Goal: Task Accomplishment & Management: Use online tool/utility

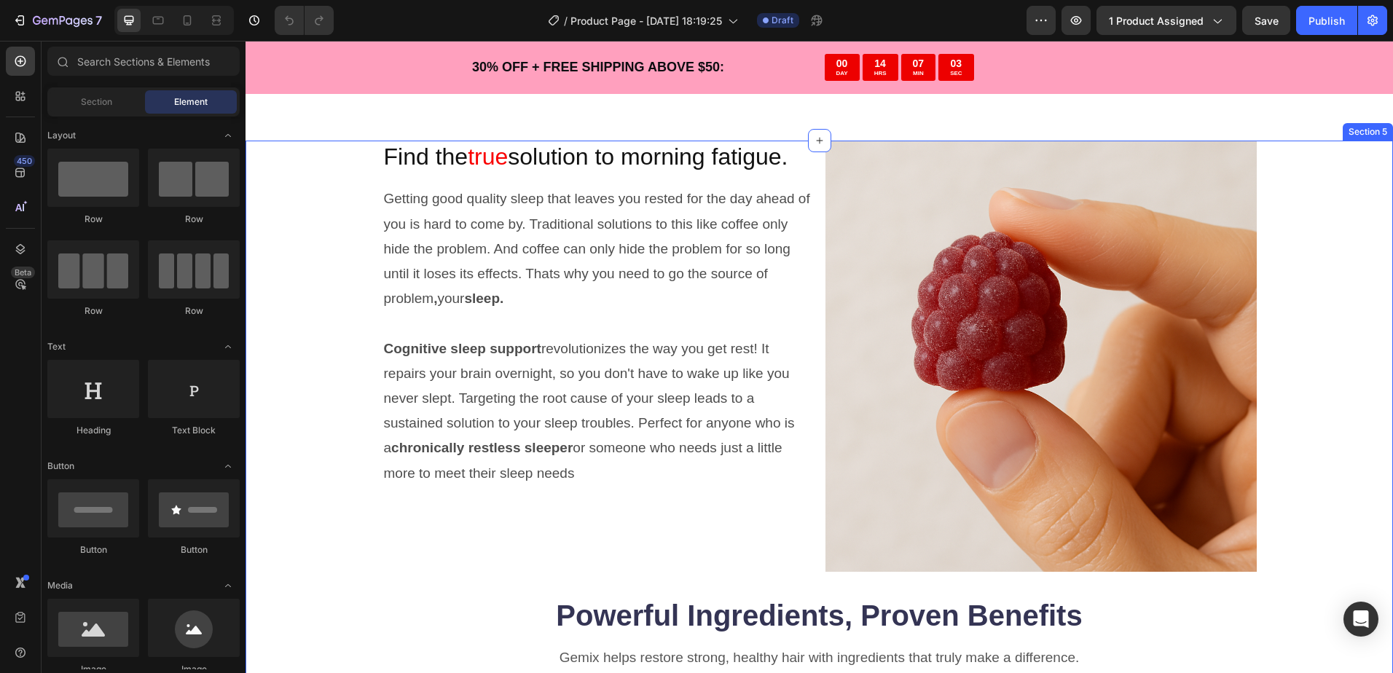
scroll to position [1165, 0]
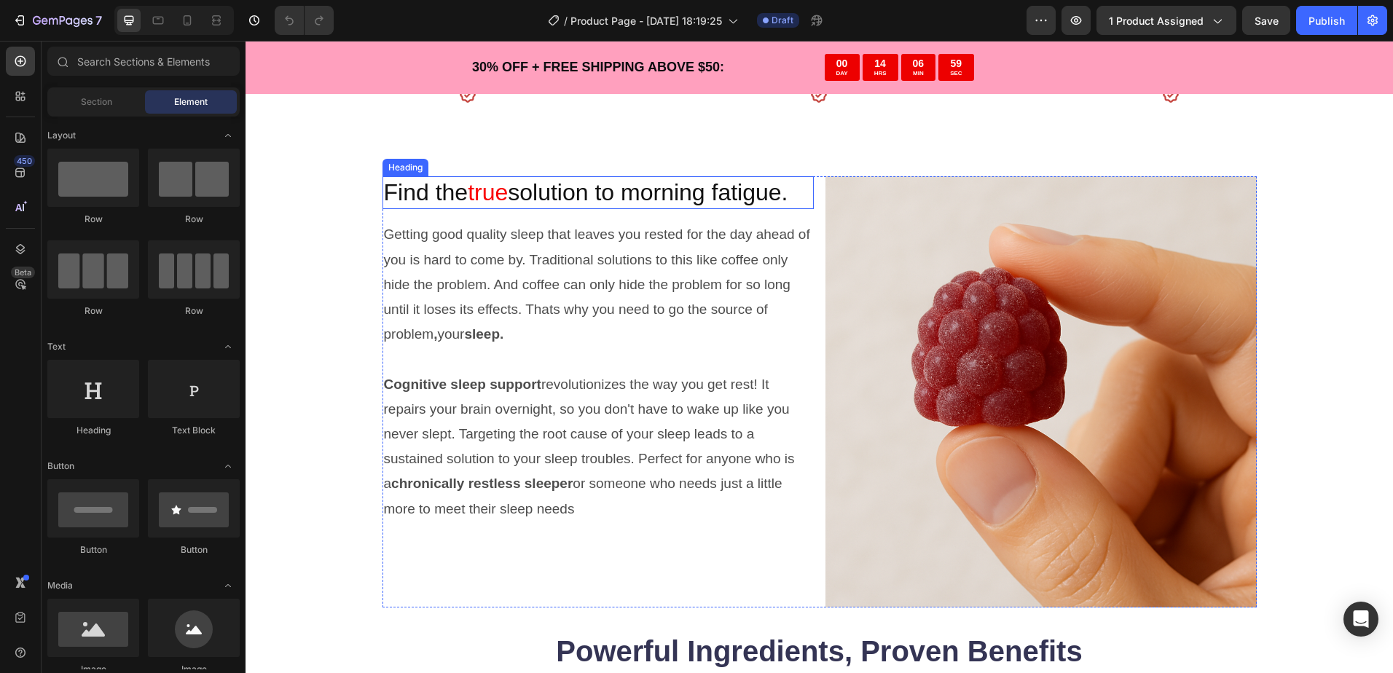
click at [638, 189] on h2 "Find the true solution to morning fatigue." at bounding box center [597, 193] width 431 height 34
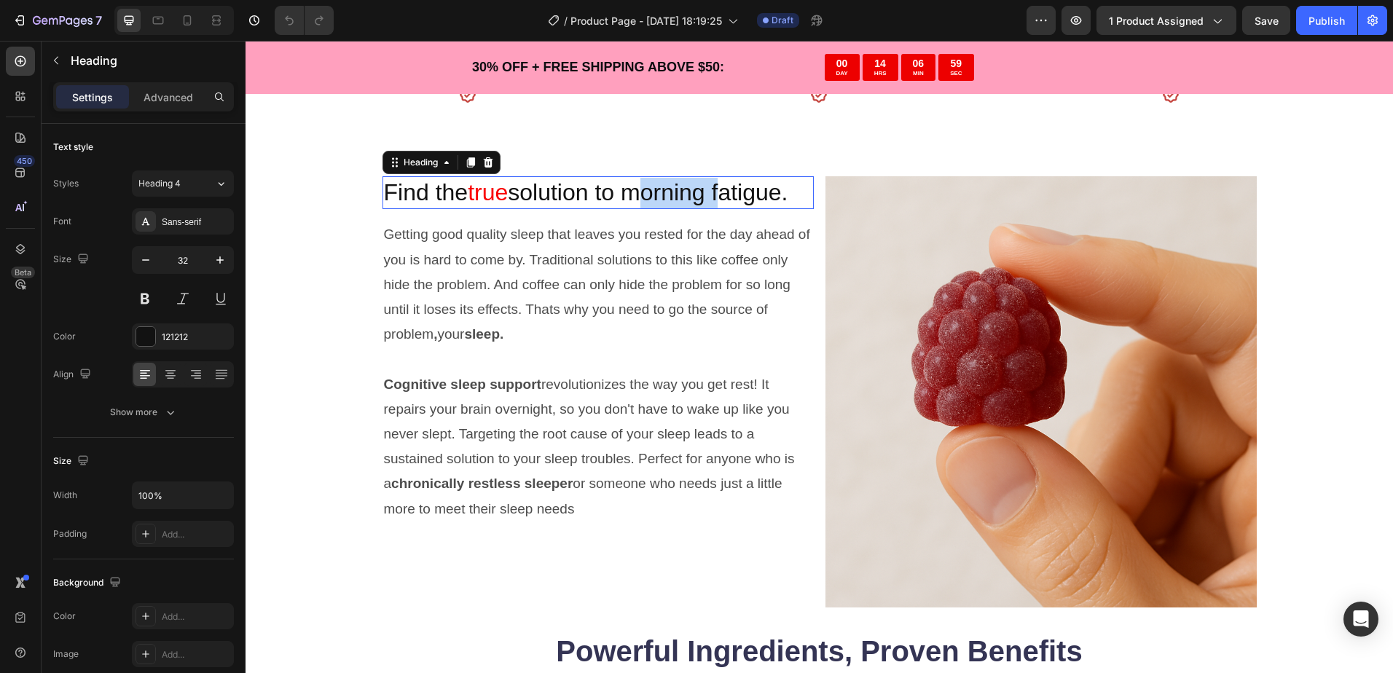
click at [638, 189] on h2 "Find the true solution to morning fatigue." at bounding box center [597, 193] width 431 height 34
click at [638, 189] on p "Find the true solution to morning fatigue." at bounding box center [598, 193] width 428 height 31
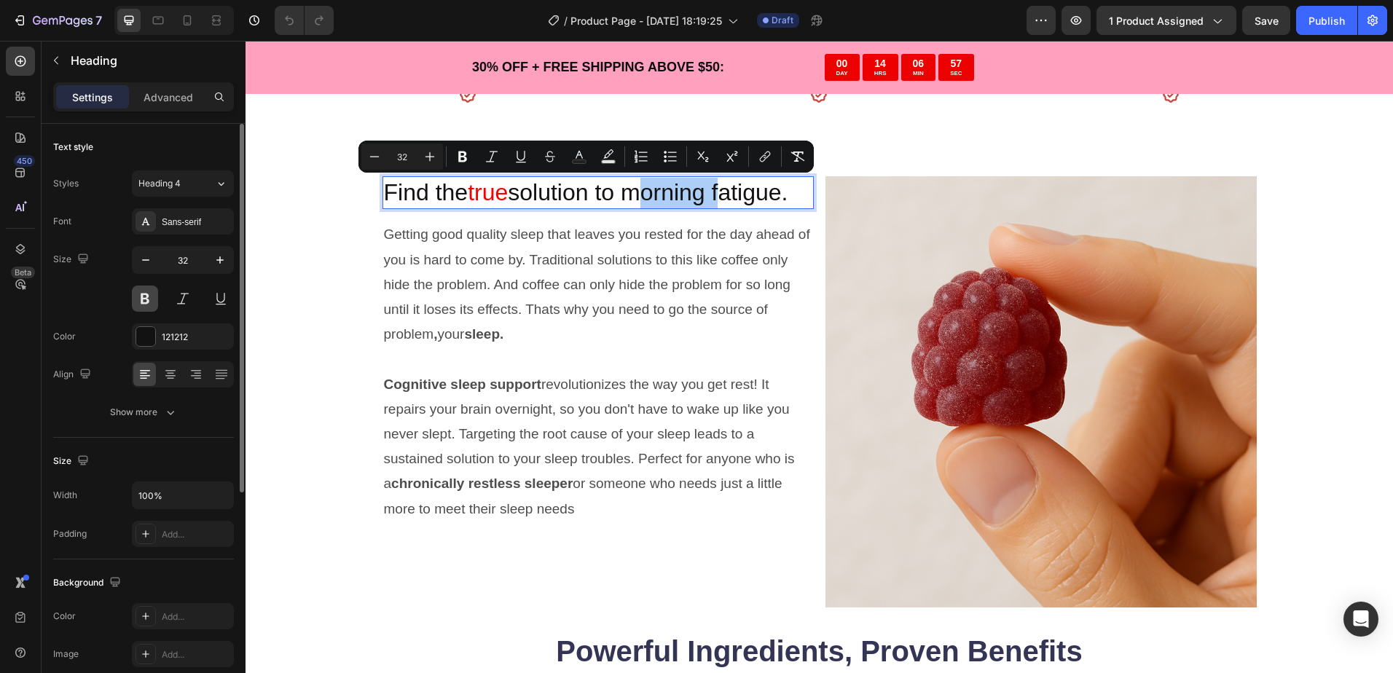
click at [146, 291] on button at bounding box center [145, 299] width 26 height 26
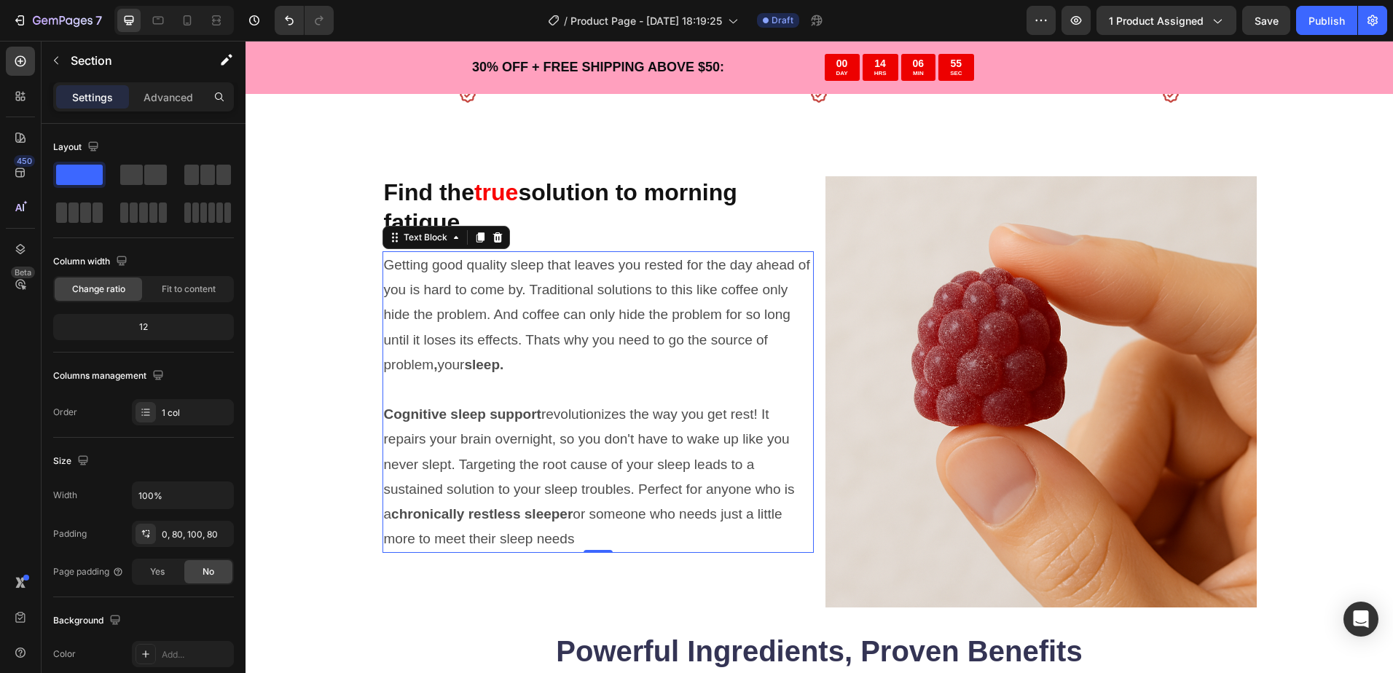
click at [540, 430] on p "Cognitive sleep support revolutionizes the way you get rest! It repairs your br…" at bounding box center [598, 476] width 428 height 149
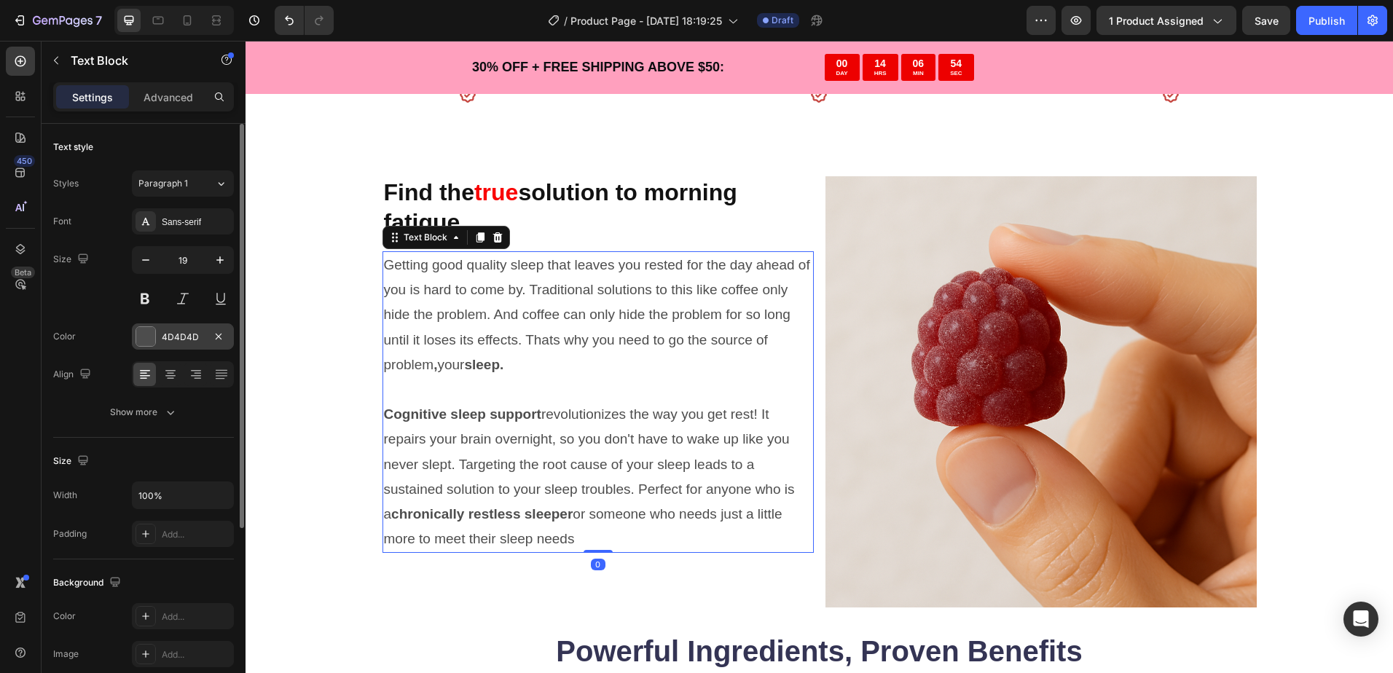
click at [164, 339] on div "4D4D4D" at bounding box center [183, 337] width 42 height 13
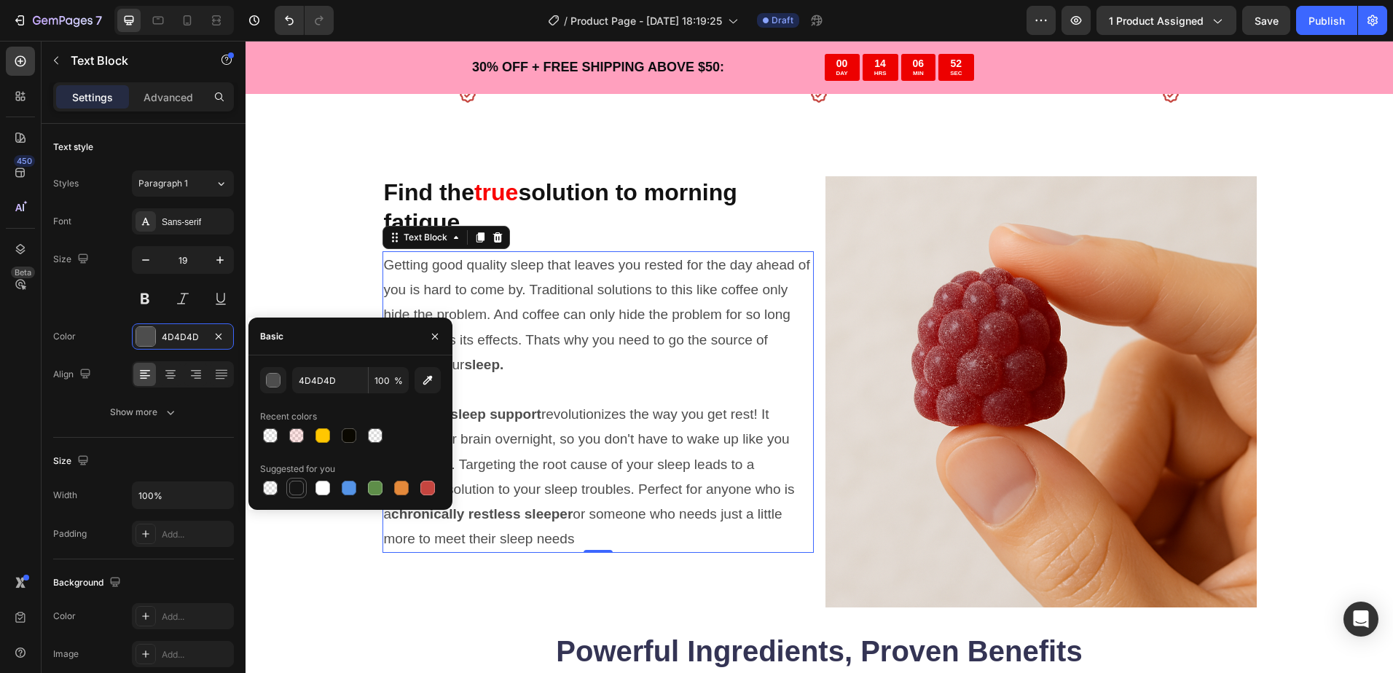
click at [299, 485] on div at bounding box center [296, 488] width 15 height 15
type input "151515"
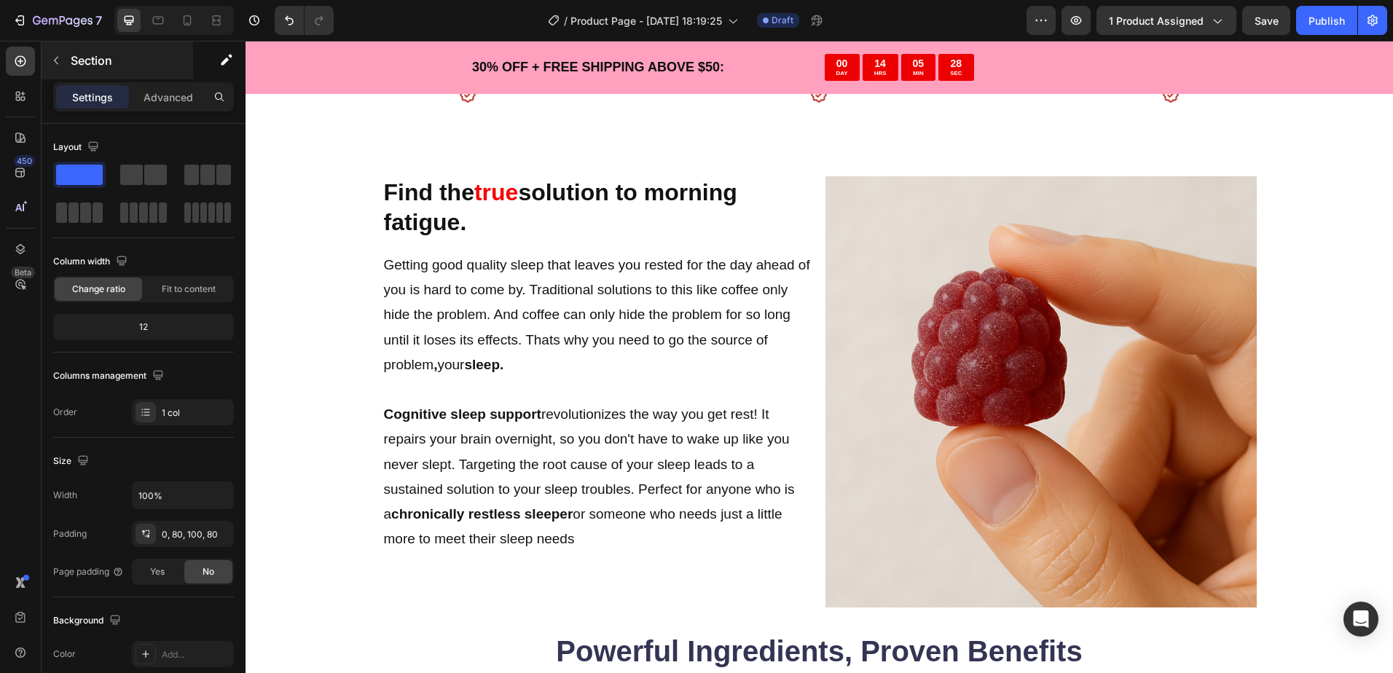
drag, startPoint x: 38, startPoint y: 60, endPoint x: 46, endPoint y: 62, distance: 8.3
click at [45, 62] on div "450 Beta Sections(18) Elements(84) Section Element Hero Section Product Detail …" at bounding box center [122, 357] width 245 height 632
drag, startPoint x: 46, startPoint y: 62, endPoint x: 55, endPoint y: 62, distance: 8.7
click at [53, 62] on icon "button" at bounding box center [56, 61] width 12 height 12
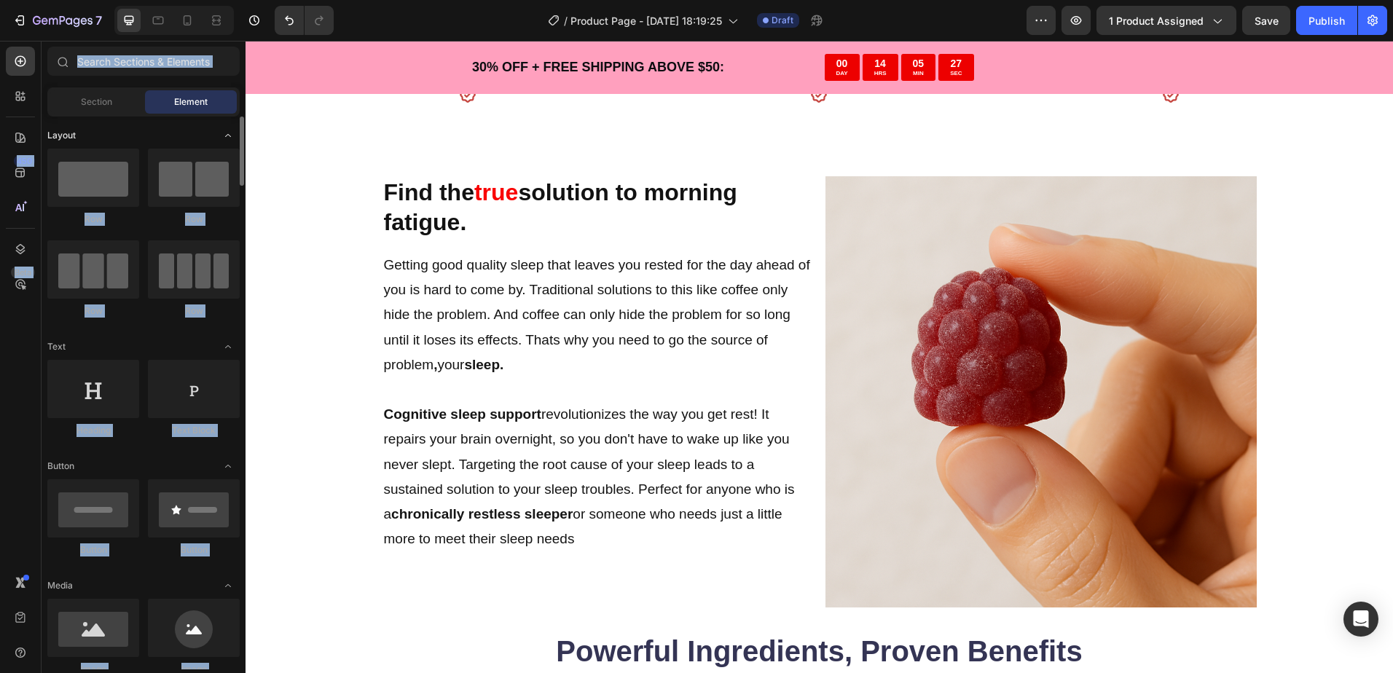
click at [119, 130] on div "Layout" at bounding box center [143, 135] width 192 height 15
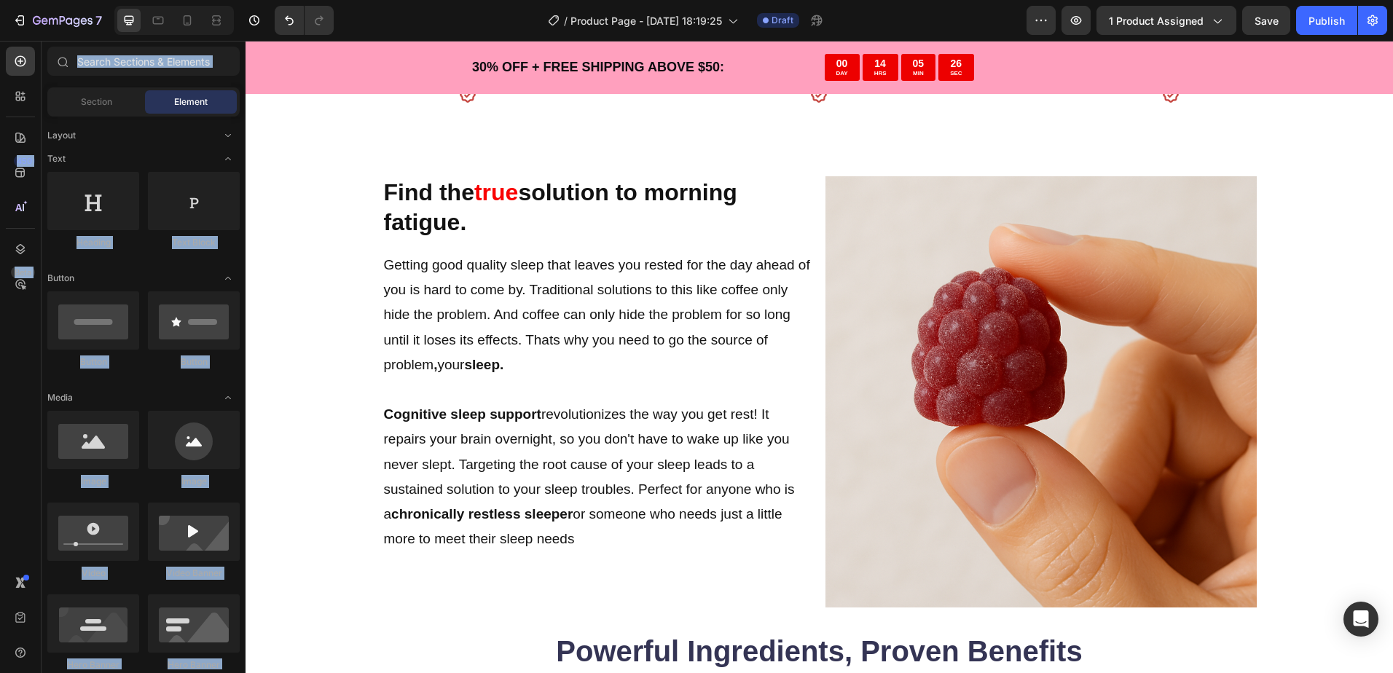
click at [165, 96] on div "Element" at bounding box center [191, 101] width 92 height 23
click at [214, 137] on div "Layout" at bounding box center [143, 135] width 192 height 15
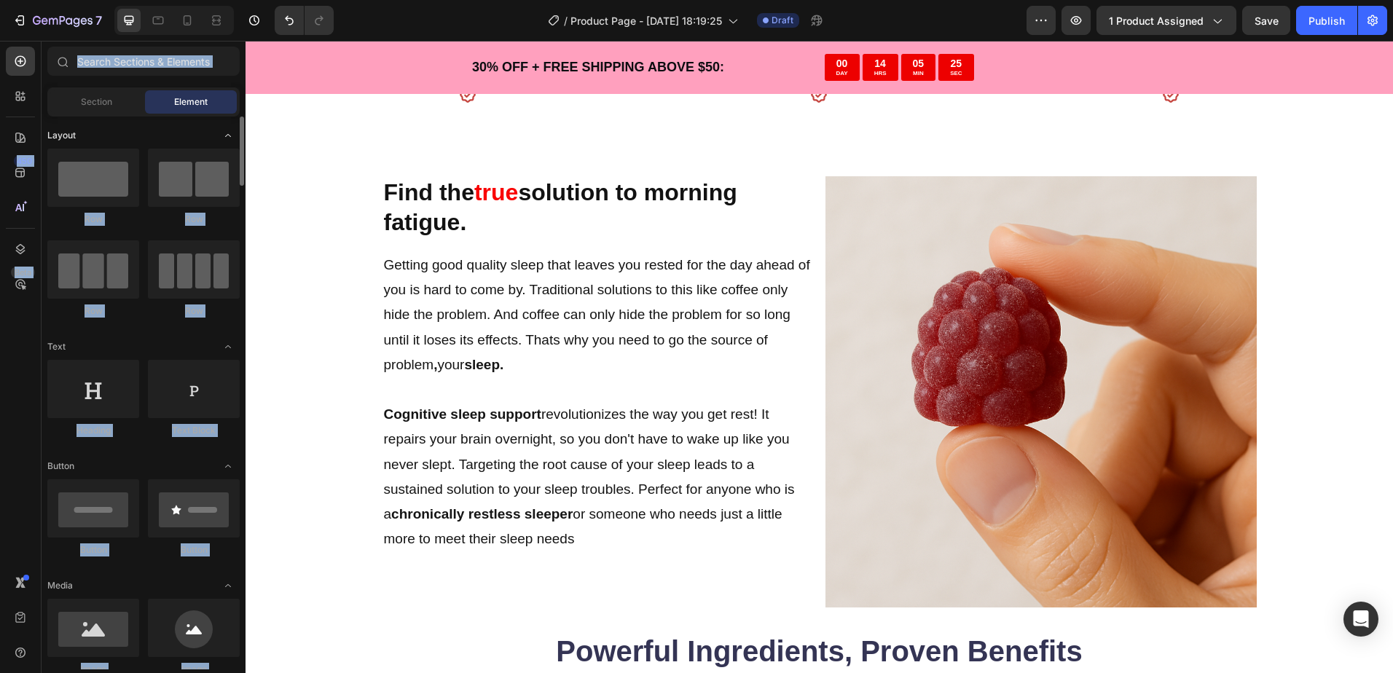
click at [197, 131] on div "Layout" at bounding box center [143, 135] width 192 height 15
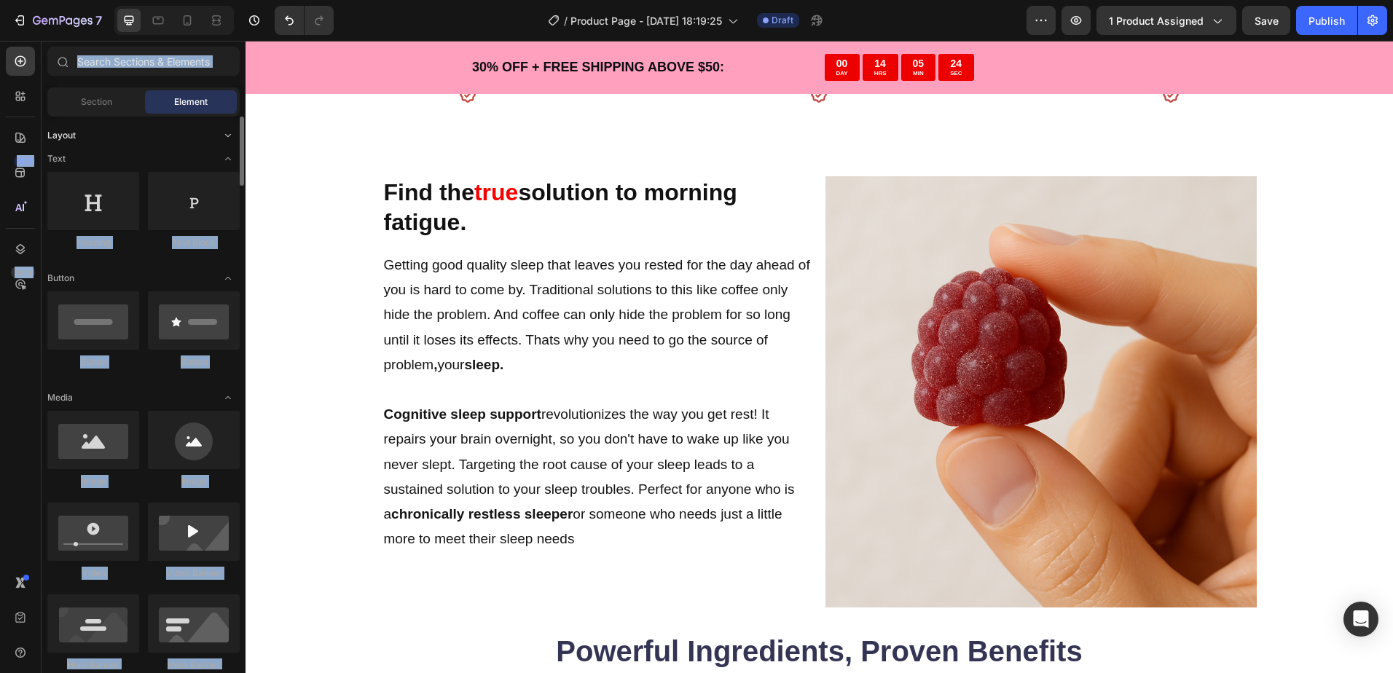
click at [213, 134] on div "Layout" at bounding box center [143, 135] width 192 height 15
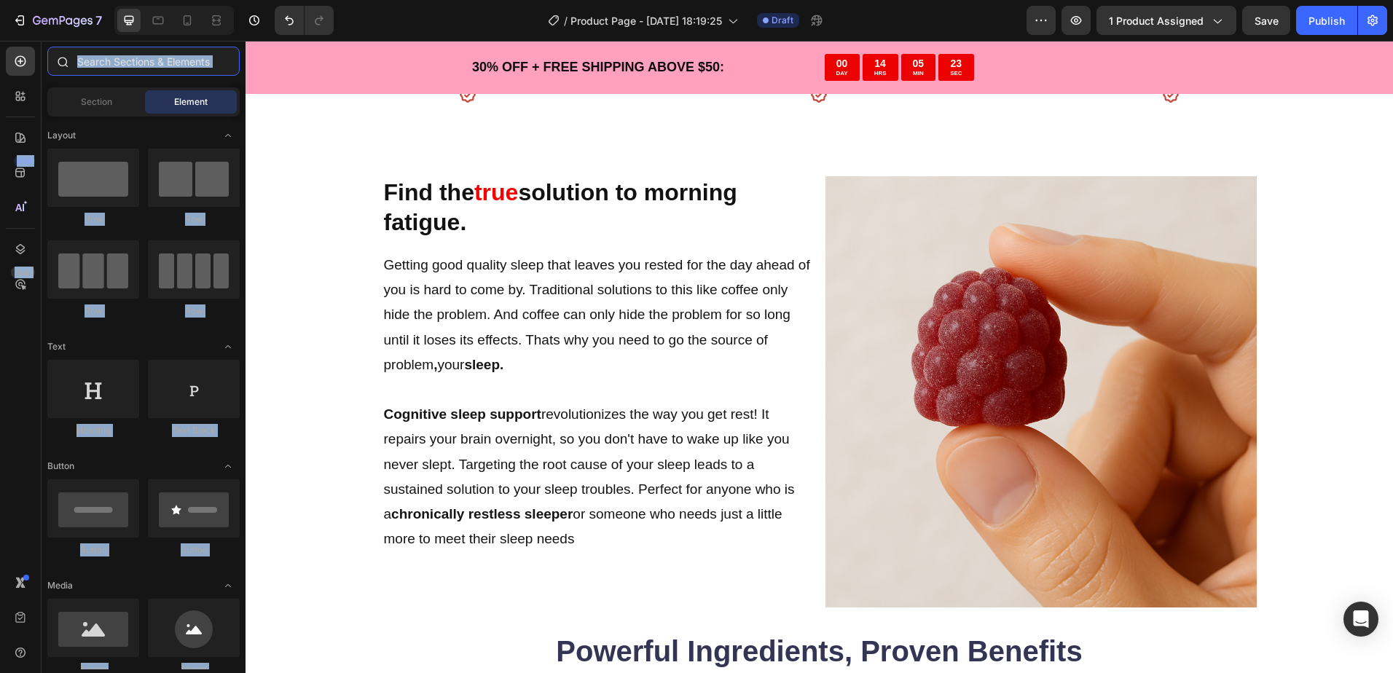
click at [228, 57] on input "text" at bounding box center [143, 61] width 192 height 29
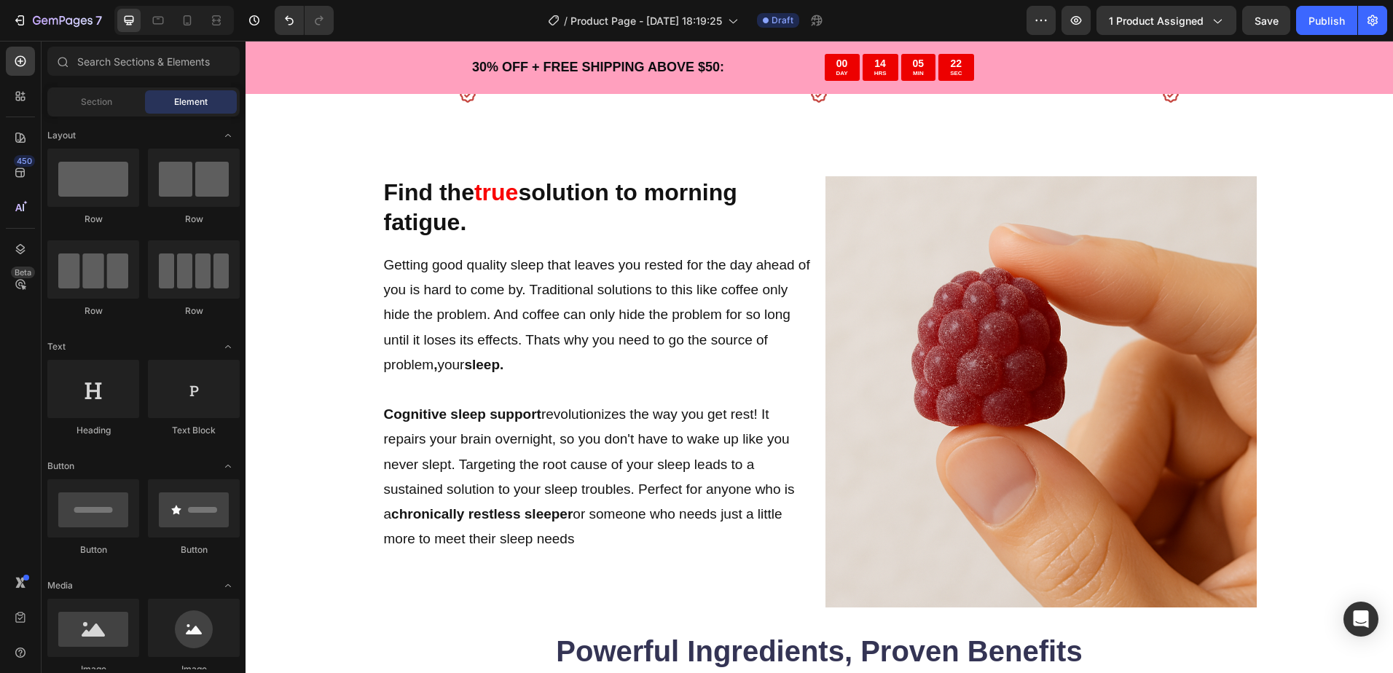
click at [237, 44] on div "Sections(18) Elements(84) Section Element Hero Section Product Detail Brands Tr…" at bounding box center [144, 357] width 204 height 632
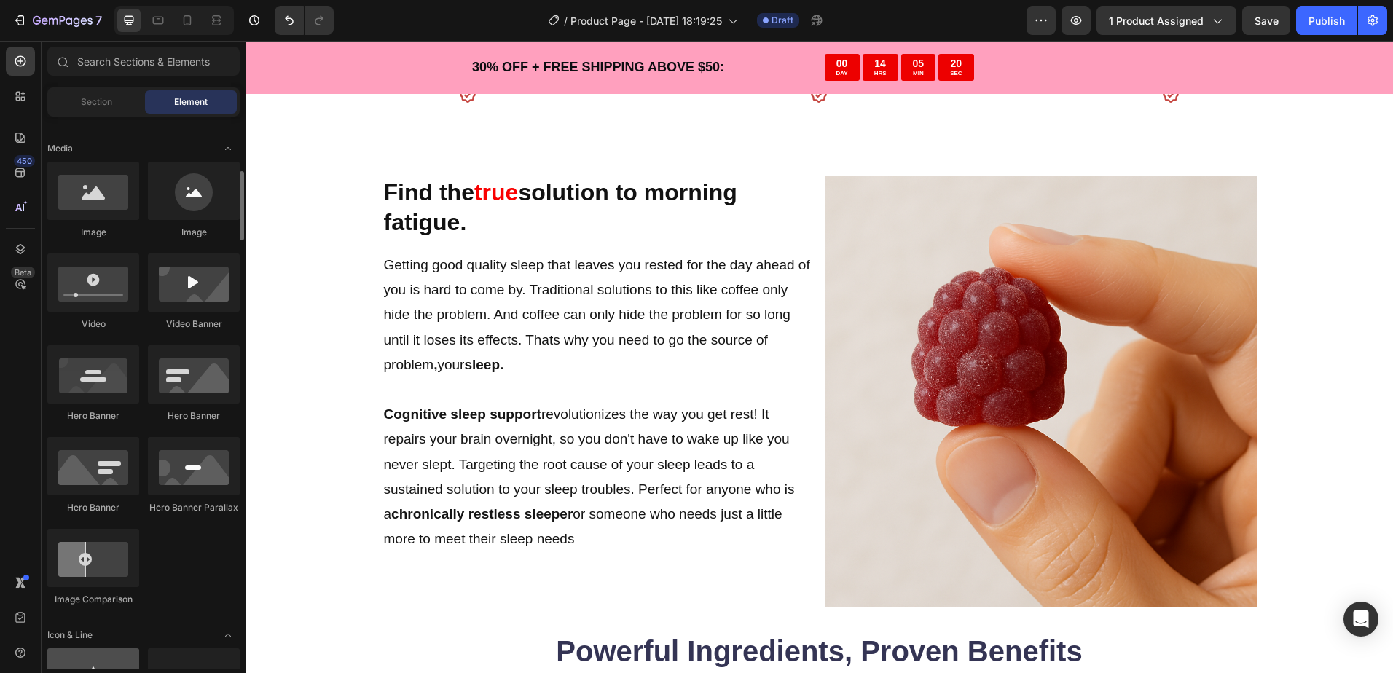
scroll to position [656, 0]
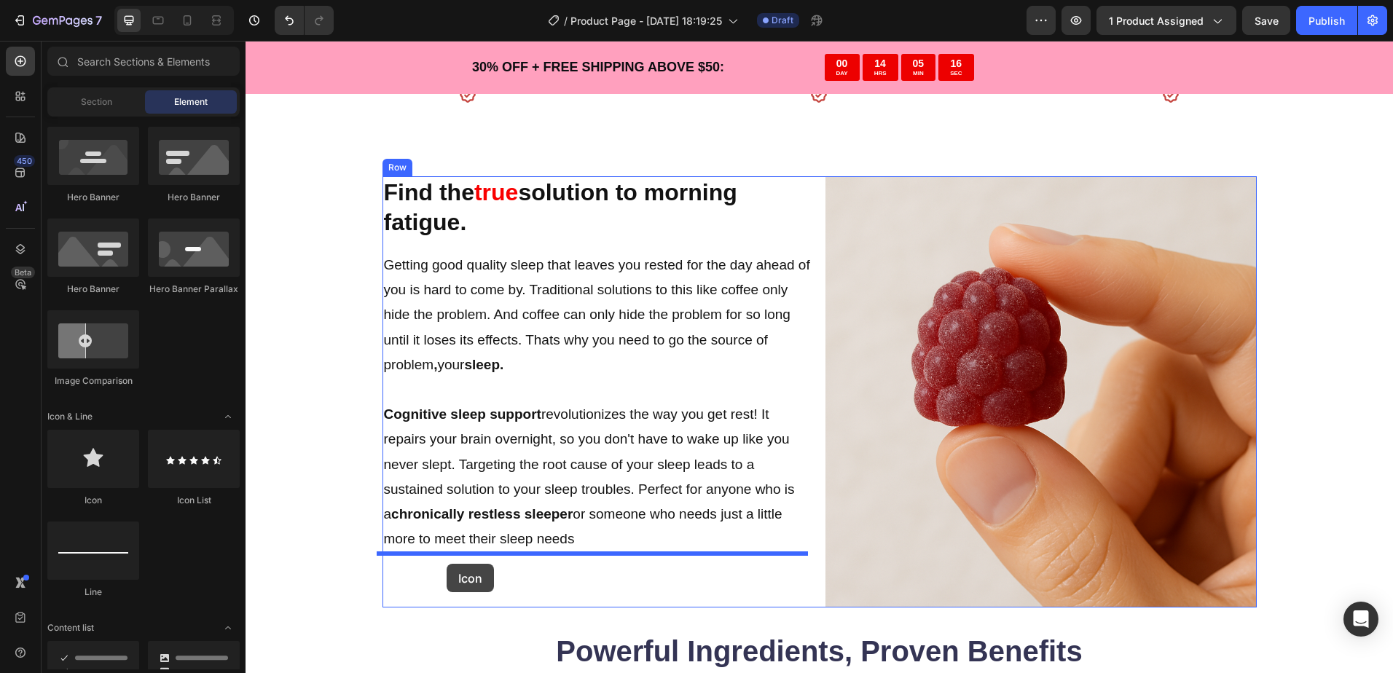
drag, startPoint x: 352, startPoint y: 513, endPoint x: 446, endPoint y: 564, distance: 107.5
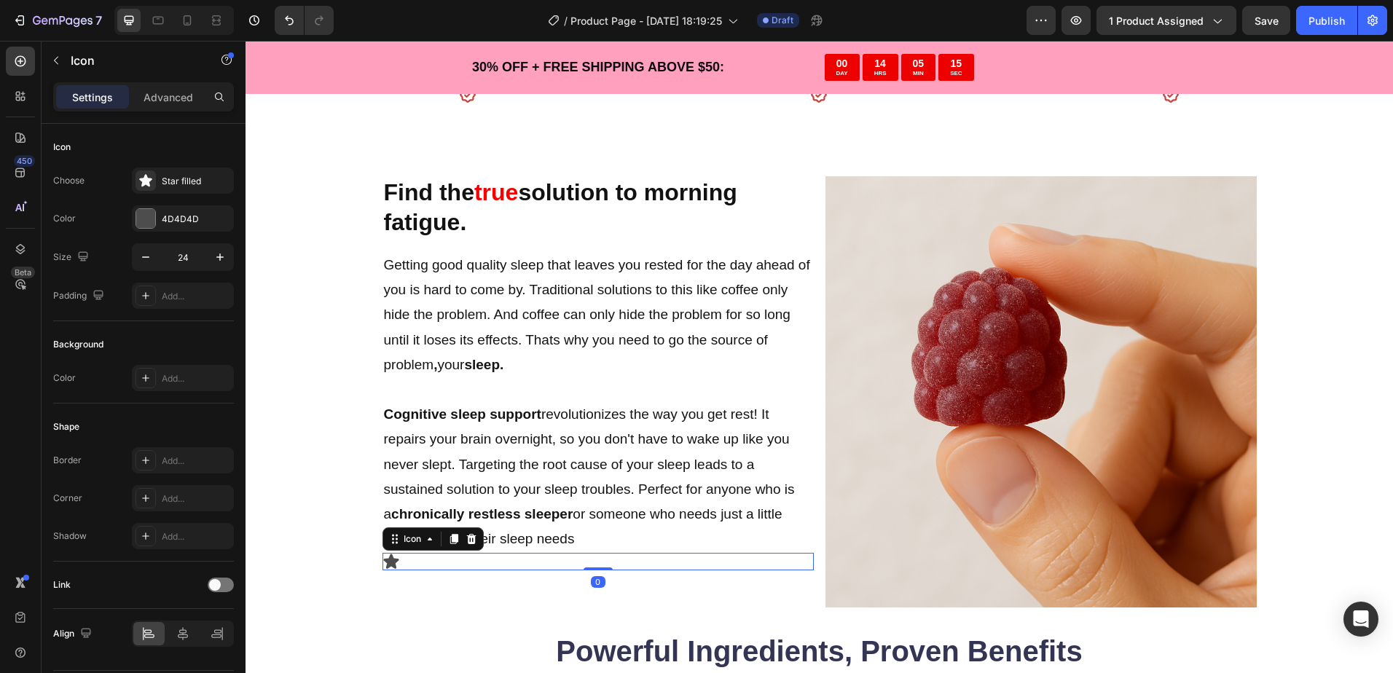
click at [449, 565] on div "Icon 0" at bounding box center [597, 561] width 431 height 17
click at [53, 54] on button "button" at bounding box center [55, 60] width 23 height 23
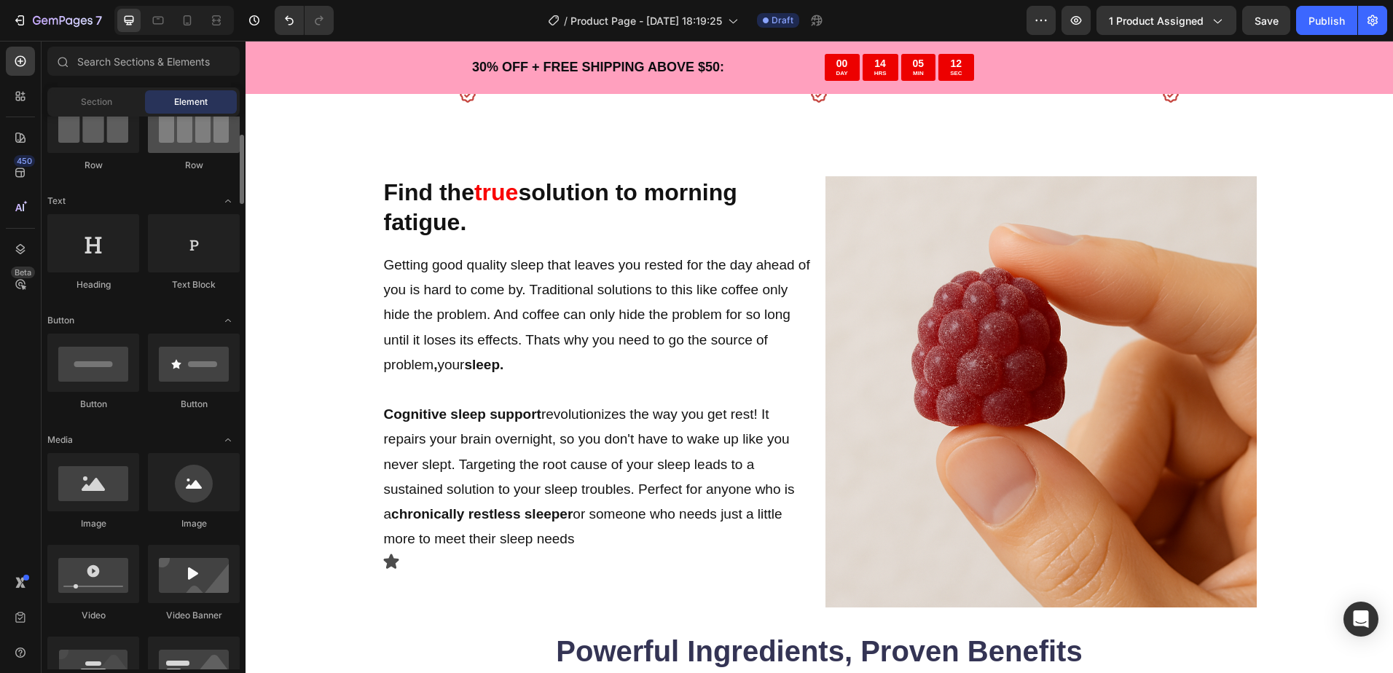
scroll to position [0, 0]
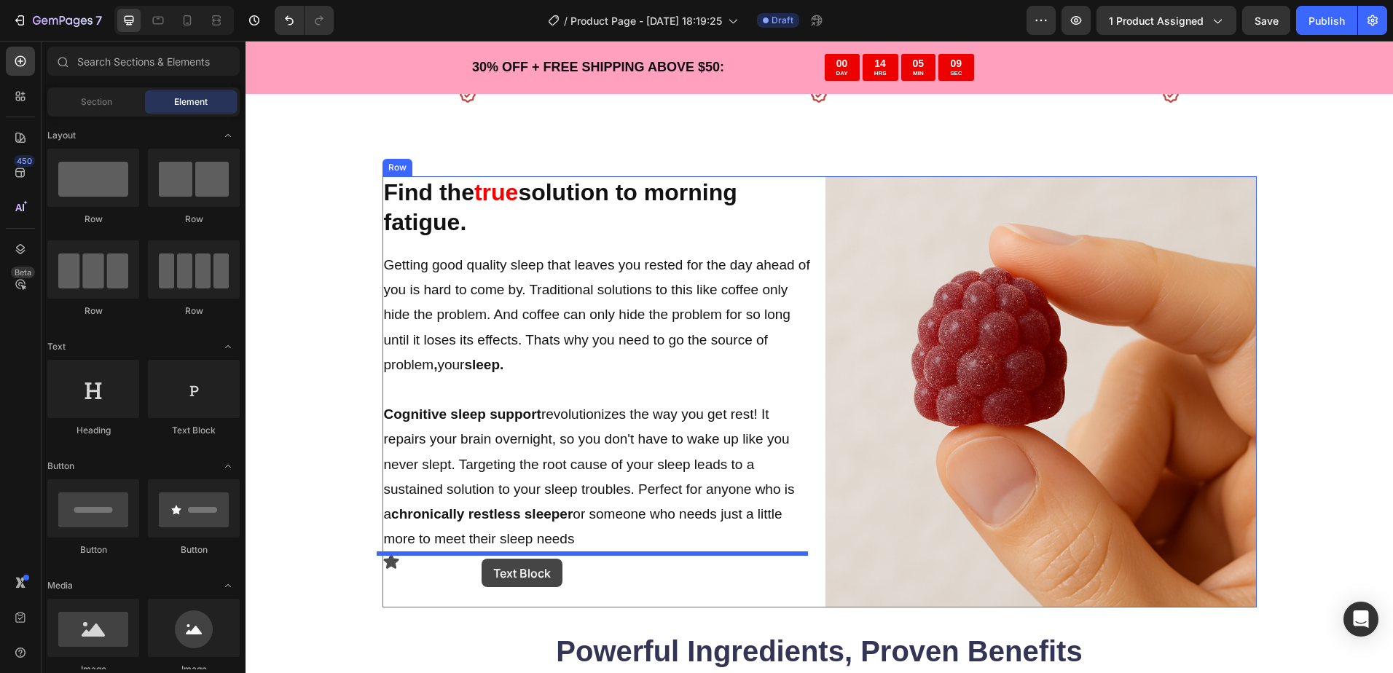
drag, startPoint x: 428, startPoint y: 464, endPoint x: 481, endPoint y: 559, distance: 108.6
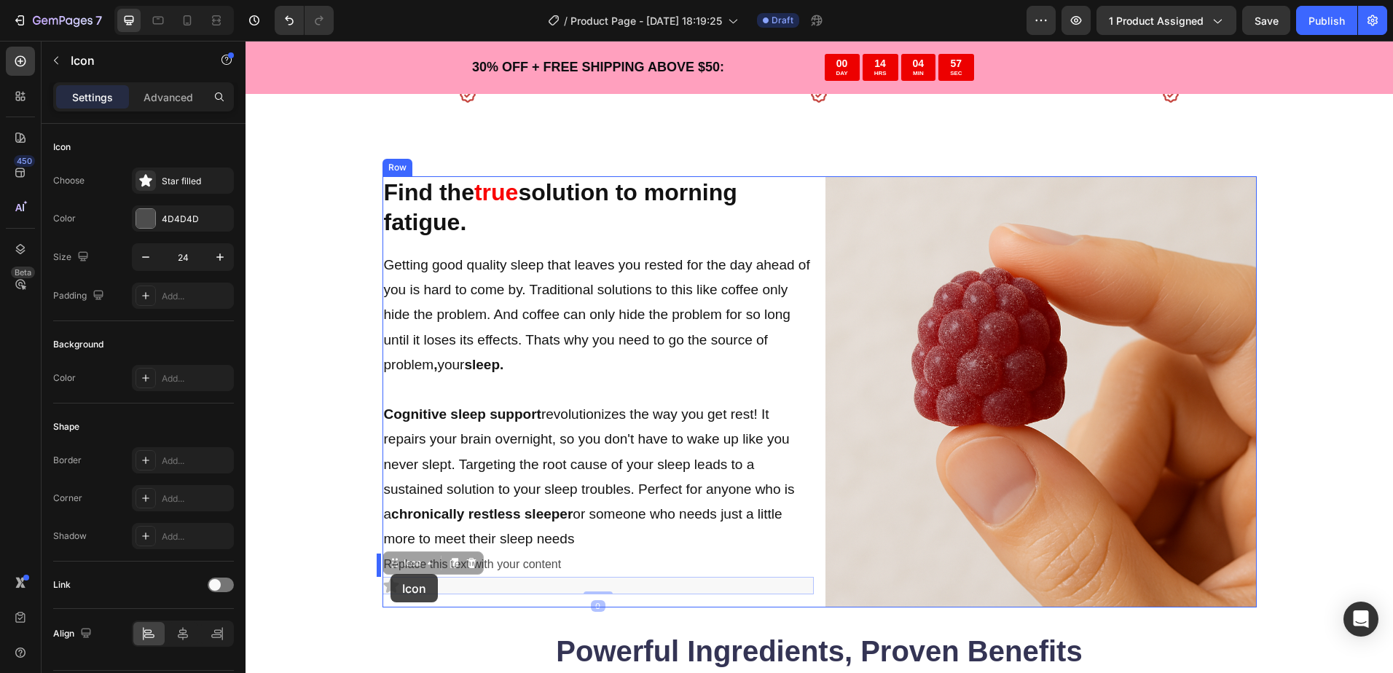
drag, startPoint x: 393, startPoint y: 586, endPoint x: 390, endPoint y: 574, distance: 12.7
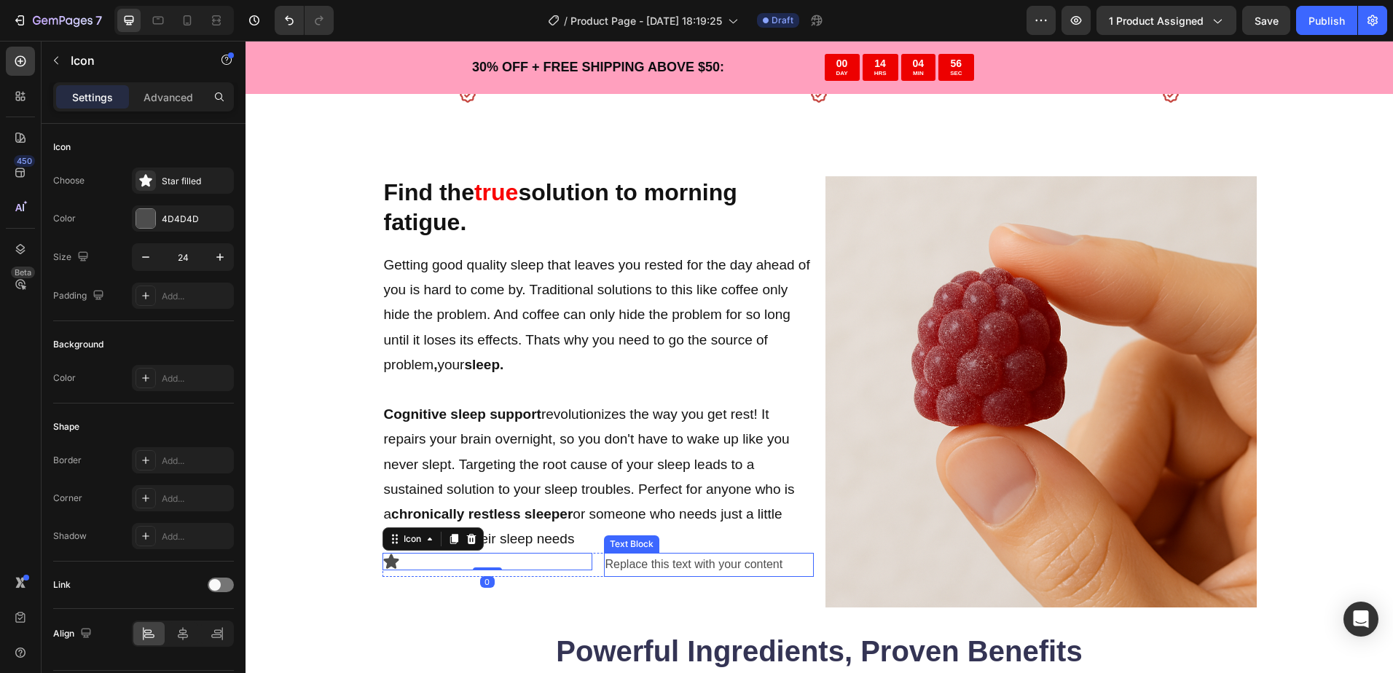
click at [612, 567] on div "Replace this text with your content" at bounding box center [709, 565] width 210 height 24
click at [427, 562] on div "Icon" at bounding box center [487, 561] width 210 height 17
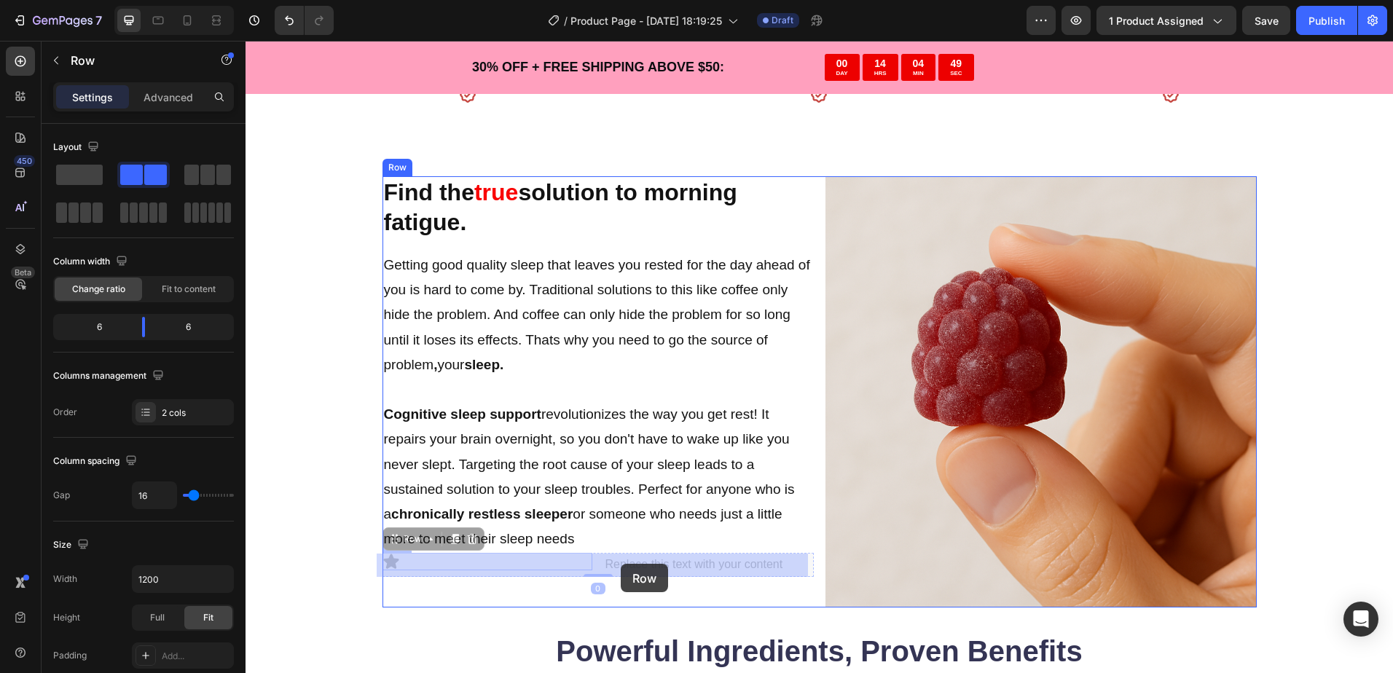
drag, startPoint x: 588, startPoint y: 563, endPoint x: 621, endPoint y: 564, distance: 32.8
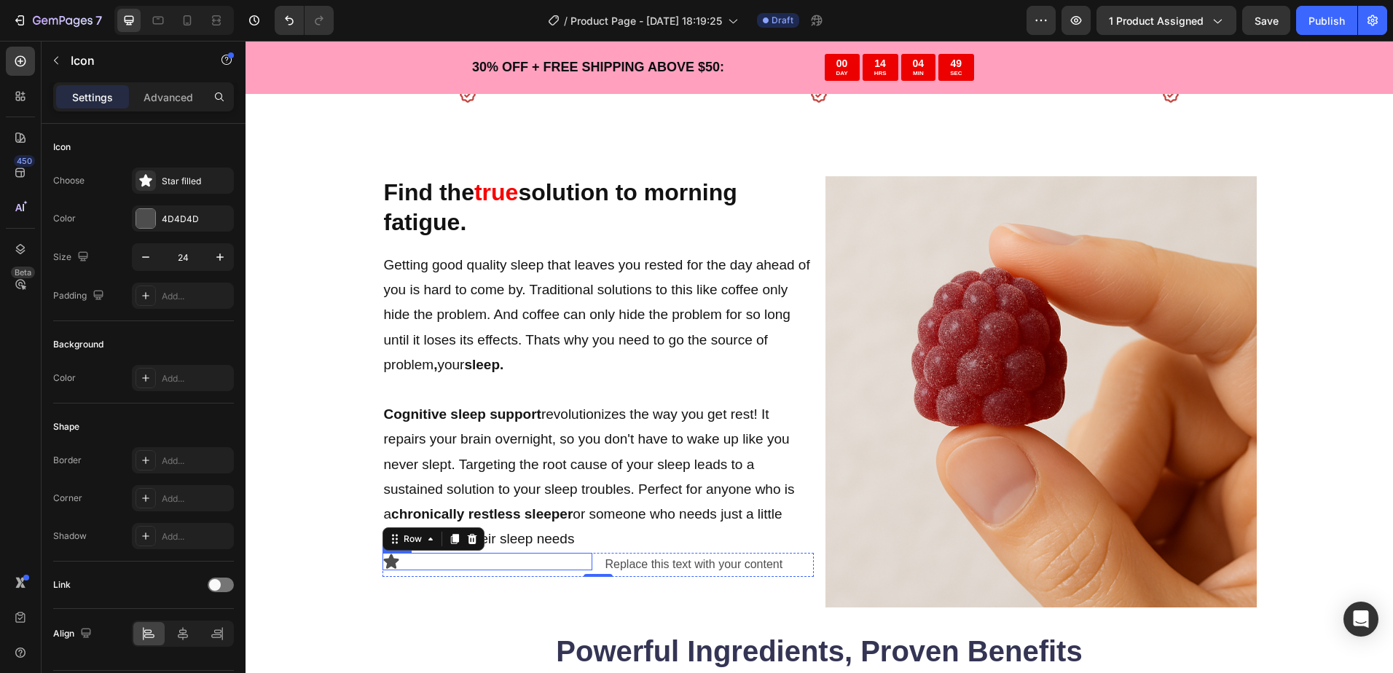
click at [563, 561] on div "Icon" at bounding box center [487, 561] width 210 height 17
click at [146, 256] on icon "button" at bounding box center [145, 257] width 15 height 15
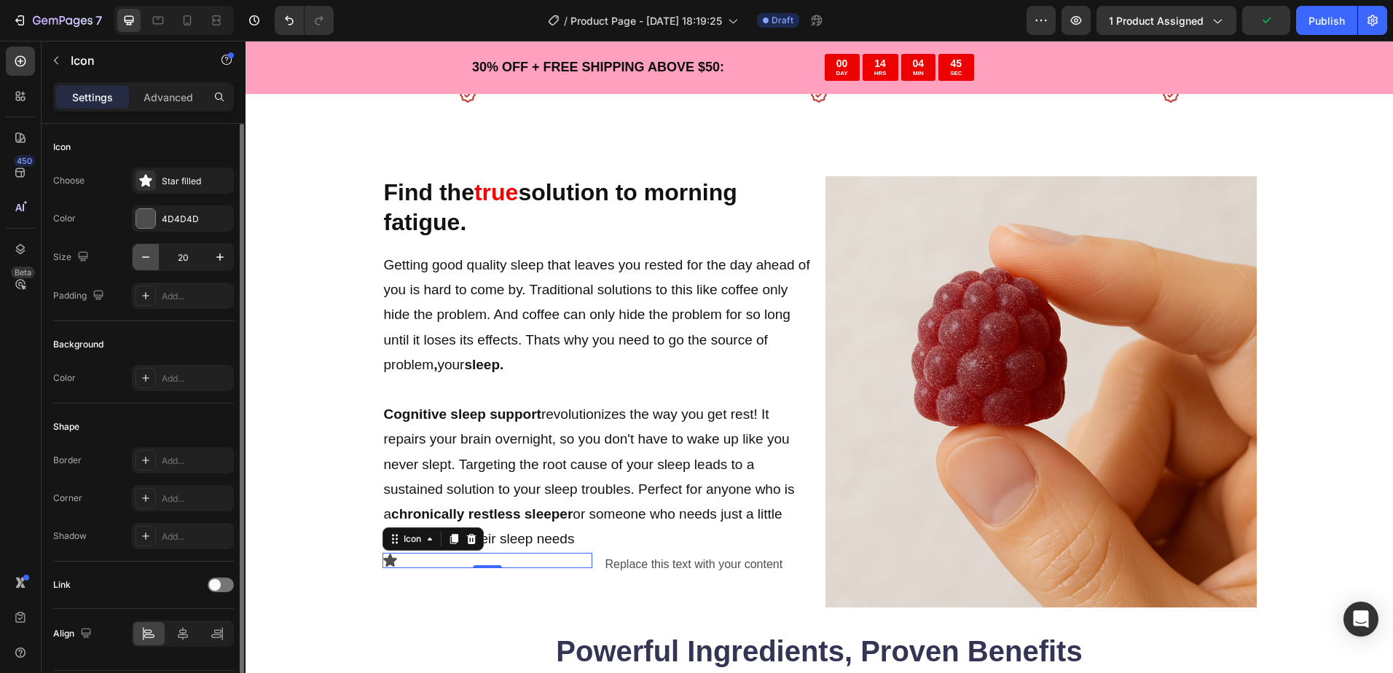
click at [146, 256] on icon "button" at bounding box center [145, 257] width 15 height 15
click at [213, 261] on icon "button" at bounding box center [220, 257] width 15 height 15
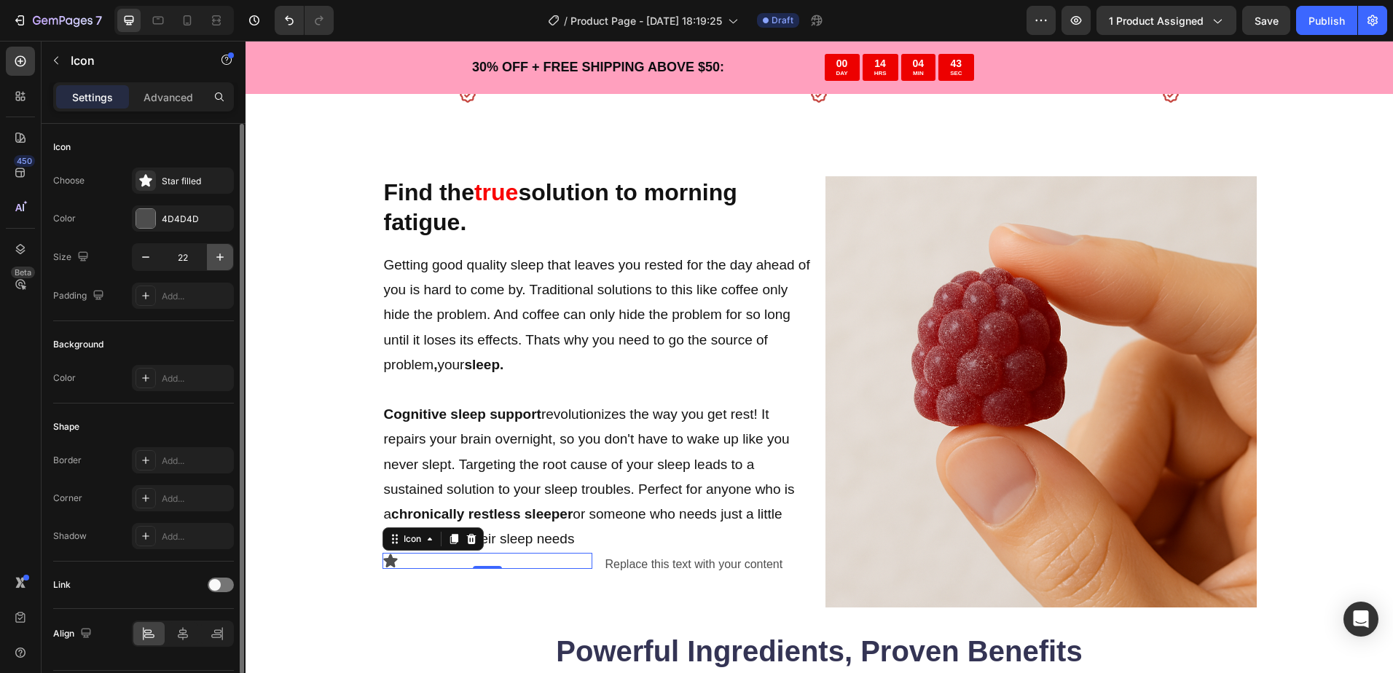
click at [213, 261] on icon "button" at bounding box center [220, 257] width 15 height 15
type input "24"
click at [175, 90] on p "Advanced" at bounding box center [168, 97] width 50 height 15
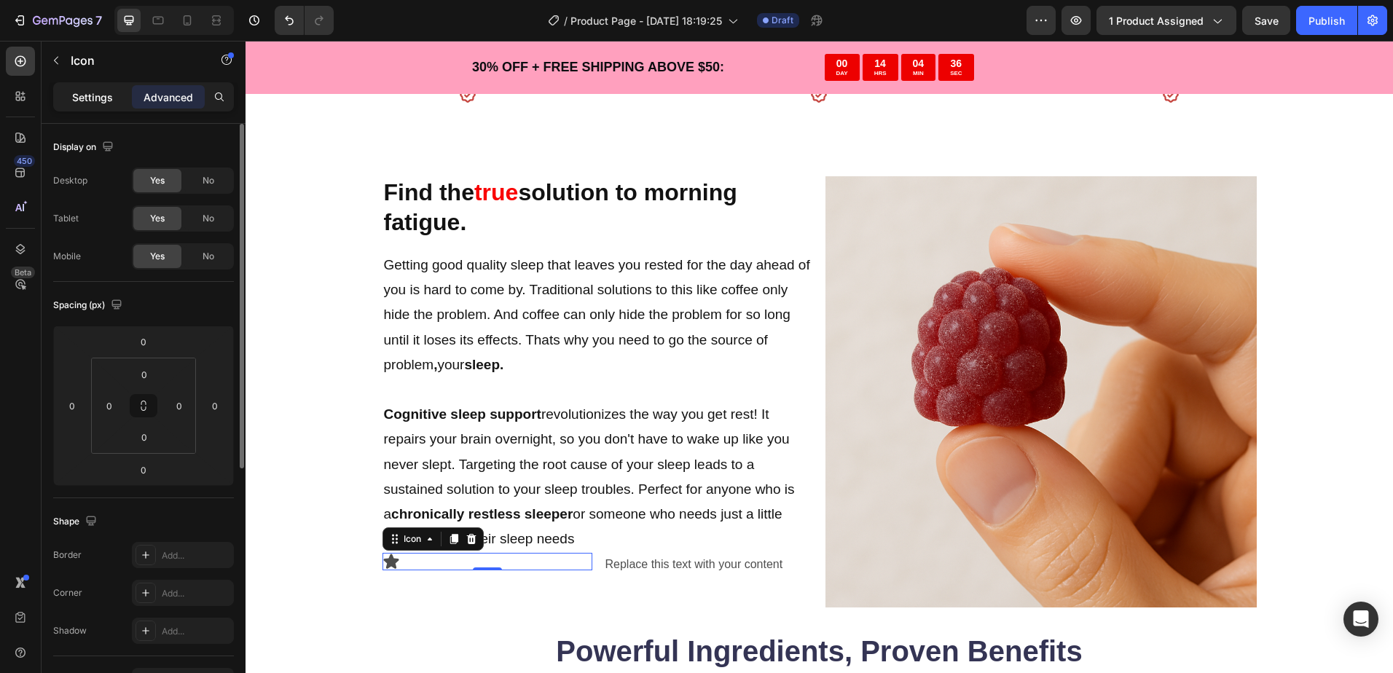
drag, startPoint x: 101, startPoint y: 107, endPoint x: 66, endPoint y: 77, distance: 46.0
click at [101, 105] on div "Settings" at bounding box center [92, 96] width 73 height 23
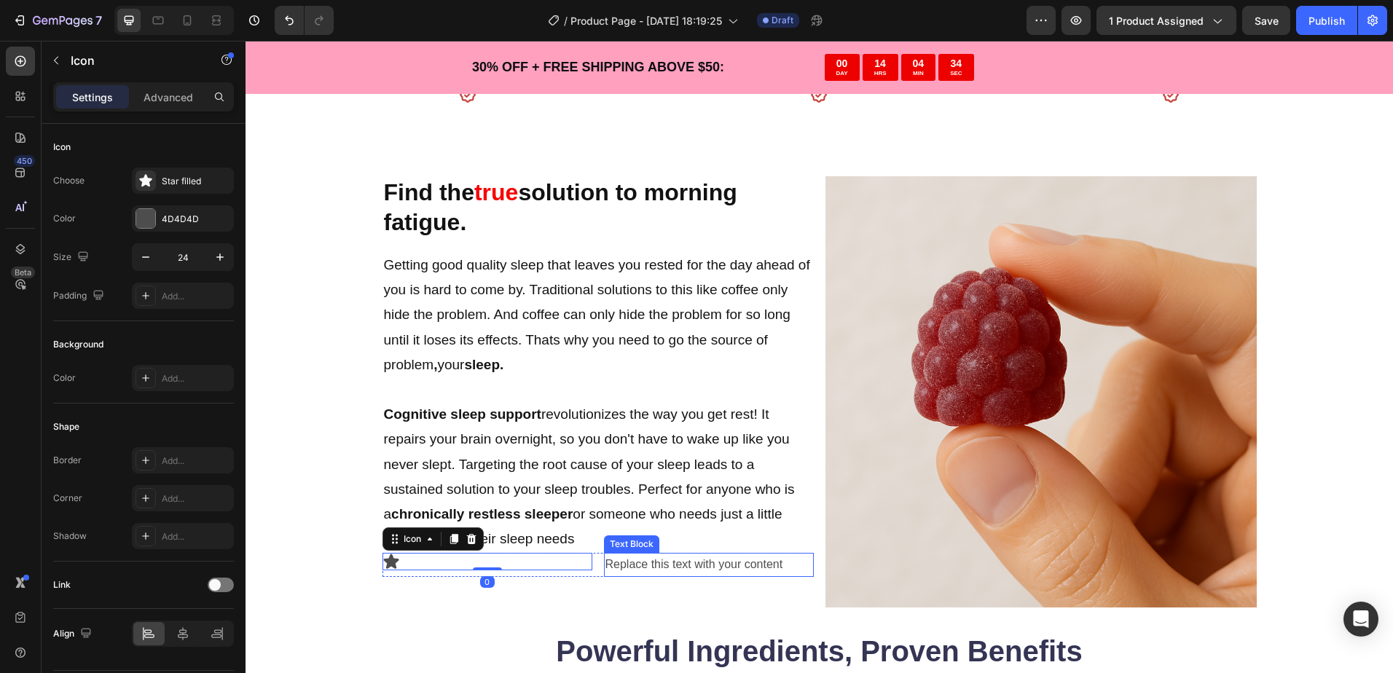
click at [654, 561] on div "Replace this text with your content" at bounding box center [709, 565] width 210 height 24
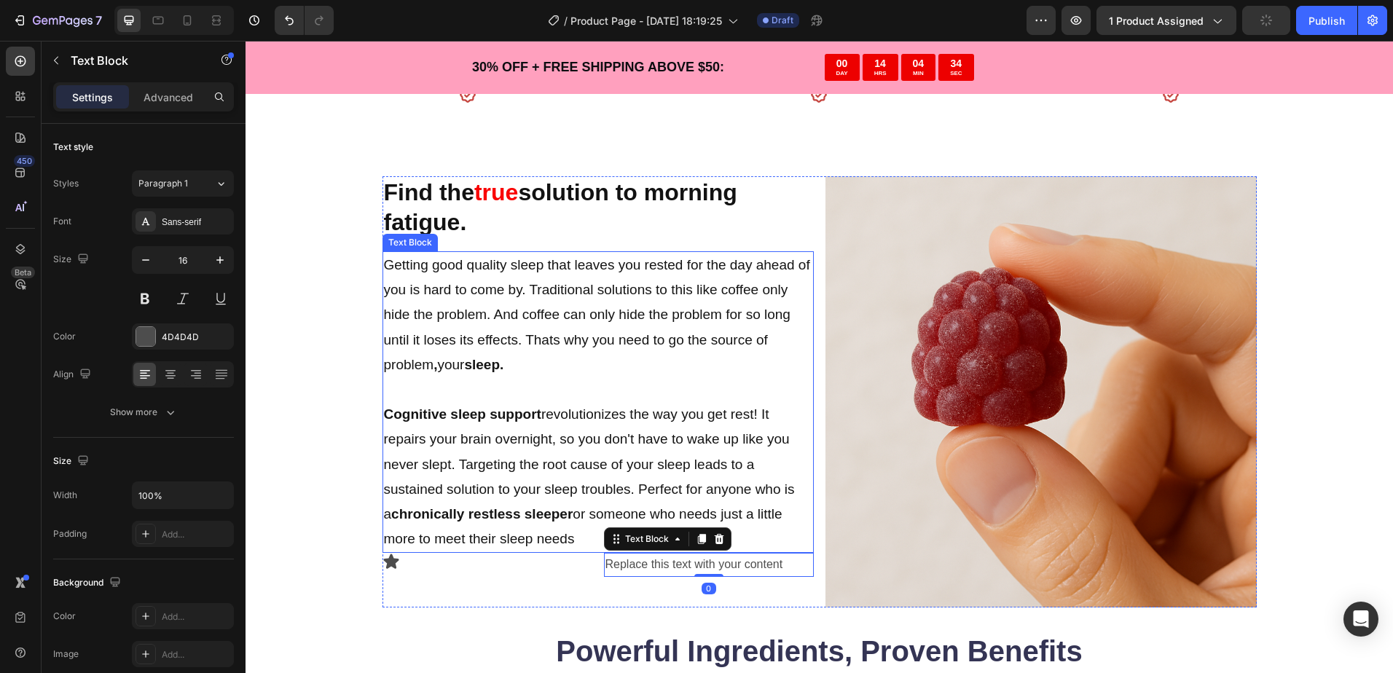
drag, startPoint x: 501, startPoint y: 541, endPoint x: 497, endPoint y: 555, distance: 14.3
click at [501, 546] on p "Cognitive sleep support revolutionizes the way you get rest! It repairs your br…" at bounding box center [598, 476] width 428 height 149
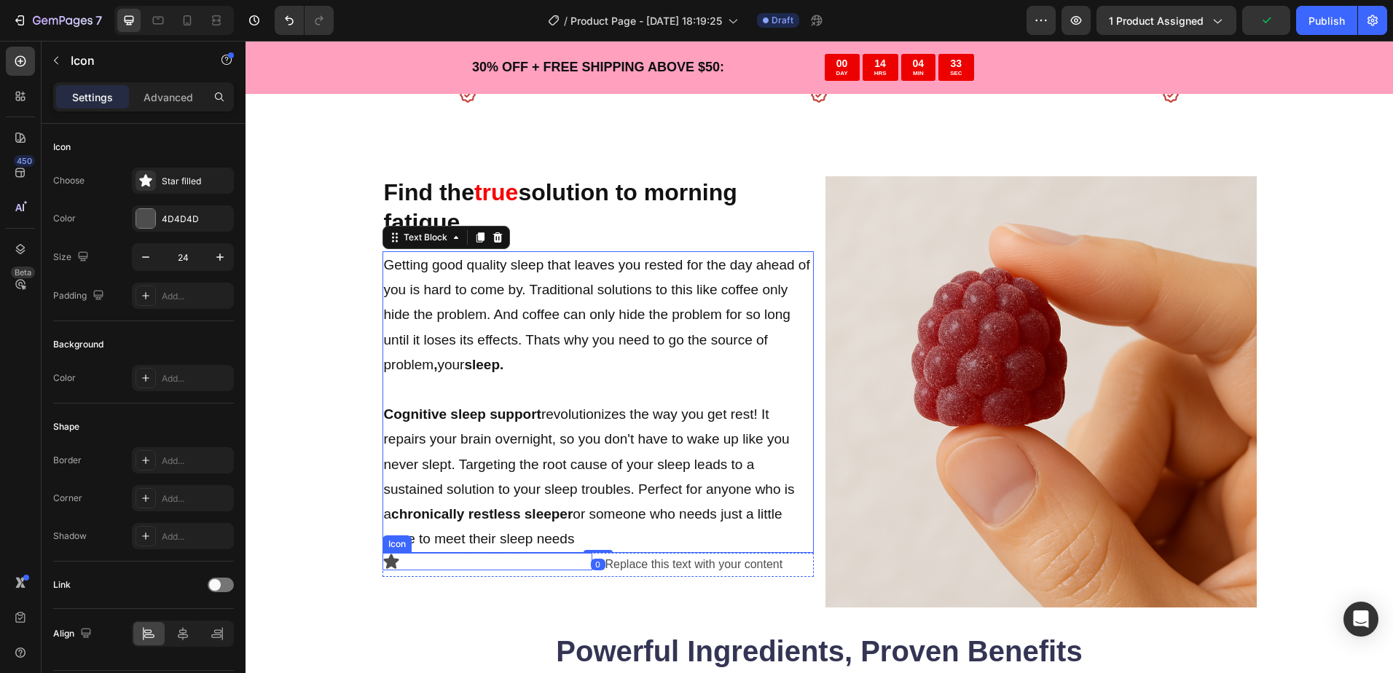
click at [500, 554] on div "Icon" at bounding box center [487, 561] width 210 height 17
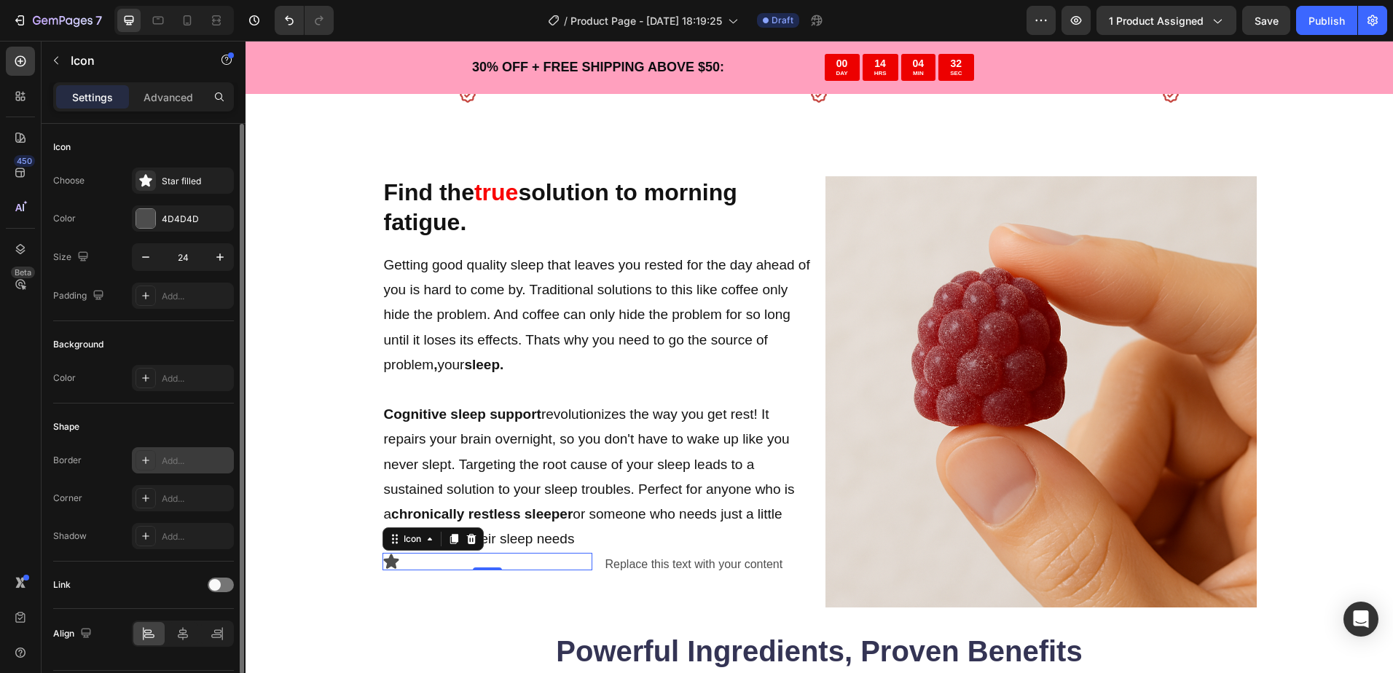
scroll to position [44, 0]
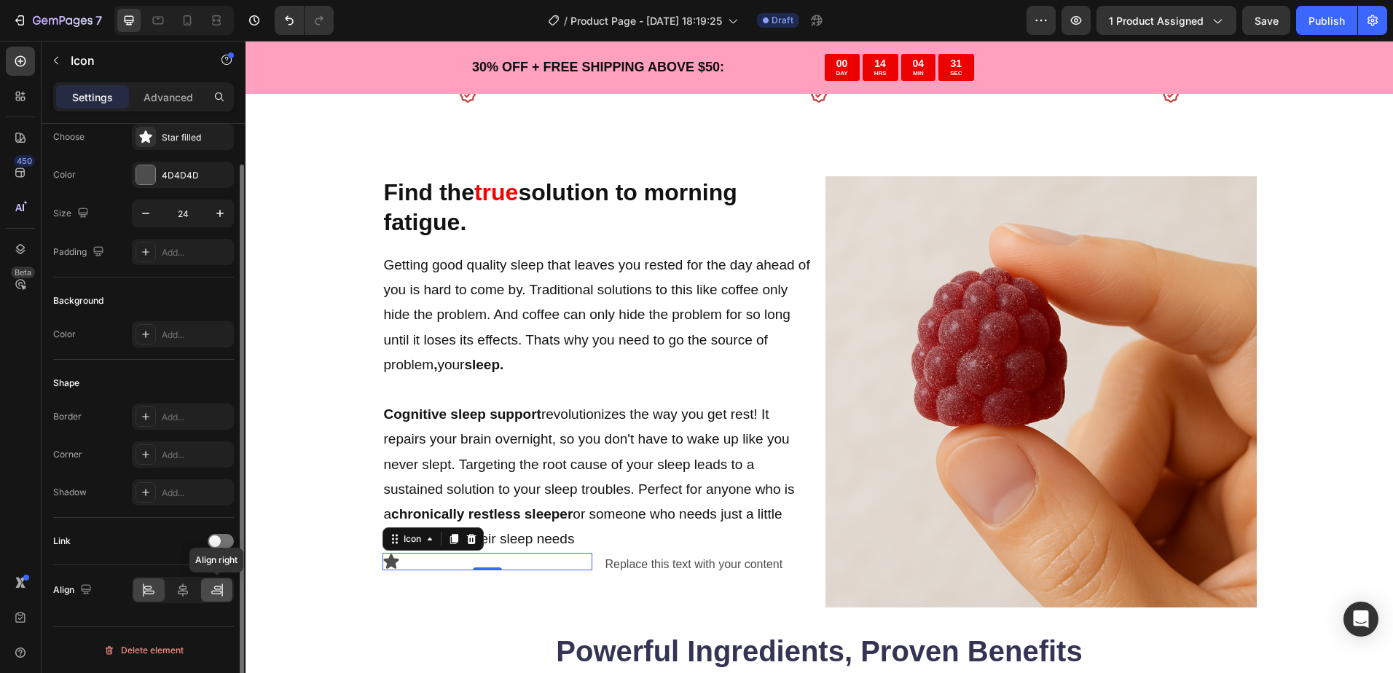
click at [231, 586] on div at bounding box center [216, 589] width 31 height 23
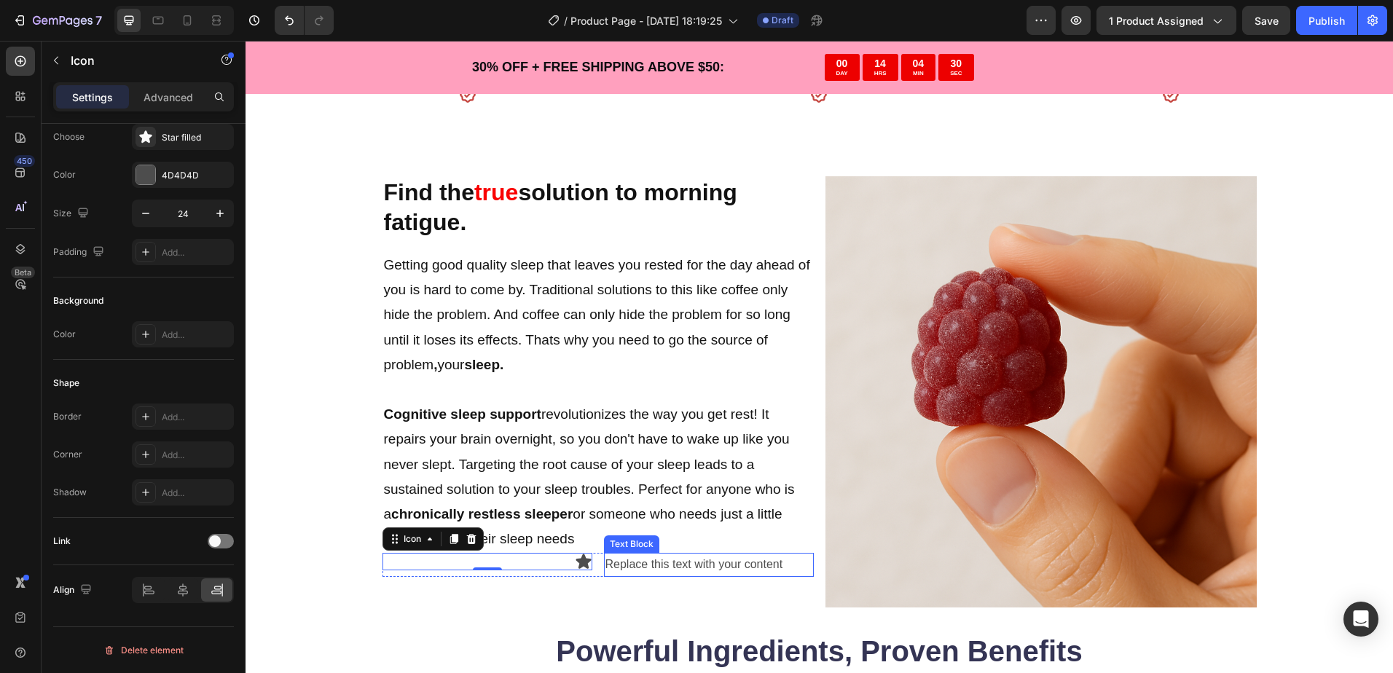
click at [623, 560] on div "Replace this text with your content" at bounding box center [709, 565] width 210 height 24
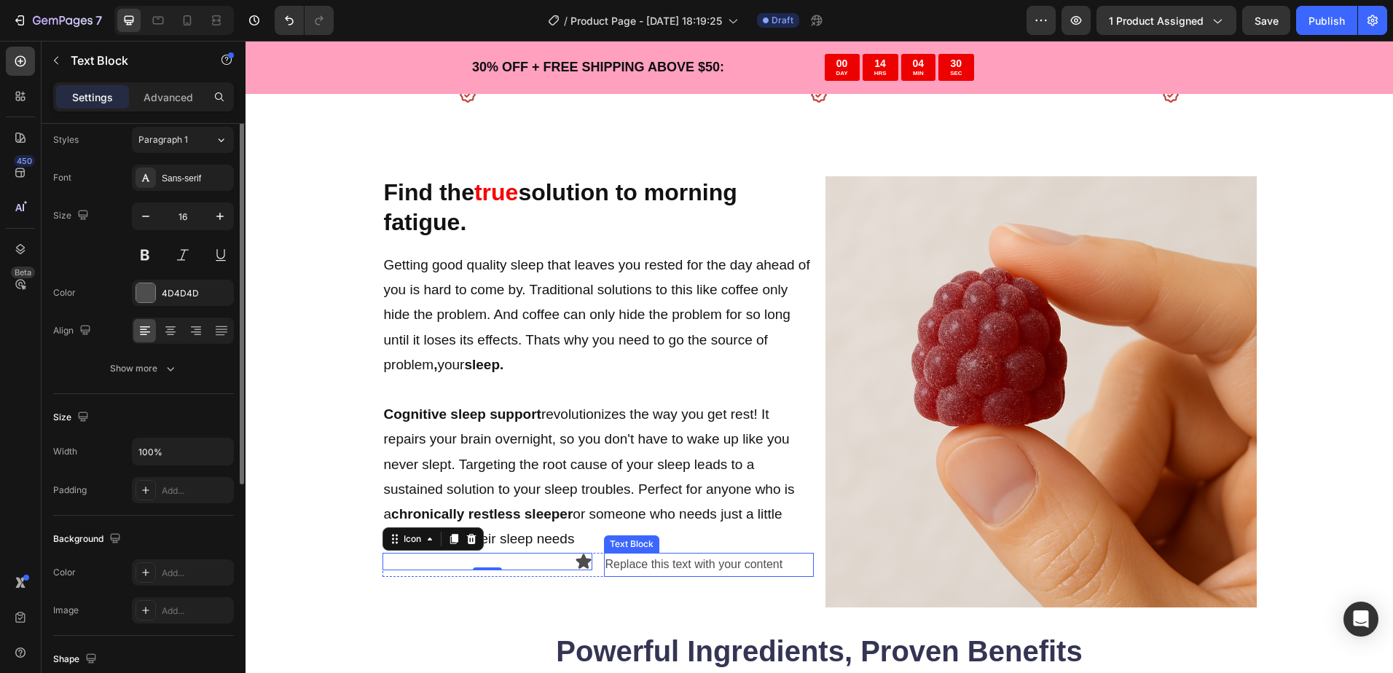
scroll to position [0, 0]
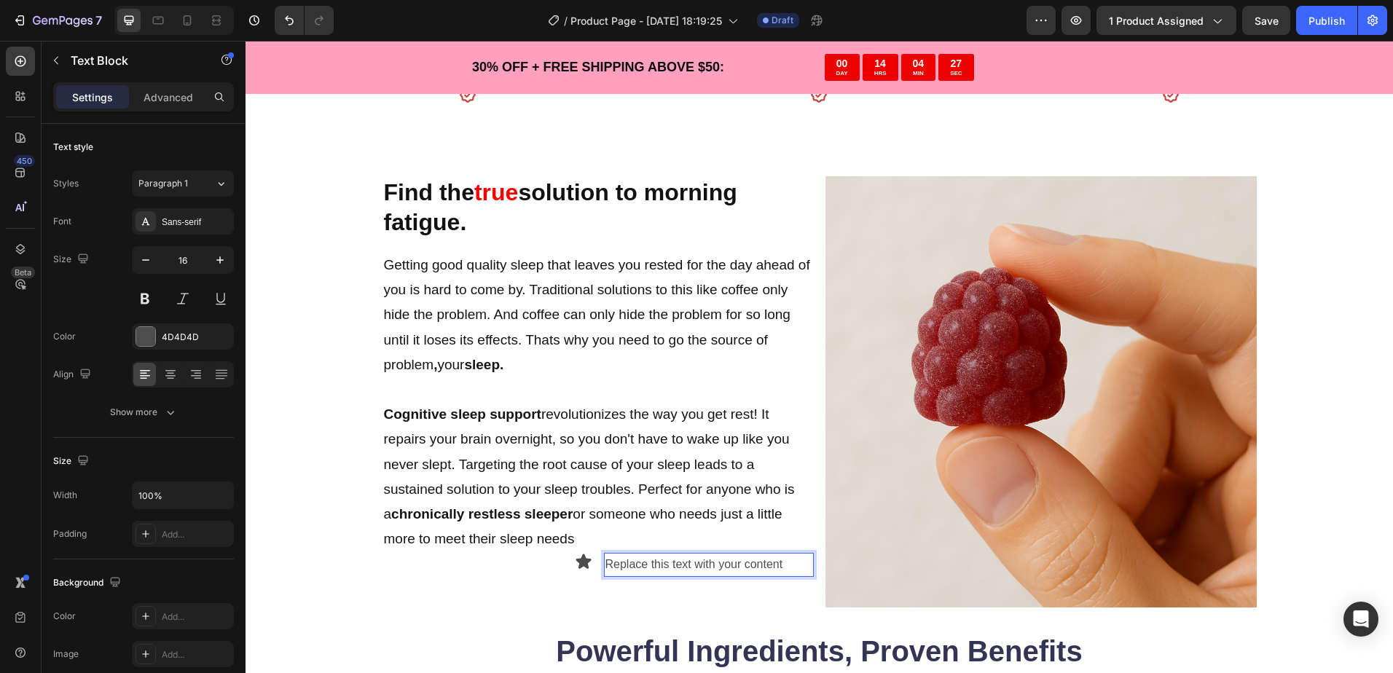
click at [626, 567] on div "Replace this text with your content" at bounding box center [709, 565] width 210 height 24
click at [618, 562] on p "Replace this text with your content" at bounding box center [708, 564] width 207 height 21
click at [546, 555] on div "Icon" at bounding box center [487, 561] width 210 height 17
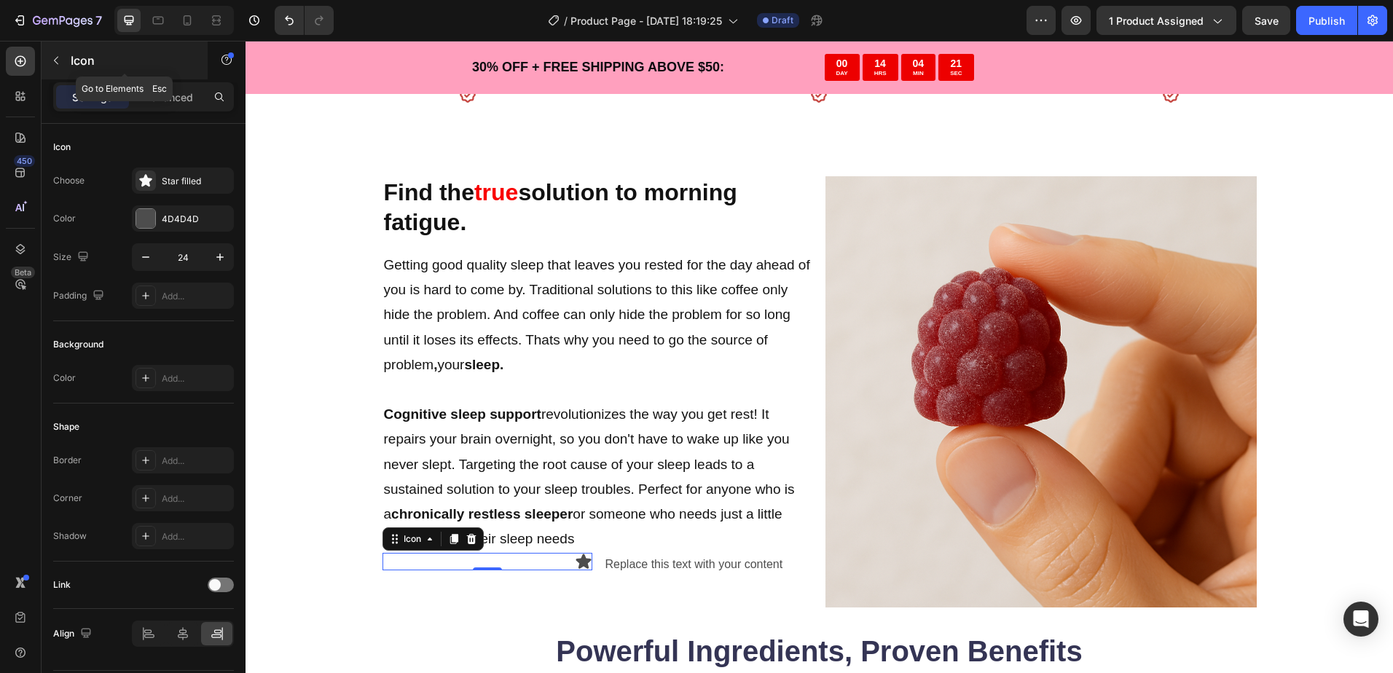
click at [69, 55] on div "Icon" at bounding box center [125, 61] width 166 height 38
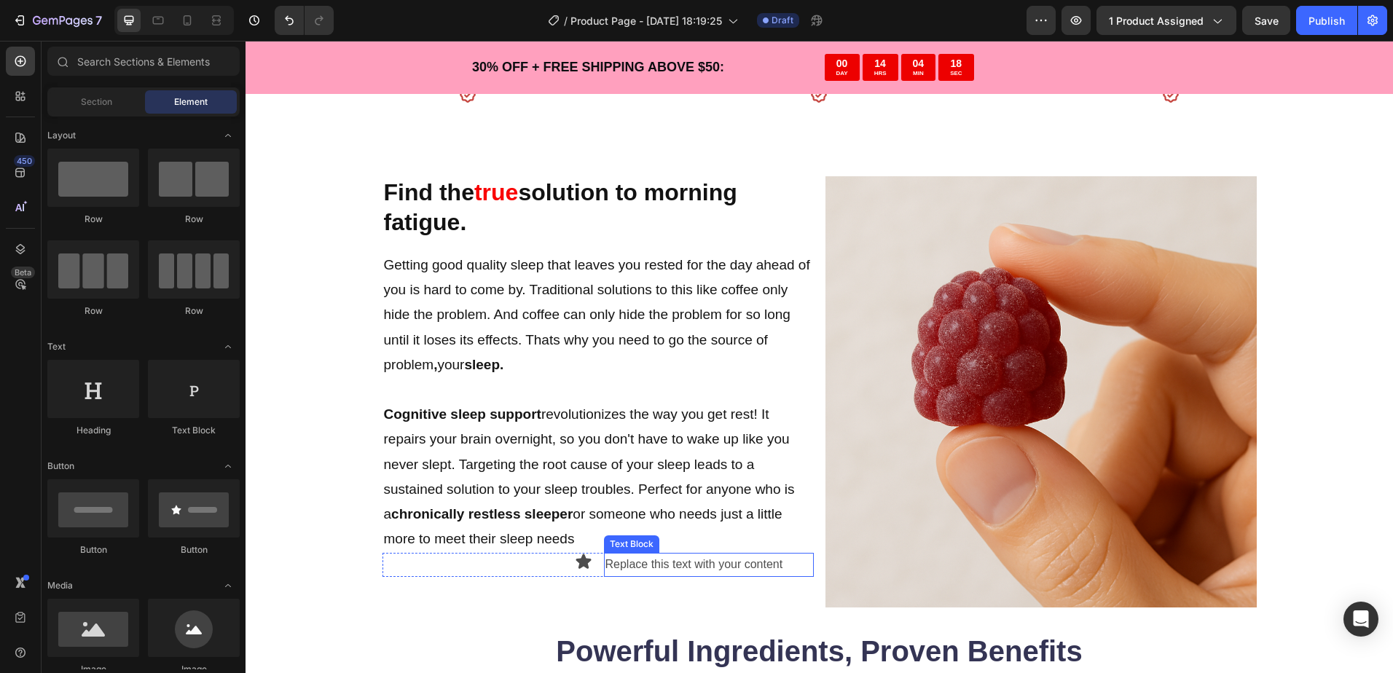
click at [642, 564] on p "Replace this text with your content" at bounding box center [708, 564] width 207 height 21
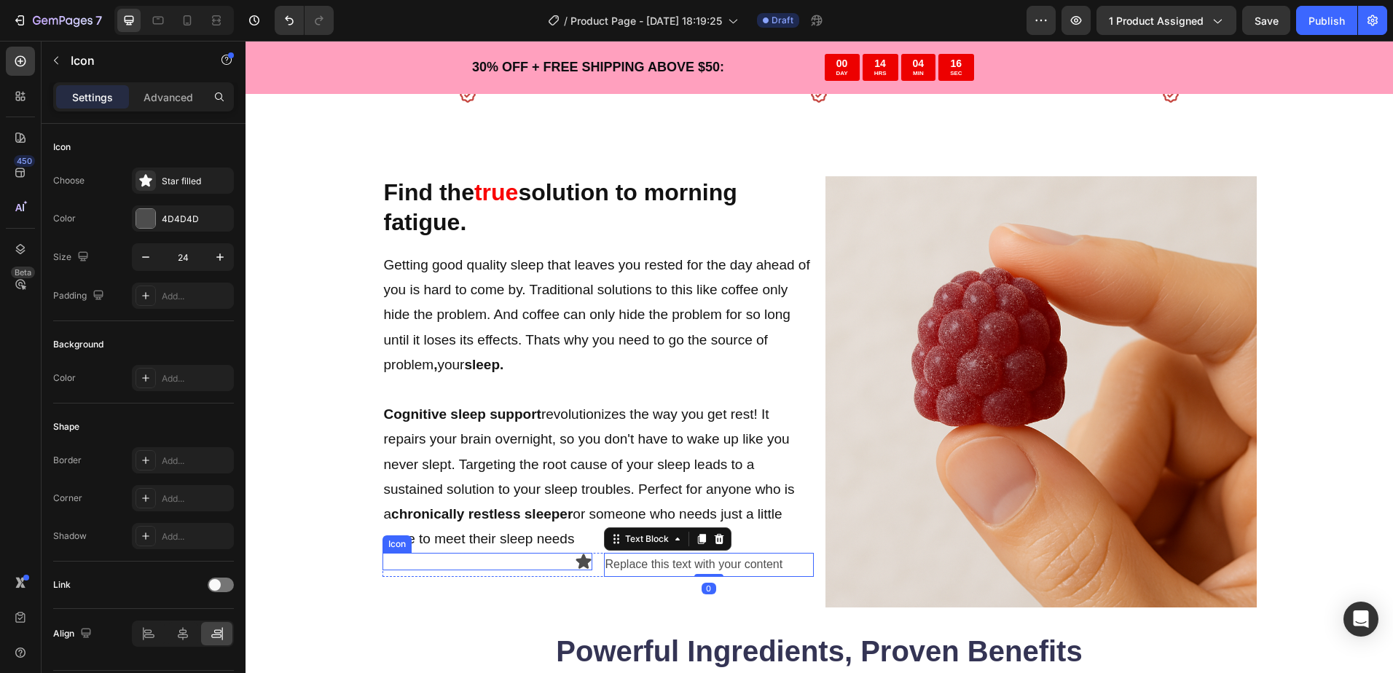
click at [578, 563] on icon at bounding box center [582, 561] width 15 height 15
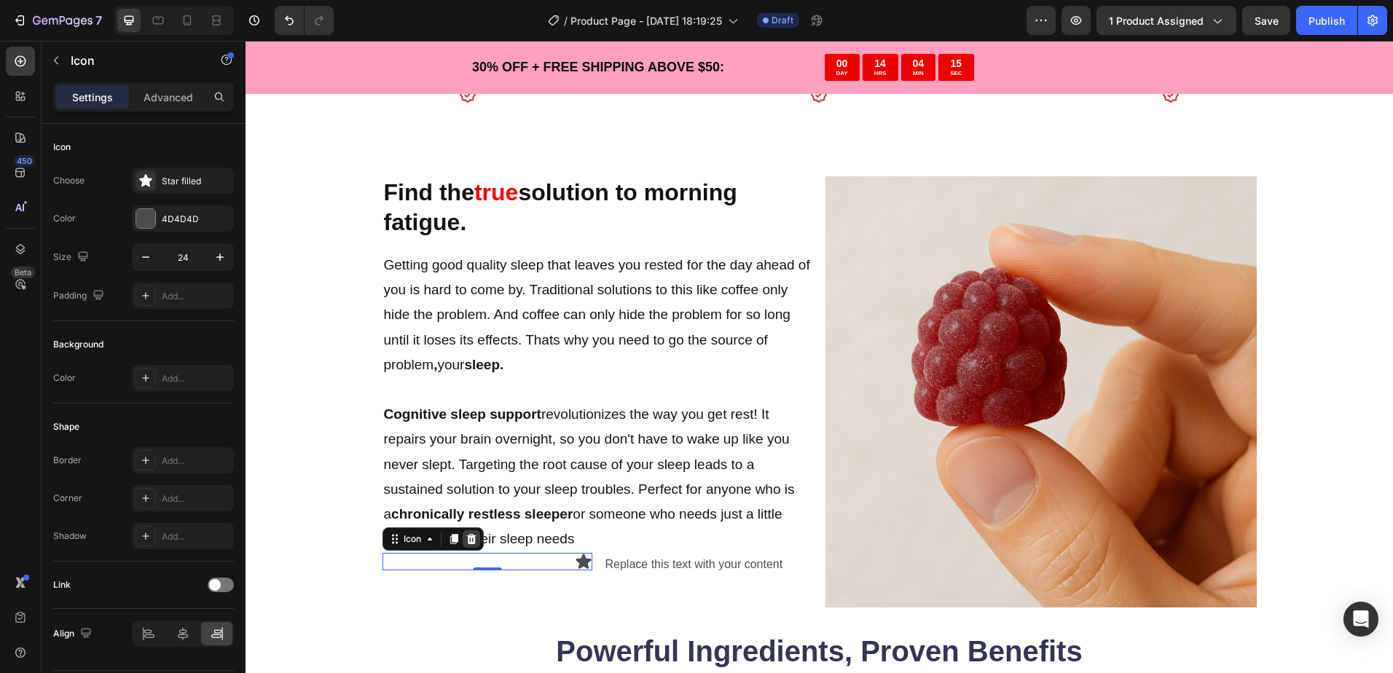
click at [473, 538] on div at bounding box center [471, 538] width 17 height 17
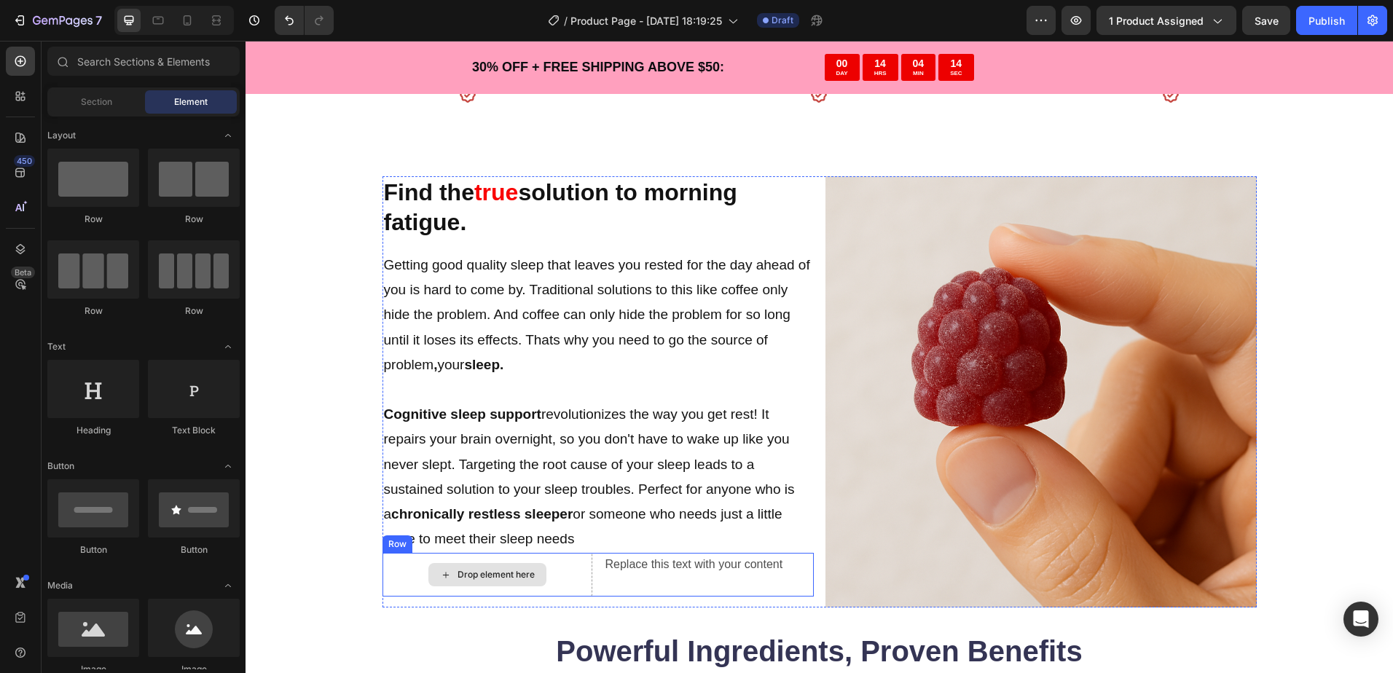
click at [568, 572] on div "Drop element here" at bounding box center [487, 575] width 210 height 44
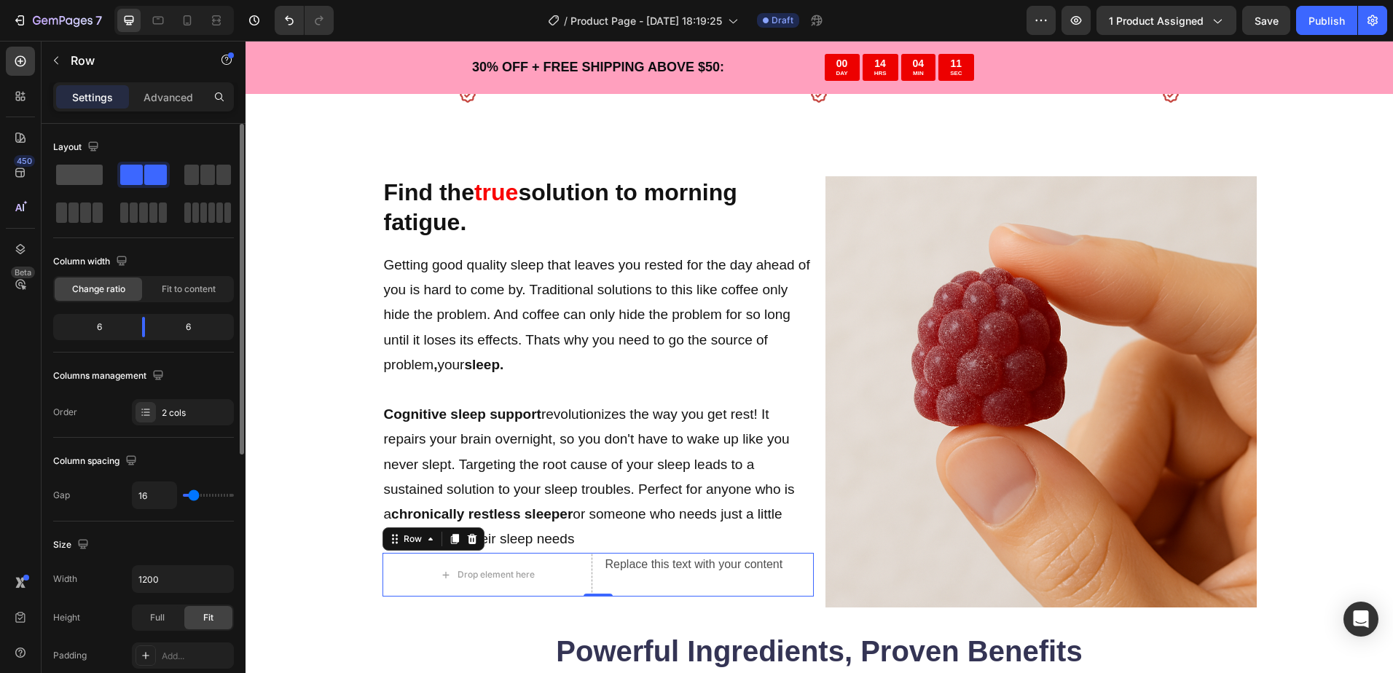
click at [73, 172] on span at bounding box center [79, 175] width 47 height 20
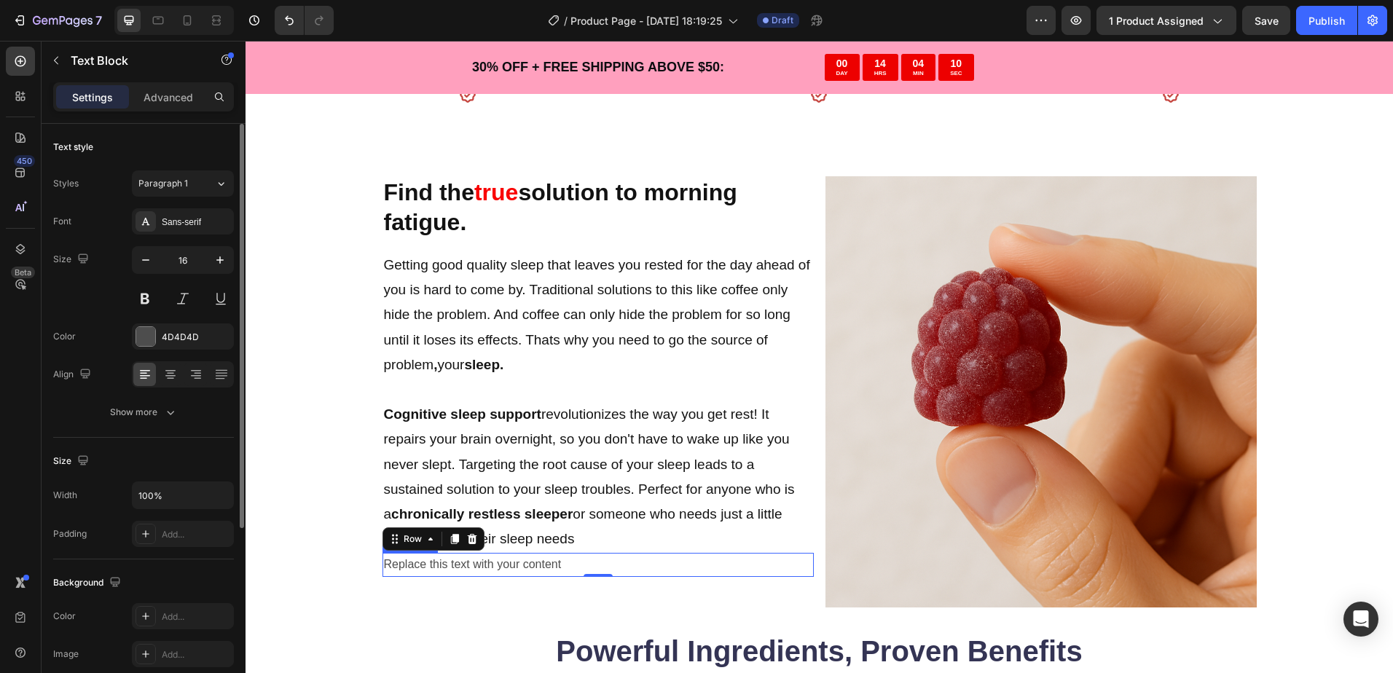
click at [529, 568] on div "Replace this text with your content" at bounding box center [597, 565] width 431 height 24
click at [484, 562] on div "Replace this text with your content" at bounding box center [597, 565] width 431 height 24
click at [484, 561] on p "Replace this text with your content" at bounding box center [598, 564] width 428 height 21
click at [454, 580] on p "Rich Text Editor. Editing area: main" at bounding box center [598, 585] width 428 height 21
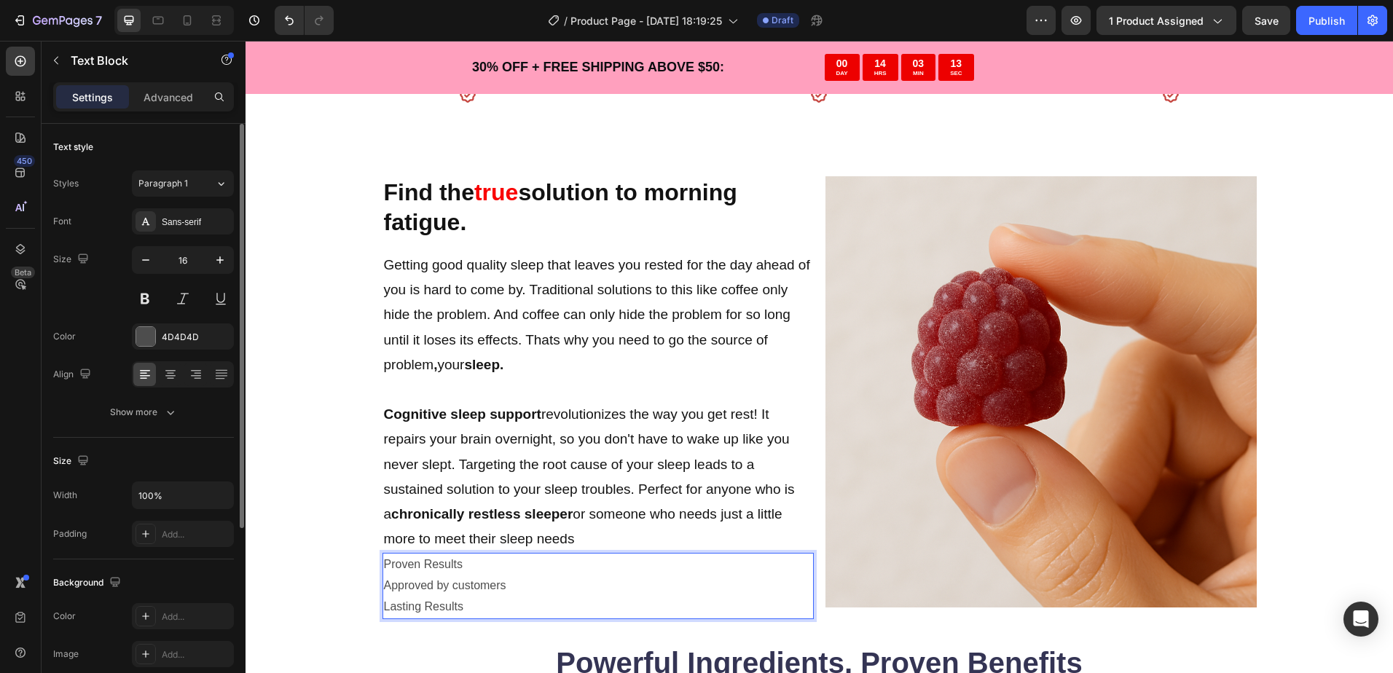
click at [433, 582] on p "Approved by customers" at bounding box center [598, 585] width 428 height 21
click at [143, 335] on div at bounding box center [145, 336] width 19 height 19
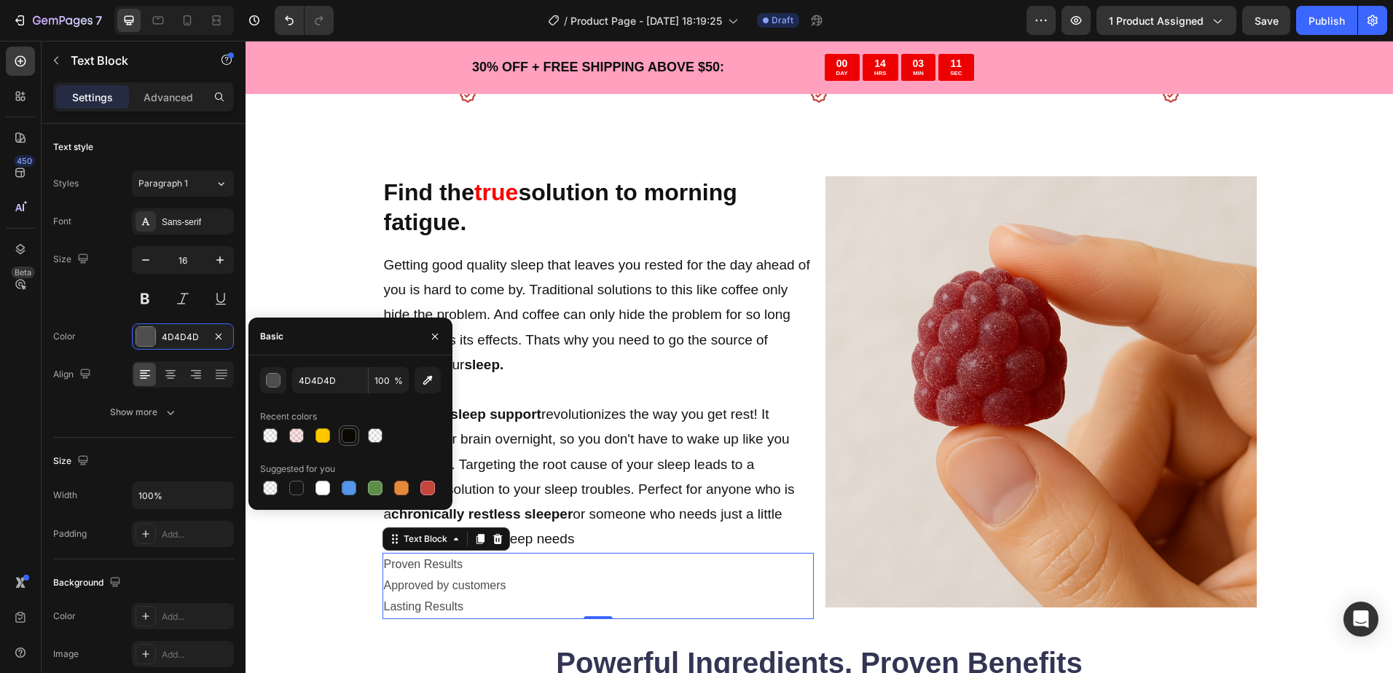
click at [353, 435] on div at bounding box center [349, 435] width 15 height 15
type input "0A0800"
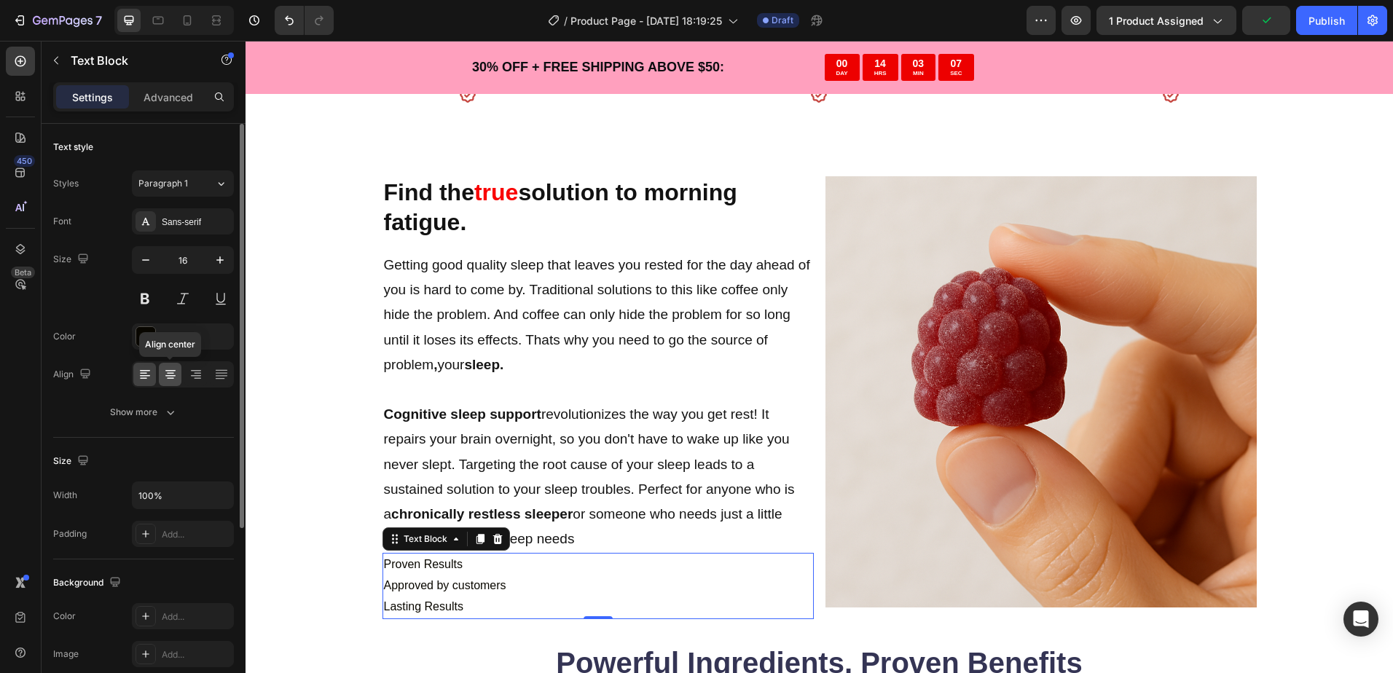
click at [165, 379] on icon at bounding box center [170, 374] width 15 height 15
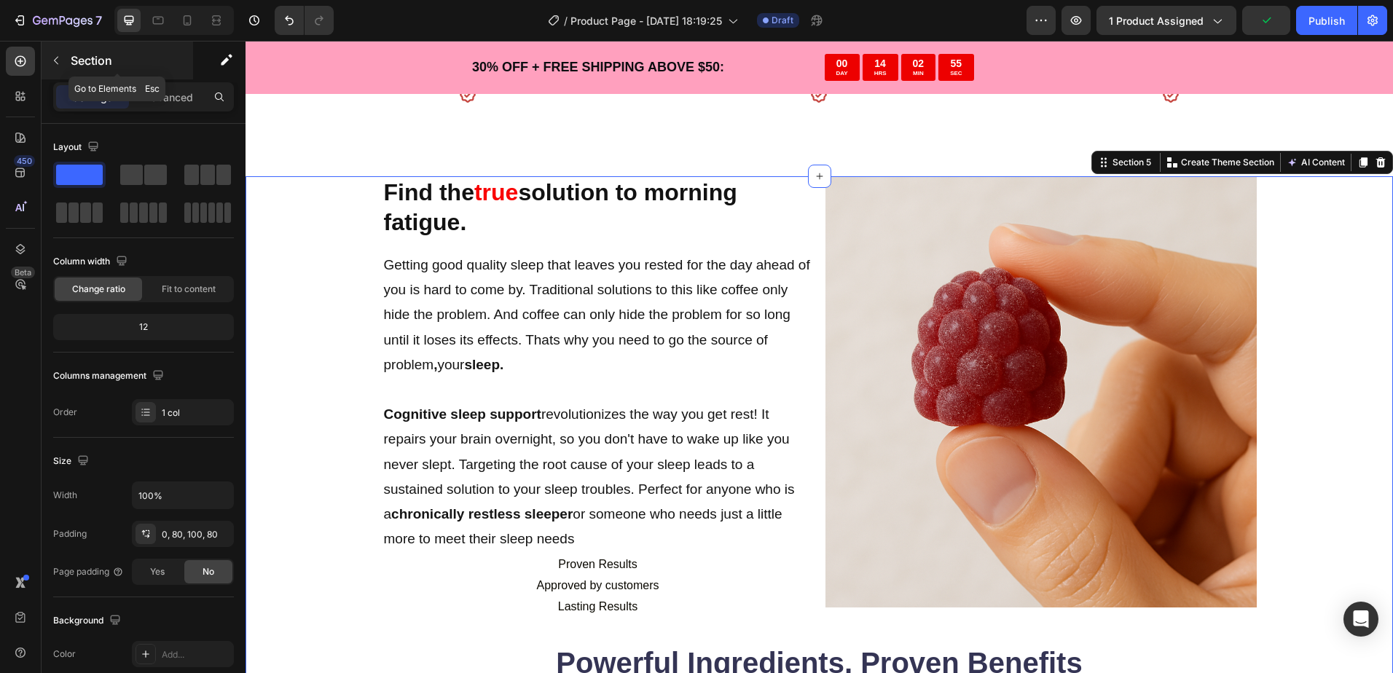
click at [60, 63] on icon "button" at bounding box center [56, 61] width 12 height 12
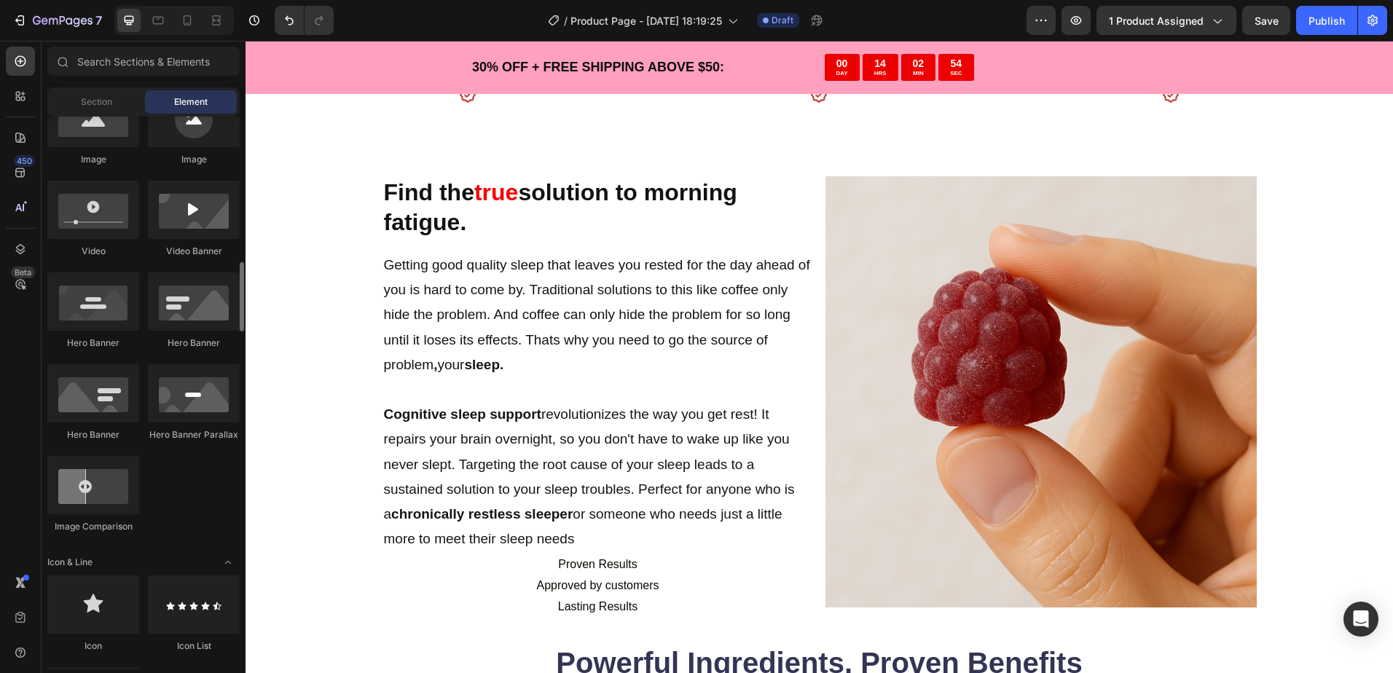
scroll to position [583, 0]
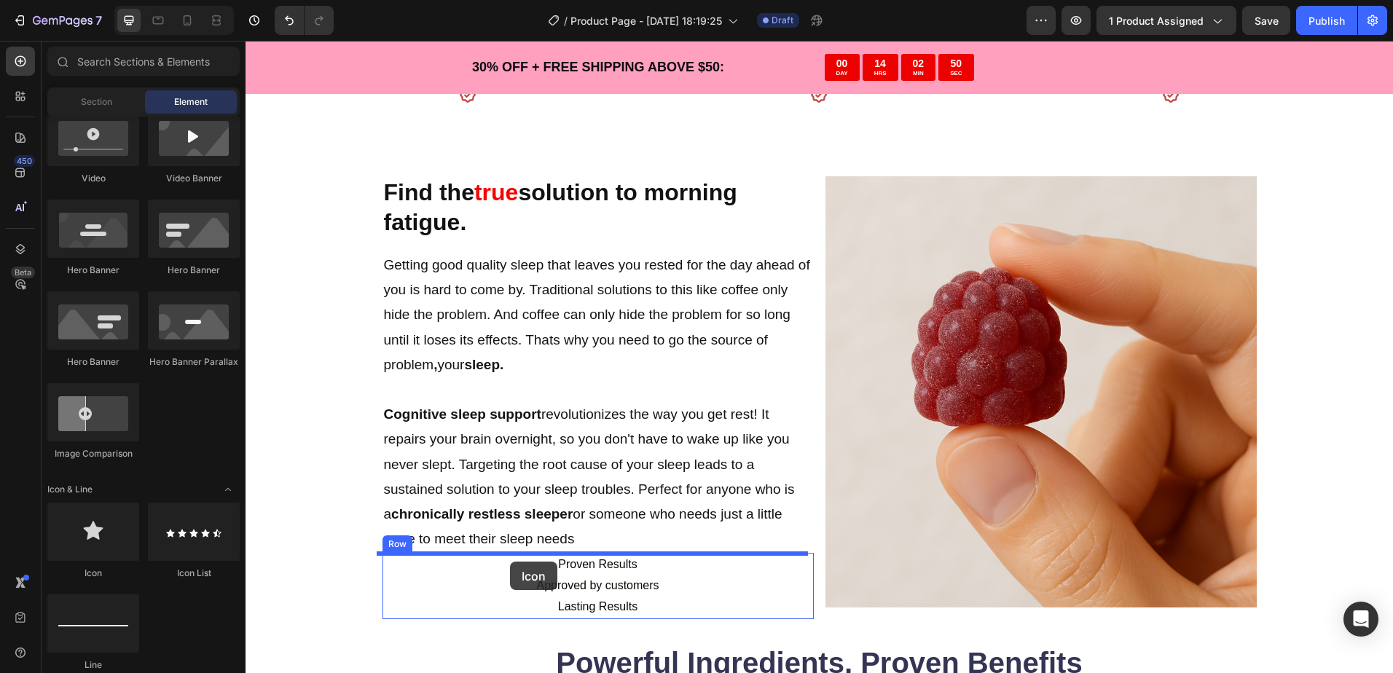
drag, startPoint x: 344, startPoint y: 579, endPoint x: 510, endPoint y: 562, distance: 167.0
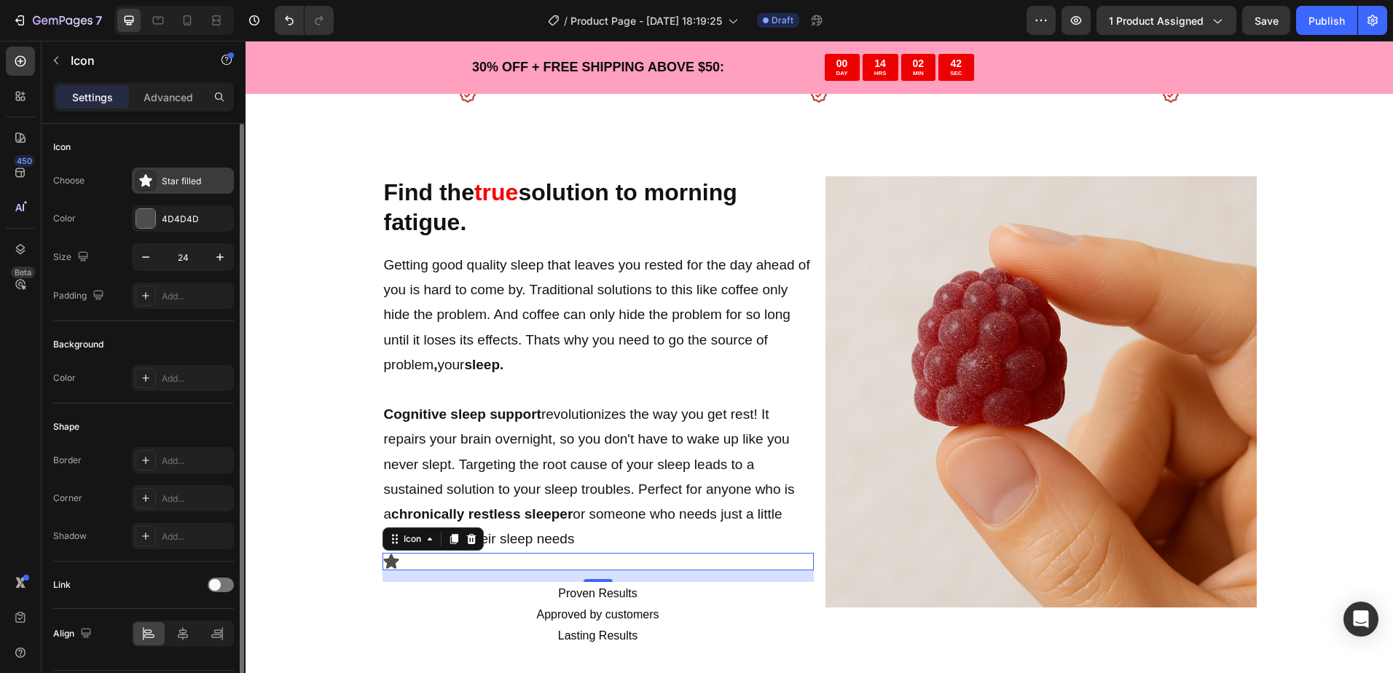
click at [176, 178] on div "Star filled" at bounding box center [196, 181] width 68 height 13
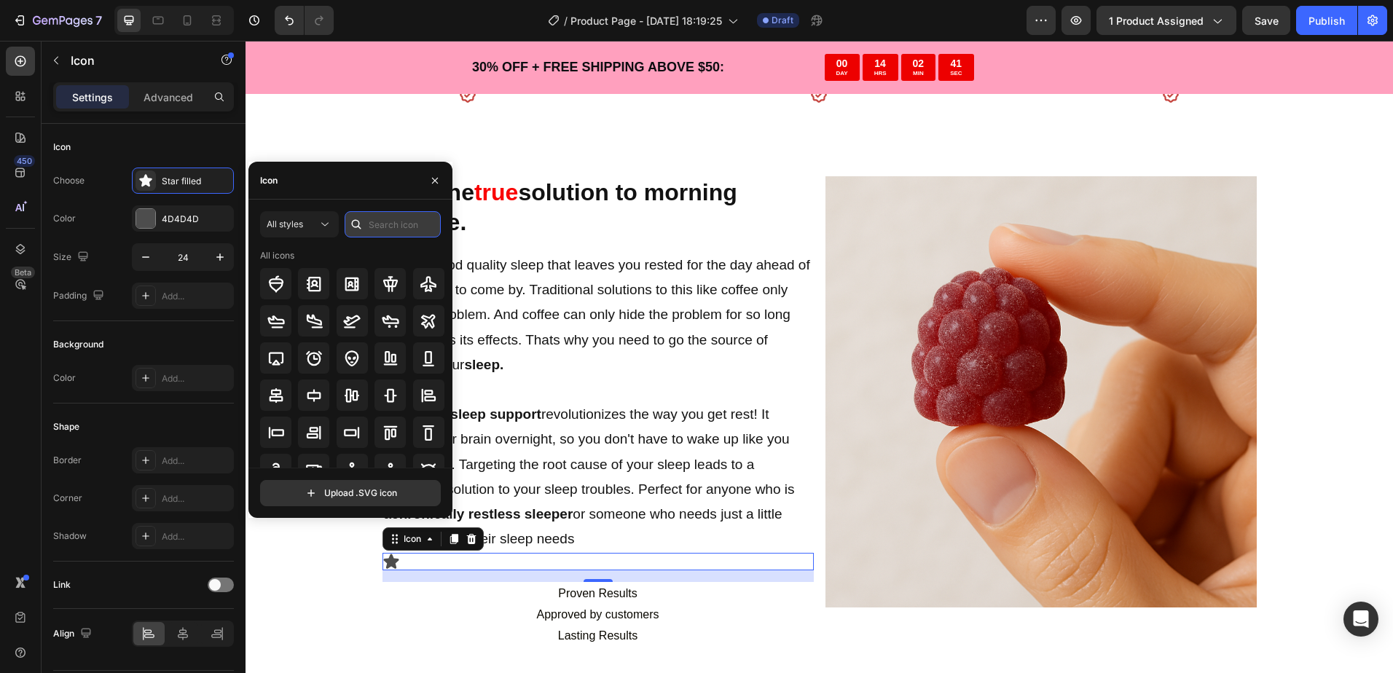
click at [390, 235] on input "text" at bounding box center [393, 224] width 96 height 26
type input "check"
click at [310, 228] on div "All styles" at bounding box center [292, 224] width 51 height 13
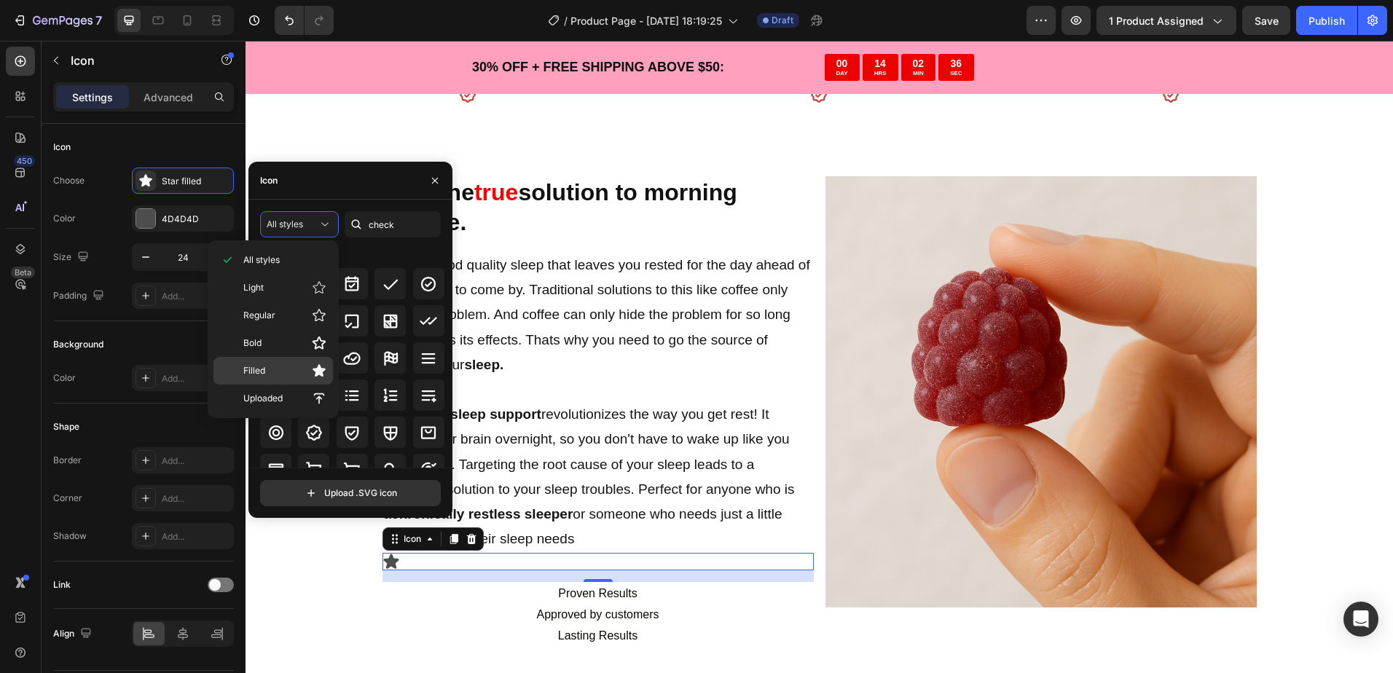
click at [319, 369] on icon at bounding box center [318, 370] width 13 height 12
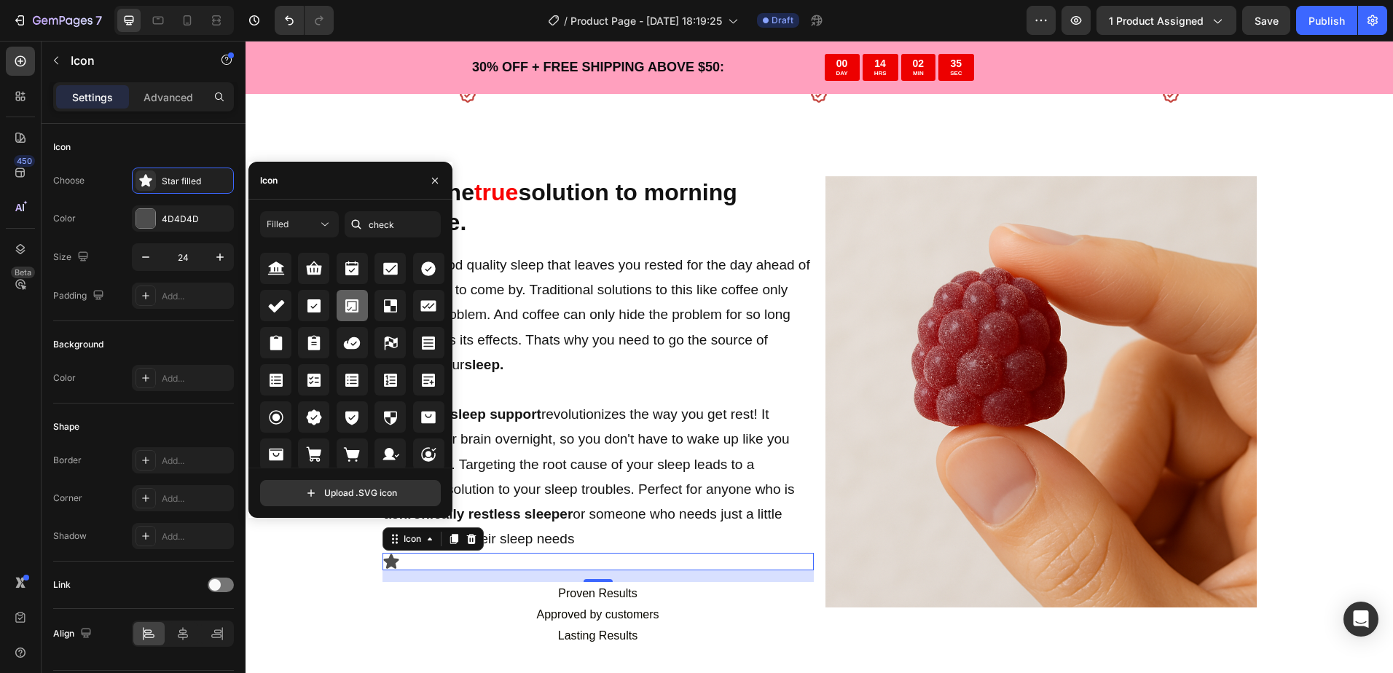
scroll to position [17, 0]
click at [343, 409] on icon at bounding box center [351, 414] width 17 height 17
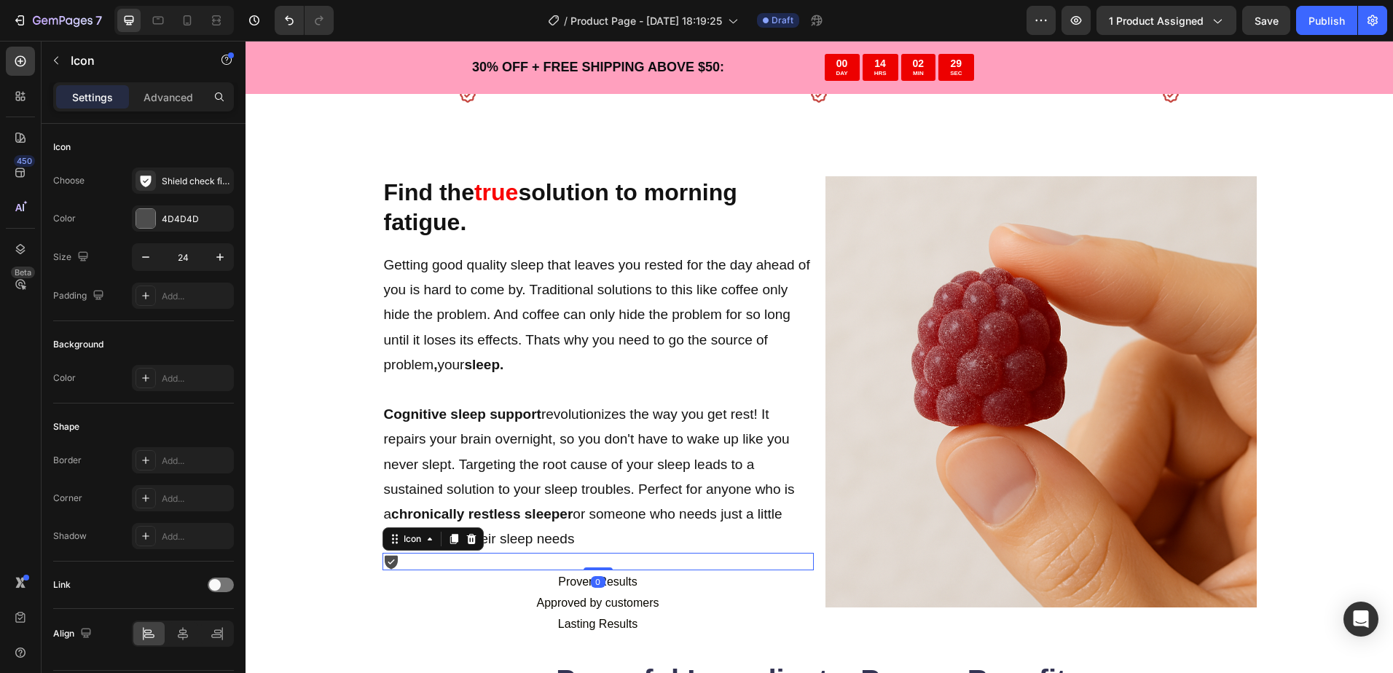
drag, startPoint x: 589, startPoint y: 580, endPoint x: 592, endPoint y: 558, distance: 22.9
click at [592, 558] on div "Icon 0" at bounding box center [597, 561] width 431 height 17
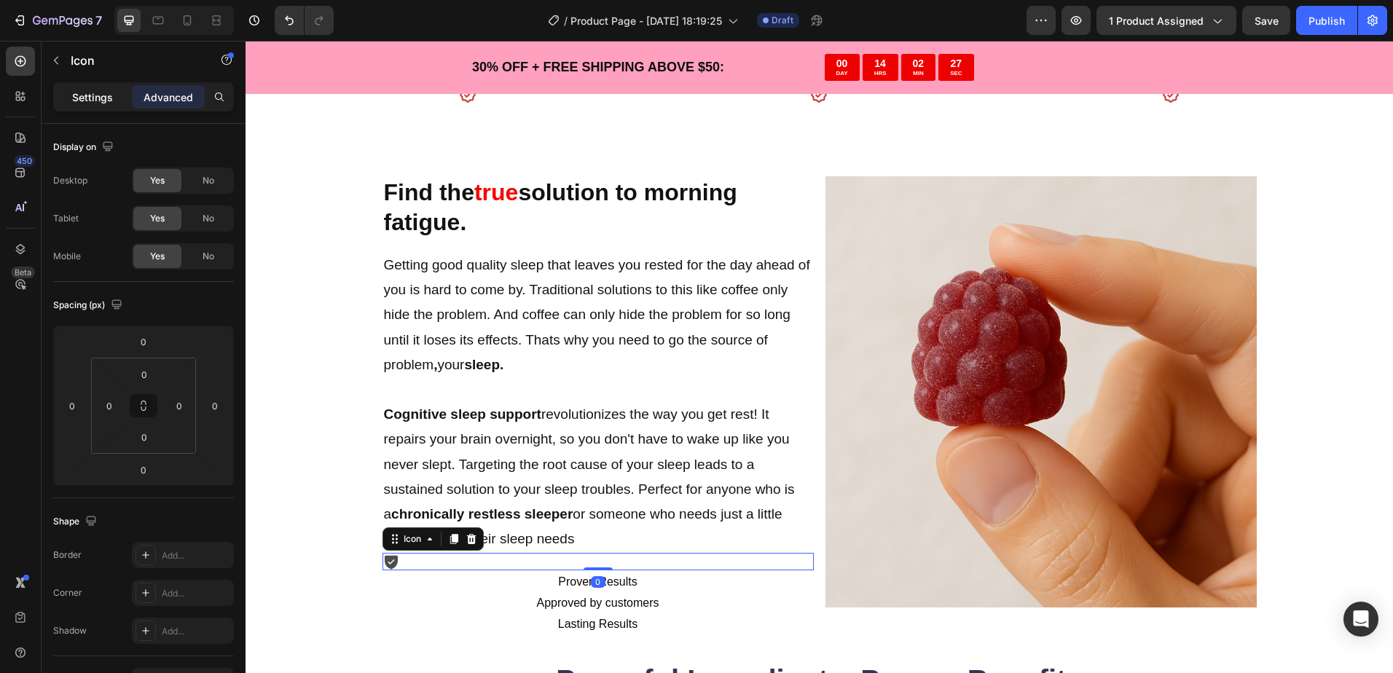
click at [110, 96] on p "Settings" at bounding box center [92, 97] width 41 height 15
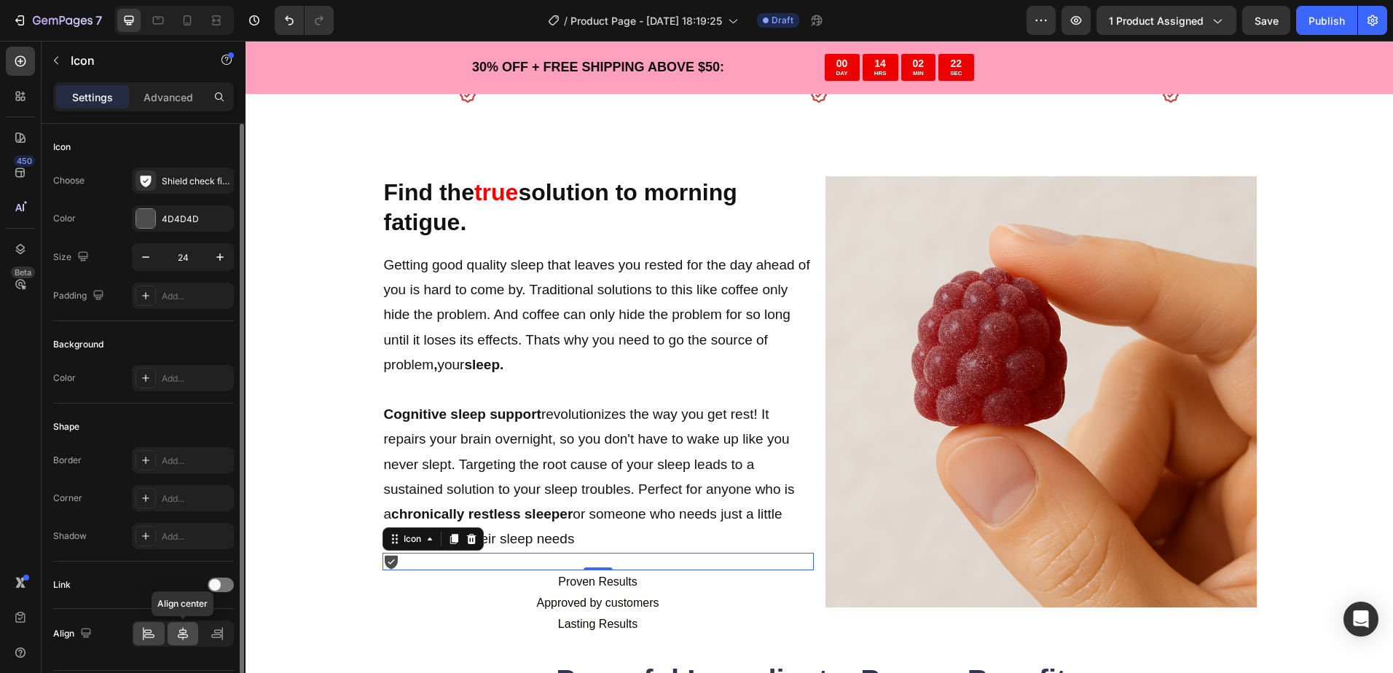
click at [173, 635] on div at bounding box center [183, 633] width 31 height 23
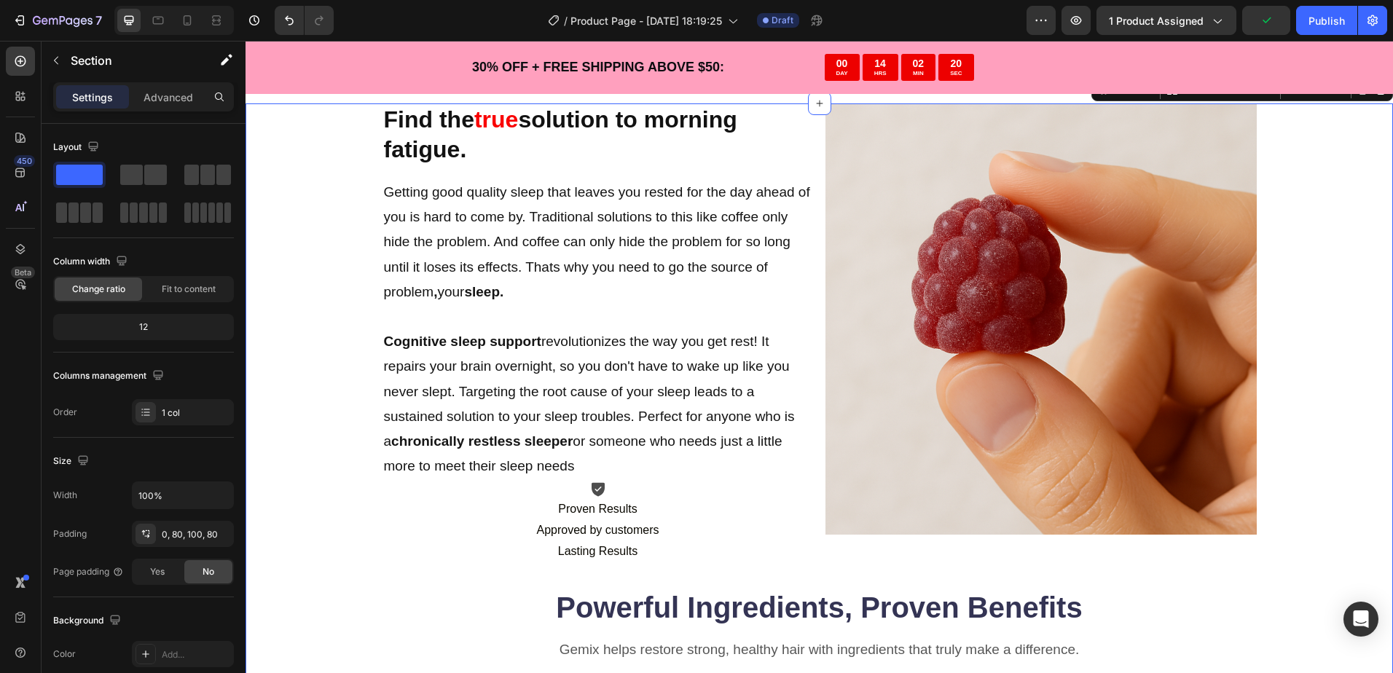
scroll to position [1311, 0]
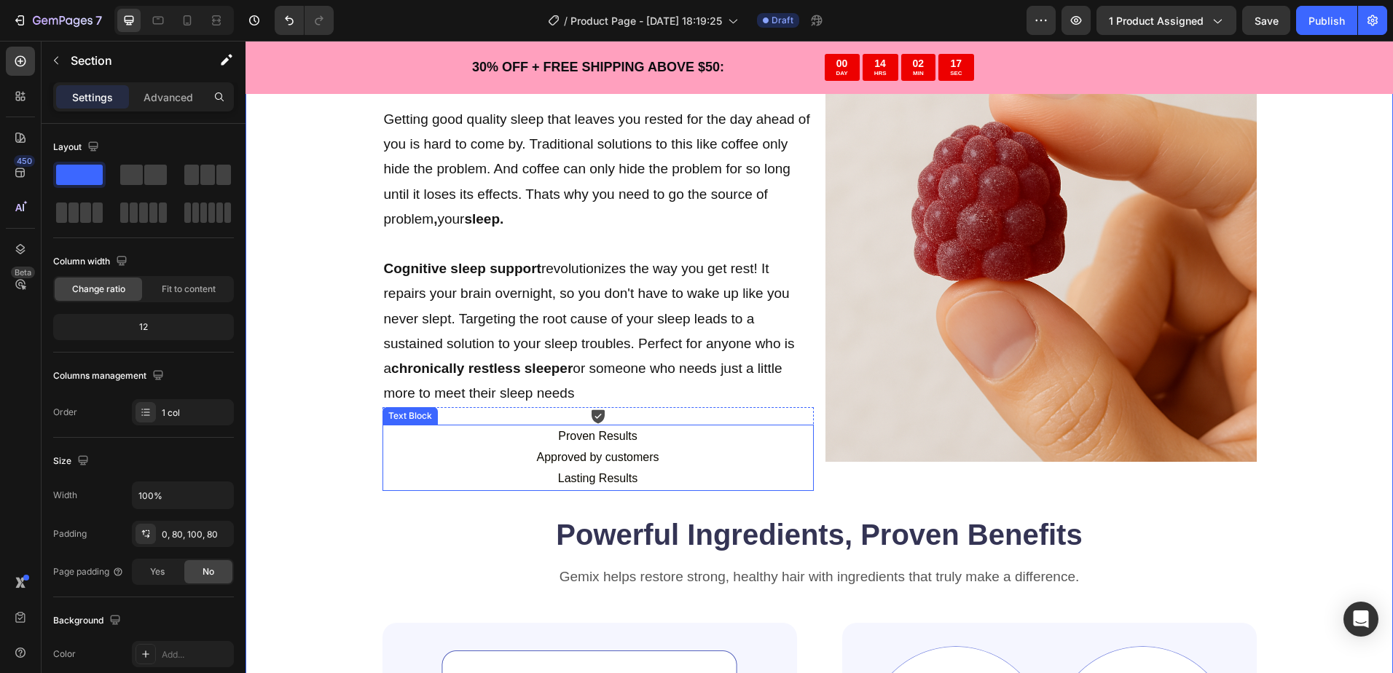
click at [587, 460] on p "Approved by customers" at bounding box center [598, 457] width 428 height 21
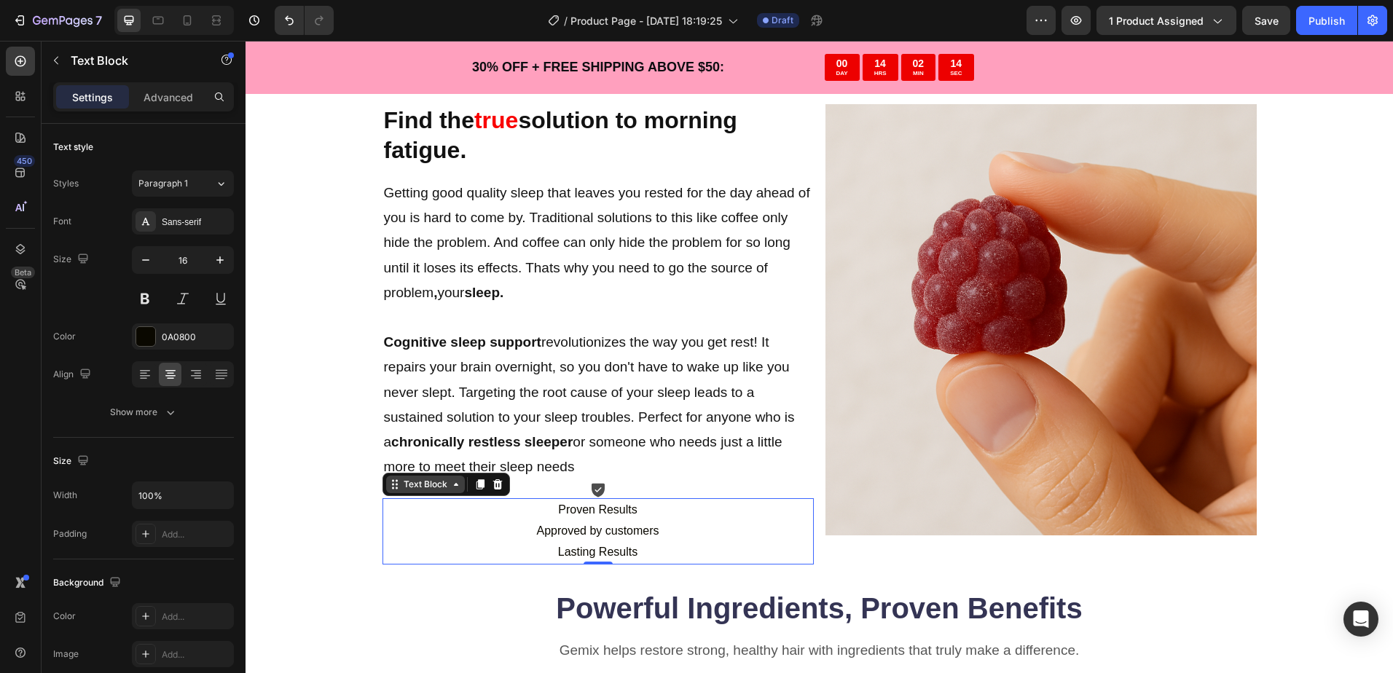
scroll to position [1238, 0]
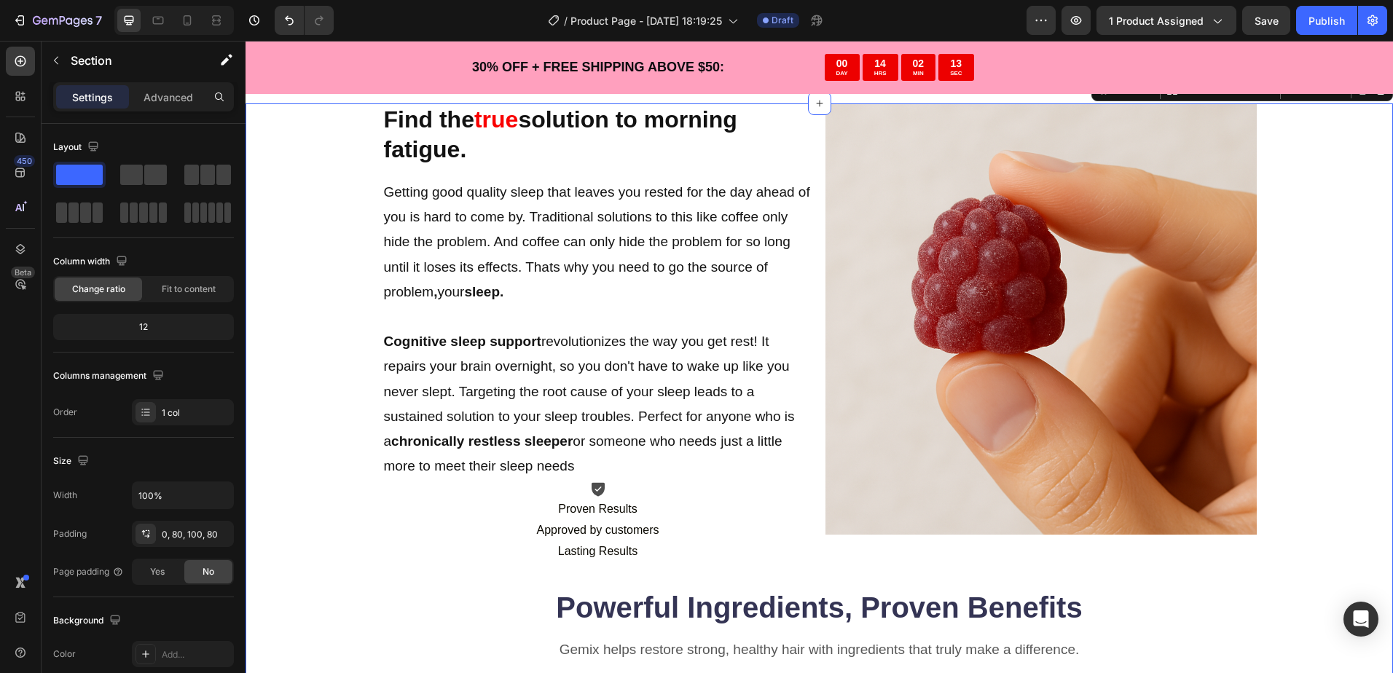
click at [330, 374] on div "Find the true solution to morning fatigue. Heading Getting good quality sleep t…" at bounding box center [819, 636] width 1031 height 1066
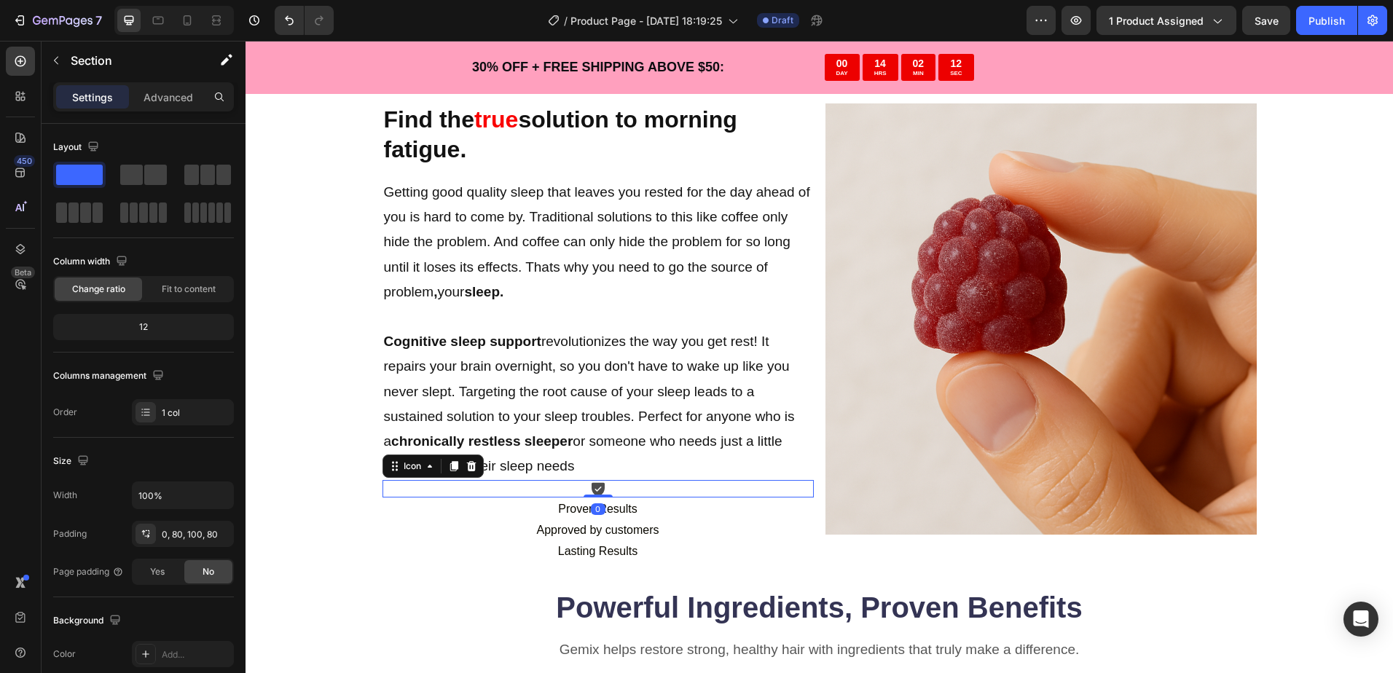
click at [591, 484] on icon at bounding box center [597, 490] width 13 height 14
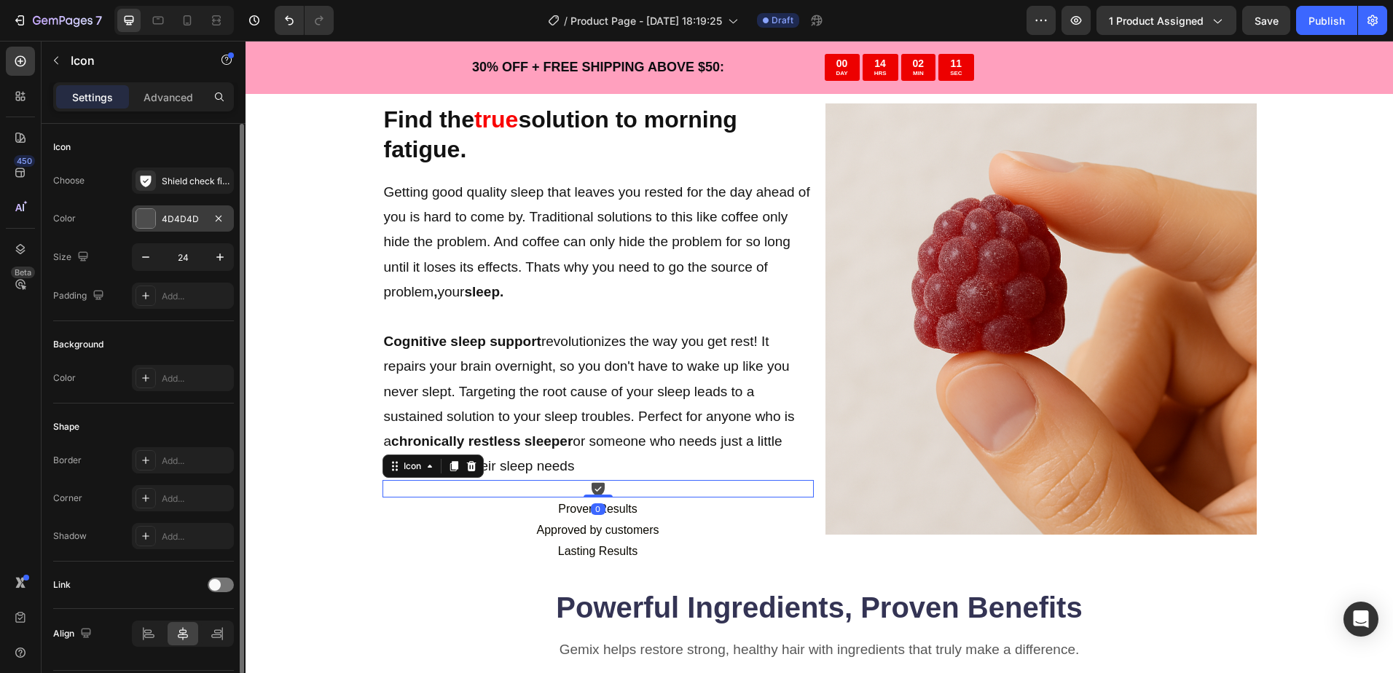
click at [196, 219] on div "4D4D4D" at bounding box center [183, 219] width 42 height 13
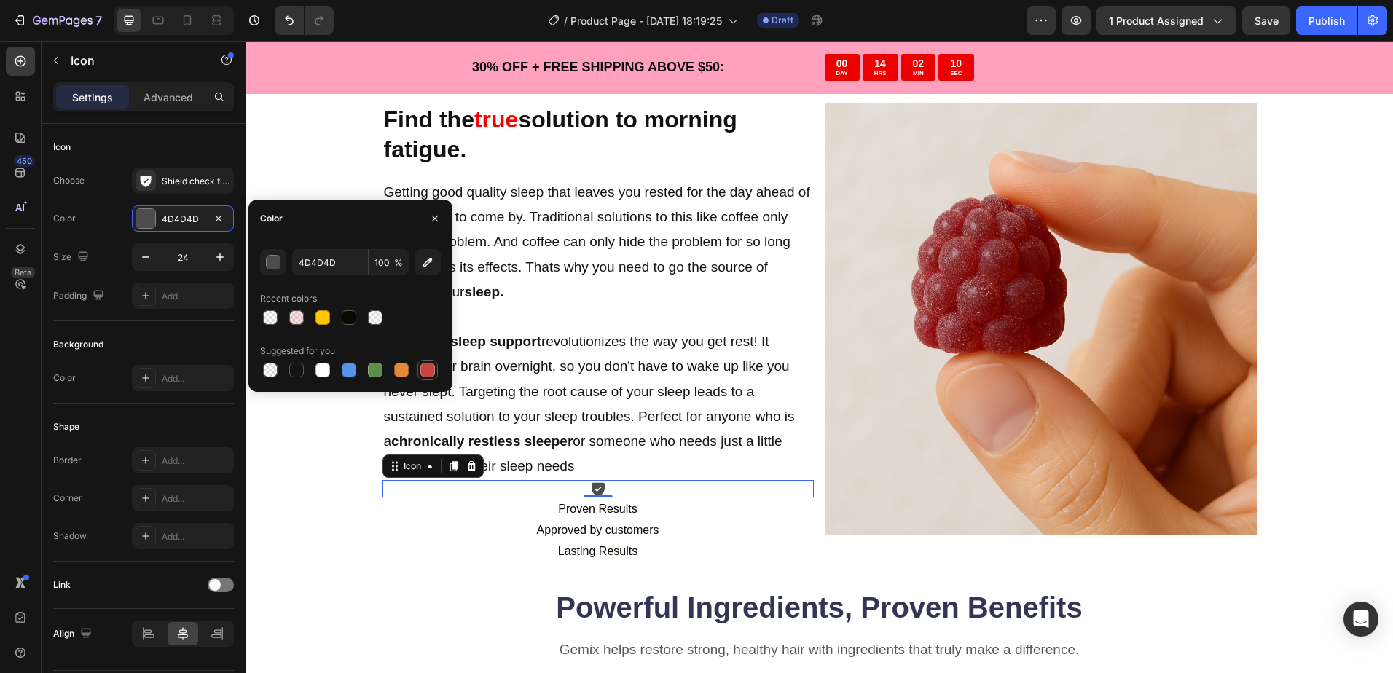
click at [433, 370] on div at bounding box center [427, 370] width 15 height 15
type input "C5453F"
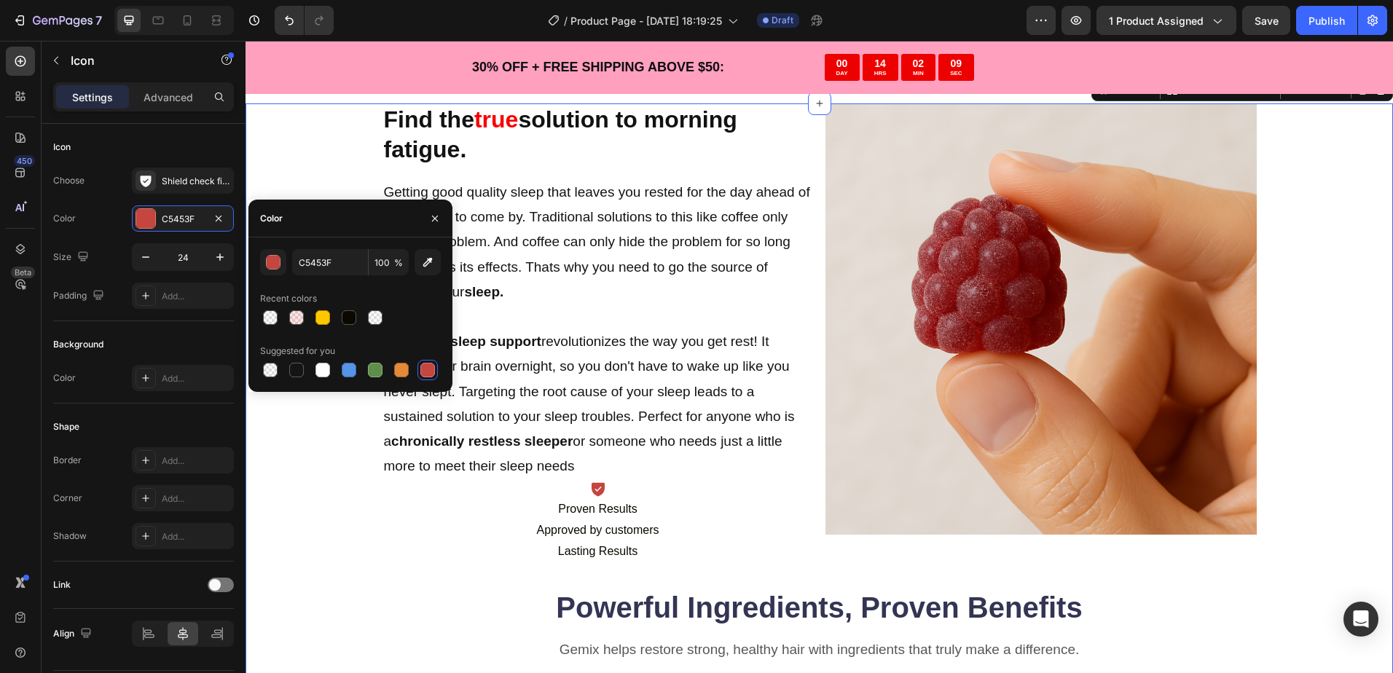
click at [287, 480] on div "Find the true solution to morning fatigue. Heading Getting good quality sleep t…" at bounding box center [818, 672] width 1147 height 1138
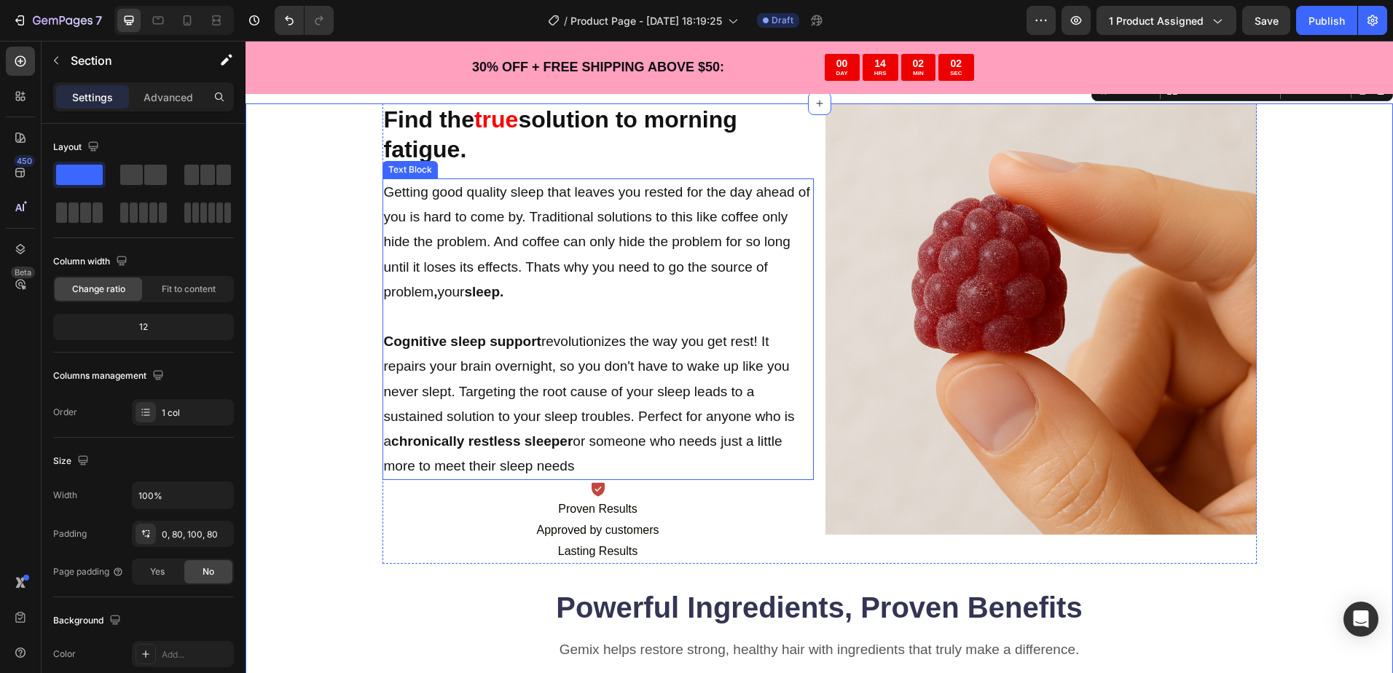
click at [570, 249] on p "Getting good quality sleep that leaves you rested for the day ahead of you is h…" at bounding box center [598, 242] width 428 height 125
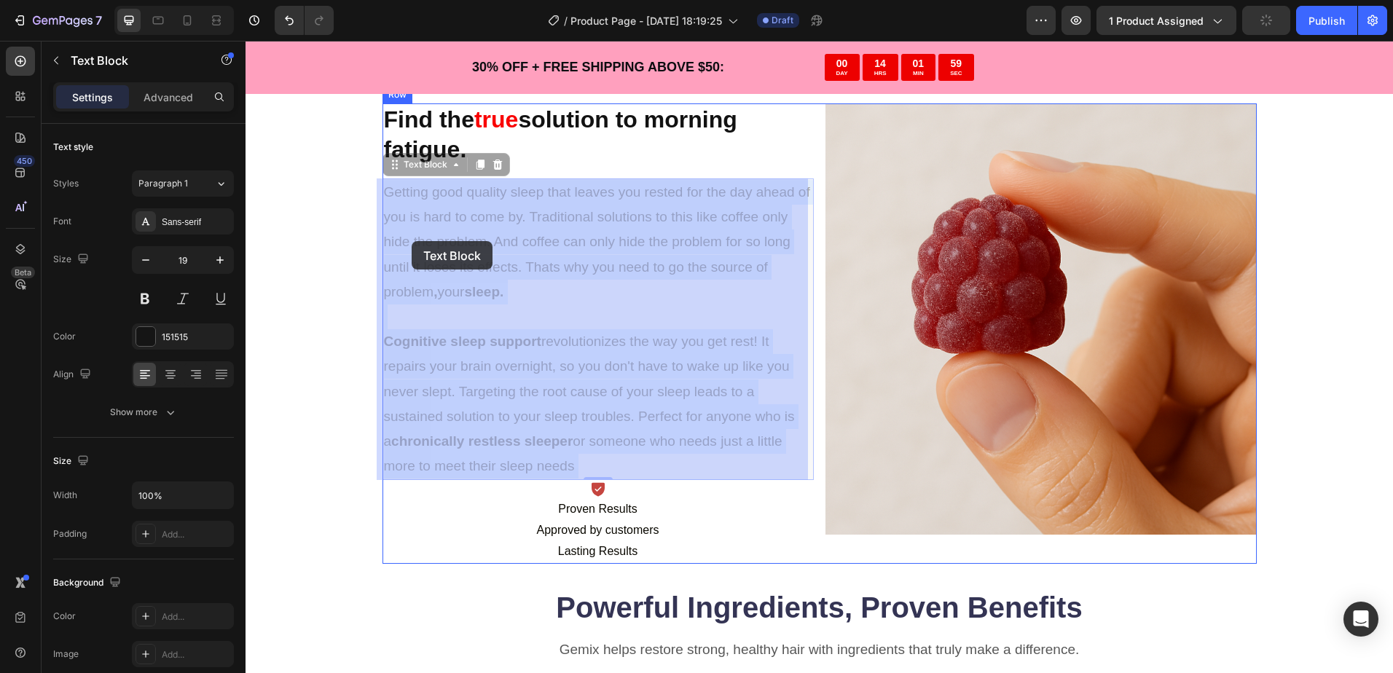
drag, startPoint x: 384, startPoint y: 240, endPoint x: 412, endPoint y: 241, distance: 27.7
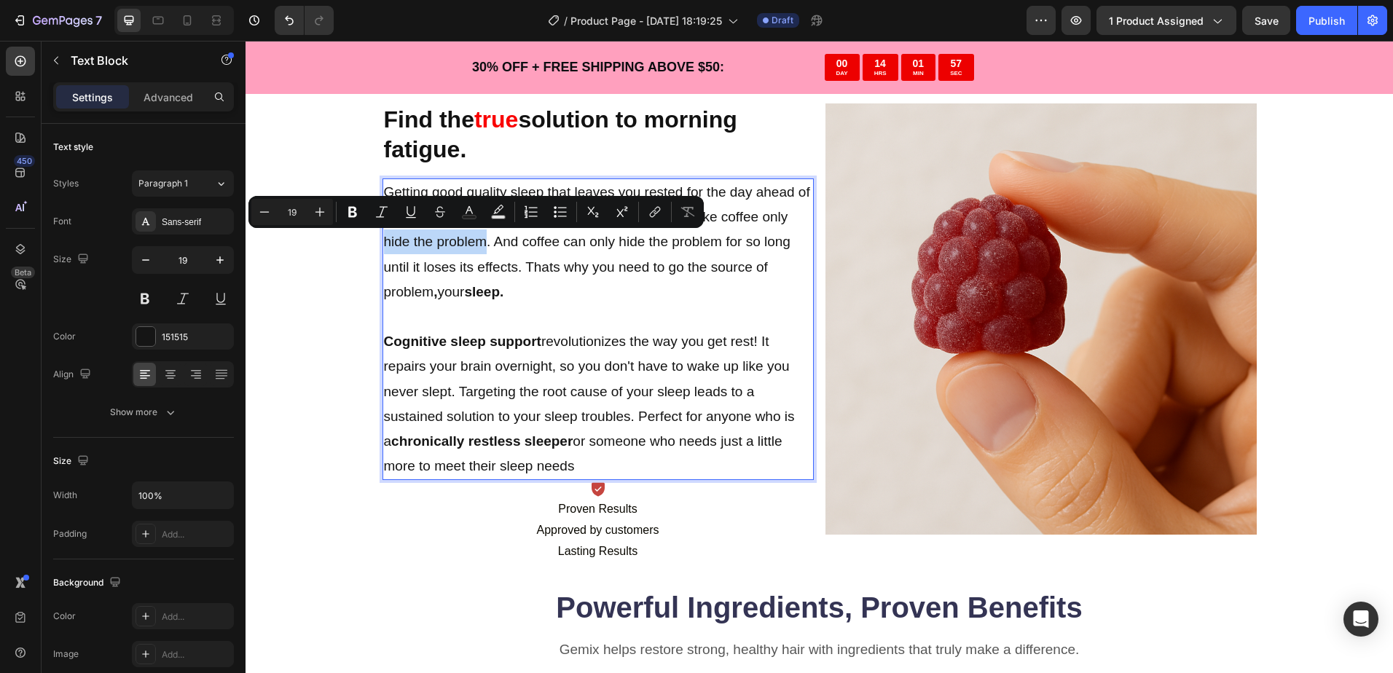
drag, startPoint x: 479, startPoint y: 243, endPoint x: 381, endPoint y: 239, distance: 98.4
click at [384, 239] on p "Getting good quality sleep that leaves you rested for the day ahead of you is h…" at bounding box center [598, 242] width 428 height 125
click at [357, 212] on icon "Editor contextual toolbar" at bounding box center [352, 212] width 15 height 15
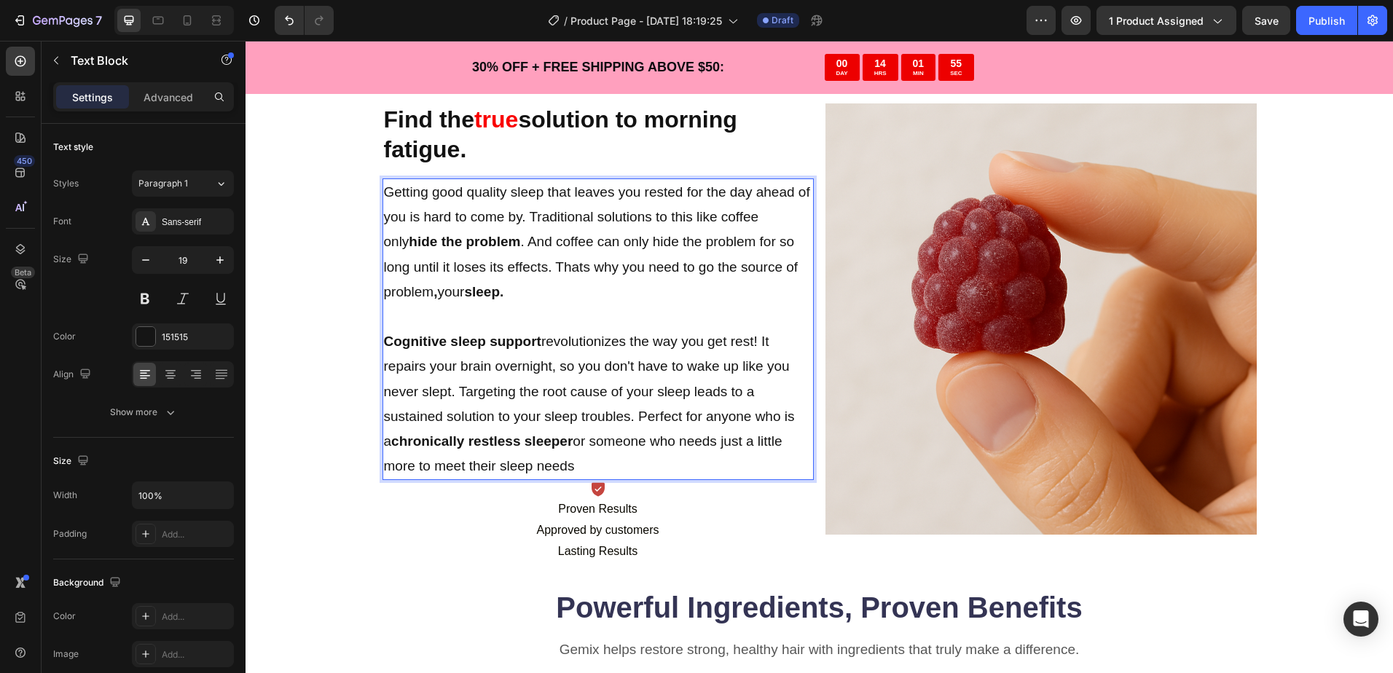
click at [460, 259] on p "Getting good quality sleep that leaves you rested for the day ahead of you is h…" at bounding box center [598, 242] width 428 height 125
drag, startPoint x: 463, startPoint y: 192, endPoint x: 540, endPoint y: 192, distance: 77.2
click at [540, 192] on p "Getting good quality sleep that leaves you rested for the day ahead of you is h…" at bounding box center [598, 242] width 428 height 125
click at [463, 199] on p "Getting good quality sleep that leaves you rested for the day ahead of you is h…" at bounding box center [598, 242] width 428 height 125
drag, startPoint x: 426, startPoint y: 194, endPoint x: 537, endPoint y: 191, distance: 110.7
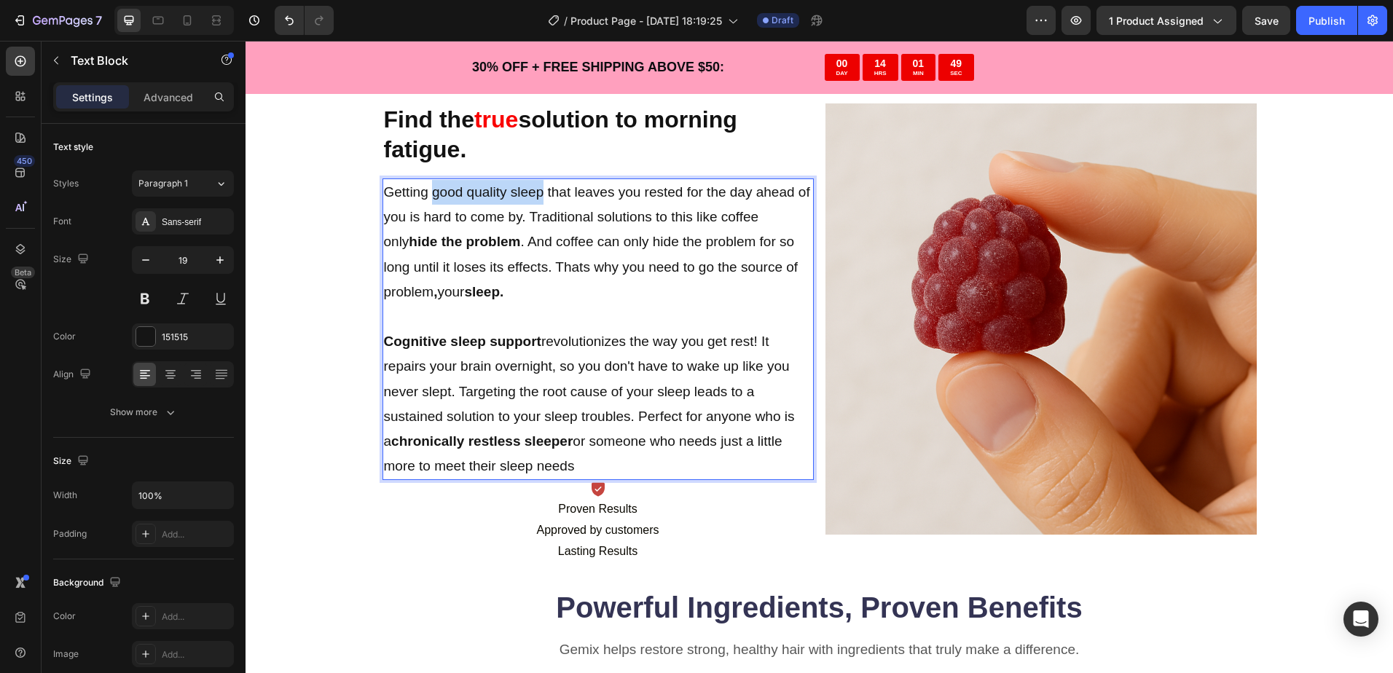
click at [537, 191] on p "Getting good quality sleep that leaves you rested for the day ahead of you is h…" at bounding box center [598, 242] width 428 height 125
click at [527, 196] on p "Getting good quality sleep that leaves you rested for the day ahead of you is h…" at bounding box center [598, 242] width 428 height 125
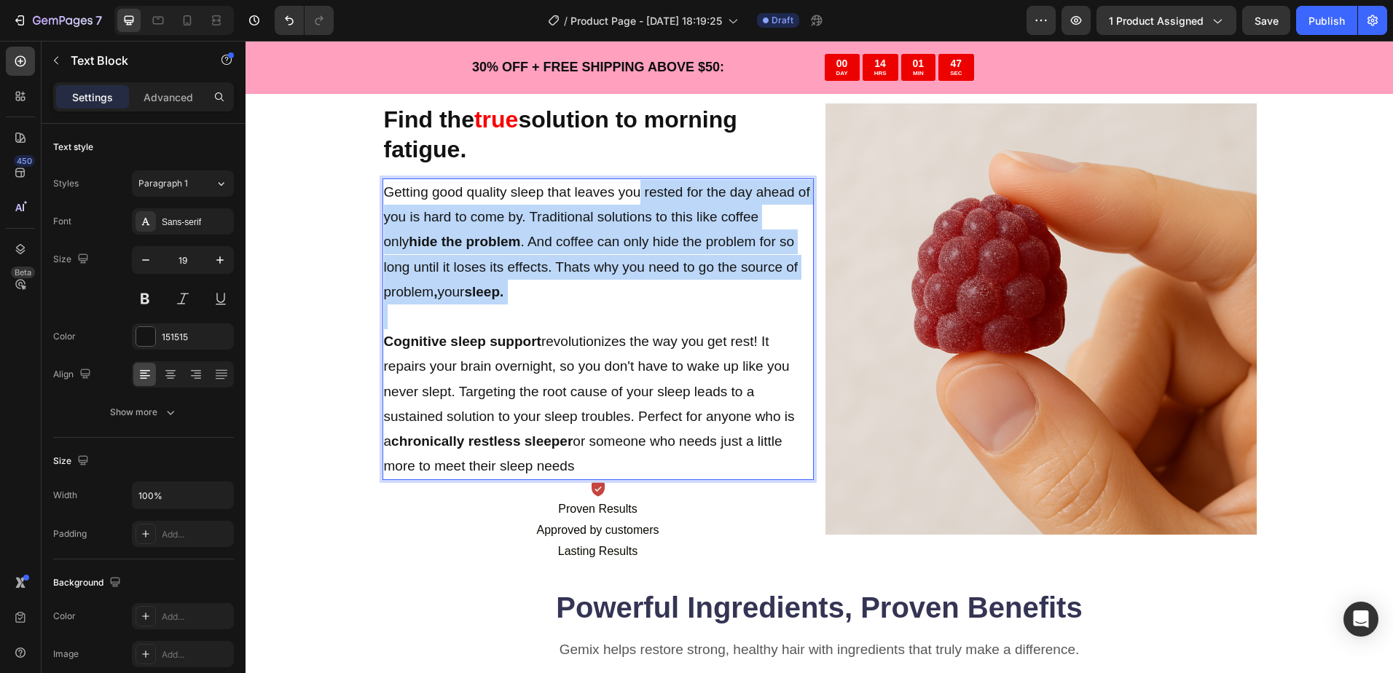
drag, startPoint x: 629, startPoint y: 197, endPoint x: 550, endPoint y: 315, distance: 142.4
click at [550, 315] on div "Getting good quality sleep that leaves you rested for the day ahead of you is h…" at bounding box center [597, 329] width 431 height 302
click at [557, 275] on p "Getting good quality sleep that leaves you rested for the day ahead of you is h…" at bounding box center [598, 242] width 428 height 125
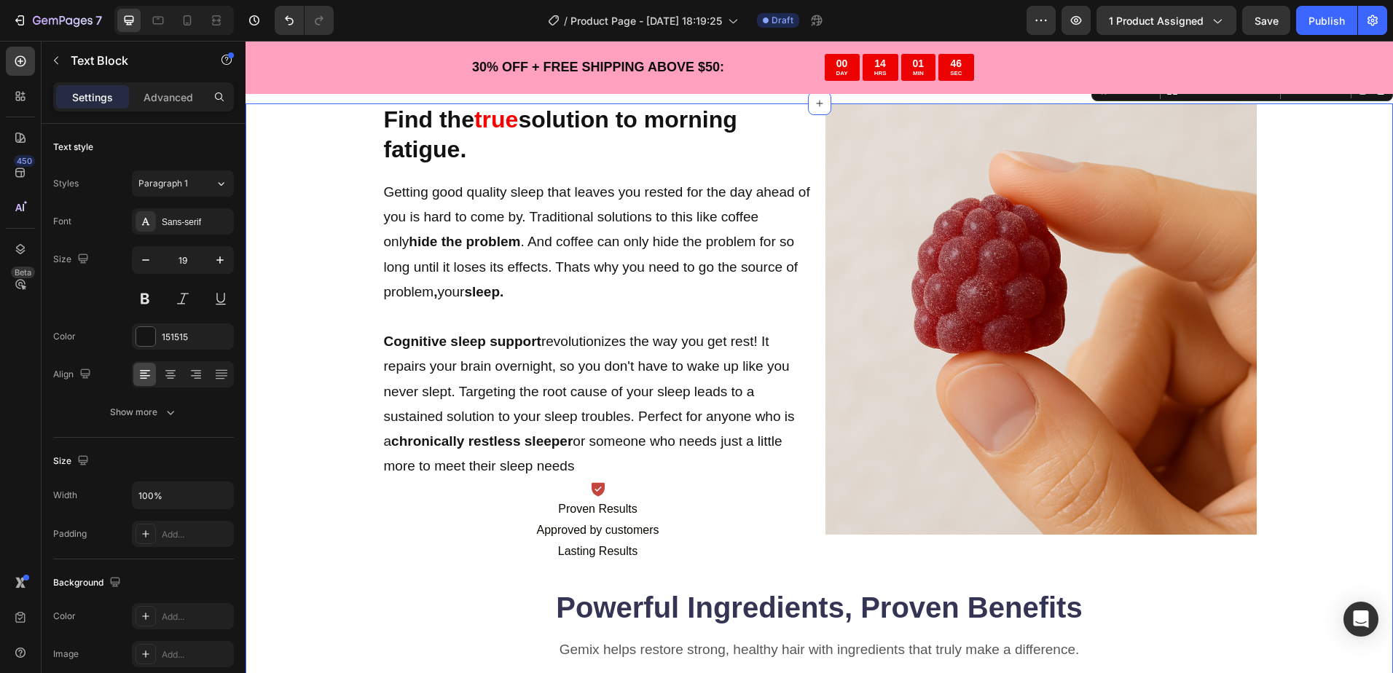
drag, startPoint x: 323, startPoint y: 298, endPoint x: 332, endPoint y: 296, distance: 9.7
click at [325, 298] on div "Find the true solution to morning fatigue. Heading Getting good quality sleep t…" at bounding box center [819, 636] width 1031 height 1066
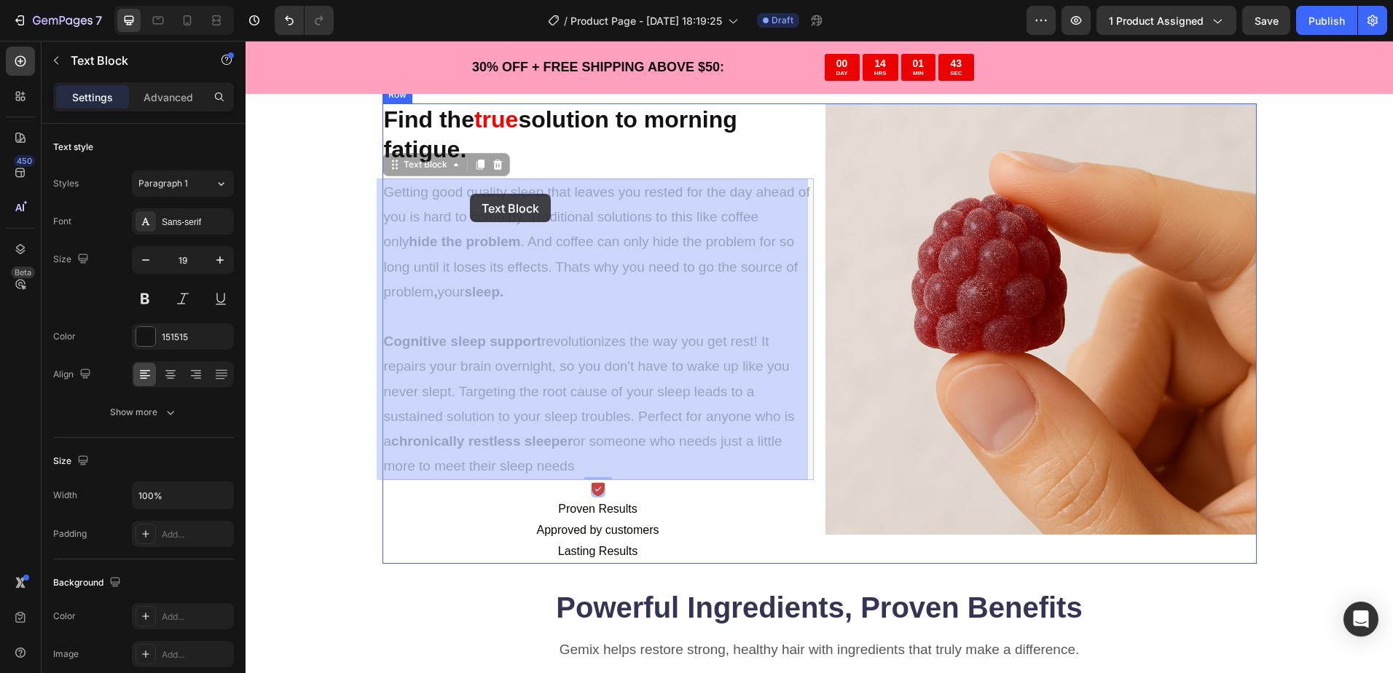
drag, startPoint x: 460, startPoint y: 192, endPoint x: 470, endPoint y: 194, distance: 10.3
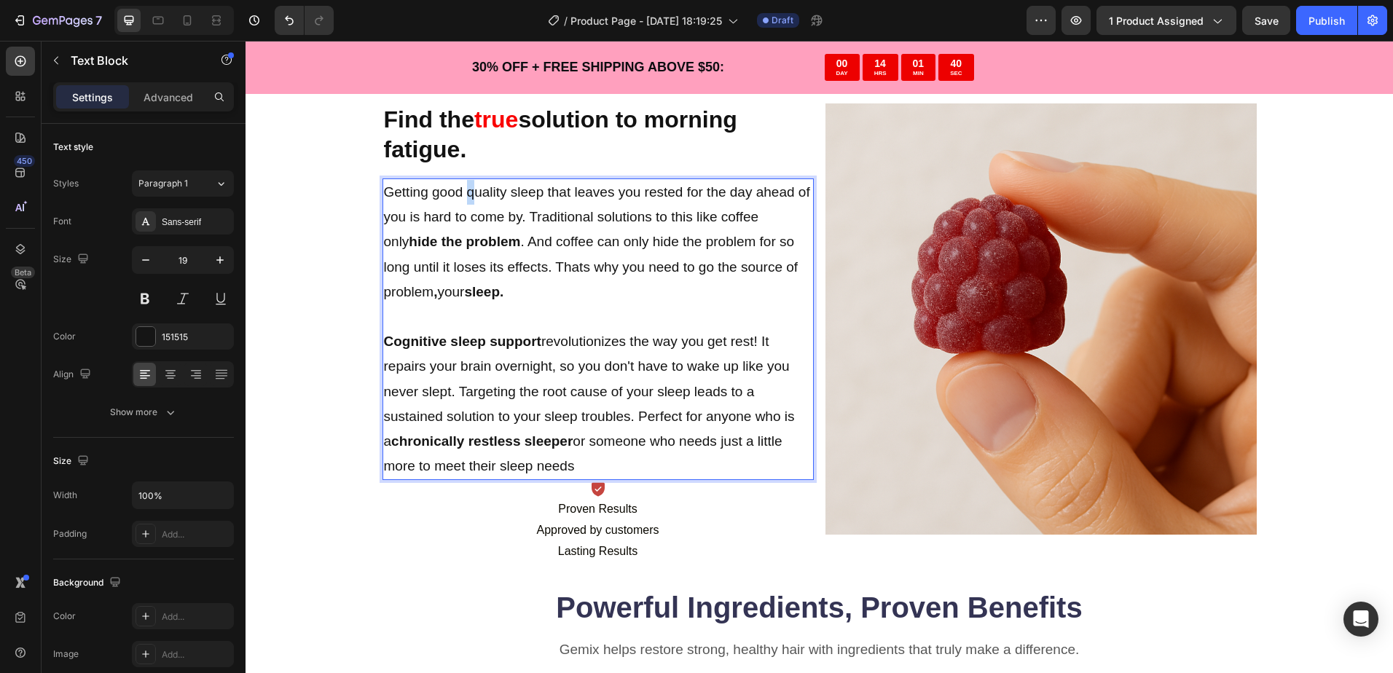
click at [466, 194] on p "Getting good quality sleep that leaves you rested for the day ahead of you is h…" at bounding box center [598, 242] width 428 height 125
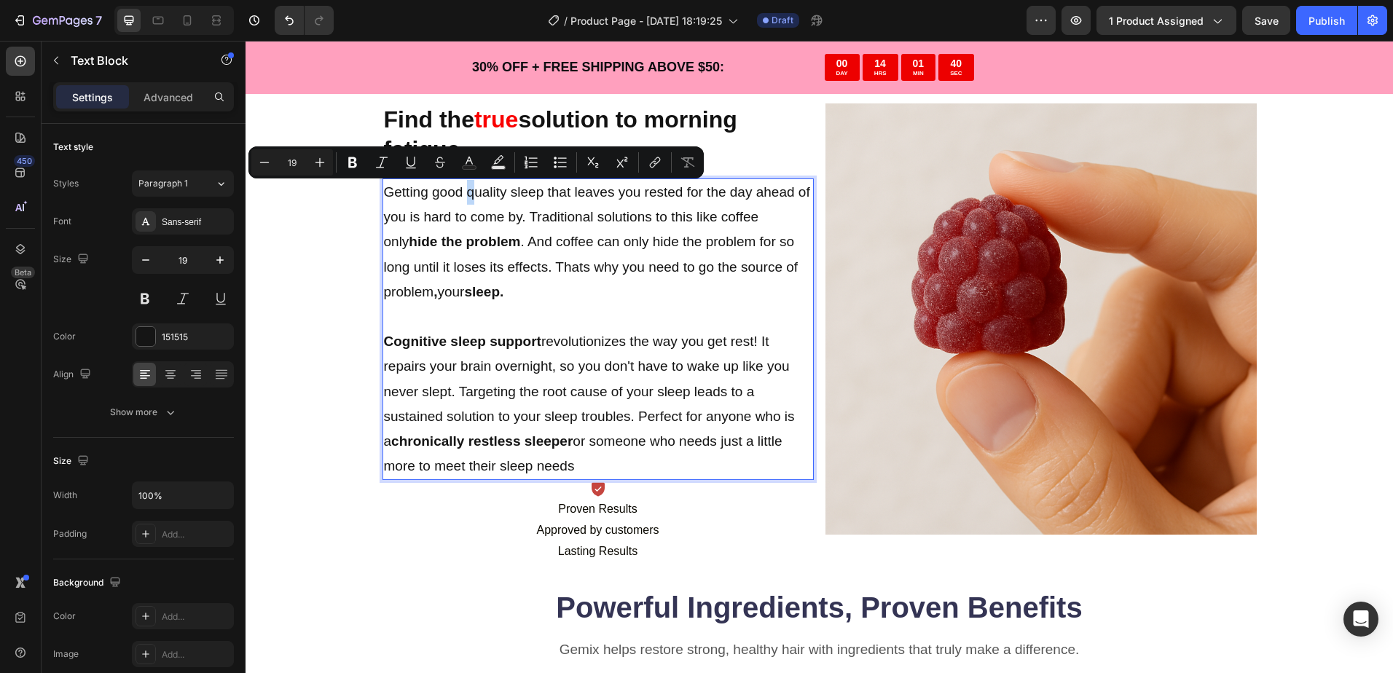
click at [463, 195] on p "Getting good quality sleep that leaves you rested for the day ahead of you is h…" at bounding box center [598, 242] width 428 height 125
drag, startPoint x: 462, startPoint y: 201, endPoint x: 535, endPoint y: 200, distance: 73.6
click at [535, 200] on p "Getting good quality sleep that leaves you rested for the day ahead of you is h…" at bounding box center [598, 242] width 428 height 125
click at [383, 168] on button "Bold" at bounding box center [376, 162] width 26 height 26
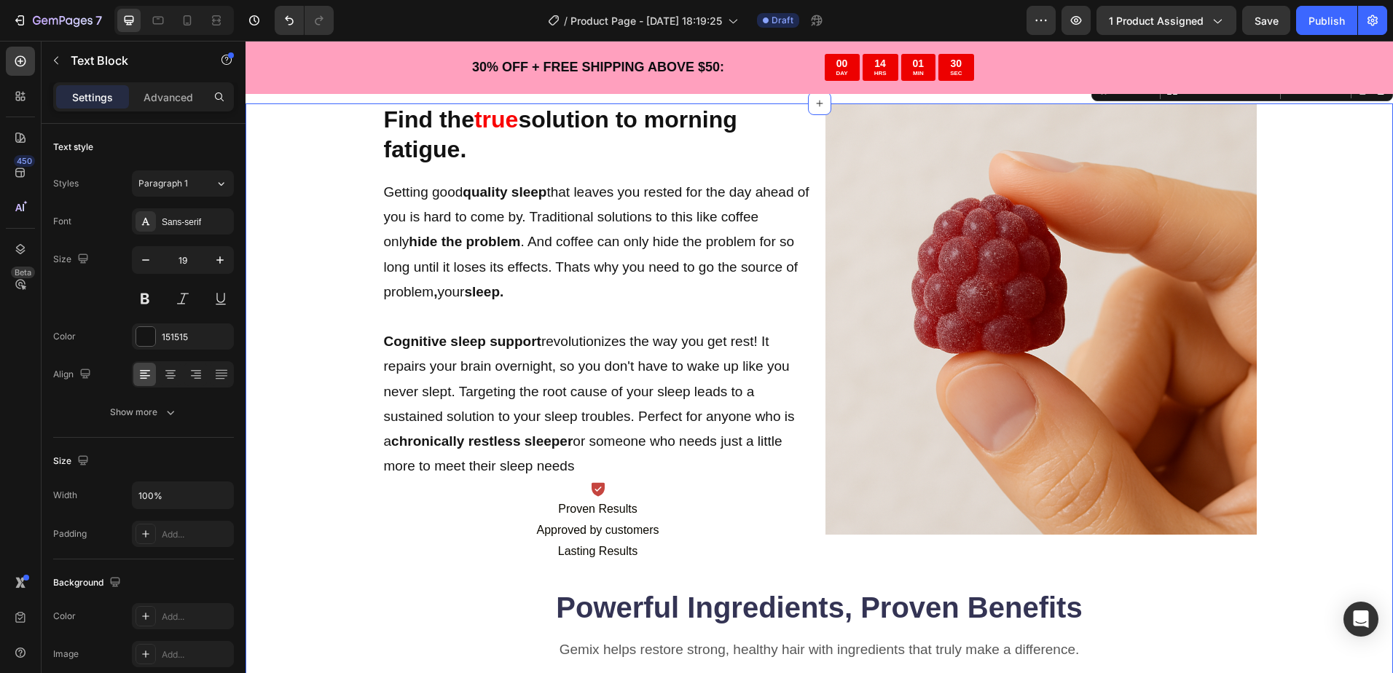
click at [322, 438] on div "Find the true solution to morning fatigue. Heading Getting good quality sleep t…" at bounding box center [819, 636] width 1031 height 1066
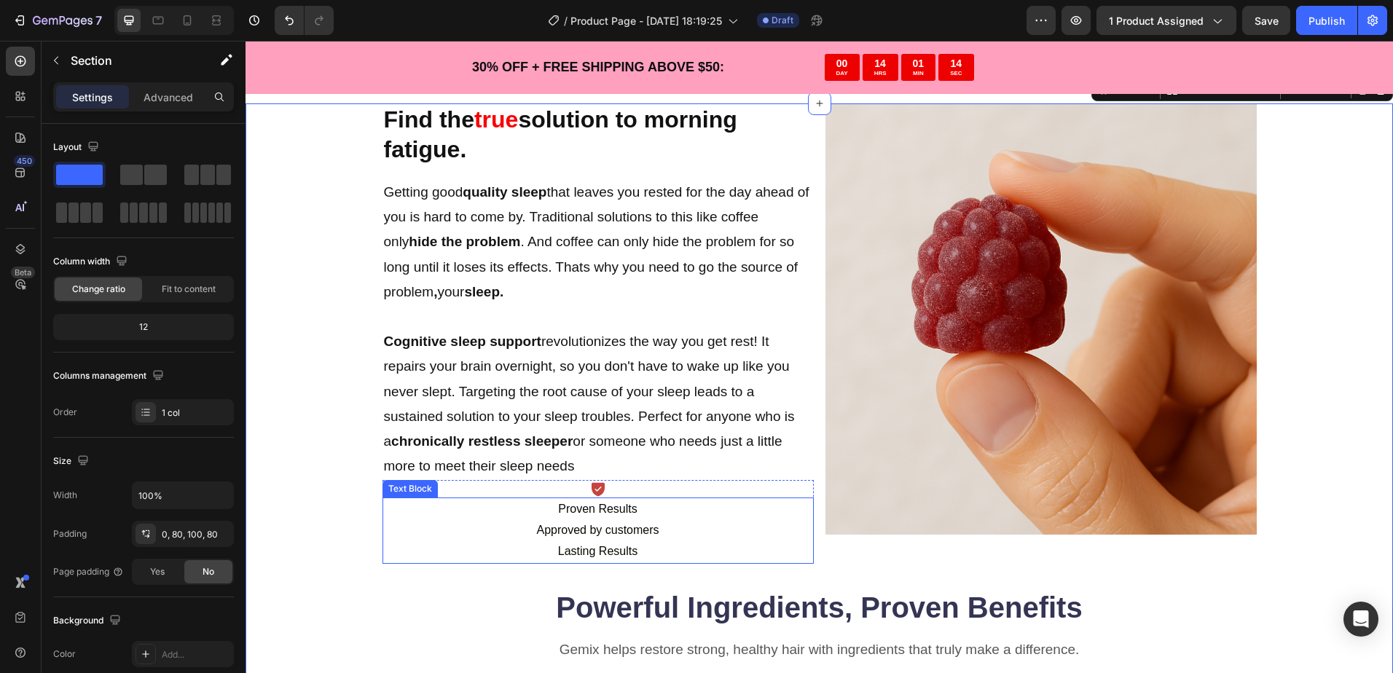
click at [485, 521] on p "Approved by customers" at bounding box center [598, 530] width 428 height 21
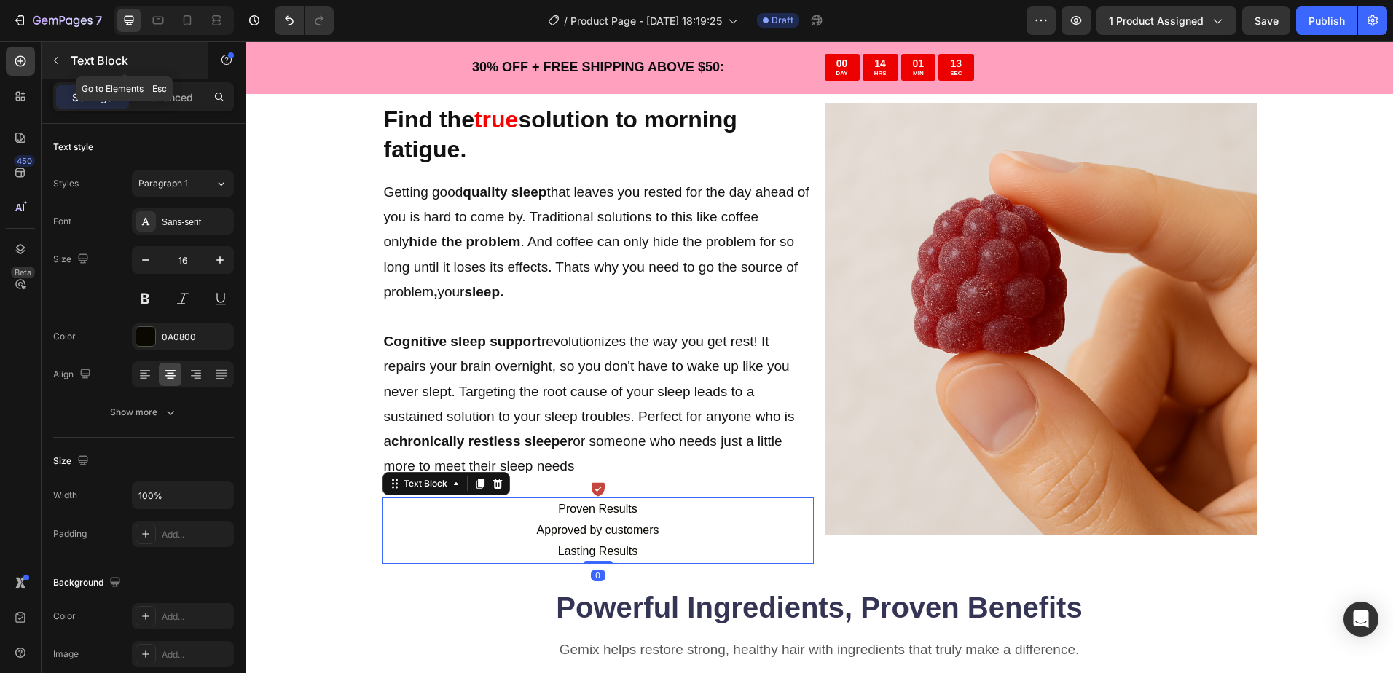
click at [58, 63] on icon "button" at bounding box center [56, 61] width 4 height 8
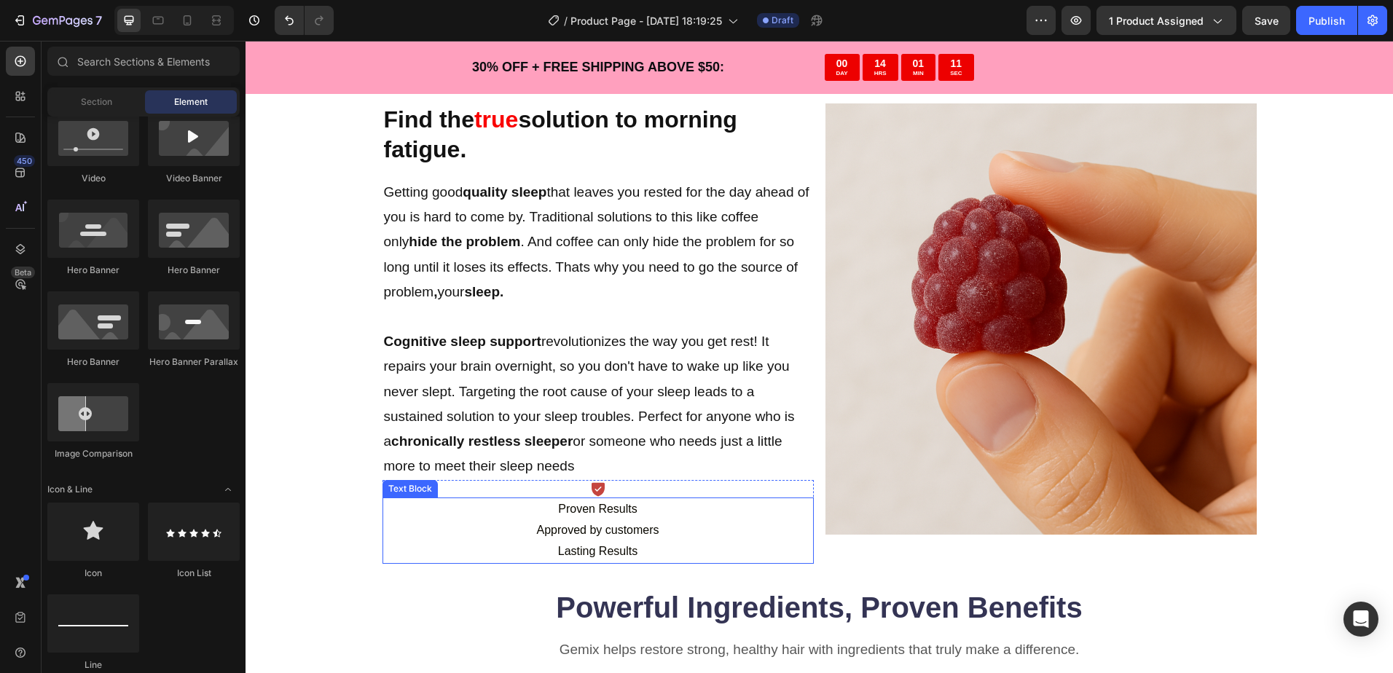
click at [495, 513] on p "Proven Results" at bounding box center [598, 509] width 428 height 21
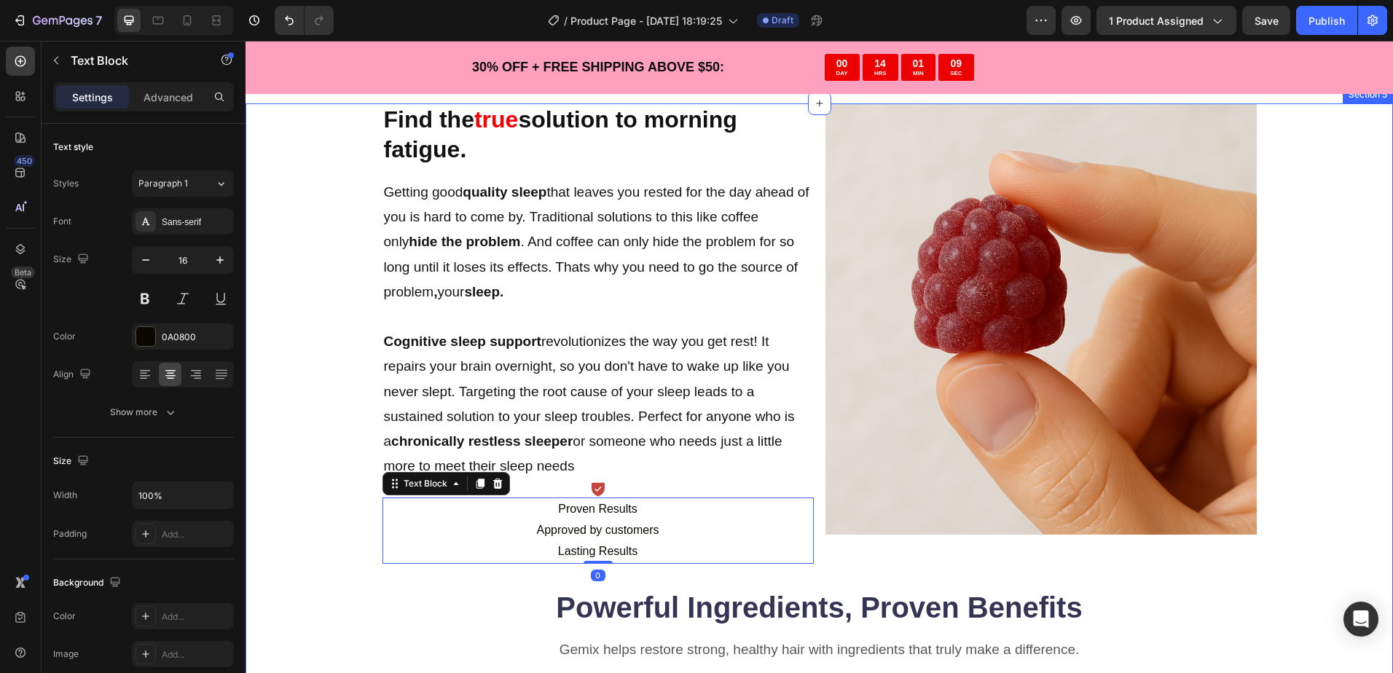
click at [345, 518] on div "Find the true solution to morning fatigue. Heading Getting good quality sleep t…" at bounding box center [819, 636] width 1031 height 1066
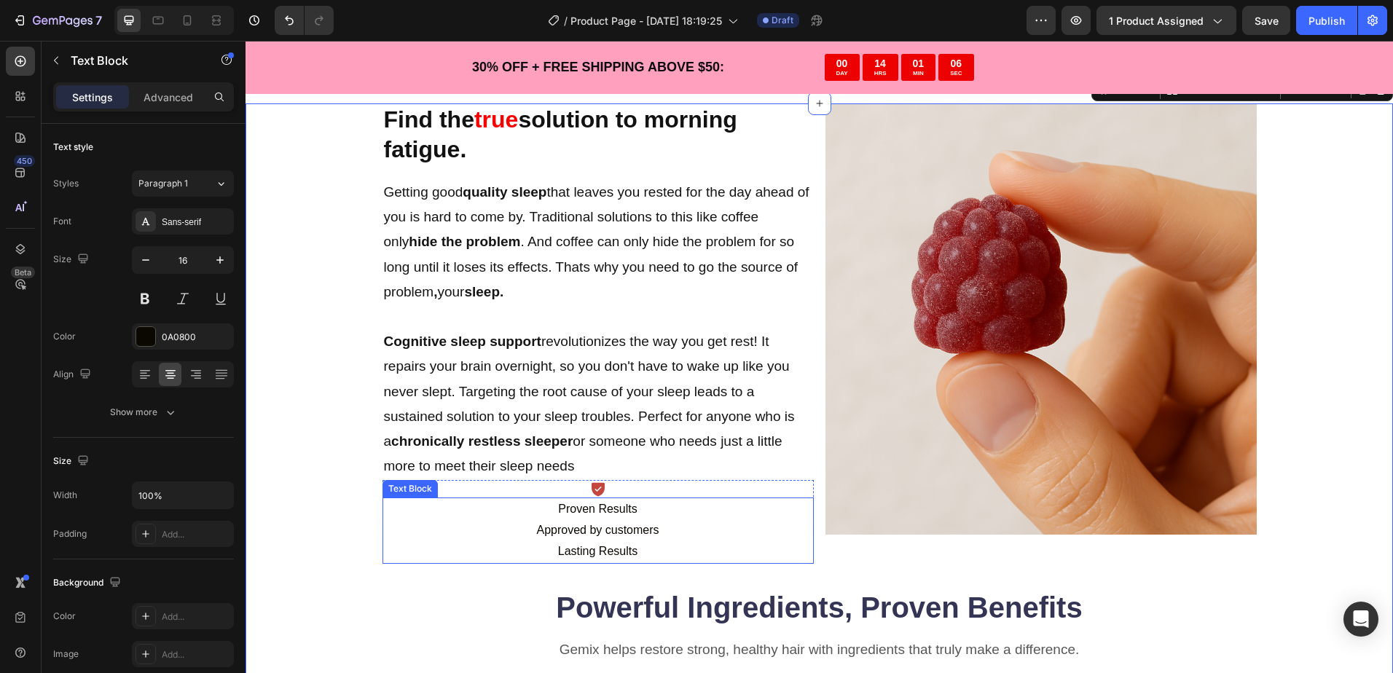
click at [775, 534] on p "Approved by customers" at bounding box center [598, 530] width 428 height 21
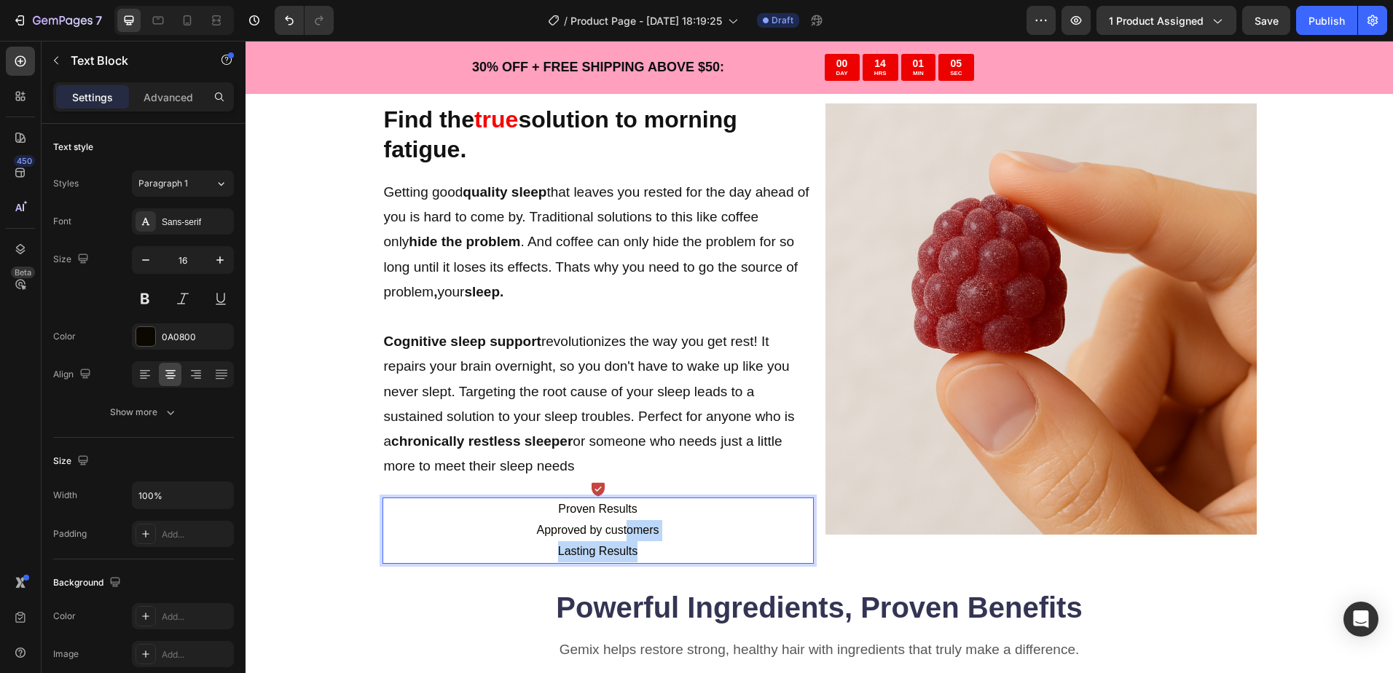
drag, startPoint x: 620, startPoint y: 521, endPoint x: 646, endPoint y: 547, distance: 36.6
click at [717, 543] on p "Lasting Results" at bounding box center [598, 551] width 428 height 21
drag, startPoint x: 713, startPoint y: 542, endPoint x: 639, endPoint y: 586, distance: 85.6
click at [641, 586] on div "Find the true solution to morning fatigue. Heading Getting good quality sleep t…" at bounding box center [819, 636] width 874 height 1066
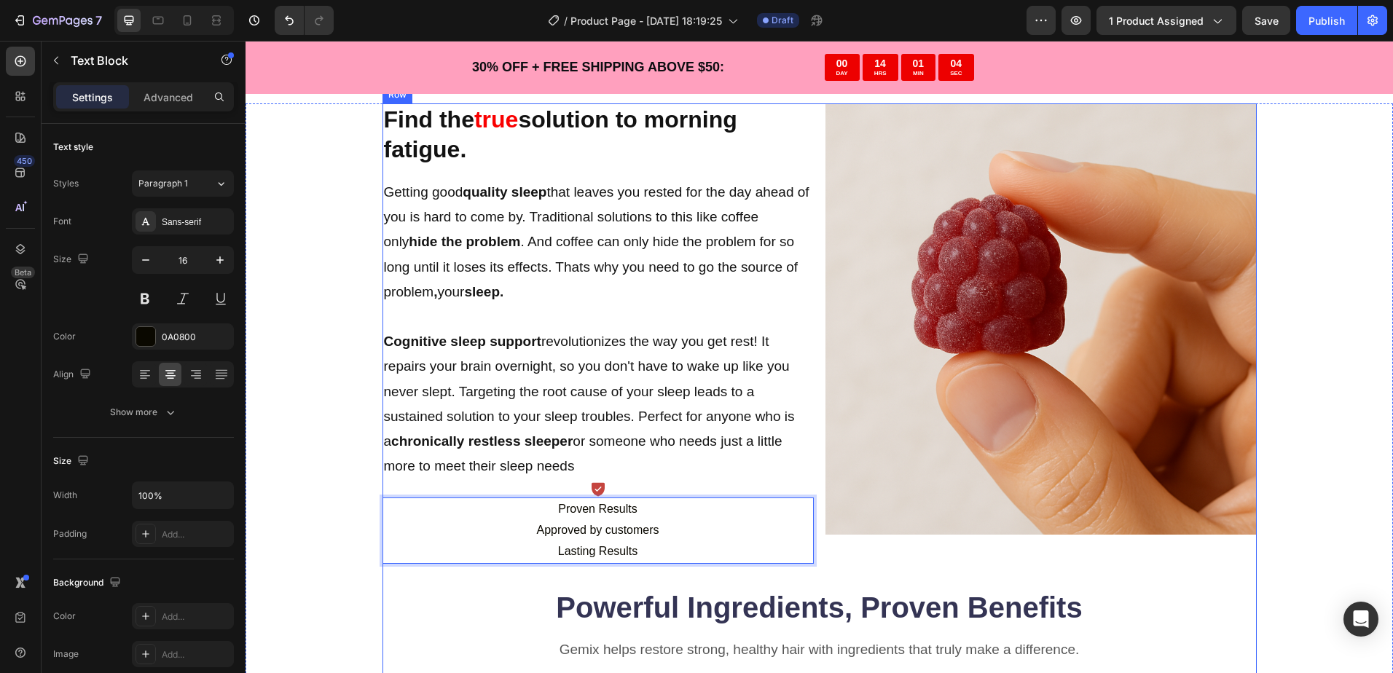
click at [444, 613] on h2 "Powerful Ingredients, Proven Benefits" at bounding box center [819, 607] width 874 height 41
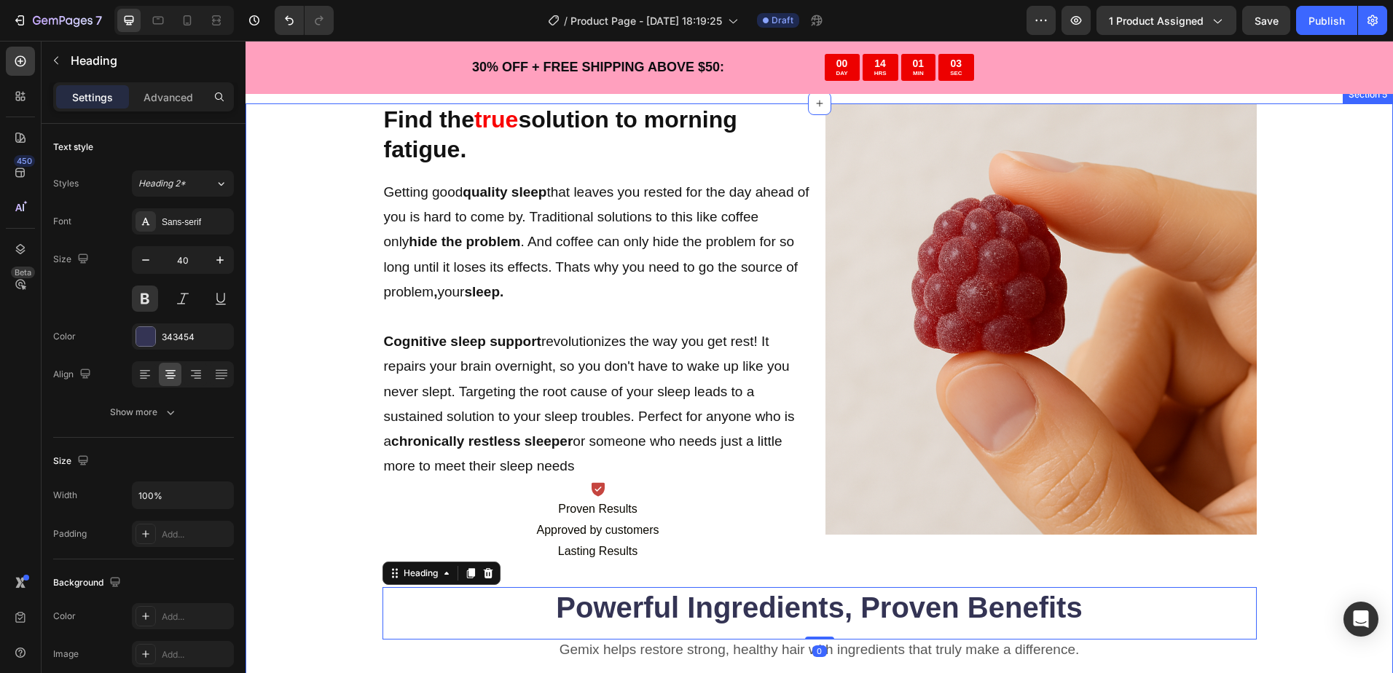
drag, startPoint x: 301, startPoint y: 573, endPoint x: 383, endPoint y: 549, distance: 85.7
click at [303, 573] on div "Find the true solution to morning fatigue. Heading Getting good quality sleep t…" at bounding box center [818, 672] width 1147 height 1138
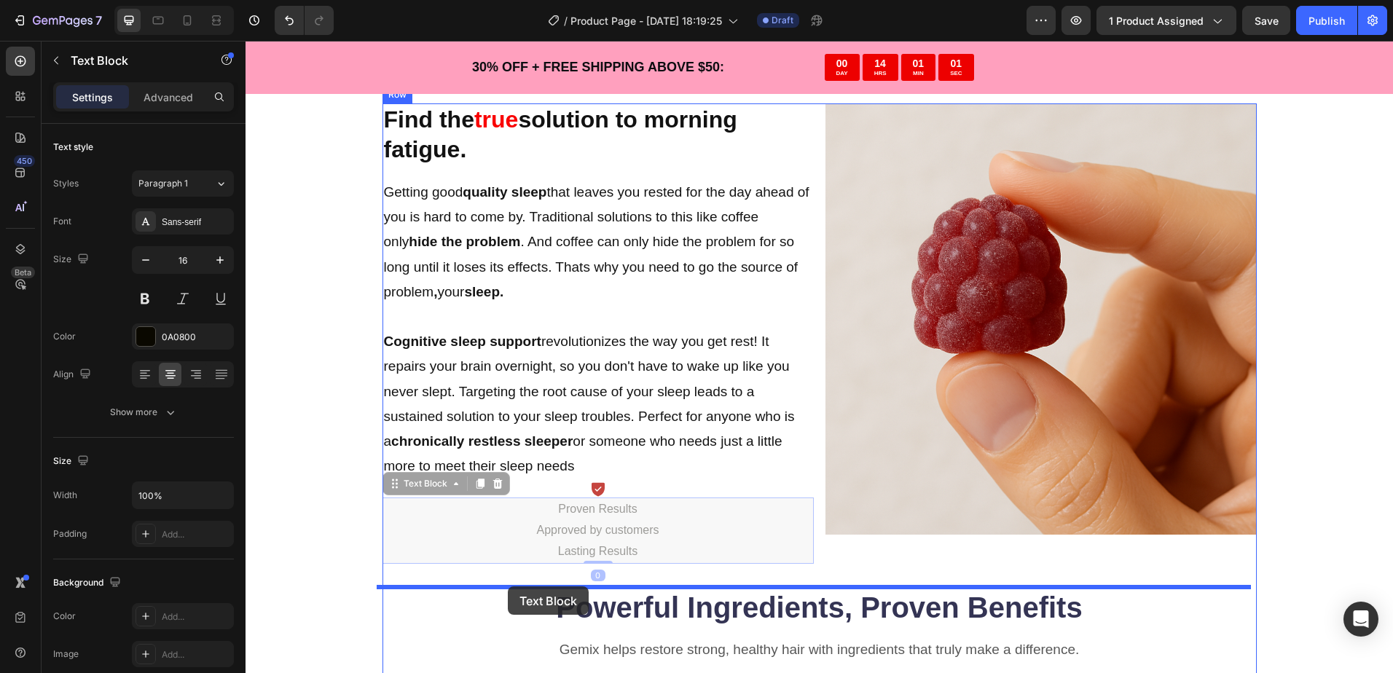
drag, startPoint x: 452, startPoint y: 536, endPoint x: 508, endPoint y: 586, distance: 75.8
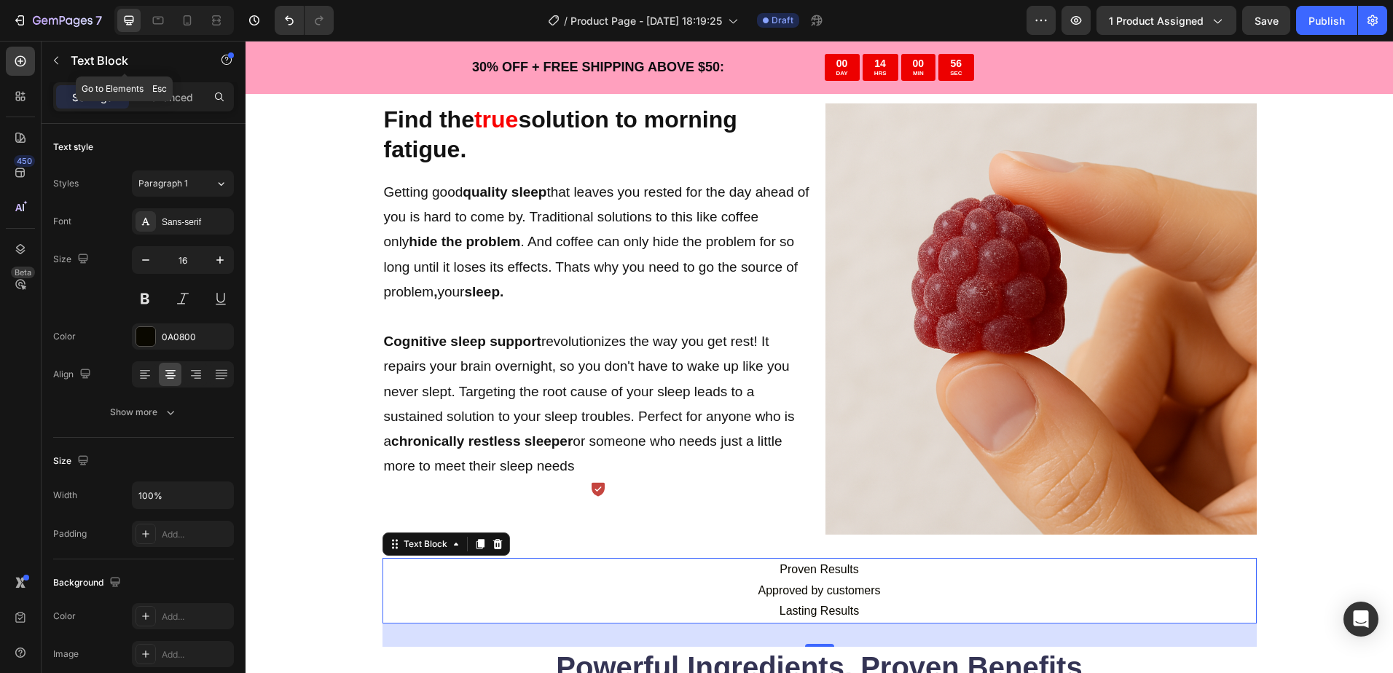
click at [58, 57] on button "button" at bounding box center [55, 60] width 23 height 23
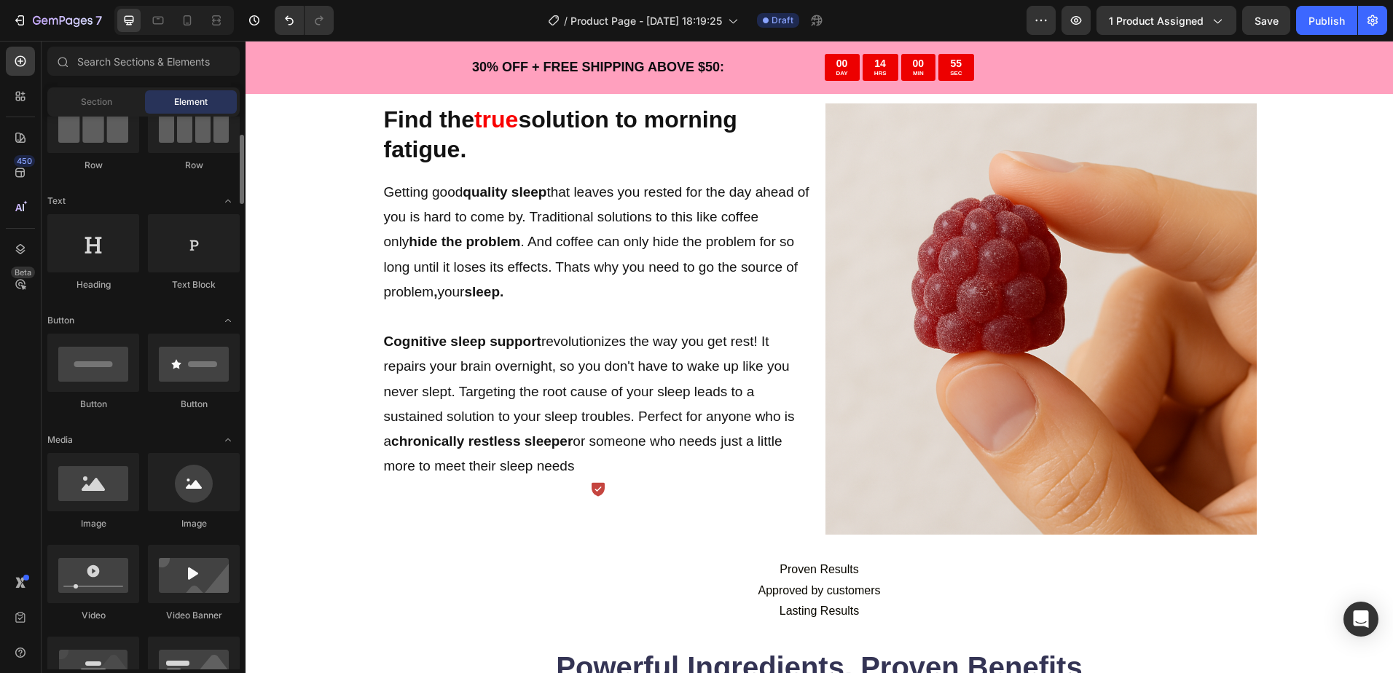
scroll to position [0, 0]
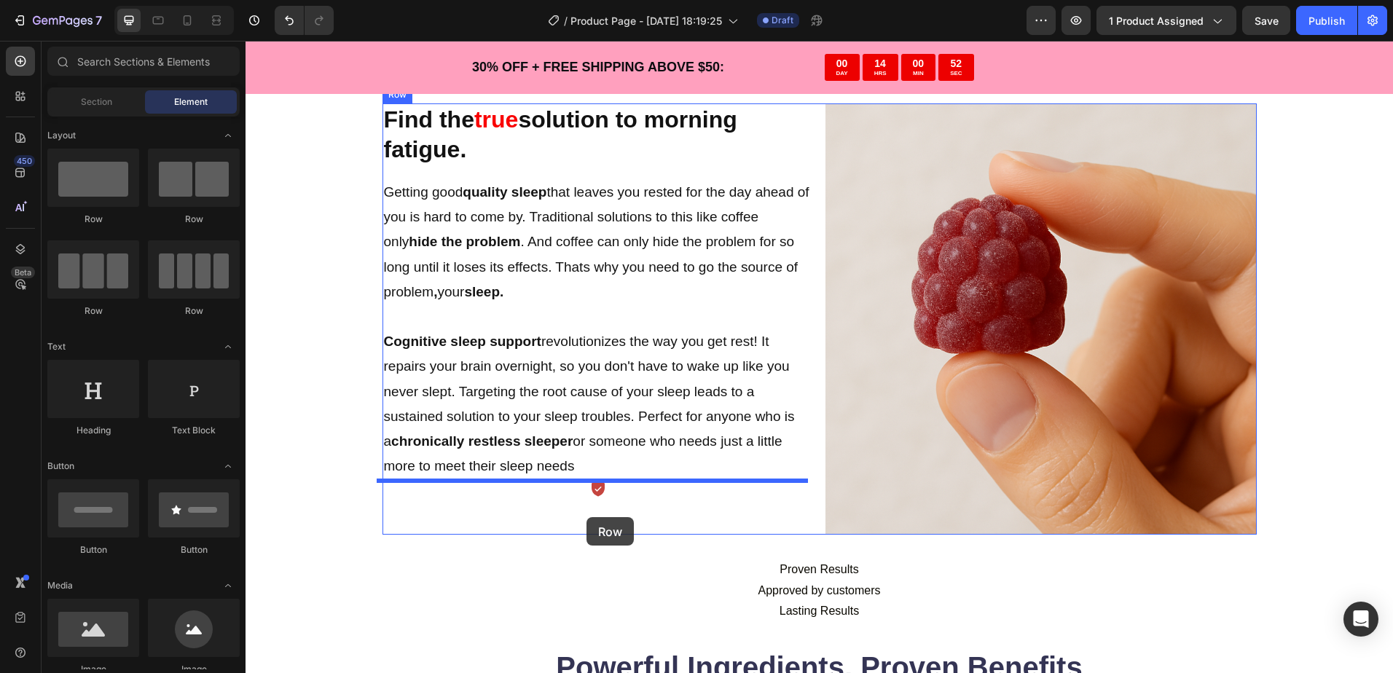
drag, startPoint x: 366, startPoint y: 314, endPoint x: 586, endPoint y: 517, distance: 299.5
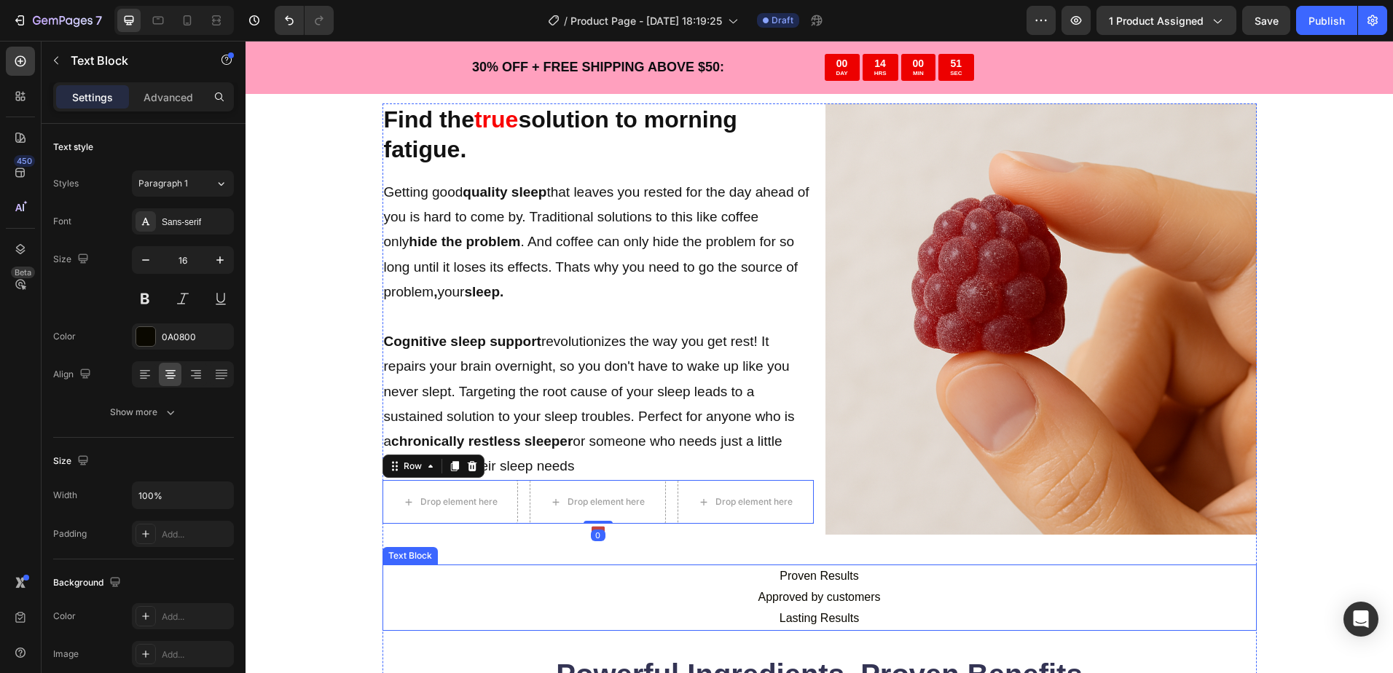
click at [806, 576] on p "Proven Results" at bounding box center [819, 576] width 871 height 21
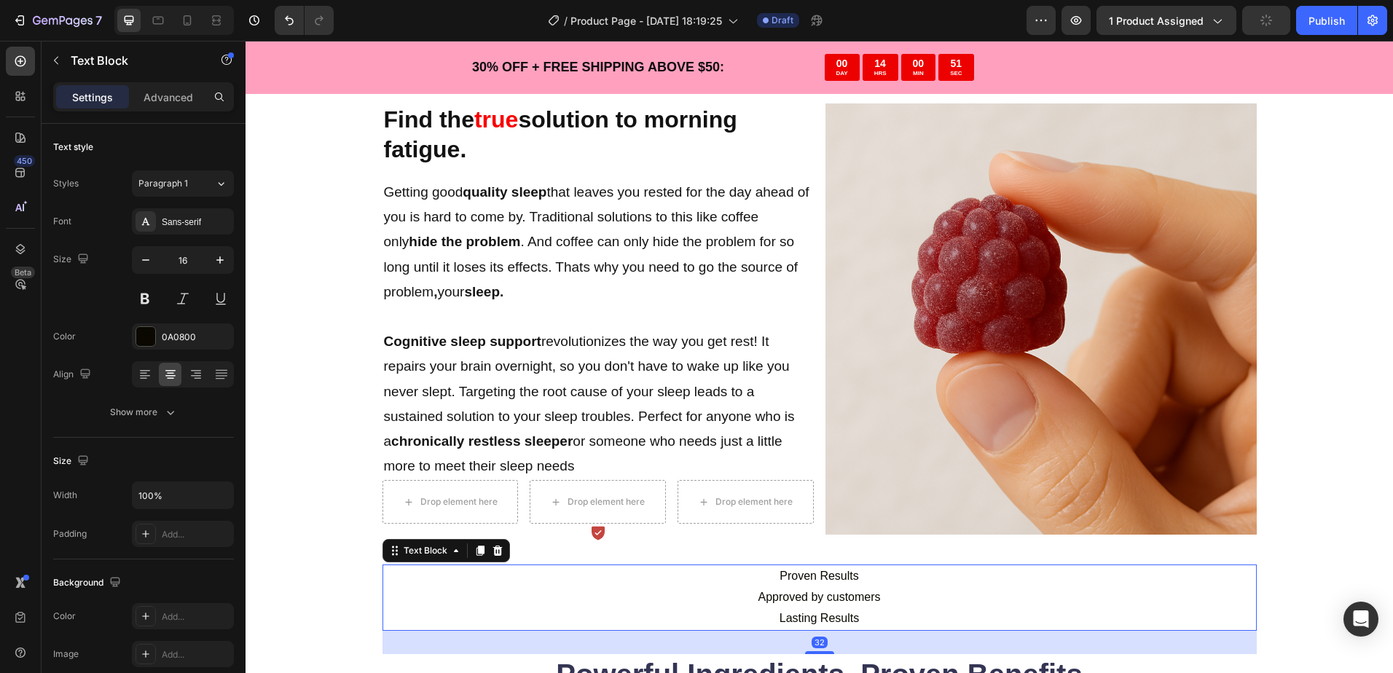
click at [814, 575] on p "Proven Results" at bounding box center [819, 576] width 871 height 21
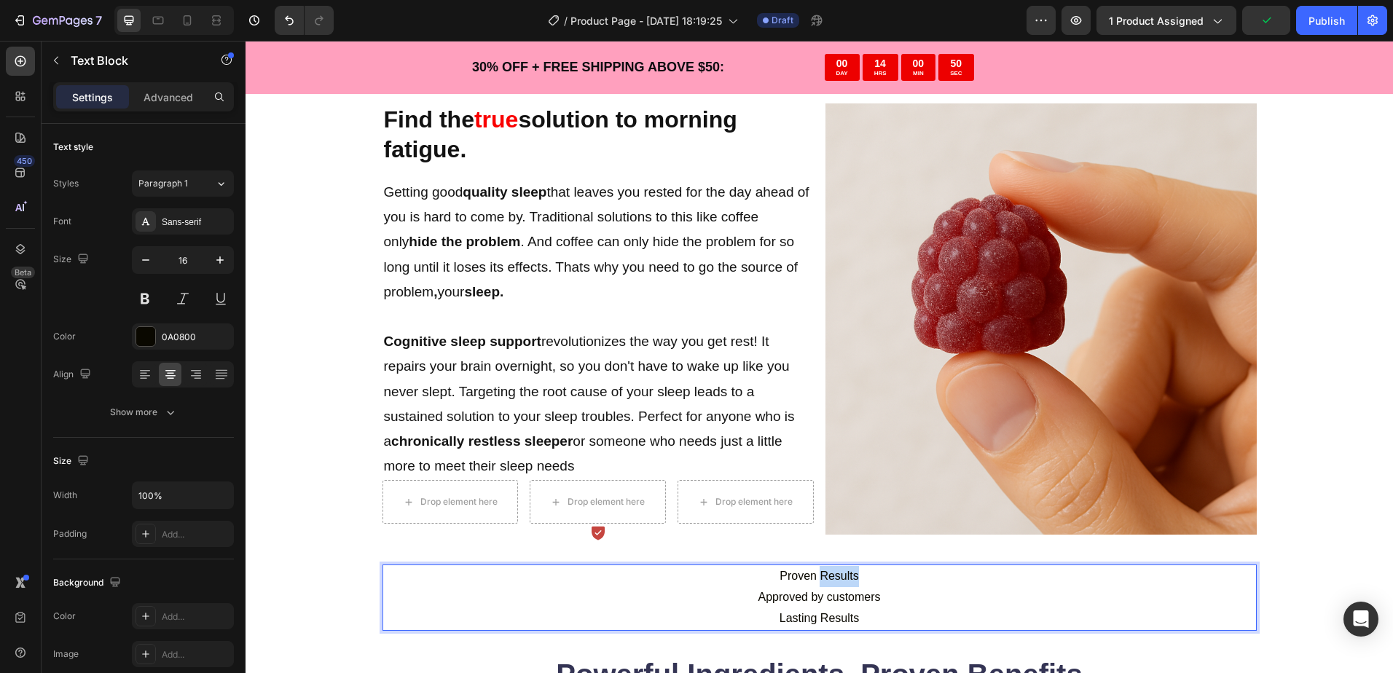
click at [814, 575] on p "Proven Results" at bounding box center [819, 576] width 871 height 21
click at [814, 580] on p "Proven Results" at bounding box center [819, 576] width 871 height 21
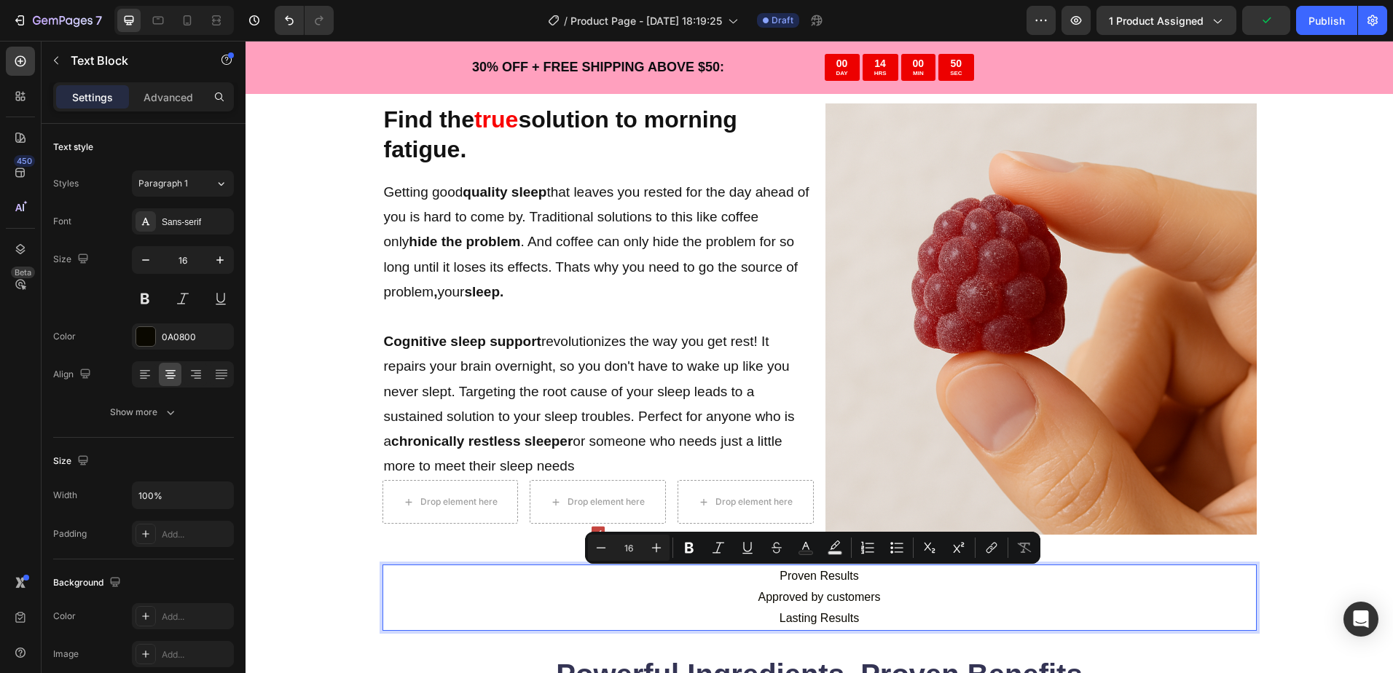
click at [820, 578] on p "Proven Results" at bounding box center [819, 576] width 871 height 21
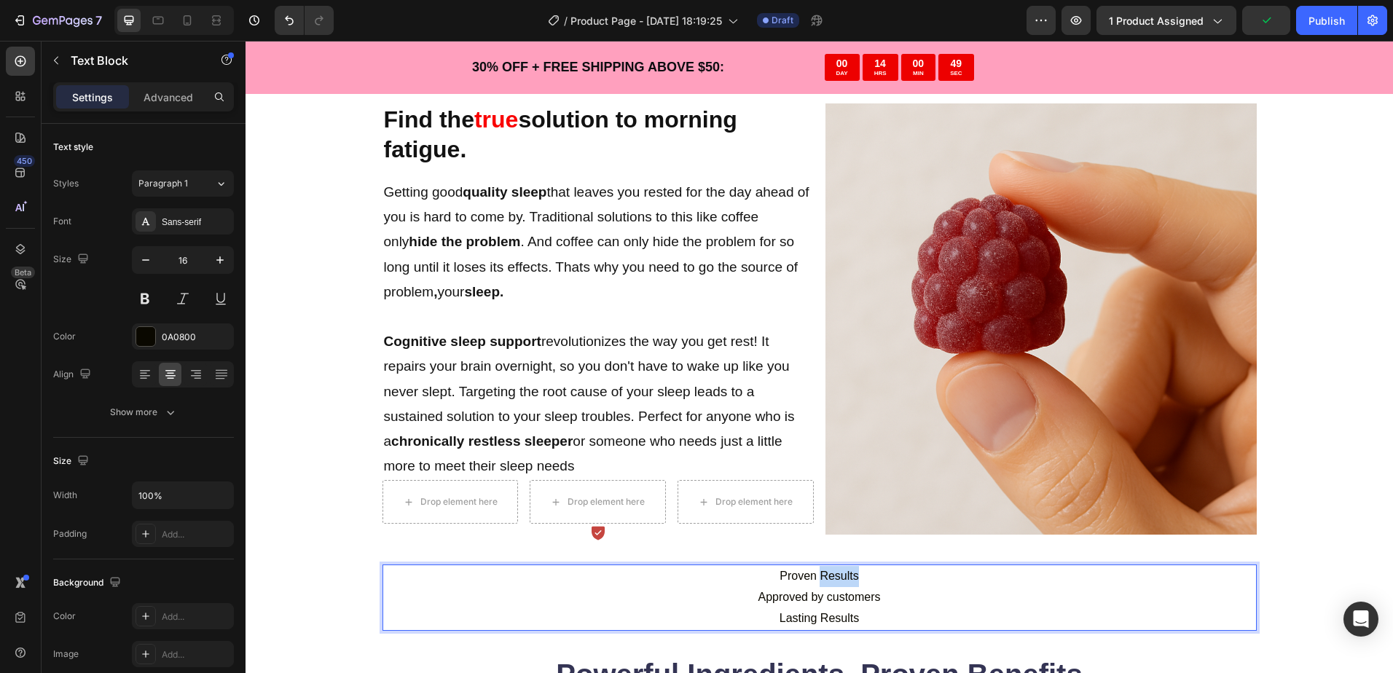
click at [820, 578] on p "Proven Results" at bounding box center [819, 576] width 871 height 21
click at [893, 600] on p "Approved by customers" at bounding box center [819, 597] width 871 height 21
drag, startPoint x: 886, startPoint y: 599, endPoint x: 899, endPoint y: 606, distance: 15.0
click at [899, 606] on p "Approved by customers" at bounding box center [819, 597] width 871 height 21
click at [905, 622] on p "Lasting Results" at bounding box center [819, 618] width 871 height 21
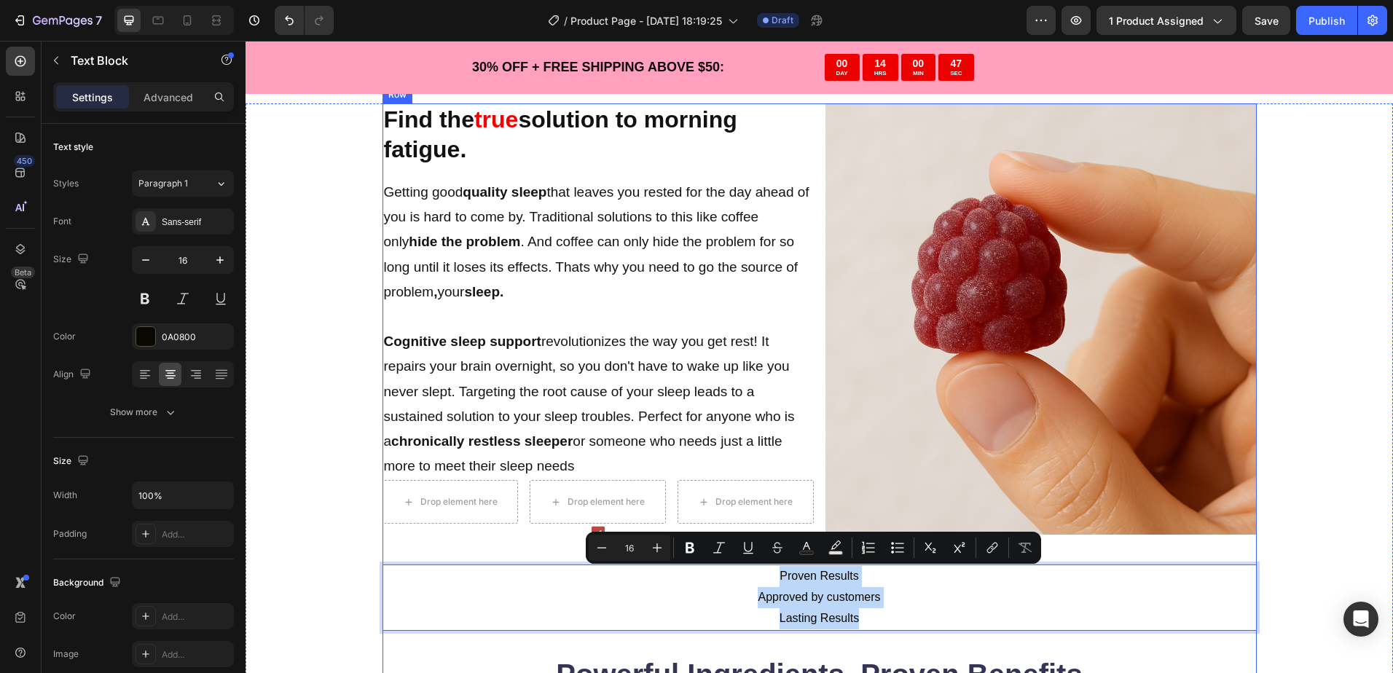
drag, startPoint x: 905, startPoint y: 622, endPoint x: 685, endPoint y: 581, distance: 223.0
click at [675, 562] on div "Find the true solution to morning fatigue. Heading Getting good quality sleep t…" at bounding box center [819, 669] width 874 height 1133
click at [692, 586] on p "Proven Results" at bounding box center [819, 576] width 871 height 21
click at [358, 557] on div "Find the true solution to morning fatigue. Heading Getting good quality sleep t…" at bounding box center [819, 669] width 1031 height 1133
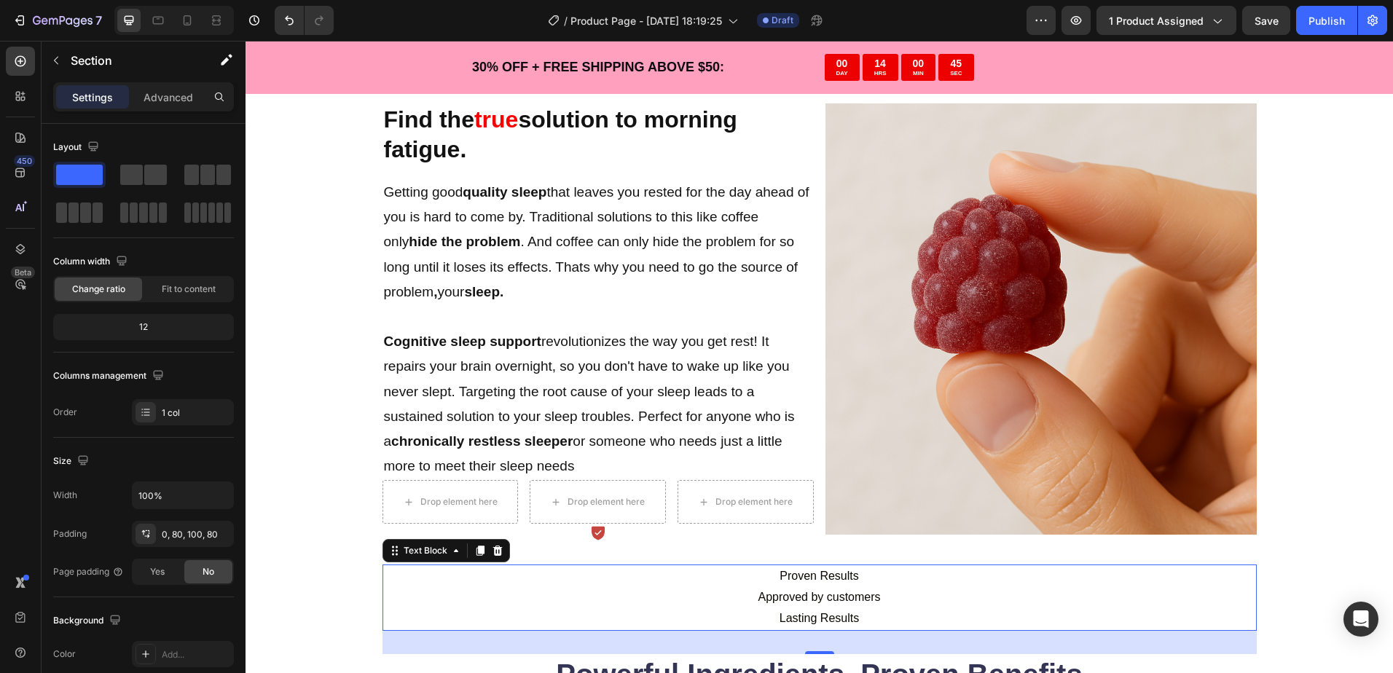
click at [565, 613] on p "Lasting Results" at bounding box center [819, 618] width 871 height 21
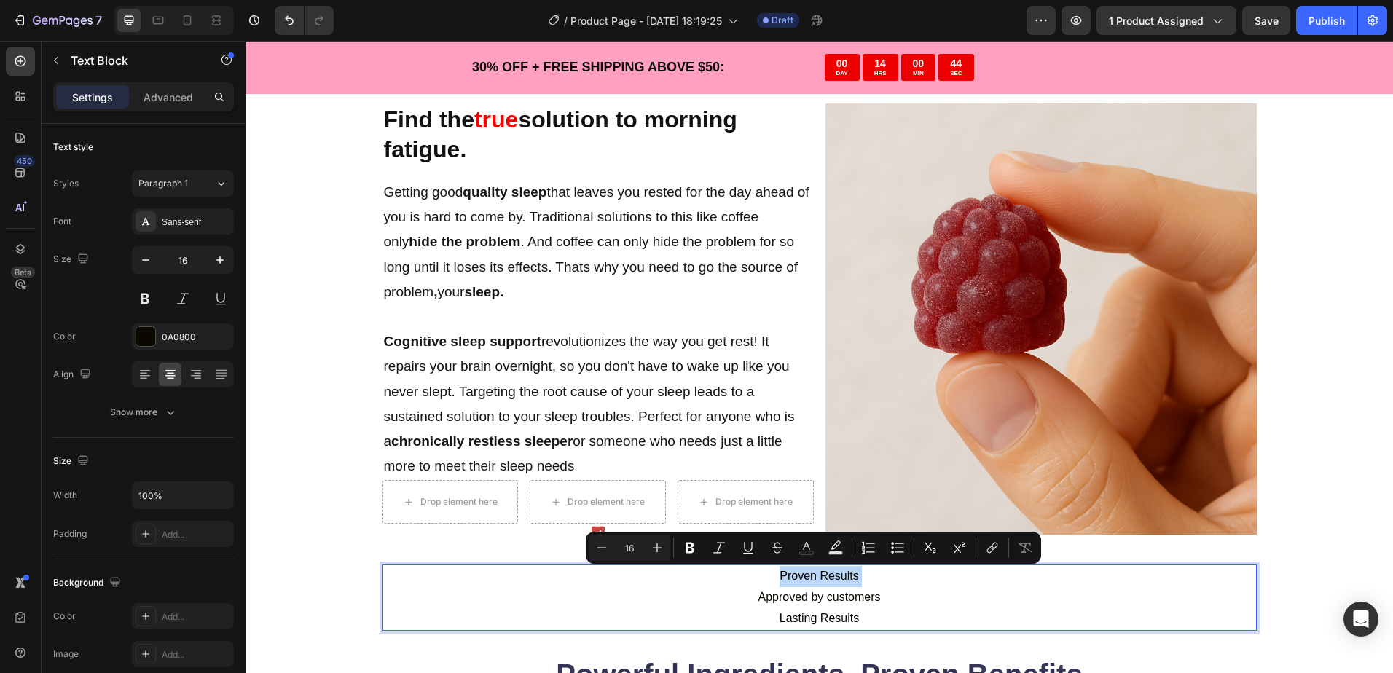
drag, startPoint x: 580, startPoint y: 607, endPoint x: 530, endPoint y: 575, distance: 59.6
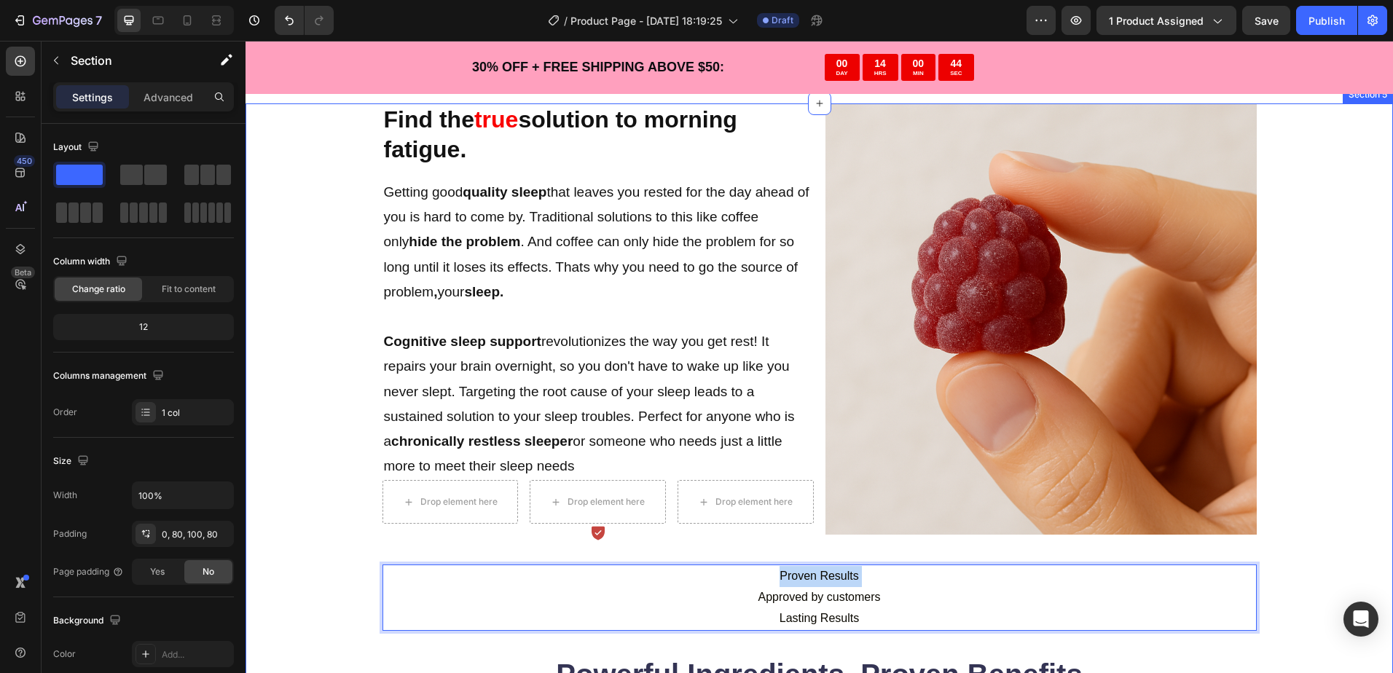
click at [330, 571] on div "Find the true solution to morning fatigue. Heading Getting good quality sleep t…" at bounding box center [819, 669] width 1031 height 1133
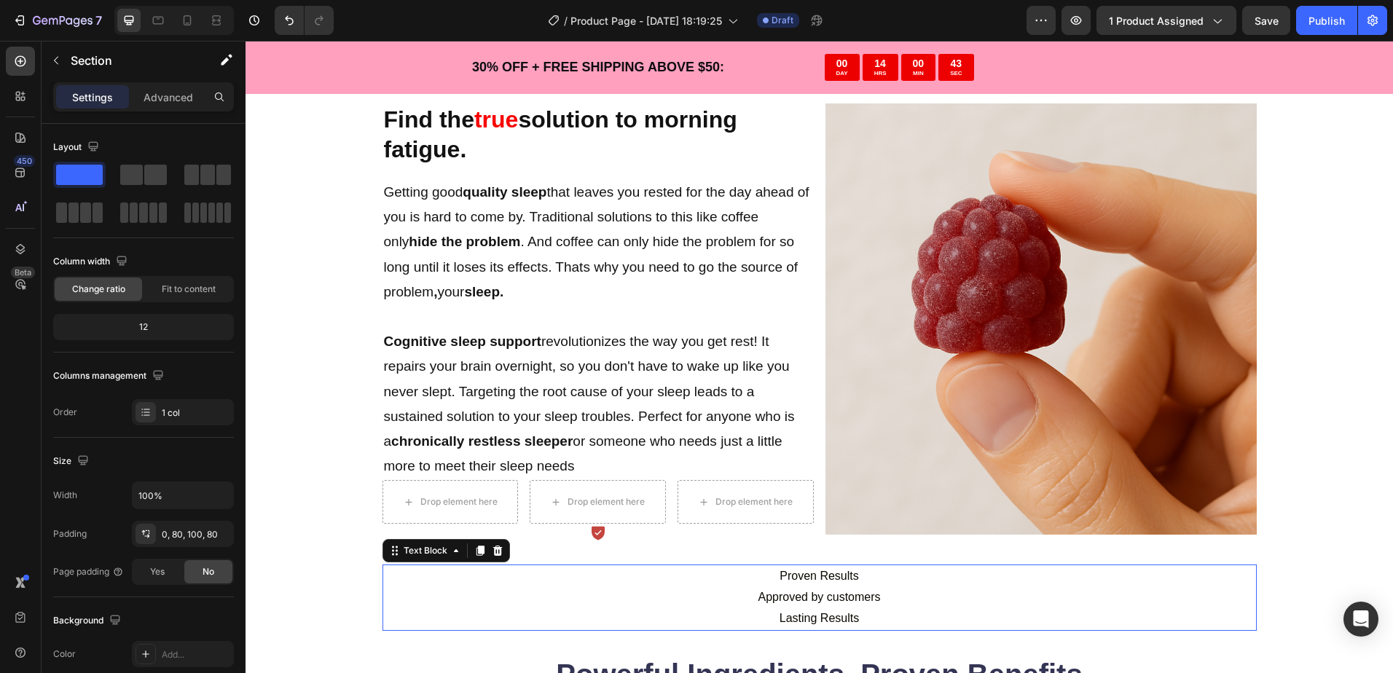
click at [567, 610] on p "Lasting Results" at bounding box center [819, 618] width 871 height 21
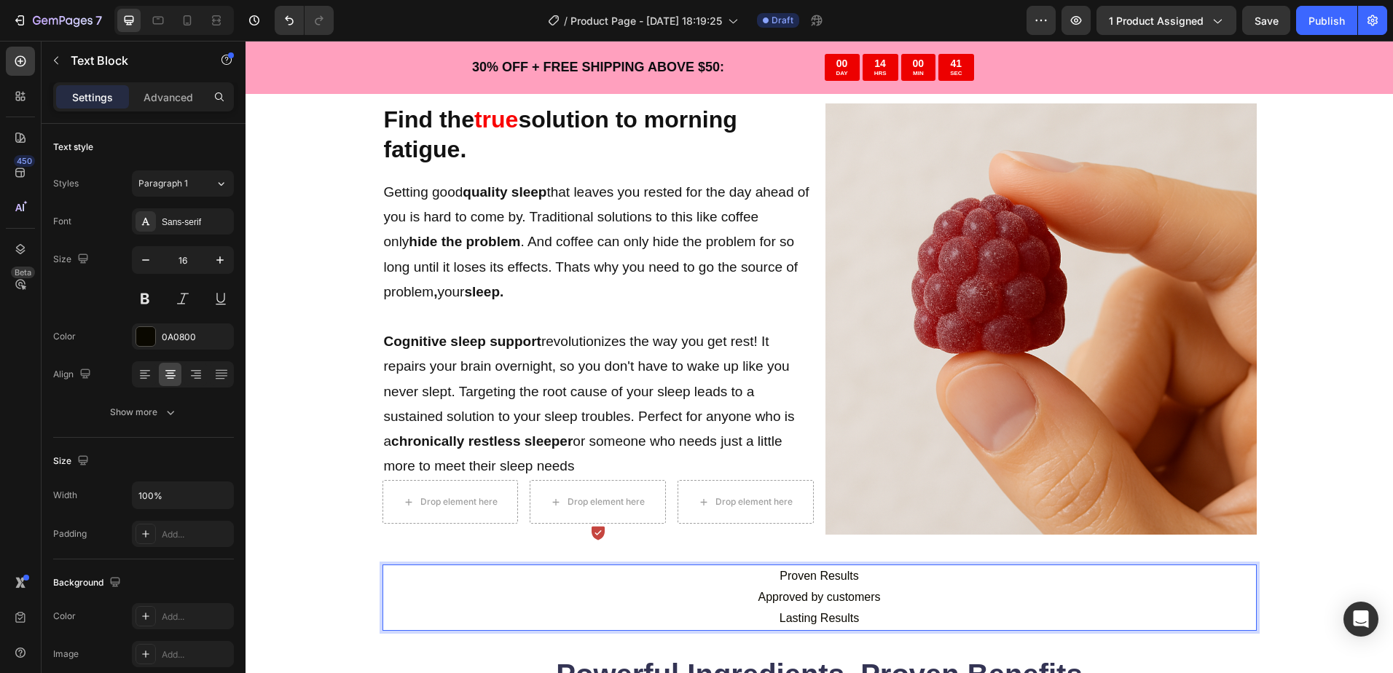
drag, startPoint x: 1130, startPoint y: 598, endPoint x: 999, endPoint y: 610, distance: 131.6
click at [1000, 594] on p "Approved by customers" at bounding box center [819, 597] width 871 height 21
click at [997, 611] on p "Lasting Results" at bounding box center [819, 618] width 871 height 21
click at [757, 597] on p "Approved by customers" at bounding box center [819, 597] width 871 height 21
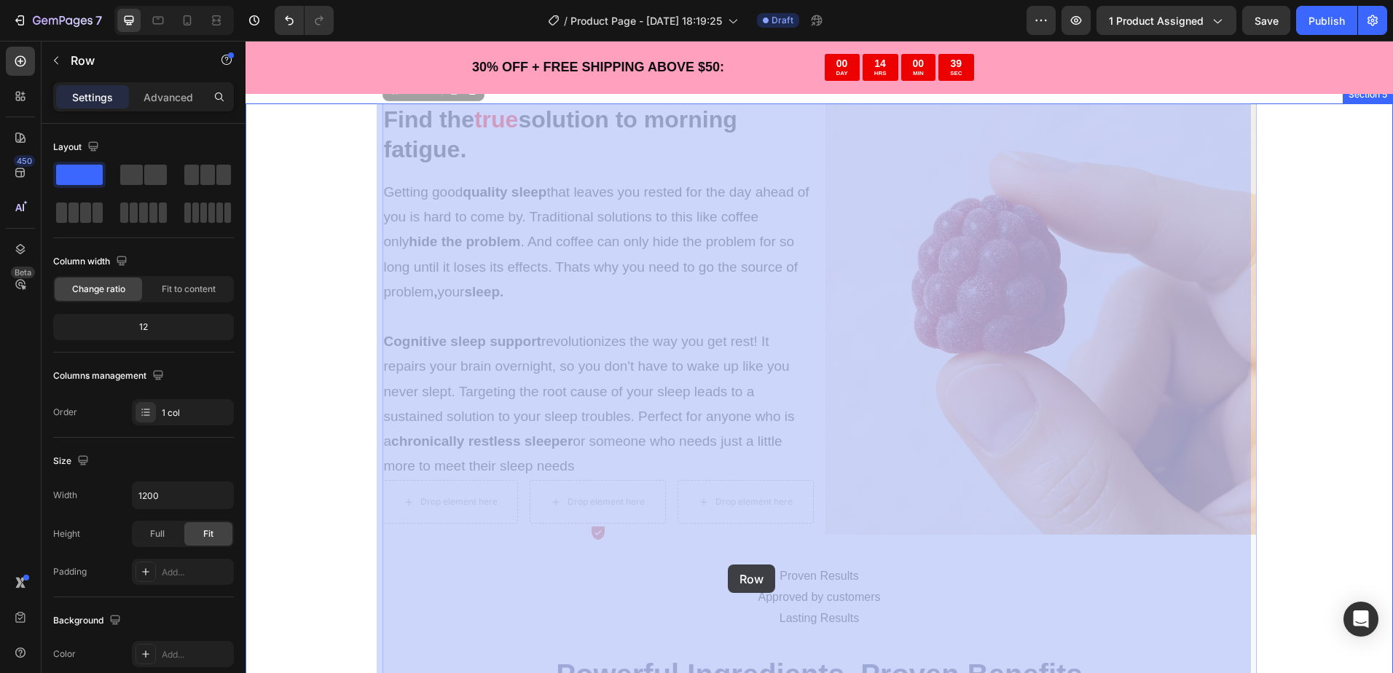
drag, startPoint x: 738, startPoint y: 564, endPoint x: 726, endPoint y: 566, distance: 11.9
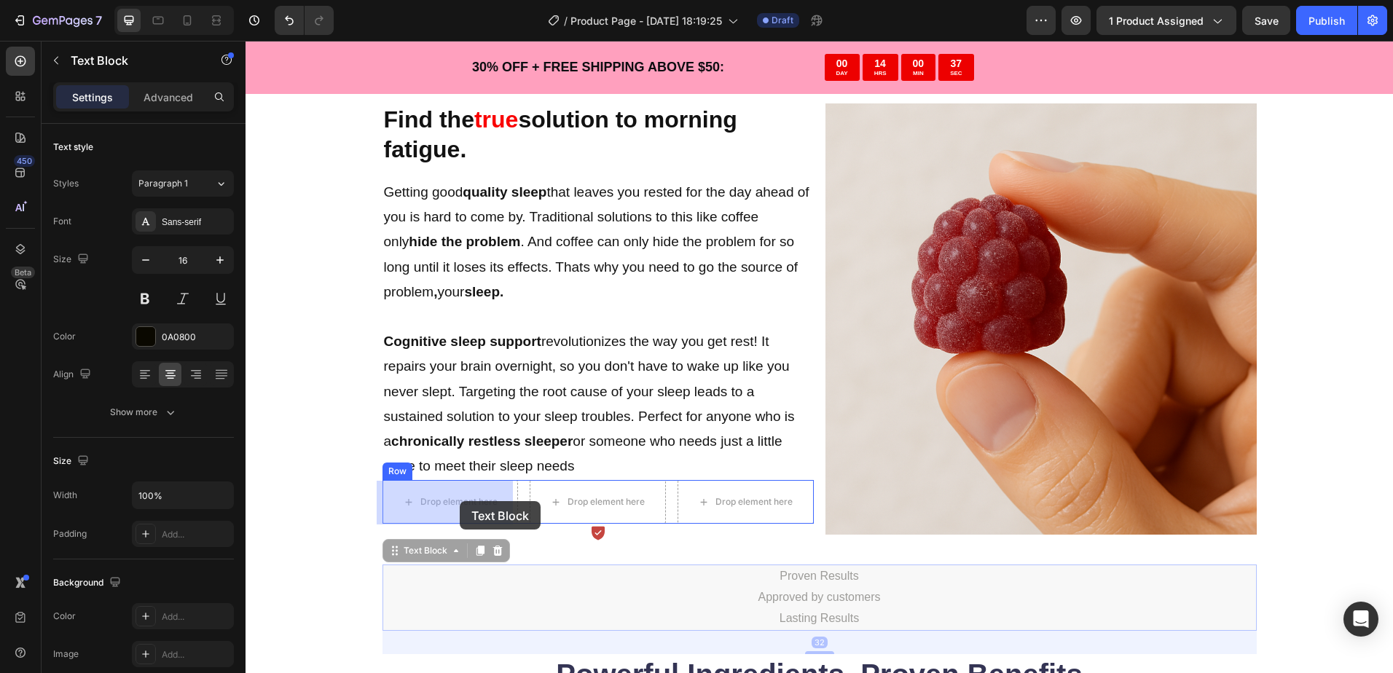
drag, startPoint x: 734, startPoint y: 573, endPoint x: 457, endPoint y: 500, distance: 286.9
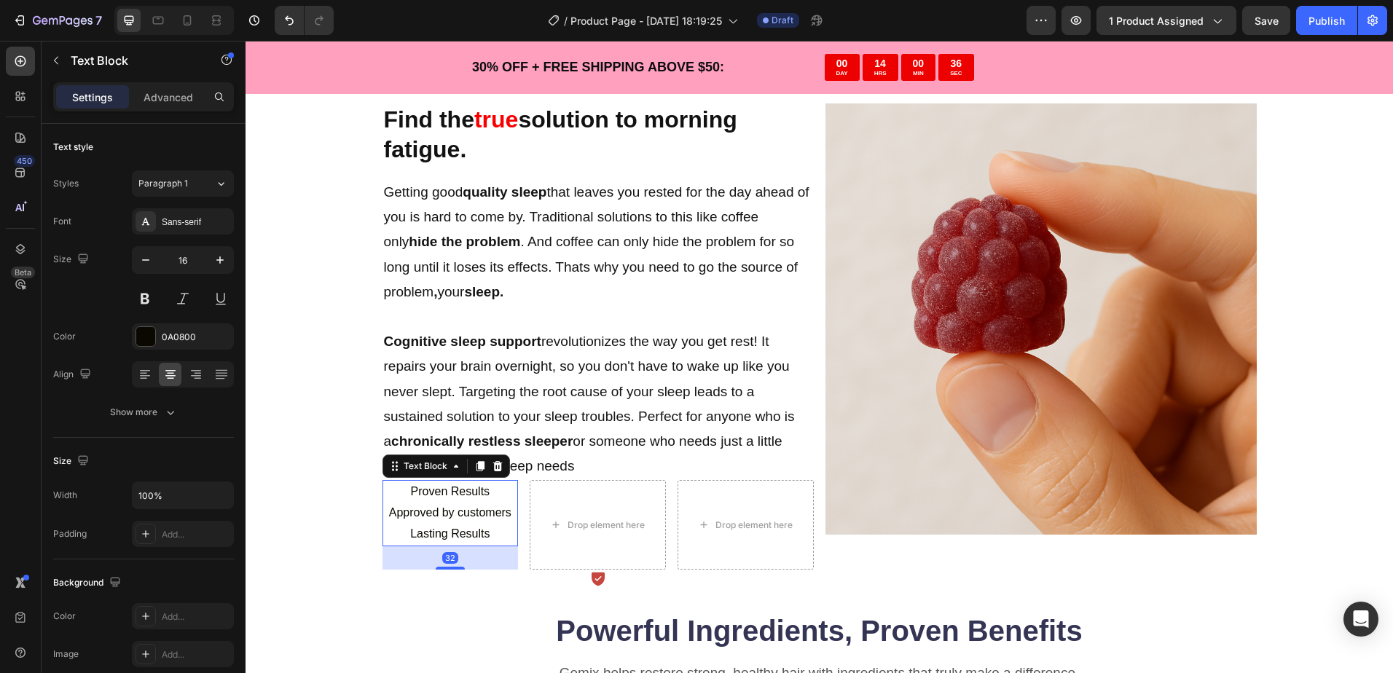
click at [467, 507] on p "Approved by customers" at bounding box center [450, 513] width 133 height 21
click at [511, 538] on div "Proven Results Approved by customers Lasting Results" at bounding box center [450, 513] width 136 height 66
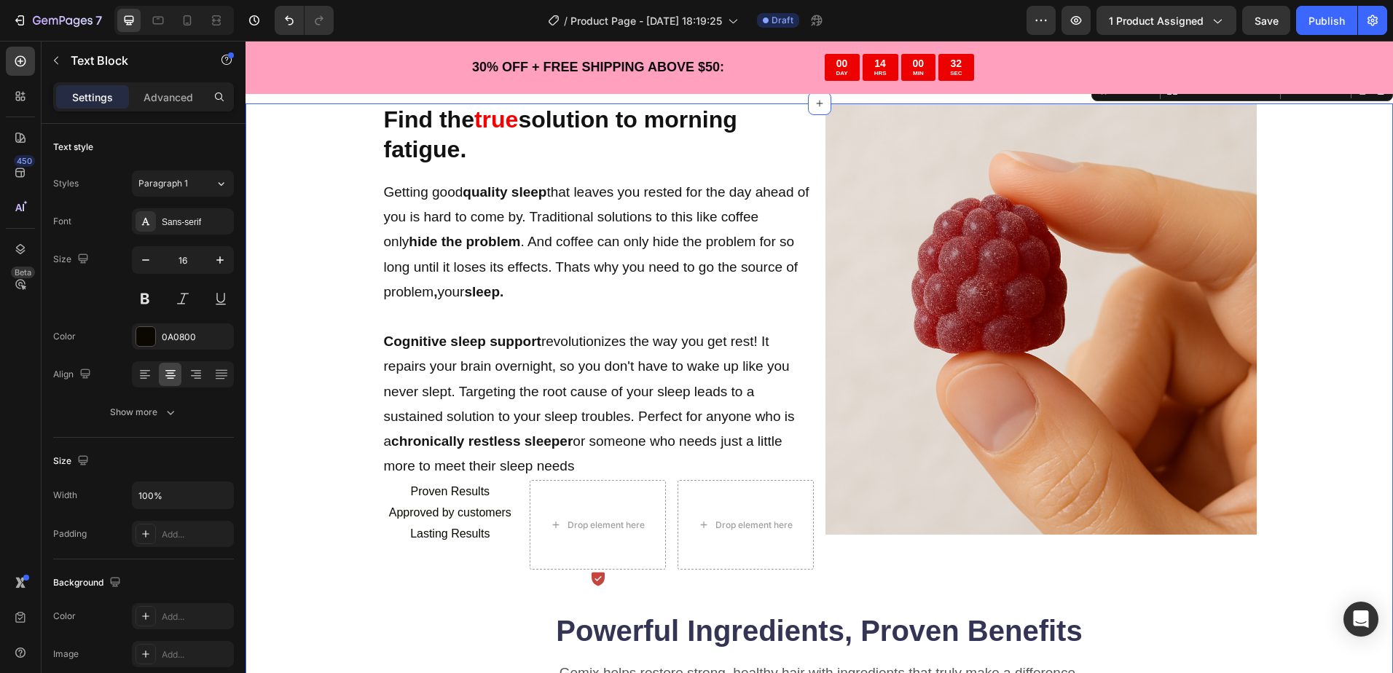
click at [315, 546] on div "Find the true solution to morning fatigue. Heading Getting good quality sleep t…" at bounding box center [819, 647] width 1031 height 1089
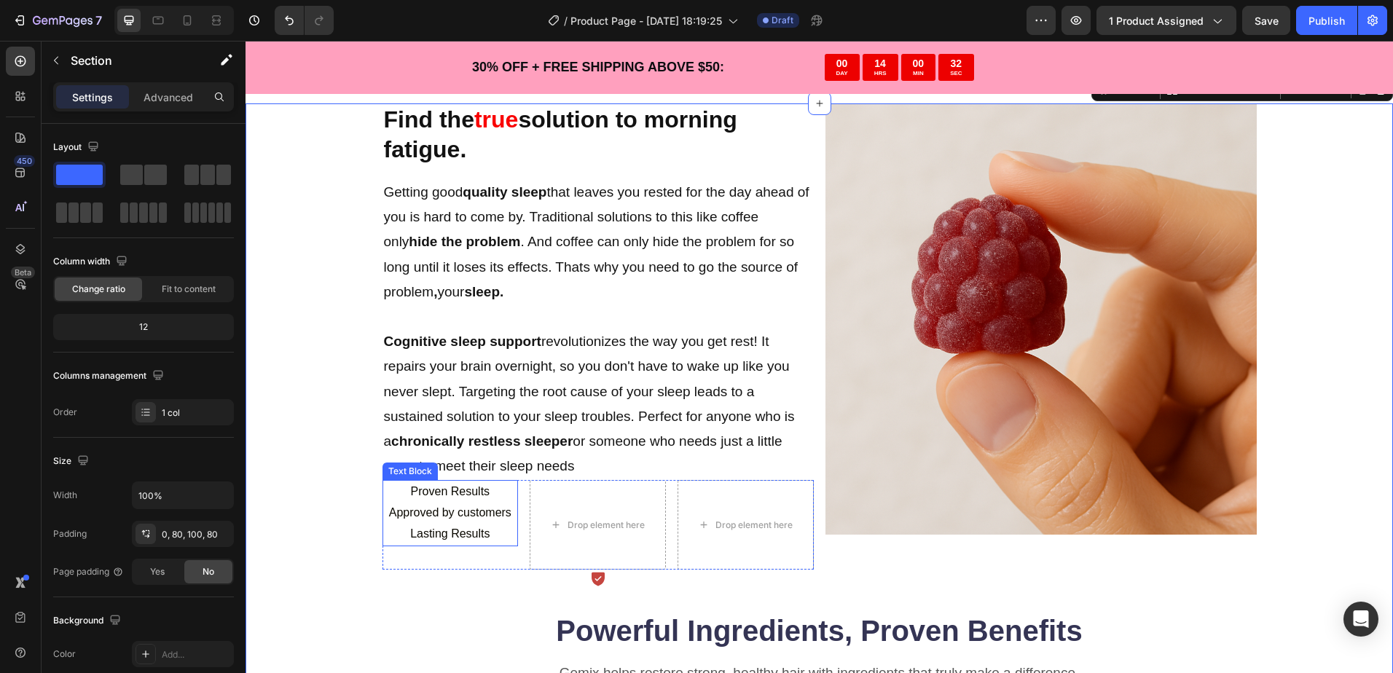
click at [392, 494] on p "Proven Results" at bounding box center [450, 491] width 133 height 21
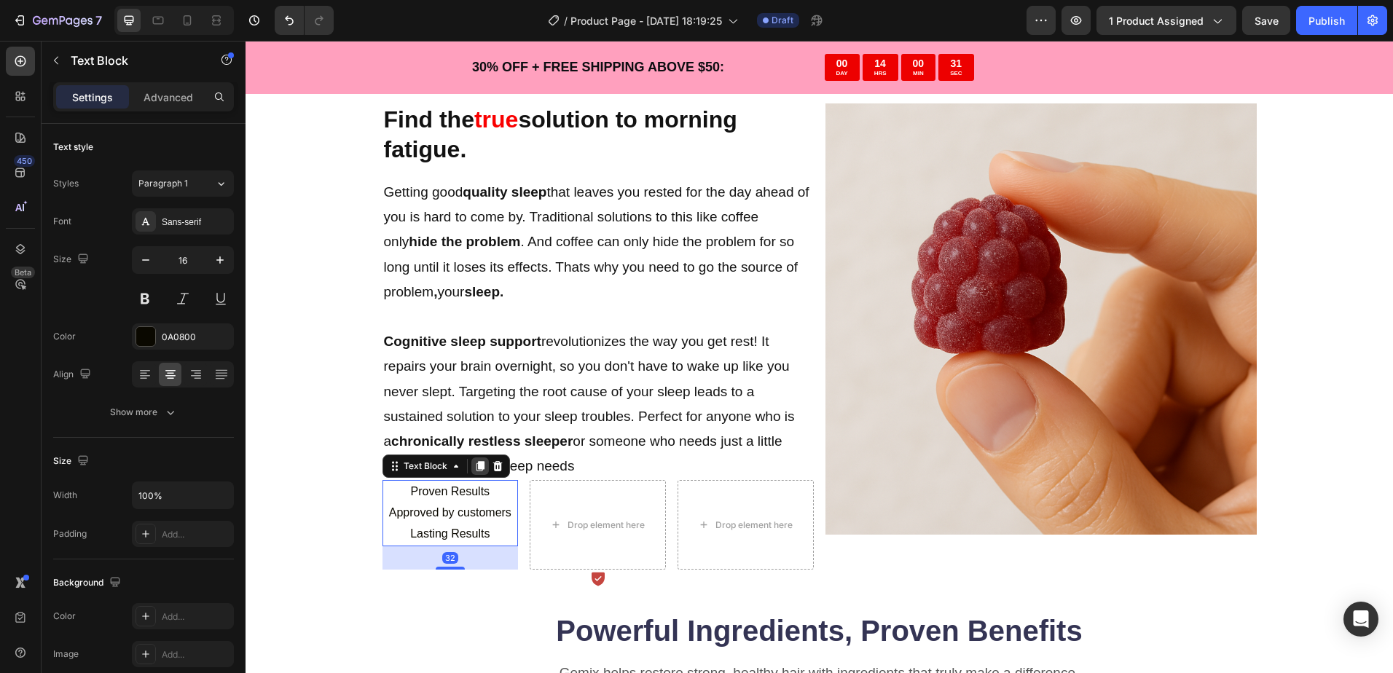
click at [476, 465] on icon at bounding box center [480, 467] width 8 height 10
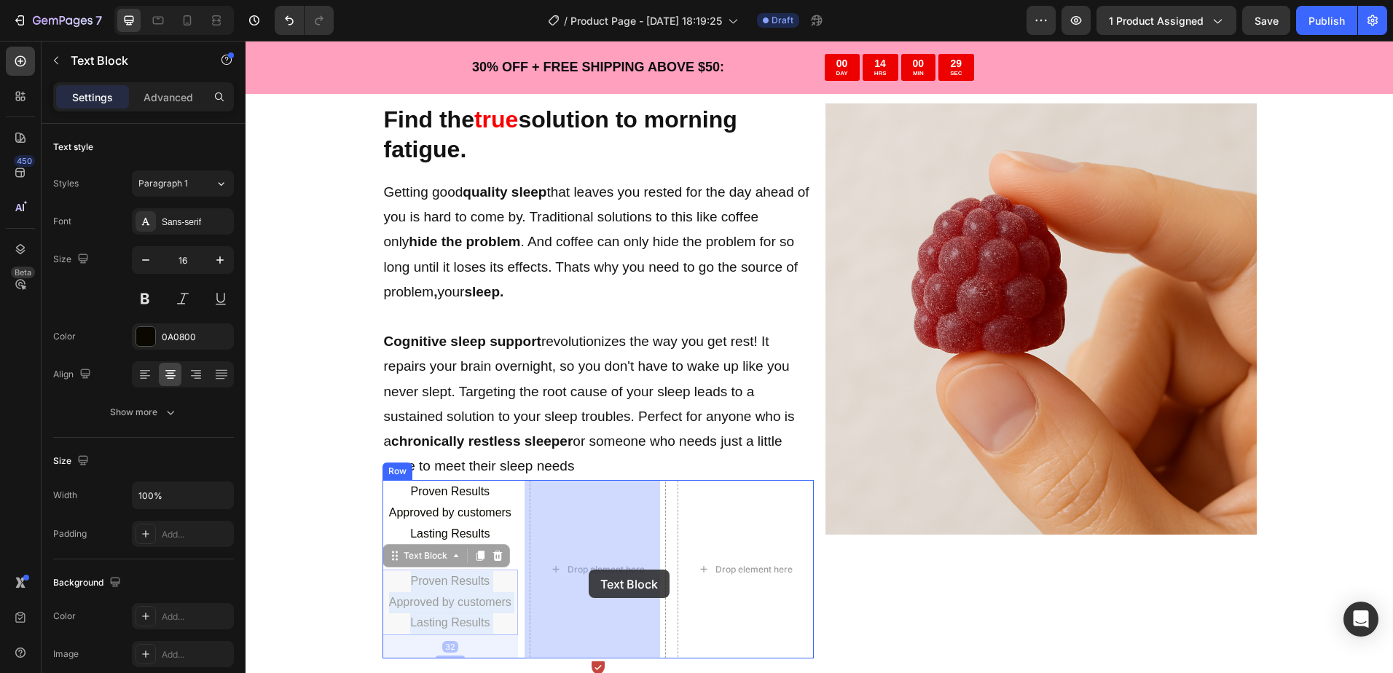
drag, startPoint x: 499, startPoint y: 589, endPoint x: 584, endPoint y: 571, distance: 87.1
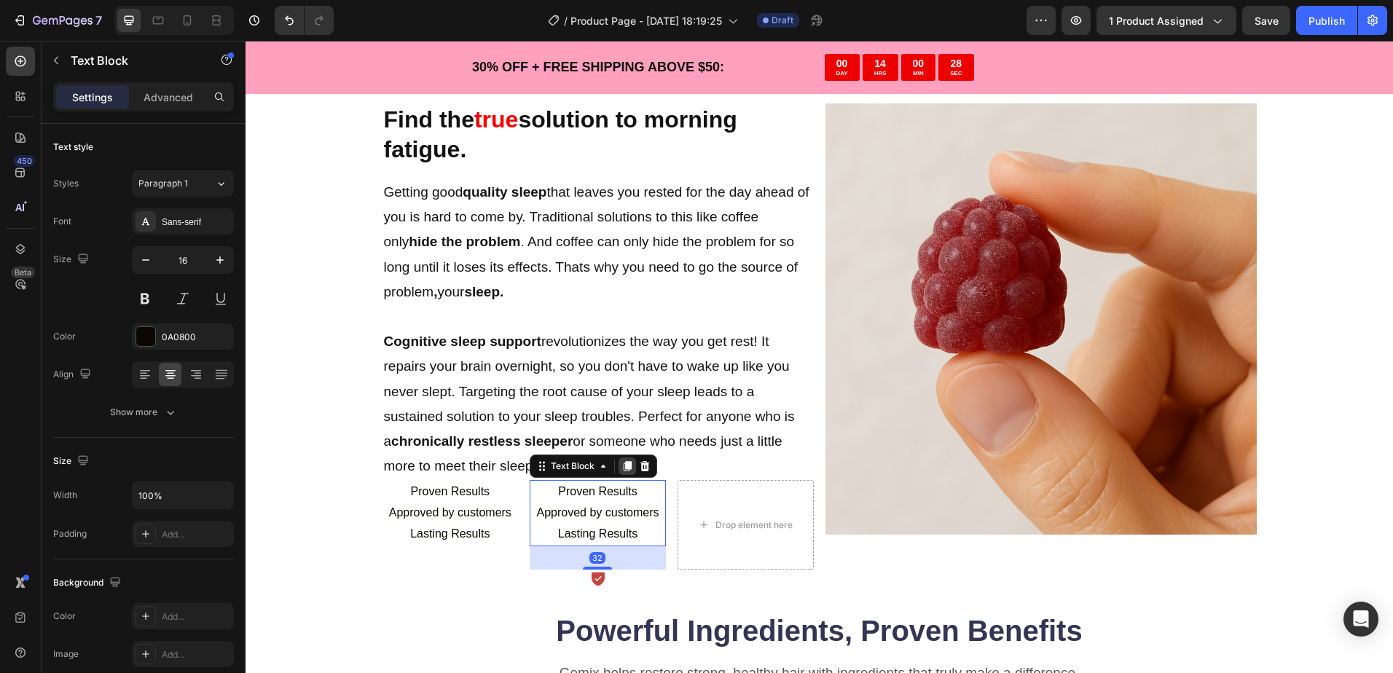
click at [618, 473] on div at bounding box center [626, 465] width 17 height 17
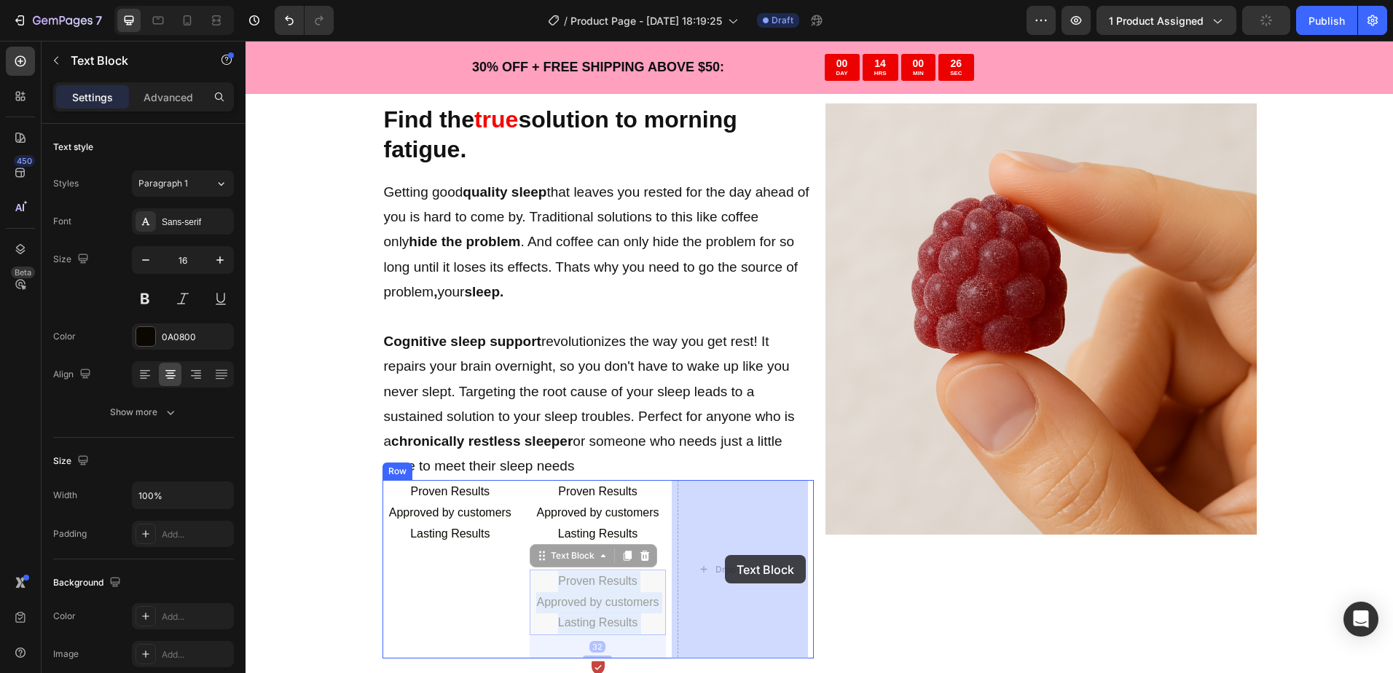
drag, startPoint x: 645, startPoint y: 584, endPoint x: 725, endPoint y: 555, distance: 85.3
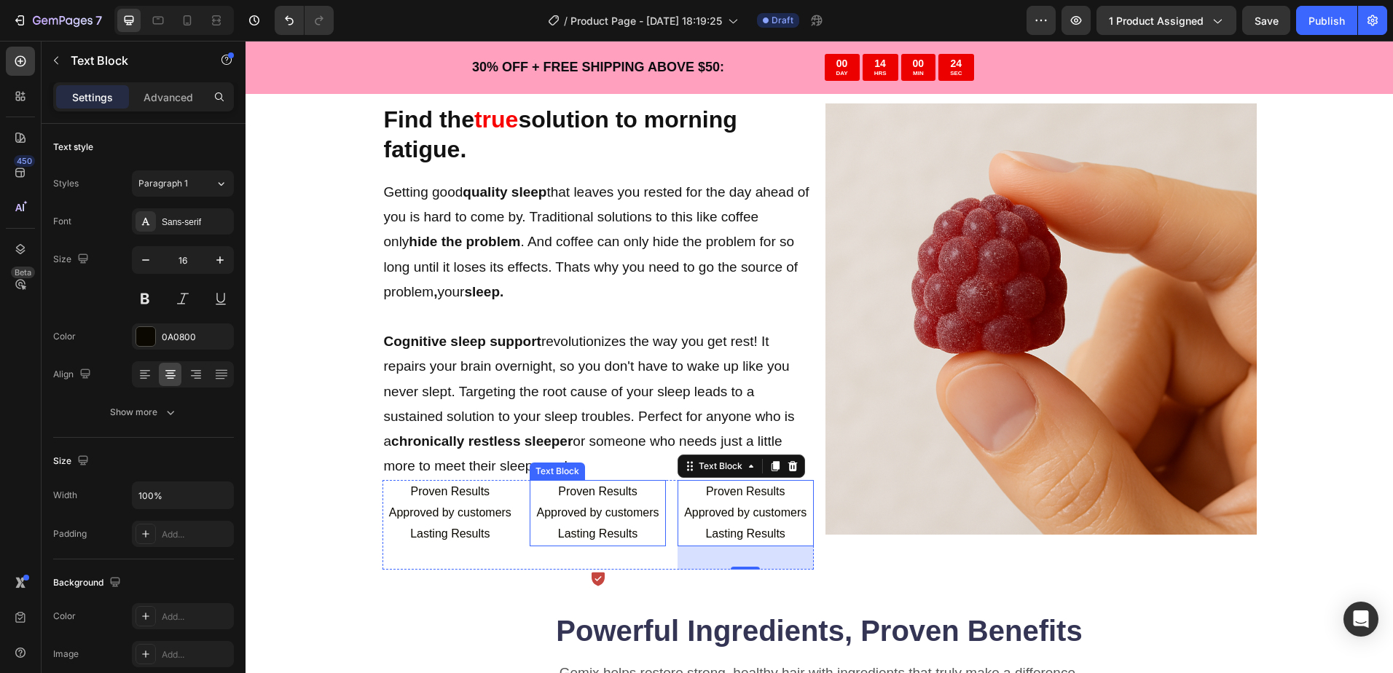
click at [631, 497] on p "Proven Results" at bounding box center [597, 491] width 133 height 21
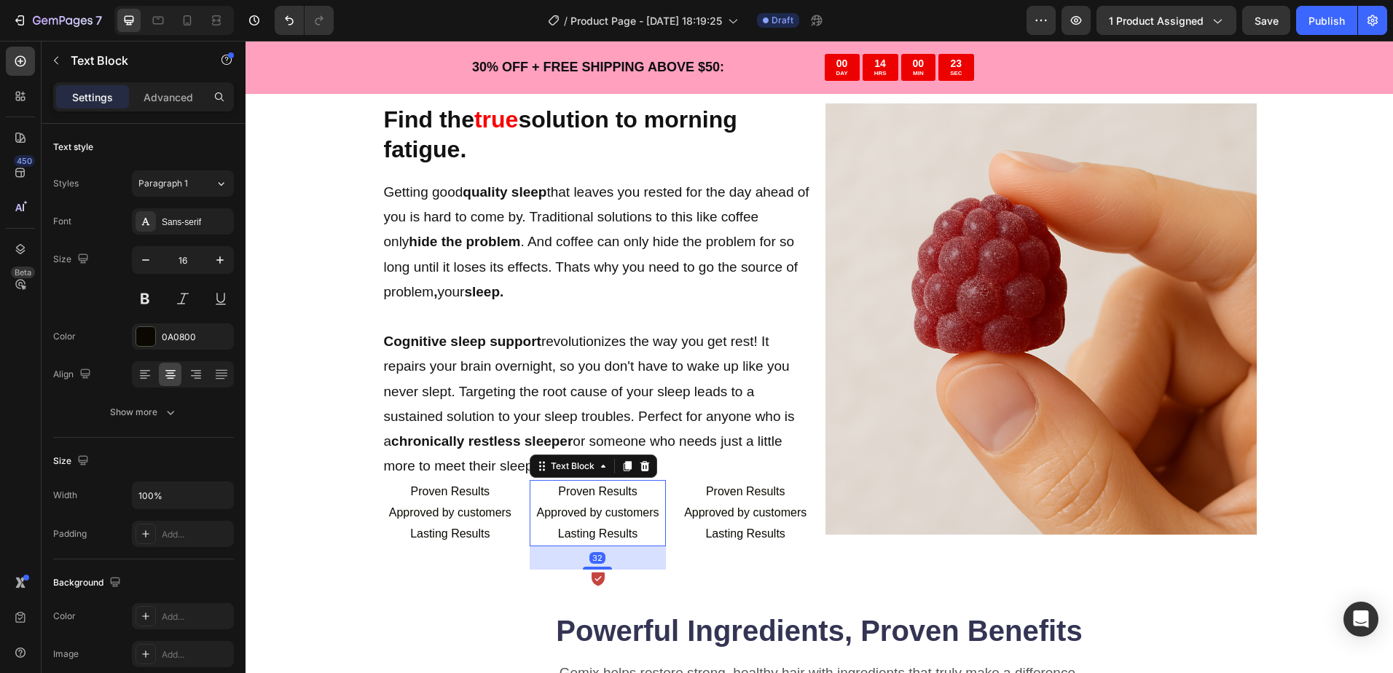
click at [632, 500] on p "Proven Results" at bounding box center [597, 491] width 133 height 21
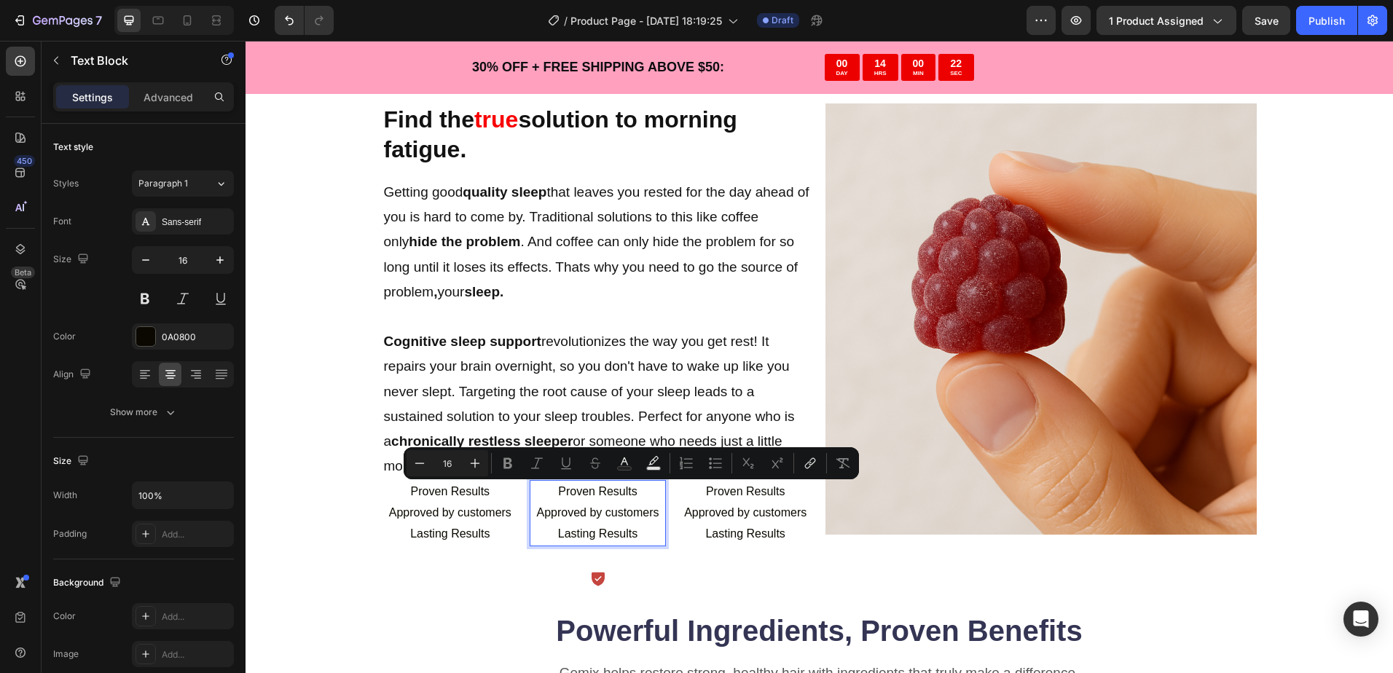
click at [632, 497] on p "Proven Results" at bounding box center [597, 491] width 133 height 21
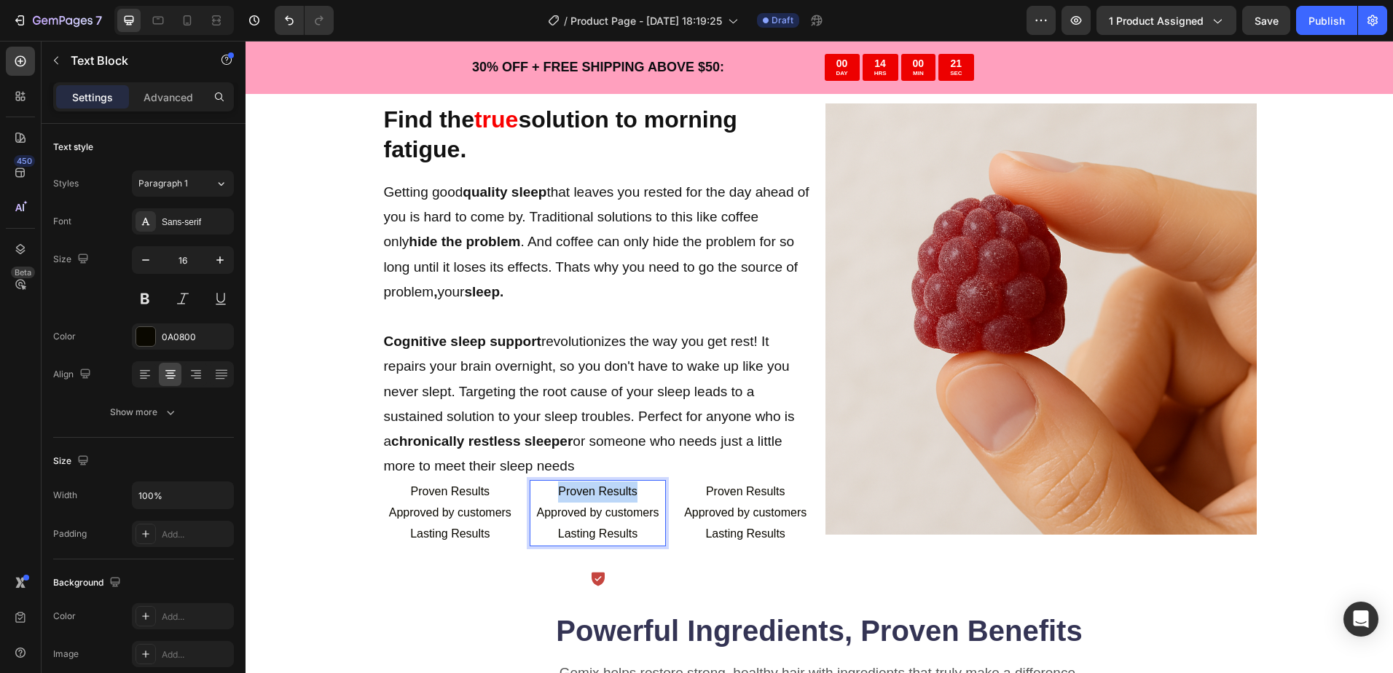
drag, startPoint x: 634, startPoint y: 495, endPoint x: 550, endPoint y: 491, distance: 83.8
click at [550, 491] on p "Proven Results" at bounding box center [597, 491] width 133 height 21
click at [632, 533] on p "Lasting Results" at bounding box center [597, 534] width 133 height 21
drag, startPoint x: 632, startPoint y: 533, endPoint x: 554, endPoint y: 535, distance: 78.7
click at [554, 535] on p "Lasting Results" at bounding box center [597, 534] width 133 height 21
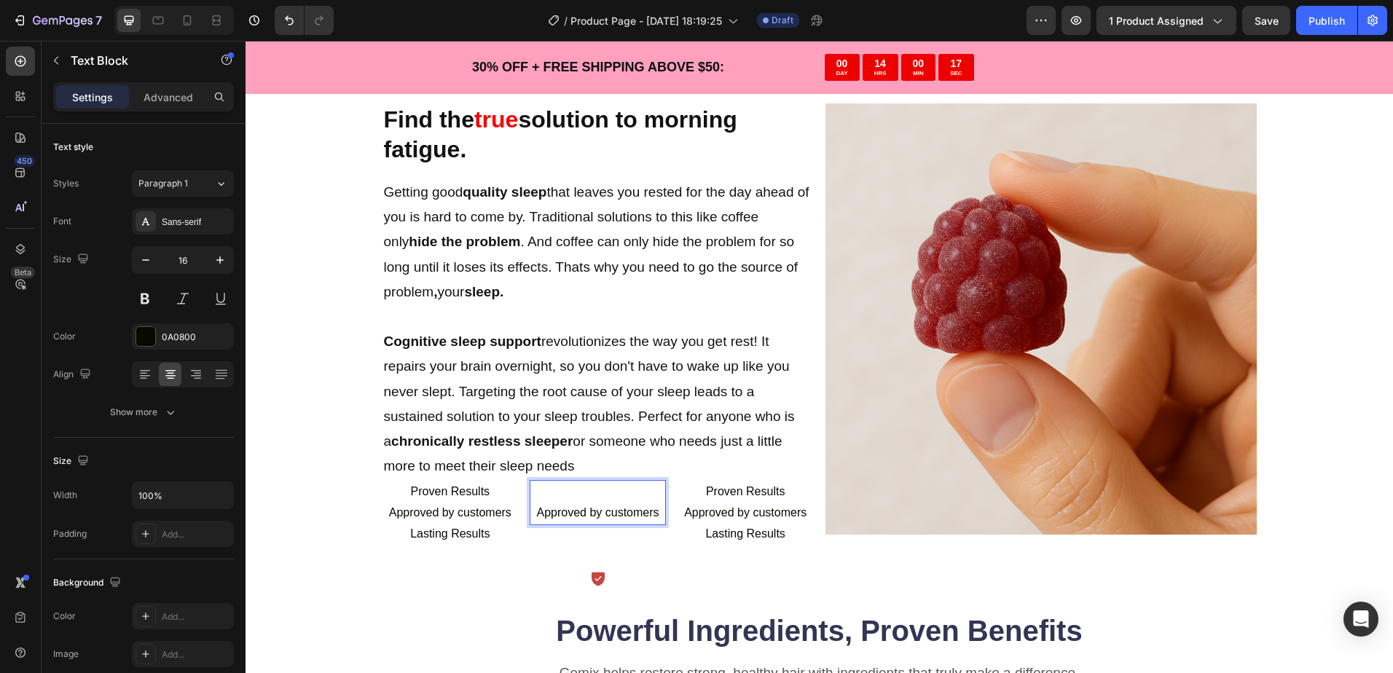
click at [531, 513] on p "Approved by customers" at bounding box center [597, 513] width 133 height 21
click at [651, 496] on p "Approved by customers" at bounding box center [597, 491] width 133 height 21
click at [756, 529] on p "Lasting Results" at bounding box center [745, 534] width 133 height 21
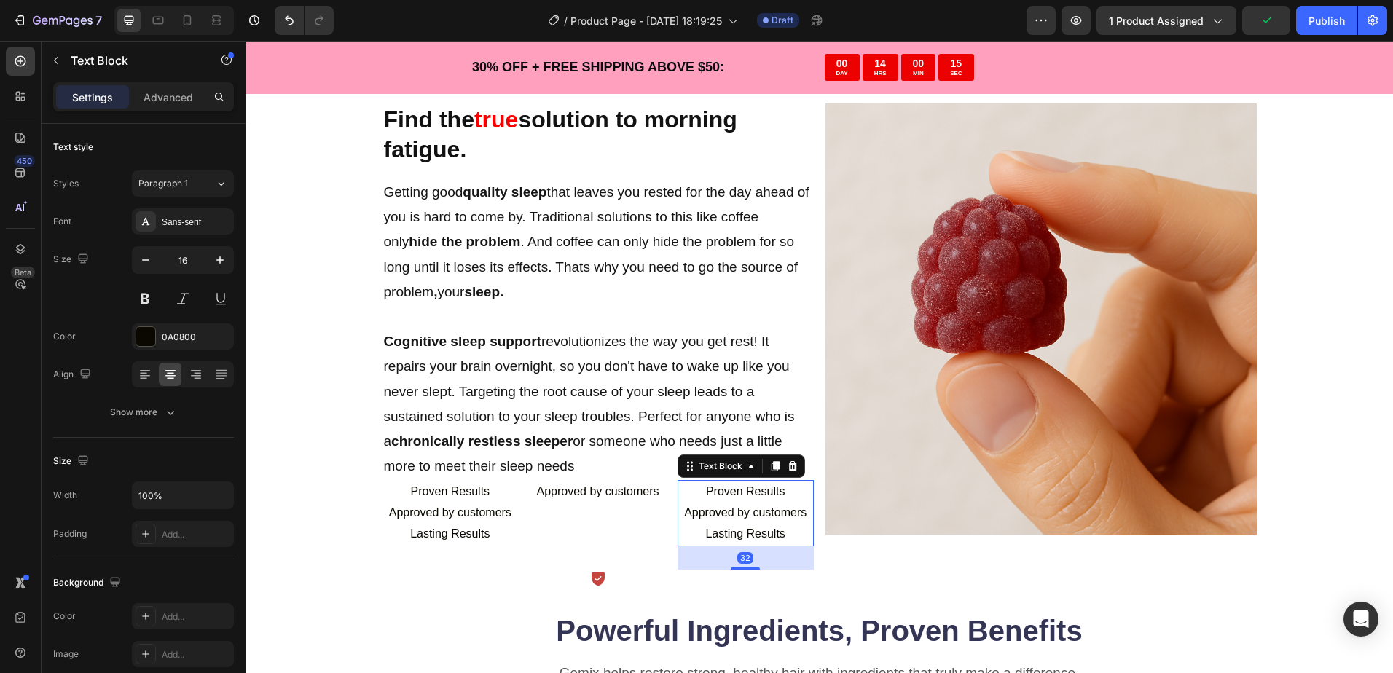
click at [779, 516] on p "Approved by customers" at bounding box center [745, 513] width 133 height 21
click at [800, 516] on p "Approved by customers" at bounding box center [745, 513] width 133 height 21
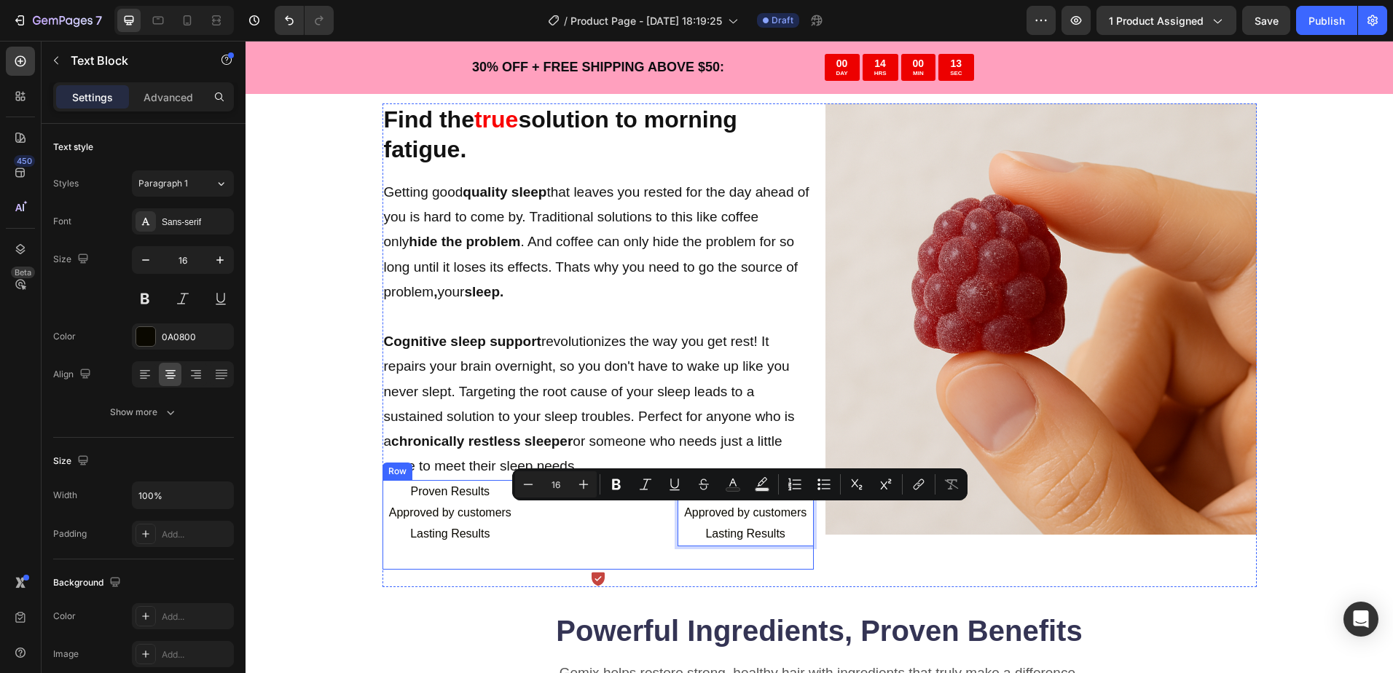
drag, startPoint x: 800, startPoint y: 516, endPoint x: 664, endPoint y: 511, distance: 135.6
click at [664, 511] on div "Proven Results Approved by customers Lasting Results Text Block Approved by cus…" at bounding box center [597, 524] width 431 height 89
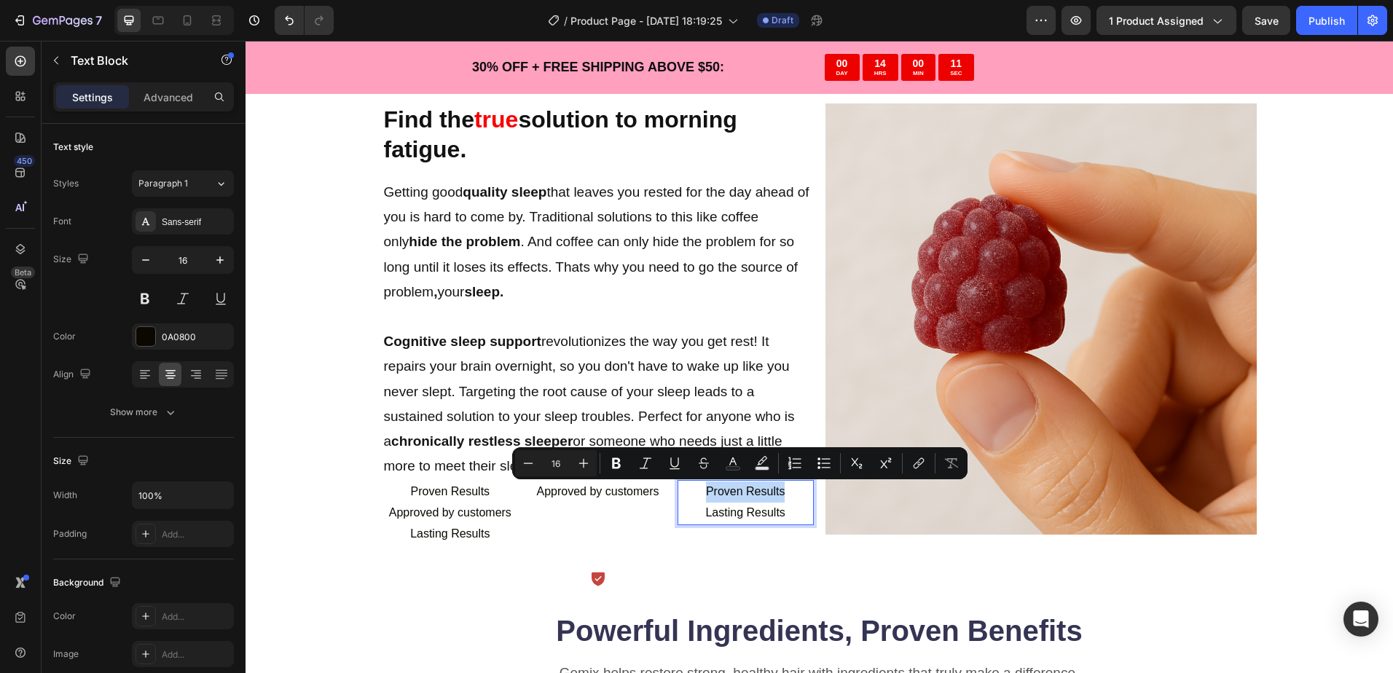
drag, startPoint x: 781, startPoint y: 498, endPoint x: 693, endPoint y: 498, distance: 87.4
click at [693, 498] on p "Proven Results" at bounding box center [745, 491] width 133 height 21
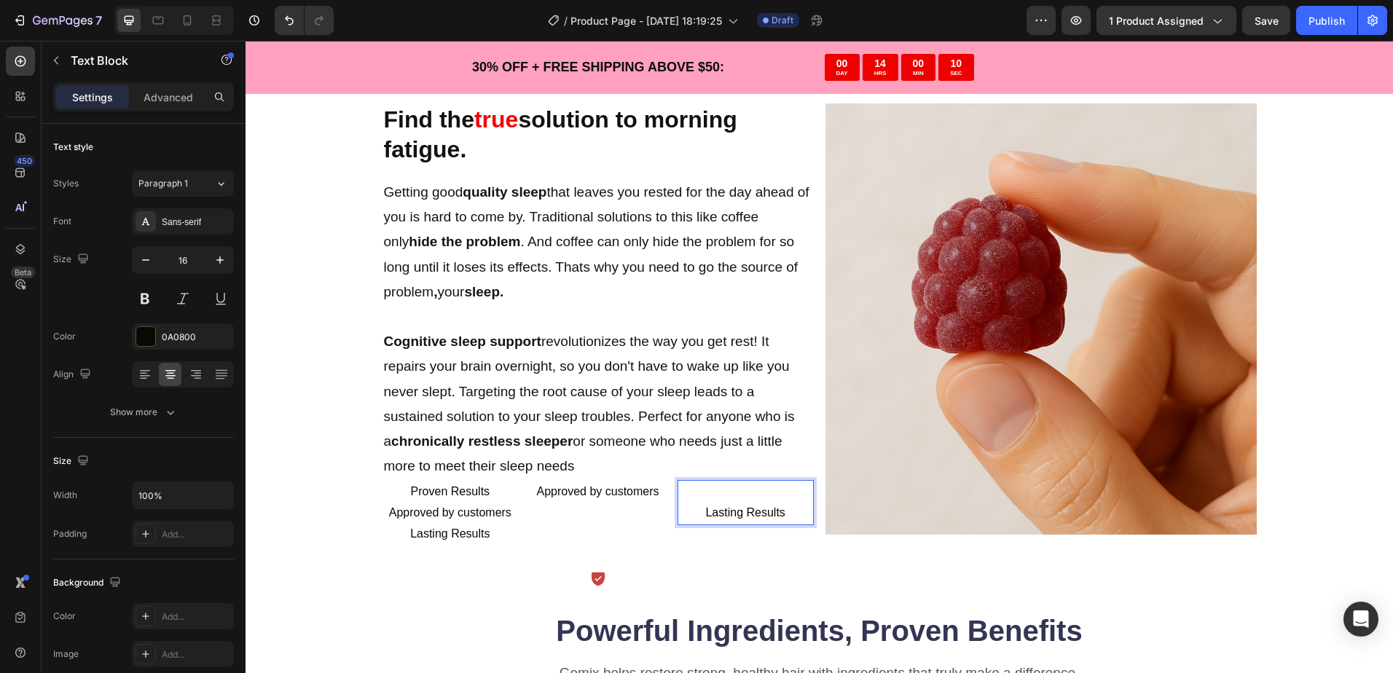
click at [698, 515] on p "Lasting Results" at bounding box center [745, 513] width 133 height 21
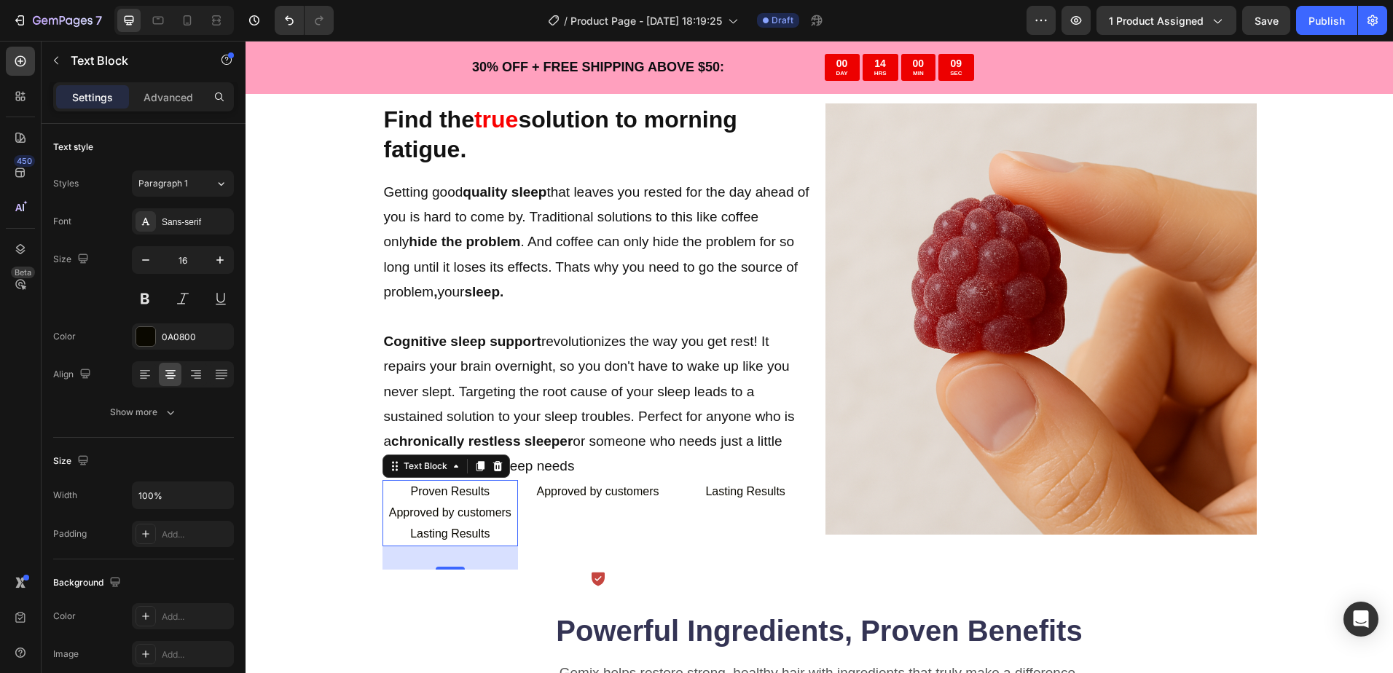
click at [484, 519] on p "Approved by customers" at bounding box center [450, 513] width 133 height 21
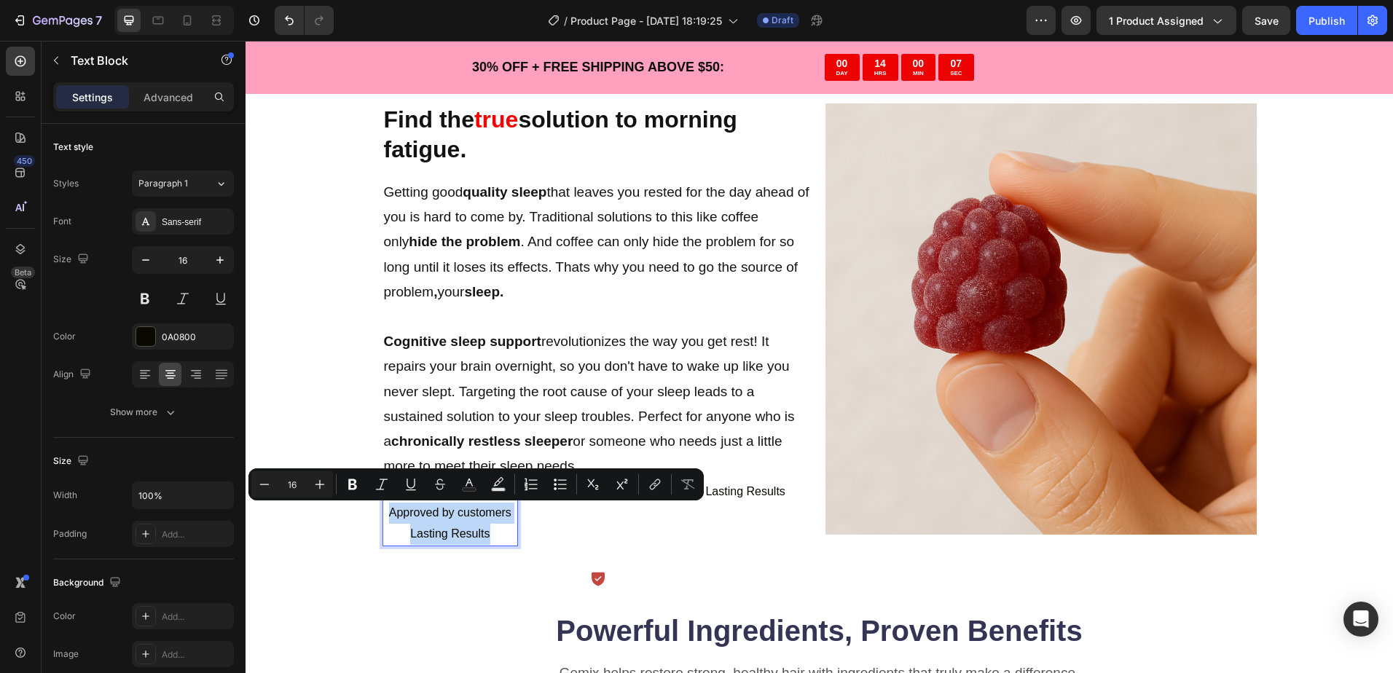
drag, startPoint x: 479, startPoint y: 539, endPoint x: 379, endPoint y: 512, distance: 102.7
click at [382, 512] on div "Proven Results Approved by customers Lasting Results" at bounding box center [450, 513] width 136 height 66
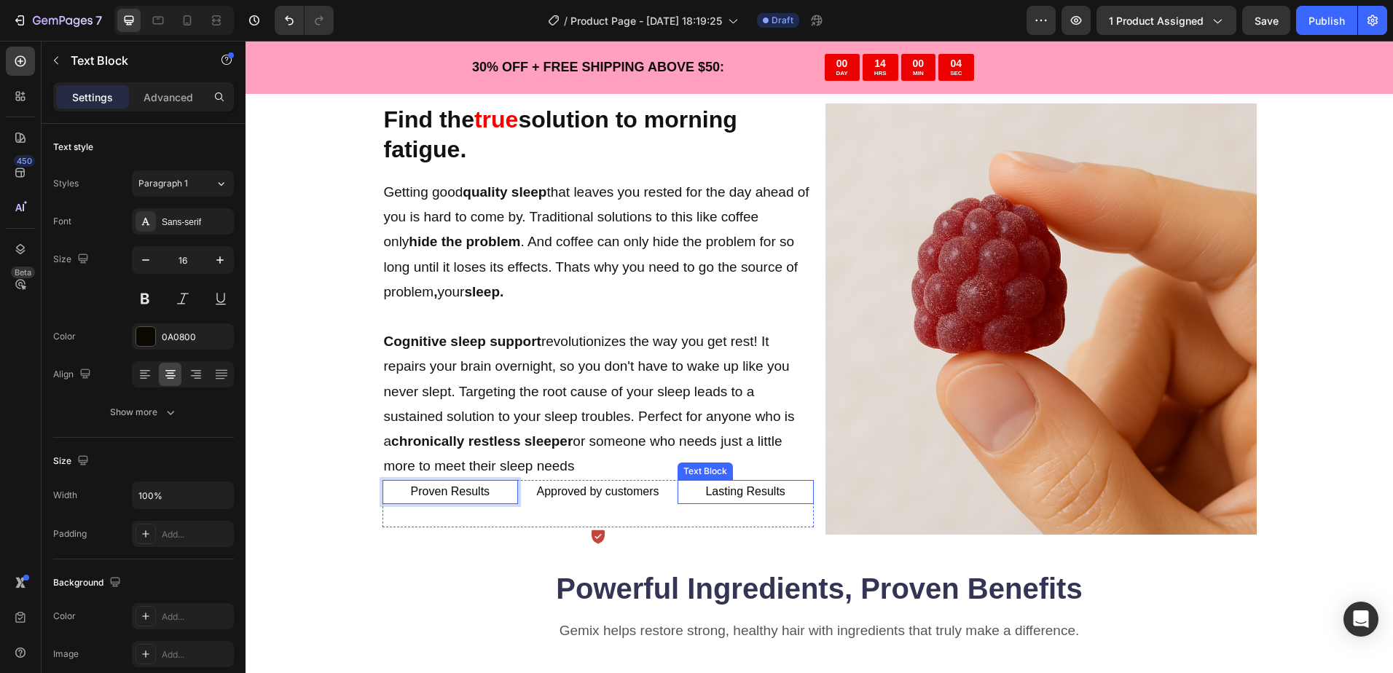
click at [746, 501] on p "Lasting Results" at bounding box center [745, 491] width 133 height 21
drag, startPoint x: 763, startPoint y: 495, endPoint x: 772, endPoint y: 495, distance: 8.7
click at [764, 495] on p "Lasting Results" at bounding box center [745, 491] width 133 height 21
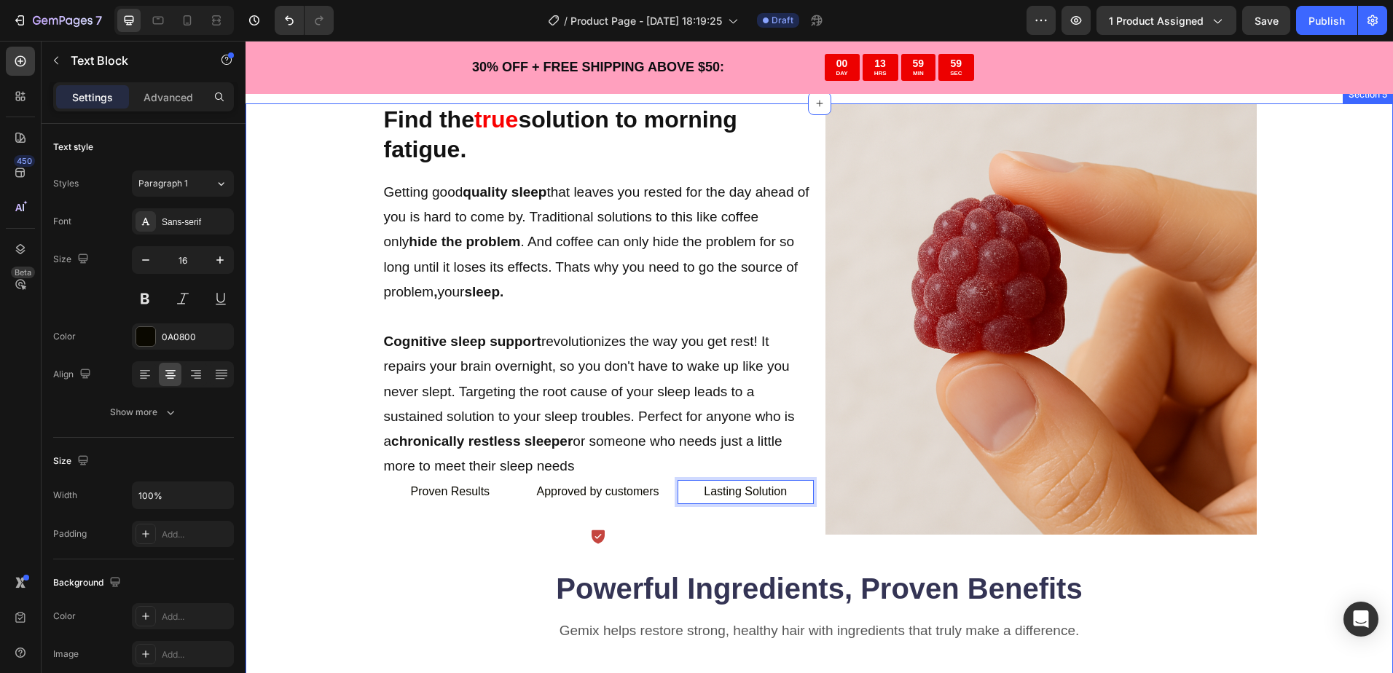
click at [336, 492] on div "Find the true solution to morning fatigue. Heading Getting good quality sleep t…" at bounding box center [819, 626] width 1031 height 1047
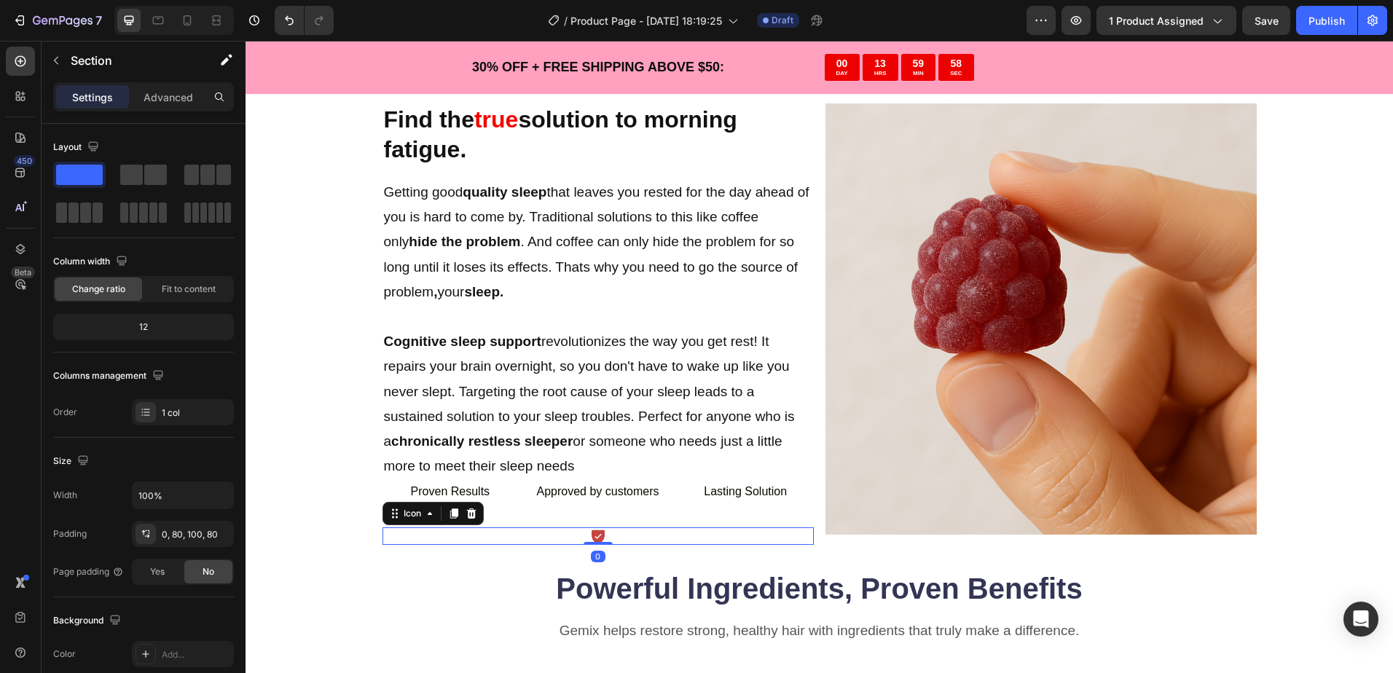
click at [591, 535] on icon at bounding box center [597, 537] width 13 height 14
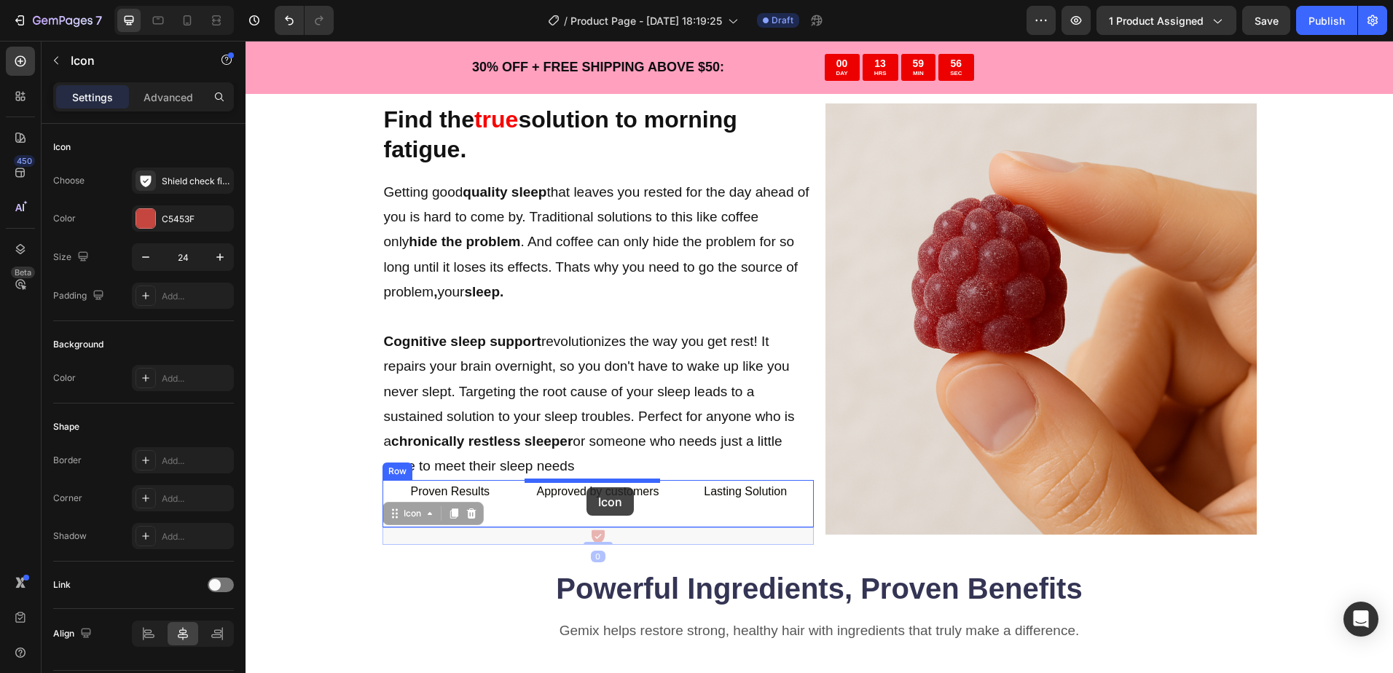
drag, startPoint x: 591, startPoint y: 535, endPoint x: 586, endPoint y: 487, distance: 48.3
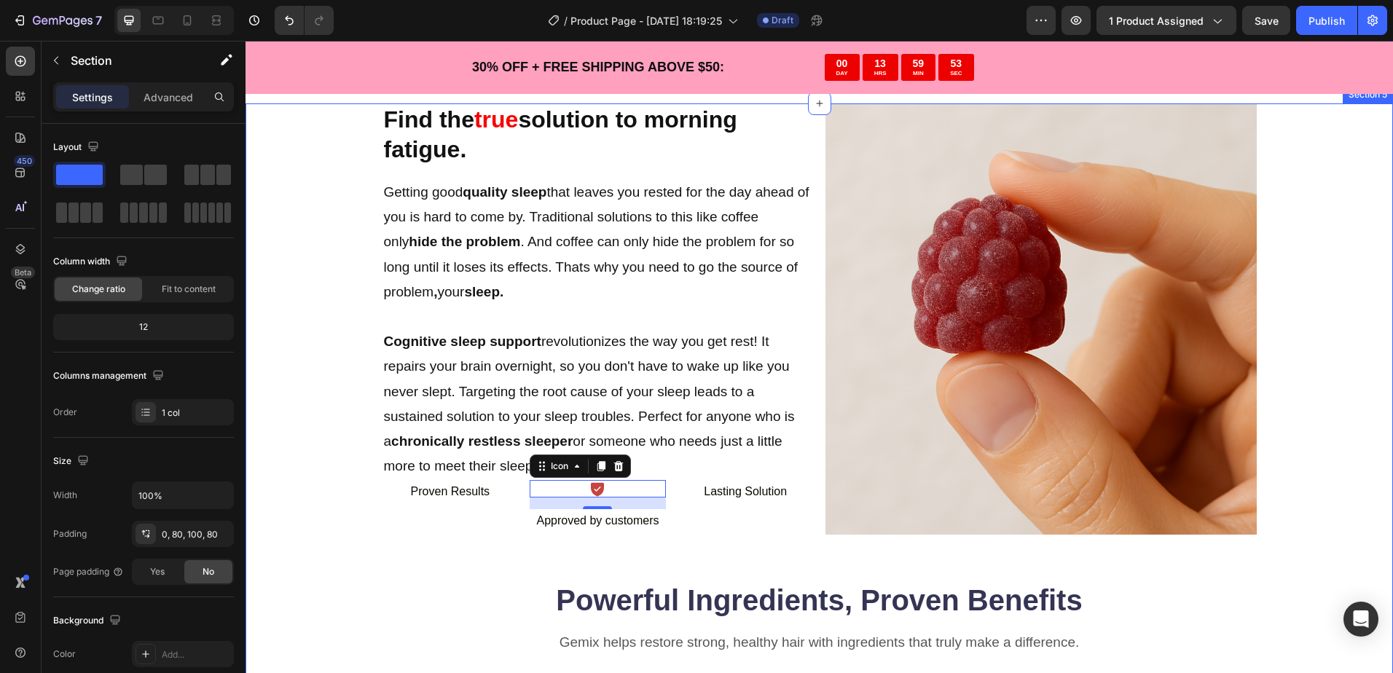
click at [315, 556] on div "Find the true solution to morning fatigue. Heading Getting good quality sleep t…" at bounding box center [819, 632] width 1031 height 1058
click at [606, 496] on div "Icon 0" at bounding box center [598, 488] width 136 height 17
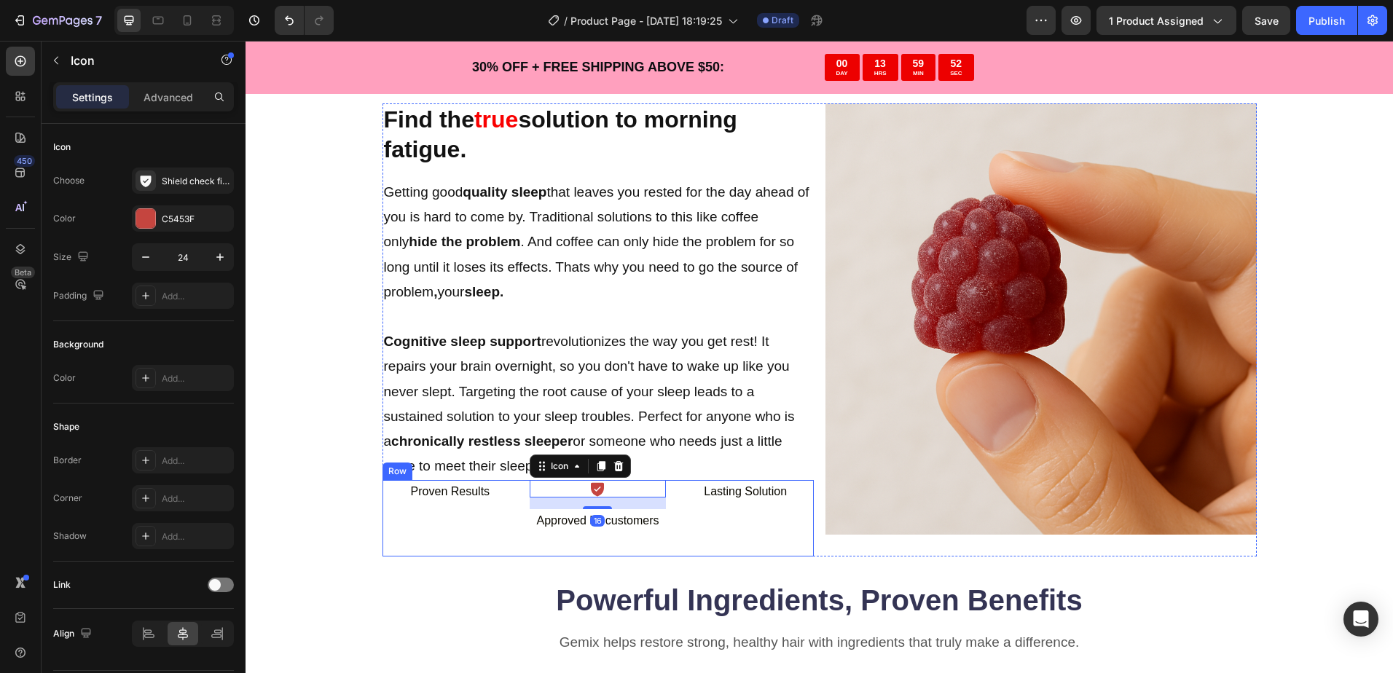
click at [335, 524] on div "Find the true solution to morning fatigue. Heading Getting good quality sleep t…" at bounding box center [819, 632] width 1031 height 1058
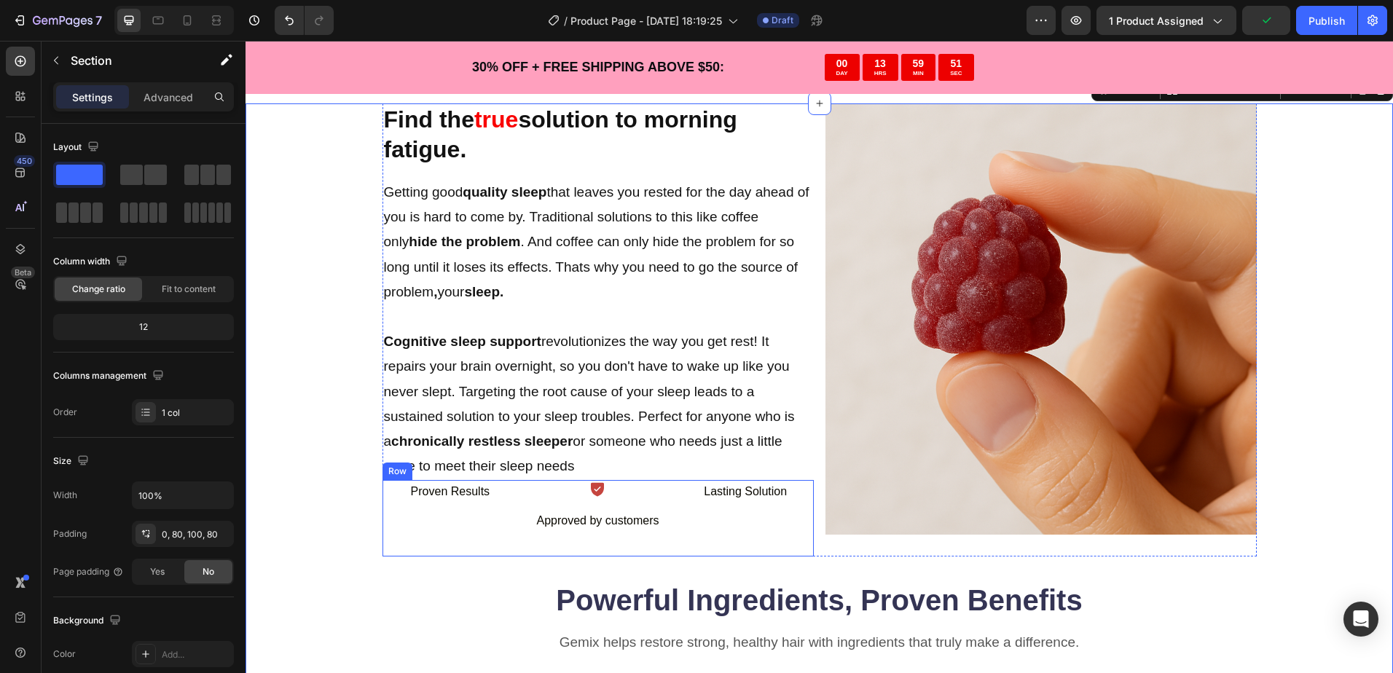
click at [599, 498] on div "Icon Approved by customers Text Block" at bounding box center [598, 518] width 136 height 76
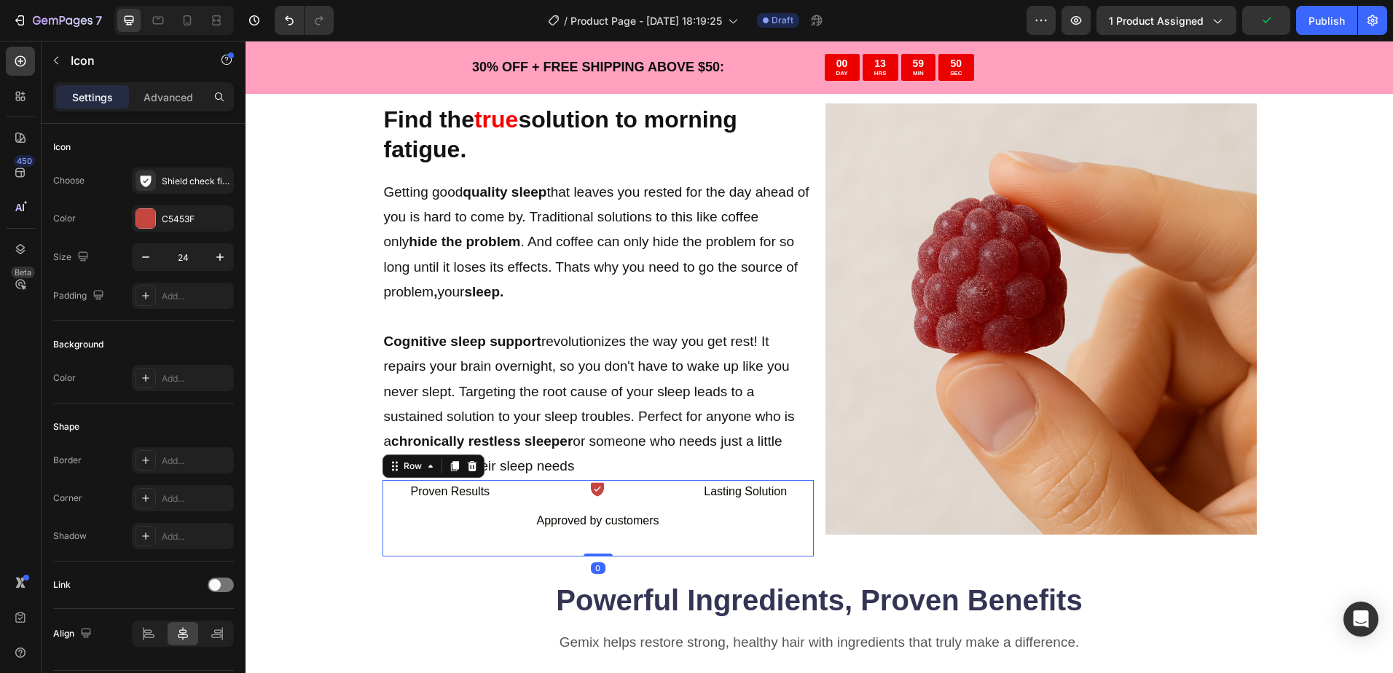
click at [591, 493] on icon at bounding box center [597, 490] width 13 height 14
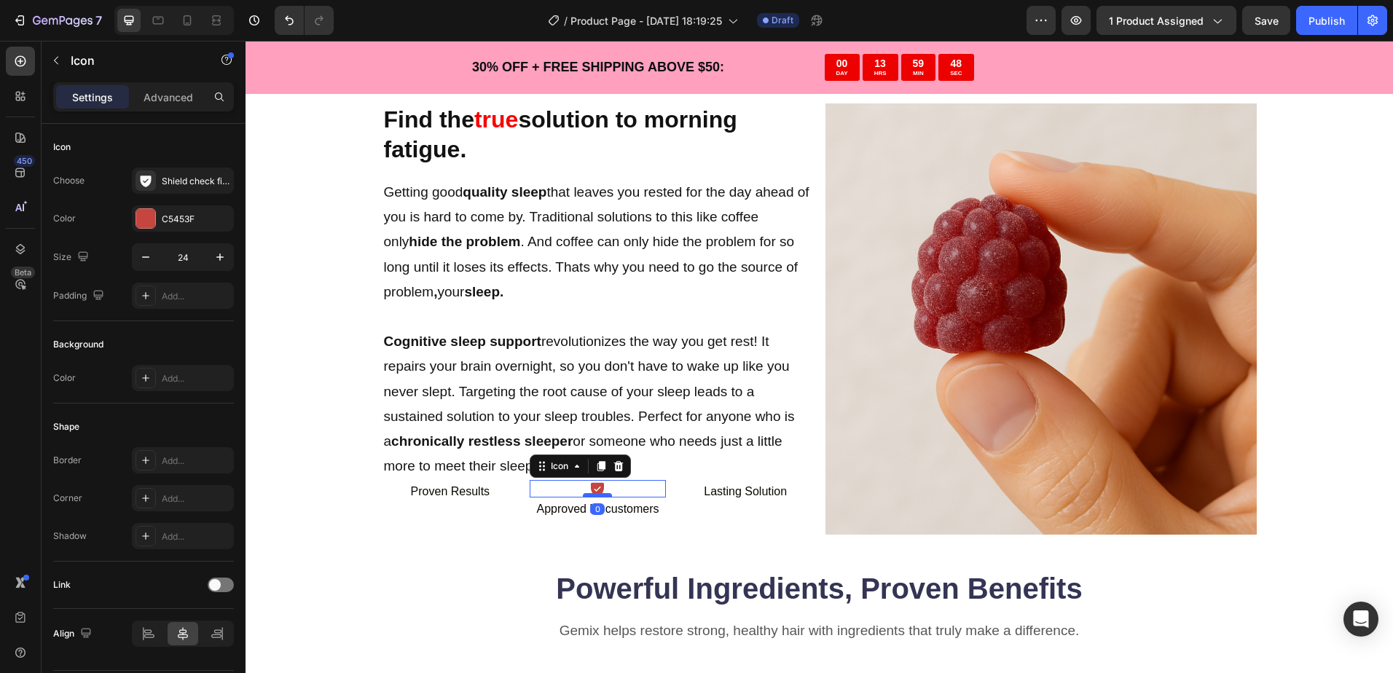
drag, startPoint x: 594, startPoint y: 509, endPoint x: 597, endPoint y: 494, distance: 15.7
click at [597, 494] on div at bounding box center [597, 495] width 29 height 4
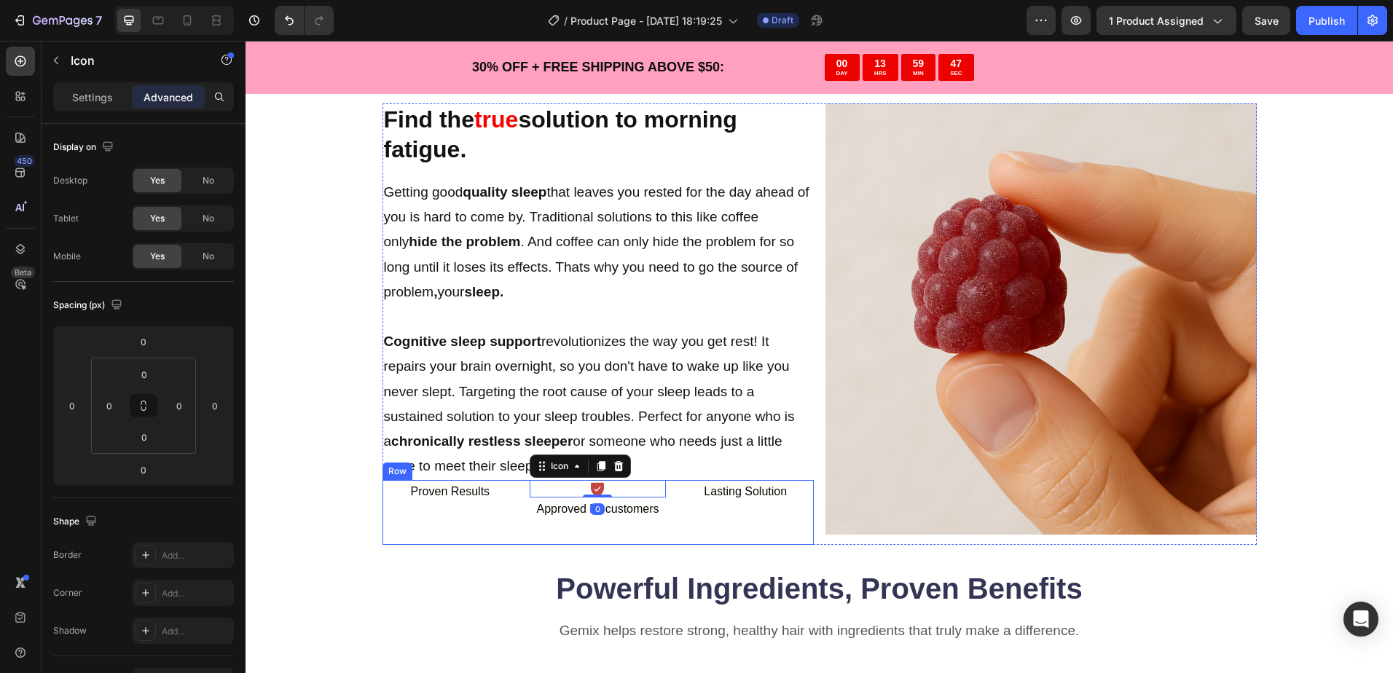
click at [353, 536] on div "Find the true solution to morning fatigue. Heading Getting good quality sleep t…" at bounding box center [819, 626] width 1031 height 1047
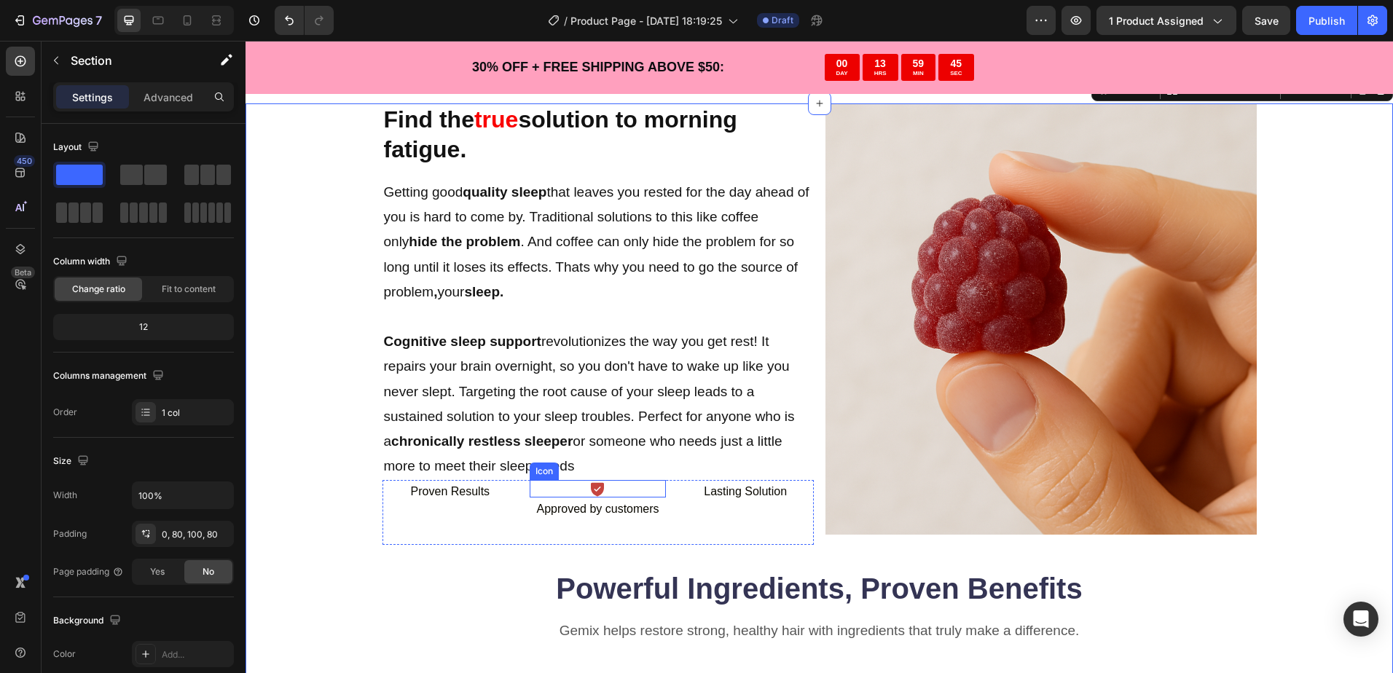
click at [598, 490] on icon at bounding box center [597, 490] width 13 height 14
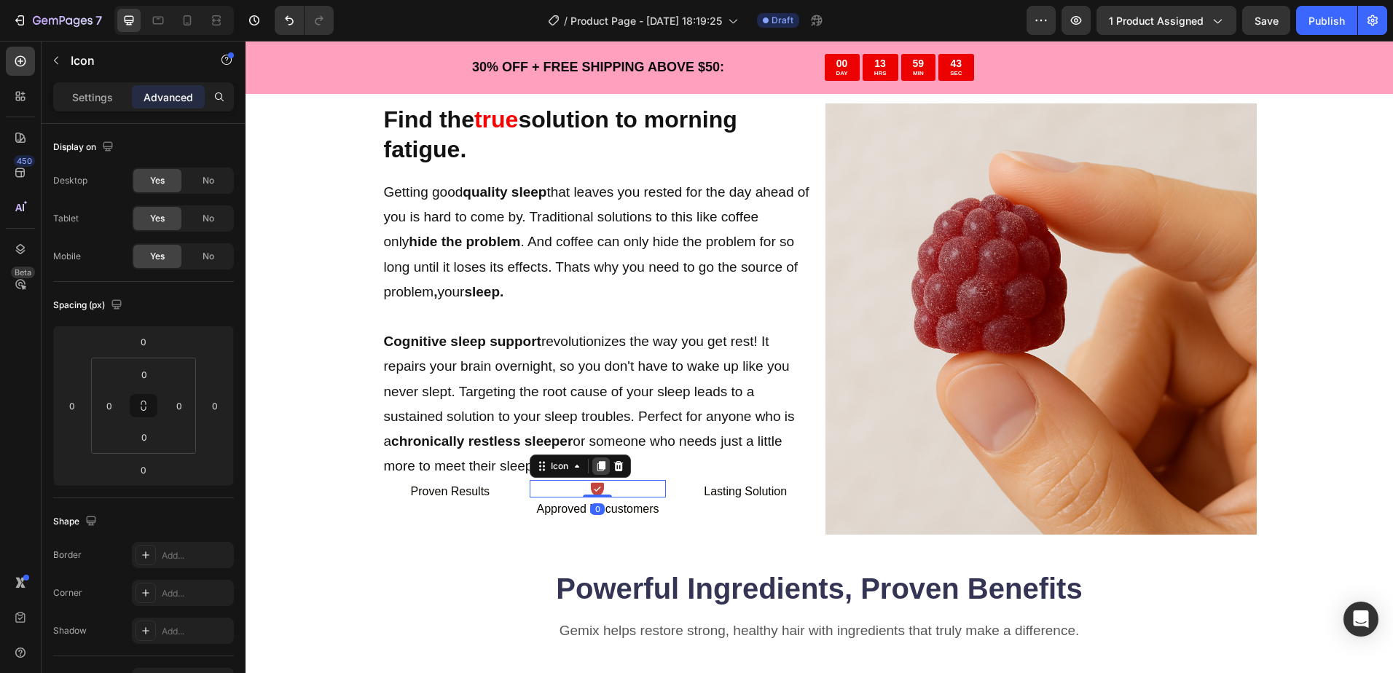
click at [600, 463] on icon at bounding box center [601, 467] width 8 height 10
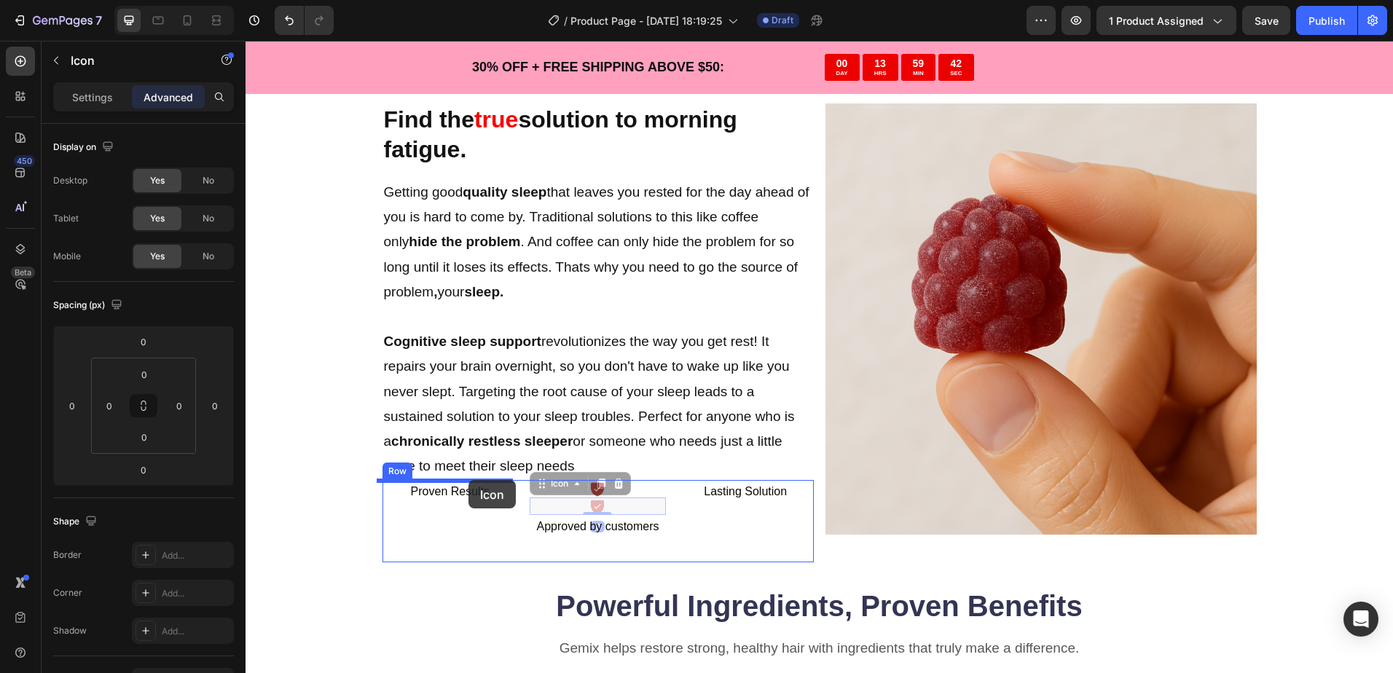
drag, startPoint x: 602, startPoint y: 500, endPoint x: 468, endPoint y: 480, distance: 135.5
type input "16"
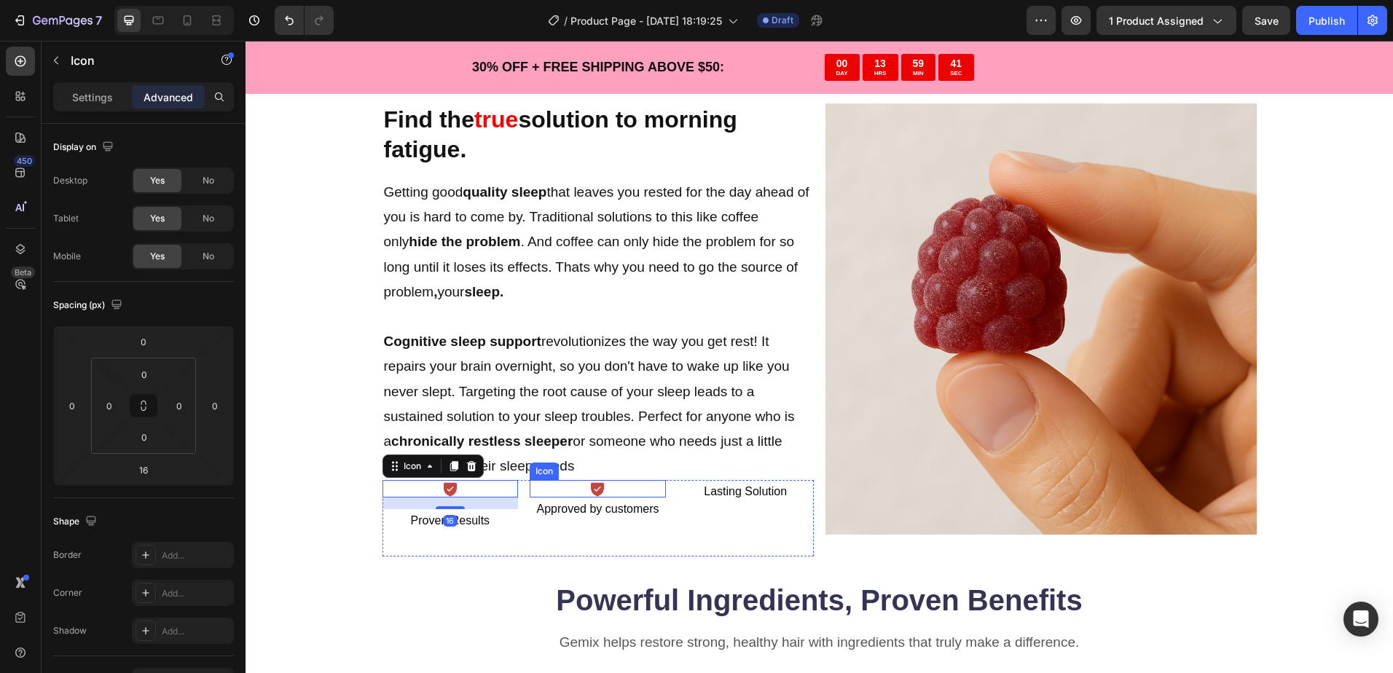
click at [589, 488] on icon at bounding box center [597, 488] width 17 height 17
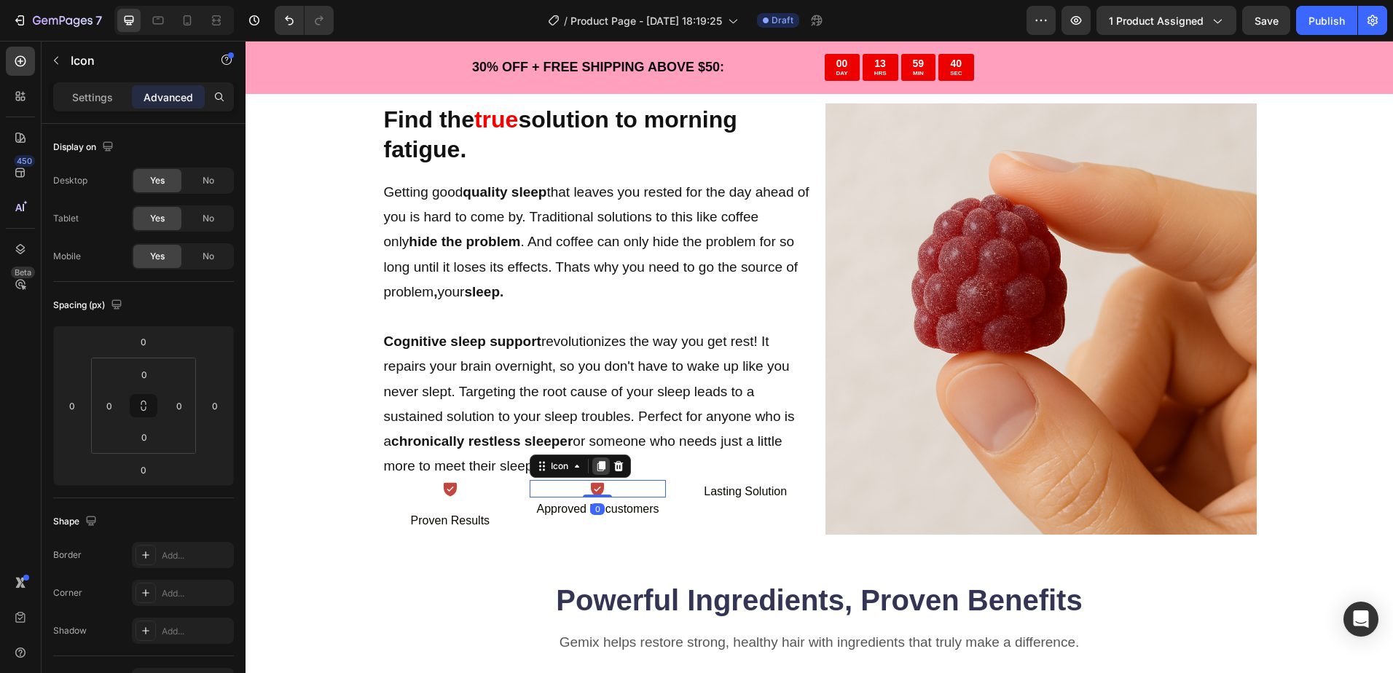
click at [597, 467] on icon at bounding box center [601, 467] width 8 height 10
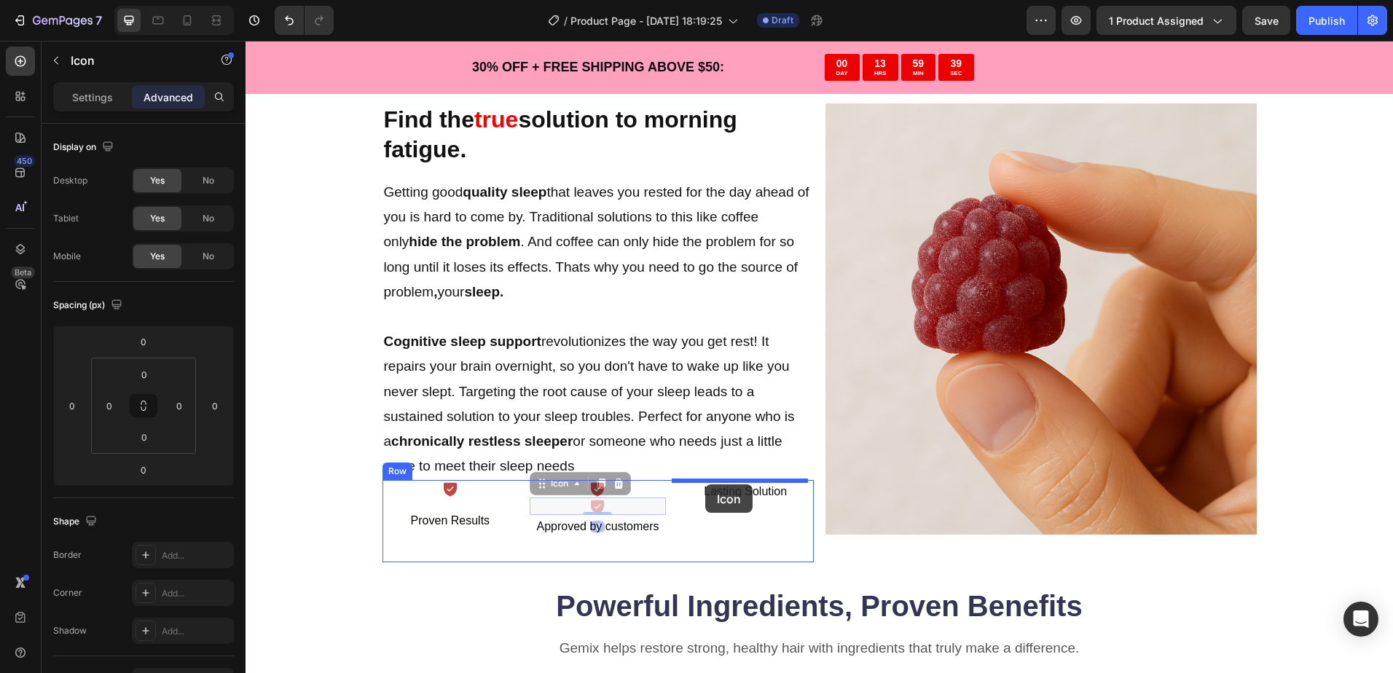
drag, startPoint x: 605, startPoint y: 499, endPoint x: 705, endPoint y: 484, distance: 101.6
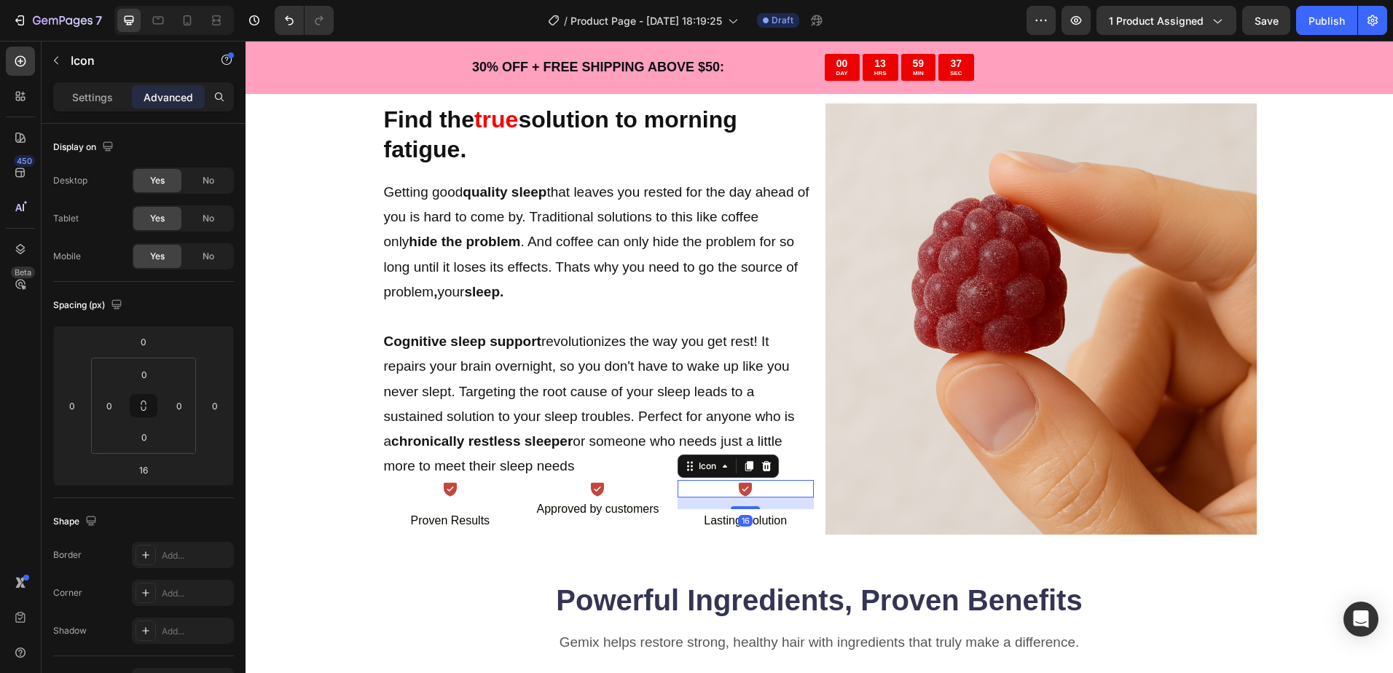
drag, startPoint x: 745, startPoint y: 508, endPoint x: 678, endPoint y: 491, distance: 69.3
click at [744, 480] on div "Icon 16" at bounding box center [745, 488] width 136 height 17
type input "0"
click at [458, 504] on div "Icon Proven Results Text Block" at bounding box center [450, 518] width 136 height 76
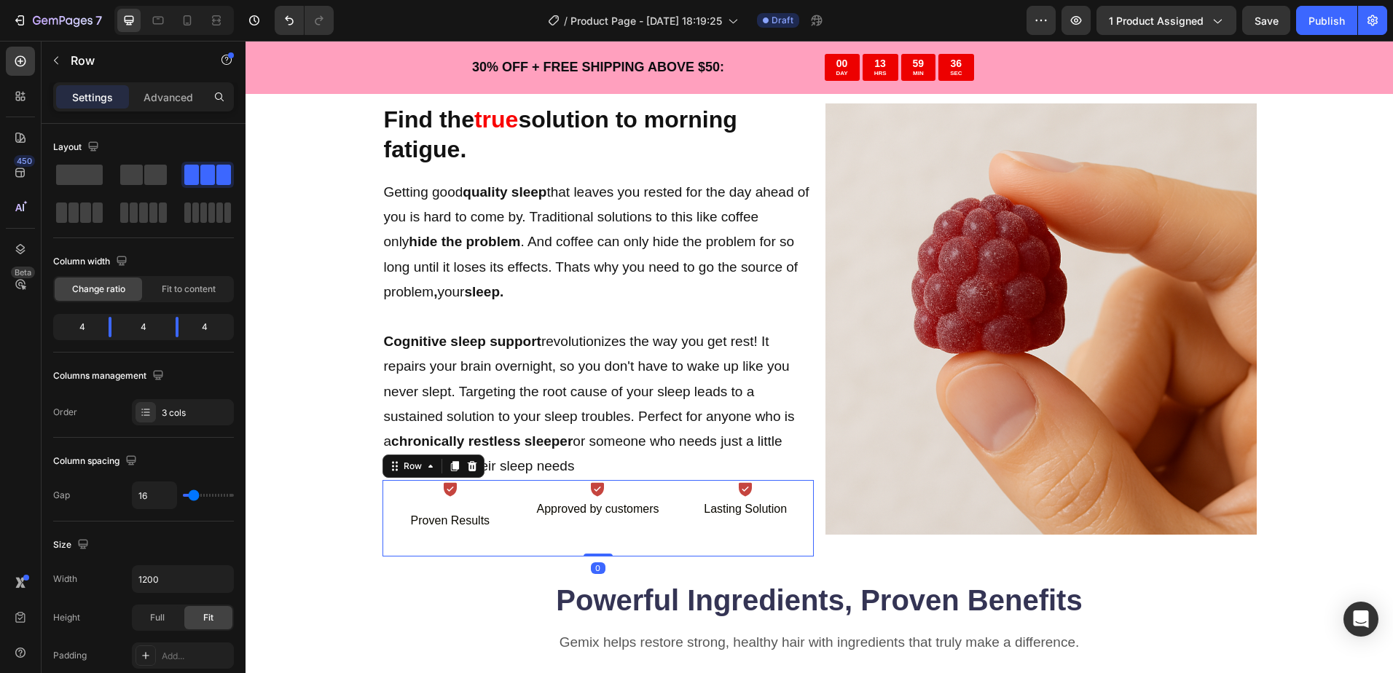
click at [459, 492] on div "Icon" at bounding box center [450, 488] width 136 height 17
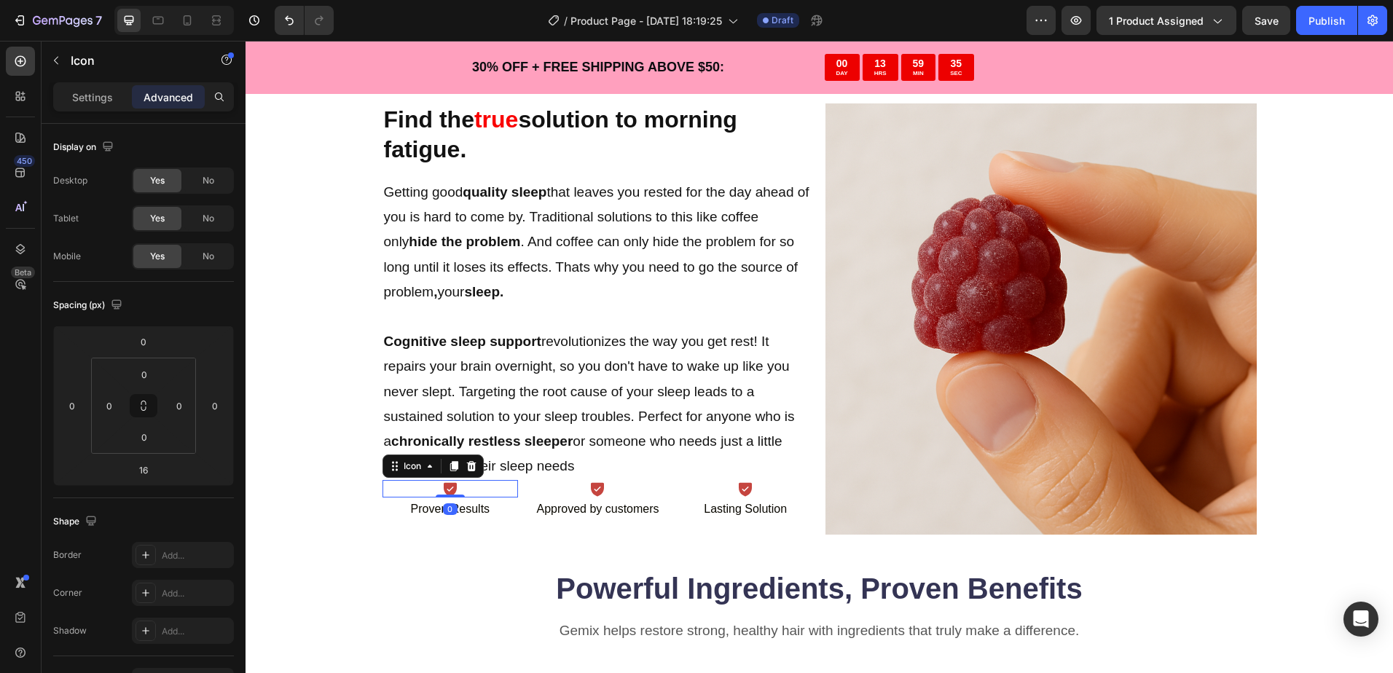
drag, startPoint x: 445, startPoint y: 509, endPoint x: 454, endPoint y: 476, distance: 34.1
click at [457, 480] on div "Icon 0" at bounding box center [450, 488] width 136 height 17
type input "0"
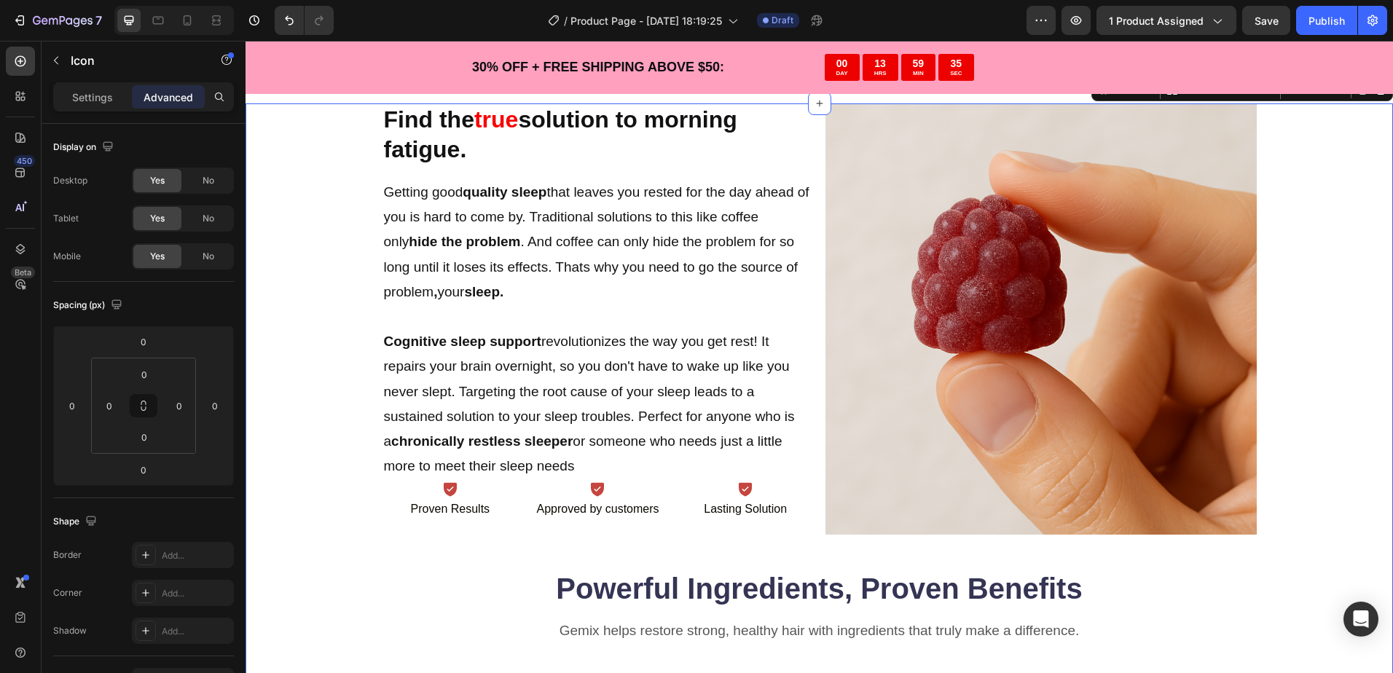
click at [341, 491] on div "Find the true solution to morning fatigue. Heading Getting good quality sleep t…" at bounding box center [819, 626] width 1031 height 1047
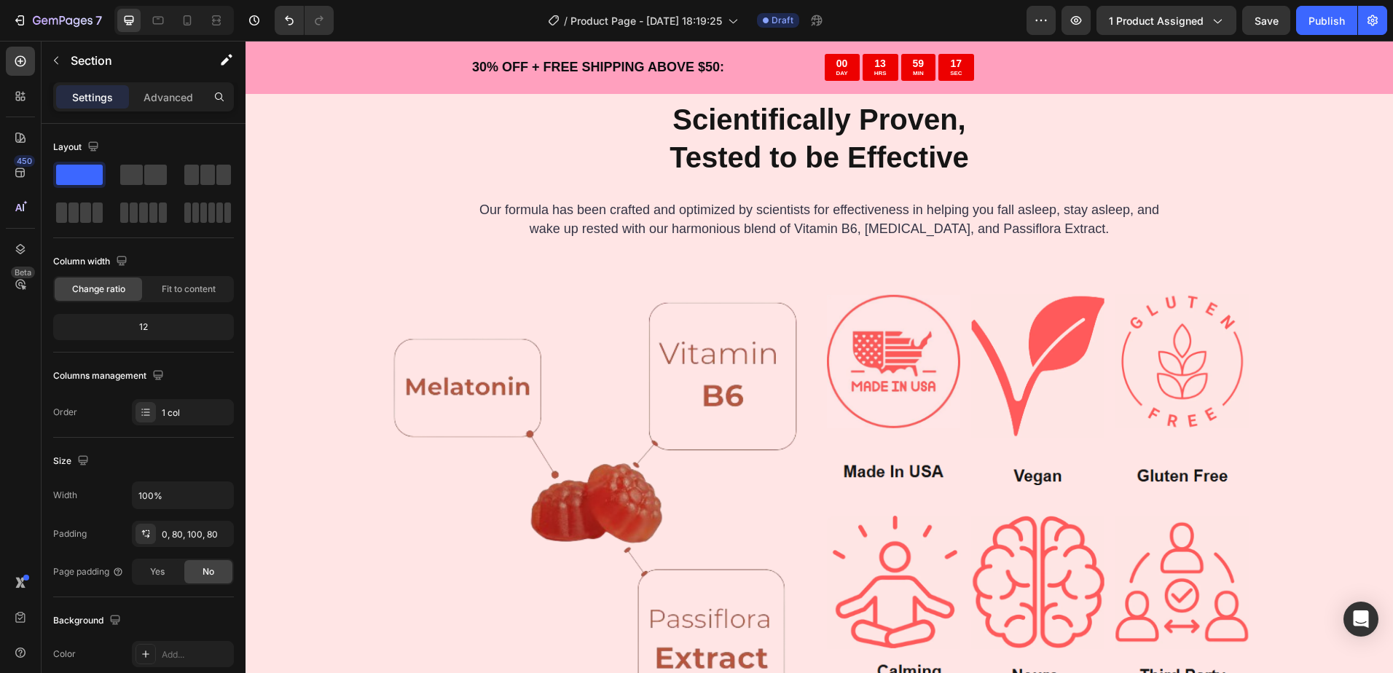
scroll to position [2476, 0]
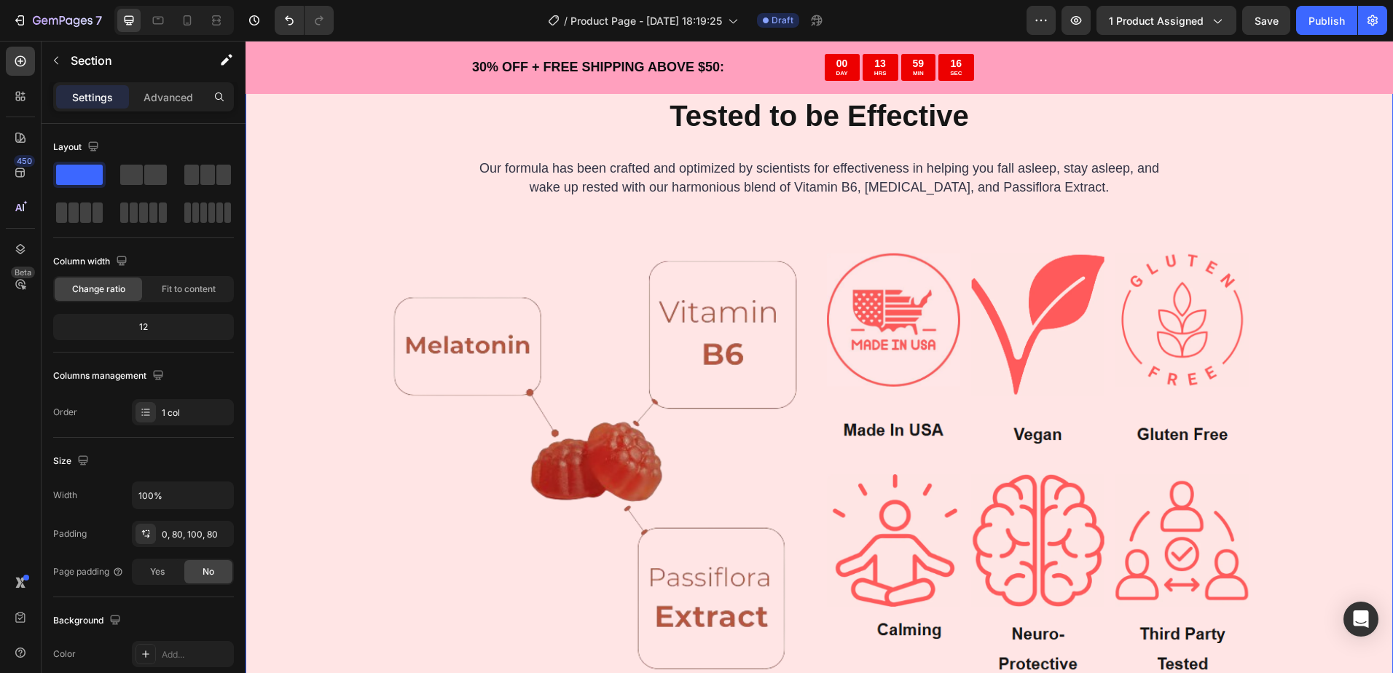
click at [342, 205] on div "Scientifically Proven, Tested to be Effective Heading Our formula has been craf…" at bounding box center [819, 367] width 1031 height 618
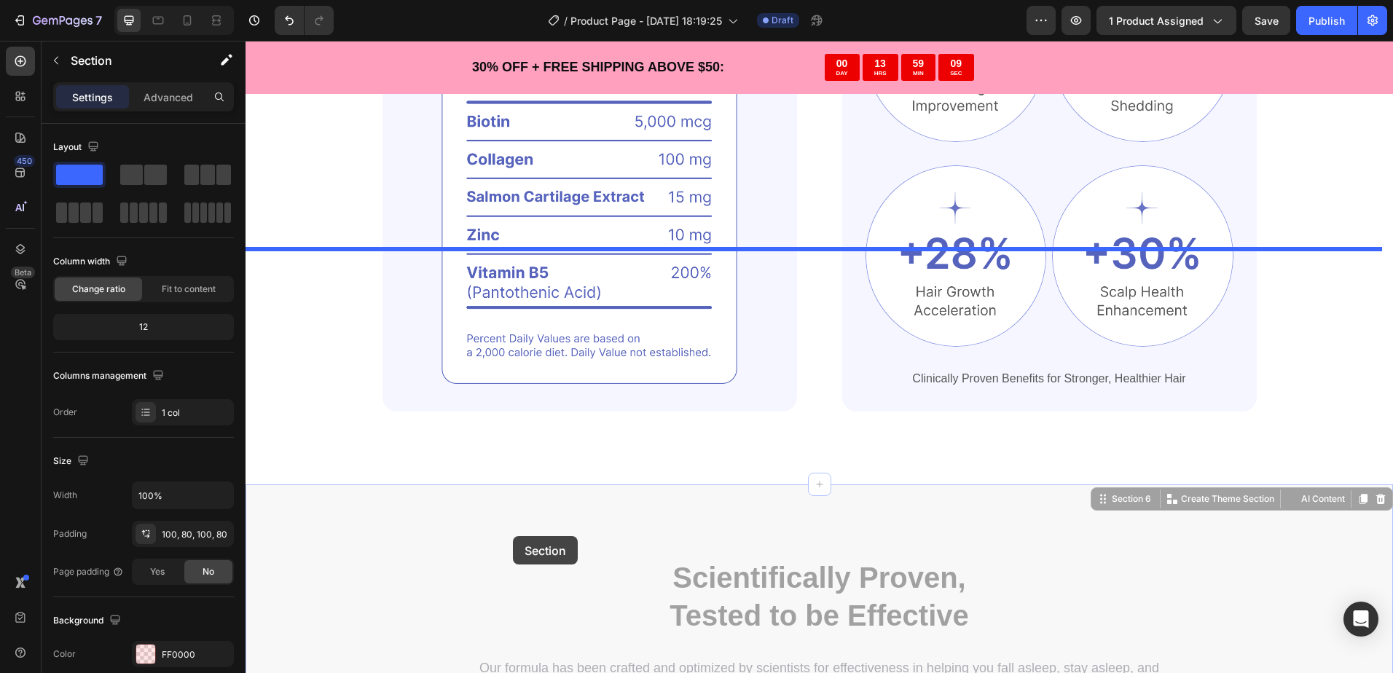
scroll to position [2112, 0]
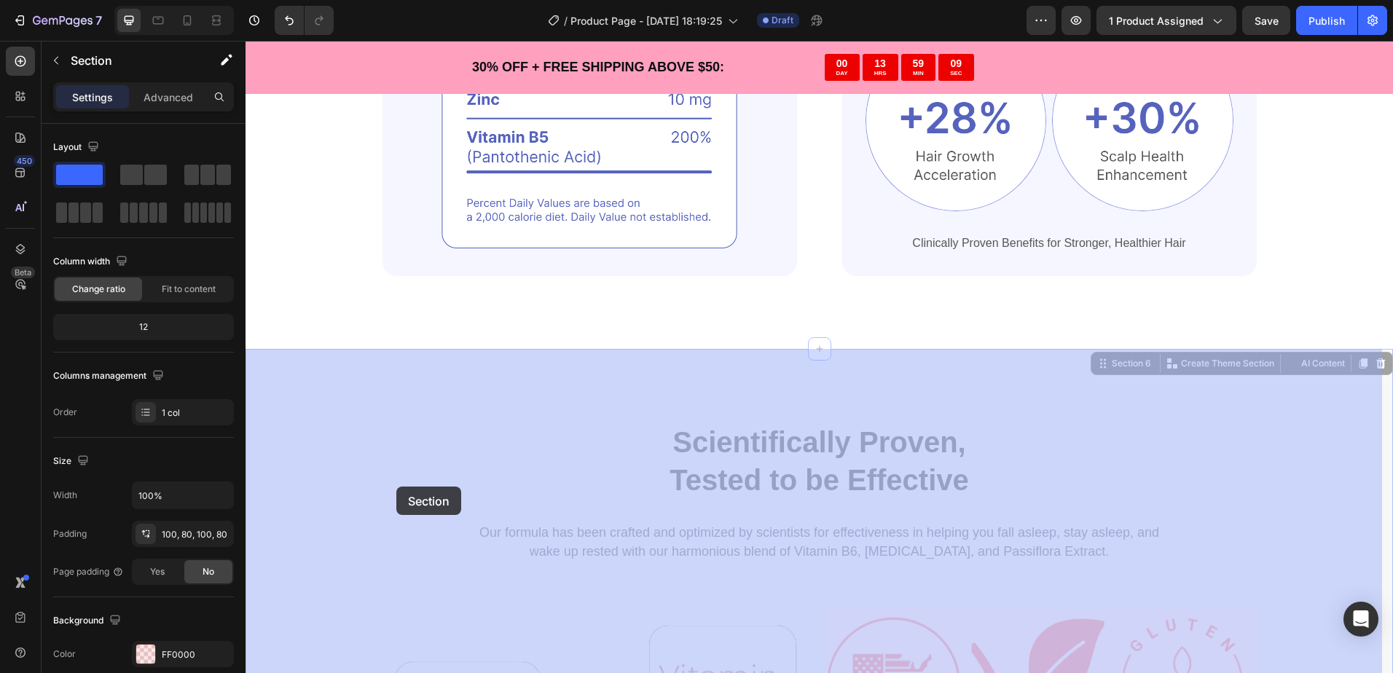
drag, startPoint x: 342, startPoint y: 378, endPoint x: 396, endPoint y: 487, distance: 121.5
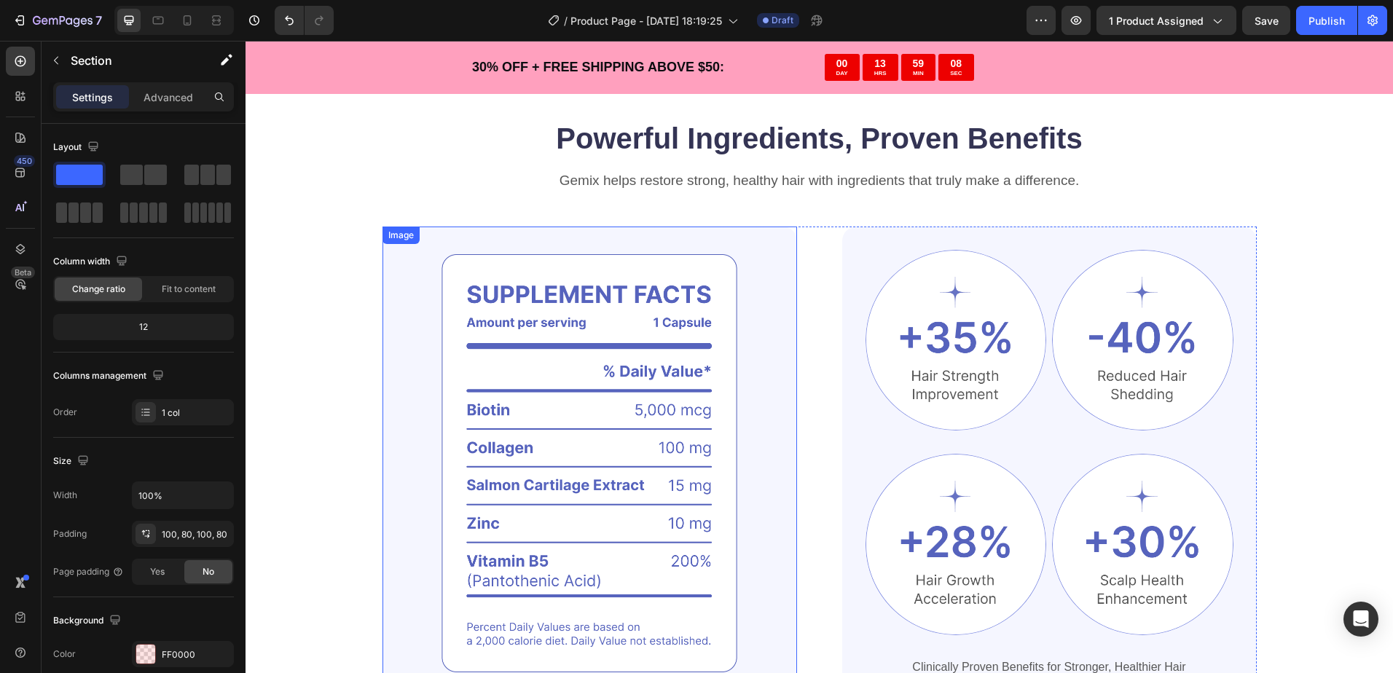
scroll to position [1602, 0]
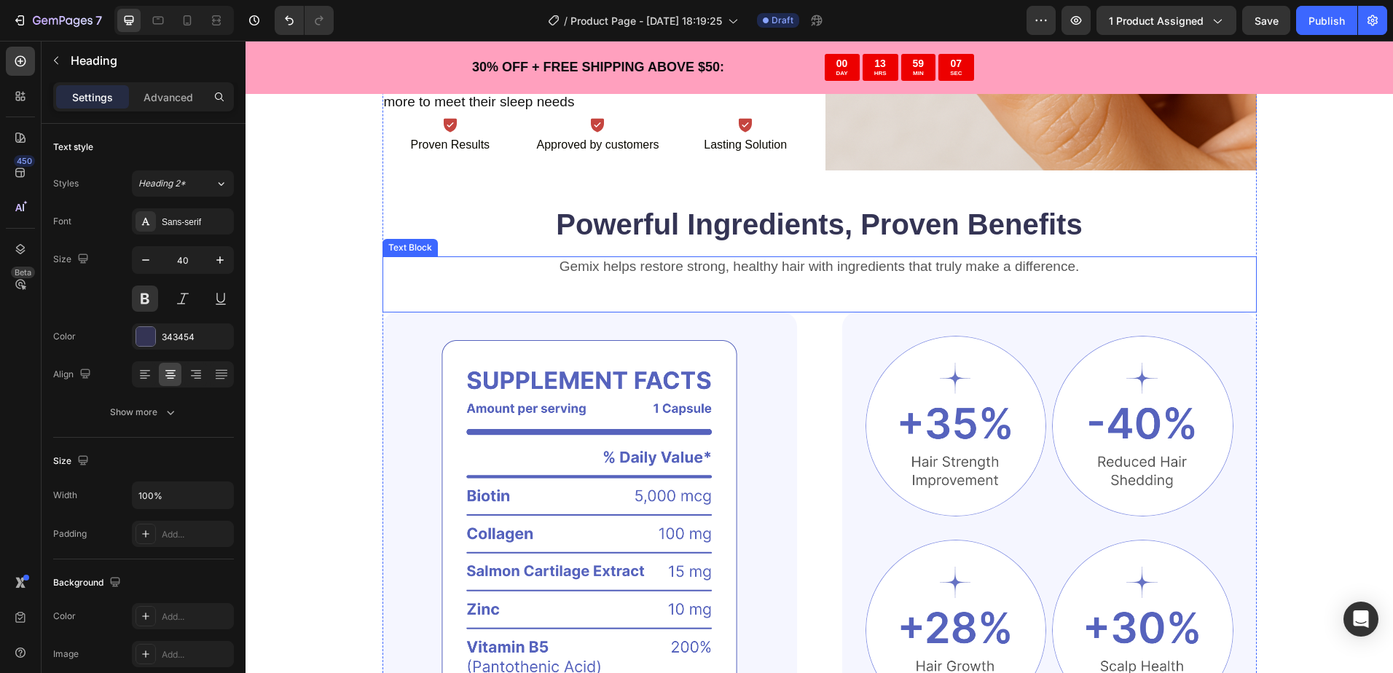
click at [484, 251] on div "Powerful Ingredients, Proven Benefits Heading" at bounding box center [819, 230] width 874 height 52
click at [327, 295] on div "Find the true solution to morning fatigue. Heading Getting good quality sleep t…" at bounding box center [819, 262] width 1031 height 1047
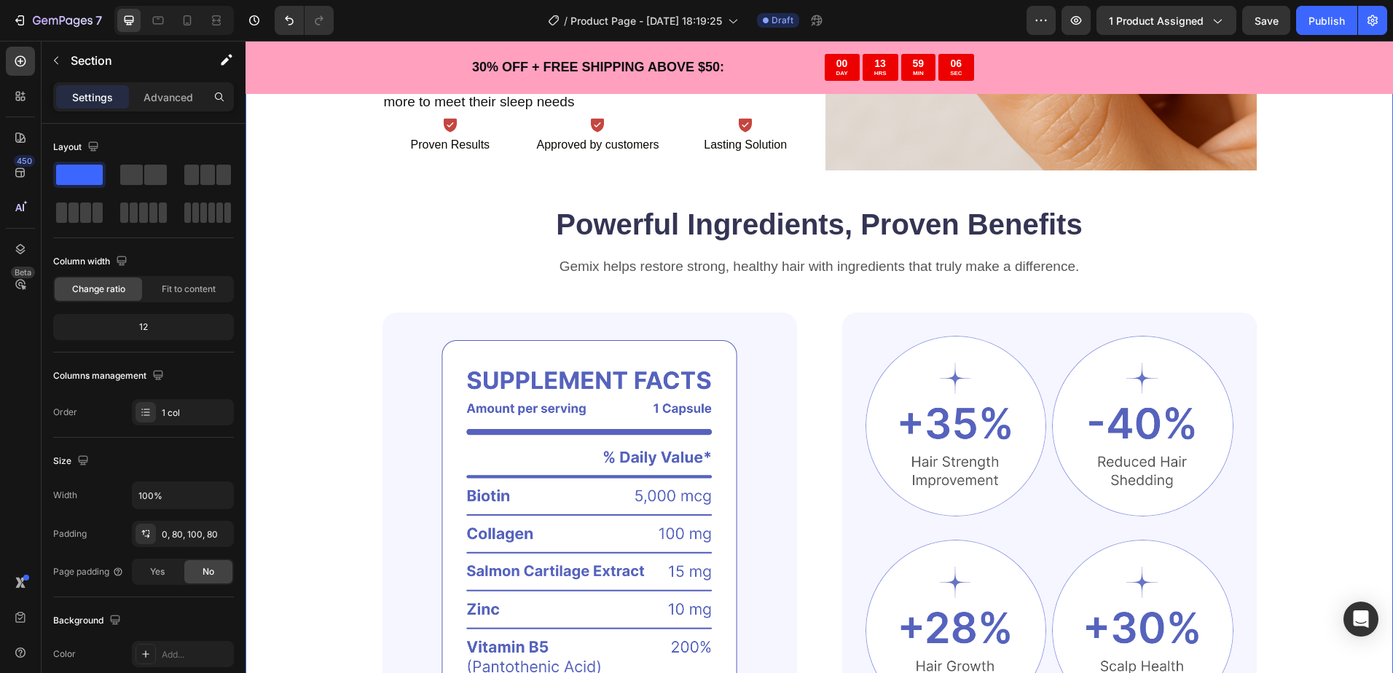
drag, startPoint x: 312, startPoint y: 283, endPoint x: 575, endPoint y: 257, distance: 263.5
click at [324, 280] on div "Find the true solution to morning fatigue. Heading Getting good quality sleep t…" at bounding box center [819, 262] width 1031 height 1047
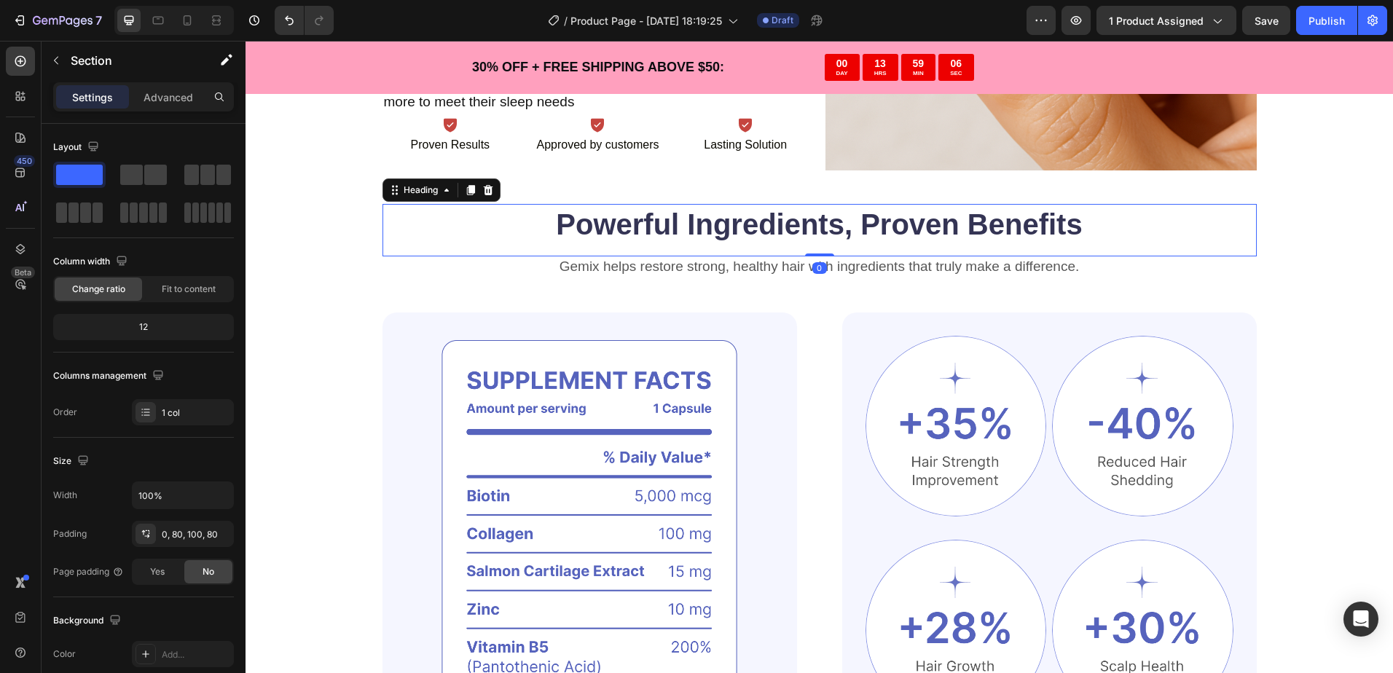
click at [605, 250] on div "Powerful Ingredients, Proven Benefits Heading 0" at bounding box center [819, 230] width 874 height 52
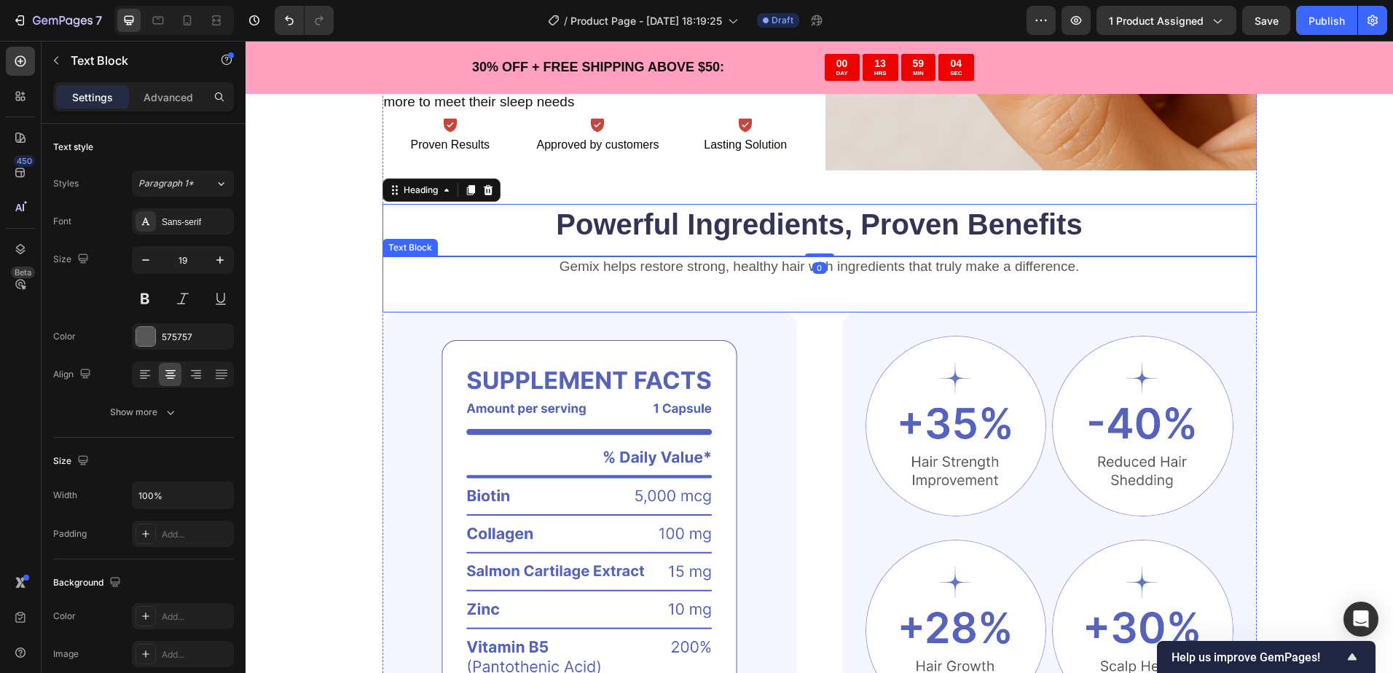
click at [674, 269] on p "Gemix helps restore strong, healthy hair with ingredients that truly make a dif…" at bounding box center [819, 267] width 871 height 18
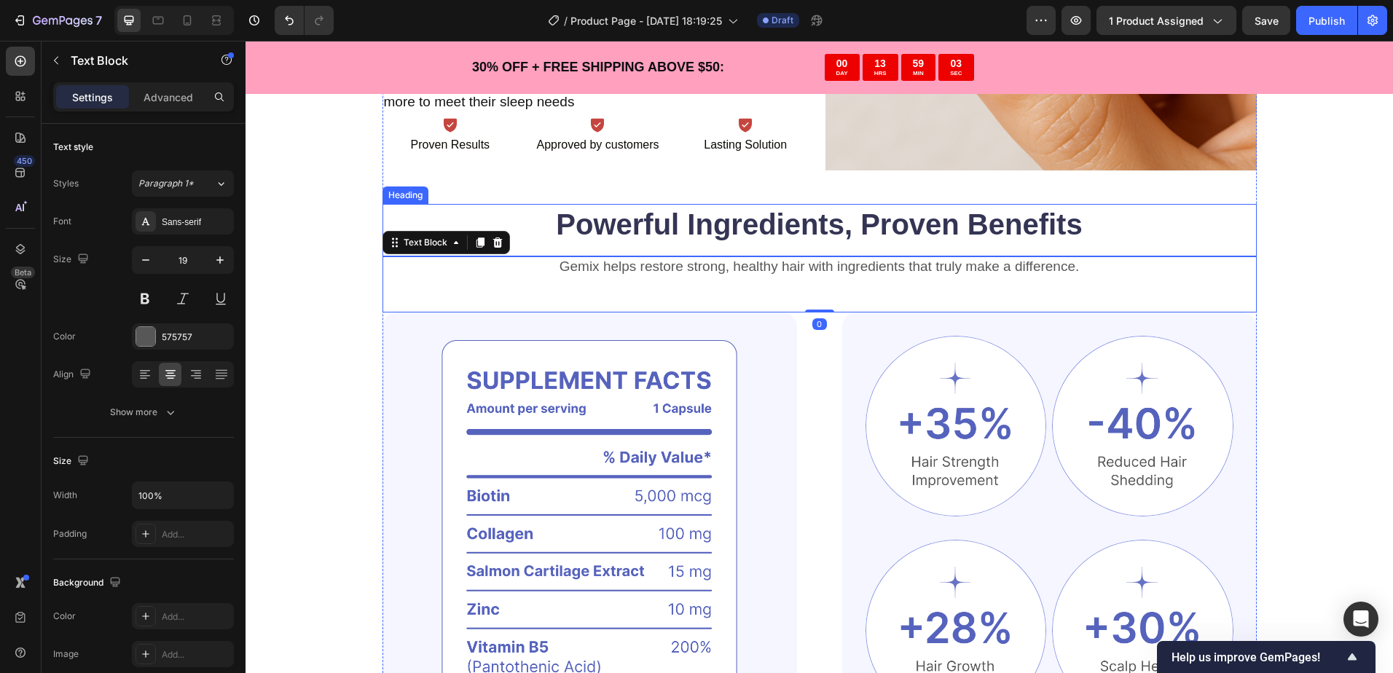
click at [658, 231] on h2 "Powerful Ingredients, Proven Benefits" at bounding box center [819, 224] width 874 height 41
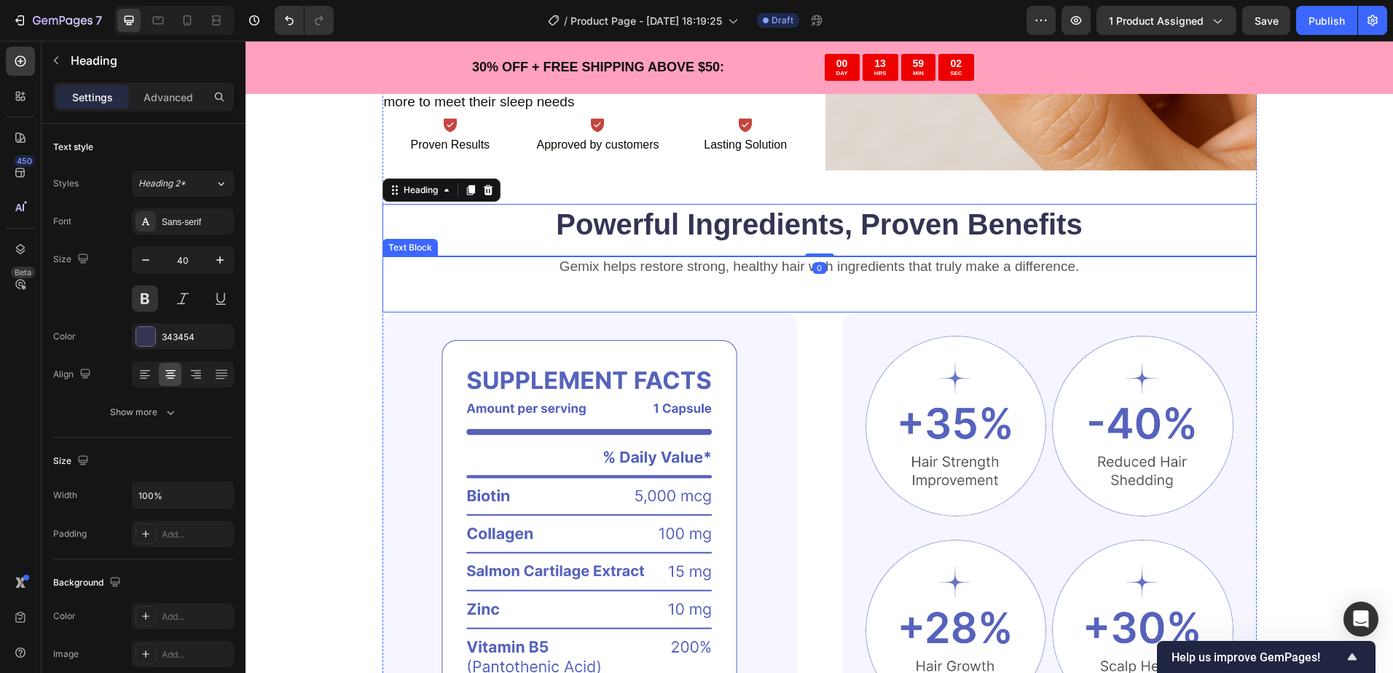
click at [674, 274] on p "Gemix helps restore strong, healthy hair with ingredients that truly make a dif…" at bounding box center [819, 267] width 871 height 18
click at [692, 228] on h2 "Powerful Ingredients, Proven Benefits" at bounding box center [819, 224] width 874 height 41
click at [693, 259] on p "Gemix helps restore strong, healthy hair with ingredients that truly make a dif…" at bounding box center [819, 267] width 871 height 18
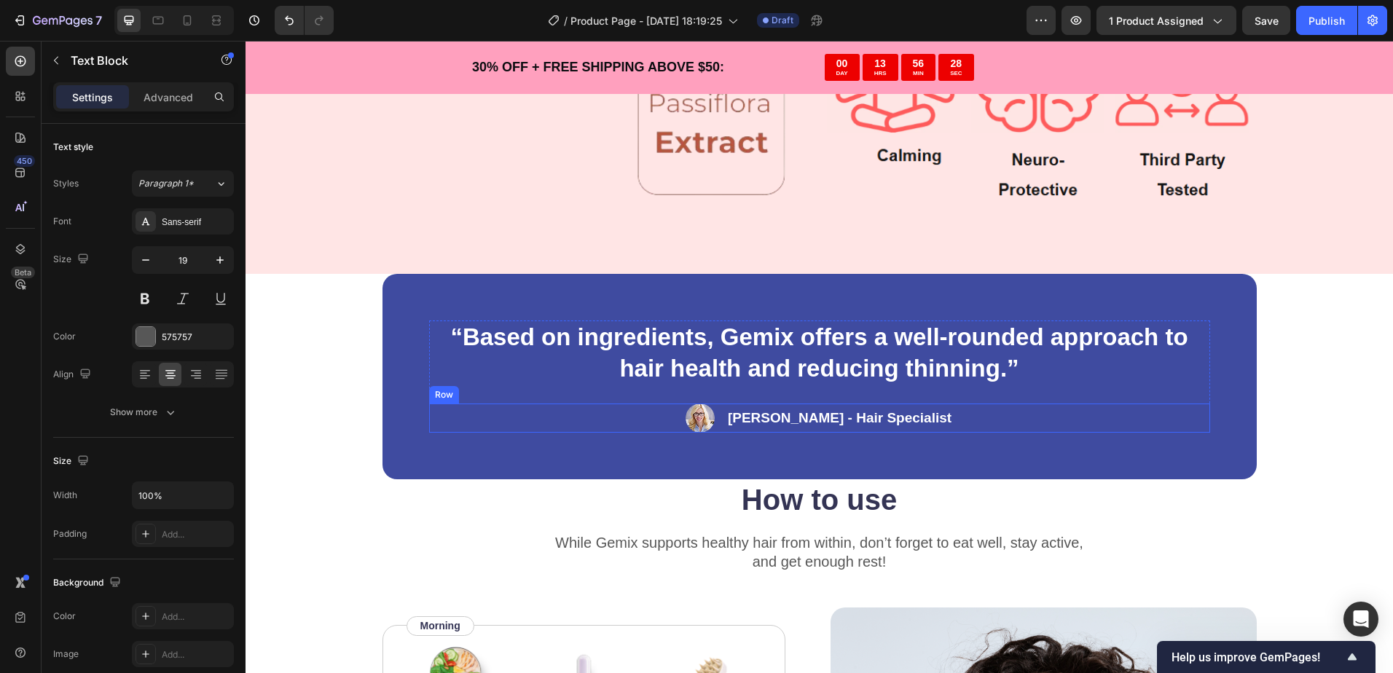
scroll to position [3059, 0]
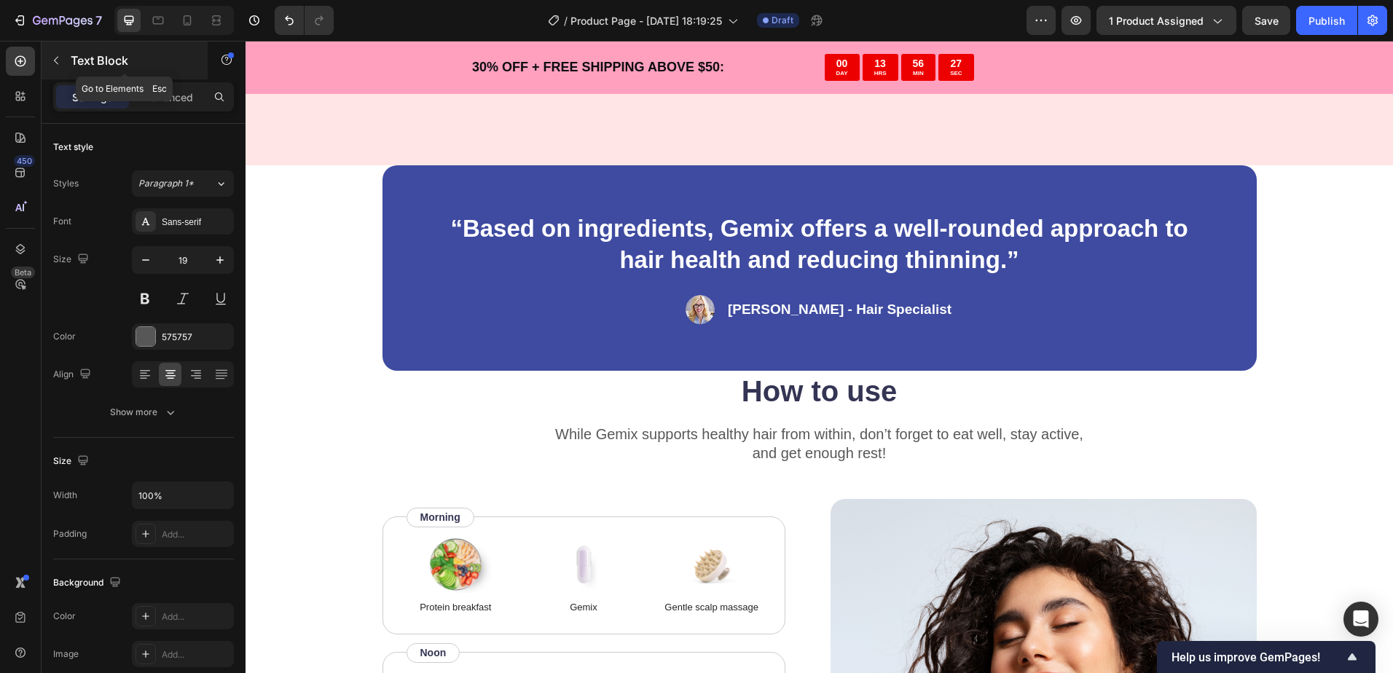
click at [63, 64] on button "button" at bounding box center [55, 60] width 23 height 23
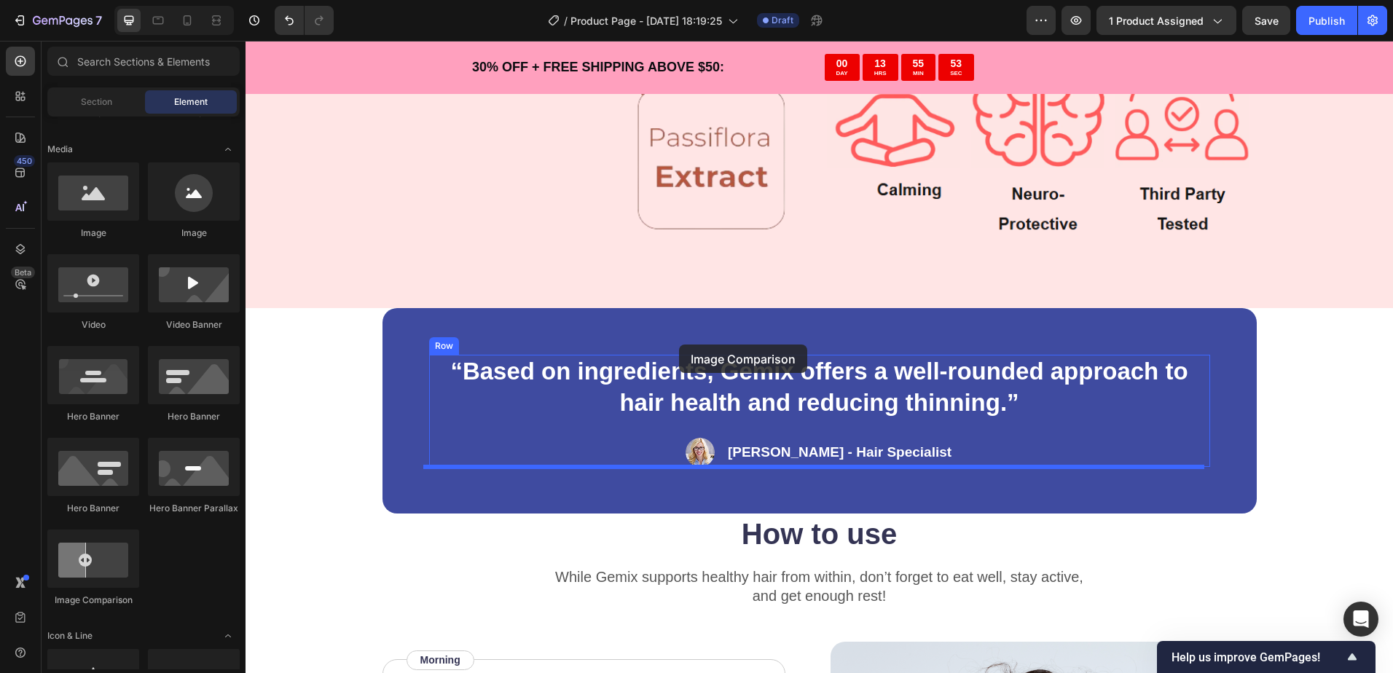
scroll to position [2913, 0]
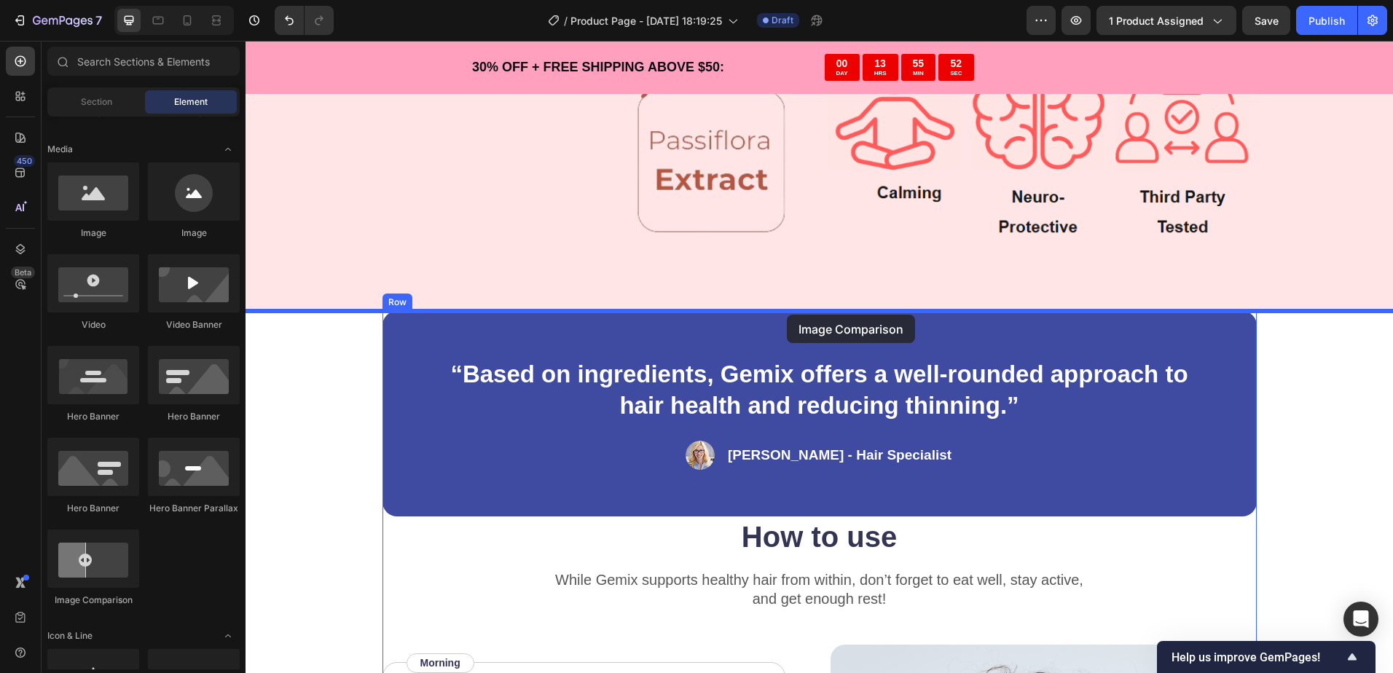
drag, startPoint x: 347, startPoint y: 609, endPoint x: 787, endPoint y: 315, distance: 528.7
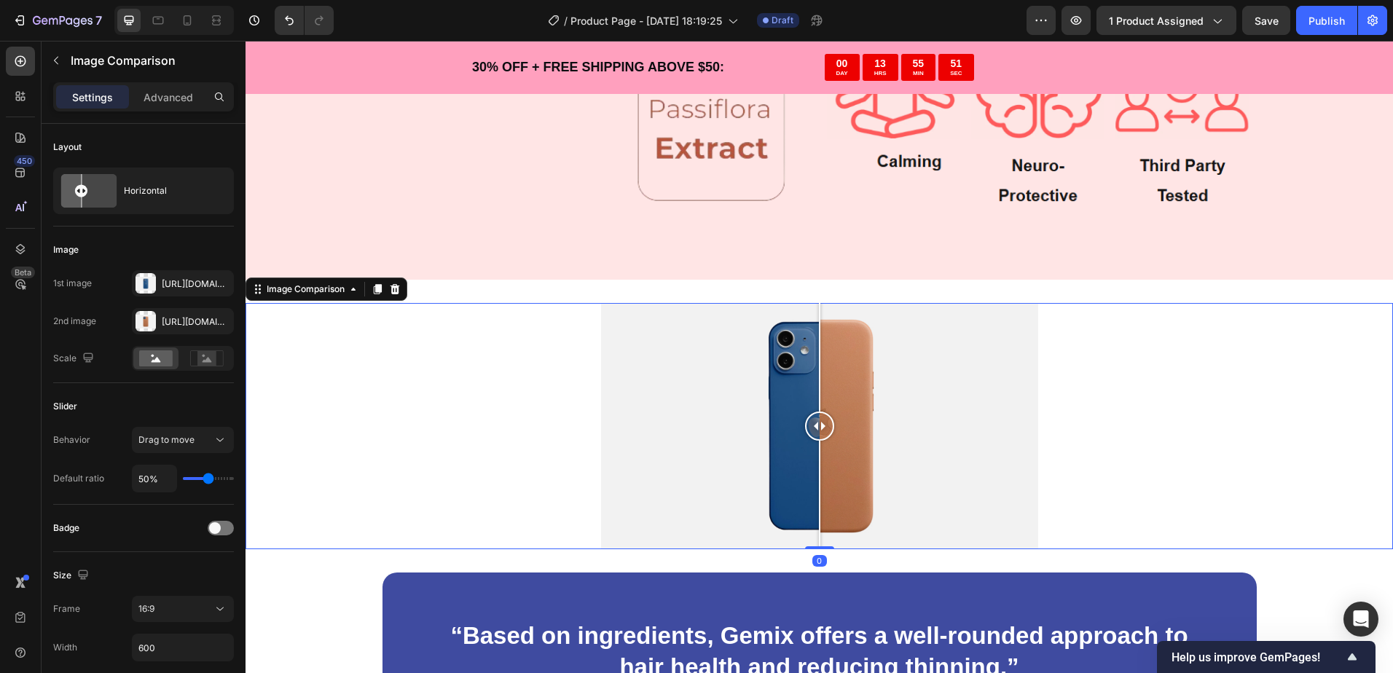
scroll to position [2986, 0]
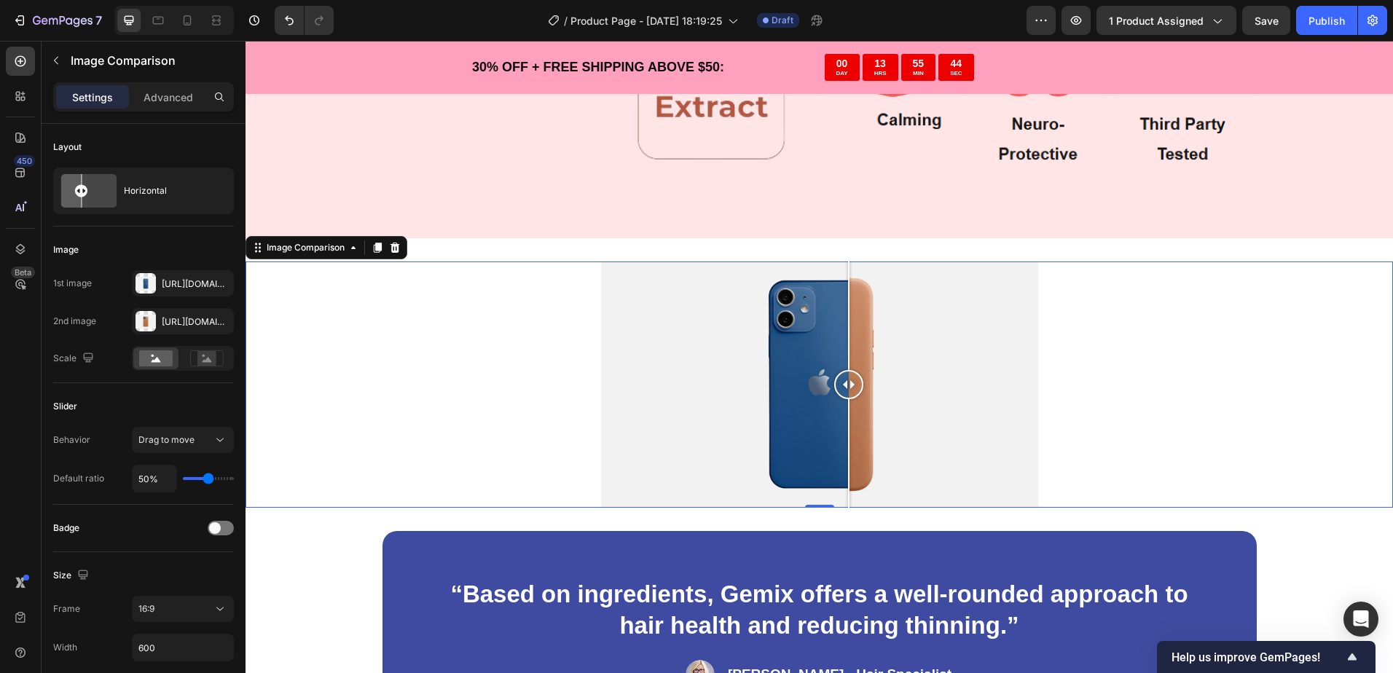
drag, startPoint x: 799, startPoint y: 374, endPoint x: 765, endPoint y: 324, distance: 60.4
click at [834, 323] on div at bounding box center [848, 384] width 29 height 246
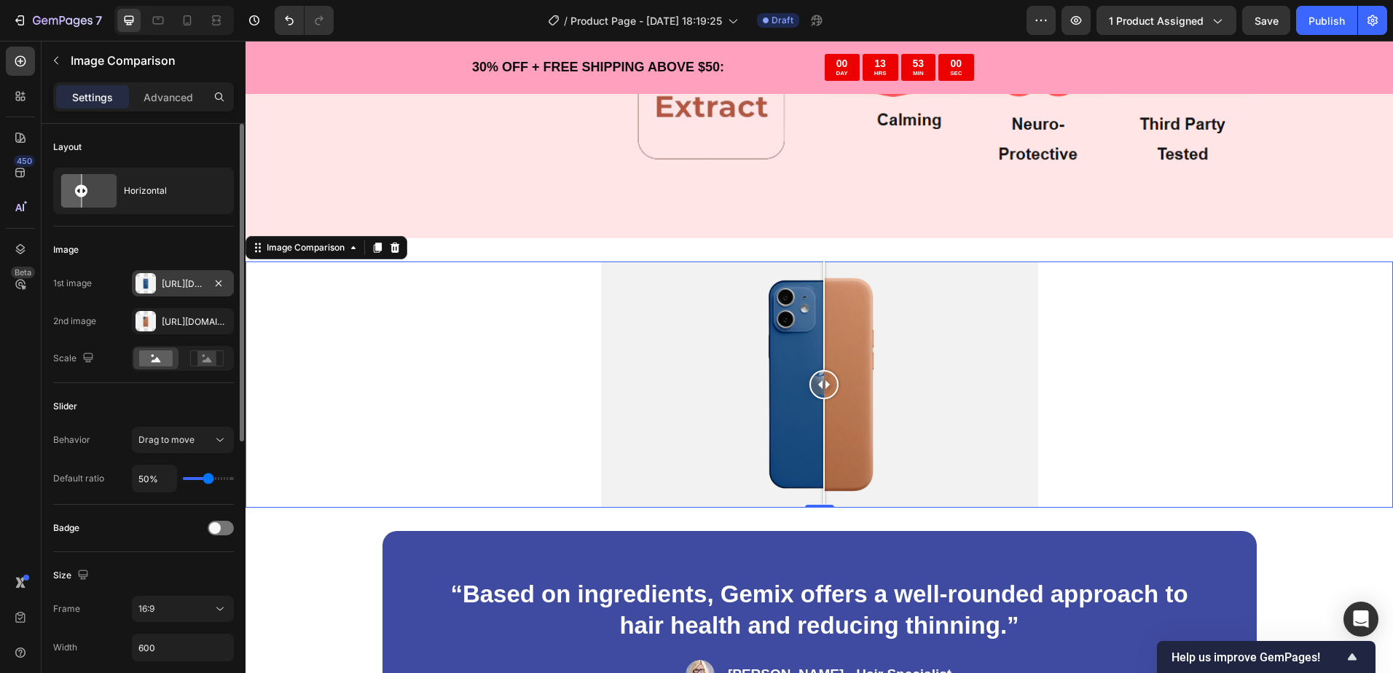
click at [154, 284] on div at bounding box center [145, 283] width 20 height 20
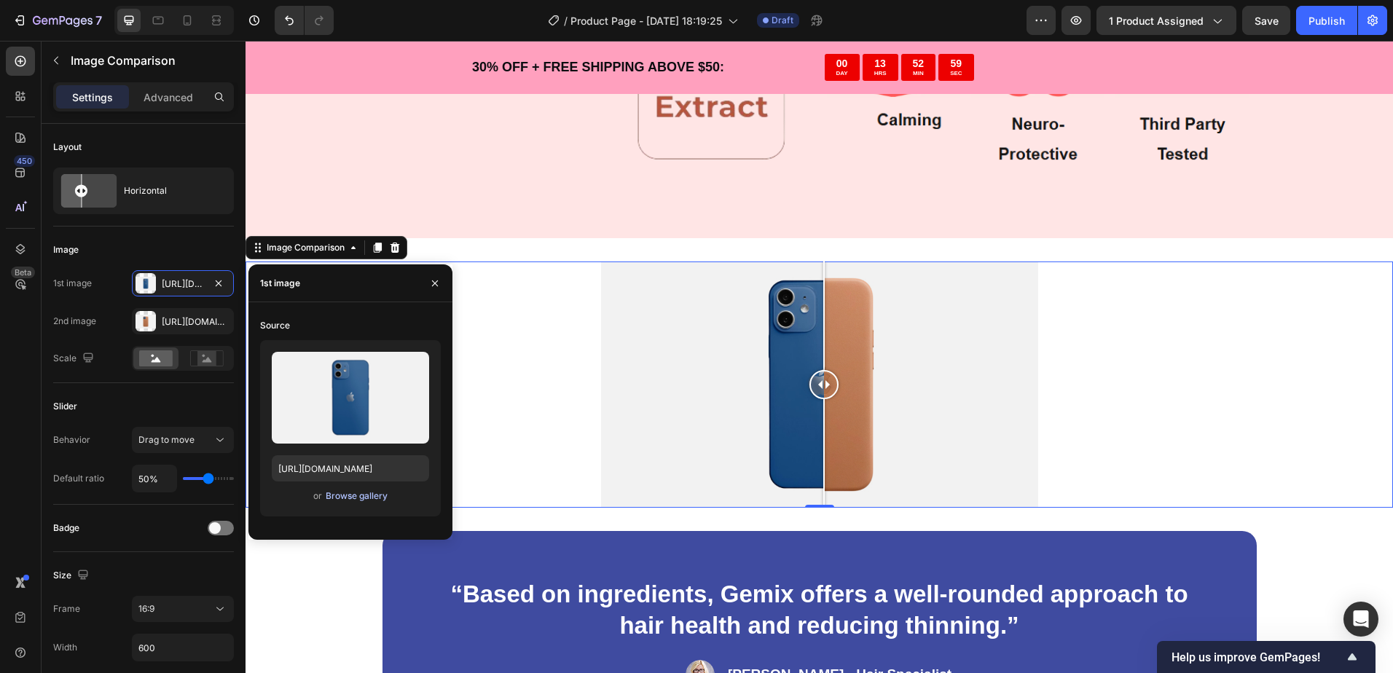
click at [340, 497] on div "Browse gallery" at bounding box center [357, 495] width 62 height 13
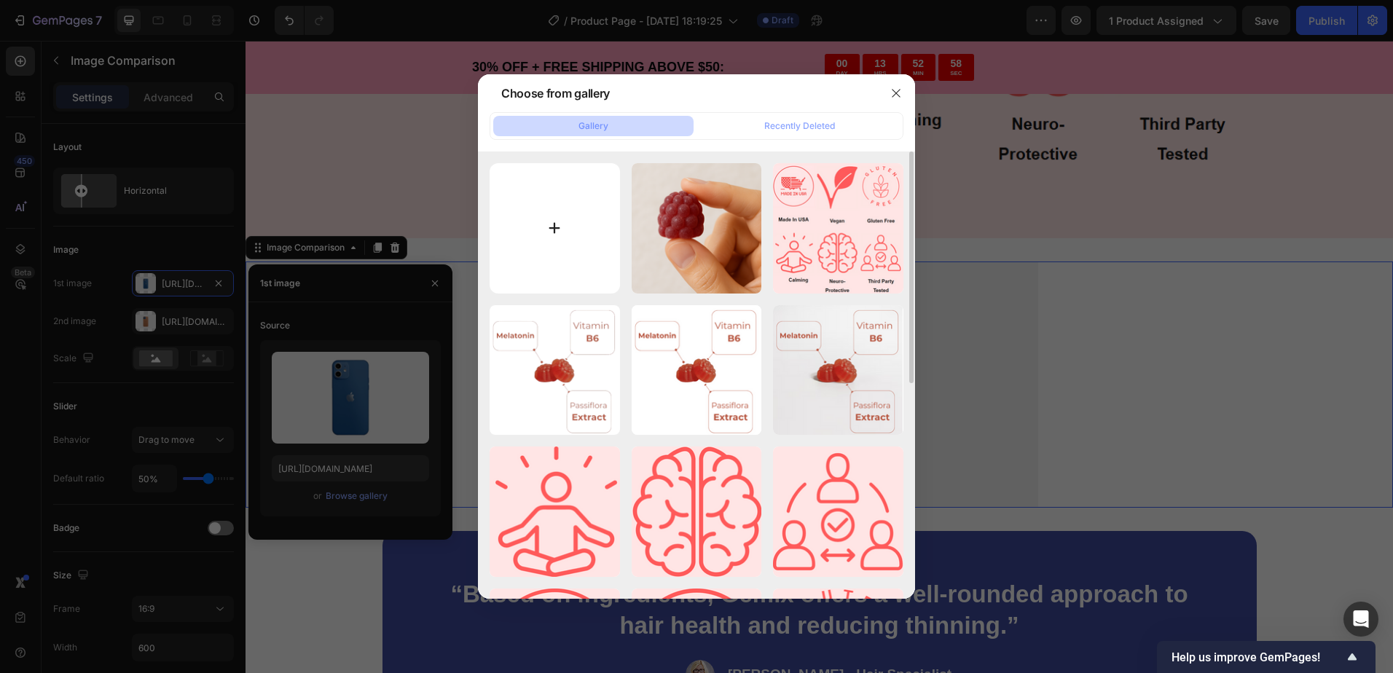
click at [557, 229] on input "file" at bounding box center [554, 228] width 130 height 130
type input "C:\fakepath\ChatGPT Image Sep 27, 2025, 10_08_42 AM.png"
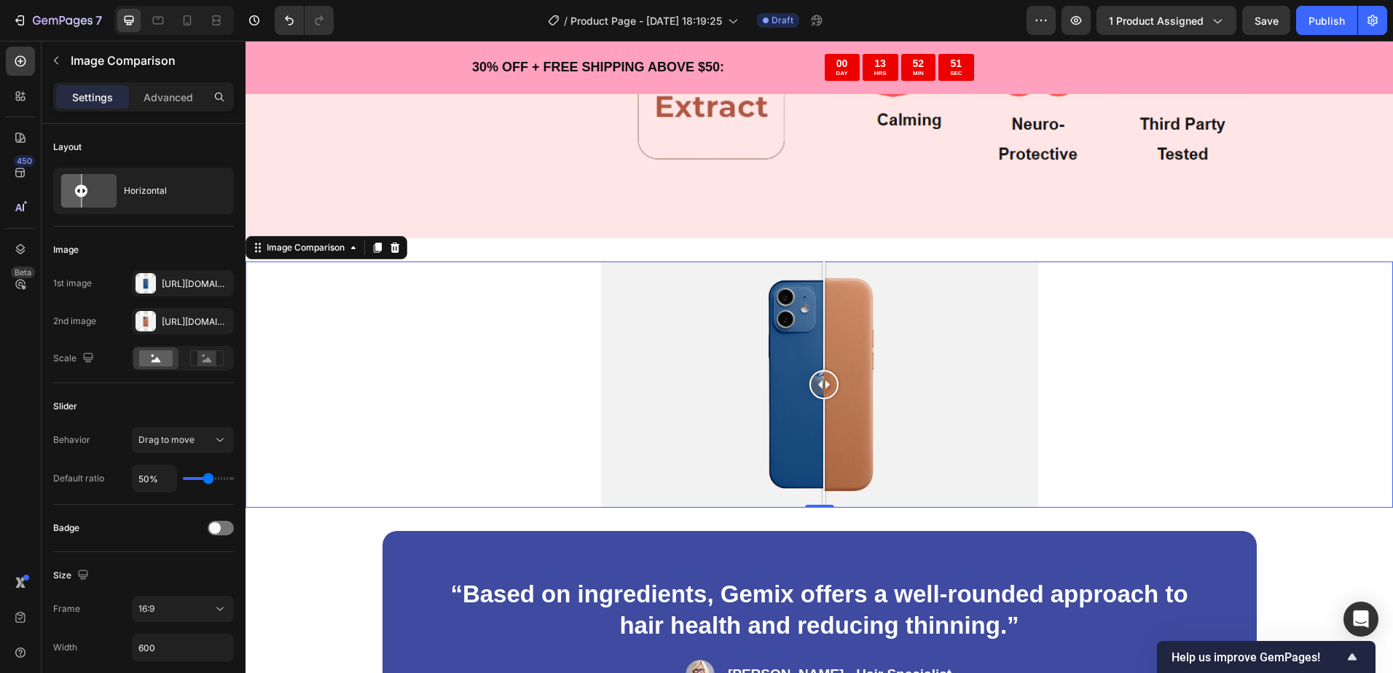
click at [1325, 400] on div at bounding box center [818, 384] width 1147 height 246
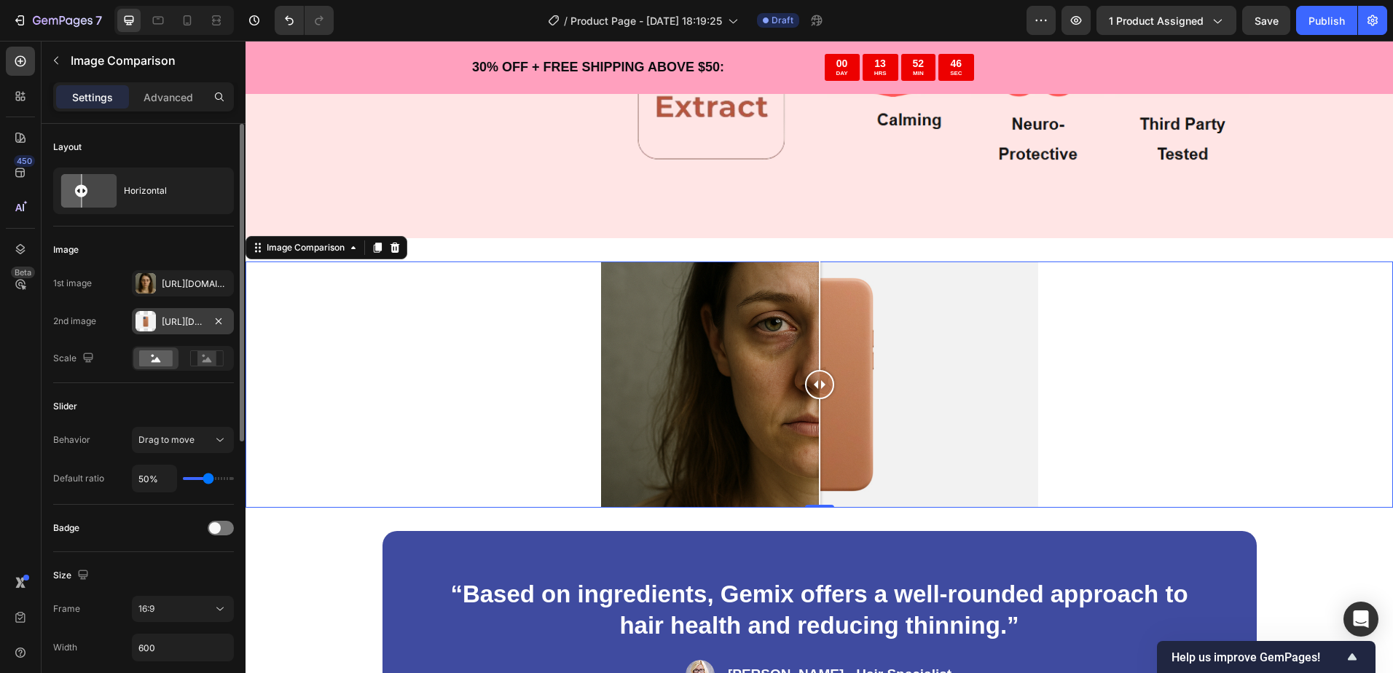
click at [168, 321] on div "Https://cdn.Shopify.Com/s/files/1/2005/9307/files/image_compare_after.Png" at bounding box center [183, 321] width 42 height 13
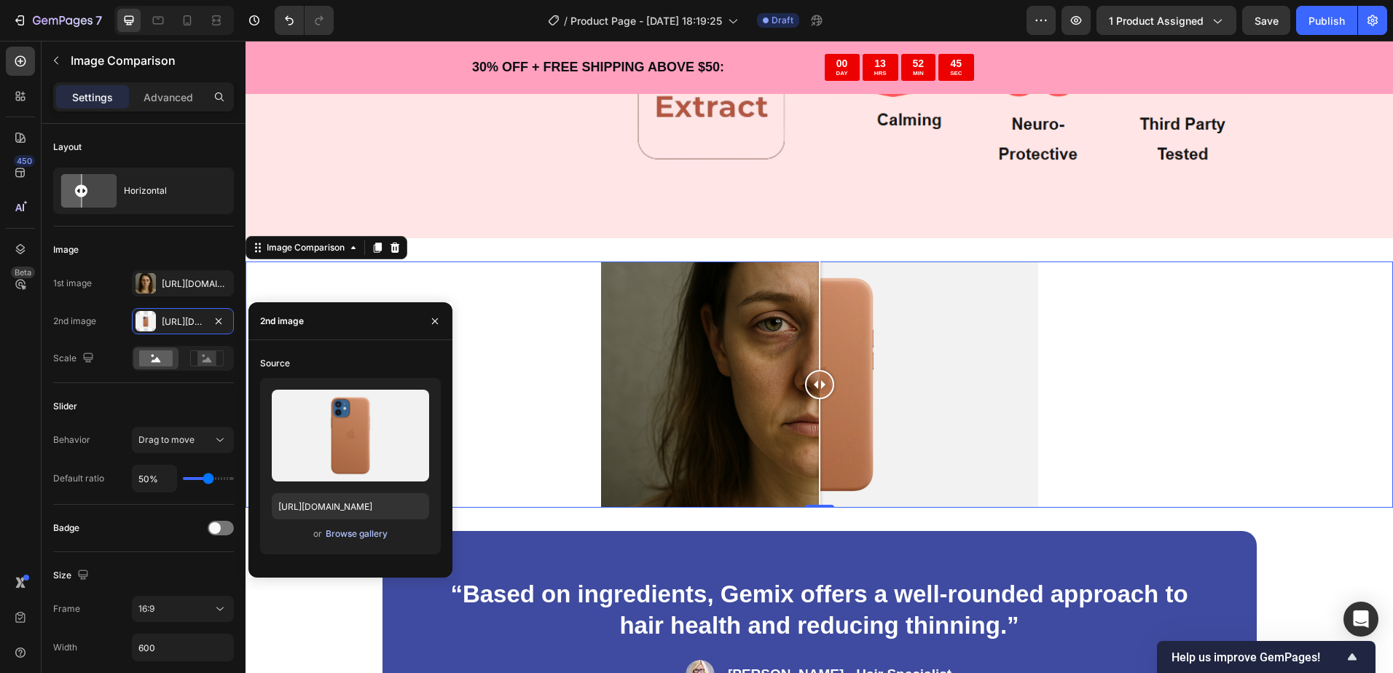
click at [336, 538] on div "Browse gallery" at bounding box center [357, 533] width 62 height 13
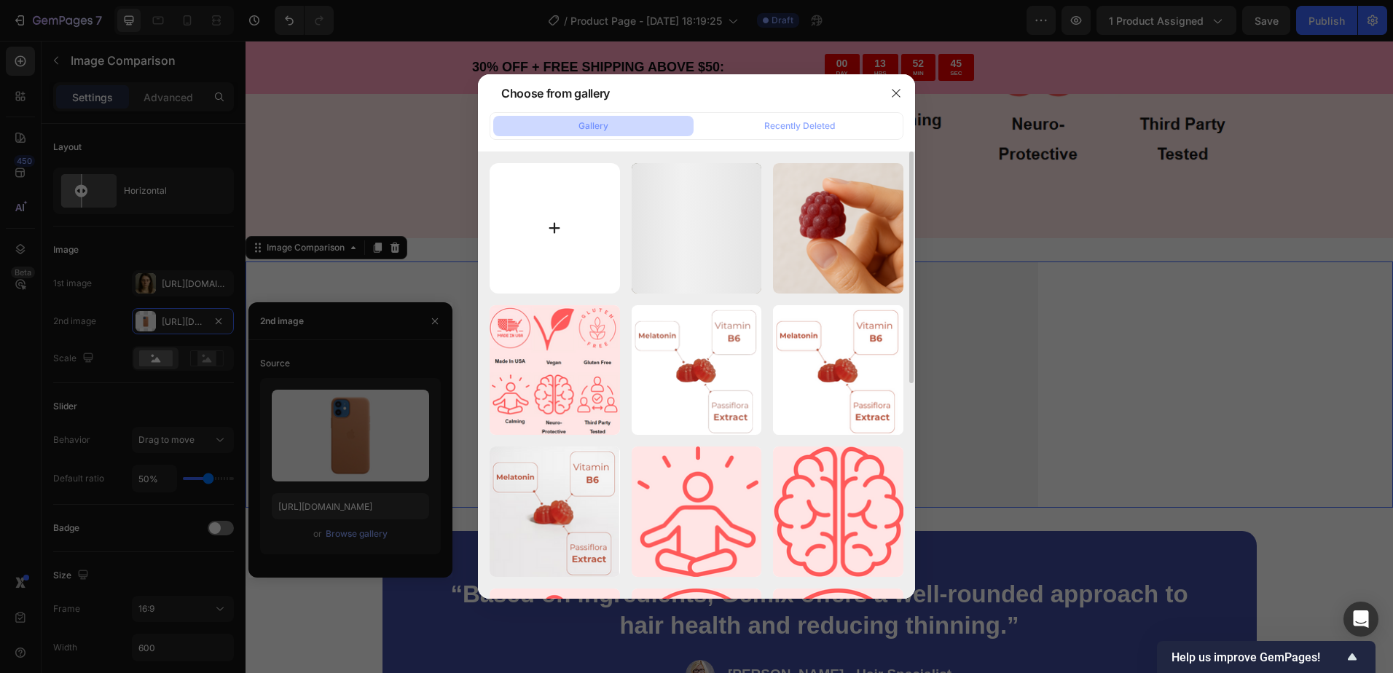
click at [556, 248] on input "file" at bounding box center [554, 228] width 130 height 130
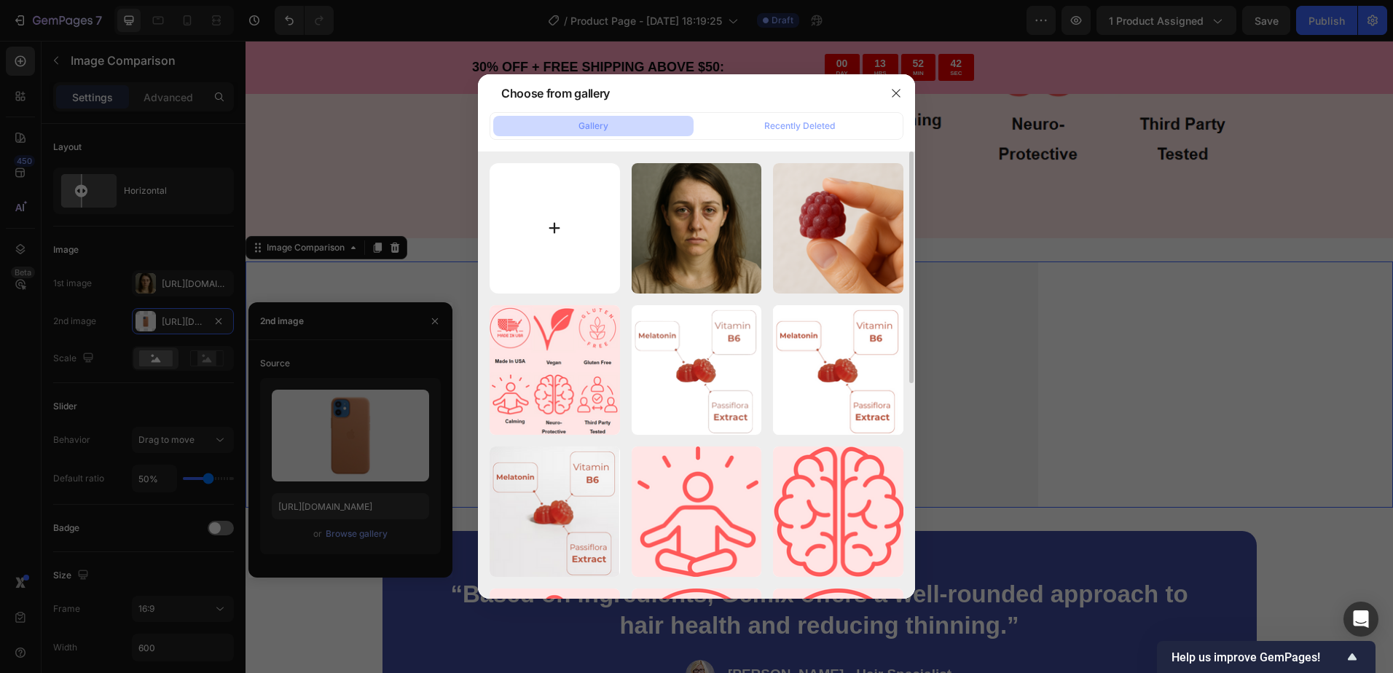
type input "C:\fakepath\ChatGPT Image Sep 27, 2025, 10_08_39 AM.png"
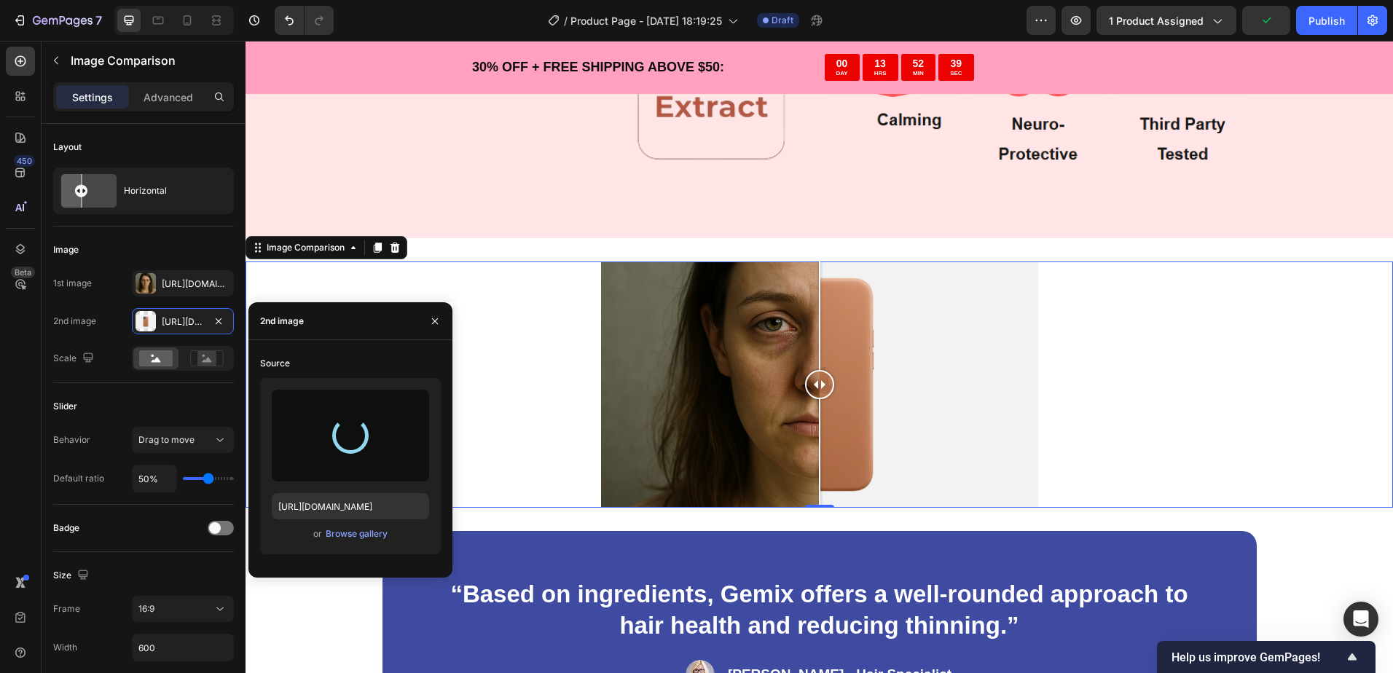
type input "https://cdn.shopify.com/s/files/1/0956/0014/8792/files/gempages_586205701513151…"
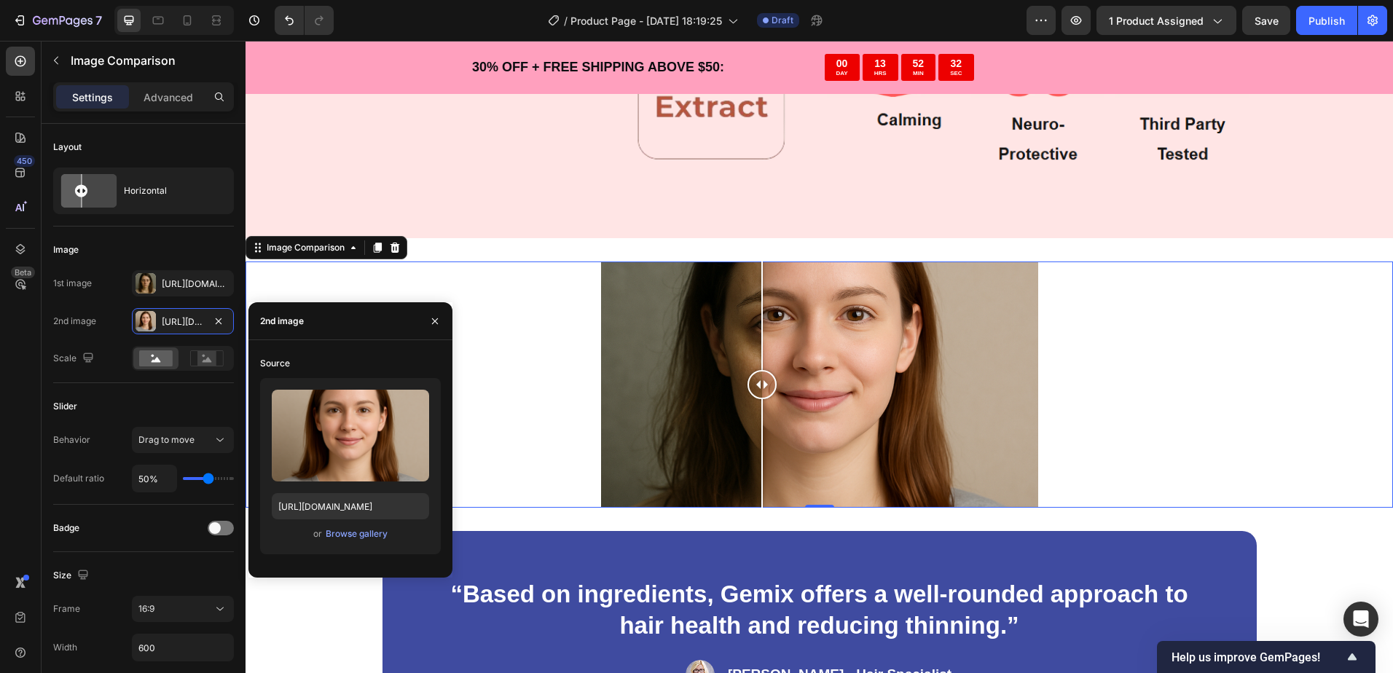
drag, startPoint x: 797, startPoint y: 391, endPoint x: 833, endPoint y: 310, distance: 88.4
click at [747, 311] on div at bounding box center [761, 384] width 29 height 246
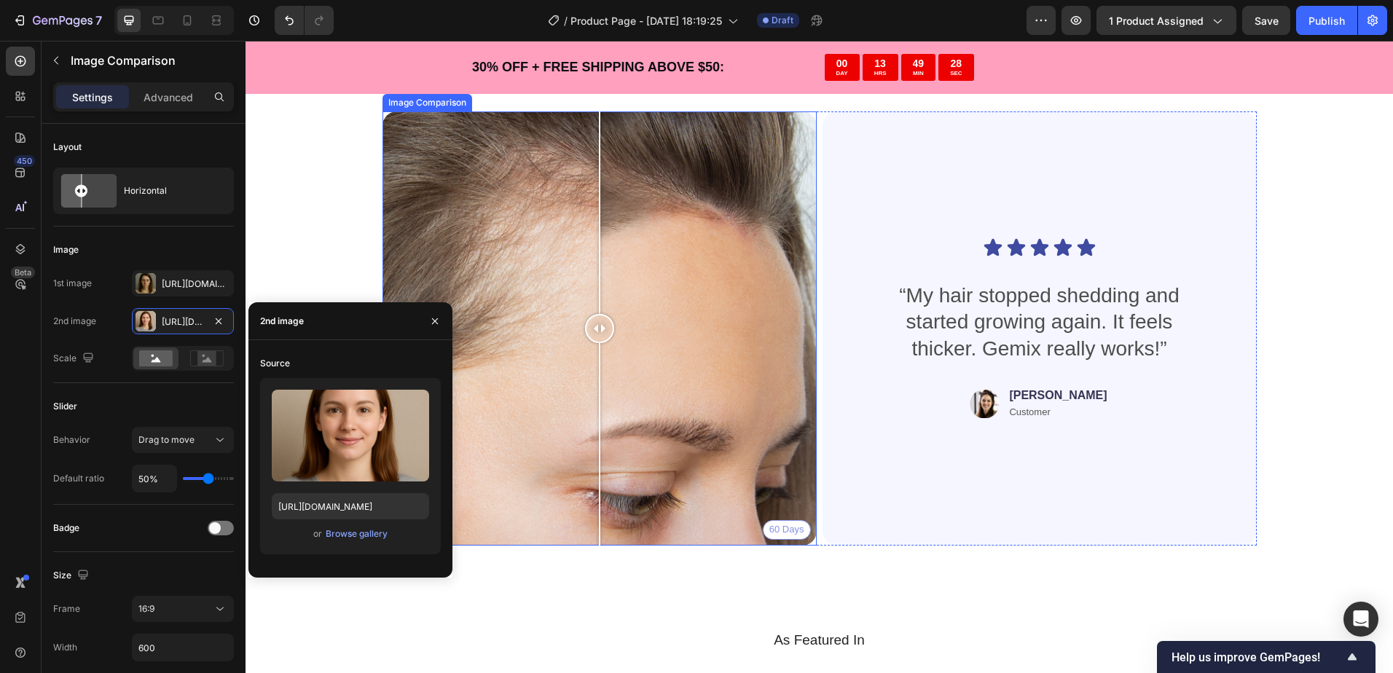
scroll to position [4370, 0]
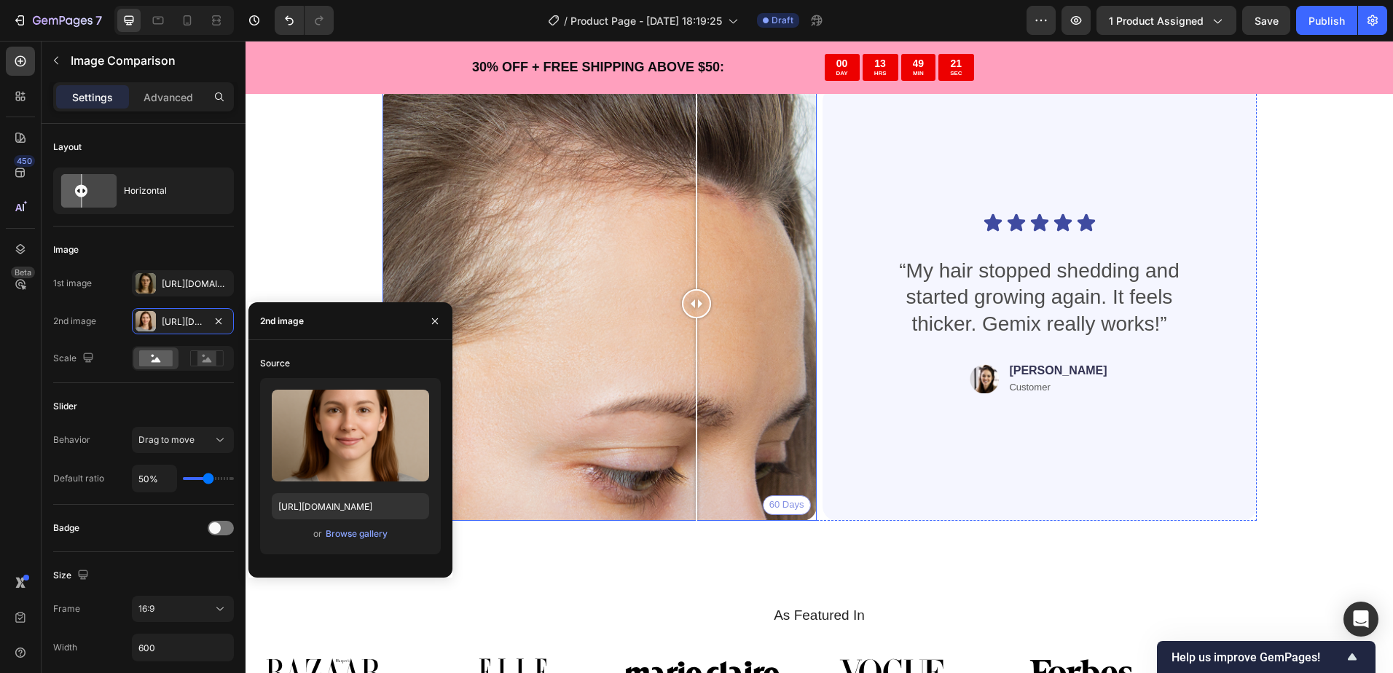
drag, startPoint x: 593, startPoint y: 304, endPoint x: 736, endPoint y: 394, distance: 168.9
click at [693, 245] on div at bounding box center [696, 304] width 29 height 434
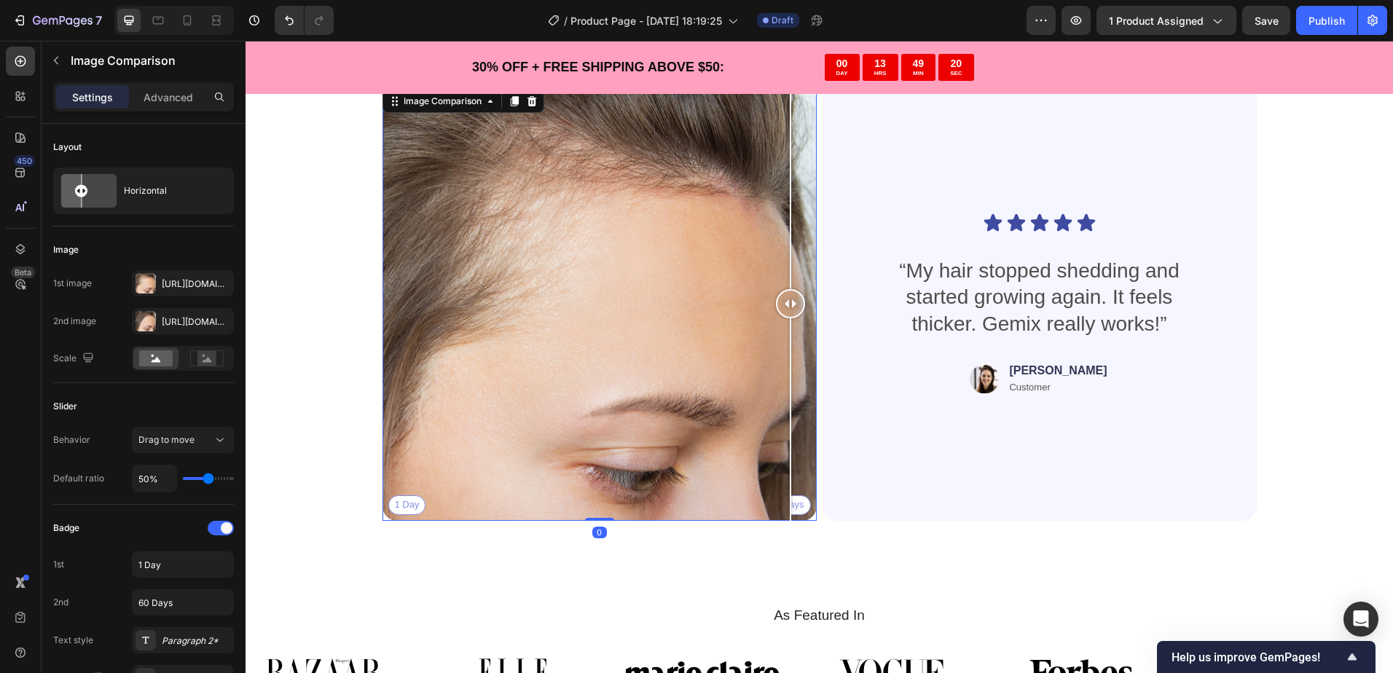
click at [784, 506] on div "1 Day 60 Days" at bounding box center [599, 304] width 434 height 434
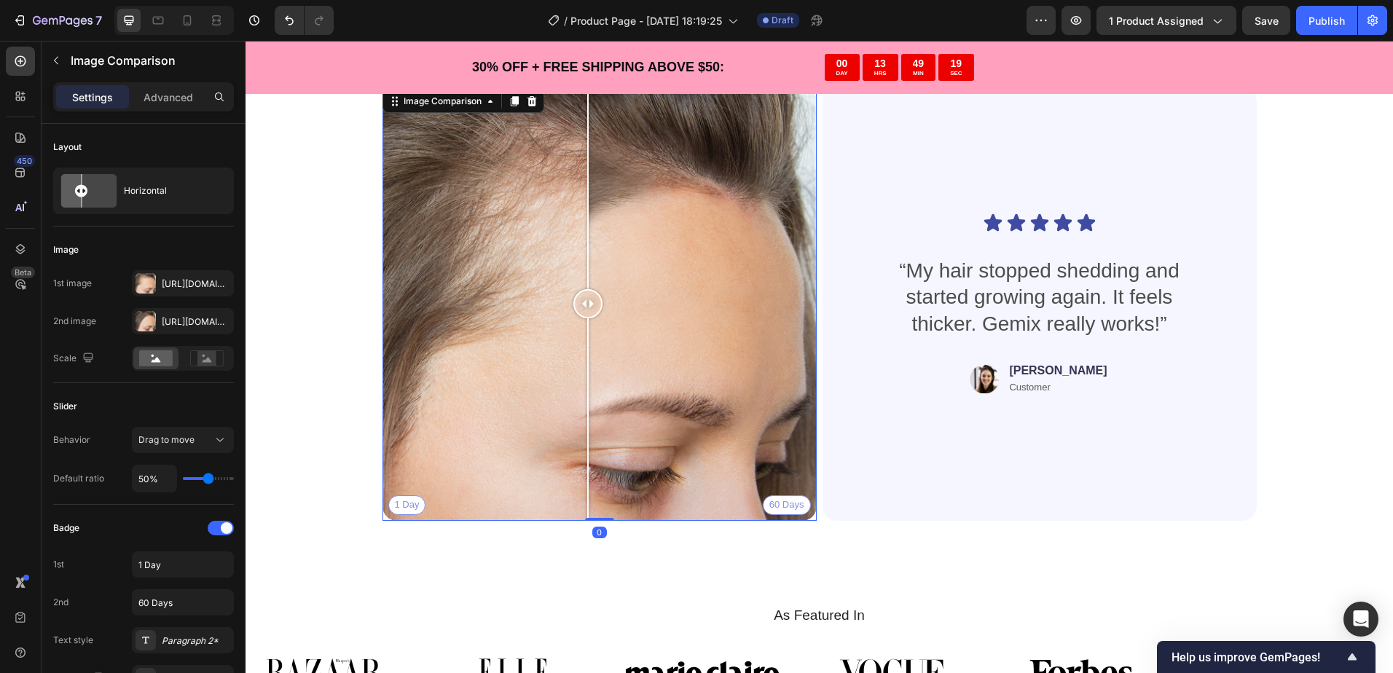
drag, startPoint x: 784, startPoint y: 494, endPoint x: 465, endPoint y: 412, distance: 328.6
click at [573, 412] on div at bounding box center [587, 304] width 29 height 434
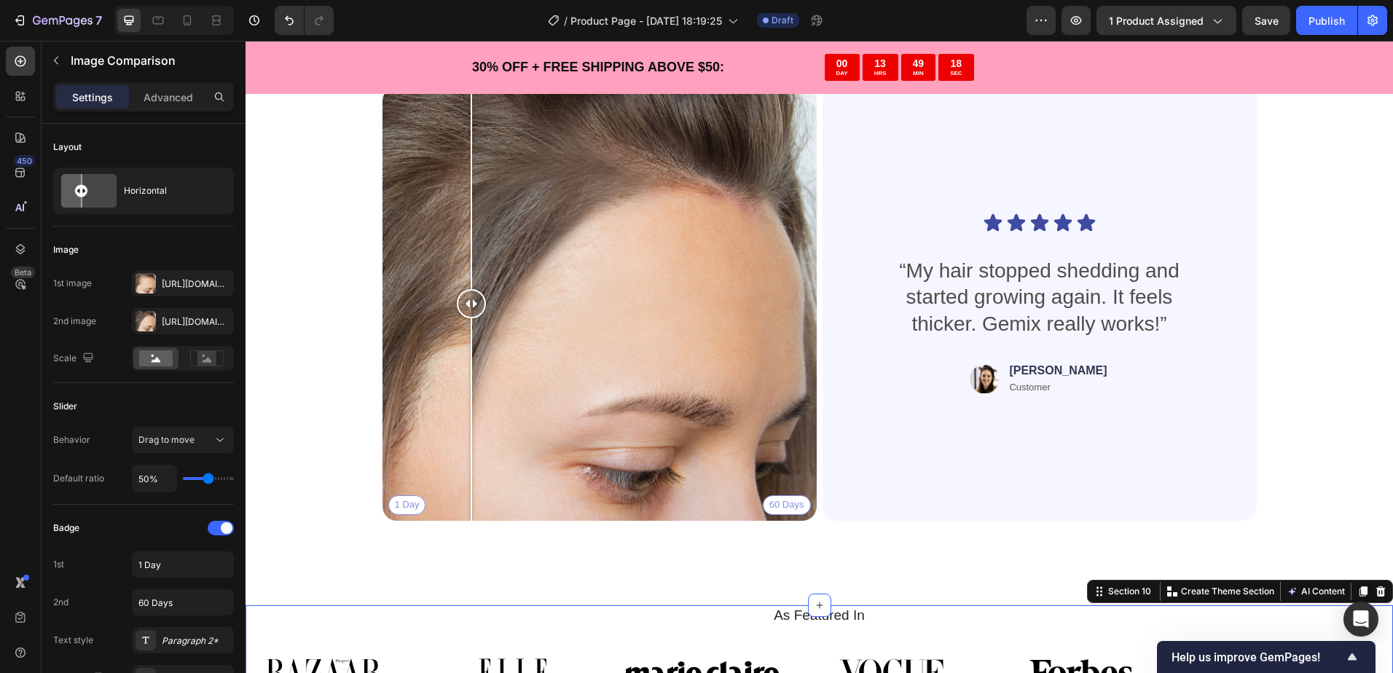
click at [789, 628] on div "As Featured In Heading Image Image Image Image Image Image Image Image Image Im…" at bounding box center [818, 662] width 1147 height 114
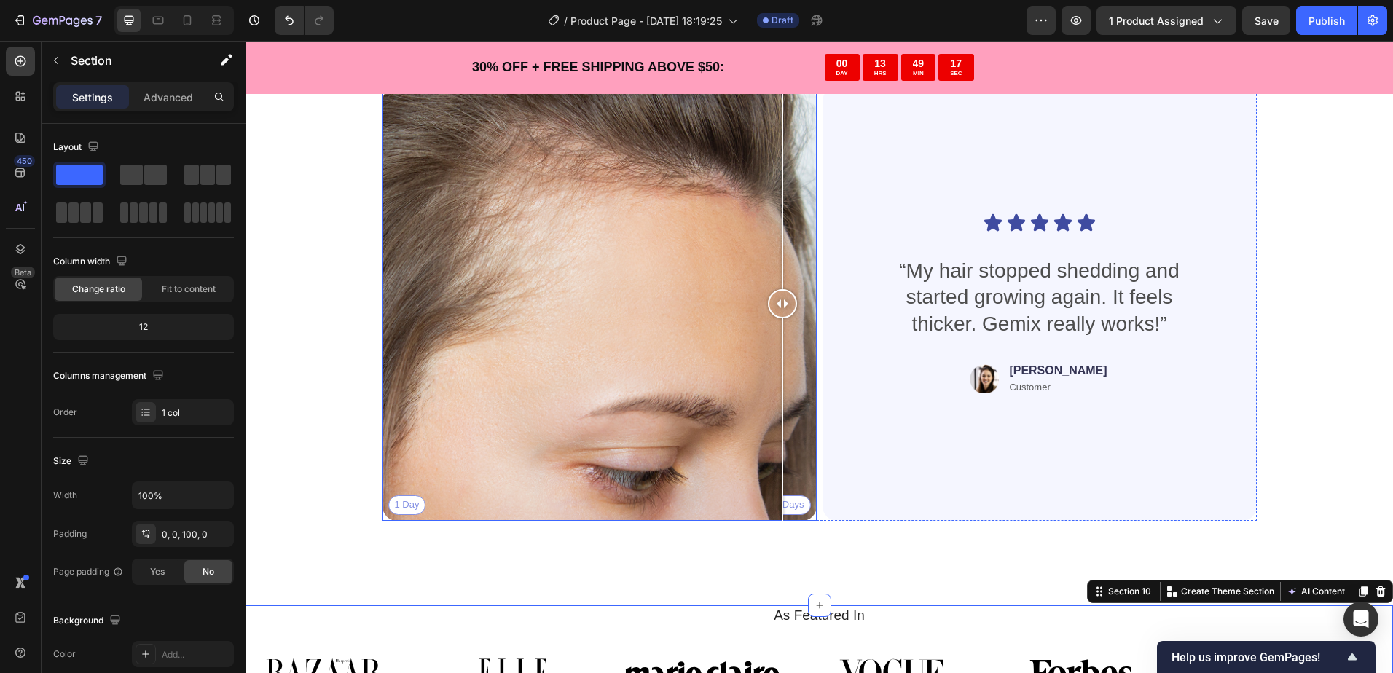
click at [776, 507] on div "1 Day 60 Days" at bounding box center [599, 304] width 434 height 434
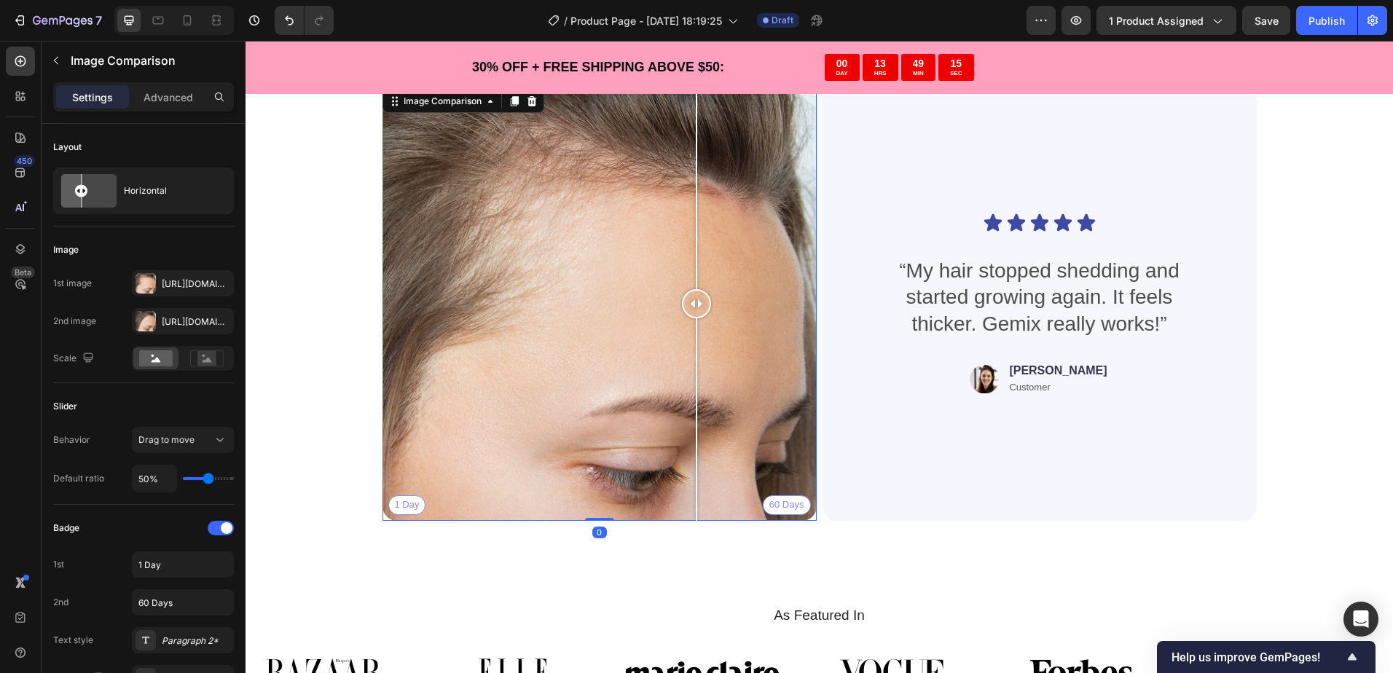
drag, startPoint x: 760, startPoint y: 390, endPoint x: 690, endPoint y: 349, distance: 80.7
click at [690, 349] on div "1 Day 60 Days" at bounding box center [599, 304] width 434 height 434
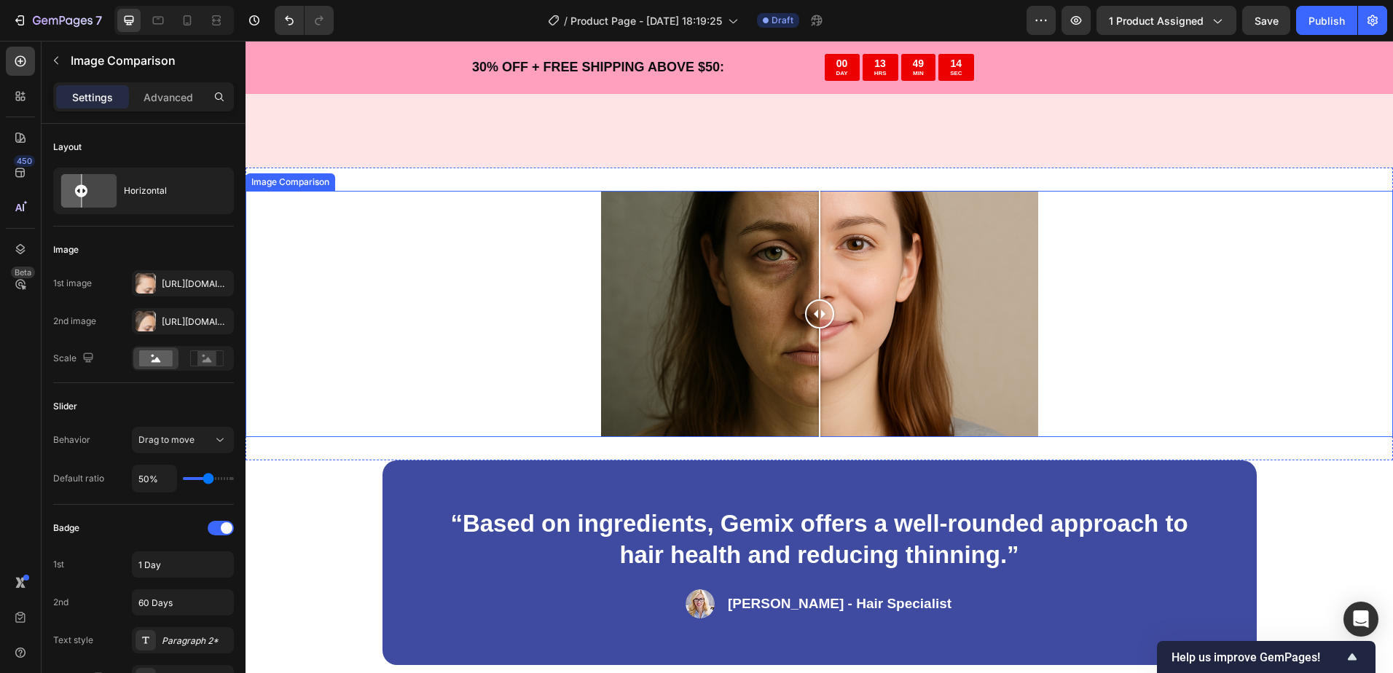
scroll to position [2913, 0]
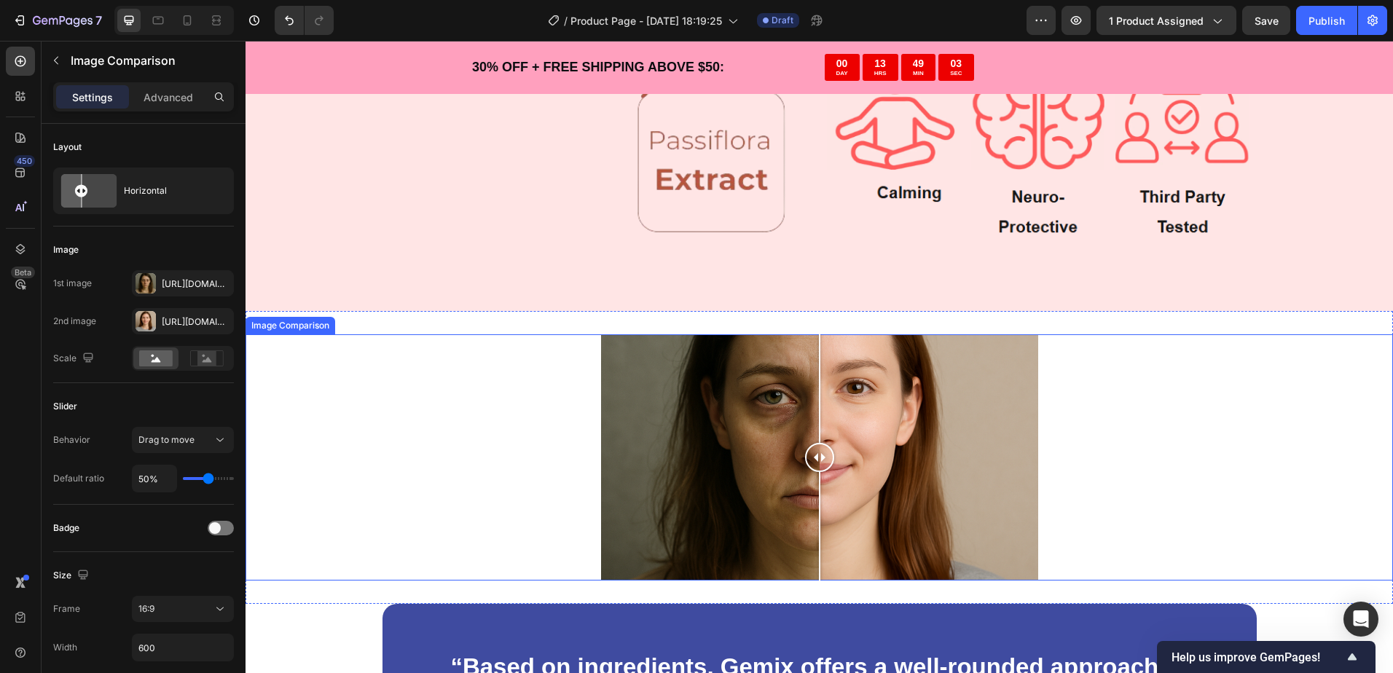
click at [1207, 391] on div at bounding box center [818, 457] width 1147 height 246
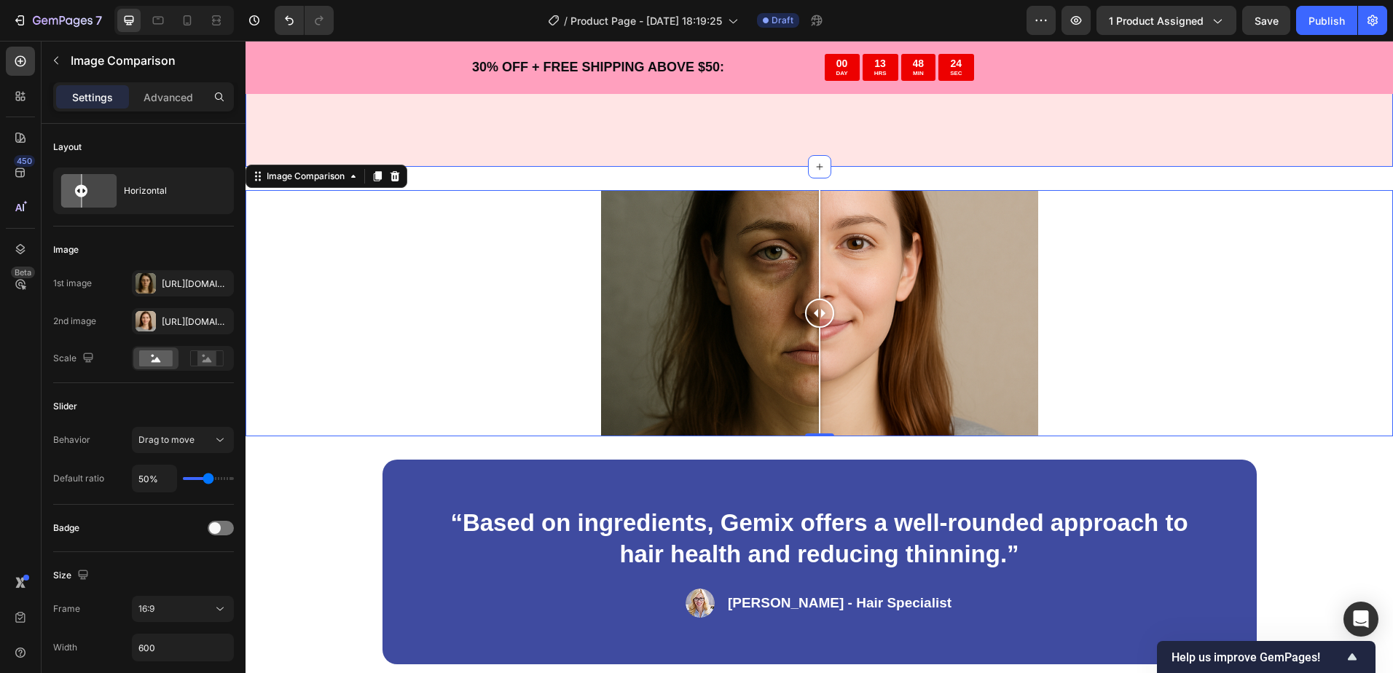
scroll to position [3059, 0]
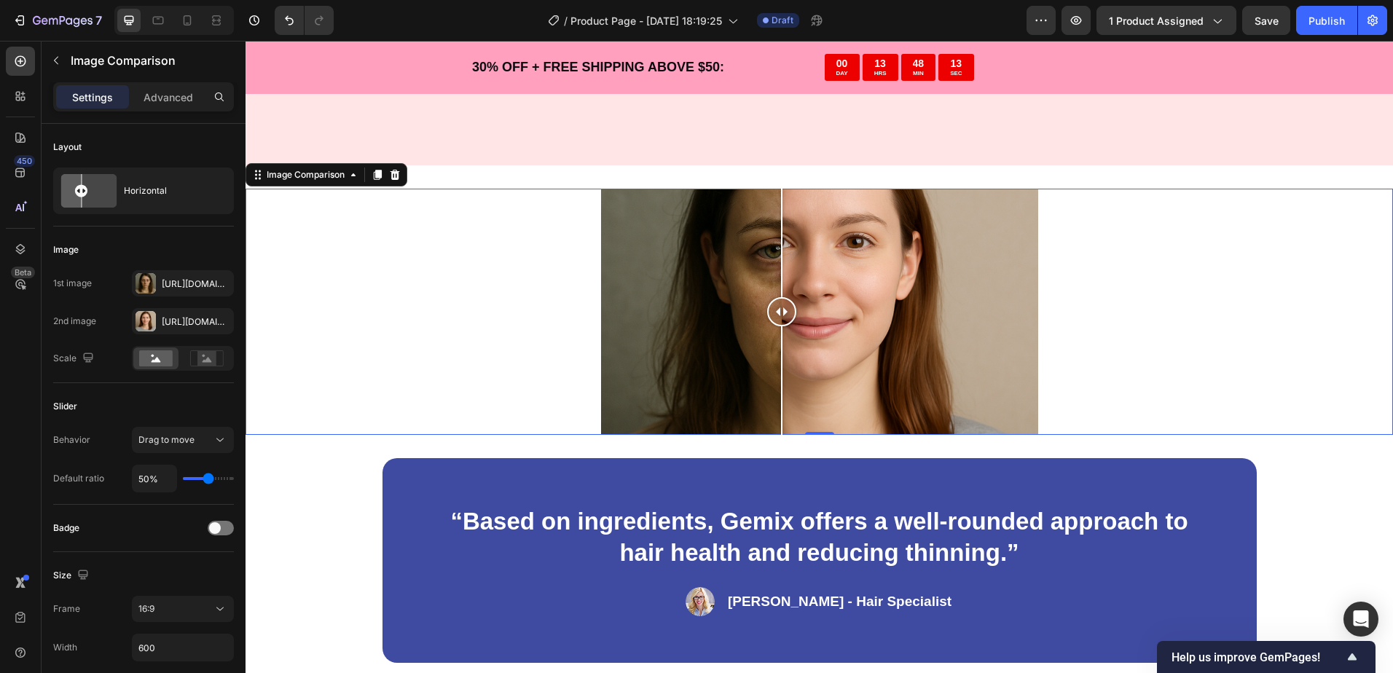
drag, startPoint x: 828, startPoint y: 335, endPoint x: 787, endPoint y: 322, distance: 42.8
click at [787, 322] on div at bounding box center [819, 312] width 437 height 246
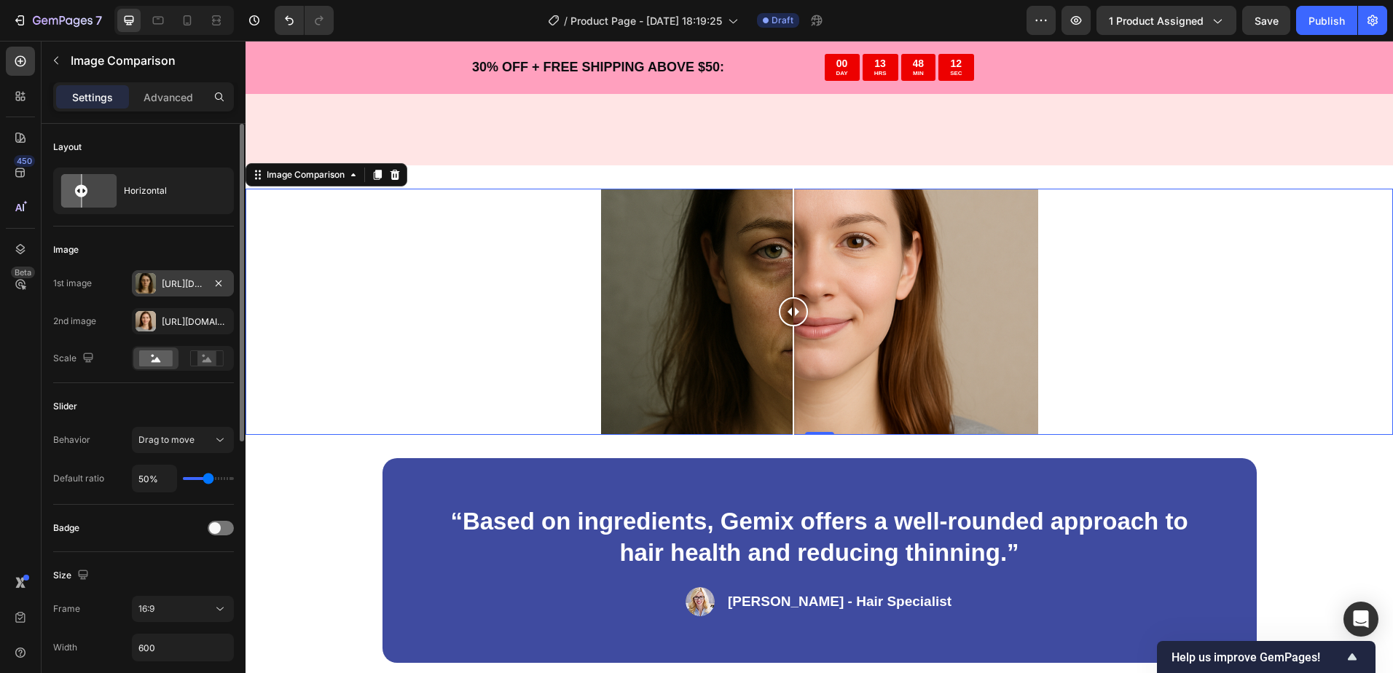
click at [172, 289] on div "Https://cdn.Shopify.Com/s/files/1/0956/0014/8792/files/gempages_586205701513151…" at bounding box center [183, 284] width 42 height 13
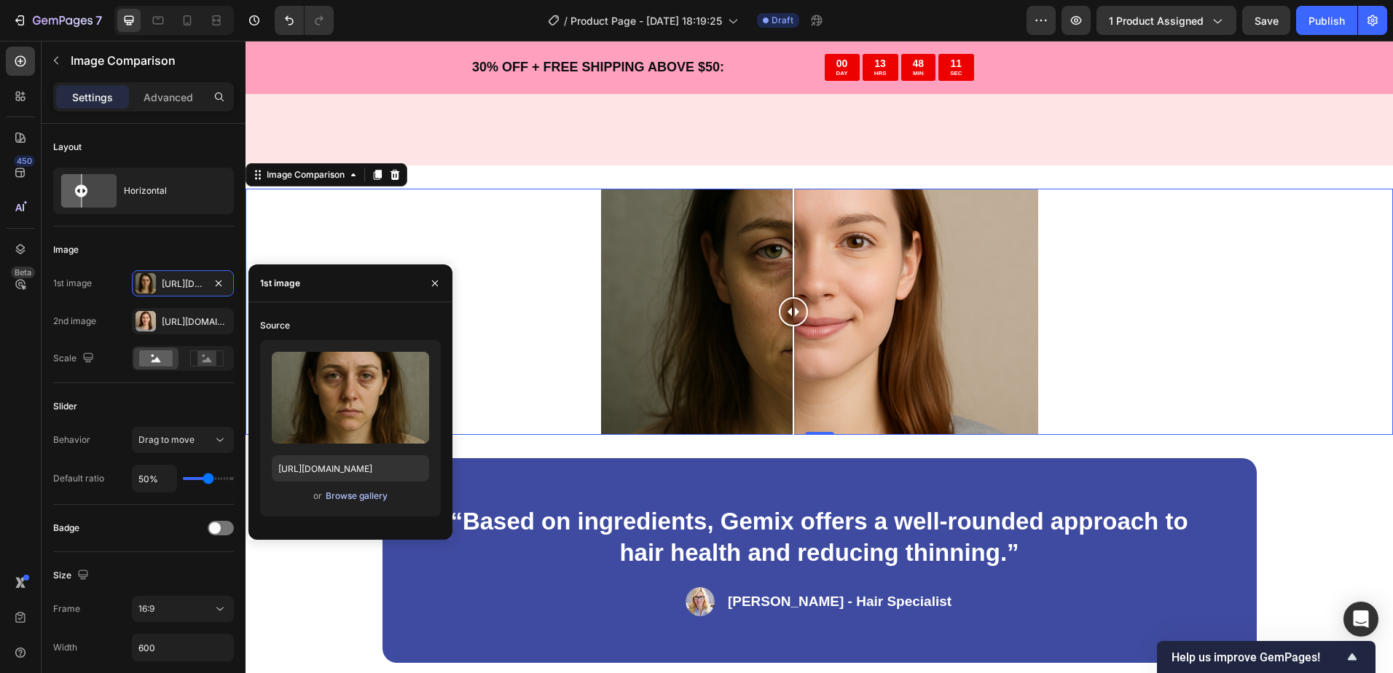
click at [351, 495] on div "Browse gallery" at bounding box center [357, 495] width 62 height 13
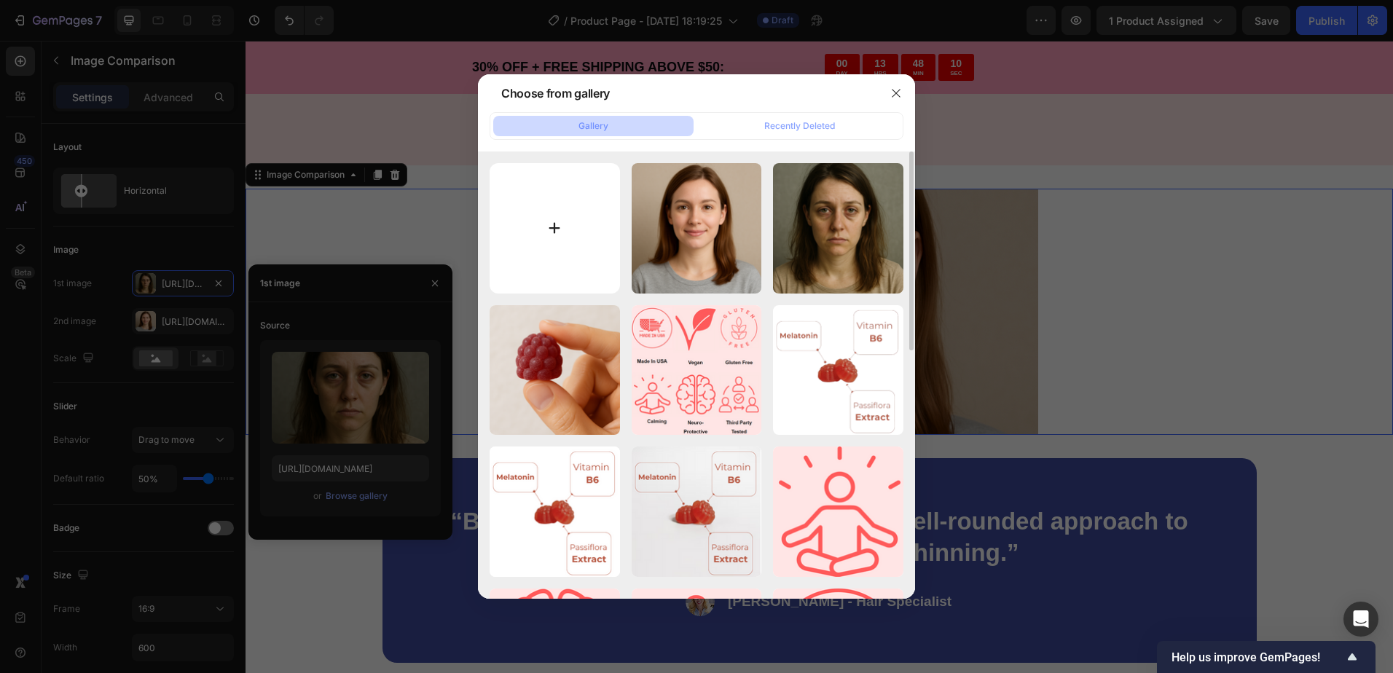
click at [562, 243] on input "file" at bounding box center [554, 228] width 130 height 130
type input "C:\fakepath\ChatGPT Image Sep 27, 2025, 10_17_24 AM.png"
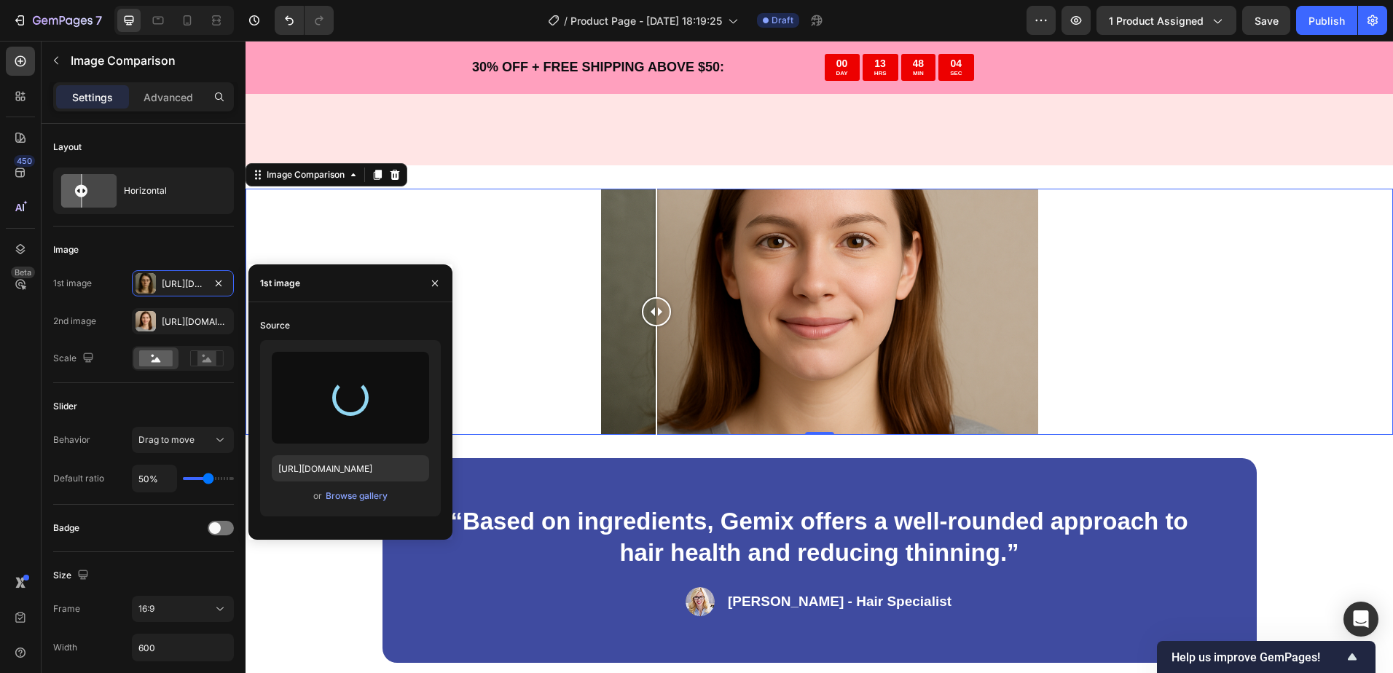
type input "https://cdn.shopify.com/s/files/1/0956/0014/8792/files/gempages_586205701513151…"
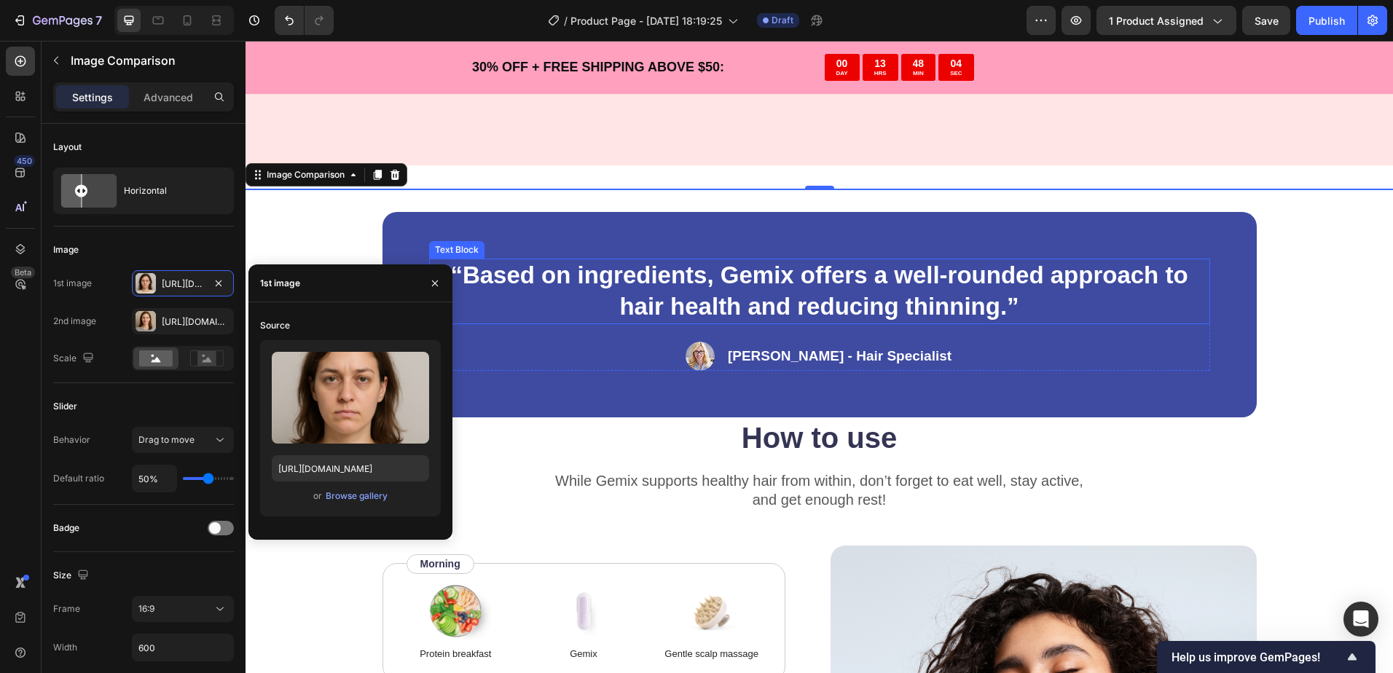
drag, startPoint x: 792, startPoint y: 310, endPoint x: 916, endPoint y: 304, distance: 124.7
click at [917, 304] on div "Product Images Cognitive Sleep Support Product Title $27.99 Product Price Produ…" at bounding box center [818, 45] width 1147 height 6066
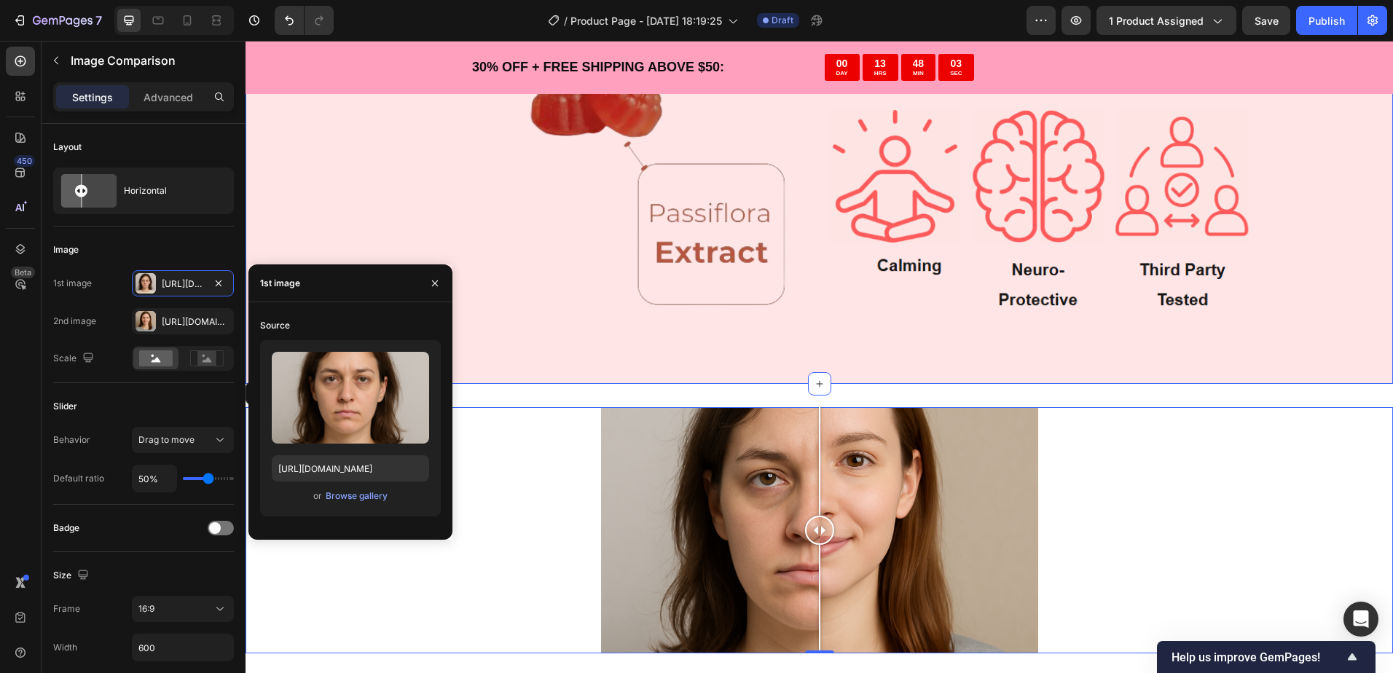
scroll to position [2986, 0]
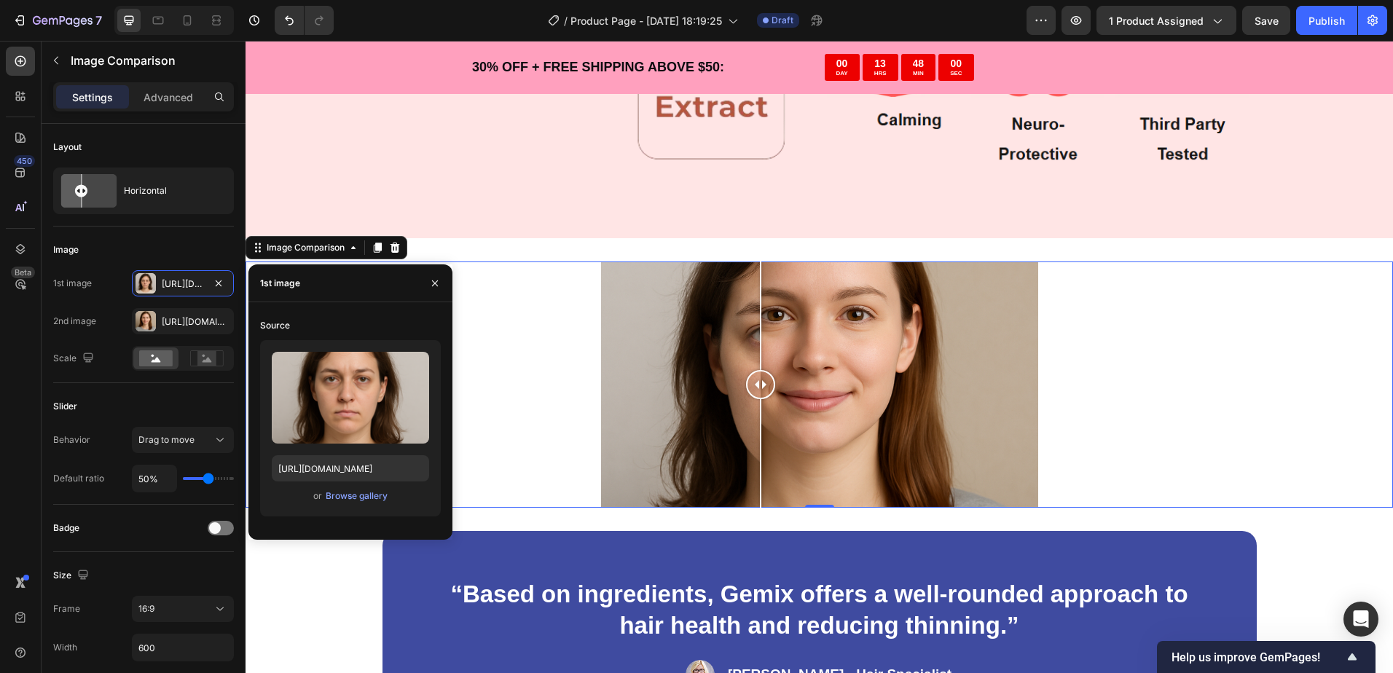
drag, startPoint x: 803, startPoint y: 384, endPoint x: 963, endPoint y: 375, distance: 160.5
click at [775, 375] on div at bounding box center [760, 384] width 29 height 29
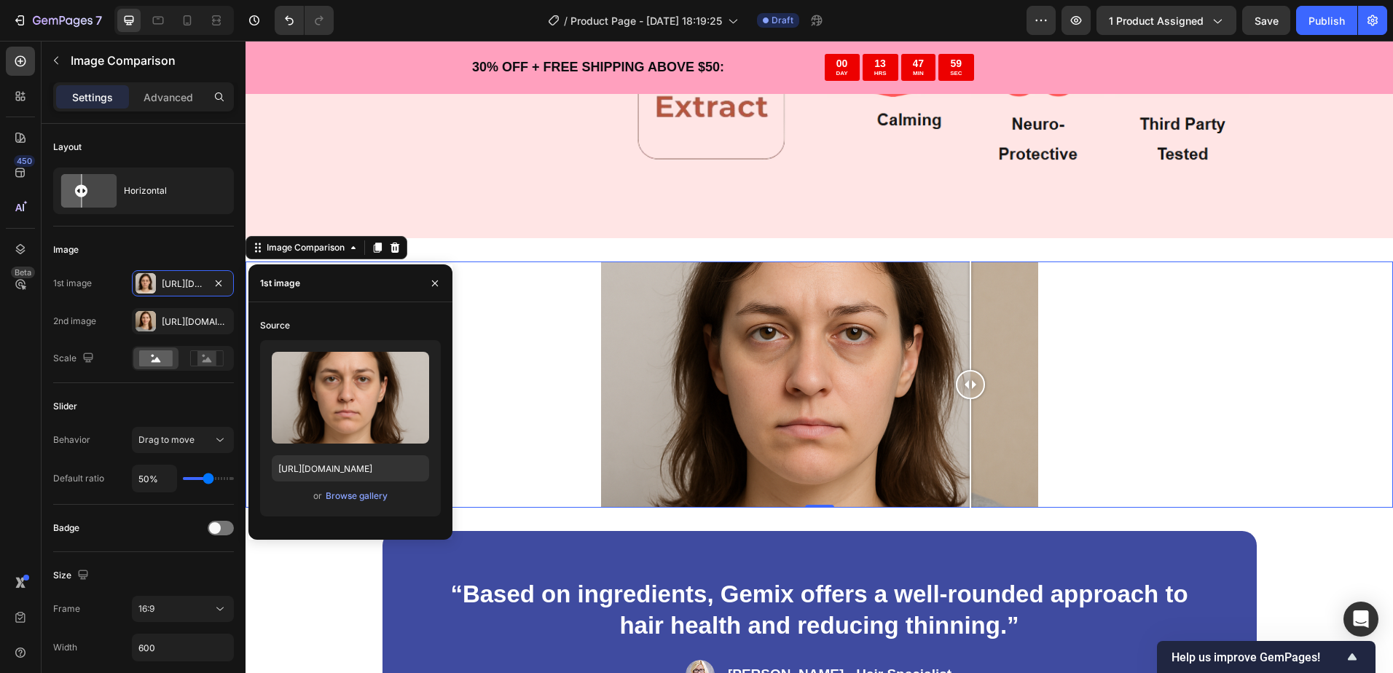
click at [545, 336] on div at bounding box center [818, 384] width 1147 height 246
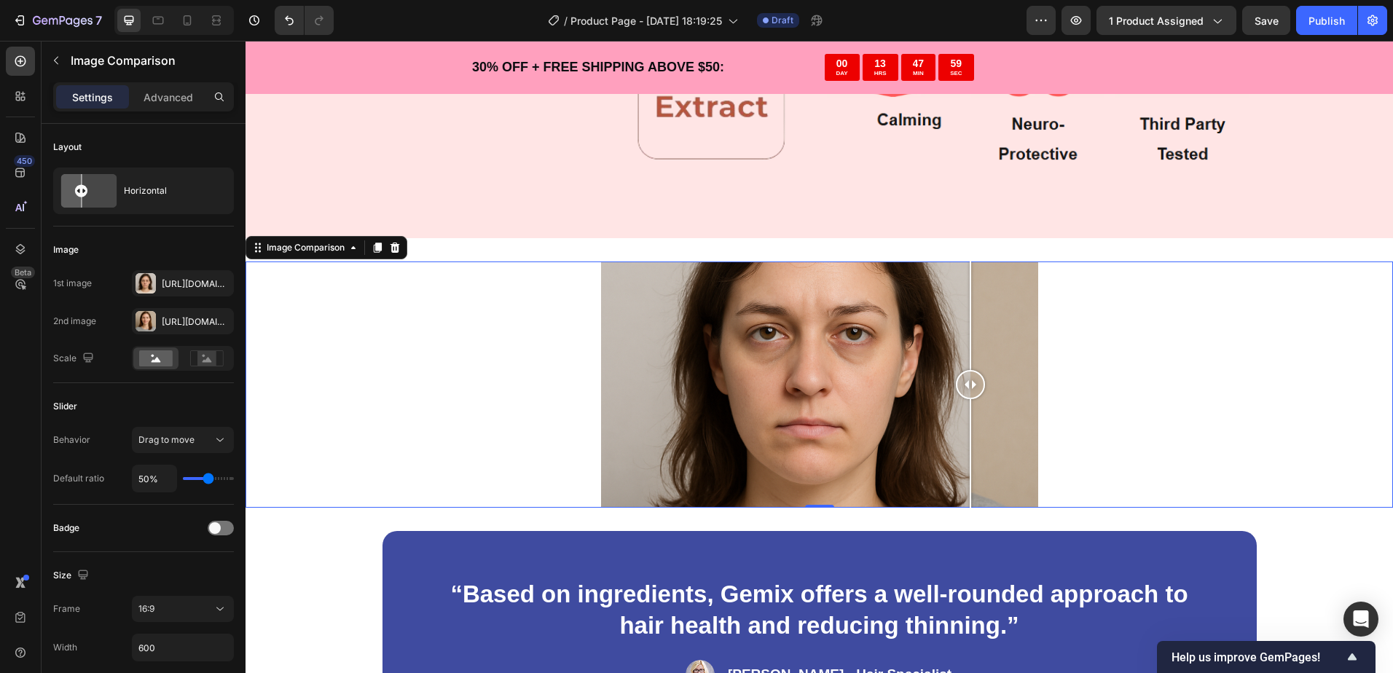
click at [550, 332] on div at bounding box center [818, 384] width 1147 height 246
click at [156, 475] on input "50%" at bounding box center [155, 478] width 44 height 26
type input "1%"
type input "1"
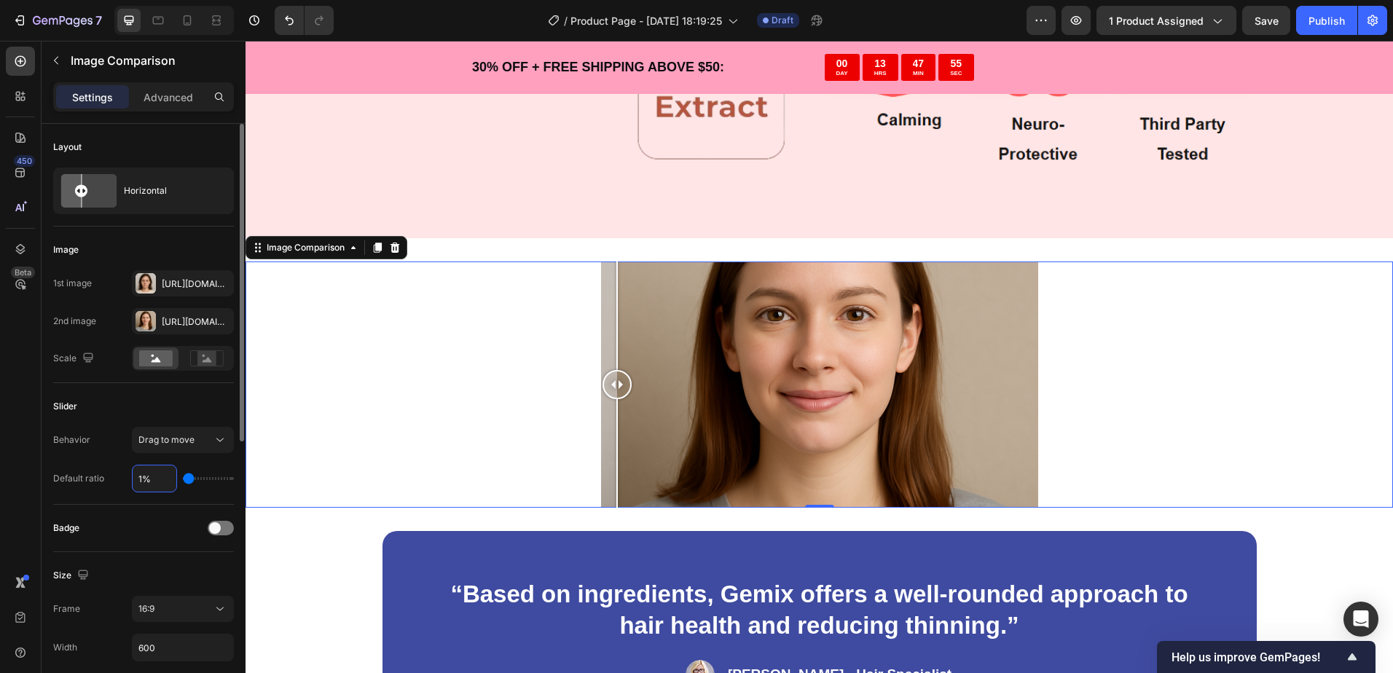
type input "10%"
type input "10"
type input "100%"
type input "100"
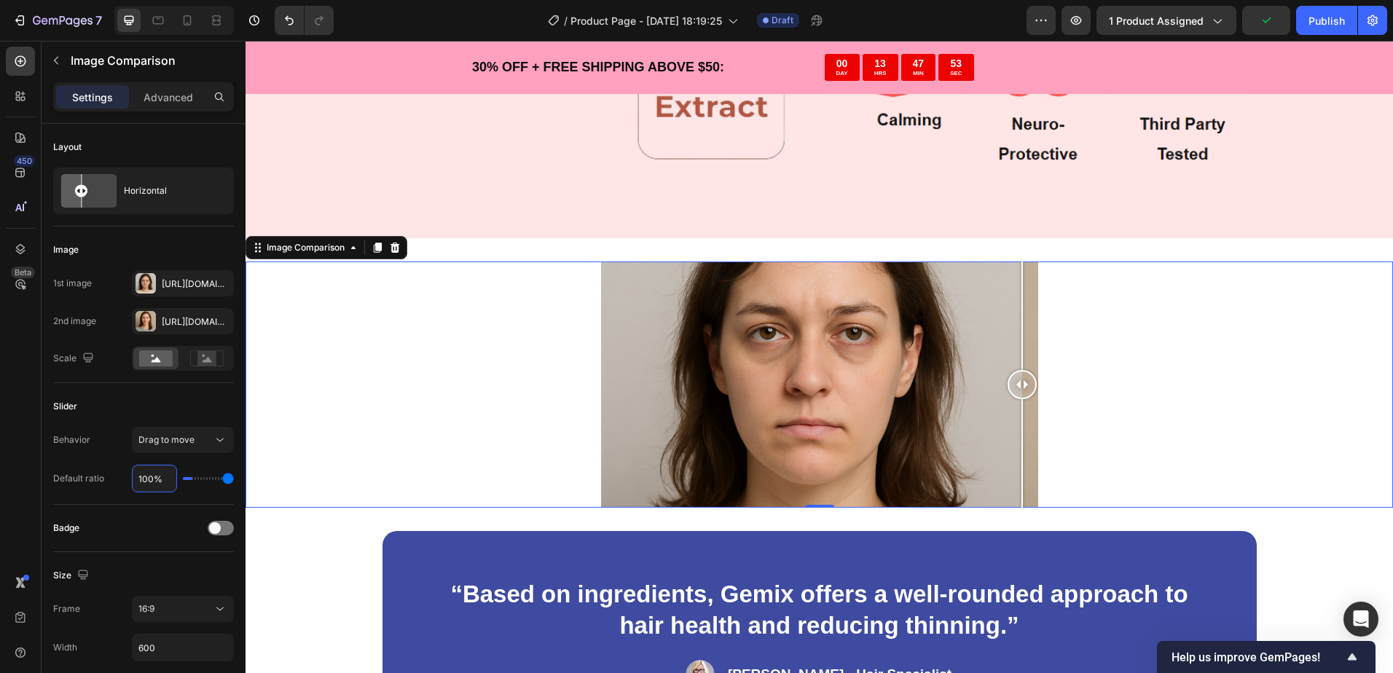
type input "10%"
type input "10"
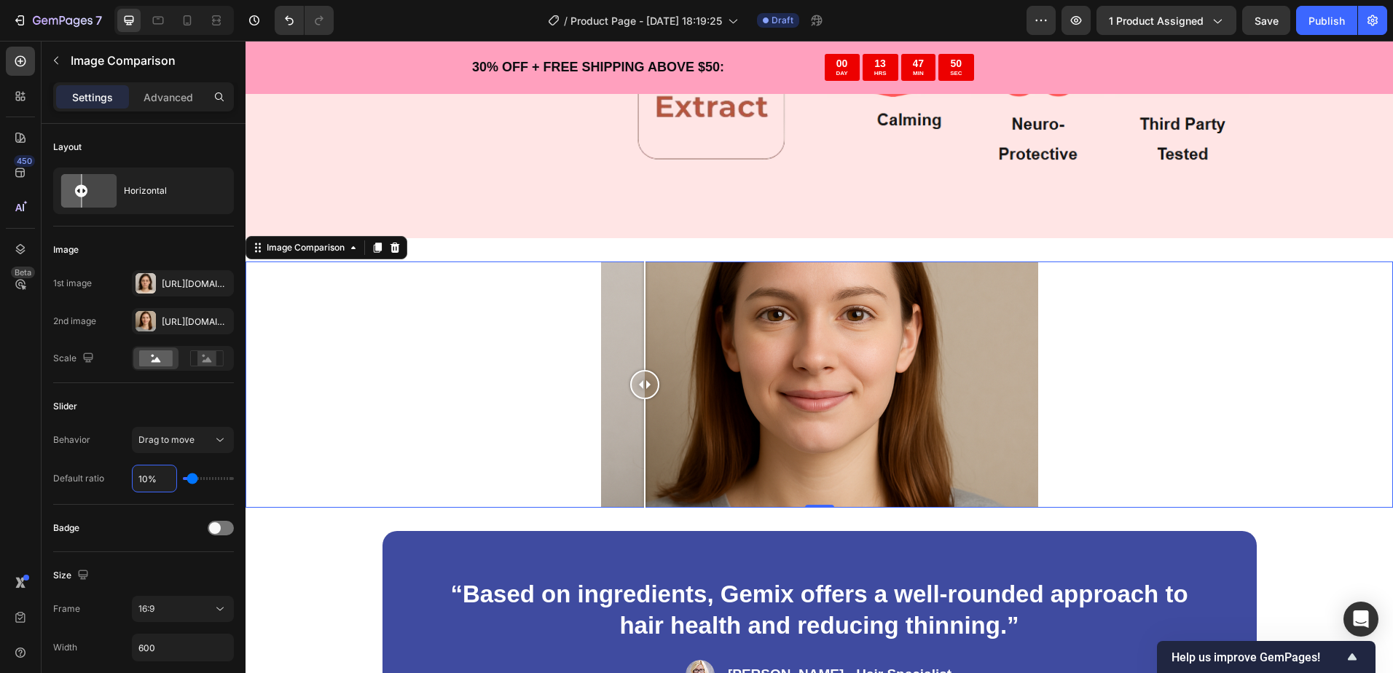
type input "1%"
type input "1"
type input "%"
type input "50"
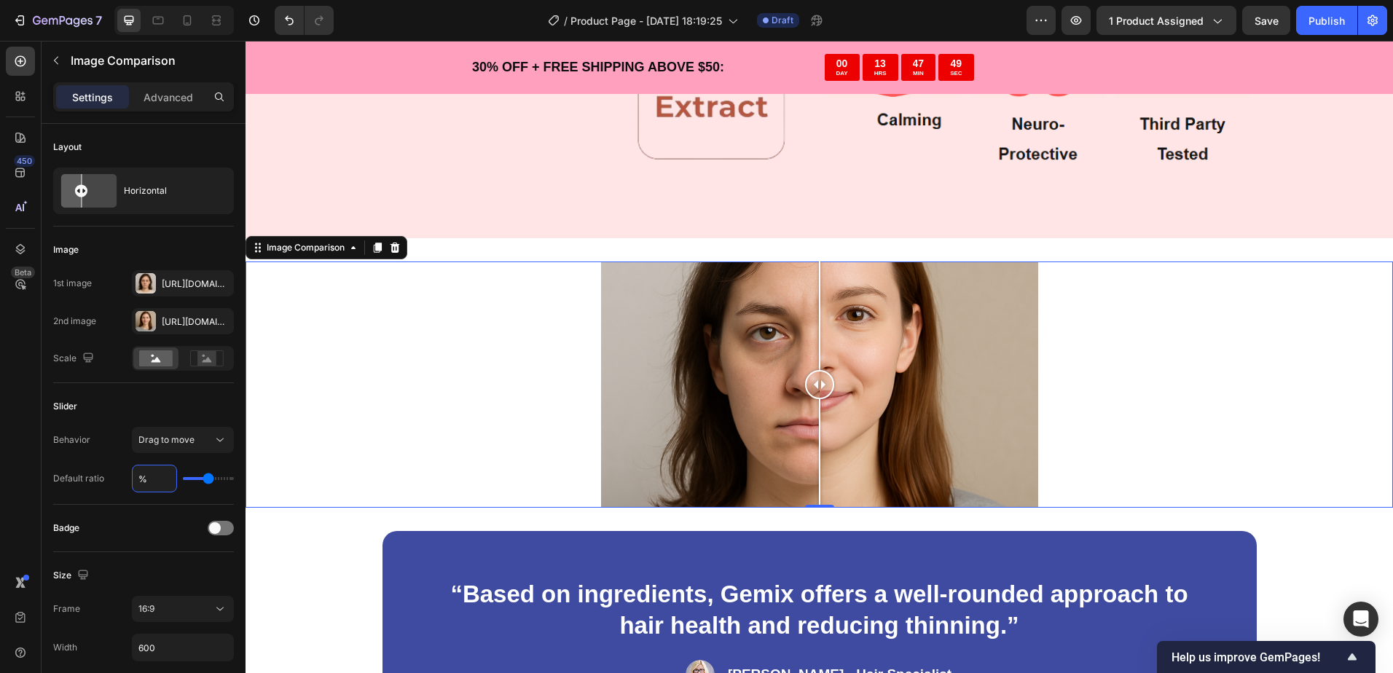
type input "4%"
type input "4"
type input "40%"
type input "40"
type input "4%"
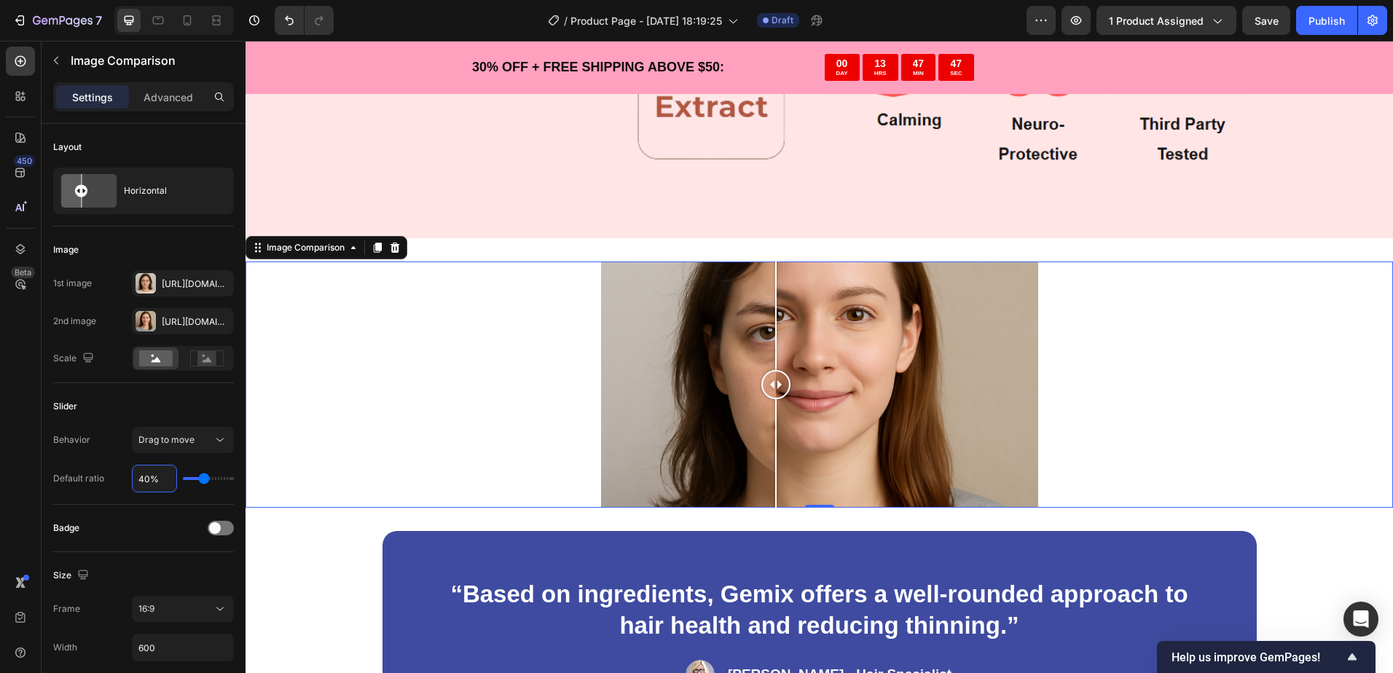
type input "4"
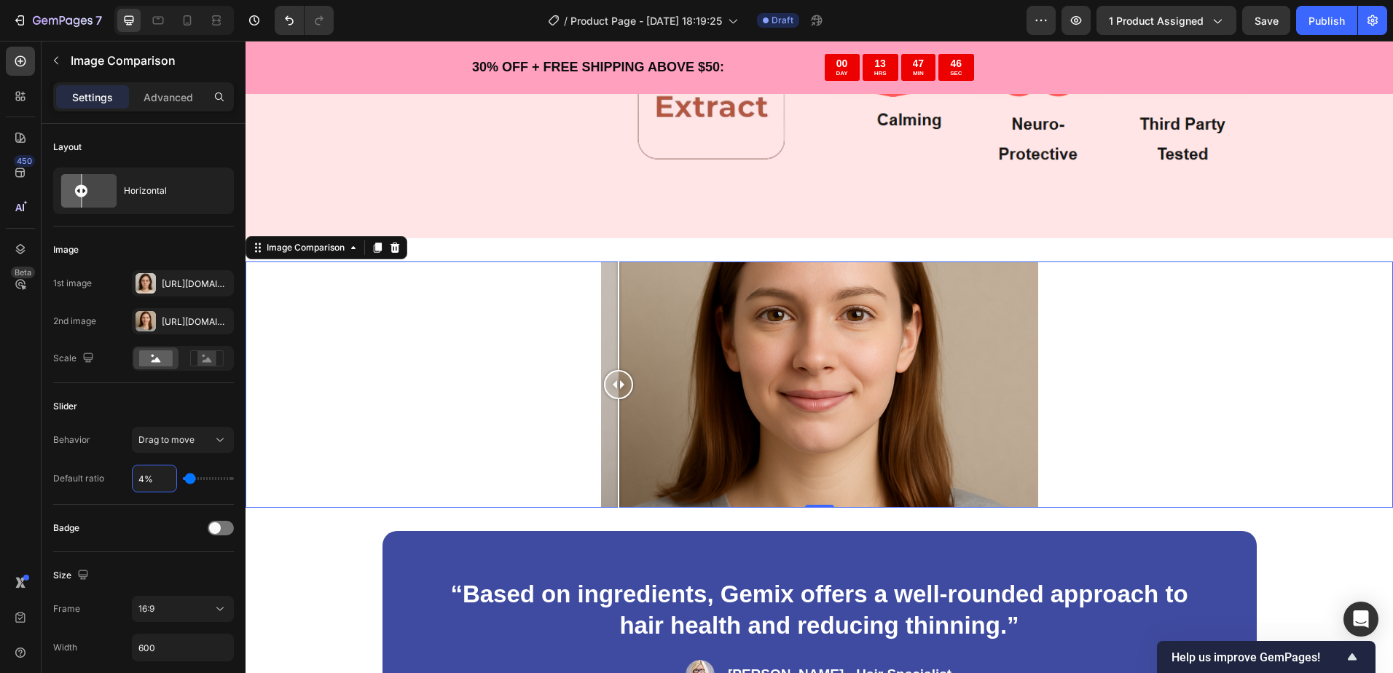
type input "%"
type input "50"
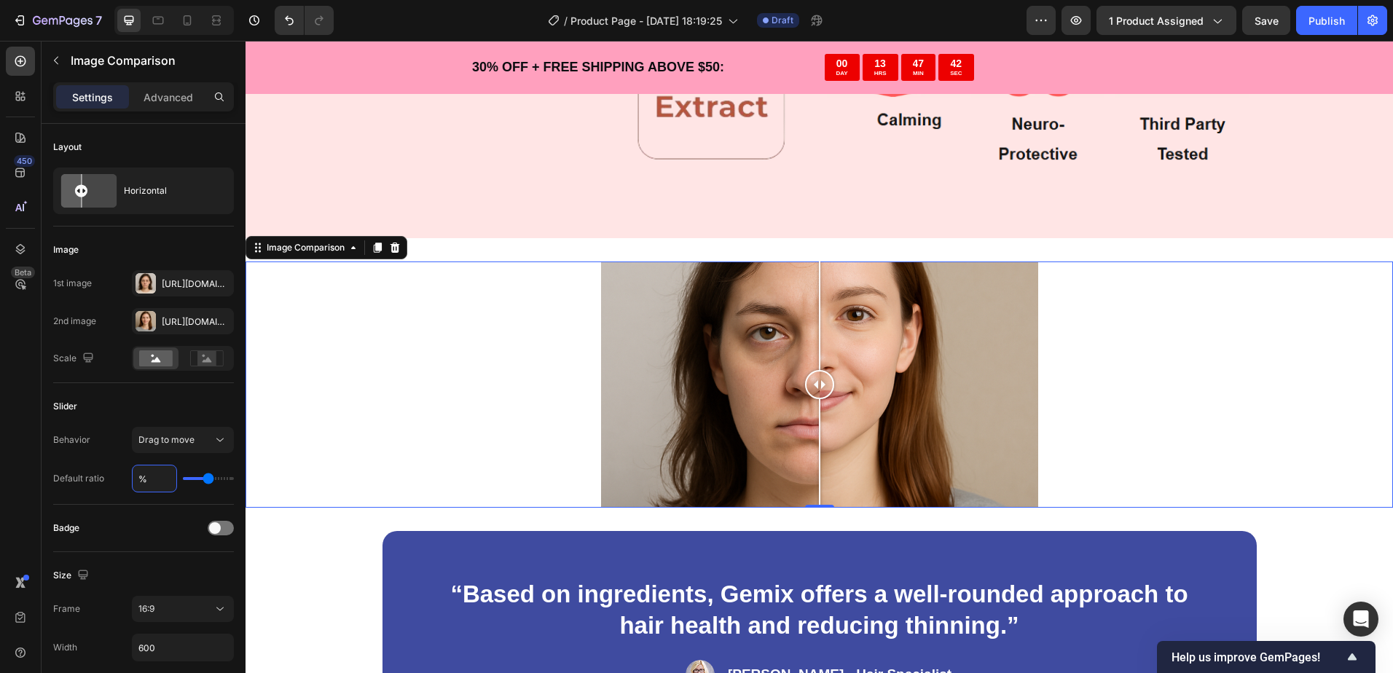
type input "4%"
type input "4"
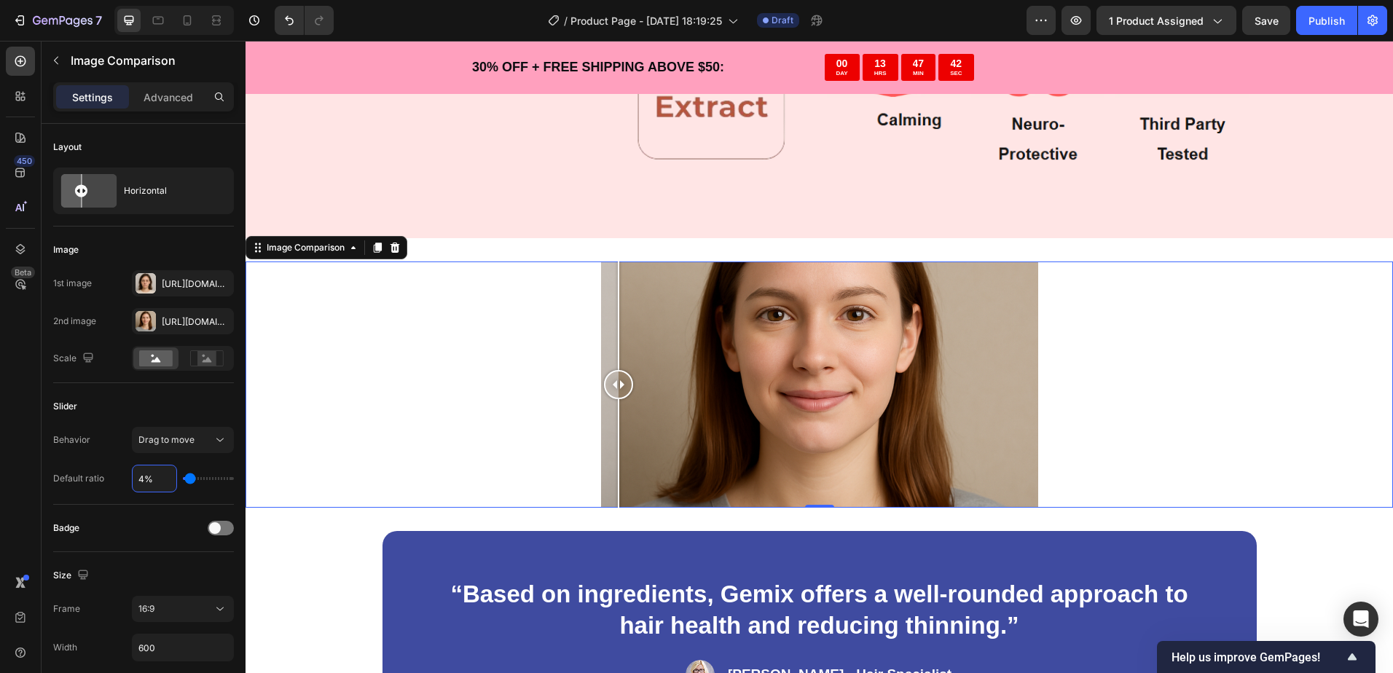
type input "45%"
type input "45"
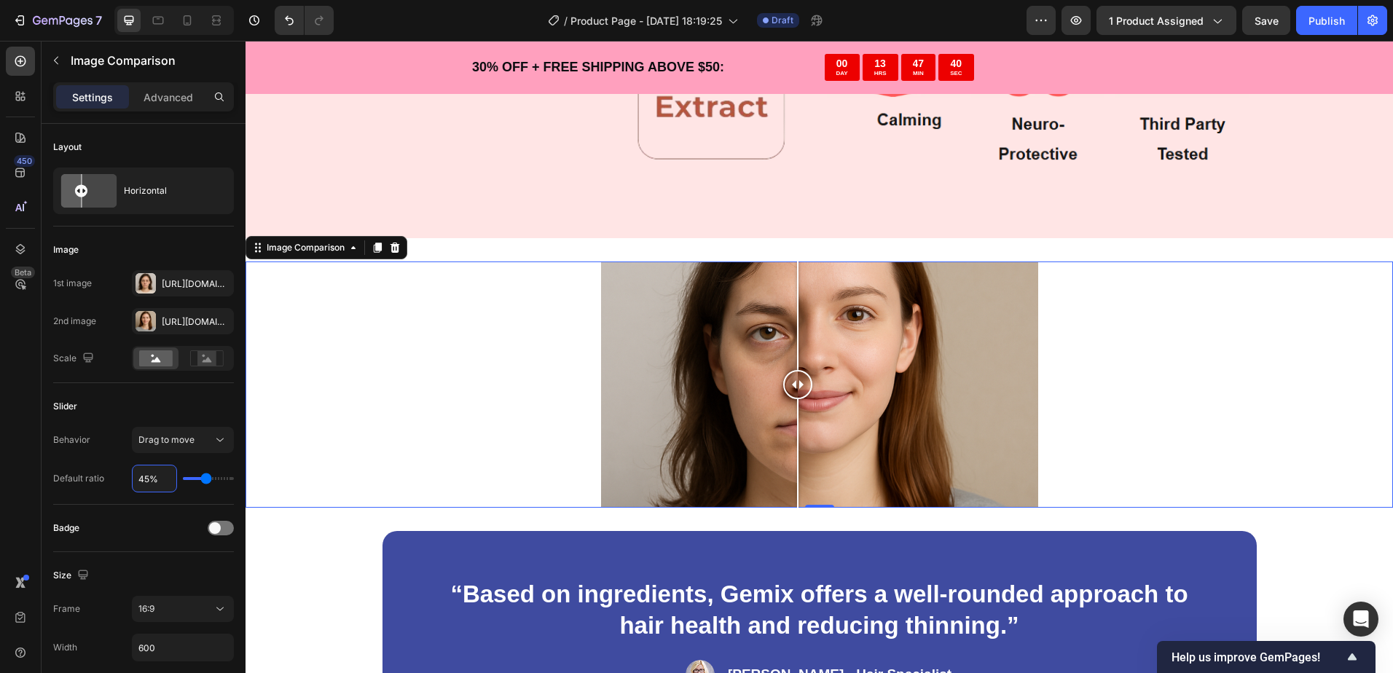
type input "45%"
click at [454, 358] on div at bounding box center [818, 384] width 1147 height 246
click at [220, 529] on span at bounding box center [215, 528] width 12 height 12
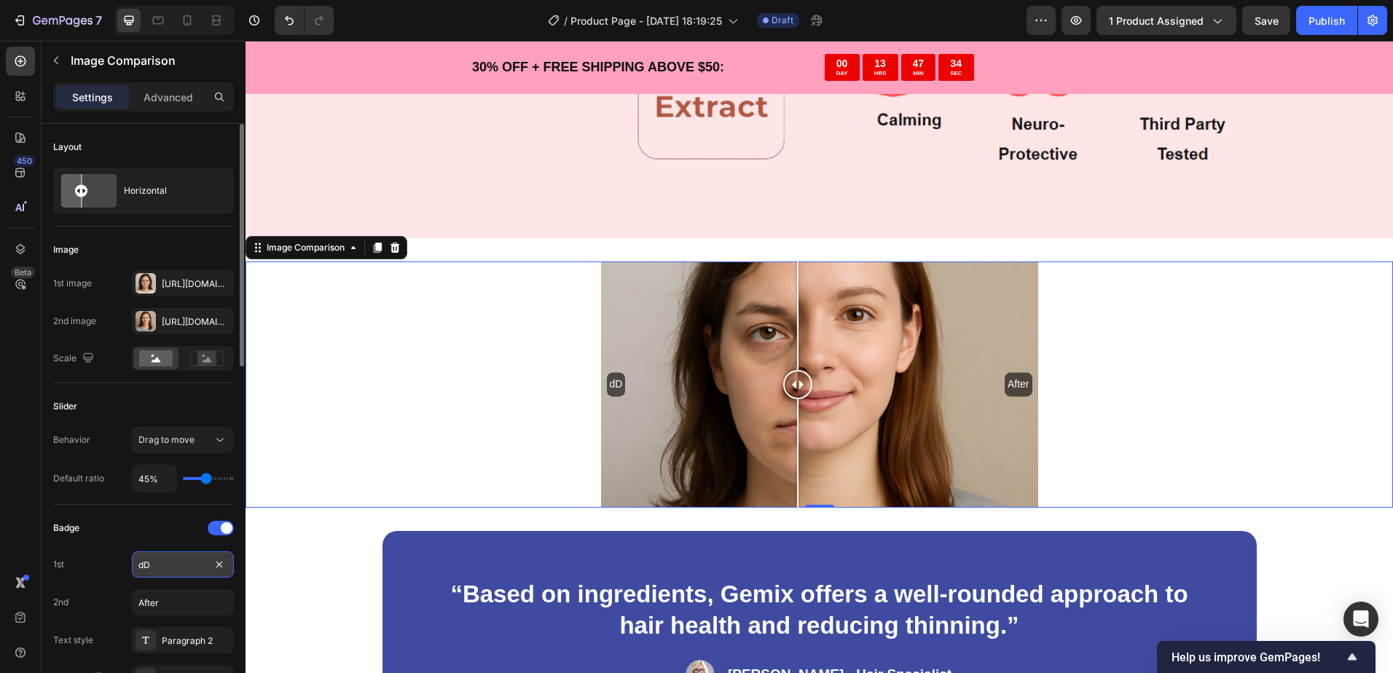
type input "d"
type input "Day 1"
drag, startPoint x: 170, startPoint y: 606, endPoint x: 177, endPoint y: 599, distance: 9.3
click at [172, 605] on input "After" at bounding box center [183, 602] width 102 height 26
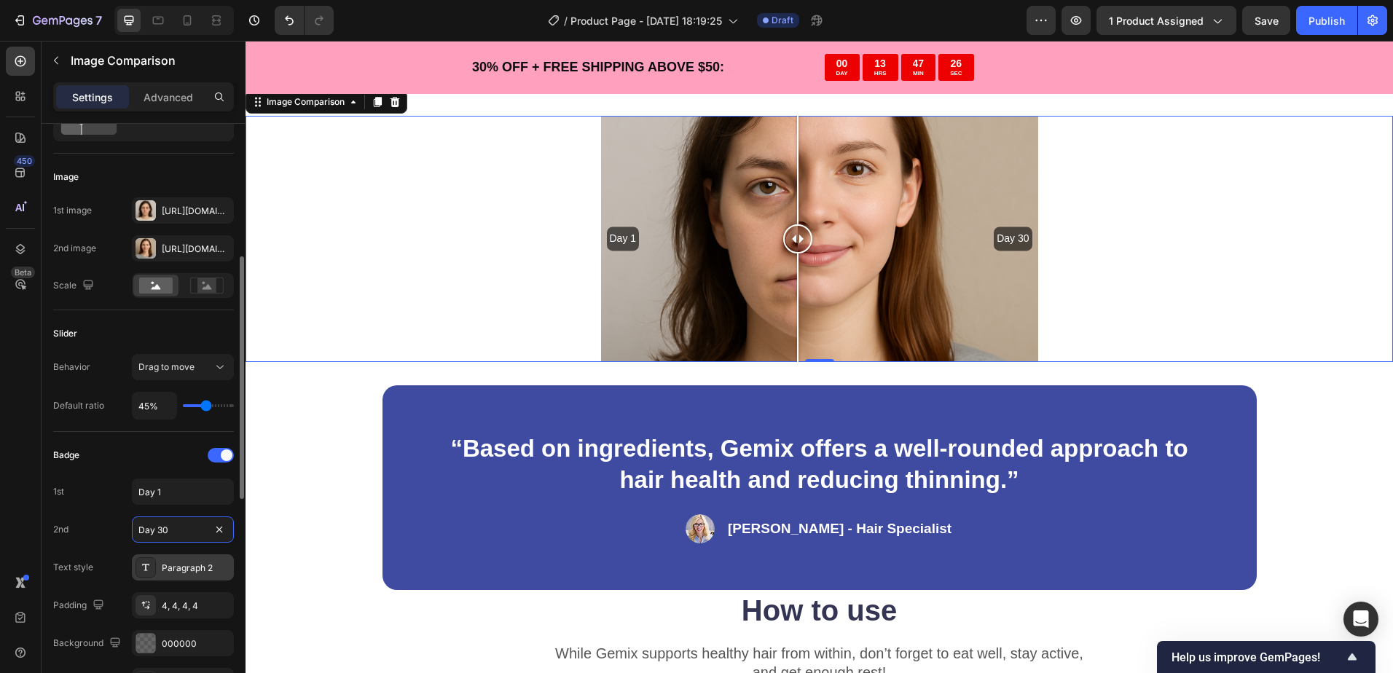
scroll to position [219, 0]
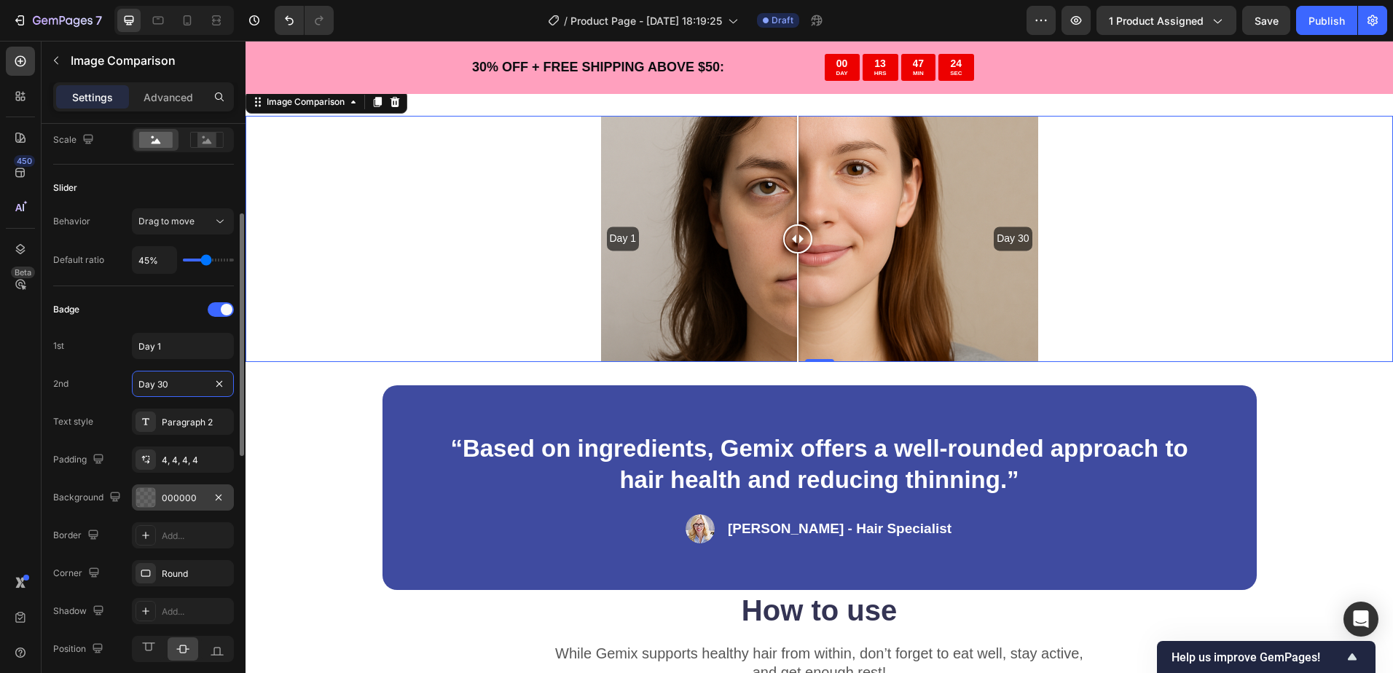
type input "Day 30"
click at [177, 492] on div "000000" at bounding box center [183, 498] width 42 height 13
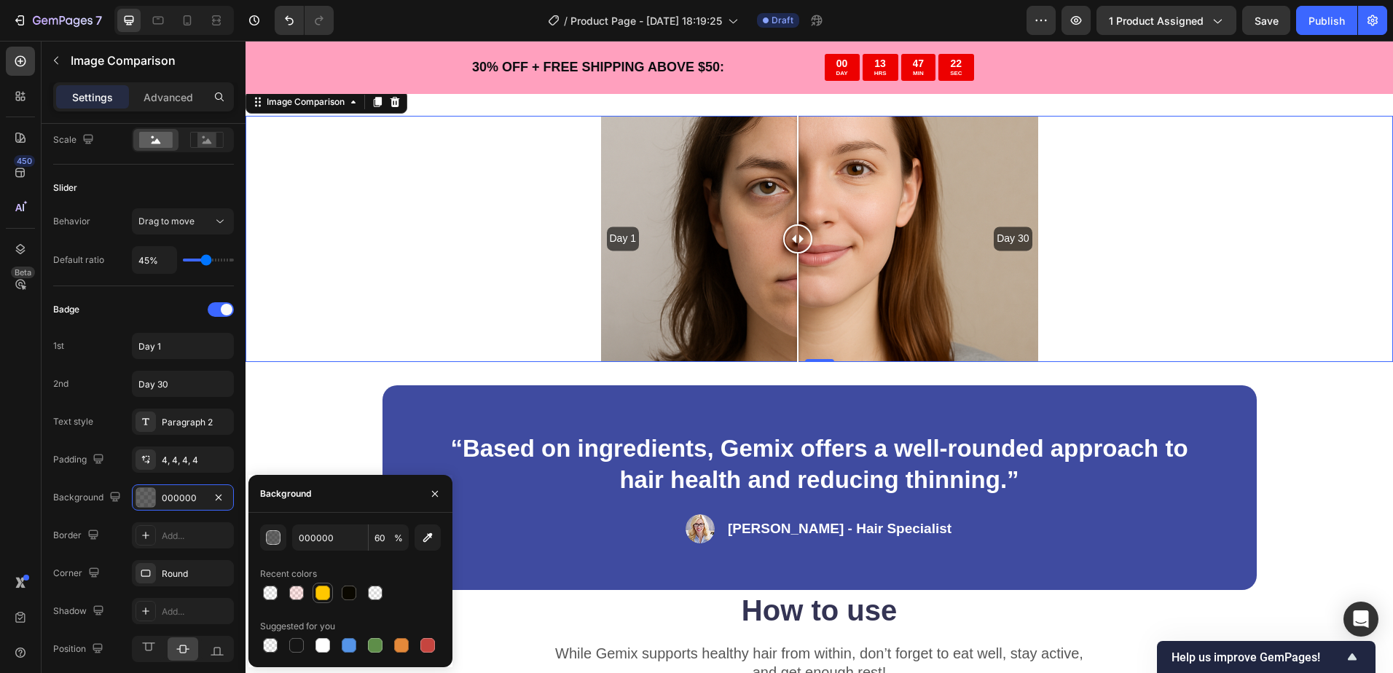
click at [319, 593] on div at bounding box center [322, 593] width 15 height 15
type input "FFC700"
type input "100"
click at [268, 646] on div at bounding box center [270, 645] width 15 height 15
type input "000000"
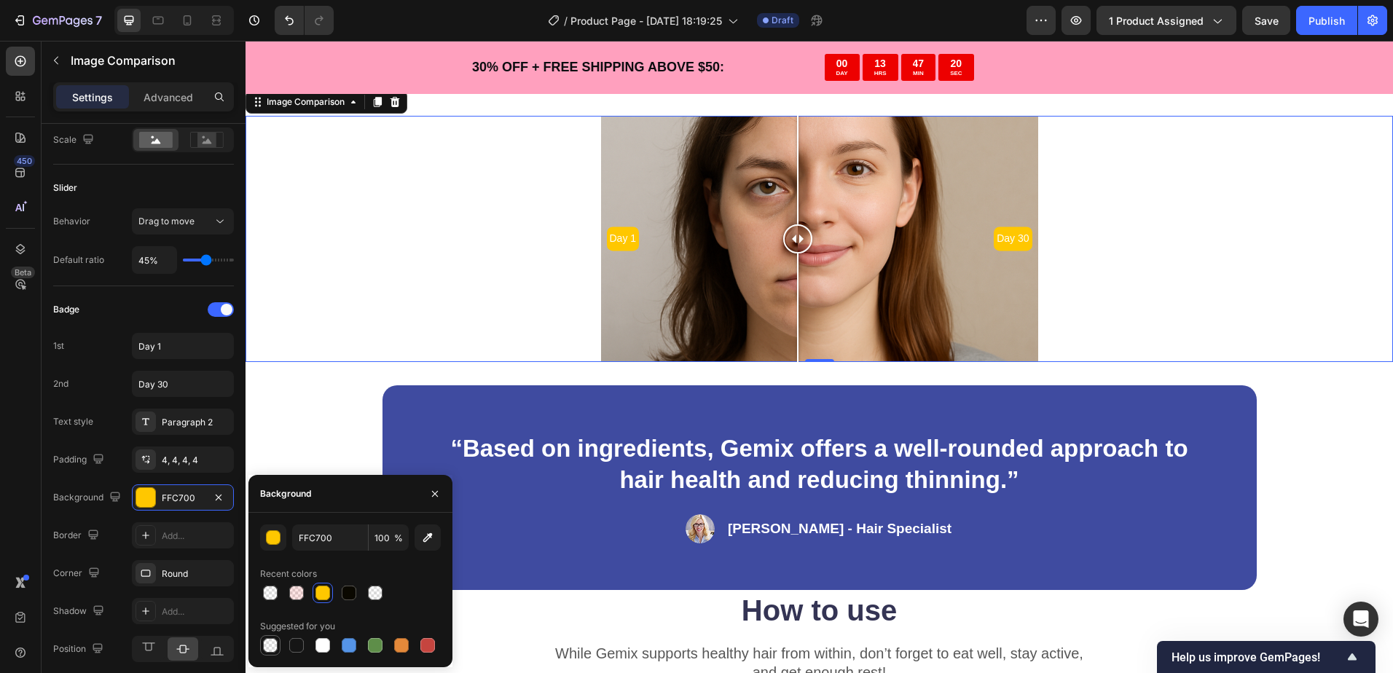
type input "0"
click at [310, 538] on input "000000" at bounding box center [330, 537] width 76 height 26
click at [271, 538] on div "button" at bounding box center [274, 538] width 15 height 15
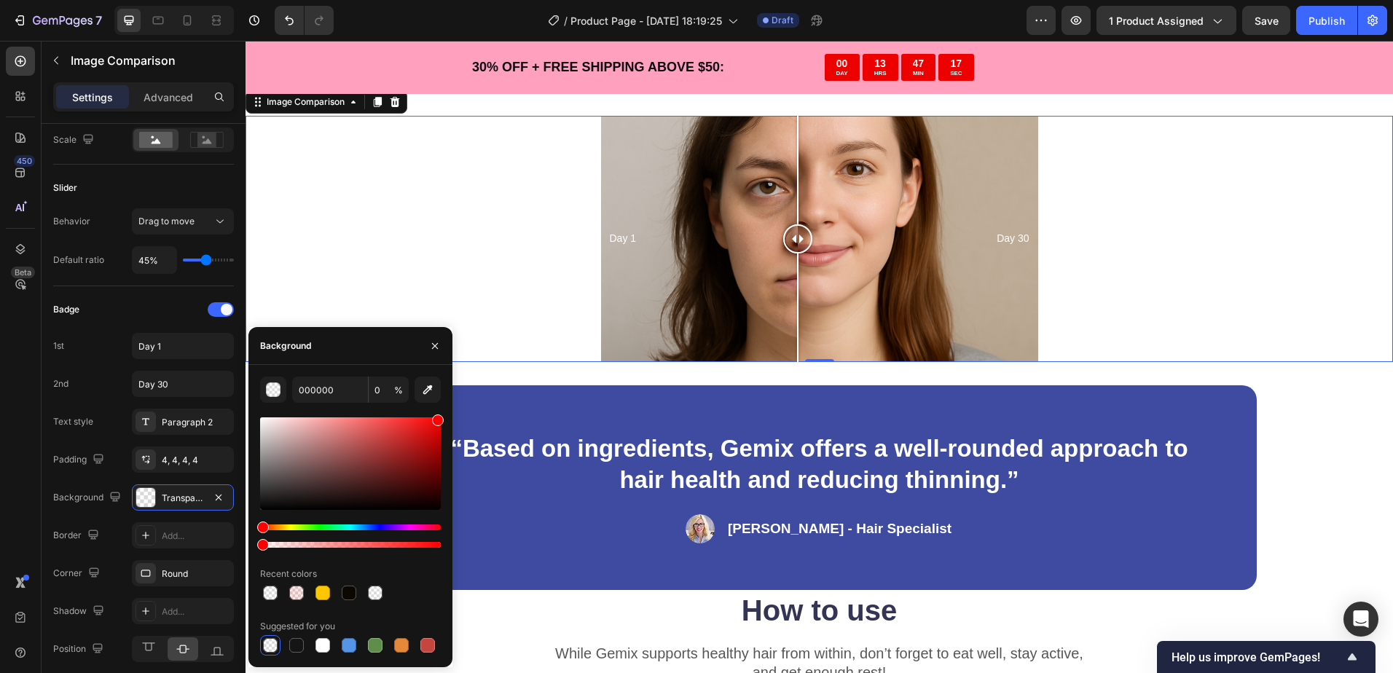
drag, startPoint x: 420, startPoint y: 435, endPoint x: 446, endPoint y: 396, distance: 46.3
click at [446, 396] on div "000000 0 % Recent colors Suggested for you" at bounding box center [350, 516] width 204 height 279
type input "FF0000"
click at [377, 387] on input "0" at bounding box center [389, 390] width 40 height 26
type input "10"
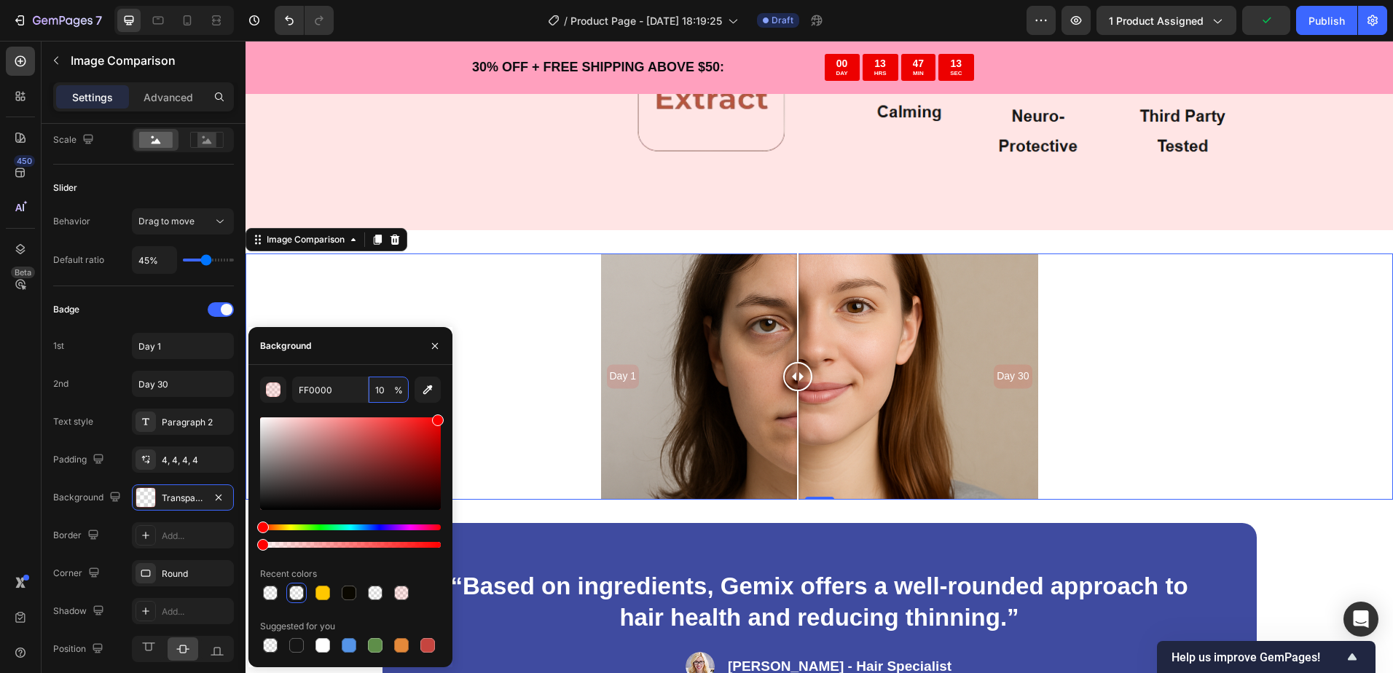
scroll to position [2986, 0]
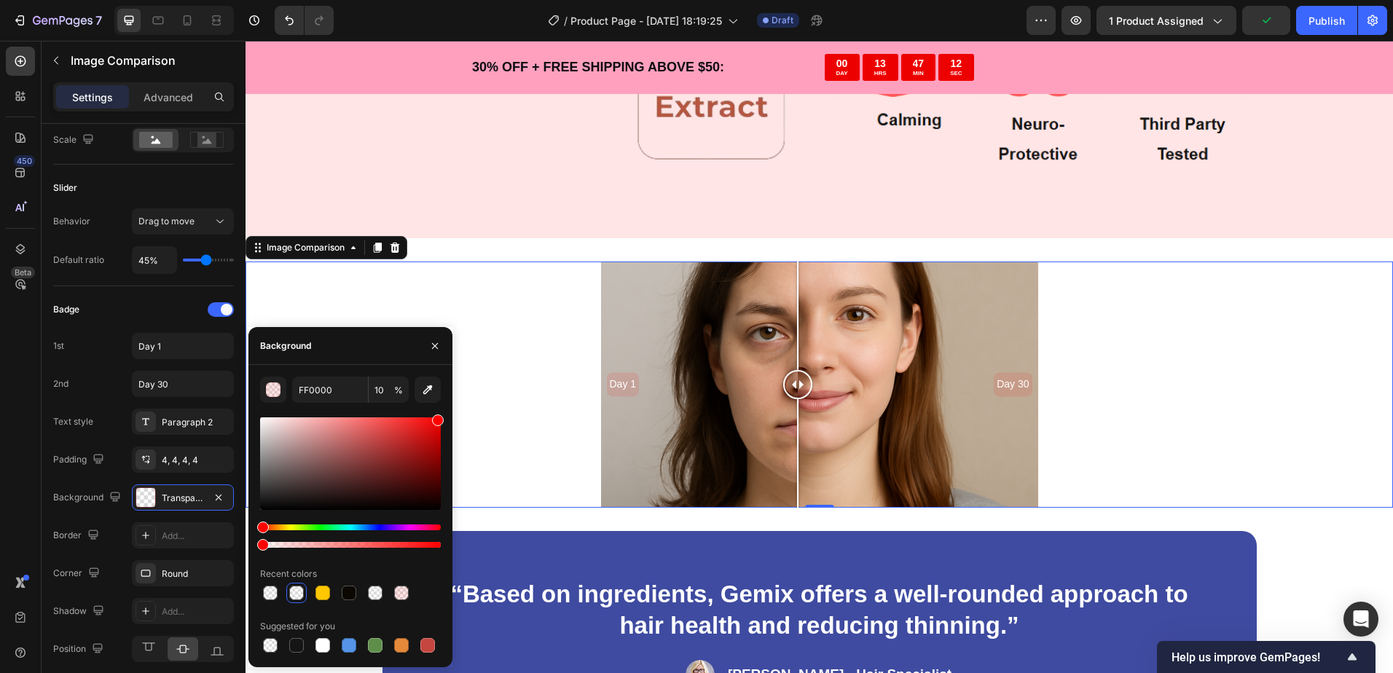
click at [433, 299] on div "Day 1 Day 30" at bounding box center [818, 384] width 1147 height 246
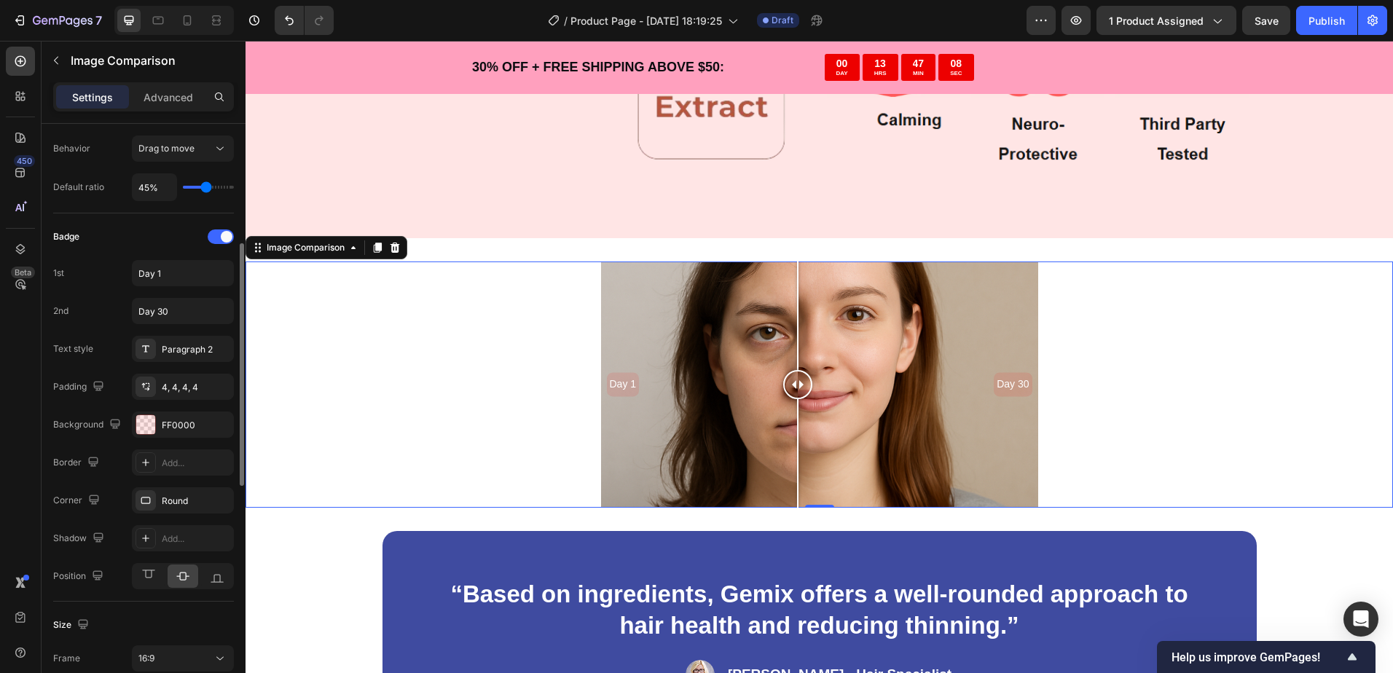
scroll to position [364, 0]
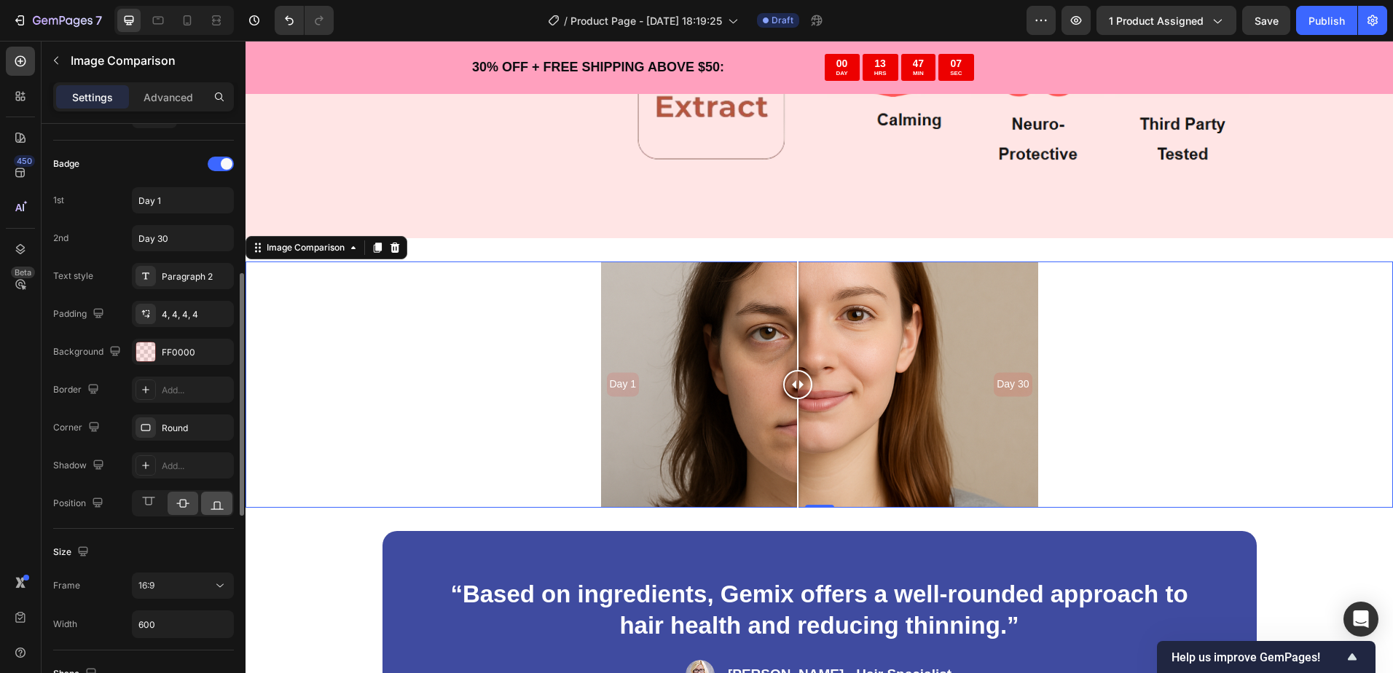
click at [208, 504] on div at bounding box center [216, 503] width 31 height 23
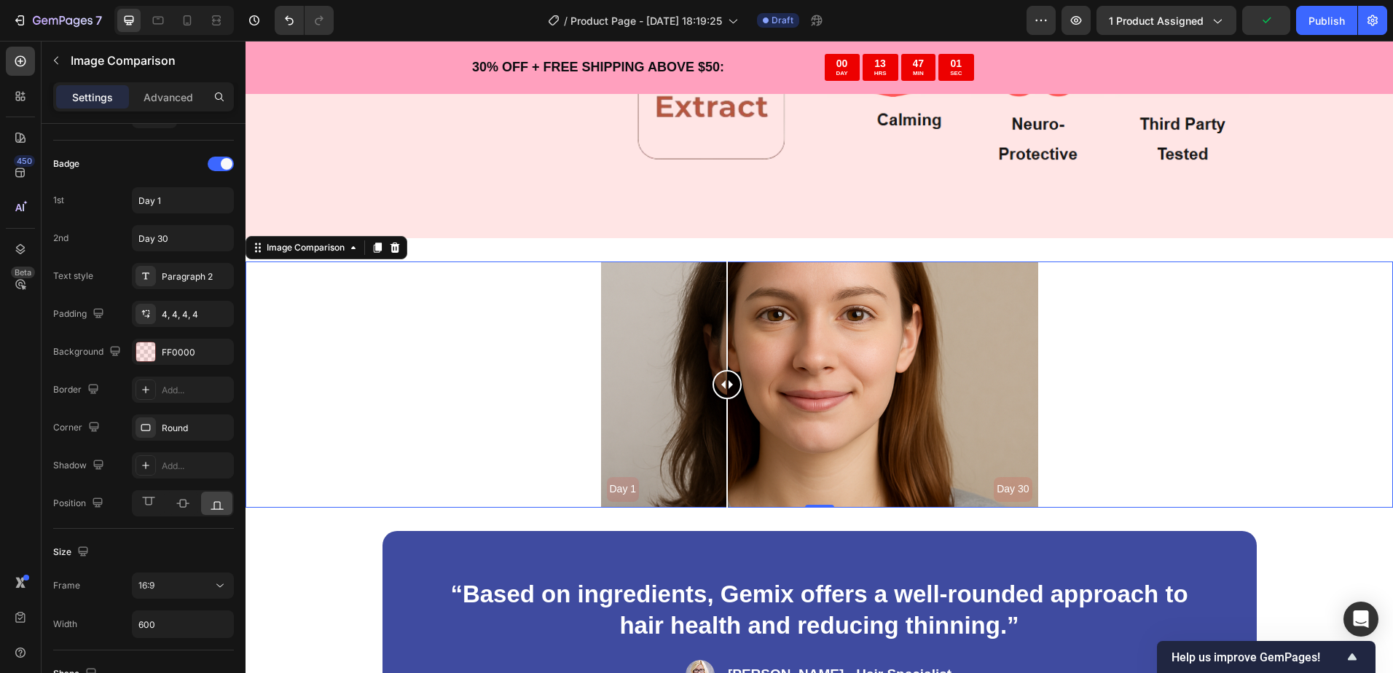
drag, startPoint x: 782, startPoint y: 395, endPoint x: 711, endPoint y: 355, distance: 80.9
click at [723, 355] on div at bounding box center [726, 384] width 29 height 246
click at [179, 590] on div "16:9" at bounding box center [175, 585] width 74 height 13
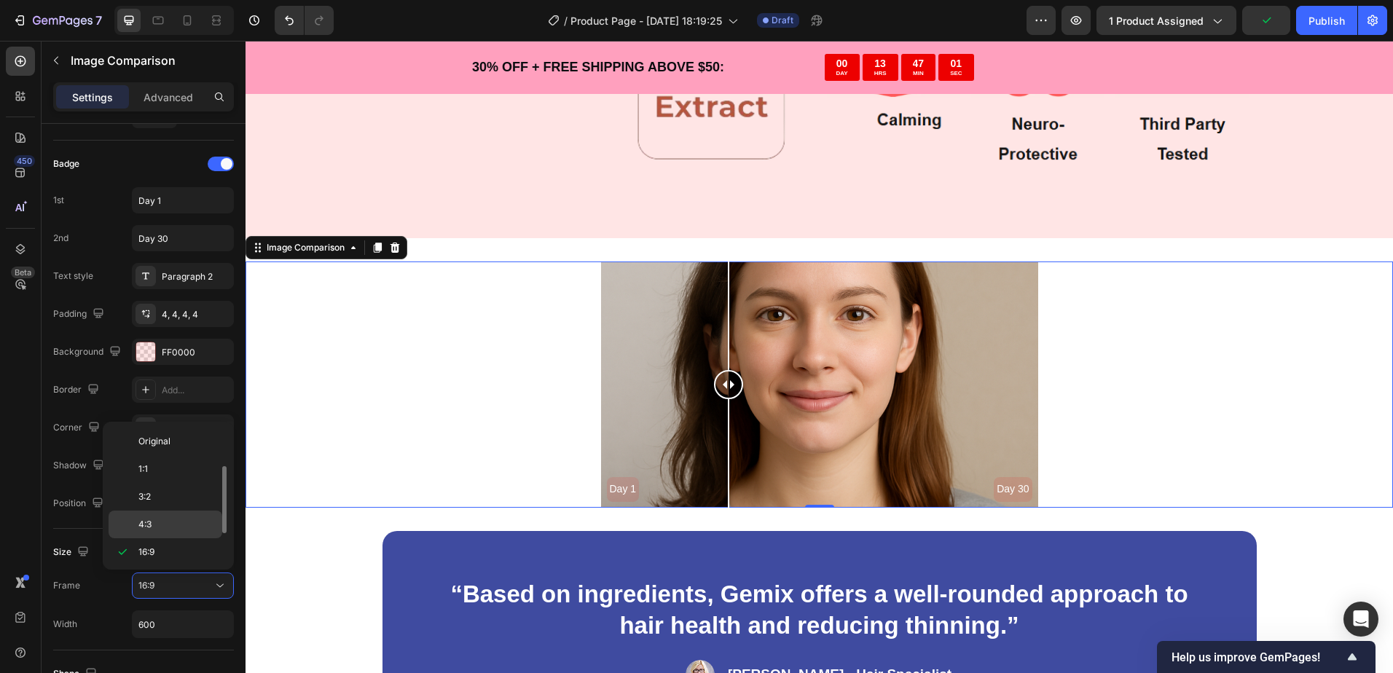
scroll to position [26, 0]
click at [162, 438] on p "1:1" at bounding box center [176, 442] width 77 height 13
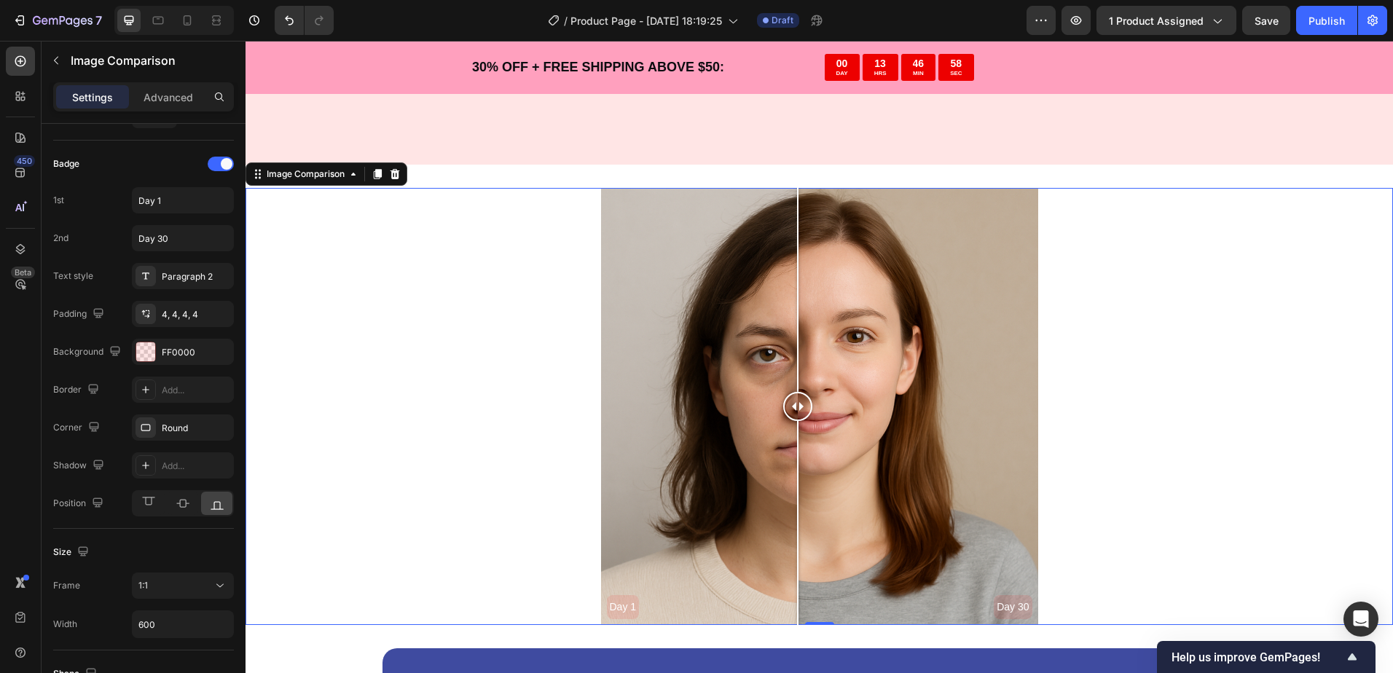
scroll to position [3059, 0]
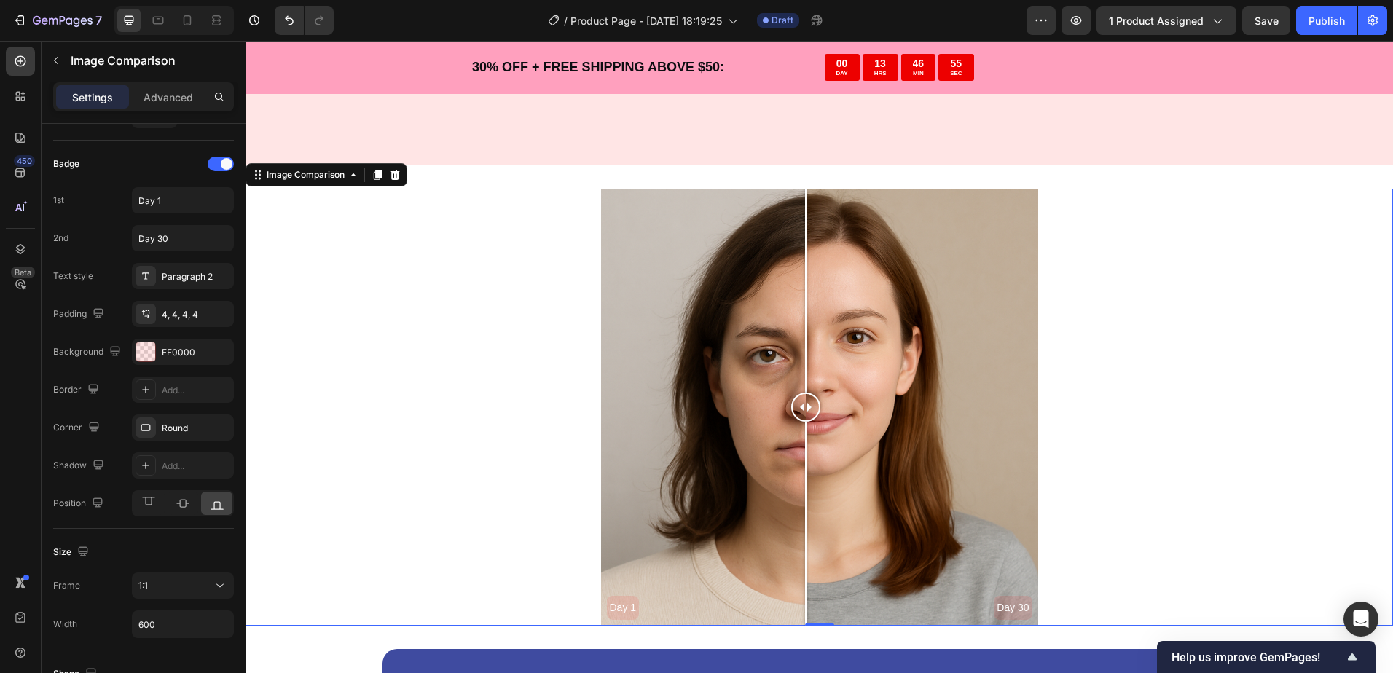
drag, startPoint x: 850, startPoint y: 395, endPoint x: 800, endPoint y: 365, distance: 57.8
click at [800, 365] on div at bounding box center [805, 407] width 29 height 437
click at [303, 360] on div "Day 1 Day 30" at bounding box center [818, 407] width 1147 height 437
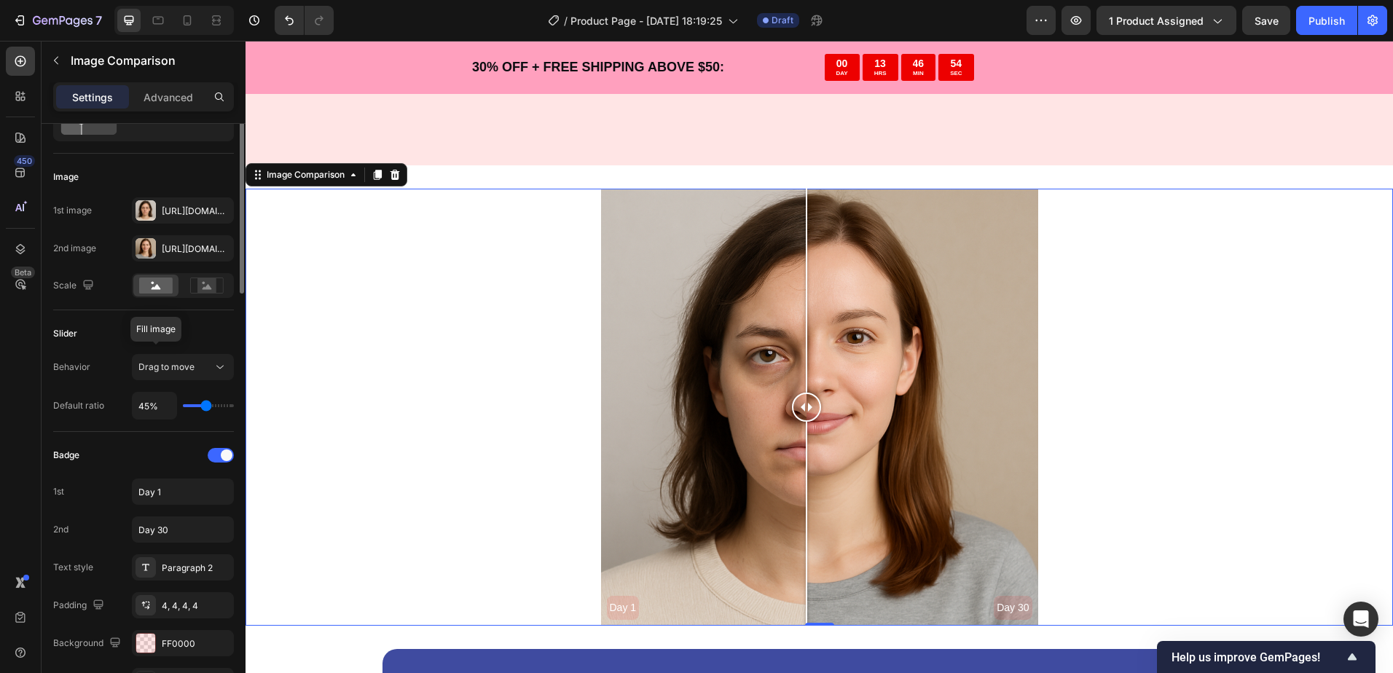
scroll to position [0, 0]
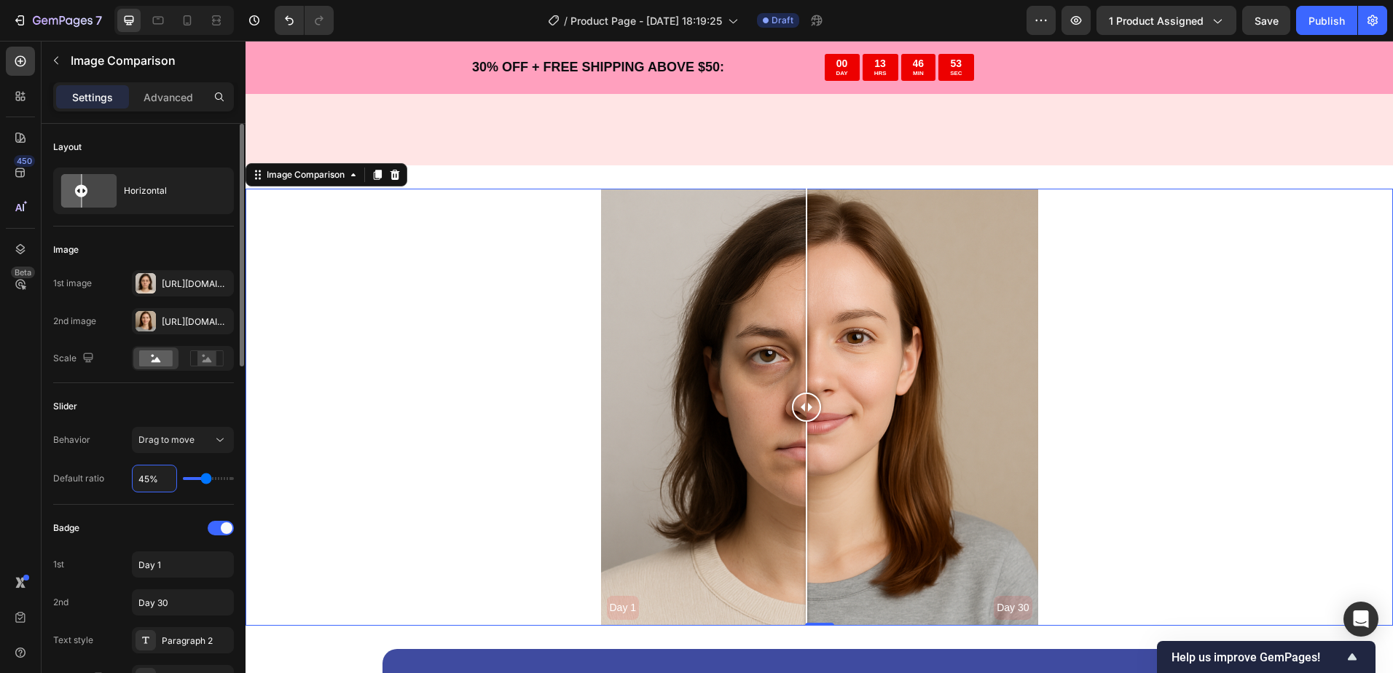
click at [158, 472] on input "45%" at bounding box center [155, 478] width 44 height 26
type input "4%"
type input "4"
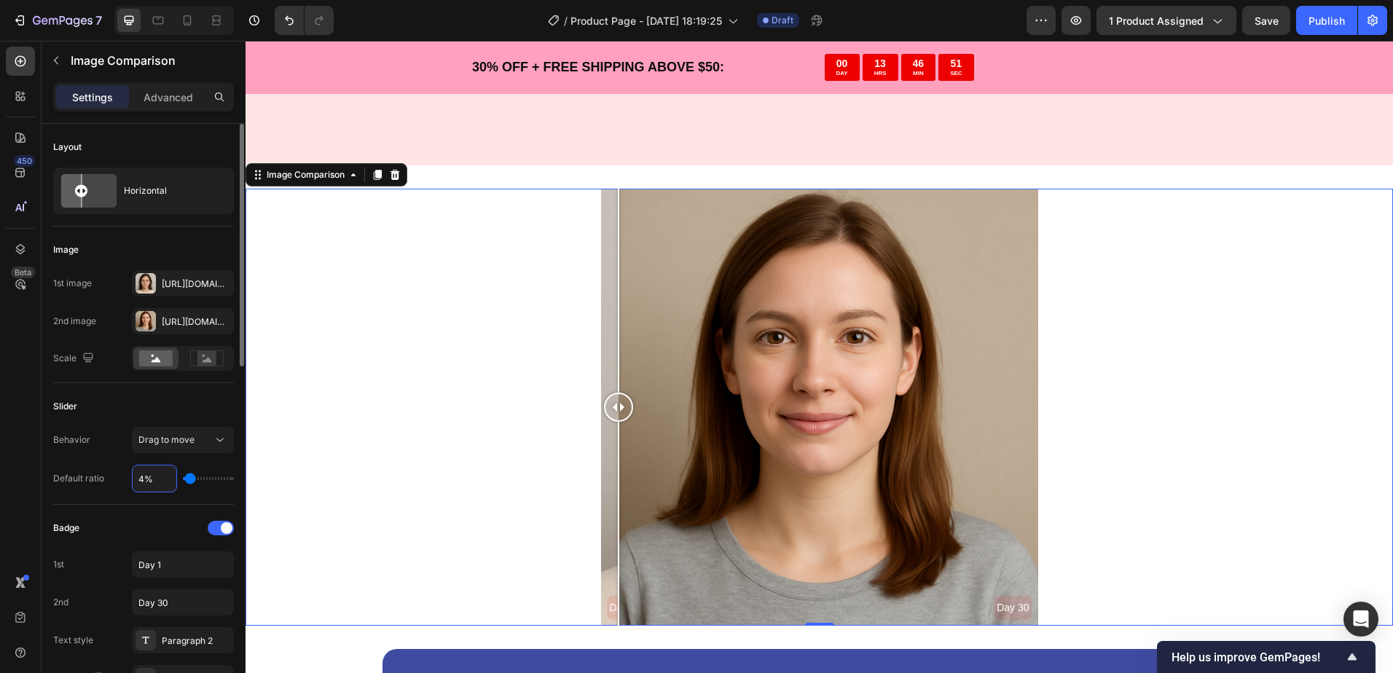
type input "45%"
type input "45"
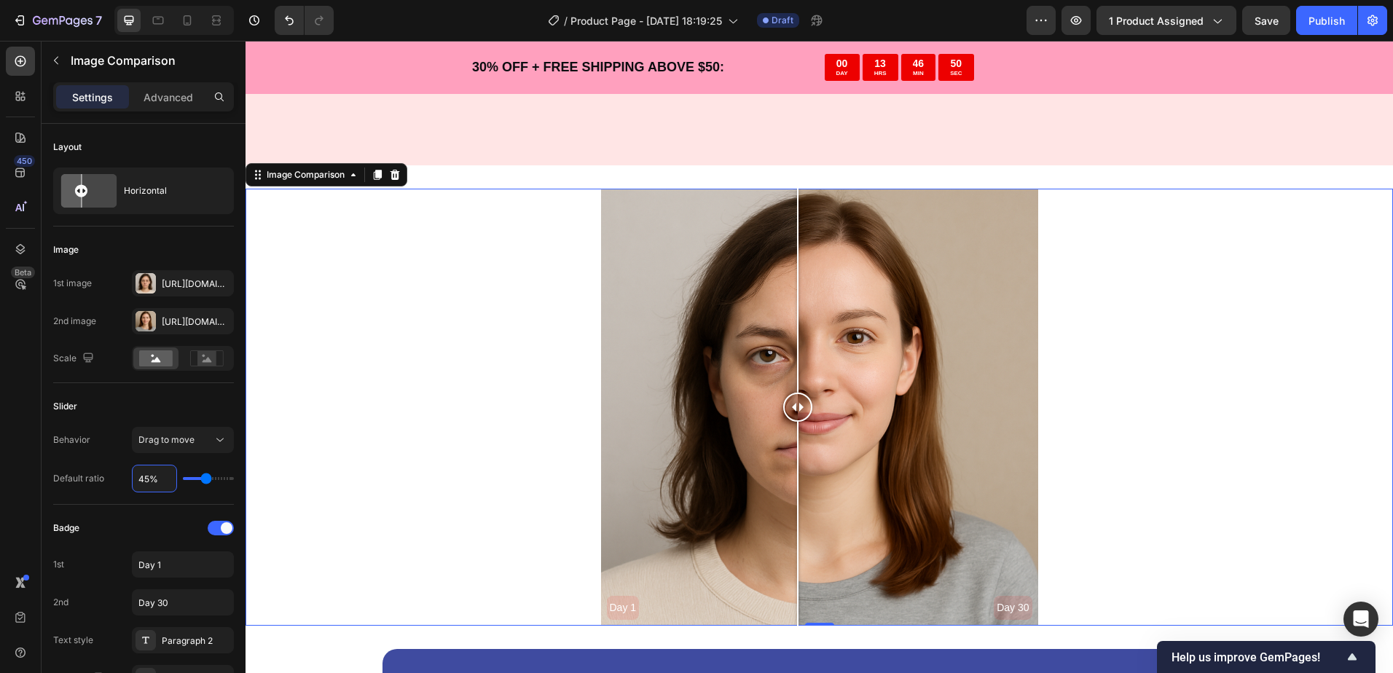
click at [395, 354] on div "Day 1 Day 30" at bounding box center [818, 407] width 1147 height 437
click at [131, 189] on div "Horizontal" at bounding box center [168, 191] width 89 height 34
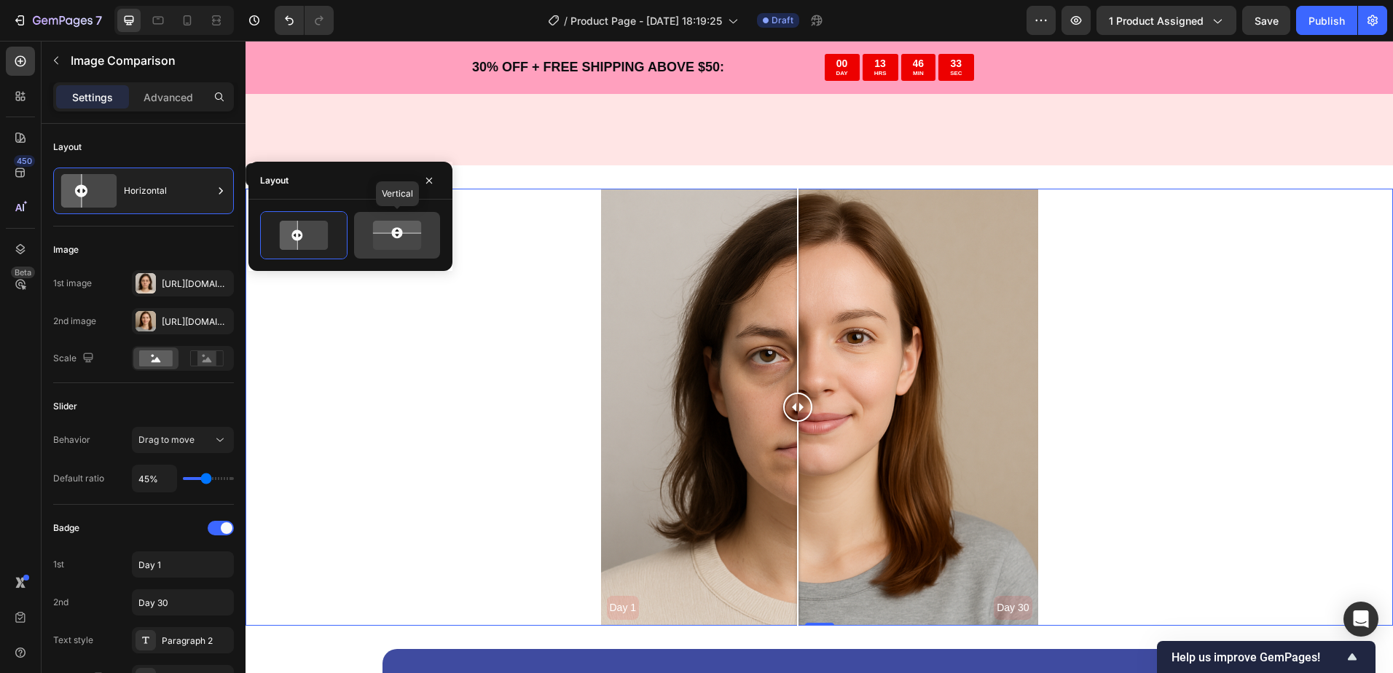
click at [388, 219] on div at bounding box center [397, 235] width 86 height 47
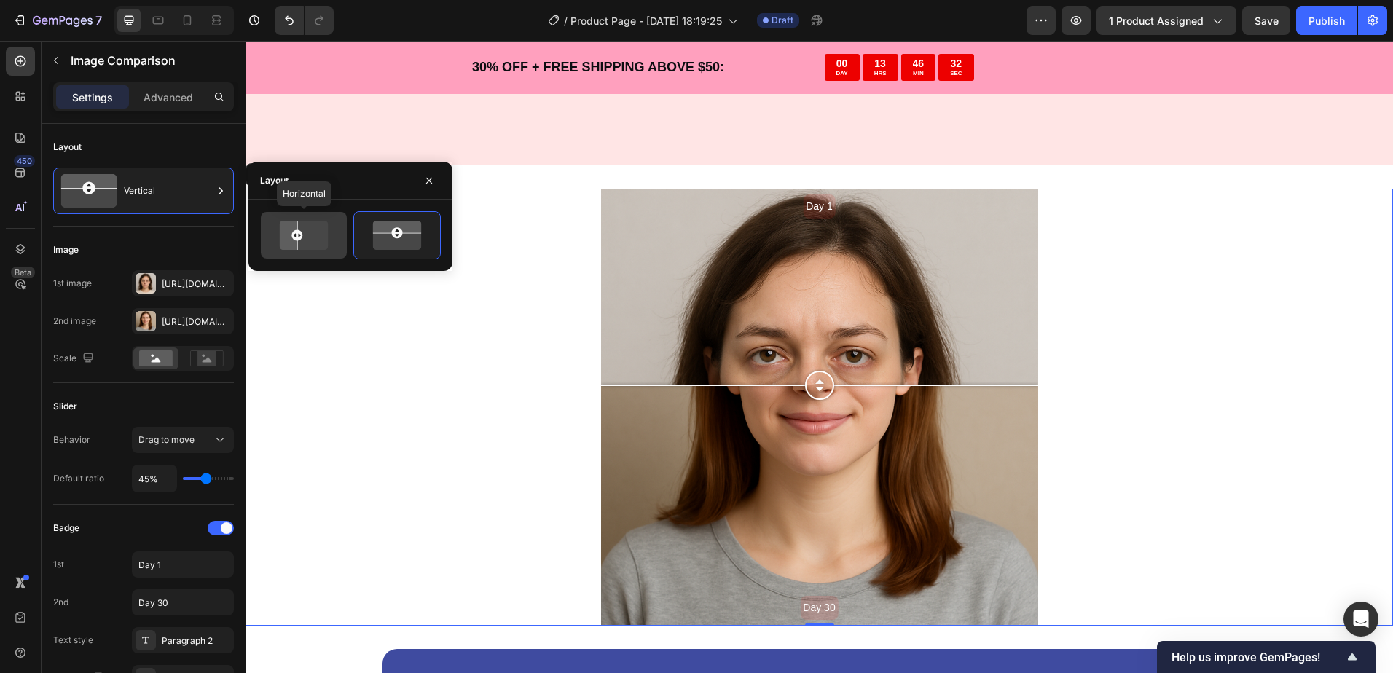
click at [328, 233] on icon at bounding box center [304, 236] width 58 height 34
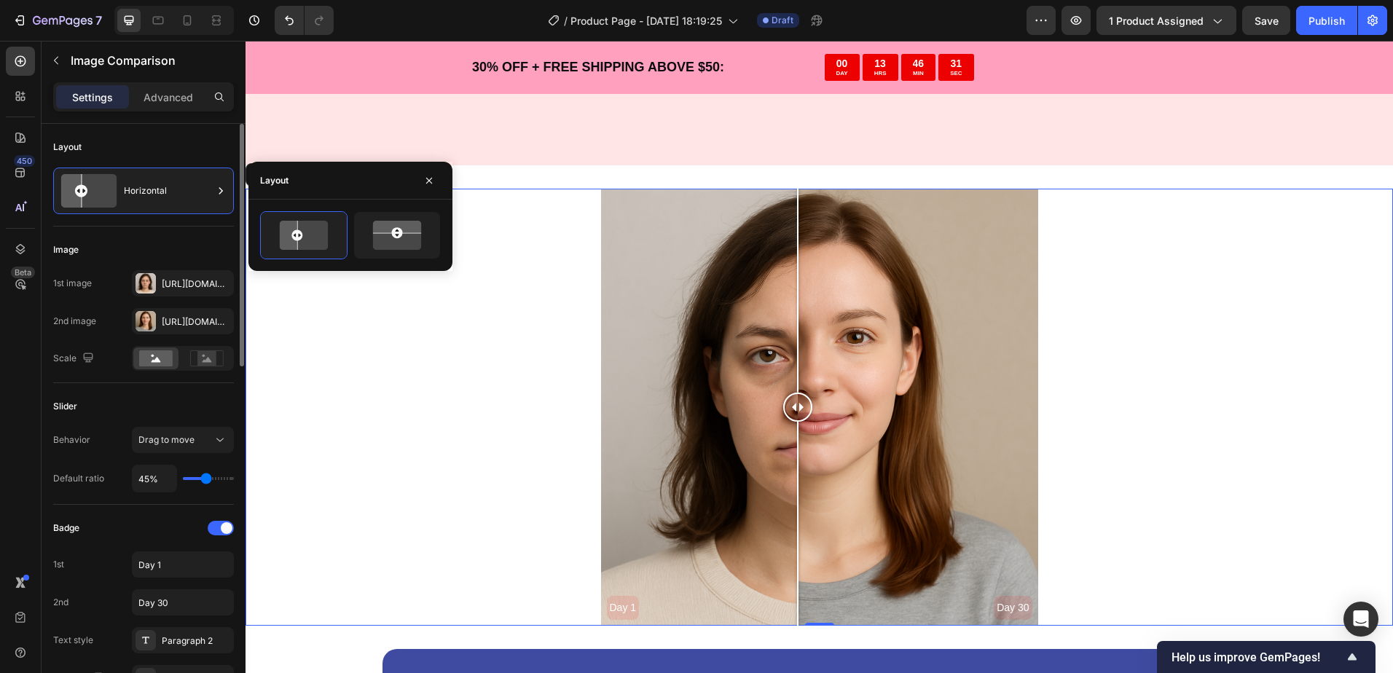
click at [190, 244] on div "Image" at bounding box center [143, 249] width 181 height 23
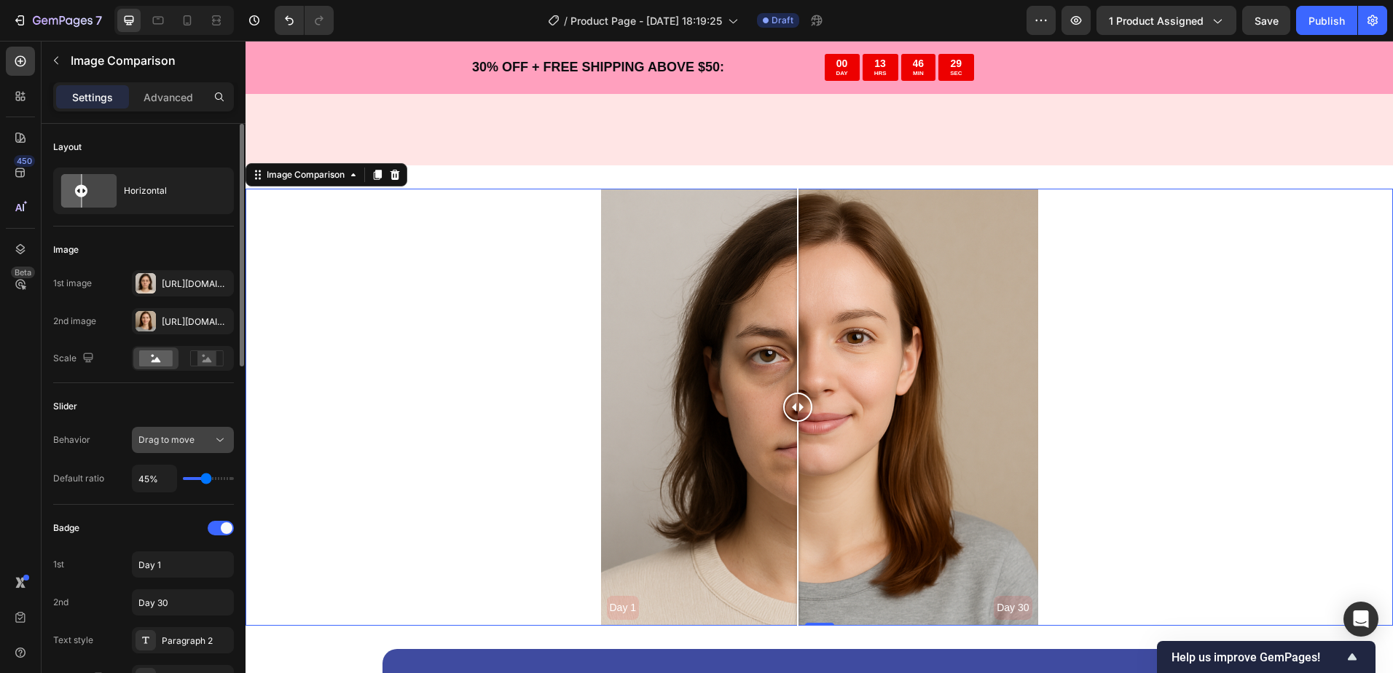
click at [168, 433] on button "Drag to move" at bounding box center [183, 440] width 102 height 26
click at [386, 384] on div "Day 1 Day 30" at bounding box center [818, 407] width 1147 height 437
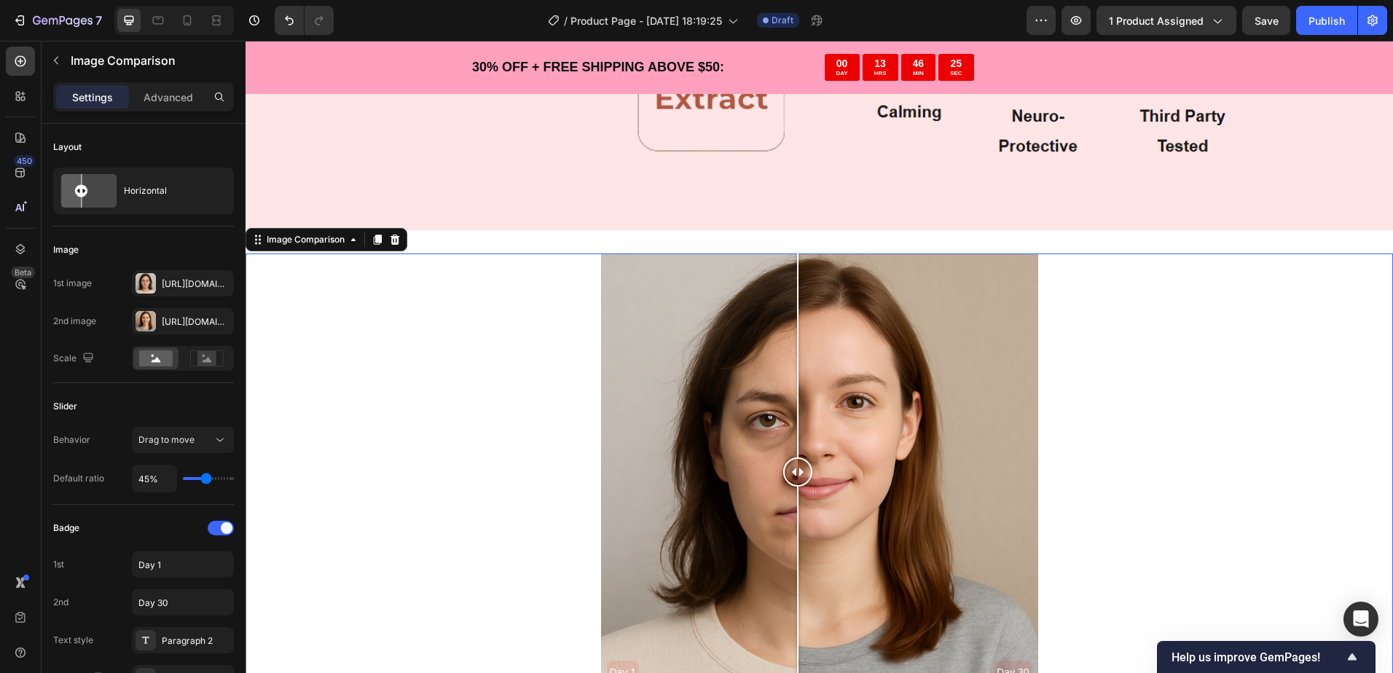
scroll to position [2986, 0]
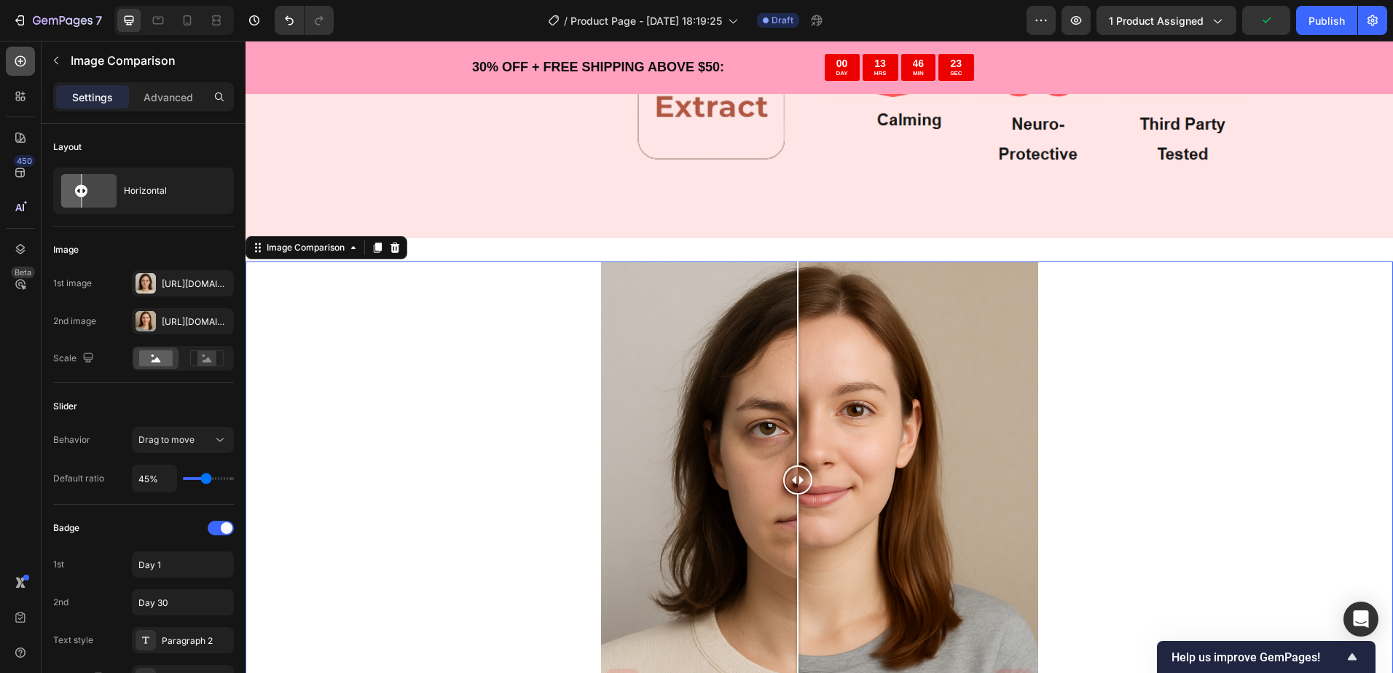
click at [25, 61] on icon at bounding box center [20, 61] width 15 height 15
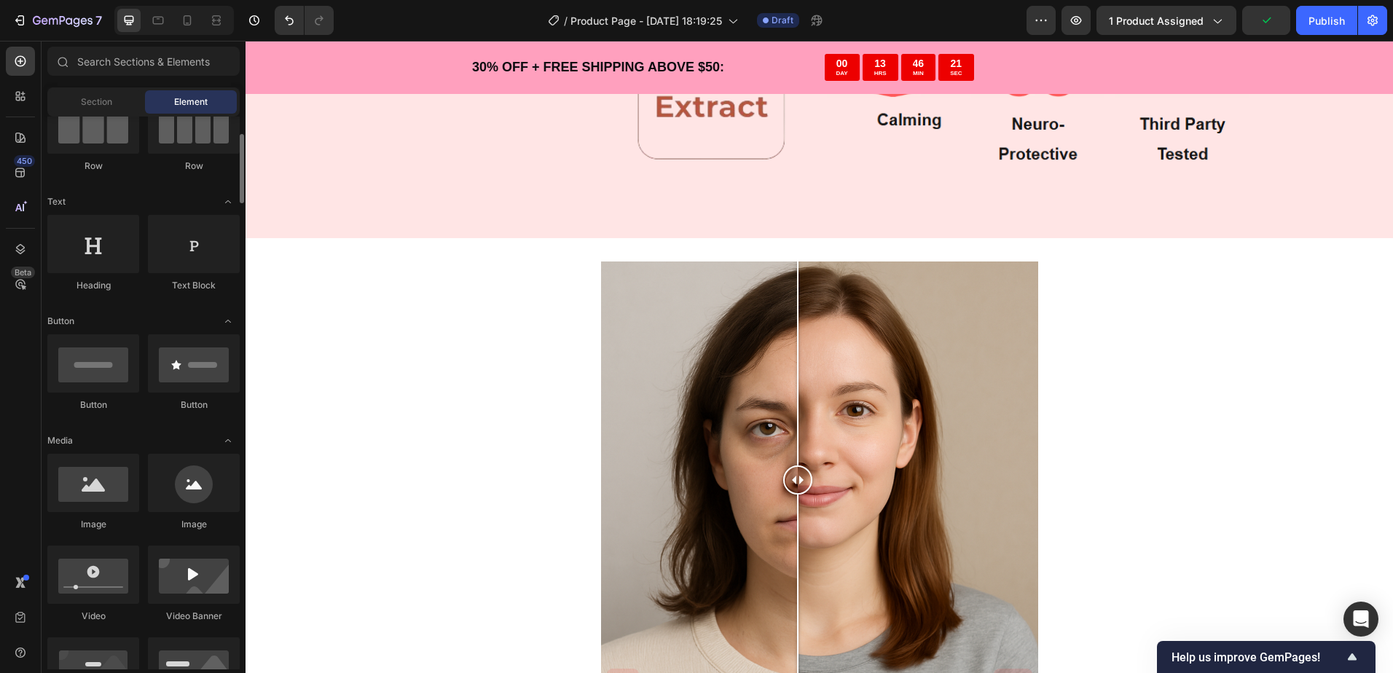
scroll to position [0, 0]
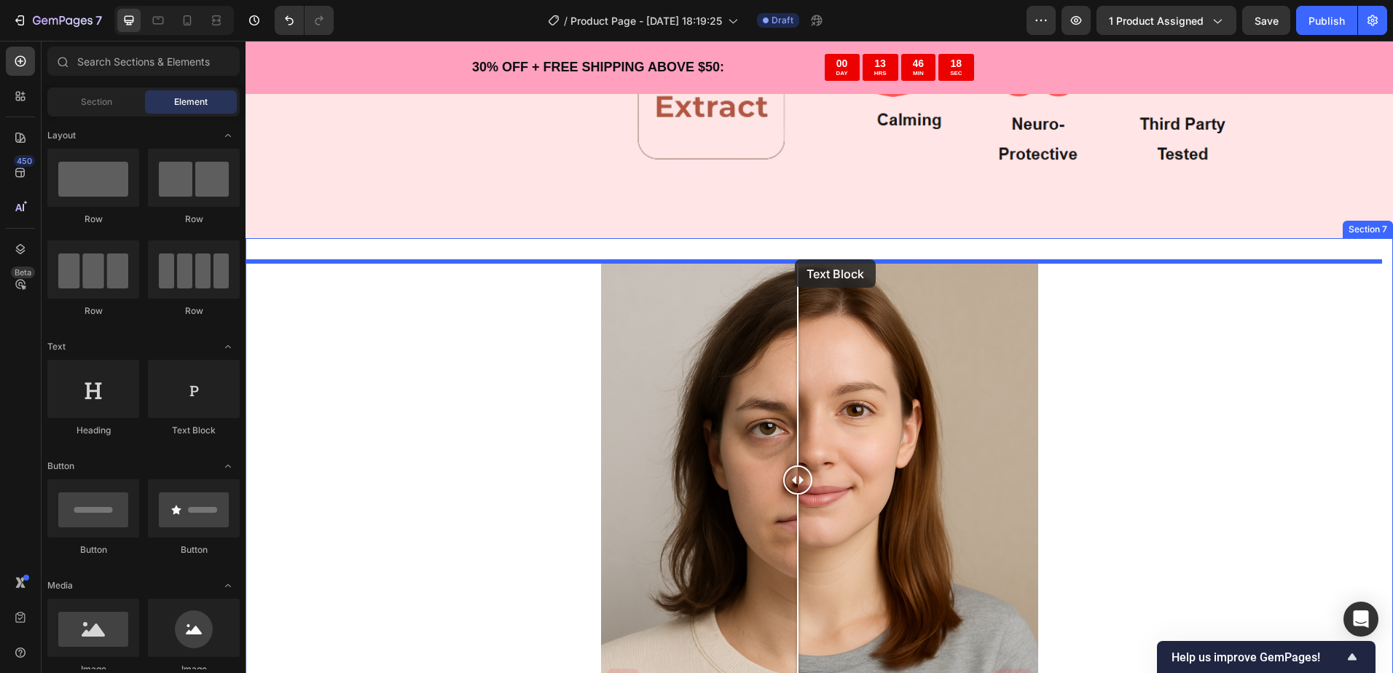
drag, startPoint x: 452, startPoint y: 438, endPoint x: 795, endPoint y: 259, distance: 386.7
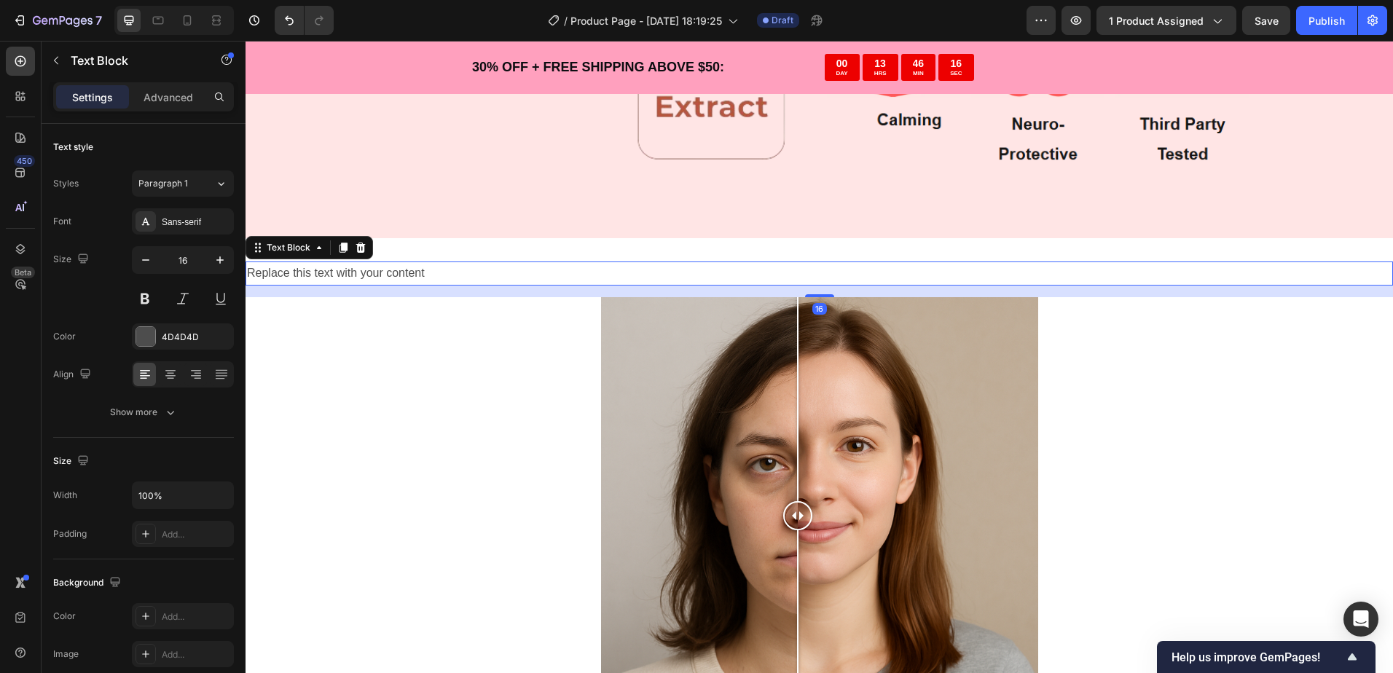
click at [316, 272] on div "Replace this text with your content" at bounding box center [818, 273] width 1147 height 24
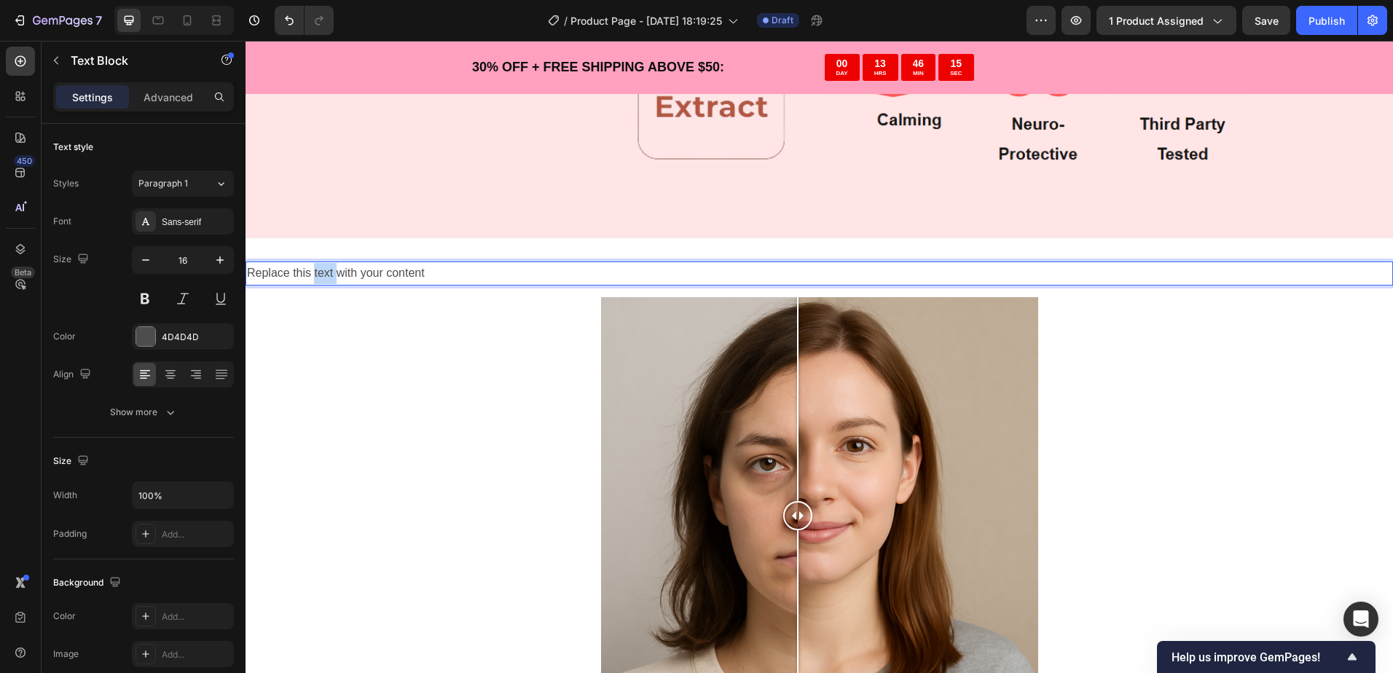
click at [316, 272] on p "Replace this text with your content" at bounding box center [819, 273] width 1144 height 21
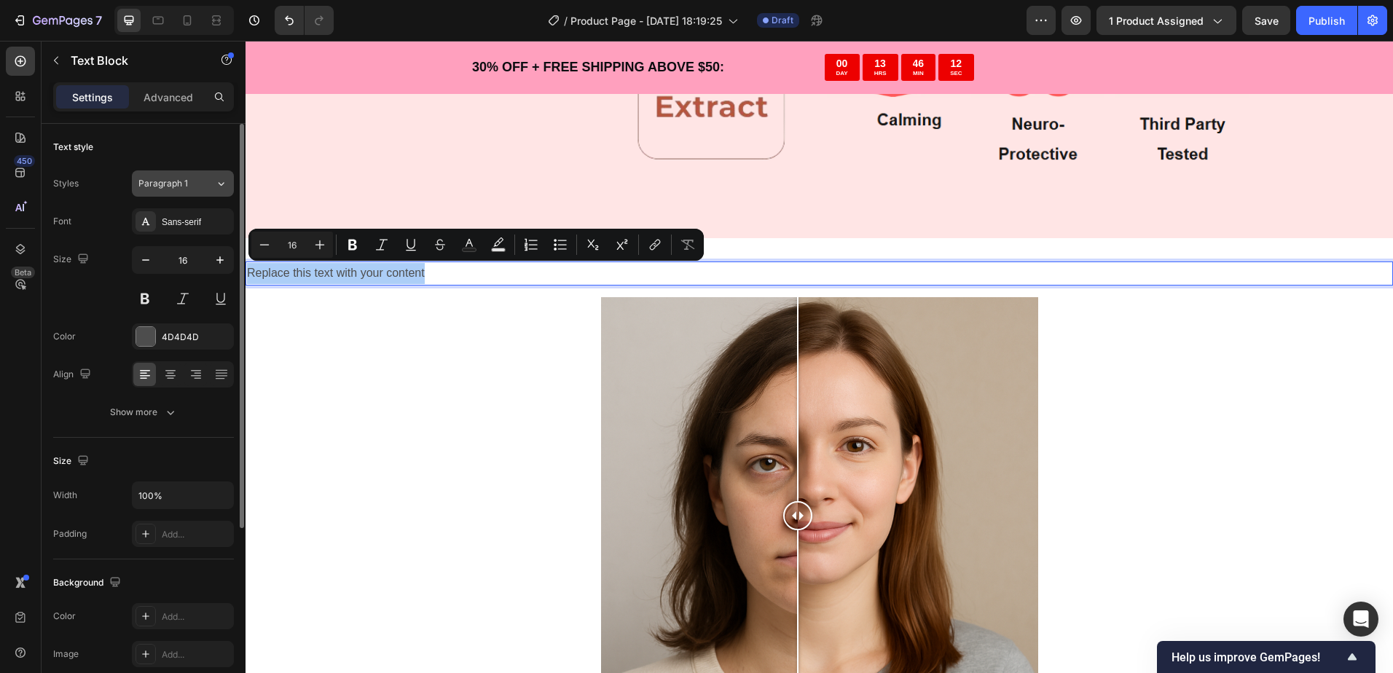
click at [182, 184] on span "Paragraph 1" at bounding box center [163, 183] width 50 height 13
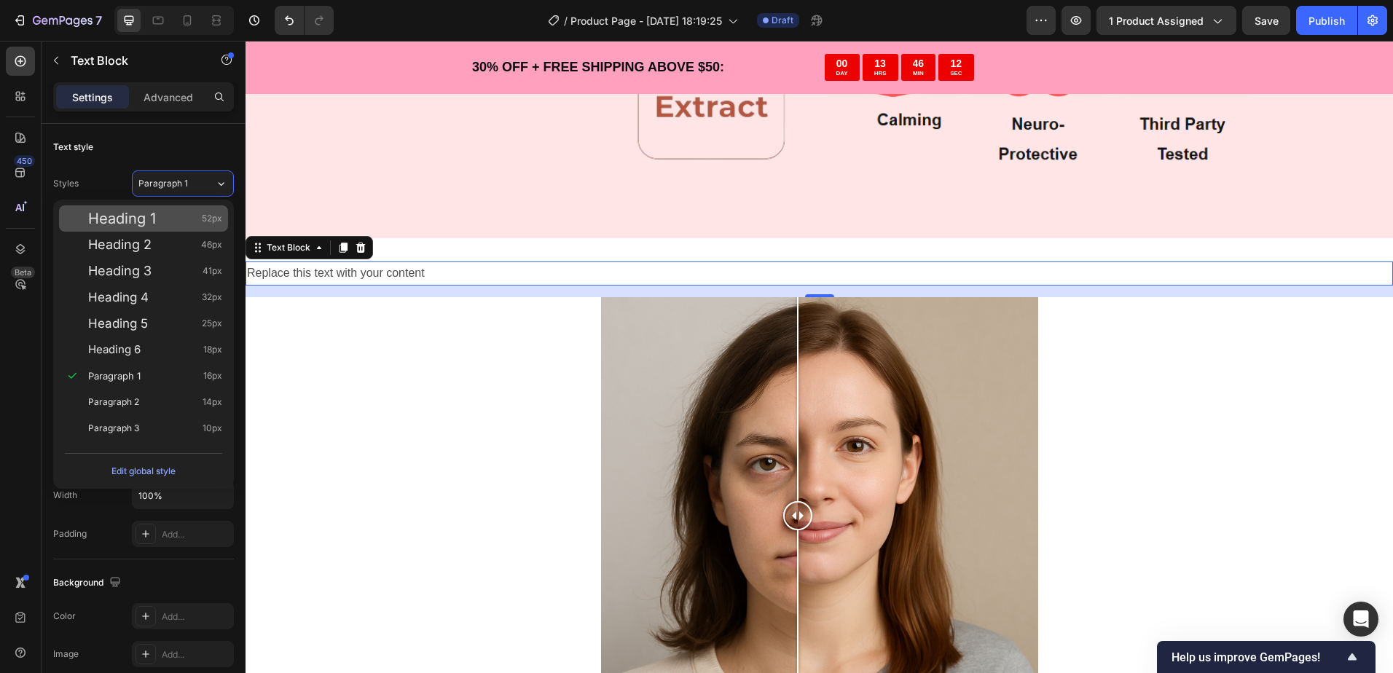
click at [177, 223] on div "Heading 1 52px" at bounding box center [155, 218] width 134 height 15
type input "52"
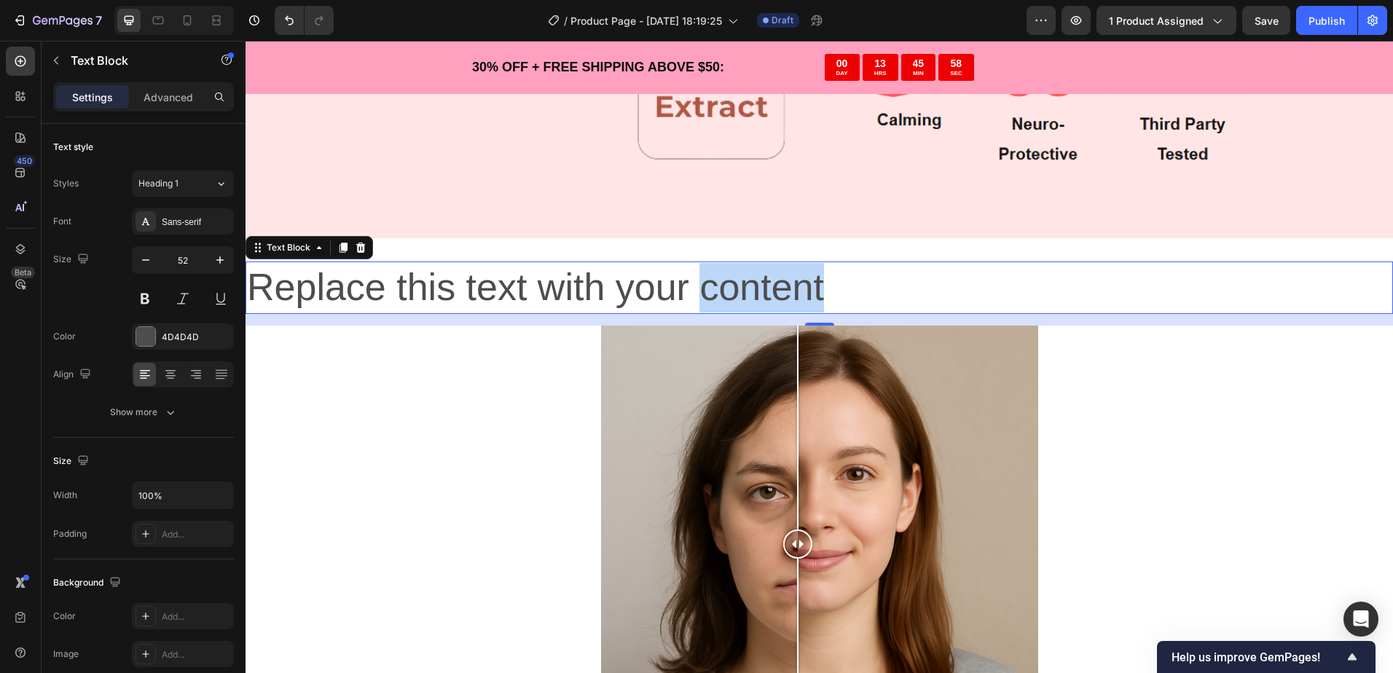
click at [722, 298] on p "Replace this text with your content" at bounding box center [819, 288] width 1144 height 50
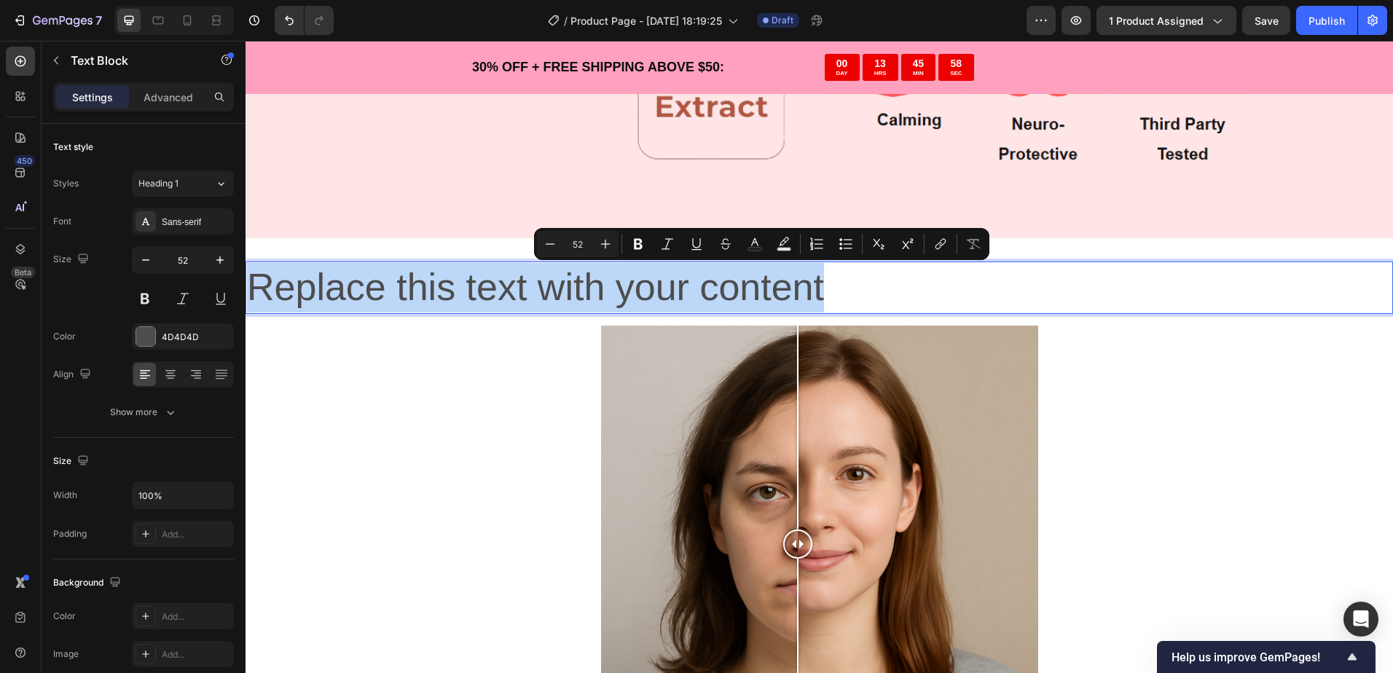
click at [722, 298] on p "Replace this text with your content" at bounding box center [819, 288] width 1144 height 50
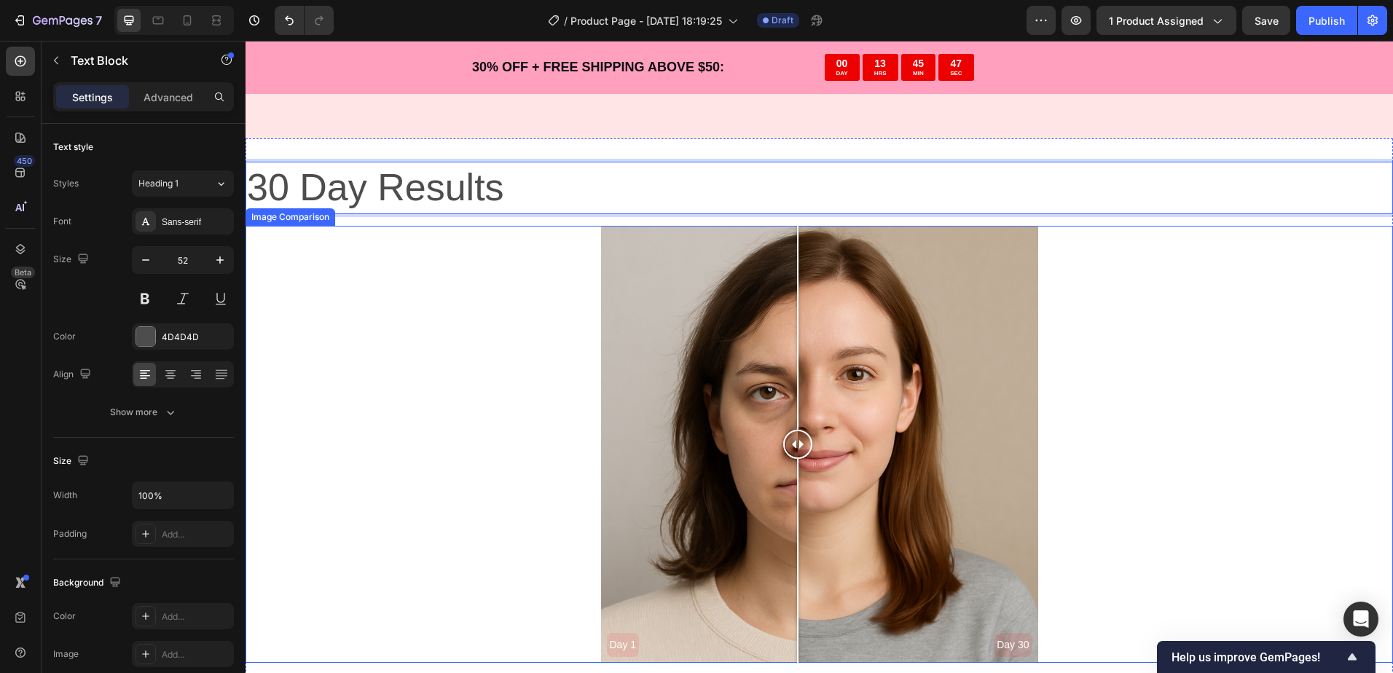
scroll to position [2986, 0]
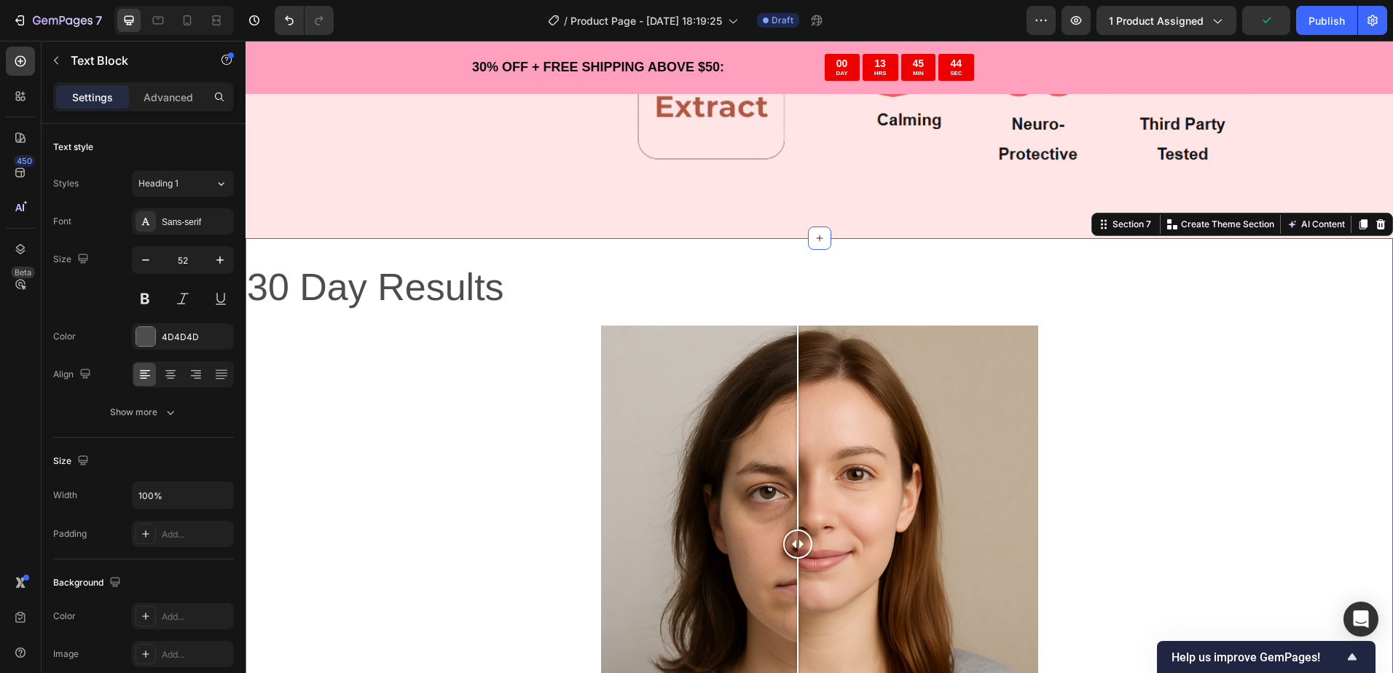
click at [1355, 257] on div "30 Day Results Text Block Day 1 Day 30 Image Comparison Section 7 You can creat…" at bounding box center [818, 512] width 1147 height 548
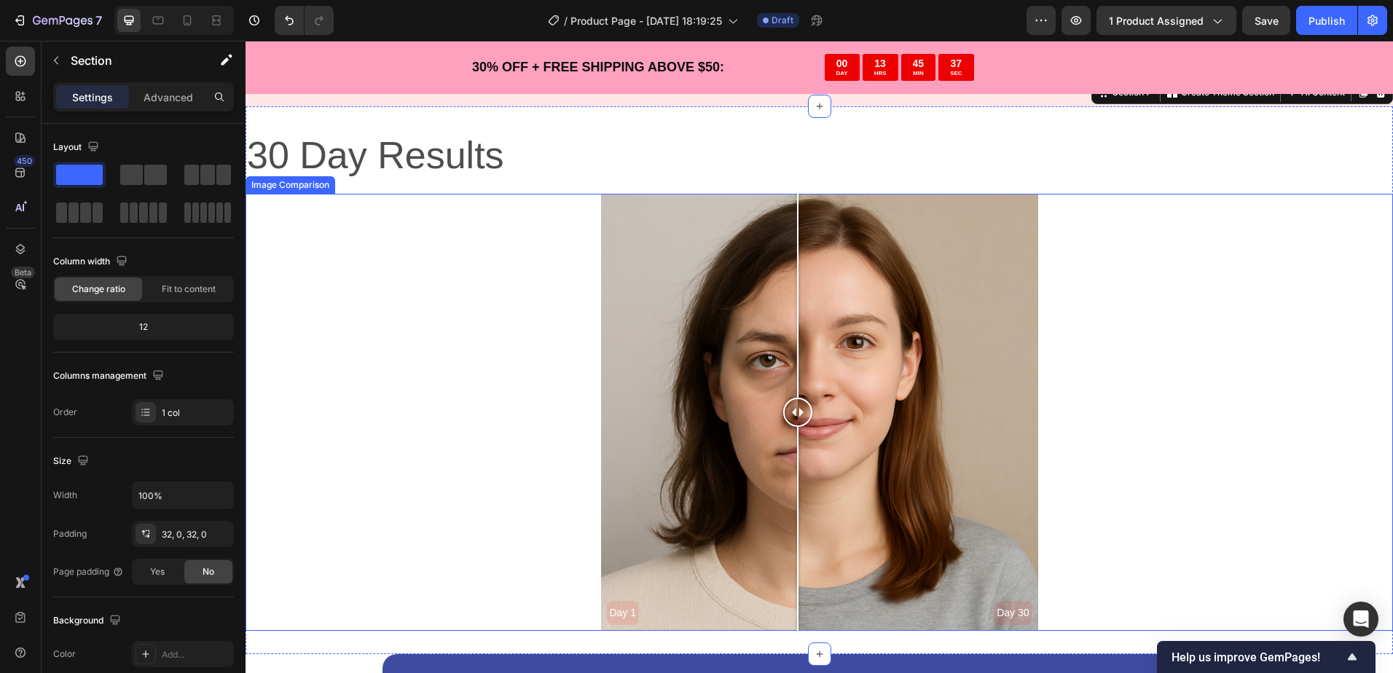
scroll to position [3059, 0]
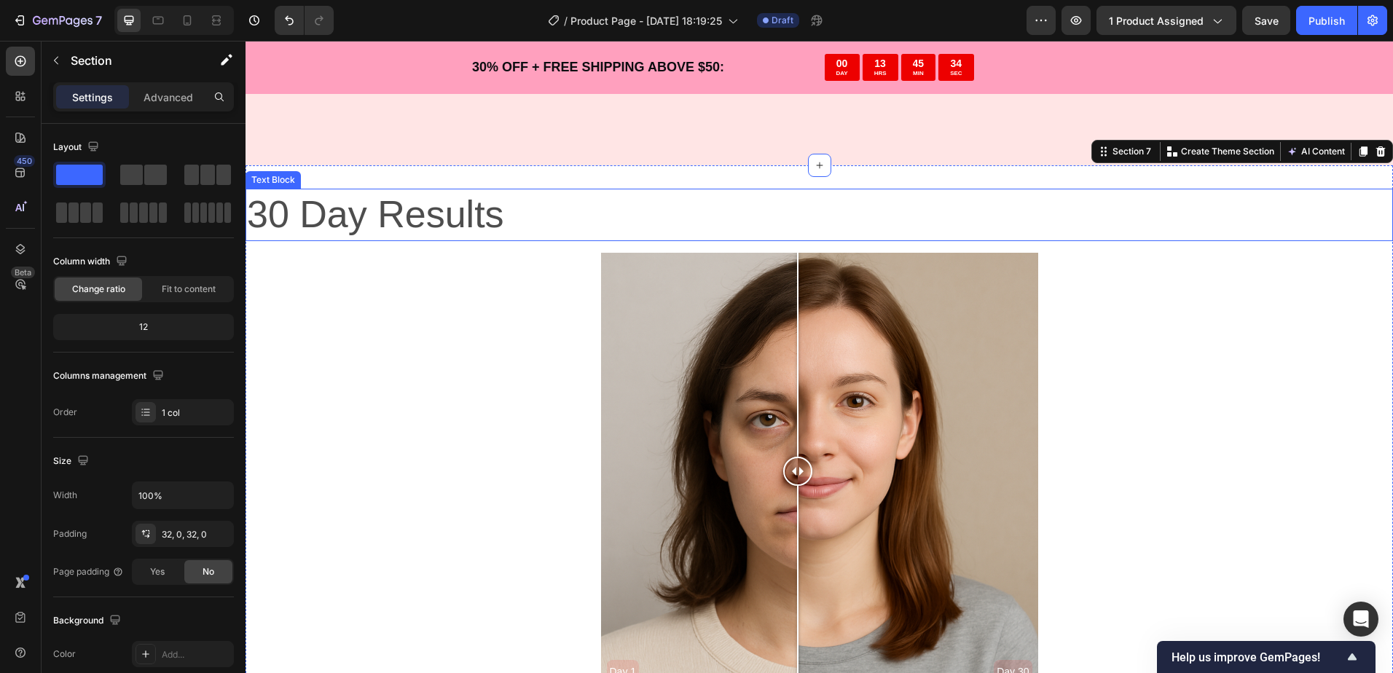
click at [516, 225] on p "30 Day Results" at bounding box center [819, 215] width 1144 height 50
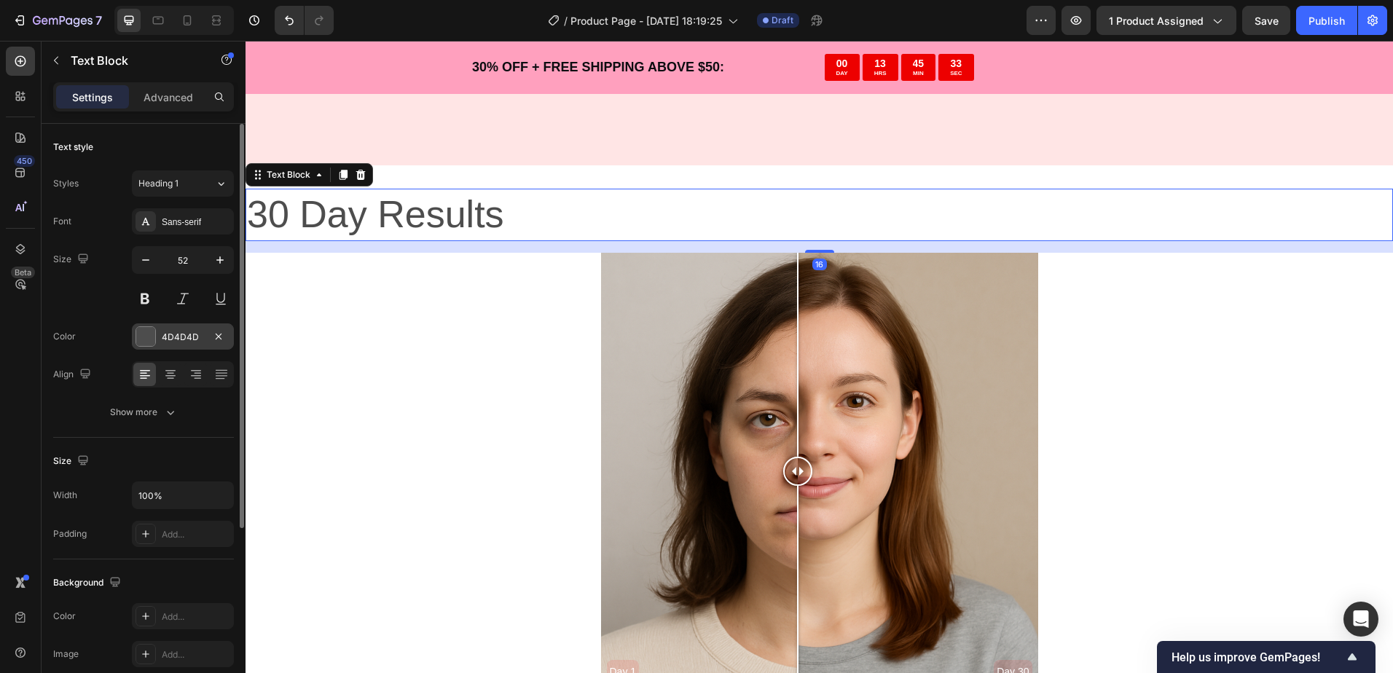
click at [176, 334] on div "4D4D4D" at bounding box center [183, 337] width 42 height 13
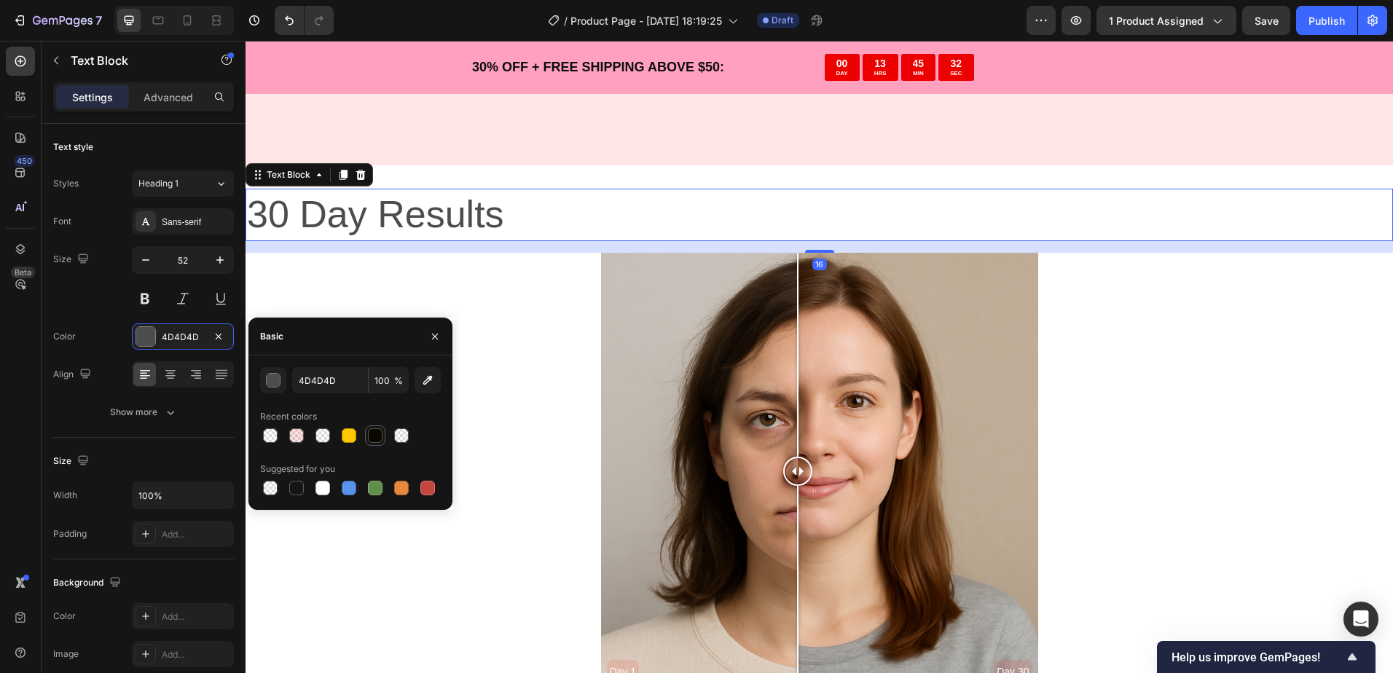
click at [371, 430] on div at bounding box center [375, 435] width 15 height 15
type input "0A0800"
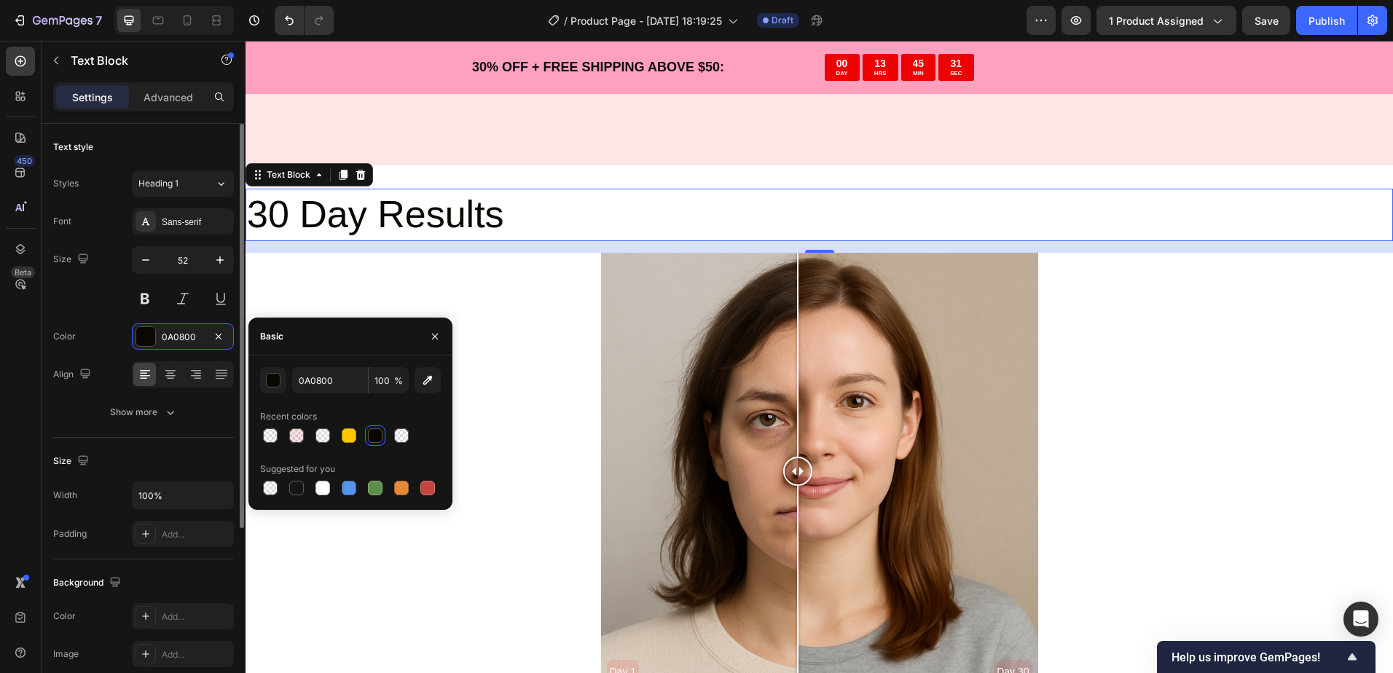
click at [115, 312] on div "Font Sans-serif Size 52 Color 0A0800 Align Show more" at bounding box center [143, 316] width 181 height 217
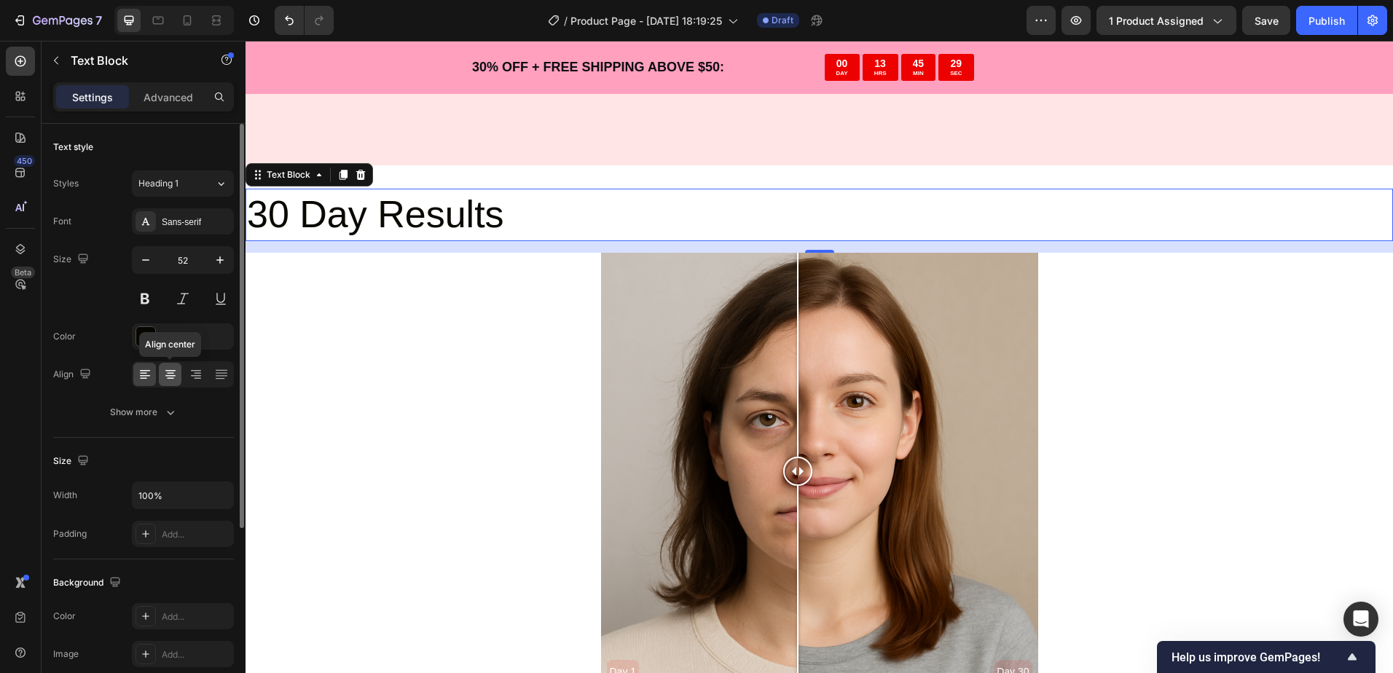
click at [173, 369] on icon at bounding box center [170, 374] width 15 height 15
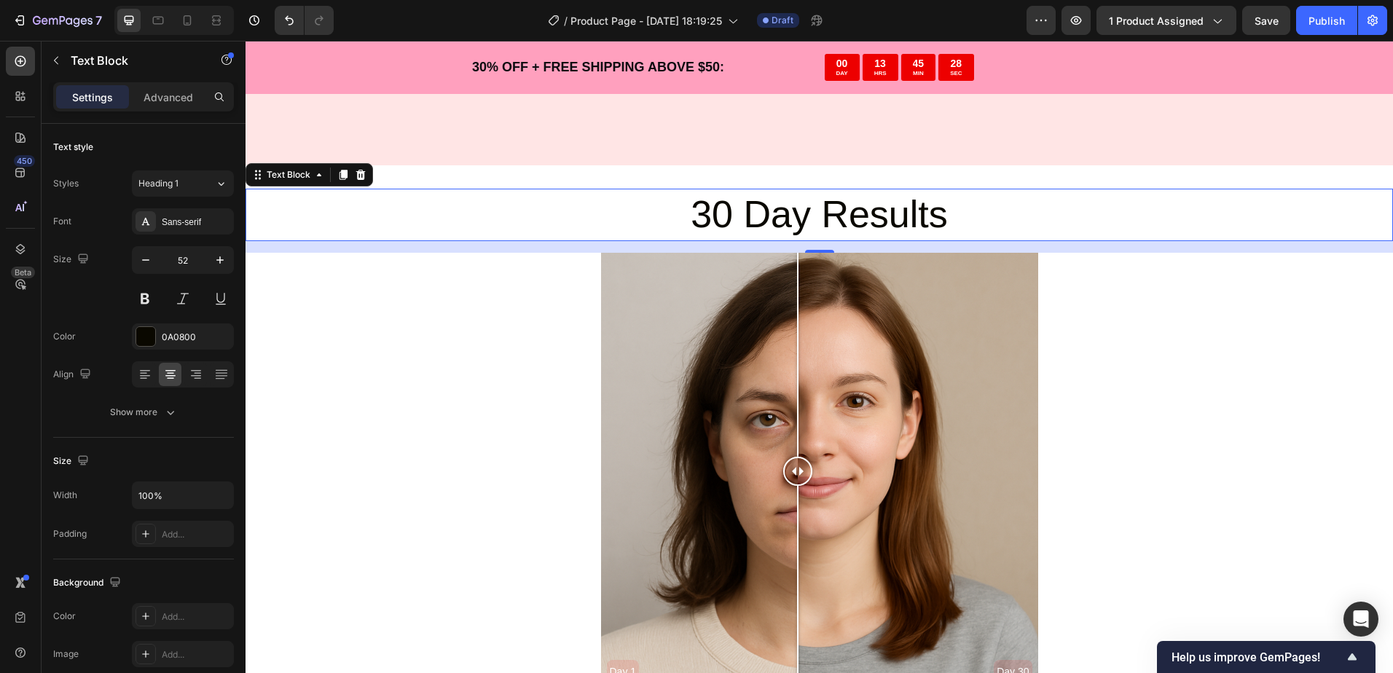
click at [821, 181] on div "30 Day Results Text Block 16 Day 1 Day 30 Image Comparison Section 7" at bounding box center [818, 439] width 1147 height 548
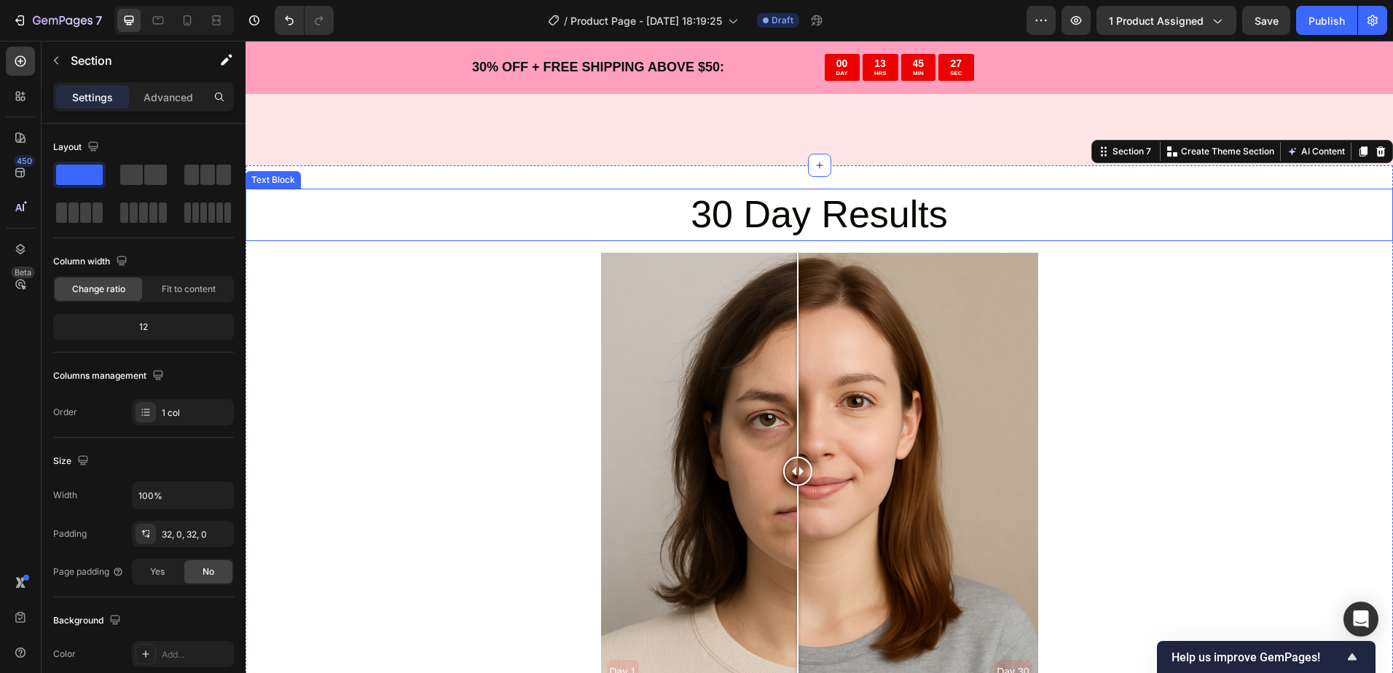
click at [811, 203] on p "30 Day Results" at bounding box center [819, 215] width 1144 height 50
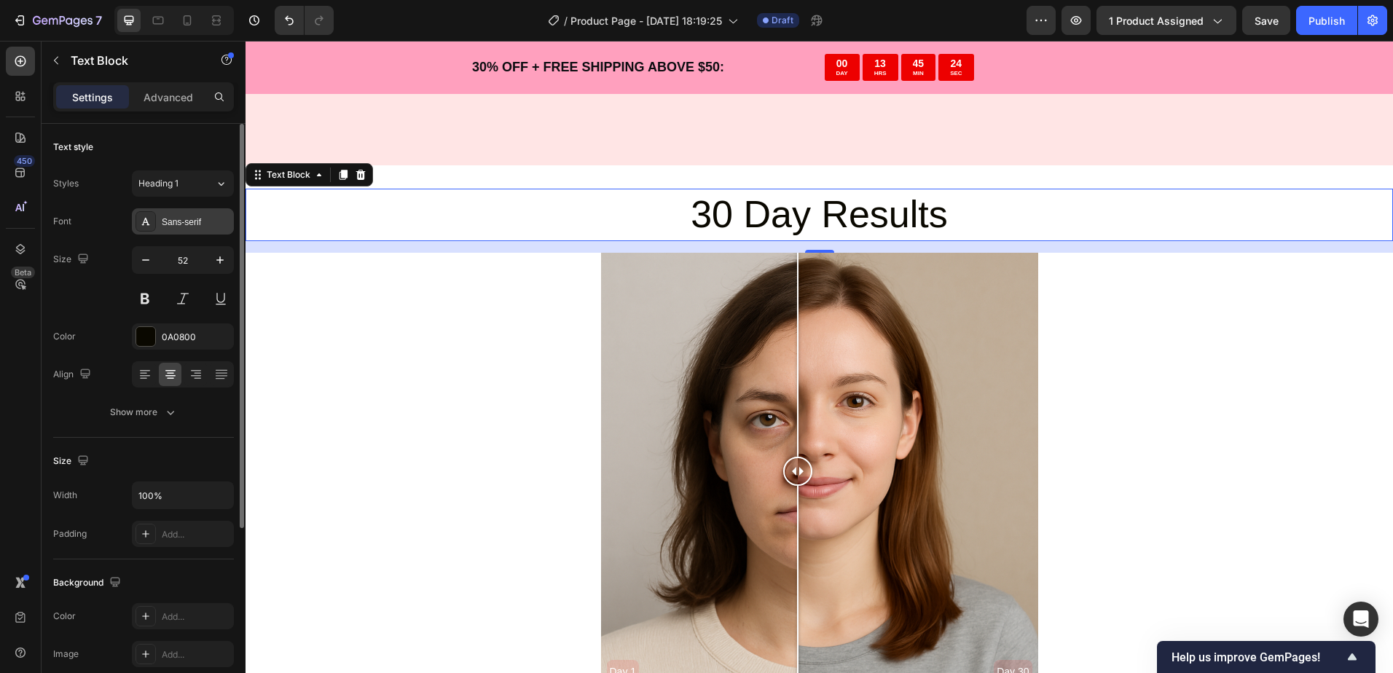
click at [175, 224] on div "Sans-serif" at bounding box center [196, 222] width 68 height 13
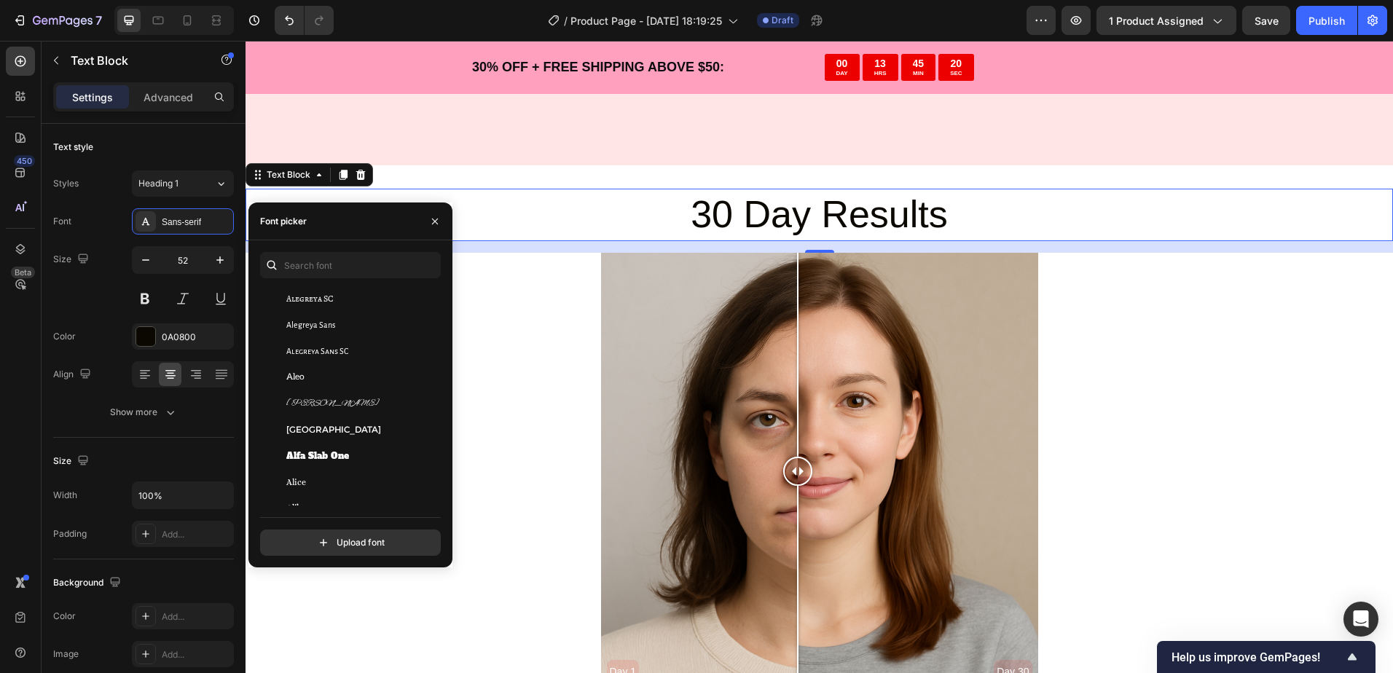
scroll to position [947, 0]
click at [323, 380] on span "[GEOGRAPHIC_DATA]" at bounding box center [333, 382] width 95 height 13
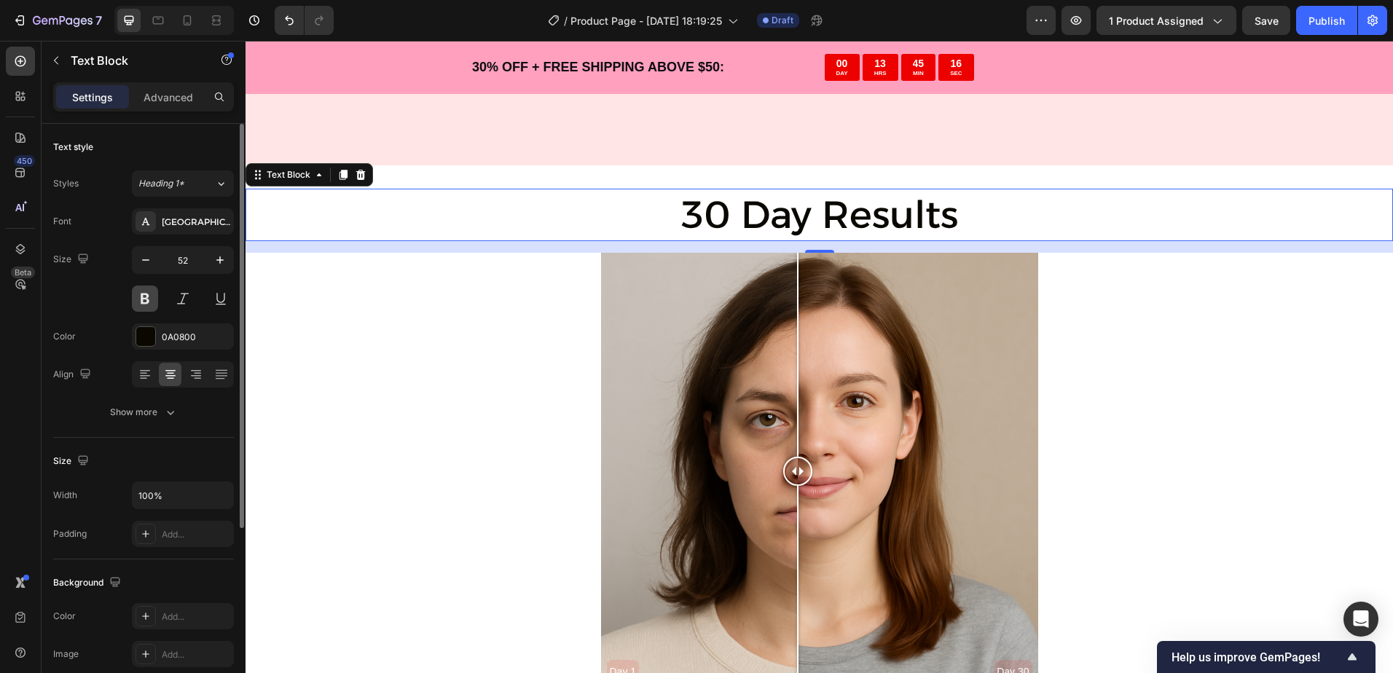
click at [148, 297] on button at bounding box center [145, 299] width 26 height 26
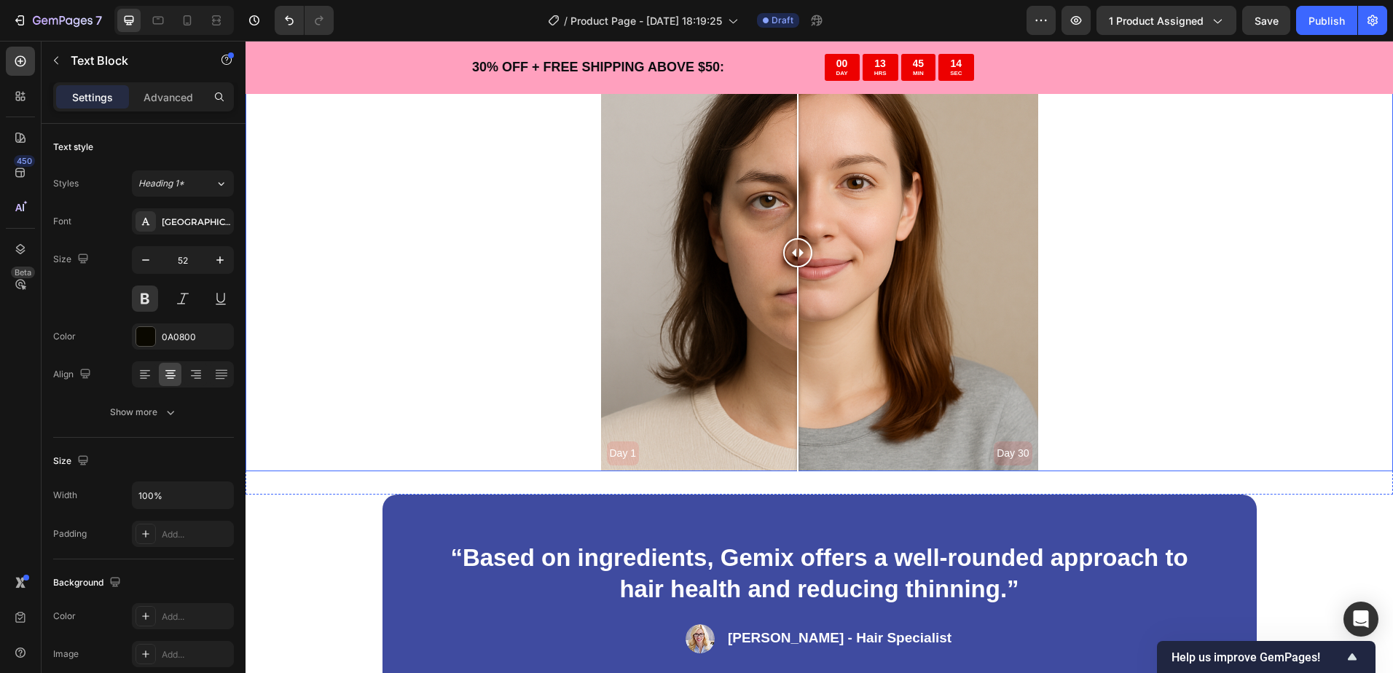
click at [423, 333] on div "Day 1 Day 30" at bounding box center [818, 252] width 1147 height 437
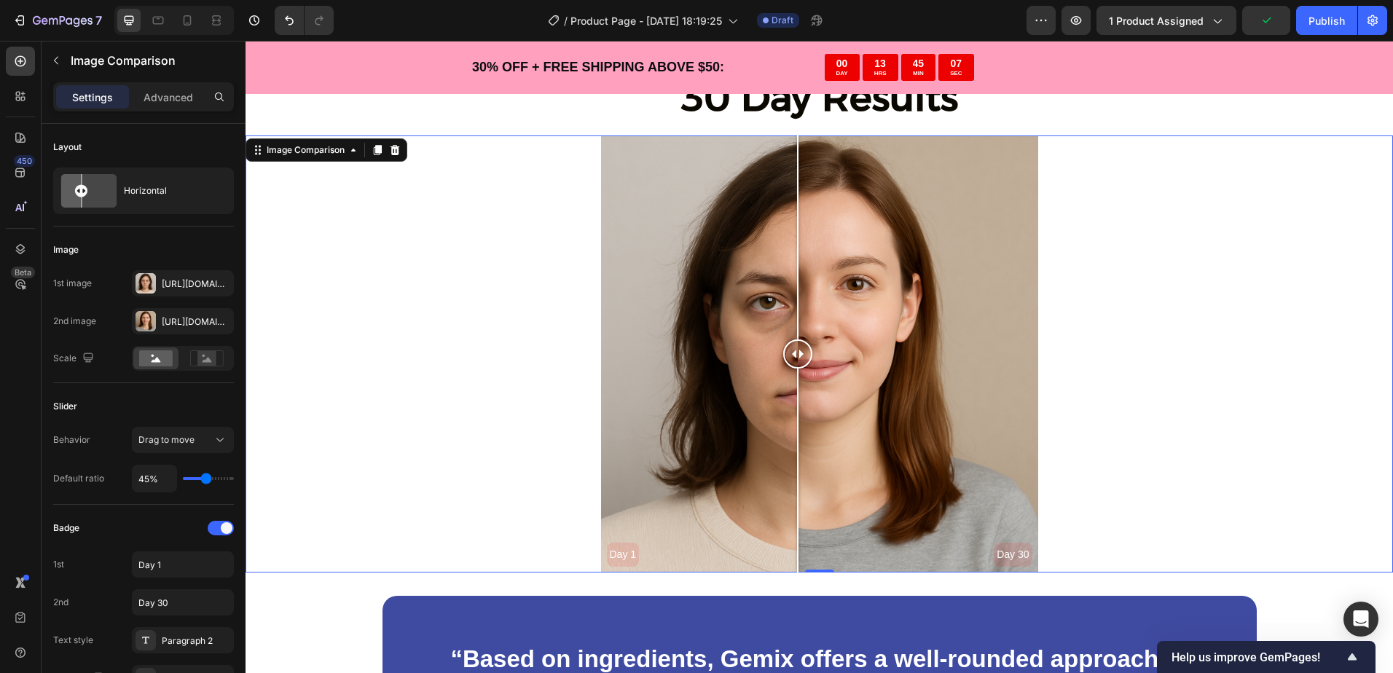
scroll to position [3205, 0]
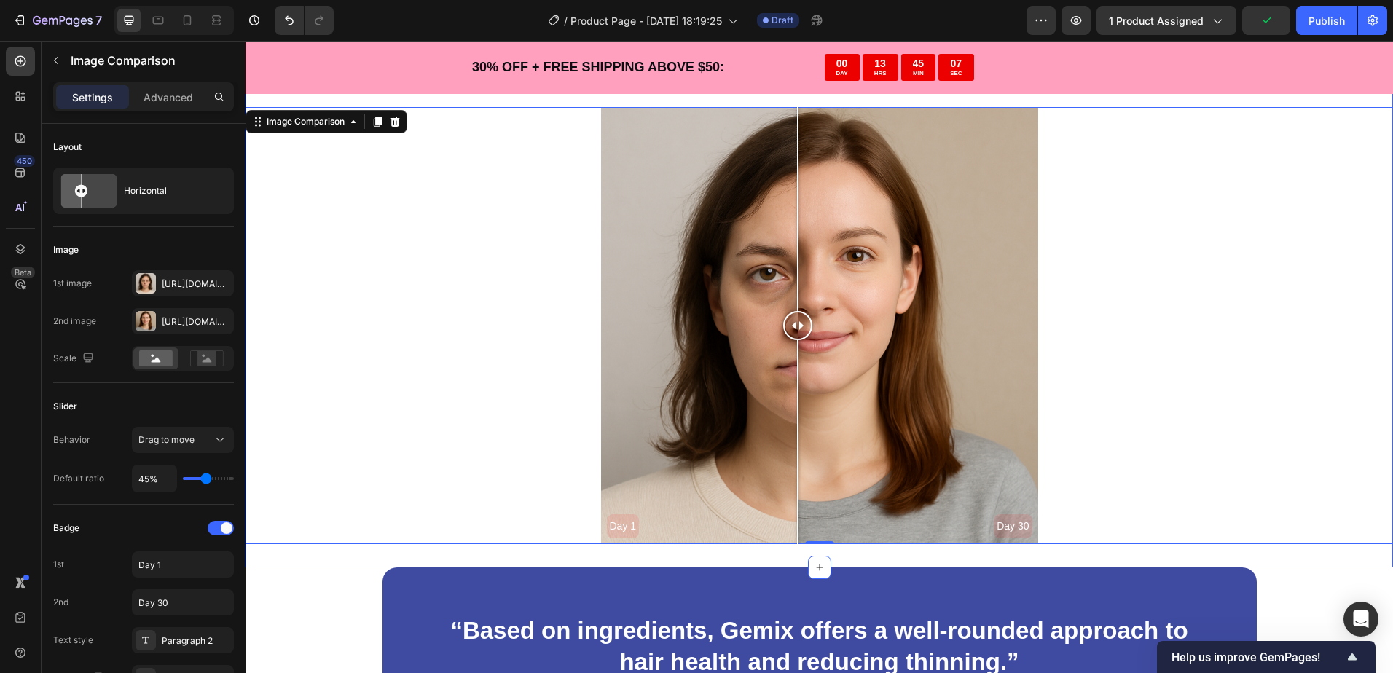
click at [342, 558] on div "30 Day Results Text Block Day 1 Day 30 Image Comparison 0 Section 7" at bounding box center [818, 294] width 1147 height 548
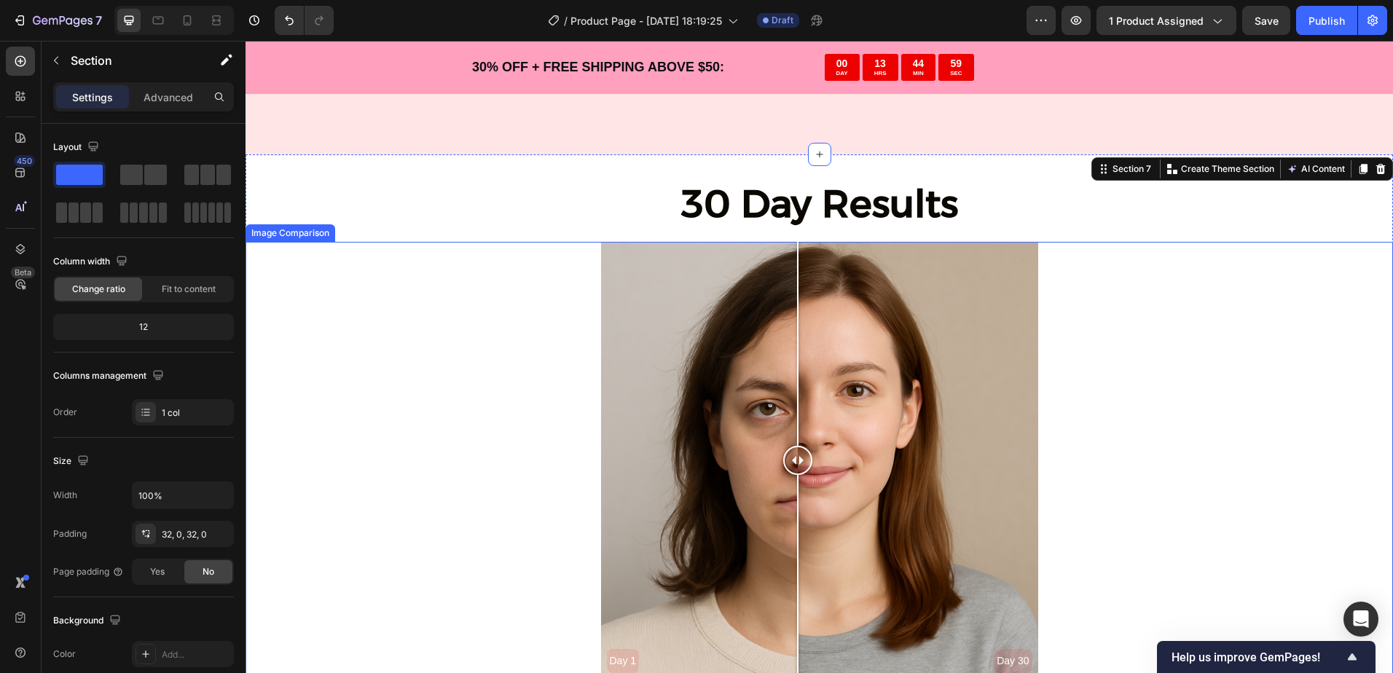
scroll to position [3059, 0]
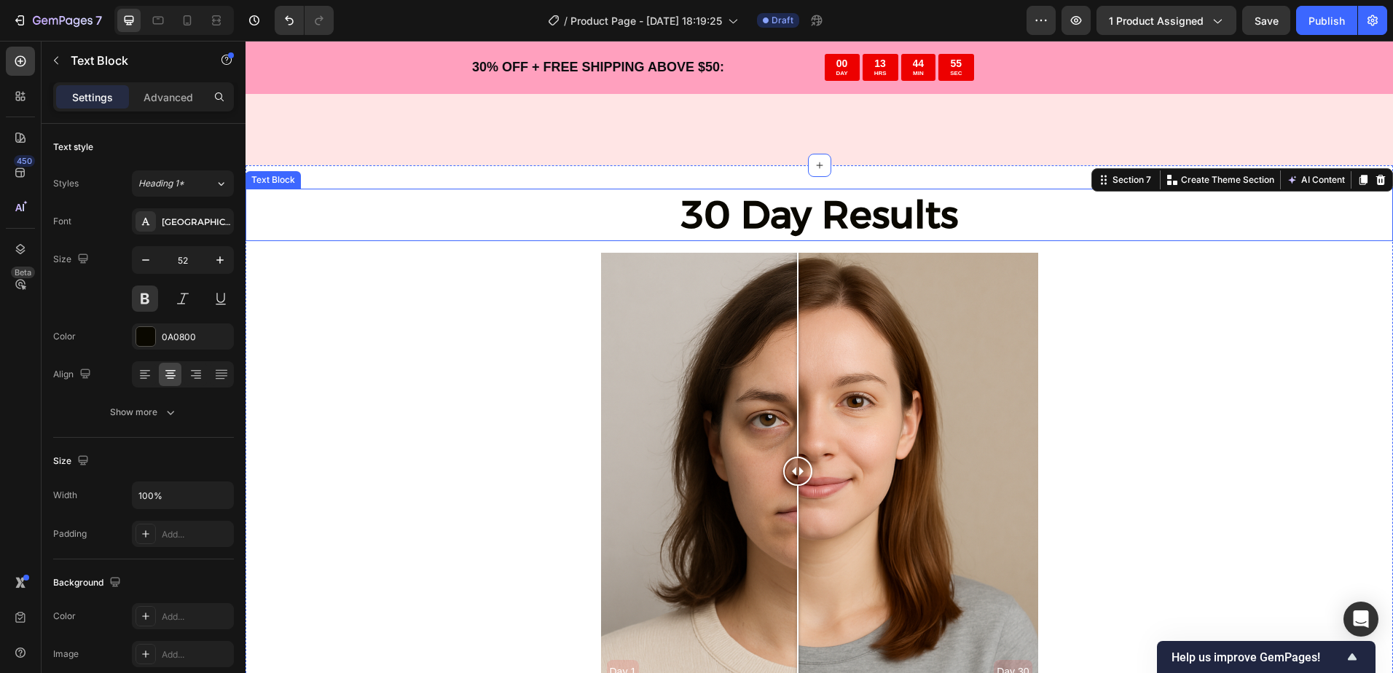
click at [831, 223] on p "30 Day Results" at bounding box center [819, 215] width 1144 height 50
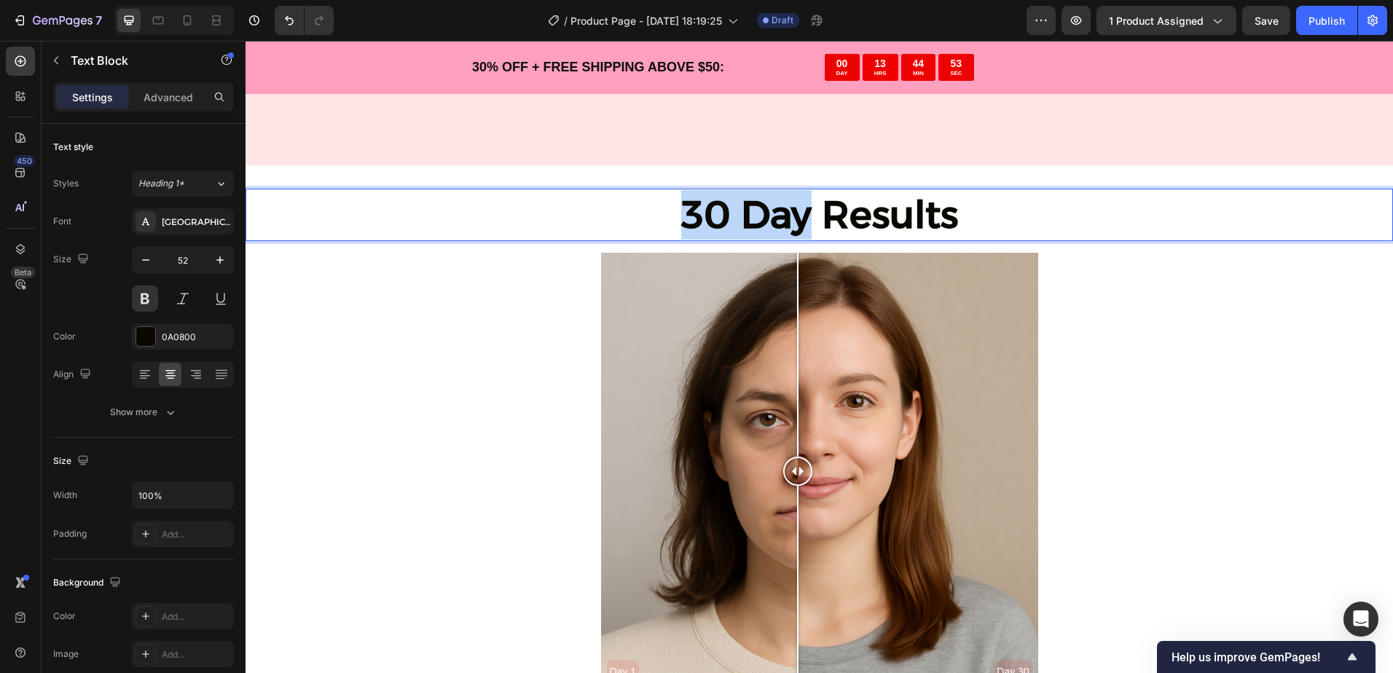
drag, startPoint x: 806, startPoint y: 211, endPoint x: 671, endPoint y: 212, distance: 134.7
click at [671, 212] on p "30 Day Results" at bounding box center [819, 215] width 1144 height 50
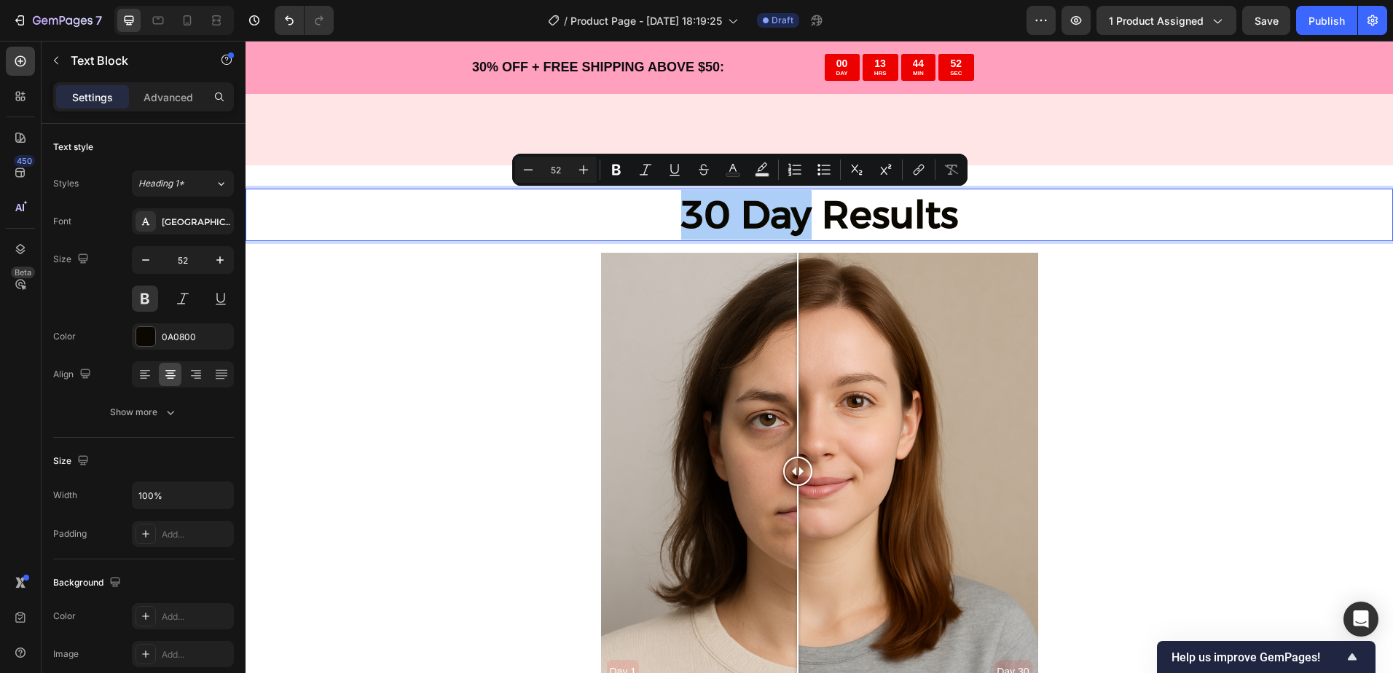
click at [602, 173] on div "Minus 52 Plus Bold Italic Underline Strikethrough Text Color Text Background Co…" at bounding box center [739, 170] width 449 height 26
click at [609, 173] on icon "Editor contextual toolbar" at bounding box center [616, 169] width 15 height 15
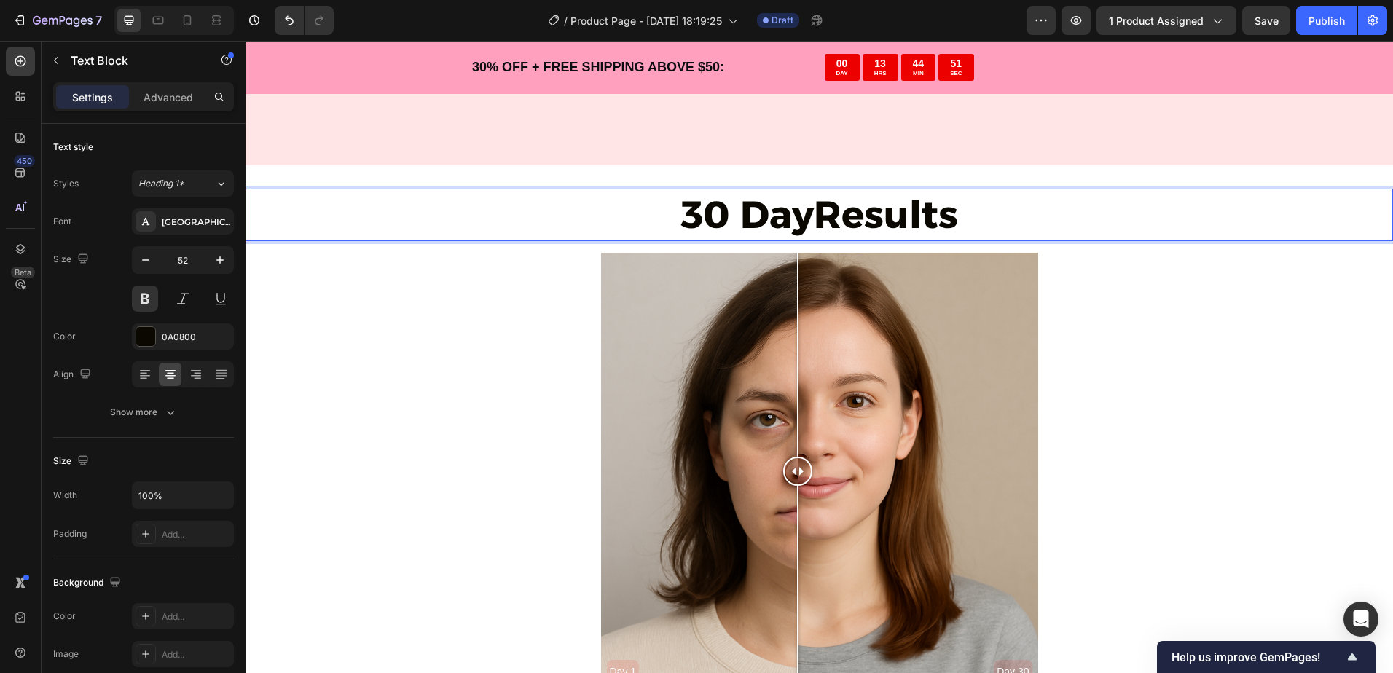
click at [711, 210] on strong "30 Day" at bounding box center [746, 215] width 133 height 46
click at [141, 295] on button at bounding box center [145, 299] width 26 height 26
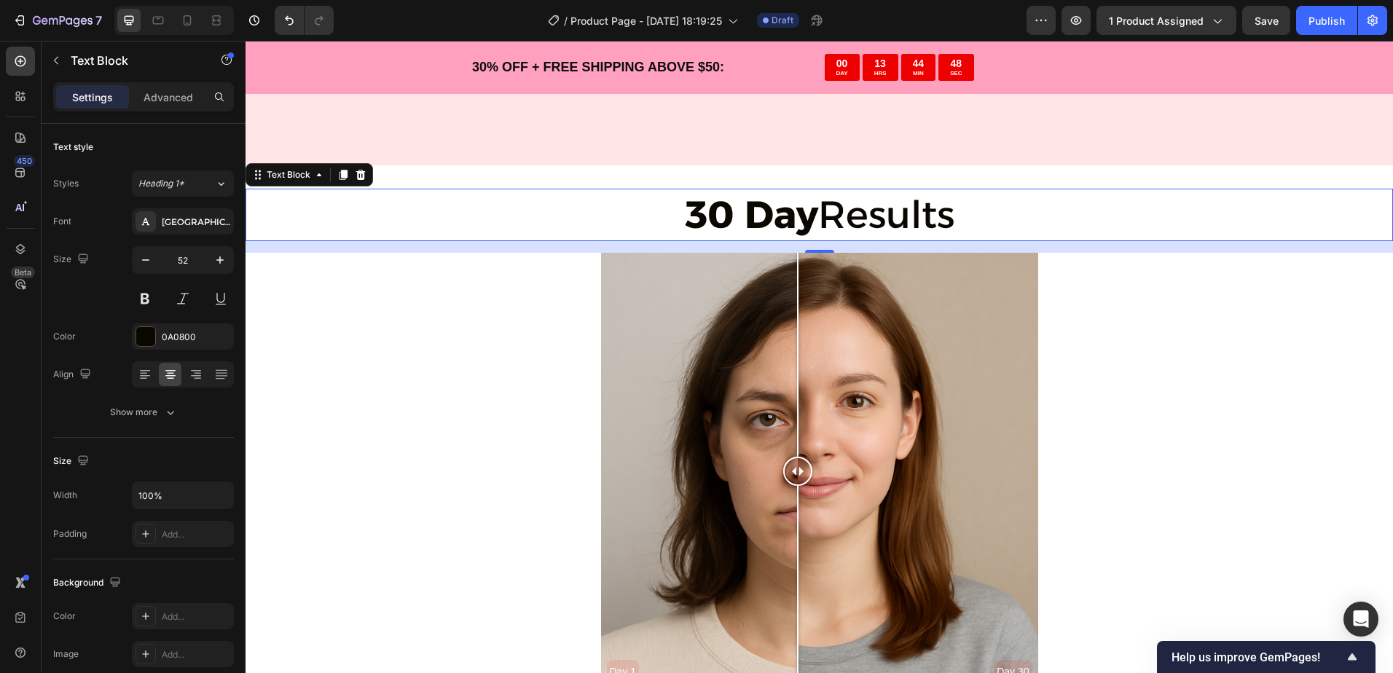
click at [779, 216] on strong "30 Day" at bounding box center [751, 215] width 133 height 46
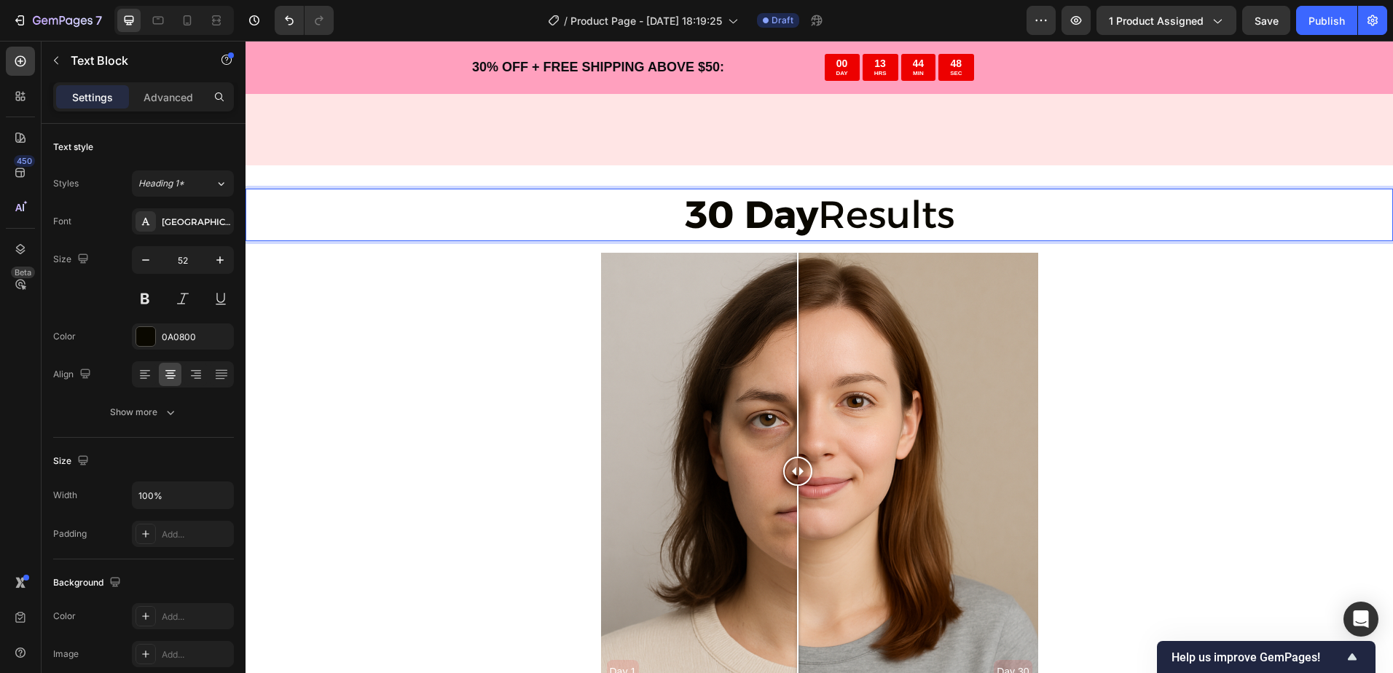
click at [812, 213] on p "30 Day Results" at bounding box center [819, 215] width 1144 height 50
click at [808, 214] on p "30 Day Results" at bounding box center [819, 215] width 1144 height 50
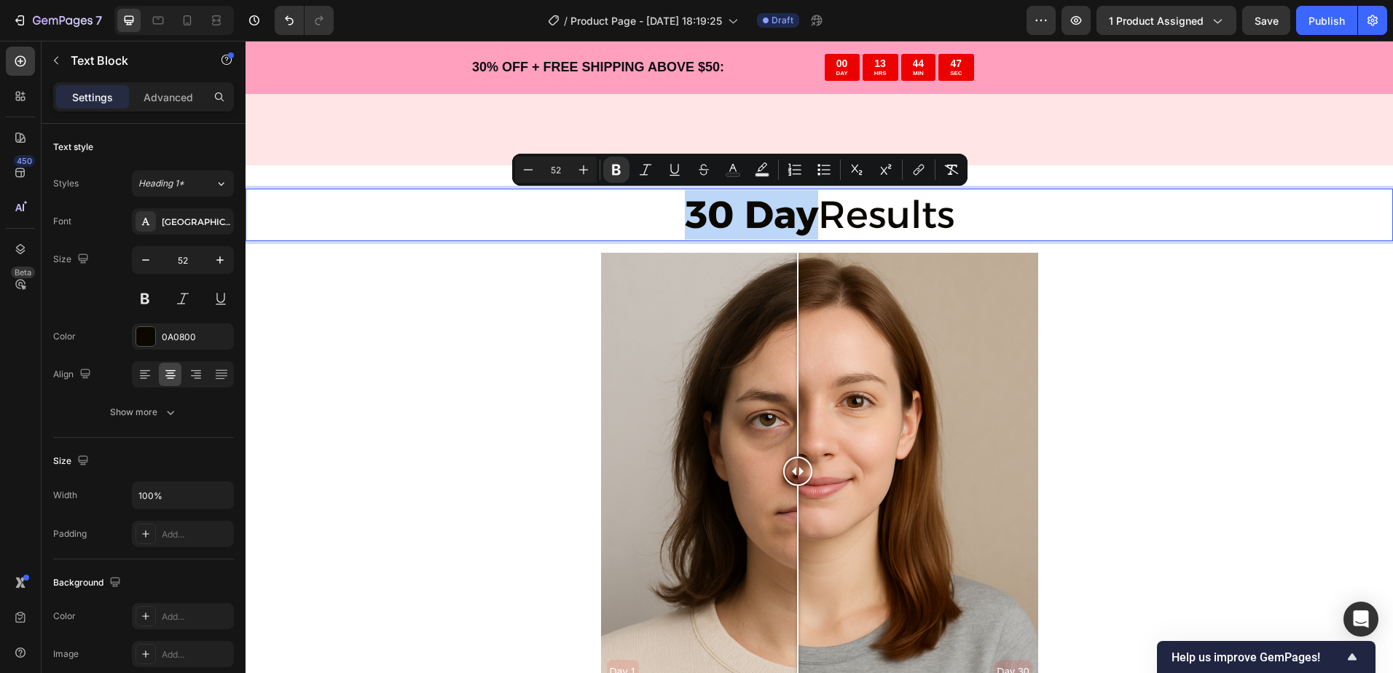
drag, startPoint x: 787, startPoint y: 216, endPoint x: 650, endPoint y: 213, distance: 137.7
click at [650, 213] on p "30 Day Results" at bounding box center [819, 215] width 1144 height 50
click at [615, 170] on icon "Editor contextual toolbar" at bounding box center [616, 170] width 9 height 11
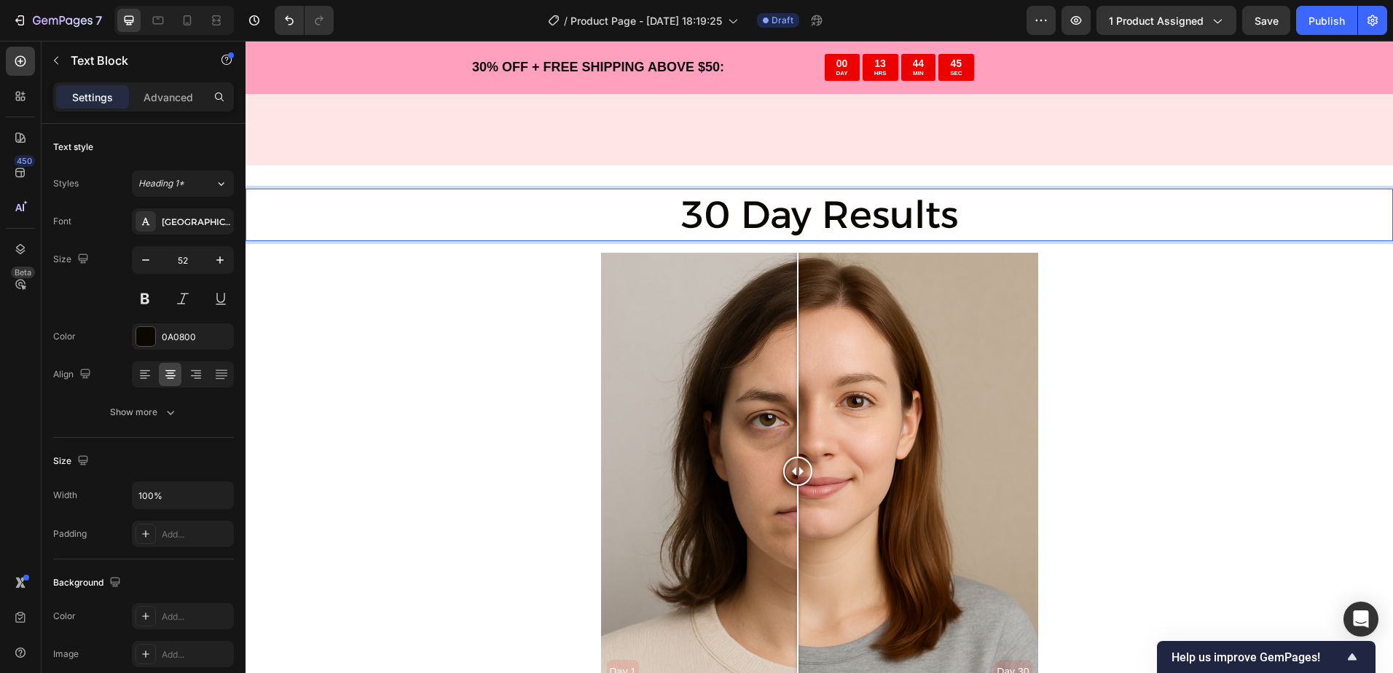
click at [844, 235] on p "30 Day Results" at bounding box center [819, 215] width 1144 height 50
drag, startPoint x: 818, startPoint y: 218, endPoint x: 973, endPoint y: 216, distance: 155.1
click at [973, 216] on p "30 Day Results" at bounding box center [819, 215] width 1144 height 50
click at [833, 213] on p "30 Day Results" at bounding box center [819, 215] width 1144 height 50
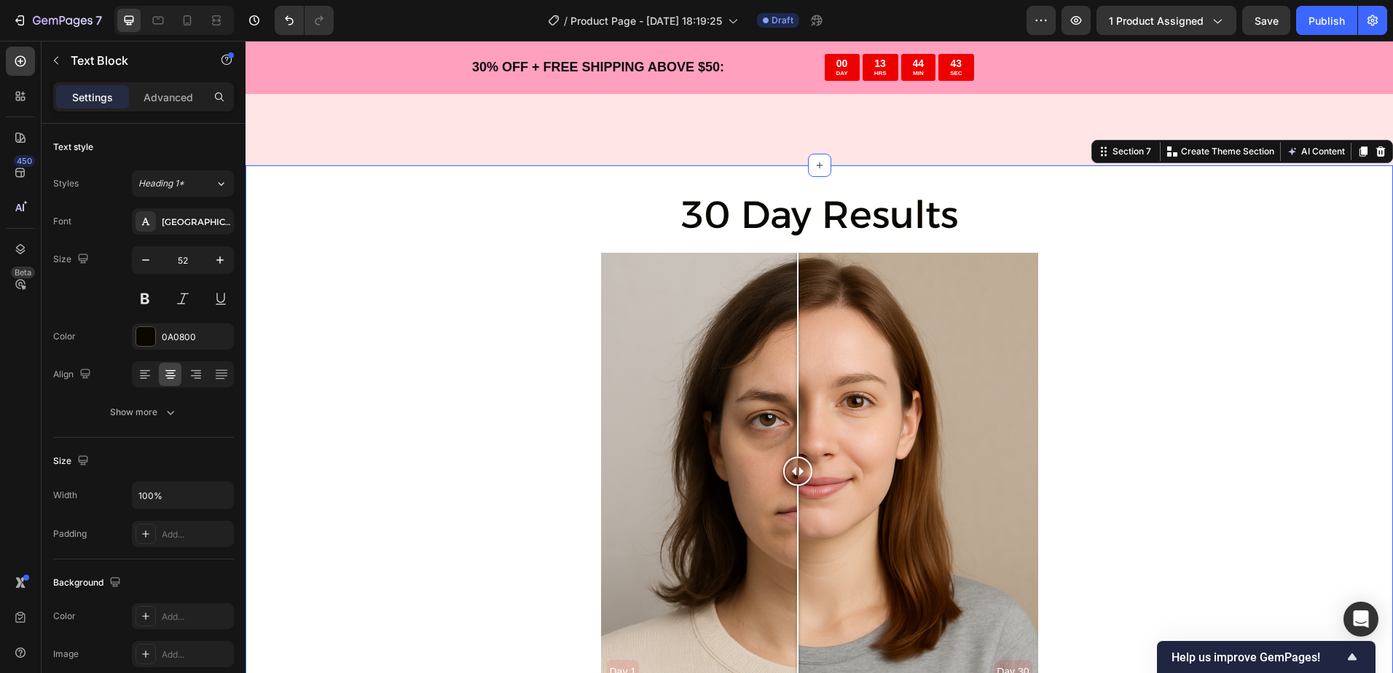
click at [776, 169] on div "30 Day Results Text Block Day 1 Day 30 Image Comparison Section 7 You can creat…" at bounding box center [818, 439] width 1147 height 548
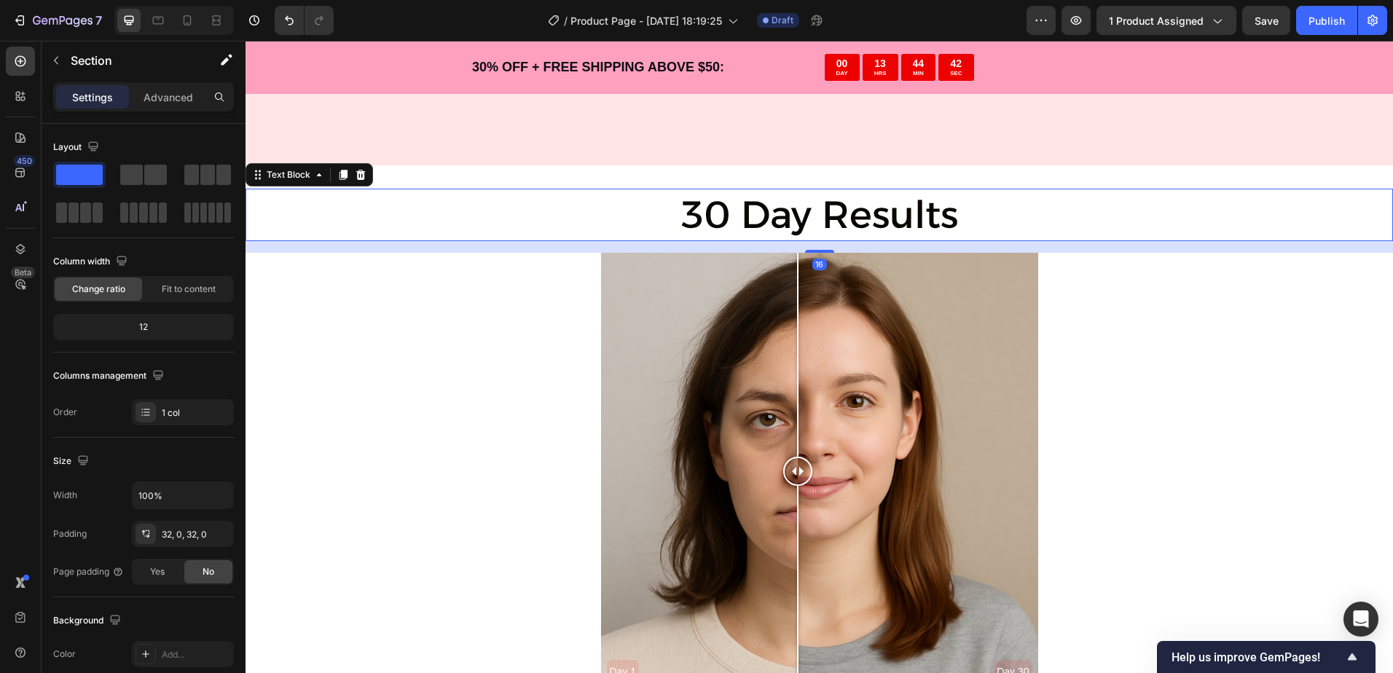
click at [881, 208] on p "30 Day Results" at bounding box center [819, 215] width 1144 height 50
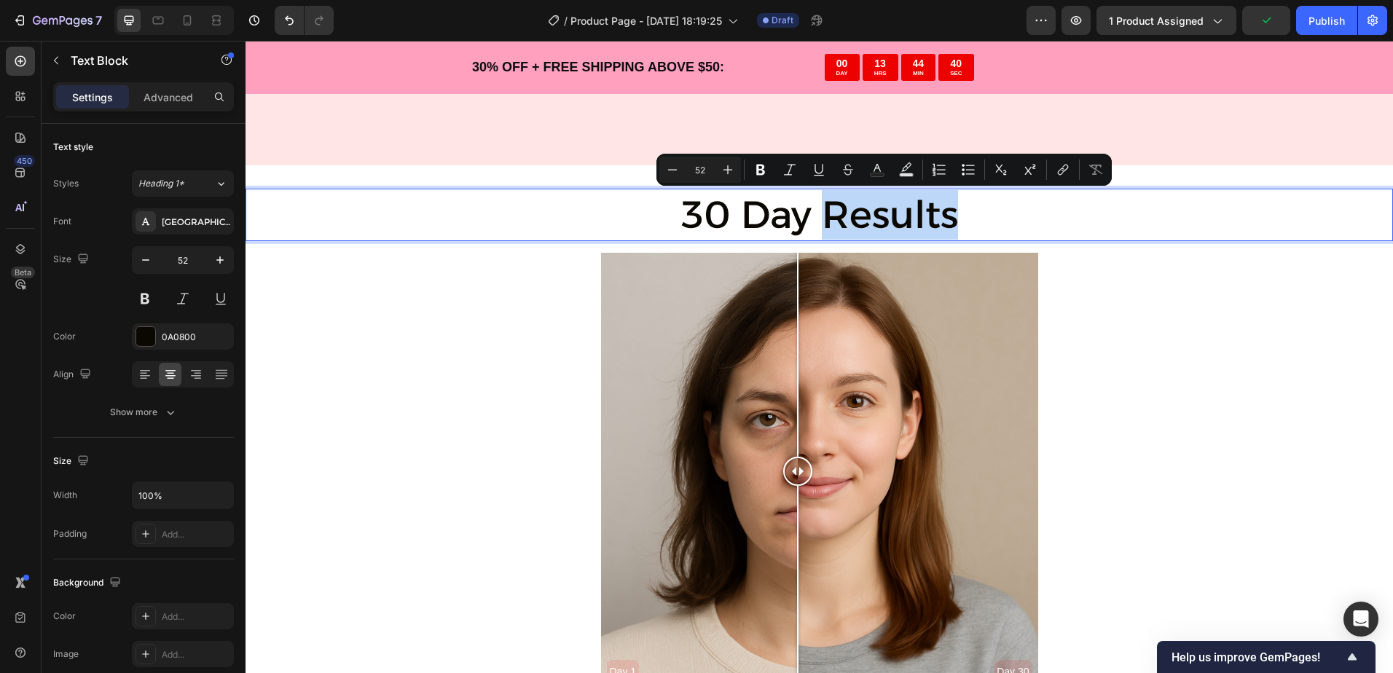
drag, startPoint x: 822, startPoint y: 215, endPoint x: 968, endPoint y: 225, distance: 146.0
click at [758, 173] on icon "Editor contextual toolbar" at bounding box center [760, 170] width 9 height 11
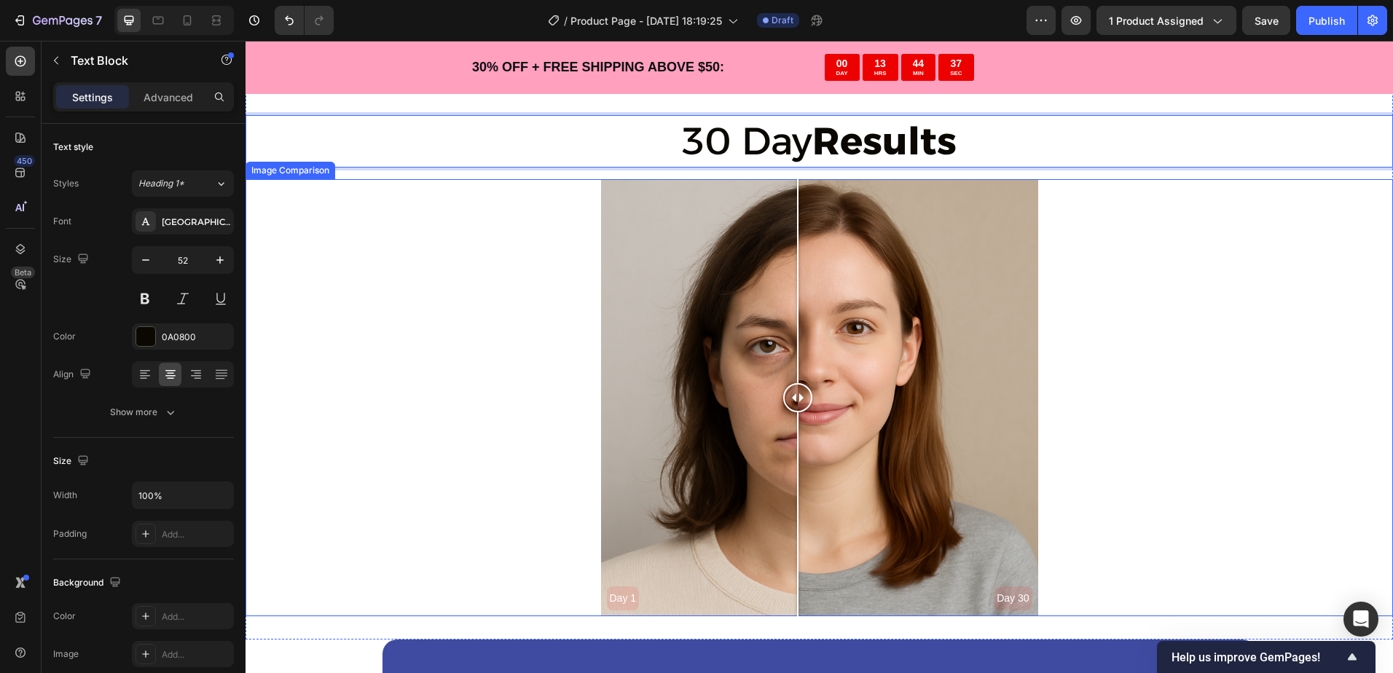
scroll to position [3132, 0]
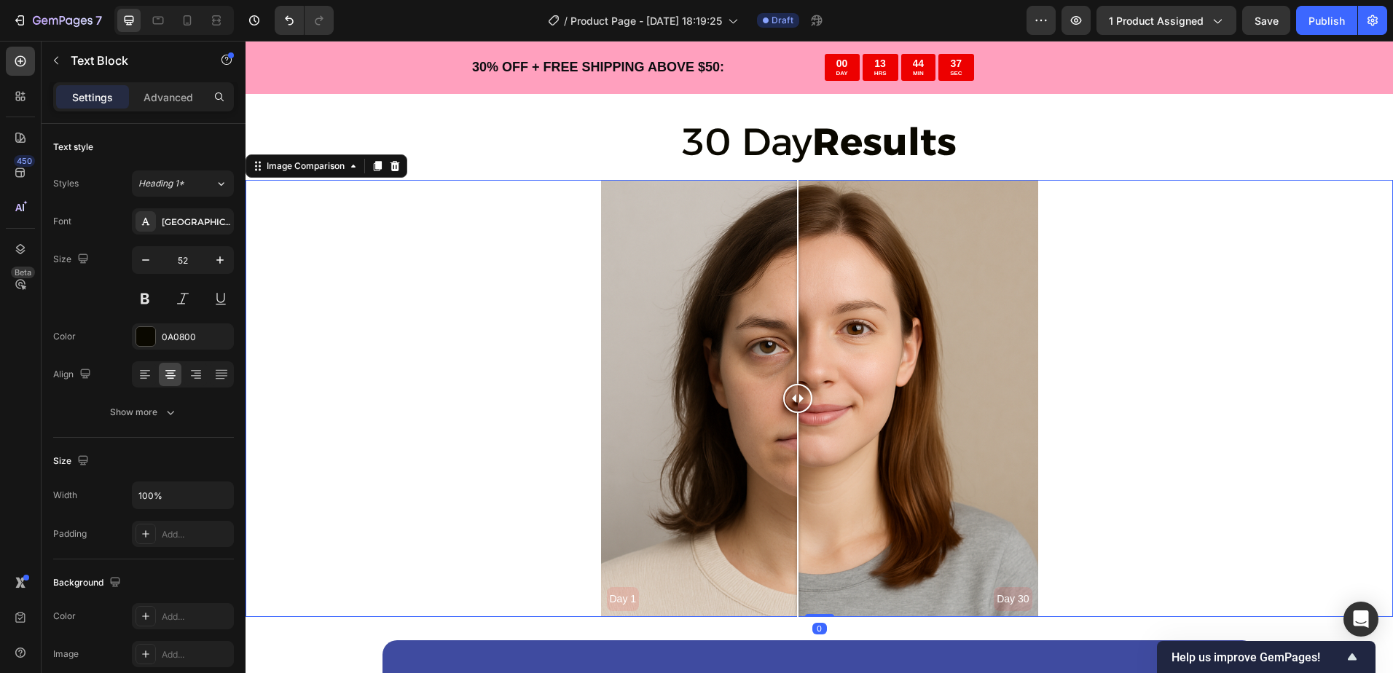
click at [483, 444] on div "Day 1 Day 30" at bounding box center [818, 398] width 1147 height 437
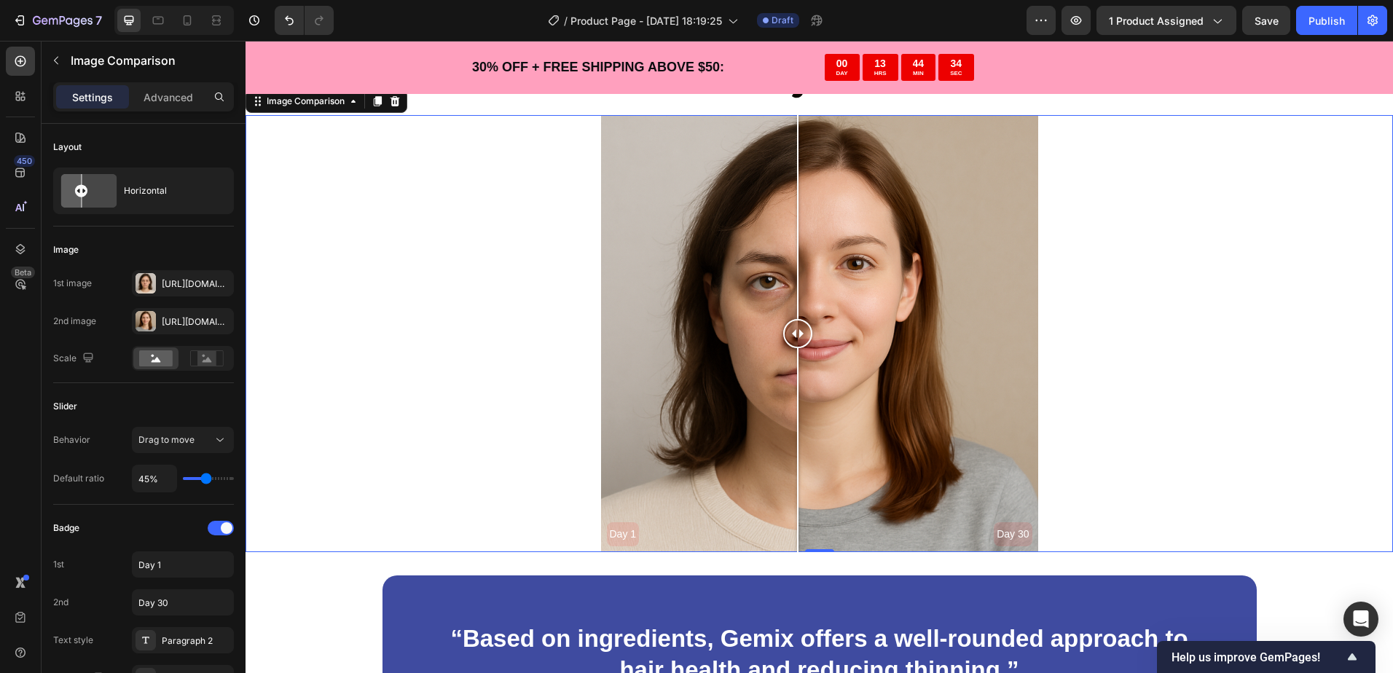
scroll to position [3278, 0]
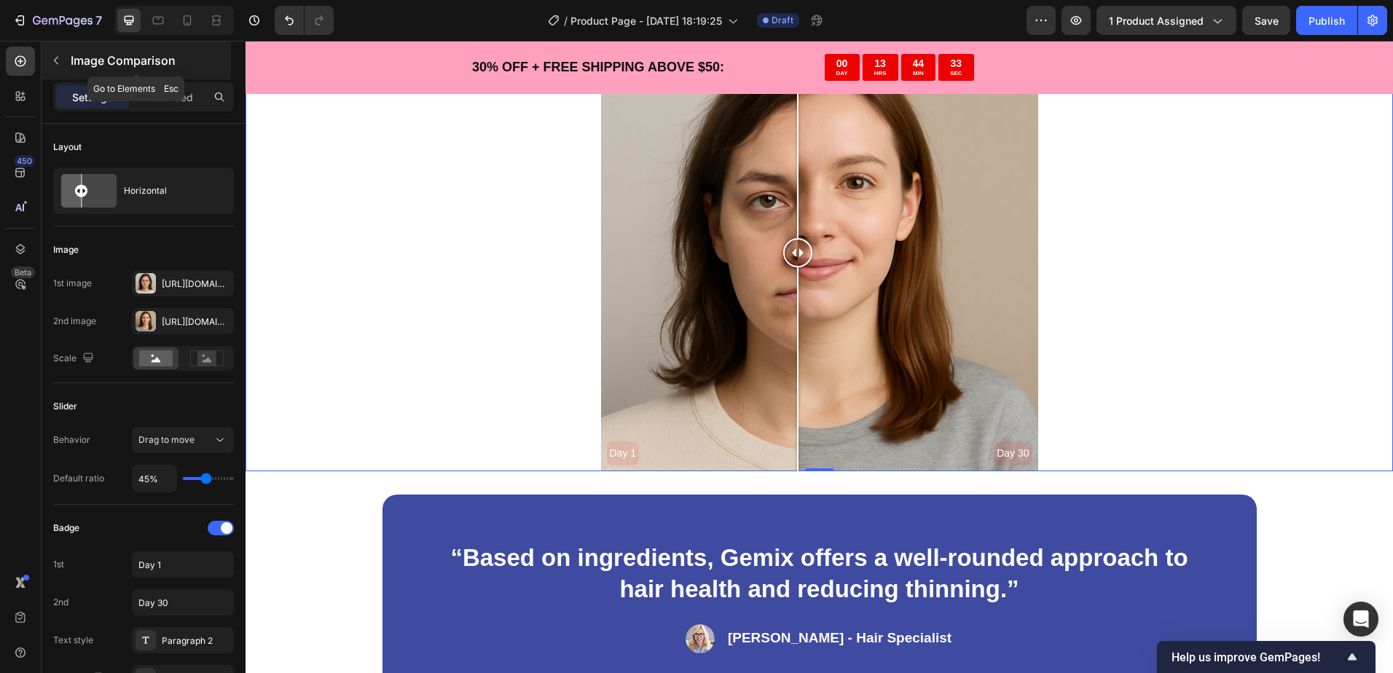
click at [47, 69] on button "button" at bounding box center [55, 60] width 23 height 23
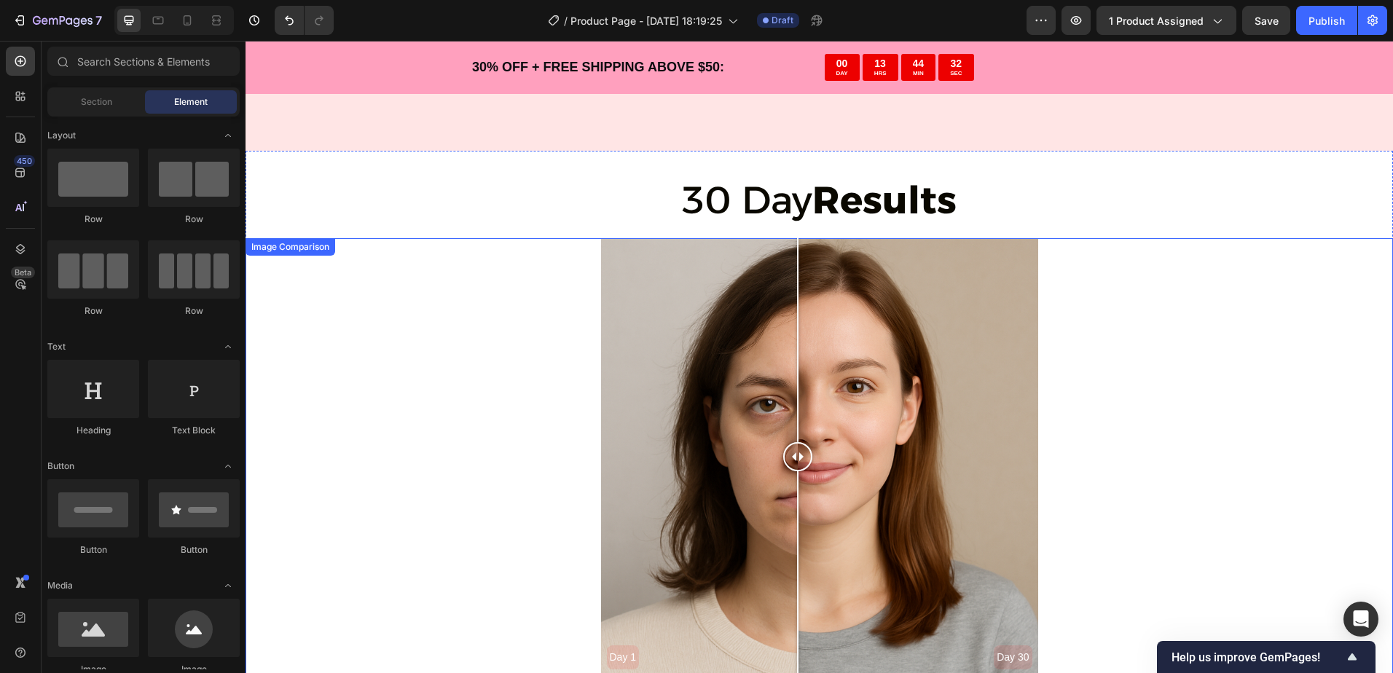
scroll to position [3059, 0]
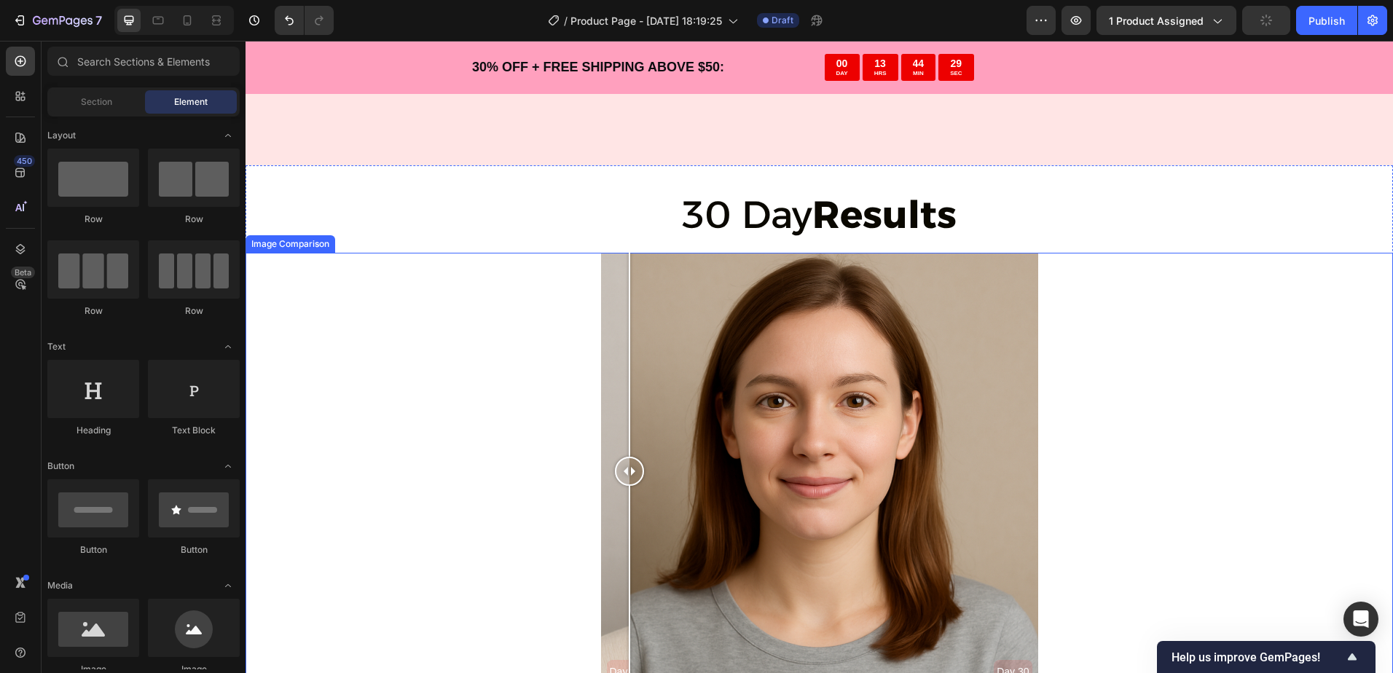
click at [624, 377] on div "Day 1 Day 30" at bounding box center [819, 471] width 437 height 437
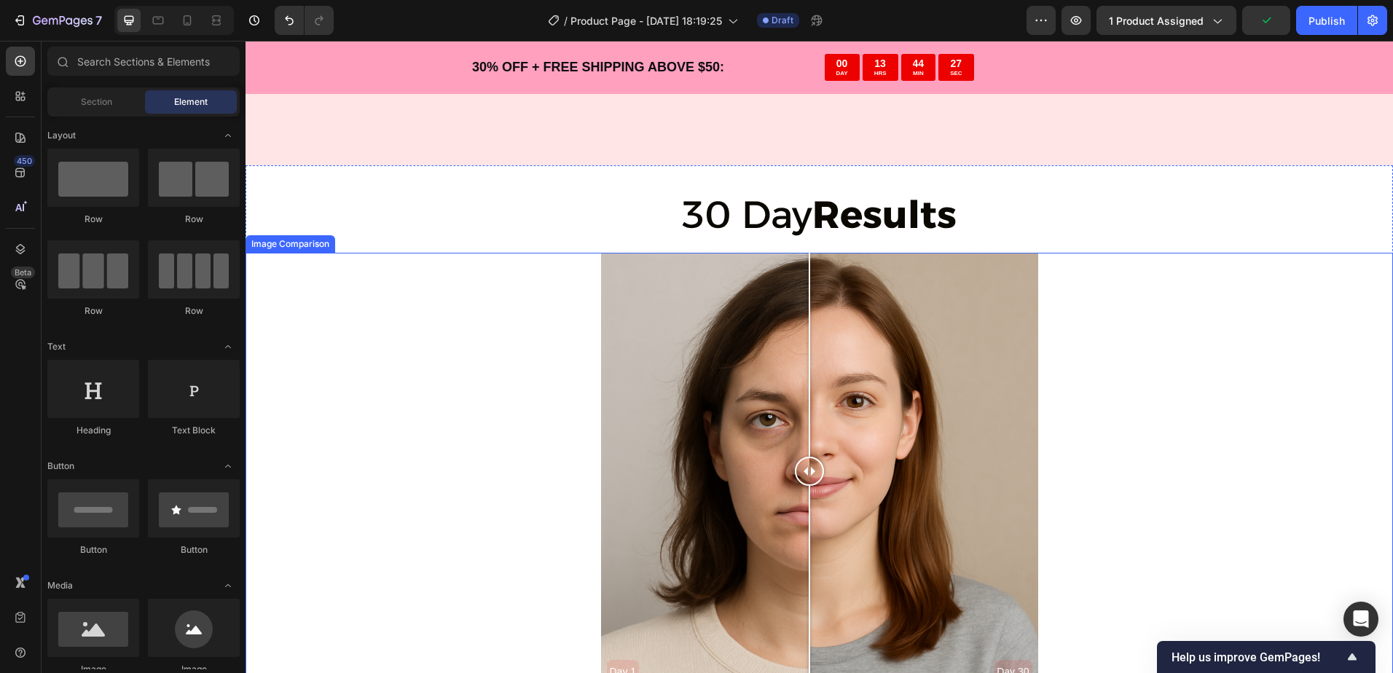
drag, startPoint x: 742, startPoint y: 379, endPoint x: 732, endPoint y: 376, distance: 10.8
click at [803, 381] on div at bounding box center [809, 471] width 29 height 437
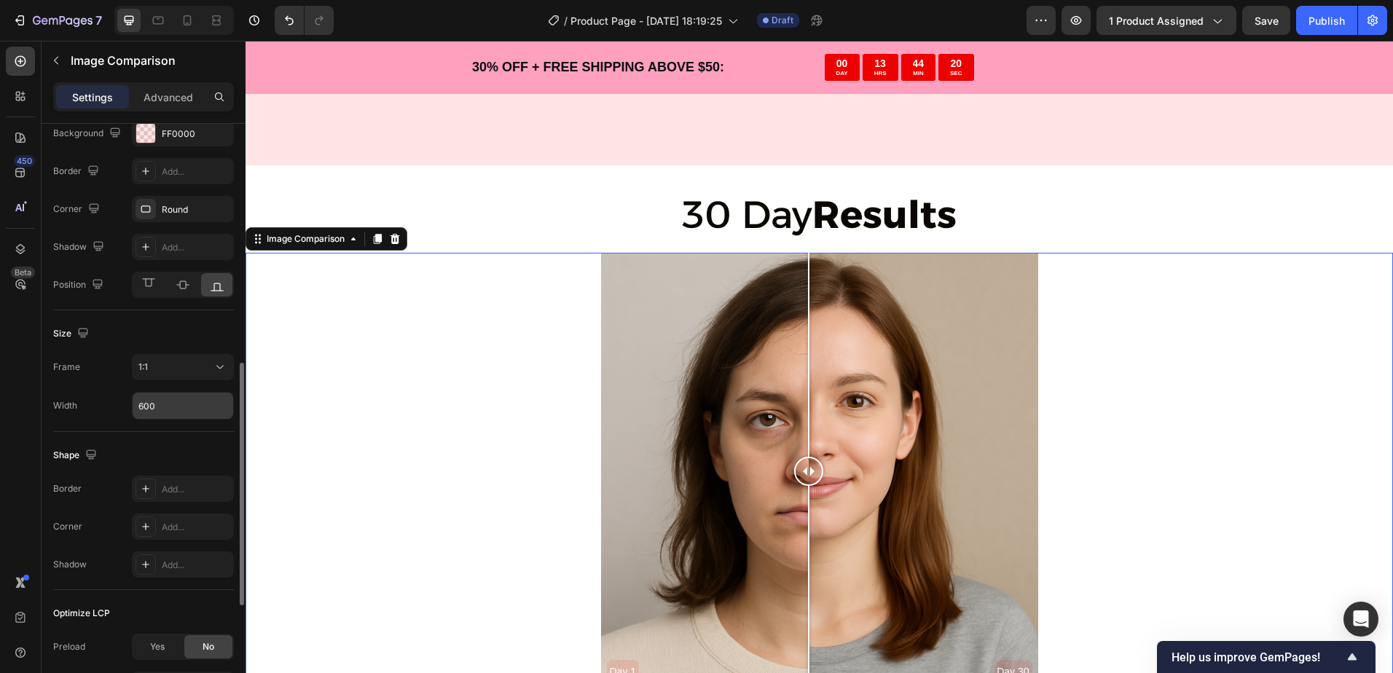
scroll to position [656, 0]
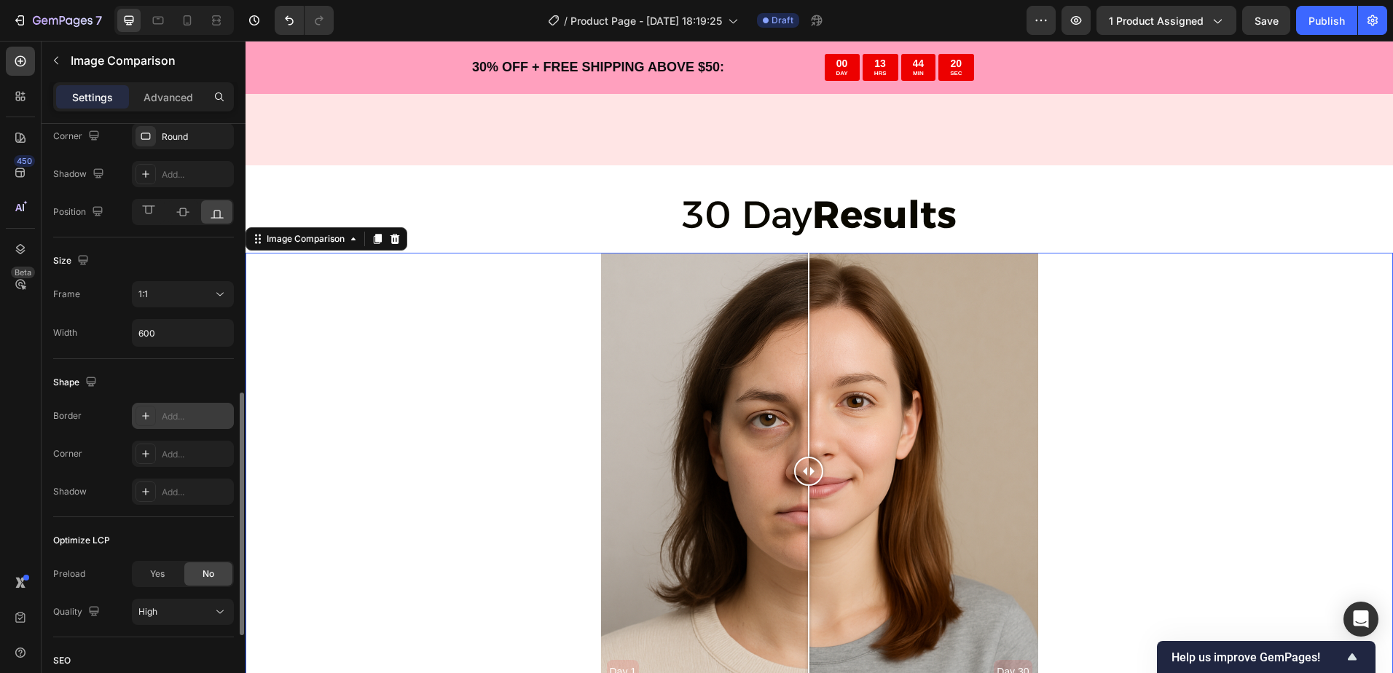
click at [175, 414] on div "Add..." at bounding box center [196, 416] width 68 height 13
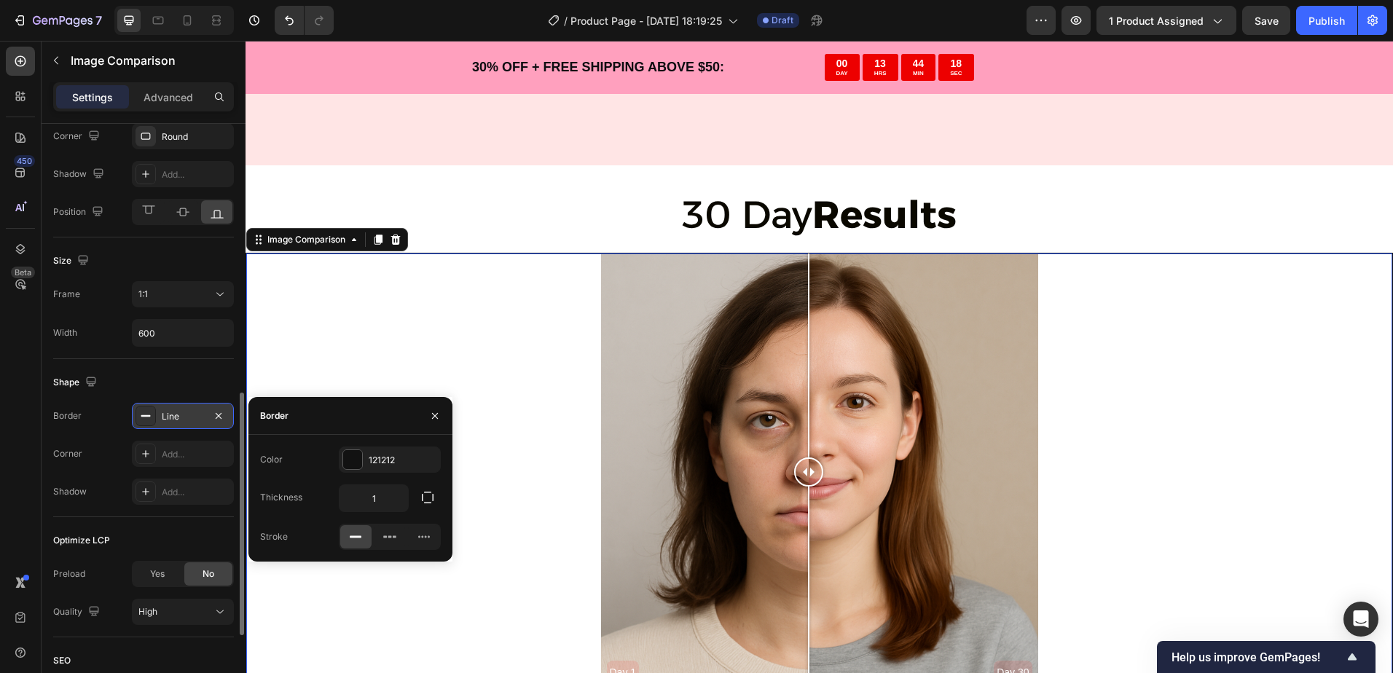
click at [171, 412] on div "Line" at bounding box center [183, 416] width 42 height 13
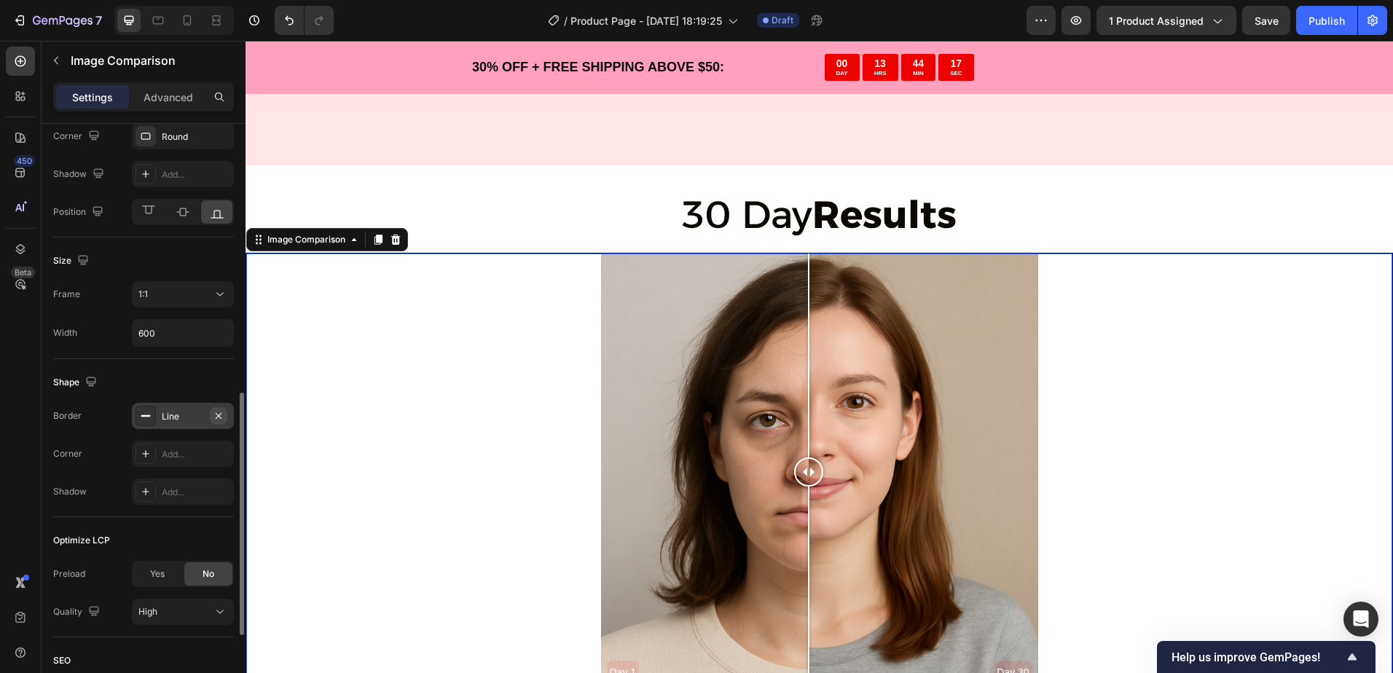
click at [219, 416] on icon "button" at bounding box center [219, 415] width 6 height 6
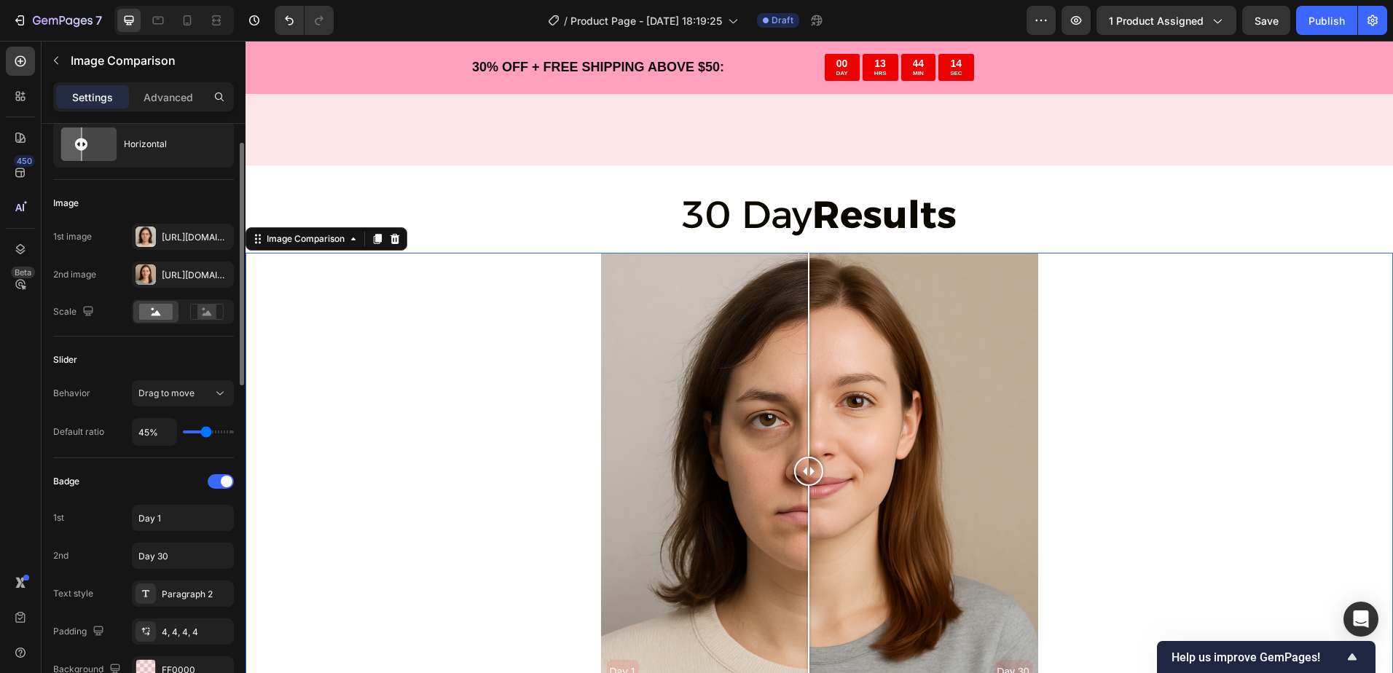
scroll to position [0, 0]
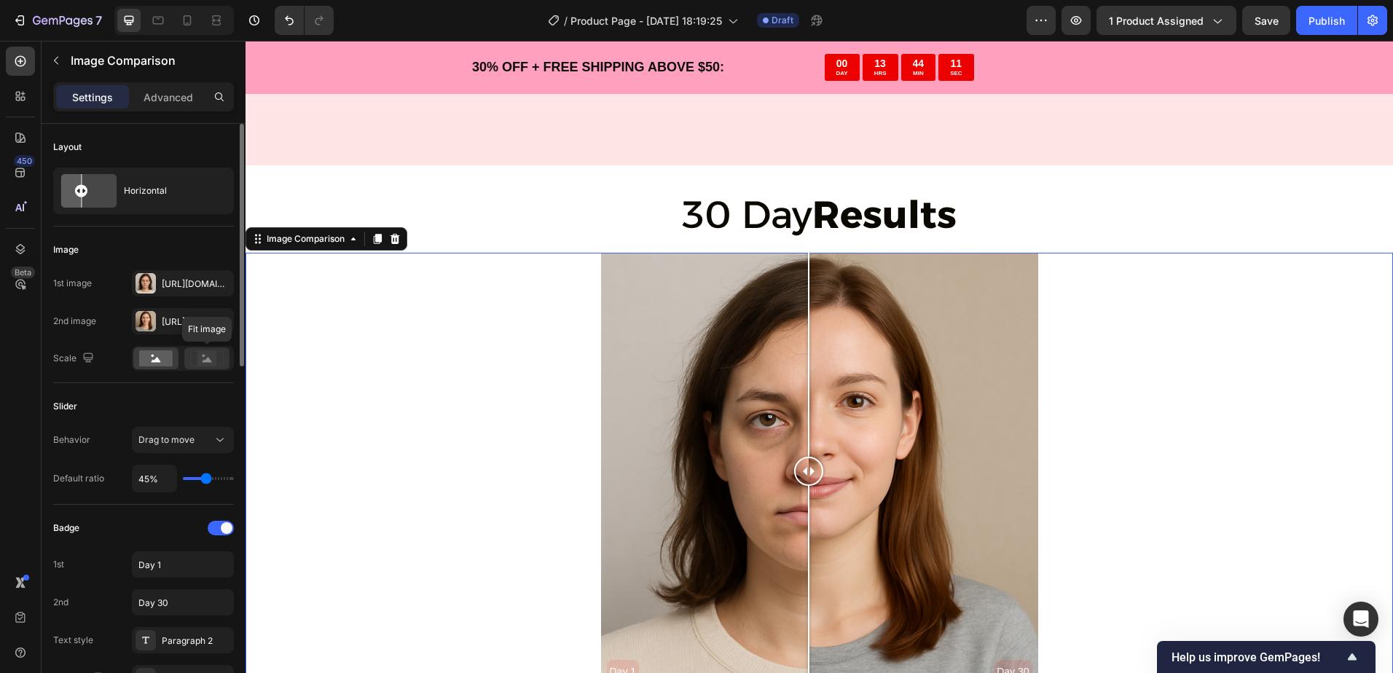
click at [191, 360] on icon at bounding box center [207, 358] width 34 height 16
click at [154, 355] on circle at bounding box center [152, 356] width 3 height 3
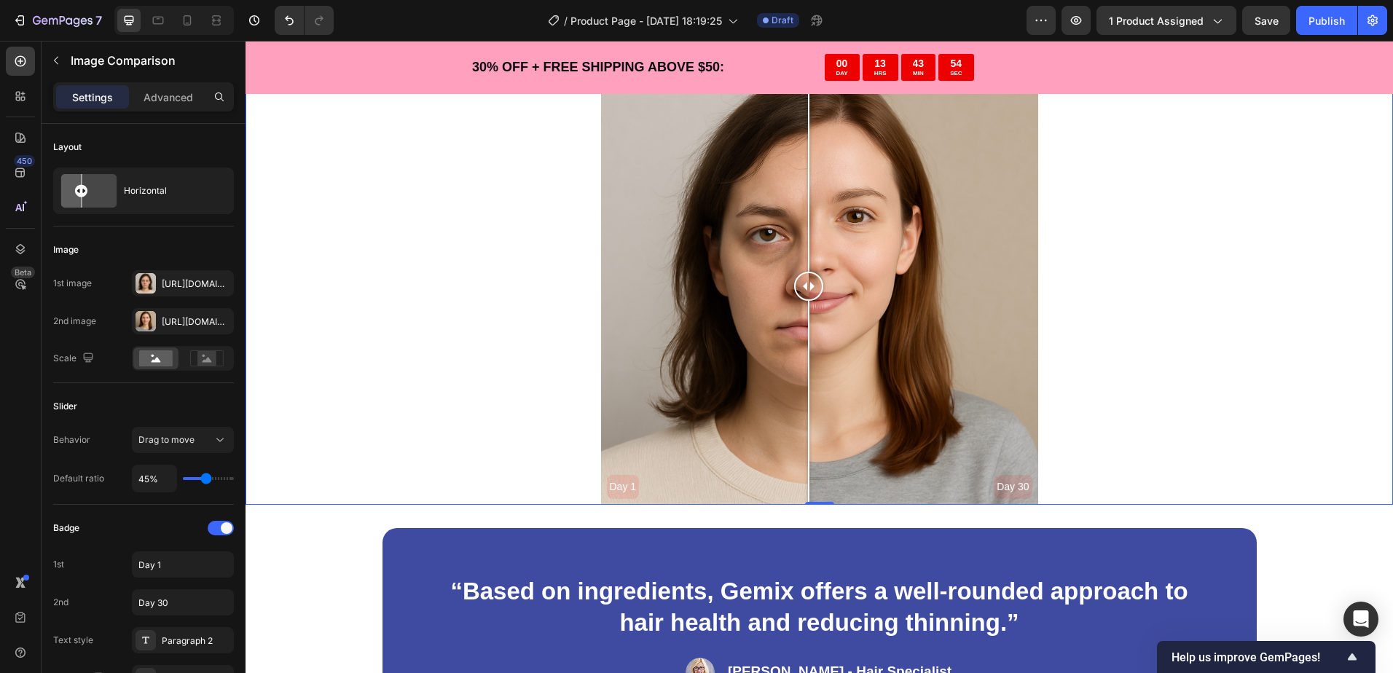
scroll to position [3205, 0]
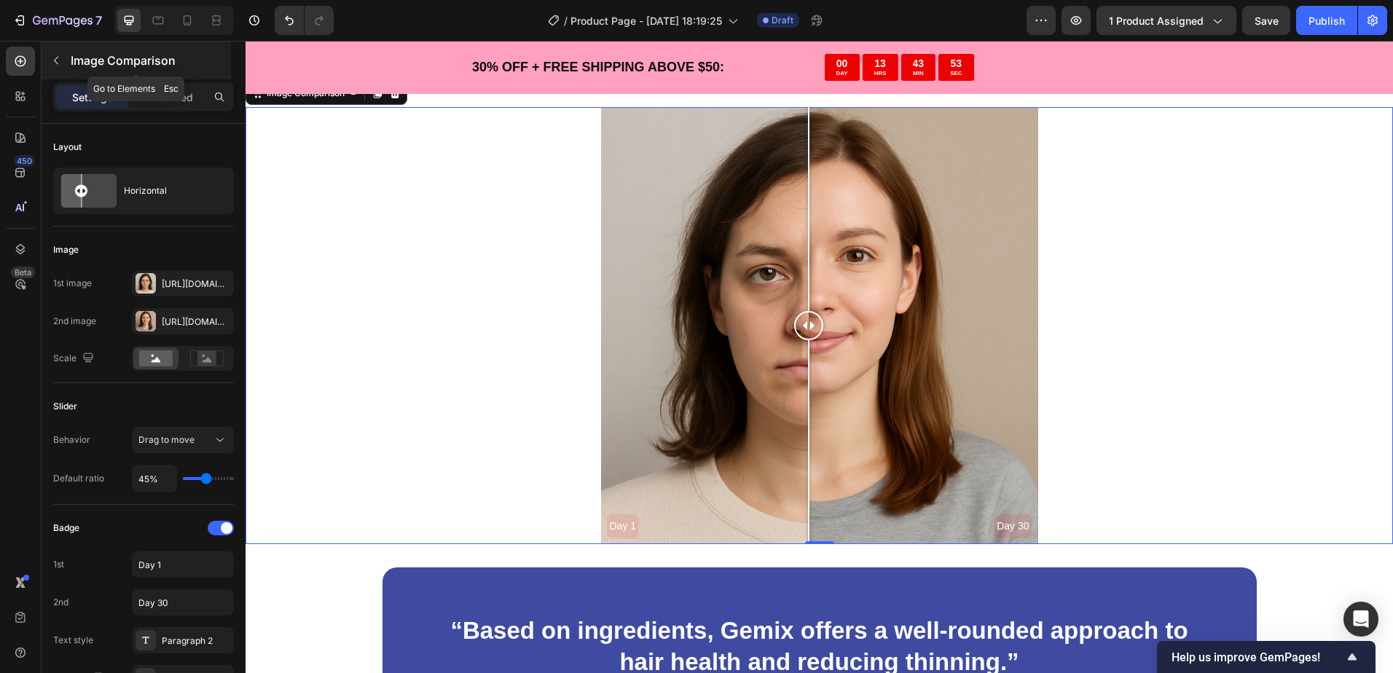
click at [97, 68] on p "Image Comparison" at bounding box center [149, 60] width 157 height 17
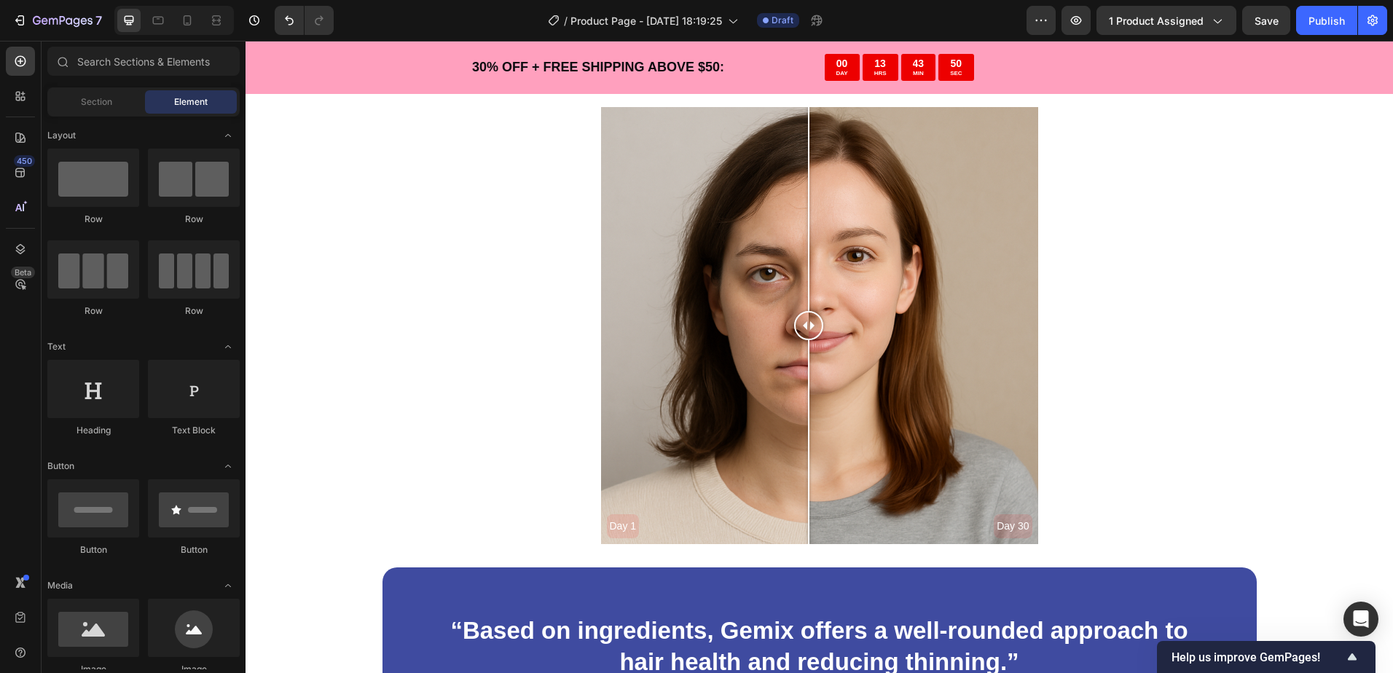
click at [91, 115] on div "Section Element" at bounding box center [143, 101] width 192 height 29
click at [94, 110] on div "Section" at bounding box center [96, 101] width 92 height 23
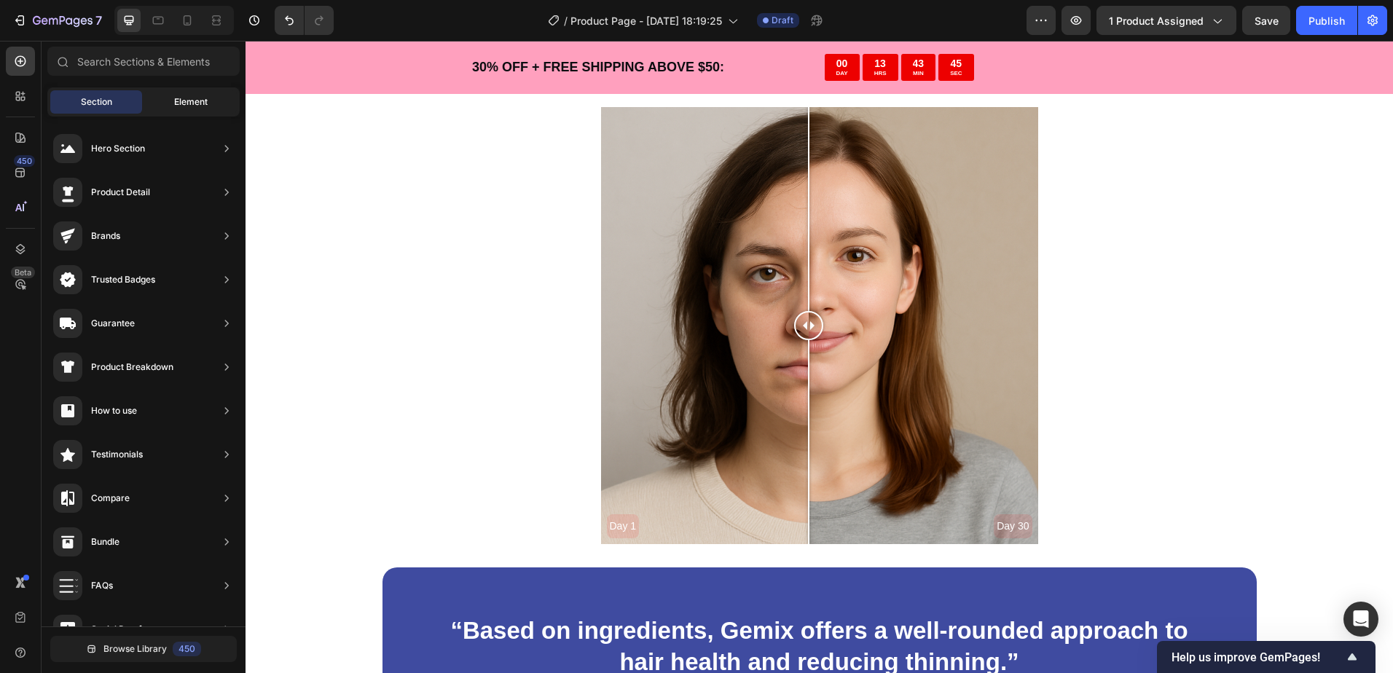
click at [212, 95] on div "Element" at bounding box center [191, 101] width 92 height 23
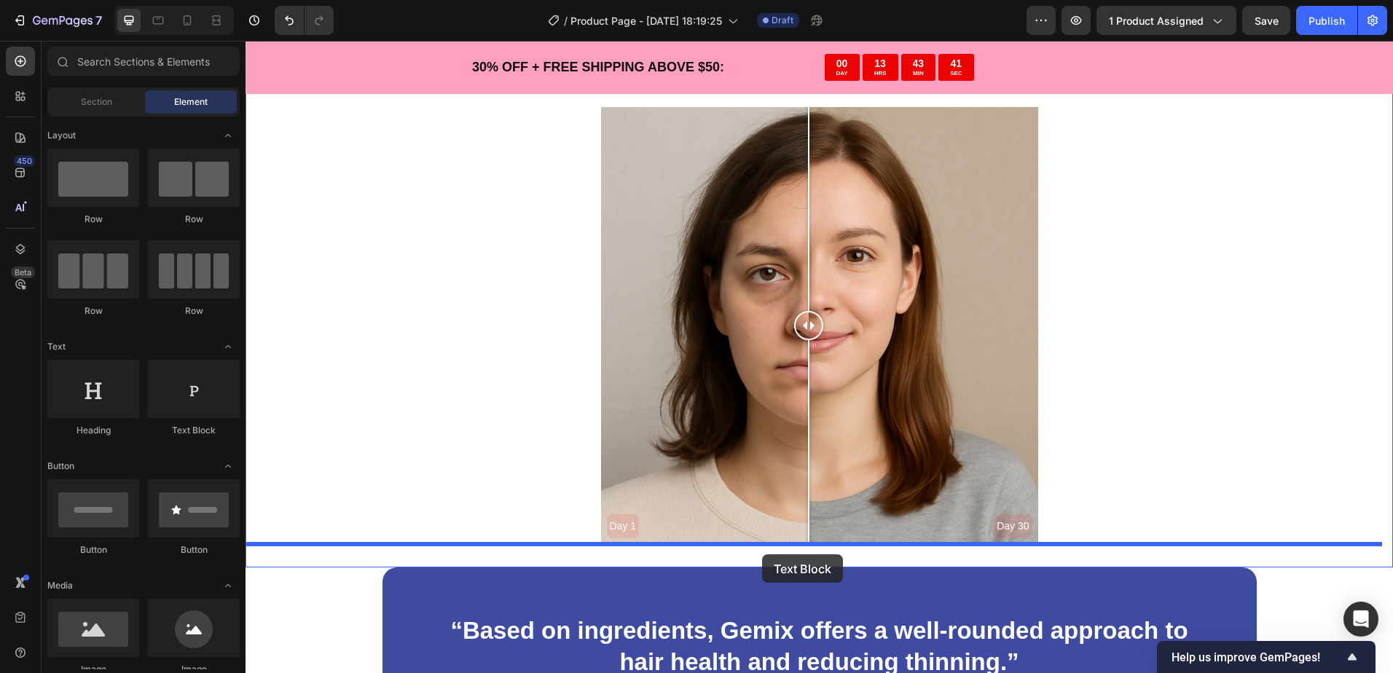
drag, startPoint x: 458, startPoint y: 431, endPoint x: 762, endPoint y: 554, distance: 327.7
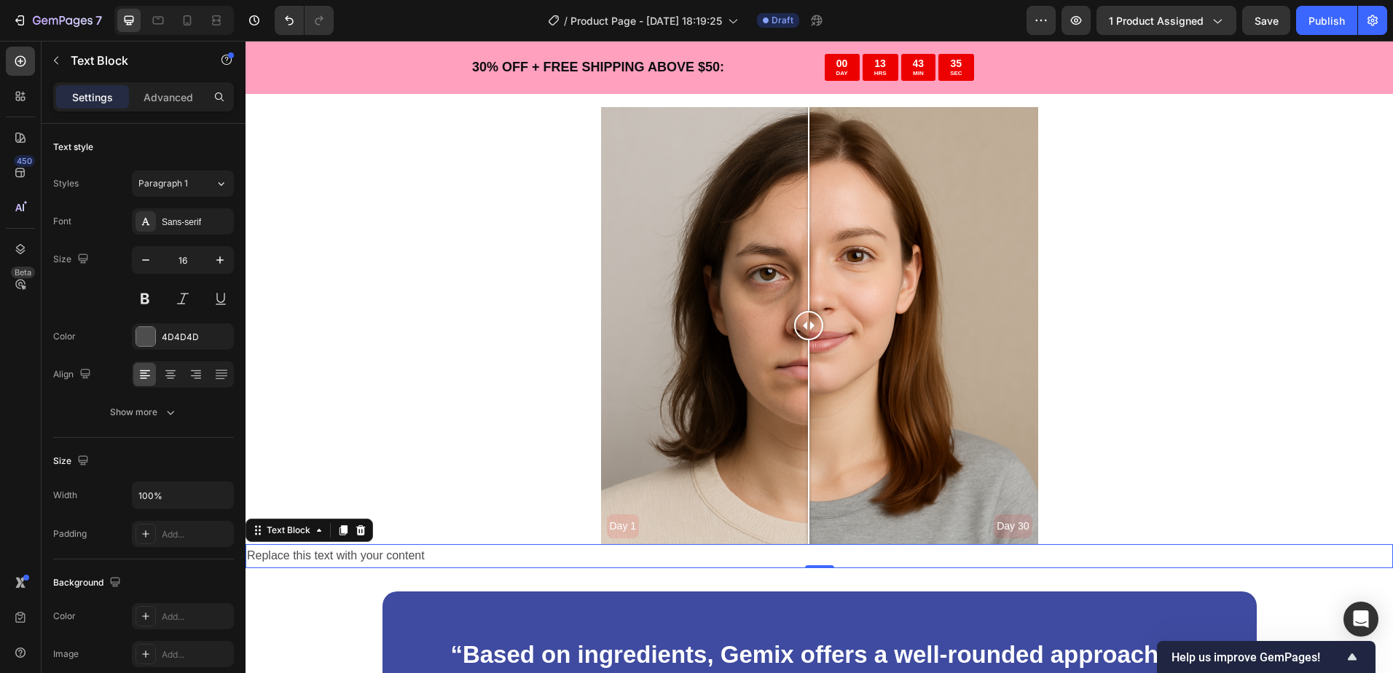
click at [369, 552] on div "Replace this text with your content" at bounding box center [818, 556] width 1147 height 24
click at [369, 552] on p "Replace this text with your content" at bounding box center [819, 556] width 1144 height 21
click at [282, 559] on p "[PERSON_NAME]" at bounding box center [819, 556] width 1144 height 21
click at [297, 556] on p "[PERSON_NAME]" at bounding box center [819, 556] width 1144 height 21
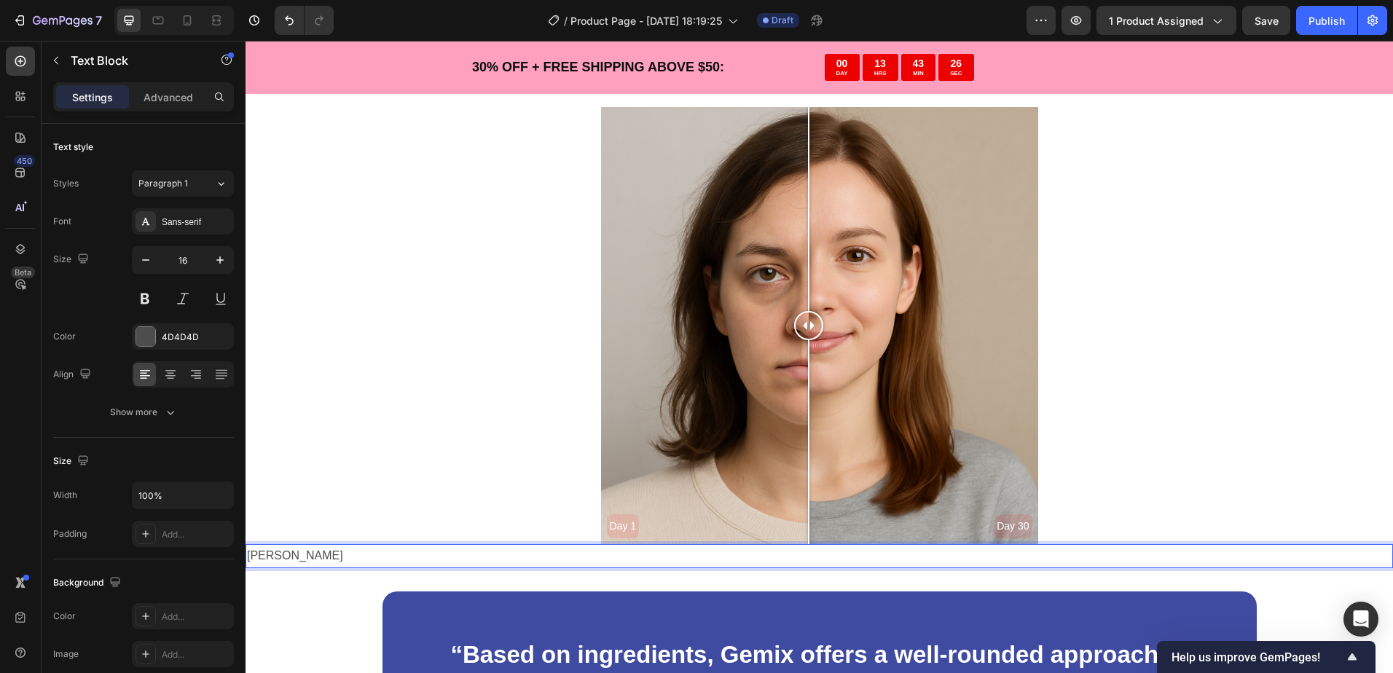
click at [297, 556] on p "[PERSON_NAME]" at bounding box center [819, 556] width 1144 height 21
click at [170, 361] on div at bounding box center [183, 374] width 102 height 26
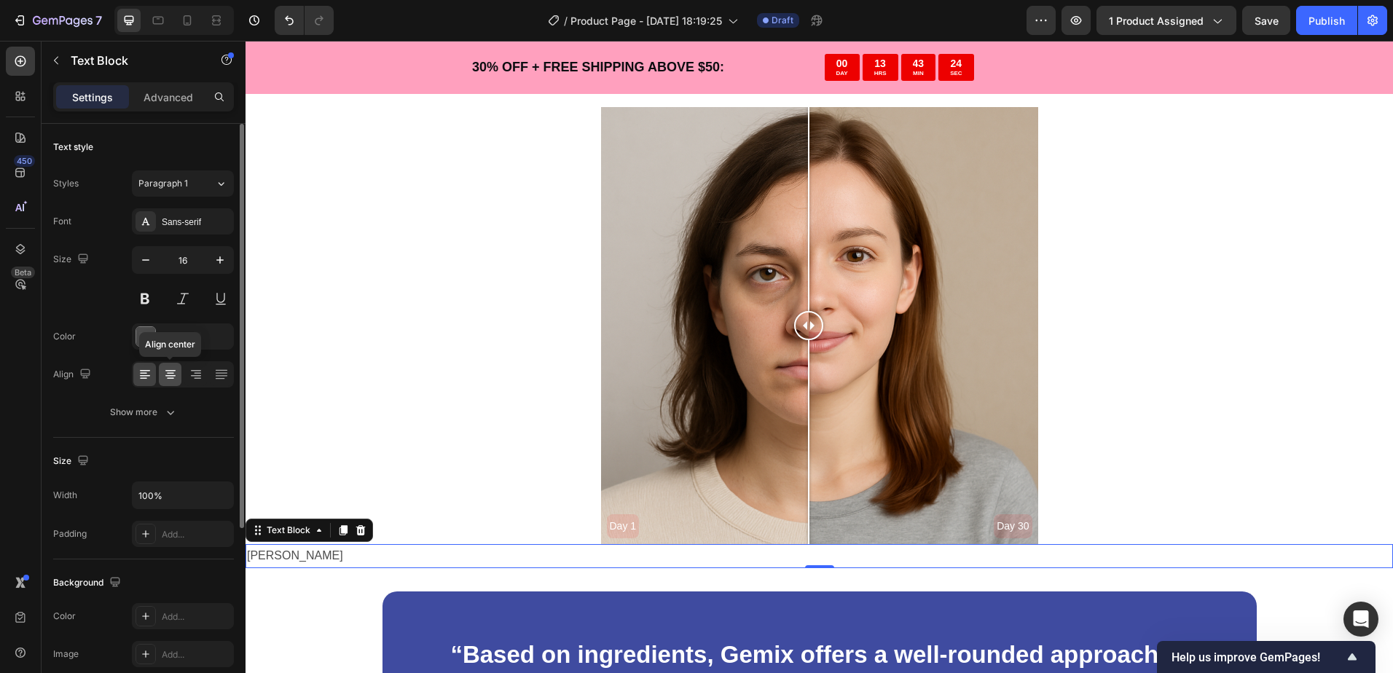
click at [172, 365] on div at bounding box center [170, 374] width 23 height 23
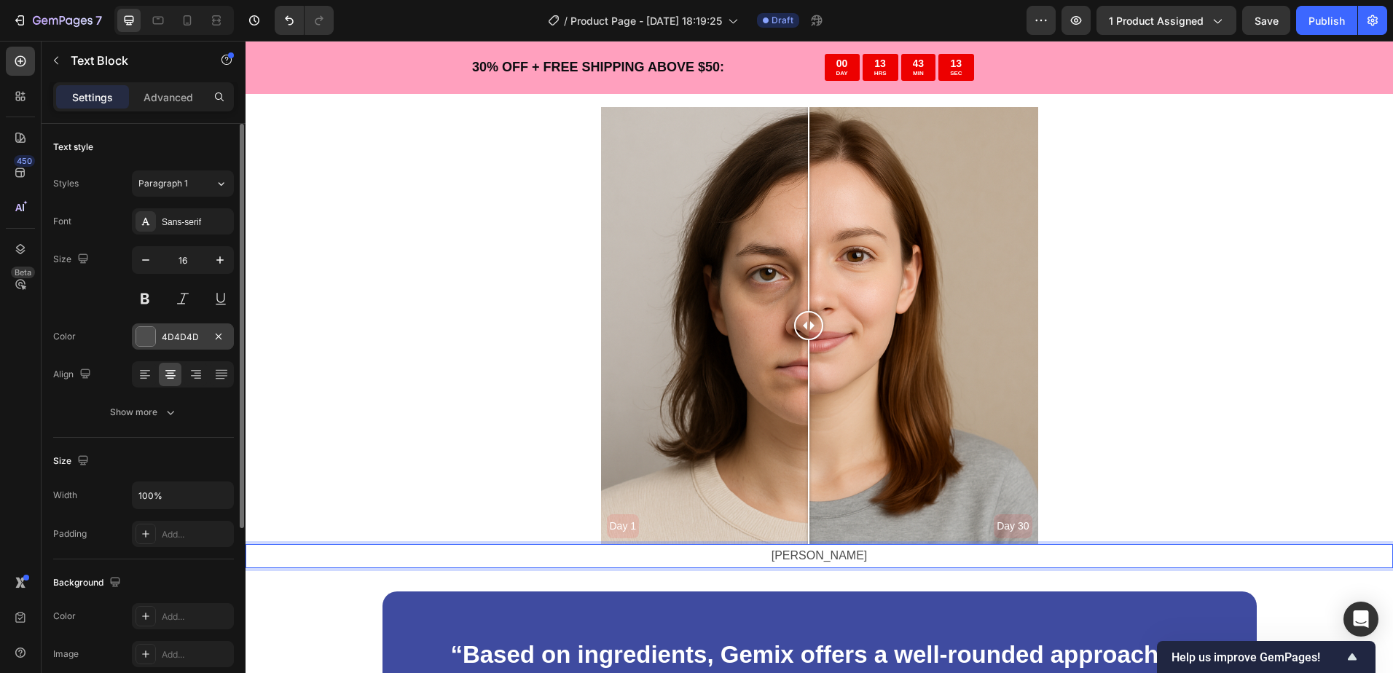
click at [173, 342] on div "4D4D4D" at bounding box center [183, 337] width 42 height 13
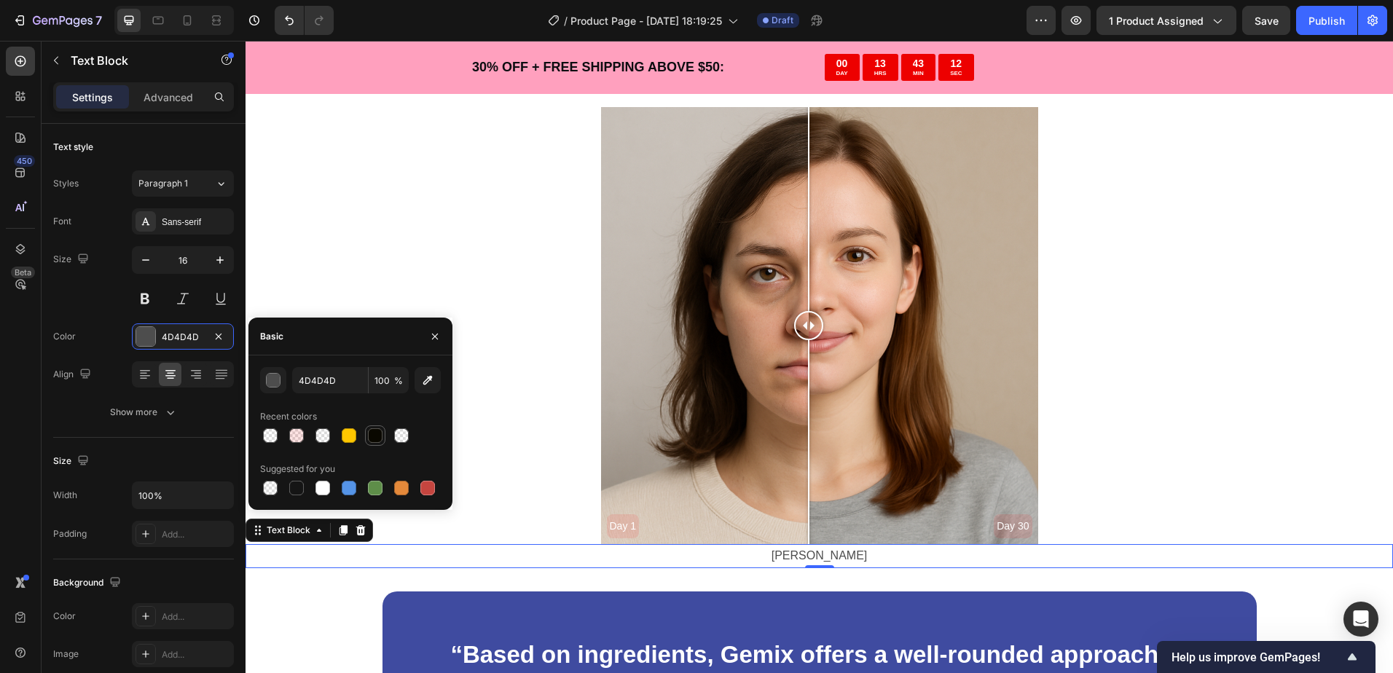
click at [371, 436] on div at bounding box center [375, 435] width 15 height 15
type input "0A0800"
click at [455, 275] on div "Day 1 Day 30" at bounding box center [818, 325] width 1147 height 437
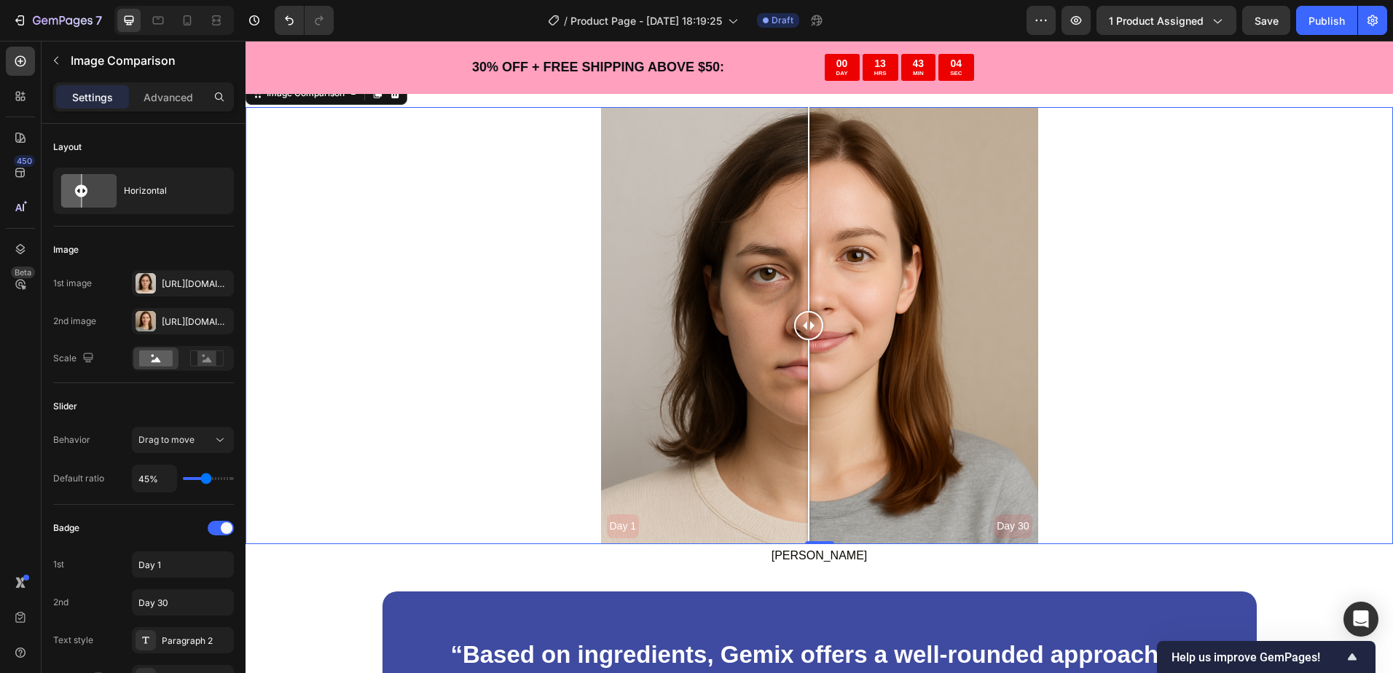
click at [812, 560] on div "0" at bounding box center [819, 556] width 15 height 12
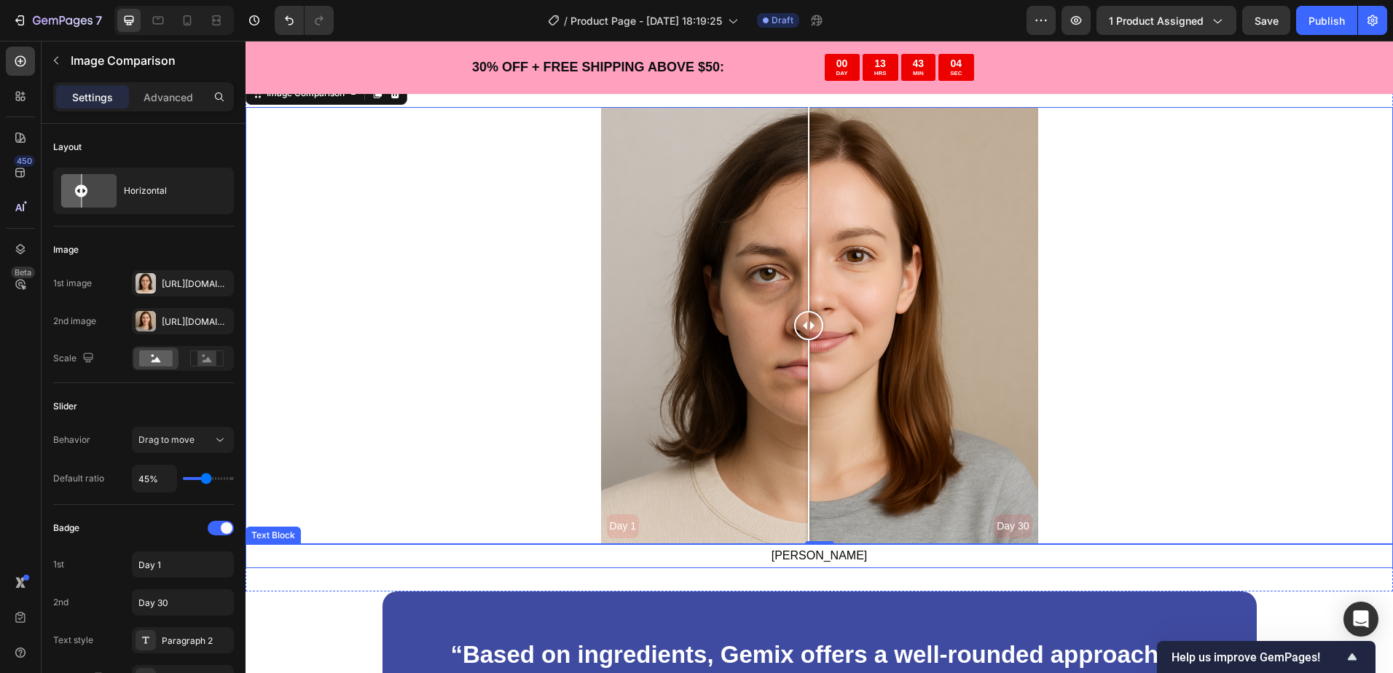
click at [780, 551] on p "[PERSON_NAME]" at bounding box center [819, 556] width 1144 height 21
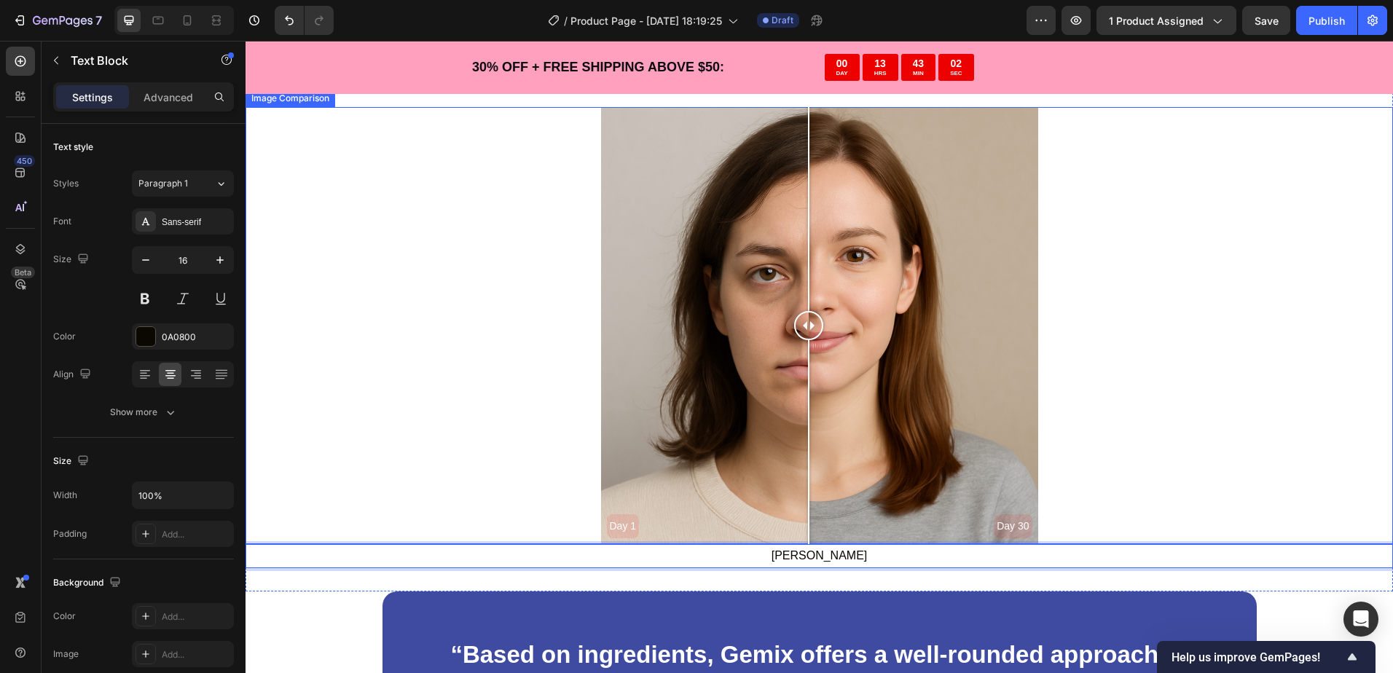
drag, startPoint x: 763, startPoint y: 561, endPoint x: 492, endPoint y: 426, distance: 302.6
click at [477, 468] on div "Day 1 Day 30" at bounding box center [818, 325] width 1147 height 437
click at [509, 551] on p "[PERSON_NAME]" at bounding box center [819, 556] width 1144 height 21
drag, startPoint x: 509, startPoint y: 560, endPoint x: 493, endPoint y: 529, distance: 35.2
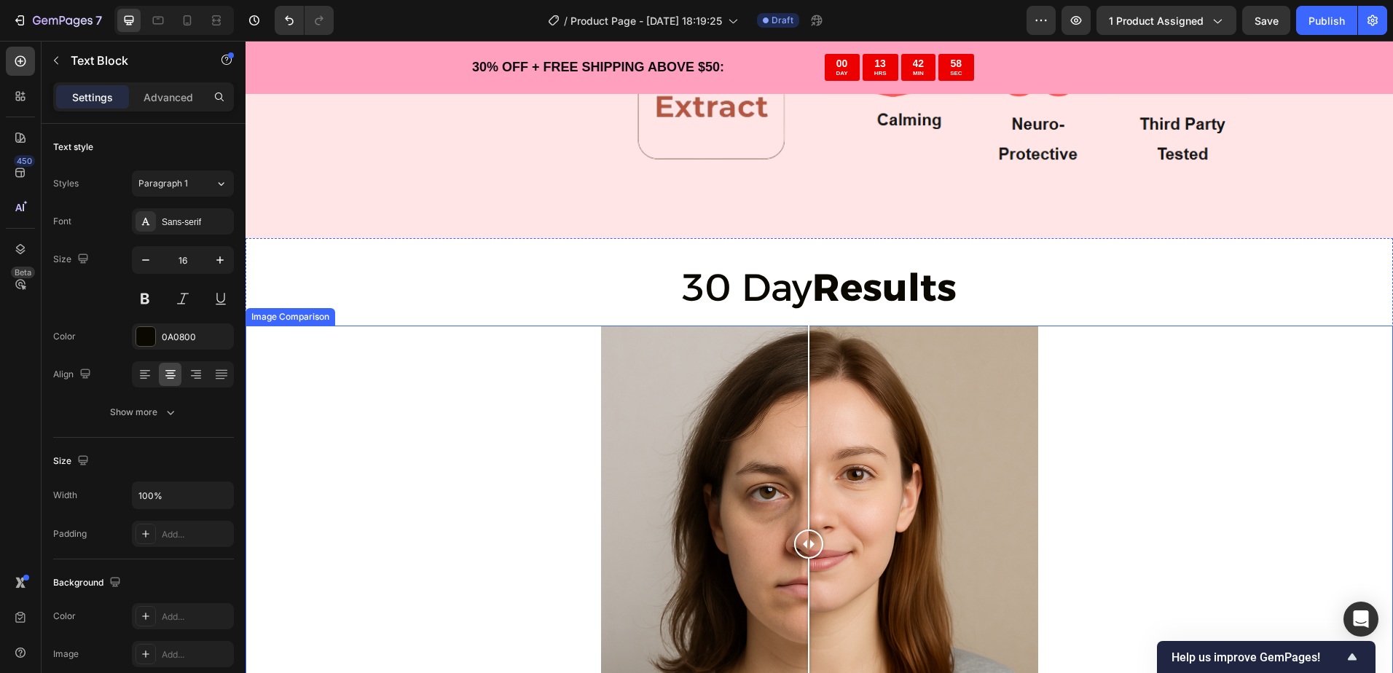
scroll to position [3150, 0]
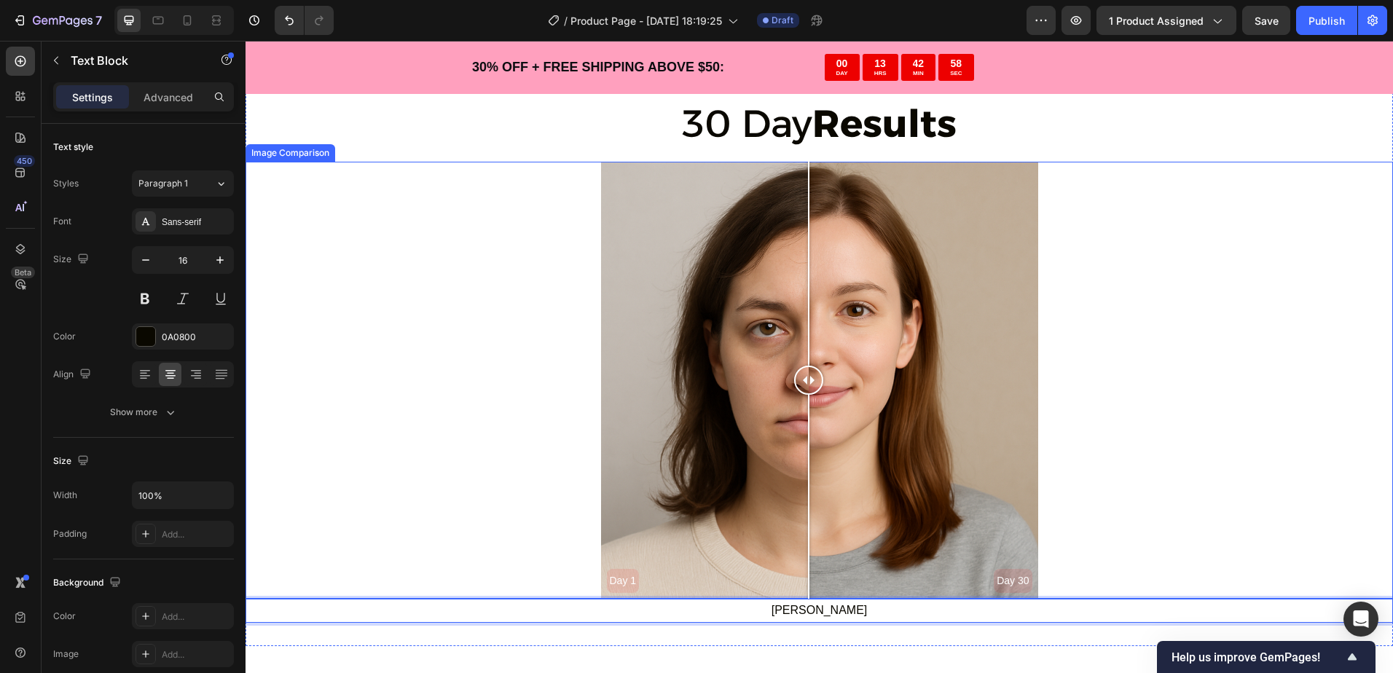
drag, startPoint x: 503, startPoint y: 560, endPoint x: 542, endPoint y: 355, distance: 208.4
click at [539, 355] on div "30 Day Results Text Block Day 1 Day 30 Image Comparison Abagail P. Text Block 0" at bounding box center [818, 360] width 1147 height 524
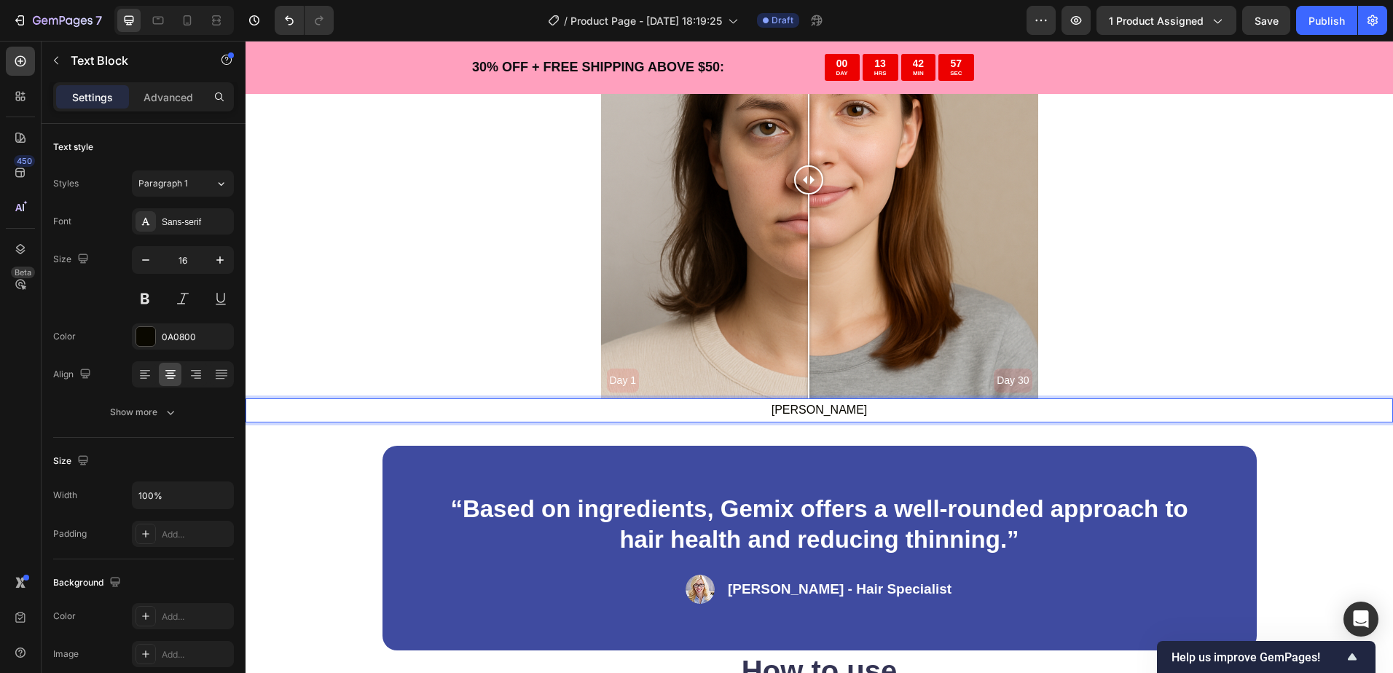
click at [681, 414] on p "[PERSON_NAME]" at bounding box center [819, 410] width 1144 height 21
click at [964, 415] on p "[PERSON_NAME]" at bounding box center [819, 410] width 1144 height 21
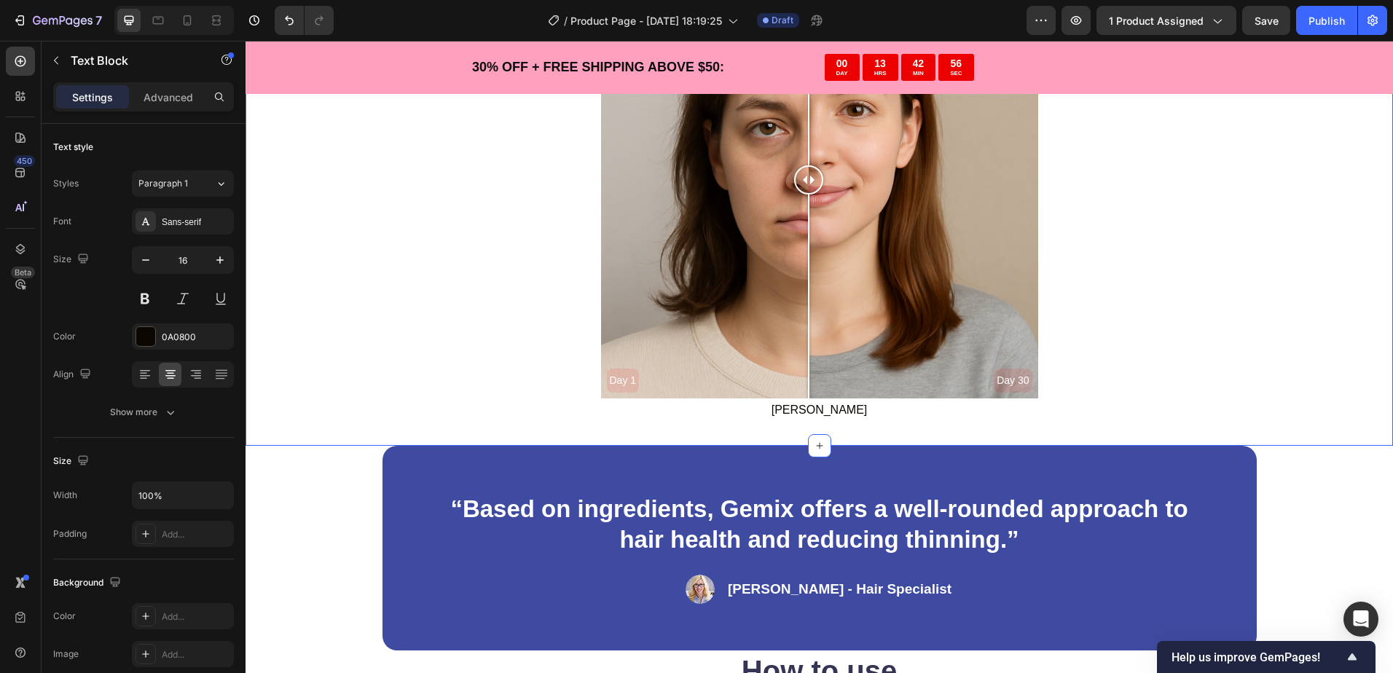
click at [1111, 425] on div "30 Day Results Text Block Day 1 Day 30 Image Comparison Abagail P. Text Block S…" at bounding box center [818, 159] width 1147 height 571
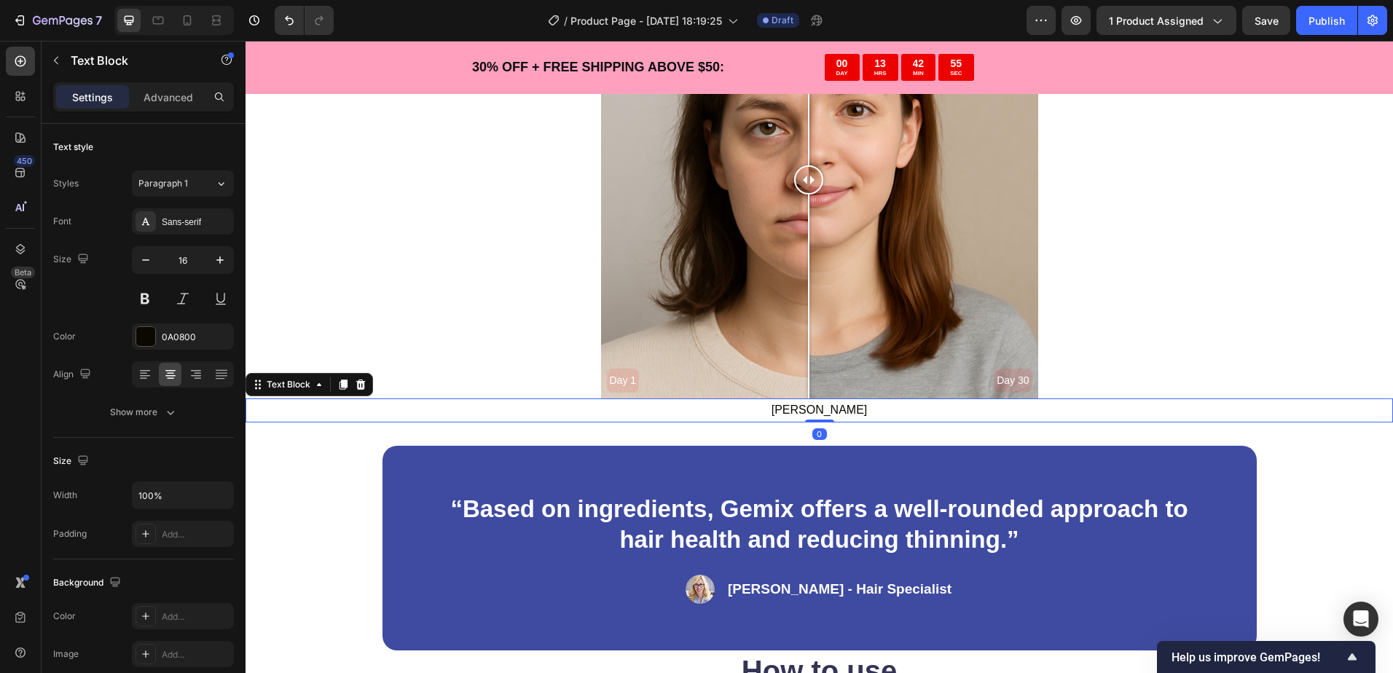
click at [1066, 412] on p "[PERSON_NAME]" at bounding box center [819, 410] width 1144 height 21
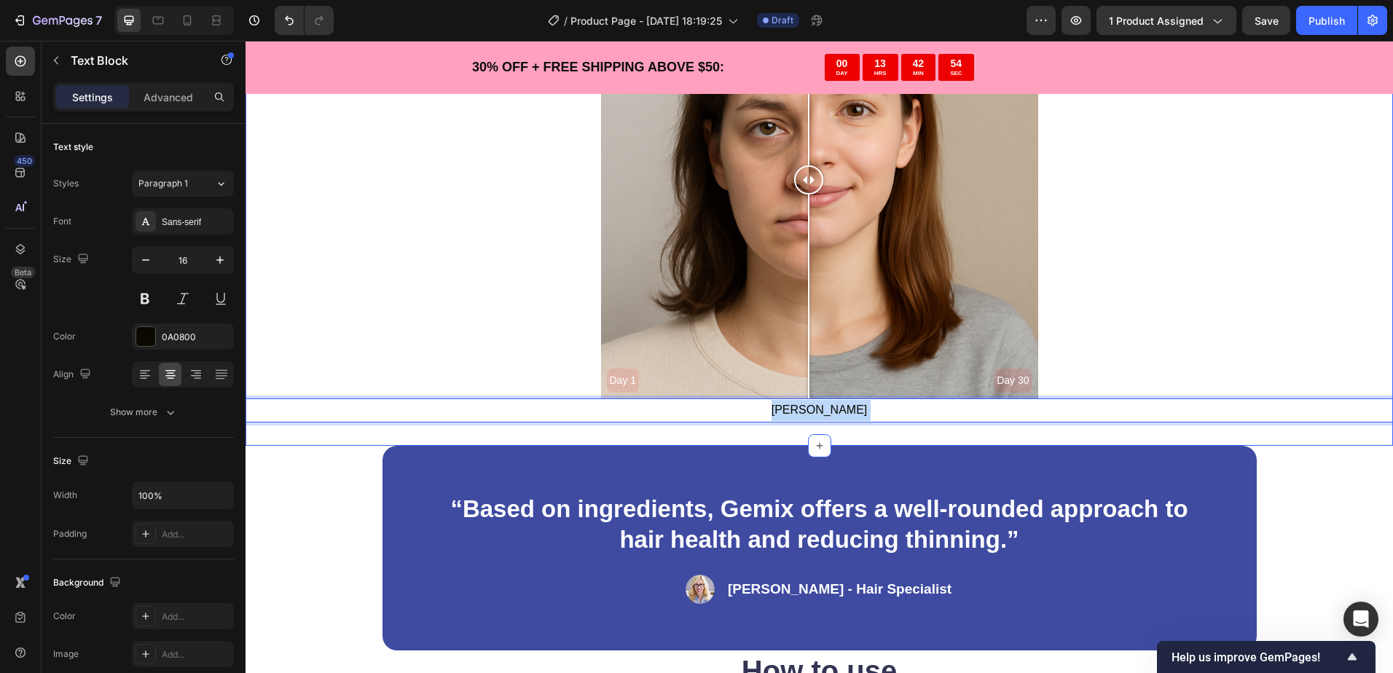
drag, startPoint x: 1066, startPoint y: 412, endPoint x: 826, endPoint y: 441, distance: 242.0
click at [908, 420] on p "[PERSON_NAME]" at bounding box center [819, 410] width 1144 height 21
click at [903, 430] on div "30 Day Results Text Block Day 1 Day 30 Image Comparison Abagail P. Text Block 0…" at bounding box center [818, 159] width 1147 height 571
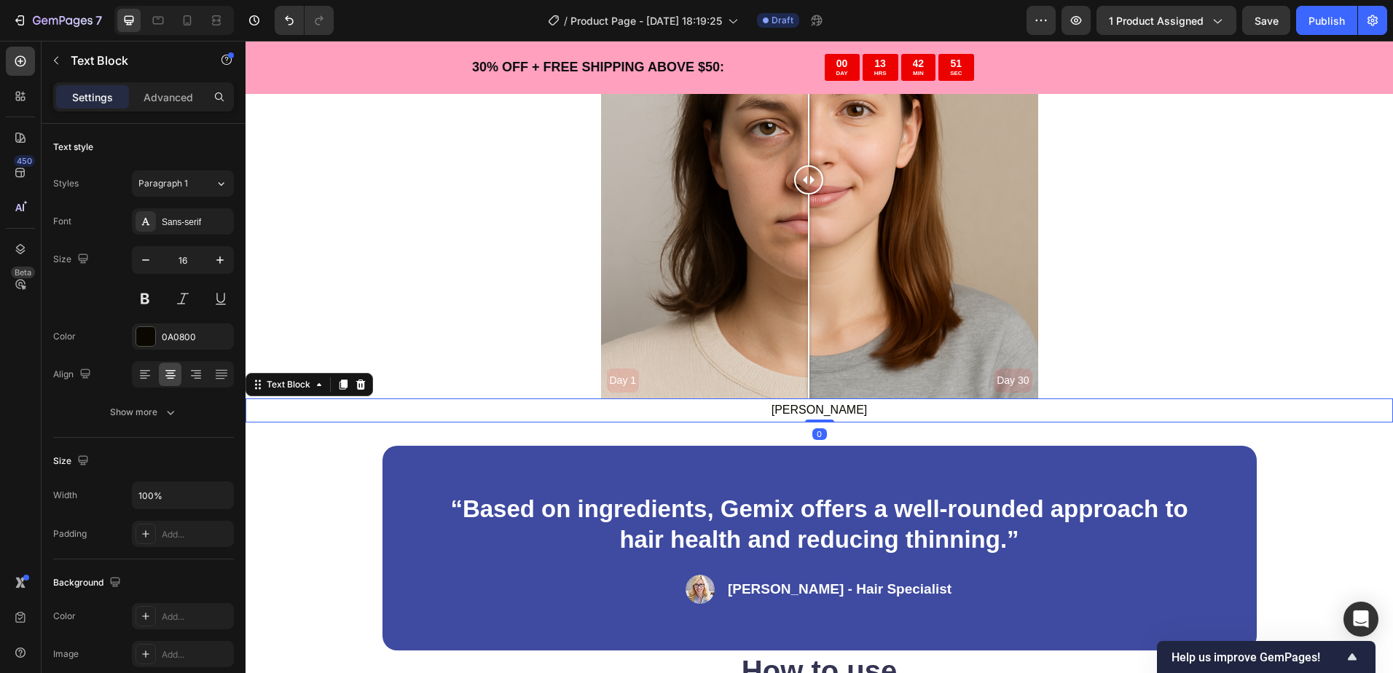
click at [842, 416] on p "[PERSON_NAME]" at bounding box center [819, 410] width 1144 height 21
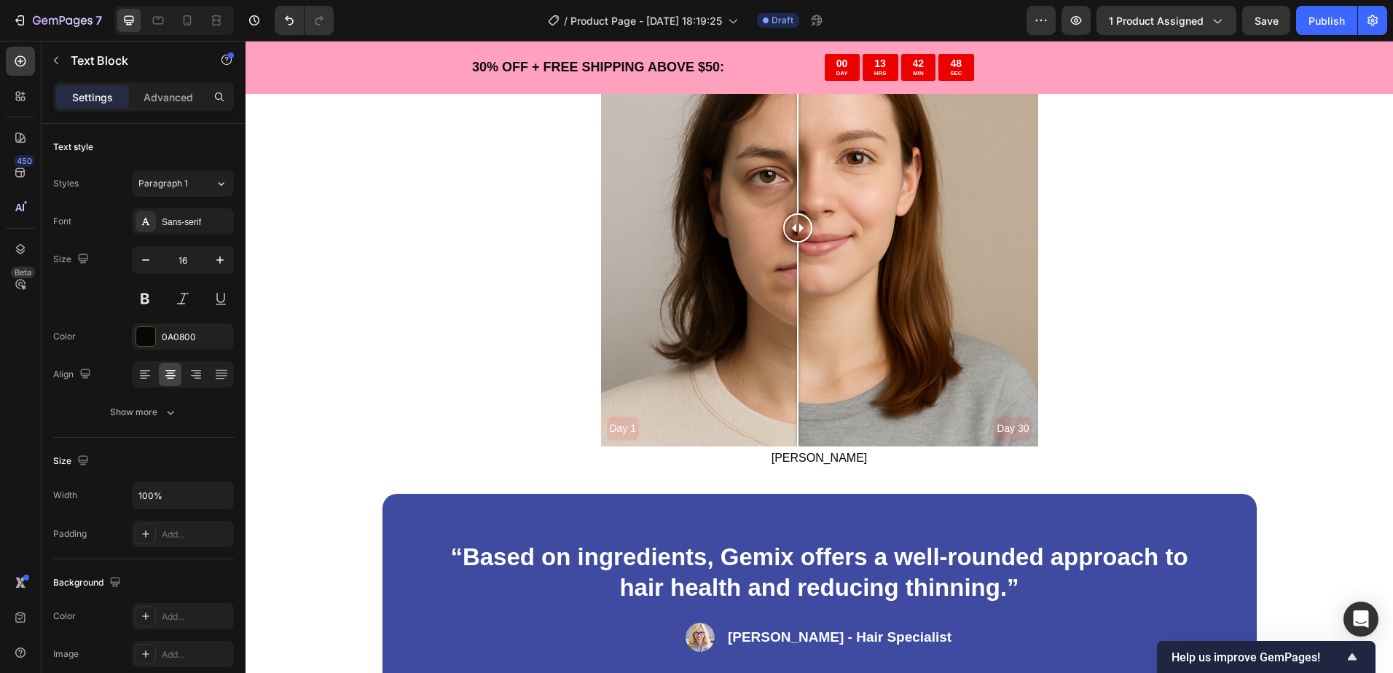
scroll to position [3278, 0]
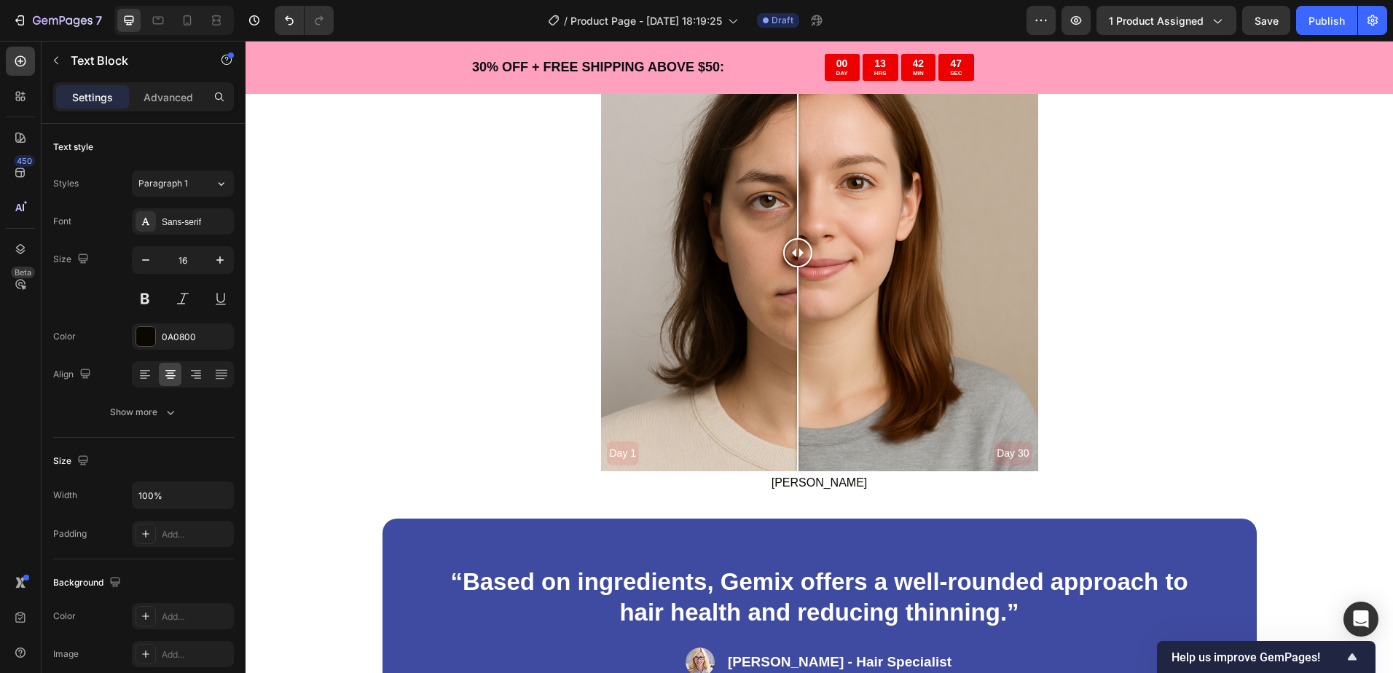
drag, startPoint x: 814, startPoint y: 421, endPoint x: 778, endPoint y: 290, distance: 135.9
click at [859, 489] on p "[PERSON_NAME]" at bounding box center [819, 483] width 1144 height 21
click at [879, 480] on p "[PERSON_NAME]" at bounding box center [819, 483] width 1144 height 21
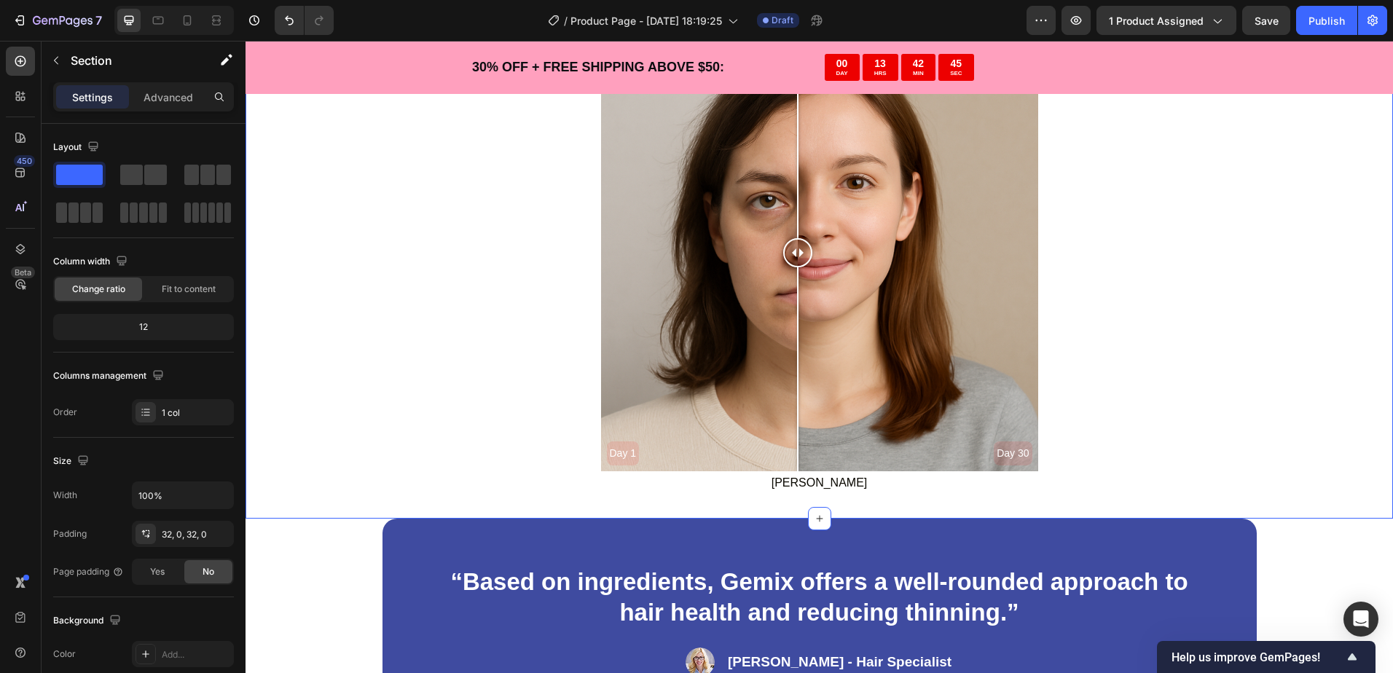
click at [886, 513] on div "30 Day Results Text Block Day 1 Day 30 Image Comparison Abagail P. Text Block S…" at bounding box center [818, 232] width 1147 height 571
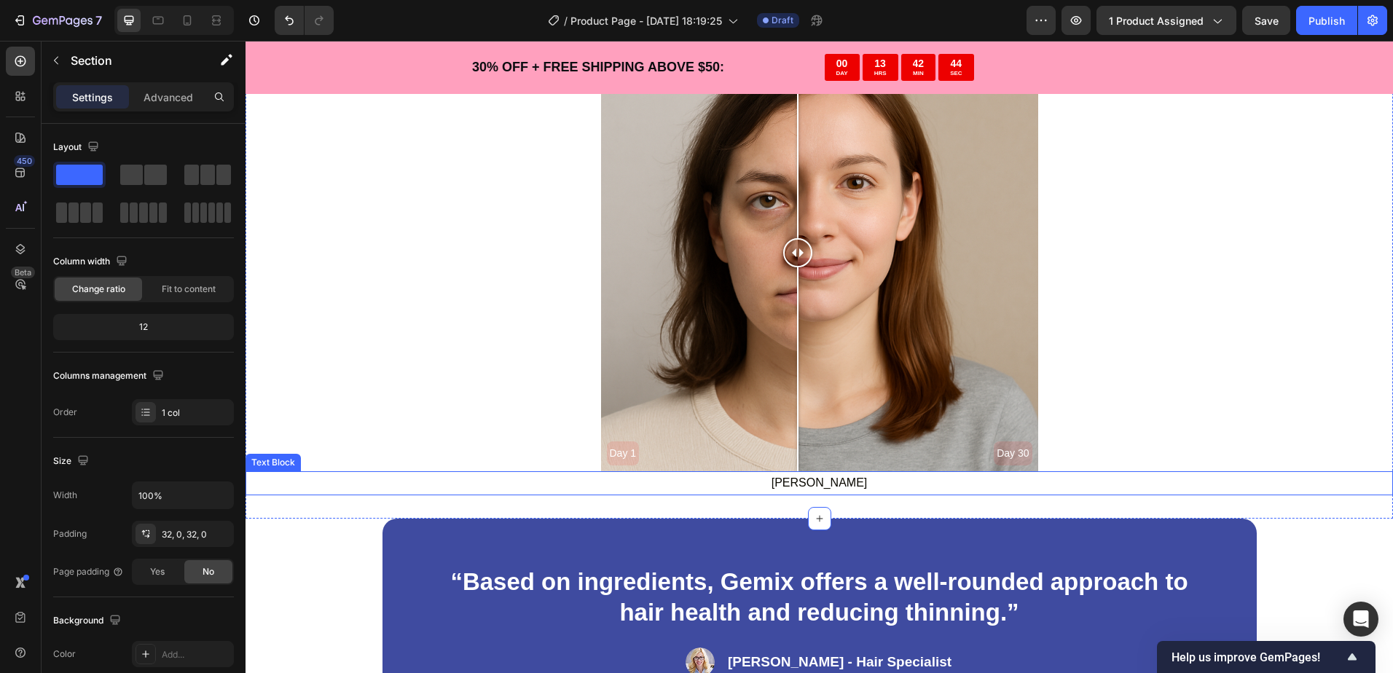
click at [883, 487] on p "[PERSON_NAME]" at bounding box center [819, 483] width 1144 height 21
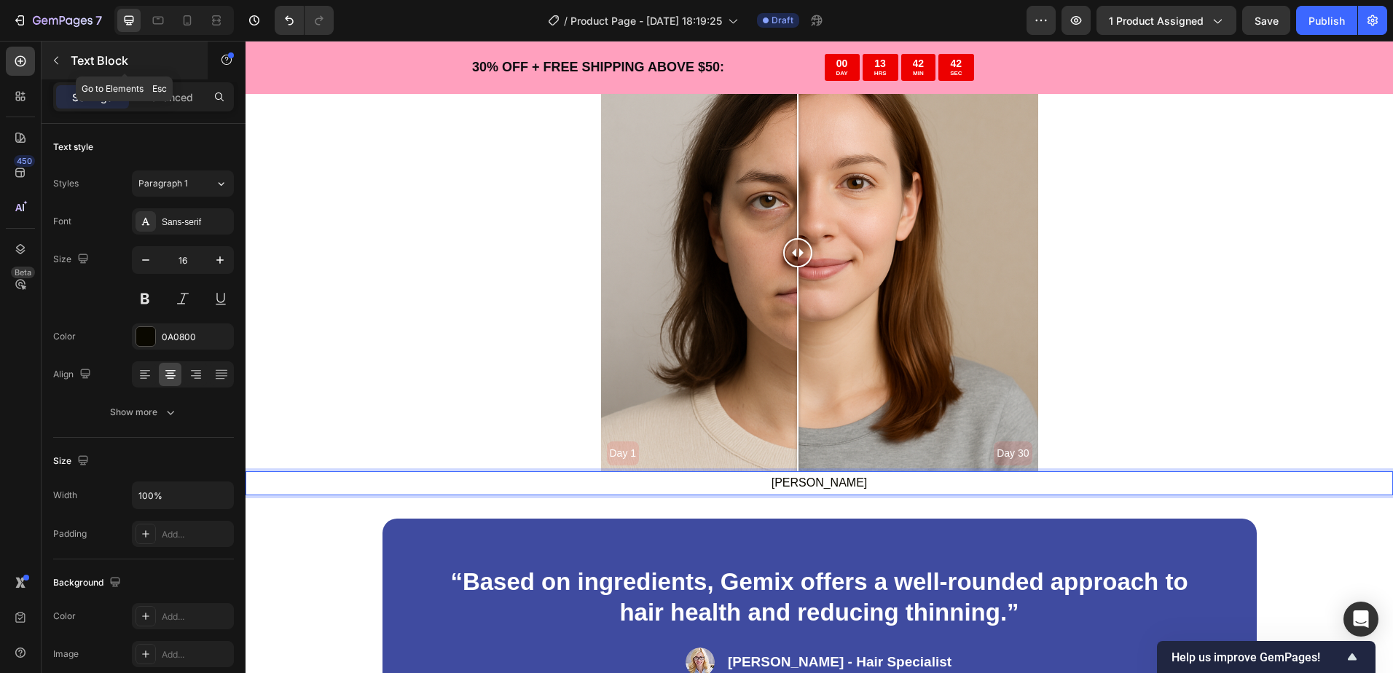
click at [52, 58] on icon "button" at bounding box center [56, 61] width 12 height 12
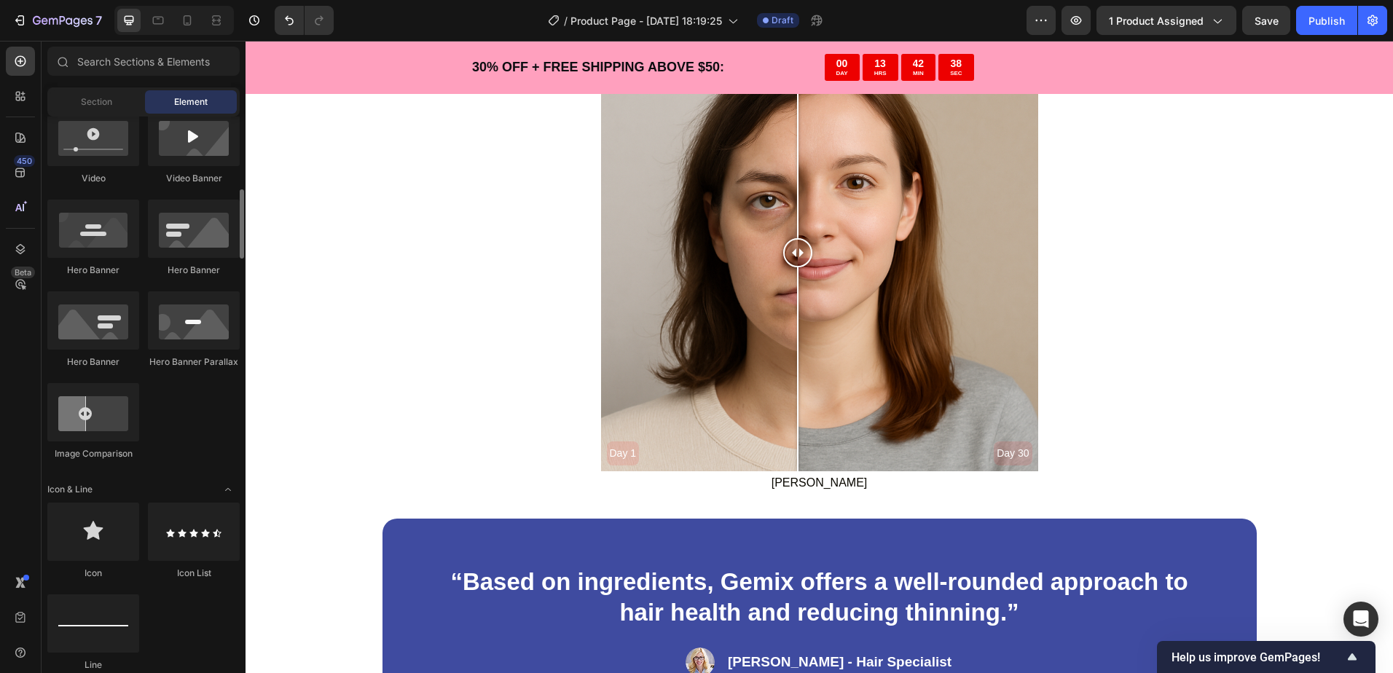
scroll to position [728, 0]
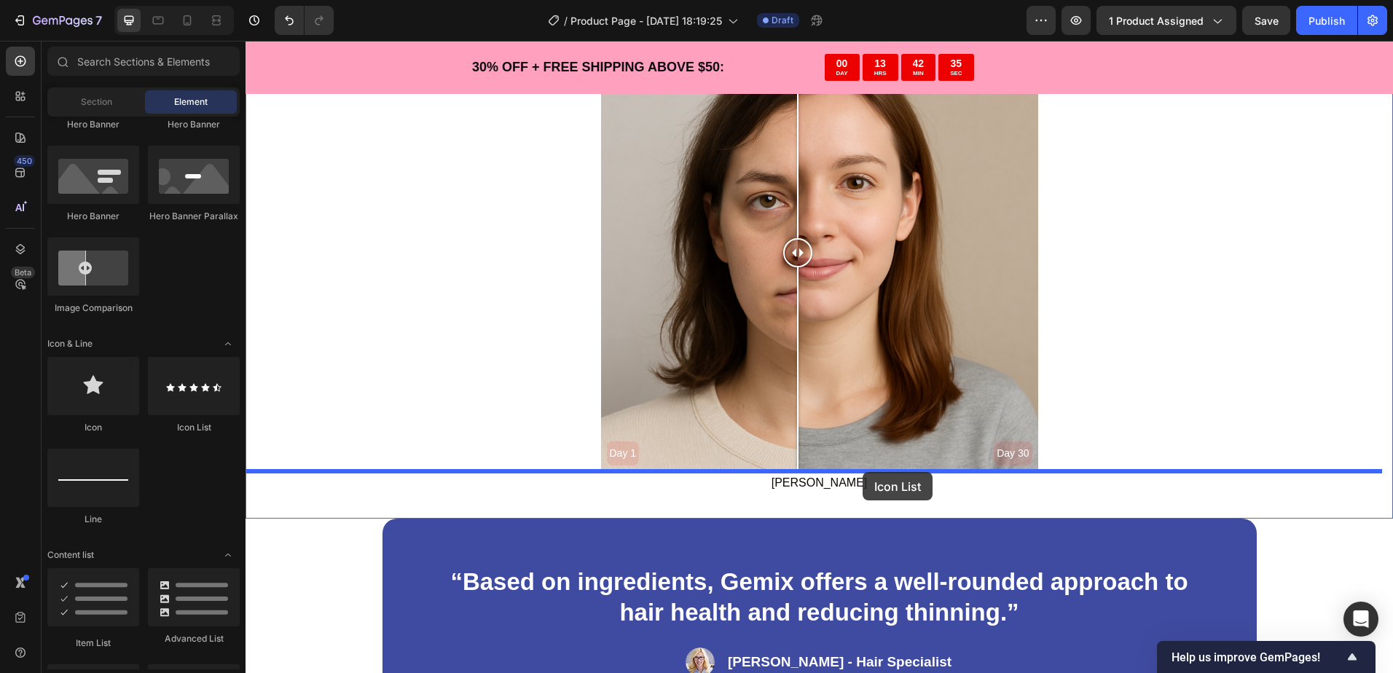
drag, startPoint x: 430, startPoint y: 439, endPoint x: 862, endPoint y: 472, distance: 433.2
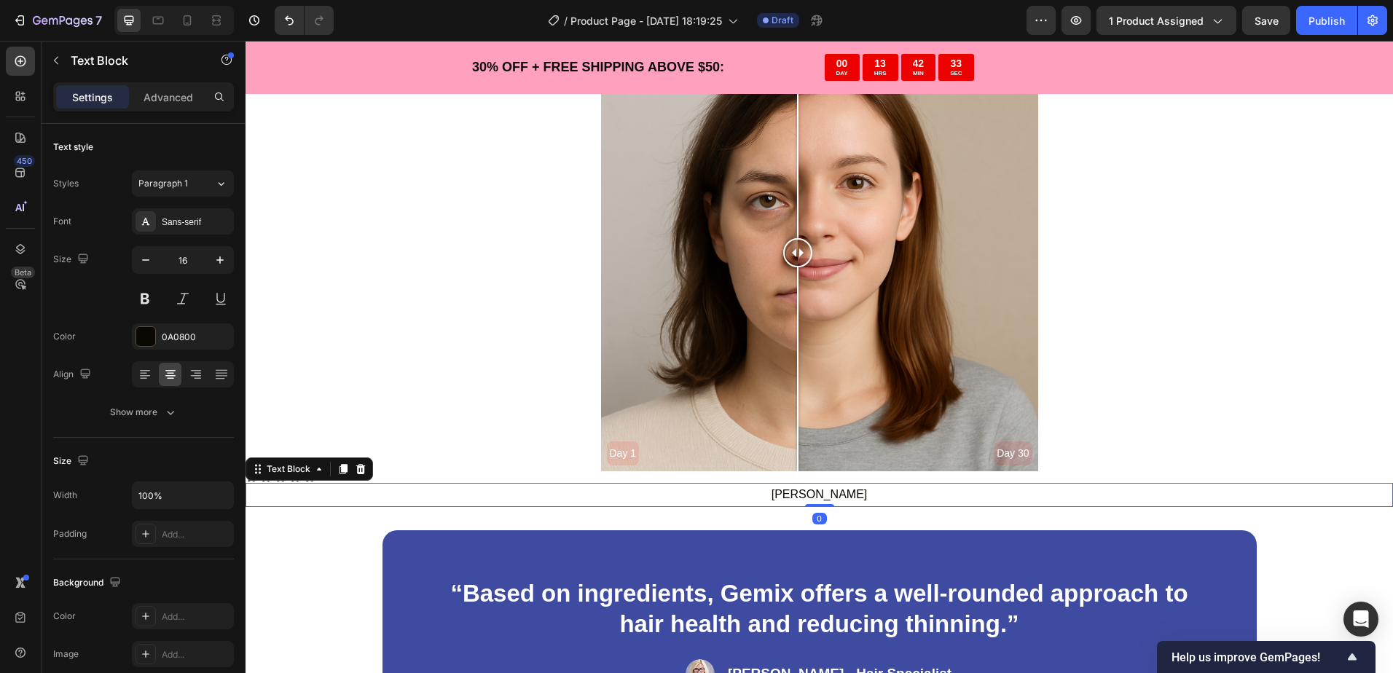
click at [760, 497] on p "[PERSON_NAME]" at bounding box center [819, 494] width 1144 height 21
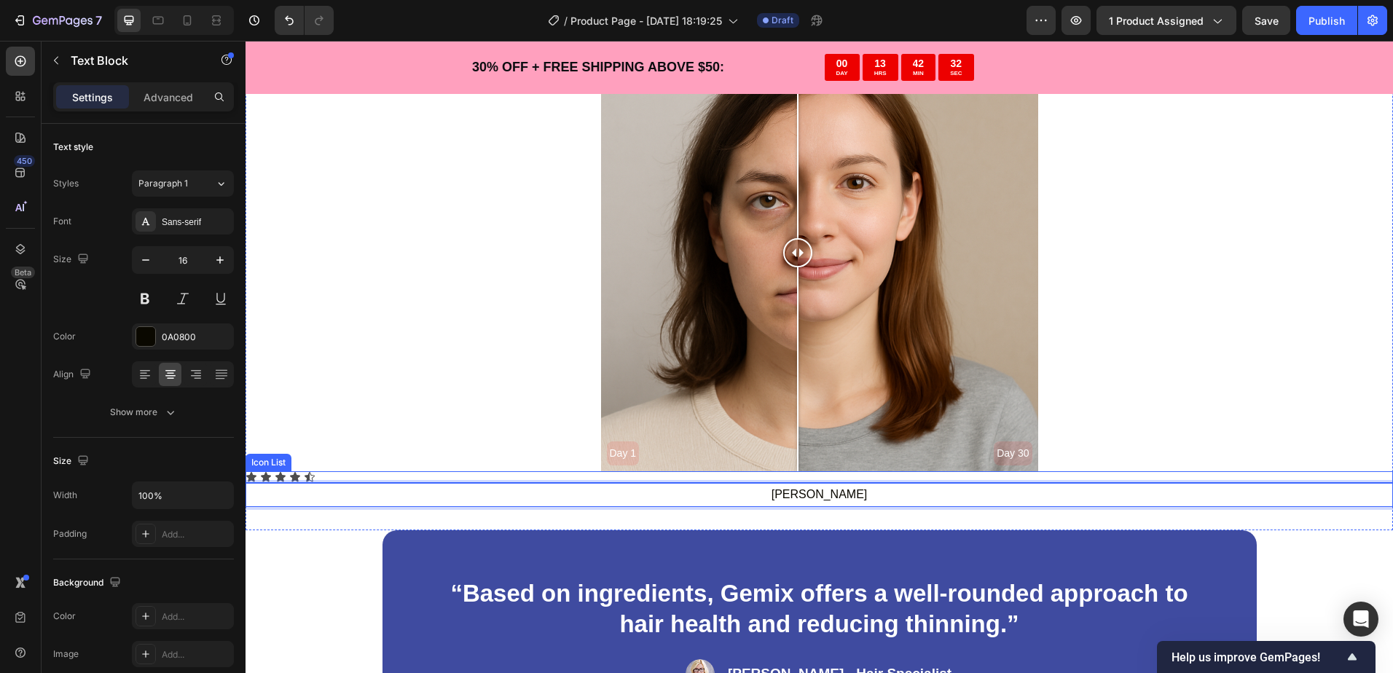
drag, startPoint x: 764, startPoint y: 495, endPoint x: 653, endPoint y: 478, distance: 112.8
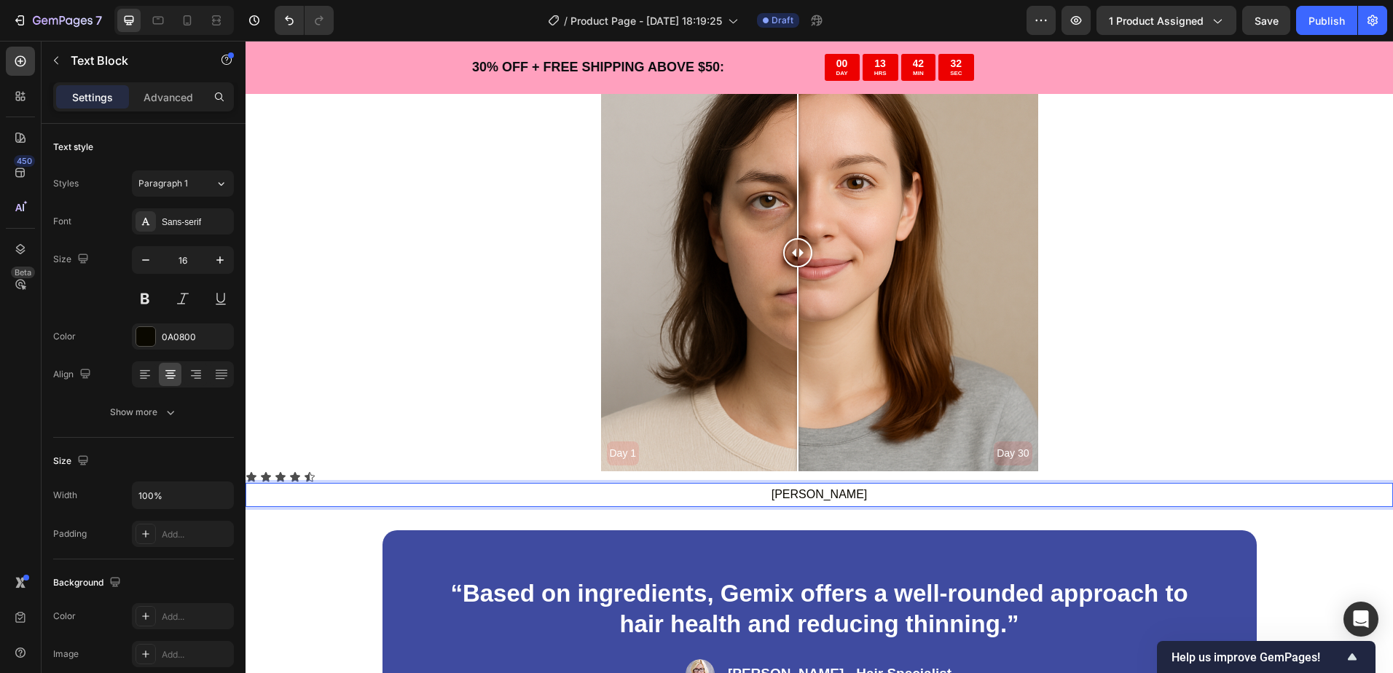
click at [736, 500] on p "[PERSON_NAME]" at bounding box center [819, 494] width 1144 height 21
click at [788, 510] on div "30 Day Results Text Block Day 1 Day 30 Image Comparison Icon Icon Icon Icon Ico…" at bounding box center [818, 238] width 1147 height 583
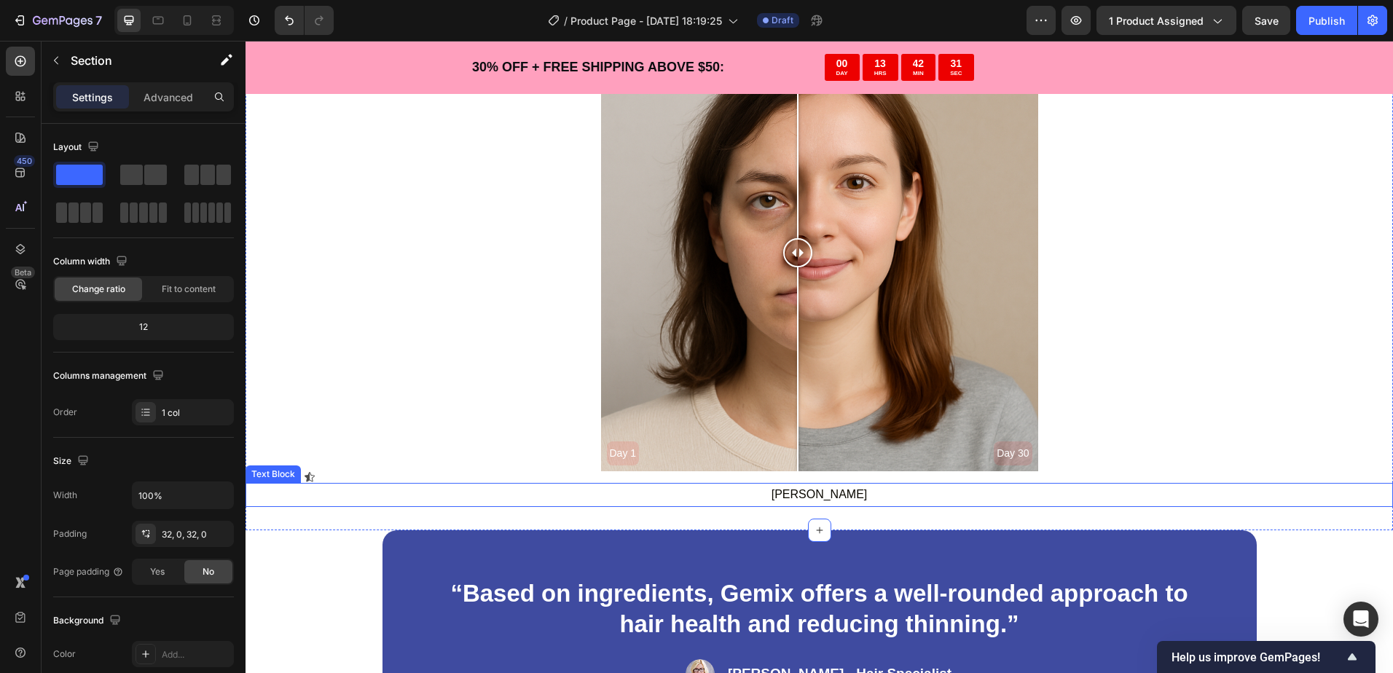
click at [841, 498] on p "[PERSON_NAME]" at bounding box center [819, 494] width 1144 height 21
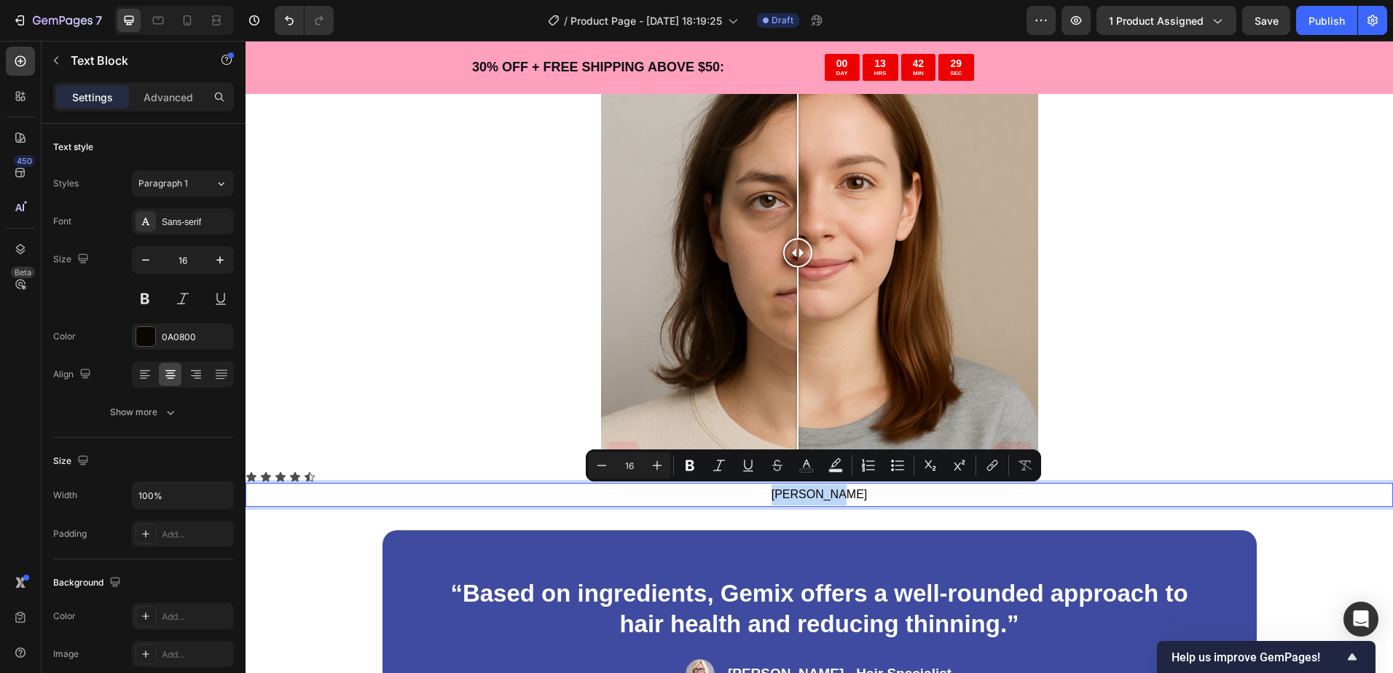
drag, startPoint x: 879, startPoint y: 506, endPoint x: 735, endPoint y: 488, distance: 145.4
click at [690, 496] on p "[PERSON_NAME]" at bounding box center [819, 494] width 1144 height 21
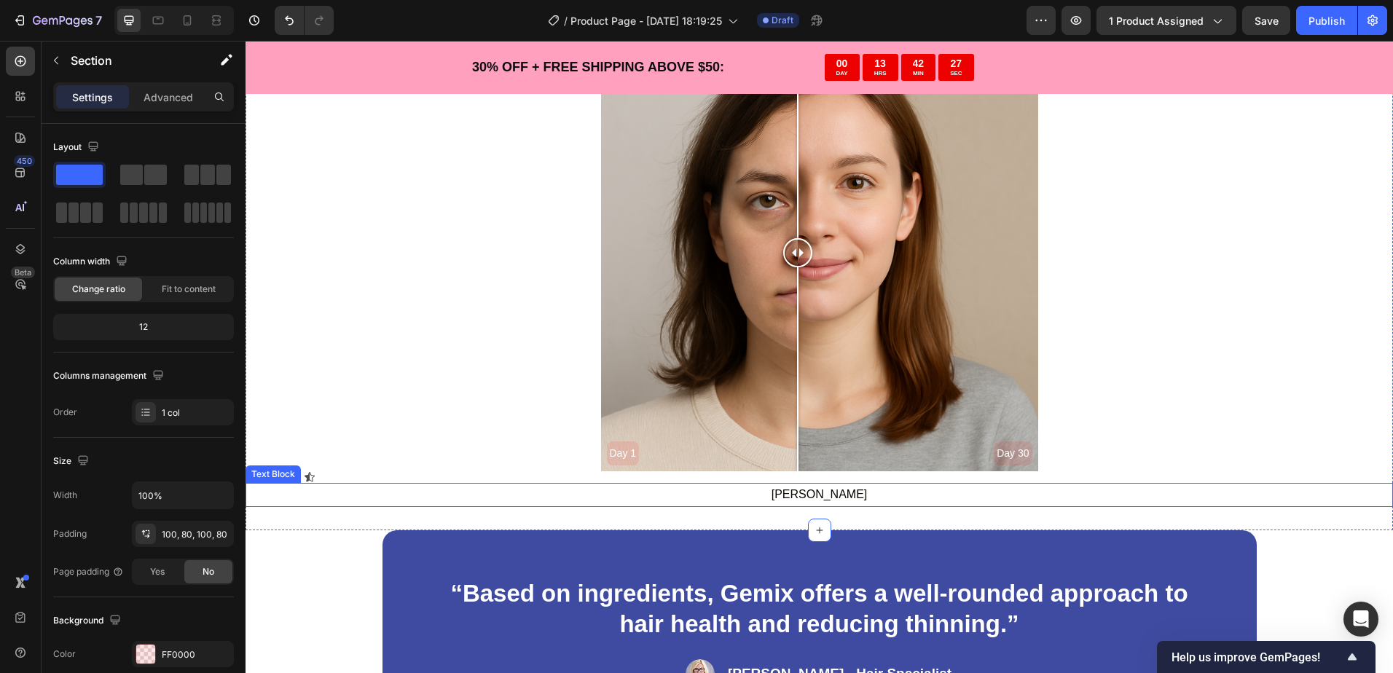
click at [660, 502] on p "[PERSON_NAME]" at bounding box center [819, 494] width 1144 height 21
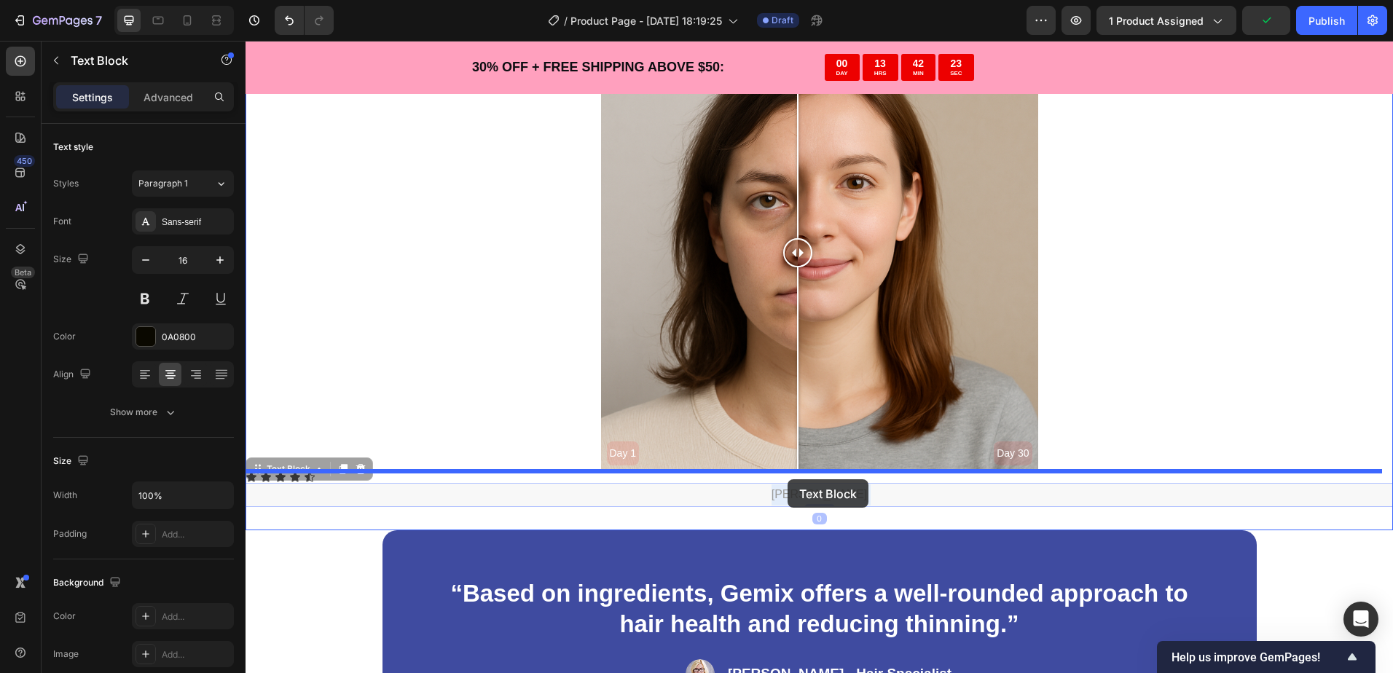
drag, startPoint x: 660, startPoint y: 502, endPoint x: 787, endPoint y: 479, distance: 129.4
click at [787, 479] on div "Header Product Images Cognitive Sleep Support Product Title $27.99 Product Pric…" at bounding box center [818, 96] width 1147 height 6667
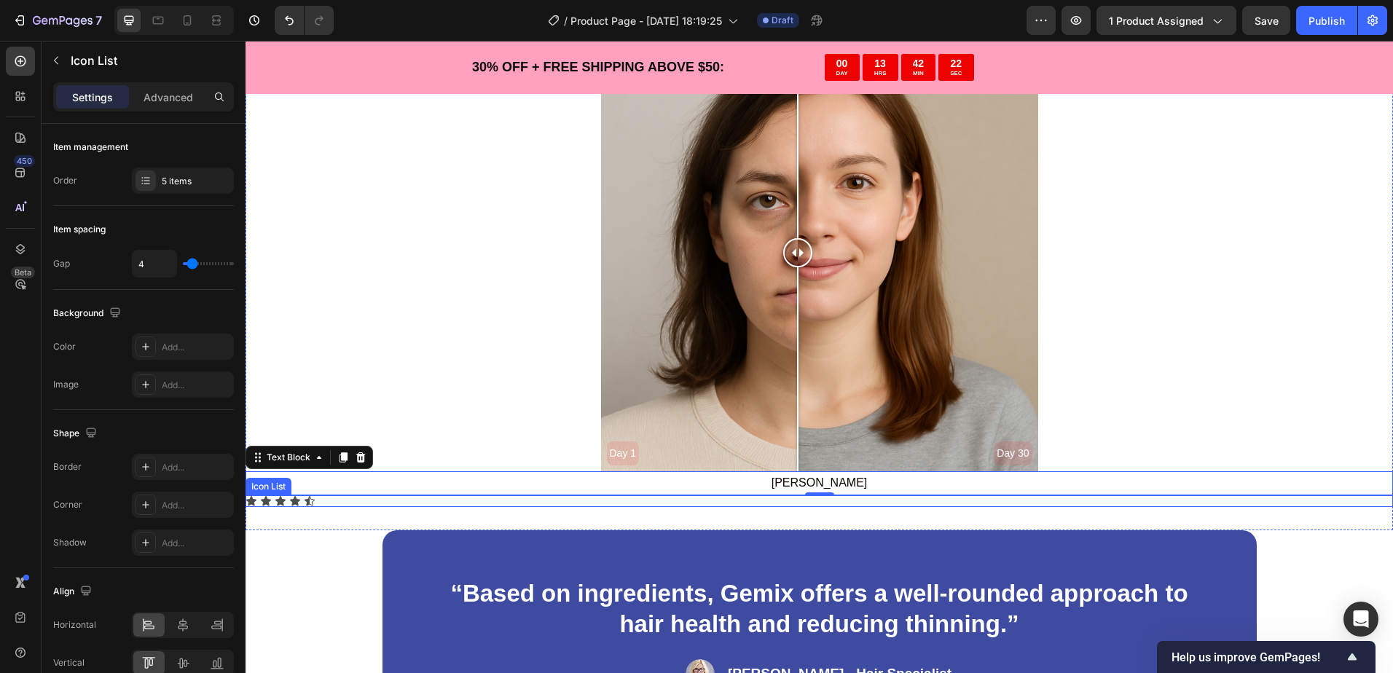
click at [329, 501] on div "Icon Icon Icon Icon Icon" at bounding box center [818, 501] width 1147 height 12
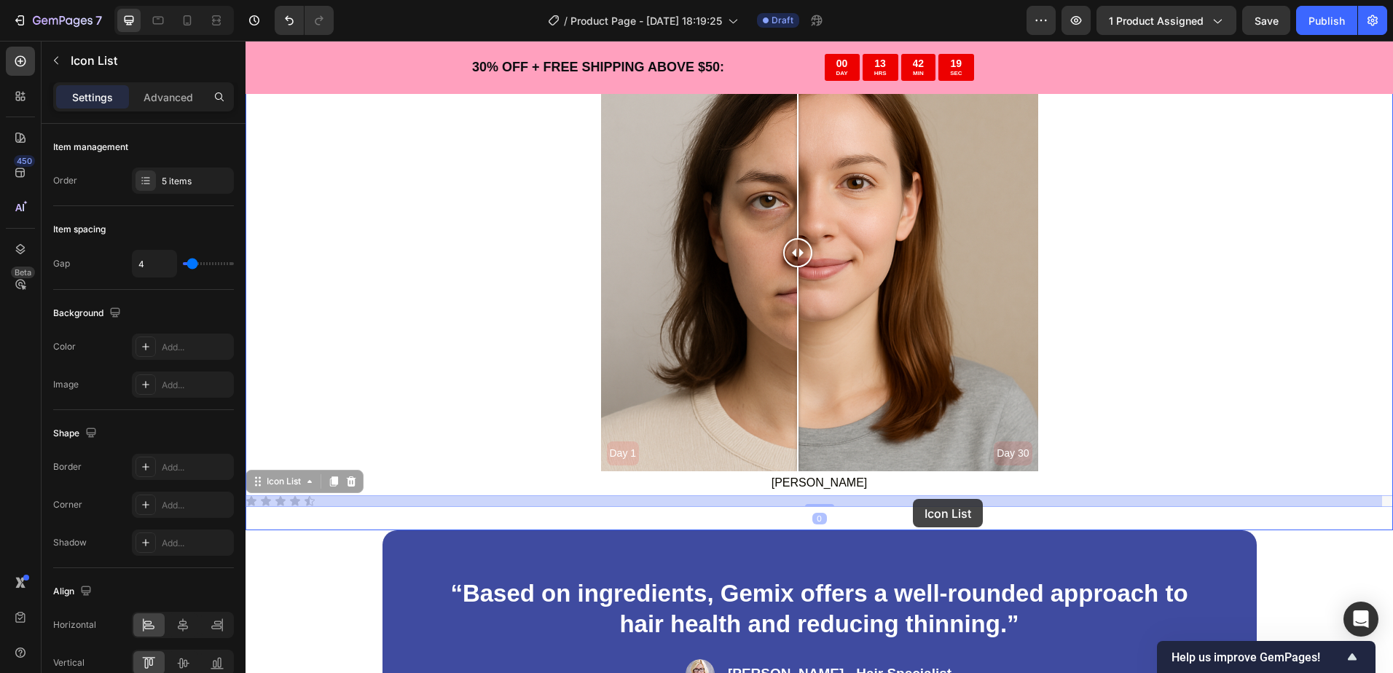
drag, startPoint x: 339, startPoint y: 504, endPoint x: 913, endPoint y: 499, distance: 573.2
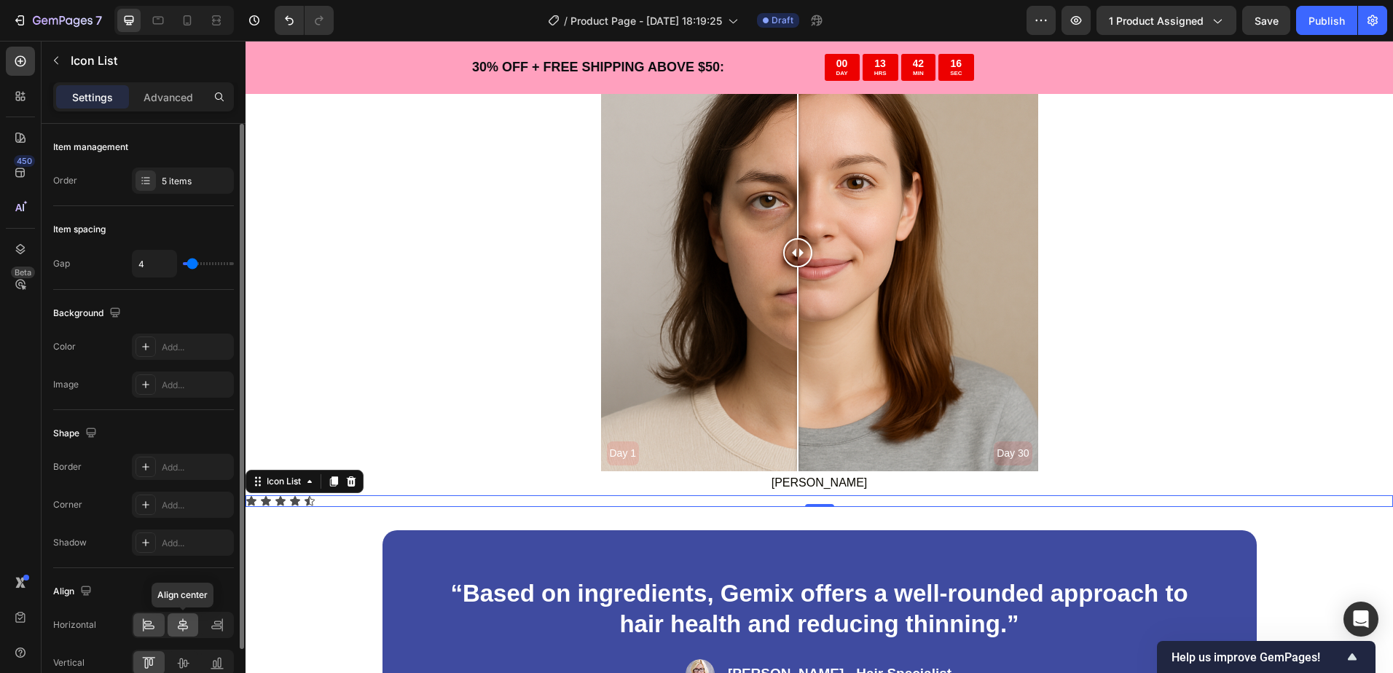
click at [192, 617] on div at bounding box center [183, 624] width 31 height 23
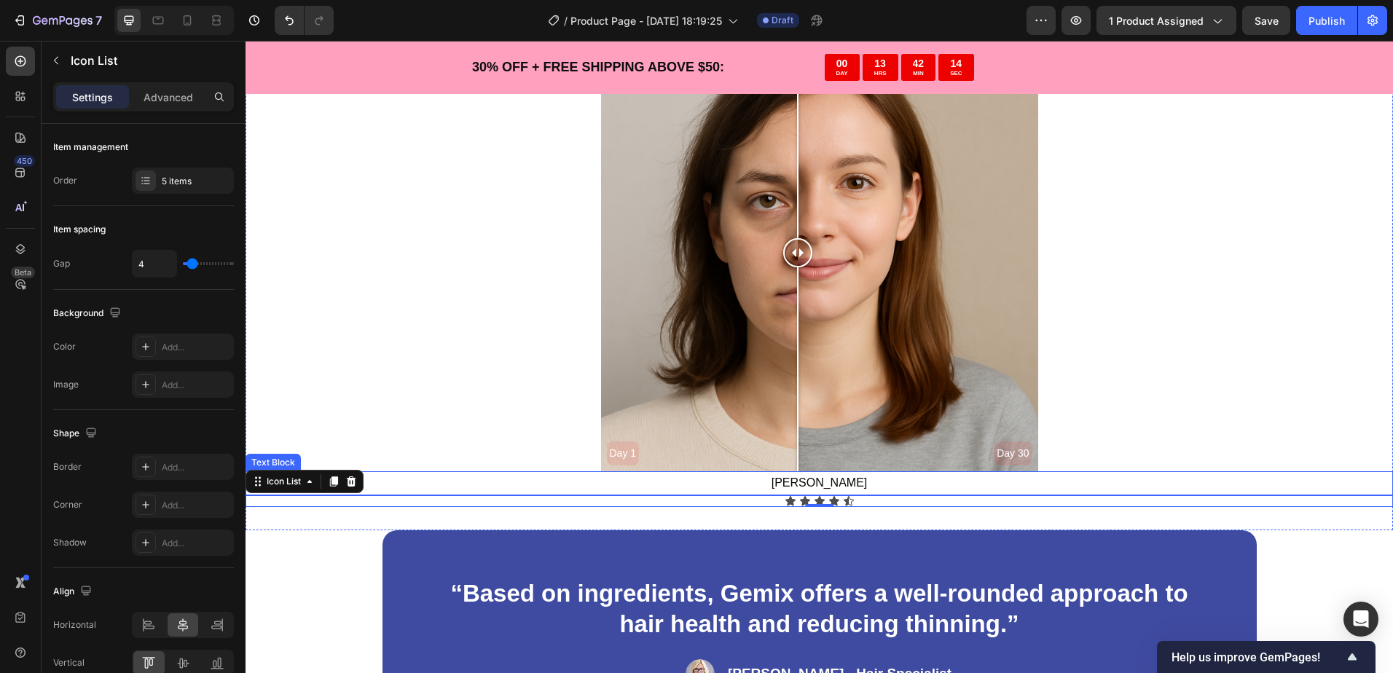
click at [815, 482] on p "[PERSON_NAME]" at bounding box center [819, 483] width 1144 height 21
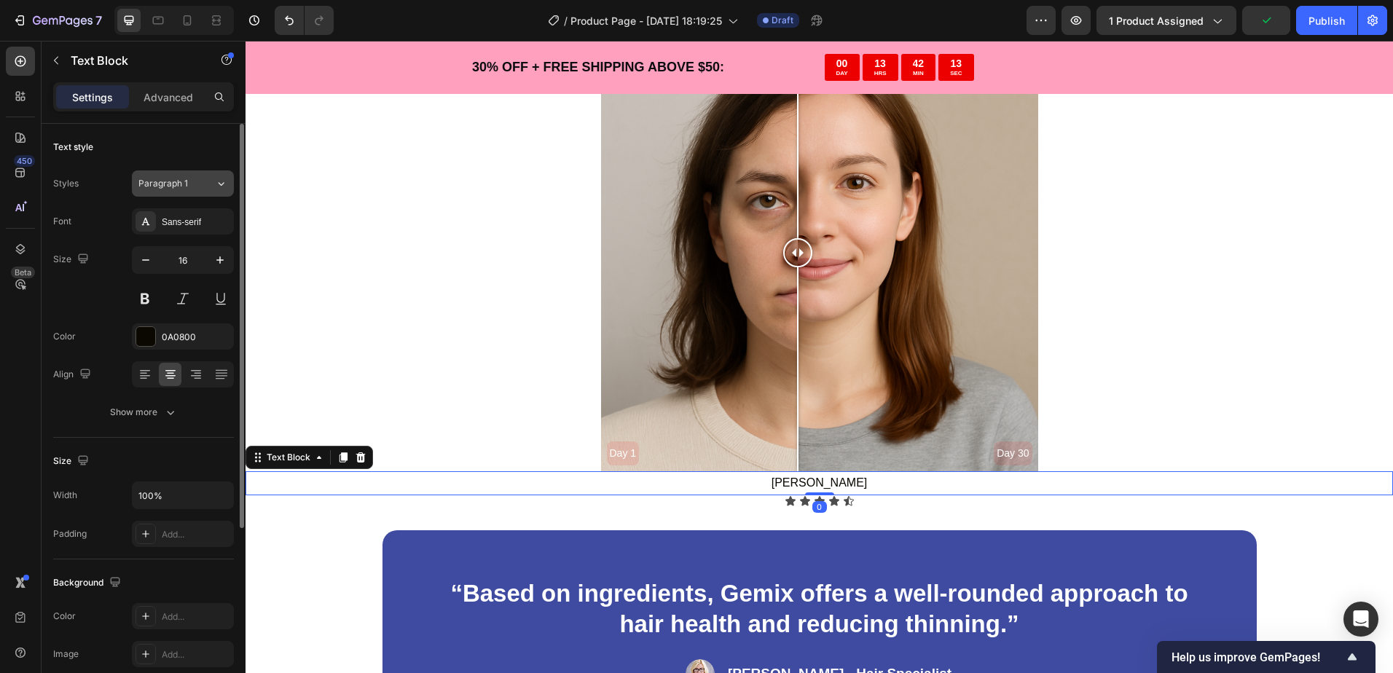
click at [190, 179] on div "Paragraph 1" at bounding box center [167, 183] width 59 height 13
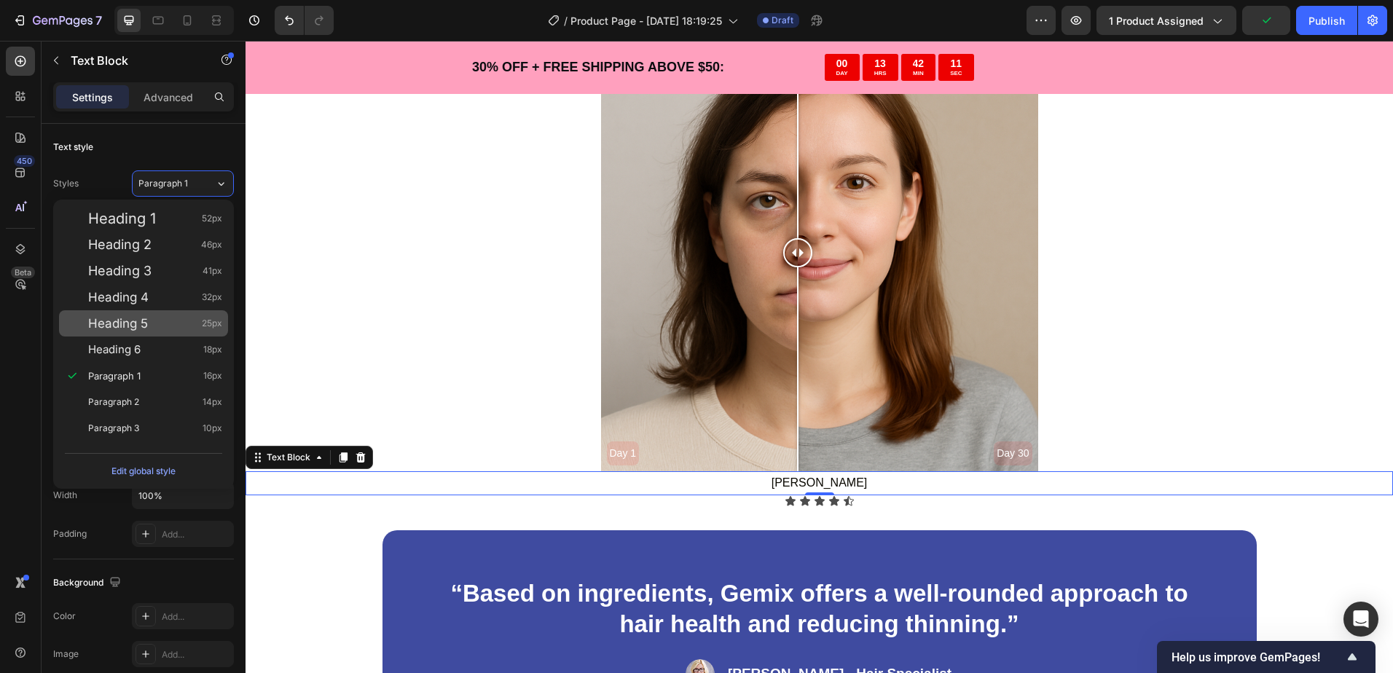
click at [123, 323] on span "Heading 5" at bounding box center [118, 323] width 60 height 15
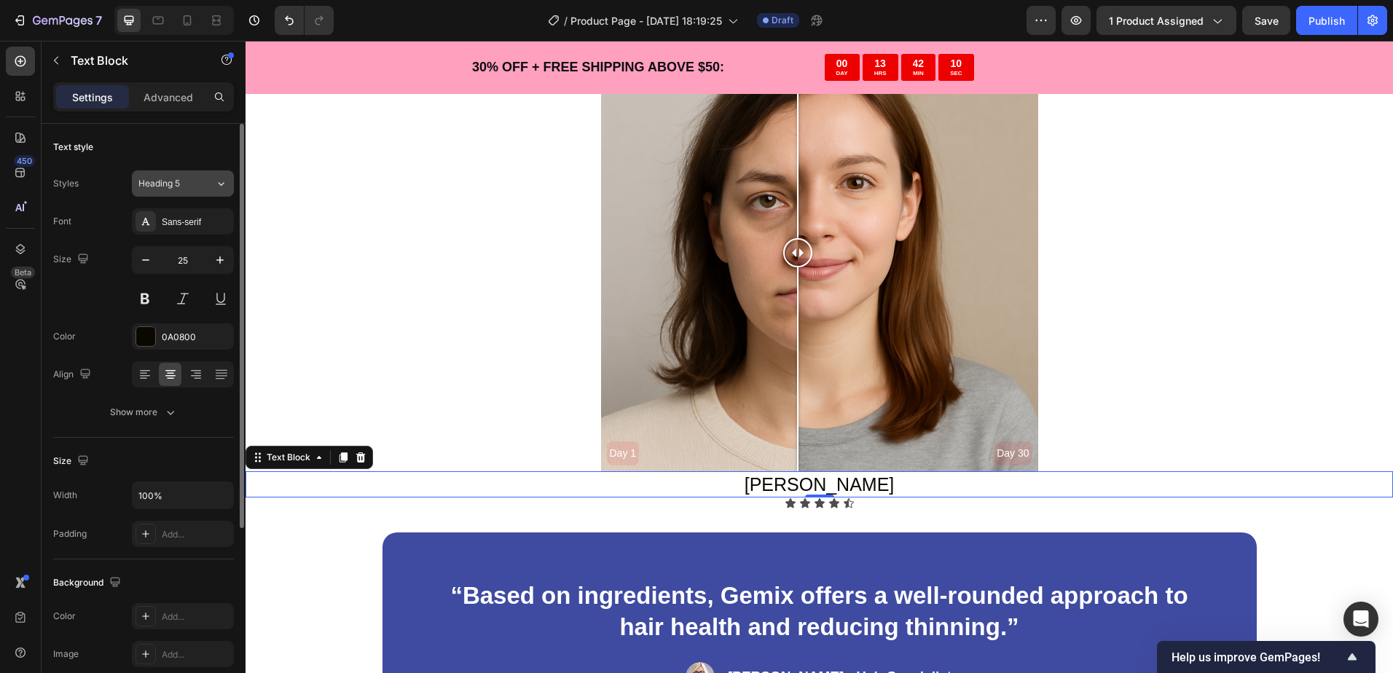
click at [171, 183] on span "Heading 5" at bounding box center [159, 183] width 42 height 13
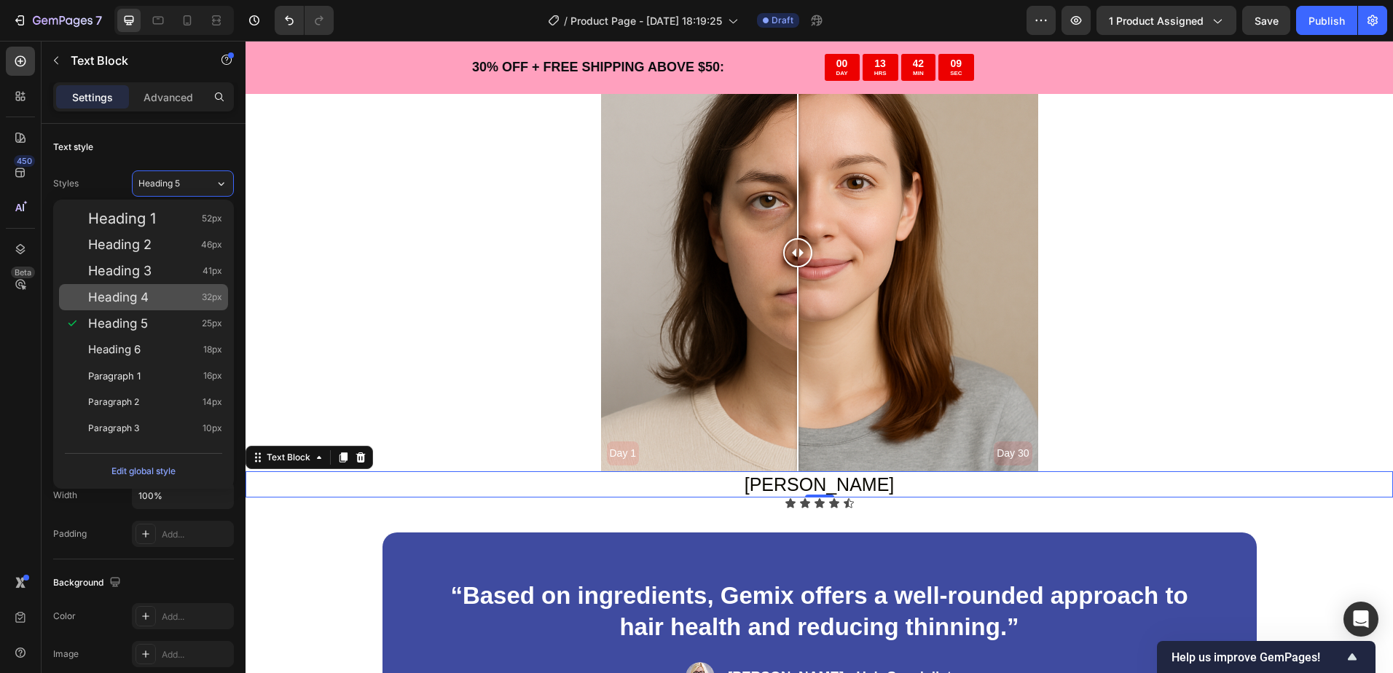
click at [176, 296] on div "Heading 4 32px" at bounding box center [155, 297] width 134 height 15
type input "32"
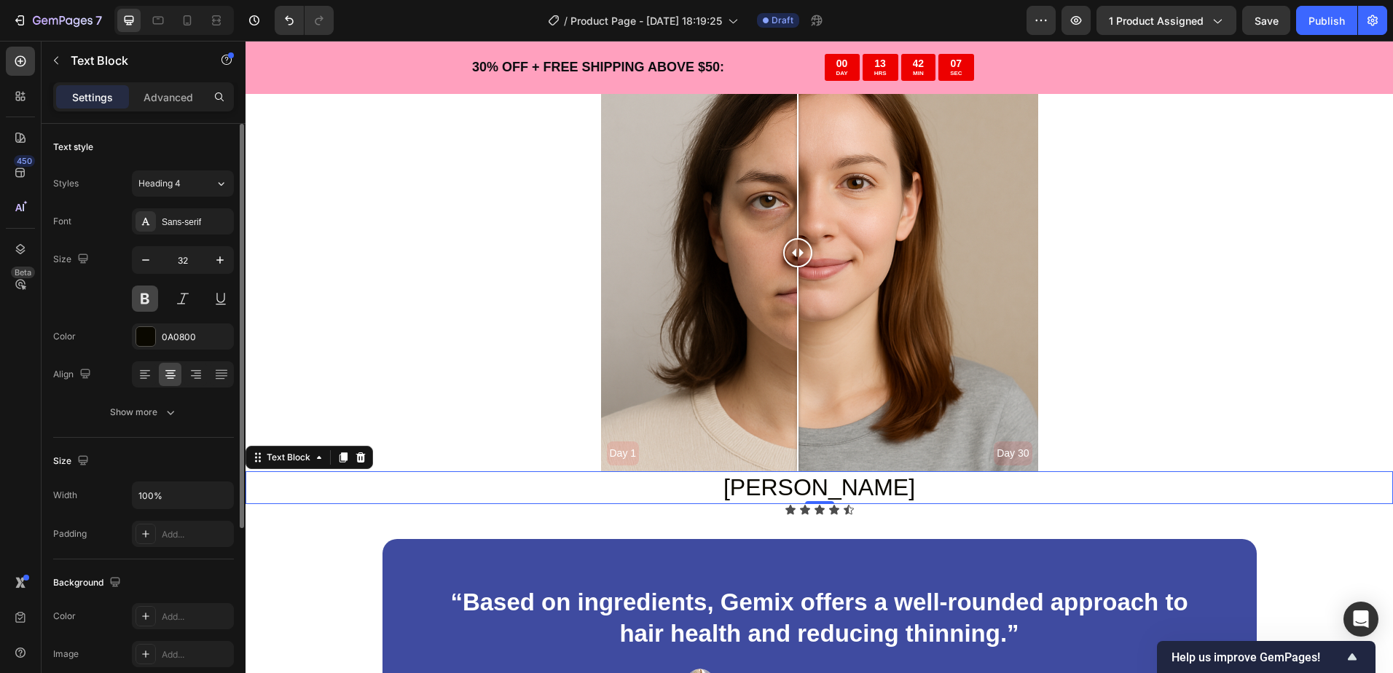
click at [146, 300] on button at bounding box center [145, 299] width 26 height 26
click at [179, 219] on div "Sans-serif" at bounding box center [196, 222] width 68 height 13
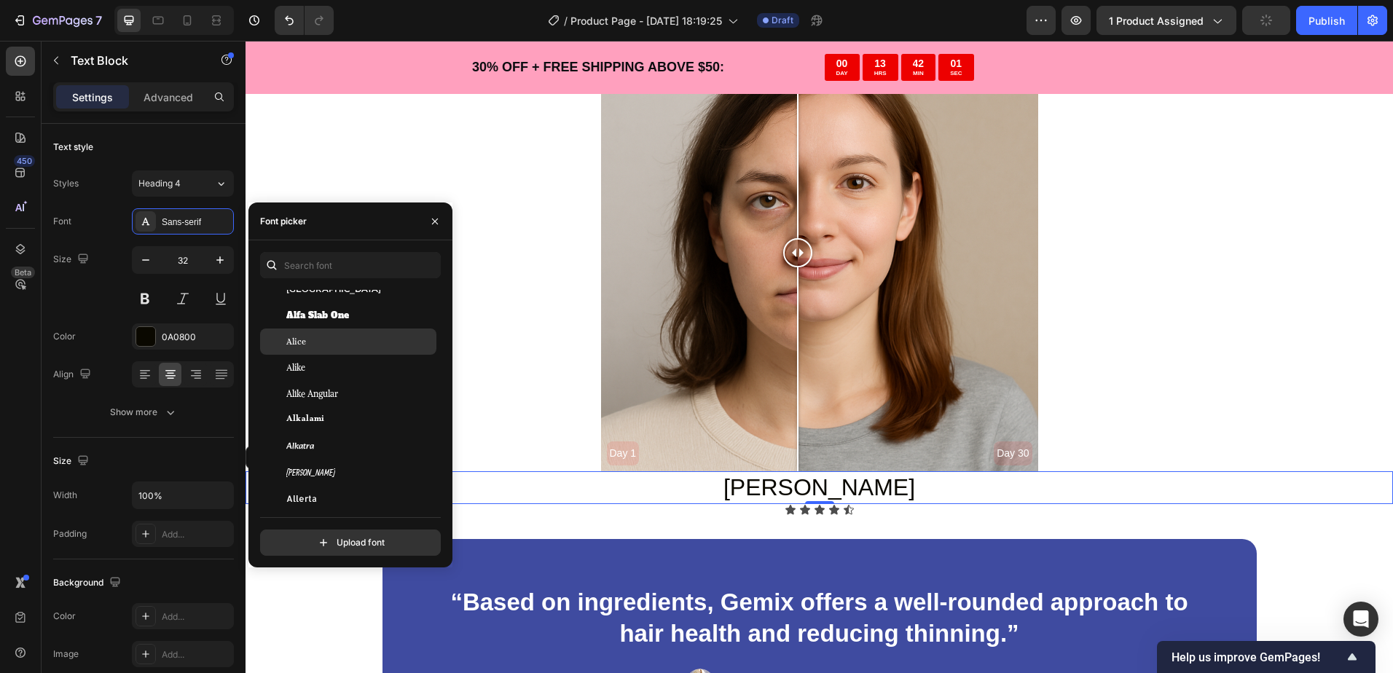
scroll to position [1020, 0]
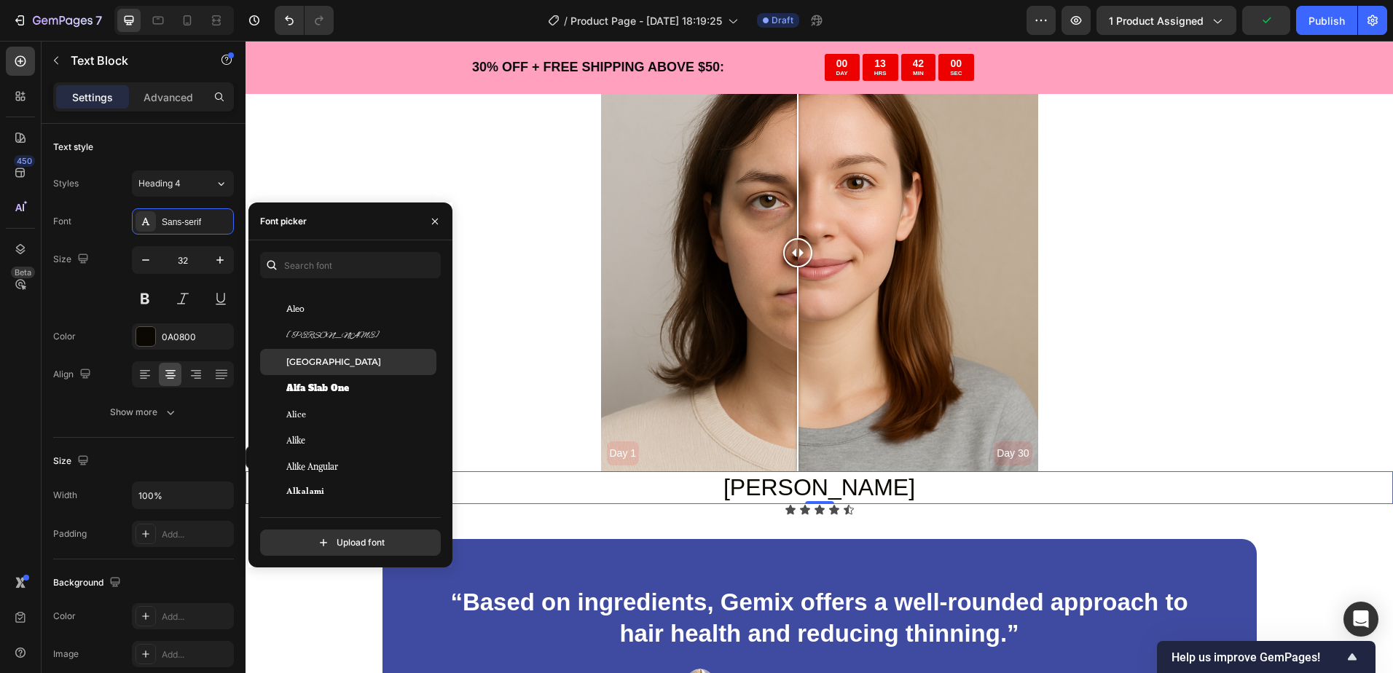
click at [323, 369] on div "Alexandria" at bounding box center [348, 362] width 176 height 26
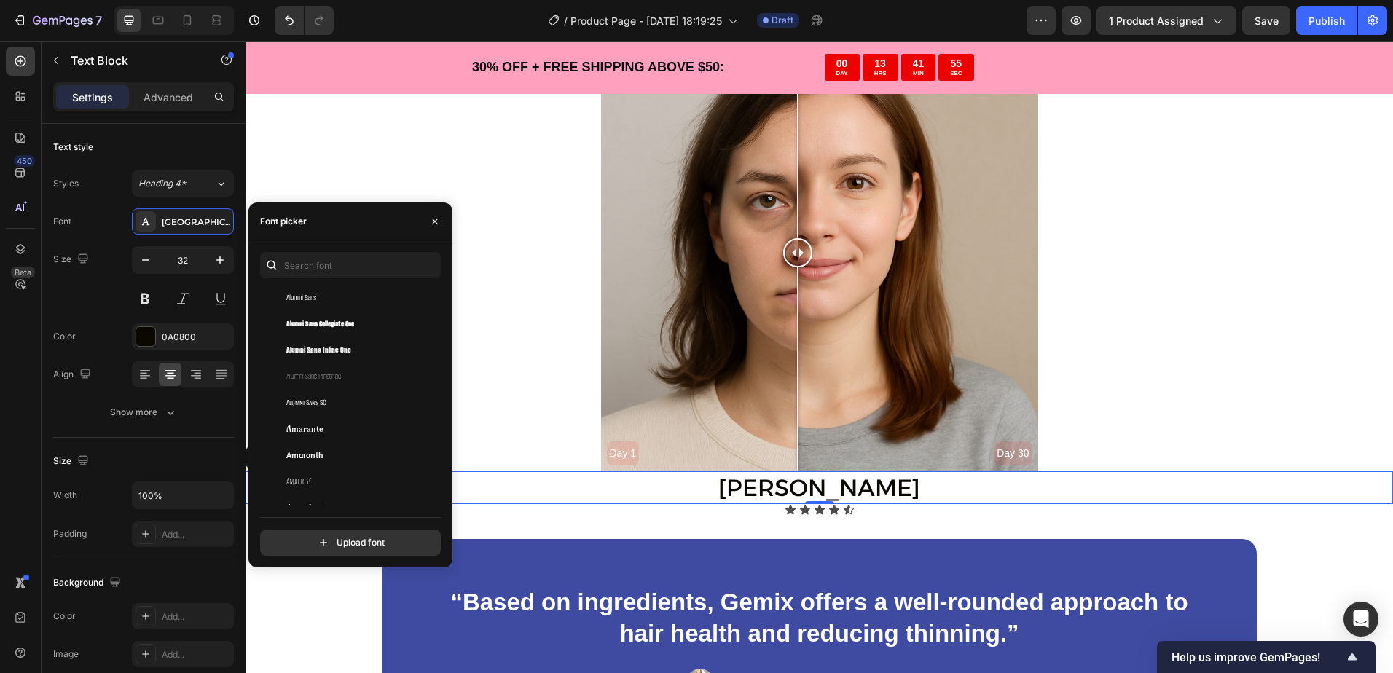
scroll to position [1530, 0]
click at [331, 395] on div "Amarante" at bounding box center [348, 403] width 176 height 26
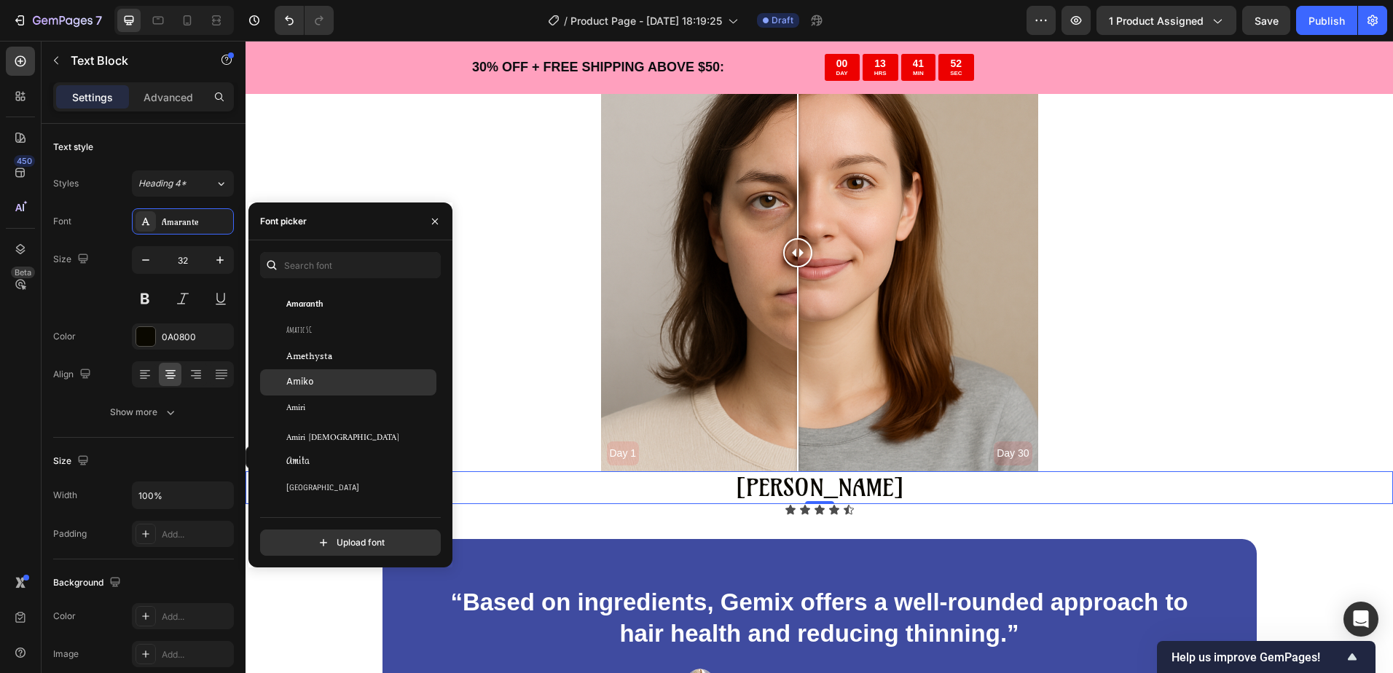
scroll to position [1675, 0]
click at [314, 371] on div "Amethysta" at bounding box center [348, 362] width 176 height 26
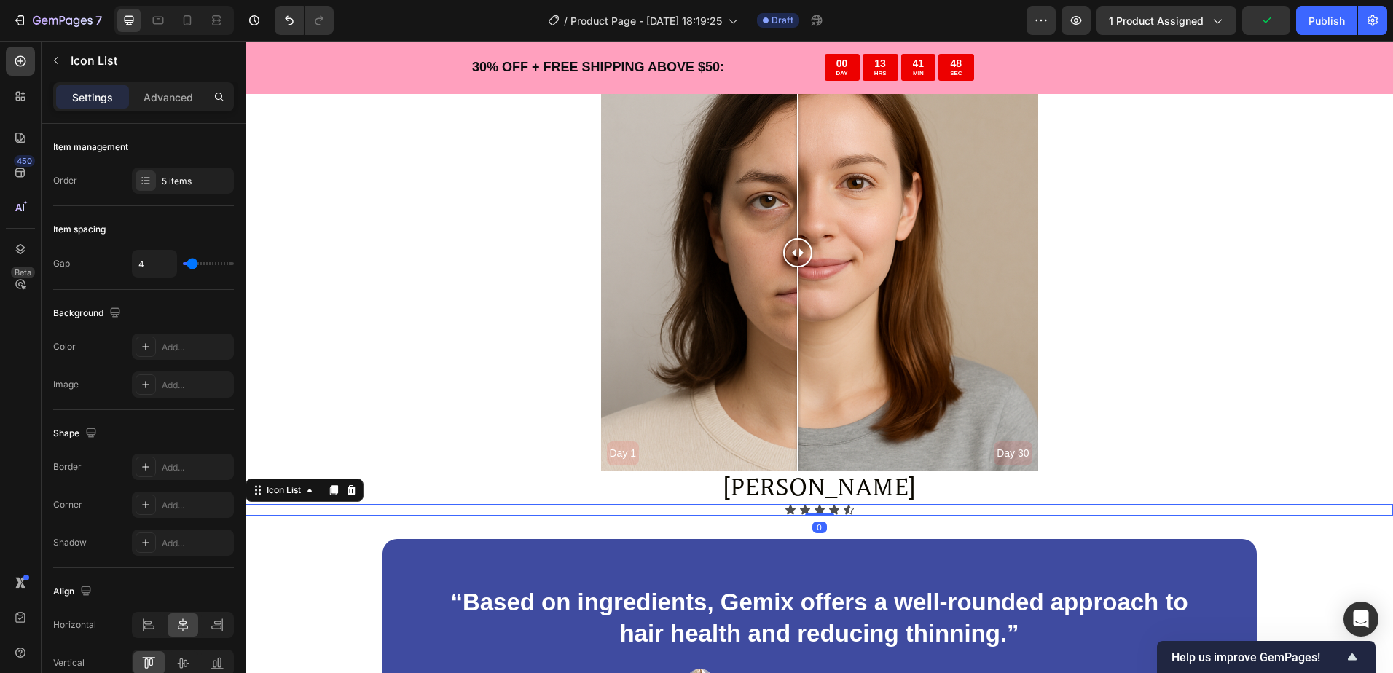
click at [792, 508] on div "Icon Icon Icon Icon Icon" at bounding box center [818, 510] width 1147 height 12
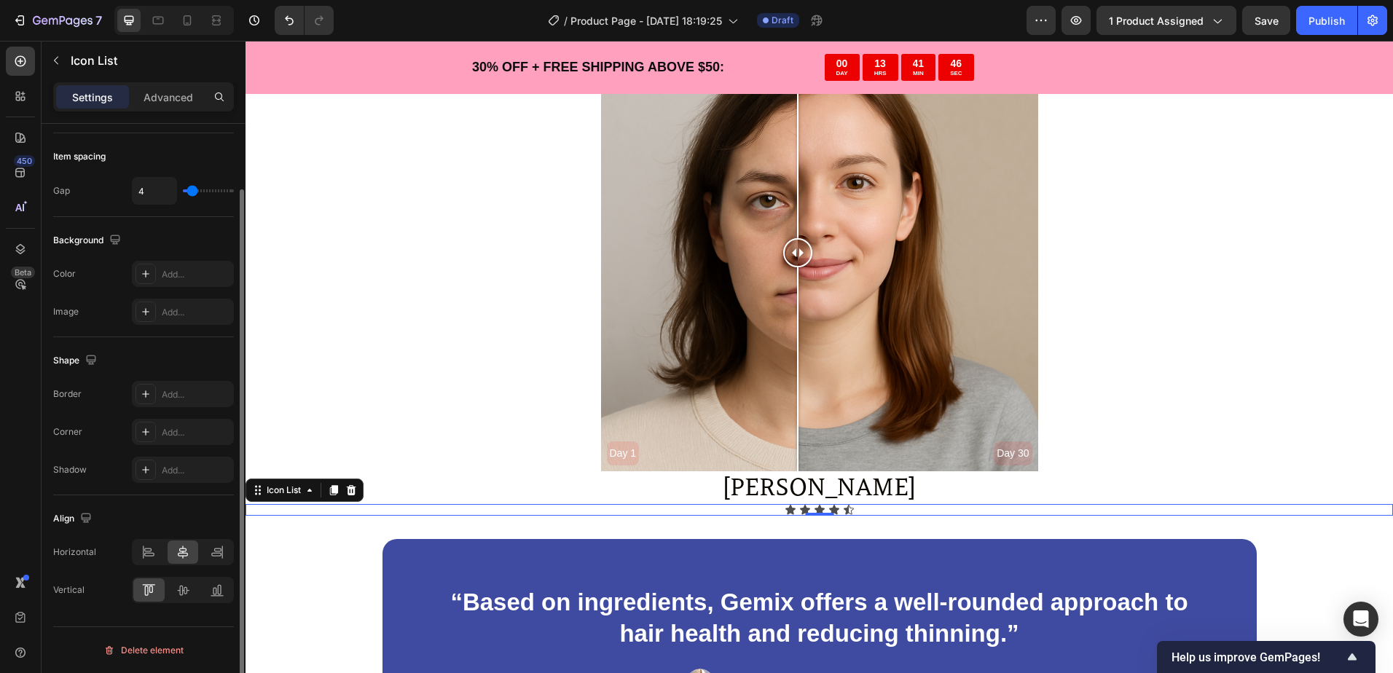
scroll to position [0, 0]
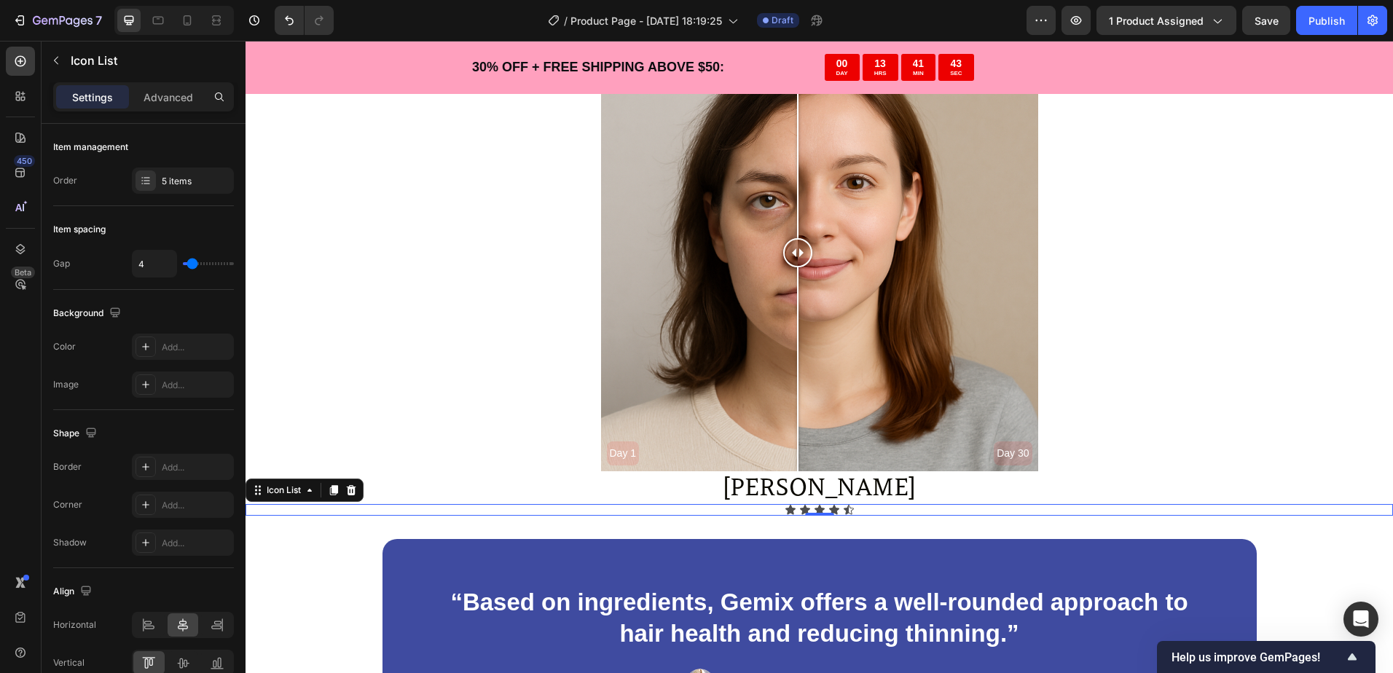
click at [653, 511] on div "Icon Icon Icon Icon Icon" at bounding box center [818, 510] width 1147 height 12
click at [786, 510] on div "Icon" at bounding box center [790, 510] width 12 height 12
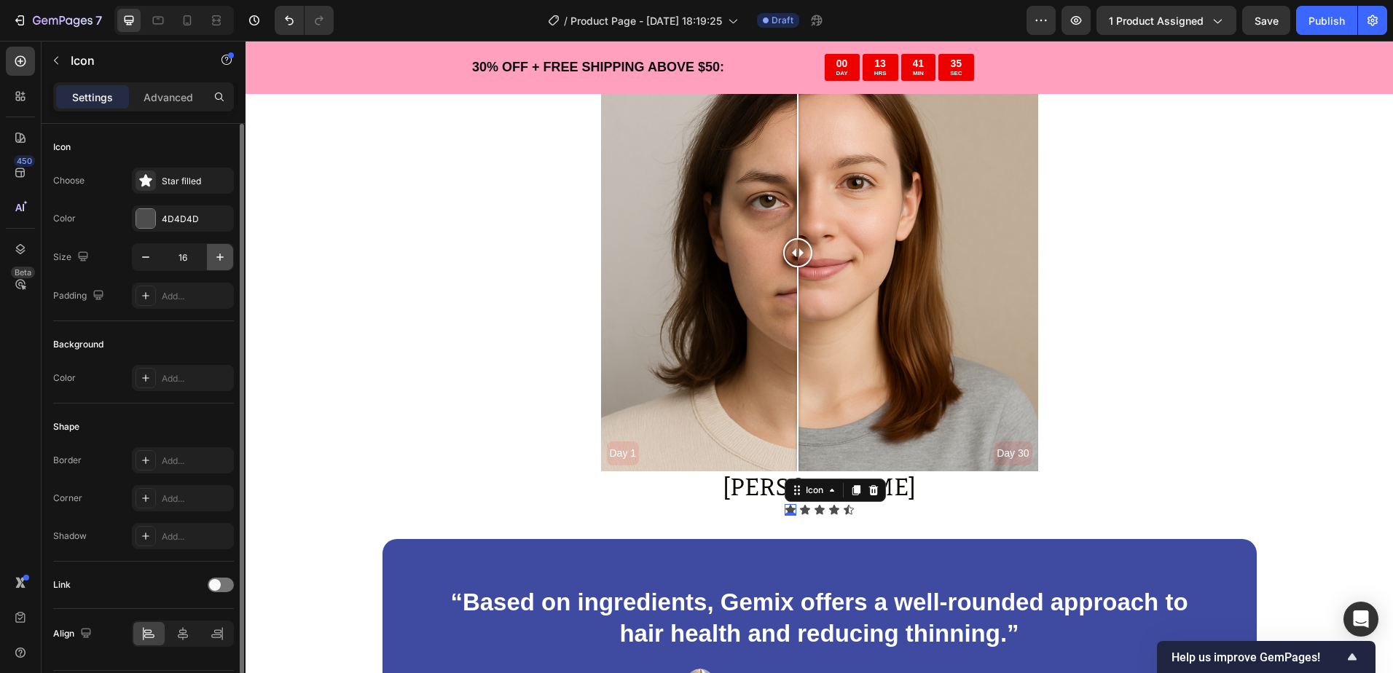
click at [217, 259] on icon "button" at bounding box center [220, 257] width 15 height 15
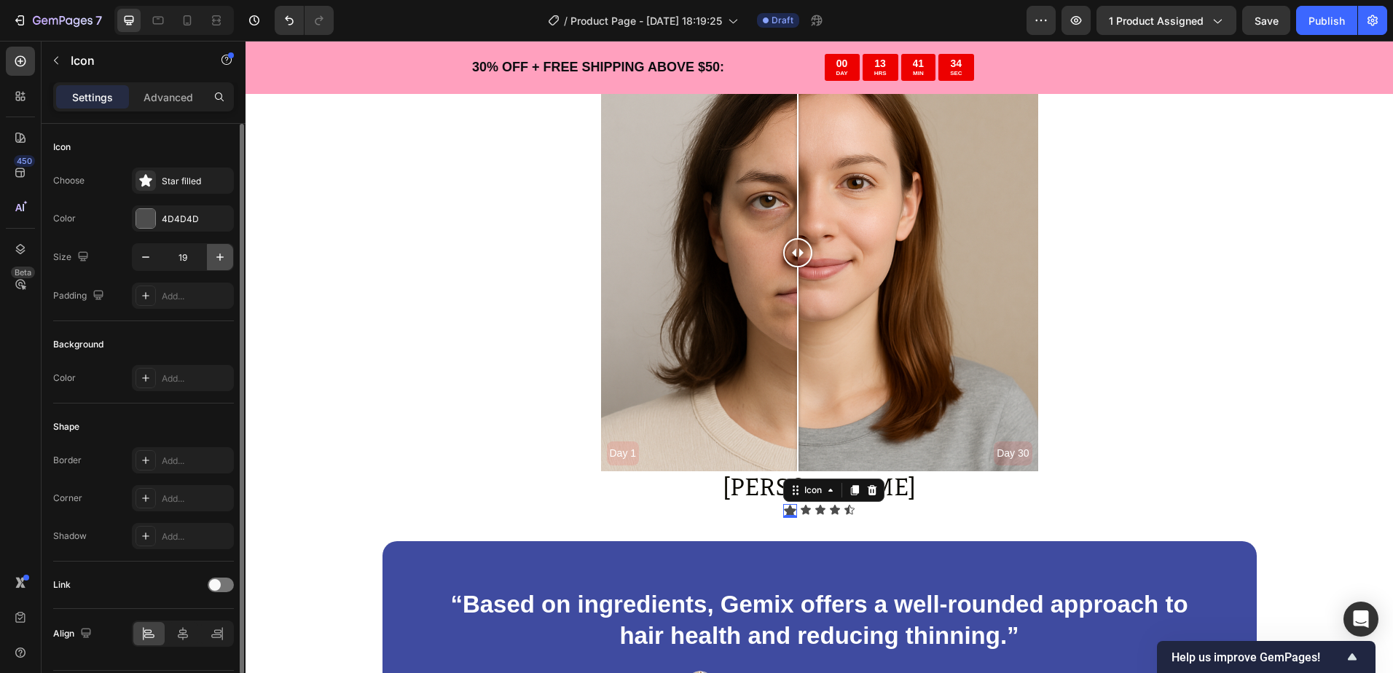
click at [217, 259] on icon "button" at bounding box center [220, 257] width 15 height 15
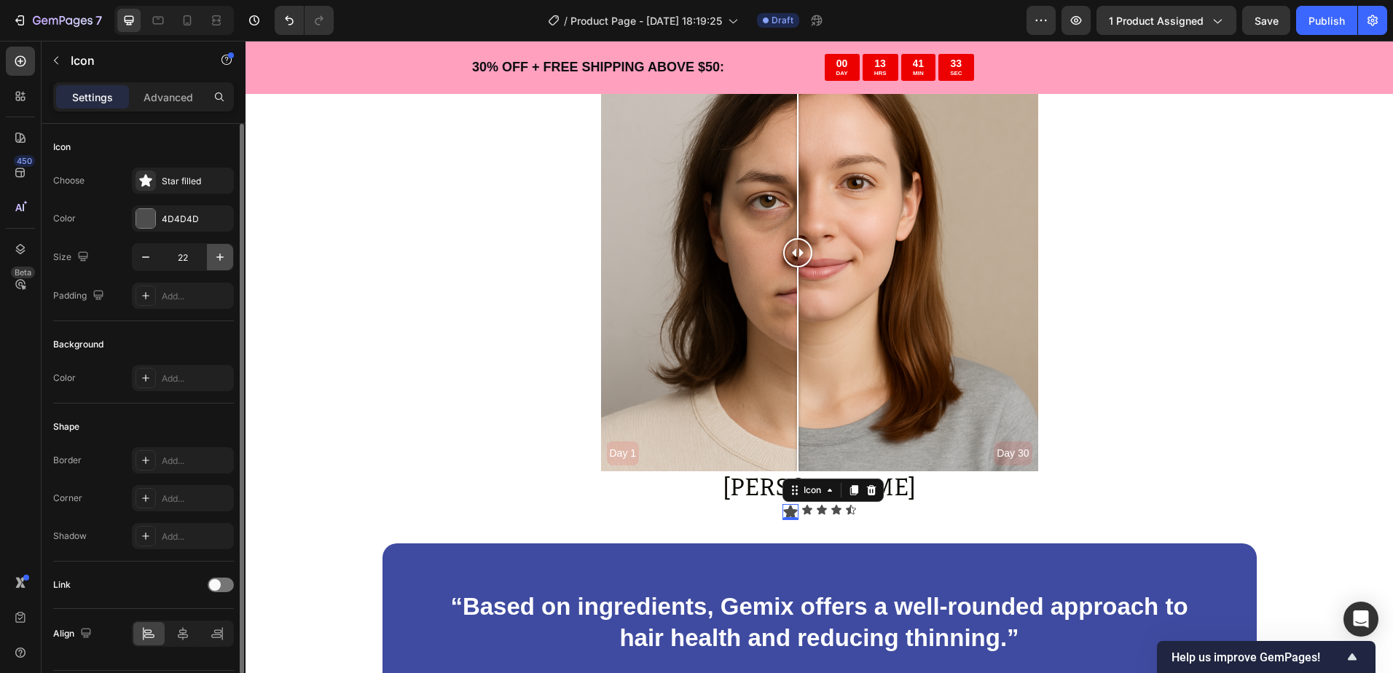
click at [217, 259] on icon "button" at bounding box center [220, 257] width 15 height 15
click at [150, 253] on icon "button" at bounding box center [145, 257] width 15 height 15
type input "22"
click at [801, 511] on div "Icon 0" at bounding box center [807, 510] width 12 height 12
click at [213, 257] on icon "button" at bounding box center [220, 257] width 15 height 15
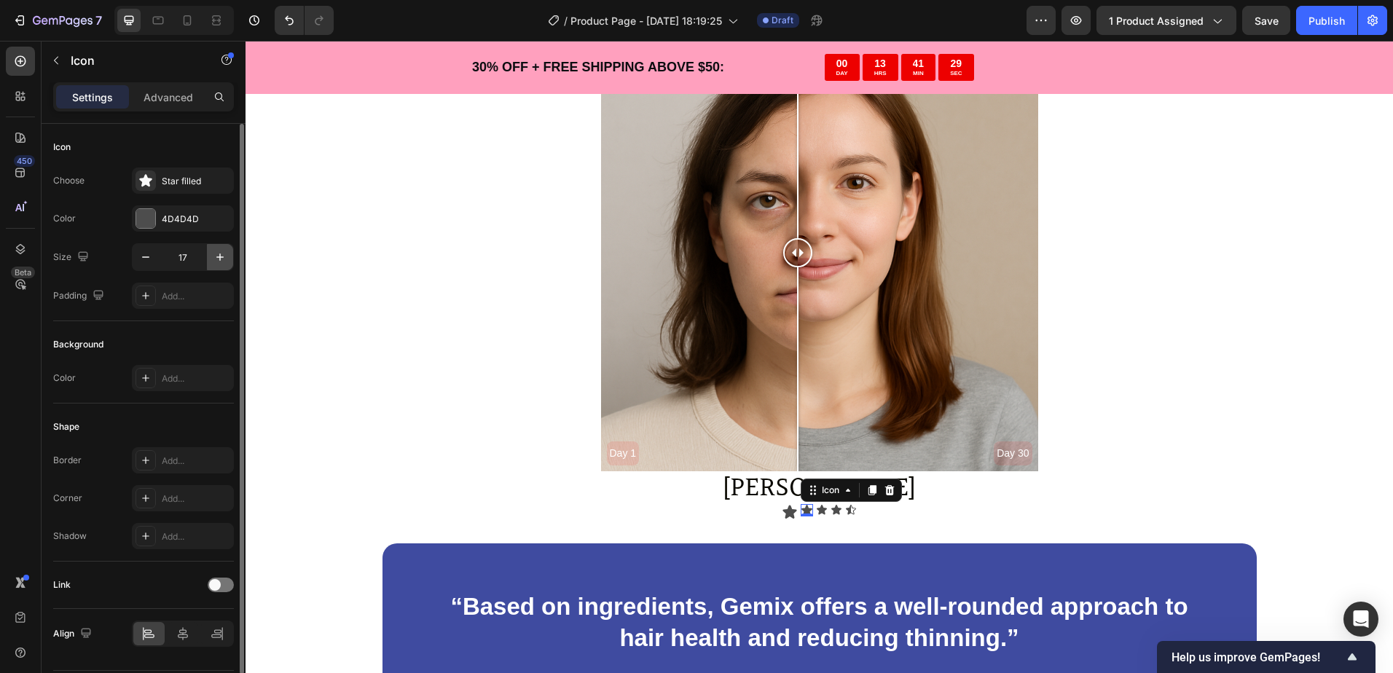
click at [213, 257] on icon "button" at bounding box center [220, 257] width 15 height 15
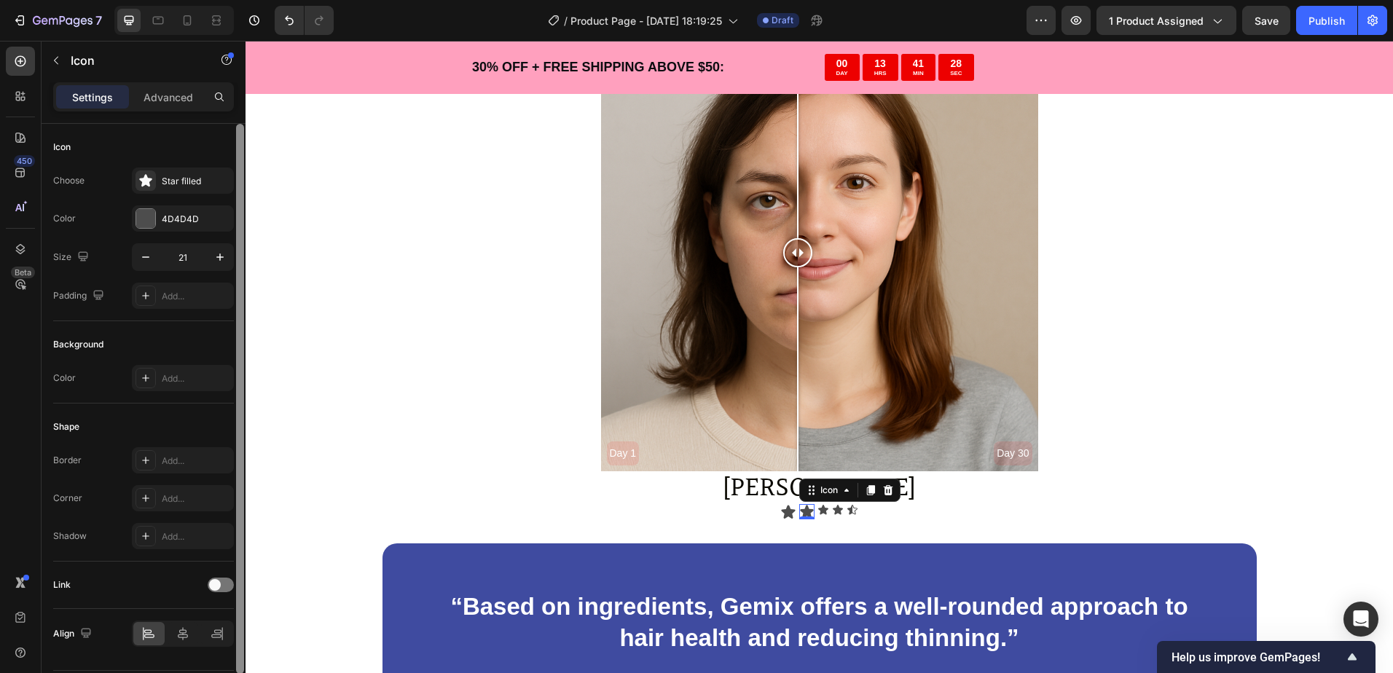
type input "22"
click at [818, 510] on div "Icon 0" at bounding box center [824, 510] width 12 height 12
click at [218, 256] on icon "button" at bounding box center [220, 257] width 15 height 15
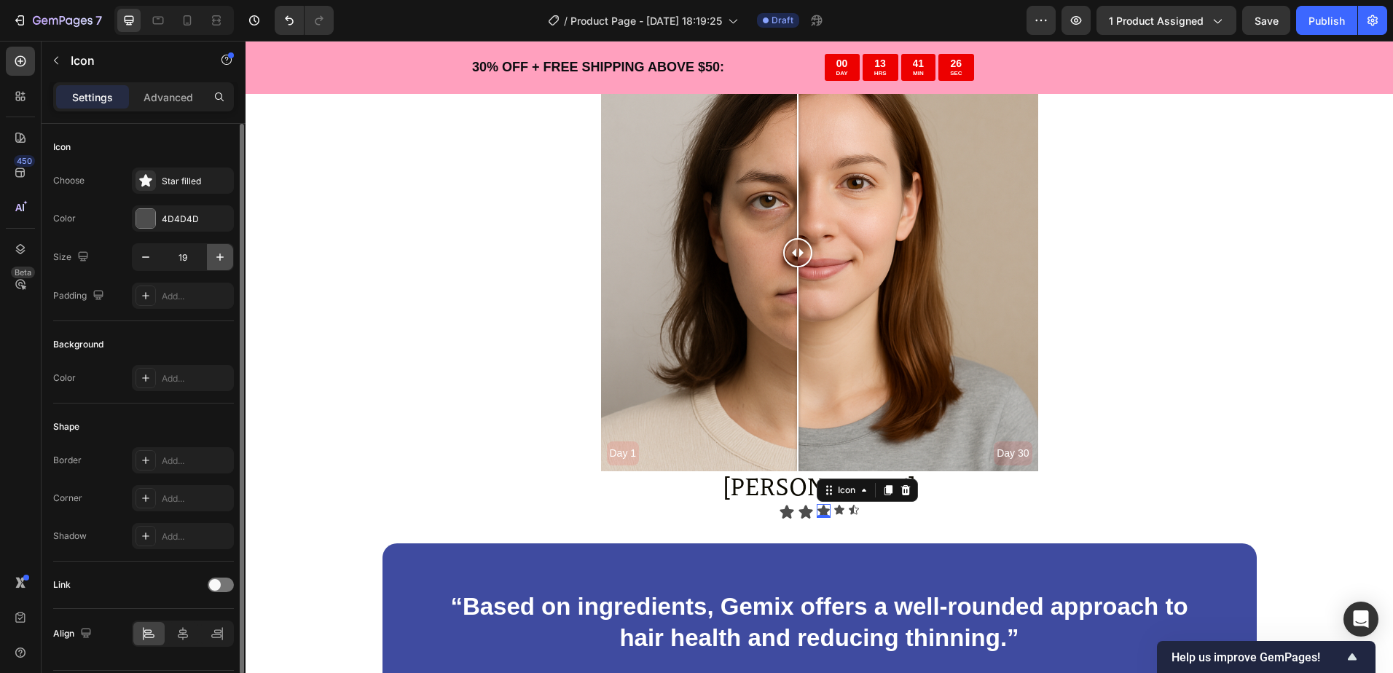
click at [218, 256] on icon "button" at bounding box center [220, 257] width 15 height 15
type input "22"
click at [835, 513] on div "Icon" at bounding box center [841, 510] width 12 height 12
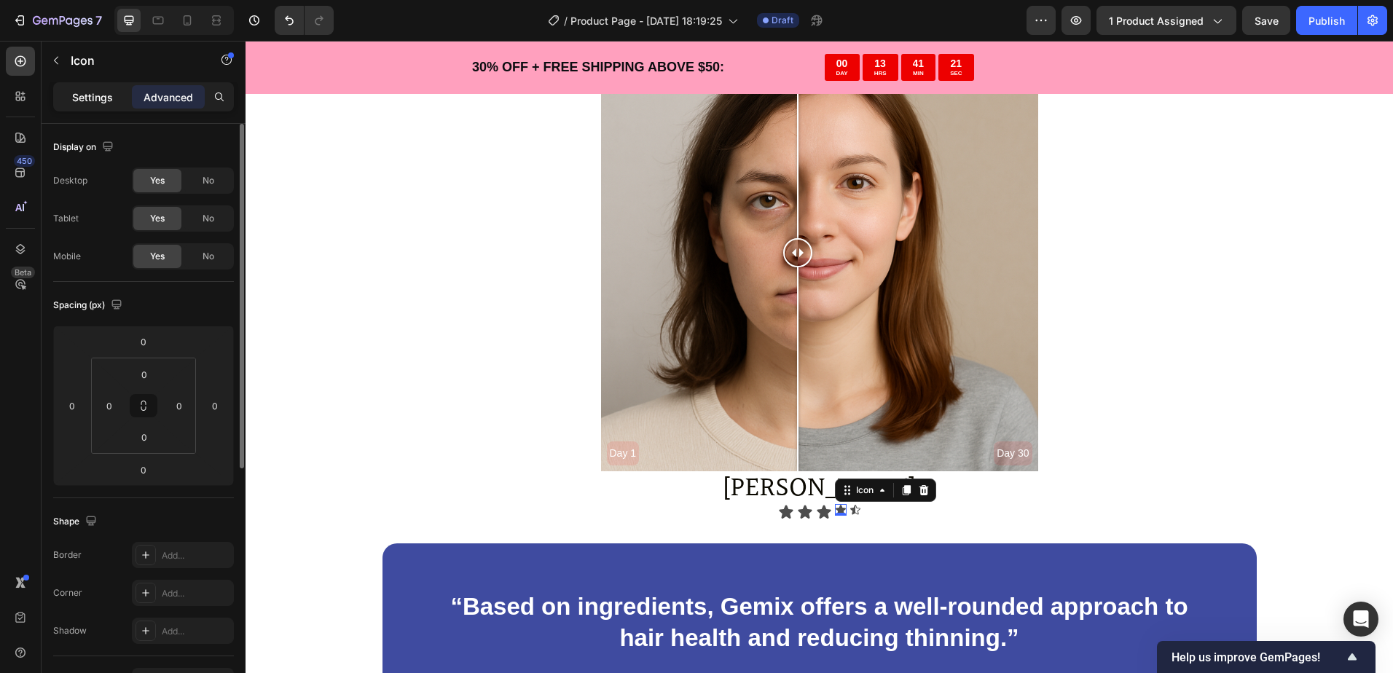
click at [98, 98] on p "Settings" at bounding box center [92, 97] width 41 height 15
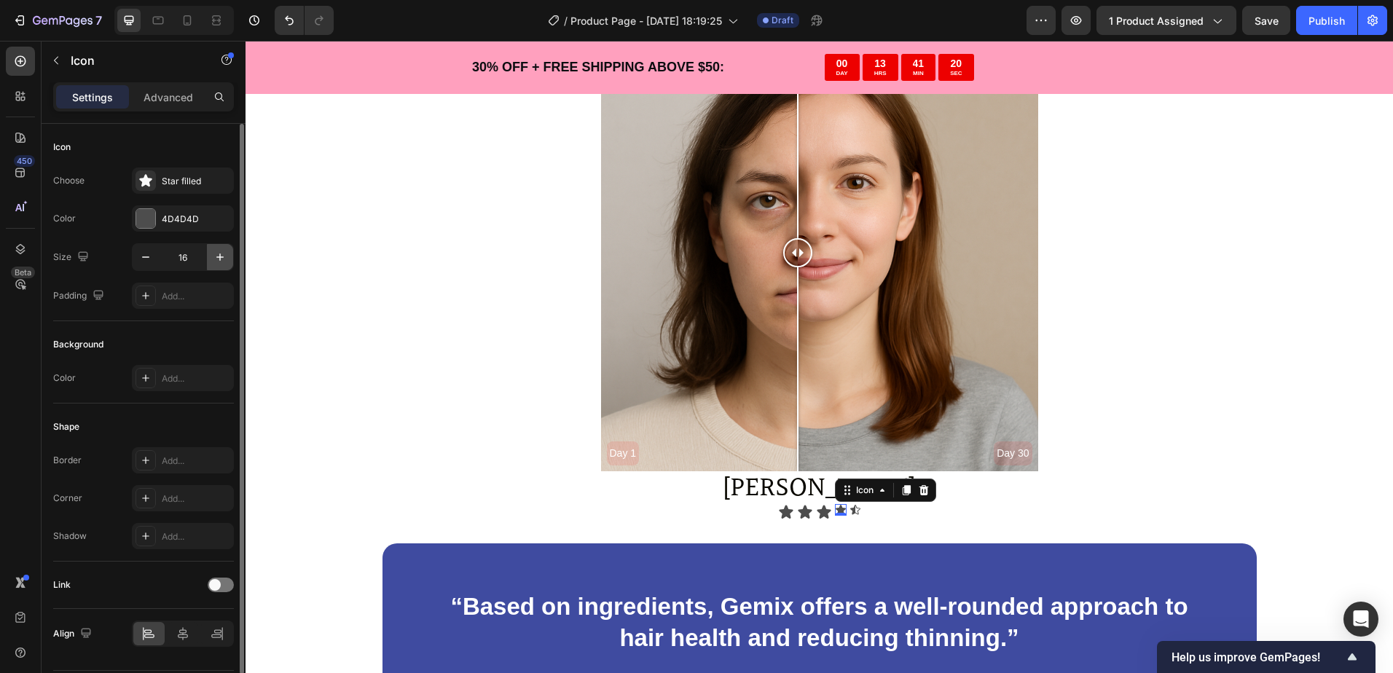
click at [219, 260] on icon "button" at bounding box center [220, 257] width 15 height 15
click at [216, 259] on icon "button" at bounding box center [220, 257] width 15 height 15
click at [215, 259] on icon "button" at bounding box center [220, 257] width 15 height 15
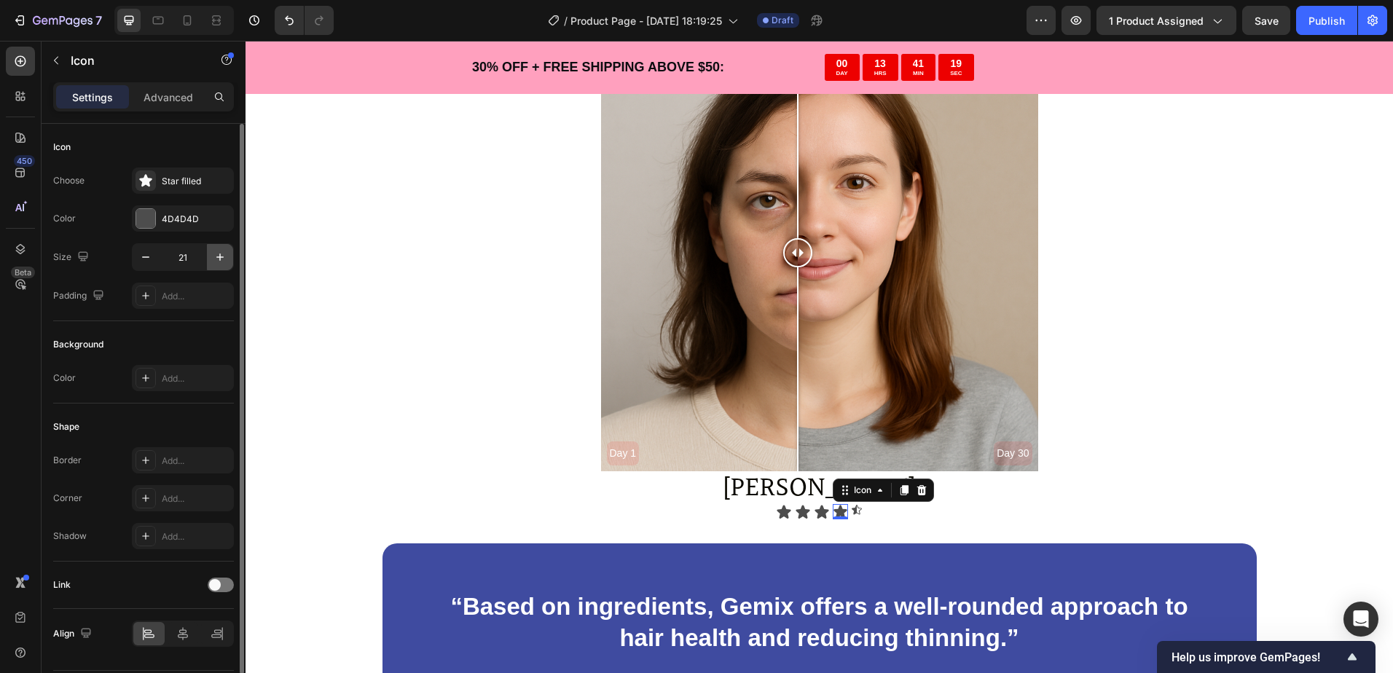
click at [215, 259] on icon "button" at bounding box center [220, 257] width 15 height 15
type input "22"
click at [851, 506] on icon at bounding box center [857, 510] width 12 height 12
click at [224, 263] on icon "button" at bounding box center [220, 257] width 15 height 15
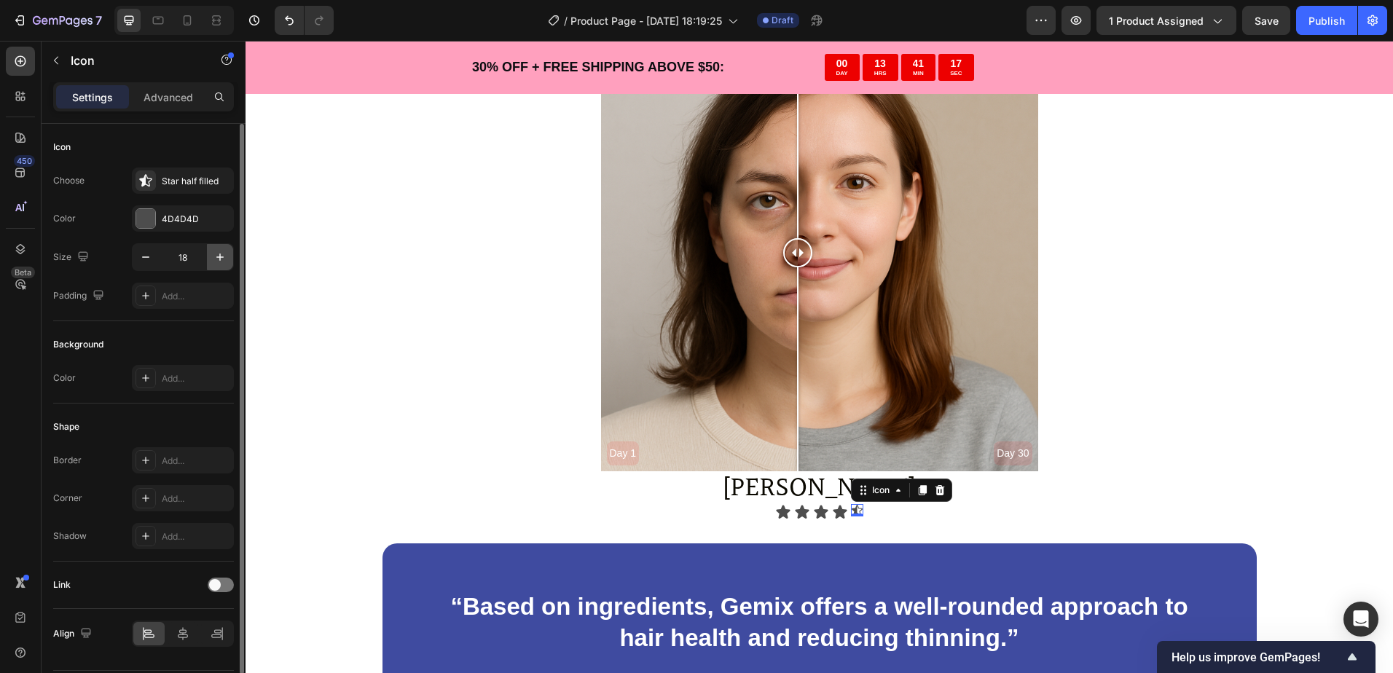
click at [224, 263] on icon "button" at bounding box center [220, 257] width 15 height 15
type input "21"
click at [937, 487] on icon at bounding box center [938, 490] width 12 height 12
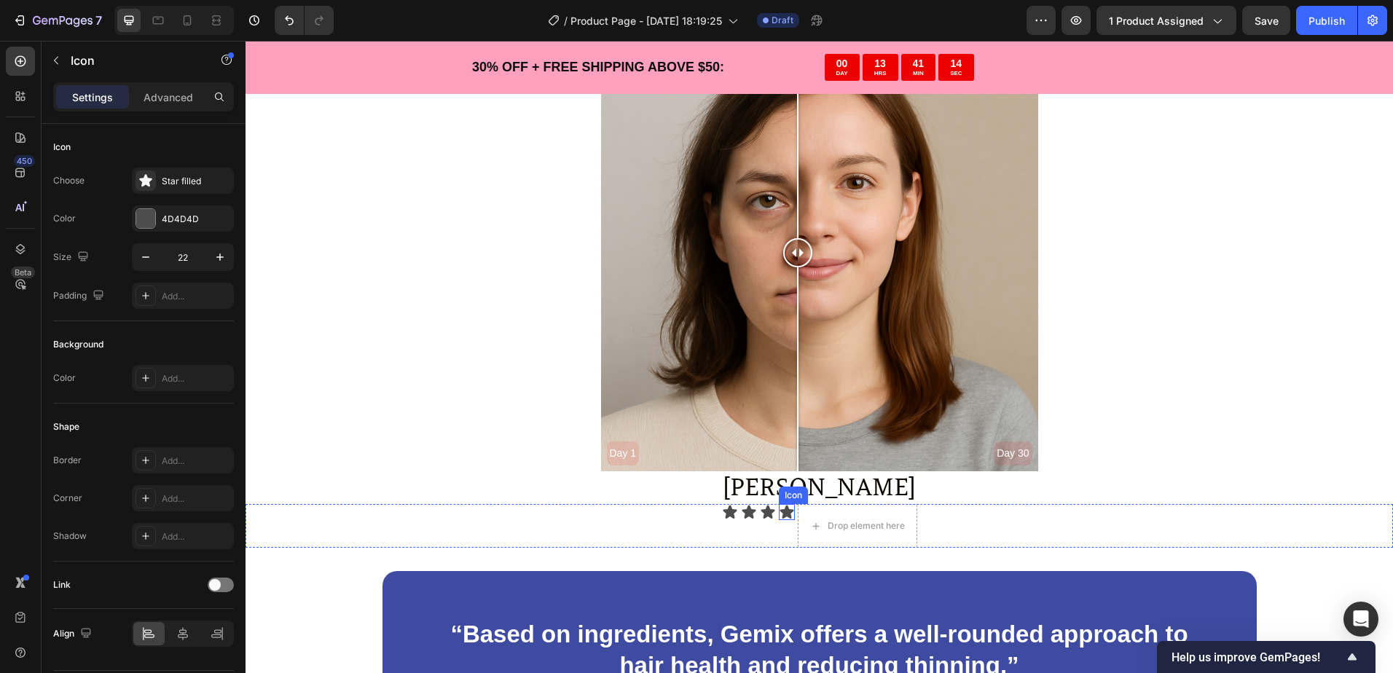
click at [784, 512] on icon at bounding box center [786, 512] width 14 height 14
click at [846, 489] on icon at bounding box center [850, 491] width 8 height 10
drag, startPoint x: 781, startPoint y: 529, endPoint x: 803, endPoint y: 527, distance: 22.6
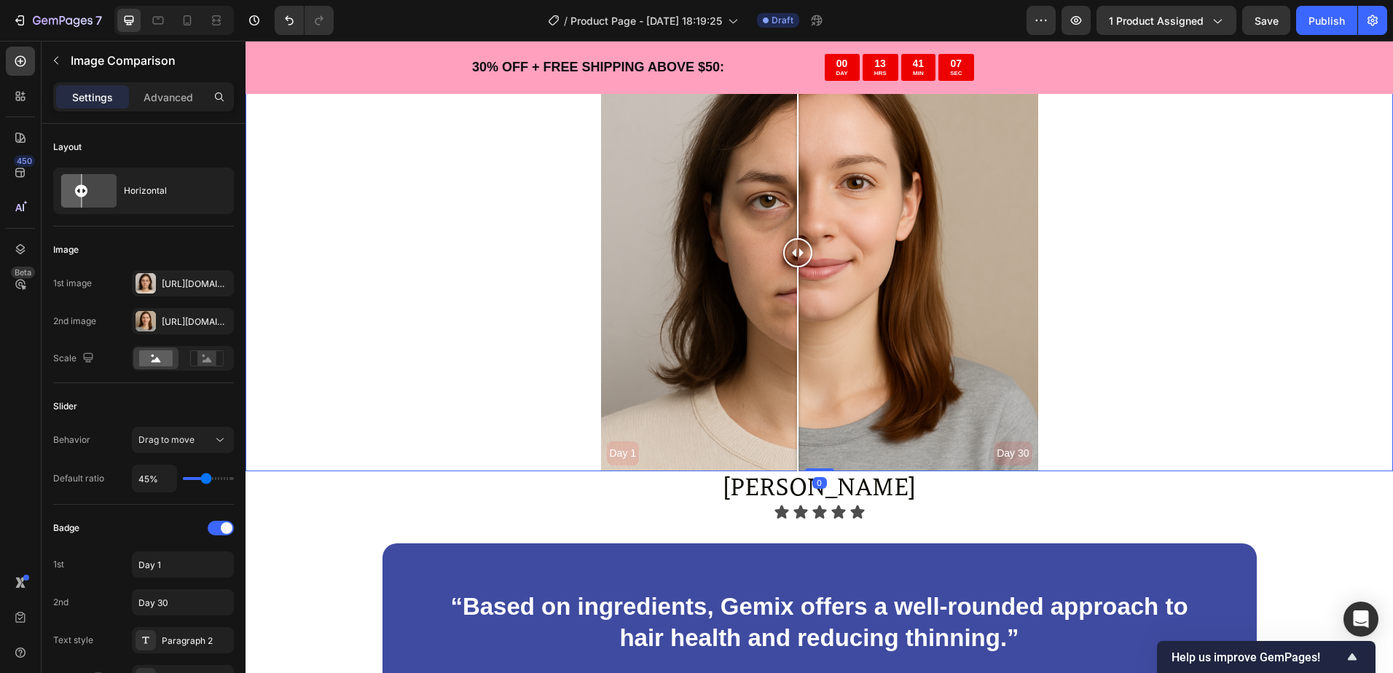
click at [464, 397] on div "Day 1 Day 30" at bounding box center [818, 252] width 1147 height 437
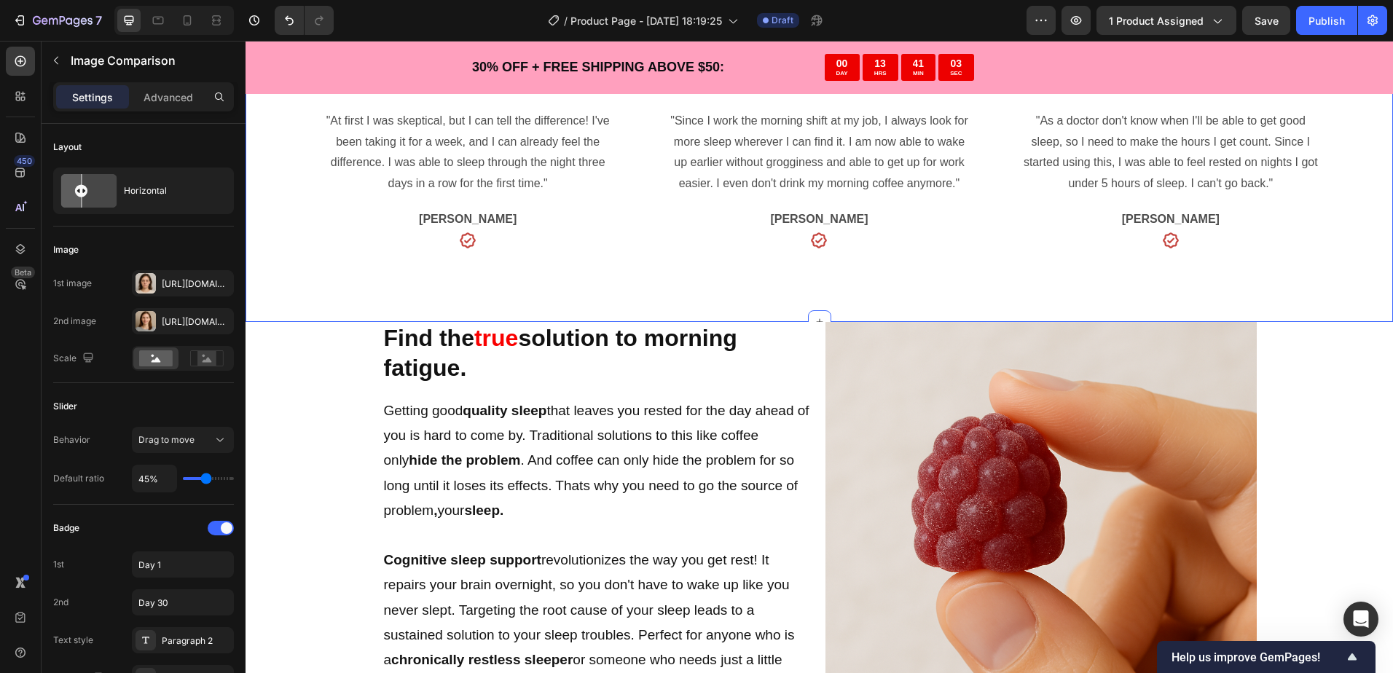
scroll to position [656, 0]
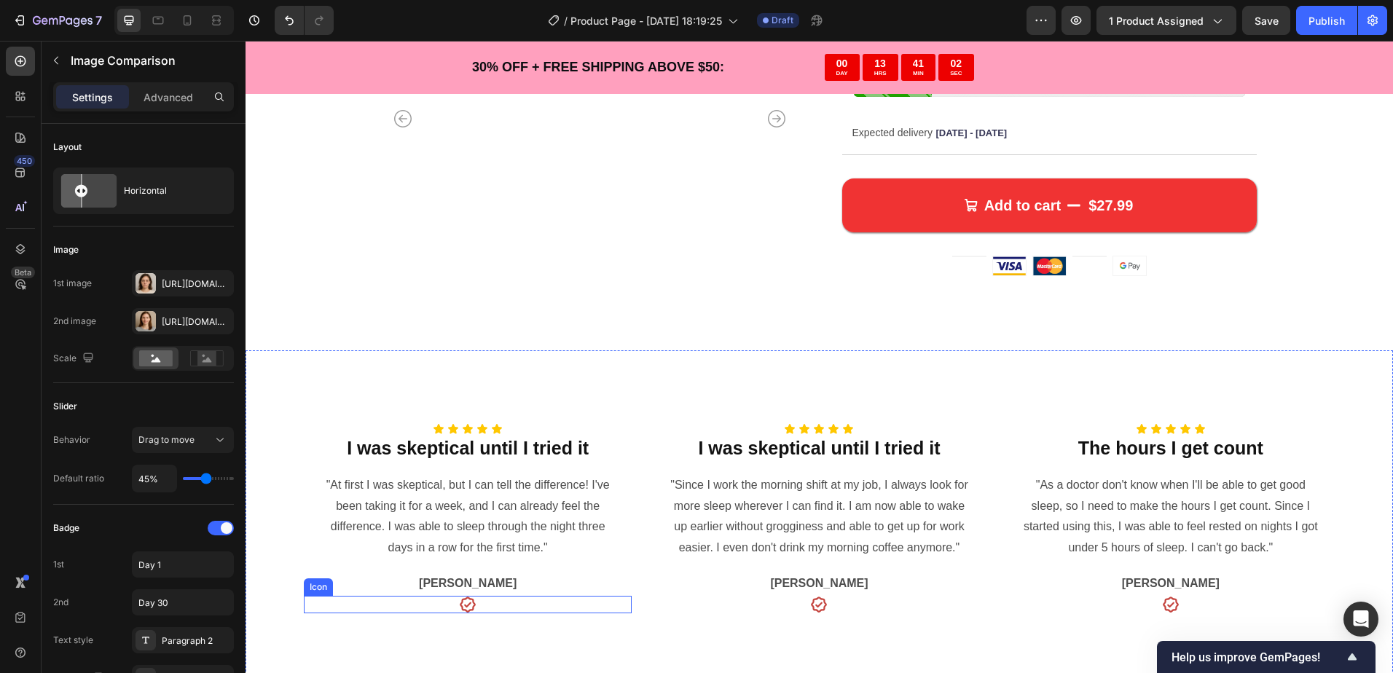
click at [471, 603] on icon at bounding box center [467, 604] width 17 height 17
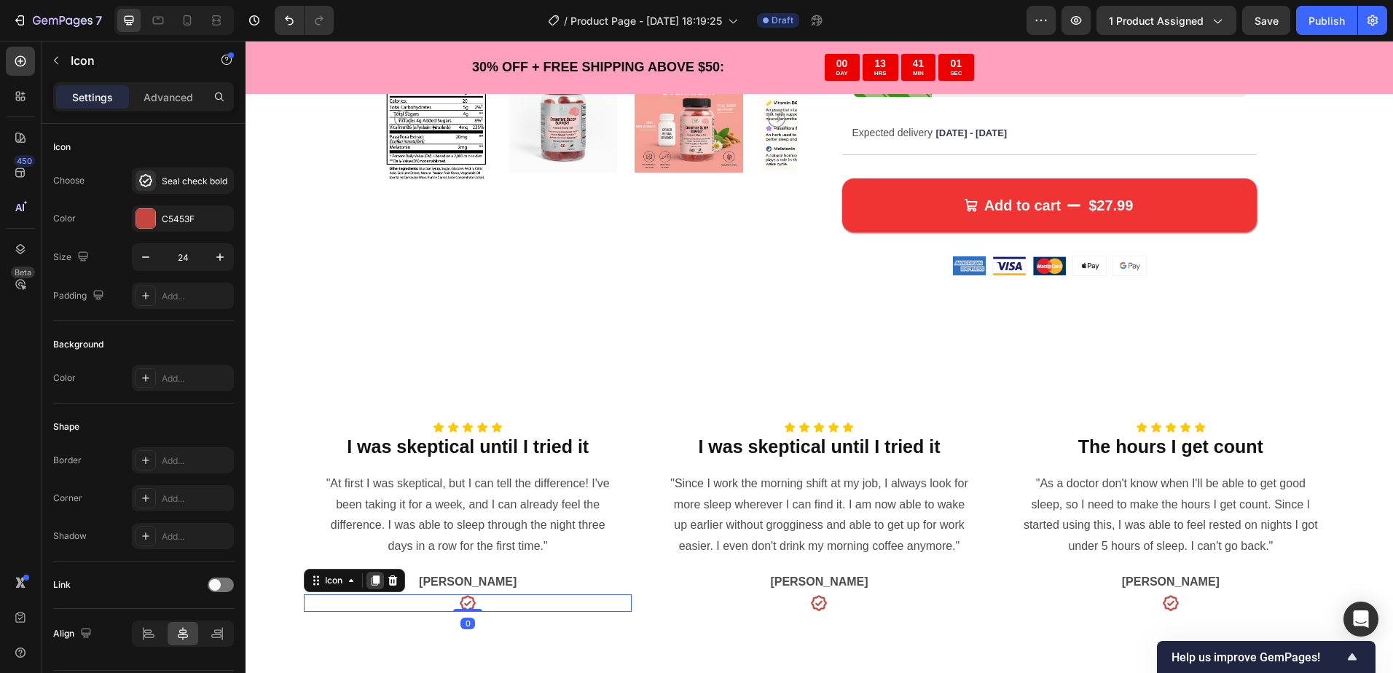
click at [377, 585] on icon at bounding box center [375, 580] width 8 height 10
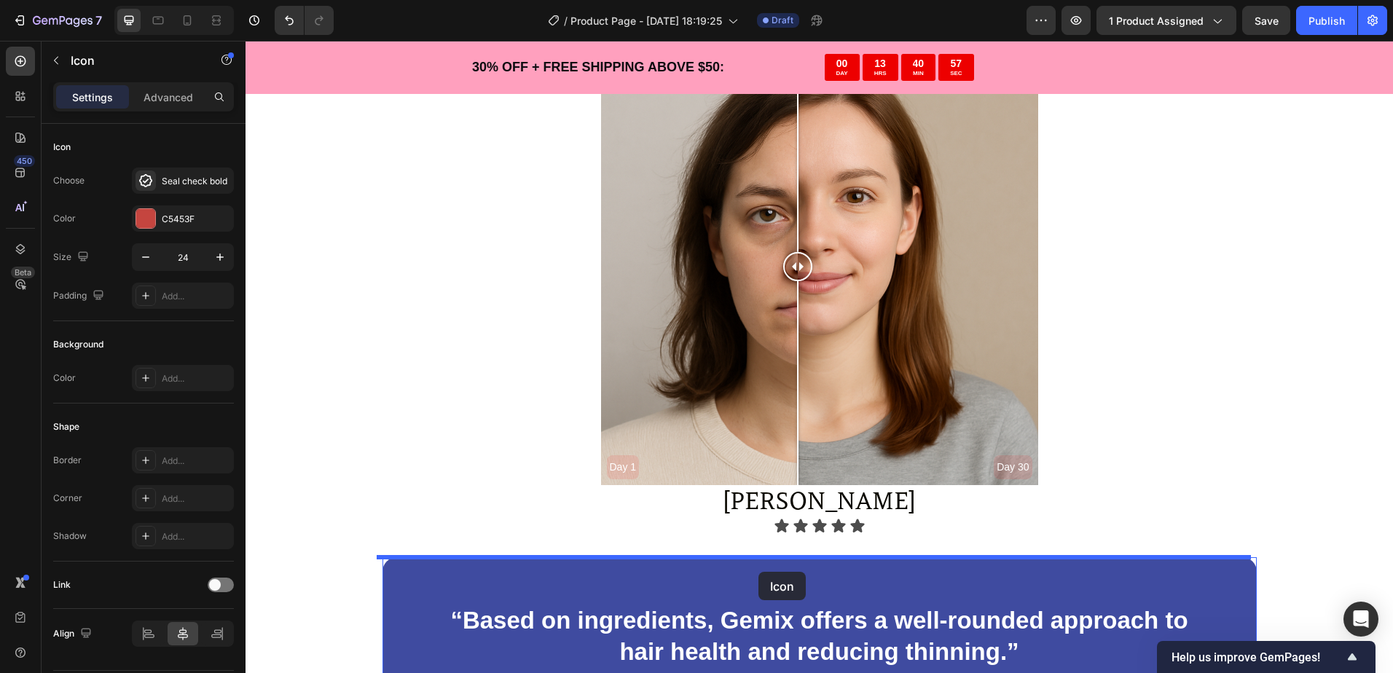
scroll to position [3283, 0]
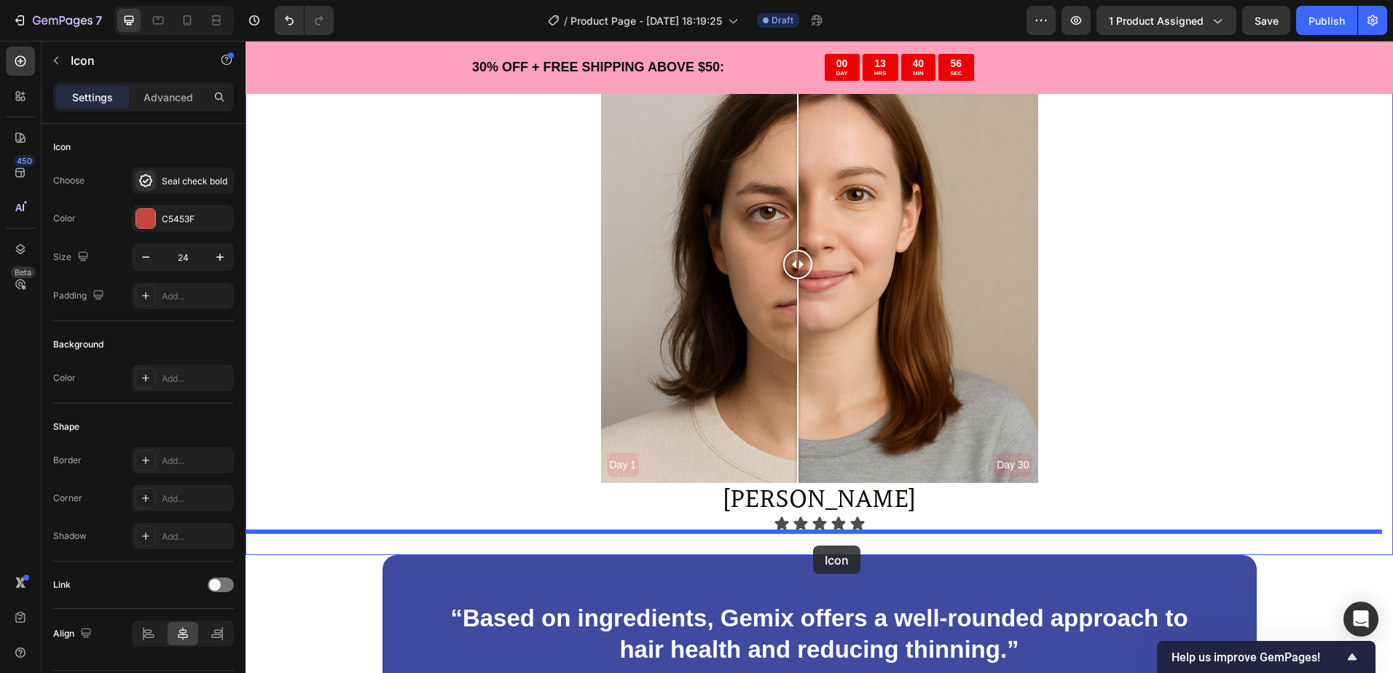
drag, startPoint x: 472, startPoint y: 622, endPoint x: 813, endPoint y: 546, distance: 349.3
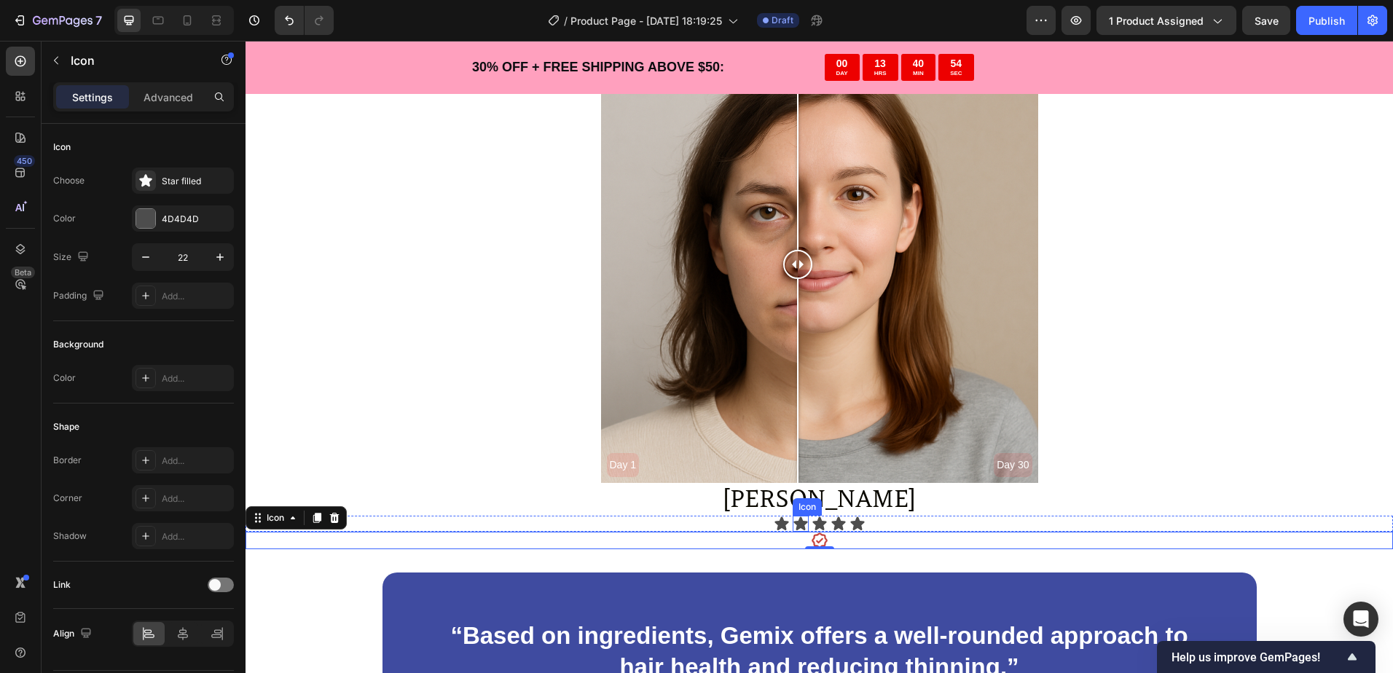
click at [799, 519] on icon at bounding box center [800, 524] width 16 height 16
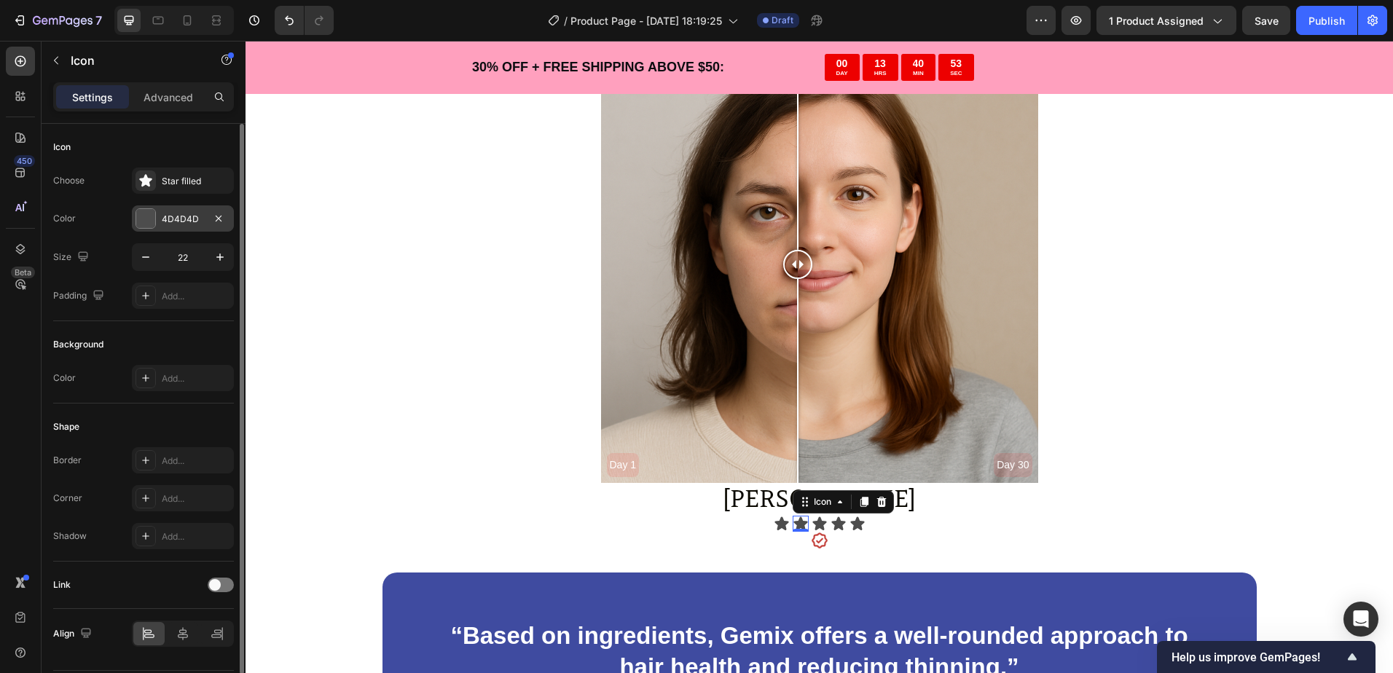
click at [181, 213] on div "4D4D4D" at bounding box center [183, 219] width 42 height 13
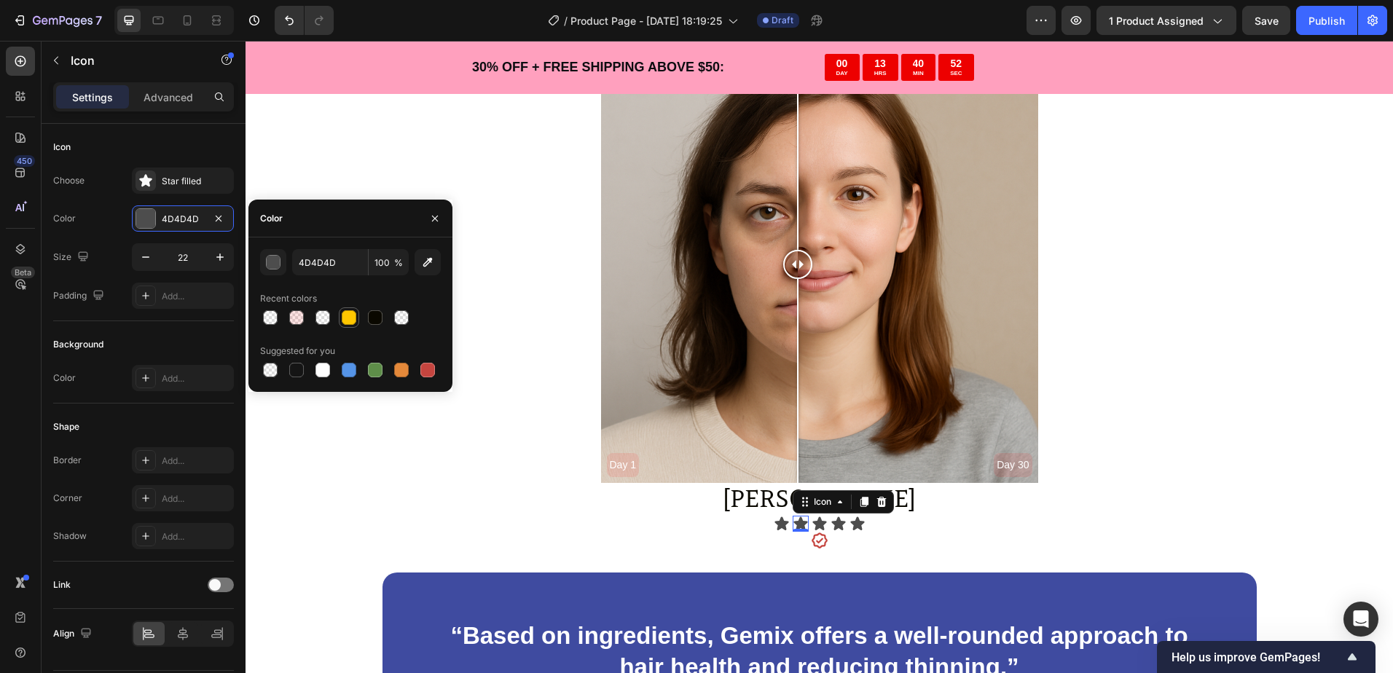
click at [352, 323] on div at bounding box center [349, 317] width 15 height 15
type input "FFC700"
click at [774, 519] on icon at bounding box center [782, 524] width 16 height 16
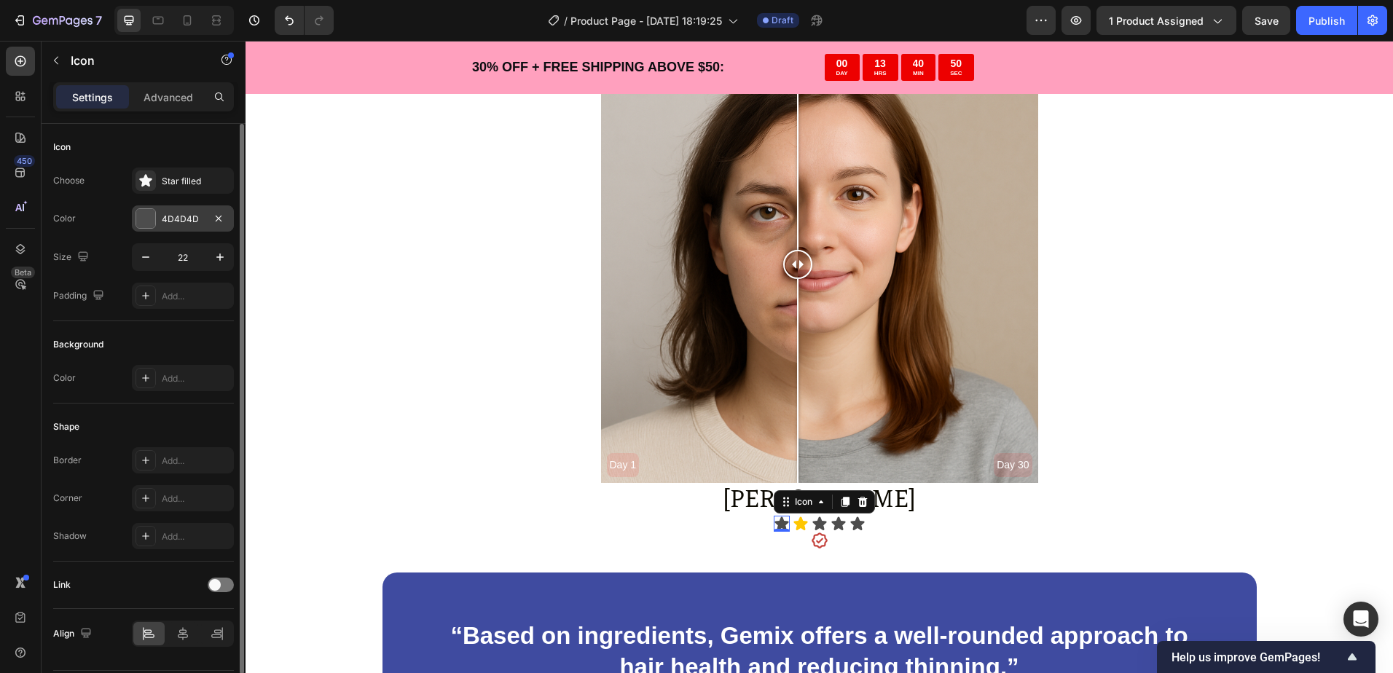
drag, startPoint x: 182, startPoint y: 209, endPoint x: 234, endPoint y: 238, distance: 59.4
click at [182, 208] on div "4D4D4D" at bounding box center [183, 218] width 102 height 26
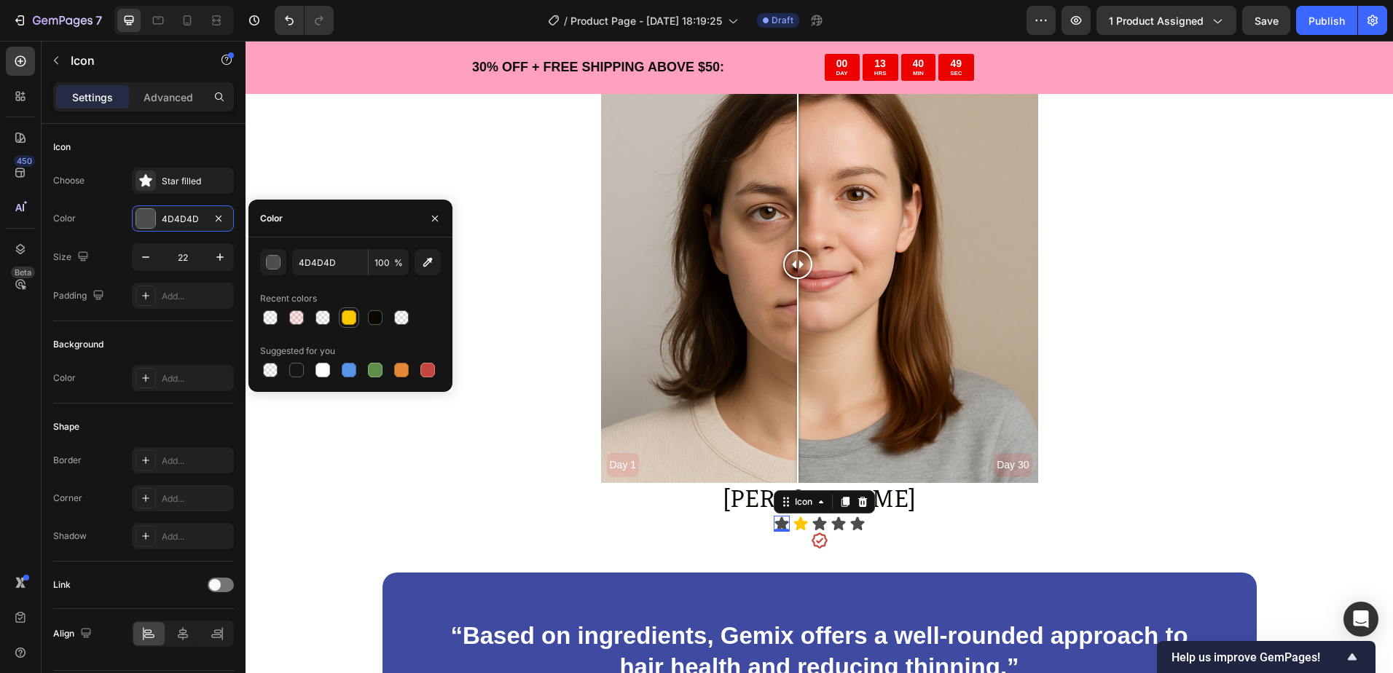
click at [342, 315] on div at bounding box center [349, 317] width 15 height 15
type input "FFC700"
click at [816, 524] on icon at bounding box center [819, 524] width 14 height 14
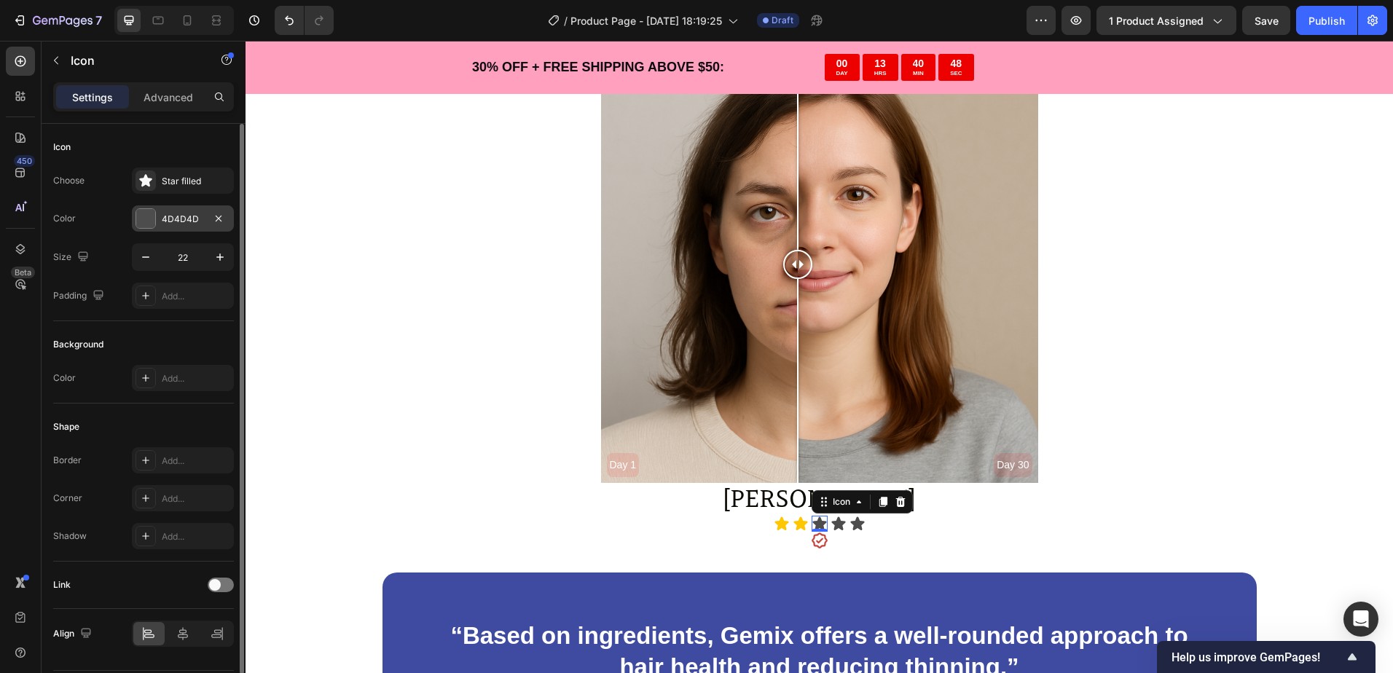
click at [191, 210] on div "4D4D4D" at bounding box center [183, 218] width 102 height 26
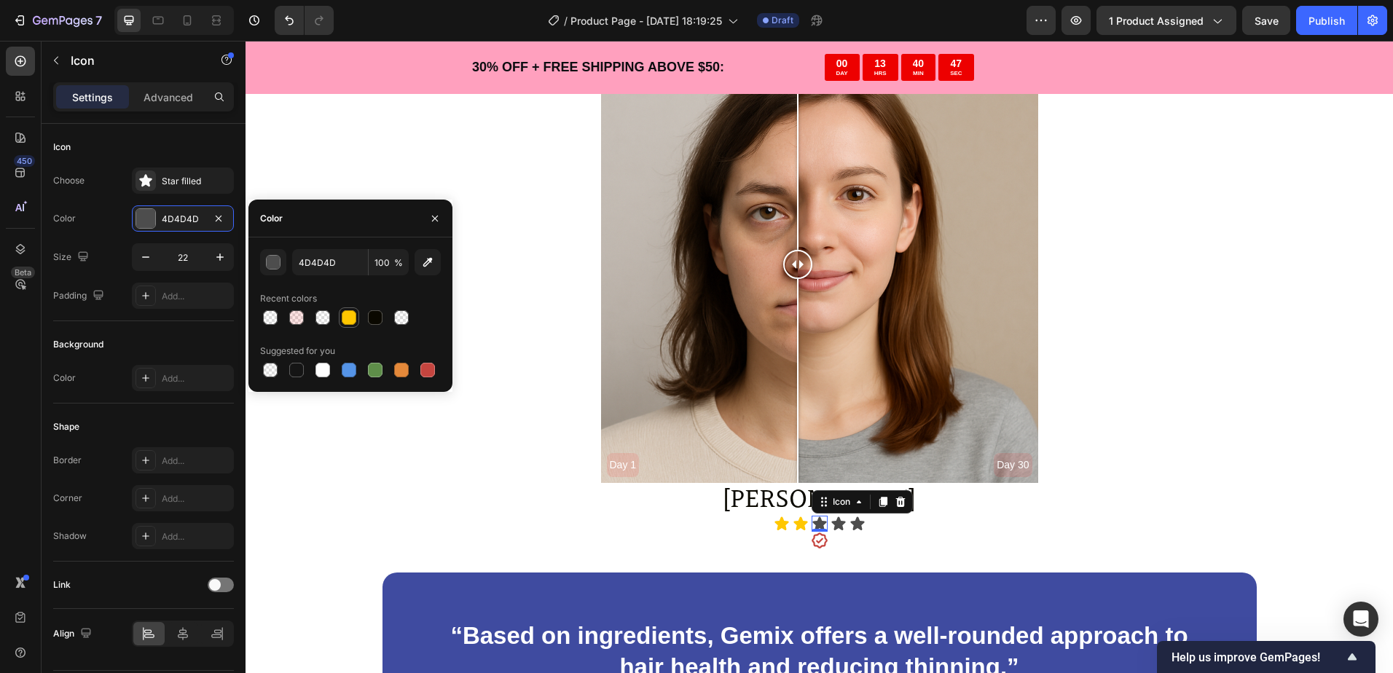
click at [351, 314] on div at bounding box center [349, 317] width 15 height 15
type input "FFC700"
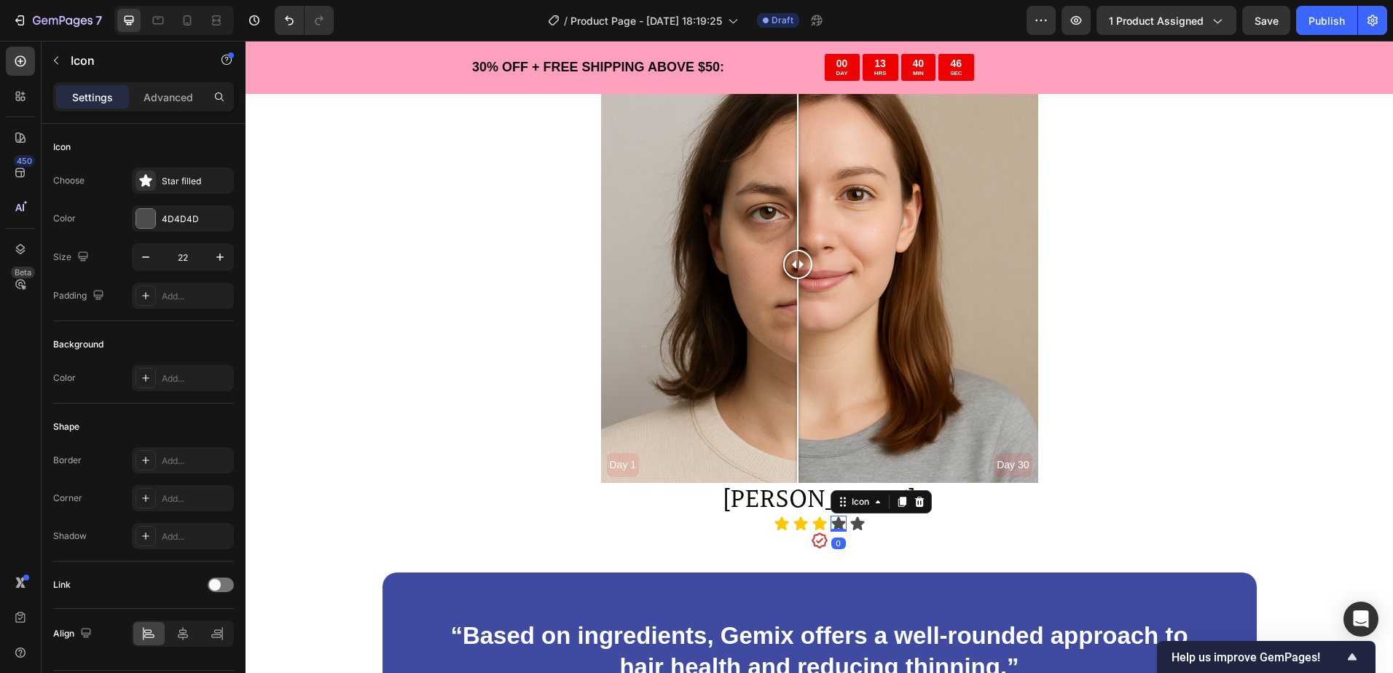
click at [837, 525] on icon at bounding box center [838, 524] width 16 height 16
click at [167, 204] on div "Choose Star filled Color 4D4D4D Size 22 Padding Add..." at bounding box center [143, 238] width 181 height 141
click at [186, 222] on div "4D4D4D" at bounding box center [183, 219] width 42 height 13
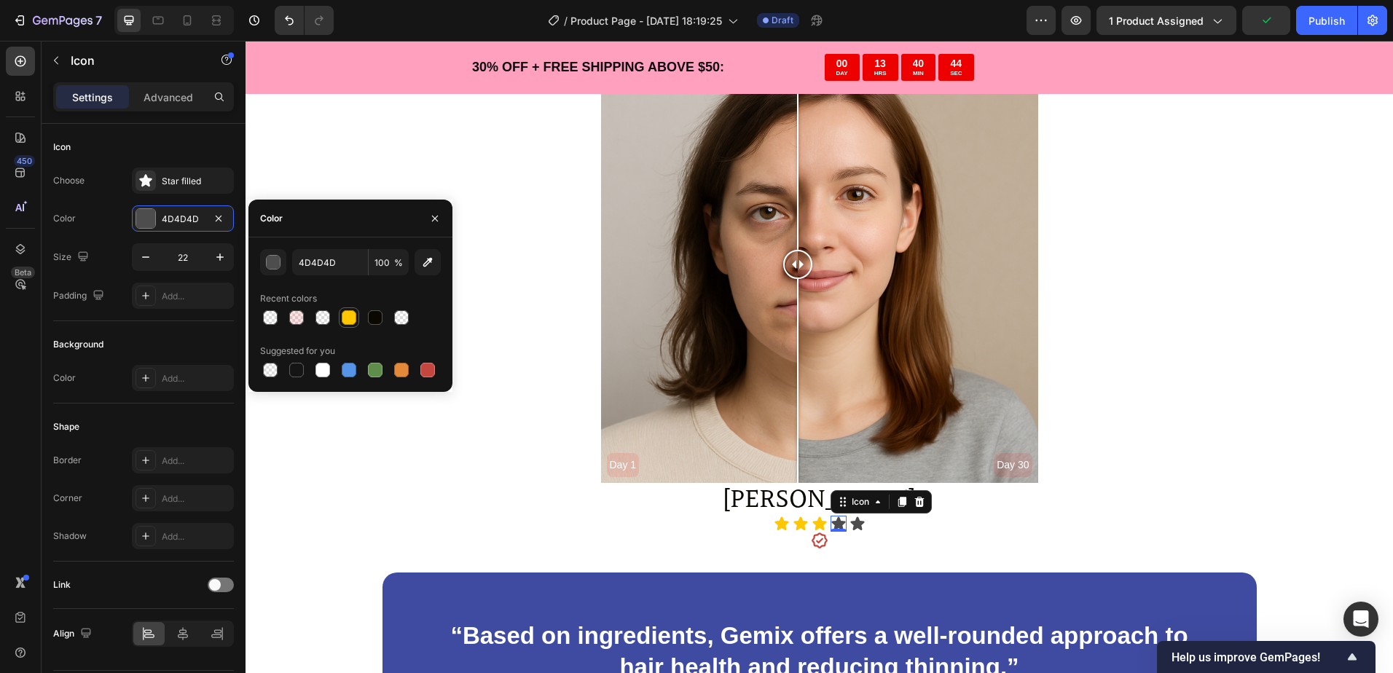
click at [347, 311] on div at bounding box center [349, 317] width 15 height 15
type input "FFC700"
click at [857, 527] on icon at bounding box center [857, 524] width 16 height 16
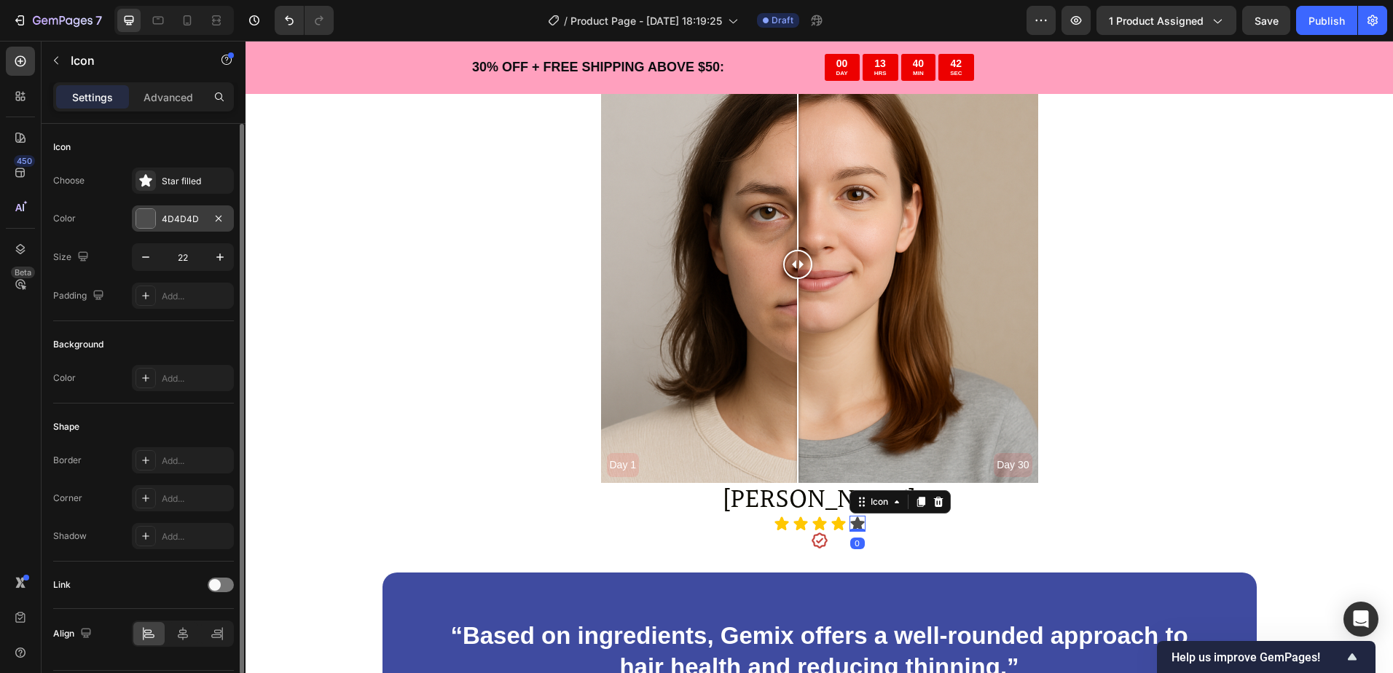
click at [170, 218] on div "4D4D4D" at bounding box center [183, 219] width 42 height 13
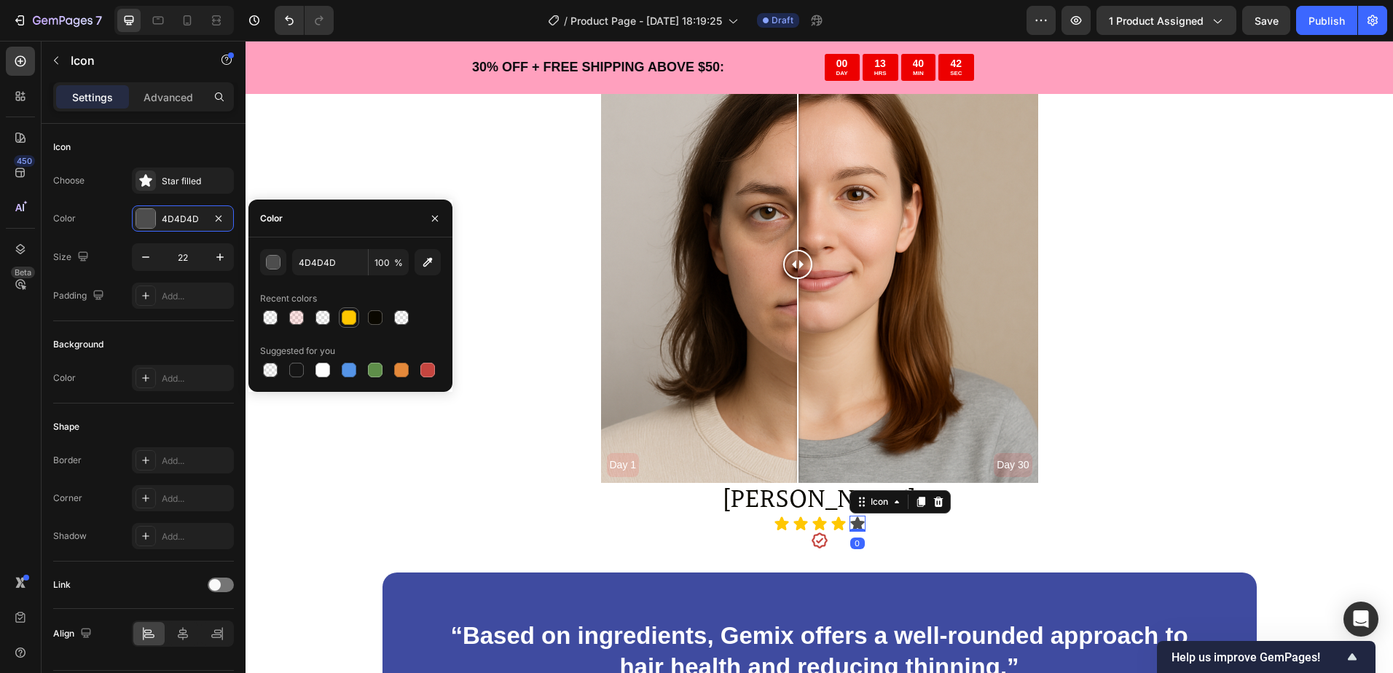
click at [348, 315] on div at bounding box center [349, 317] width 15 height 15
type input "FFC700"
click at [532, 483] on div "[PERSON_NAME]" at bounding box center [818, 500] width 1147 height 34
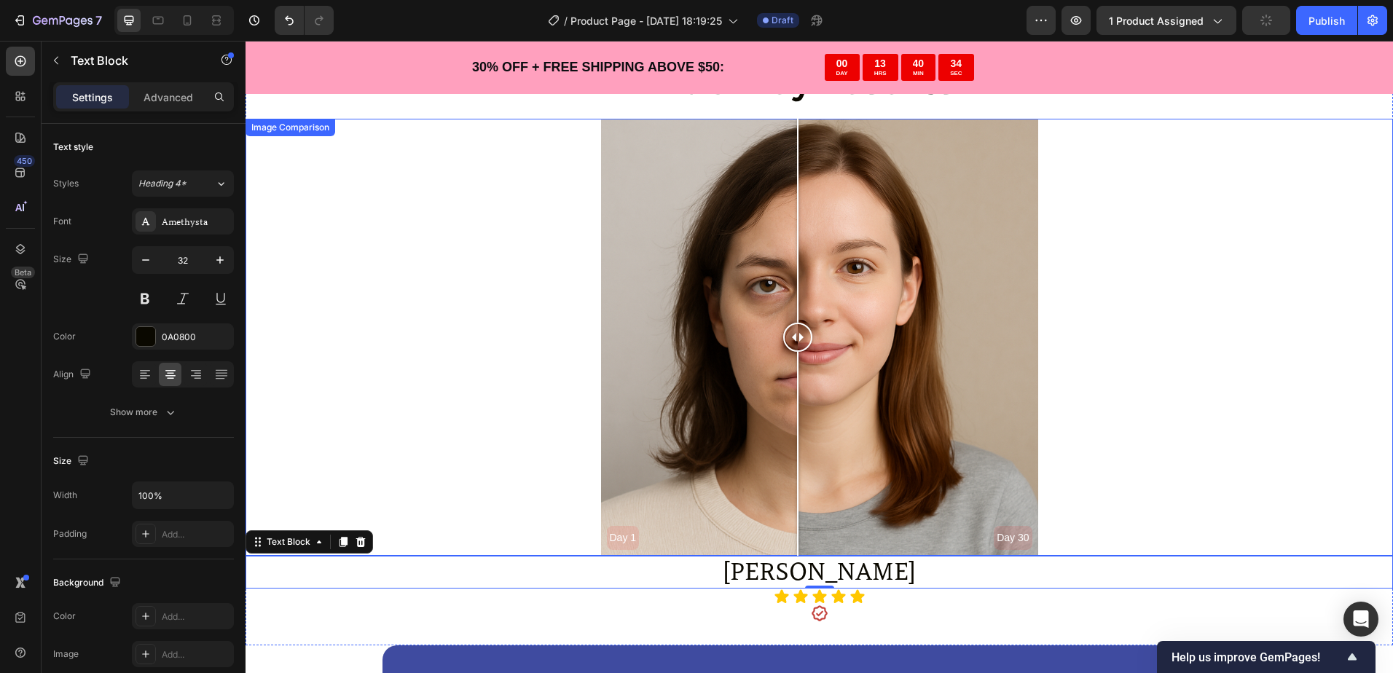
scroll to position [3138, 0]
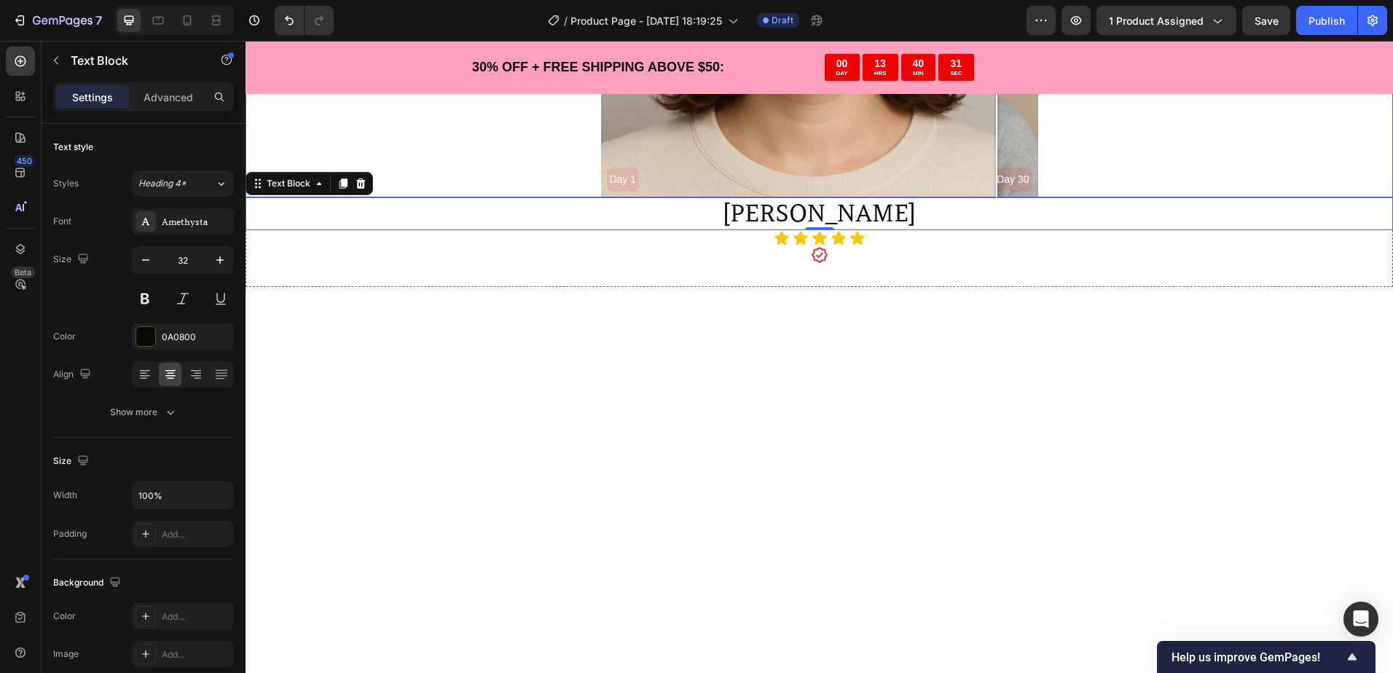
drag, startPoint x: 793, startPoint y: 406, endPoint x: 969, endPoint y: 398, distance: 176.5
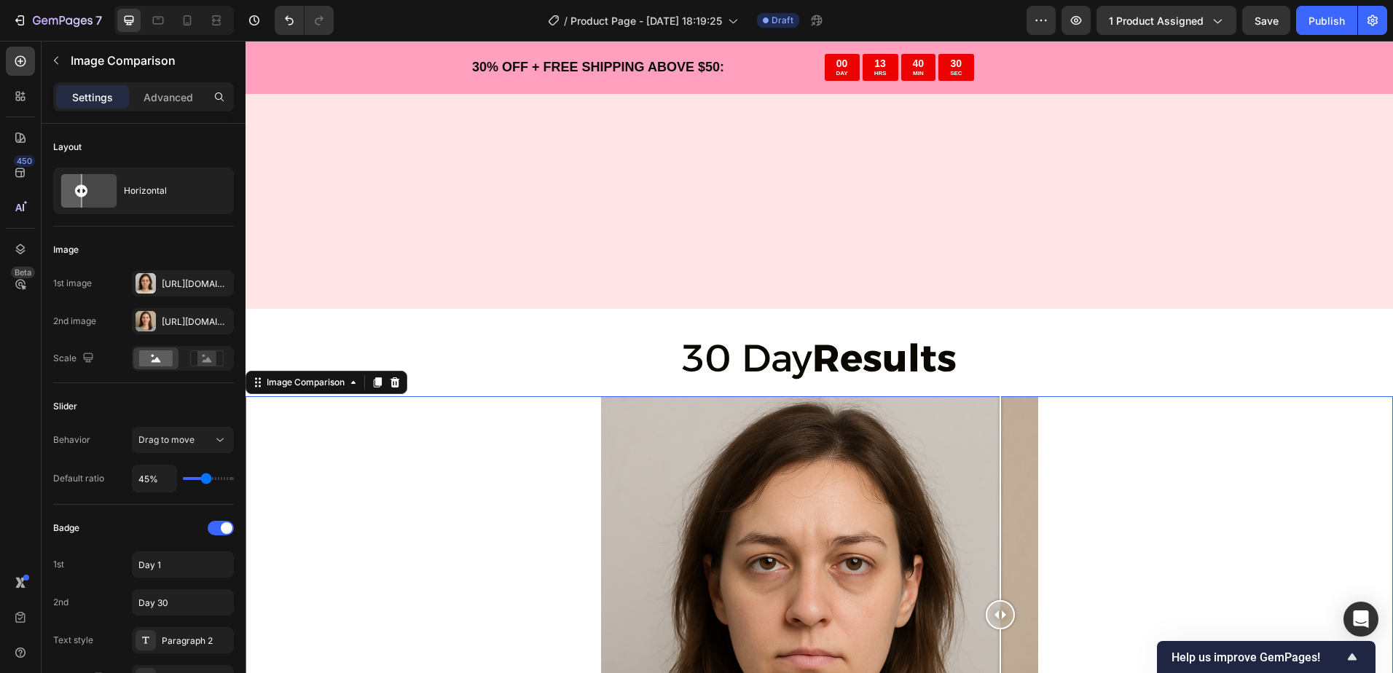
scroll to position [3283, 0]
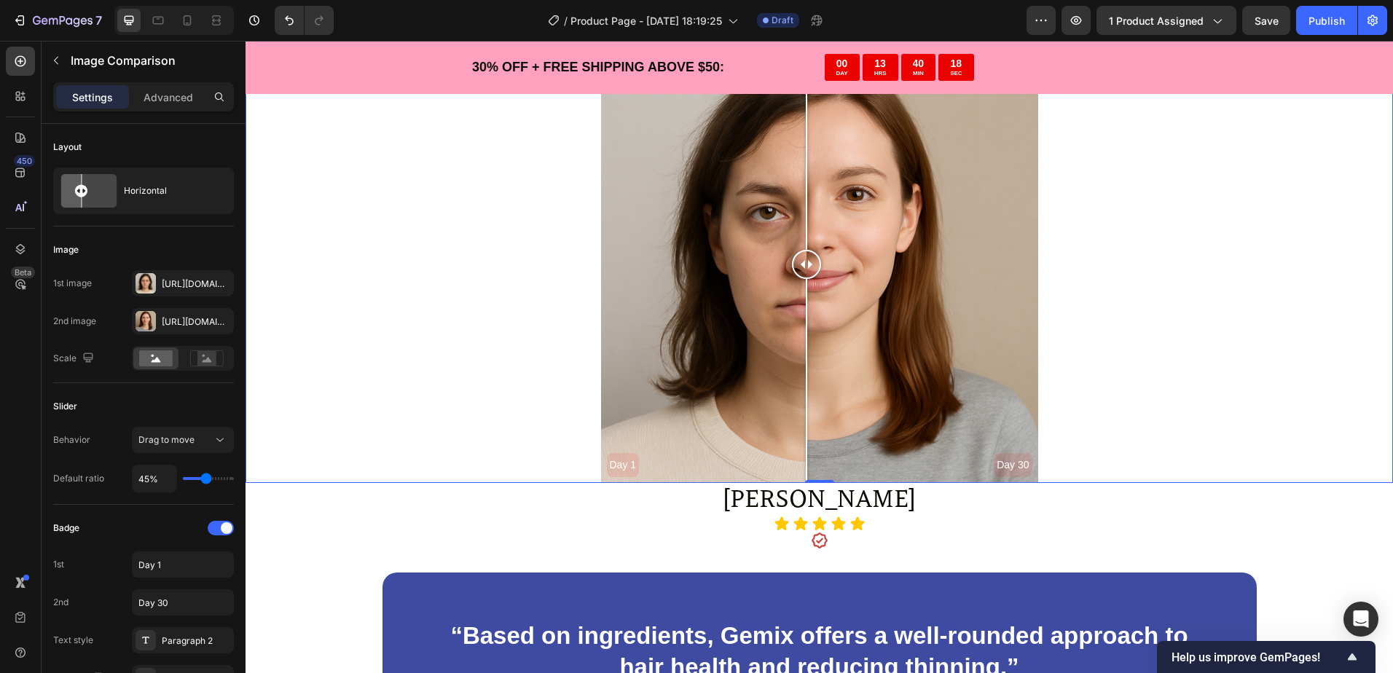
drag, startPoint x: 990, startPoint y: 264, endPoint x: 810, endPoint y: 231, distance: 183.0
click at [808, 227] on div at bounding box center [806, 264] width 29 height 437
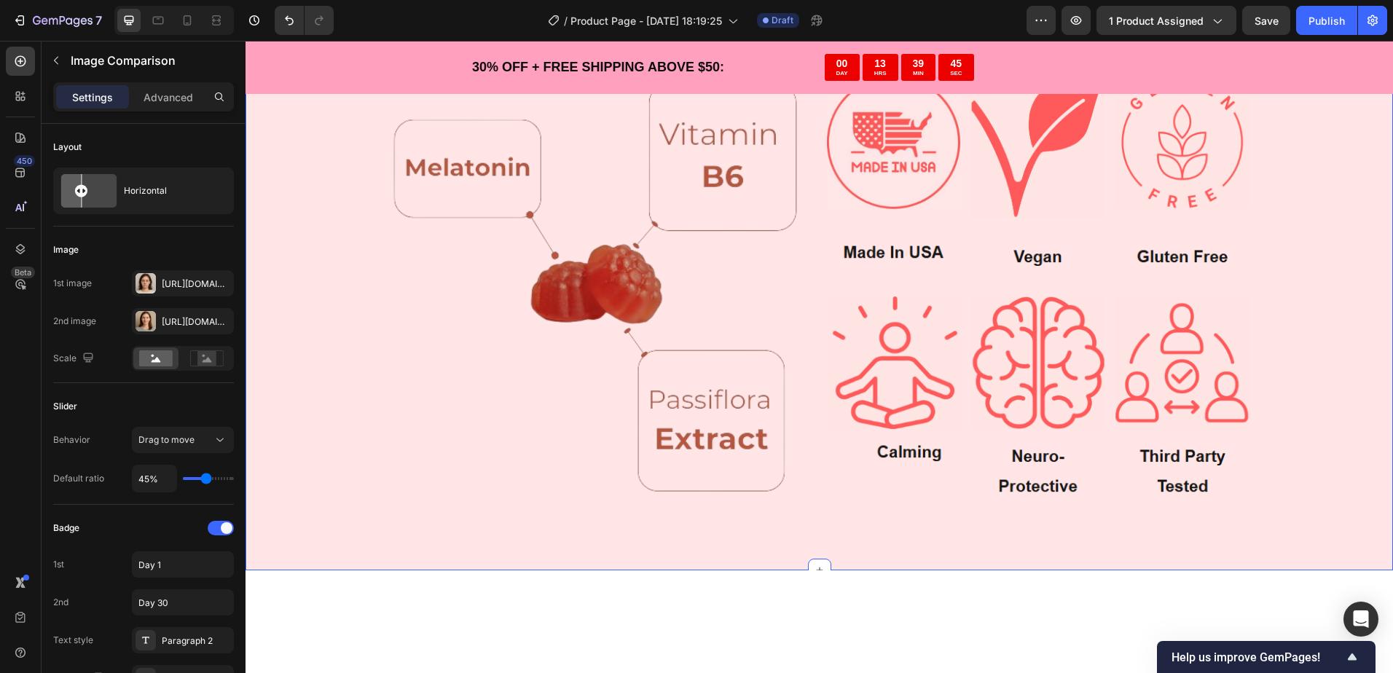
scroll to position [3141, 0]
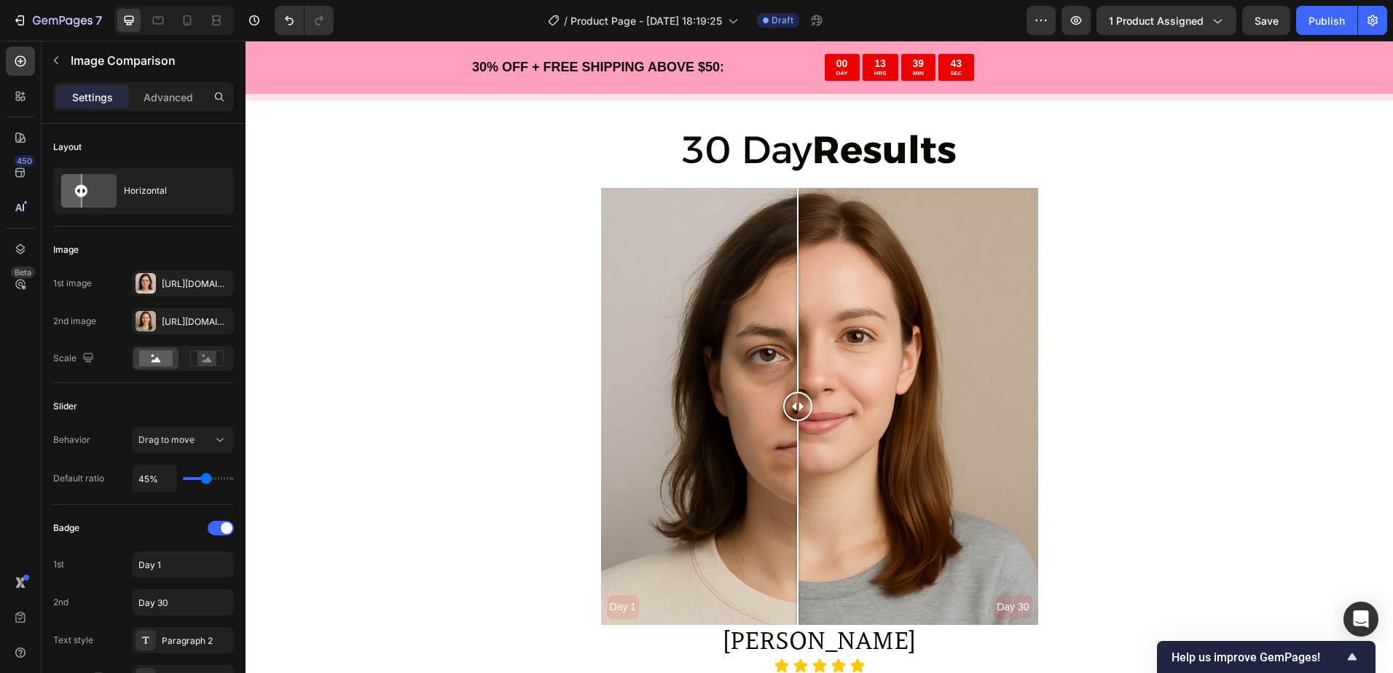
click at [459, 357] on div "Day 1 Day 30" at bounding box center [818, 406] width 1147 height 437
click at [185, 26] on icon at bounding box center [187, 20] width 15 height 15
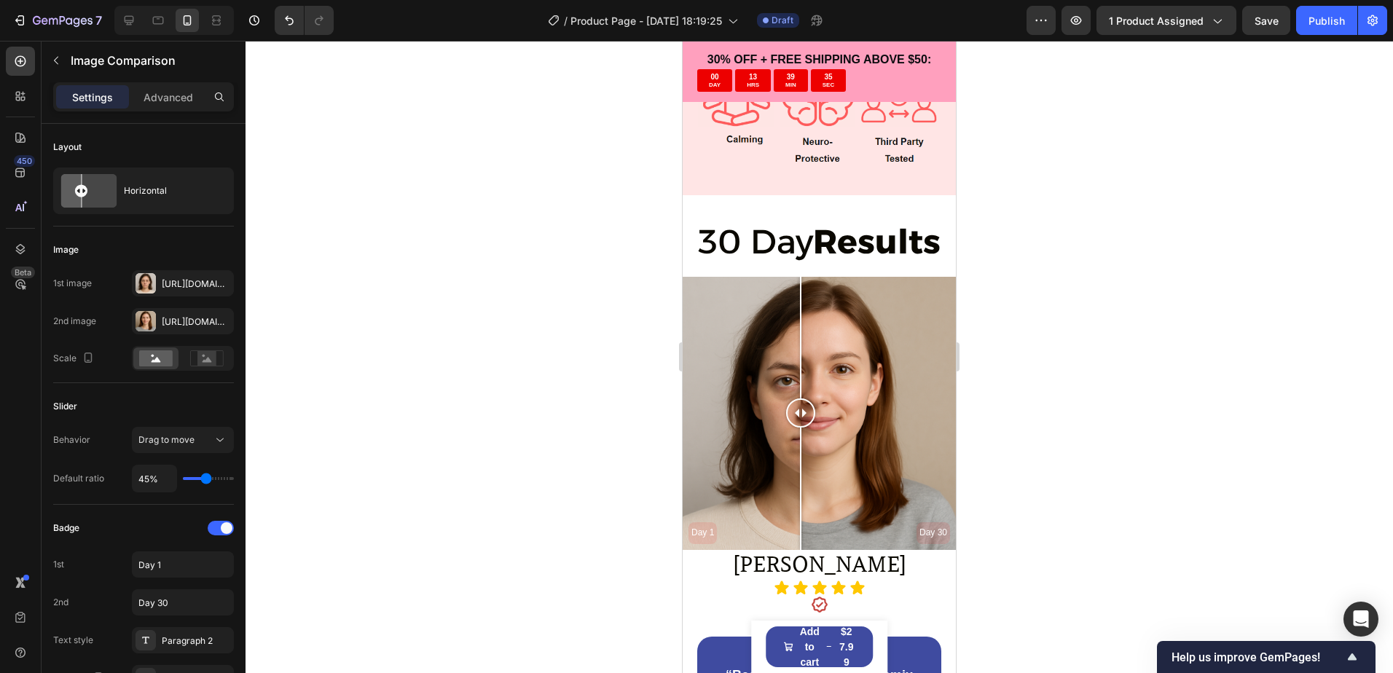
scroll to position [3145, 0]
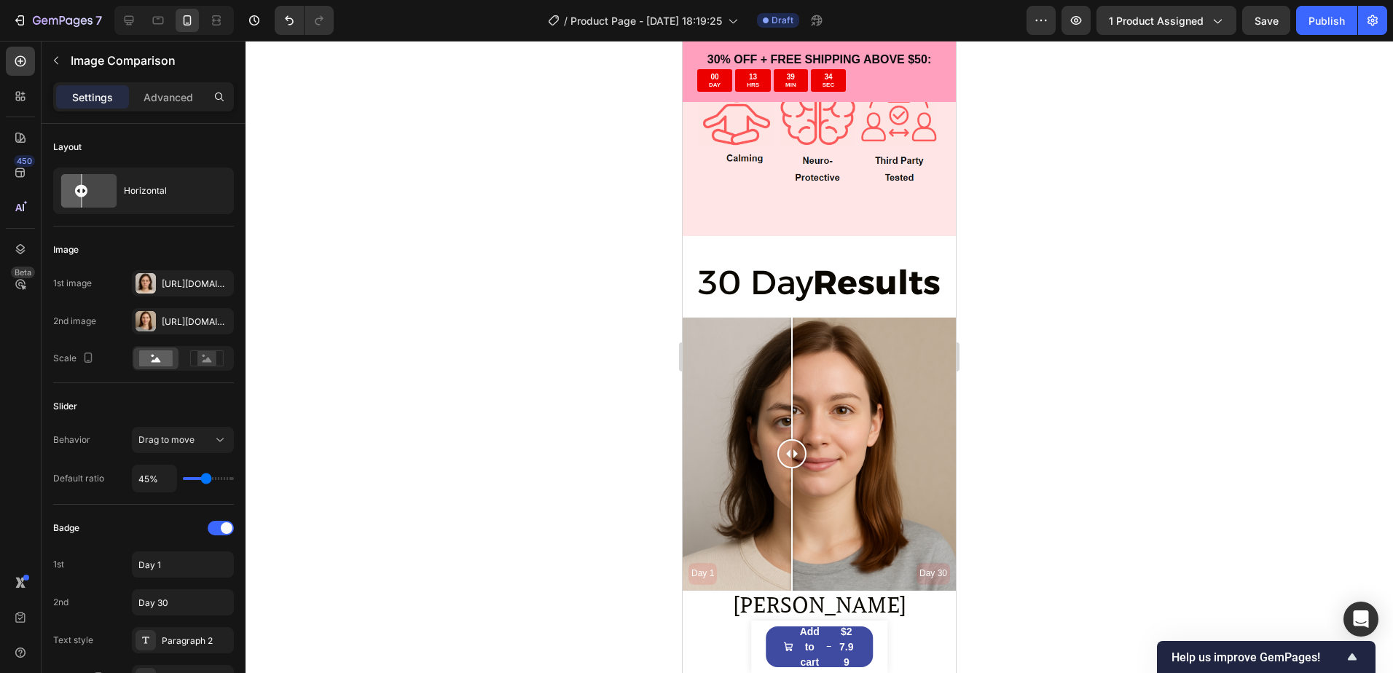
drag, startPoint x: 801, startPoint y: 454, endPoint x: 792, endPoint y: 451, distance: 10.1
click at [792, 451] on div at bounding box center [791, 453] width 29 height 29
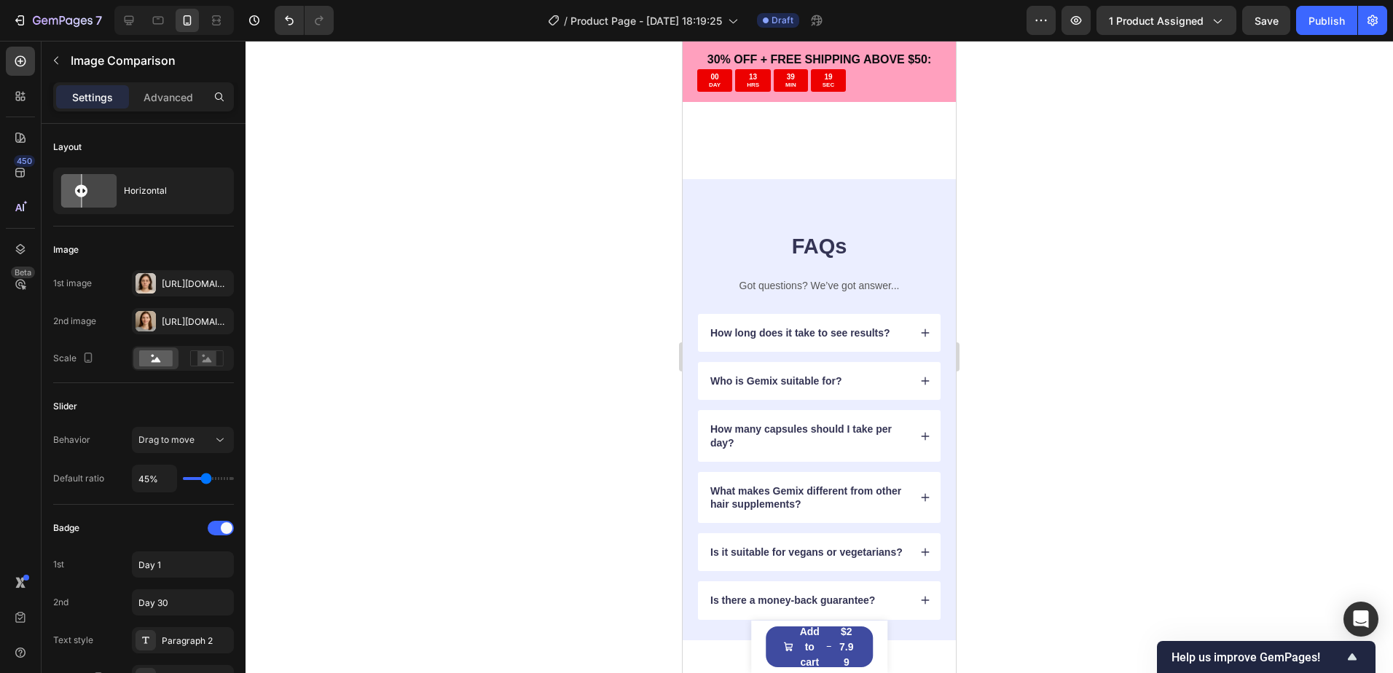
scroll to position [6495, 0]
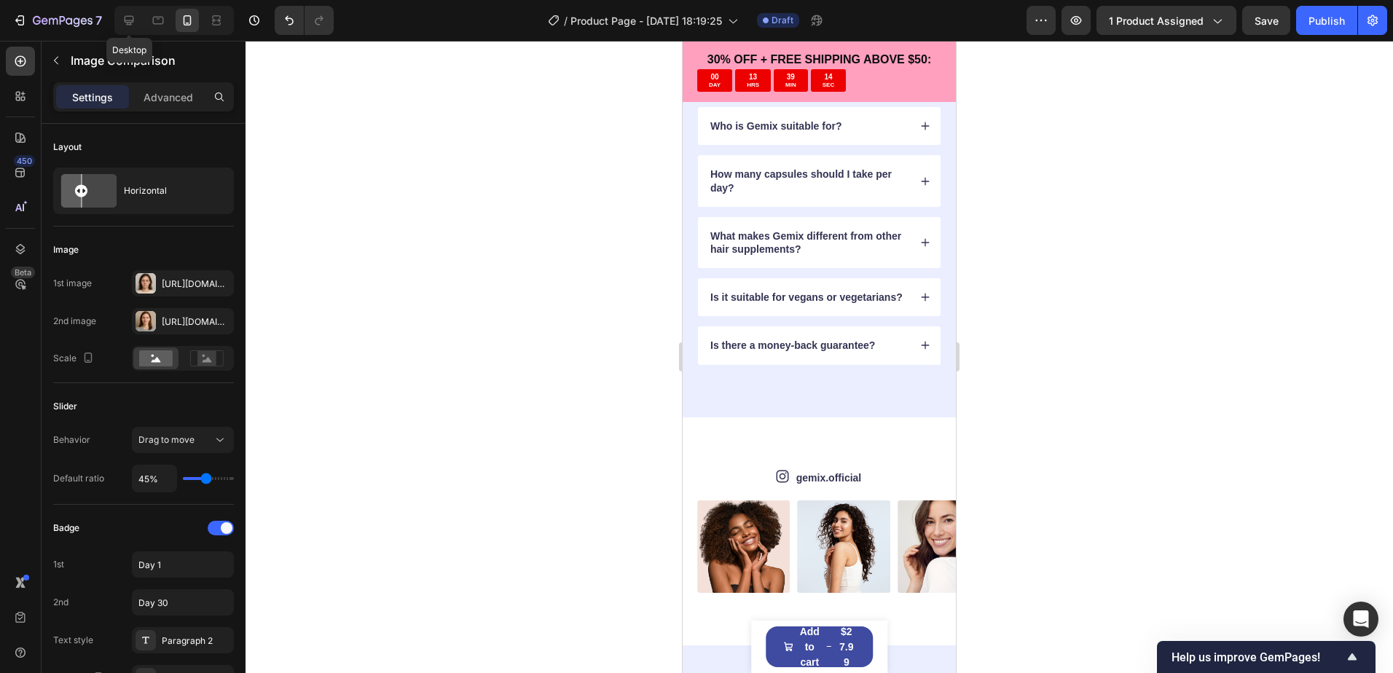
drag, startPoint x: 190, startPoint y: 125, endPoint x: 182, endPoint y: 37, distance: 87.8
click at [132, 19] on icon at bounding box center [129, 20] width 15 height 15
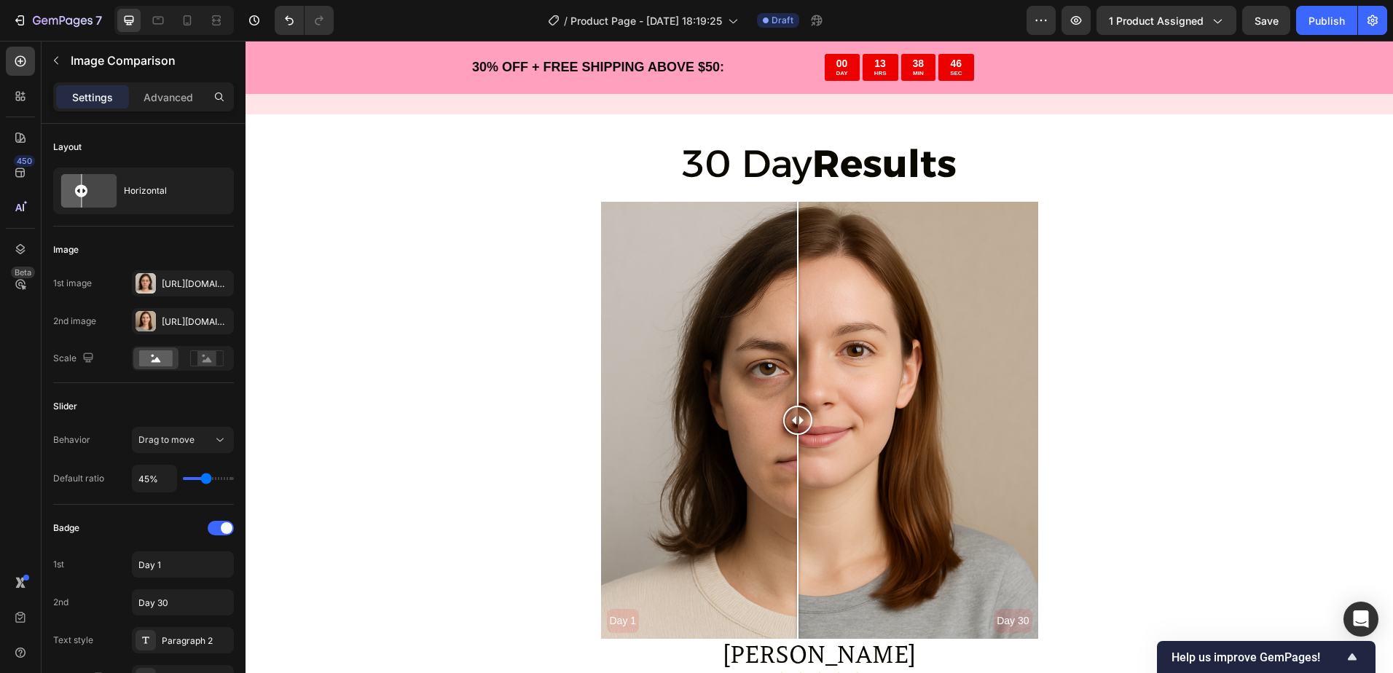
scroll to position [3567, 0]
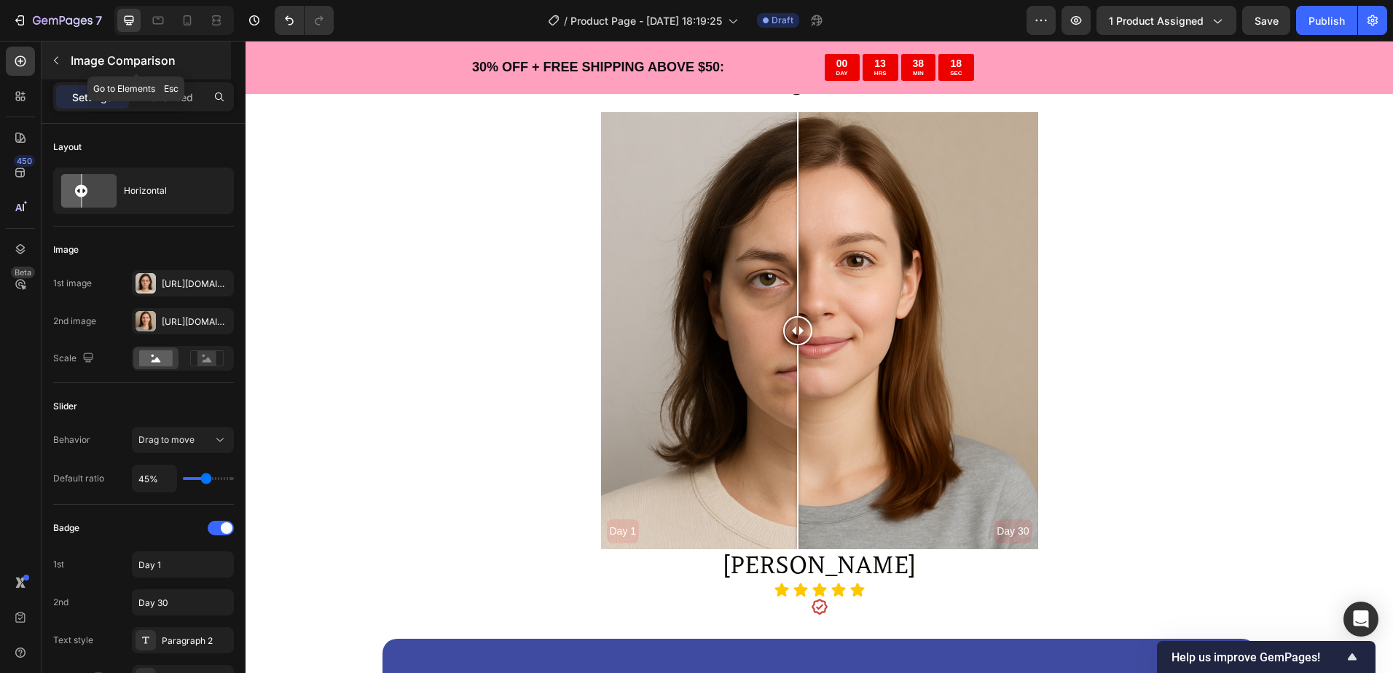
click at [53, 52] on button "button" at bounding box center [55, 60] width 23 height 23
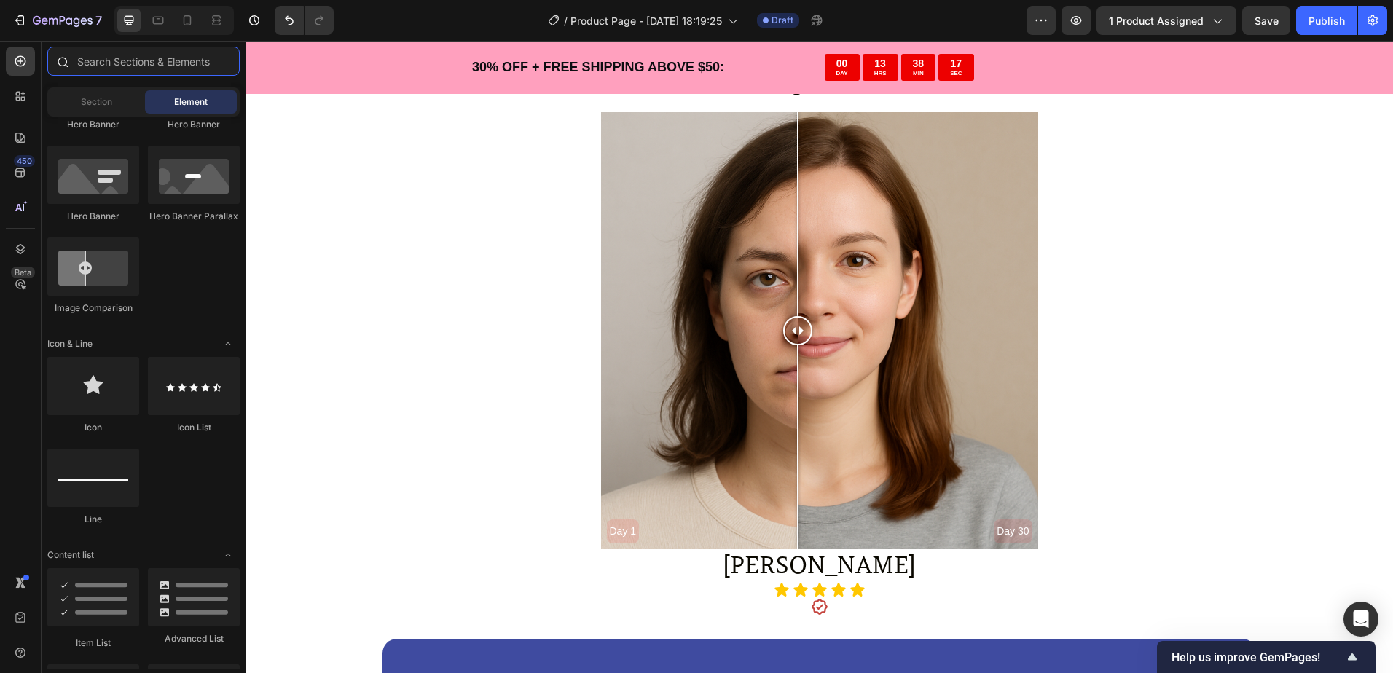
click at [168, 69] on input "text" at bounding box center [143, 61] width 192 height 29
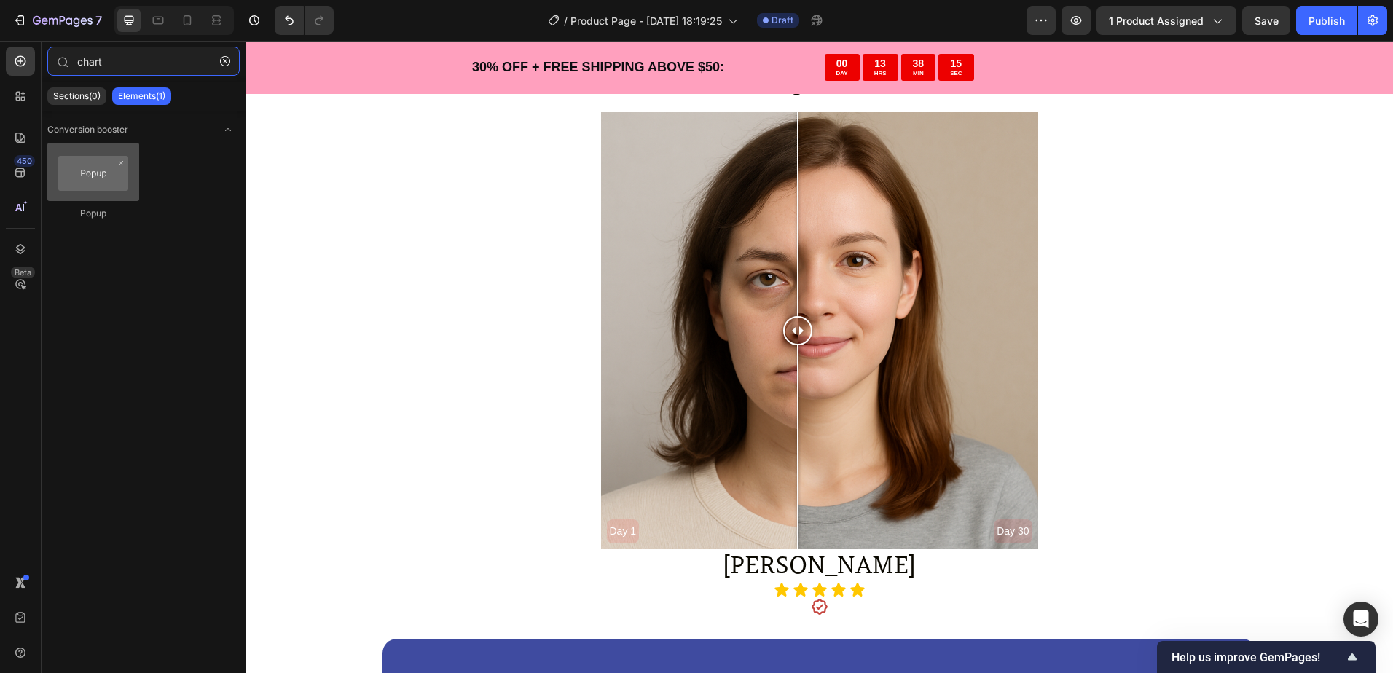
type input "chart"
click at [93, 185] on div at bounding box center [93, 172] width 92 height 58
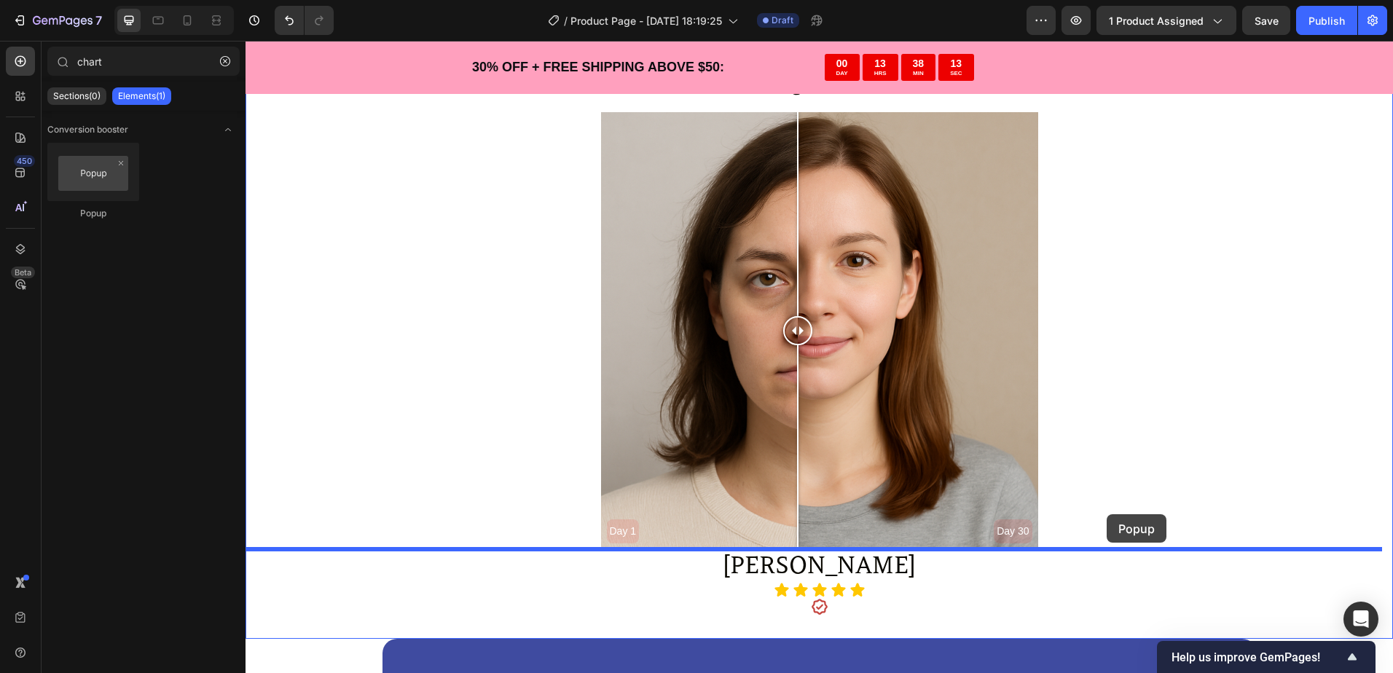
drag, startPoint x: 339, startPoint y: 226, endPoint x: 1106, endPoint y: 514, distance: 820.1
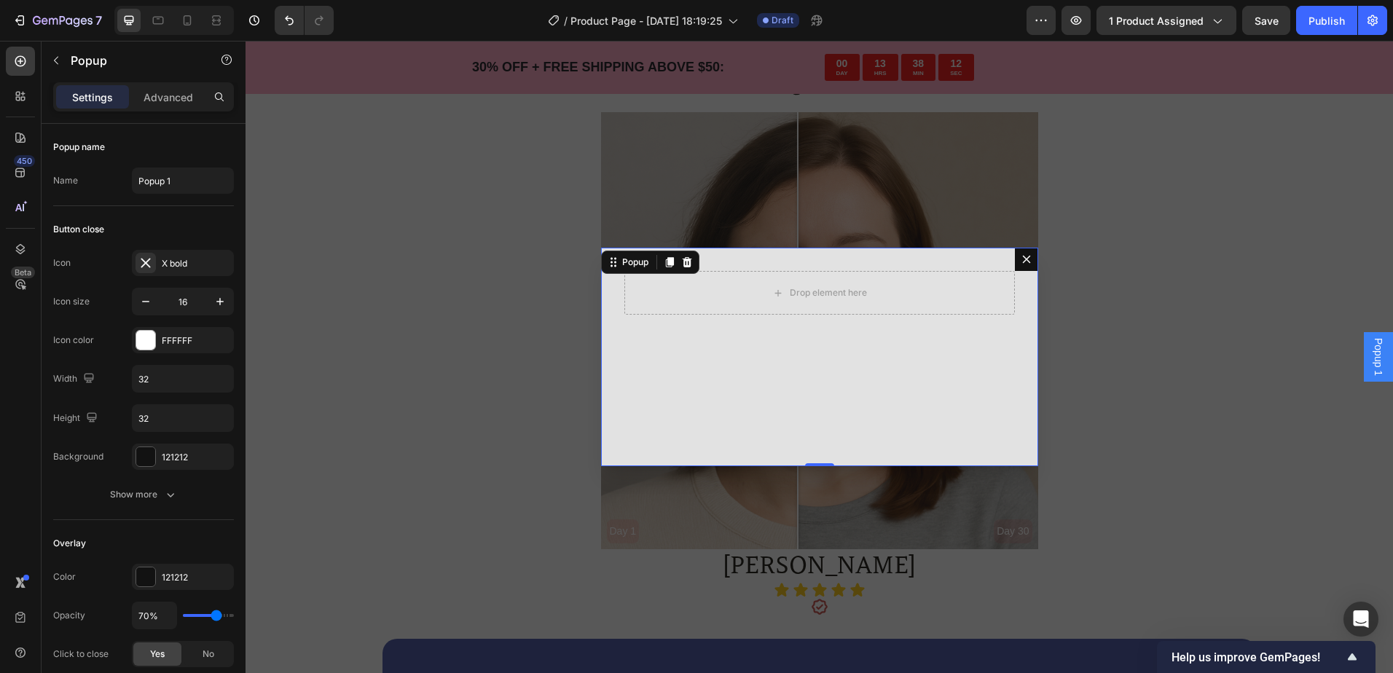
click at [1027, 259] on button "Dialog content" at bounding box center [1026, 259] width 23 height 23
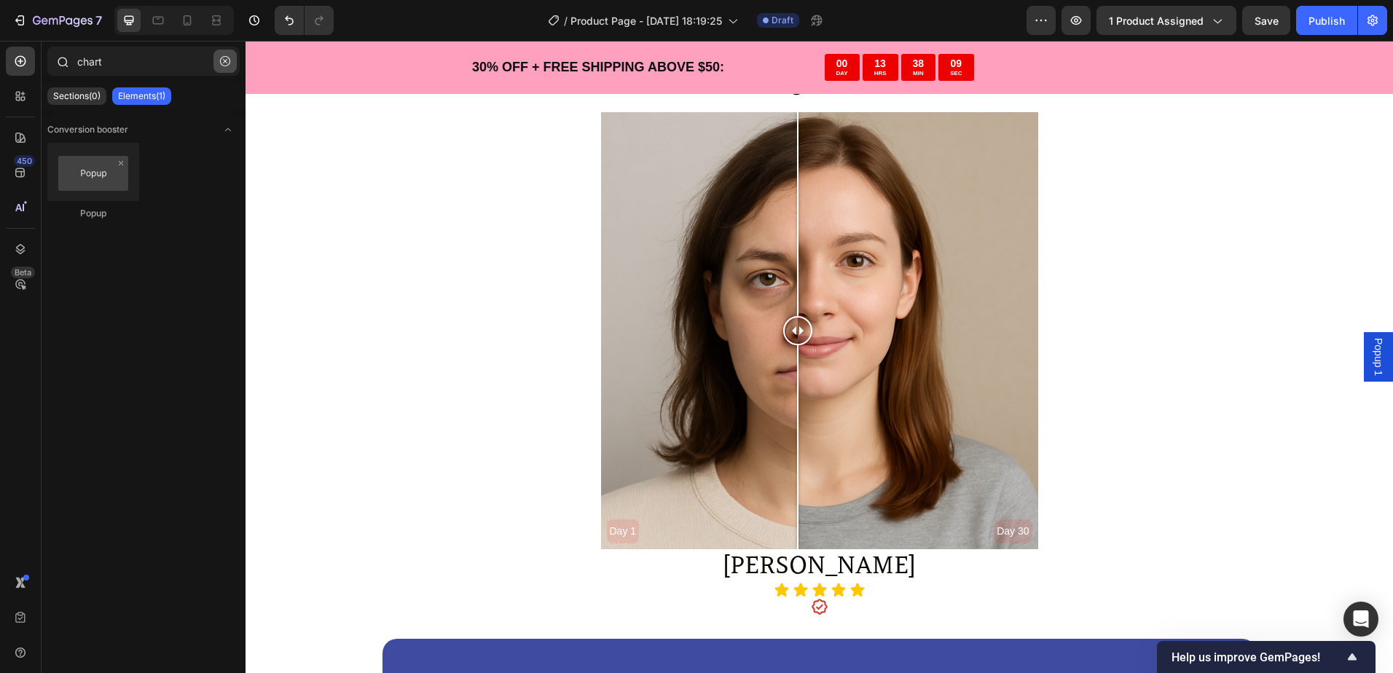
click at [225, 62] on icon "button" at bounding box center [225, 61] width 10 height 10
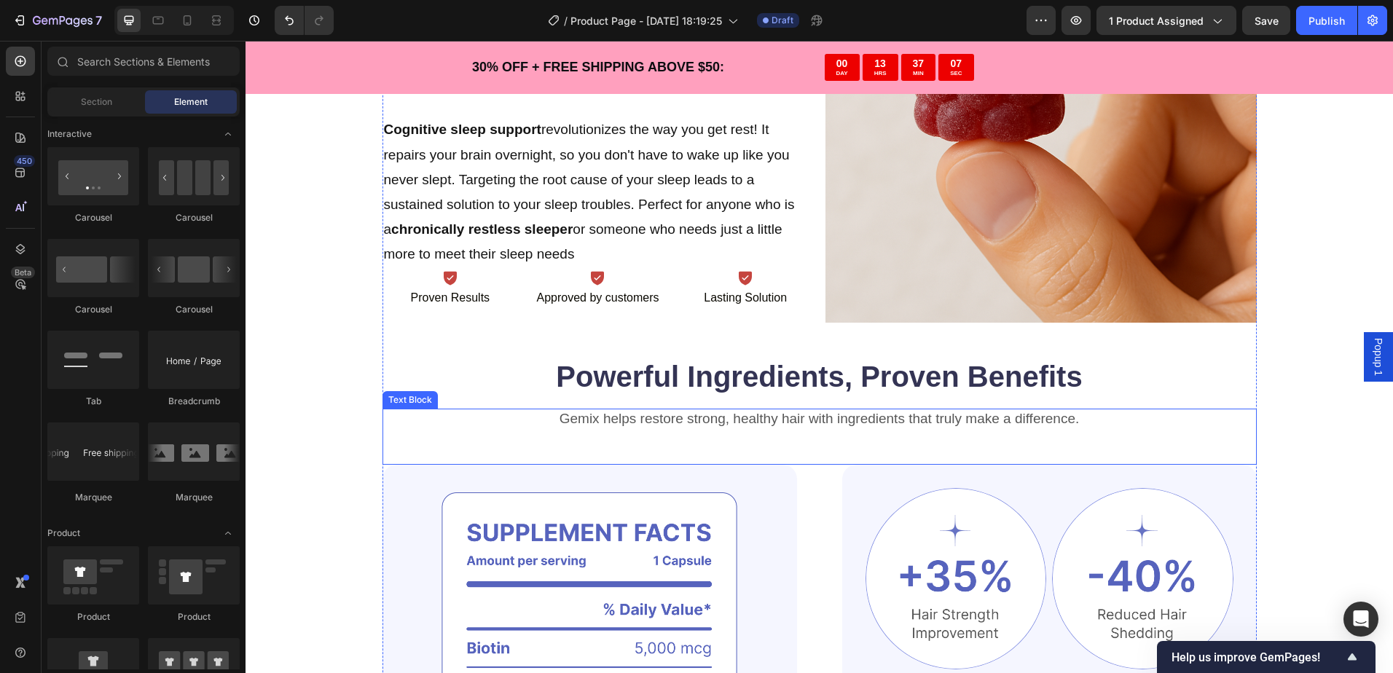
scroll to position [1527, 0]
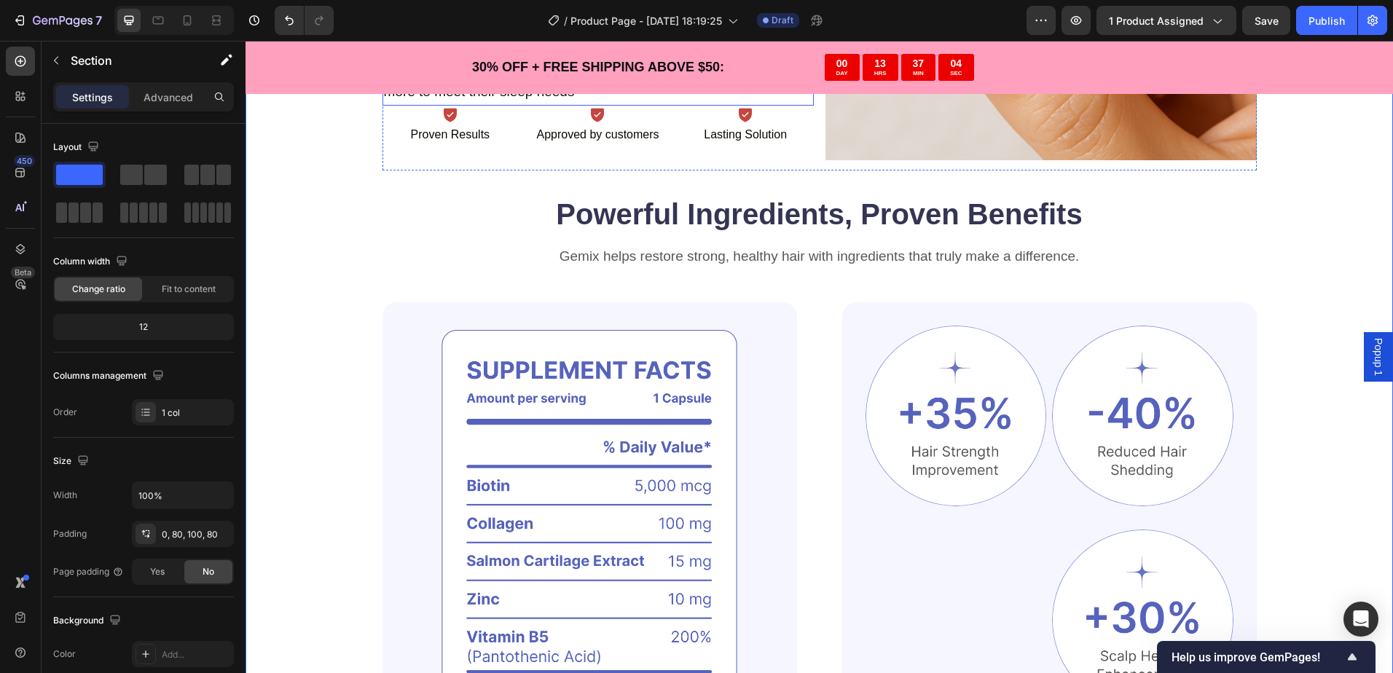
scroll to position [1673, 0]
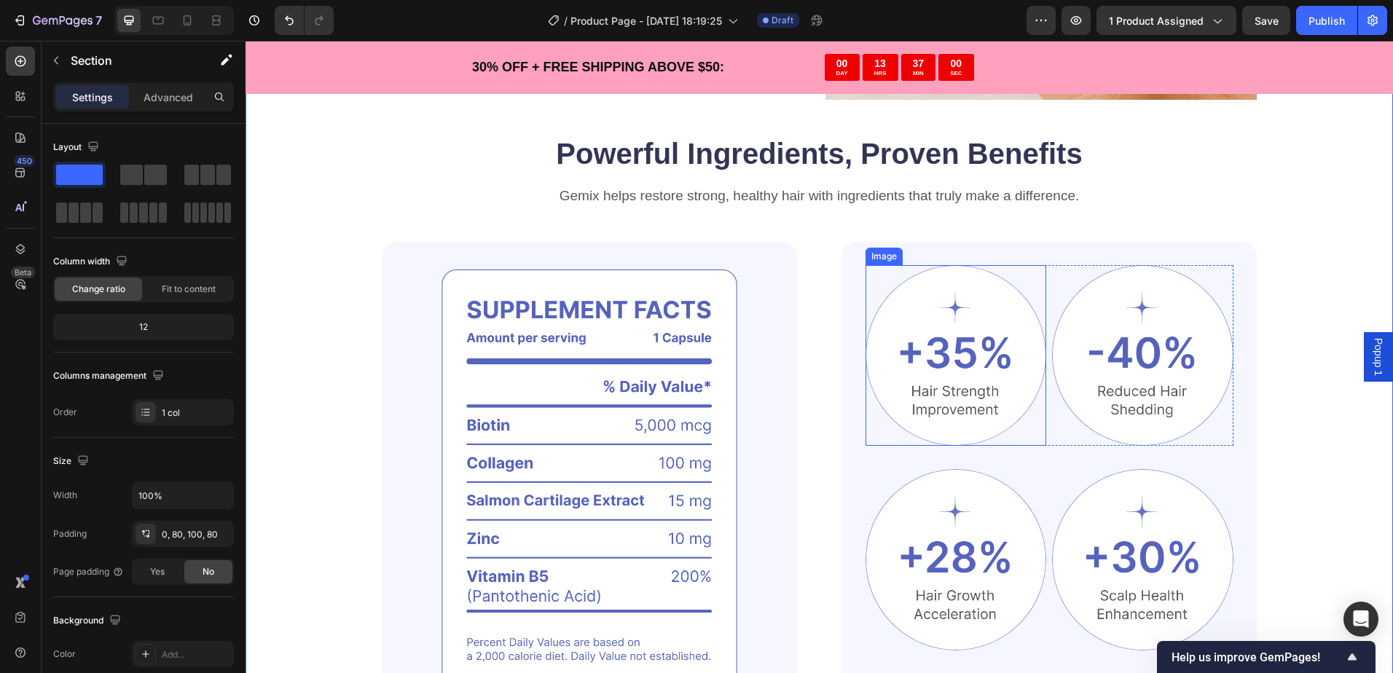
click at [947, 355] on img at bounding box center [955, 355] width 181 height 181
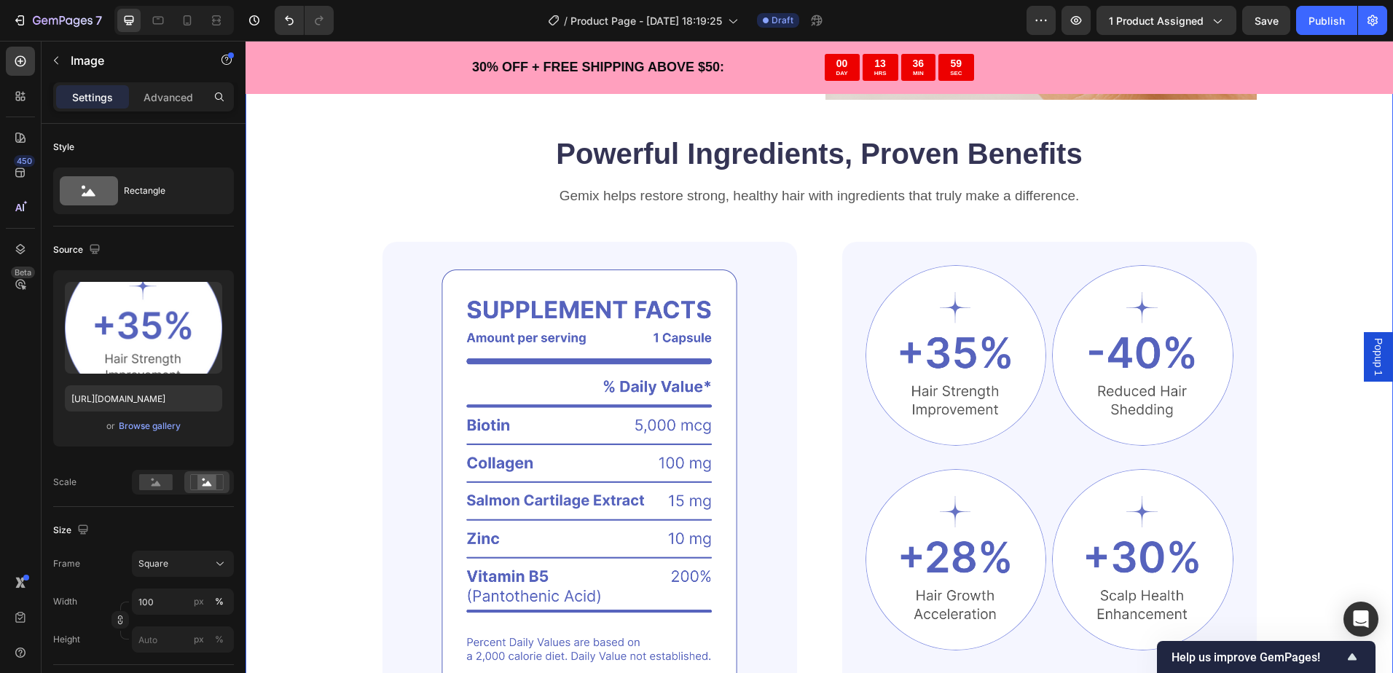
click at [1286, 406] on div "Find the true solution to morning fatigue. Heading Getting good quality sleep t…" at bounding box center [819, 192] width 1031 height 1047
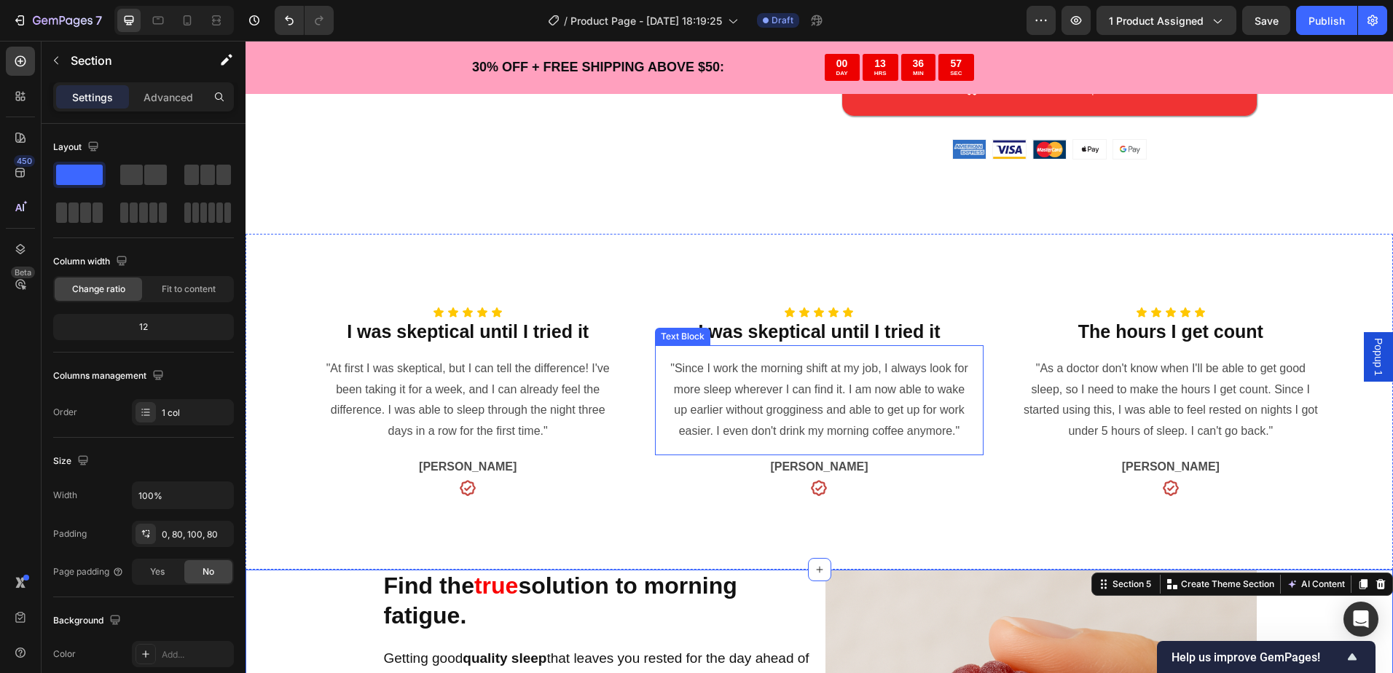
scroll to position [872, 0]
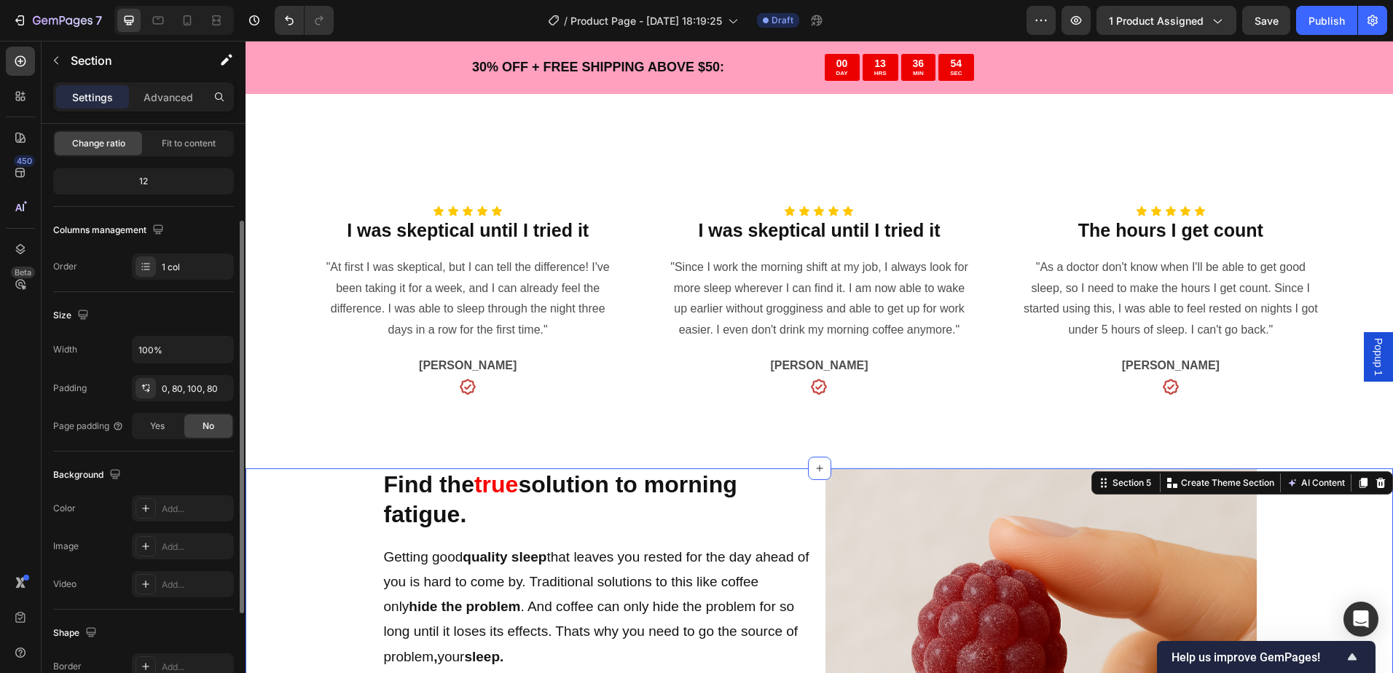
scroll to position [219, 0]
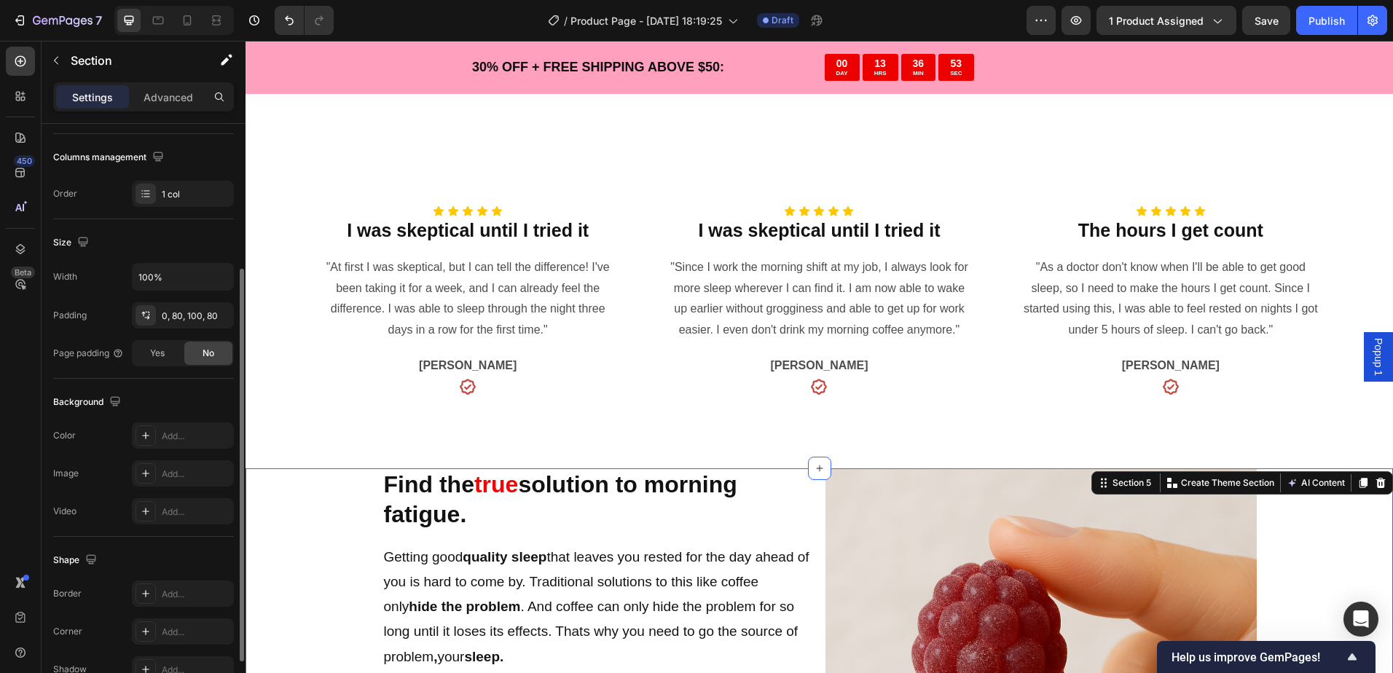
click at [151, 440] on div at bounding box center [145, 435] width 20 height 20
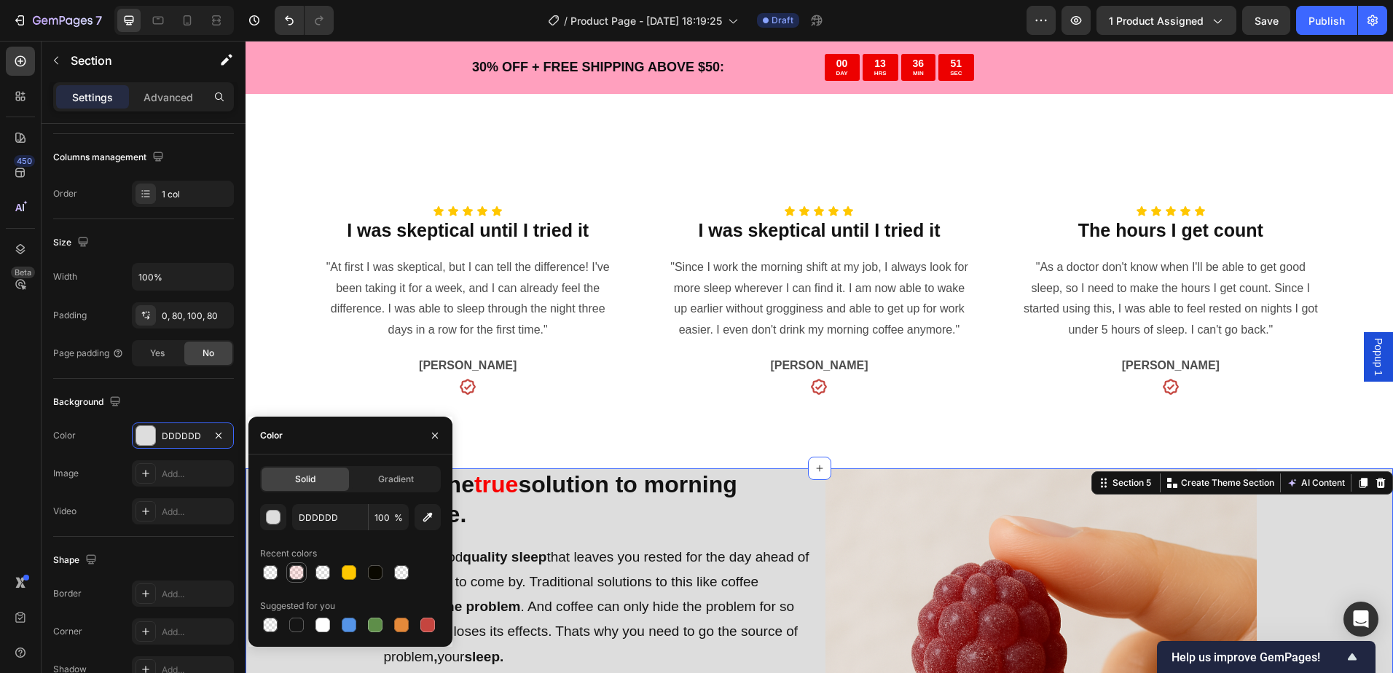
click at [301, 569] on div at bounding box center [296, 572] width 15 height 15
type input "FF0000"
type input "10"
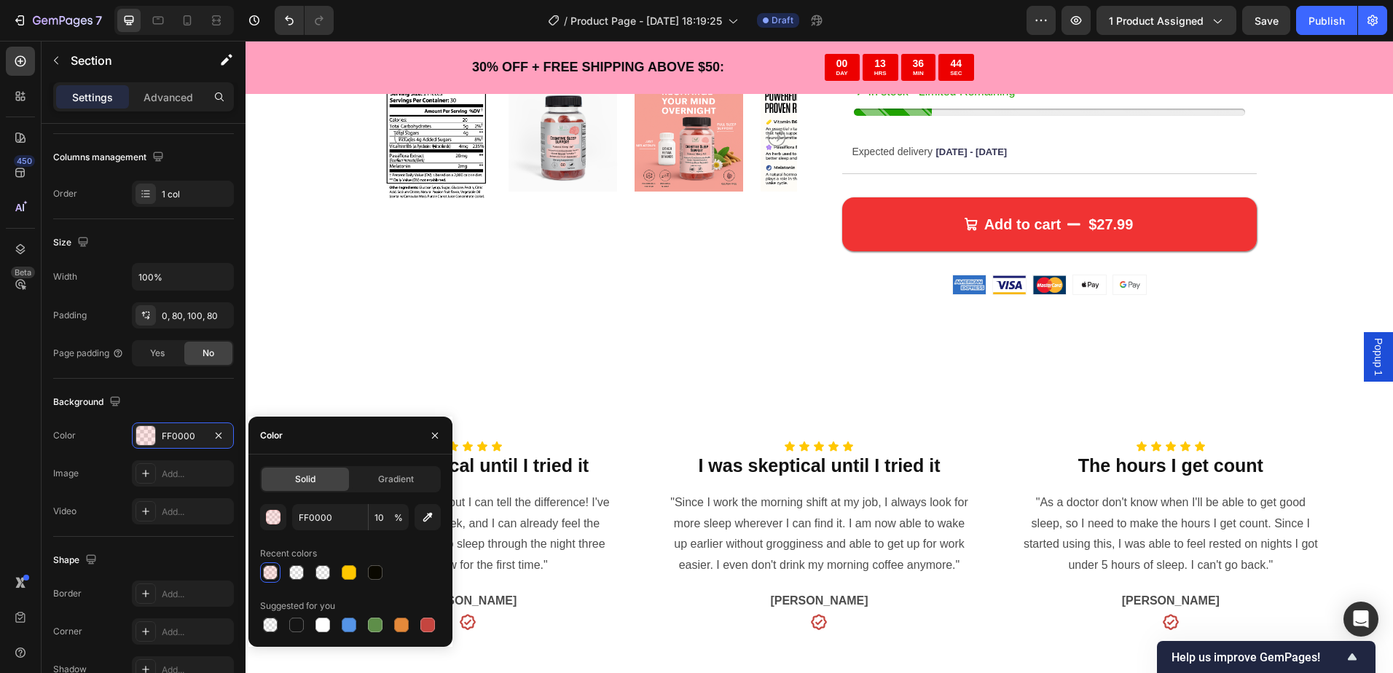
scroll to position [653, 0]
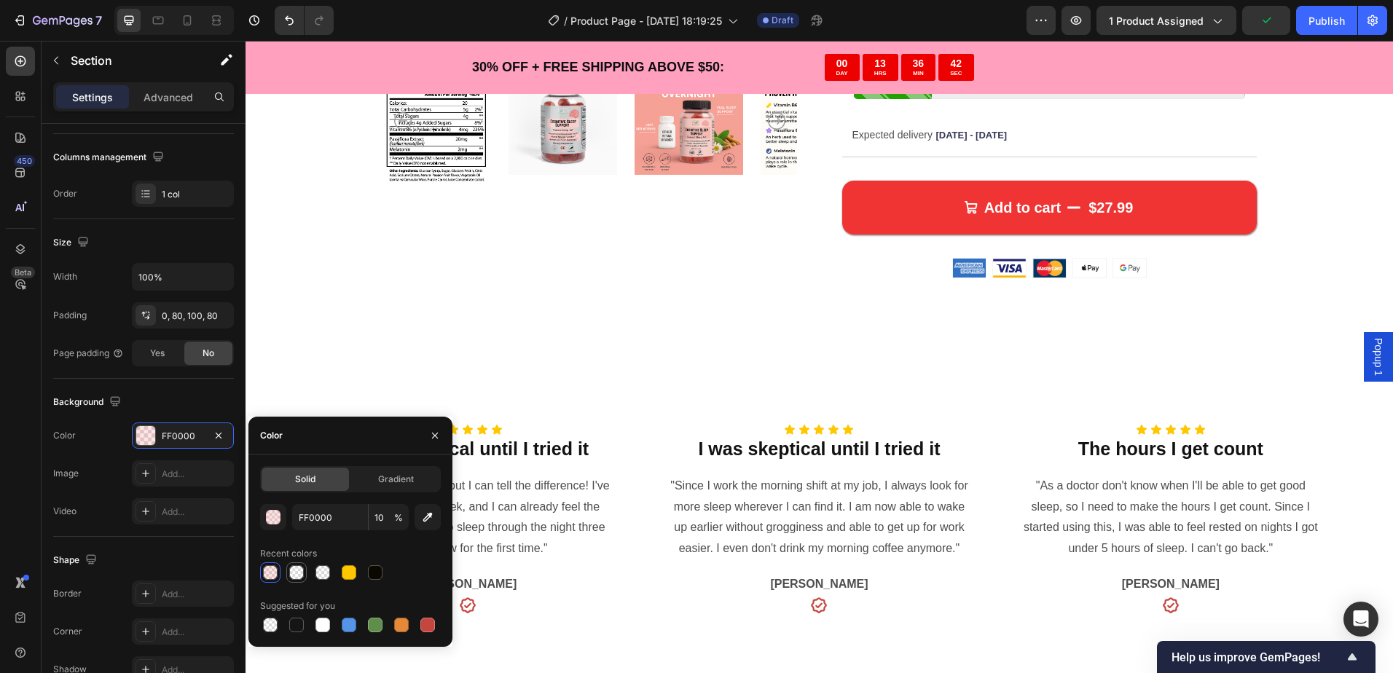
click at [294, 575] on div at bounding box center [296, 572] width 15 height 15
type input "FFF2F2"
type input "0"
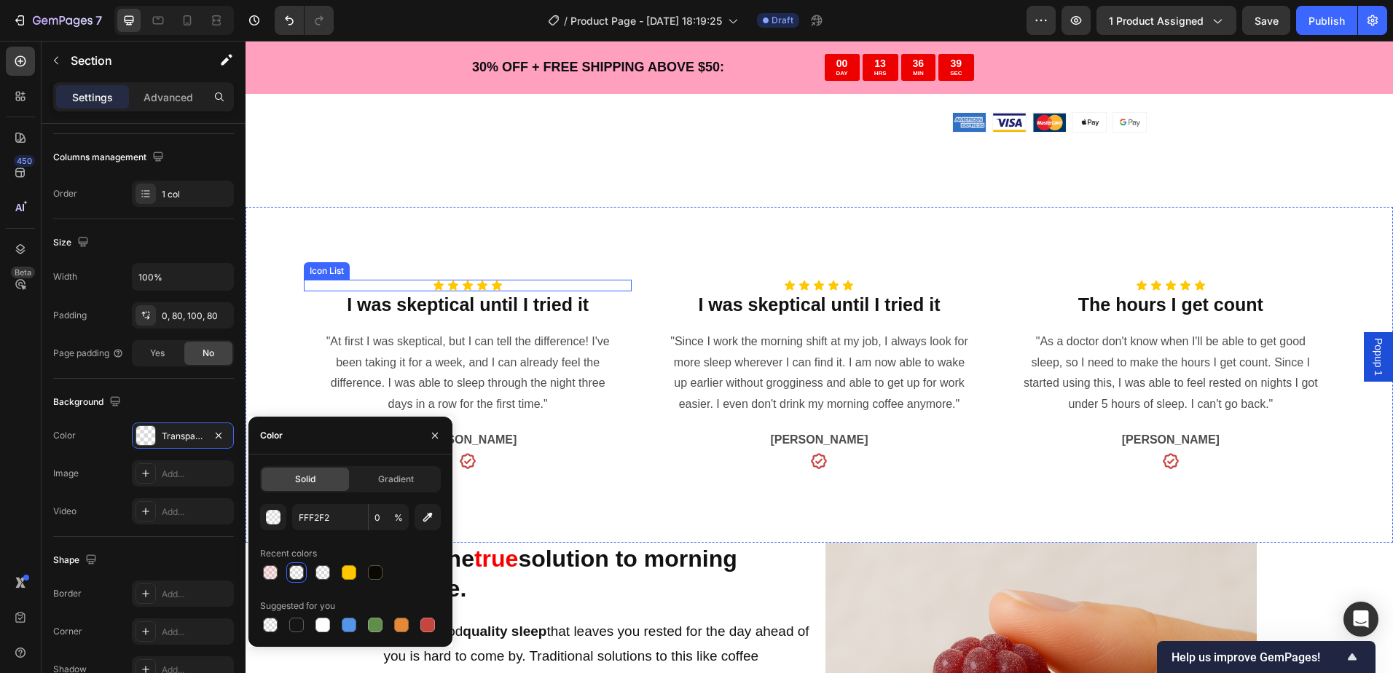
scroll to position [0, 0]
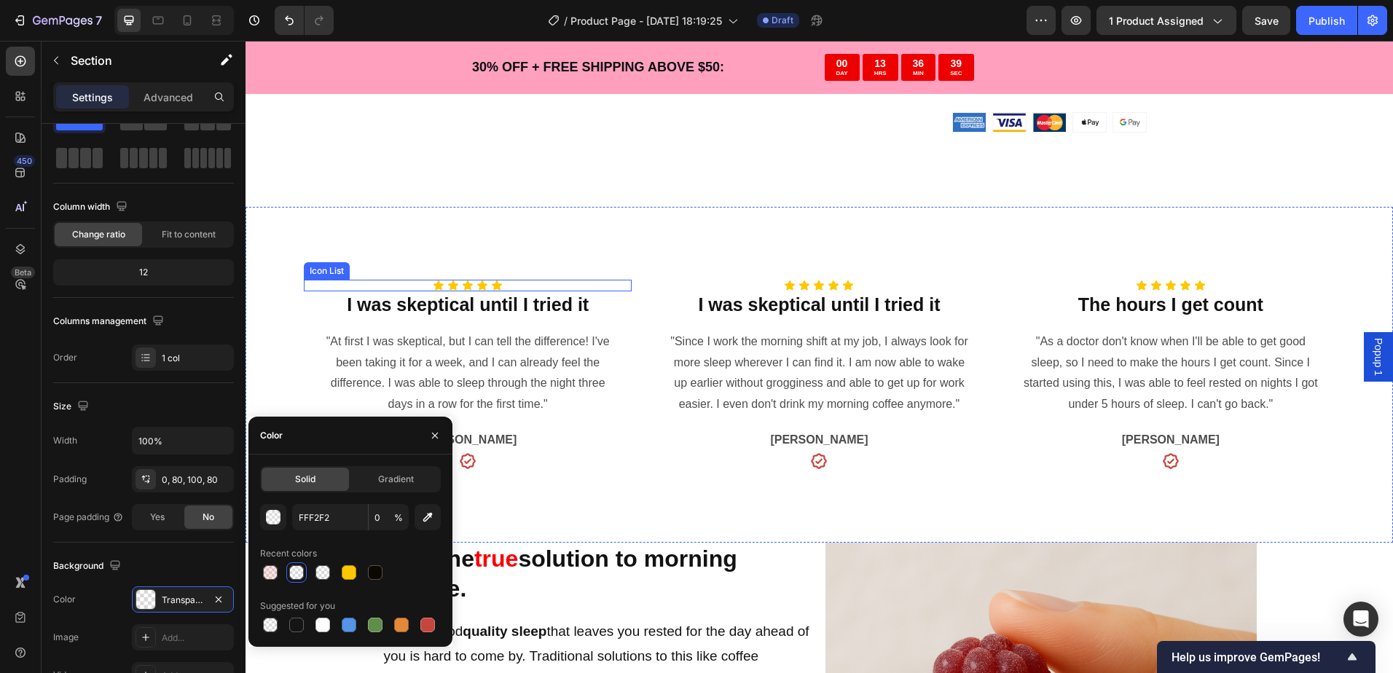
click at [321, 264] on div "Icon List" at bounding box center [327, 270] width 46 height 17
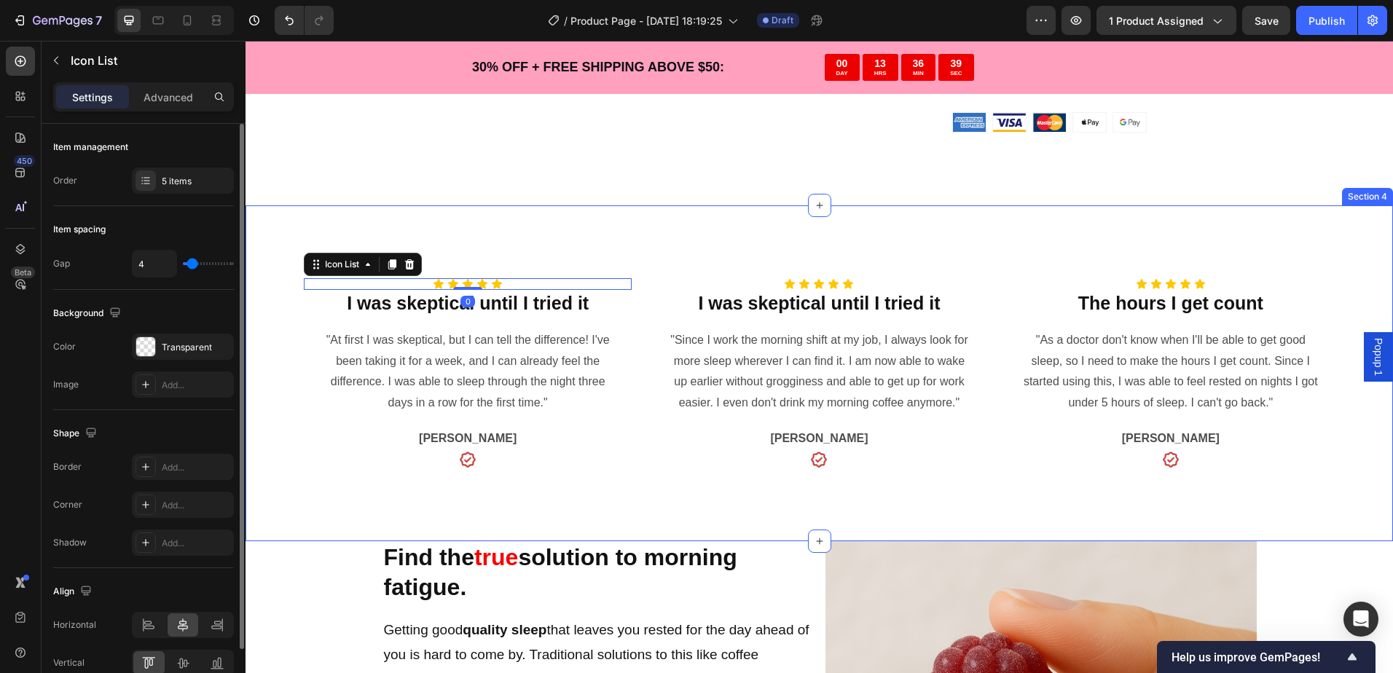
click at [439, 235] on div "Icon Icon Icon Icon Icon Icon List 0 I was skeptical until I tried it Heading "…" at bounding box center [818, 372] width 1147 height 335
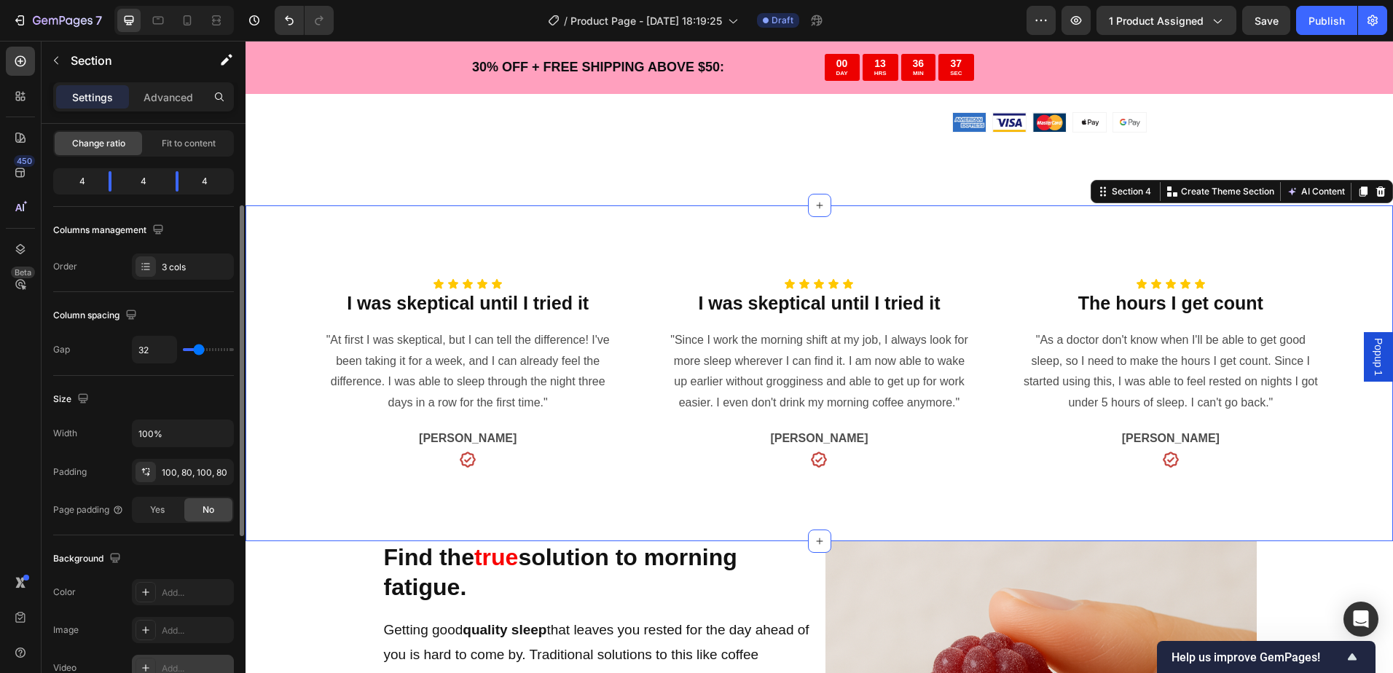
scroll to position [219, 0]
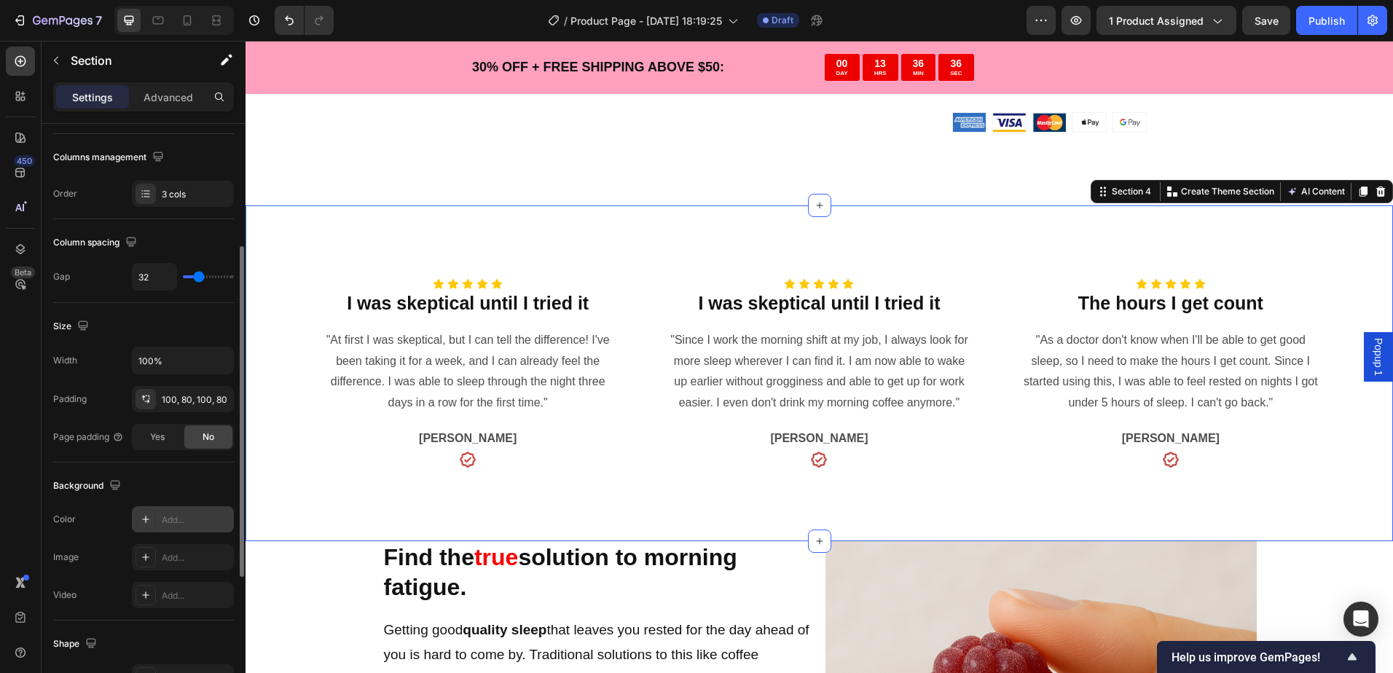
click at [164, 518] on div "Add..." at bounding box center [196, 519] width 68 height 13
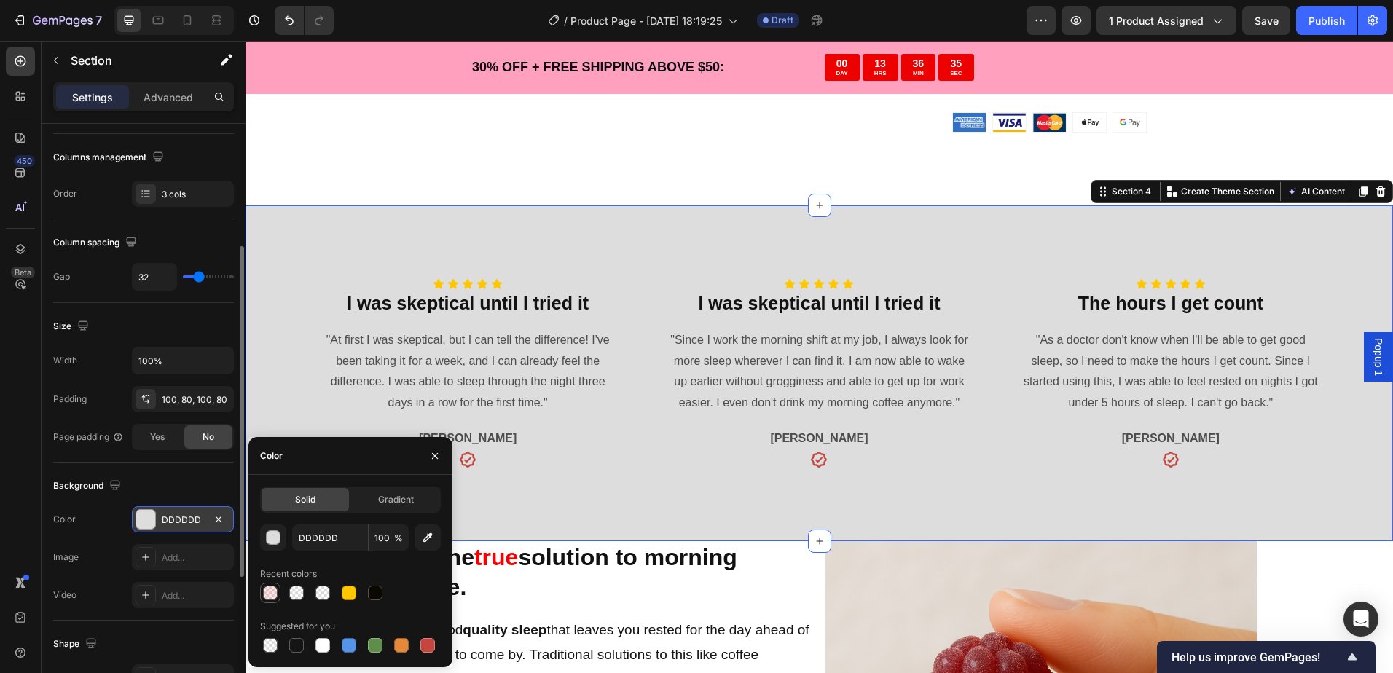
click at [261, 591] on div at bounding box center [269, 592] width 17 height 17
type input "FF0000"
type input "10"
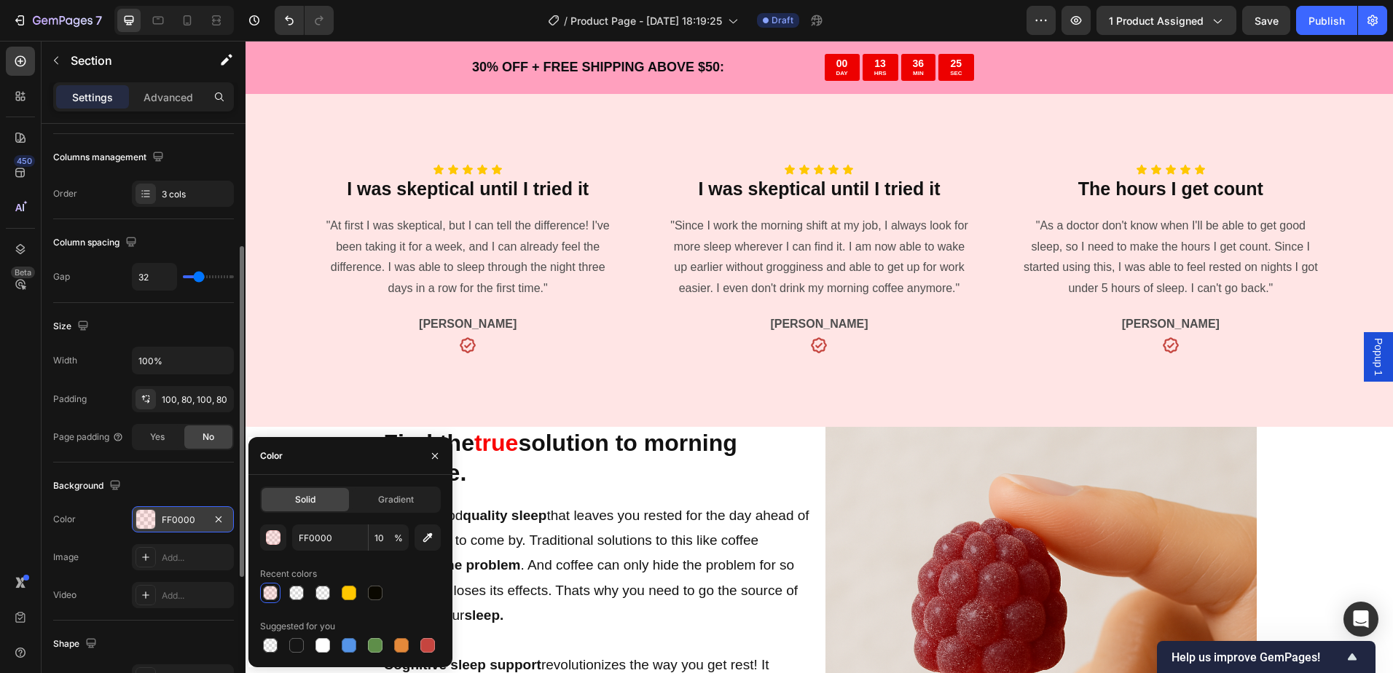
scroll to position [728, 0]
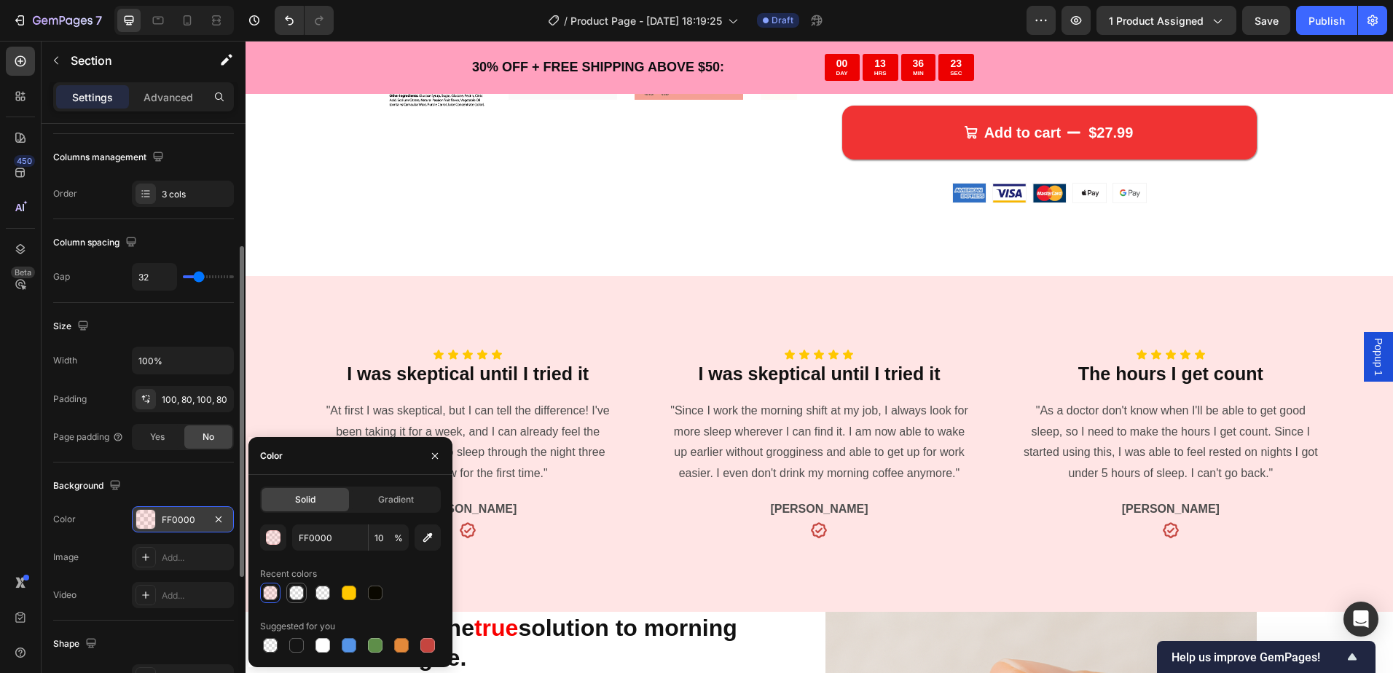
click at [294, 594] on div at bounding box center [296, 593] width 15 height 15
type input "FFF2F2"
type input "0"
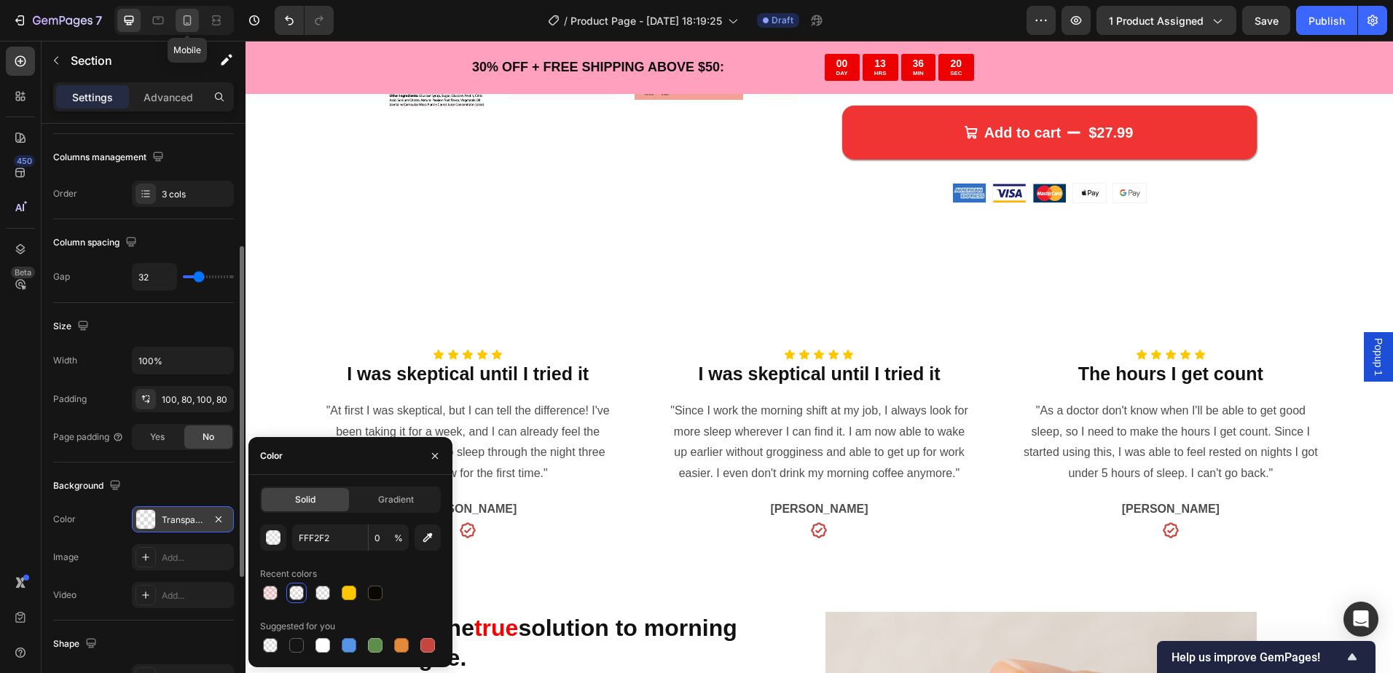
click at [179, 23] on div at bounding box center [187, 20] width 23 height 23
type input "0"
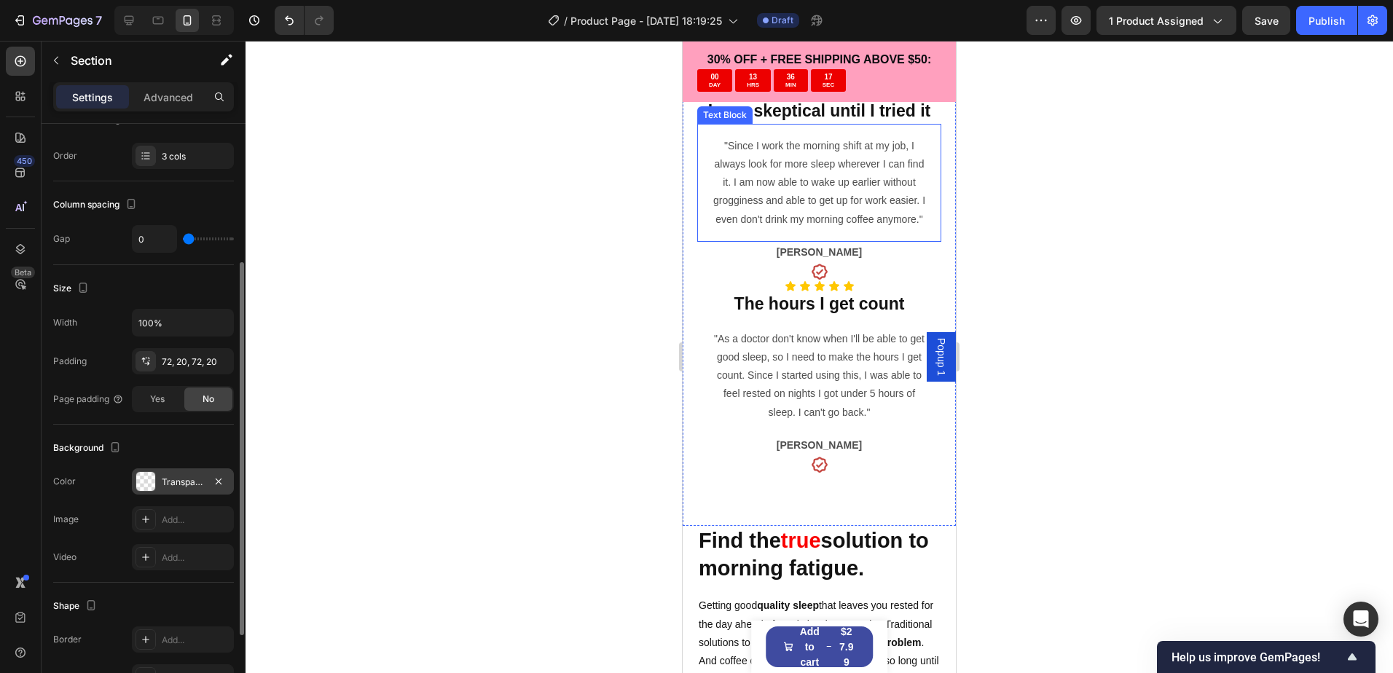
scroll to position [1464, 0]
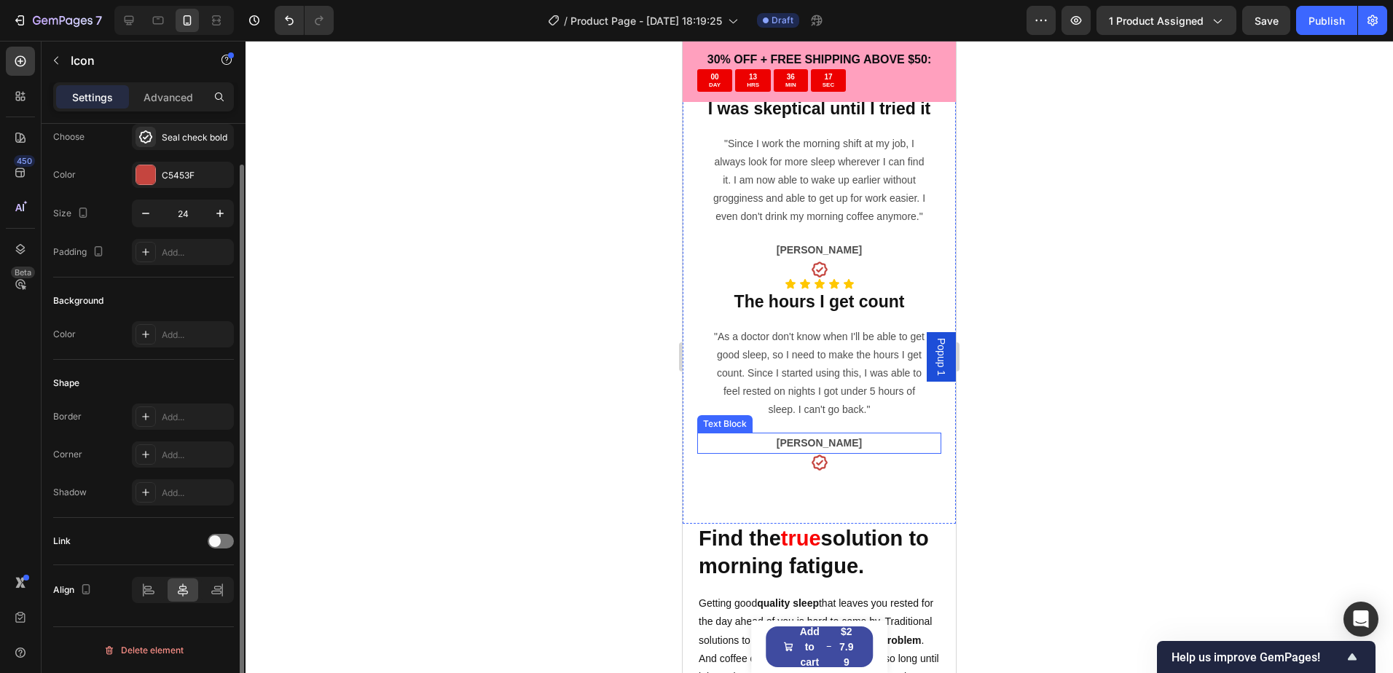
click at [728, 471] on div "Icon" at bounding box center [819, 462] width 244 height 17
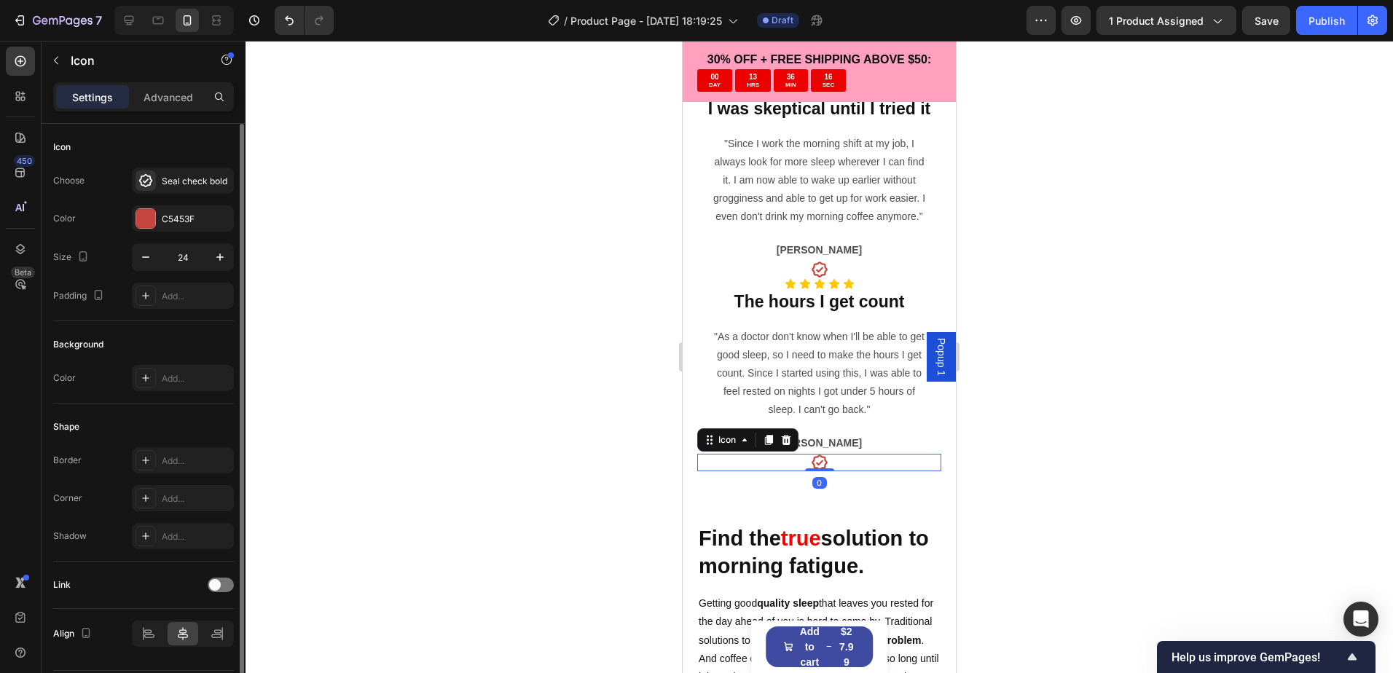
click at [721, 523] on div "Icon Icon Icon Icon Icon Icon List I was skeptical until I tried it Heading "At…" at bounding box center [818, 182] width 273 height 684
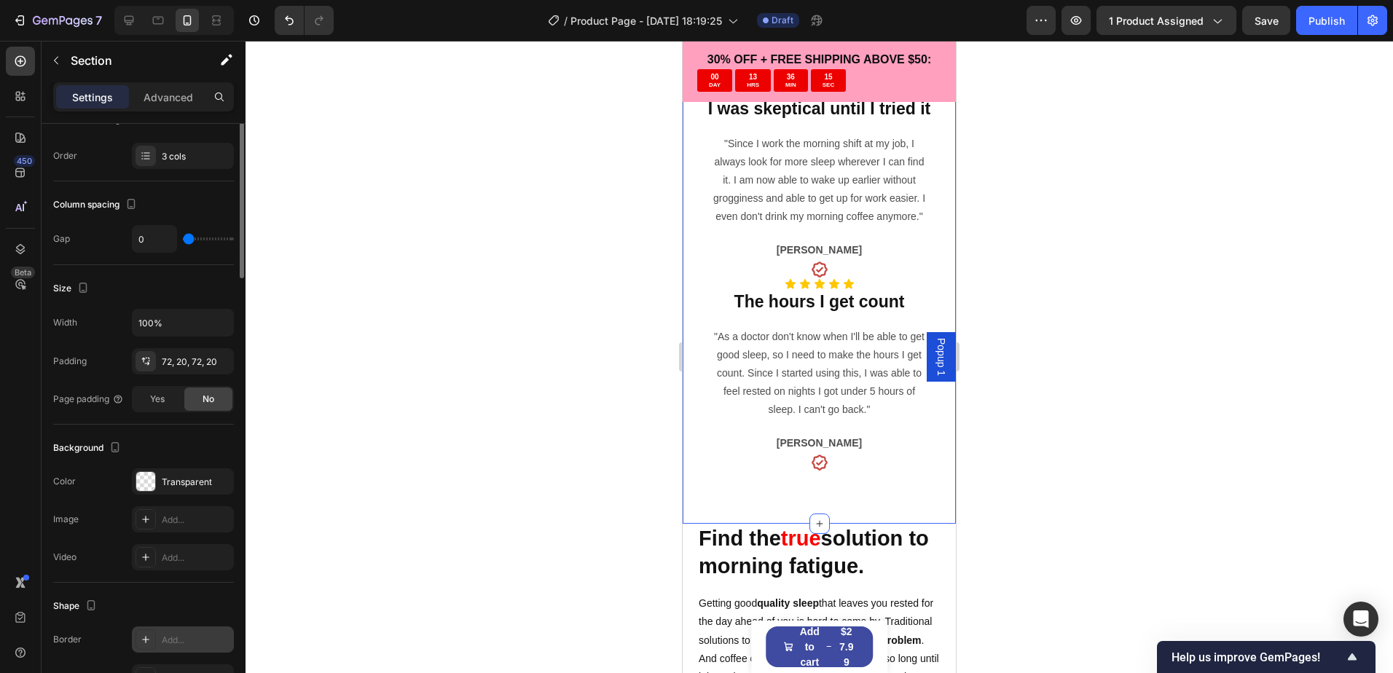
scroll to position [291, 0]
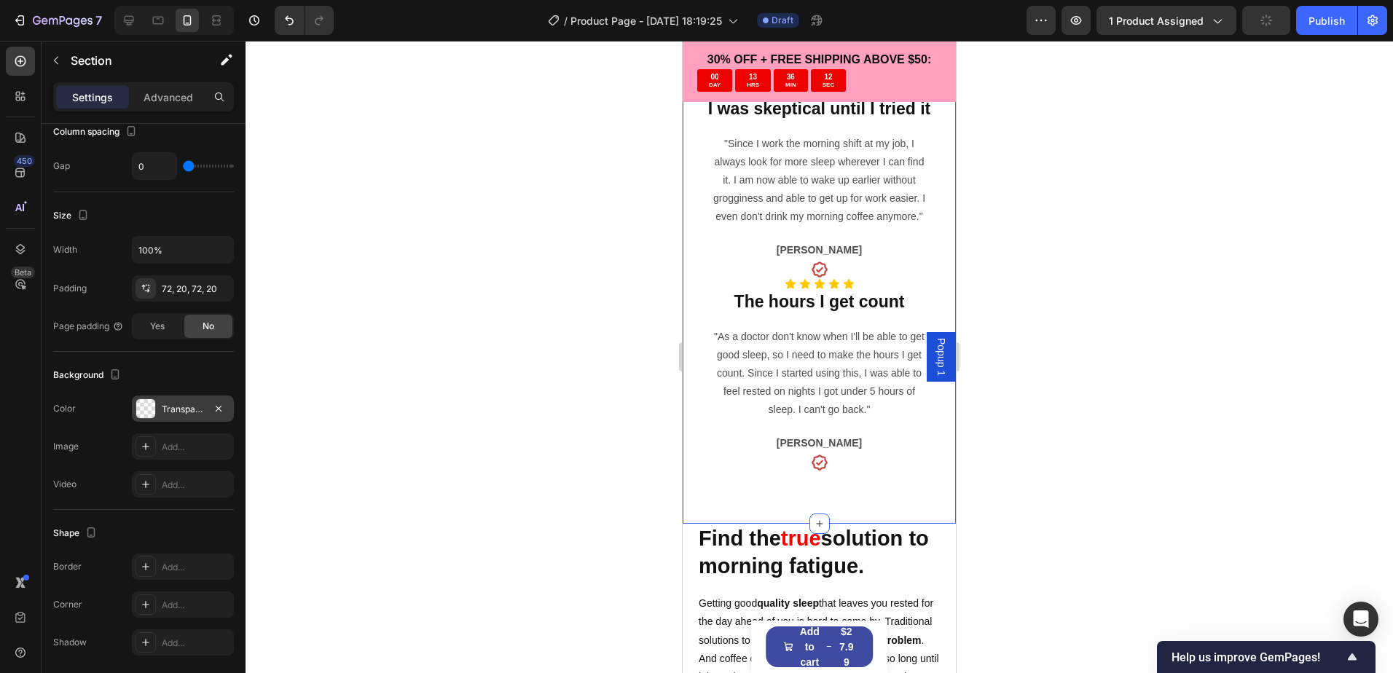
click at [161, 420] on div "Transparent" at bounding box center [183, 408] width 102 height 26
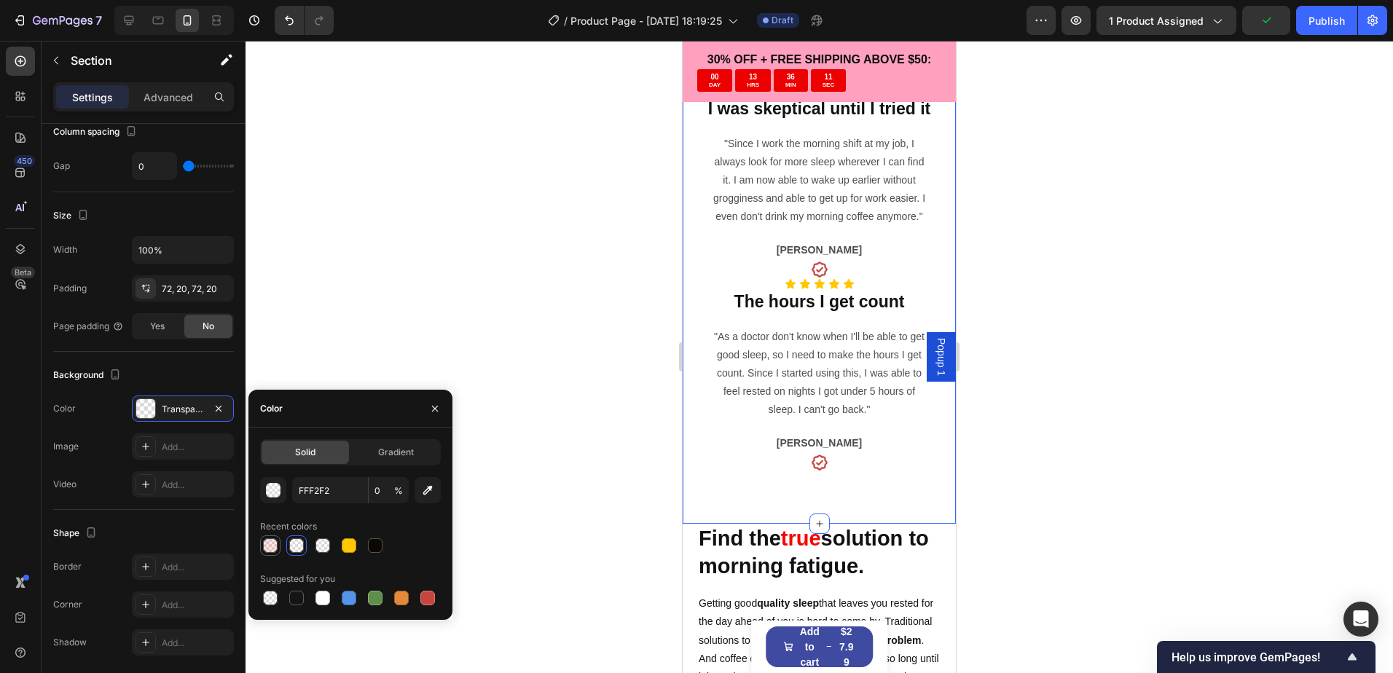
click at [263, 546] on div at bounding box center [270, 545] width 15 height 15
type input "FF0000"
type input "10"
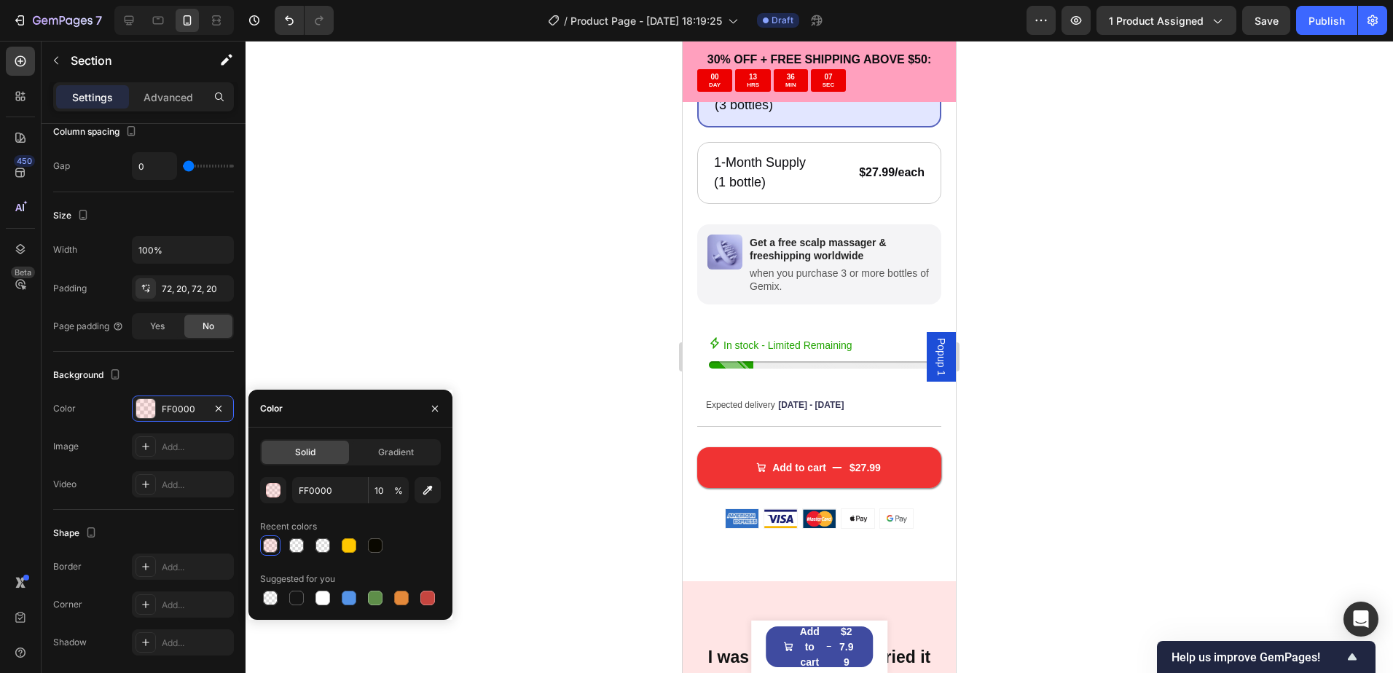
click at [1102, 501] on div at bounding box center [818, 357] width 1147 height 632
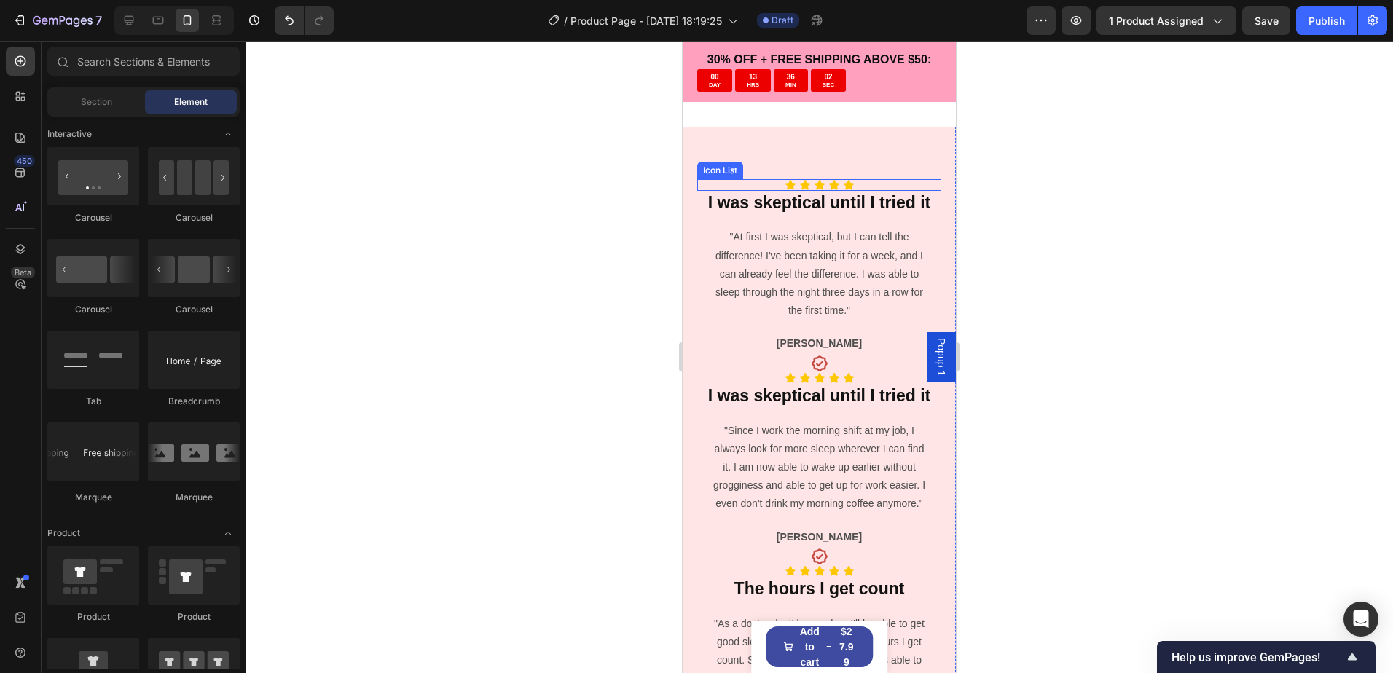
scroll to position [1384, 0]
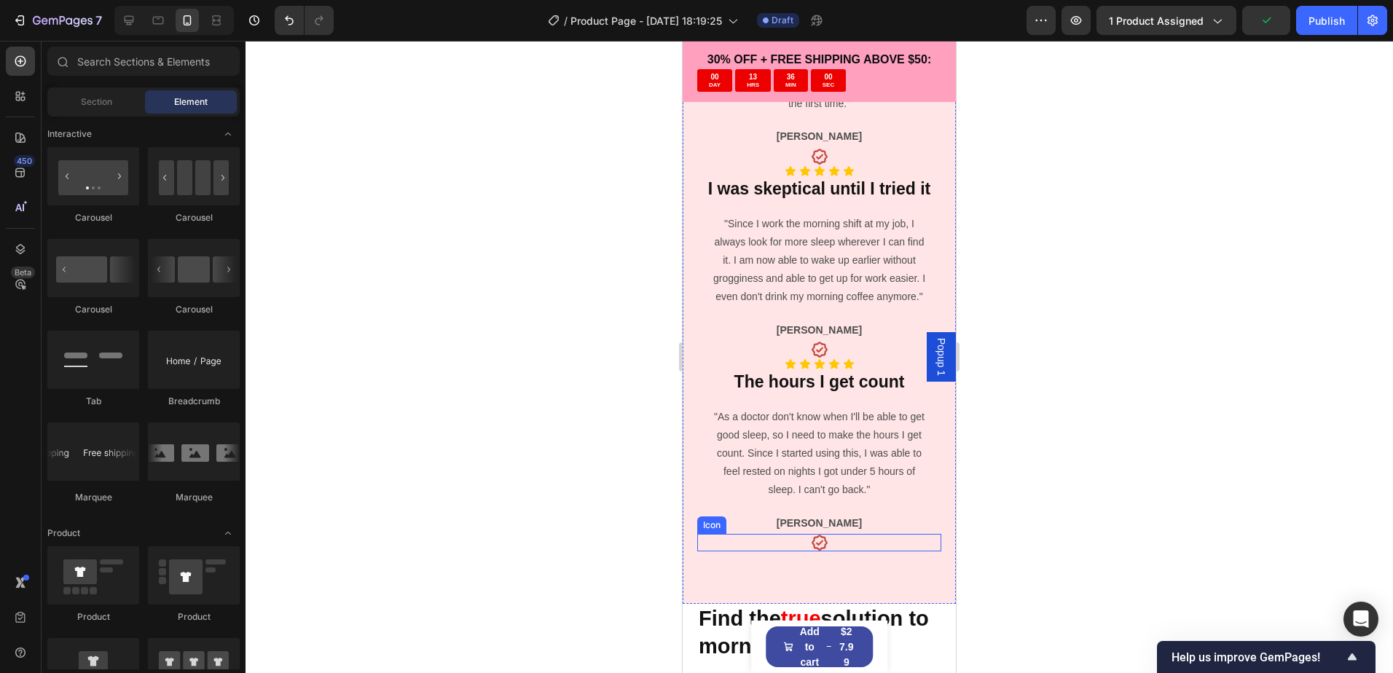
click at [916, 551] on div "Icon" at bounding box center [819, 542] width 244 height 17
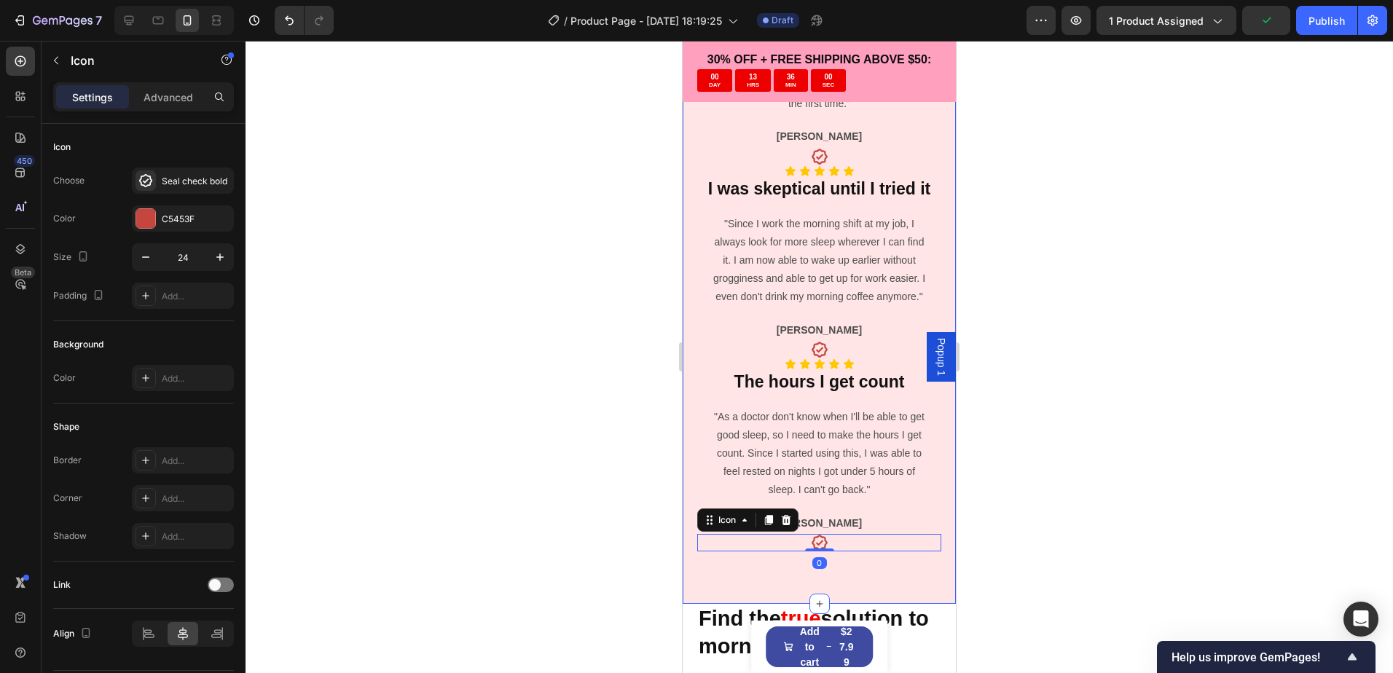
click at [905, 604] on div "Icon Icon Icon Icon Icon Icon List I was skeptical until I tried it Heading "At…" at bounding box center [818, 262] width 273 height 684
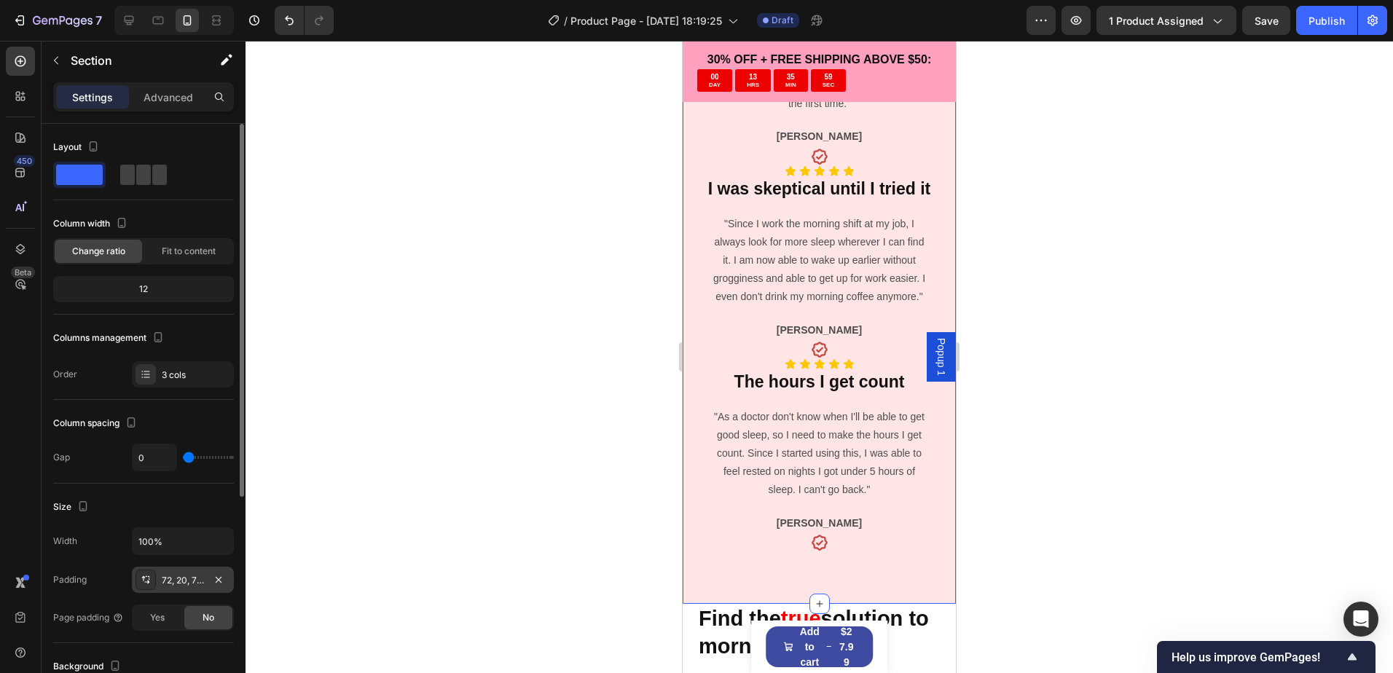
scroll to position [219, 0]
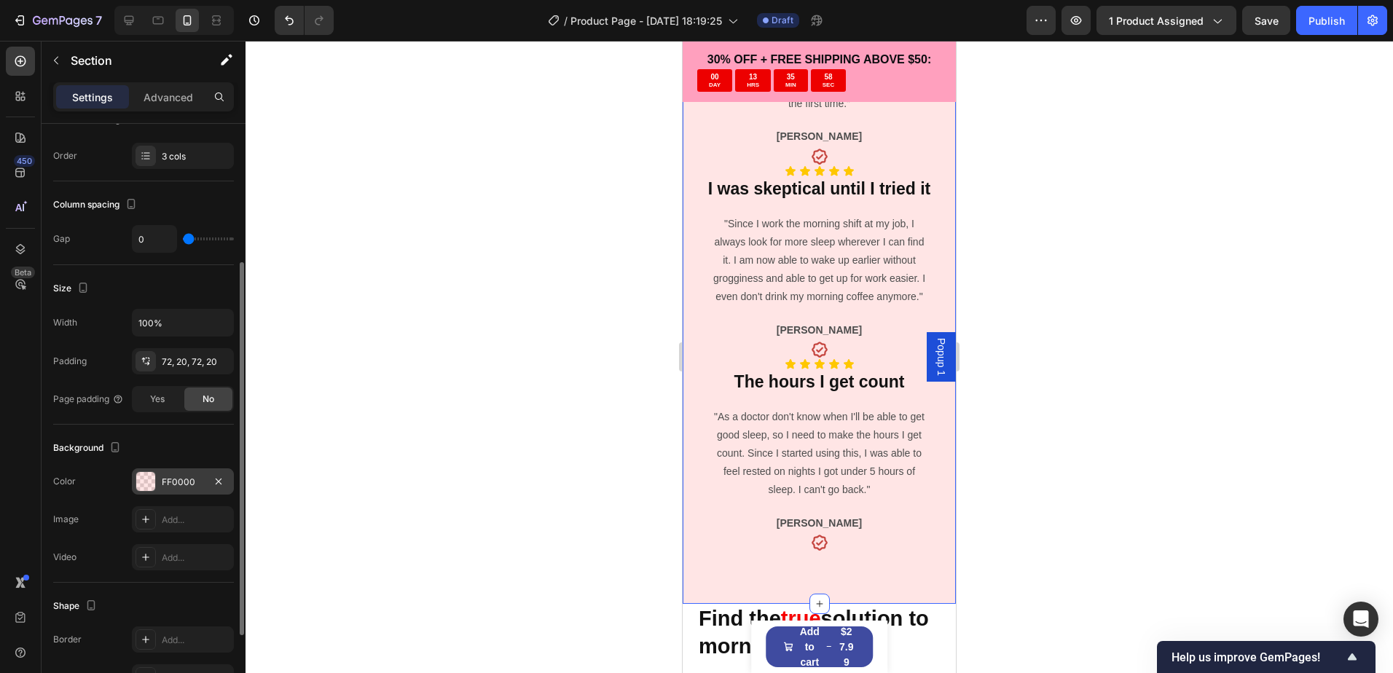
click at [184, 487] on div "FF0000" at bounding box center [183, 482] width 42 height 13
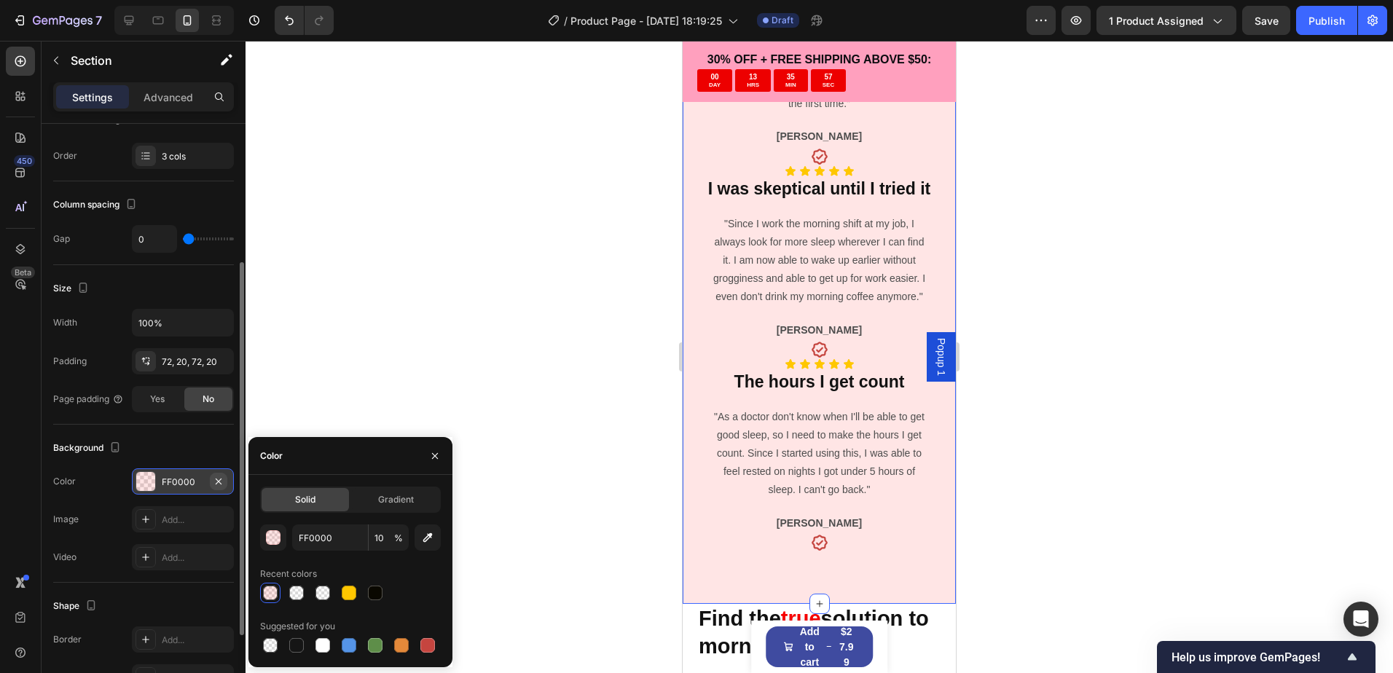
click at [216, 482] on icon "button" at bounding box center [219, 482] width 12 height 12
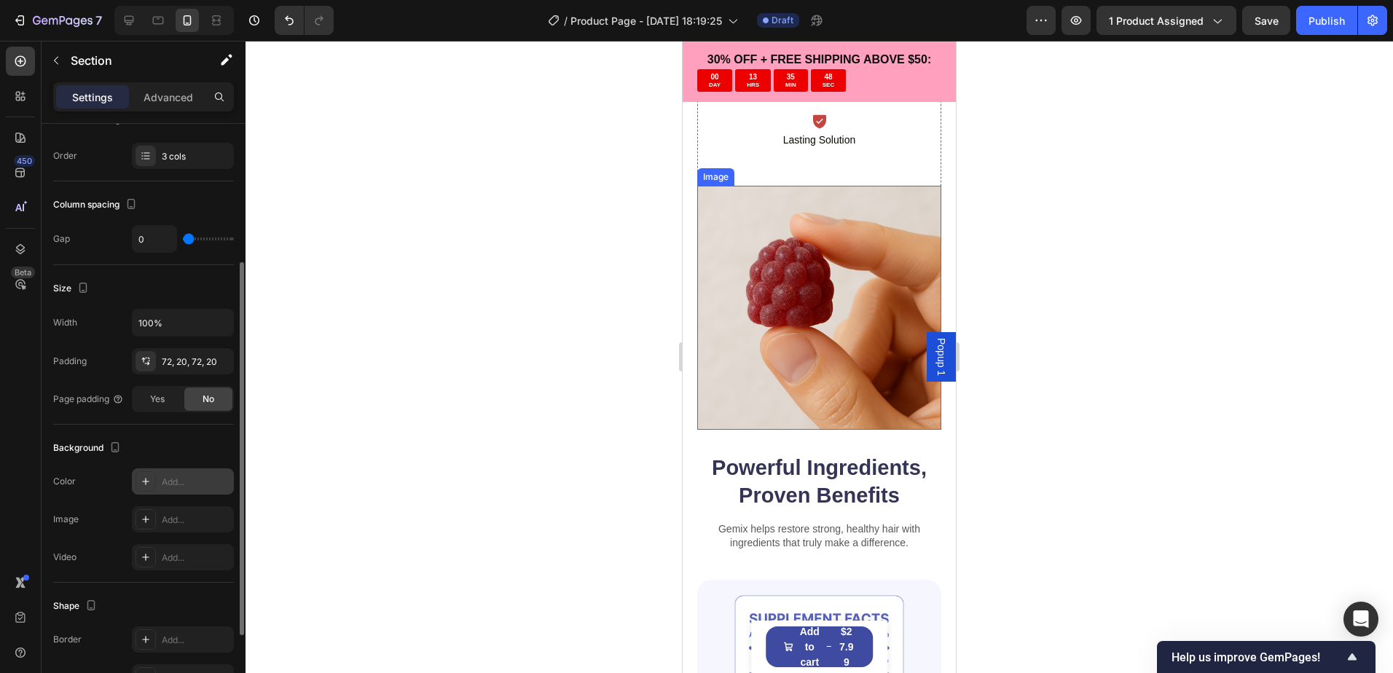
scroll to position [2185, 0]
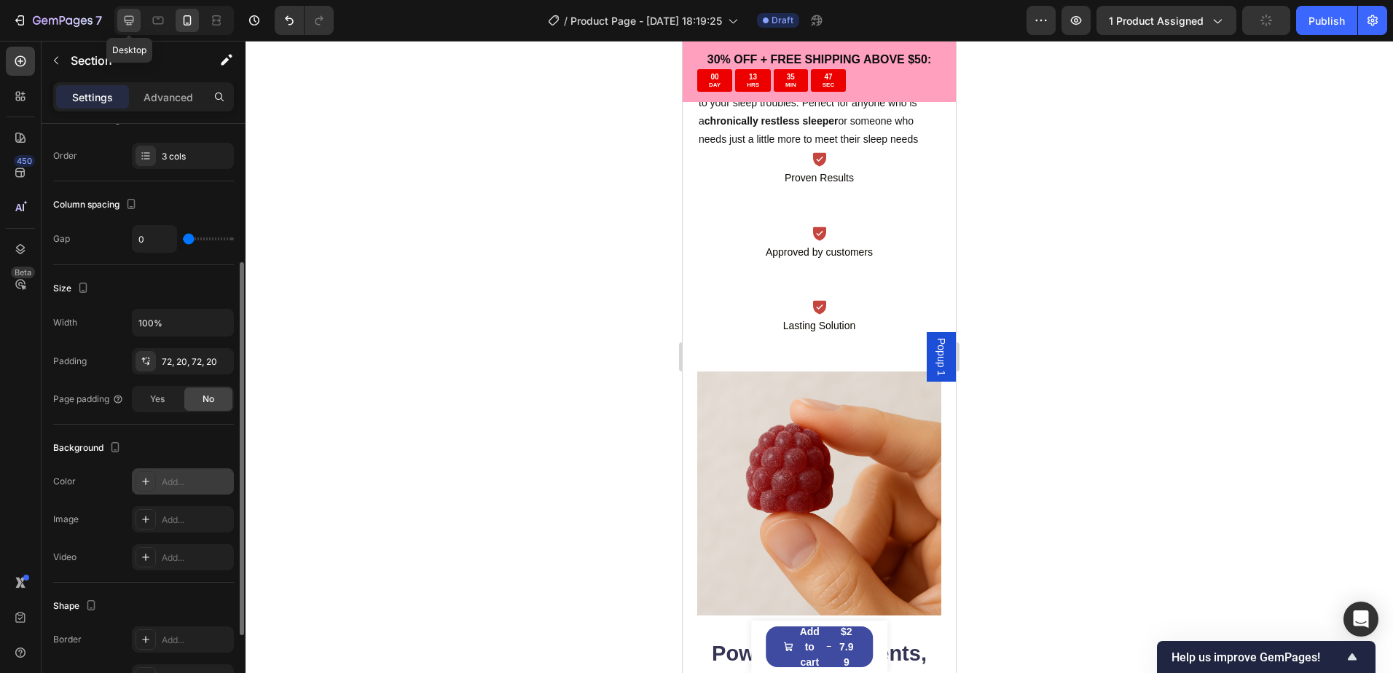
click at [127, 18] on icon at bounding box center [129, 20] width 15 height 15
type input "32"
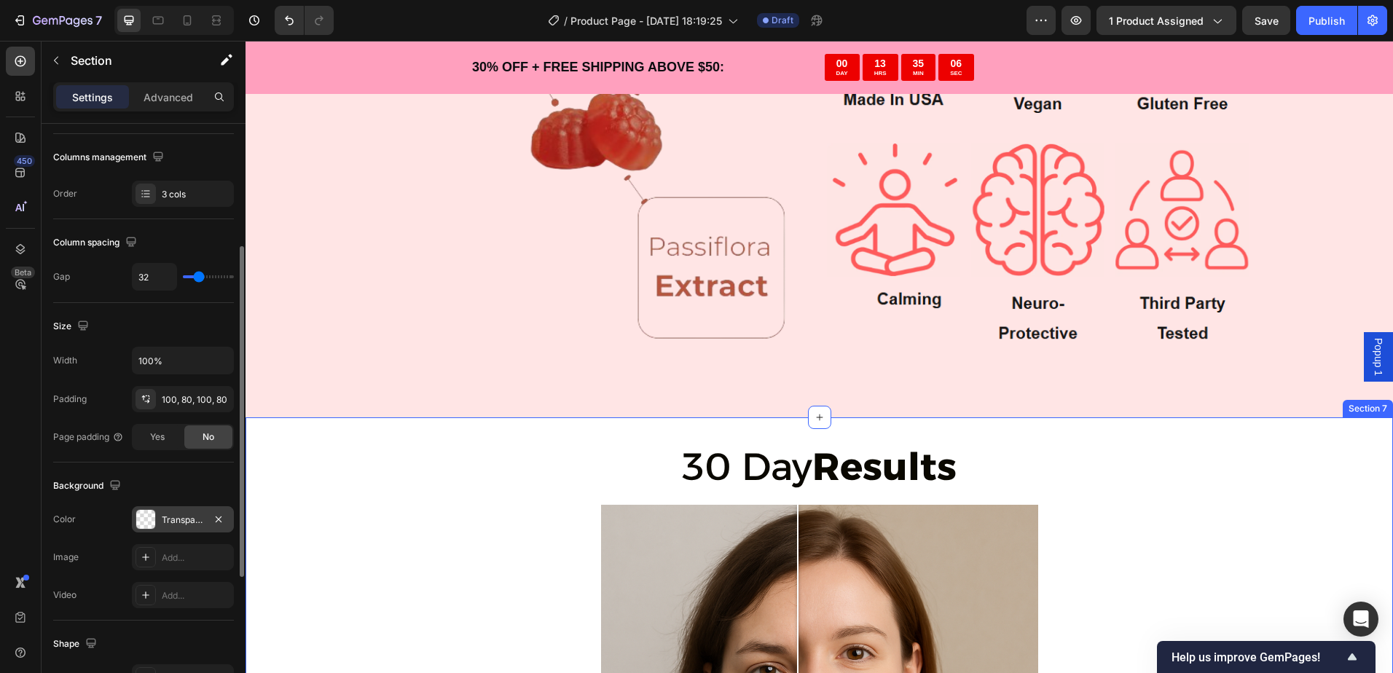
scroll to position [2806, 0]
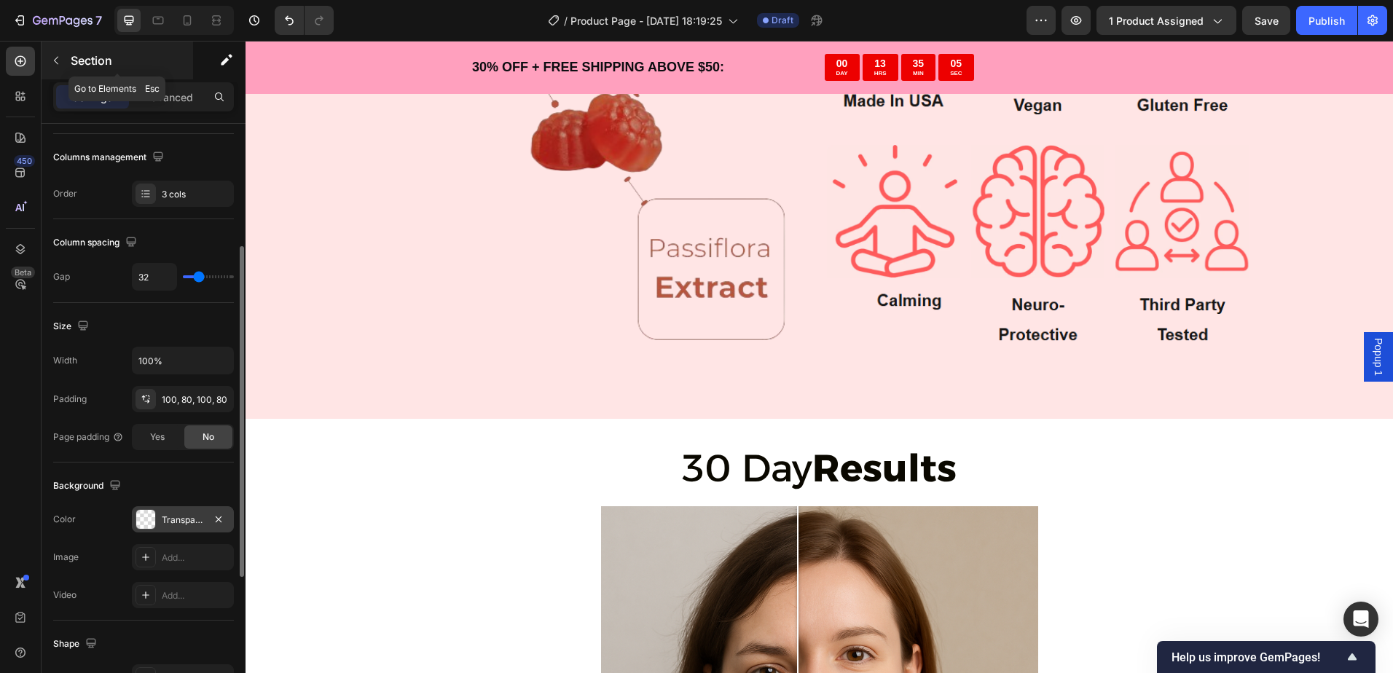
click at [71, 65] on p "Section" at bounding box center [130, 60] width 119 height 17
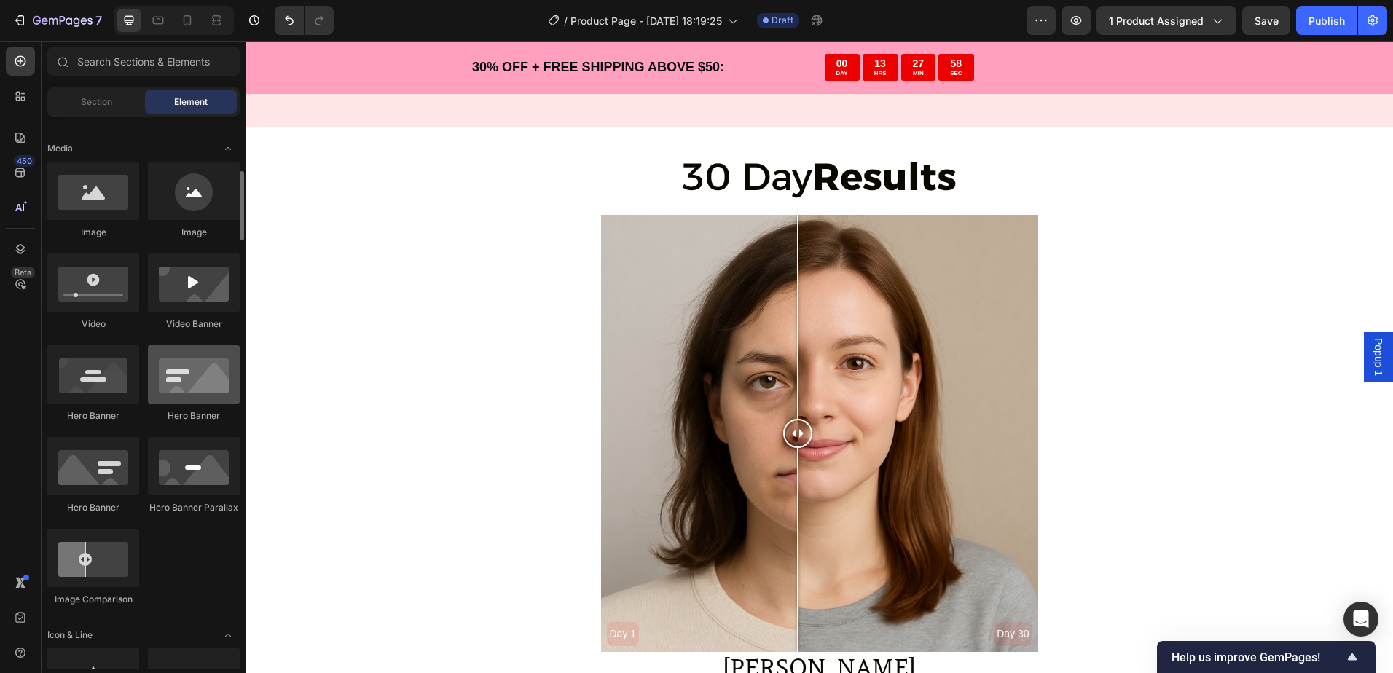
scroll to position [3388, 0]
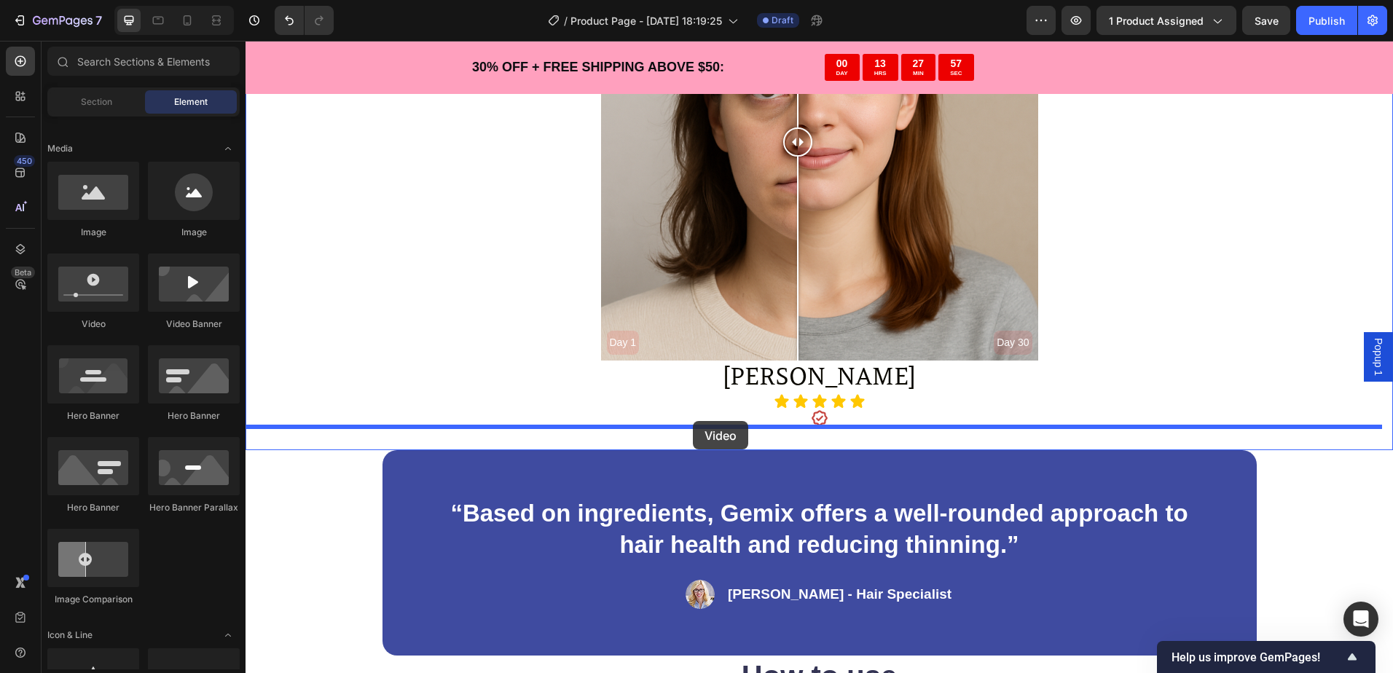
drag, startPoint x: 345, startPoint y: 331, endPoint x: 693, endPoint y: 421, distance: 359.7
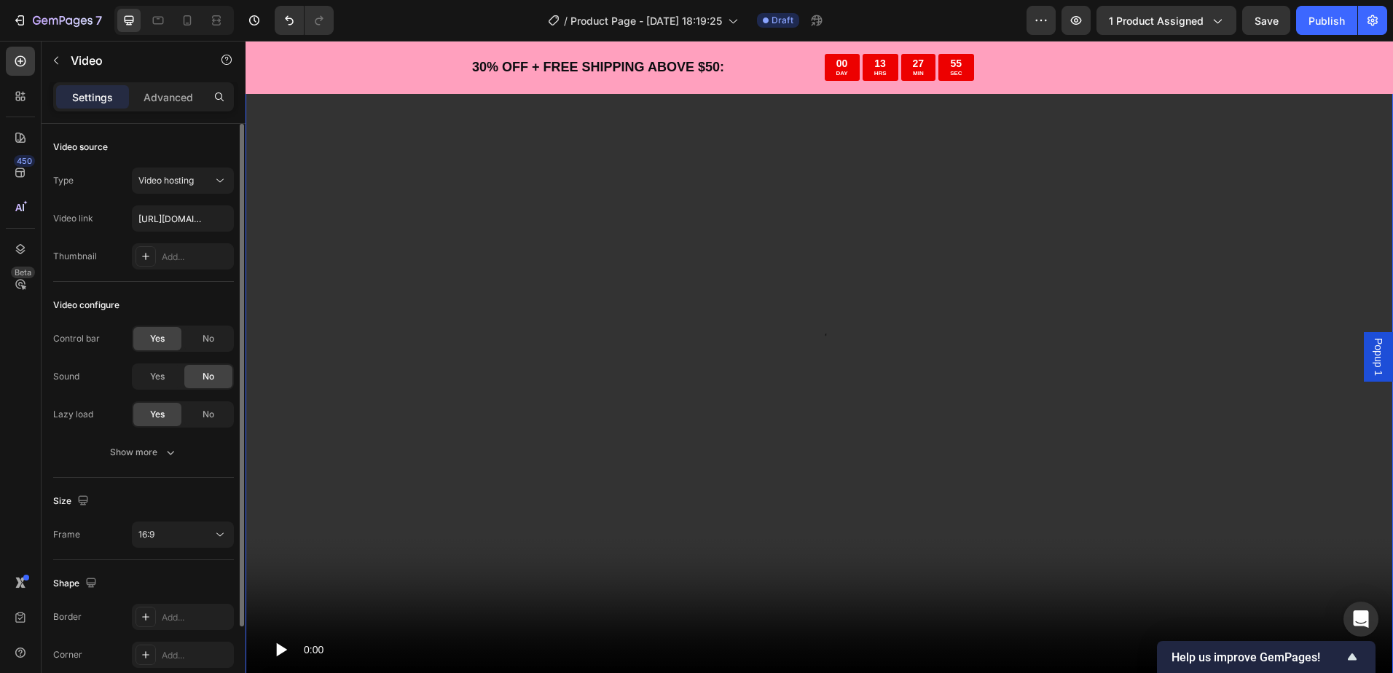
scroll to position [3825, 0]
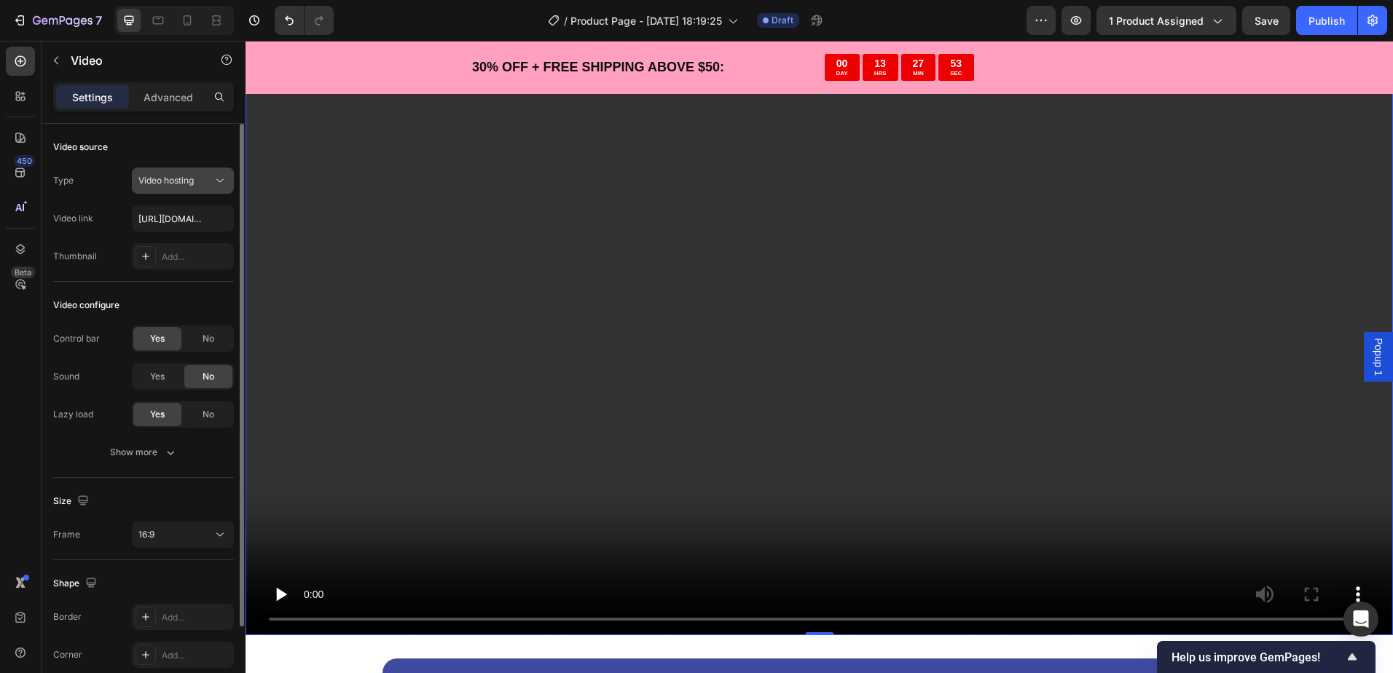
click at [170, 186] on span "Video hosting" at bounding box center [165, 180] width 55 height 13
click at [169, 176] on span "Video hosting" at bounding box center [165, 180] width 55 height 11
click at [197, 334] on div "No" at bounding box center [208, 338] width 48 height 23
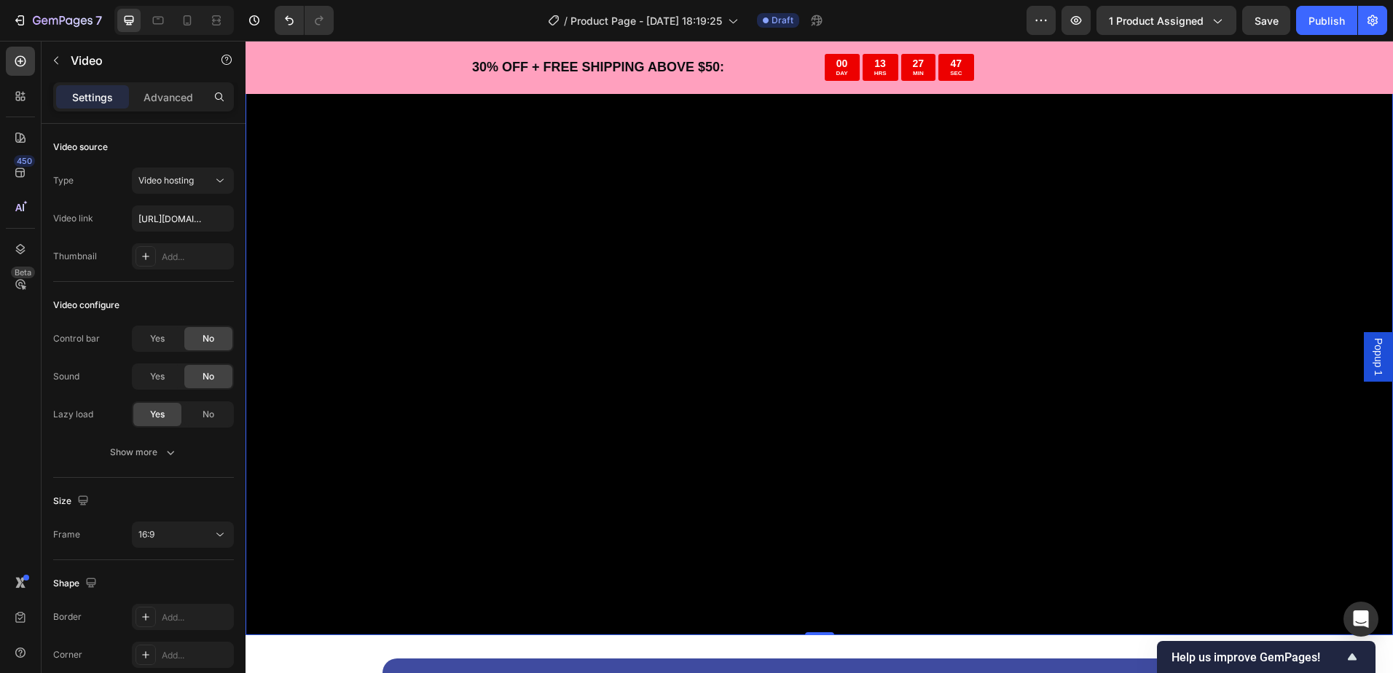
click at [508, 354] on video at bounding box center [818, 312] width 1147 height 645
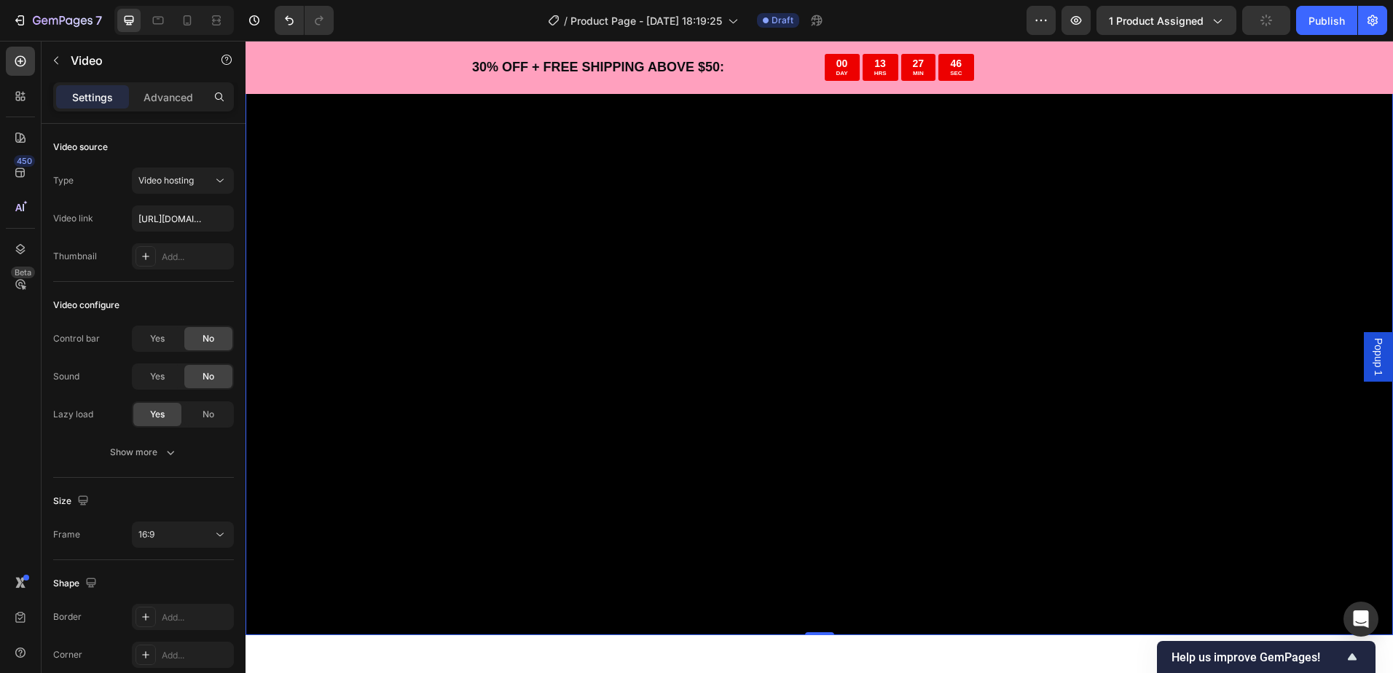
scroll to position [3680, 0]
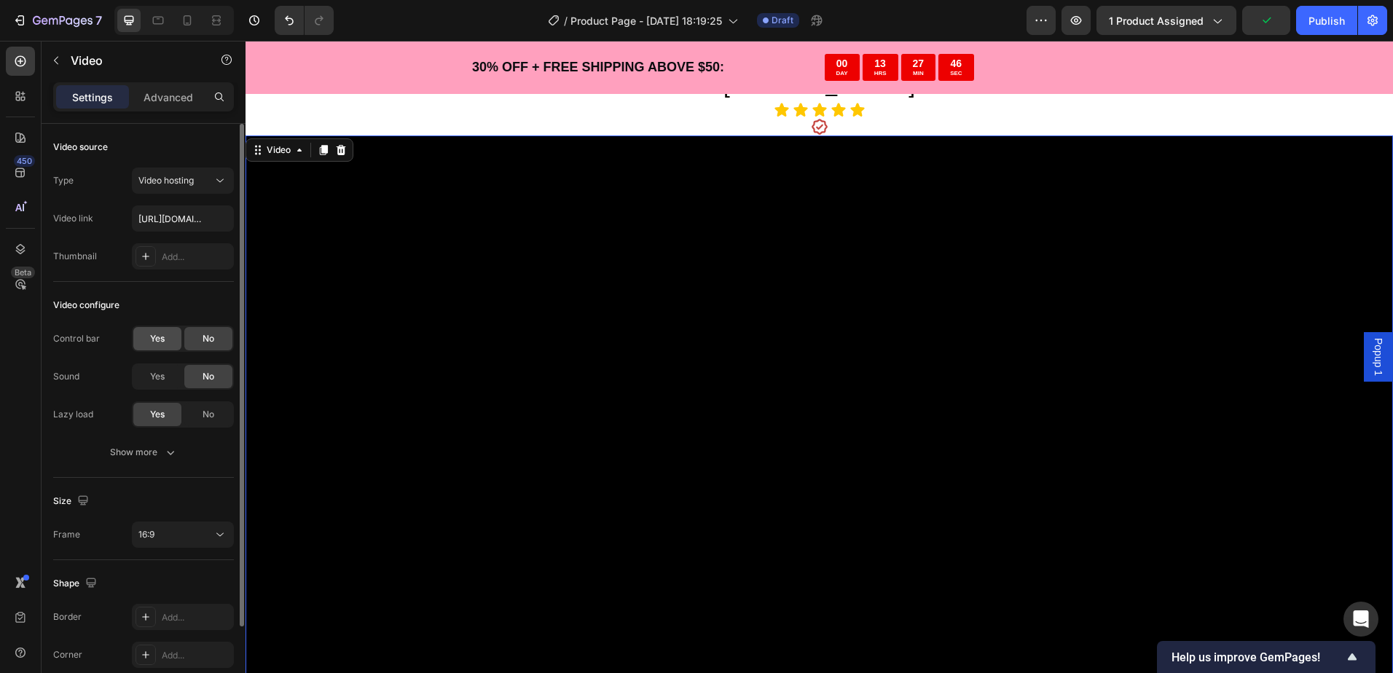
drag, startPoint x: 147, startPoint y: 334, endPoint x: 176, endPoint y: 336, distance: 28.6
click at [147, 334] on div "Yes" at bounding box center [157, 338] width 48 height 23
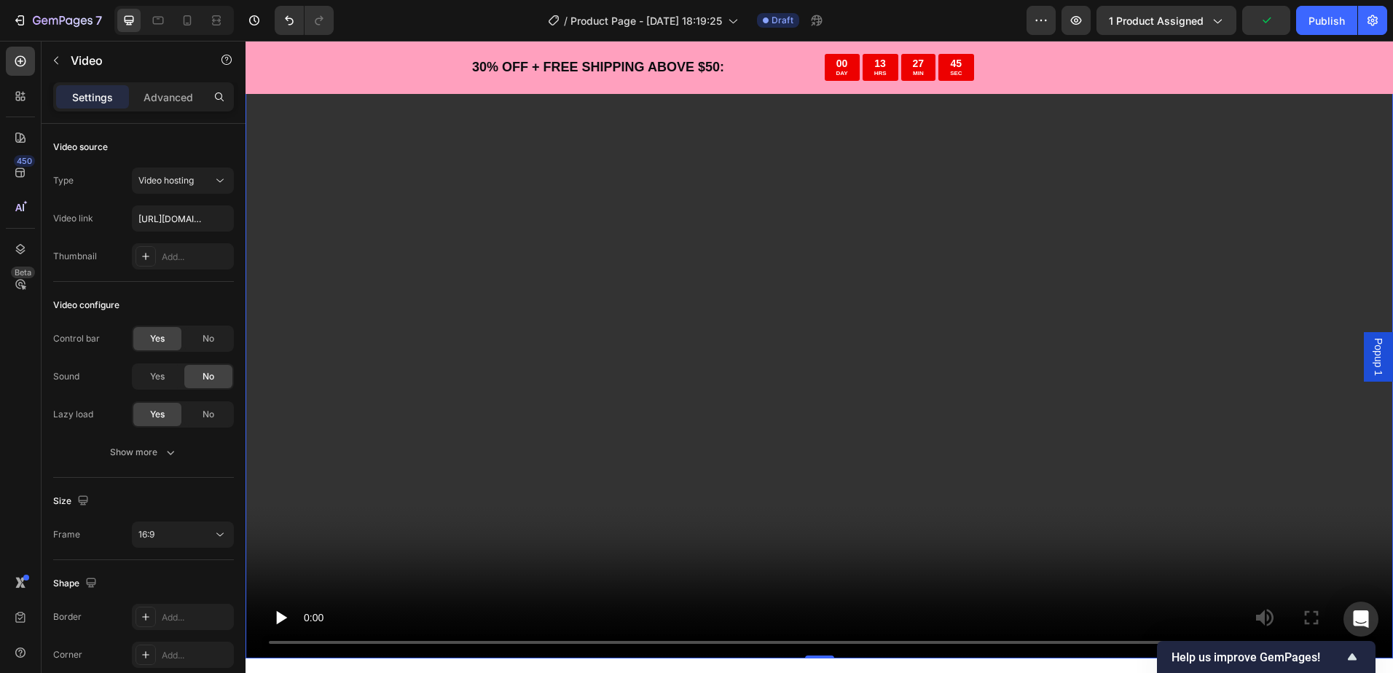
scroll to position [3825, 0]
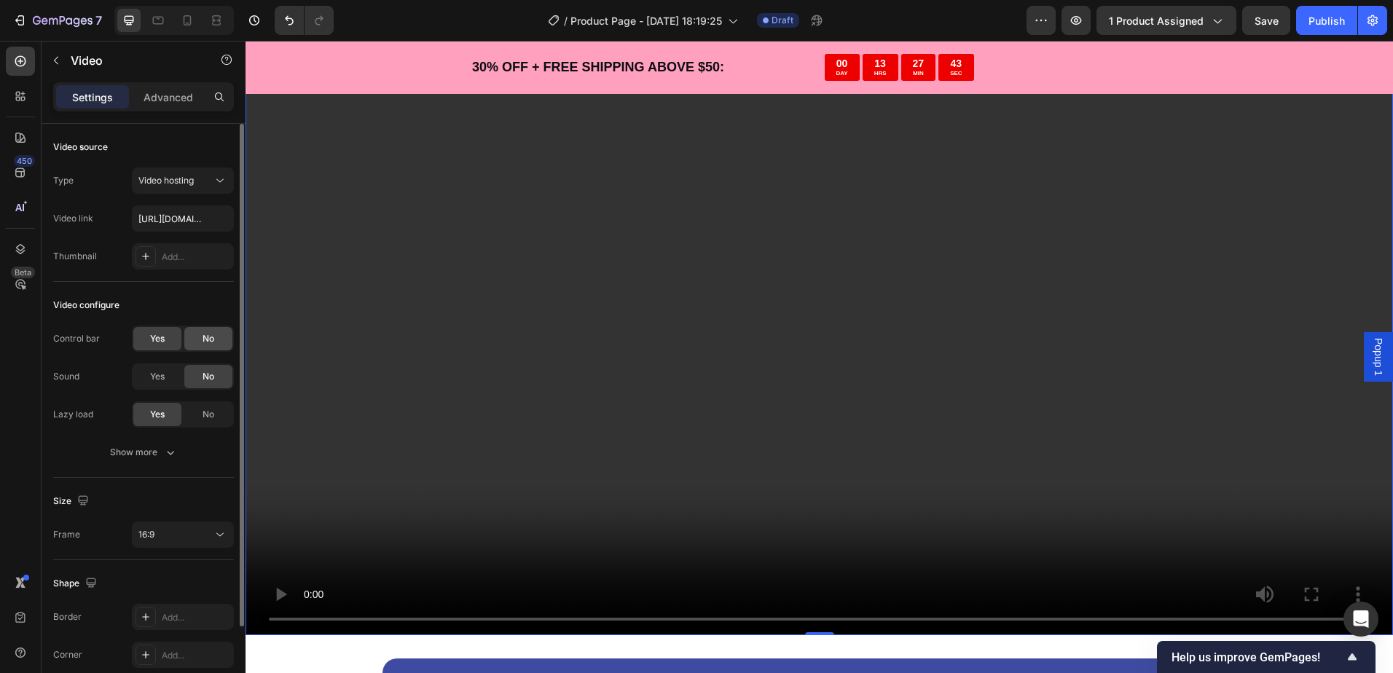
click at [200, 344] on div "No" at bounding box center [208, 338] width 48 height 23
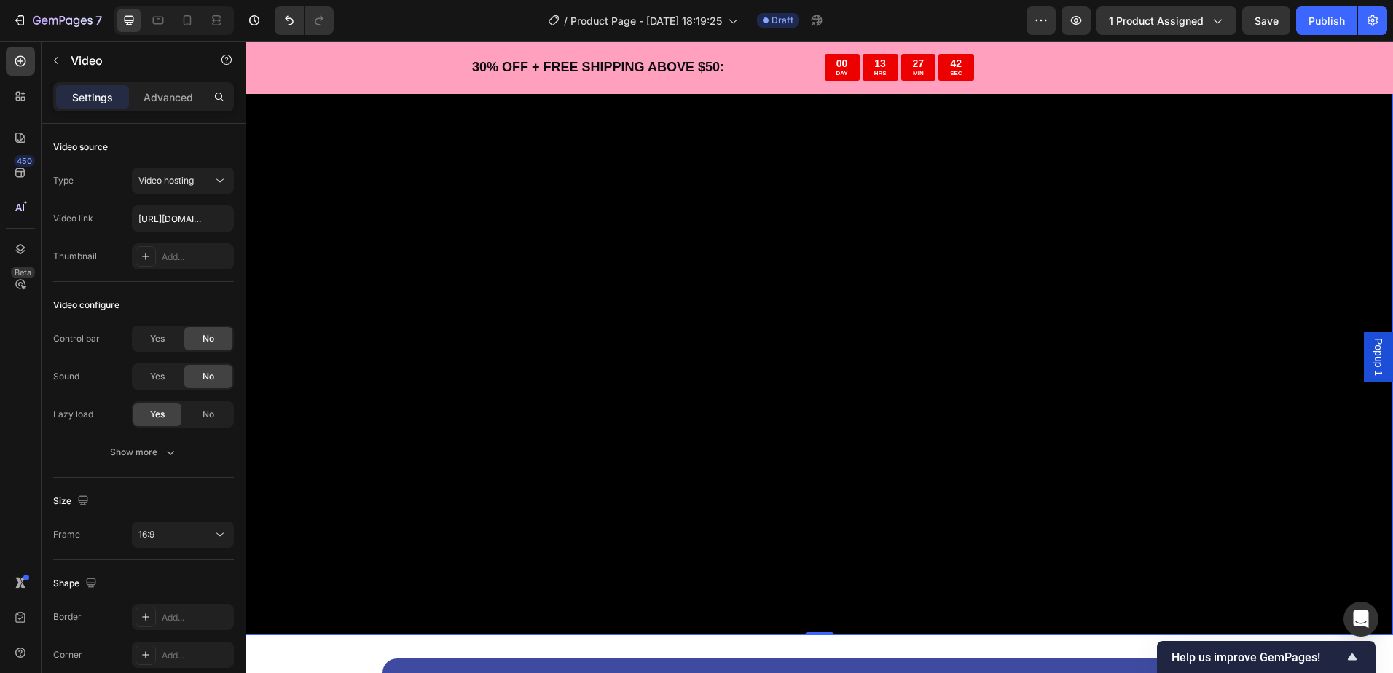
click at [342, 573] on video at bounding box center [818, 312] width 1147 height 645
drag, startPoint x: 276, startPoint y: 580, endPoint x: 249, endPoint y: 518, distance: 67.5
click at [274, 574] on video at bounding box center [818, 312] width 1147 height 645
click at [169, 349] on div "Yes" at bounding box center [157, 338] width 48 height 23
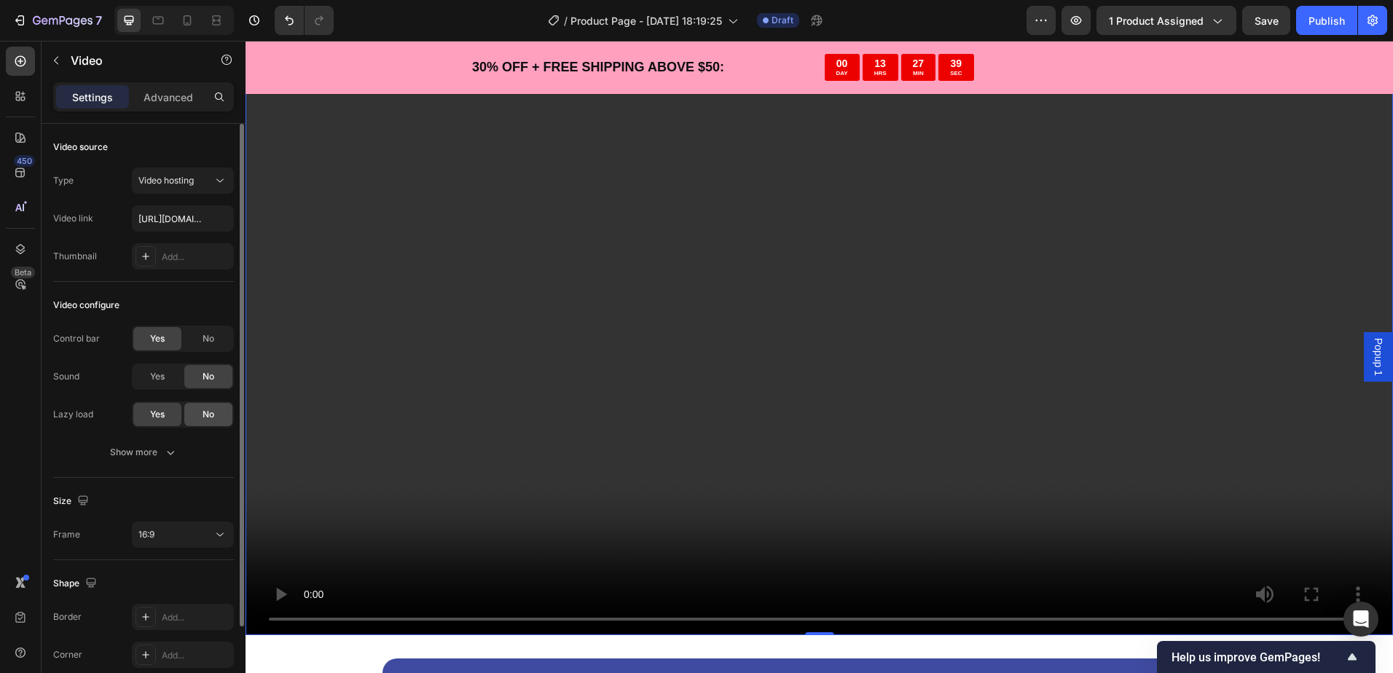
click at [197, 413] on div "No" at bounding box center [208, 414] width 48 height 23
click at [154, 414] on span "Yes" at bounding box center [157, 414] width 15 height 13
click at [122, 444] on button "Show more" at bounding box center [143, 452] width 181 height 26
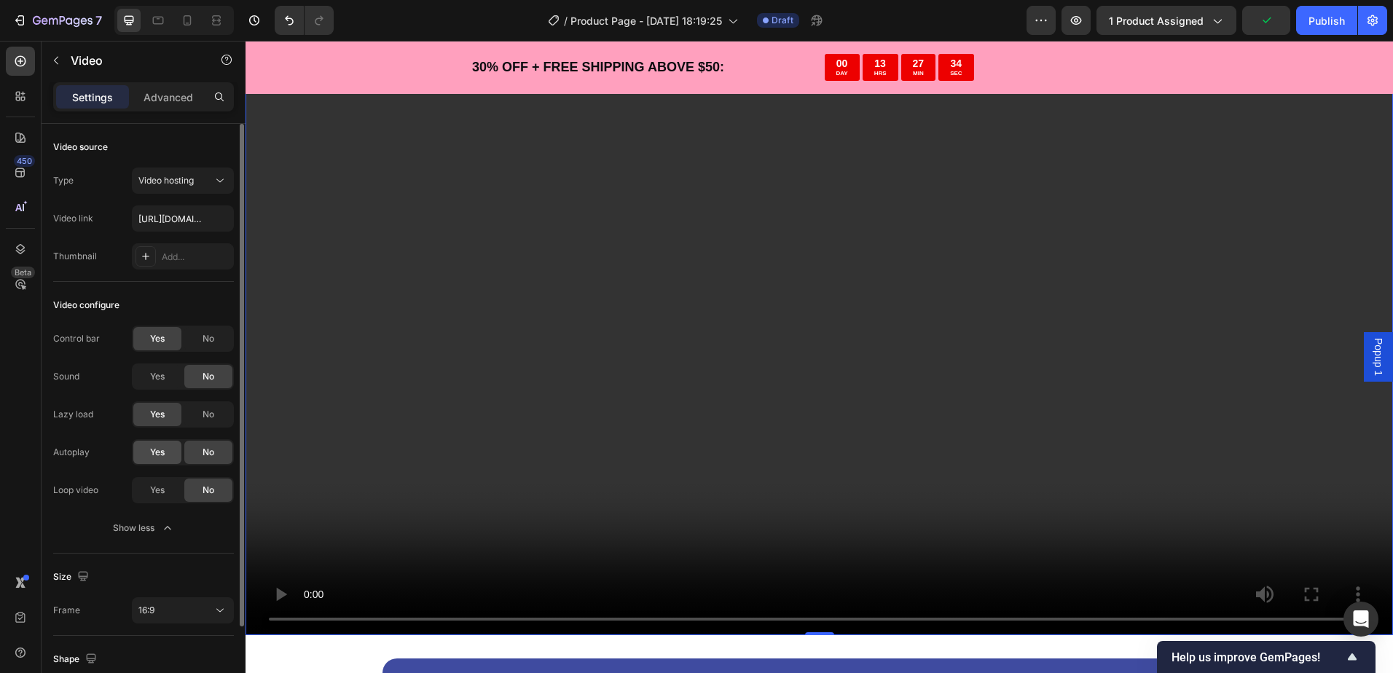
click at [161, 455] on span "Yes" at bounding box center [157, 452] width 15 height 13
click at [157, 479] on div "Yes" at bounding box center [157, 490] width 48 height 23
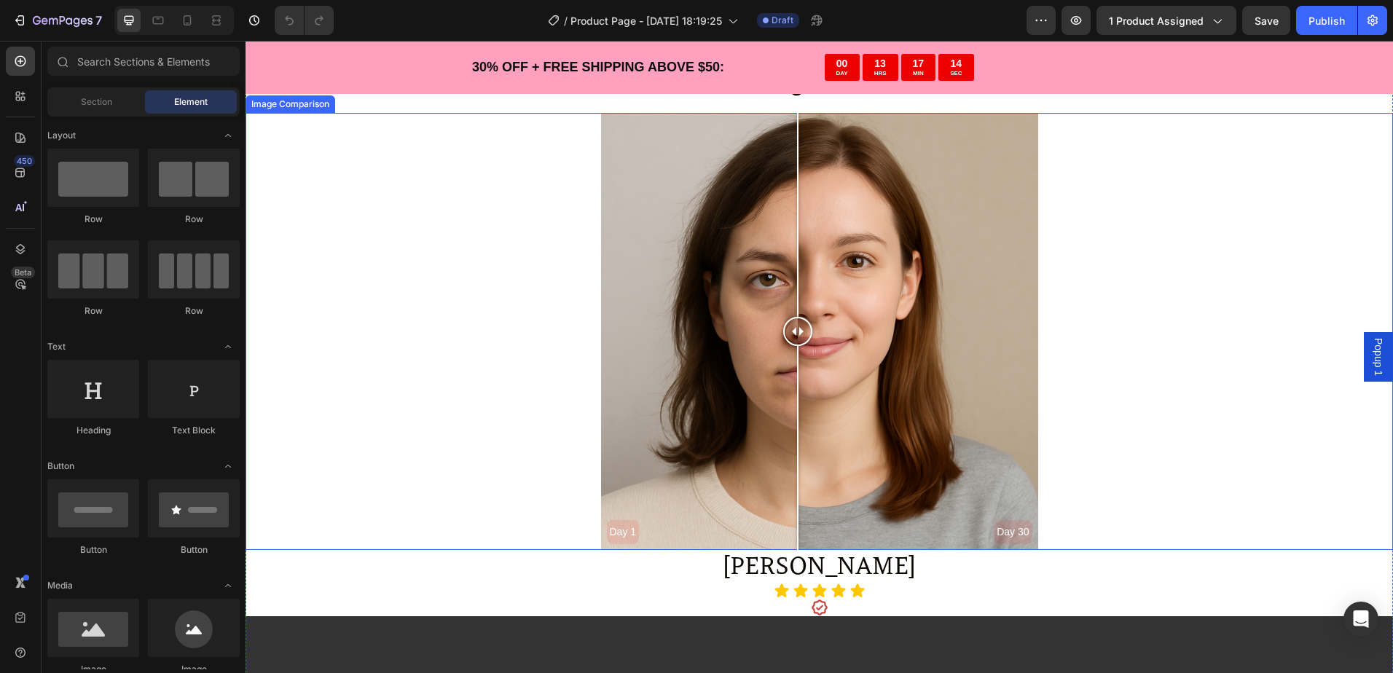
scroll to position [3059, 0]
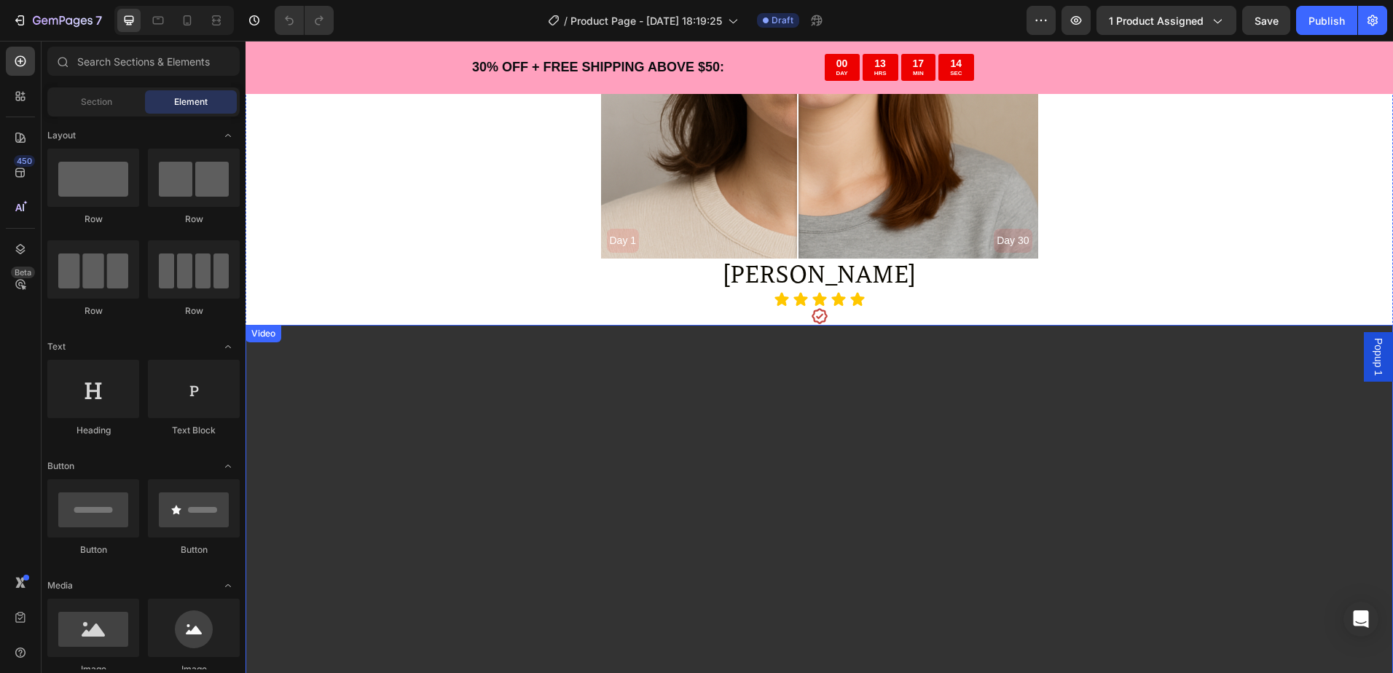
click at [857, 429] on video at bounding box center [818, 647] width 1147 height 645
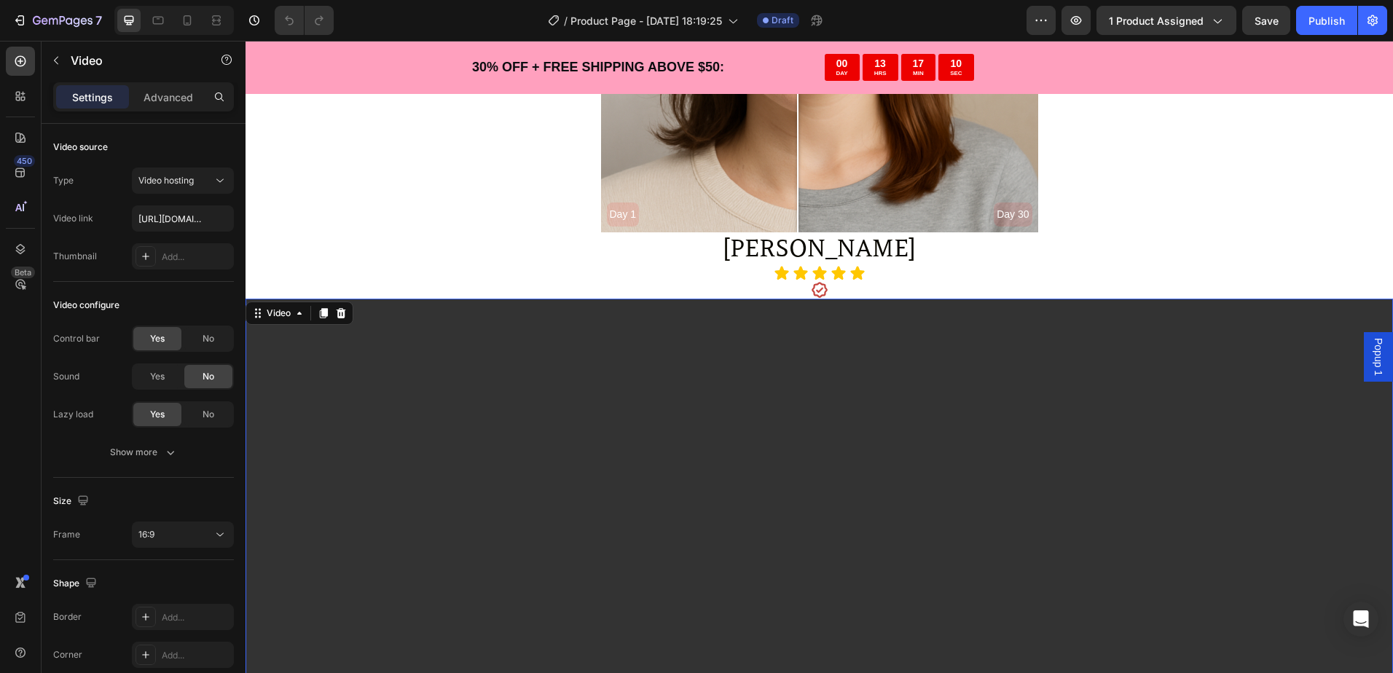
scroll to position [3132, 0]
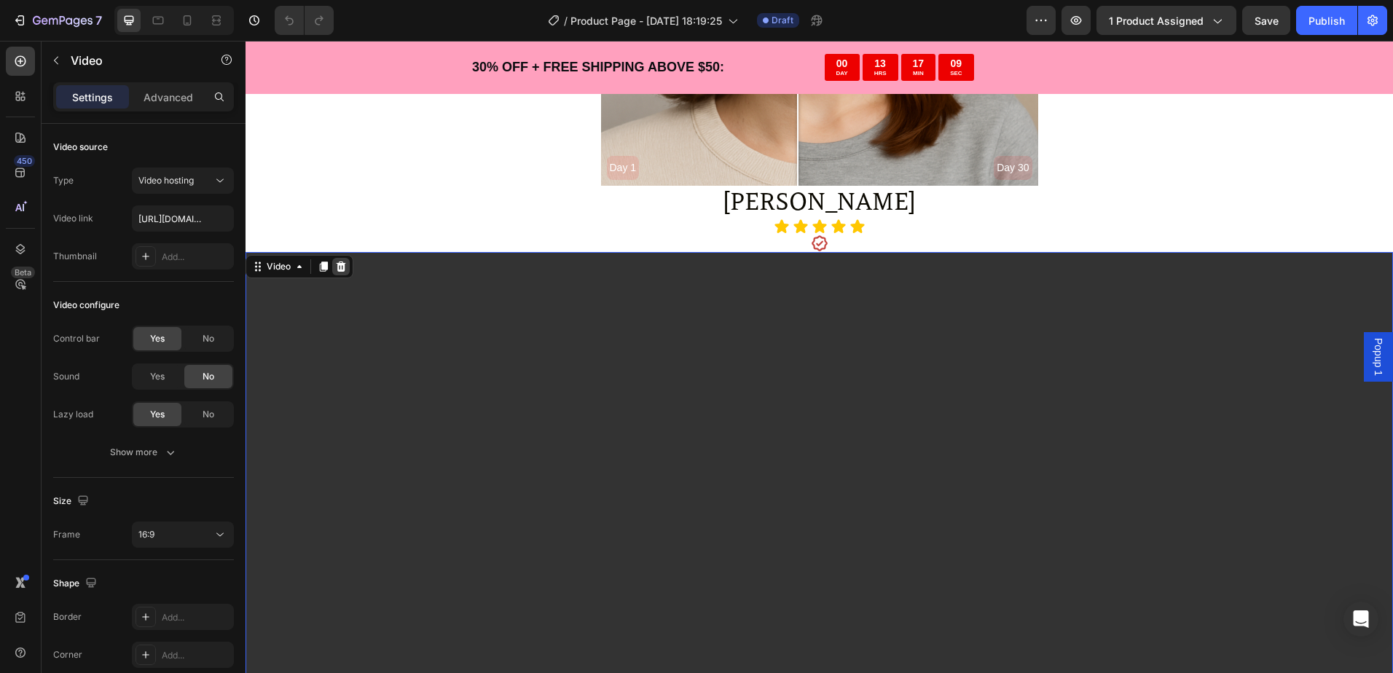
click at [342, 261] on icon at bounding box center [341, 267] width 12 height 12
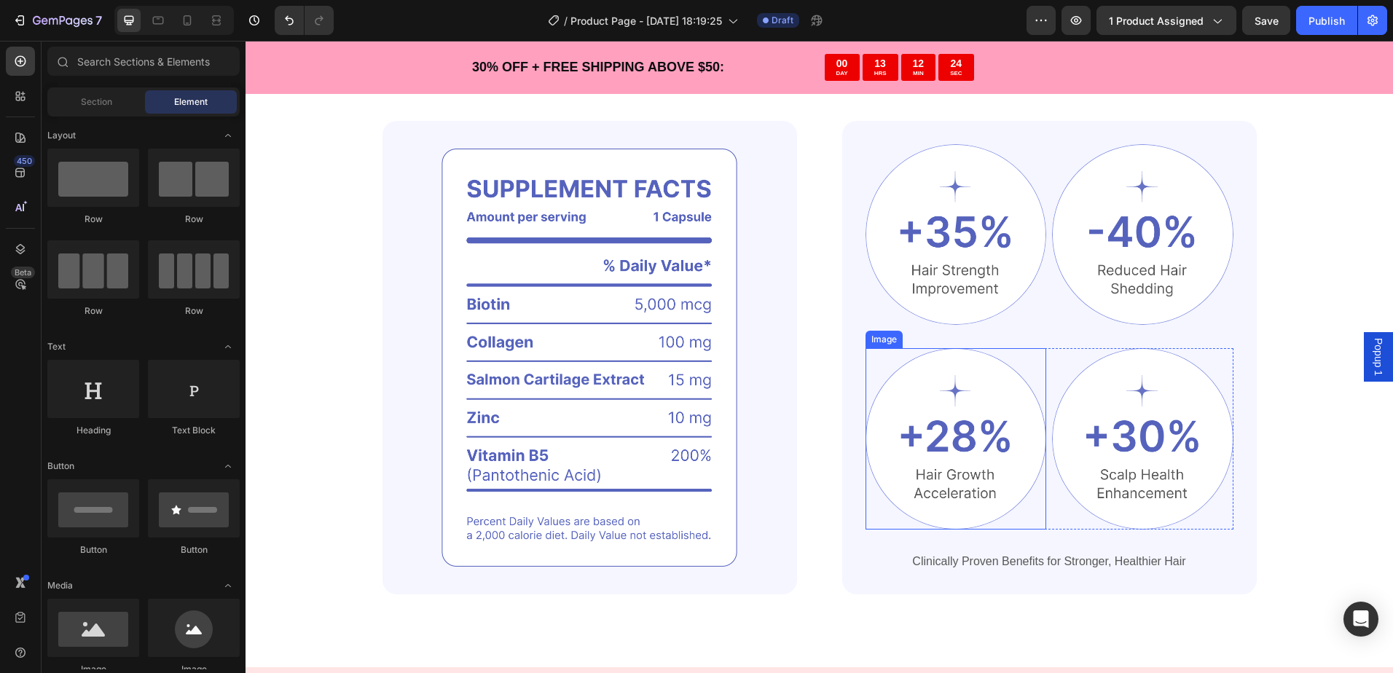
scroll to position [1894, 0]
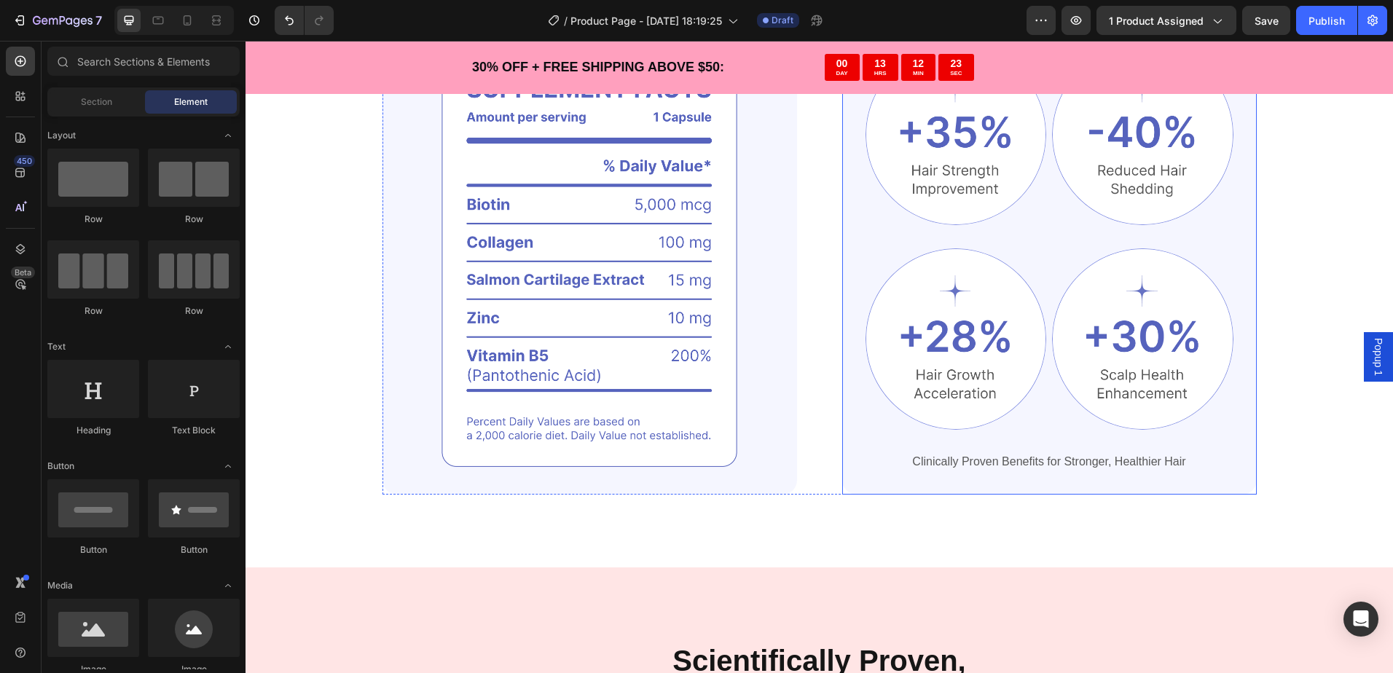
click at [856, 436] on div "Image Image Row Image Image Row Clinically Proven Benefits for Stronger, Health…" at bounding box center [1049, 257] width 414 height 473
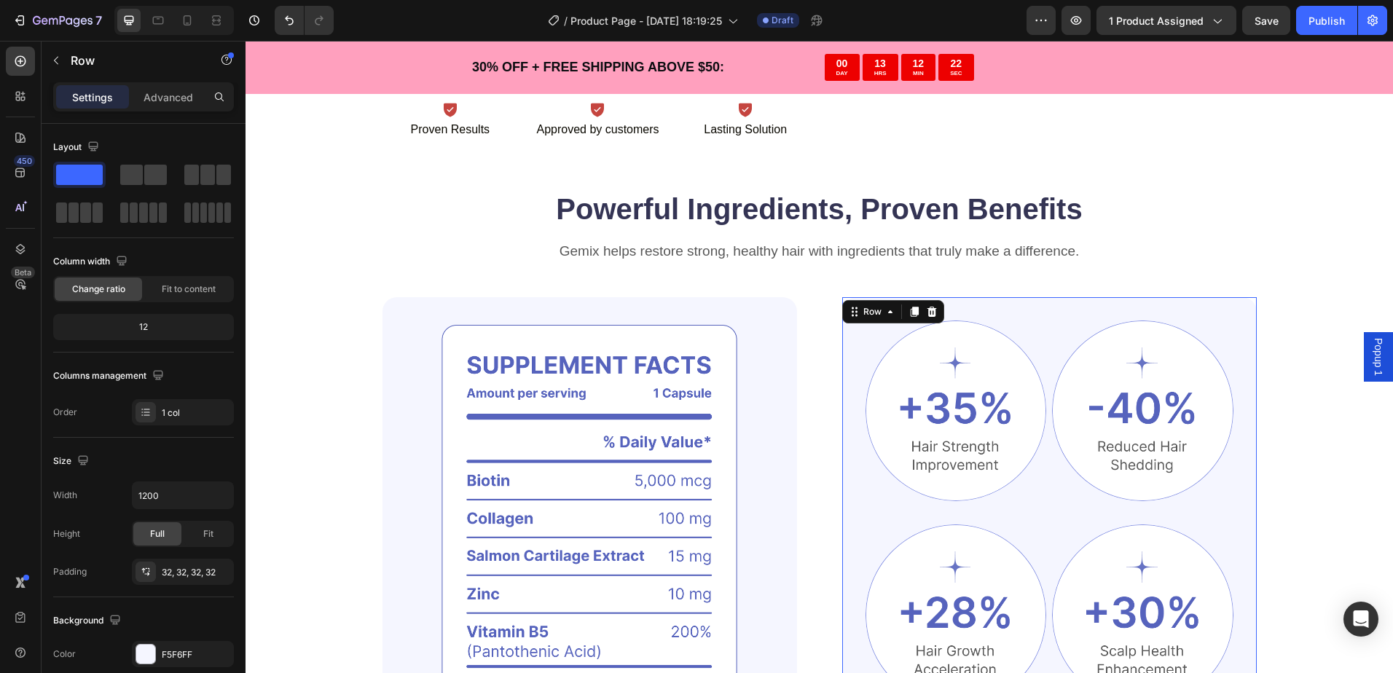
scroll to position [1602, 0]
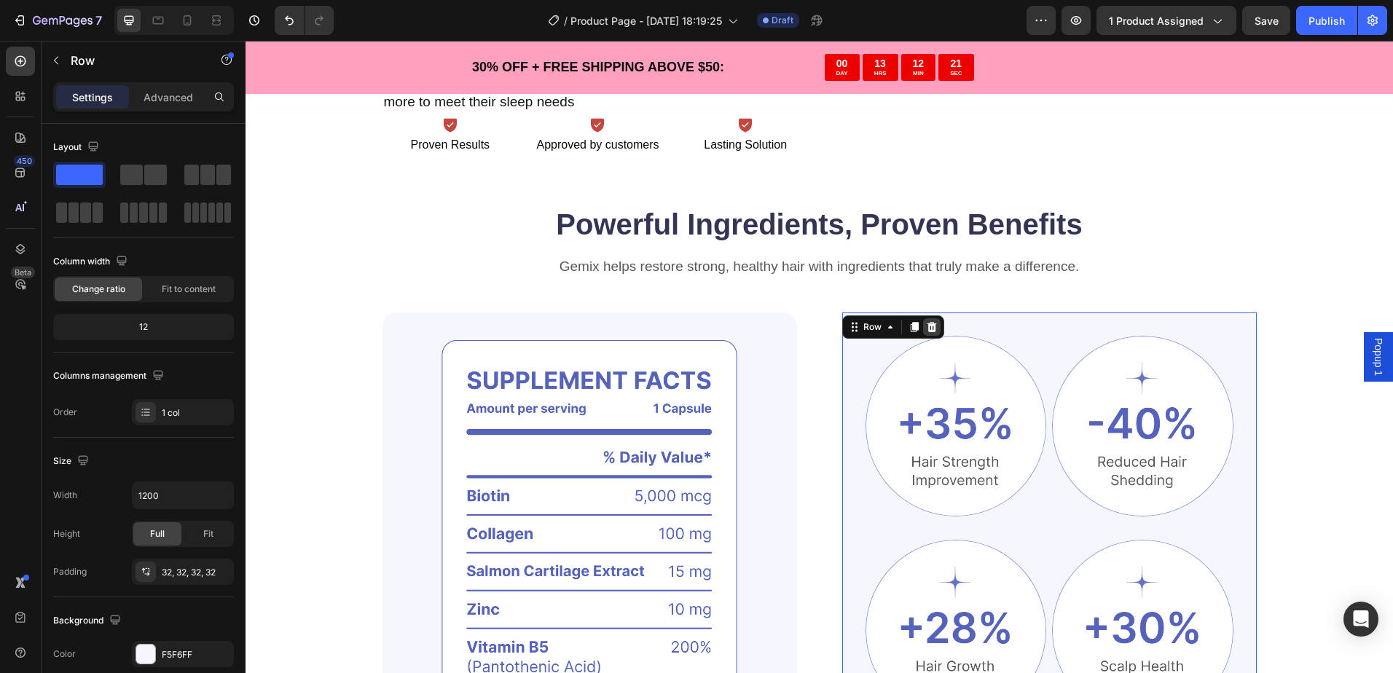
click at [927, 328] on icon at bounding box center [932, 327] width 12 height 12
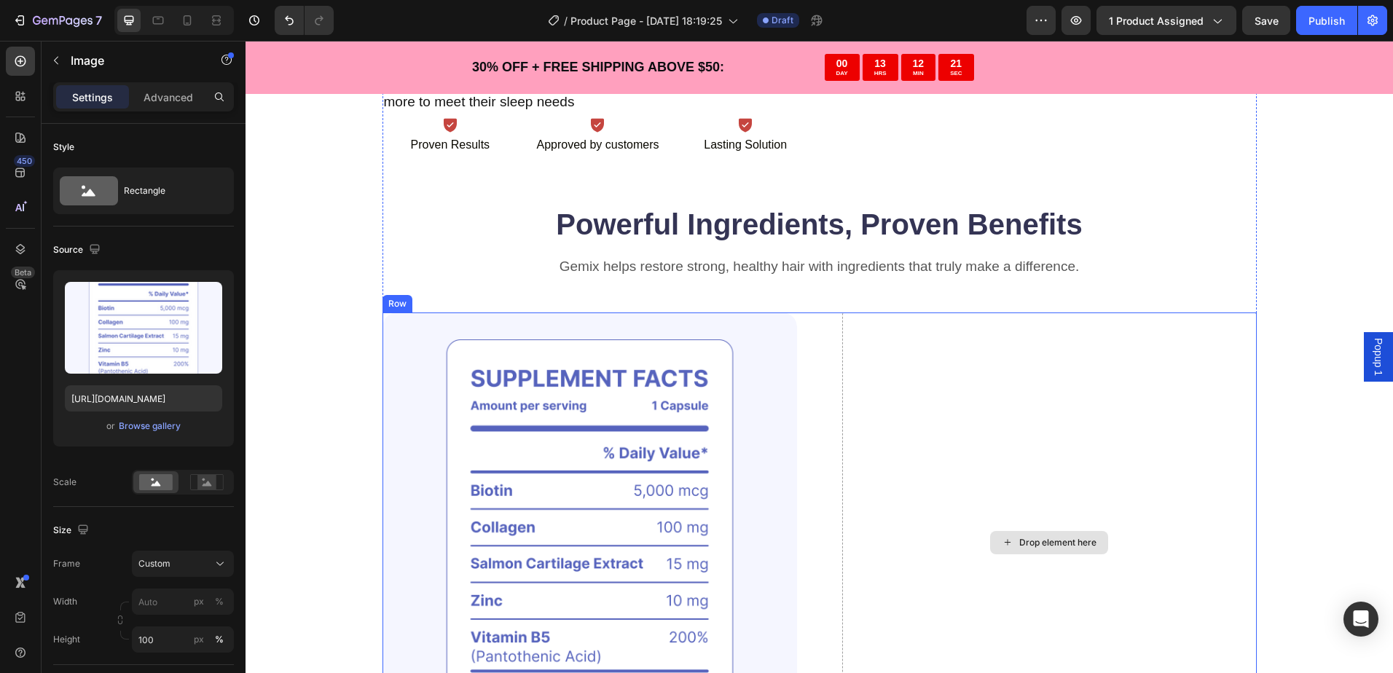
click at [787, 336] on img at bounding box center [589, 542] width 414 height 460
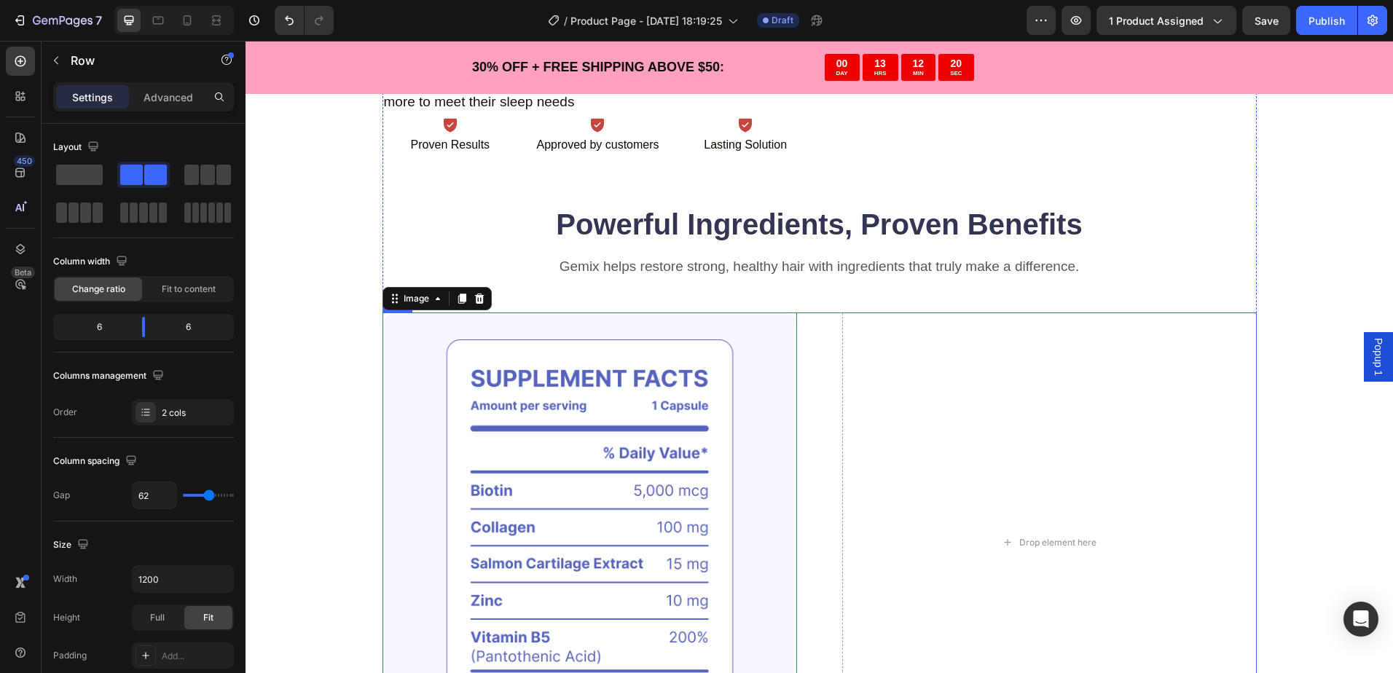
click at [811, 323] on div "Image 0 Drop element here Row" at bounding box center [819, 542] width 874 height 460
click at [467, 299] on icon at bounding box center [472, 299] width 12 height 12
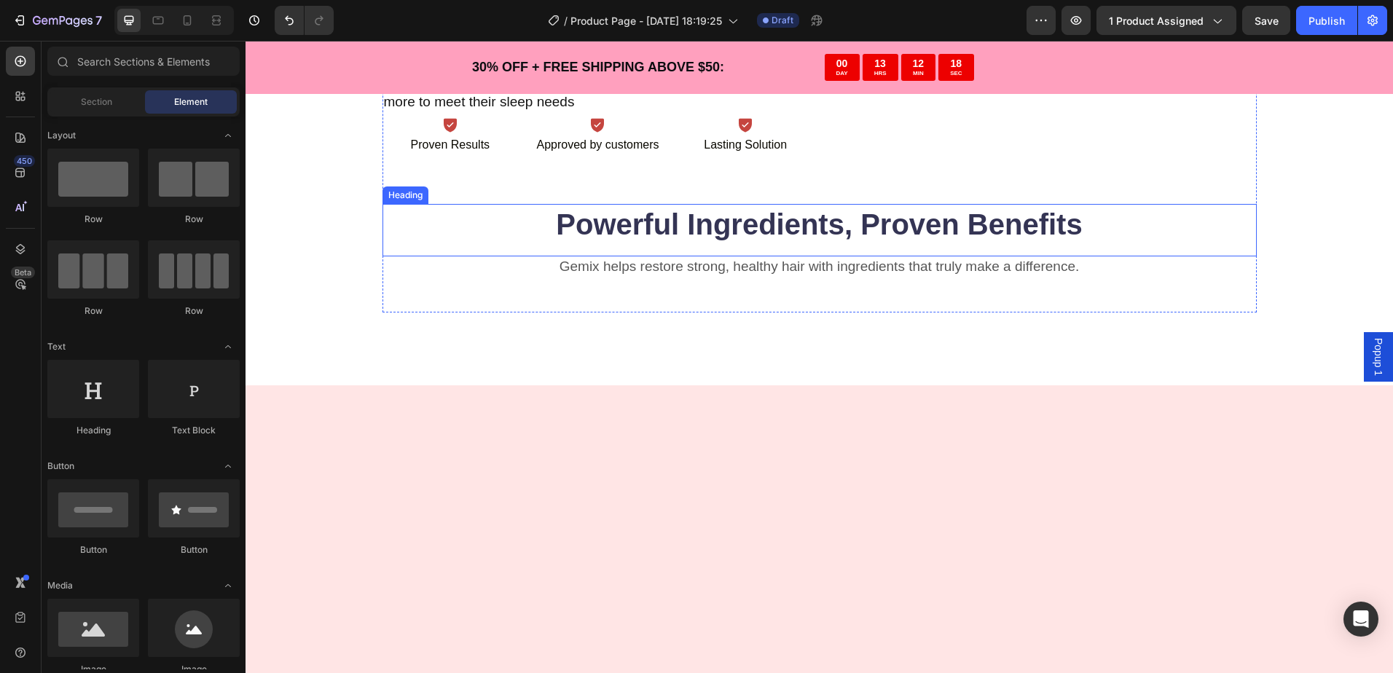
click at [465, 230] on h2 "Powerful Ingredients, Proven Benefits" at bounding box center [819, 224] width 874 height 41
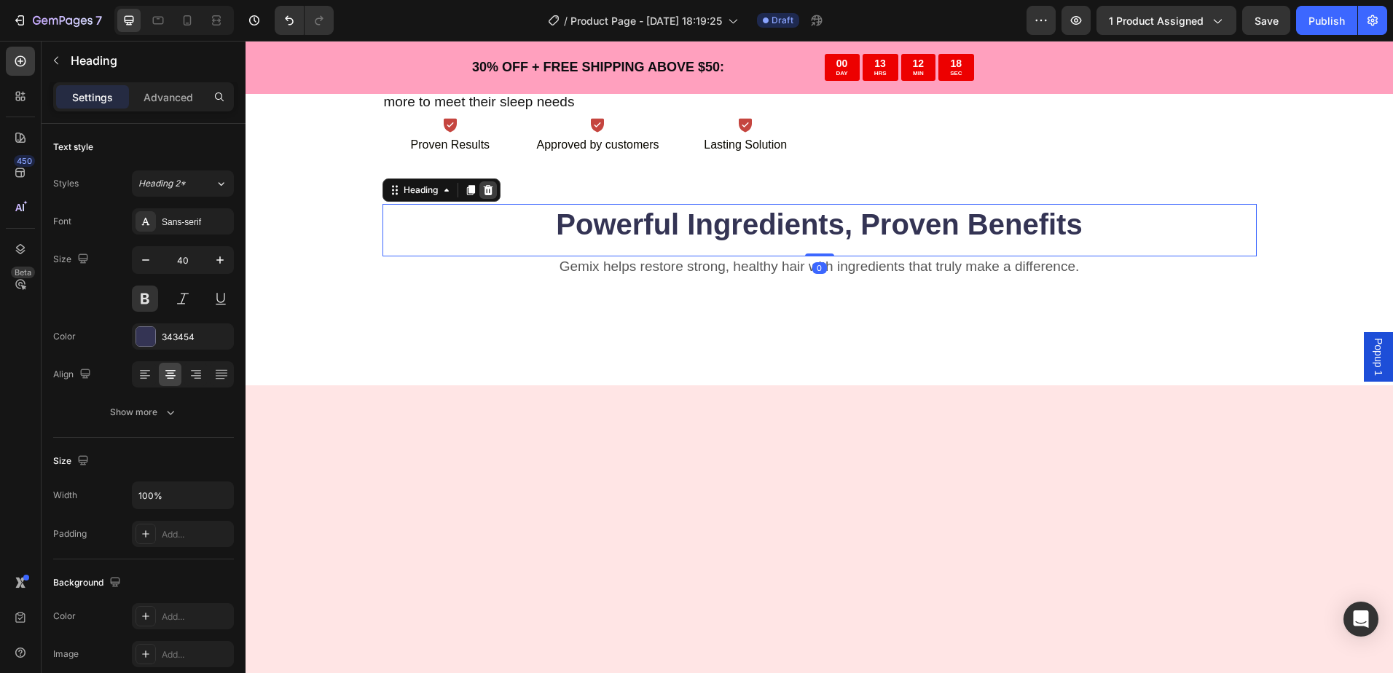
click at [482, 192] on icon at bounding box center [488, 190] width 12 height 12
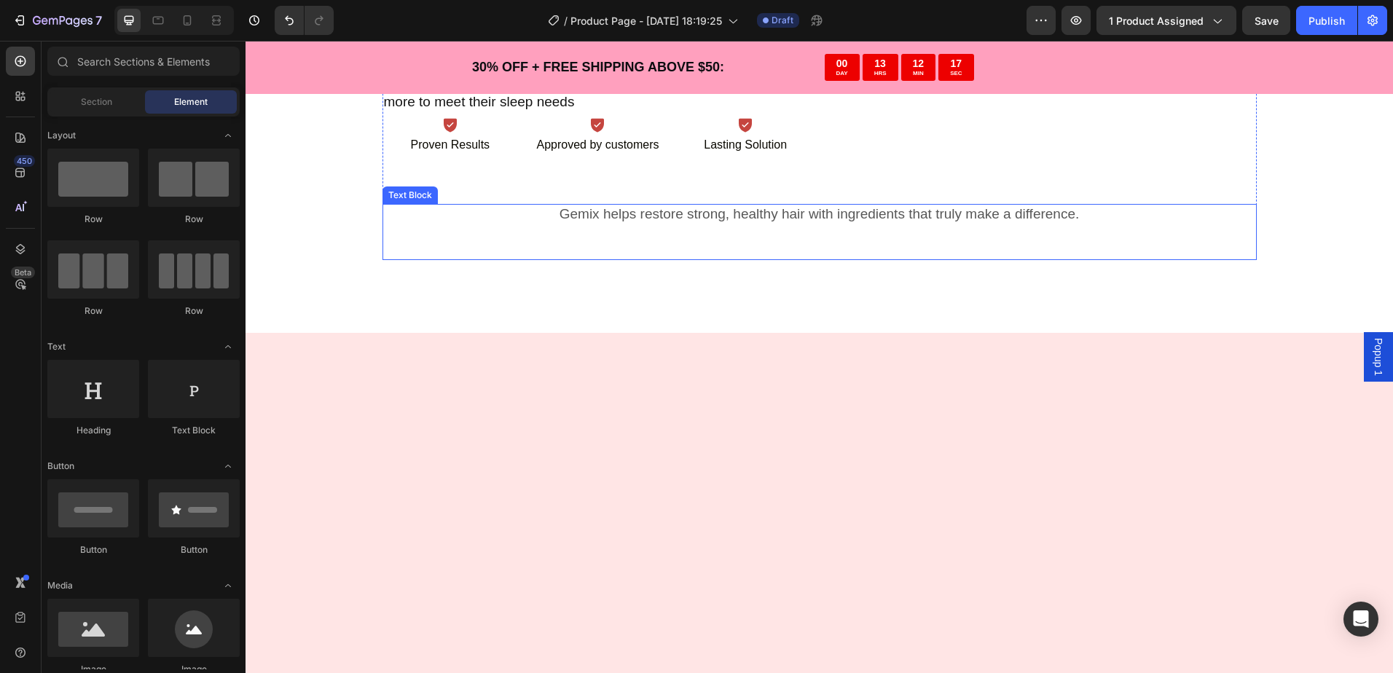
click at [508, 223] on p "Gemix helps restore strong, healthy hair with ingredients that truly make a dif…" at bounding box center [819, 214] width 871 height 18
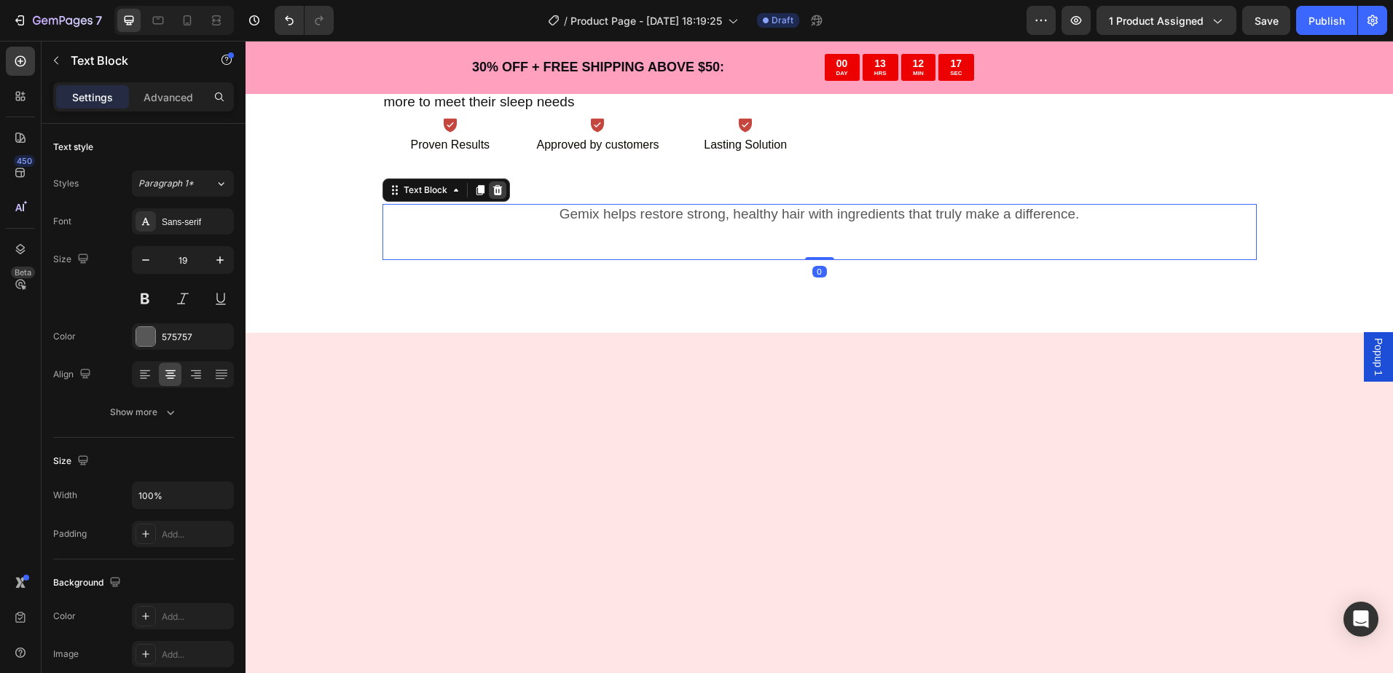
click at [492, 192] on icon at bounding box center [496, 190] width 9 height 10
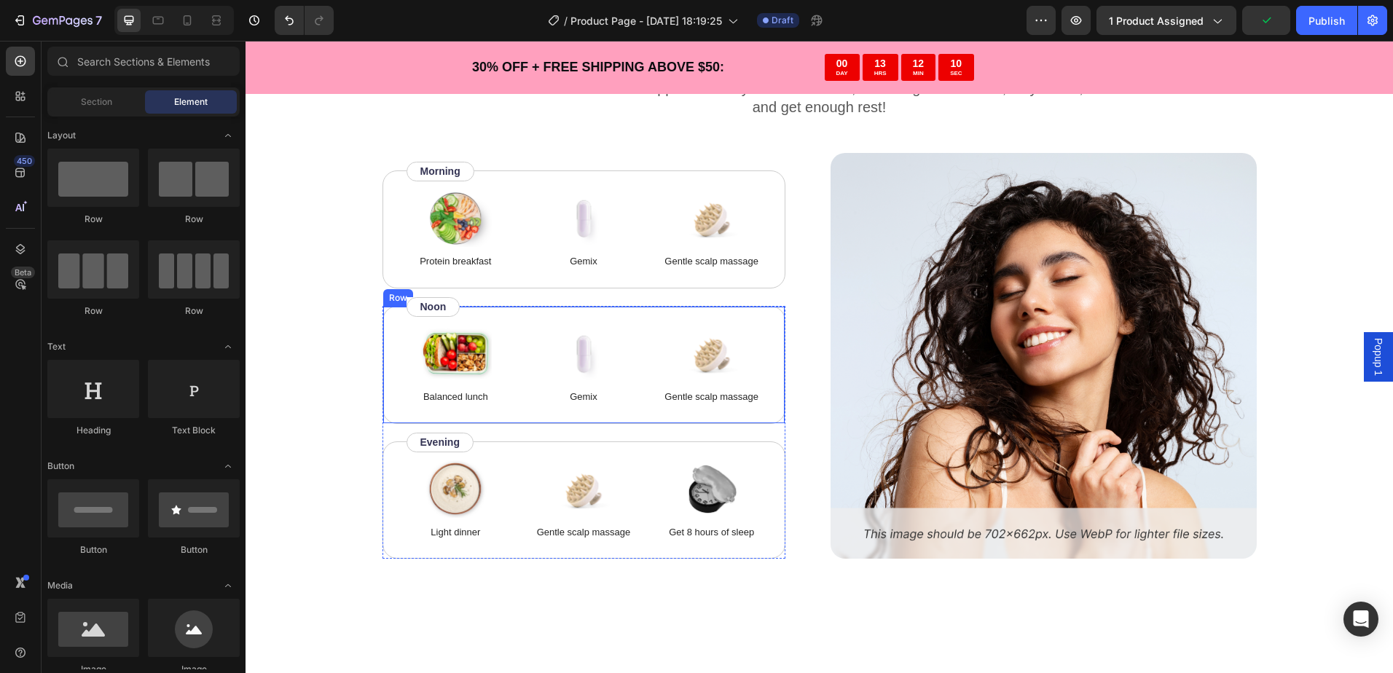
scroll to position [3350, 0]
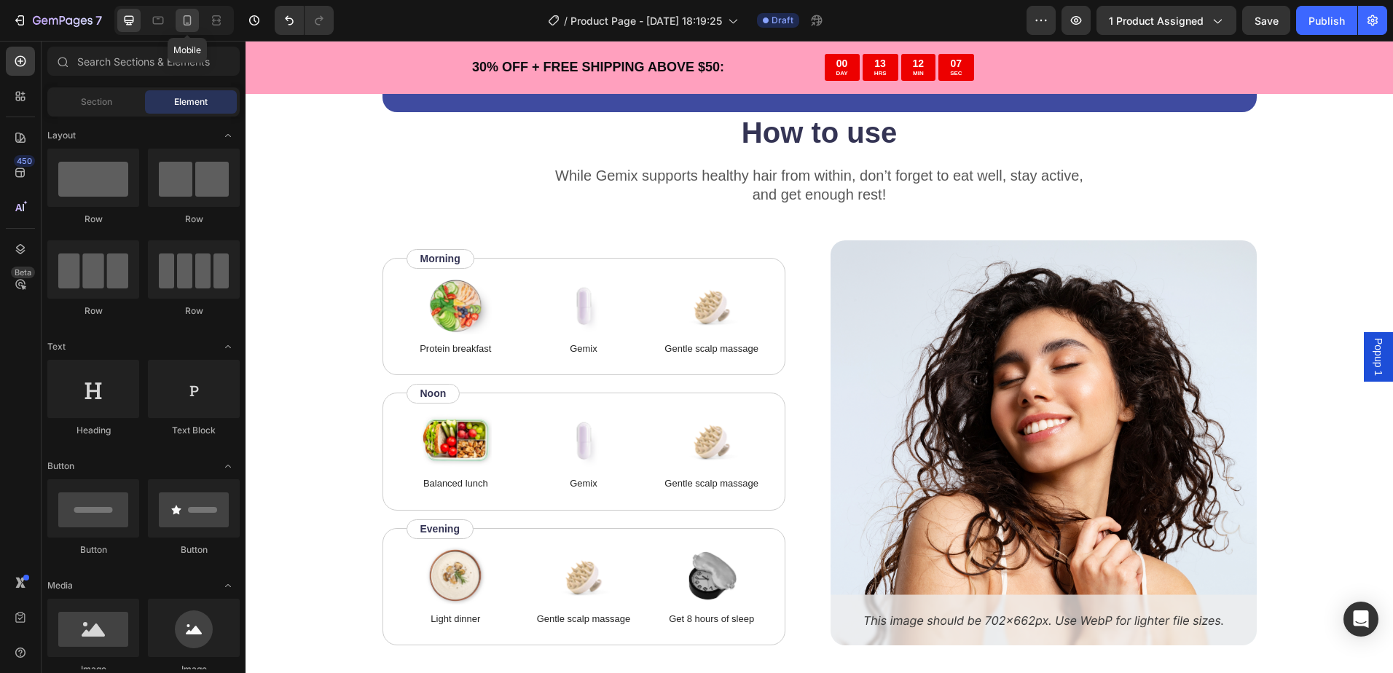
click at [189, 20] on icon at bounding box center [187, 20] width 15 height 15
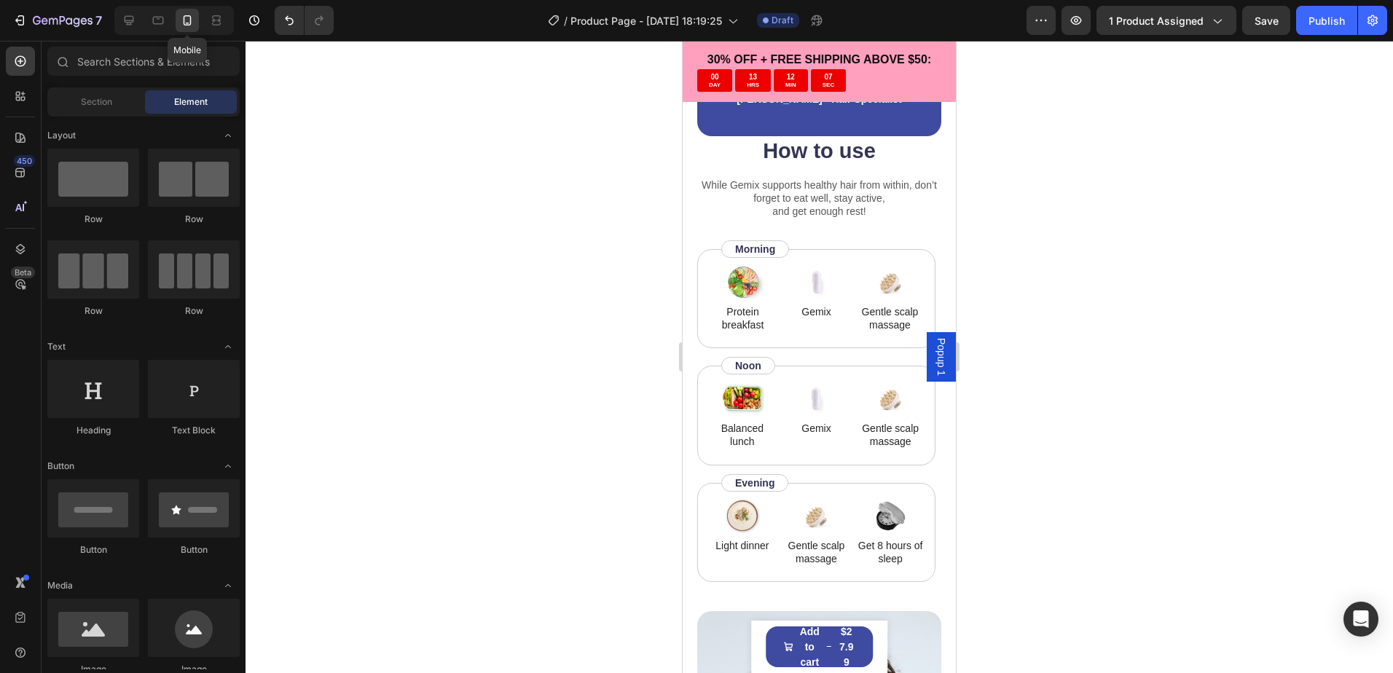
scroll to position [3409, 0]
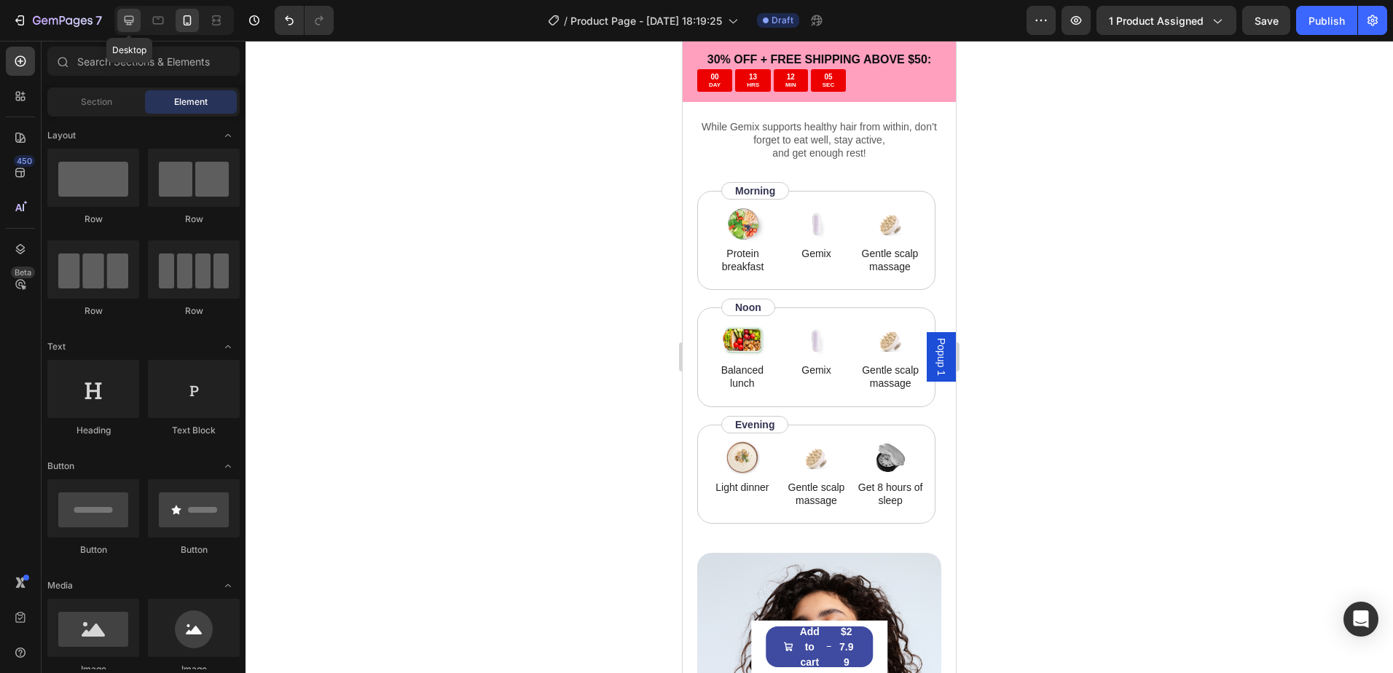
click at [132, 16] on icon at bounding box center [129, 20] width 9 height 9
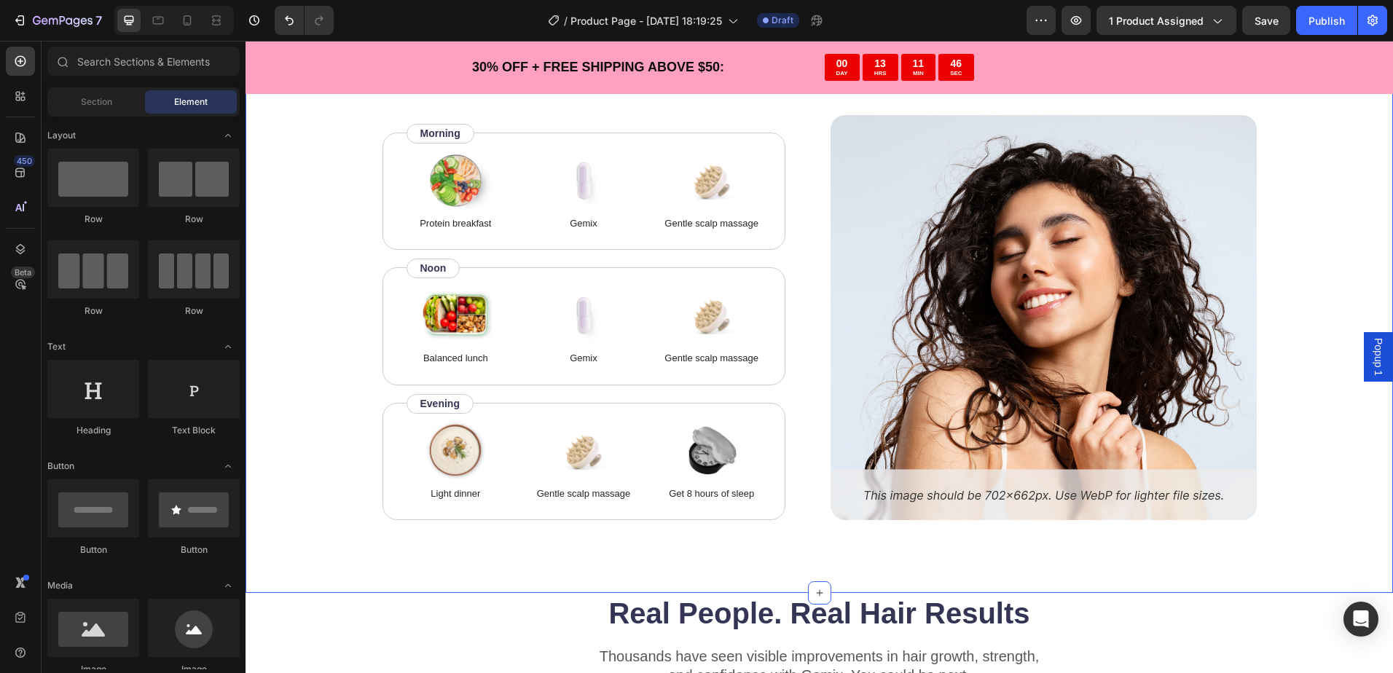
scroll to position [3723, 0]
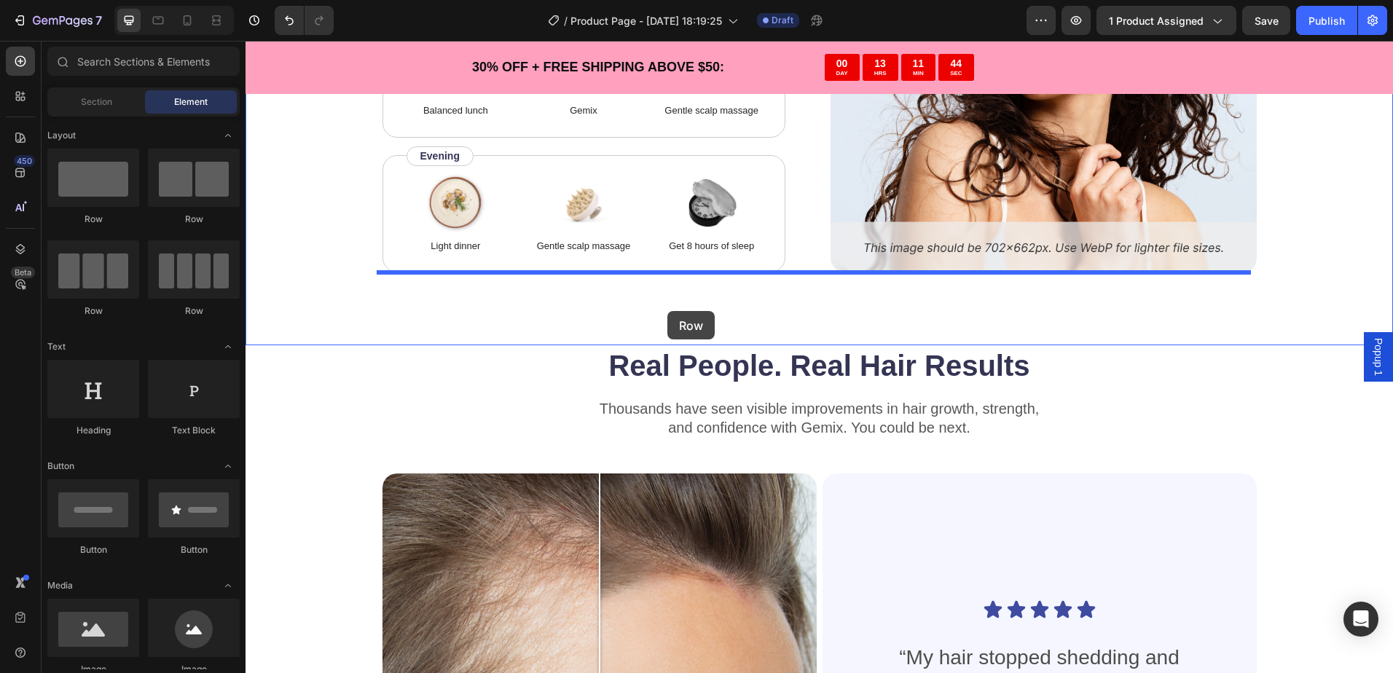
drag, startPoint x: 334, startPoint y: 222, endPoint x: 667, endPoint y: 311, distance: 344.5
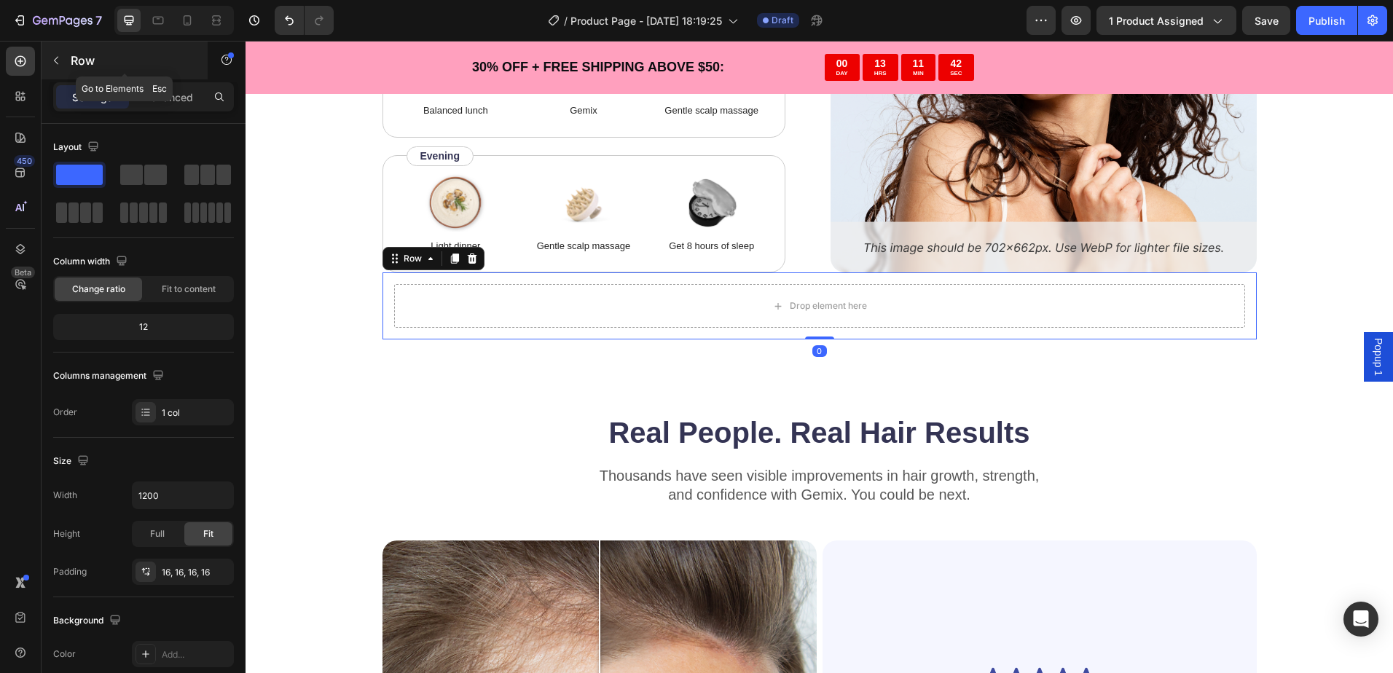
click at [63, 59] on button "button" at bounding box center [55, 60] width 23 height 23
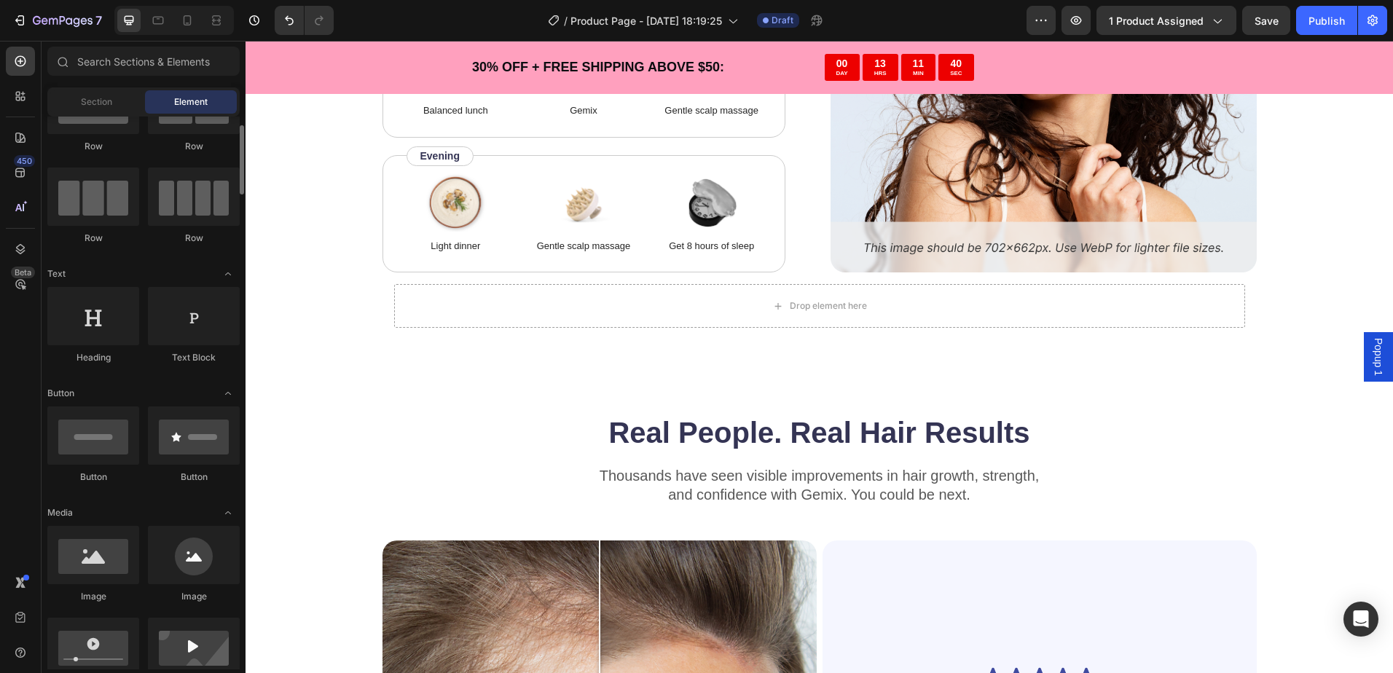
scroll to position [291, 0]
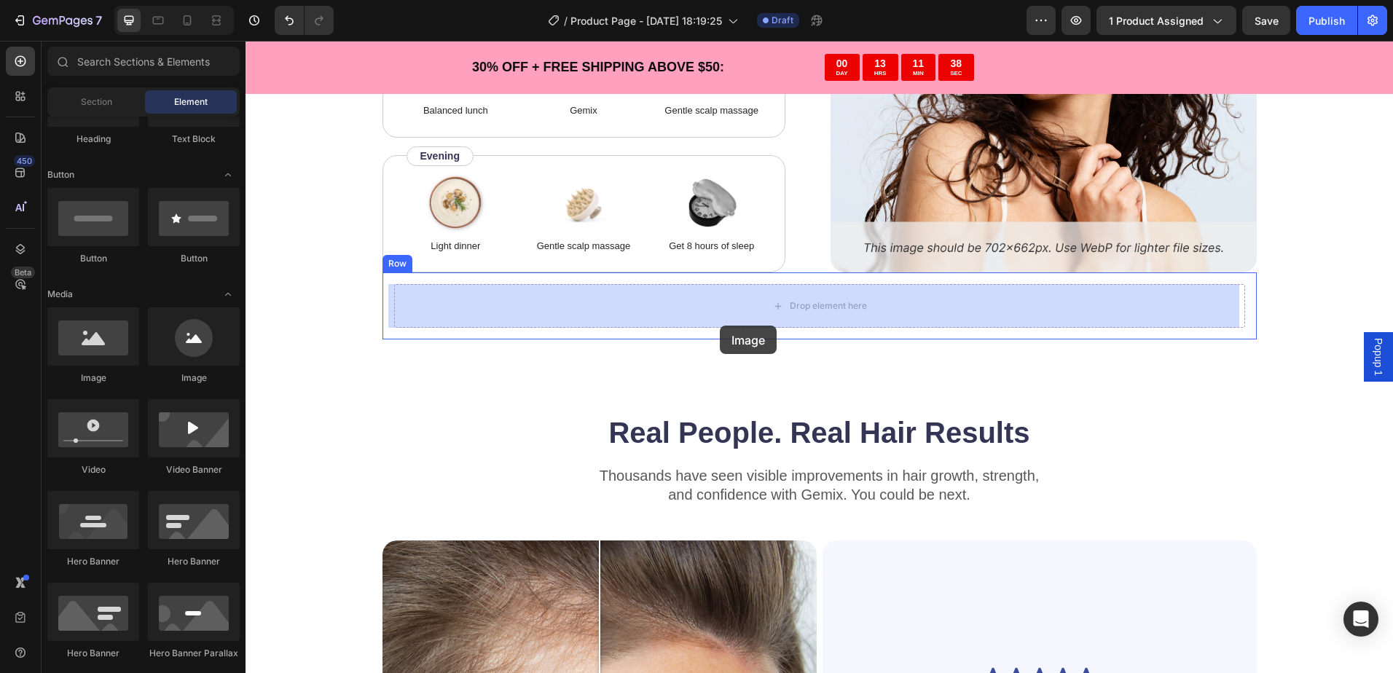
drag, startPoint x: 347, startPoint y: 396, endPoint x: 713, endPoint y: 326, distance: 373.0
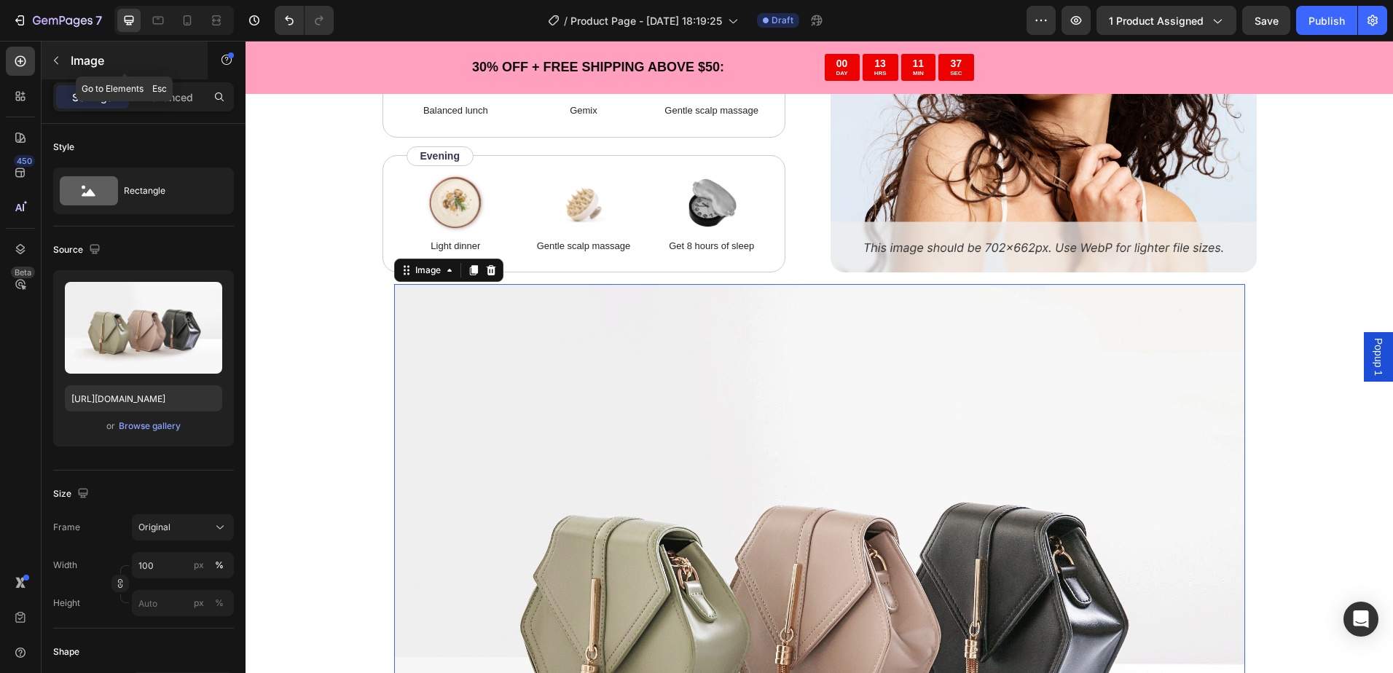
click at [68, 62] on div "Image" at bounding box center [125, 61] width 166 height 38
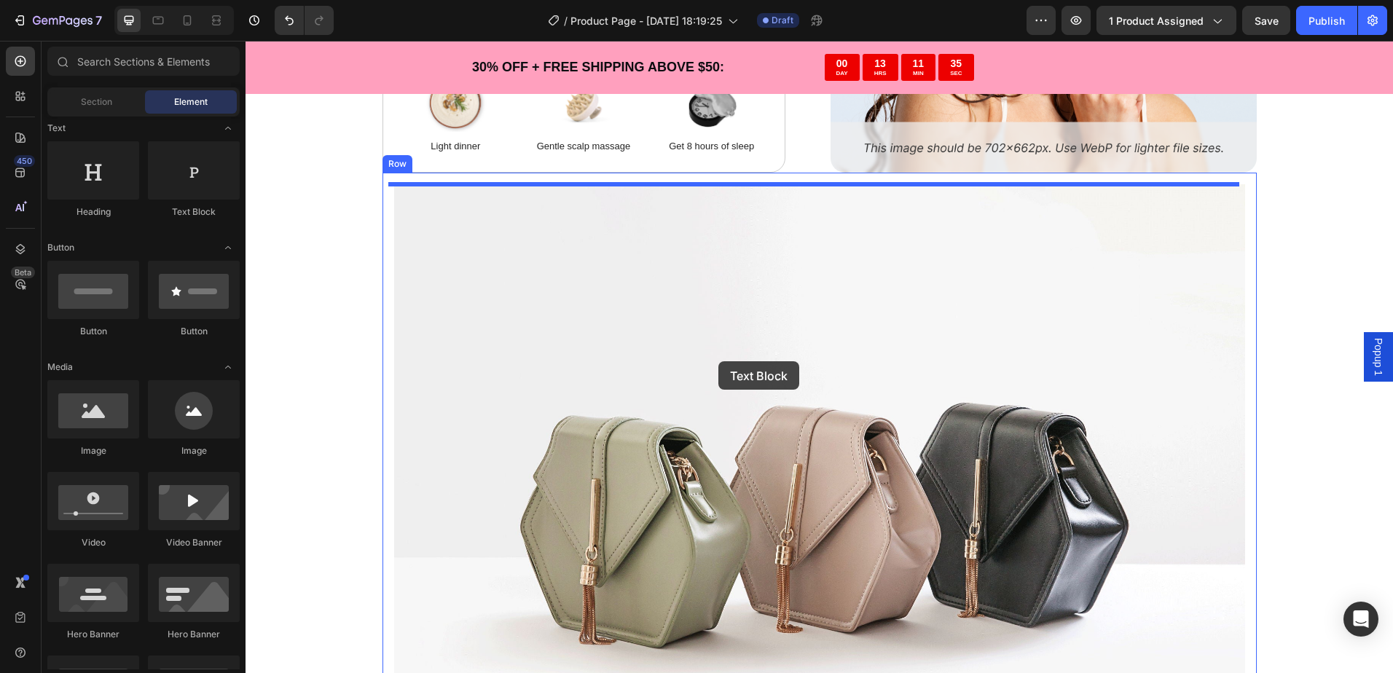
scroll to position [4087, 0]
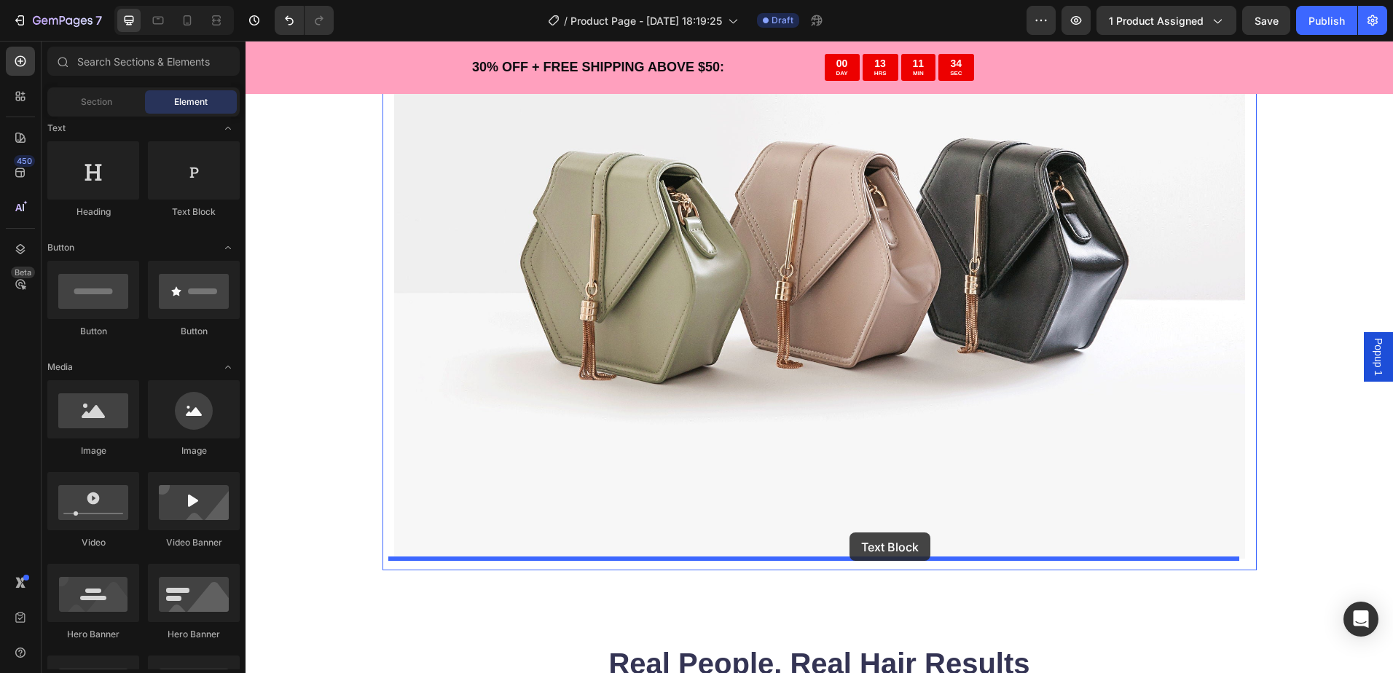
drag, startPoint x: 441, startPoint y: 221, endPoint x: 848, endPoint y: 536, distance: 514.6
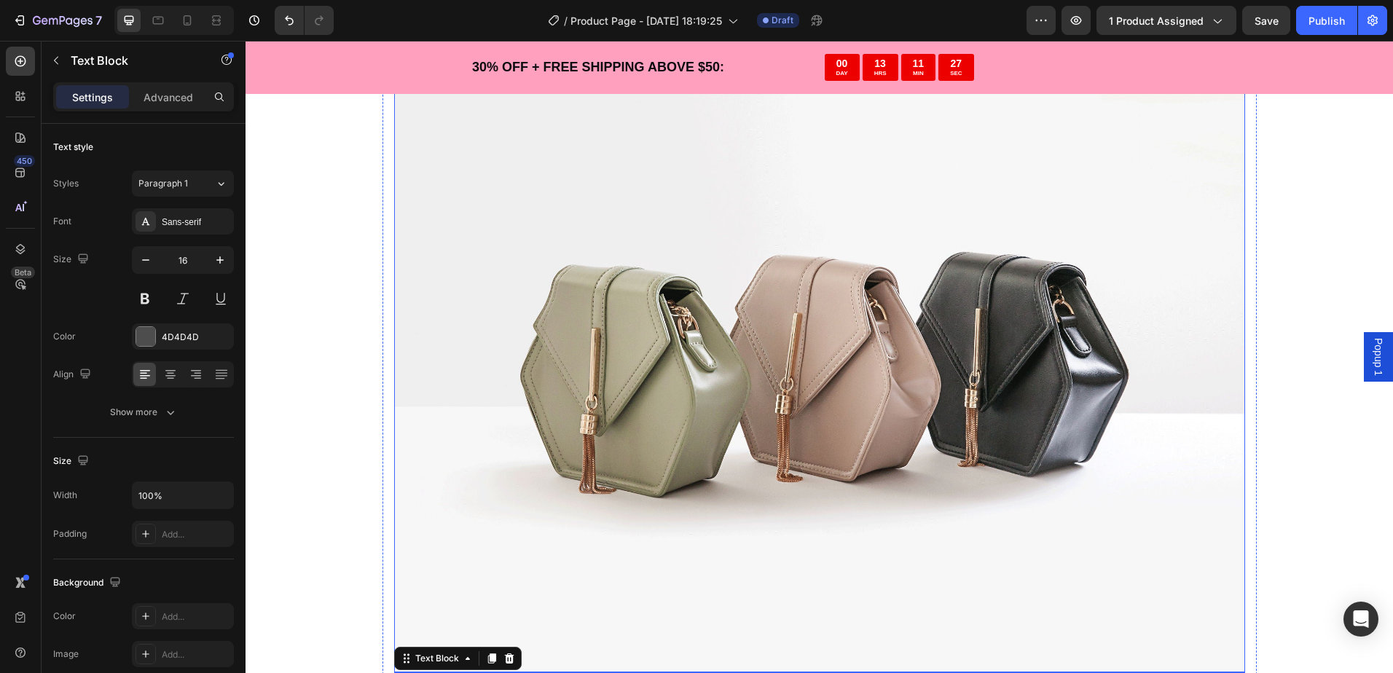
scroll to position [4160, 0]
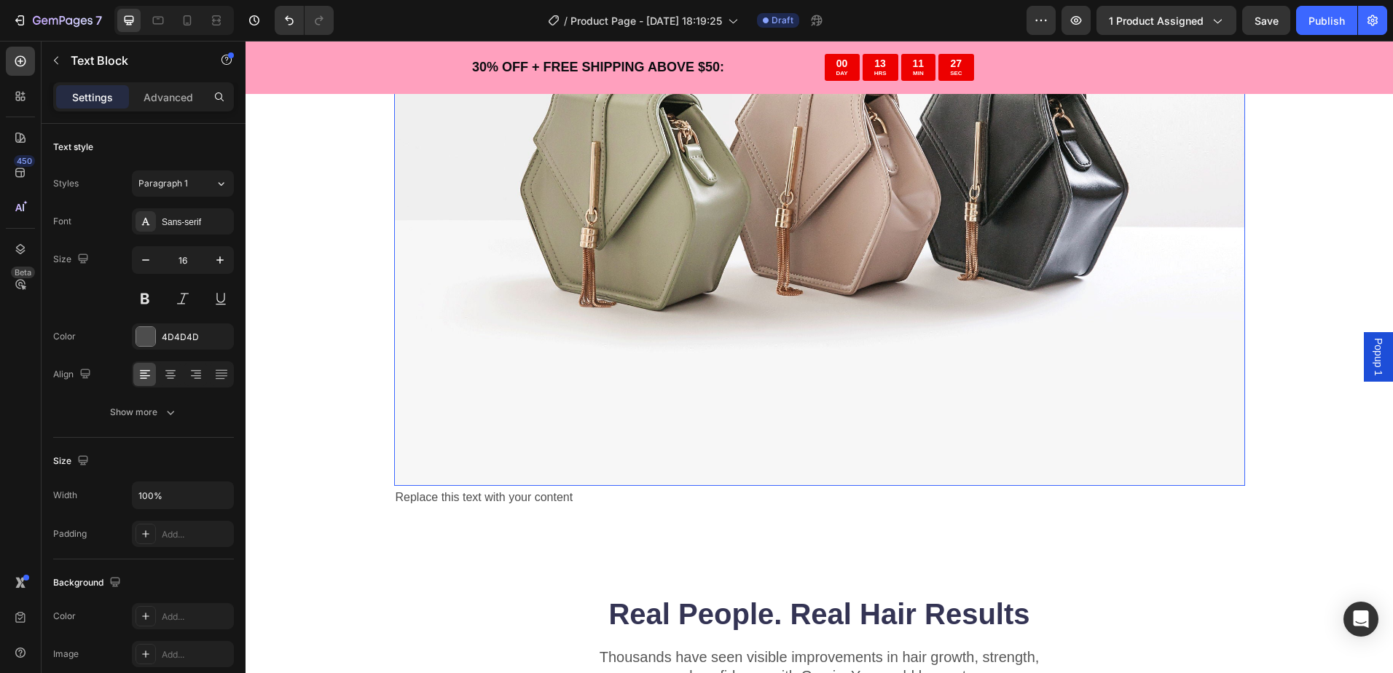
click at [792, 398] on img at bounding box center [819, 166] width 851 height 638
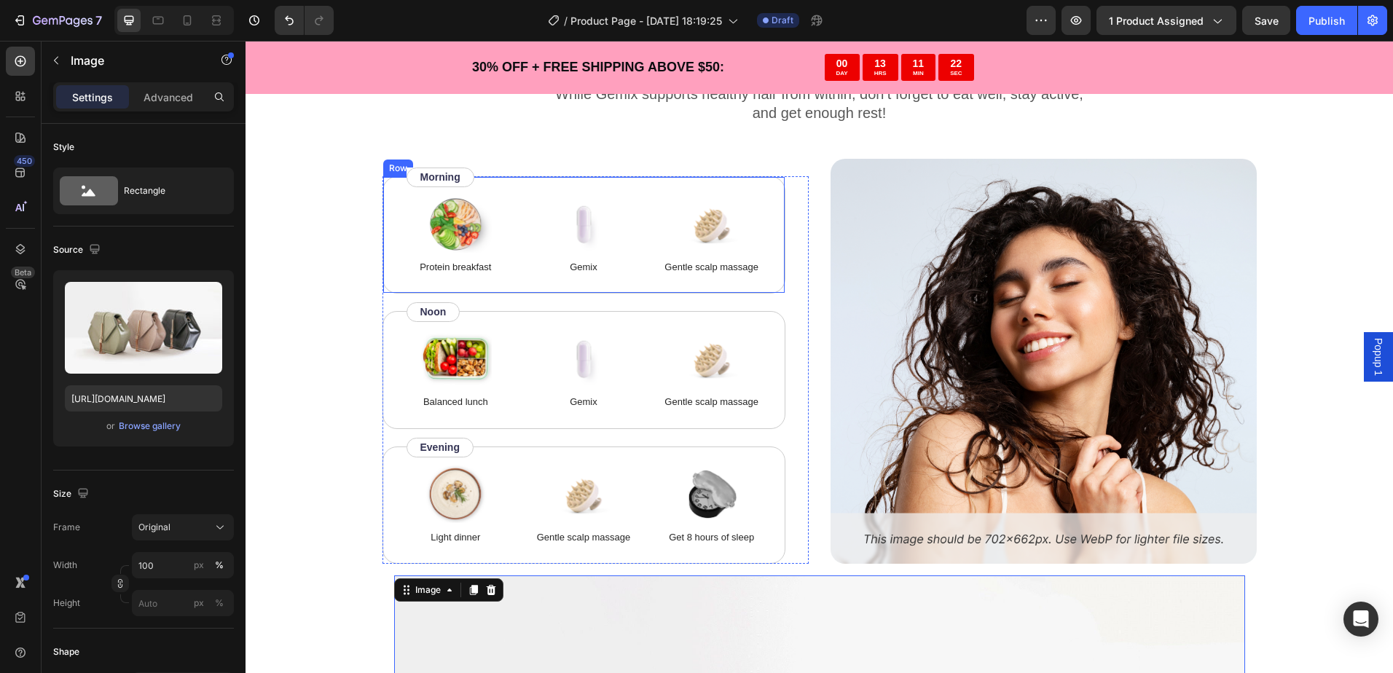
scroll to position [3723, 0]
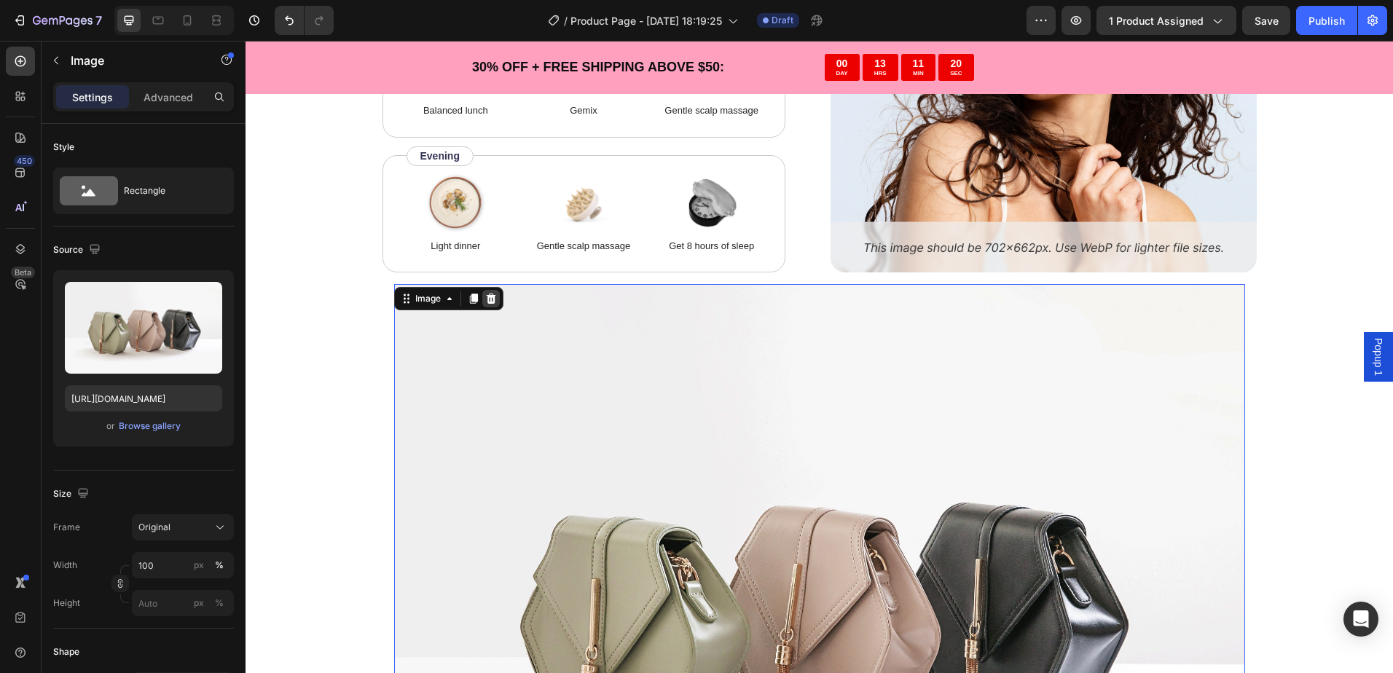
click at [486, 297] on icon at bounding box center [490, 299] width 9 height 10
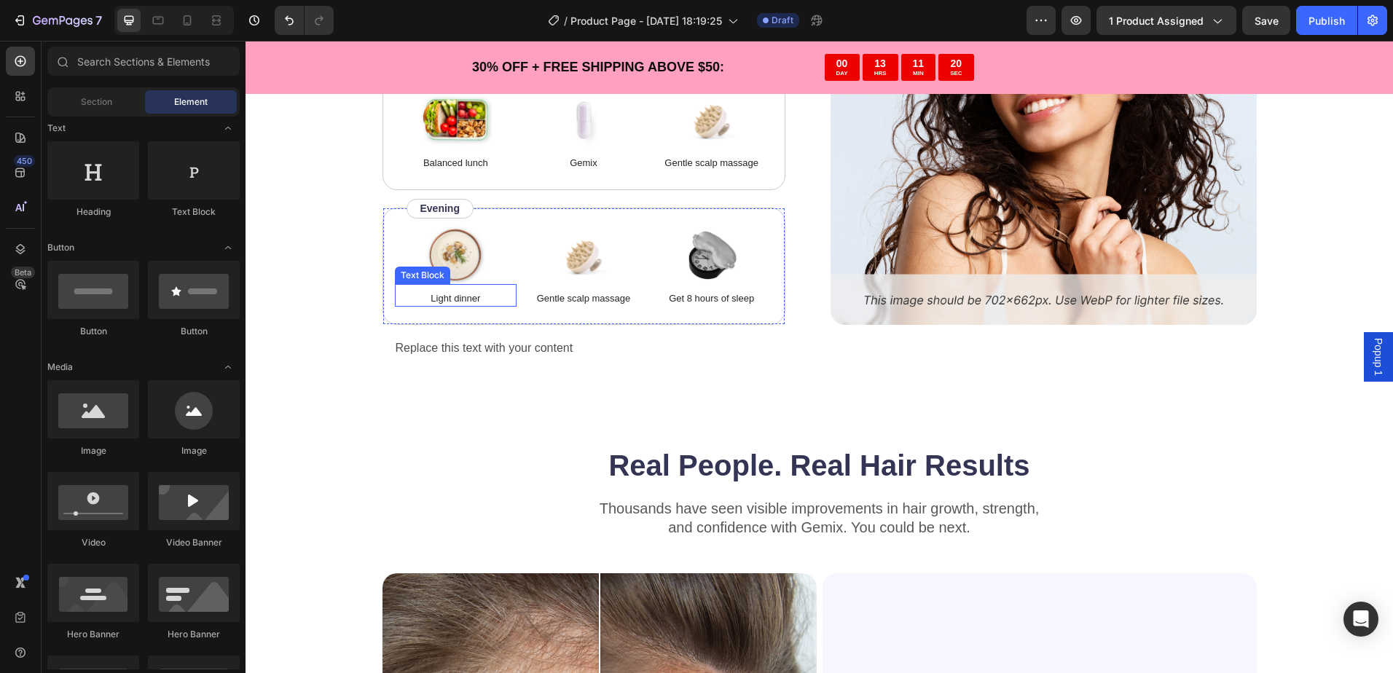
scroll to position [3650, 0]
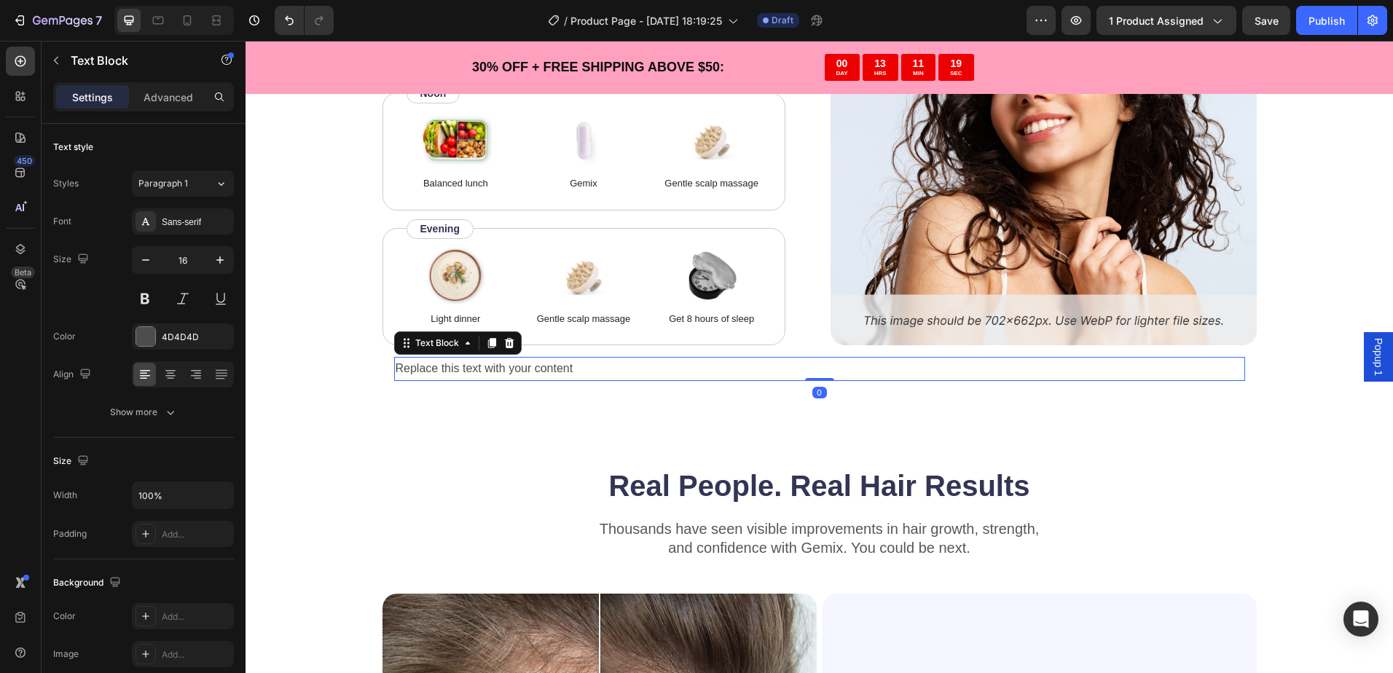
click at [522, 367] on div "Replace this text with your content" at bounding box center [819, 369] width 851 height 24
click at [504, 342] on icon at bounding box center [508, 343] width 9 height 10
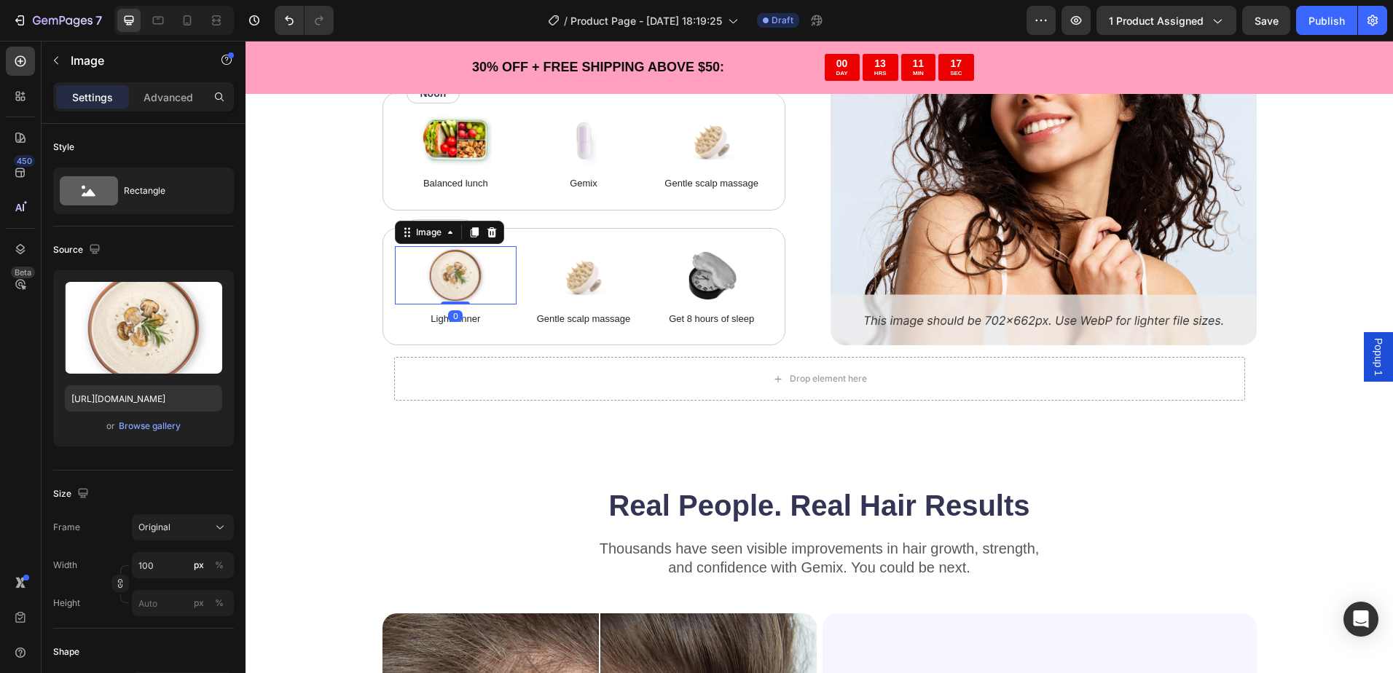
click at [455, 286] on img at bounding box center [455, 275] width 73 height 58
click at [486, 234] on icon at bounding box center [492, 233] width 12 height 12
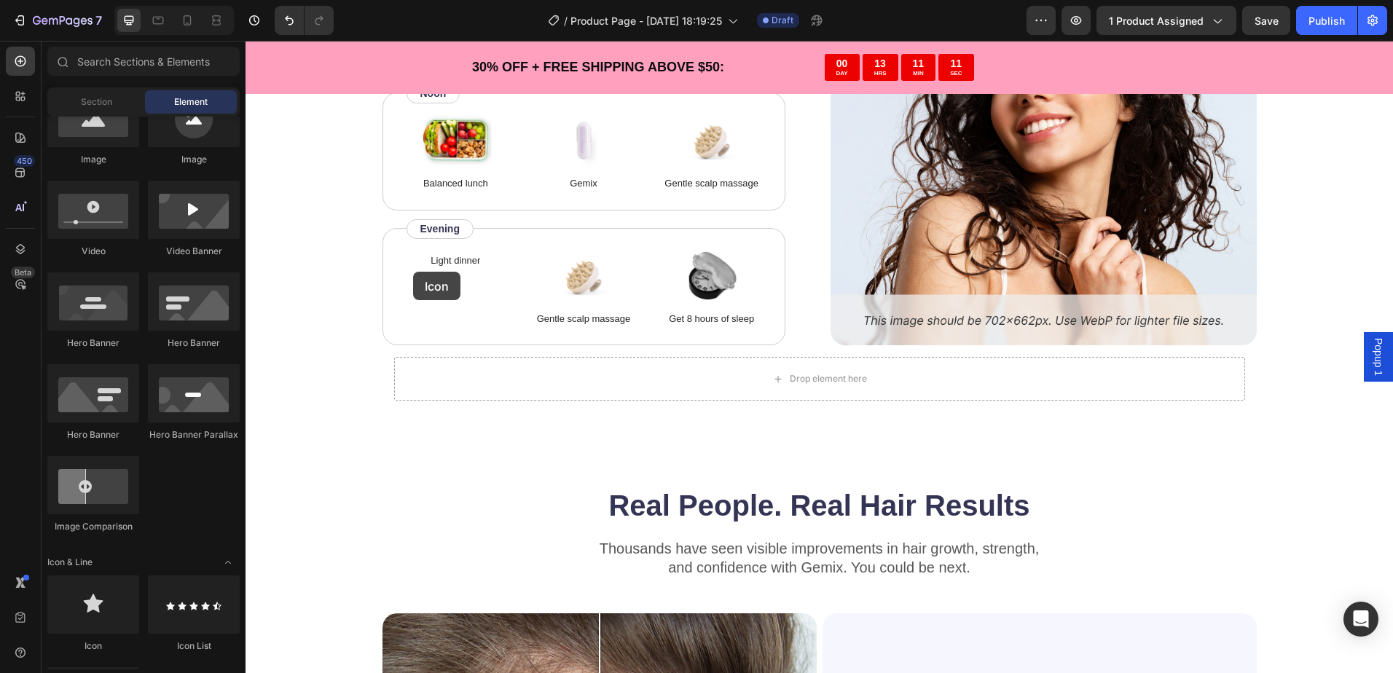
scroll to position [3696, 0]
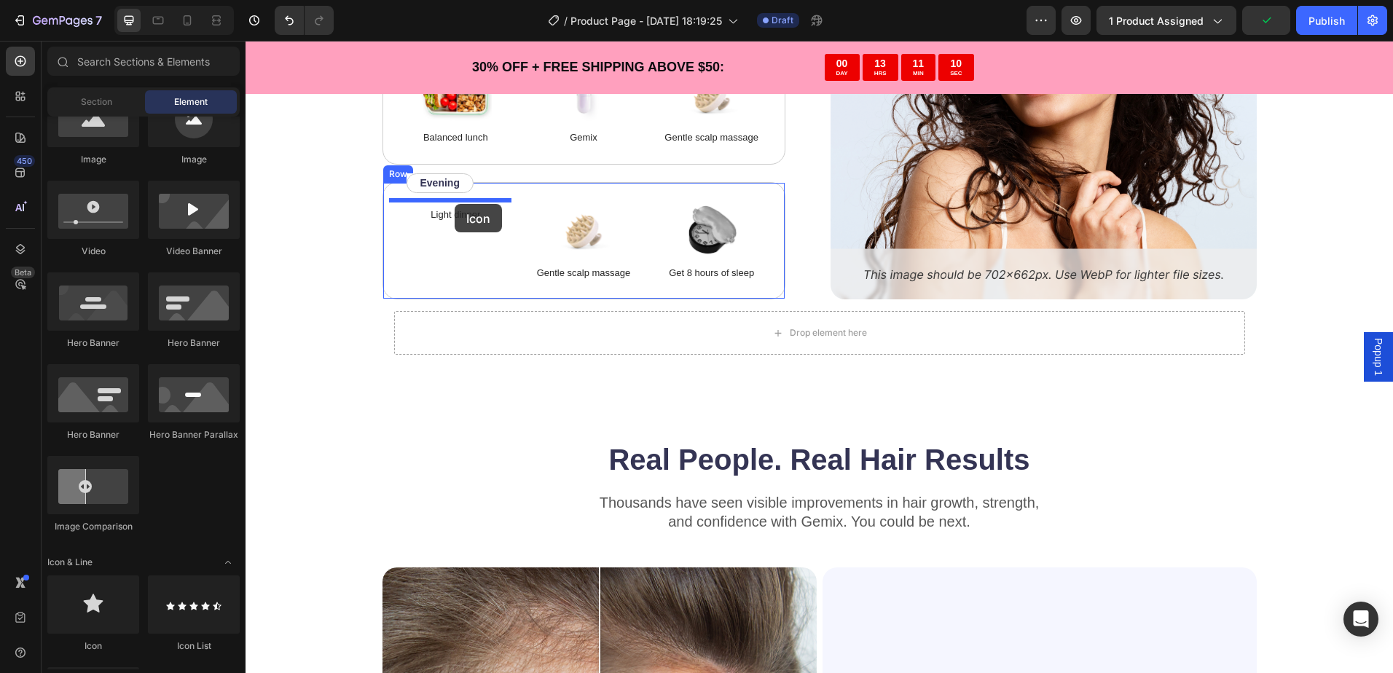
drag, startPoint x: 335, startPoint y: 632, endPoint x: 454, endPoint y: 204, distance: 444.6
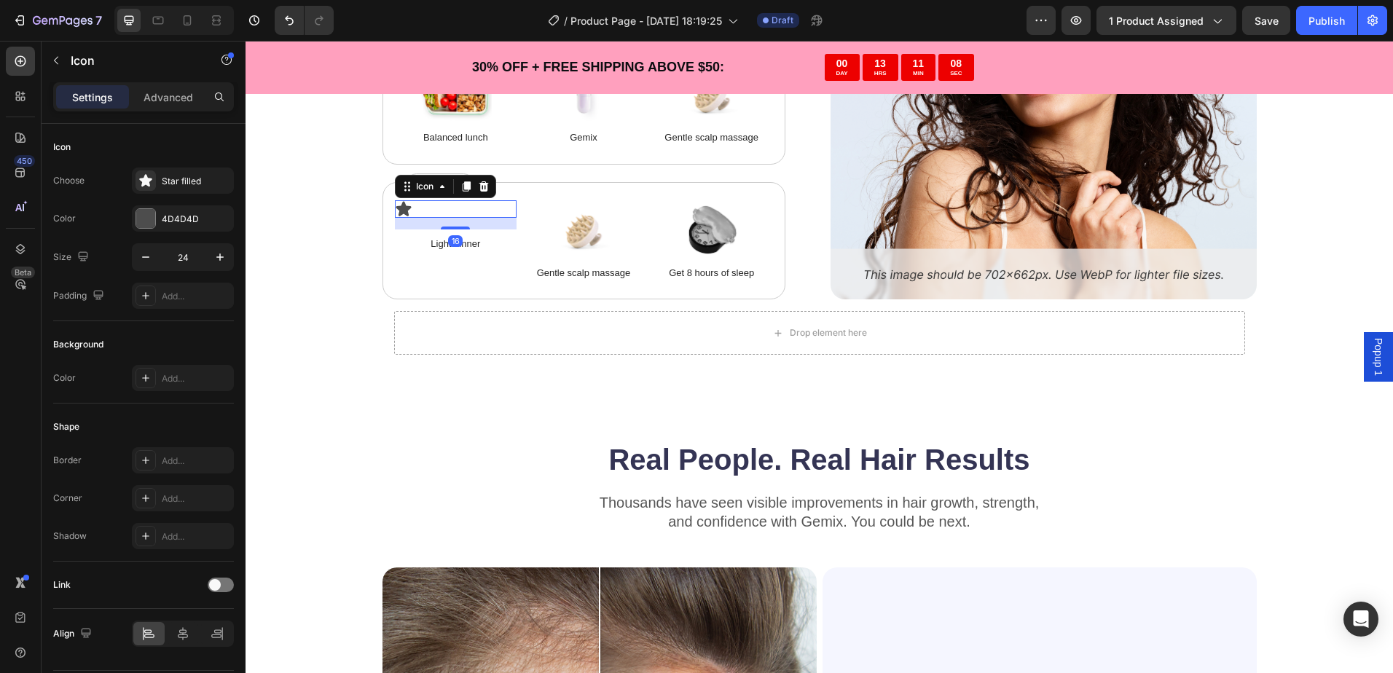
click at [445, 223] on div "16" at bounding box center [456, 224] width 122 height 12
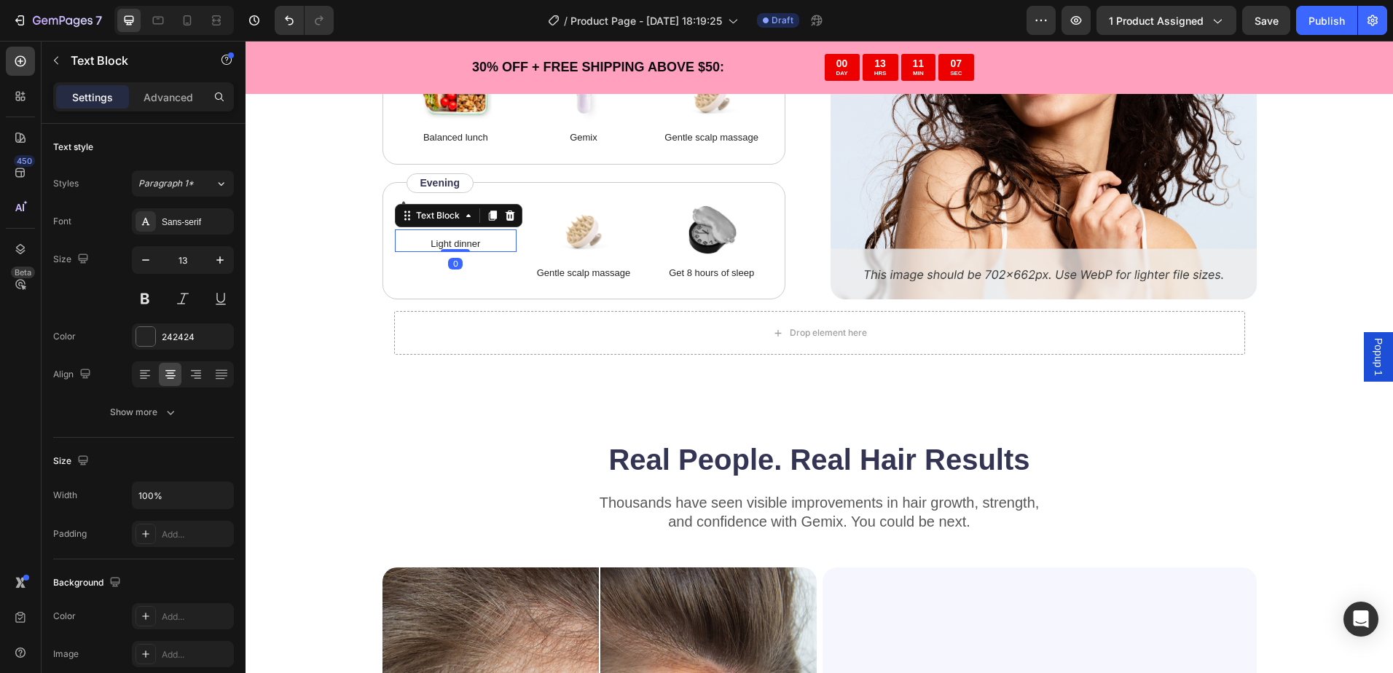
click at [469, 237] on p "Light dinner" at bounding box center [455, 244] width 119 height 15
click at [71, 66] on p "Text Block" at bounding box center [133, 60] width 124 height 17
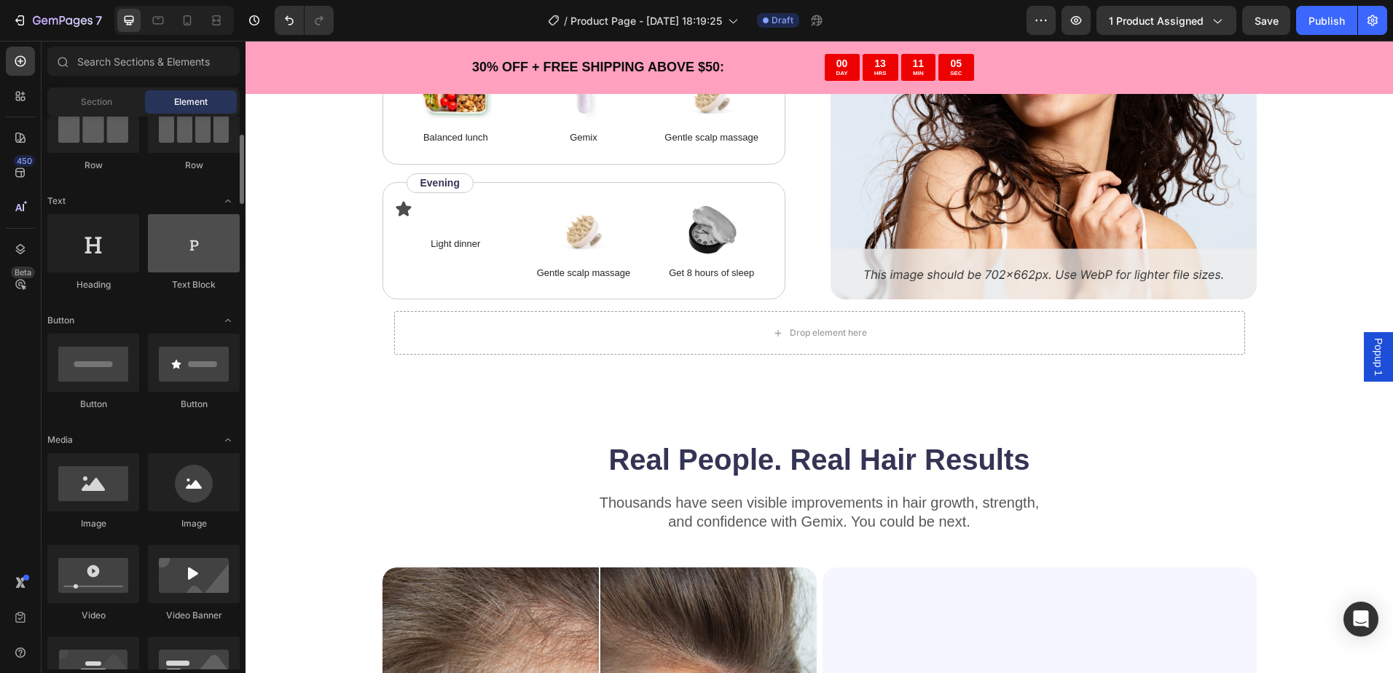
scroll to position [73, 0]
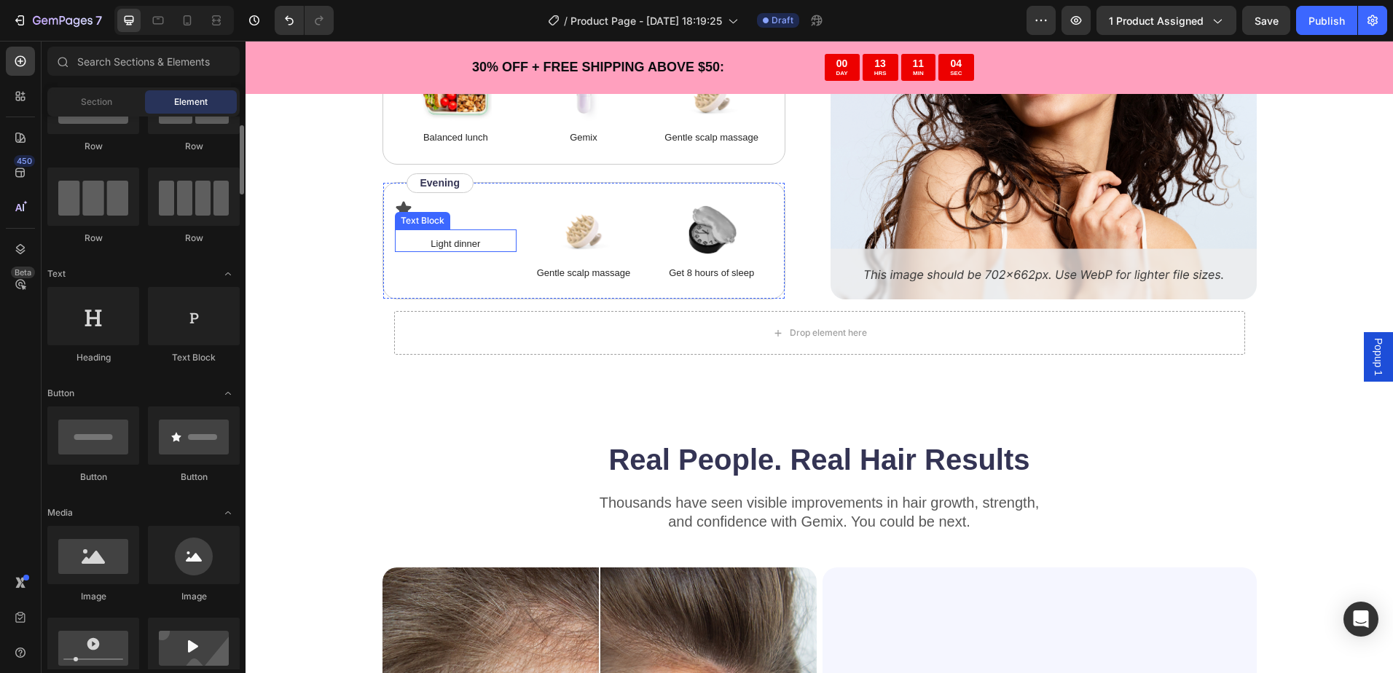
click at [448, 243] on p "Light dinner" at bounding box center [455, 244] width 119 height 15
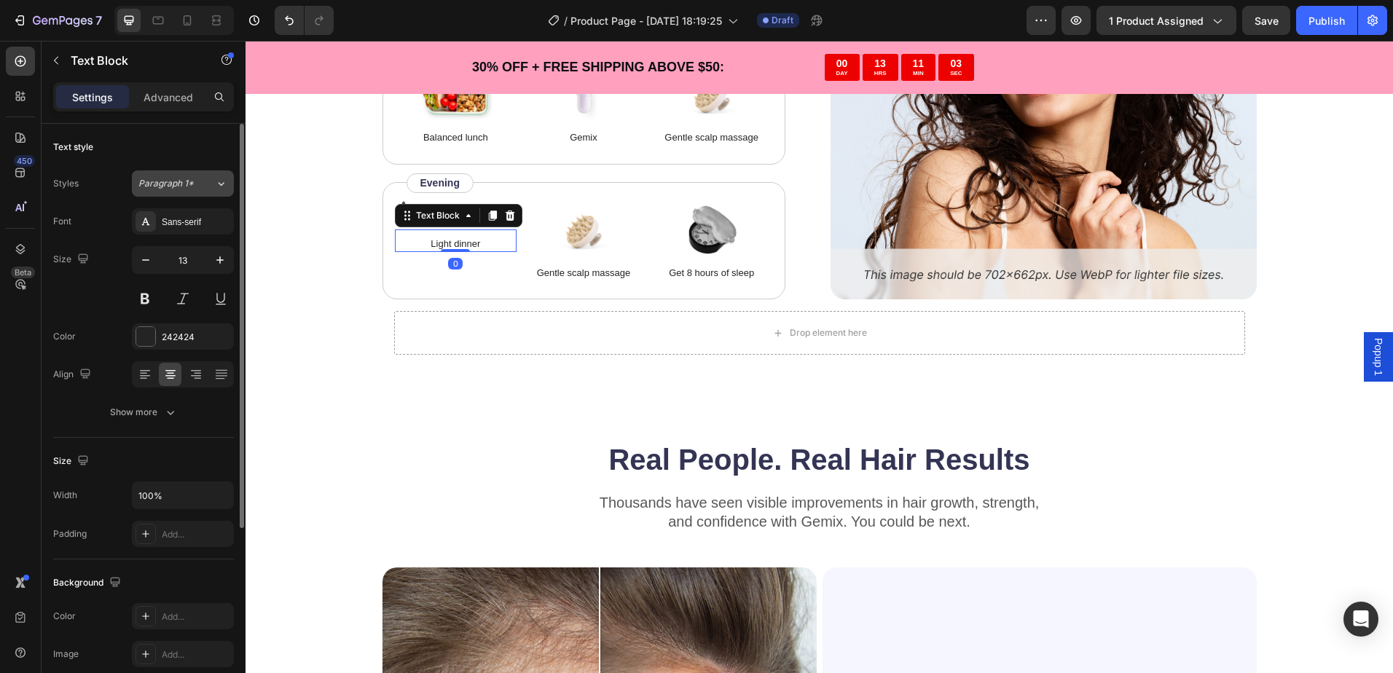
click at [189, 176] on button "Paragraph 1*" at bounding box center [183, 183] width 102 height 26
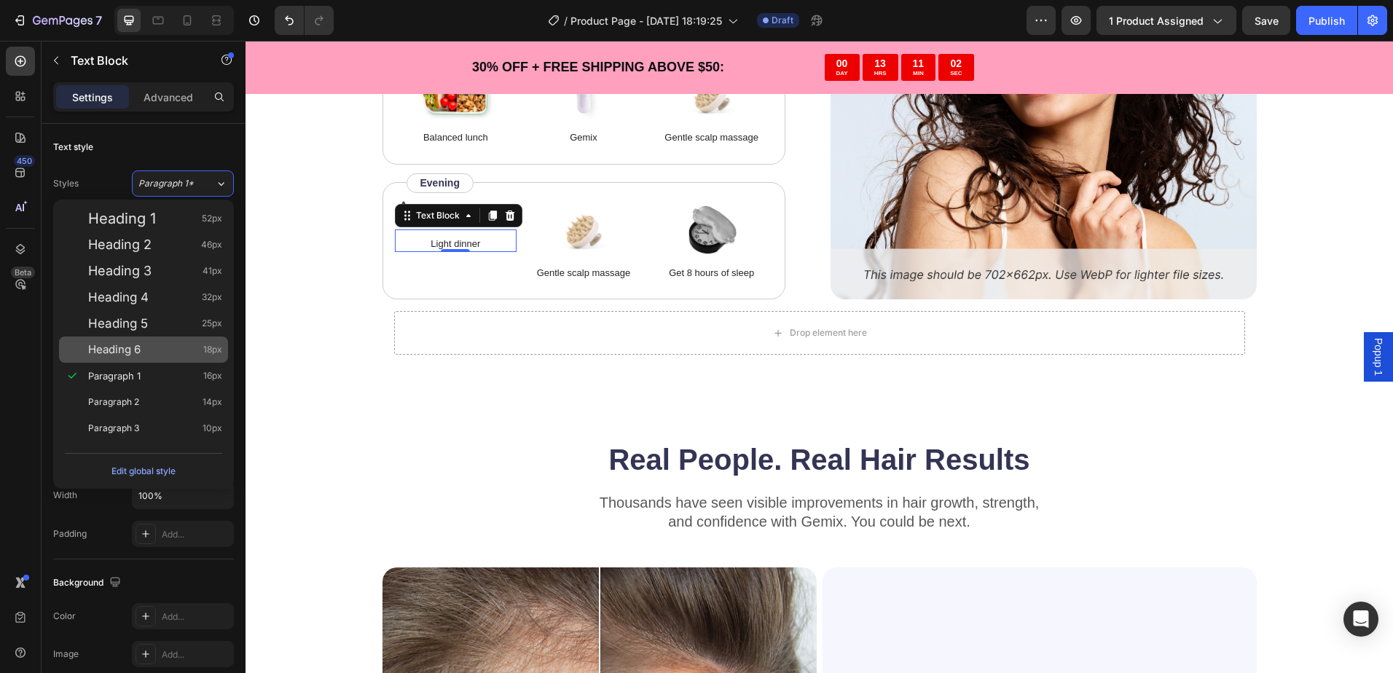
click at [135, 348] on span "Heading 6" at bounding box center [114, 349] width 52 height 15
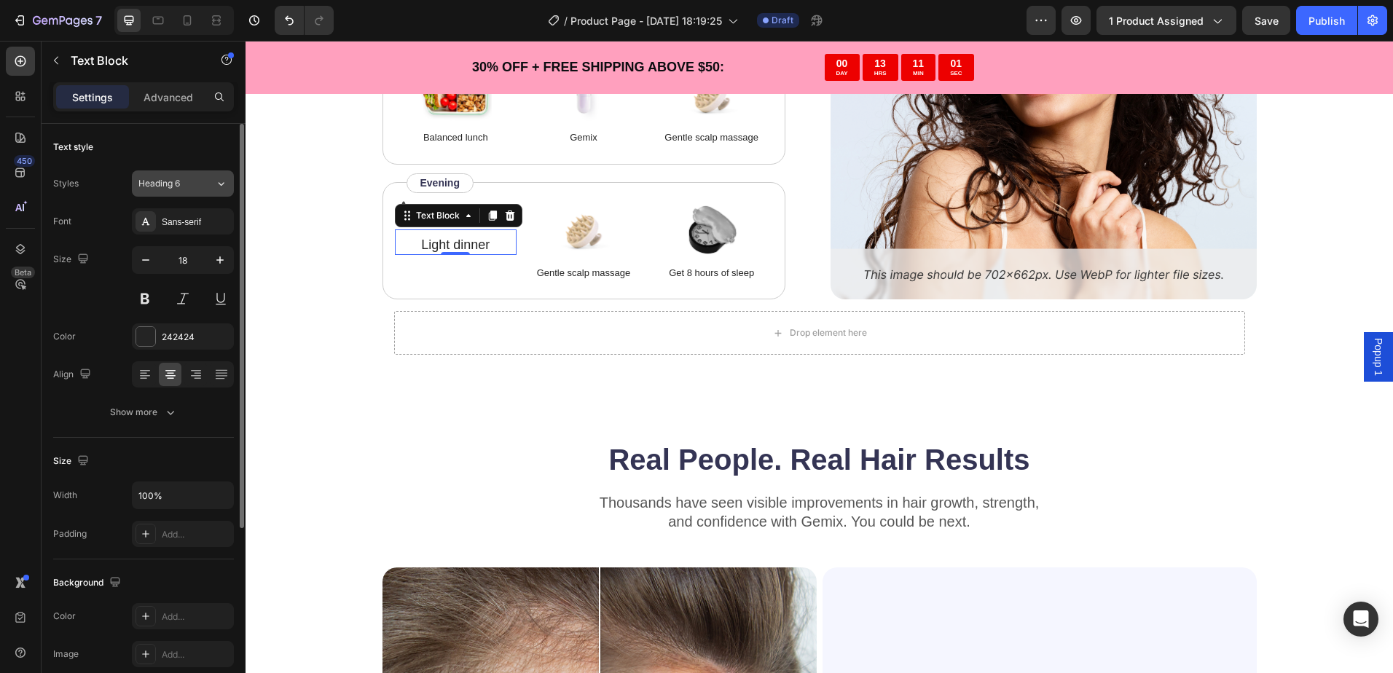
click at [176, 184] on span "Heading 6" at bounding box center [159, 183] width 42 height 13
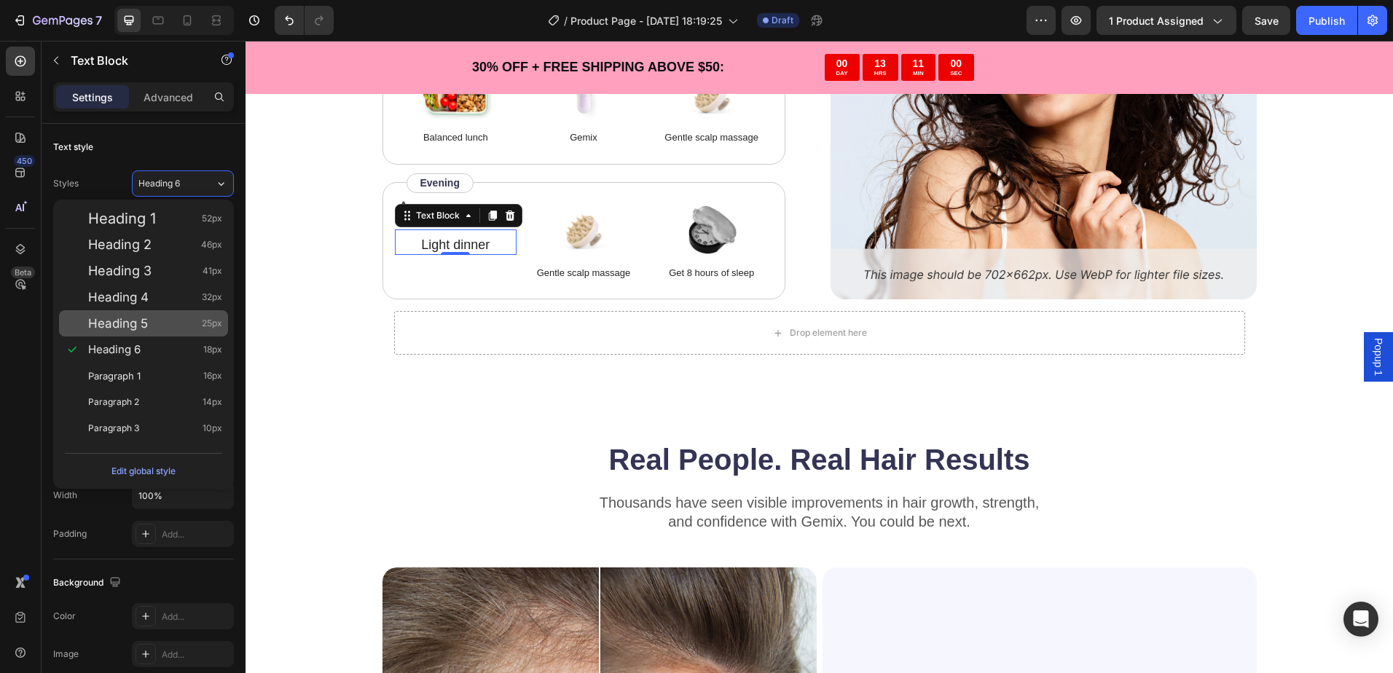
click at [146, 314] on div "Heading 5 25px" at bounding box center [143, 323] width 169 height 26
type input "25"
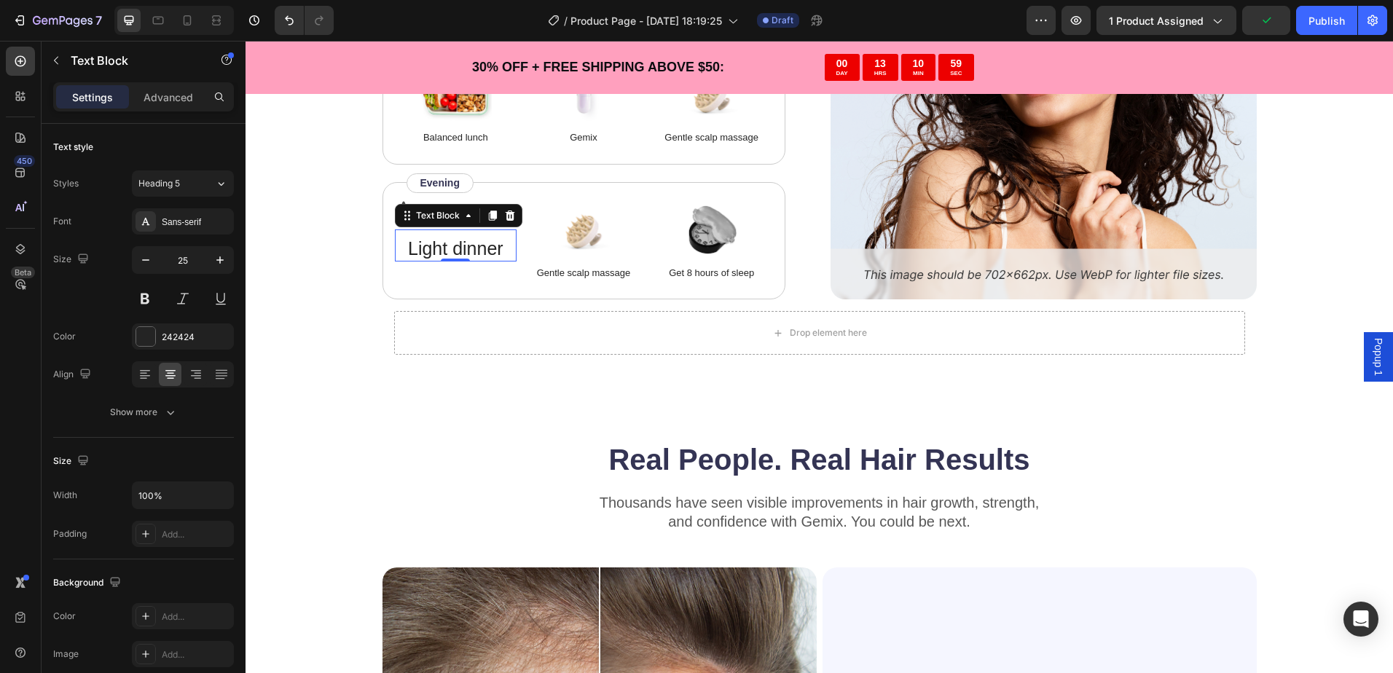
click at [448, 272] on div "0" at bounding box center [455, 273] width 15 height 12
click at [66, 55] on button "button" at bounding box center [55, 60] width 23 height 23
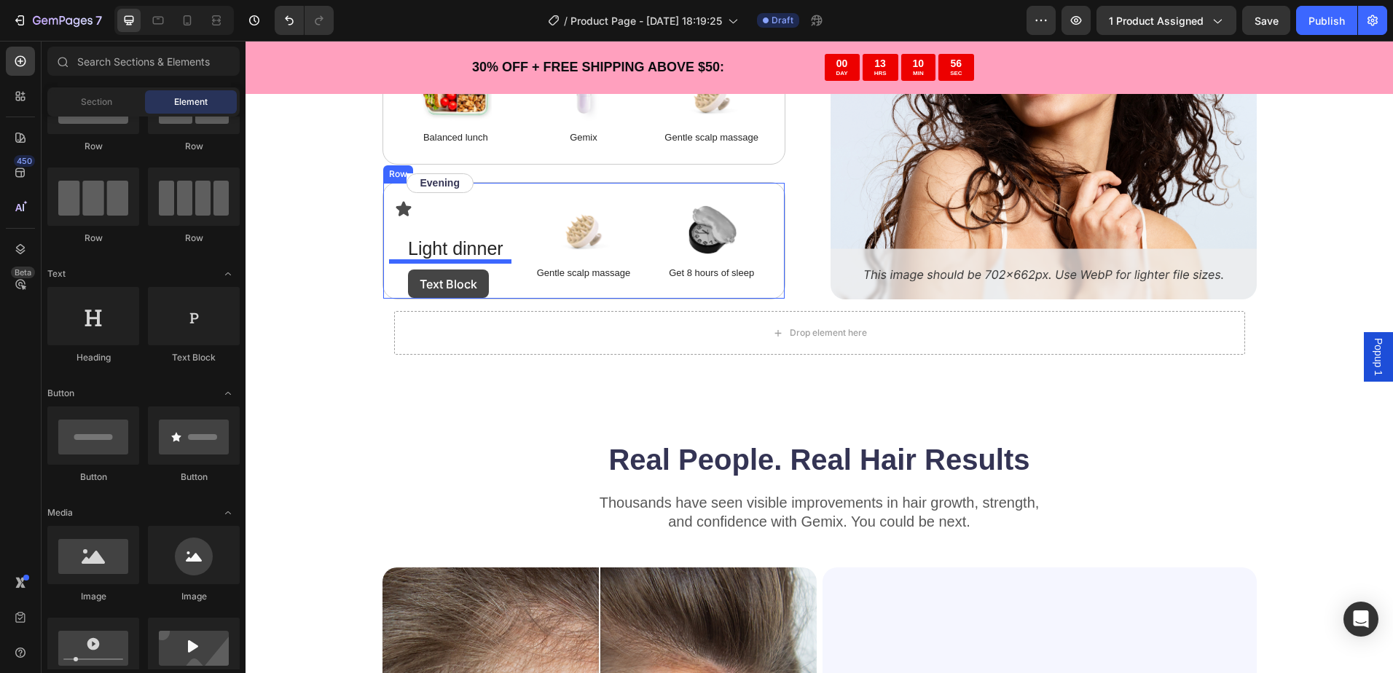
drag, startPoint x: 445, startPoint y: 354, endPoint x: 408, endPoint y: 269, distance: 92.3
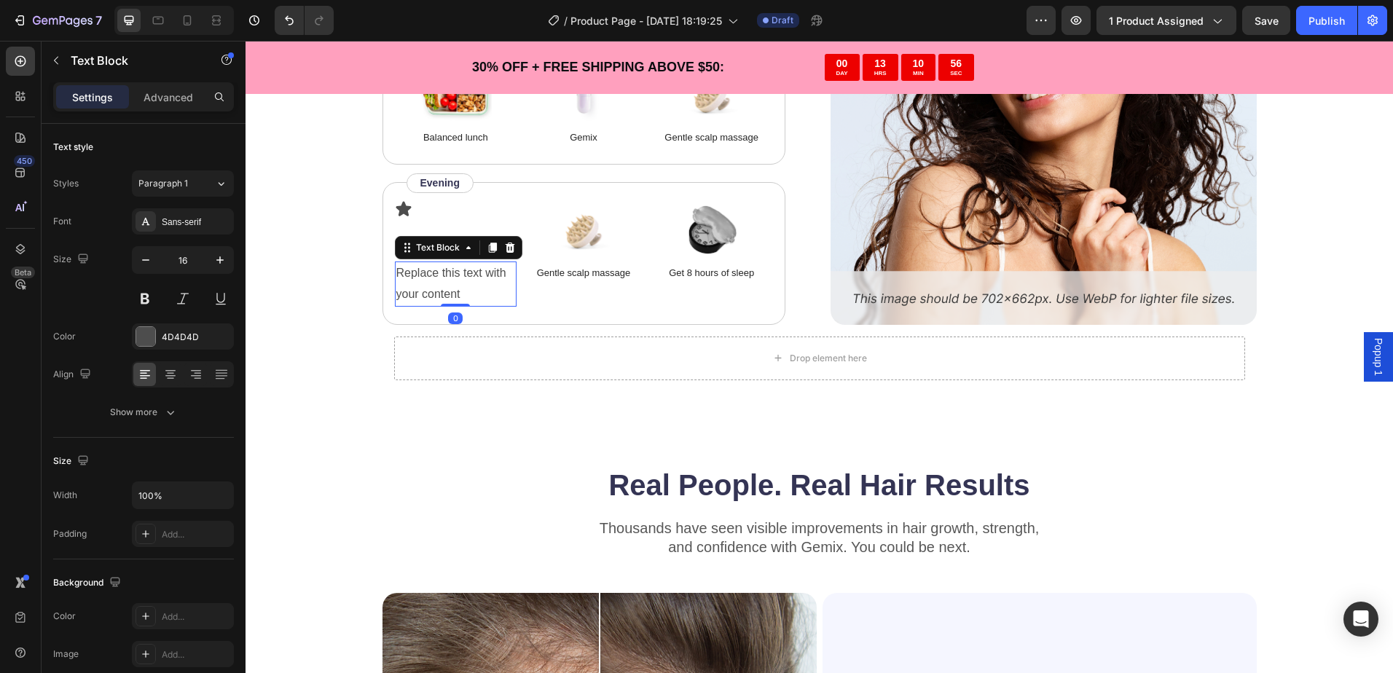
drag, startPoint x: 448, startPoint y: 278, endPoint x: 583, endPoint y: 311, distance: 139.4
click at [450, 279] on div "Replace this text with your content" at bounding box center [456, 283] width 122 height 45
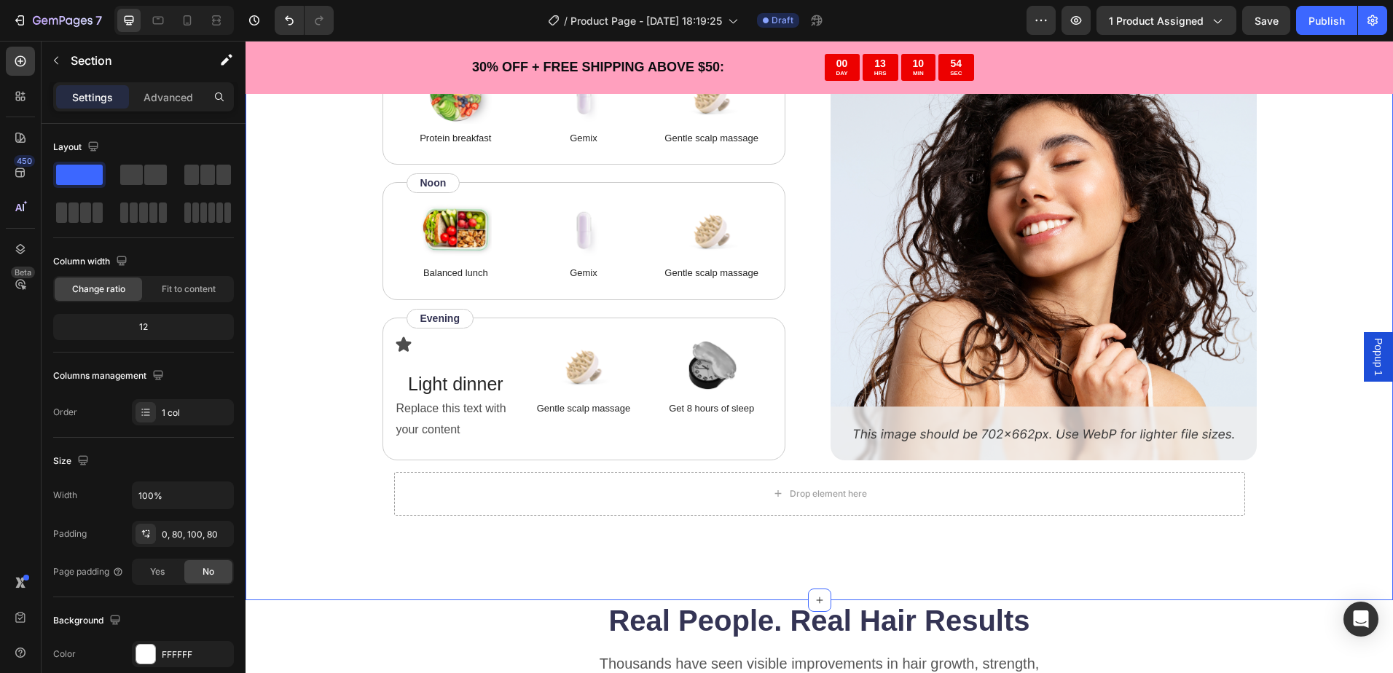
scroll to position [3551, 0]
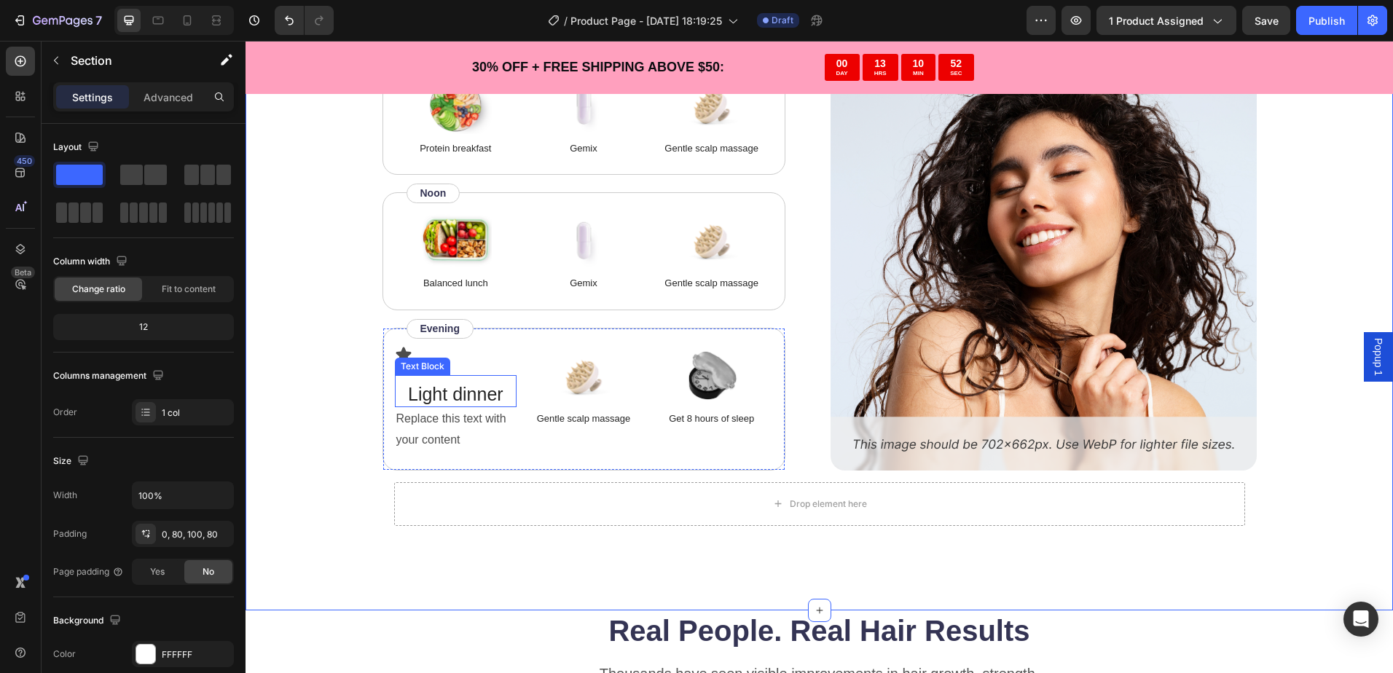
click at [479, 394] on p "Light dinner" at bounding box center [455, 394] width 119 height 24
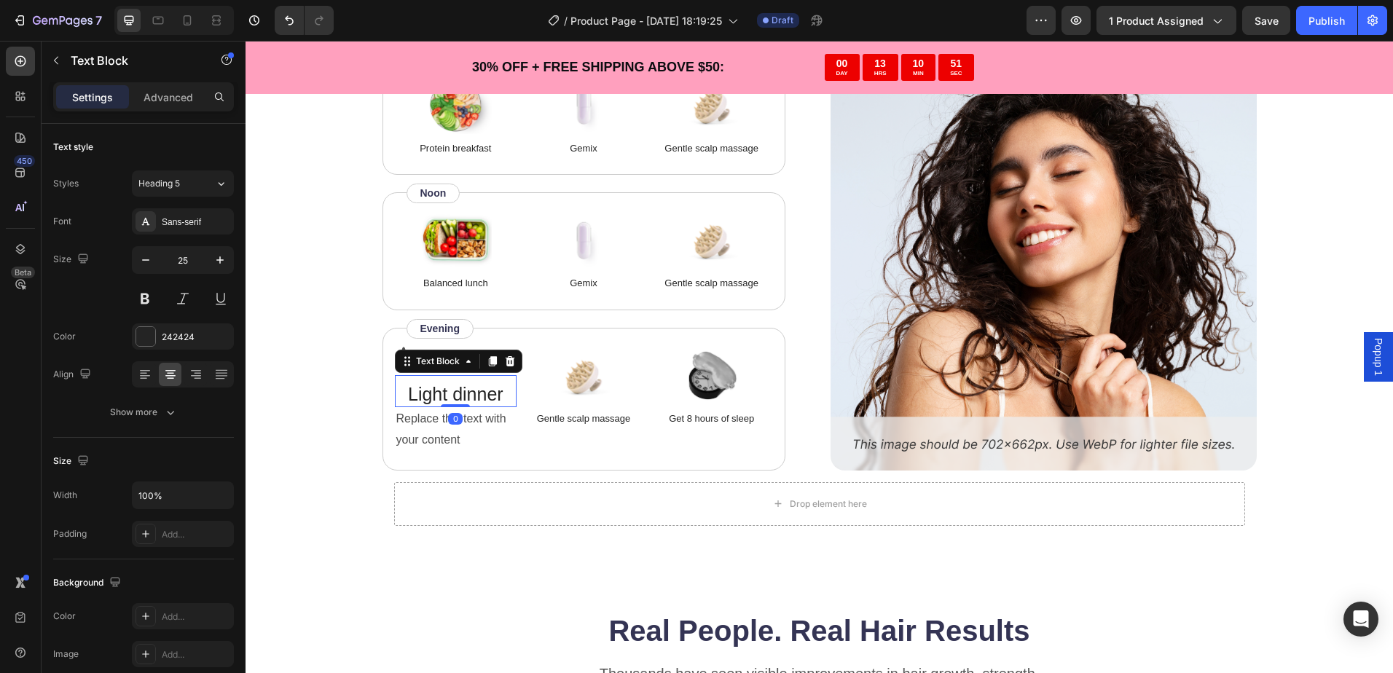
click at [470, 395] on p "Light dinner" at bounding box center [455, 394] width 119 height 24
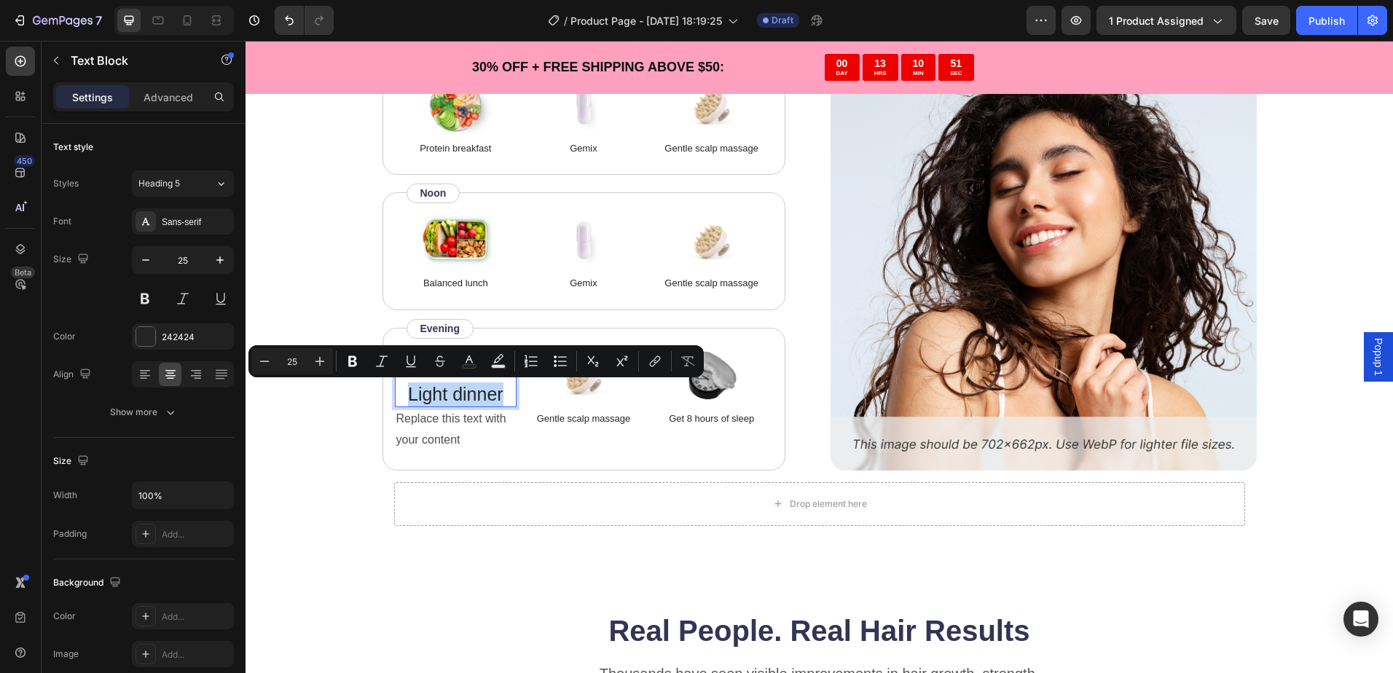
click at [470, 395] on p "Light dinner" at bounding box center [455, 394] width 119 height 24
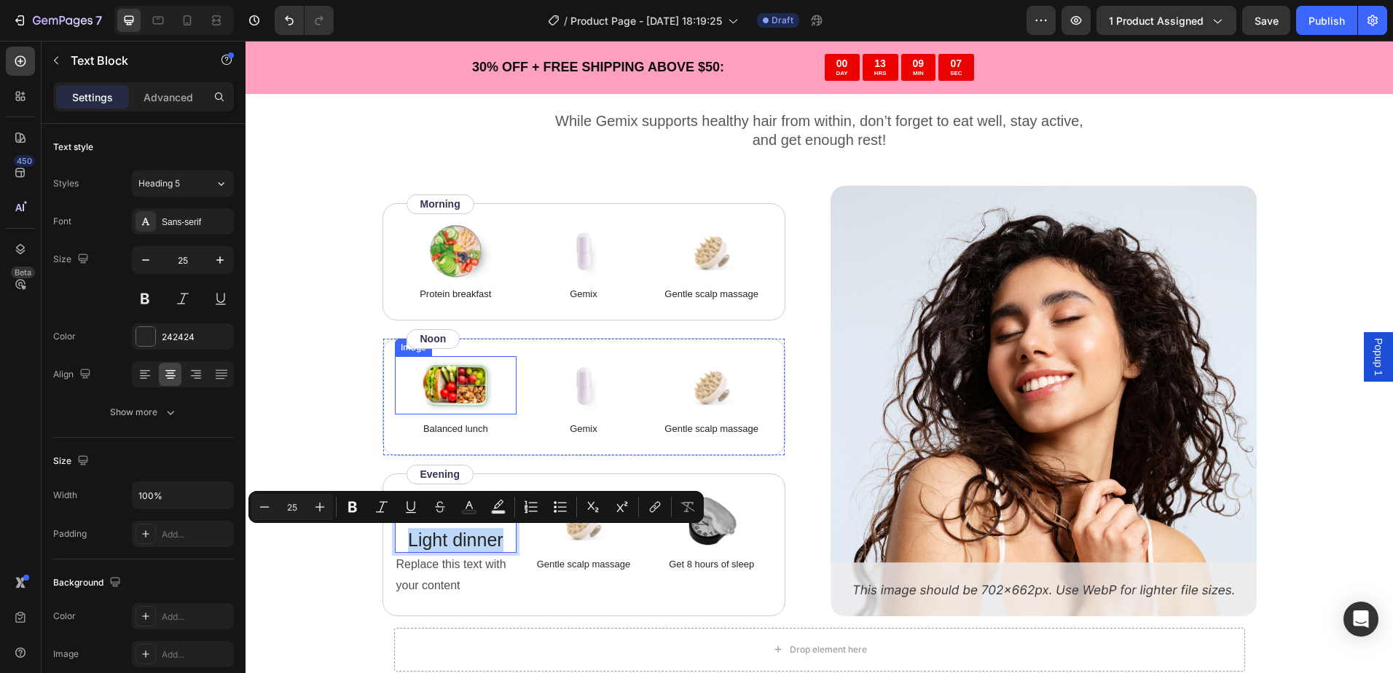
scroll to position [3624, 0]
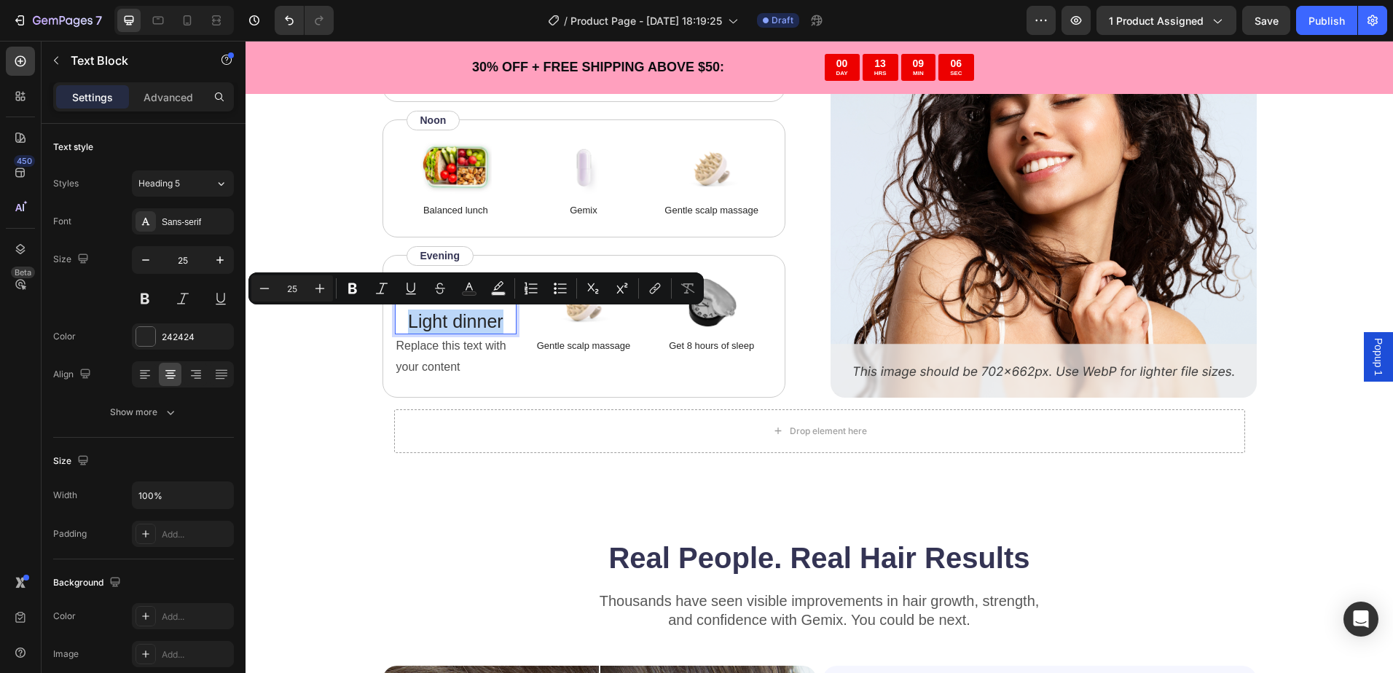
click at [452, 322] on p "Light dinner" at bounding box center [455, 322] width 119 height 24
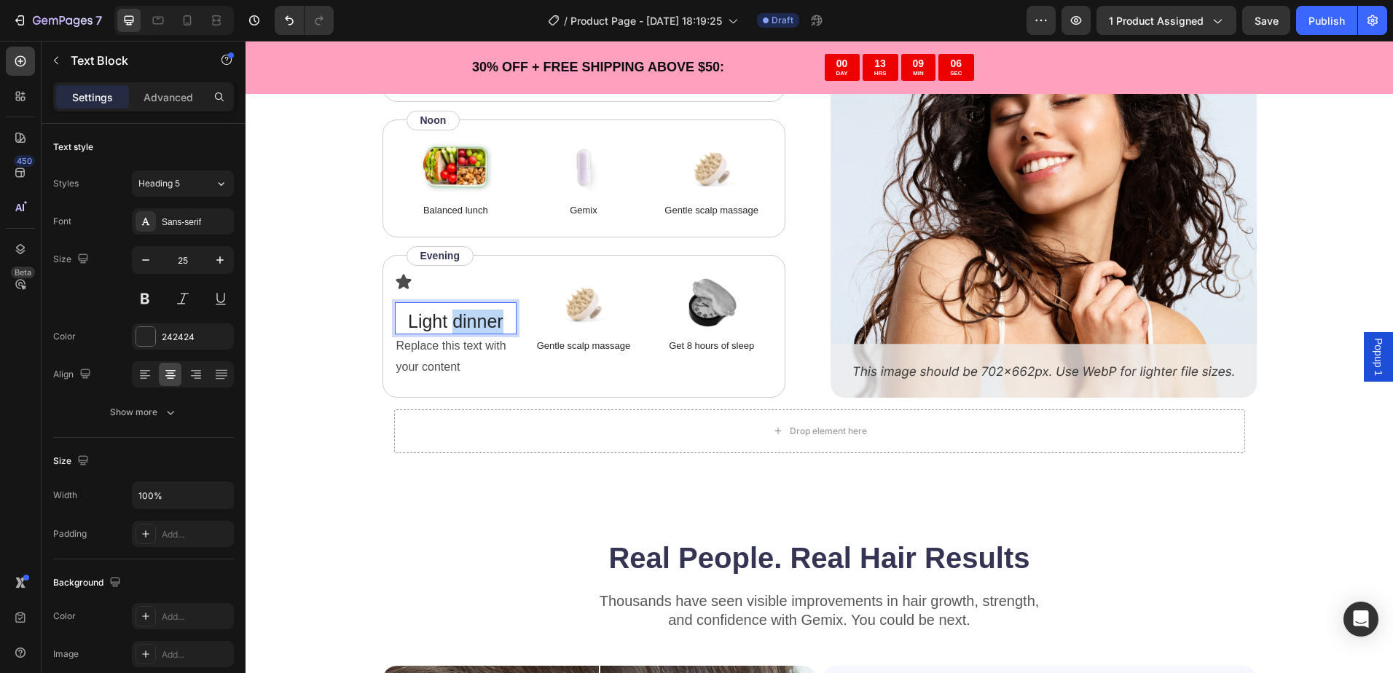
click at [452, 322] on p "Light dinner" at bounding box center [455, 322] width 119 height 24
drag, startPoint x: 471, startPoint y: 318, endPoint x: 492, endPoint y: 319, distance: 21.2
click at [492, 319] on p "Vitamin B6" at bounding box center [455, 322] width 119 height 24
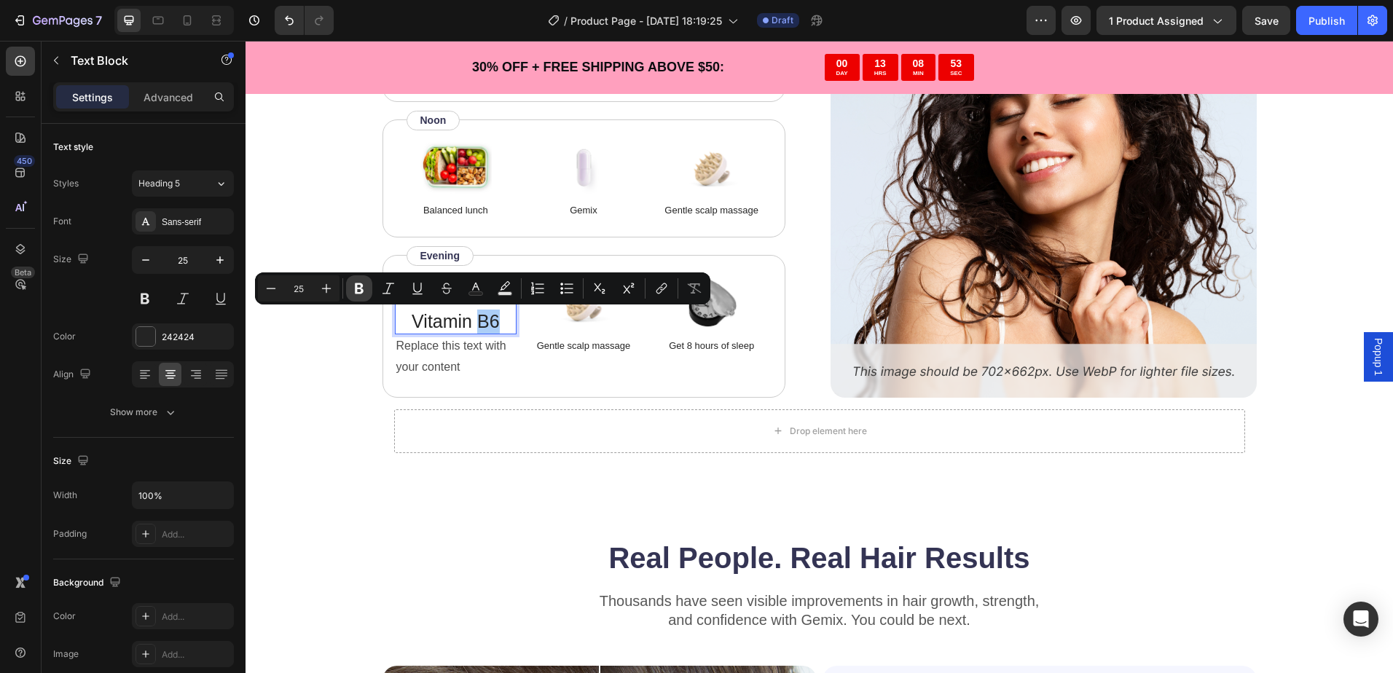
click at [358, 288] on icon "Editor contextual toolbar" at bounding box center [359, 288] width 9 height 11
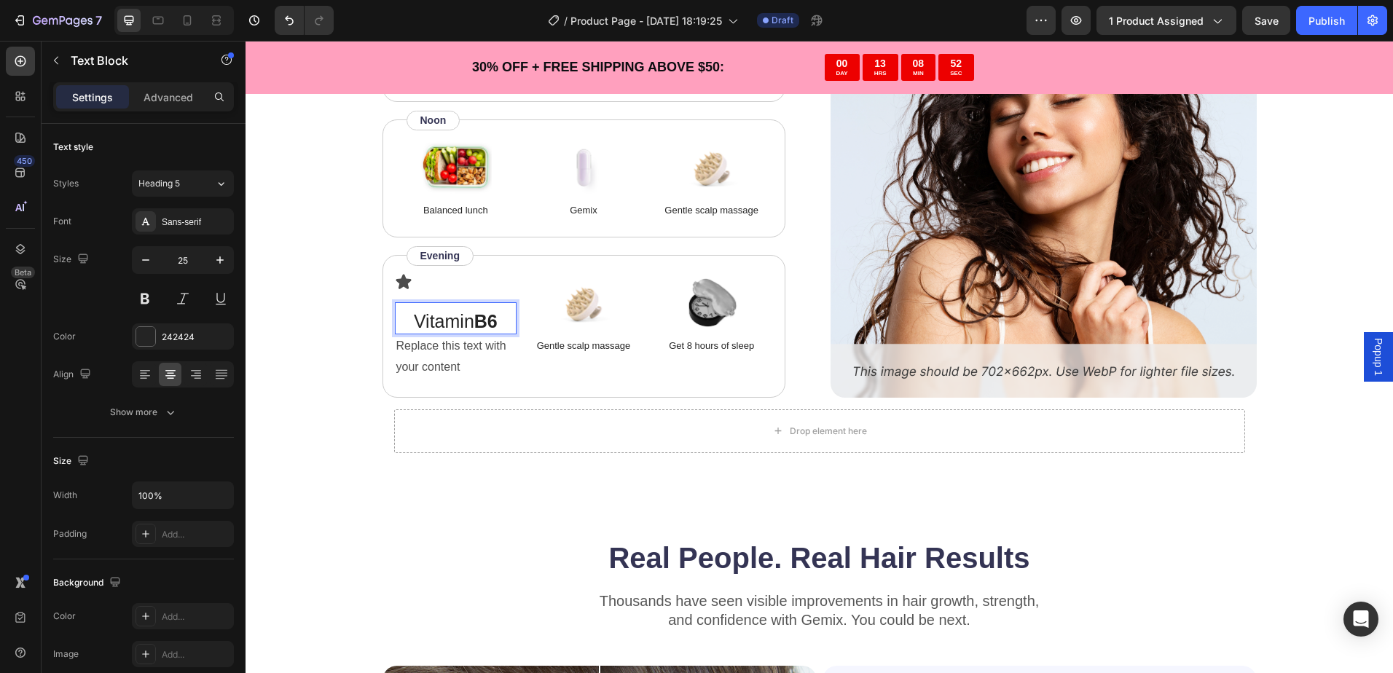
click at [462, 322] on p "Vitamin B6" at bounding box center [455, 322] width 119 height 24
click at [460, 347] on p "Replace this text with your content" at bounding box center [455, 357] width 119 height 42
click at [465, 355] on p "Replace this text with your content" at bounding box center [455, 357] width 119 height 42
click at [454, 352] on p "Replace this text with your content" at bounding box center [455, 357] width 119 height 42
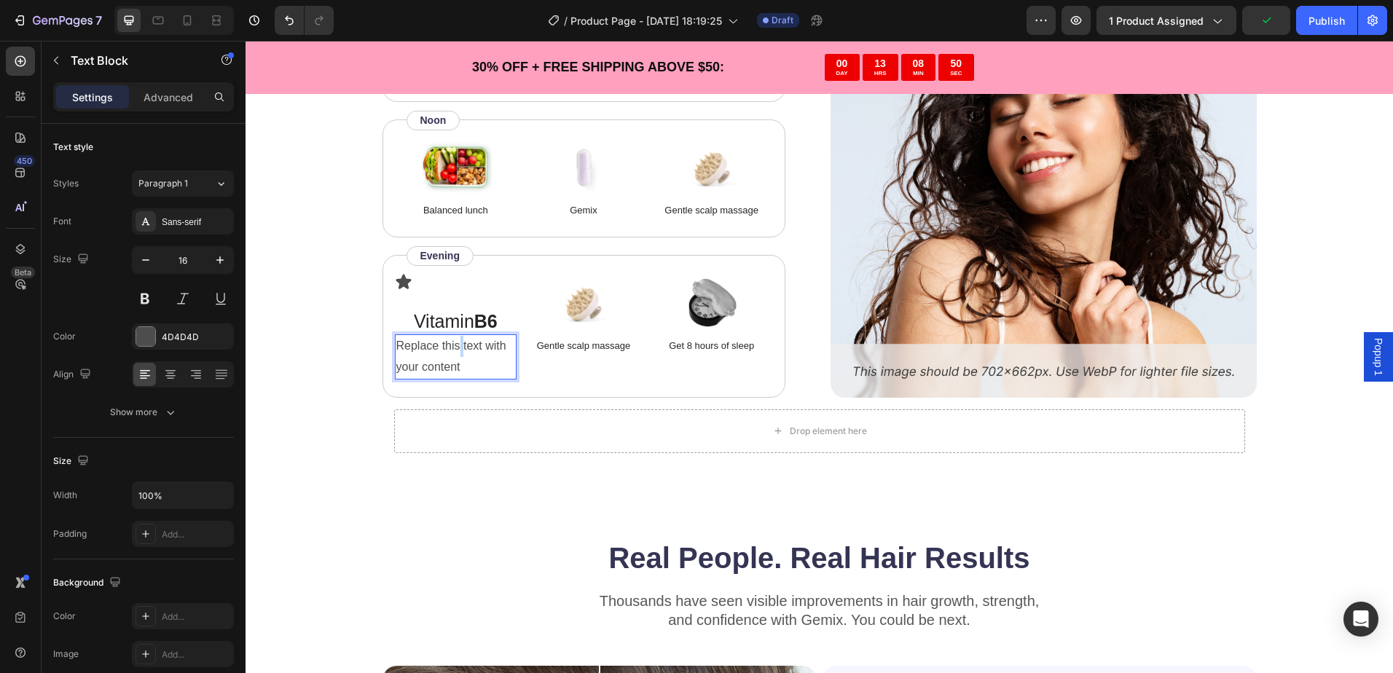
click at [454, 352] on p "Replace this text with your content" at bounding box center [455, 357] width 119 height 42
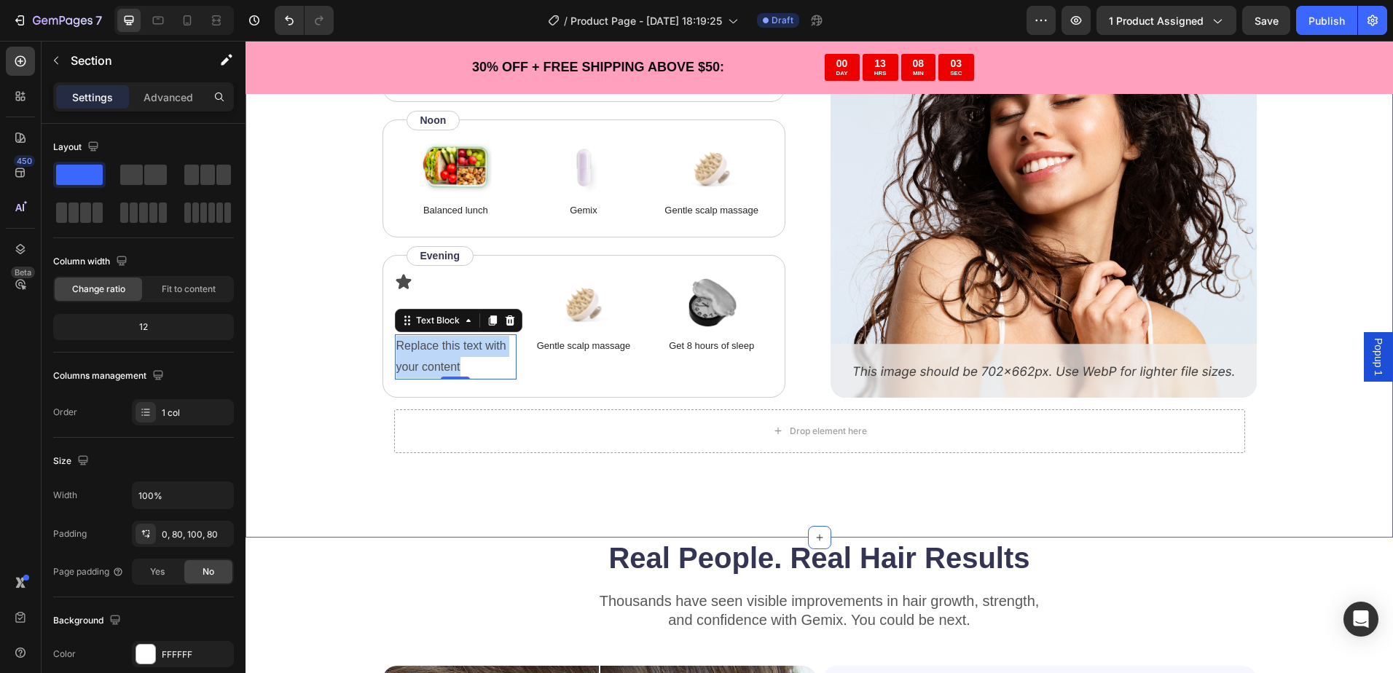
click at [1304, 184] on div "“Based on ingredients, Gemix offers a well-rounded approach to hair health and …" at bounding box center [819, 49] width 1031 height 831
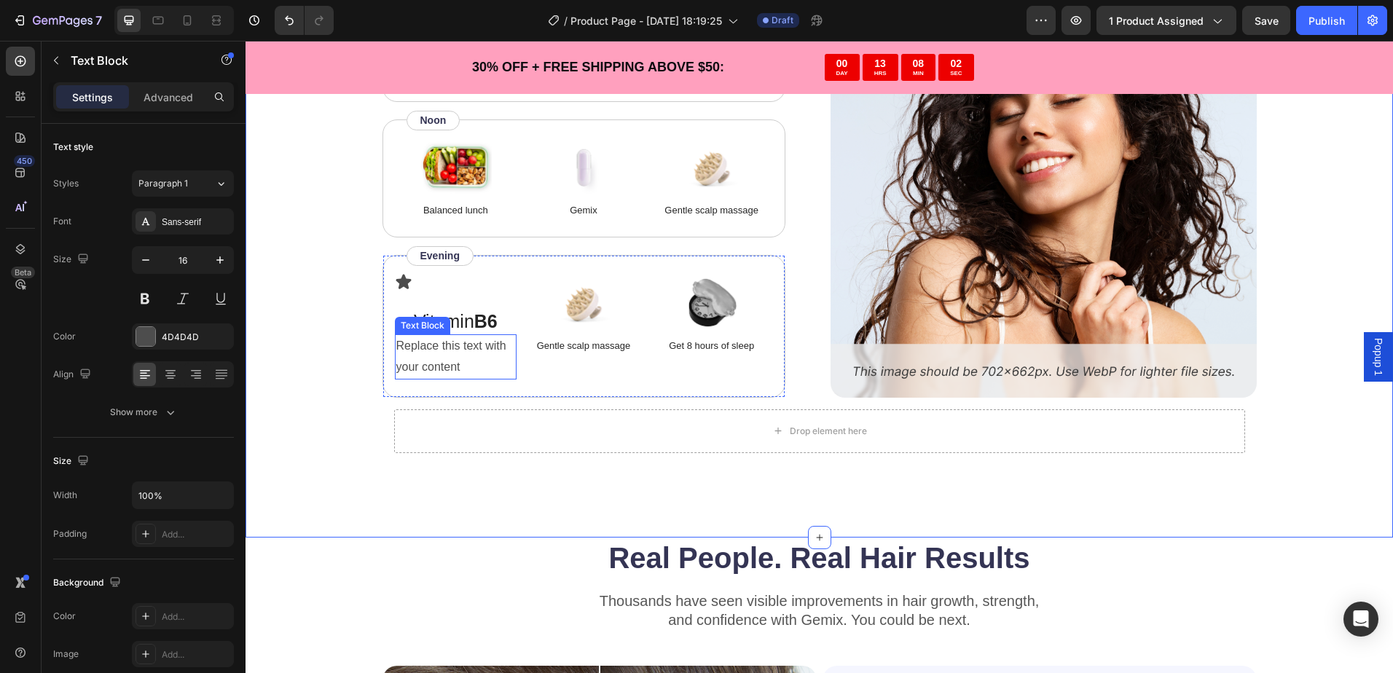
click at [440, 355] on p "Replace this text with your content" at bounding box center [455, 357] width 119 height 42
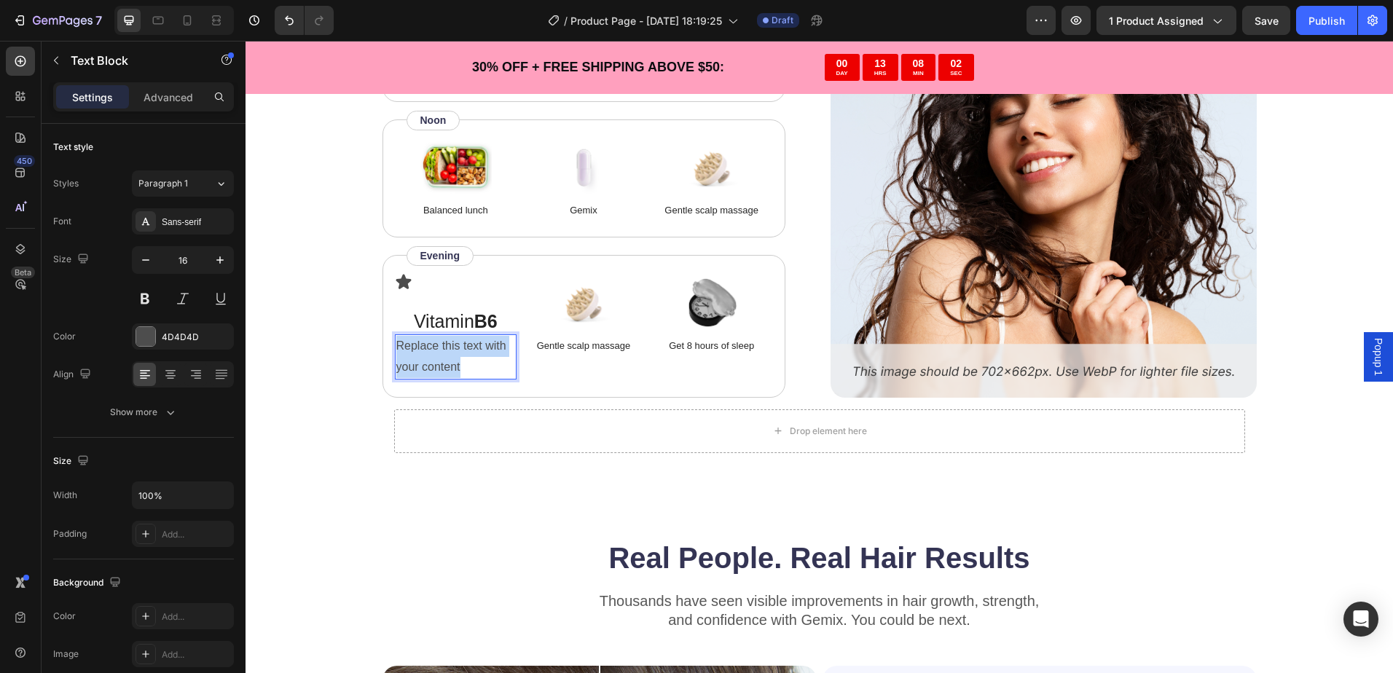
click at [440, 355] on p "Replace this text with your content" at bounding box center [455, 357] width 119 height 42
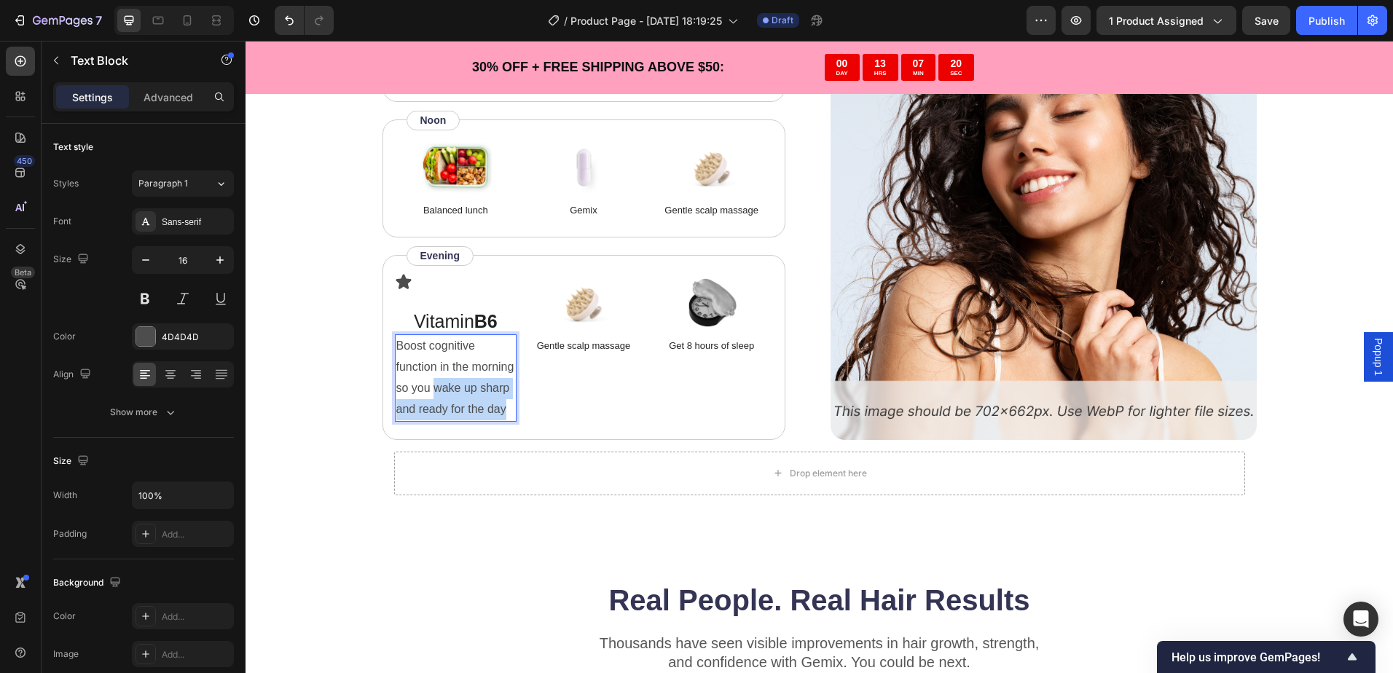
drag, startPoint x: 505, startPoint y: 409, endPoint x: 428, endPoint y: 389, distance: 79.9
click at [428, 389] on p "Boost cognitive function in the morning so you wake up sharp and ready for the …" at bounding box center [455, 378] width 119 height 84
click at [442, 385] on p "Boost cognitive function in the morning so you dont wake up groggy and tired" at bounding box center [455, 378] width 119 height 84
click at [473, 409] on p "Boost cognitive function in the morning so you don't wake up groggy and tired" at bounding box center [455, 378] width 119 height 84
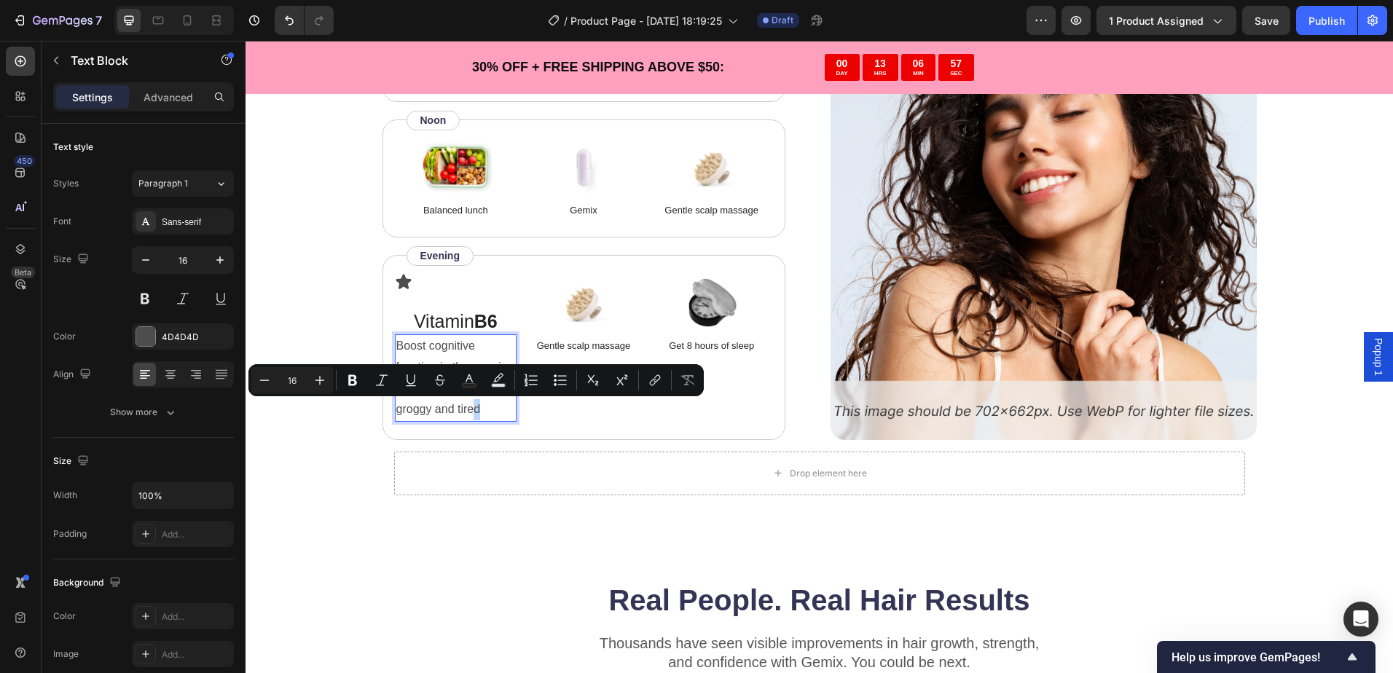
click at [491, 413] on p "Boost cognitive function in the morning so you don't wake up groggy and tired" at bounding box center [455, 378] width 119 height 84
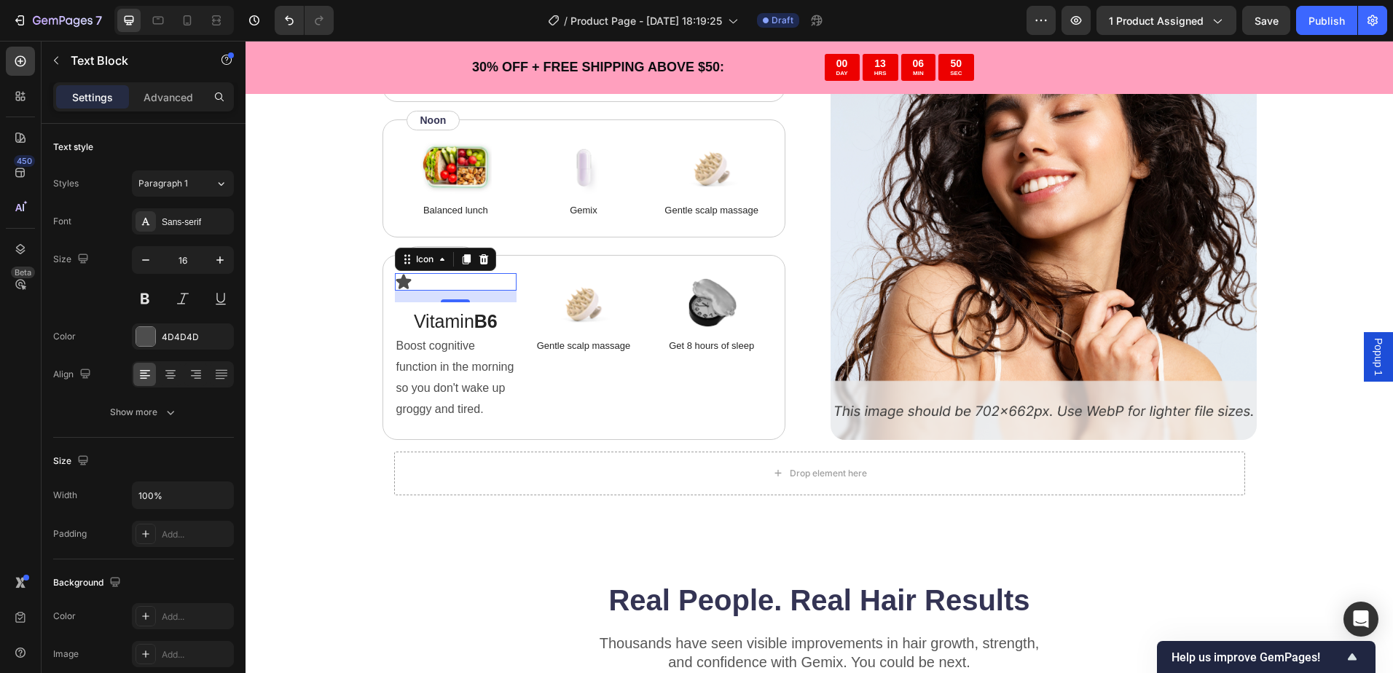
click at [404, 285] on icon at bounding box center [403, 281] width 17 height 17
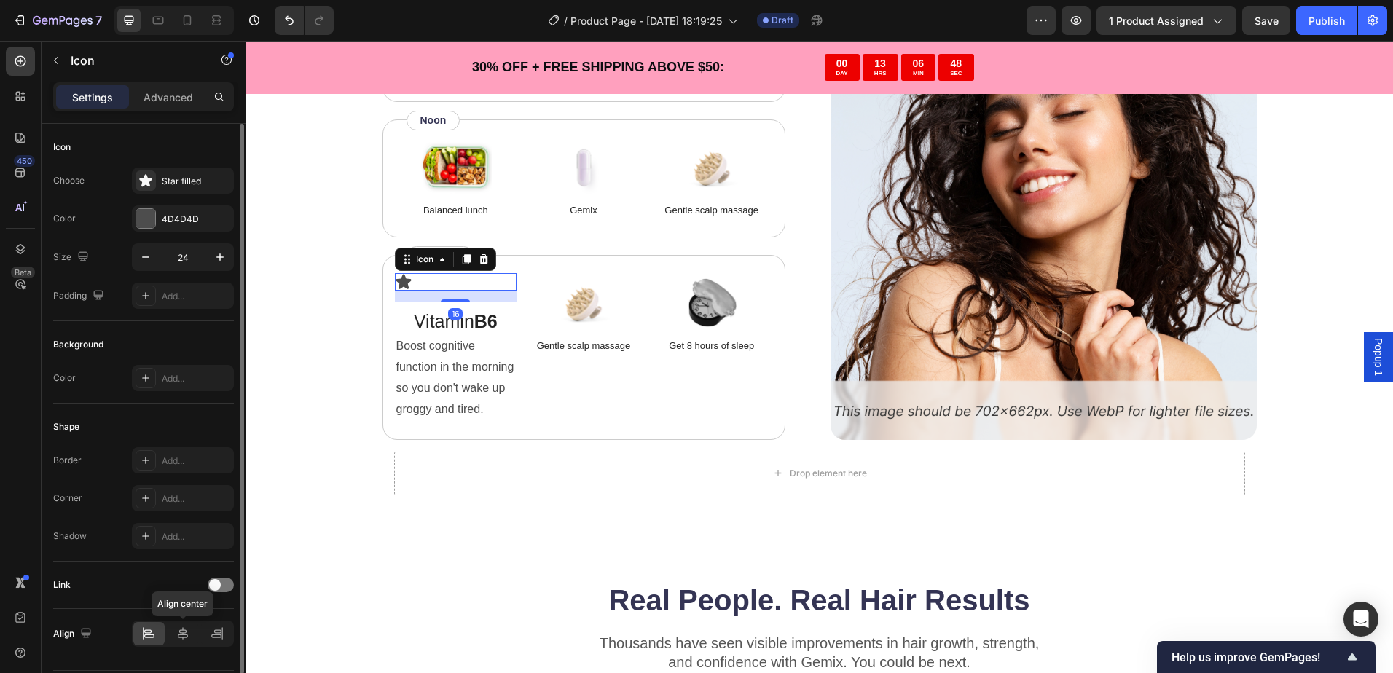
drag, startPoint x: 182, startPoint y: 632, endPoint x: 227, endPoint y: 559, distance: 85.9
click at [184, 632] on icon at bounding box center [183, 633] width 15 height 15
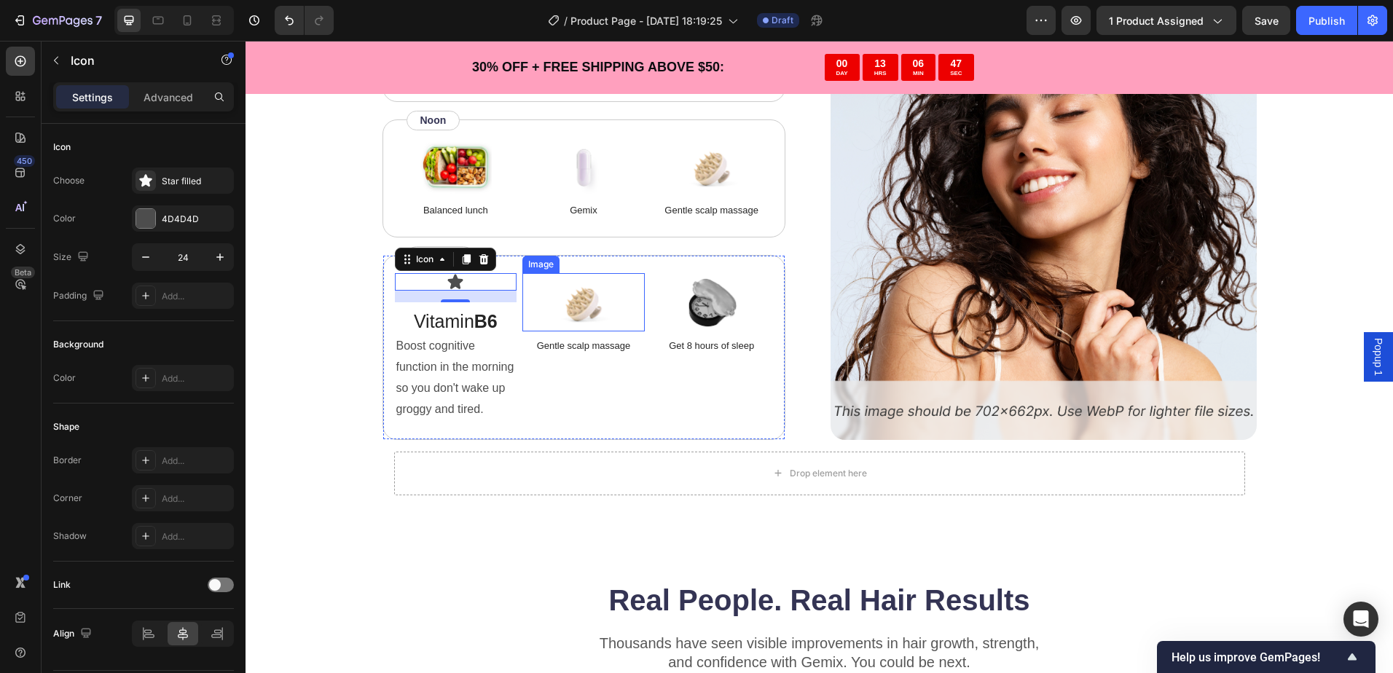
click at [579, 347] on p "Gentle scalp massage" at bounding box center [583, 346] width 119 height 15
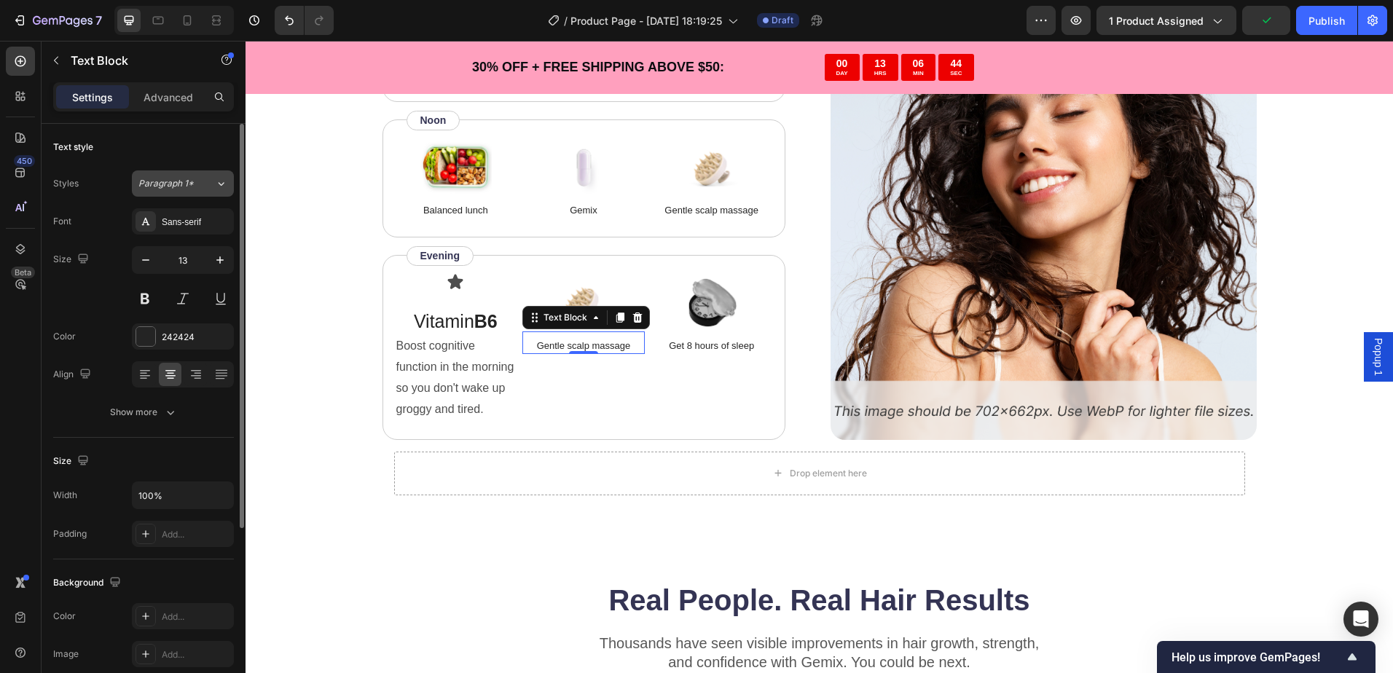
click at [191, 173] on button "Paragraph 1*" at bounding box center [183, 183] width 102 height 26
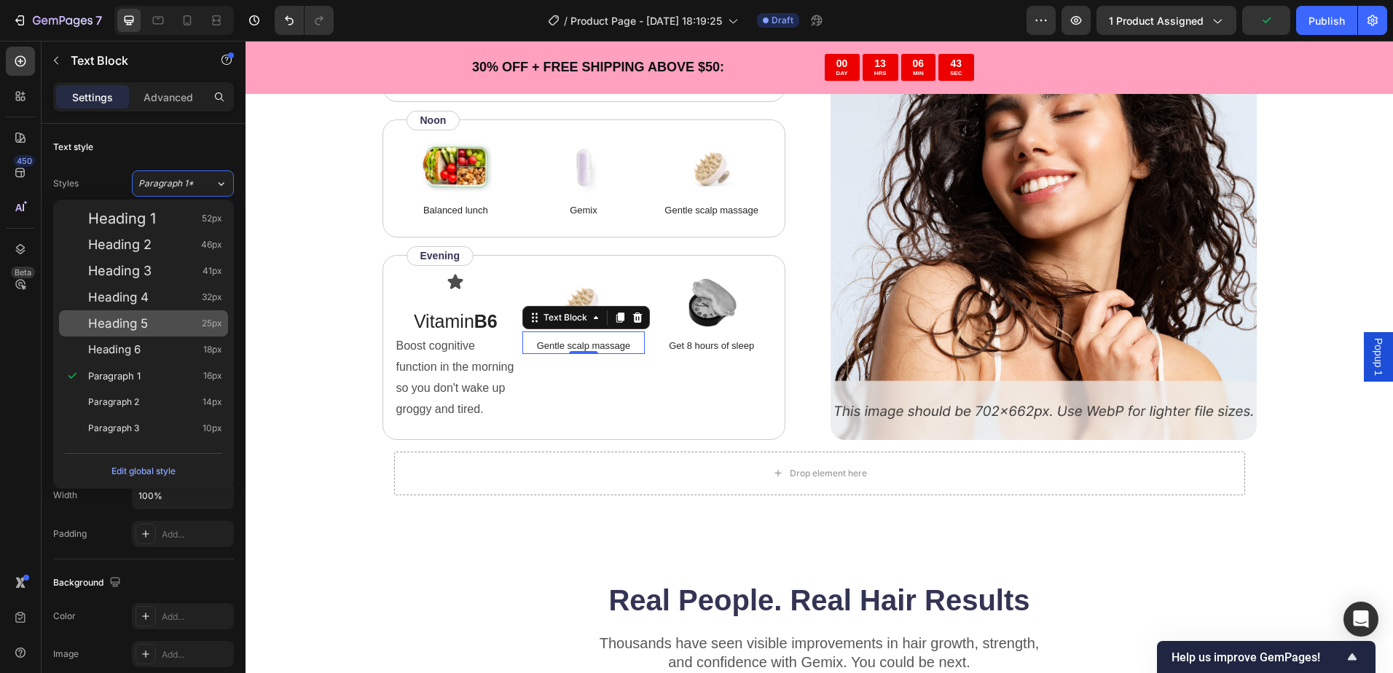
click at [115, 318] on span "Heading 5" at bounding box center [118, 323] width 60 height 15
type input "25"
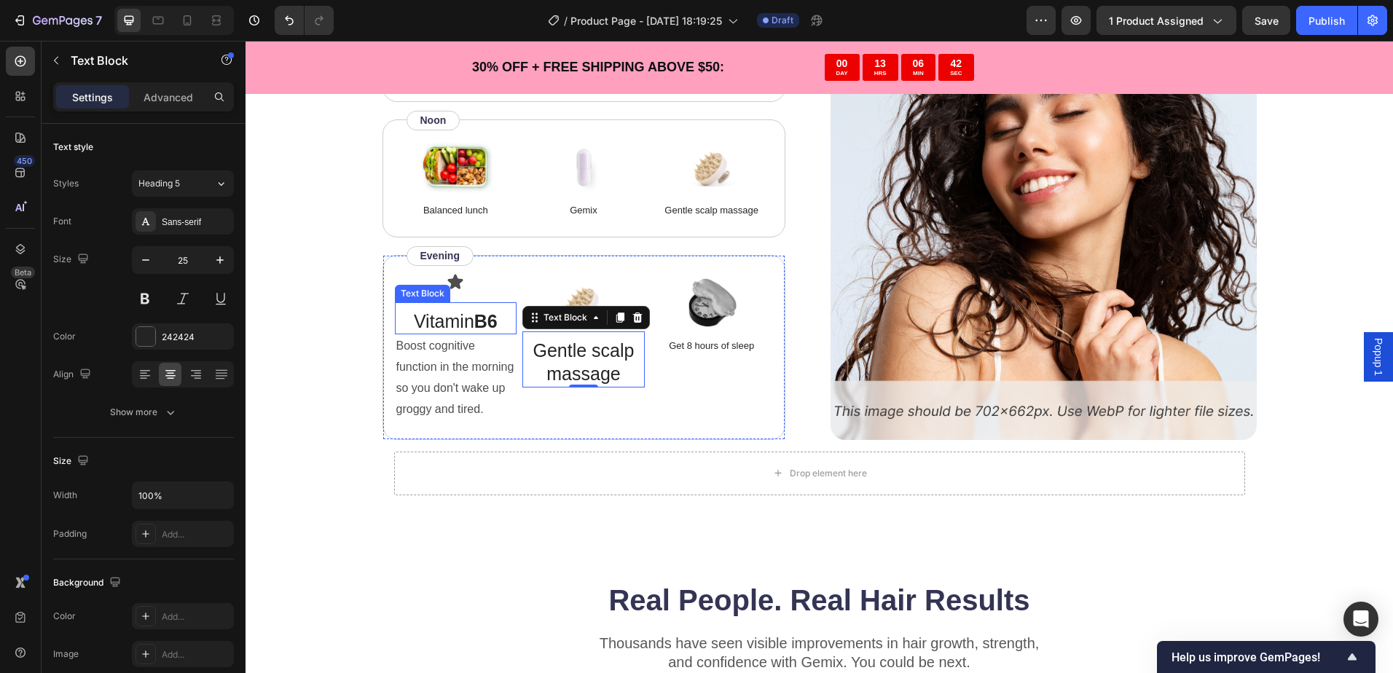
click at [467, 313] on p "Vitamin B6" at bounding box center [455, 322] width 119 height 24
click at [571, 372] on p "Gentle scalp massage" at bounding box center [583, 362] width 119 height 47
click at [568, 291] on img at bounding box center [583, 302] width 73 height 58
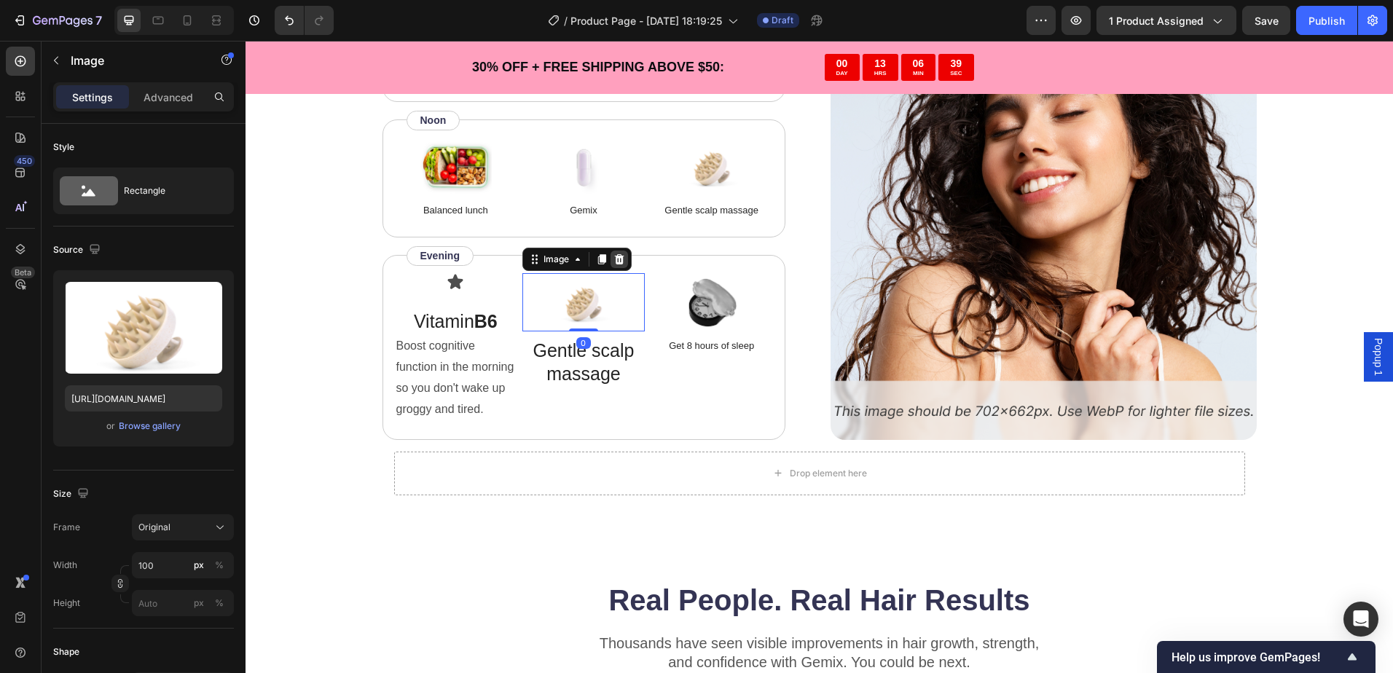
click at [615, 261] on icon at bounding box center [619, 259] width 9 height 10
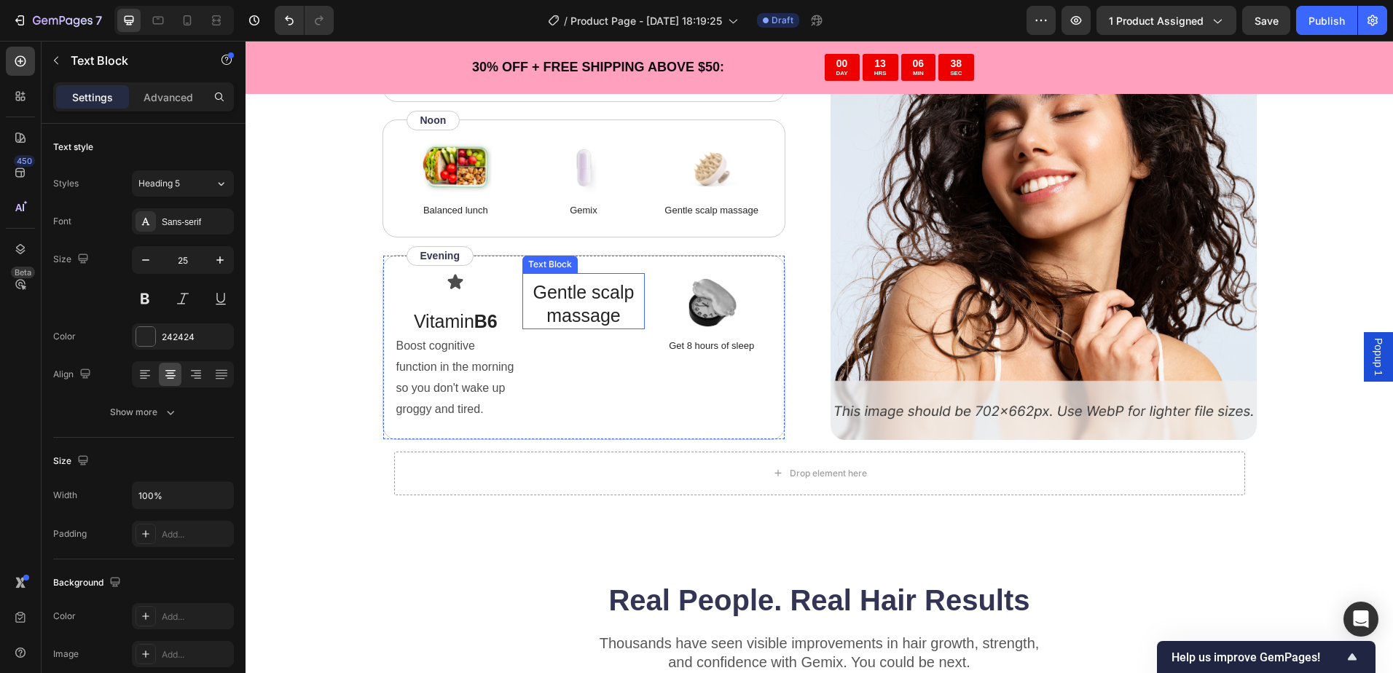
click at [586, 313] on p "Gentle scalp massage" at bounding box center [583, 303] width 119 height 47
click at [562, 307] on p "Gentle scalp massage" at bounding box center [583, 303] width 119 height 47
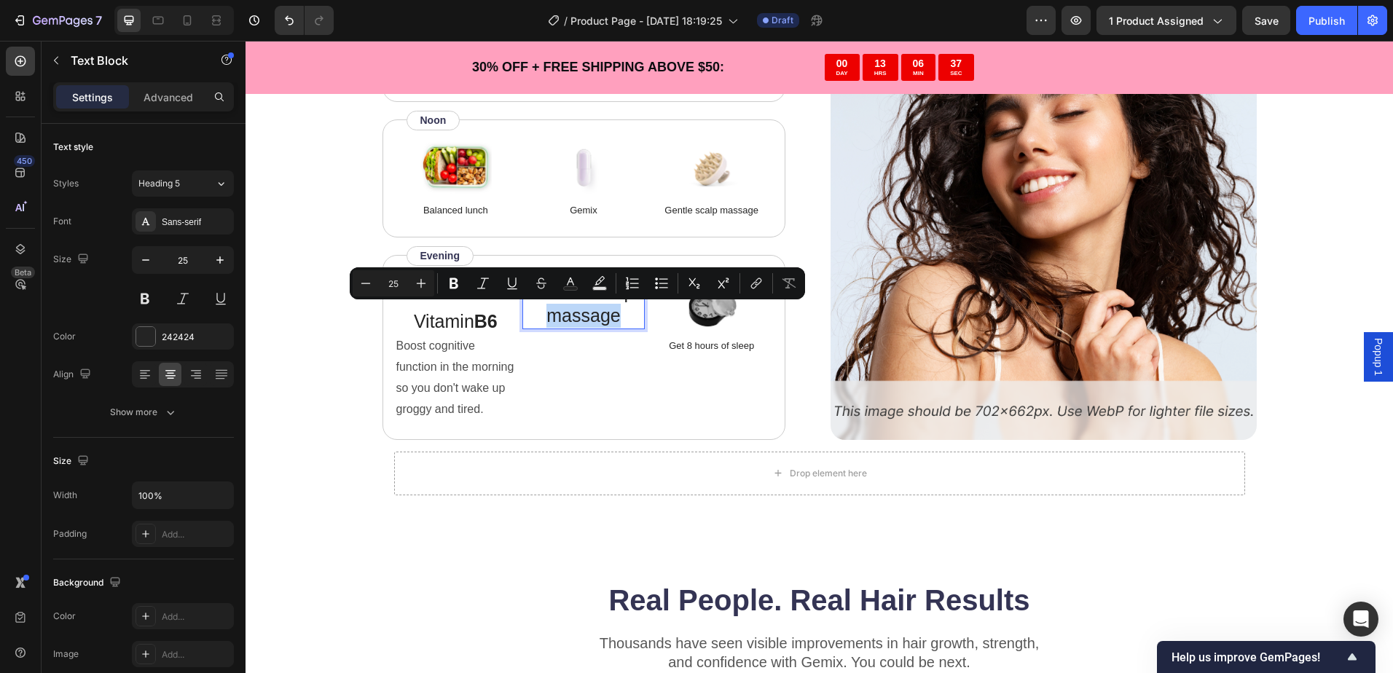
click at [565, 299] on div "Minus 25 Plus Bold Italic Underline Strikethrough Text Color Text Background Co…" at bounding box center [577, 283] width 455 height 32
click at [559, 314] on p "Gentle scalp massage" at bounding box center [583, 303] width 119 height 47
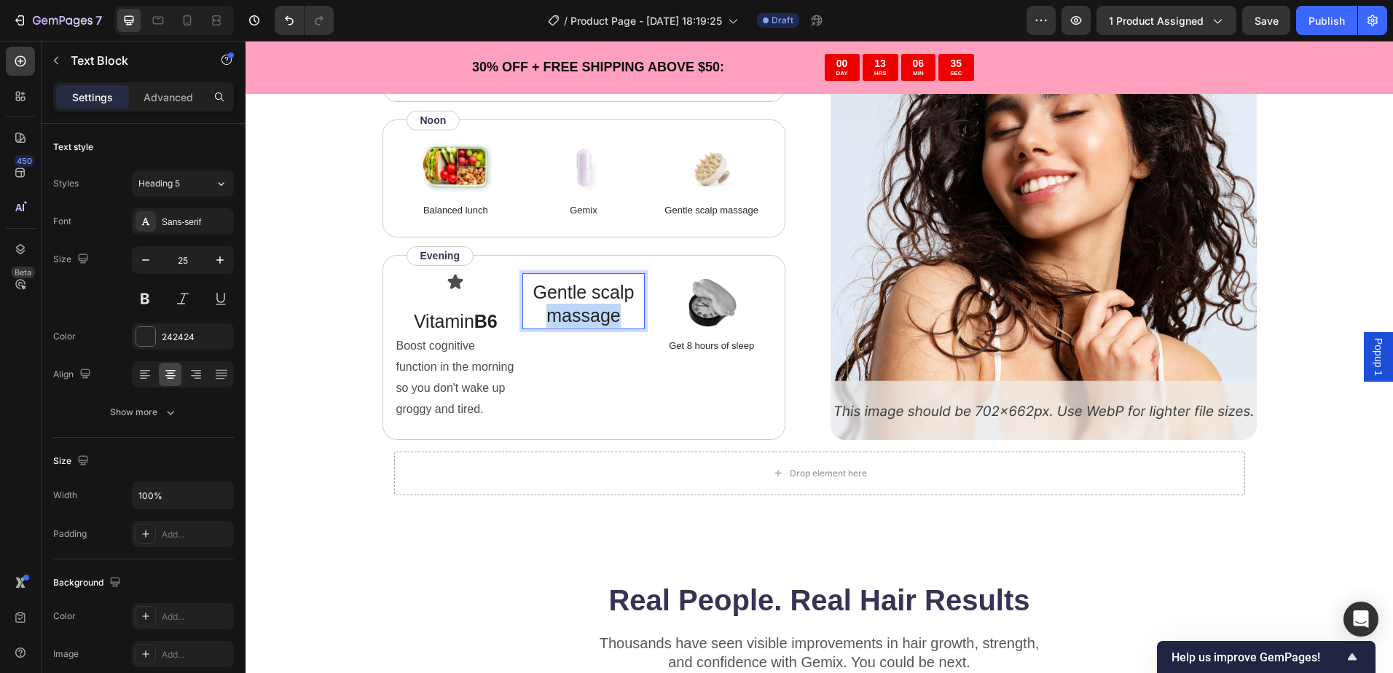
click at [559, 314] on p "Gentle scalp massage" at bounding box center [583, 303] width 119 height 47
click at [551, 315] on p "Passiflora extract" at bounding box center [583, 303] width 119 height 47
click at [605, 315] on p "Passiflora Extract" at bounding box center [583, 303] width 119 height 47
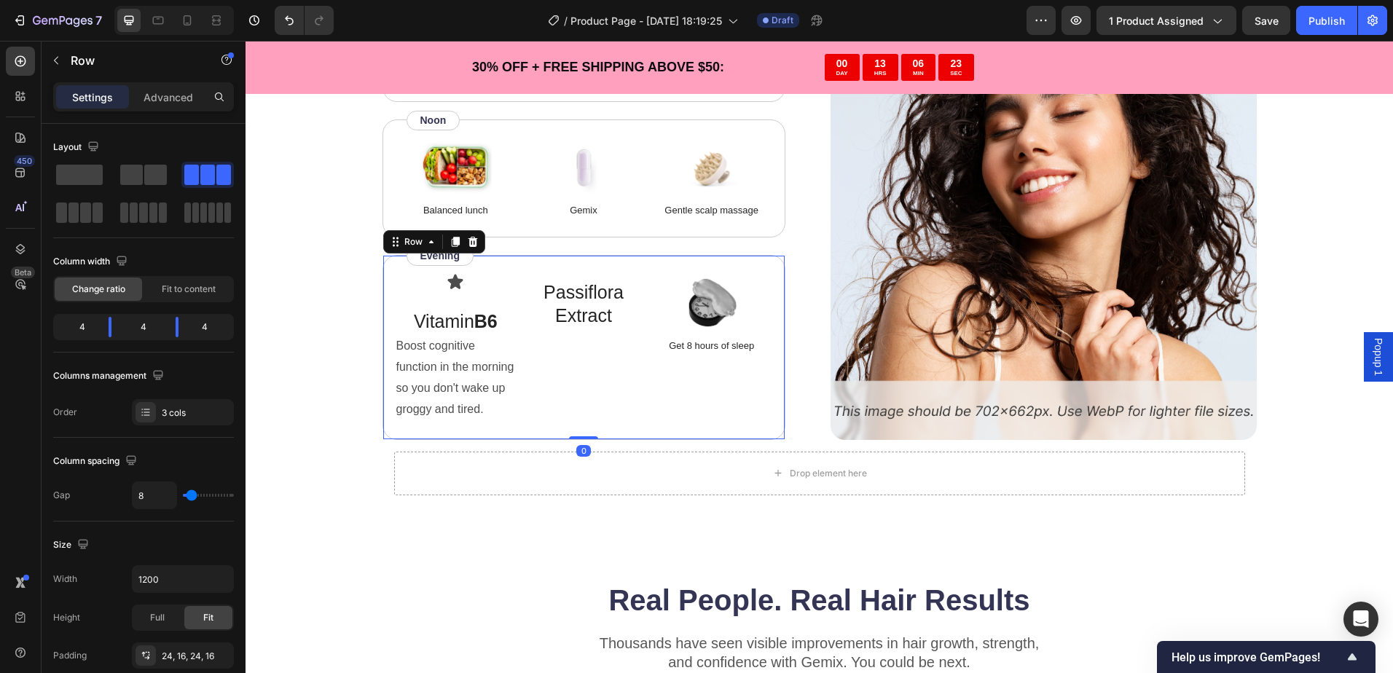
click at [583, 347] on div "Passiflora Extract Text Block" at bounding box center [583, 347] width 122 height 149
click at [74, 50] on div "Row" at bounding box center [125, 61] width 166 height 38
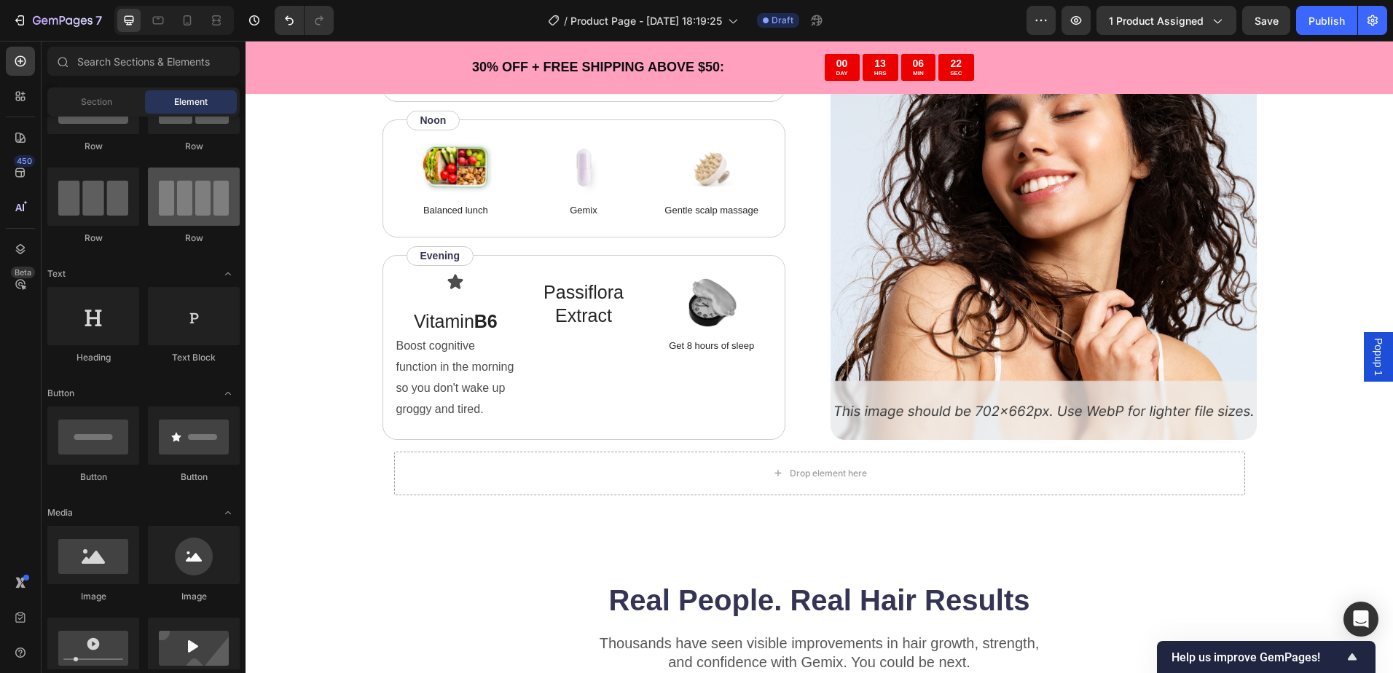
scroll to position [0, 0]
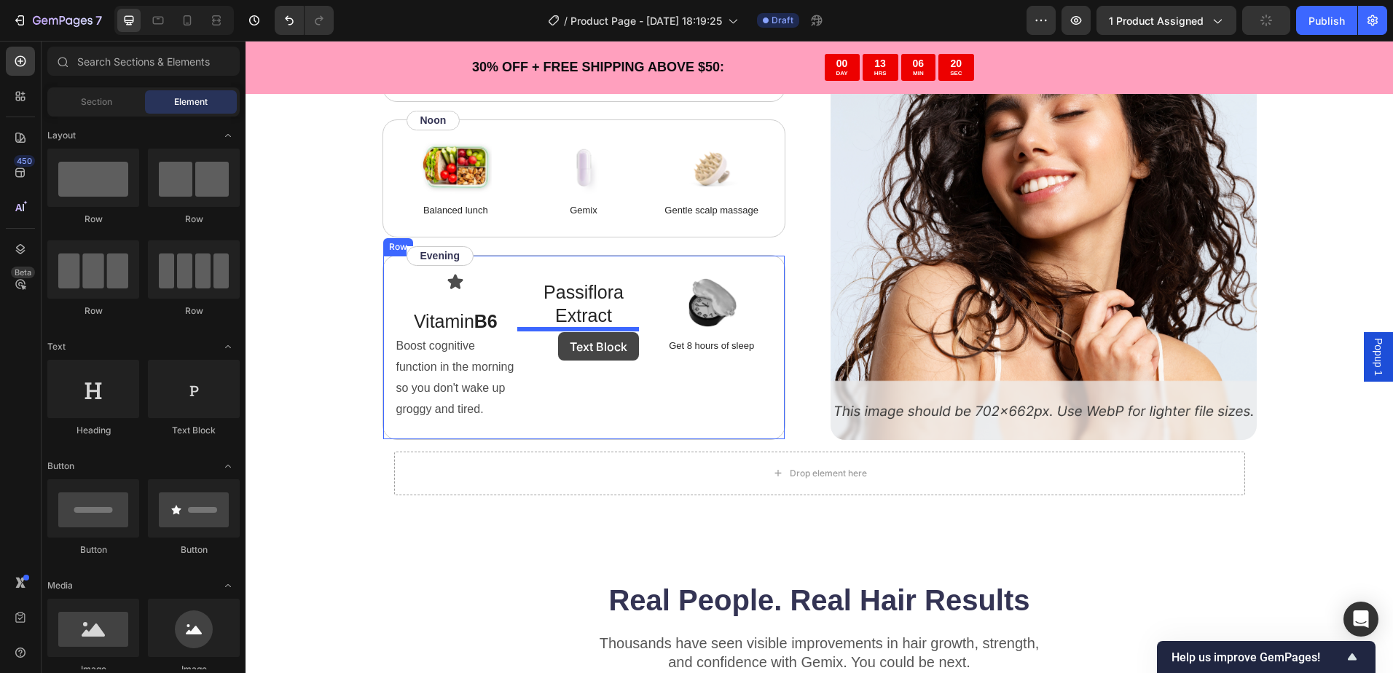
drag, startPoint x: 454, startPoint y: 446, endPoint x: 558, endPoint y: 332, distance: 154.1
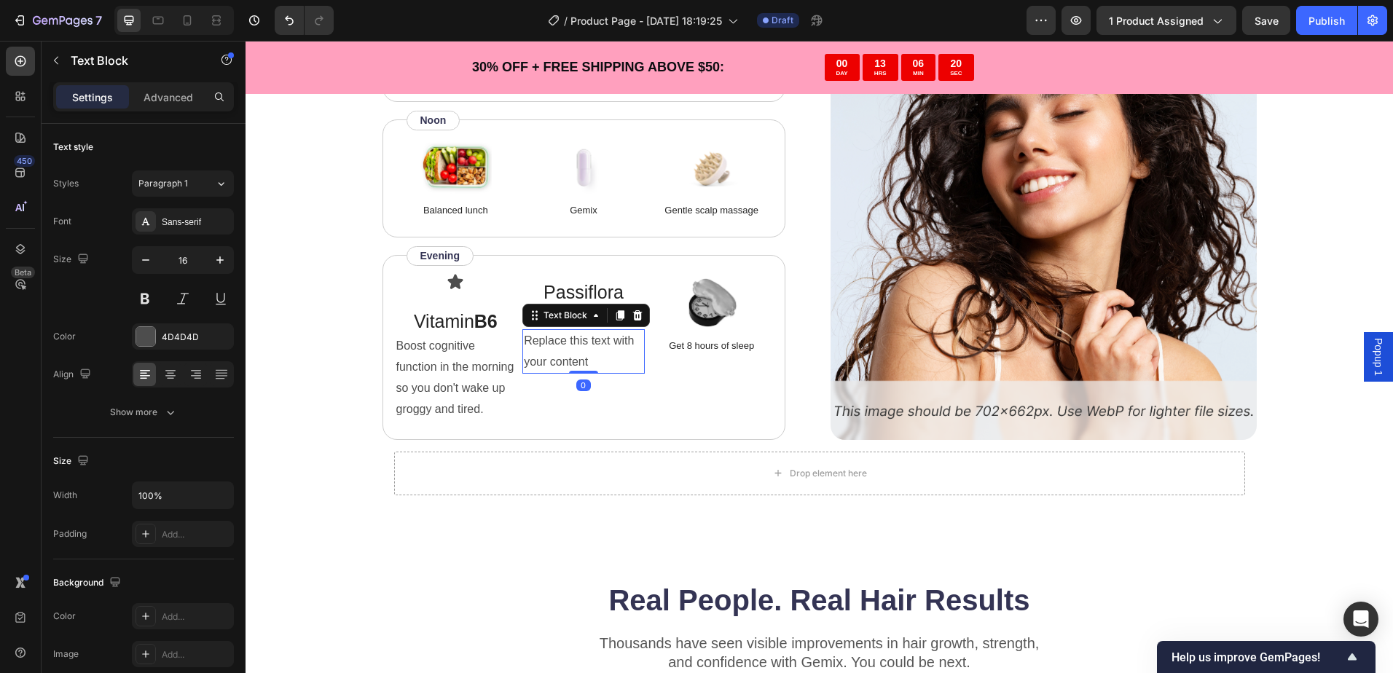
click at [559, 345] on div "Replace this text with your content" at bounding box center [583, 351] width 122 height 45
click at [559, 345] on p "Replace this text with your content" at bounding box center [583, 352] width 119 height 42
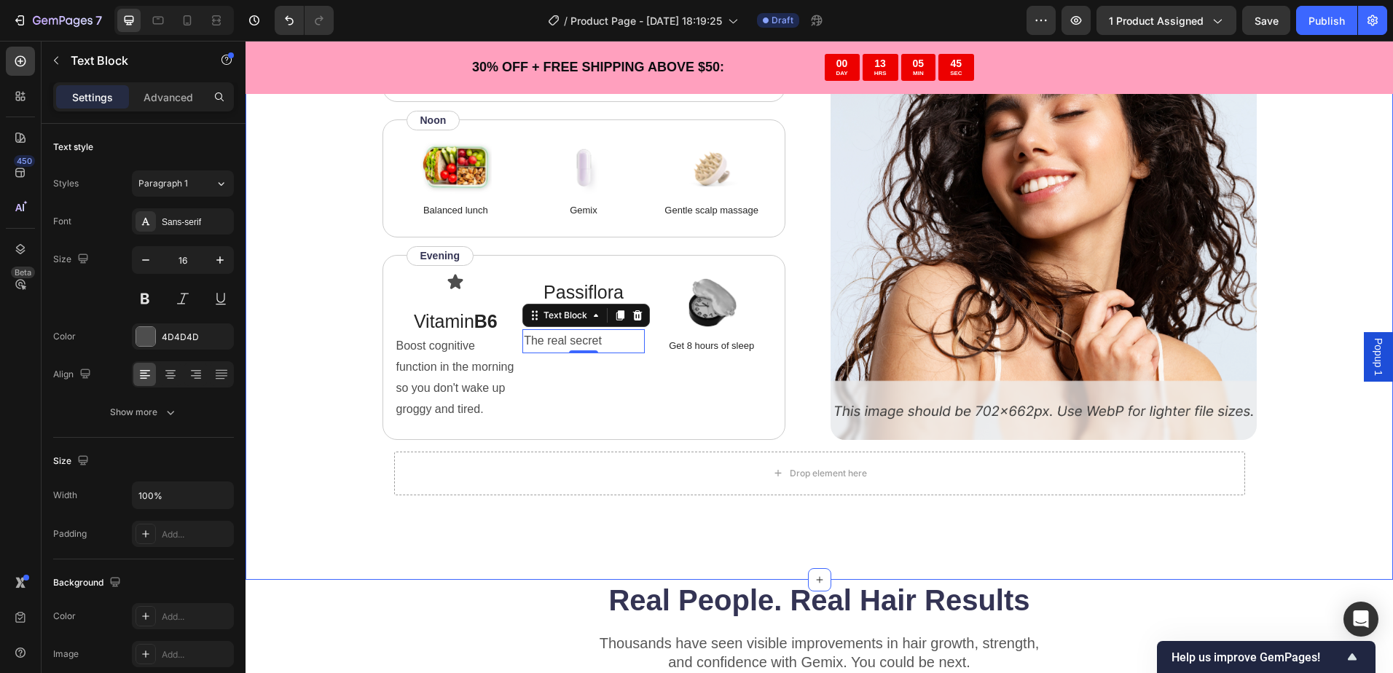
drag, startPoint x: 1290, startPoint y: 237, endPoint x: 1263, endPoint y: 253, distance: 31.4
click at [1290, 237] on div "“Based on ingredients, Gemix offers a well-rounded approach to hair health and …" at bounding box center [819, 70] width 1031 height 873
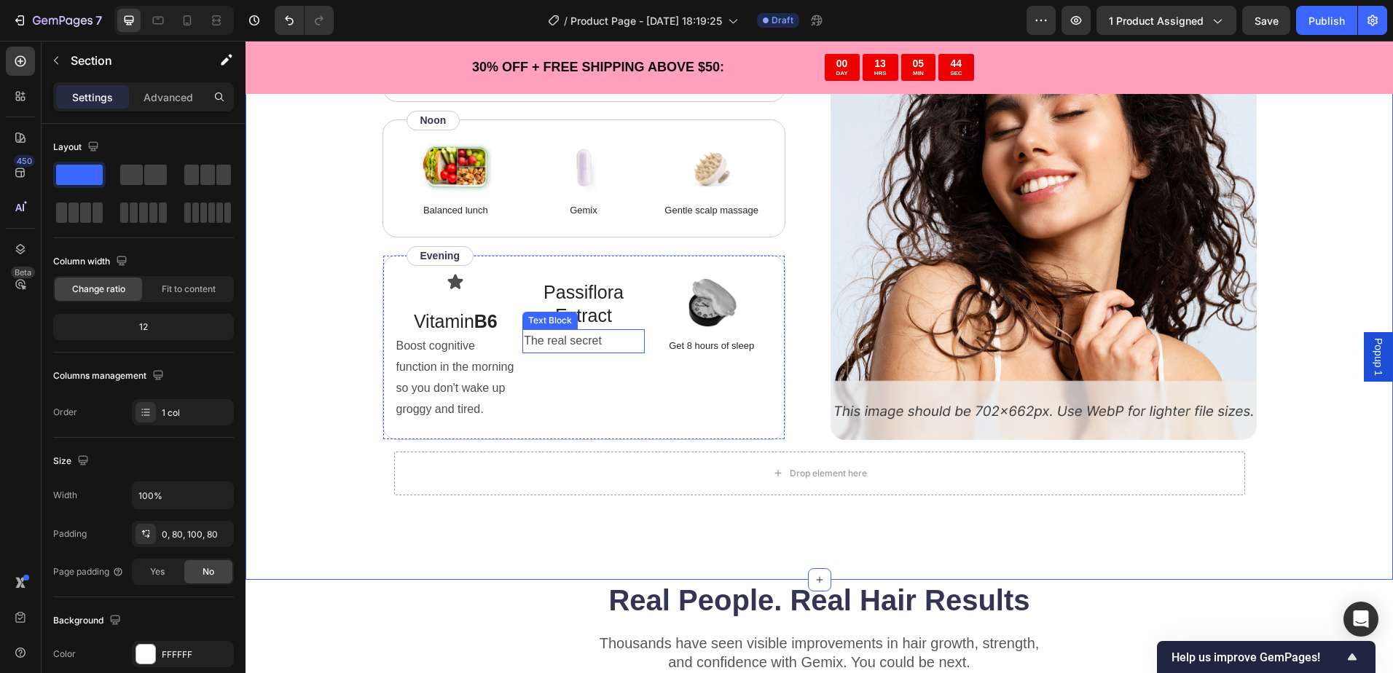
click at [581, 336] on p "The real secret" at bounding box center [583, 341] width 119 height 21
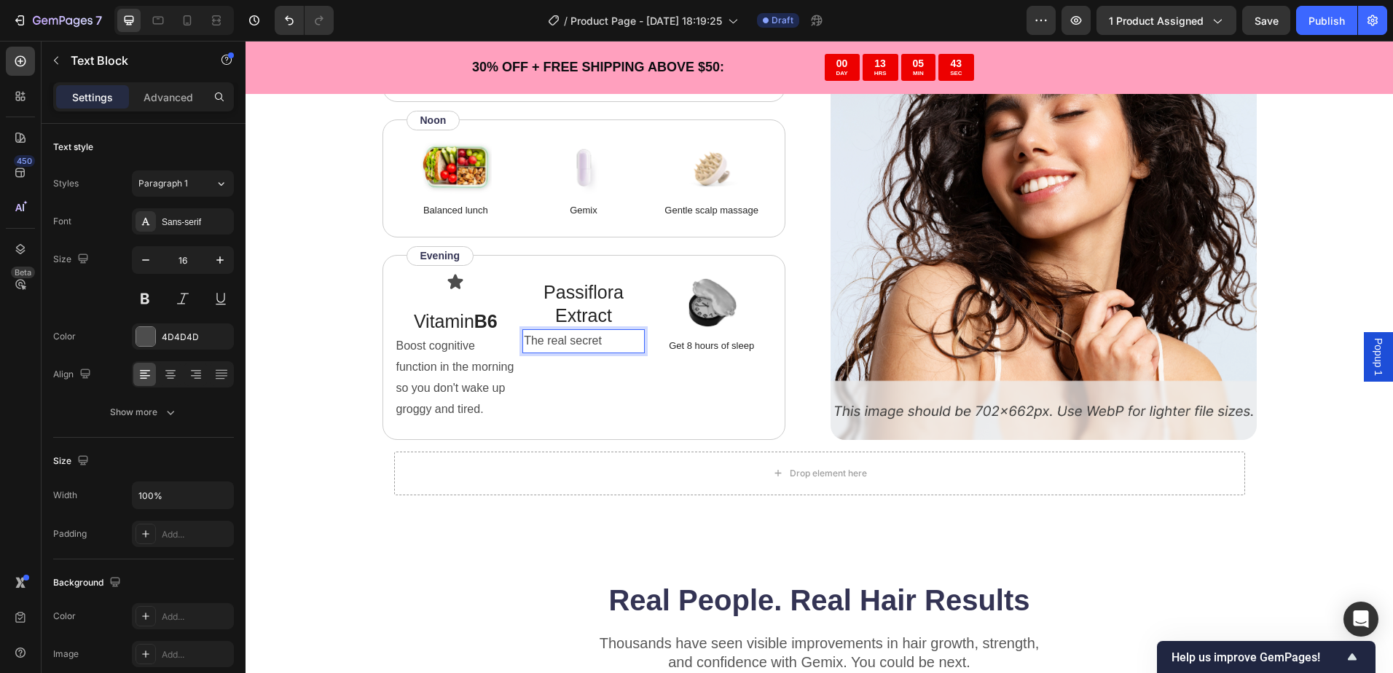
click at [604, 339] on p "The real secret" at bounding box center [583, 341] width 119 height 21
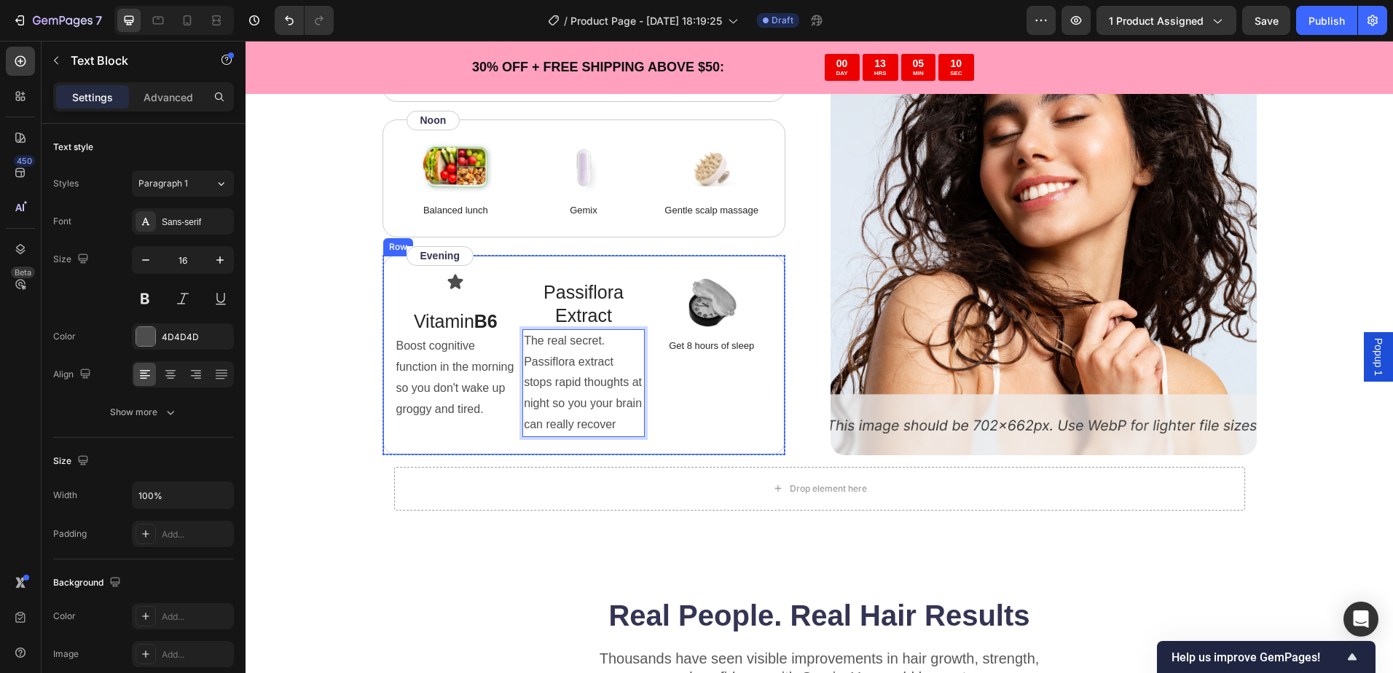
click at [382, 272] on div "Icon Vitamin B6 Text Block Boost cognitive function in the morning so you don't…" at bounding box center [583, 355] width 403 height 200
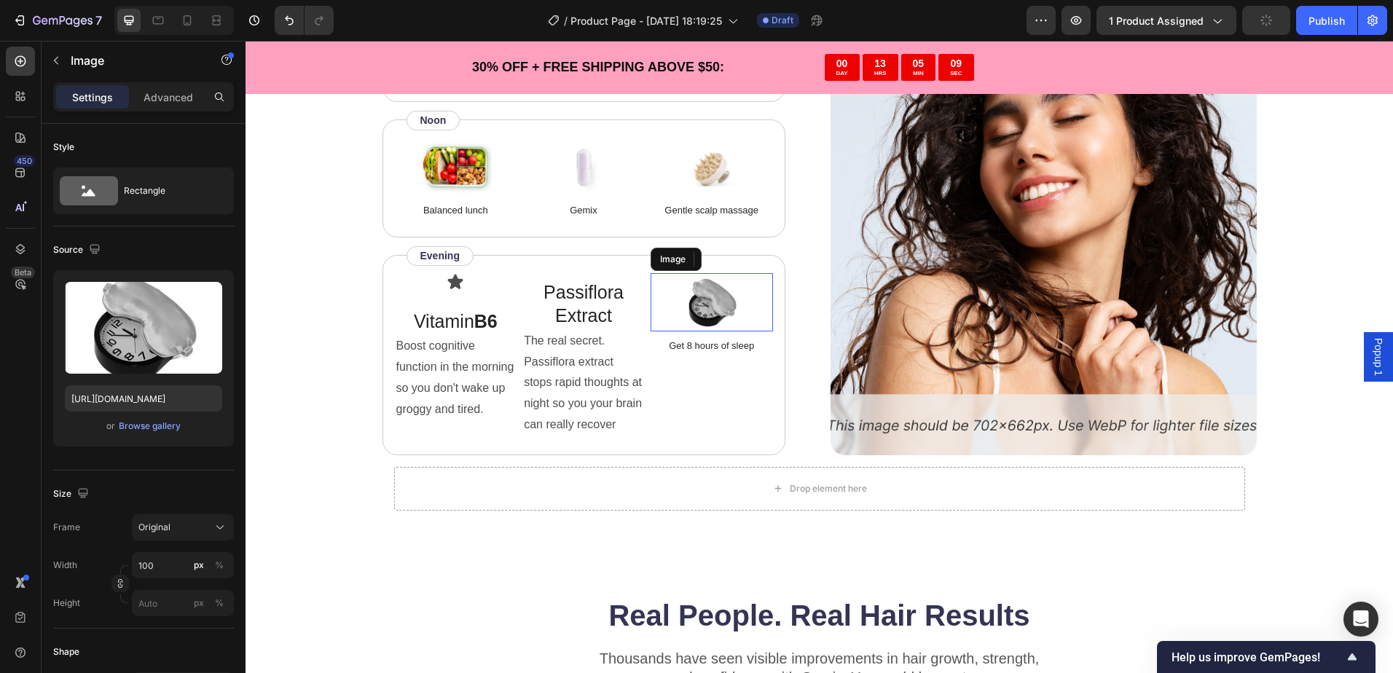
click at [692, 311] on img at bounding box center [711, 302] width 73 height 58
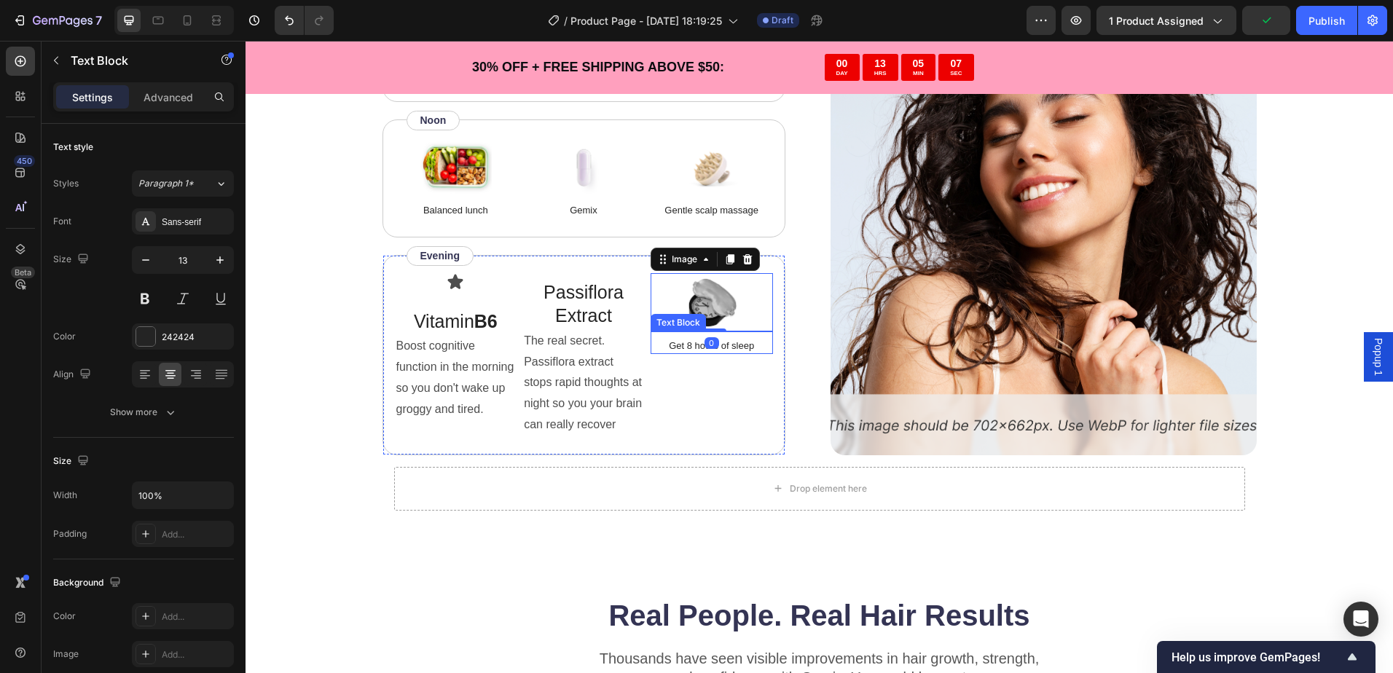
click at [691, 341] on p "Get 8 hours of sleep" at bounding box center [711, 346] width 119 height 15
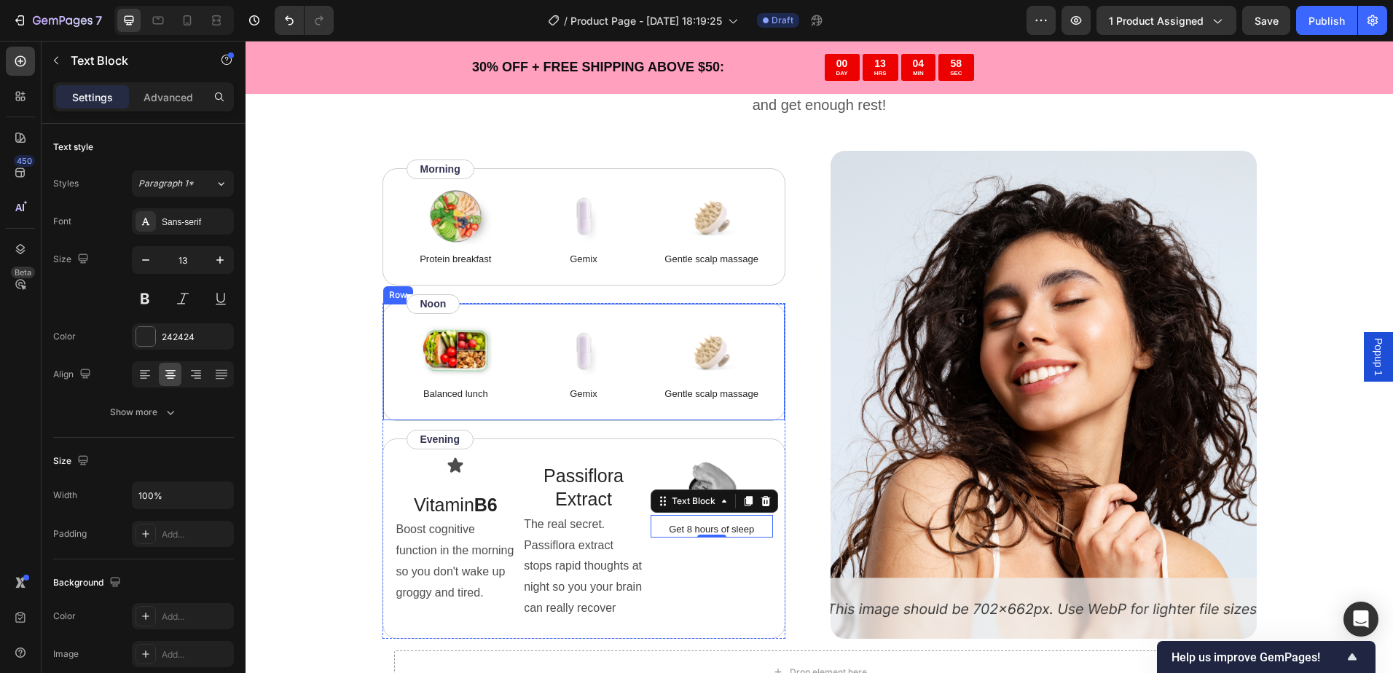
scroll to position [3478, 0]
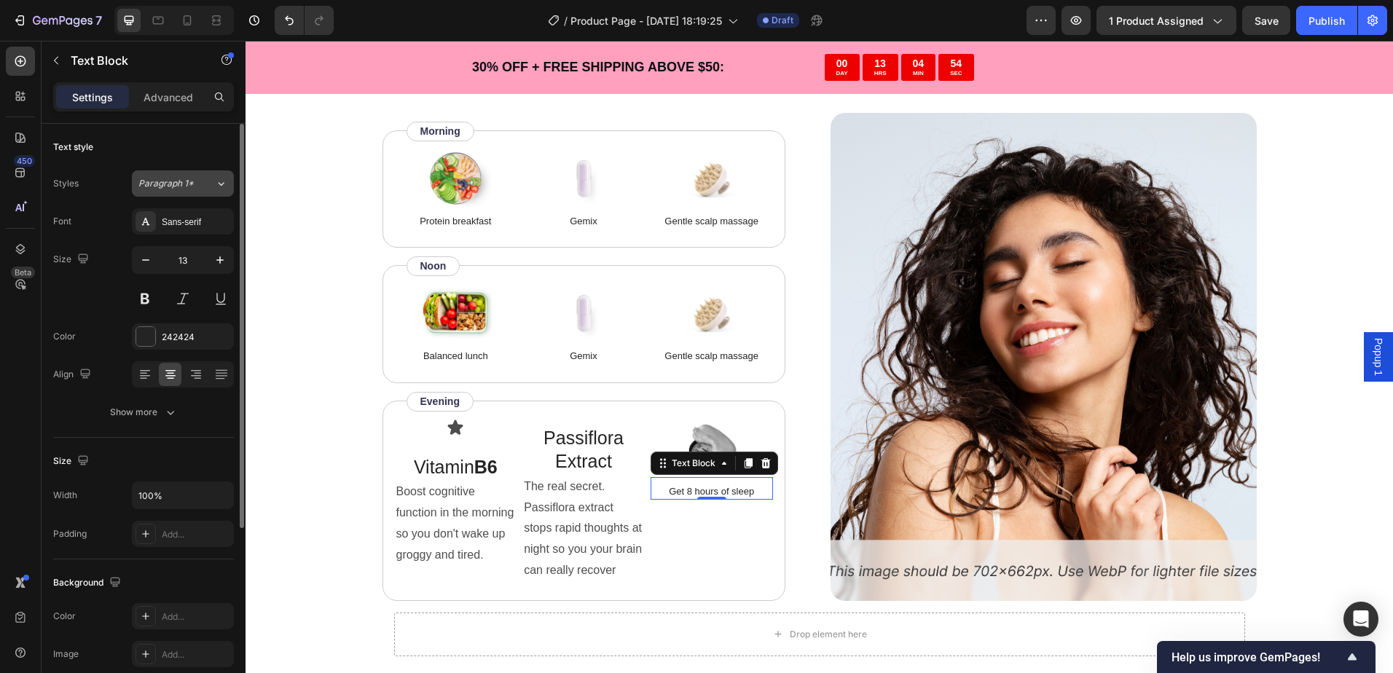
click at [188, 190] on button "Paragraph 1*" at bounding box center [183, 183] width 102 height 26
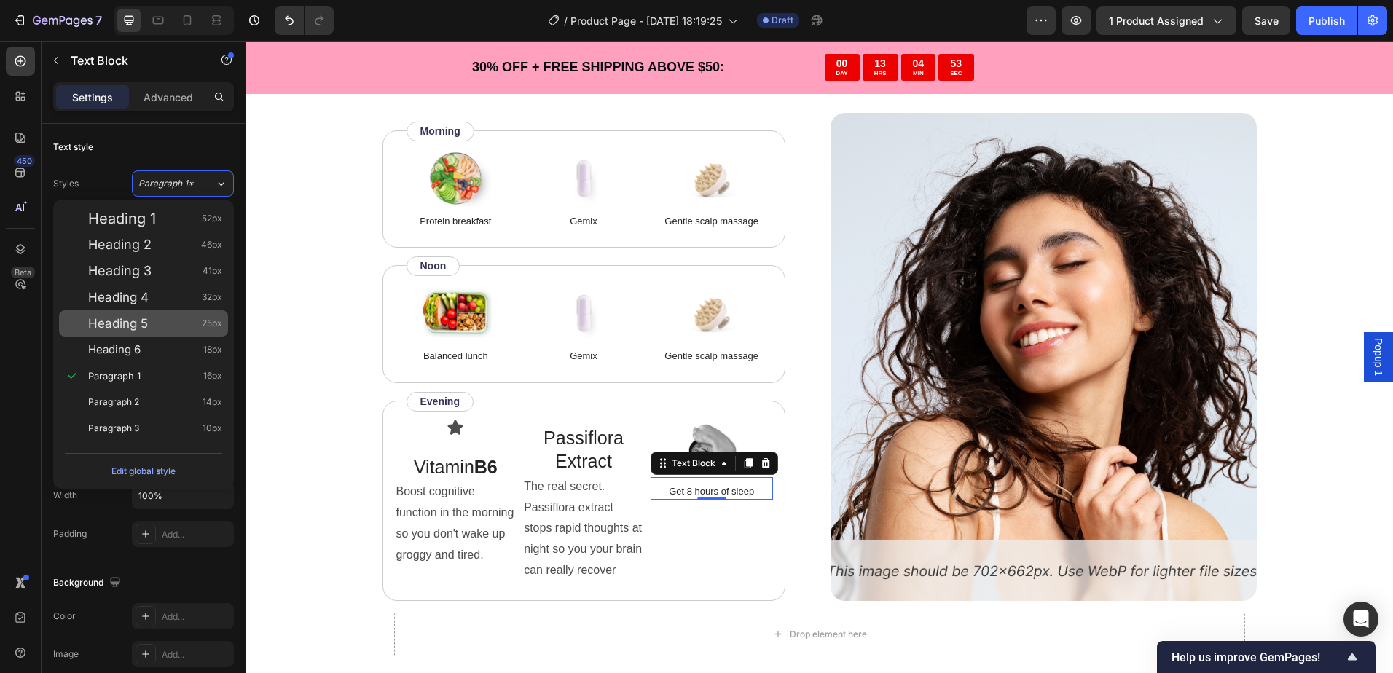
click at [141, 313] on div "Heading 5 25px" at bounding box center [143, 323] width 169 height 26
type input "25"
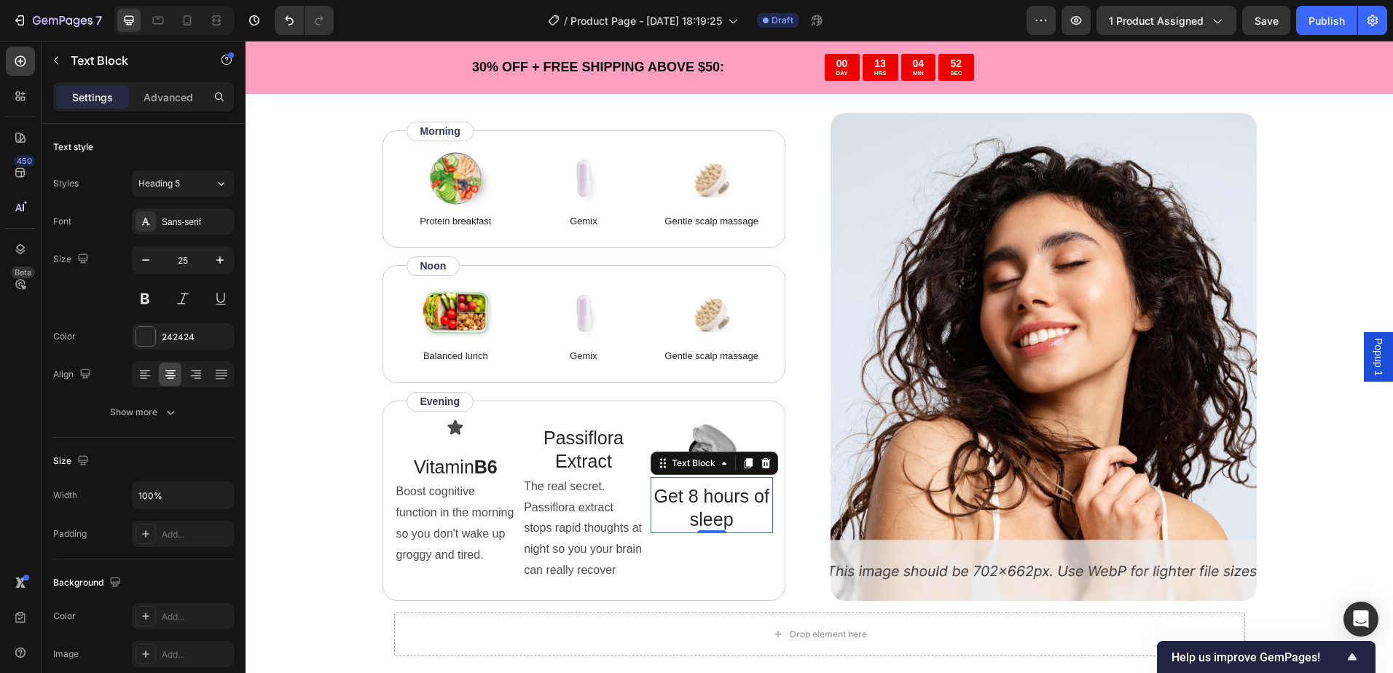
click at [695, 503] on p "Get 8 hours of sleep" at bounding box center [711, 507] width 119 height 47
click at [698, 503] on p "[MEDICAL_DATA]" at bounding box center [711, 507] width 119 height 47
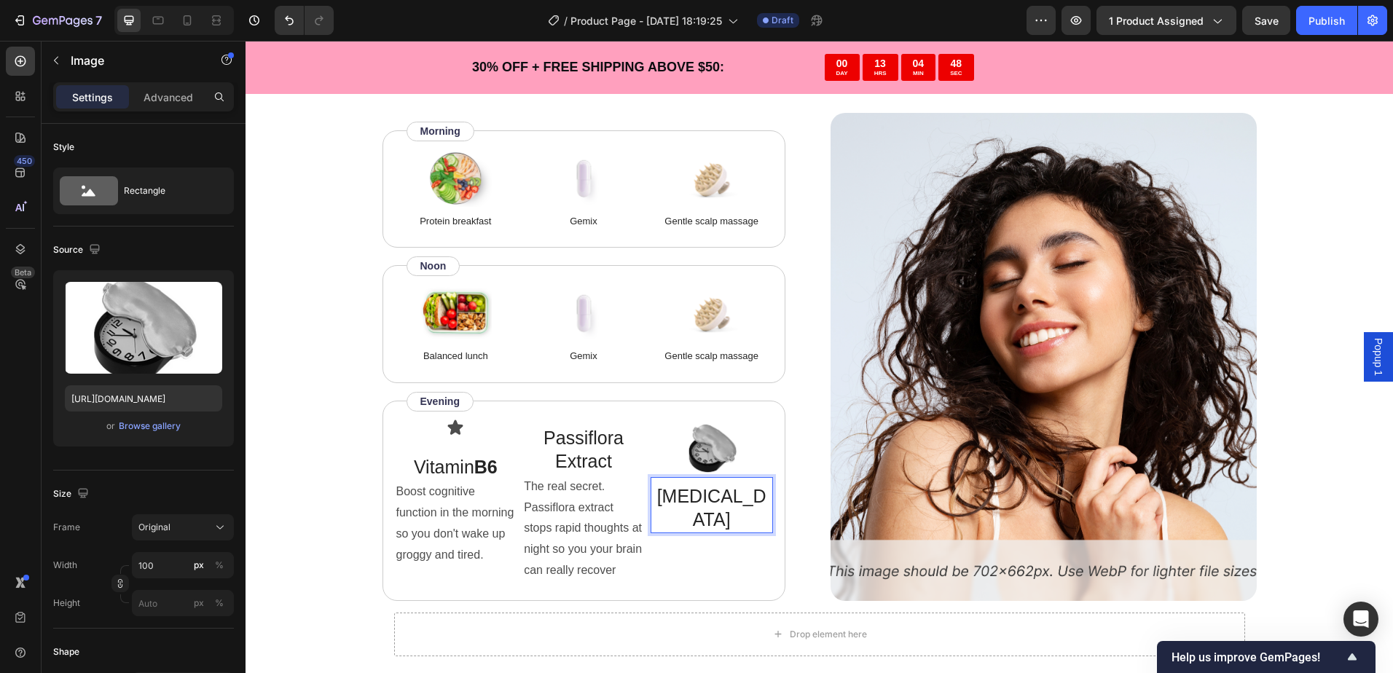
click at [699, 458] on img at bounding box center [711, 448] width 73 height 58
click at [742, 401] on icon at bounding box center [746, 405] width 9 height 10
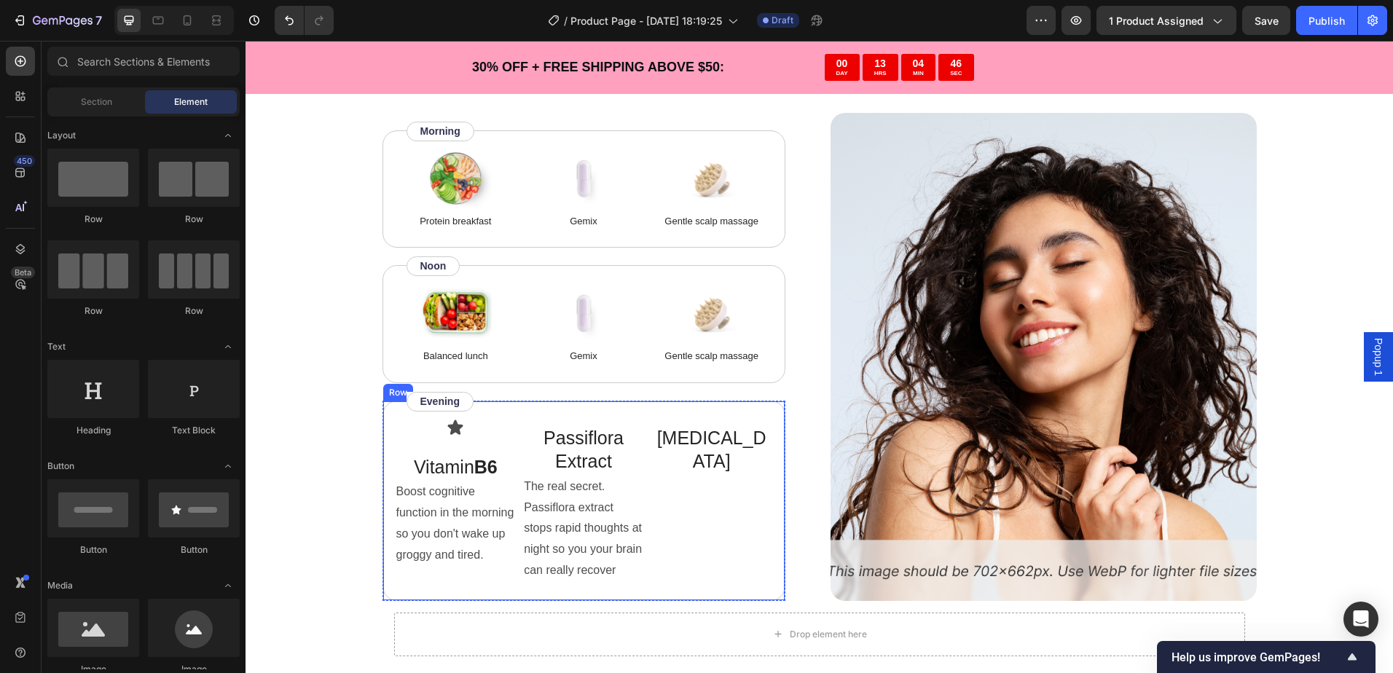
click at [709, 477] on div "Melatonin Text Block" at bounding box center [711, 501] width 122 height 164
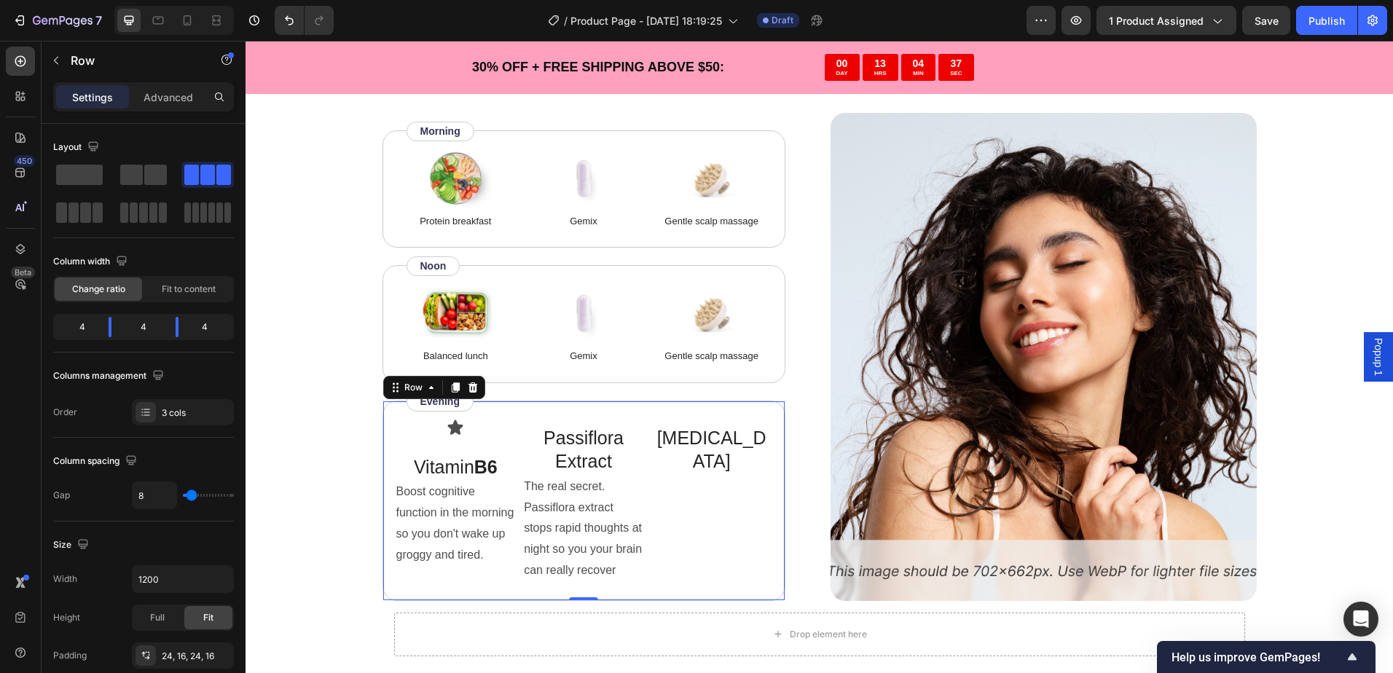
click at [689, 460] on div "Melatonin Text Block" at bounding box center [711, 501] width 122 height 164
click at [703, 463] on div "Melatonin Text Block" at bounding box center [711, 501] width 122 height 164
click at [699, 444] on p "[MEDICAL_DATA]" at bounding box center [711, 449] width 119 height 47
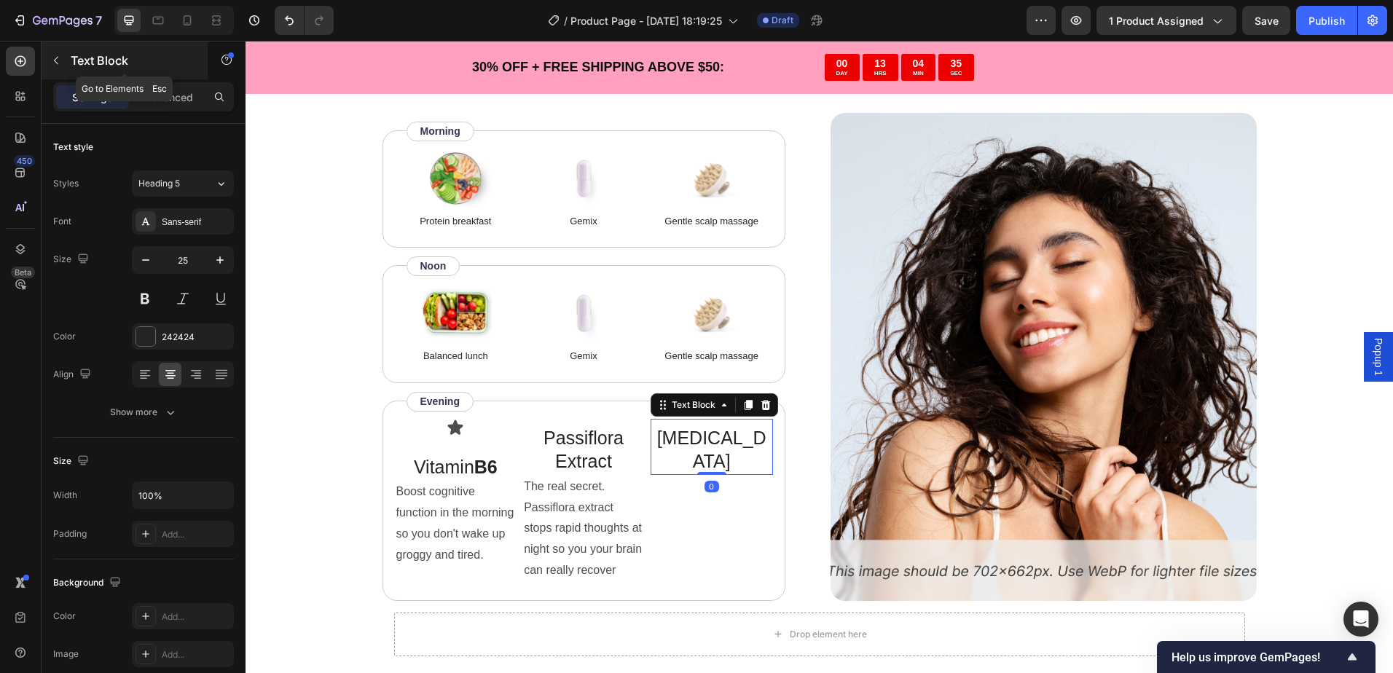
click at [67, 58] on button "button" at bounding box center [55, 60] width 23 height 23
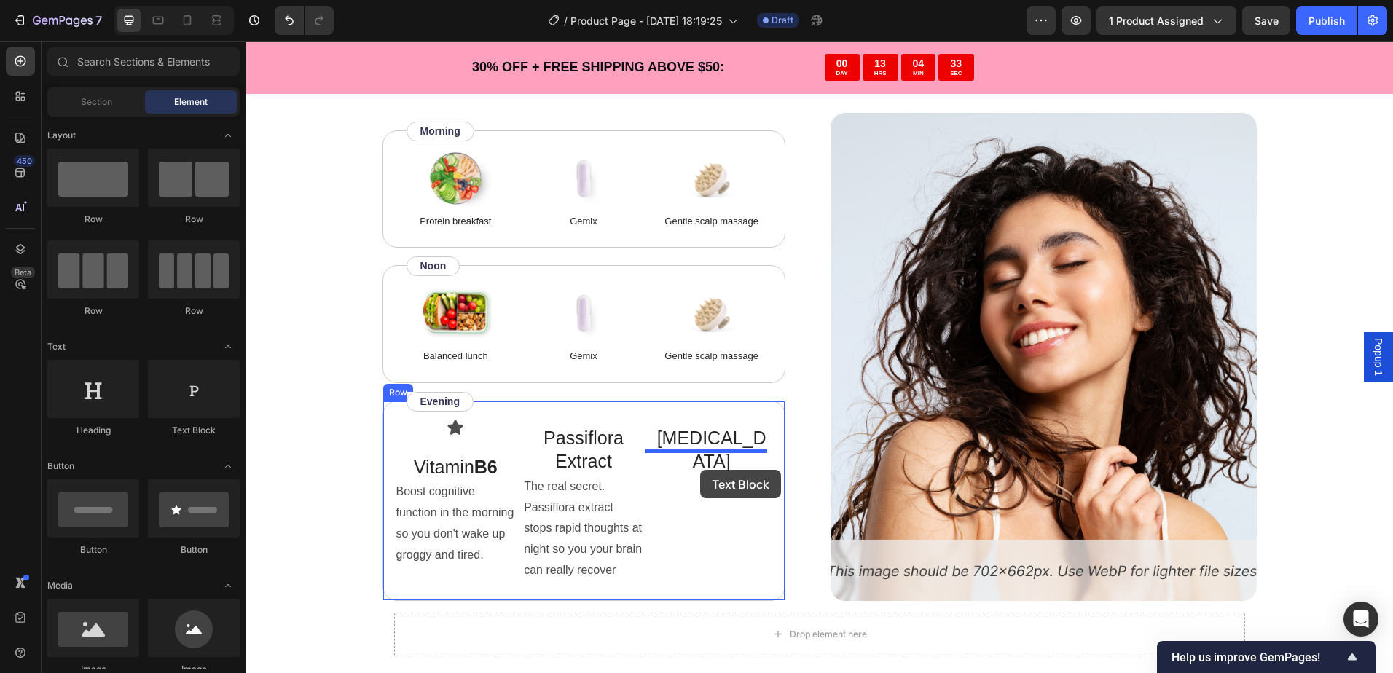
drag, startPoint x: 413, startPoint y: 449, endPoint x: 700, endPoint y: 470, distance: 287.7
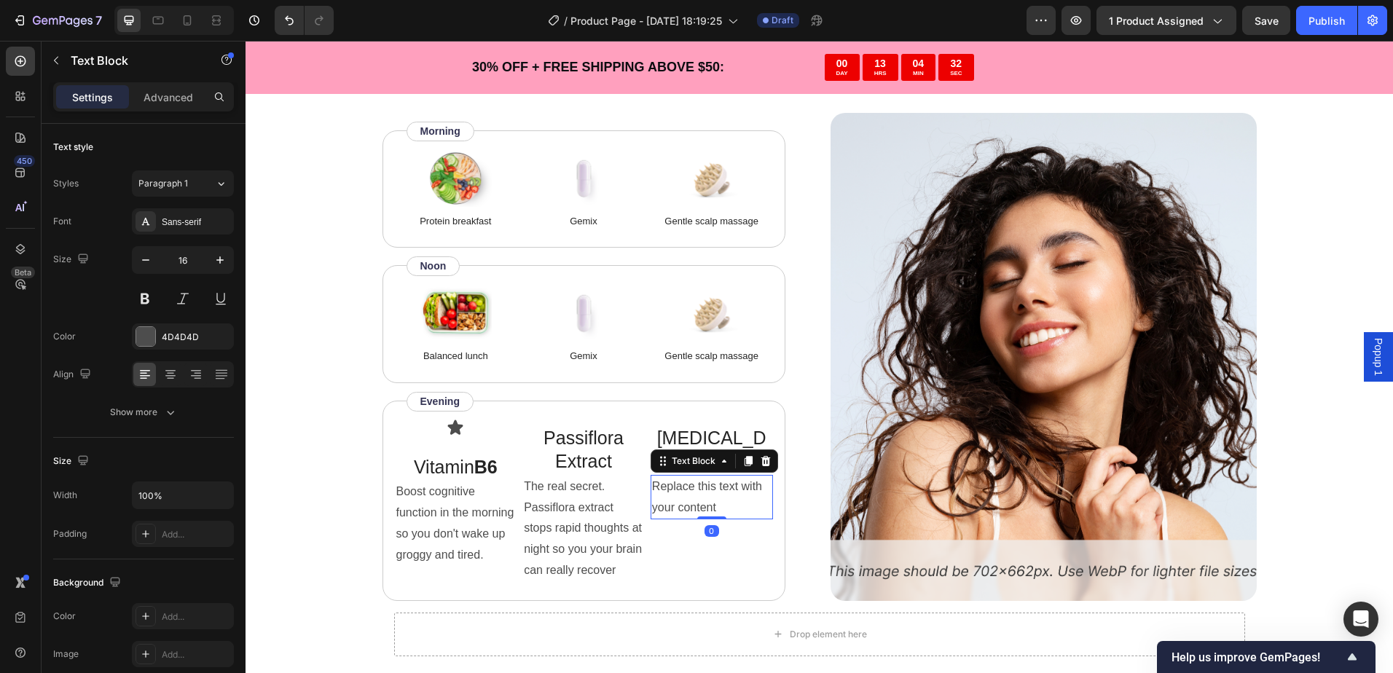
click at [699, 475] on div "Replace this text with your content" at bounding box center [711, 497] width 122 height 45
click at [699, 476] on p "Replace this text with your content" at bounding box center [711, 497] width 119 height 42
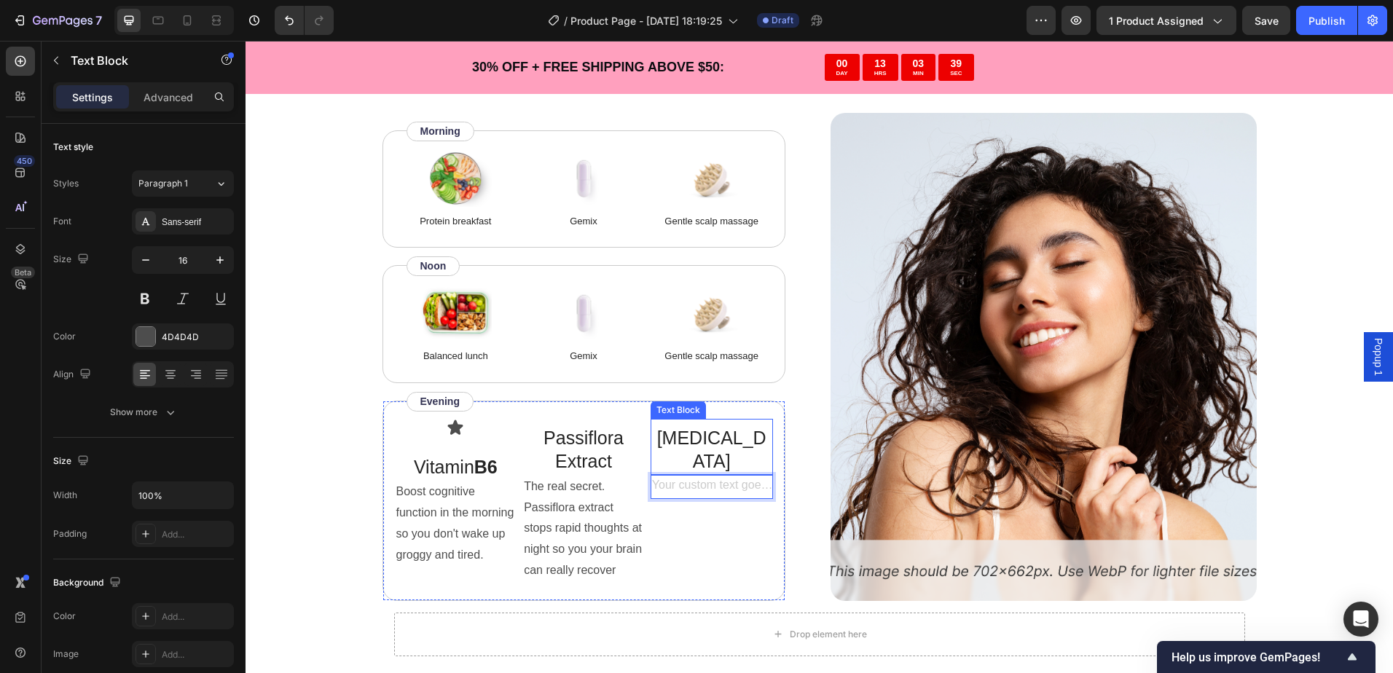
click at [706, 475] on div "Rich Text Editor. Editing area: main" at bounding box center [711, 487] width 122 height 24
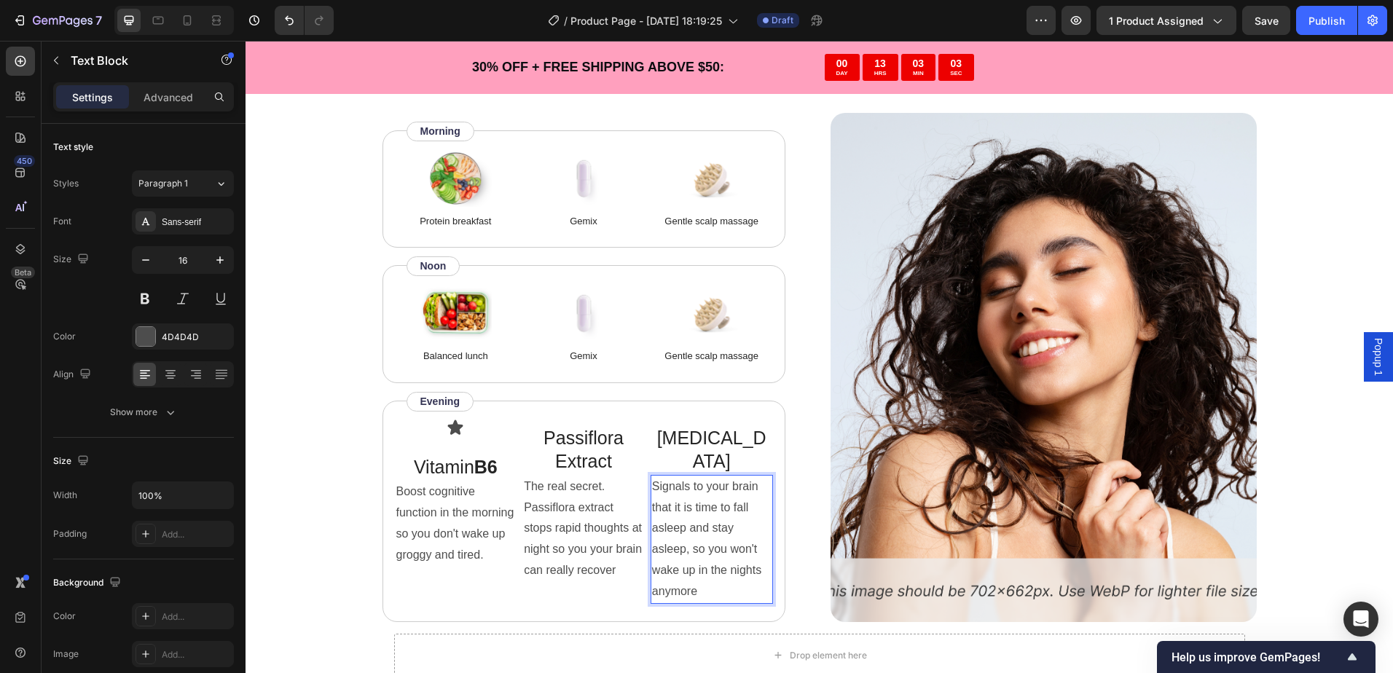
click at [696, 534] on p "Signals to your brain that it is time to fall asleep and stay asleep, so you wo…" at bounding box center [711, 539] width 119 height 126
click at [719, 570] on p "Signals to your brain that it is time to fall asleep and stay asleep, so you wo…" at bounding box center [711, 539] width 119 height 126
click at [458, 435] on icon at bounding box center [454, 427] width 17 height 17
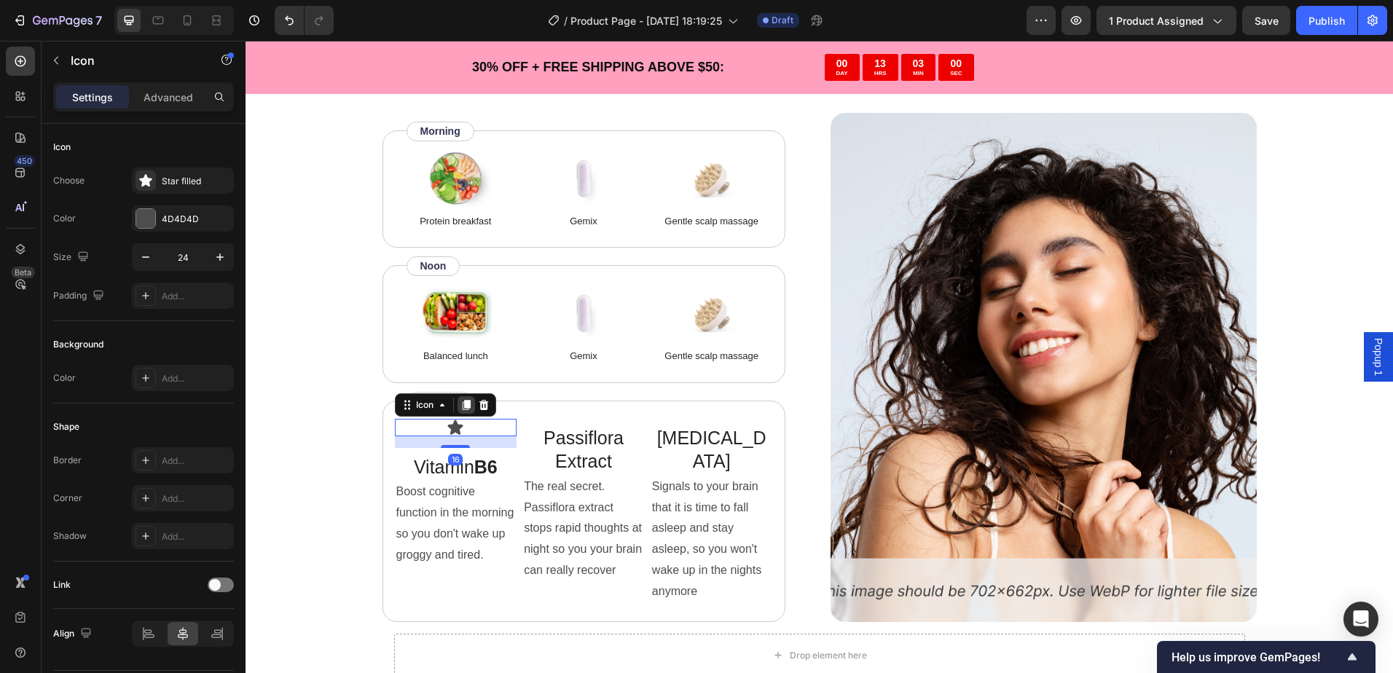
click at [463, 412] on div at bounding box center [465, 404] width 17 height 17
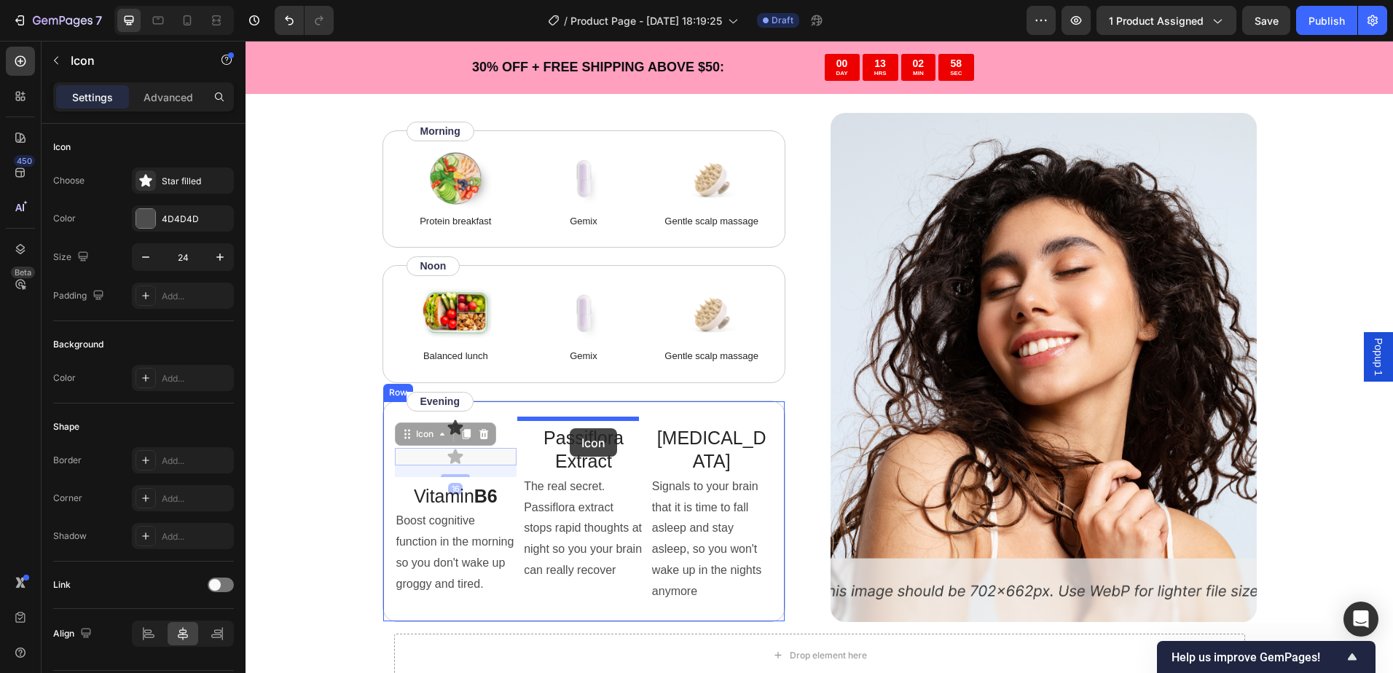
drag, startPoint x: 476, startPoint y: 459, endPoint x: 570, endPoint y: 428, distance: 98.1
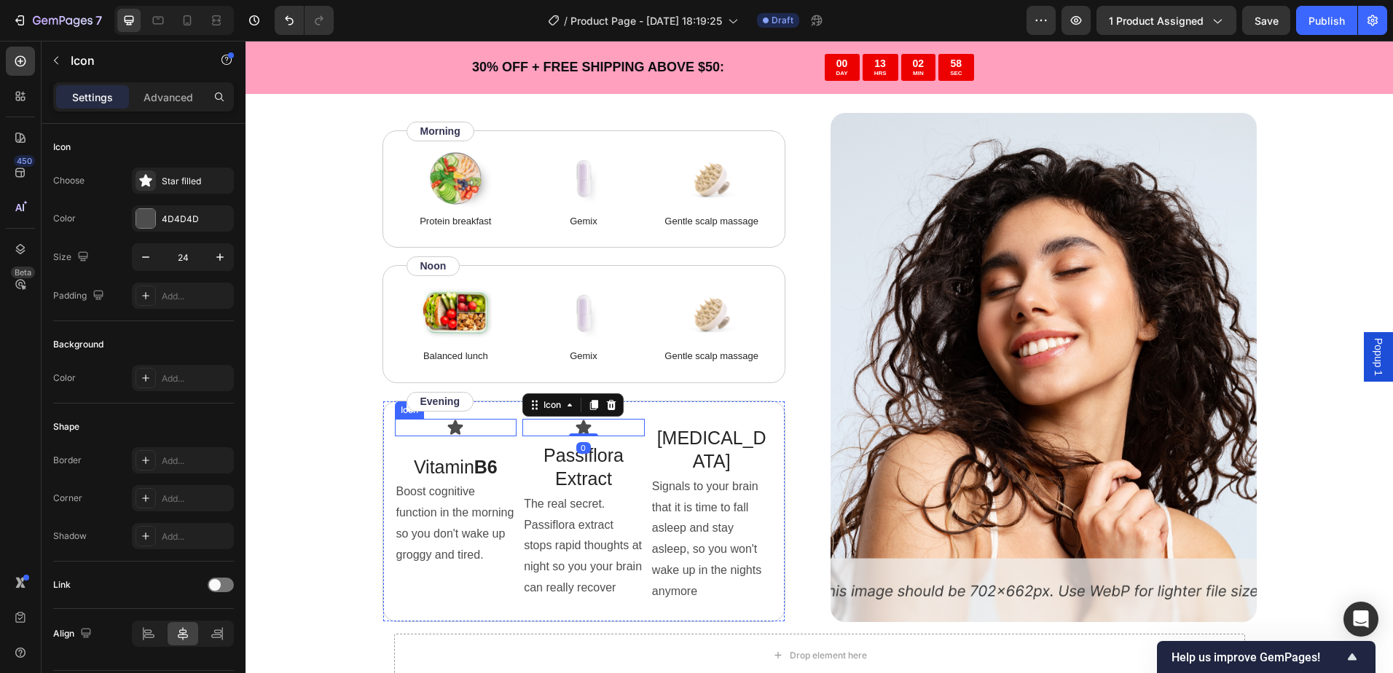
click at [465, 429] on div "Icon" at bounding box center [456, 427] width 122 height 17
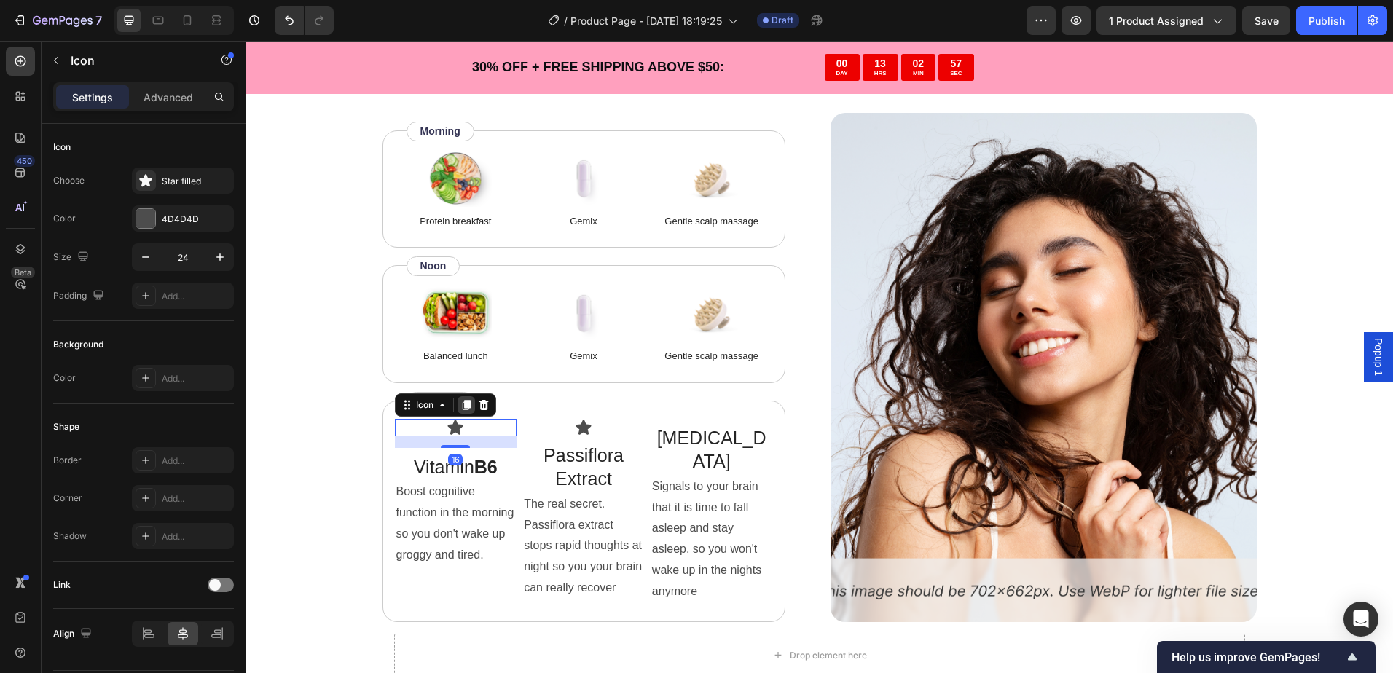
click at [462, 407] on icon at bounding box center [466, 405] width 8 height 10
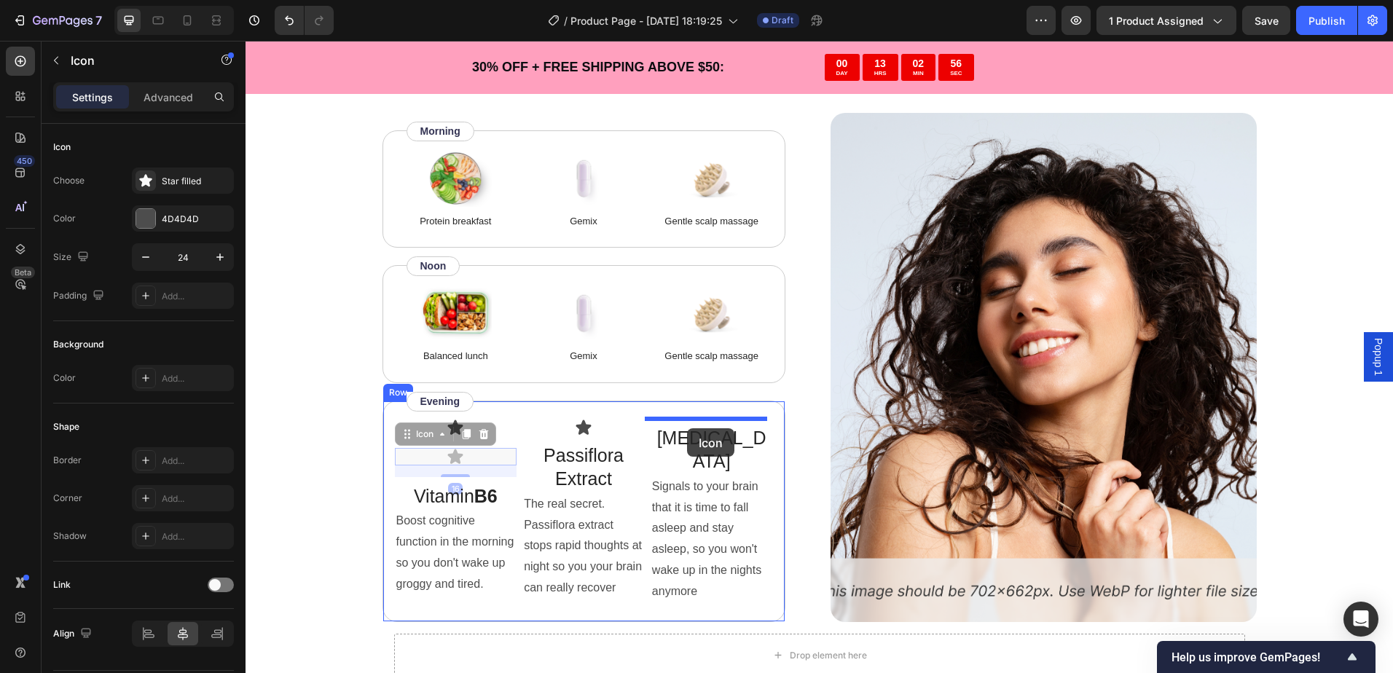
drag, startPoint x: 494, startPoint y: 454, endPoint x: 688, endPoint y: 428, distance: 195.5
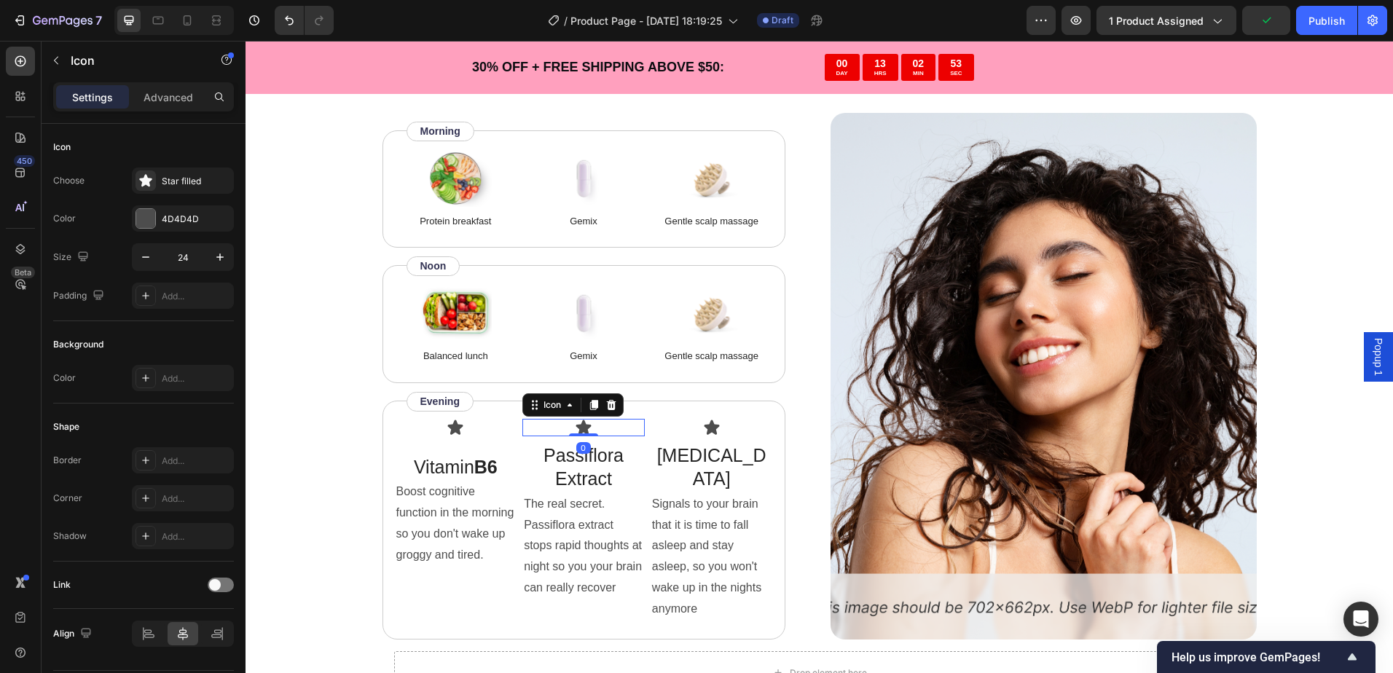
click at [597, 433] on div "Icon 0" at bounding box center [583, 427] width 122 height 17
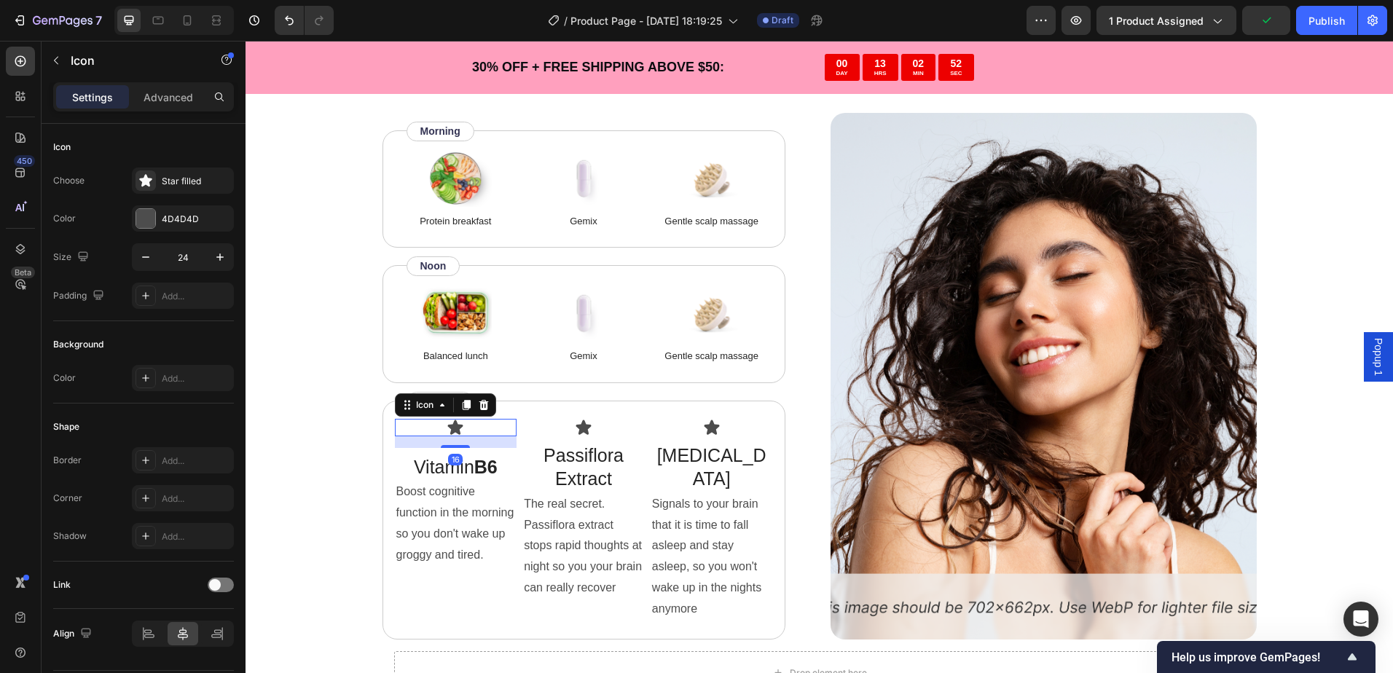
click at [490, 432] on div "Icon 16" at bounding box center [456, 427] width 122 height 17
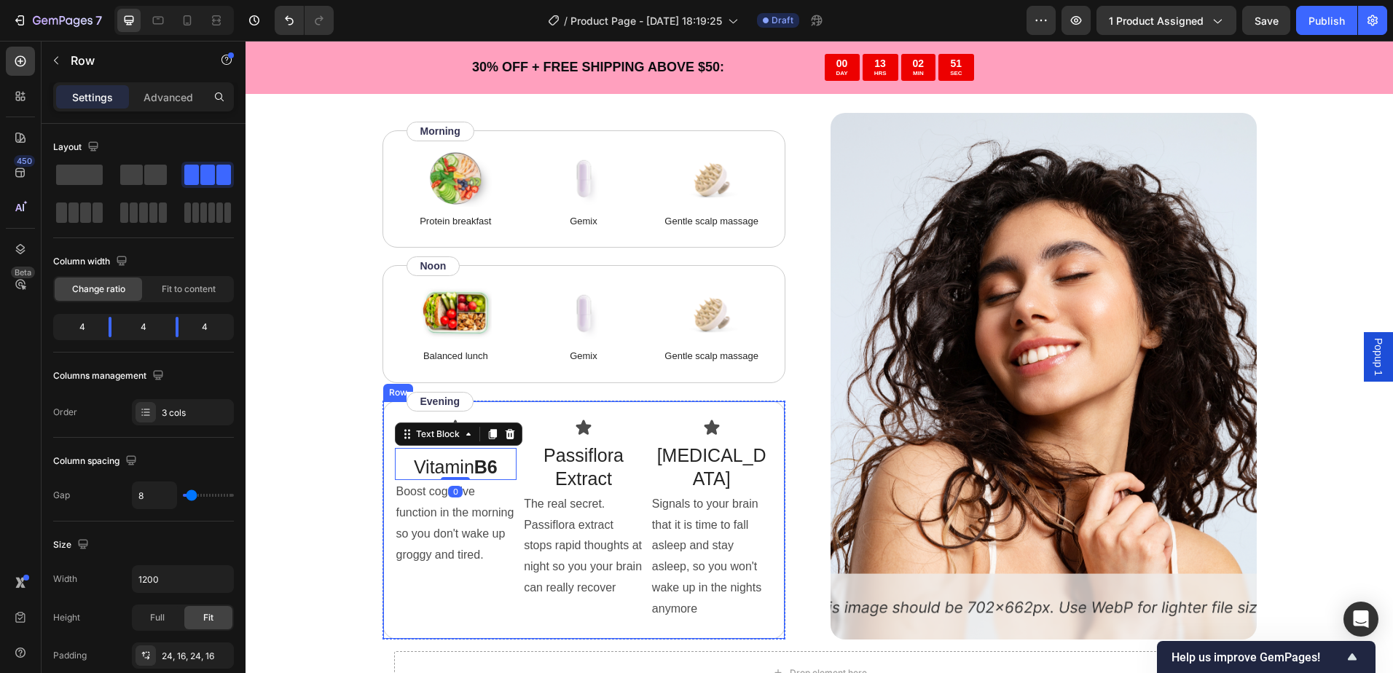
click at [501, 414] on div "Icon Vitamin B6 Text Block 0 Boost cognitive function in the morning so you don…" at bounding box center [583, 520] width 403 height 239
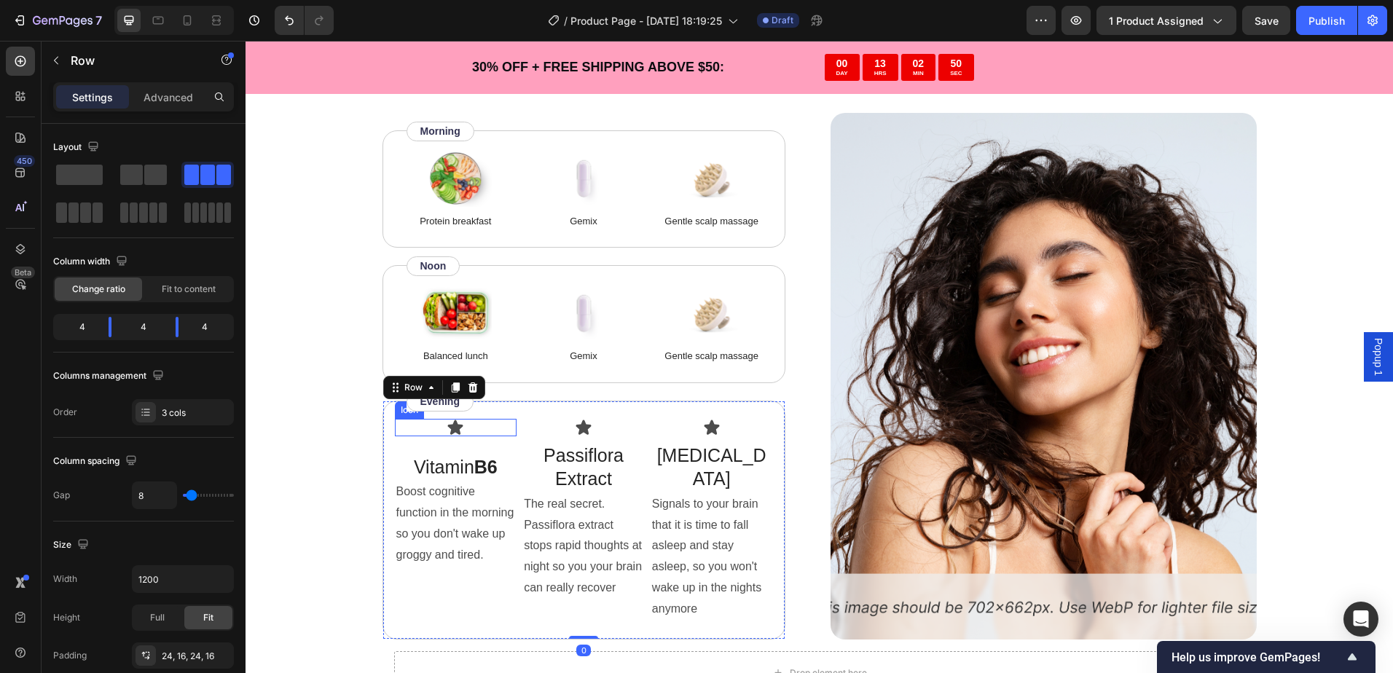
click at [493, 423] on div "Icon" at bounding box center [456, 427] width 122 height 17
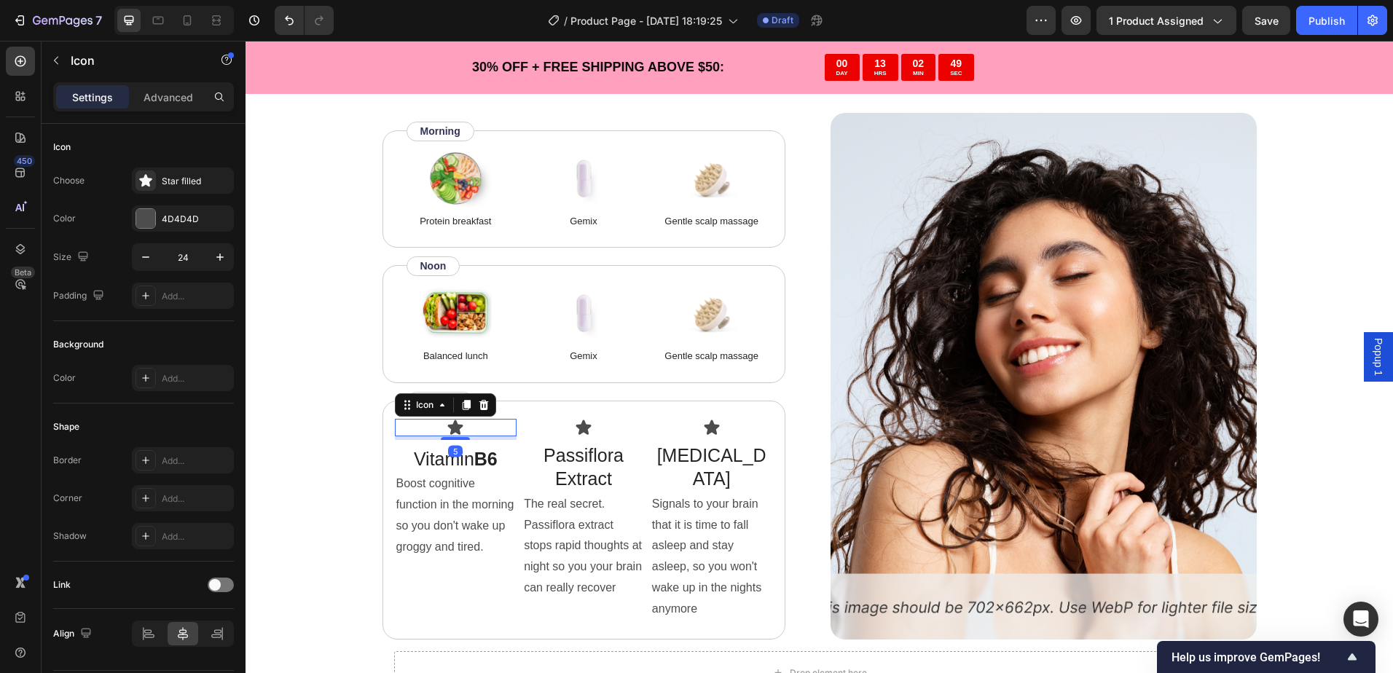
drag, startPoint x: 460, startPoint y: 445, endPoint x: 489, endPoint y: 430, distance: 33.2
click at [465, 426] on div "Icon 5" at bounding box center [456, 427] width 122 height 17
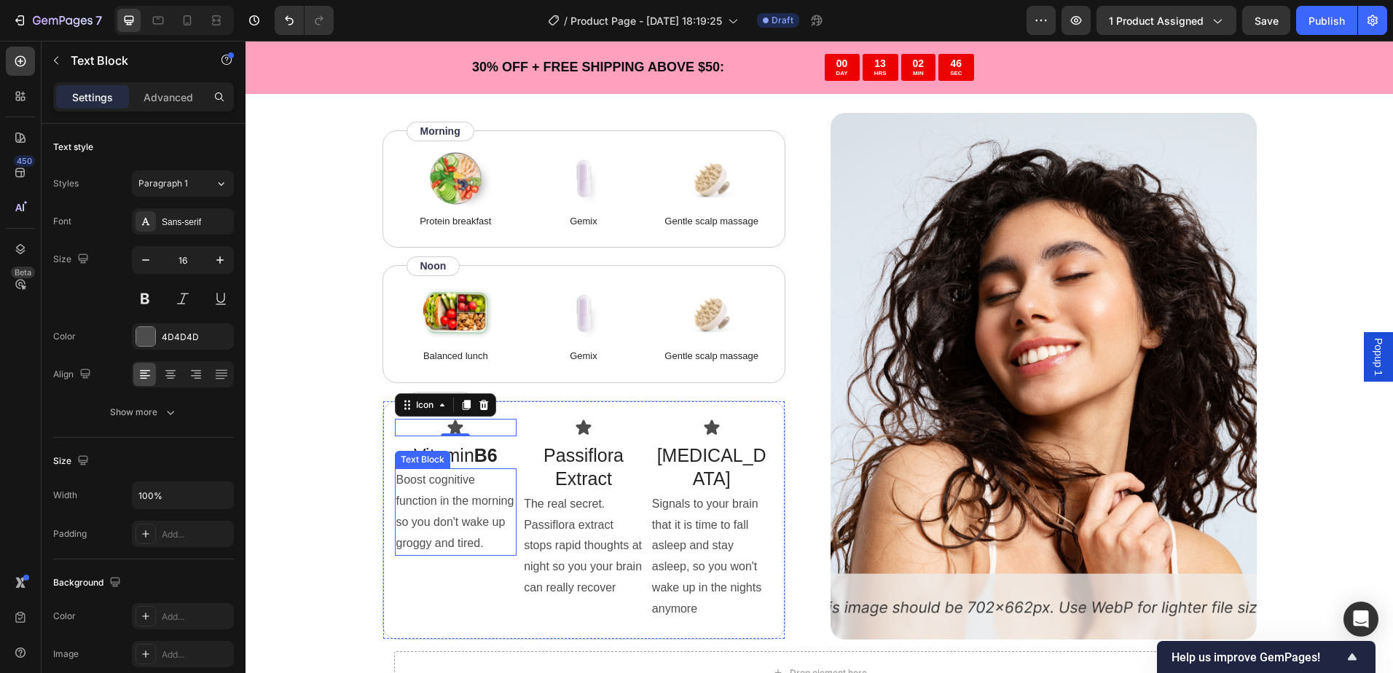
click at [473, 523] on p "Boost cognitive function in the morning so you don't wake up groggy and tired." at bounding box center [455, 512] width 119 height 84
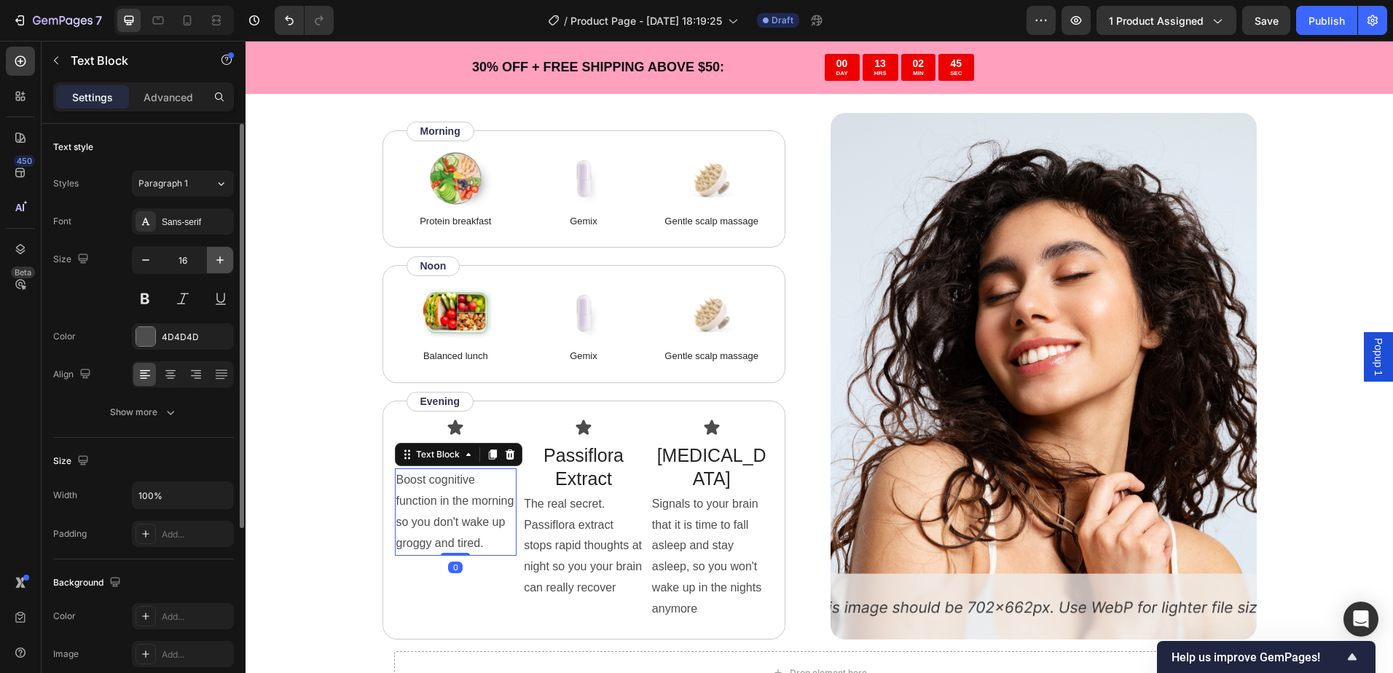
click at [218, 262] on icon "button" at bounding box center [220, 260] width 15 height 15
type input "18"
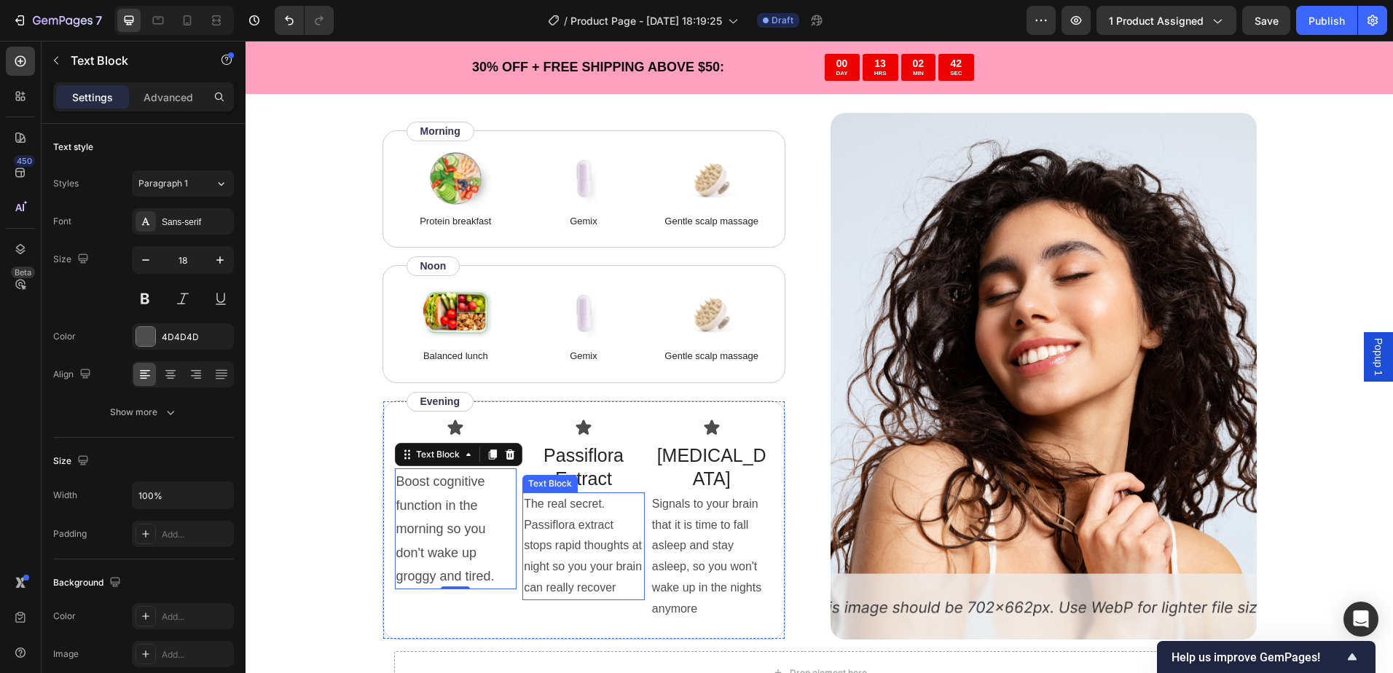
click at [567, 528] on p "The real secret. Passiflora extract stops rapid thoughts at night so you your b…" at bounding box center [583, 546] width 119 height 105
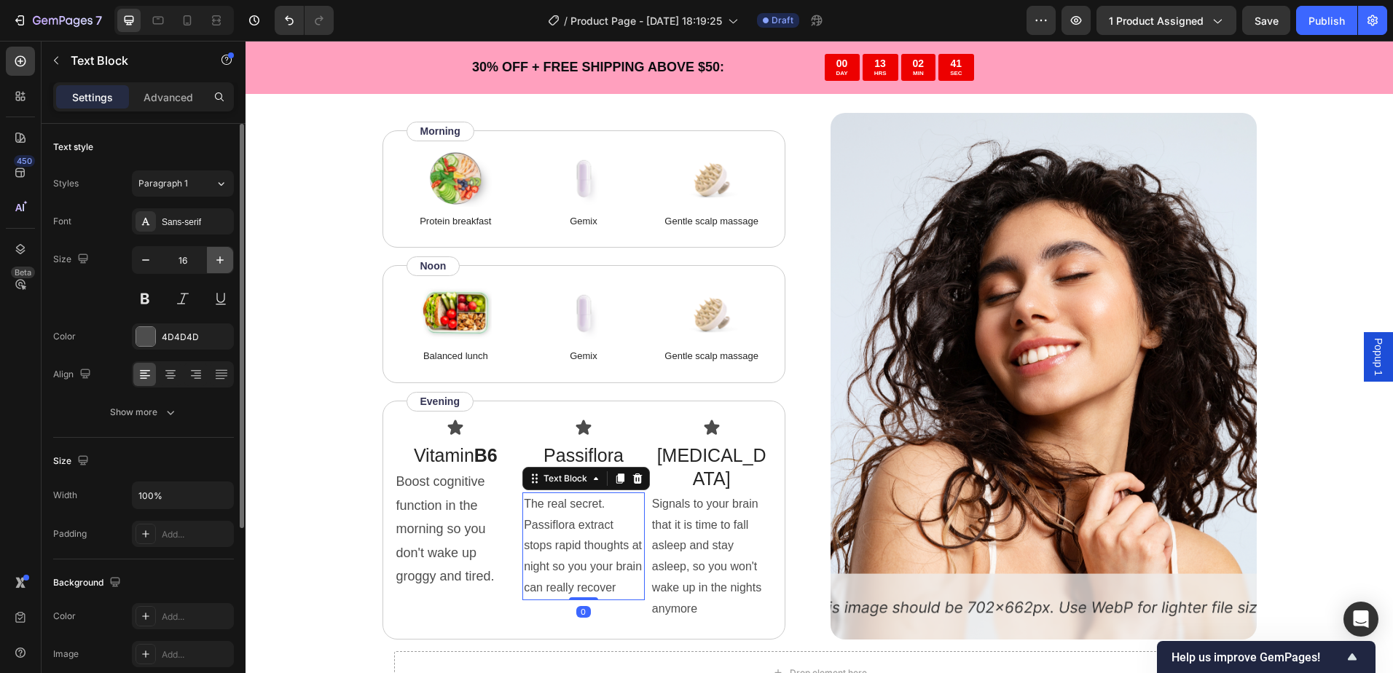
click at [219, 255] on icon "button" at bounding box center [220, 260] width 15 height 15
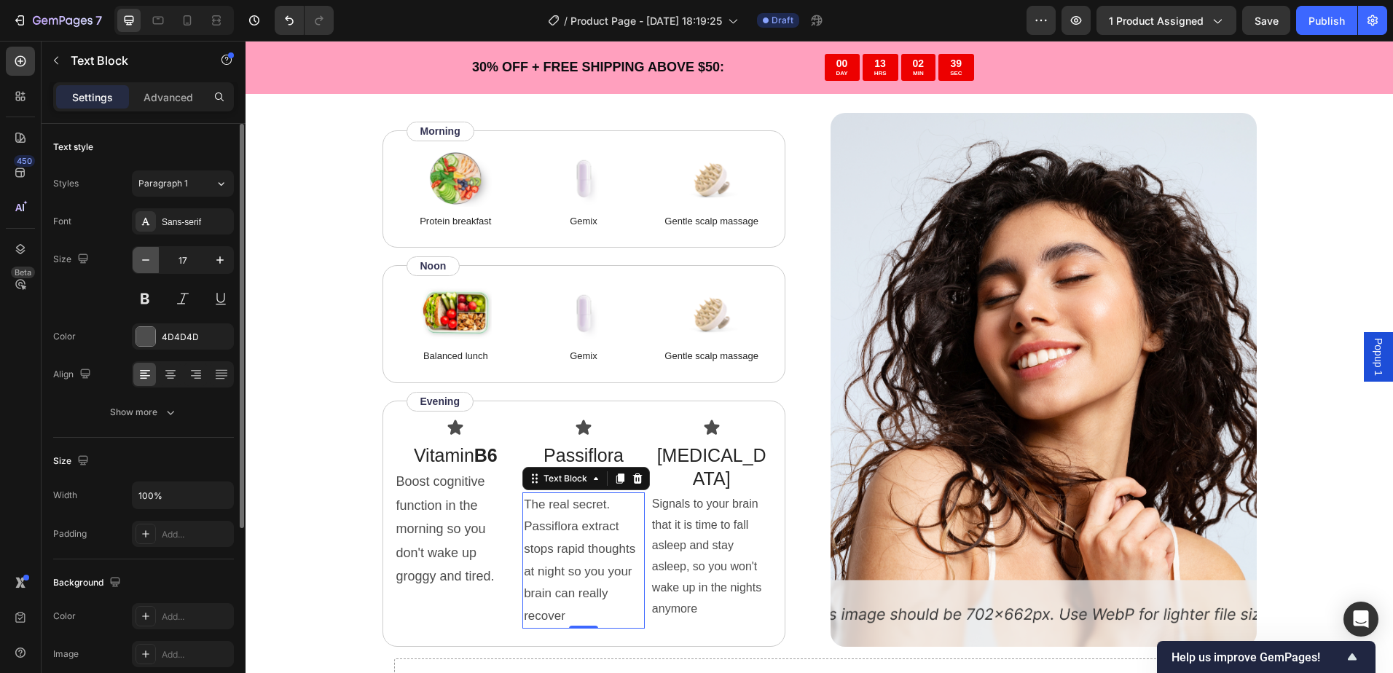
click at [142, 264] on icon "button" at bounding box center [145, 260] width 15 height 15
type input "16"
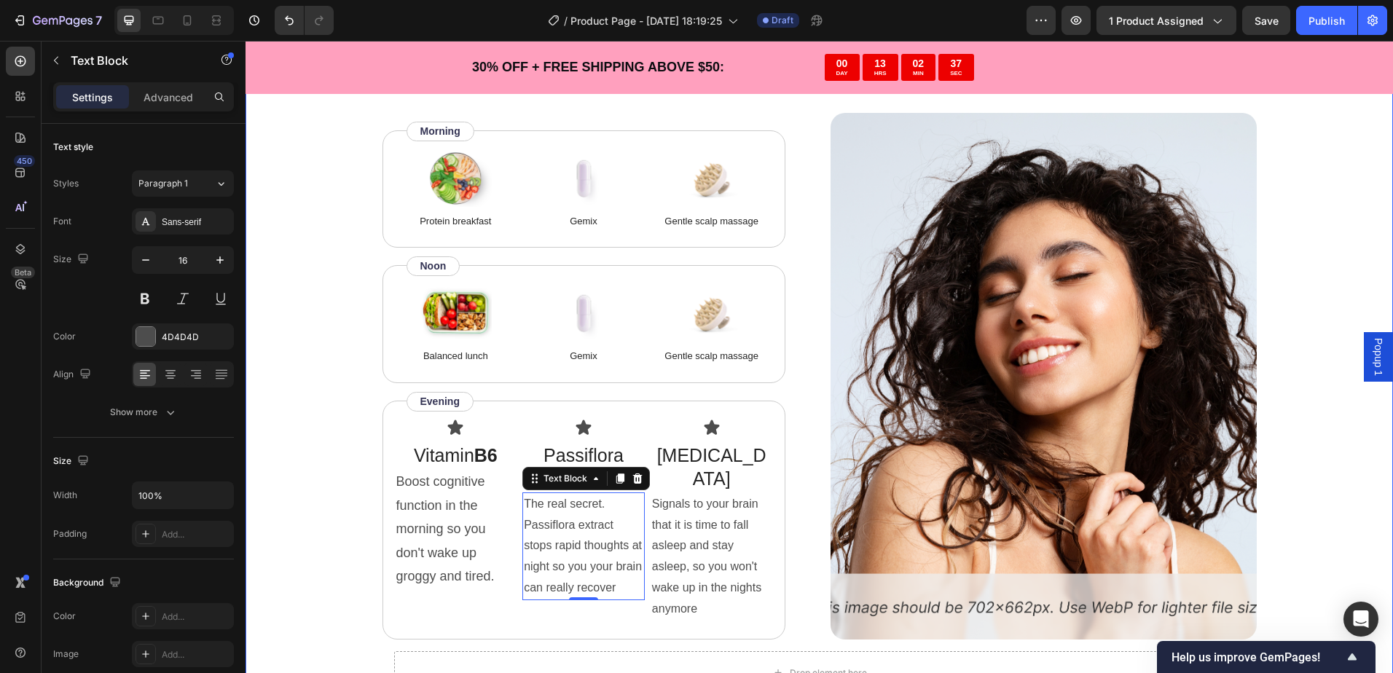
click at [290, 452] on div "“Based on ingredients, Gemix offers a well-rounded approach to hair health and …" at bounding box center [818, 279] width 1147 height 1000
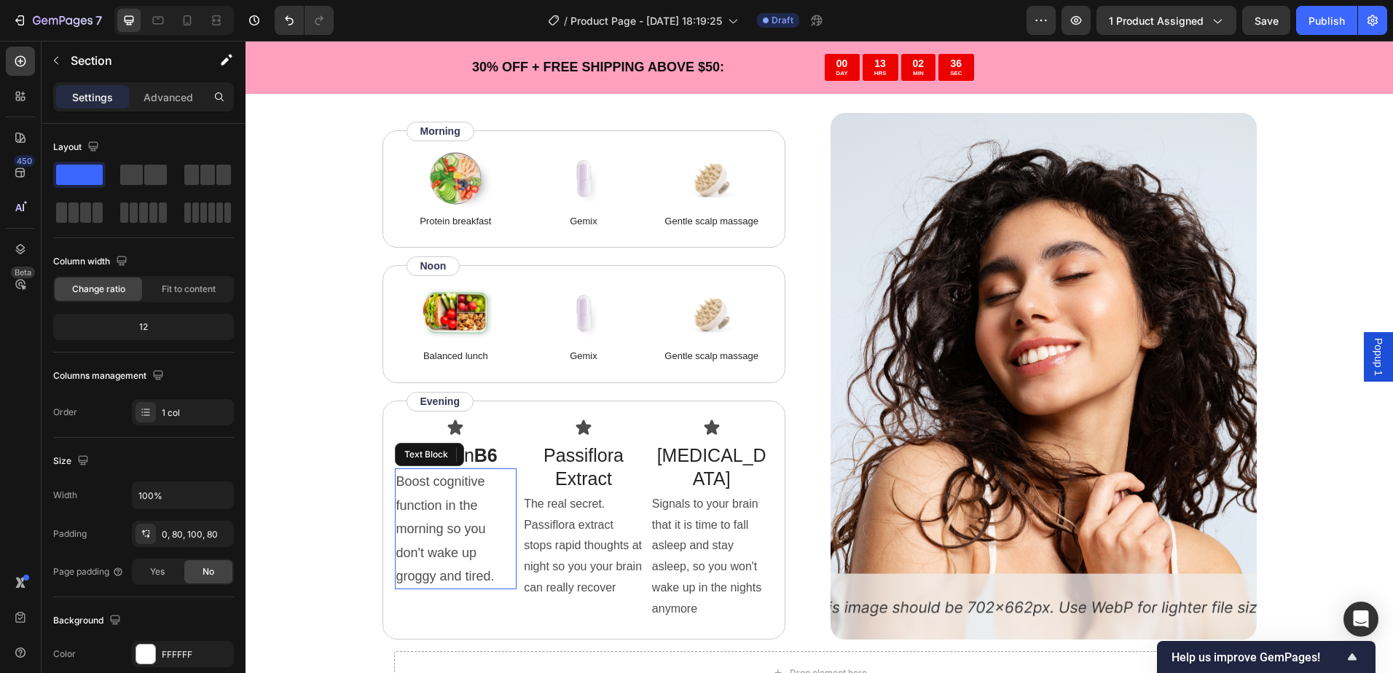
click at [447, 498] on p "Boost cognitive function in the morning so you don't wake up groggy and tired." at bounding box center [455, 529] width 119 height 118
click at [322, 416] on div "“Based on ingredients, Gemix offers a well-rounded approach to hair health and …" at bounding box center [819, 242] width 1031 height 927
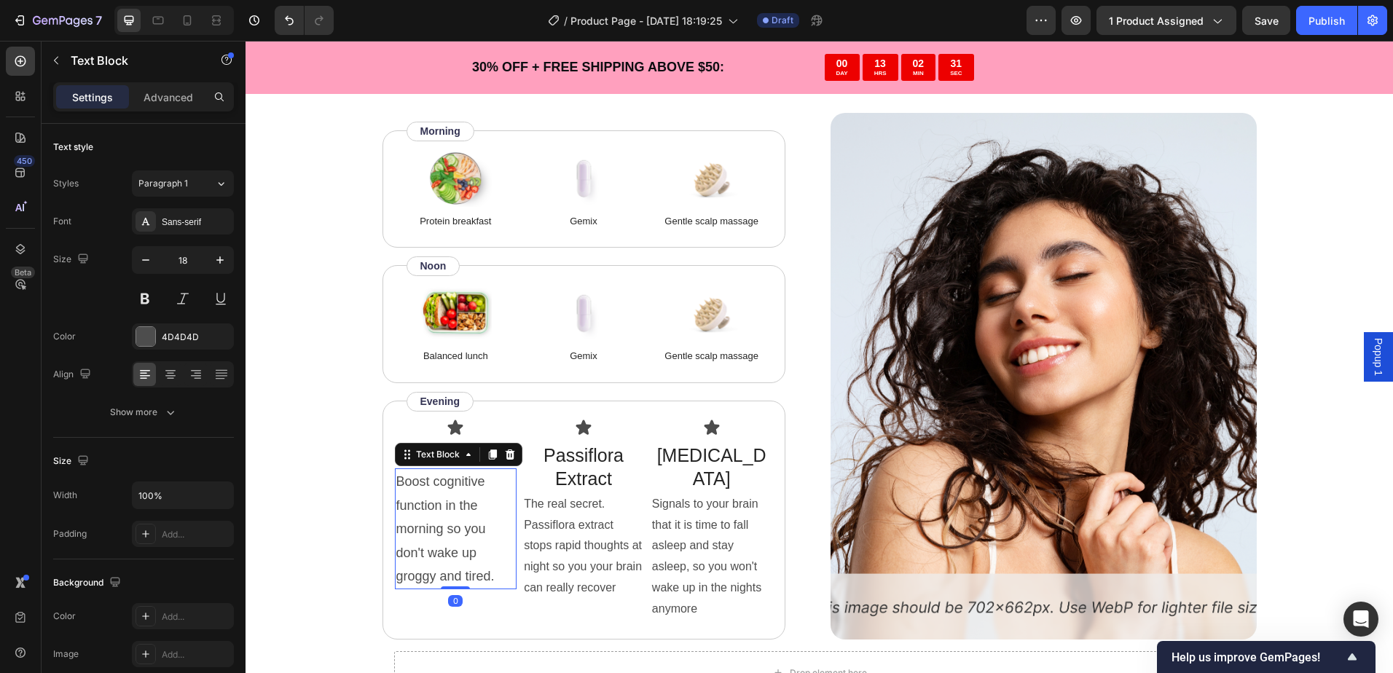
click at [425, 543] on p "Boost cognitive function in the morning so you don't wake up groggy and tired." at bounding box center [455, 529] width 119 height 118
click at [149, 264] on icon "button" at bounding box center [145, 260] width 15 height 15
type input "16"
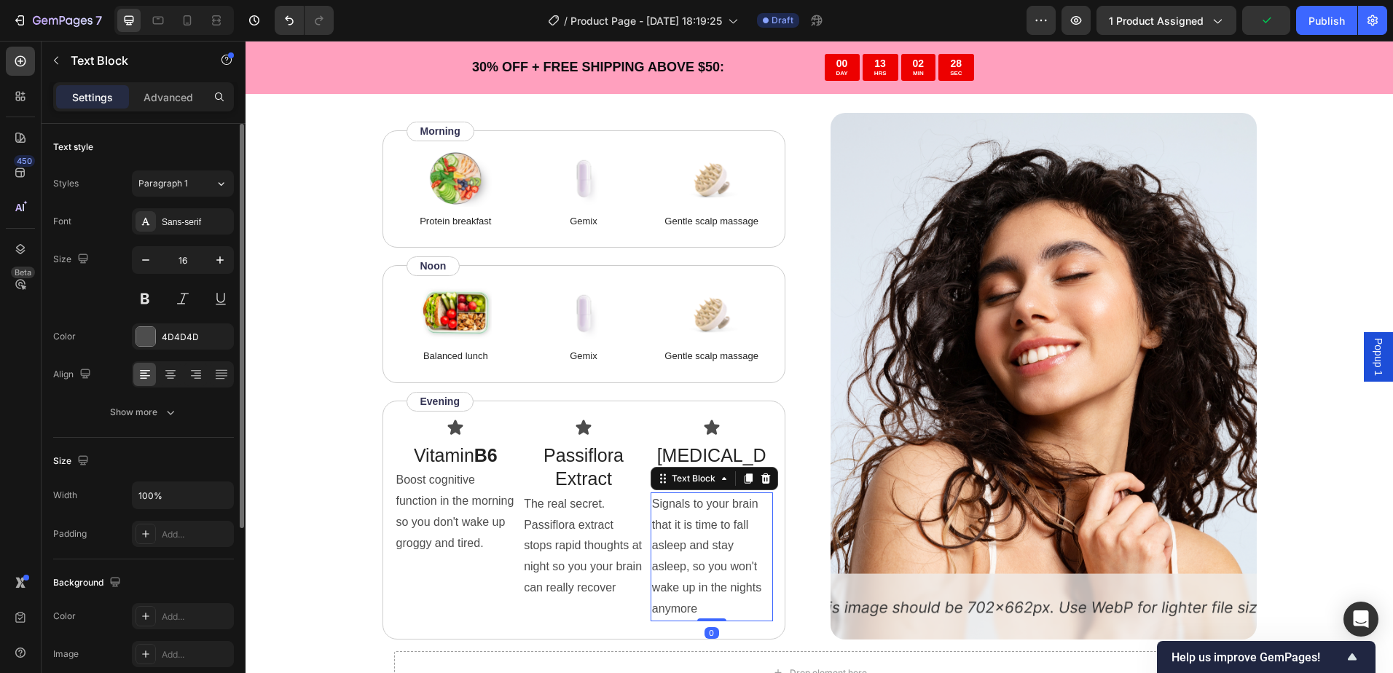
click at [678, 505] on p "Signals to your brain that it is time to fall asleep and stay asleep, so you wo…" at bounding box center [711, 557] width 119 height 126
click at [574, 524] on p "The real secret. Passiflora extract stops rapid thoughts at night so you your b…" at bounding box center [583, 546] width 119 height 105
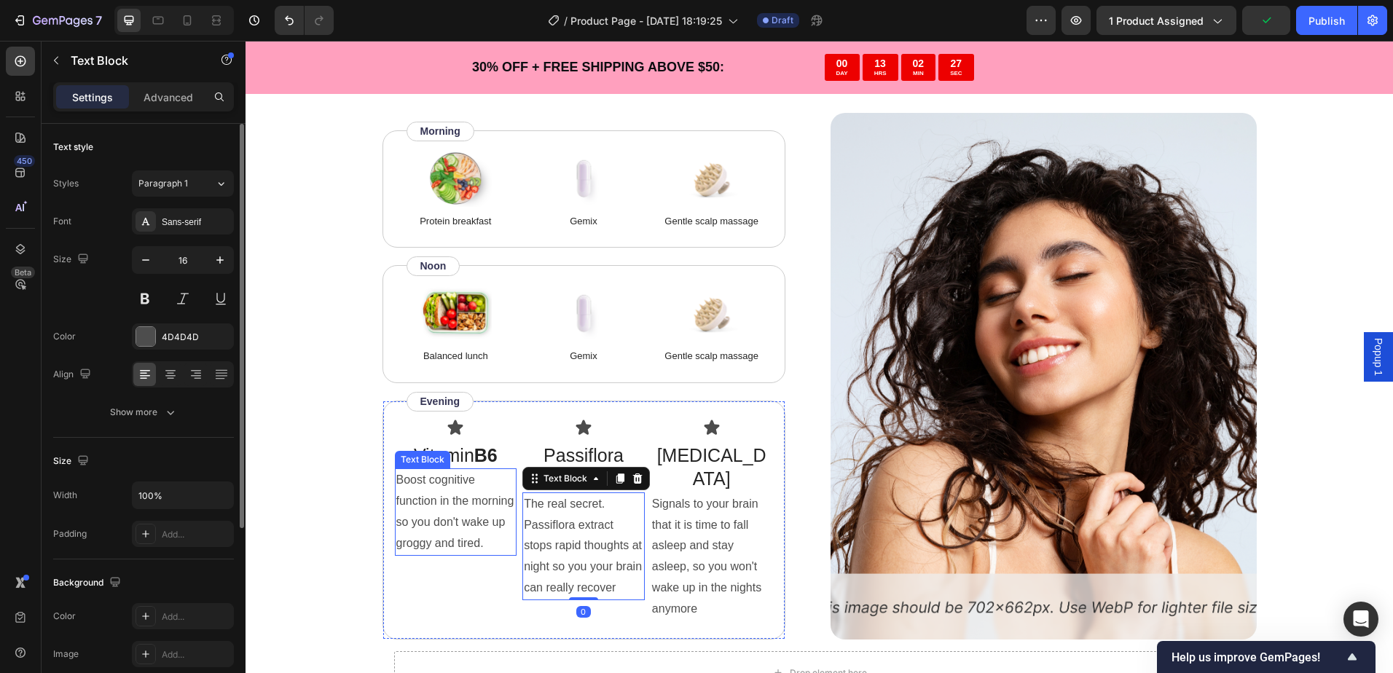
click at [443, 509] on p "Boost cognitive function in the morning so you don't wake up groggy and tired." at bounding box center [455, 512] width 119 height 84
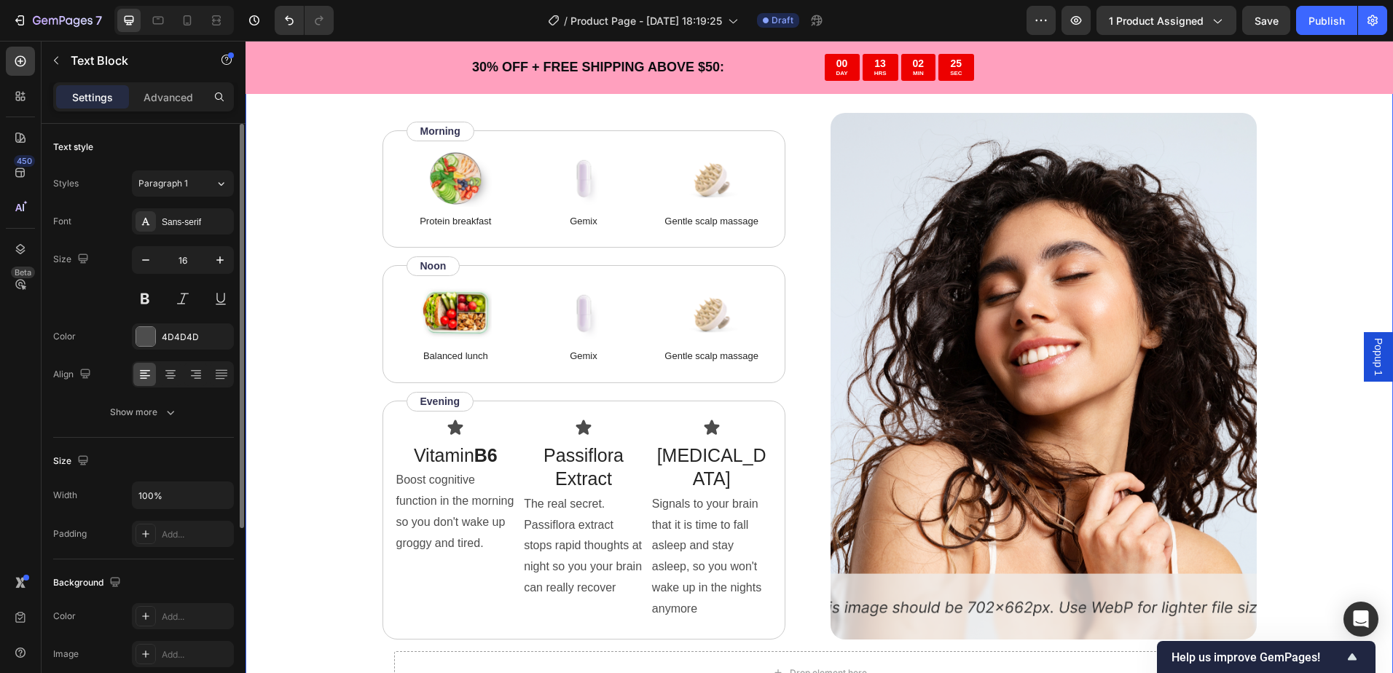
click at [304, 526] on div "“Based on ingredients, Gemix offers a well-rounded approach to hair health and …" at bounding box center [819, 242] width 1031 height 927
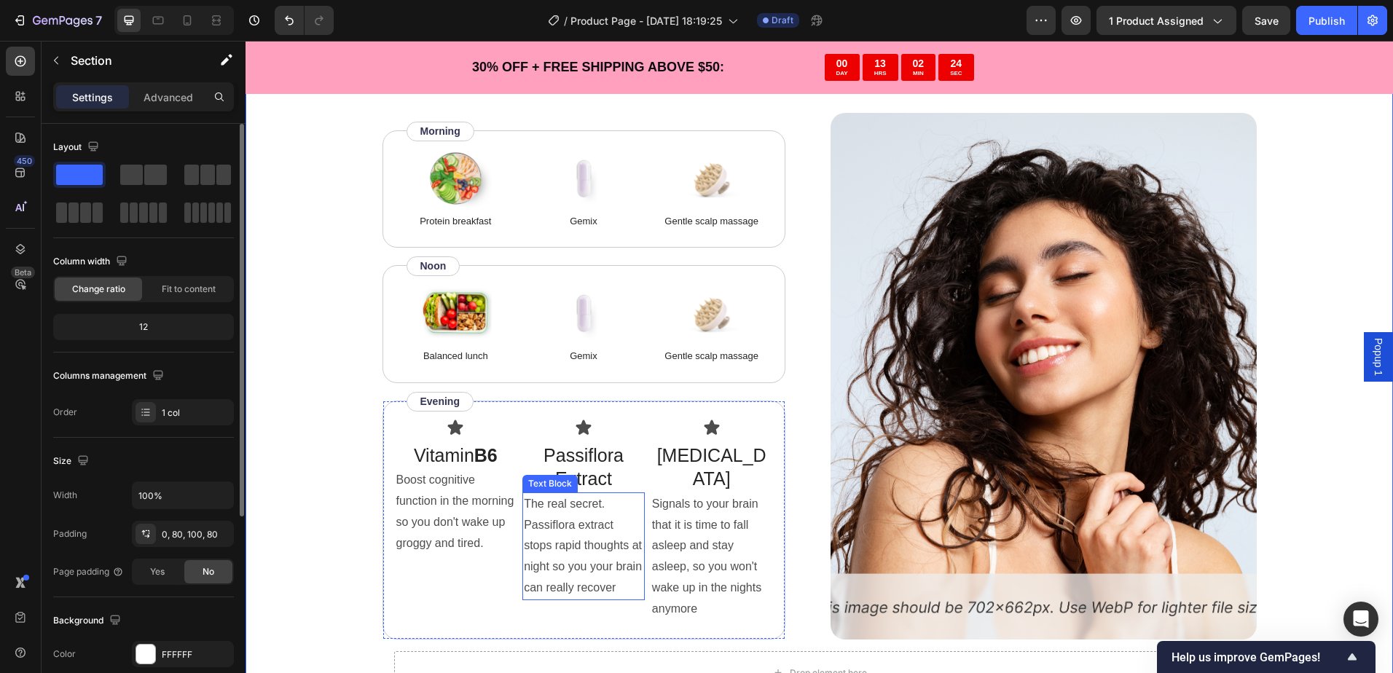
click at [578, 521] on p "The real secret. Passiflora extract stops rapid thoughts at night so you your b…" at bounding box center [583, 546] width 119 height 105
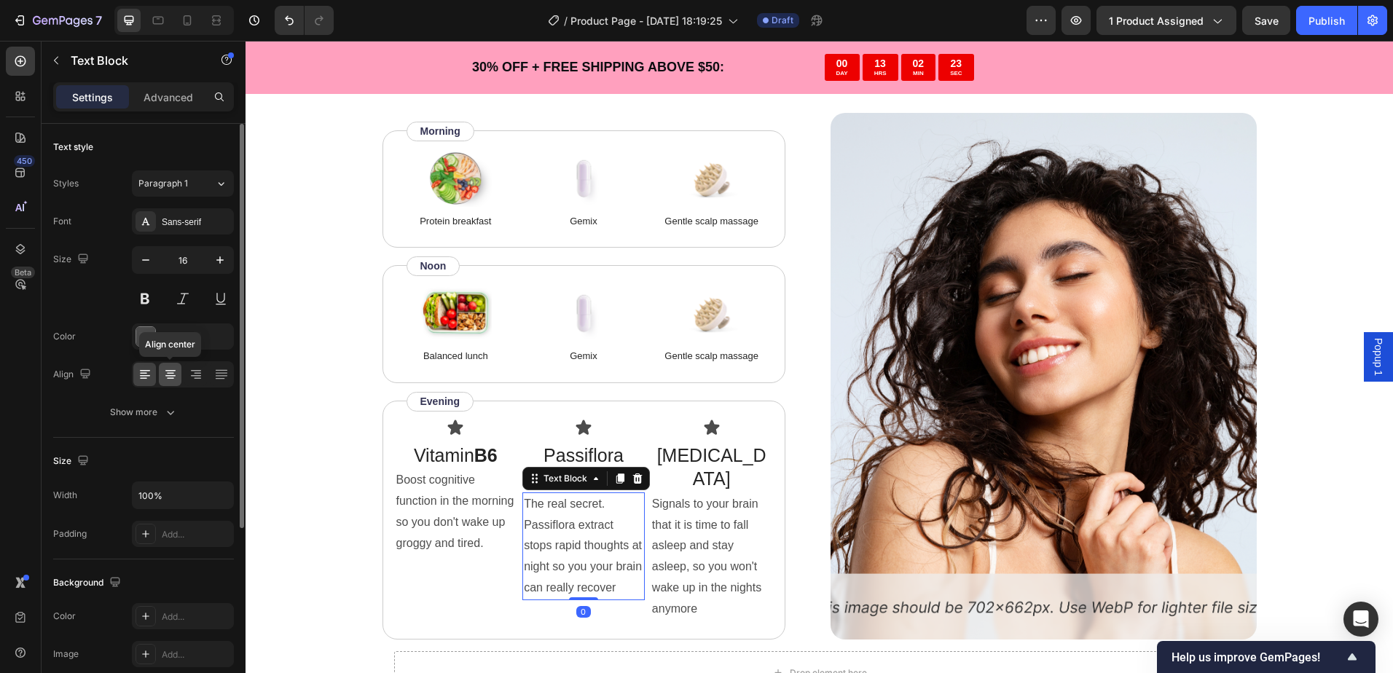
click at [173, 374] on icon at bounding box center [170, 373] width 7 height 1
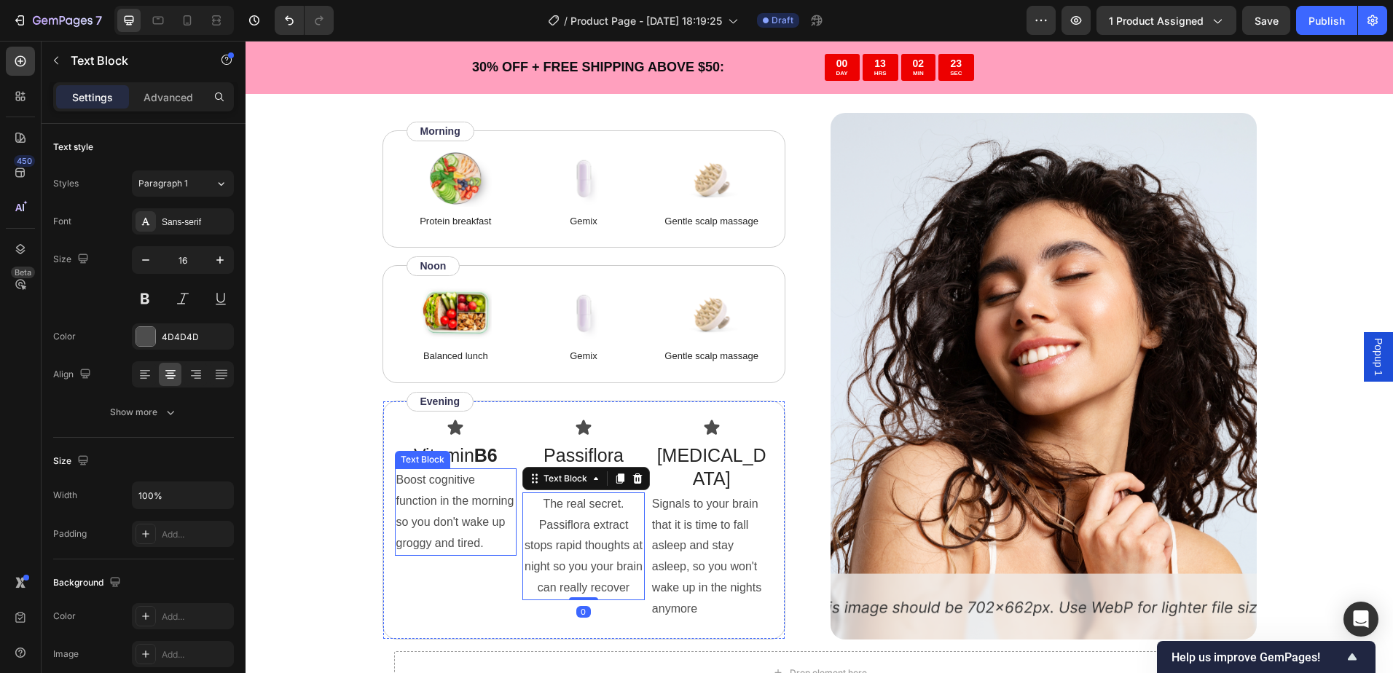
click at [482, 526] on p "Boost cognitive function in the morning so you don't wake up groggy and tired." at bounding box center [455, 512] width 119 height 84
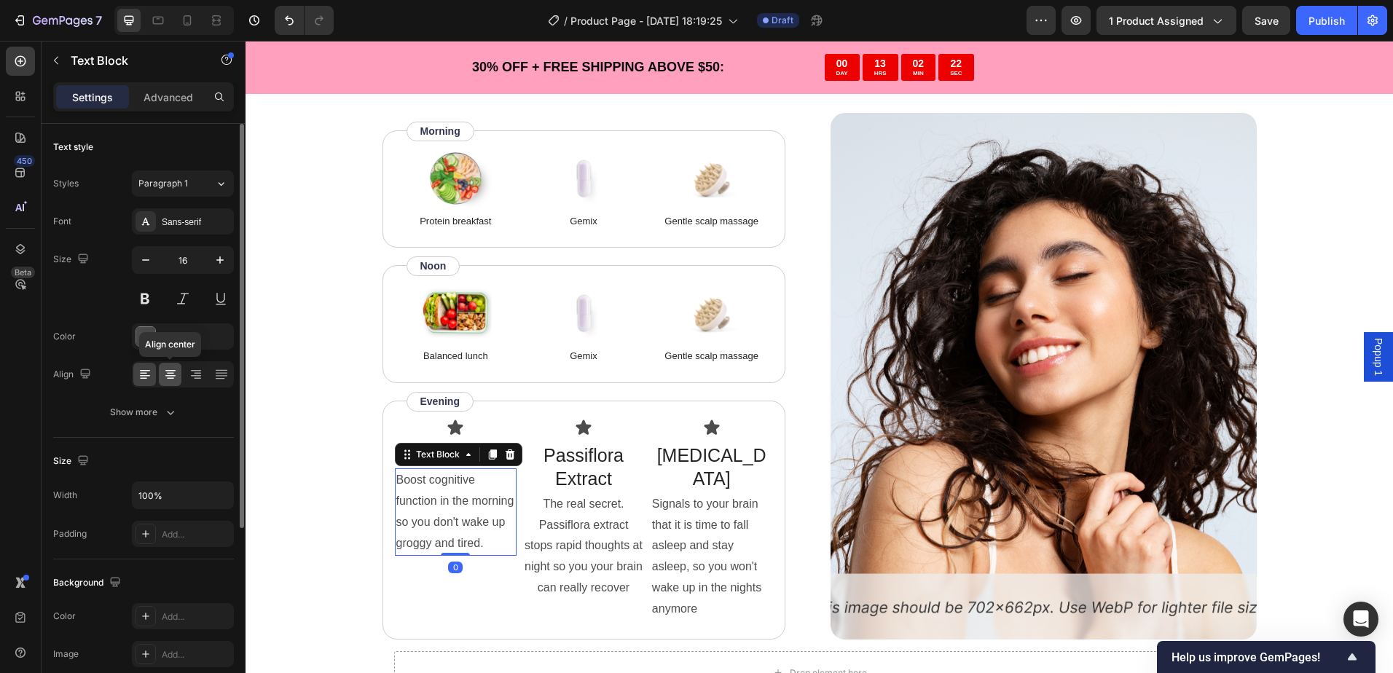
click at [172, 372] on icon at bounding box center [170, 374] width 15 height 15
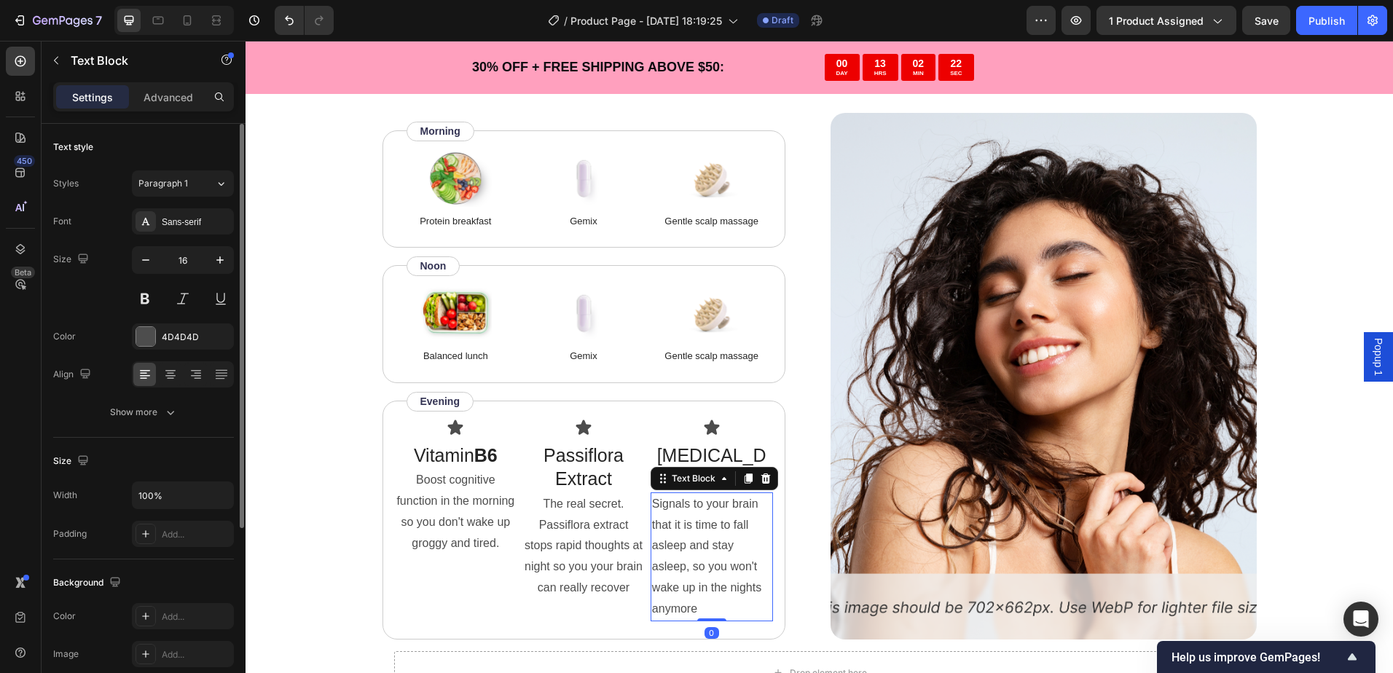
click at [704, 528] on p "Signals to your brain that it is time to fall asleep and stay asleep, so you wo…" at bounding box center [711, 557] width 119 height 126
click at [172, 381] on icon at bounding box center [170, 374] width 15 height 15
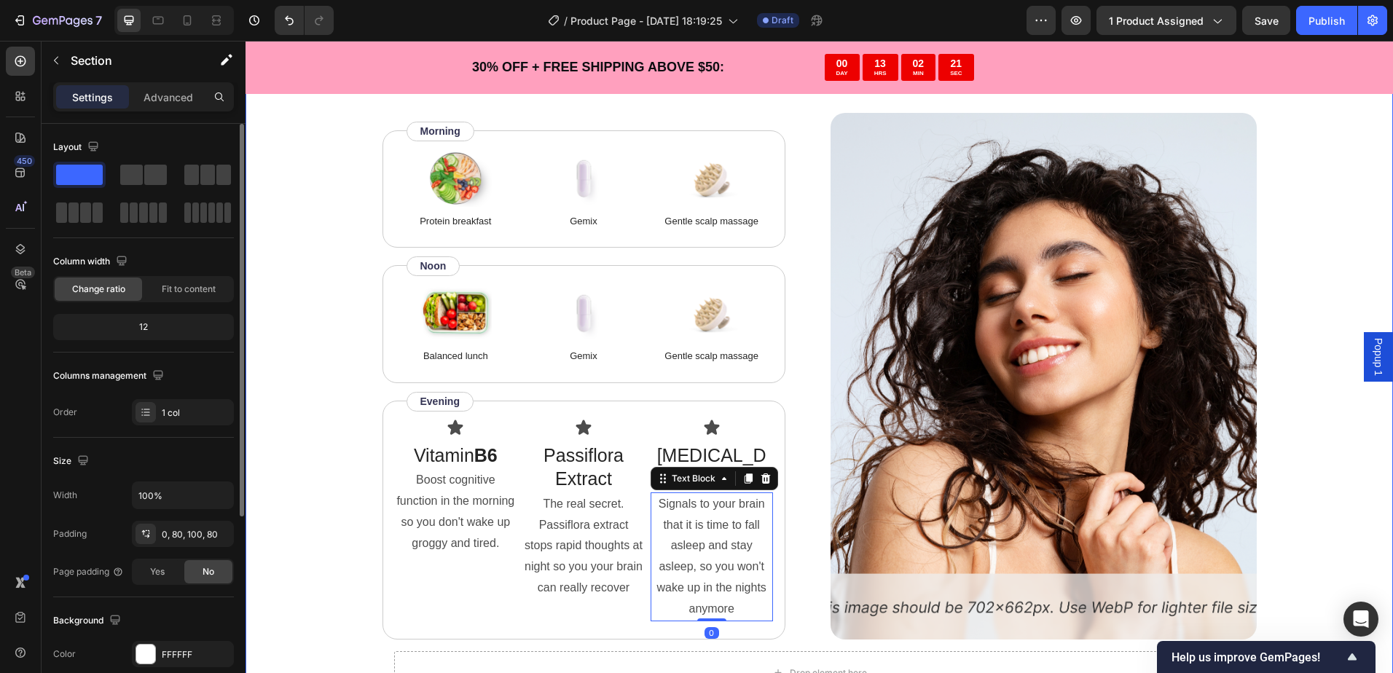
click at [328, 441] on div "“Based on ingredients, Gemix offers a well-rounded approach to hair health and …" at bounding box center [819, 242] width 1031 height 927
click at [567, 461] on p "Passiflora Extract" at bounding box center [583, 467] width 119 height 47
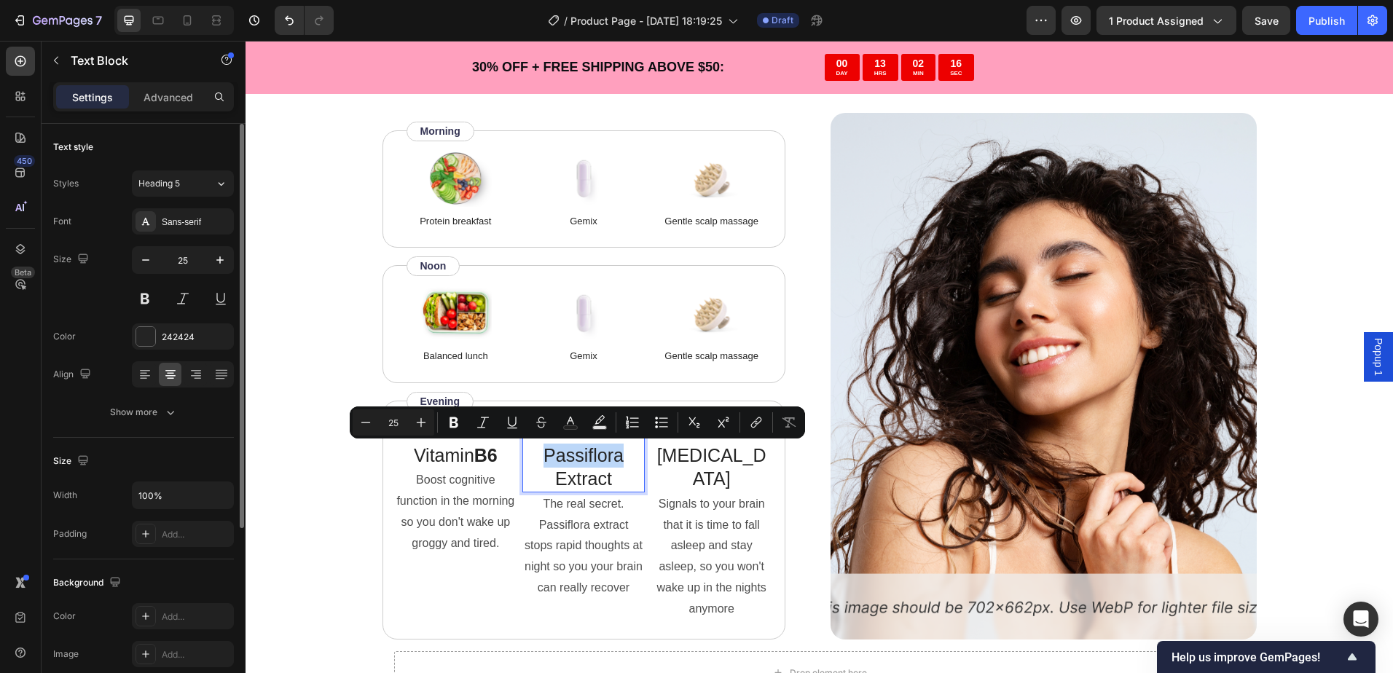
drag, startPoint x: 538, startPoint y: 454, endPoint x: 634, endPoint y: 460, distance: 95.6
click at [634, 460] on p "Passiflora Extract" at bounding box center [583, 467] width 119 height 47
click at [455, 420] on icon "Editor contextual toolbar" at bounding box center [453, 422] width 9 height 11
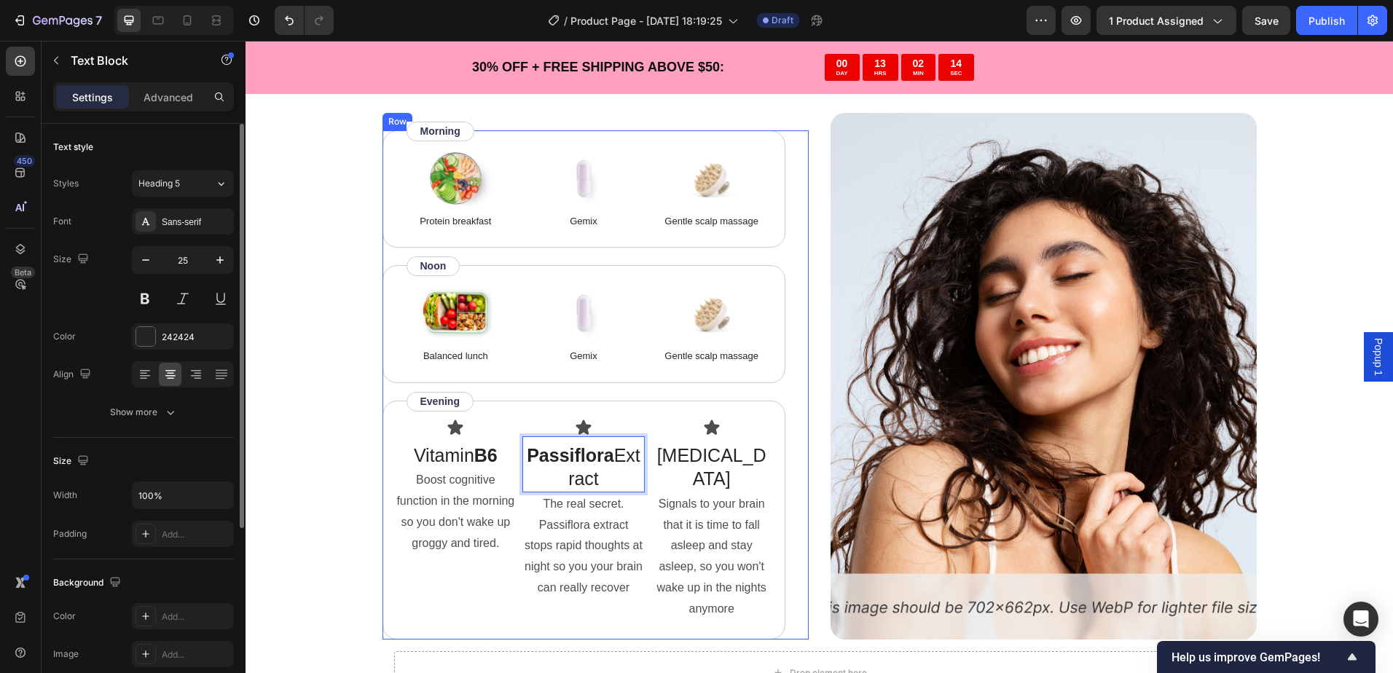
click at [789, 438] on div "Image Protein breakfast Text Block Image Gemix Text Block Image Gentle scalp ma…" at bounding box center [595, 384] width 426 height 509
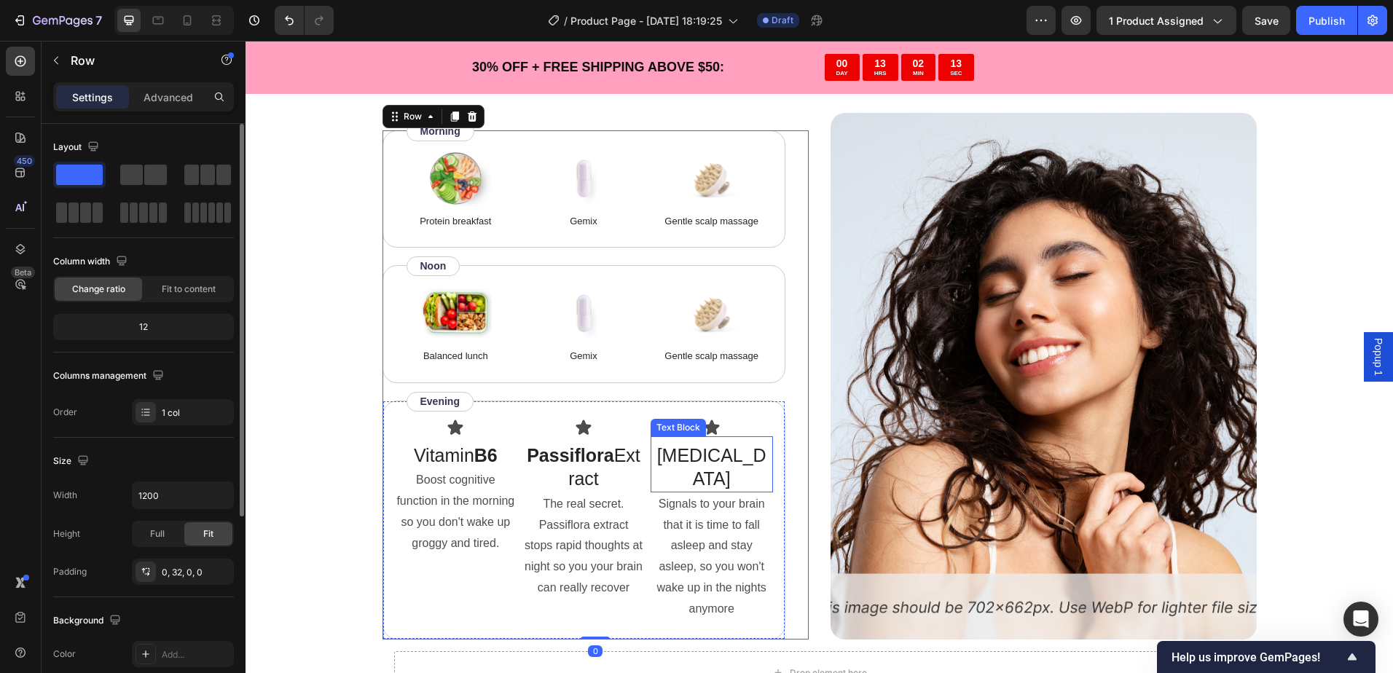
click at [707, 454] on p "[MEDICAL_DATA]" at bounding box center [711, 467] width 119 height 47
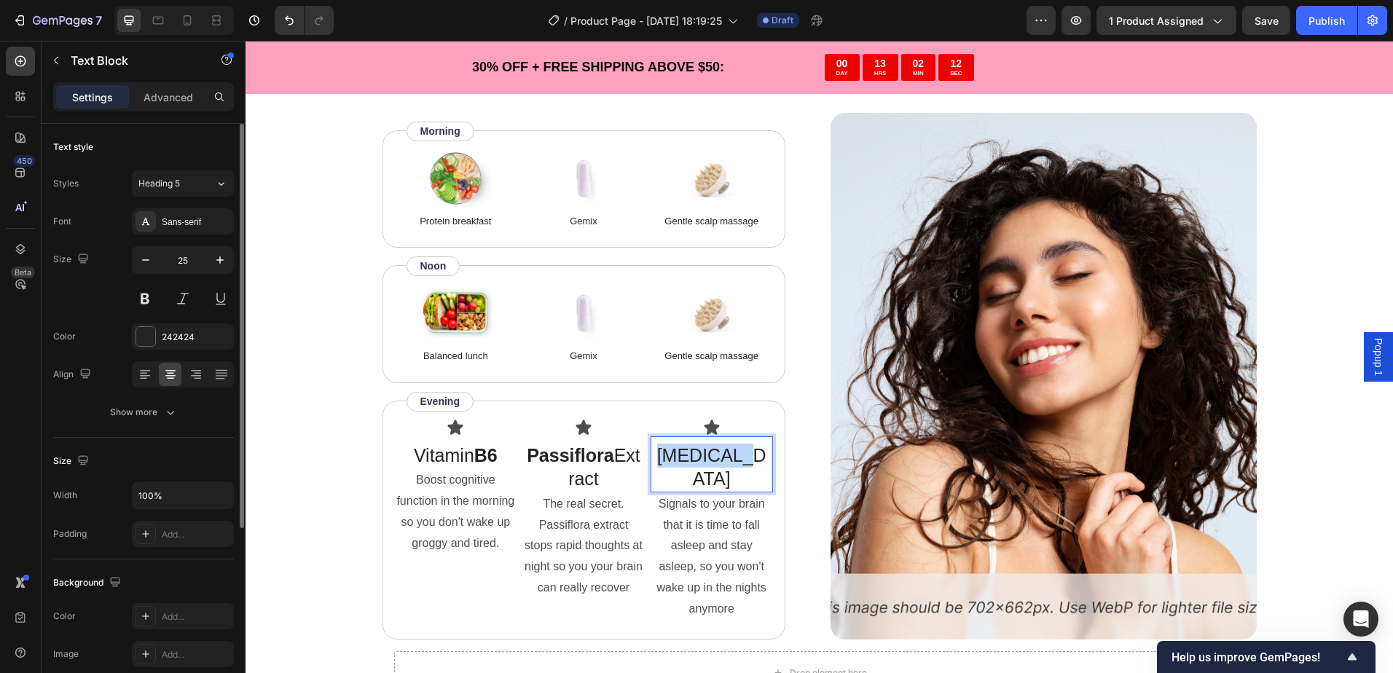
drag, startPoint x: 671, startPoint y: 453, endPoint x: 749, endPoint y: 454, distance: 77.9
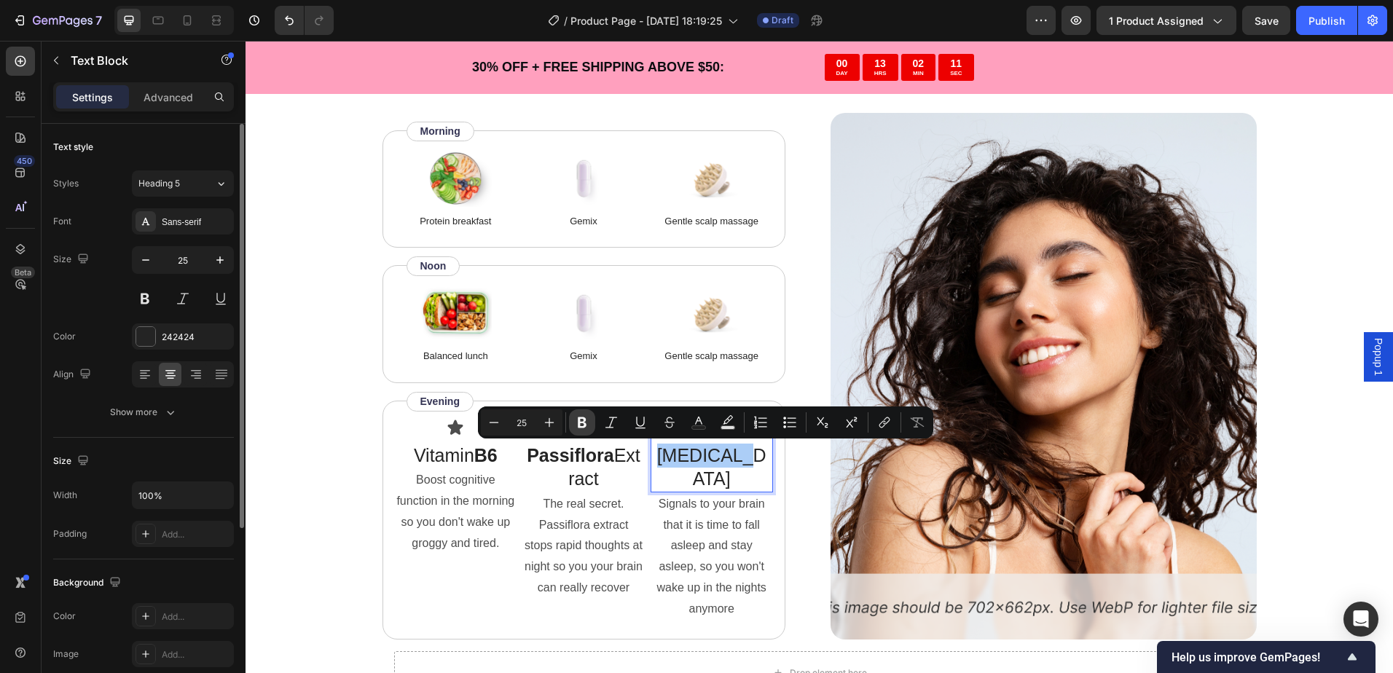
drag, startPoint x: 584, startPoint y: 422, endPoint x: 572, endPoint y: 422, distance: 11.7
click at [583, 422] on icon "Editor contextual toolbar" at bounding box center [582, 422] width 9 height 11
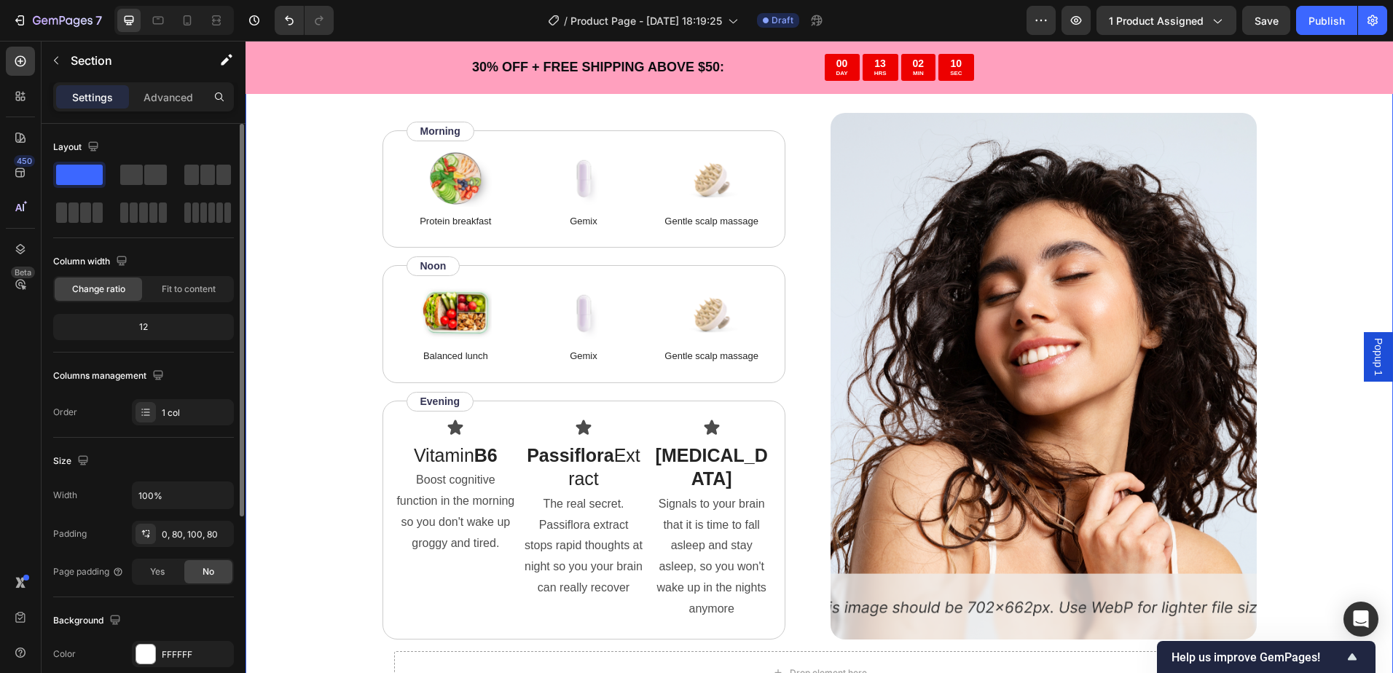
click at [331, 482] on div "“Based on ingredients, Gemix offers a well-rounded approach to hair health and …" at bounding box center [819, 242] width 1031 height 927
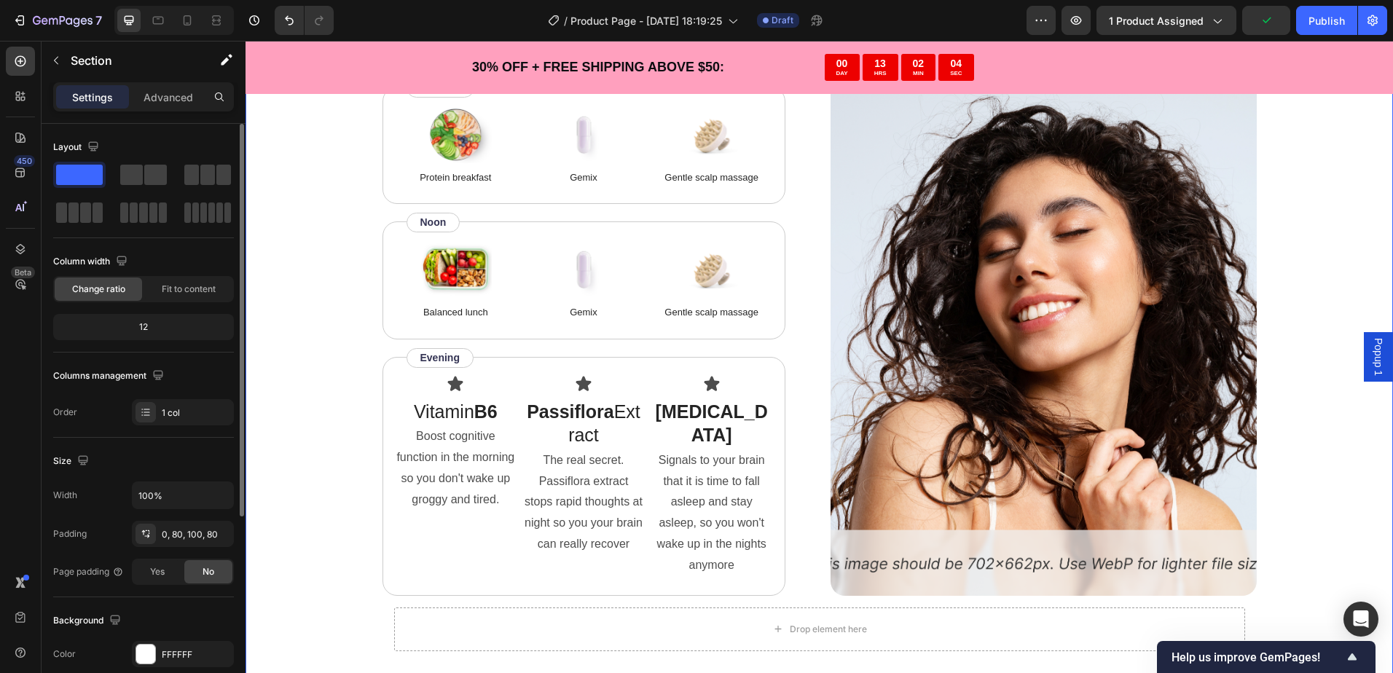
scroll to position [3551, 0]
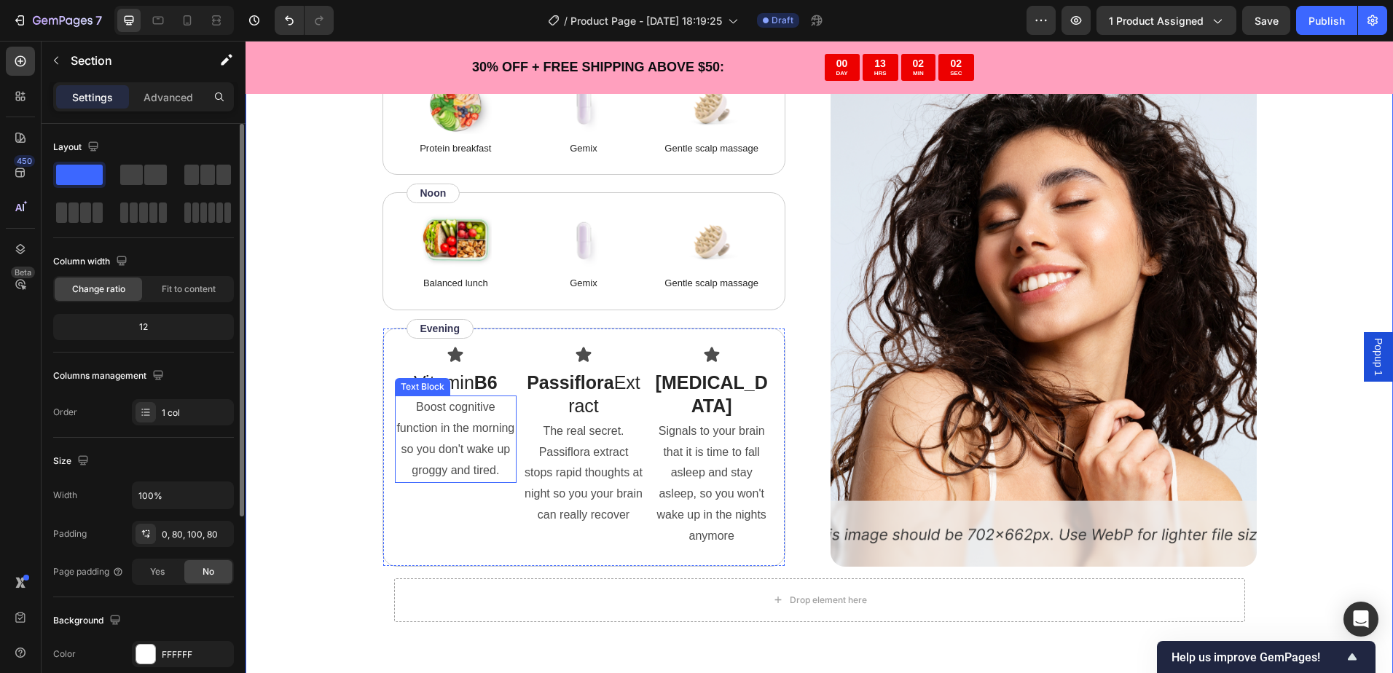
click at [465, 464] on p "Boost cognitive function in the morning so you don't wake up groggy and tired." at bounding box center [455, 439] width 119 height 84
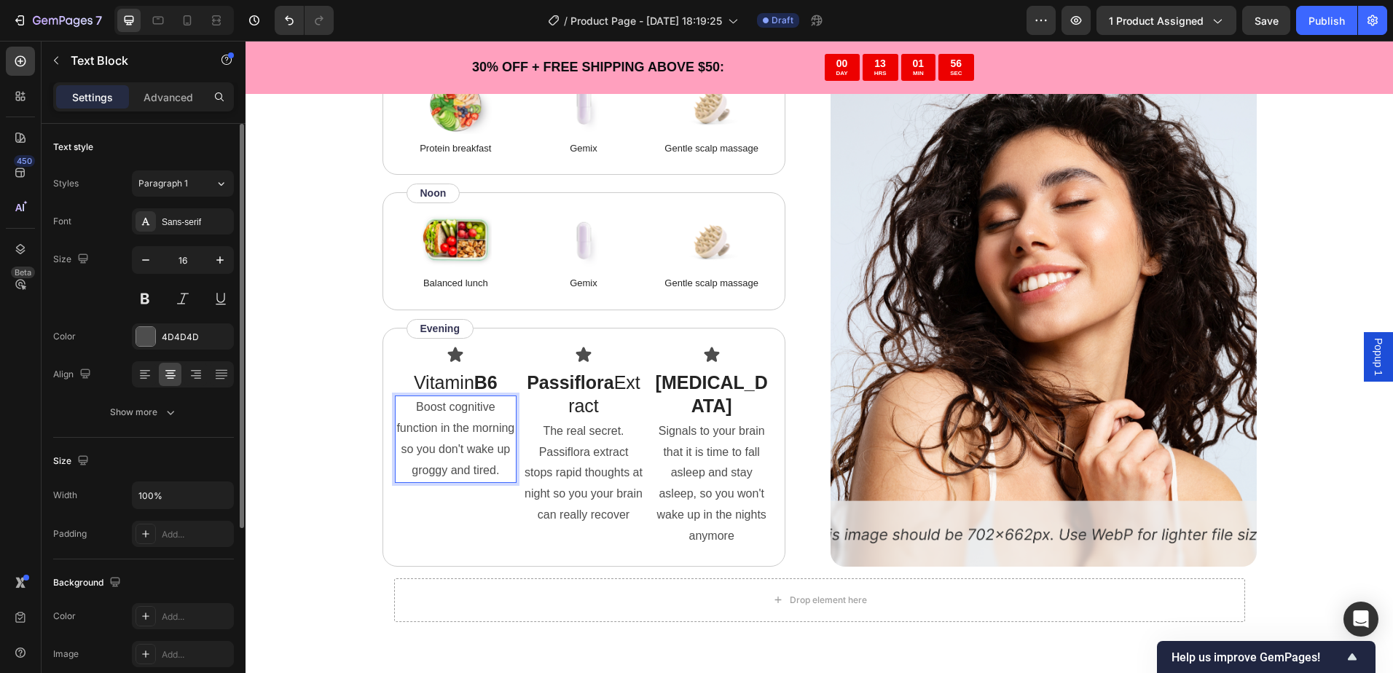
drag, startPoint x: 497, startPoint y: 472, endPoint x: 503, endPoint y: 480, distance: 9.9
click at [503, 480] on p "Boost cognitive function in the morning so you don't wake up groggy and tired." at bounding box center [455, 439] width 119 height 84
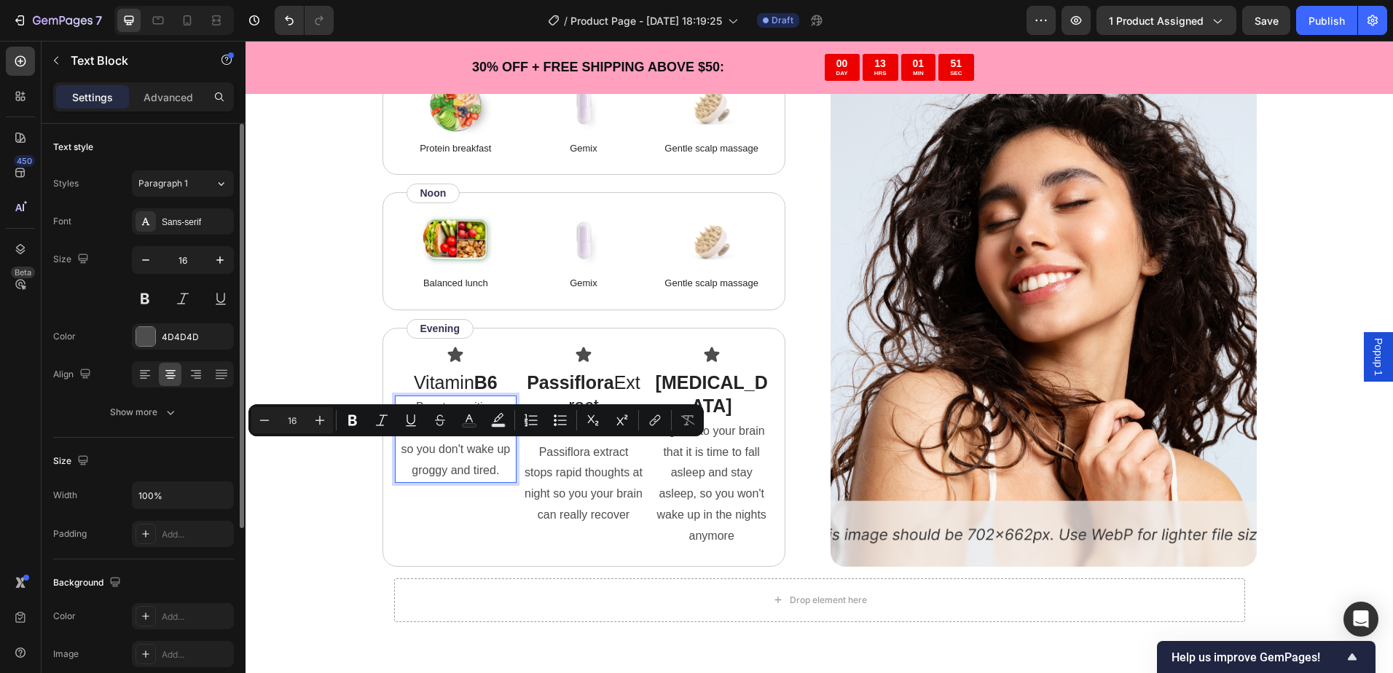
drag, startPoint x: 503, startPoint y: 480, endPoint x: 430, endPoint y: 452, distance: 78.9
click at [430, 452] on p "Boost cognitive function in the morning so you don't wake up groggy and tired." at bounding box center [455, 439] width 119 height 84
click at [492, 468] on p "Boost cognitive function in the morning so you don't wake up groggy and tired." at bounding box center [455, 439] width 119 height 84
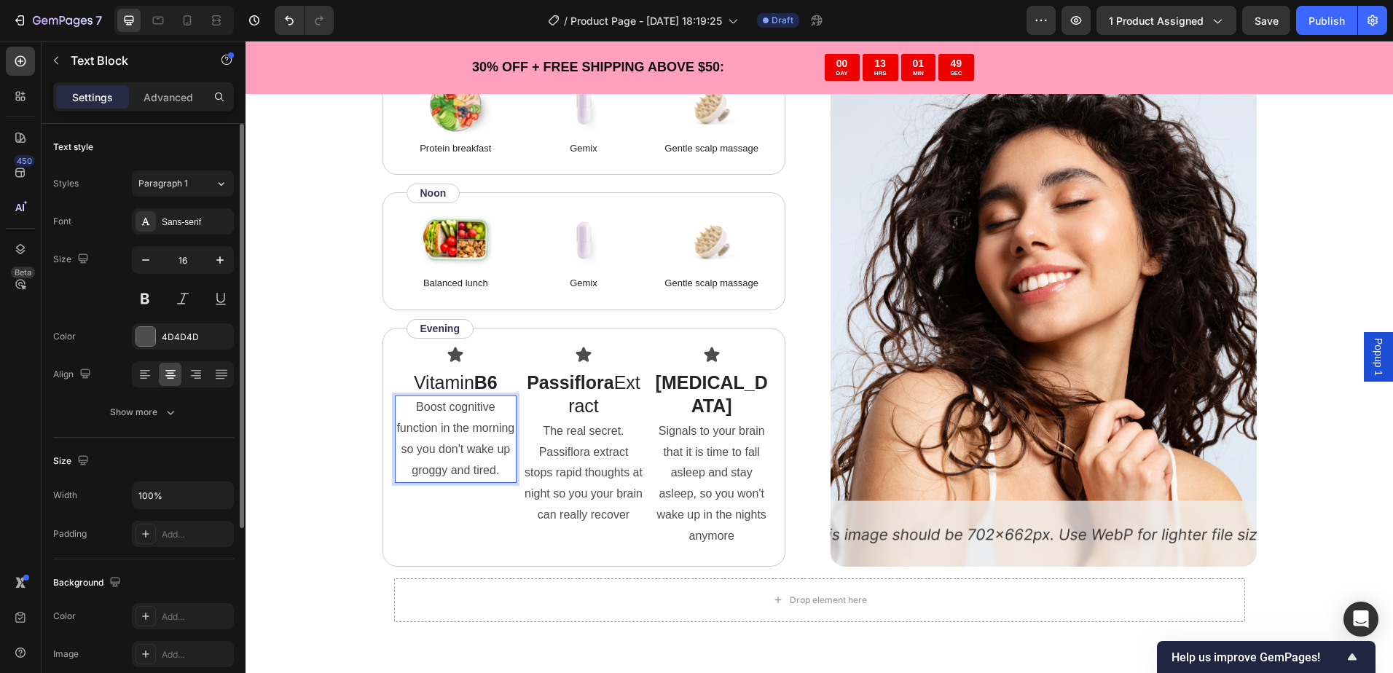
click at [495, 472] on p "Boost cognitive function in the morning so you don't wake up groggy and tired." at bounding box center [455, 439] width 119 height 84
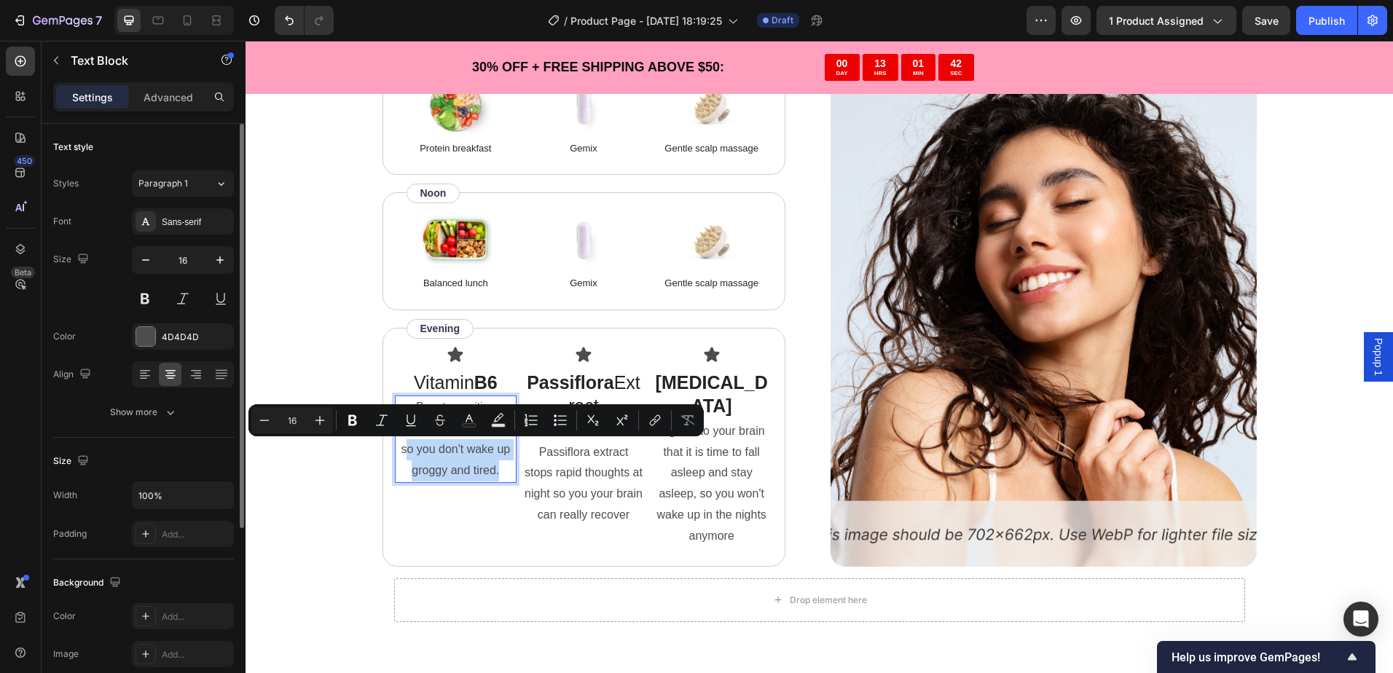
drag, startPoint x: 462, startPoint y: 465, endPoint x: 404, endPoint y: 449, distance: 60.6
click at [404, 449] on p "Boost cognitive function in the morning so you don't wake up groggy and tired." at bounding box center [455, 439] width 119 height 84
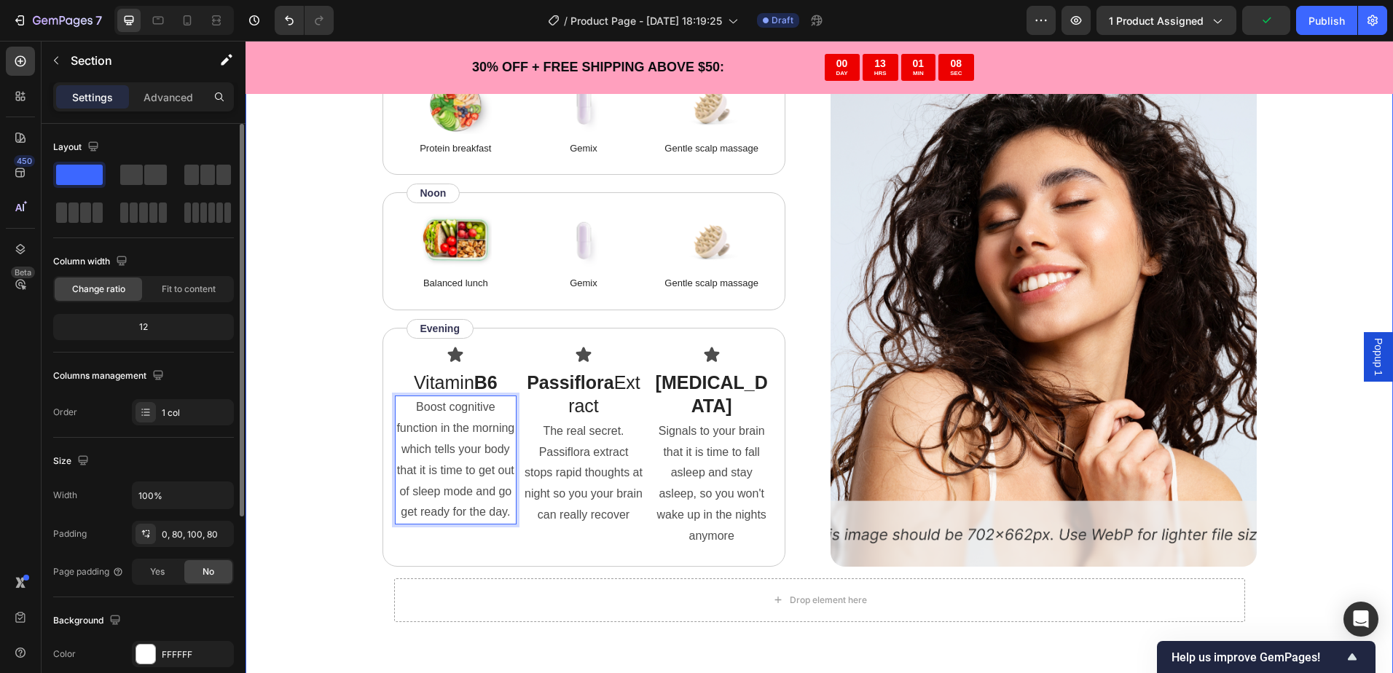
click at [342, 455] on div "“Based on ingredients, Gemix offers a well-rounded approach to hair health and …" at bounding box center [819, 169] width 1031 height 927
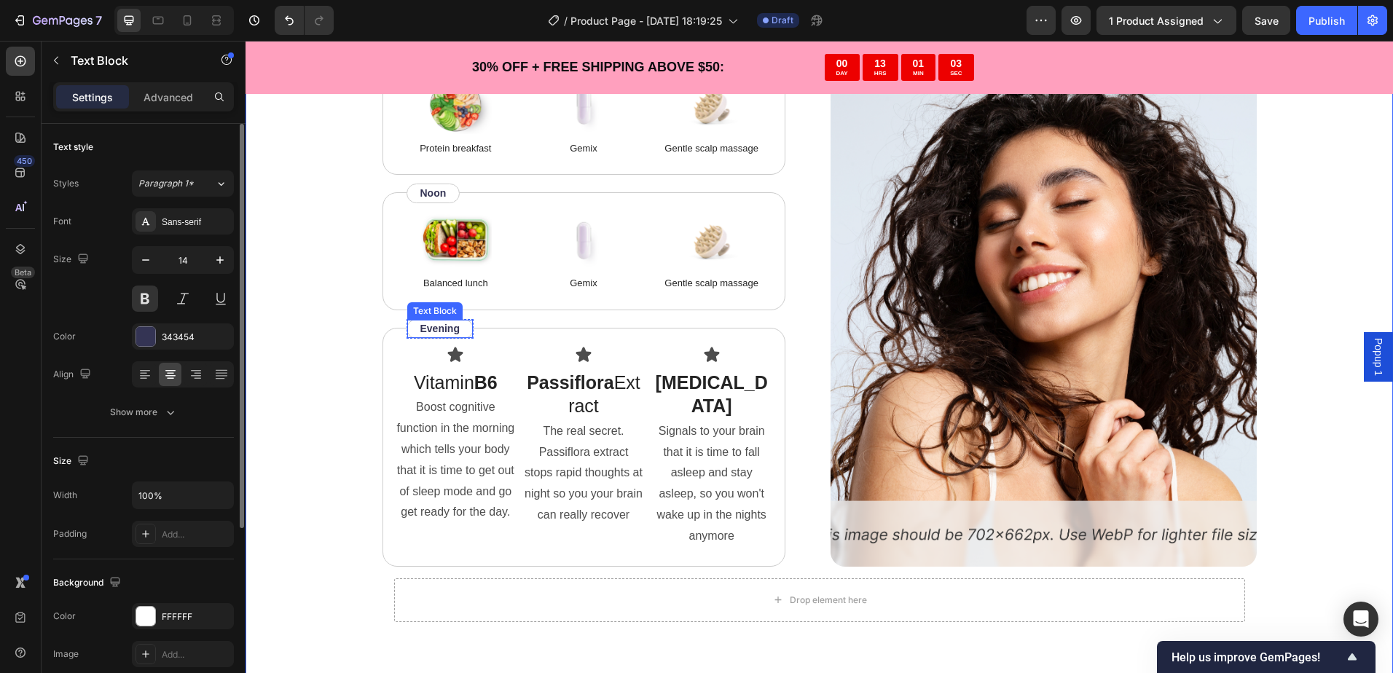
click at [435, 334] on p "Evening" at bounding box center [439, 328] width 39 height 15
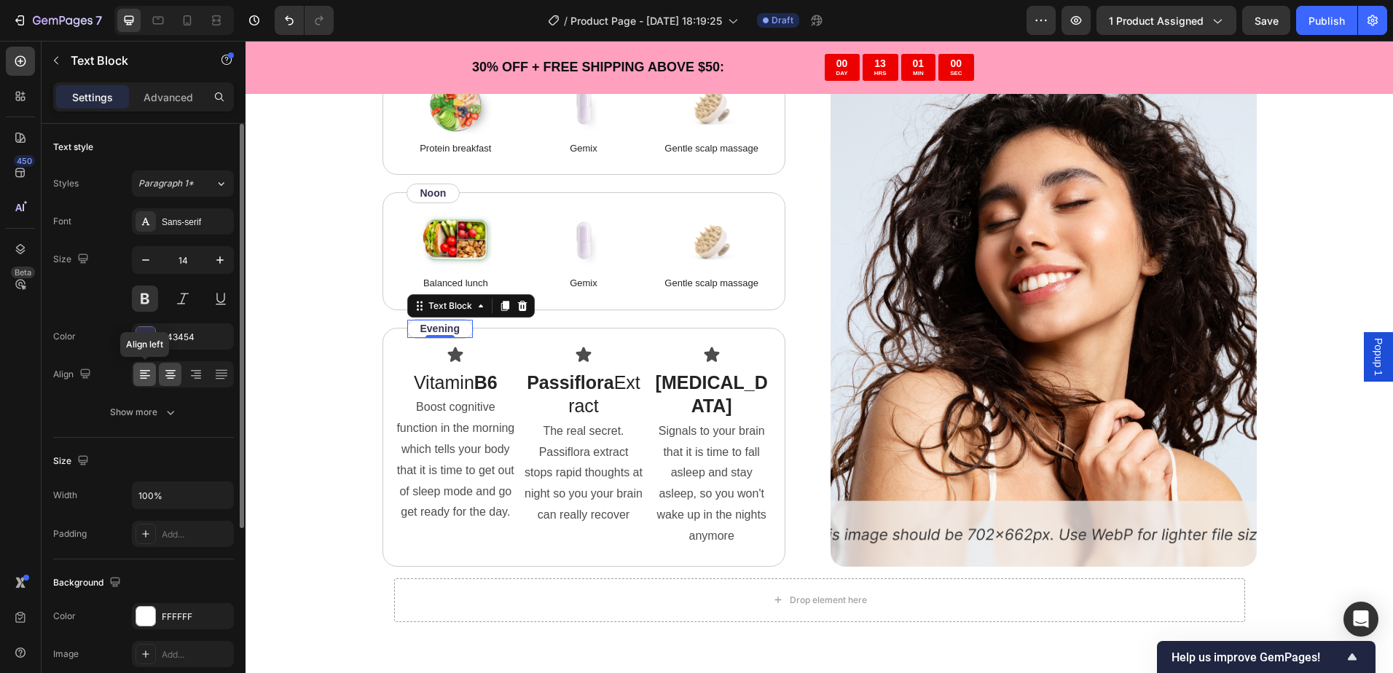
click at [151, 369] on icon at bounding box center [145, 374] width 15 height 15
click at [168, 372] on icon at bounding box center [170, 374] width 15 height 15
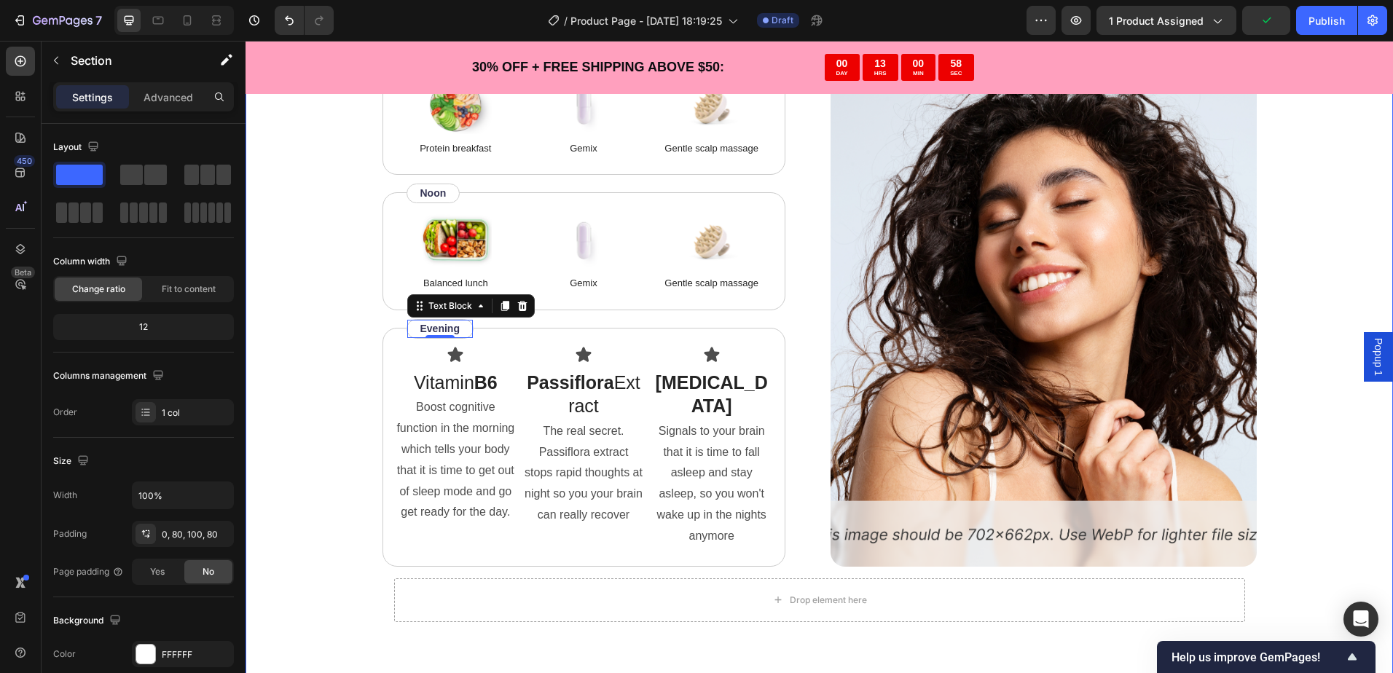
click at [327, 323] on div "“Based on ingredients, Gemix offers a well-rounded approach to hair health and …" at bounding box center [819, 169] width 1031 height 927
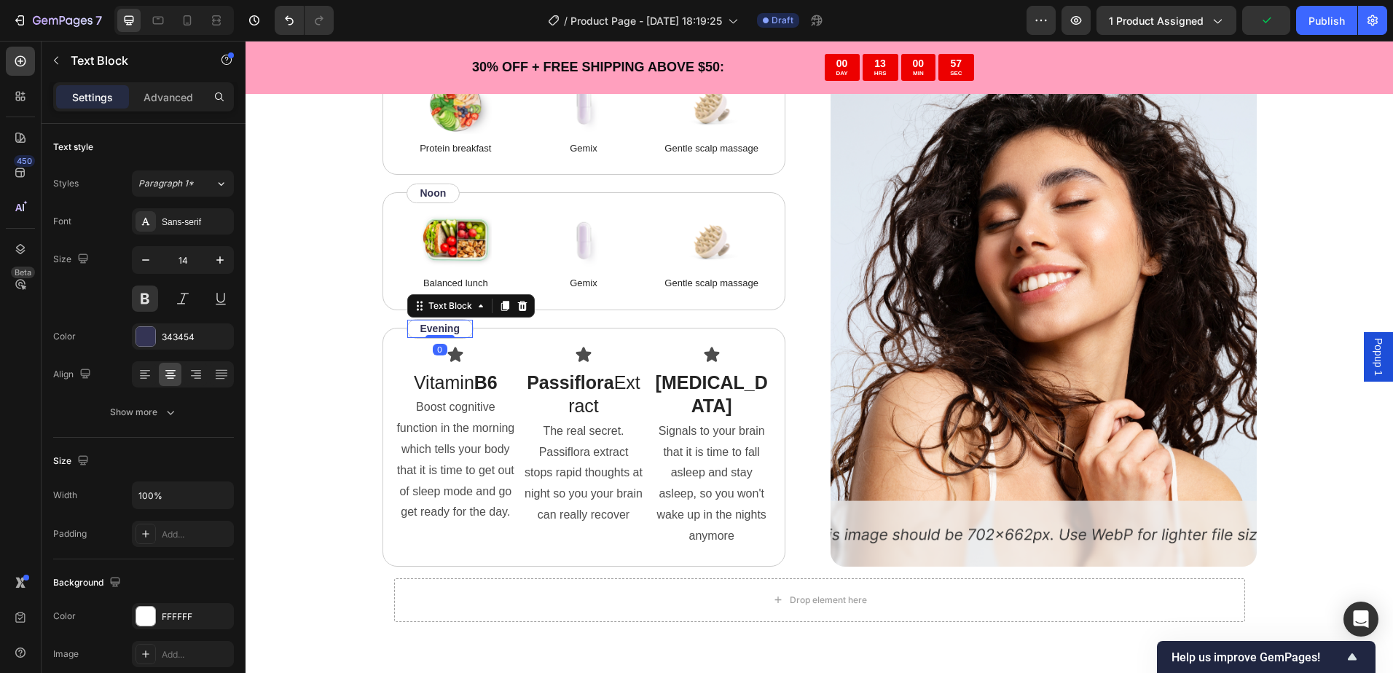
click at [459, 332] on div "Evening Text Block 0" at bounding box center [439, 329] width 67 height 20
click at [465, 331] on div "Evening Text Block 0" at bounding box center [439, 329] width 67 height 20
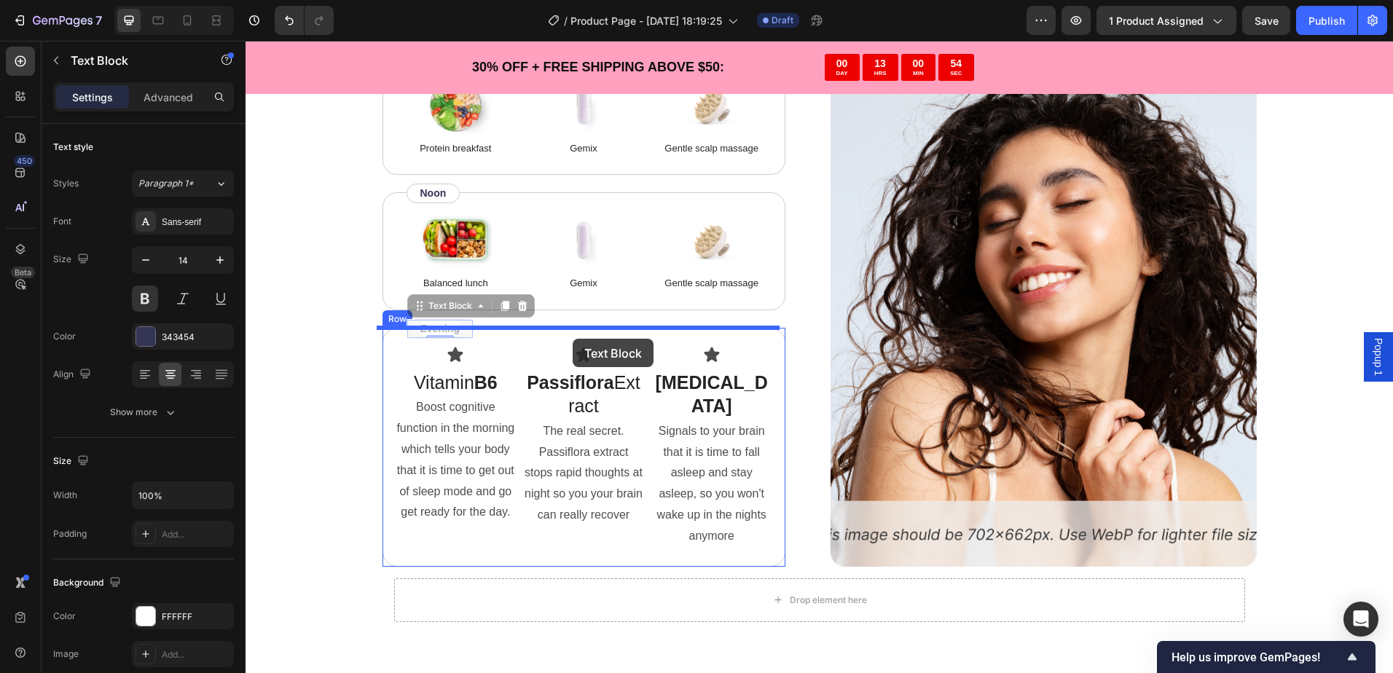
drag, startPoint x: 460, startPoint y: 330, endPoint x: 571, endPoint y: 338, distance: 111.0
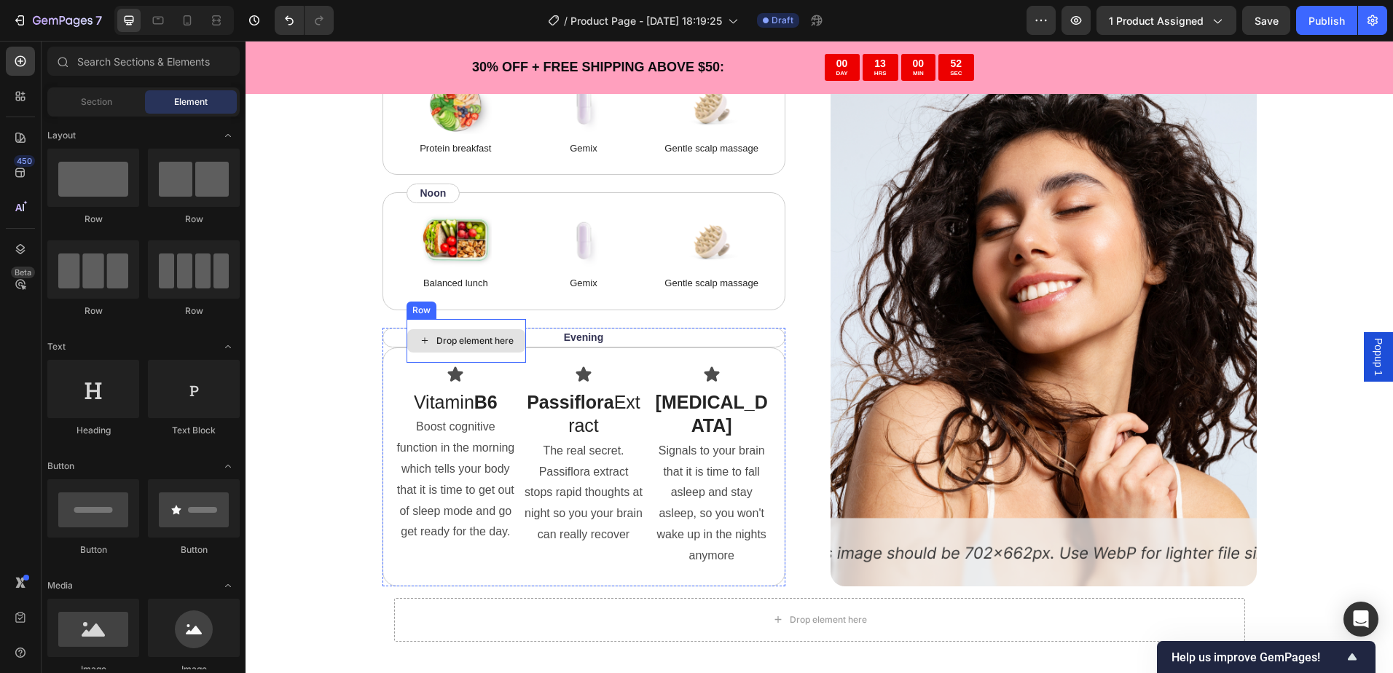
click at [480, 339] on div "Drop element here" at bounding box center [474, 341] width 77 height 12
drag, startPoint x: 489, startPoint y: 338, endPoint x: 572, endPoint y: 352, distance: 84.9
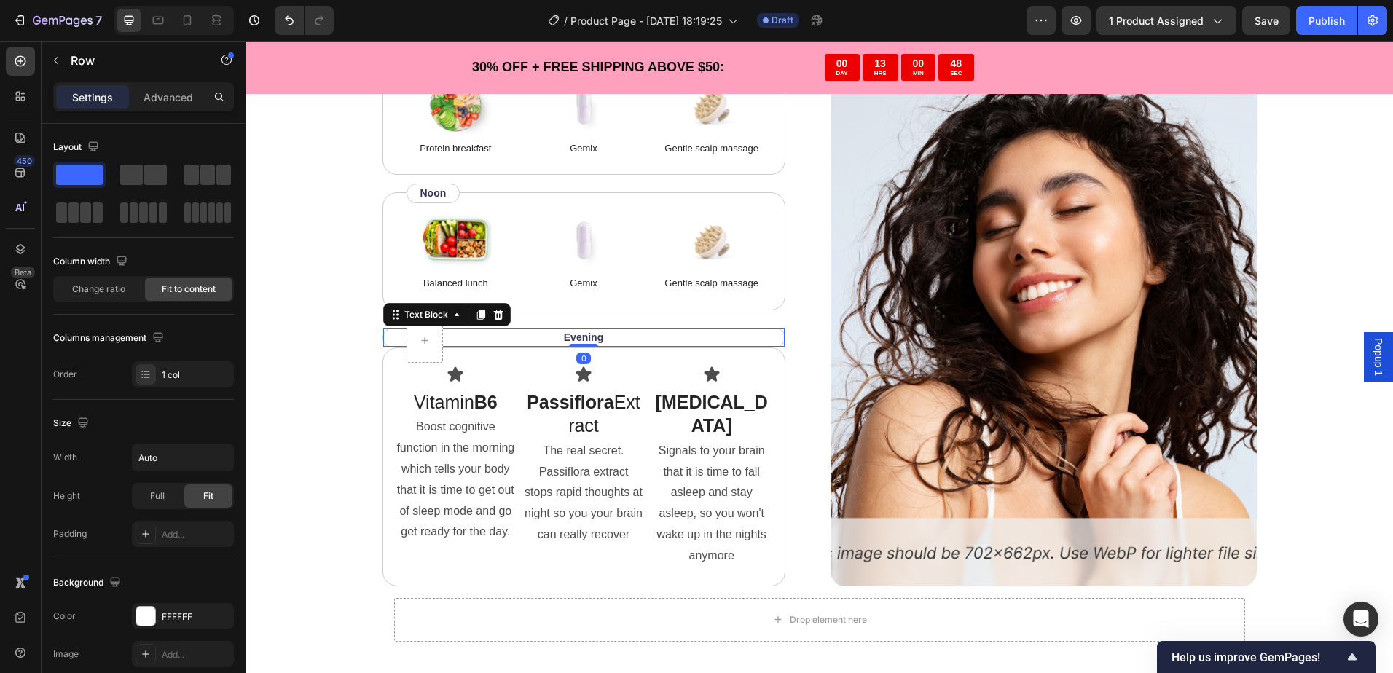
click at [570, 339] on p "Evening" at bounding box center [583, 337] width 375 height 15
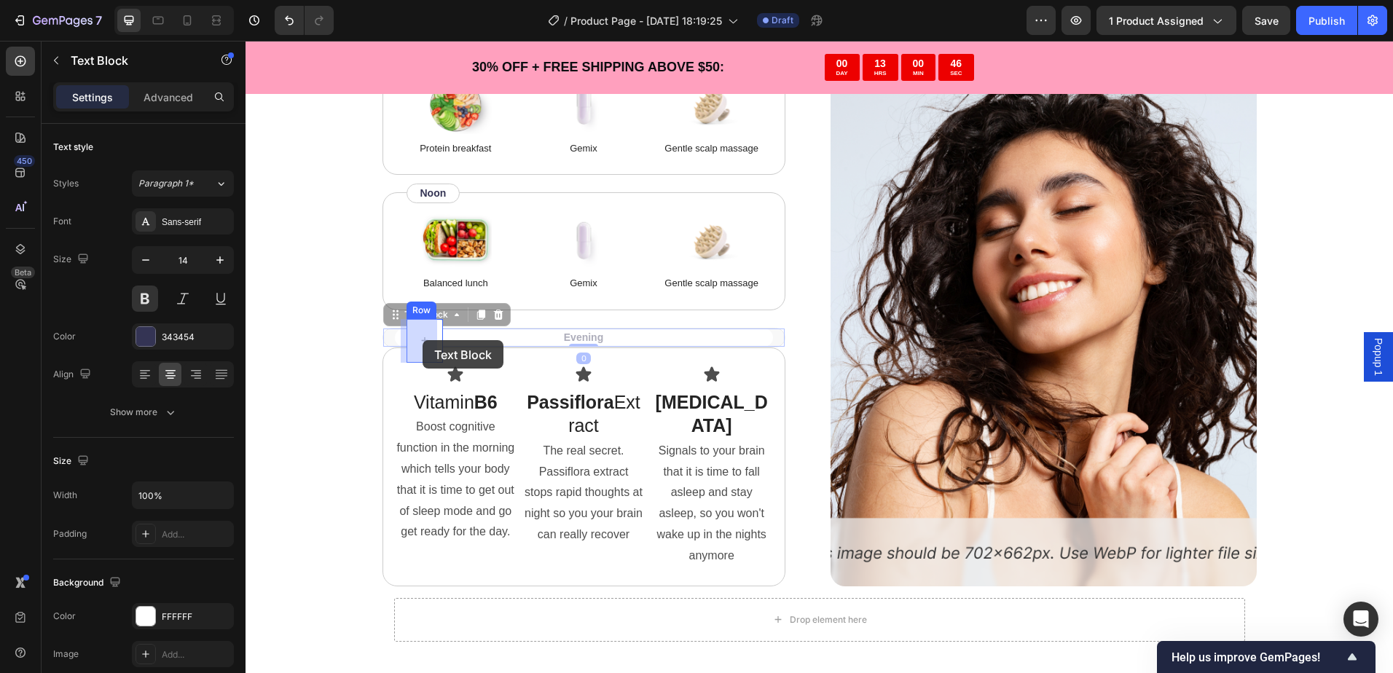
drag, startPoint x: 542, startPoint y: 339, endPoint x: 444, endPoint y: 340, distance: 98.3
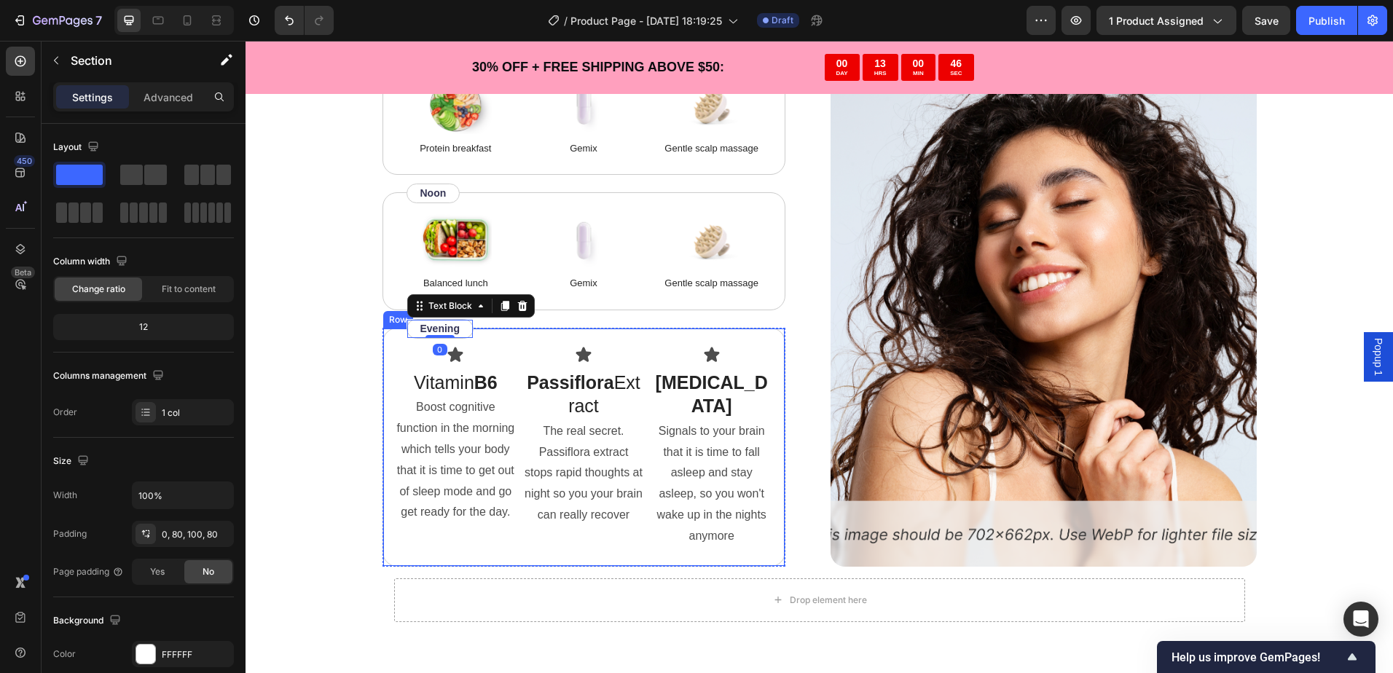
click at [350, 346] on div "“Based on ingredients, Gemix offers a well-rounded approach to hair health and …" at bounding box center [819, 169] width 1031 height 927
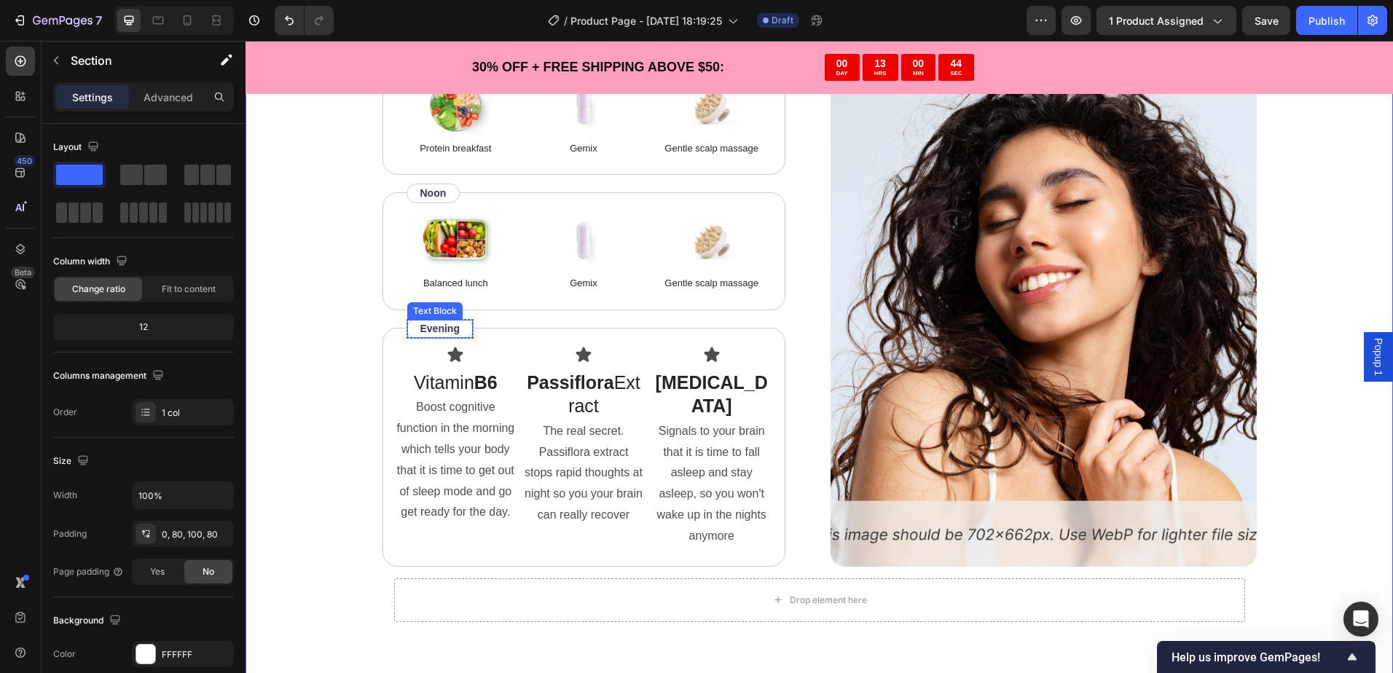
click at [444, 326] on p "Evening" at bounding box center [439, 328] width 39 height 15
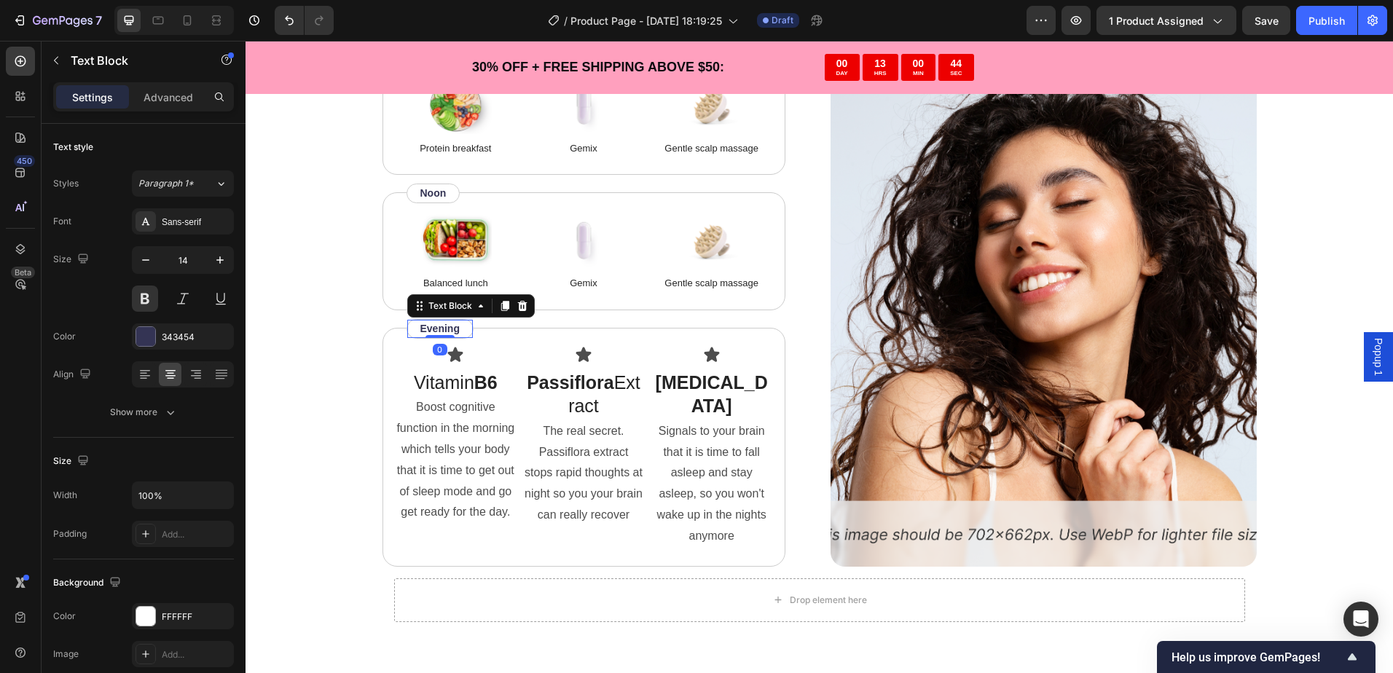
click at [442, 332] on p "Evening" at bounding box center [439, 328] width 39 height 15
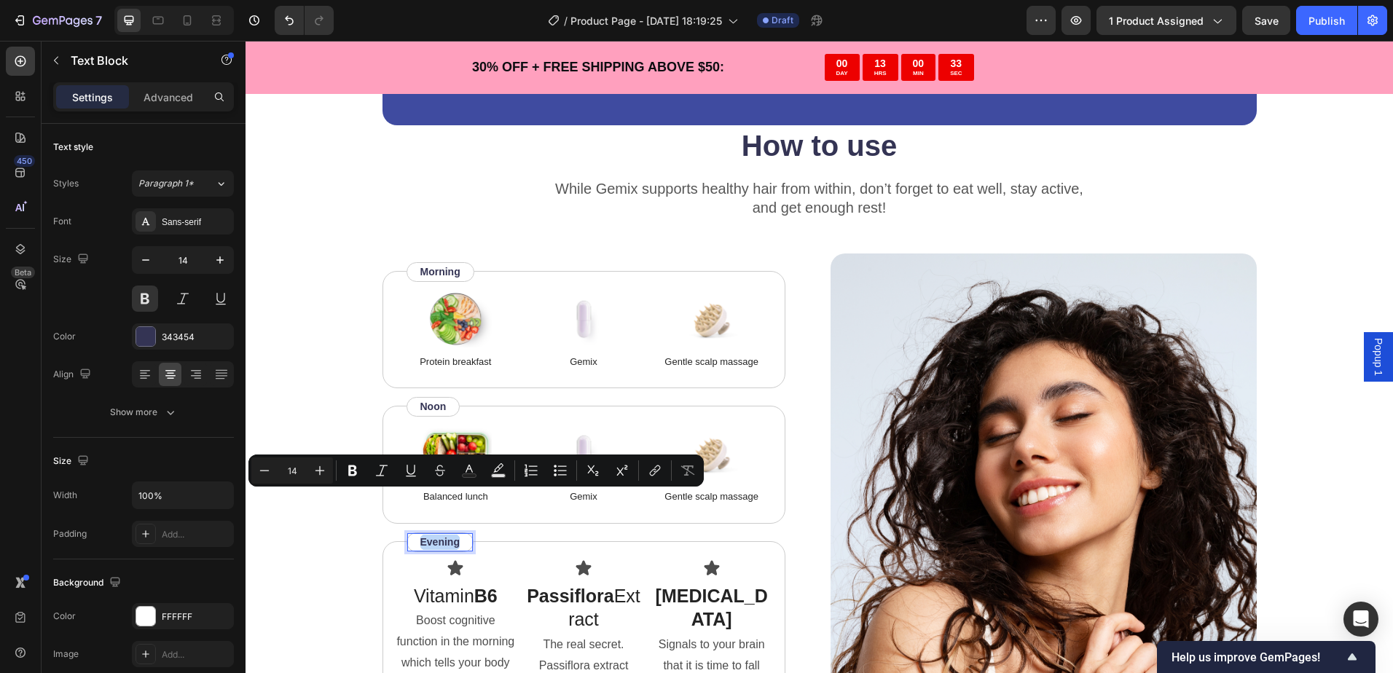
scroll to position [3332, 0]
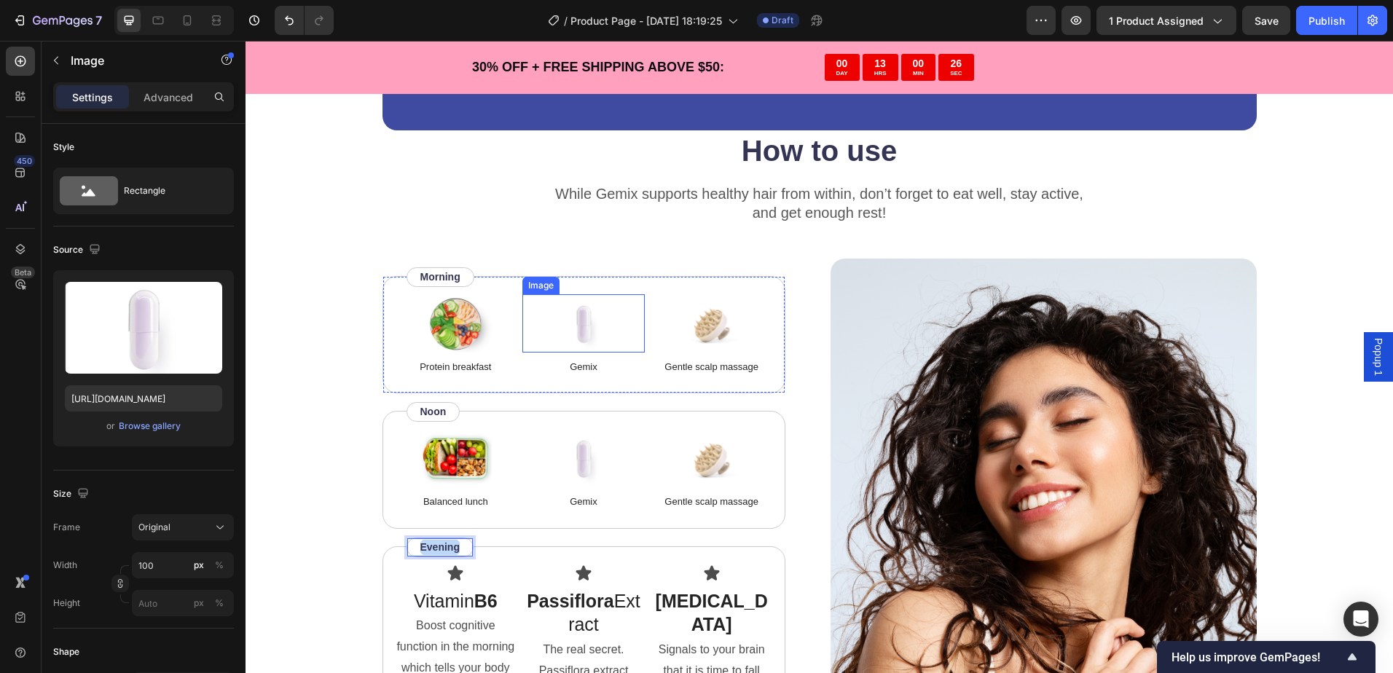
click at [538, 328] on div at bounding box center [583, 323] width 122 height 58
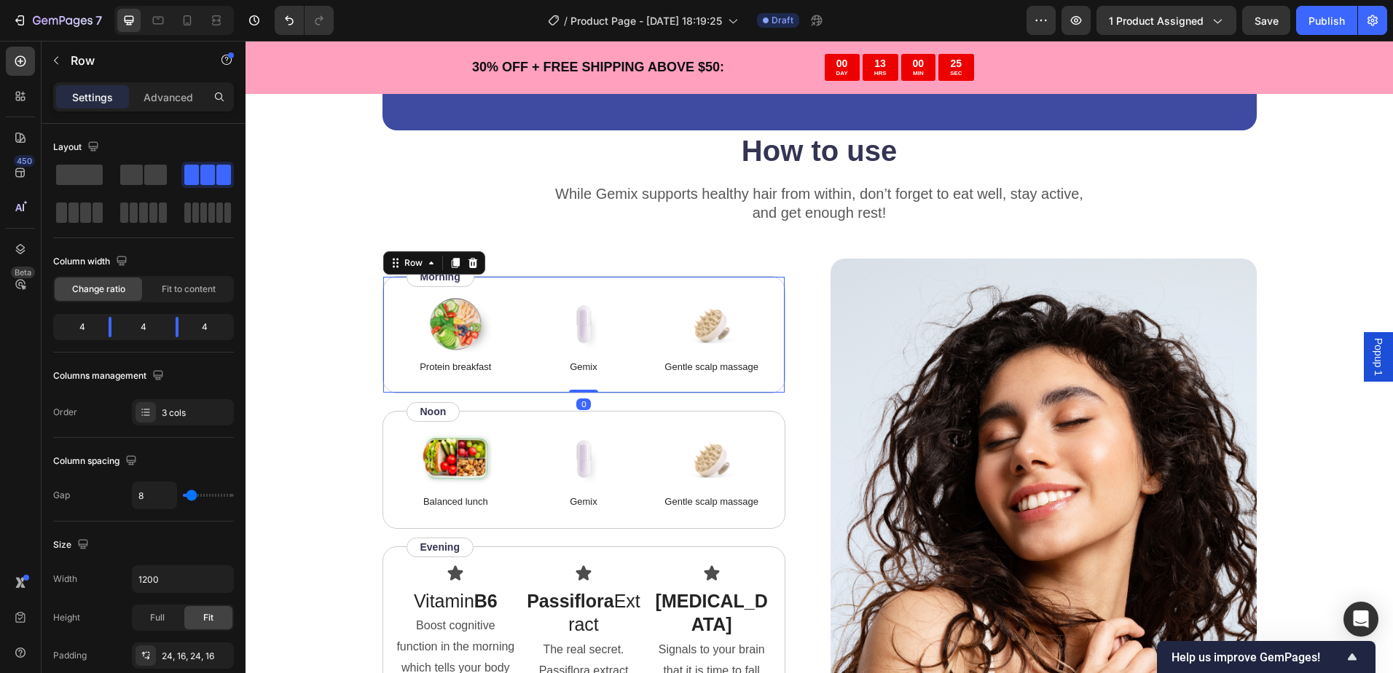
click at [524, 377] on div "Image Protein breakfast Text Block Image Gemix Text Block Image Gentle scalp ma…" at bounding box center [583, 335] width 403 height 118
click at [468, 264] on icon at bounding box center [472, 263] width 9 height 10
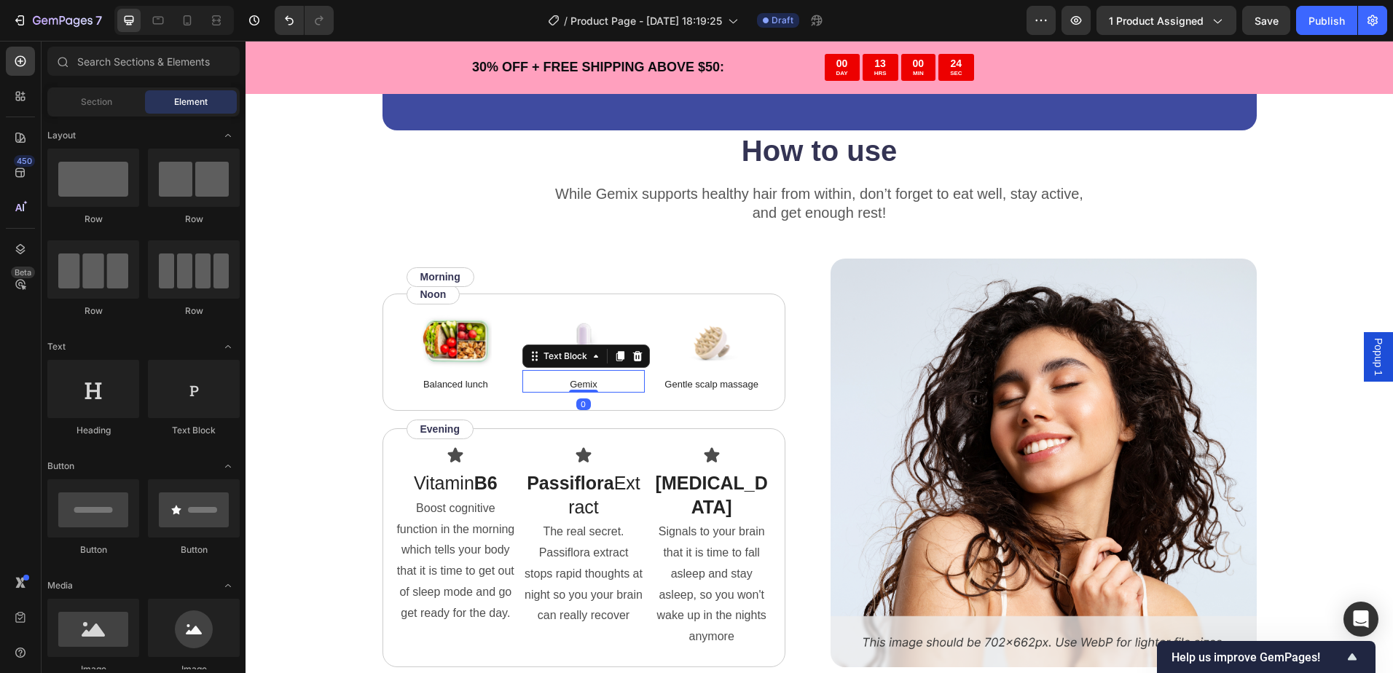
click at [524, 392] on p "Gemix" at bounding box center [583, 384] width 119 height 15
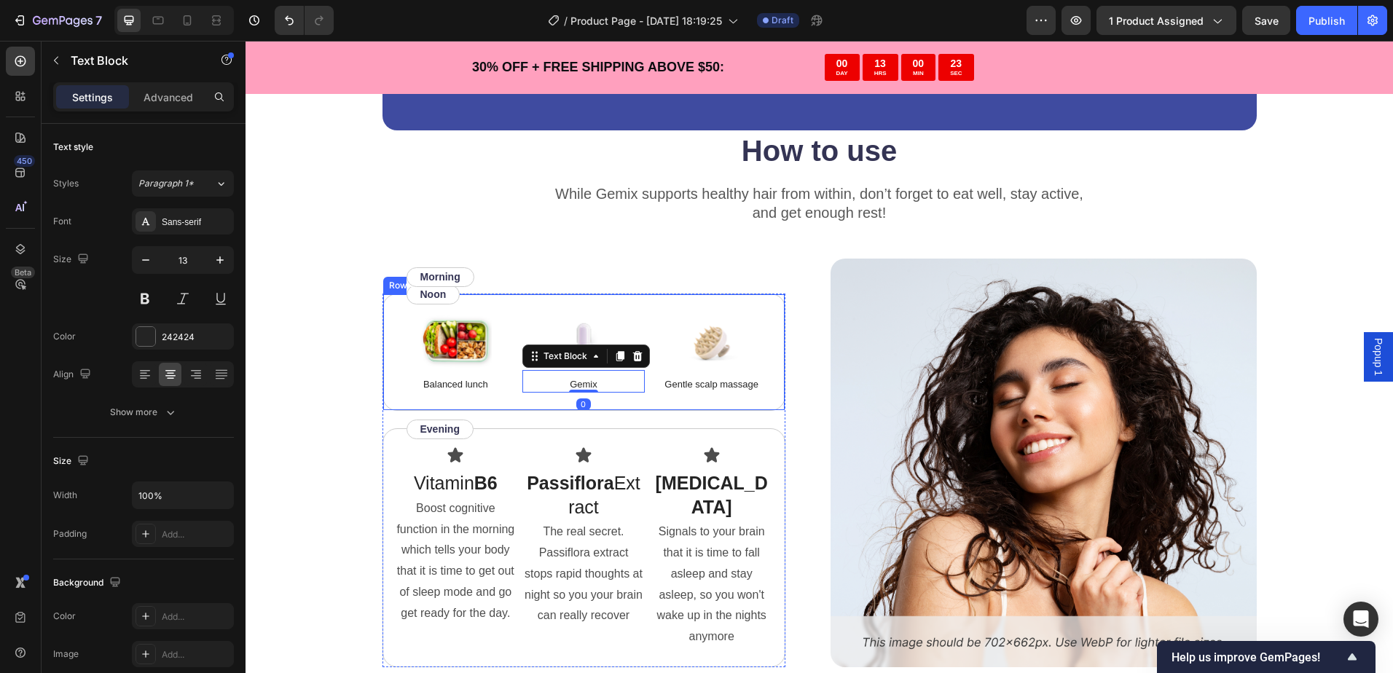
click at [516, 411] on div "Image Balanced lunch Text Block Image Gemix Text Block 0 Image Gentle scalp mas…" at bounding box center [583, 353] width 403 height 118
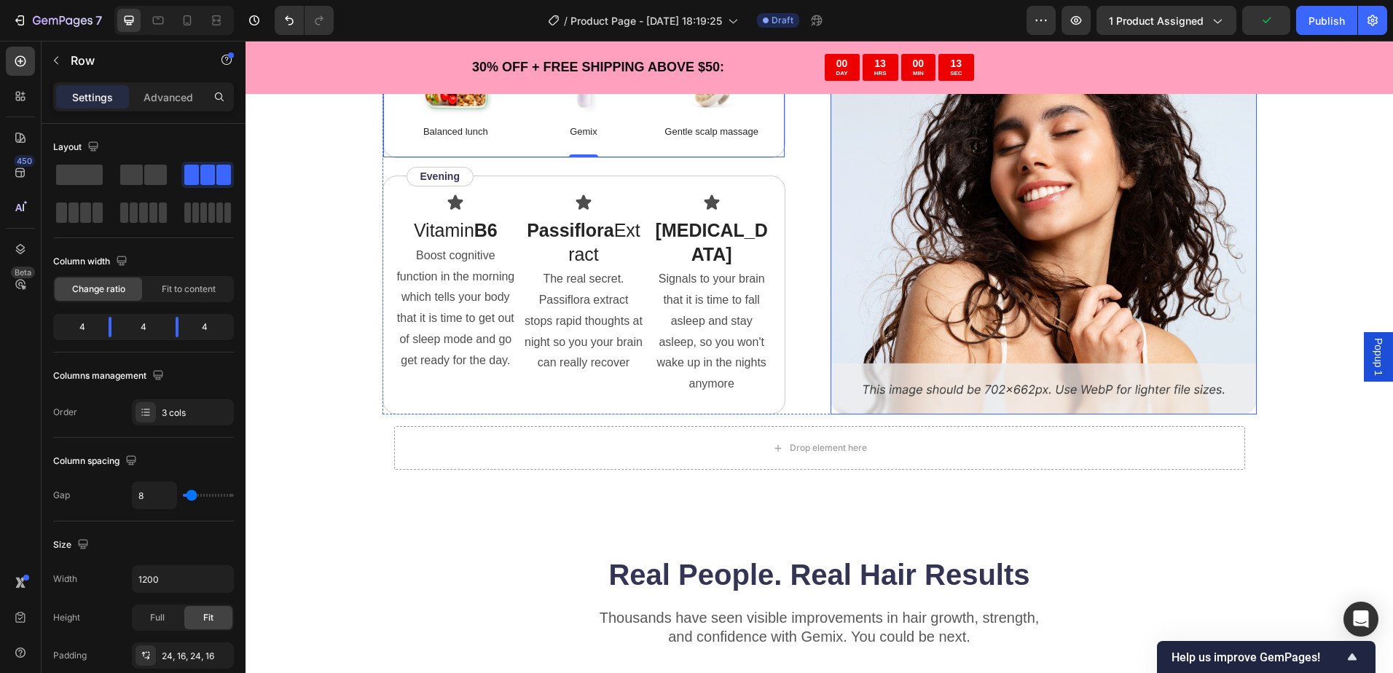
scroll to position [3405, 0]
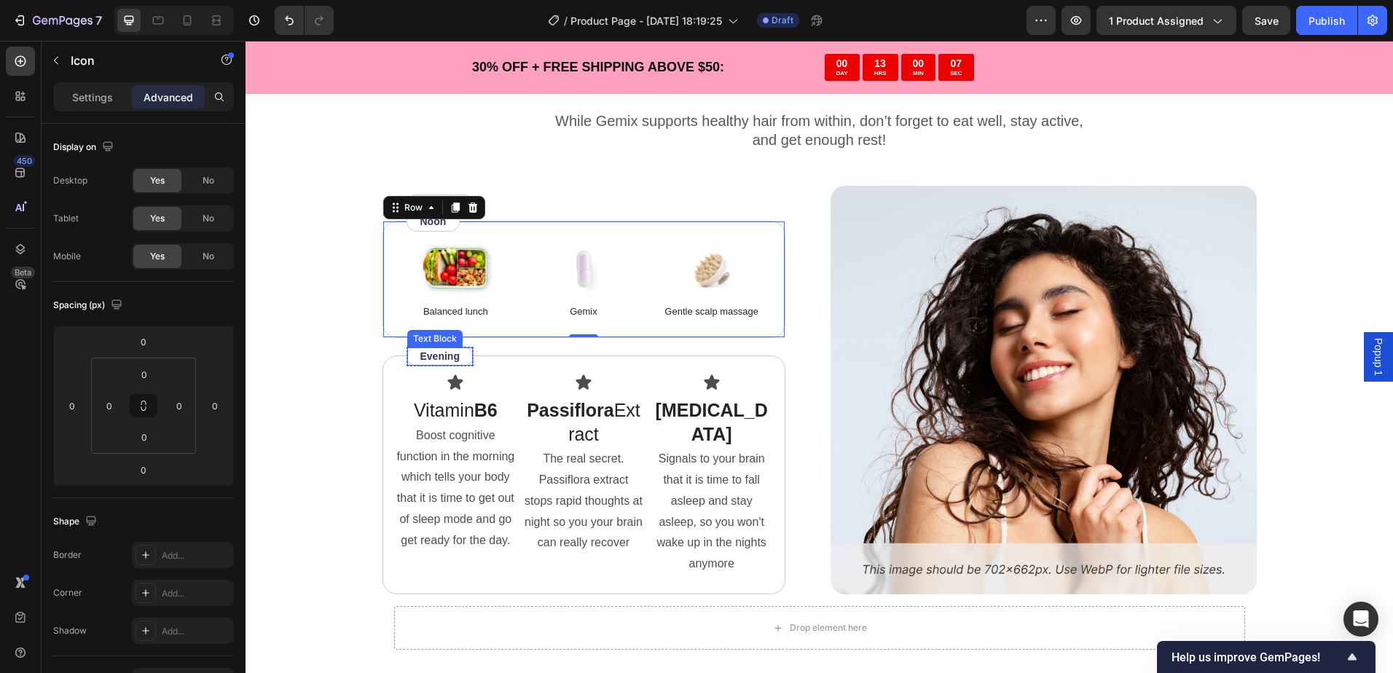
click at [448, 390] on icon at bounding box center [455, 382] width 15 height 15
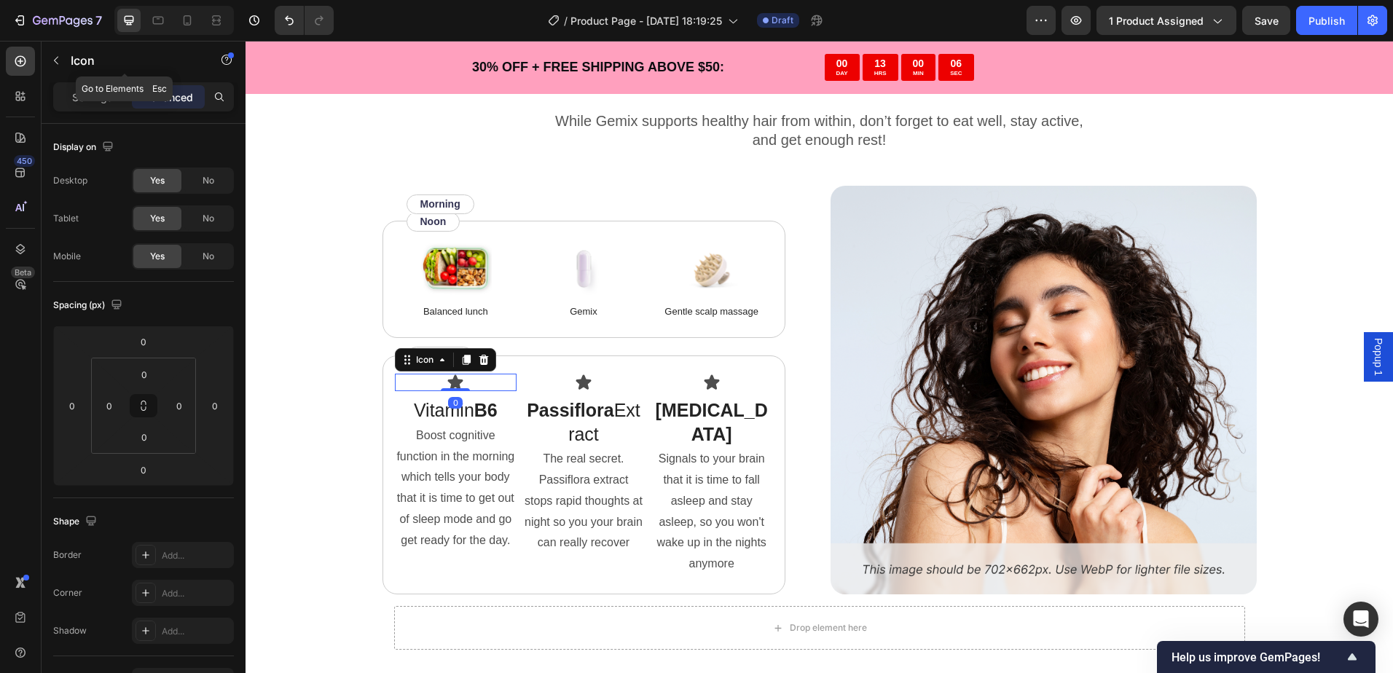
click at [112, 88] on div "Settings" at bounding box center [92, 96] width 73 height 23
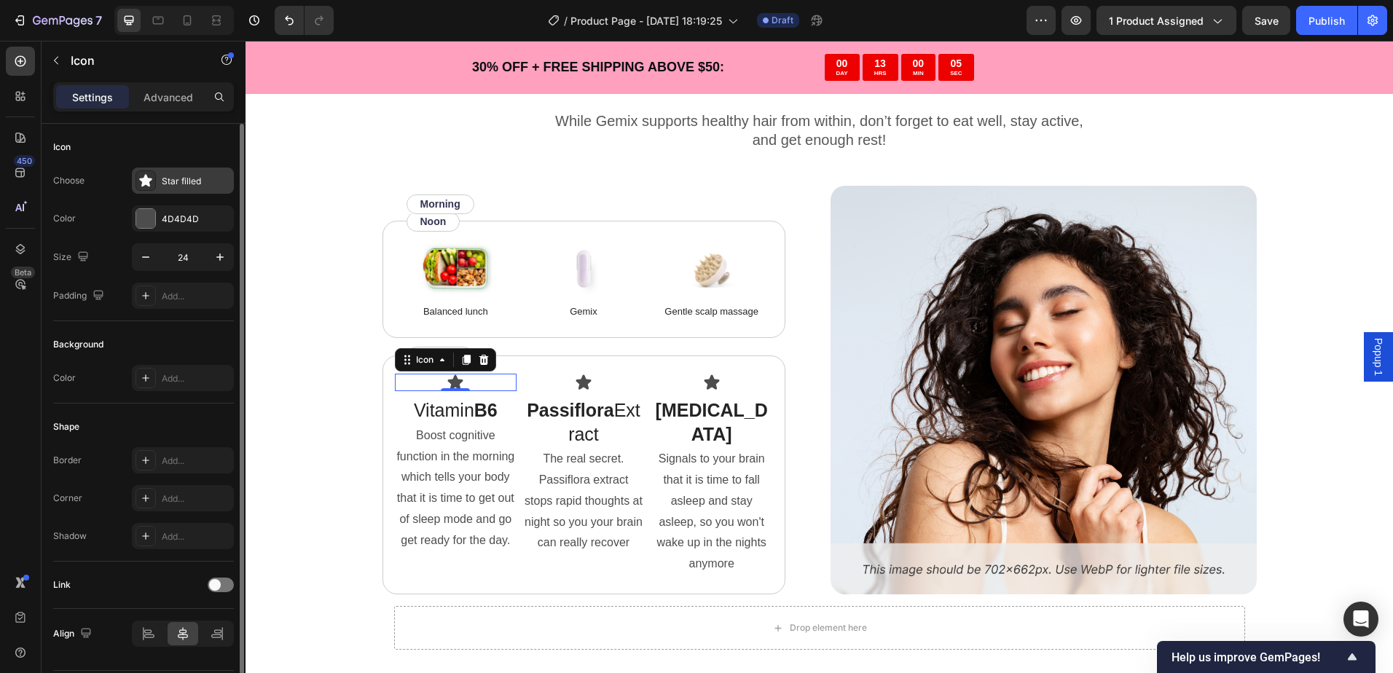
click at [175, 184] on div "Star filled" at bounding box center [196, 181] width 68 height 13
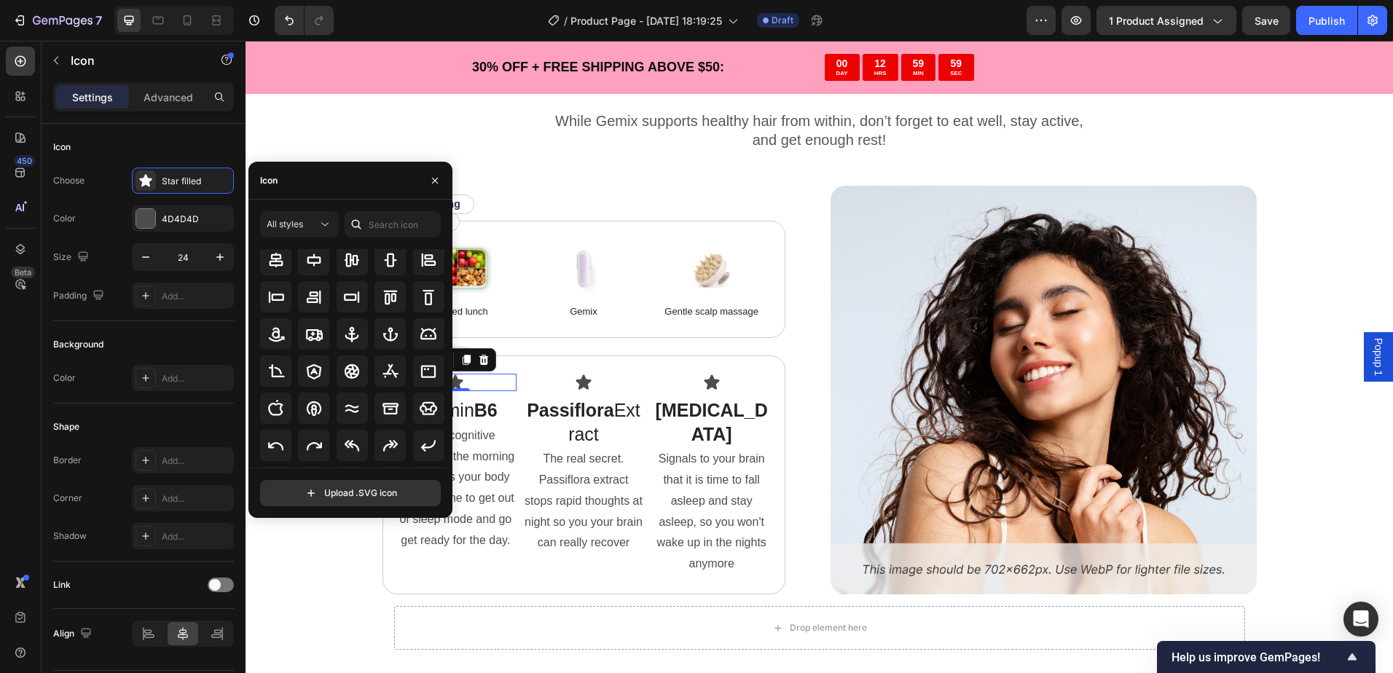
scroll to position [0, 0]
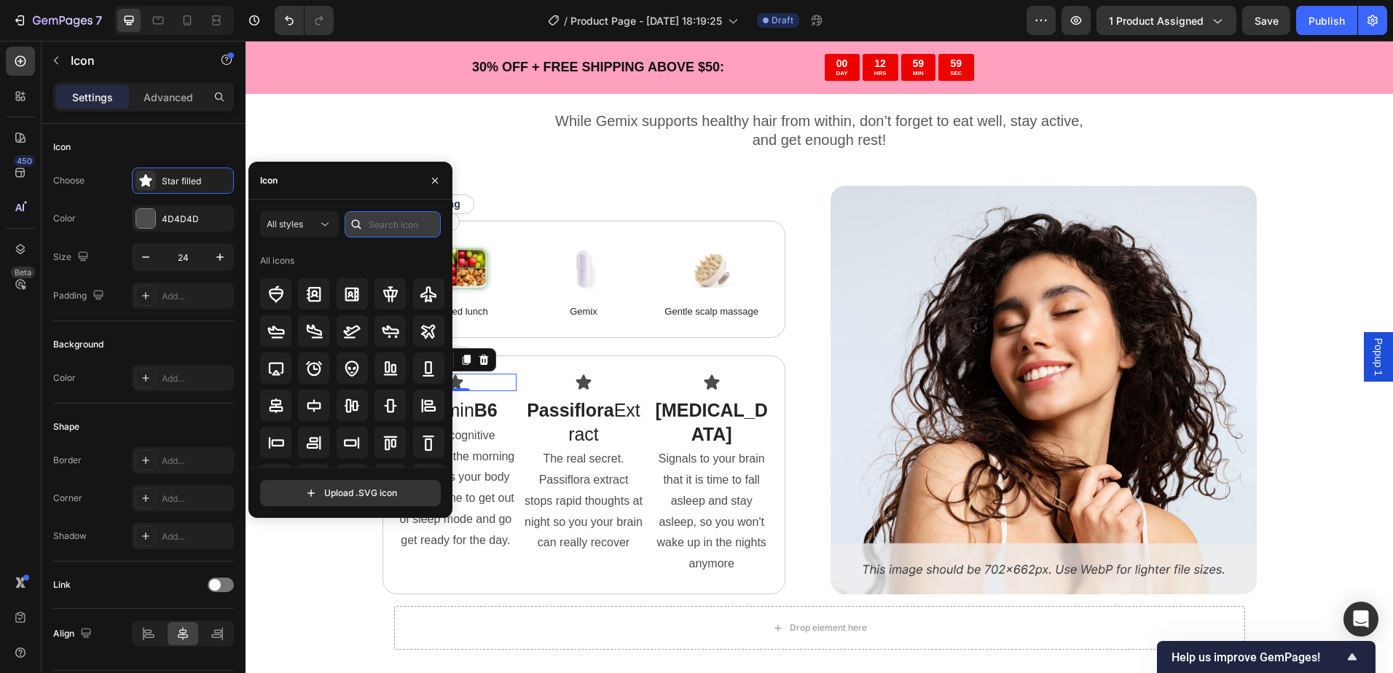
click at [399, 228] on input "text" at bounding box center [393, 224] width 96 height 26
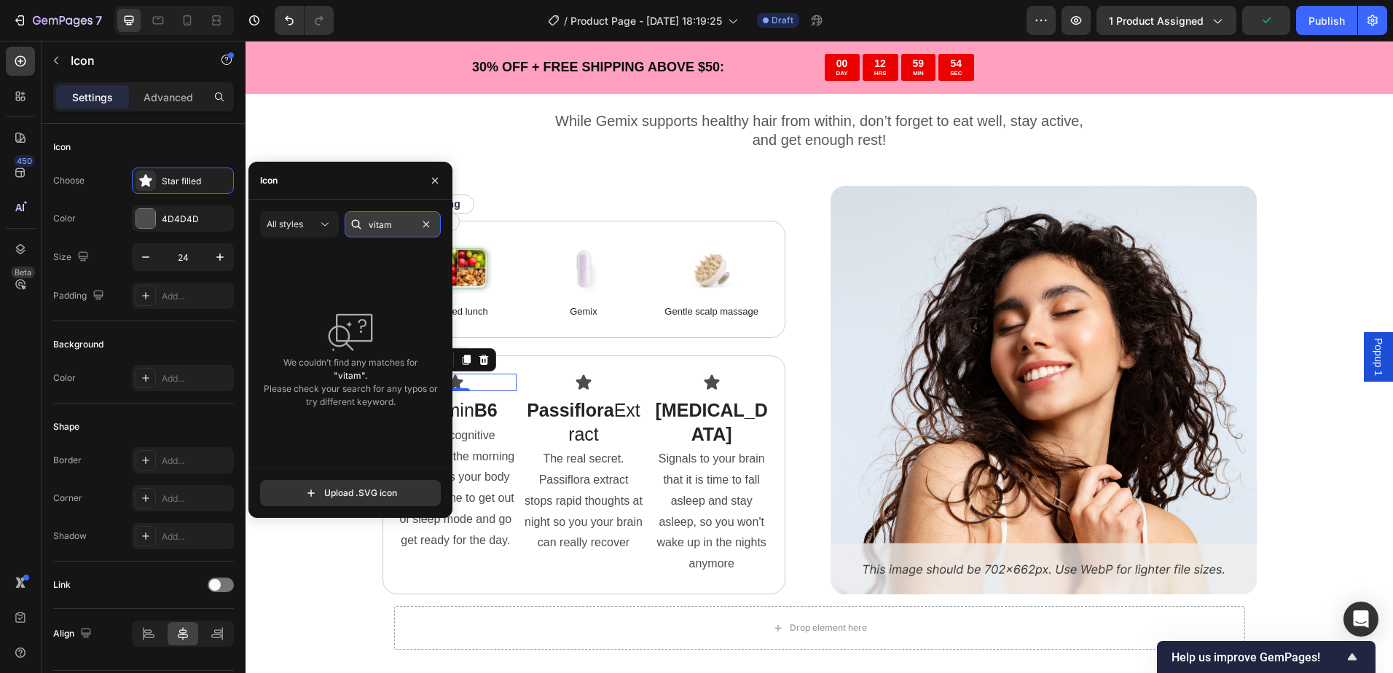
type input "vita"
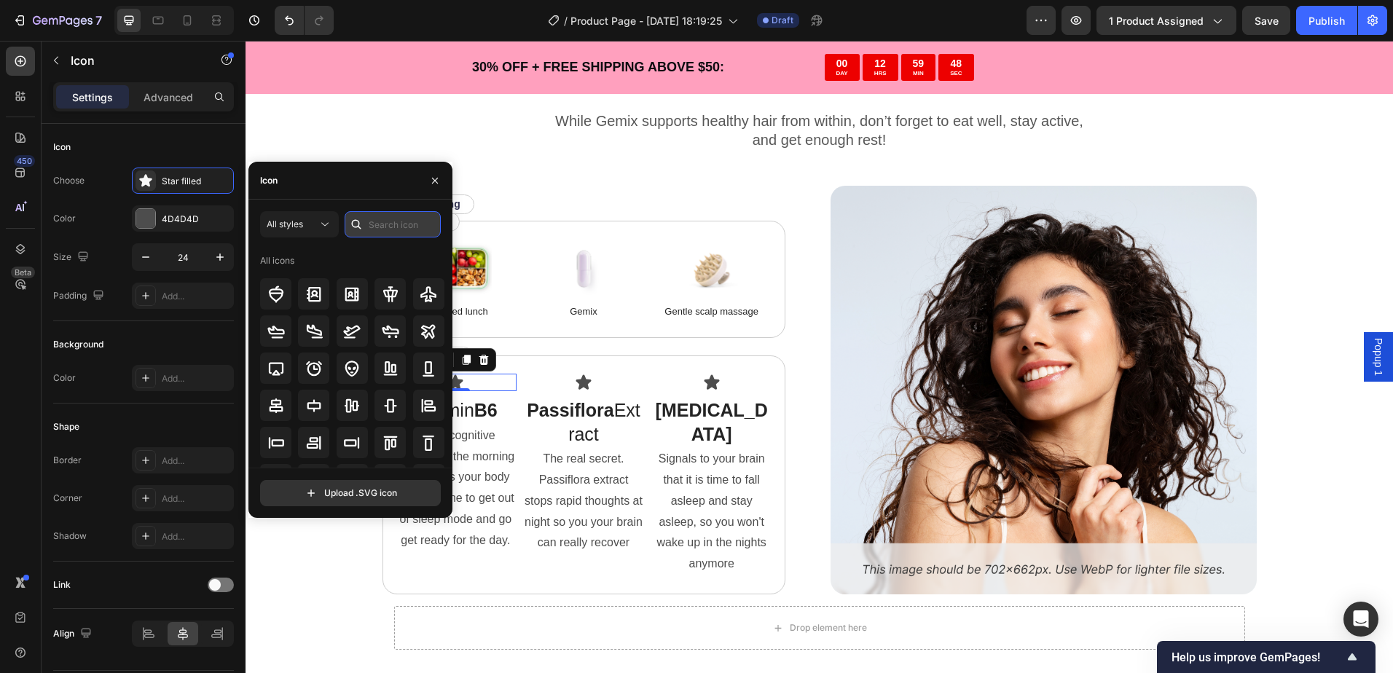
click at [397, 225] on input "text" at bounding box center [393, 224] width 96 height 26
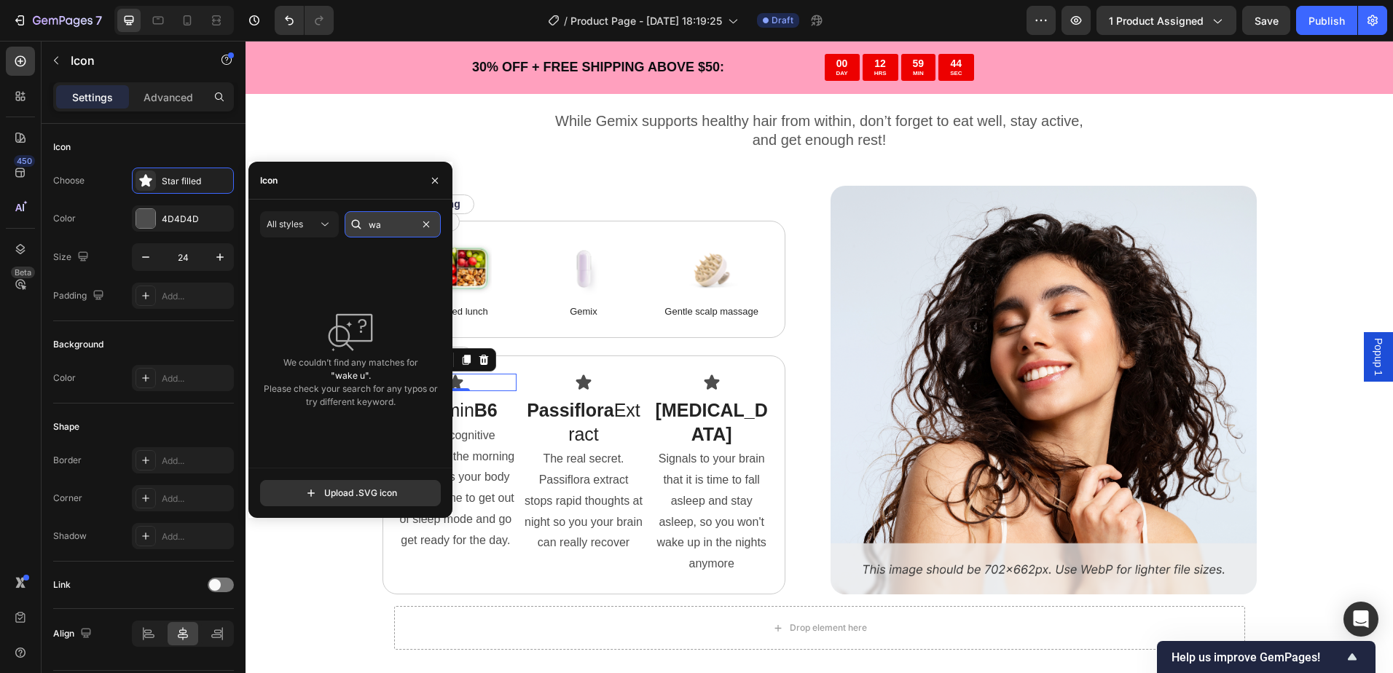
type input "w"
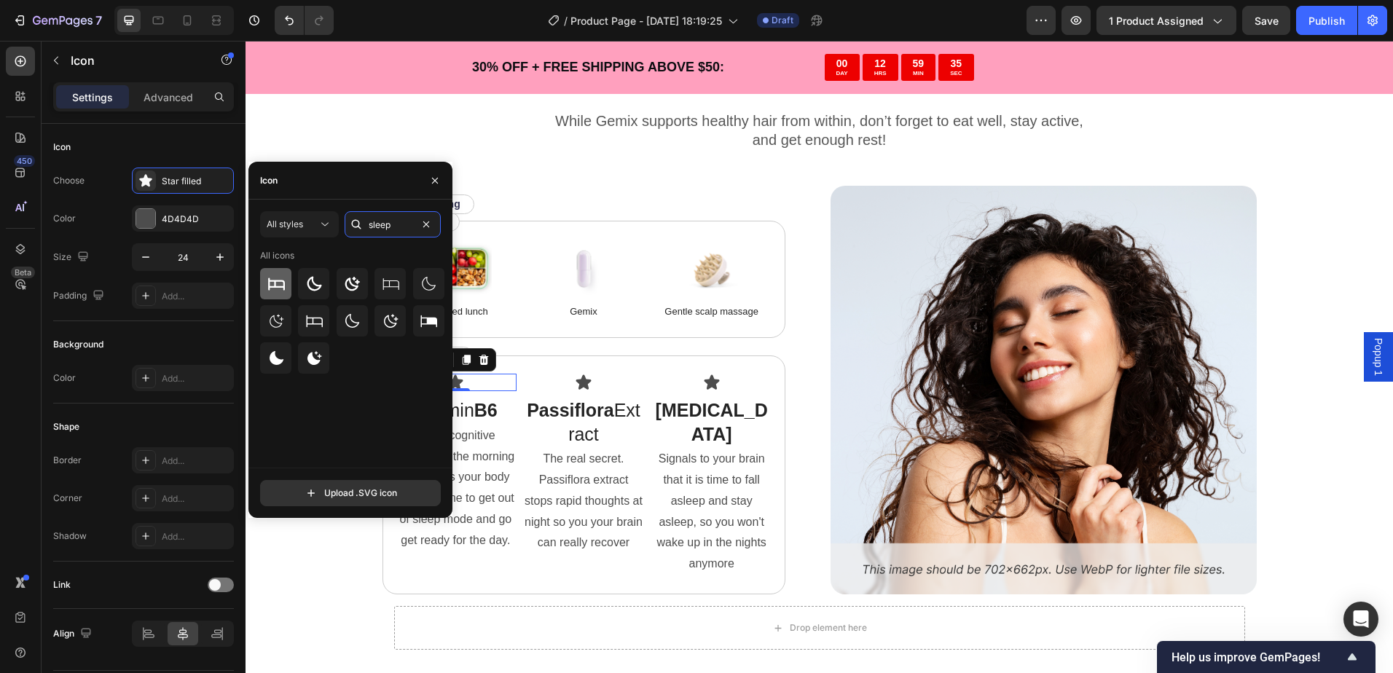
type input "sleep"
click at [272, 288] on icon at bounding box center [275, 283] width 17 height 17
click at [575, 389] on icon at bounding box center [582, 382] width 15 height 15
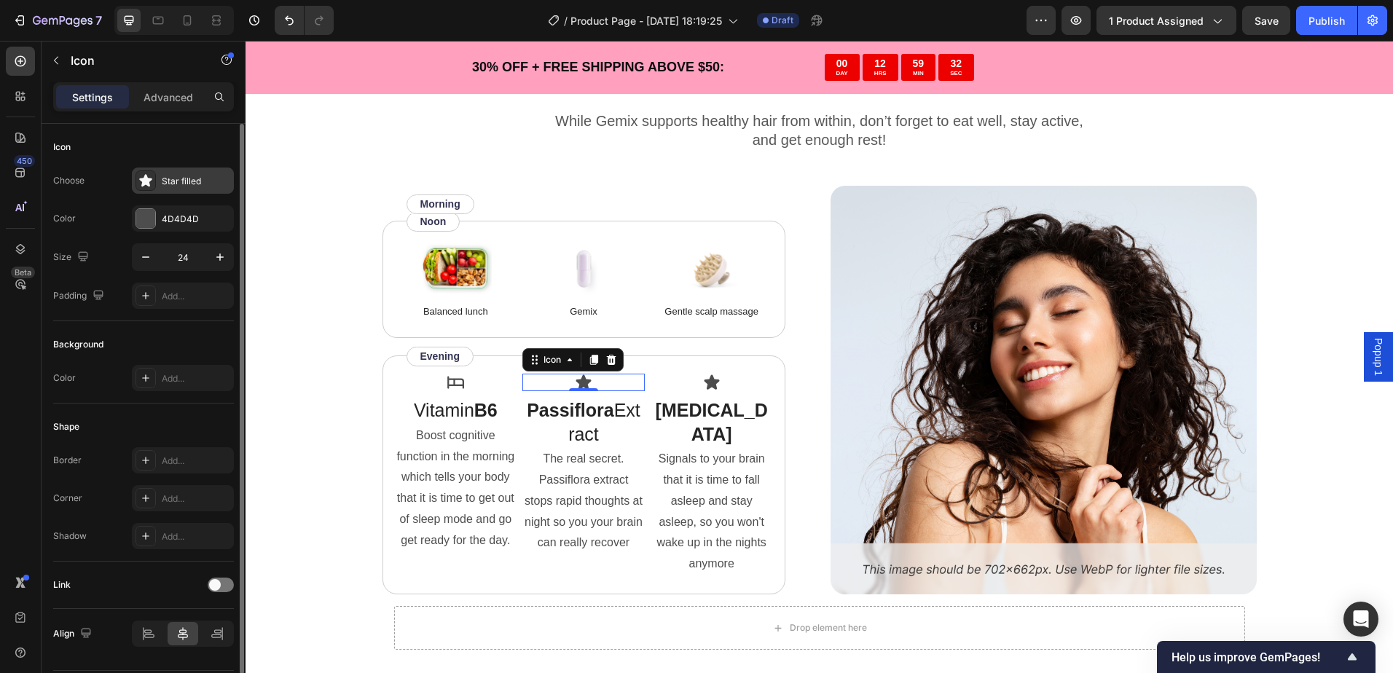
click at [170, 190] on div "Star filled" at bounding box center [183, 181] width 102 height 26
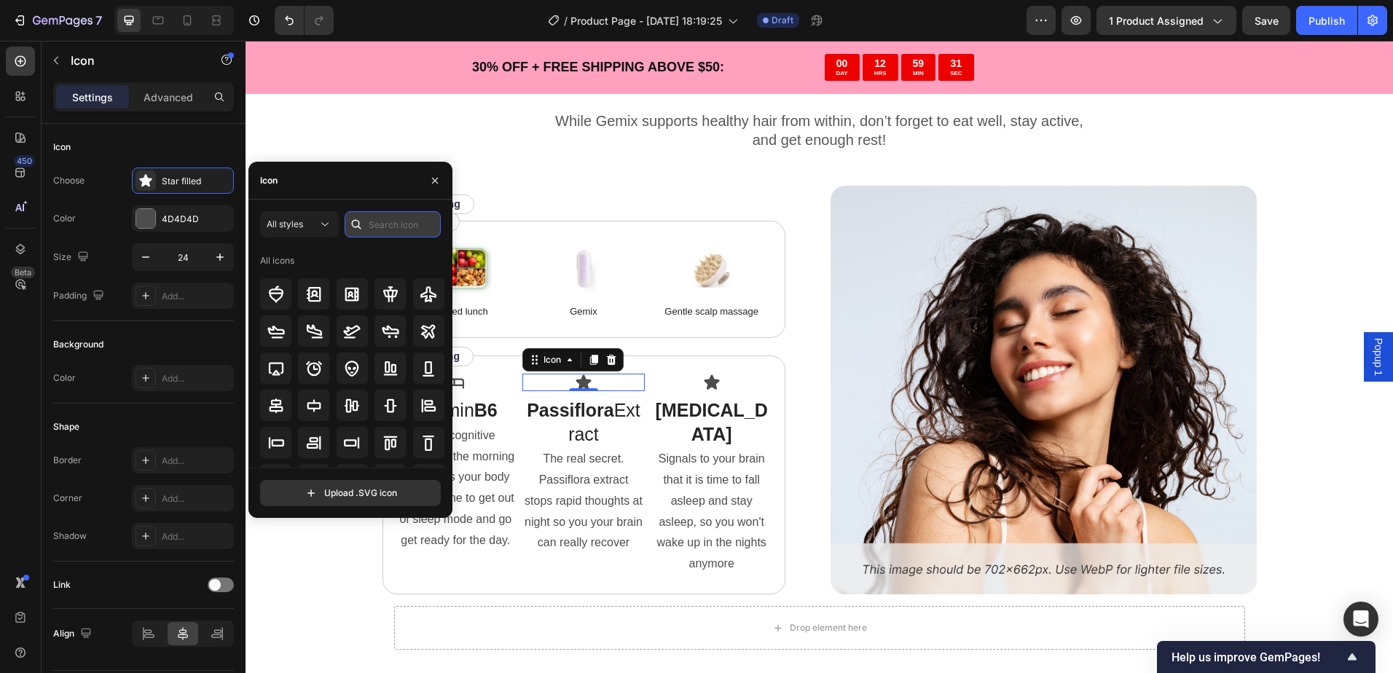
click at [405, 226] on input "text" at bounding box center [393, 224] width 96 height 26
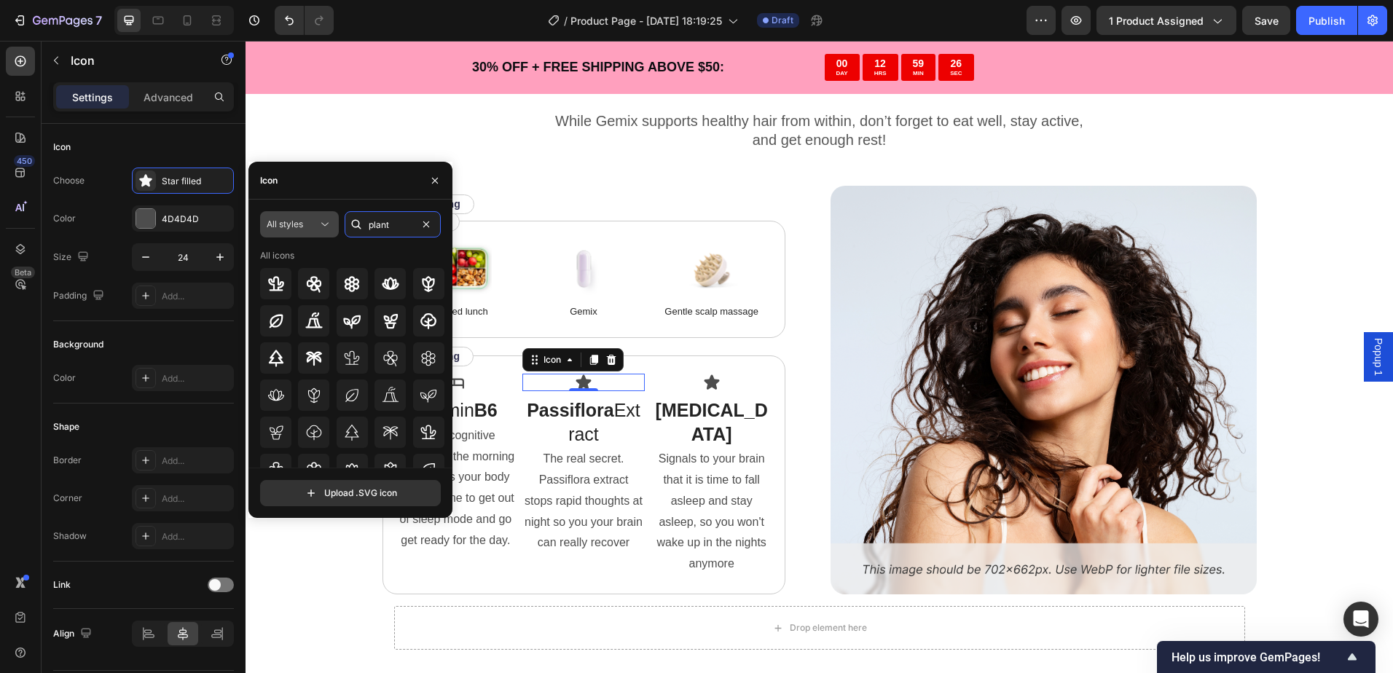
type input "plant"
click at [302, 227] on span "All styles" at bounding box center [285, 224] width 36 height 11
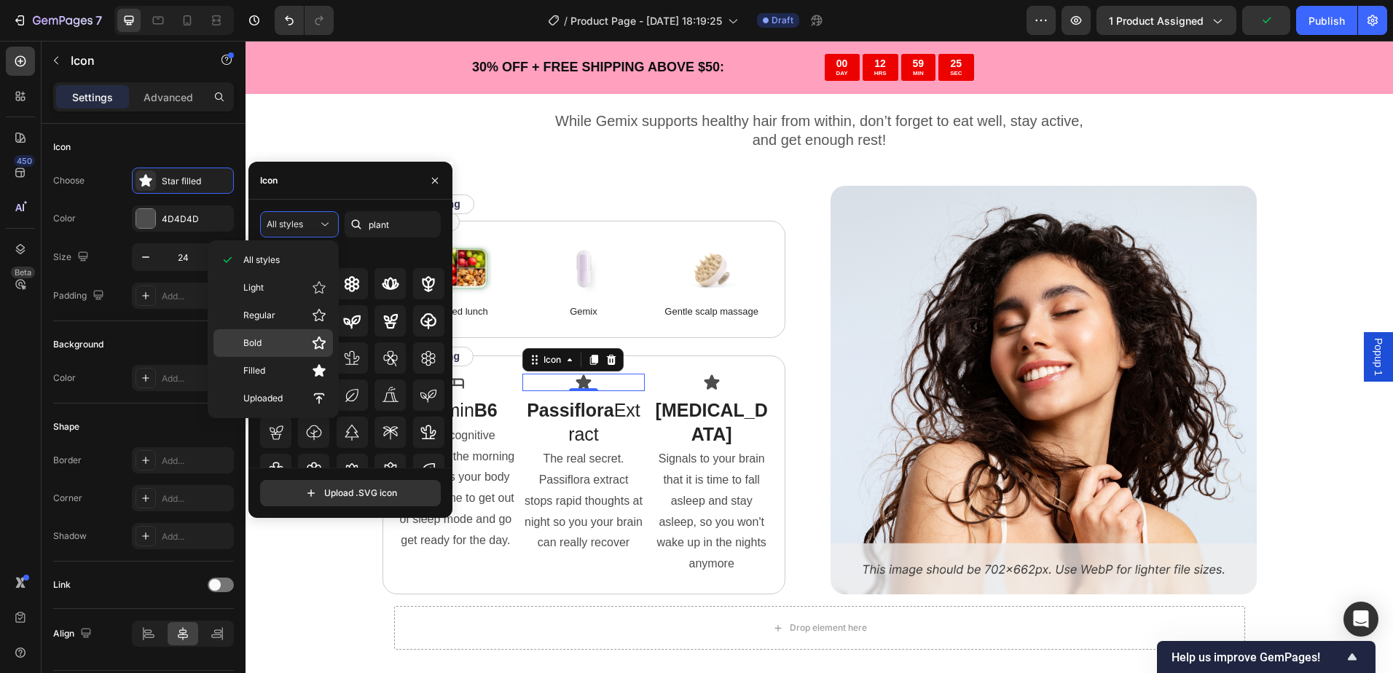
click at [279, 348] on p "Bold" at bounding box center [284, 343] width 83 height 15
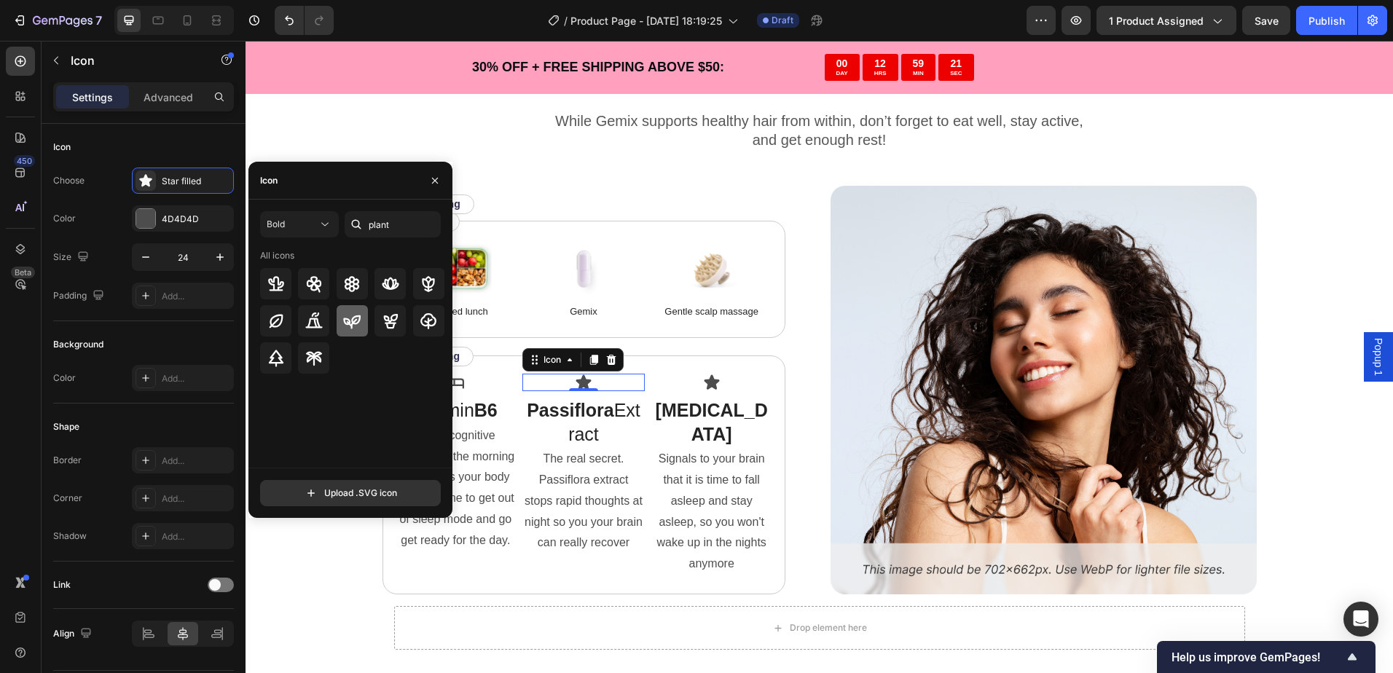
click at [347, 326] on icon at bounding box center [351, 320] width 17 height 17
click at [717, 390] on div "Icon" at bounding box center [711, 382] width 122 height 17
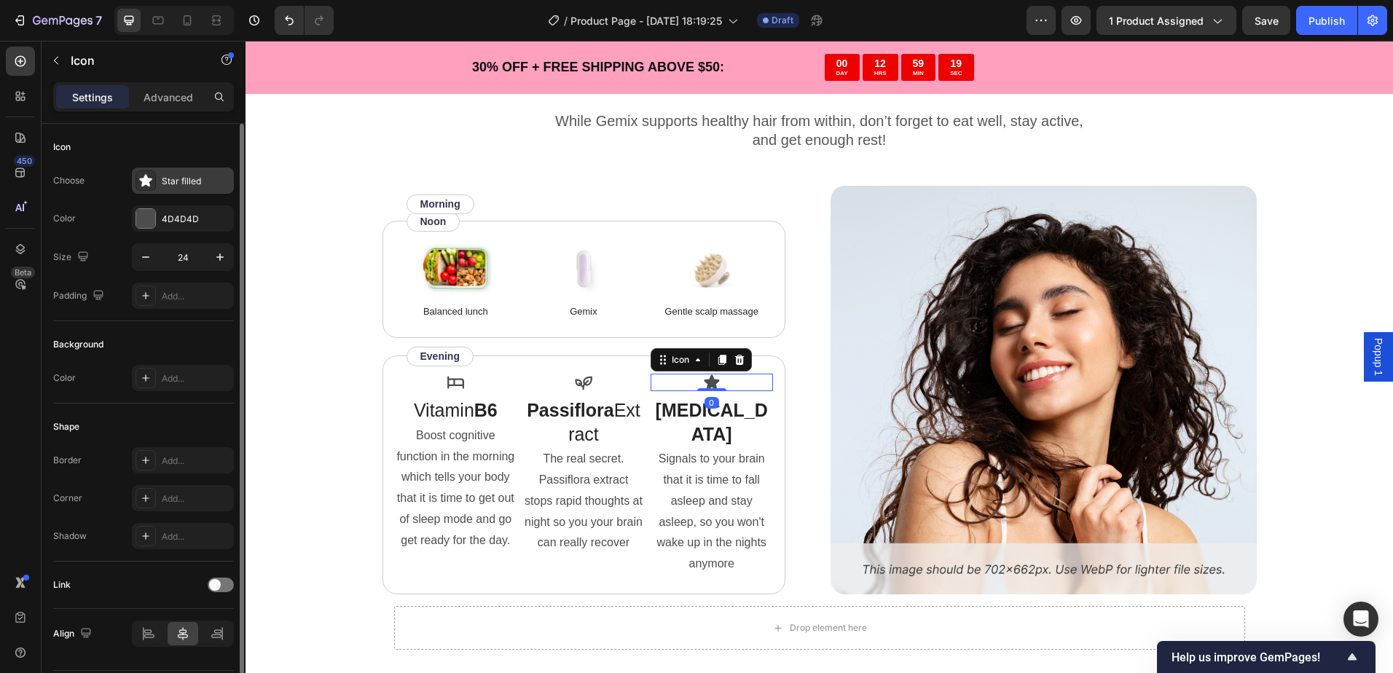
click at [181, 185] on div "Star filled" at bounding box center [196, 181] width 68 height 13
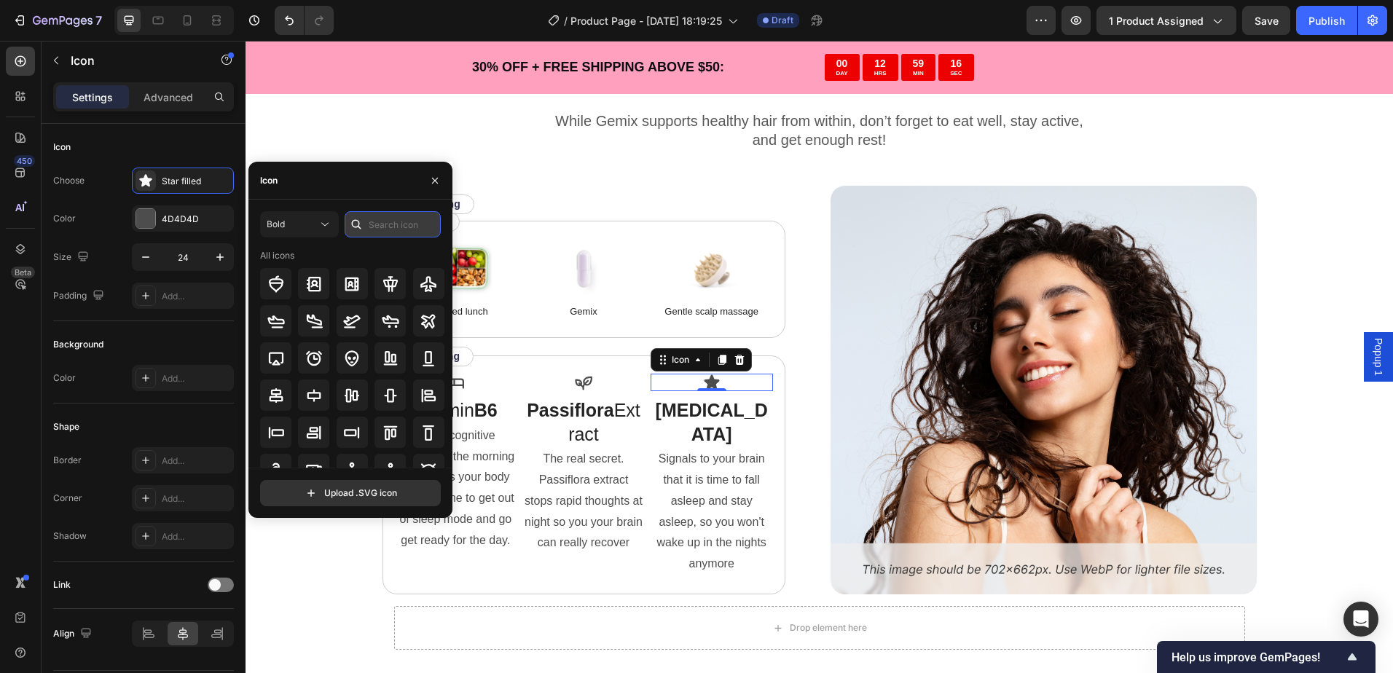
click at [382, 232] on input "text" at bounding box center [393, 224] width 96 height 26
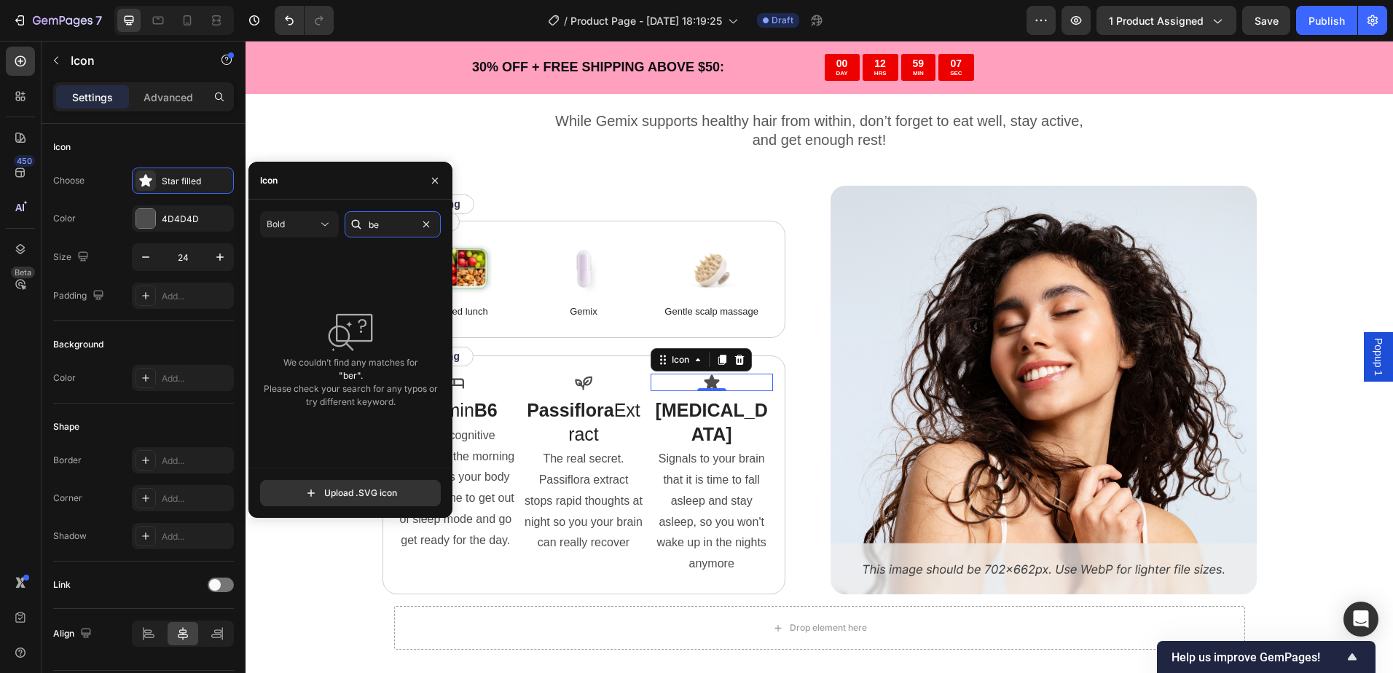
type input "b"
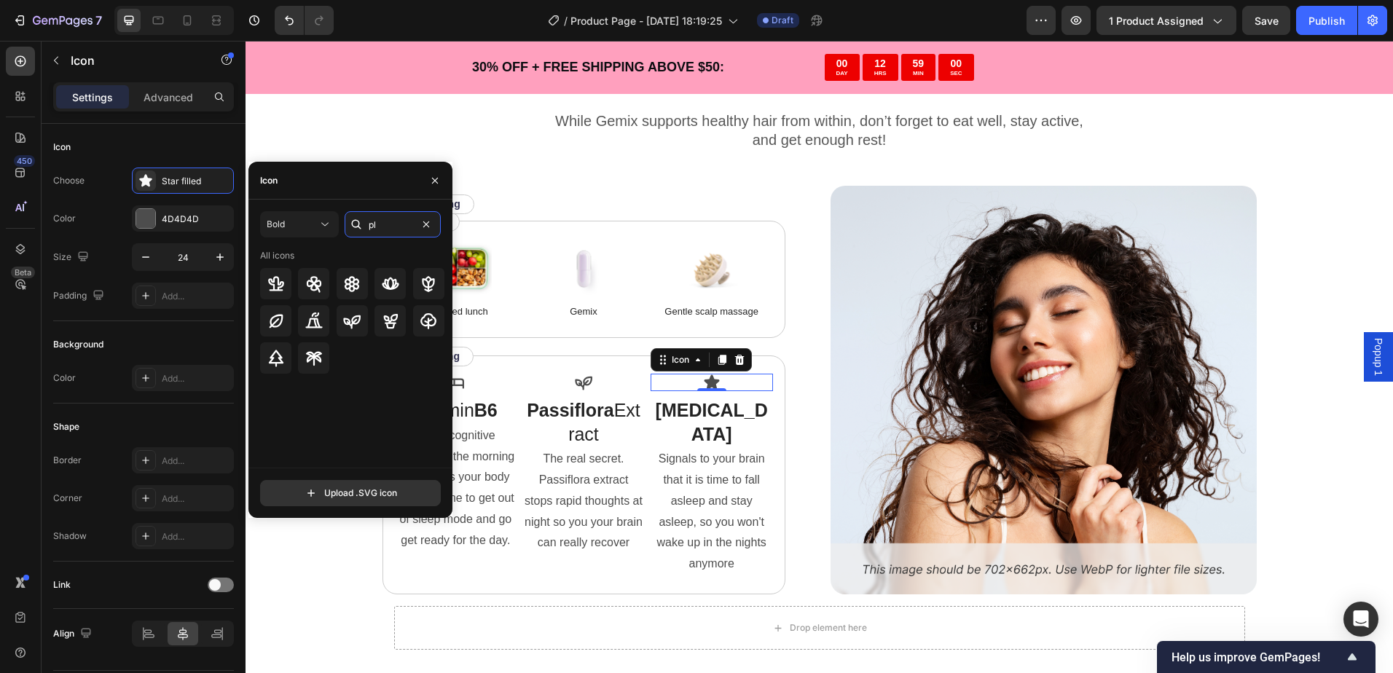
type input "p"
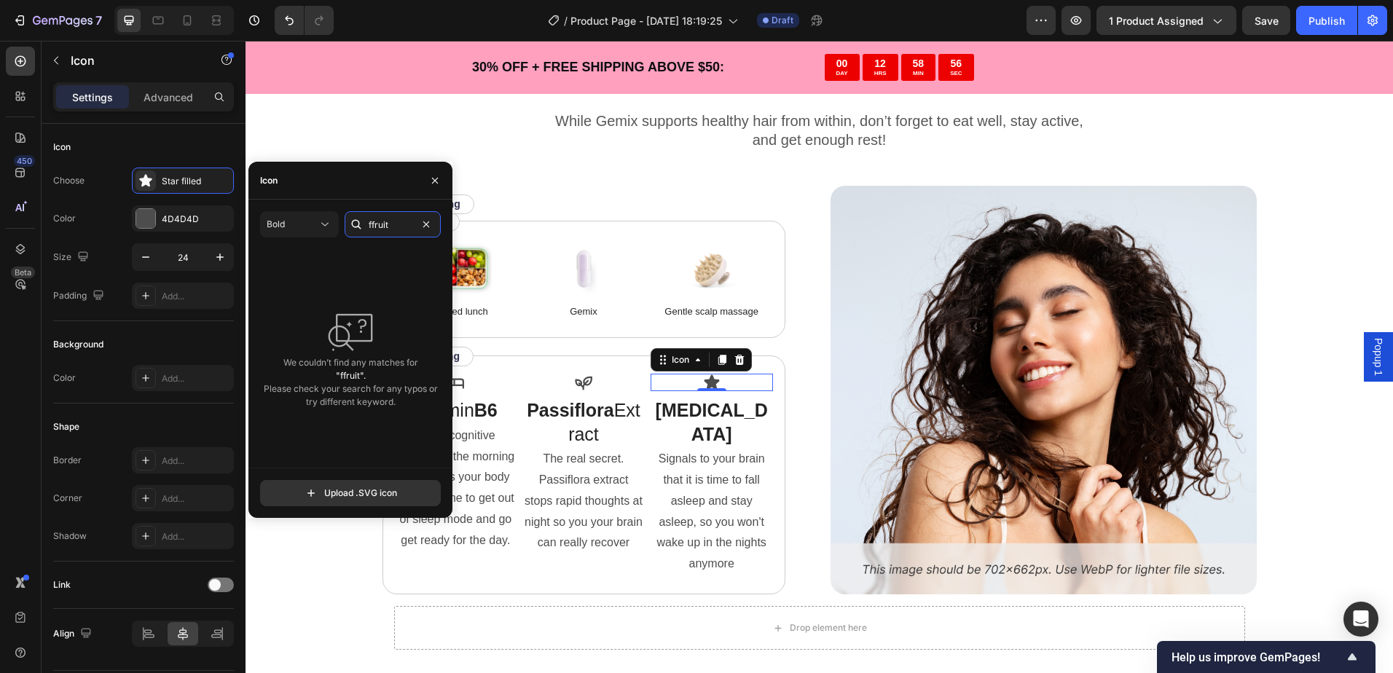
type input "fruit"
type input "flower"
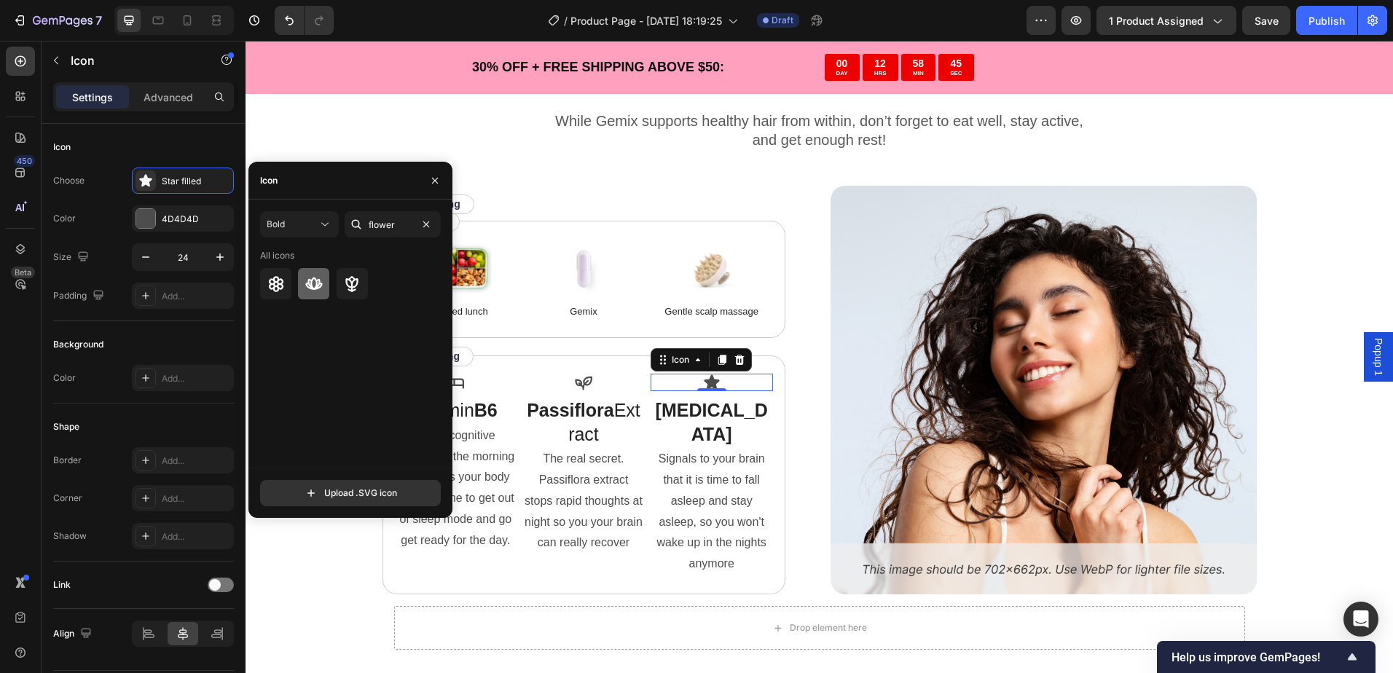
click at [309, 290] on icon at bounding box center [313, 283] width 17 height 17
click at [288, 288] on div at bounding box center [275, 283] width 31 height 31
click at [310, 286] on icon at bounding box center [313, 283] width 17 height 12
click at [196, 215] on div "4D4D4D" at bounding box center [183, 219] width 42 height 13
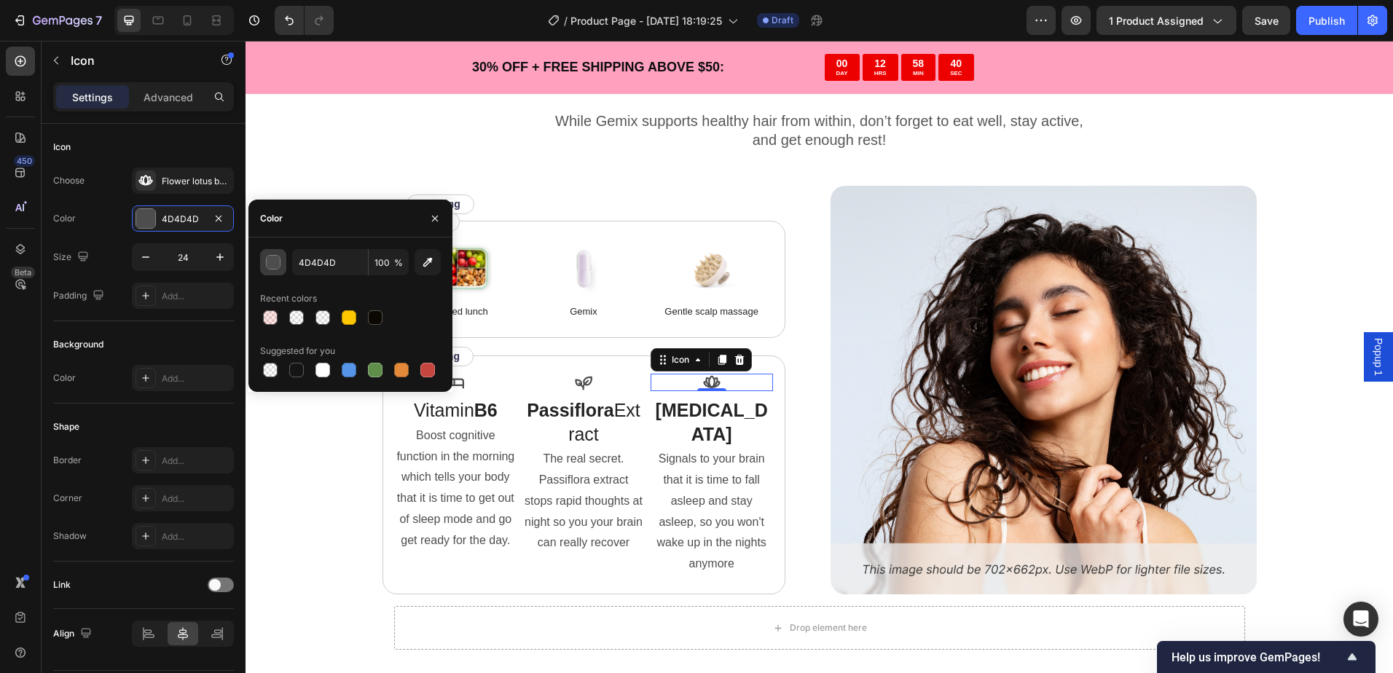
click at [280, 267] on button "button" at bounding box center [273, 262] width 26 height 26
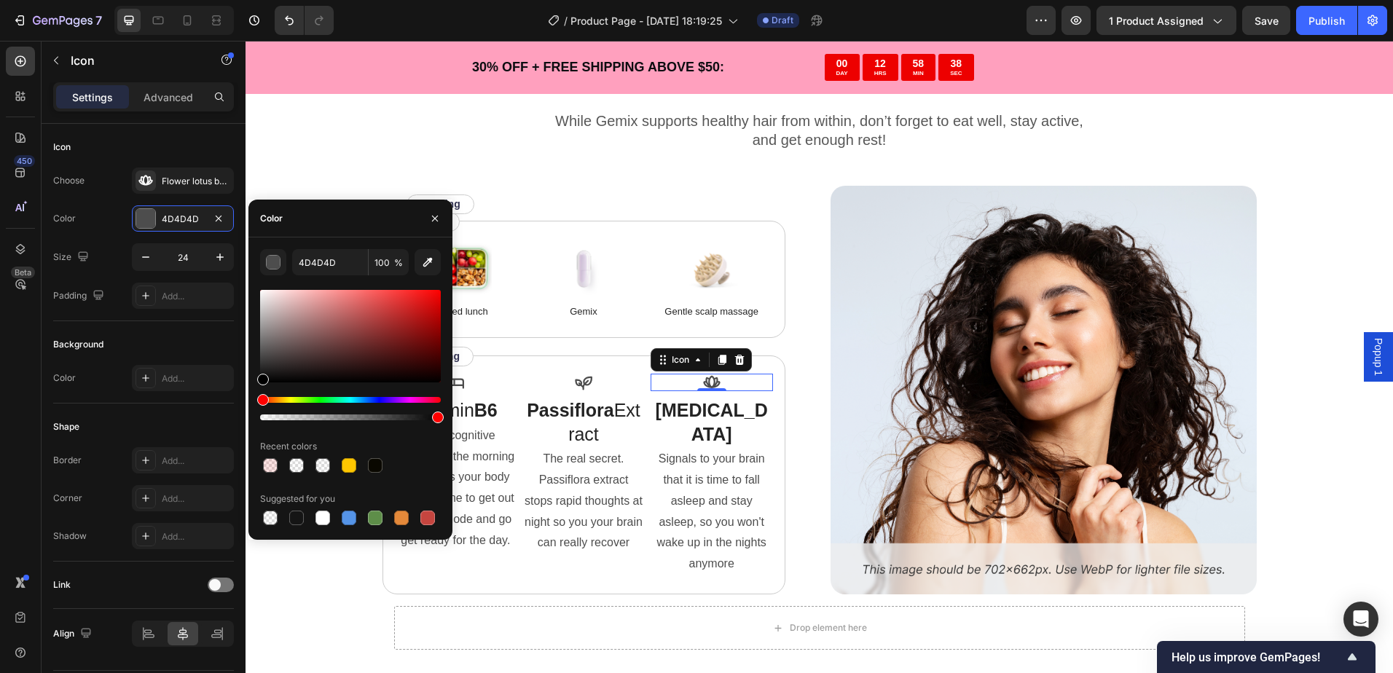
click at [390, 398] on div at bounding box center [350, 355] width 181 height 136
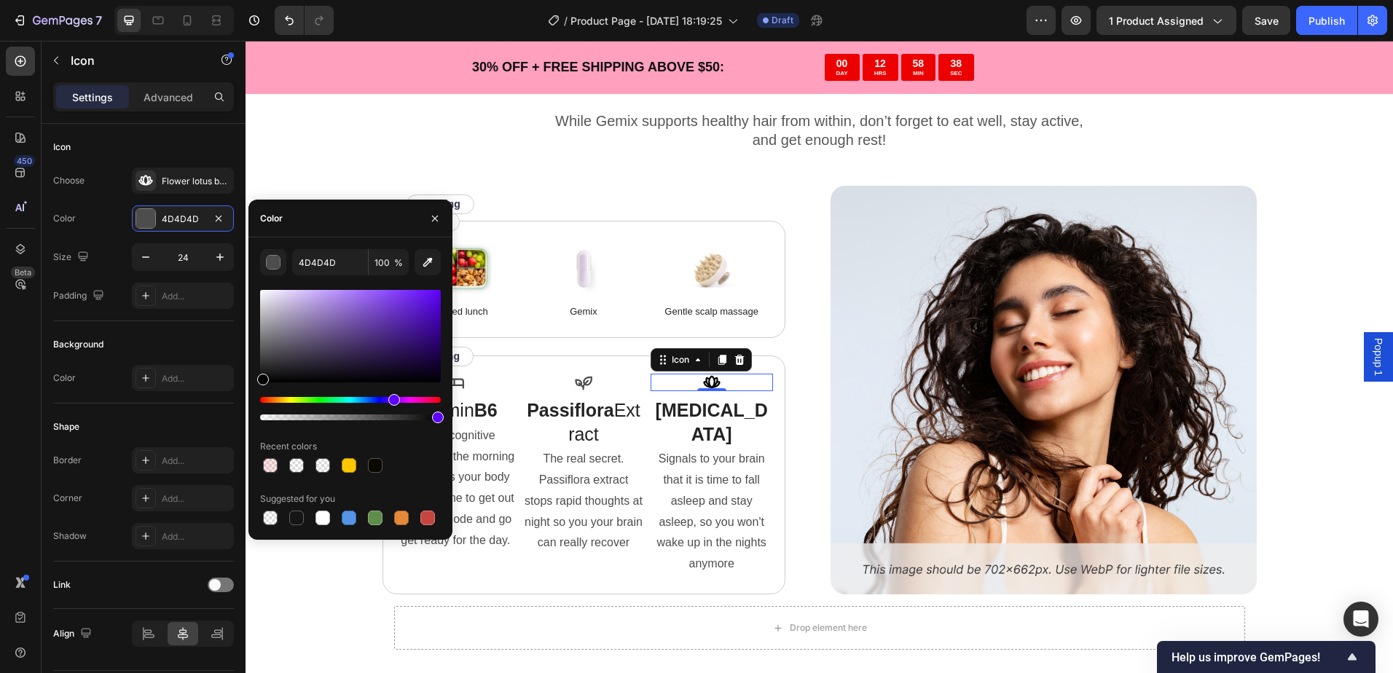
click at [392, 401] on div "Hue" at bounding box center [350, 400] width 181 height 6
drag, startPoint x: 647, startPoint y: 358, endPoint x: 459, endPoint y: 272, distance: 206.6
type input "5D00FF"
click at [578, 390] on icon at bounding box center [583, 384] width 17 height 14
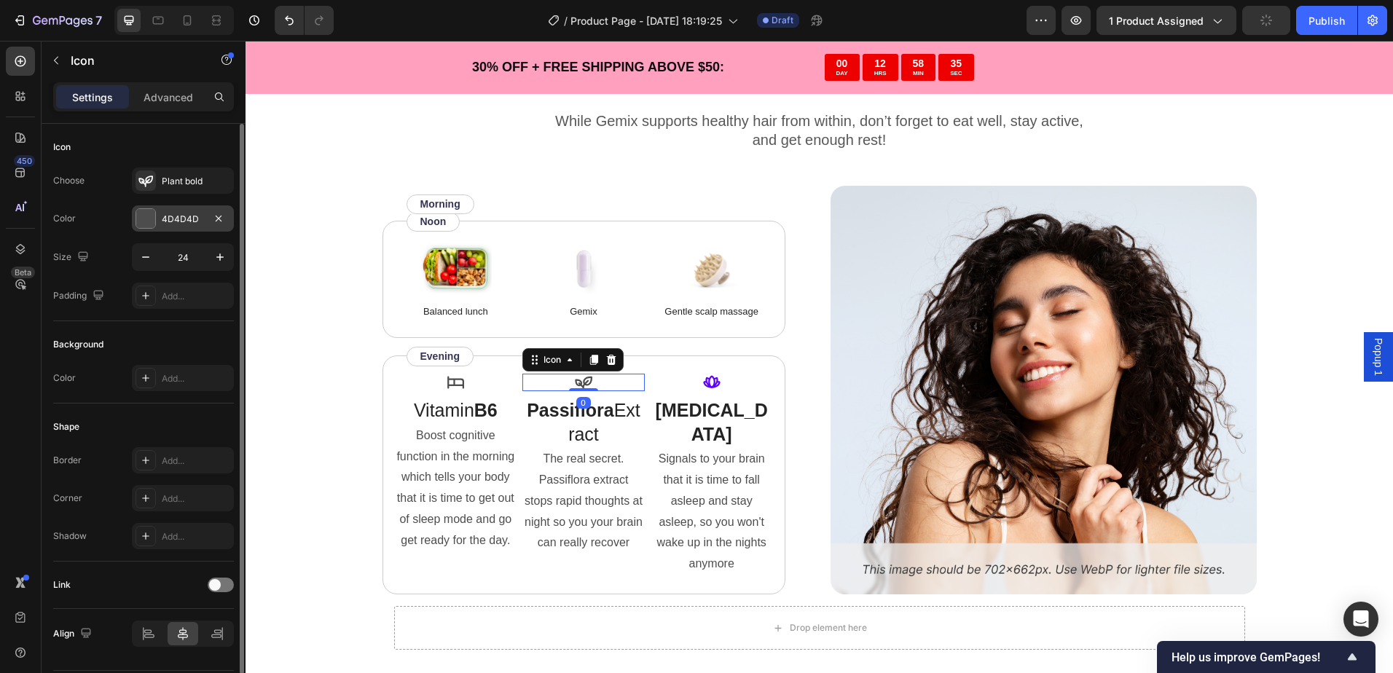
click at [172, 226] on div "4D4D4D" at bounding box center [183, 218] width 102 height 26
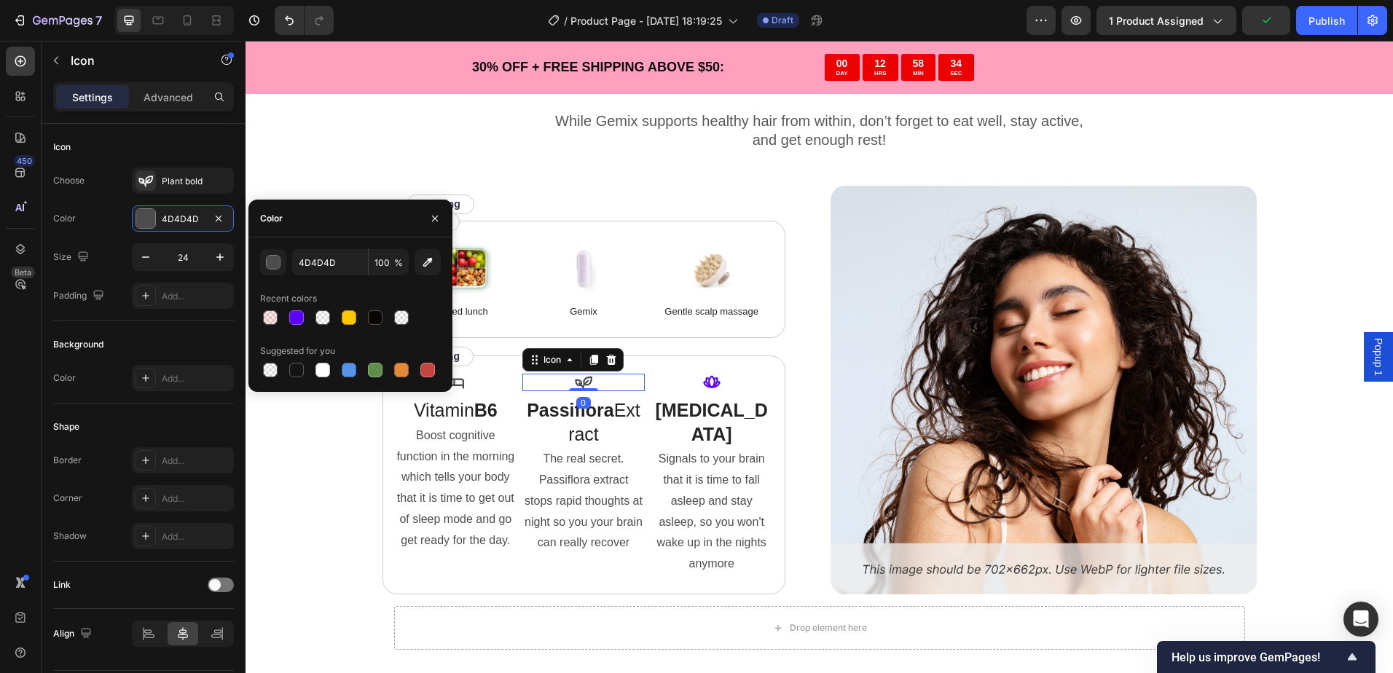
drag, startPoint x: 302, startPoint y: 316, endPoint x: 340, endPoint y: 328, distance: 40.3
click at [301, 316] on div at bounding box center [296, 317] width 15 height 15
type input "5D00FF"
click at [460, 391] on div "Icon" at bounding box center [456, 382] width 122 height 17
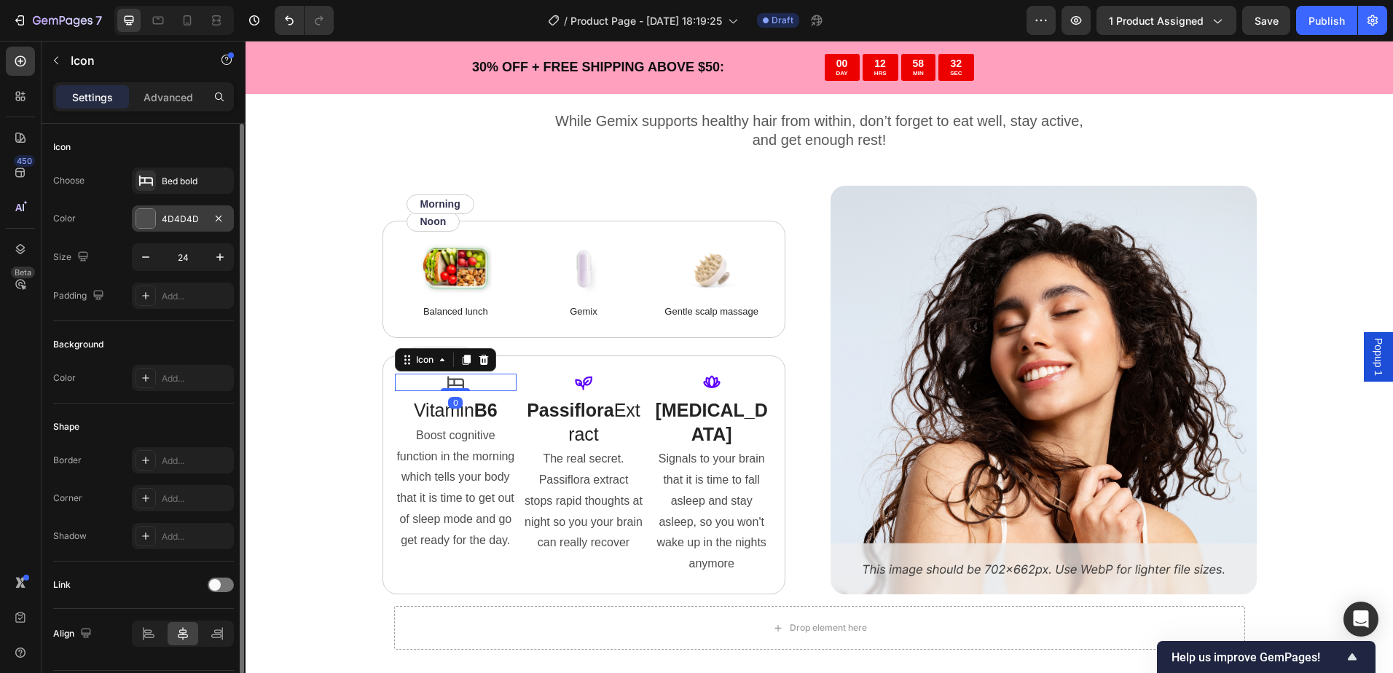
click at [186, 226] on div "4D4D4D" at bounding box center [183, 218] width 102 height 26
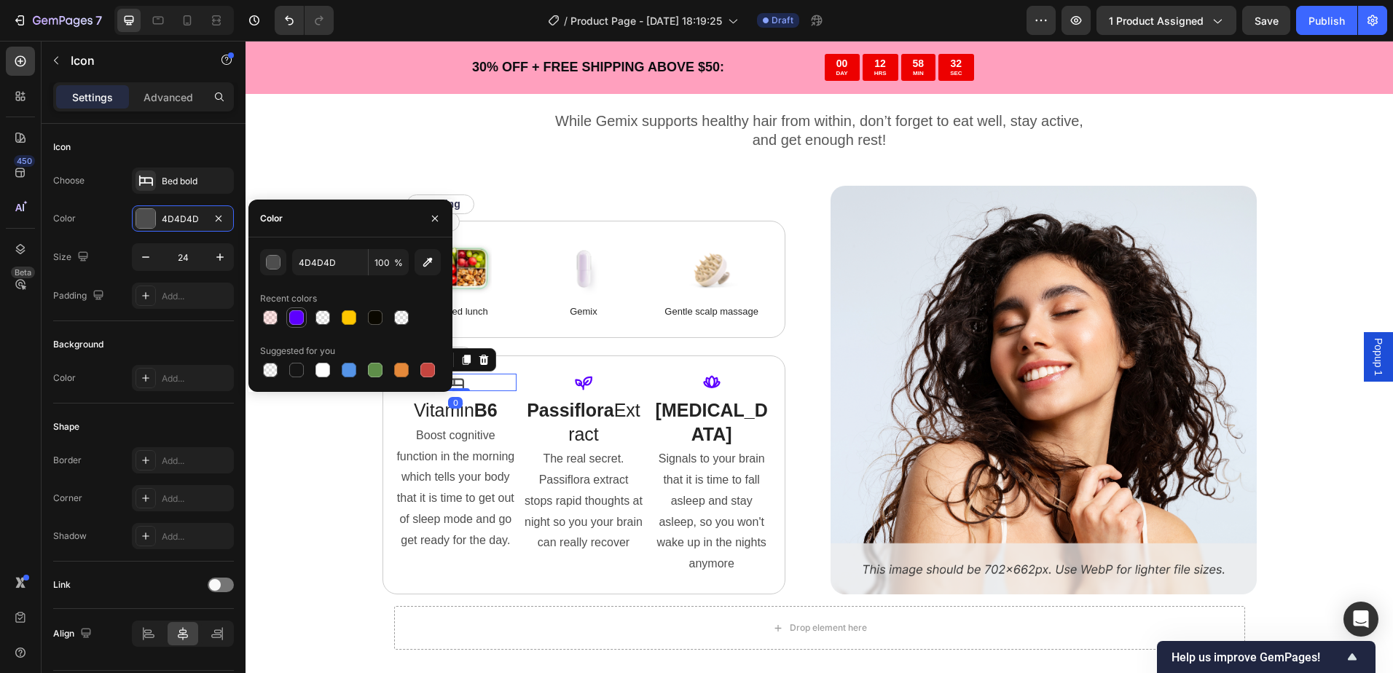
click at [301, 314] on div at bounding box center [296, 317] width 15 height 15
type input "5D00FF"
click at [214, 265] on button "button" at bounding box center [220, 257] width 26 height 26
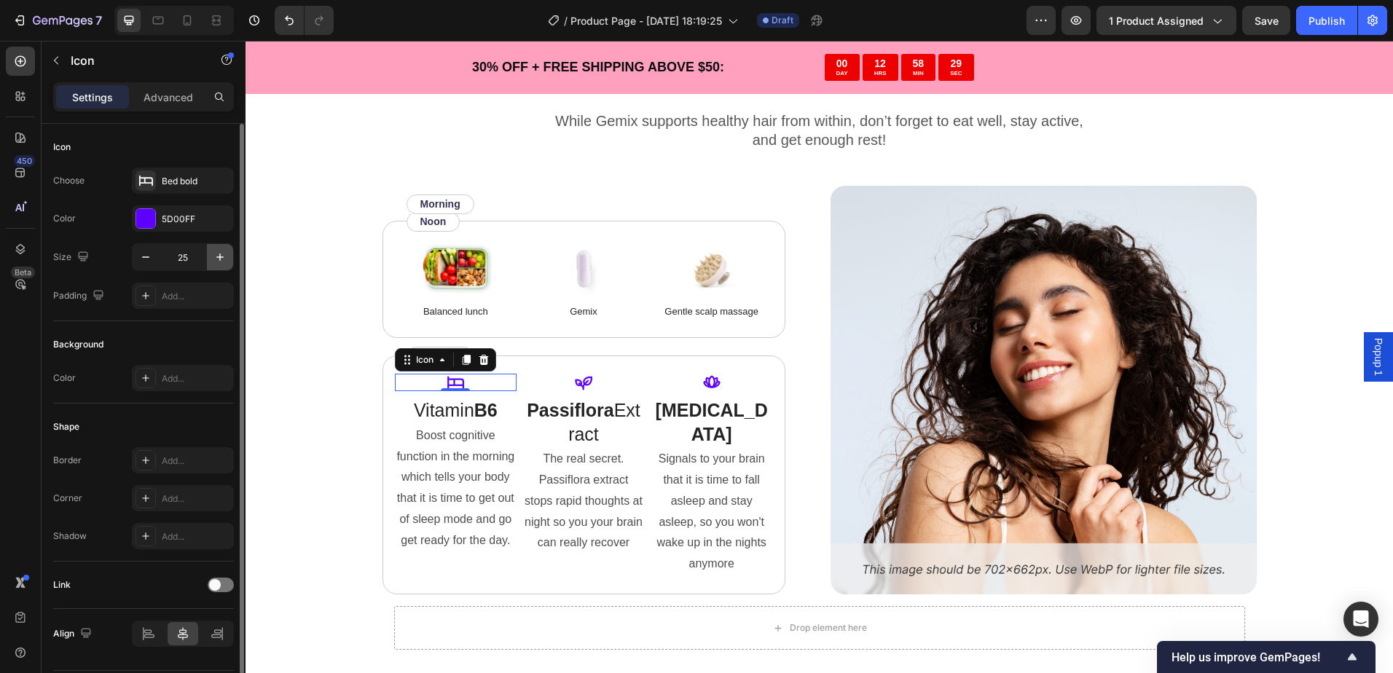
click at [214, 265] on button "button" at bounding box center [220, 257] width 26 height 26
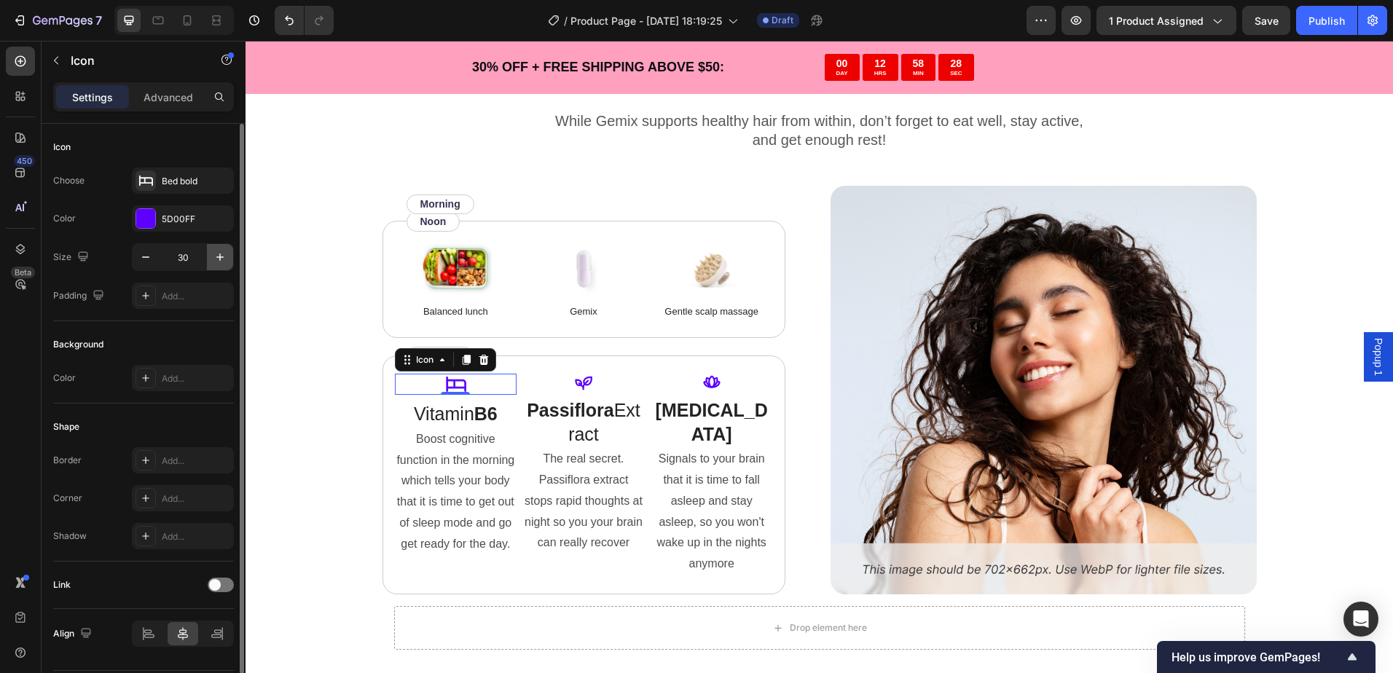
click at [214, 265] on button "button" at bounding box center [220, 257] width 26 height 26
click at [213, 262] on button "button" at bounding box center [220, 257] width 26 height 26
type input "34"
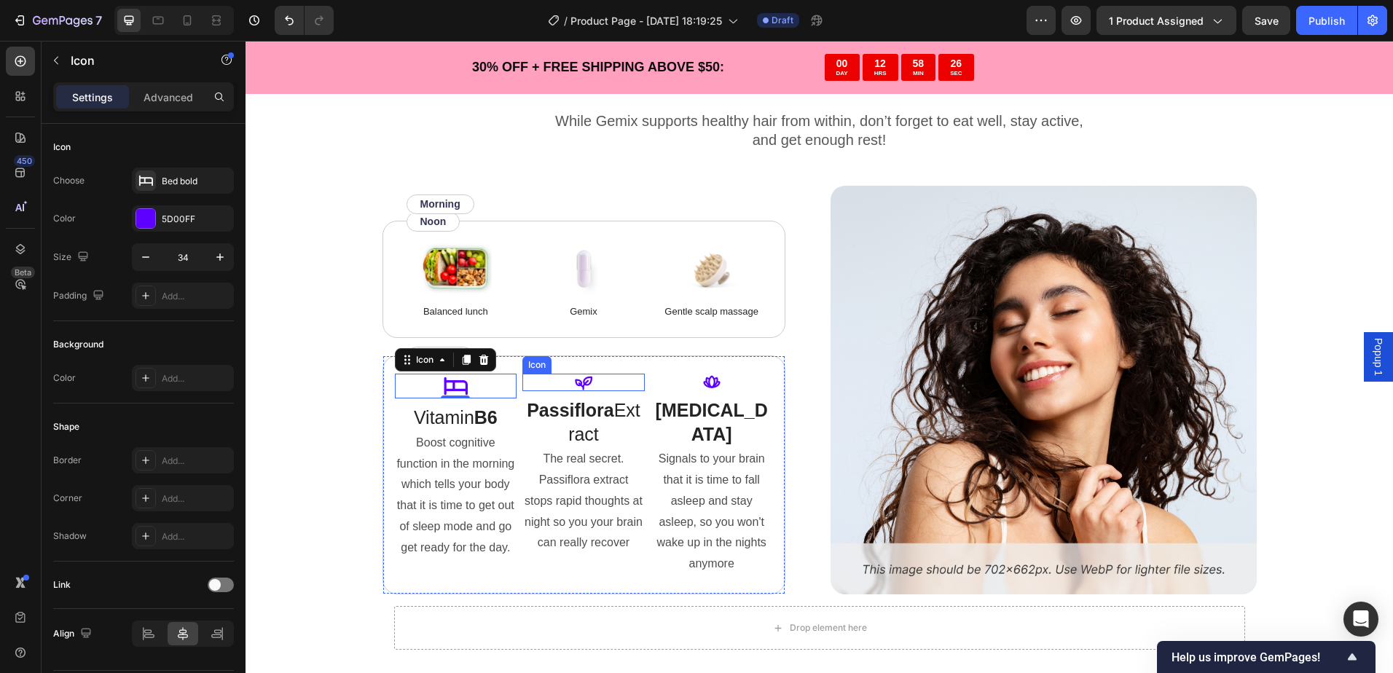
click at [575, 386] on icon at bounding box center [583, 382] width 17 height 17
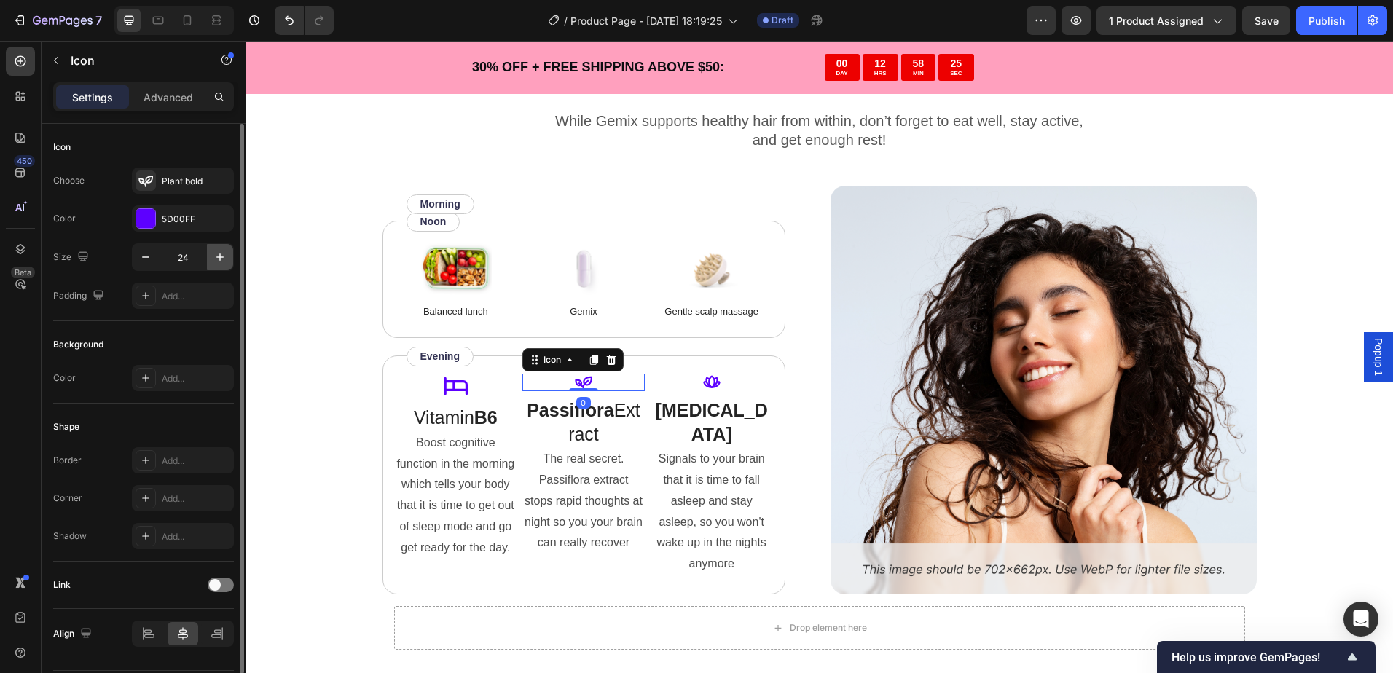
click at [216, 259] on icon "button" at bounding box center [220, 257] width 15 height 15
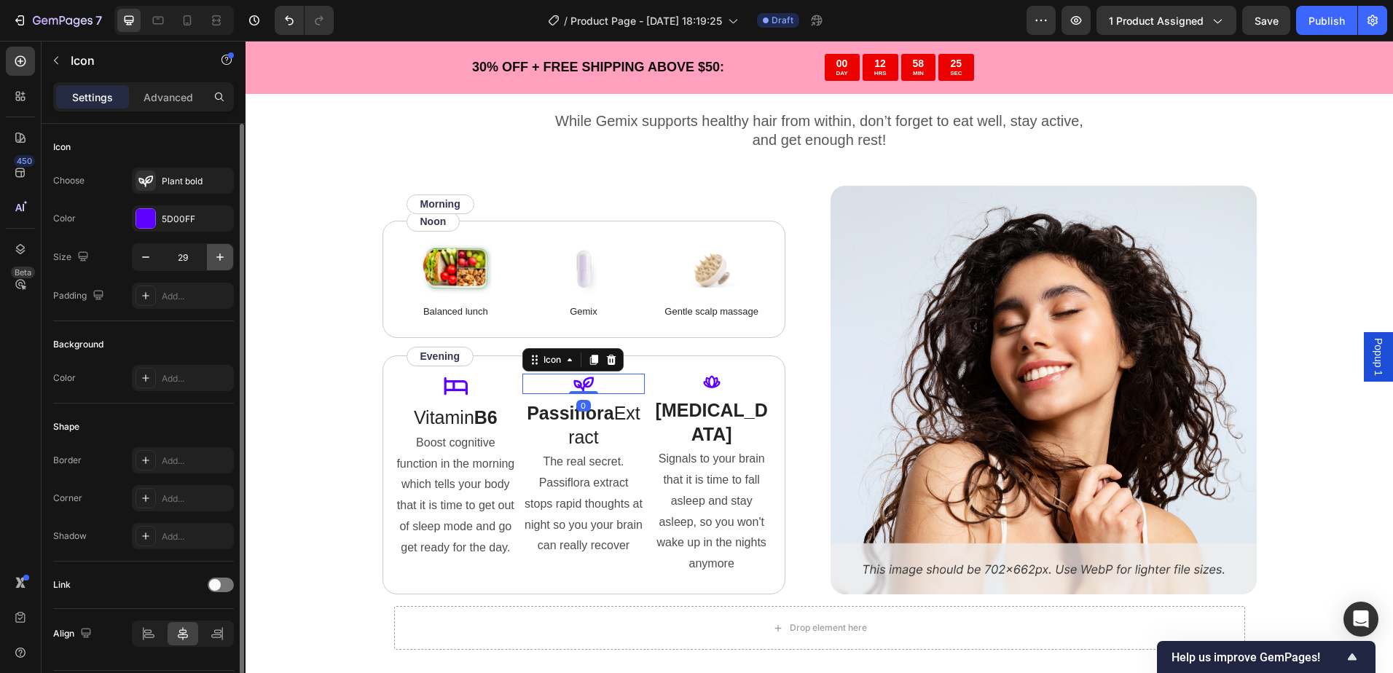
click at [216, 259] on icon "button" at bounding box center [220, 257] width 15 height 15
click at [216, 257] on icon "button" at bounding box center [220, 257] width 15 height 15
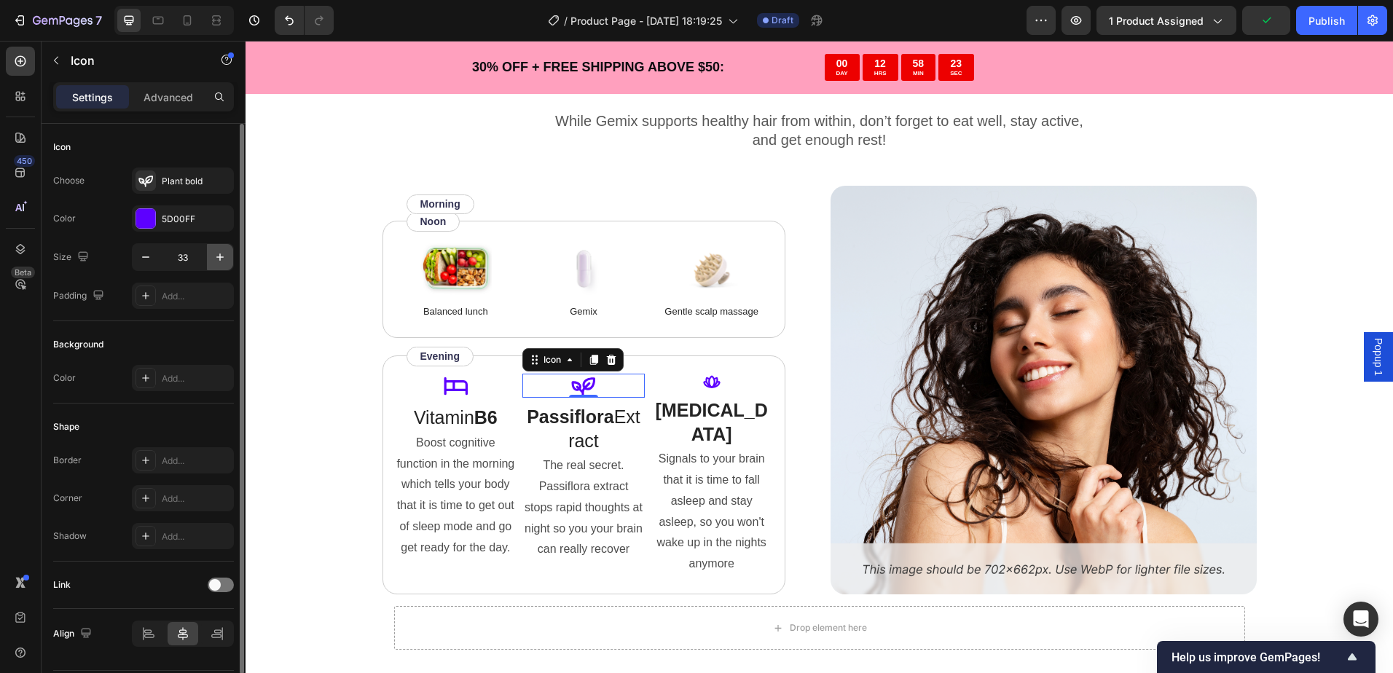
type input "34"
click at [709, 386] on icon at bounding box center [711, 382] width 17 height 12
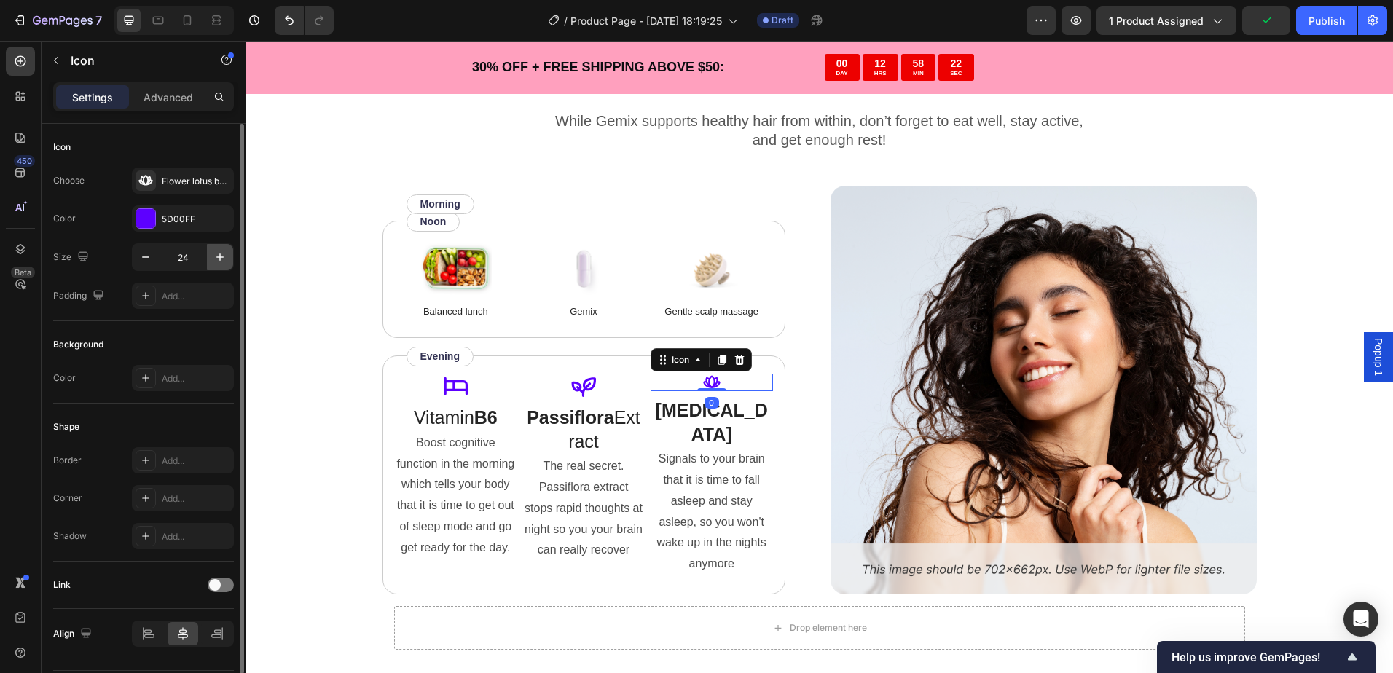
click at [219, 253] on icon "button" at bounding box center [220, 257] width 15 height 15
click at [219, 252] on icon "button" at bounding box center [220, 257] width 15 height 15
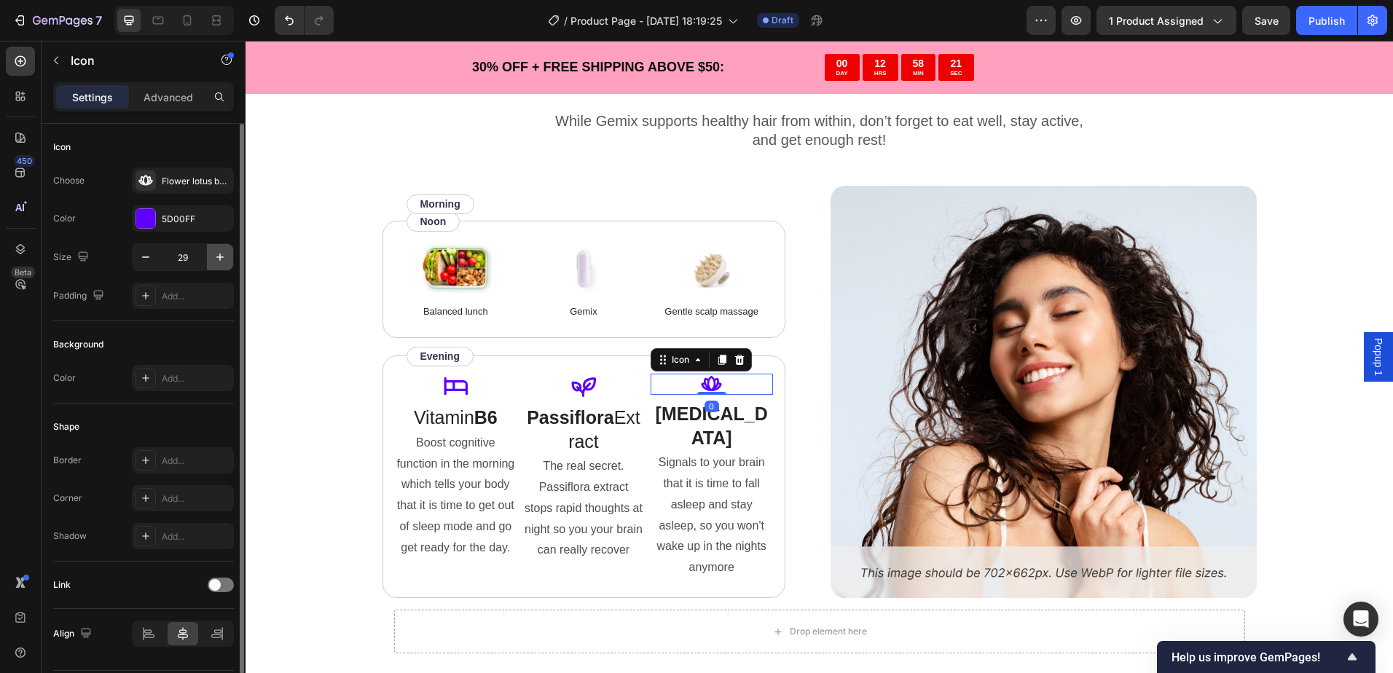
click at [219, 252] on icon "button" at bounding box center [220, 257] width 15 height 15
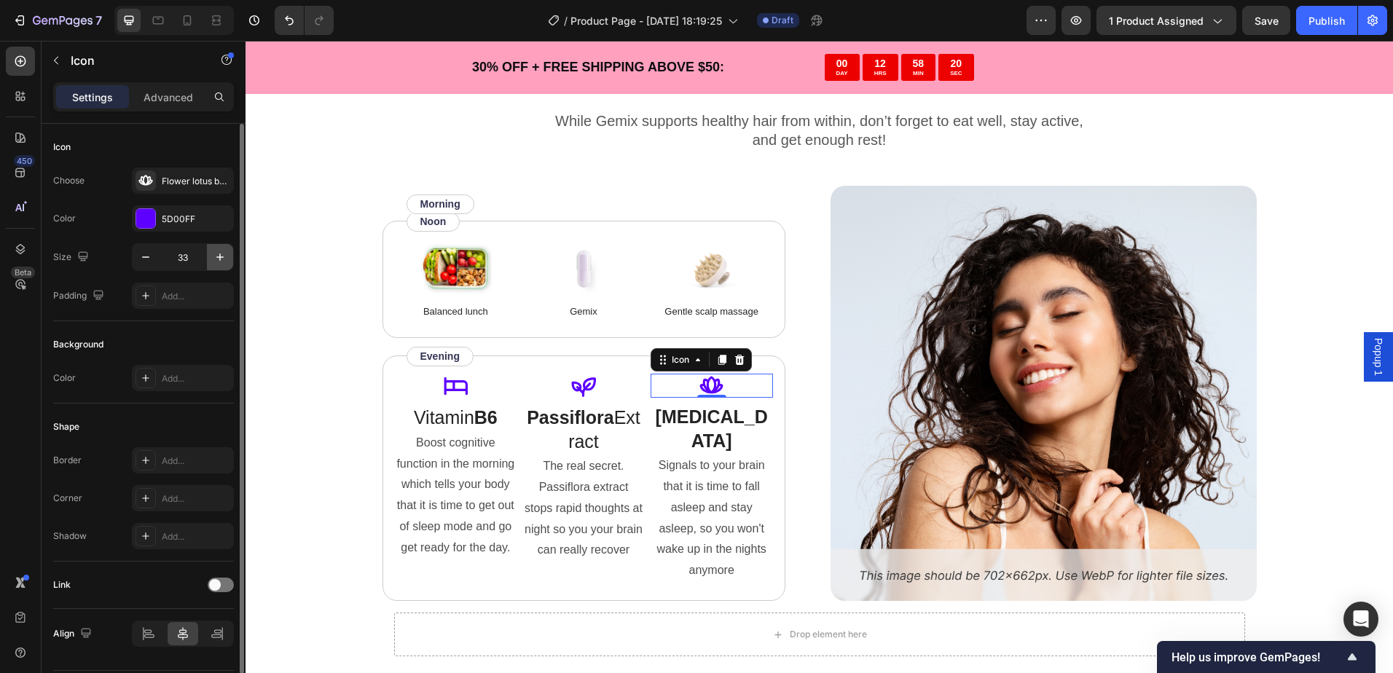
type input "34"
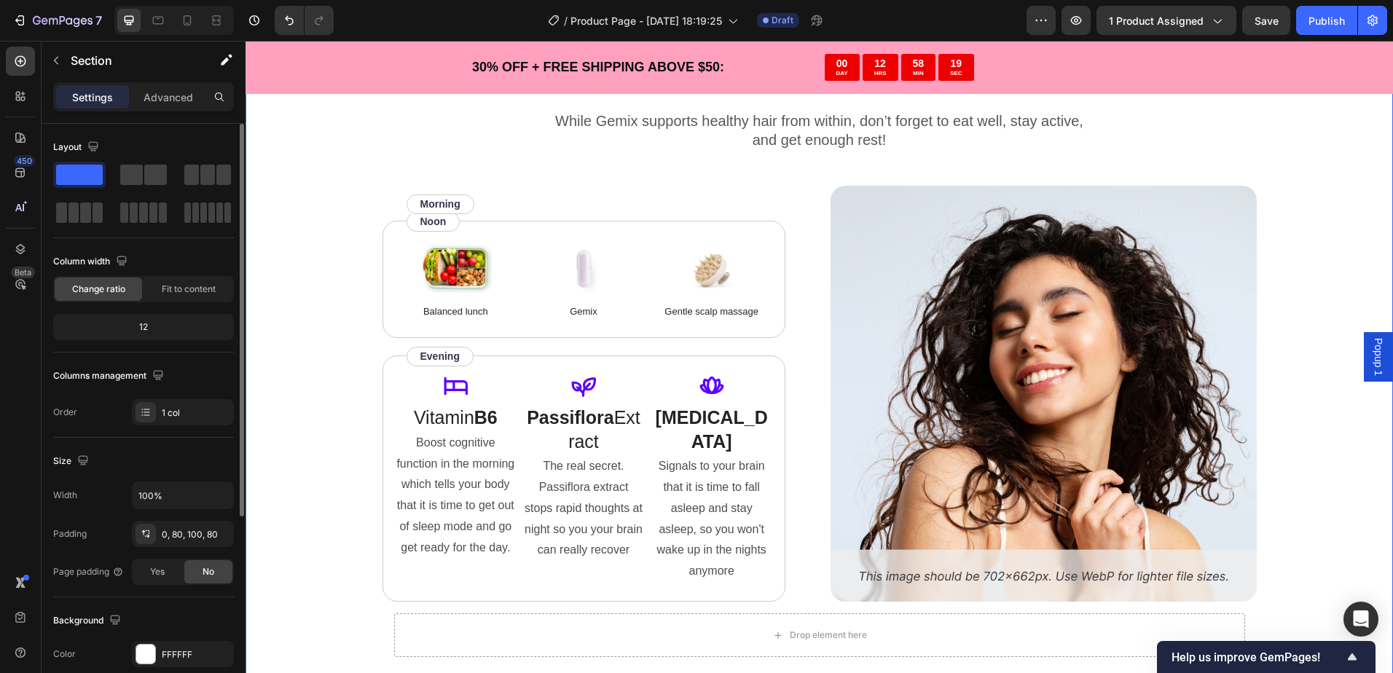
click at [306, 288] on div "“Based on ingredients, Gemix offers a well-rounded approach to hair health and …" at bounding box center [819, 260] width 1031 height 816
click at [453, 417] on p "Vitamin B6" at bounding box center [455, 418] width 119 height 24
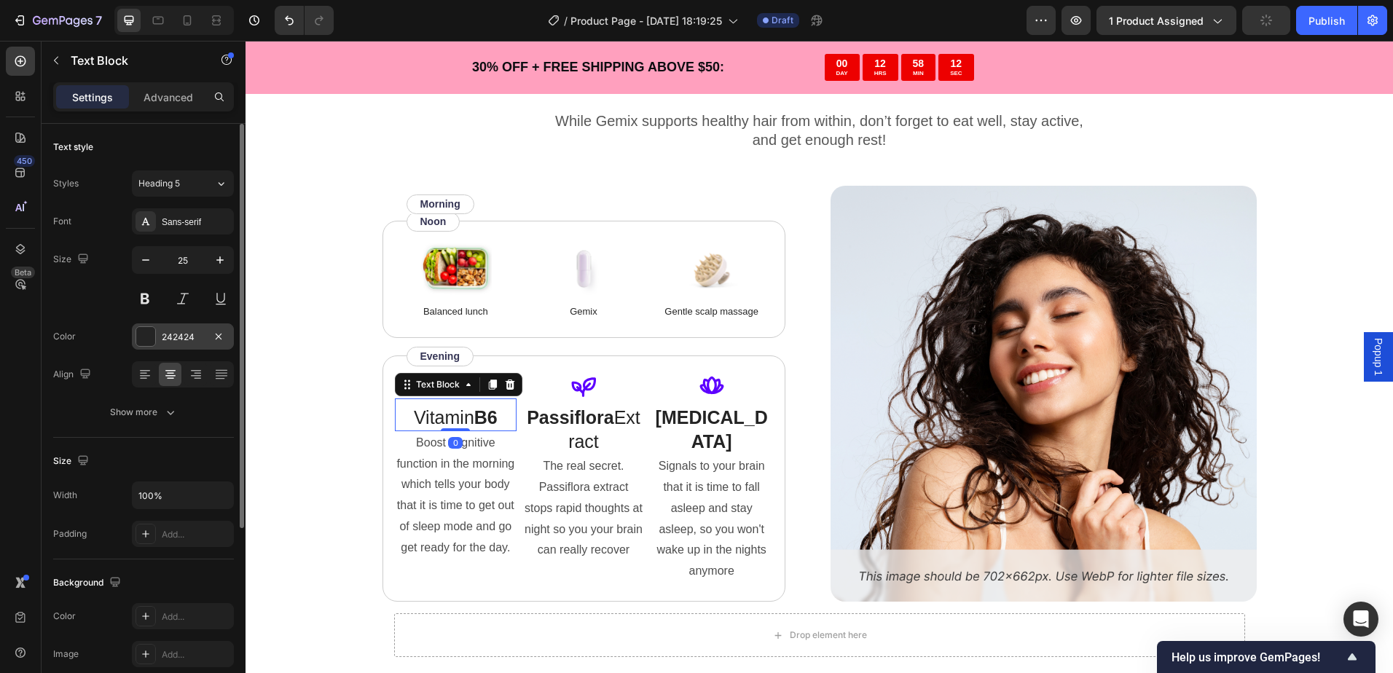
click at [151, 342] on div at bounding box center [145, 336] width 19 height 19
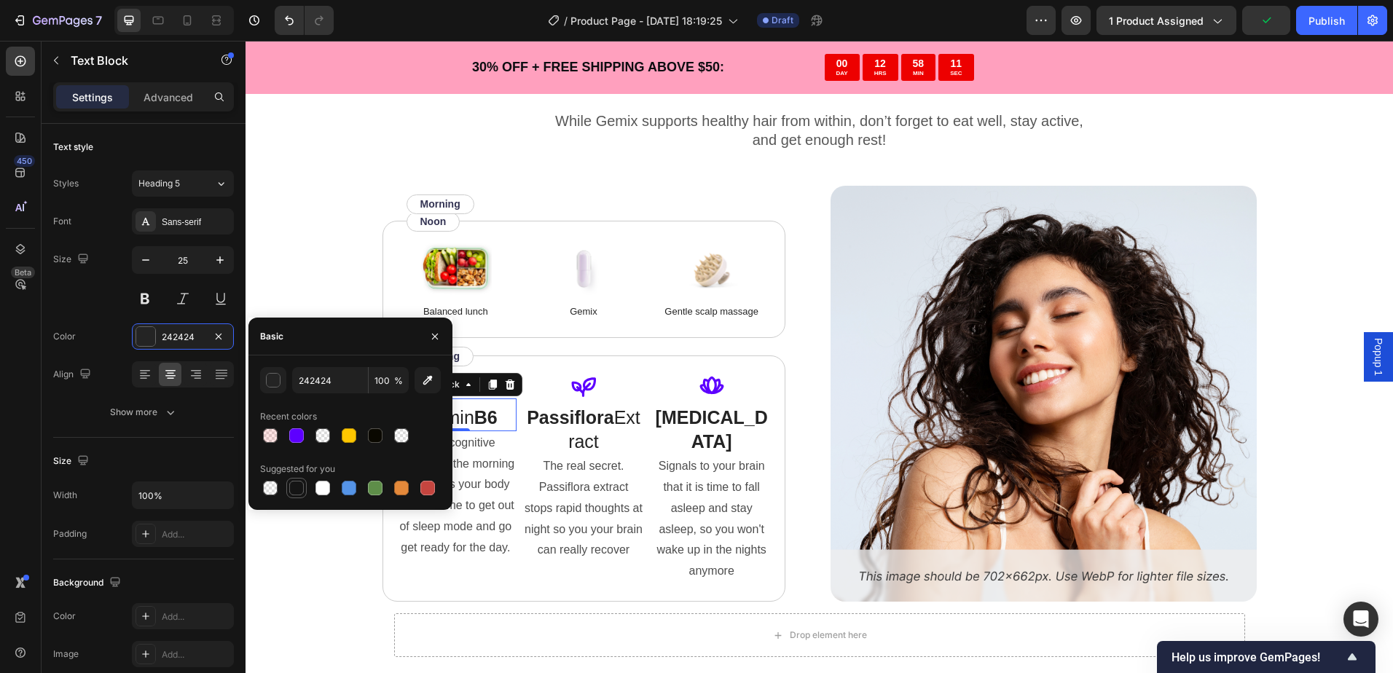
click at [295, 487] on div at bounding box center [296, 488] width 15 height 15
type input "151515"
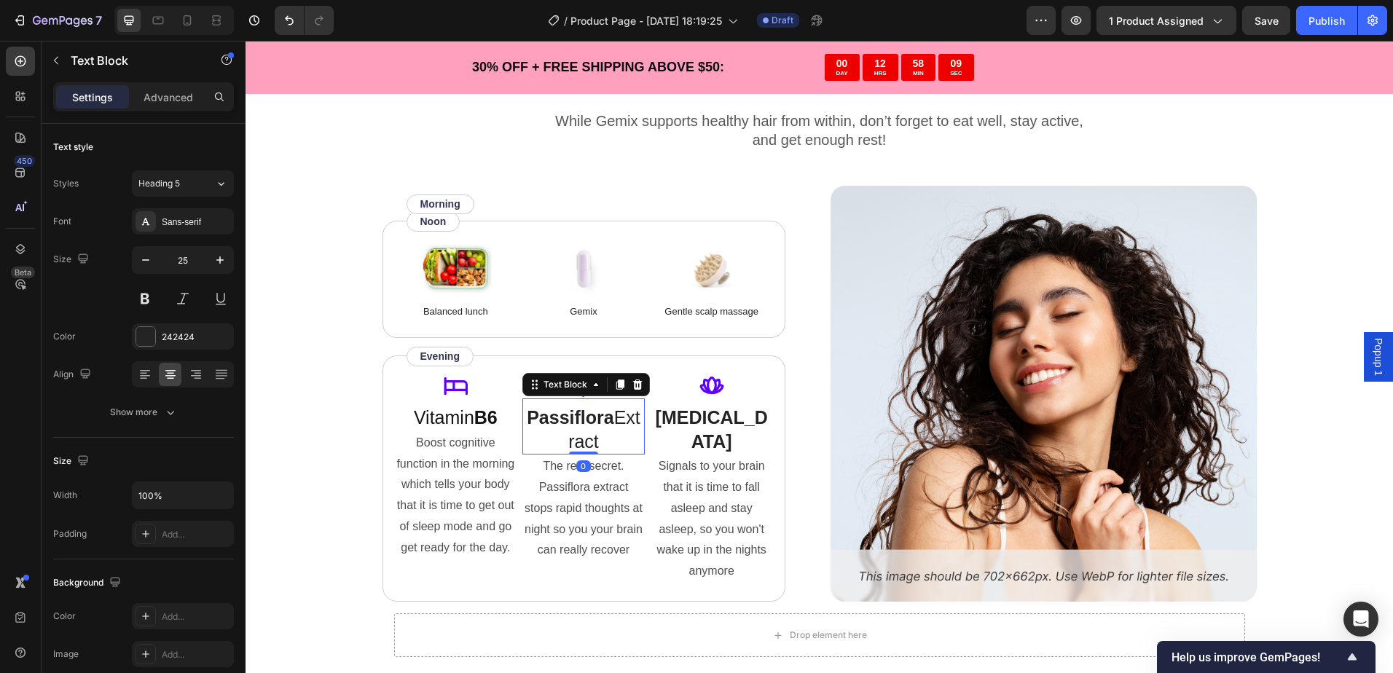
click at [567, 432] on p "Passiflora Extract" at bounding box center [583, 429] width 119 height 47
click at [172, 347] on div "242424" at bounding box center [183, 336] width 102 height 26
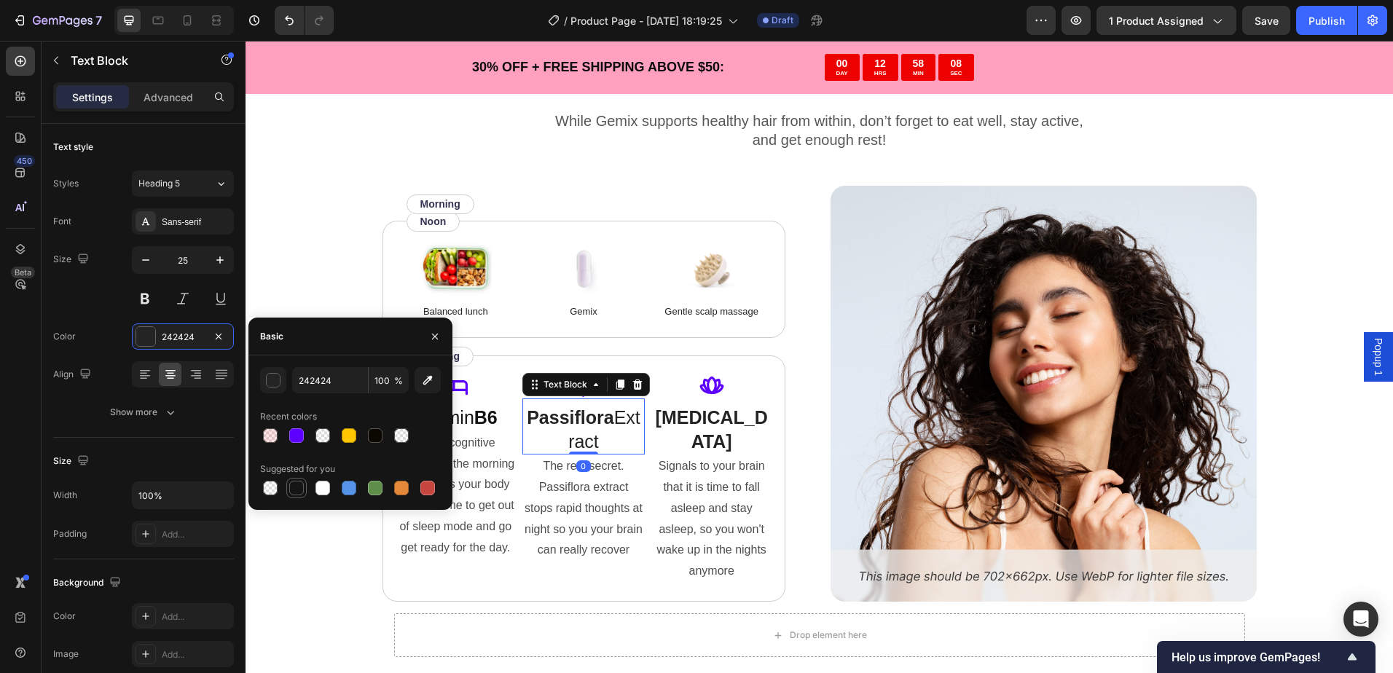
click at [304, 491] on div at bounding box center [296, 487] width 17 height 17
type input "151515"
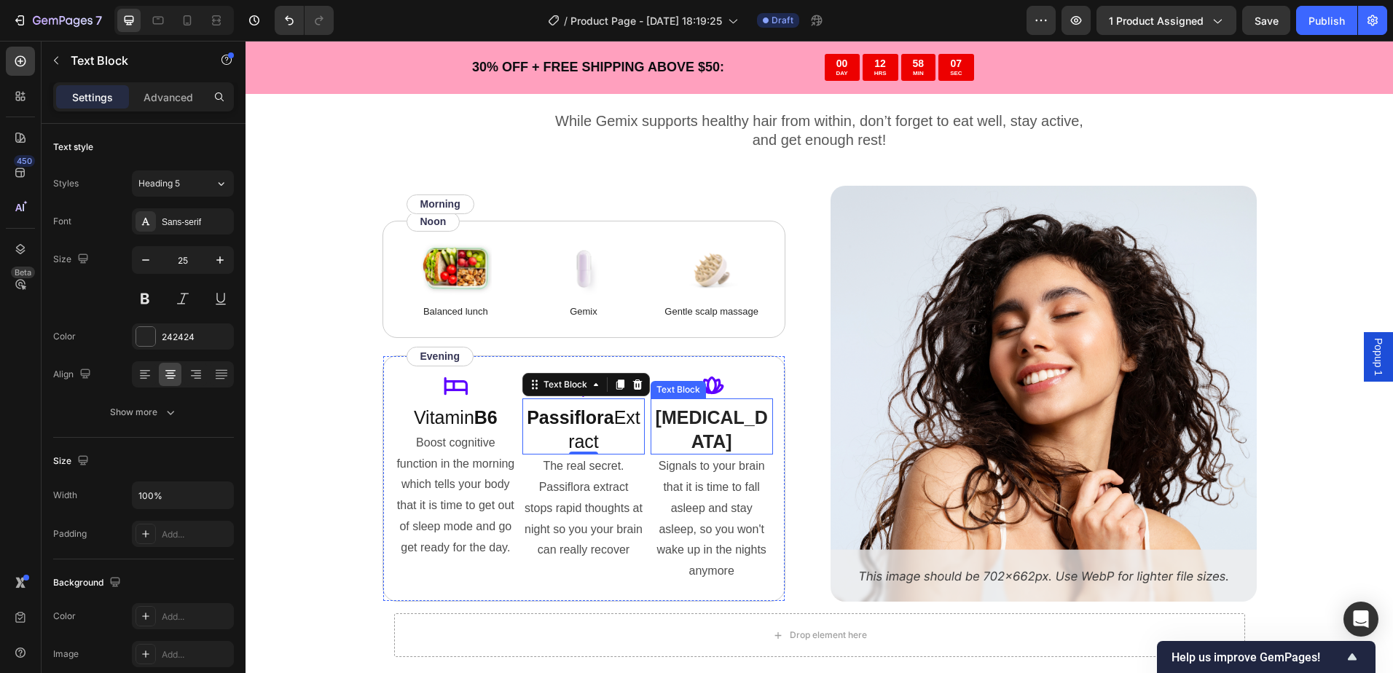
click at [712, 415] on strong "[MEDICAL_DATA]" at bounding box center [712, 429] width 112 height 44
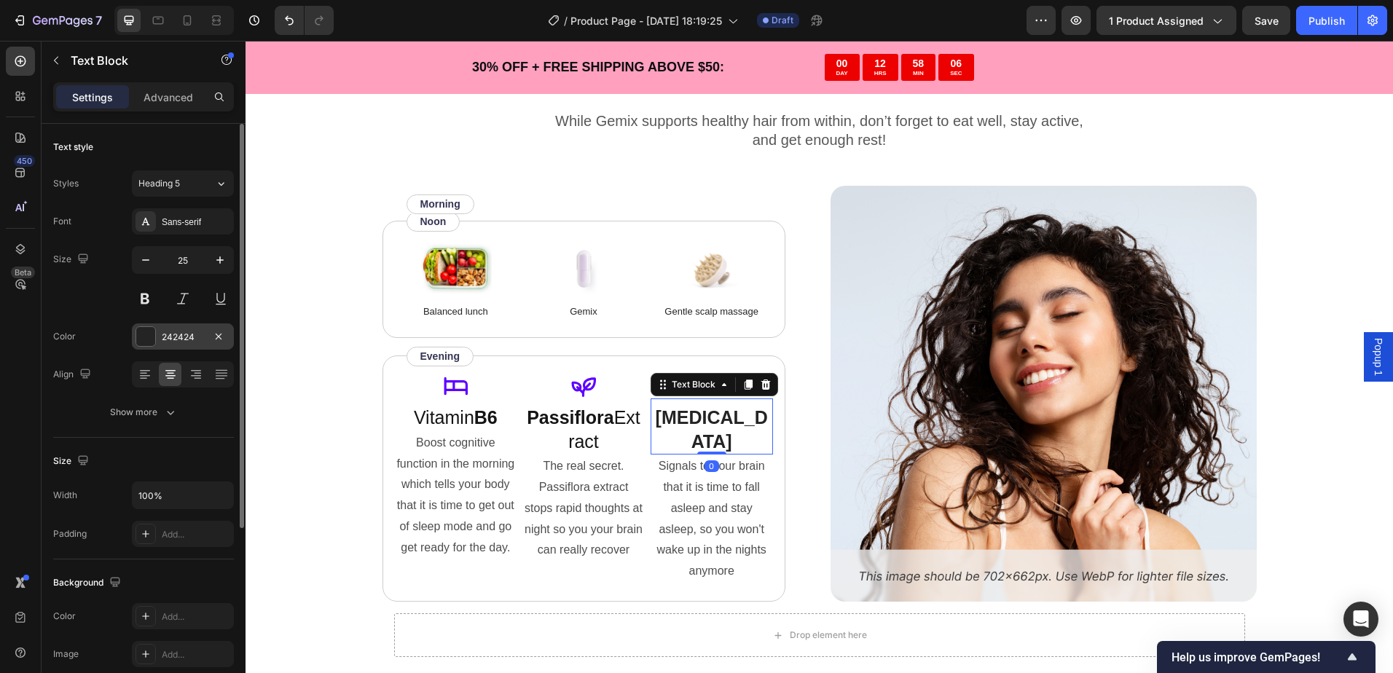
click at [175, 334] on div "242424" at bounding box center [183, 337] width 42 height 13
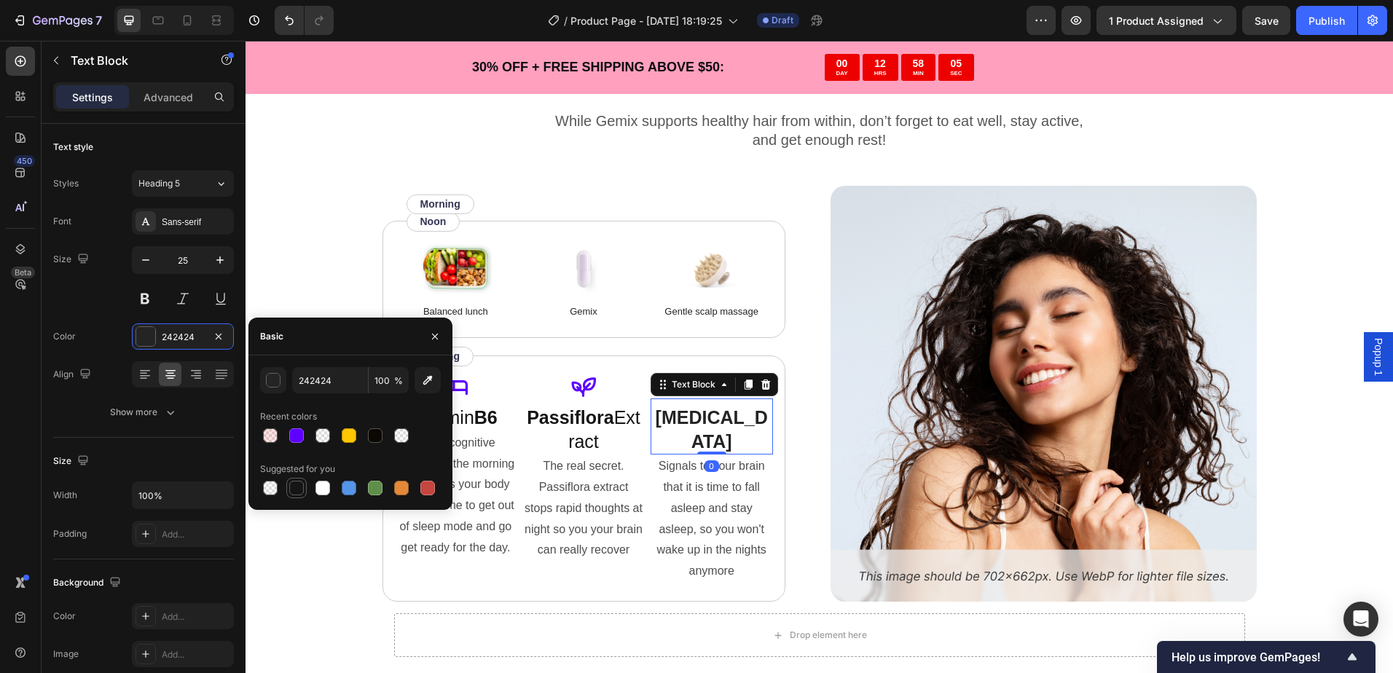
click at [294, 486] on div at bounding box center [296, 488] width 15 height 15
type input "151515"
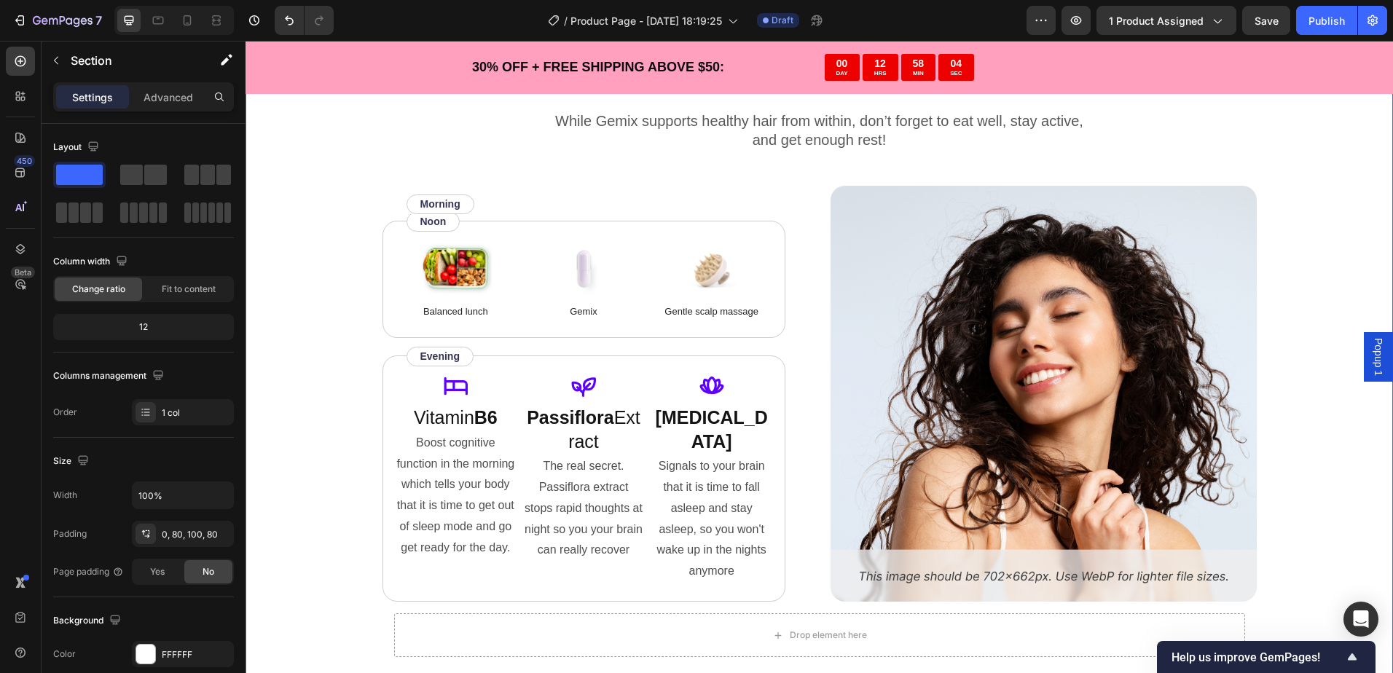
click at [272, 554] on div "“Based on ingredients, Gemix offers a well-rounded approach to hair health and …" at bounding box center [818, 296] width 1147 height 889
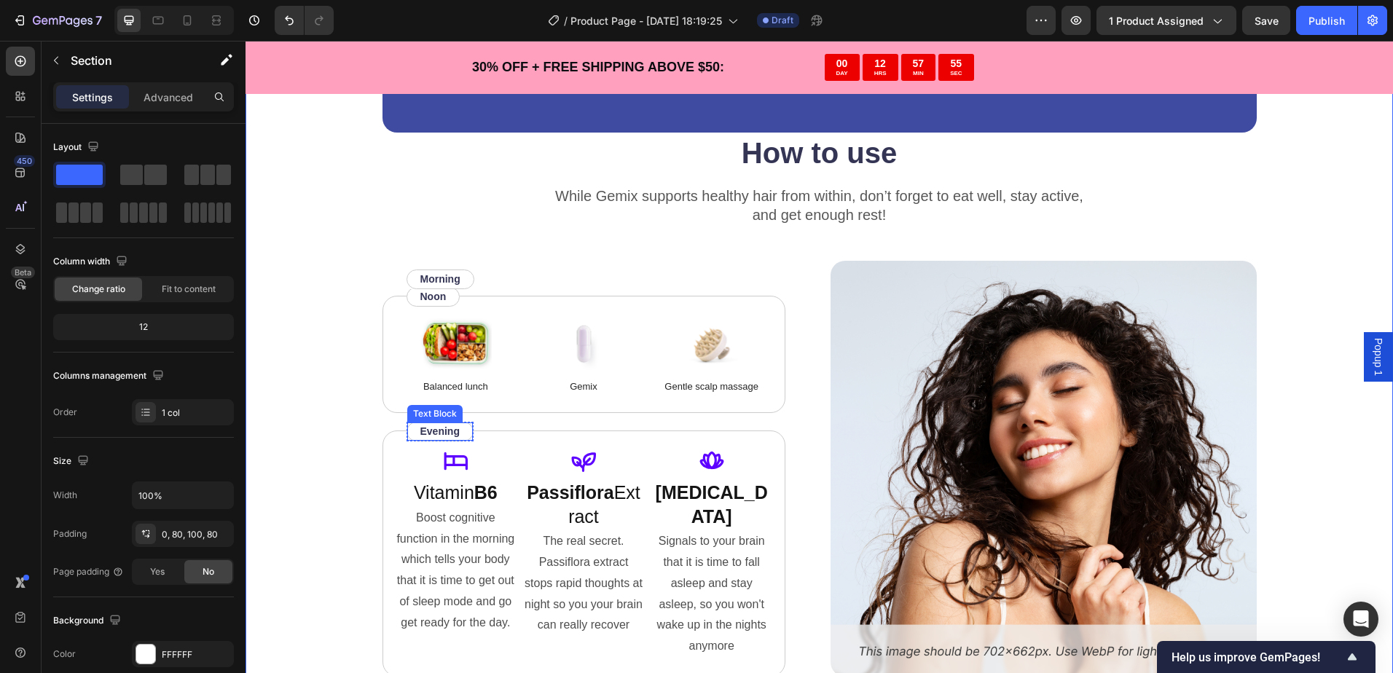
scroll to position [3332, 0]
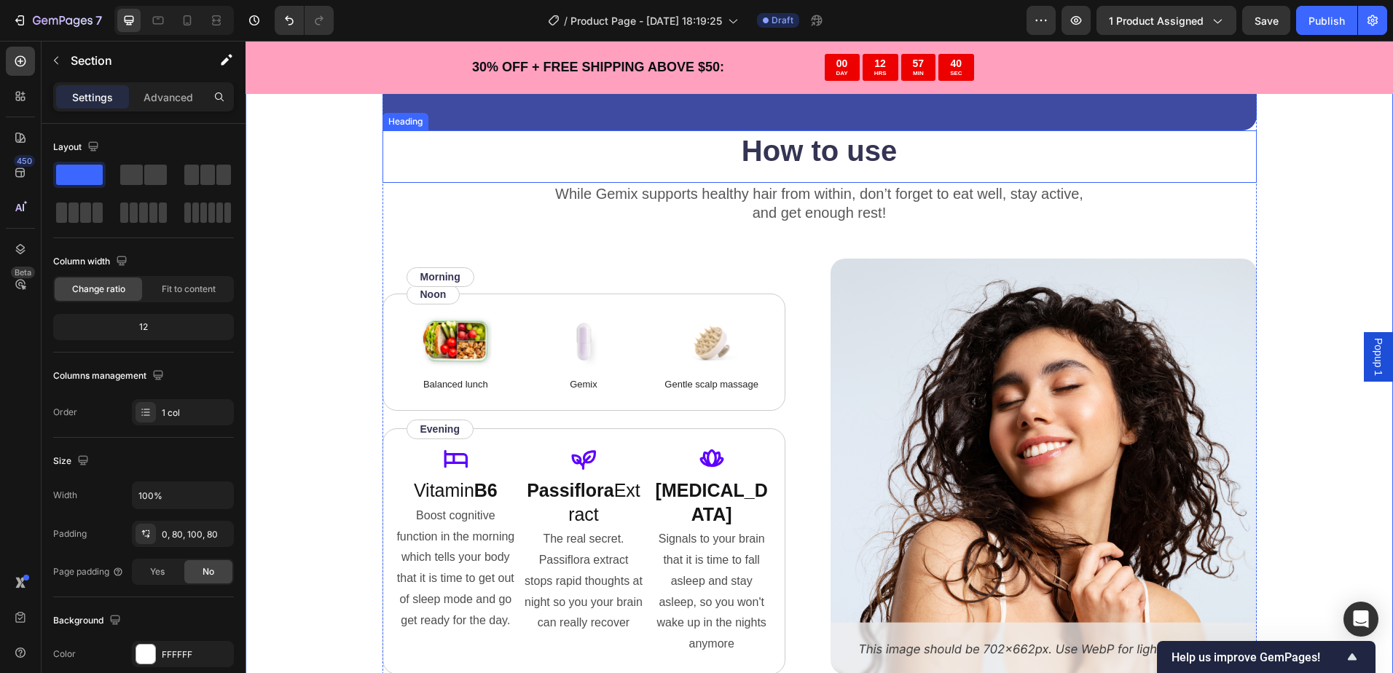
click at [806, 159] on h2 "How to use" at bounding box center [819, 150] width 874 height 41
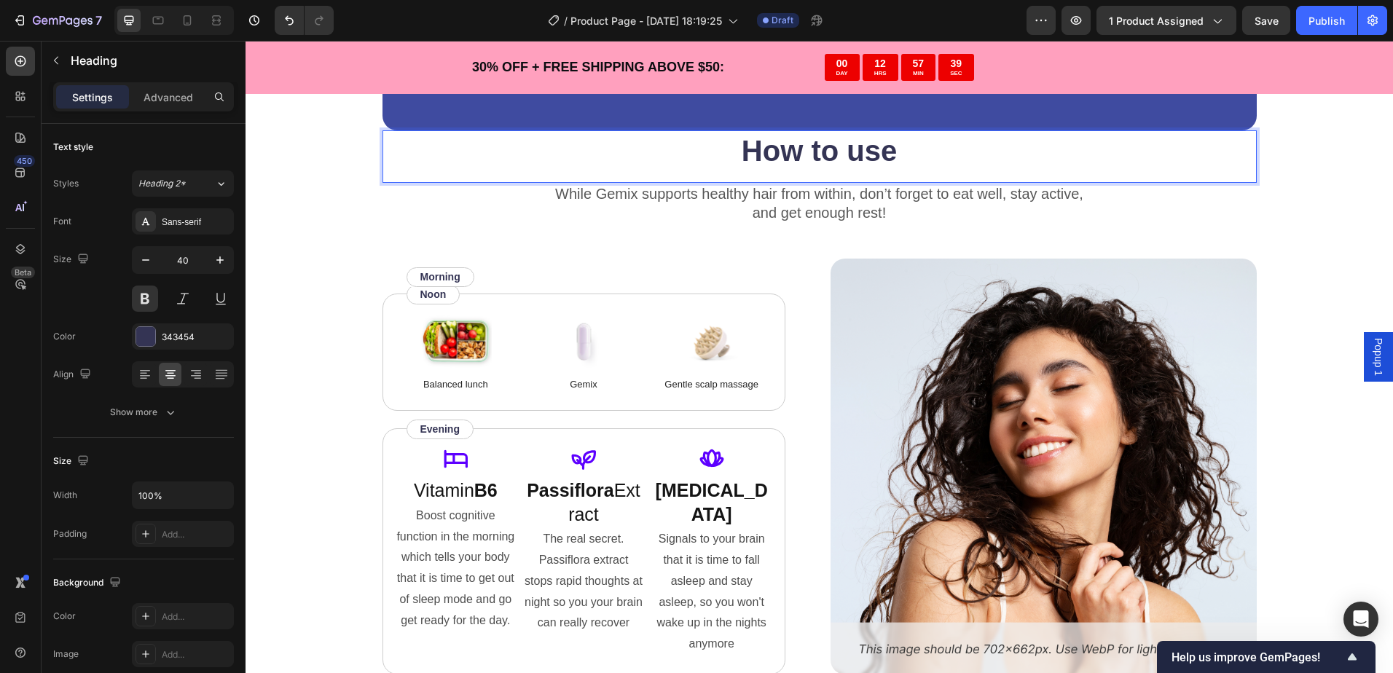
click at [802, 156] on h2 "How to use" at bounding box center [819, 150] width 874 height 41
click at [820, 151] on p "How to use" at bounding box center [819, 151] width 871 height 38
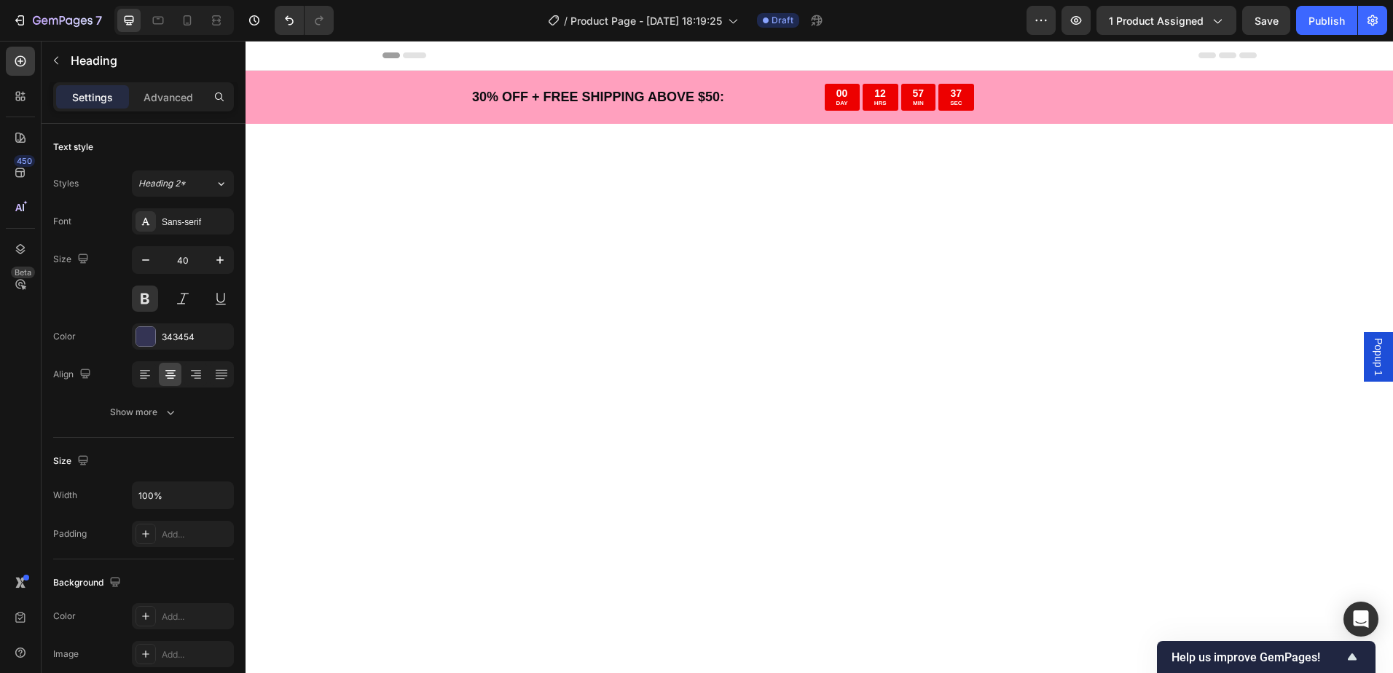
scroll to position [3332, 0]
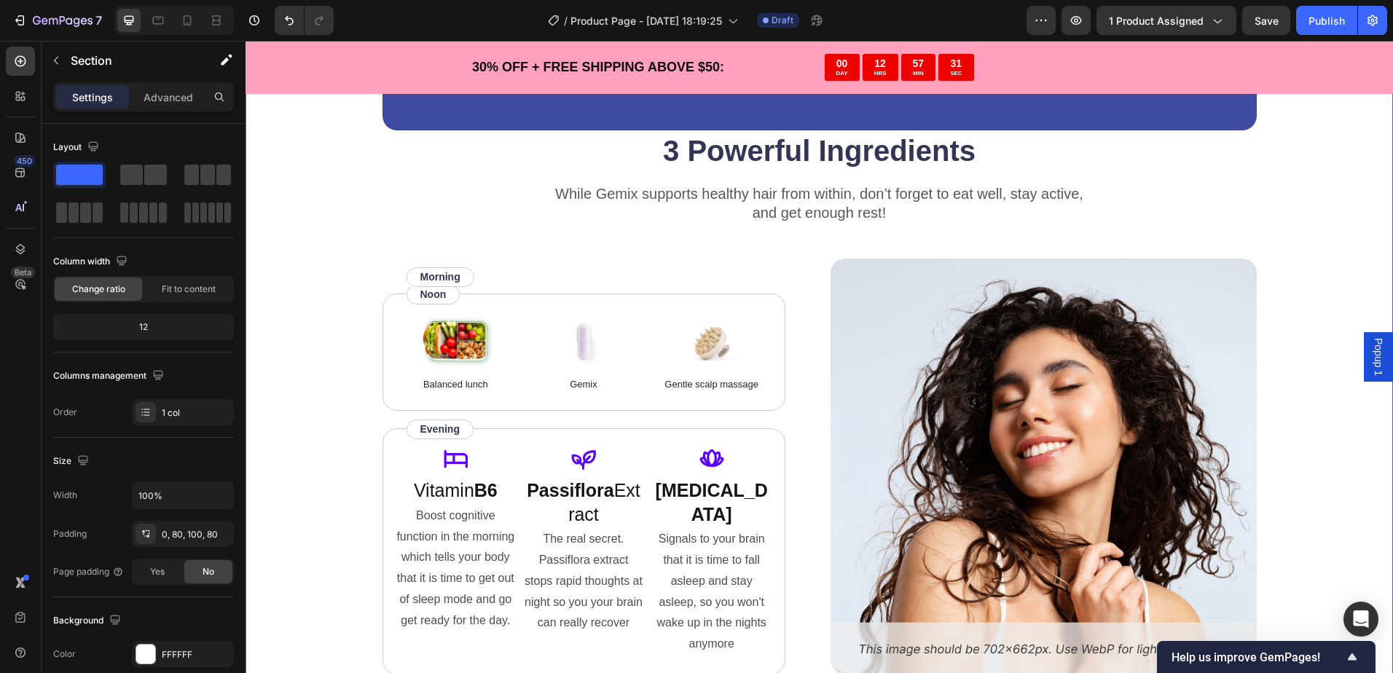
click at [1294, 223] on div "“Based on ingredients, Gemix offers a well-rounded approach to hair health and …" at bounding box center [819, 333] width 1031 height 816
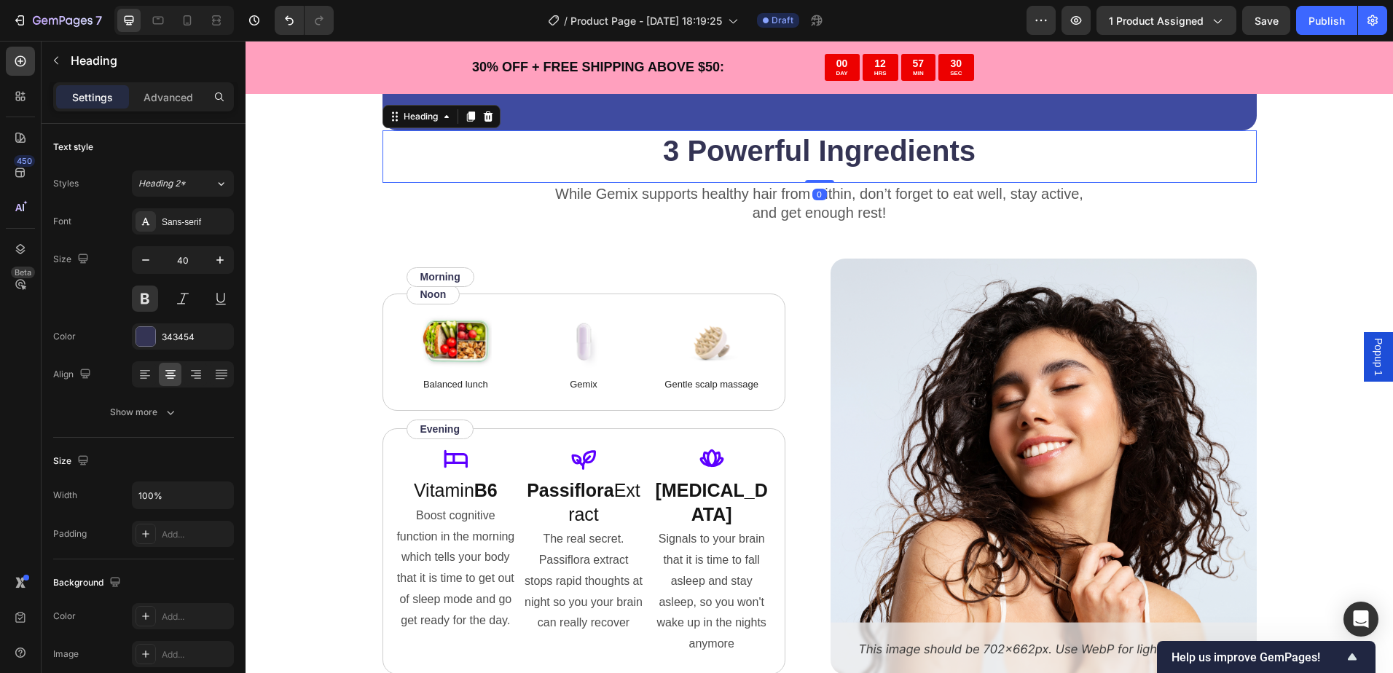
click at [853, 158] on p "3 Powerful Ingredients" at bounding box center [819, 151] width 871 height 38
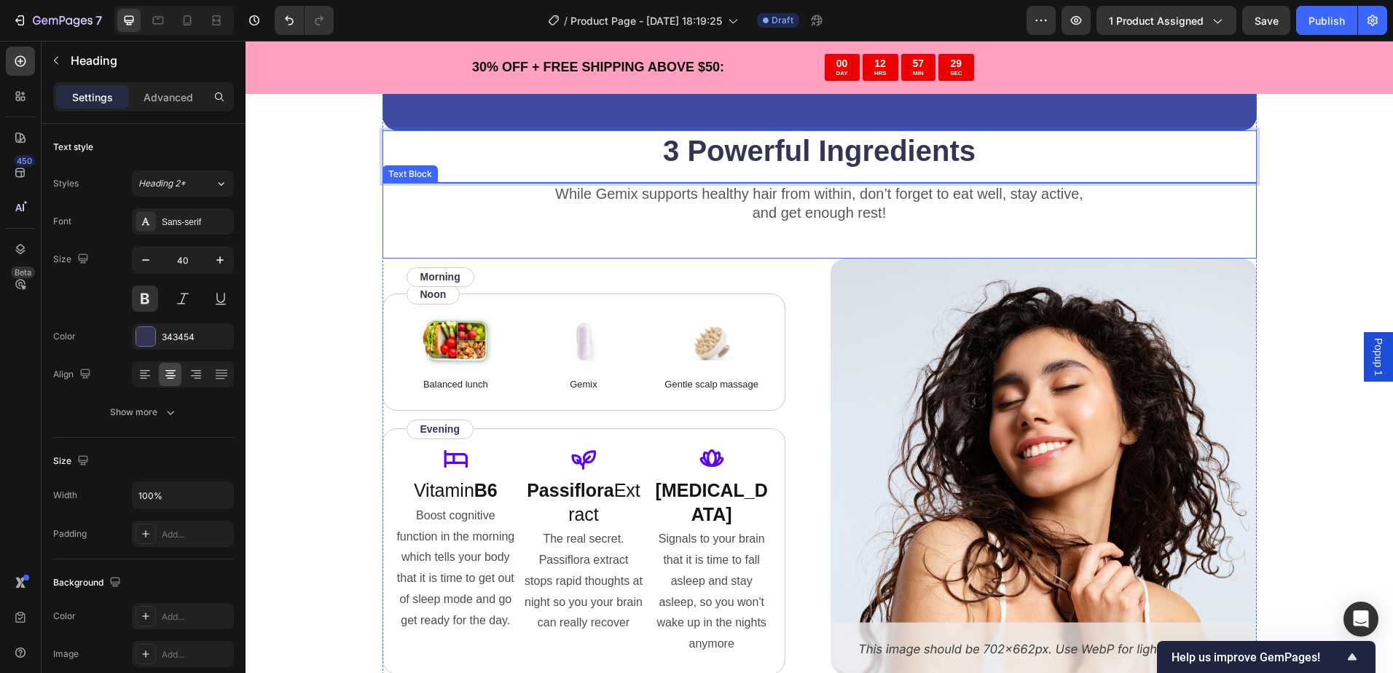
drag, startPoint x: 1044, startPoint y: 162, endPoint x: 1004, endPoint y: 220, distance: 70.7
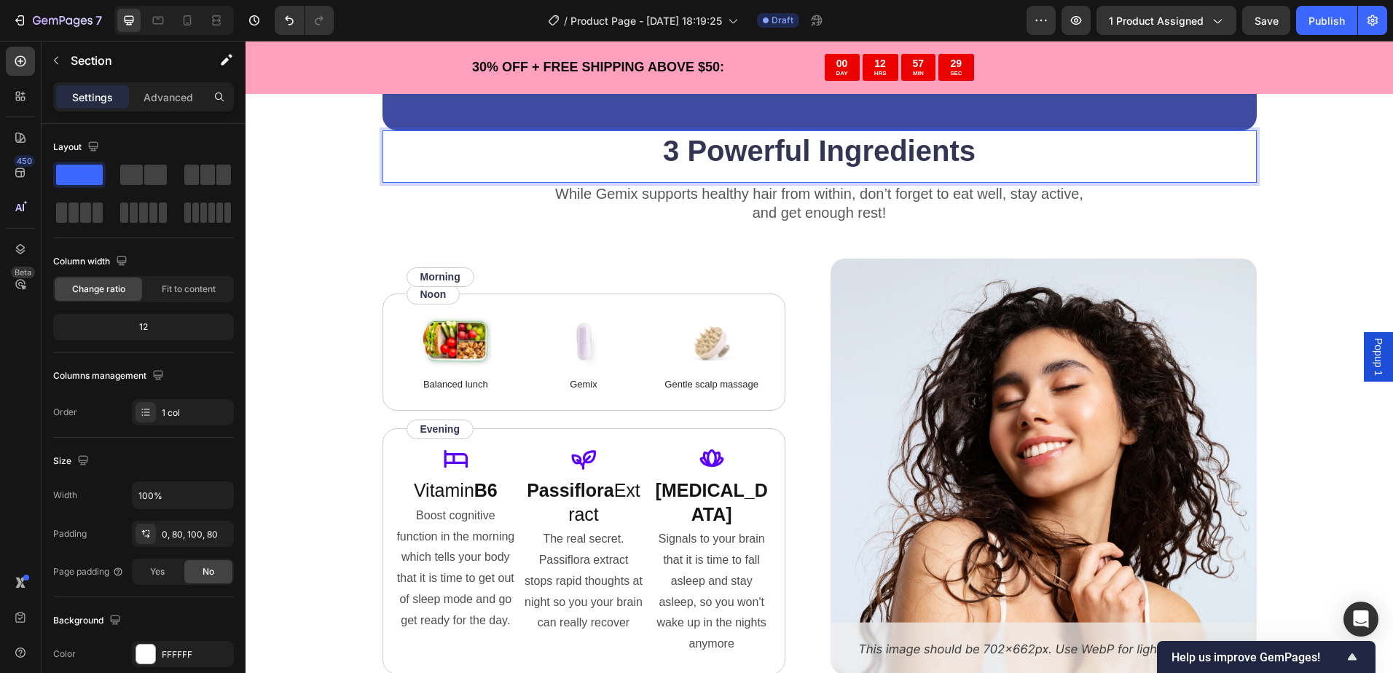
click at [1291, 162] on div "“Based on ingredients, Gemix offers a well-rounded approach to hair health and …" at bounding box center [819, 333] width 1031 height 816
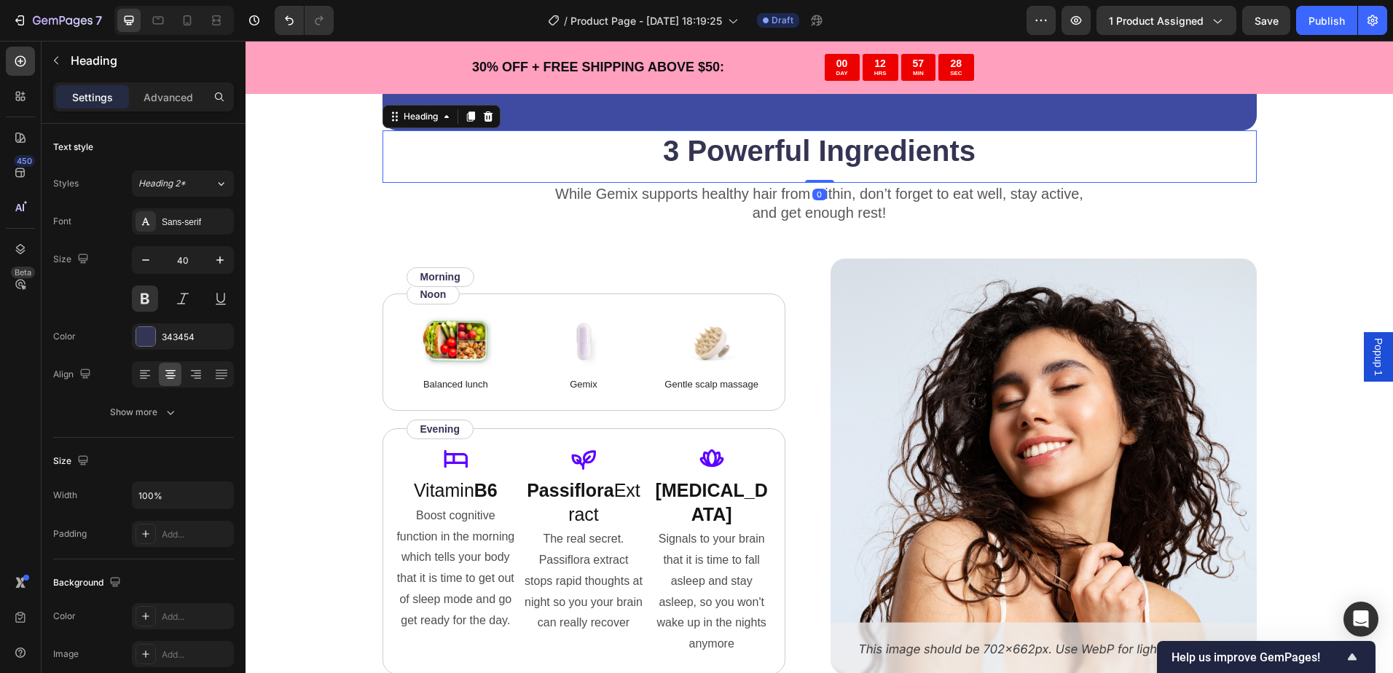
click at [1216, 164] on p "3 Powerful Ingredients" at bounding box center [819, 151] width 871 height 38
drag, startPoint x: 1216, startPoint y: 164, endPoint x: 1218, endPoint y: 176, distance: 11.9
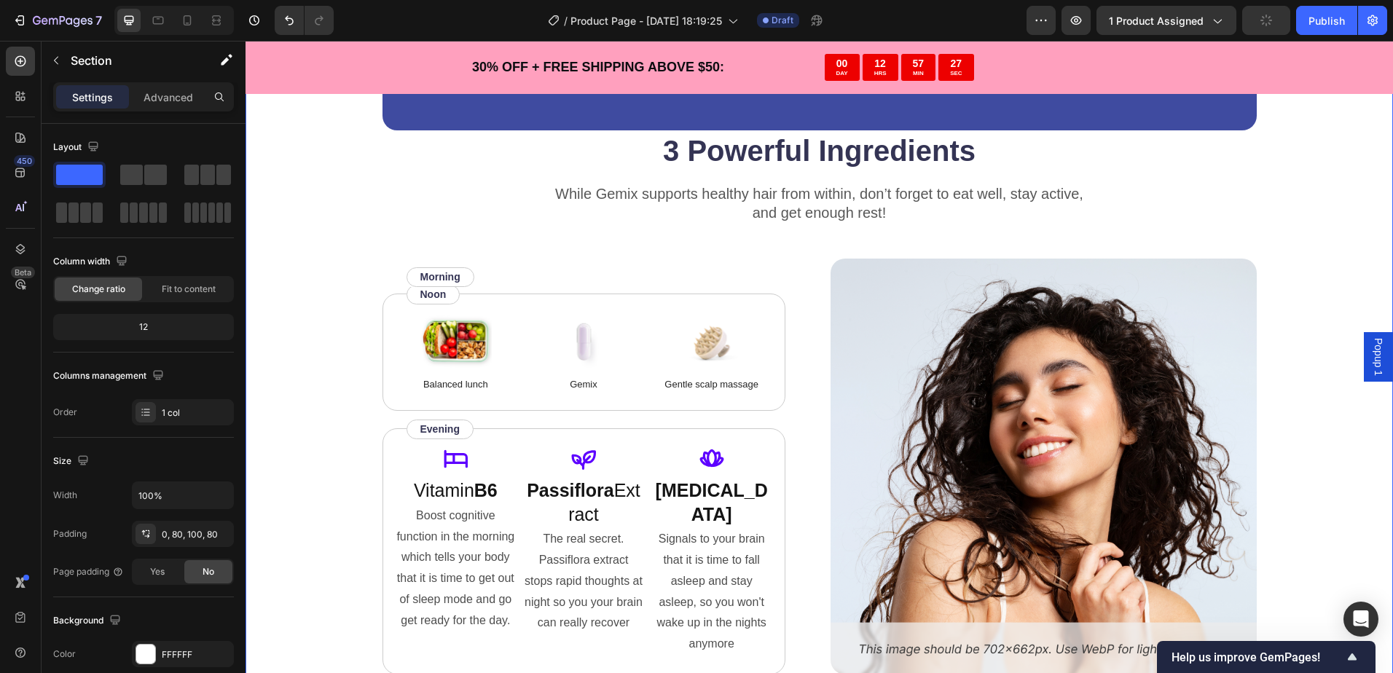
click at [1329, 165] on div "“Based on ingredients, Gemix offers a well-rounded approach to hair health and …" at bounding box center [818, 369] width 1147 height 889
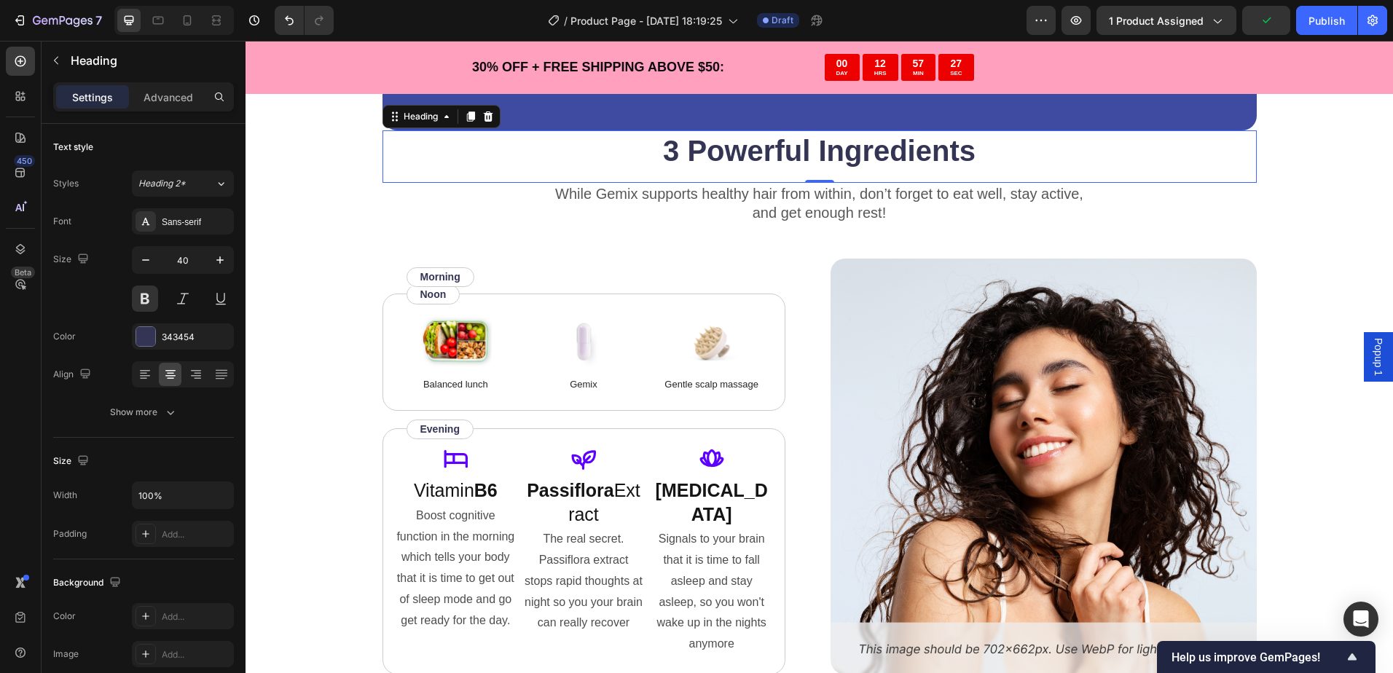
click at [444, 146] on p "3 Powerful Ingredients" at bounding box center [819, 151] width 871 height 38
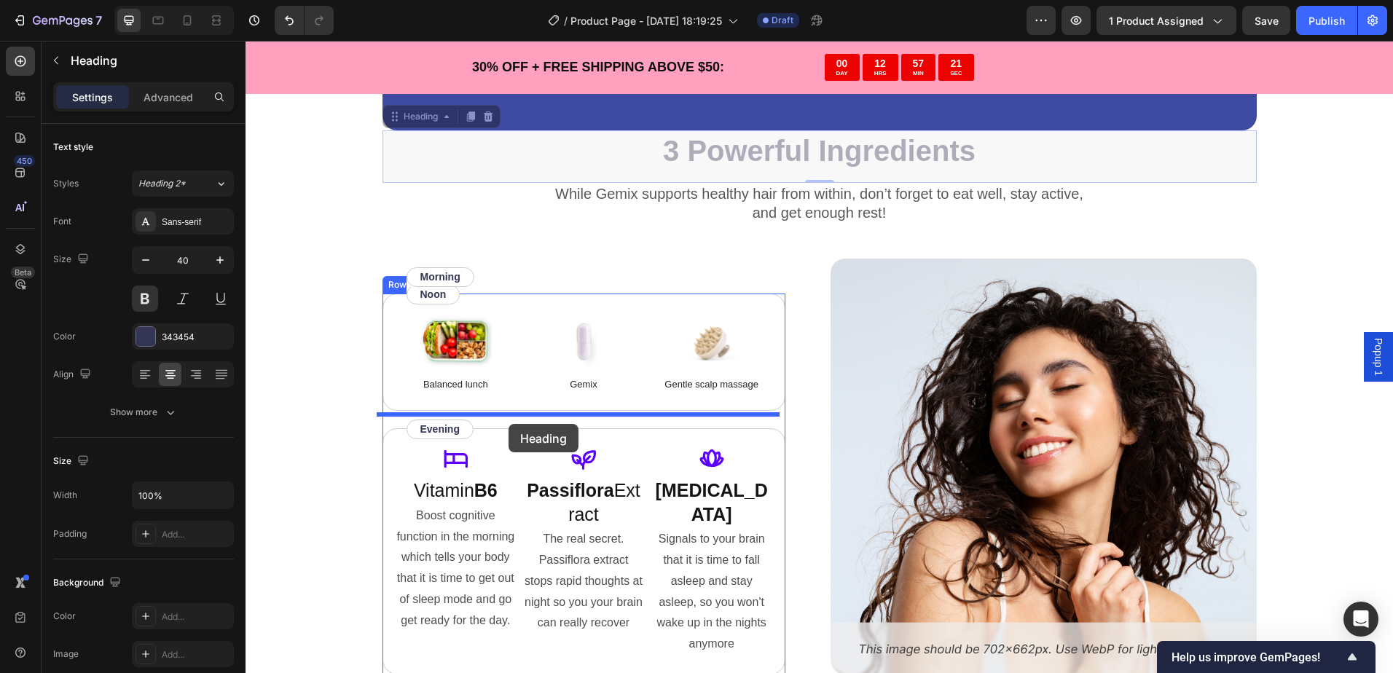
drag, startPoint x: 489, startPoint y: 181, endPoint x: 508, endPoint y: 424, distance: 243.3
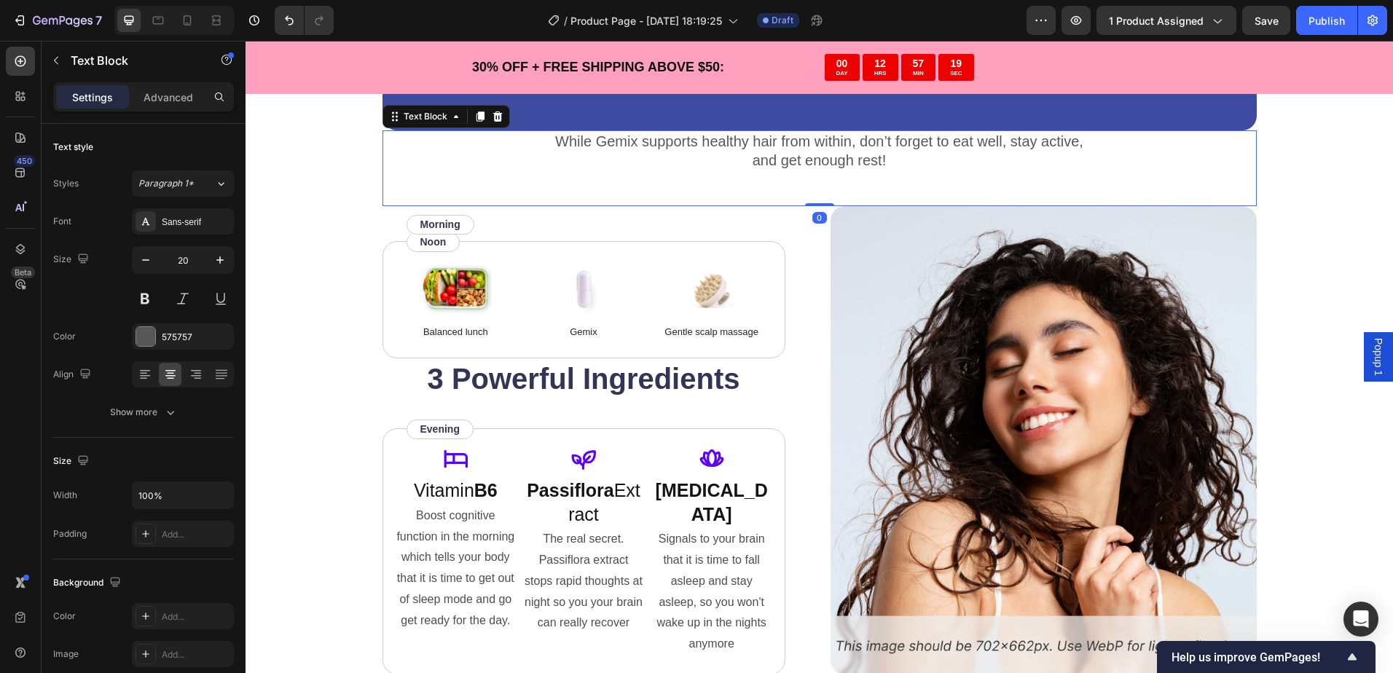
click at [661, 165] on p "While Gemix supports healthy hair from within, don’t forget to eat well, stay a…" at bounding box center [819, 151] width 871 height 38
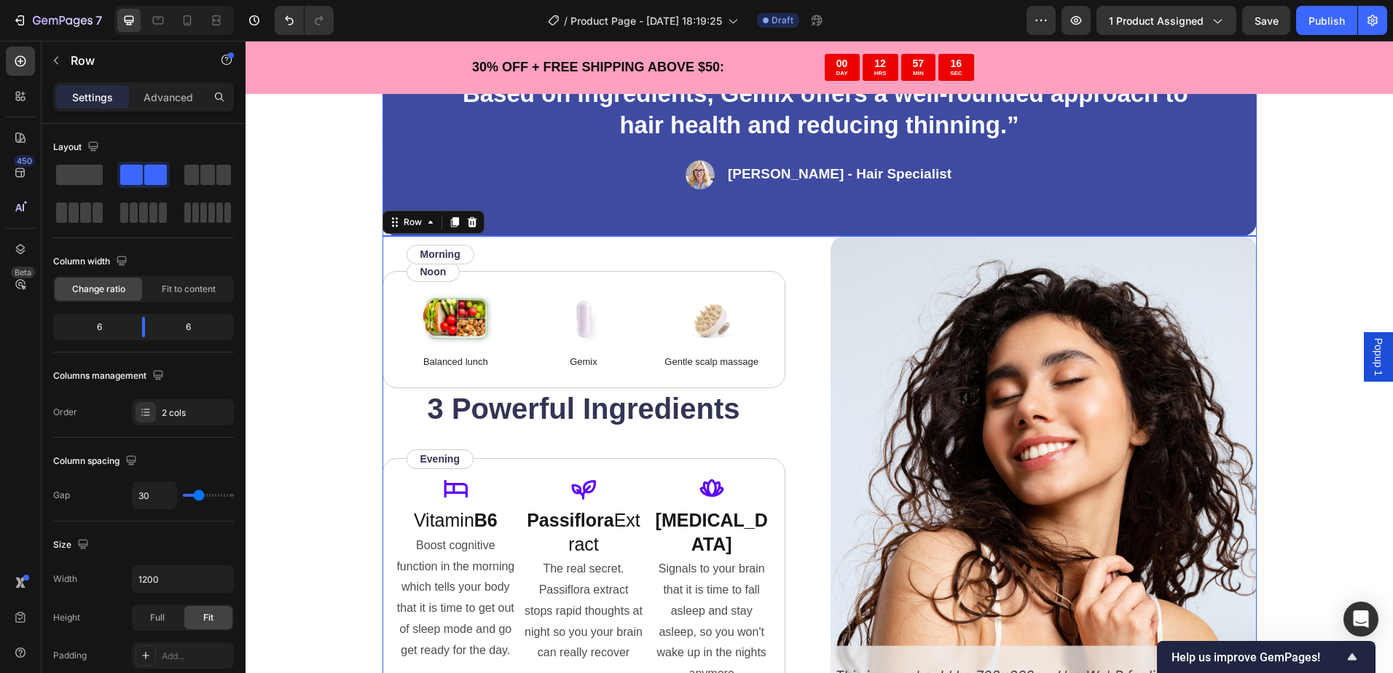
scroll to position [3041, 0]
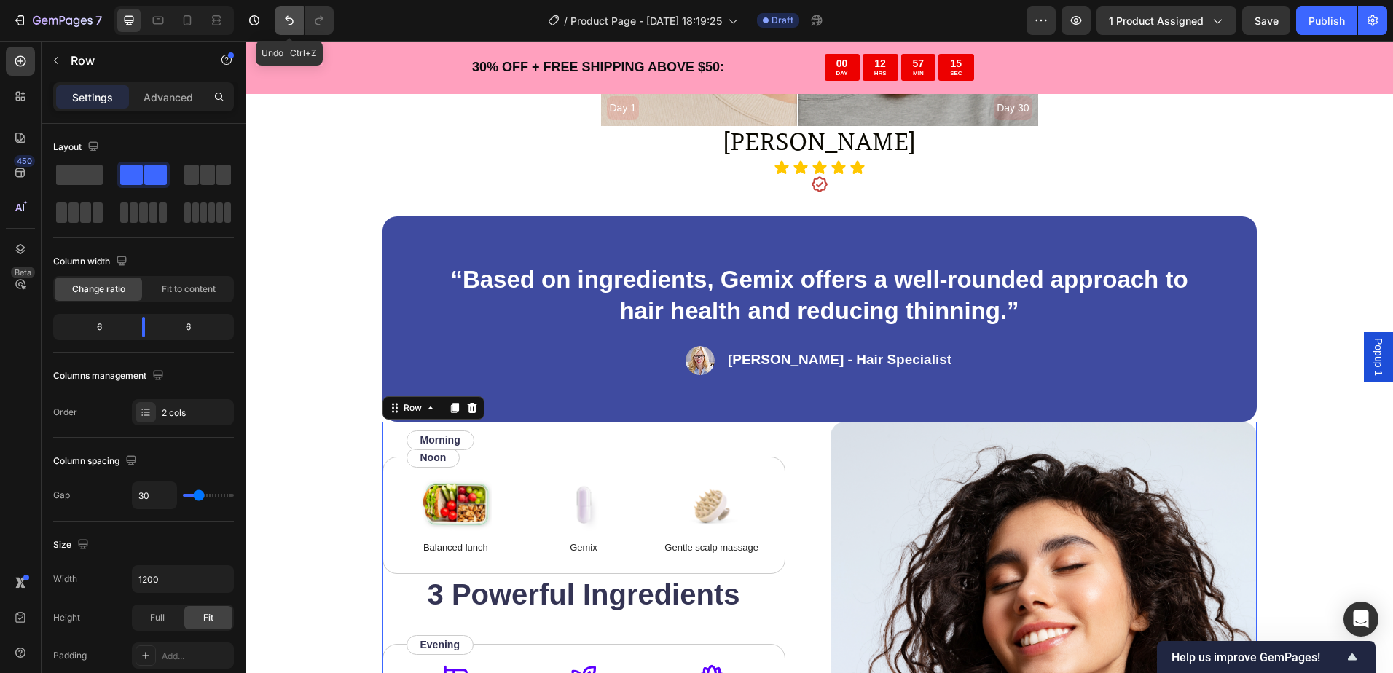
click at [282, 19] on icon "Undo/Redo" at bounding box center [289, 20] width 15 height 15
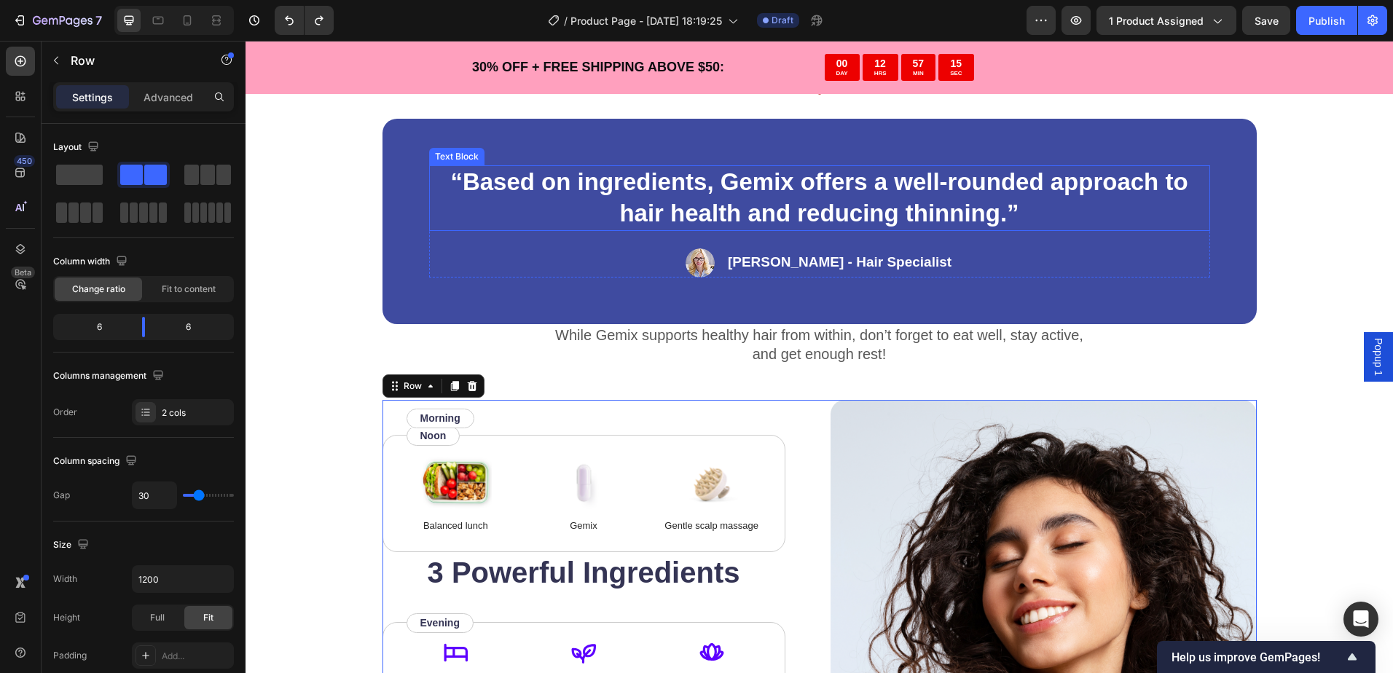
scroll to position [3332, 0]
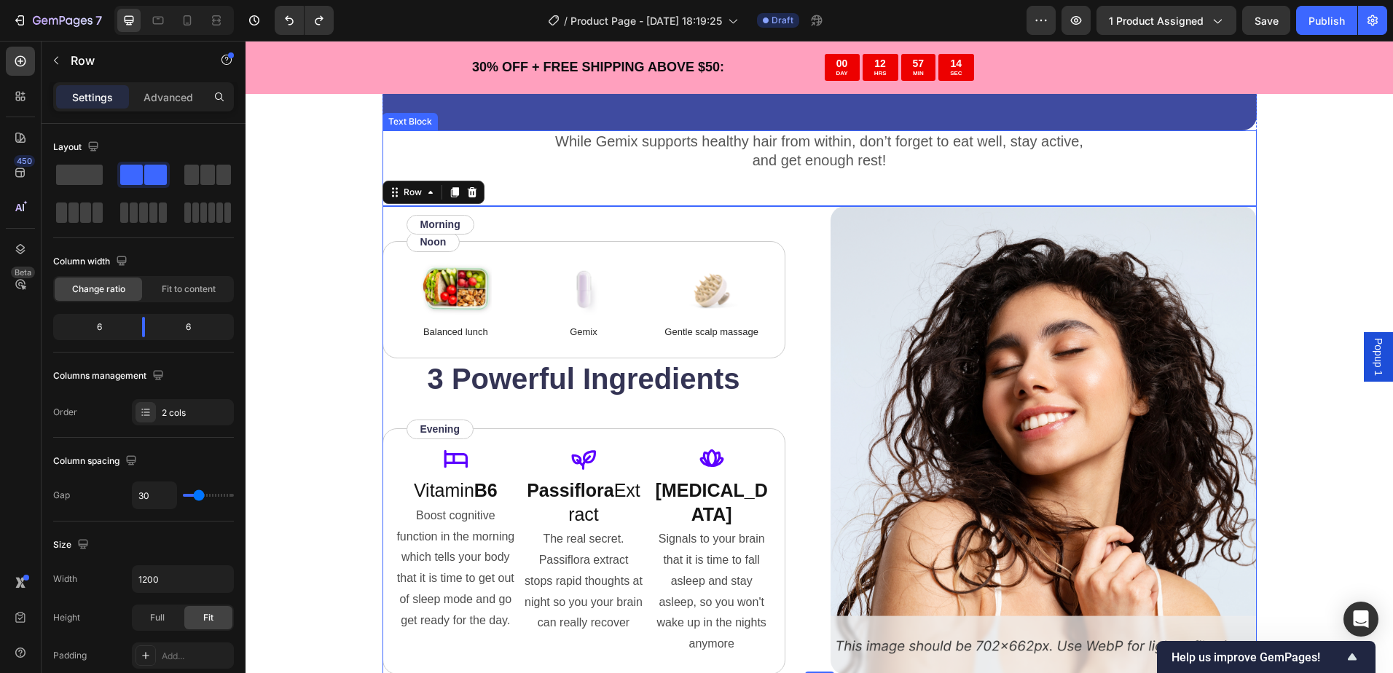
click at [395, 160] on p "While Gemix supports healthy hair from within, don’t forget to eat well, stay a…" at bounding box center [819, 151] width 871 height 38
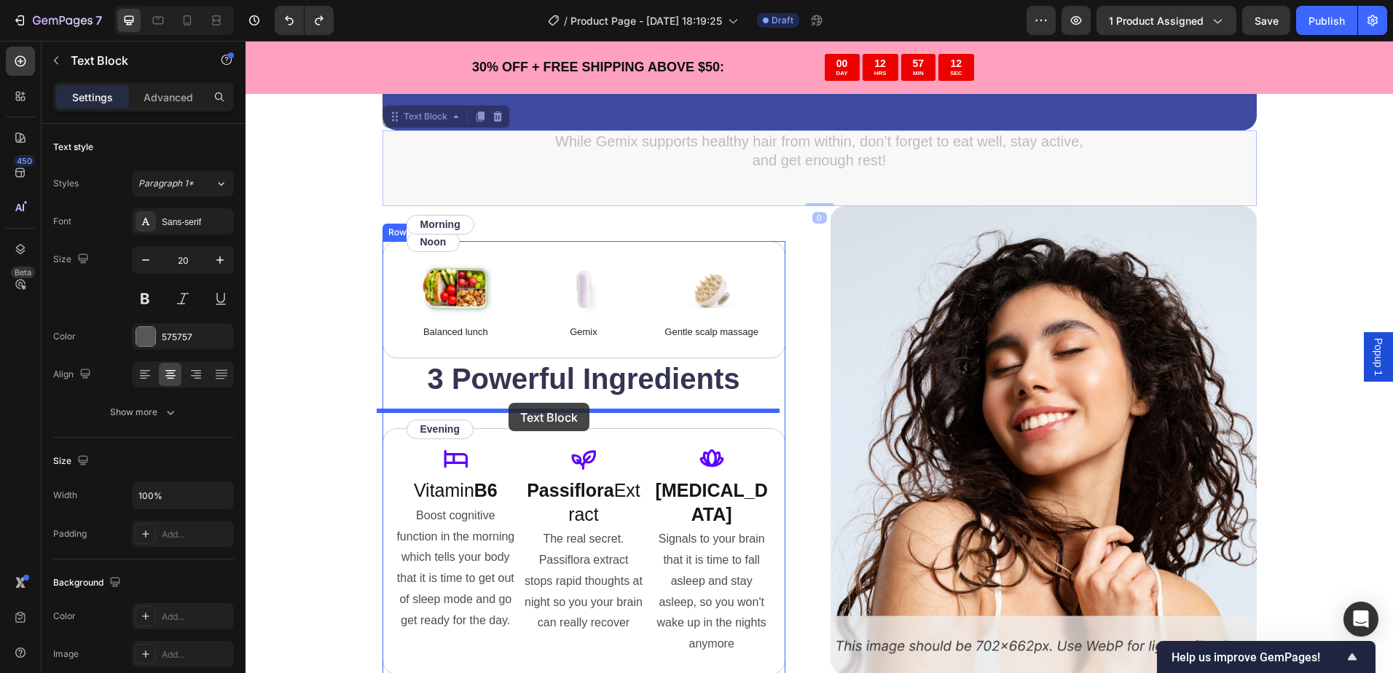
drag, startPoint x: 382, startPoint y: 158, endPoint x: 508, endPoint y: 403, distance: 275.3
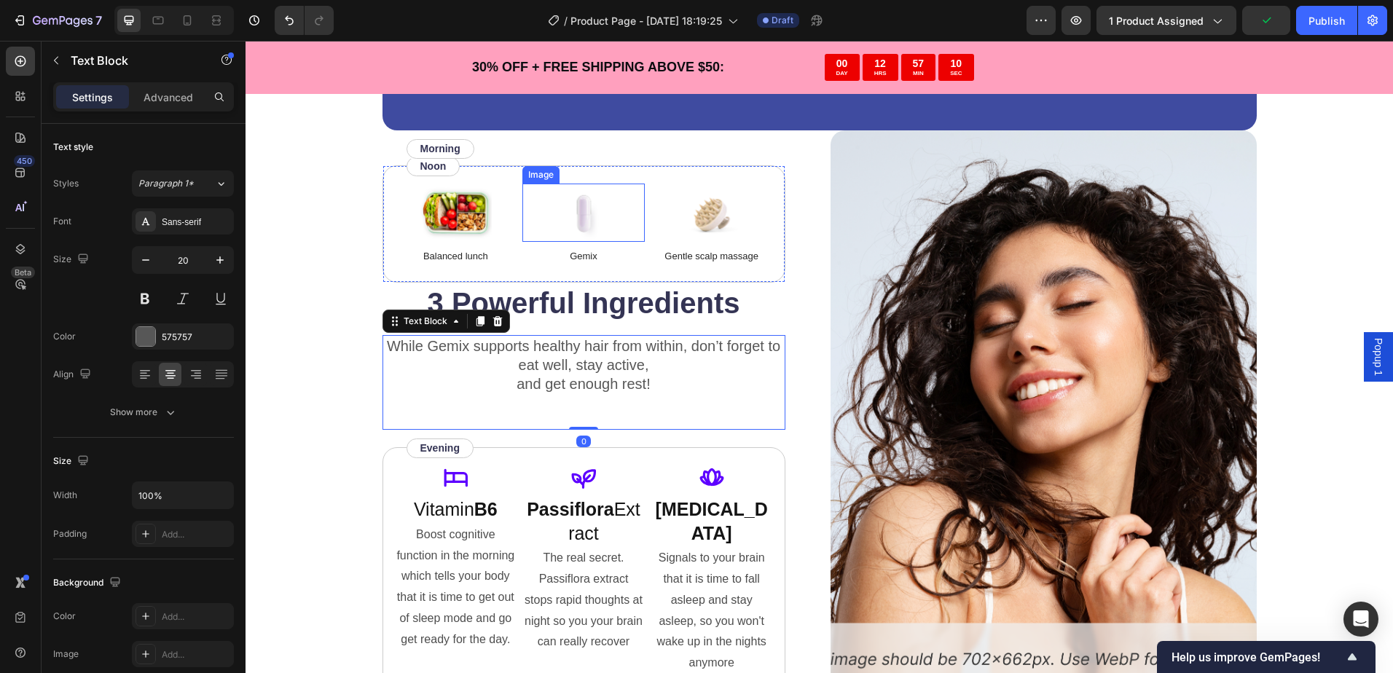
click at [570, 175] on div "Image Balanced lunch Text Block Image Gemix Text Block Image Gentle scalp massa…" at bounding box center [583, 224] width 403 height 118
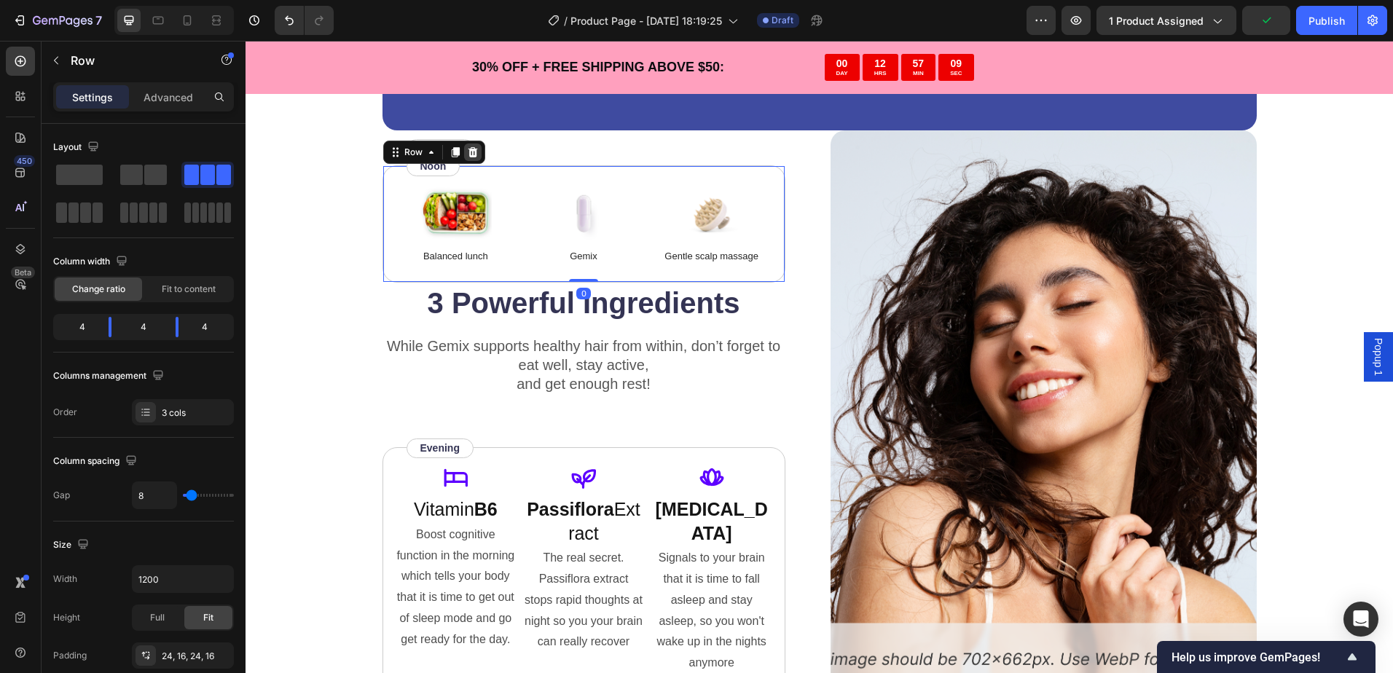
click at [468, 151] on icon at bounding box center [472, 152] width 9 height 10
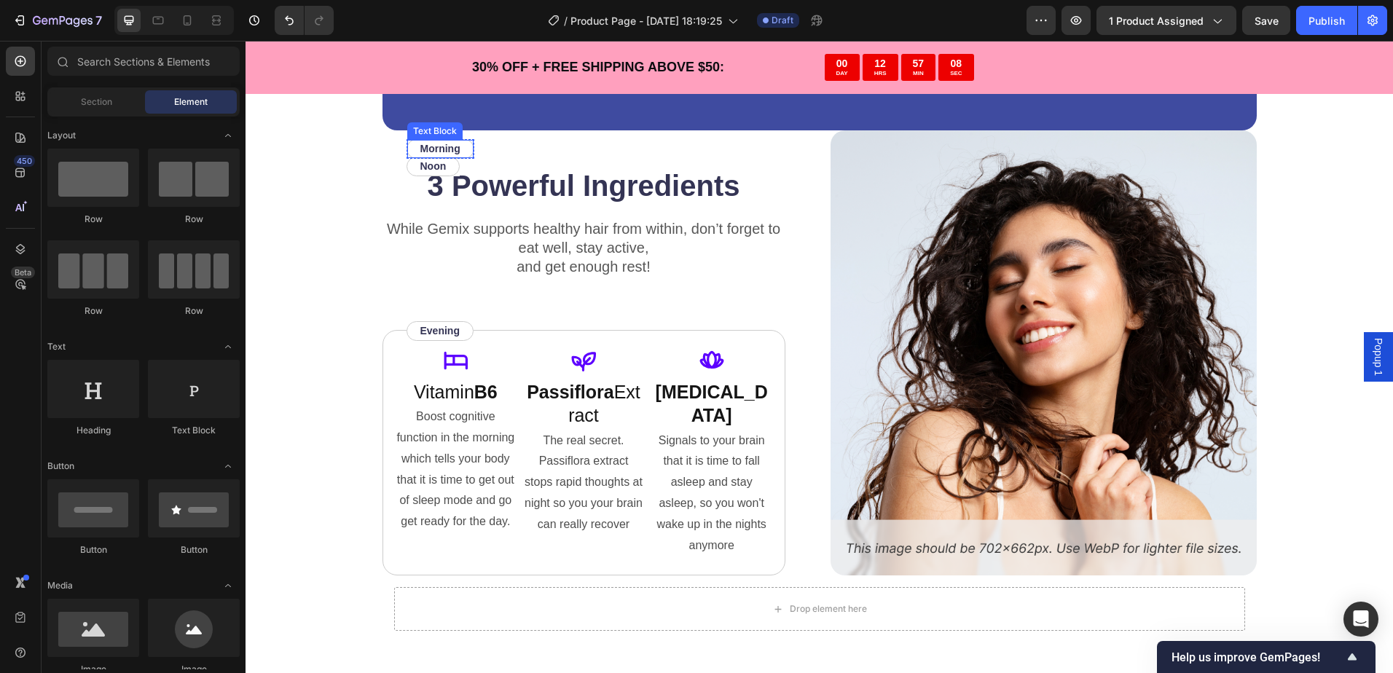
click at [451, 149] on p "Morning" at bounding box center [440, 148] width 40 height 15
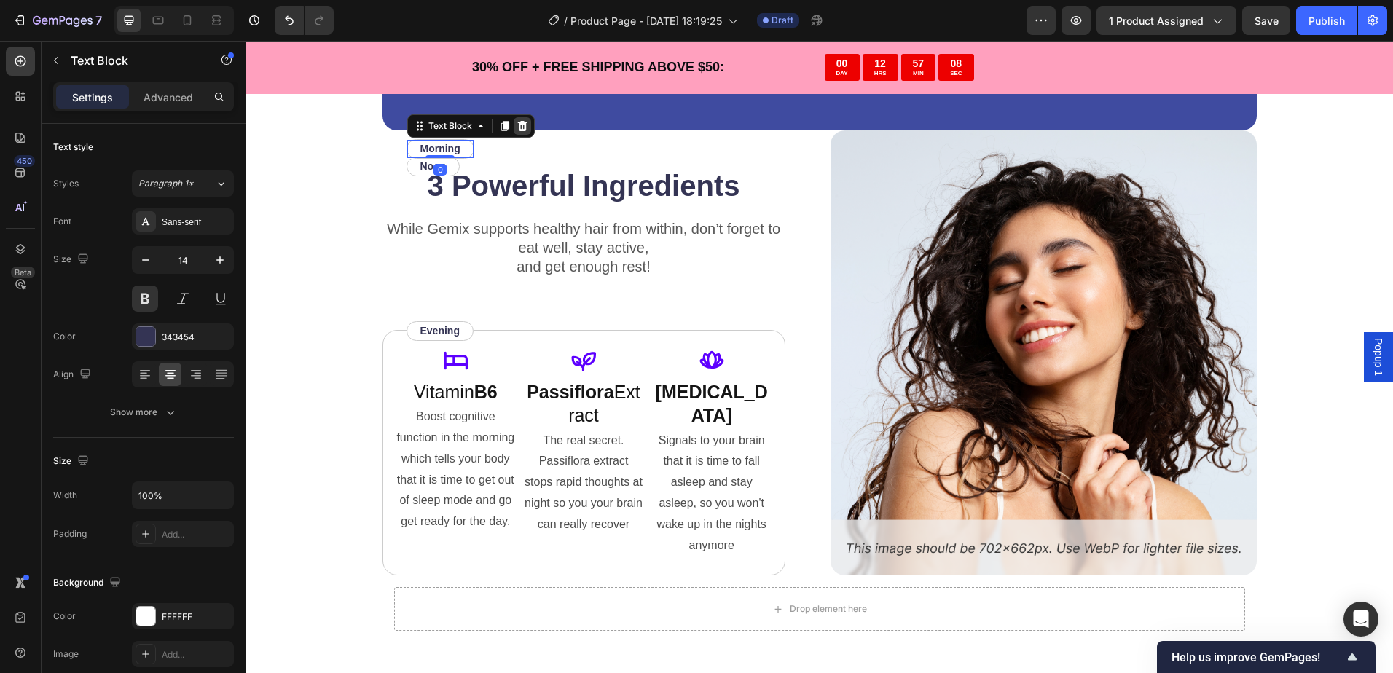
click at [519, 127] on icon at bounding box center [521, 126] width 9 height 10
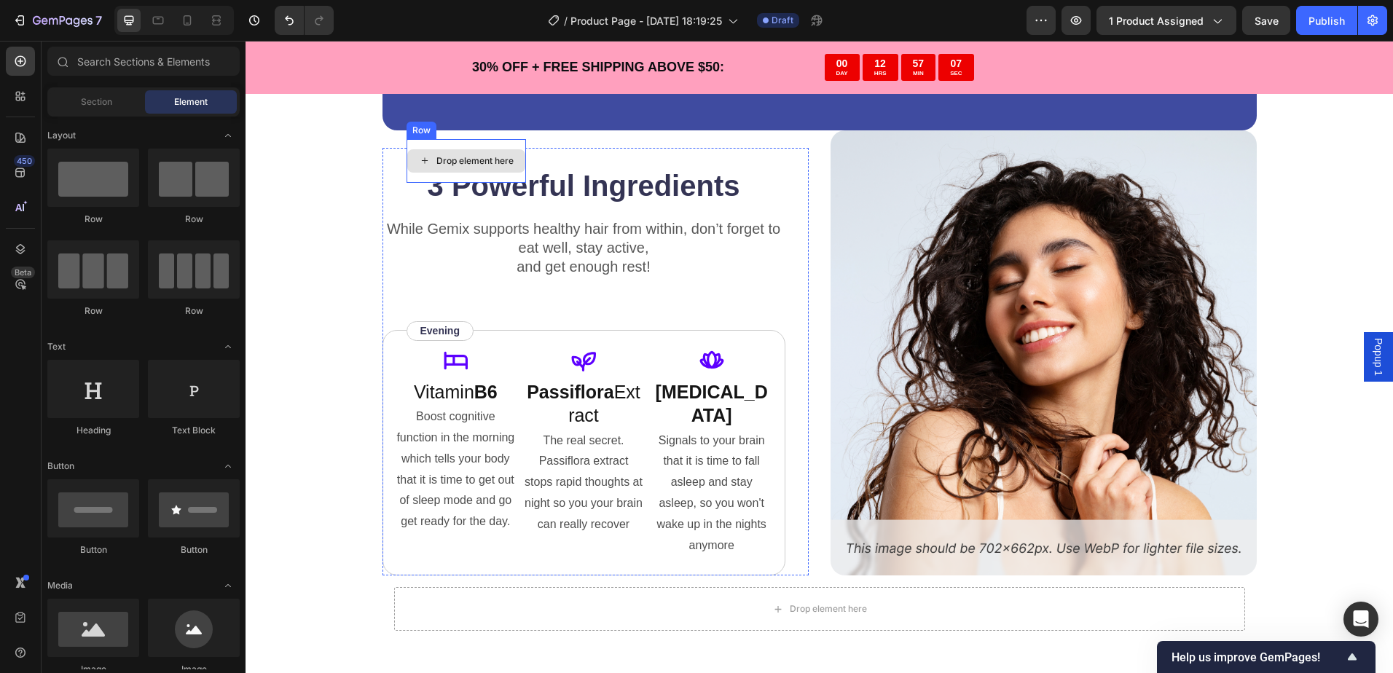
click at [473, 152] on div "Drop element here" at bounding box center [466, 160] width 118 height 23
click at [473, 162] on div "Drop element here" at bounding box center [474, 161] width 77 height 12
drag, startPoint x: 467, startPoint y: 159, endPoint x: 449, endPoint y: 159, distance: 18.2
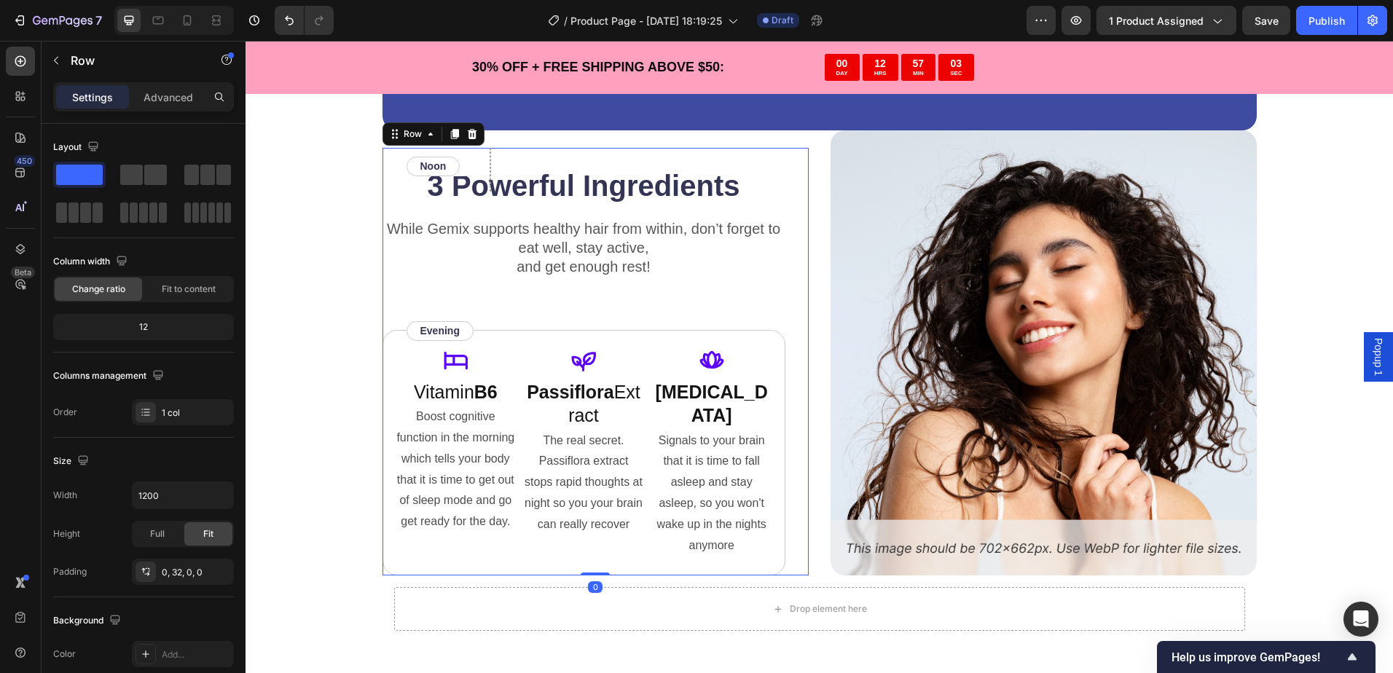
drag, startPoint x: 493, startPoint y: 163, endPoint x: 479, endPoint y: 164, distance: 14.6
click at [489, 164] on div "3 Powerful Ingredients Heading While Gemix supports healthy hair from within, d…" at bounding box center [583, 362] width 403 height 428
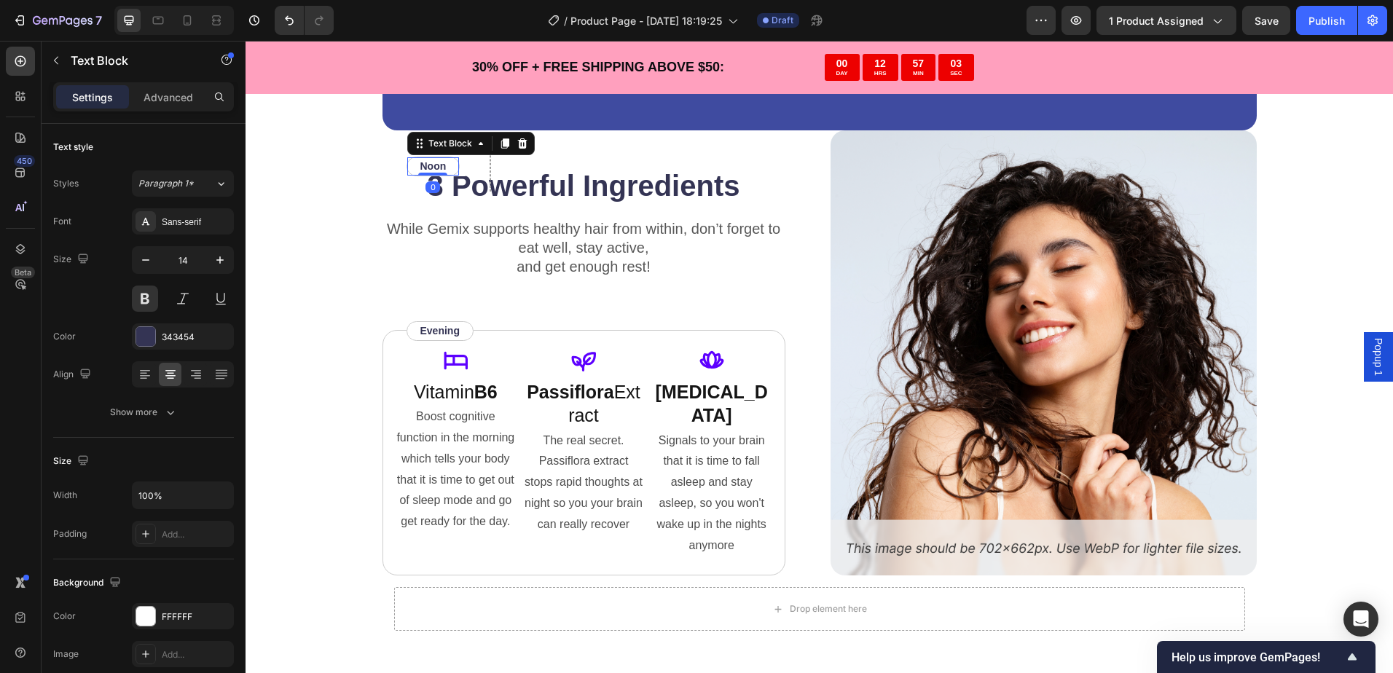
click at [440, 163] on p "Noon" at bounding box center [433, 166] width 26 height 15
click at [517, 142] on icon at bounding box center [522, 144] width 12 height 12
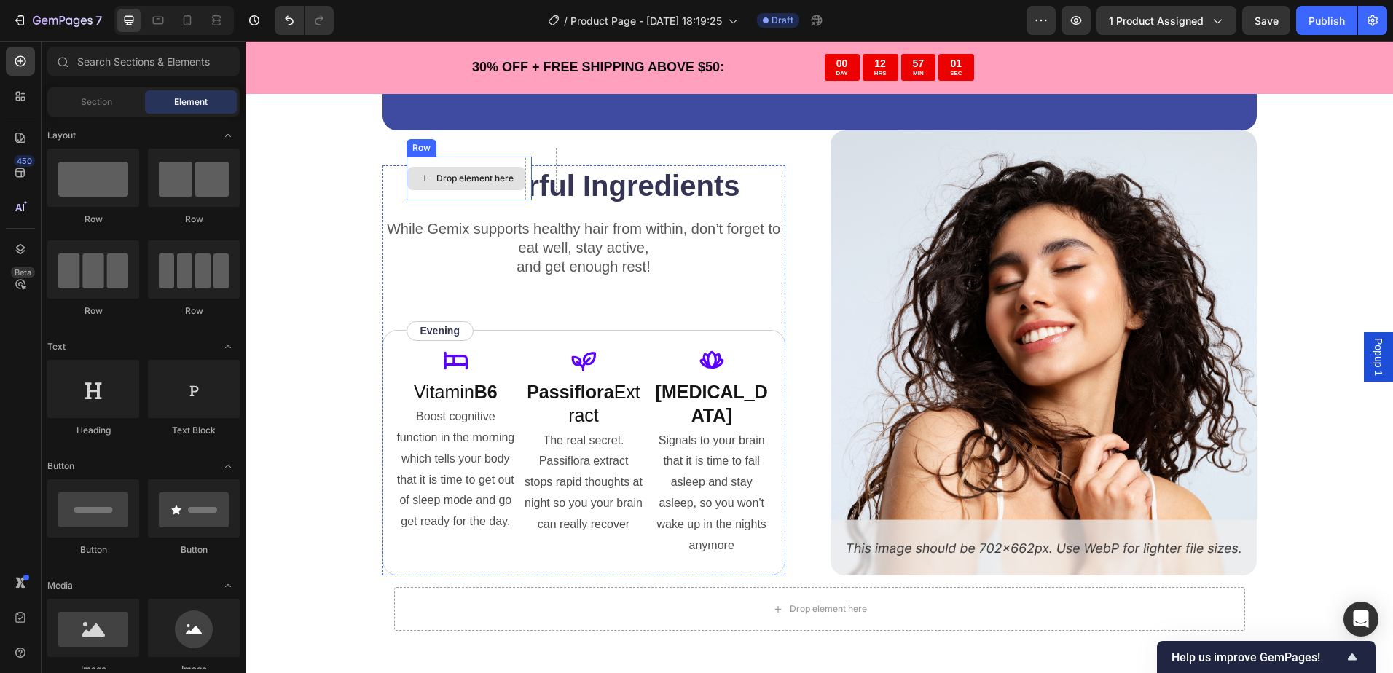
click at [489, 169] on div "Drop element here" at bounding box center [466, 178] width 118 height 23
click at [455, 176] on div "Drop element here" at bounding box center [474, 179] width 77 height 12
drag, startPoint x: 461, startPoint y: 175, endPoint x: 178, endPoint y: 194, distance: 283.3
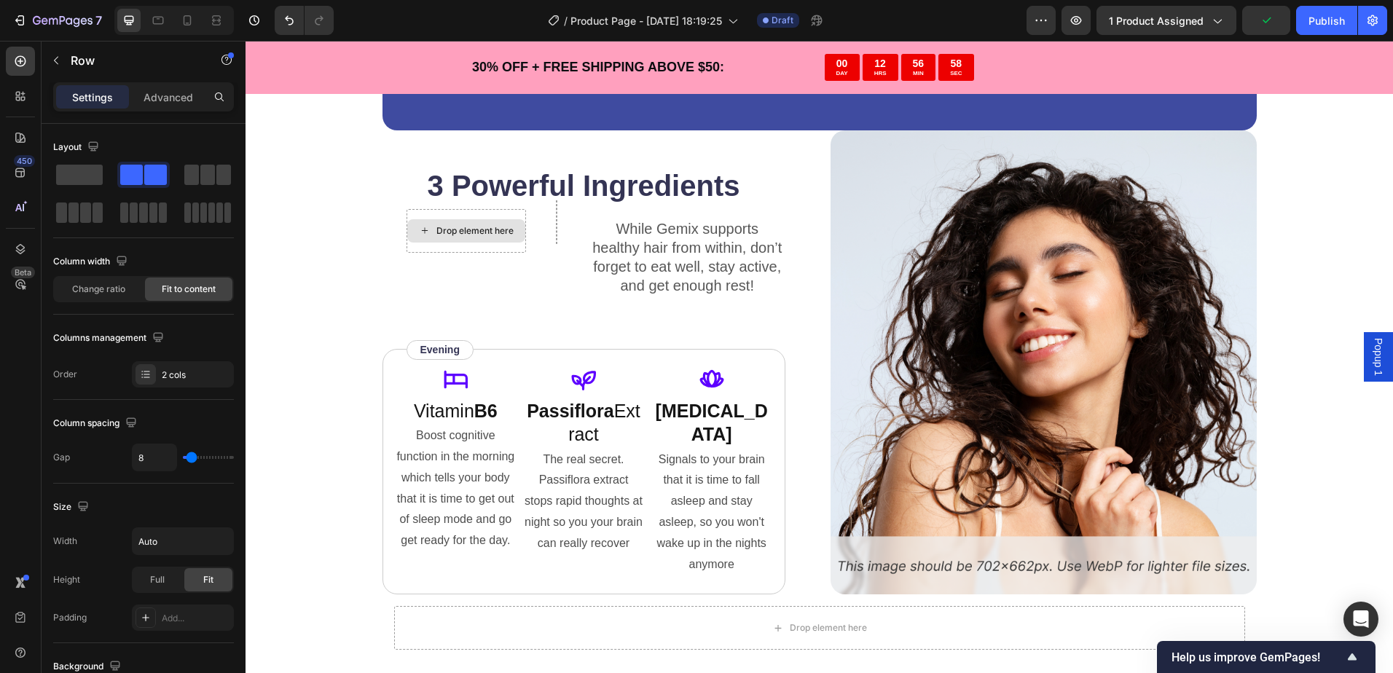
click at [484, 236] on div "Drop element here" at bounding box center [474, 231] width 77 height 12
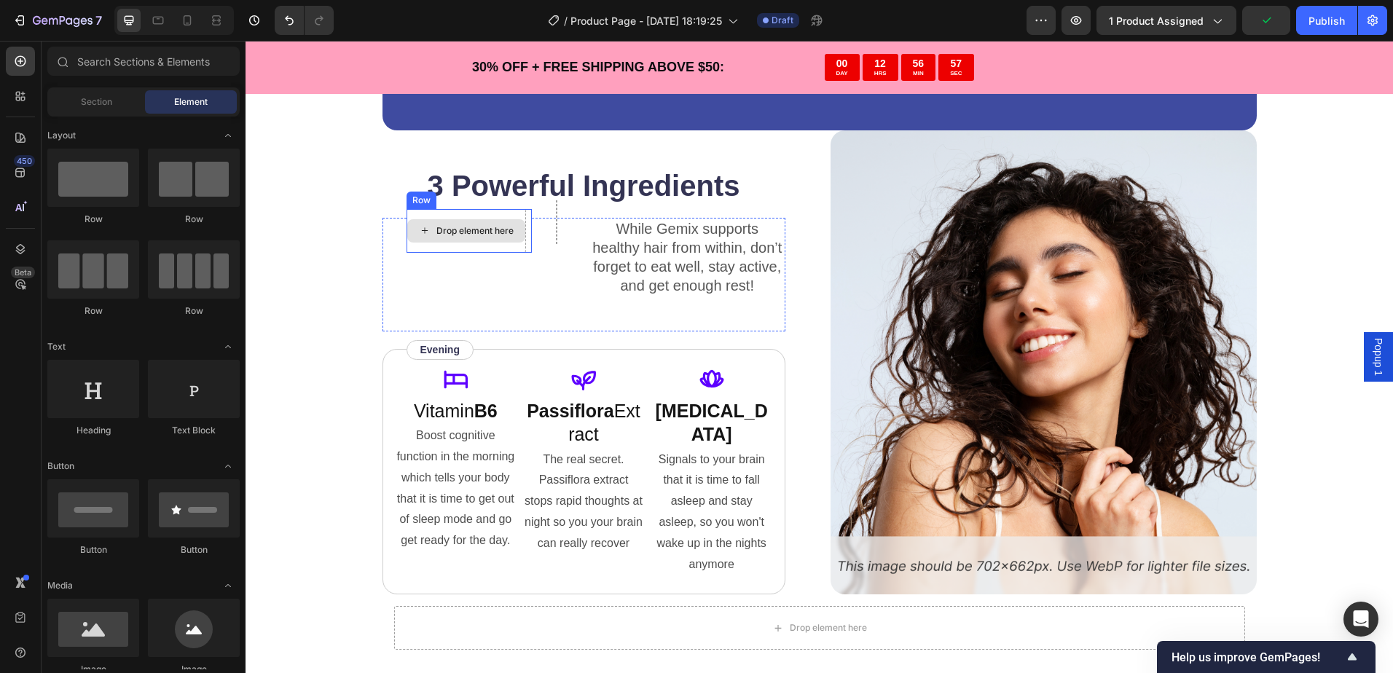
click at [465, 226] on div "Drop element here" at bounding box center [474, 231] width 77 height 12
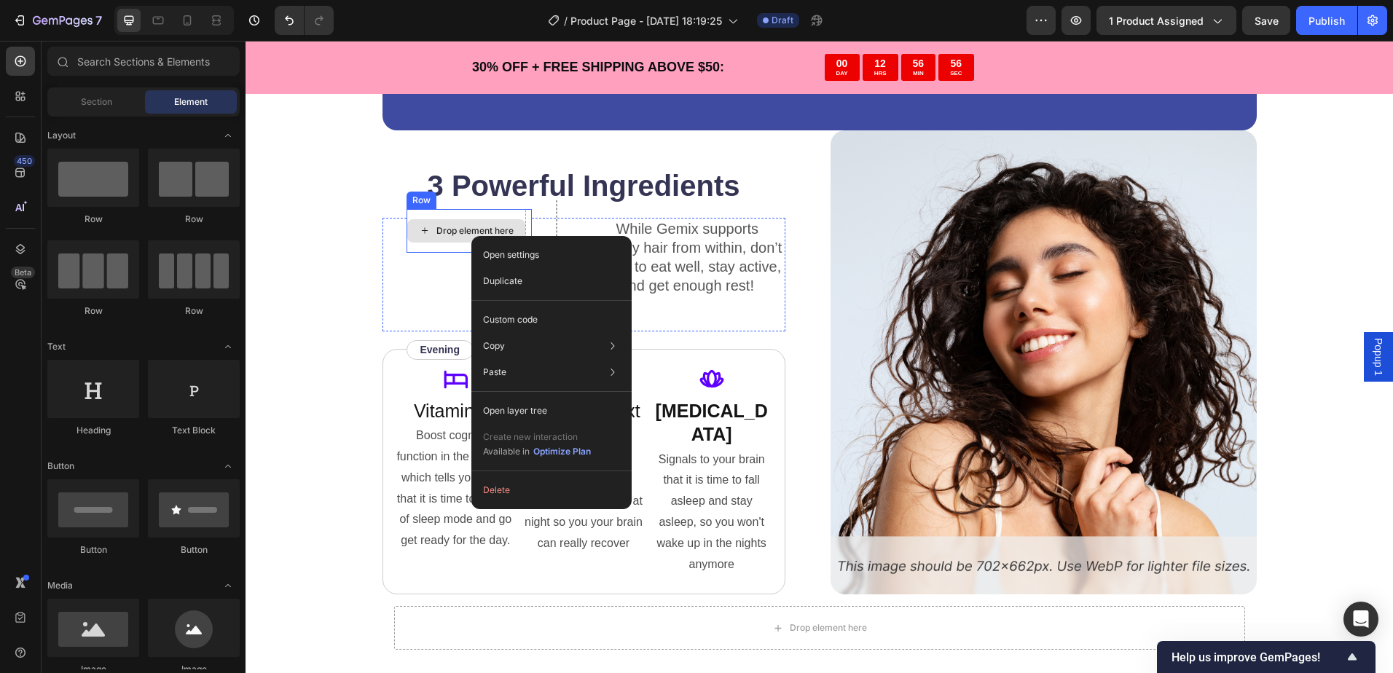
click at [449, 237] on div "Drop element here" at bounding box center [466, 230] width 118 height 23
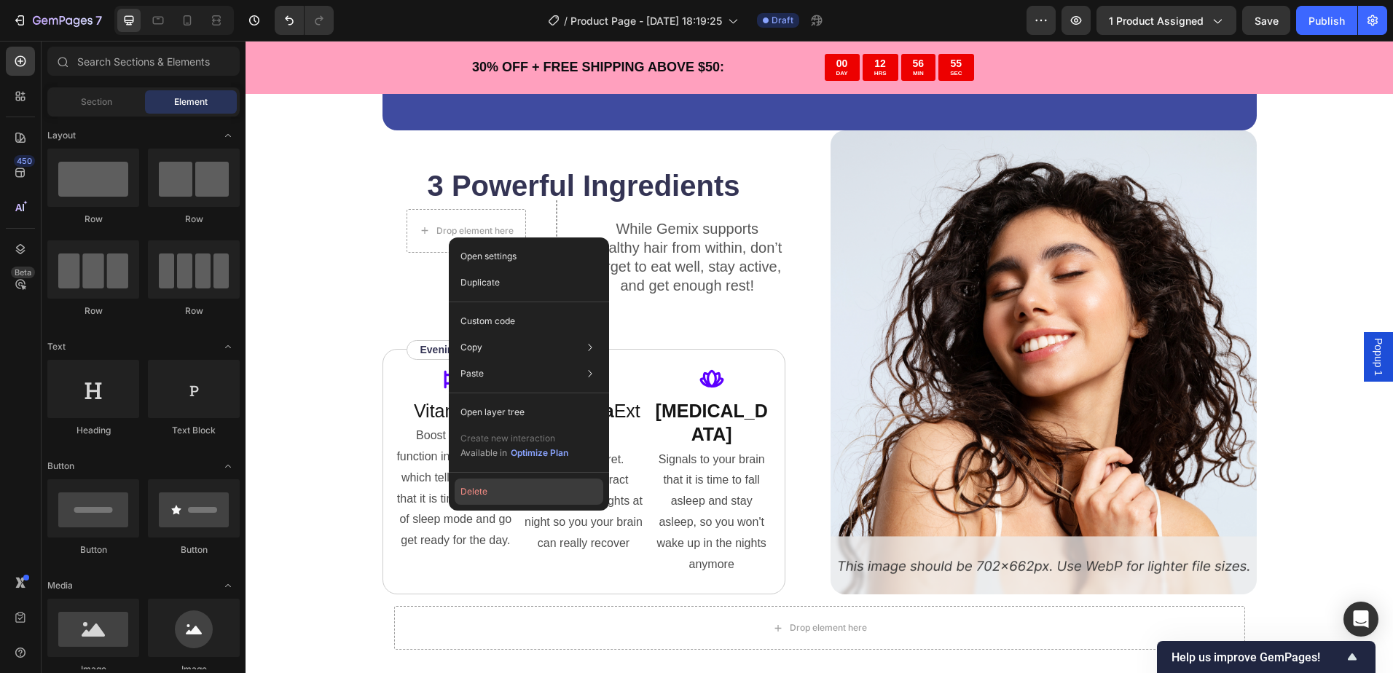
click at [511, 487] on button "Delete" at bounding box center [528, 492] width 149 height 26
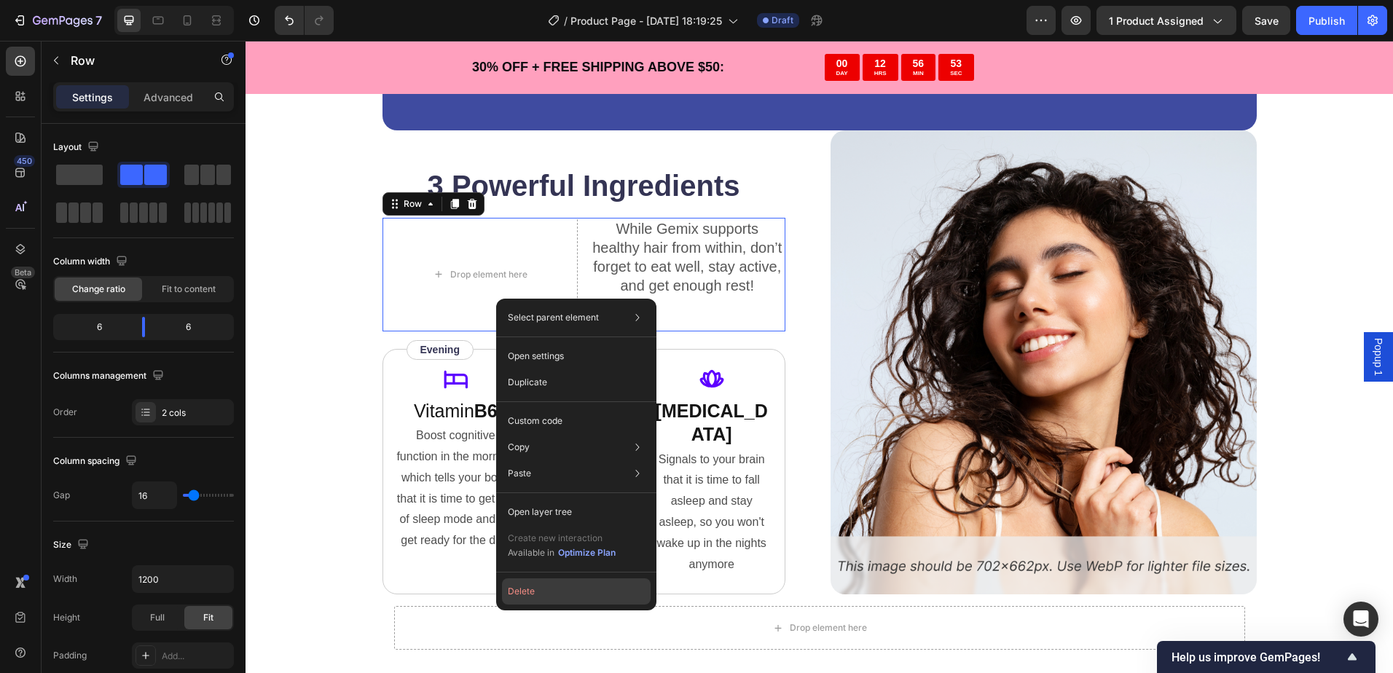
drag, startPoint x: 540, startPoint y: 585, endPoint x: 298, endPoint y: 542, distance: 246.3
click at [541, 585] on button "Delete" at bounding box center [576, 591] width 149 height 26
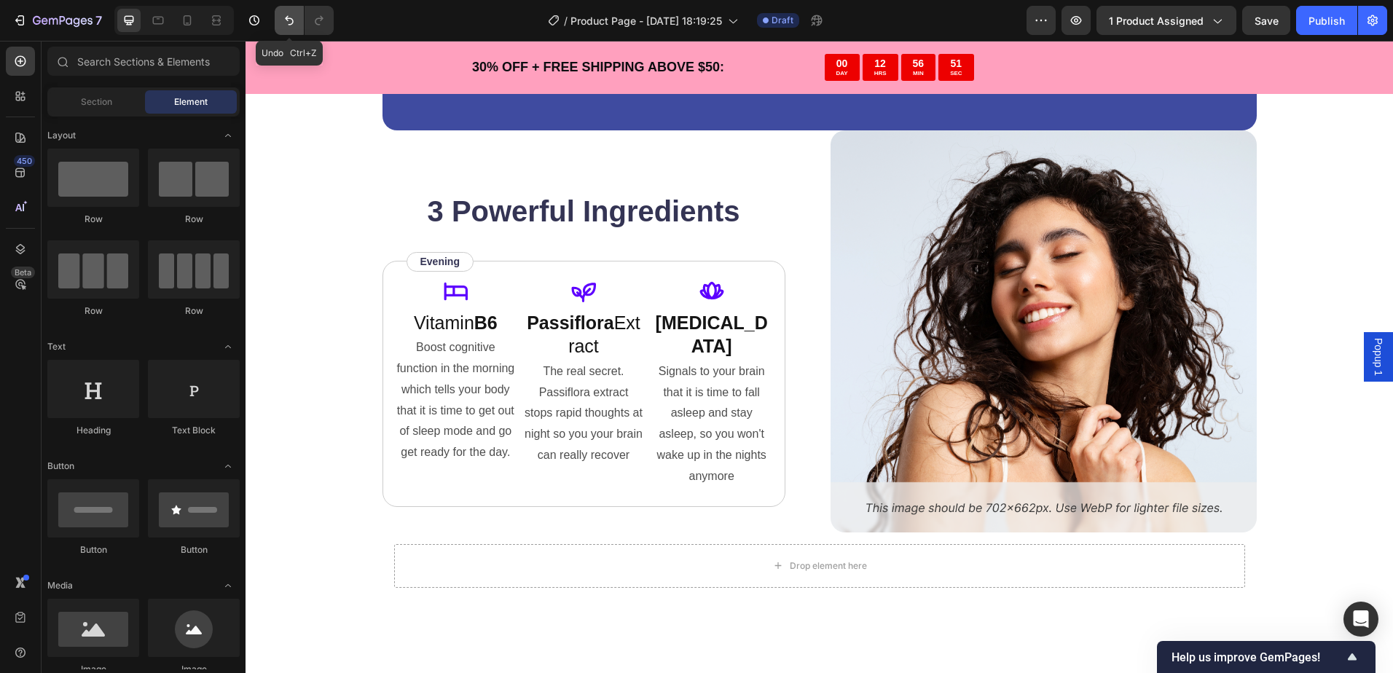
click at [291, 23] on icon "Undo/Redo" at bounding box center [289, 20] width 15 height 15
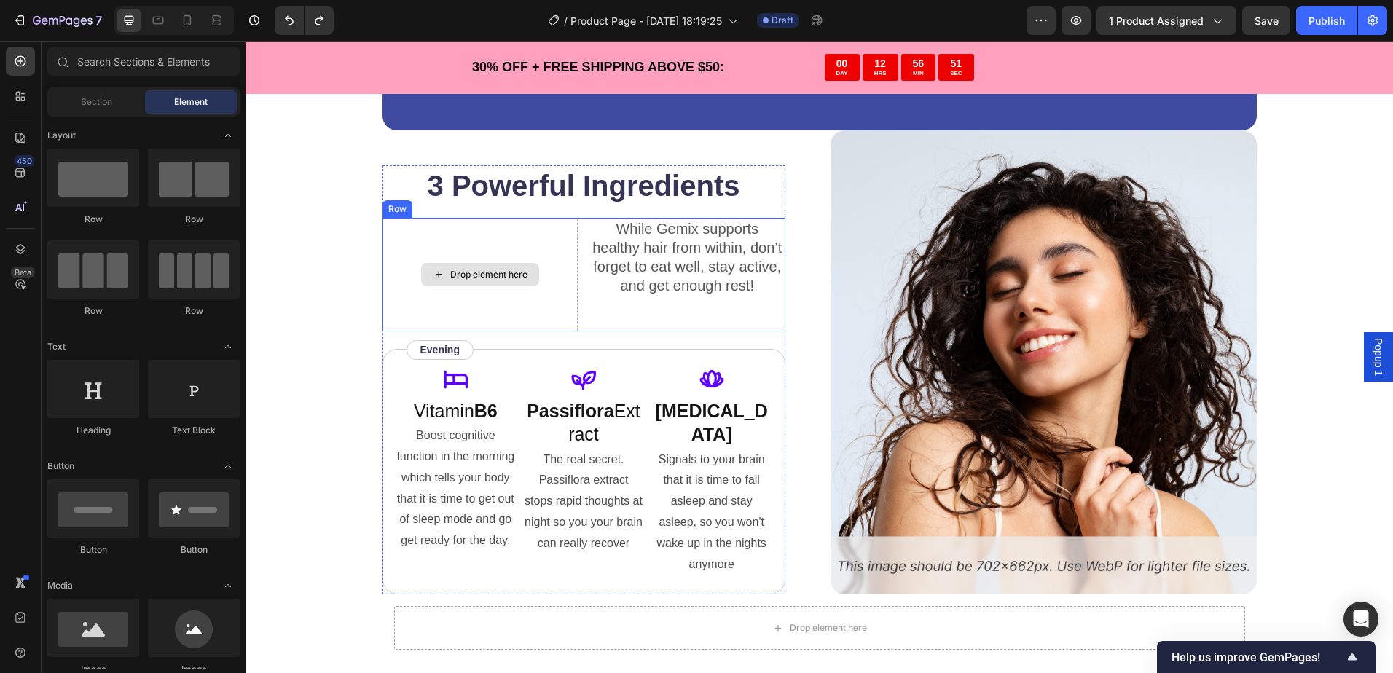
click at [561, 267] on div "Drop element here" at bounding box center [480, 275] width 196 height 114
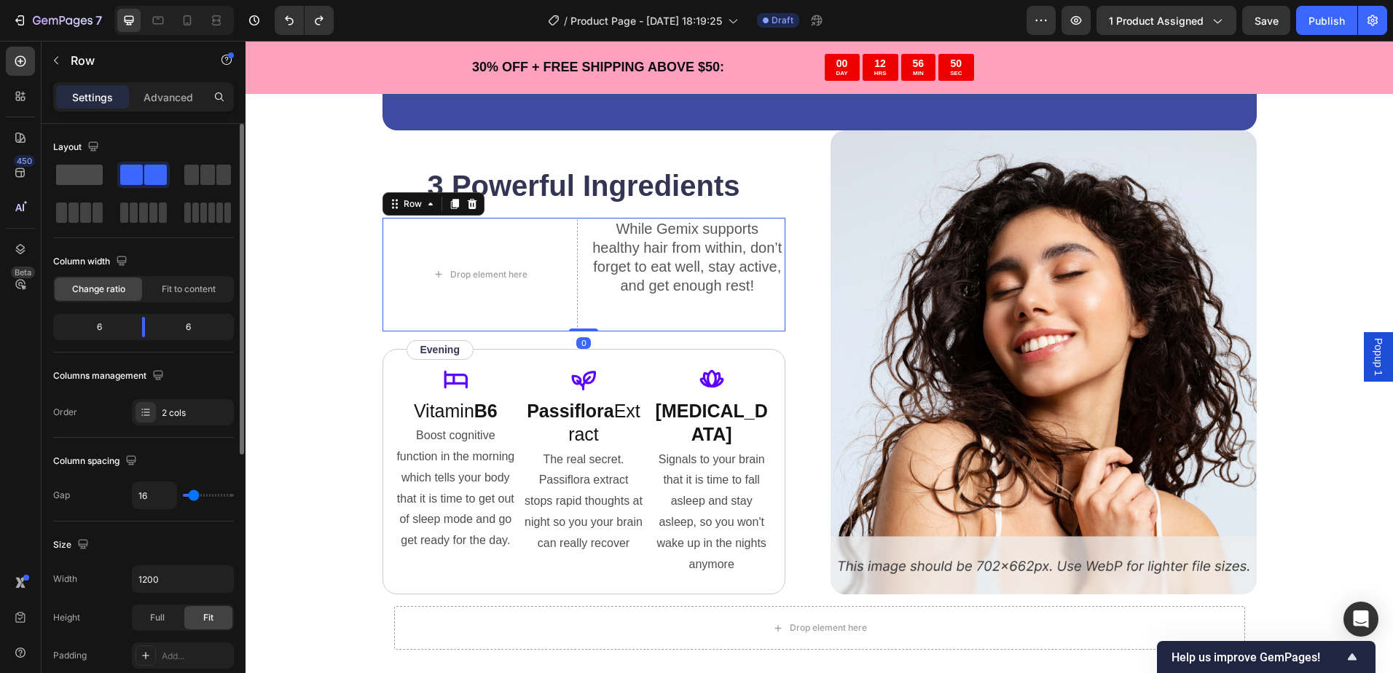
click at [63, 171] on span at bounding box center [79, 175] width 47 height 20
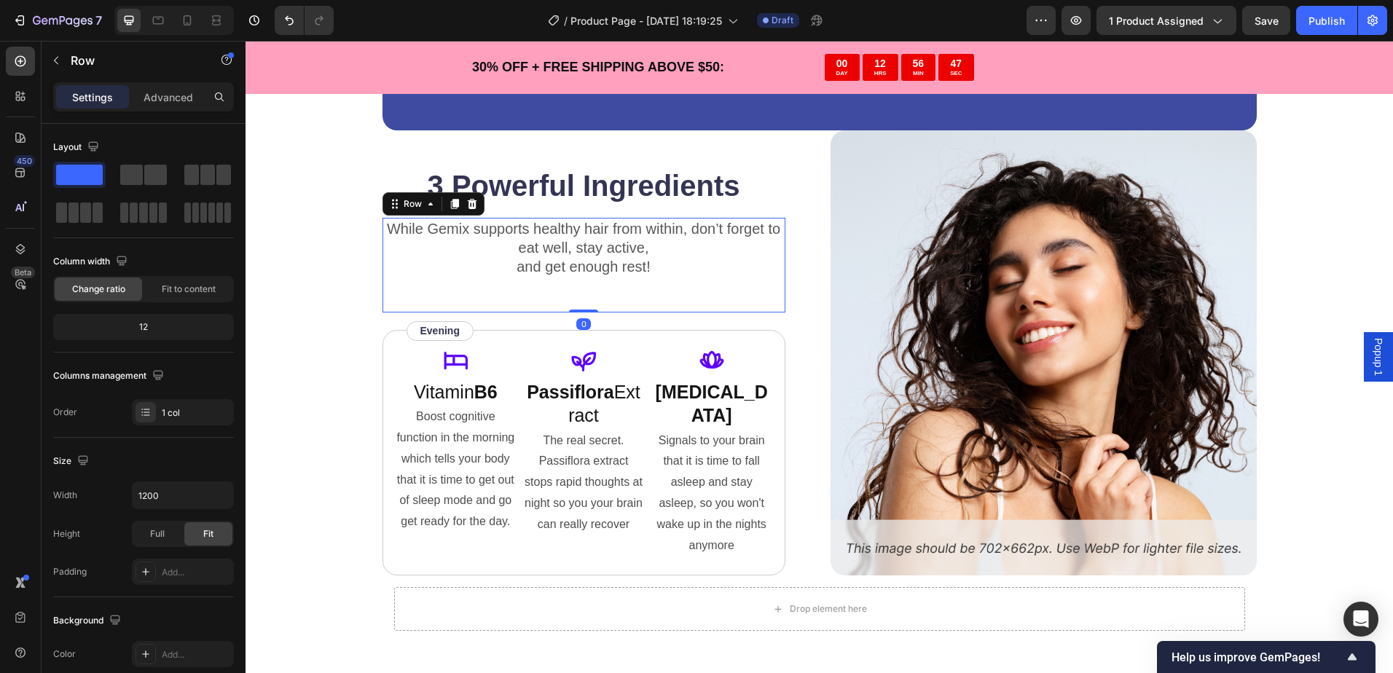
drag, startPoint x: 578, startPoint y: 310, endPoint x: 585, endPoint y: 271, distance: 39.3
click at [585, 271] on div "While Gemix supports healthy hair from within, don’t forget to eat well, stay a…" at bounding box center [583, 265] width 403 height 95
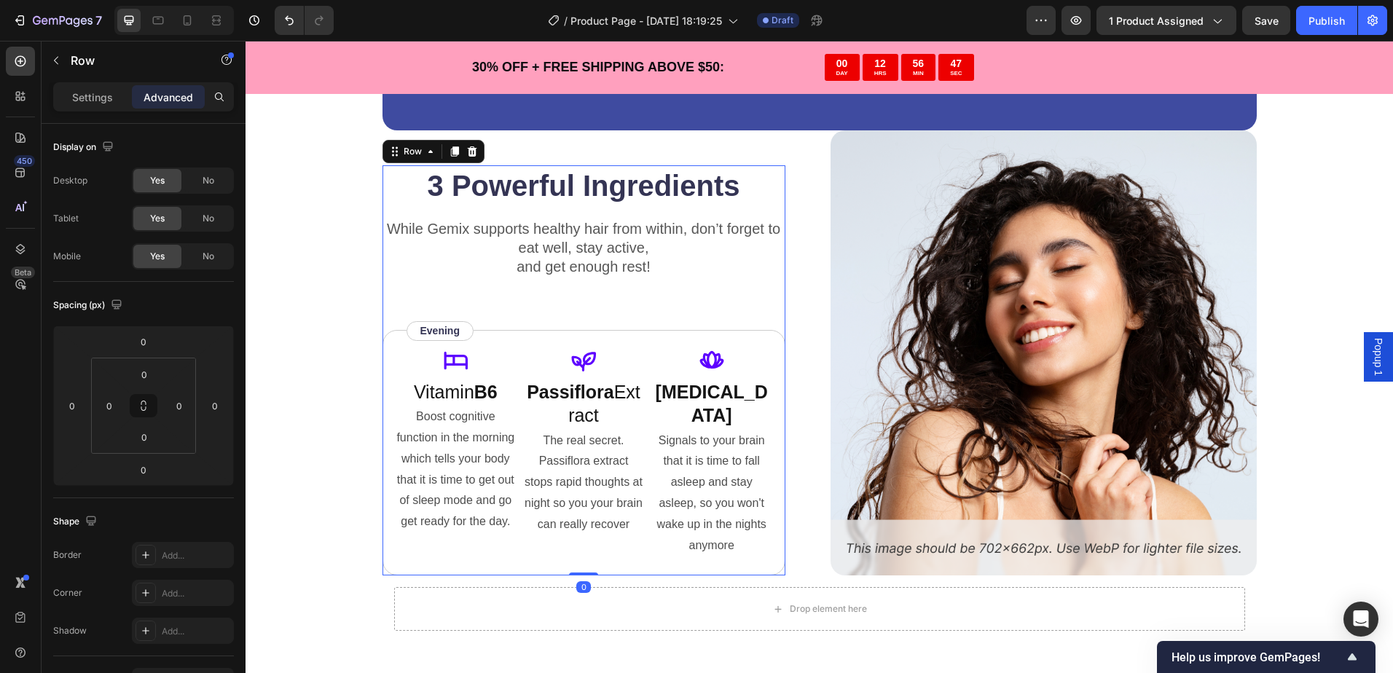
click at [607, 321] on div "3 Powerful Ingredients Heading While Gemix supports healthy hair from within, d…" at bounding box center [583, 370] width 403 height 411
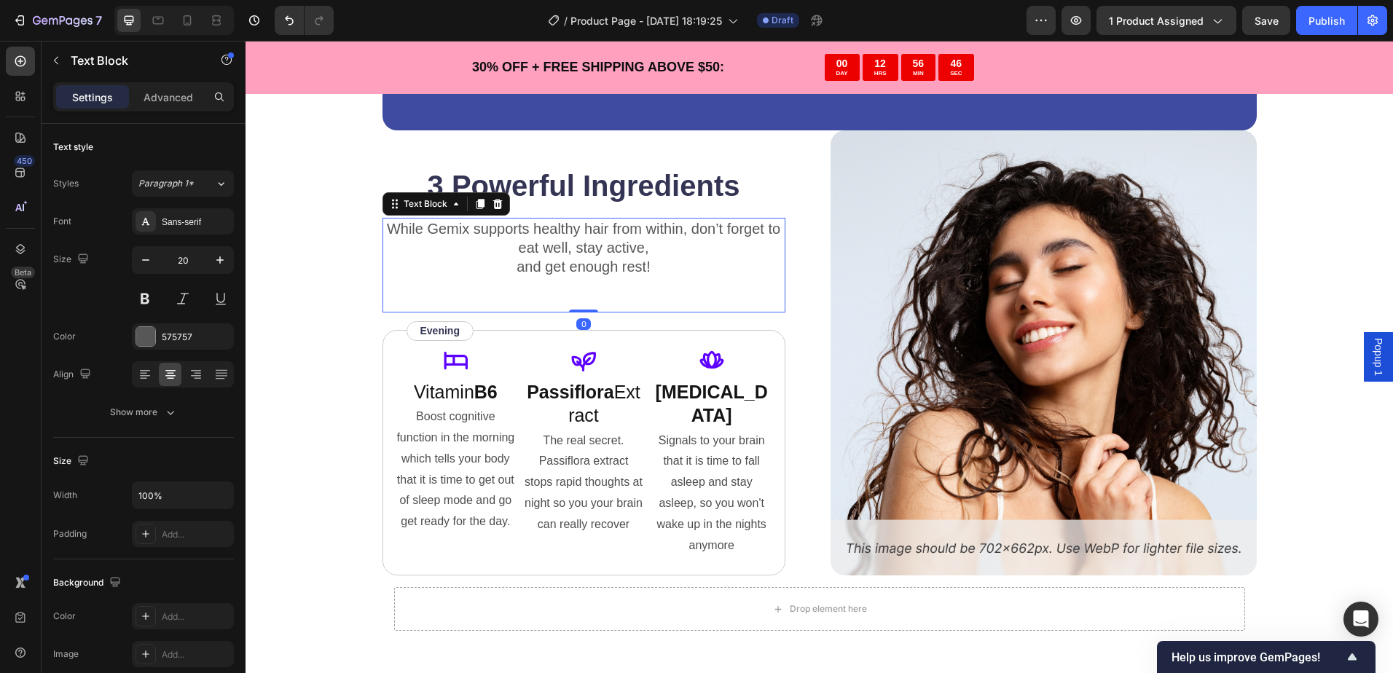
click at [602, 264] on p "While Gemix supports healthy hair from within, don’t forget to eat well, stay a…" at bounding box center [584, 247] width 400 height 57
click at [567, 259] on p "While Gemix supports healthy hair from within, don’t forget to eat well, stay a…" at bounding box center [584, 247] width 400 height 57
click at [626, 275] on p "While Gemix supports healthy hair from within, don’t forget to eat well, stay a…" at bounding box center [584, 247] width 400 height 57
click at [647, 253] on p "While Gemix supports healthy hair from within, don’t forget to eat well, stay a…" at bounding box center [584, 247] width 400 height 57
click at [589, 260] on p "While Gemix supports healthy hair from within, don’t forget to eat well, stay a…" at bounding box center [584, 247] width 400 height 57
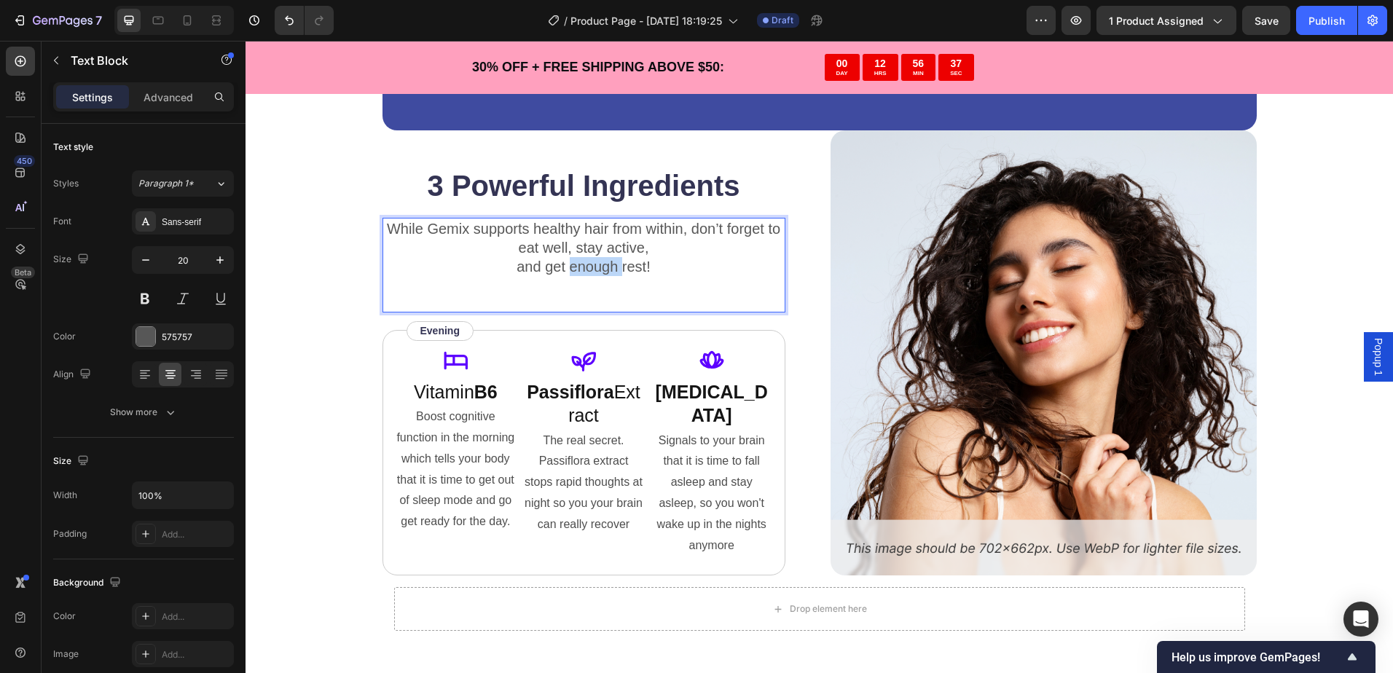
click at [589, 260] on p "While Gemix supports healthy hair from within, don’t forget to eat well, stay a…" at bounding box center [584, 247] width 400 height 57
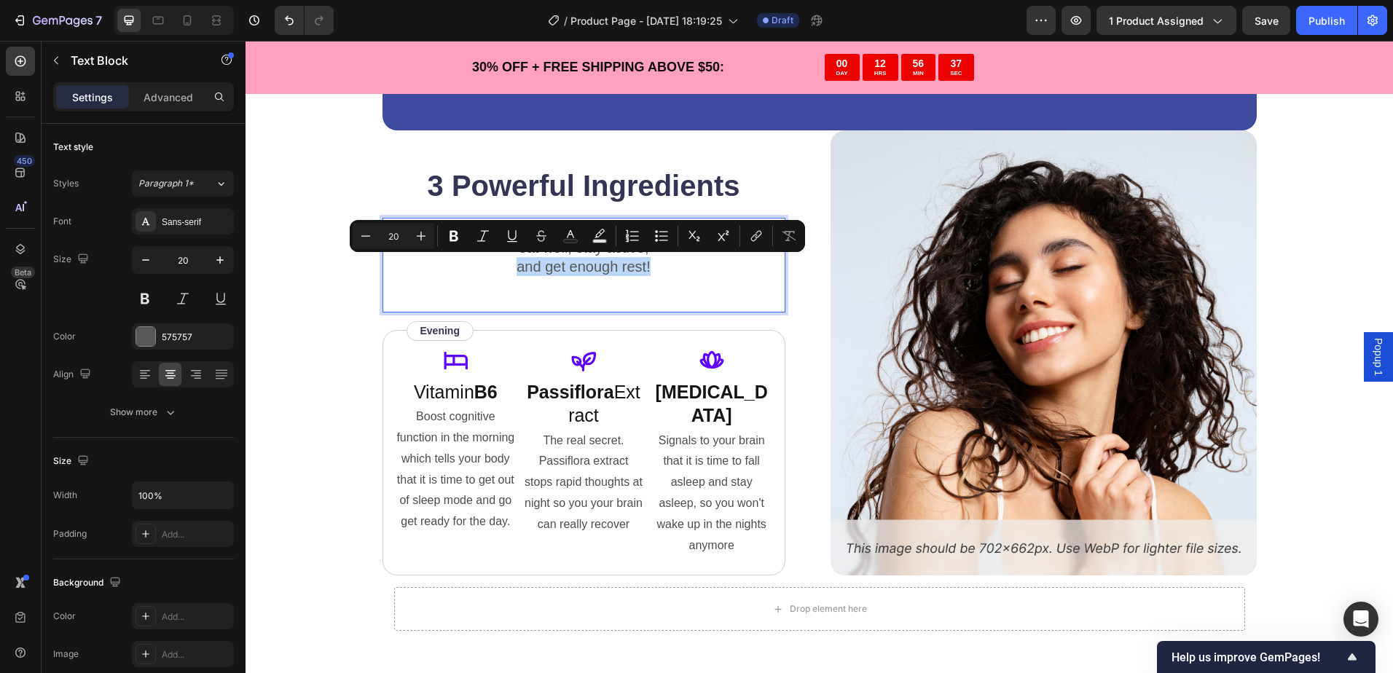
click at [589, 260] on p "While Gemix supports healthy hair from within, don’t forget to eat well, stay a…" at bounding box center [584, 247] width 400 height 57
click at [641, 276] on div "While Gemix supports healthy hair from within, don’t forget to eat well, stay a…" at bounding box center [583, 248] width 403 height 60
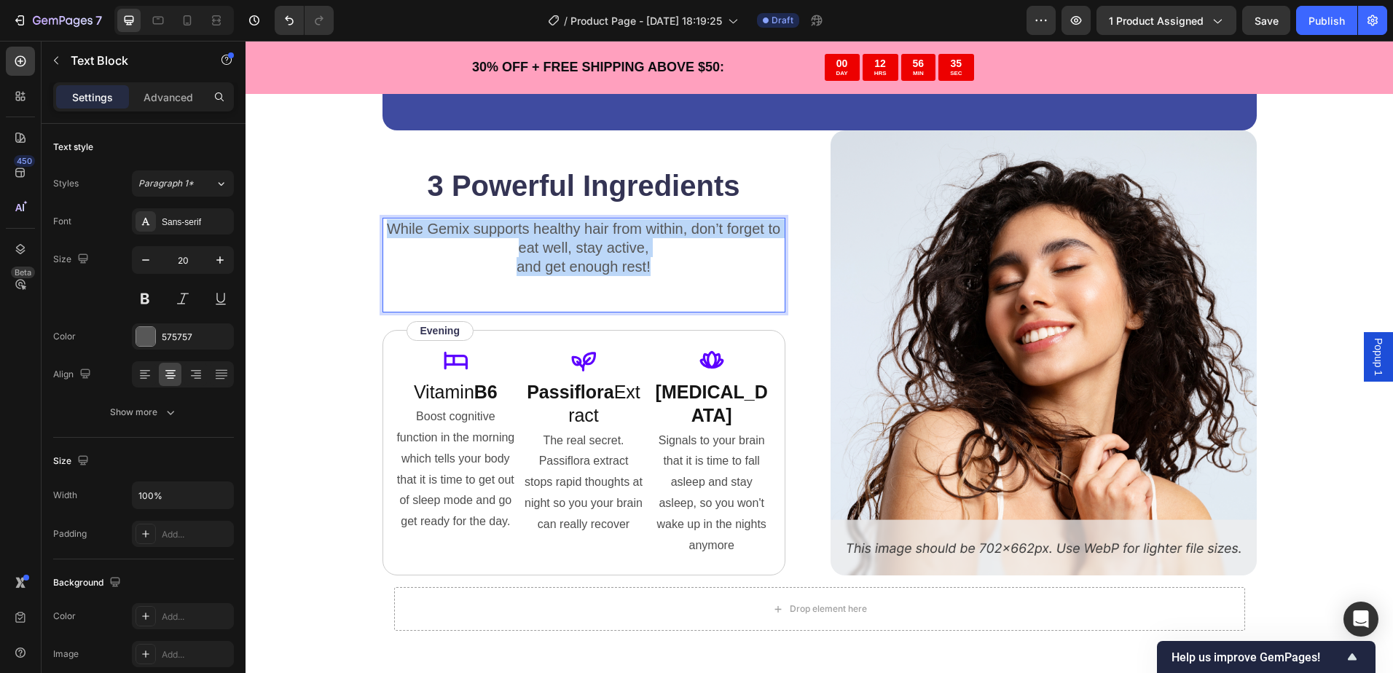
drag, startPoint x: 653, startPoint y: 267, endPoint x: 382, endPoint y: 227, distance: 273.9
click at [384, 227] on p "While Gemix supports healthy hair from within, don’t forget to eat well, stay a…" at bounding box center [584, 247] width 400 height 57
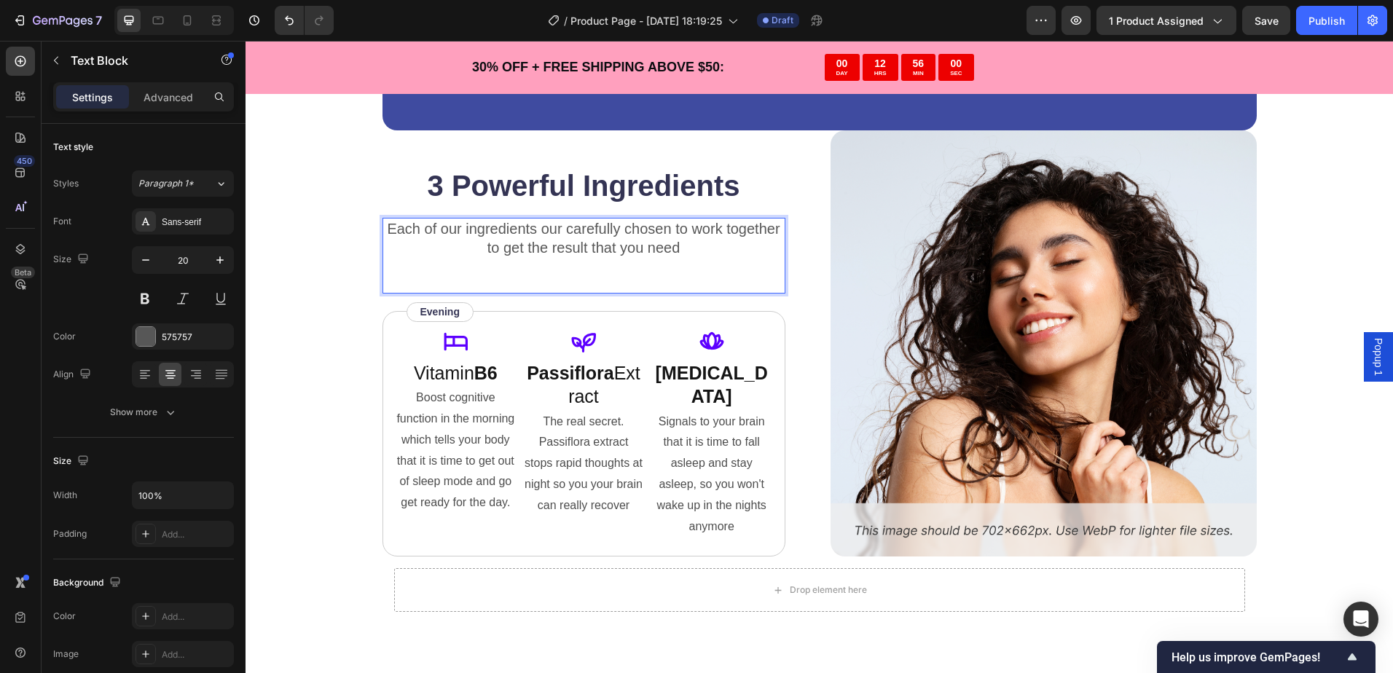
click at [707, 243] on p "Each of our ingredients our carefully chosen to work together to get the result…" at bounding box center [584, 238] width 400 height 38
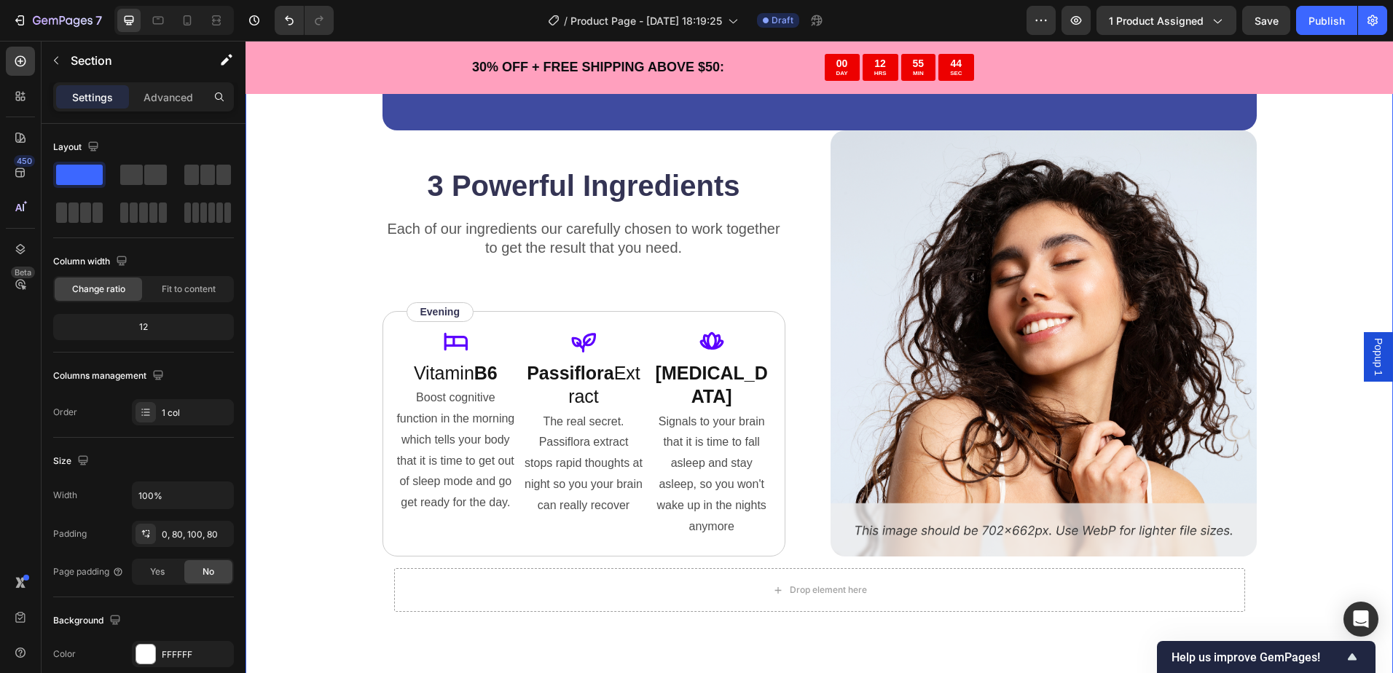
click at [303, 261] on div "“Based on ingredients, Gemix offers a well-rounded approach to hair health and …" at bounding box center [818, 311] width 1147 height 772
click at [715, 264] on div "Each of our ingredients our carefully chosen to work together to get the result…" at bounding box center [583, 256] width 403 height 76
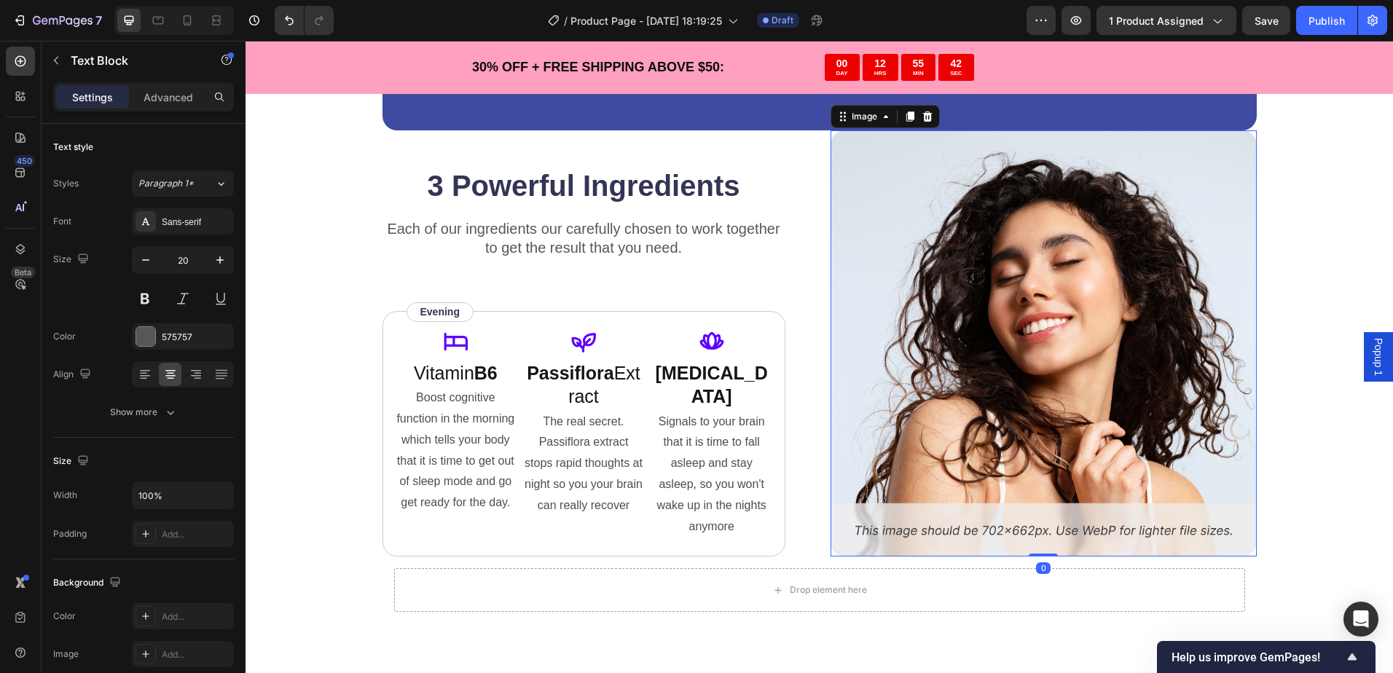
click at [879, 256] on img at bounding box center [1043, 343] width 426 height 427
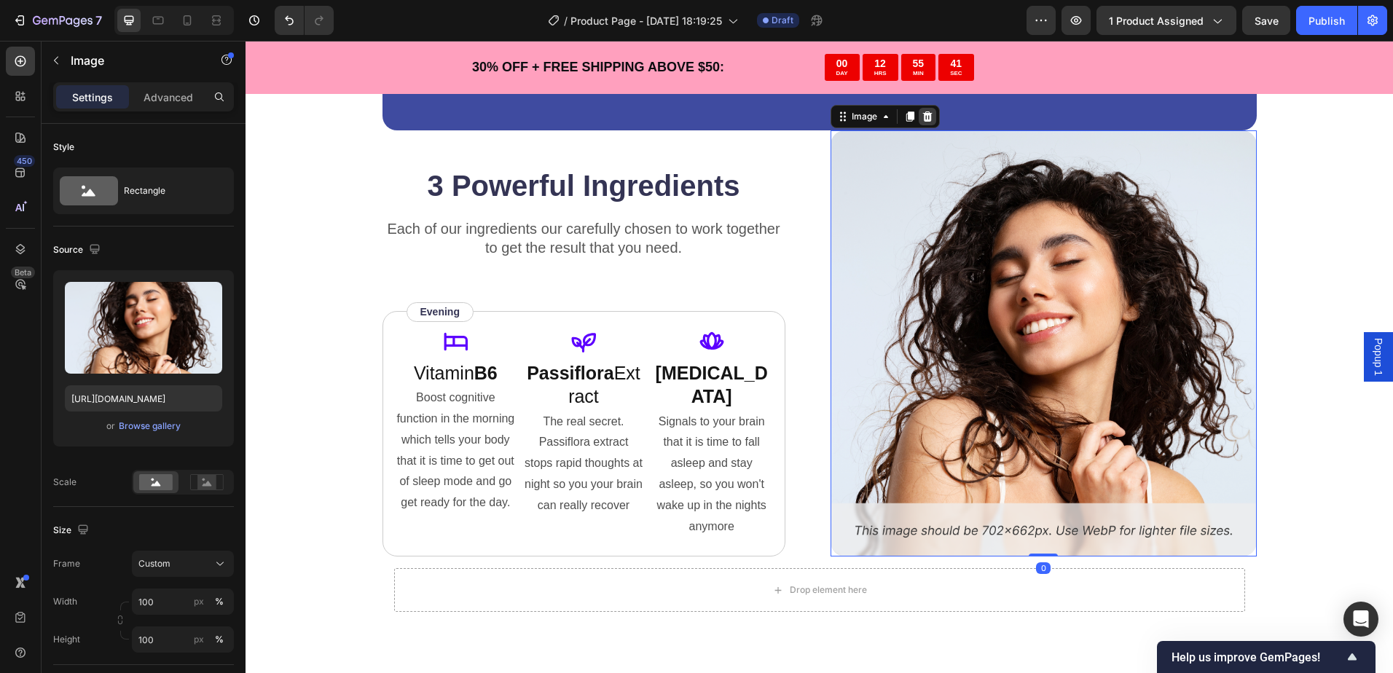
click at [924, 117] on icon at bounding box center [926, 116] width 9 height 10
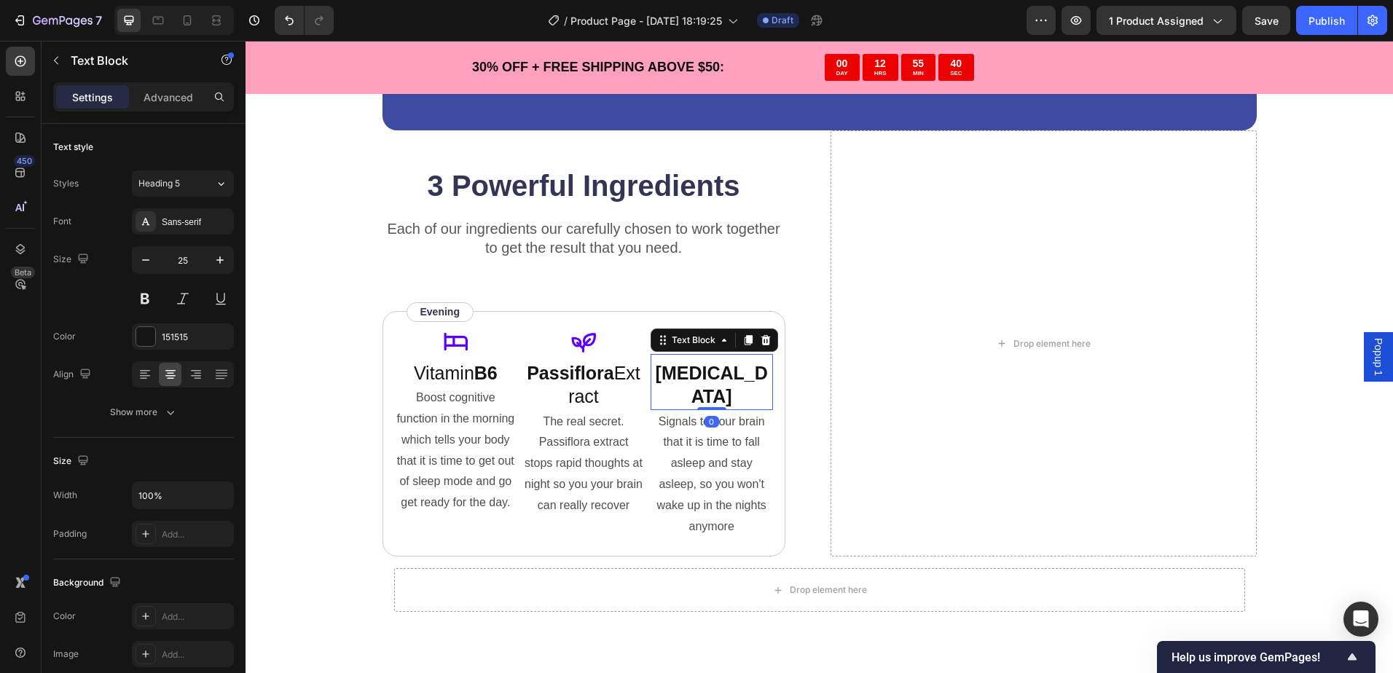
click at [752, 355] on div "Melatonin Text Block 0" at bounding box center [711, 382] width 122 height 56
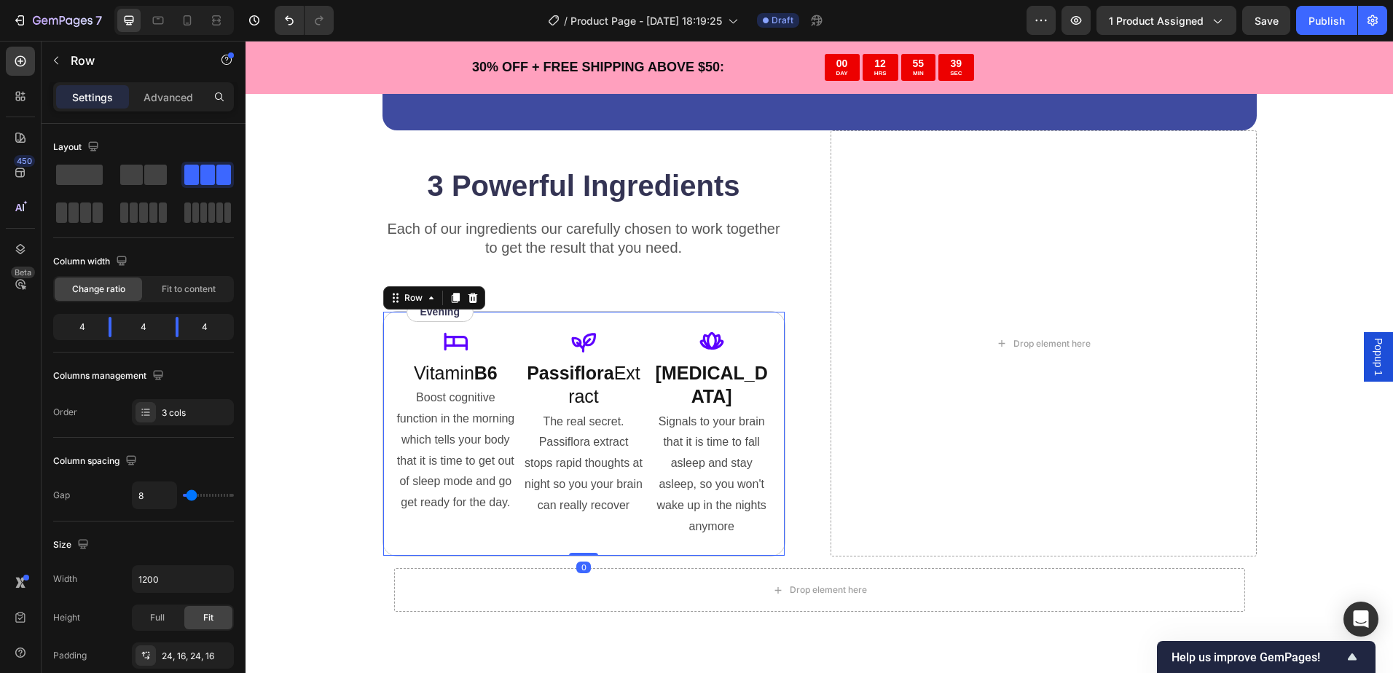
click at [760, 318] on div "Icon Vitamin B6 Text Block Boost cognitive function in the morning which tells …" at bounding box center [583, 434] width 403 height 246
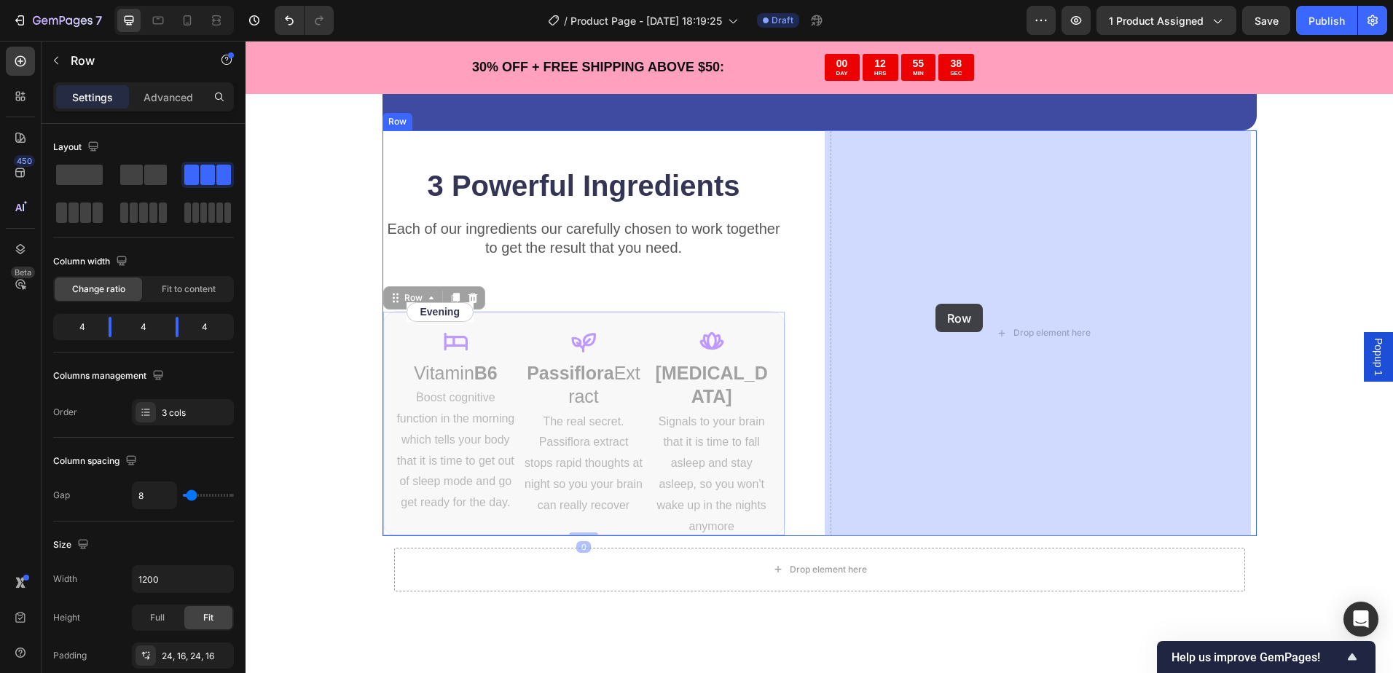
drag, startPoint x: 756, startPoint y: 320, endPoint x: 935, endPoint y: 304, distance: 179.8
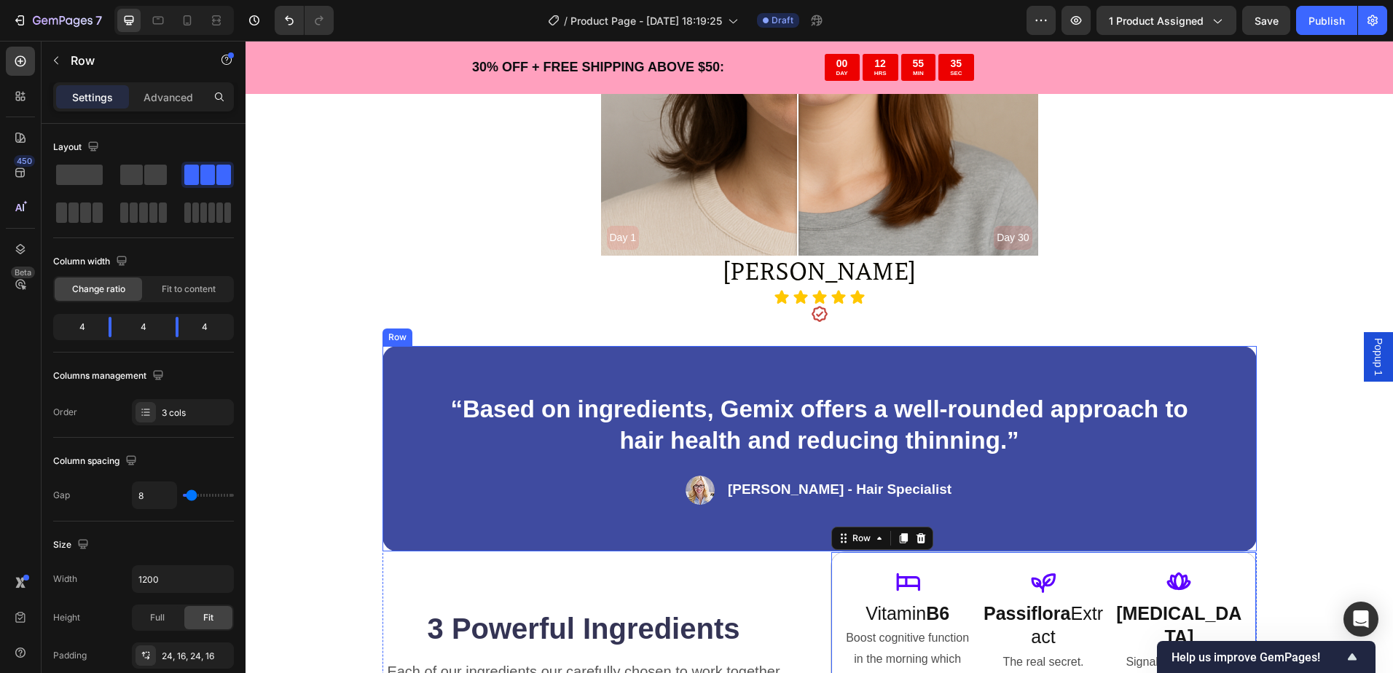
scroll to position [3259, 0]
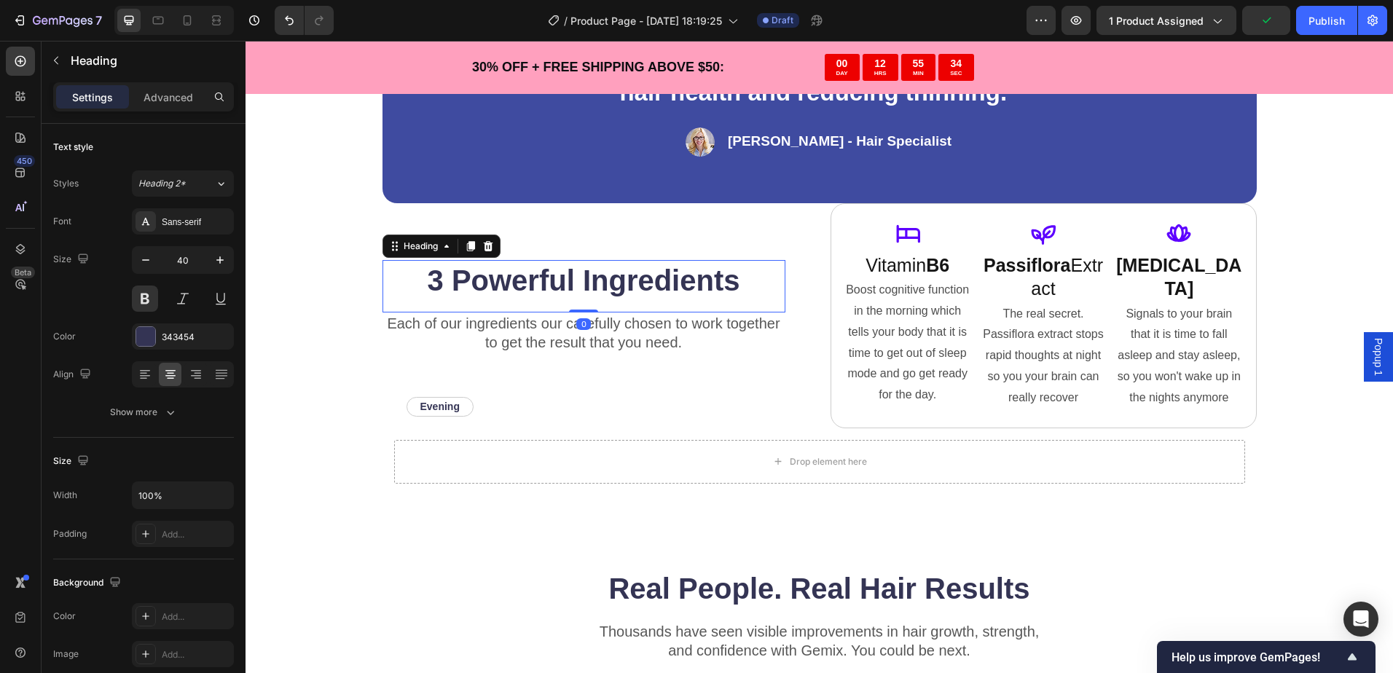
click at [600, 275] on h2 "3 Powerful Ingredients" at bounding box center [583, 280] width 403 height 41
click at [642, 343] on p "Each of our ingredients our carefully chosen to work together to get the result…" at bounding box center [584, 333] width 400 height 38
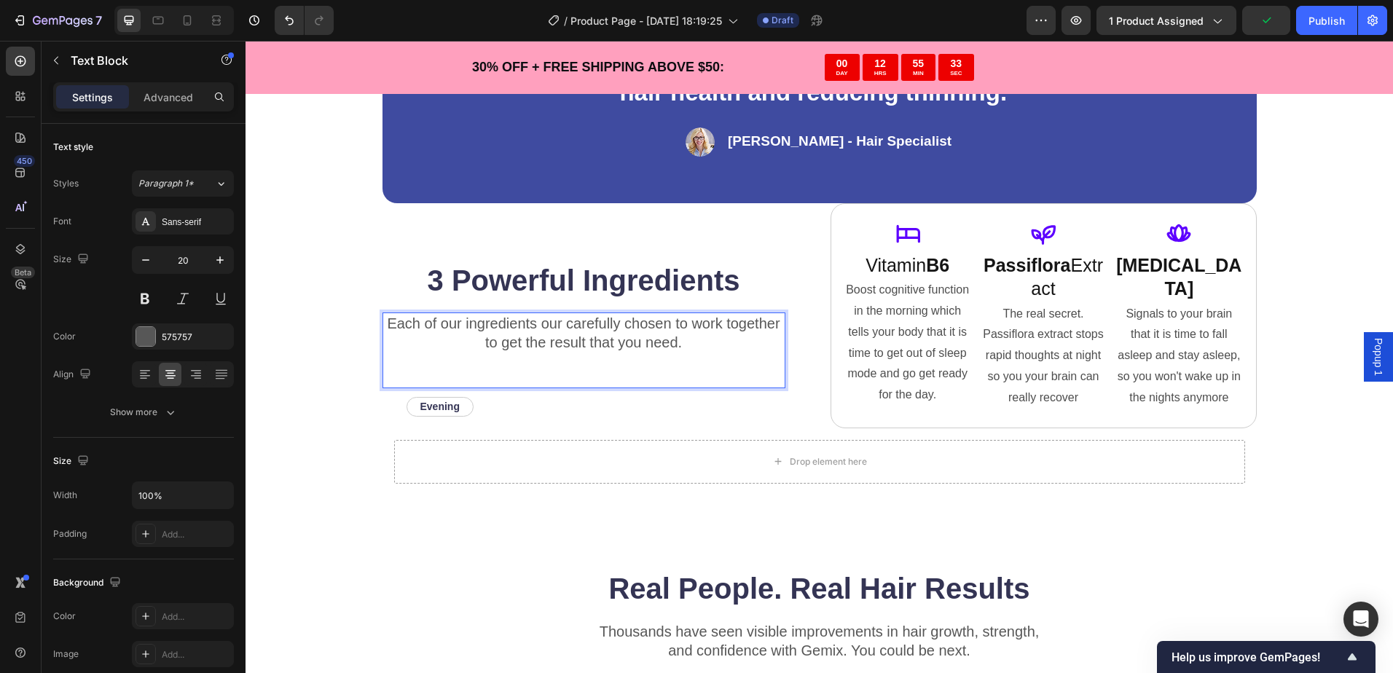
click at [704, 347] on p "Each of our ingredients our carefully chosen to work together to get the result…" at bounding box center [584, 333] width 400 height 38
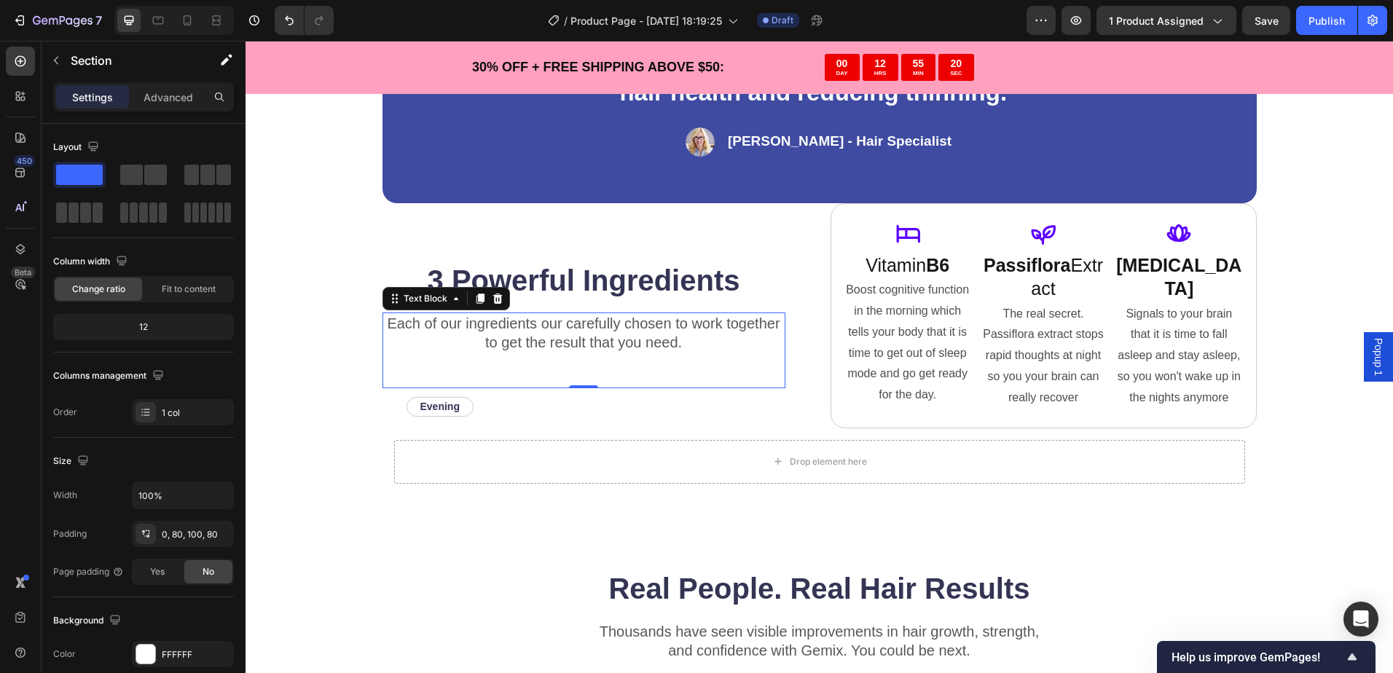
click at [285, 284] on div "“Based on ingredients, Gemix offers a well-rounded approach to hair health and …" at bounding box center [818, 283] width 1147 height 570
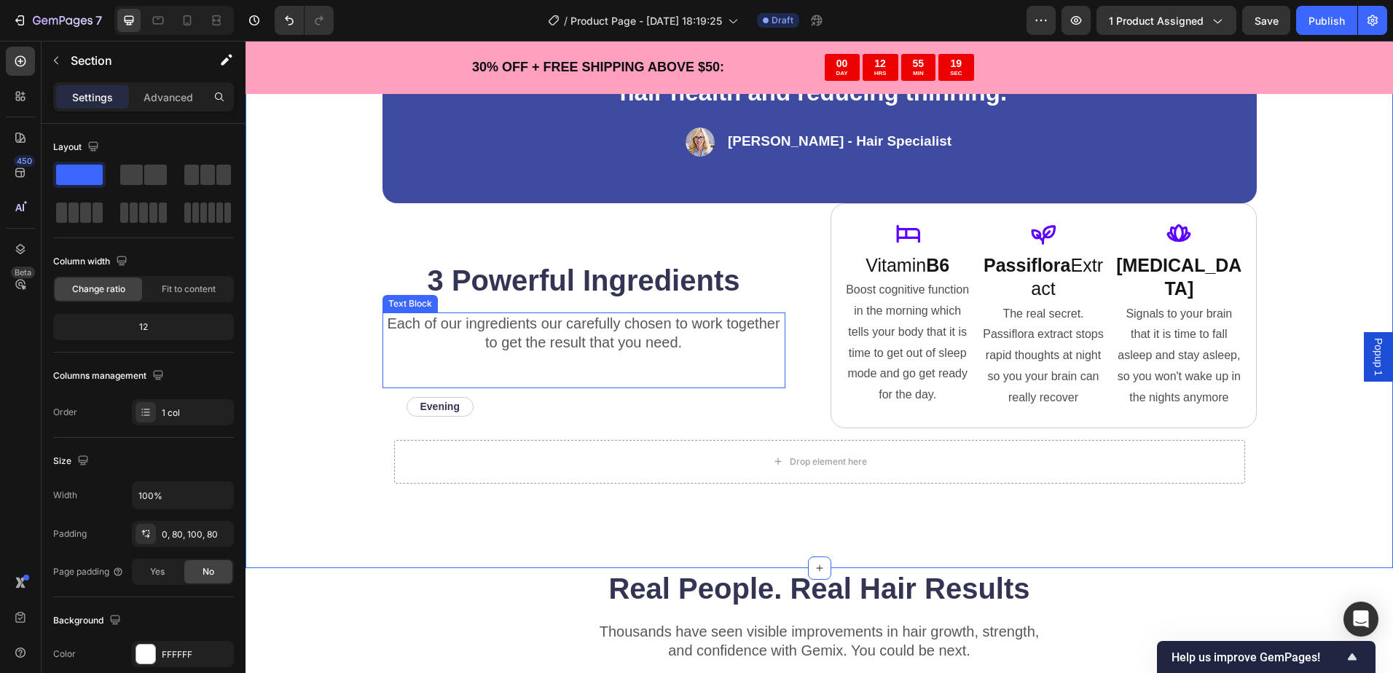
click at [684, 350] on p "Each of our ingredients our carefully chosen to work together to get the result…" at bounding box center [584, 333] width 400 height 38
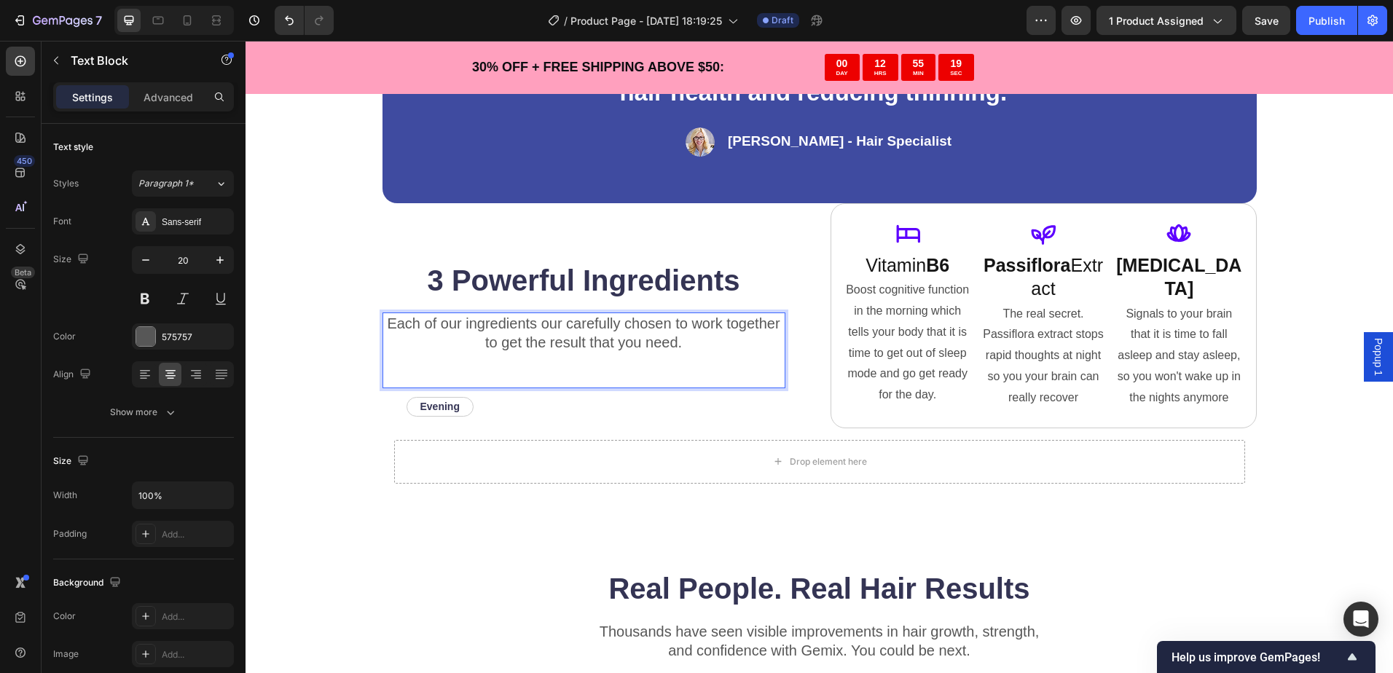
click at [674, 339] on p "Each of our ingredients our carefully chosen to work together to get the result…" at bounding box center [584, 333] width 400 height 38
drag, startPoint x: 676, startPoint y: 341, endPoint x: 696, endPoint y: 361, distance: 28.3
click at [677, 342] on p "Each of our ingredients our carefully chosen to work together to get the result…" at bounding box center [584, 333] width 400 height 38
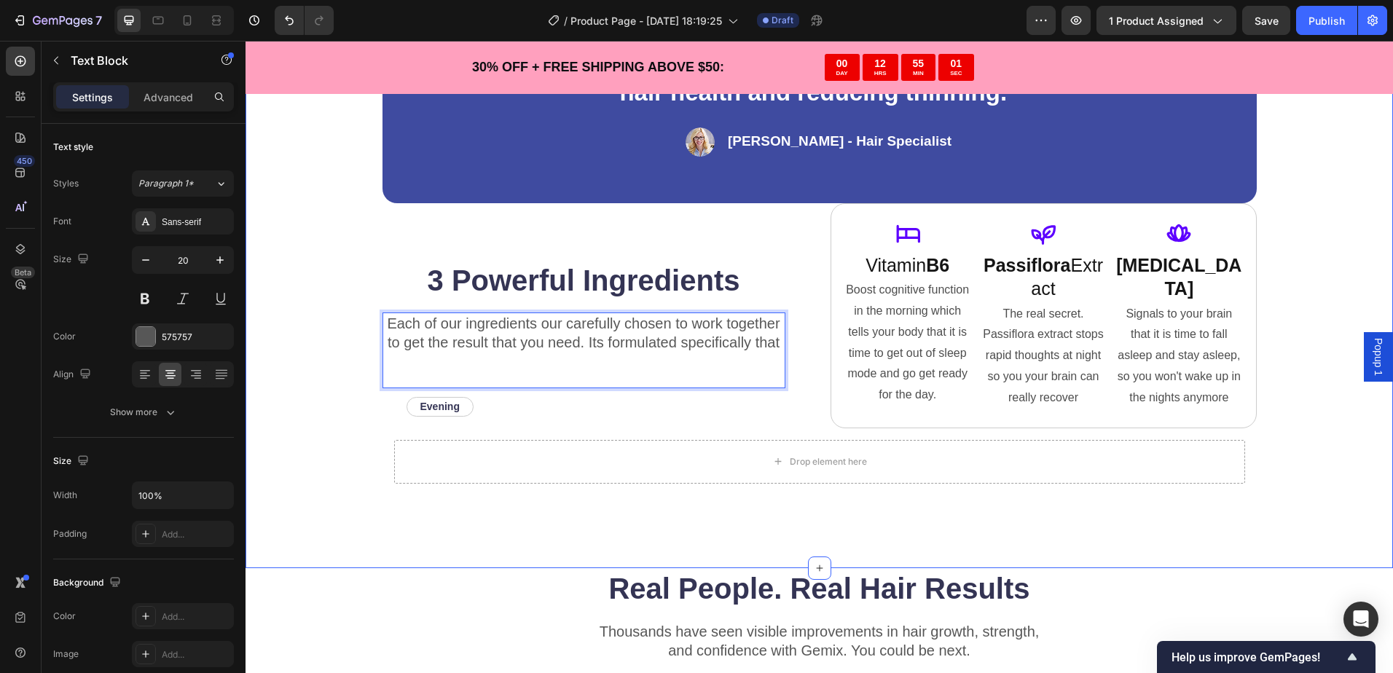
scroll to position [3250, 0]
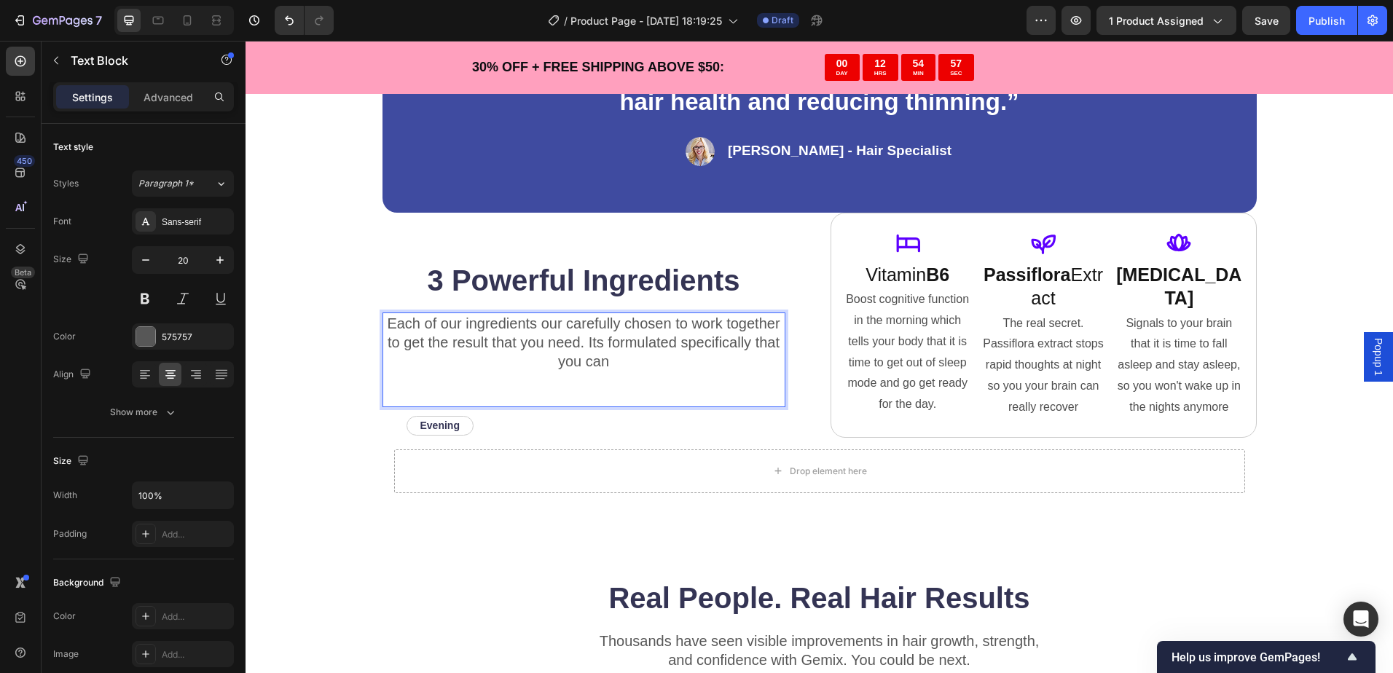
click at [677, 344] on p "Each of our ingredients our carefully chosen to work together to get the result…" at bounding box center [584, 342] width 400 height 57
click at [751, 345] on p "Each of our ingredients our carefully chosen to work together to get the result…" at bounding box center [584, 342] width 400 height 57
click at [619, 369] on p "Each of our ingredients our carefully chosen to work together to get the result…" at bounding box center [584, 342] width 400 height 57
click at [626, 362] on p "Each of our ingredients our carefully chosen to work together to get the result…" at bounding box center [584, 342] width 400 height 57
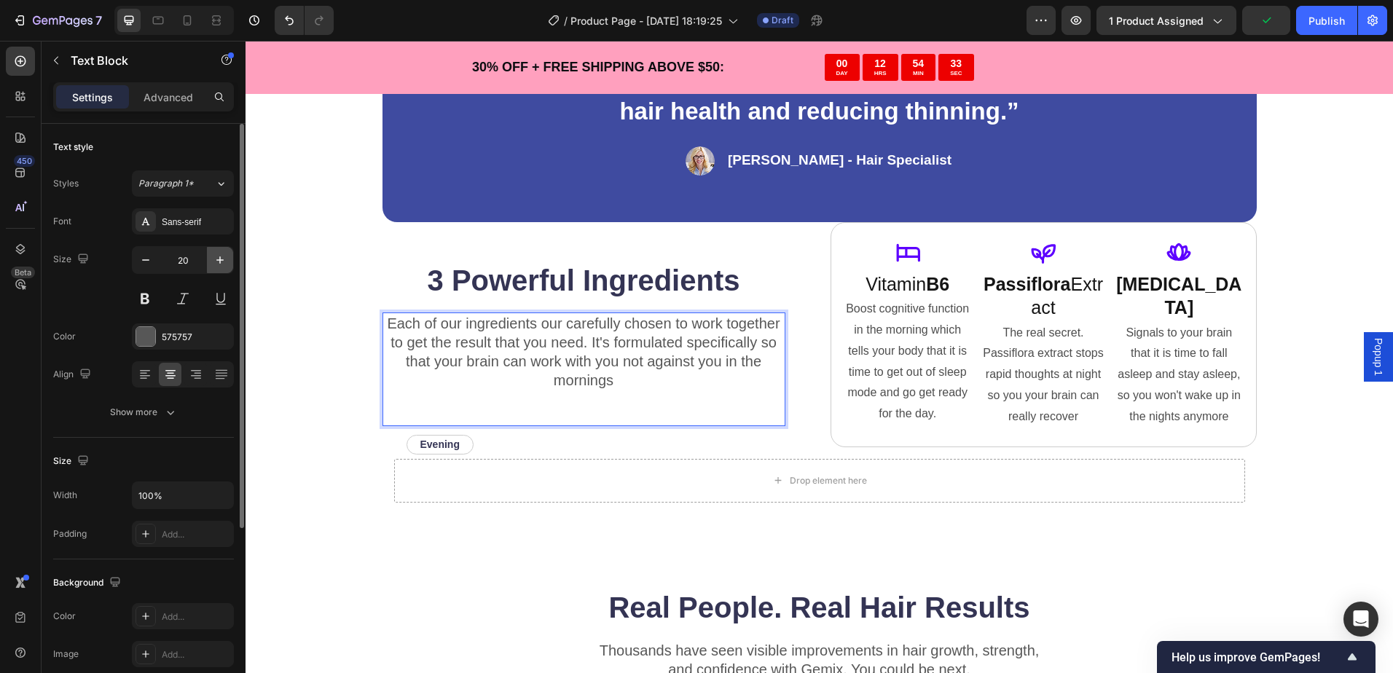
click at [214, 260] on icon "button" at bounding box center [220, 260] width 15 height 15
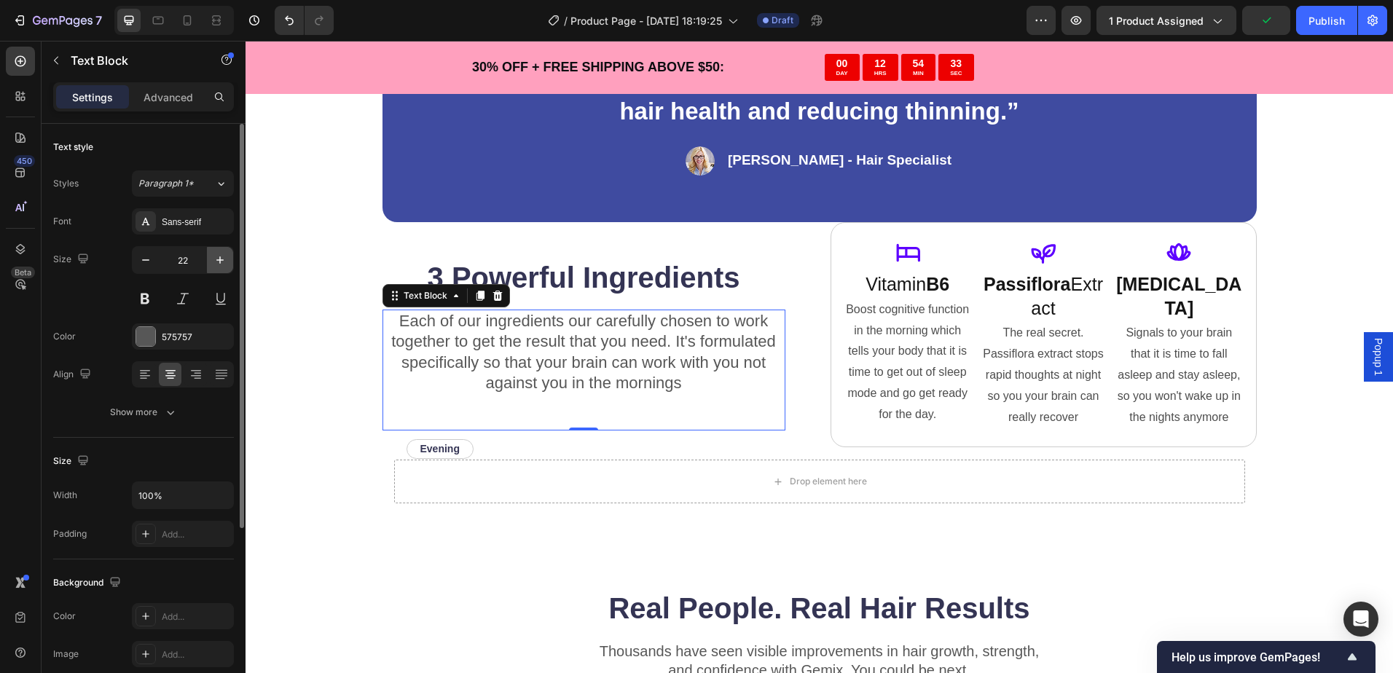
click at [214, 260] on icon "button" at bounding box center [220, 260] width 15 height 15
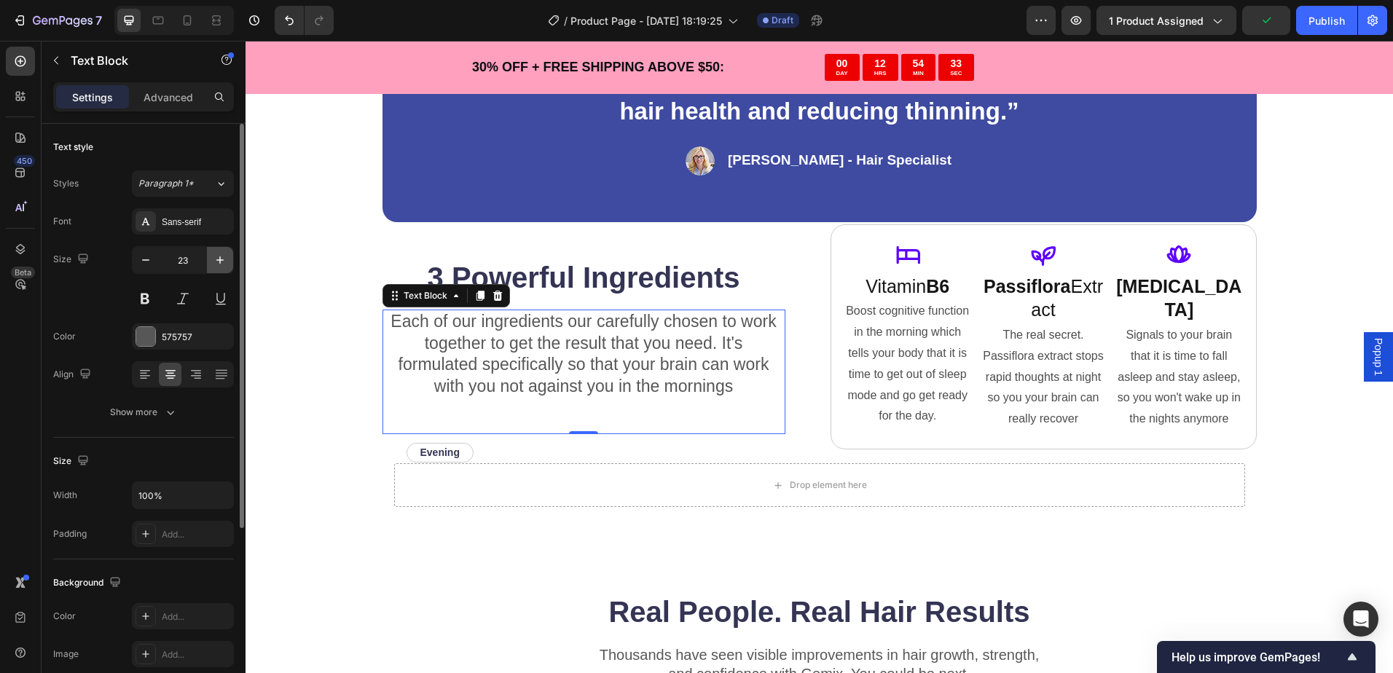
click at [214, 260] on icon "button" at bounding box center [220, 260] width 15 height 15
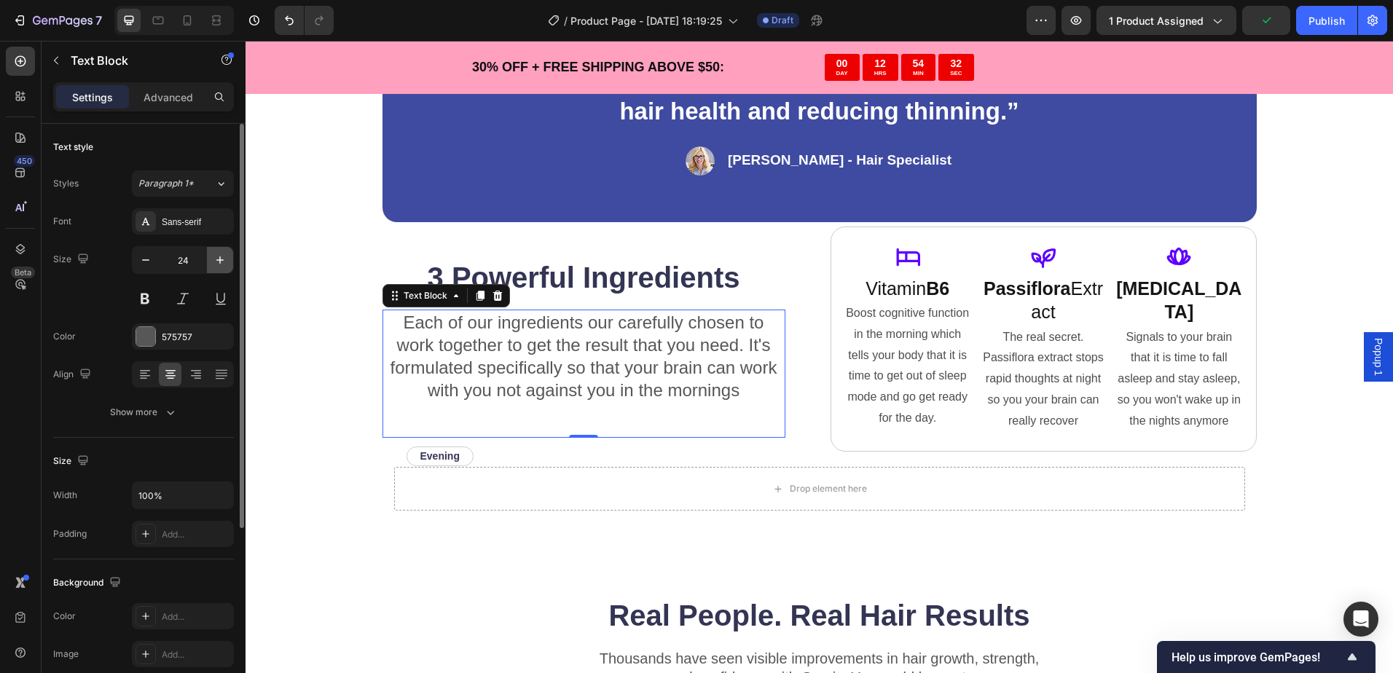
click at [214, 260] on icon "button" at bounding box center [220, 260] width 15 height 15
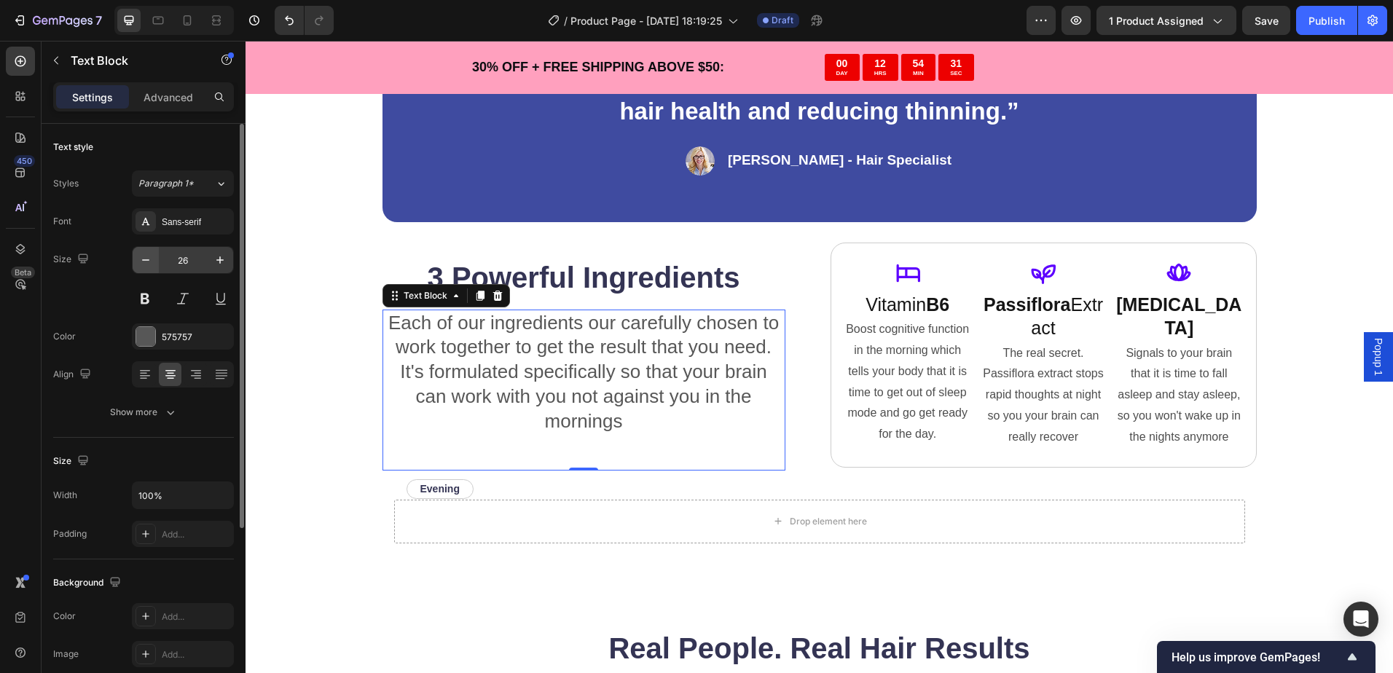
click at [149, 259] on icon "button" at bounding box center [145, 260] width 15 height 15
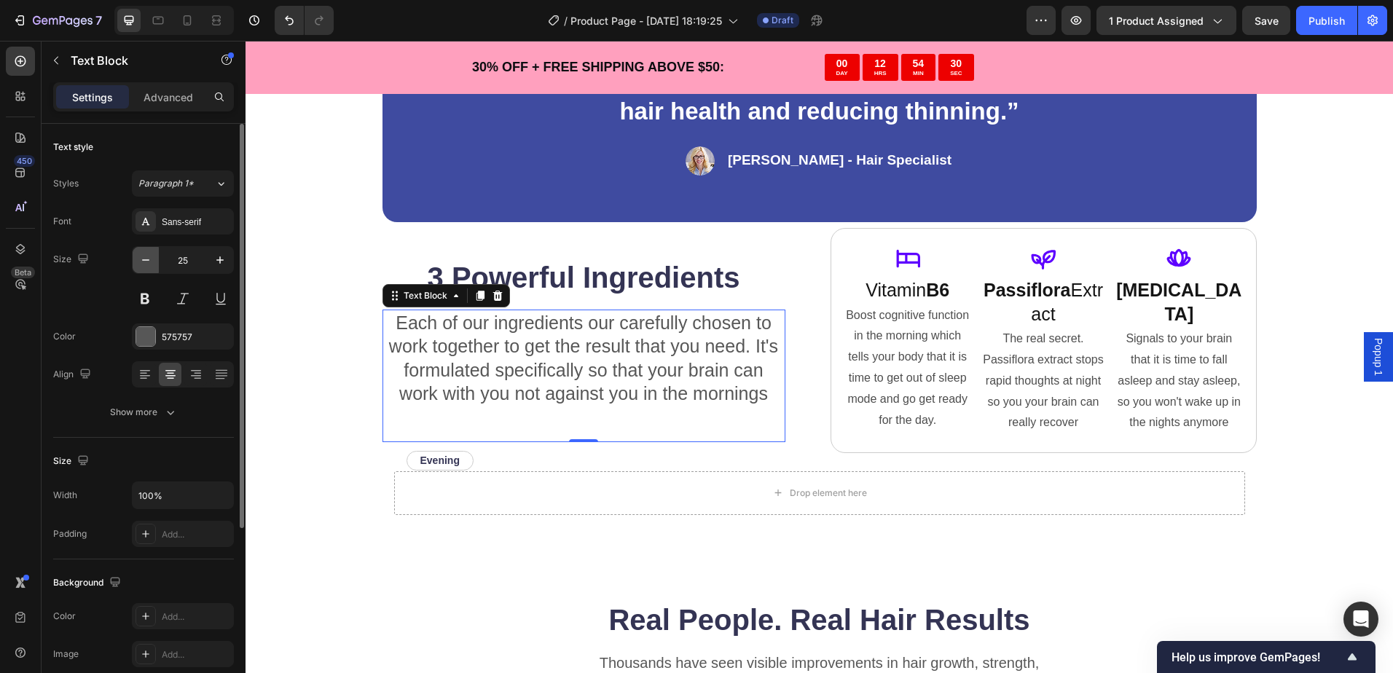
type input "24"
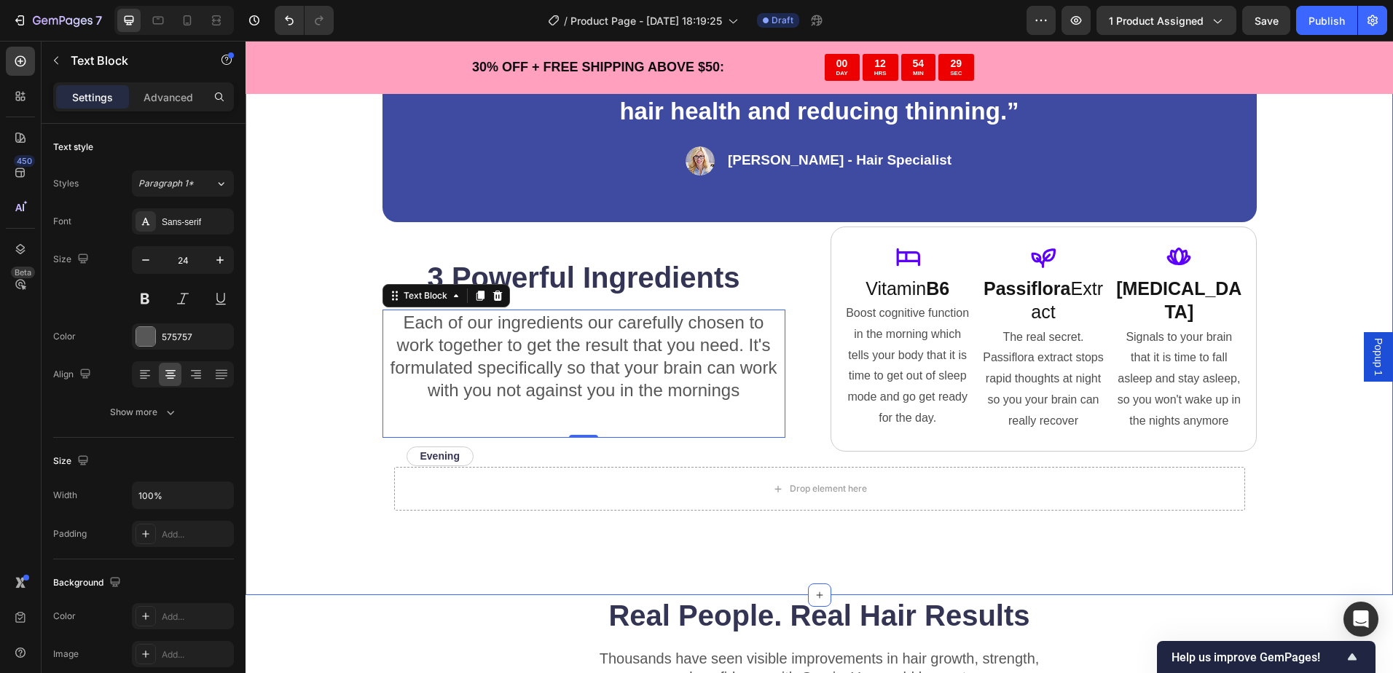
click at [337, 360] on div "“Based on ingredients, Gemix offers a well-rounded approach to hair health and …" at bounding box center [819, 270] width 1031 height 506
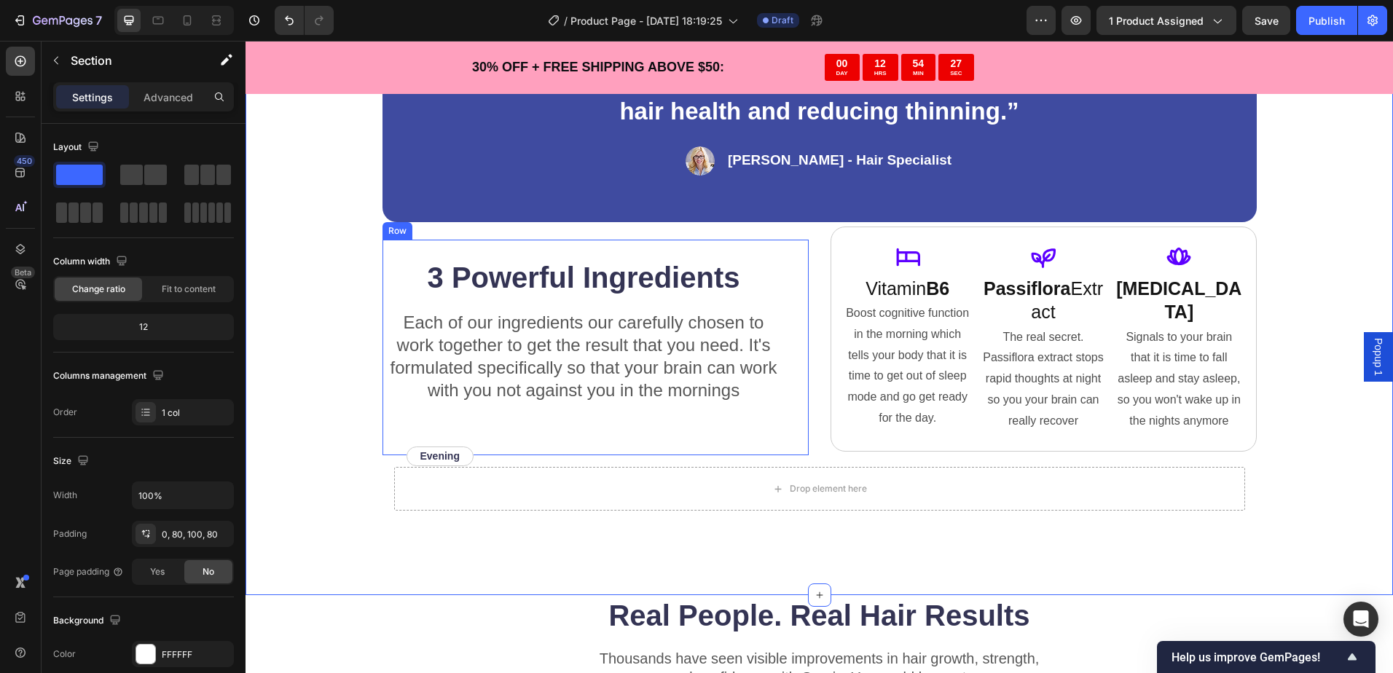
click at [641, 283] on h2 "3 Powerful Ingredients" at bounding box center [583, 277] width 403 height 41
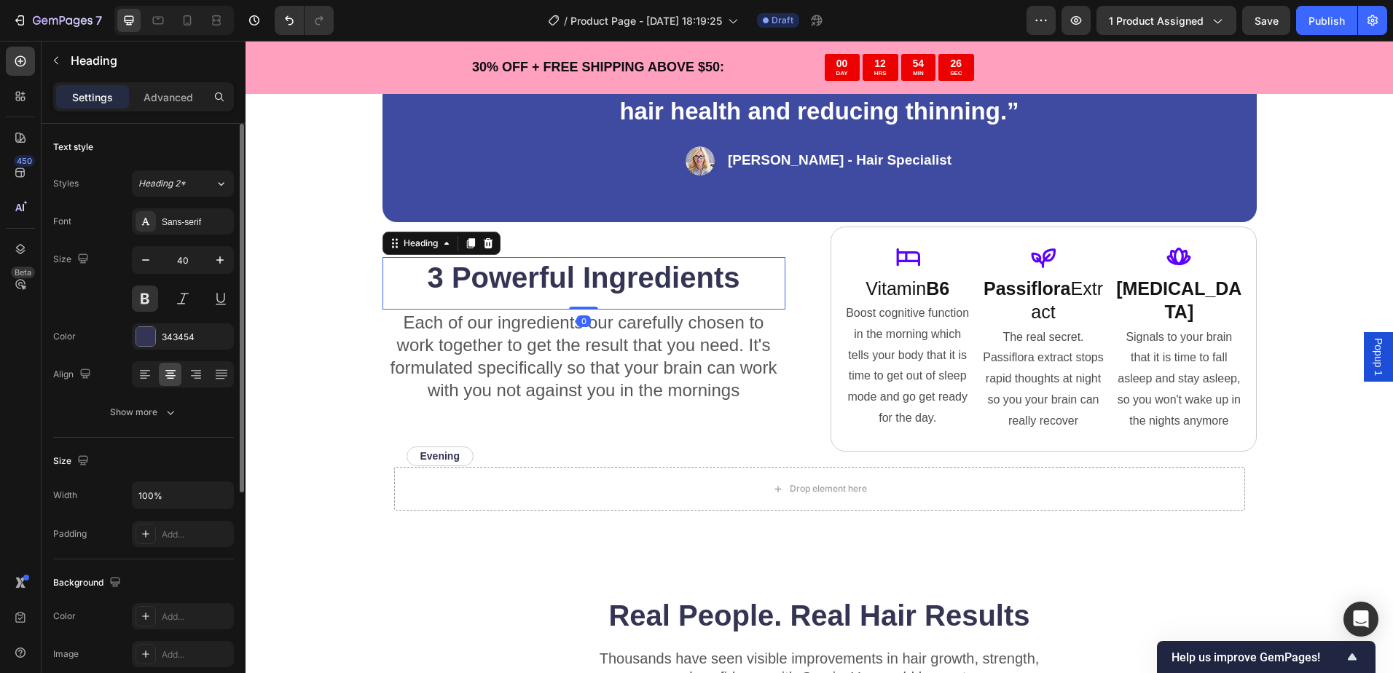
click at [184, 197] on div "Styles Heading 2* Font Sans-serif Size 40 Color 343454 Align Show more" at bounding box center [143, 297] width 181 height 255
click at [178, 189] on span "Heading 2*" at bounding box center [161, 183] width 47 height 13
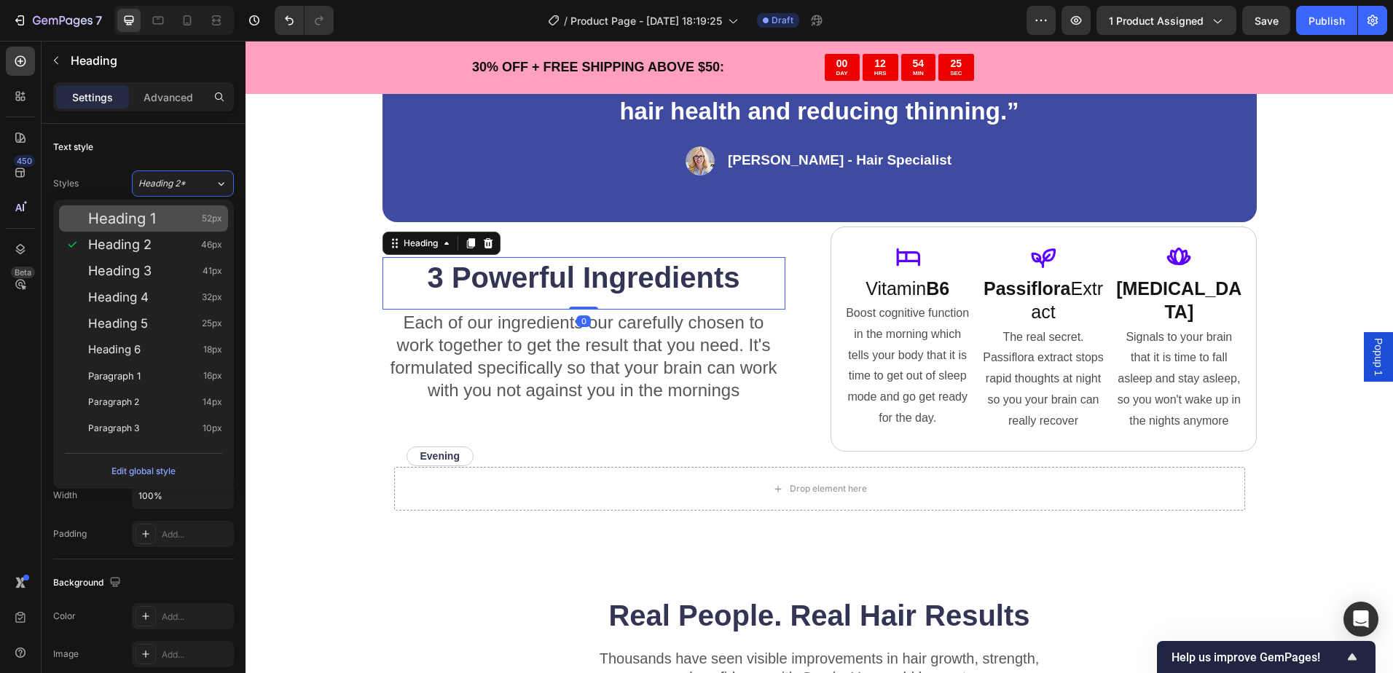
click at [192, 222] on div "Heading 1 52px" at bounding box center [155, 218] width 134 height 15
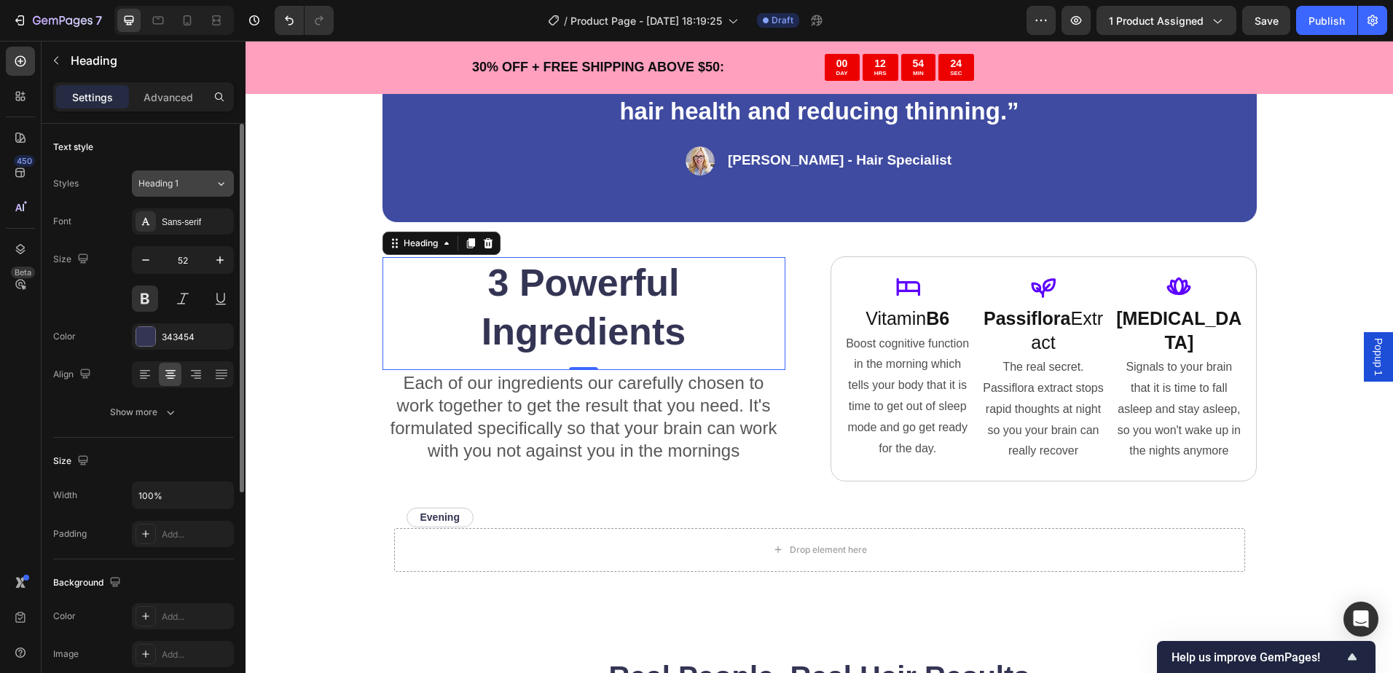
click at [190, 182] on div "Heading 1" at bounding box center [167, 183] width 59 height 13
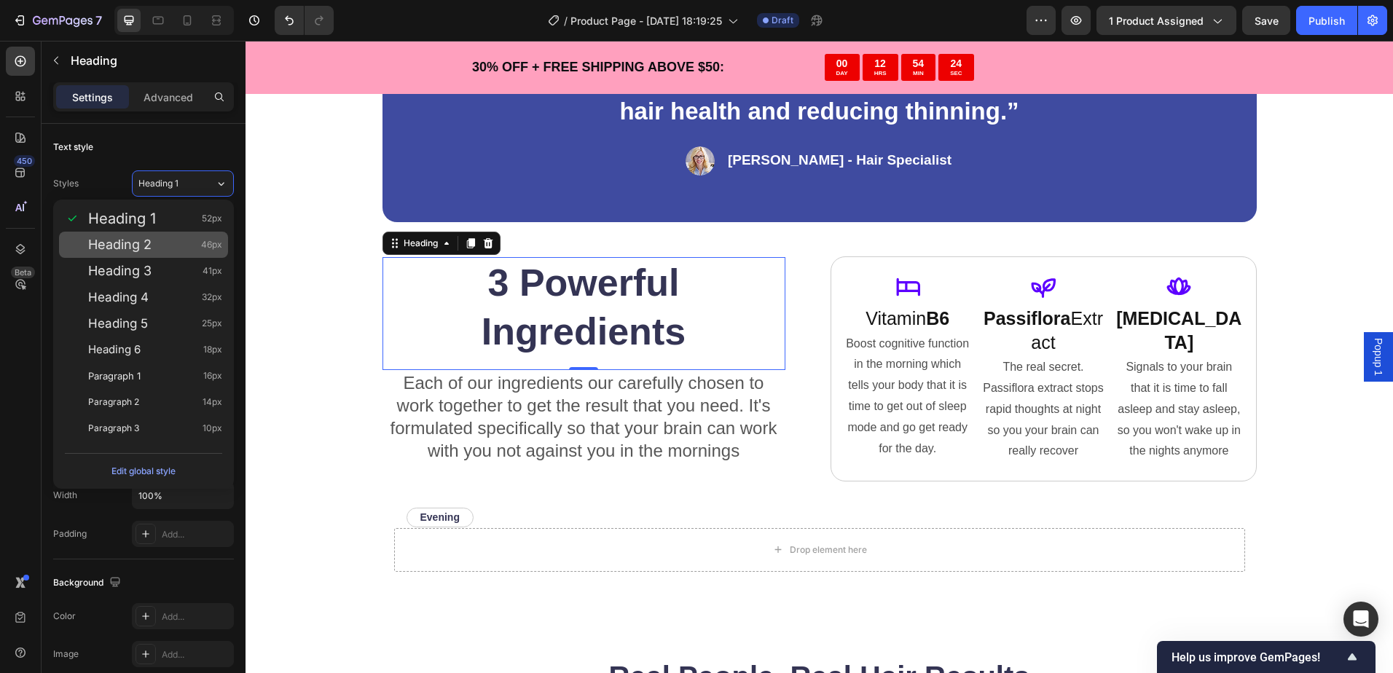
click at [176, 243] on div "Heading 2 46px" at bounding box center [155, 244] width 134 height 15
type input "46"
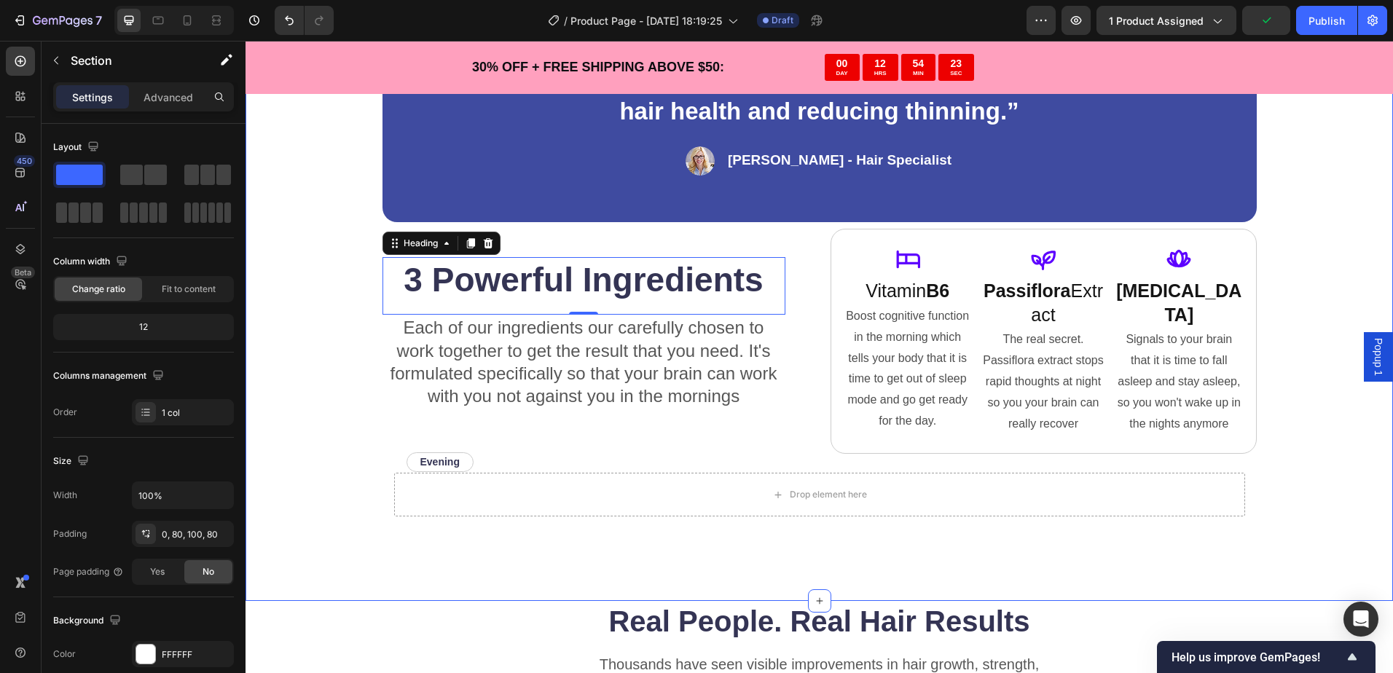
click at [299, 319] on div "“Based on ingredients, Gemix offers a well-rounded approach to hair health and …" at bounding box center [818, 309] width 1147 height 584
click at [583, 285] on h2 "3 Powerful Ingredients" at bounding box center [583, 280] width 403 height 47
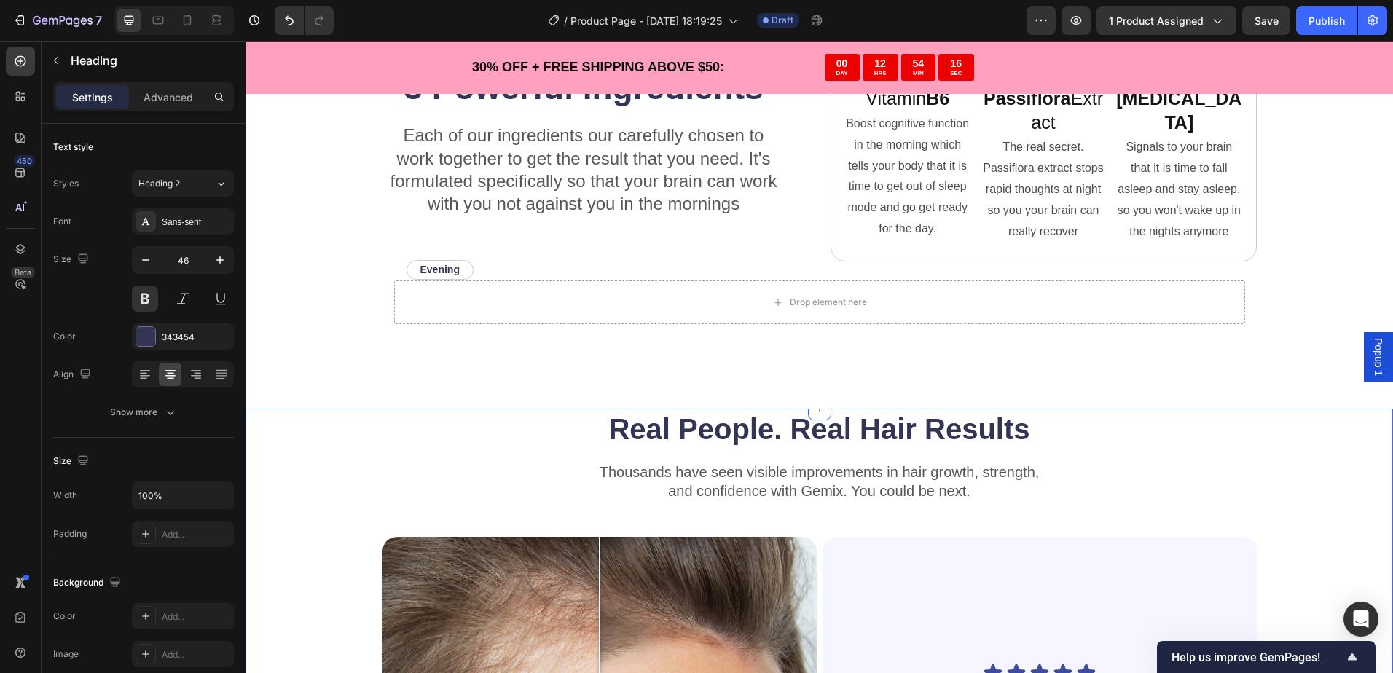
scroll to position [3677, 0]
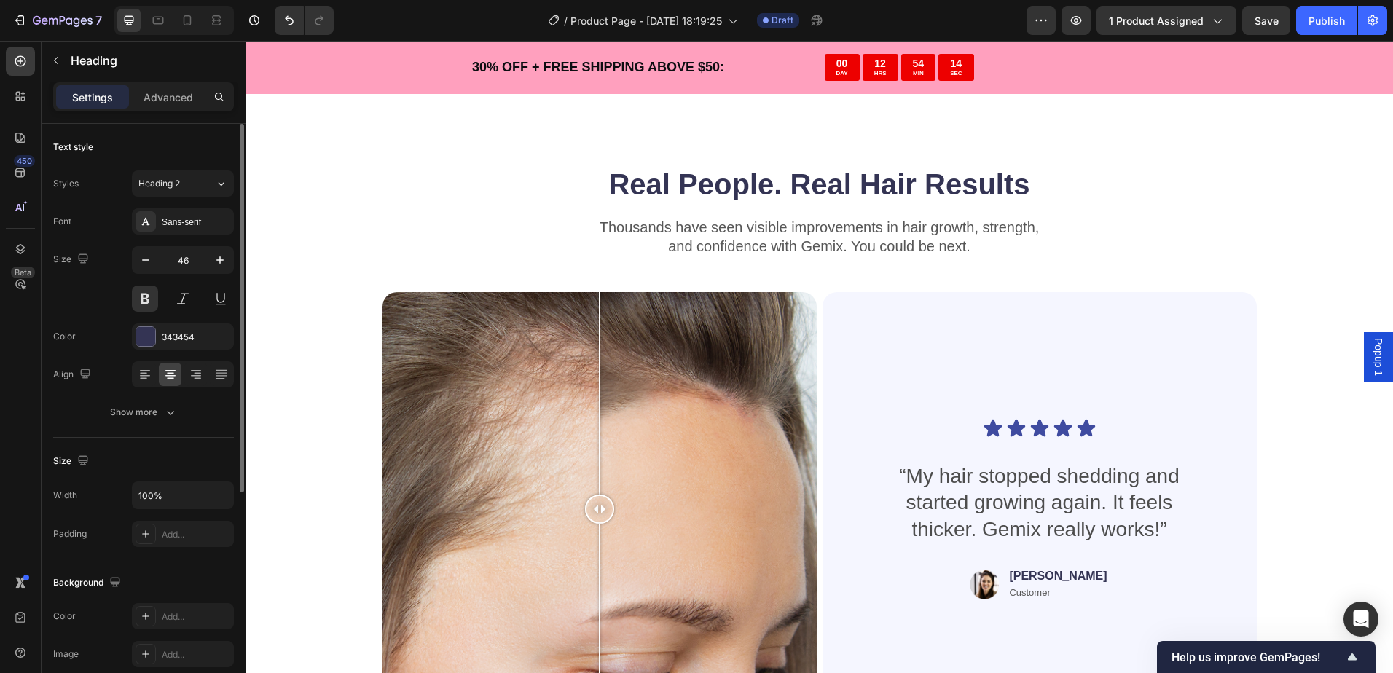
click at [173, 320] on div "Font Sans-serif Size 46 Color 343454 Align Show more" at bounding box center [143, 316] width 181 height 217
click at [174, 336] on div "343454" at bounding box center [183, 337] width 42 height 13
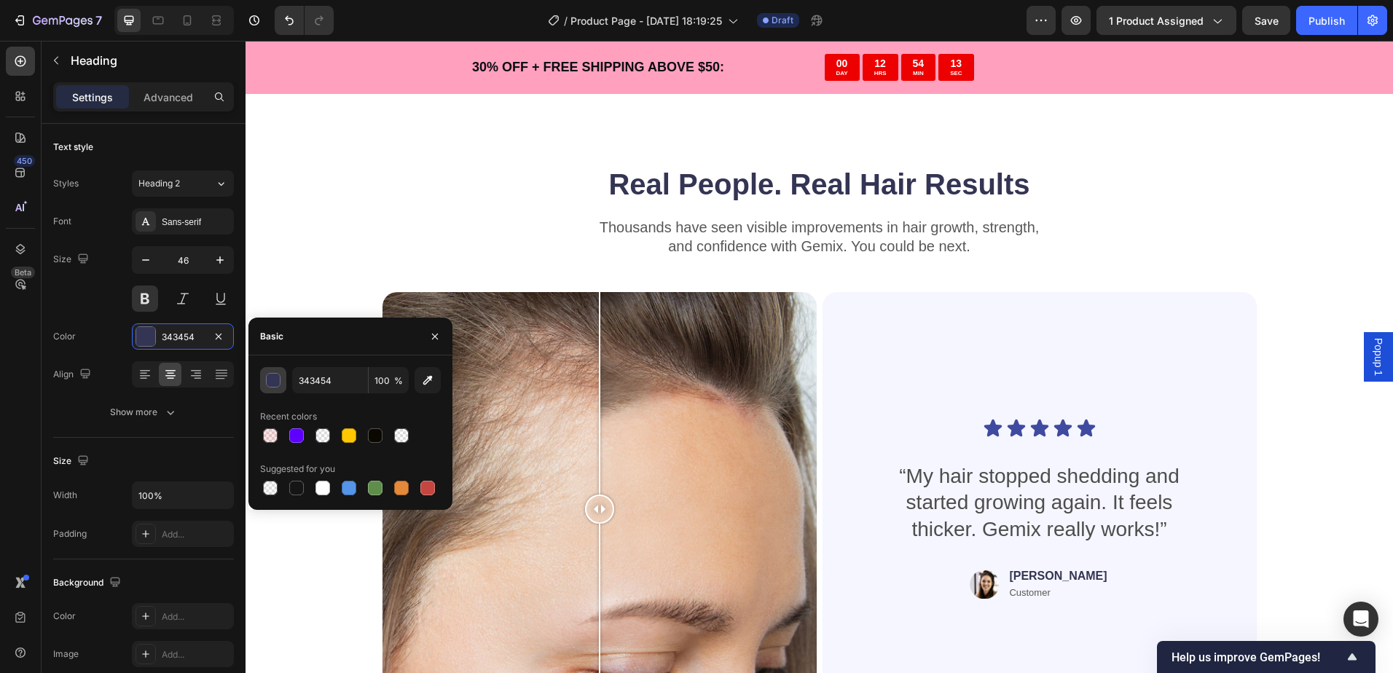
click at [270, 385] on div "button" at bounding box center [274, 381] width 15 height 15
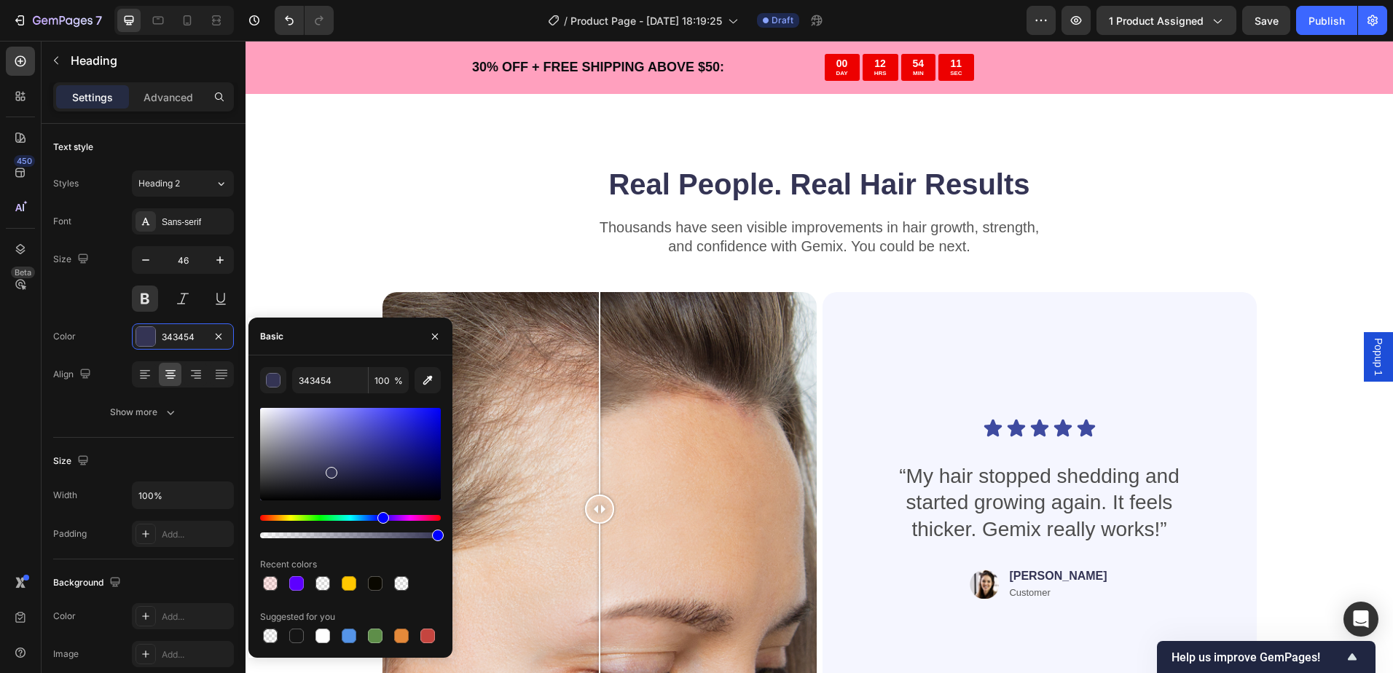
click at [267, 516] on div "Hue" at bounding box center [350, 518] width 181 height 6
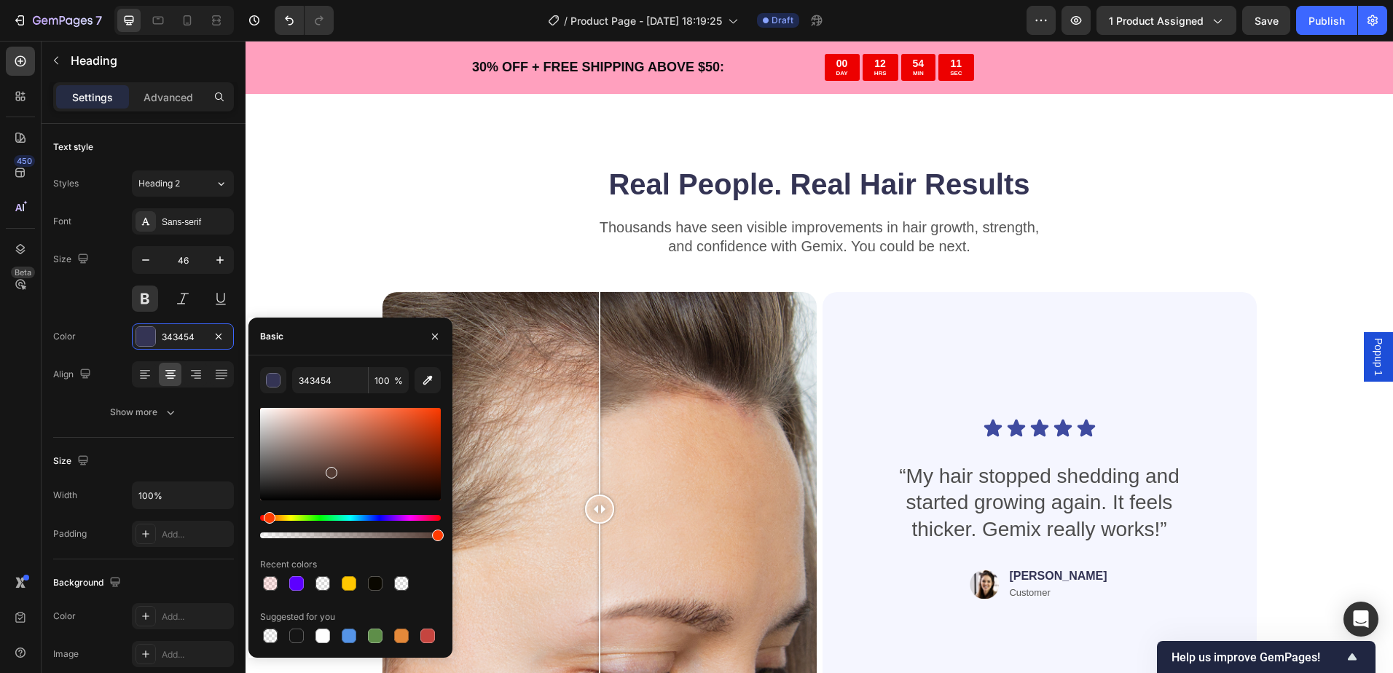
click at [264, 516] on div "Hue" at bounding box center [270, 518] width 12 height 12
drag, startPoint x: 263, startPoint y: 516, endPoint x: 292, endPoint y: 496, distance: 35.1
click at [264, 516] on div "Hue" at bounding box center [265, 518] width 12 height 12
type input "533733"
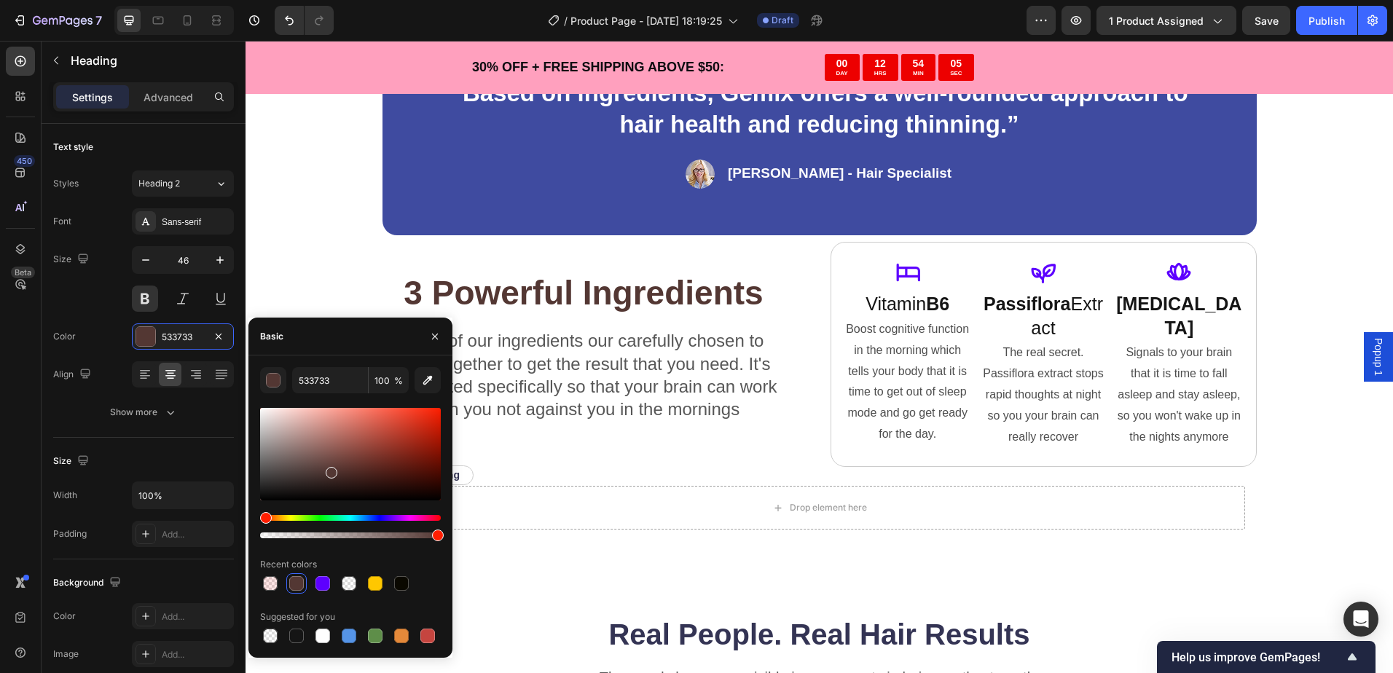
scroll to position [3224, 0]
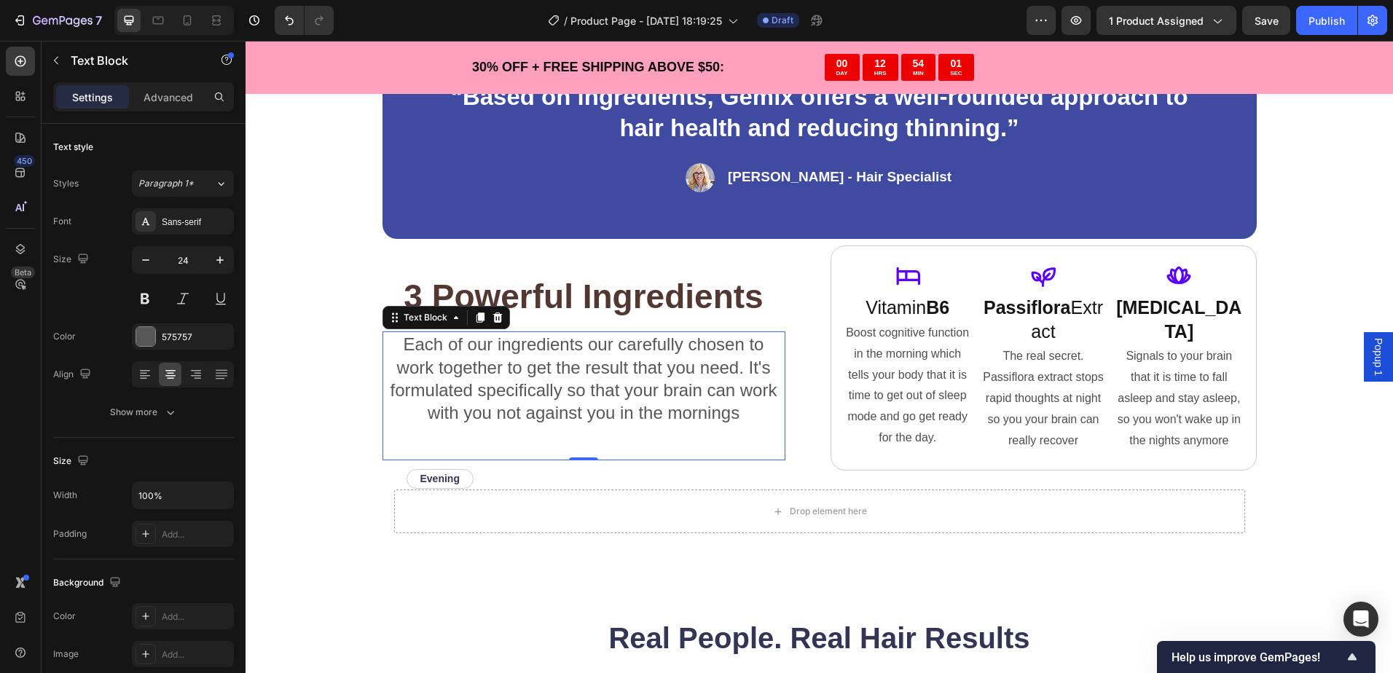
click at [561, 391] on p "Each of our ingredients our carefully chosen to work together to get the result…" at bounding box center [584, 378] width 400 height 91
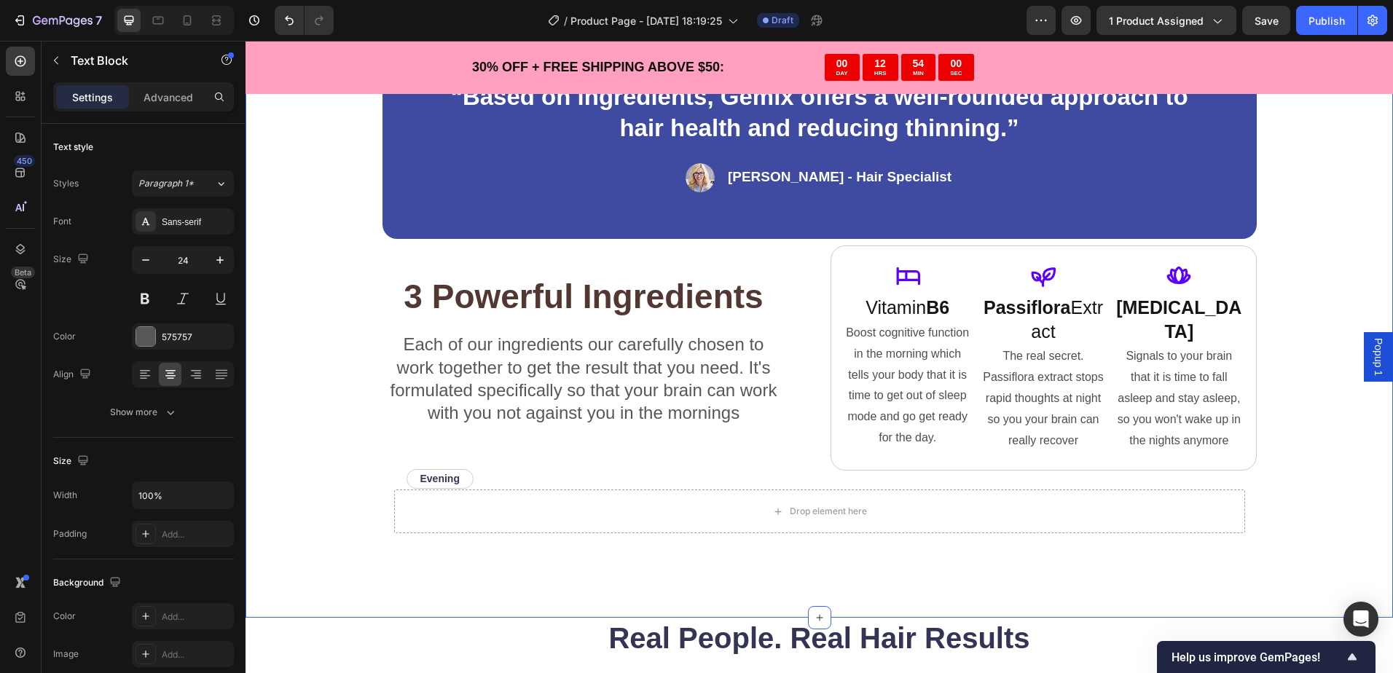
click at [264, 317] on div "“Based on ingredients, Gemix offers a well-rounded approach to hair health and …" at bounding box center [818, 326] width 1147 height 584
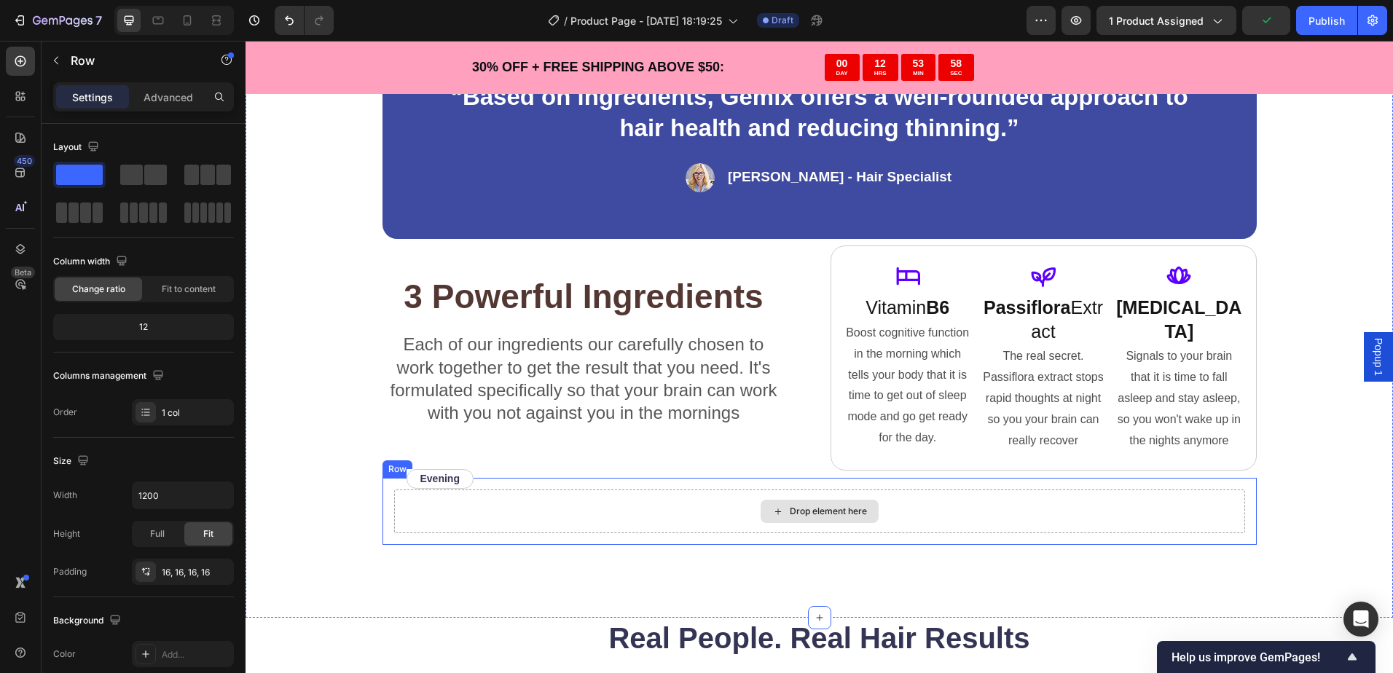
click at [596, 500] on div "Drop element here" at bounding box center [819, 511] width 851 height 44
click at [466, 461] on icon at bounding box center [472, 464] width 12 height 12
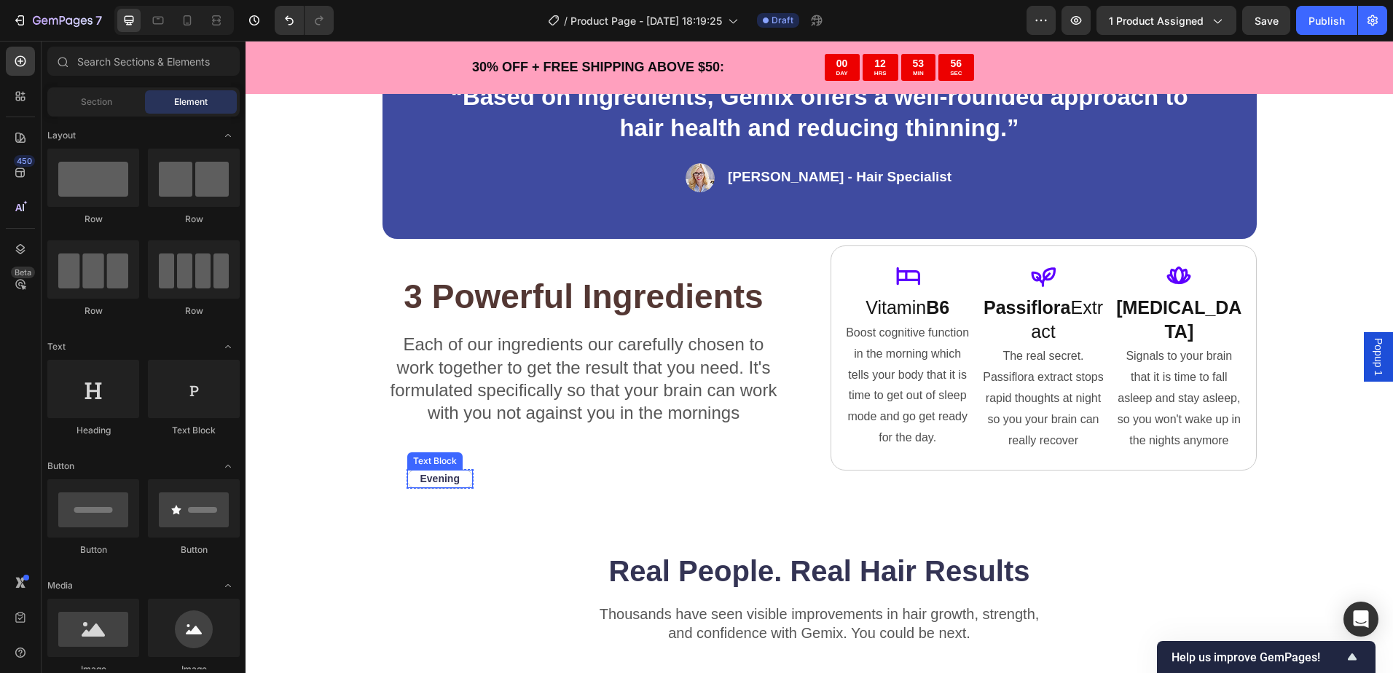
click at [454, 477] on p "Evening" at bounding box center [439, 478] width 39 height 15
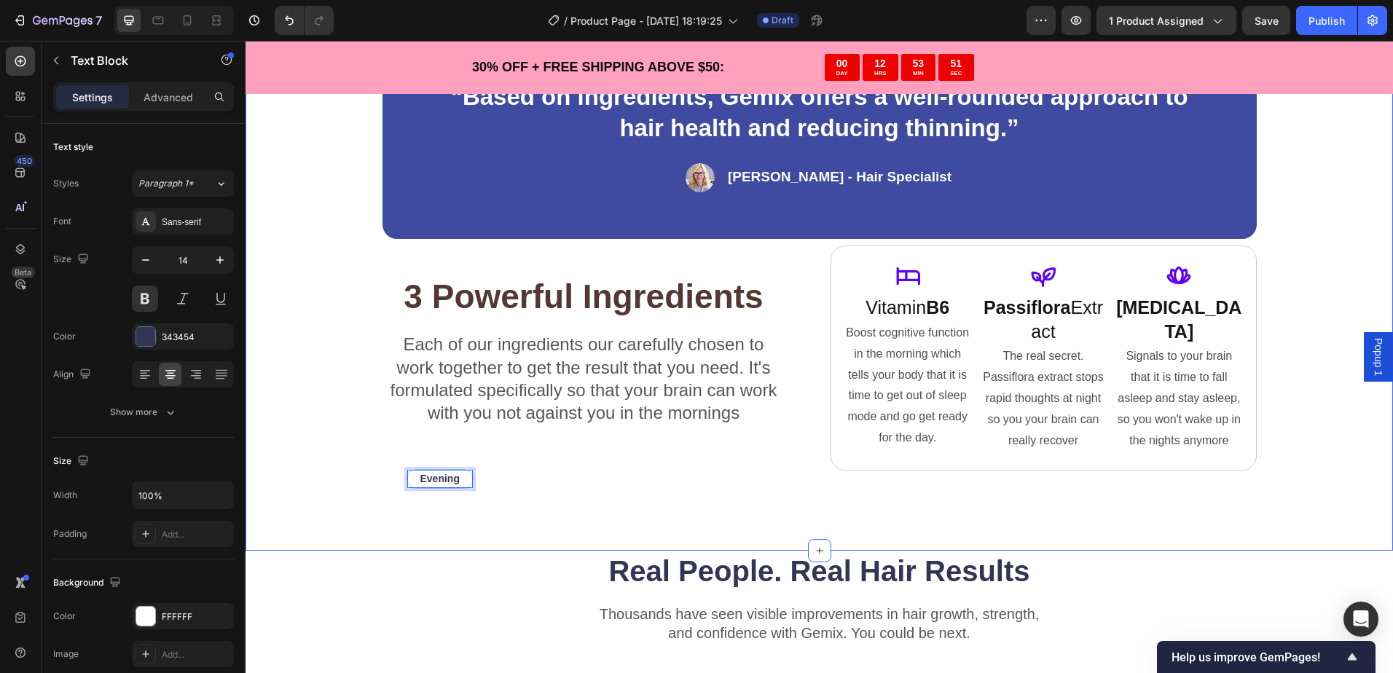
drag, startPoint x: 452, startPoint y: 477, endPoint x: 615, endPoint y: 499, distance: 165.3
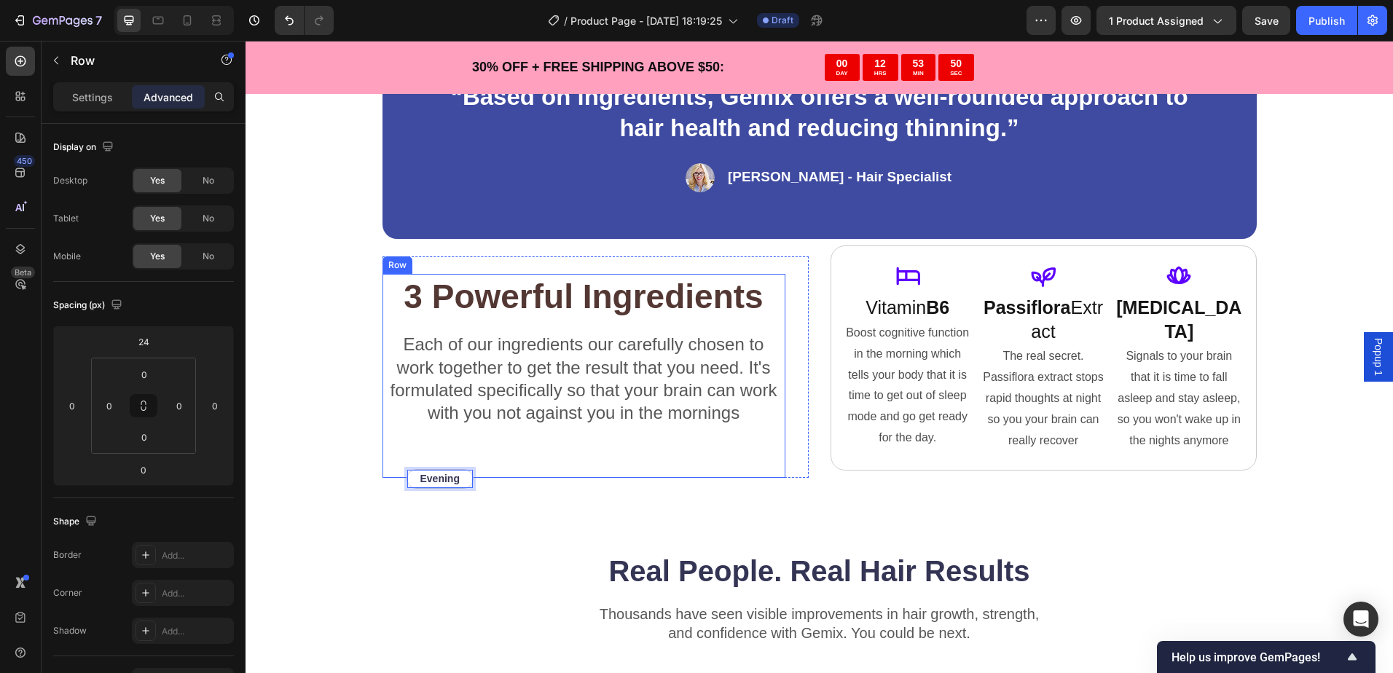
click at [438, 468] on div "3 Powerful Ingredients Heading Each of our ingredients our carefully chosen to …" at bounding box center [583, 376] width 403 height 205
click at [463, 481] on div "Evening Text Block" at bounding box center [439, 479] width 67 height 20
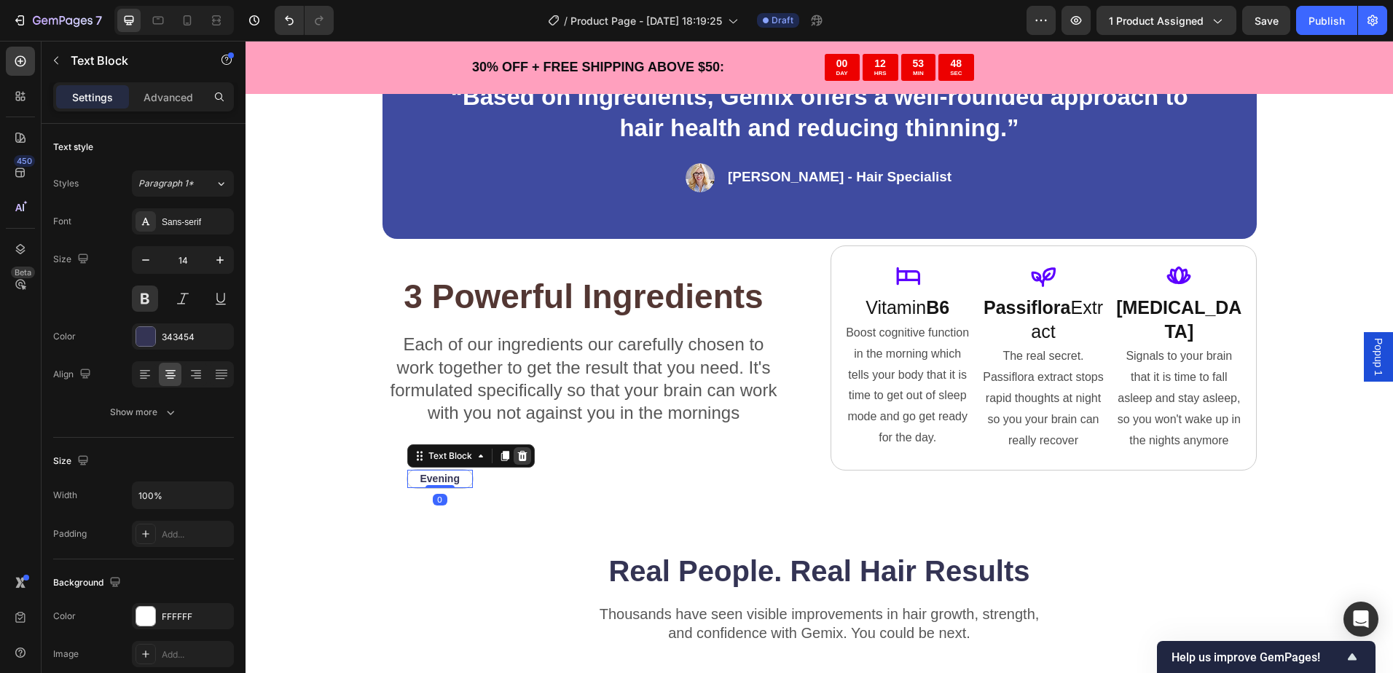
click at [522, 454] on div at bounding box center [521, 455] width 17 height 17
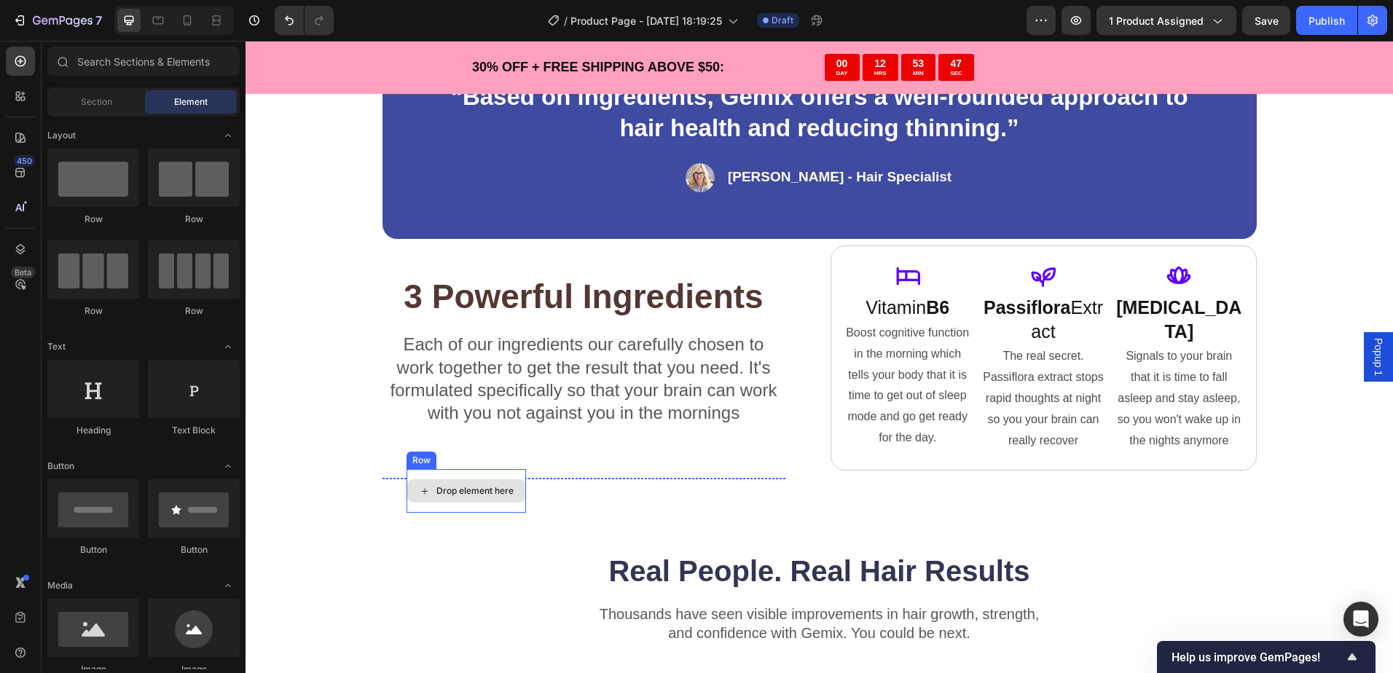
click at [478, 495] on div "Drop element here" at bounding box center [474, 491] width 77 height 12
click at [483, 492] on div "Drop element here" at bounding box center [474, 491] width 77 height 12
drag, startPoint x: 487, startPoint y: 481, endPoint x: 444, endPoint y: 514, distance: 54.5
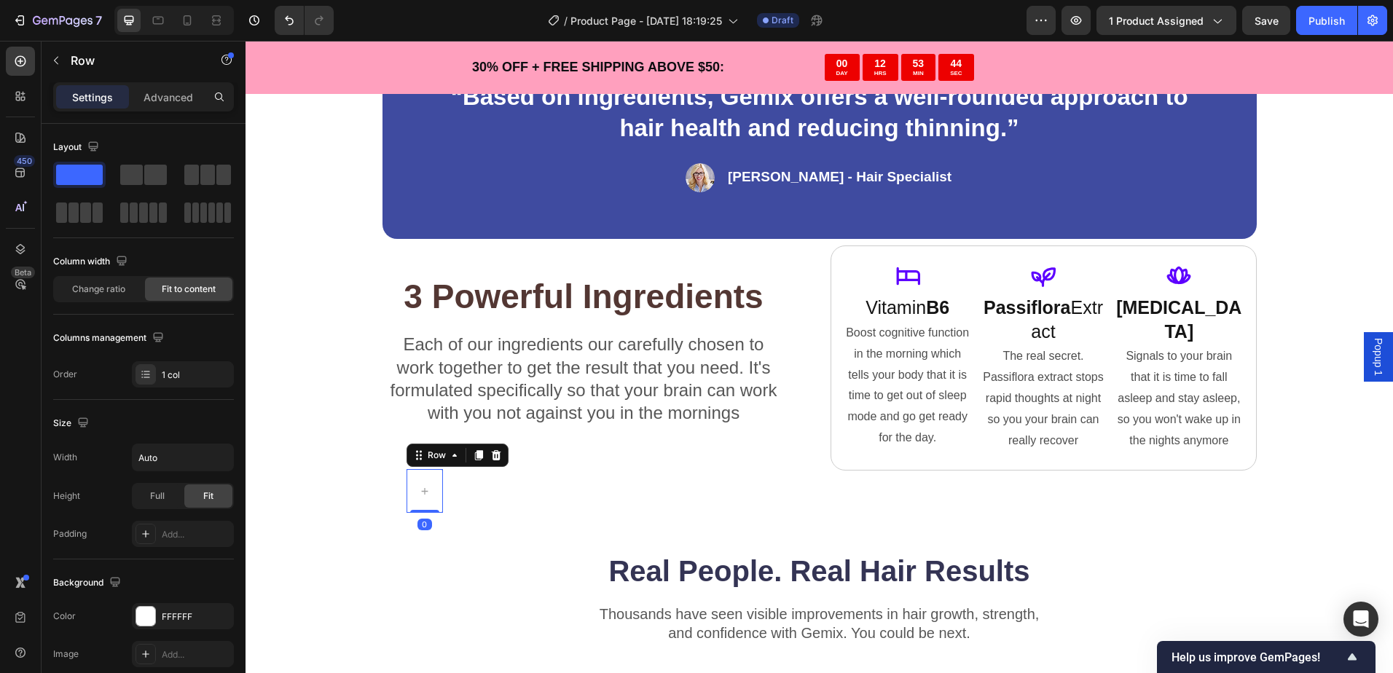
click at [490, 452] on icon at bounding box center [496, 455] width 12 height 12
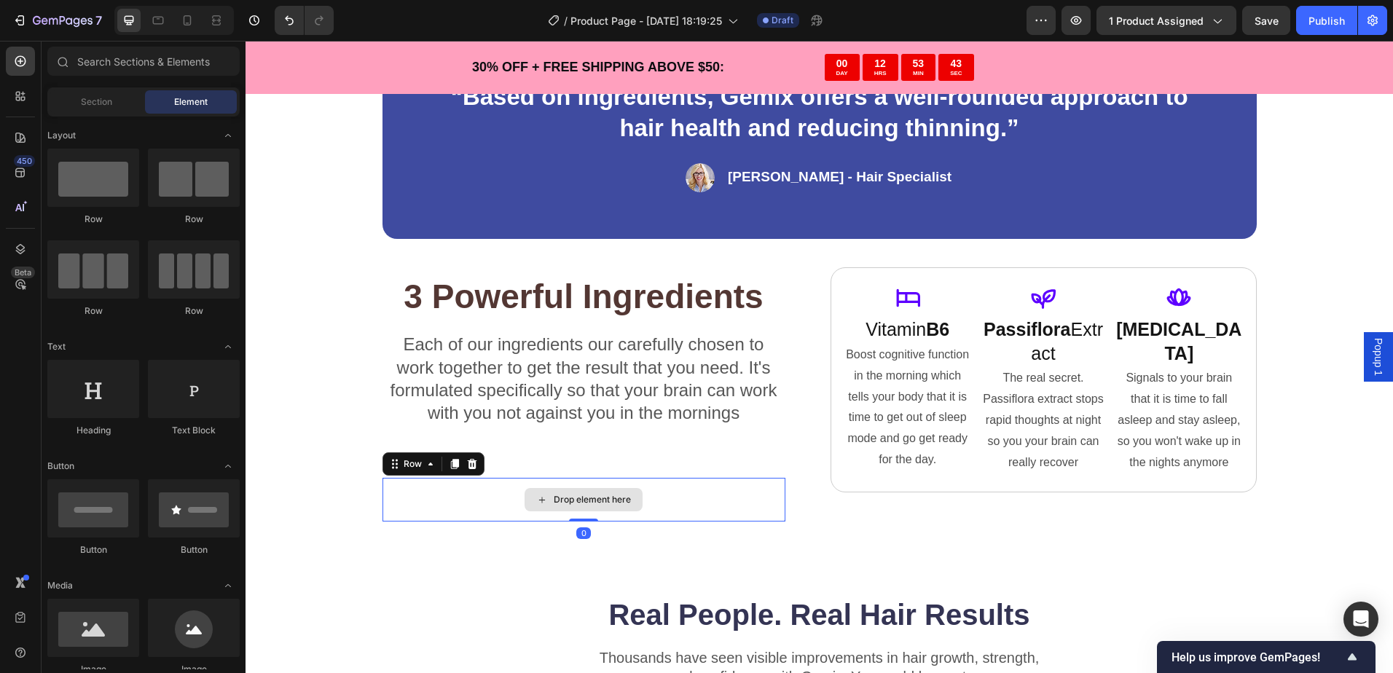
click at [543, 513] on div "Drop element here" at bounding box center [583, 500] width 403 height 44
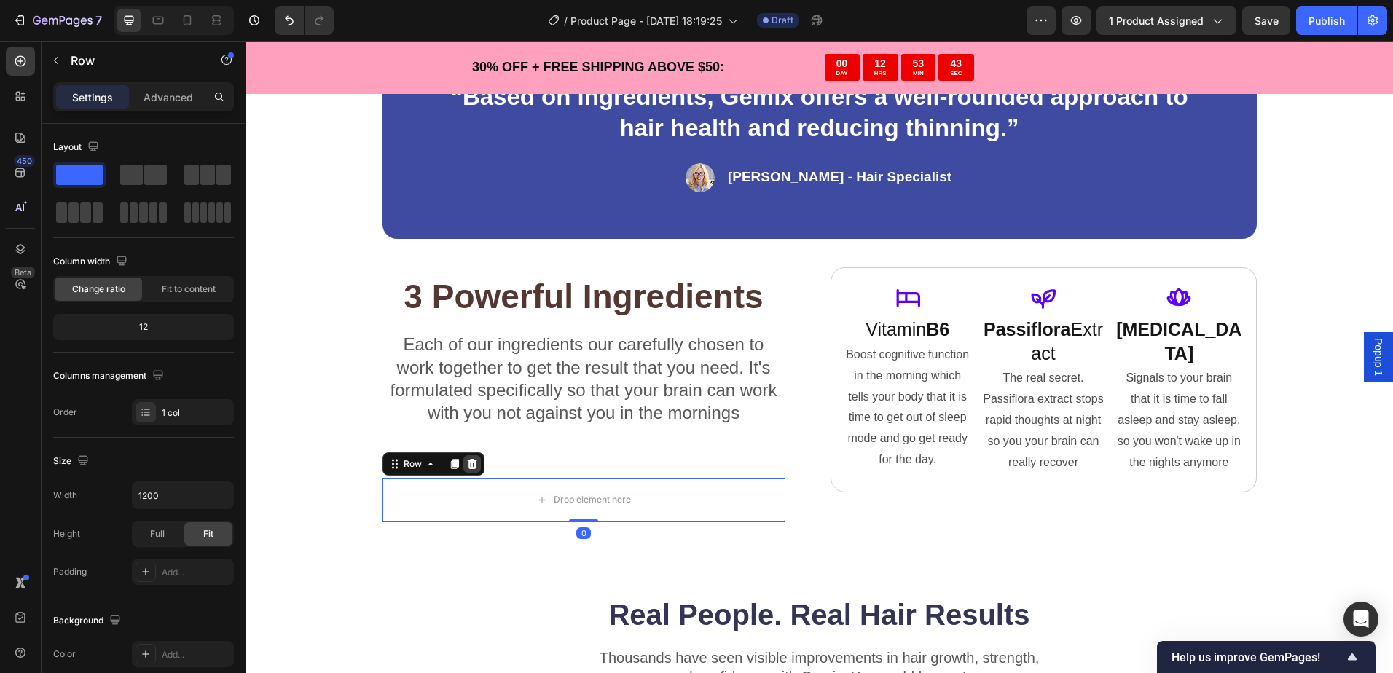
click at [467, 468] on icon at bounding box center [471, 464] width 9 height 10
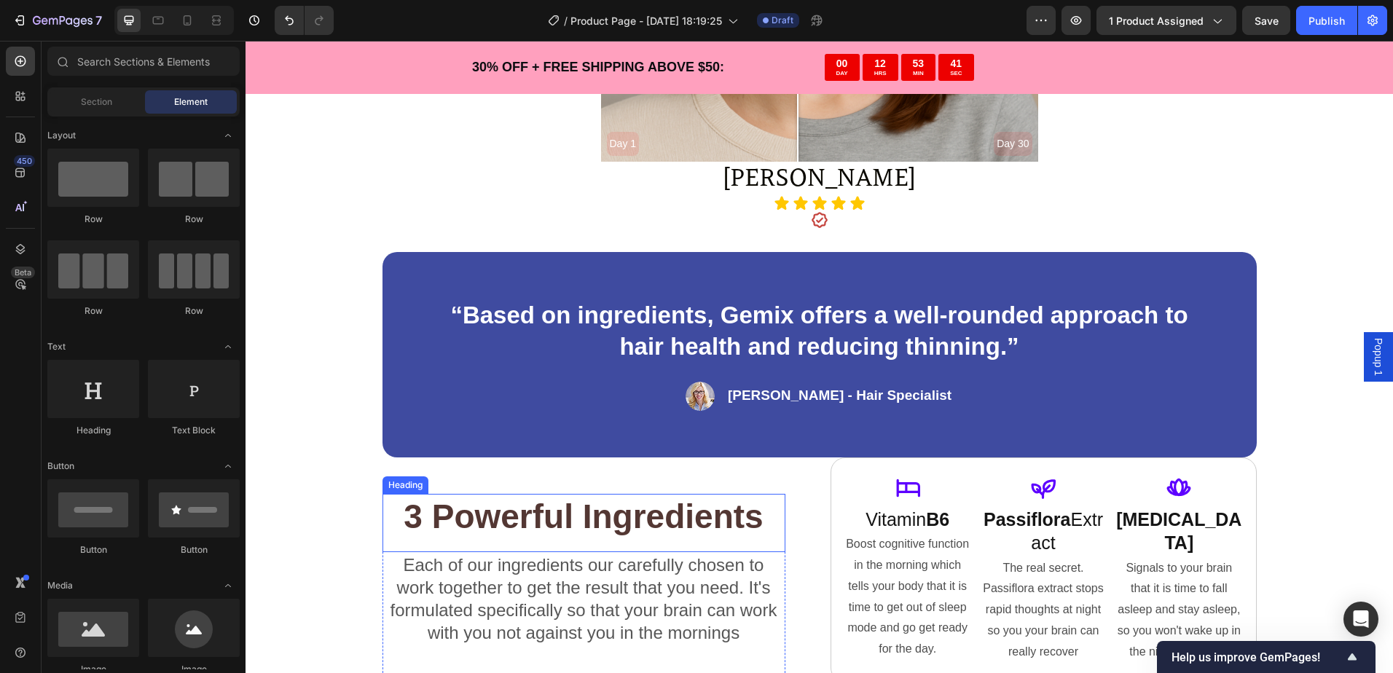
scroll to position [3078, 0]
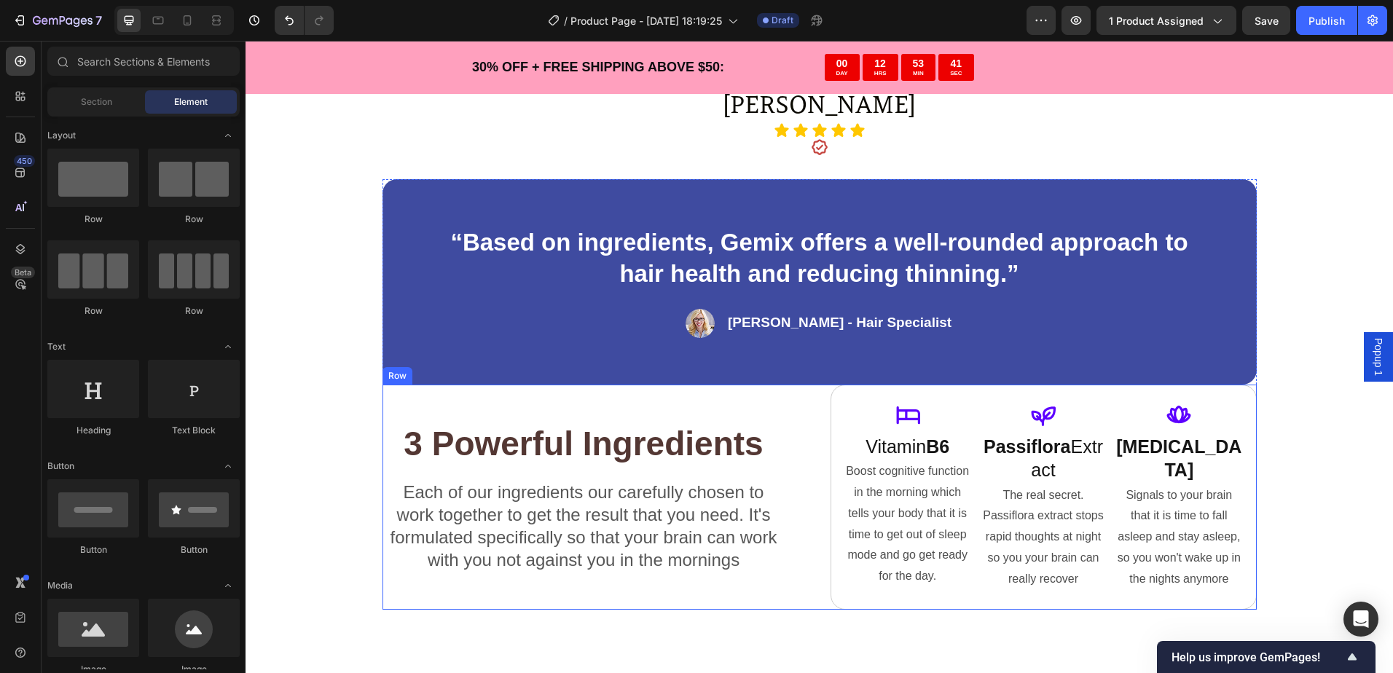
click at [791, 392] on div "3 Powerful Ingredients Heading Each of our ingredients our carefully chosen to …" at bounding box center [595, 497] width 426 height 225
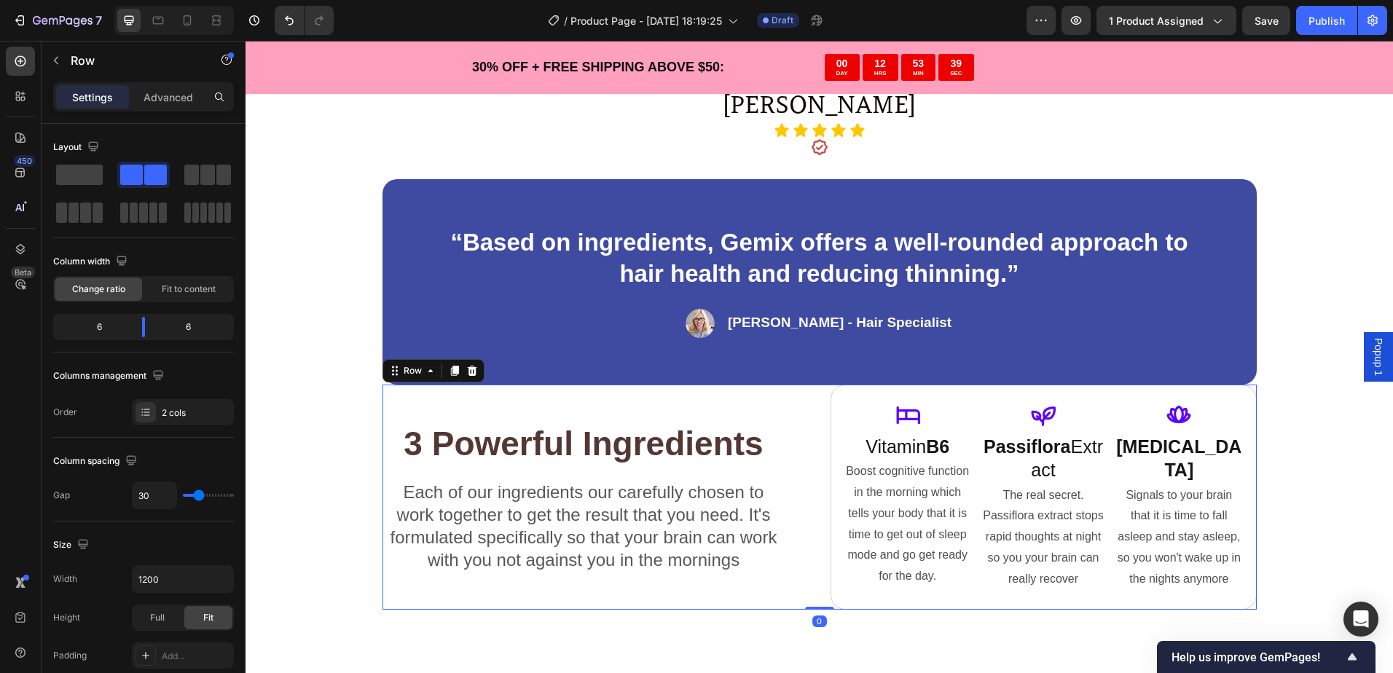
click at [804, 392] on div "3 Powerful Ingredients Heading Each of our ingredients our carefully chosen to …" at bounding box center [819, 497] width 874 height 225
click at [162, 100] on p "Advanced" at bounding box center [168, 97] width 50 height 15
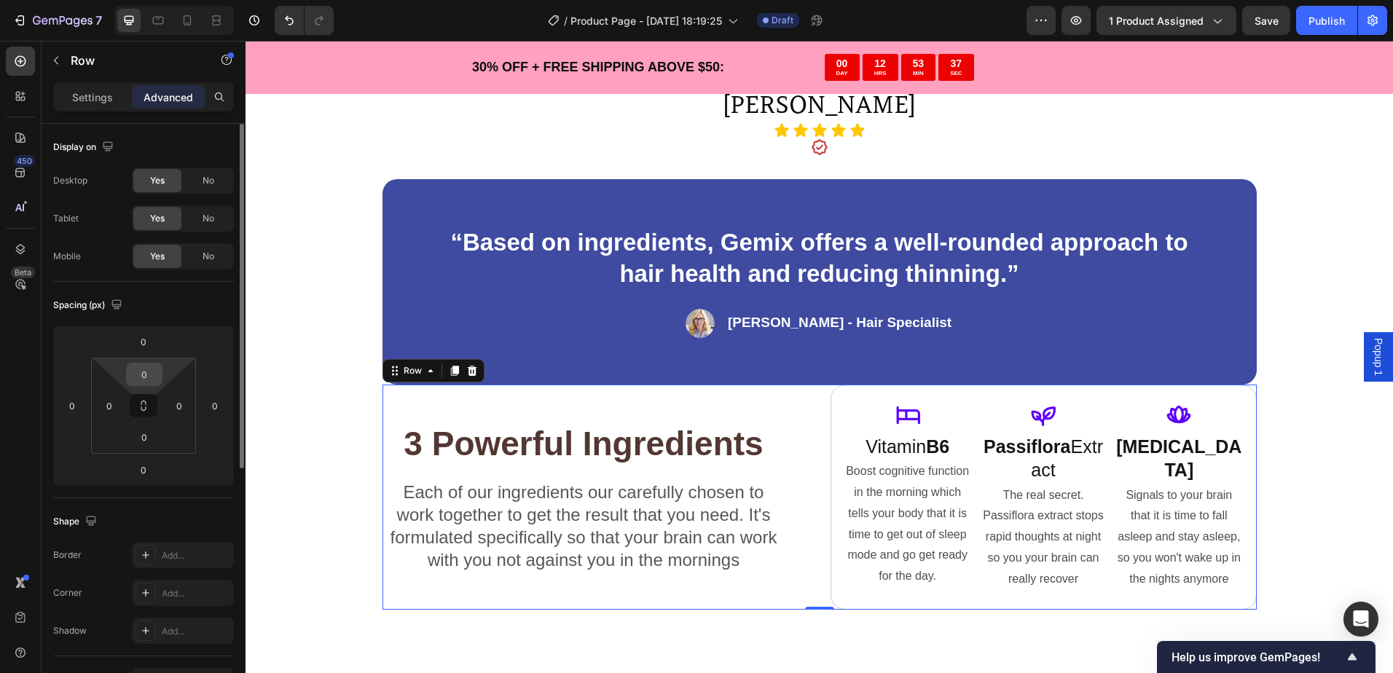
click at [151, 375] on input "0" at bounding box center [144, 374] width 29 height 22
type input "16"
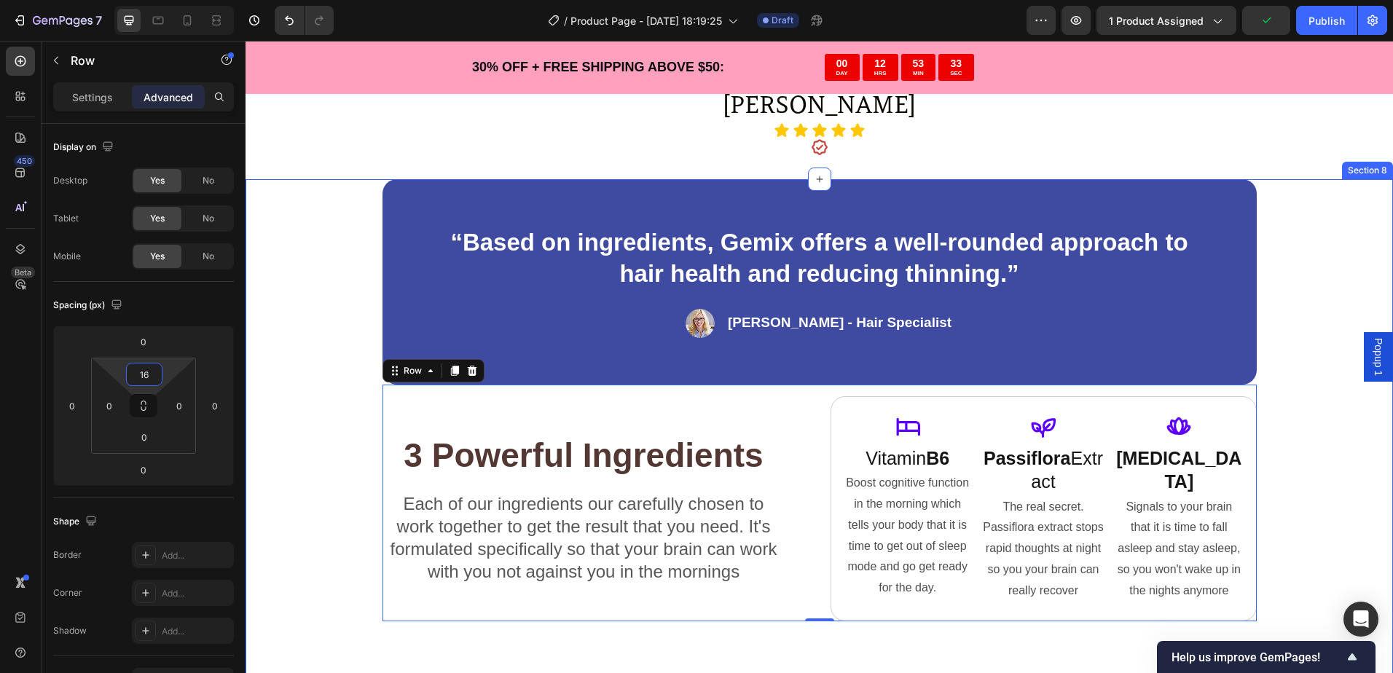
click at [287, 395] on div "“Based on ingredients, Gemix offers a well-rounded approach to hair health and …" at bounding box center [818, 436] width 1147 height 515
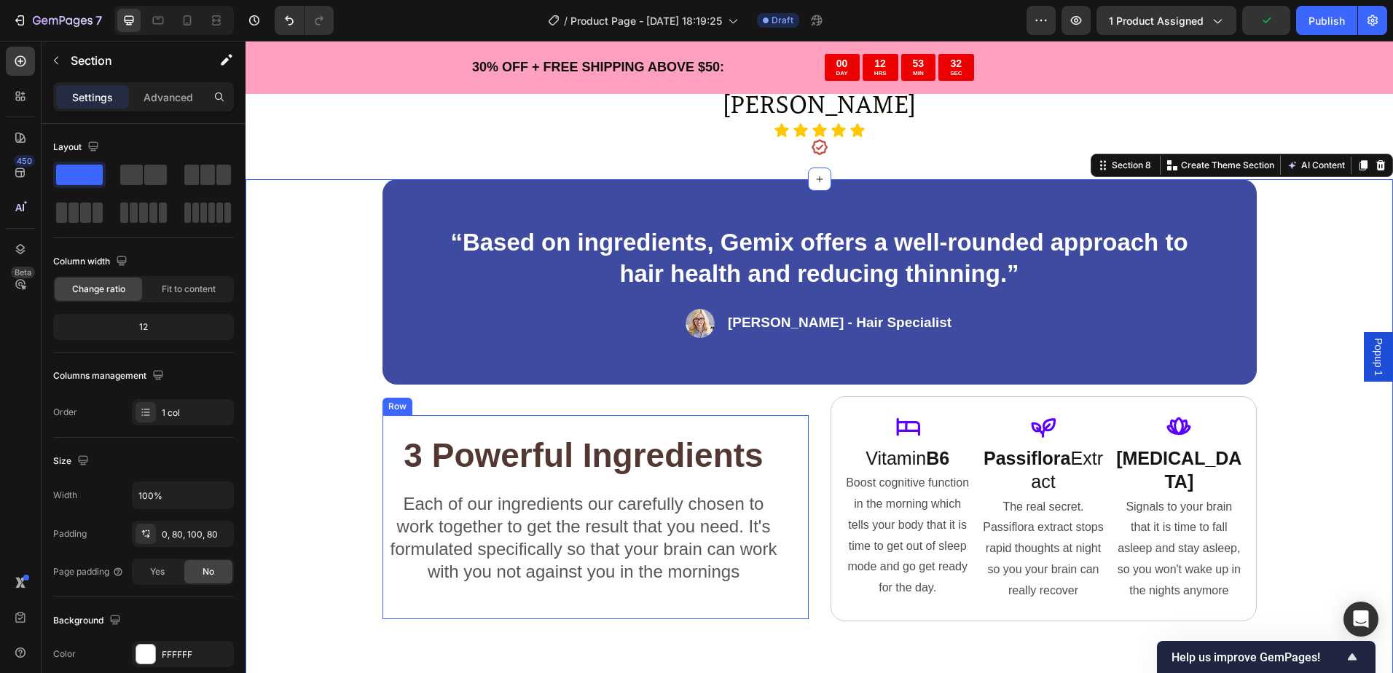
click at [420, 416] on div "3 Powerful Ingredients Heading Each of our ingredients our carefully chosen to …" at bounding box center [583, 517] width 403 height 205
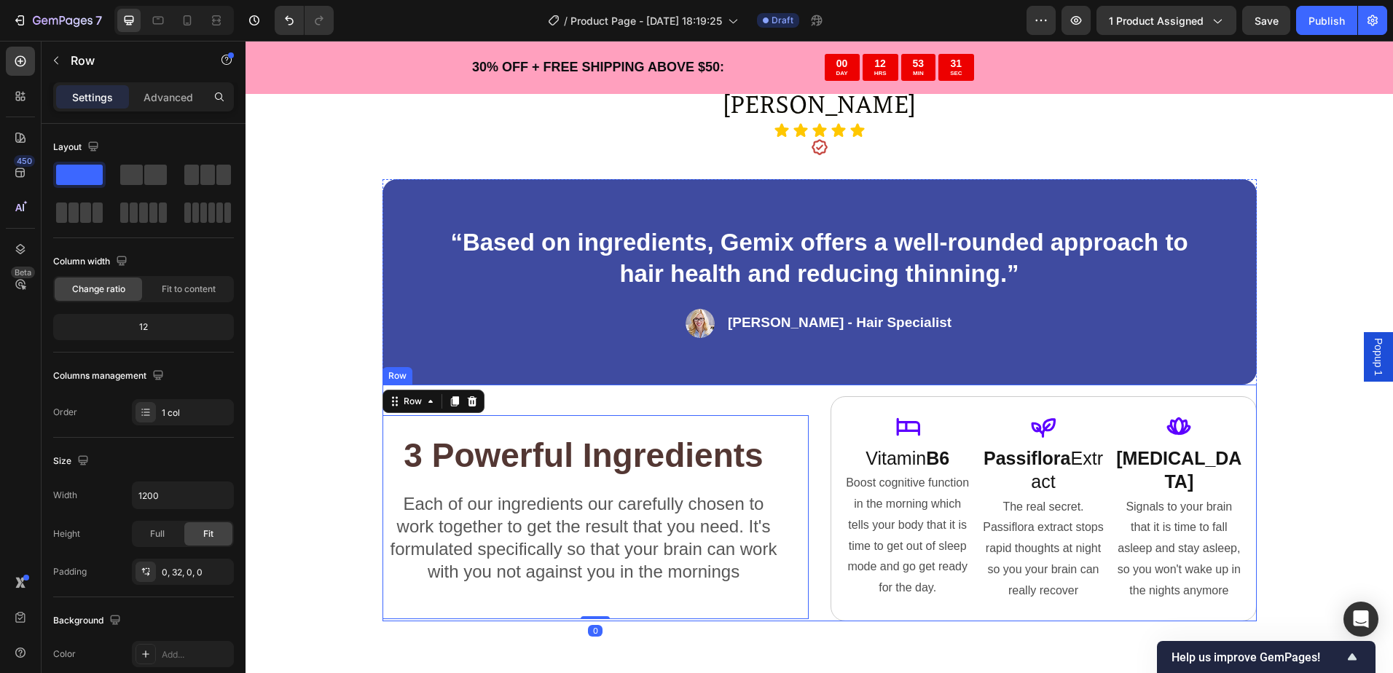
click at [530, 396] on div "3 Powerful Ingredients Heading Each of our ingredients our carefully chosen to …" at bounding box center [595, 508] width 426 height 225
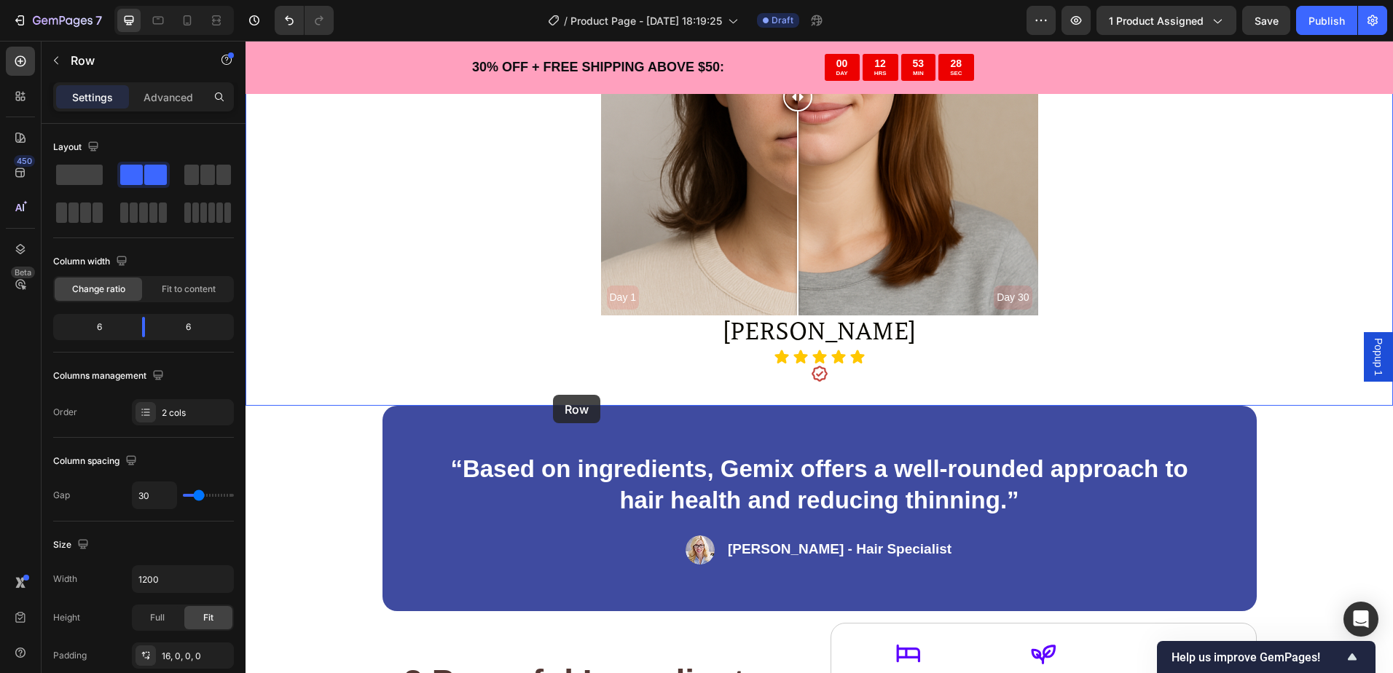
scroll to position [2860, 0]
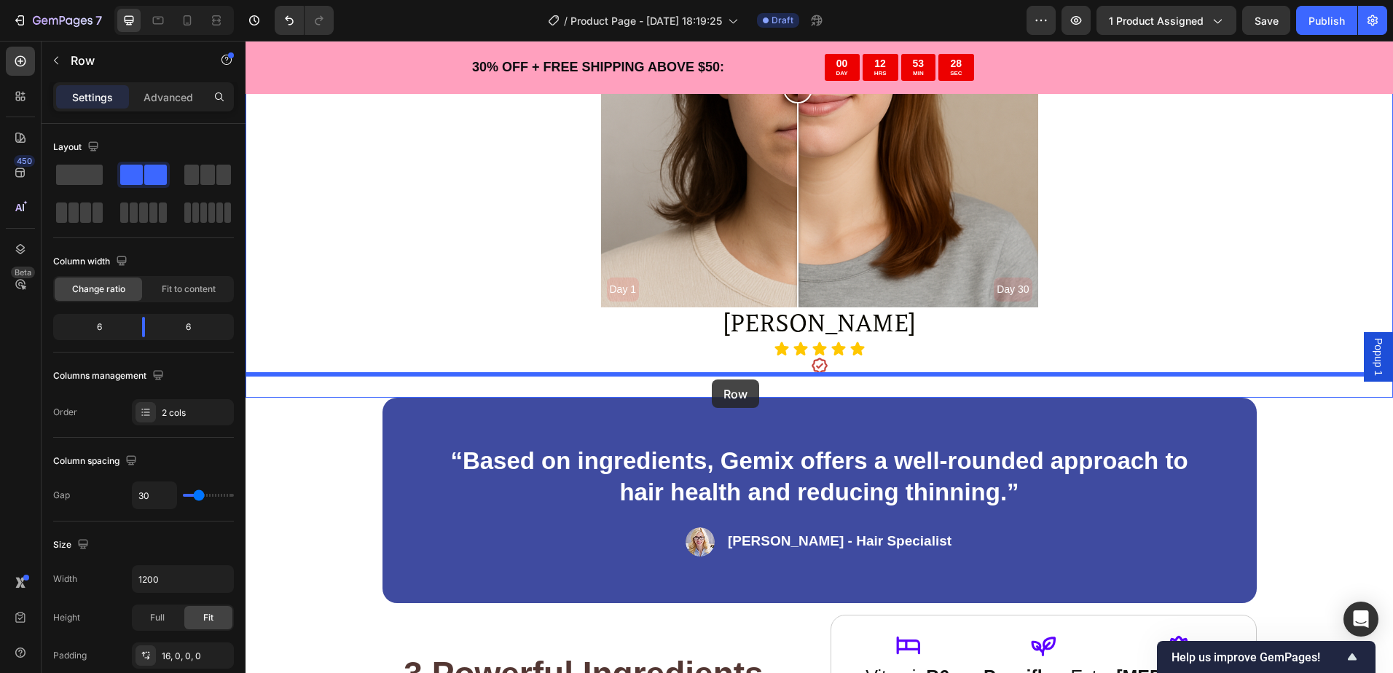
drag, startPoint x: 530, startPoint y: 400, endPoint x: 712, endPoint y: 379, distance: 182.5
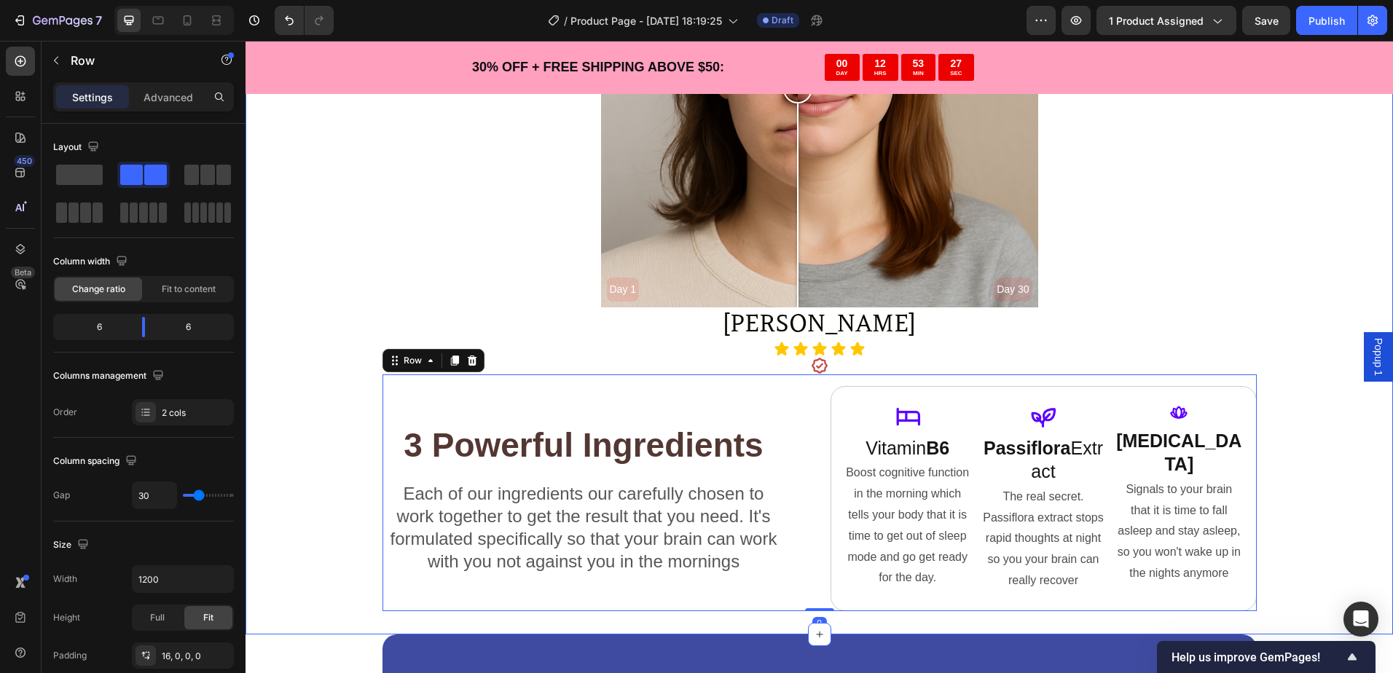
click at [328, 402] on div "30 Day Results Text Block Day 1 Day 30 Image Comparison Abagail P. Text Block I…" at bounding box center [818, 209] width 1147 height 804
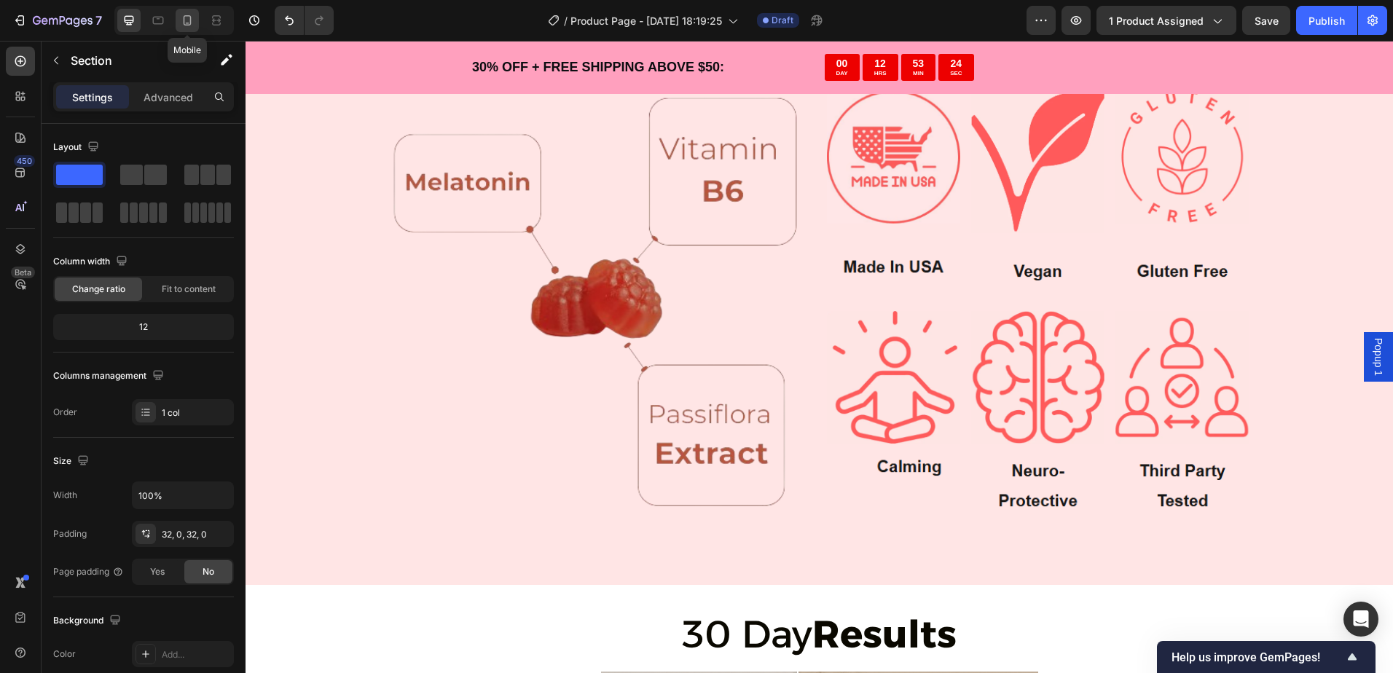
click at [192, 22] on icon at bounding box center [187, 20] width 15 height 15
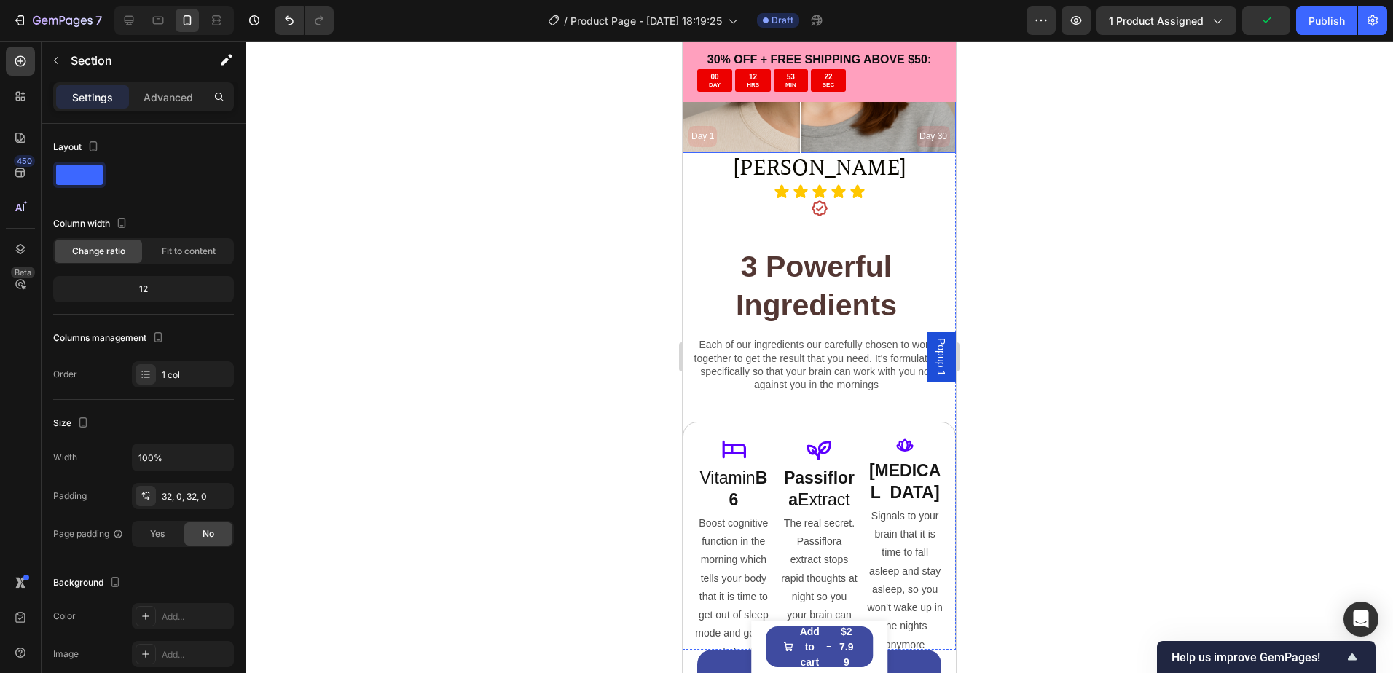
scroll to position [3066, 0]
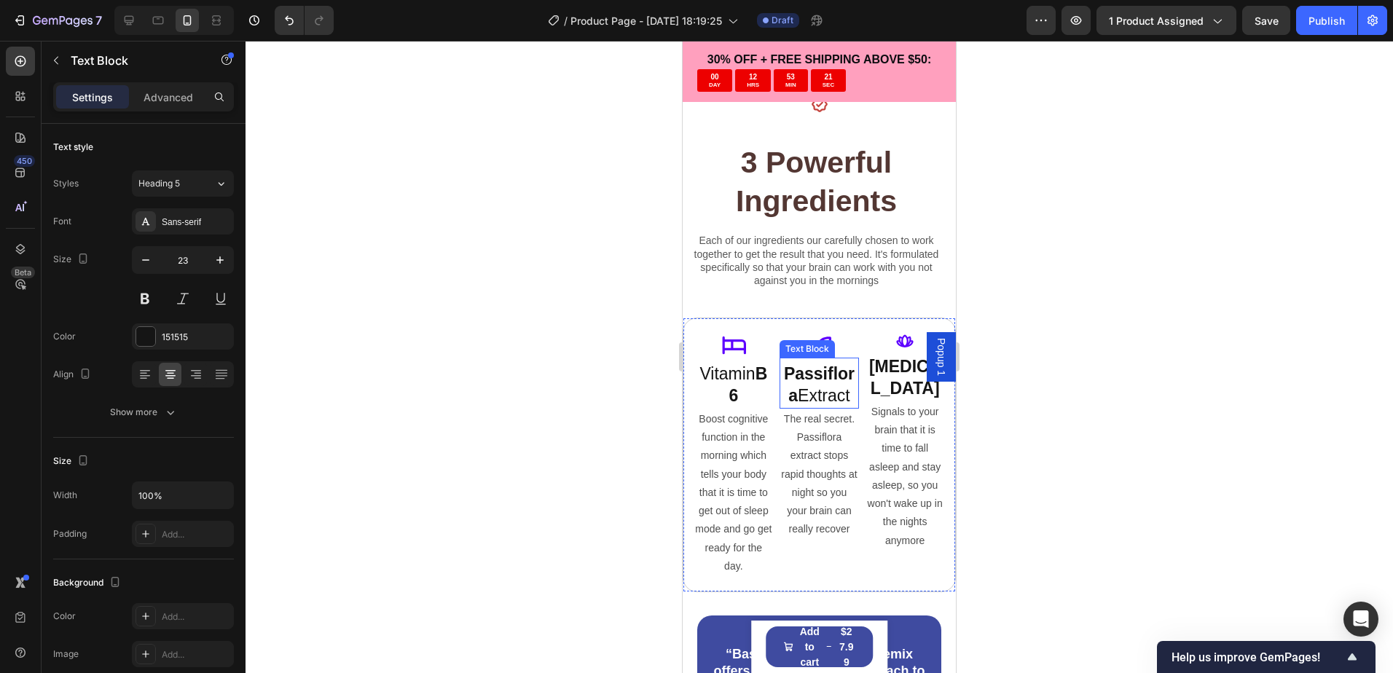
click at [792, 382] on strong "Passiflora" at bounding box center [819, 384] width 71 height 41
click at [1023, 266] on div at bounding box center [818, 357] width 1147 height 632
click at [821, 379] on strong "Passiflora" at bounding box center [819, 384] width 71 height 41
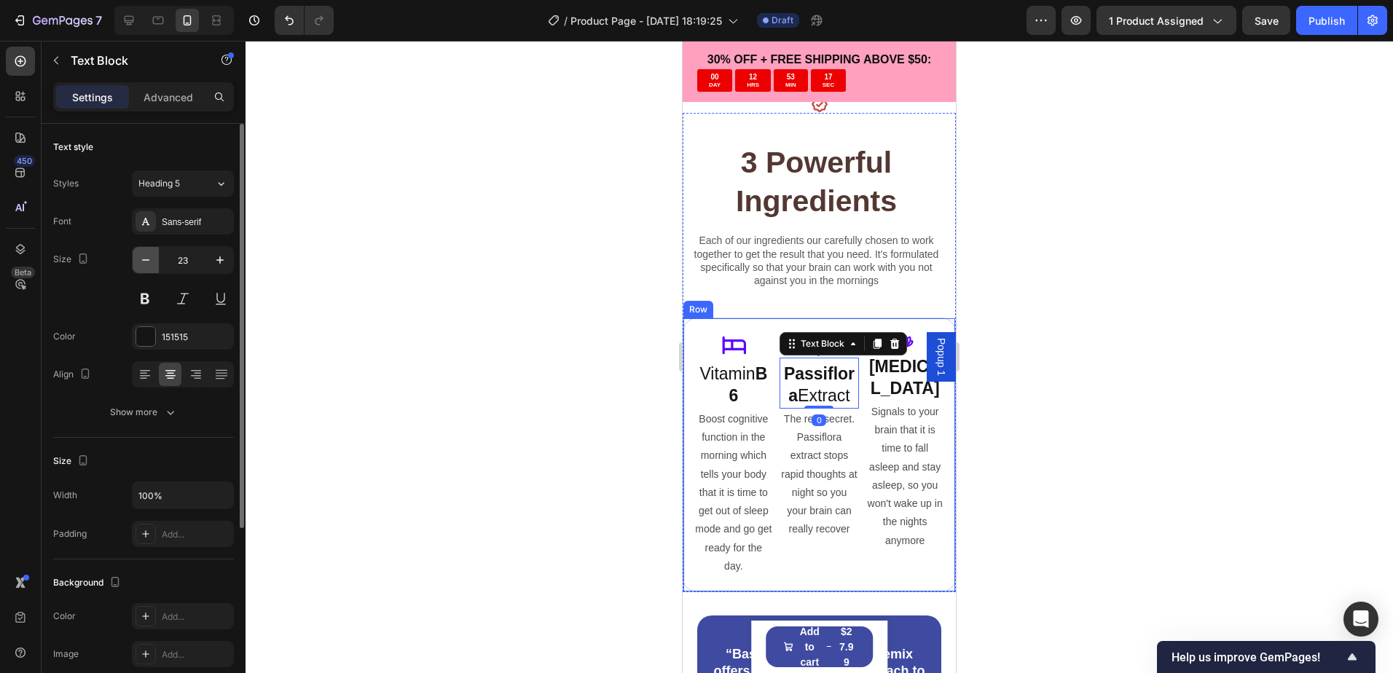
click at [145, 259] on icon "button" at bounding box center [145, 260] width 15 height 15
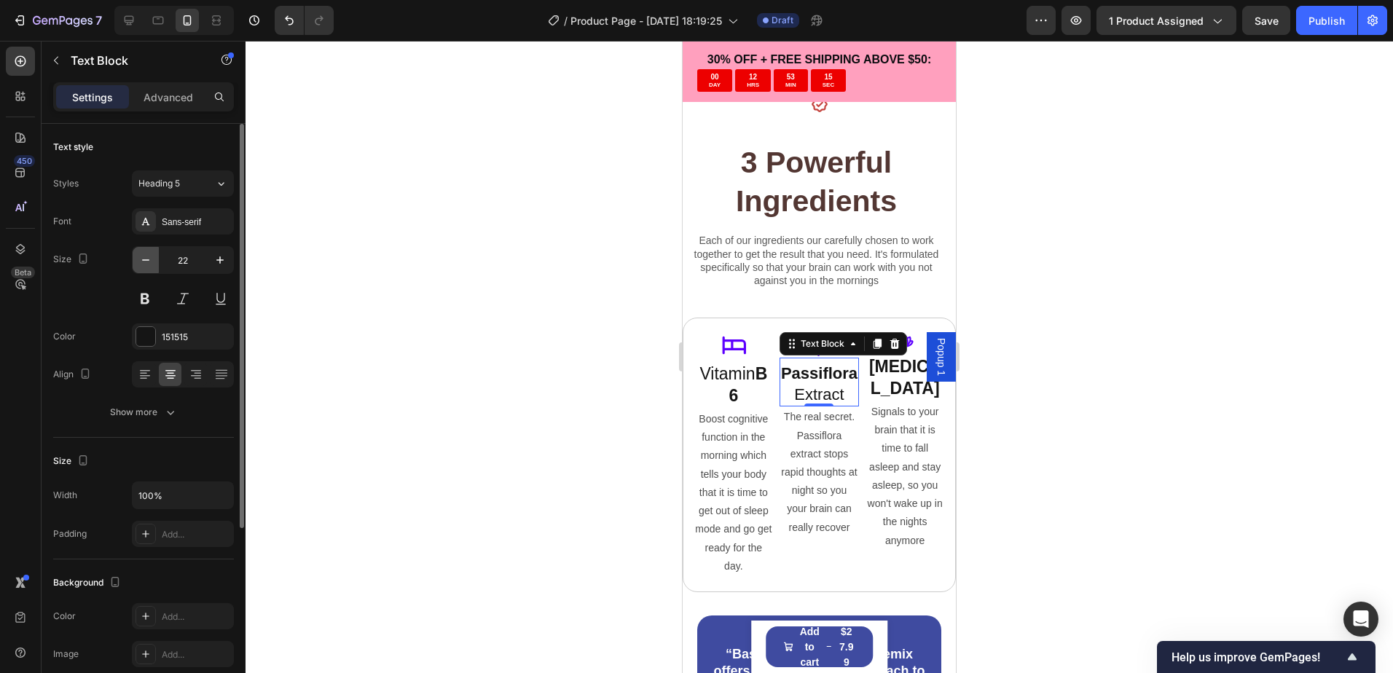
click at [146, 259] on icon "button" at bounding box center [145, 260] width 15 height 15
type input "21"
click at [1073, 373] on div at bounding box center [818, 357] width 1147 height 632
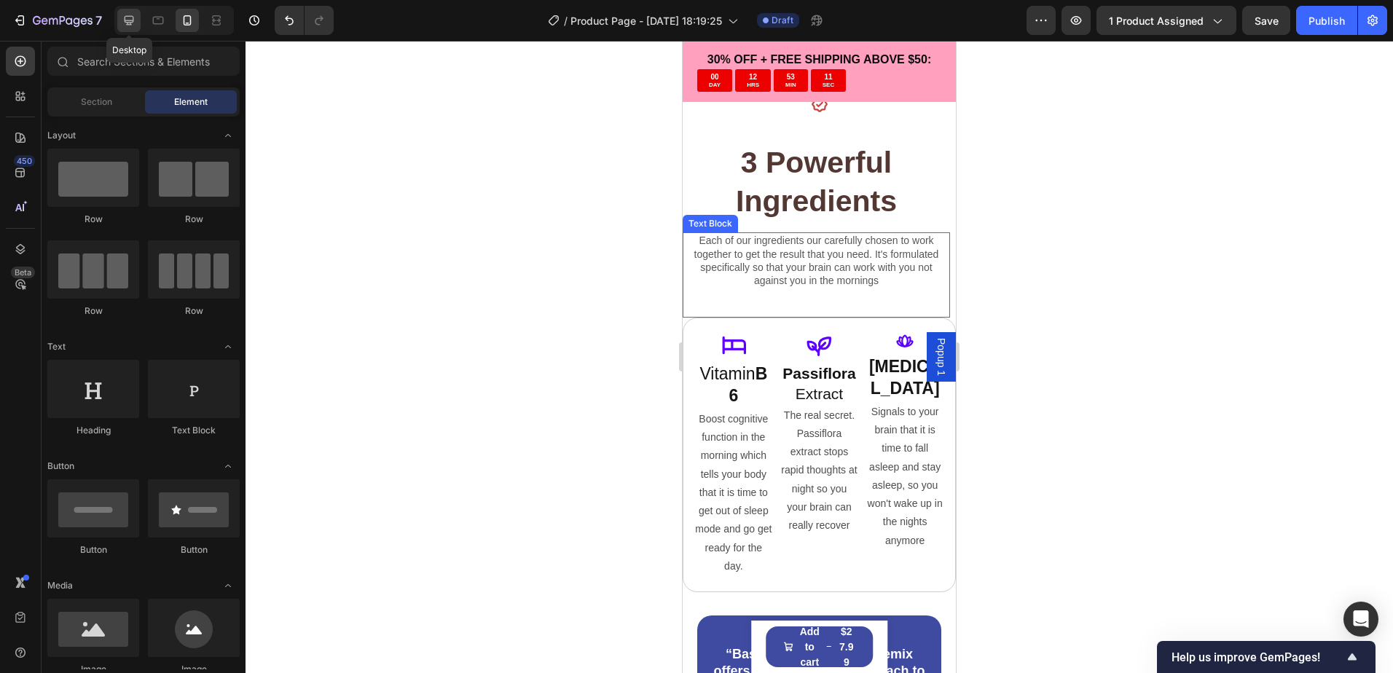
click at [124, 20] on icon at bounding box center [129, 20] width 15 height 15
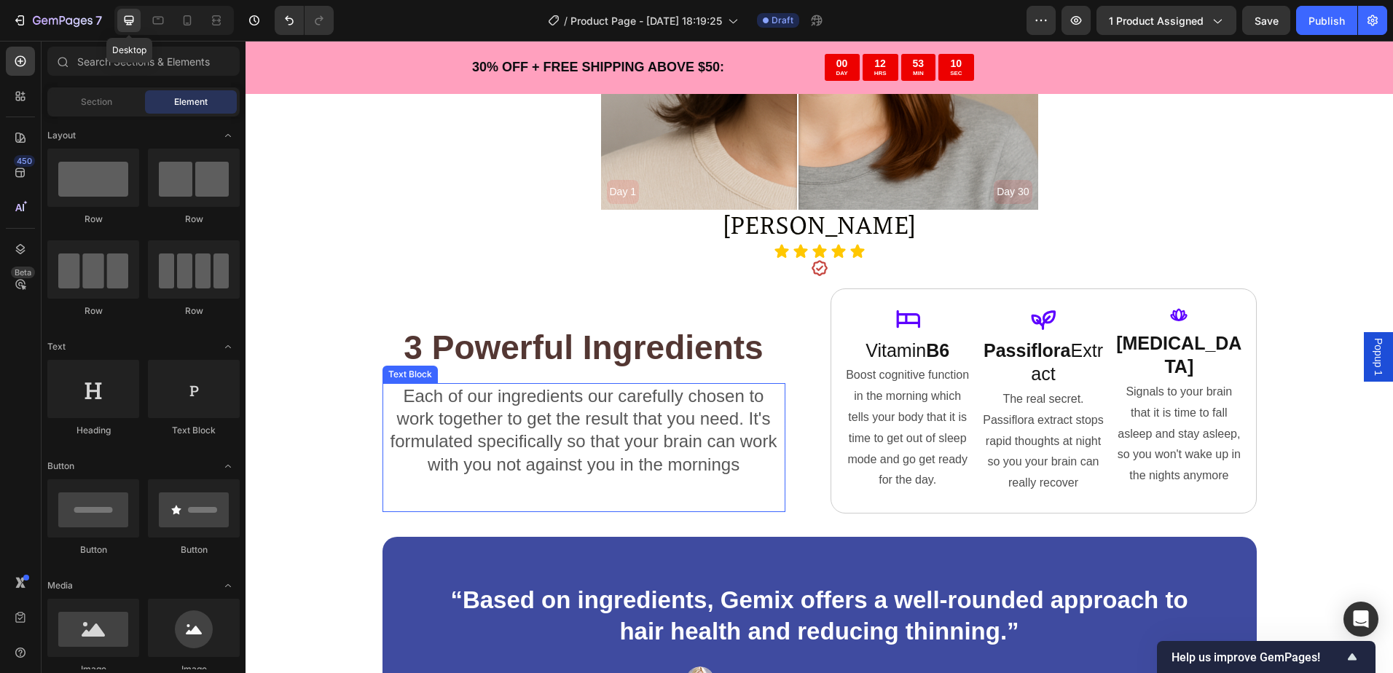
scroll to position [3039, 0]
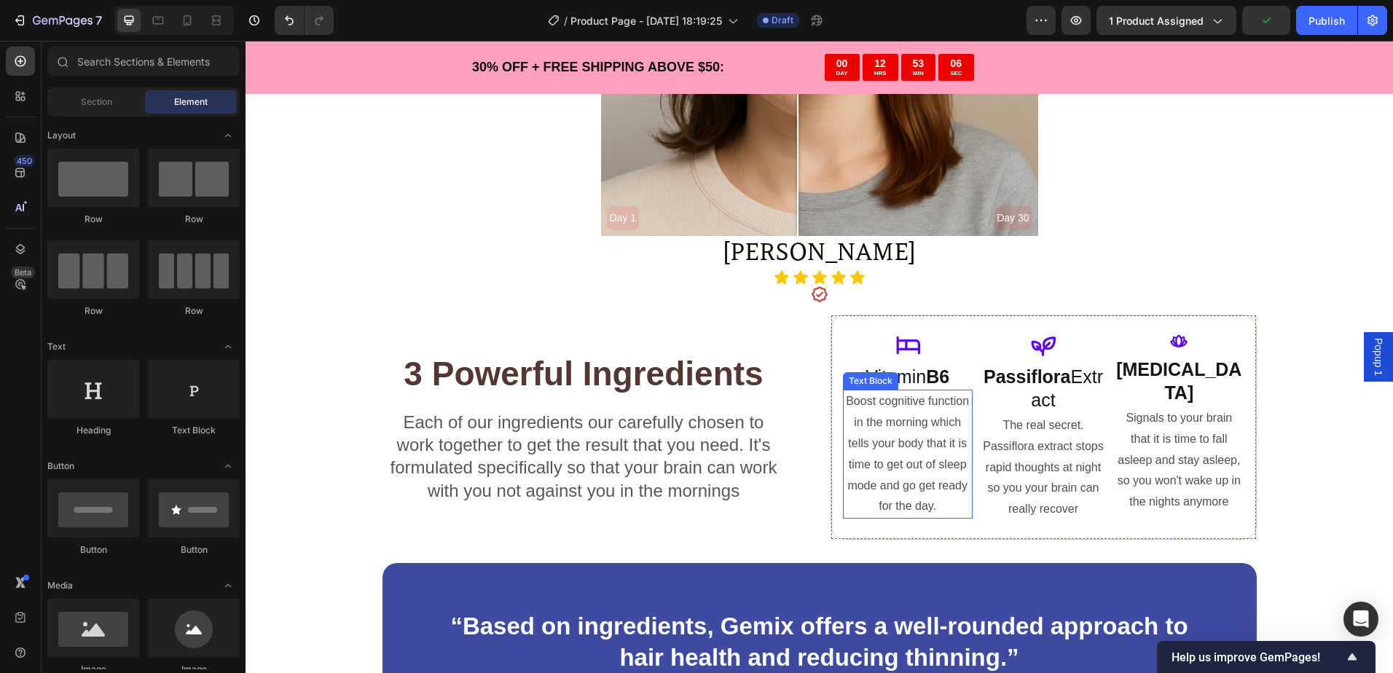
click at [950, 390] on div "Boost cognitive function in the morning which tells your body that it is time t…" at bounding box center [908, 454] width 130 height 129
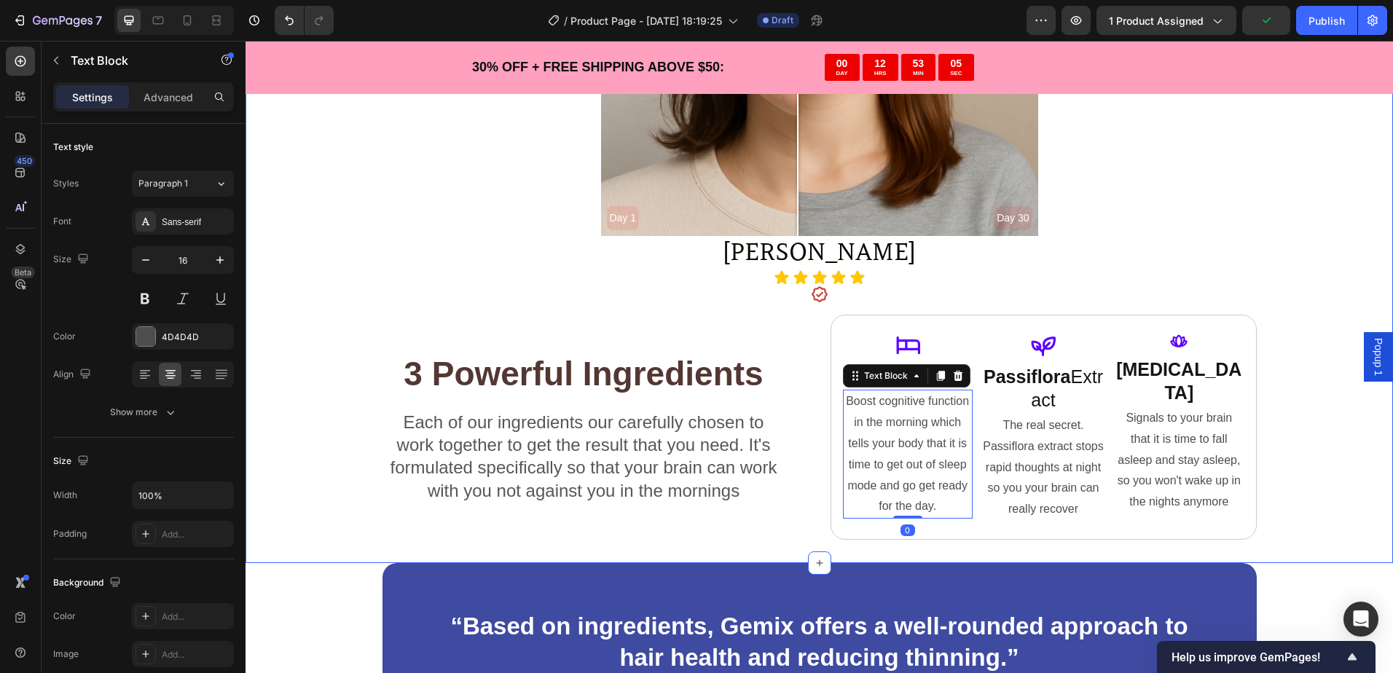
click at [1330, 339] on div "30 Day Results Text Block Day 1 Day 30 Image Comparison Abagail P. Text Block I…" at bounding box center [818, 138] width 1147 height 804
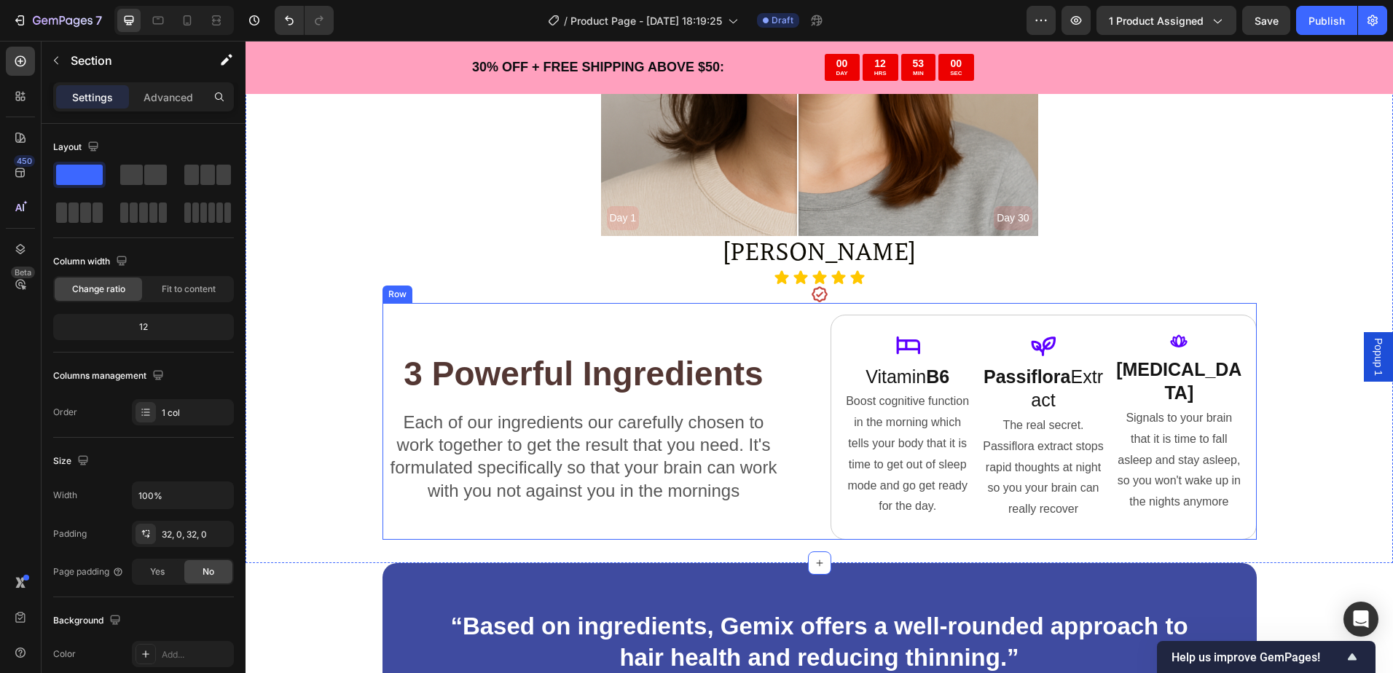
click at [858, 305] on div "3 Powerful Ingredients Heading Each of our ingredients our carefully chosen to …" at bounding box center [819, 421] width 874 height 237
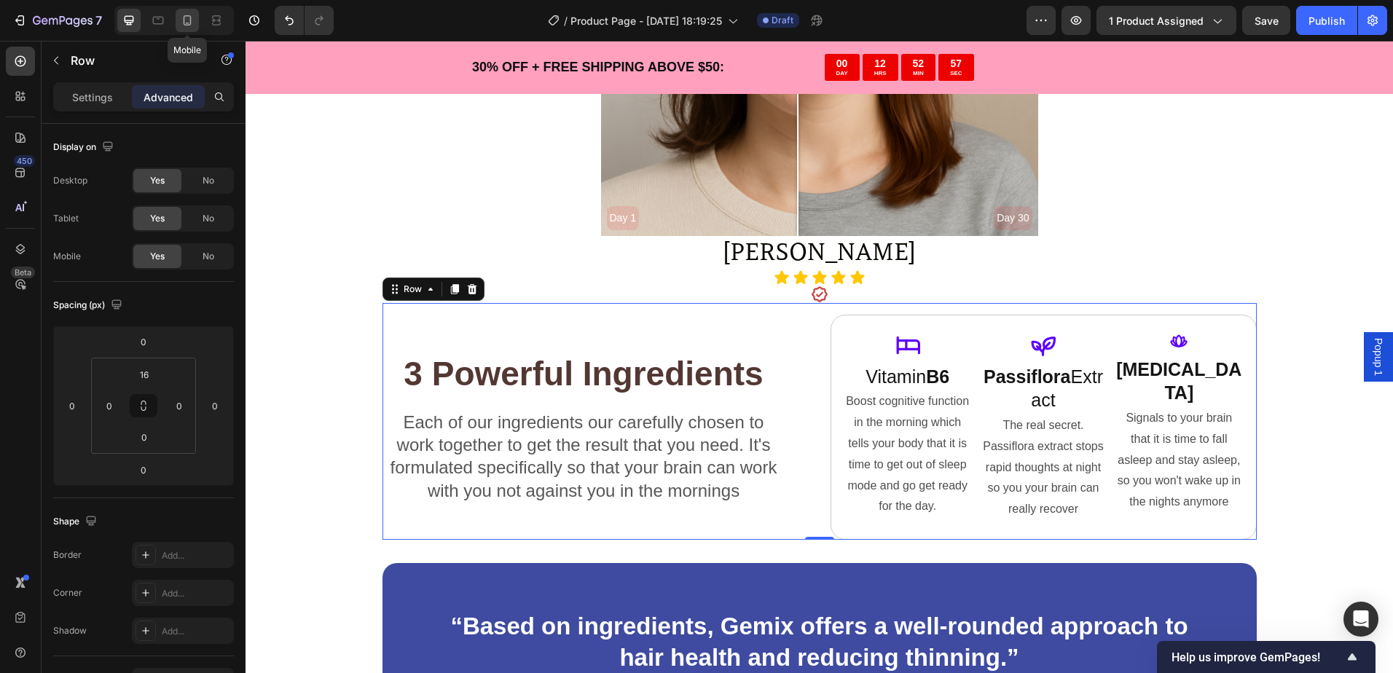
click at [186, 11] on div at bounding box center [187, 20] width 23 height 23
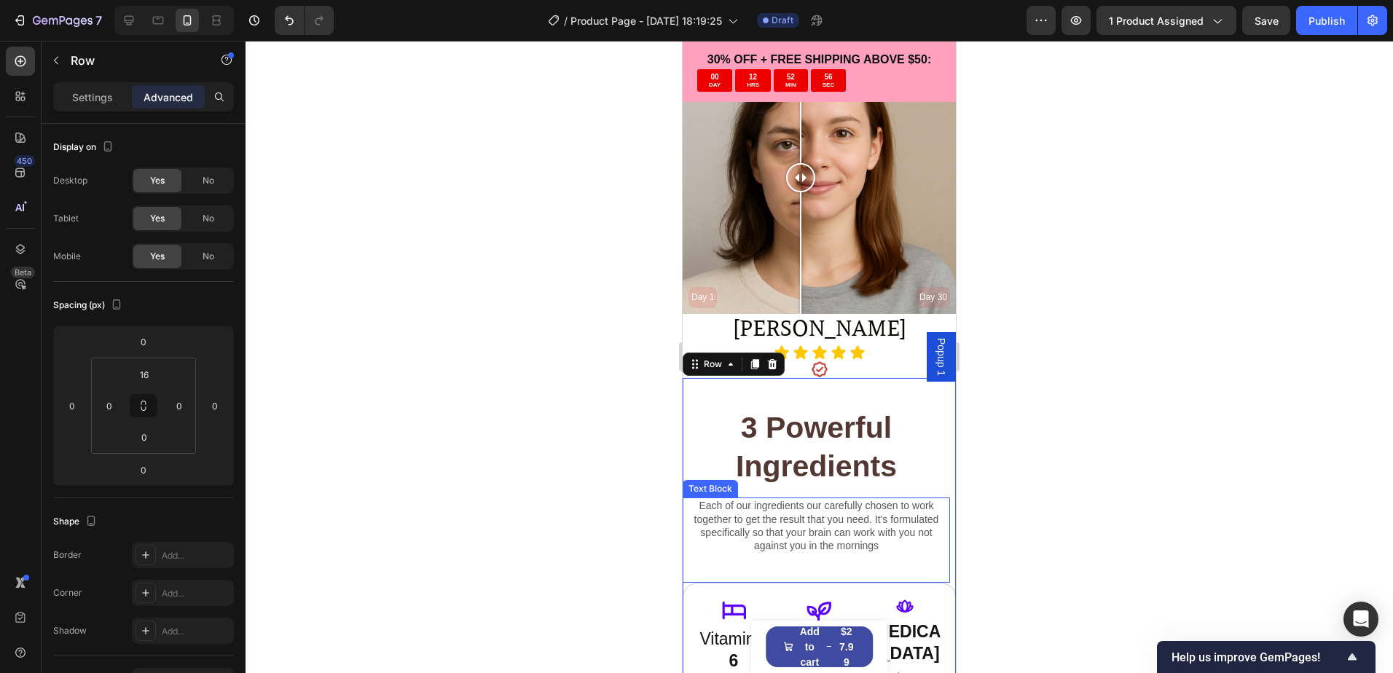
scroll to position [2727, 0]
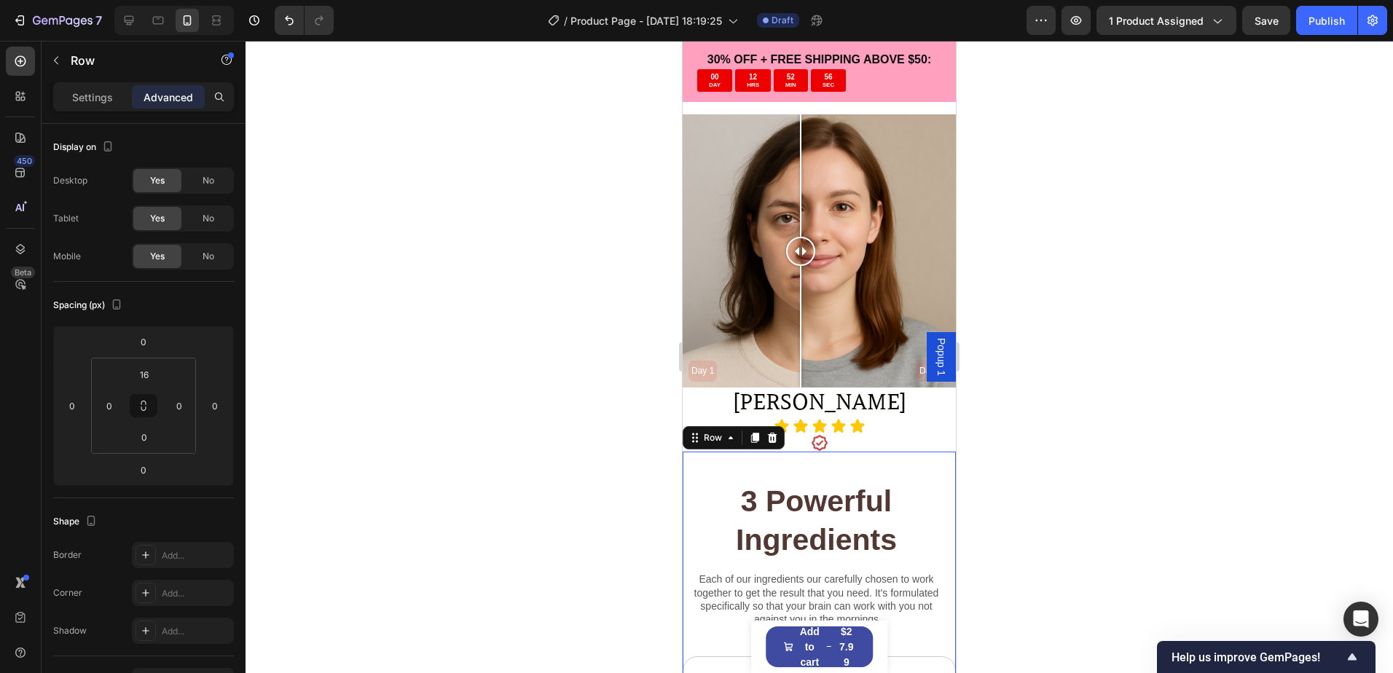
click at [1120, 399] on div at bounding box center [818, 357] width 1147 height 632
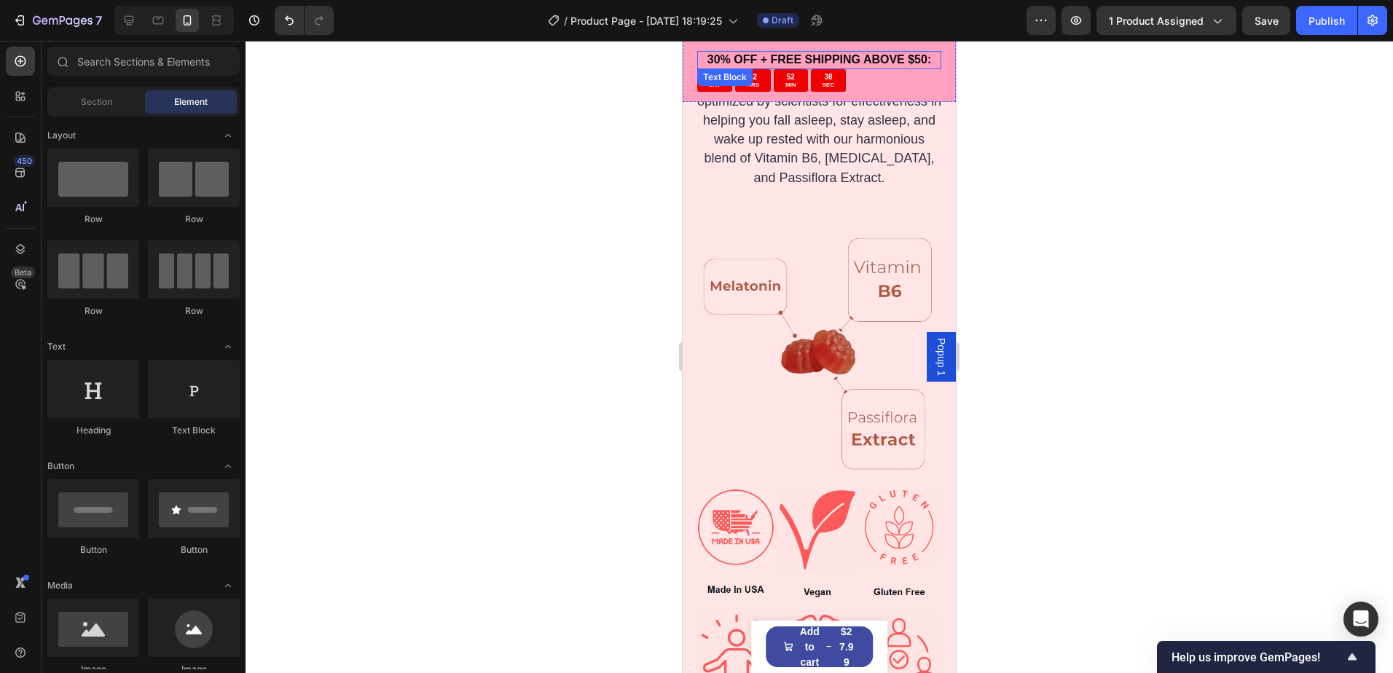
click at [873, 62] on p "30 % OFF + FREE SHIPPING ABOVE $50:" at bounding box center [819, 59] width 224 height 15
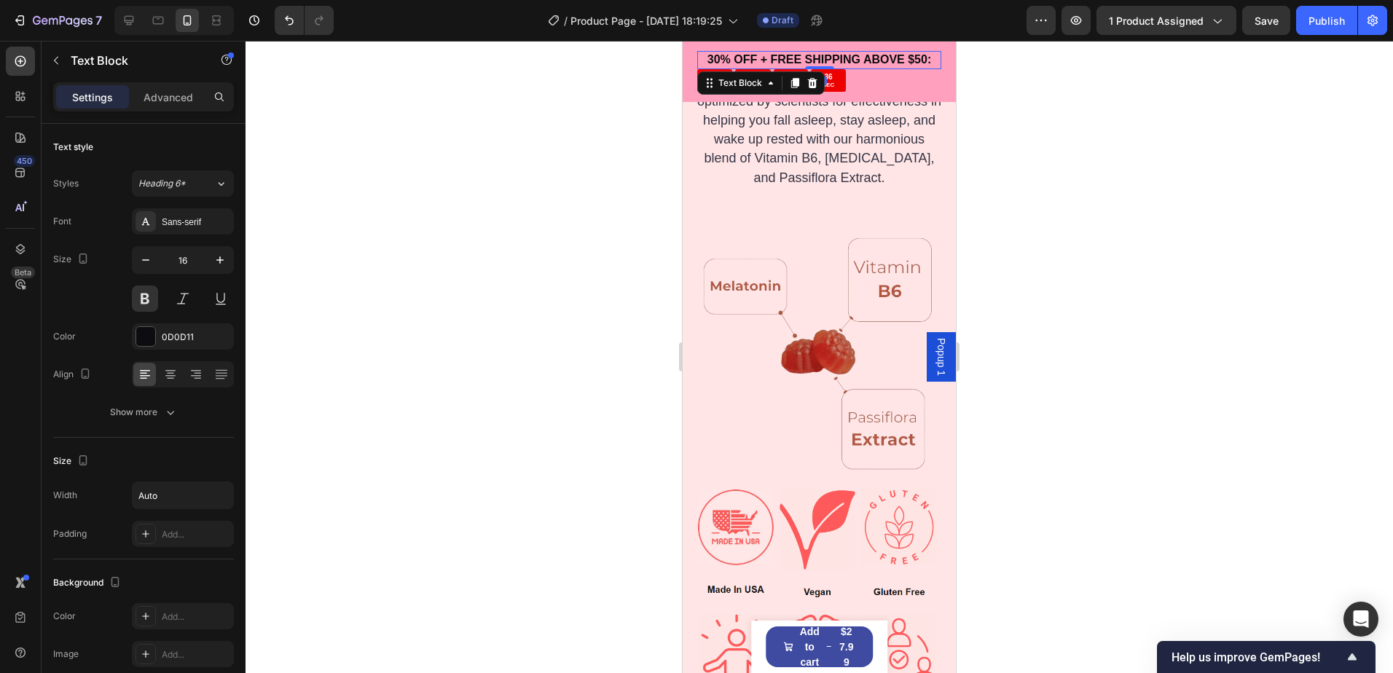
click at [720, 58] on strong "30" at bounding box center [713, 59] width 13 height 12
click at [720, 61] on strong "30" at bounding box center [713, 59] width 13 height 12
drag, startPoint x: 845, startPoint y: 61, endPoint x: 824, endPoint y: 58, distance: 21.4
click at [720, 58] on strong "30" at bounding box center [713, 59] width 13 height 12
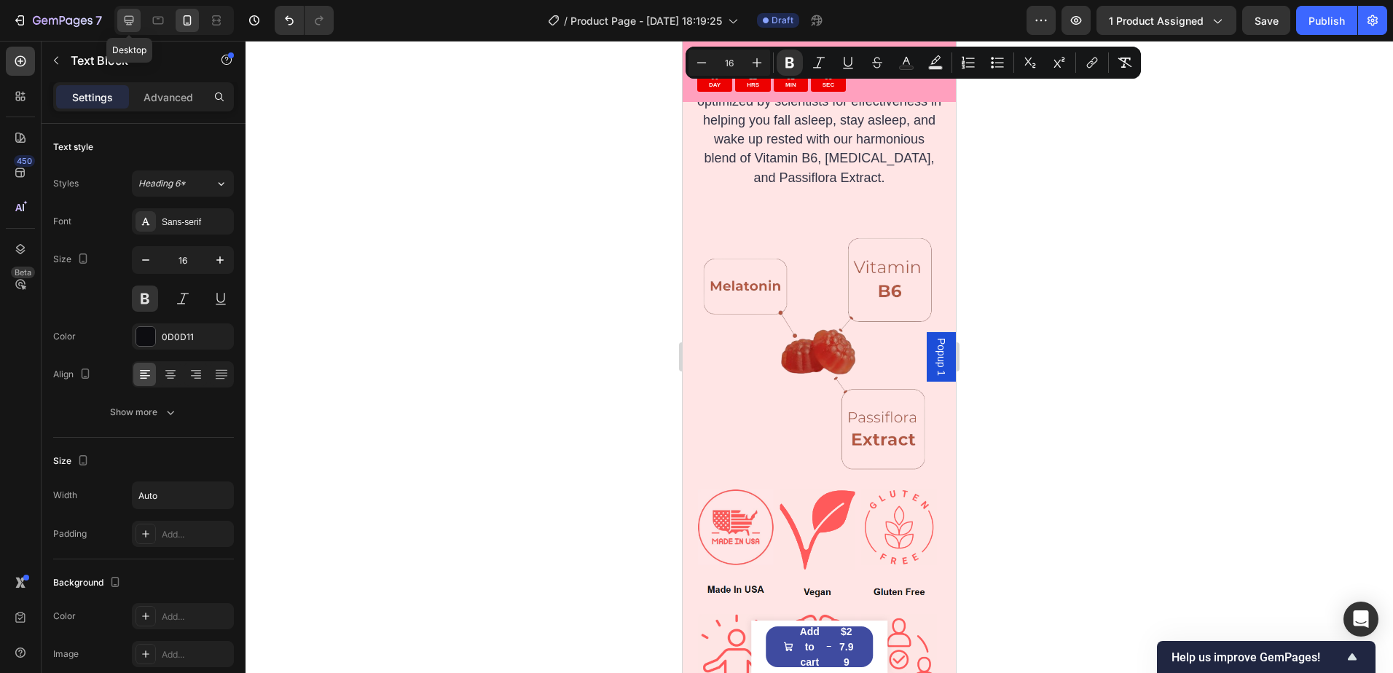
click at [131, 19] on icon at bounding box center [129, 20] width 15 height 15
type input "18"
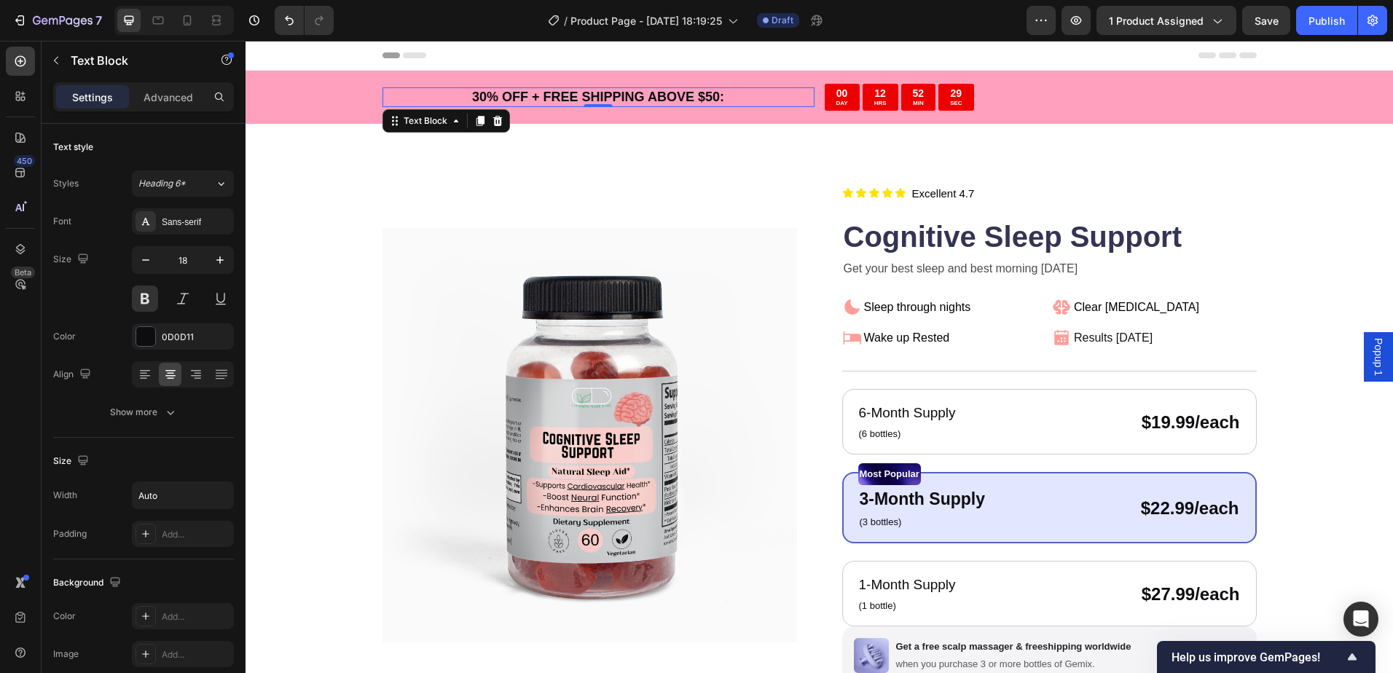
click at [386, 218] on img at bounding box center [589, 435] width 414 height 507
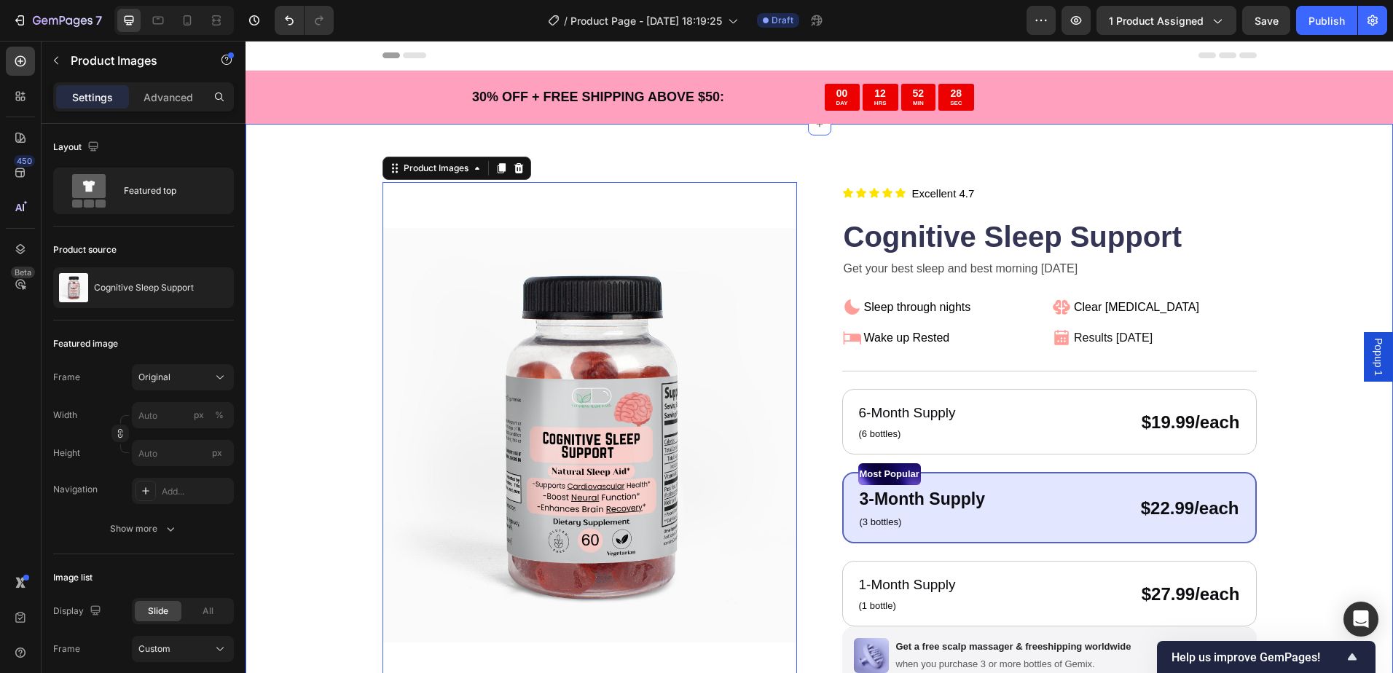
click at [331, 176] on div "Product Images 0 Icon Icon Icon Icon Icon Icon List Title Line Title Line Excel…" at bounding box center [818, 556] width 1147 height 864
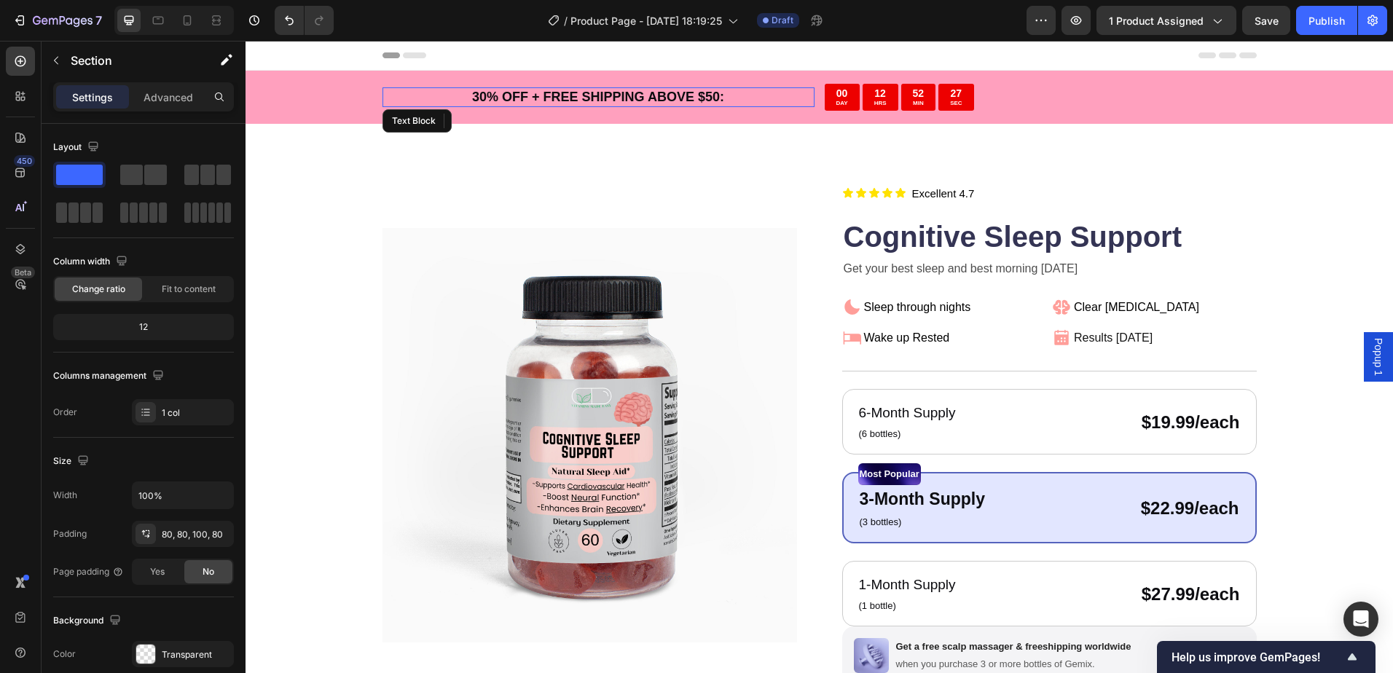
click at [589, 94] on p "30 % OFF + FREE SHIPPING ABOVE $50:" at bounding box center [598, 97] width 252 height 17
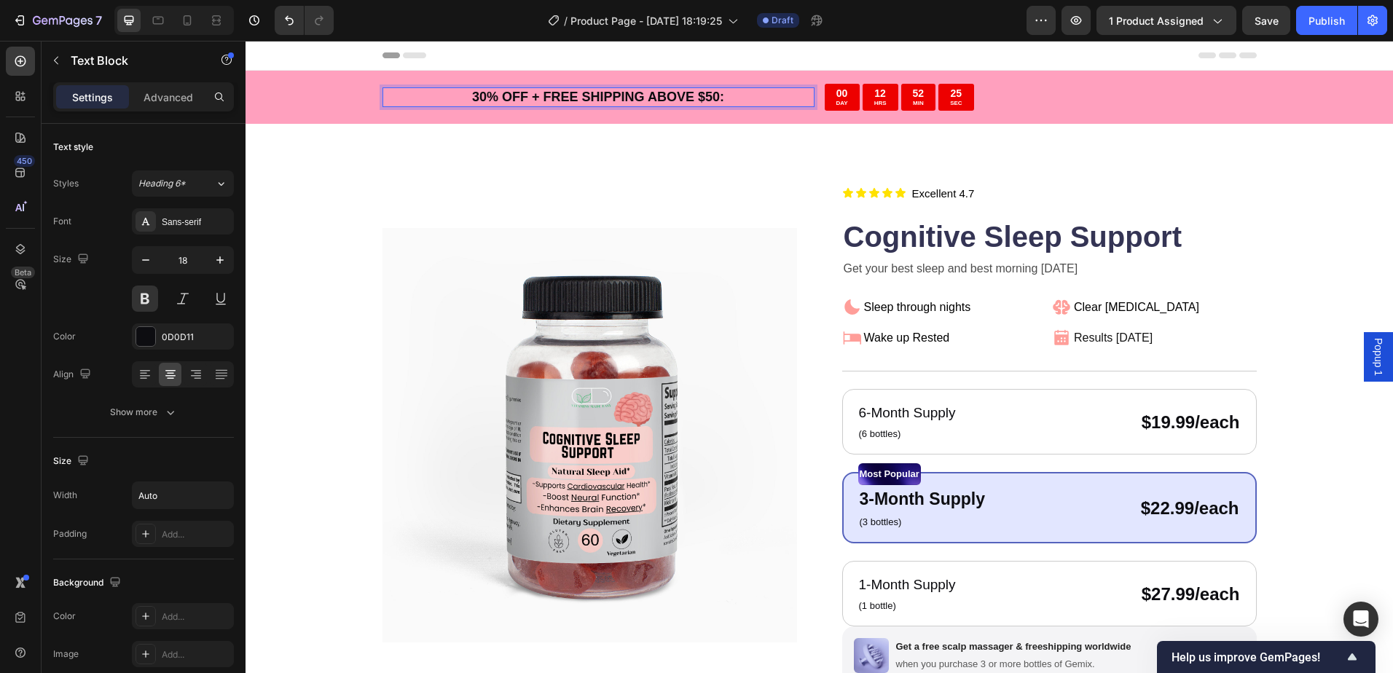
click at [487, 97] on strong "30" at bounding box center [479, 97] width 15 height 15
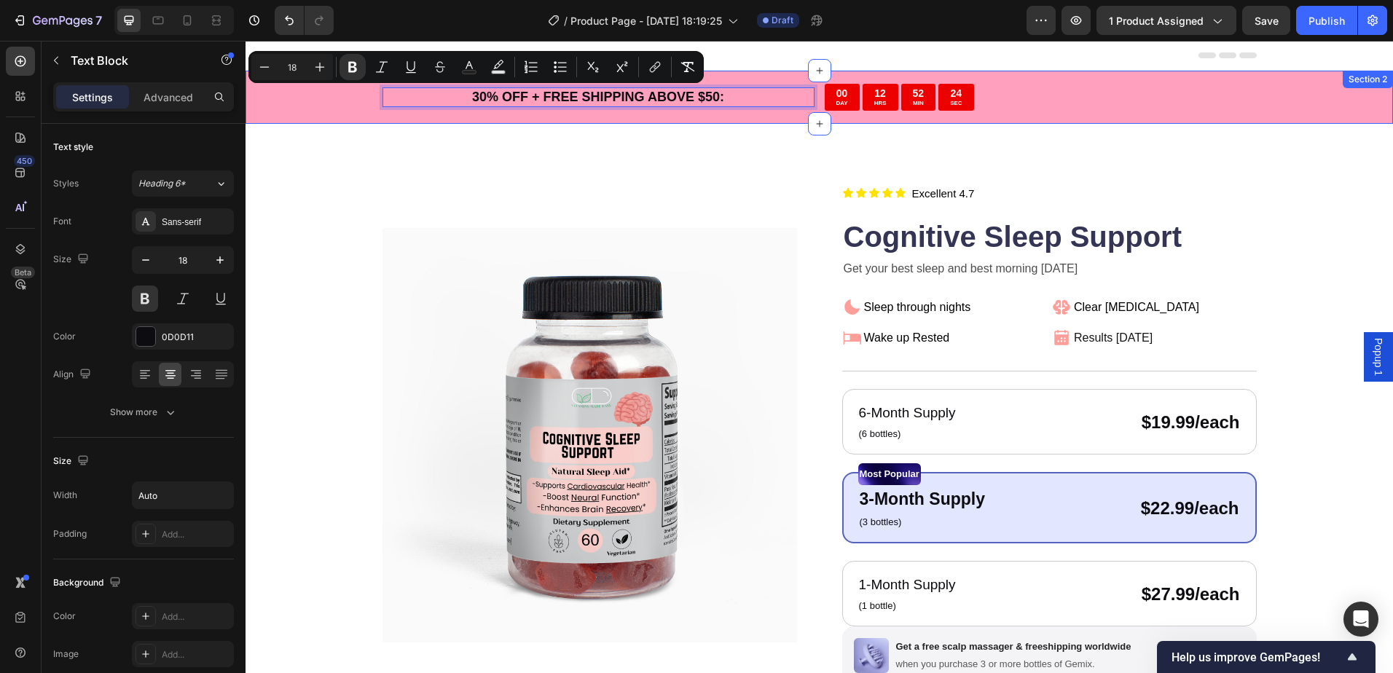
drag, startPoint x: 547, startPoint y: 97, endPoint x: 251, endPoint y: 104, distance: 296.5
click at [251, 104] on div "30 % OFF + FREE SHIPPING ABOVE $50: Text Block 0 00 DAY 12 HRS 52 MIN 24 SEC Co…" at bounding box center [818, 97] width 1147 height 53
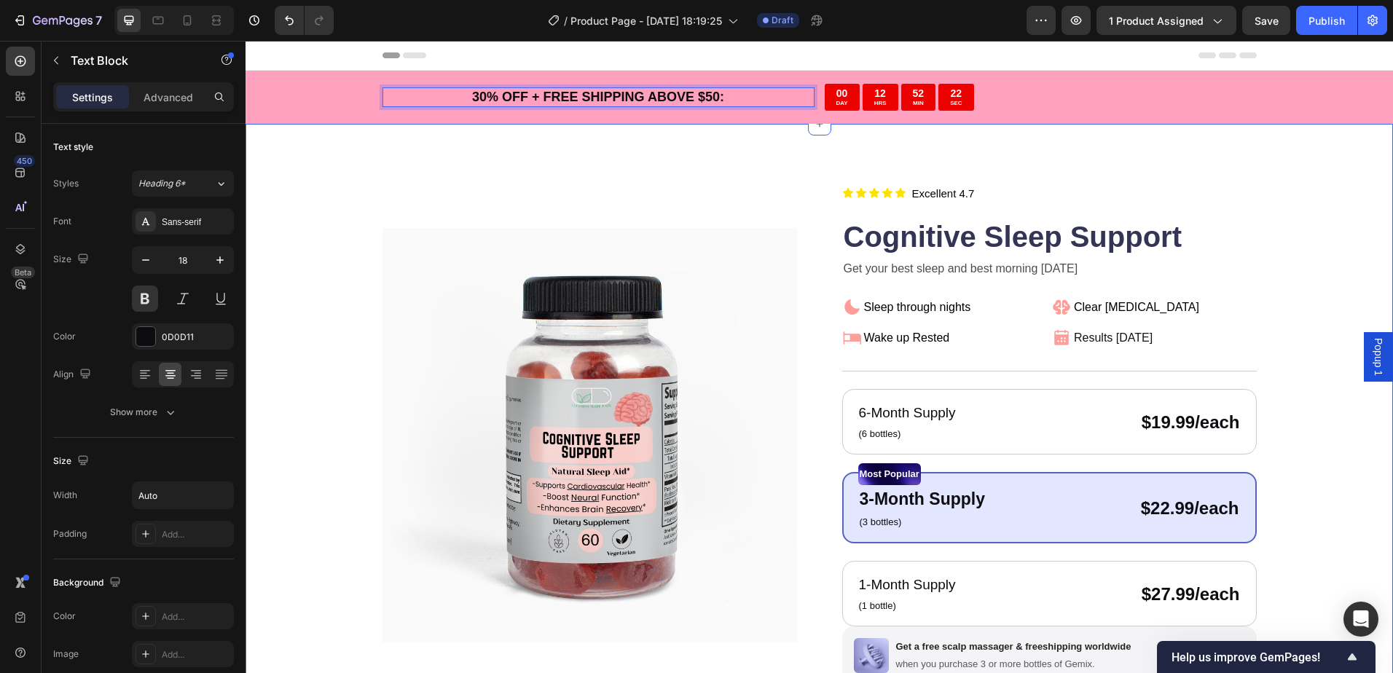
click at [347, 183] on div "Product Images Icon Icon Icon Icon Icon Icon List Title Line Title Line Excelle…" at bounding box center [819, 548] width 1031 height 733
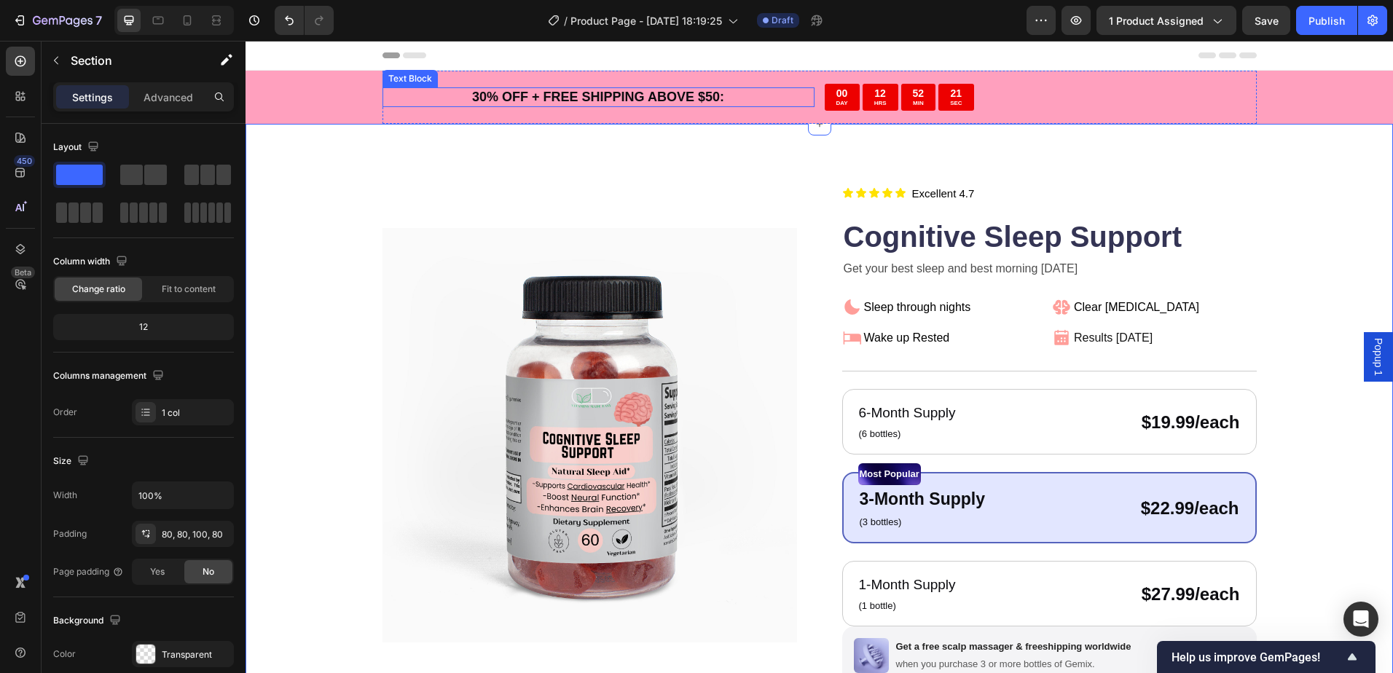
click at [557, 93] on p "30 % OFF + FREE SHIPPING ABOVE $50:" at bounding box center [598, 97] width 252 height 17
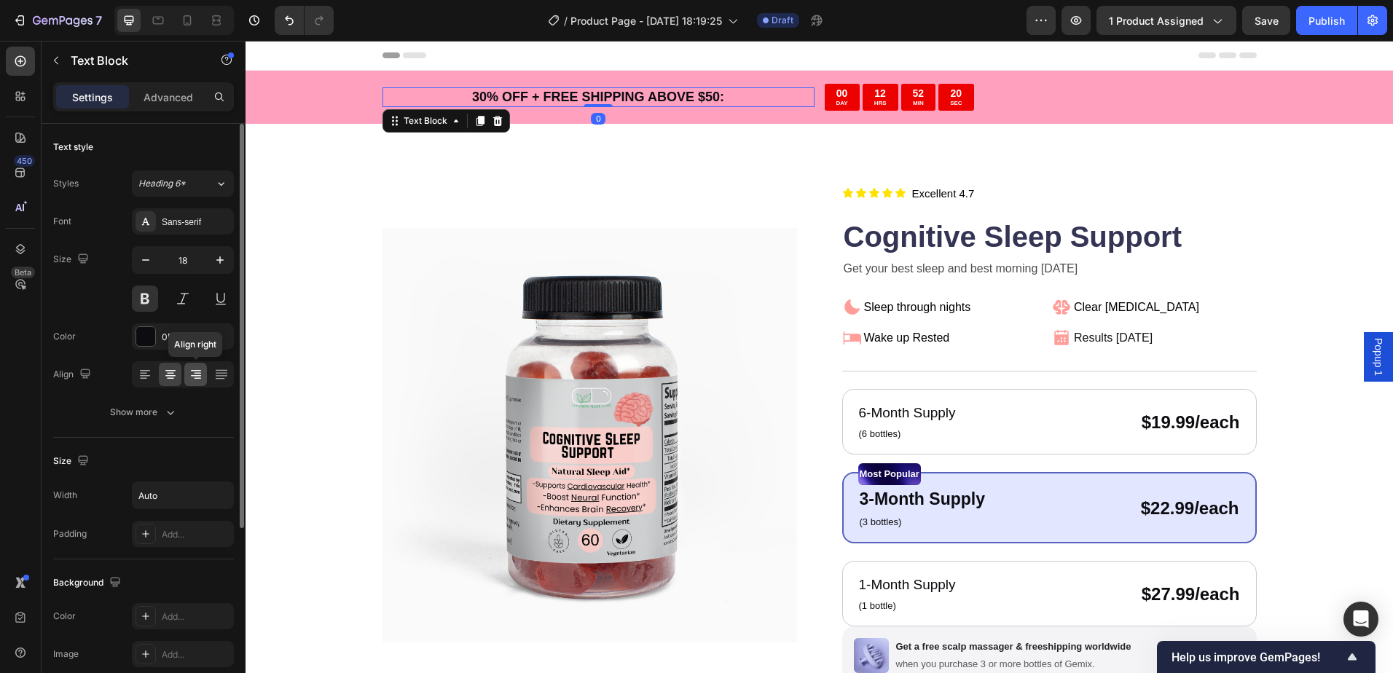
click at [197, 379] on icon at bounding box center [197, 378] width 7 height 1
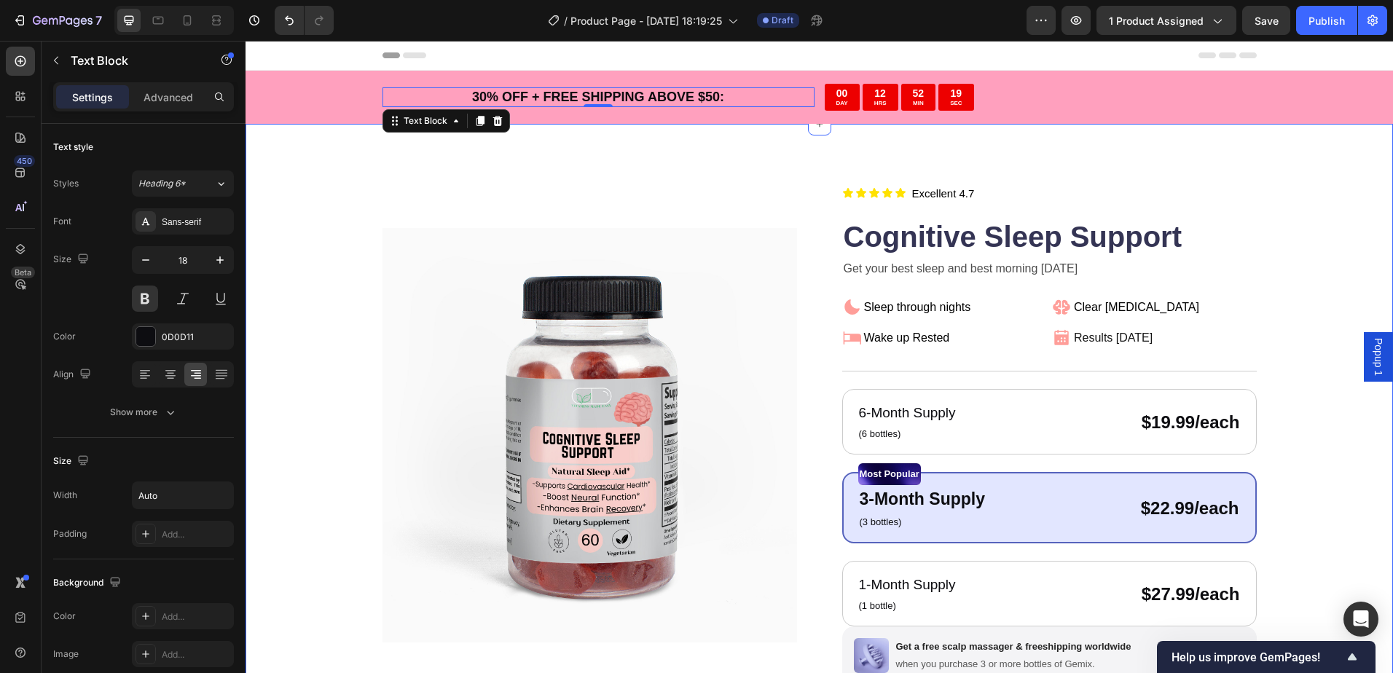
click at [361, 206] on div "Product Images Icon Icon Icon Icon Icon Icon List Title Line Title Line Excelle…" at bounding box center [819, 548] width 1031 height 733
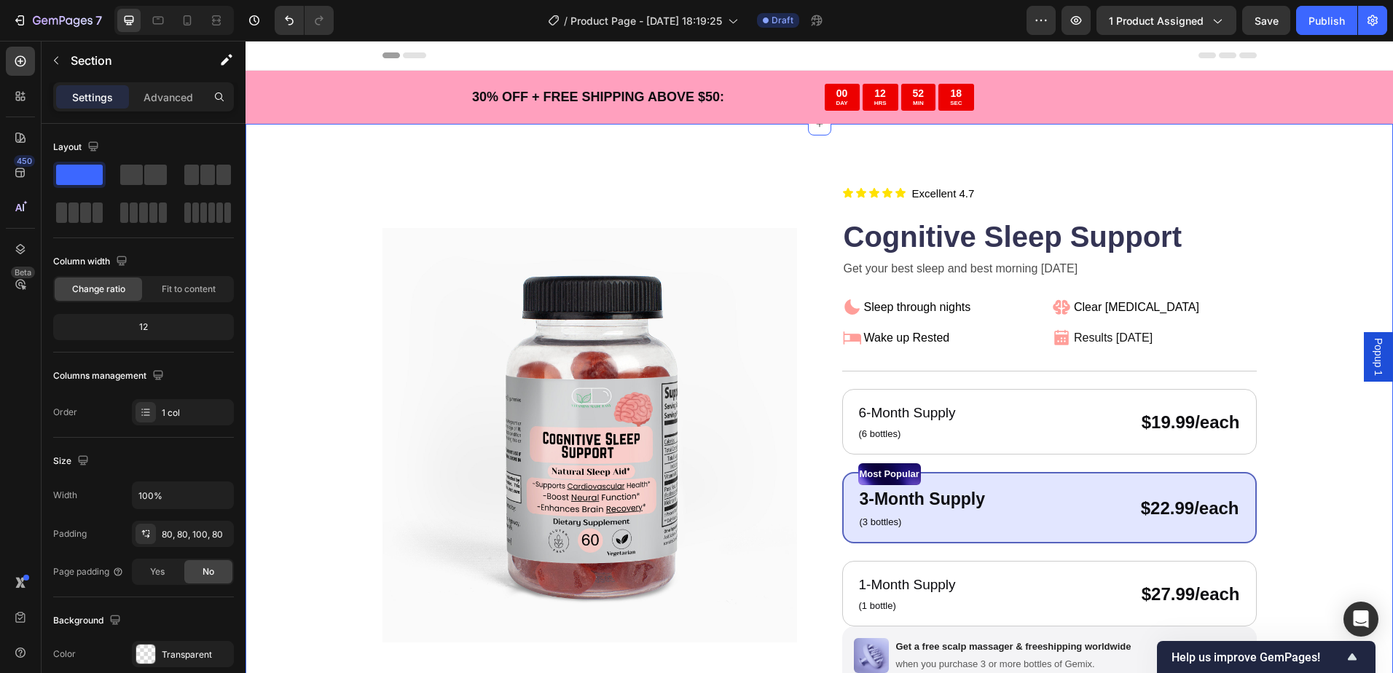
click at [359, 206] on div "Product Images Icon Icon Icon Icon Icon Icon List Title Line Title Line Excelle…" at bounding box center [819, 548] width 1031 height 733
click at [495, 103] on p "30 % OFF + FREE SHIPPING ABOVE $50:" at bounding box center [598, 97] width 252 height 17
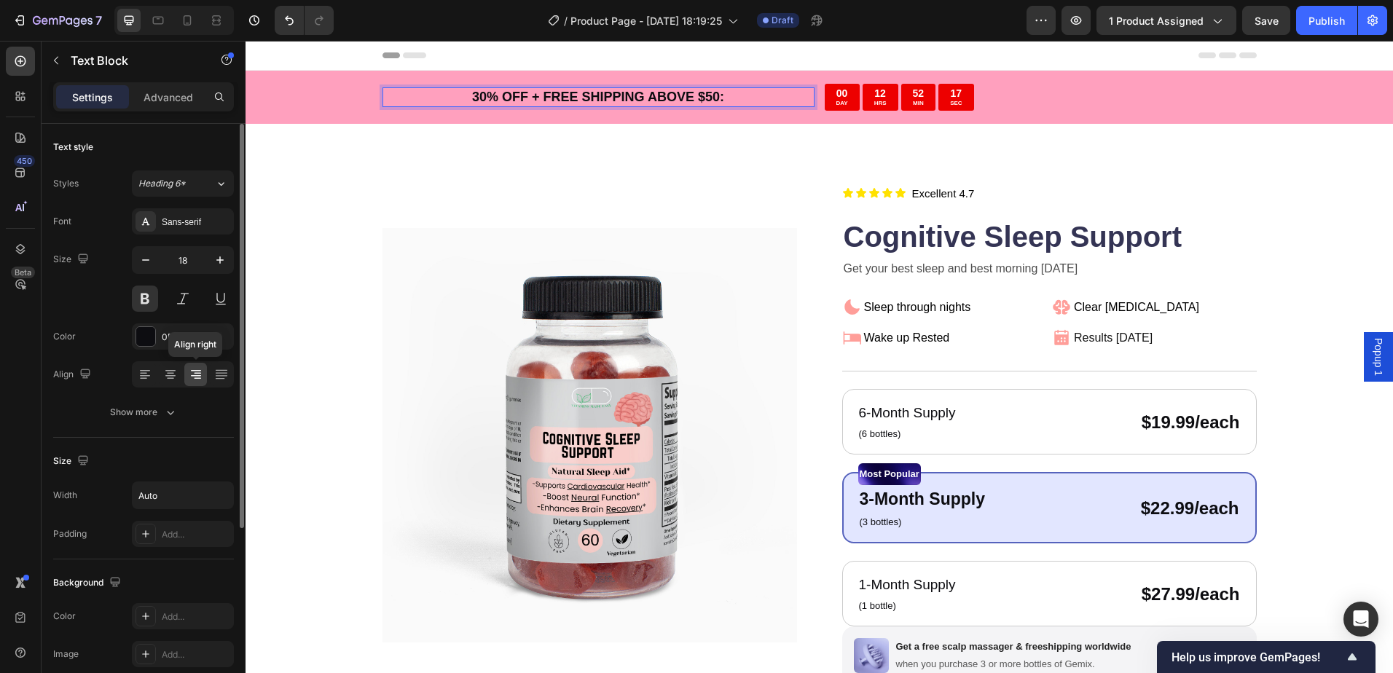
click at [194, 370] on icon at bounding box center [196, 370] width 10 height 1
drag, startPoint x: 194, startPoint y: 370, endPoint x: 243, endPoint y: 330, distance: 63.1
click at [198, 367] on icon at bounding box center [196, 374] width 15 height 15
click at [564, 94] on p "30 % OFF + FREE SHIPPING ABOVE $50:" at bounding box center [598, 97] width 252 height 17
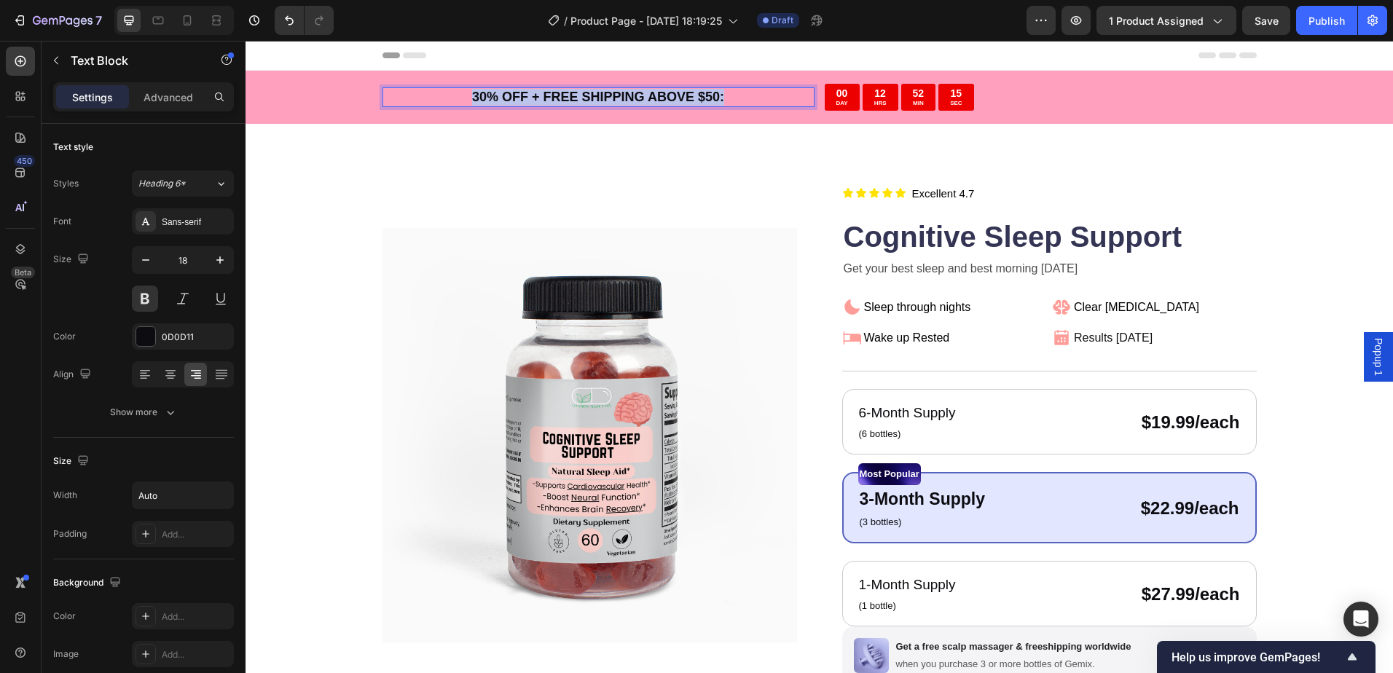
click at [563, 94] on p "30 % OFF + FREE SHIPPING ABOVE $50:" at bounding box center [598, 97] width 252 height 17
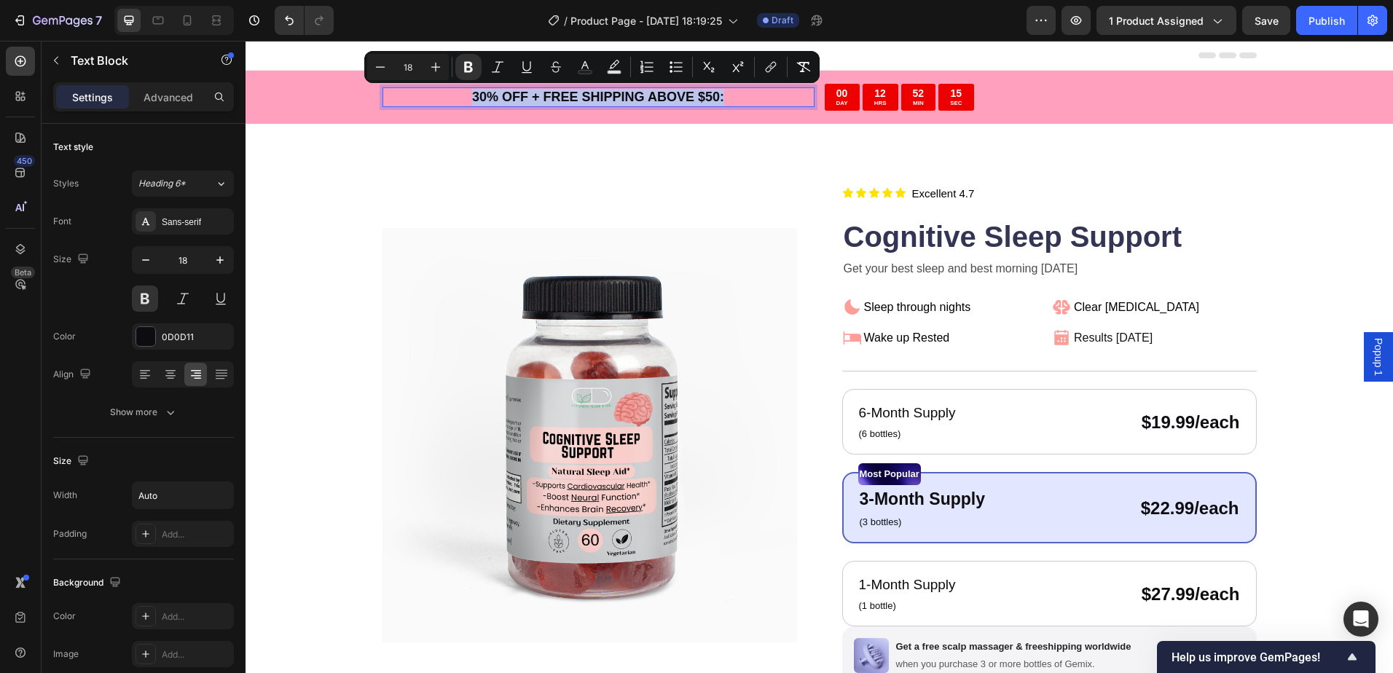
copy p "30 % OFF + FREE SHIPPING ABOVE $50:"
click at [449, 95] on div "30 % OFF + FREE SHIPPING ABOVE $50:" at bounding box center [598, 97] width 432 height 20
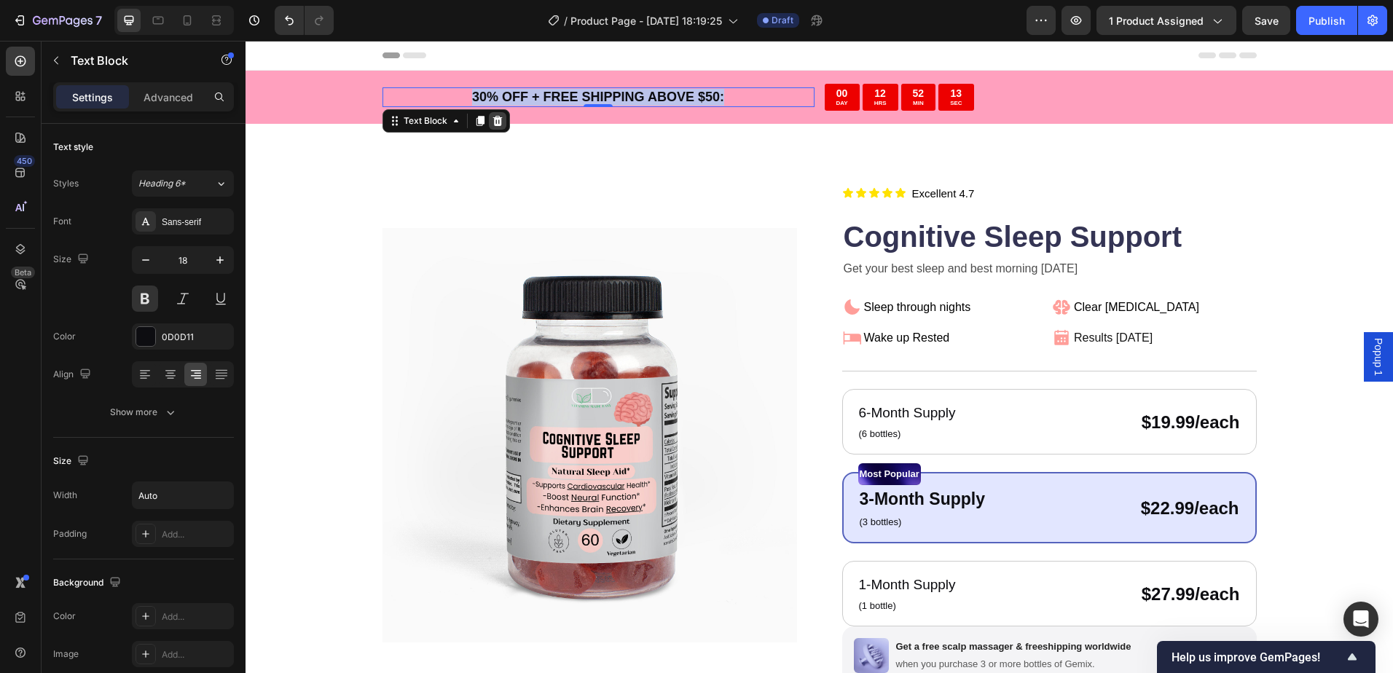
click at [492, 121] on icon at bounding box center [496, 121] width 9 height 10
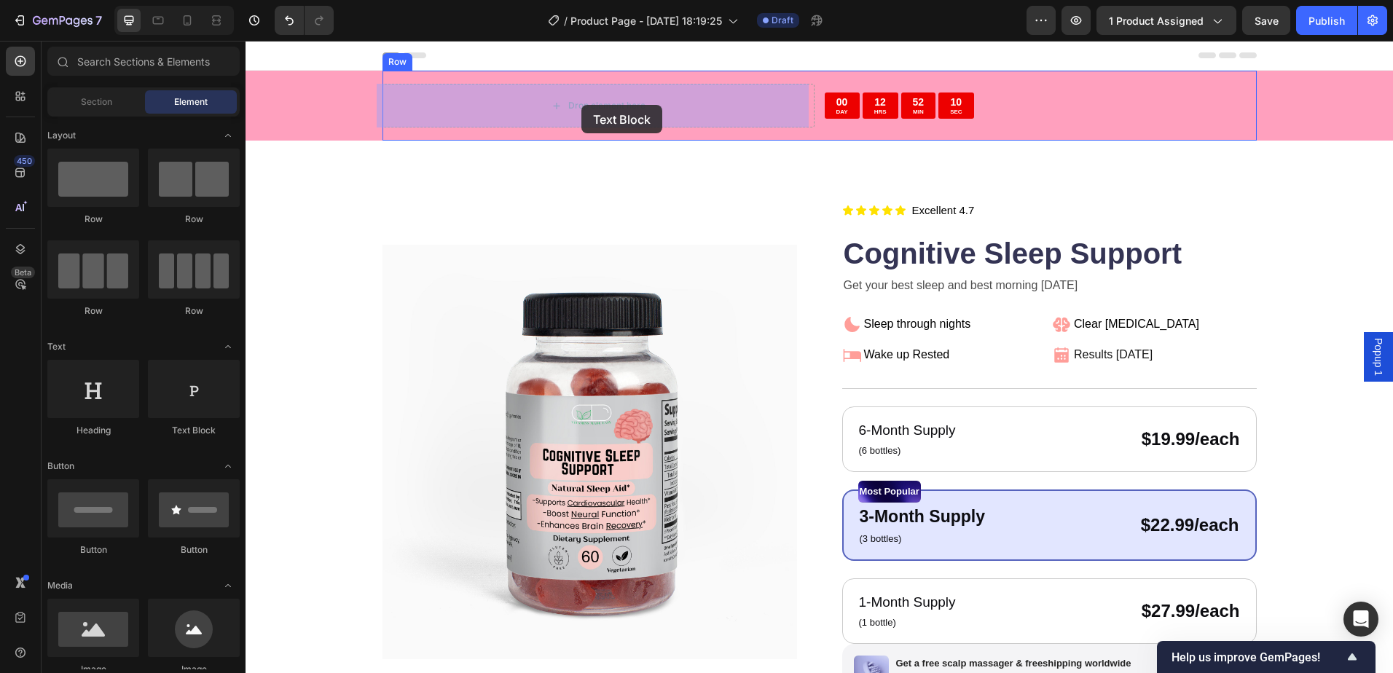
drag, startPoint x: 487, startPoint y: 382, endPoint x: 582, endPoint y: 105, distance: 292.8
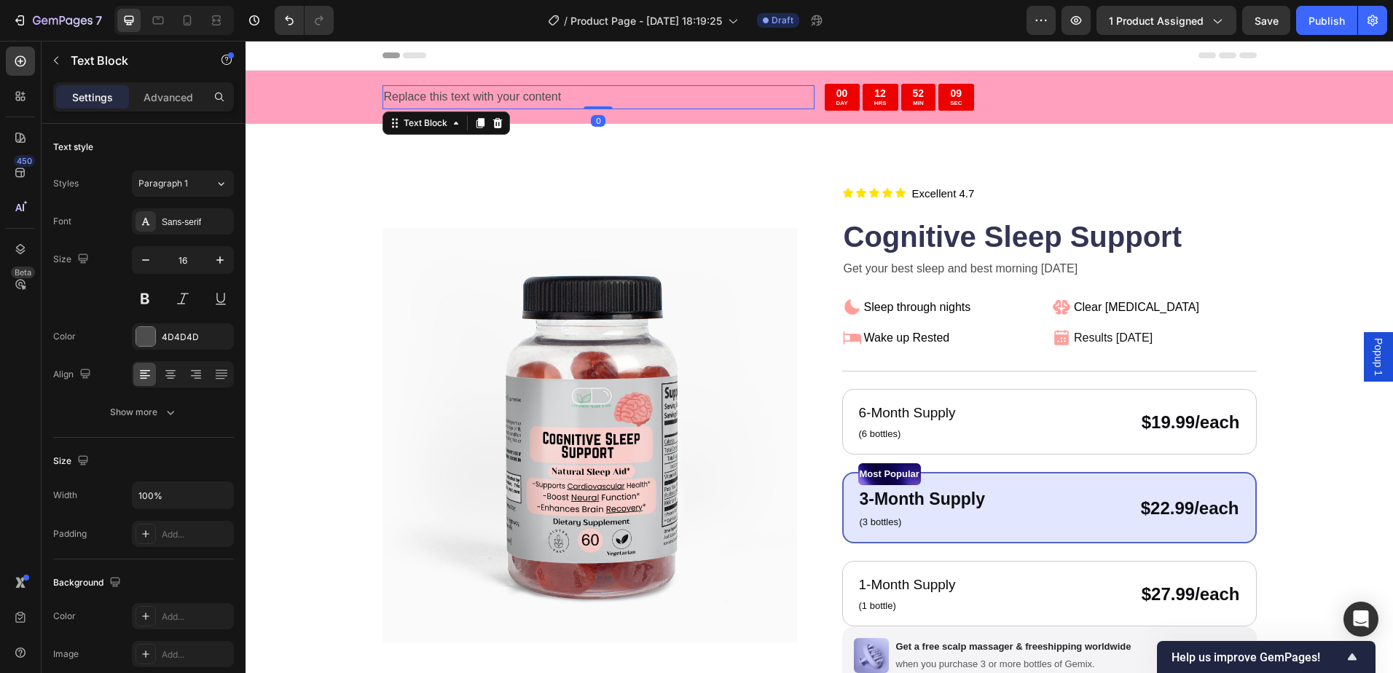
click at [543, 98] on div "Replace this text with your content" at bounding box center [598, 97] width 432 height 24
click at [505, 94] on p "Replace this text with your content" at bounding box center [598, 97] width 429 height 21
click at [506, 94] on p "Replace this text with your content" at bounding box center [598, 97] width 429 height 21
click at [201, 370] on icon at bounding box center [196, 374] width 15 height 15
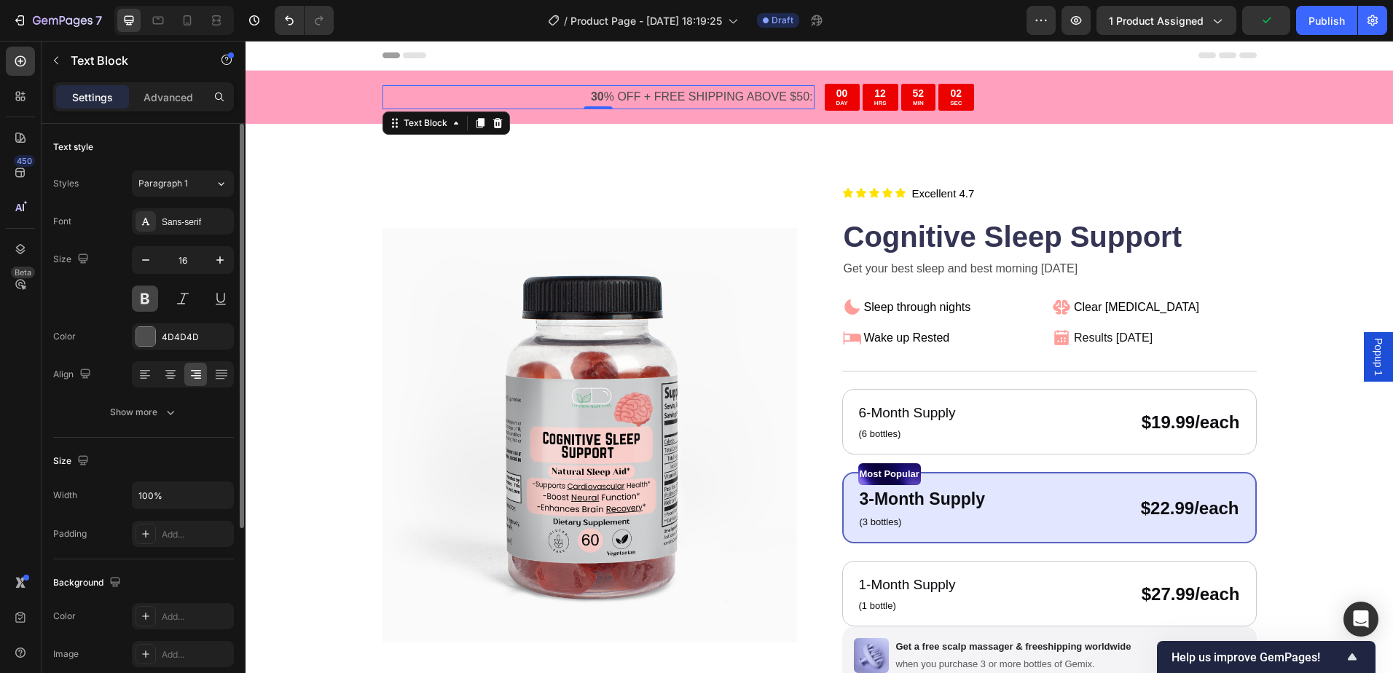
click at [152, 298] on button at bounding box center [145, 299] width 26 height 26
click at [231, 258] on button "button" at bounding box center [220, 260] width 26 height 26
click at [226, 259] on icon "button" at bounding box center [220, 260] width 15 height 15
type input "18"
click at [178, 331] on div "4D4D4D" at bounding box center [183, 337] width 42 height 13
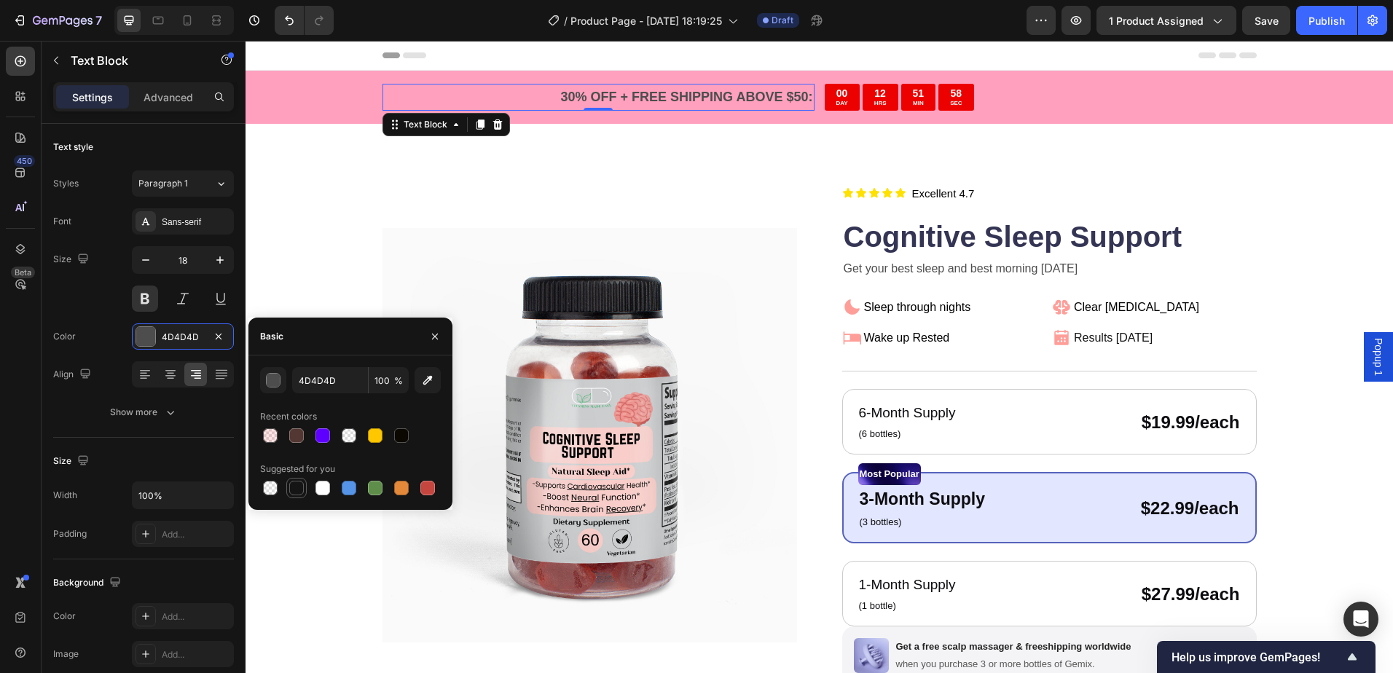
click at [296, 484] on div at bounding box center [296, 488] width 15 height 15
type input "151515"
click at [352, 201] on div "Product Images Icon Icon Icon Icon Icon Icon List Title Line Title Line Excelle…" at bounding box center [819, 548] width 1031 height 733
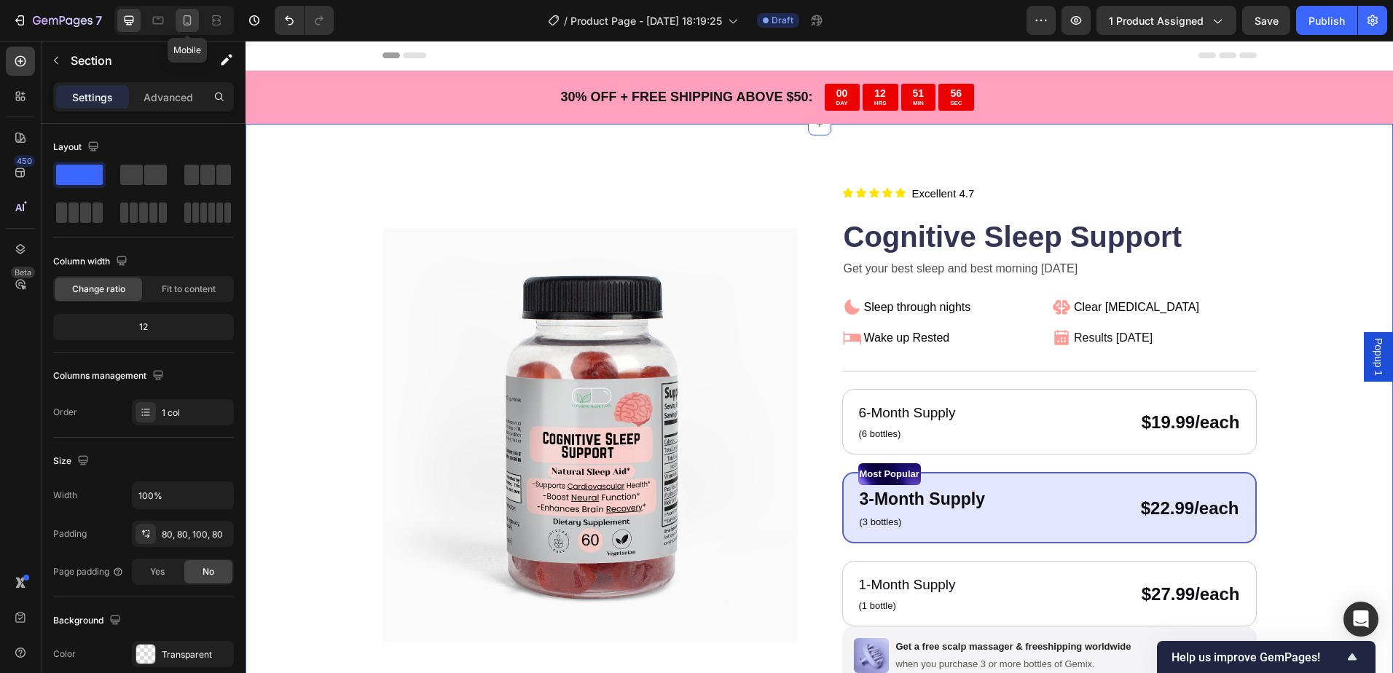
click at [184, 18] on icon at bounding box center [188, 20] width 8 height 10
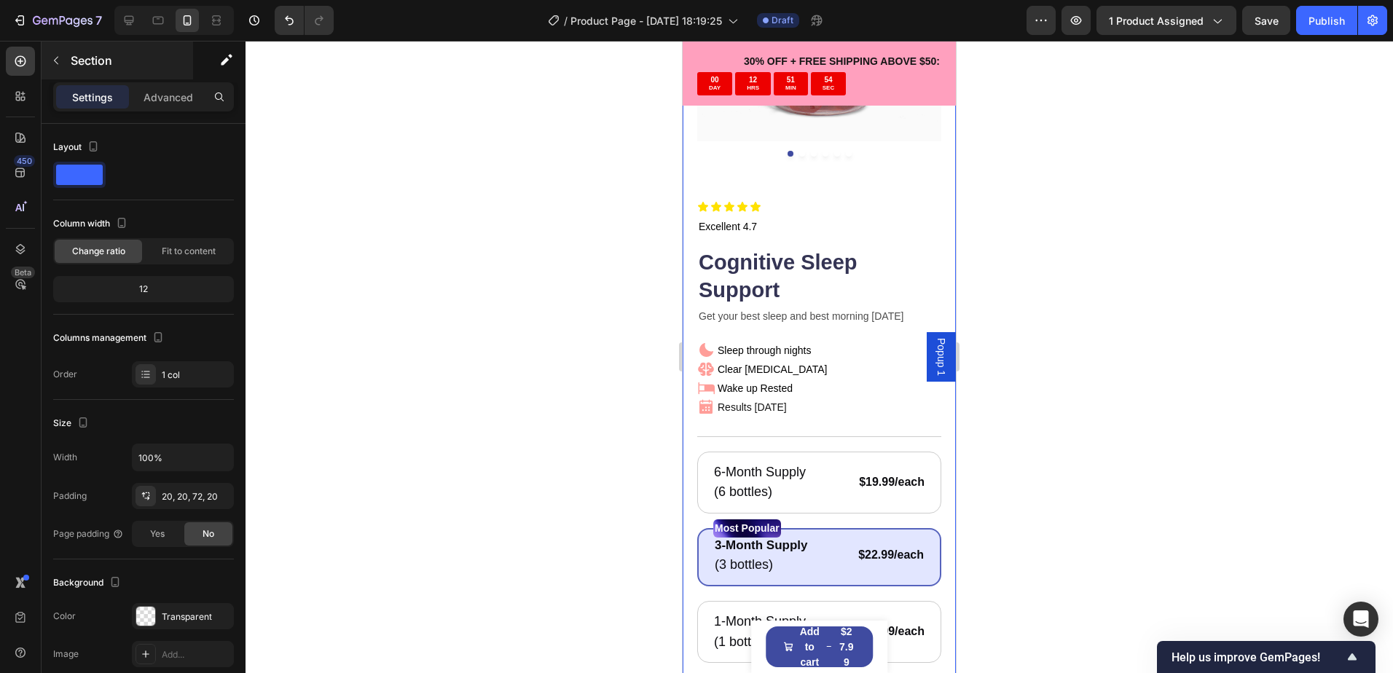
scroll to position [291, 0]
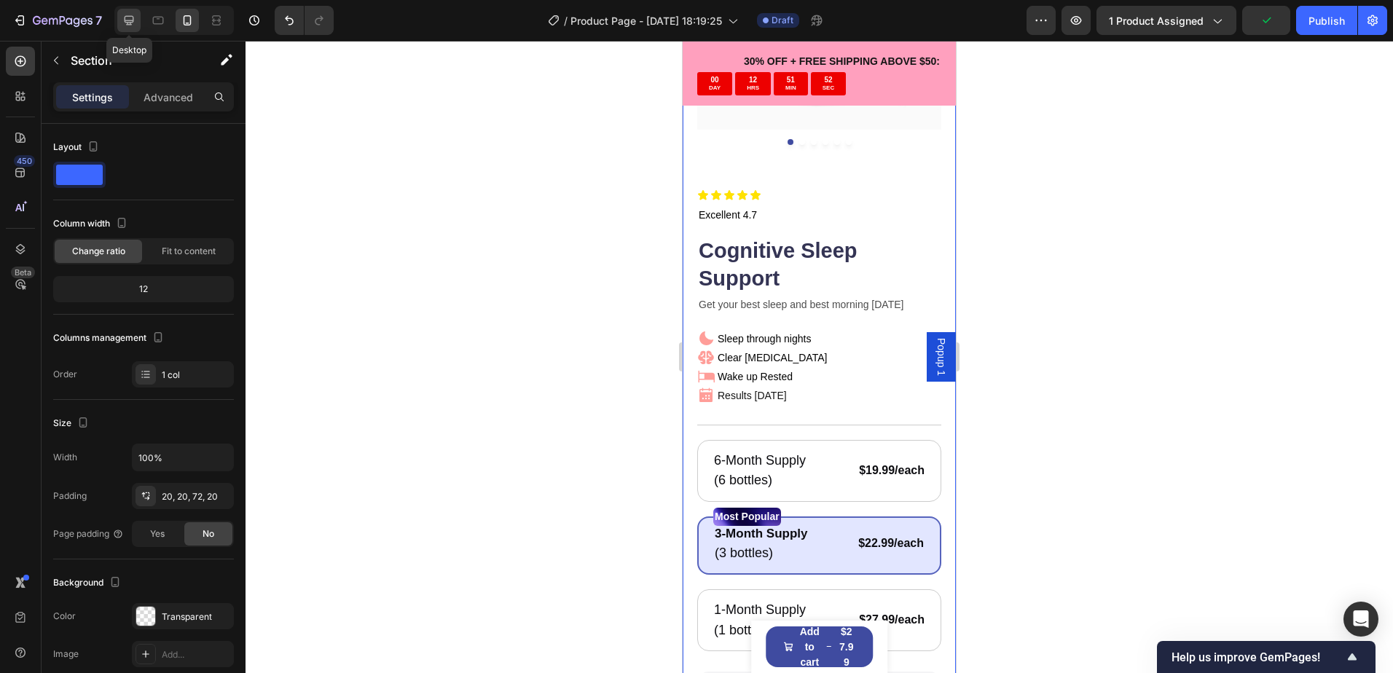
click at [130, 20] on icon at bounding box center [129, 20] width 9 height 9
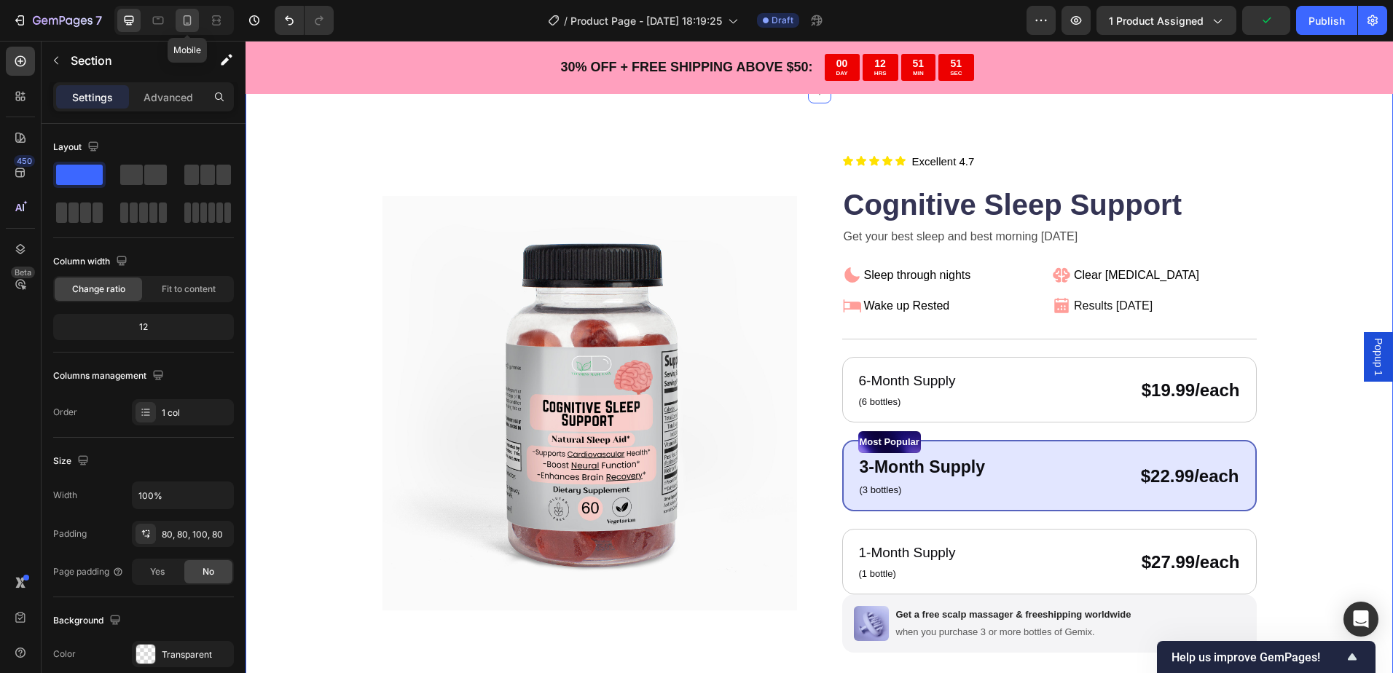
click at [189, 14] on icon at bounding box center [187, 20] width 15 height 15
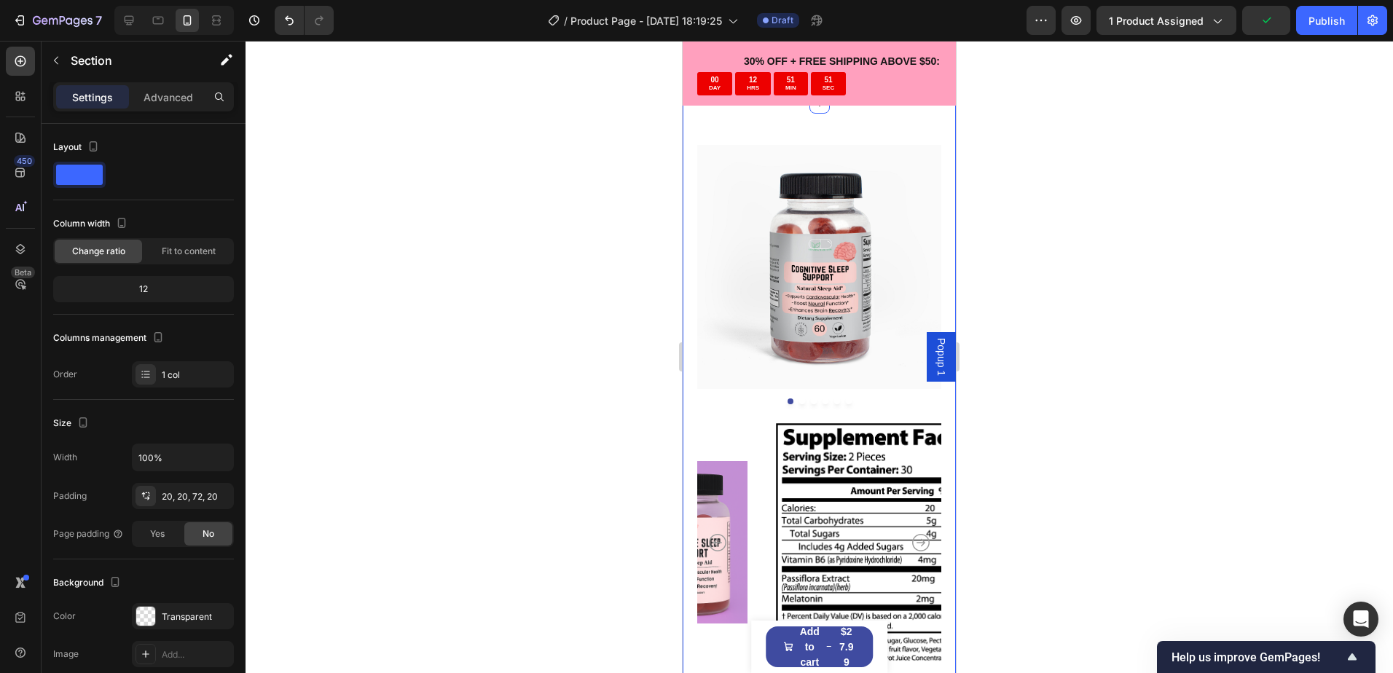
scroll to position [44, 0]
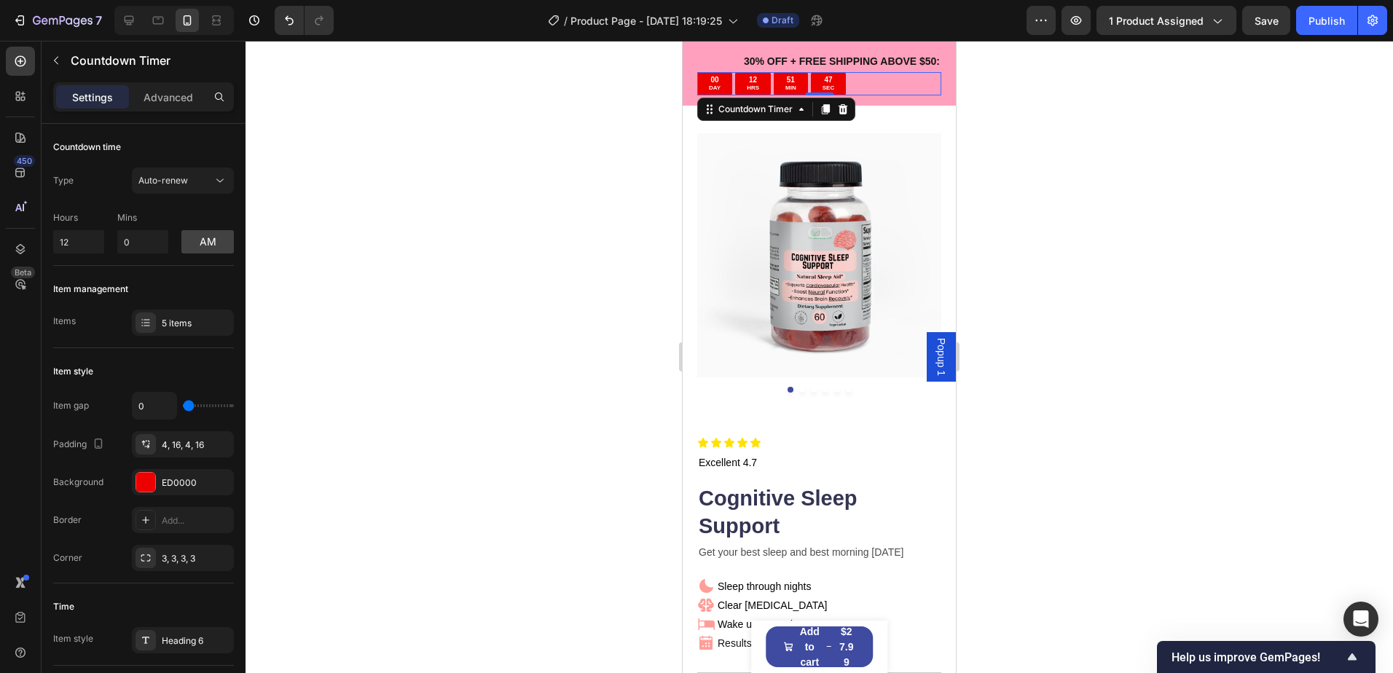
click at [856, 85] on div "00 DAY 12 HRS 51 MIN 47 SEC" at bounding box center [819, 83] width 244 height 23
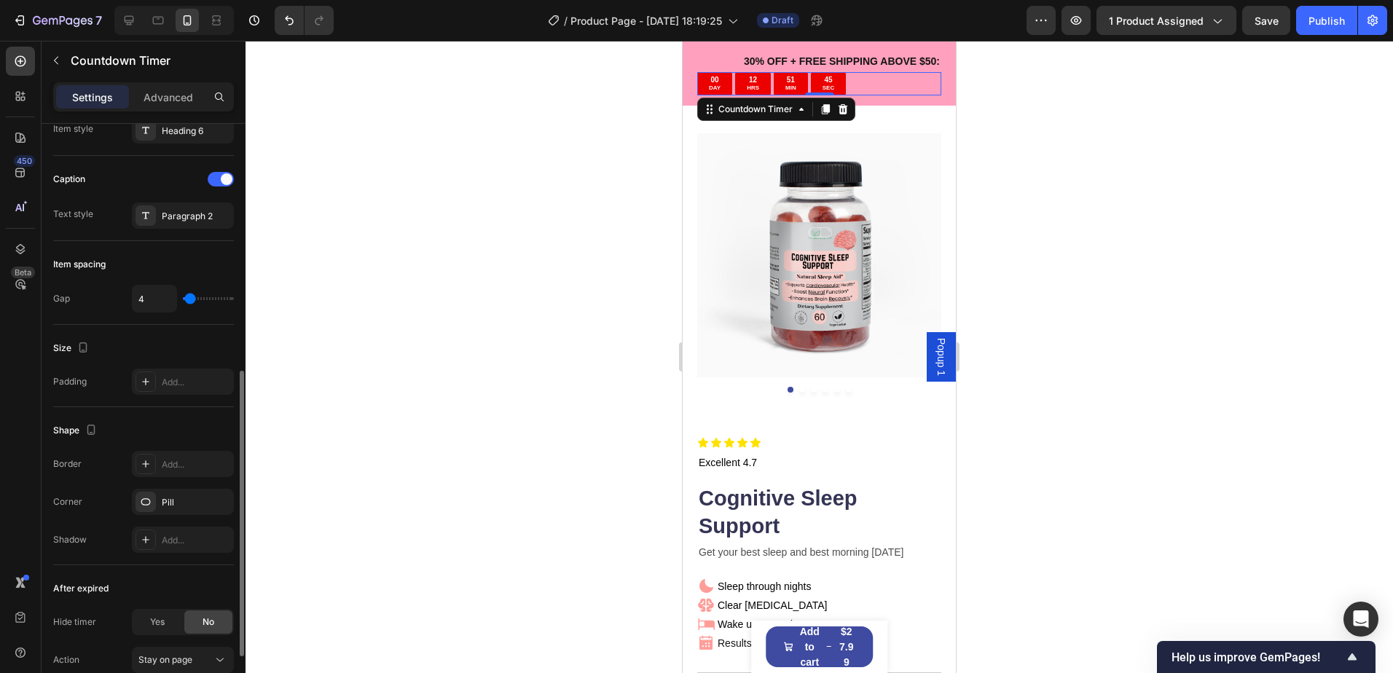
scroll to position [630, 0]
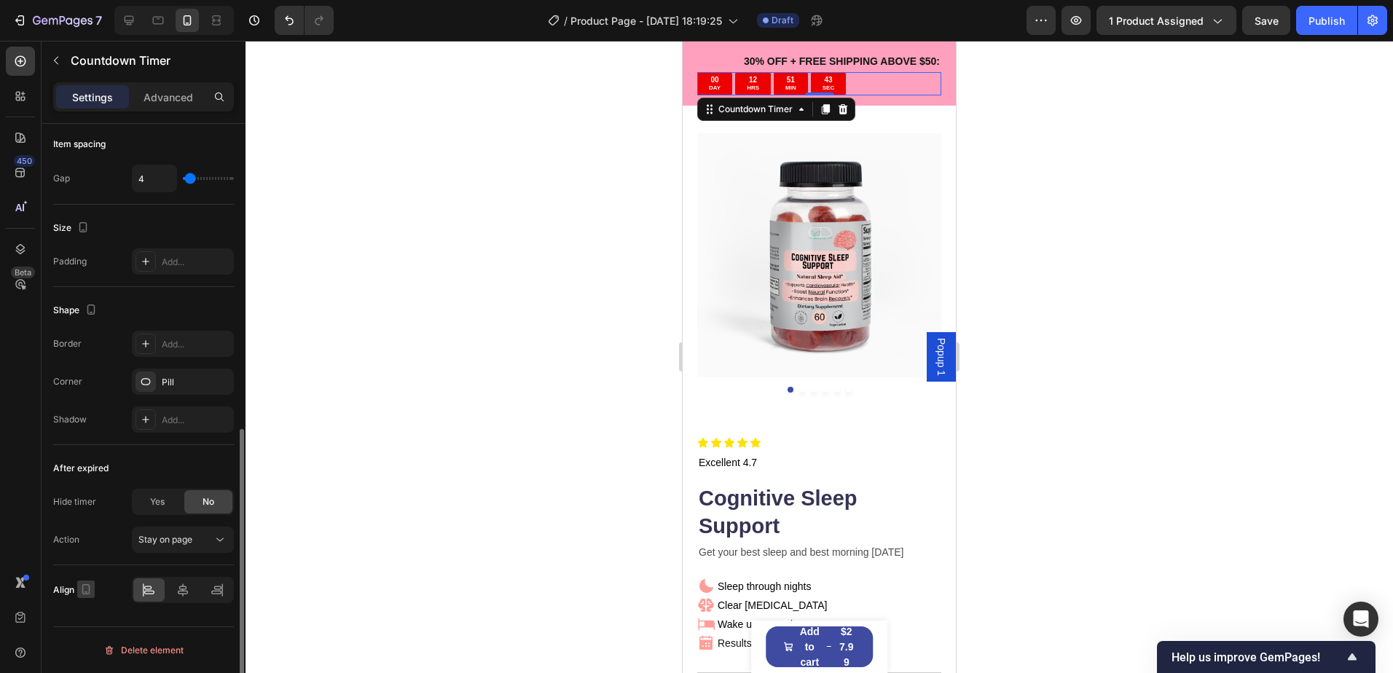
click at [79, 589] on icon "button" at bounding box center [86, 589] width 15 height 15
drag, startPoint x: 95, startPoint y: 587, endPoint x: 133, endPoint y: 586, distance: 38.6
click at [95, 587] on div "Align" at bounding box center [143, 590] width 181 height 26
click at [181, 586] on icon at bounding box center [183, 590] width 15 height 15
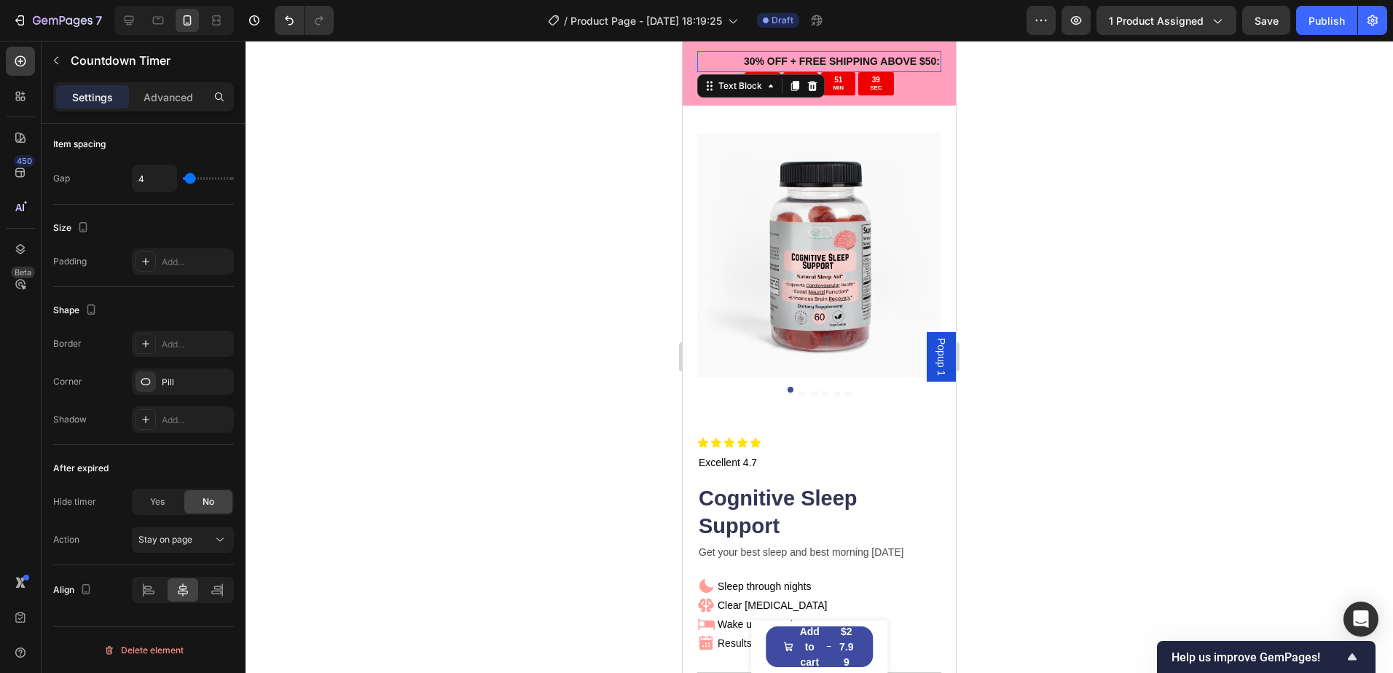
scroll to position [0, 0]
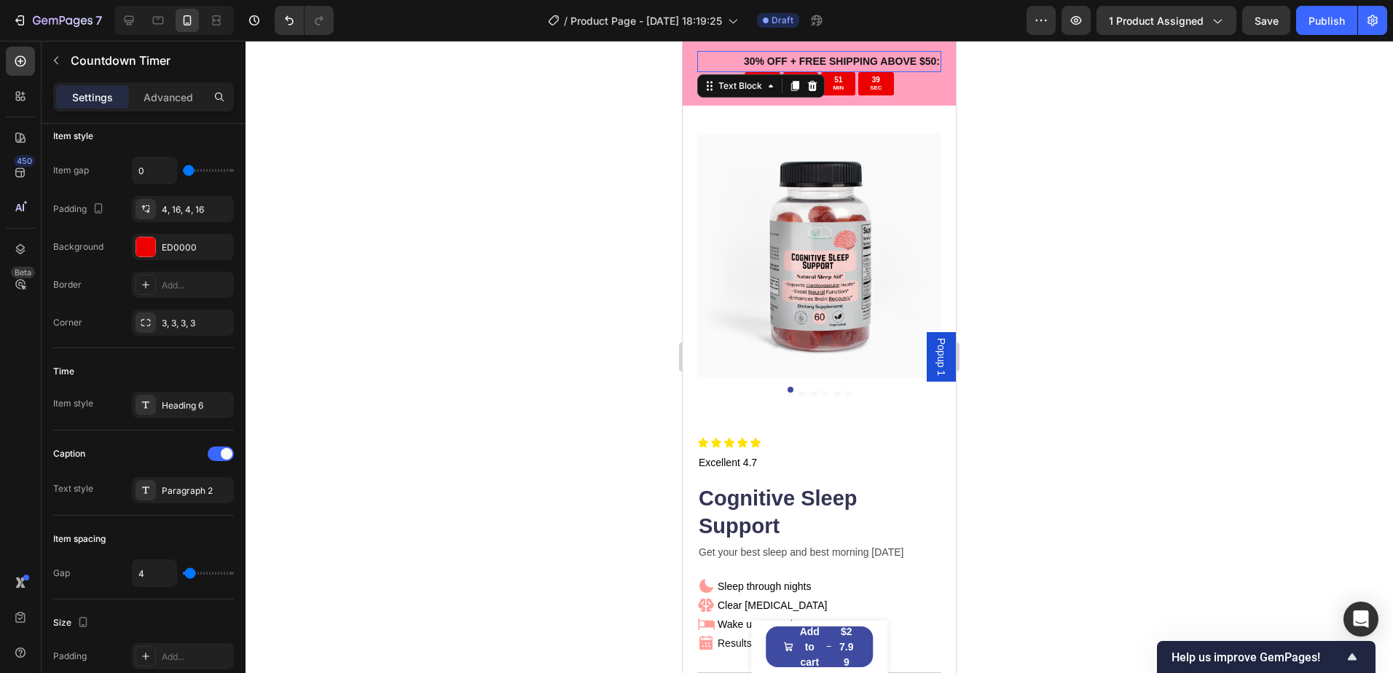
click at [730, 58] on p "30 % OFF + FREE SHIPPING ABOVE $50:" at bounding box center [818, 61] width 241 height 18
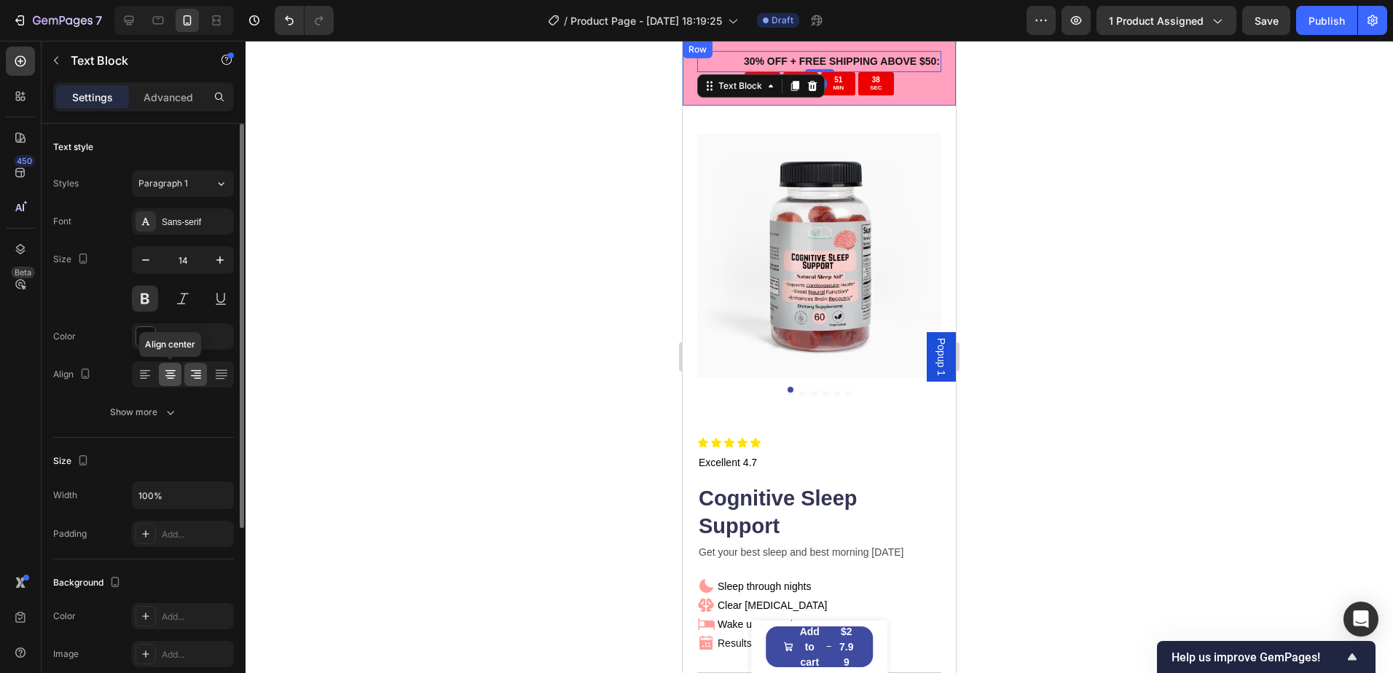
click at [171, 373] on icon at bounding box center [170, 373] width 7 height 1
click at [414, 329] on div at bounding box center [818, 357] width 1147 height 632
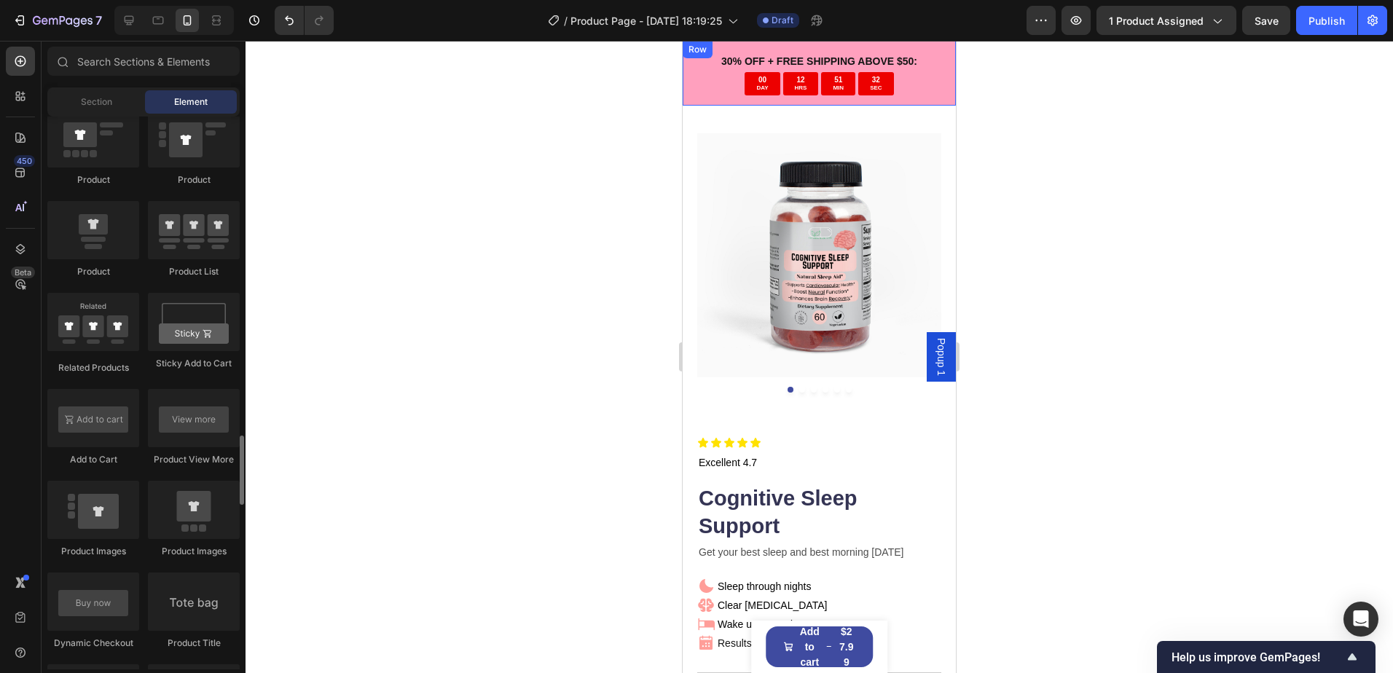
scroll to position [2039, 0]
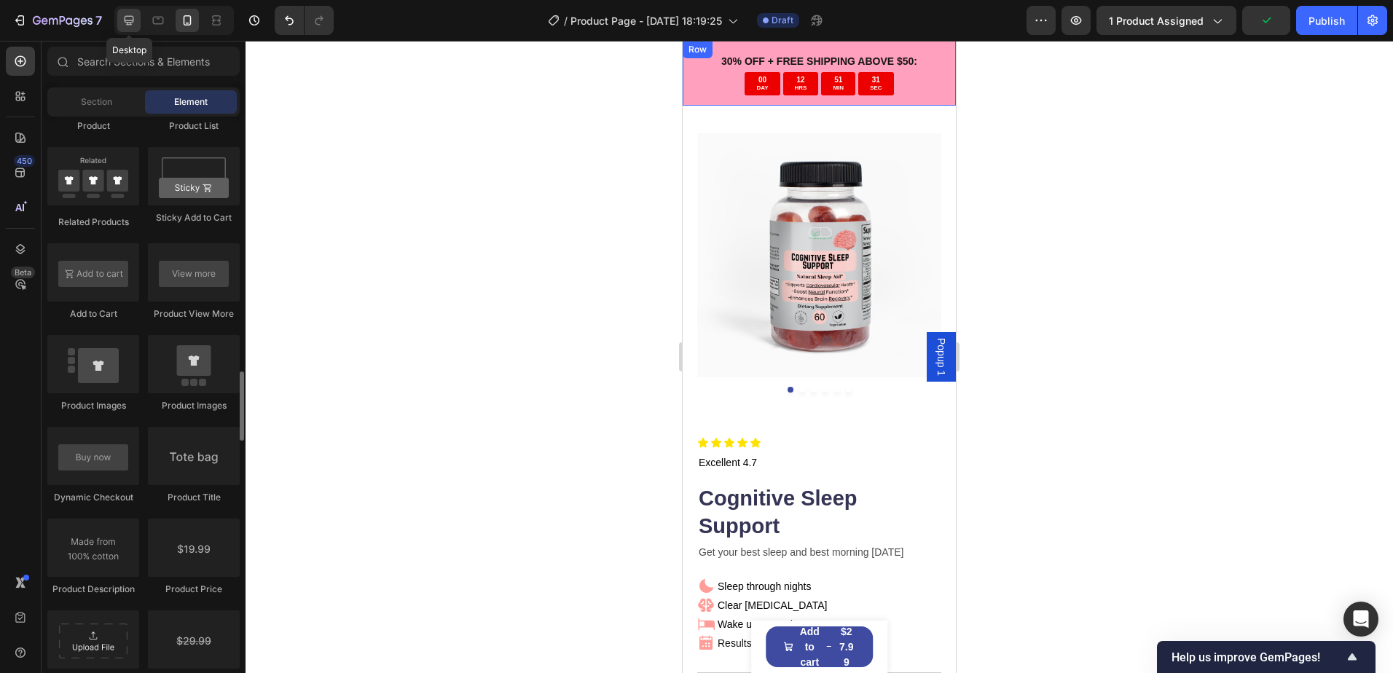
click at [127, 31] on div at bounding box center [128, 20] width 23 height 23
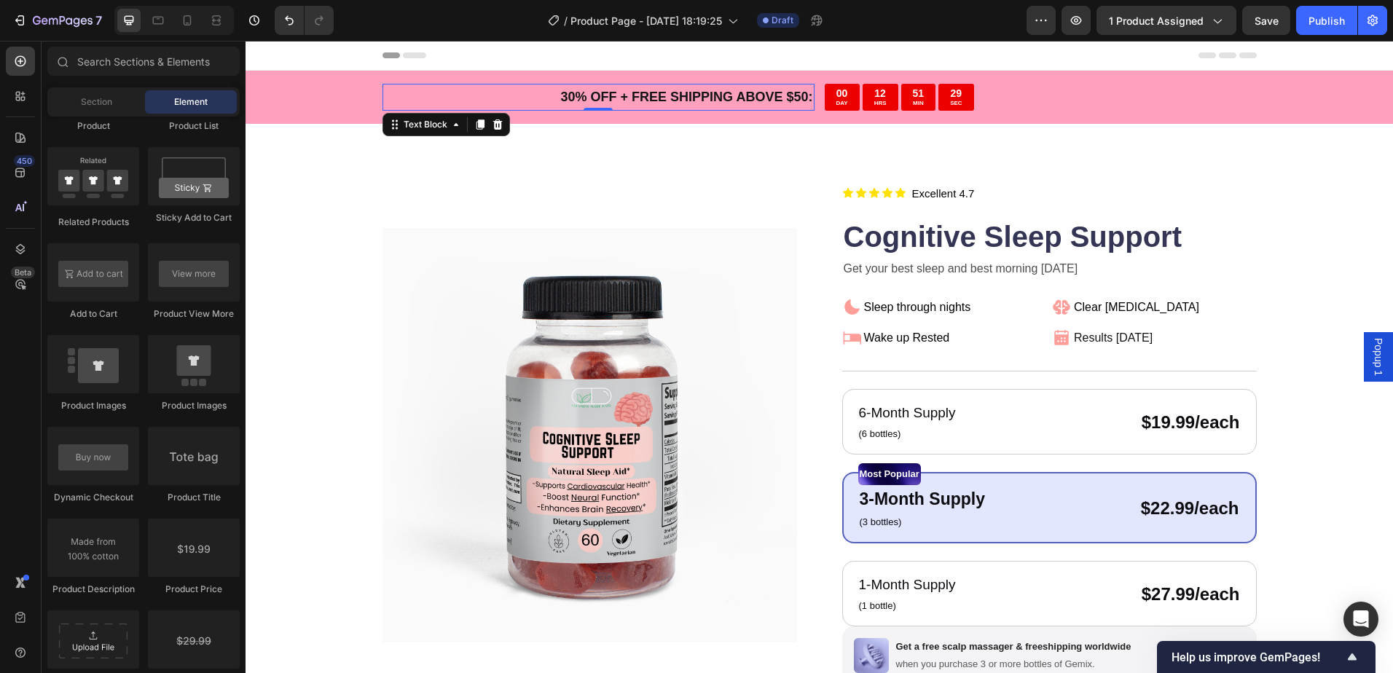
click at [543, 100] on p "30 % OFF + FREE SHIPPING ABOVE $50:" at bounding box center [598, 96] width 429 height 23
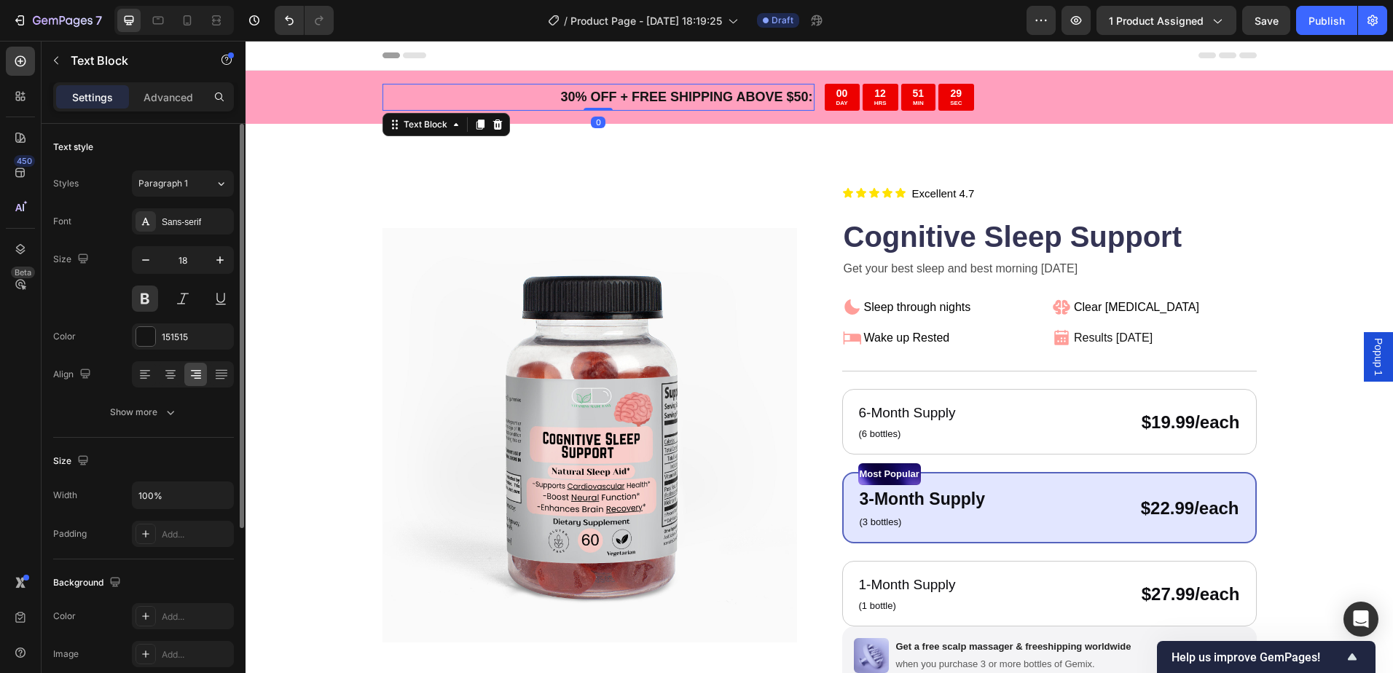
scroll to position [272, 0]
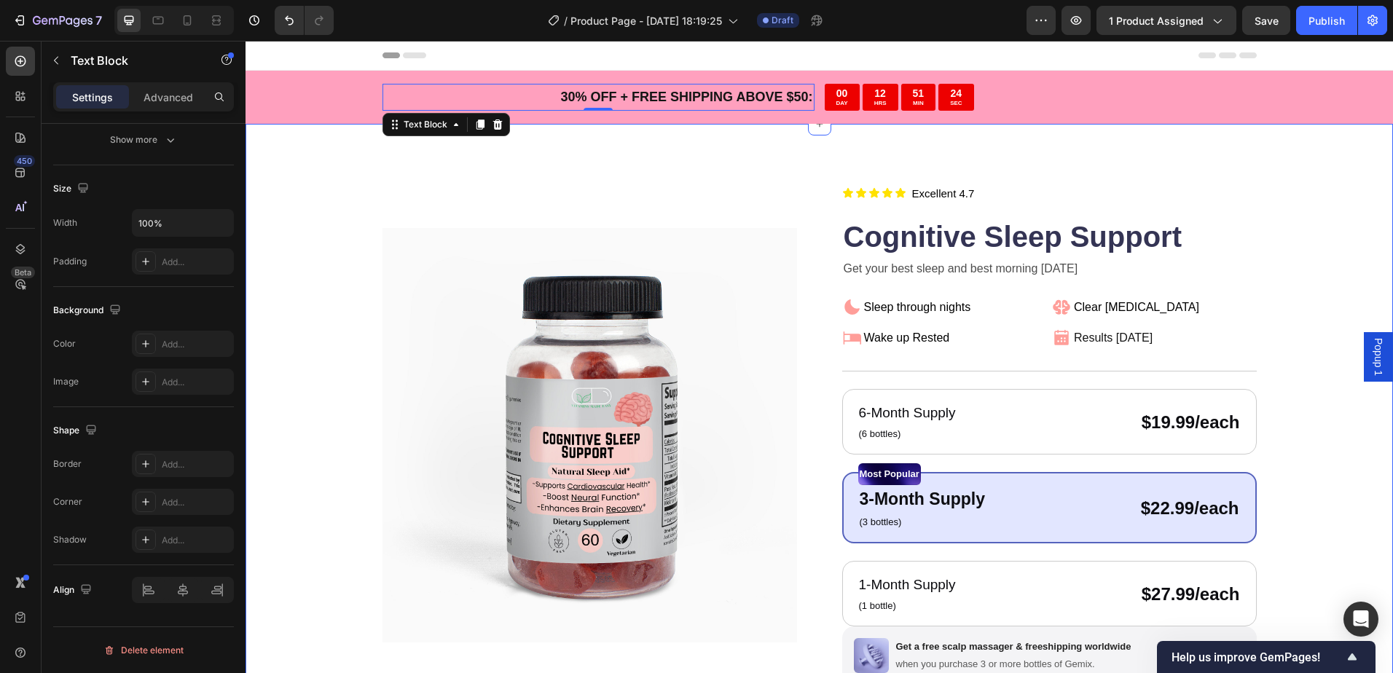
click at [302, 523] on div "Product Images Icon Icon Icon Icon Icon Icon List Title Line Title Line Excelle…" at bounding box center [818, 565] width 1147 height 883
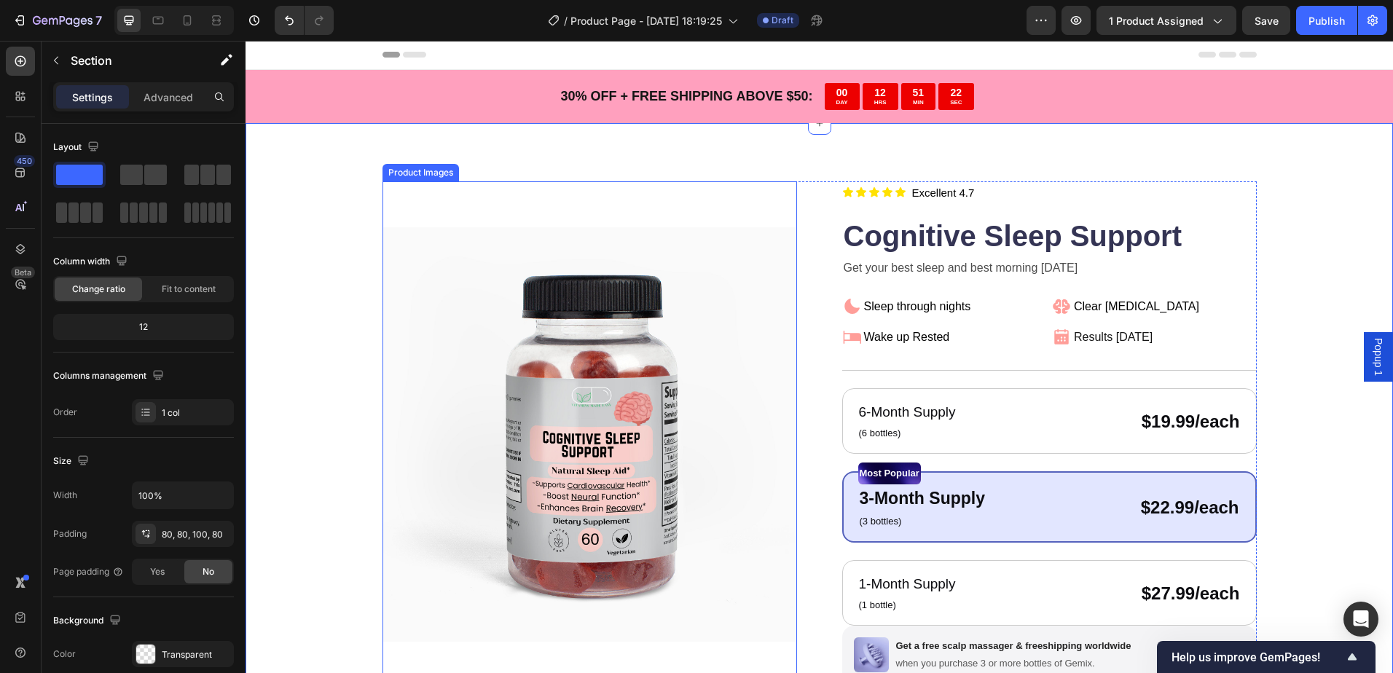
scroll to position [0, 0]
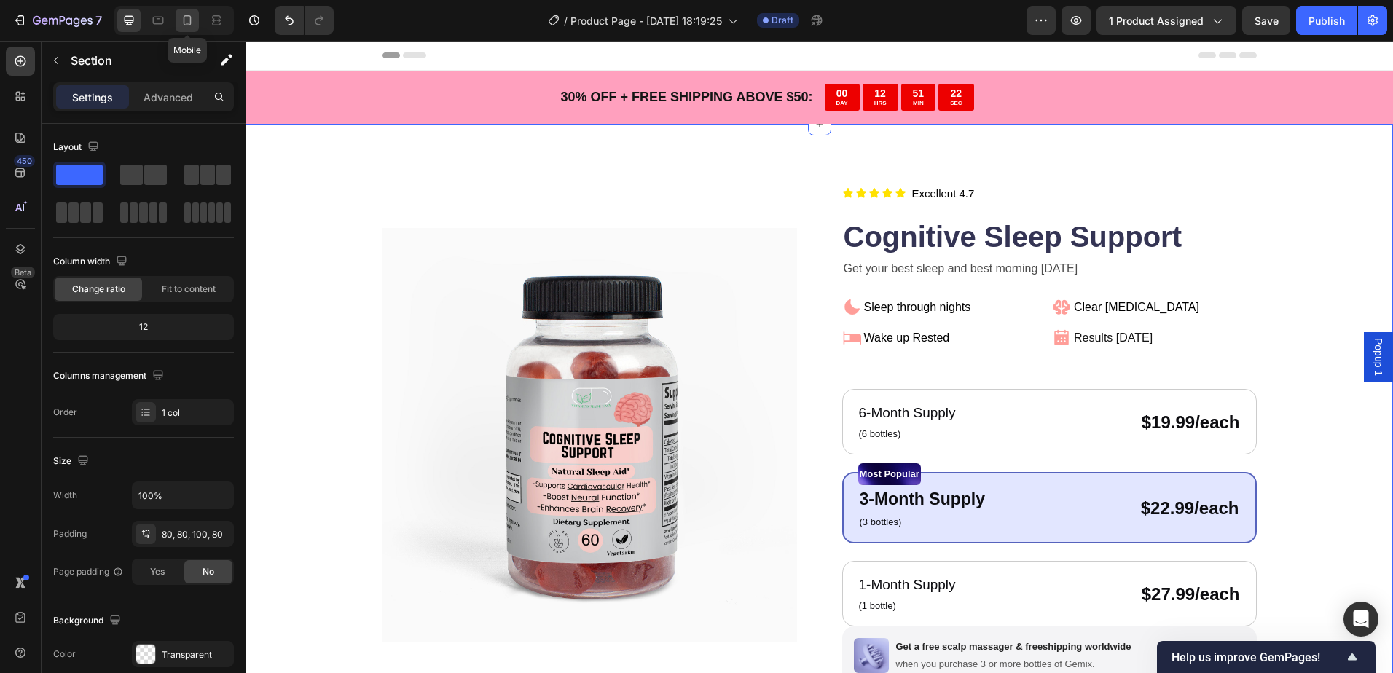
click at [188, 21] on icon at bounding box center [187, 20] width 15 height 15
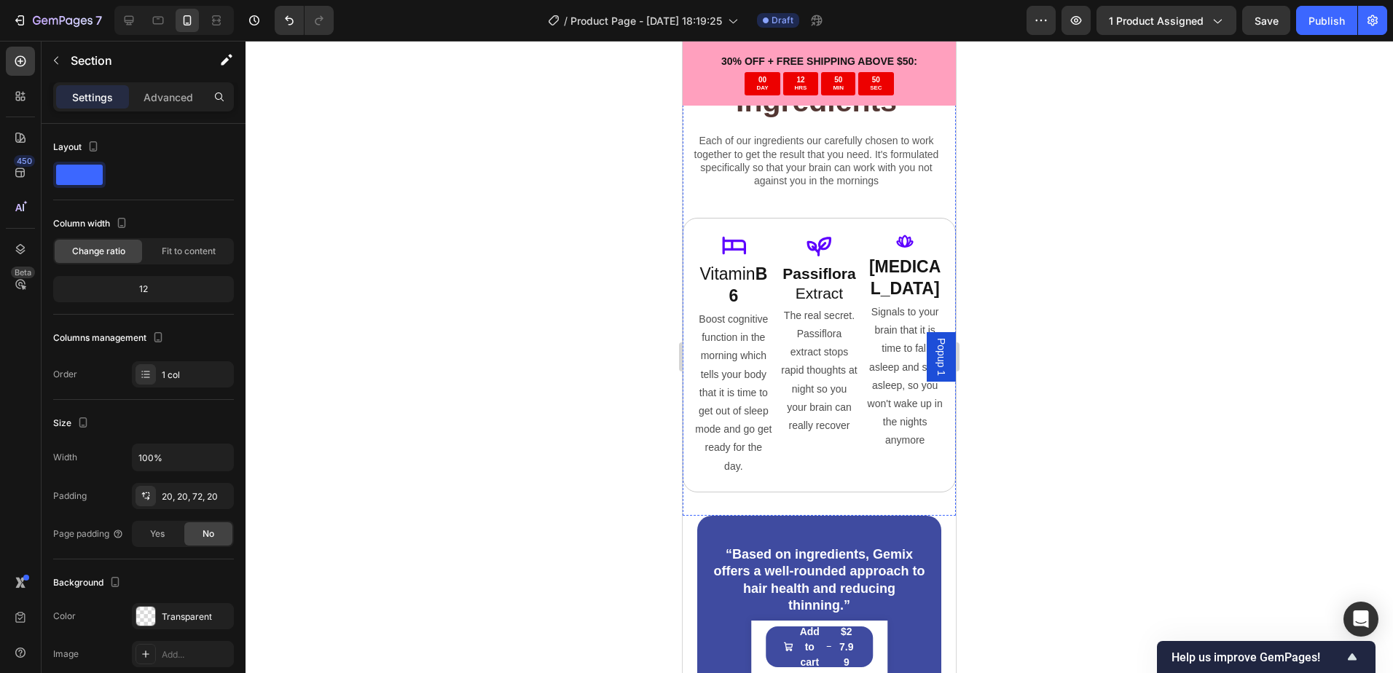
scroll to position [4152, 0]
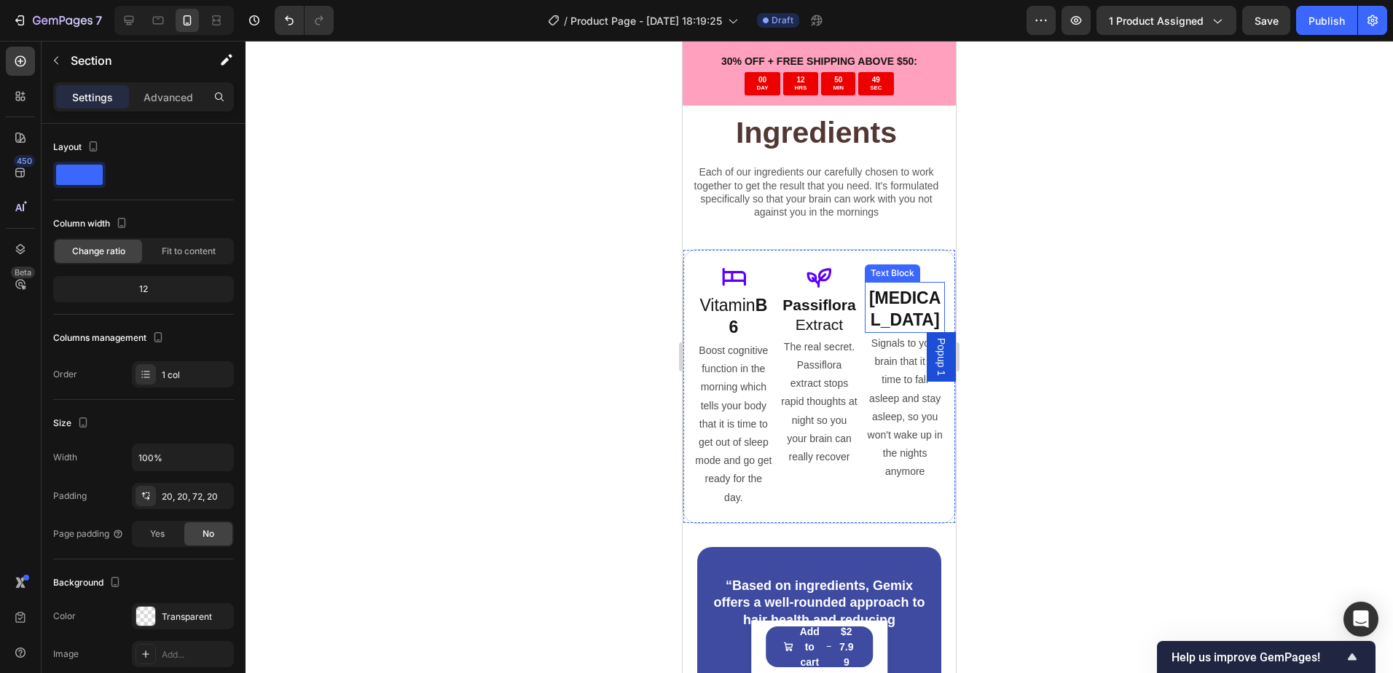
click at [902, 294] on strong "[MEDICAL_DATA]" at bounding box center [904, 308] width 71 height 41
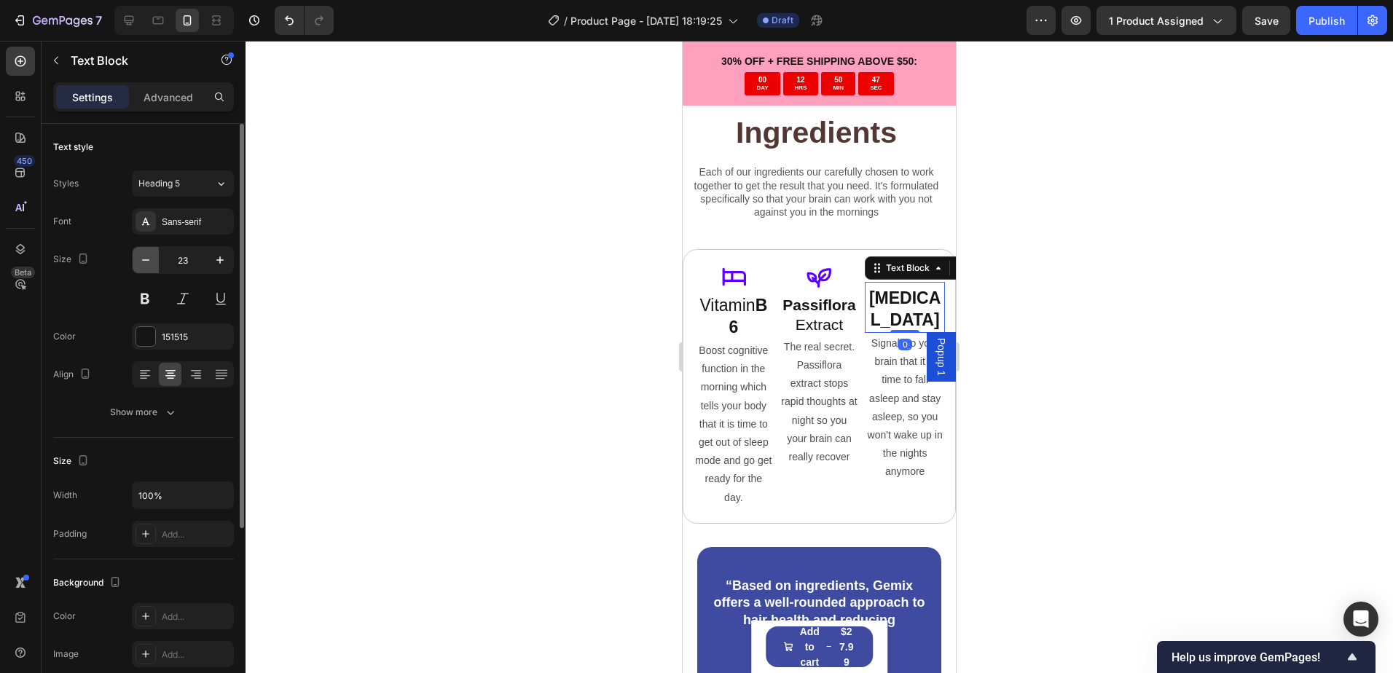
click at [143, 257] on icon "button" at bounding box center [145, 260] width 15 height 15
type input "21"
click at [1063, 312] on div at bounding box center [818, 357] width 1147 height 632
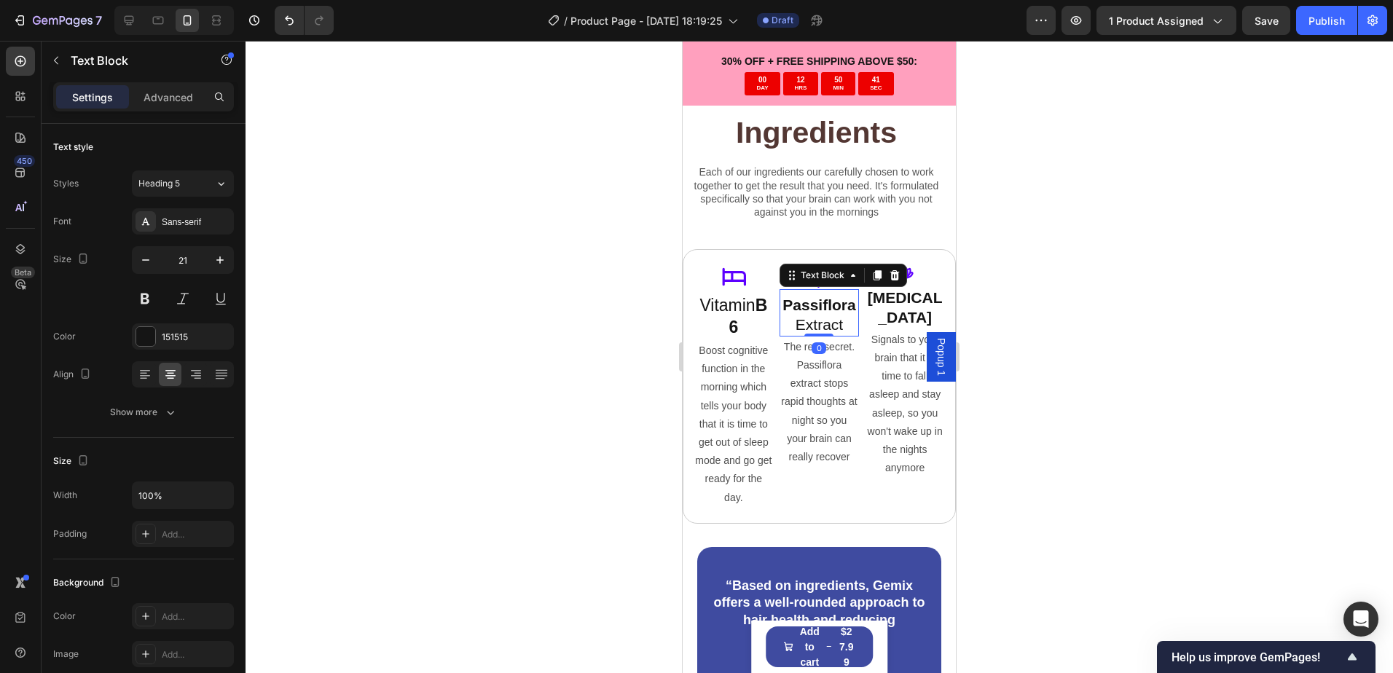
click at [800, 310] on p "Passiflora Extract" at bounding box center [819, 315] width 77 height 40
click at [902, 289] on strong "[MEDICAL_DATA]" at bounding box center [904, 307] width 75 height 36
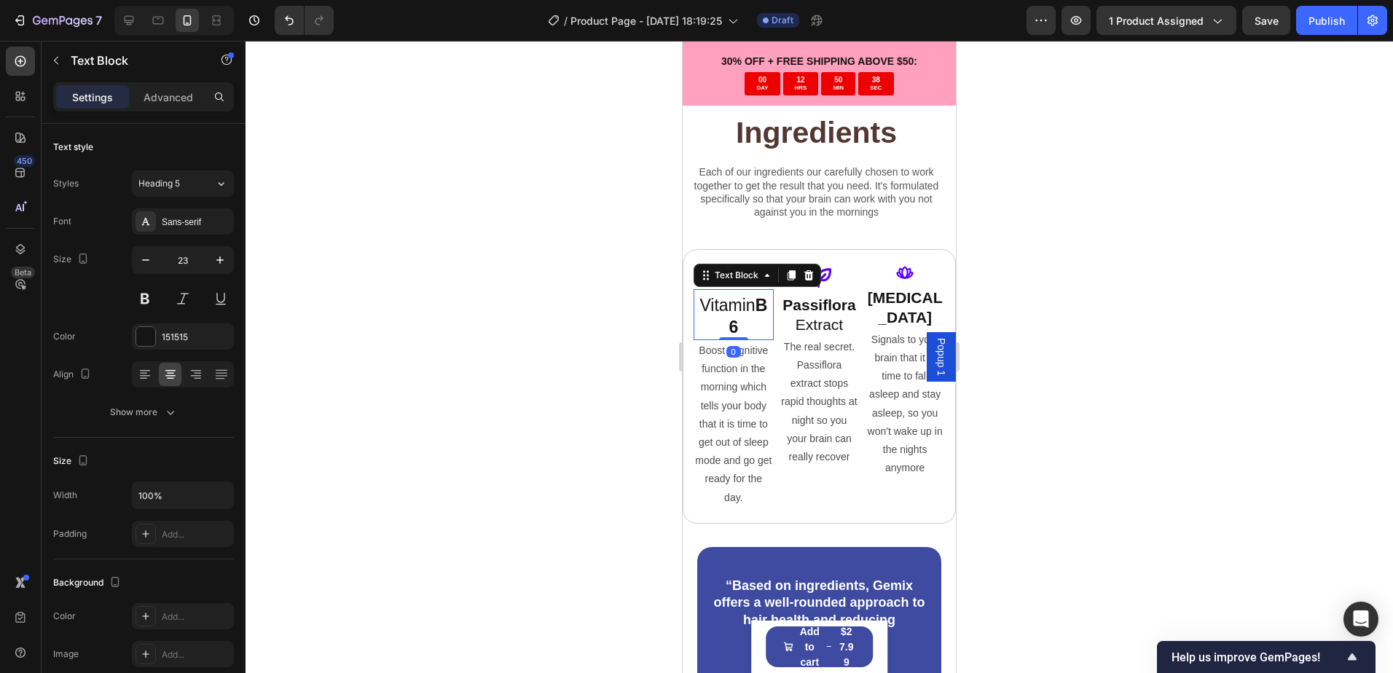
drag, startPoint x: 737, startPoint y: 307, endPoint x: 1157, endPoint y: 321, distance: 420.5
click at [737, 307] on strong "B6" at bounding box center [747, 316] width 39 height 41
click at [151, 251] on button "button" at bounding box center [146, 260] width 26 height 26
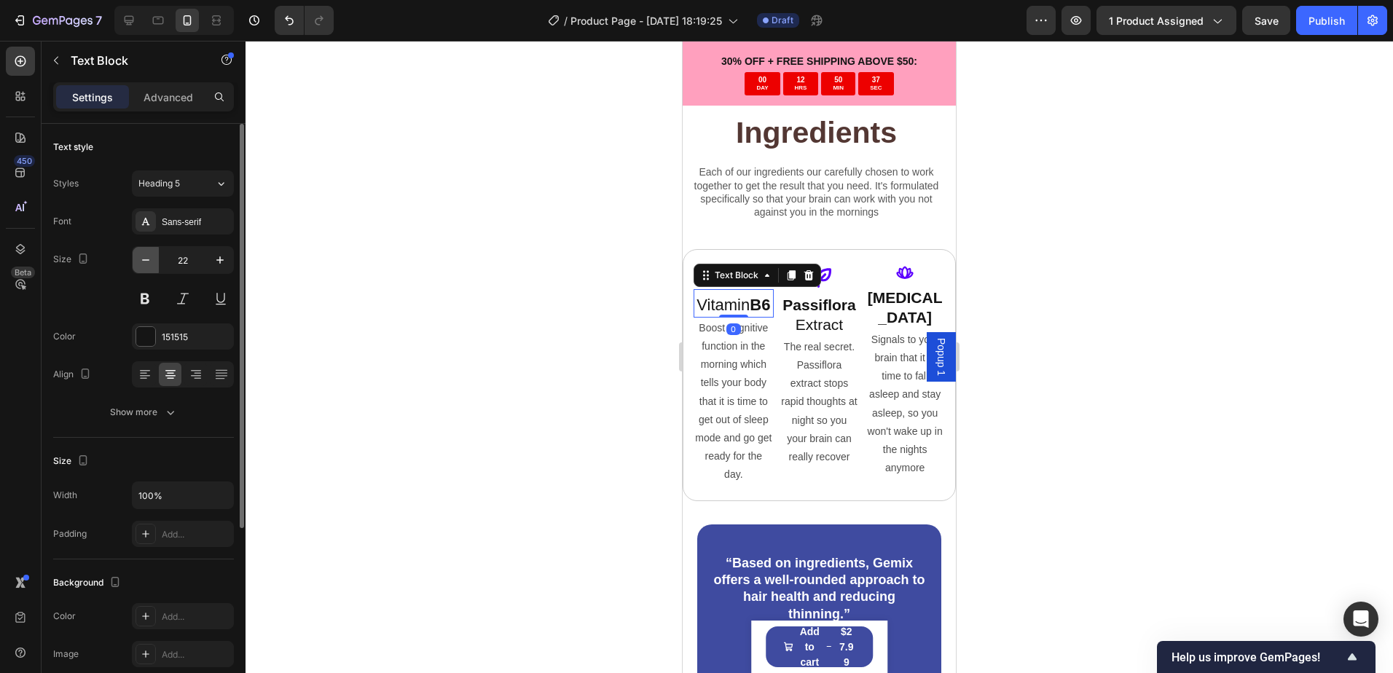
click at [151, 251] on button "button" at bounding box center [146, 260] width 26 height 26
type input "21"
click at [415, 284] on div at bounding box center [818, 357] width 1147 height 632
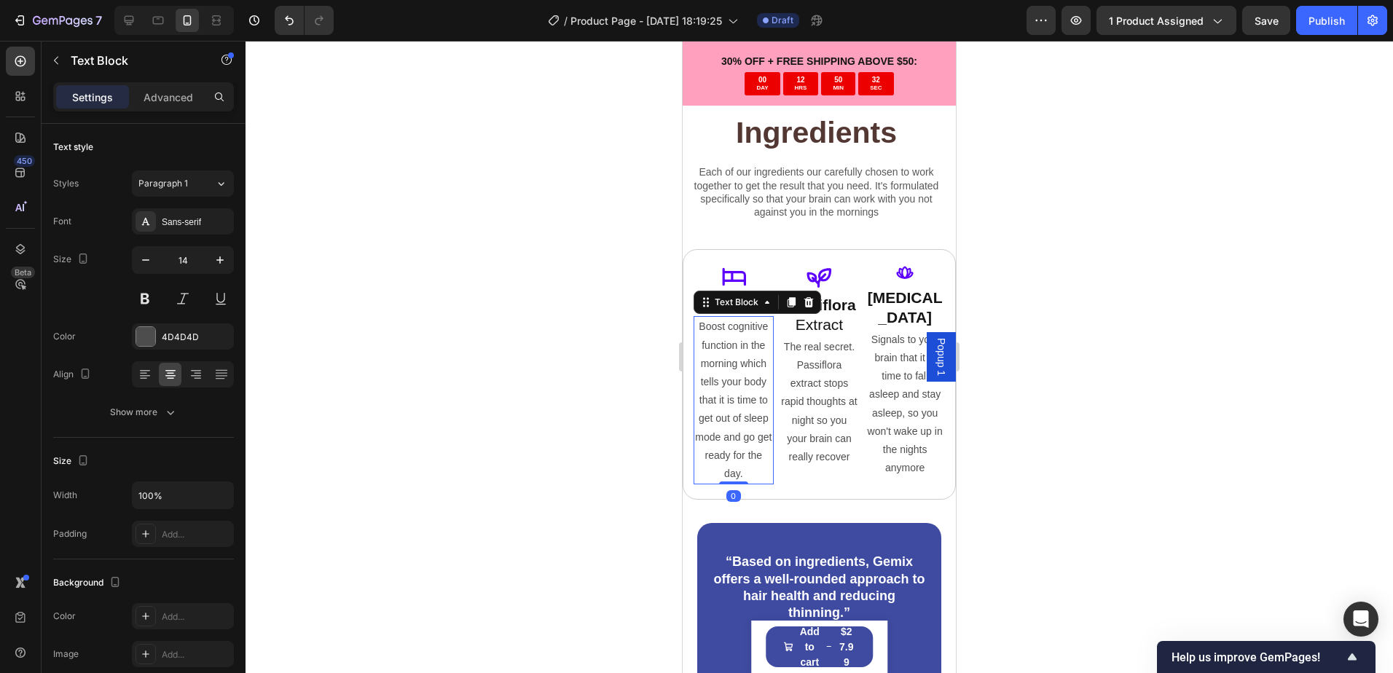
click at [741, 468] on p "Boost cognitive function in the morning which tells your body that it is time t…" at bounding box center [733, 400] width 77 height 165
click at [149, 259] on icon "button" at bounding box center [145, 260] width 15 height 15
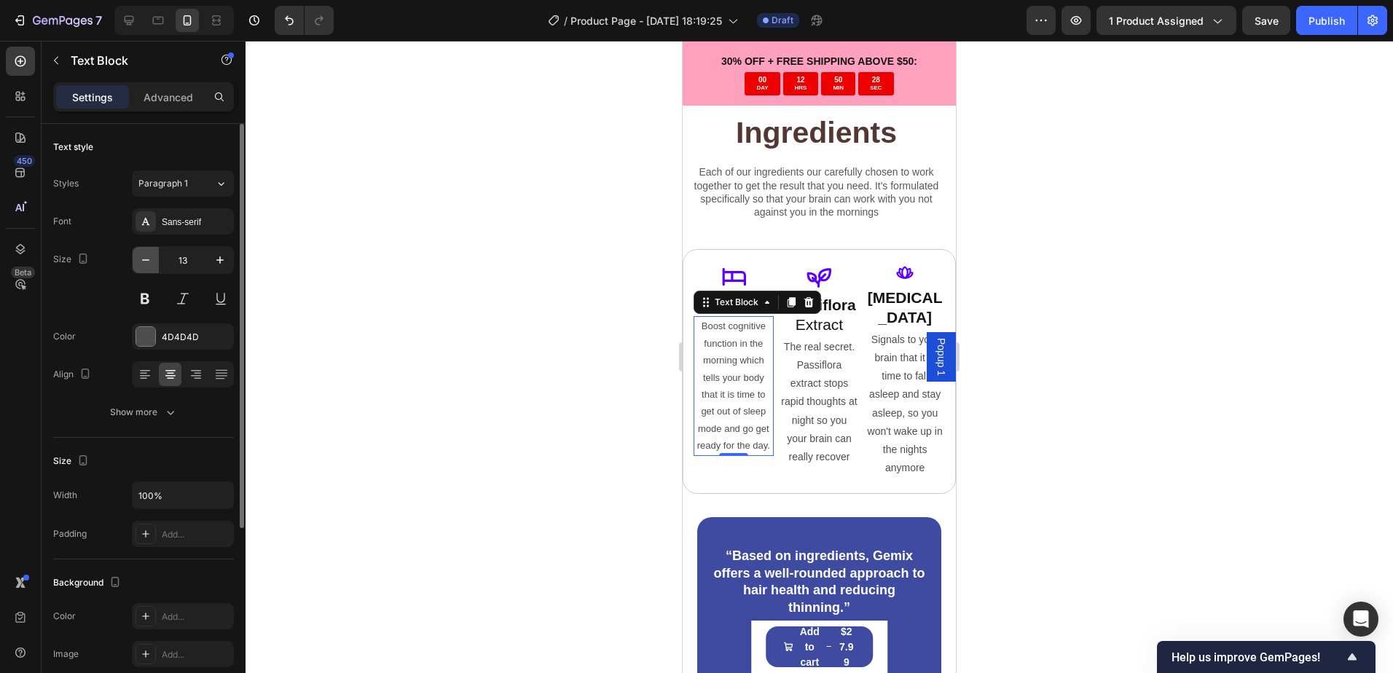
click at [149, 259] on icon "button" at bounding box center [145, 260] width 15 height 15
click at [127, 15] on icon at bounding box center [129, 20] width 15 height 15
type input "16"
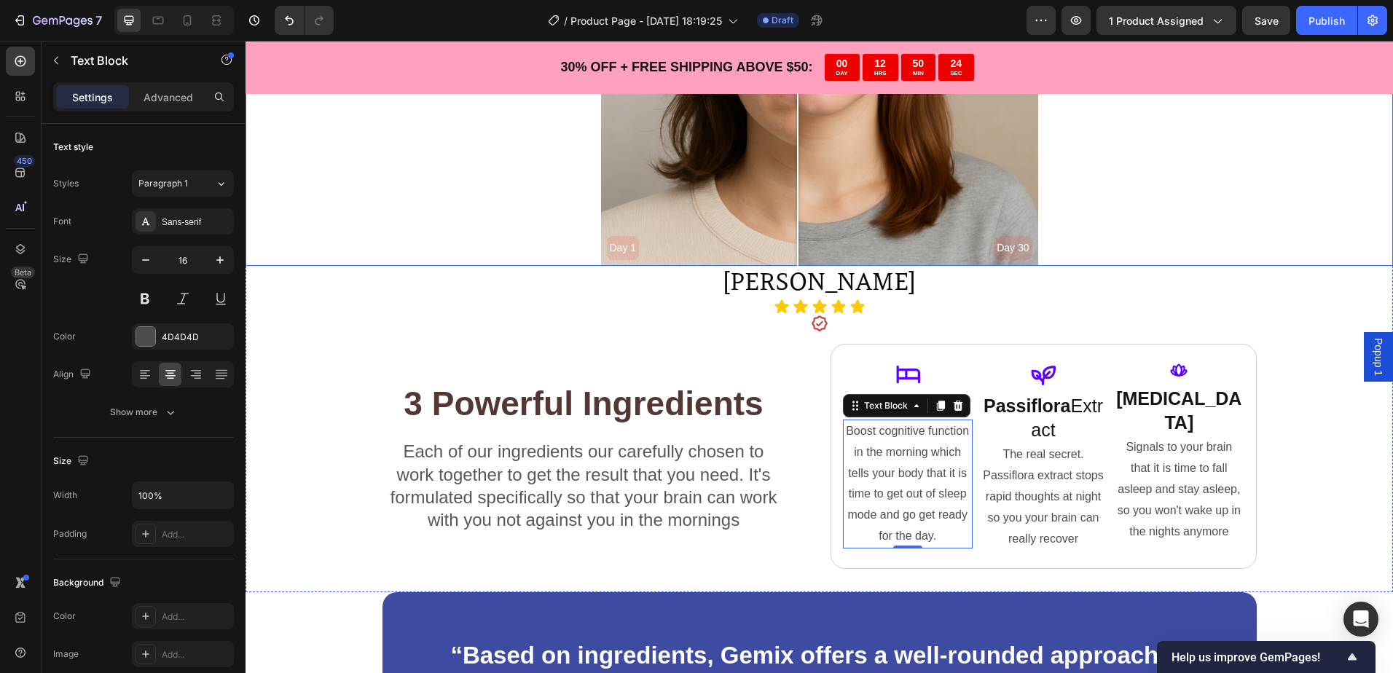
scroll to position [4133, 0]
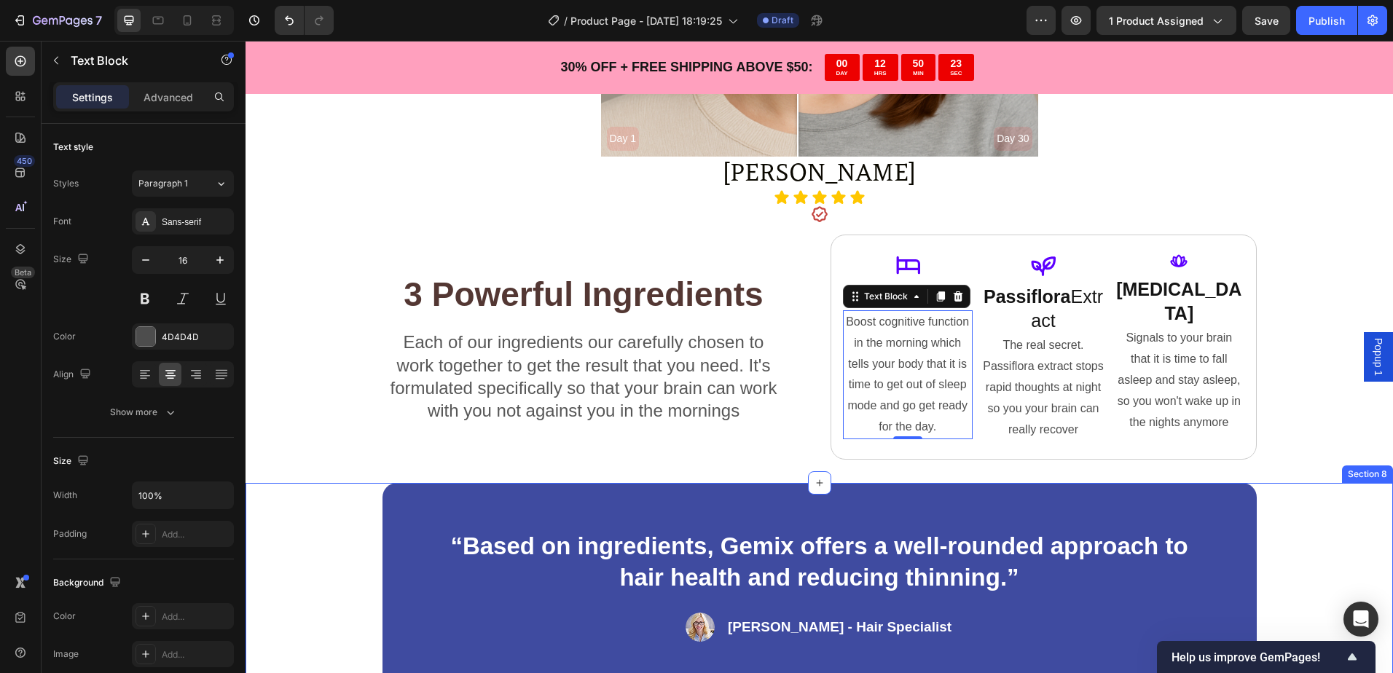
click at [1316, 513] on div "“Based on ingredients, Gemix offers a well-rounded approach to hair health and …" at bounding box center [819, 585] width 1031 height 205
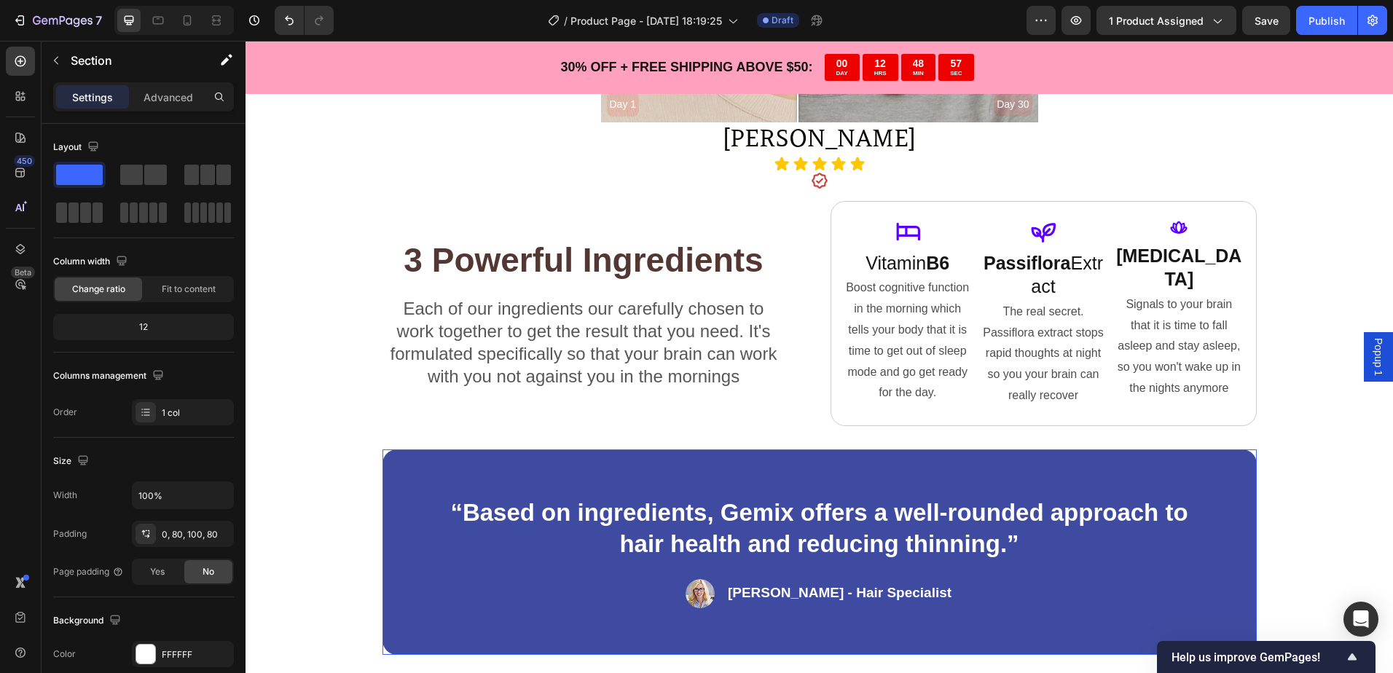
scroll to position [3187, 0]
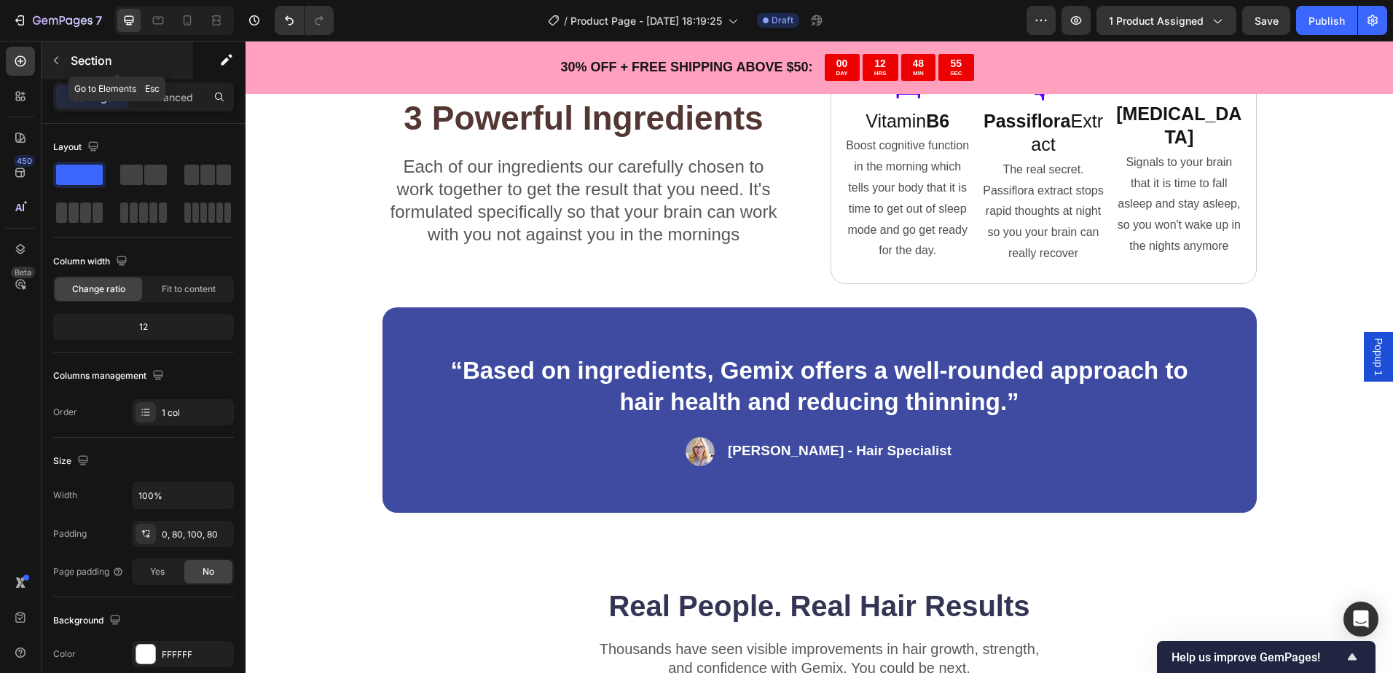
click at [94, 52] on p "Section" at bounding box center [130, 60] width 119 height 17
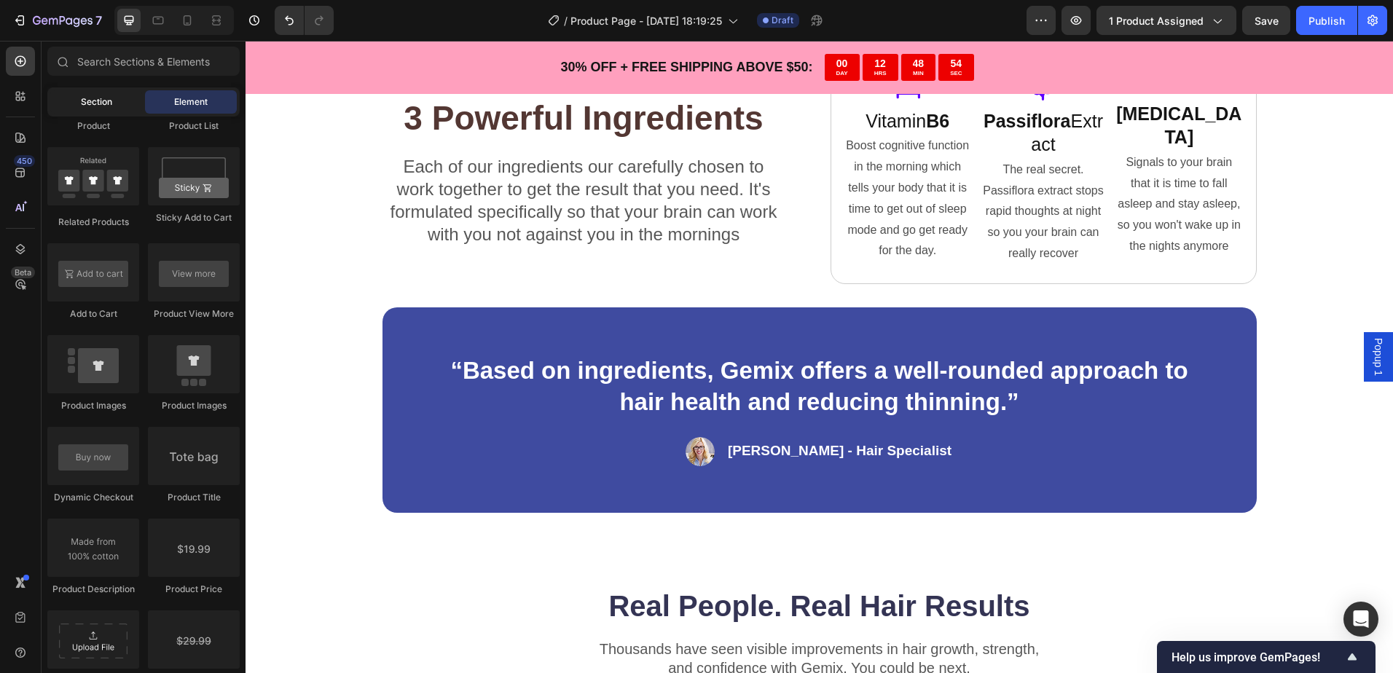
click at [81, 97] on span "Section" at bounding box center [96, 101] width 31 height 13
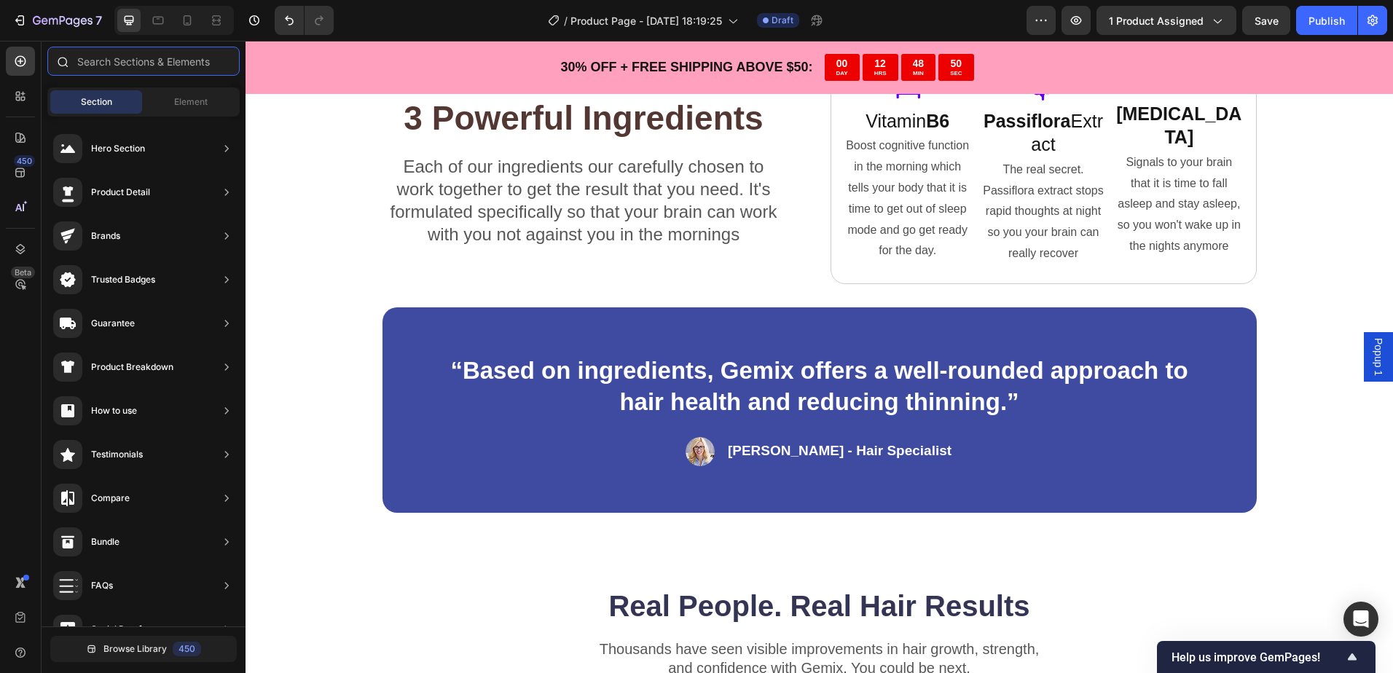
click at [179, 58] on input "text" at bounding box center [143, 61] width 192 height 29
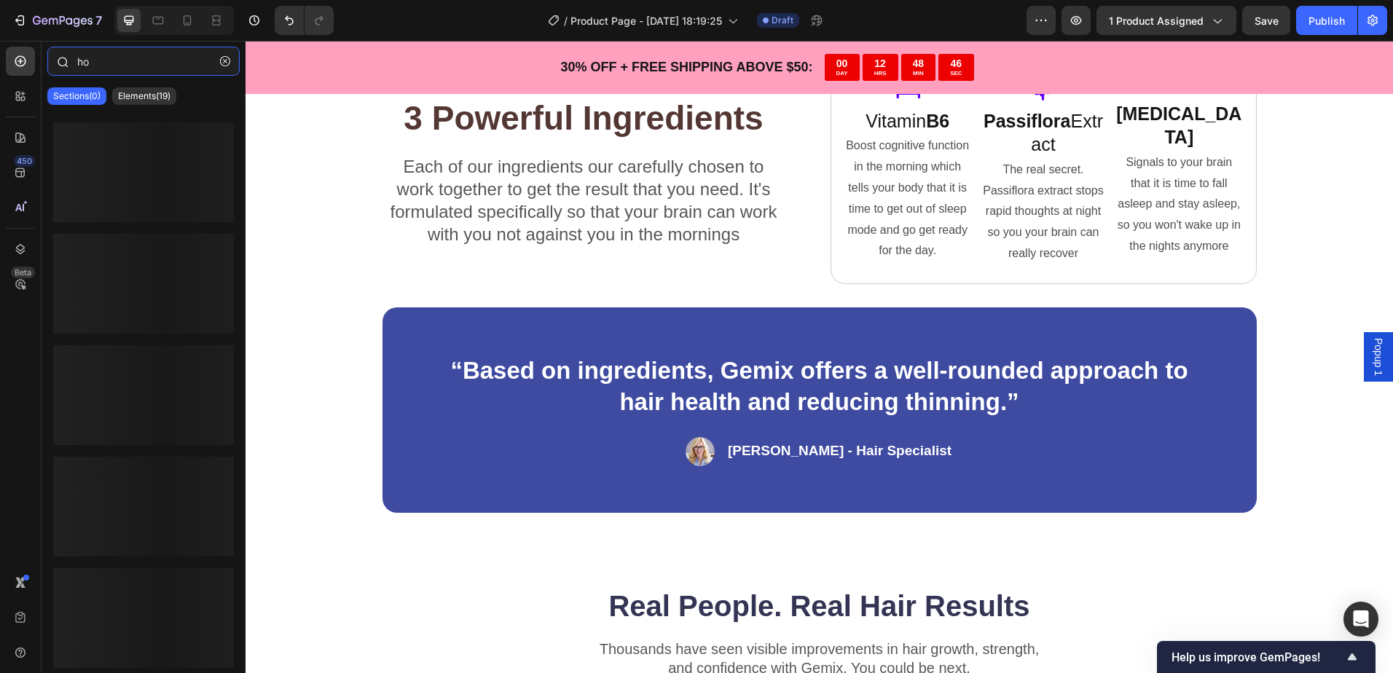
type input "h"
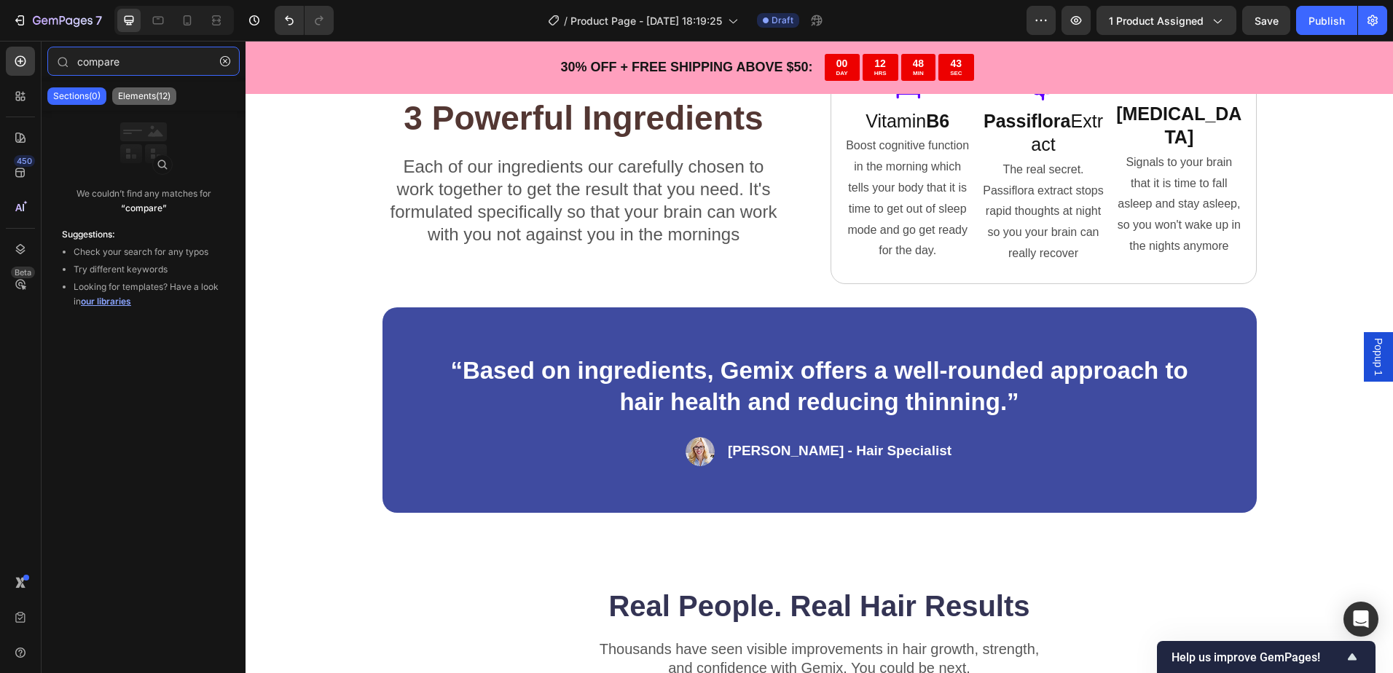
type input "compare"
click at [153, 92] on p "Elements(12)" at bounding box center [144, 96] width 52 height 12
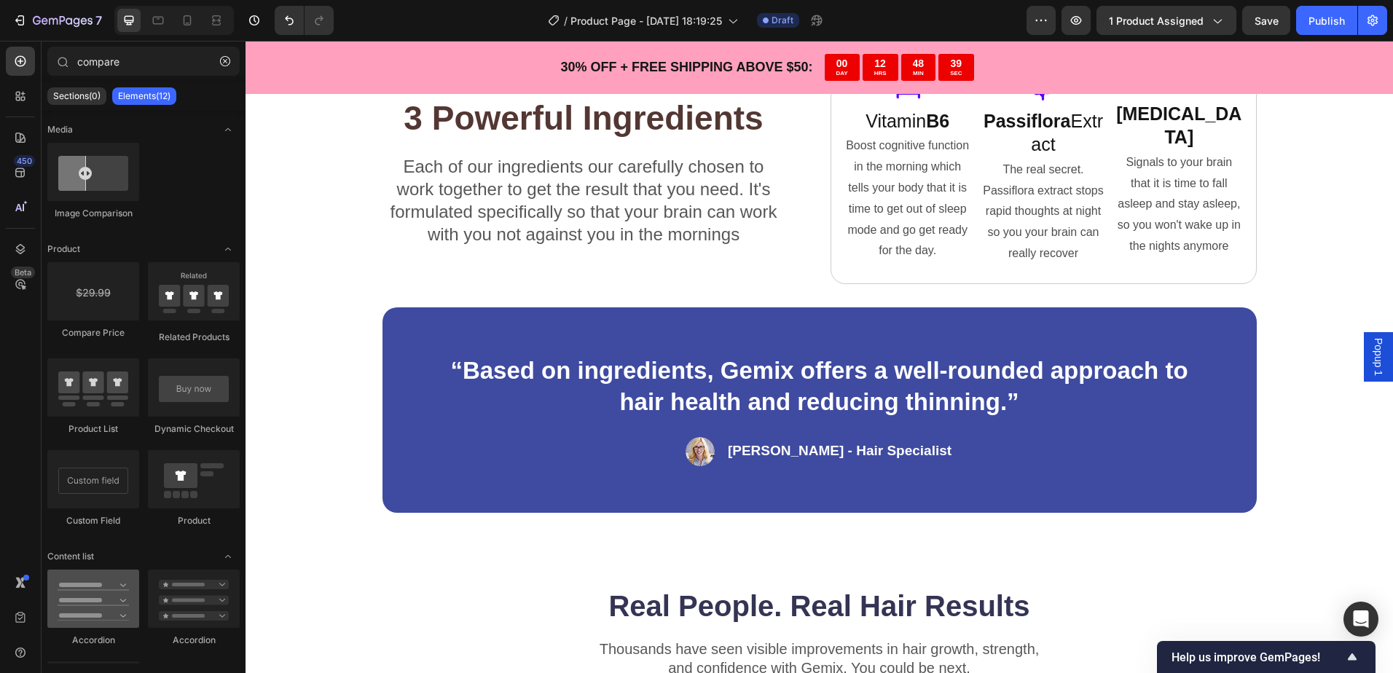
scroll to position [146, 0]
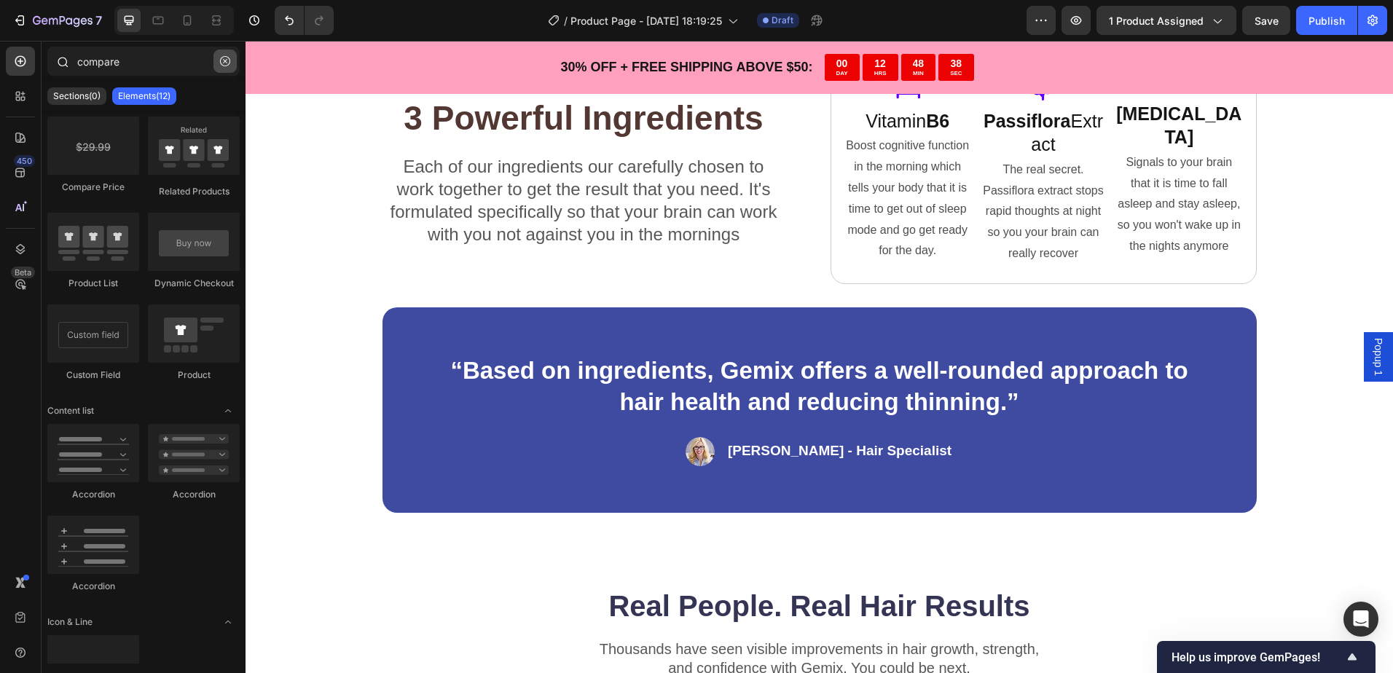
click at [222, 62] on icon "button" at bounding box center [225, 61] width 10 height 10
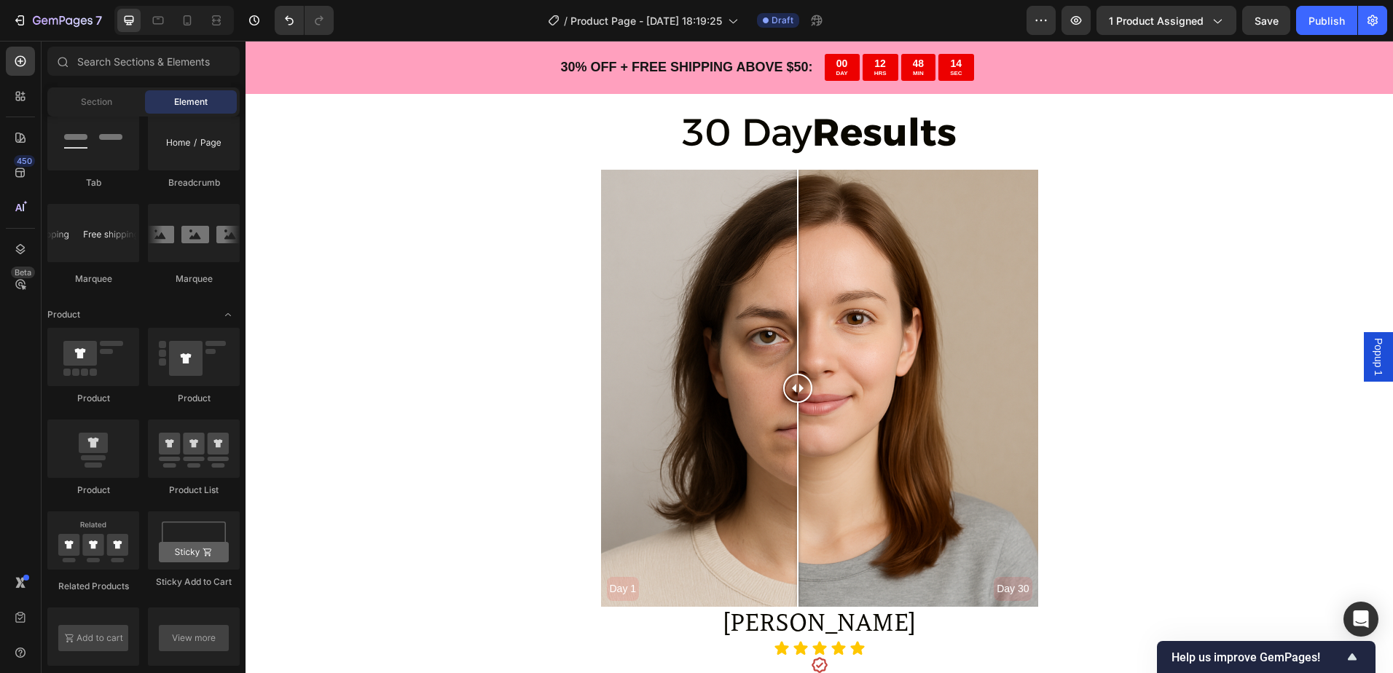
scroll to position [2604, 0]
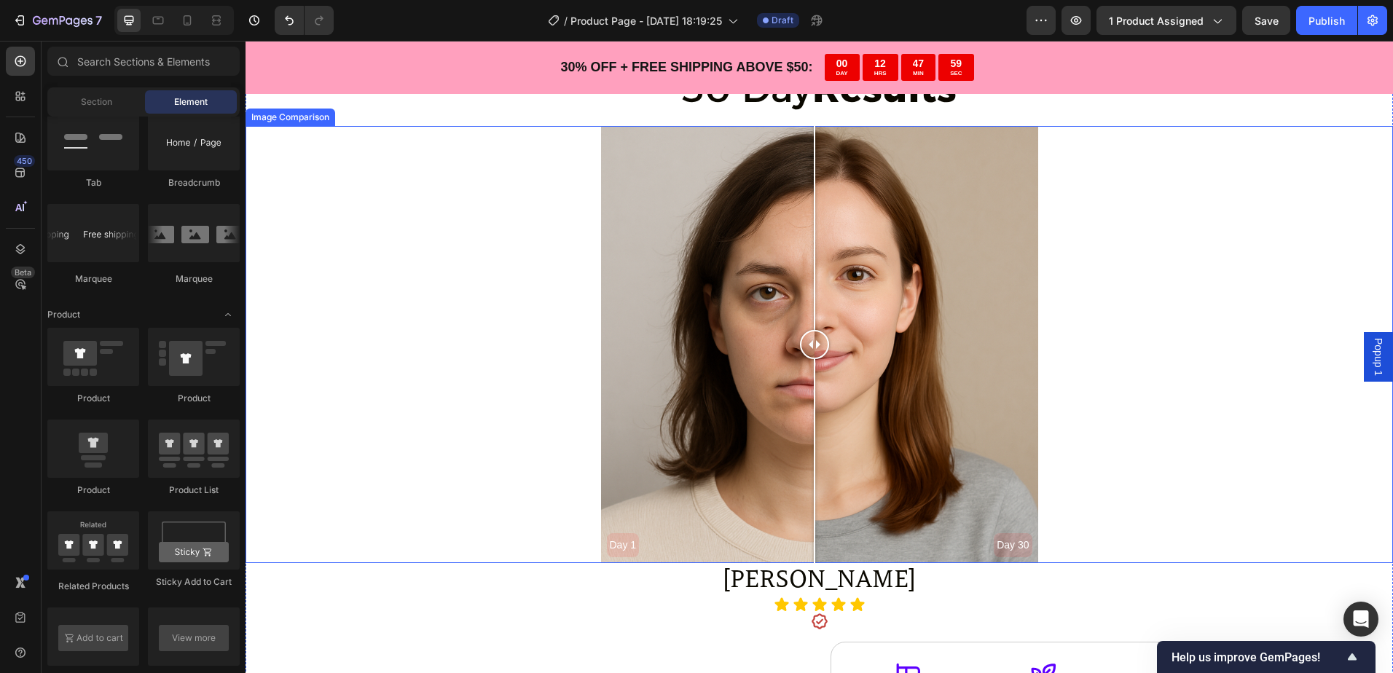
drag, startPoint x: 789, startPoint y: 350, endPoint x: 816, endPoint y: 294, distance: 62.9
click at [800, 294] on div at bounding box center [814, 344] width 29 height 437
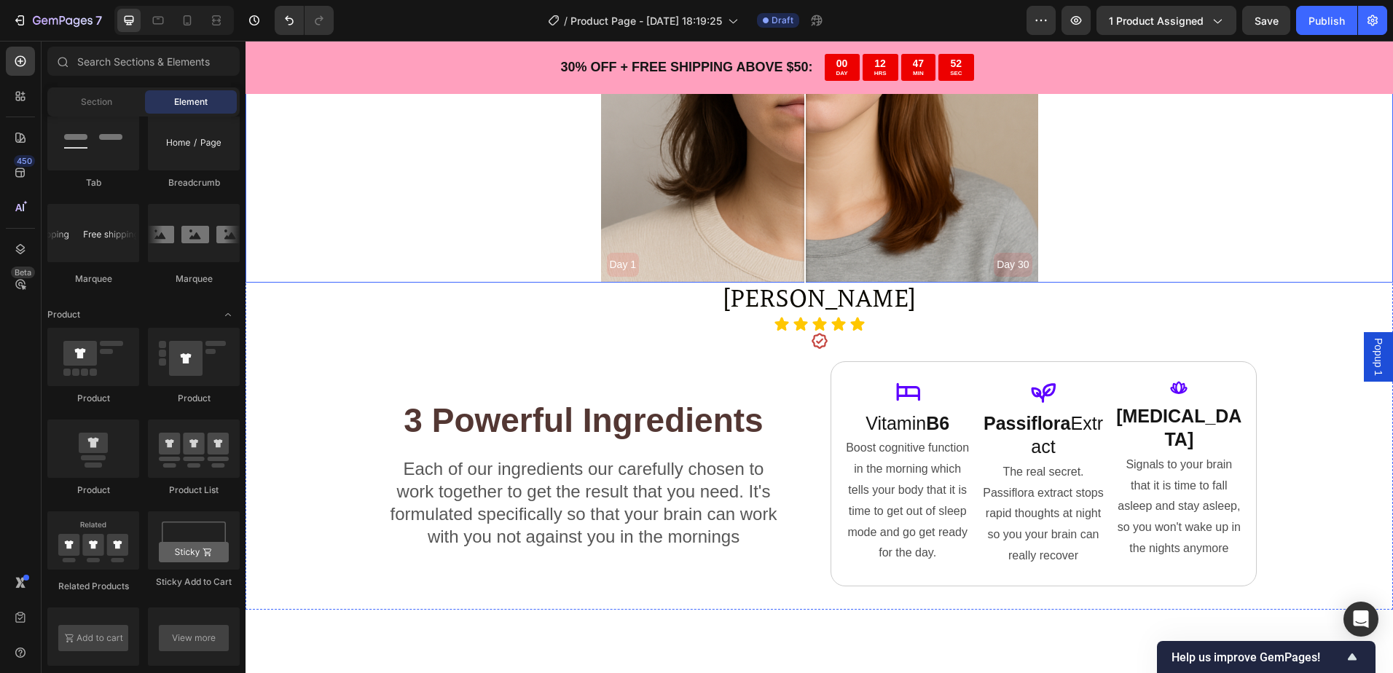
scroll to position [2895, 0]
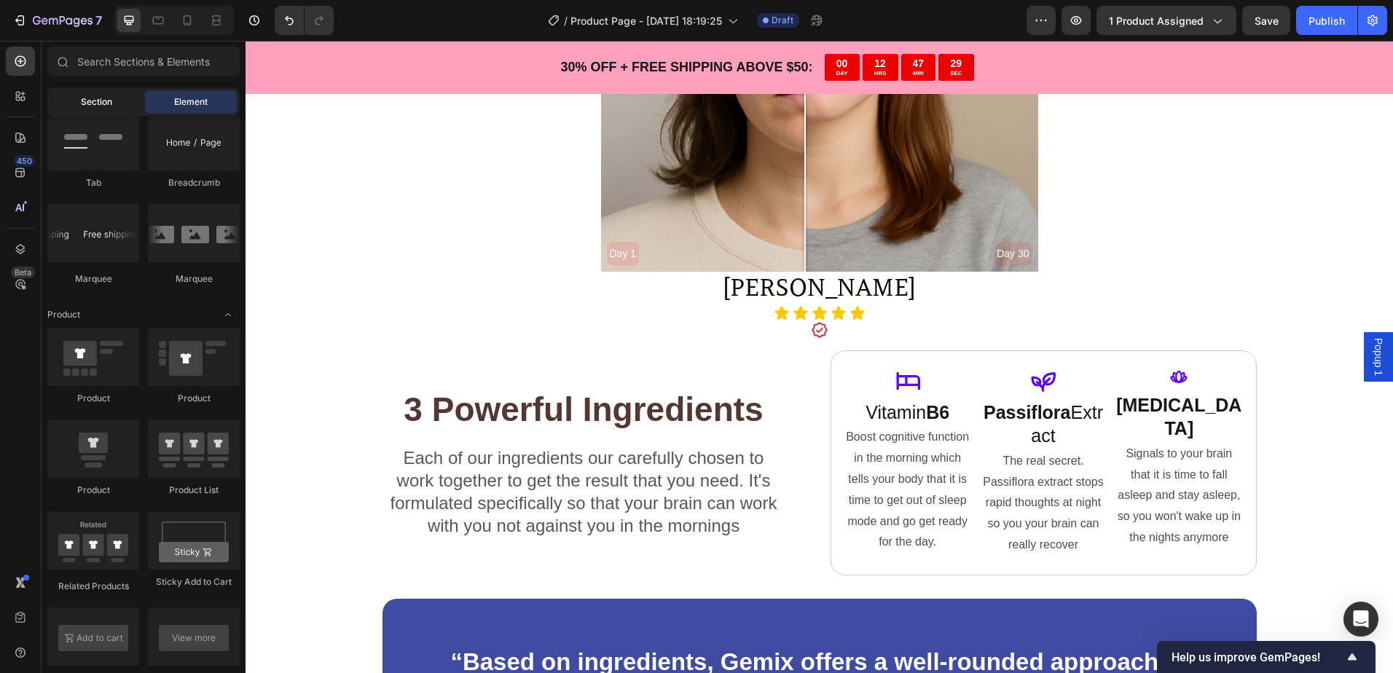
click at [106, 94] on div "Section" at bounding box center [96, 101] width 92 height 23
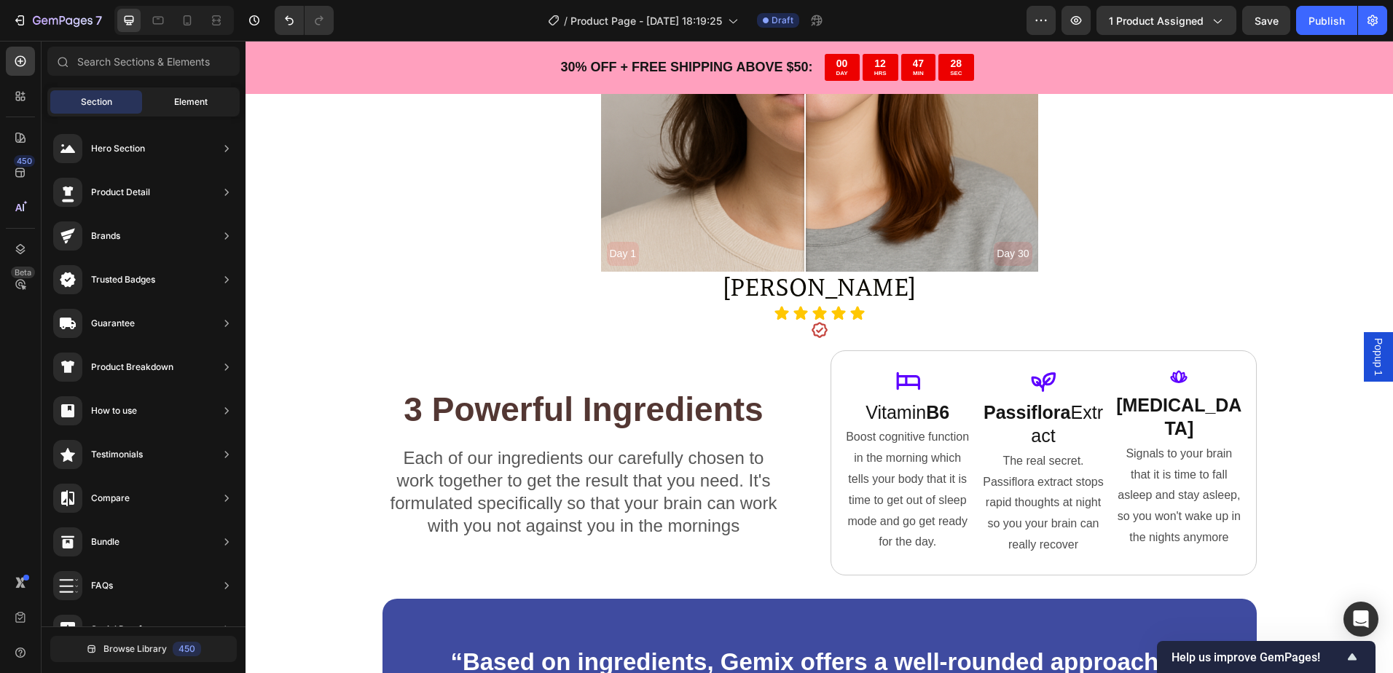
click at [170, 101] on div "Element" at bounding box center [191, 101] width 92 height 23
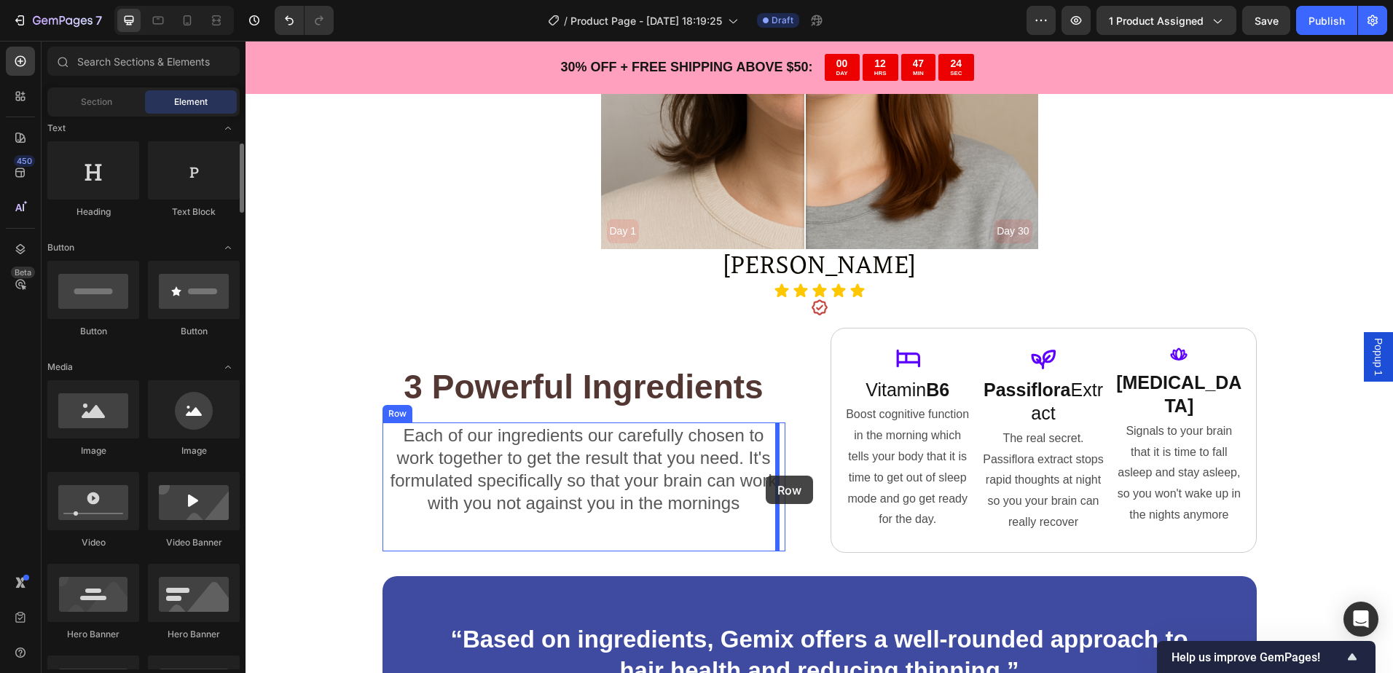
scroll to position [3041, 0]
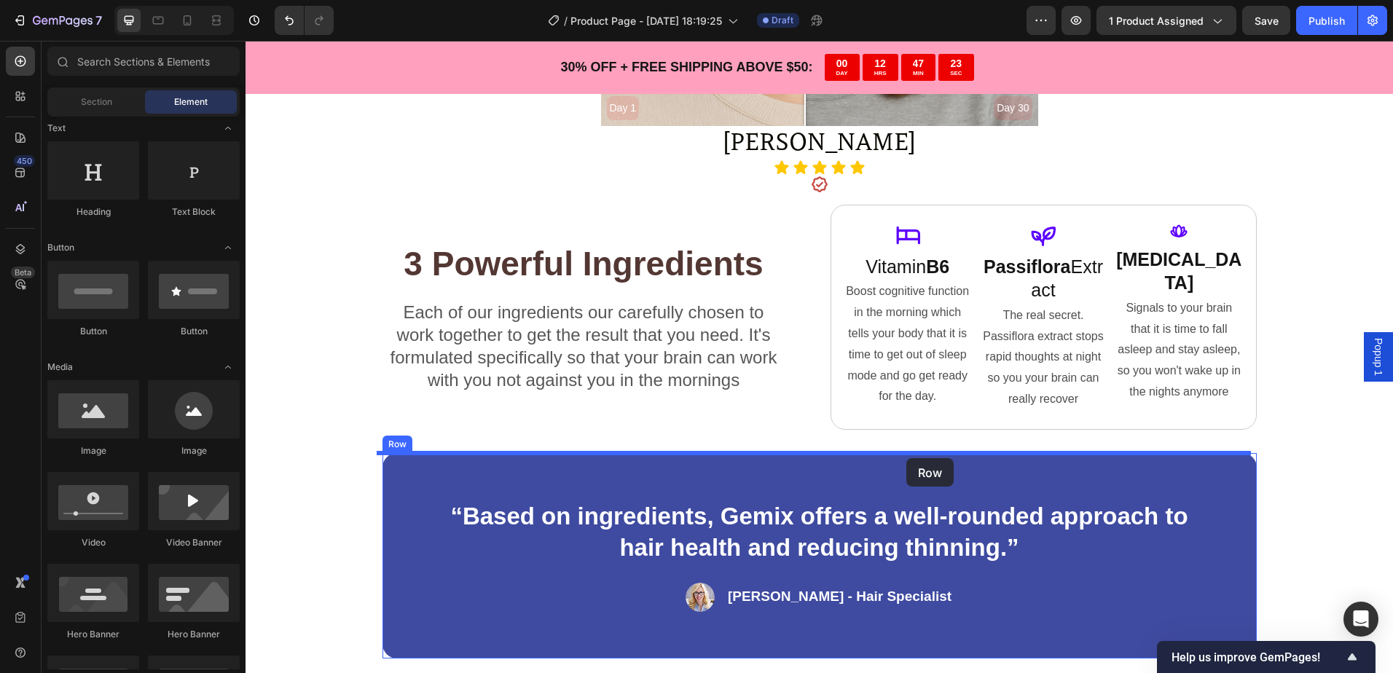
drag, startPoint x: 345, startPoint y: 299, endPoint x: 906, endPoint y: 458, distance: 583.1
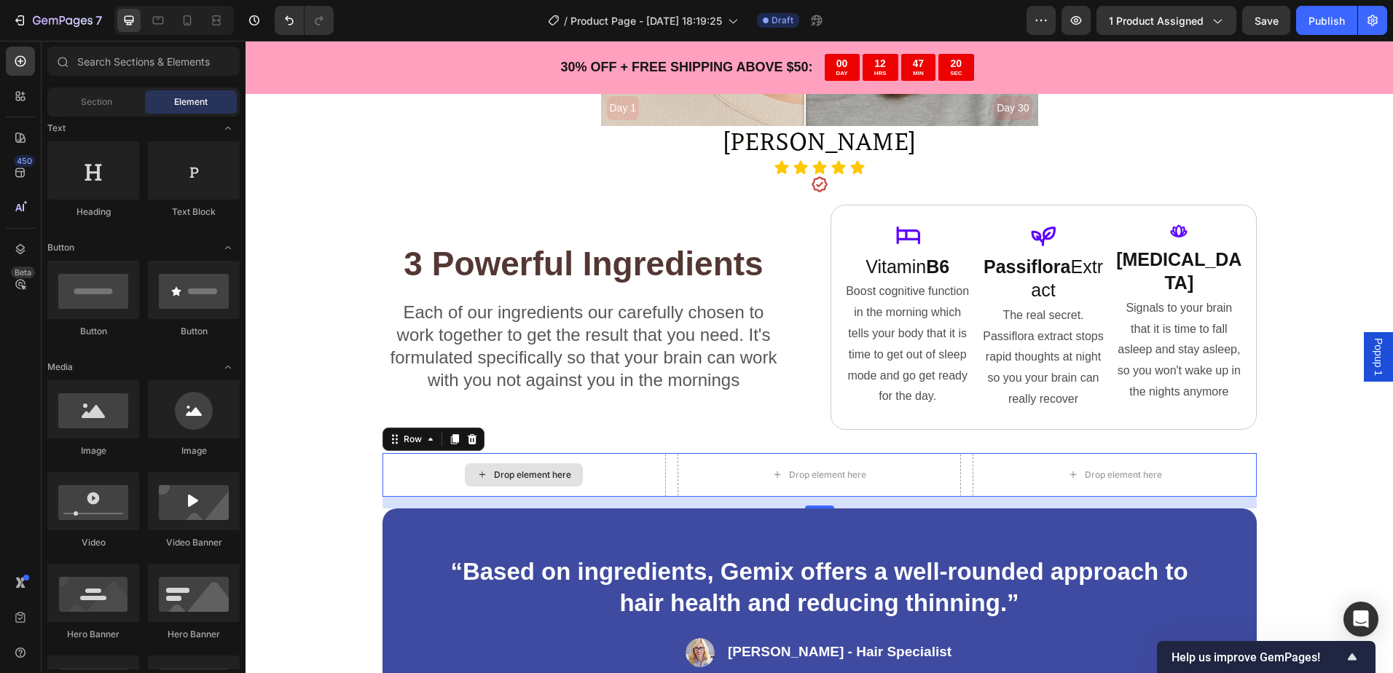
click at [511, 473] on div "Drop element here" at bounding box center [532, 475] width 77 height 12
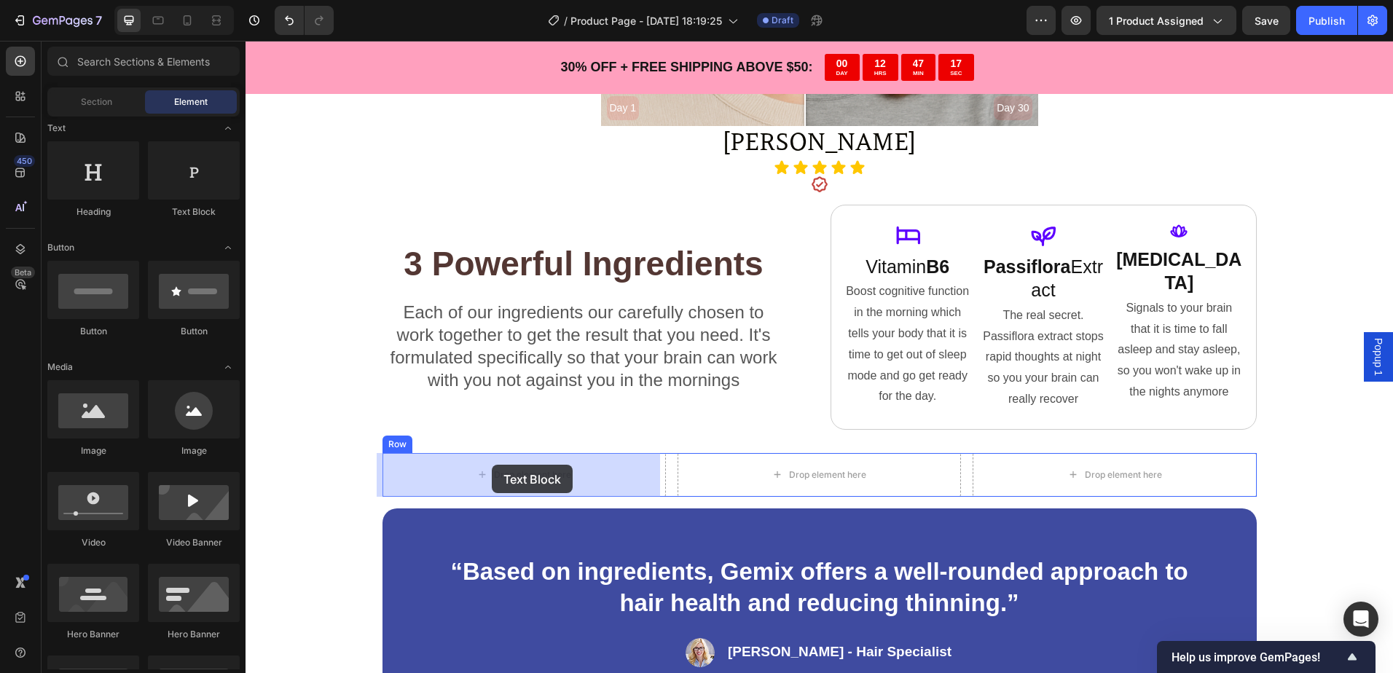
drag, startPoint x: 443, startPoint y: 227, endPoint x: 492, endPoint y: 465, distance: 242.4
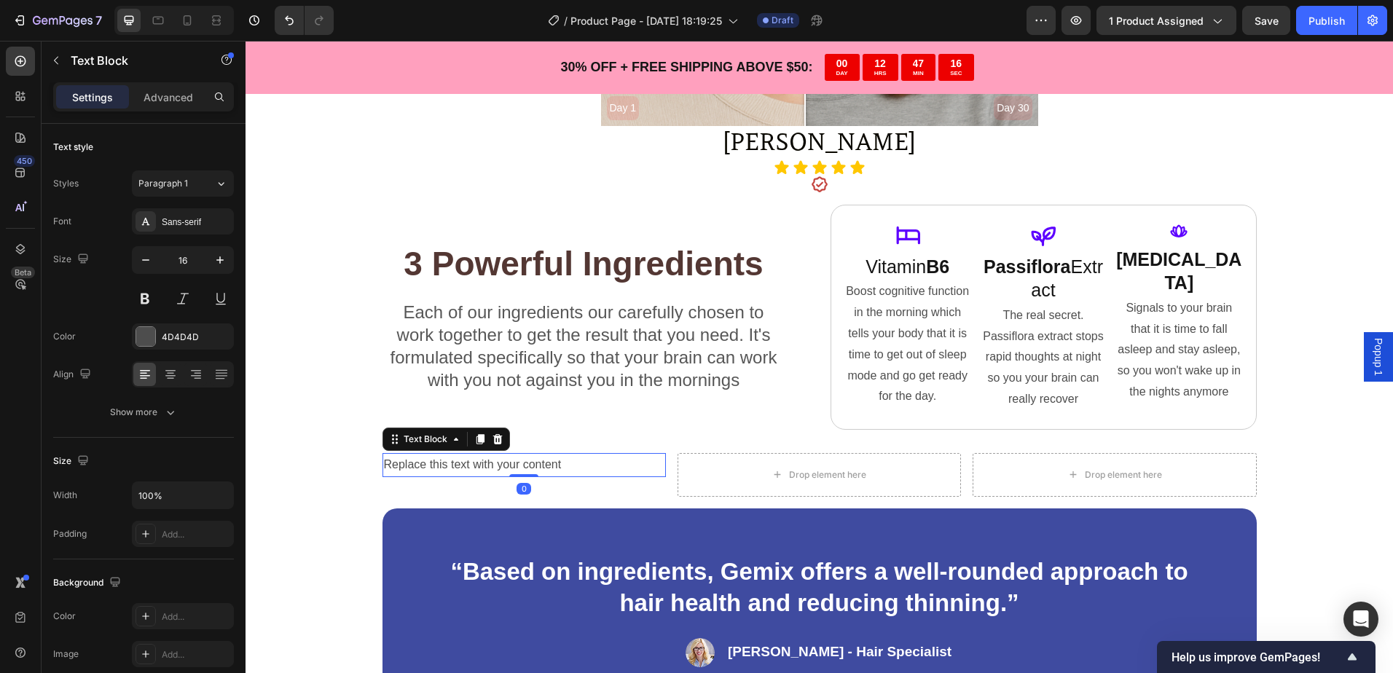
click at [492, 466] on div "Replace this text with your content" at bounding box center [523, 465] width 283 height 24
click at [492, 465] on p "Replace this text with your content" at bounding box center [524, 464] width 280 height 21
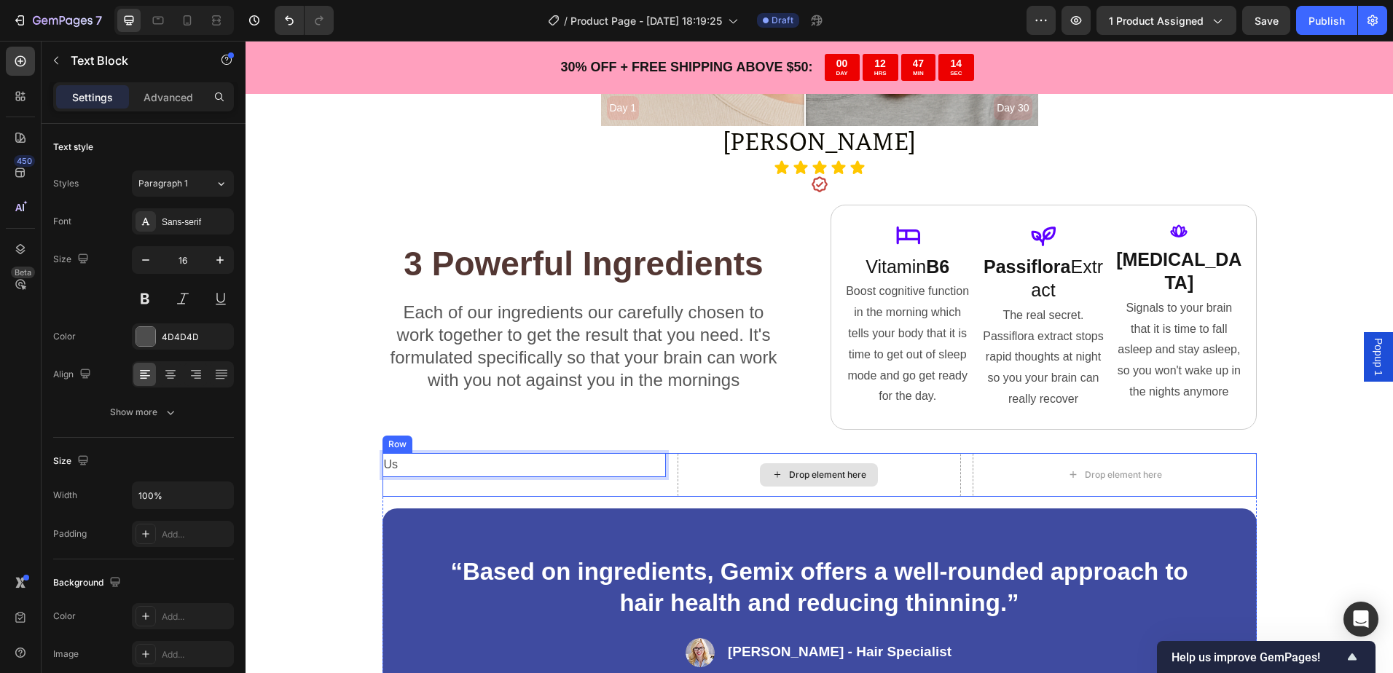
click at [762, 484] on div "Drop element here" at bounding box center [819, 474] width 118 height 23
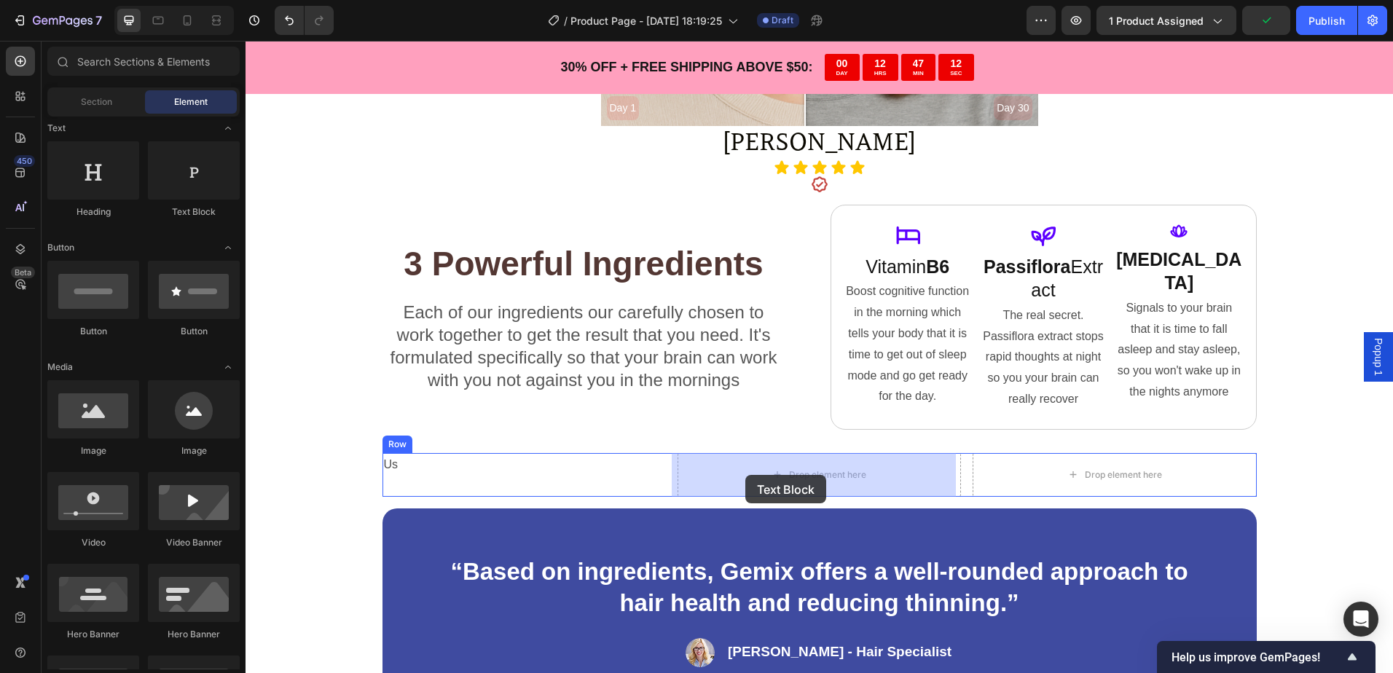
drag, startPoint x: 455, startPoint y: 208, endPoint x: 741, endPoint y: 468, distance: 385.7
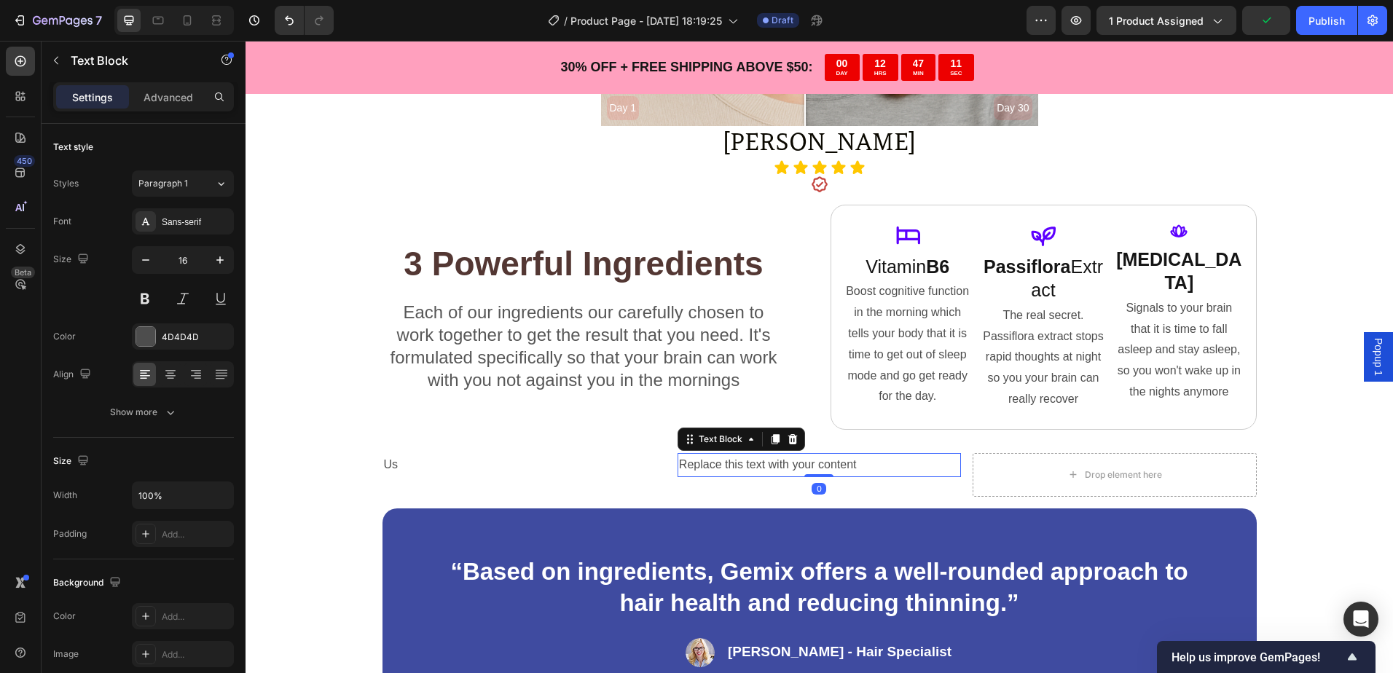
click at [785, 463] on div "Replace this text with your content" at bounding box center [818, 465] width 283 height 24
click at [785, 463] on p "Replace this text with your content" at bounding box center [819, 464] width 280 height 21
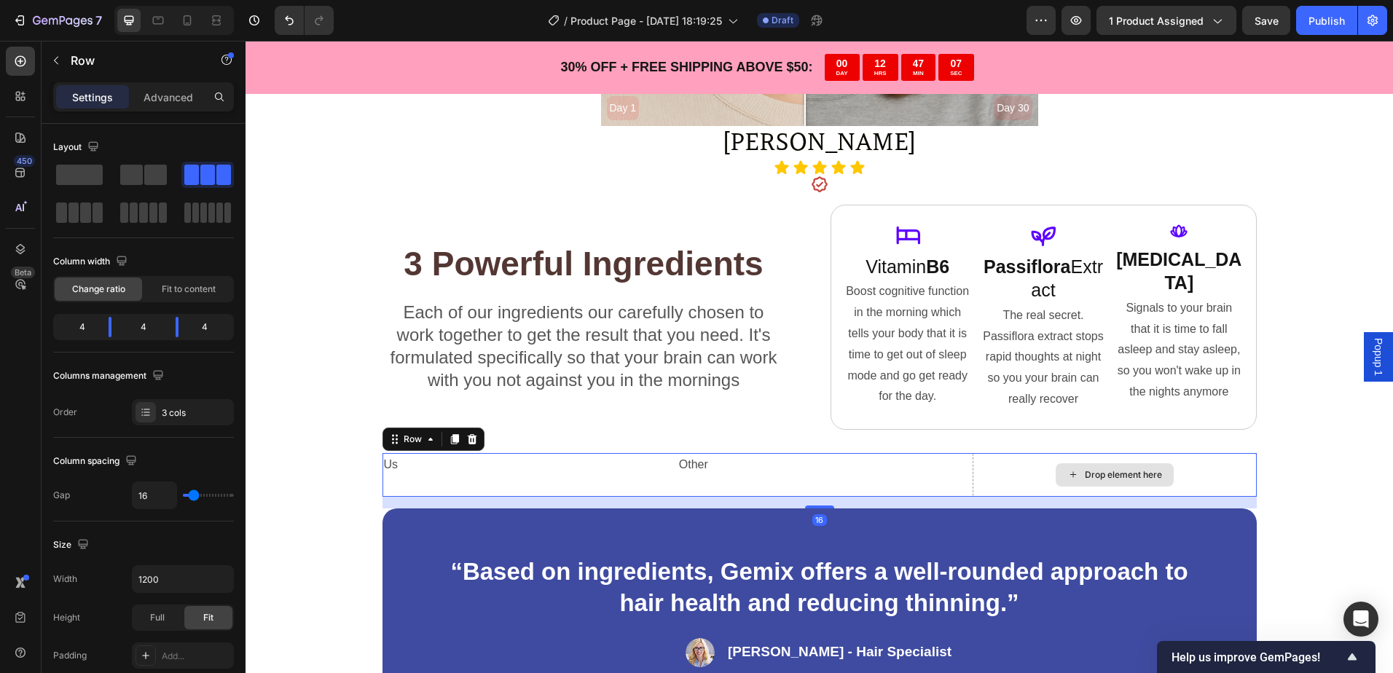
click at [1015, 479] on div "Drop element here" at bounding box center [1113, 475] width 283 height 44
click at [1074, 477] on div "Drop element here" at bounding box center [1114, 474] width 118 height 23
click at [165, 173] on span at bounding box center [155, 175] width 23 height 20
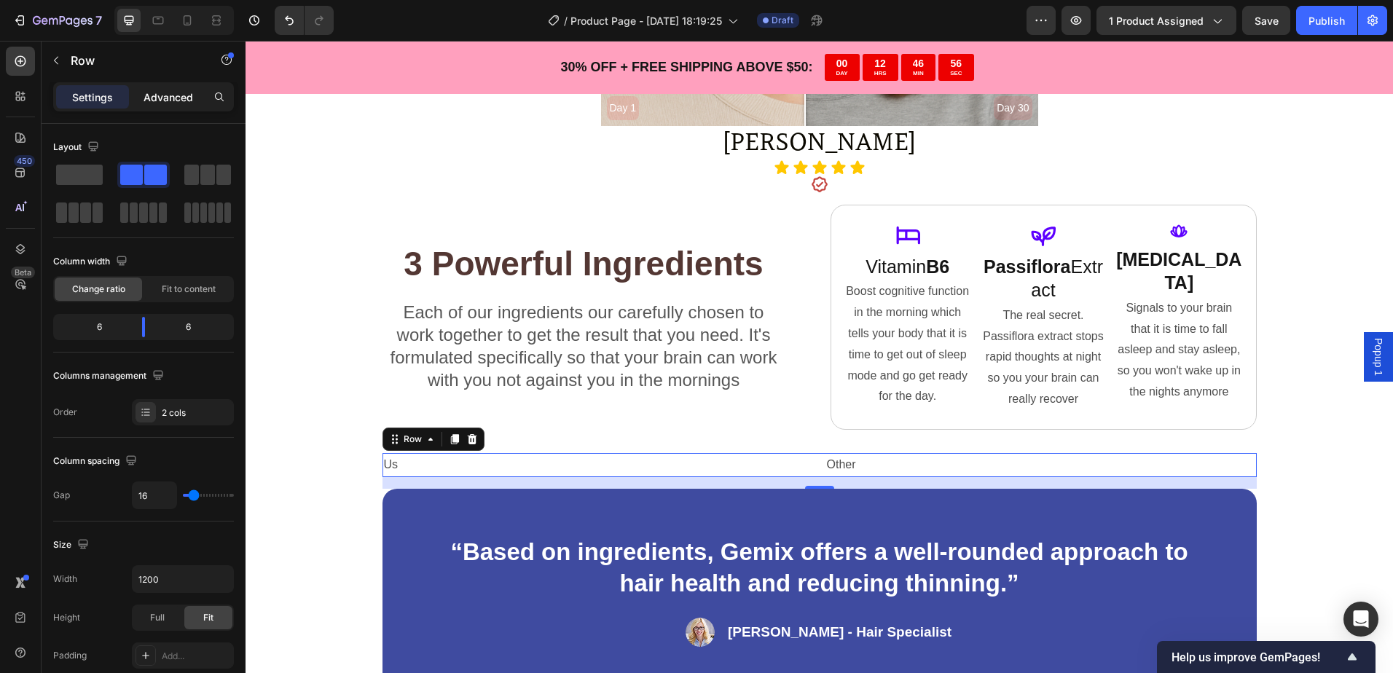
click at [175, 98] on p "Advanced" at bounding box center [168, 97] width 50 height 15
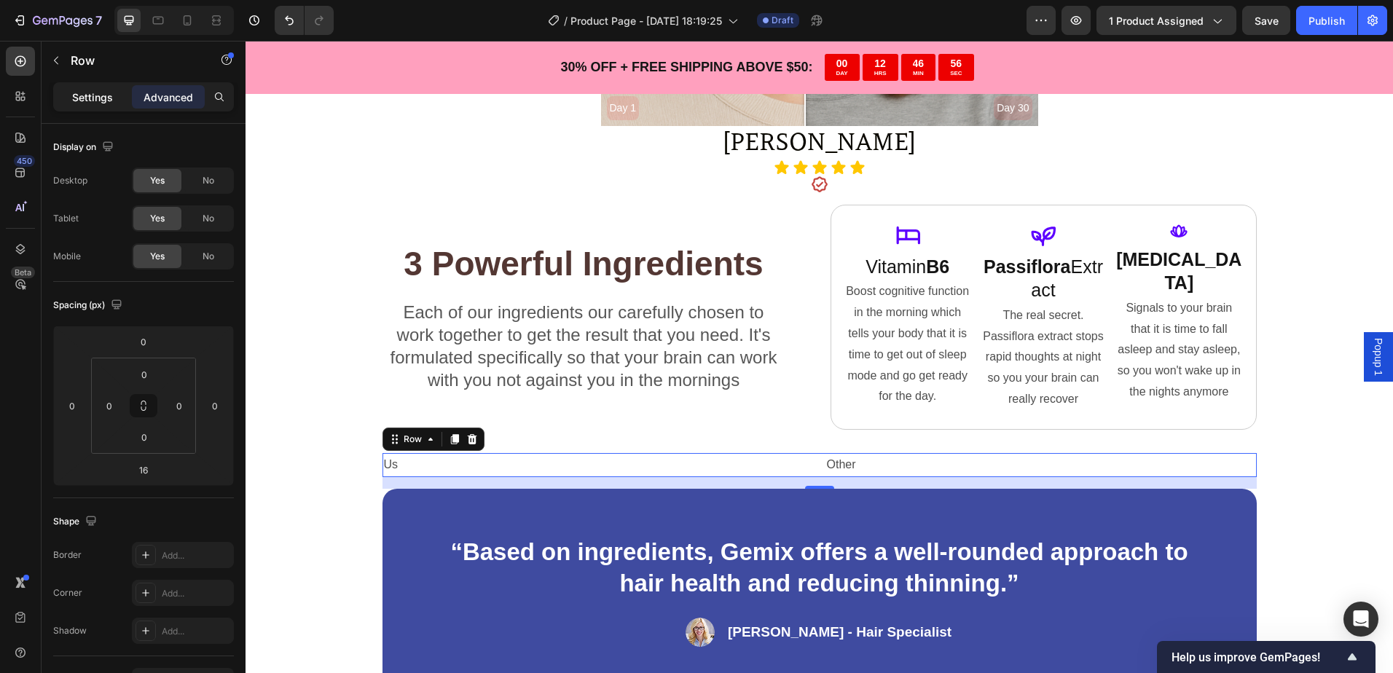
click at [107, 98] on p "Settings" at bounding box center [92, 97] width 41 height 15
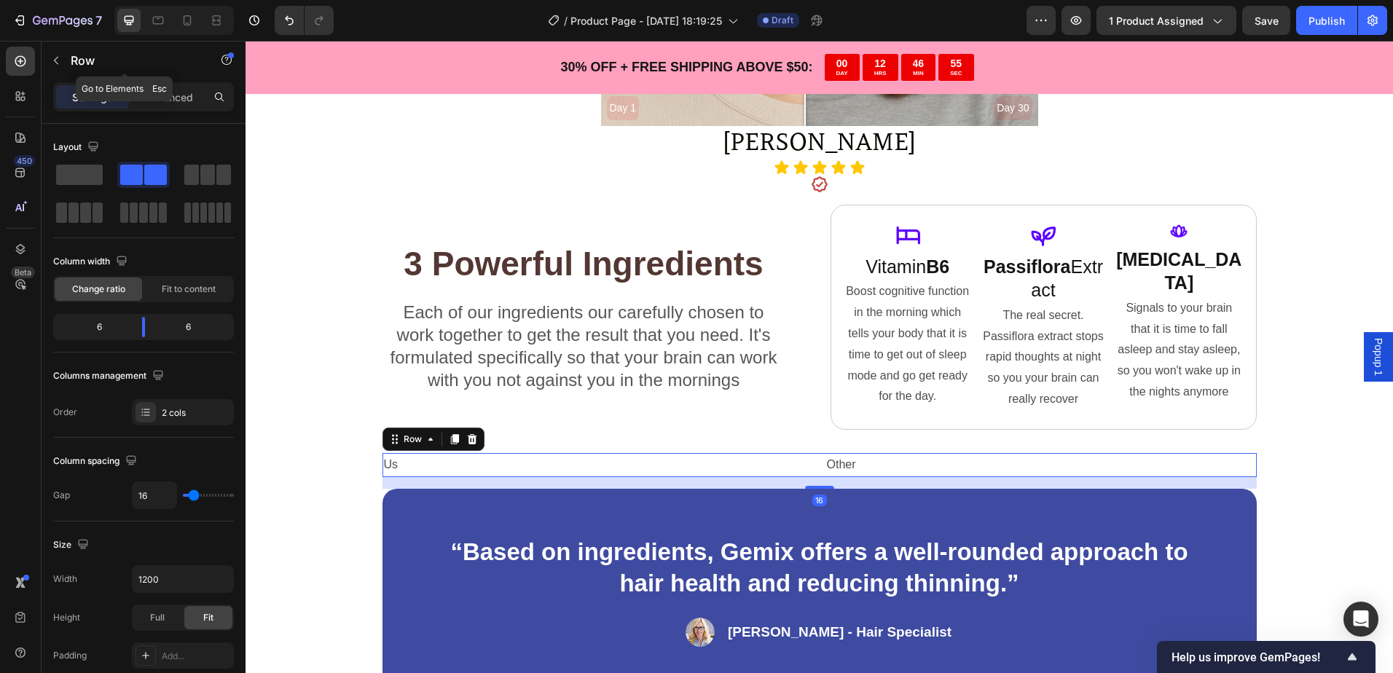
click at [73, 62] on p "Row" at bounding box center [133, 60] width 124 height 17
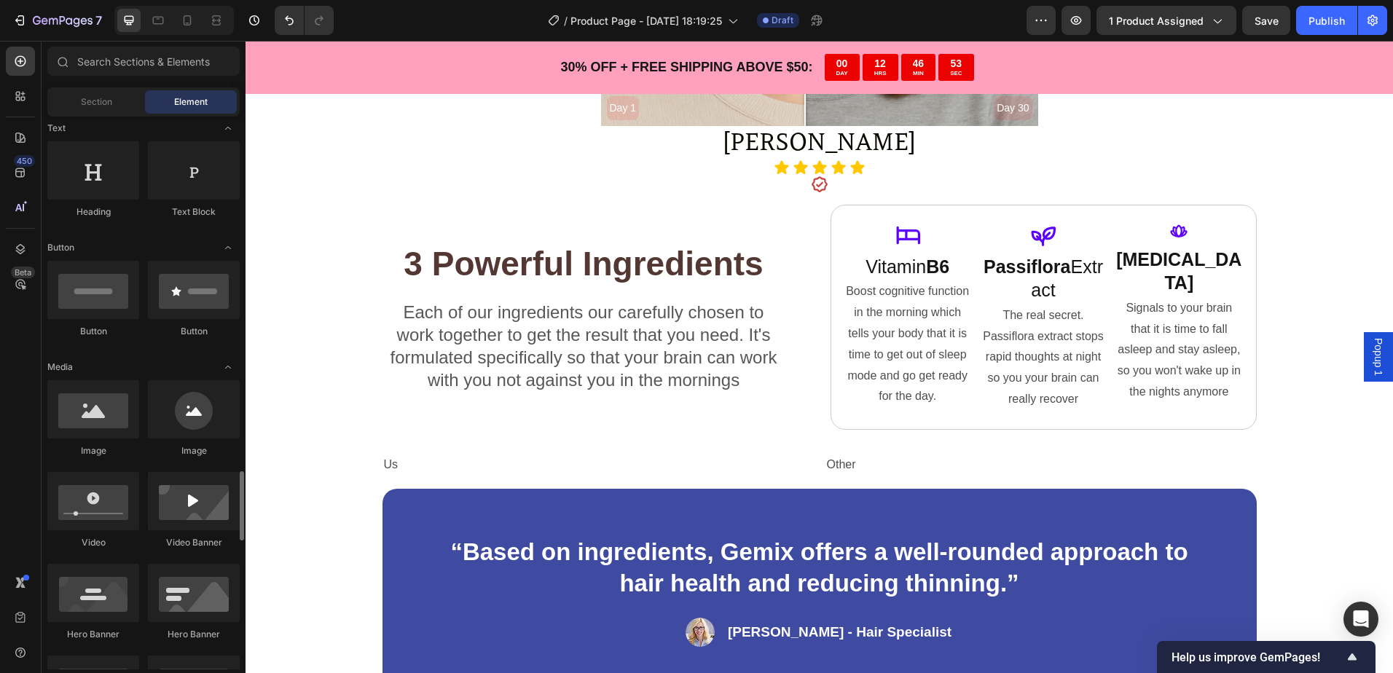
scroll to position [583, 0]
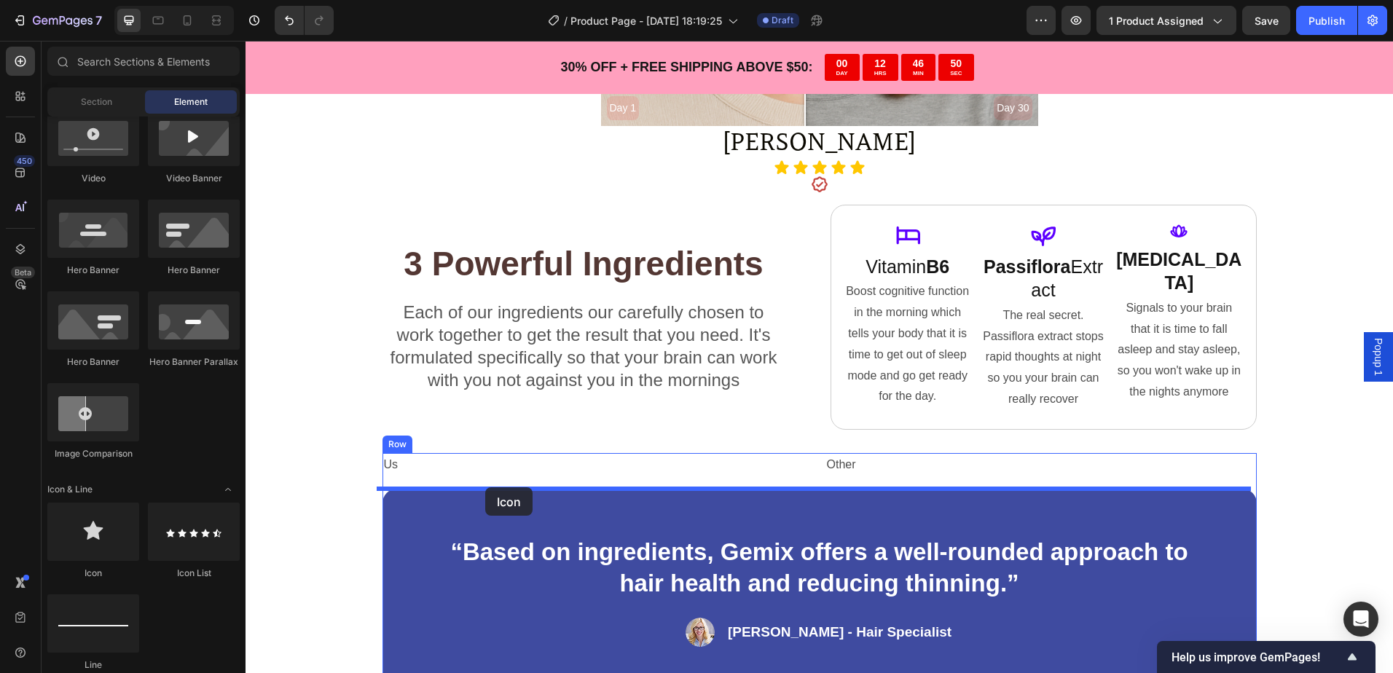
drag, startPoint x: 363, startPoint y: 583, endPoint x: 485, endPoint y: 487, distance: 155.6
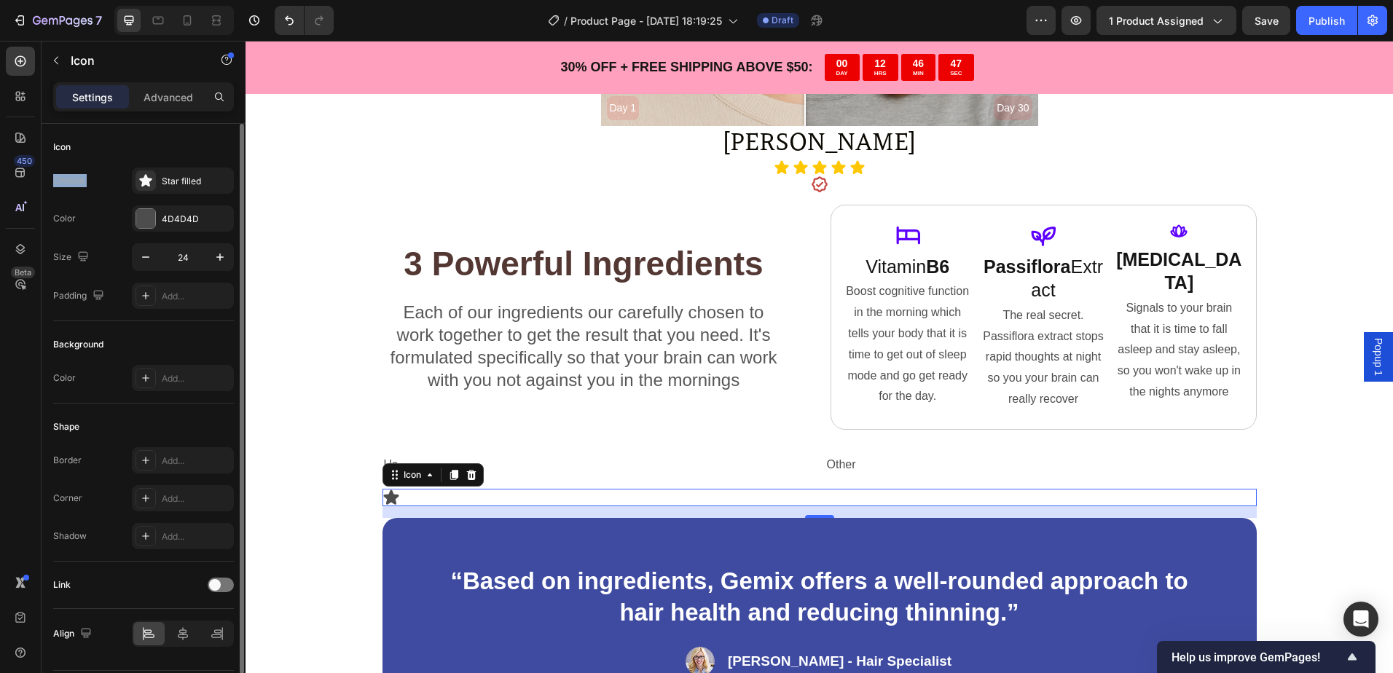
drag, startPoint x: 176, startPoint y: 172, endPoint x: 139, endPoint y: 135, distance: 52.5
click at [140, 135] on div "Icon Choose Star filled Color 4D4D4D Size 24 Padding Add..." at bounding box center [143, 222] width 181 height 197
drag, startPoint x: 139, startPoint y: 135, endPoint x: 138, endPoint y: 145, distance: 10.2
click at [154, 152] on div "Icon" at bounding box center [143, 146] width 181 height 23
click at [449, 472] on icon at bounding box center [453, 475] width 8 height 10
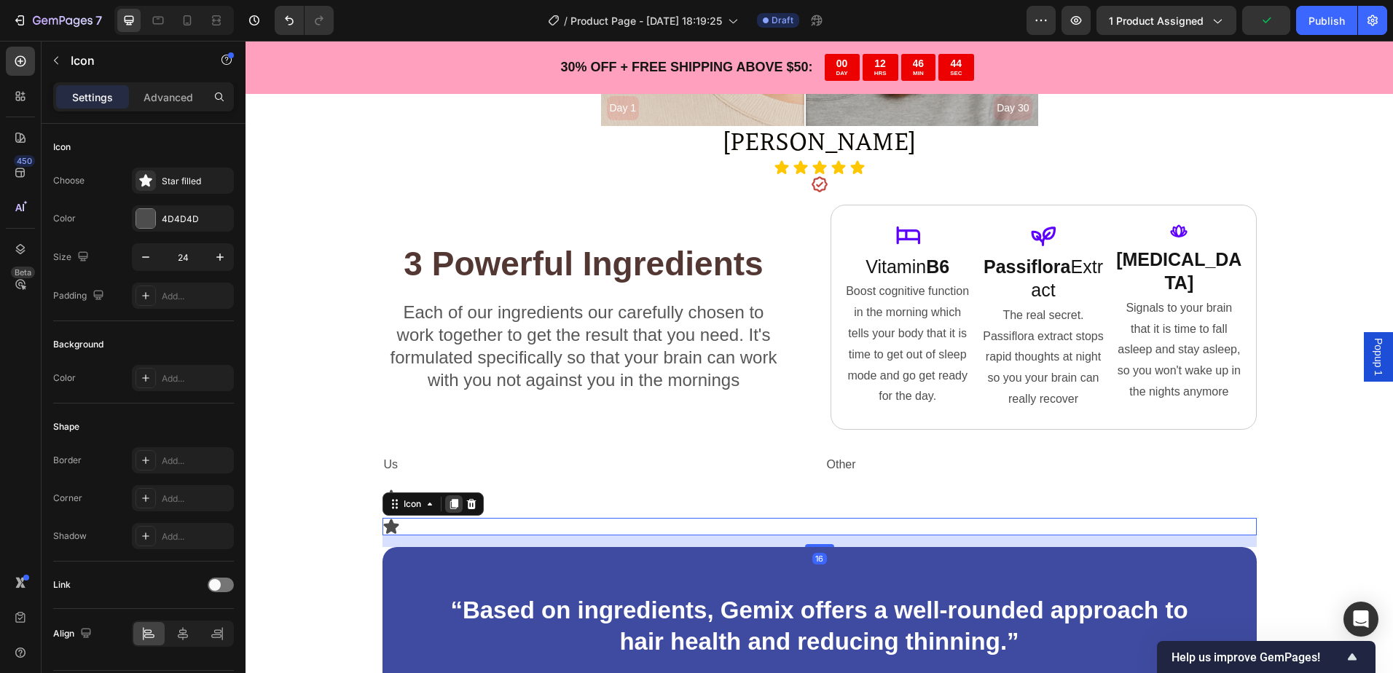
click at [448, 502] on icon at bounding box center [454, 504] width 12 height 12
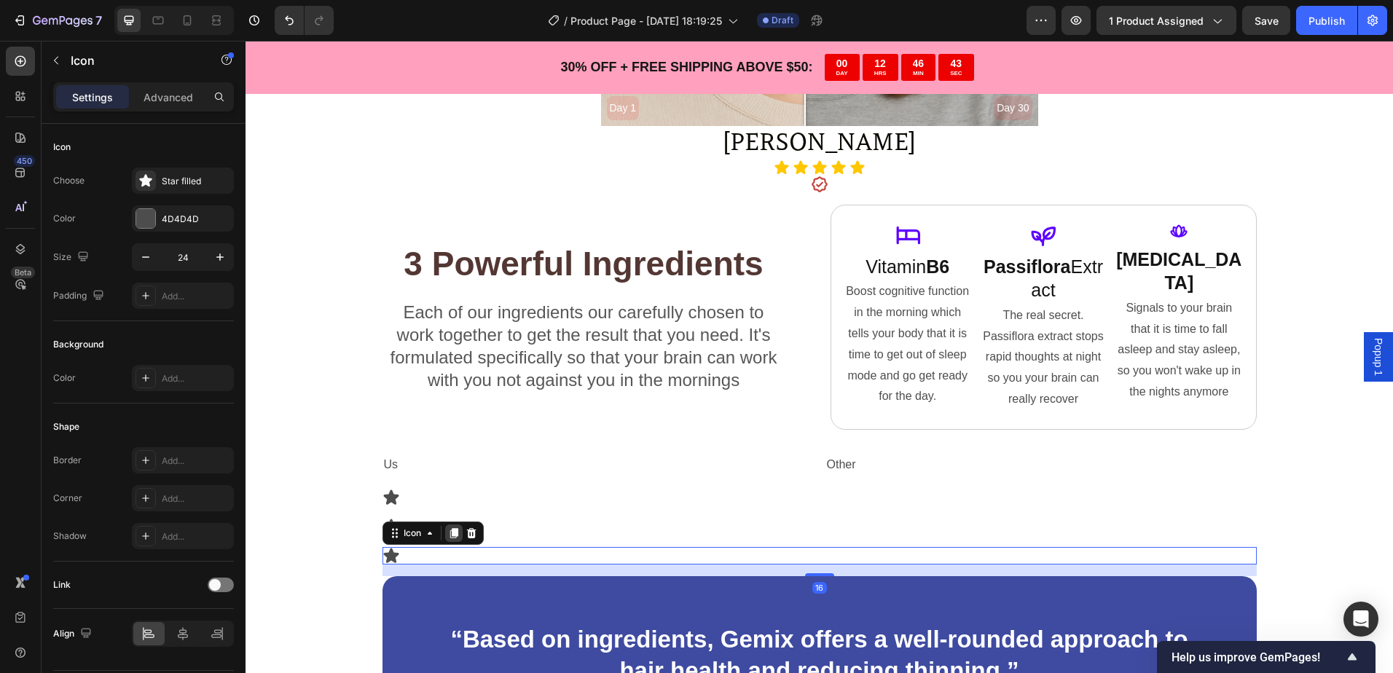
click at [448, 527] on icon at bounding box center [454, 533] width 12 height 12
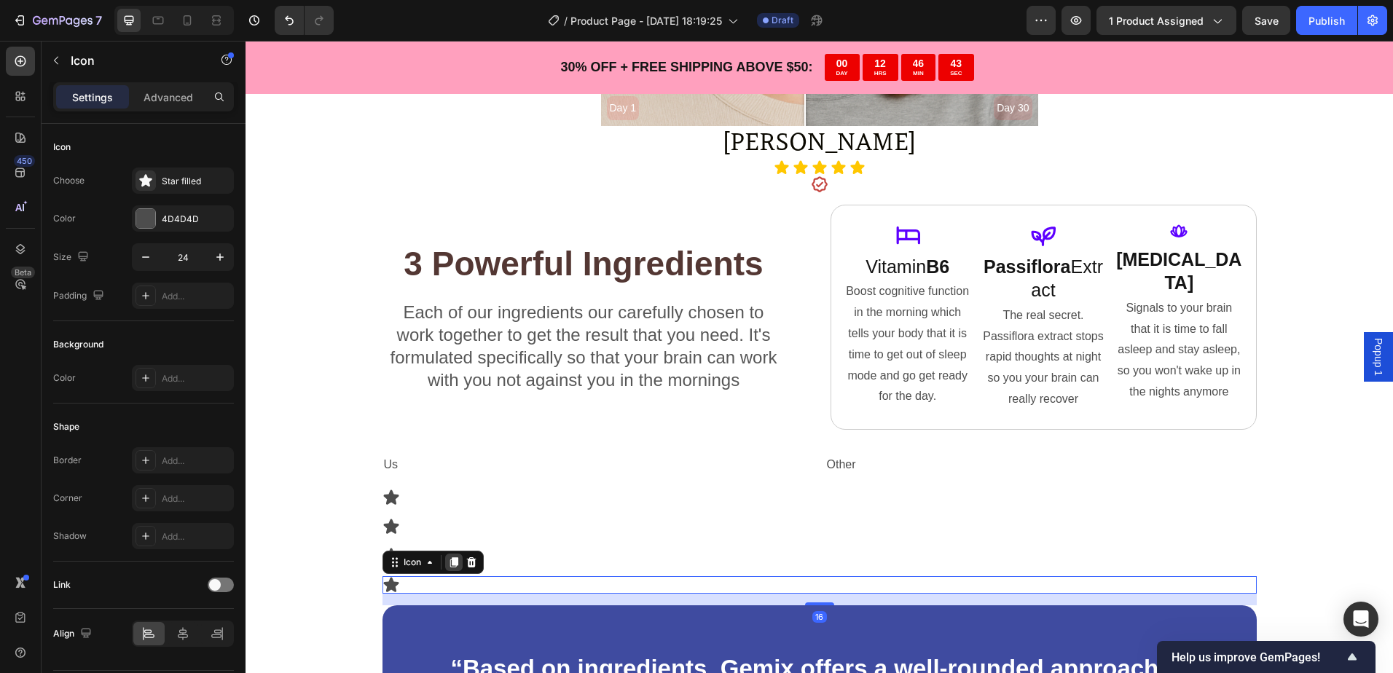
click at [448, 556] on icon at bounding box center [454, 562] width 12 height 12
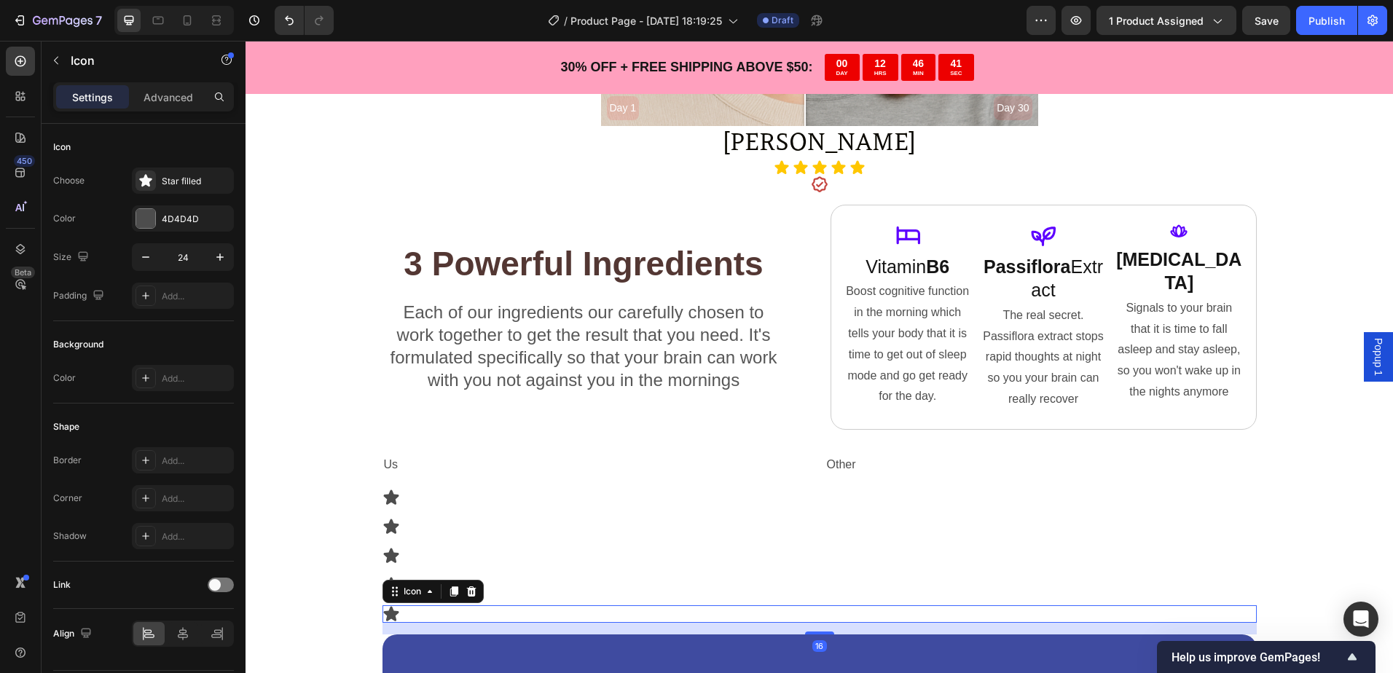
click at [422, 613] on div "Icon 16" at bounding box center [819, 613] width 874 height 17
click at [448, 595] on icon at bounding box center [454, 592] width 12 height 12
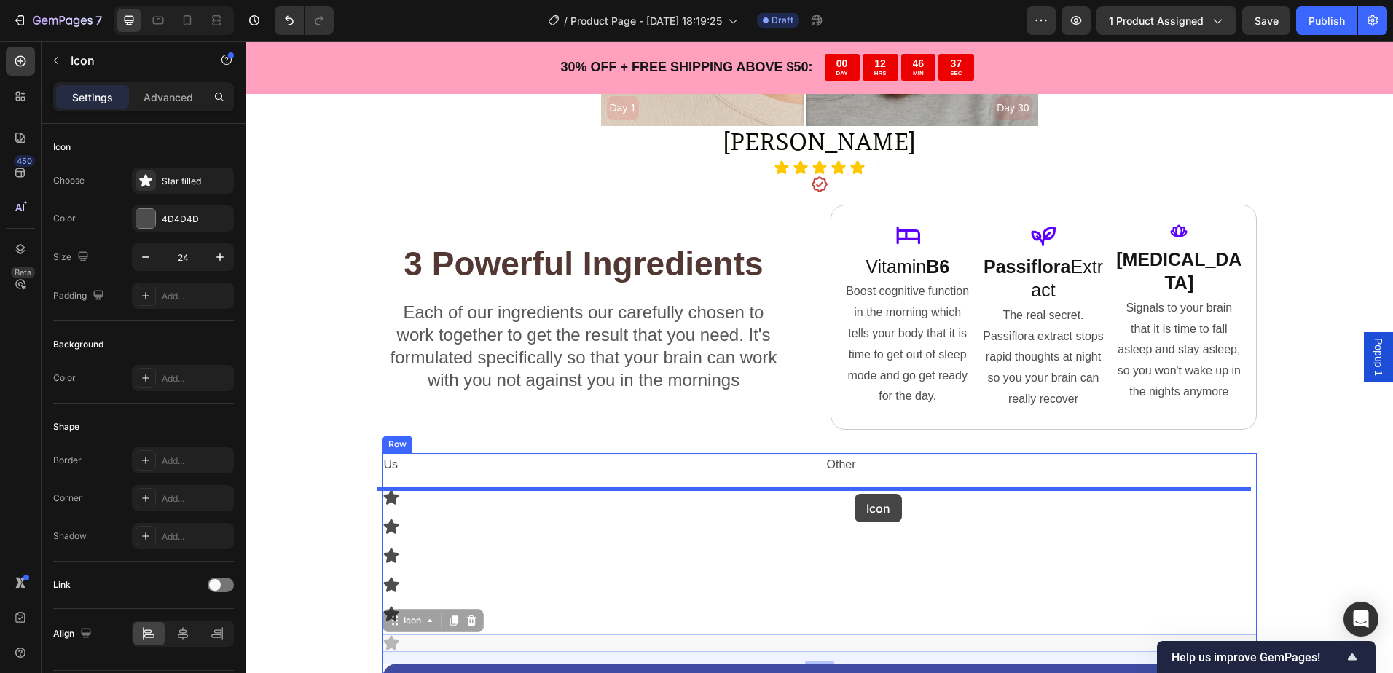
drag, startPoint x: 410, startPoint y: 646, endPoint x: 854, endPoint y: 494, distance: 469.6
click at [854, 494] on div "Header Product Images Cognitive Sleep Support Product Title $27.99 Product Pric…" at bounding box center [818, 74] width 1147 height 6149
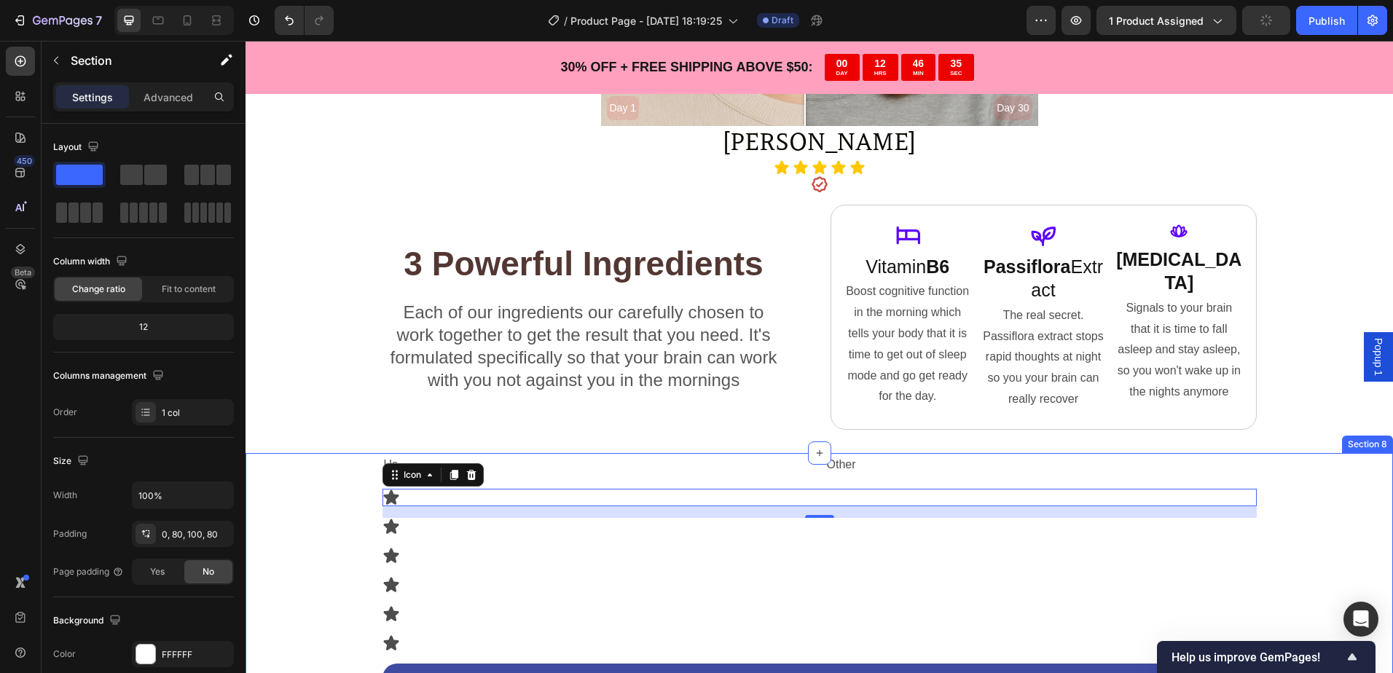
click at [350, 525] on div "Us Text Block Other Text Block Row Icon 16 Icon Icon Icon Icon Icon “Based on i…" at bounding box center [819, 661] width 1031 height 416
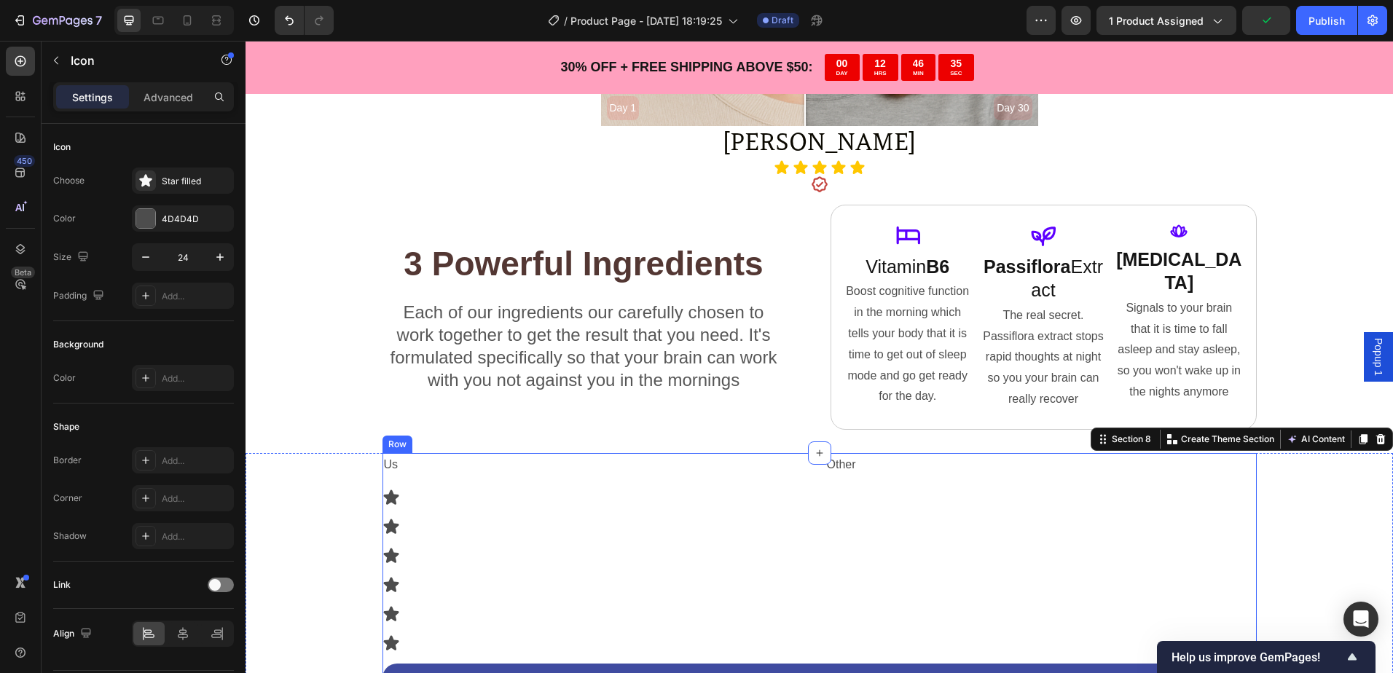
click at [592, 498] on div "Icon" at bounding box center [819, 497] width 874 height 17
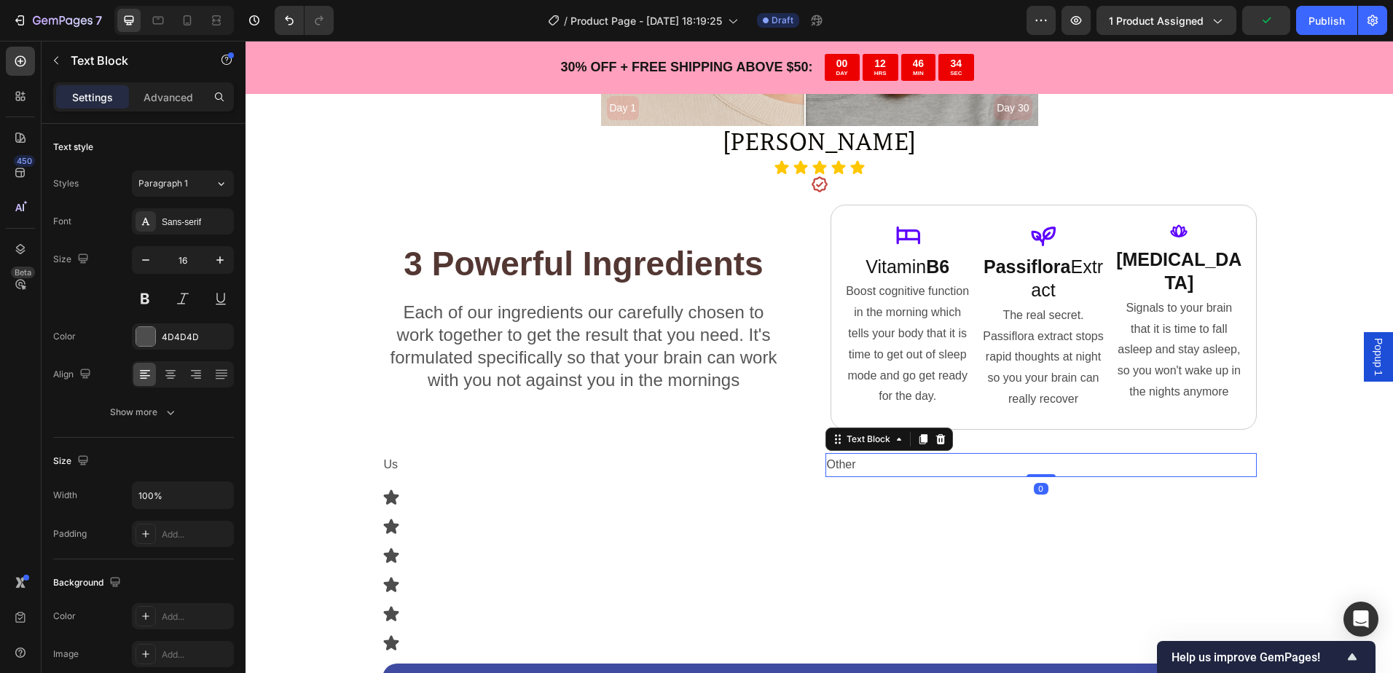
click at [861, 462] on p "Other" at bounding box center [1041, 464] width 428 height 21
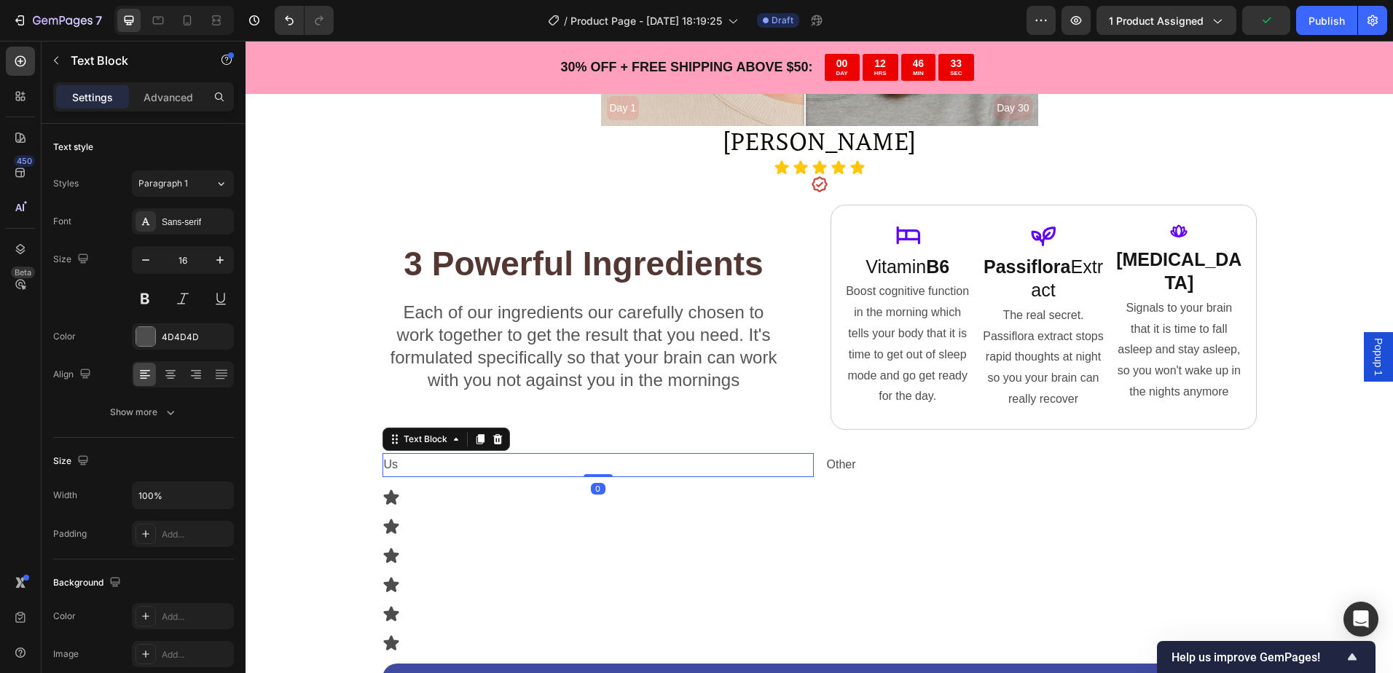
click at [759, 461] on p "Us" at bounding box center [598, 464] width 428 height 21
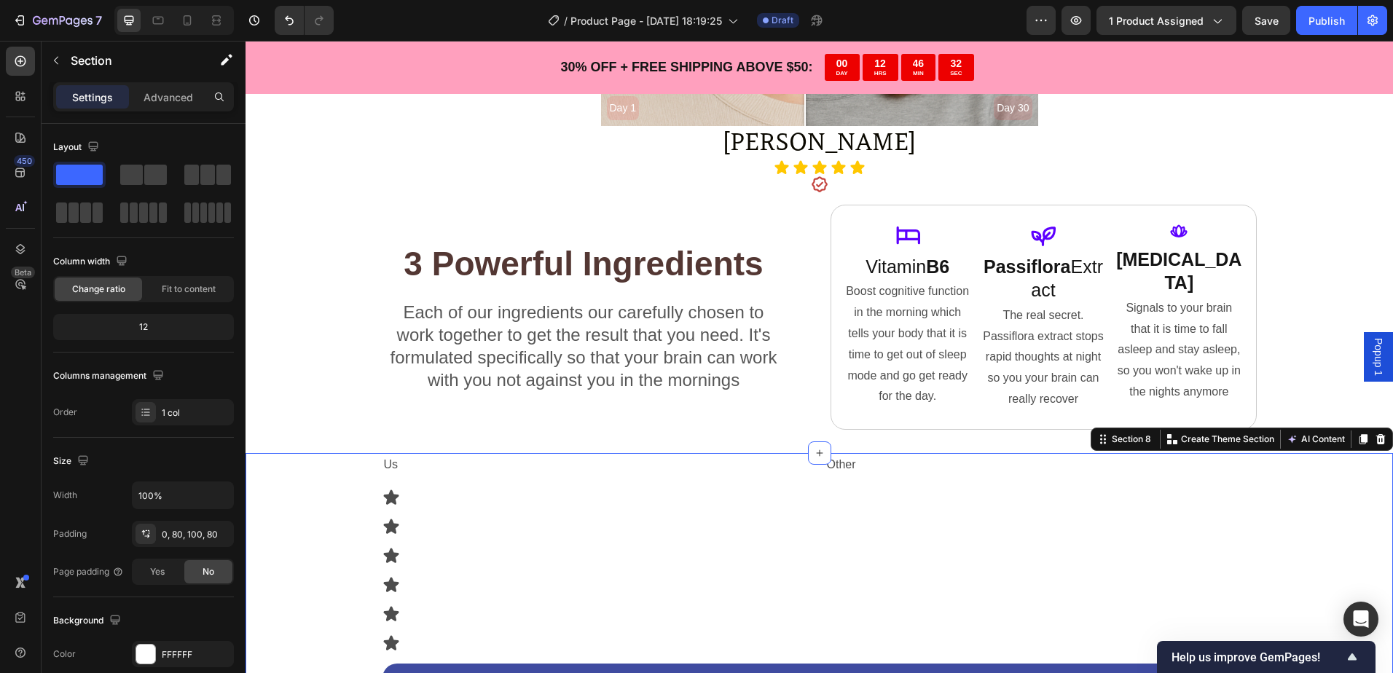
click at [338, 502] on div "Us Text Block Other Text Block Row Icon Icon Icon Icon Icon Icon “Based on ingr…" at bounding box center [819, 661] width 1031 height 416
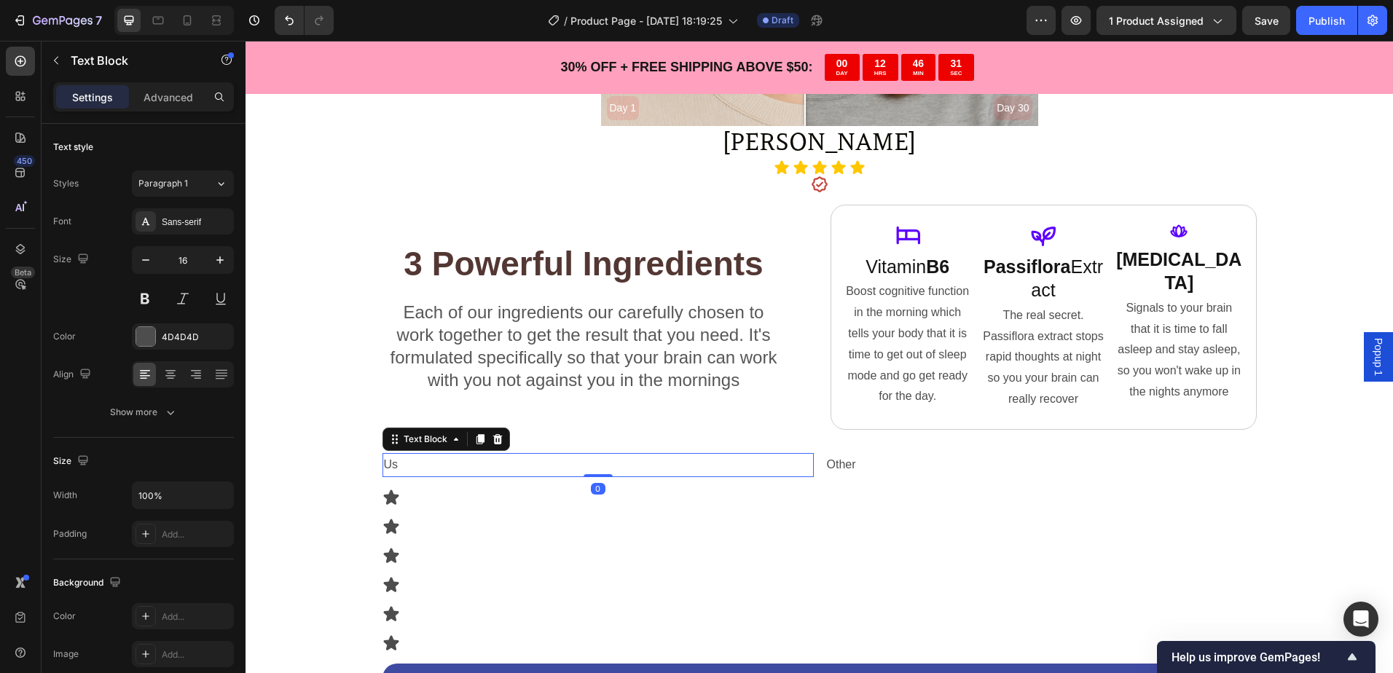
click at [602, 460] on p "Us" at bounding box center [598, 464] width 428 height 21
click at [90, 64] on p "Text Block" at bounding box center [133, 60] width 124 height 17
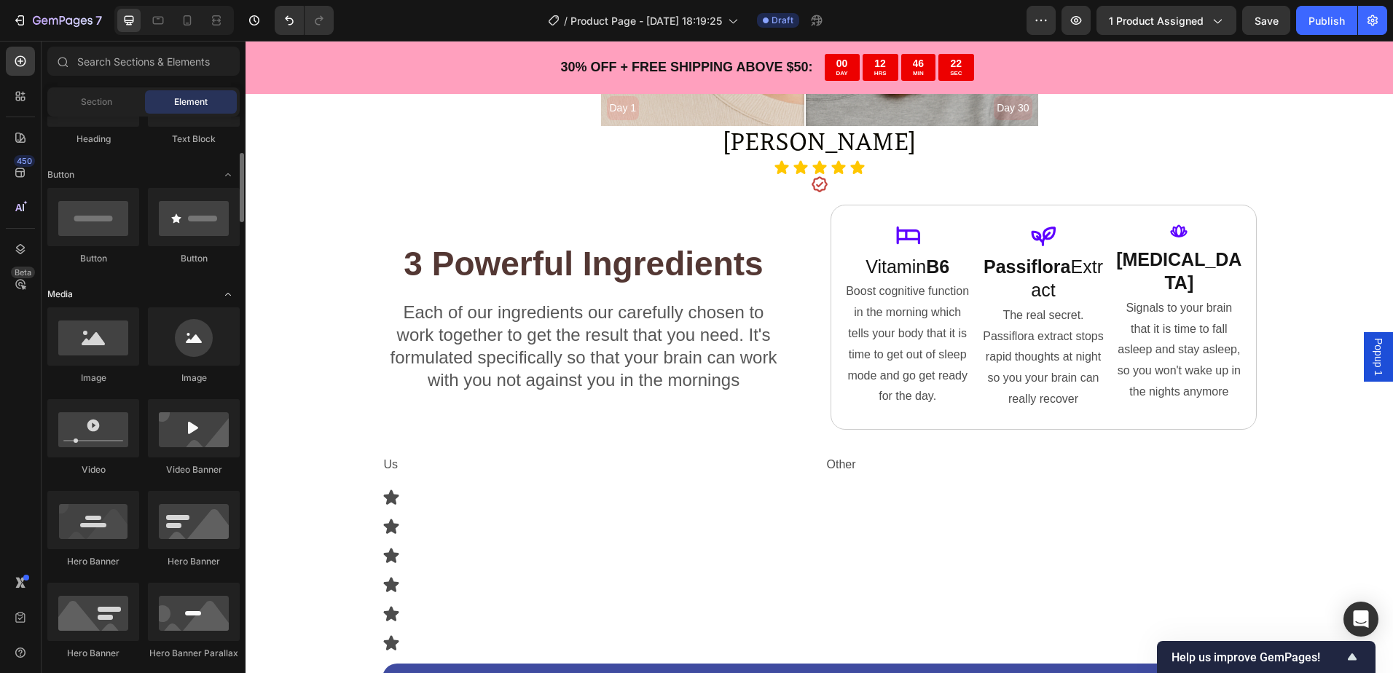
scroll to position [0, 0]
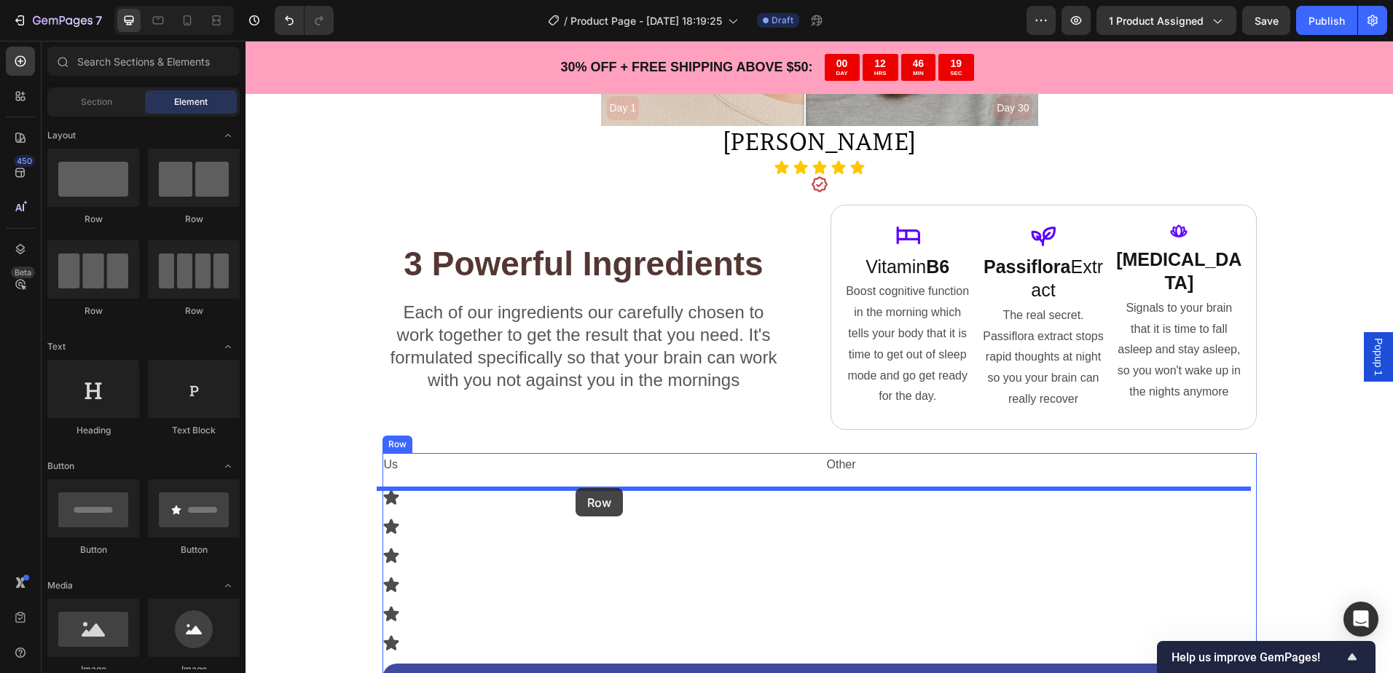
drag, startPoint x: 428, startPoint y: 251, endPoint x: 575, endPoint y: 488, distance: 279.7
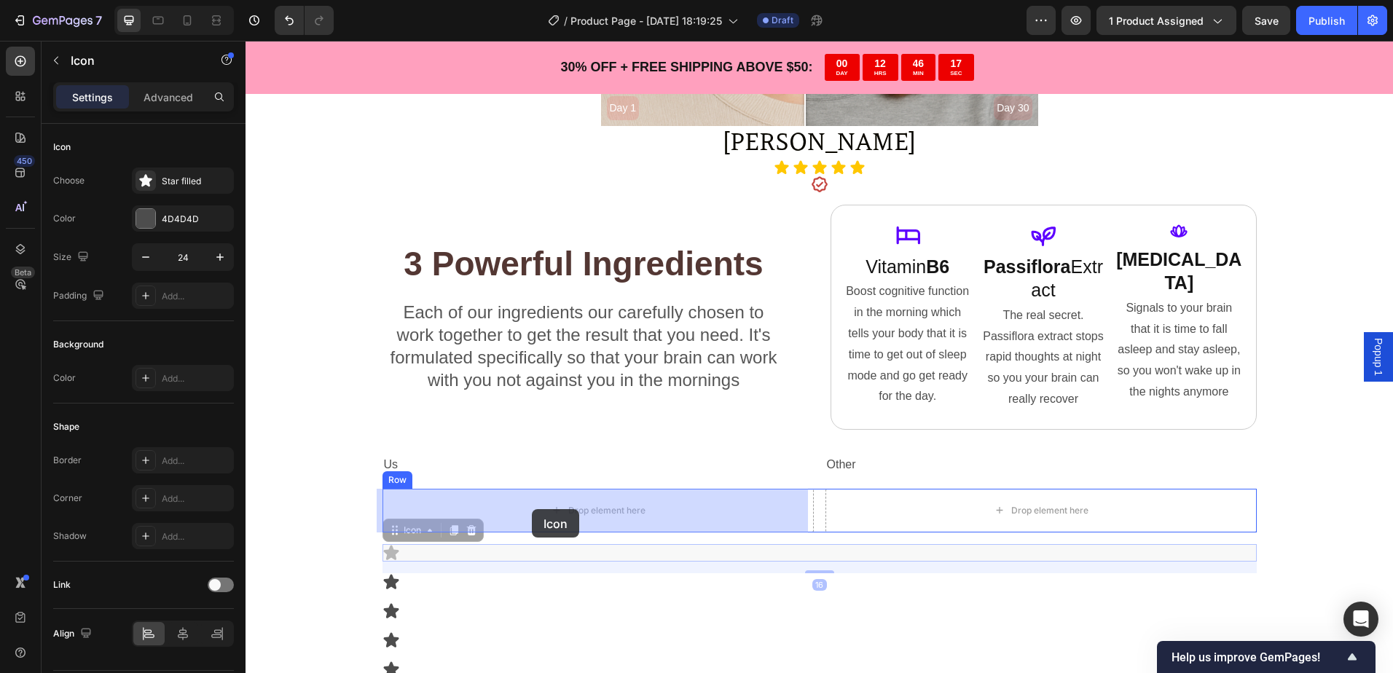
drag, startPoint x: 389, startPoint y: 551, endPoint x: 532, endPoint y: 509, distance: 148.7
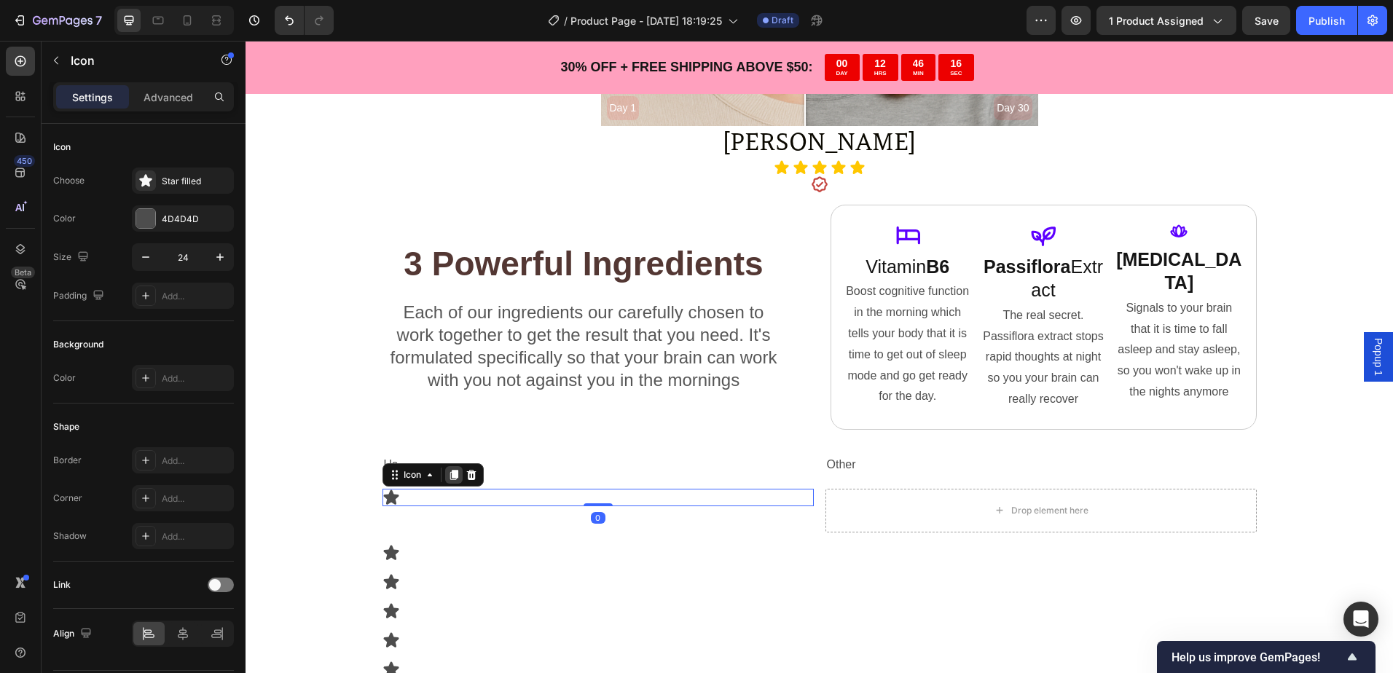
click at [448, 474] on icon at bounding box center [454, 475] width 12 height 12
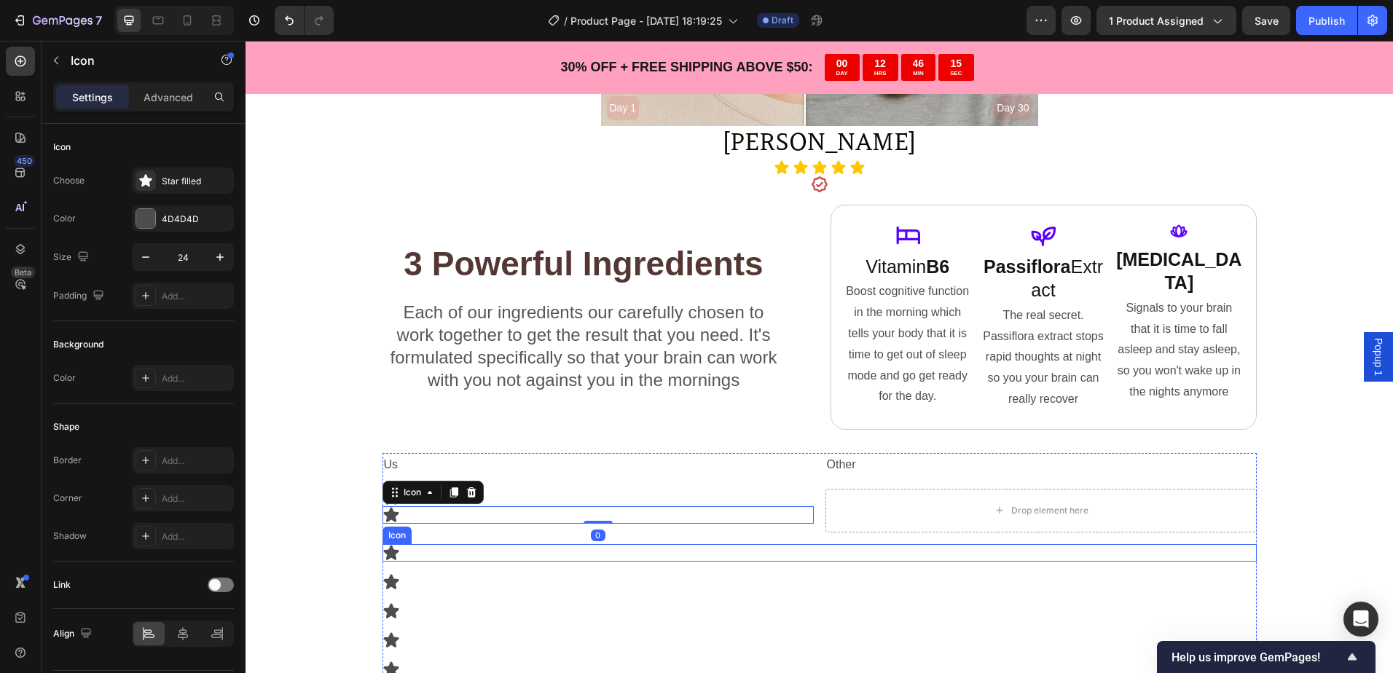
click at [395, 552] on div "Icon" at bounding box center [819, 552] width 874 height 17
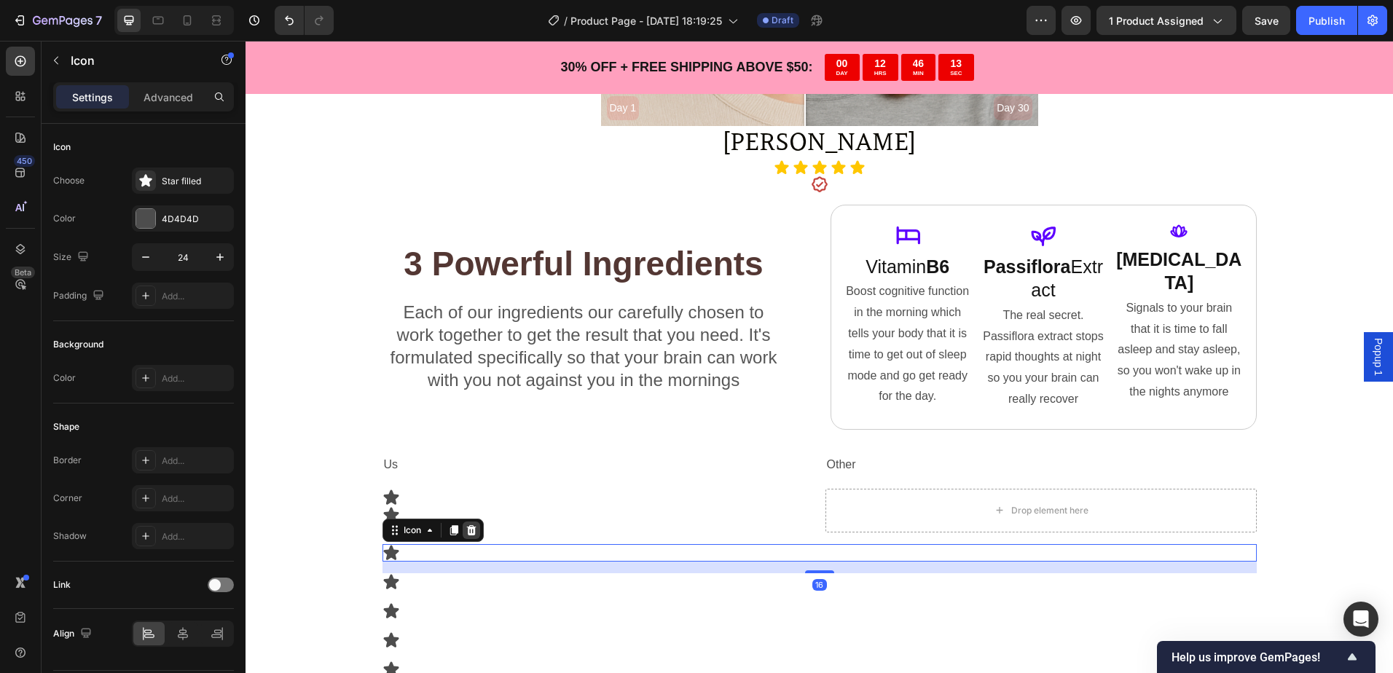
click at [468, 532] on icon at bounding box center [470, 530] width 9 height 10
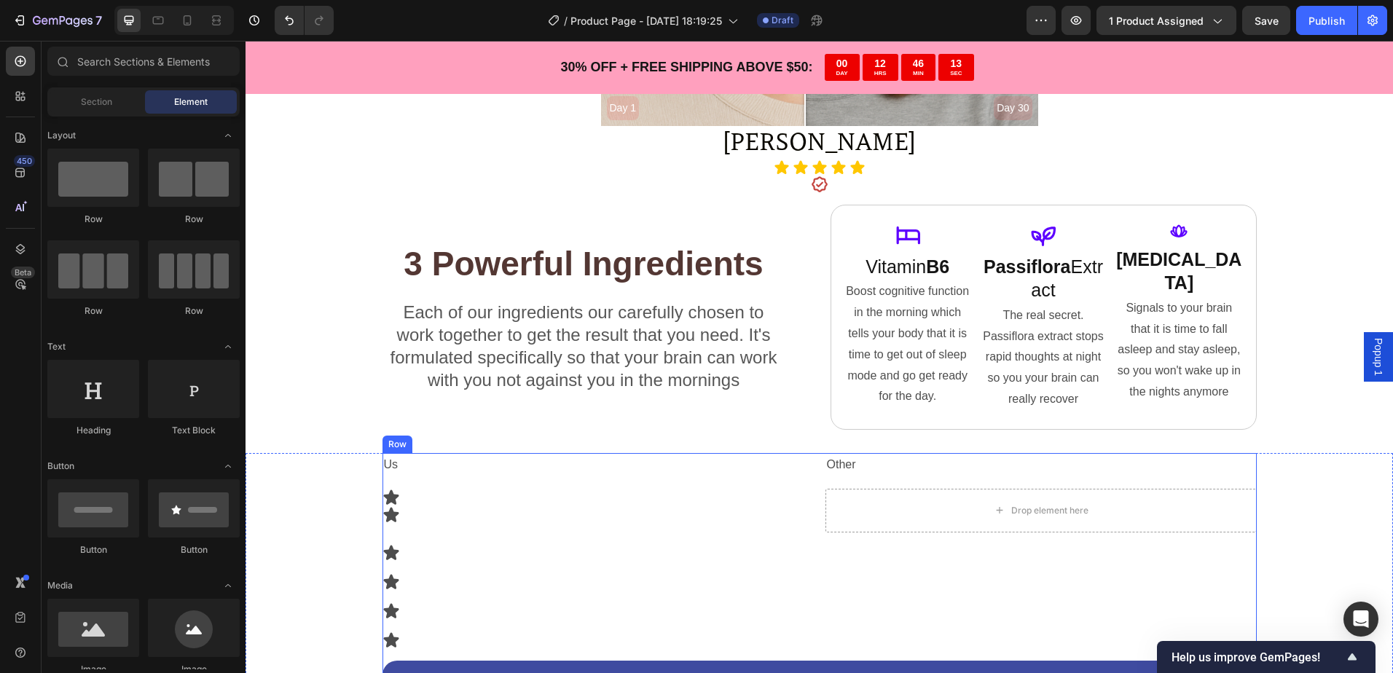
click at [447, 567] on div "Us Text Block Other Text Block Row Icon Icon Drop element here Row Icon Icon Ic…" at bounding box center [819, 659] width 874 height 413
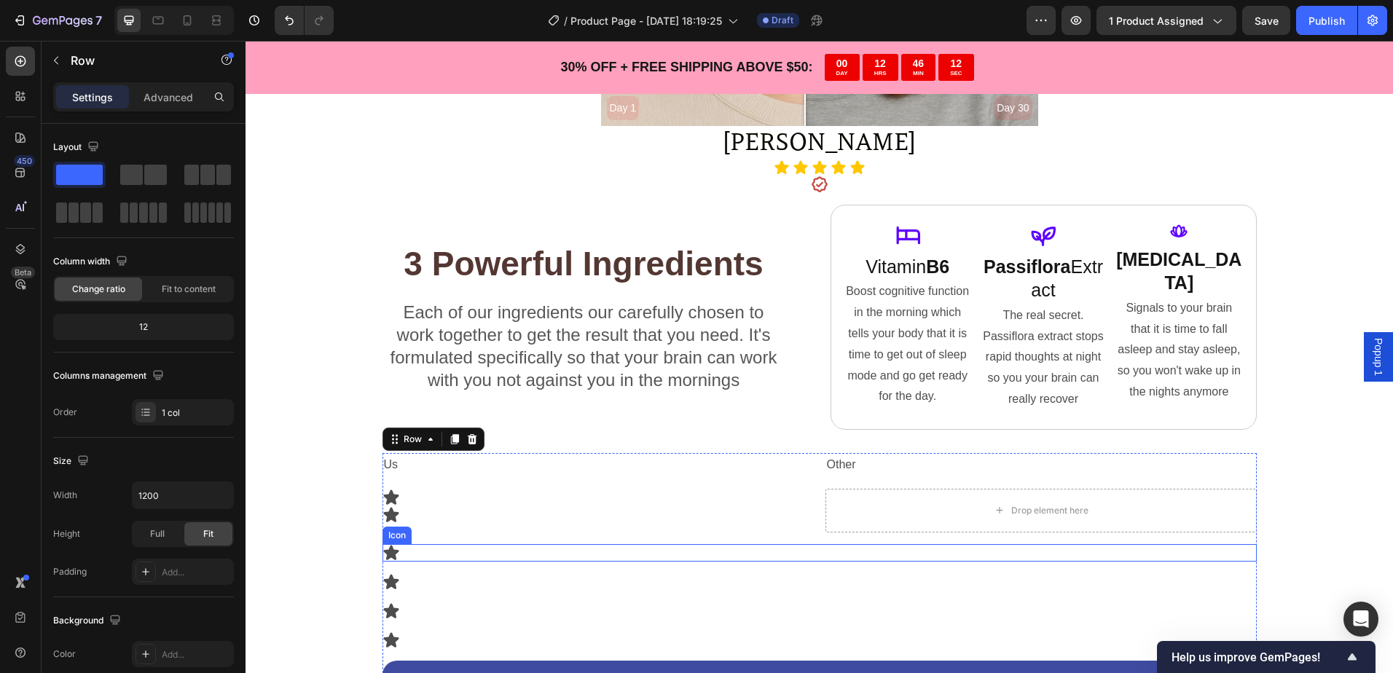
click at [402, 563] on div "Us Text Block Other Text Block Row Icon Icon Drop element here Row Icon Icon Ic…" at bounding box center [819, 659] width 874 height 413
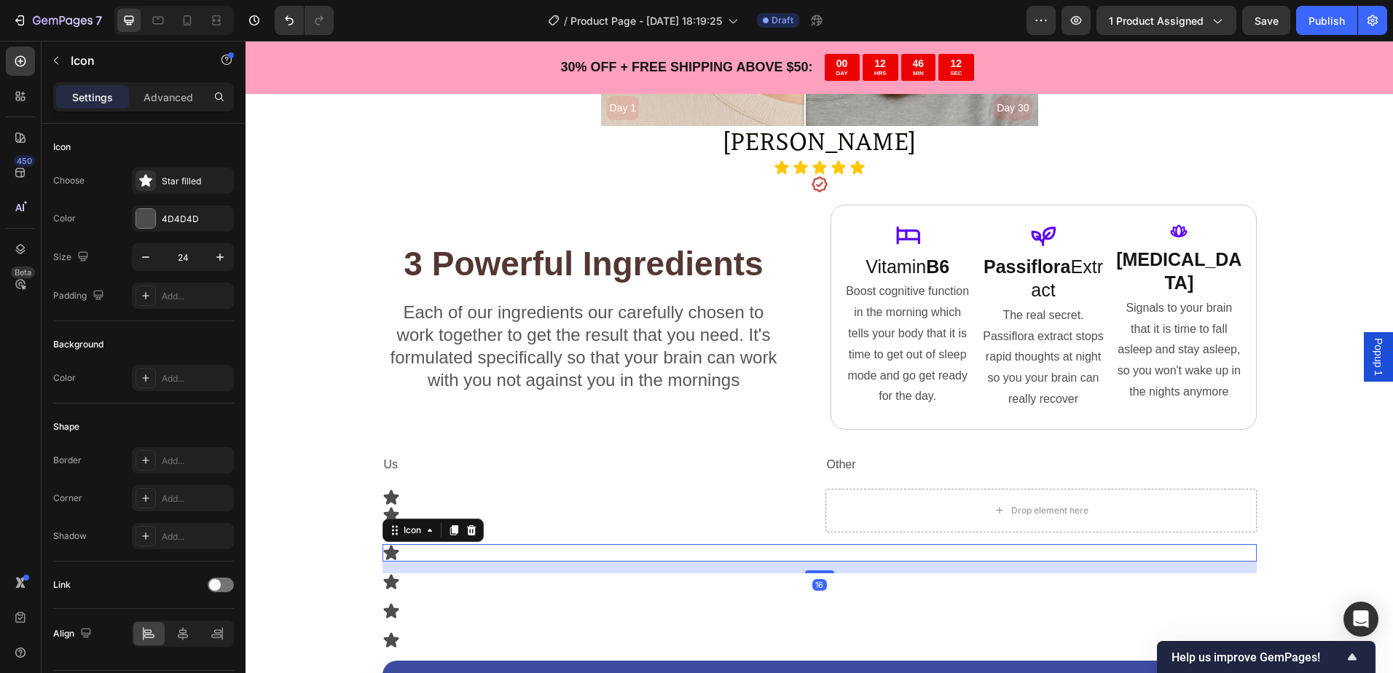
click at [401, 554] on div "Icon 16" at bounding box center [819, 552] width 874 height 17
click at [467, 534] on icon at bounding box center [470, 530] width 9 height 10
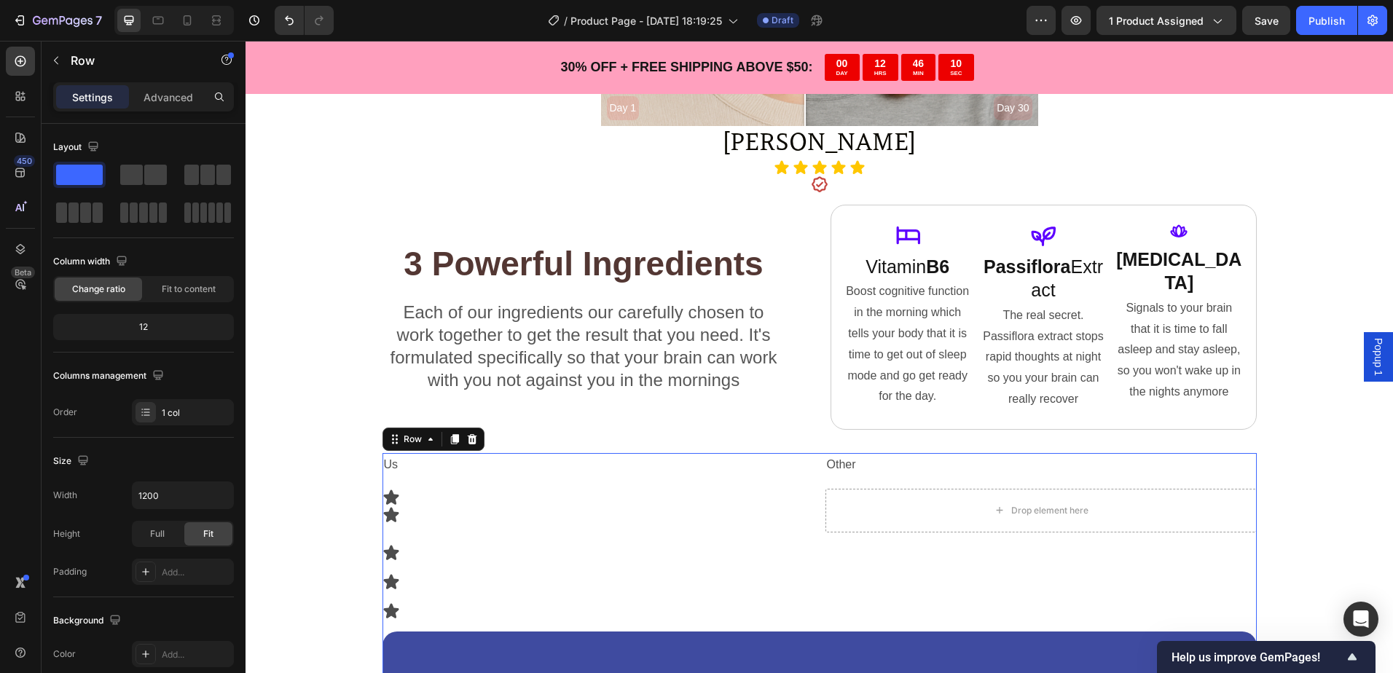
click at [409, 562] on div "Us Text Block Other Text Block Row Icon Icon Drop element here Row Icon Icon Ic…" at bounding box center [819, 645] width 874 height 384
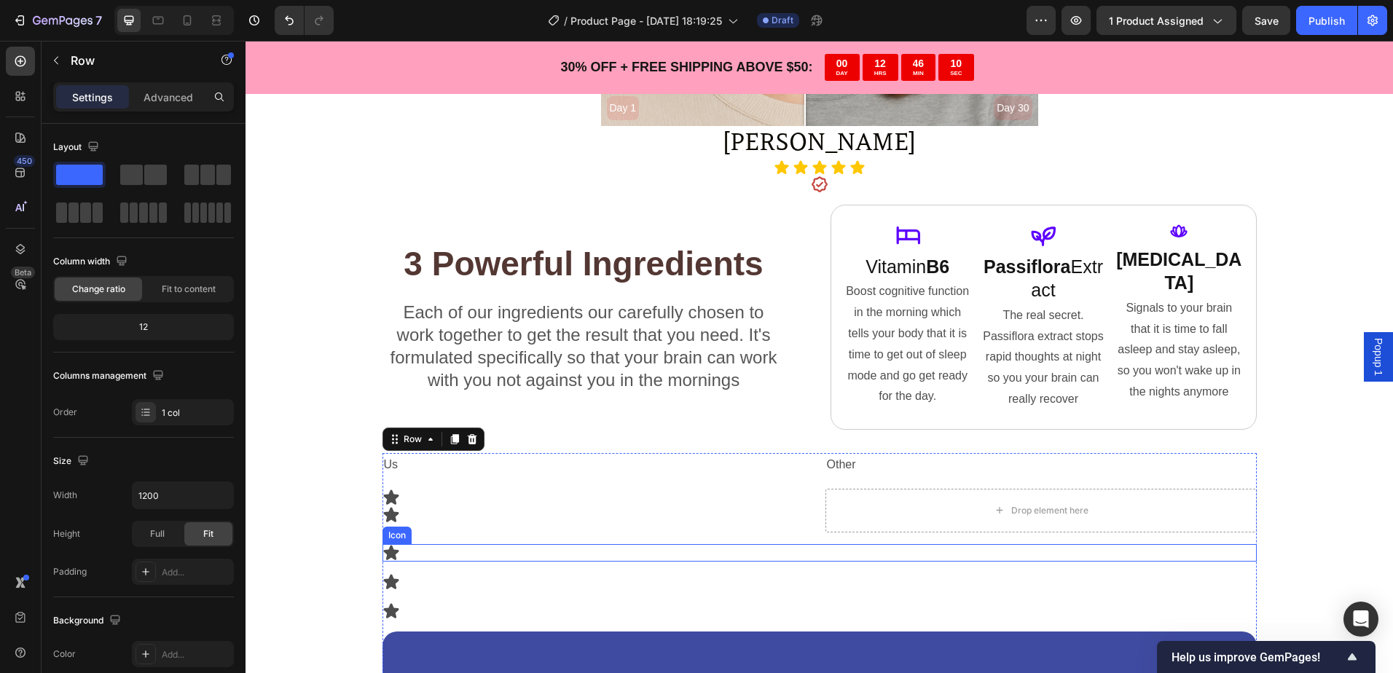
click at [414, 549] on div "Icon" at bounding box center [819, 552] width 874 height 17
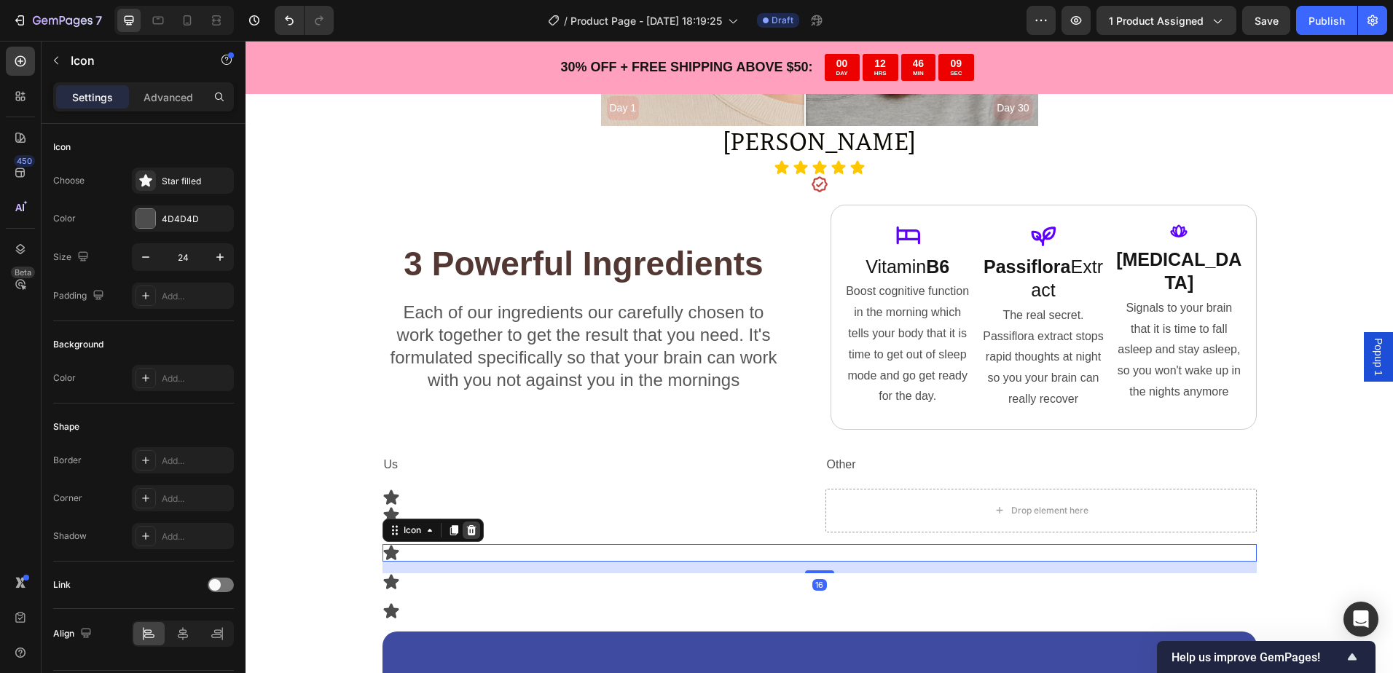
click at [466, 530] on icon at bounding box center [470, 530] width 9 height 10
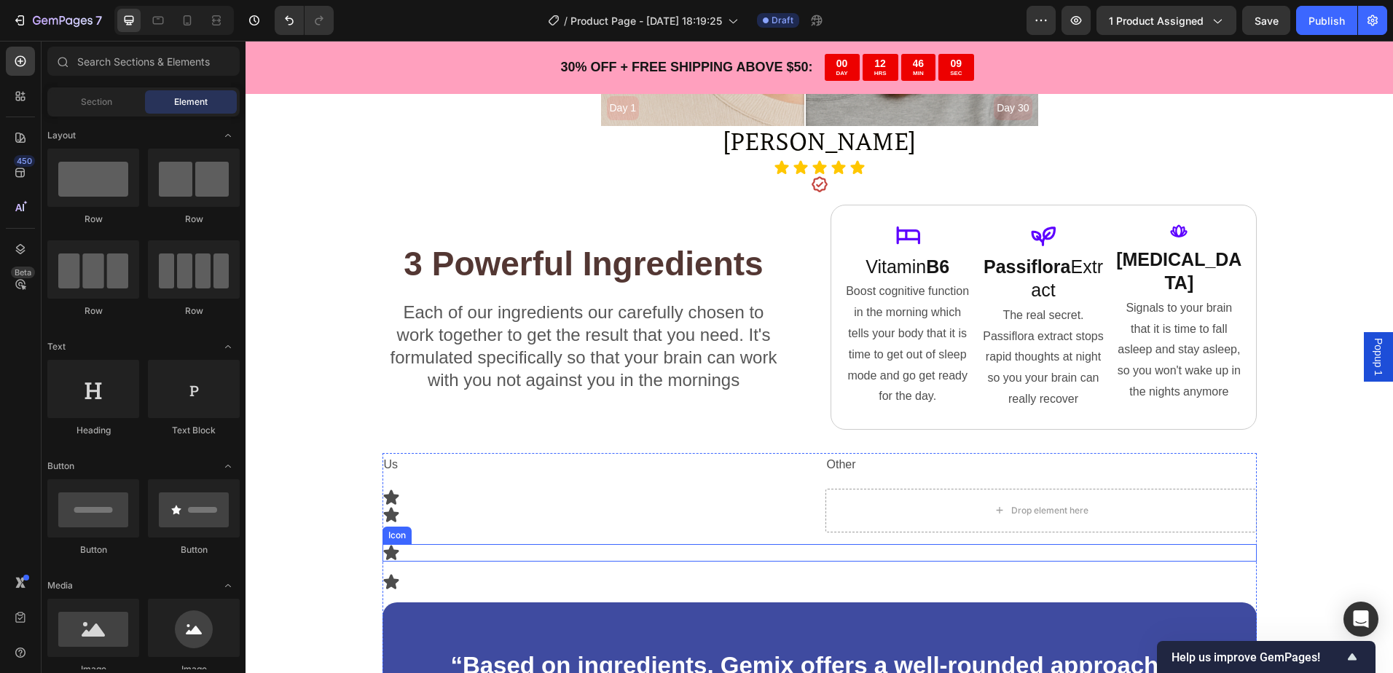
click at [418, 551] on div "Icon" at bounding box center [819, 552] width 874 height 17
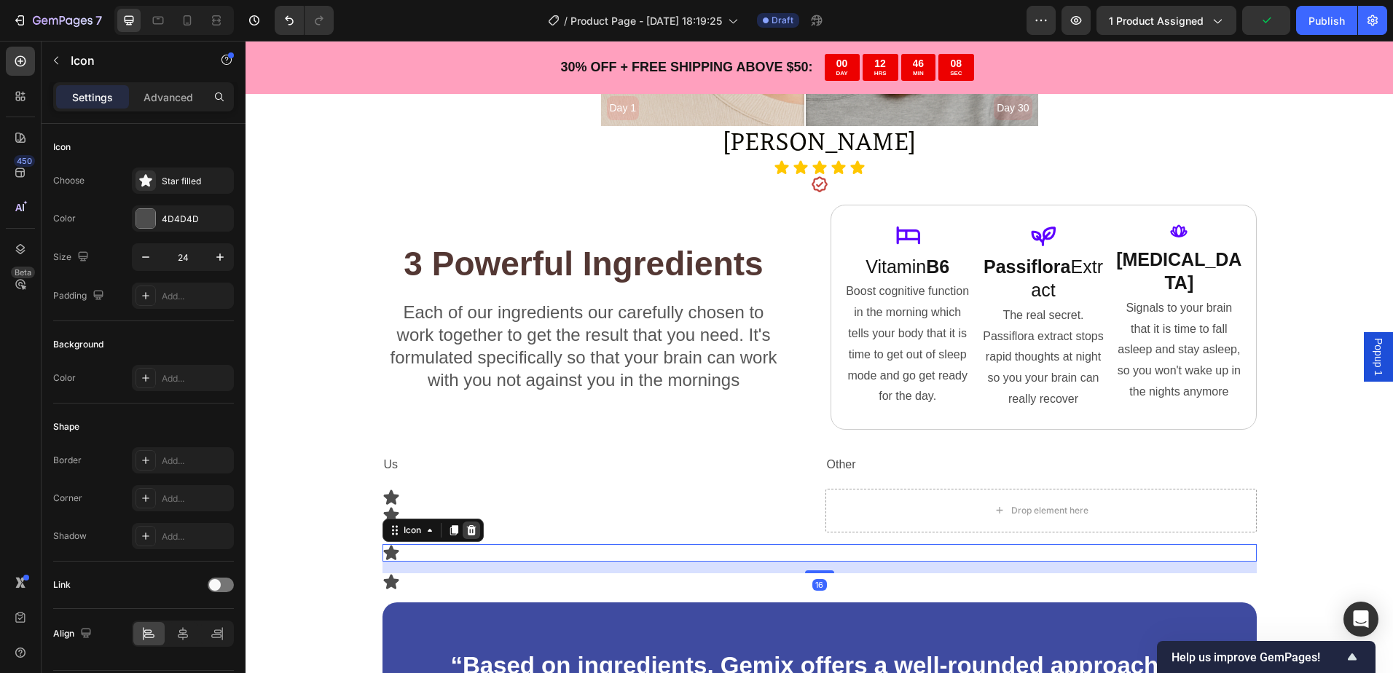
click at [465, 531] on icon at bounding box center [471, 530] width 12 height 12
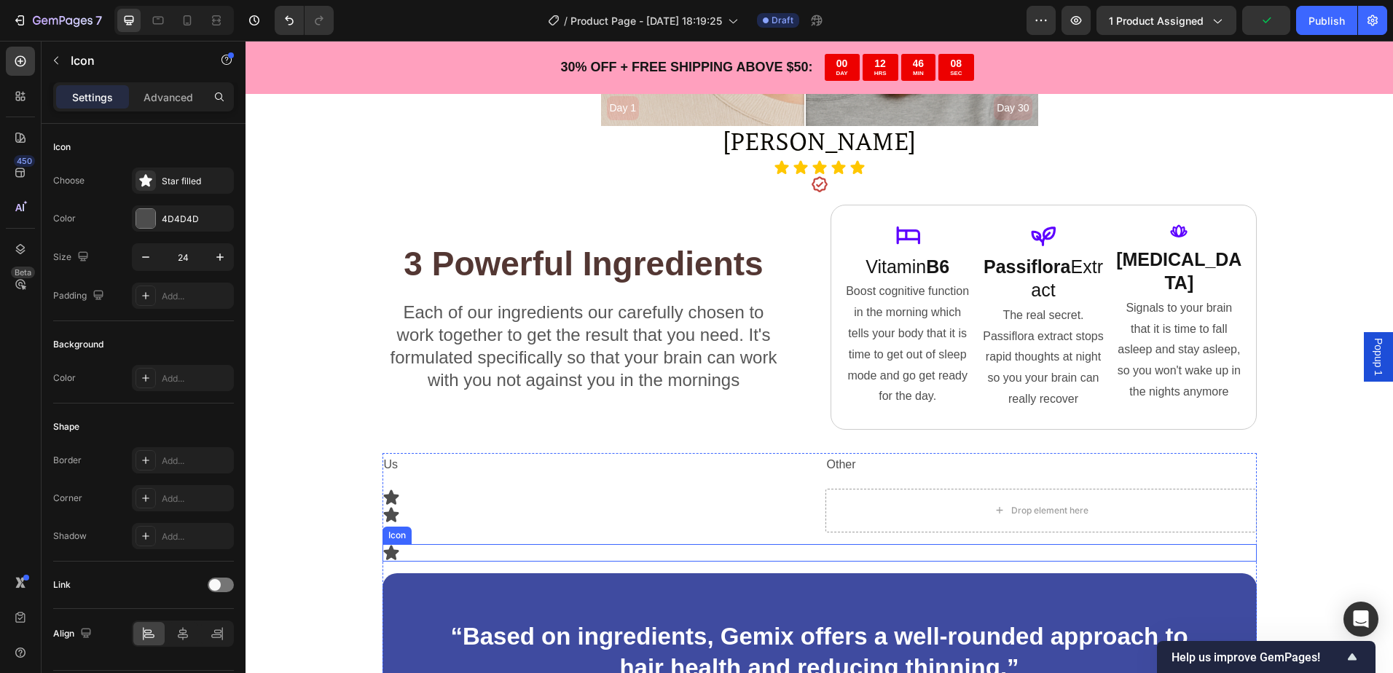
click at [419, 556] on div "Icon" at bounding box center [819, 552] width 874 height 17
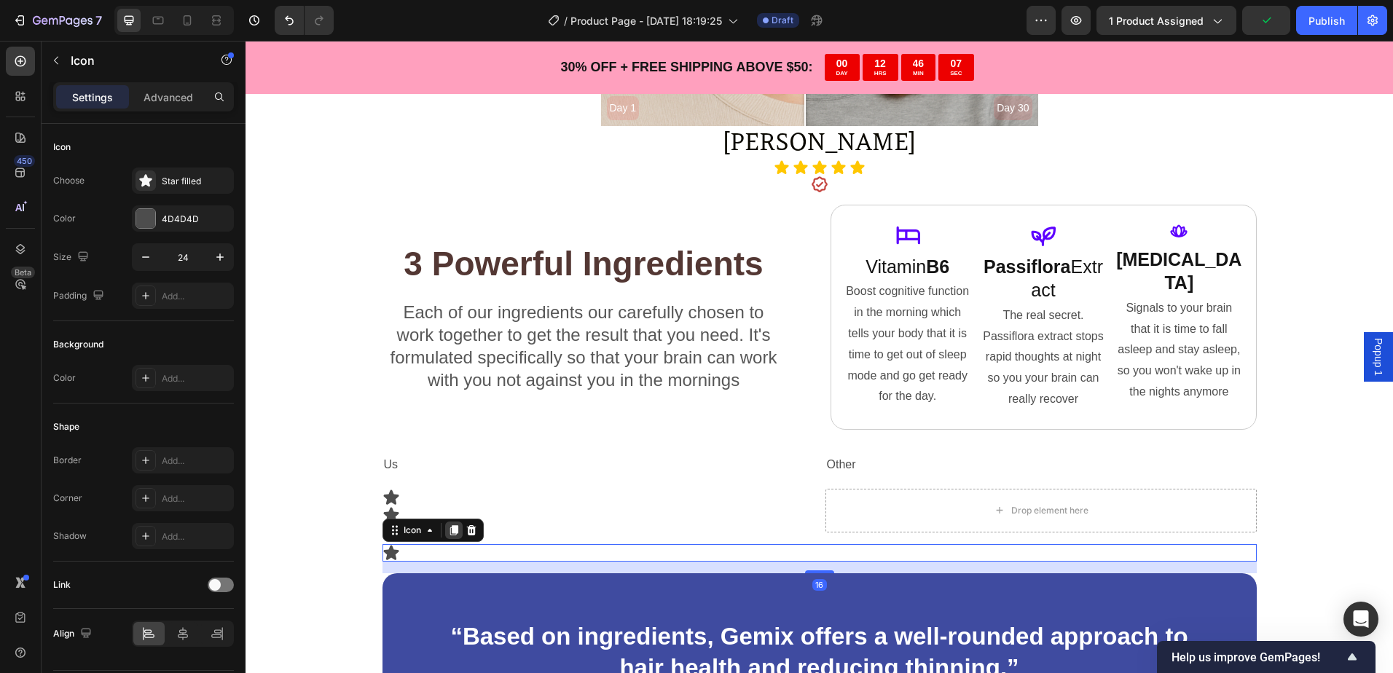
click at [449, 531] on icon at bounding box center [453, 530] width 8 height 10
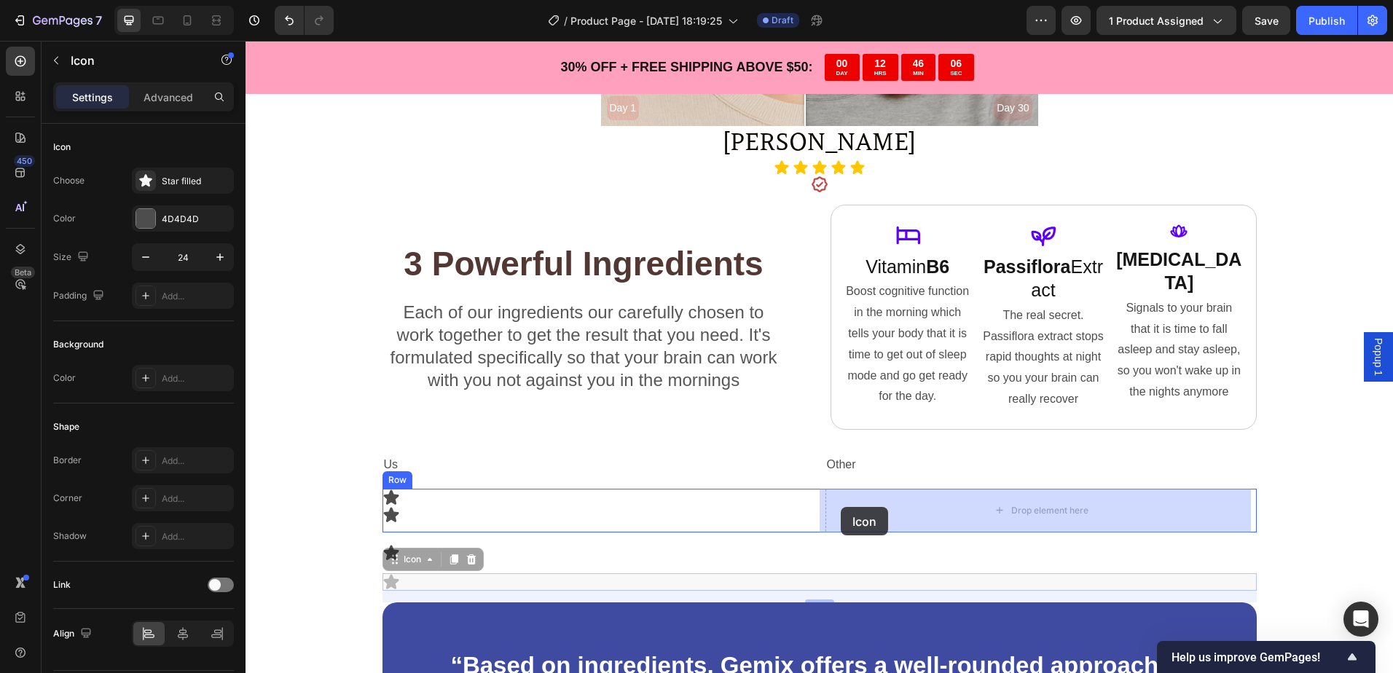
drag, startPoint x: 387, startPoint y: 582, endPoint x: 841, endPoint y: 507, distance: 459.2
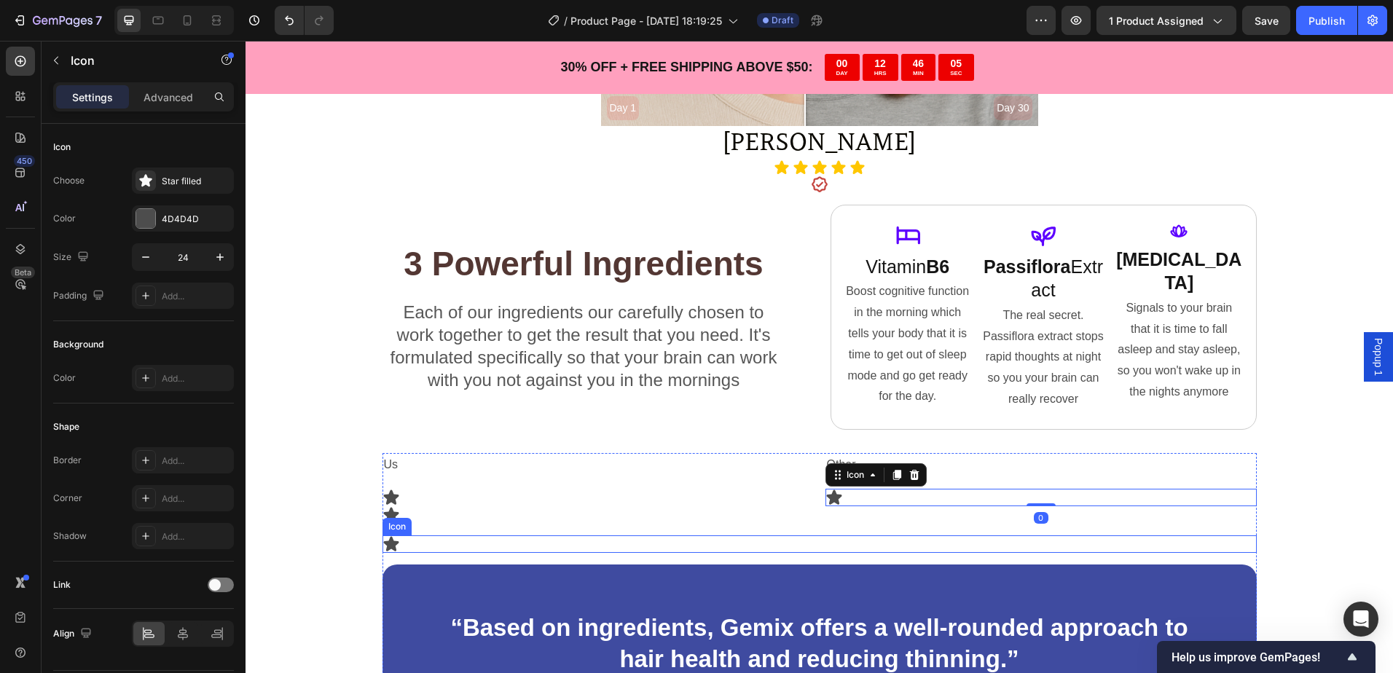
click at [410, 543] on div "Icon" at bounding box center [819, 543] width 874 height 17
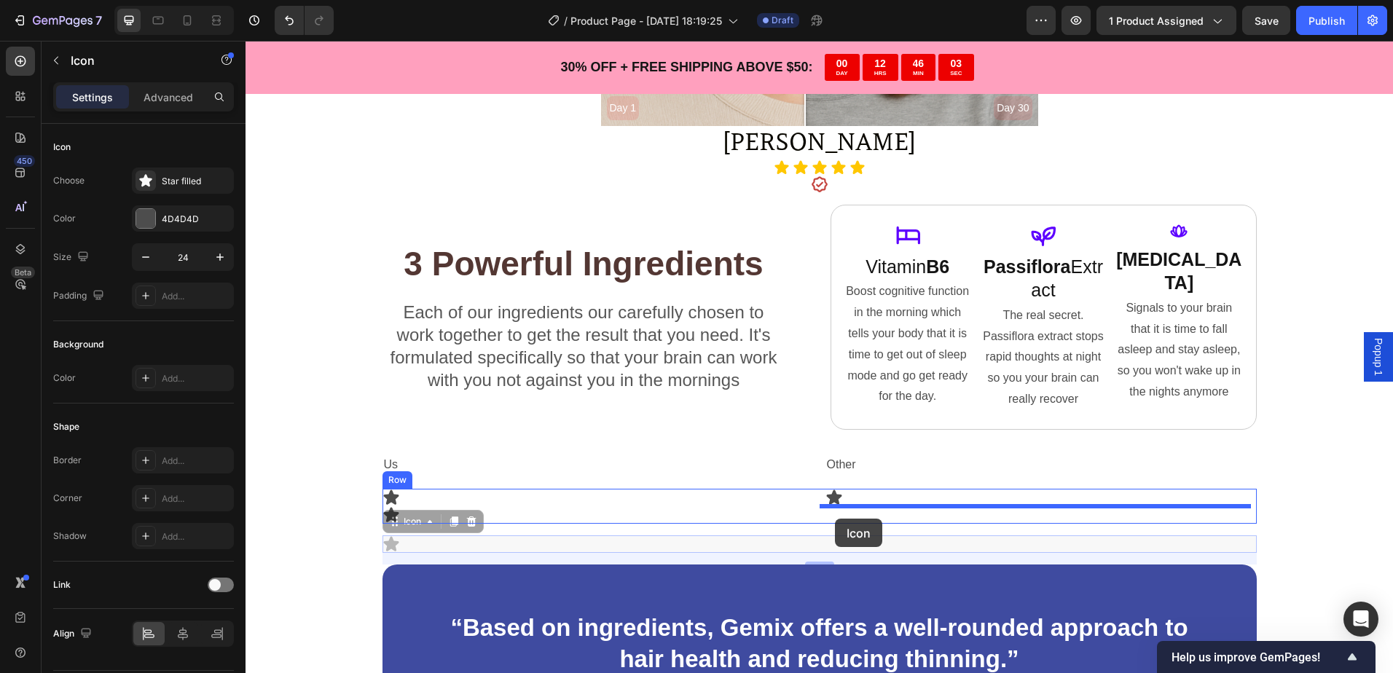
drag, startPoint x: 392, startPoint y: 541, endPoint x: 835, endPoint y: 519, distance: 443.4
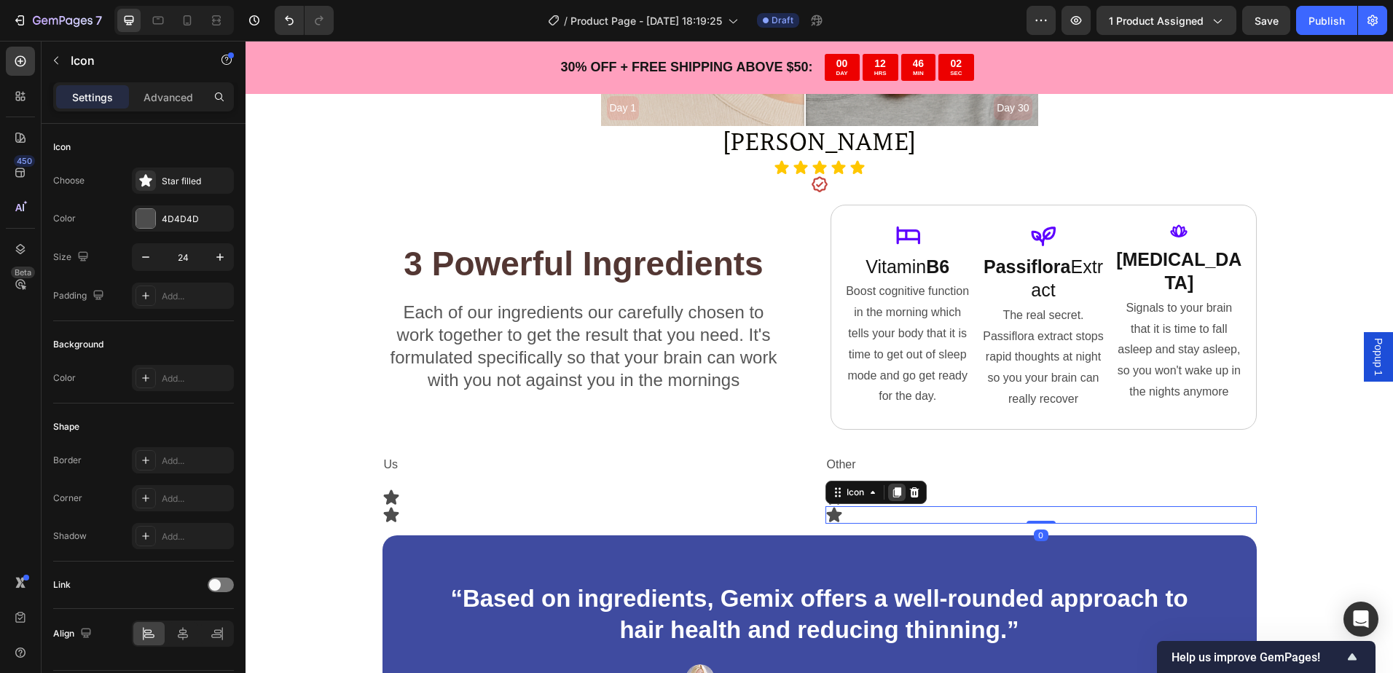
click at [891, 496] on icon at bounding box center [897, 493] width 12 height 12
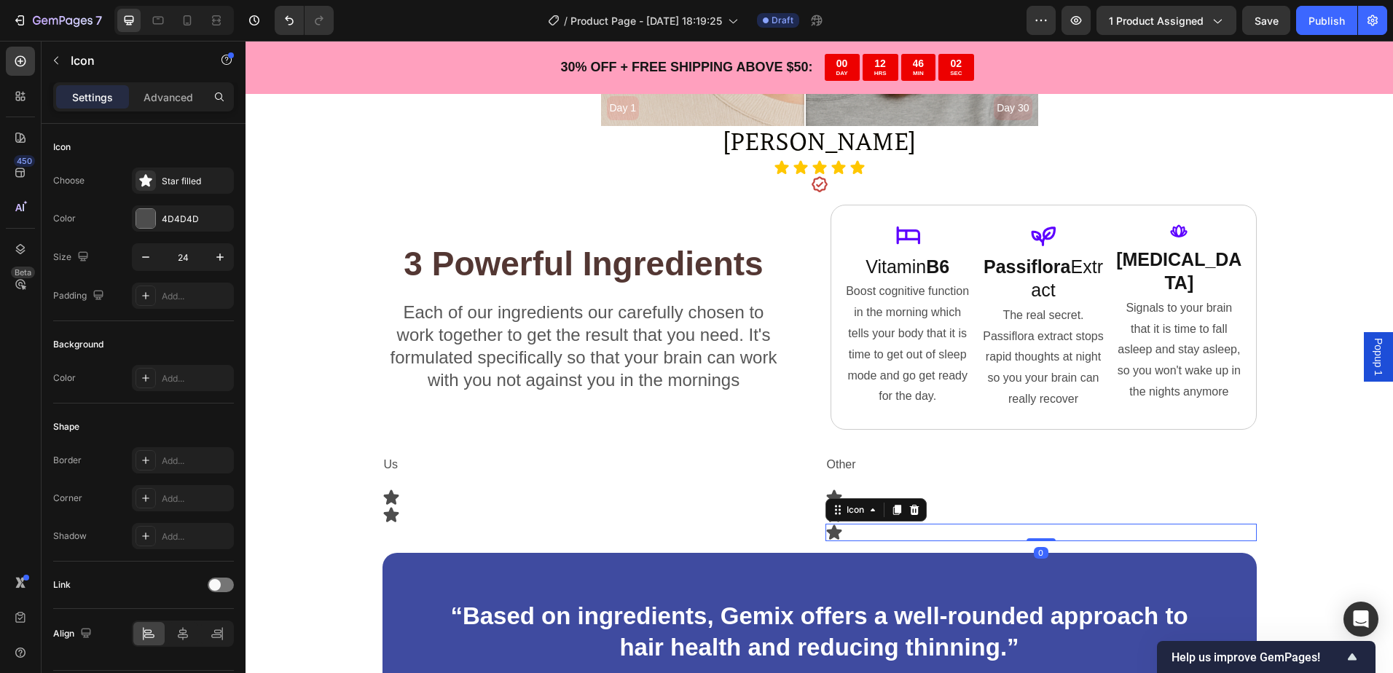
click at [889, 496] on div "Icon" at bounding box center [1040, 497] width 431 height 17
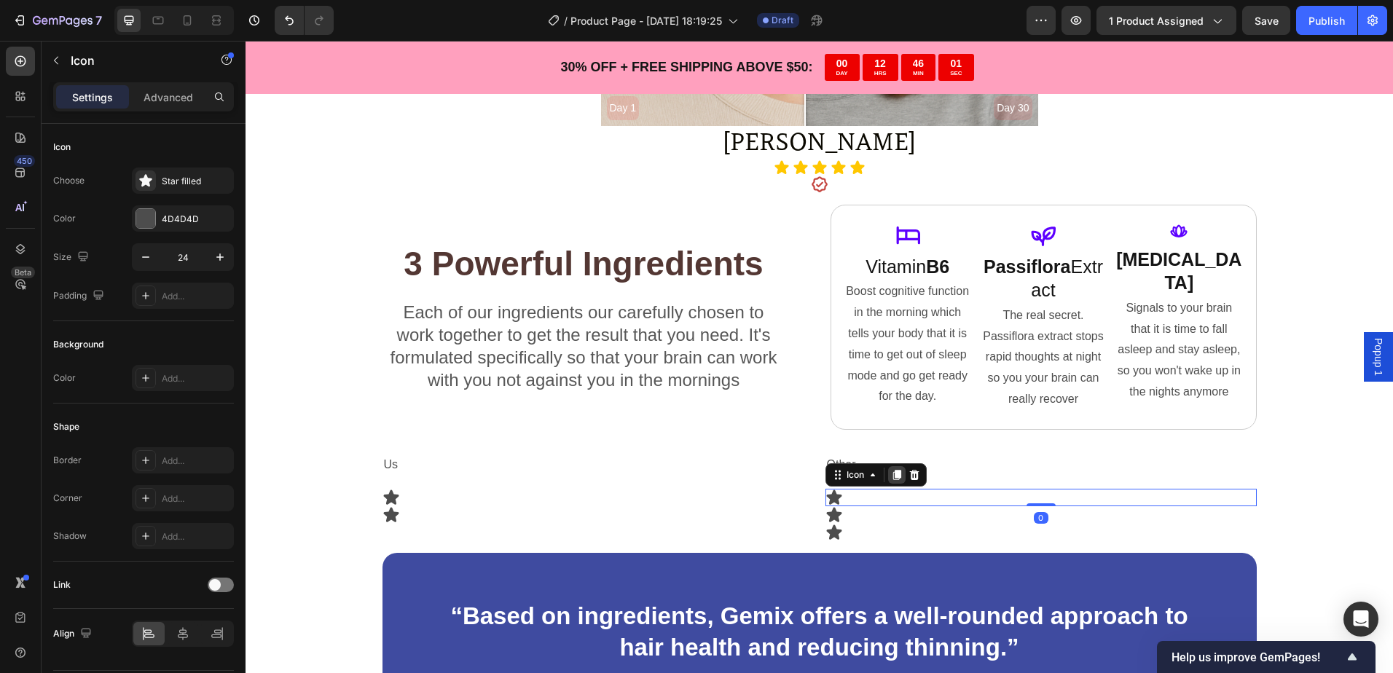
click at [892, 477] on icon at bounding box center [896, 475] width 8 height 10
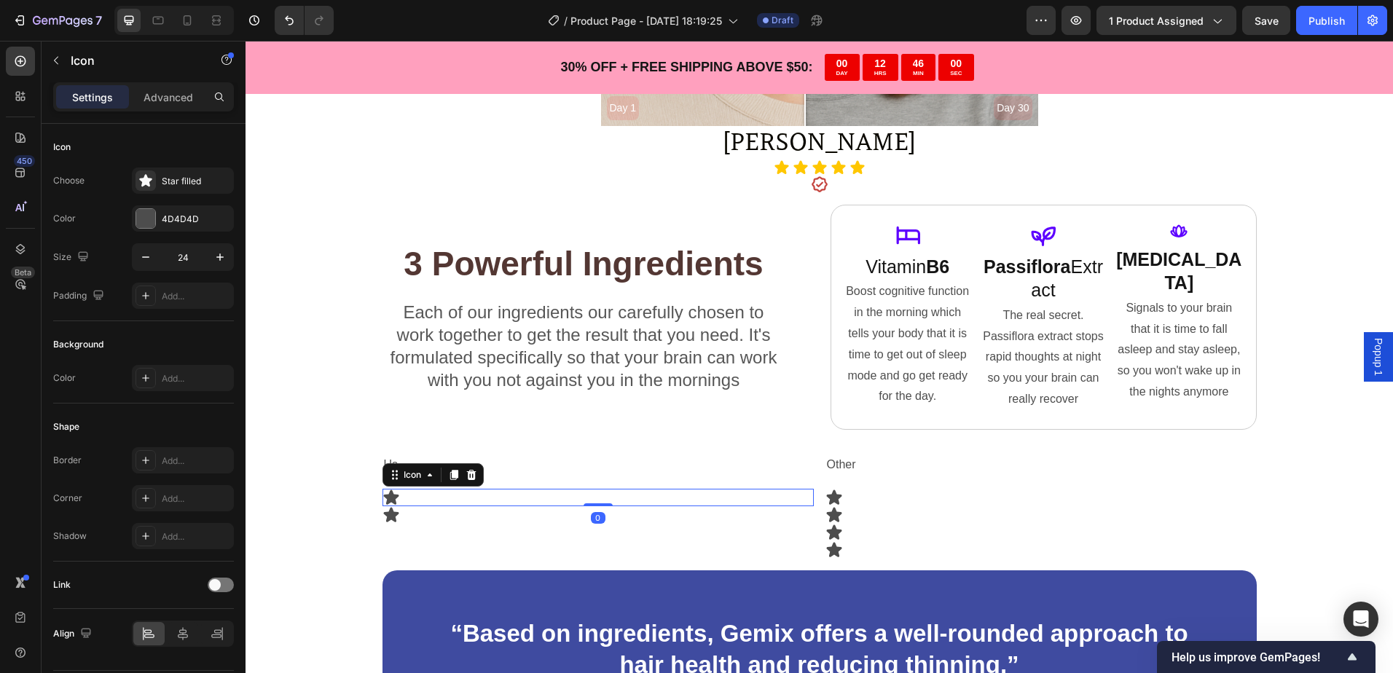
click at [409, 502] on div "Icon 0" at bounding box center [597, 497] width 431 height 17
click at [449, 476] on icon at bounding box center [453, 475] width 8 height 10
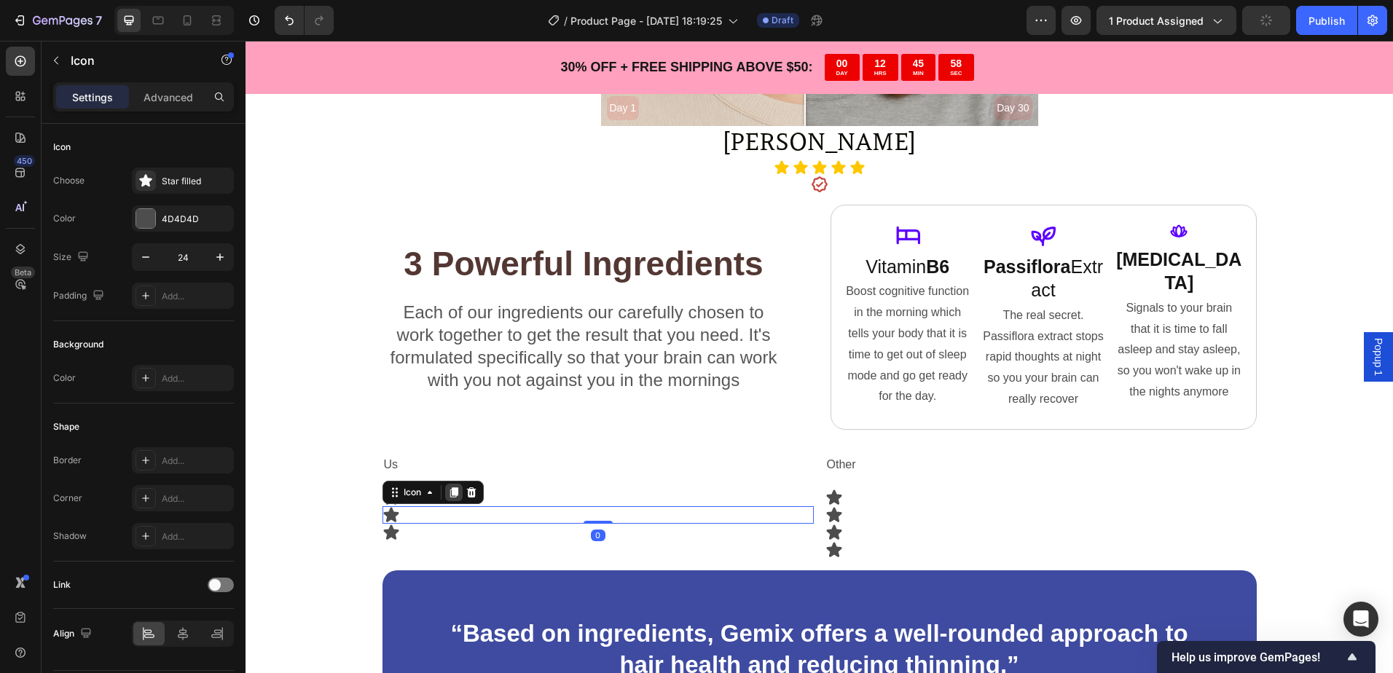
click at [448, 489] on icon at bounding box center [454, 493] width 12 height 12
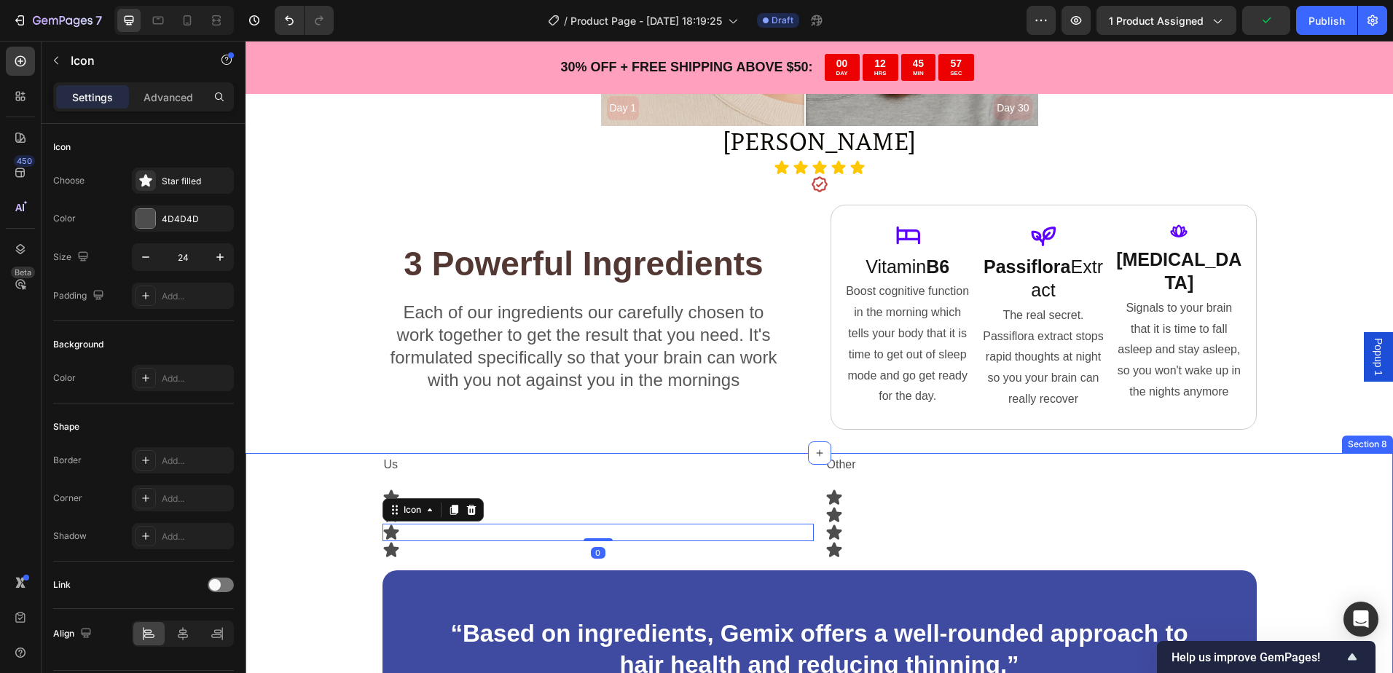
click at [294, 515] on div "Us Text Block Other Text Block Row Icon Icon Icon 0 Icon Icon Icon Icon Icon Ro…" at bounding box center [818, 650] width 1147 height 395
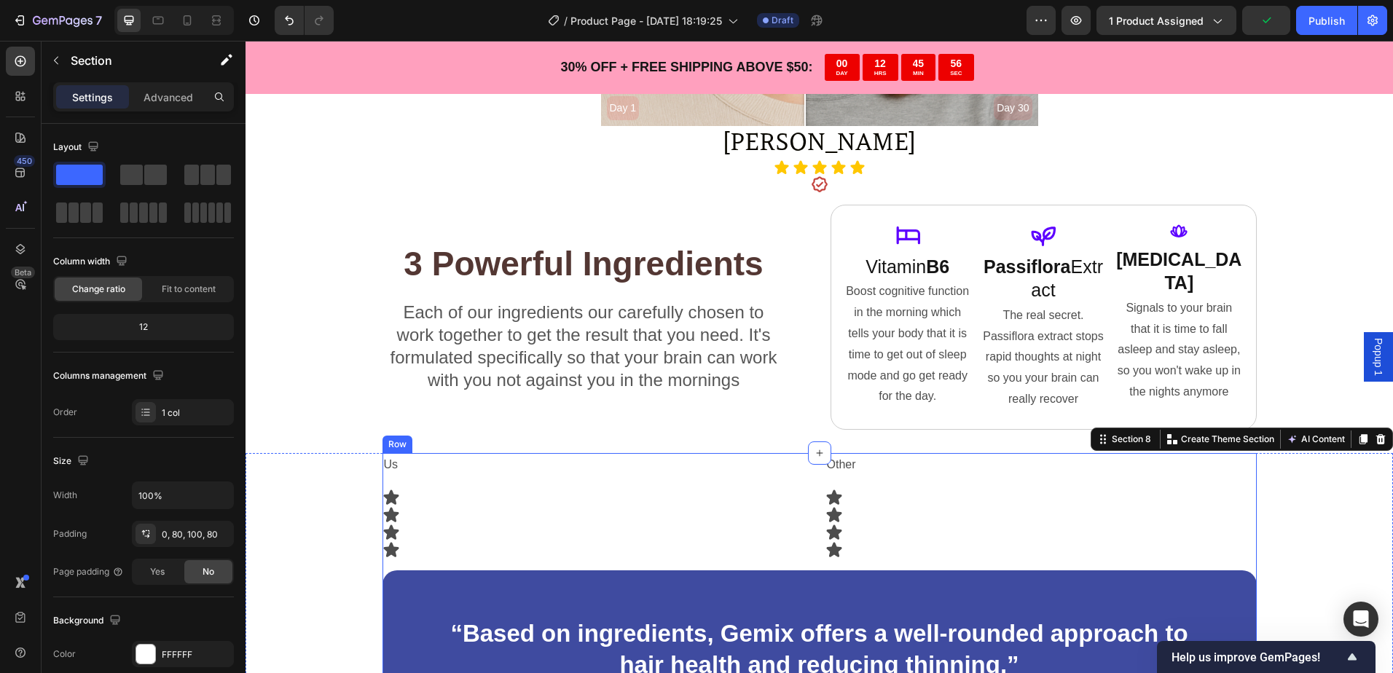
click at [358, 485] on div "Us Text Block Other Text Block Row Icon Icon Icon Icon Icon Icon Icon Icon Row …" at bounding box center [819, 614] width 1031 height 323
click at [194, 174] on span at bounding box center [191, 175] width 15 height 20
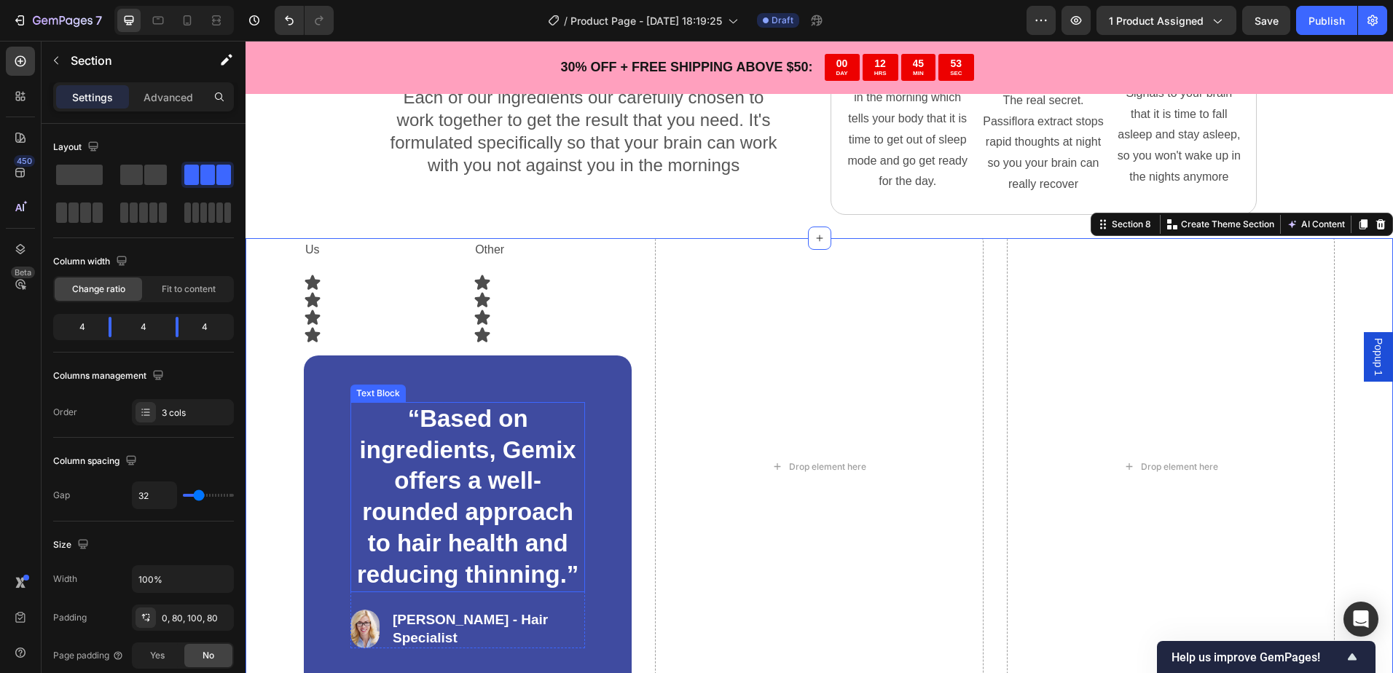
scroll to position [3259, 0]
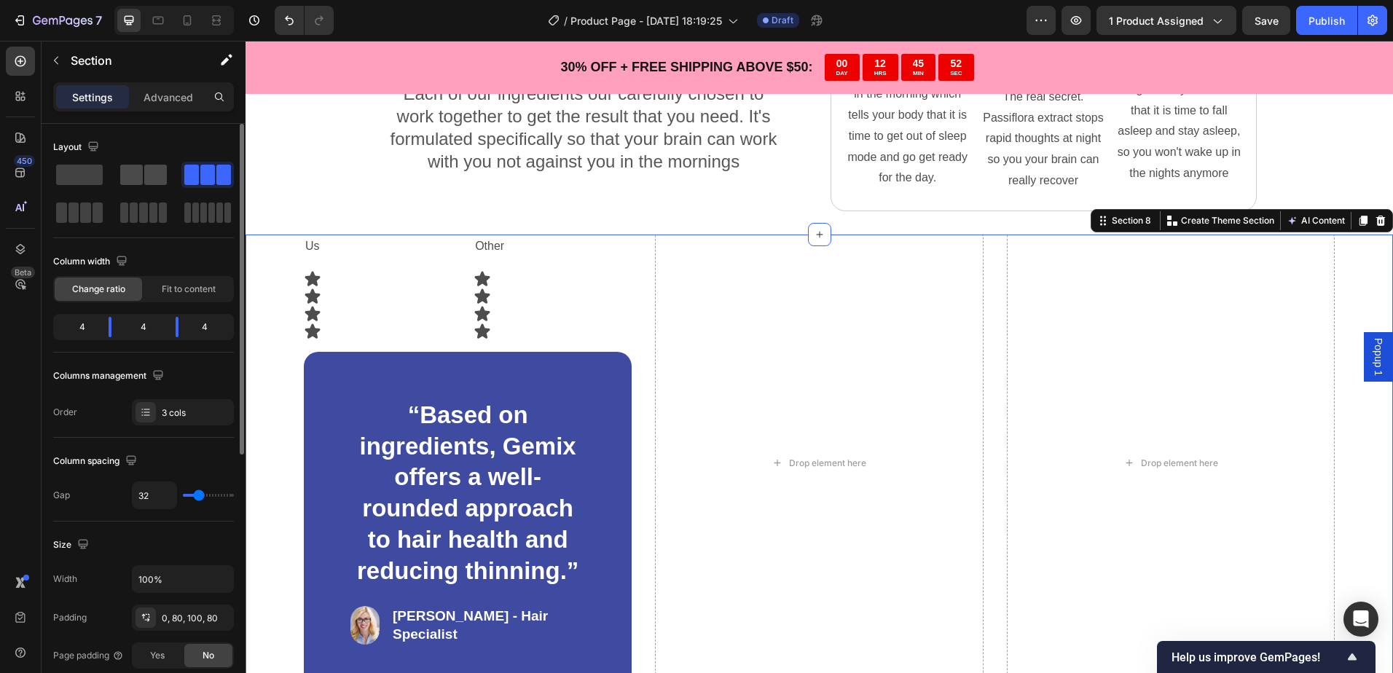
click at [151, 179] on span at bounding box center [155, 175] width 23 height 20
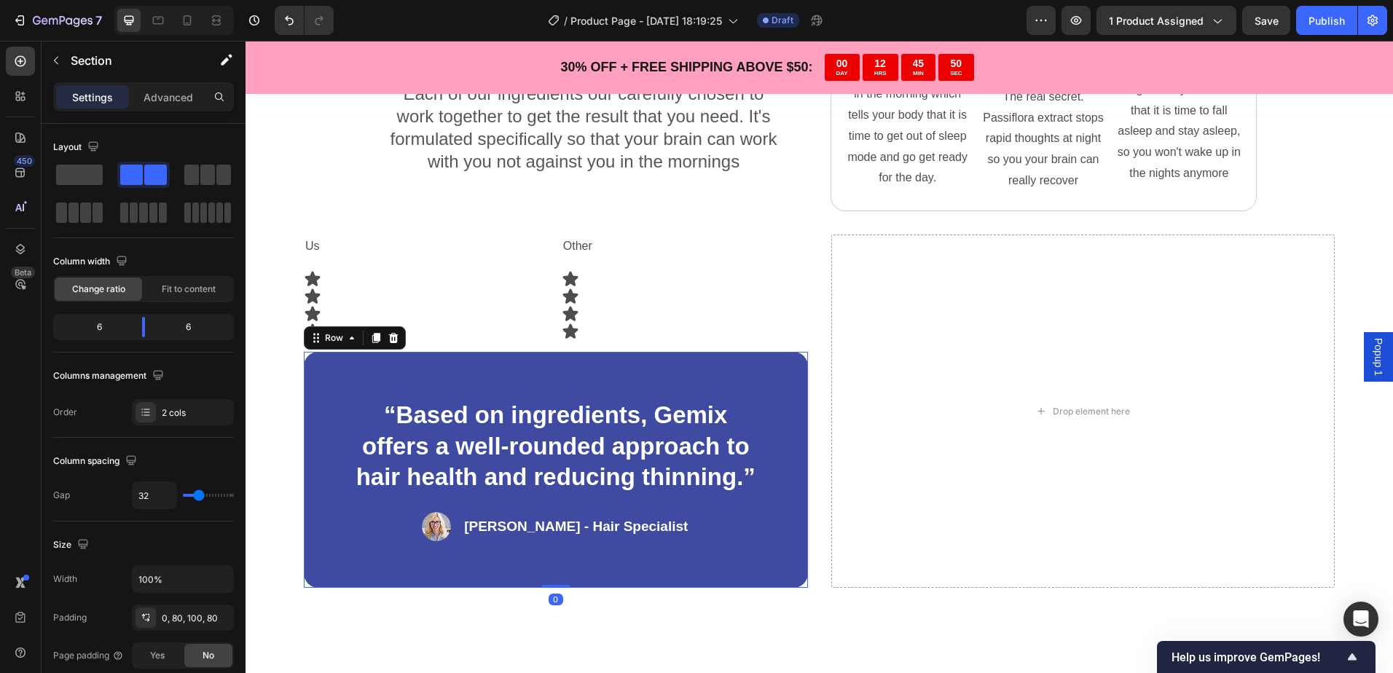
click at [665, 375] on div "“Based on ingredients, Gemix offers a well-rounded approach to hair health and …" at bounding box center [556, 470] width 504 height 237
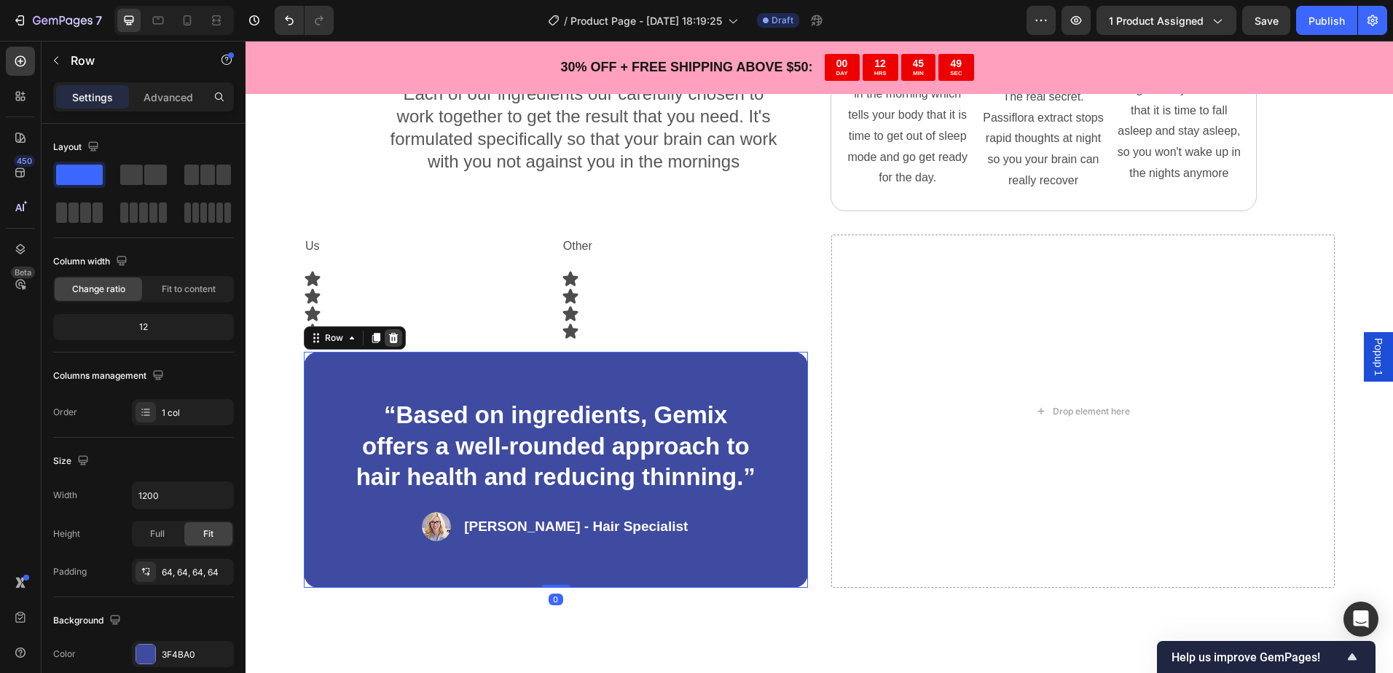
click at [398, 340] on icon at bounding box center [393, 338] width 12 height 12
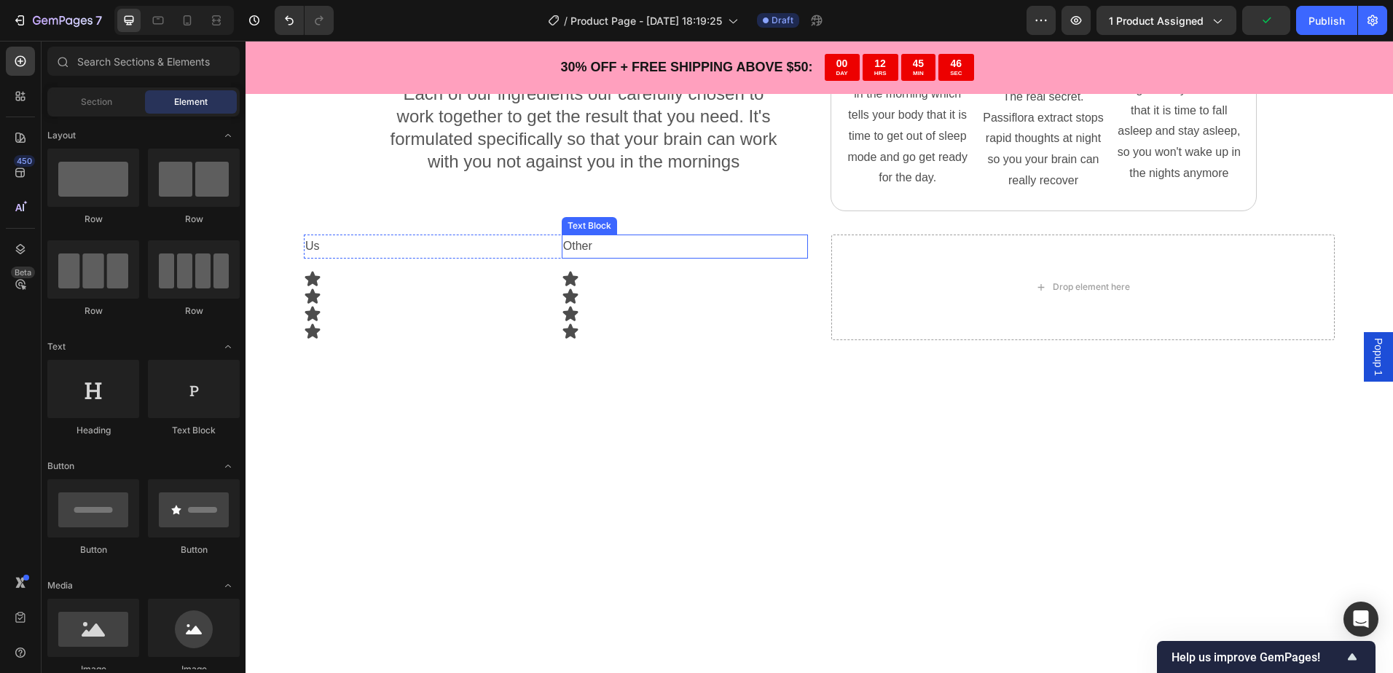
click at [759, 251] on p "Other" at bounding box center [684, 246] width 243 height 21
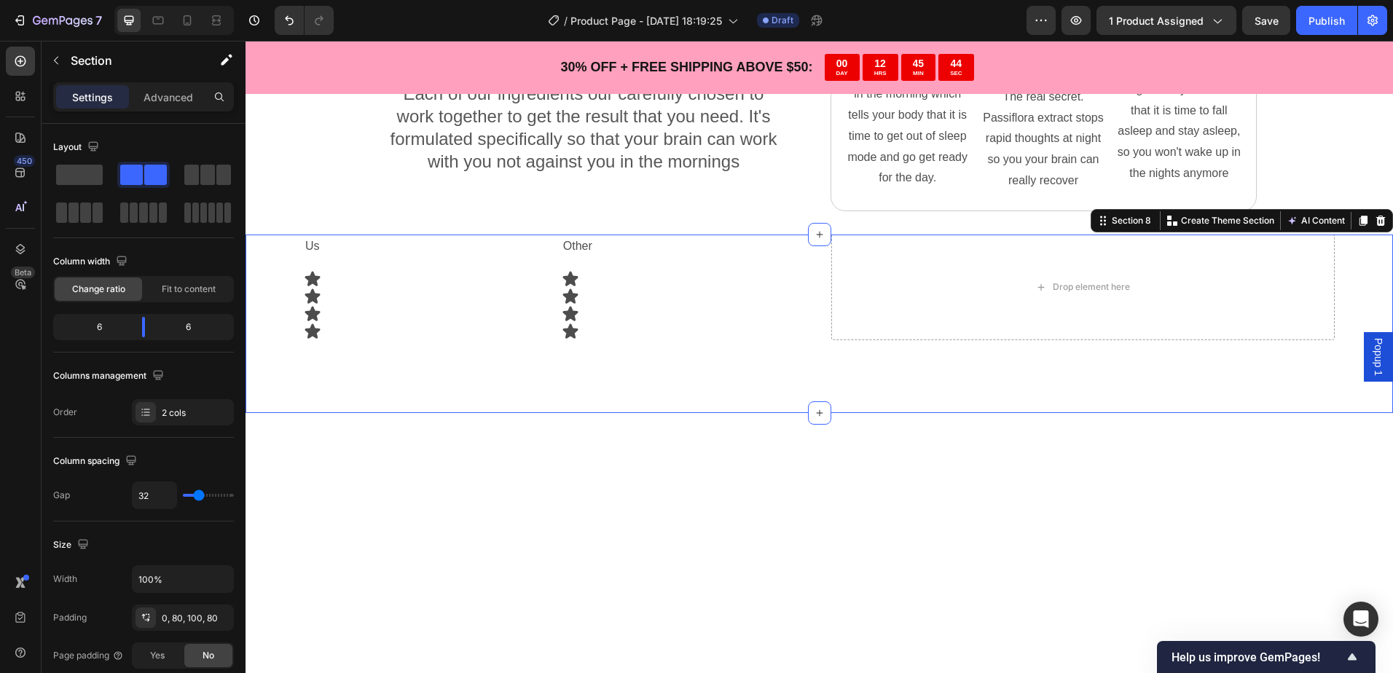
click at [794, 343] on div "Us Text Block Other Text Block Row Icon Icon Icon Icon Icon Icon Icon Icon Row …" at bounding box center [818, 324] width 1147 height 178
drag, startPoint x: 877, startPoint y: 302, endPoint x: 892, endPoint y: 301, distance: 14.6
click at [892, 301] on div "Drop element here" at bounding box center [1083, 288] width 504 height 106
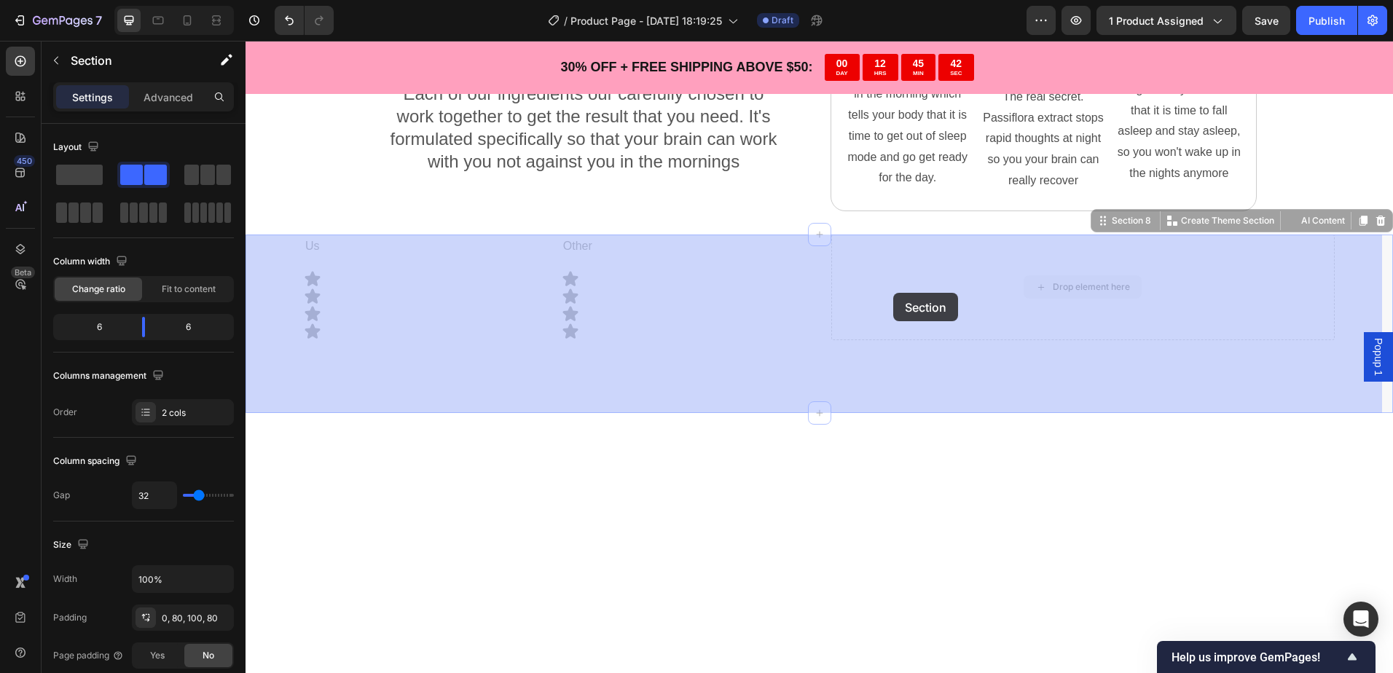
drag, startPoint x: 926, startPoint y: 310, endPoint x: 893, endPoint y: 293, distance: 36.8
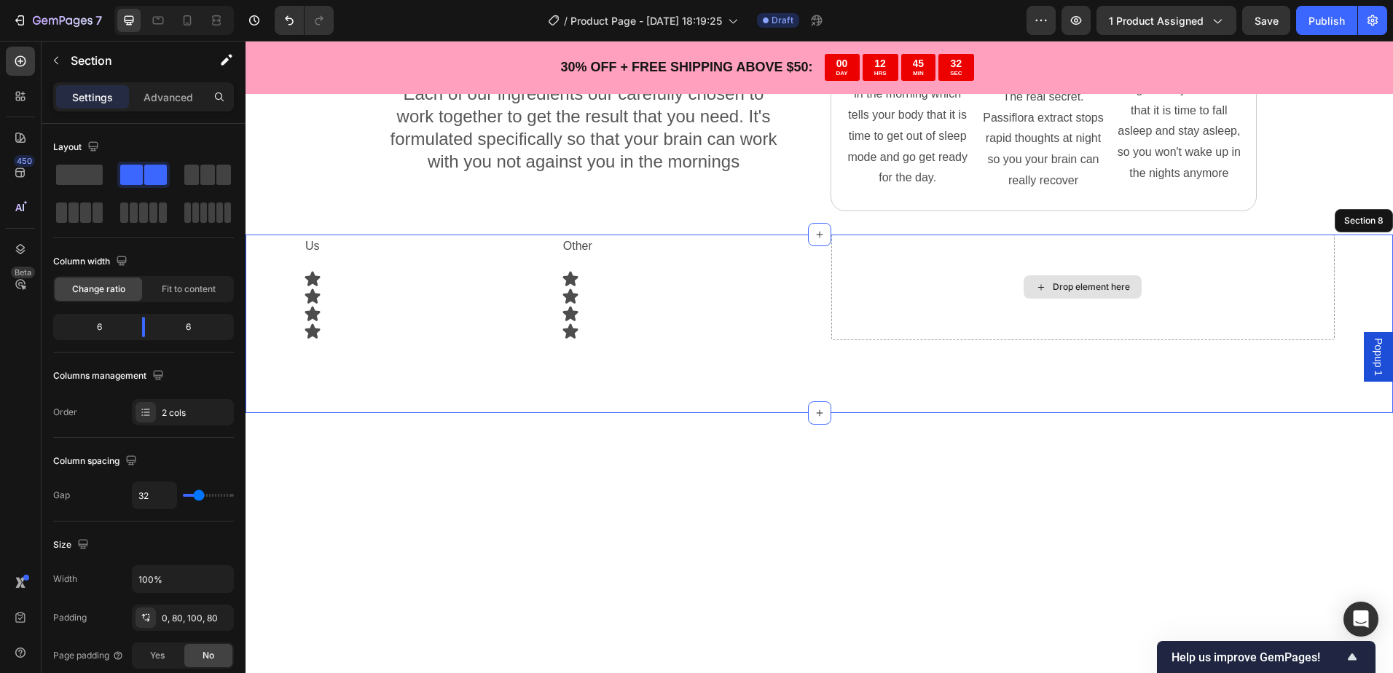
click at [994, 308] on div "Drop element here" at bounding box center [1083, 288] width 504 height 106
click at [71, 58] on p "Section" at bounding box center [130, 60] width 119 height 17
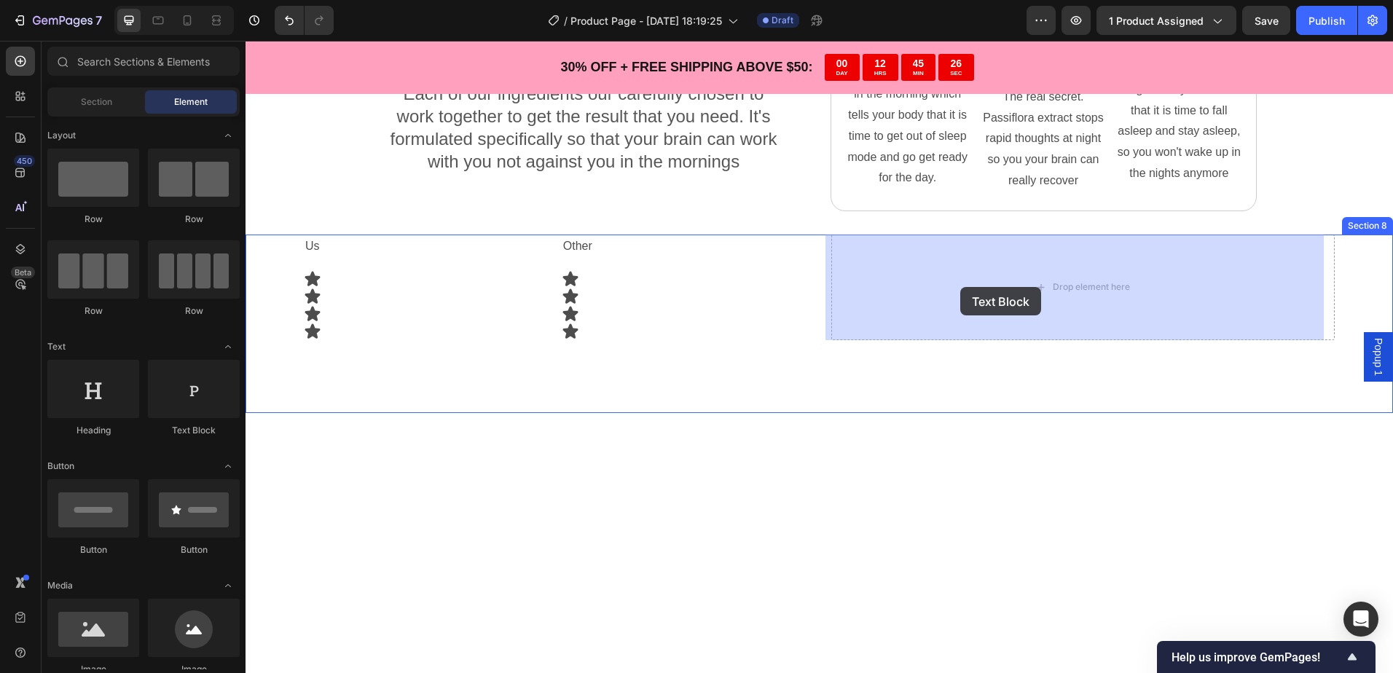
drag, startPoint x: 424, startPoint y: 425, endPoint x: 960, endPoint y: 287, distance: 553.5
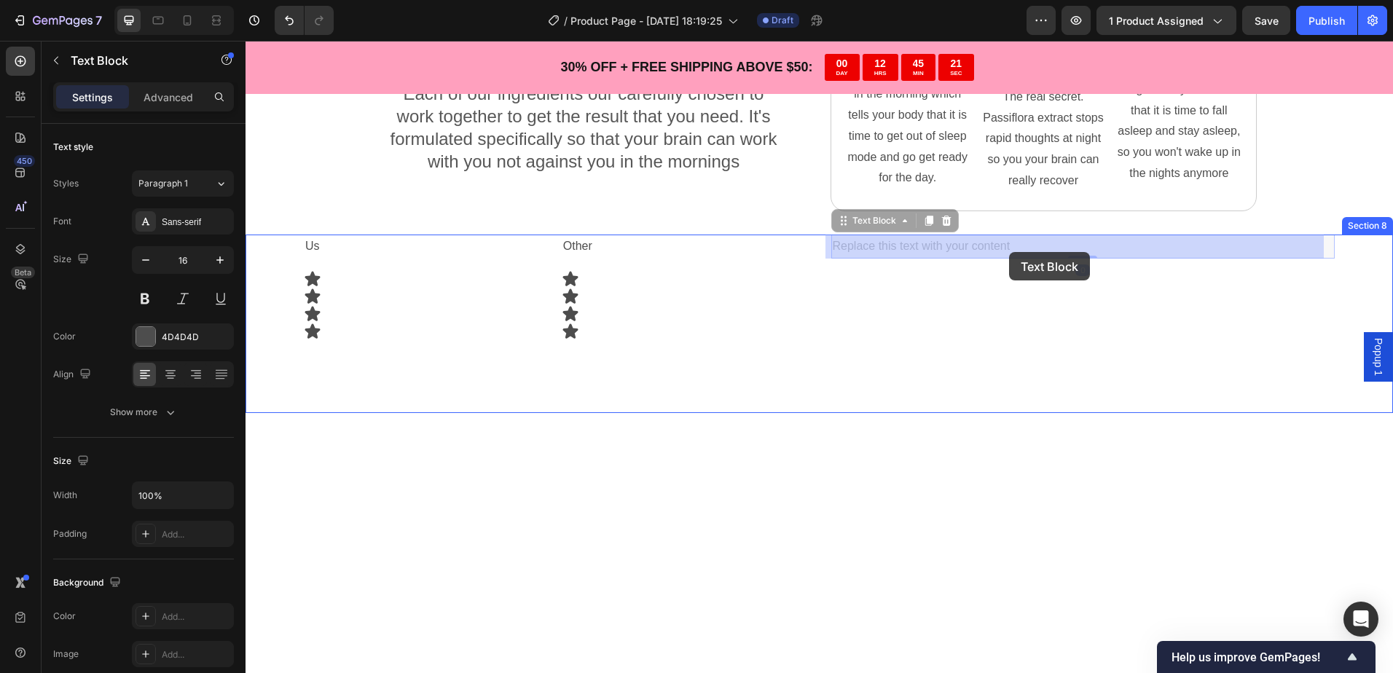
drag, startPoint x: 1020, startPoint y: 240, endPoint x: 1023, endPoint y: 252, distance: 12.0
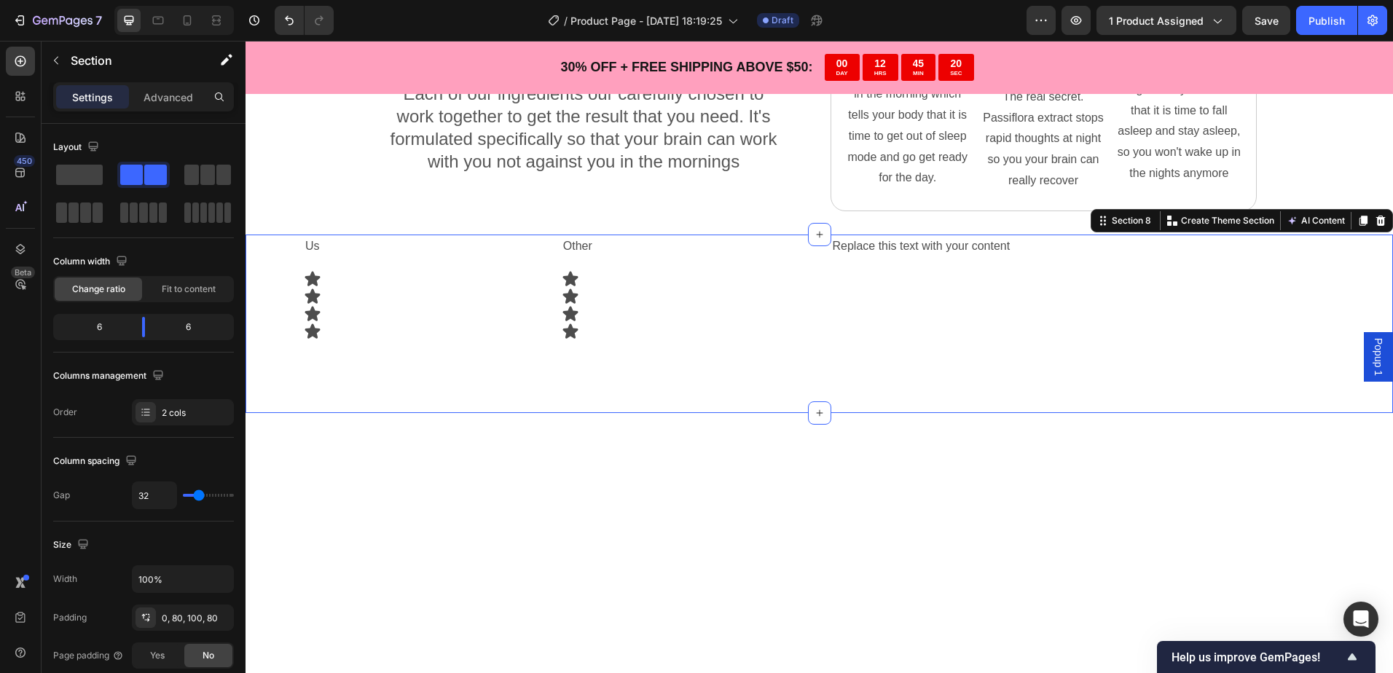
click at [479, 345] on div "Us Text Block Other Text Block Row Icon Icon Icon Icon Icon Icon Icon Icon Row …" at bounding box center [818, 324] width 1147 height 178
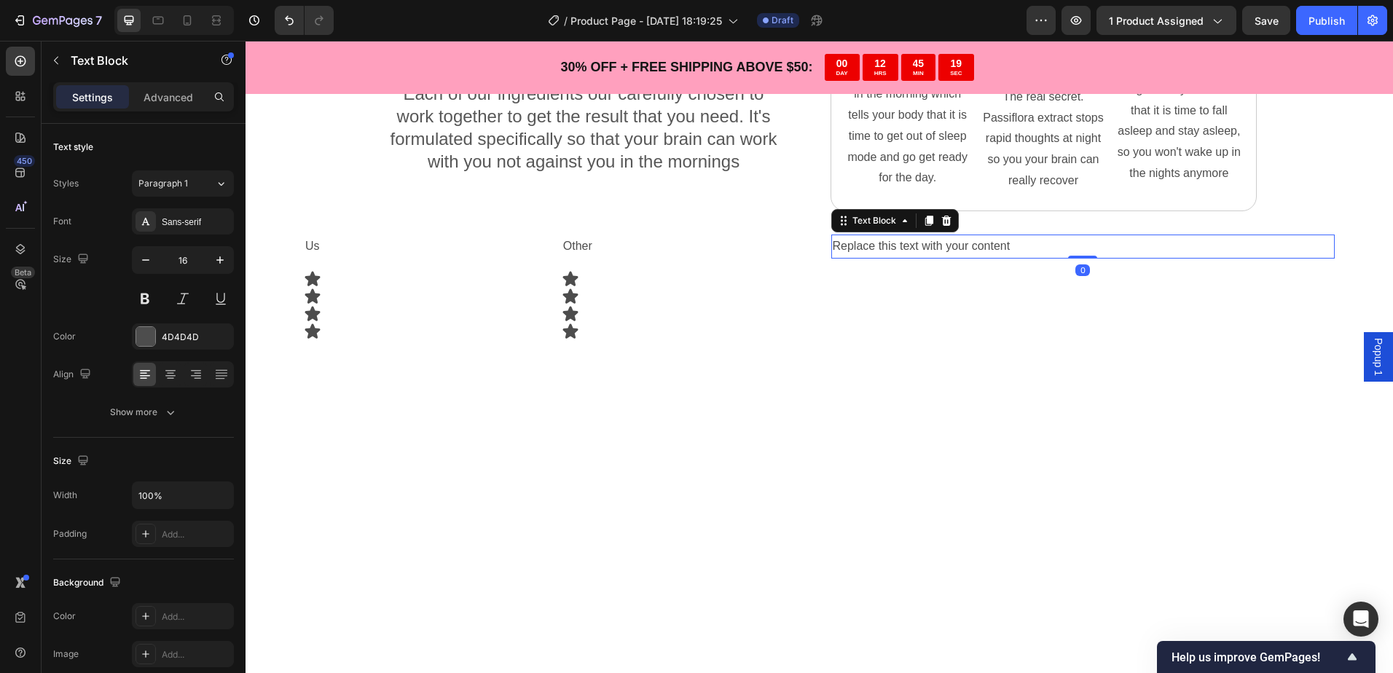
click at [915, 245] on p "Replace this text with your content" at bounding box center [1083, 246] width 501 height 21
click at [947, 221] on div at bounding box center [945, 220] width 17 height 17
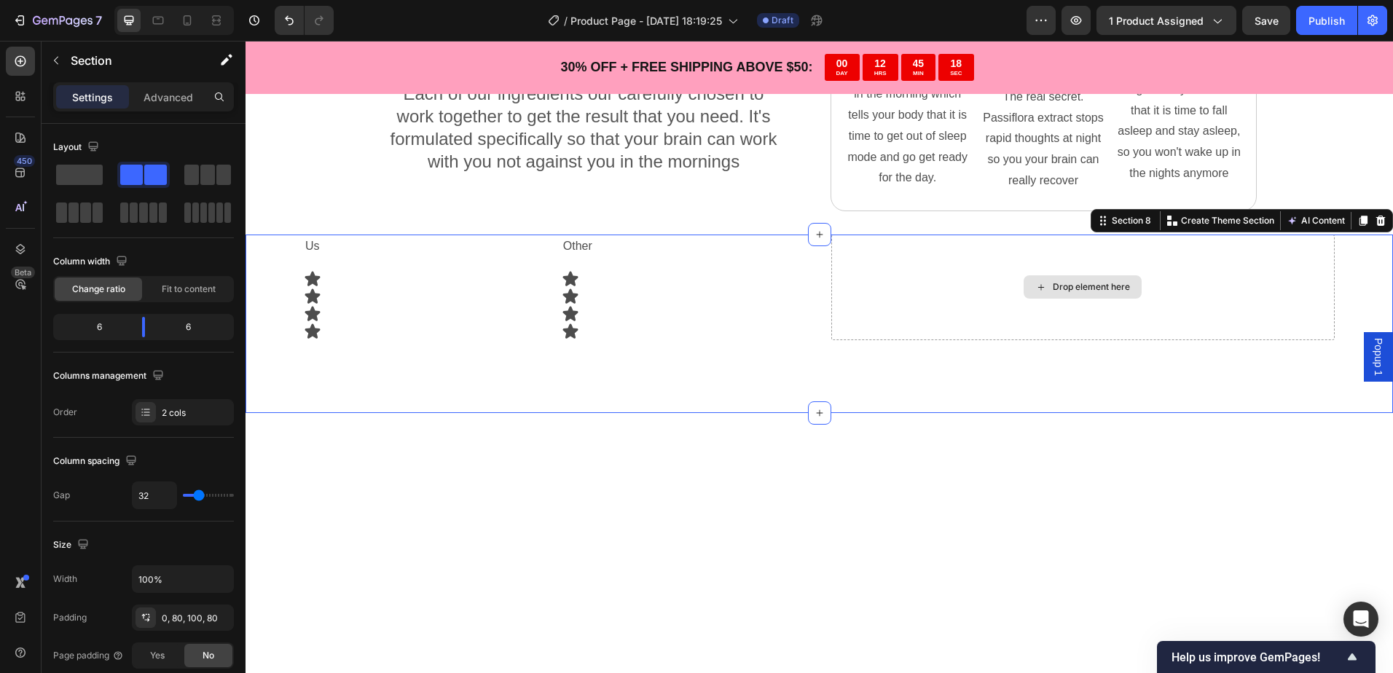
click at [930, 273] on div "Drop element here" at bounding box center [1083, 288] width 504 height 106
click at [969, 286] on div "Drop element here" at bounding box center [1083, 288] width 504 height 106
click at [74, 173] on span at bounding box center [79, 175] width 47 height 20
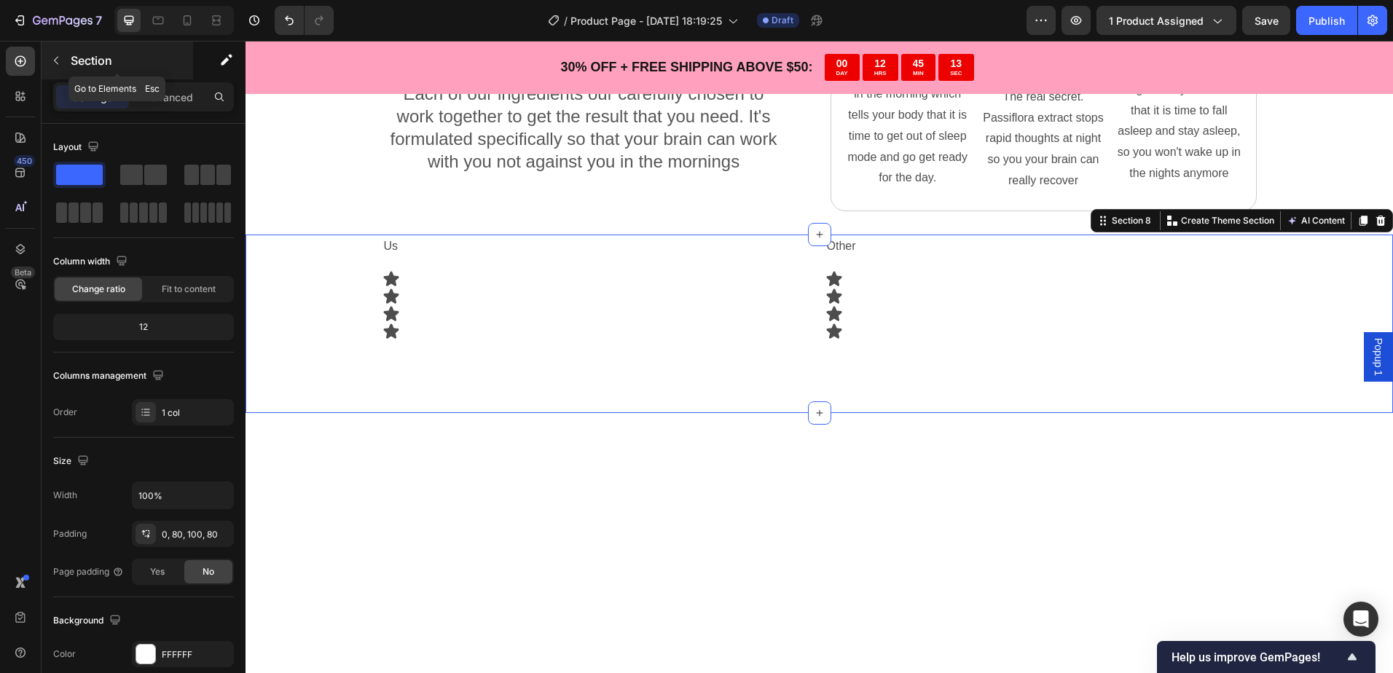
click at [80, 68] on p "Section" at bounding box center [130, 60] width 119 height 17
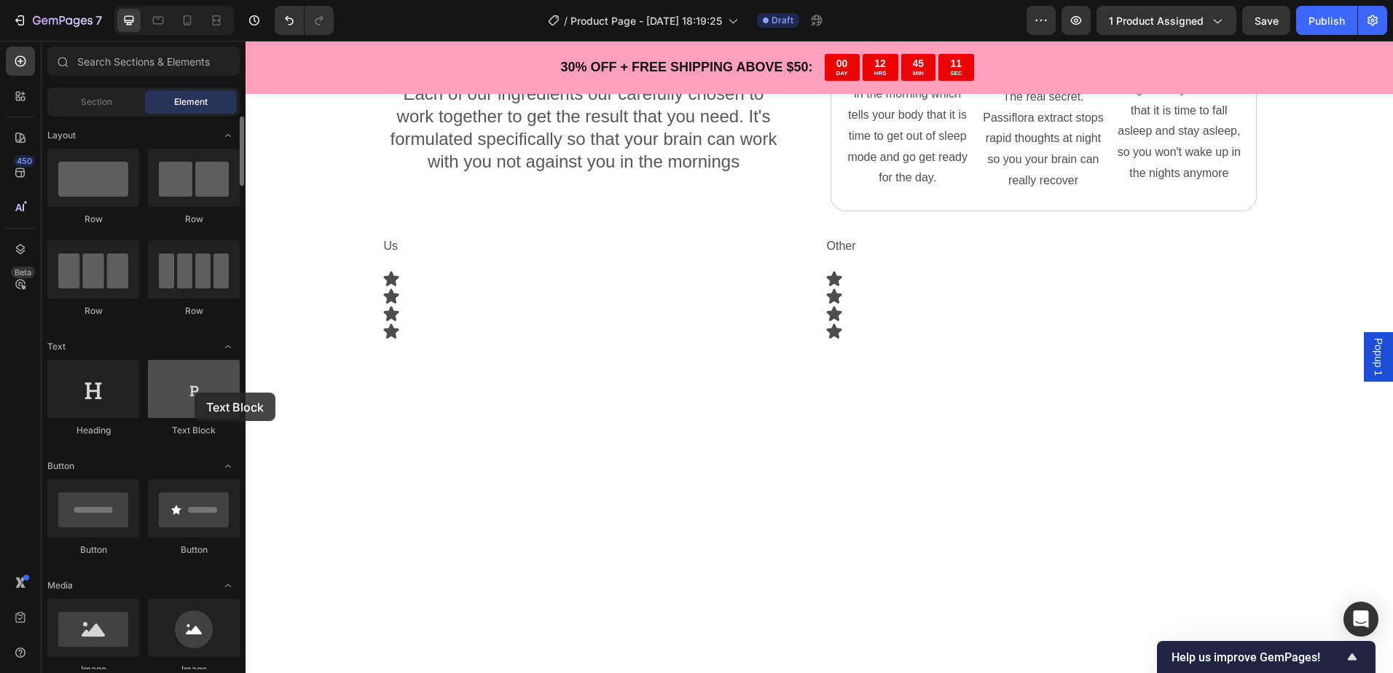
click at [194, 393] on div at bounding box center [194, 389] width 92 height 58
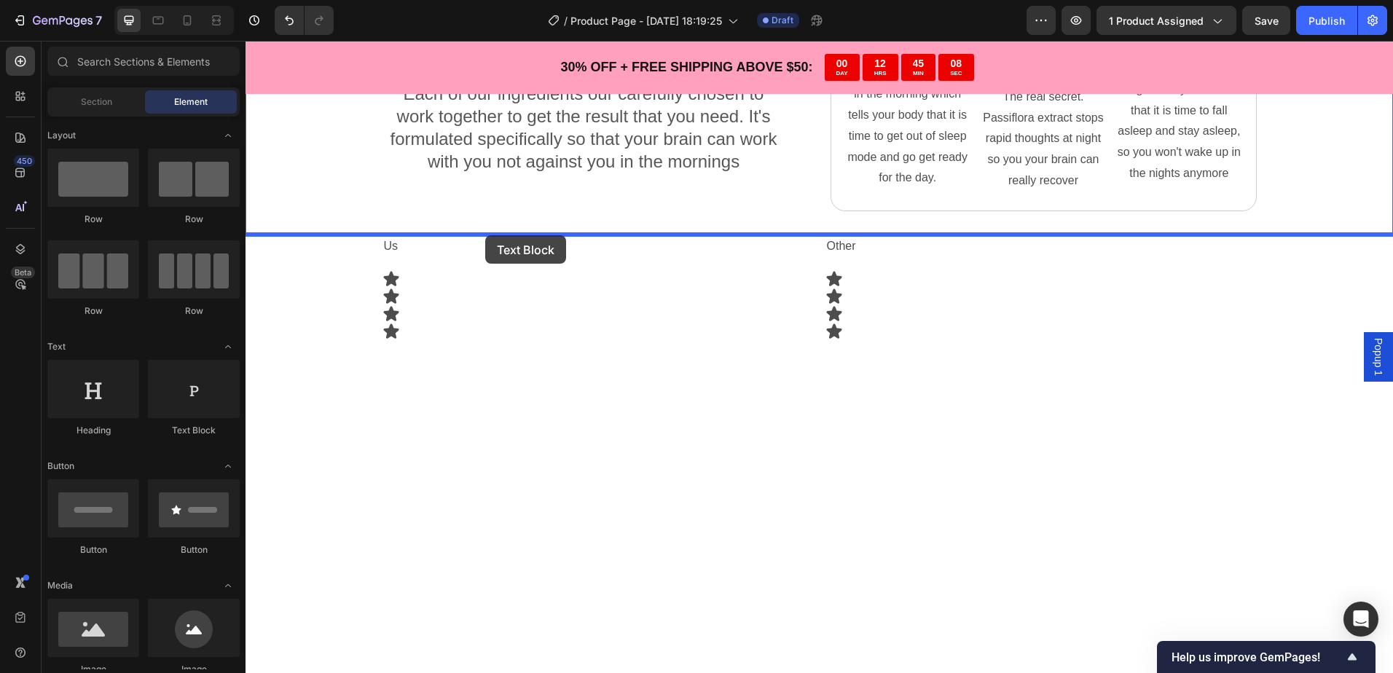
drag, startPoint x: 440, startPoint y: 433, endPoint x: 485, endPoint y: 235, distance: 203.9
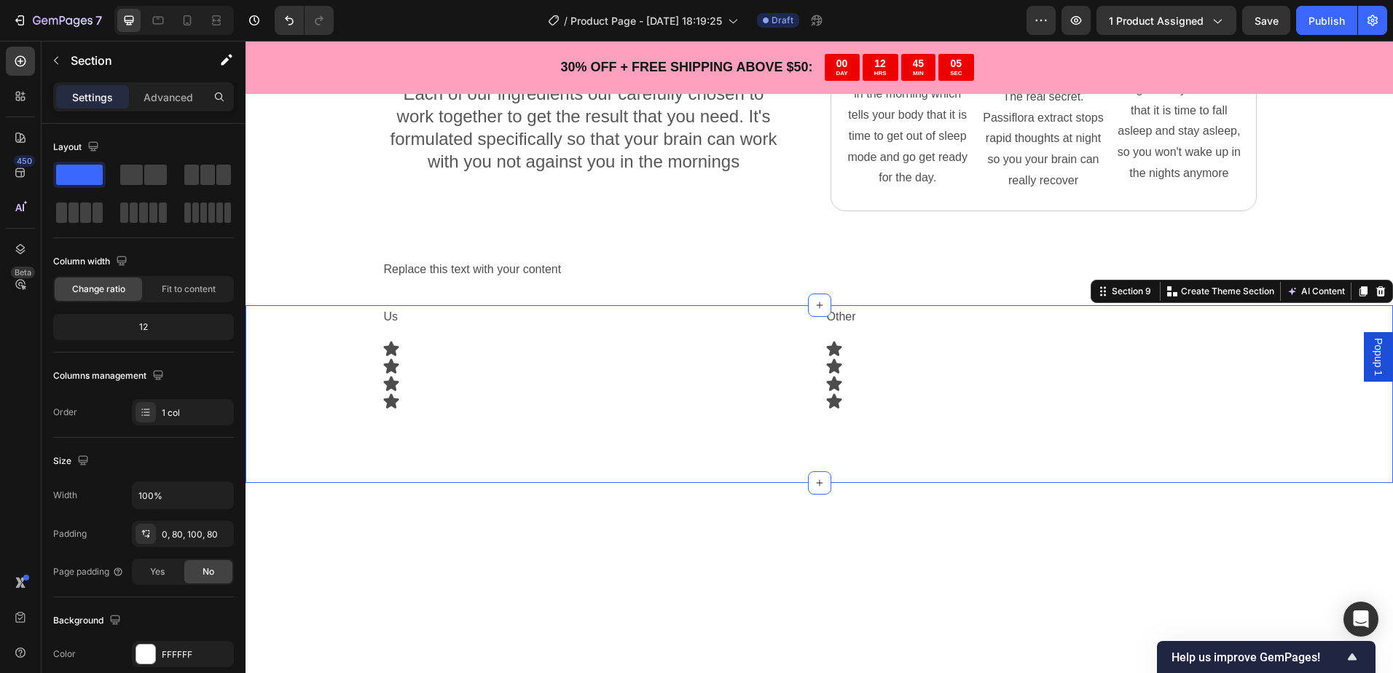
click at [334, 381] on div "Us Text Block Other Text Block Row Icon Icon Icon Icon Icon Icon Icon Icon Row …" at bounding box center [819, 358] width 1031 height 106
click at [138, 176] on span at bounding box center [131, 175] width 23 height 20
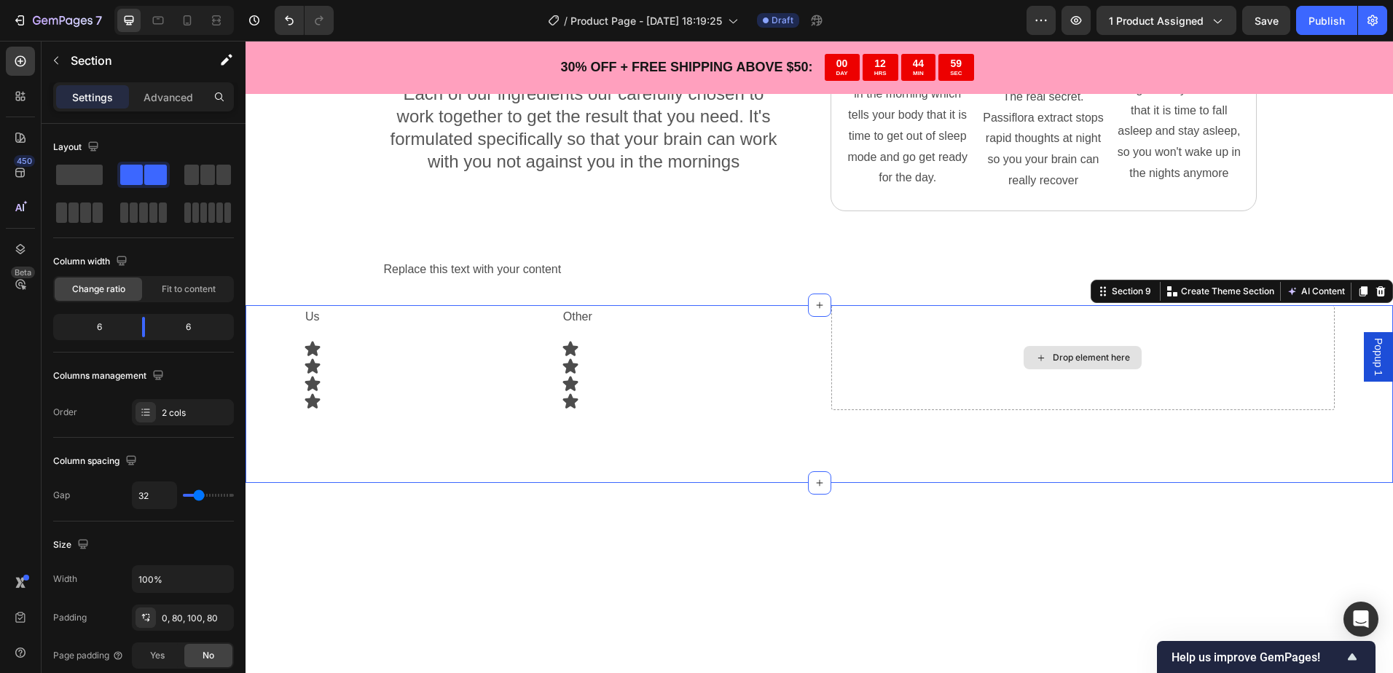
click at [968, 361] on div "Drop element here" at bounding box center [1083, 358] width 504 height 106
click at [951, 344] on div "Drop element here" at bounding box center [1083, 358] width 504 height 106
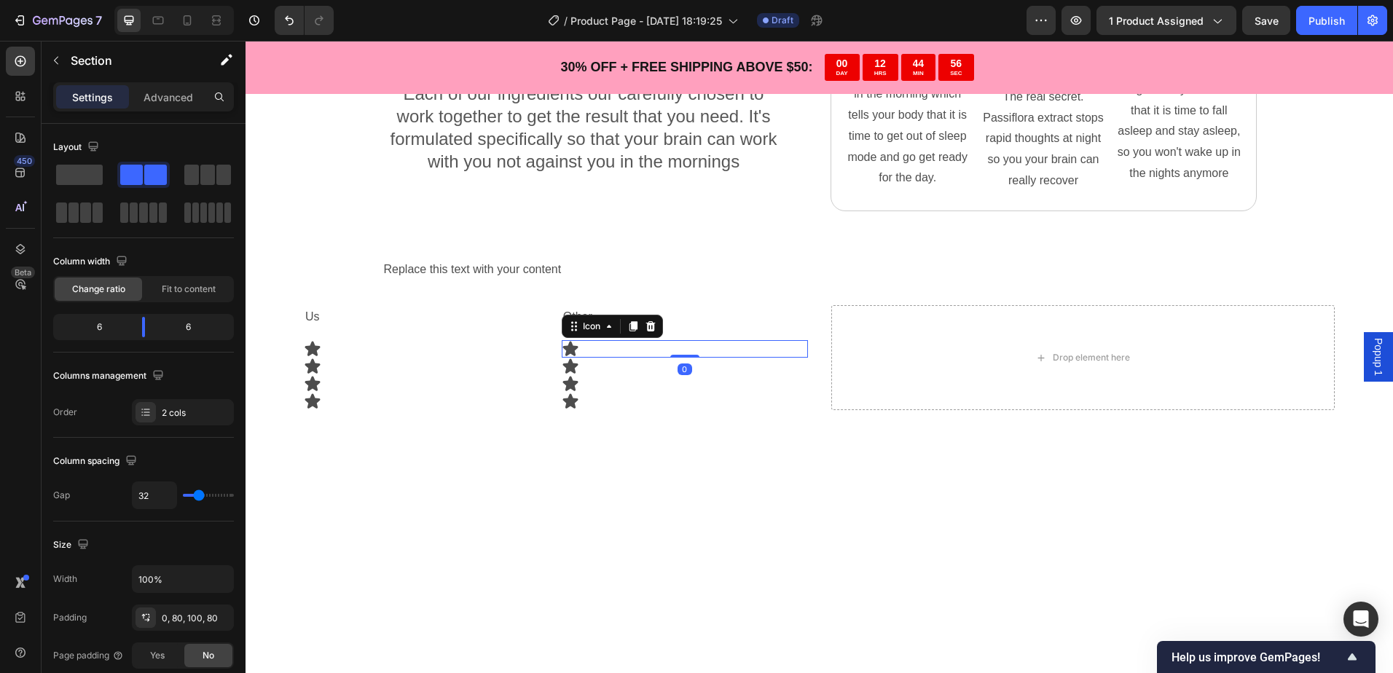
click at [657, 351] on div "Icon 0" at bounding box center [685, 348] width 246 height 17
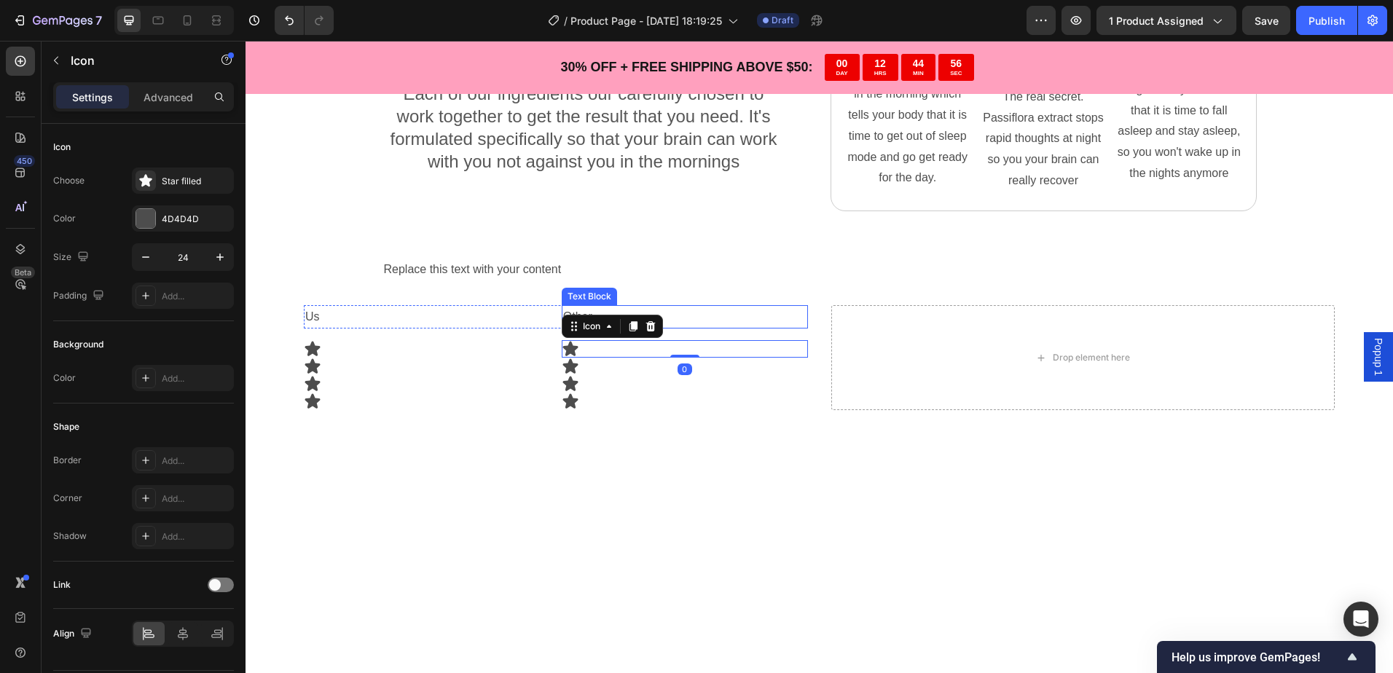
click at [707, 318] on p "Other" at bounding box center [684, 317] width 243 height 21
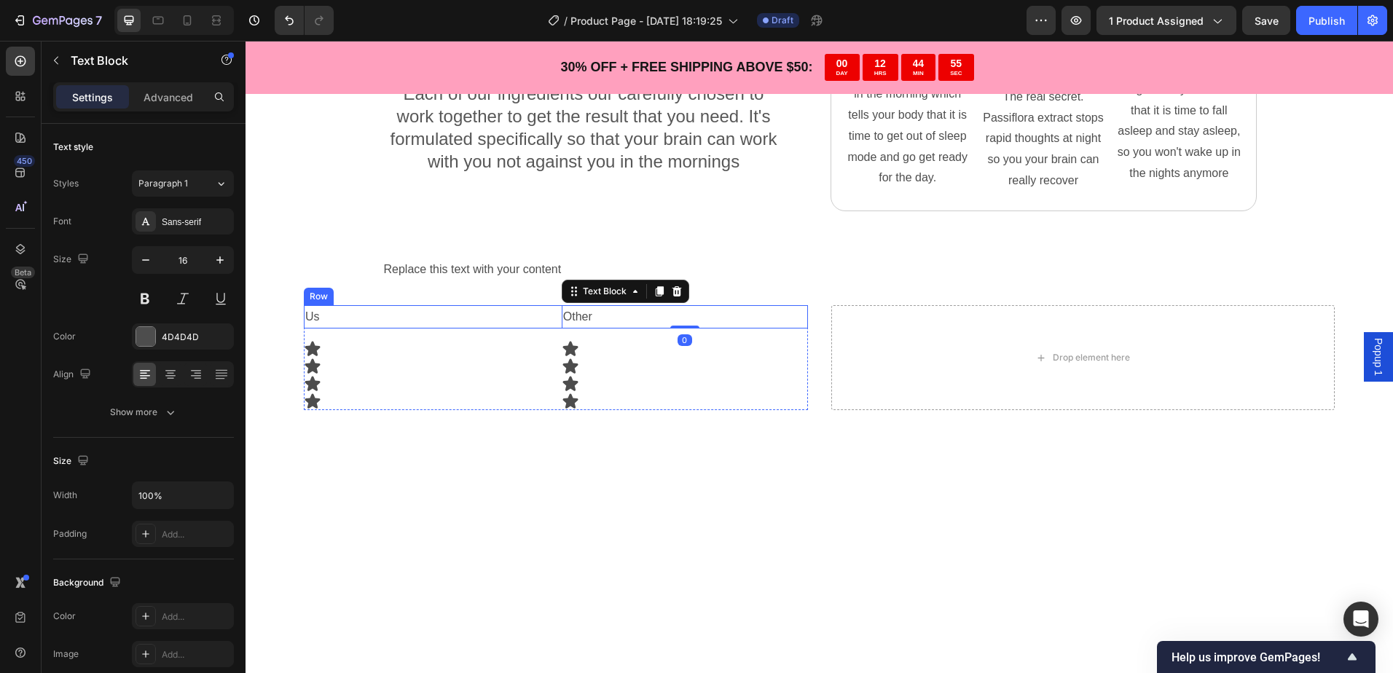
drag, startPoint x: 540, startPoint y: 325, endPoint x: 572, endPoint y: 318, distance: 33.4
click at [542, 324] on p "Us" at bounding box center [426, 317] width 243 height 21
drag, startPoint x: 759, startPoint y: 313, endPoint x: 782, endPoint y: 304, distance: 24.2
click at [760, 313] on p "Other" at bounding box center [684, 317] width 243 height 21
drag, startPoint x: 801, startPoint y: 302, endPoint x: 814, endPoint y: 304, distance: 12.5
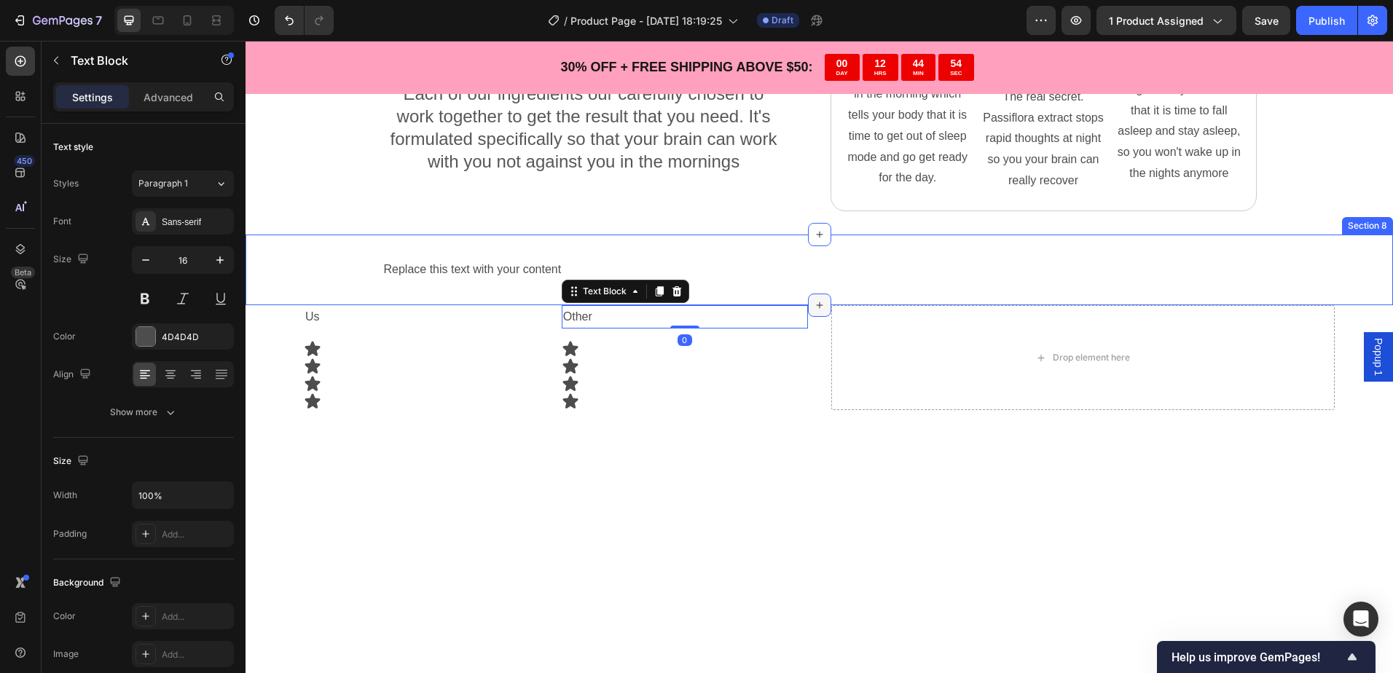
click at [804, 302] on div "Replace this text with your content Text Block Section 8" at bounding box center [818, 270] width 1147 height 71
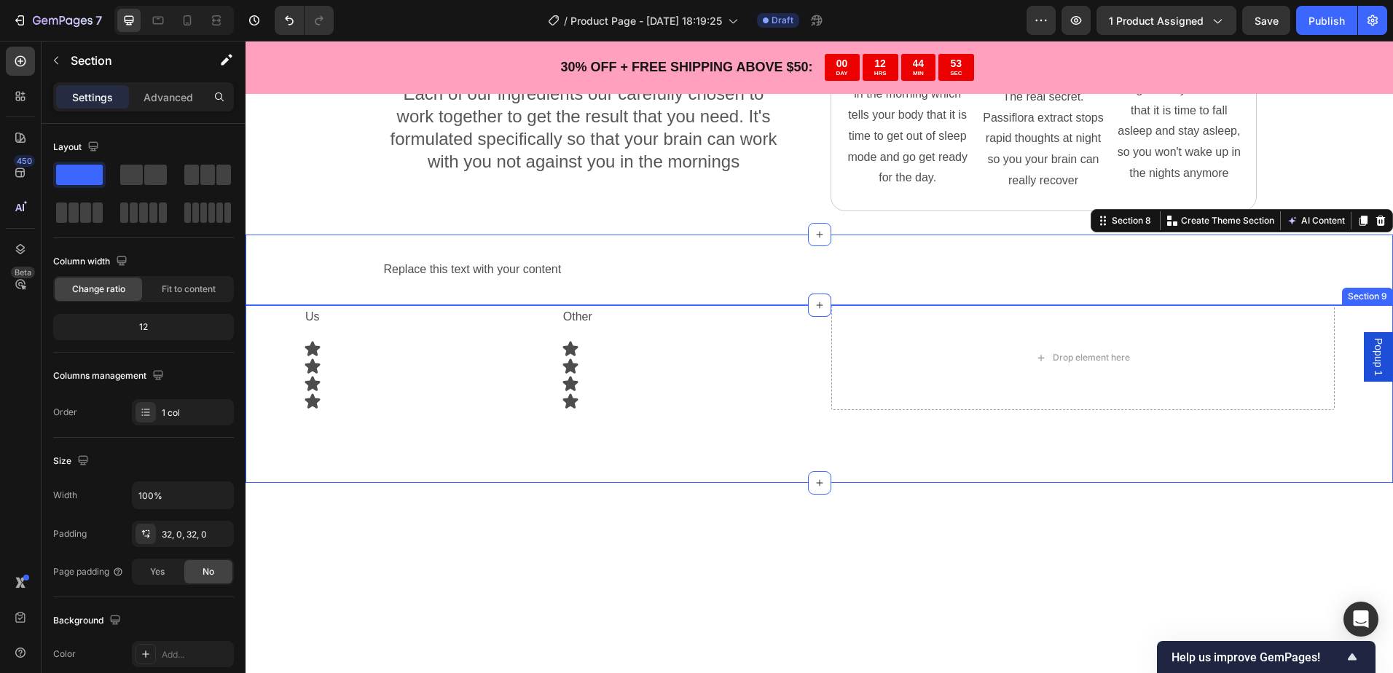
click at [819, 329] on div "Us Text Block Other Text Block Row Icon Icon Icon Icon Icon Icon Icon Icon Row …" at bounding box center [818, 394] width 1147 height 178
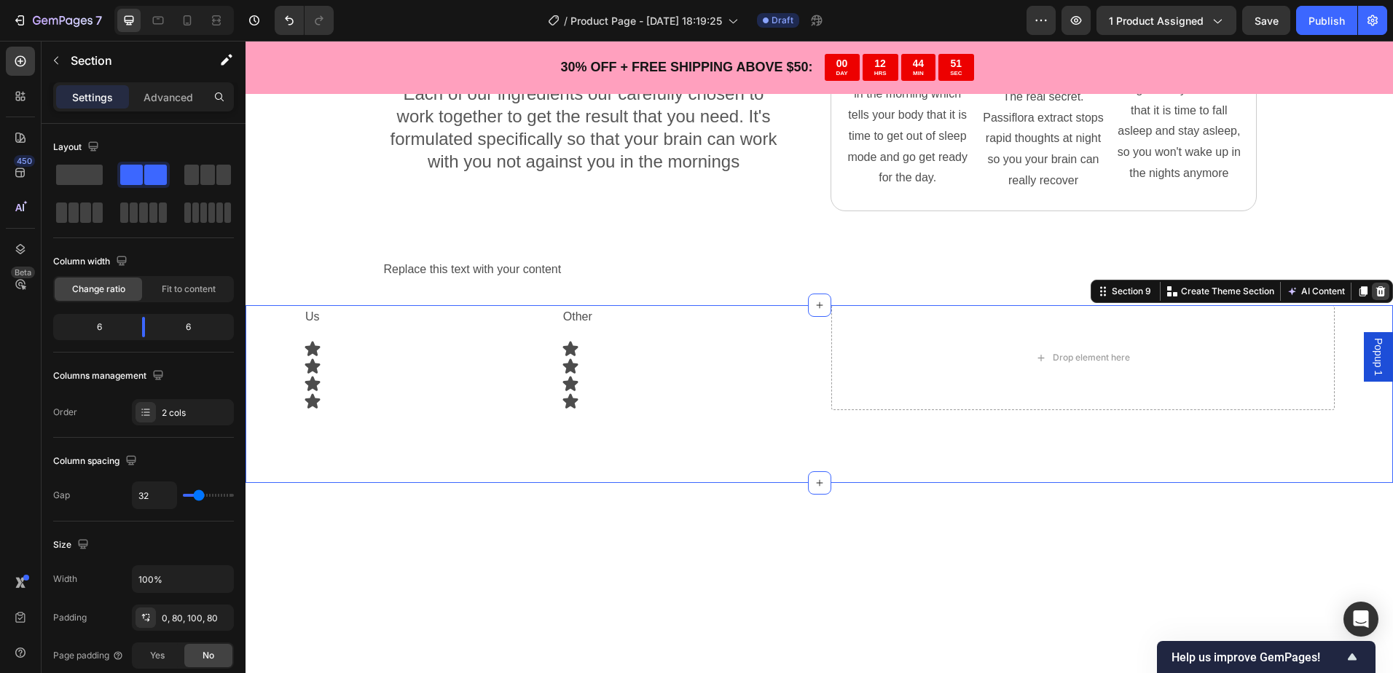
click at [1374, 294] on icon at bounding box center [1380, 292] width 12 height 12
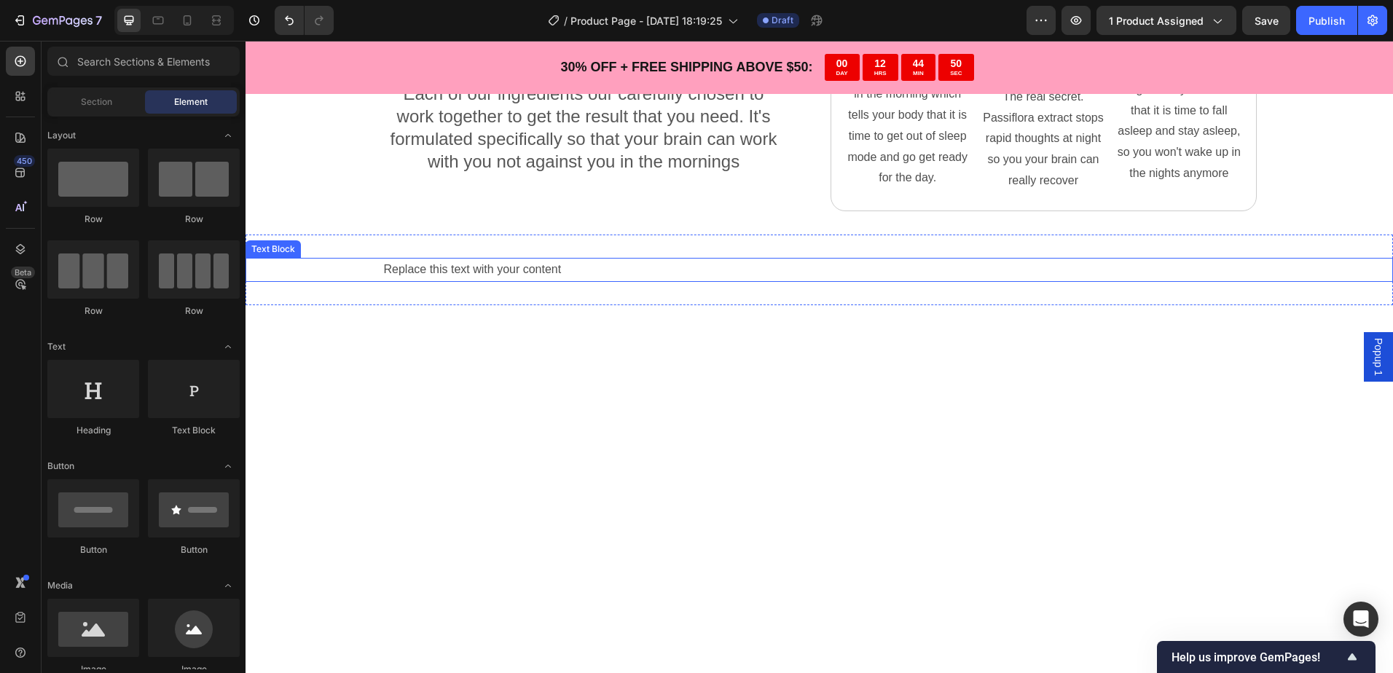
click at [601, 273] on div "Replace this text with your content" at bounding box center [819, 270] width 874 height 24
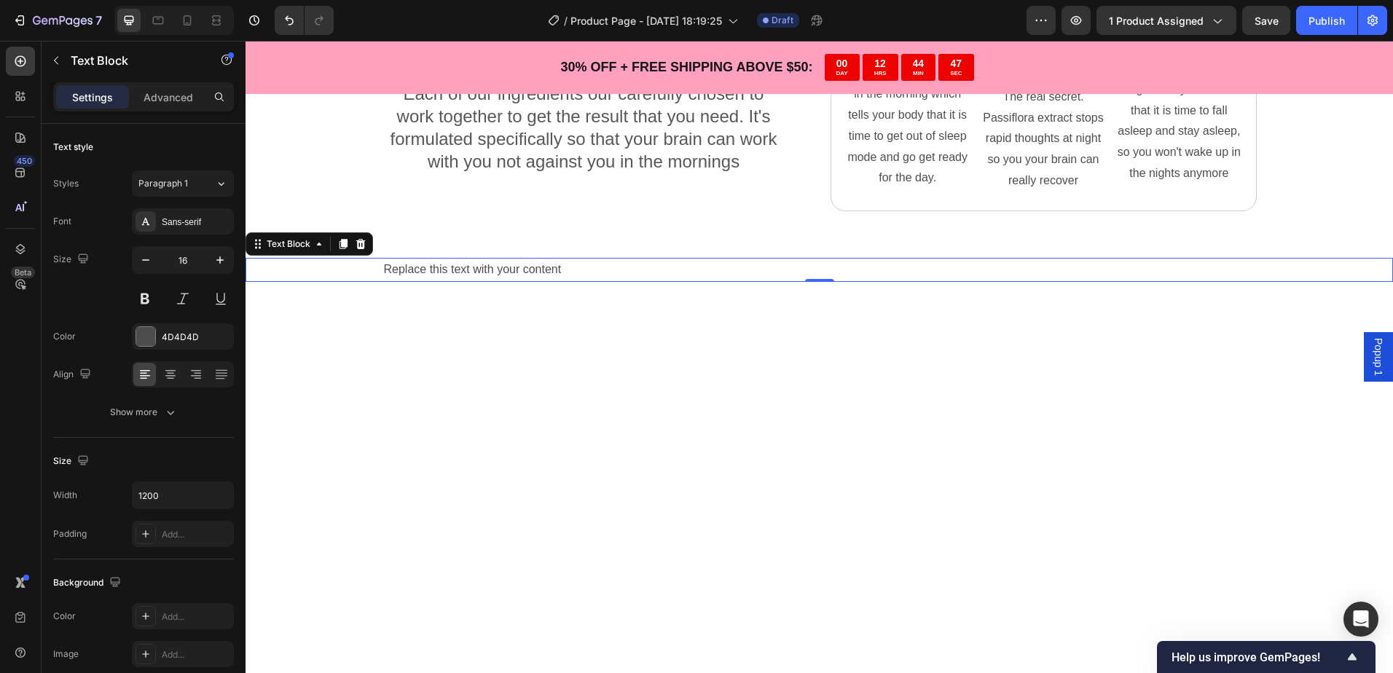
click at [513, 274] on div "Replace this text with your content" at bounding box center [819, 270] width 874 height 24
click at [633, 266] on p "Replace this text with your content" at bounding box center [819, 269] width 871 height 21
click at [706, 259] on p "Replace this text with your content" at bounding box center [819, 269] width 871 height 21
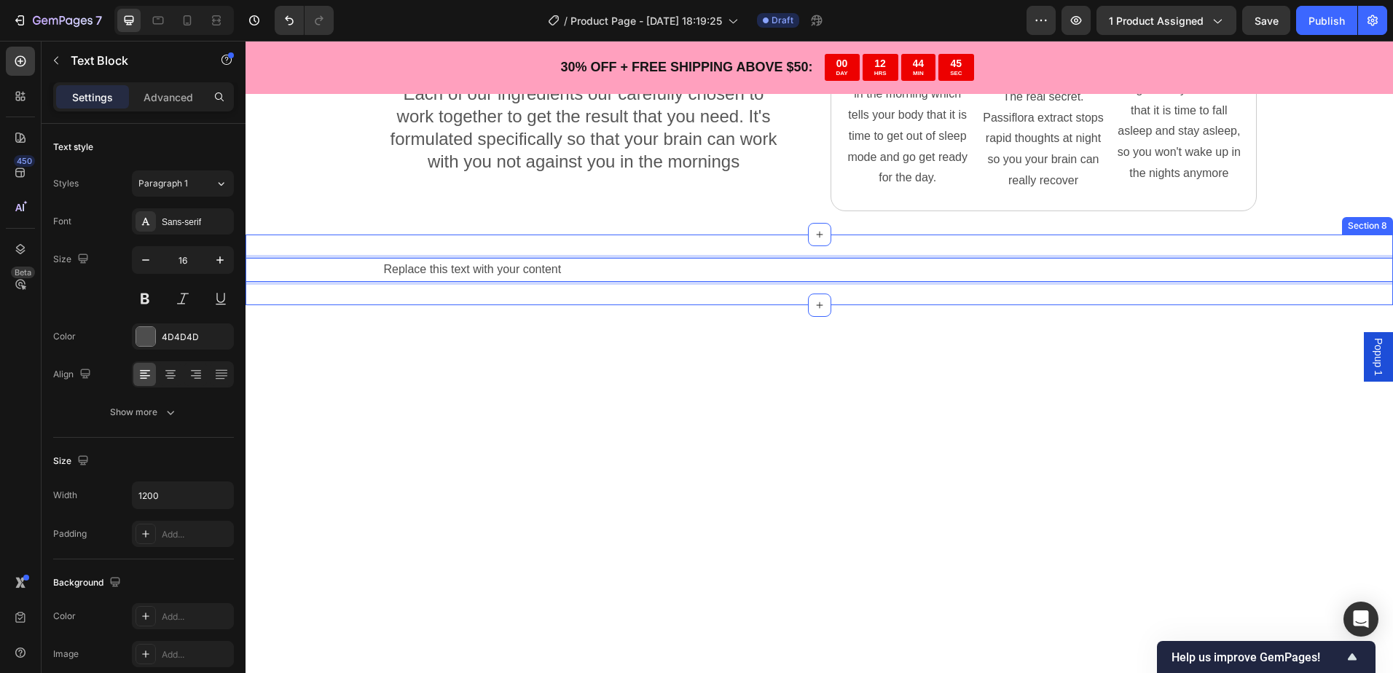
click at [708, 237] on div "Replace this text with your content Text Block 0 Section 8" at bounding box center [818, 270] width 1147 height 71
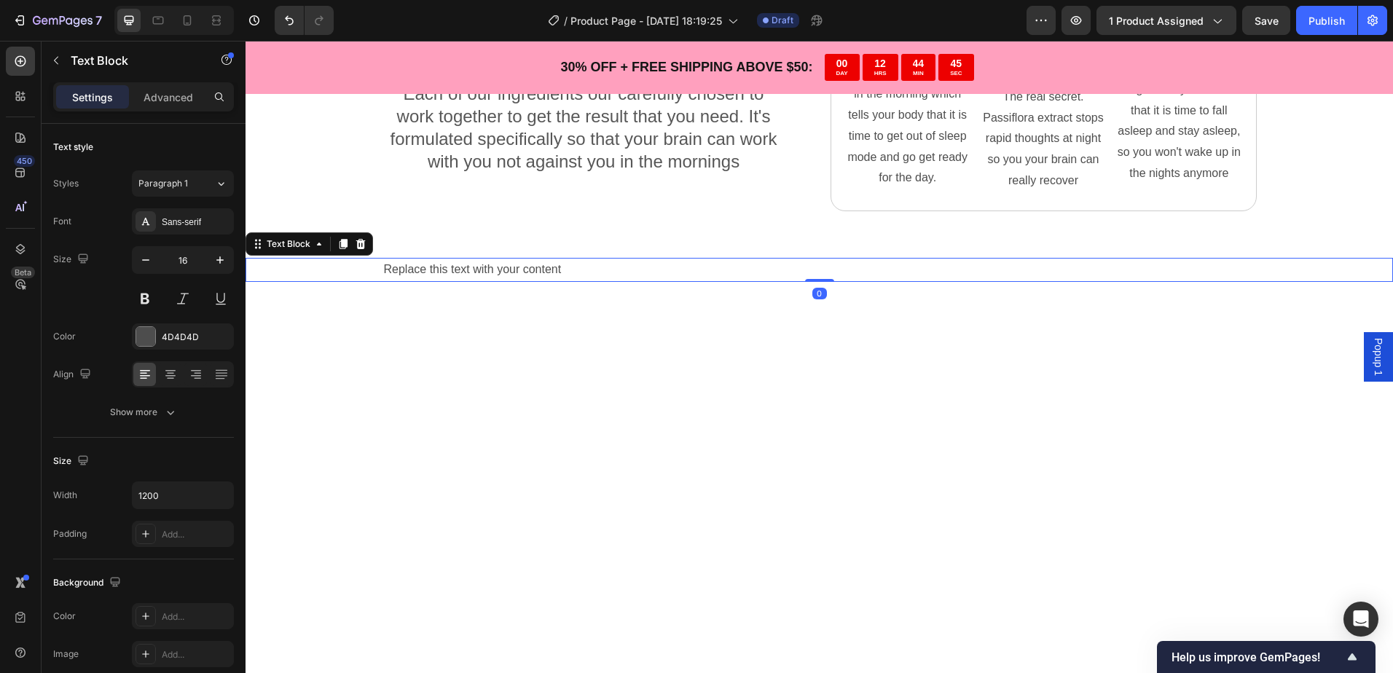
click at [731, 276] on p "Replace this text with your content" at bounding box center [819, 269] width 871 height 21
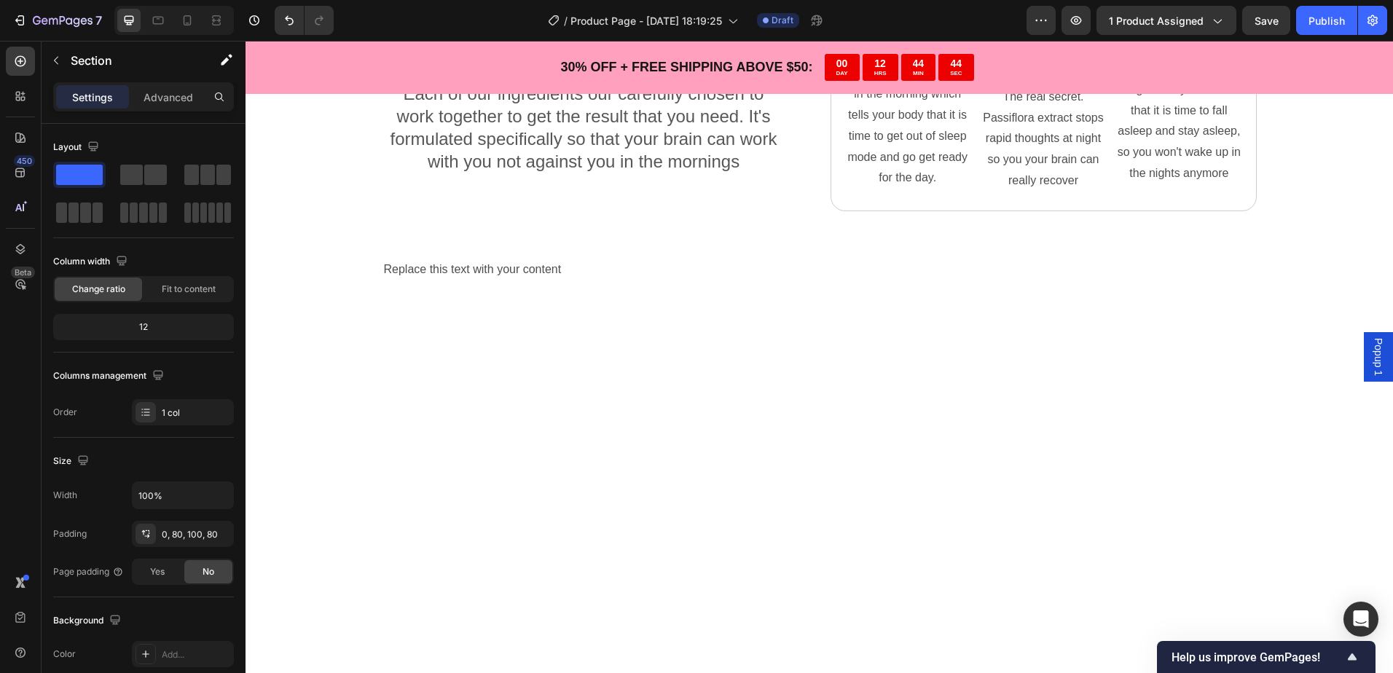
click at [730, 307] on div at bounding box center [818, 628] width 1147 height 647
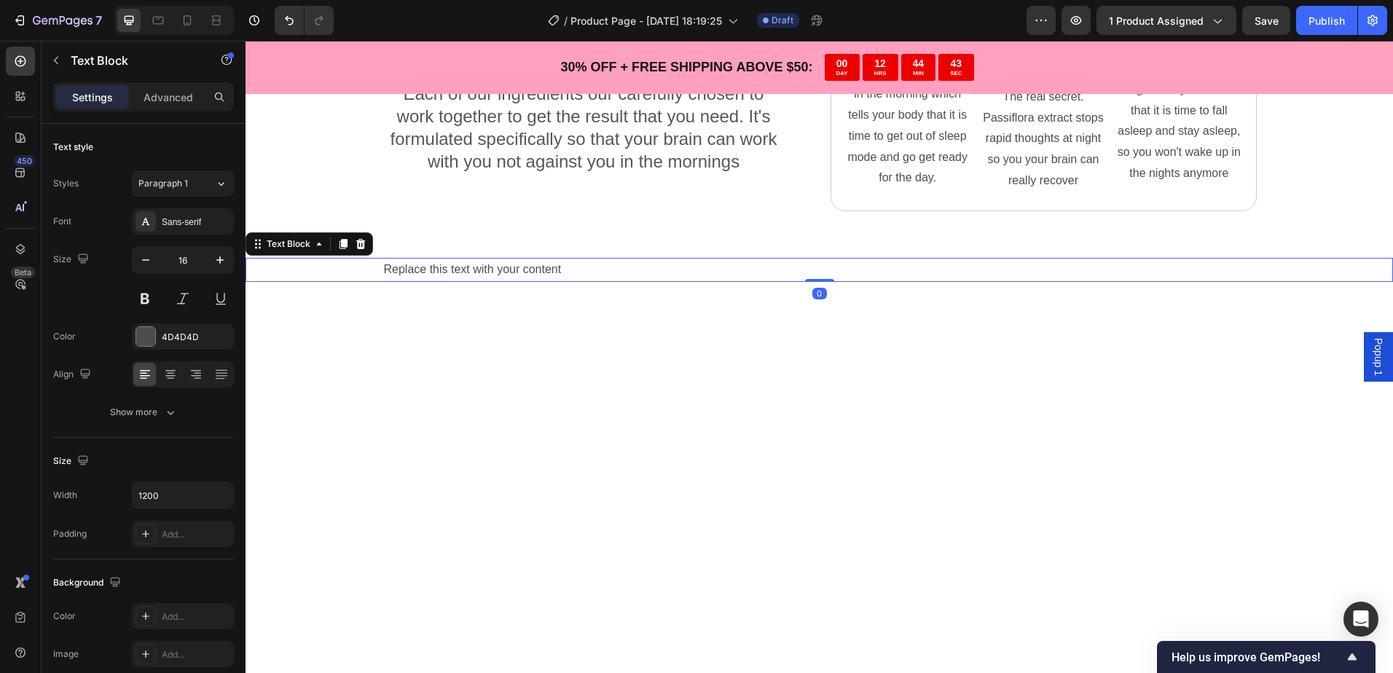
click at [715, 280] on div "Replace this text with your content" at bounding box center [819, 270] width 874 height 24
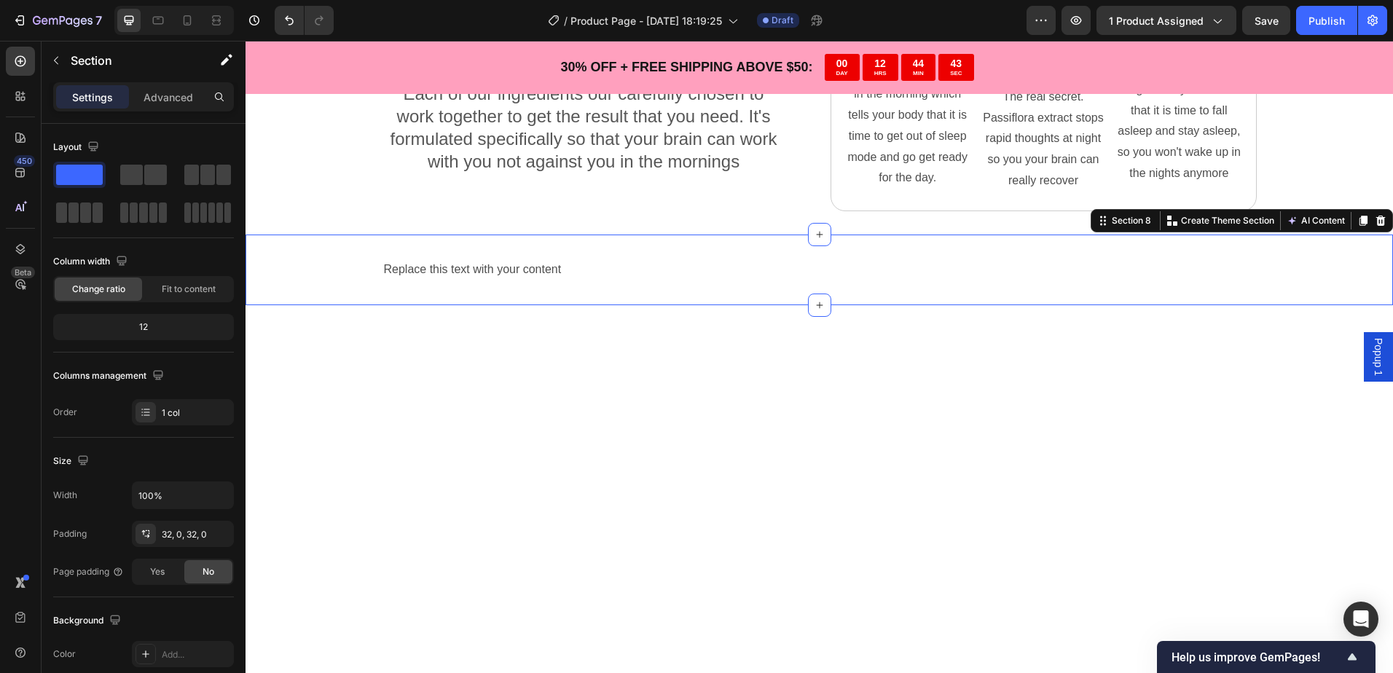
click at [710, 291] on div "Replace this text with your content Text Block Section 8 You can create reusabl…" at bounding box center [818, 270] width 1147 height 71
click at [1376, 224] on icon at bounding box center [1380, 221] width 9 height 10
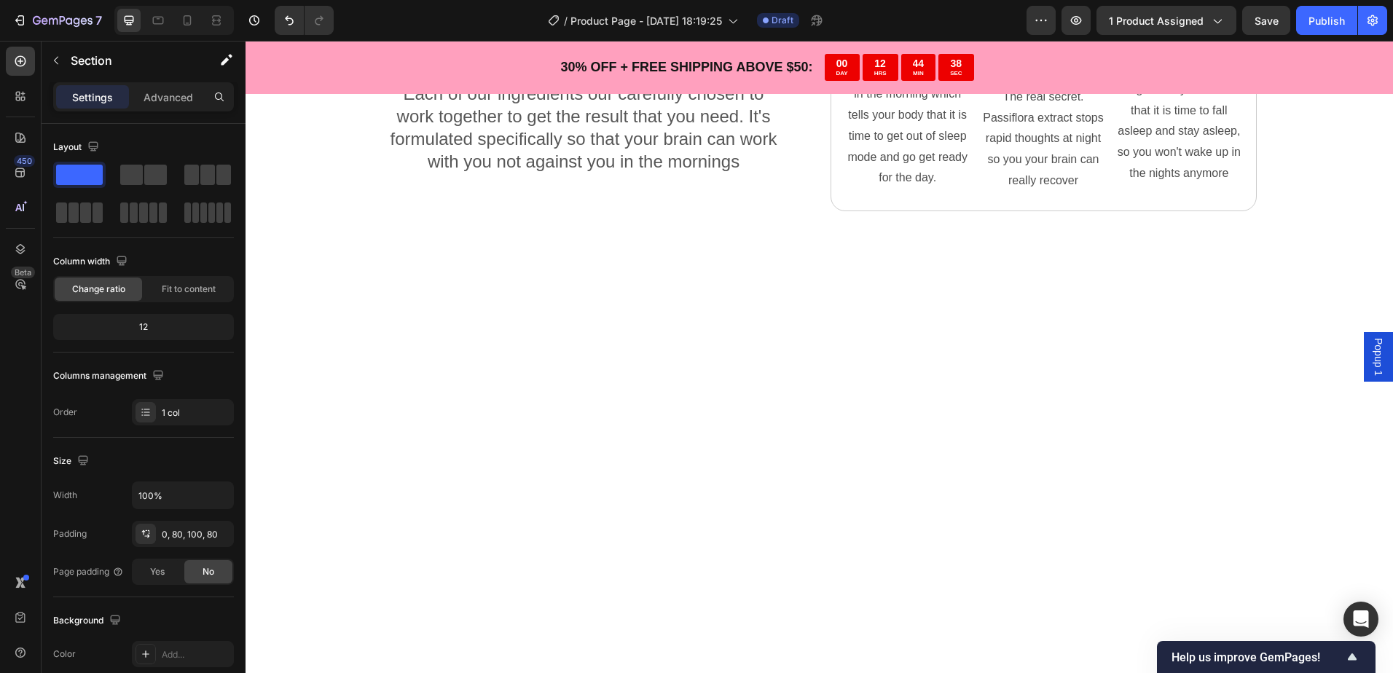
click at [464, 304] on div at bounding box center [818, 558] width 1147 height 647
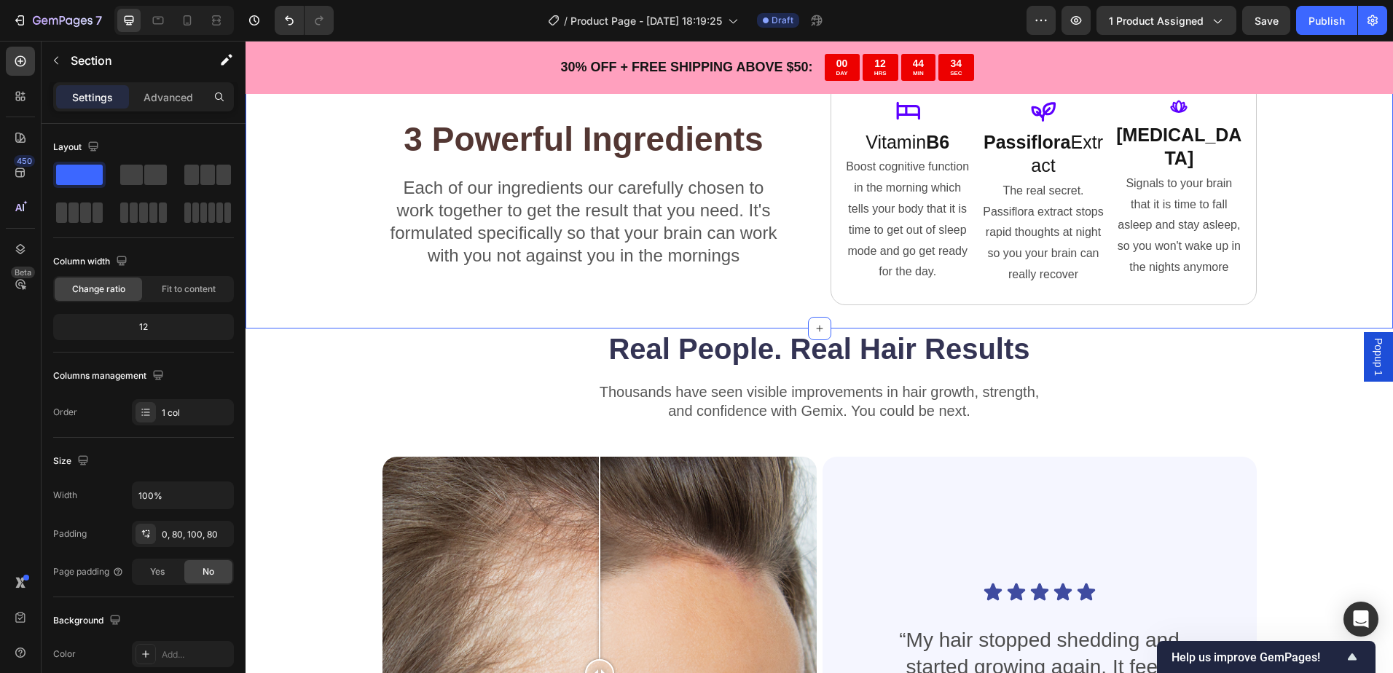
scroll to position [3187, 0]
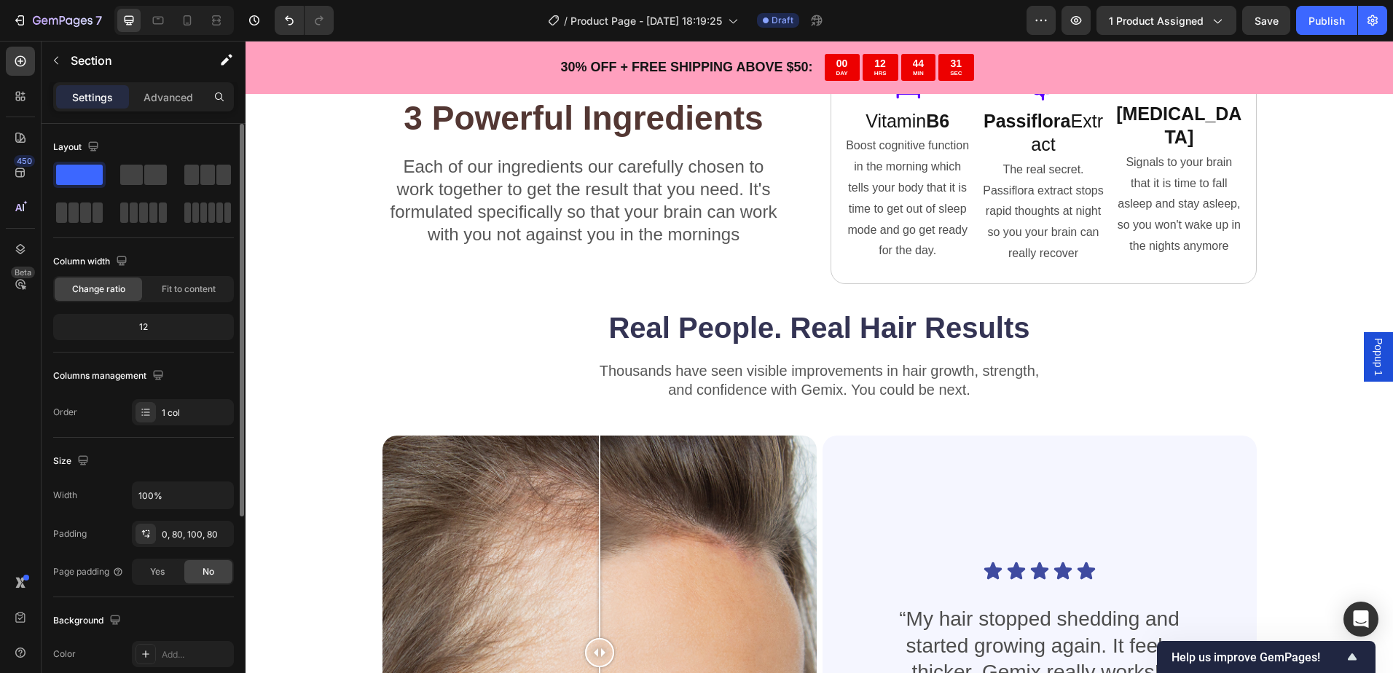
drag, startPoint x: 143, startPoint y: 172, endPoint x: 186, endPoint y: 147, distance: 49.6
click at [160, 162] on div at bounding box center [143, 175] width 52 height 26
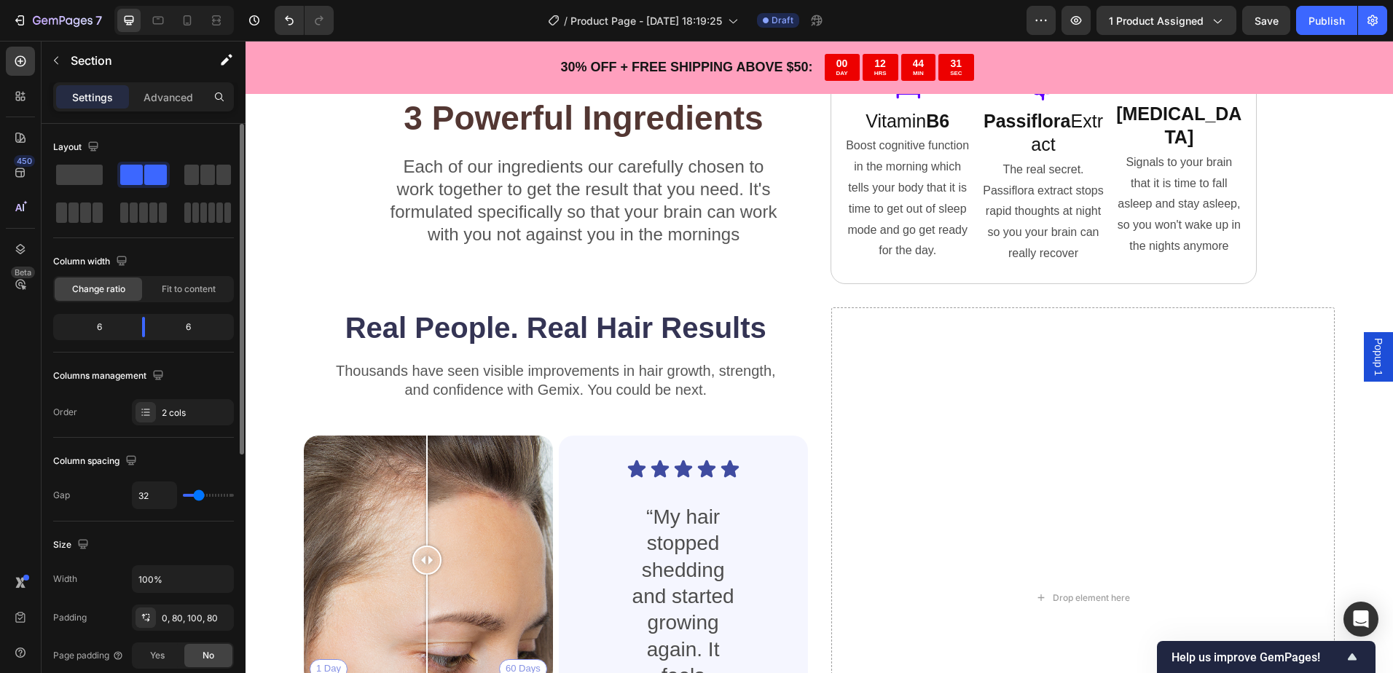
click at [186, 147] on div "Layout" at bounding box center [143, 146] width 181 height 23
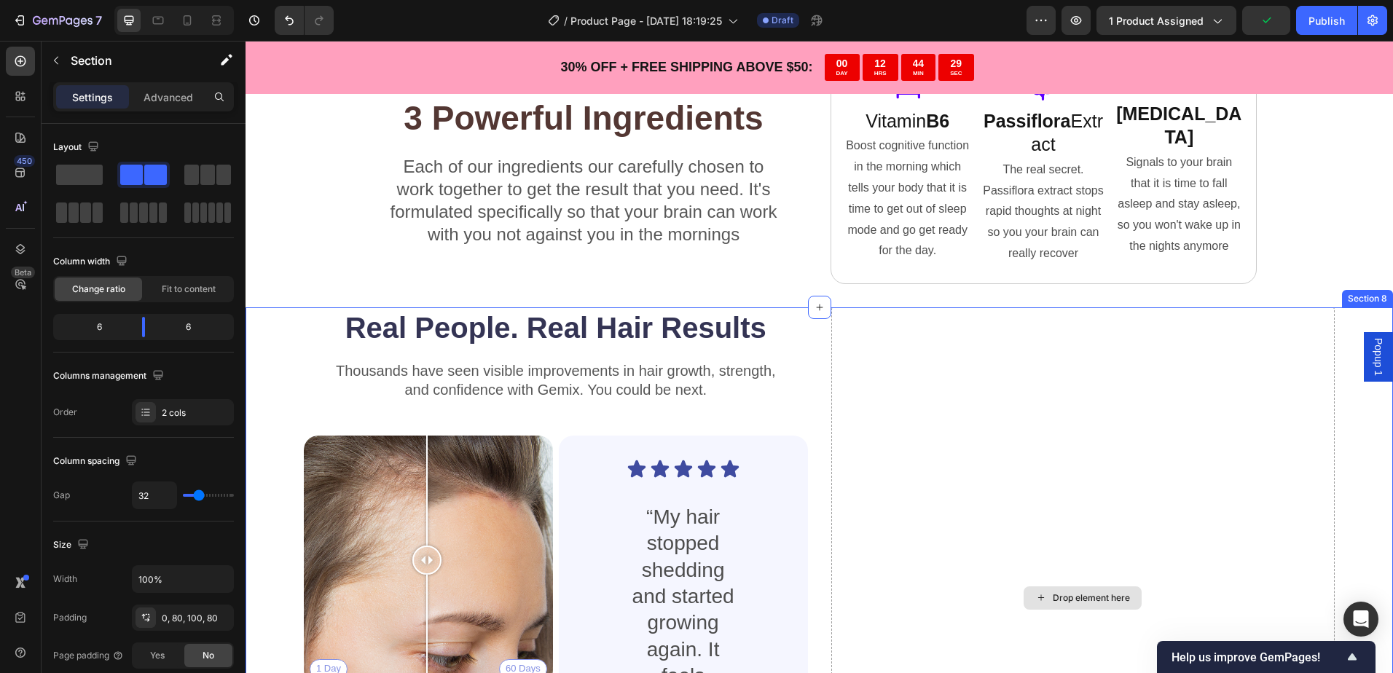
click at [833, 368] on div "Drop element here" at bounding box center [1083, 597] width 504 height 581
click at [814, 353] on div "Real People. Real Hair Results Heading Thousands have seen visible improvements…" at bounding box center [818, 634] width 1147 height 654
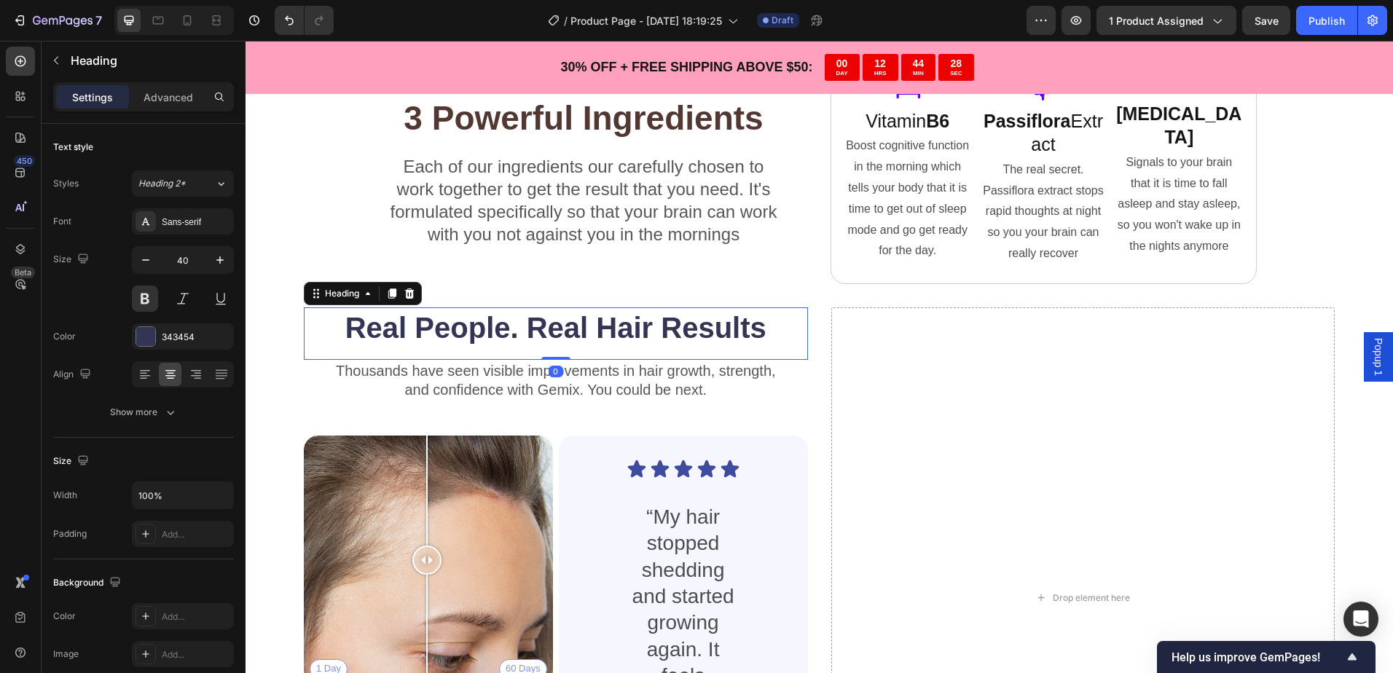
click at [791, 347] on h2 "Real People. Real Hair Results" at bounding box center [556, 327] width 504 height 41
click at [406, 295] on icon at bounding box center [410, 294] width 12 height 12
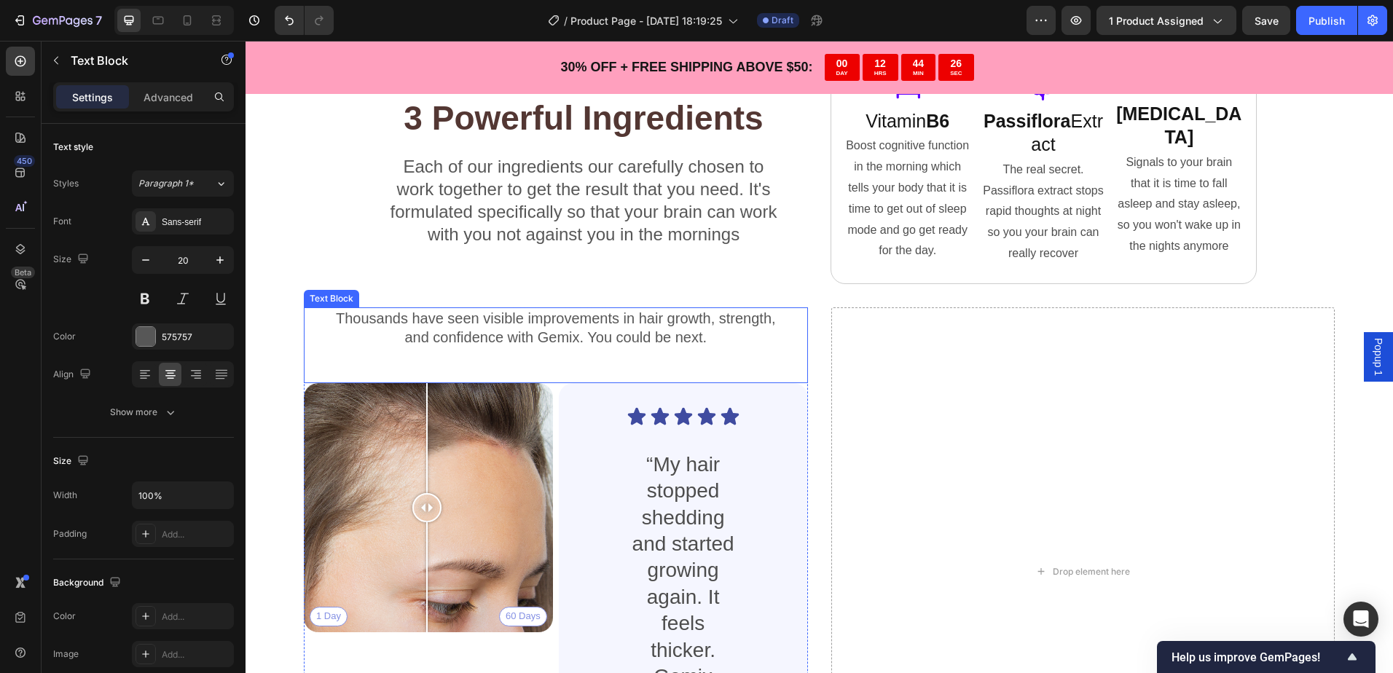
click at [465, 339] on p "and confidence with Gemix. You could be next." at bounding box center [555, 337] width 501 height 19
click at [423, 293] on icon at bounding box center [419, 294] width 12 height 12
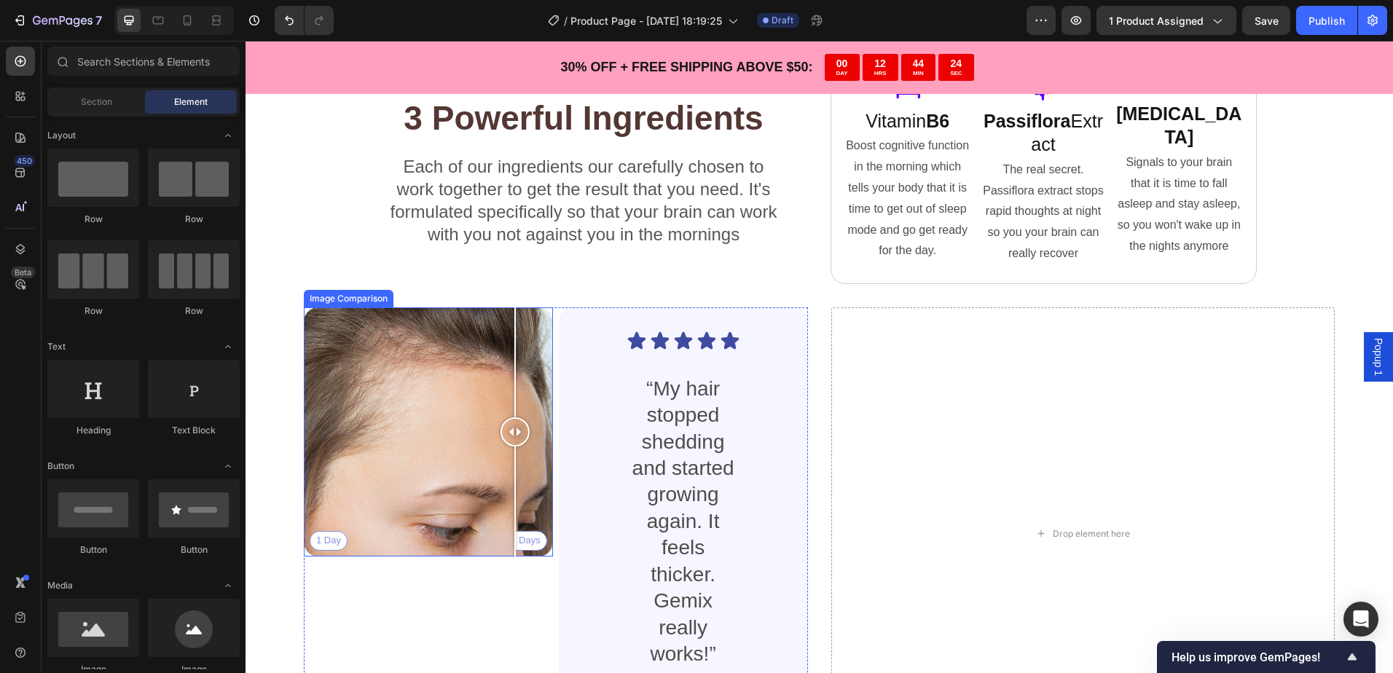
click at [515, 338] on div "1 Day 60 Days" at bounding box center [428, 431] width 249 height 249
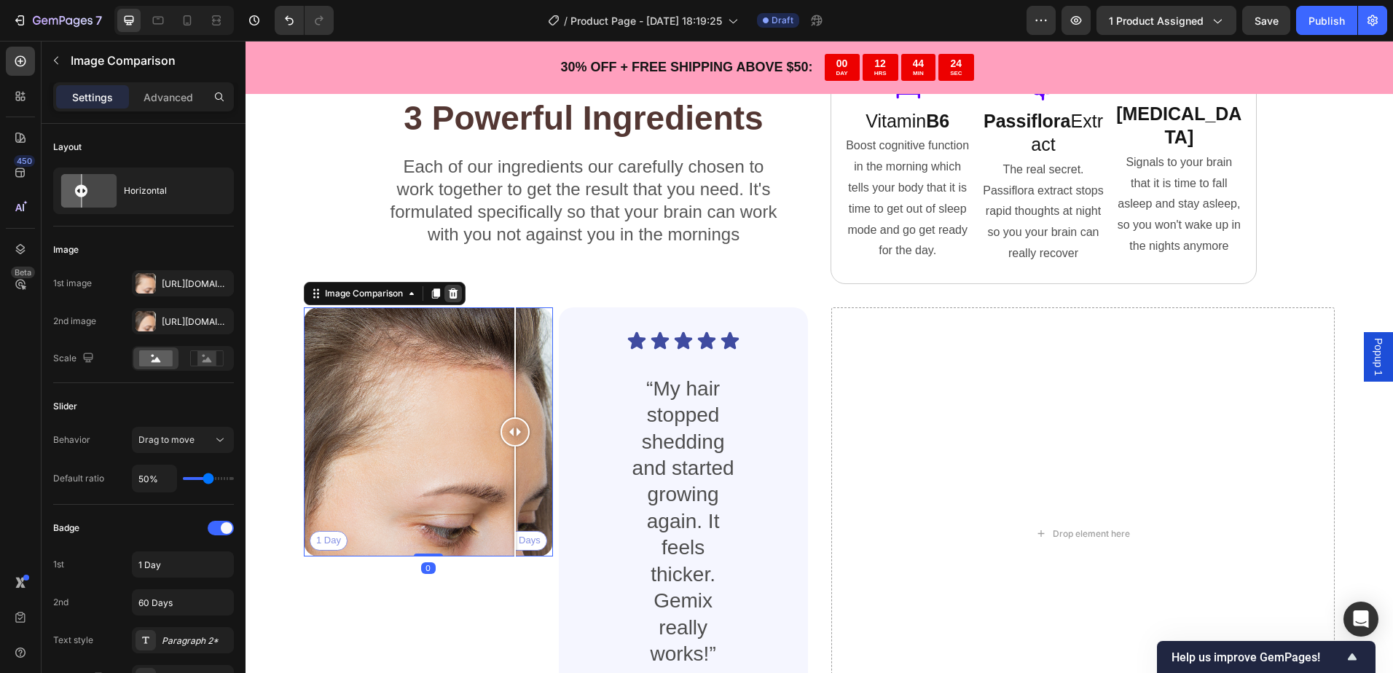
click at [452, 294] on icon at bounding box center [453, 294] width 12 height 12
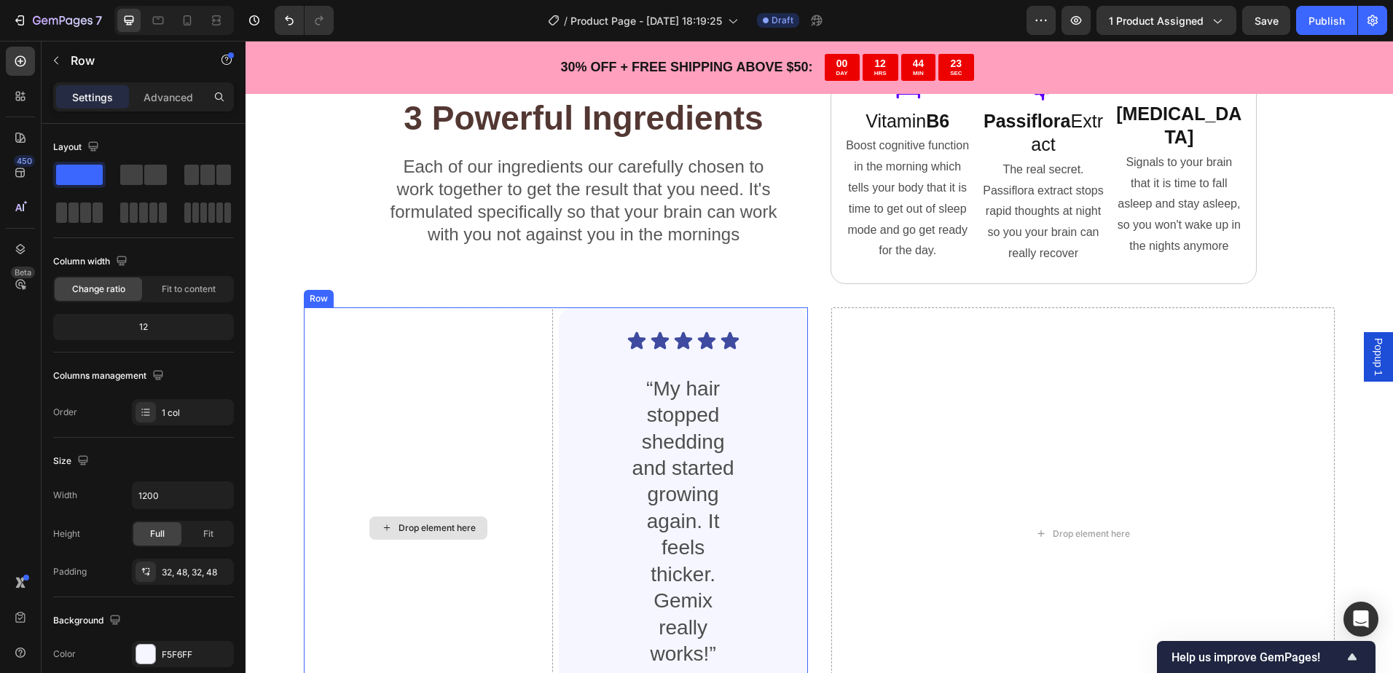
click at [572, 377] on div "Icon Icon Icon Icon Icon Icon List “My hair stopped shedding and started growin…" at bounding box center [683, 527] width 249 height 441
click at [642, 296] on icon at bounding box center [648, 294] width 12 height 12
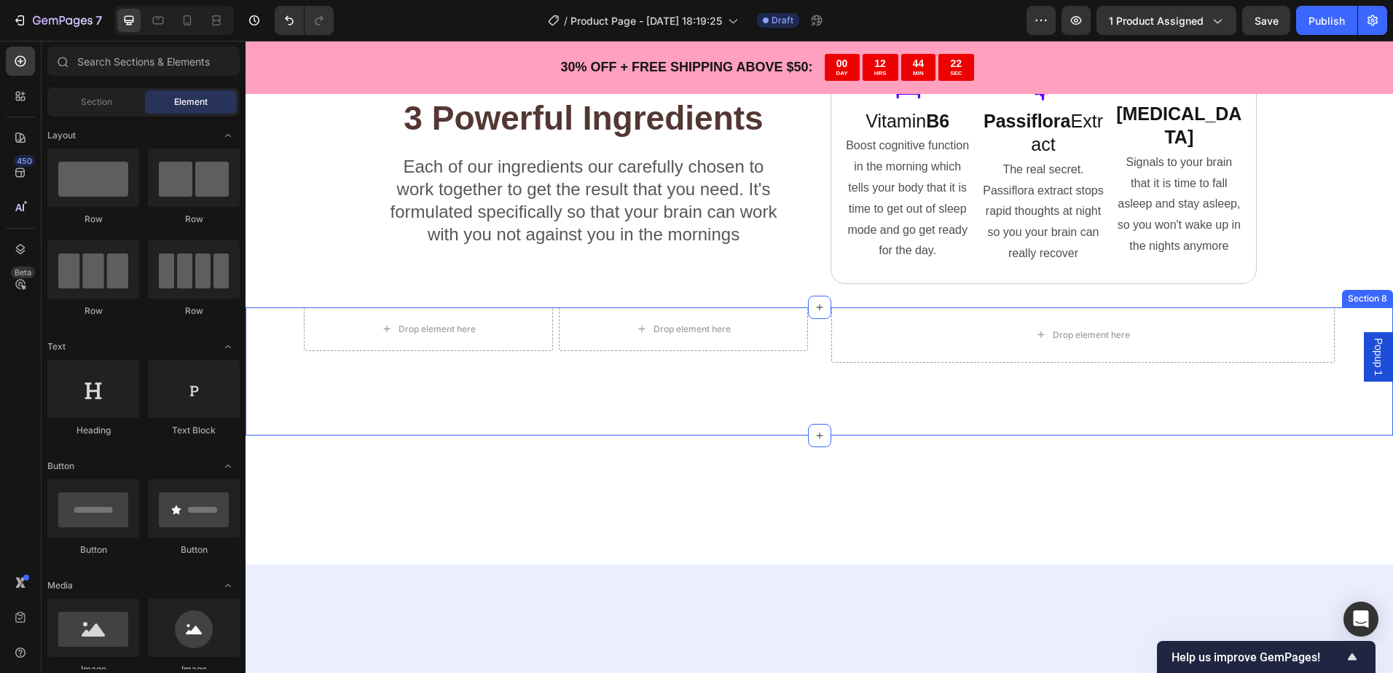
click at [473, 366] on div "Drop element here Drop element here Row Row Drop element here Section 8" at bounding box center [818, 371] width 1147 height 128
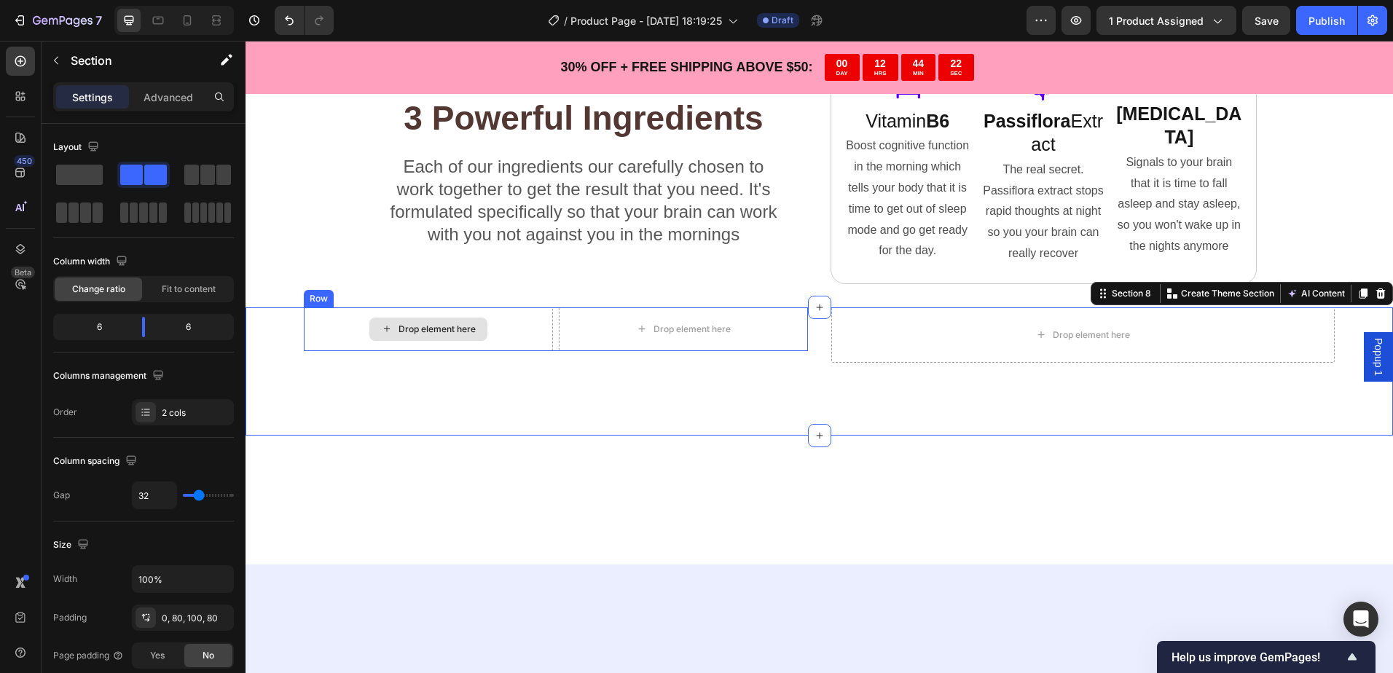
click at [492, 343] on div "Drop element here" at bounding box center [428, 329] width 249 height 44
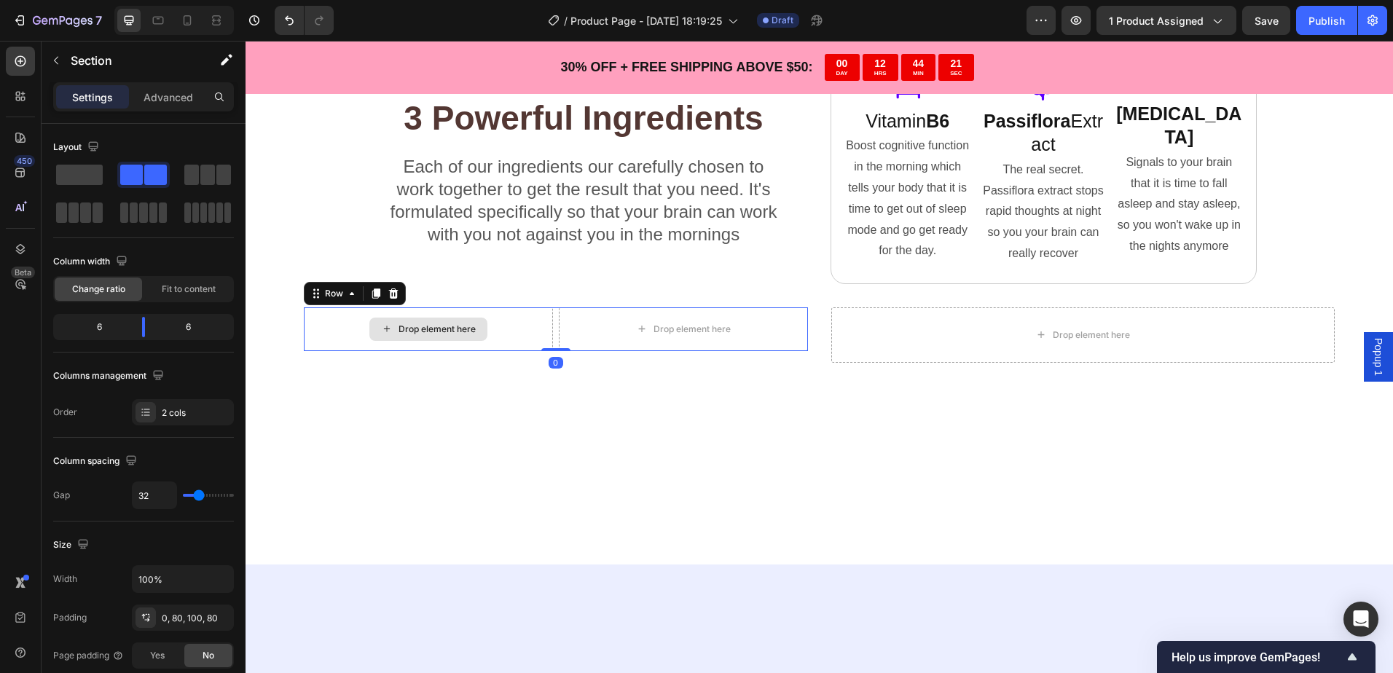
click at [486, 369] on div "Drop element here Drop element here Row 0 Row Drop element here Section 8" at bounding box center [818, 371] width 1147 height 128
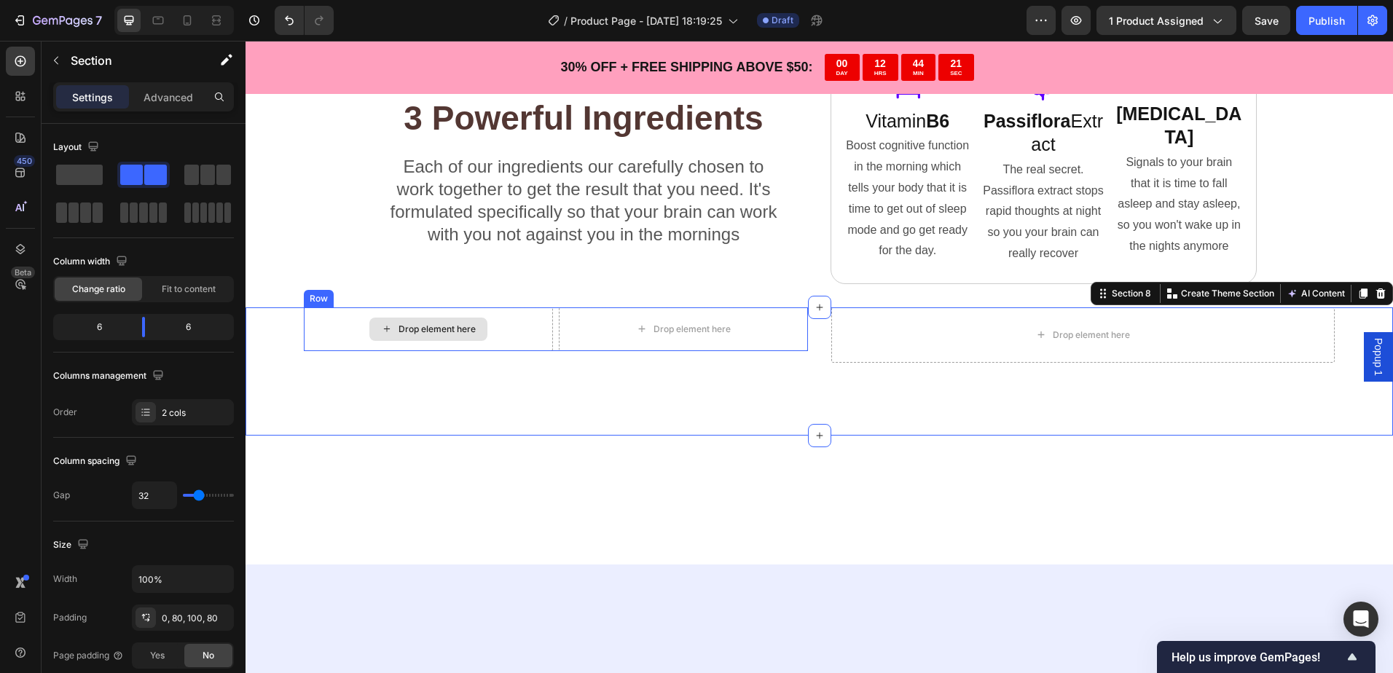
click at [521, 332] on div "Drop element here" at bounding box center [428, 329] width 249 height 44
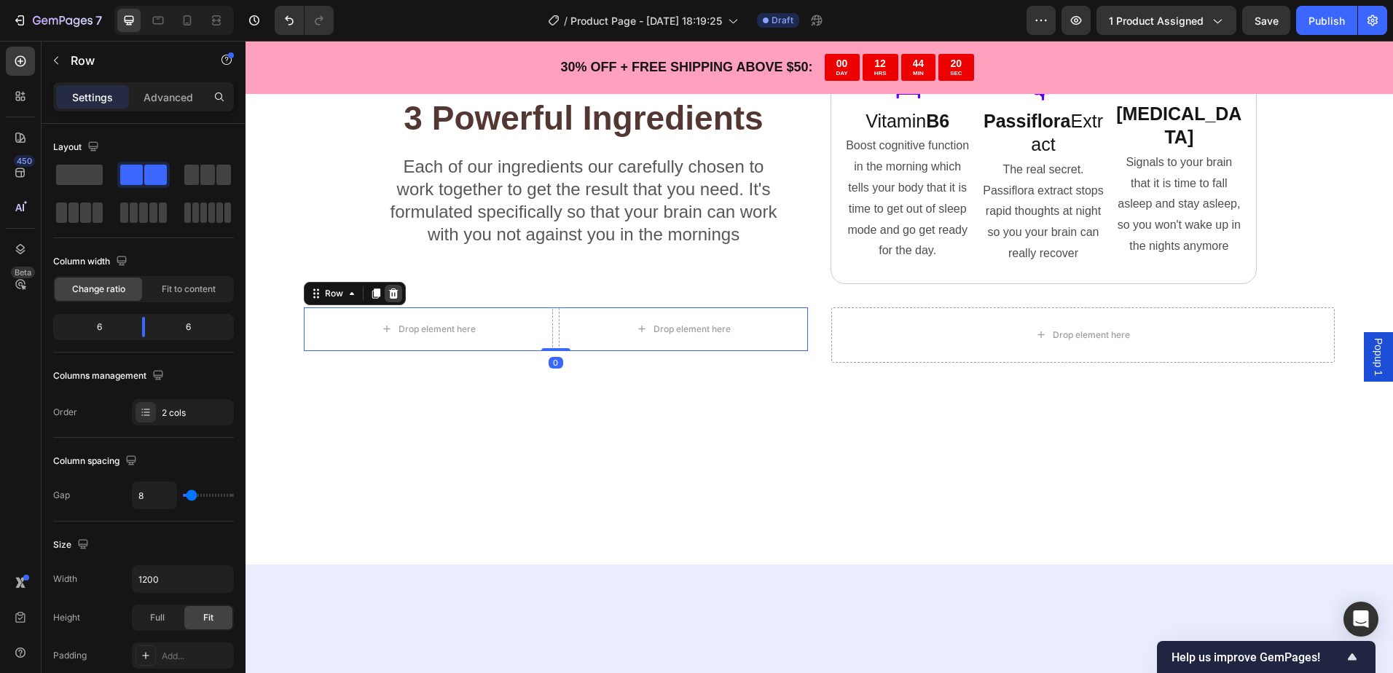
click at [388, 294] on icon at bounding box center [393, 294] width 12 height 12
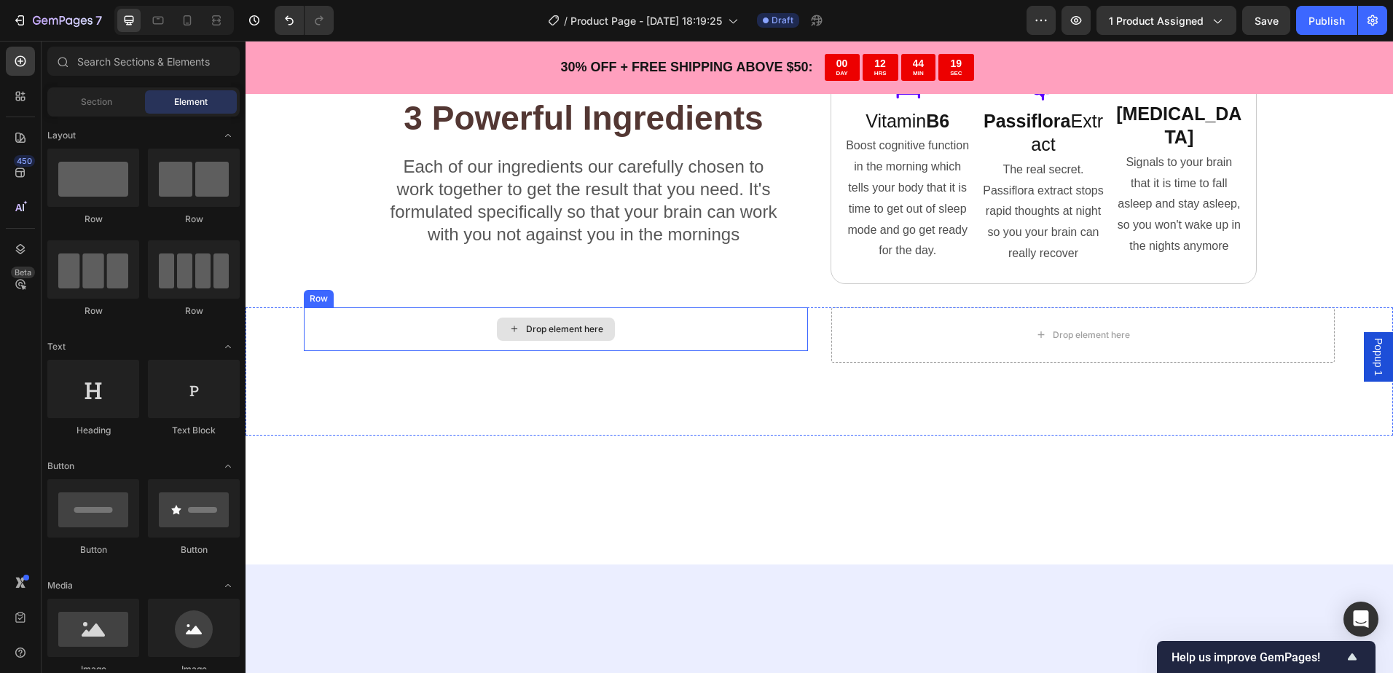
click at [535, 326] on div "Drop element here" at bounding box center [564, 329] width 77 height 12
click at [361, 318] on div "Drop element here" at bounding box center [556, 329] width 504 height 44
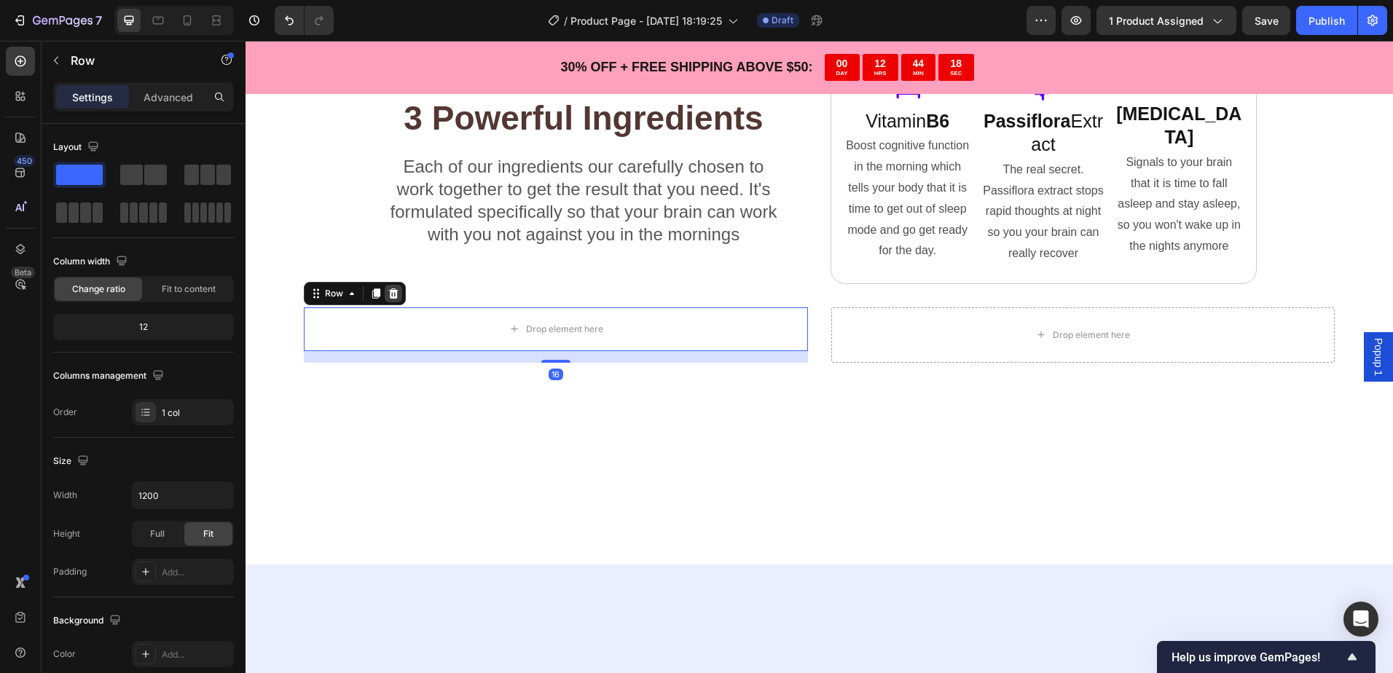
click at [392, 288] on icon at bounding box center [393, 294] width 12 height 12
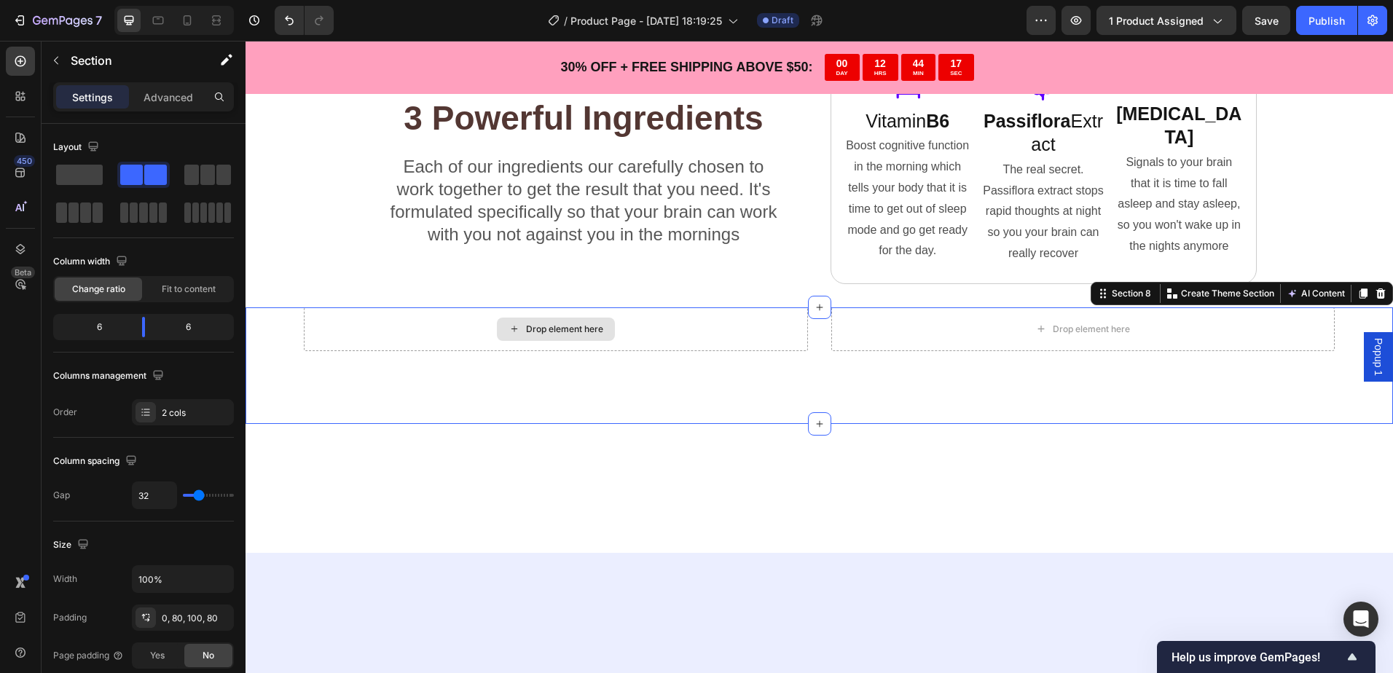
click at [743, 326] on div "Drop element here" at bounding box center [556, 329] width 504 height 44
click at [88, 71] on div "Section" at bounding box center [117, 61] width 151 height 38
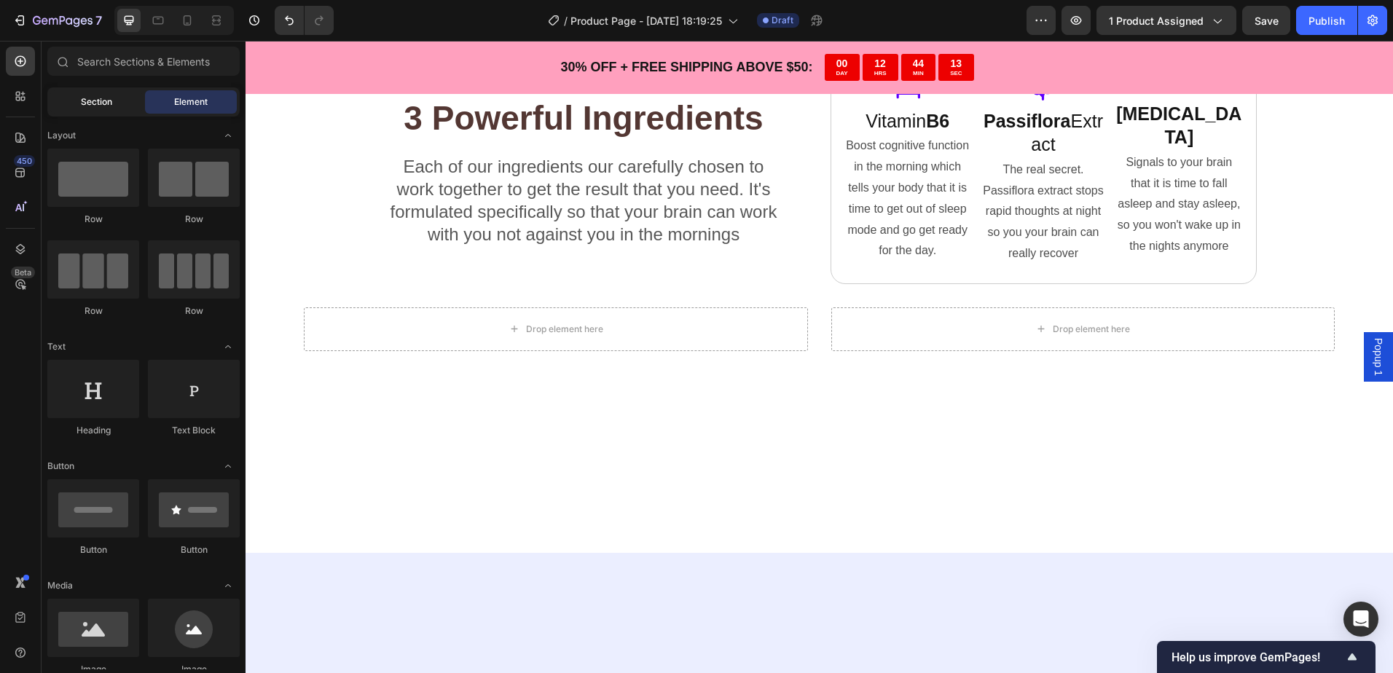
click at [103, 109] on div "Section" at bounding box center [96, 101] width 92 height 23
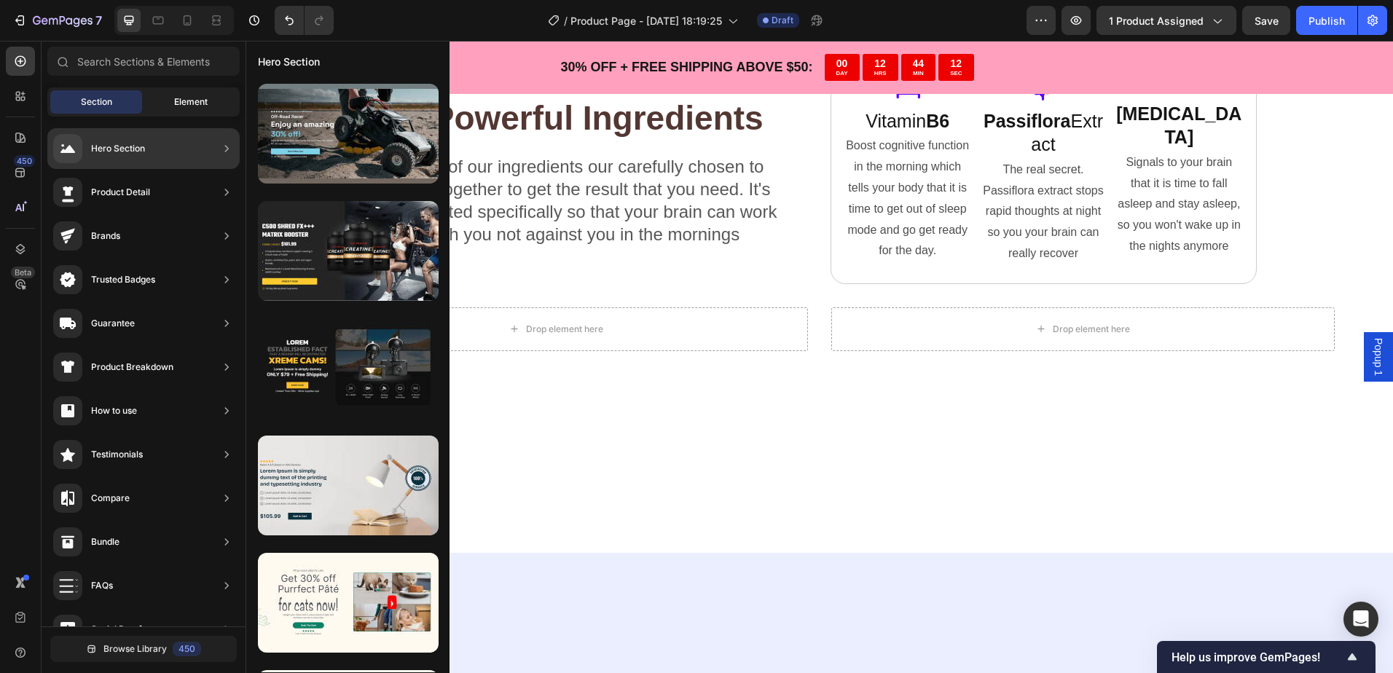
click at [174, 111] on div "Element" at bounding box center [191, 101] width 92 height 23
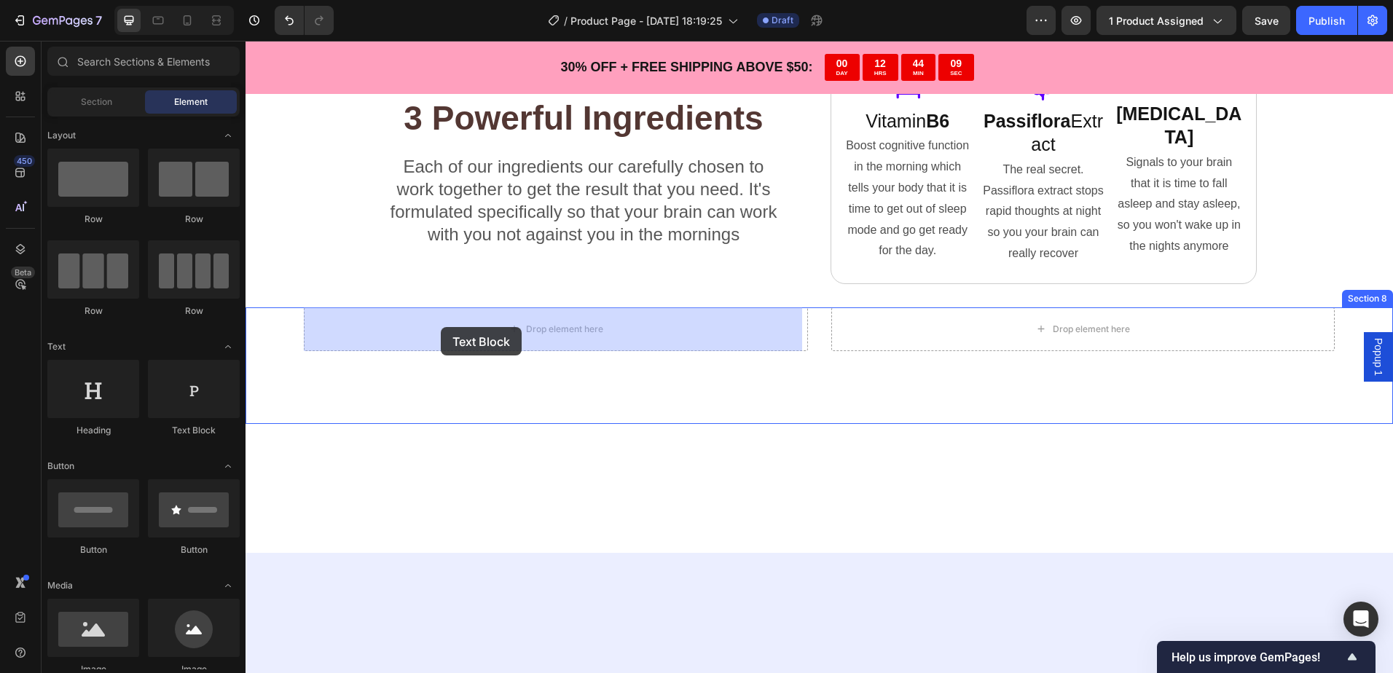
drag, startPoint x: 400, startPoint y: 436, endPoint x: 439, endPoint y: 327, distance: 115.4
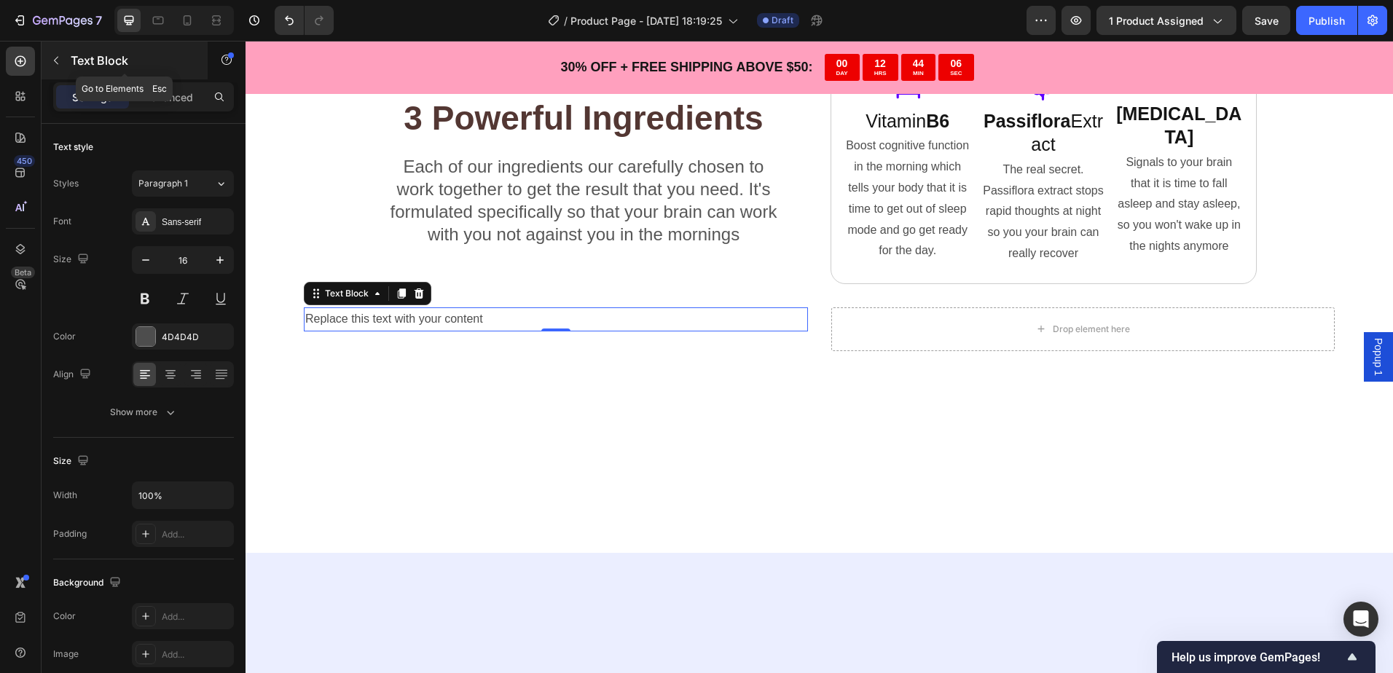
click at [71, 66] on p "Text Block" at bounding box center [133, 60] width 124 height 17
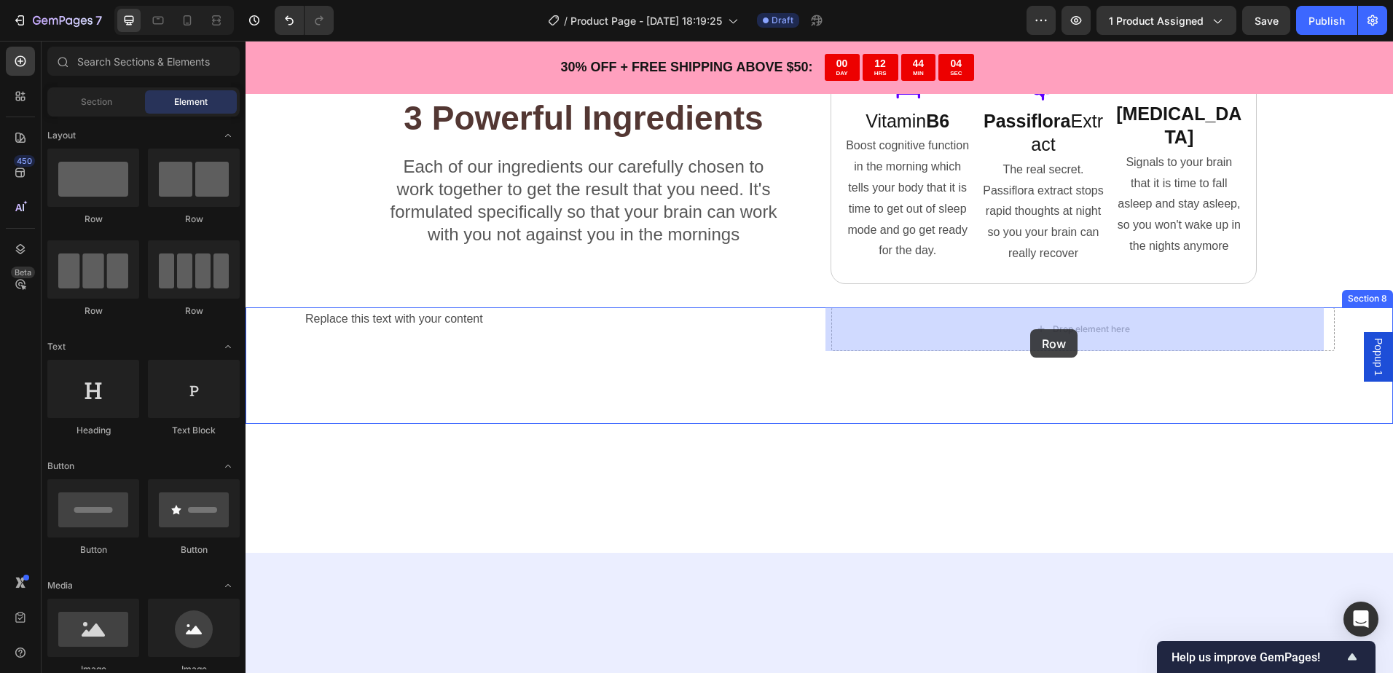
drag, startPoint x: 448, startPoint y: 239, endPoint x: 1020, endPoint y: 318, distance: 578.0
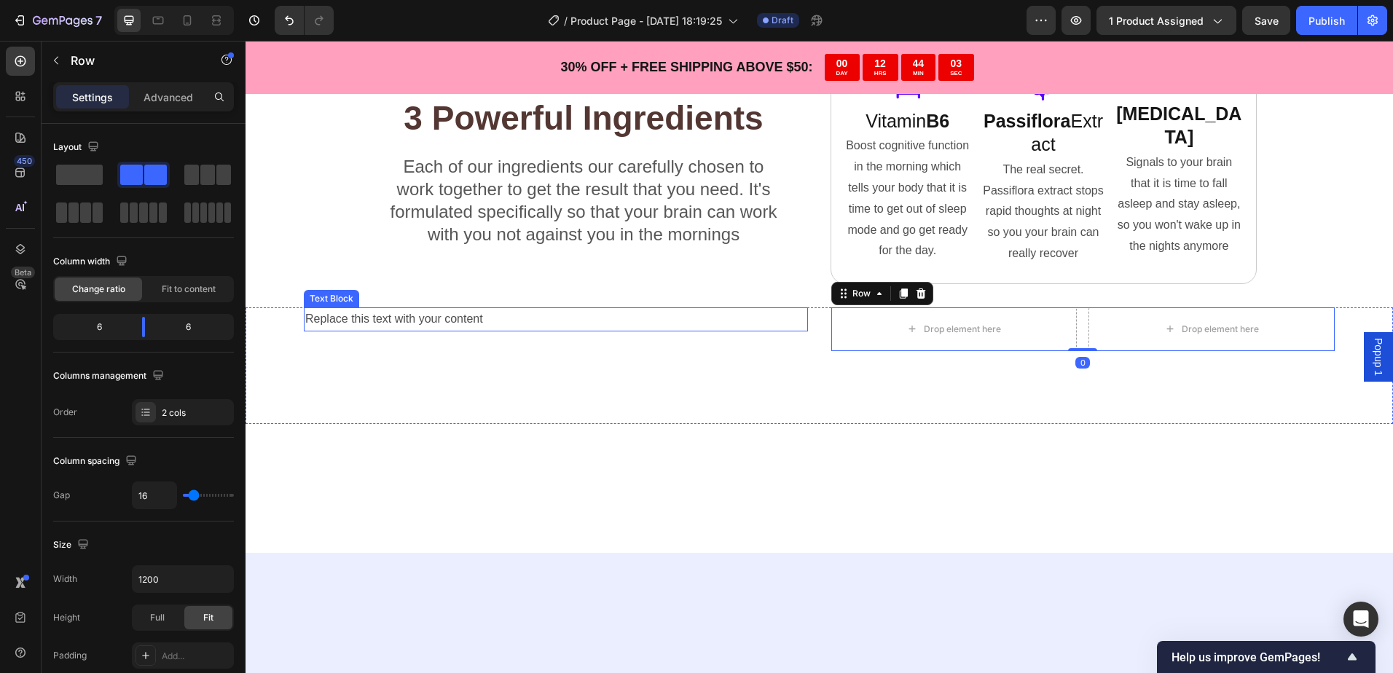
click at [476, 315] on div "Replace this text with your content" at bounding box center [556, 319] width 504 height 24
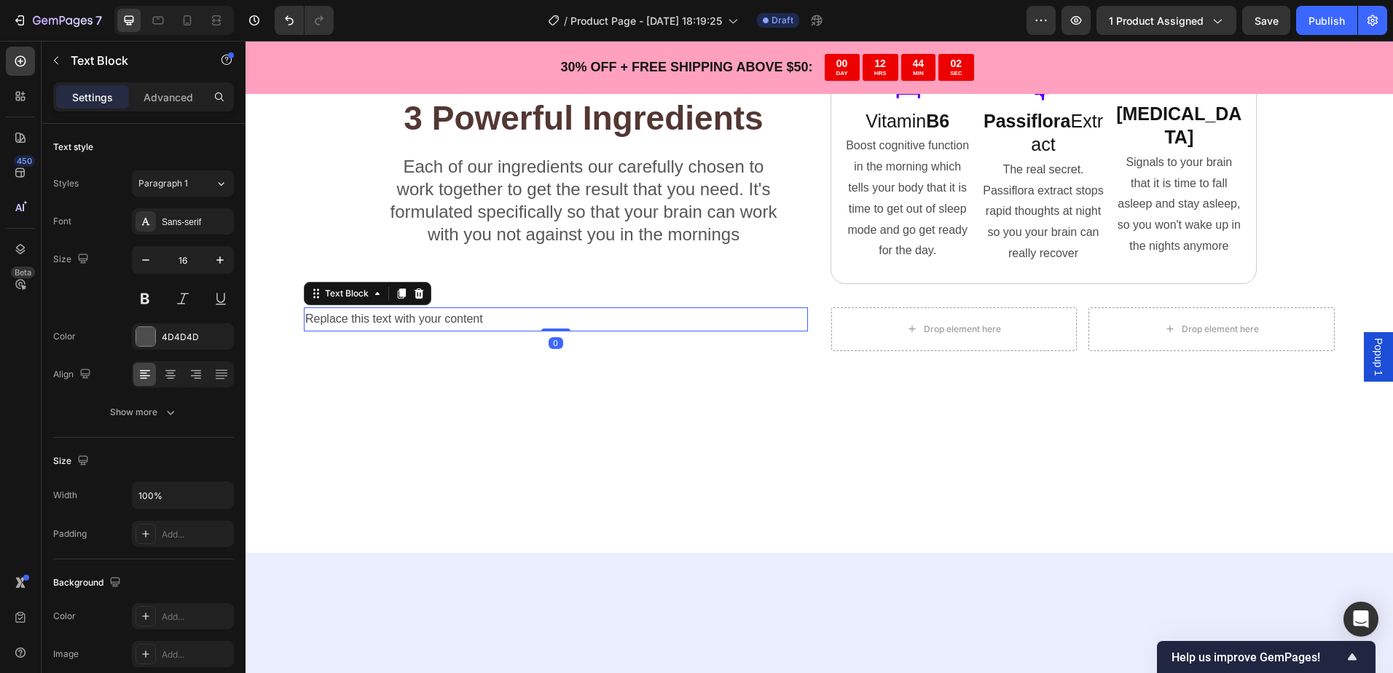
click at [461, 321] on div "Replace this text with your content" at bounding box center [556, 319] width 504 height 24
click at [461, 321] on p "Replace this text with your content" at bounding box center [555, 319] width 501 height 21
click at [459, 321] on p "1" at bounding box center [555, 319] width 501 height 21
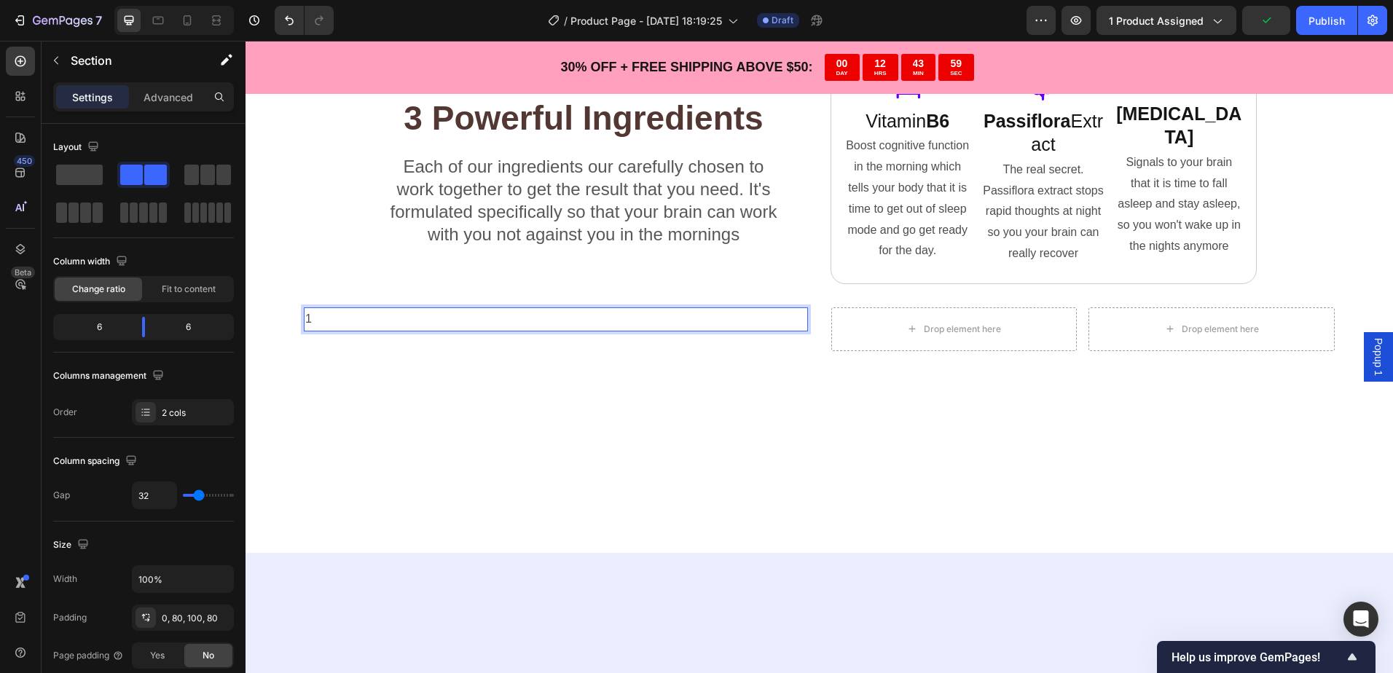
click at [412, 361] on div "1 Text Block 0 Drop element here Drop element here Row Section 8" at bounding box center [818, 365] width 1147 height 117
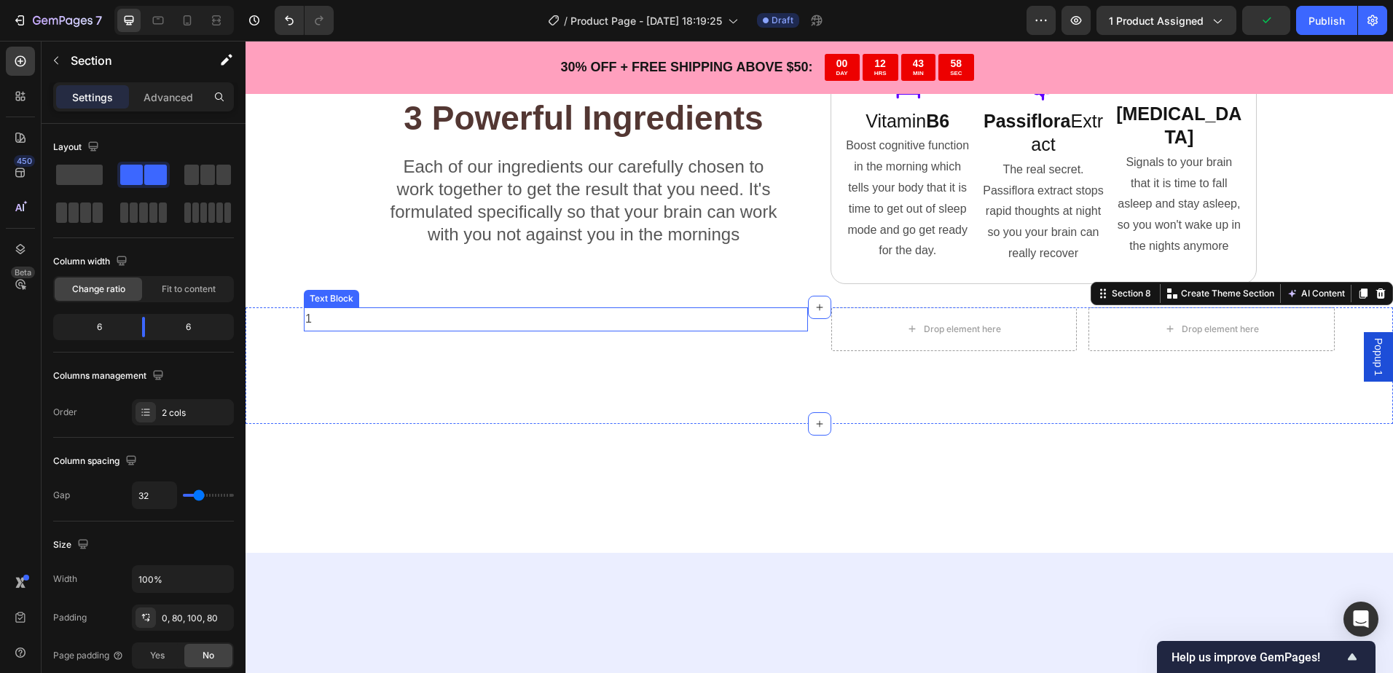
click at [415, 325] on p "1" at bounding box center [555, 319] width 501 height 21
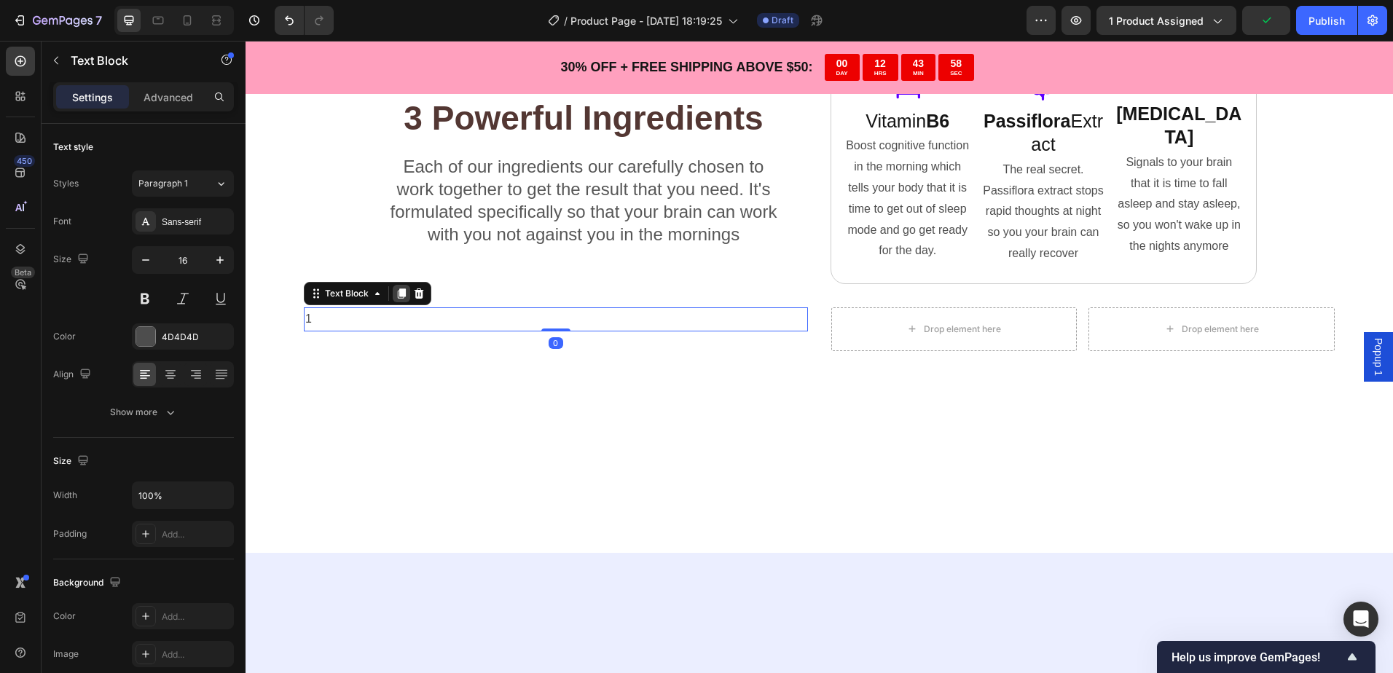
click at [397, 293] on icon at bounding box center [401, 294] width 12 height 12
click at [397, 315] on icon at bounding box center [401, 318] width 12 height 12
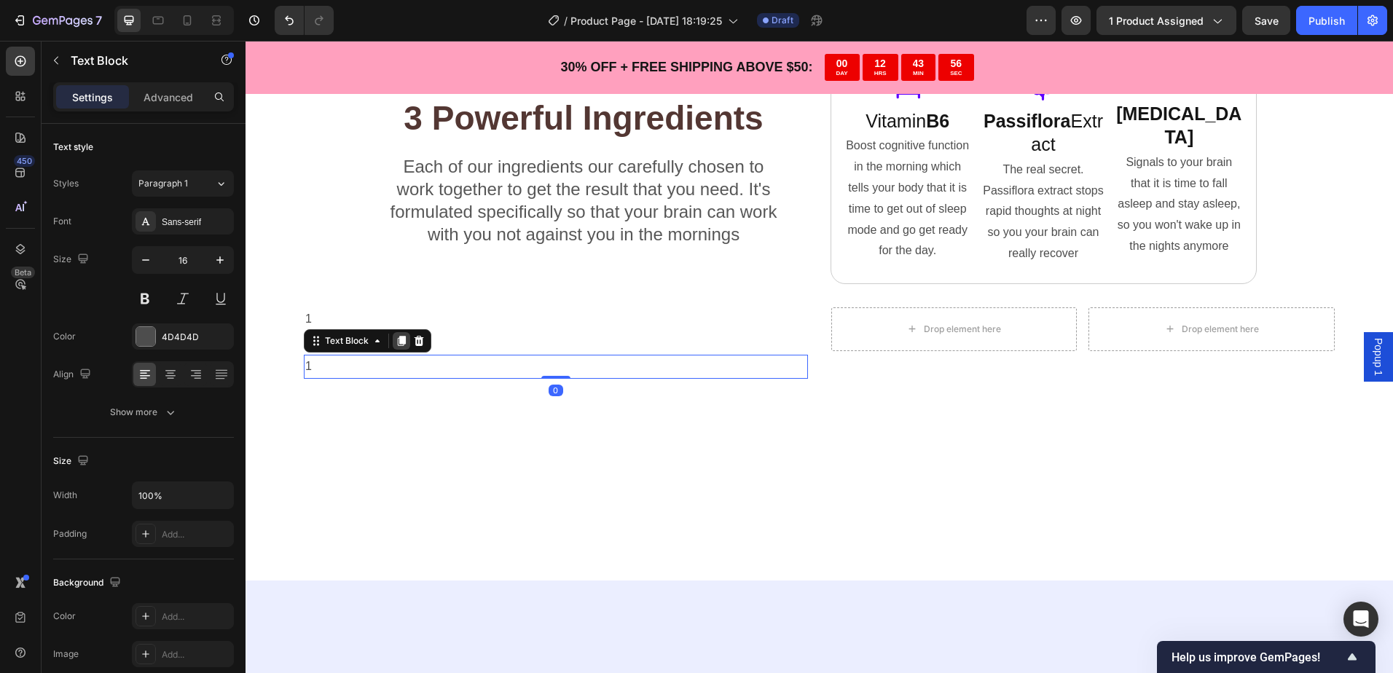
click at [400, 339] on icon at bounding box center [402, 341] width 8 height 10
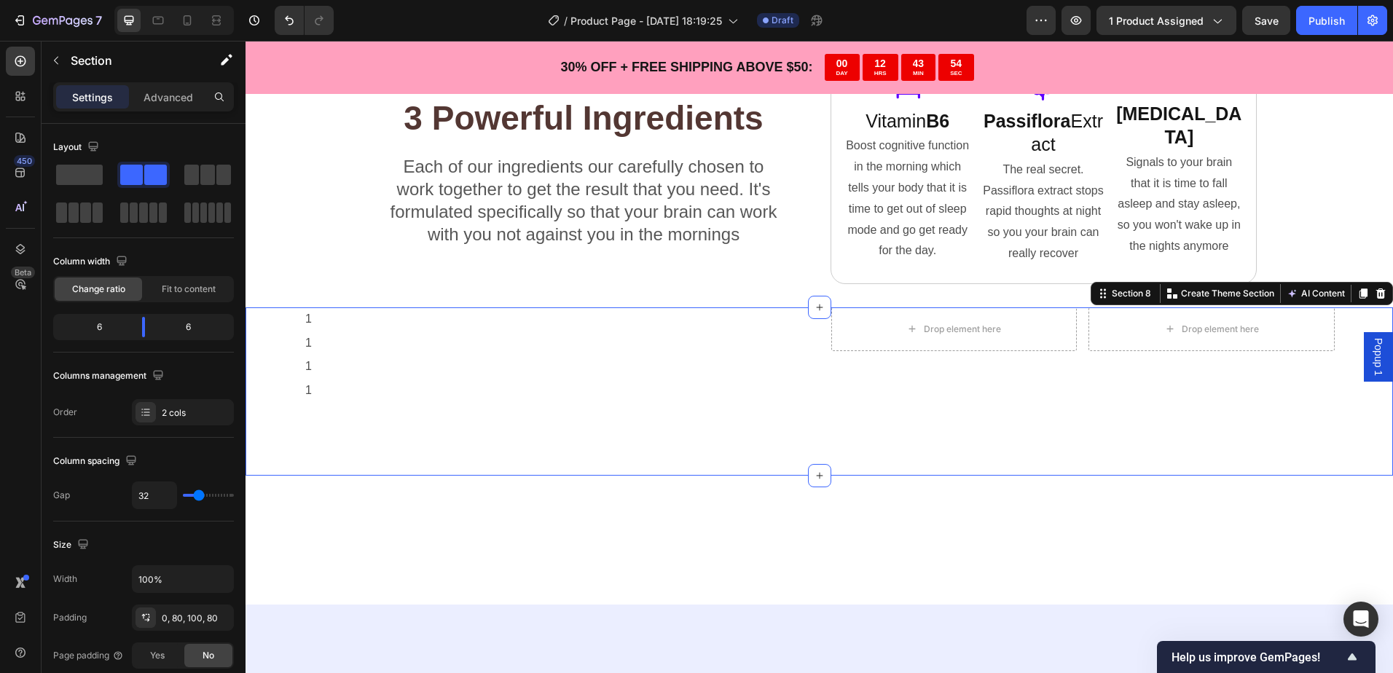
click at [286, 328] on div "1 Text Block 1 Text Block 1 Text Block 1 Text Block Drop element here Drop elem…" at bounding box center [818, 391] width 1147 height 168
click at [398, 333] on p "1" at bounding box center [555, 343] width 501 height 21
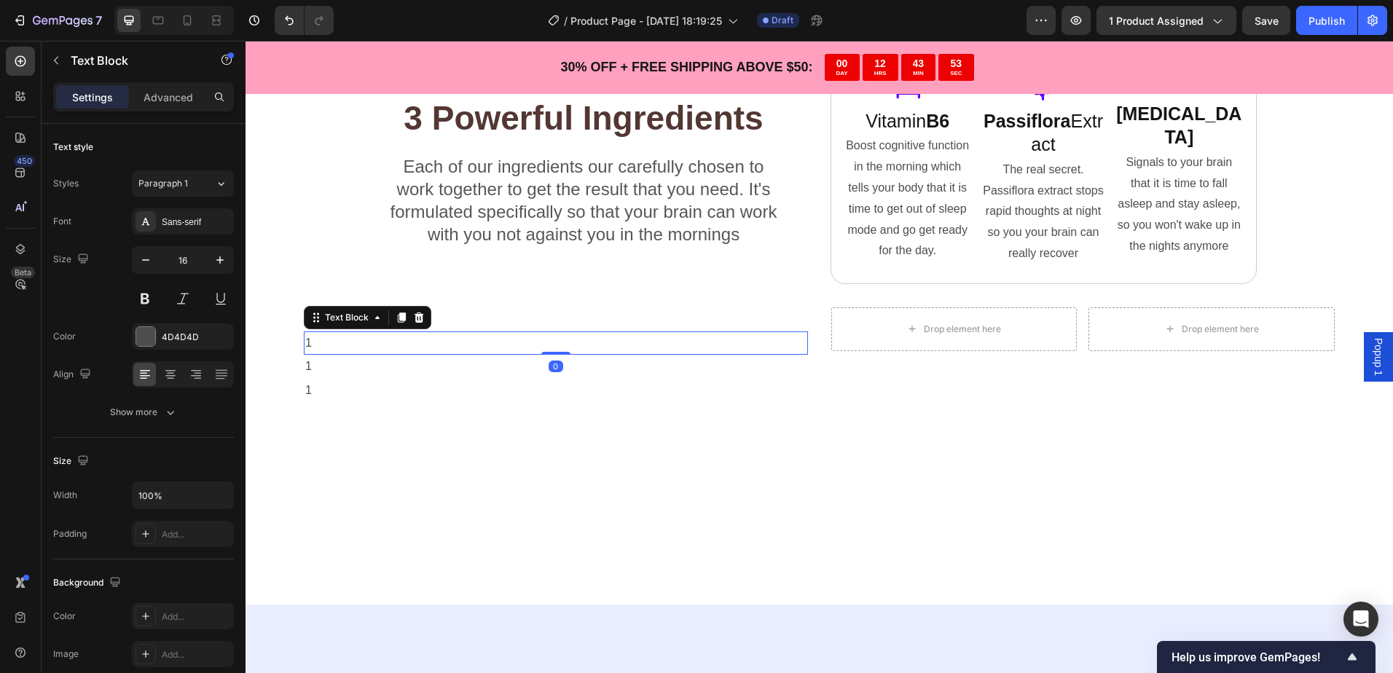
click at [464, 316] on p "1" at bounding box center [555, 319] width 501 height 21
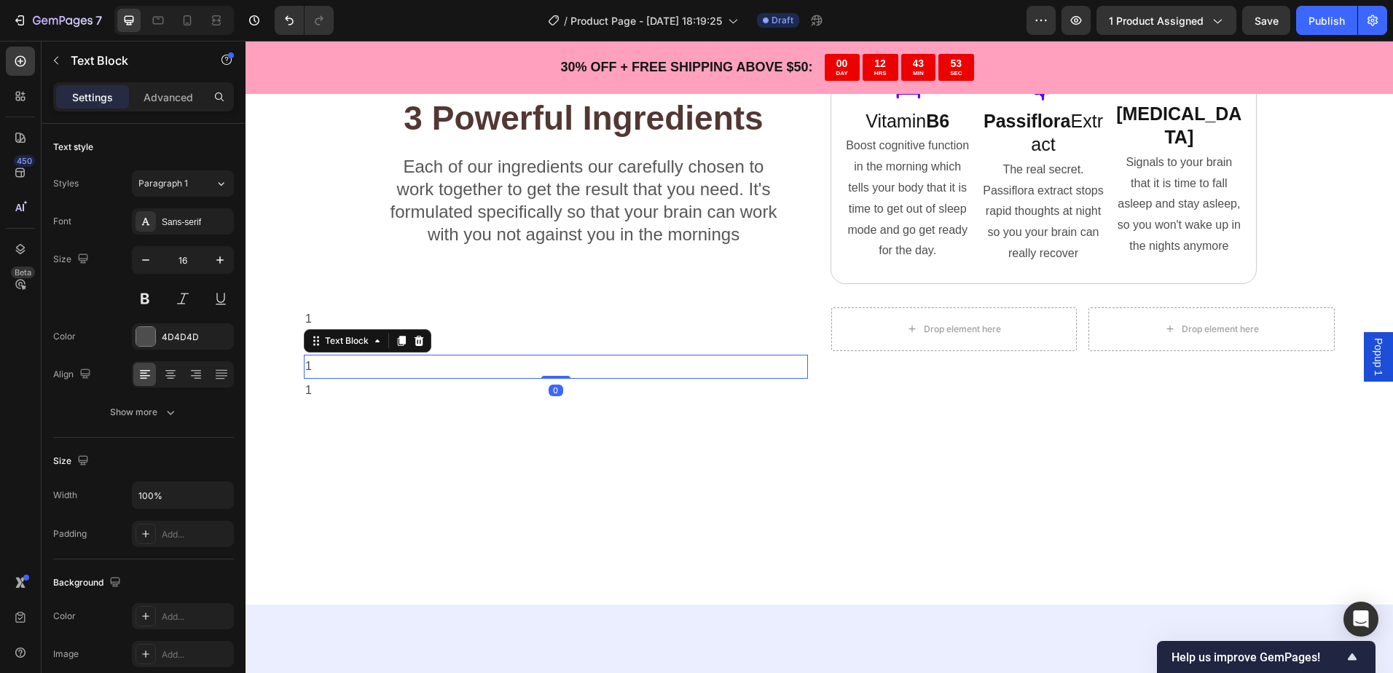
click at [402, 357] on p "1" at bounding box center [555, 366] width 501 height 21
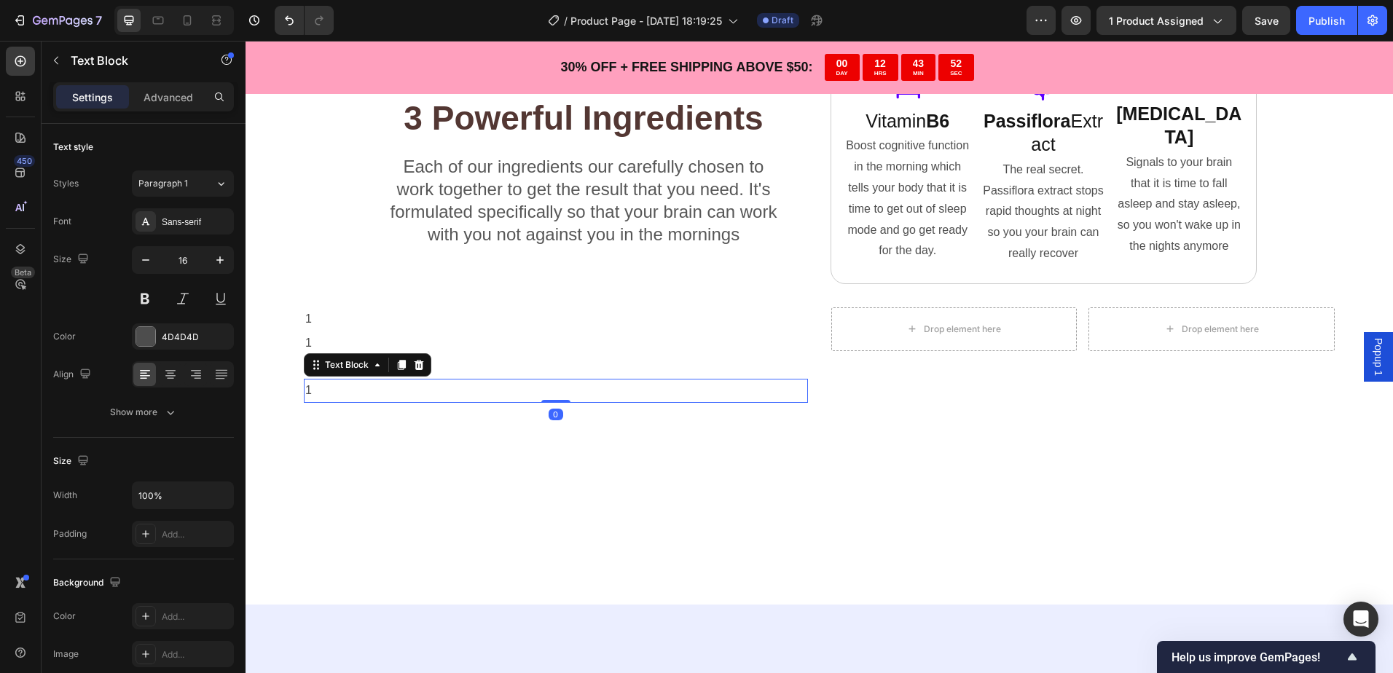
click at [395, 387] on p "1" at bounding box center [555, 390] width 501 height 21
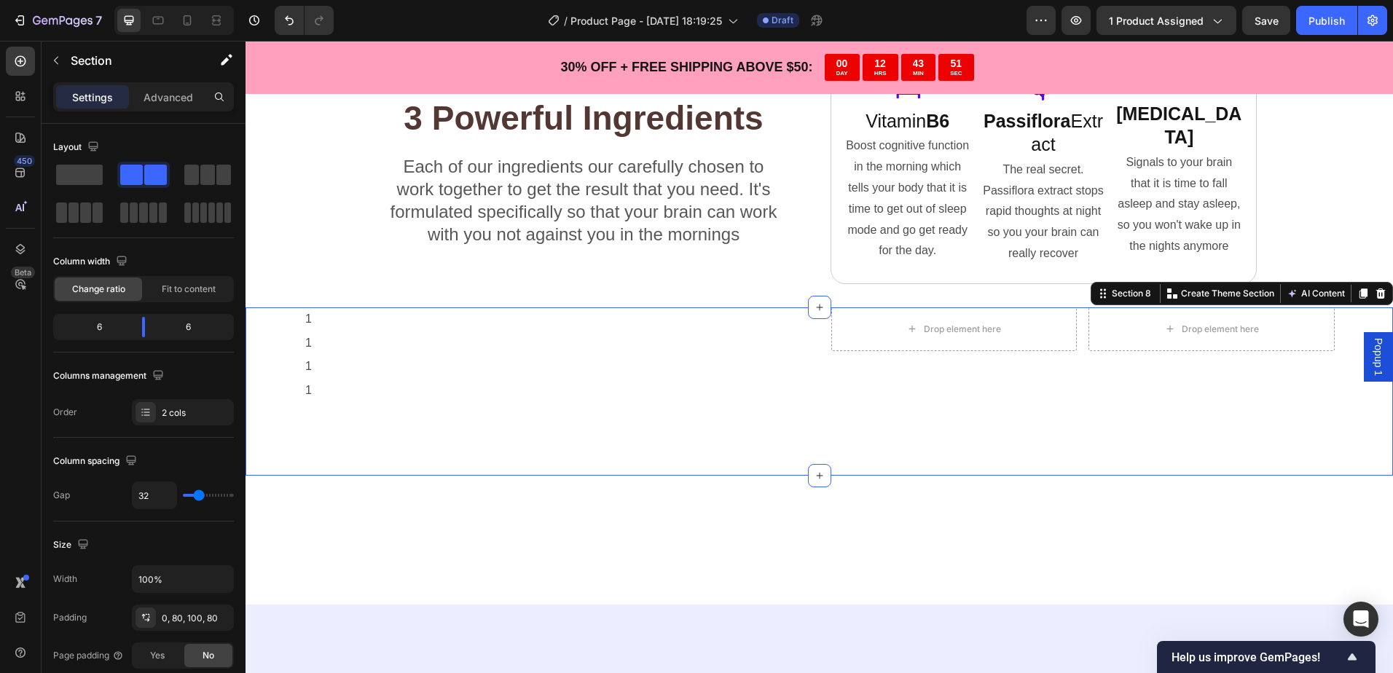
click at [286, 326] on div "1 Text Block 1 Text Block 1 Text Block 1 Text Block Drop element here Drop elem…" at bounding box center [818, 391] width 1147 height 168
click at [436, 412] on div "1 Text Block 1 Text Block 1 Text Block 1 Text Block Drop element here Drop elem…" at bounding box center [818, 391] width 1147 height 168
click at [436, 371] on p "1" at bounding box center [555, 366] width 501 height 21
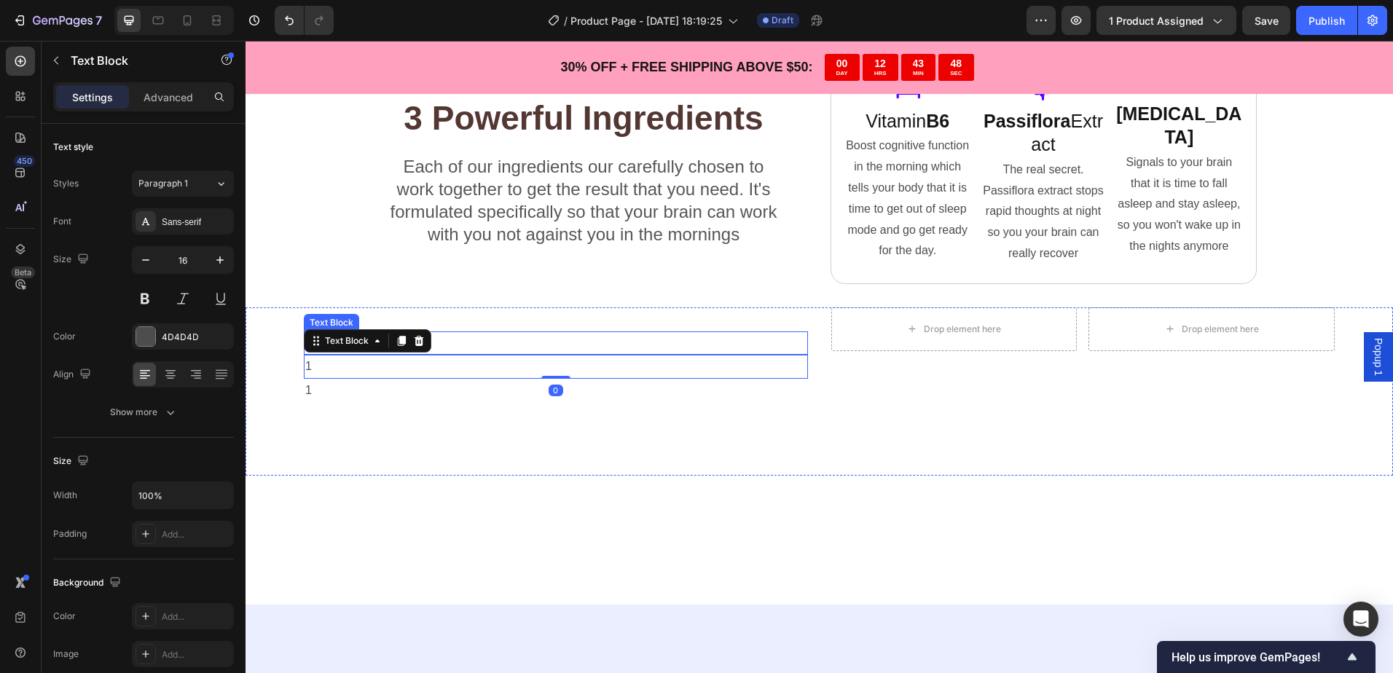
click at [491, 328] on p "1" at bounding box center [555, 319] width 501 height 21
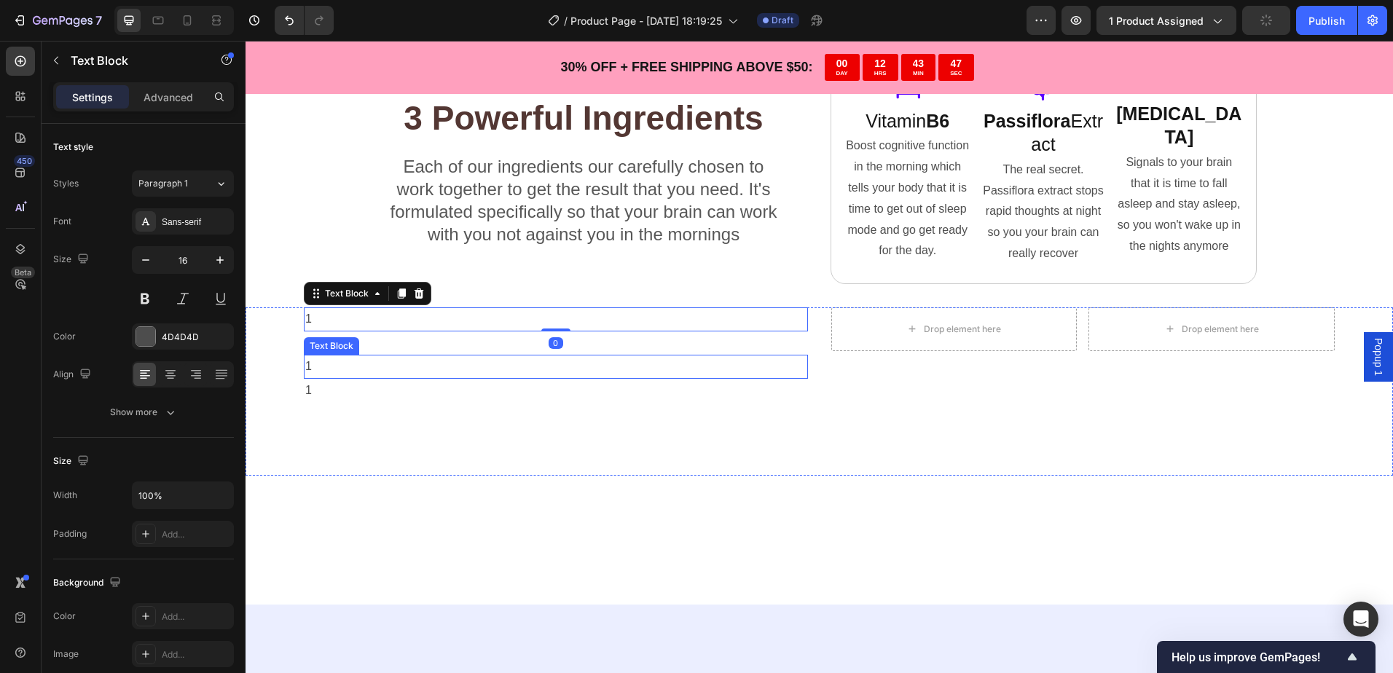
click at [470, 378] on div "1" at bounding box center [556, 367] width 504 height 24
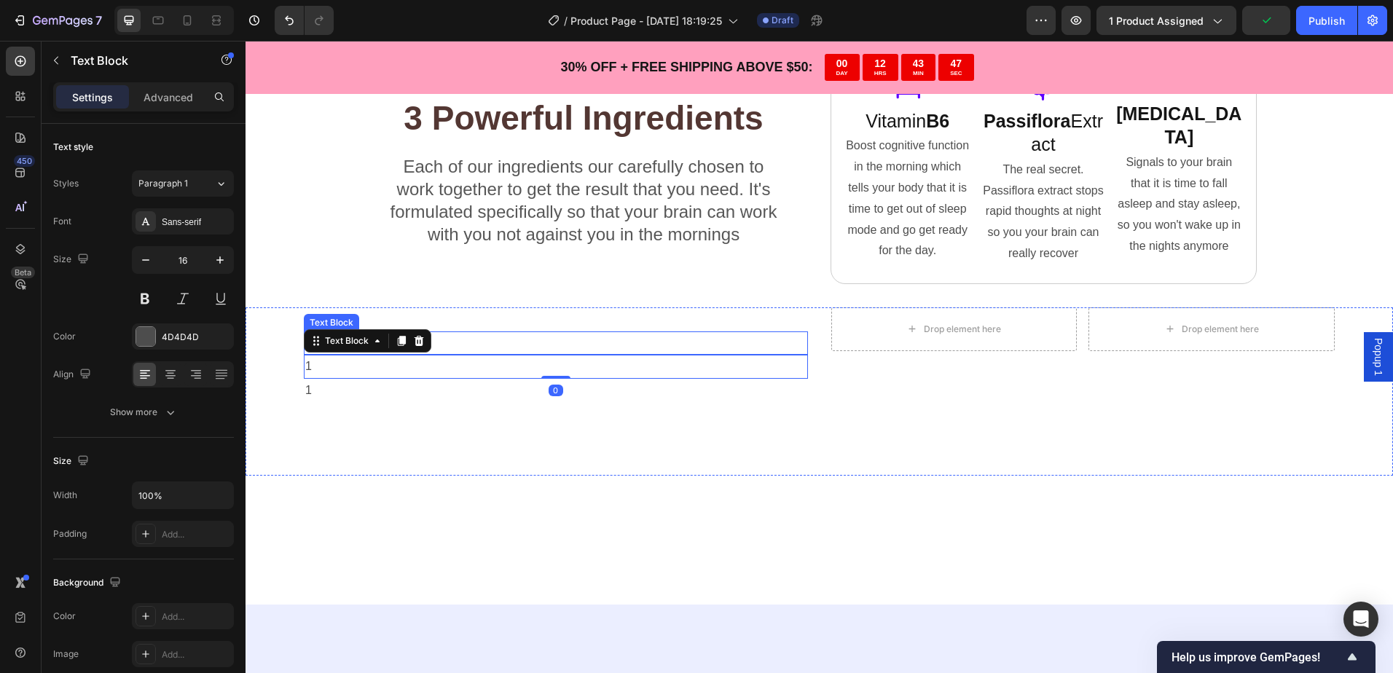
click at [470, 323] on p "1" at bounding box center [555, 319] width 501 height 21
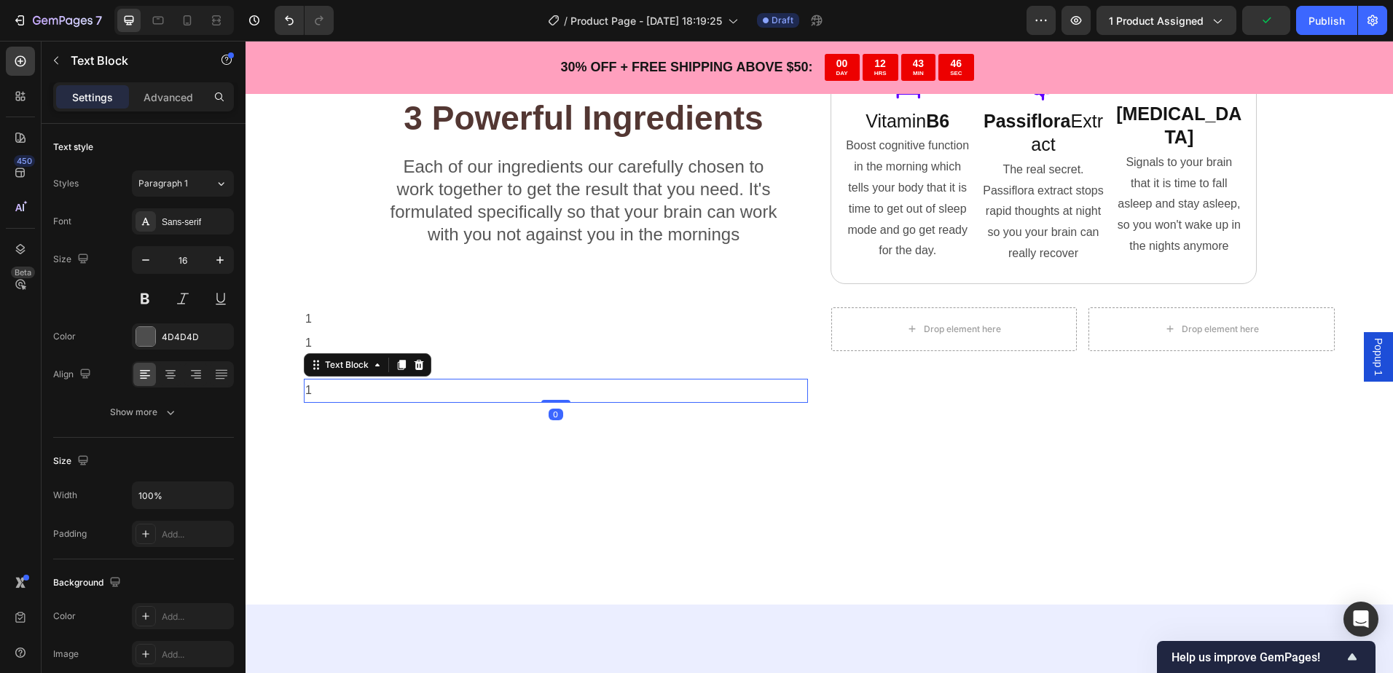
click at [446, 382] on p "1" at bounding box center [555, 390] width 501 height 21
click at [441, 327] on p "1" at bounding box center [555, 319] width 501 height 21
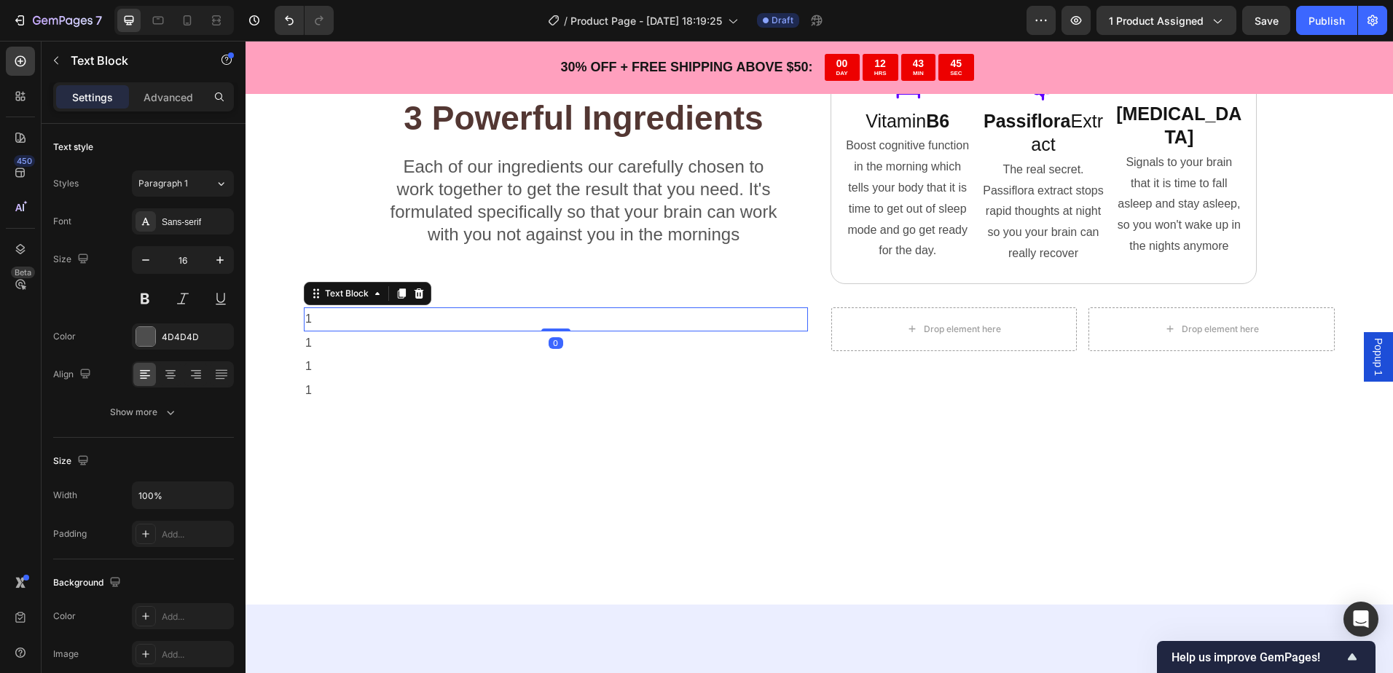
click at [421, 302] on div "Text Block" at bounding box center [367, 293] width 127 height 23
click at [410, 335] on p "1" at bounding box center [555, 343] width 501 height 21
click at [416, 318] on icon at bounding box center [418, 317] width 9 height 10
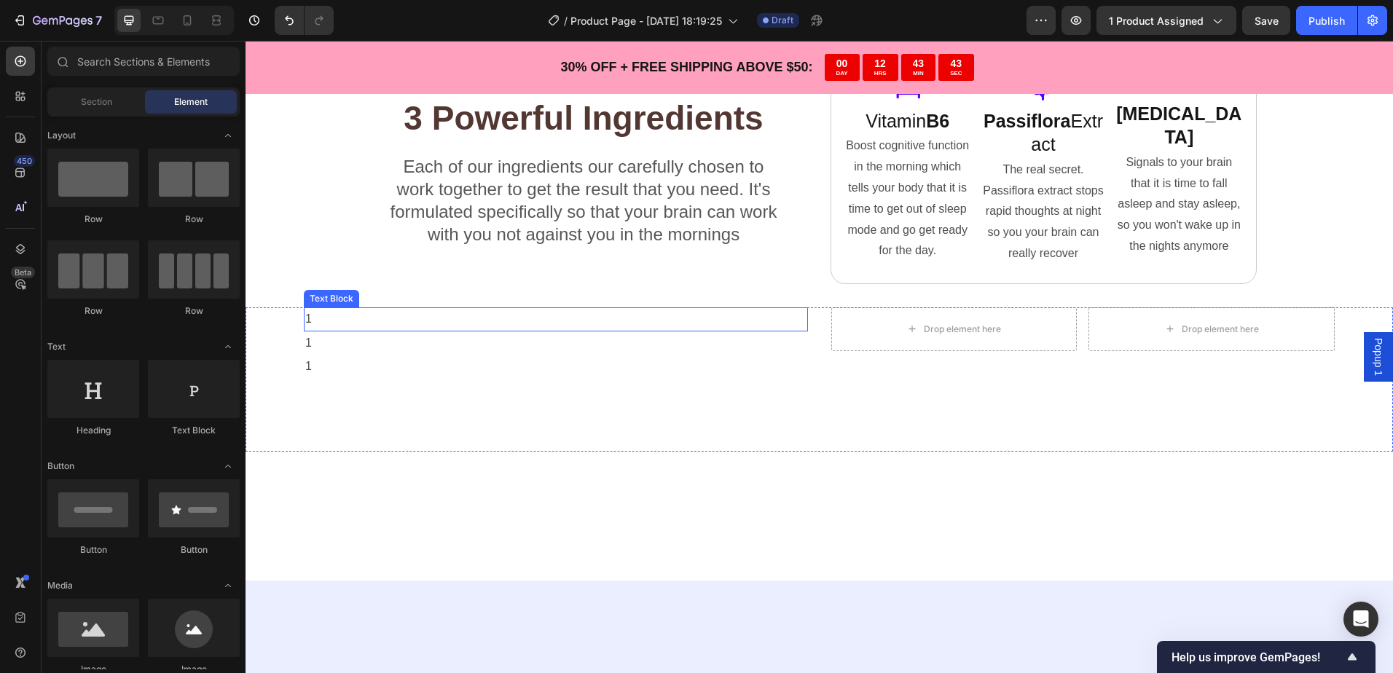
click at [401, 331] on div "1" at bounding box center [556, 343] width 504 height 24
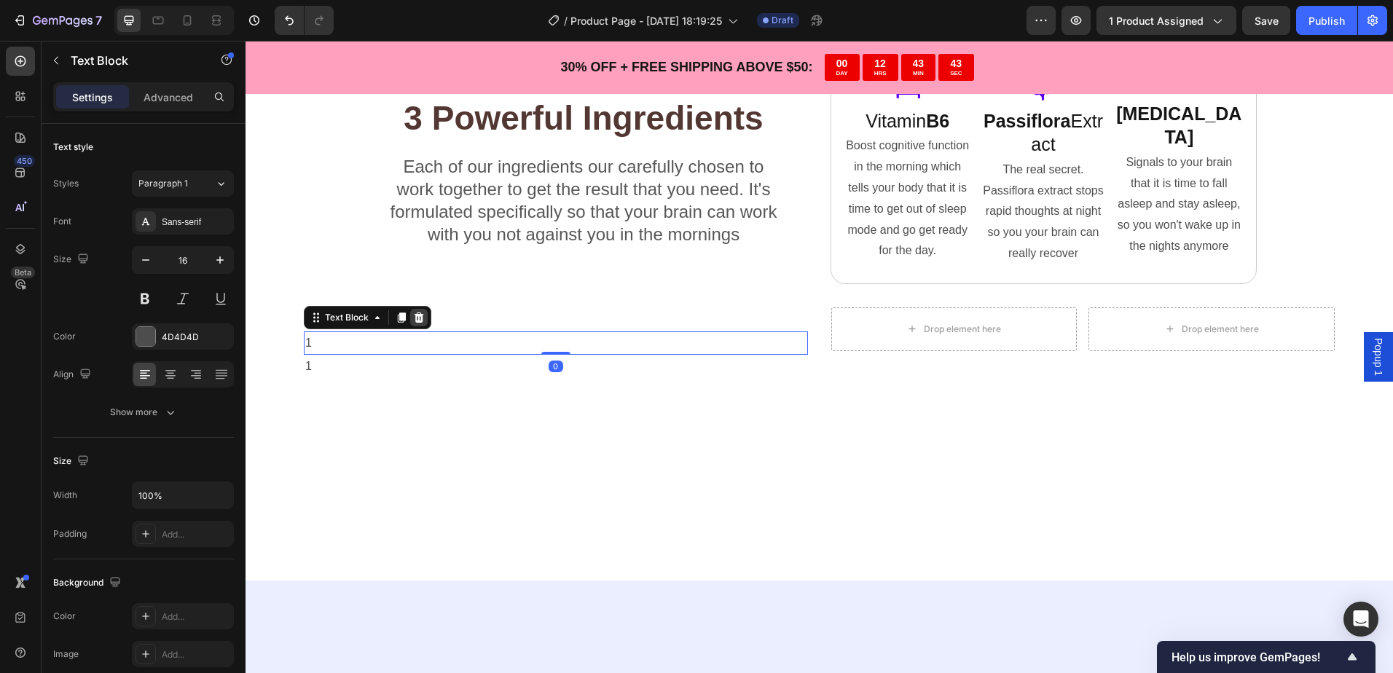
click at [421, 317] on icon at bounding box center [418, 317] width 9 height 10
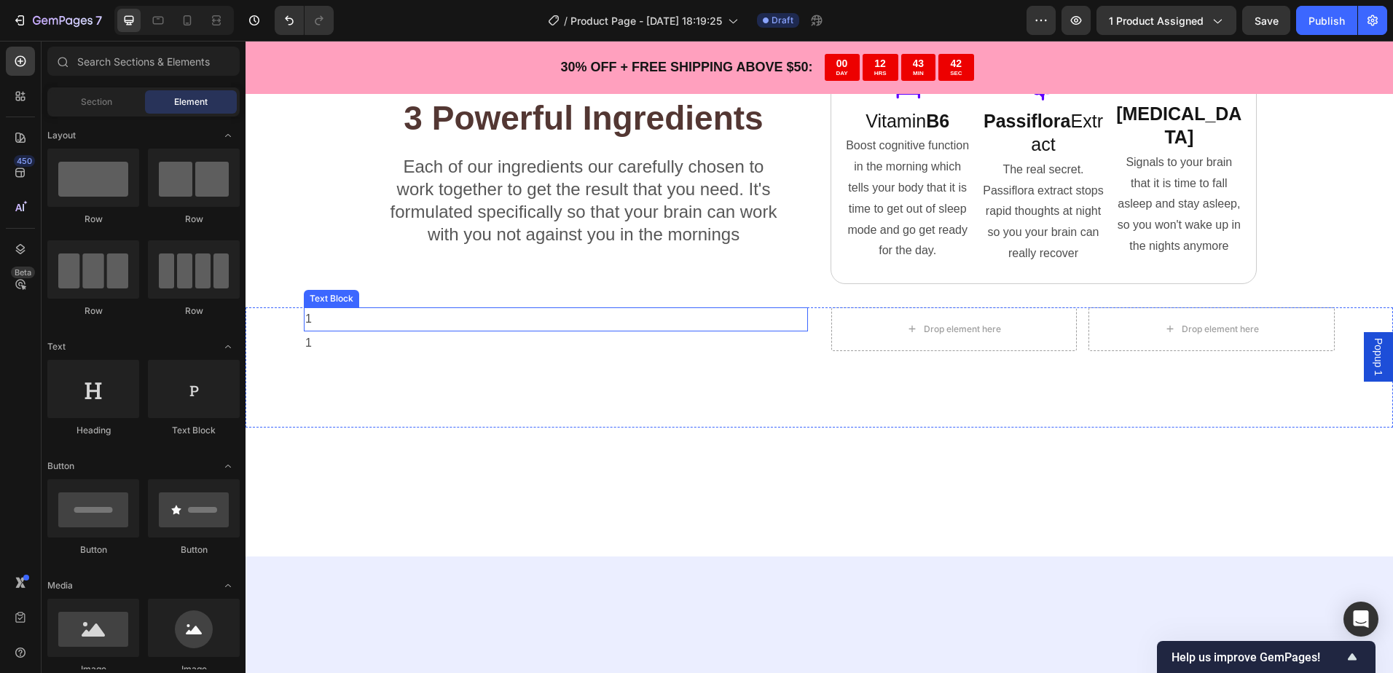
click at [420, 318] on p "1" at bounding box center [555, 319] width 501 height 21
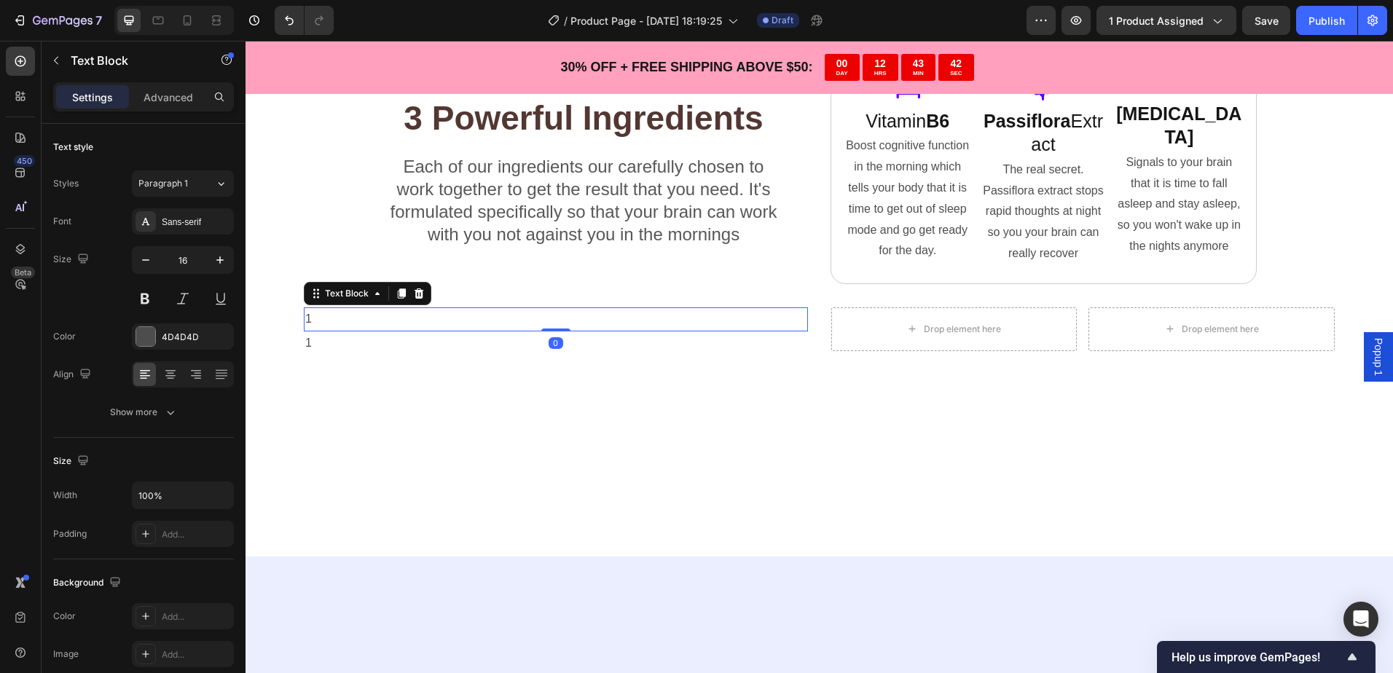
click at [422, 304] on div "Text Block" at bounding box center [367, 293] width 127 height 23
click at [415, 298] on icon at bounding box center [419, 294] width 12 height 12
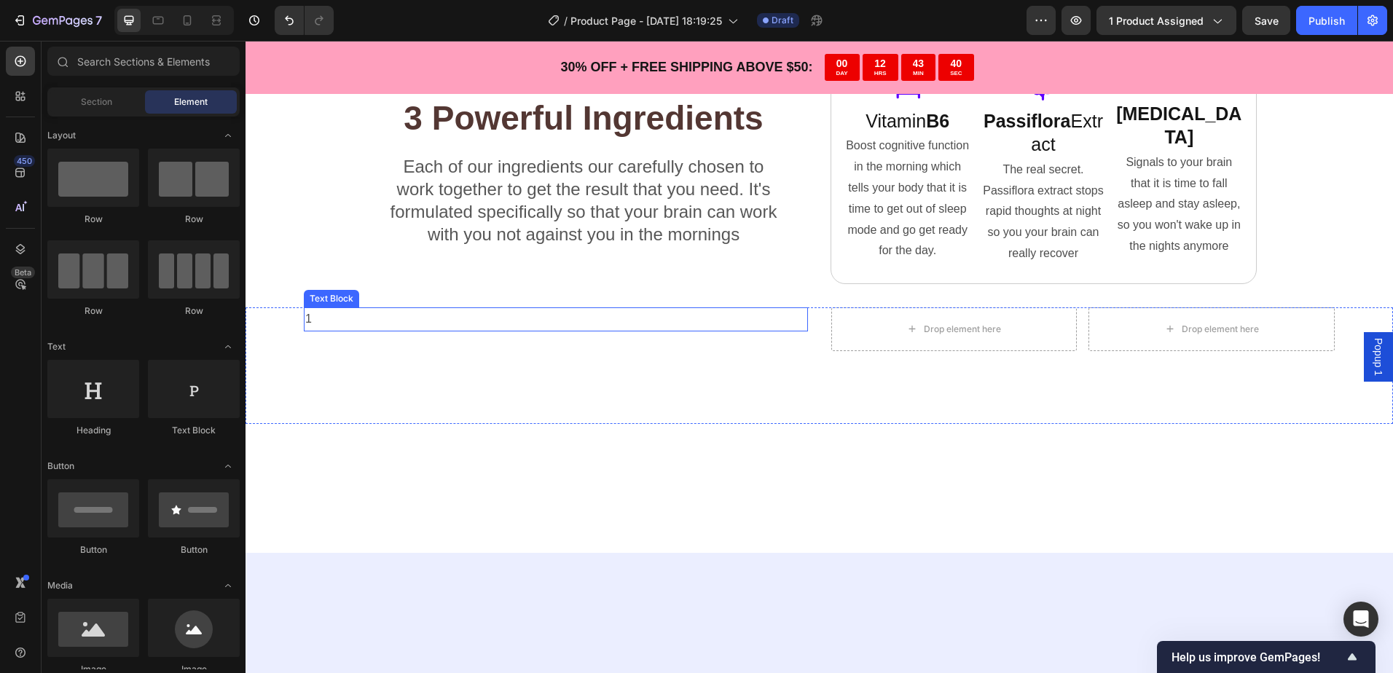
click at [411, 316] on p "1" at bounding box center [555, 319] width 501 height 21
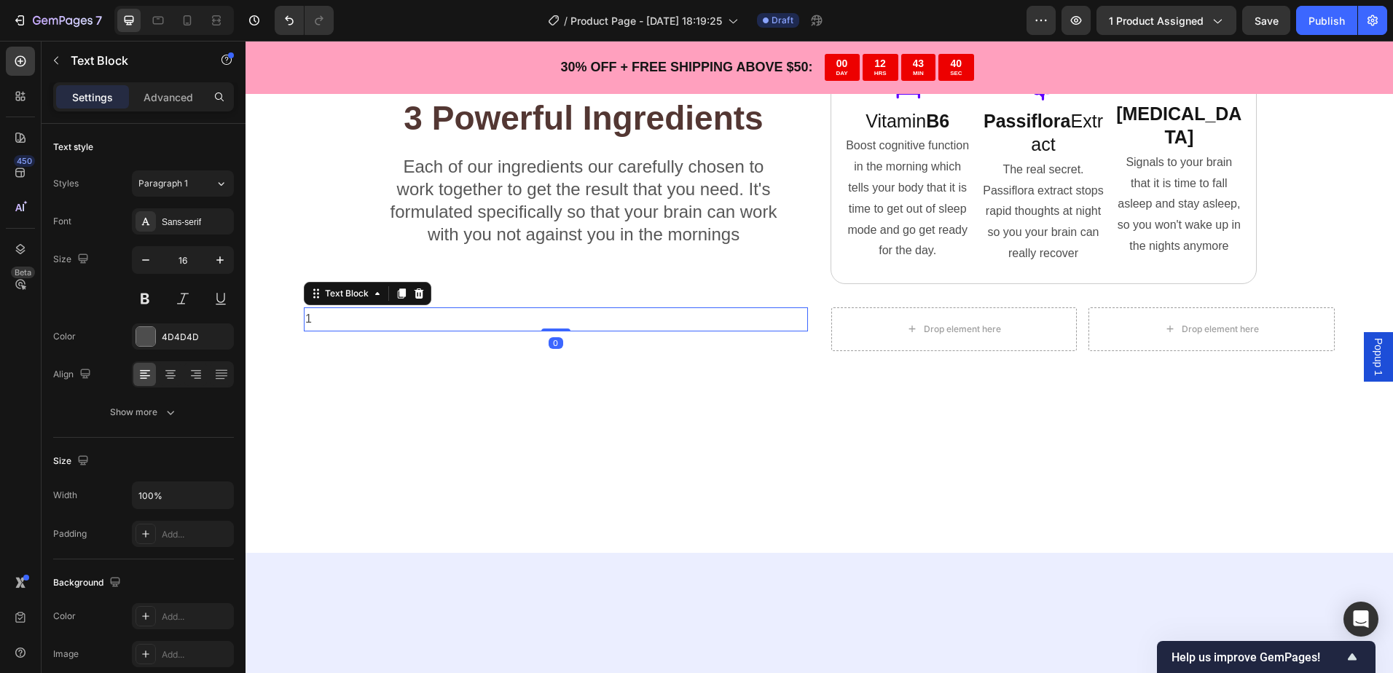
click at [422, 298] on icon at bounding box center [419, 294] width 12 height 12
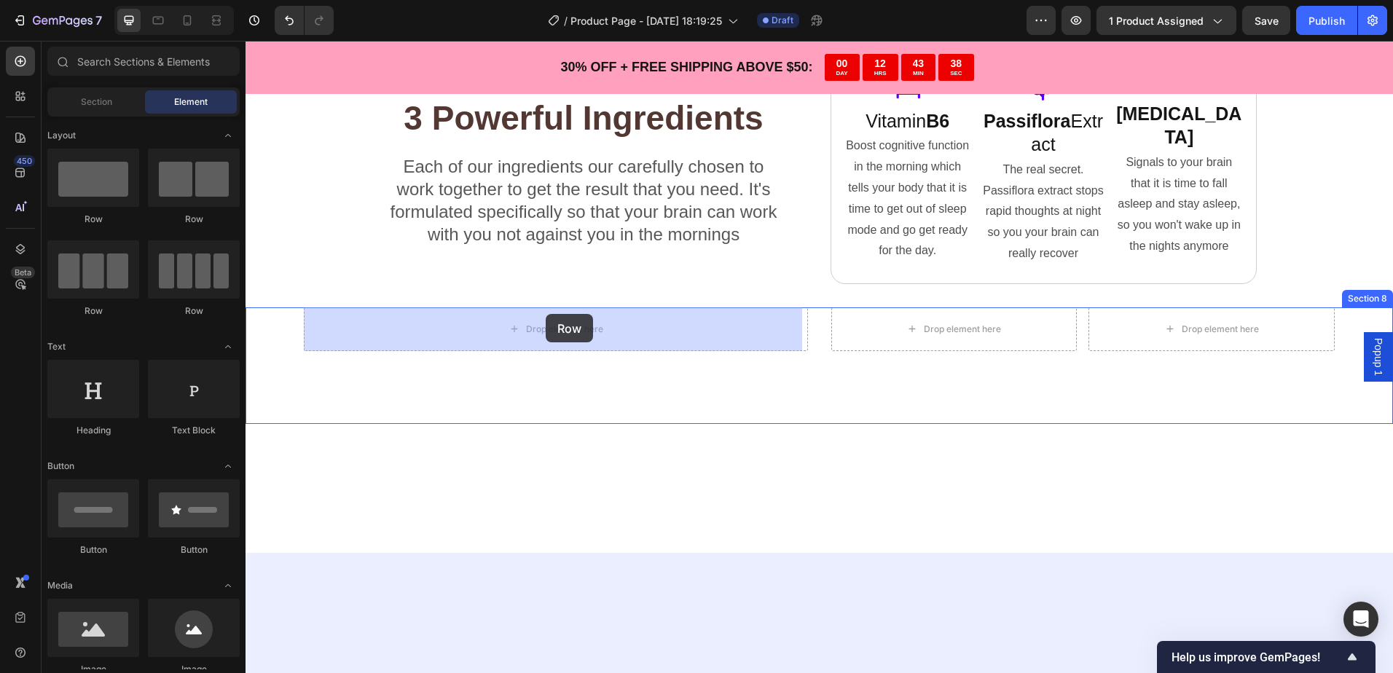
drag, startPoint x: 358, startPoint y: 213, endPoint x: 546, endPoint y: 314, distance: 213.5
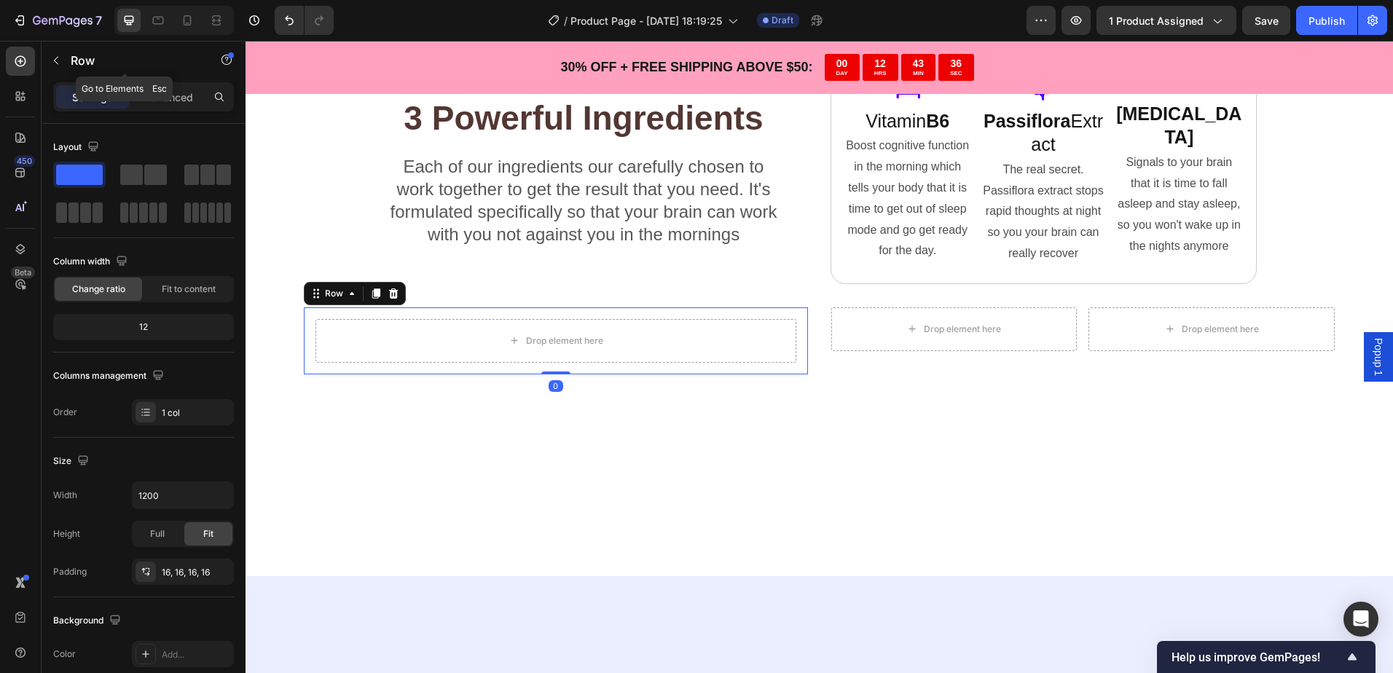
click at [71, 60] on p "Row" at bounding box center [133, 60] width 124 height 17
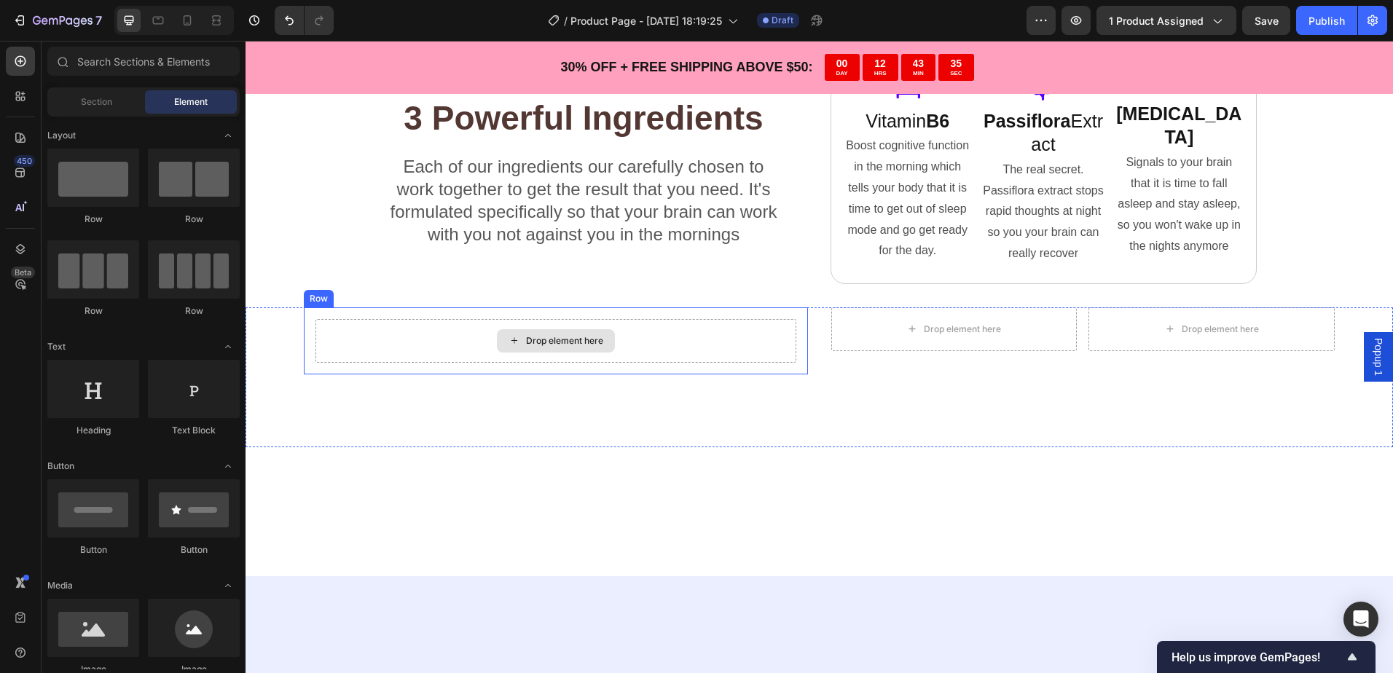
click at [403, 336] on div "Drop element here" at bounding box center [555, 341] width 481 height 44
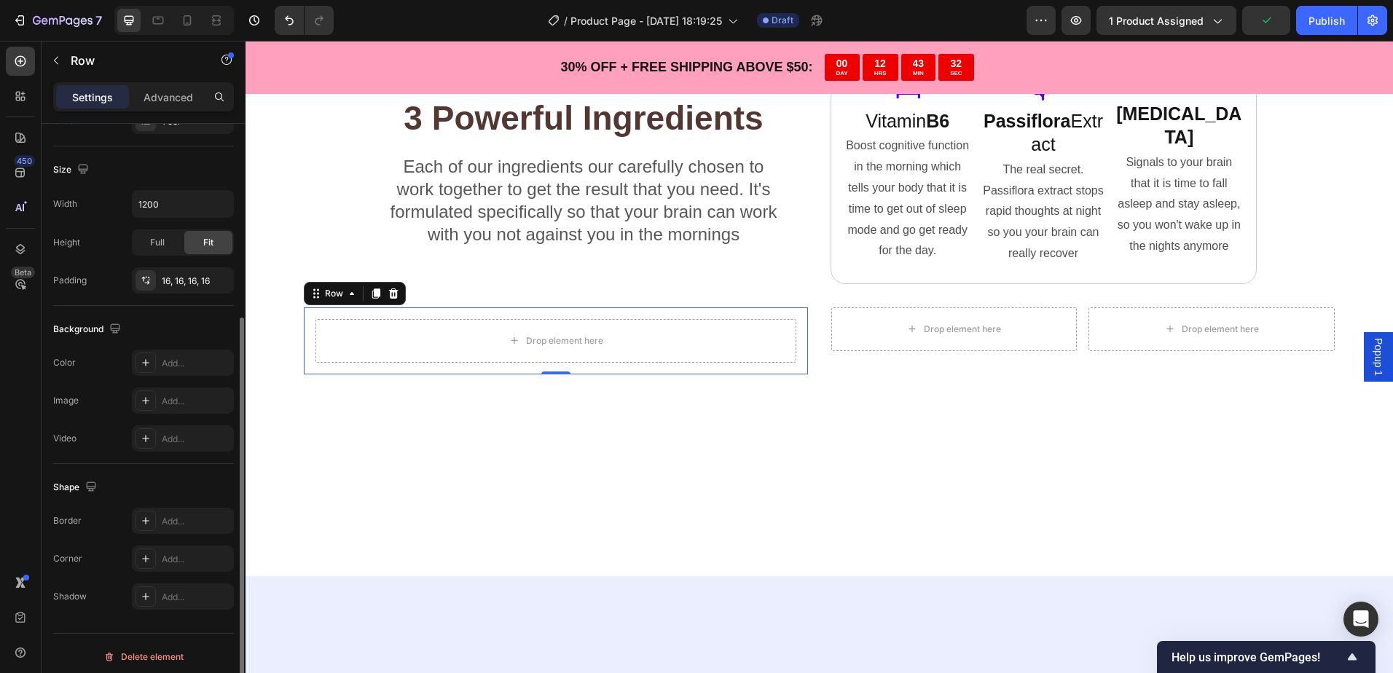
scroll to position [298, 0]
click at [165, 510] on div "Add..." at bounding box center [196, 514] width 68 height 13
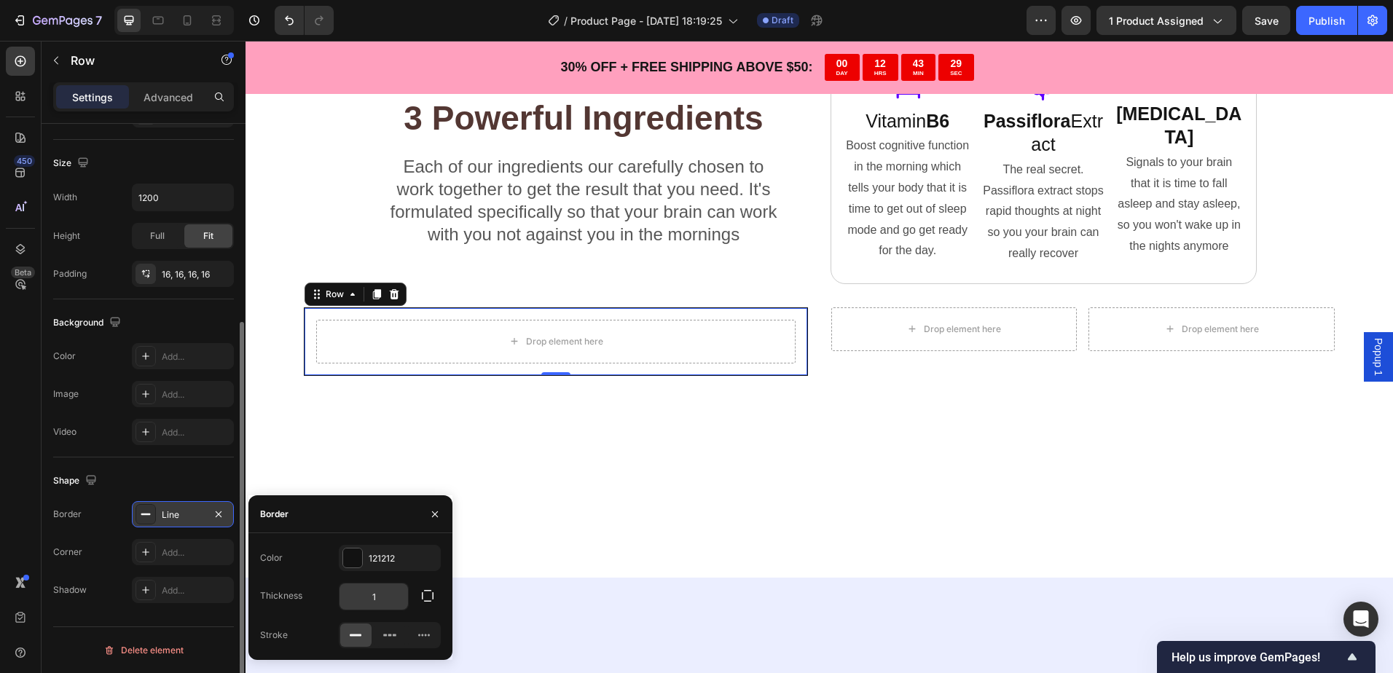
click at [369, 602] on input "1" at bounding box center [373, 596] width 68 height 26
click at [383, 594] on input "1" at bounding box center [373, 596] width 68 height 26
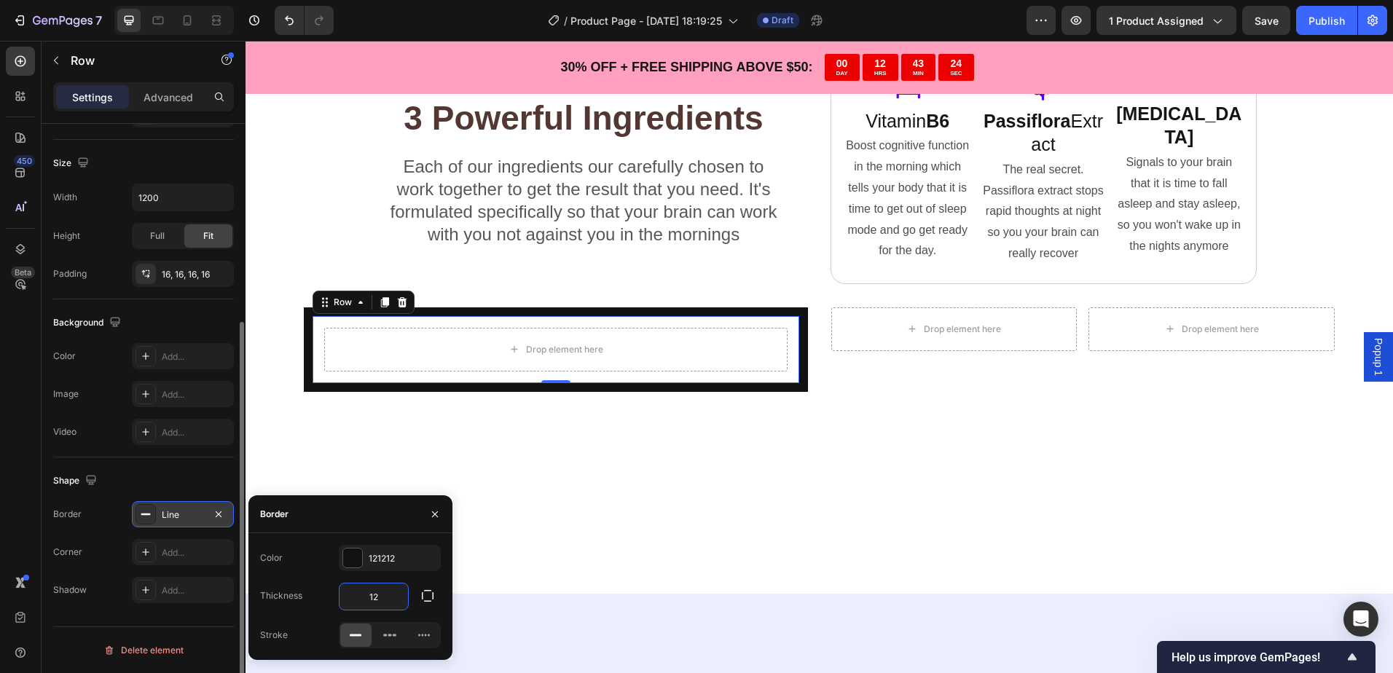
type input "1"
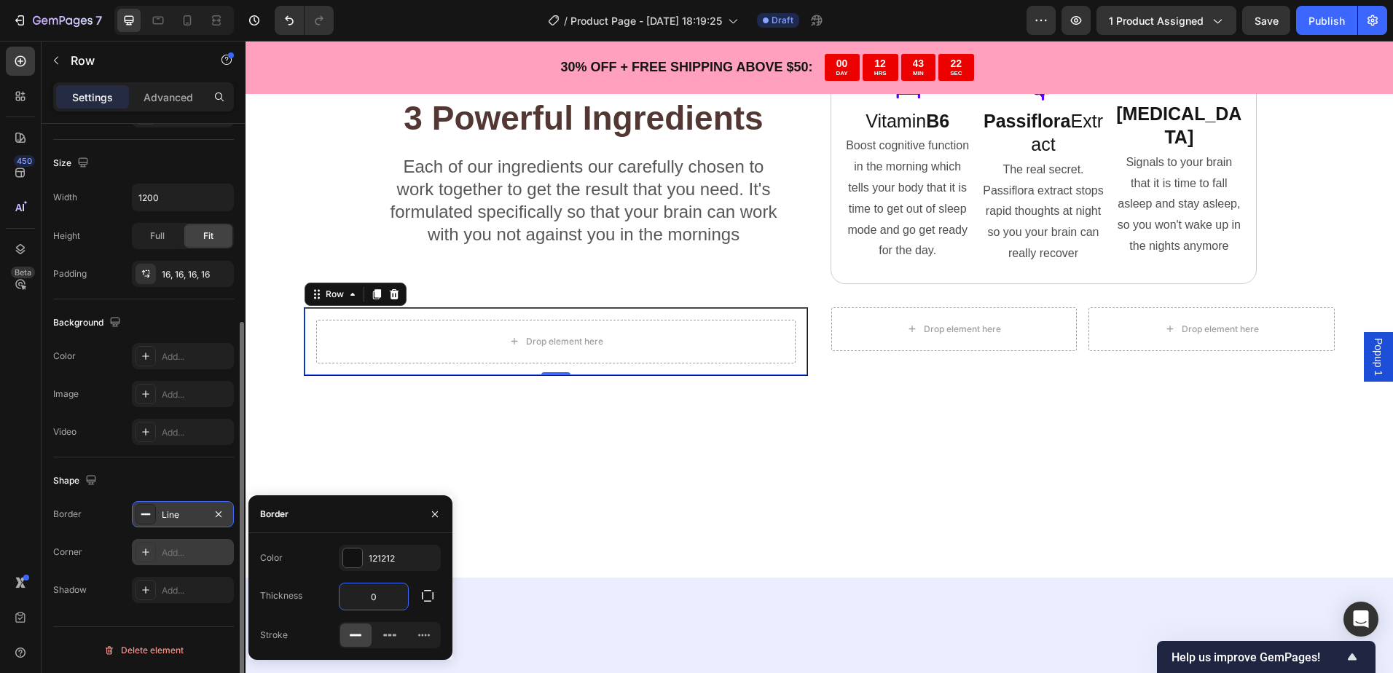
click at [202, 559] on div "Add..." at bounding box center [196, 552] width 68 height 13
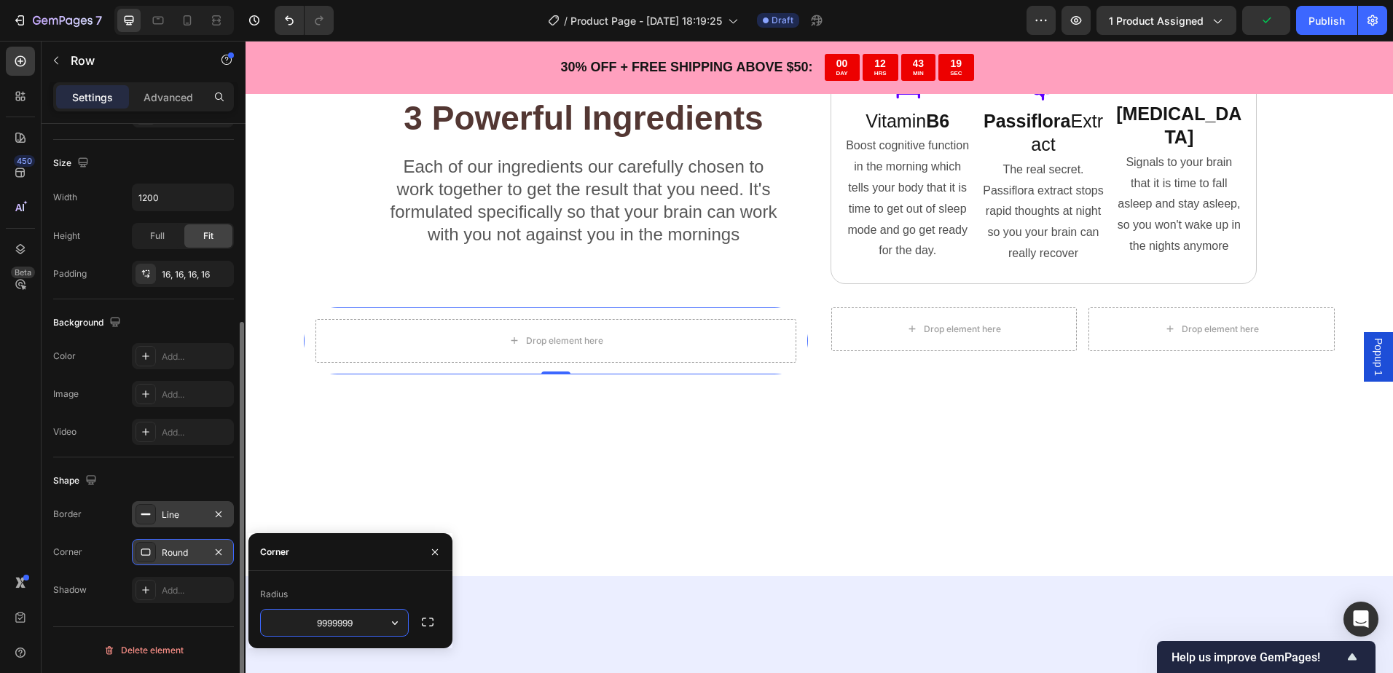
type input "99999999"
click at [484, 487] on div at bounding box center [818, 511] width 1147 height 129
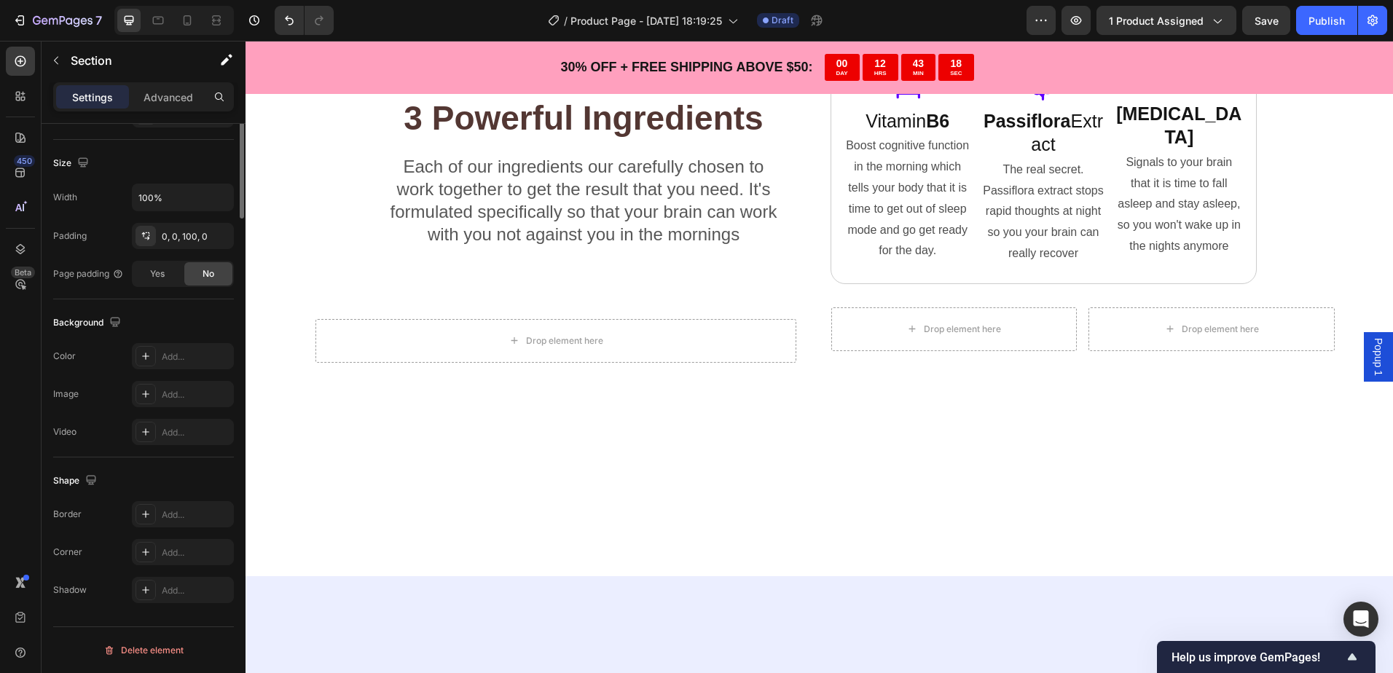
scroll to position [0, 0]
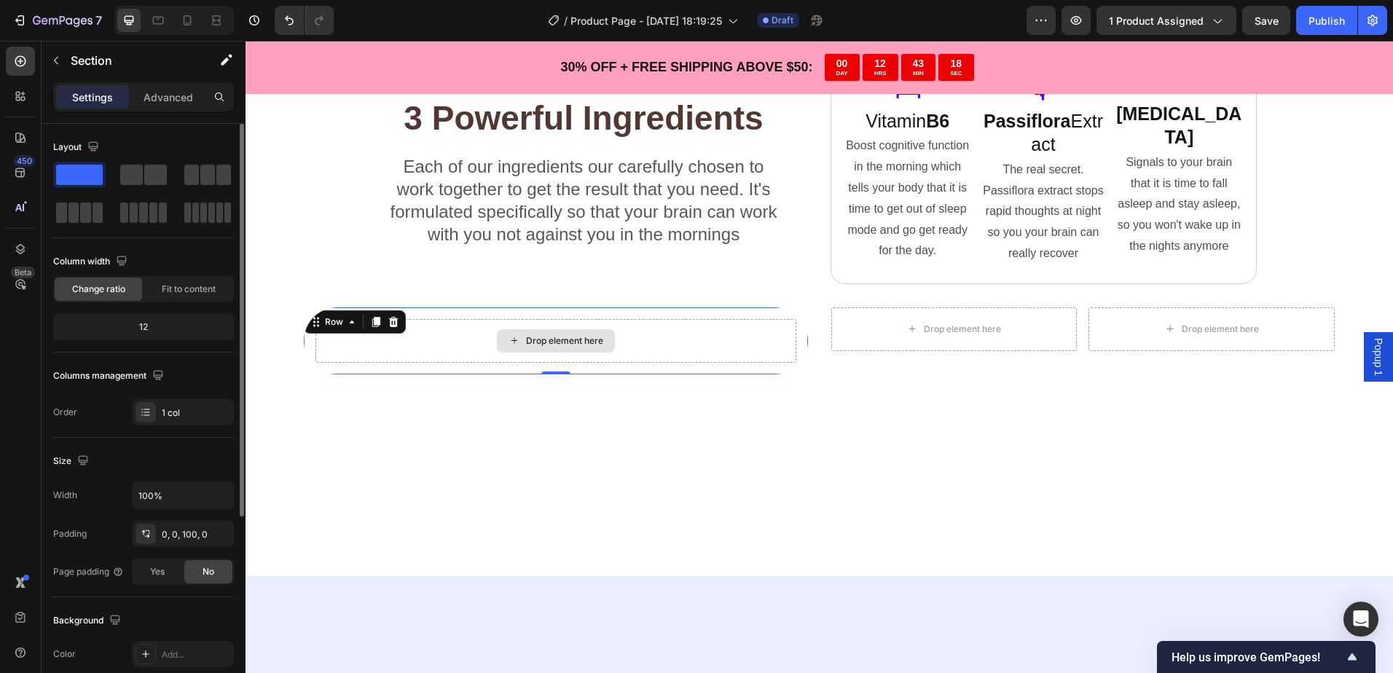
click at [396, 355] on div "Drop element here" at bounding box center [555, 341] width 481 height 44
click at [487, 503] on div at bounding box center [818, 511] width 1147 height 129
click at [385, 353] on div "Drop element here" at bounding box center [555, 341] width 481 height 44
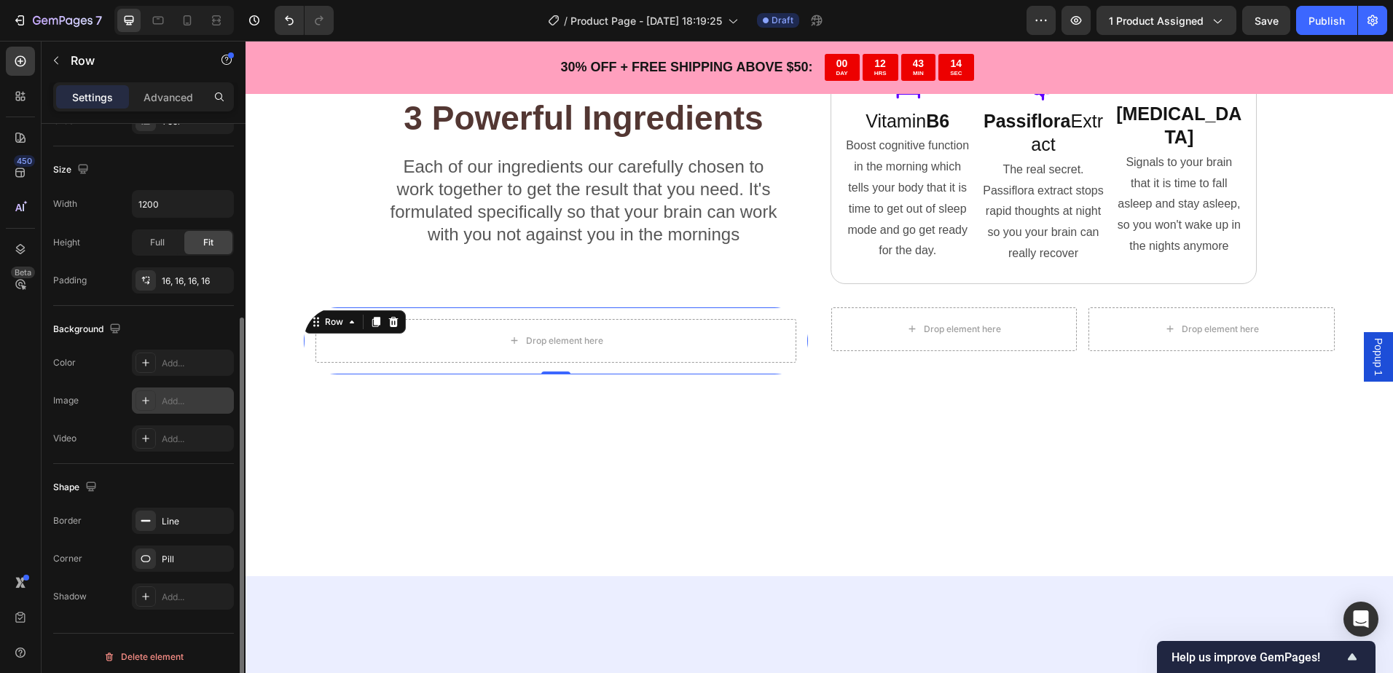
scroll to position [298, 0]
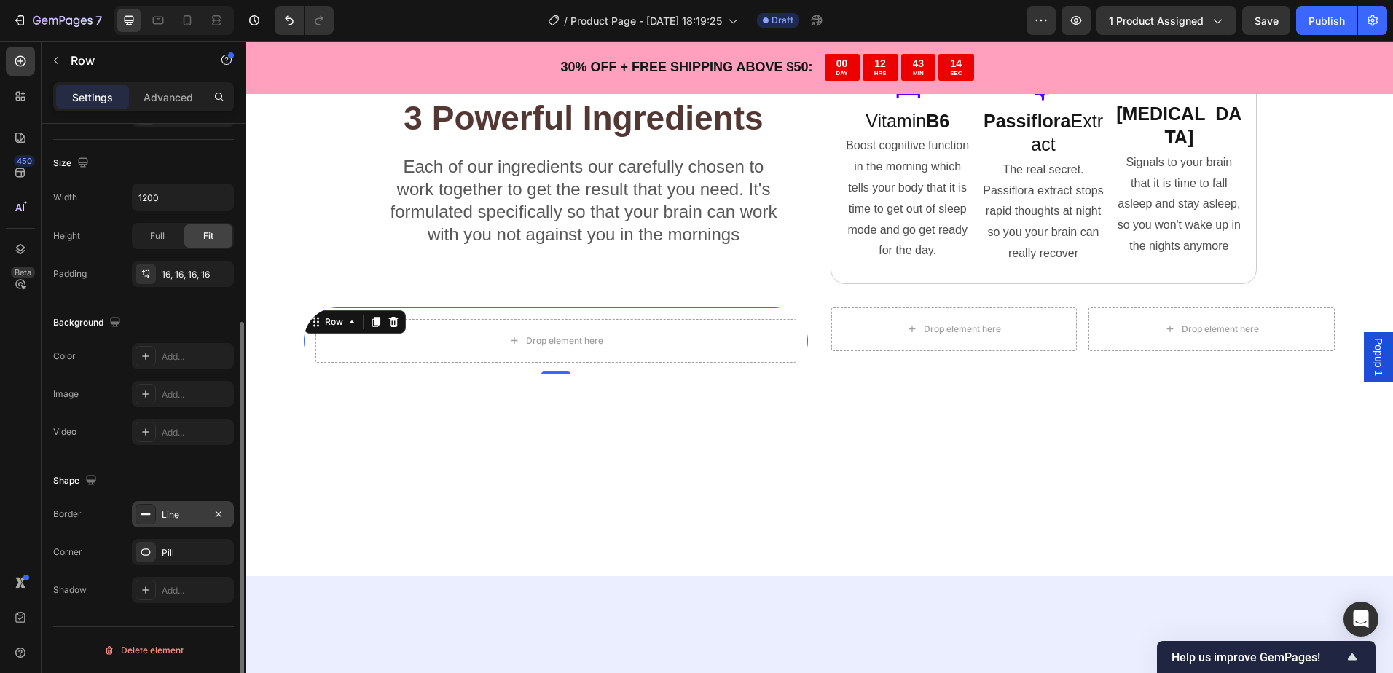
click at [173, 506] on div "Line" at bounding box center [183, 514] width 102 height 26
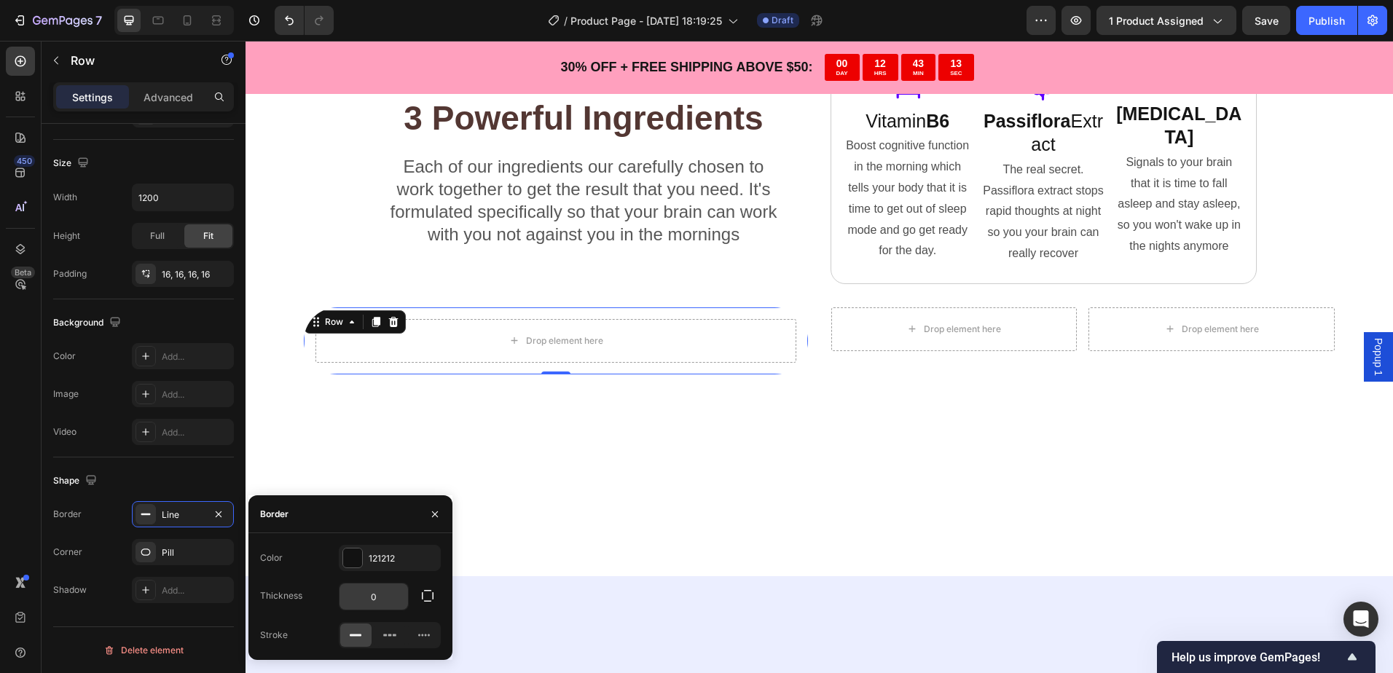
click at [377, 590] on input "0" at bounding box center [373, 596] width 68 height 26
type input "1"
click at [406, 454] on div at bounding box center [818, 513] width 1147 height 129
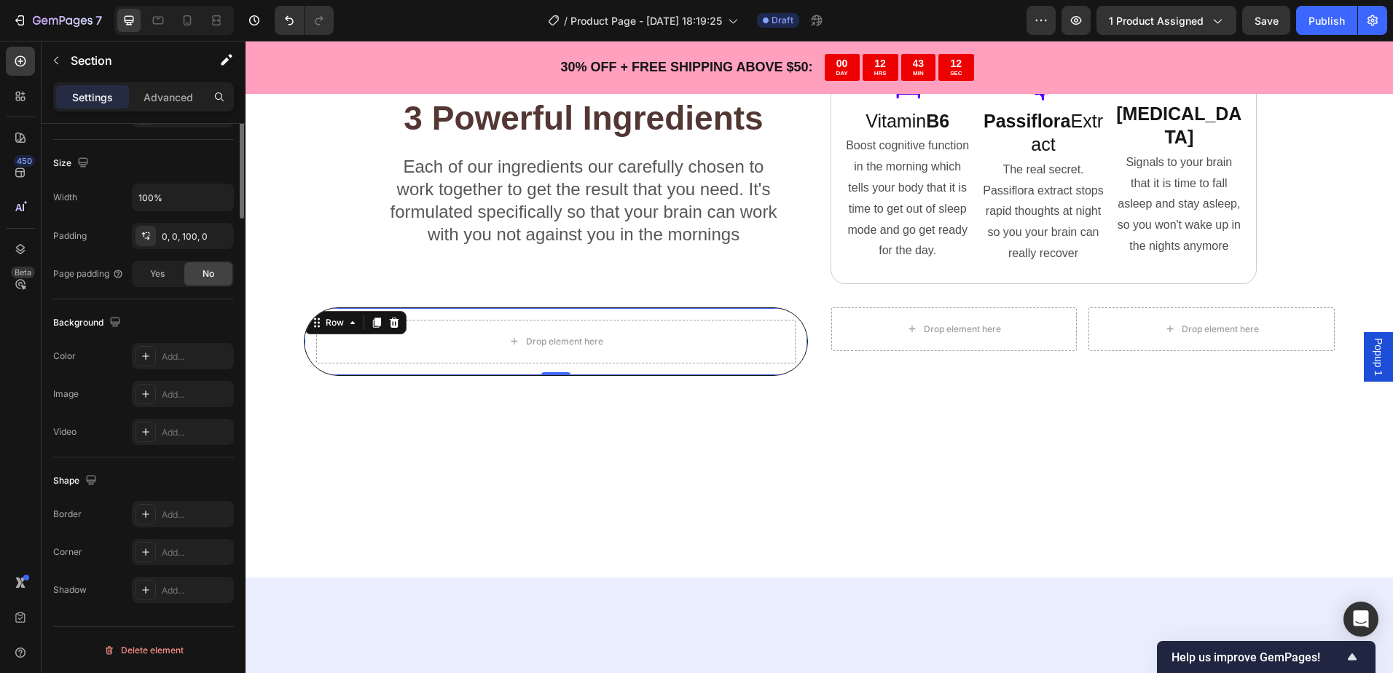
scroll to position [0, 0]
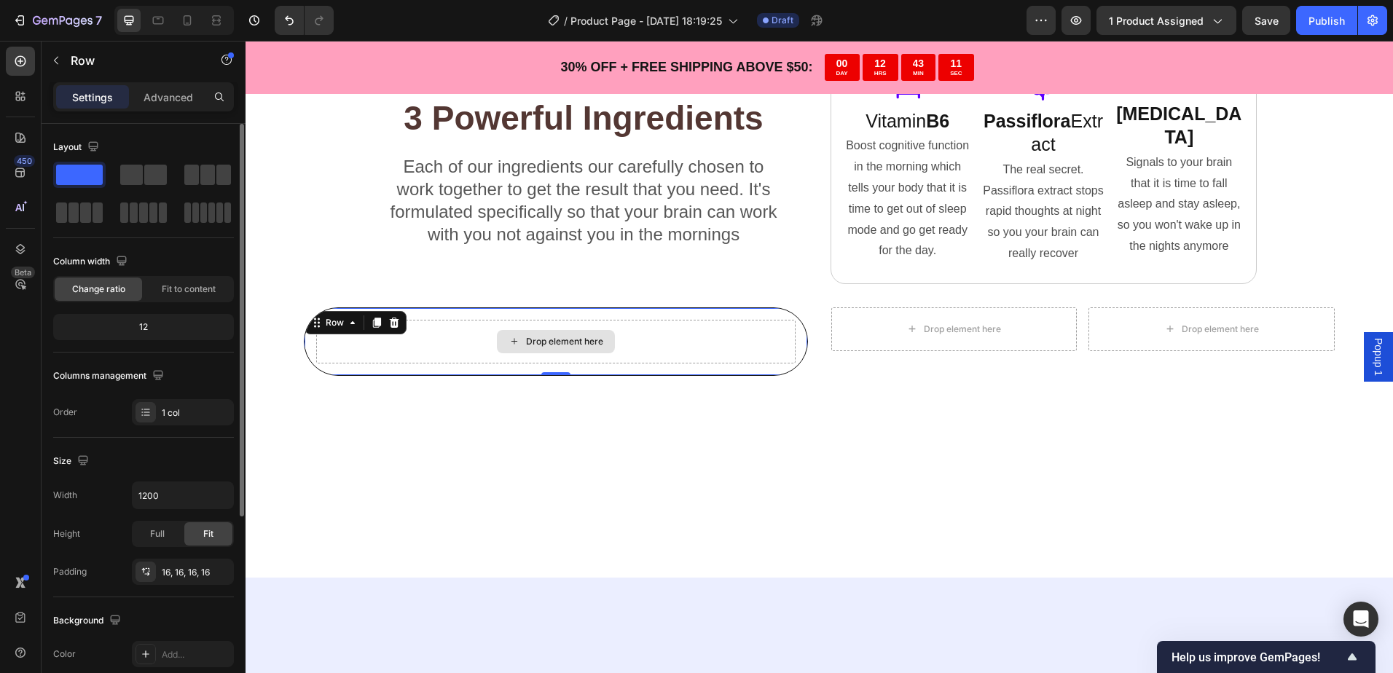
click at [427, 339] on div "Drop element here" at bounding box center [555, 342] width 479 height 44
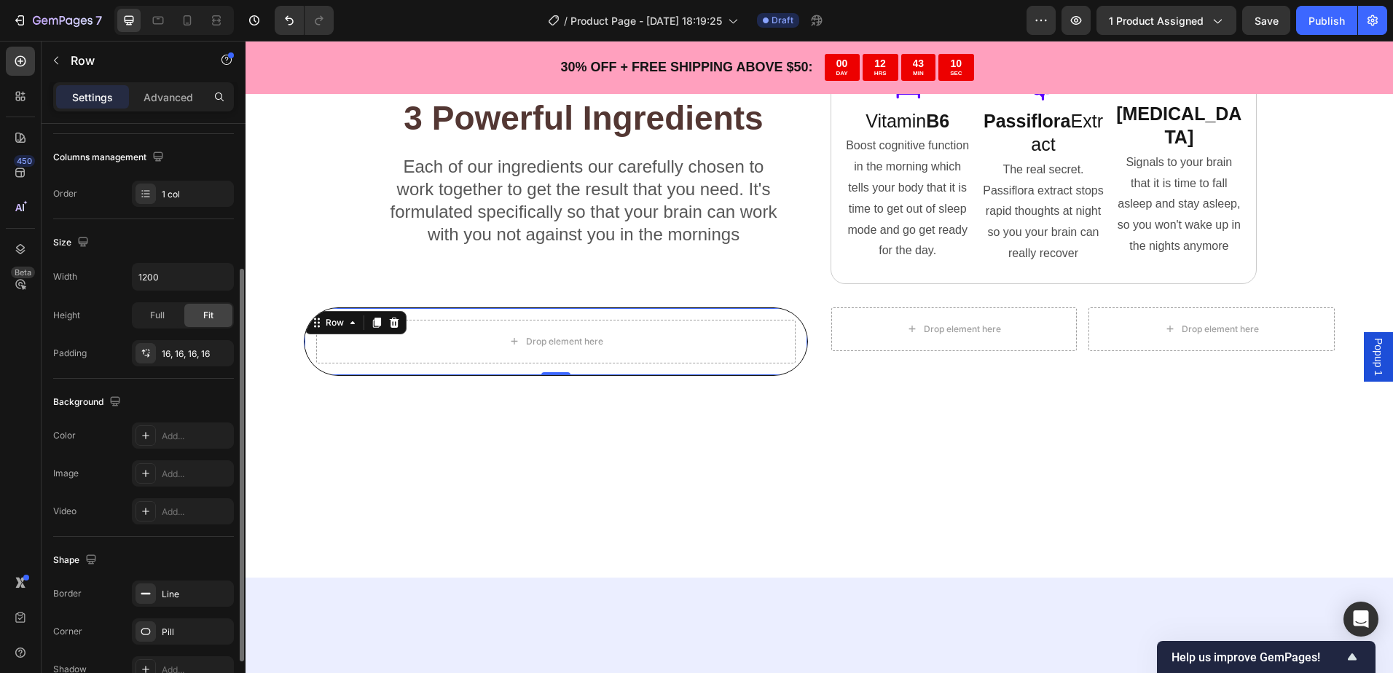
scroll to position [298, 0]
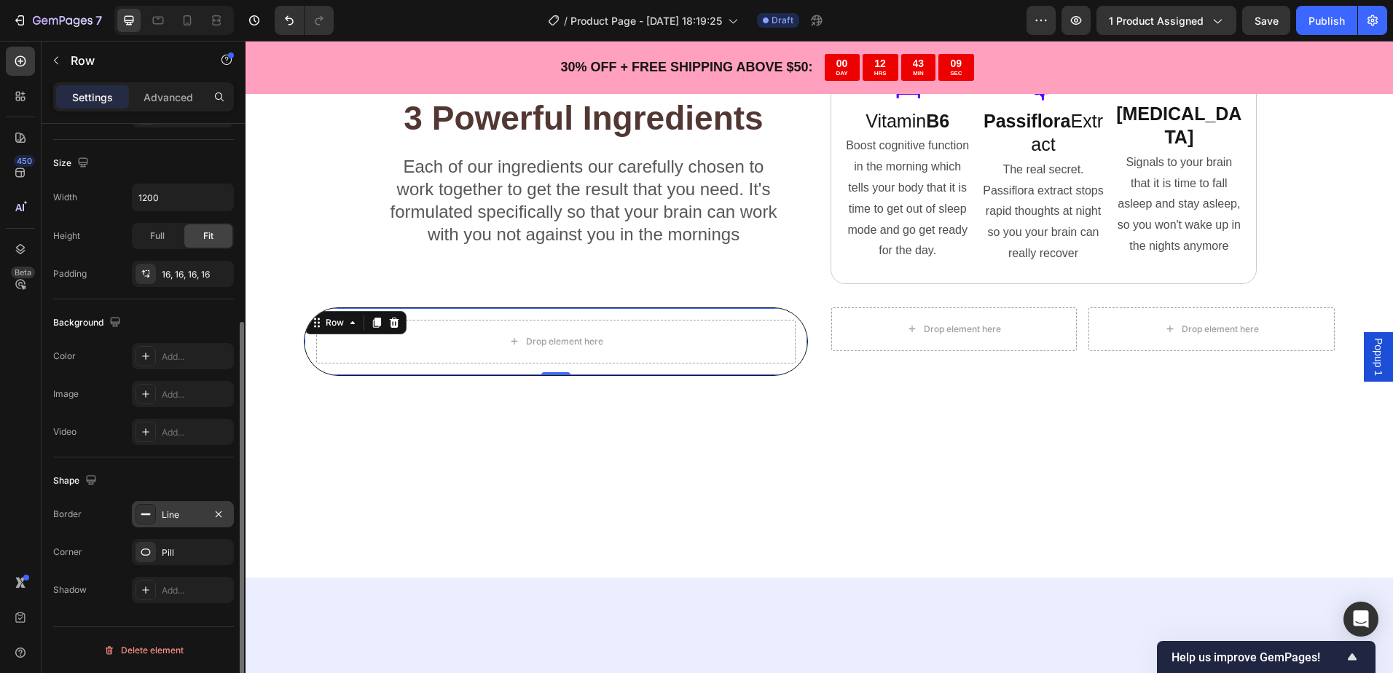
click at [184, 521] on div "Line" at bounding box center [183, 514] width 42 height 13
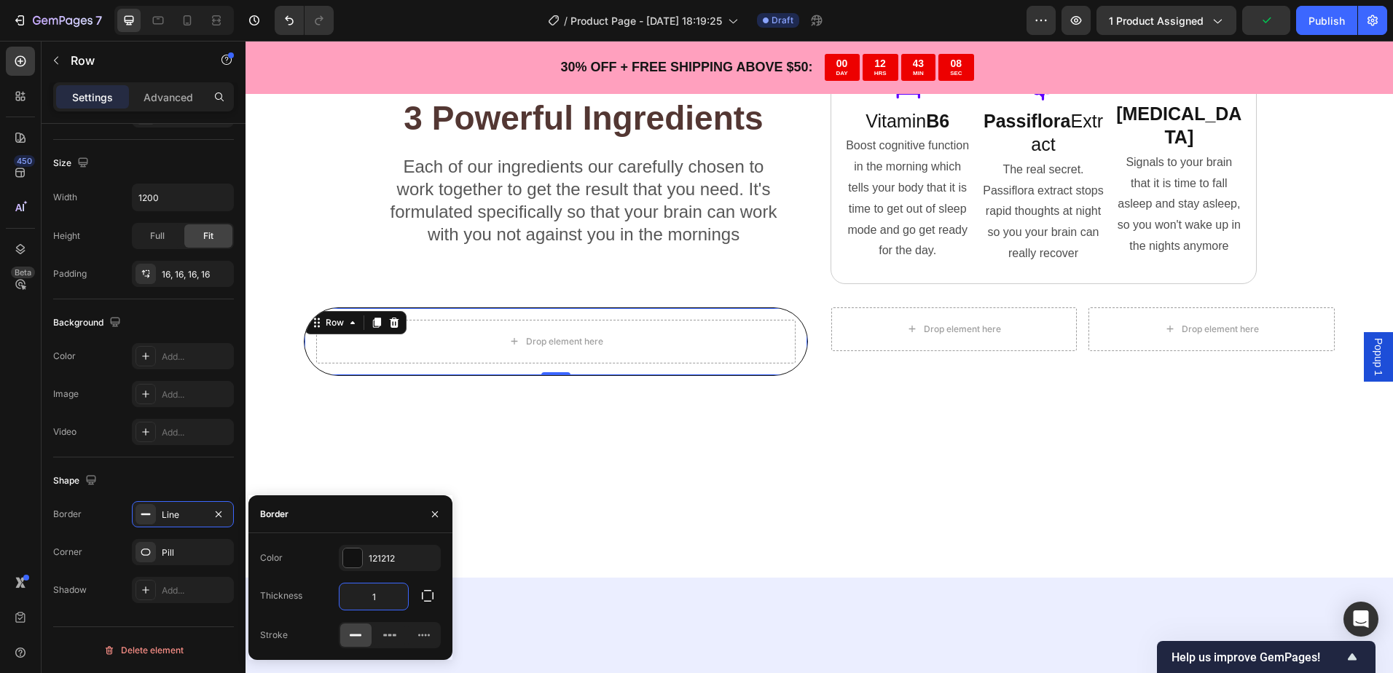
type input "2"
click at [325, 454] on div at bounding box center [818, 514] width 1147 height 129
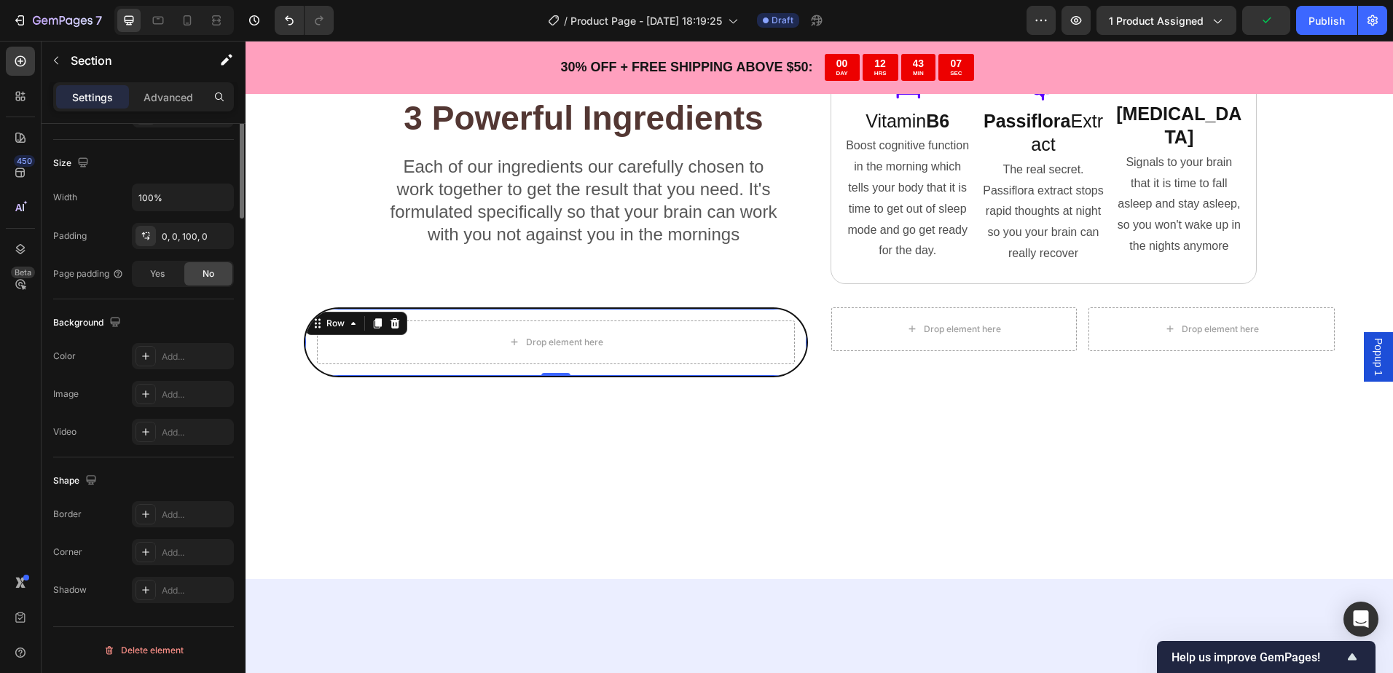
scroll to position [0, 0]
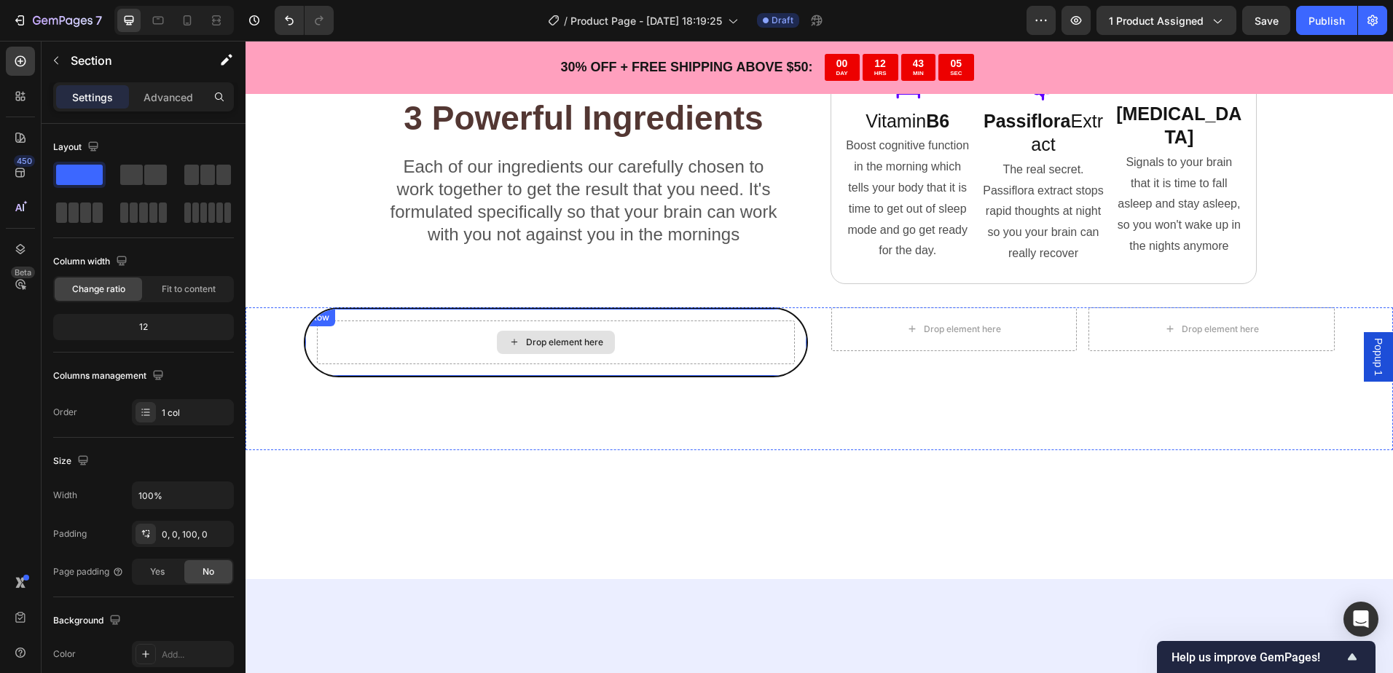
click at [467, 336] on div "Drop element here" at bounding box center [556, 342] width 478 height 44
click at [487, 343] on div "Drop element here" at bounding box center [556, 342] width 478 height 44
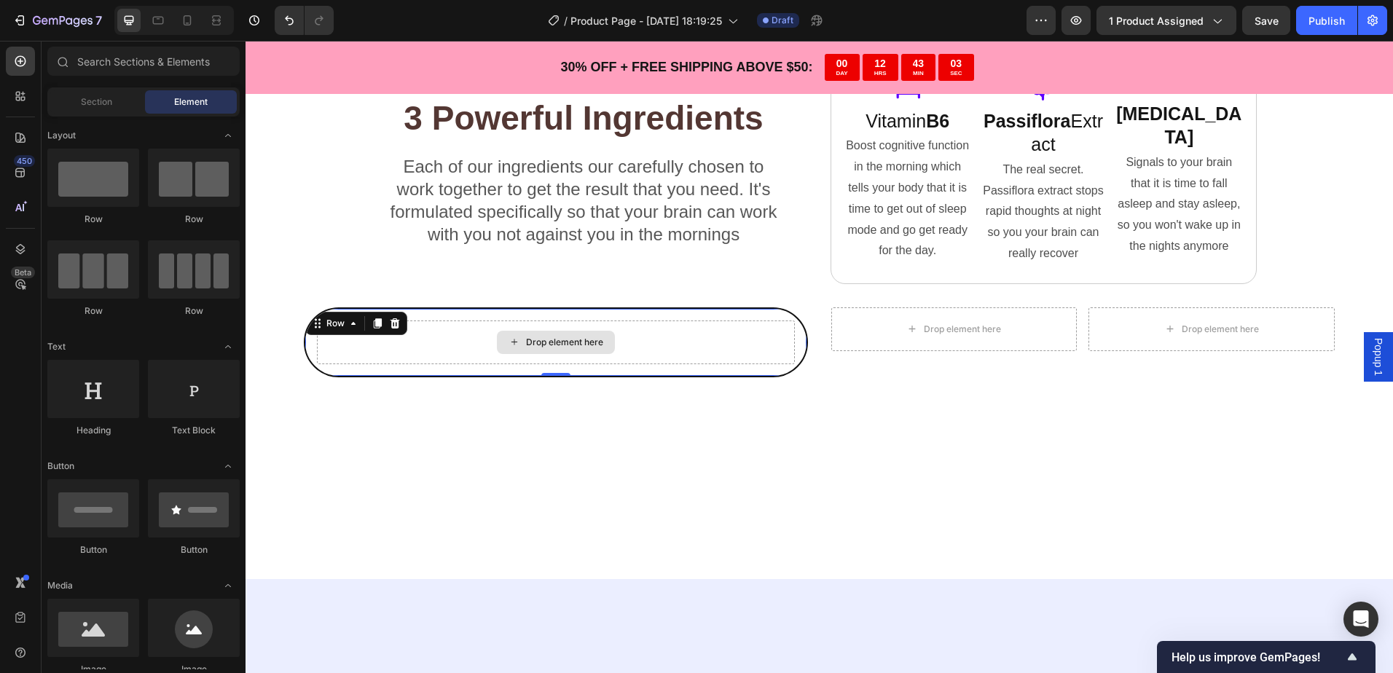
click at [554, 349] on div "Drop element here" at bounding box center [556, 342] width 118 height 23
click at [339, 312] on div "Drop element here Row" at bounding box center [556, 342] width 504 height 70
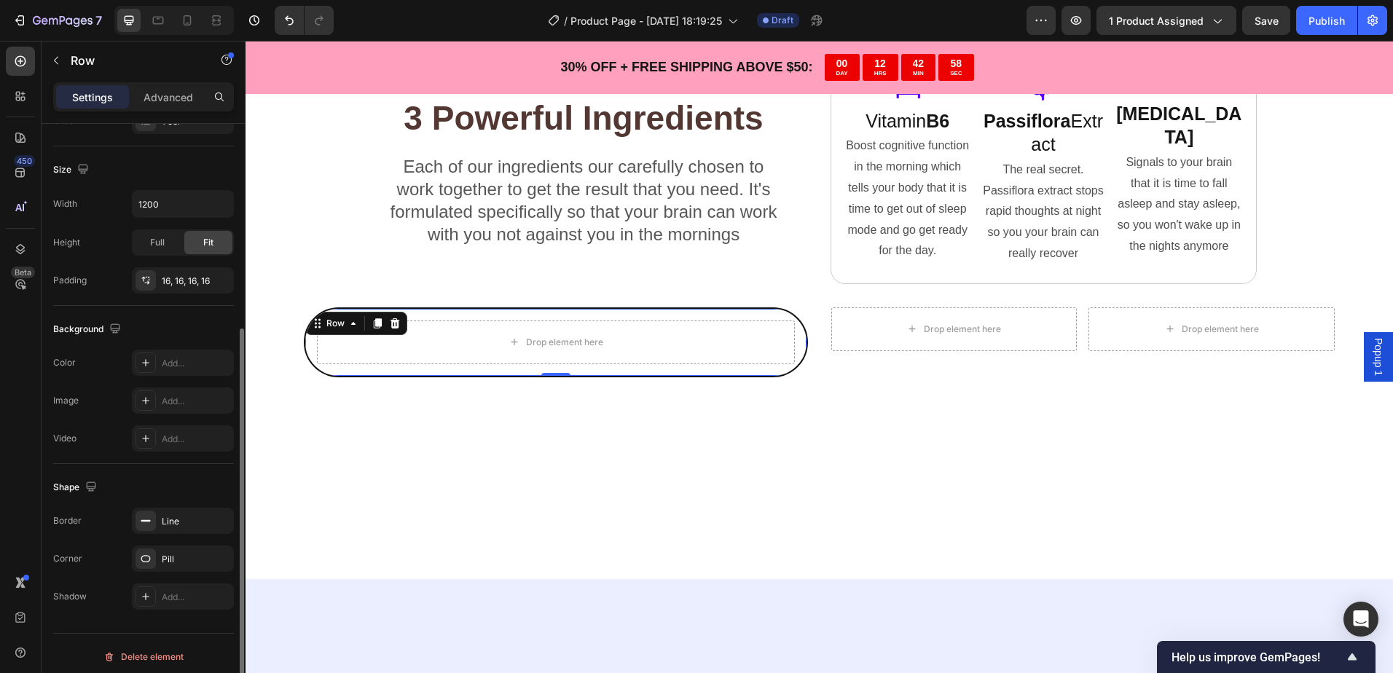
scroll to position [298, 0]
click at [165, 345] on div "Add..." at bounding box center [183, 356] width 102 height 26
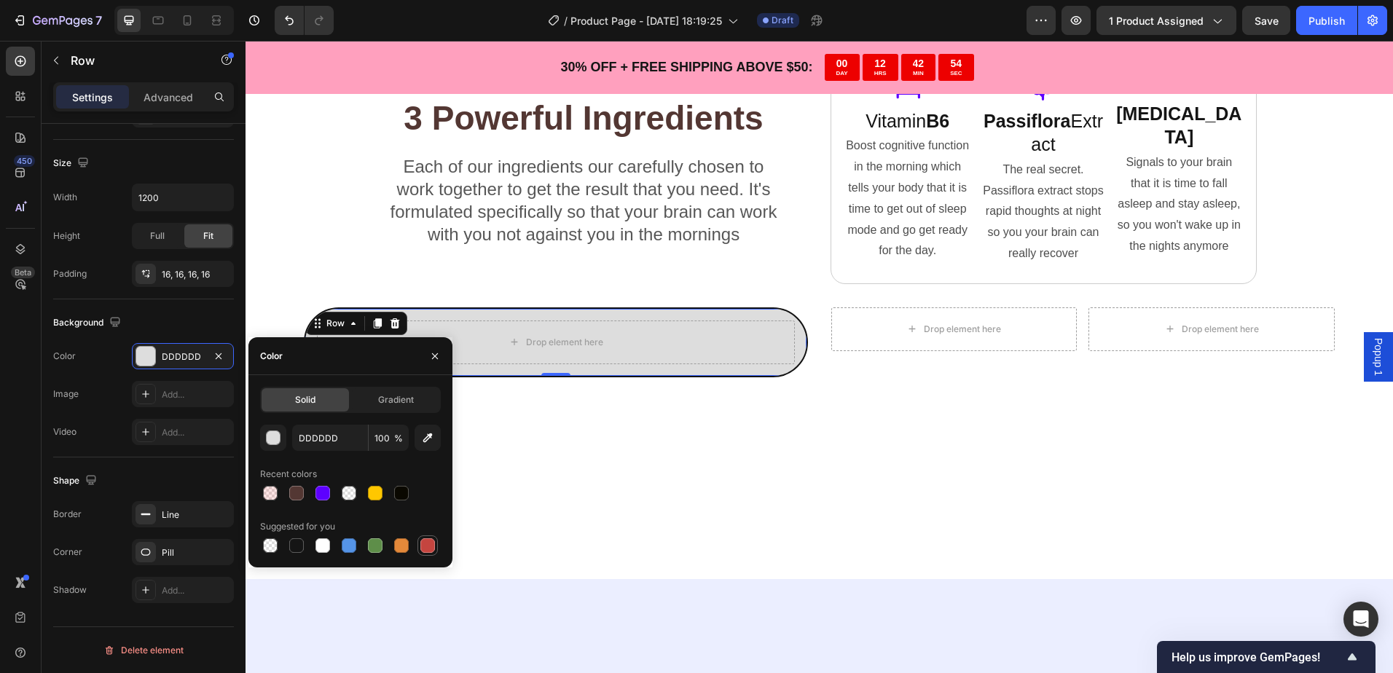
click at [431, 546] on div at bounding box center [427, 545] width 15 height 15
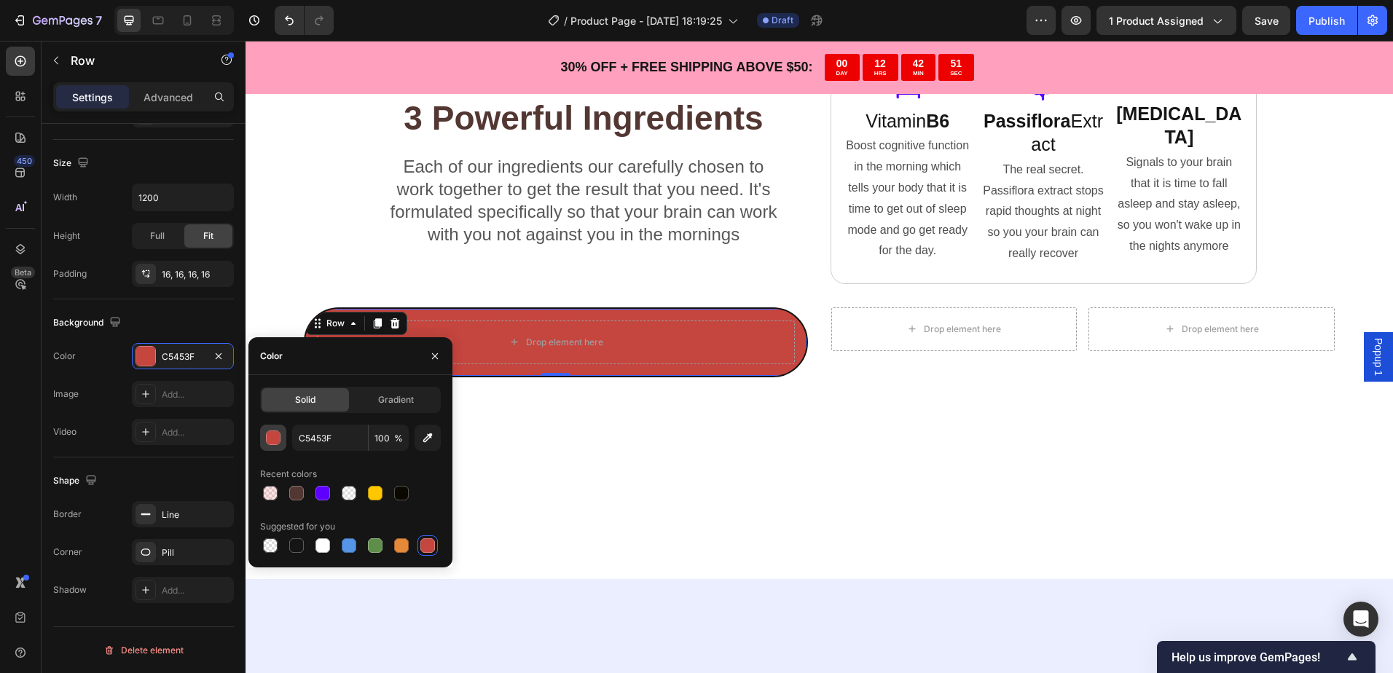
click at [284, 431] on button "button" at bounding box center [273, 438] width 26 height 26
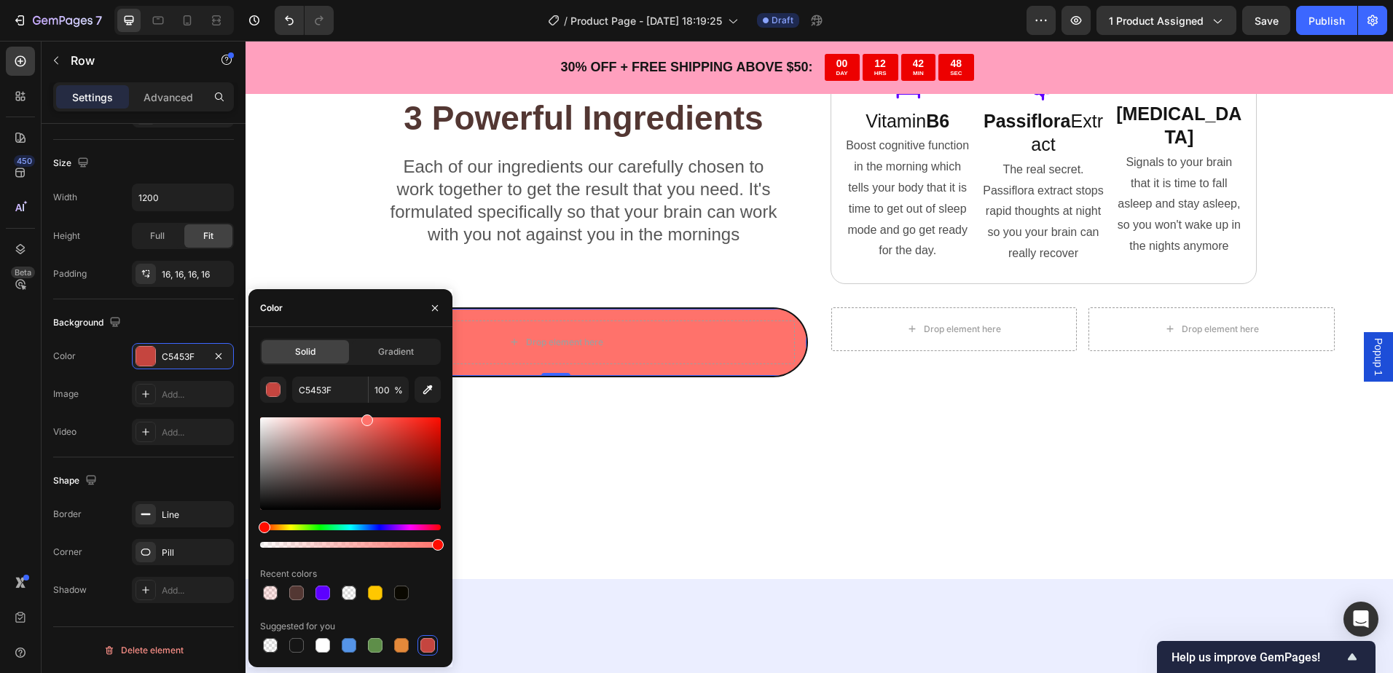
drag, startPoint x: 385, startPoint y: 442, endPoint x: 366, endPoint y: 417, distance: 32.2
click at [366, 417] on div at bounding box center [367, 420] width 12 height 12
type input "FF726B"
click at [181, 512] on div "Line" at bounding box center [183, 514] width 42 height 13
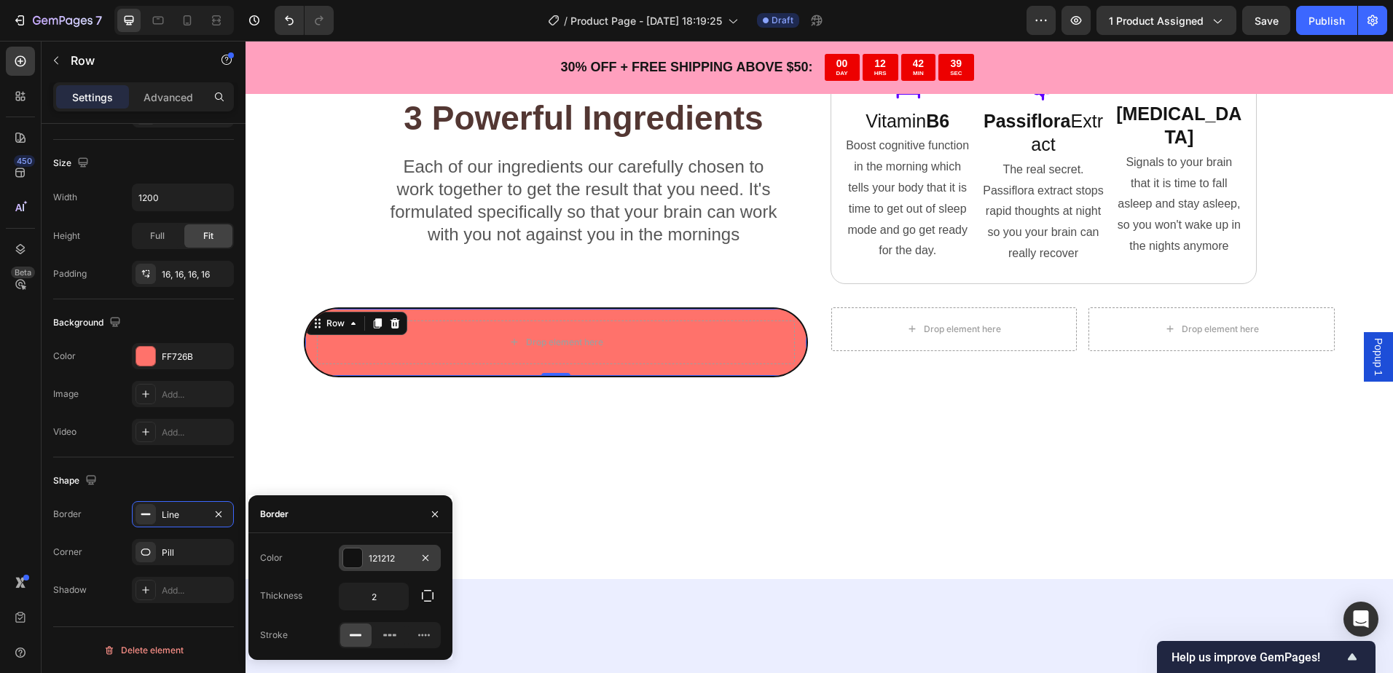
click at [351, 551] on div at bounding box center [352, 557] width 19 height 19
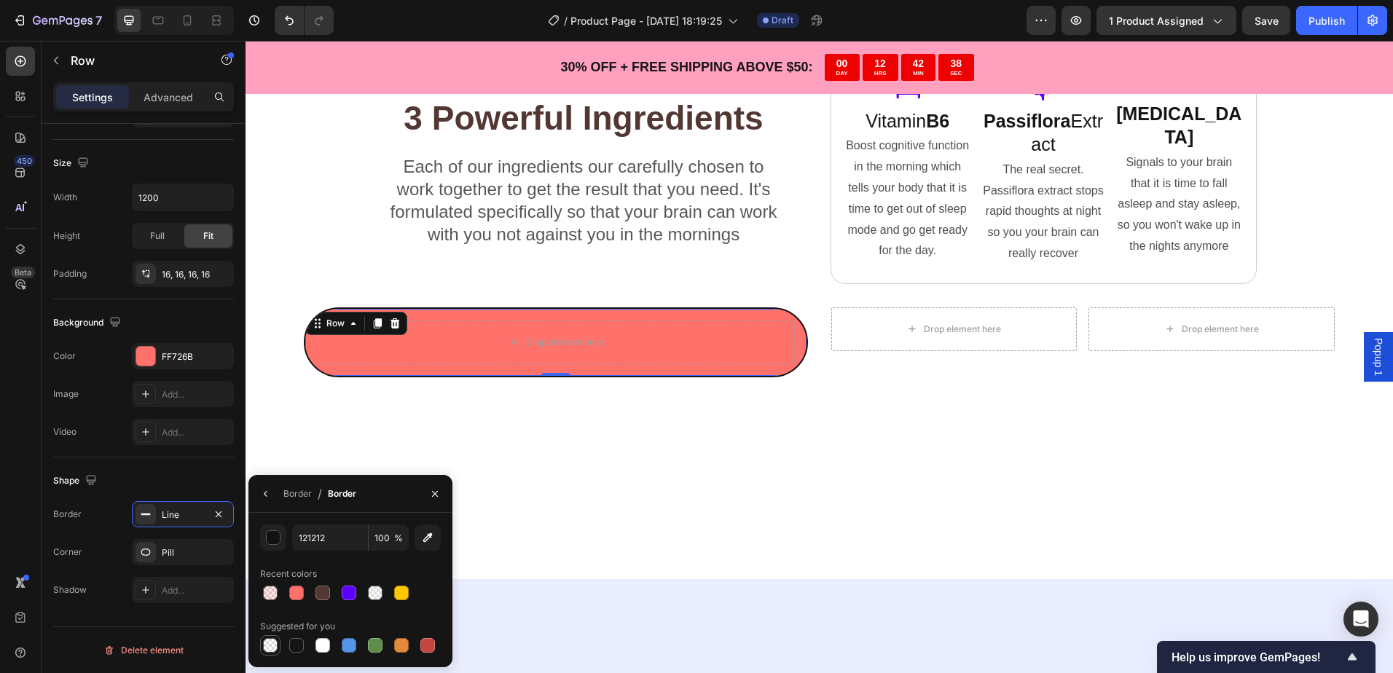
click at [267, 641] on div at bounding box center [270, 645] width 15 height 15
type input "000000"
type input "0"
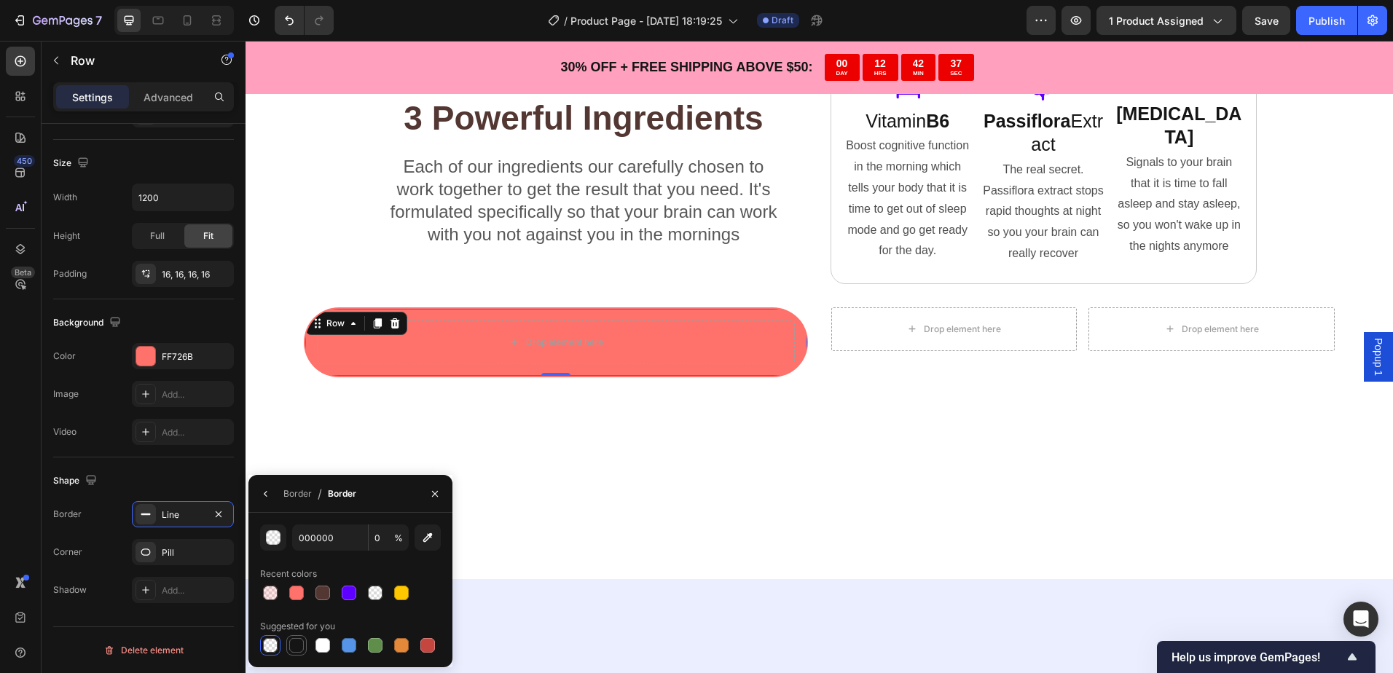
click at [296, 643] on div at bounding box center [296, 645] width 15 height 15
type input "151515"
type input "100"
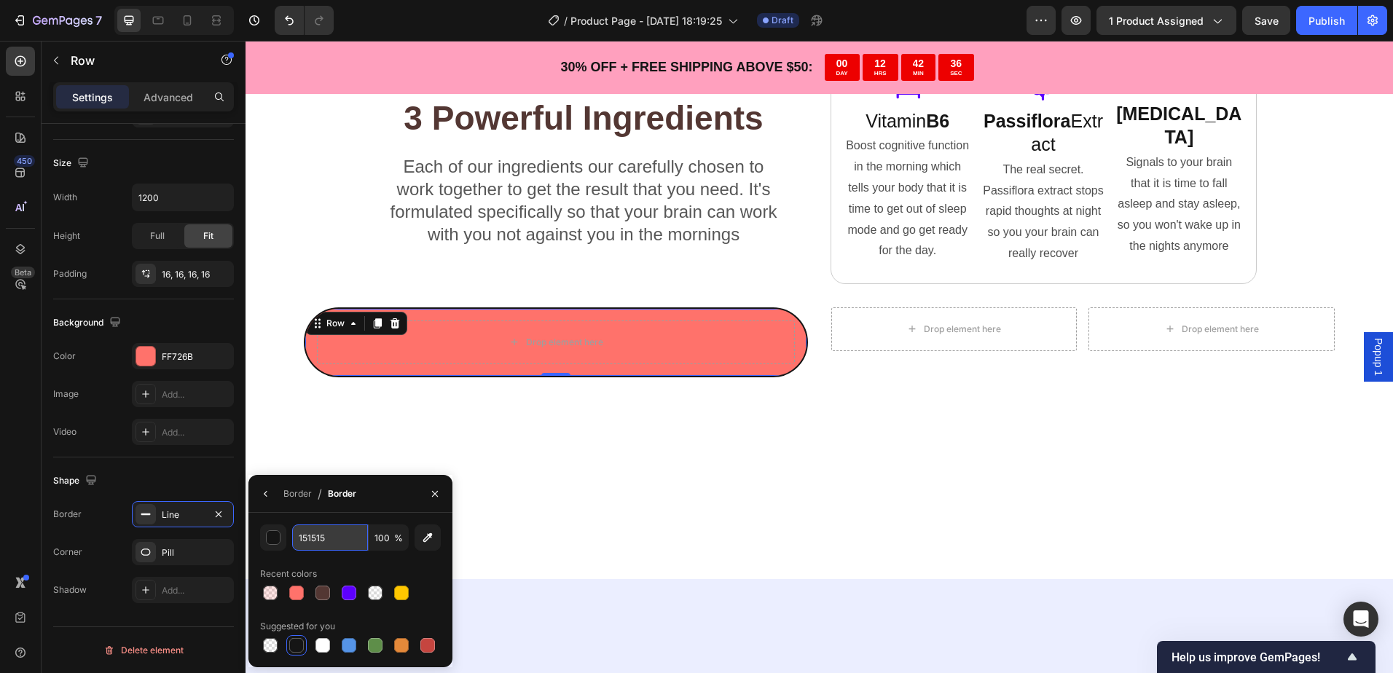
click at [294, 538] on input "151515" at bounding box center [330, 537] width 76 height 26
click at [279, 543] on div "button" at bounding box center [274, 538] width 15 height 15
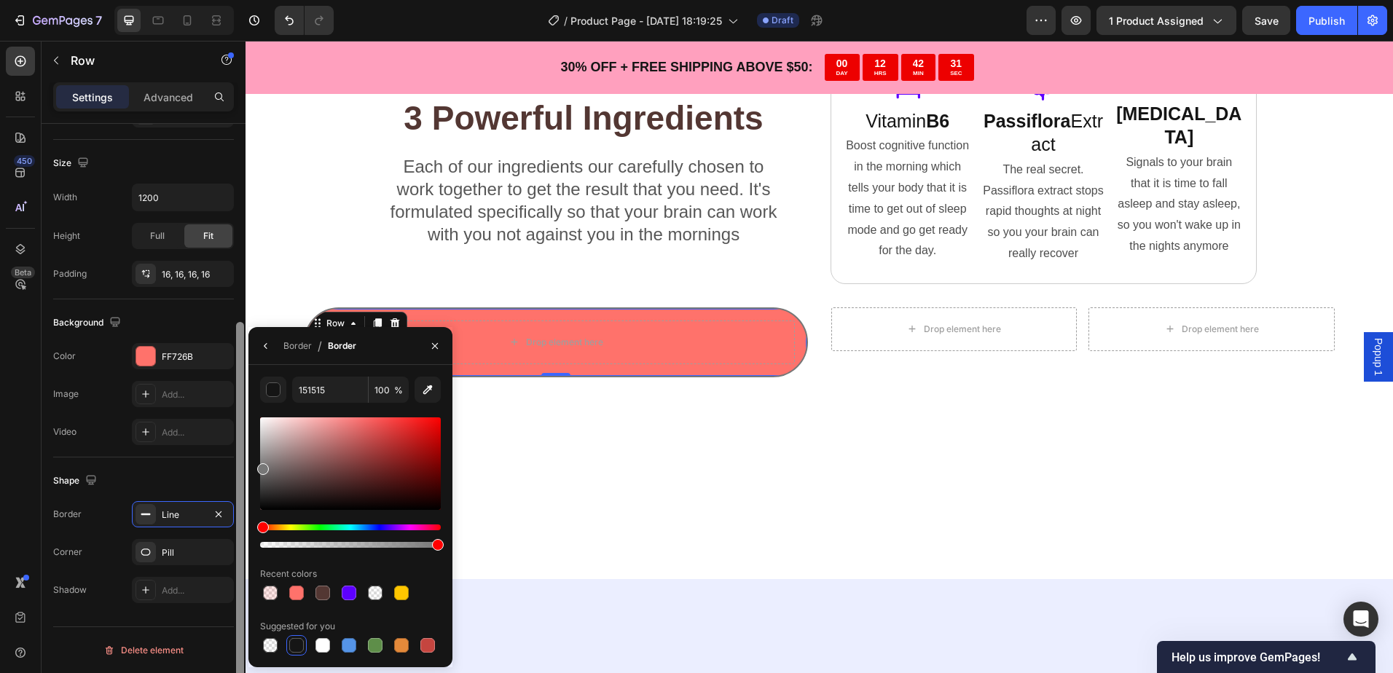
drag, startPoint x: 285, startPoint y: 466, endPoint x: 240, endPoint y: 466, distance: 45.2
click at [240, 466] on div "450 Beta Sections(30) Elements(84) Section Element Hero Section Product Detail …" at bounding box center [122, 357] width 245 height 632
type input "777777"
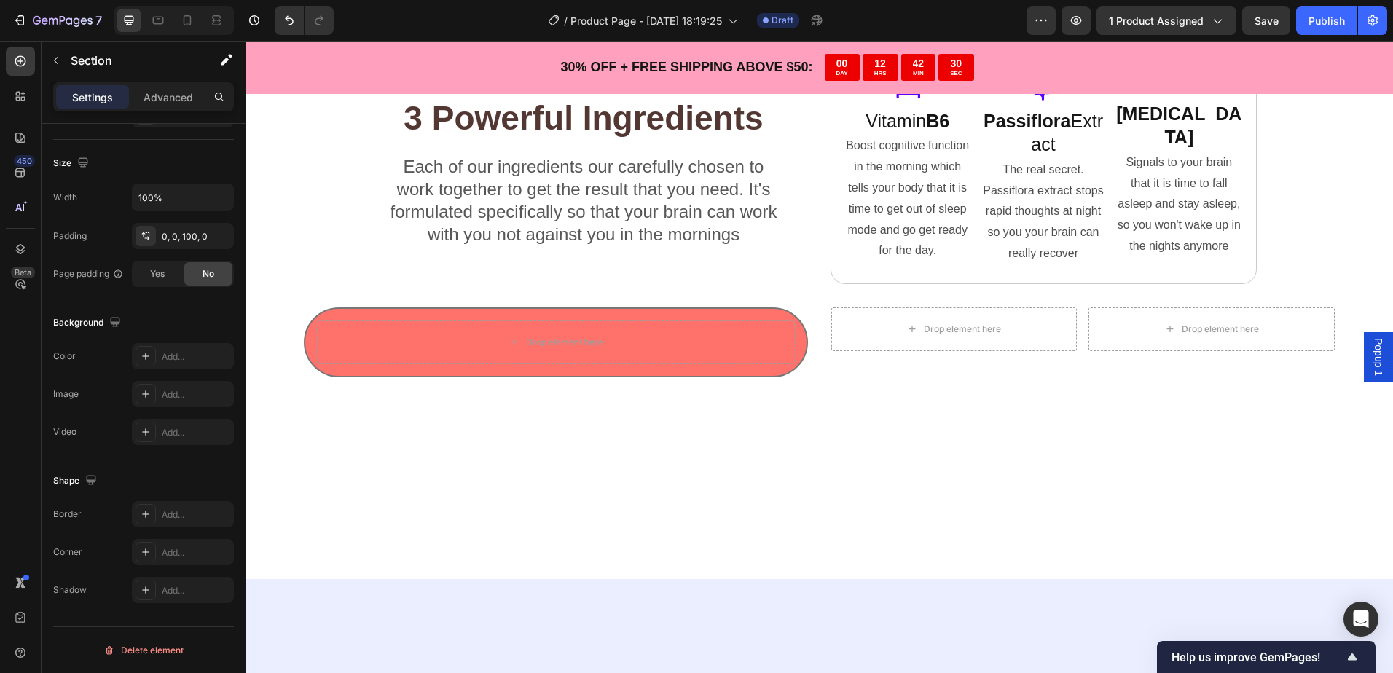
drag, startPoint x: 673, startPoint y: 497, endPoint x: 665, endPoint y: 497, distance: 8.0
click at [673, 500] on div at bounding box center [818, 514] width 1147 height 129
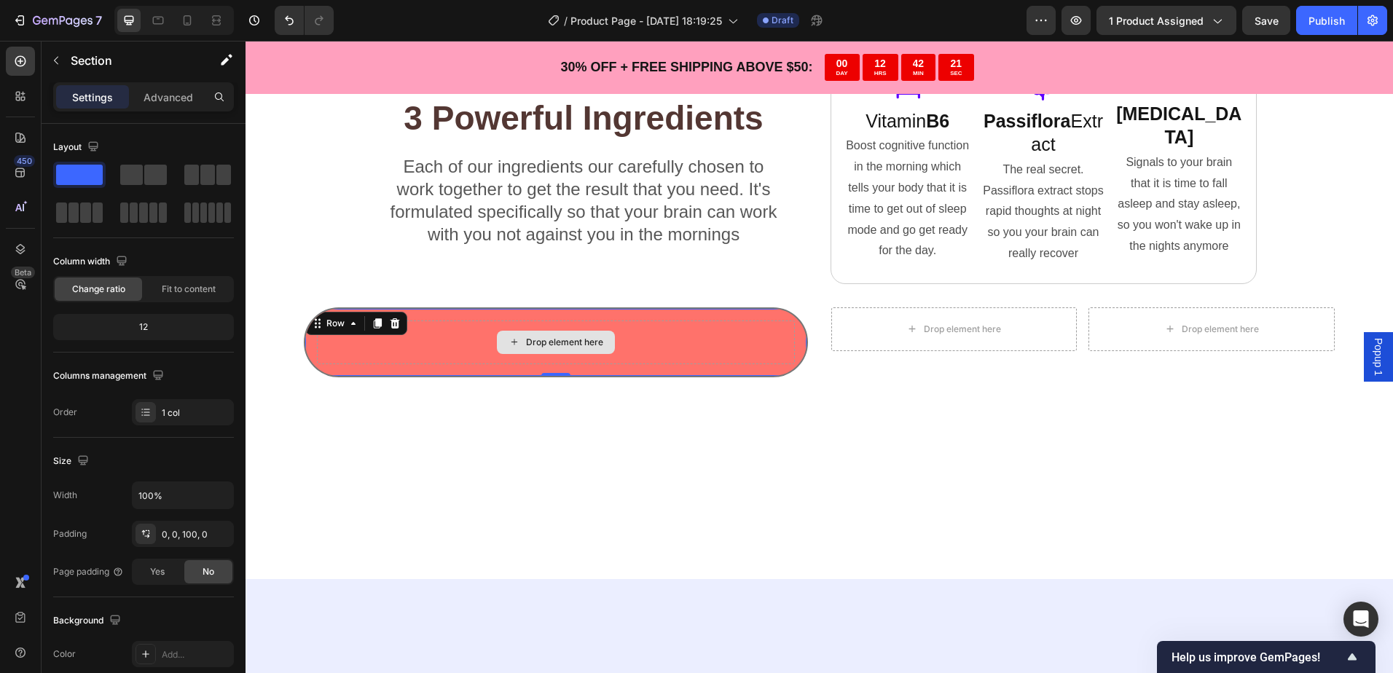
click at [771, 331] on div "Drop element here" at bounding box center [556, 342] width 478 height 44
click at [768, 332] on div "Drop element here" at bounding box center [556, 342] width 478 height 44
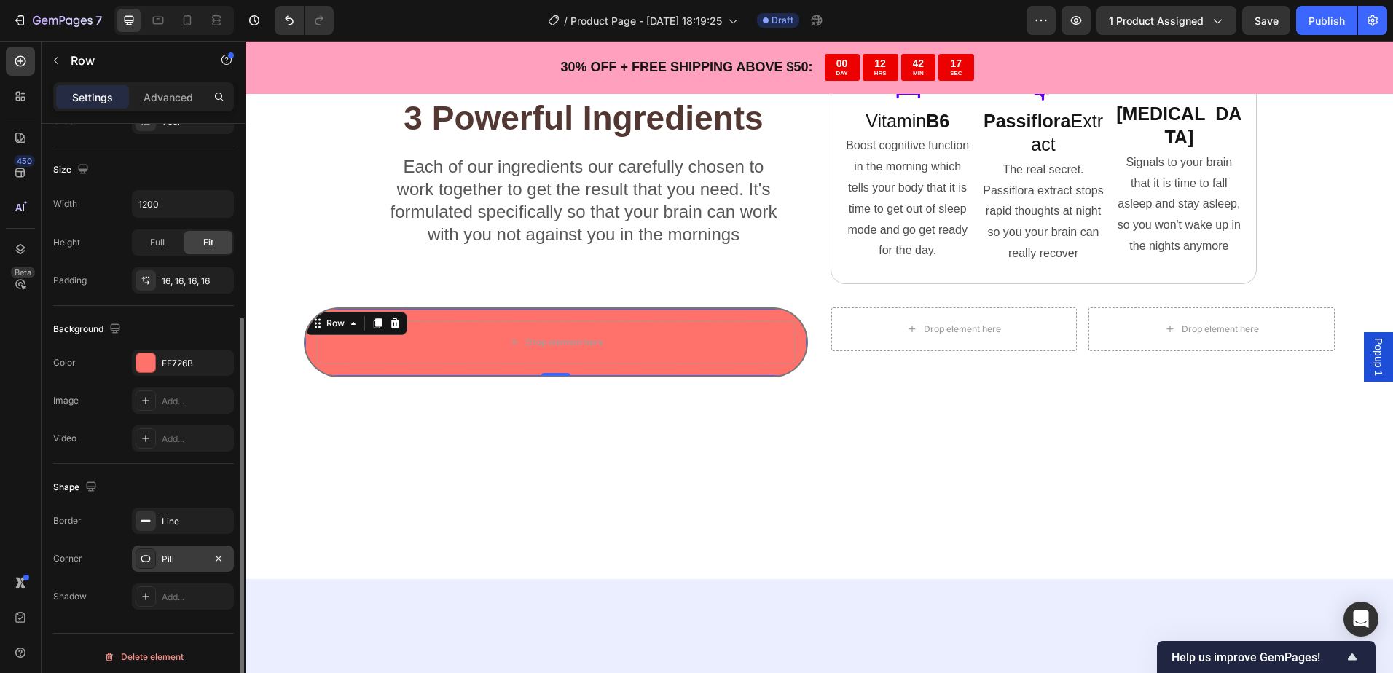
scroll to position [298, 0]
click at [179, 551] on div "Pill" at bounding box center [183, 552] width 42 height 13
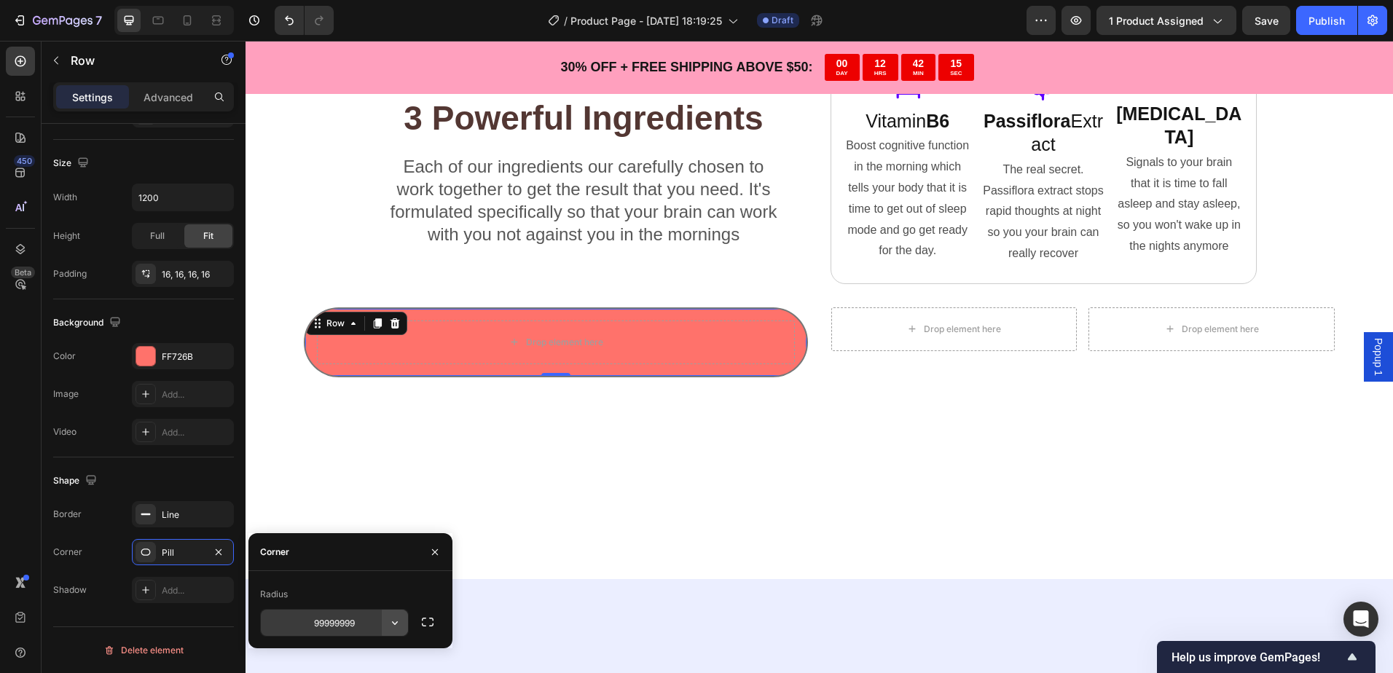
click at [398, 621] on icon "button" at bounding box center [394, 622] width 15 height 15
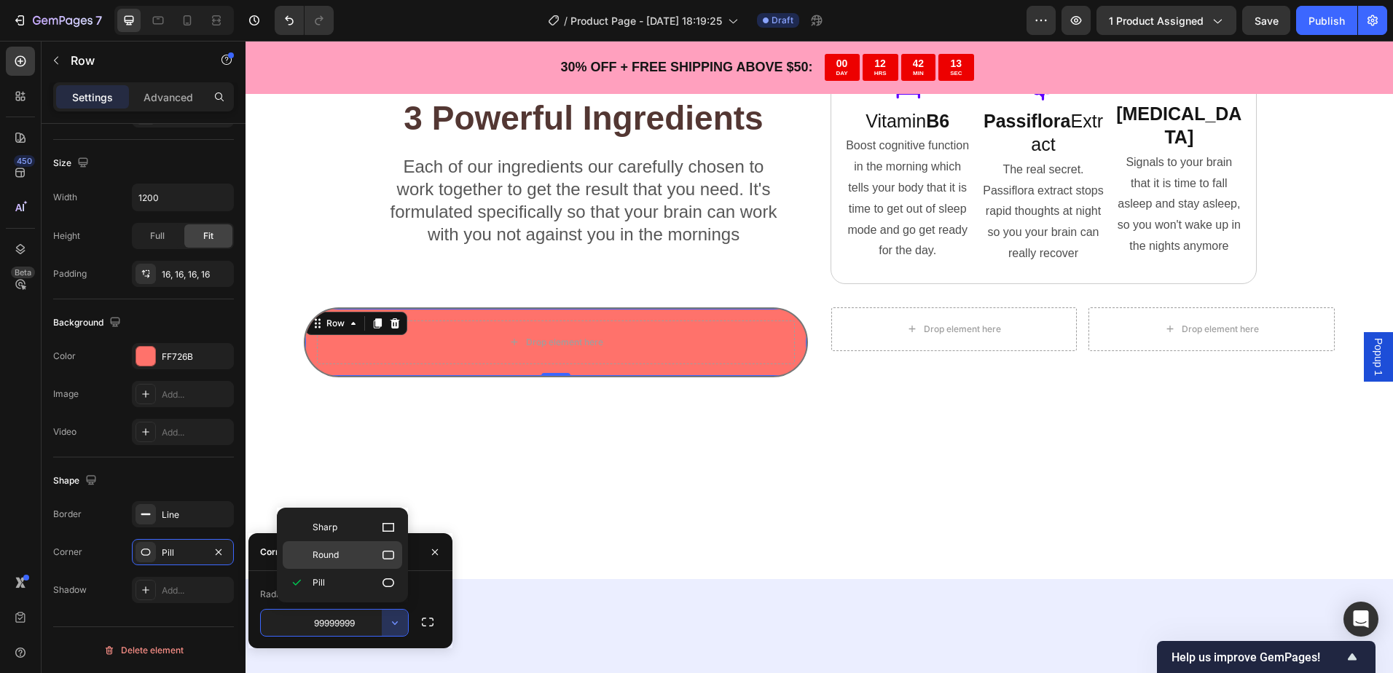
click at [348, 557] on p "Round" at bounding box center [353, 555] width 83 height 15
type input "8"
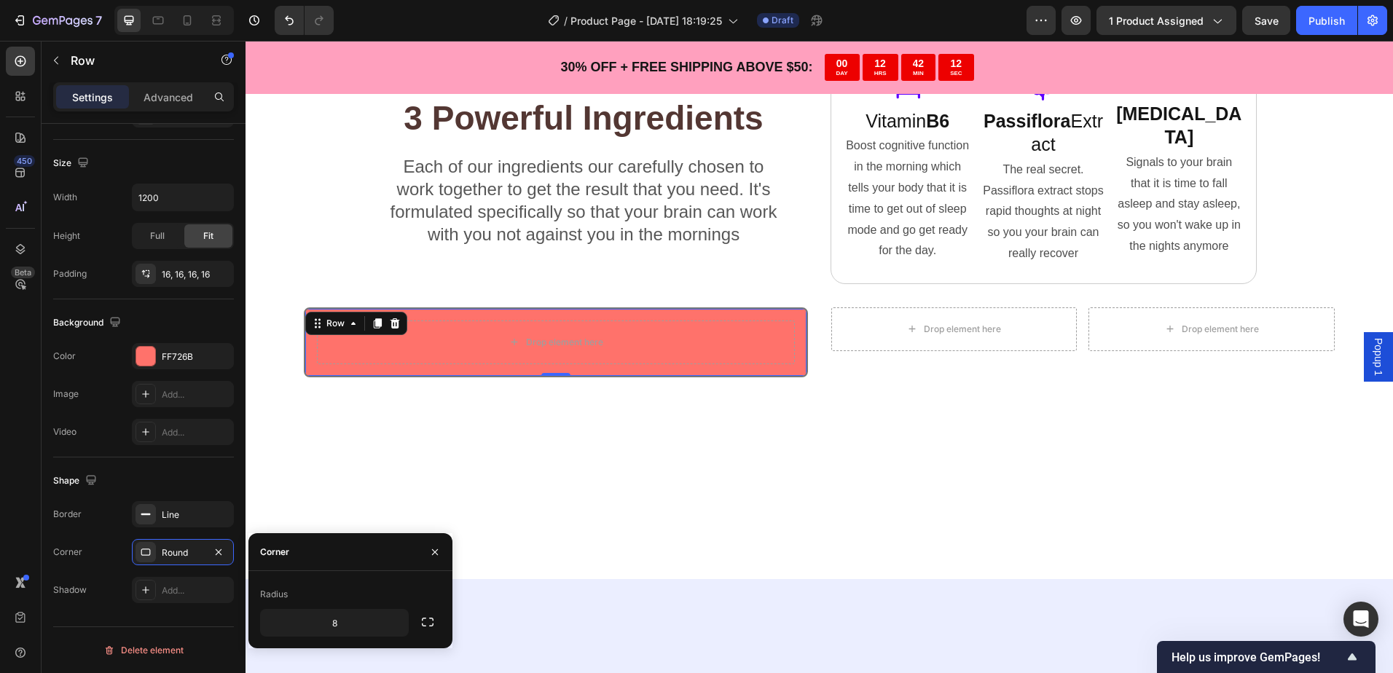
click at [404, 482] on div at bounding box center [818, 514] width 1147 height 129
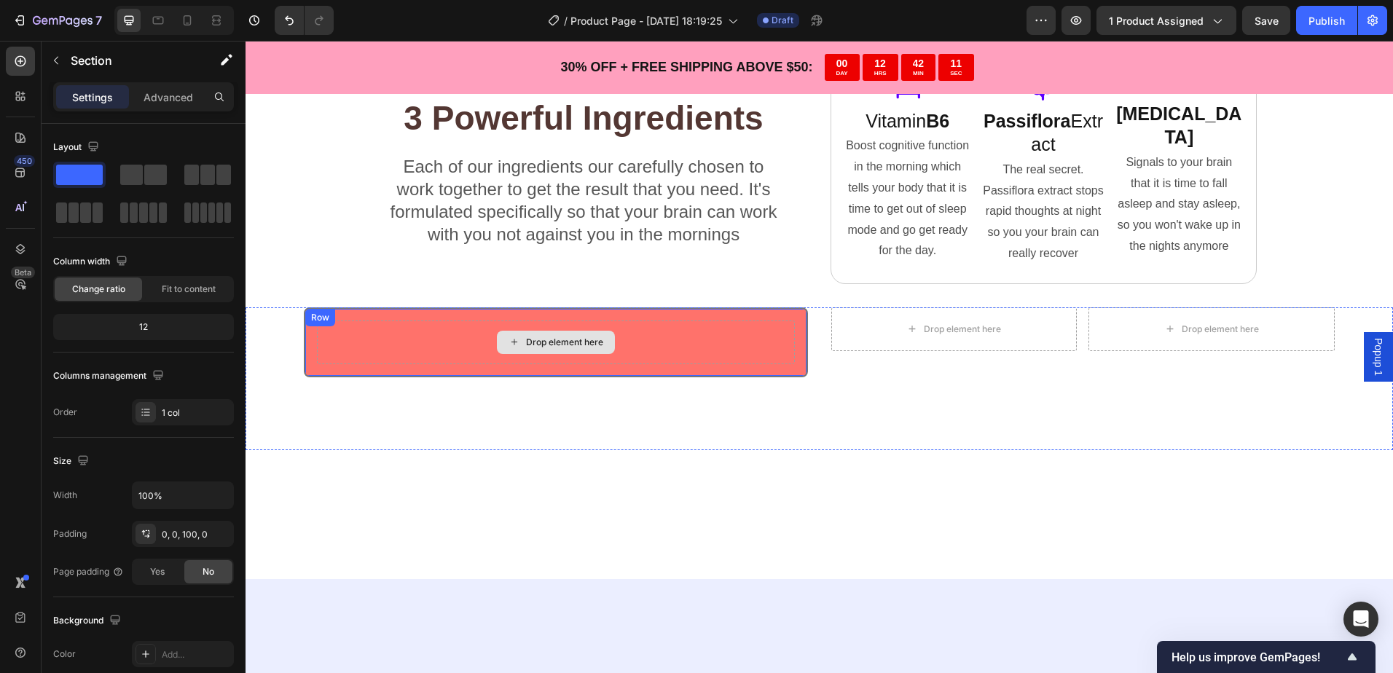
click at [570, 353] on div "Drop element here" at bounding box center [556, 342] width 118 height 23
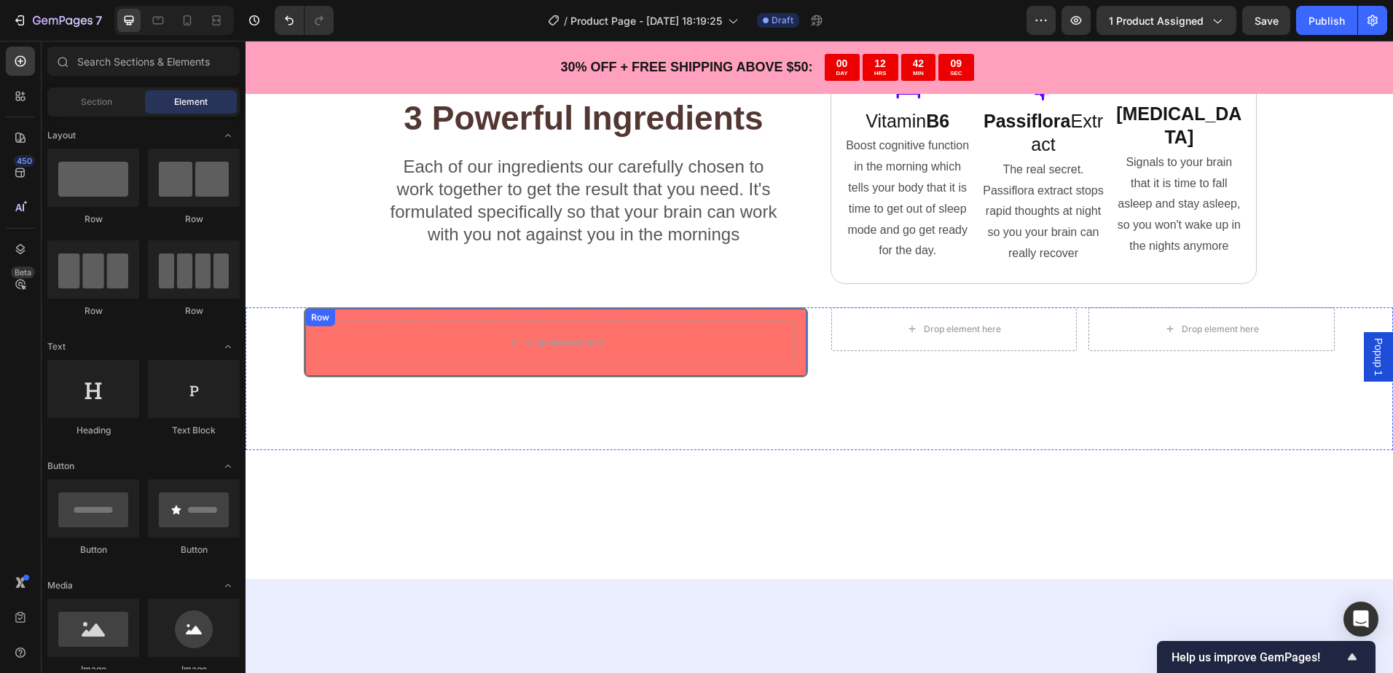
click at [310, 364] on div "Drop element here Row" at bounding box center [556, 342] width 504 height 70
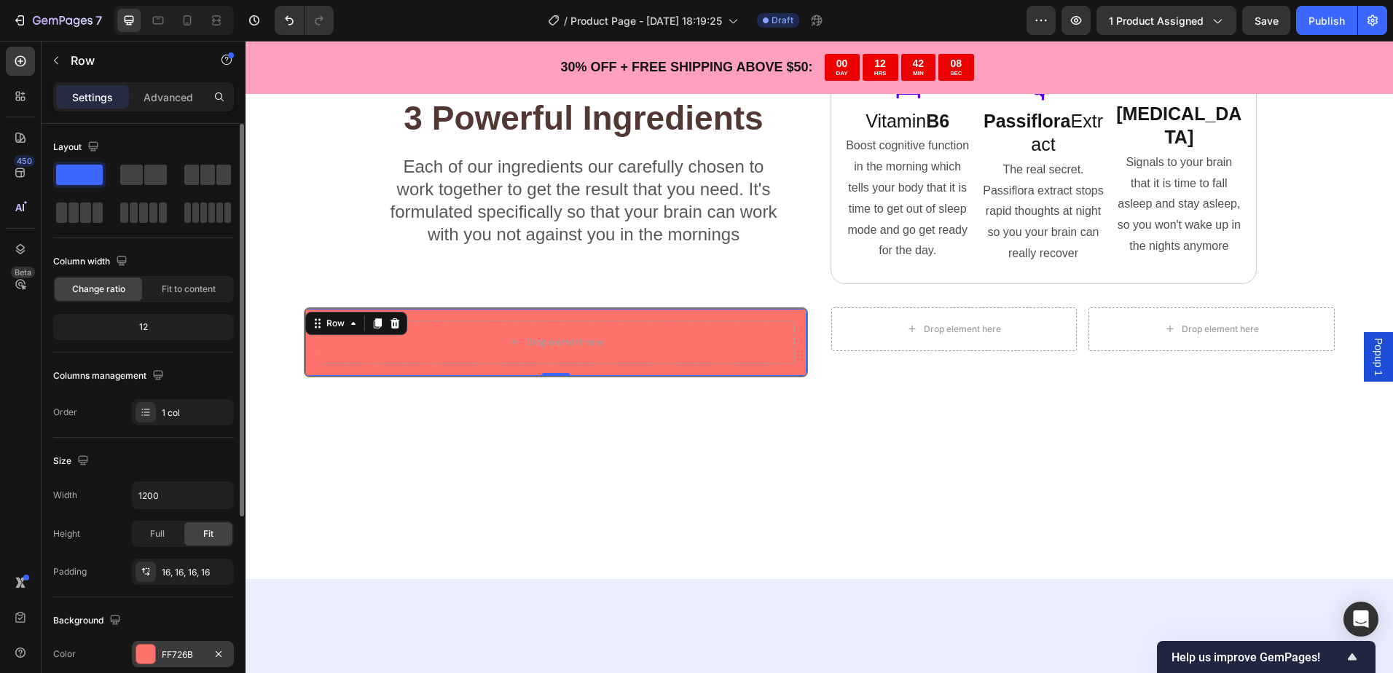
click at [169, 648] on div "FF726B" at bounding box center [183, 654] width 42 height 13
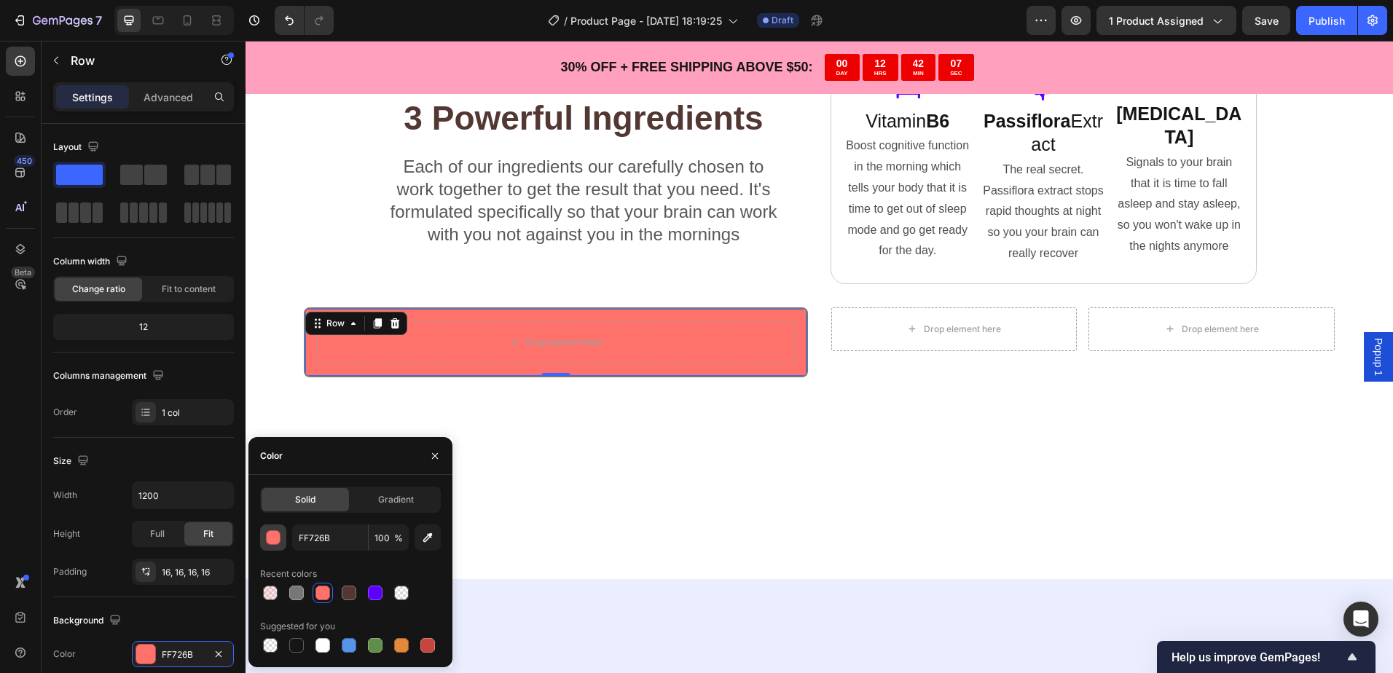
click at [274, 541] on div "button" at bounding box center [274, 538] width 15 height 15
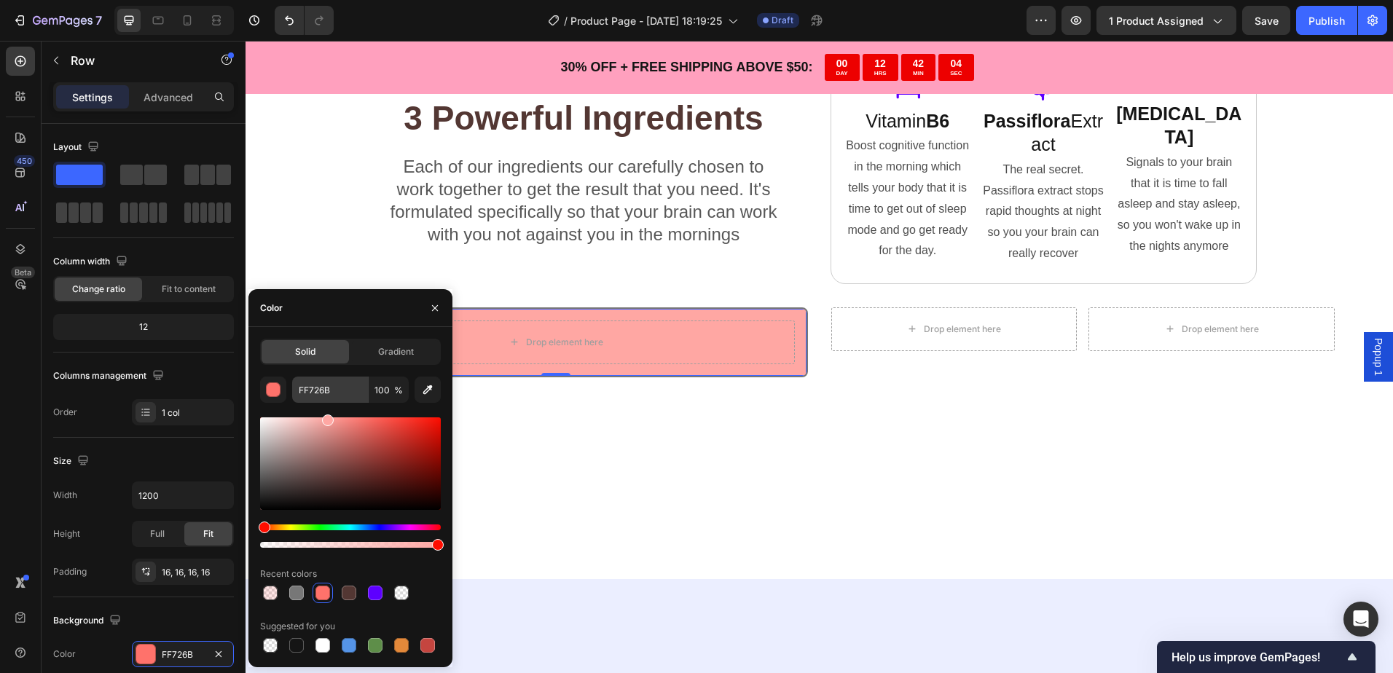
type input "FFA7A3"
drag, startPoint x: 334, startPoint y: 425, endPoint x: 326, endPoint y: 397, distance: 29.5
click at [326, 397] on div "FFA7A3 100 % Recent colors Suggested for you" at bounding box center [350, 516] width 181 height 279
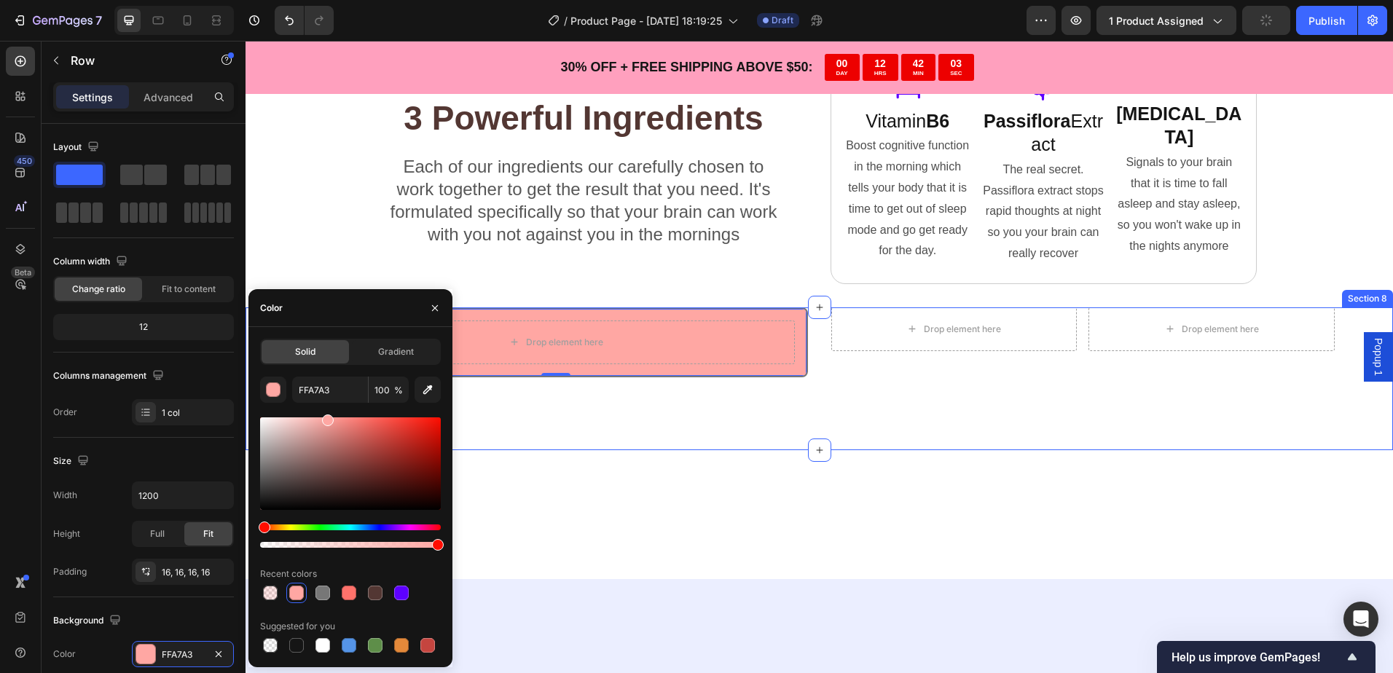
click at [591, 454] on div at bounding box center [818, 514] width 1147 height 129
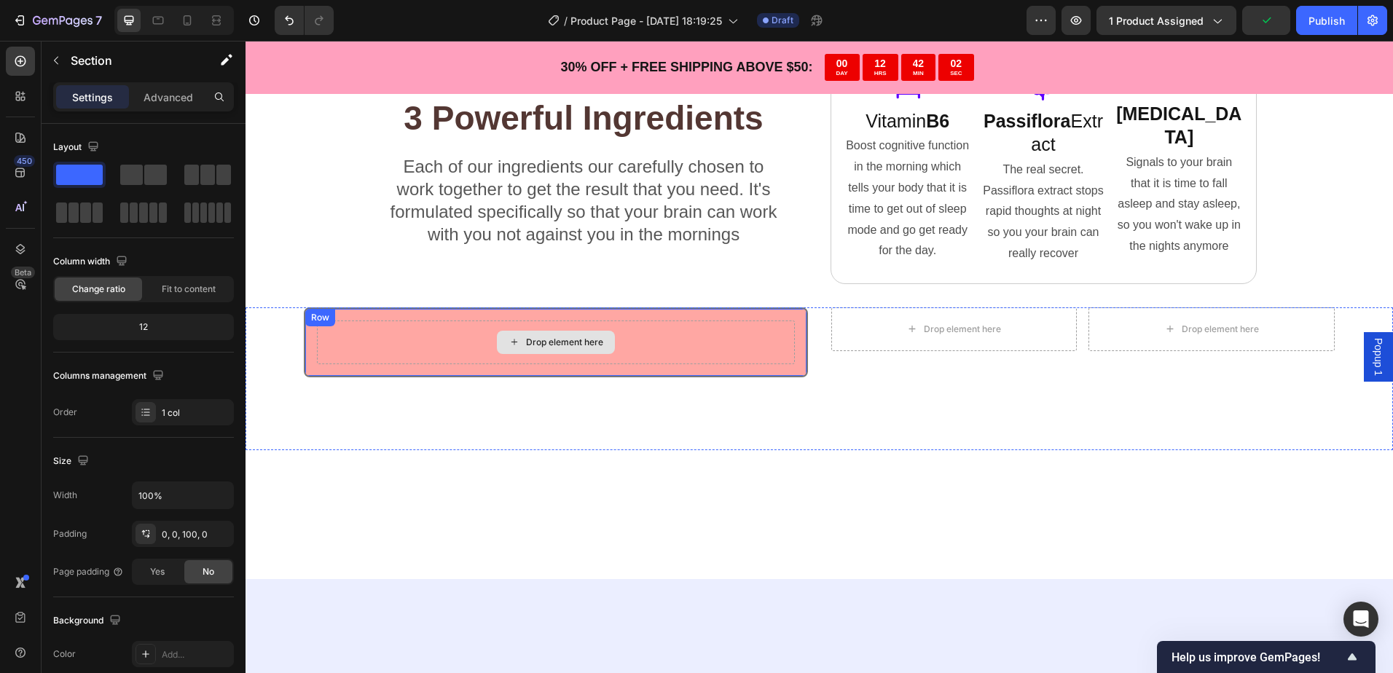
click at [559, 362] on div "Drop element here" at bounding box center [556, 342] width 478 height 44
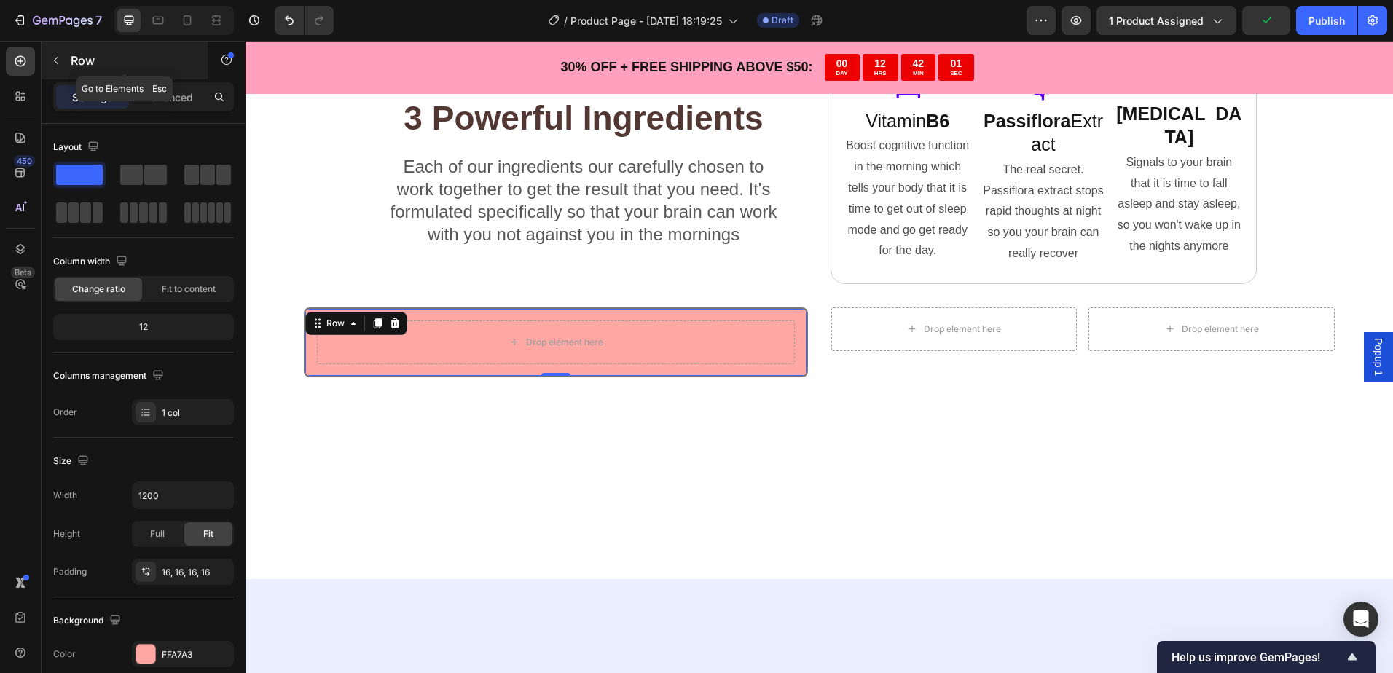
click at [80, 64] on p "Row" at bounding box center [133, 60] width 124 height 17
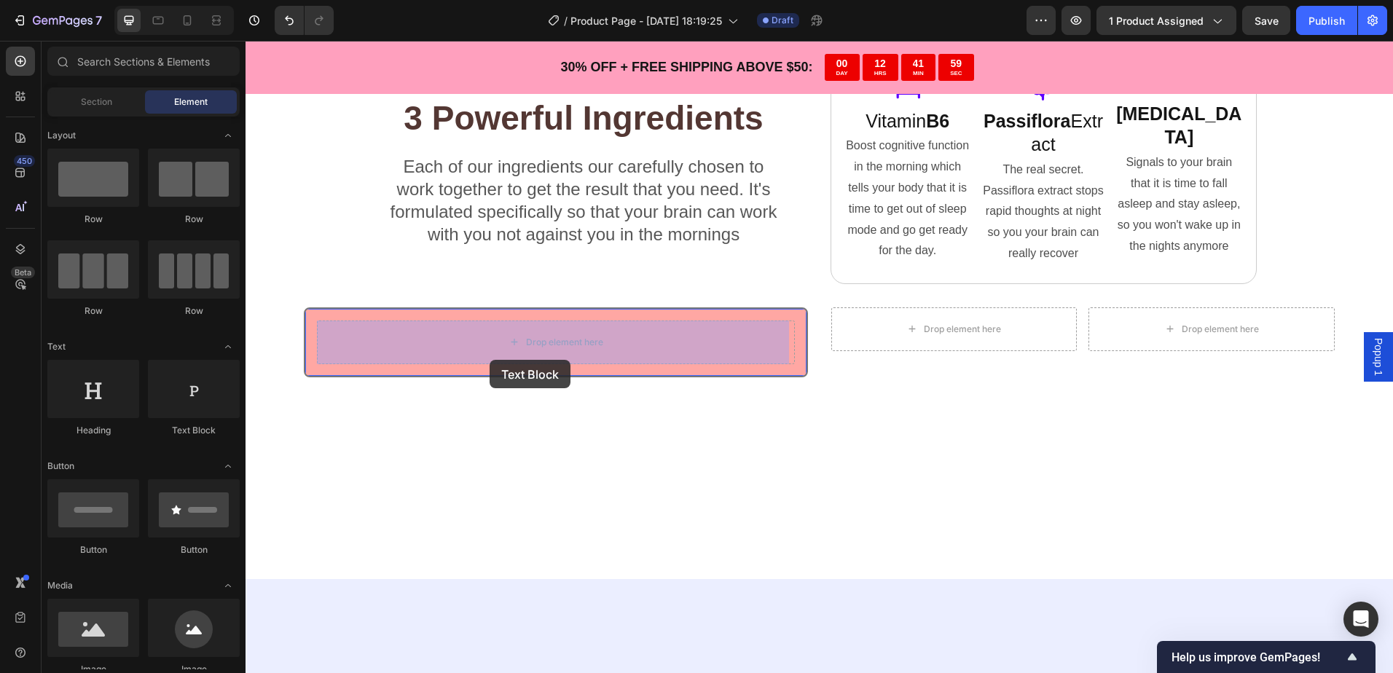
drag, startPoint x: 443, startPoint y: 444, endPoint x: 496, endPoint y: 355, distance: 102.9
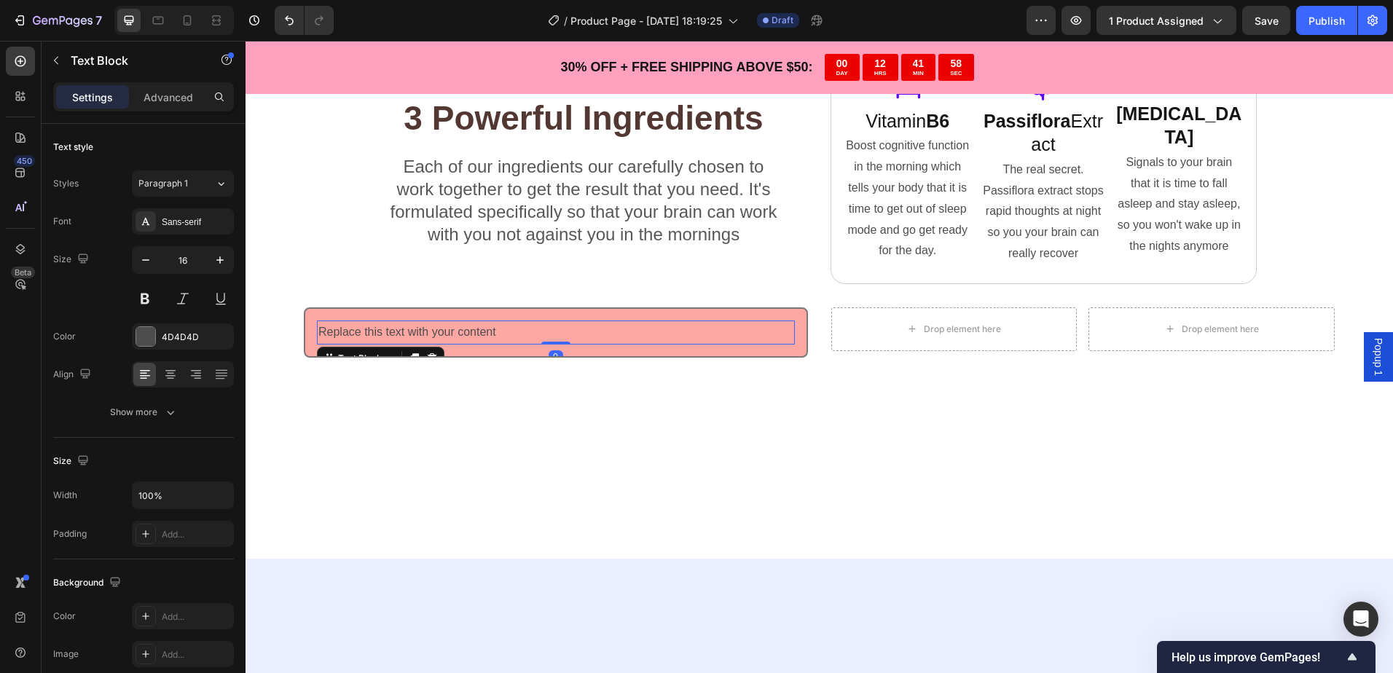
click at [508, 333] on div "Replace this text with your content" at bounding box center [556, 332] width 478 height 24
drag, startPoint x: 492, startPoint y: 333, endPoint x: 503, endPoint y: 330, distance: 11.3
click at [503, 330] on p "Replace this text with your content" at bounding box center [555, 332] width 475 height 21
click at [504, 330] on p "Replace this text with your content" at bounding box center [555, 332] width 475 height 21
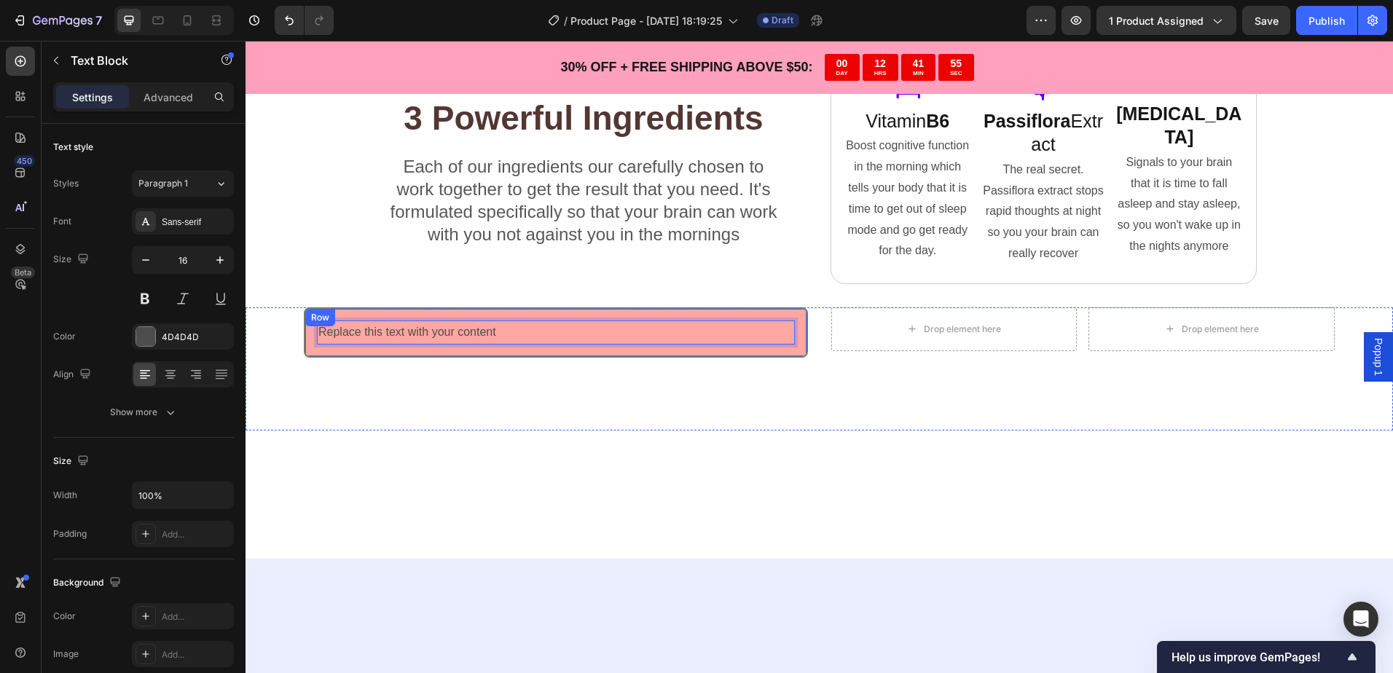
click at [554, 318] on div "Replace this text with your content Text Block 0 Row" at bounding box center [556, 332] width 504 height 50
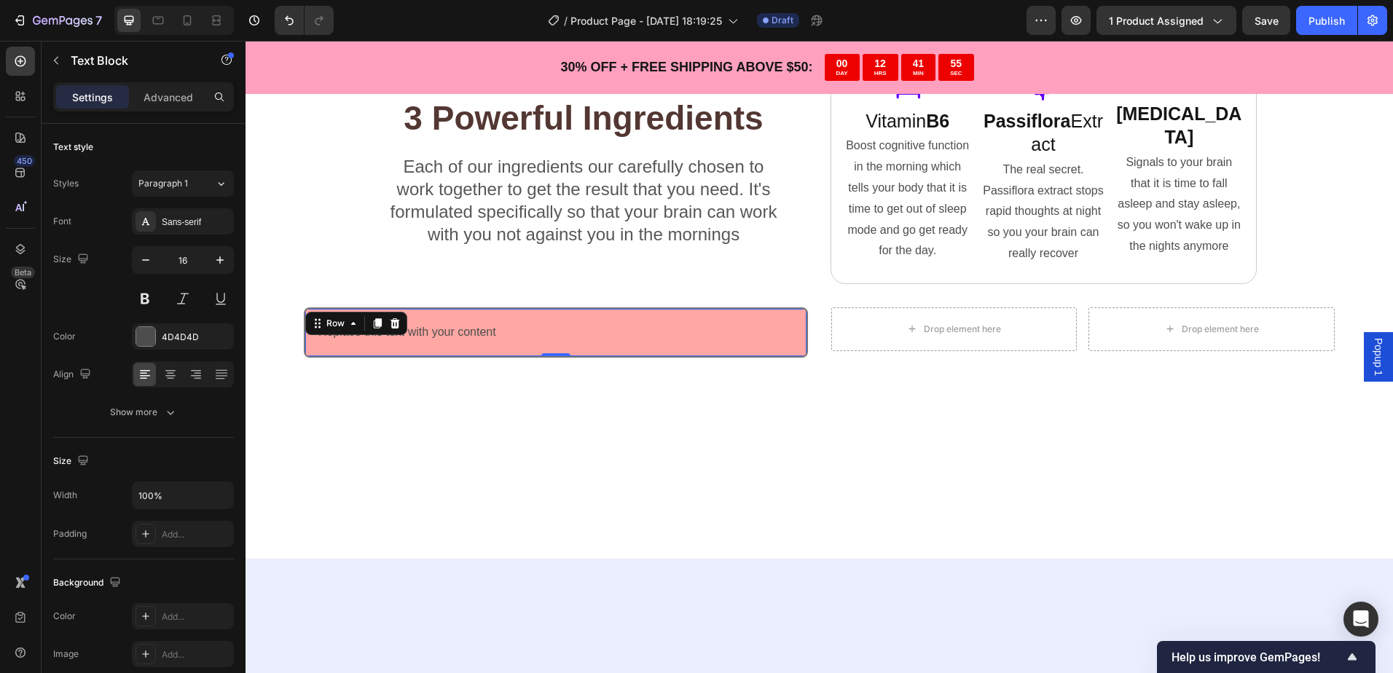
click at [554, 331] on p "Replace this text with your content" at bounding box center [555, 332] width 475 height 21
click at [411, 351] on div at bounding box center [414, 358] width 17 height 17
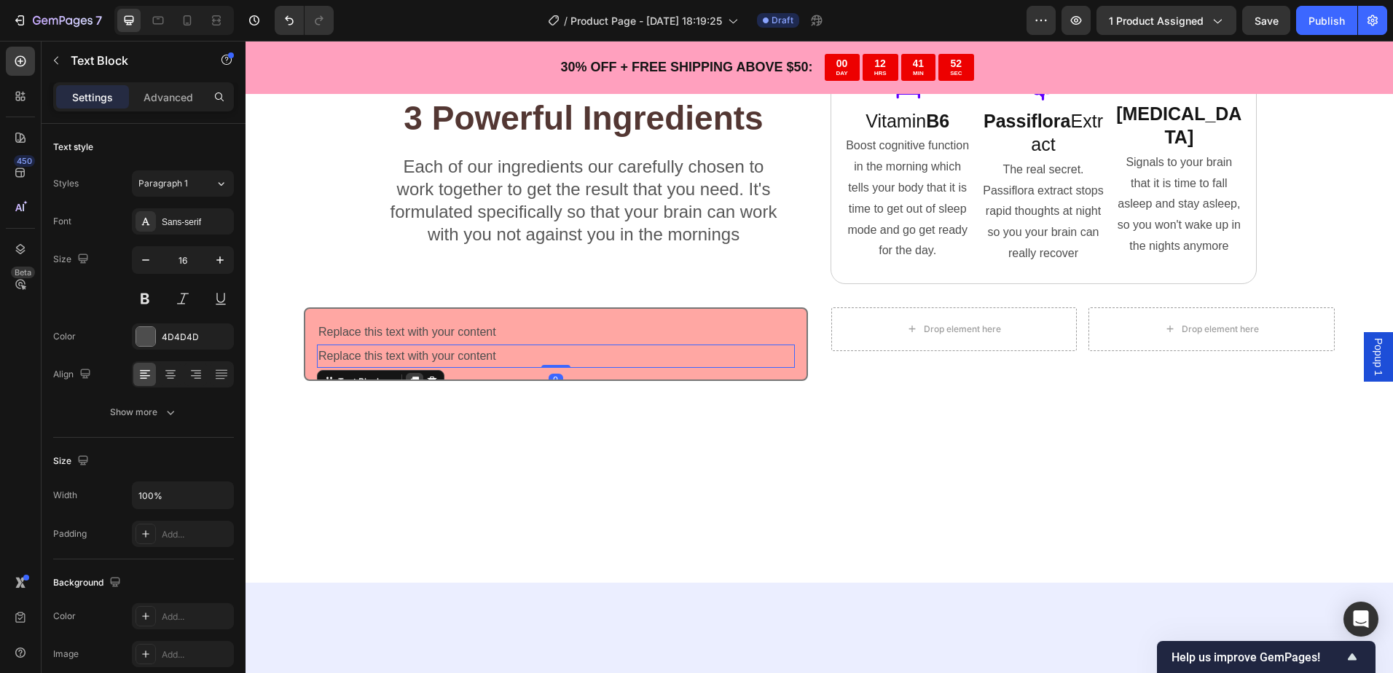
click at [416, 378] on icon at bounding box center [415, 382] width 8 height 10
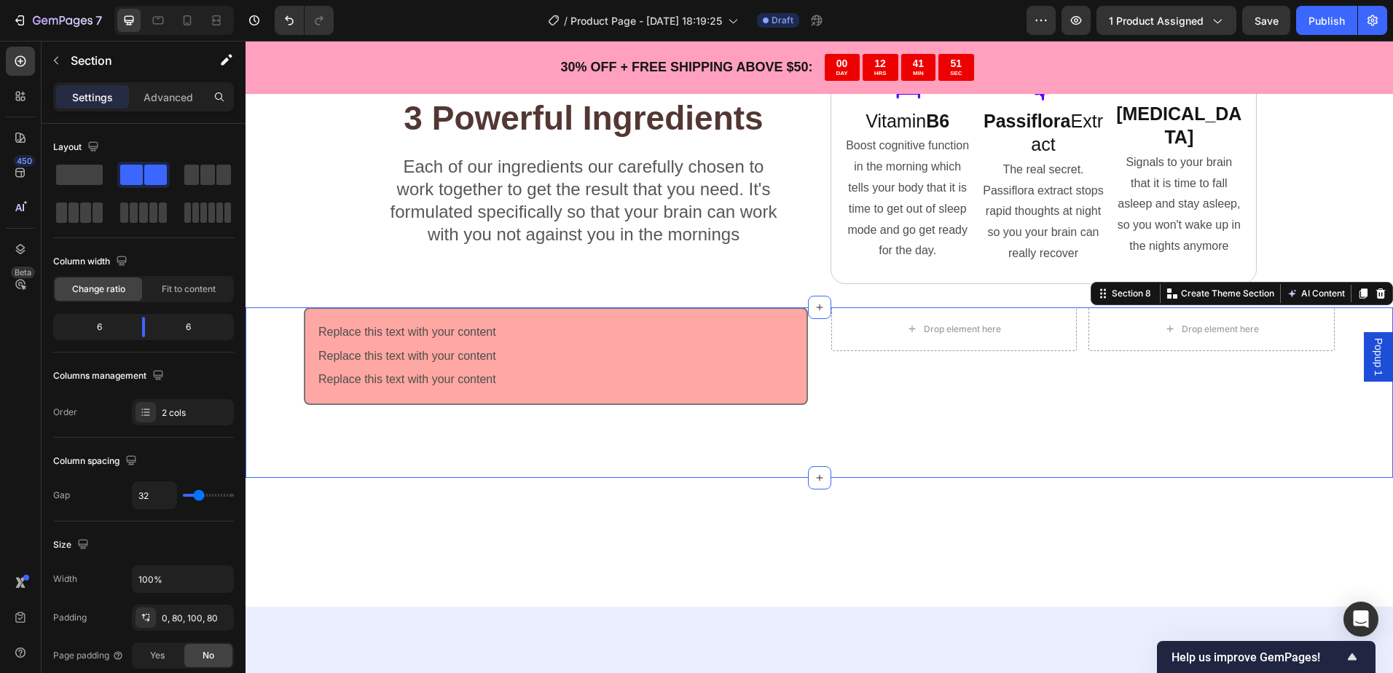
click at [530, 438] on div "Replace this text with your content Text Block Replace this text with your cont…" at bounding box center [818, 392] width 1147 height 170
click at [916, 326] on div "Drop element here" at bounding box center [953, 329] width 118 height 23
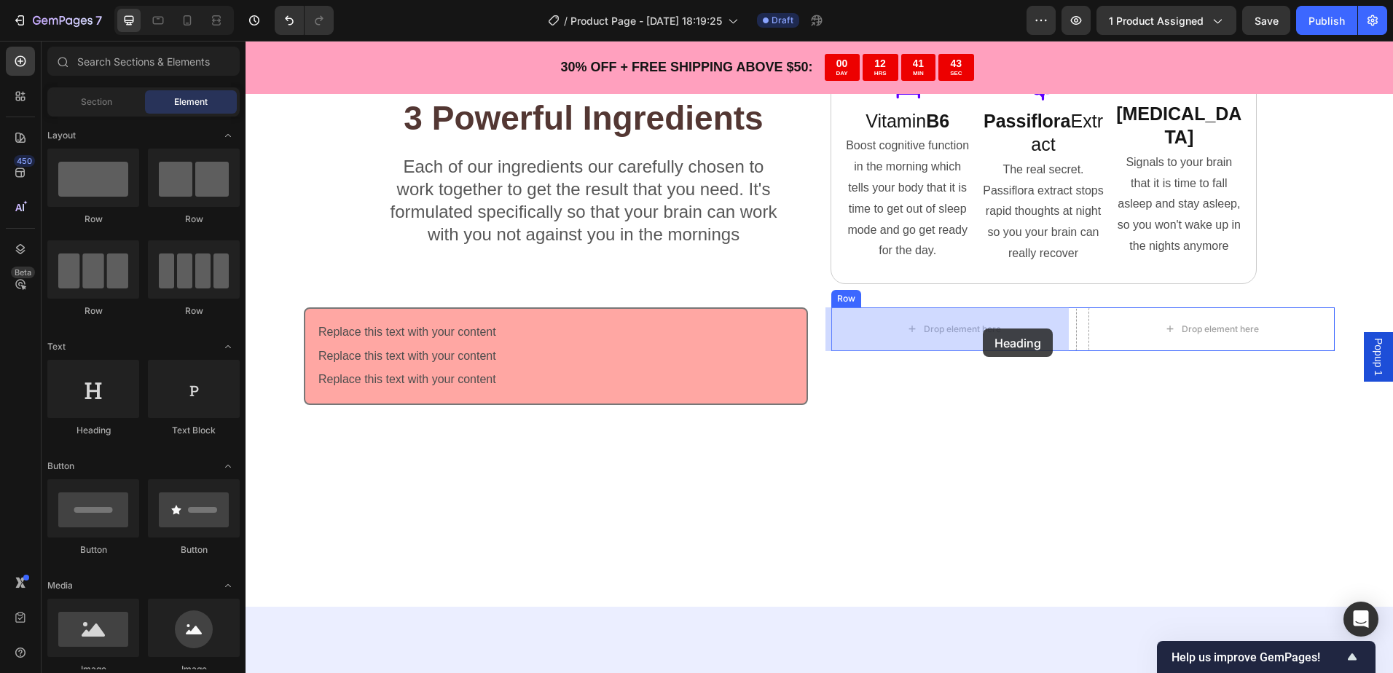
drag, startPoint x: 346, startPoint y: 444, endPoint x: 980, endPoint y: 330, distance: 643.8
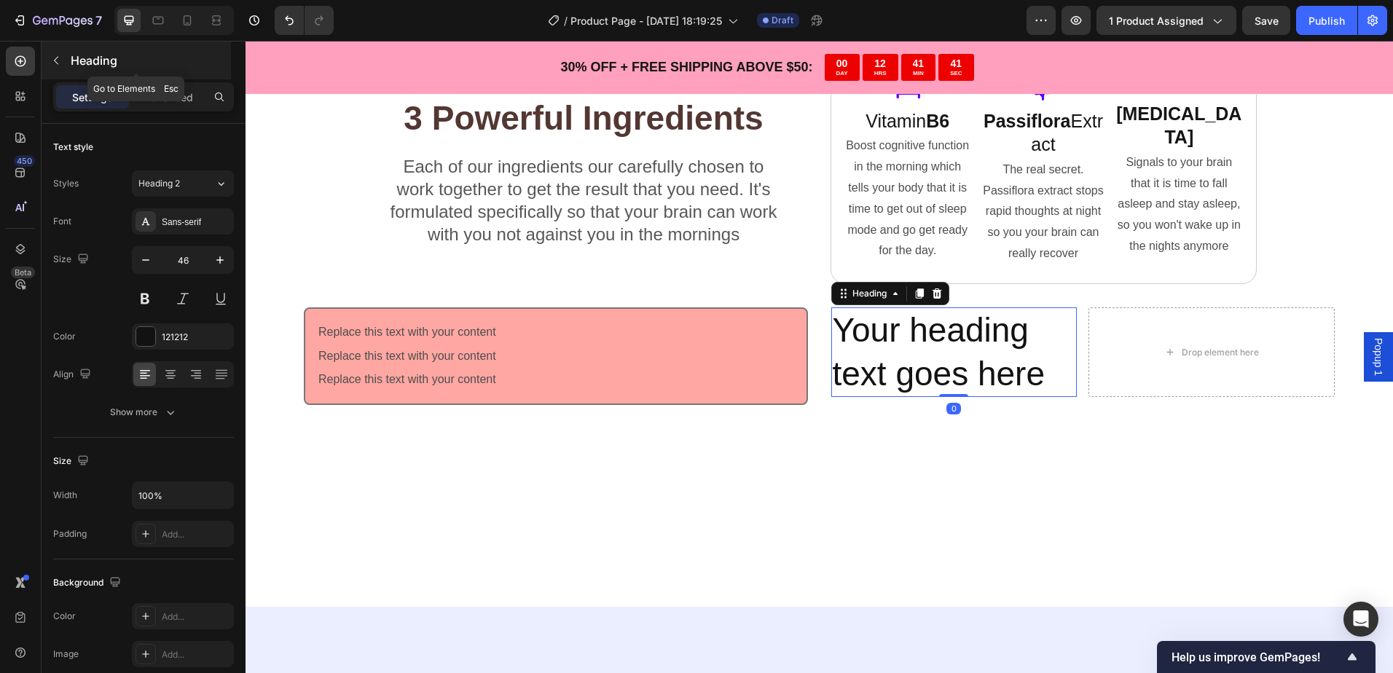
click at [81, 60] on p "Heading" at bounding box center [149, 60] width 157 height 17
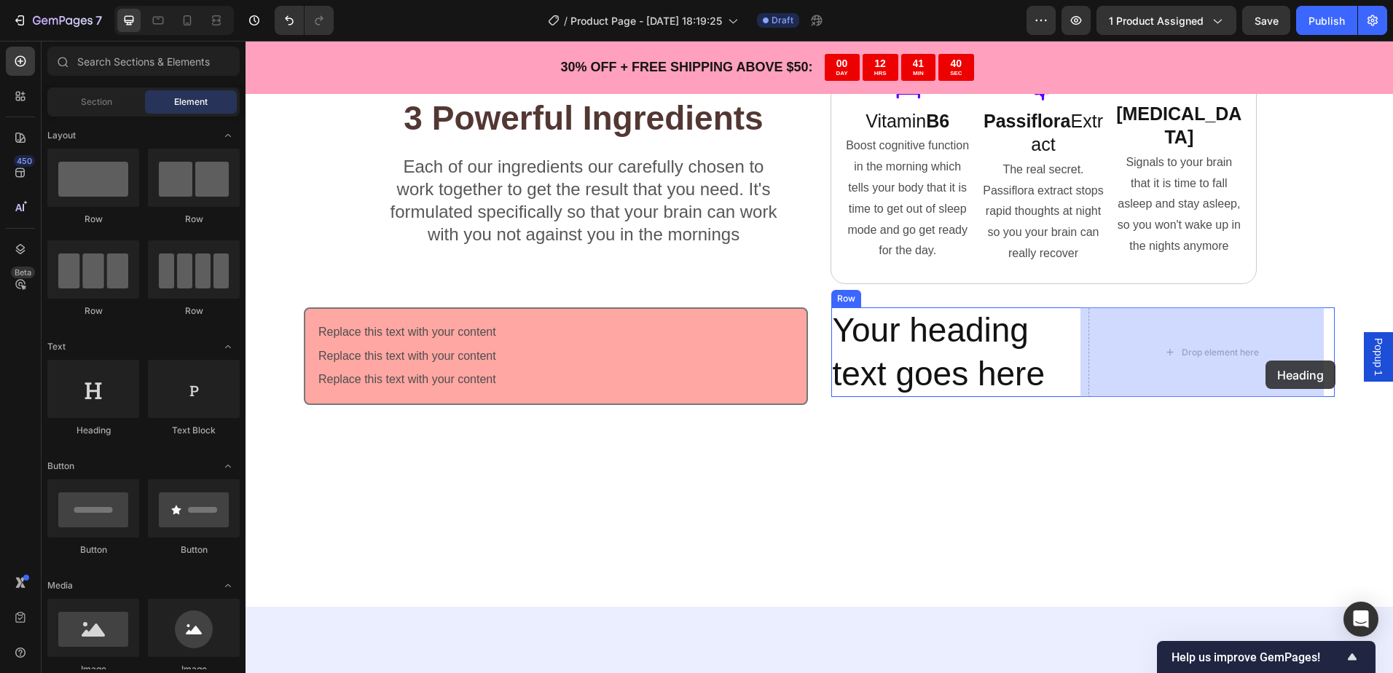
drag, startPoint x: 349, startPoint y: 422, endPoint x: 1192, endPoint y: 348, distance: 846.6
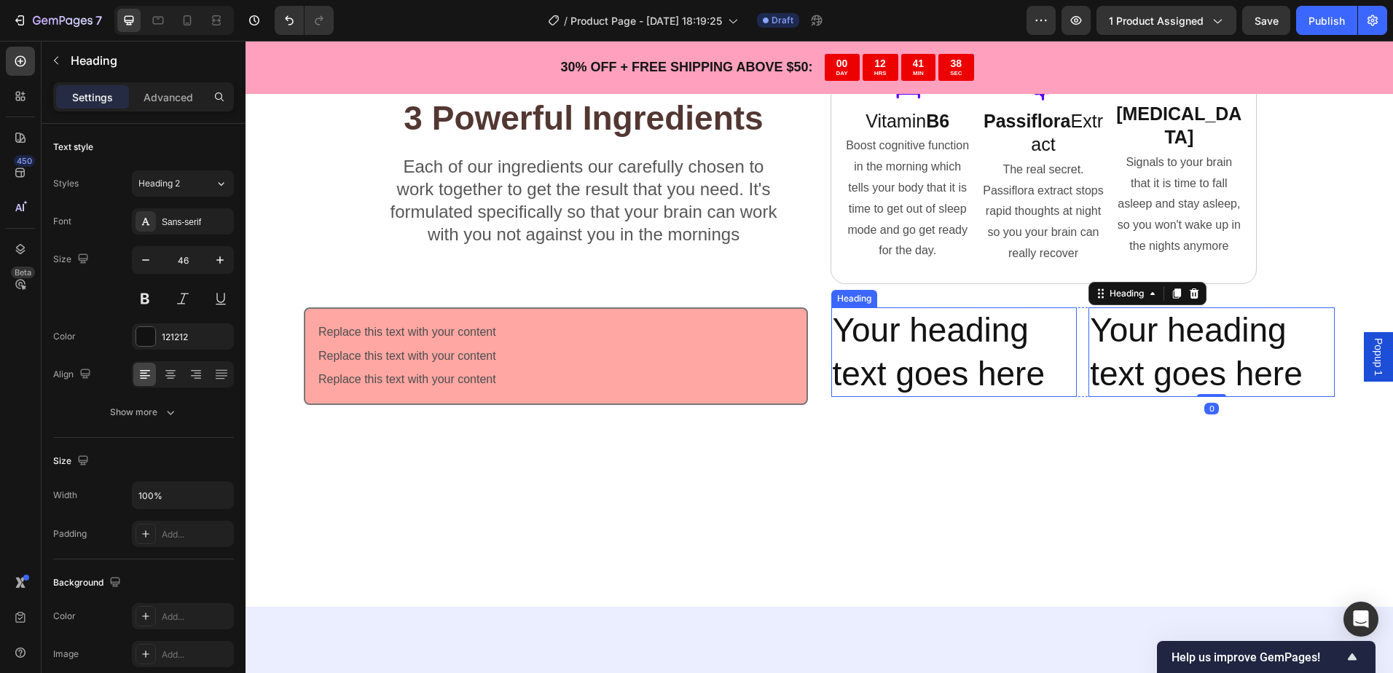
click at [882, 342] on h2 "Your heading text goes here" at bounding box center [954, 352] width 246 height 90
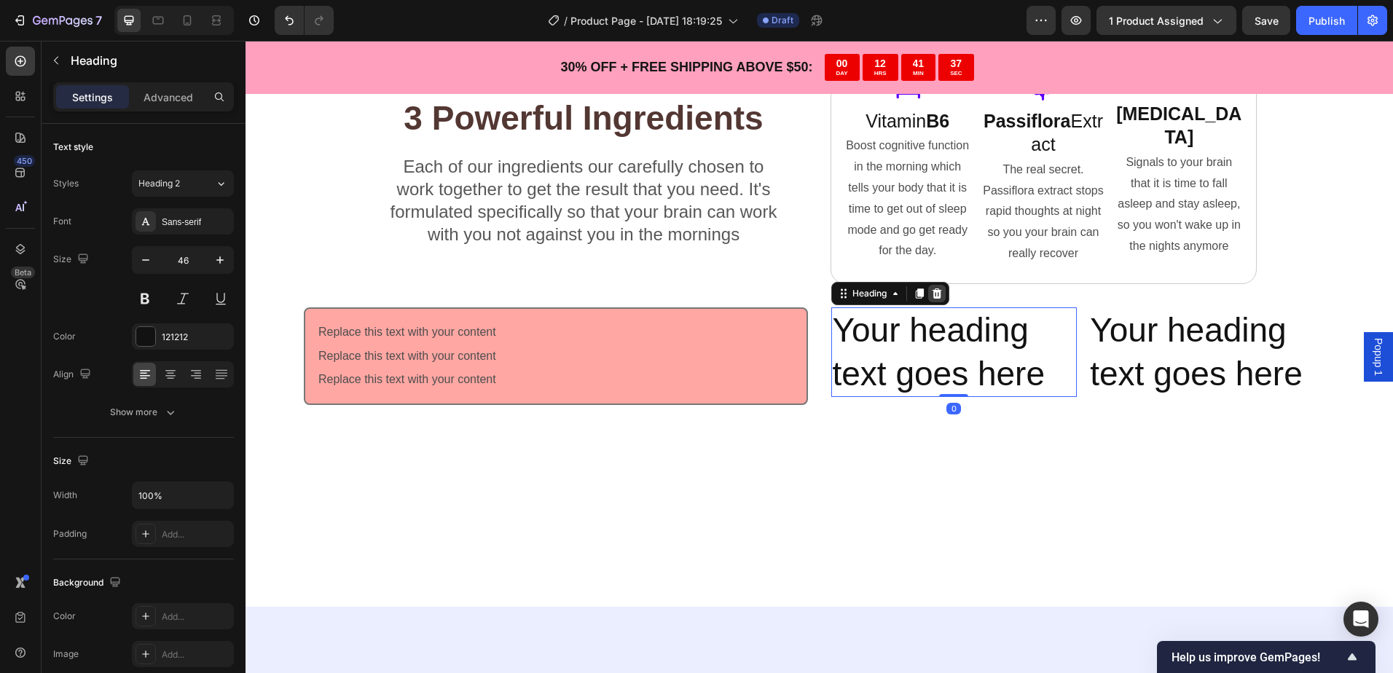
click at [937, 291] on icon at bounding box center [937, 294] width 12 height 12
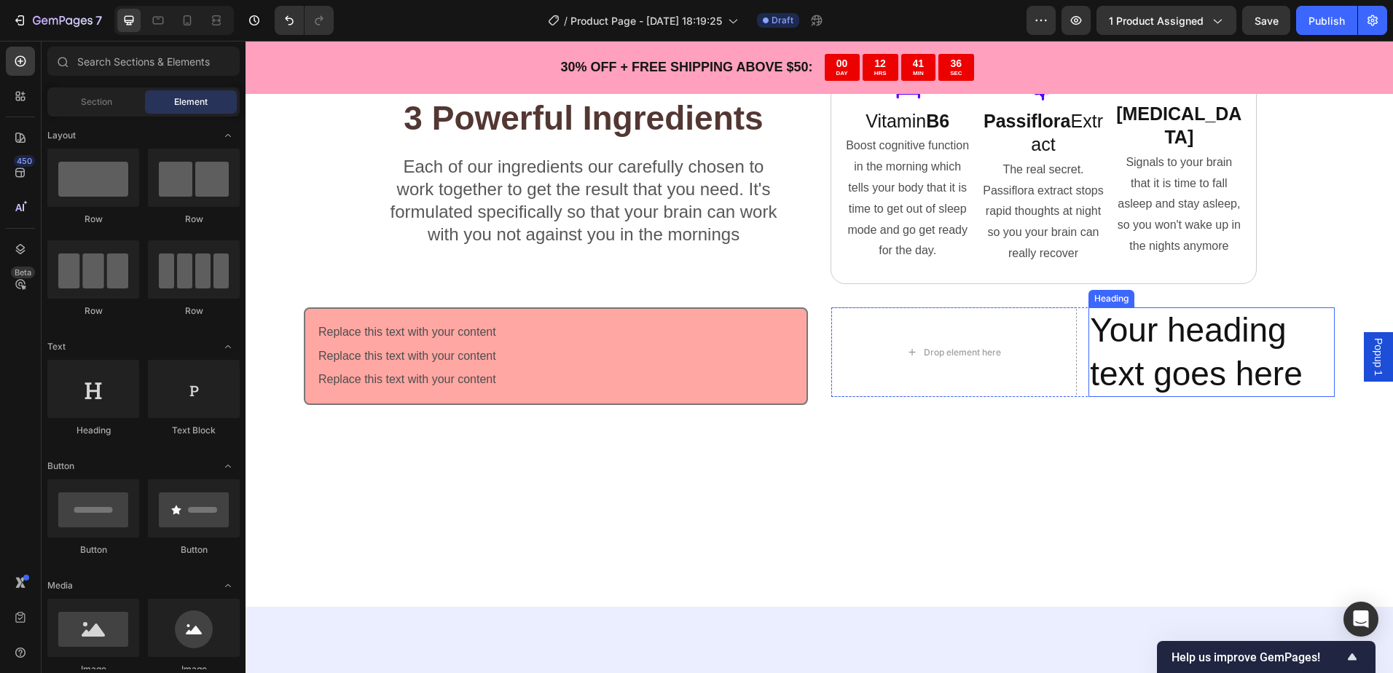
click at [1149, 368] on h2 "Your heading text goes here" at bounding box center [1211, 352] width 246 height 90
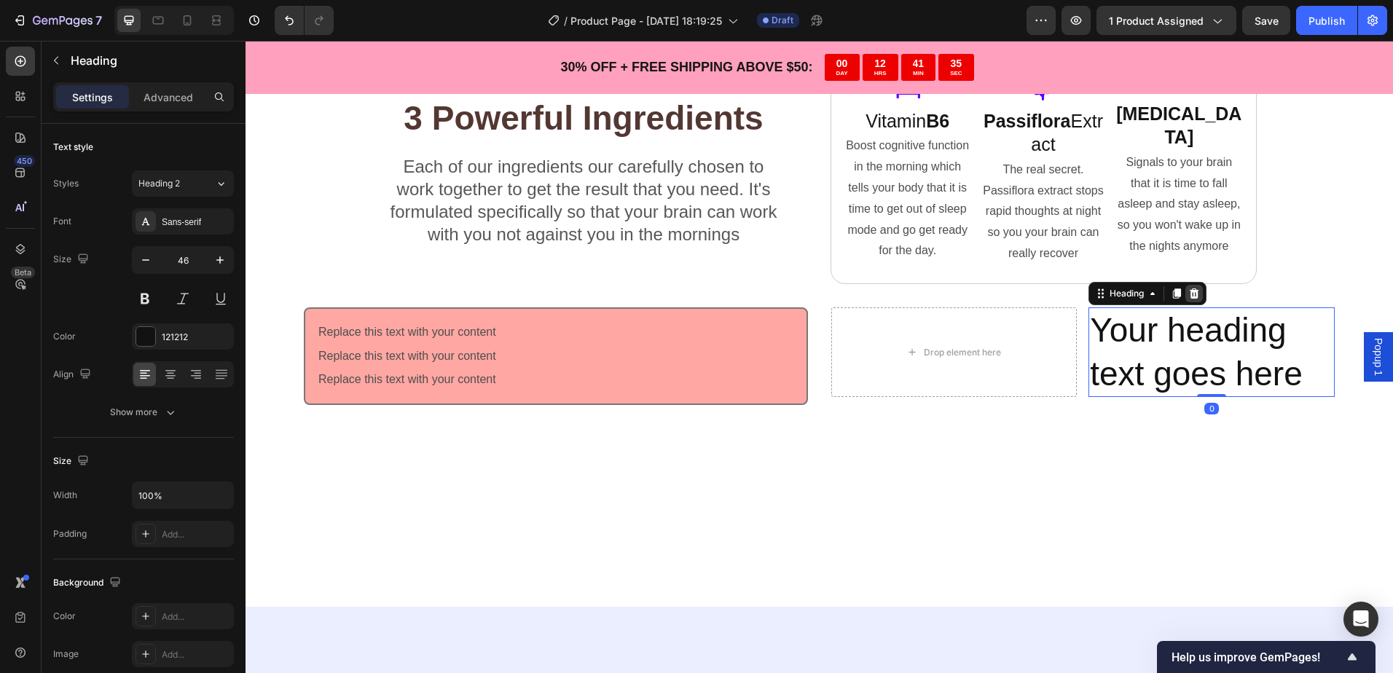
click at [1188, 294] on icon at bounding box center [1194, 294] width 12 height 12
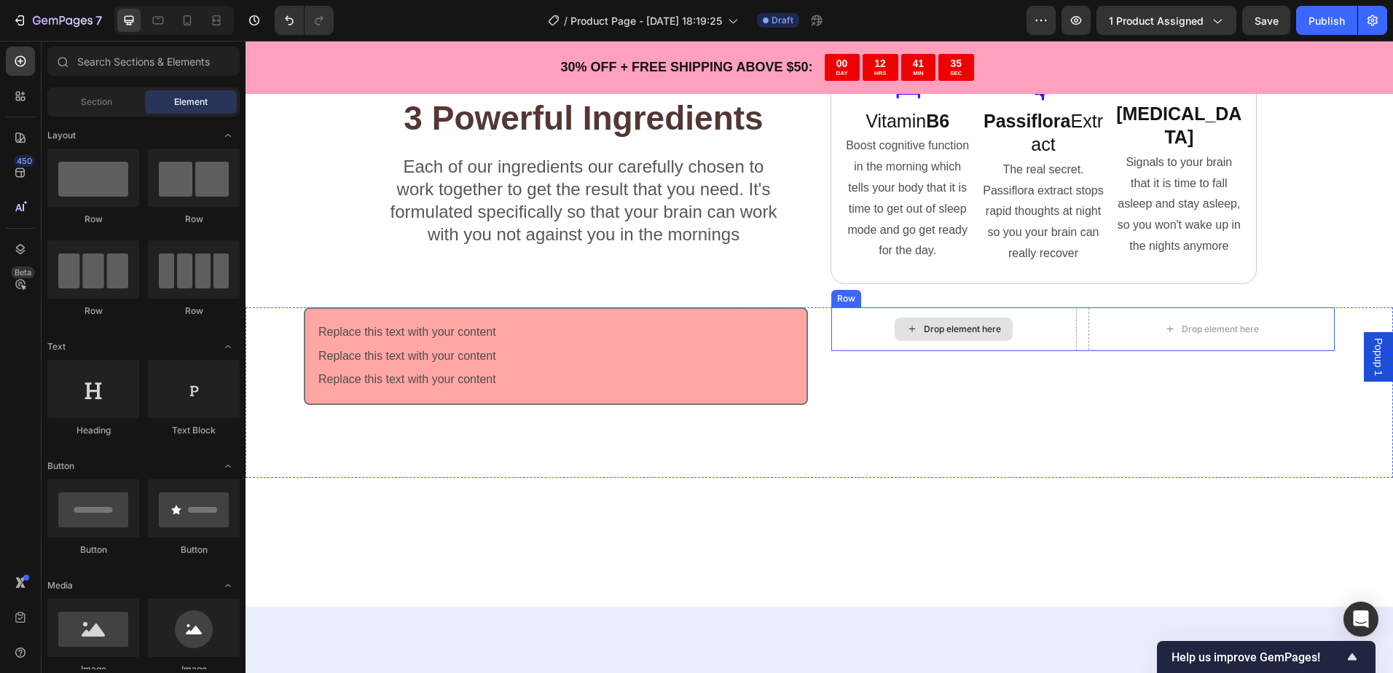
click at [1001, 331] on div "Drop element here" at bounding box center [953, 329] width 118 height 23
drag, startPoint x: 437, startPoint y: 442, endPoint x: 937, endPoint y: 328, distance: 513.3
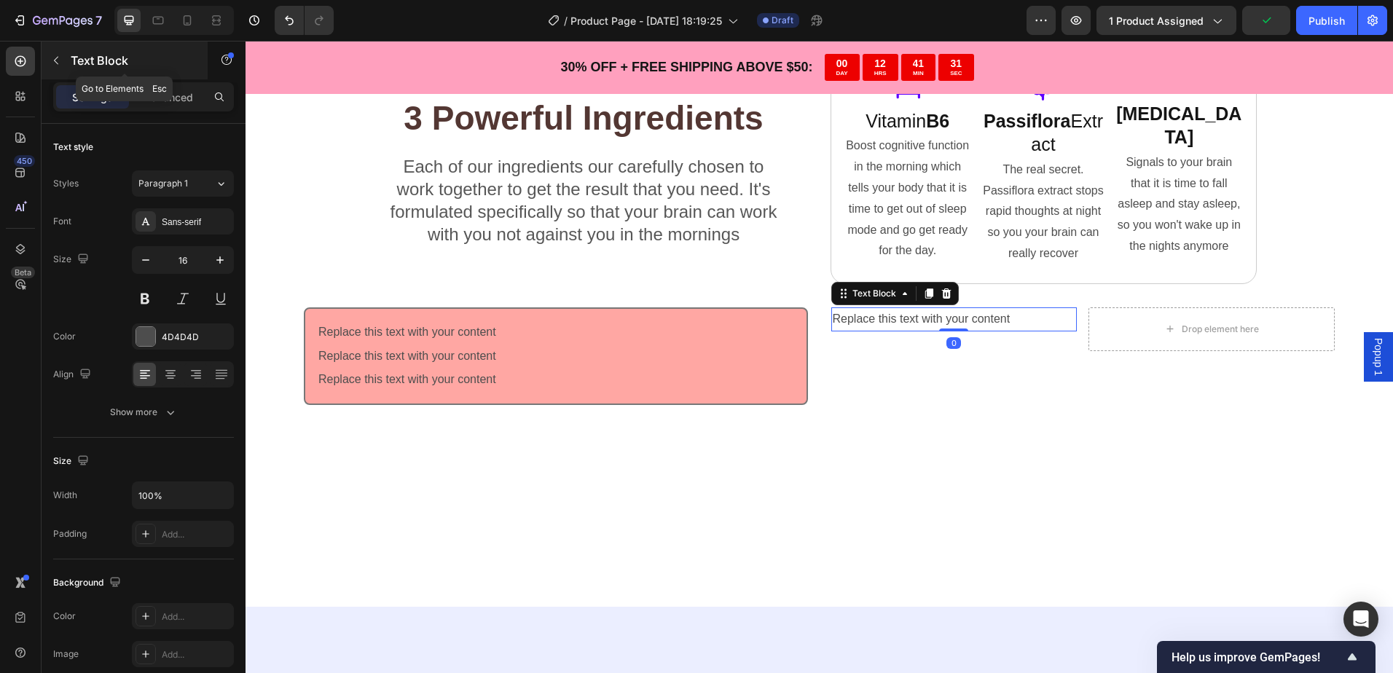
click at [58, 62] on icon "button" at bounding box center [56, 61] width 12 height 12
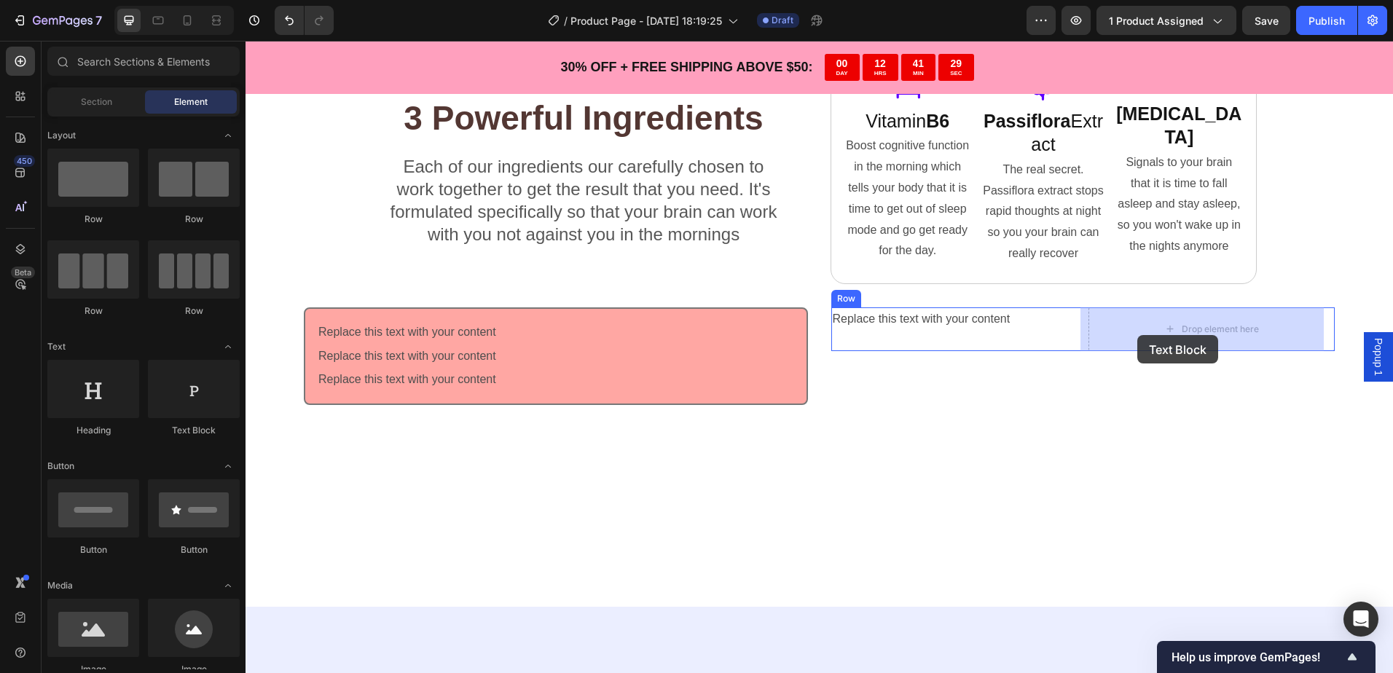
drag, startPoint x: 433, startPoint y: 433, endPoint x: 1087, endPoint y: 315, distance: 663.9
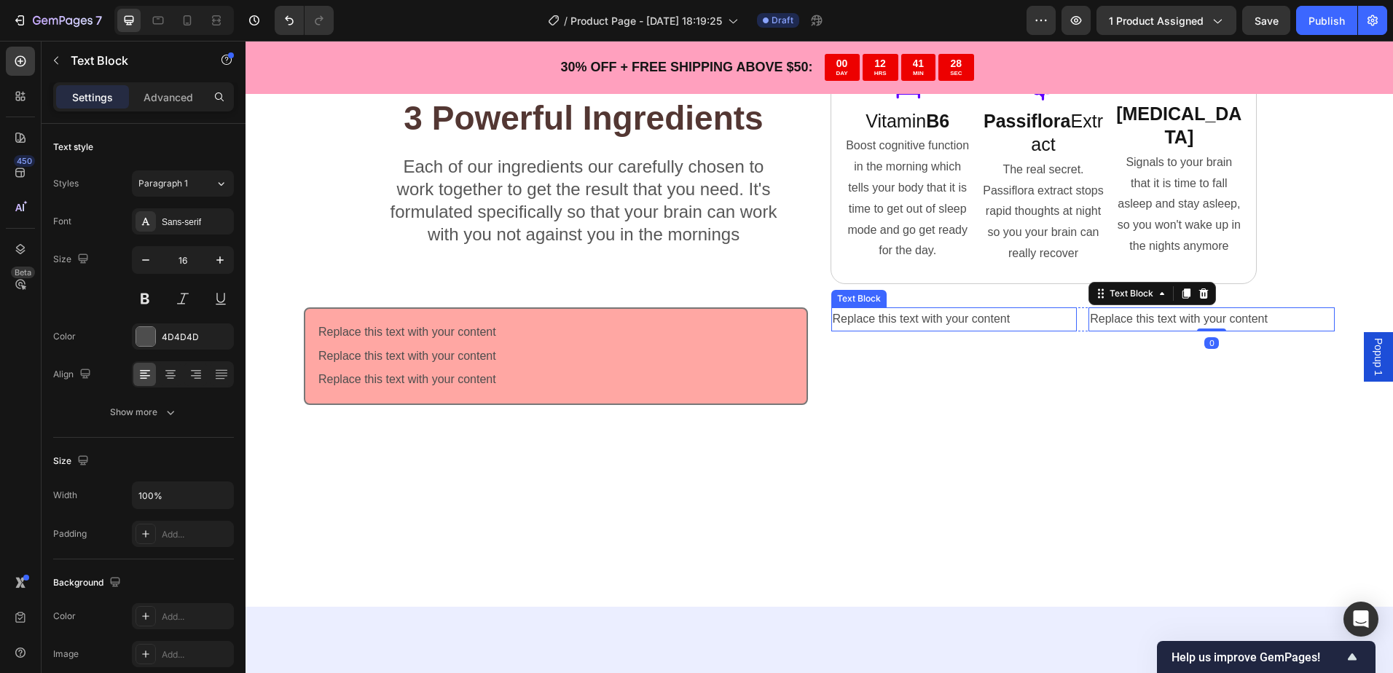
click at [892, 314] on div "Replace this text with your content" at bounding box center [954, 319] width 246 height 24
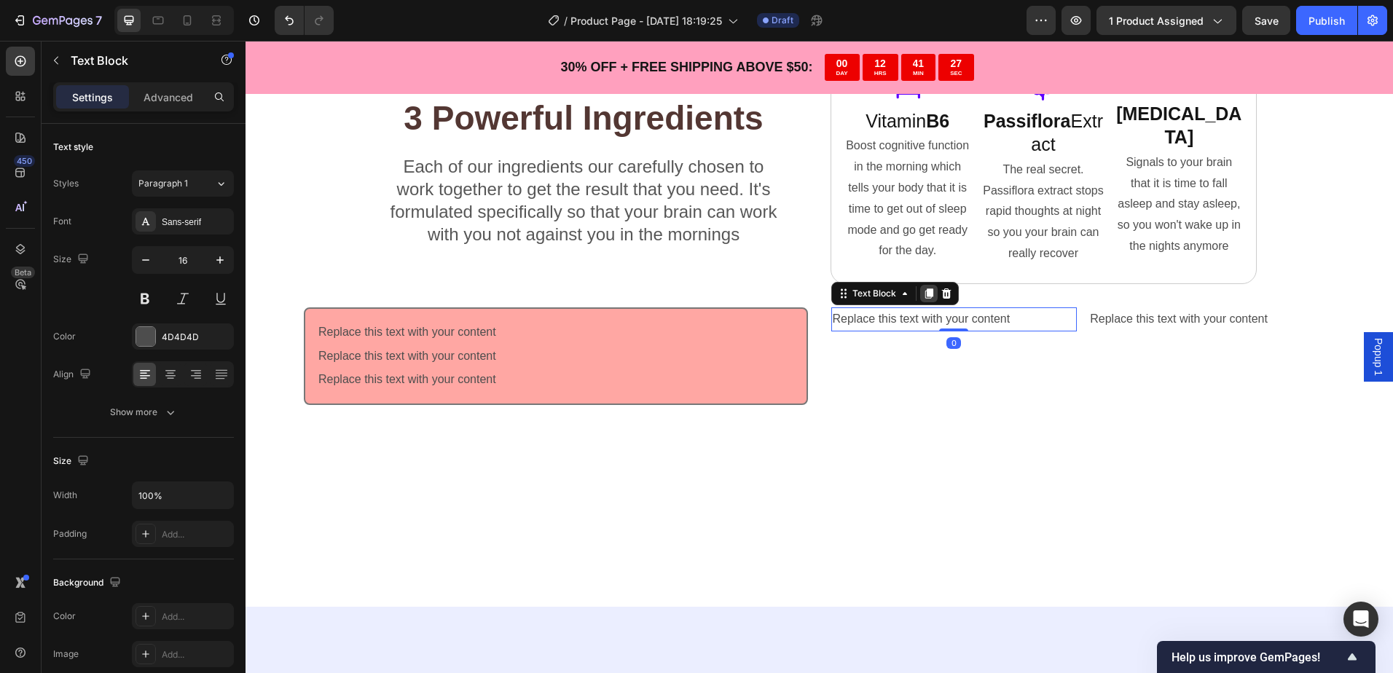
click at [928, 292] on icon at bounding box center [929, 294] width 12 height 12
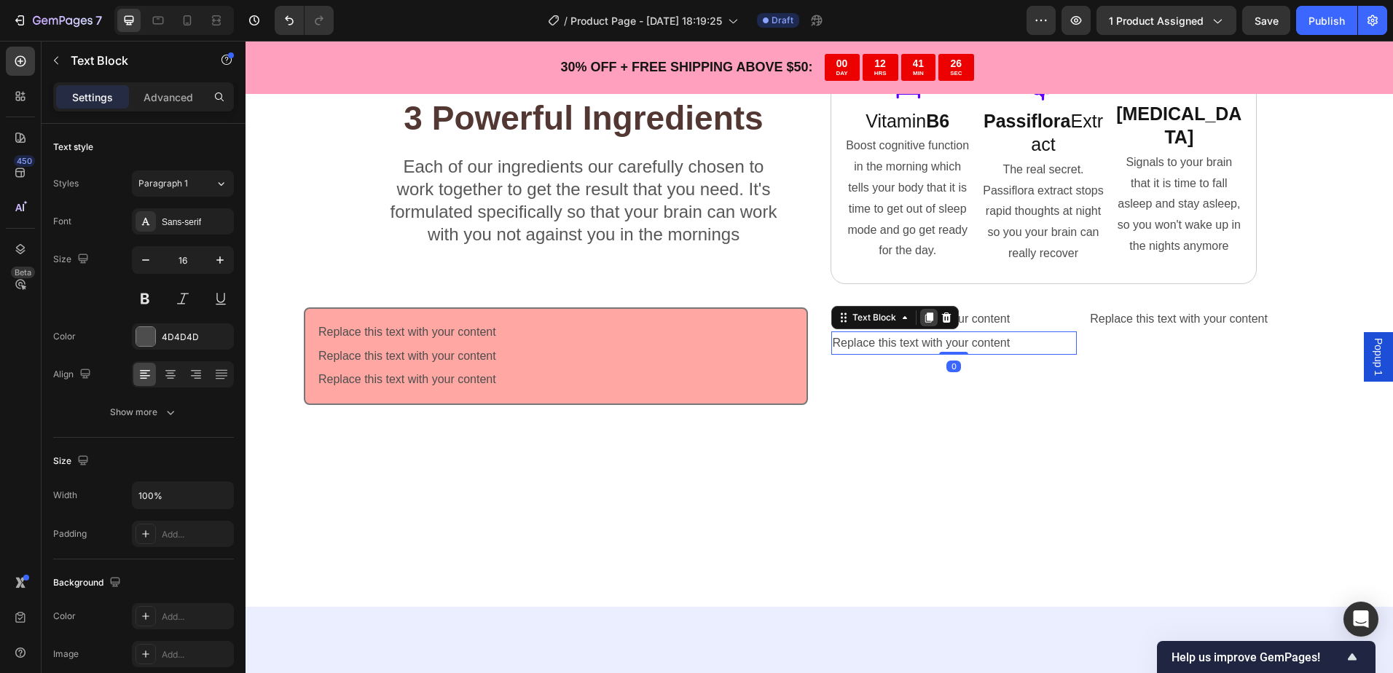
click at [923, 321] on icon at bounding box center [929, 318] width 12 height 12
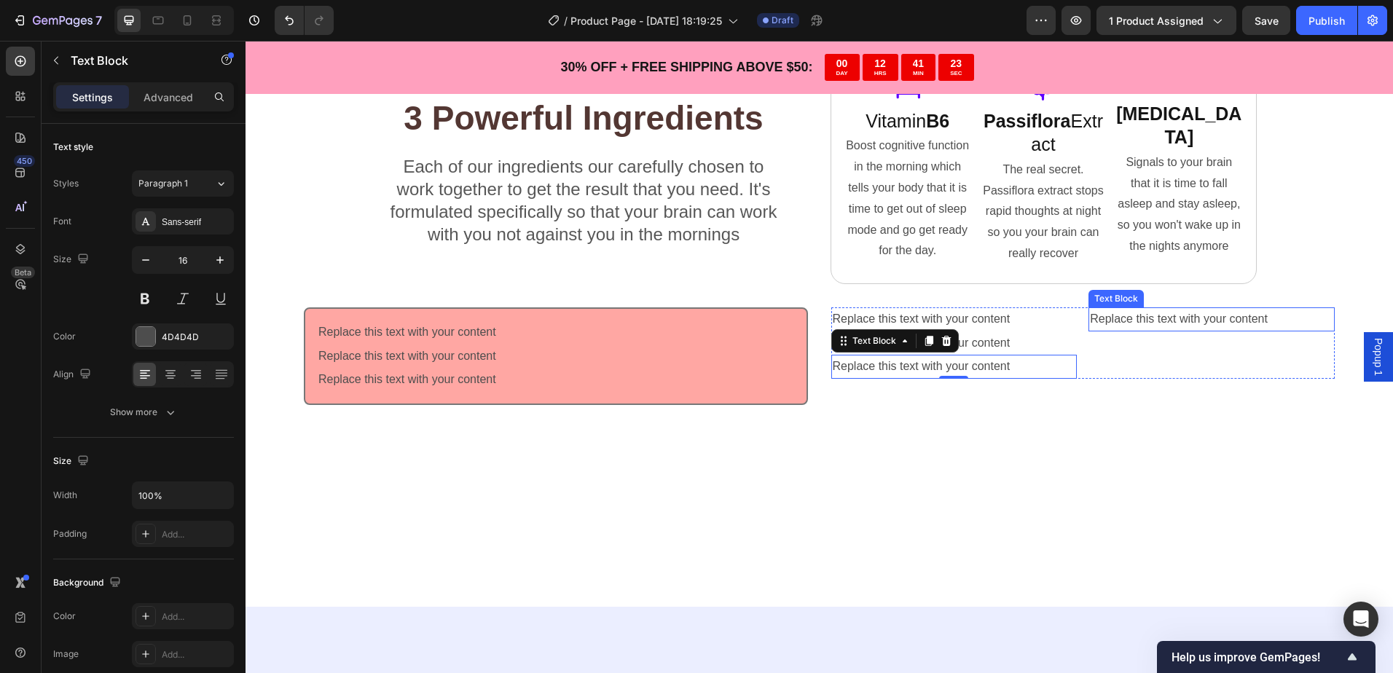
click at [1106, 318] on div "Replace this text with your content" at bounding box center [1211, 319] width 246 height 24
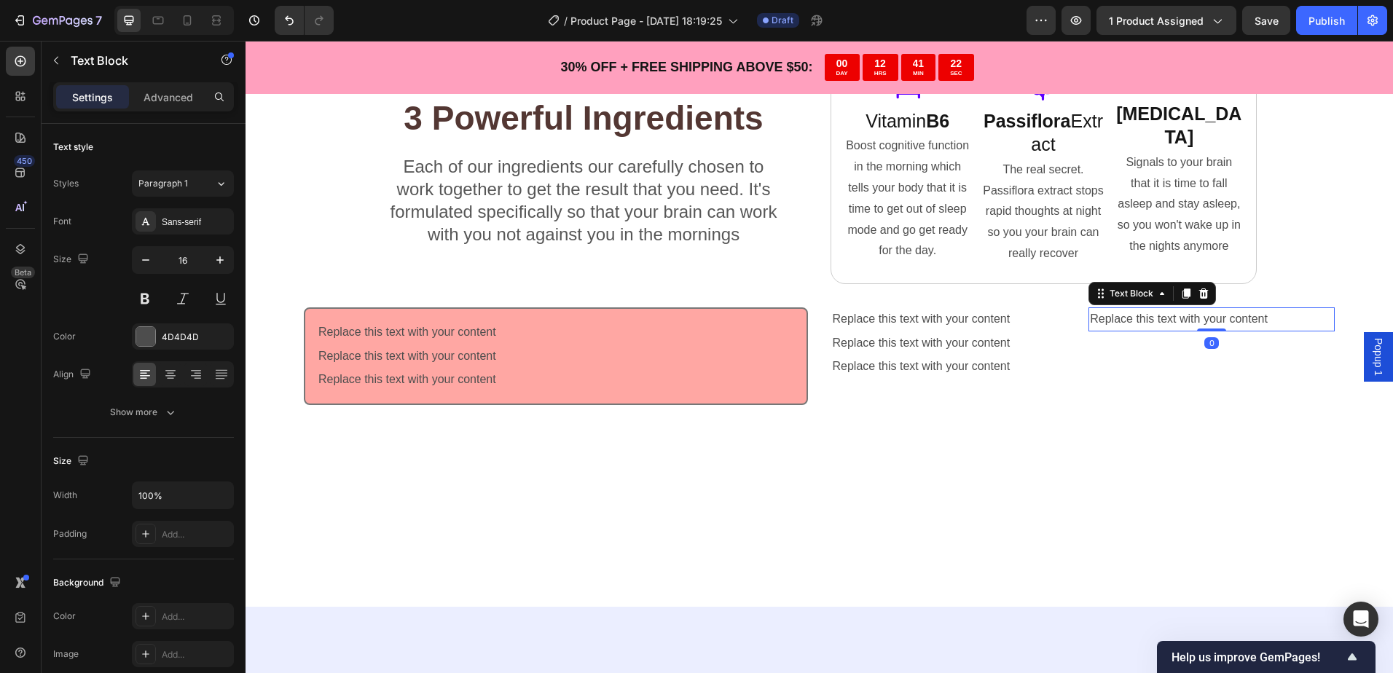
click at [1177, 299] on div at bounding box center [1185, 293] width 17 height 17
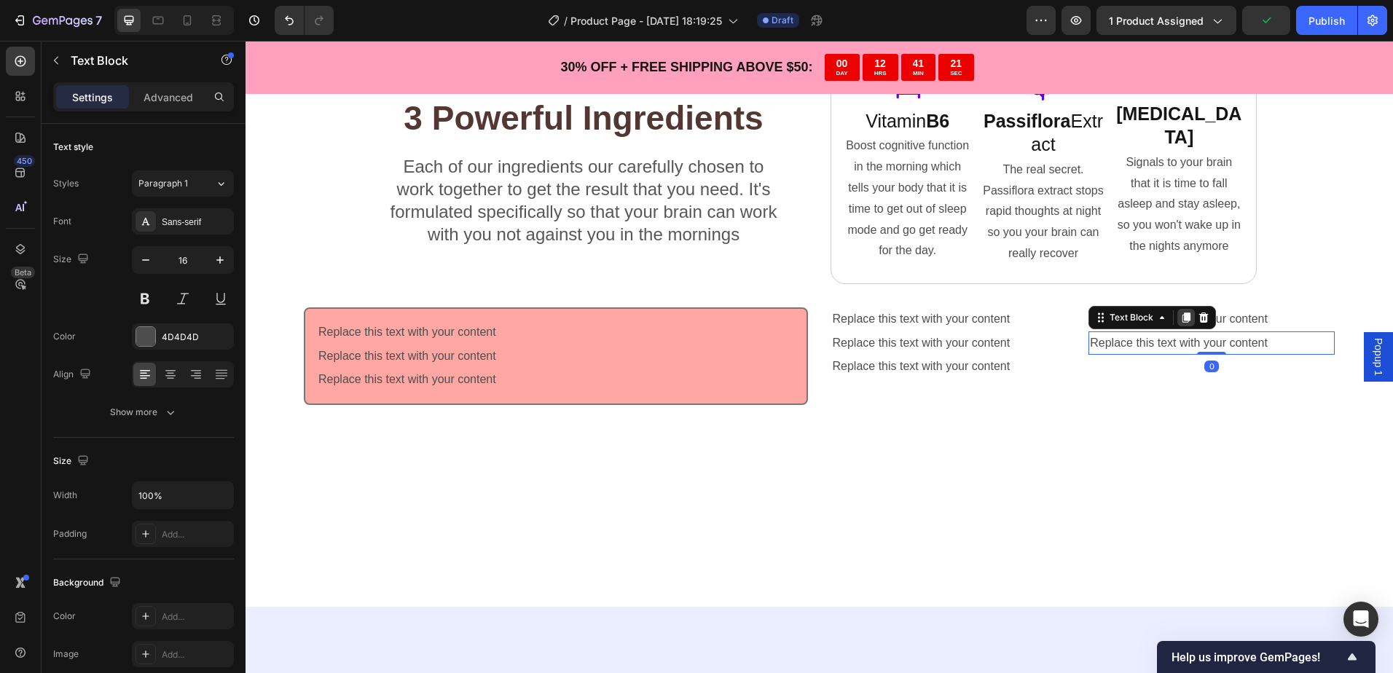
click at [1182, 320] on icon at bounding box center [1186, 317] width 8 height 10
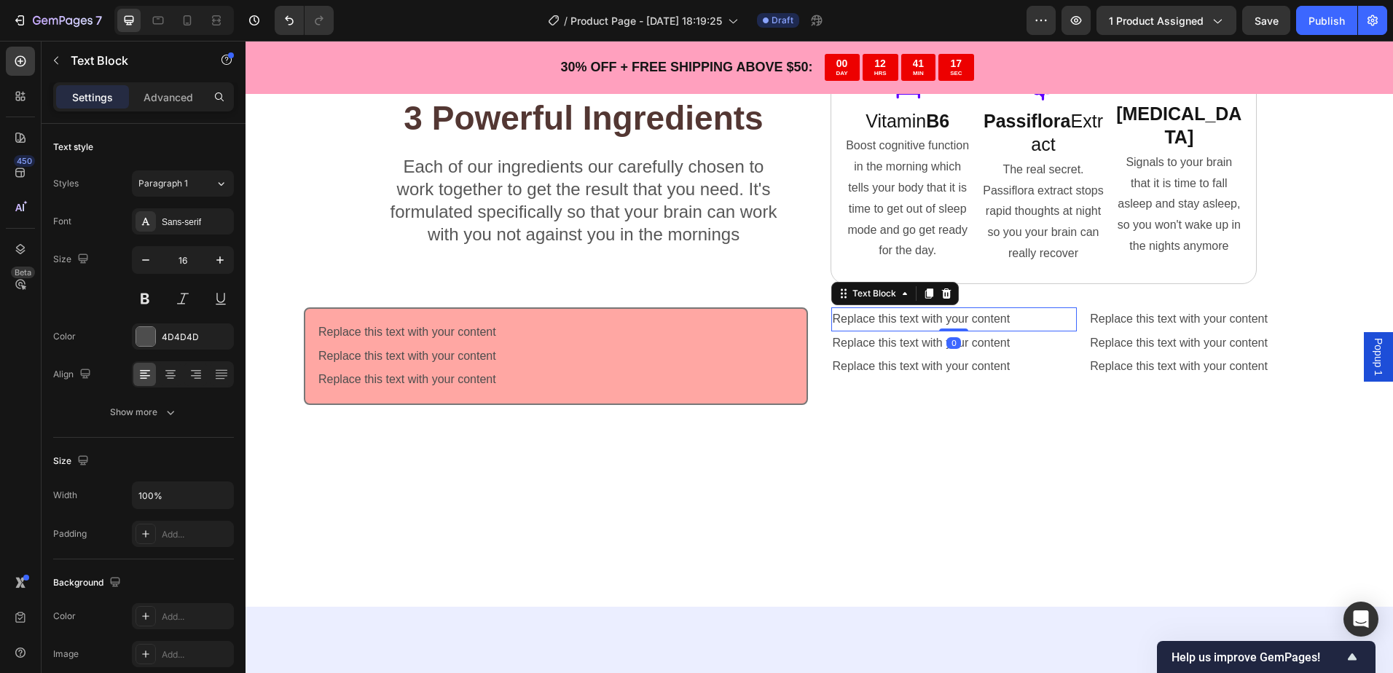
click at [1050, 313] on div "Replace this text with your content" at bounding box center [954, 319] width 246 height 24
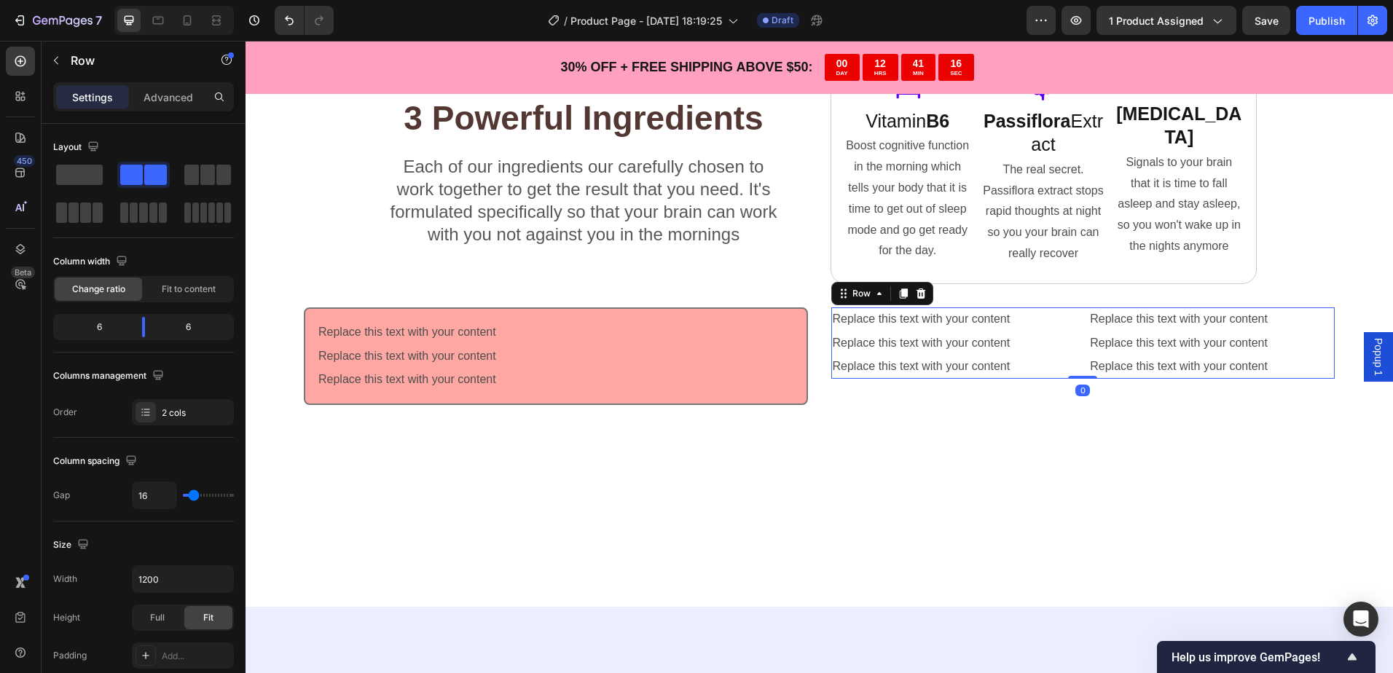
click at [1068, 372] on div "Replace this text with your content Text Block Replace this text with your cont…" at bounding box center [1083, 342] width 504 height 71
click at [492, 333] on p "Replace this text with your content" at bounding box center [555, 332] width 475 height 21
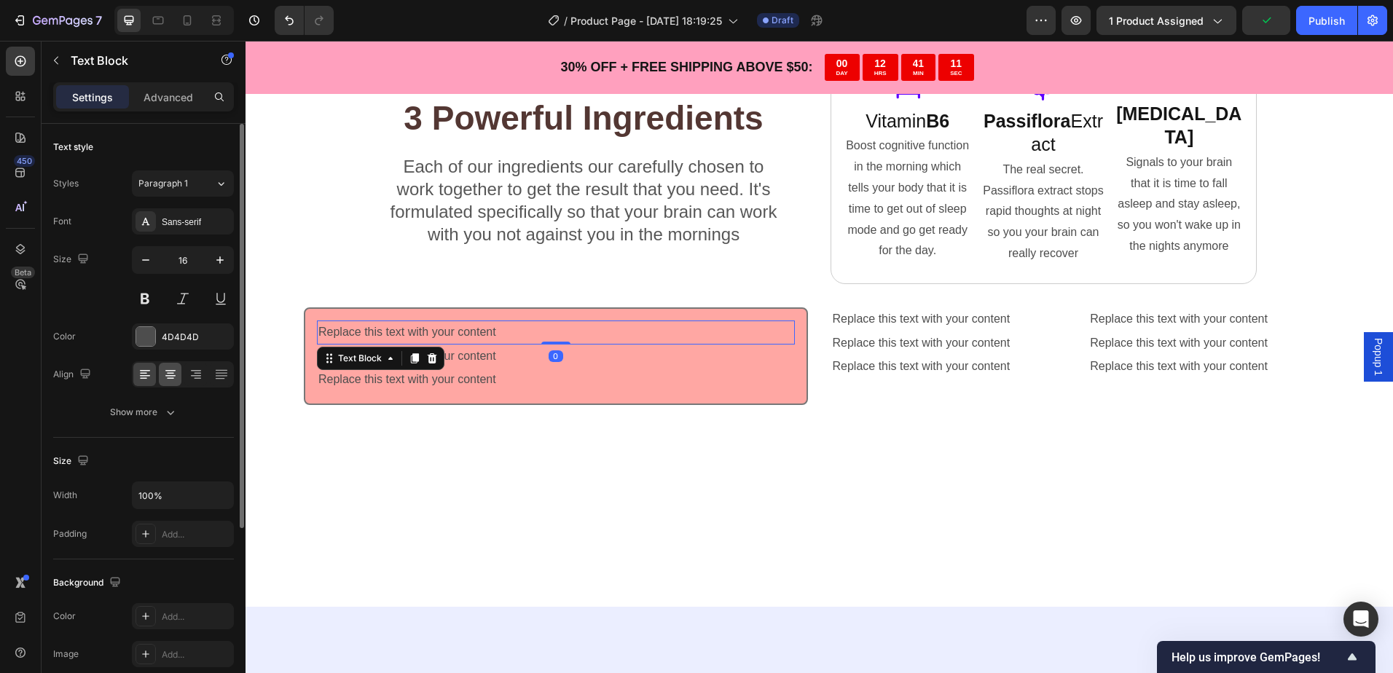
click at [170, 382] on div at bounding box center [170, 374] width 23 height 23
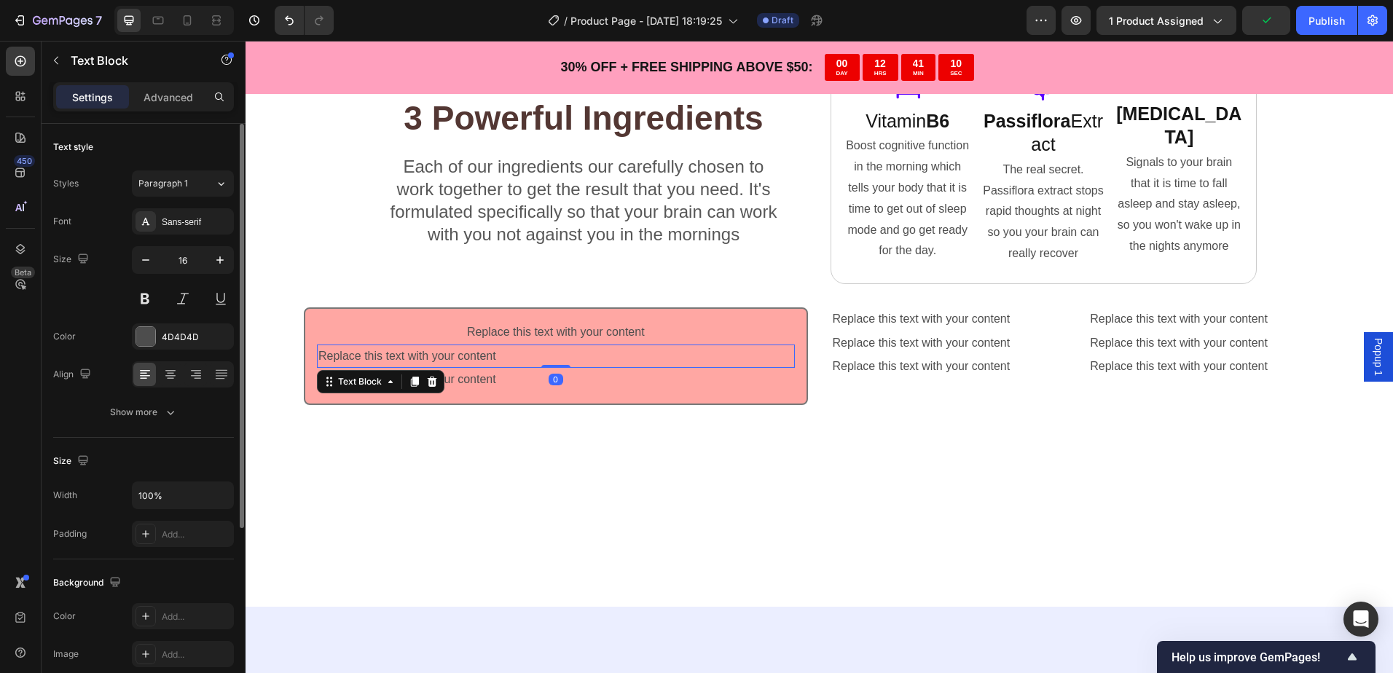
click at [513, 355] on div "Replace this text with your content" at bounding box center [556, 357] width 478 height 24
drag, startPoint x: 165, startPoint y: 373, endPoint x: 238, endPoint y: 380, distance: 73.9
click at [165, 373] on icon at bounding box center [170, 374] width 15 height 15
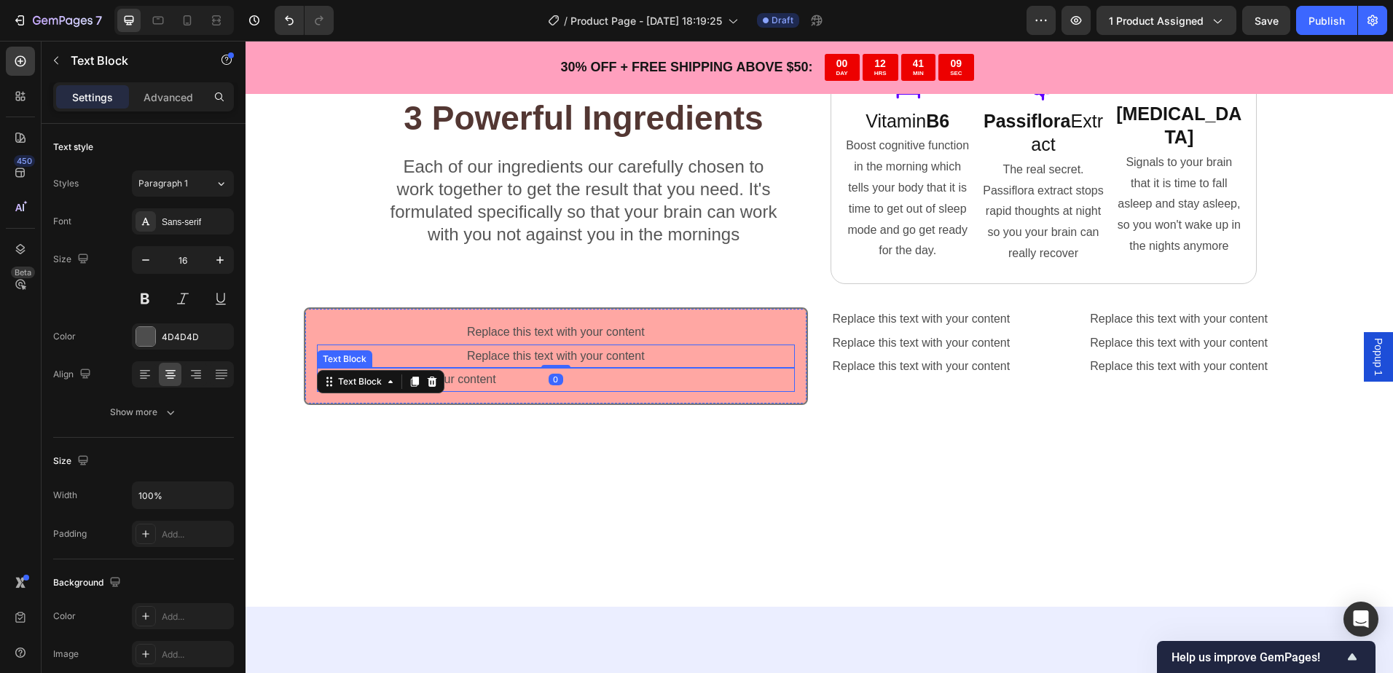
click at [511, 382] on div "Replace this text with your content" at bounding box center [556, 380] width 478 height 24
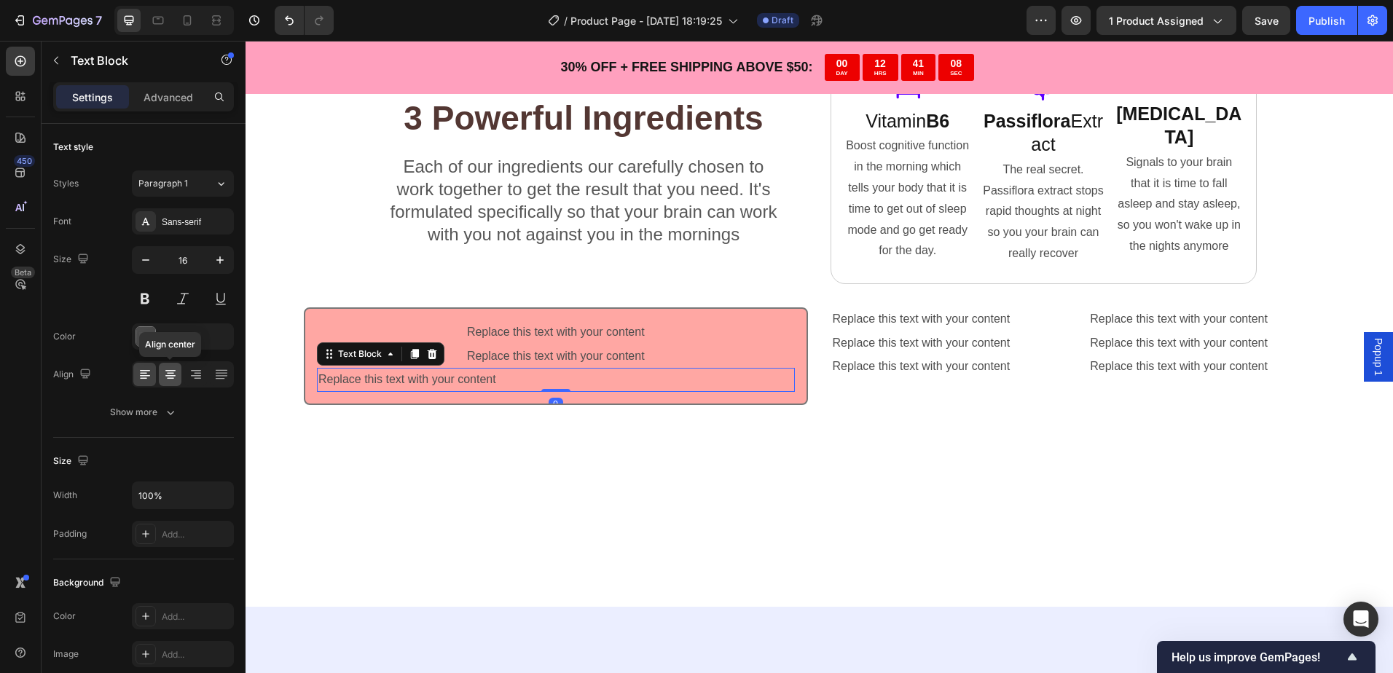
click at [168, 371] on icon at bounding box center [170, 374] width 15 height 15
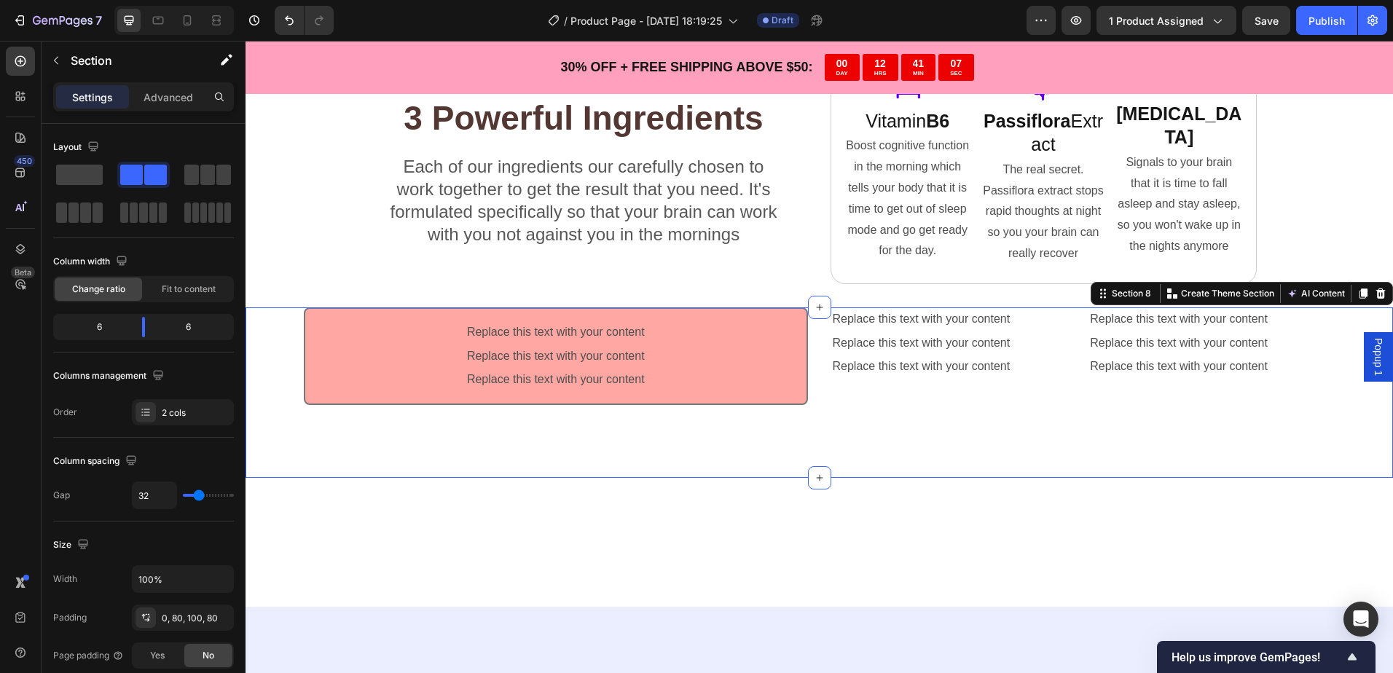
click at [839, 438] on div "Replace this text with your content Text Block Replace this text with your cont…" at bounding box center [818, 392] width 1147 height 170
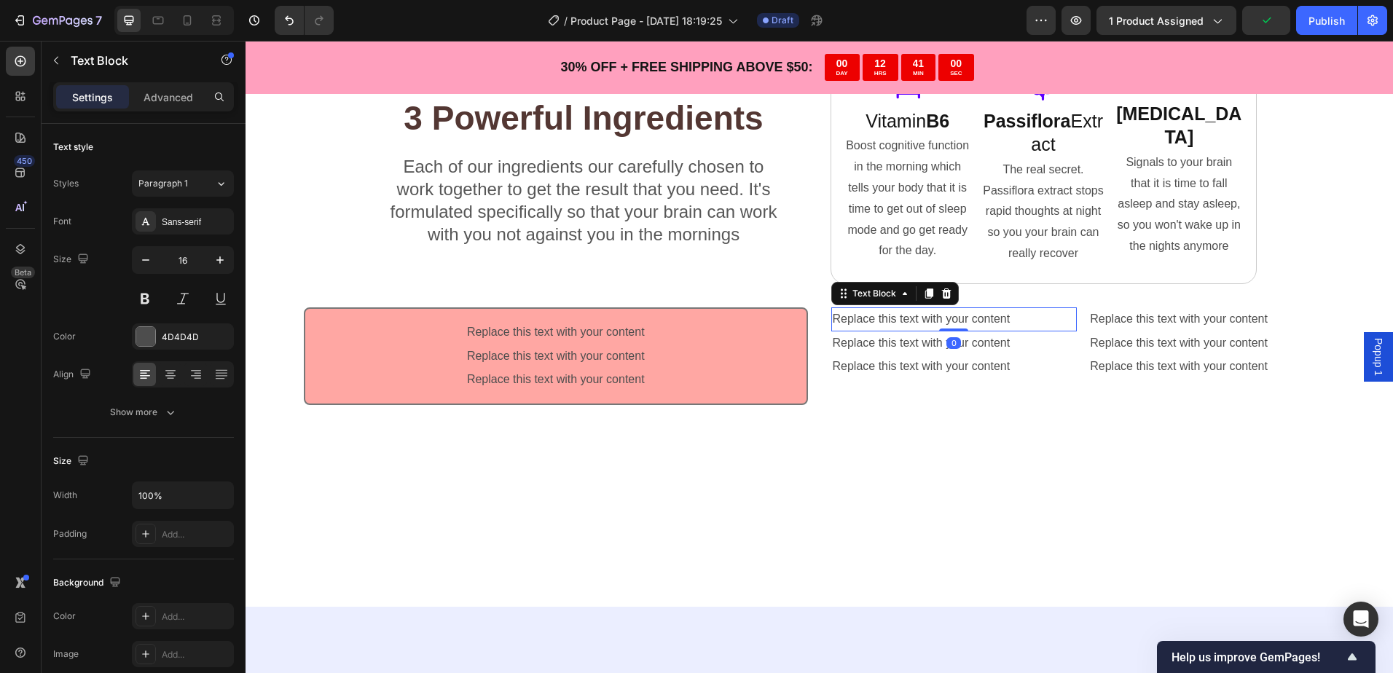
click at [970, 323] on div "Replace this text with your content" at bounding box center [954, 319] width 246 height 24
click at [945, 298] on icon at bounding box center [946, 294] width 12 height 12
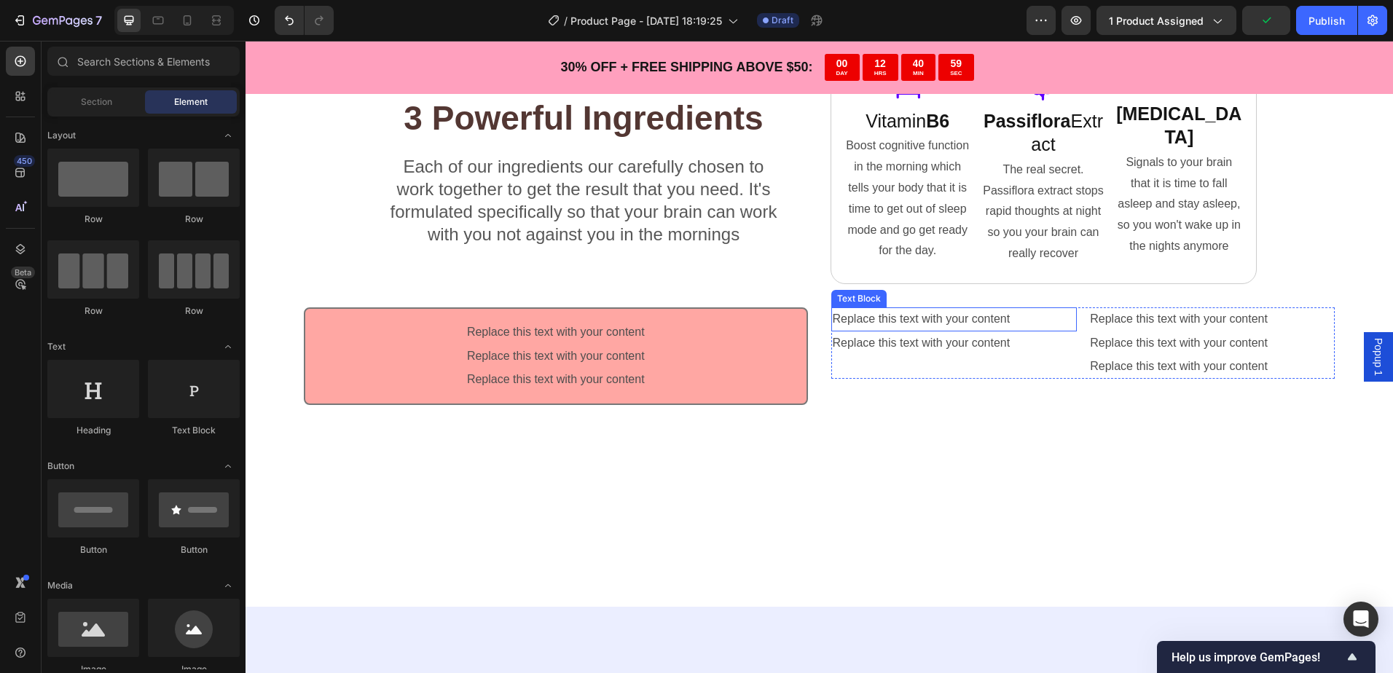
click at [964, 323] on div "Replace this text with your content" at bounding box center [954, 319] width 246 height 24
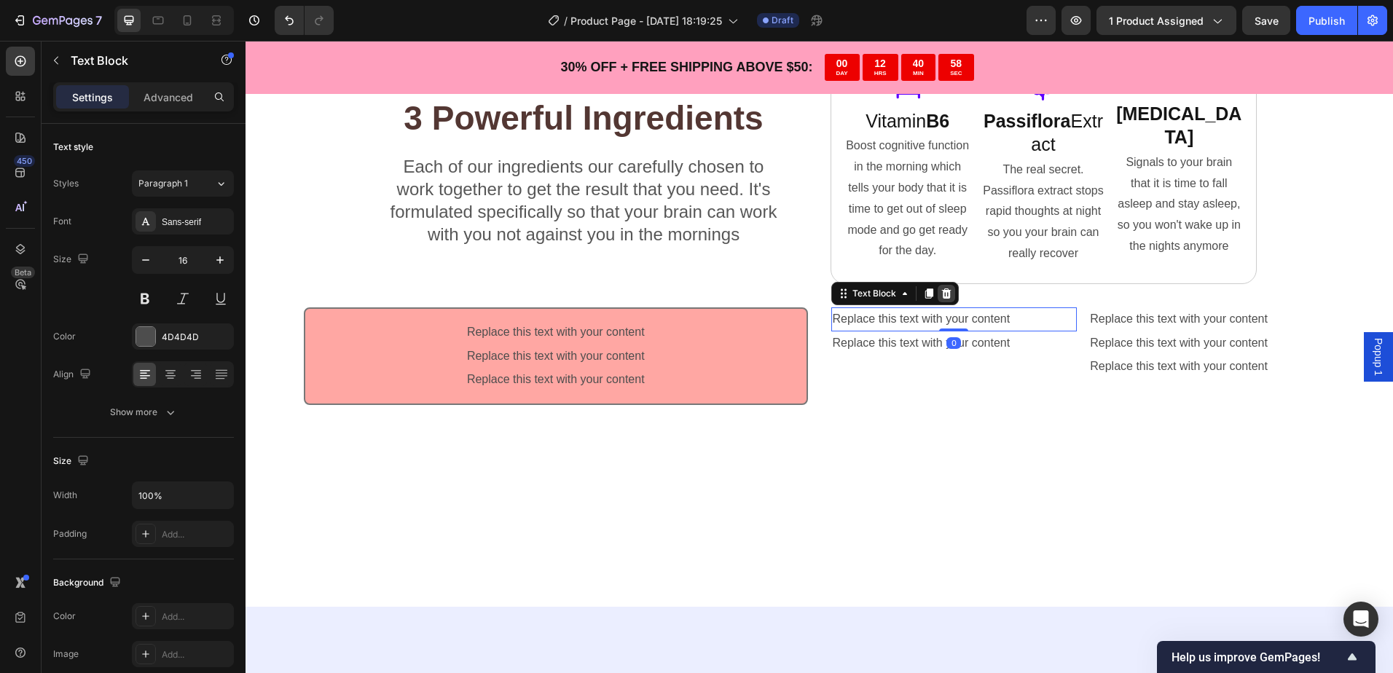
click at [944, 296] on icon at bounding box center [946, 294] width 12 height 12
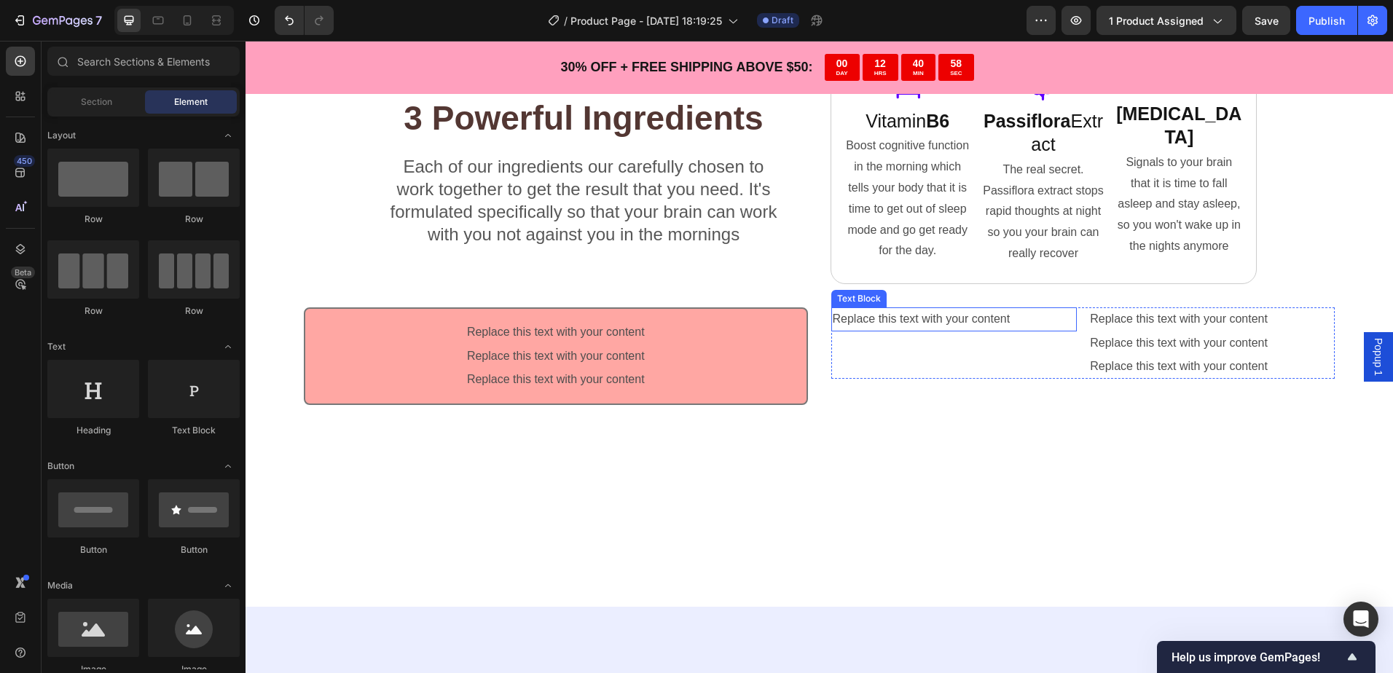
click at [964, 325] on div "Replace this text with your content" at bounding box center [954, 319] width 246 height 24
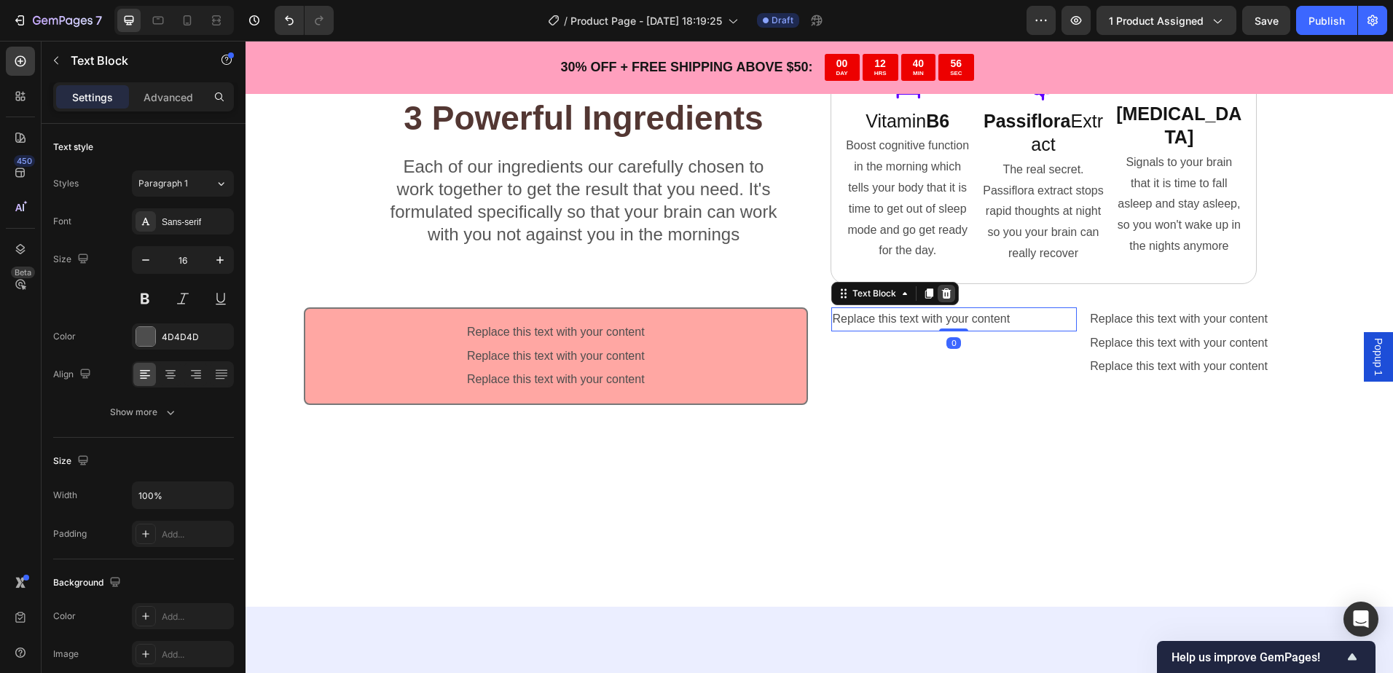
click at [937, 286] on div at bounding box center [945, 293] width 17 height 17
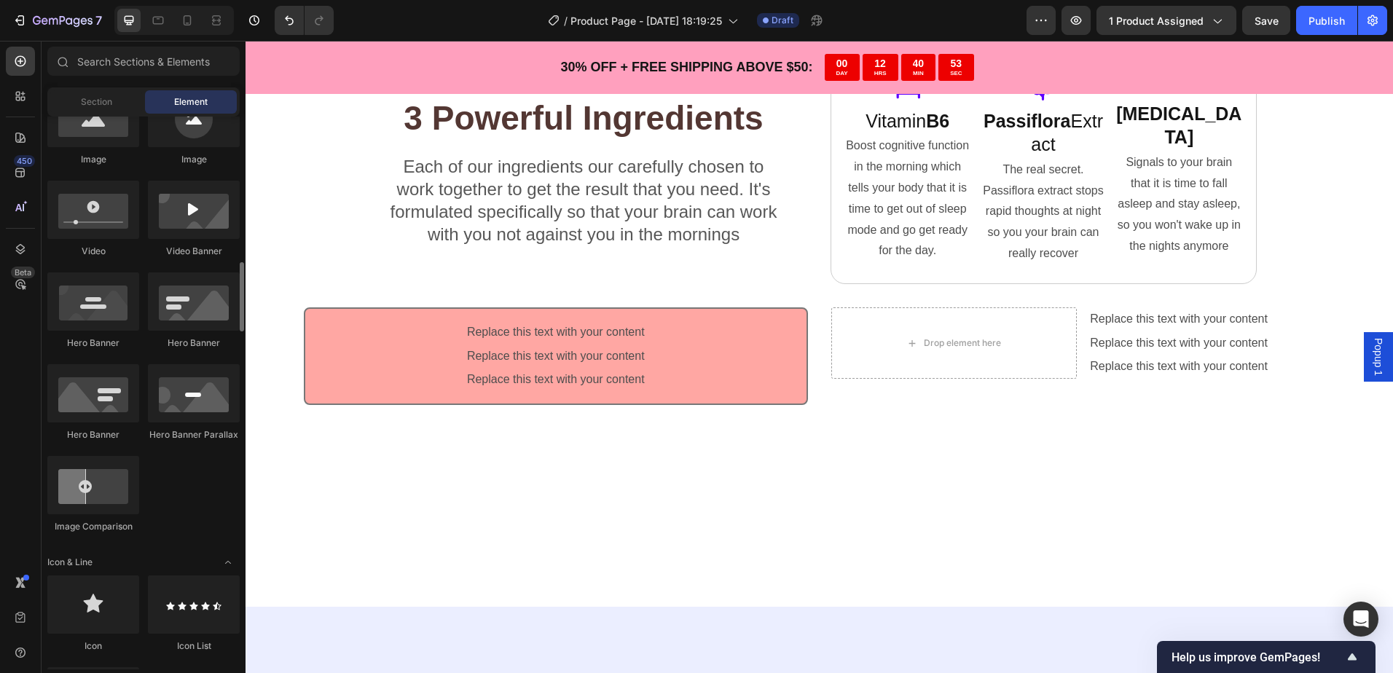
scroll to position [656, 0]
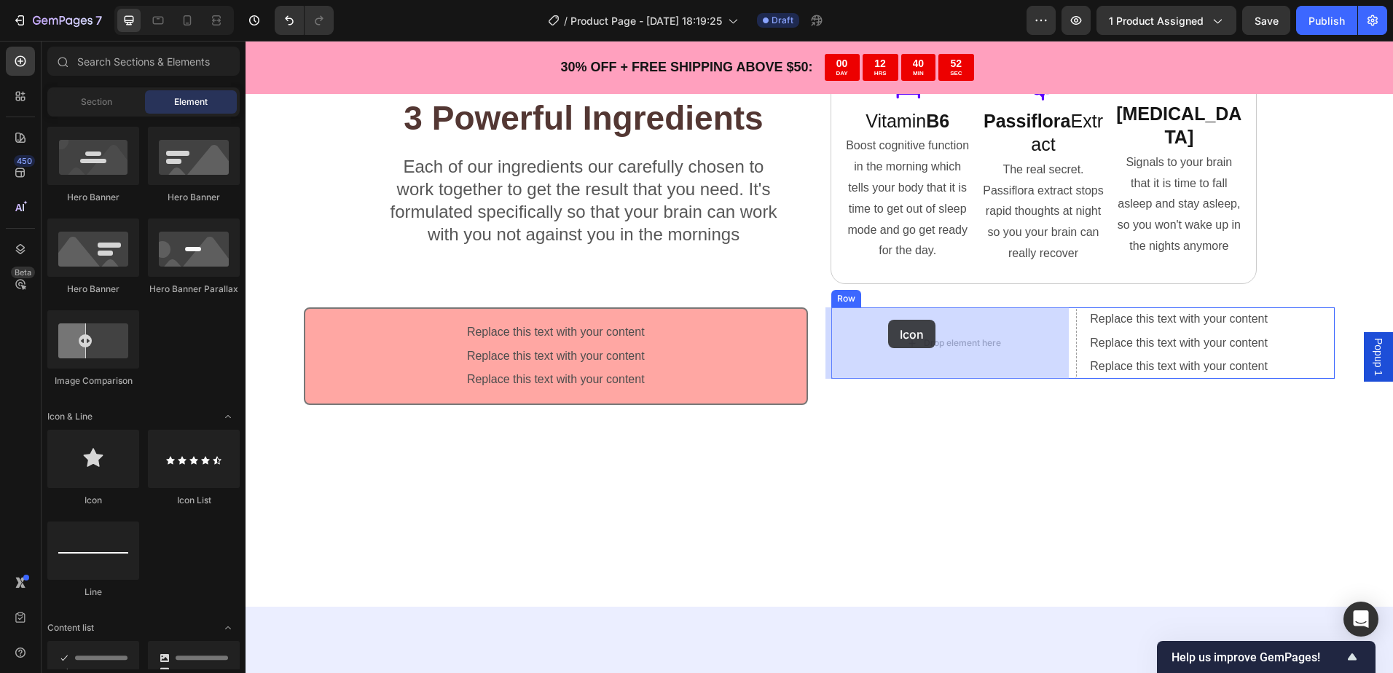
drag, startPoint x: 359, startPoint y: 502, endPoint x: 848, endPoint y: 334, distance: 516.6
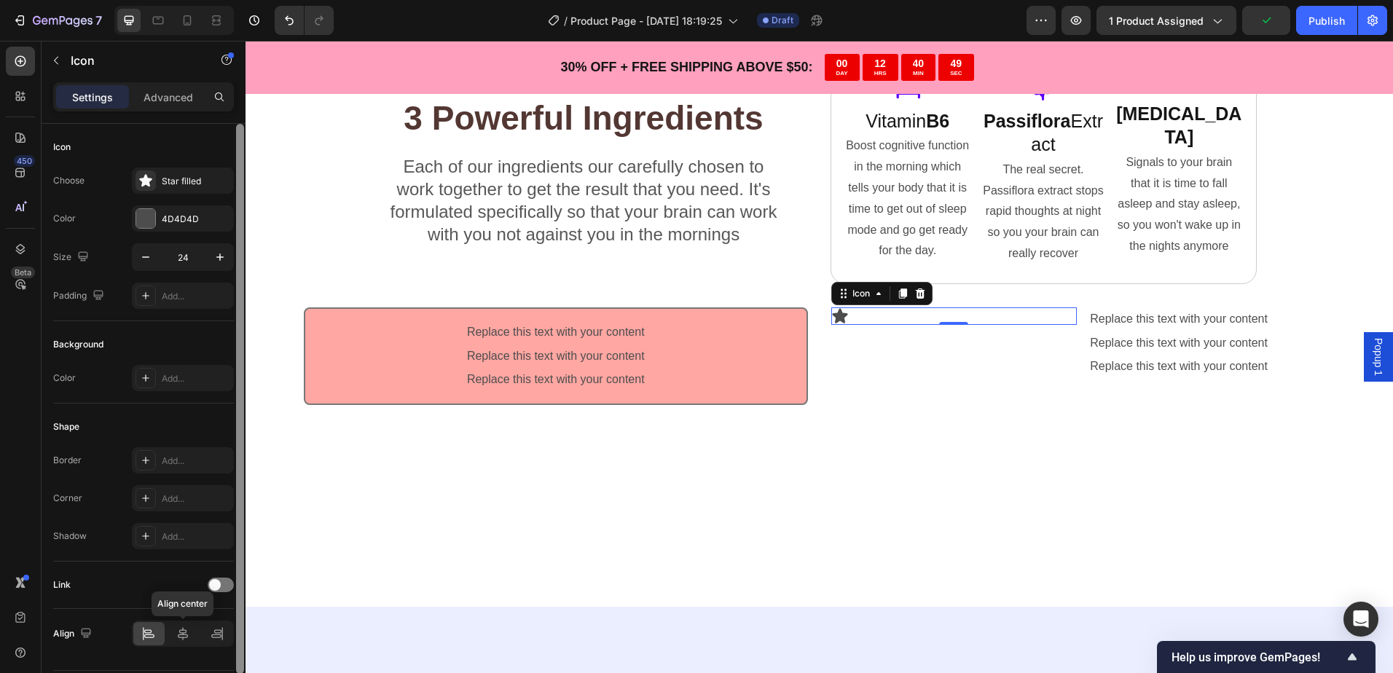
drag, startPoint x: 187, startPoint y: 631, endPoint x: 245, endPoint y: 594, distance: 68.1
click at [188, 630] on icon at bounding box center [183, 633] width 15 height 15
click at [898, 294] on icon at bounding box center [902, 293] width 8 height 10
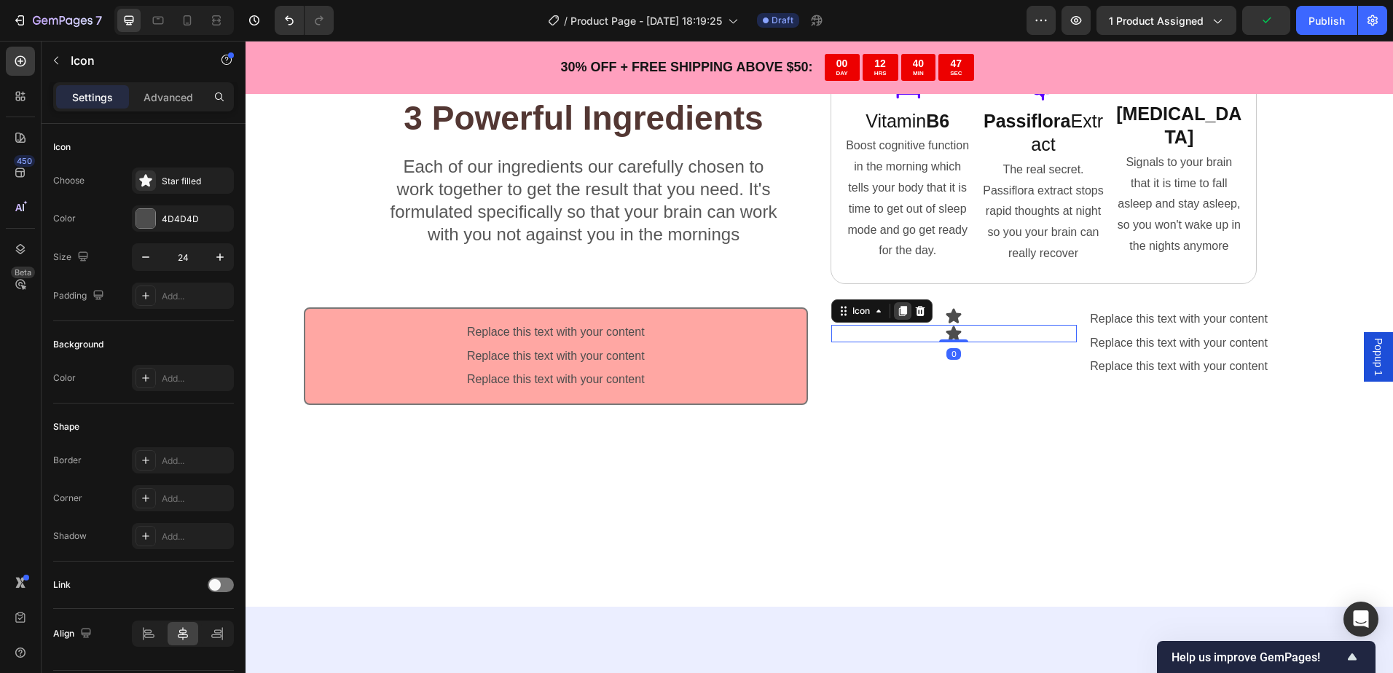
click at [898, 310] on icon at bounding box center [902, 311] width 8 height 10
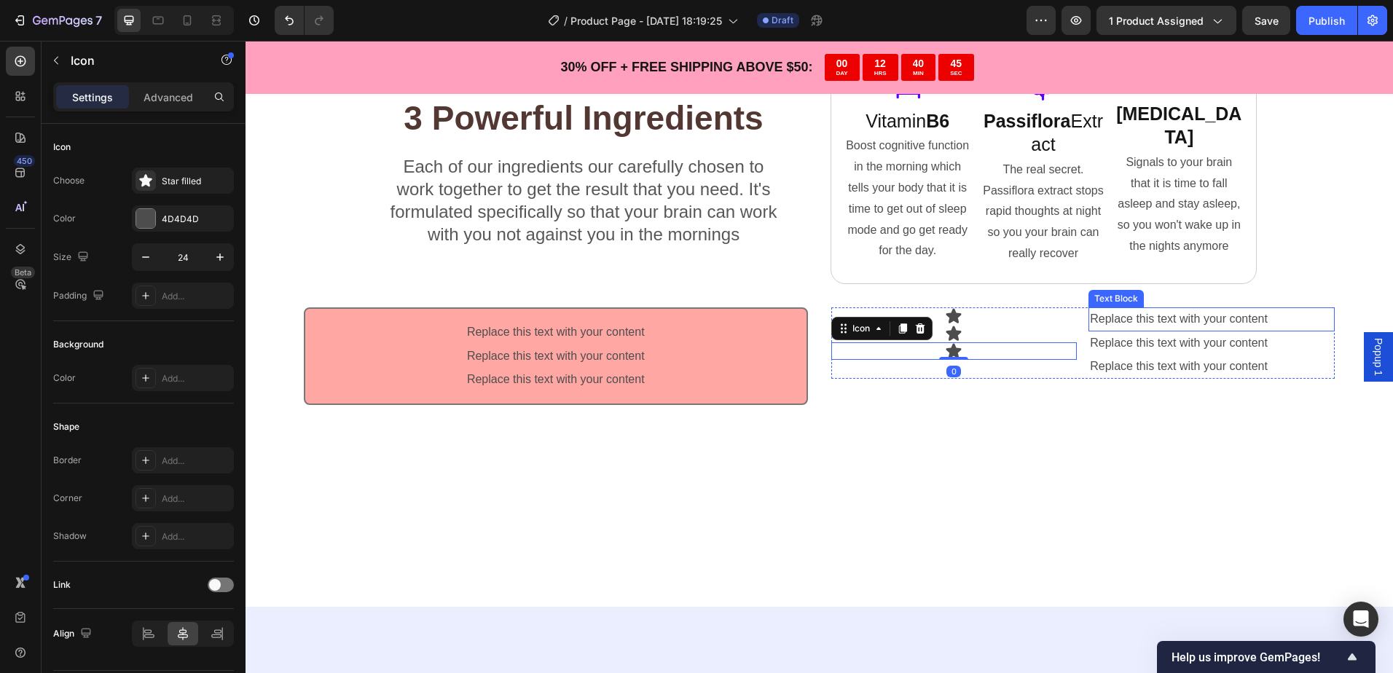
click at [1158, 317] on div "Replace this text with your content" at bounding box center [1211, 319] width 246 height 24
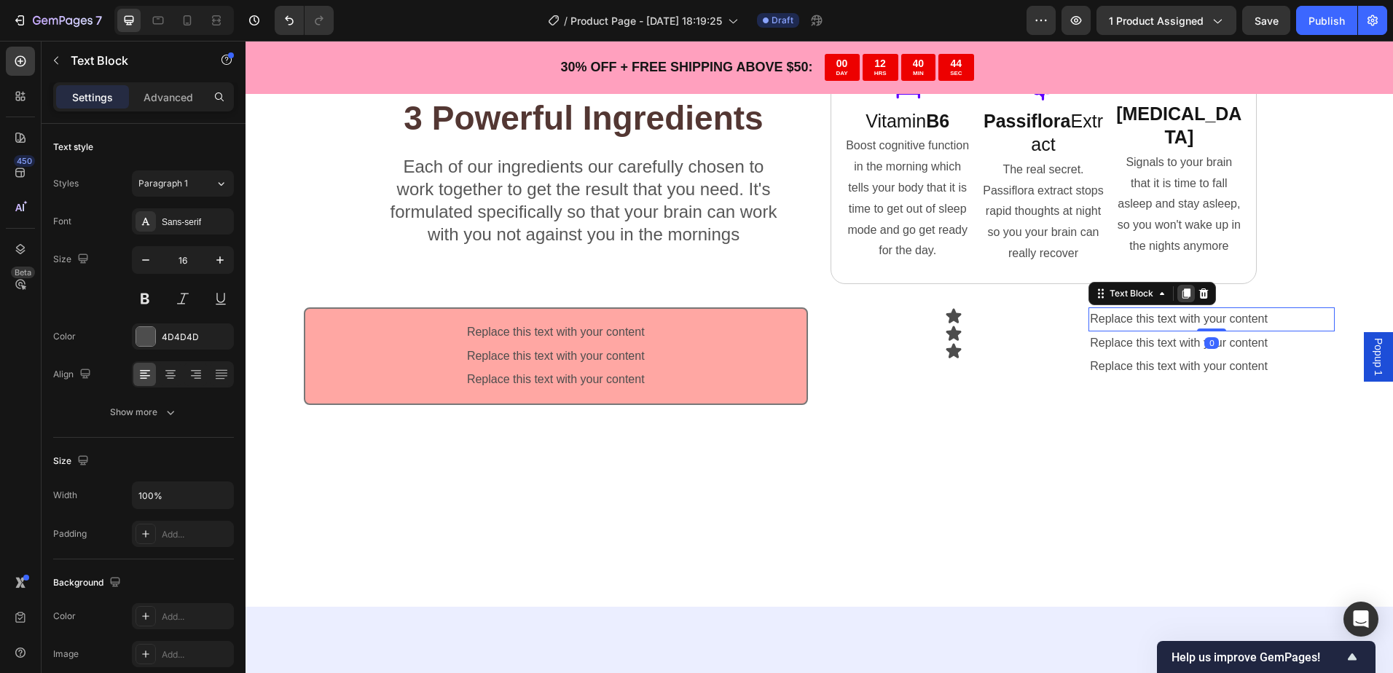
click at [1182, 294] on icon at bounding box center [1186, 293] width 8 height 10
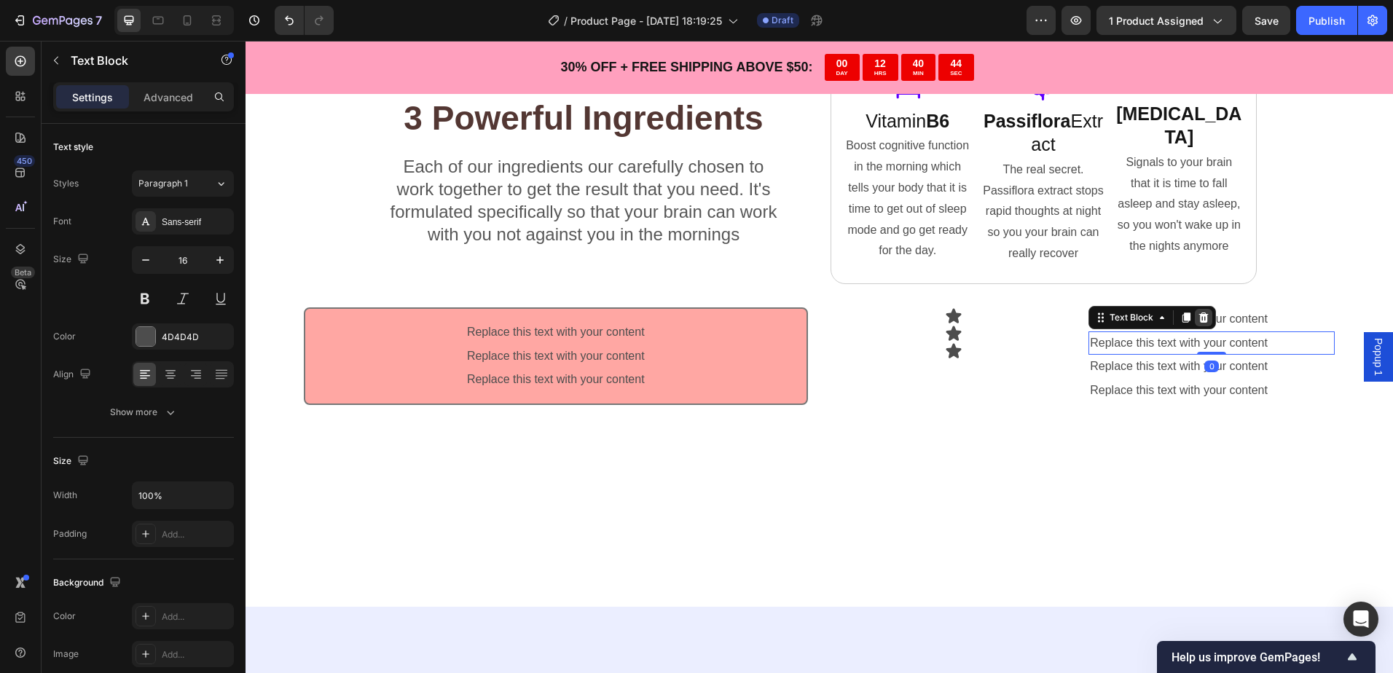
click at [1199, 318] on icon at bounding box center [1203, 317] width 9 height 10
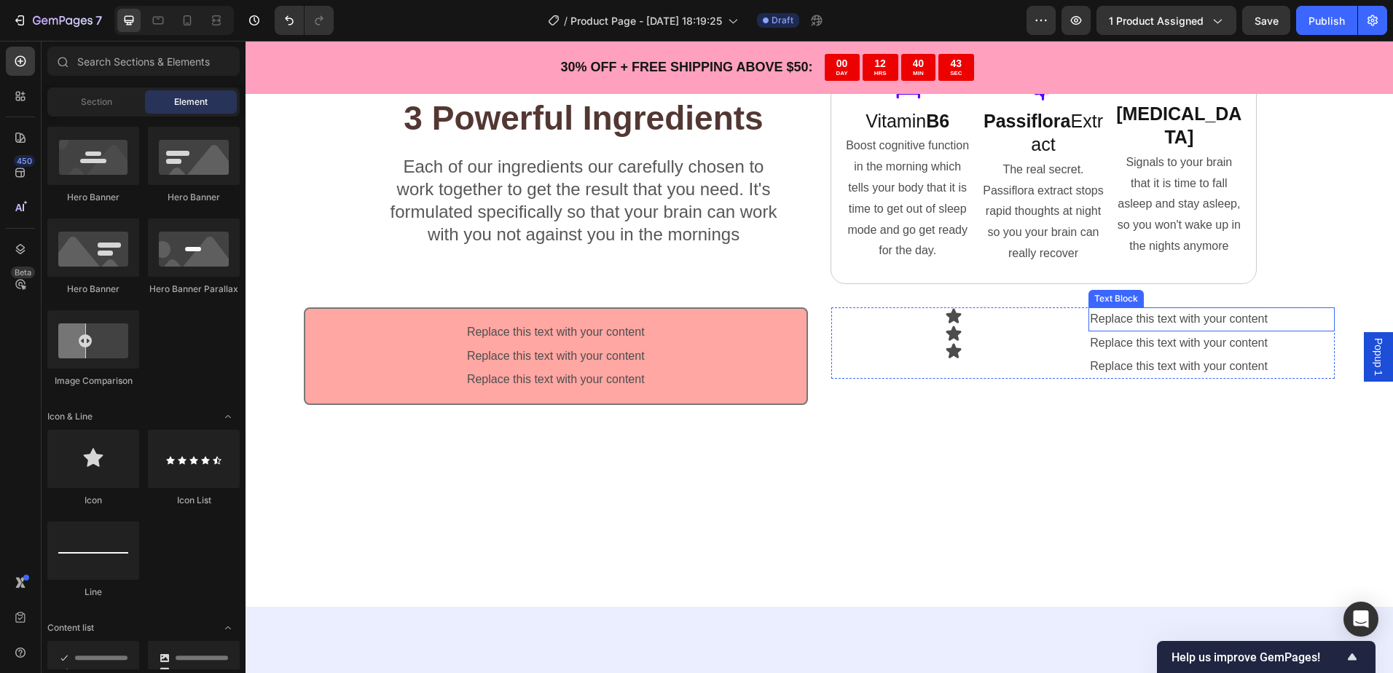
click at [1197, 315] on div "Replace this text with your content" at bounding box center [1211, 319] width 246 height 24
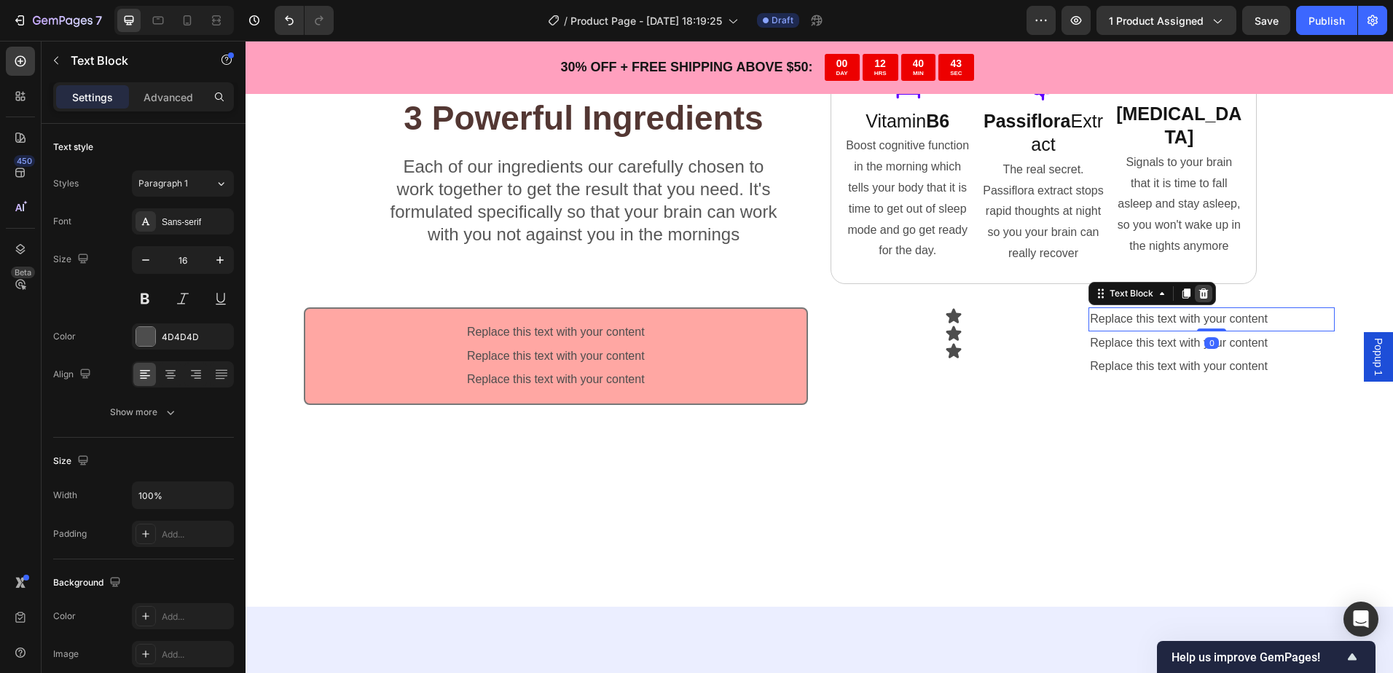
click at [1199, 296] on icon at bounding box center [1203, 293] width 9 height 10
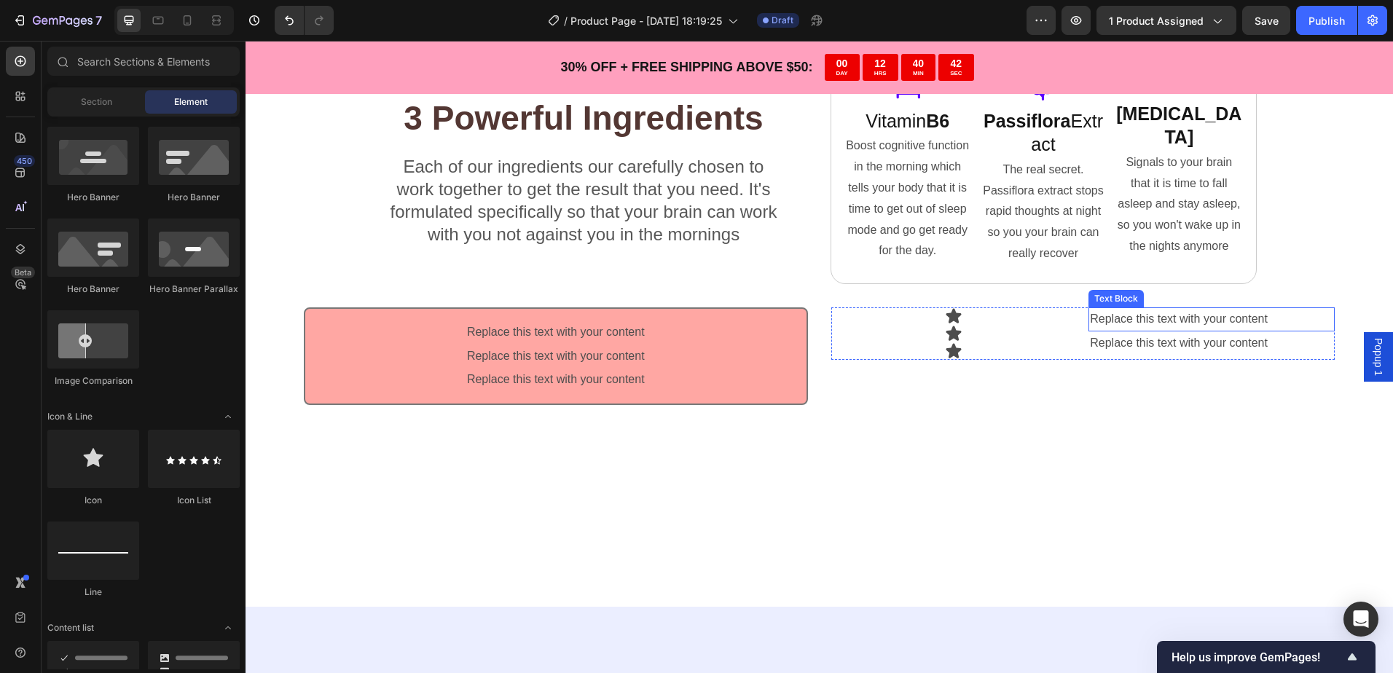
click at [1199, 314] on div "Replace this text with your content" at bounding box center [1211, 319] width 246 height 24
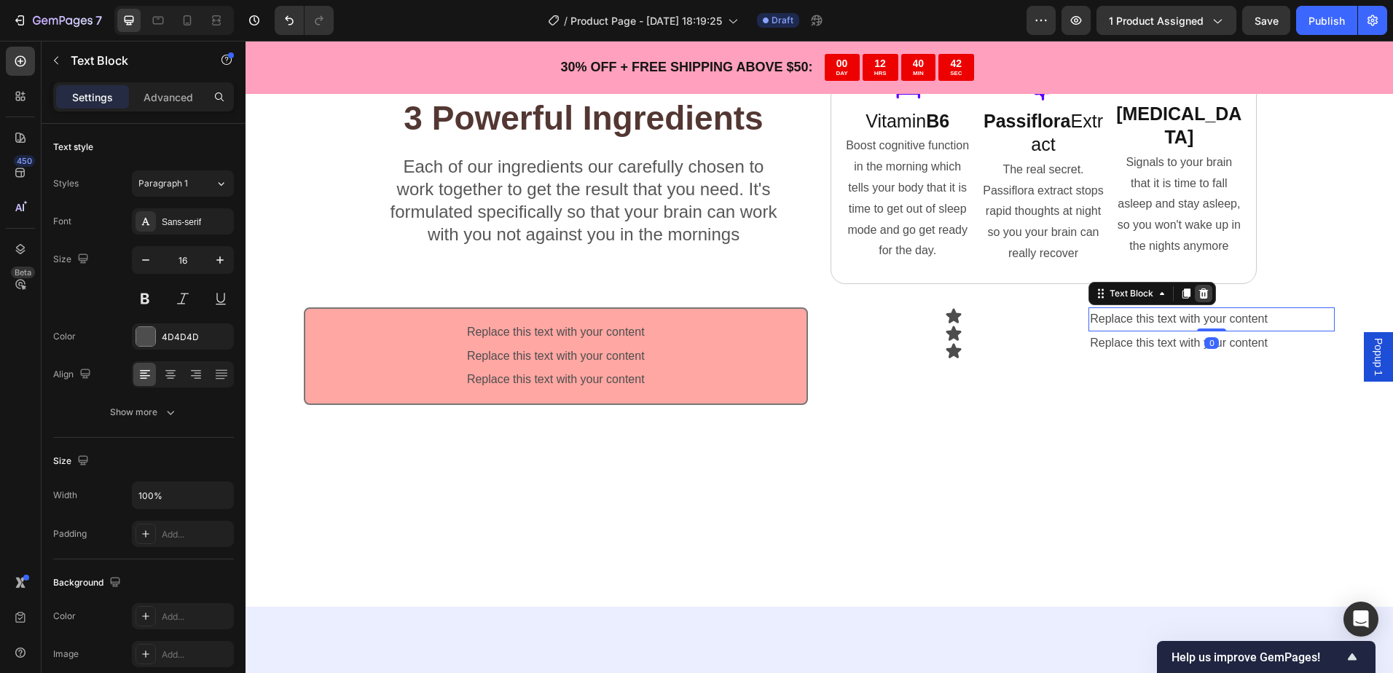
click at [1199, 296] on icon at bounding box center [1203, 293] width 9 height 10
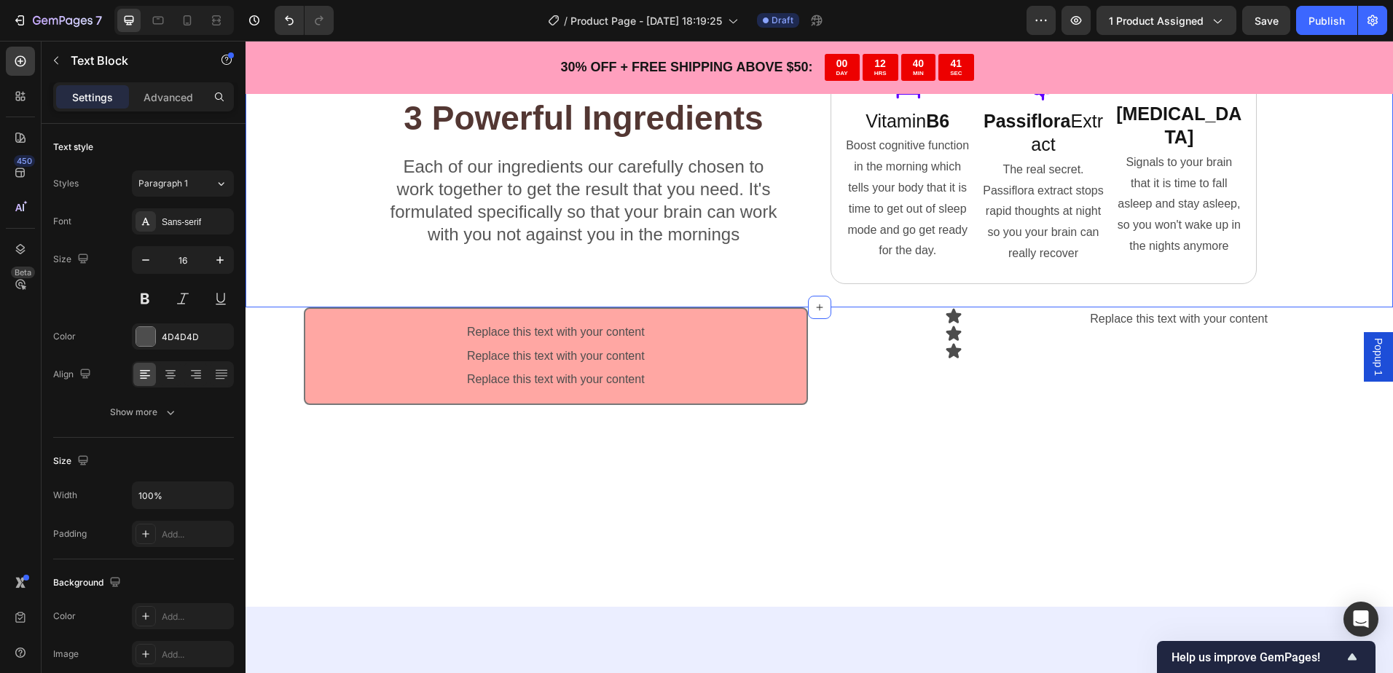
click at [1202, 312] on div "Replace this text with your content" at bounding box center [1211, 319] width 246 height 24
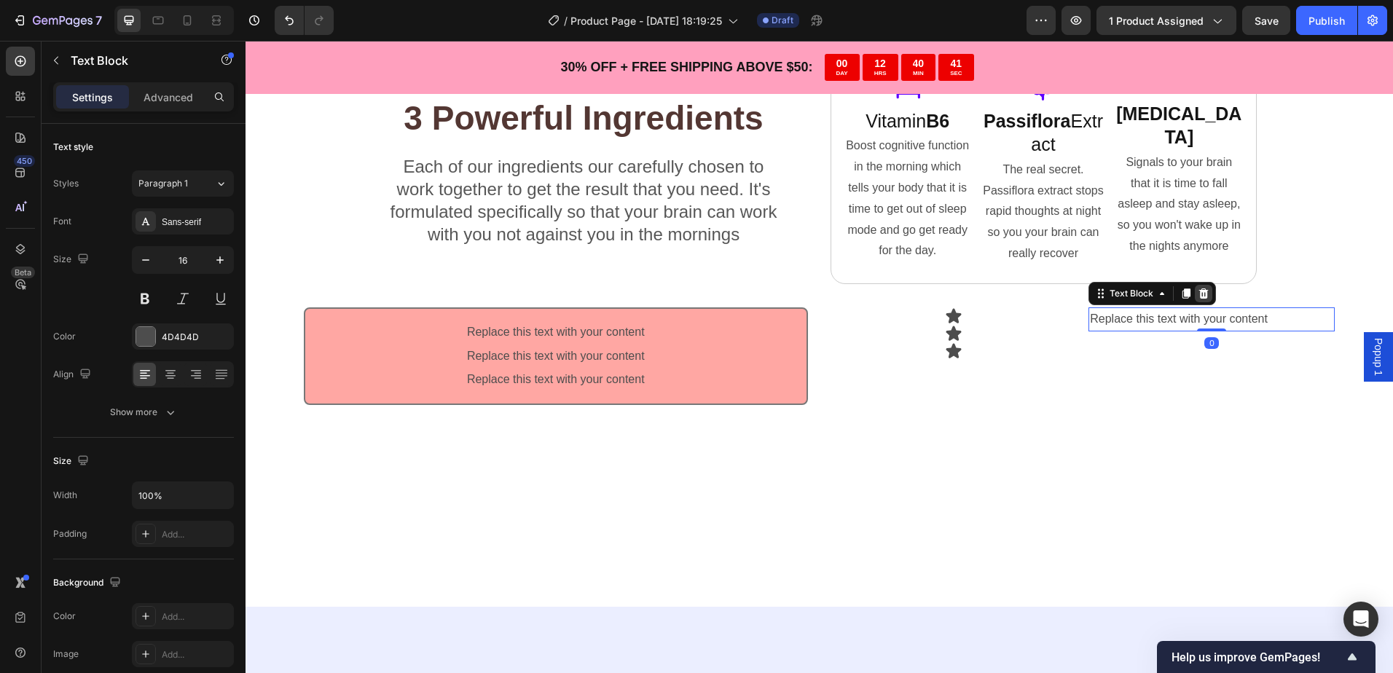
click at [1199, 290] on icon at bounding box center [1203, 293] width 9 height 10
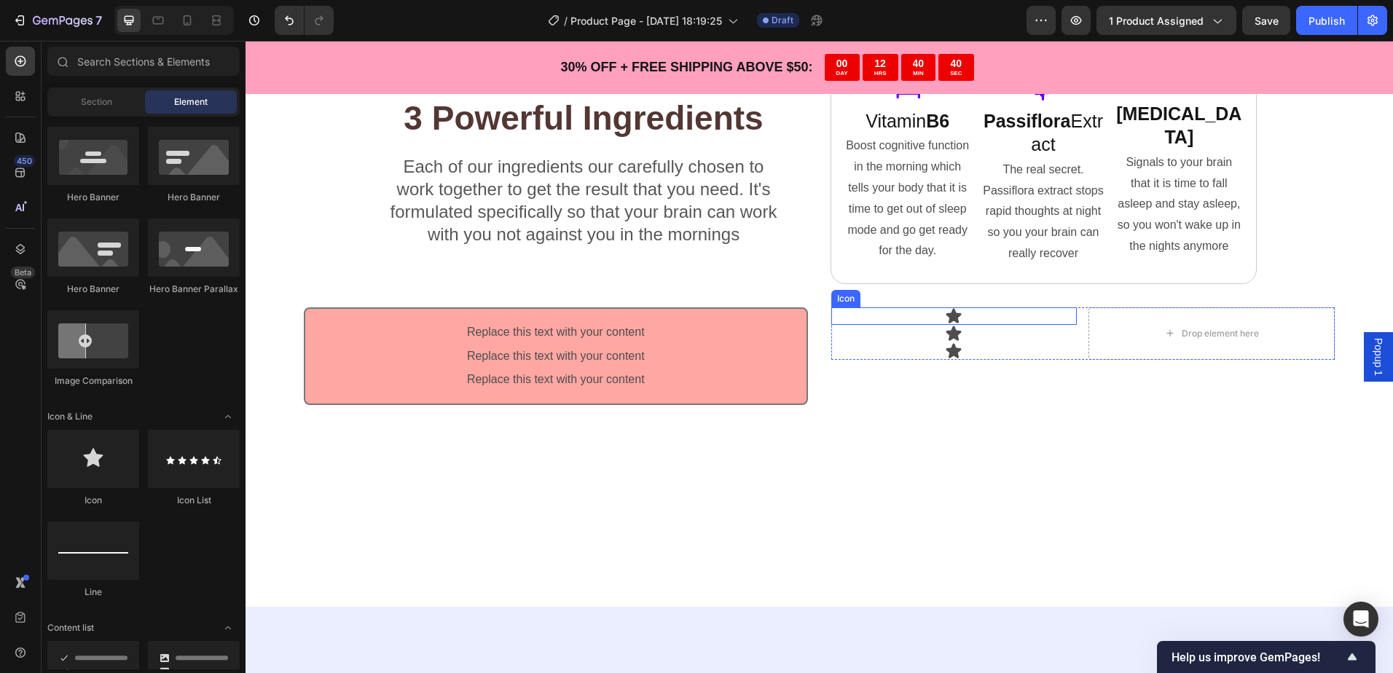
click at [981, 314] on div "Icon" at bounding box center [954, 315] width 246 height 17
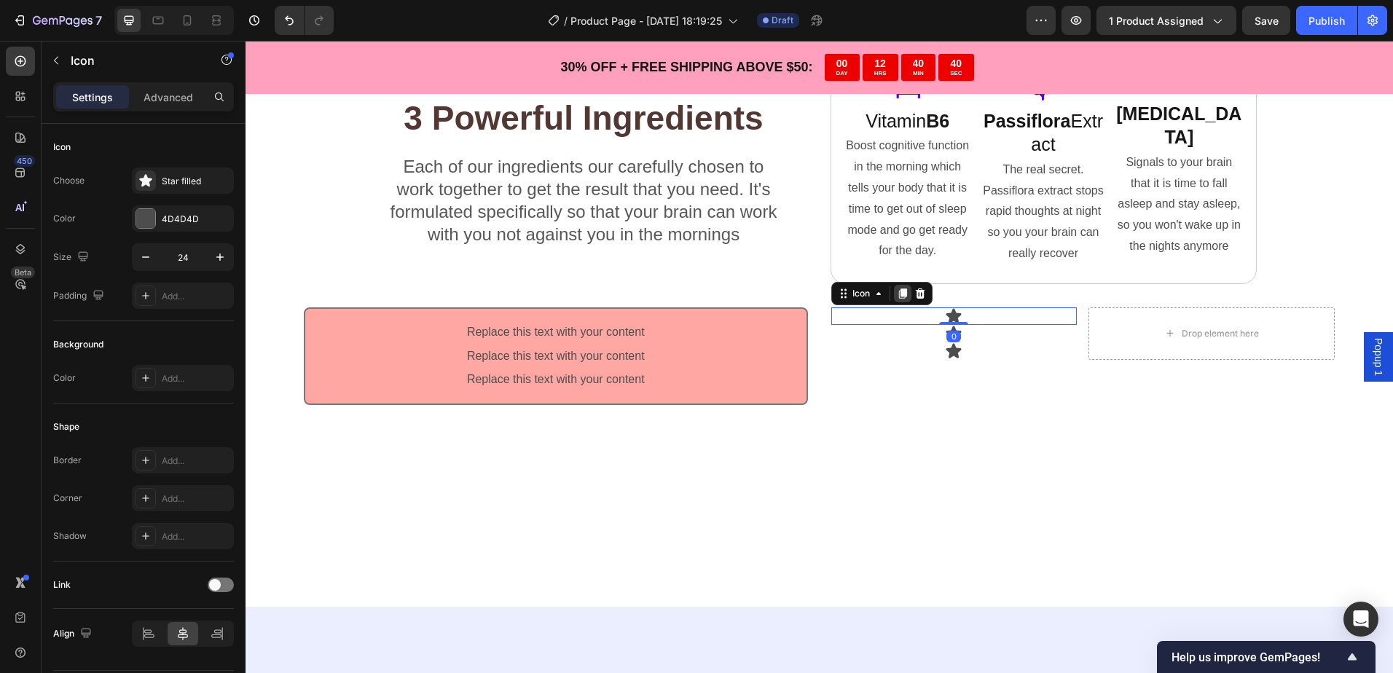
click at [901, 296] on icon at bounding box center [902, 293] width 8 height 10
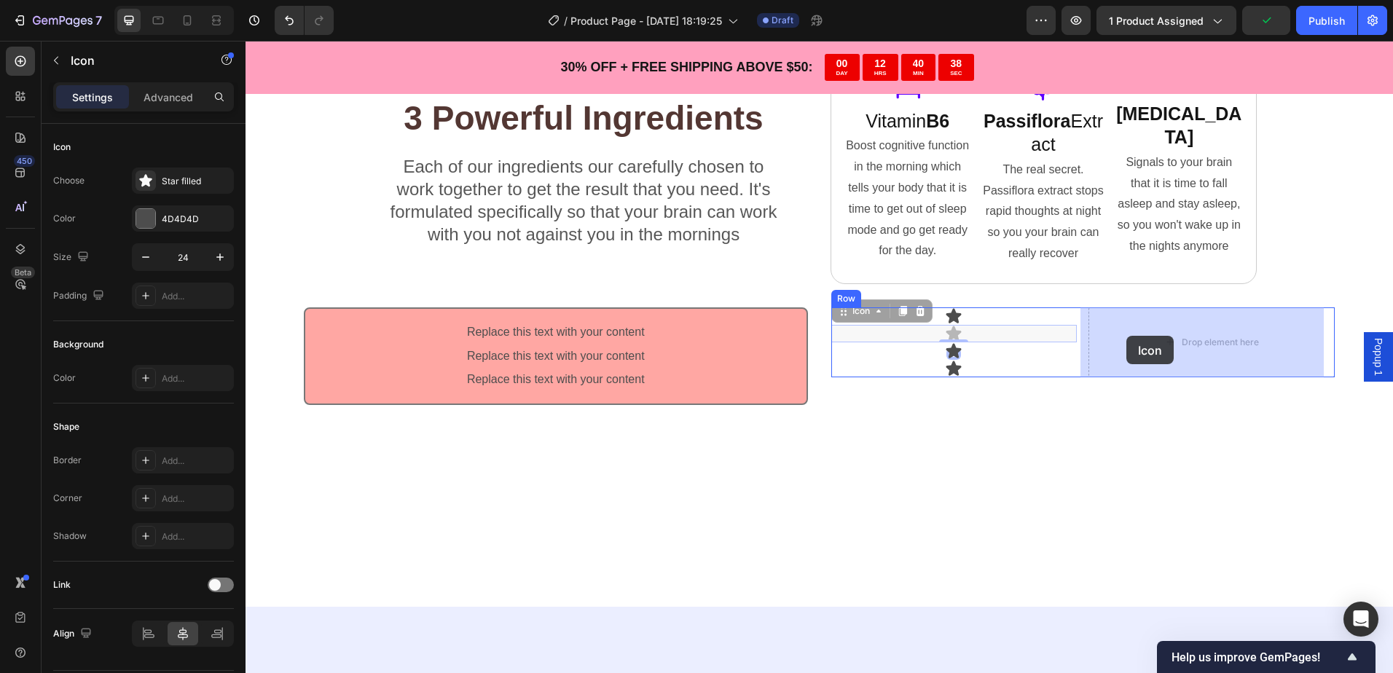
drag, startPoint x: 952, startPoint y: 331, endPoint x: 1126, endPoint y: 336, distance: 174.2
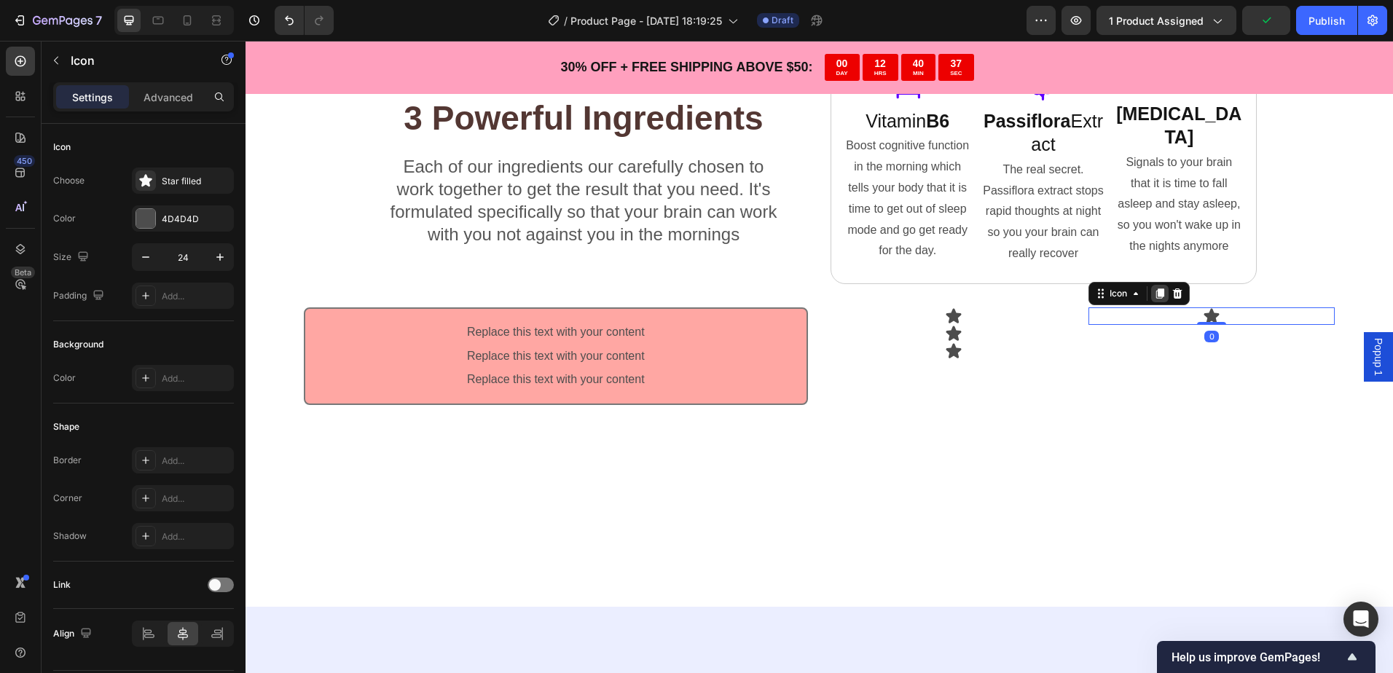
click at [1156, 299] on icon at bounding box center [1160, 294] width 12 height 12
click at [1156, 299] on div "Icon" at bounding box center [1138, 310] width 101 height 23
click at [1156, 307] on icon at bounding box center [1160, 311] width 8 height 10
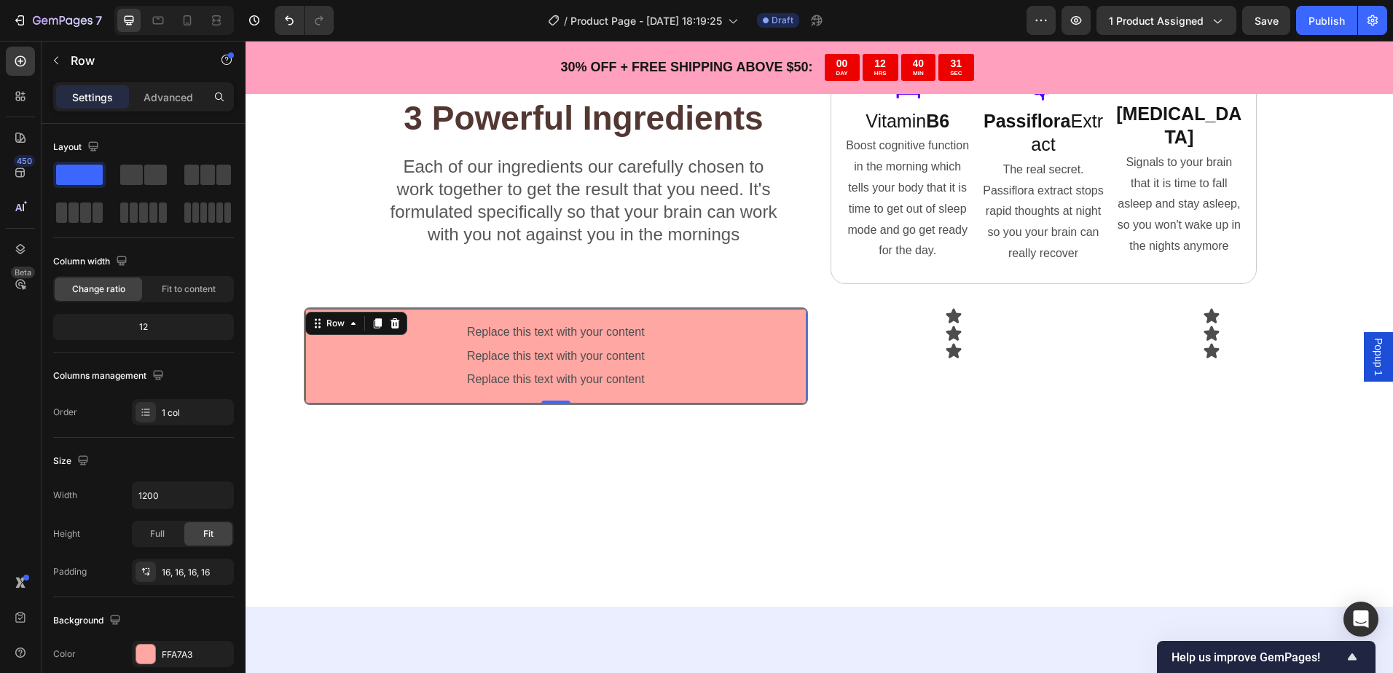
click at [626, 316] on div "Replace this text with your content Text Block Replace this text with your cont…" at bounding box center [556, 356] width 504 height 98
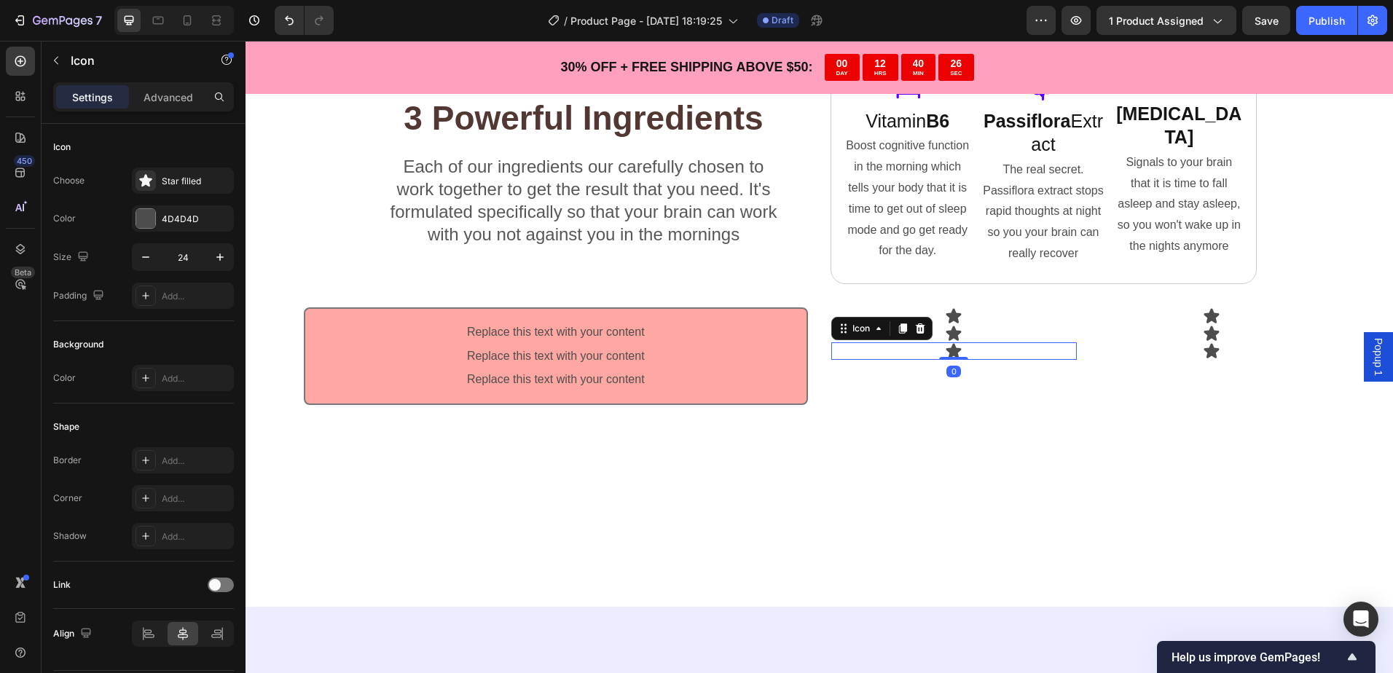
click at [996, 343] on div "Icon 0" at bounding box center [954, 350] width 246 height 17
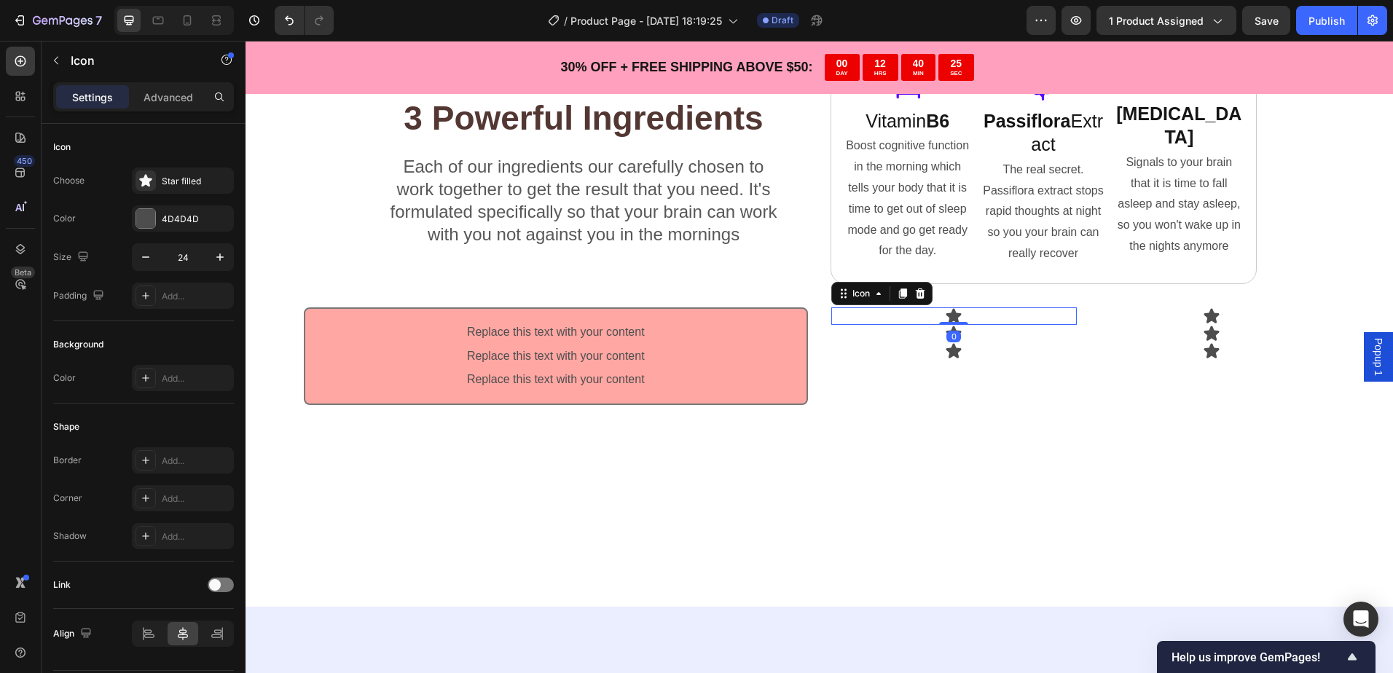
click at [986, 317] on div "Icon 0" at bounding box center [954, 315] width 246 height 17
click at [171, 106] on div "Advanced" at bounding box center [168, 96] width 73 height 23
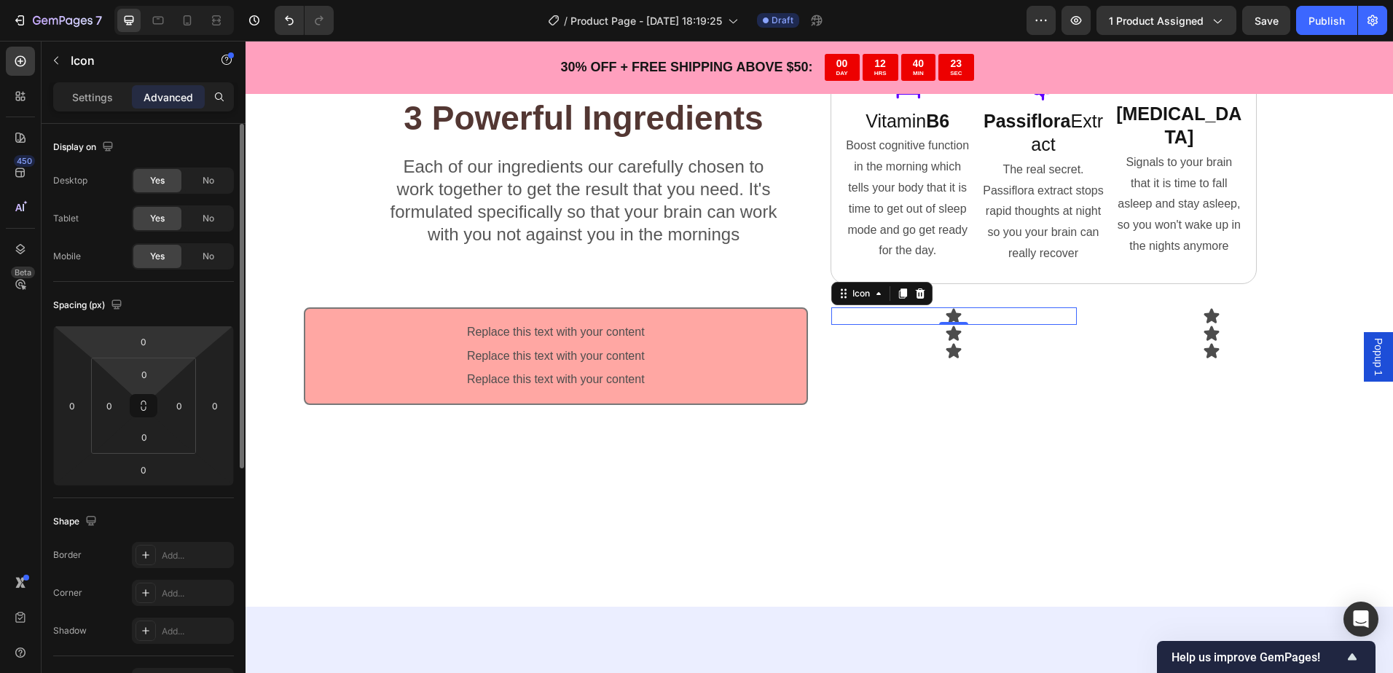
click at [141, 0] on html "7 / Product Page - [DATE] 18:19:25 Draft Preview 1 product assigned Save Publis…" at bounding box center [696, 0] width 1393 height 0
click at [147, 369] on input "0" at bounding box center [144, 374] width 29 height 22
type input "16"
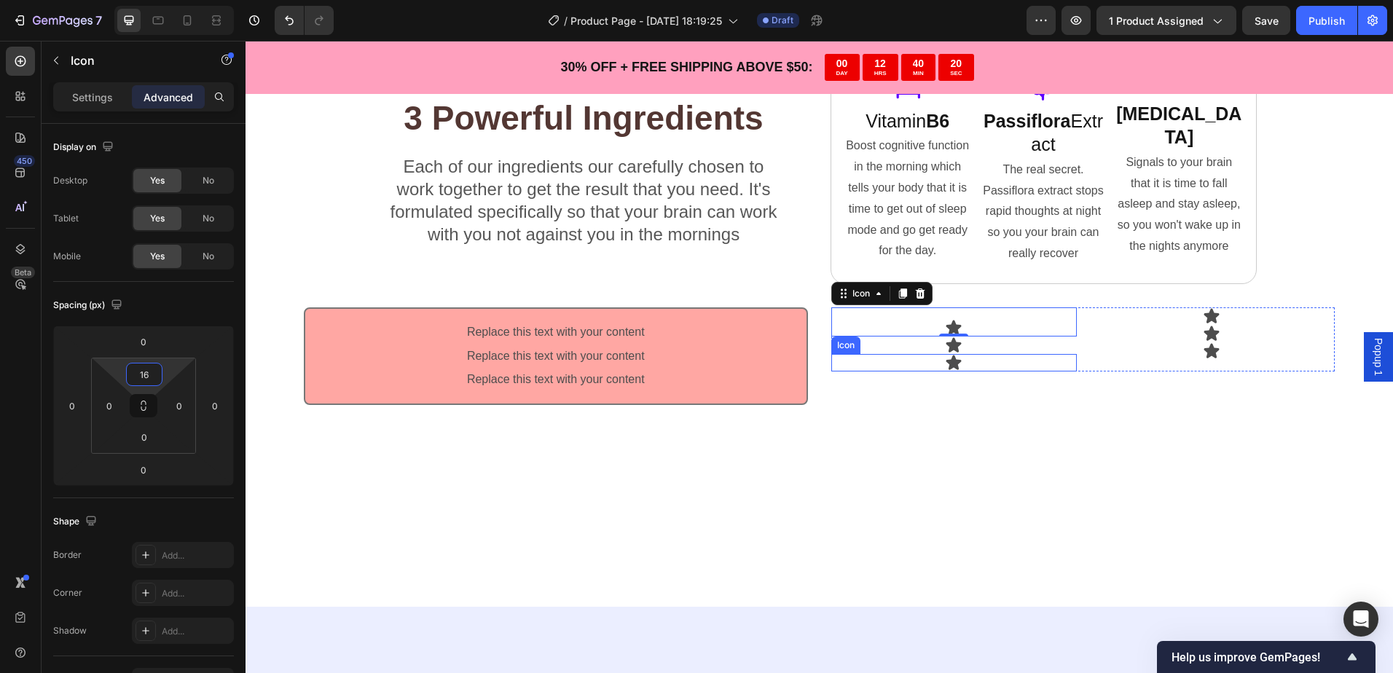
click at [980, 366] on div "Icon" at bounding box center [954, 362] width 246 height 17
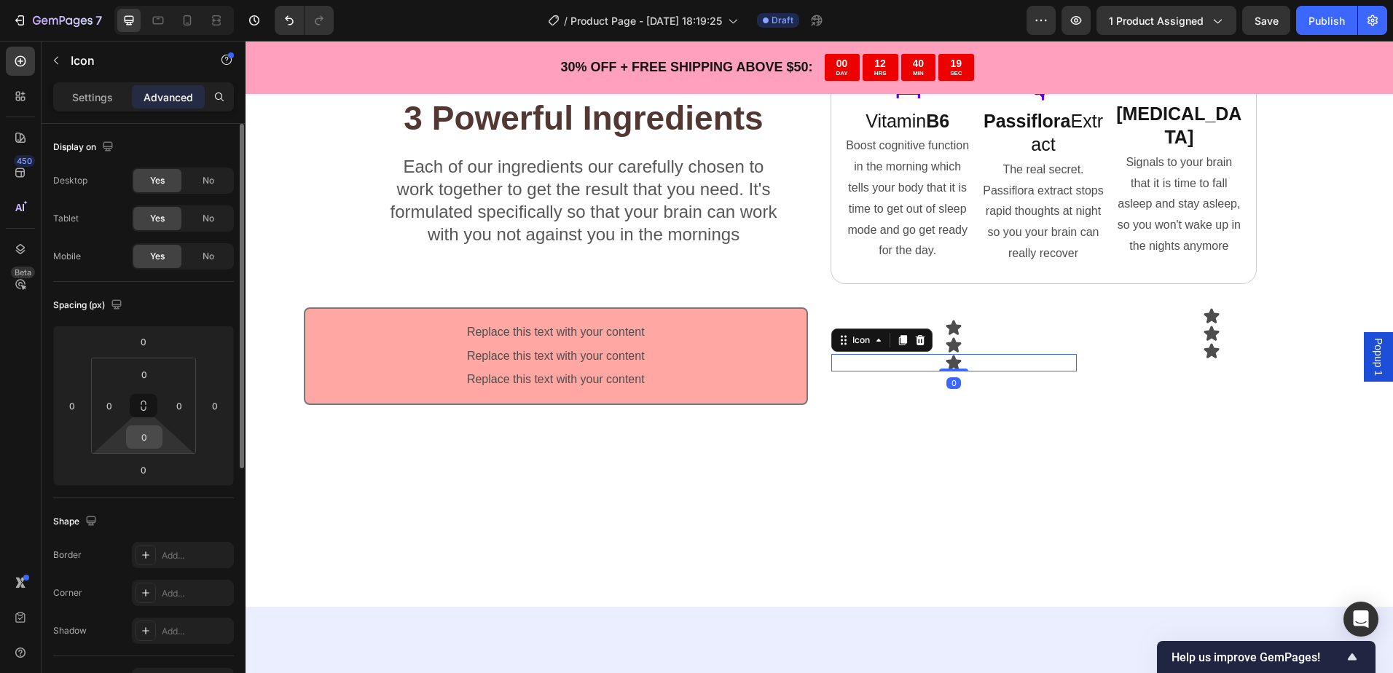
click at [138, 436] on input "0" at bounding box center [144, 437] width 29 height 22
type input "16"
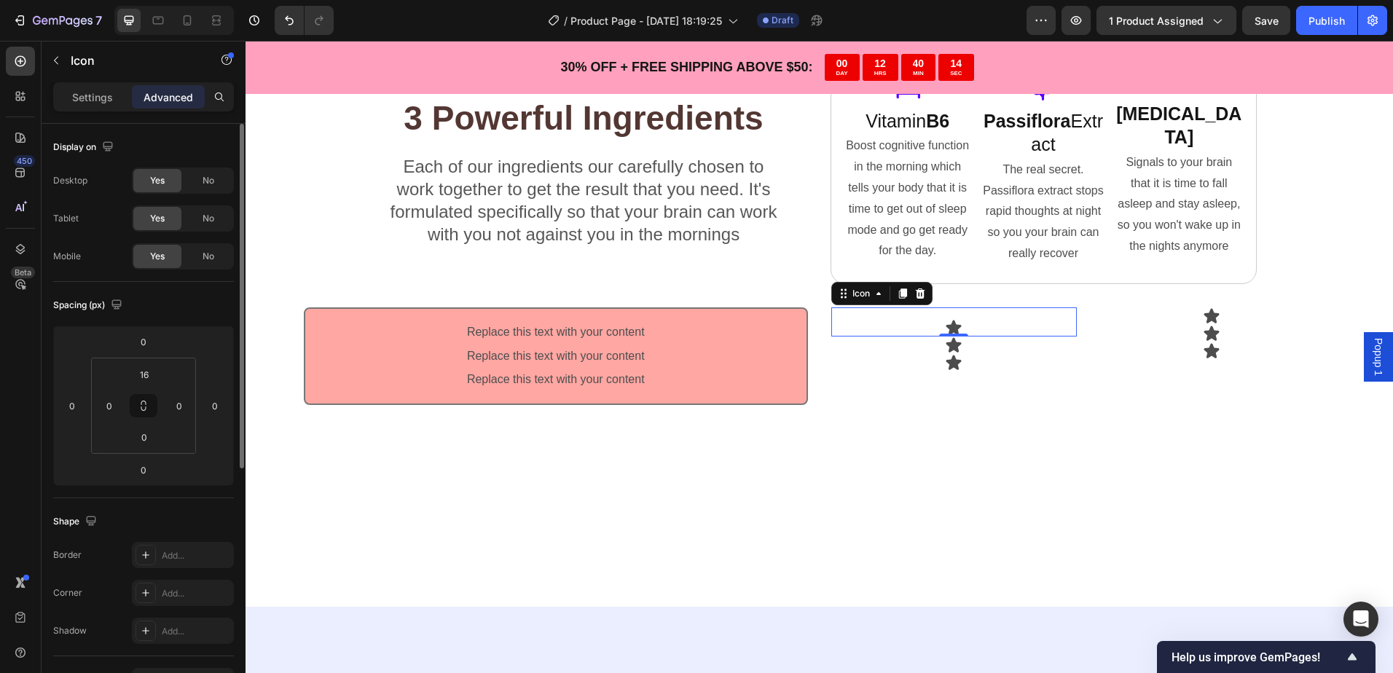
click at [977, 333] on div "Icon 0" at bounding box center [954, 321] width 246 height 29
click at [147, 433] on input "0" at bounding box center [144, 437] width 29 height 22
type input "16"
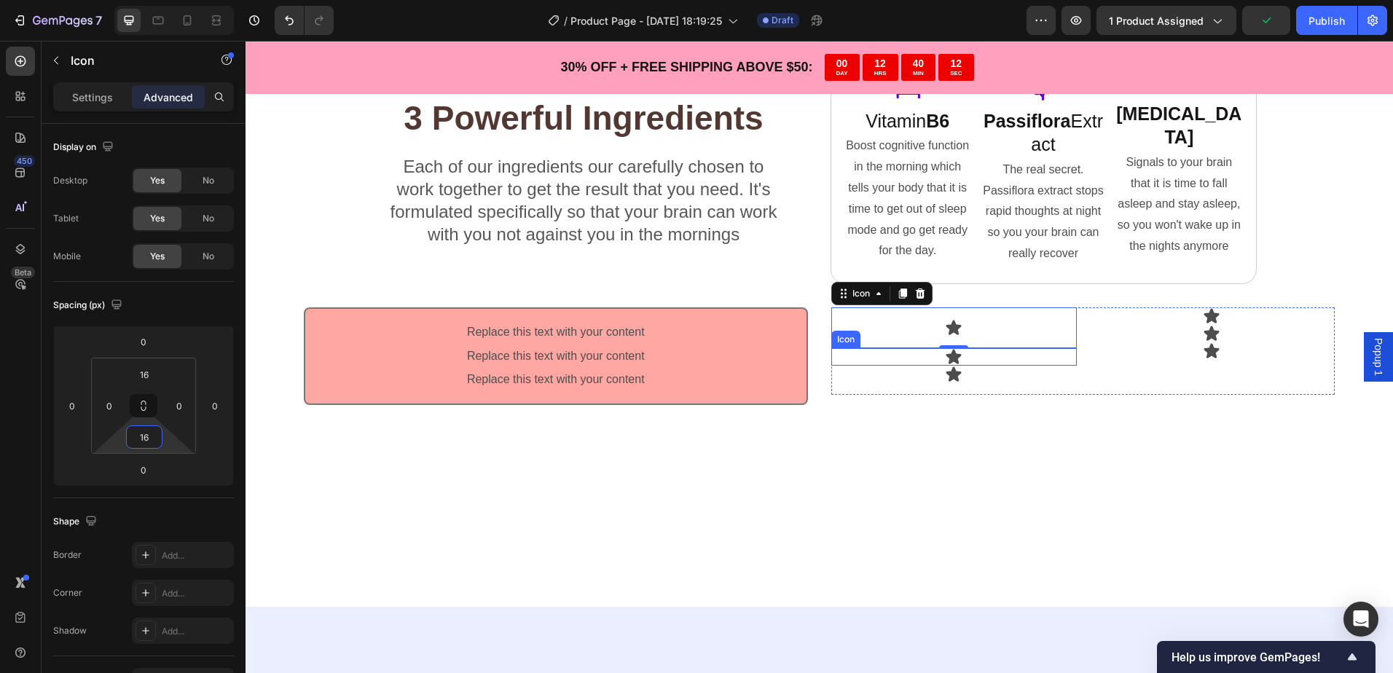
click at [929, 366] on div "Icon" at bounding box center [954, 380] width 246 height 29
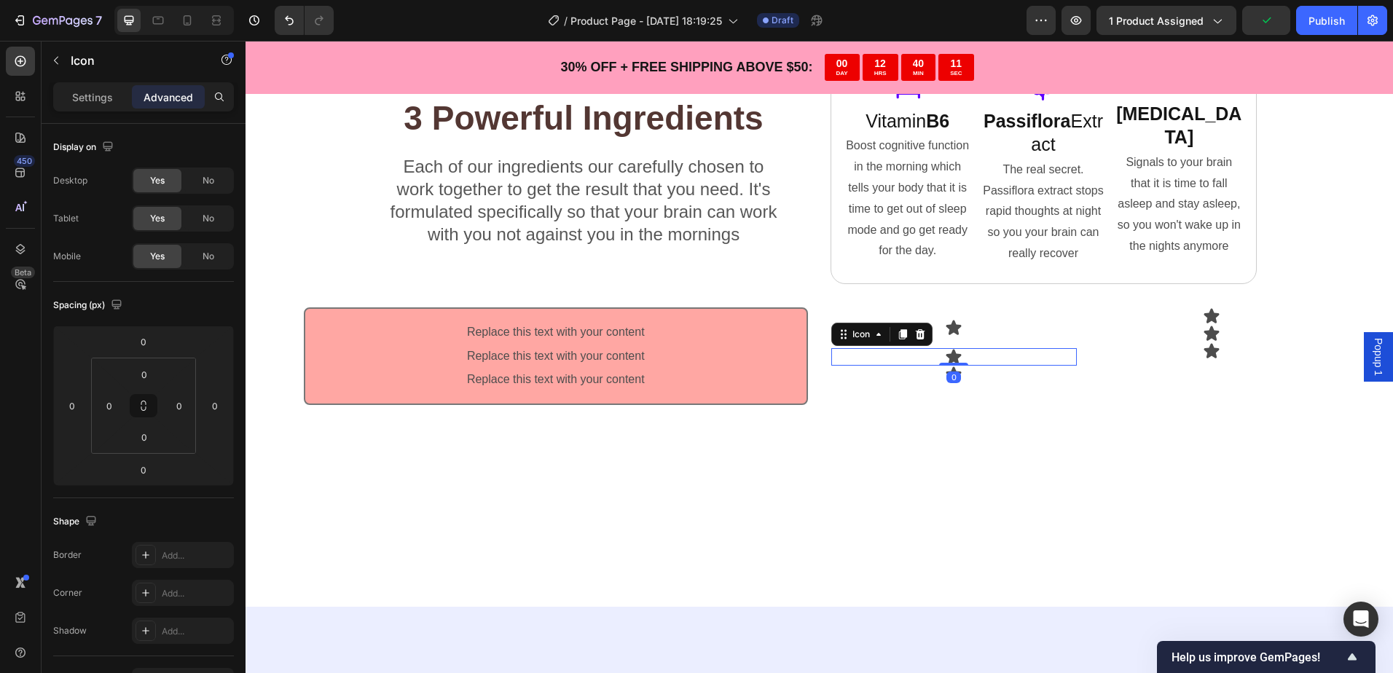
click at [946, 355] on icon at bounding box center [953, 356] width 15 height 15
click at [144, 379] on input "0" at bounding box center [144, 374] width 29 height 22
type input "16"
click at [149, 428] on input "0" at bounding box center [144, 437] width 29 height 22
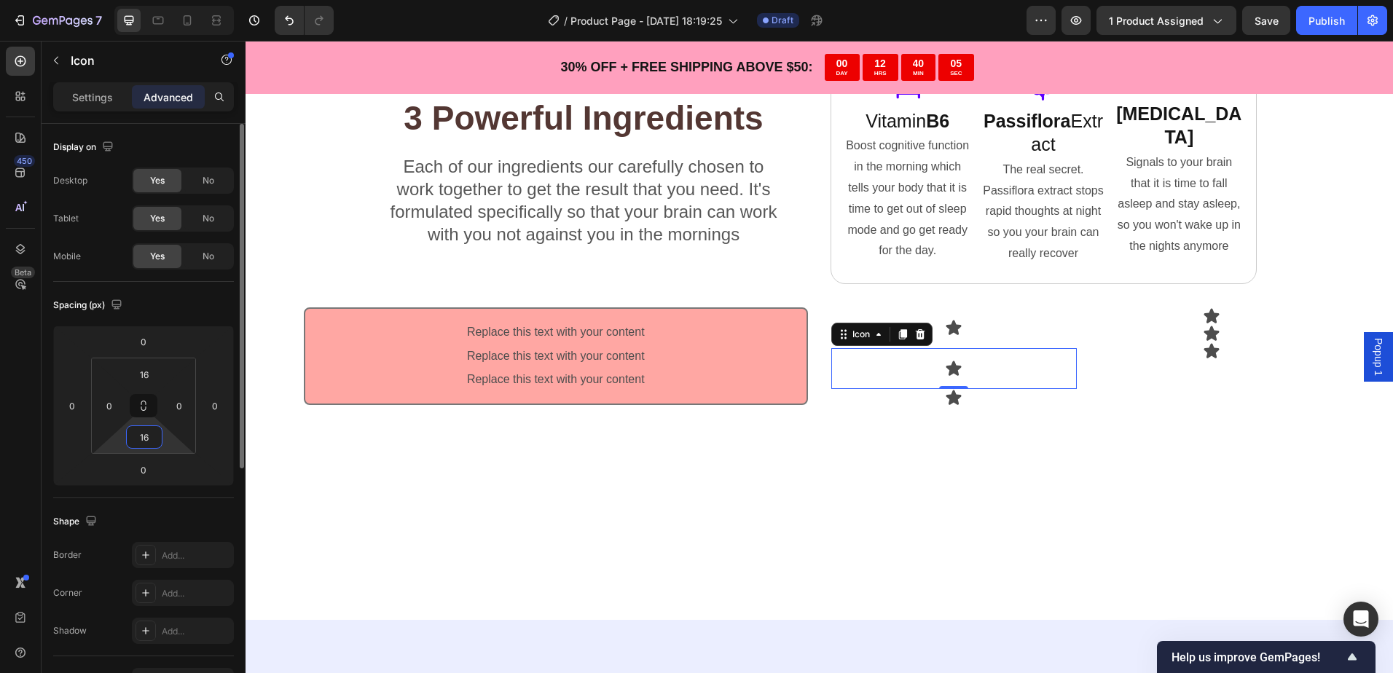
drag, startPoint x: 148, startPoint y: 442, endPoint x: 114, endPoint y: 436, distance: 34.0
click at [115, 437] on div "16 0 16 0" at bounding box center [143, 406] width 105 height 96
type input "0"
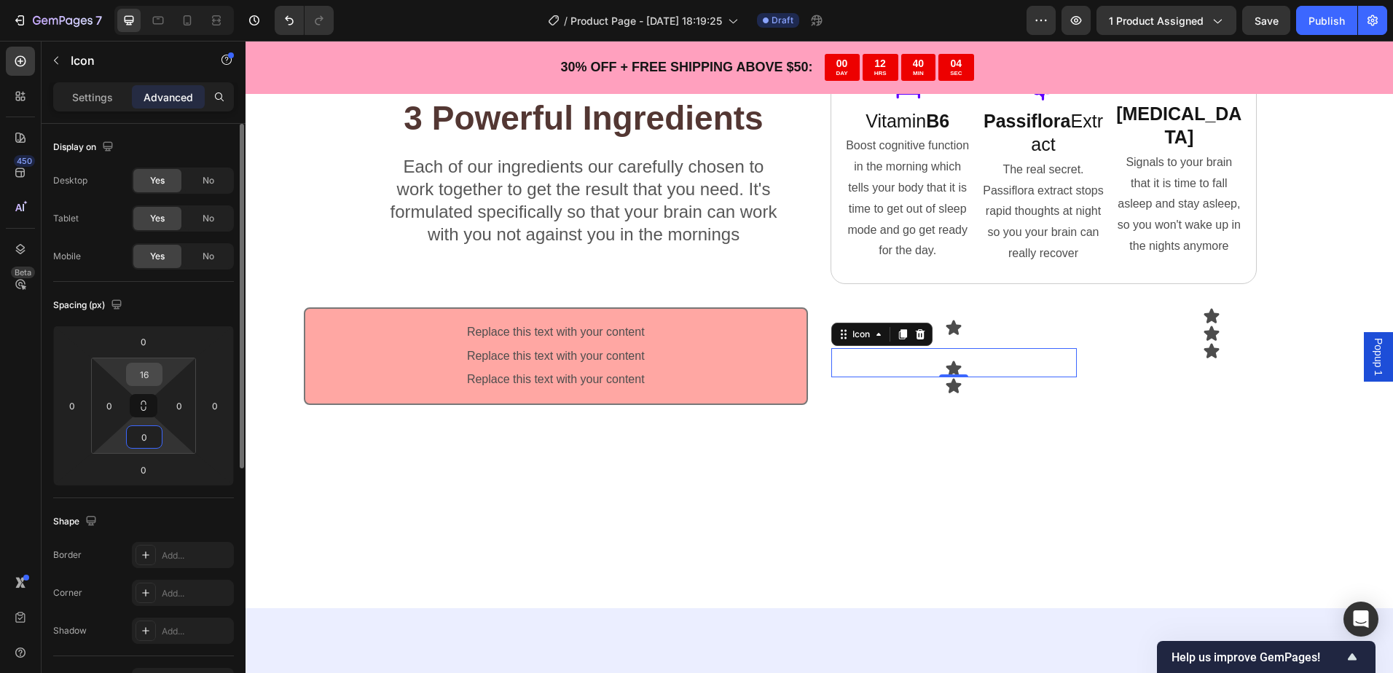
click at [147, 377] on input "16" at bounding box center [144, 374] width 29 height 22
type input "0"
click at [951, 375] on div "0" at bounding box center [953, 377] width 15 height 12
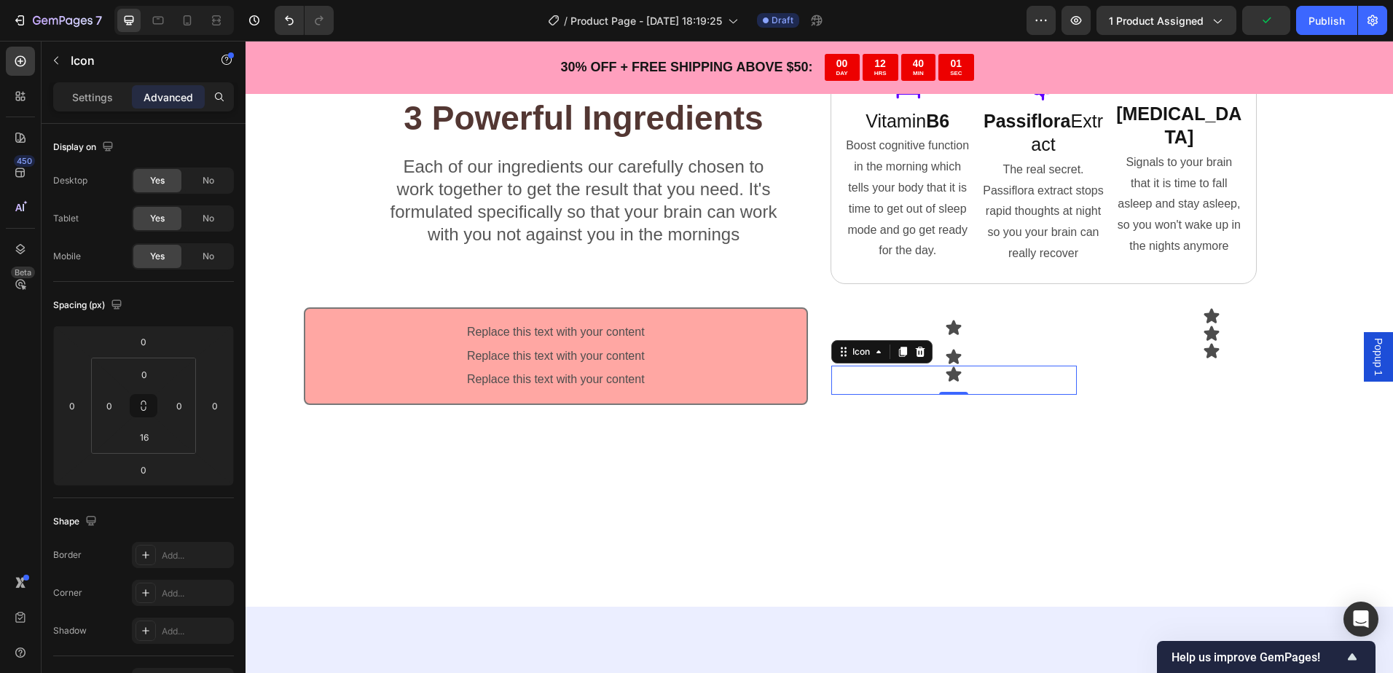
click at [914, 371] on div "Icon 0" at bounding box center [954, 380] width 246 height 29
click at [136, 377] on input "0" at bounding box center [144, 374] width 29 height 22
type input "16"
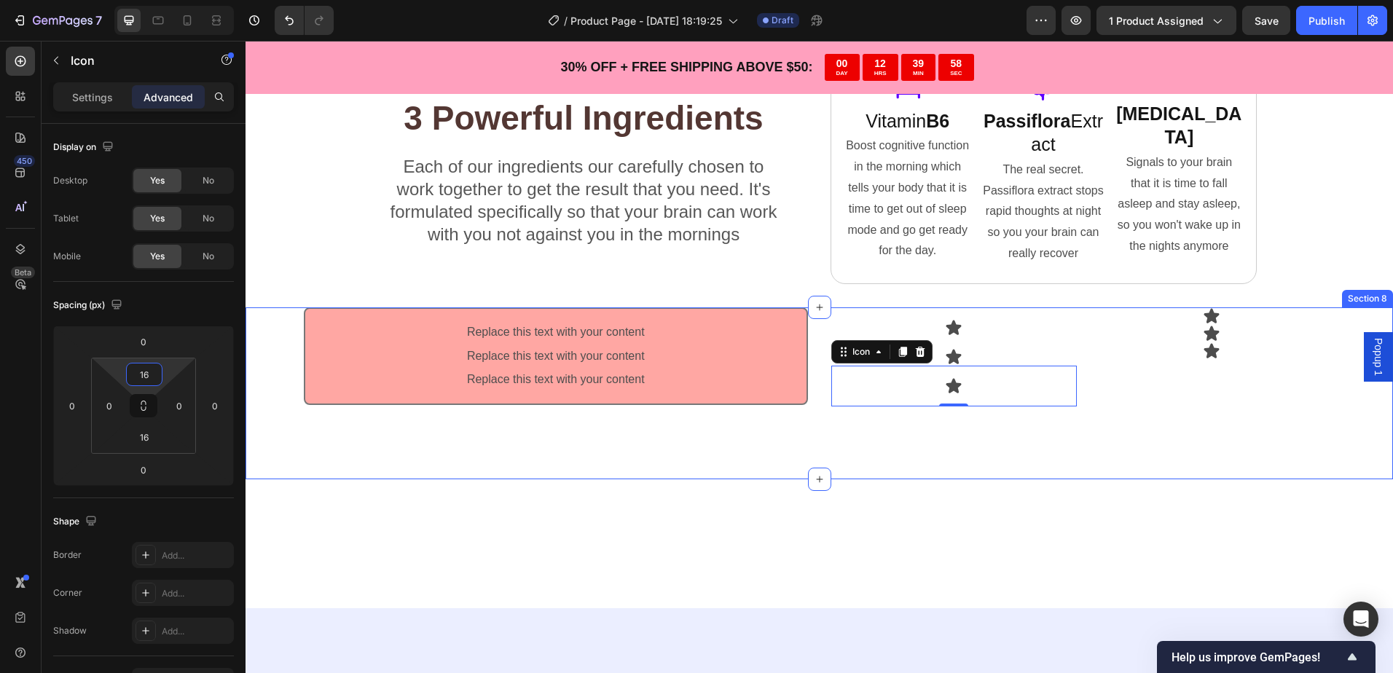
click at [896, 439] on div "Replace this text with your content Text Block Replace this text with your cont…" at bounding box center [818, 393] width 1147 height 172
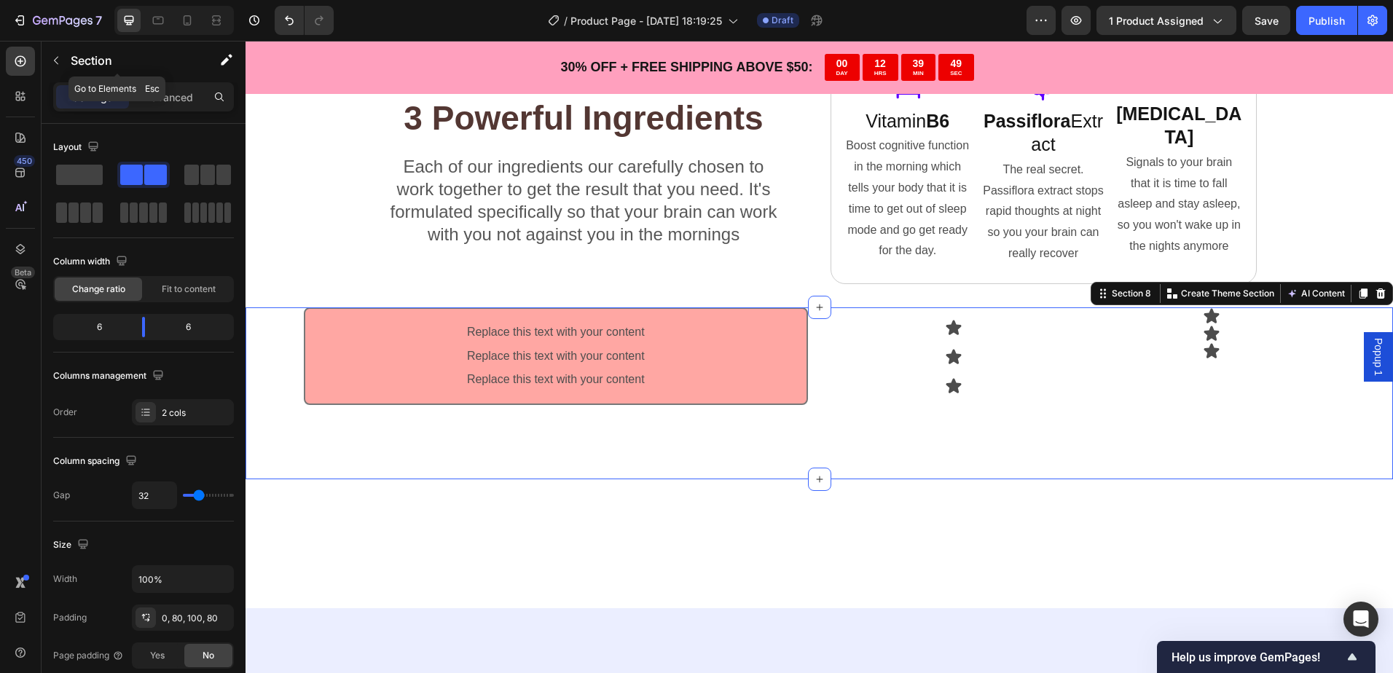
click at [68, 63] on div "Section" at bounding box center [117, 61] width 151 height 38
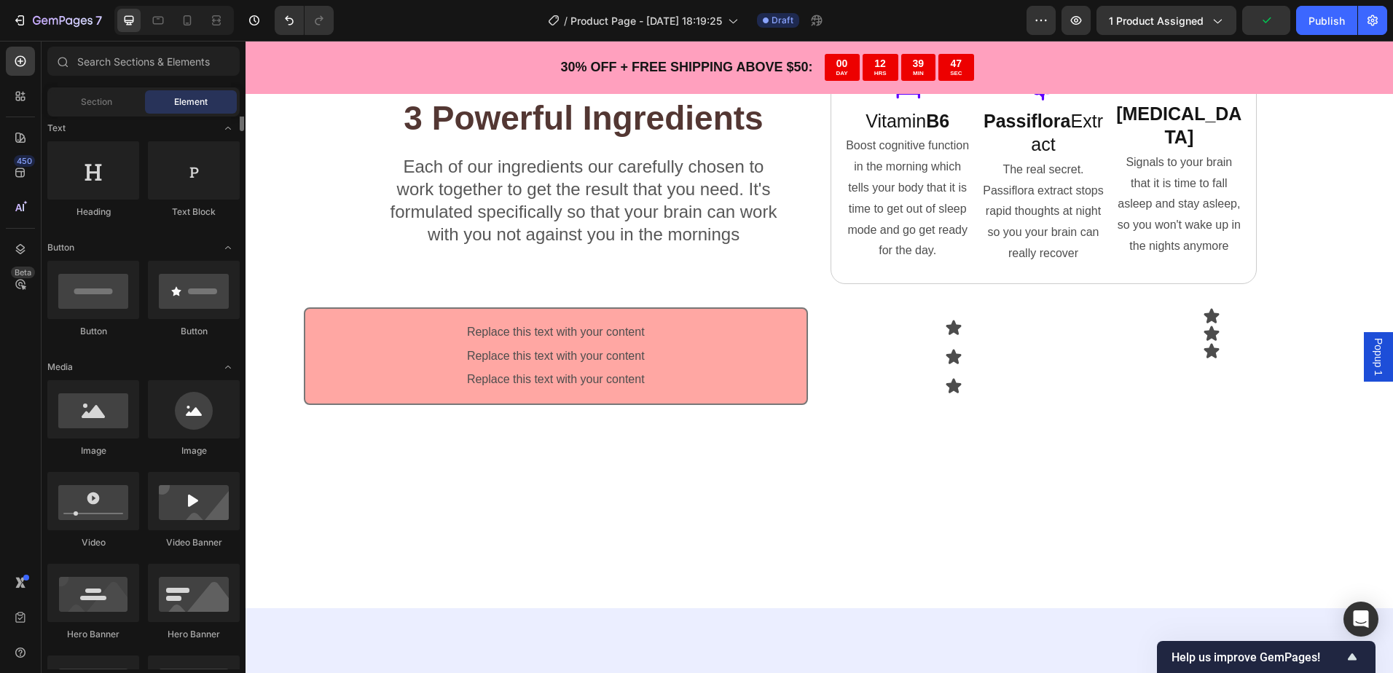
scroll to position [0, 0]
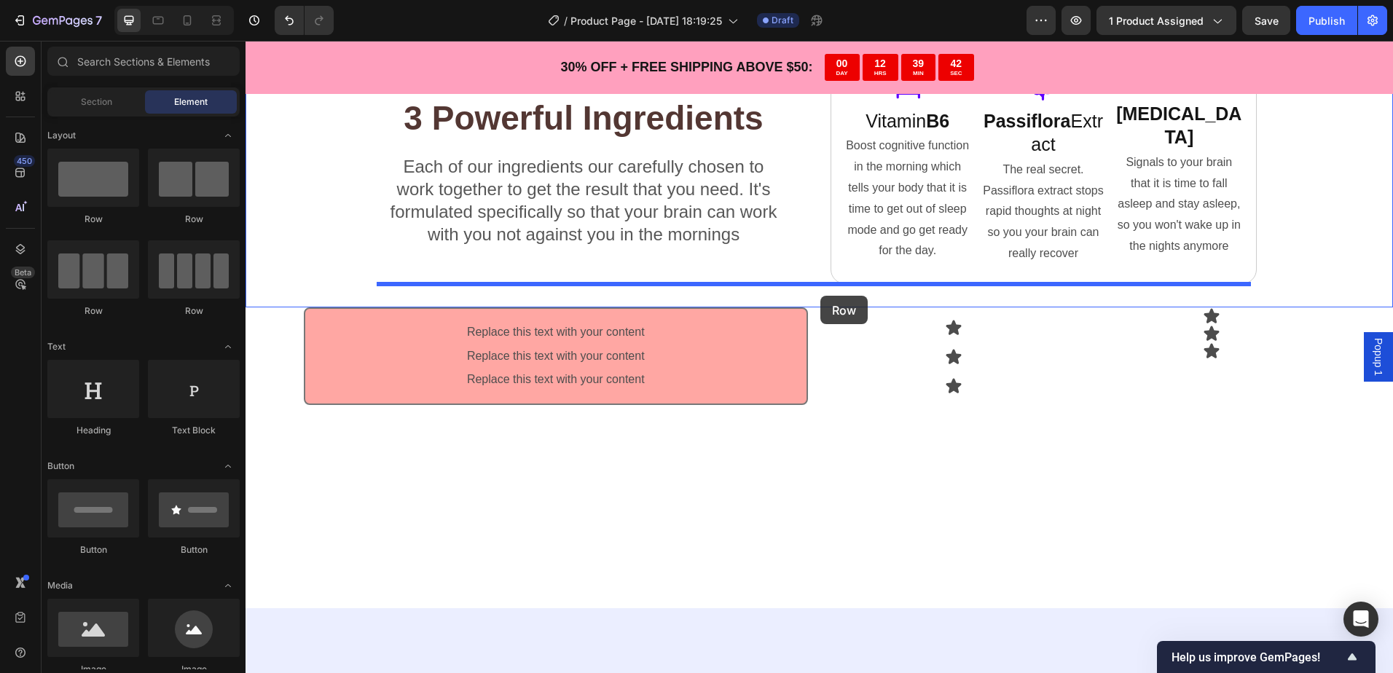
drag, startPoint x: 420, startPoint y: 236, endPoint x: 820, endPoint y: 296, distance: 405.0
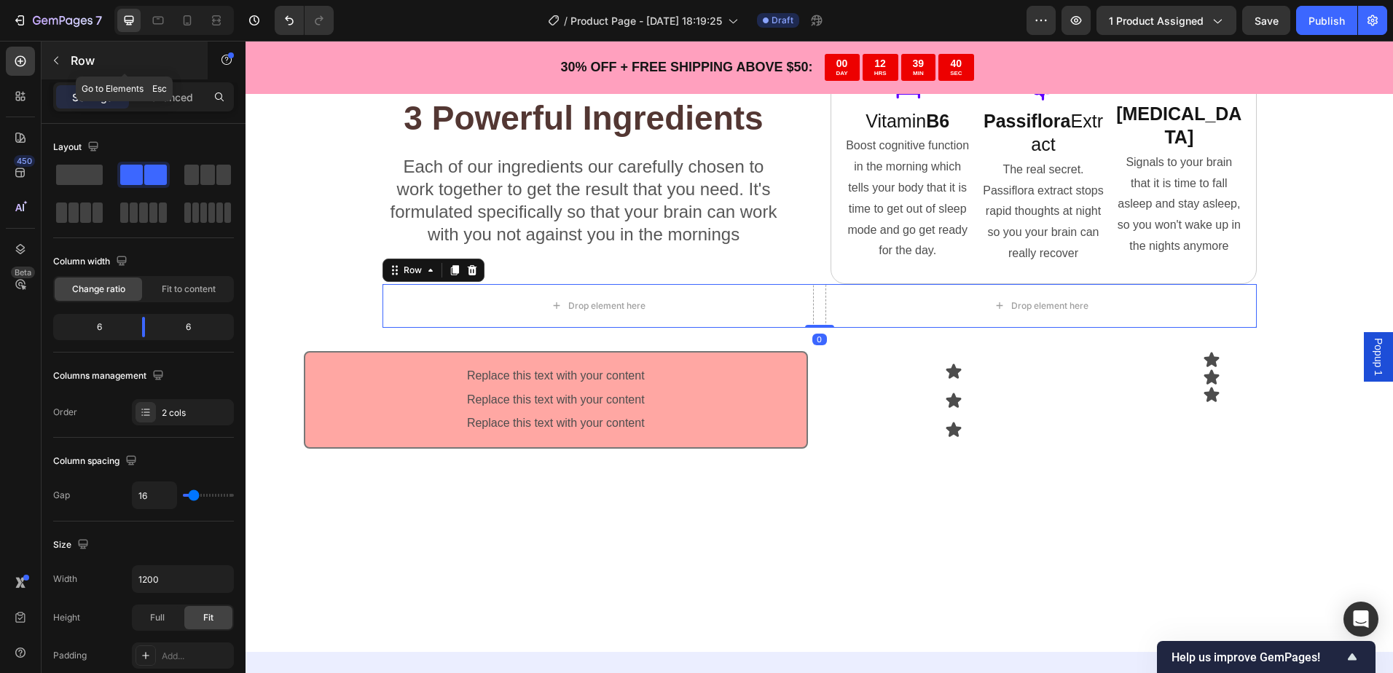
click at [84, 66] on p "Row" at bounding box center [133, 60] width 124 height 17
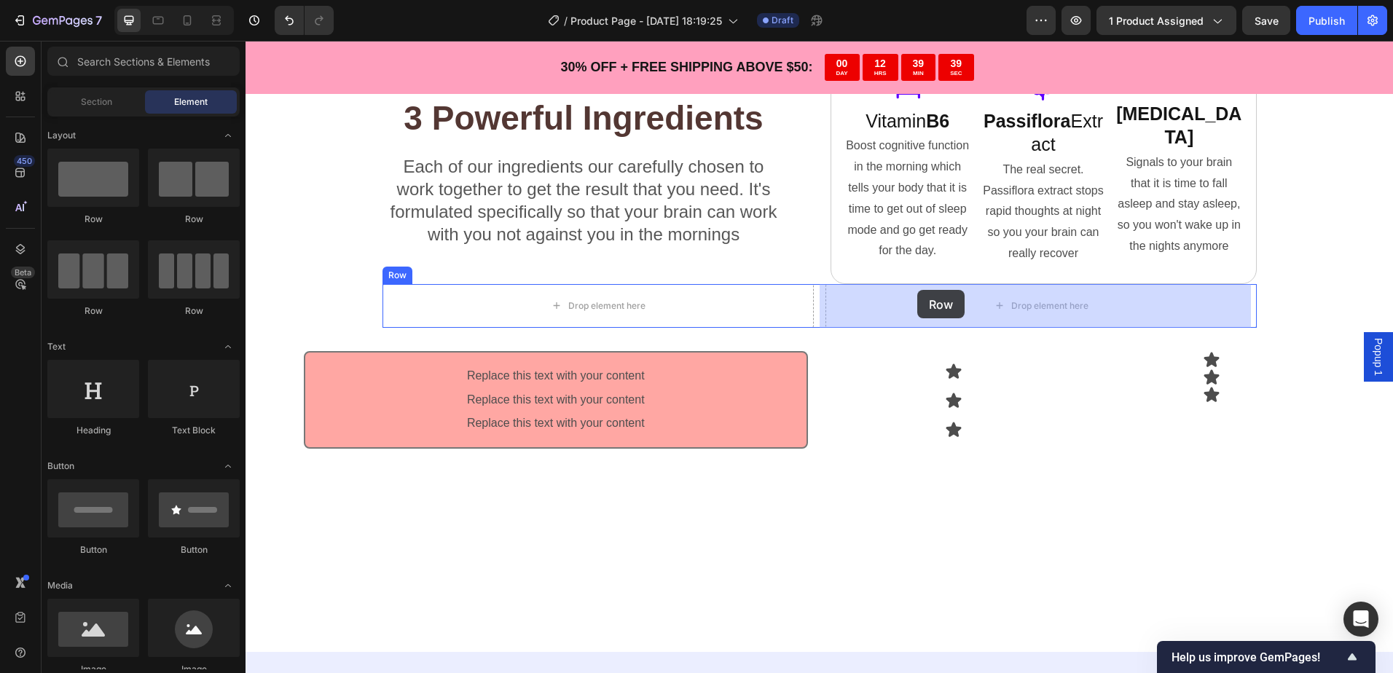
drag, startPoint x: 436, startPoint y: 216, endPoint x: 919, endPoint y: 290, distance: 488.5
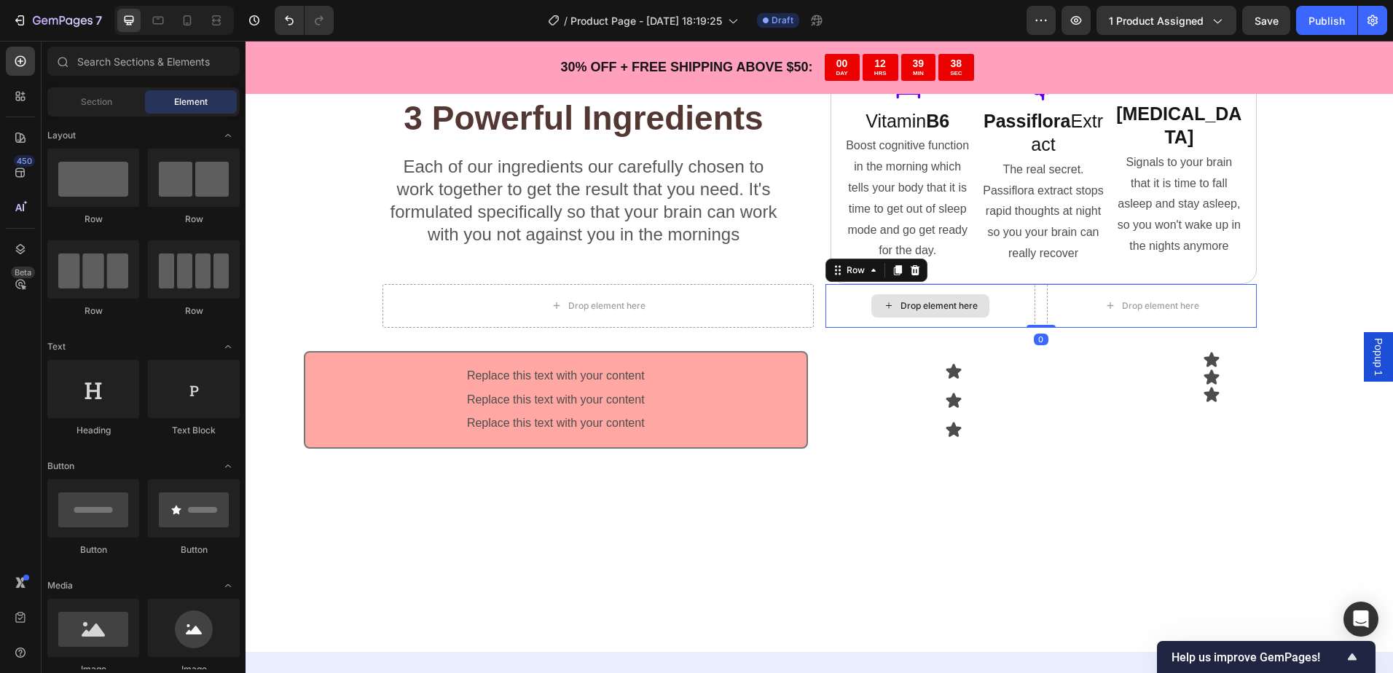
click at [948, 307] on div "Drop element here" at bounding box center [938, 306] width 77 height 12
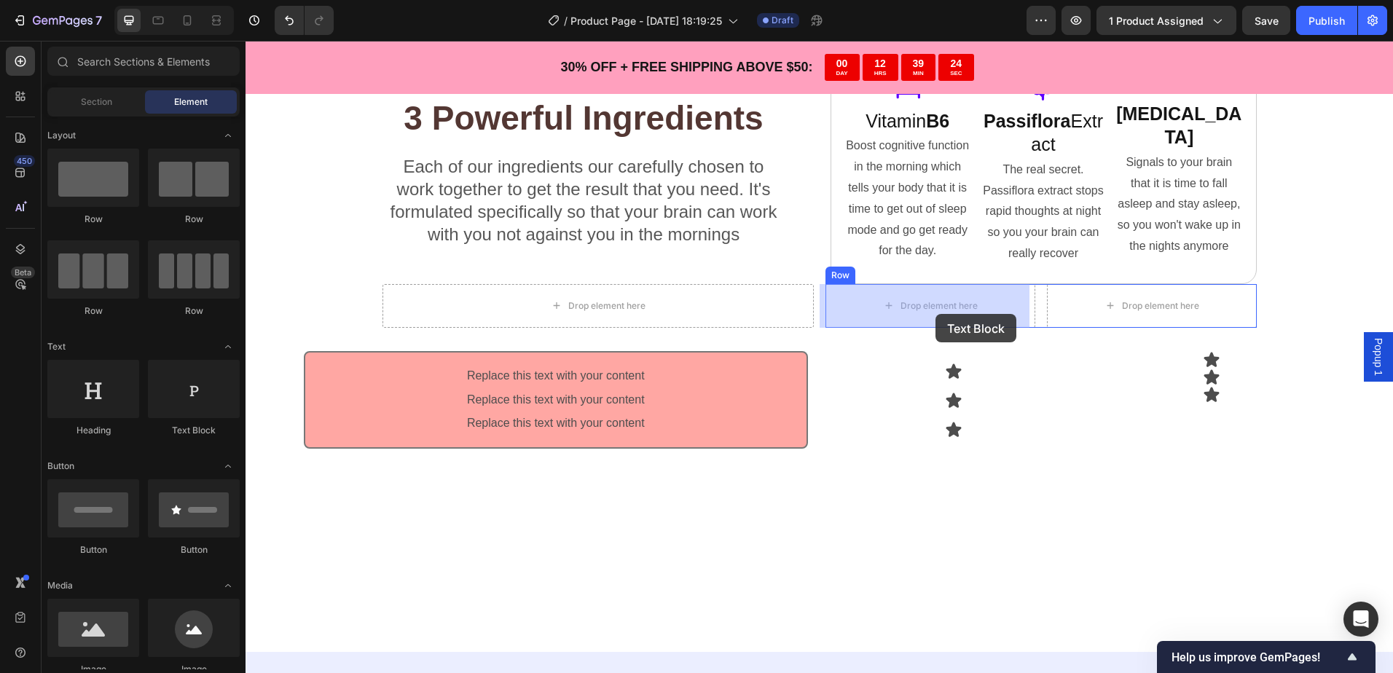
drag, startPoint x: 433, startPoint y: 437, endPoint x: 935, endPoint y: 314, distance: 516.7
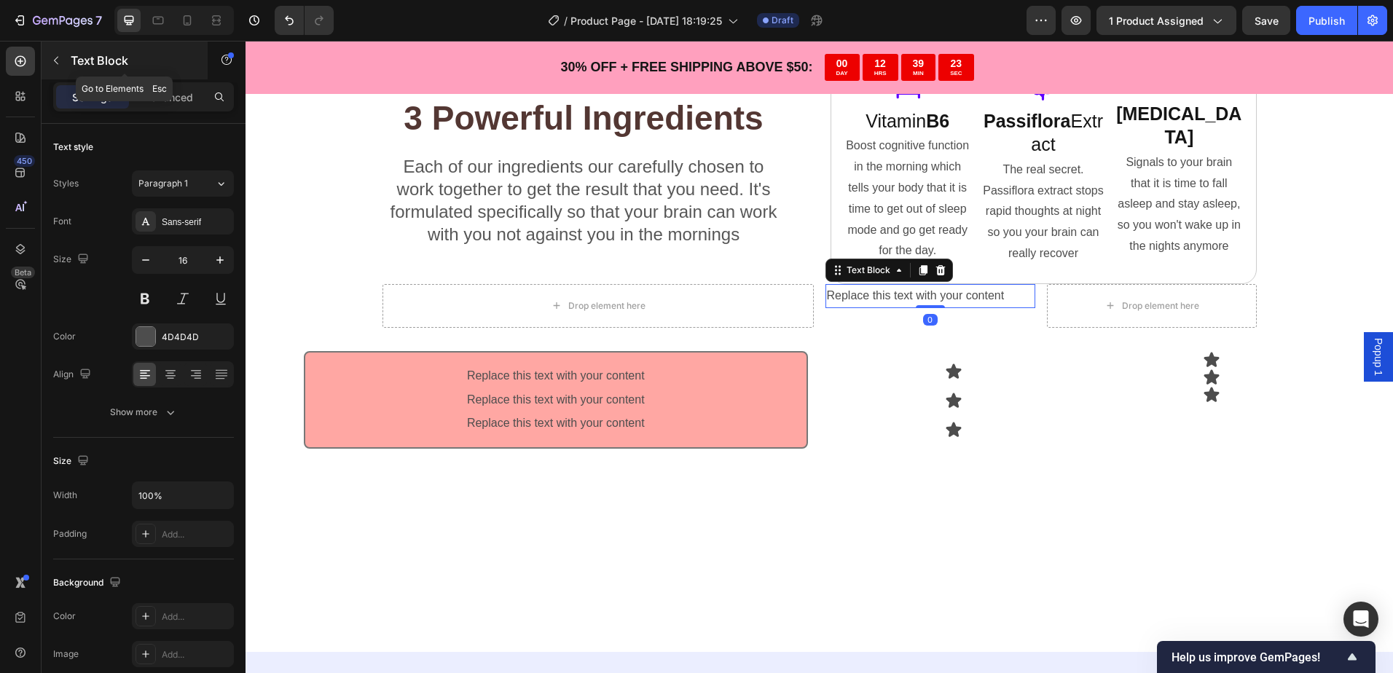
click at [87, 62] on p "Text Block" at bounding box center [133, 60] width 124 height 17
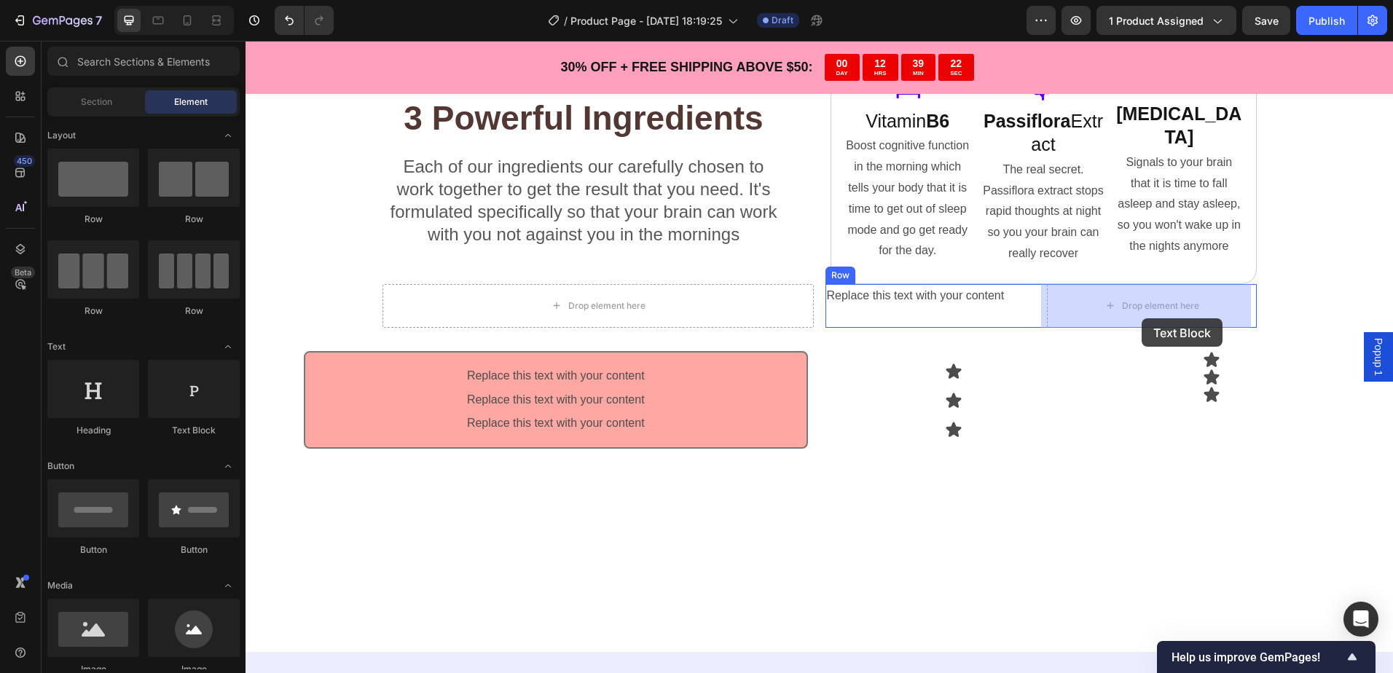
drag, startPoint x: 457, startPoint y: 449, endPoint x: 1118, endPoint y: 318, distance: 674.1
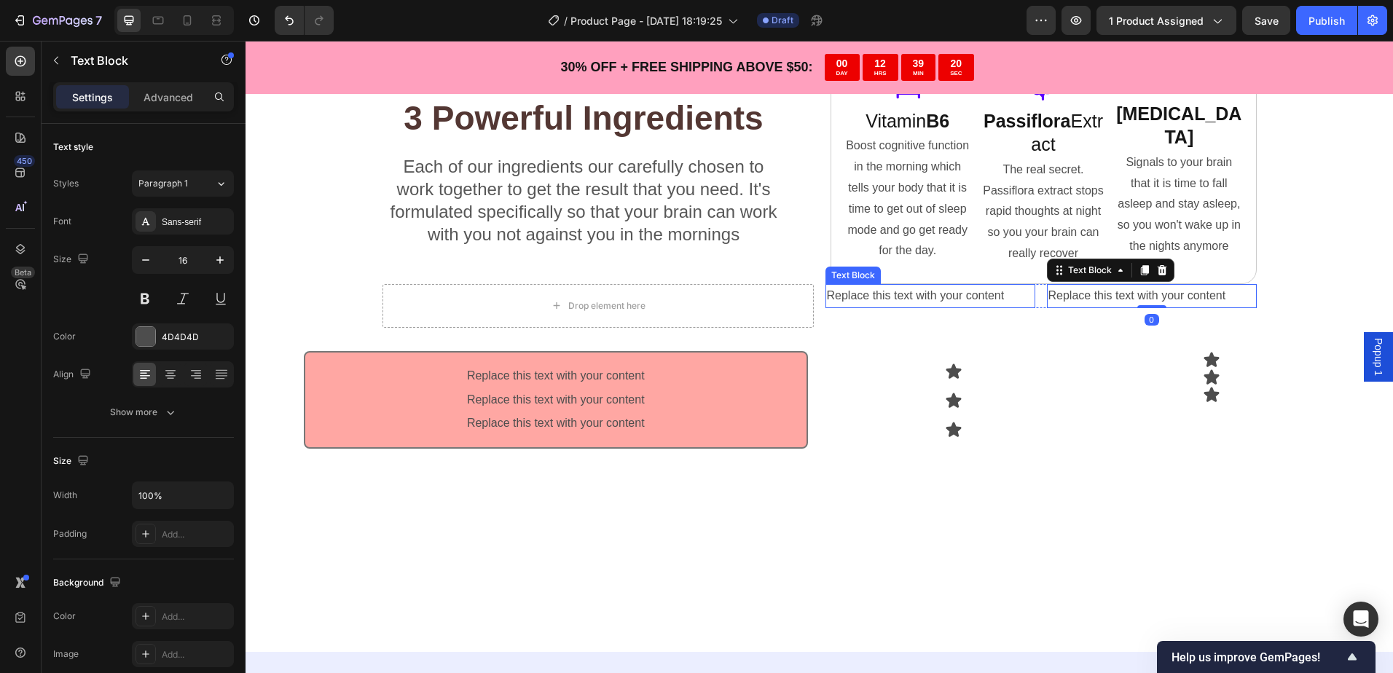
click at [998, 303] on div "Replace this text with your content" at bounding box center [930, 296] width 210 height 24
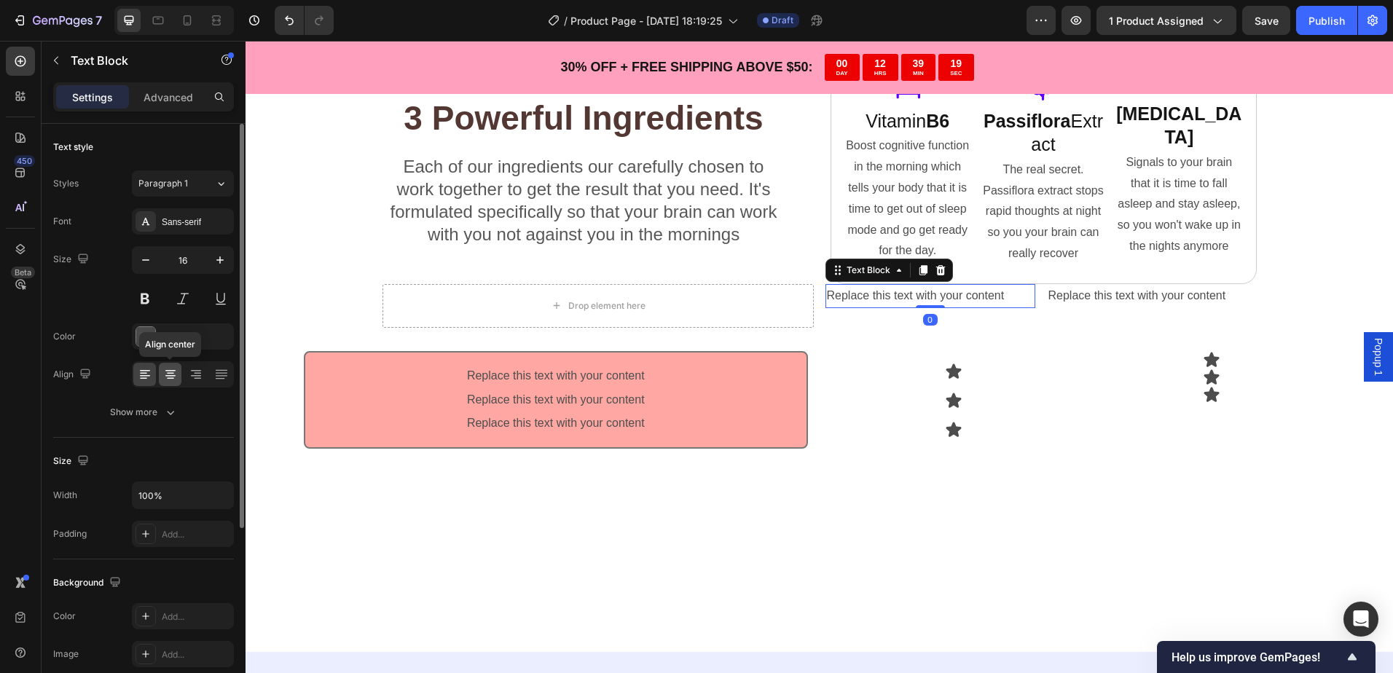
click at [176, 379] on icon at bounding box center [170, 374] width 15 height 15
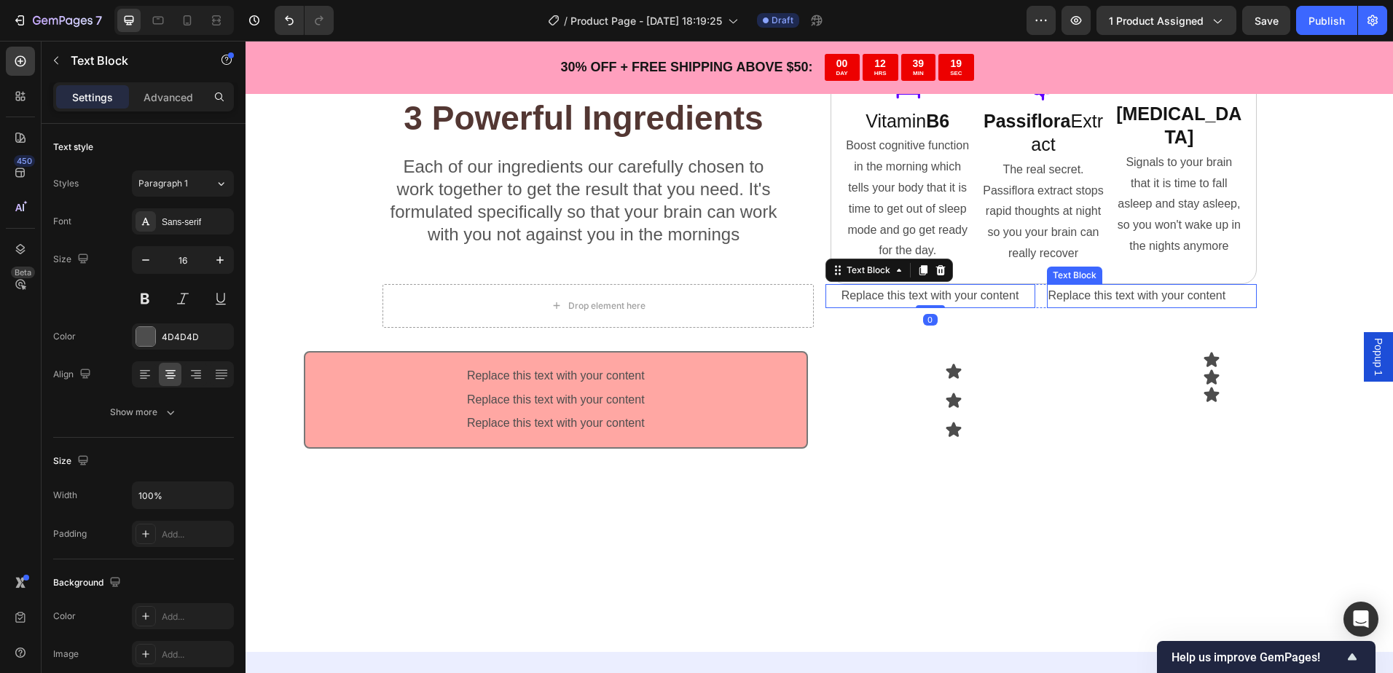
click at [1164, 291] on div "Replace this text with your content" at bounding box center [1152, 296] width 210 height 24
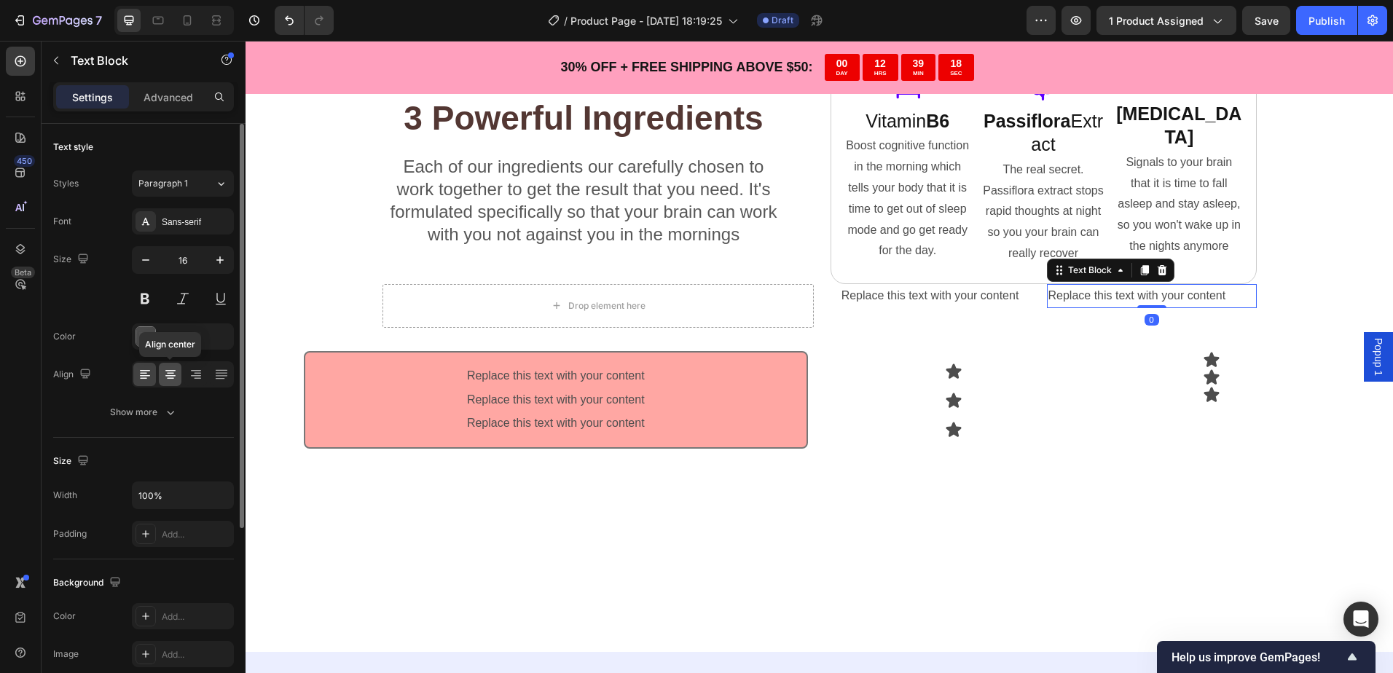
click at [170, 377] on icon at bounding box center [170, 374] width 15 height 15
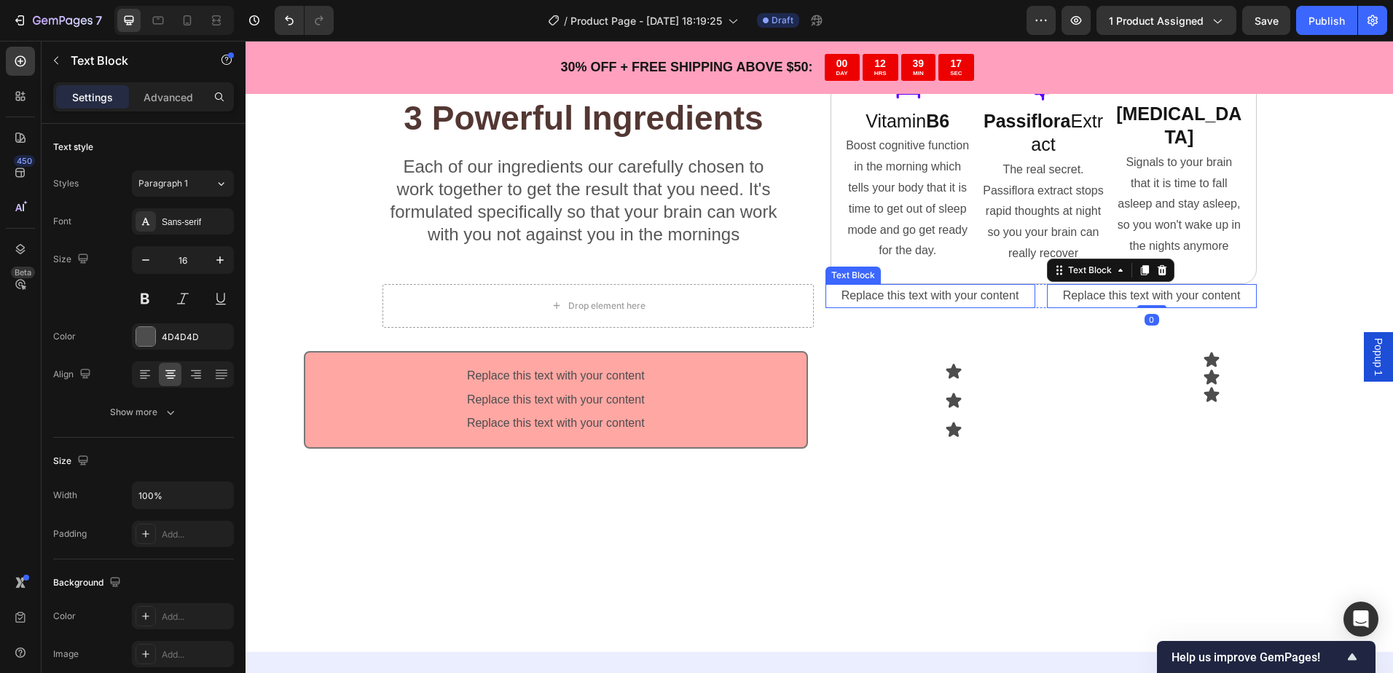
click at [994, 308] on div "Replace this text with your content Text Block Replace this text with your cont…" at bounding box center [1040, 306] width 431 height 44
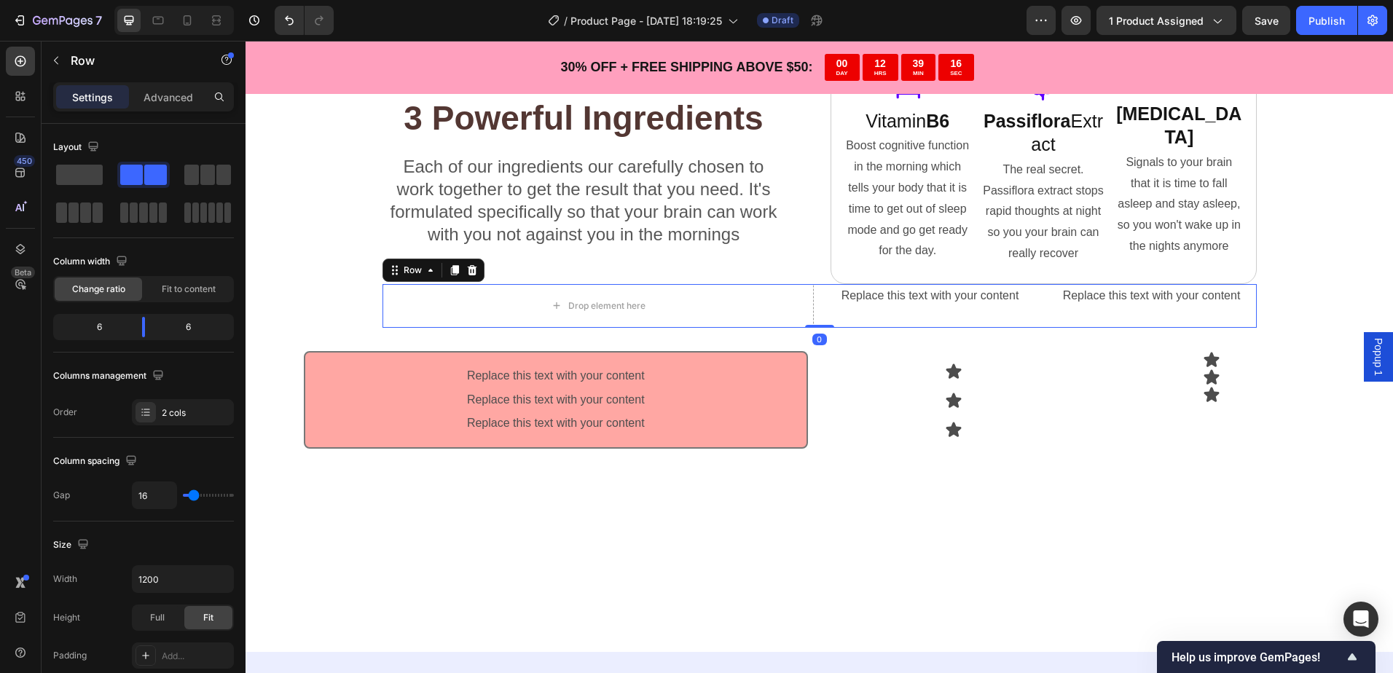
click at [983, 324] on div "Replace this text with your content Text Block Replace this text with your cont…" at bounding box center [1040, 306] width 431 height 44
drag, startPoint x: 811, startPoint y: 324, endPoint x: 870, endPoint y: 303, distance: 62.7
click at [812, 311] on div "Drop element here Replace this text with your content Text Block Replace this t…" at bounding box center [819, 306] width 874 height 44
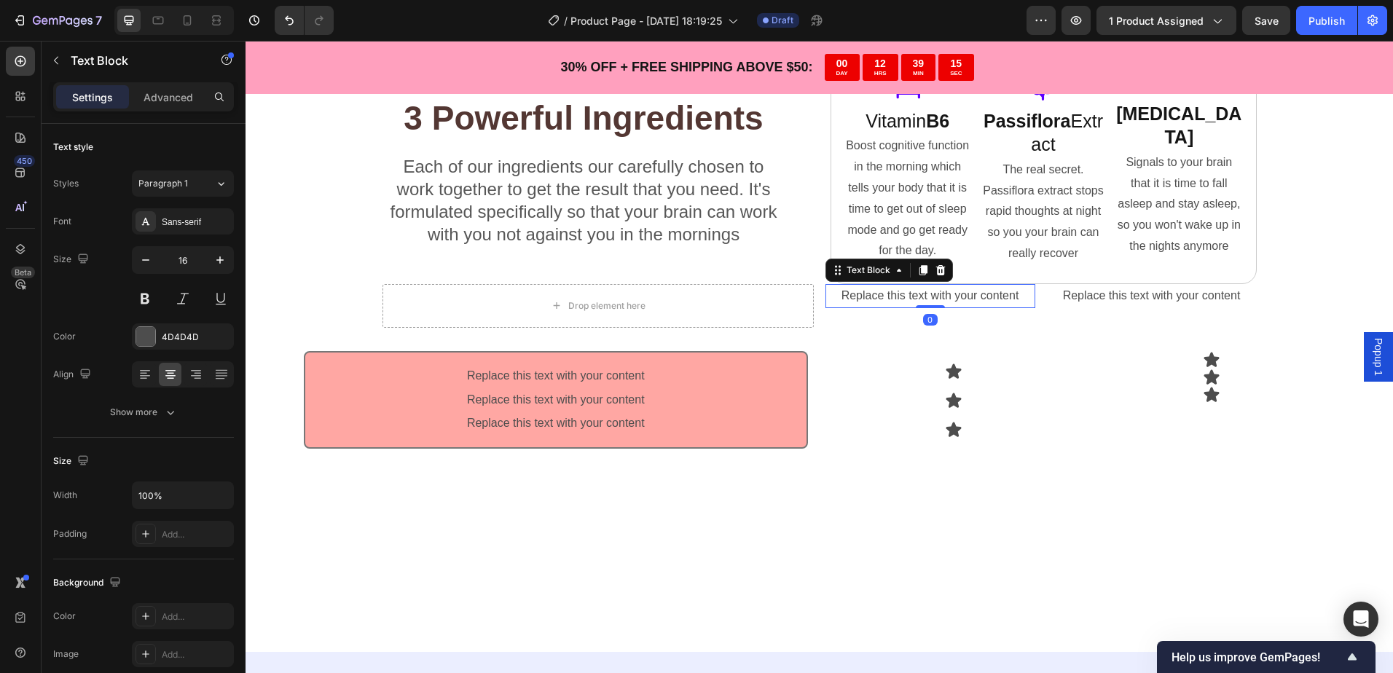
click at [892, 294] on div "Replace this text with your content" at bounding box center [930, 296] width 210 height 24
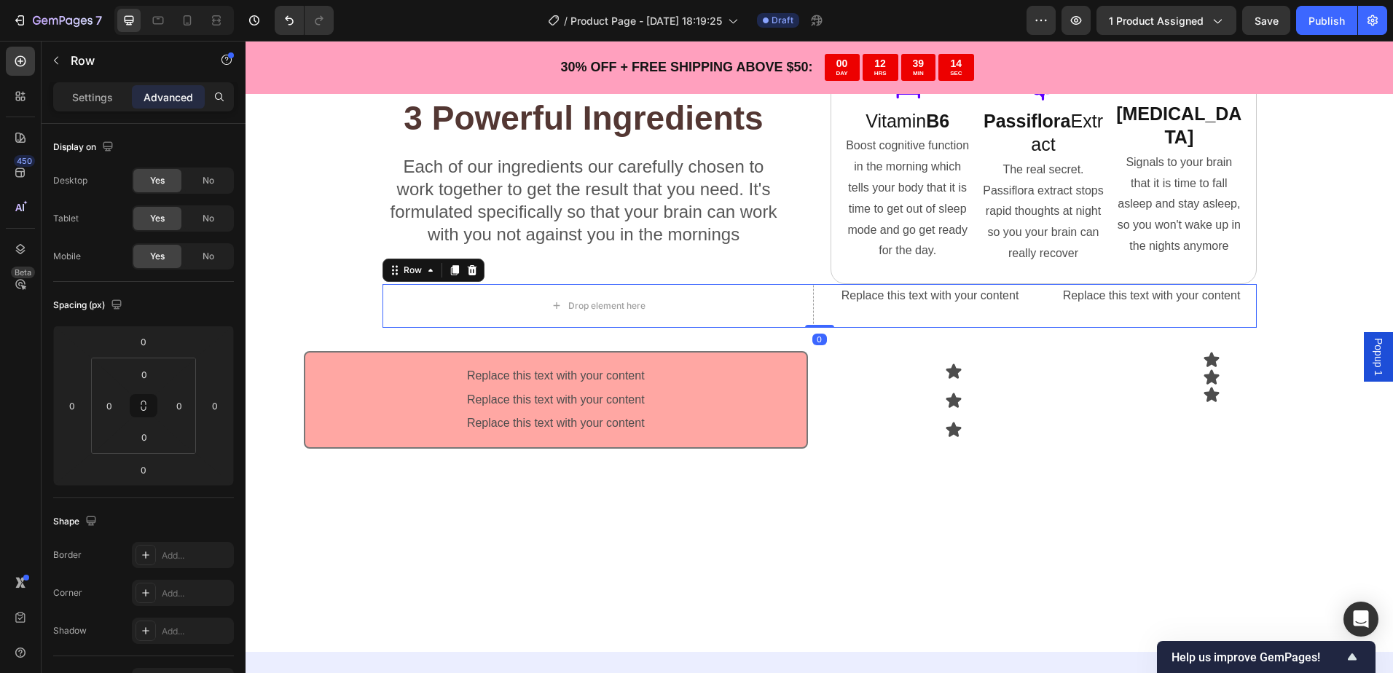
click at [906, 315] on div "Replace this text with your content Text Block Replace this text with your cont…" at bounding box center [1040, 306] width 431 height 44
click at [911, 307] on div "Replace this text with your content" at bounding box center [930, 296] width 210 height 24
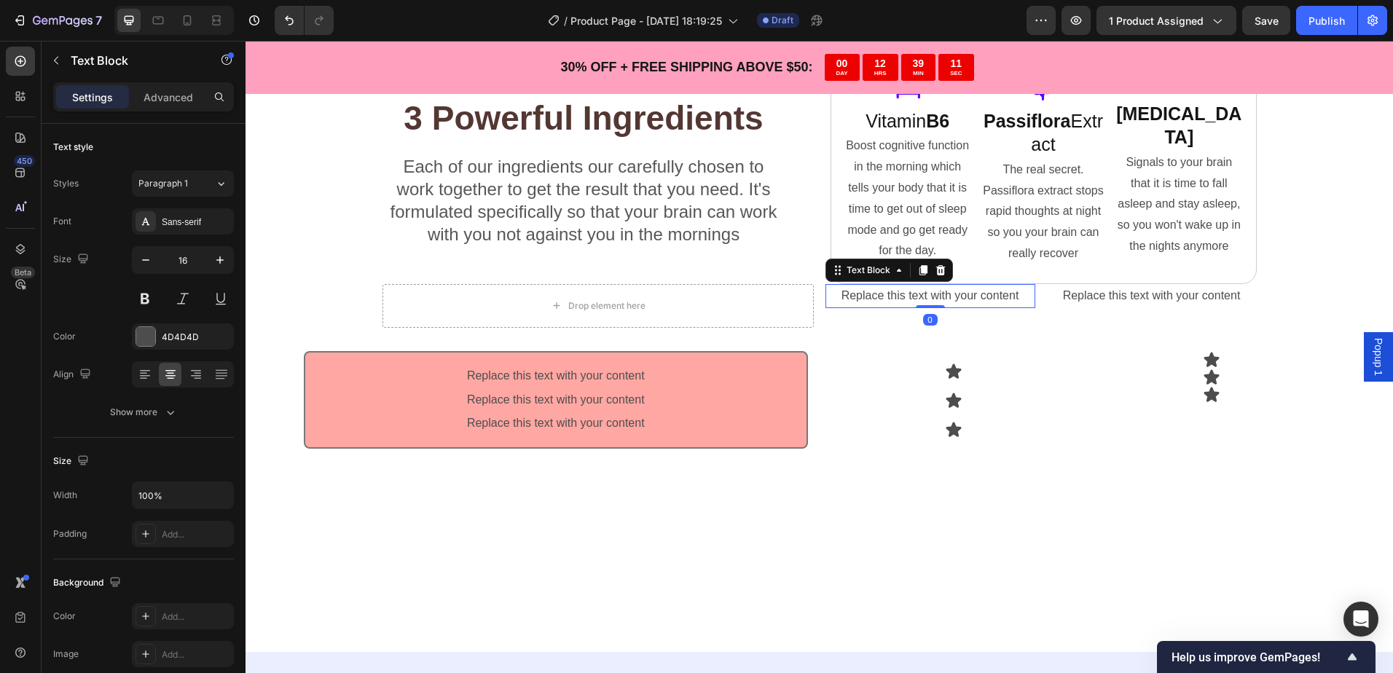
drag, startPoint x: 916, startPoint y: 306, endPoint x: 921, endPoint y: 294, distance: 12.7
click at [921, 294] on div "Replace this text with your content Text Block 0" at bounding box center [930, 296] width 210 height 24
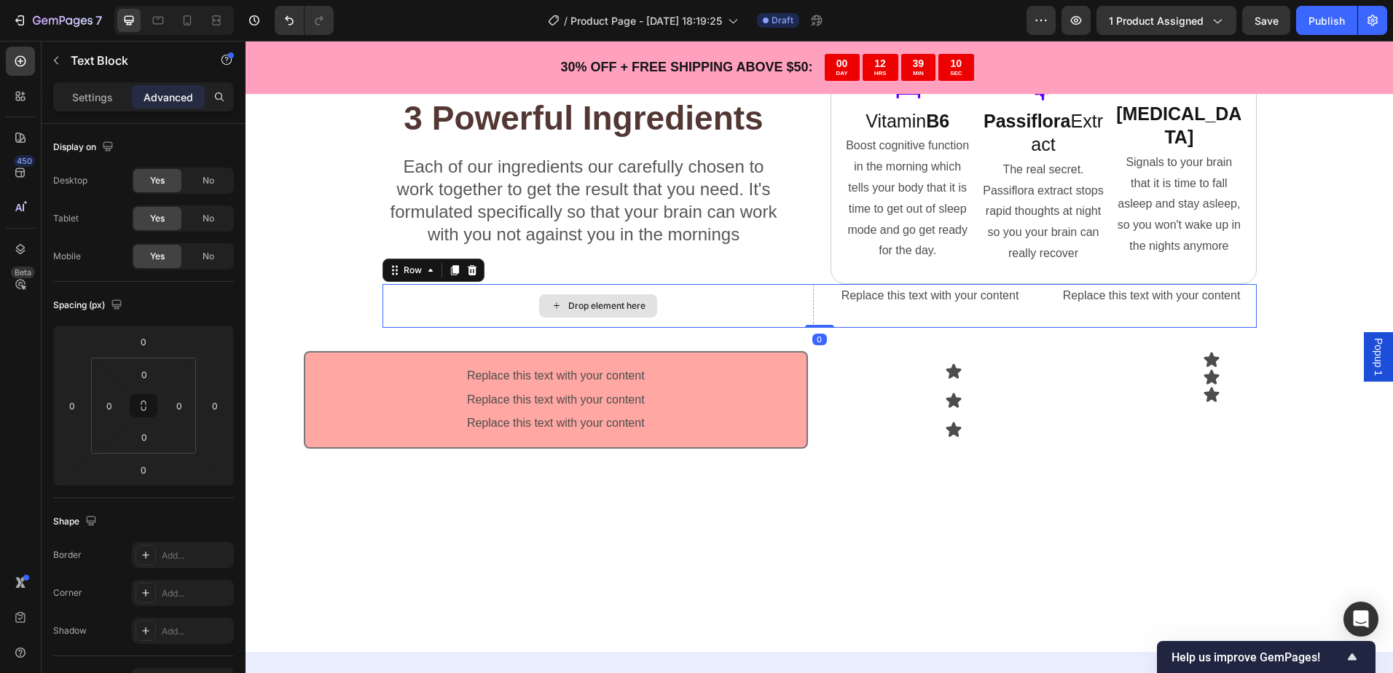
click at [728, 310] on div "Drop element here" at bounding box center [597, 306] width 431 height 44
click at [620, 306] on div "Drop element here" at bounding box center [606, 306] width 77 height 12
click at [729, 307] on div "Drop element here" at bounding box center [597, 306] width 431 height 44
click at [467, 268] on icon at bounding box center [471, 270] width 9 height 10
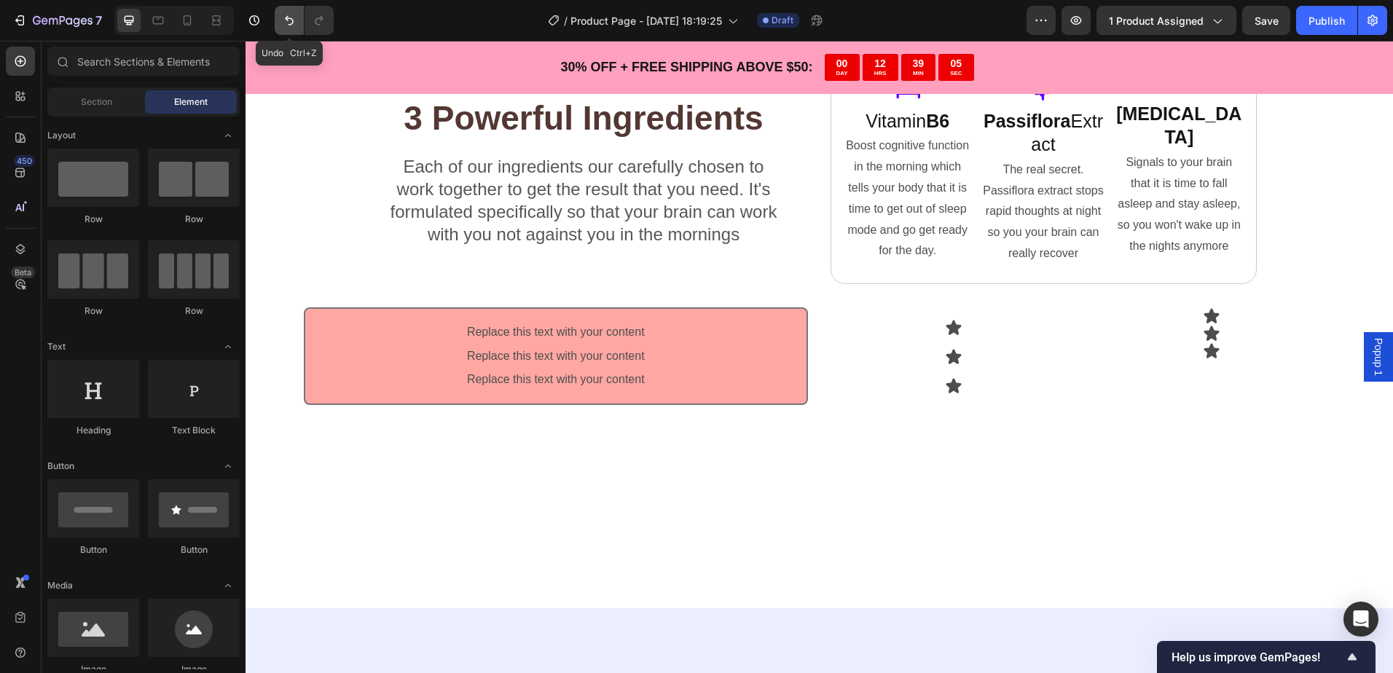
click at [283, 20] on icon "Undo/Redo" at bounding box center [289, 20] width 15 height 15
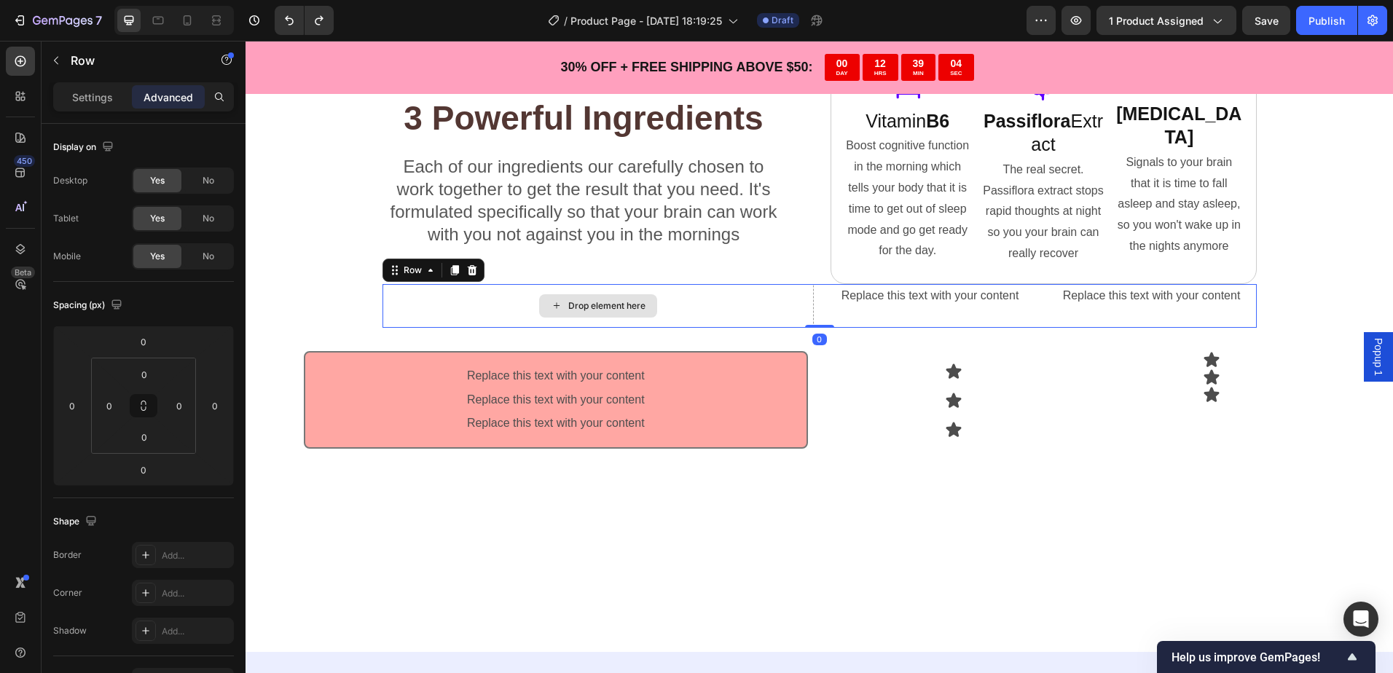
click at [684, 304] on div "Drop element here" at bounding box center [597, 306] width 431 height 44
click at [894, 311] on div "Replace this text with your content Text Block Replace this text with your cont…" at bounding box center [1040, 306] width 431 height 44
click at [88, 90] on p "Settings" at bounding box center [92, 97] width 41 height 15
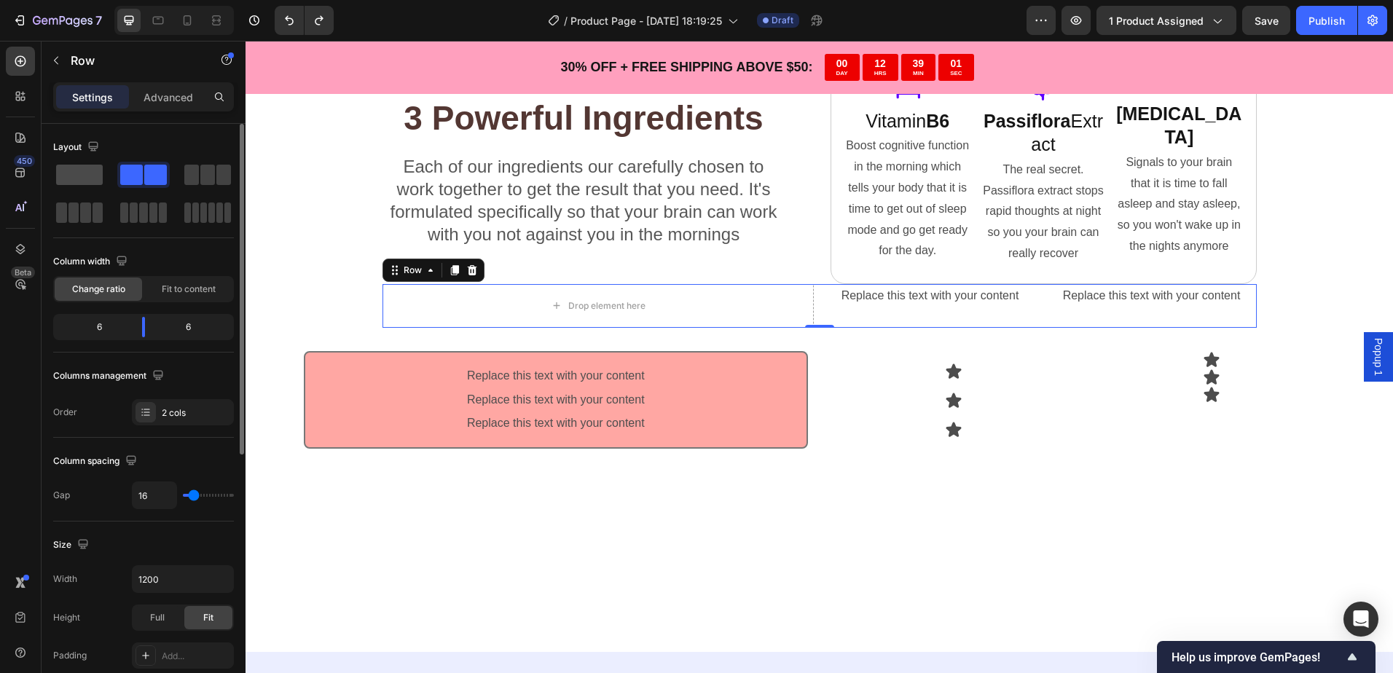
click at [98, 173] on span at bounding box center [79, 175] width 47 height 20
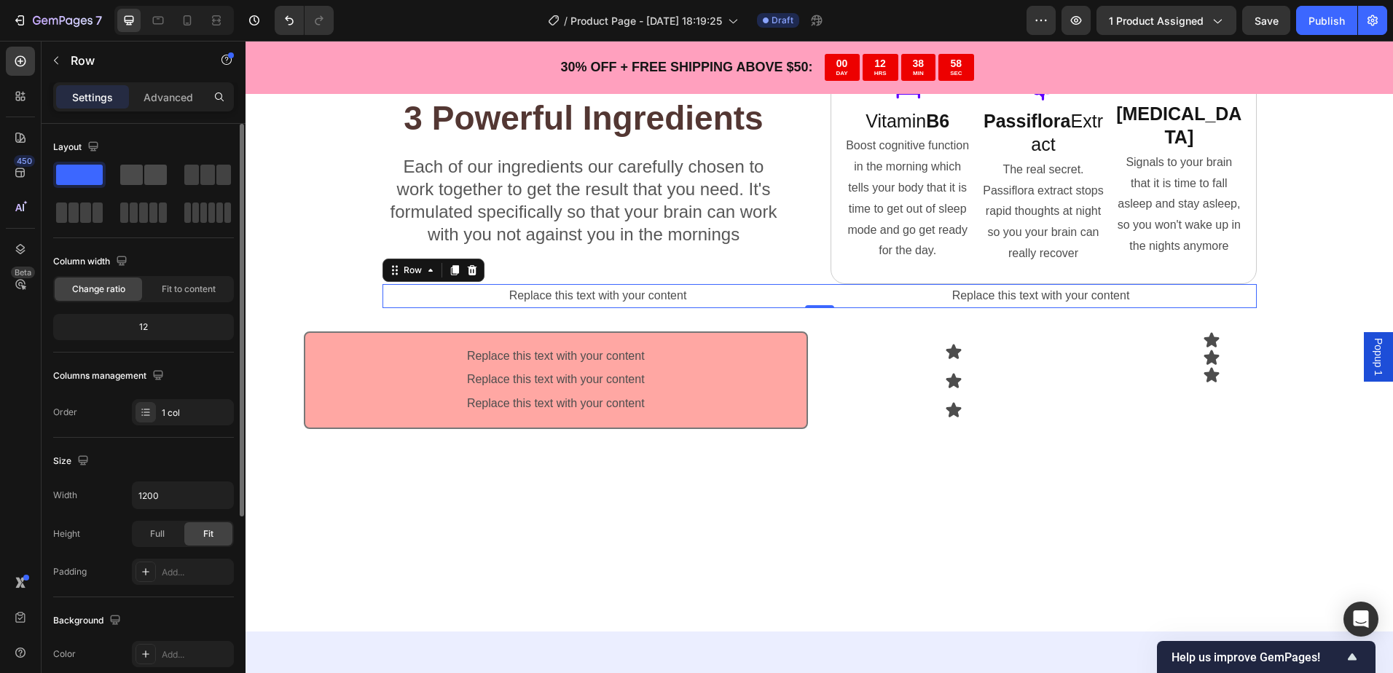
click at [143, 175] on div at bounding box center [143, 175] width 47 height 20
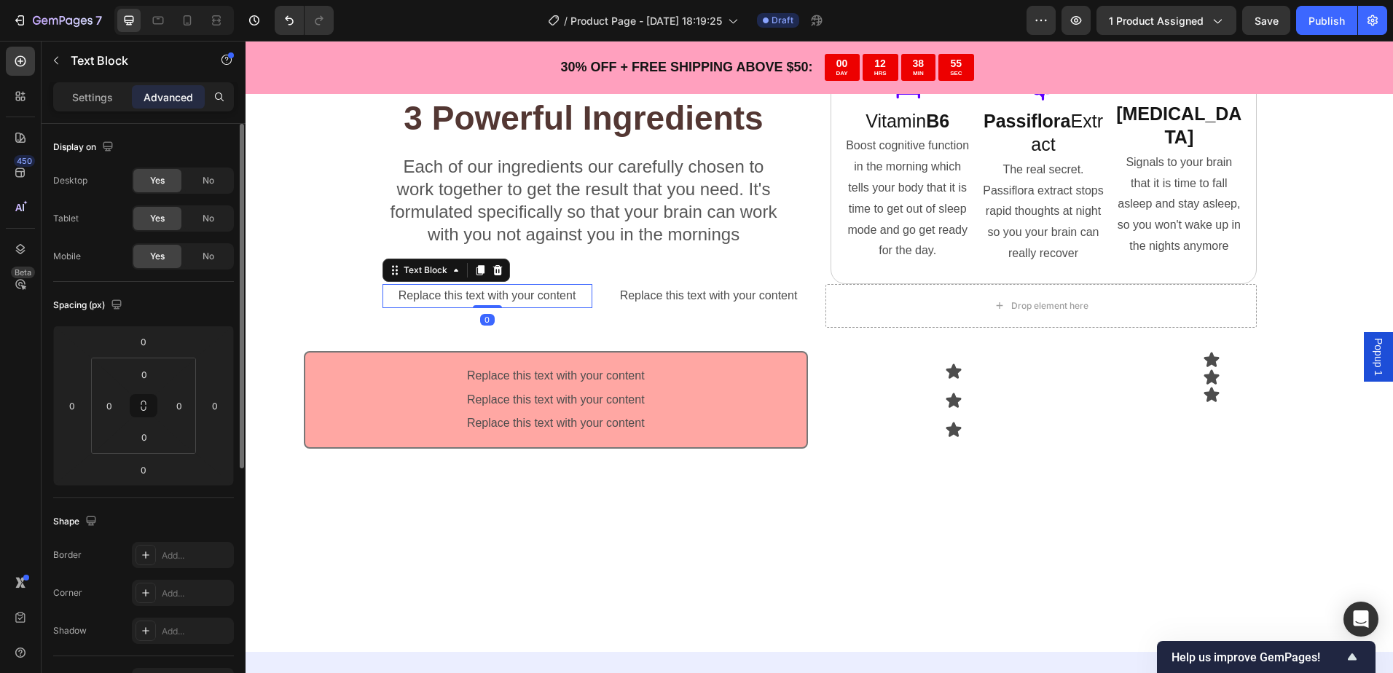
click at [488, 297] on div "Replace this text with your content" at bounding box center [487, 296] width 210 height 24
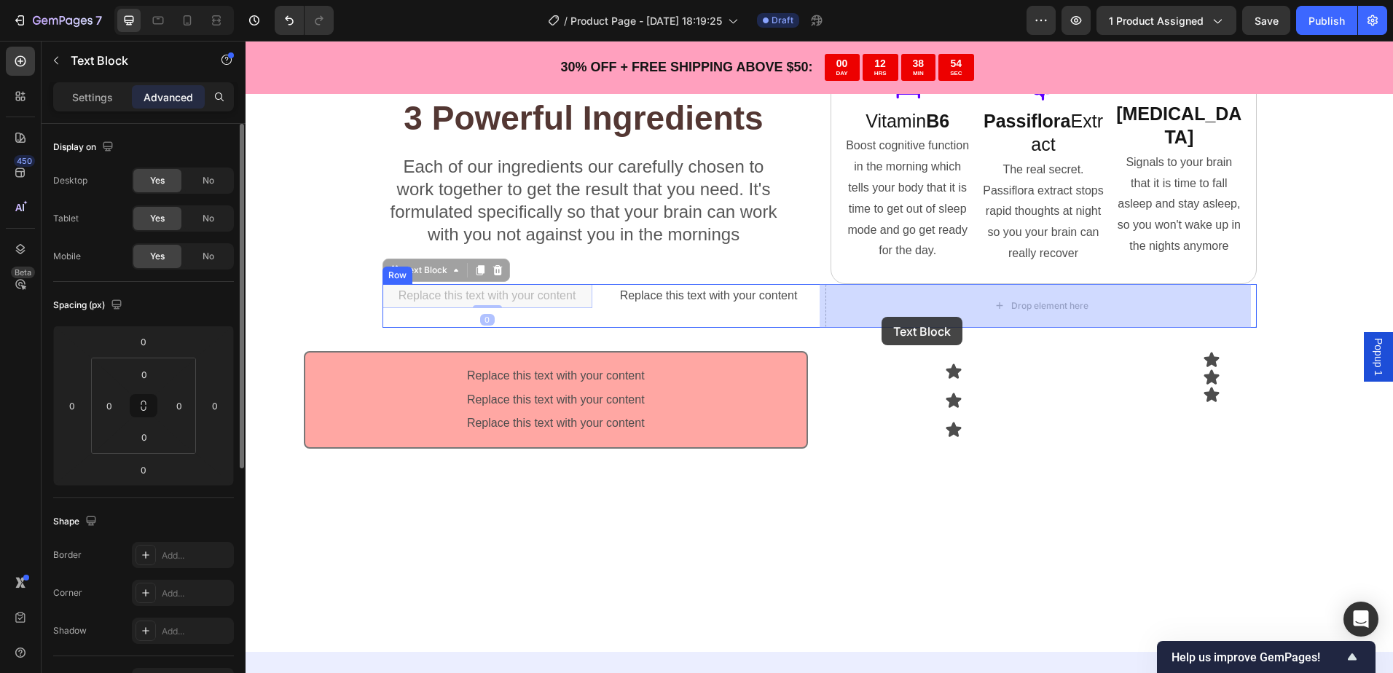
drag, startPoint x: 497, startPoint y: 299, endPoint x: 881, endPoint y: 317, distance: 385.0
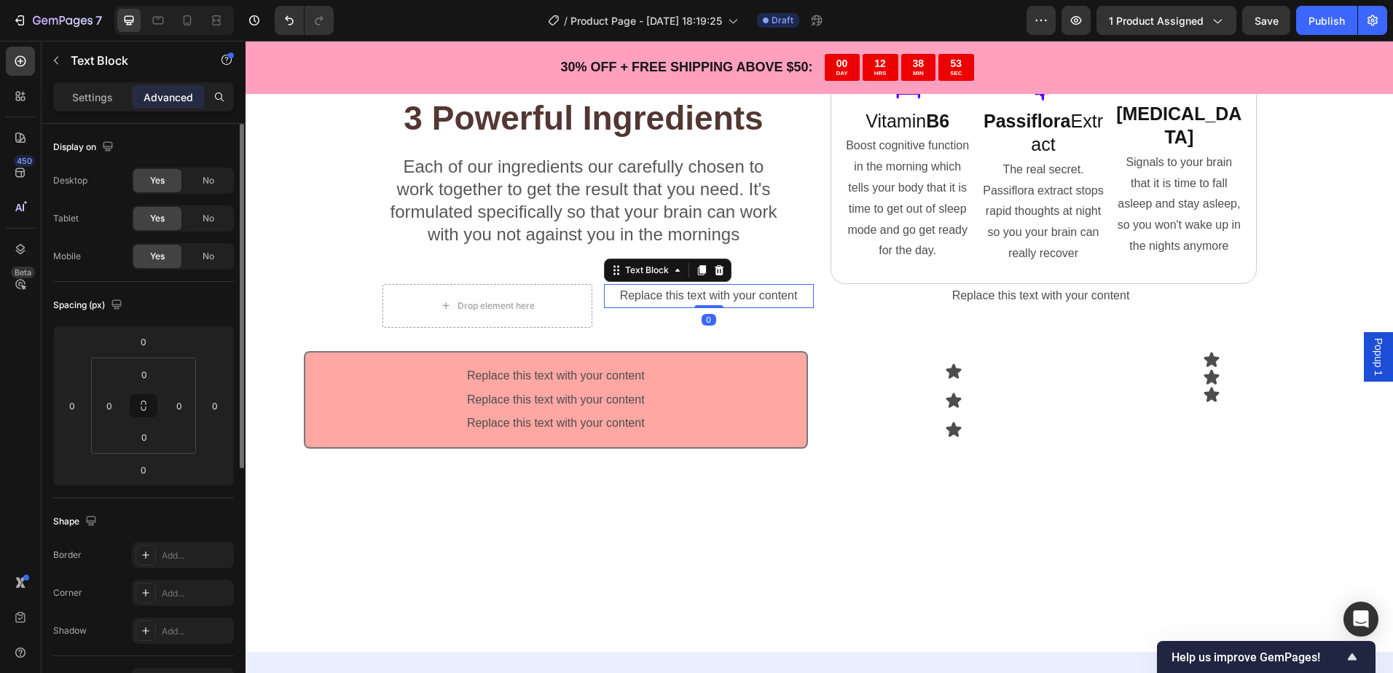
click at [699, 294] on div "Replace this text with your content" at bounding box center [709, 296] width 210 height 24
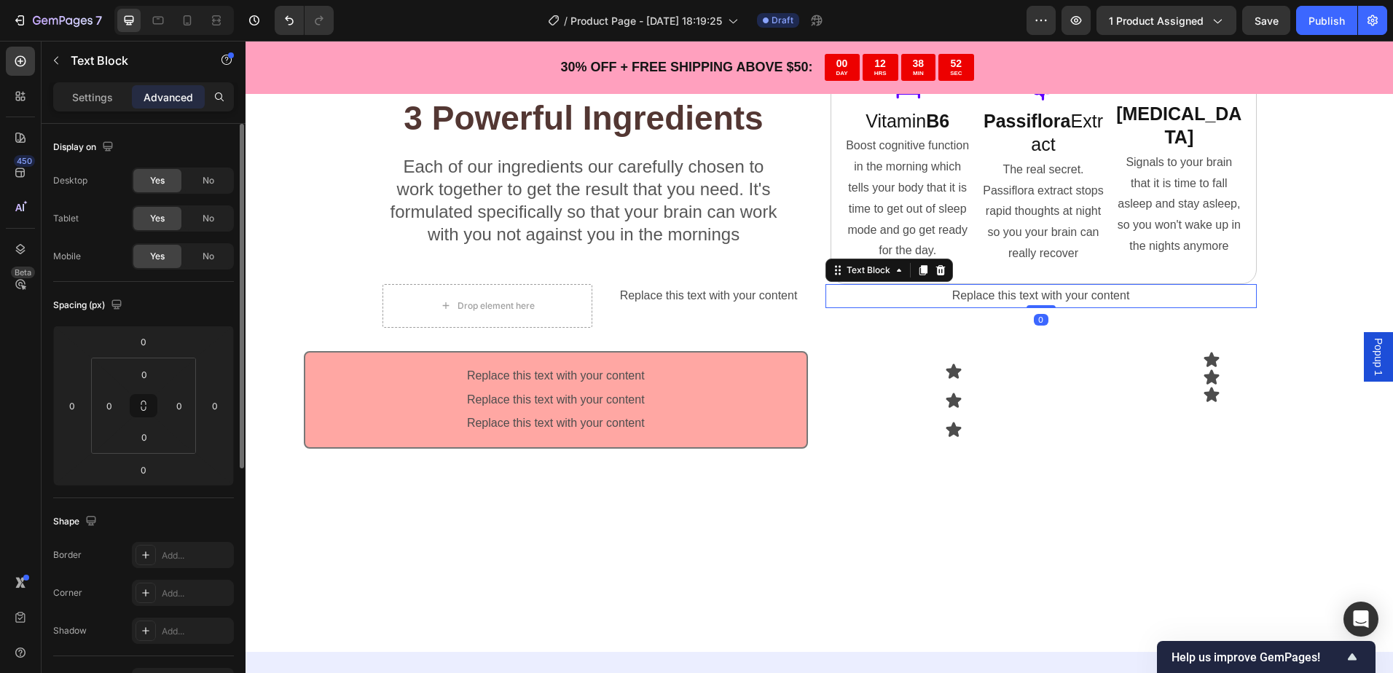
click at [1023, 307] on div "Replace this text with your content Text Block 0" at bounding box center [1040, 296] width 431 height 24
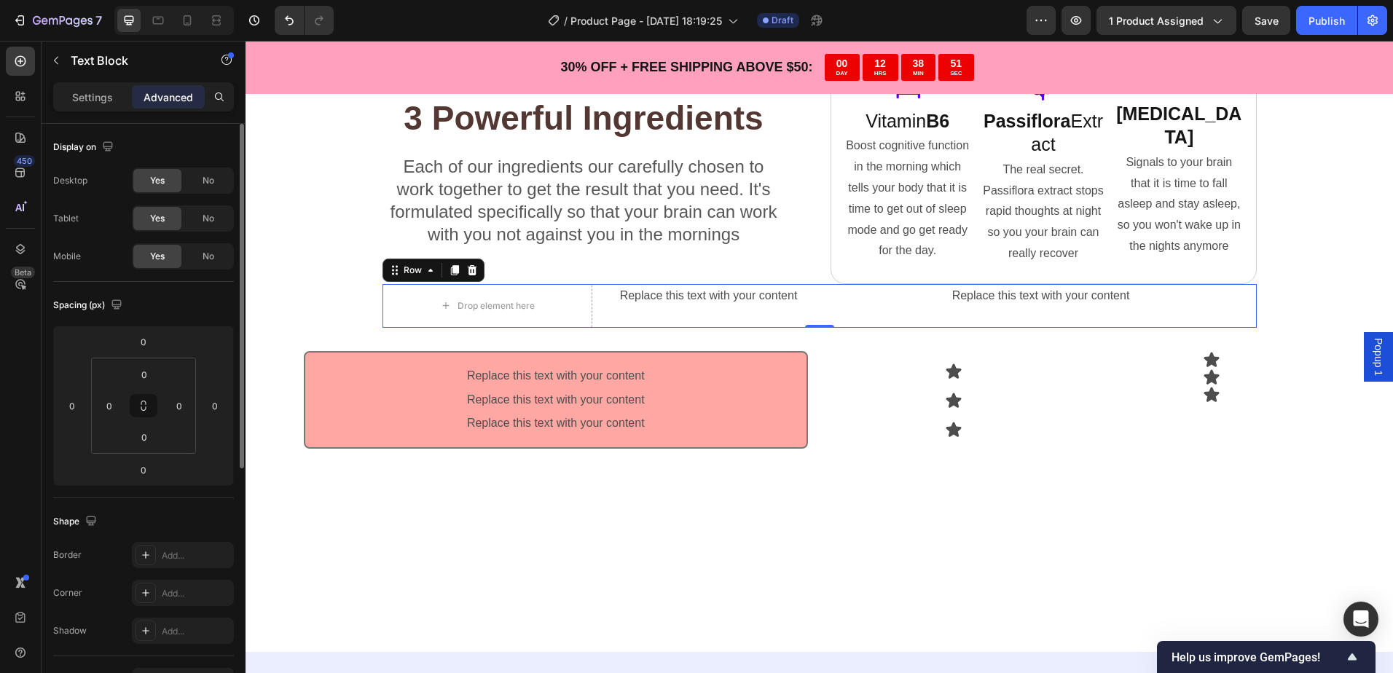
click at [985, 319] on div "Replace this text with your content Text Block" at bounding box center [1040, 306] width 431 height 44
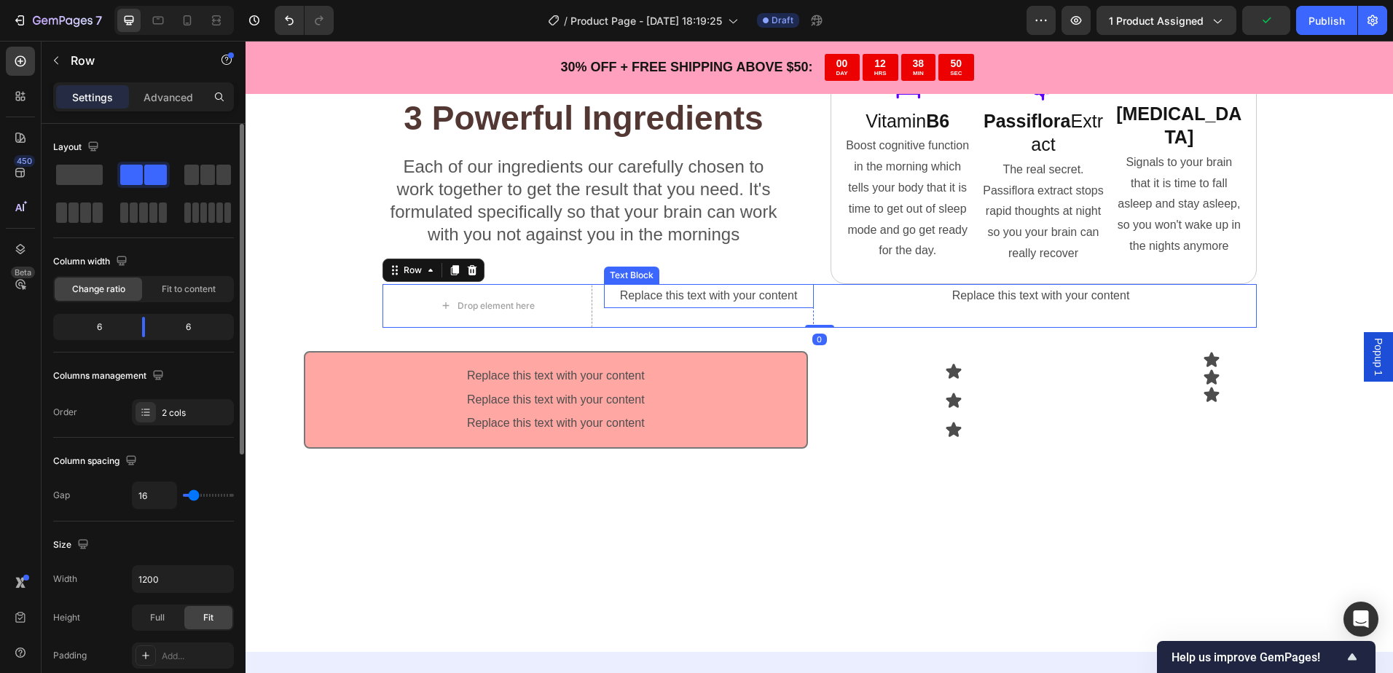
click at [682, 299] on div "Replace this text with your content" at bounding box center [709, 296] width 210 height 24
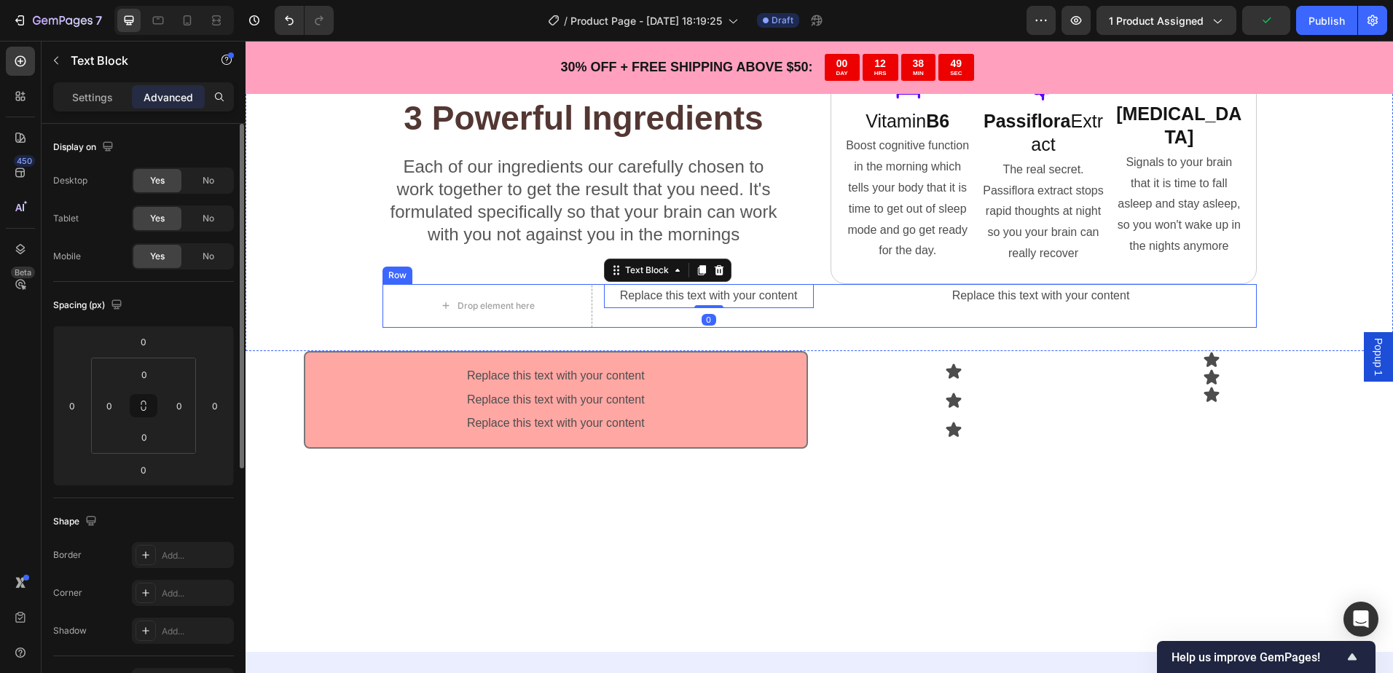
click at [898, 314] on div "Replace this text with your content Text Block" at bounding box center [1040, 306] width 431 height 44
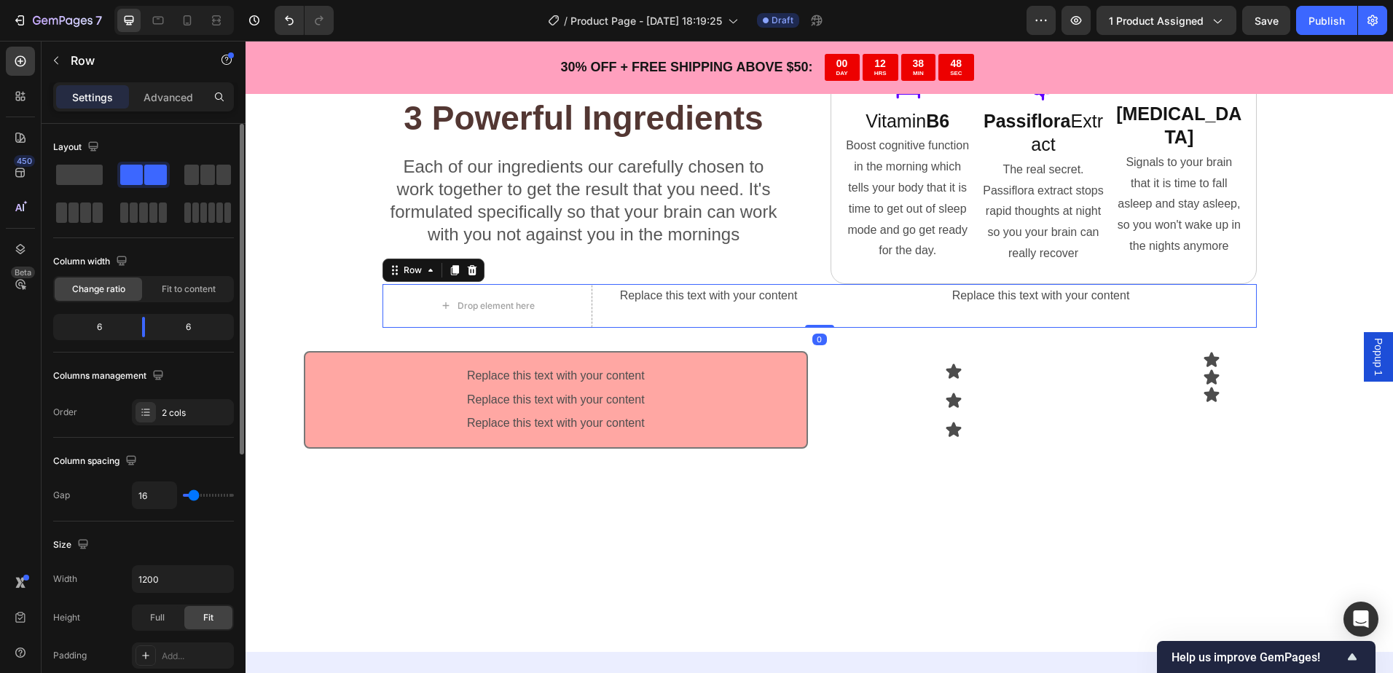
click at [929, 307] on div "Replace this text with your content" at bounding box center [1040, 296] width 431 height 24
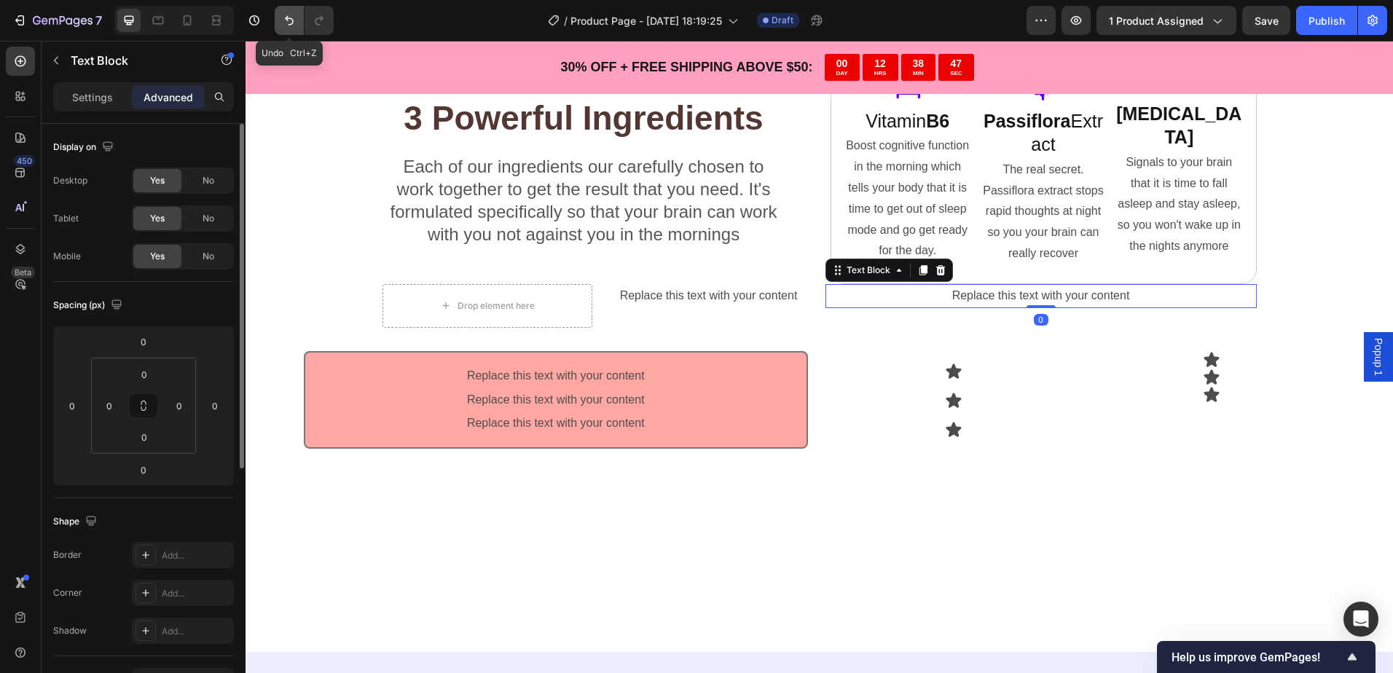
click at [286, 21] on icon "Undo/Redo" at bounding box center [289, 20] width 15 height 15
click at [292, 23] on icon "Undo/Redo" at bounding box center [289, 20] width 15 height 15
click at [291, 22] on icon "Undo/Redo" at bounding box center [289, 20] width 15 height 15
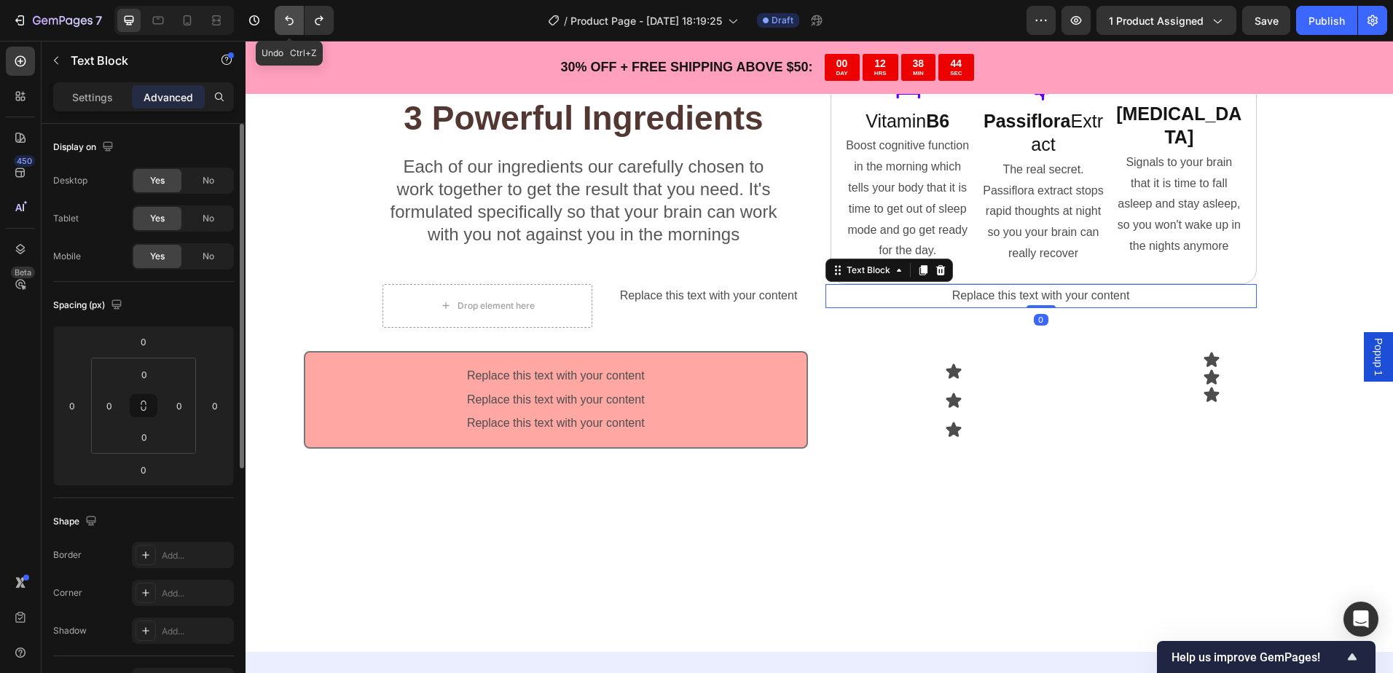
click at [291, 22] on icon "Undo/Redo" at bounding box center [289, 20] width 15 height 15
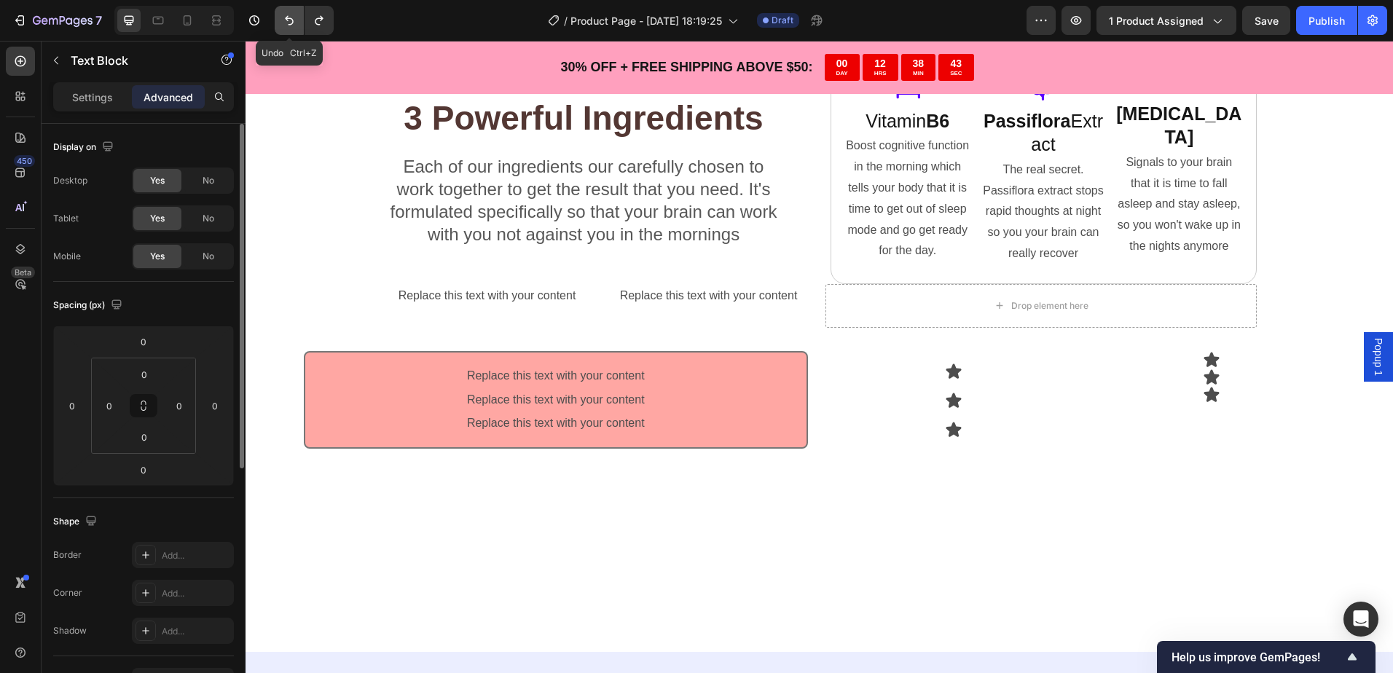
click at [291, 22] on icon "Undo/Redo" at bounding box center [289, 20] width 15 height 15
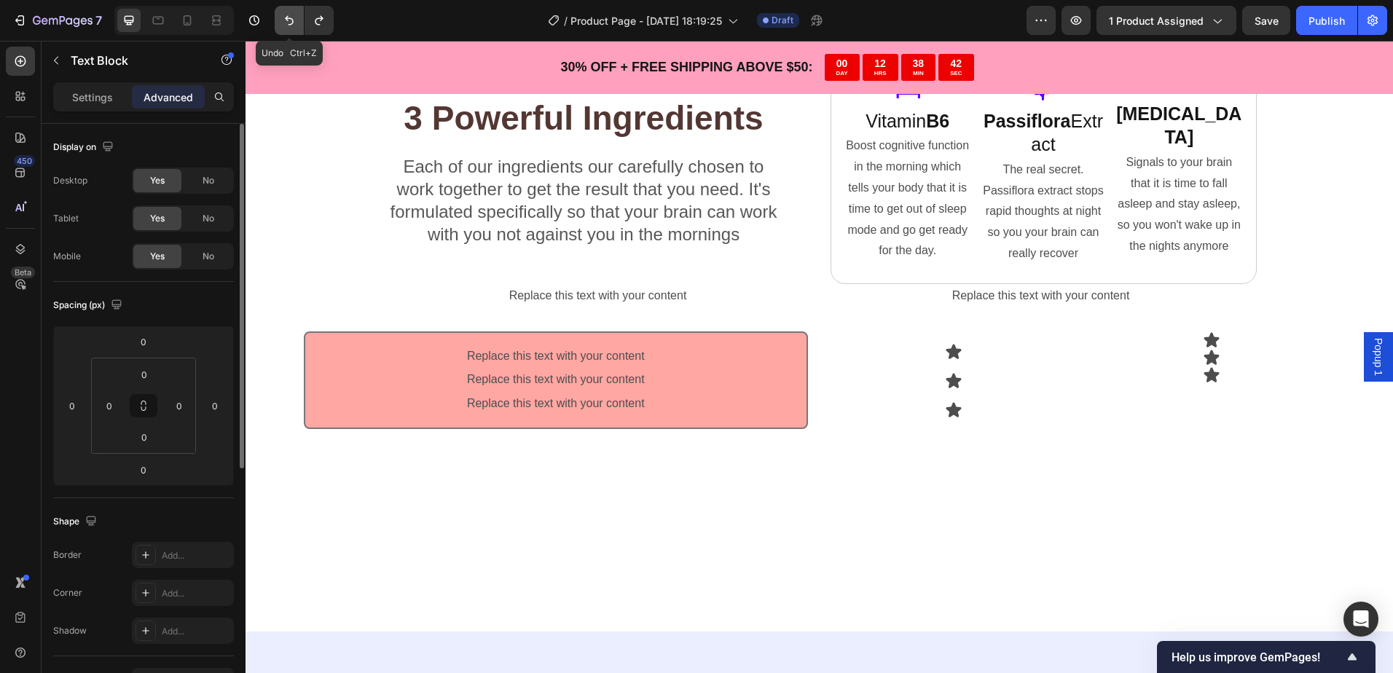
click at [291, 22] on icon "Undo/Redo" at bounding box center [289, 20] width 15 height 15
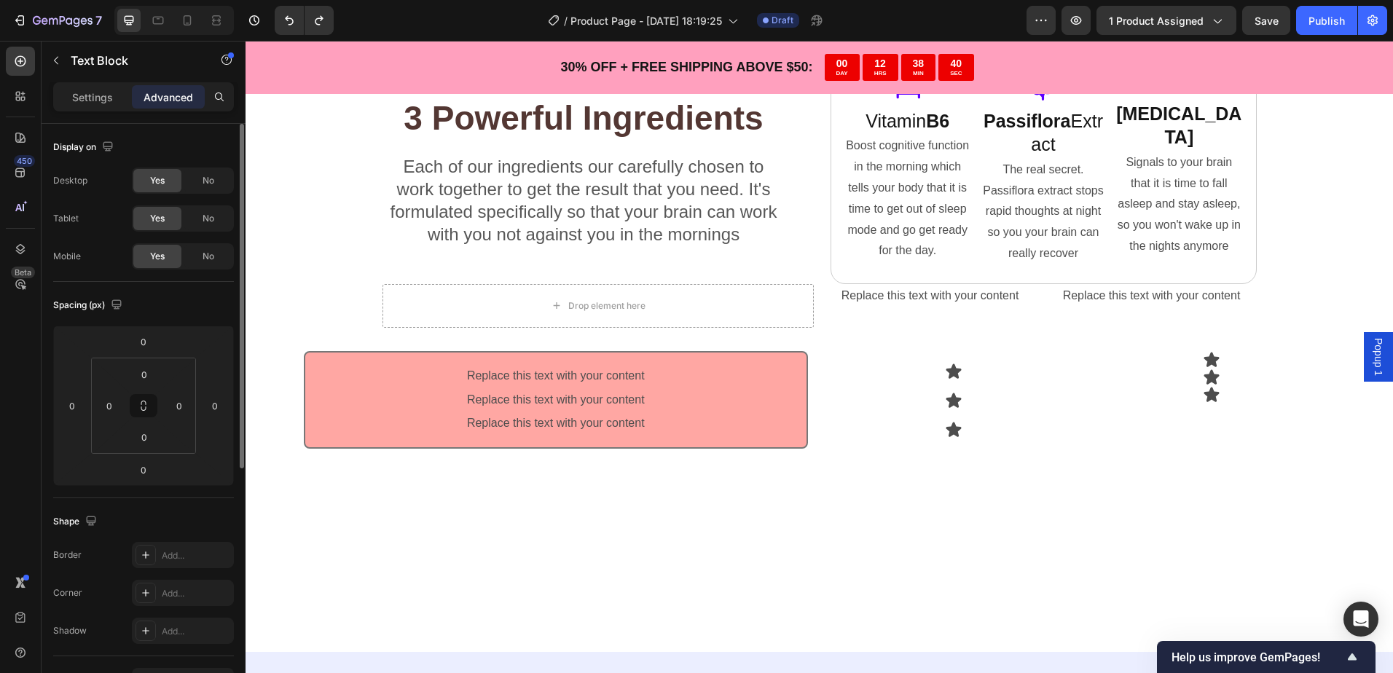
click at [964, 300] on div "Replace this text with your content" at bounding box center [930, 296] width 210 height 24
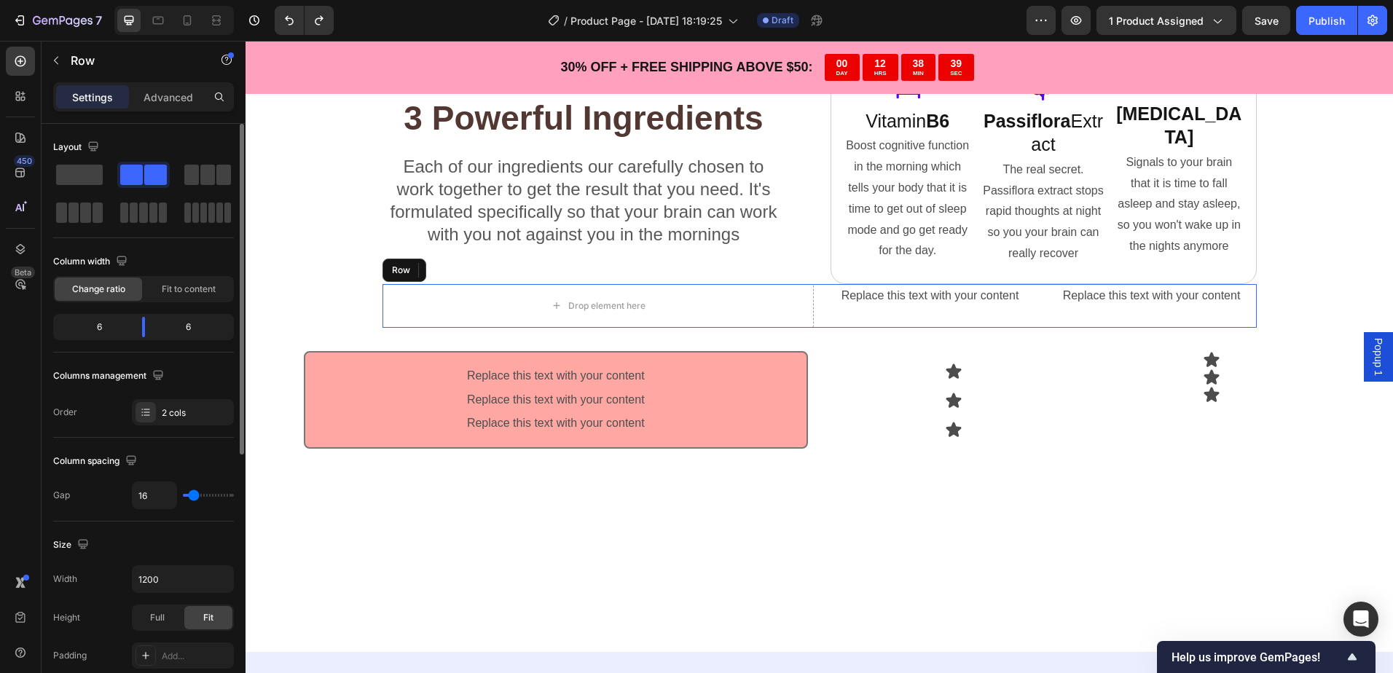
click at [935, 326] on div "Replace this text with your content Text Block Replace this text with your cont…" at bounding box center [1040, 306] width 431 height 44
drag, startPoint x: 824, startPoint y: 326, endPoint x: 864, endPoint y: 298, distance: 48.1
click at [824, 296] on div "Drop element here Replace this text with your content Text Block Replace this t…" at bounding box center [819, 306] width 874 height 44
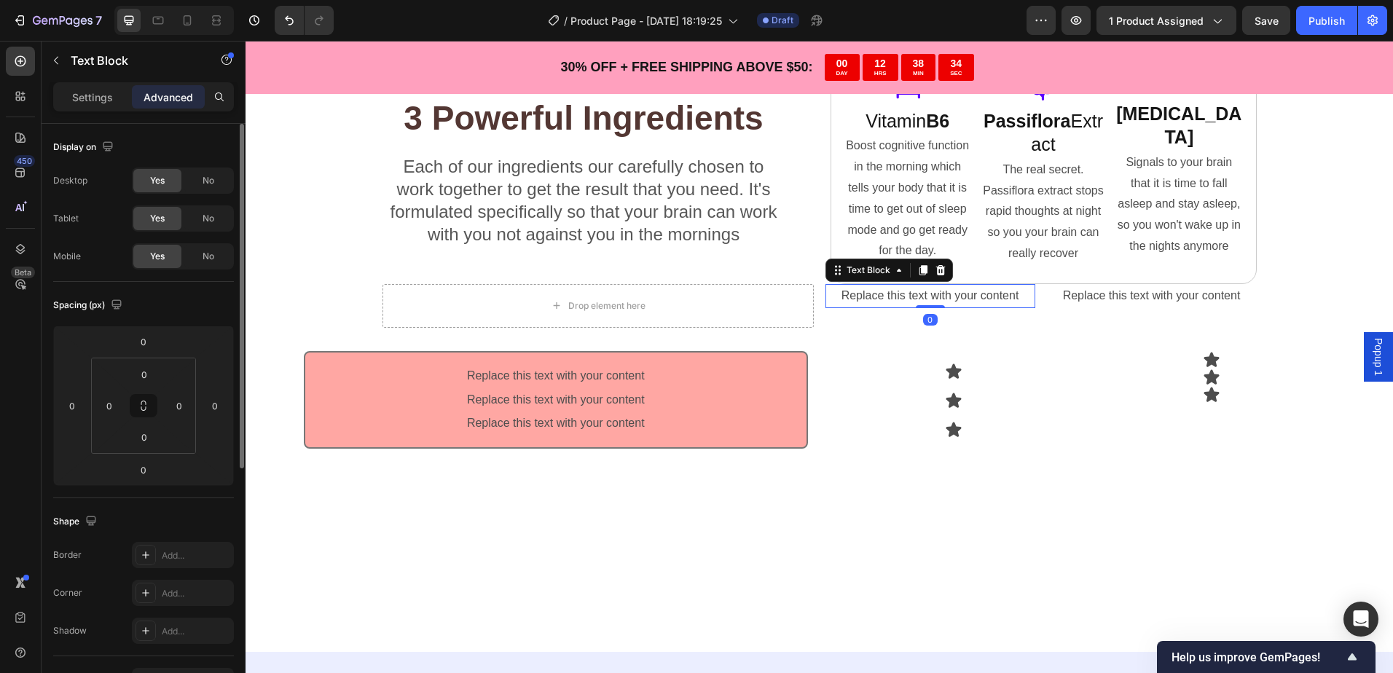
click at [885, 296] on p "Replace this text with your content" at bounding box center [930, 296] width 207 height 21
drag, startPoint x: 889, startPoint y: 296, endPoint x: 858, endPoint y: 301, distance: 30.9
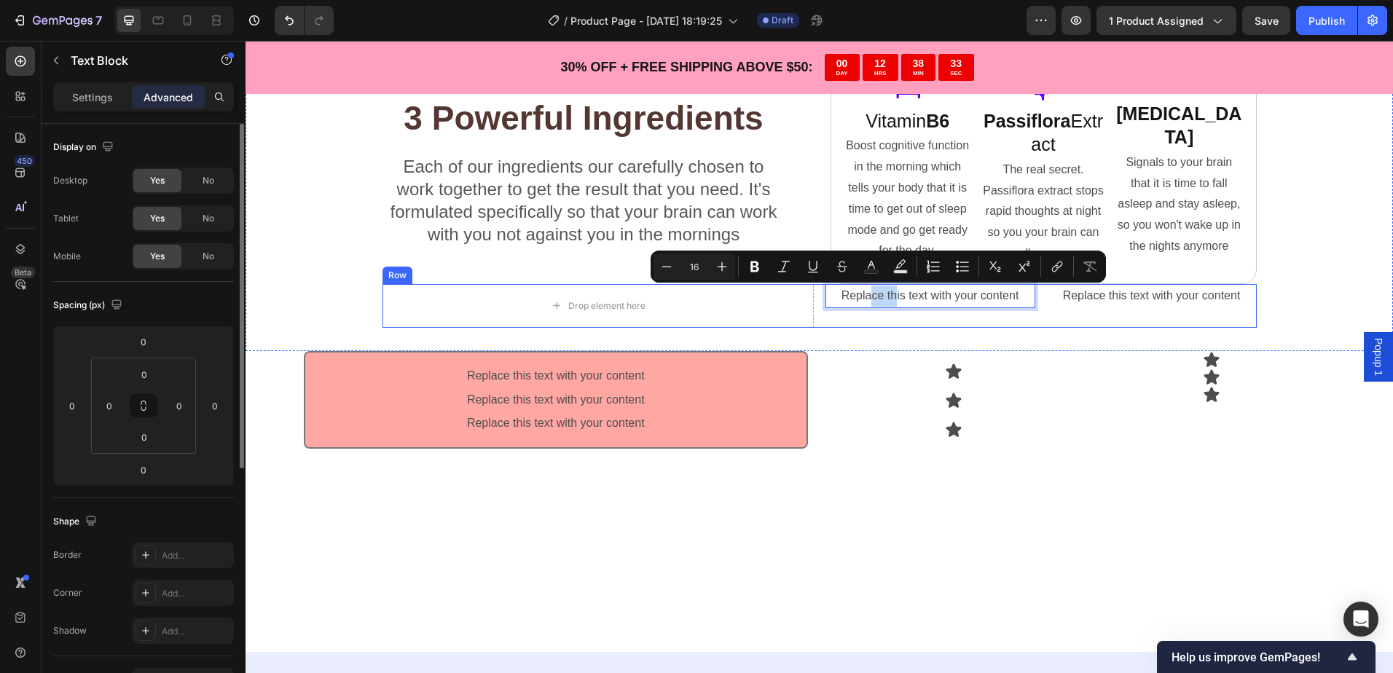
click at [861, 316] on div "Replace this text with your content Text Block 0 Replace this text with your co…" at bounding box center [1040, 306] width 431 height 44
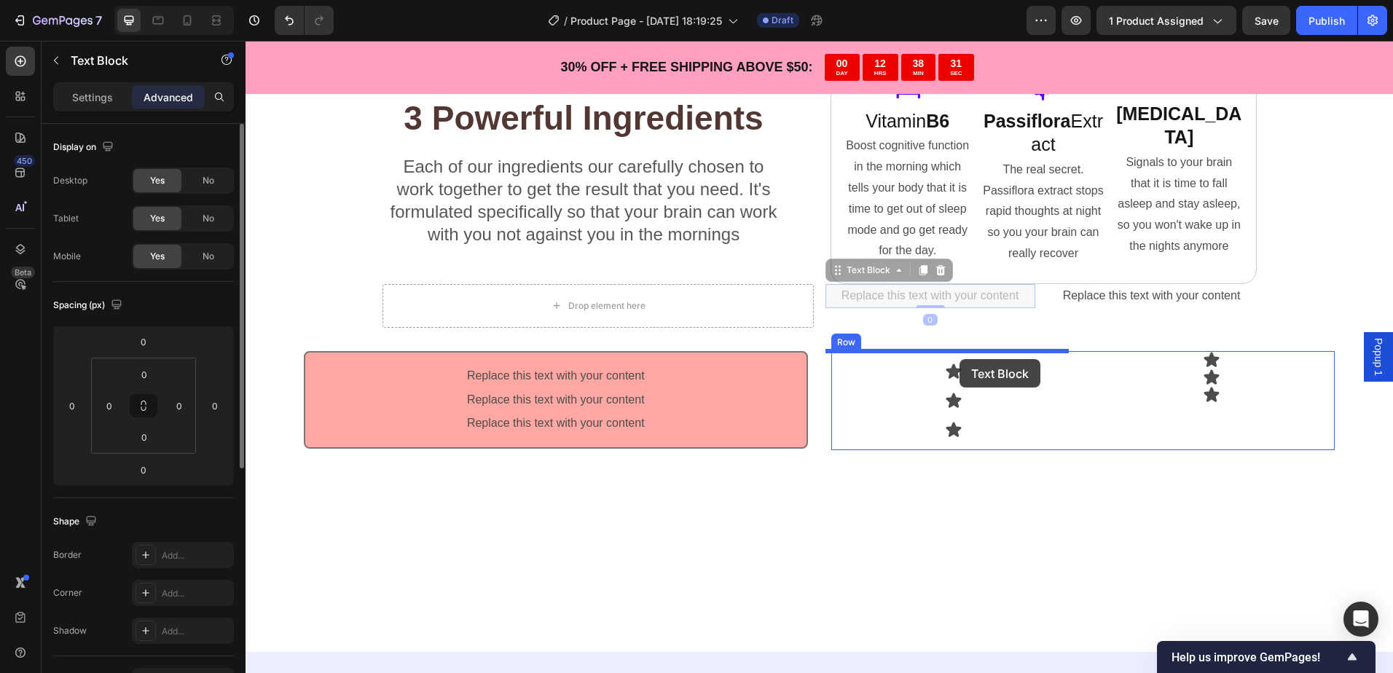
drag, startPoint x: 827, startPoint y: 298, endPoint x: 959, endPoint y: 359, distance: 145.3
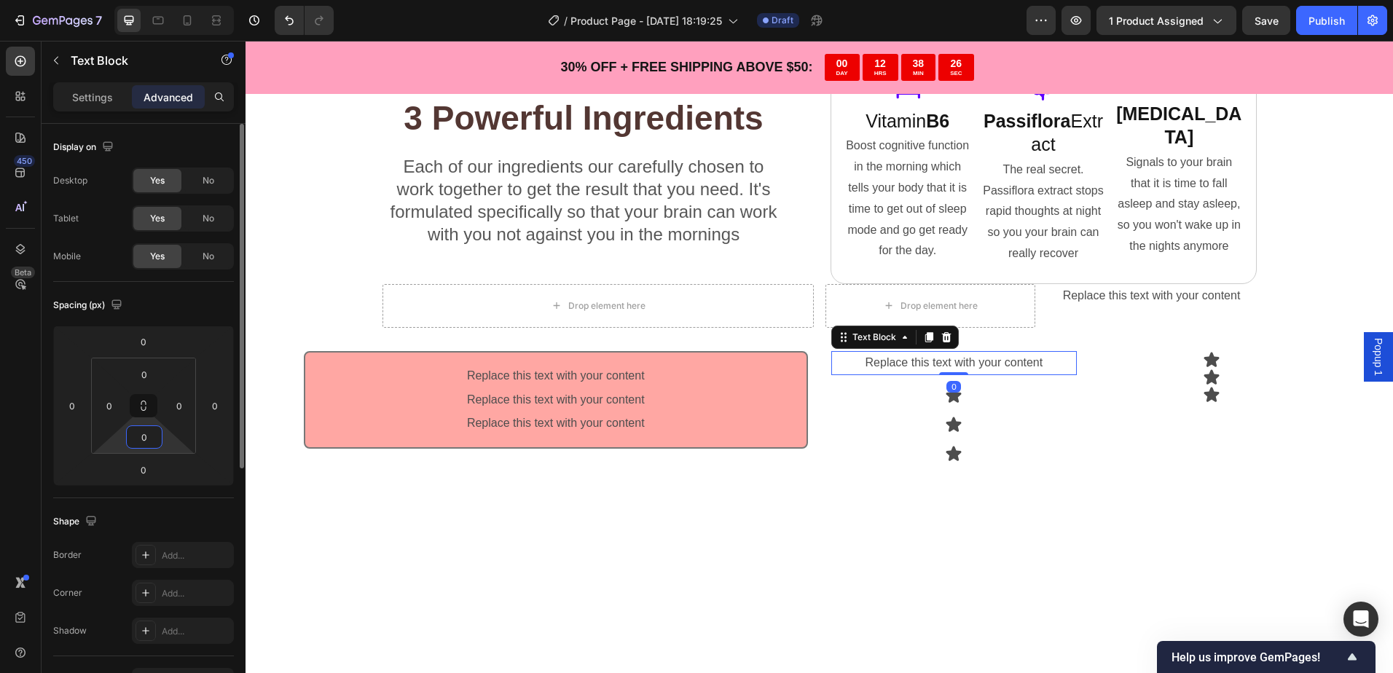
click at [141, 433] on input "0" at bounding box center [144, 437] width 29 height 22
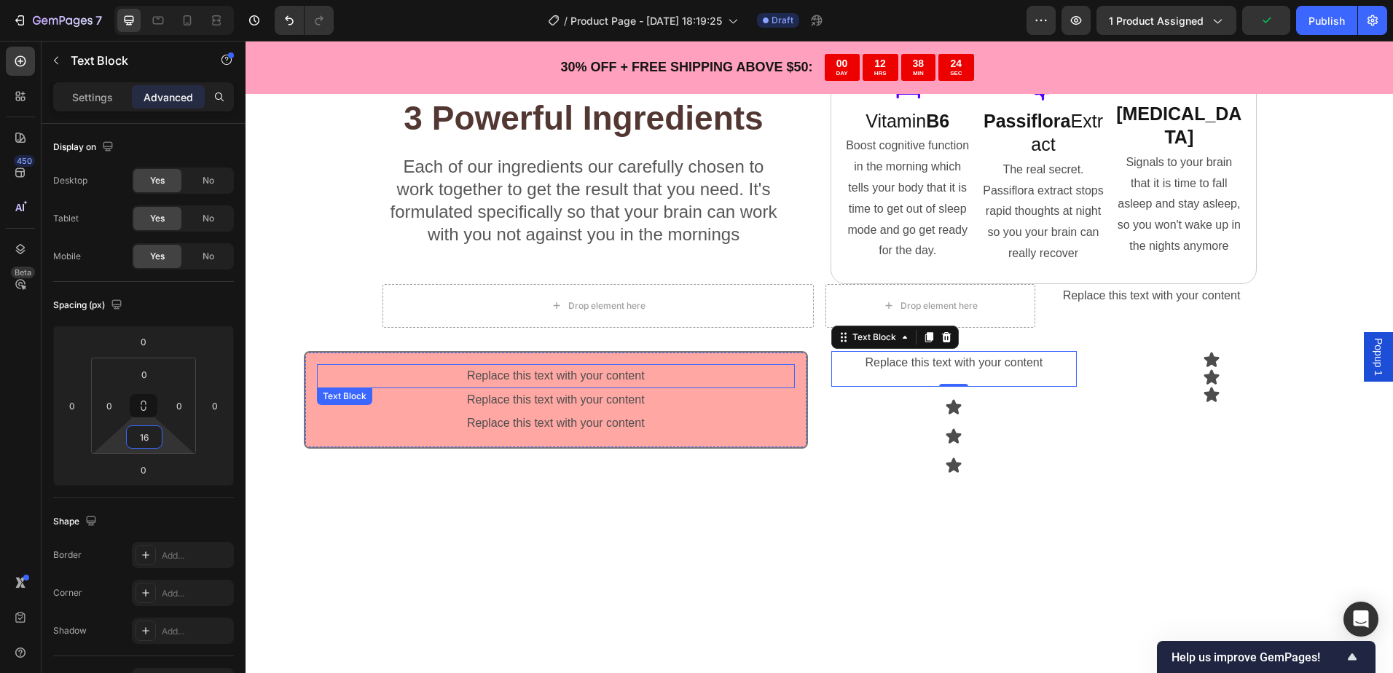
type input "1"
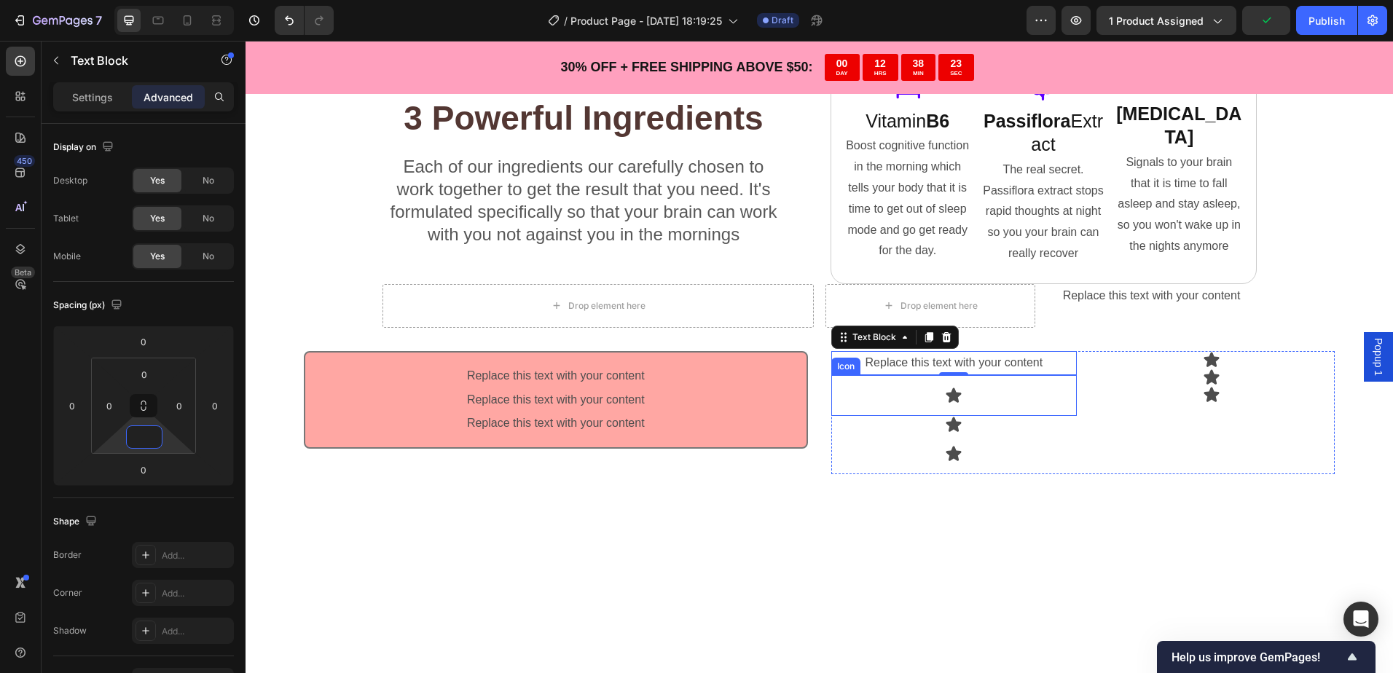
click at [964, 388] on div "Icon" at bounding box center [954, 395] width 246 height 41
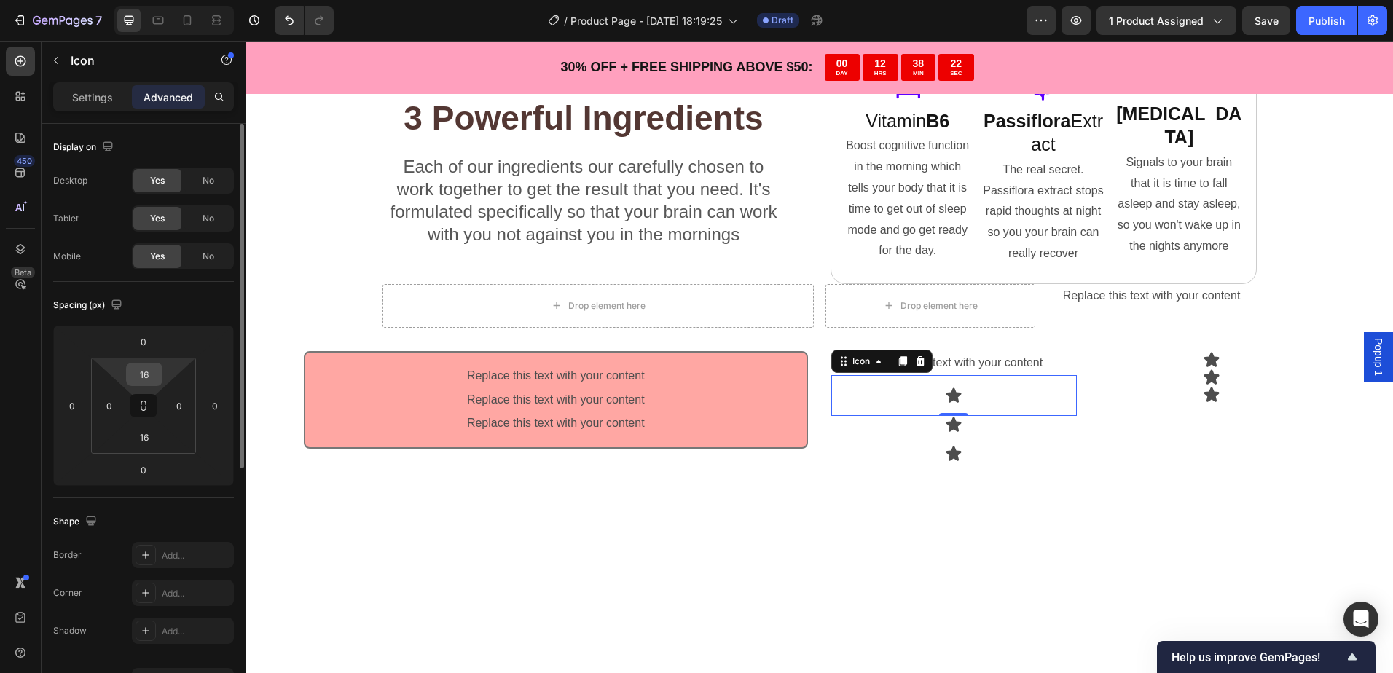
click at [157, 371] on input "16" at bounding box center [144, 374] width 29 height 22
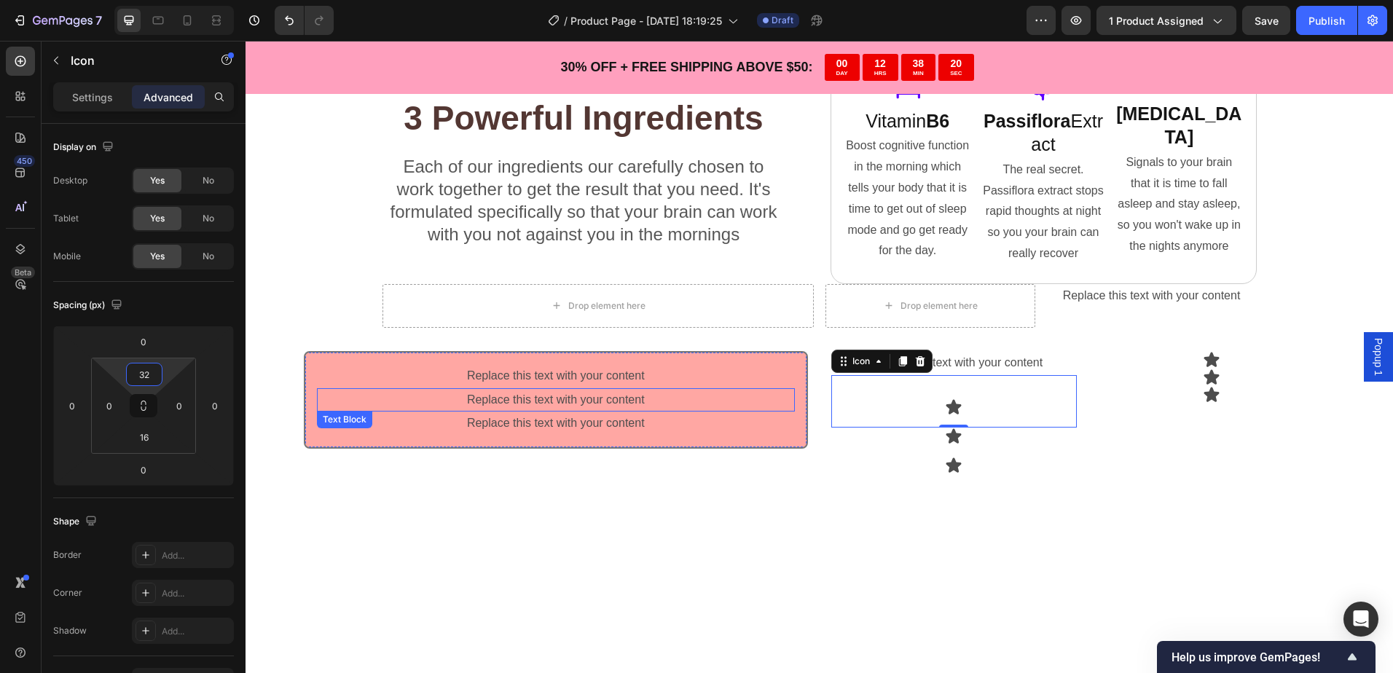
type input "3"
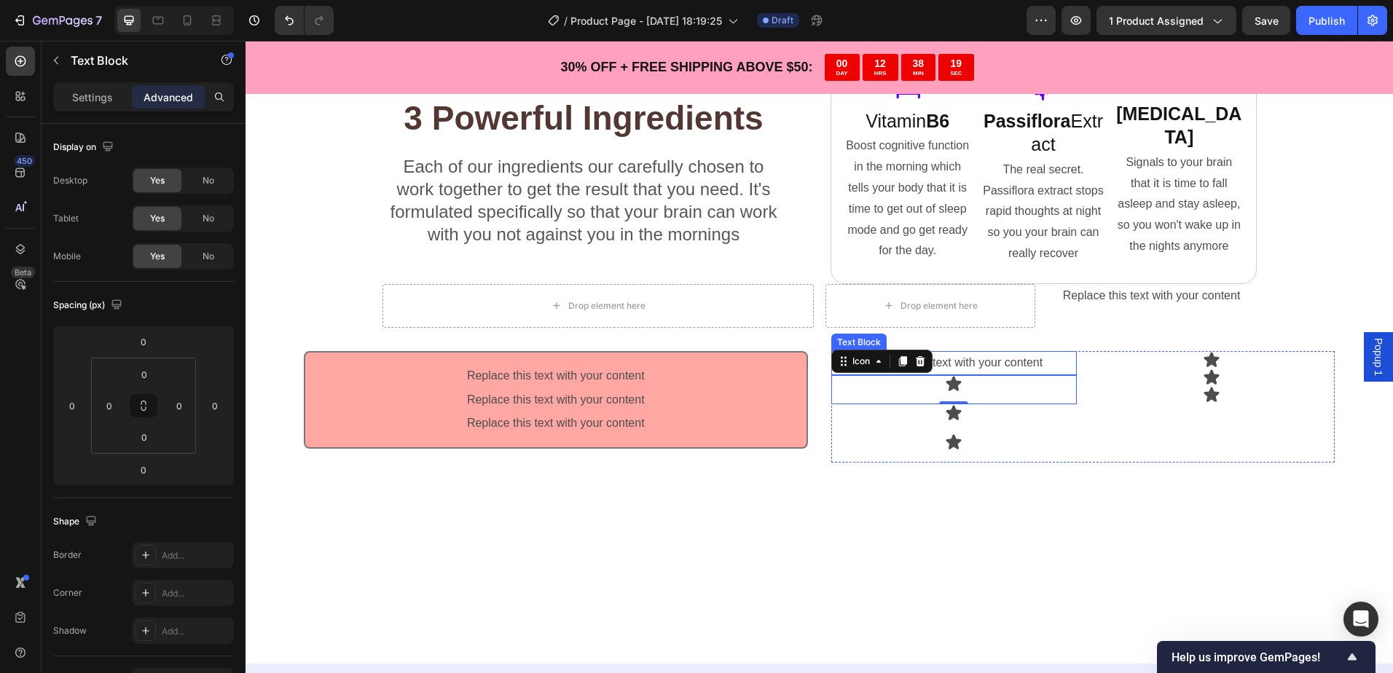
click at [1000, 366] on div "Replace this text with your content" at bounding box center [954, 363] width 246 height 24
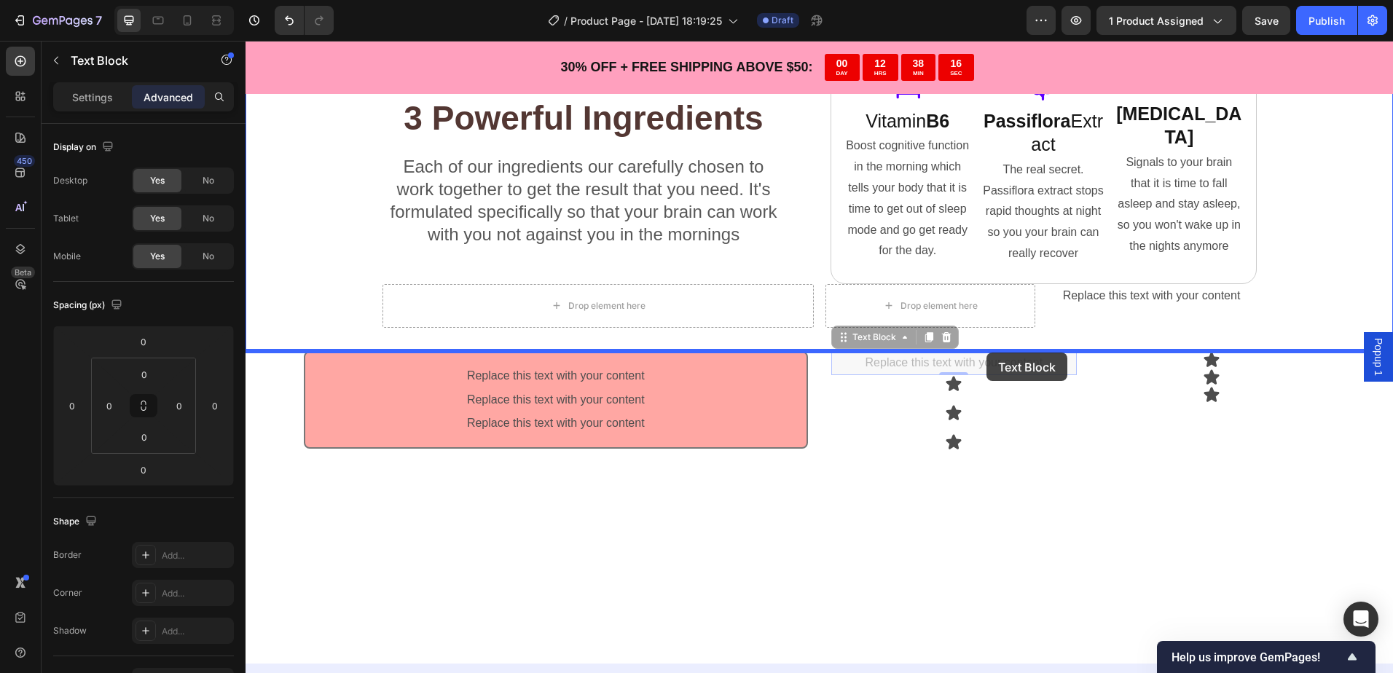
drag, startPoint x: 975, startPoint y: 359, endPoint x: 986, endPoint y: 351, distance: 13.5
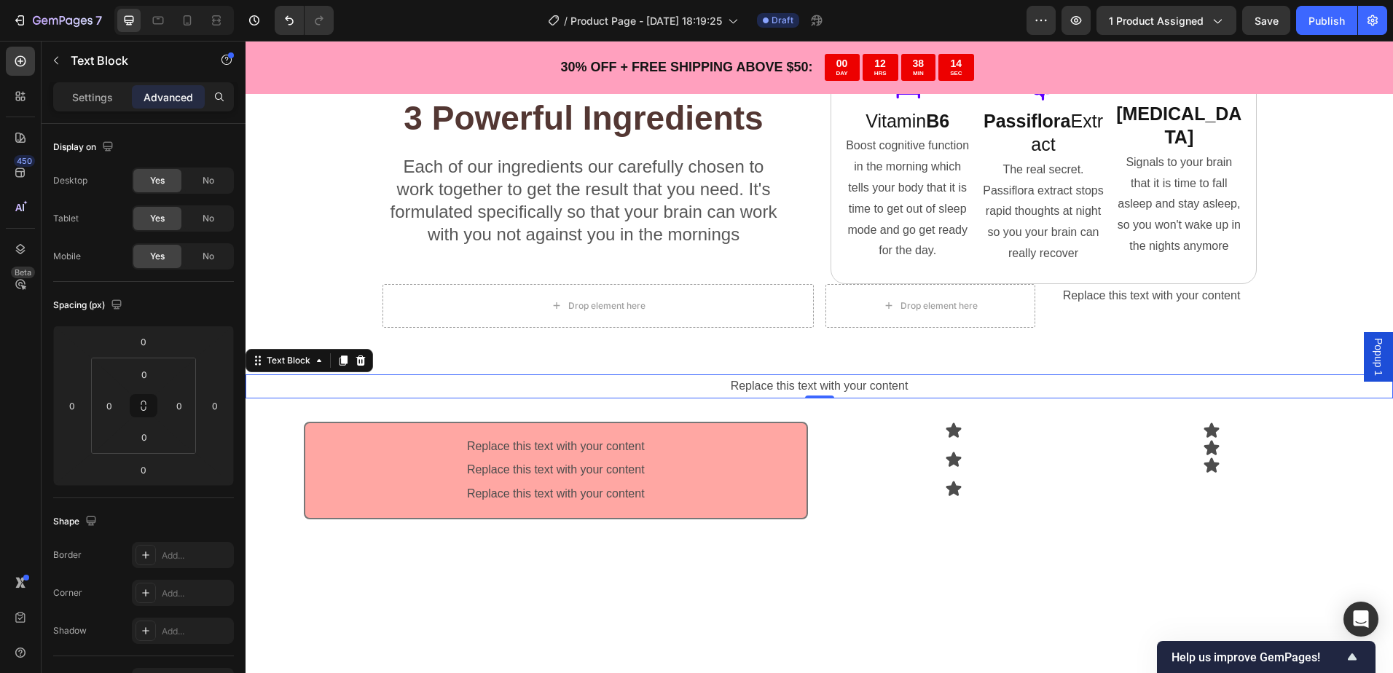
click at [873, 386] on div "Replace this text with your content" at bounding box center [818, 386] width 1147 height 24
click at [285, 17] on icon "Undo/Redo" at bounding box center [289, 20] width 15 height 15
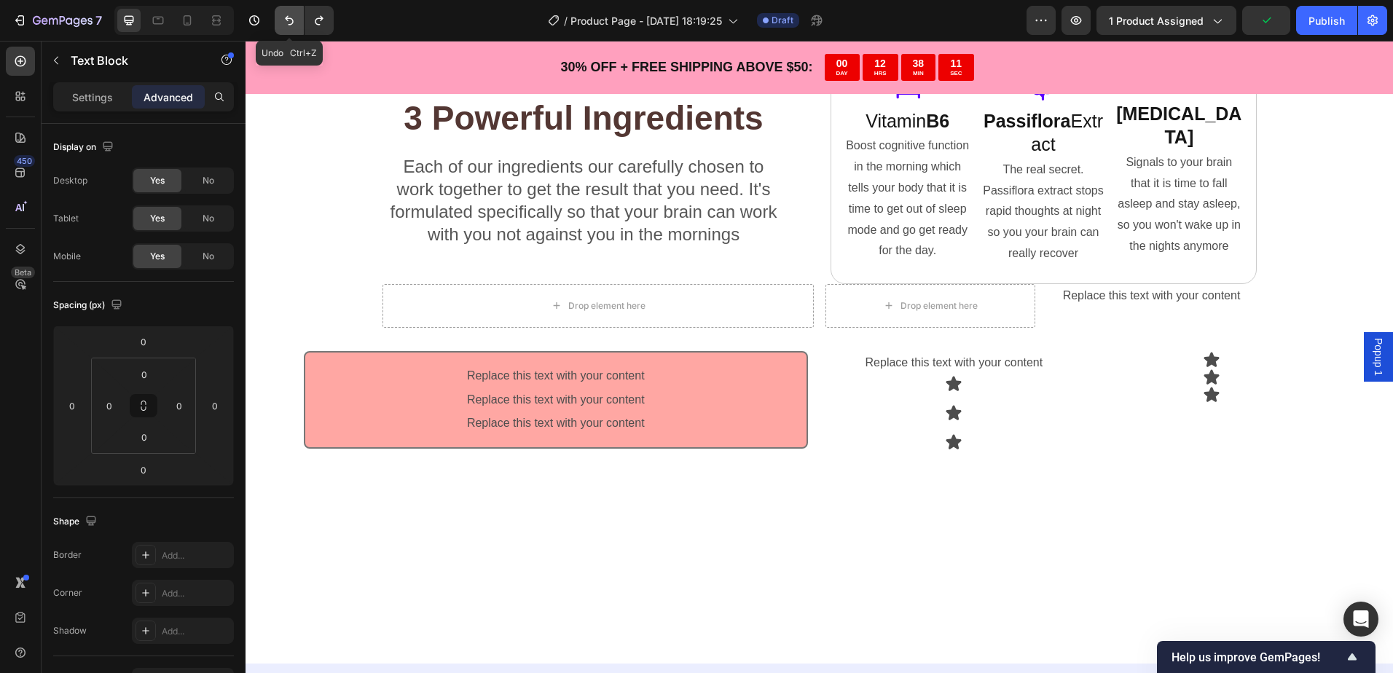
click at [285, 17] on icon "Undo/Redo" at bounding box center [289, 20] width 15 height 15
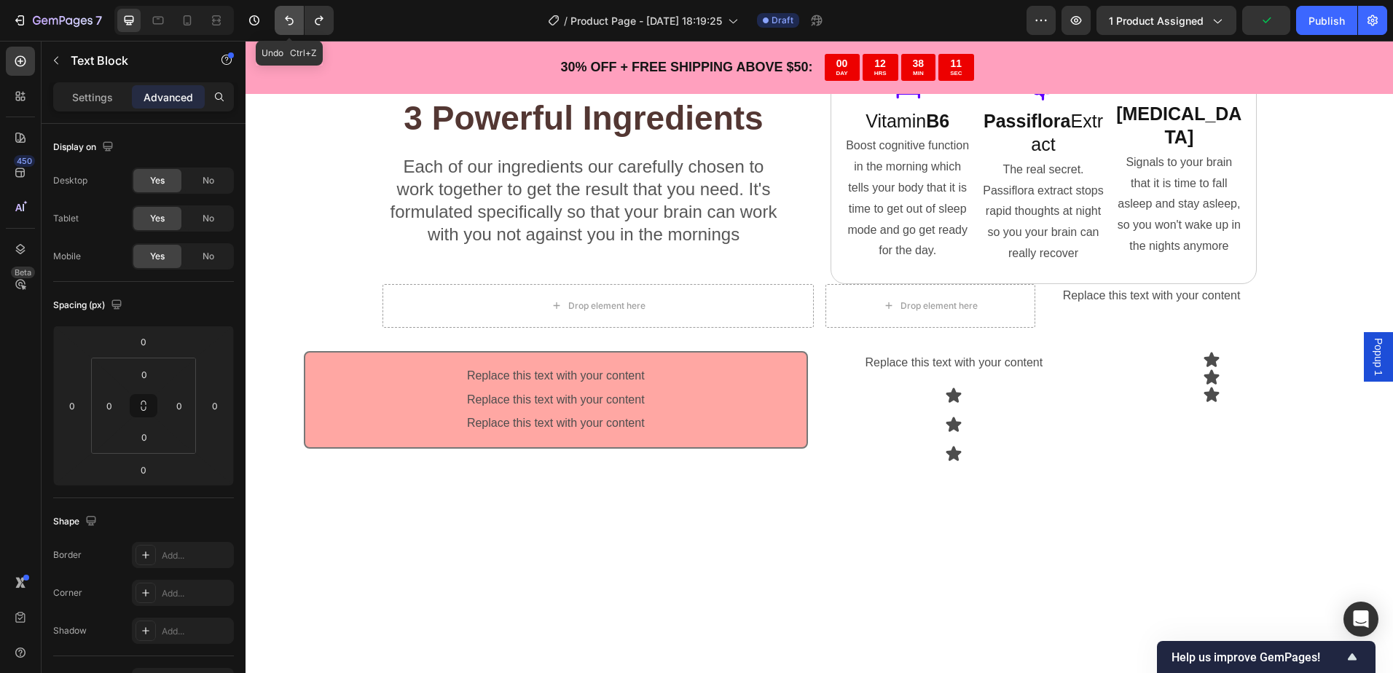
click at [285, 17] on icon "Undo/Redo" at bounding box center [289, 20] width 15 height 15
click at [283, 17] on icon "Undo/Redo" at bounding box center [289, 20] width 15 height 15
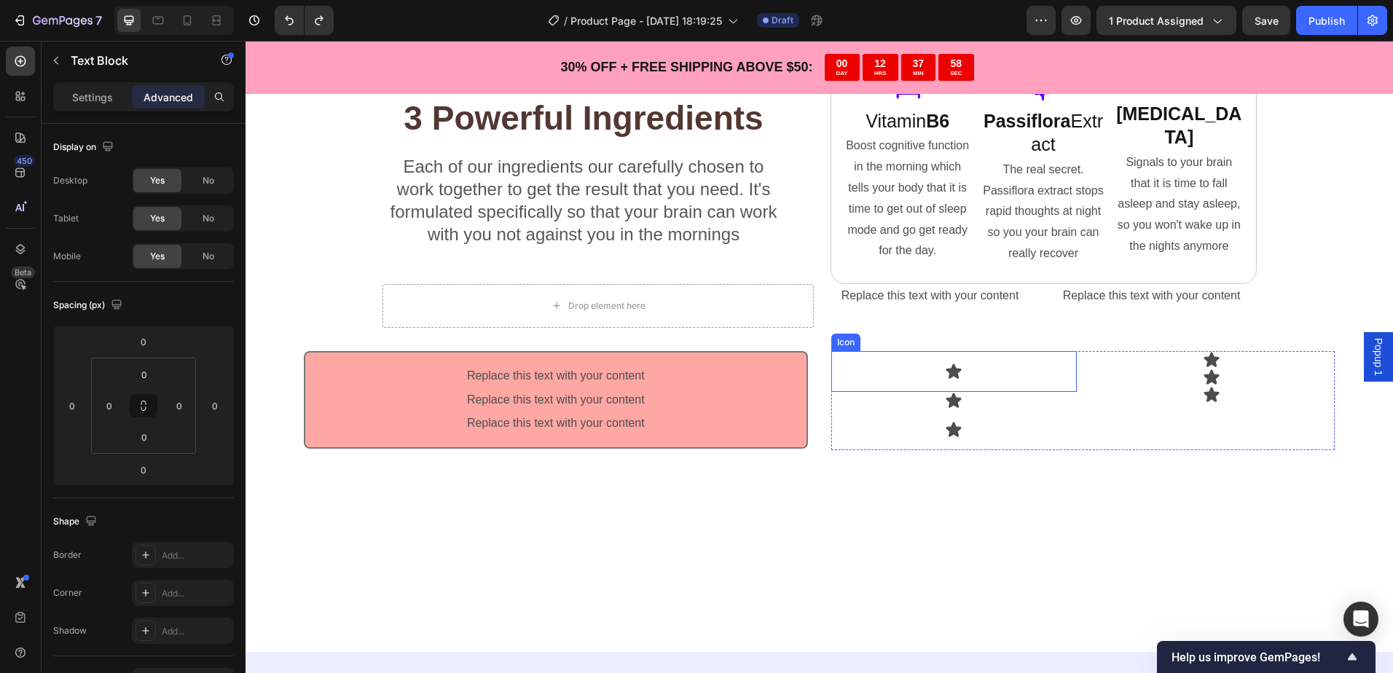
click at [960, 373] on div "Icon" at bounding box center [954, 371] width 246 height 41
click at [104, 95] on p "Settings" at bounding box center [92, 97] width 41 height 15
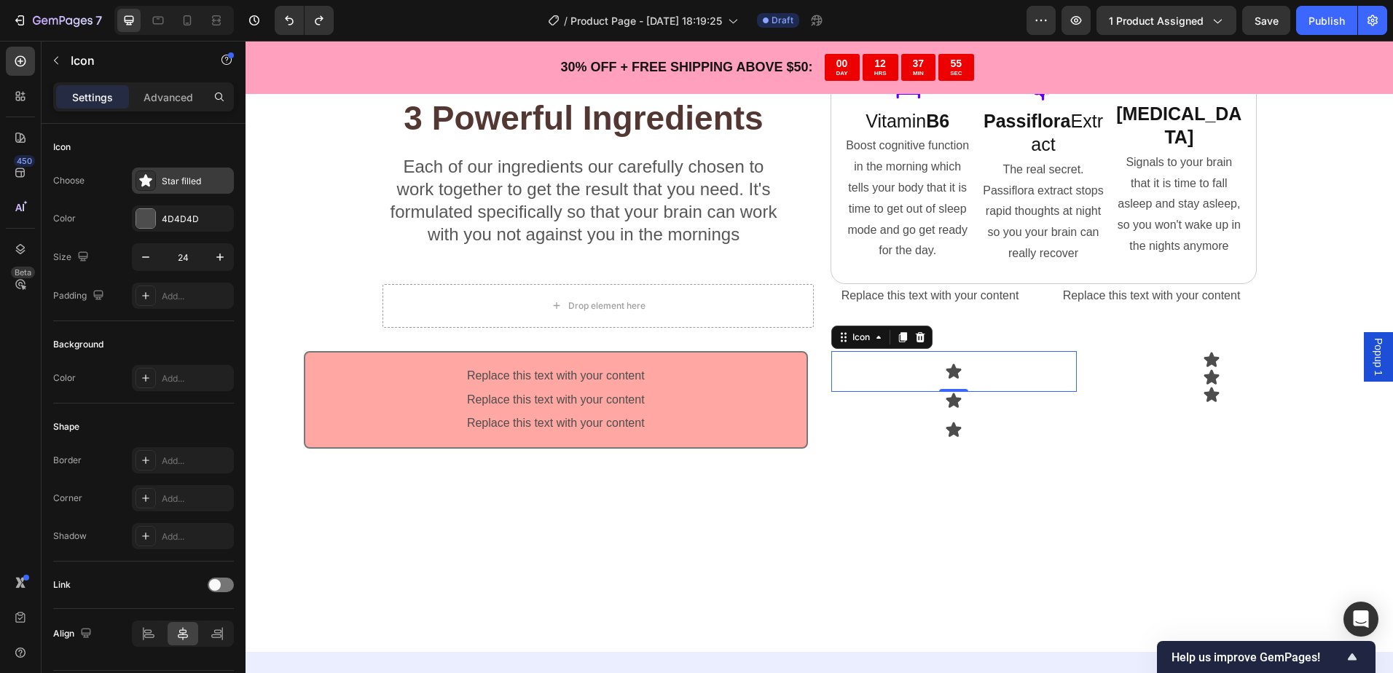
click at [179, 183] on div "Star filled" at bounding box center [196, 181] width 68 height 13
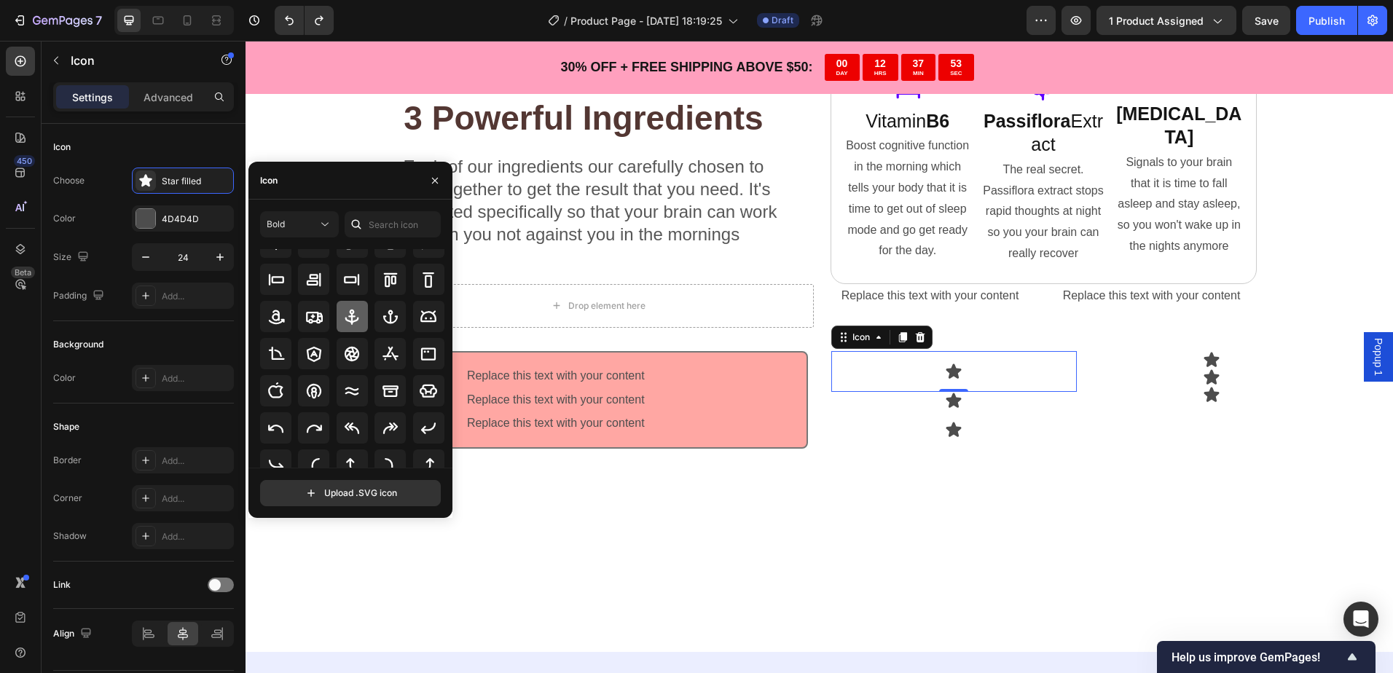
scroll to position [160, 0]
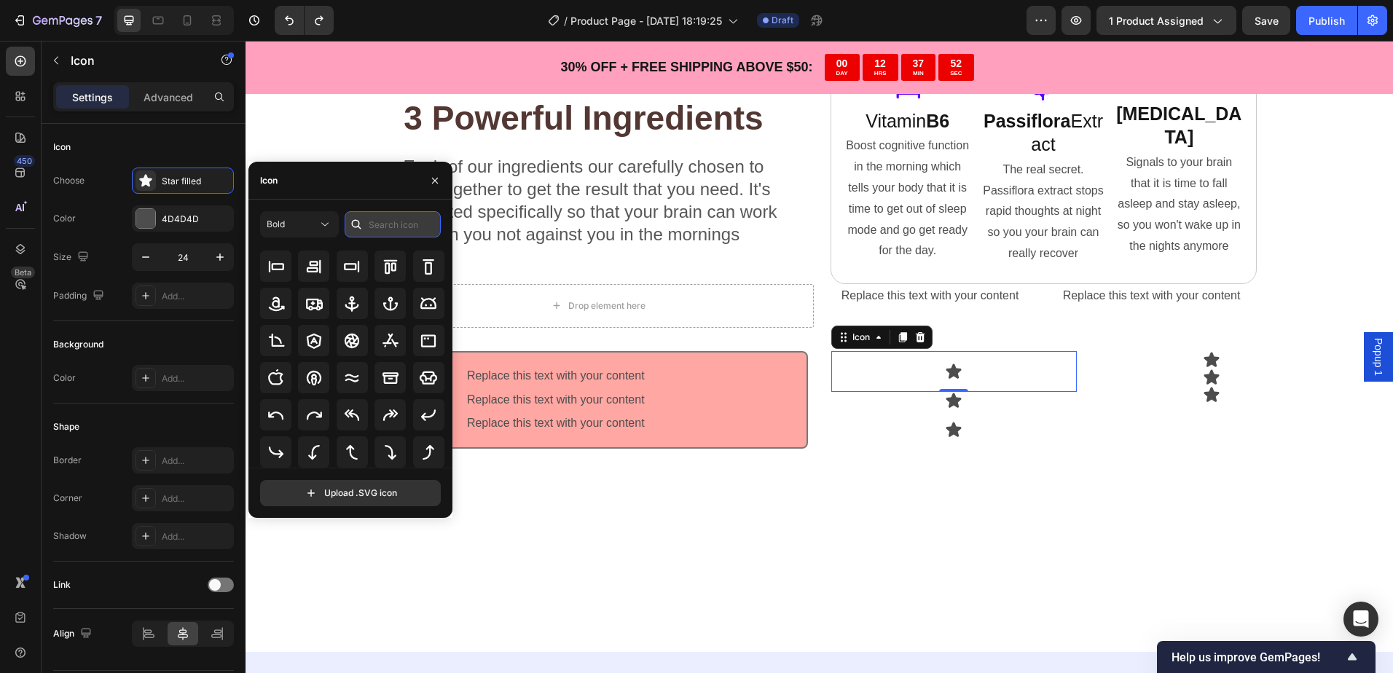
click at [377, 229] on input "text" at bounding box center [393, 224] width 96 height 26
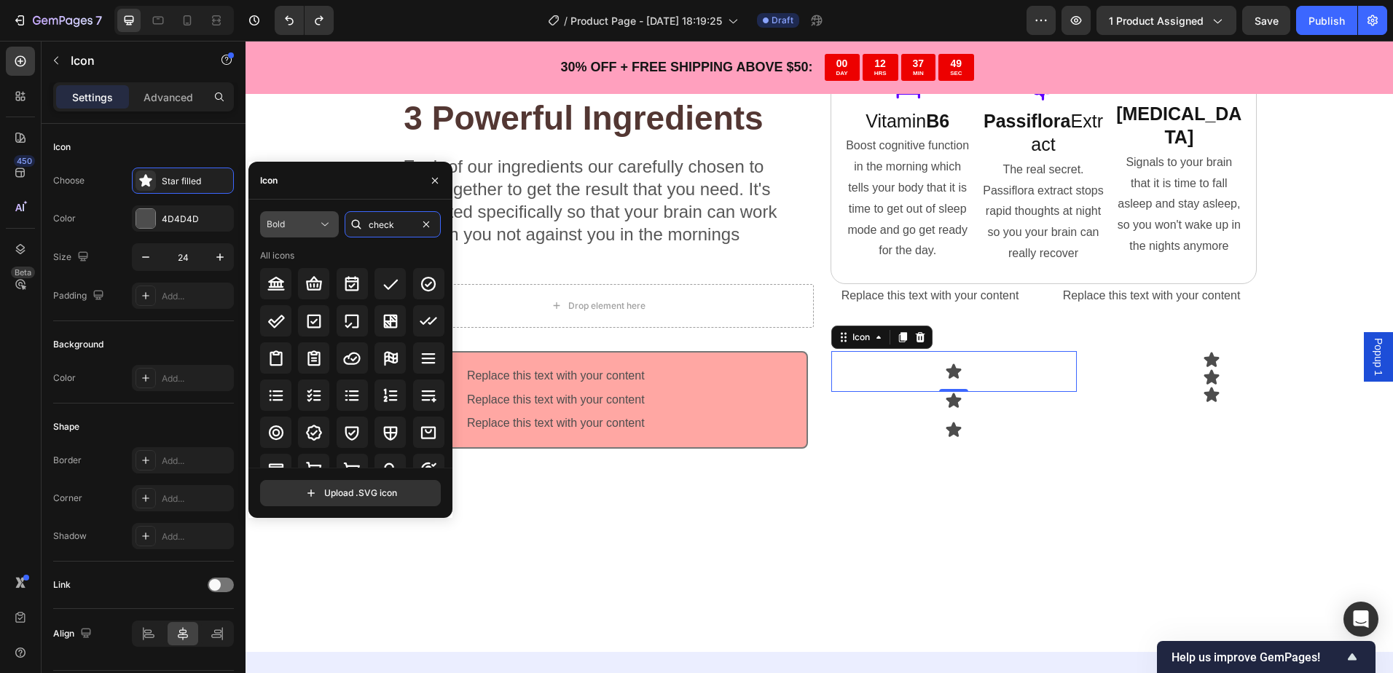
type input "check"
click at [294, 221] on div "Bold" at bounding box center [292, 224] width 51 height 13
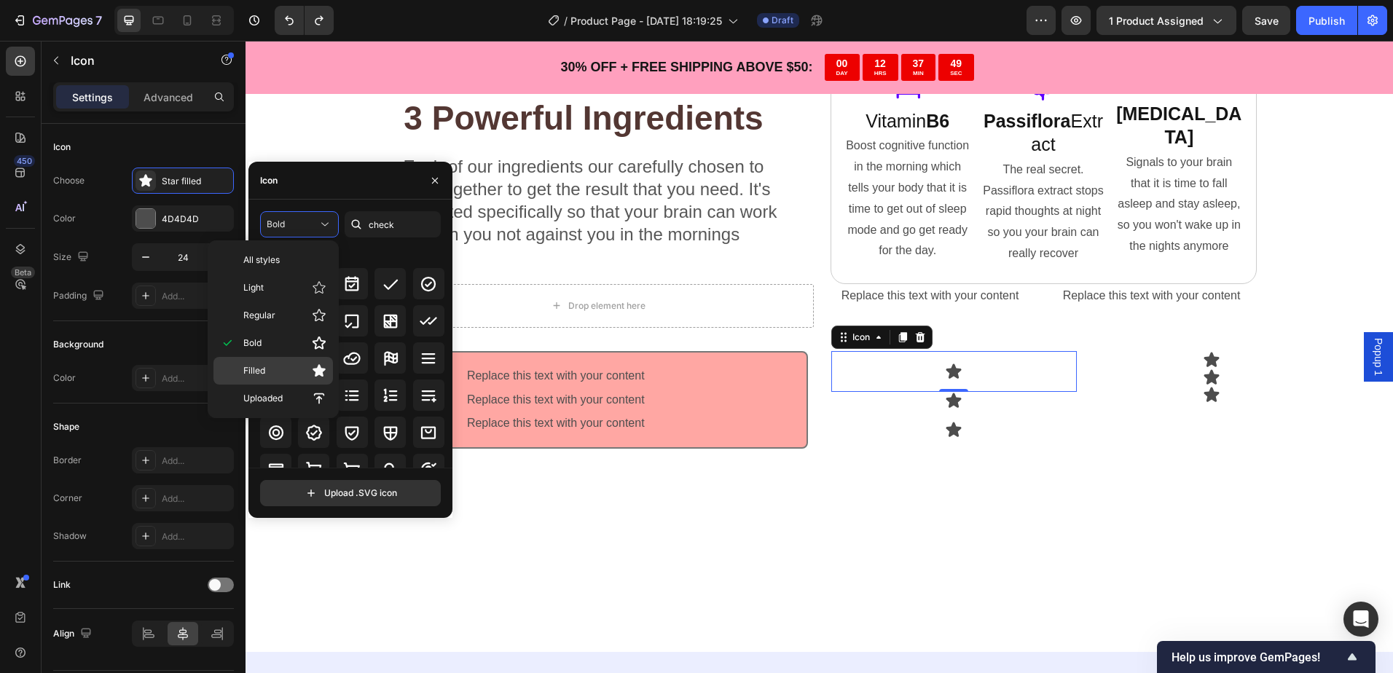
click at [278, 366] on p "Filled" at bounding box center [284, 370] width 83 height 15
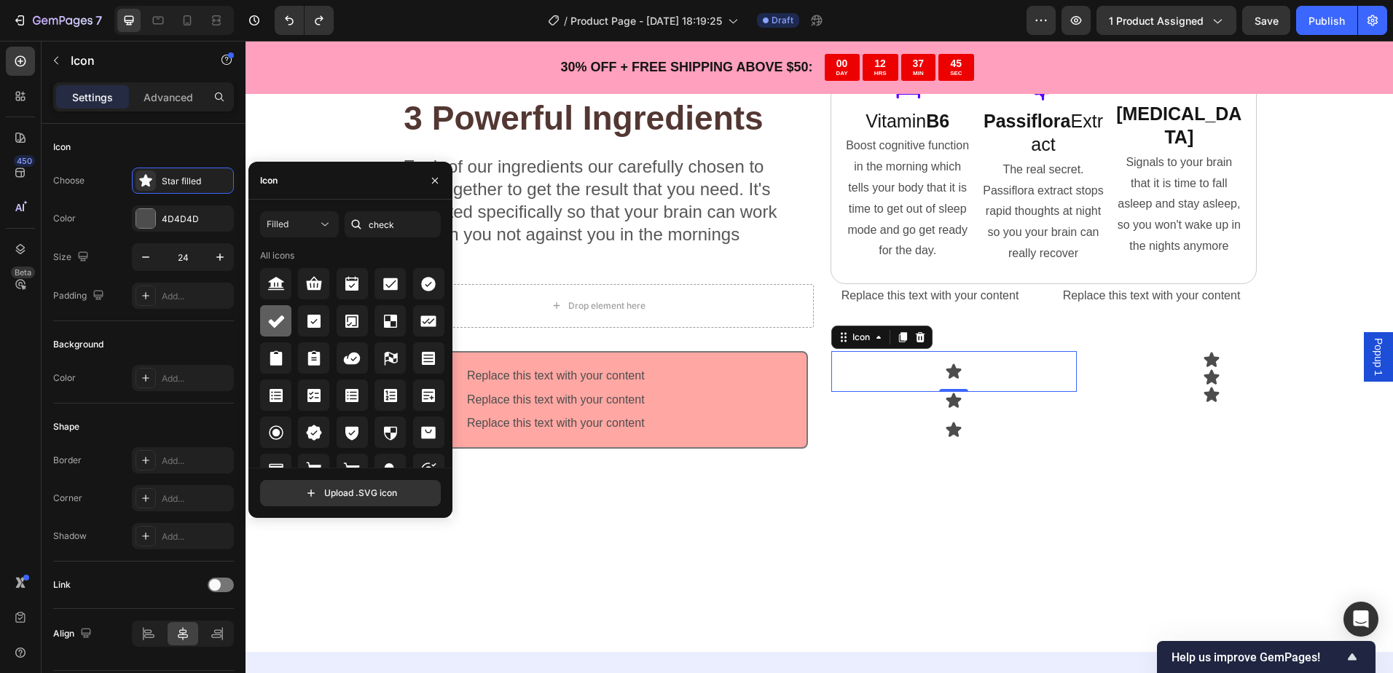
click at [272, 316] on icon at bounding box center [275, 320] width 17 height 17
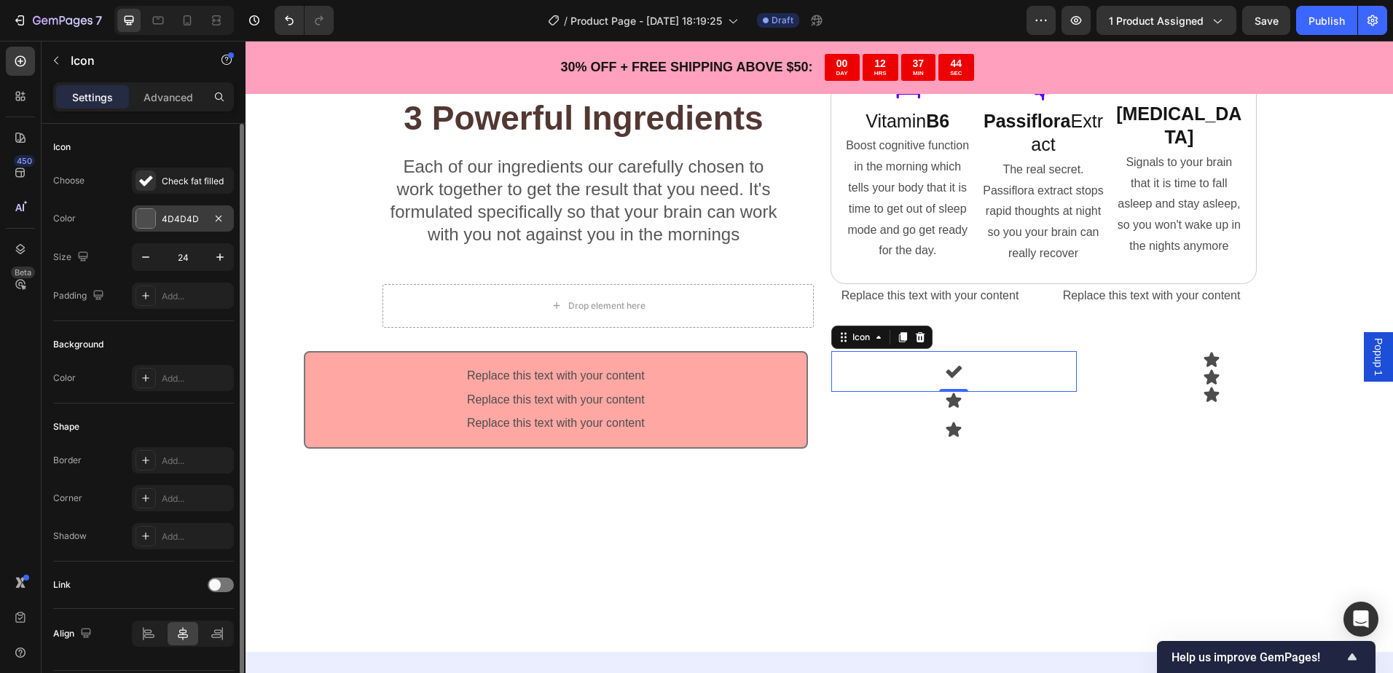
click at [170, 219] on div "4D4D4D" at bounding box center [183, 219] width 42 height 13
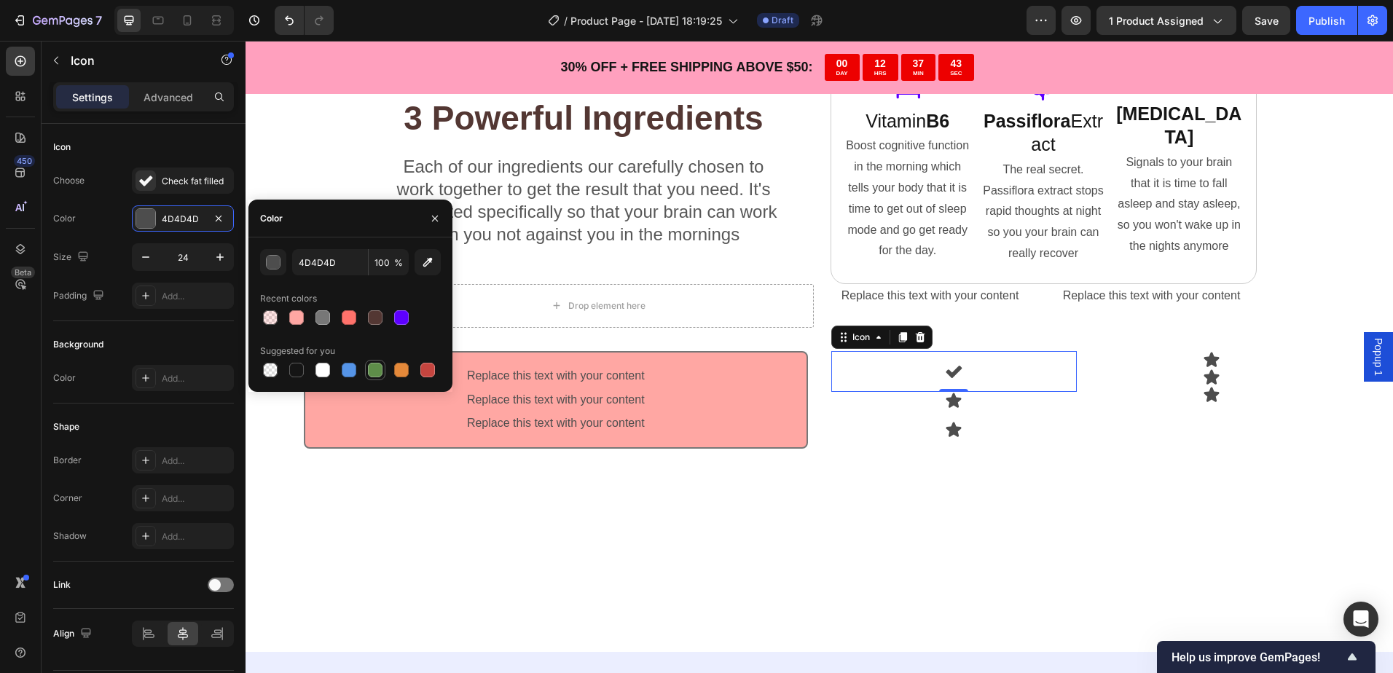
click at [375, 364] on div at bounding box center [375, 370] width 15 height 15
type input "5E8E49"
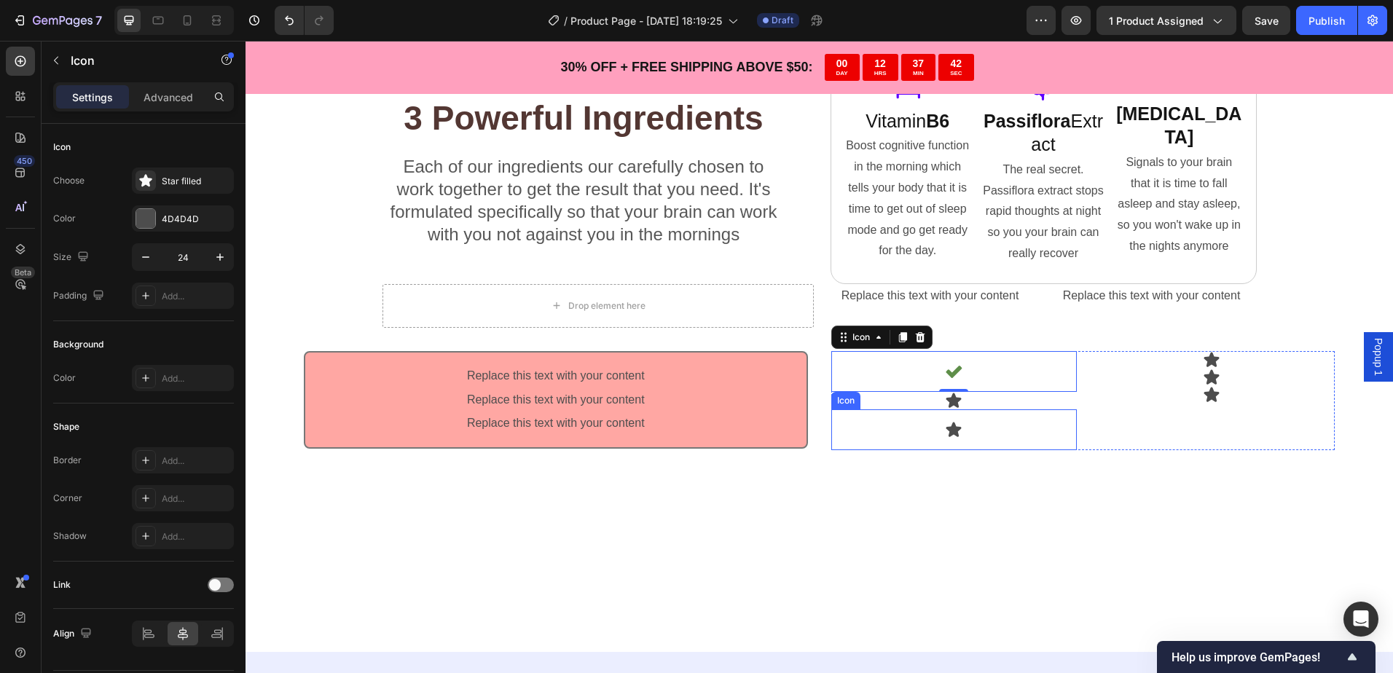
click at [943, 405] on div "Icon" at bounding box center [954, 400] width 246 height 17
click at [953, 378] on icon at bounding box center [953, 371] width 17 height 17
click at [952, 401] on icon at bounding box center [953, 400] width 15 height 15
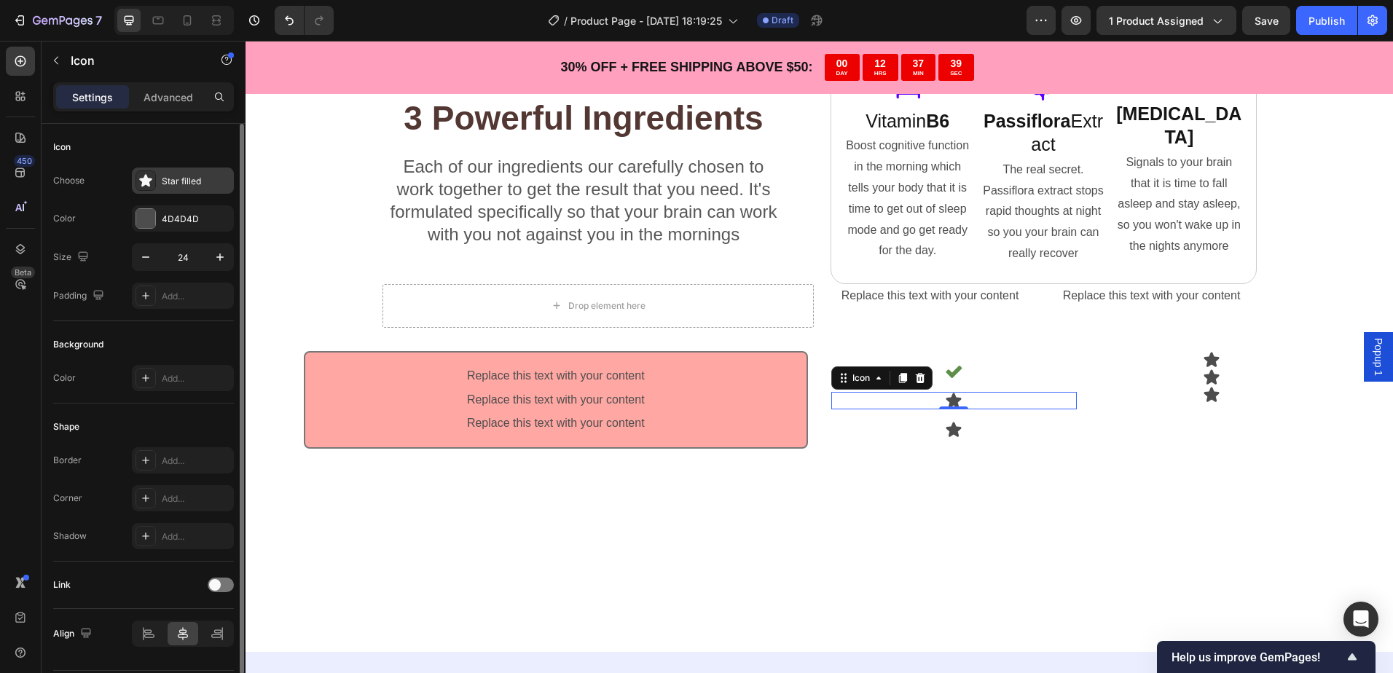
click at [185, 184] on div "Star filled" at bounding box center [196, 181] width 68 height 13
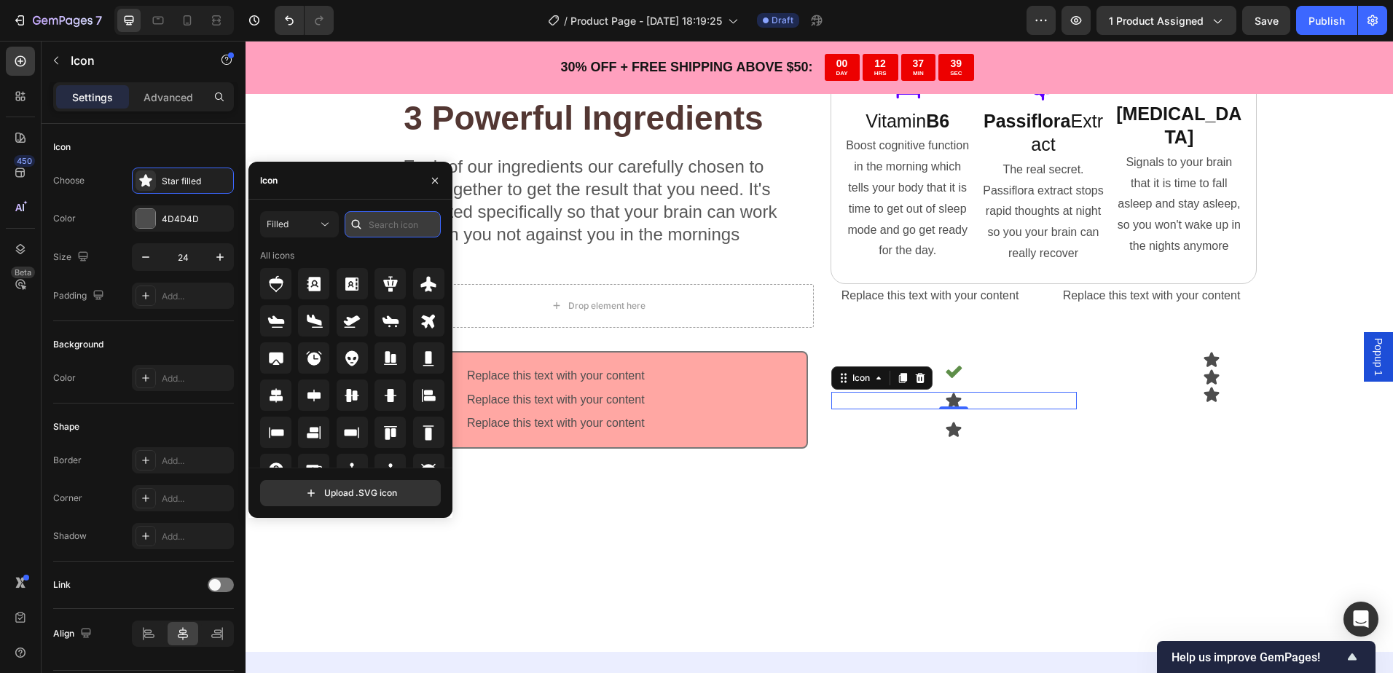
click at [386, 229] on input "text" at bounding box center [393, 224] width 96 height 26
type input "chec"
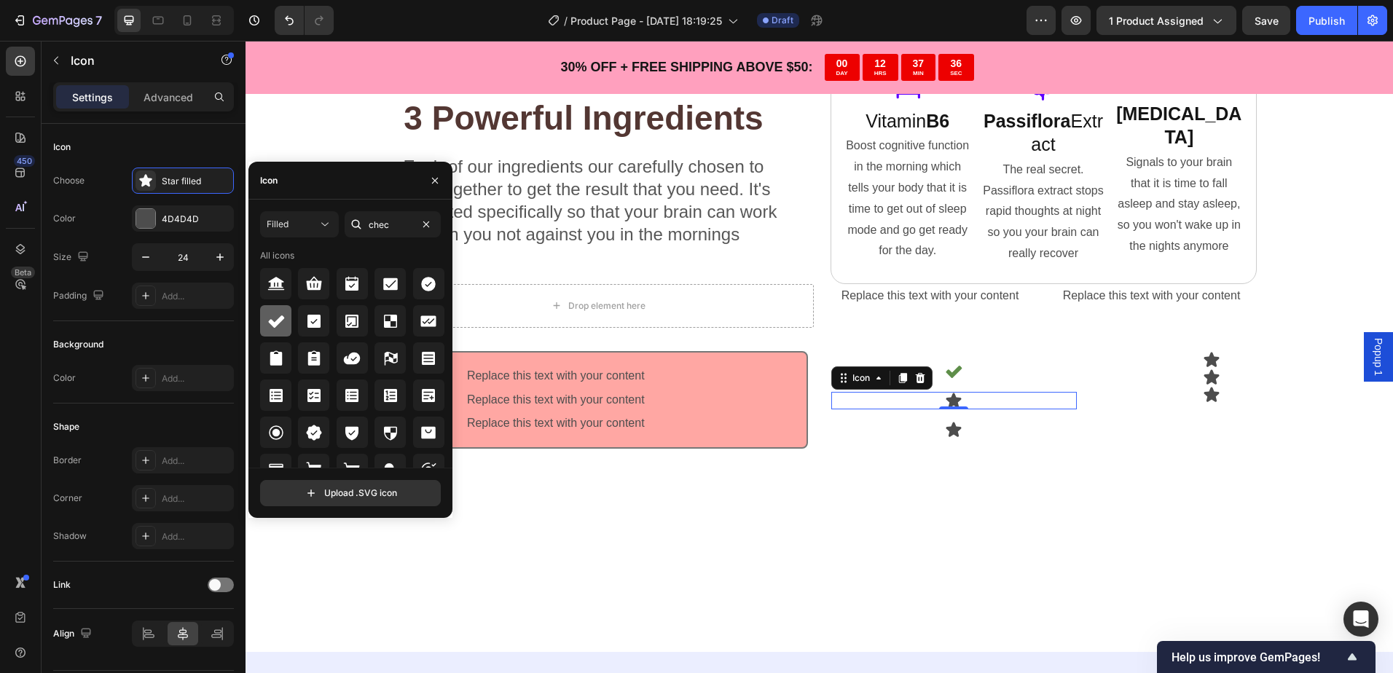
click at [272, 320] on icon at bounding box center [275, 320] width 17 height 17
click at [181, 204] on div "Choose Check fat filled Color 4D4D4D Size 24 Padding Add..." at bounding box center [143, 238] width 181 height 141
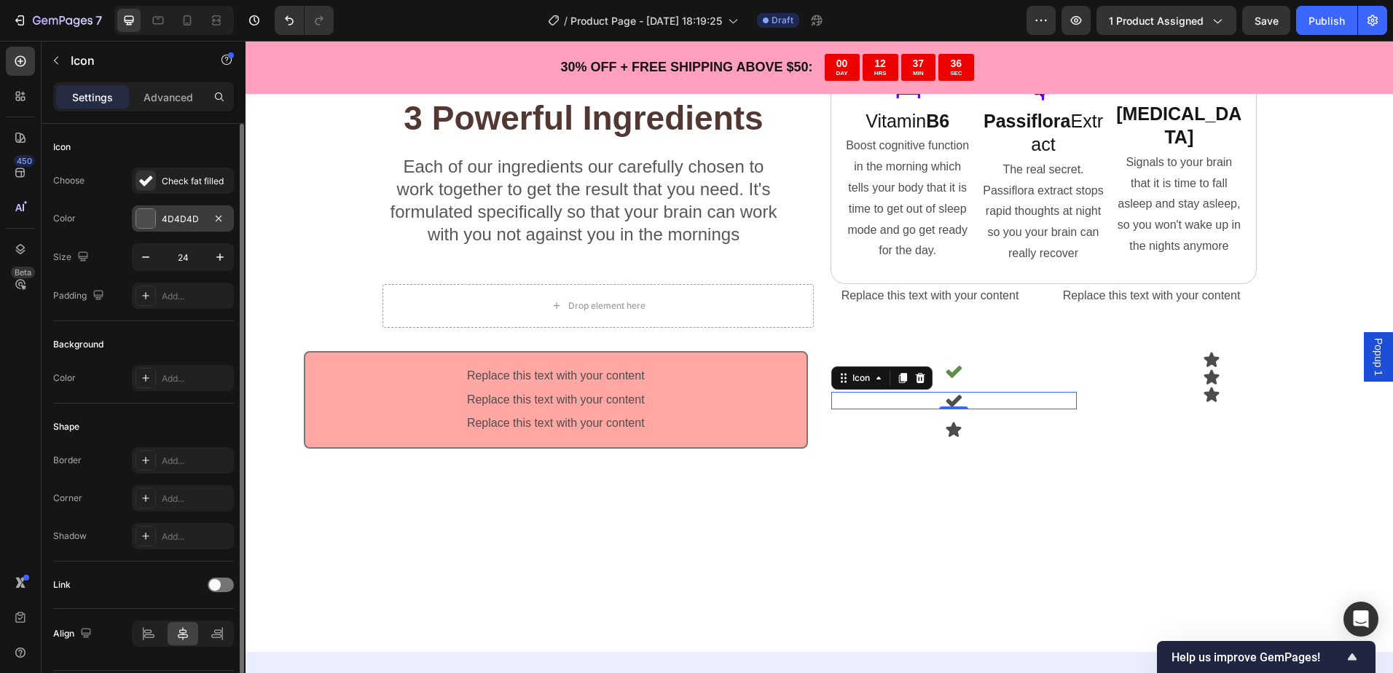
click at [184, 216] on div "4D4D4D" at bounding box center [183, 219] width 42 height 13
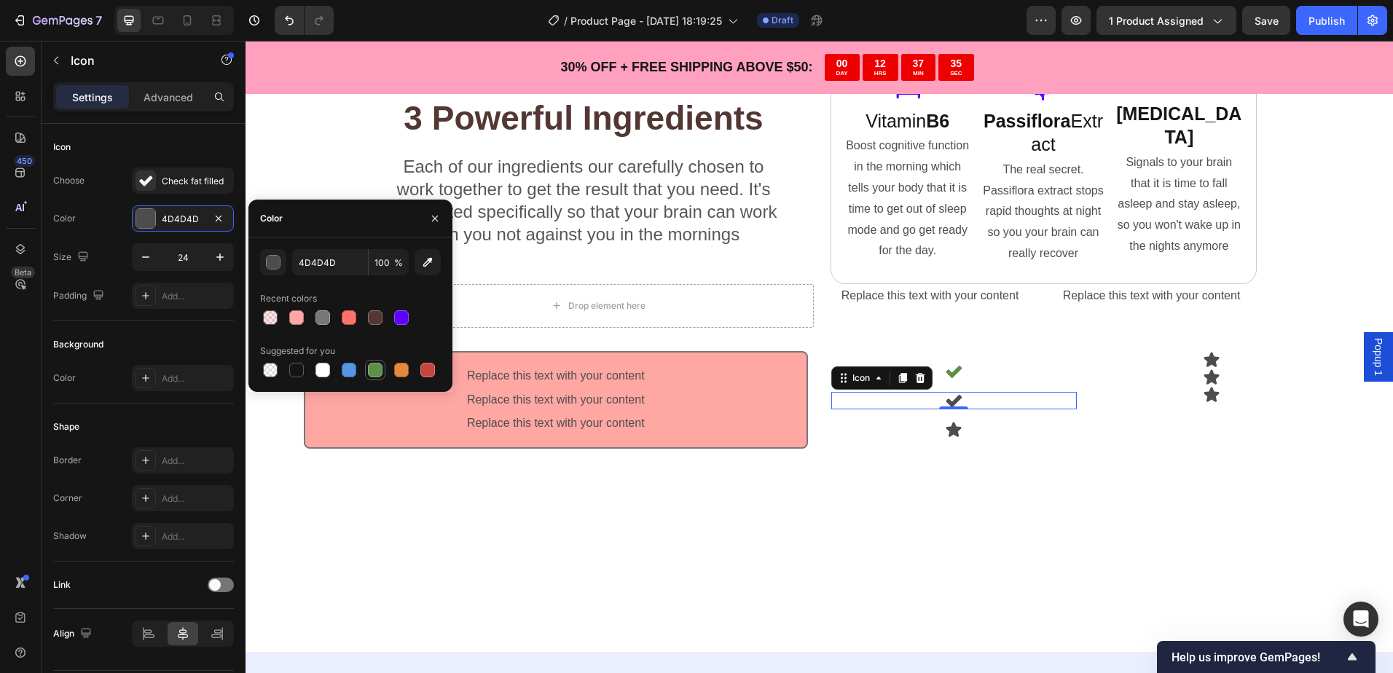
click at [377, 366] on div at bounding box center [375, 370] width 15 height 15
type input "5E8E49"
click at [939, 428] on div "Icon" at bounding box center [954, 429] width 246 height 41
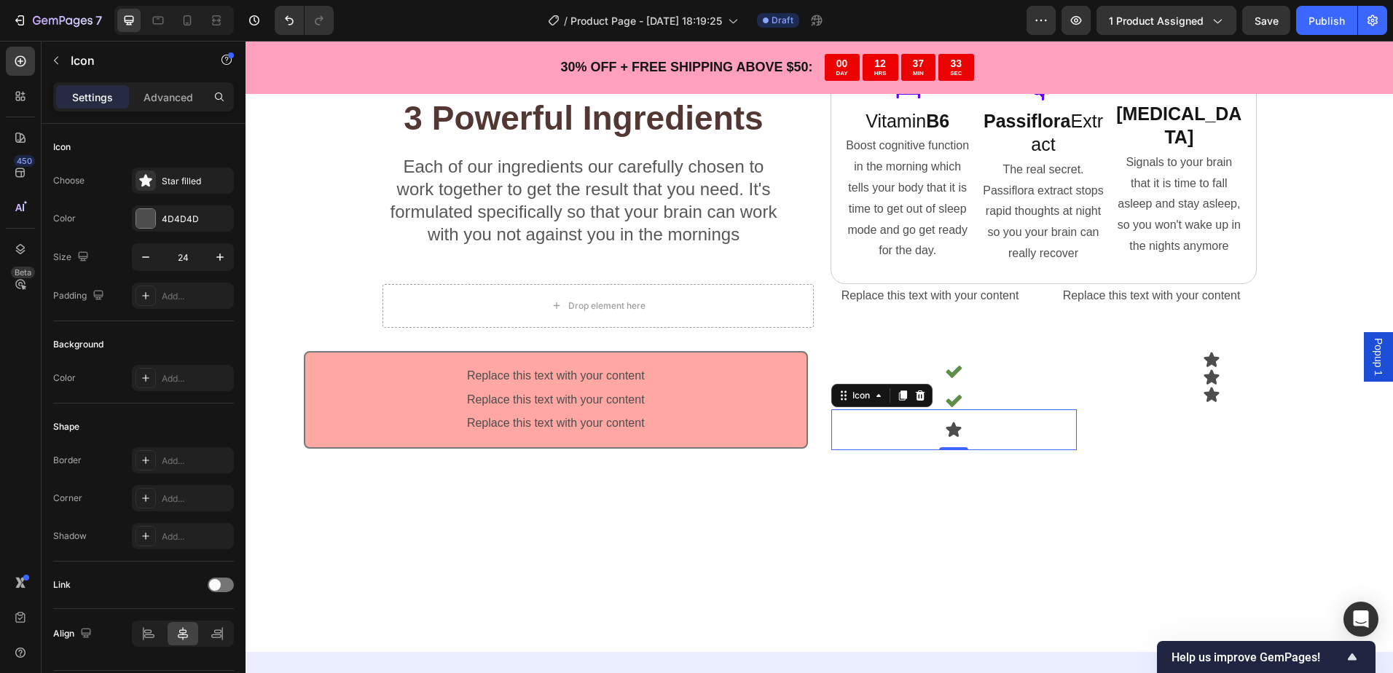
click at [950, 430] on icon at bounding box center [953, 429] width 15 height 15
click at [178, 183] on div "Star filled" at bounding box center [196, 181] width 68 height 13
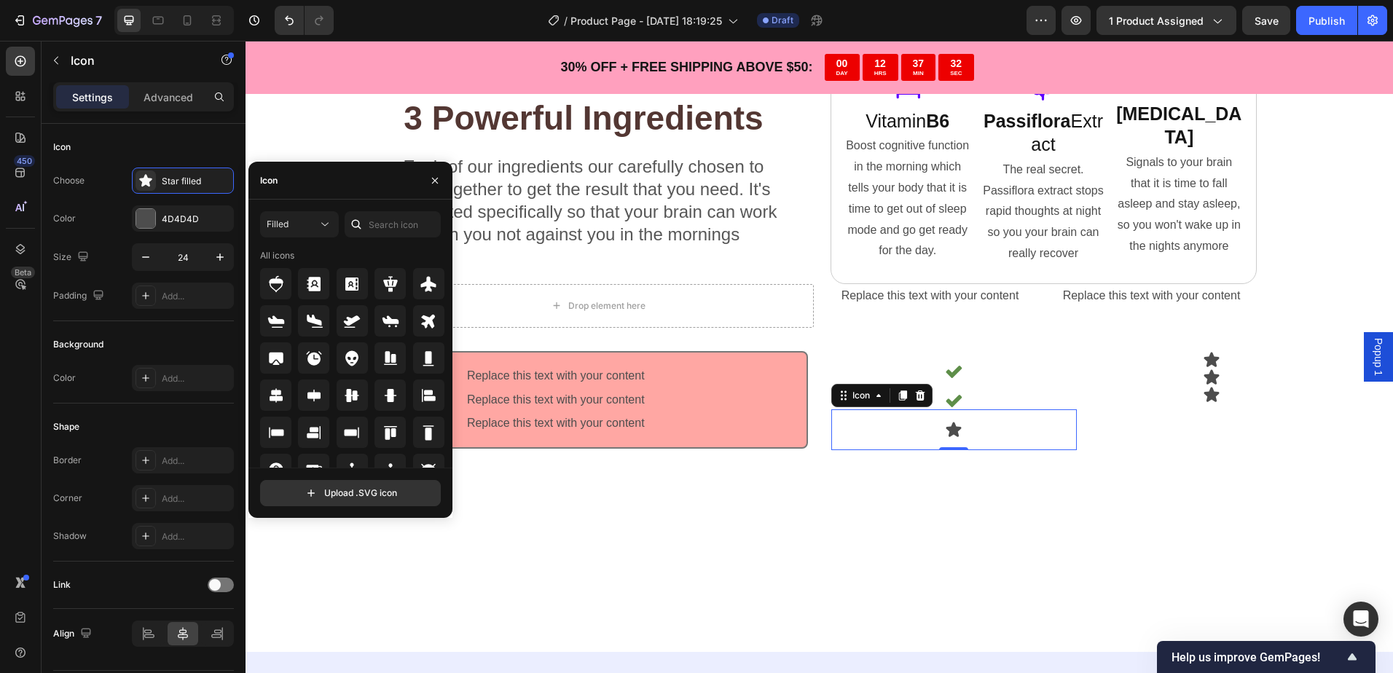
click at [367, 229] on div at bounding box center [356, 224] width 23 height 26
click at [378, 224] on input "text" at bounding box center [393, 224] width 96 height 26
type input "chec"
click at [275, 319] on icon at bounding box center [275, 320] width 17 height 17
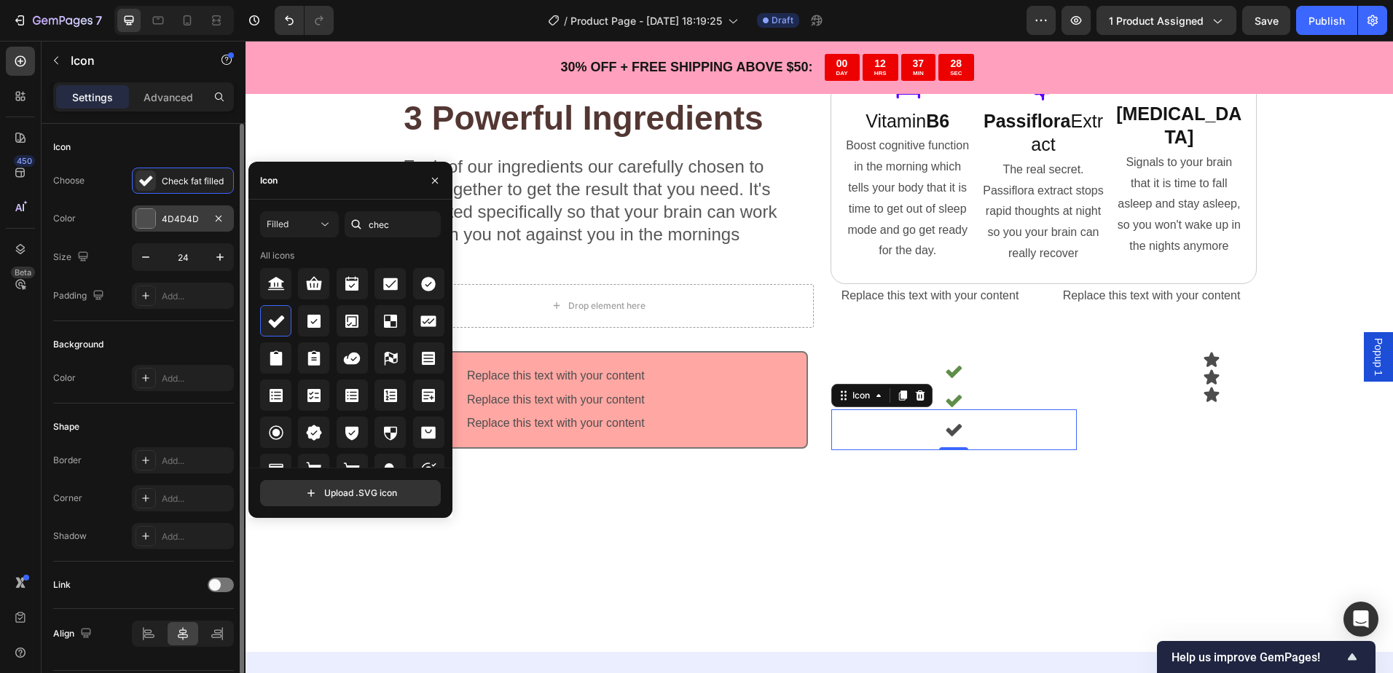
click at [189, 221] on div "4D4D4D" at bounding box center [183, 219] width 42 height 13
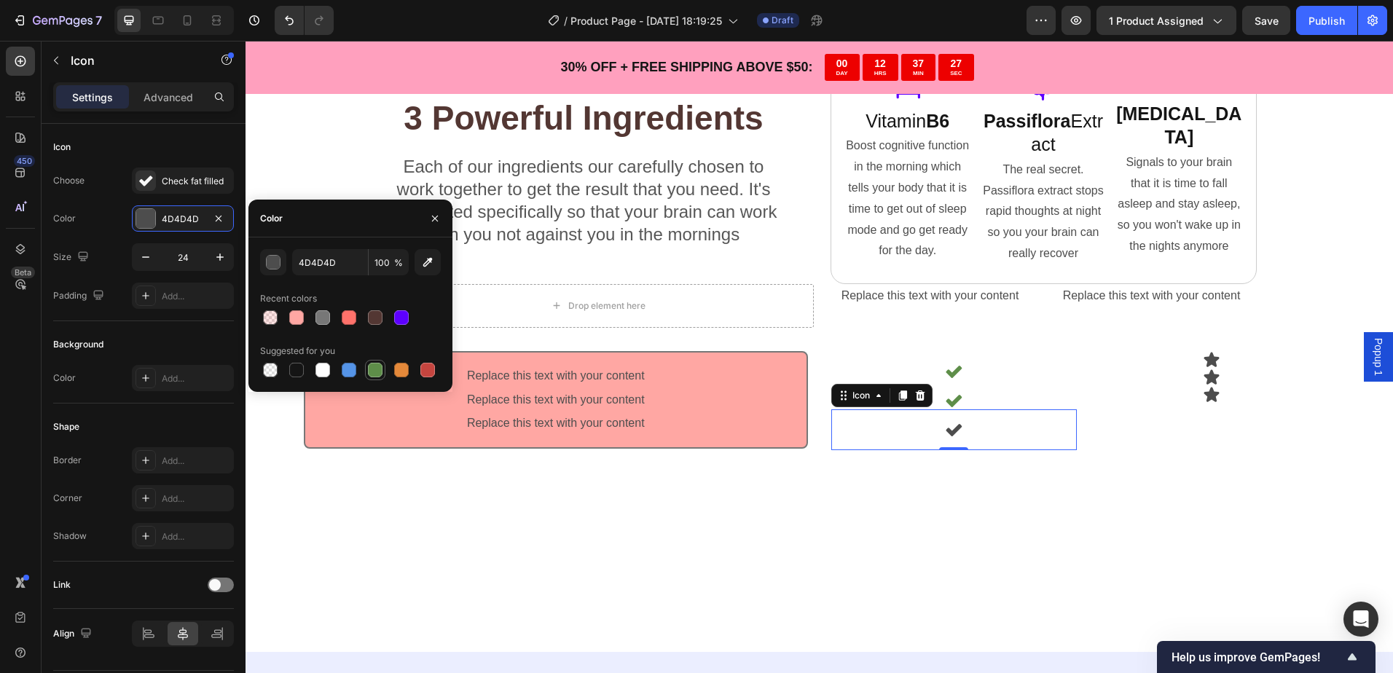
click at [377, 370] on div at bounding box center [375, 370] width 15 height 15
type input "5E8E49"
click at [898, 395] on icon at bounding box center [902, 395] width 8 height 10
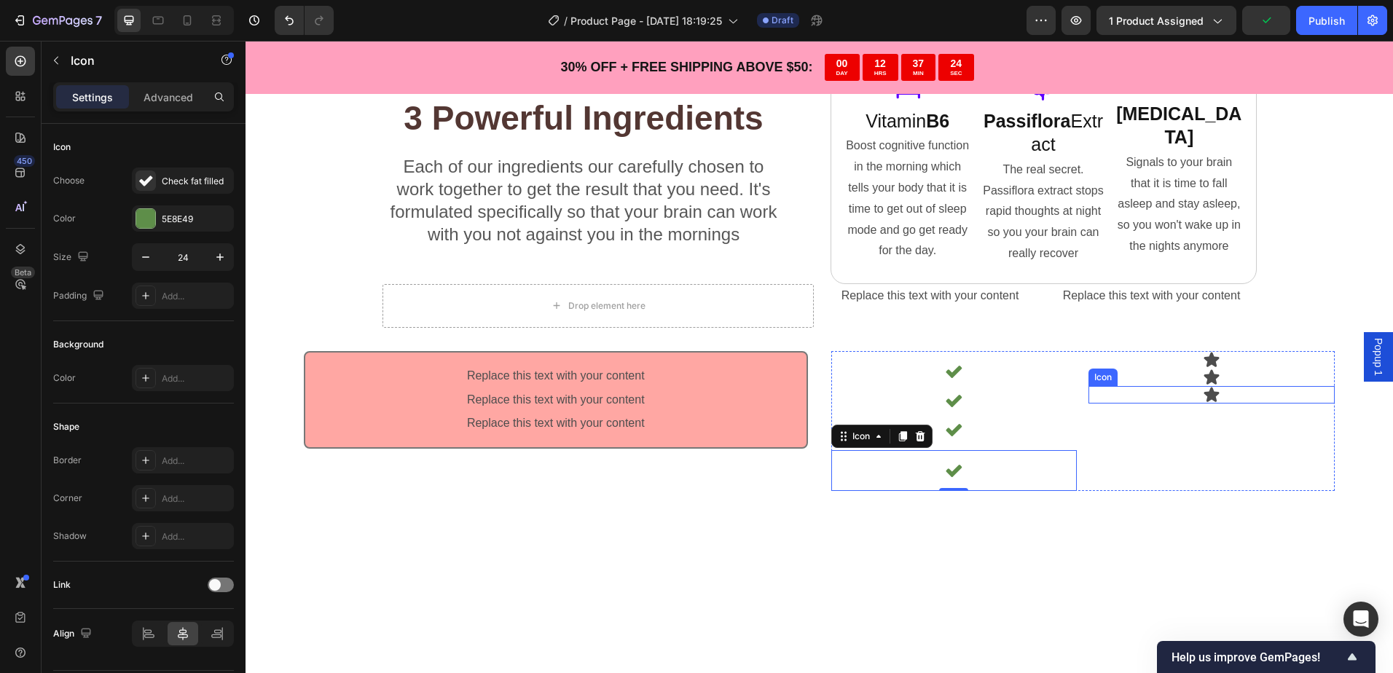
click at [1203, 398] on icon at bounding box center [1211, 394] width 17 height 17
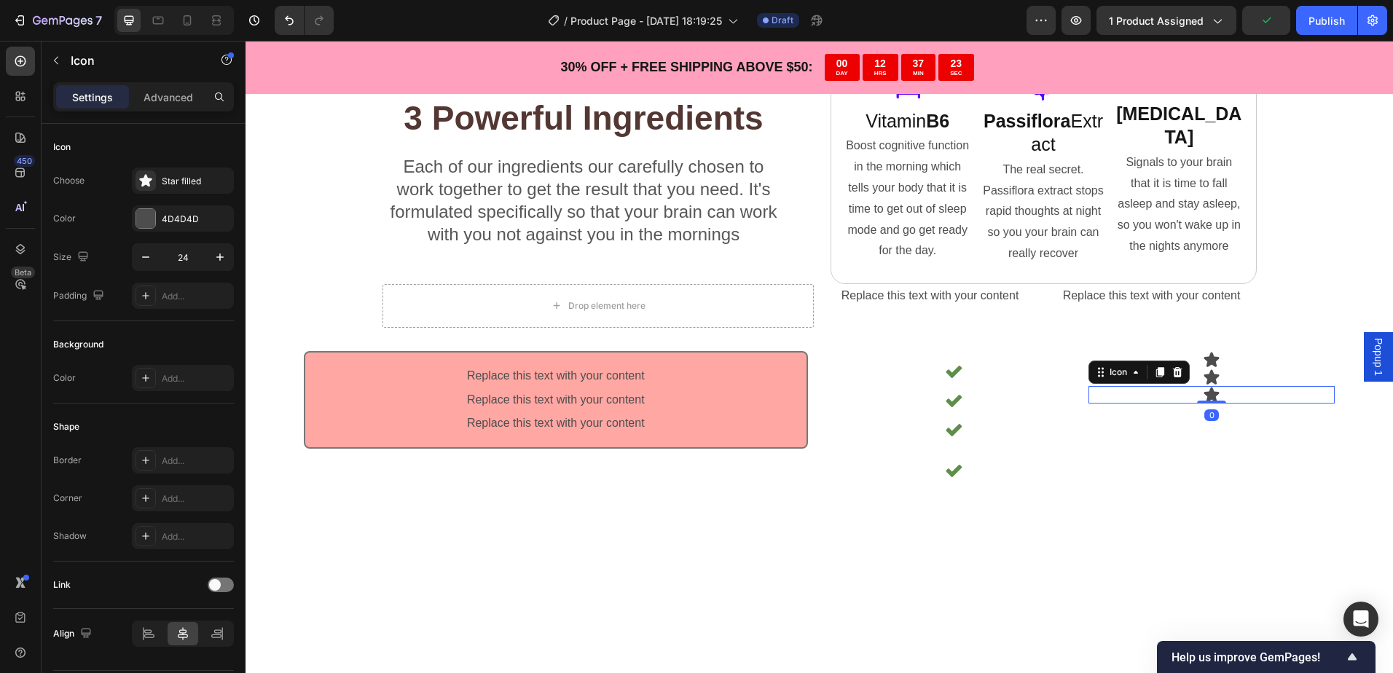
click at [1177, 376] on div at bounding box center [1176, 371] width 17 height 17
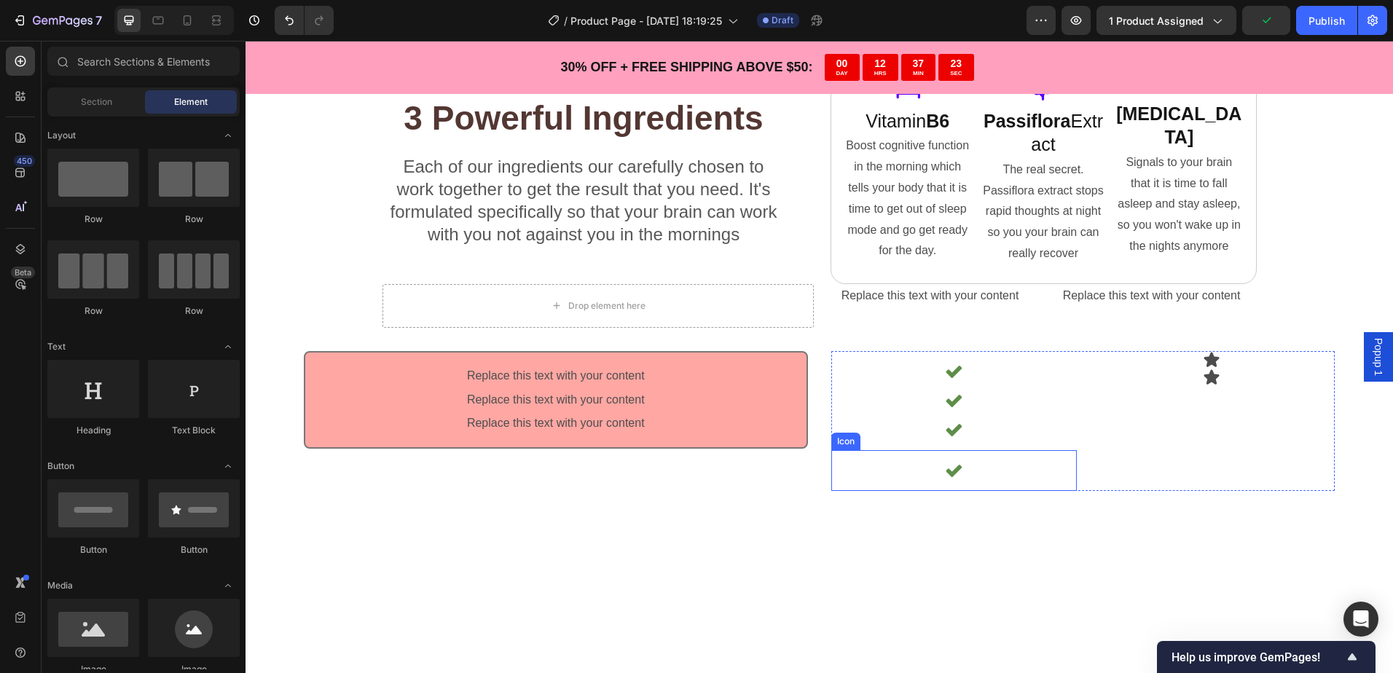
click at [958, 460] on div "Icon" at bounding box center [954, 470] width 246 height 41
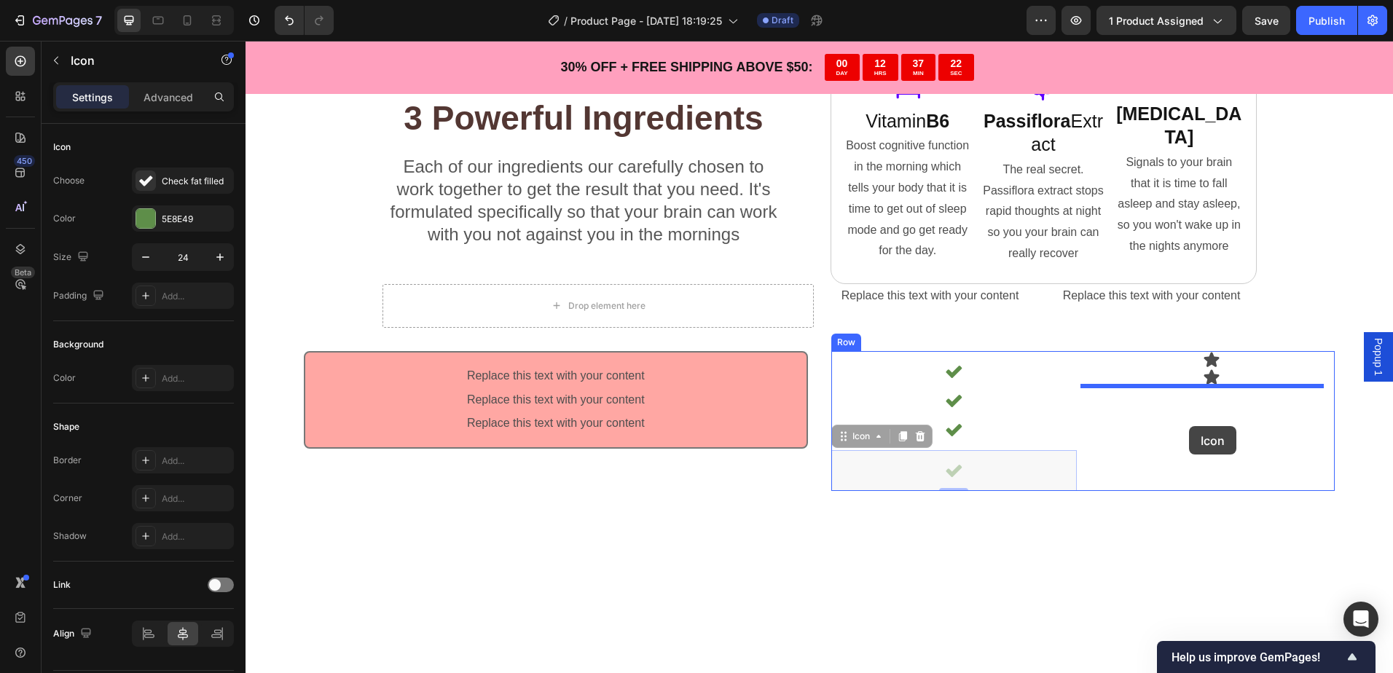
drag, startPoint x: 1012, startPoint y: 464, endPoint x: 1189, endPoint y: 426, distance: 181.0
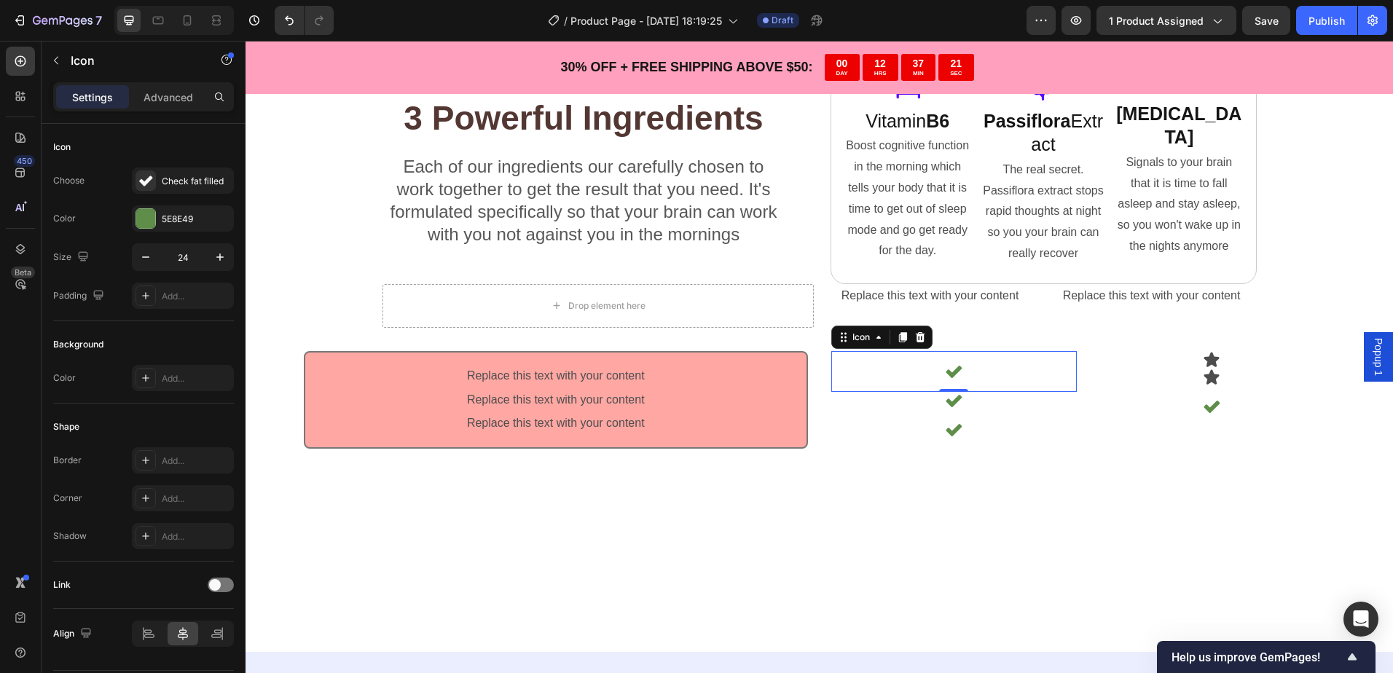
click at [976, 367] on div "Icon 0" at bounding box center [954, 371] width 246 height 41
click at [900, 338] on icon at bounding box center [902, 337] width 8 height 10
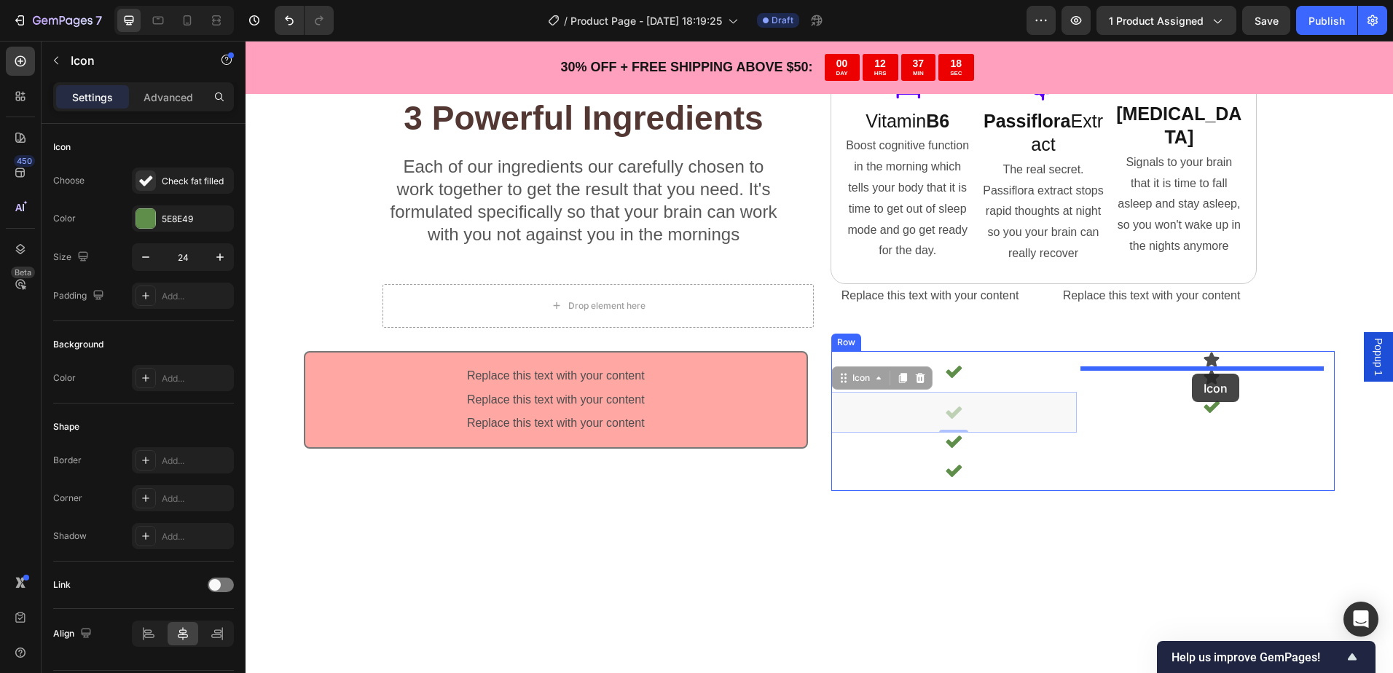
drag, startPoint x: 977, startPoint y: 413, endPoint x: 1193, endPoint y: 374, distance: 219.7
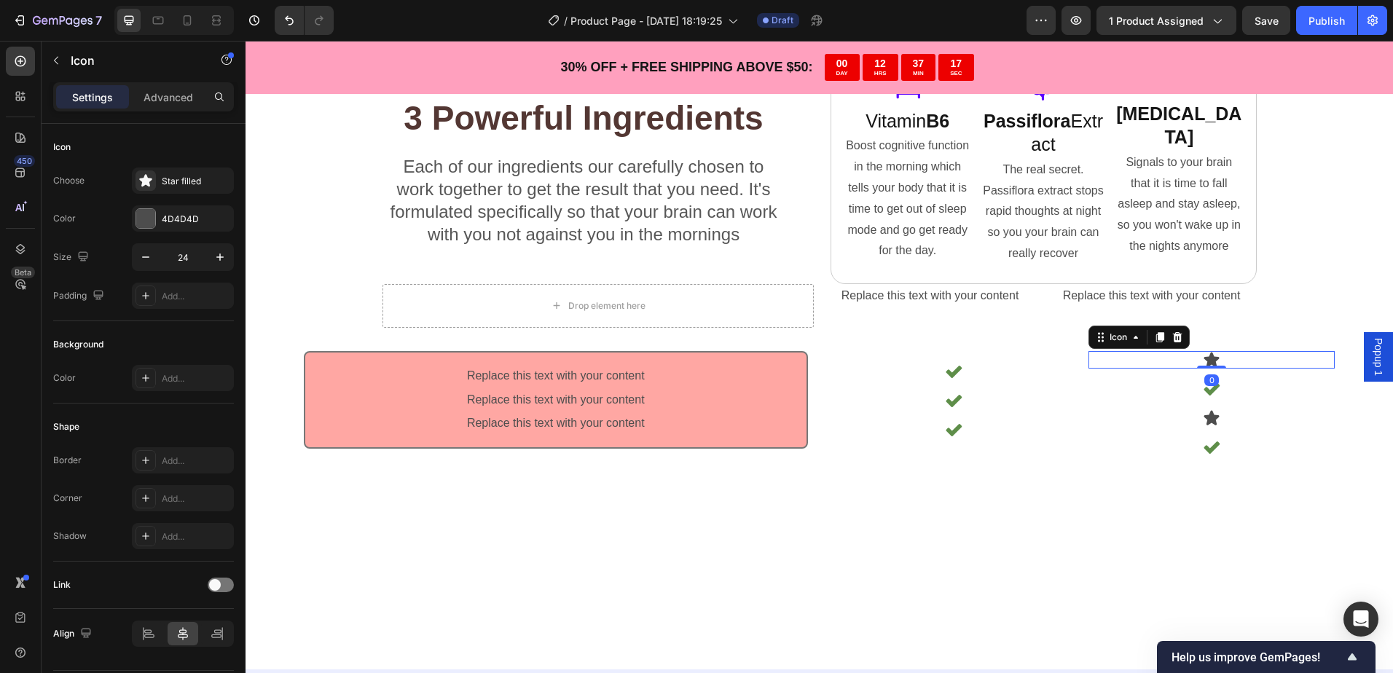
click at [1204, 363] on icon at bounding box center [1211, 359] width 15 height 15
click at [1174, 341] on icon at bounding box center [1177, 337] width 12 height 12
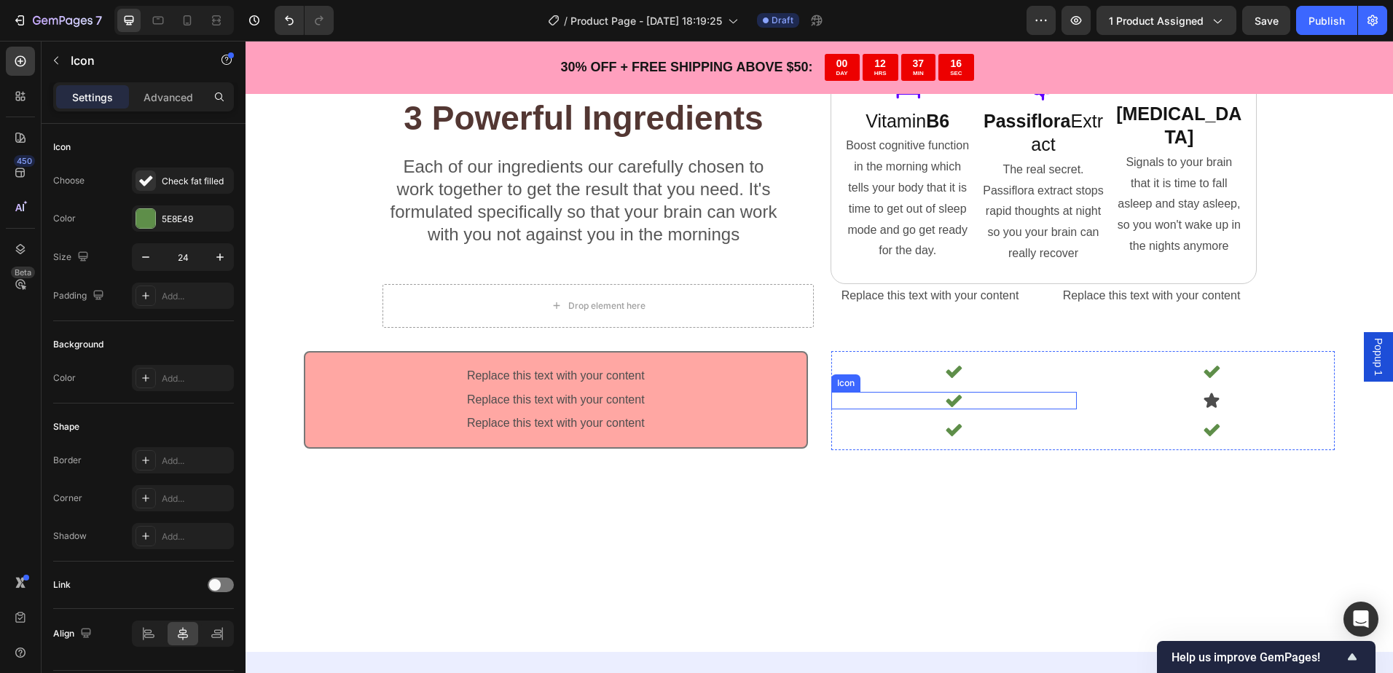
click at [991, 401] on div "Icon" at bounding box center [954, 400] width 246 height 17
click at [898, 376] on icon at bounding box center [902, 378] width 8 height 10
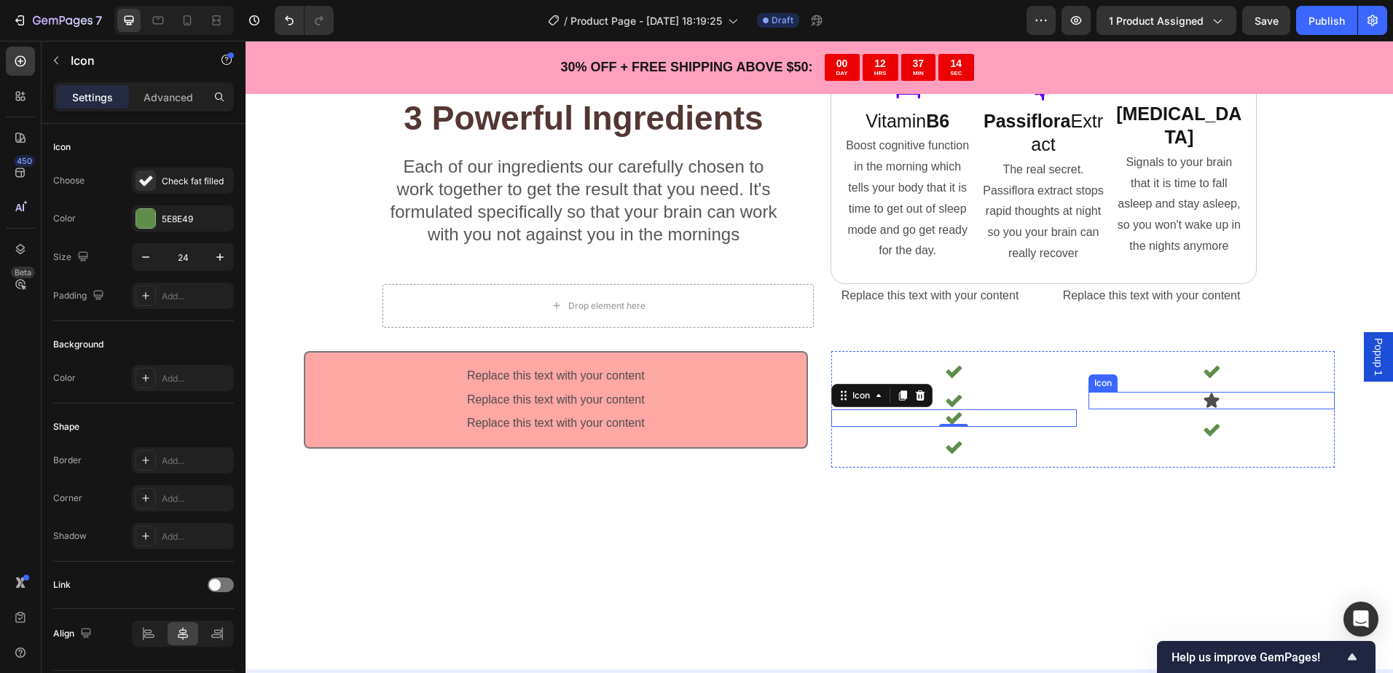
click at [1184, 405] on div "Icon" at bounding box center [1211, 400] width 246 height 17
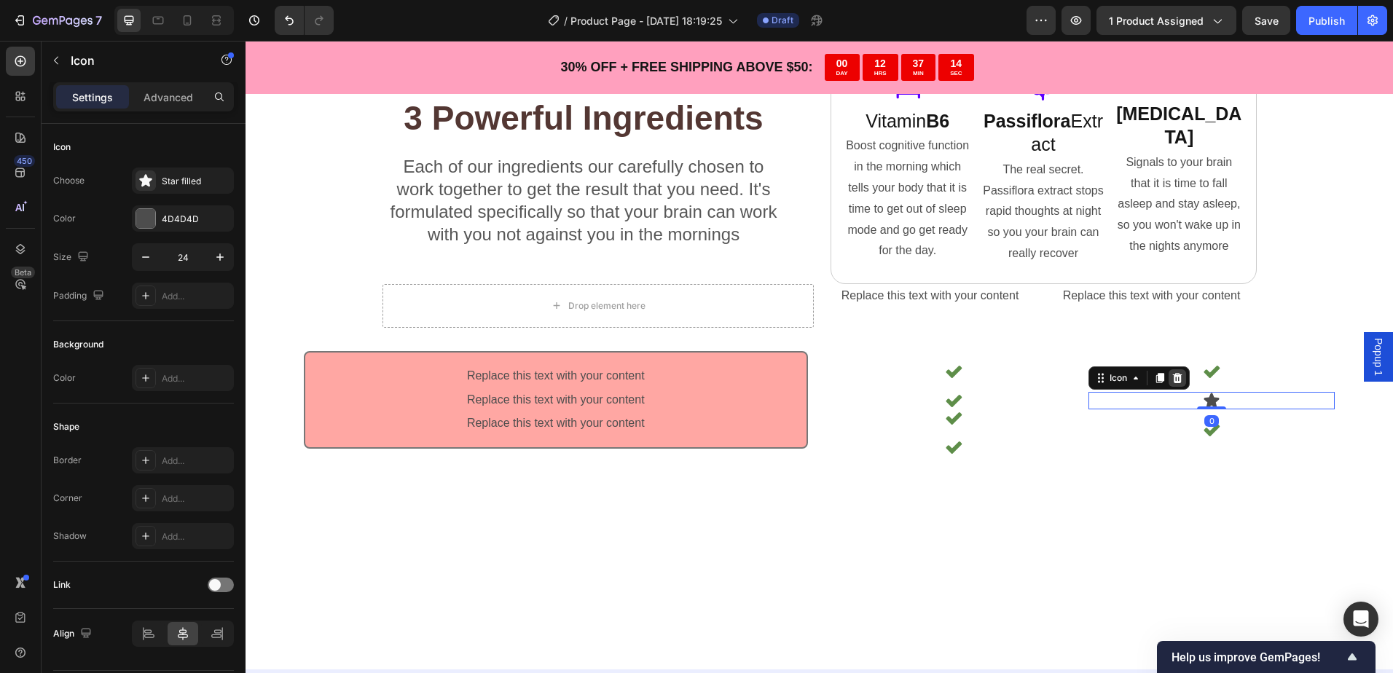
click at [1173, 379] on icon at bounding box center [1177, 378] width 9 height 10
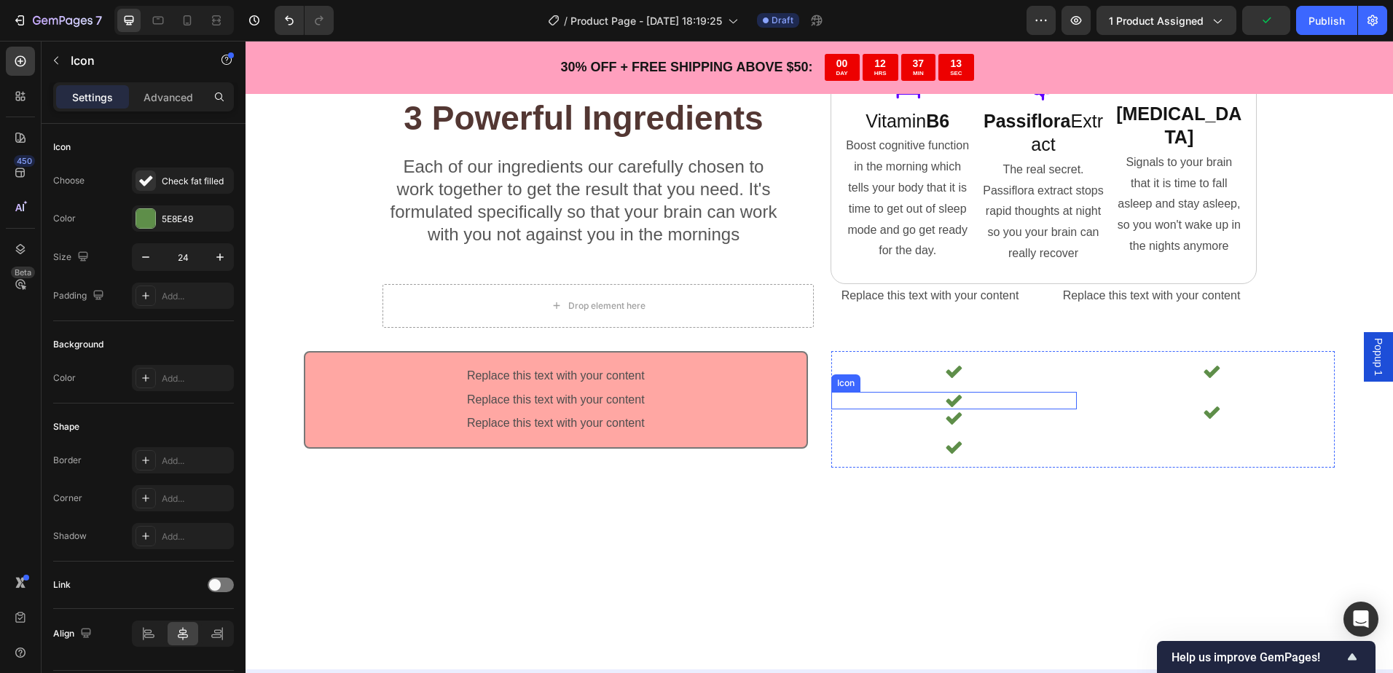
click at [958, 403] on div "Icon" at bounding box center [954, 400] width 246 height 17
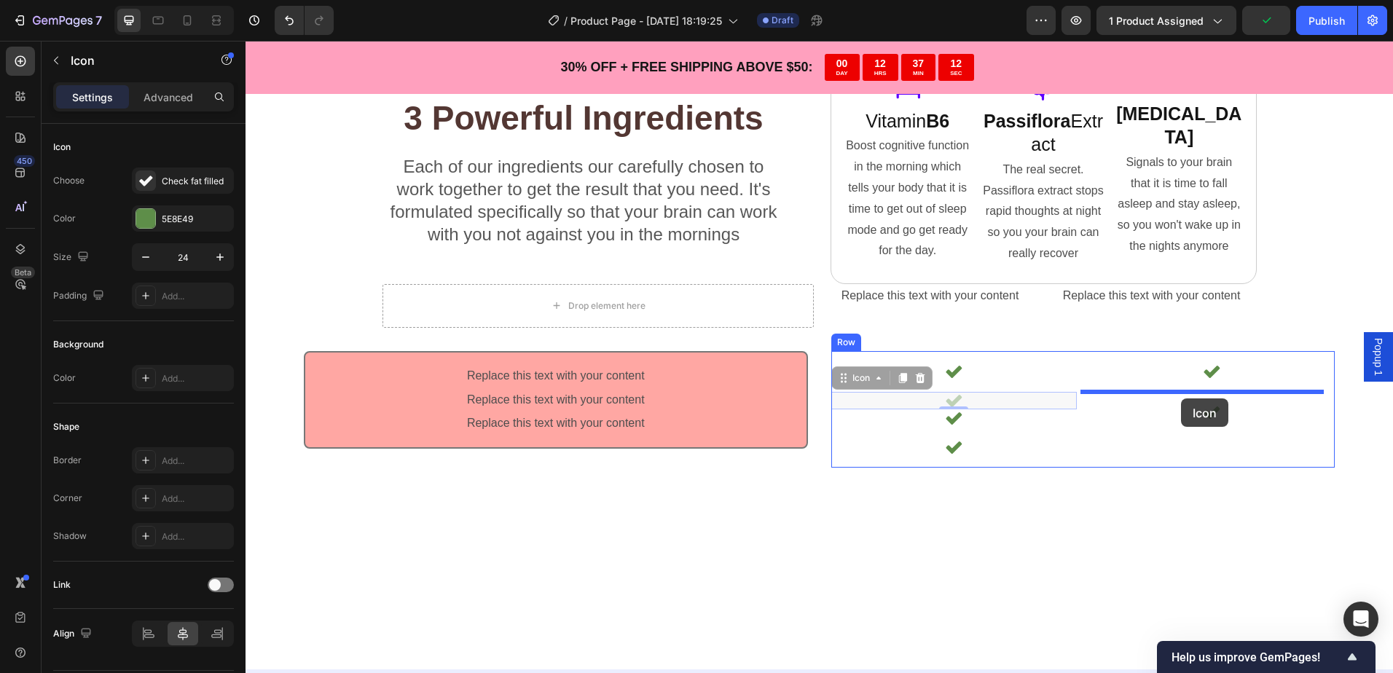
drag, startPoint x: 958, startPoint y: 403, endPoint x: 1181, endPoint y: 398, distance: 222.9
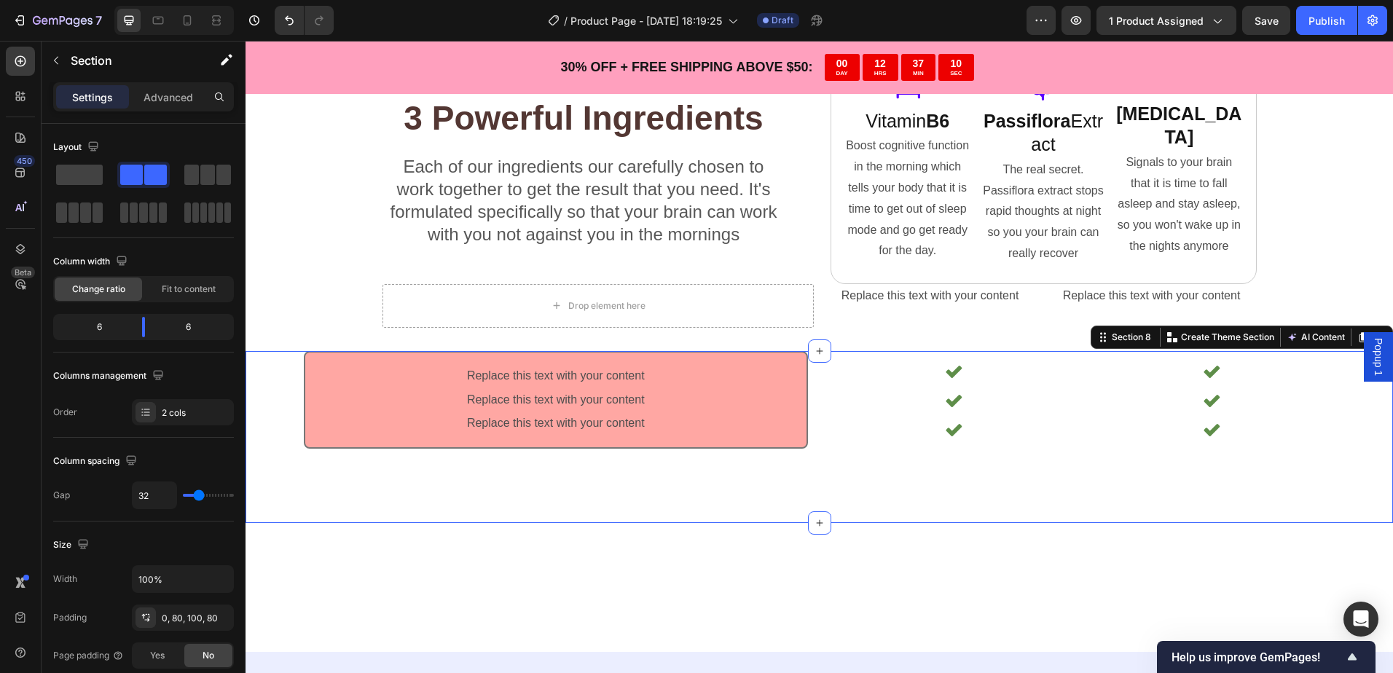
click at [1125, 481] on div "Replace this text with your content Text Block Replace this text with your cont…" at bounding box center [818, 437] width 1147 height 172
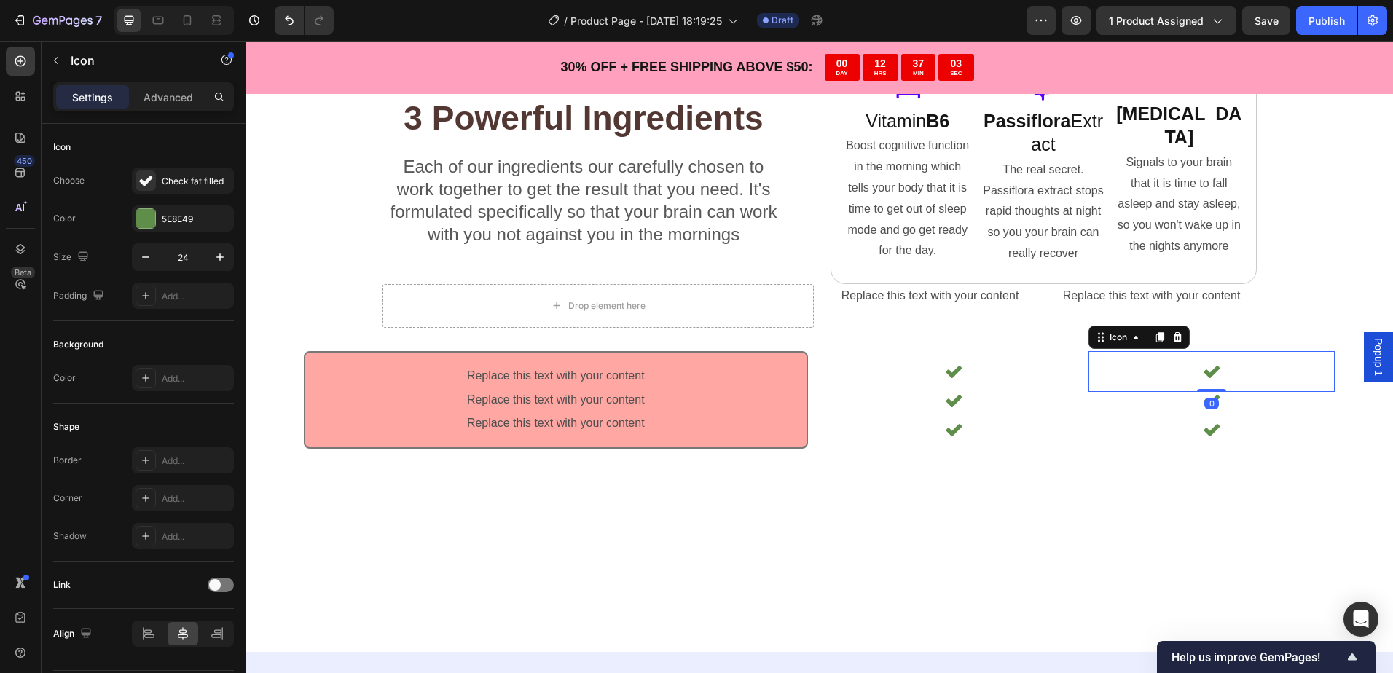
click at [1207, 377] on icon at bounding box center [1211, 371] width 17 height 17
click at [1205, 429] on icon at bounding box center [1212, 430] width 16 height 12
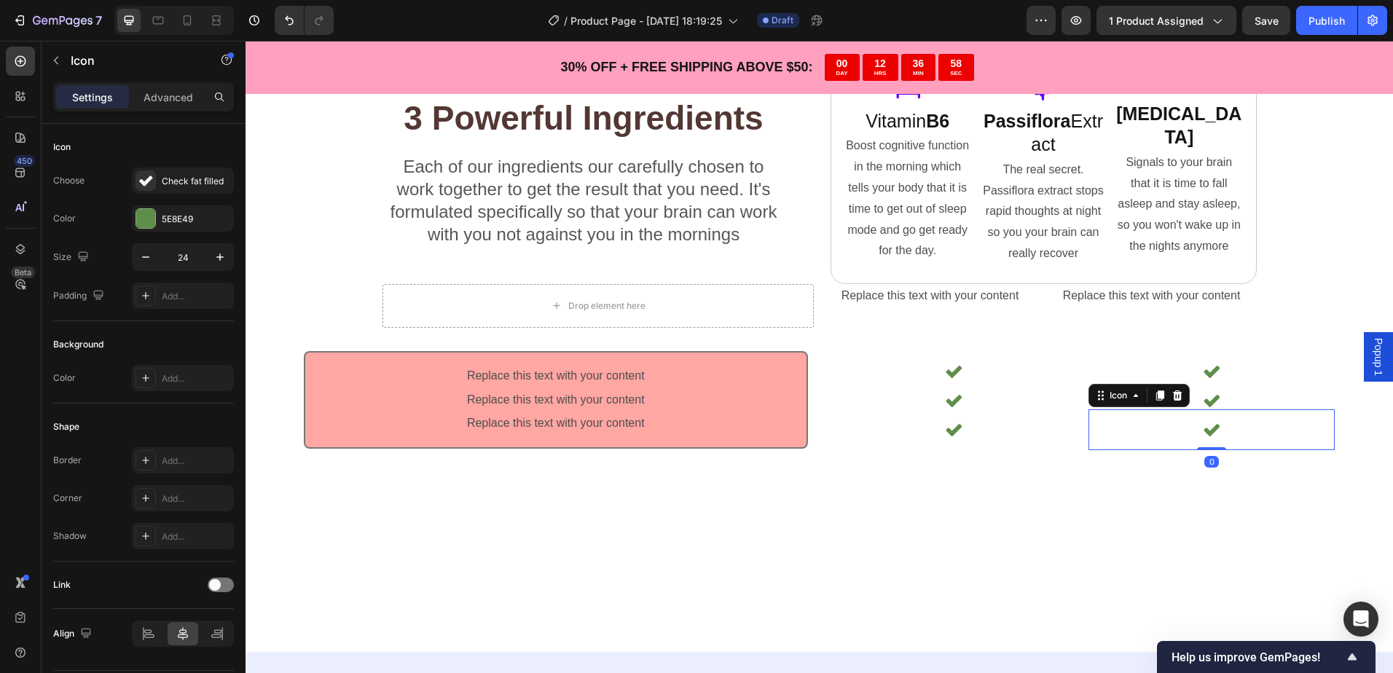
click at [1200, 409] on div "Icon 0" at bounding box center [1211, 429] width 246 height 41
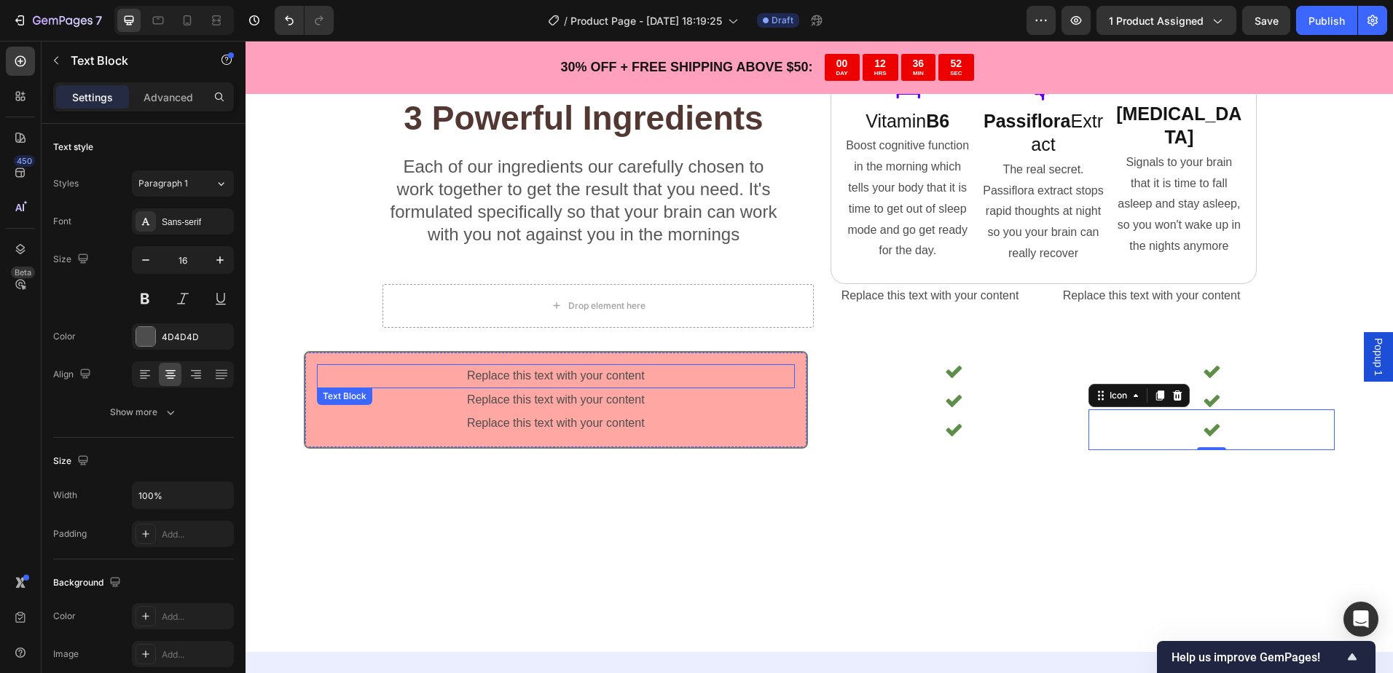
click at [682, 374] on p "Replace this text with your content" at bounding box center [555, 376] width 475 height 21
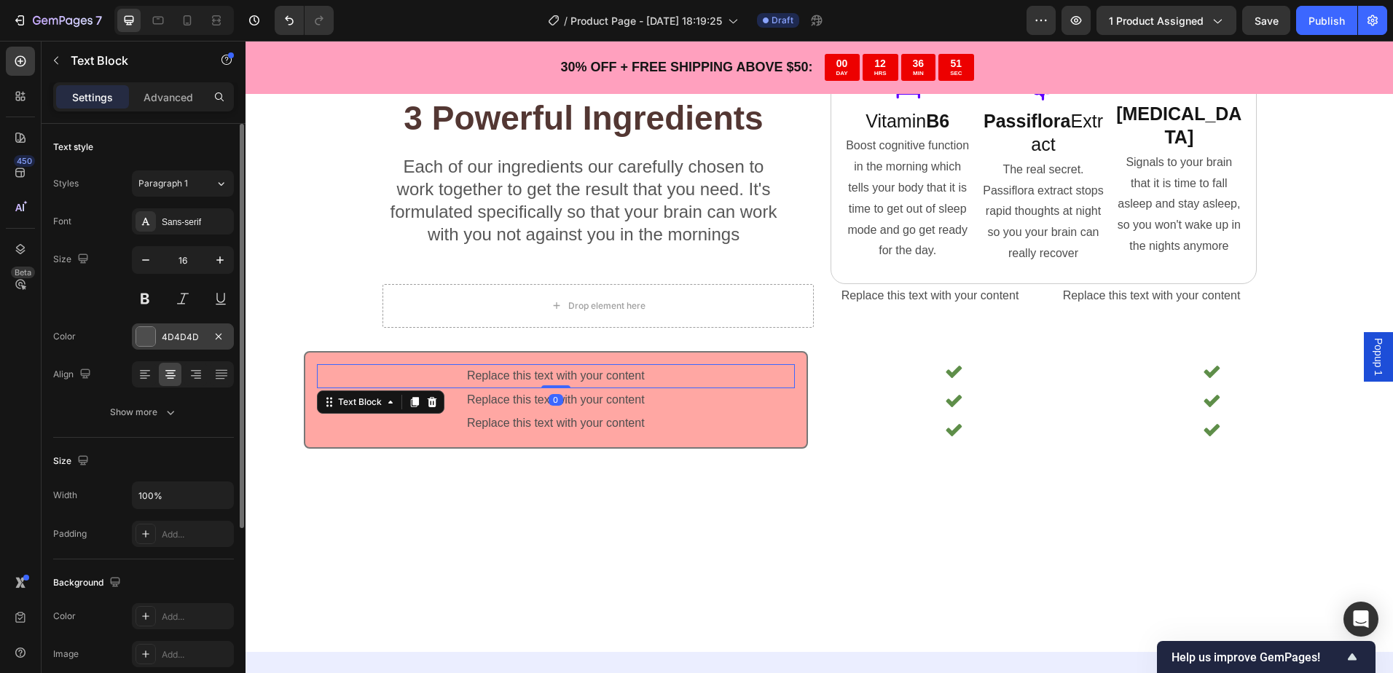
click at [168, 335] on div "4D4D4D" at bounding box center [183, 337] width 42 height 13
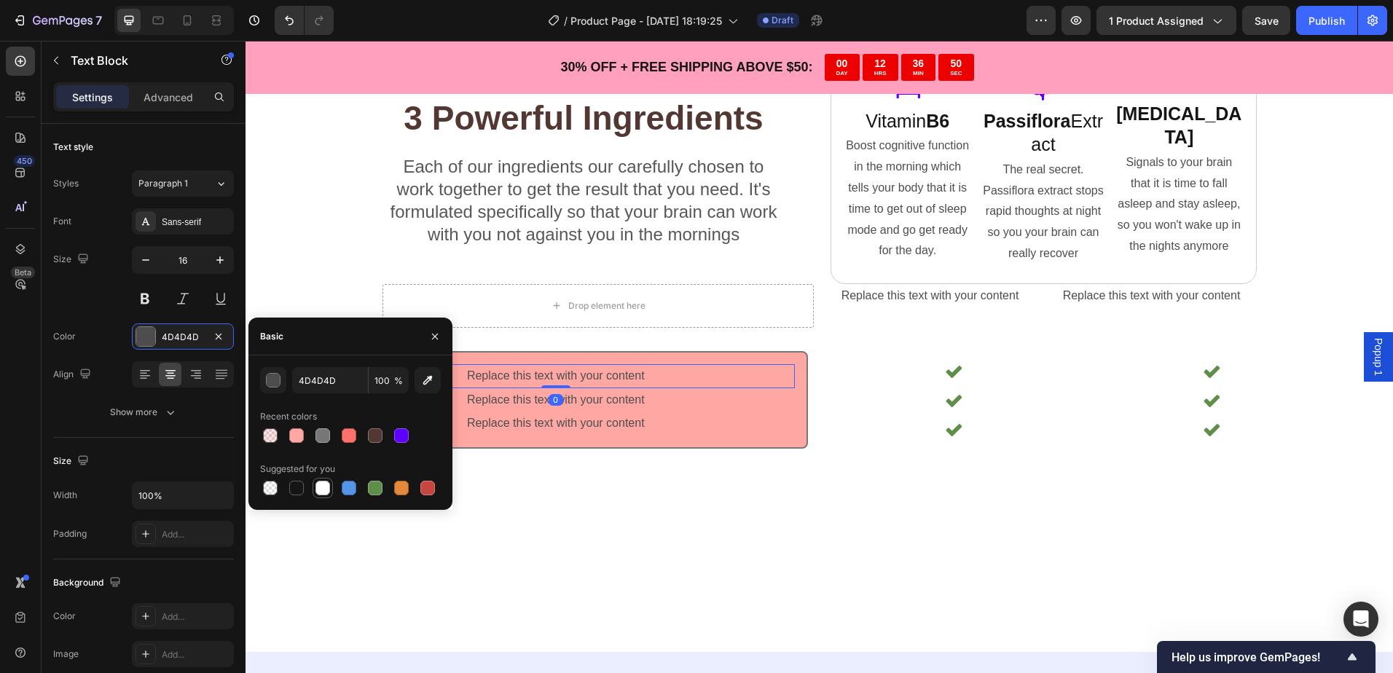
click at [324, 487] on div at bounding box center [322, 488] width 15 height 15
type input "FFFFFF"
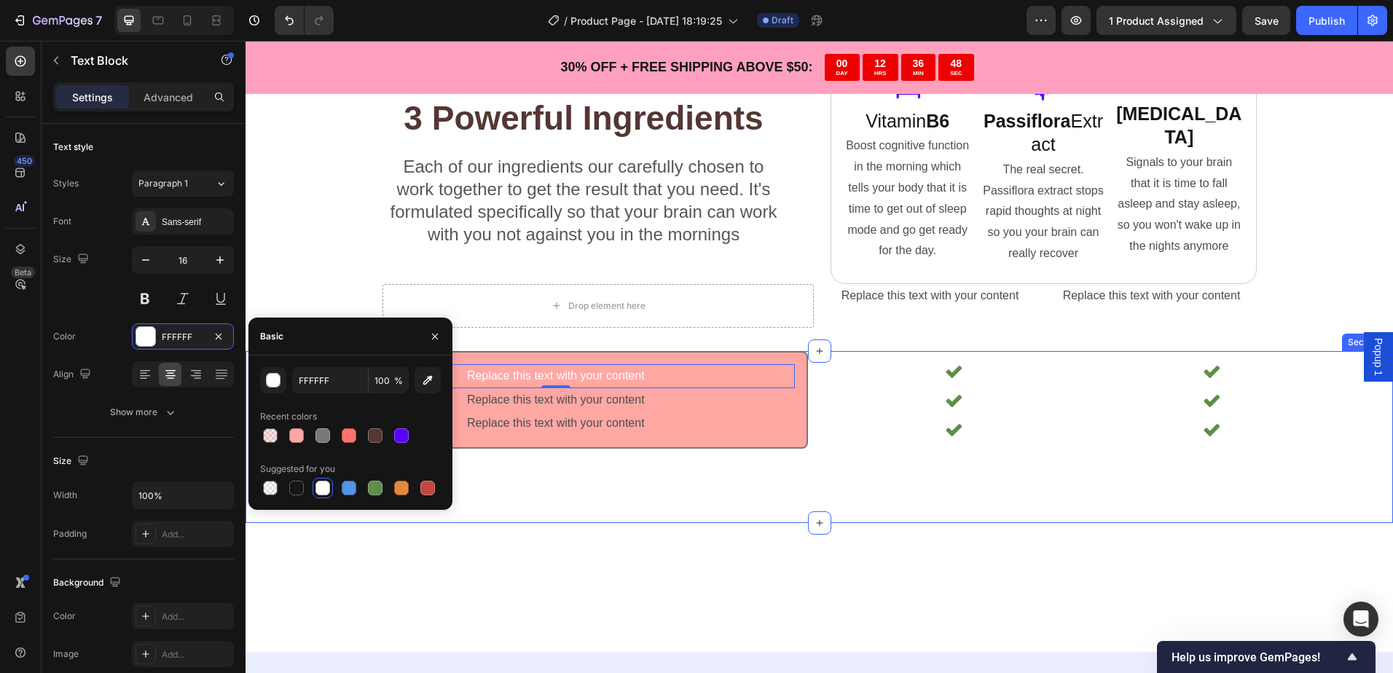
click at [745, 529] on div at bounding box center [818, 587] width 1147 height 129
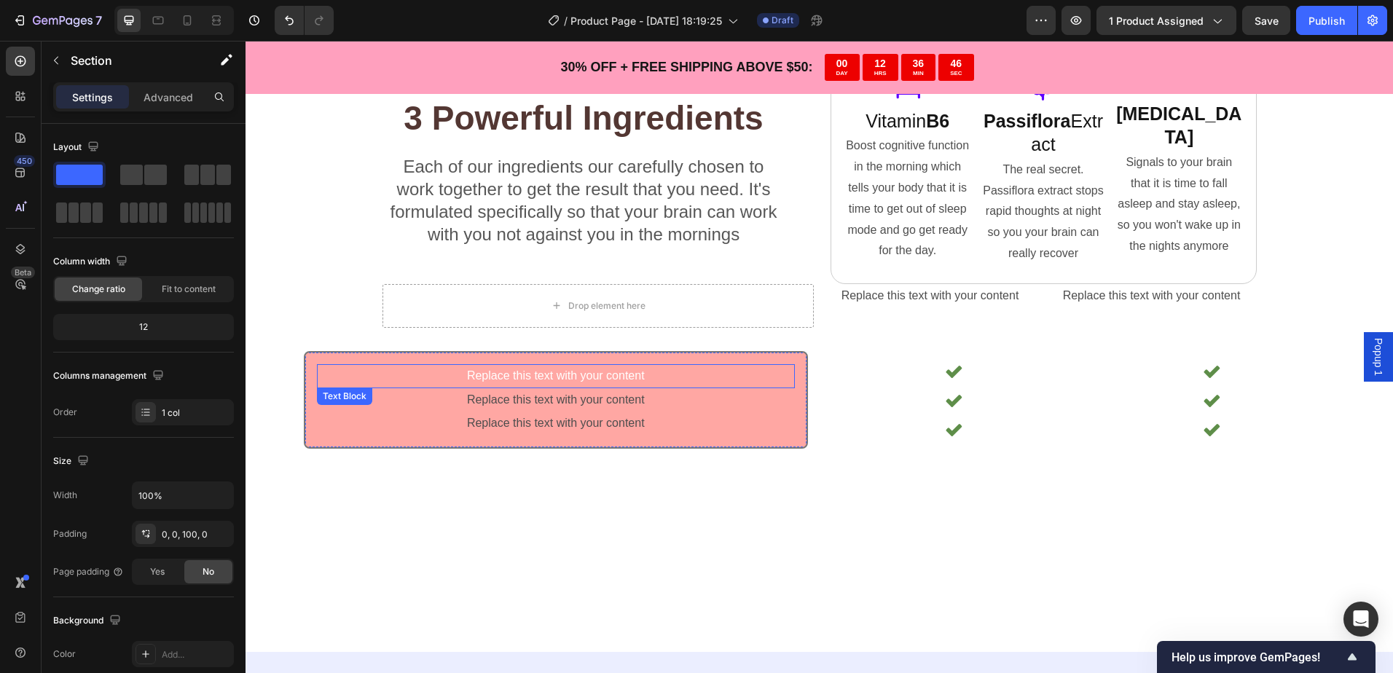
click at [589, 366] on p "Replace this text with your content" at bounding box center [555, 376] width 475 height 21
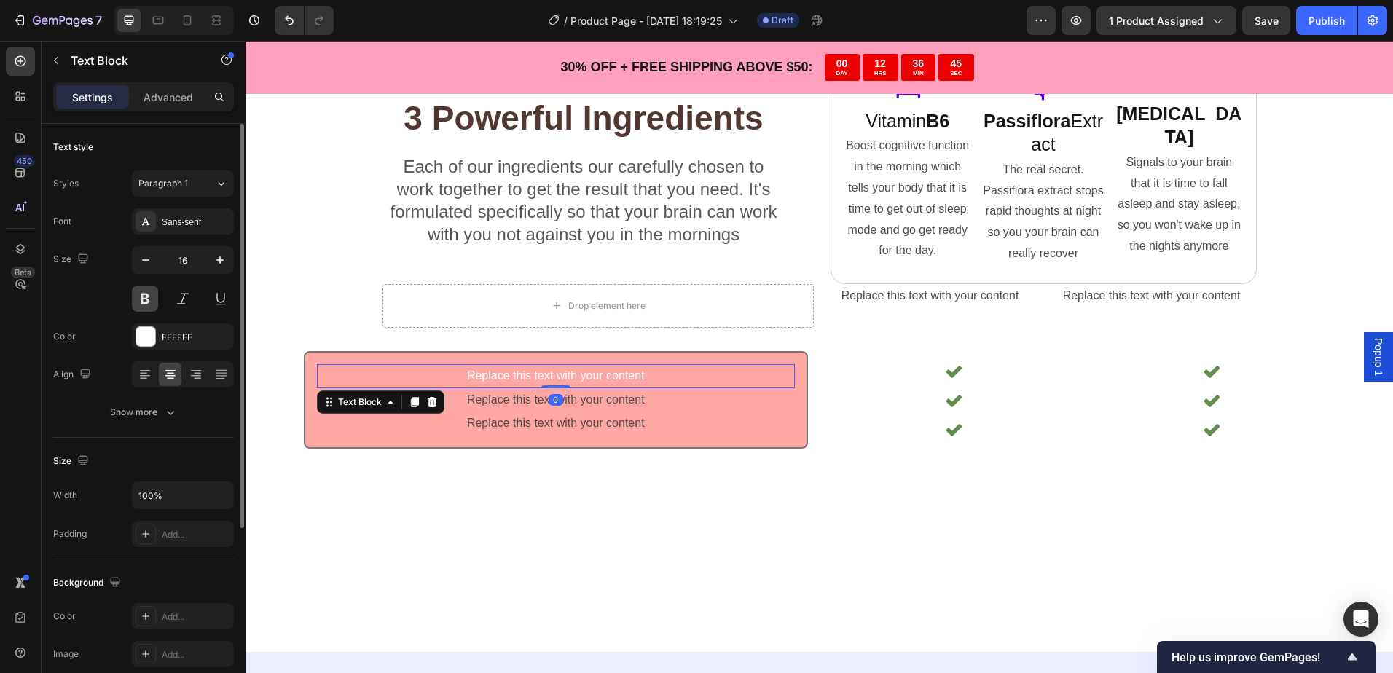
click at [152, 296] on button at bounding box center [145, 299] width 26 height 26
click at [220, 261] on icon "button" at bounding box center [219, 259] width 7 height 7
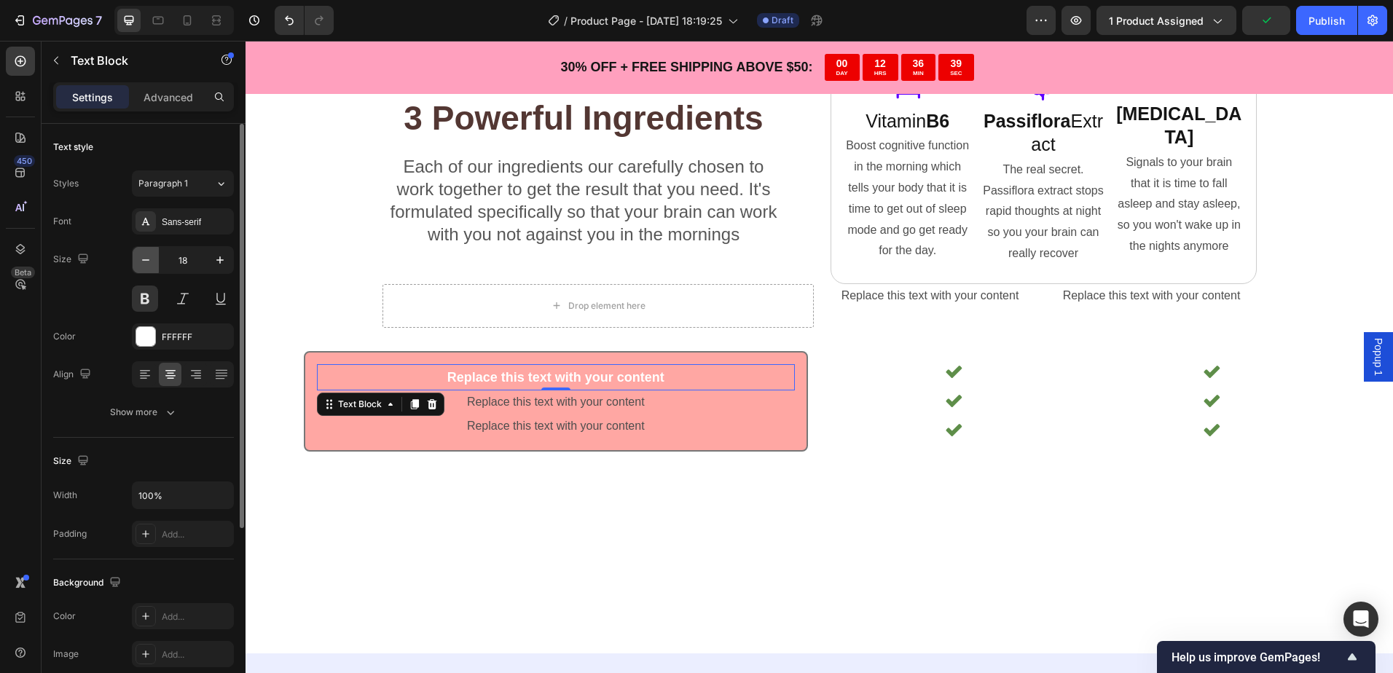
click at [153, 260] on button "button" at bounding box center [146, 260] width 26 height 26
type input "16"
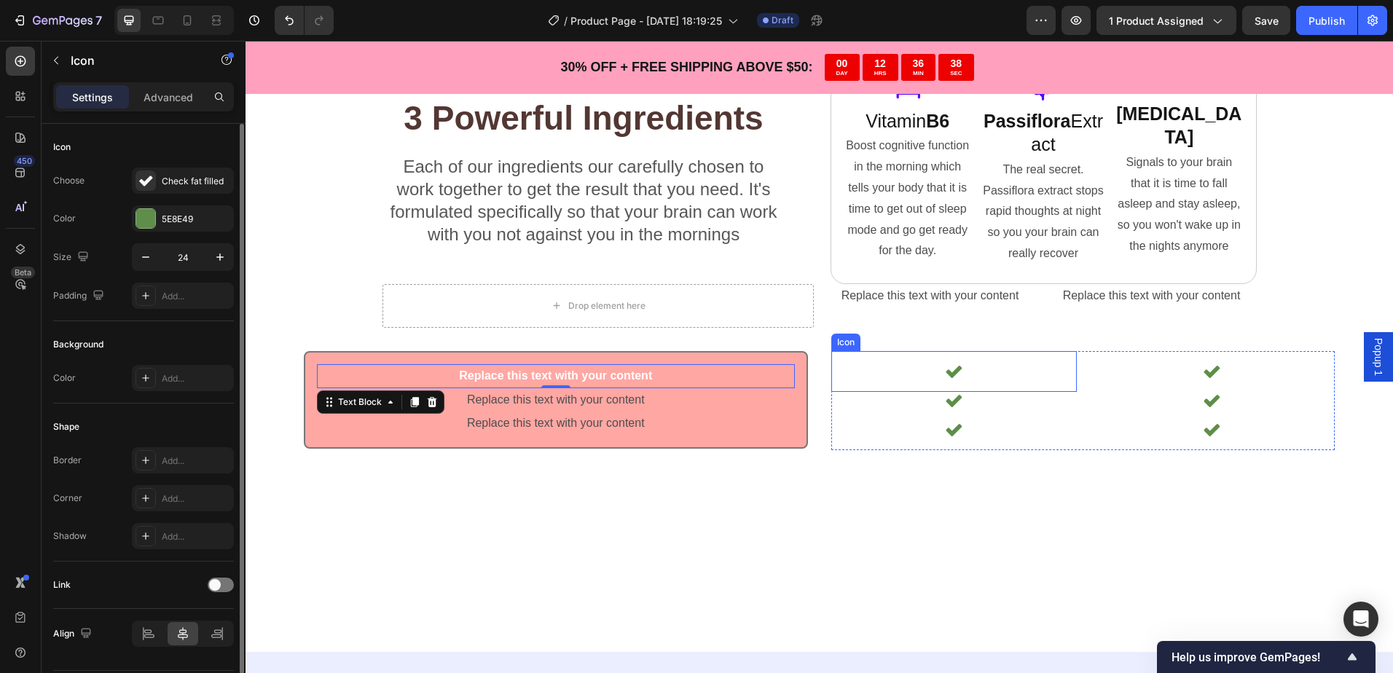
click at [935, 369] on div "Icon" at bounding box center [954, 371] width 246 height 41
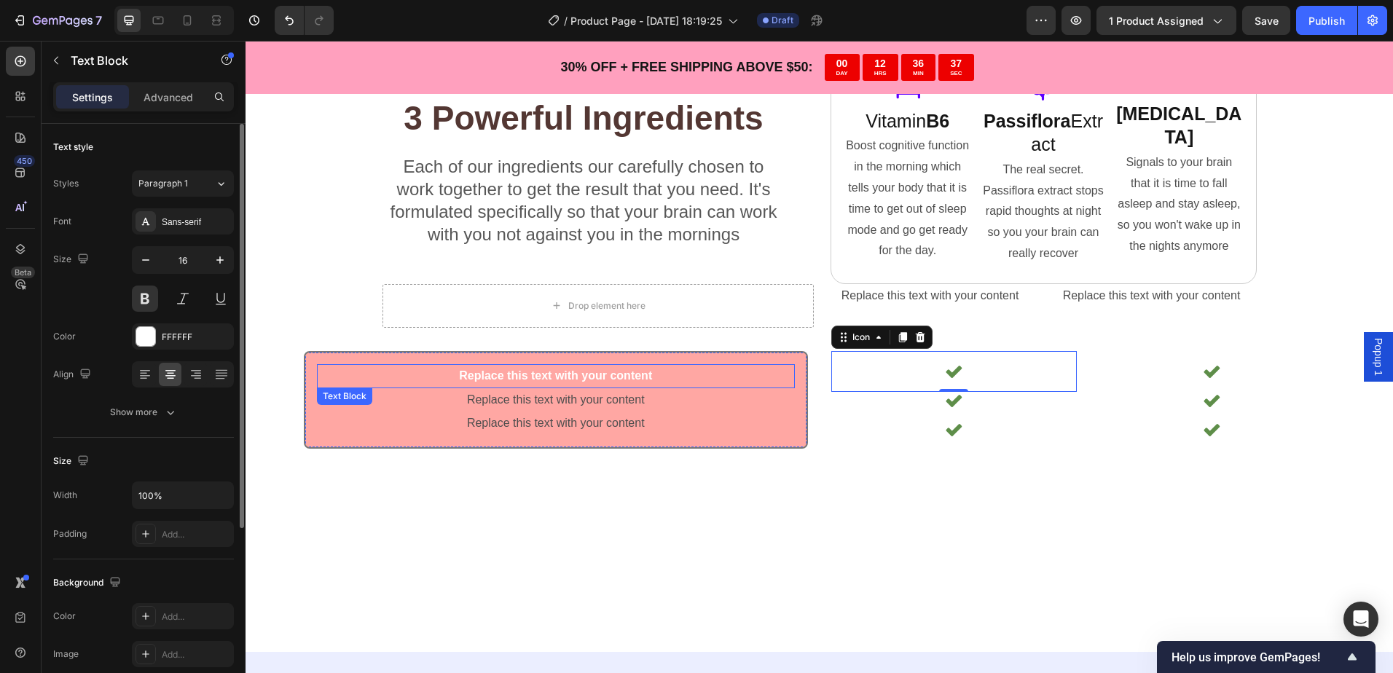
click at [657, 370] on p "Replace this text with your content" at bounding box center [555, 376] width 475 height 21
click at [599, 367] on p "Replace this text with your content" at bounding box center [555, 376] width 475 height 21
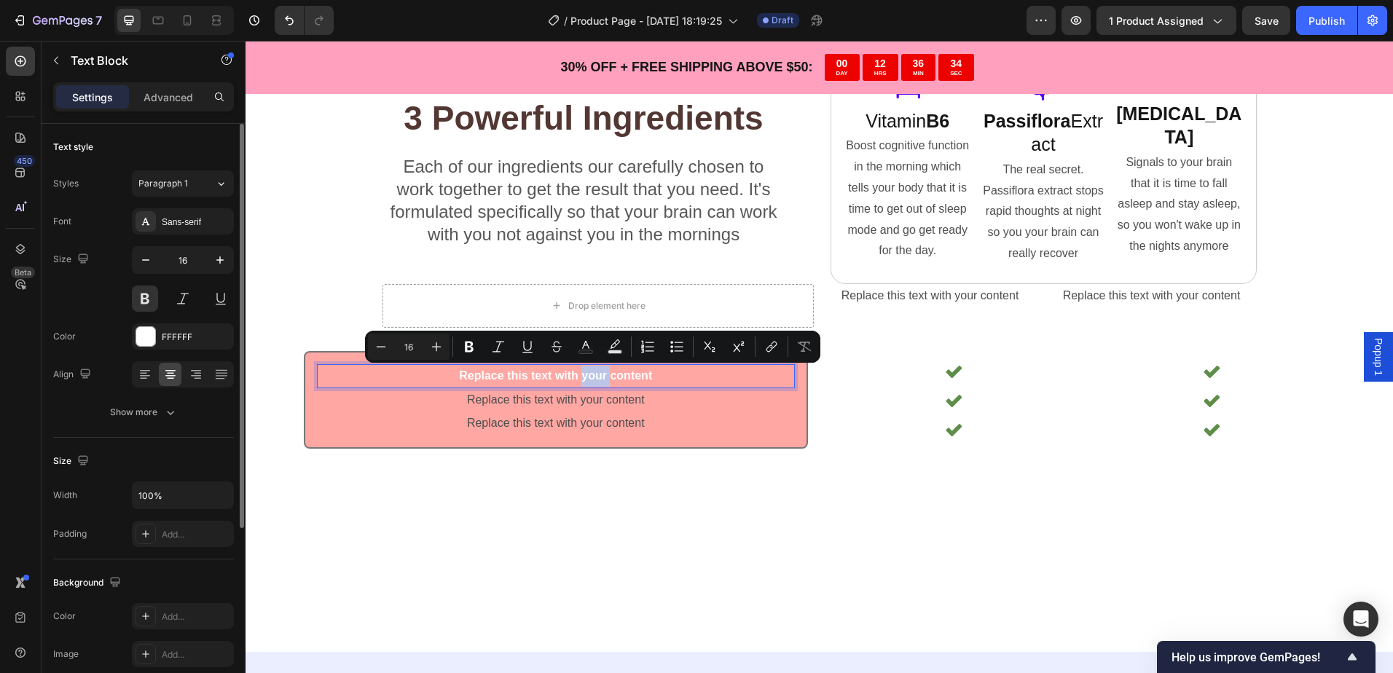
click at [602, 375] on p "Replace this text with your content" at bounding box center [555, 376] width 475 height 21
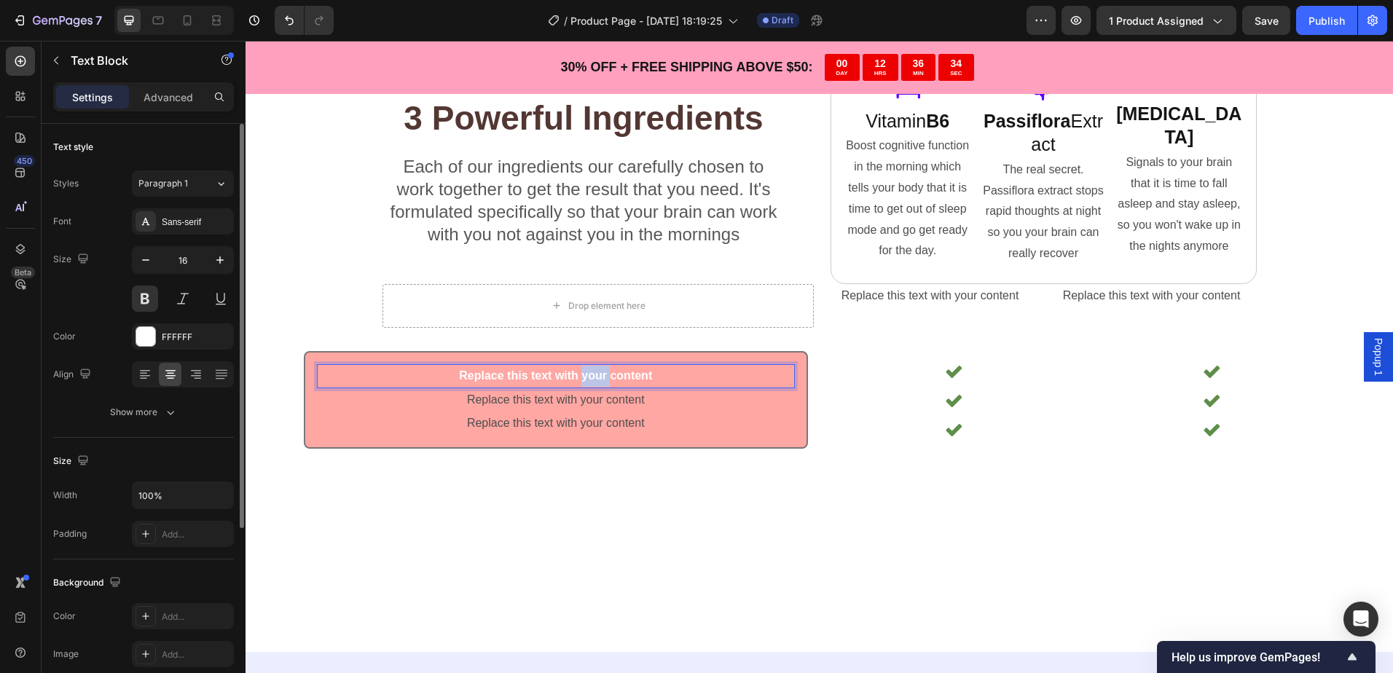
click at [602, 375] on p "Replace this text with your content" at bounding box center [555, 376] width 475 height 21
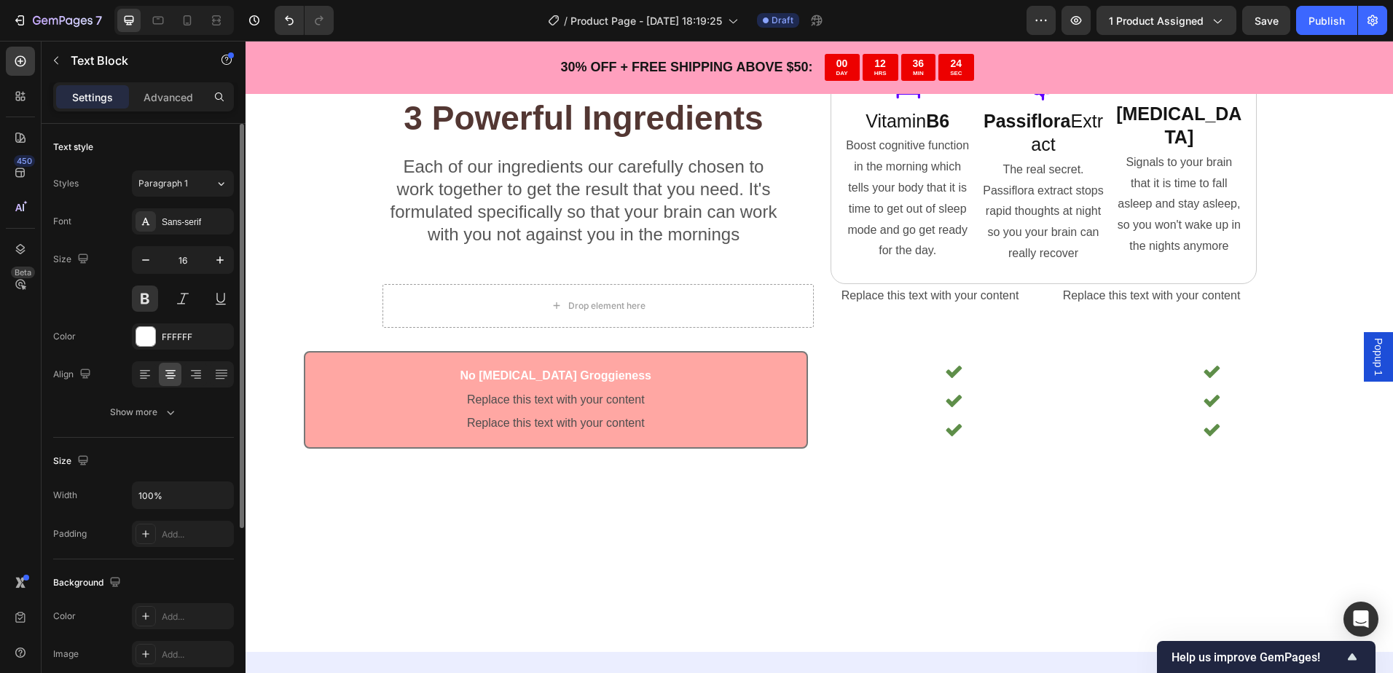
click at [681, 535] on div at bounding box center [818, 587] width 1147 height 129
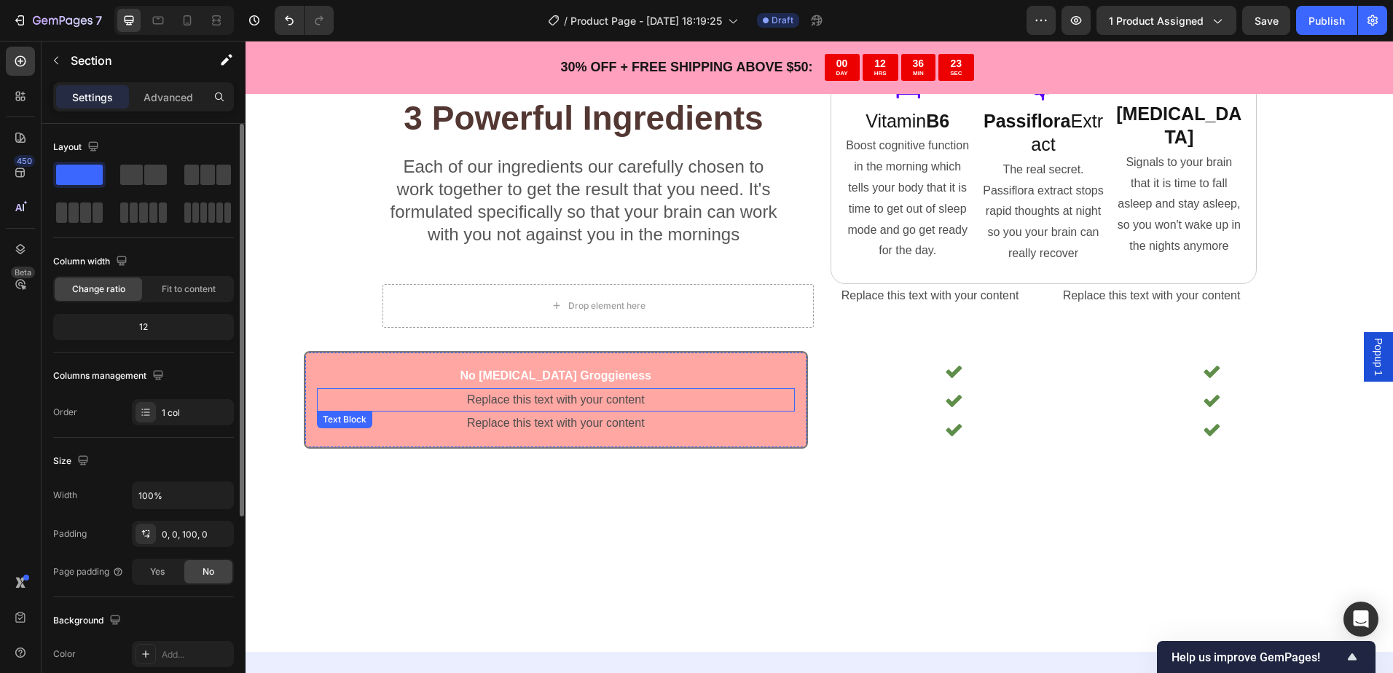
click at [594, 404] on div "Replace this text with your content" at bounding box center [556, 400] width 478 height 24
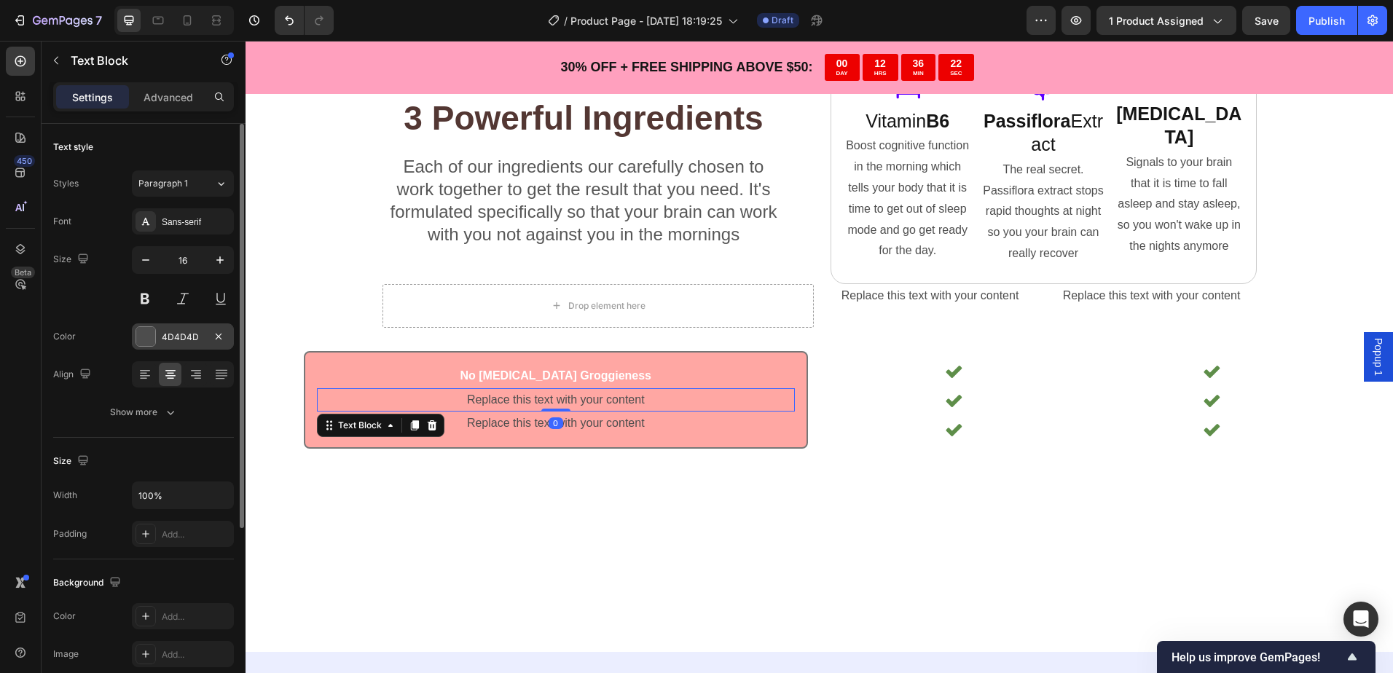
click at [181, 332] on div "4D4D4D" at bounding box center [183, 337] width 42 height 13
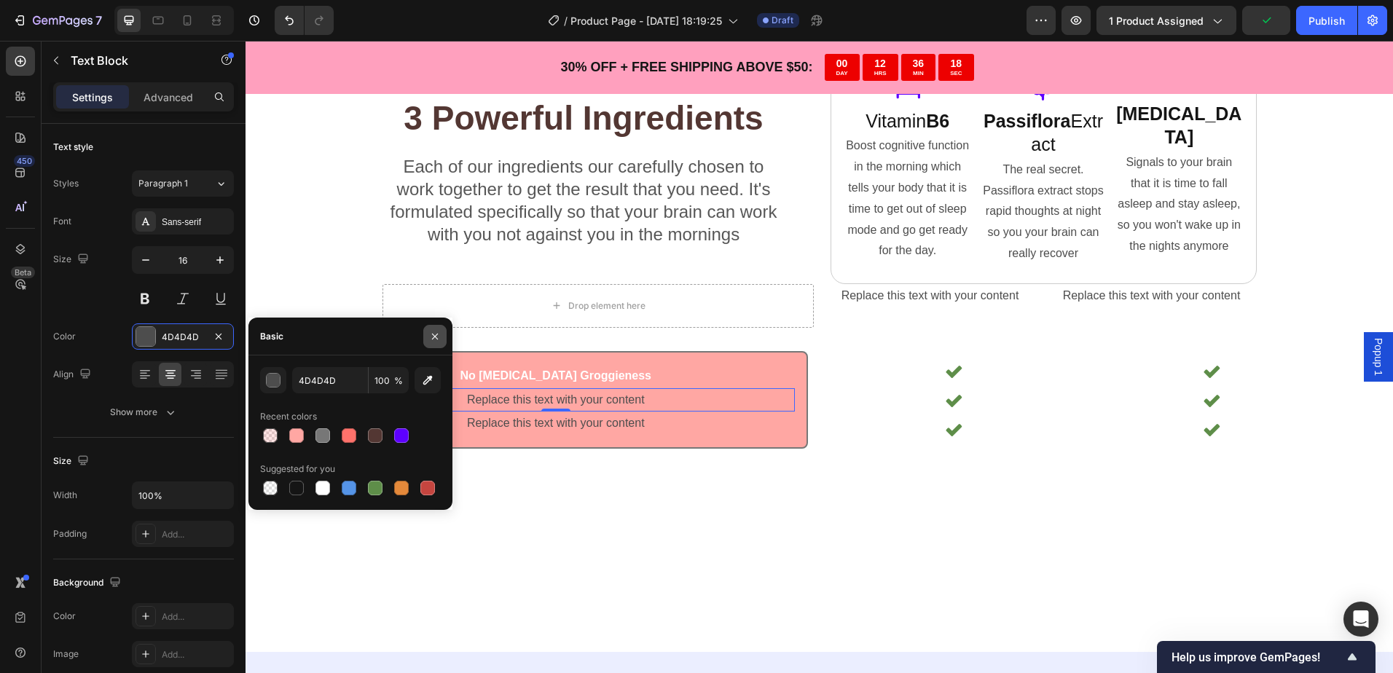
drag, startPoint x: 433, startPoint y: 333, endPoint x: 317, endPoint y: 342, distance: 116.1
click at [433, 333] on icon "button" at bounding box center [435, 337] width 12 height 12
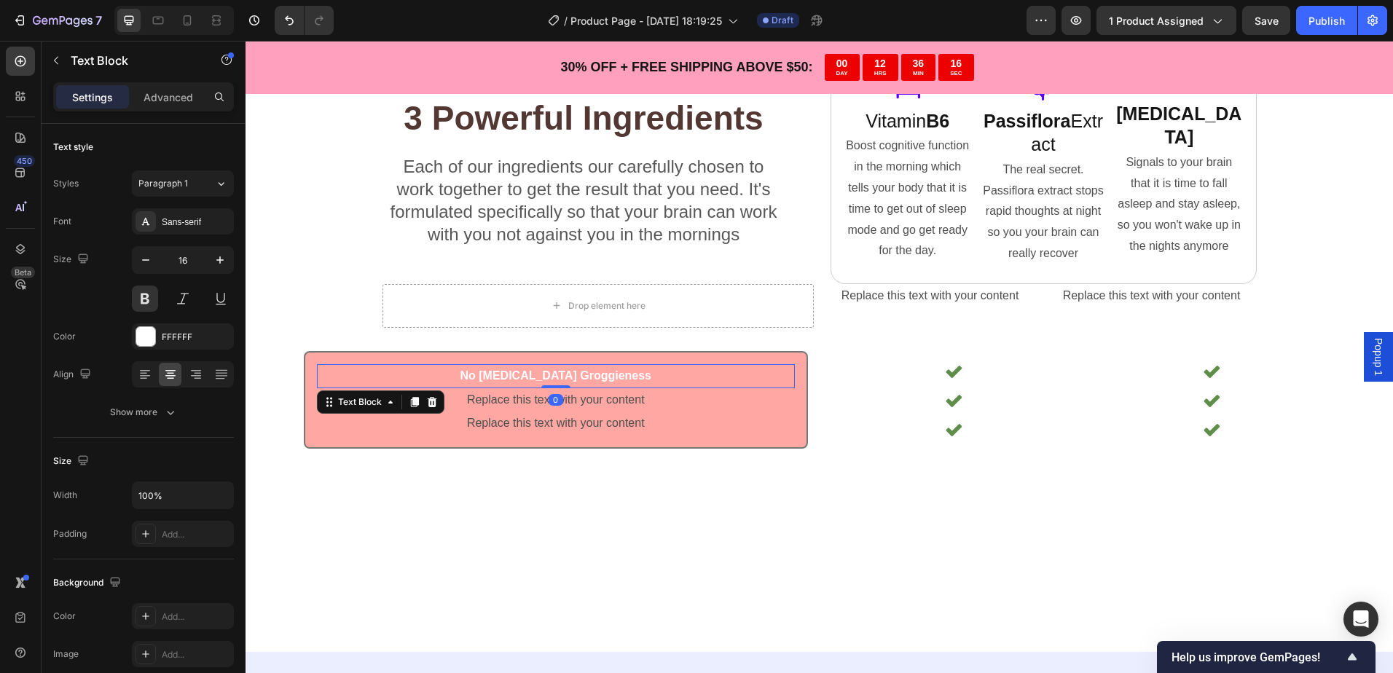
click at [657, 374] on p "No [MEDICAL_DATA] Groggieness" at bounding box center [555, 376] width 475 height 21
click at [415, 407] on icon at bounding box center [415, 402] width 12 height 12
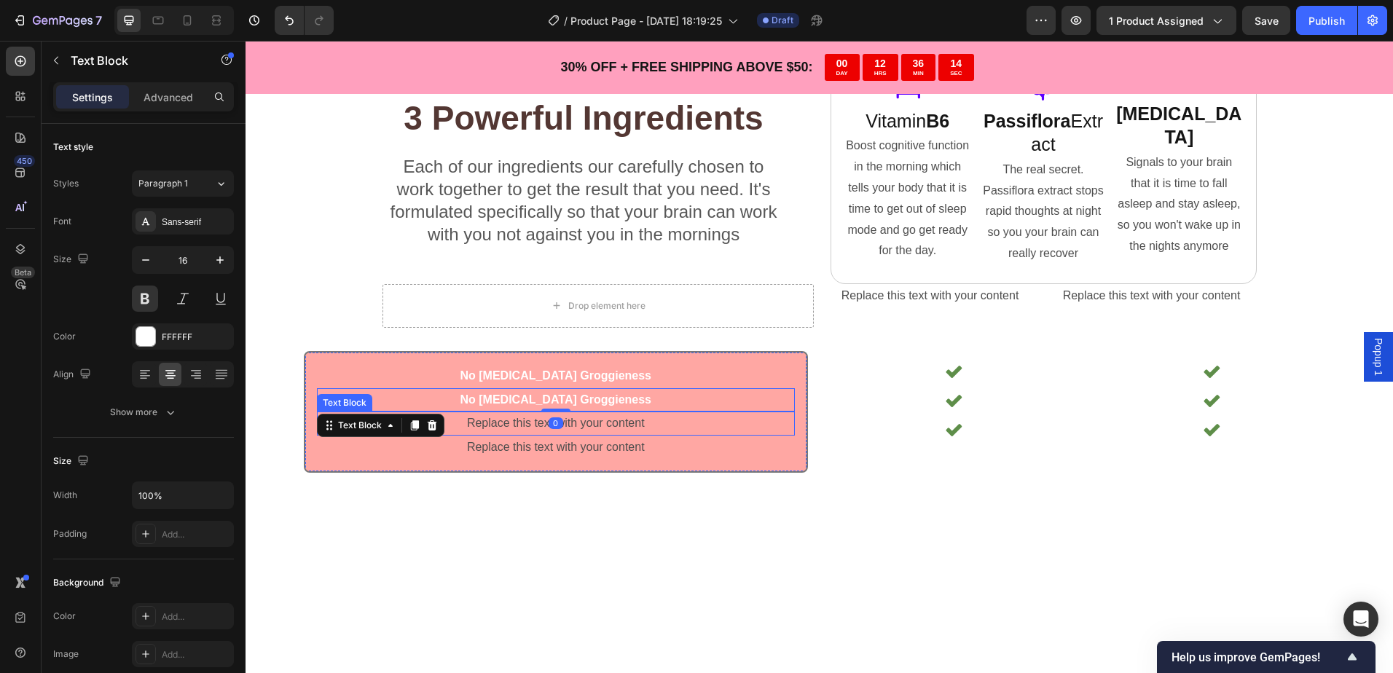
click at [576, 428] on div "Replace this text with your content" at bounding box center [556, 424] width 478 height 24
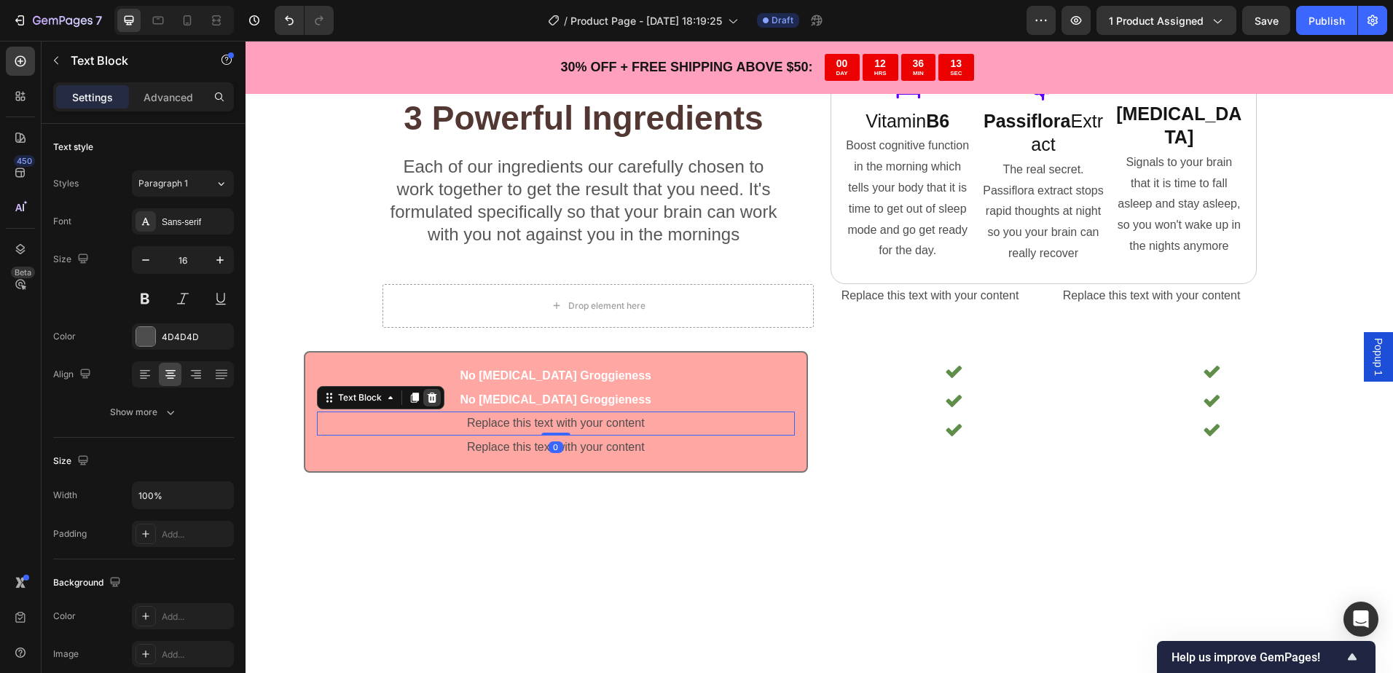
click at [433, 397] on icon at bounding box center [432, 398] width 12 height 12
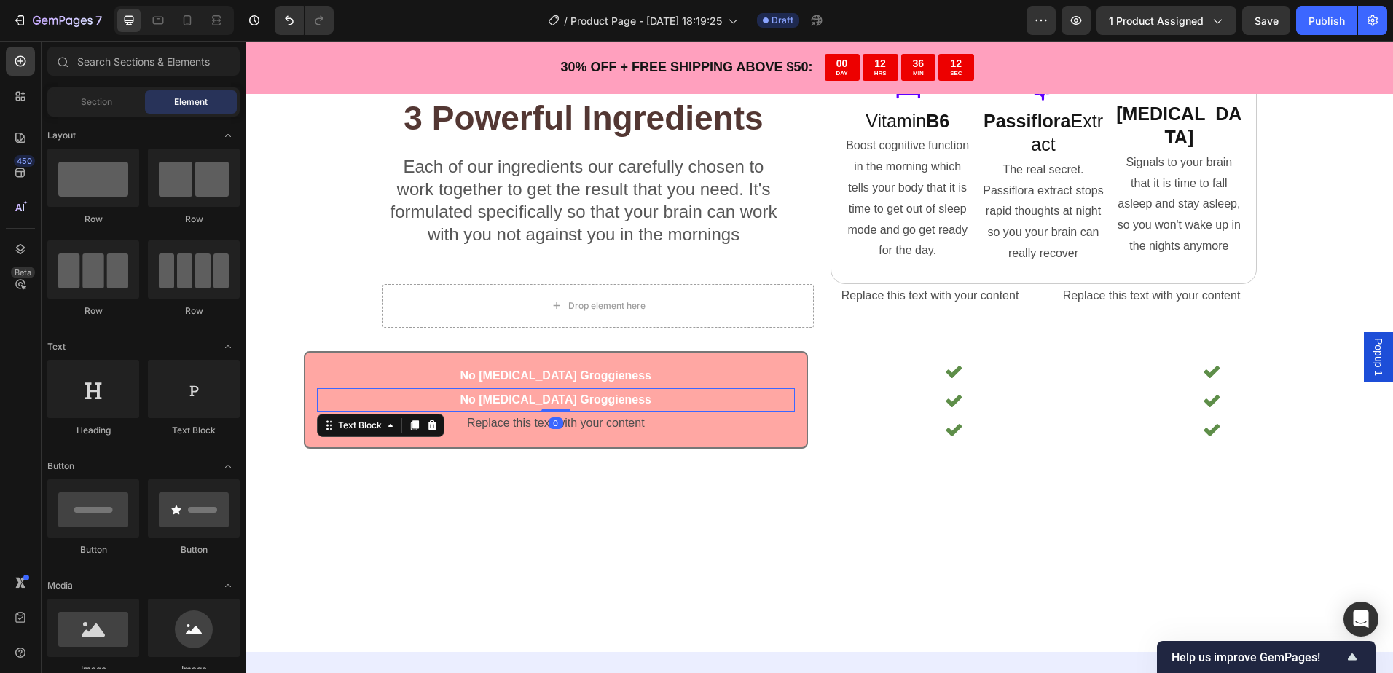
click at [452, 398] on p "No [MEDICAL_DATA] Groggieness" at bounding box center [555, 400] width 475 height 21
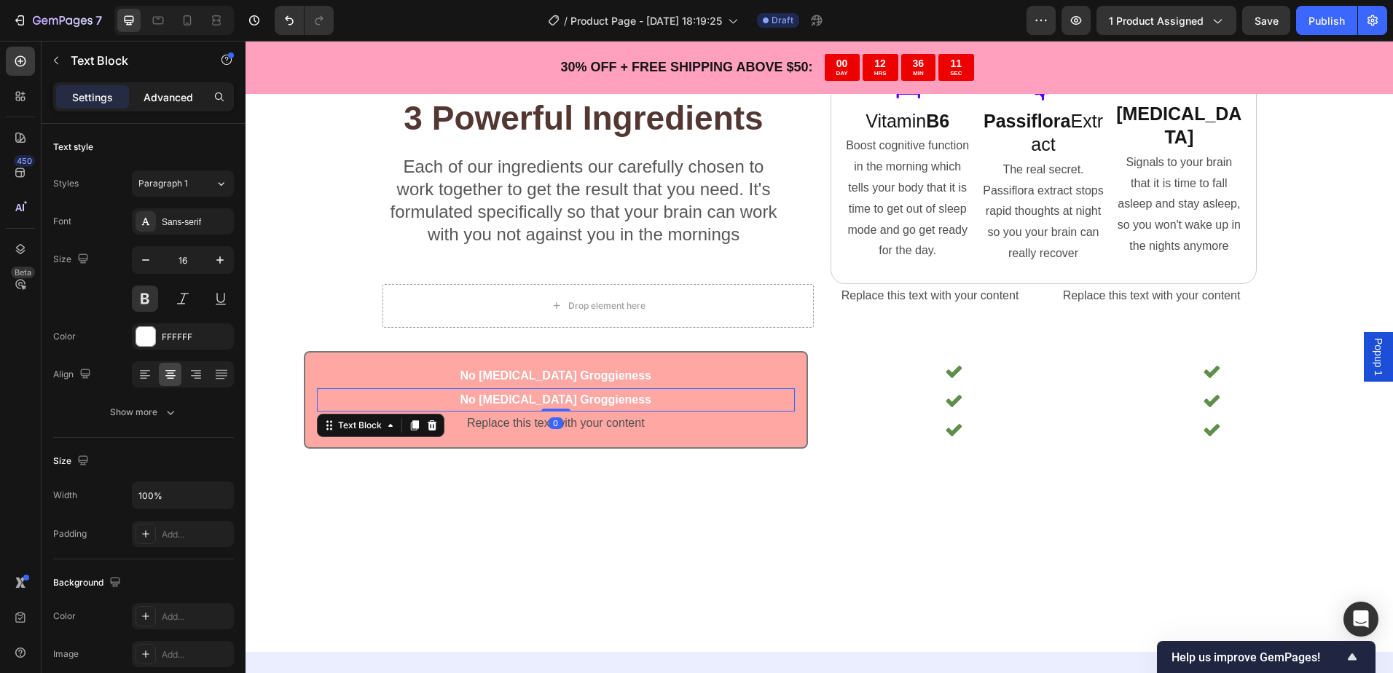
click at [162, 88] on div "Advanced" at bounding box center [168, 96] width 73 height 23
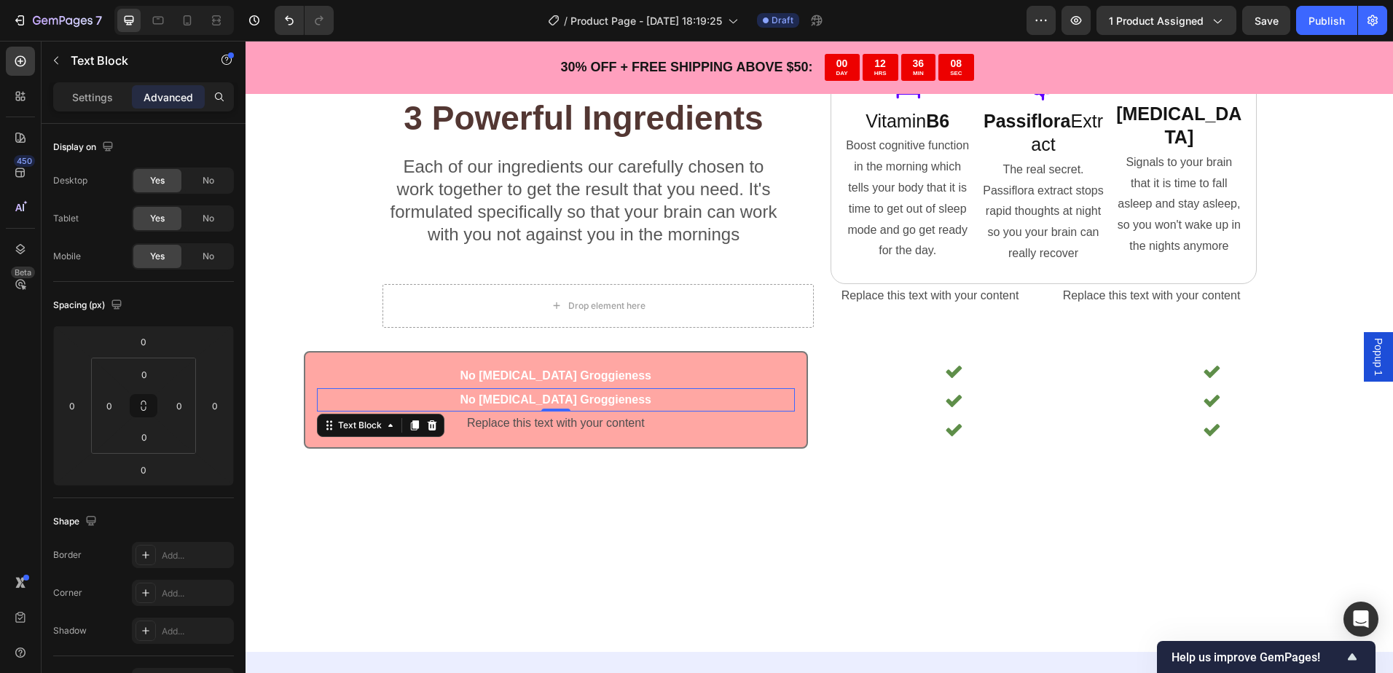
click at [540, 398] on p "No [MEDICAL_DATA] Groggieness" at bounding box center [555, 400] width 475 height 21
click at [543, 401] on p "No [MEDICAL_DATA] Groggieness" at bounding box center [555, 400] width 475 height 21
click at [594, 403] on p "No [MEDICAL_DATA] Groggieness" at bounding box center [555, 400] width 475 height 21
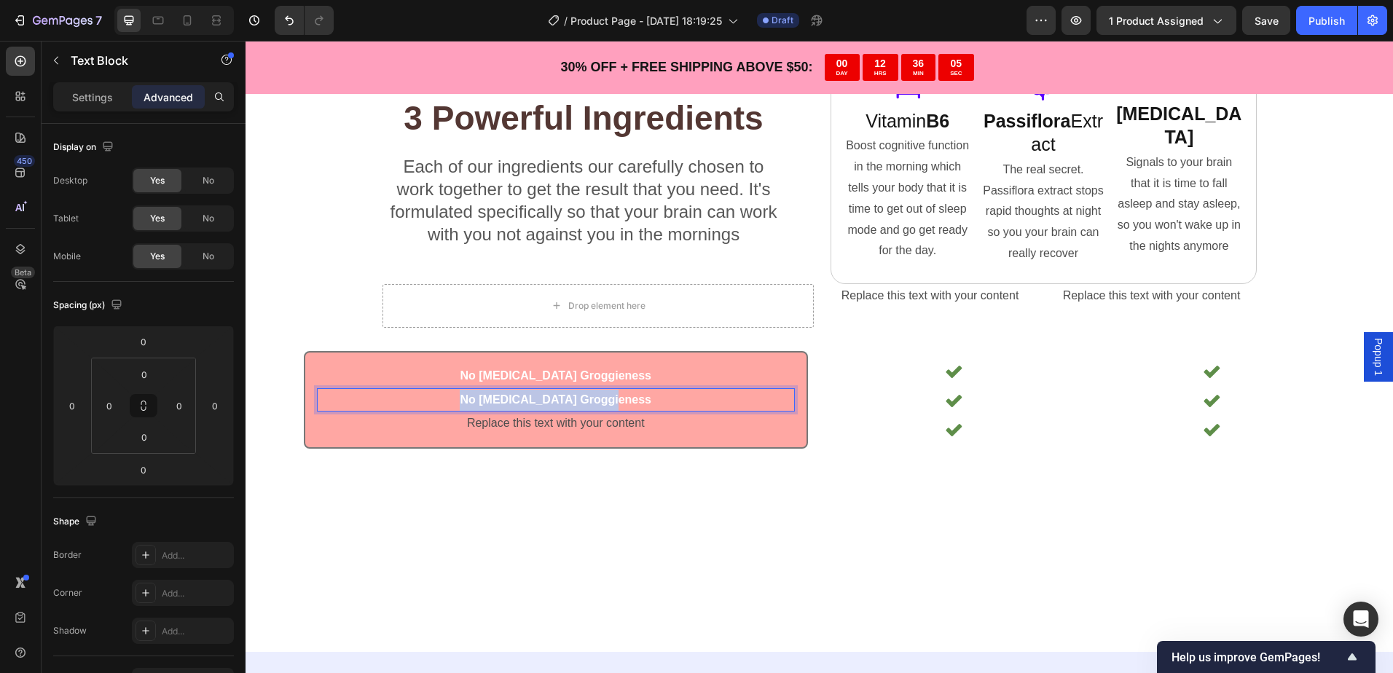
click at [594, 403] on p "No [MEDICAL_DATA] Groggieness" at bounding box center [555, 400] width 475 height 21
click at [593, 398] on p "No [MEDICAL_DATA] Grogginess" at bounding box center [555, 400] width 475 height 21
click at [606, 376] on p "No [MEDICAL_DATA] Groggieness" at bounding box center [555, 376] width 475 height 21
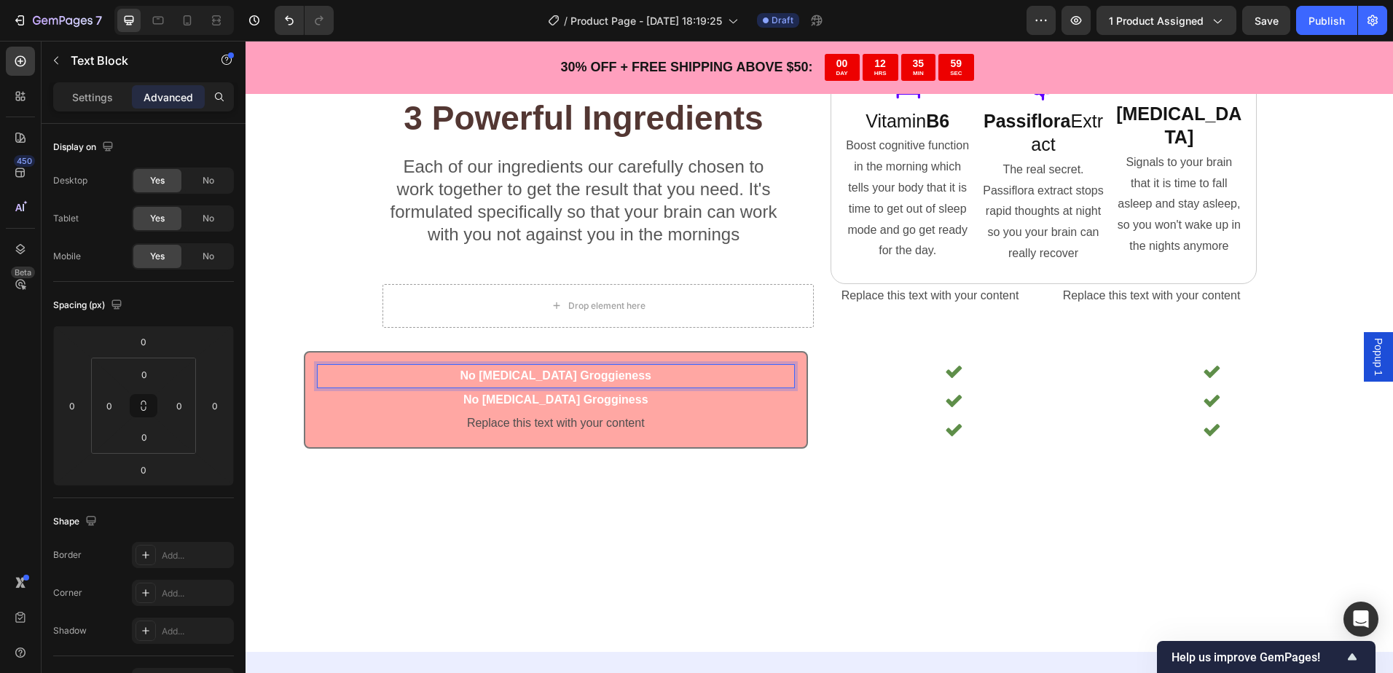
click at [610, 374] on p "No [MEDICAL_DATA] Groggieness" at bounding box center [555, 376] width 475 height 21
click at [599, 379] on p "No [MEDICAL_DATA] Groggieness" at bounding box center [555, 376] width 475 height 21
click at [646, 419] on div "Replace this text with your content" at bounding box center [556, 424] width 478 height 24
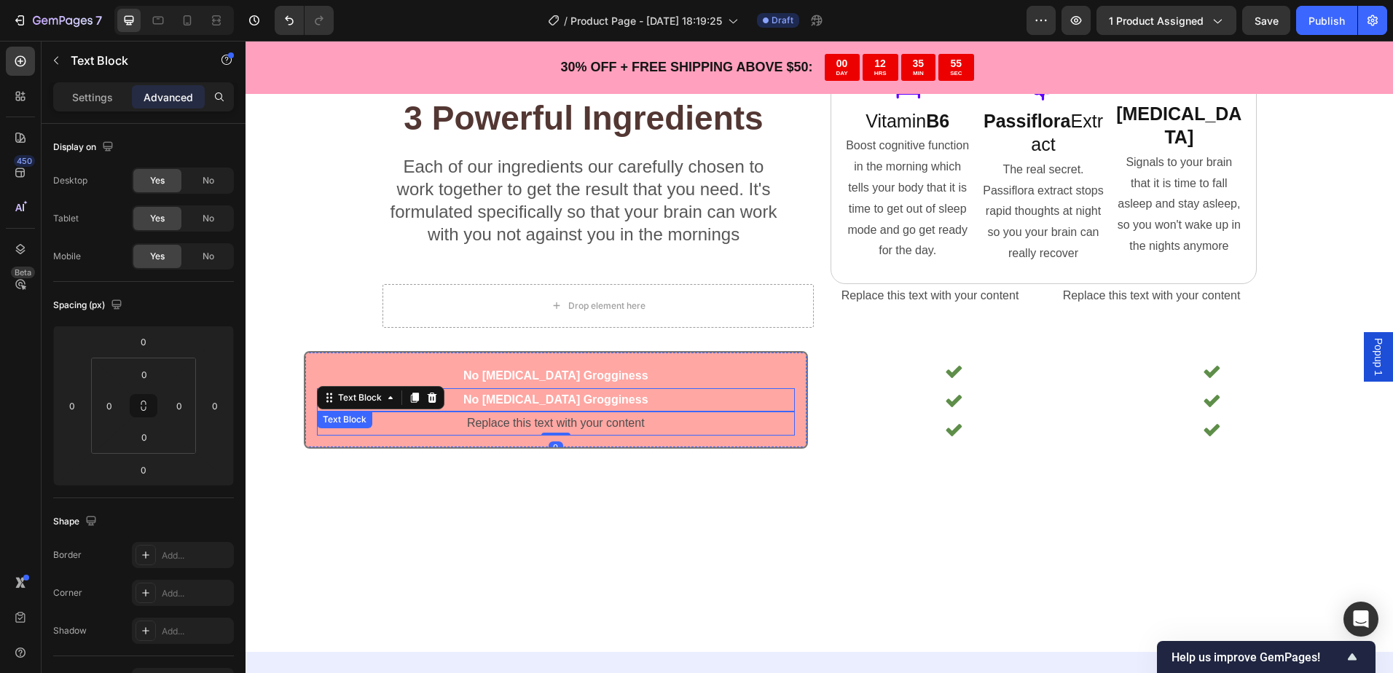
click at [638, 409] on p "No [MEDICAL_DATA] Grogginess" at bounding box center [555, 400] width 475 height 21
click at [584, 397] on p "No [MEDICAL_DATA] Grogginess" at bounding box center [555, 400] width 475 height 21
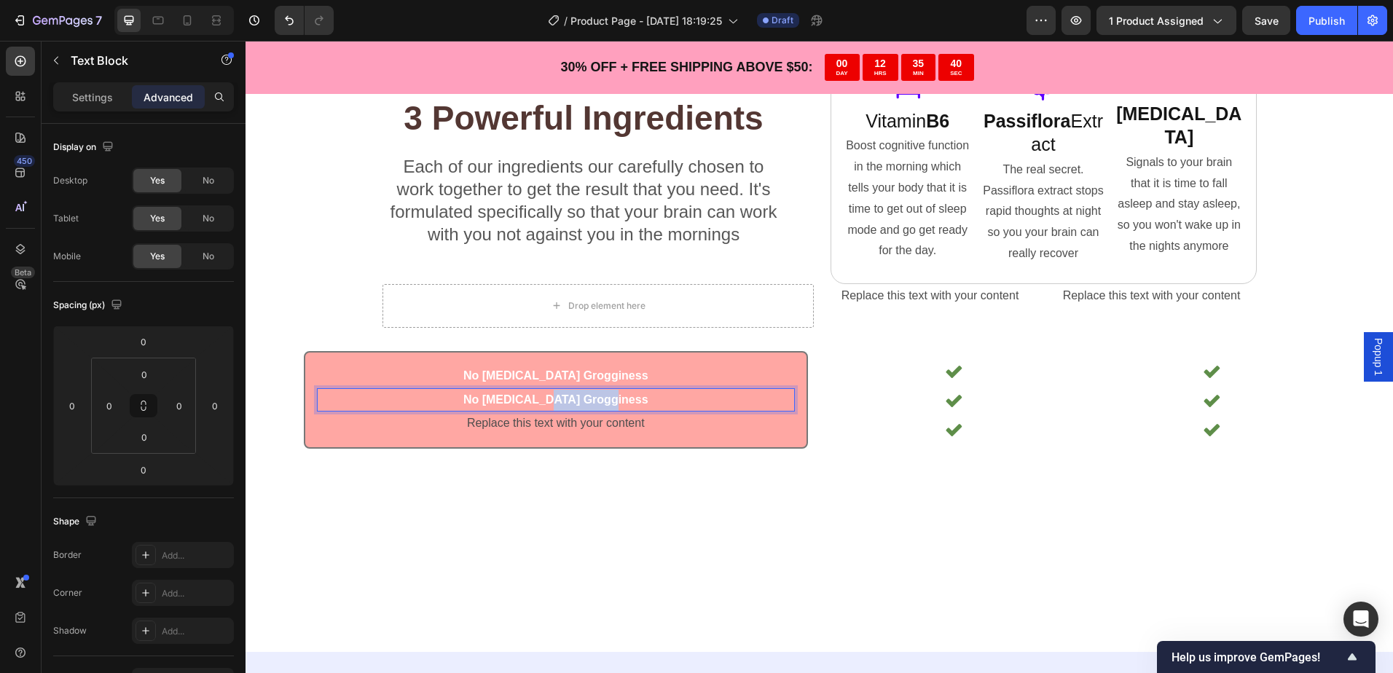
click at [584, 398] on p "No [MEDICAL_DATA] Grogginess" at bounding box center [555, 400] width 475 height 21
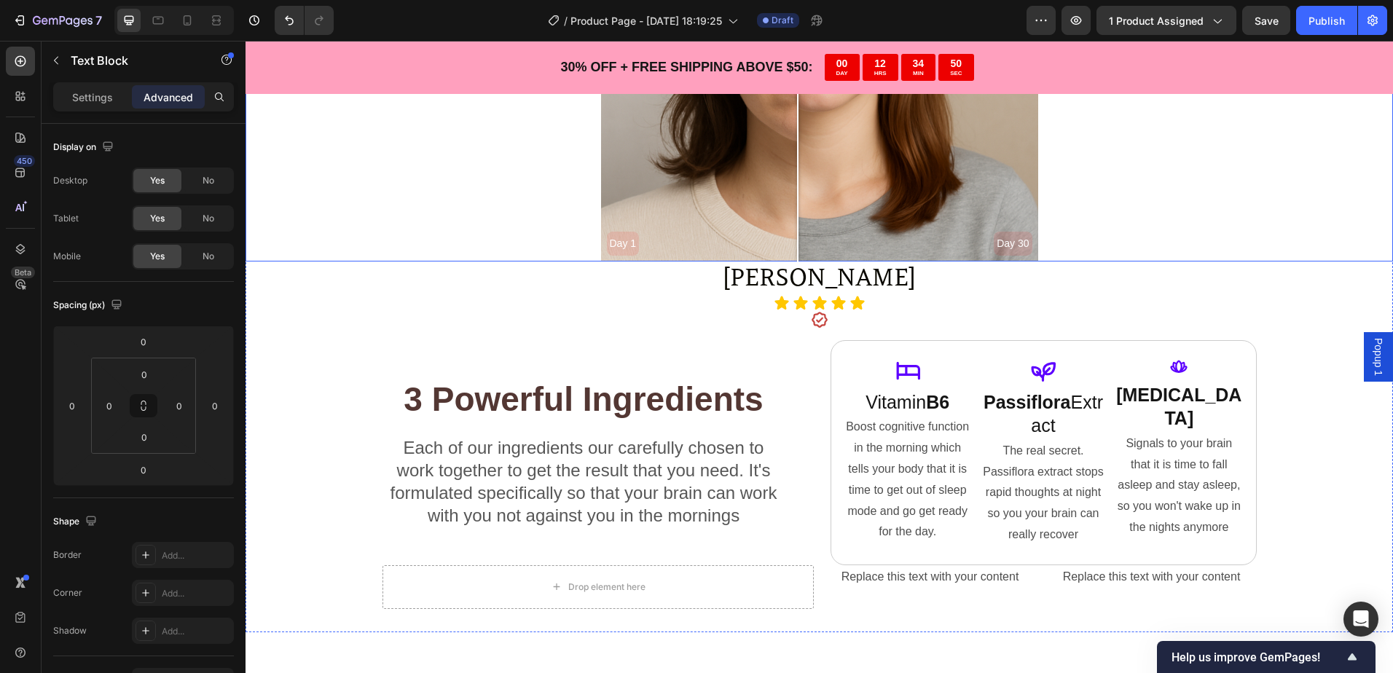
scroll to position [3041, 0]
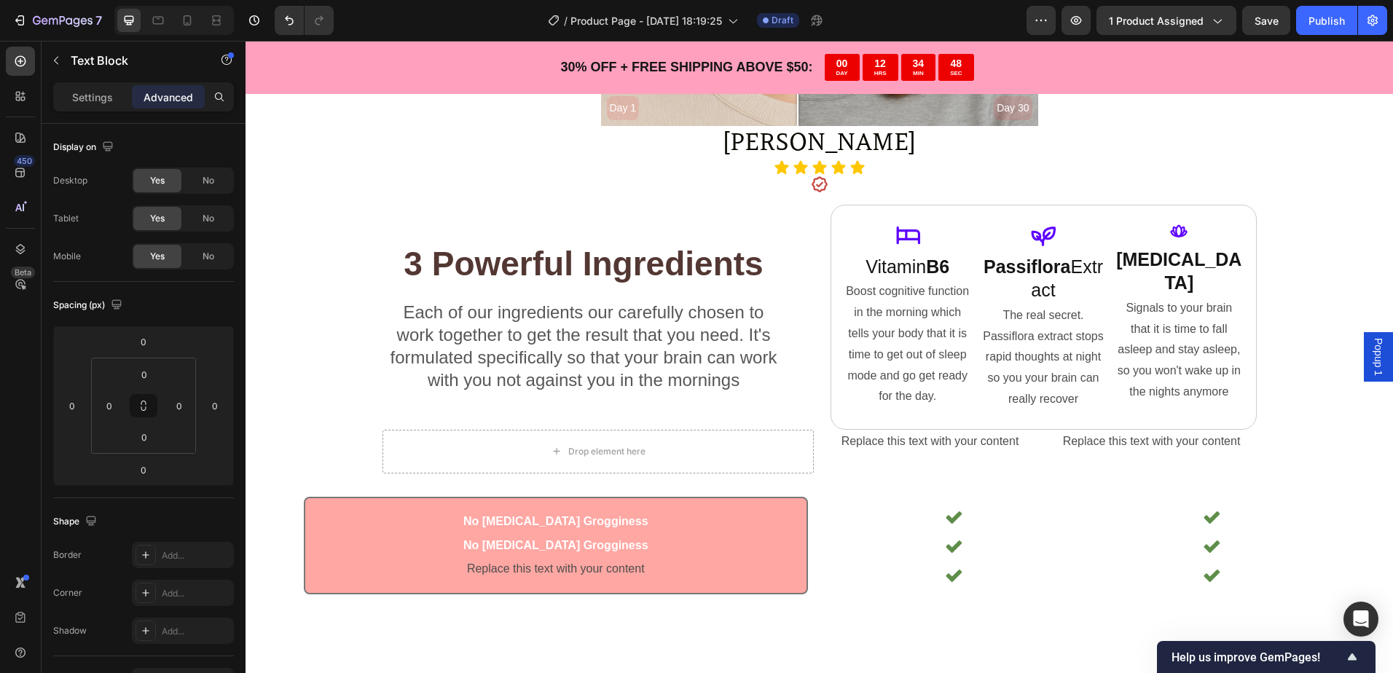
click at [583, 542] on p "No [MEDICAL_DATA] Grogginess" at bounding box center [555, 545] width 475 height 21
click at [572, 543] on p "No [MEDICAL_DATA] Grogginess" at bounding box center [555, 545] width 475 height 21
click at [615, 562] on div "Replace this text with your content" at bounding box center [556, 569] width 478 height 24
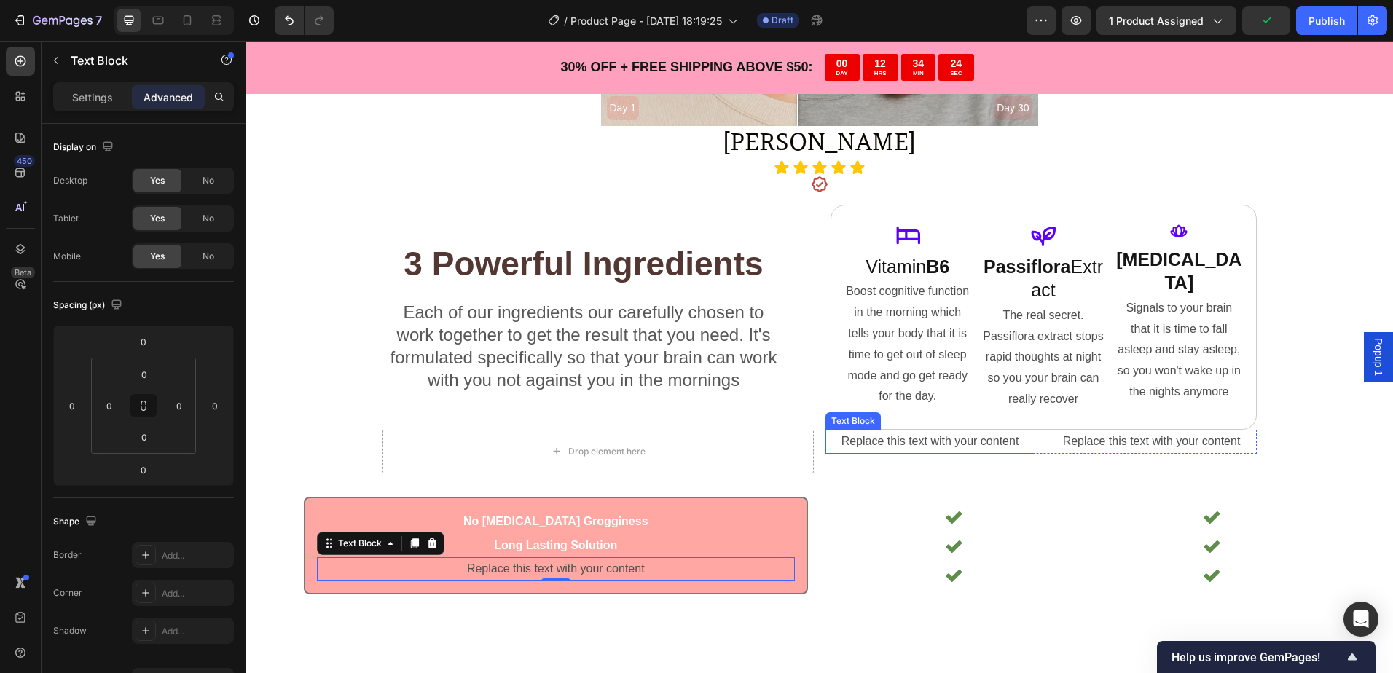
click at [864, 422] on div "Text Block" at bounding box center [853, 420] width 50 height 13
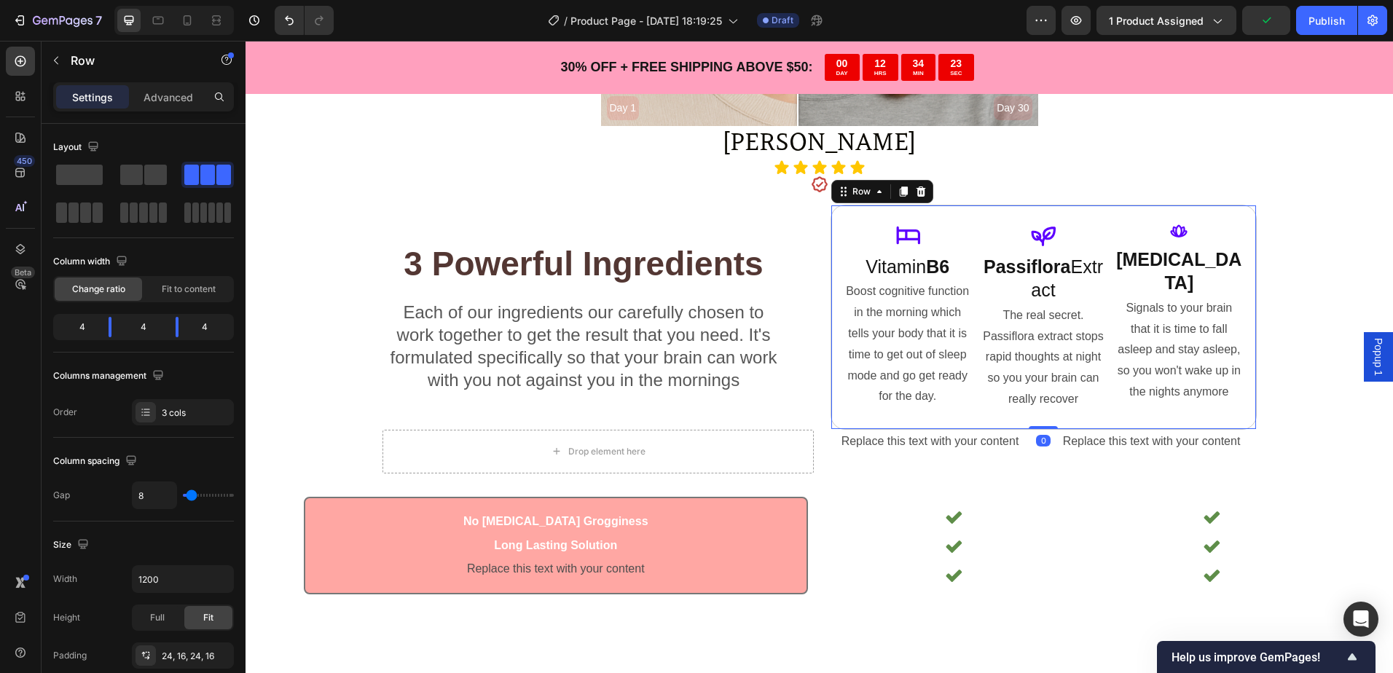
click at [1038, 418] on div "Icon Vitamin B6 Text Block Boost cognitive function in the morning which tells …" at bounding box center [1043, 317] width 426 height 225
drag, startPoint x: 1038, startPoint y: 428, endPoint x: 1048, endPoint y: 363, distance: 65.6
click at [1048, 363] on div "Icon Vitamin B6 Text Block Boost cognitive function in the morning which tells …" at bounding box center [1043, 317] width 426 height 225
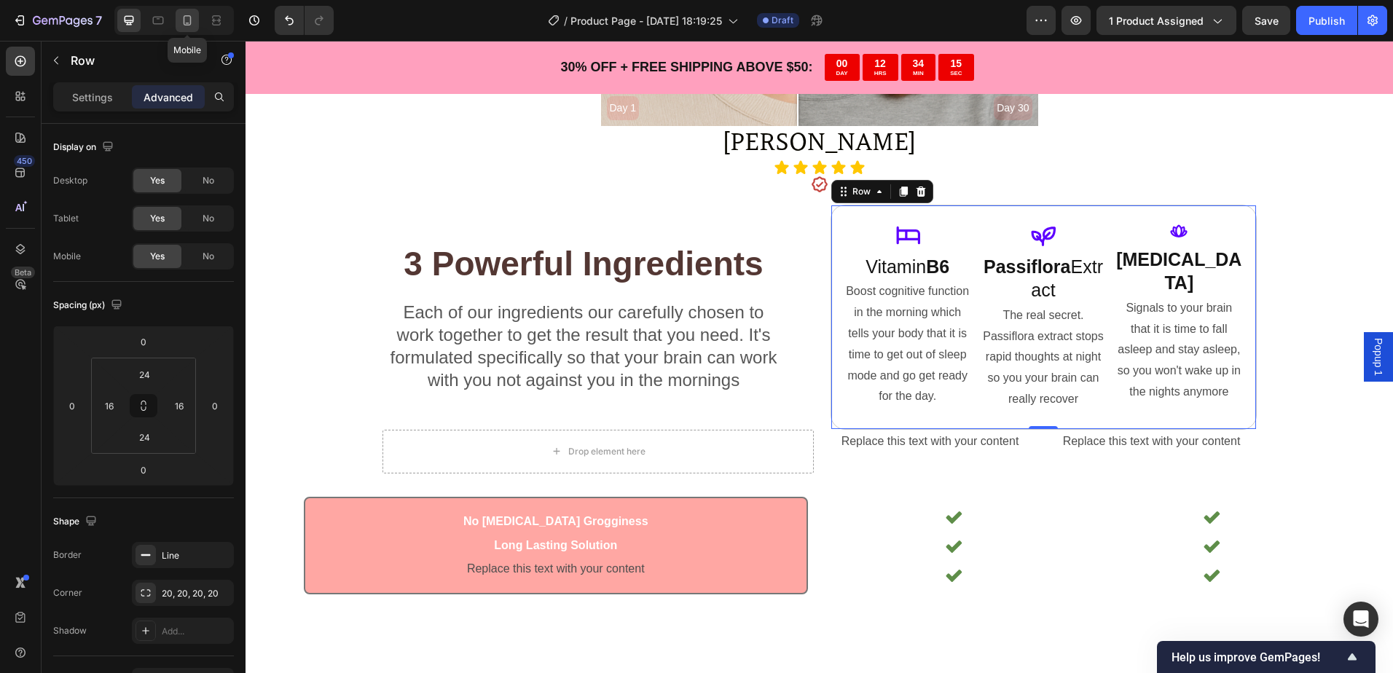
drag, startPoint x: 187, startPoint y: 15, endPoint x: 197, endPoint y: 23, distance: 12.9
click at [188, 15] on icon at bounding box center [187, 20] width 15 height 15
type input "20"
type input "14"
type input "20"
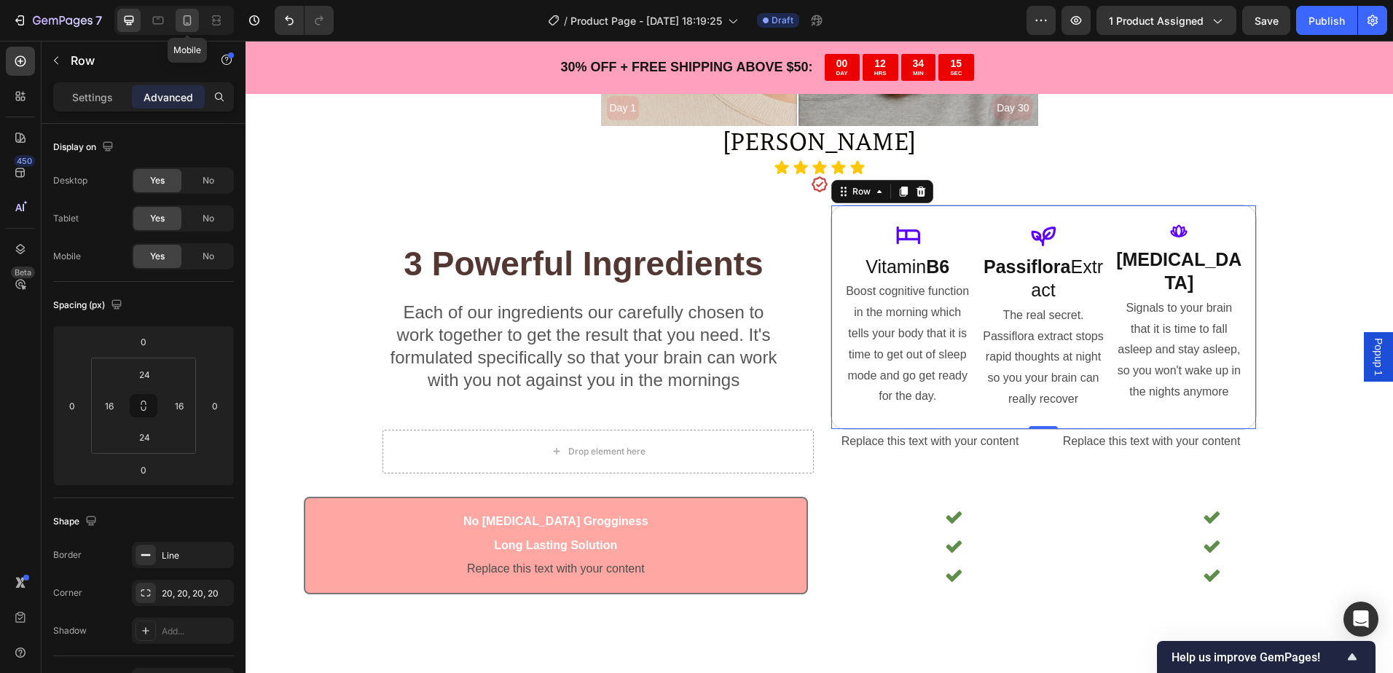
type input "14"
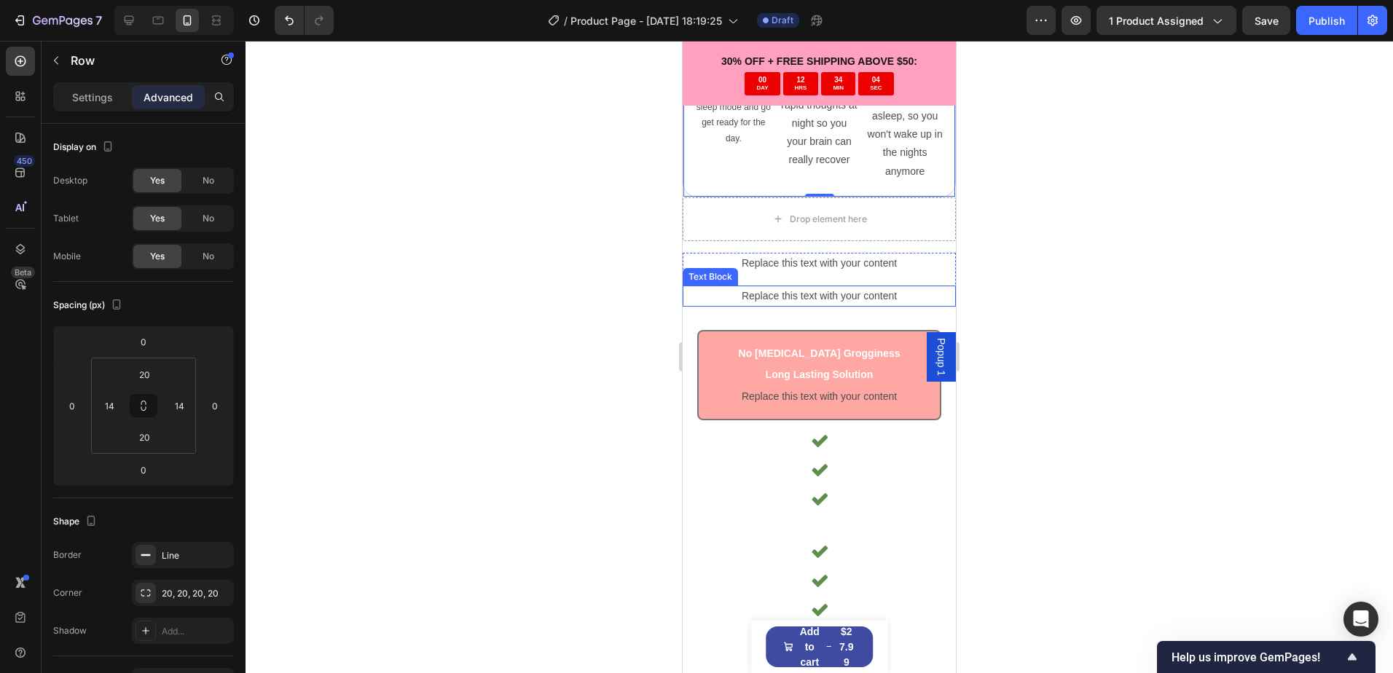
scroll to position [3321, 0]
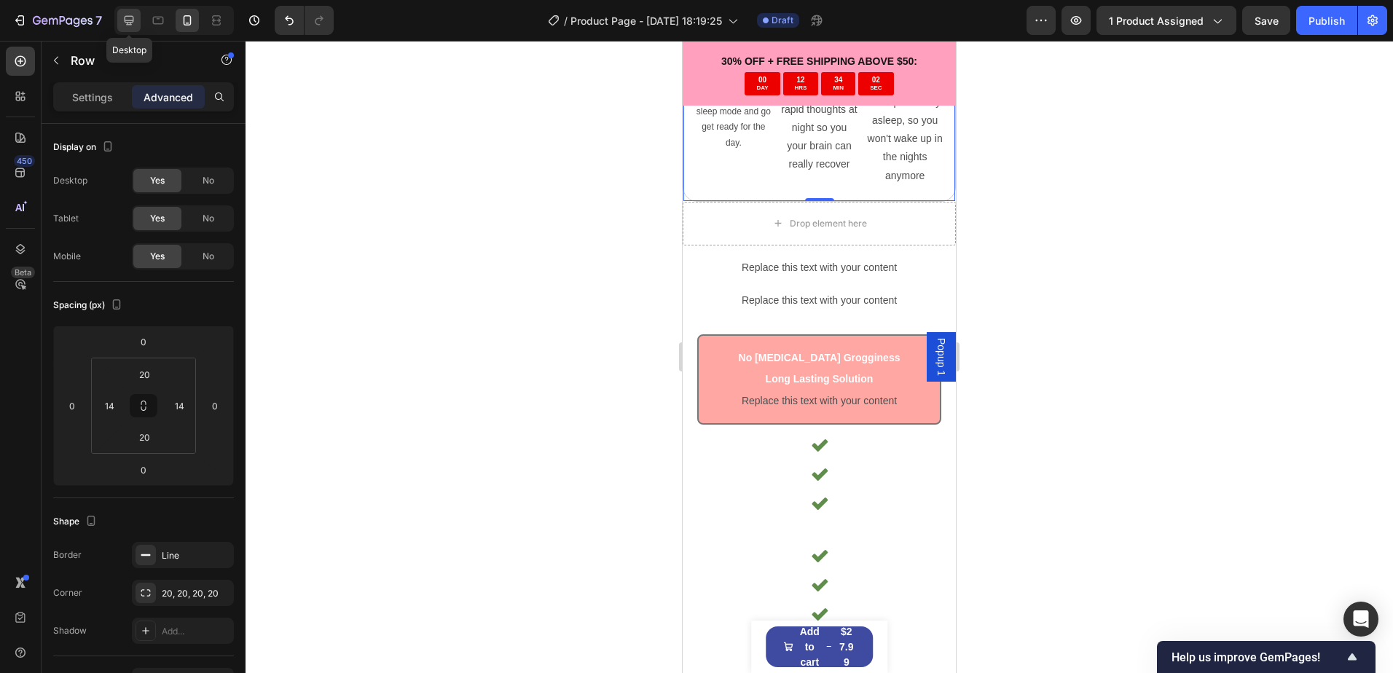
click at [127, 16] on icon at bounding box center [129, 20] width 9 height 9
type input "24"
type input "16"
type input "24"
type input "16"
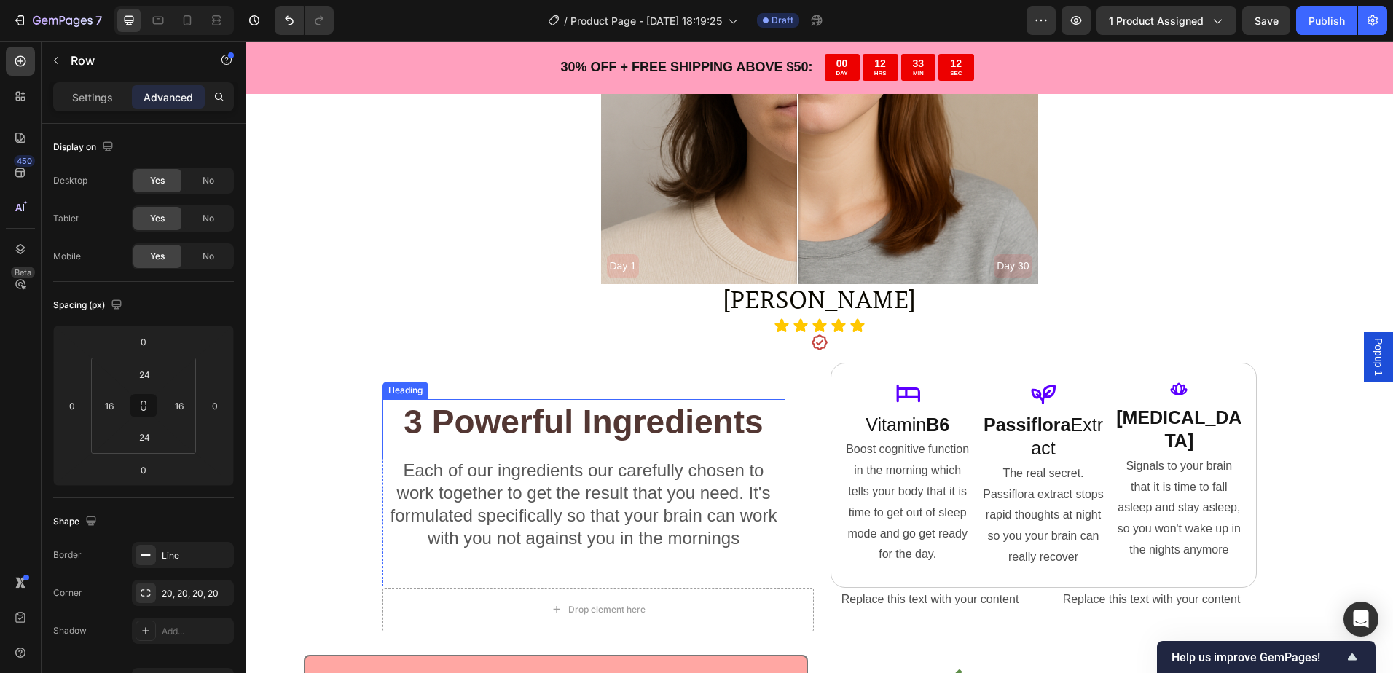
scroll to position [3154, 0]
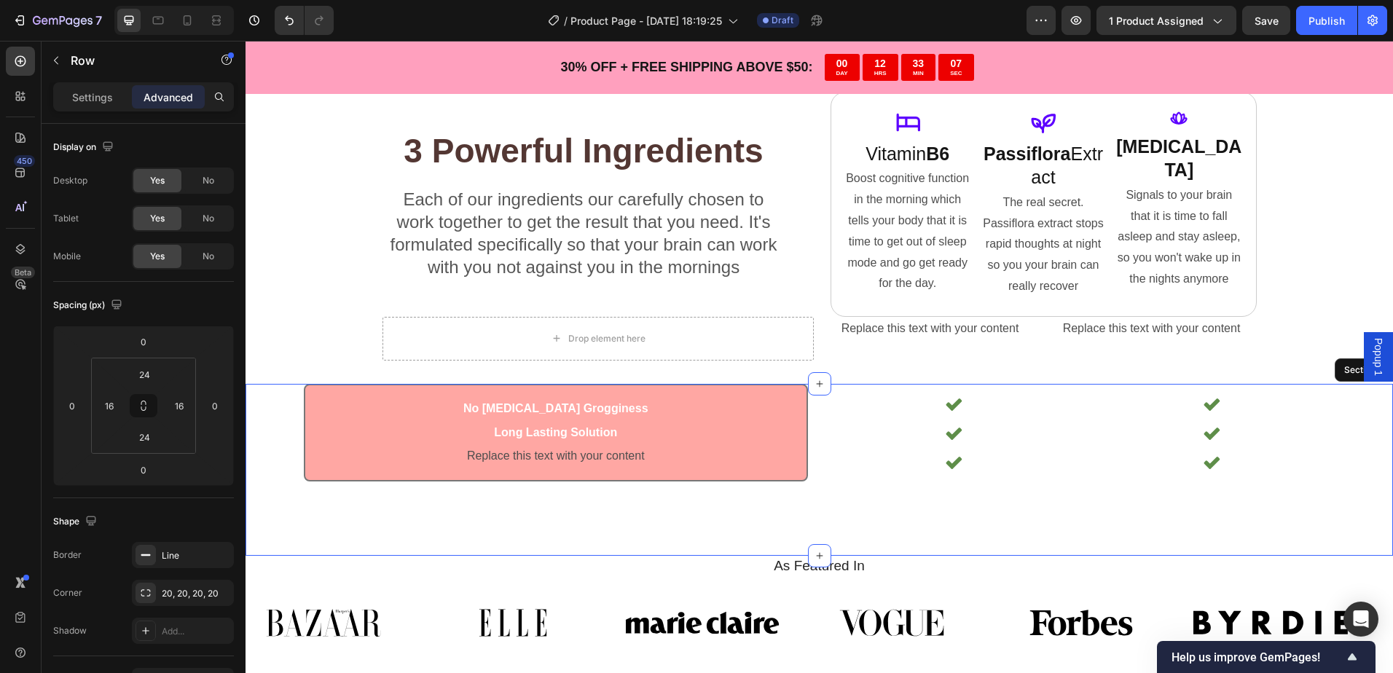
click at [1330, 441] on div "No [MEDICAL_DATA] Grogginess Text Block Long Lasting Solution Text Block Replac…" at bounding box center [818, 470] width 1147 height 172
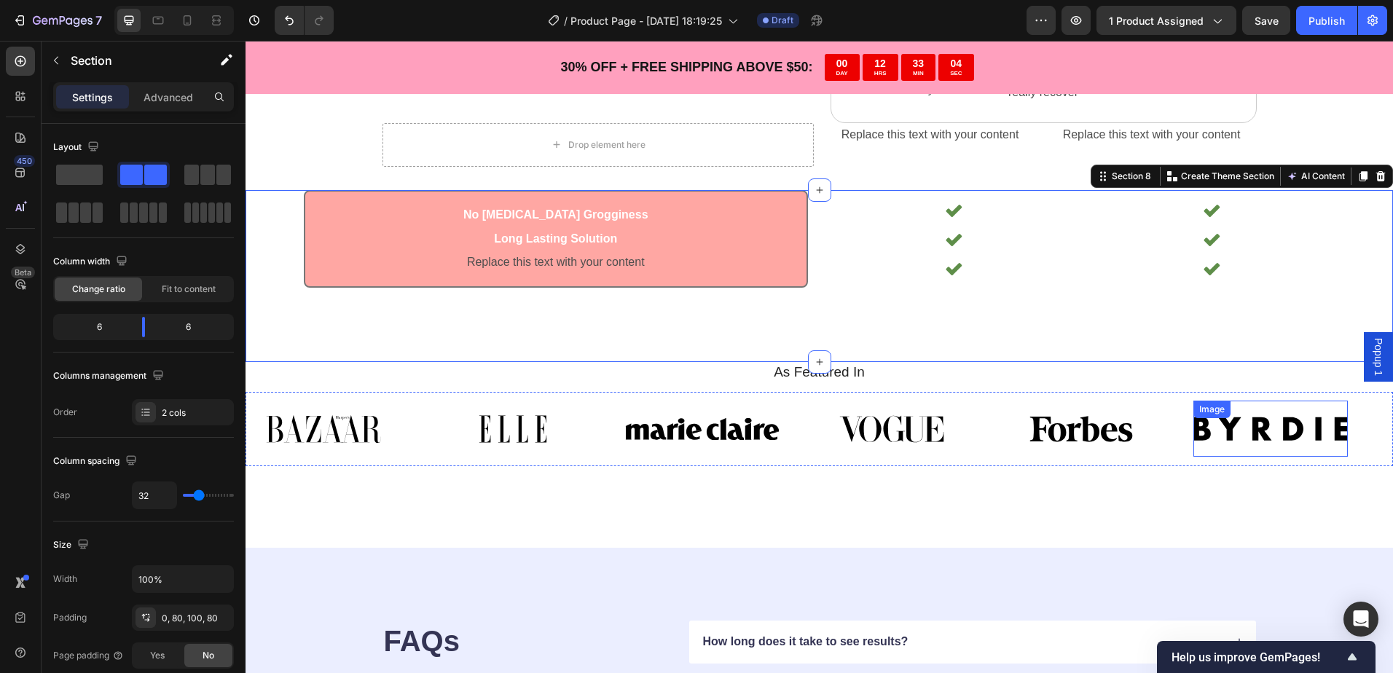
scroll to position [3299, 0]
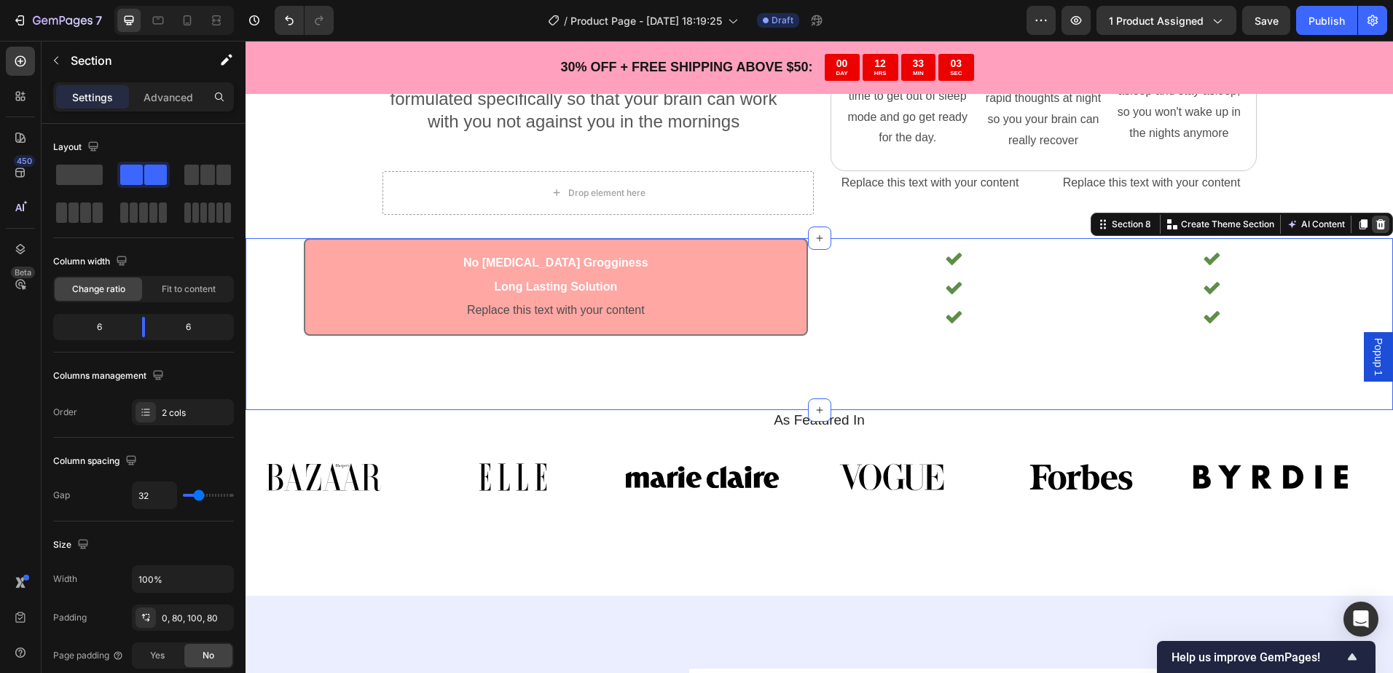
click at [1374, 219] on icon at bounding box center [1380, 225] width 12 height 12
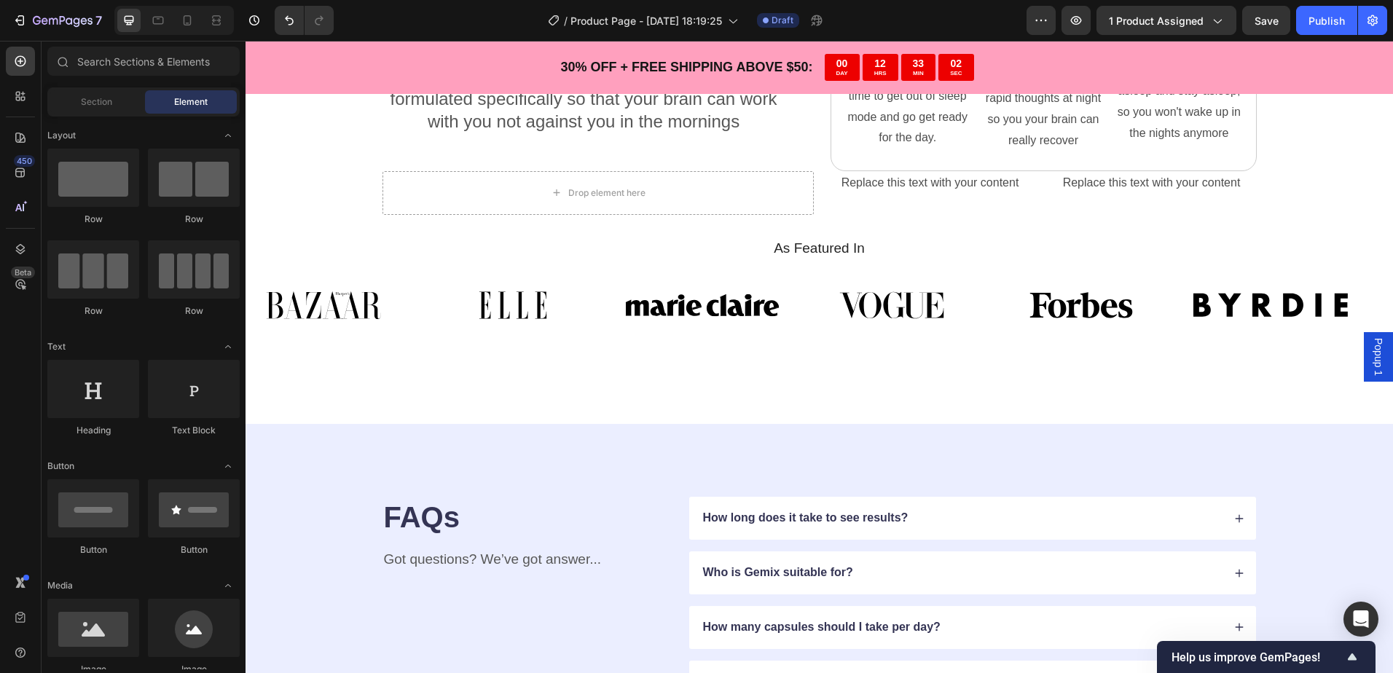
click at [1371, 342] on span "Popup 1" at bounding box center [1378, 357] width 15 height 38
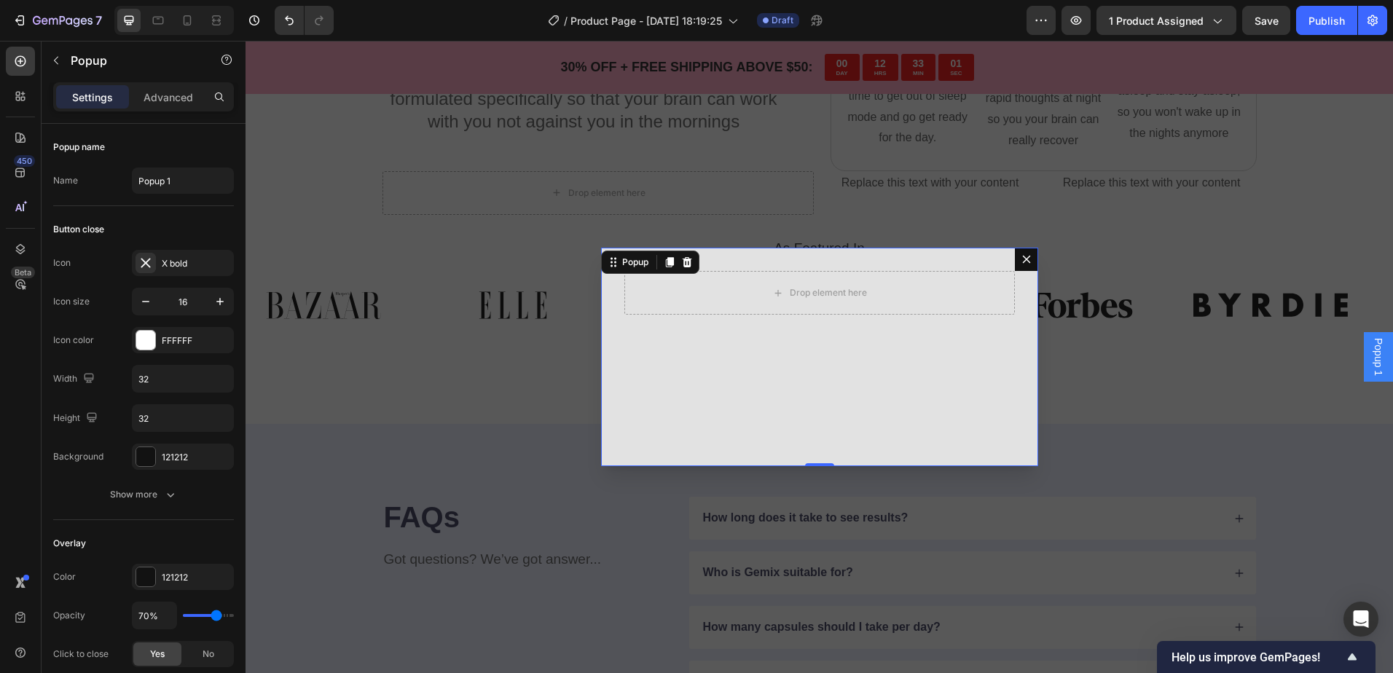
click at [1020, 256] on icon "Dialog content" at bounding box center [1026, 259] width 12 height 12
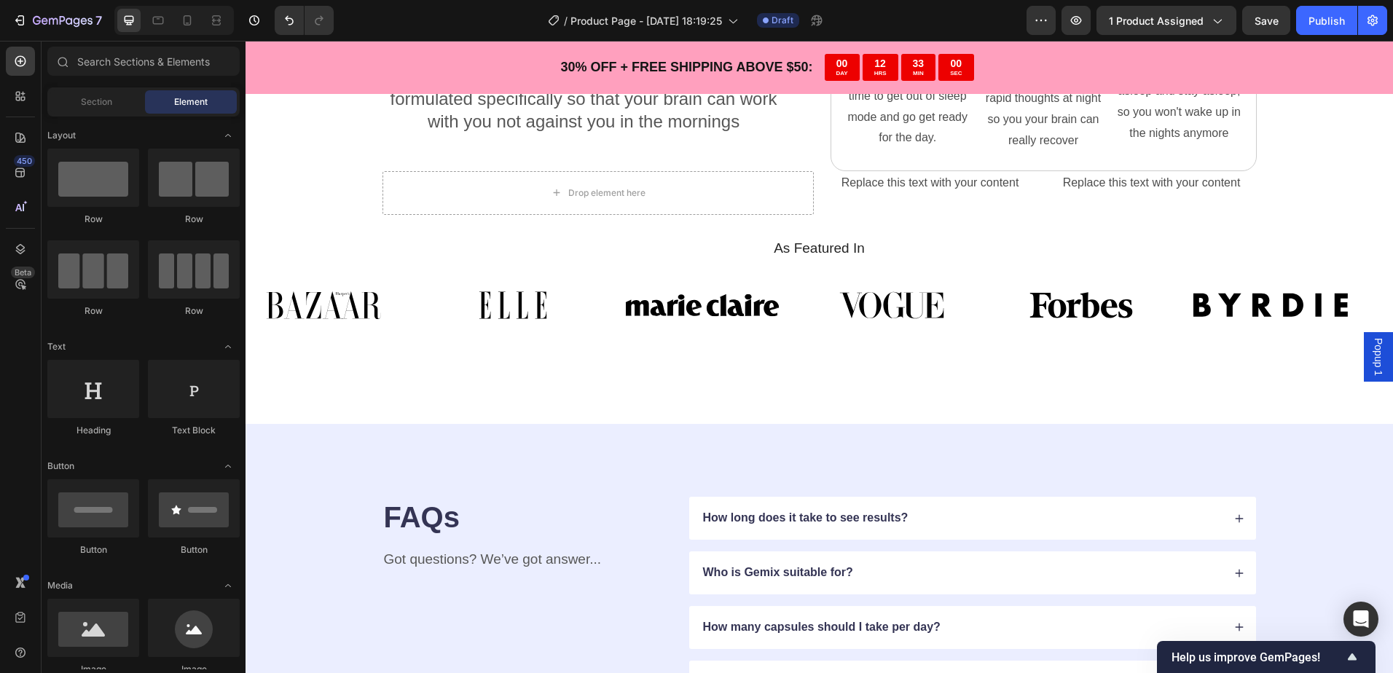
click at [1372, 349] on span "Popup 1" at bounding box center [1378, 357] width 15 height 38
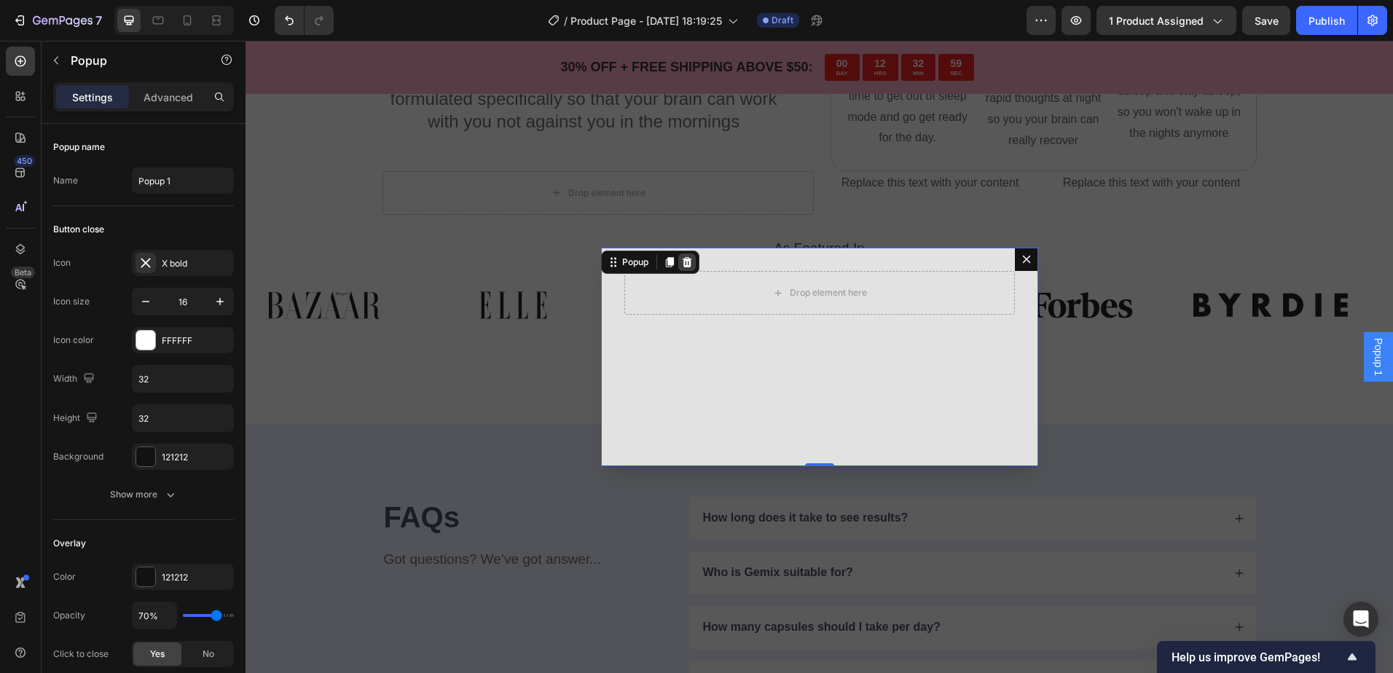
click at [684, 257] on icon "Dialog content" at bounding box center [687, 262] width 12 height 12
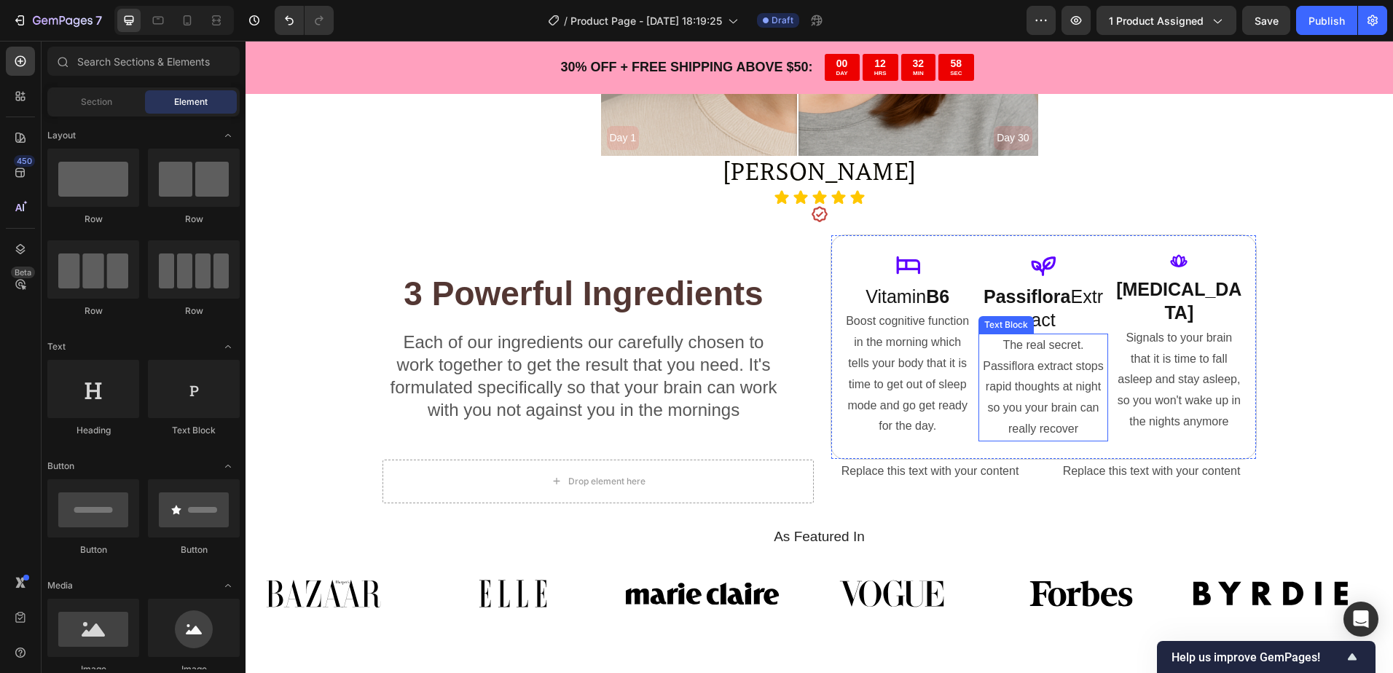
scroll to position [3008, 0]
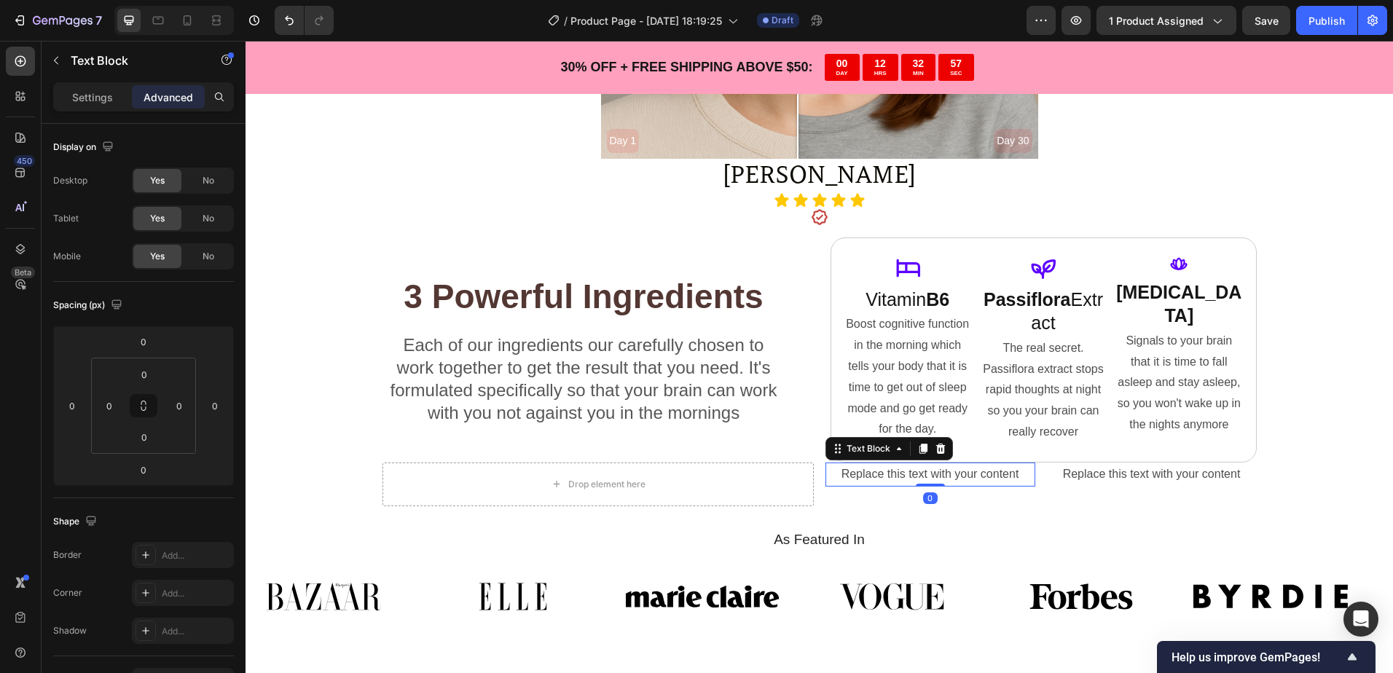
click at [930, 476] on div "Replace this text with your content" at bounding box center [930, 475] width 210 height 24
click at [935, 452] on icon at bounding box center [939, 449] width 9 height 10
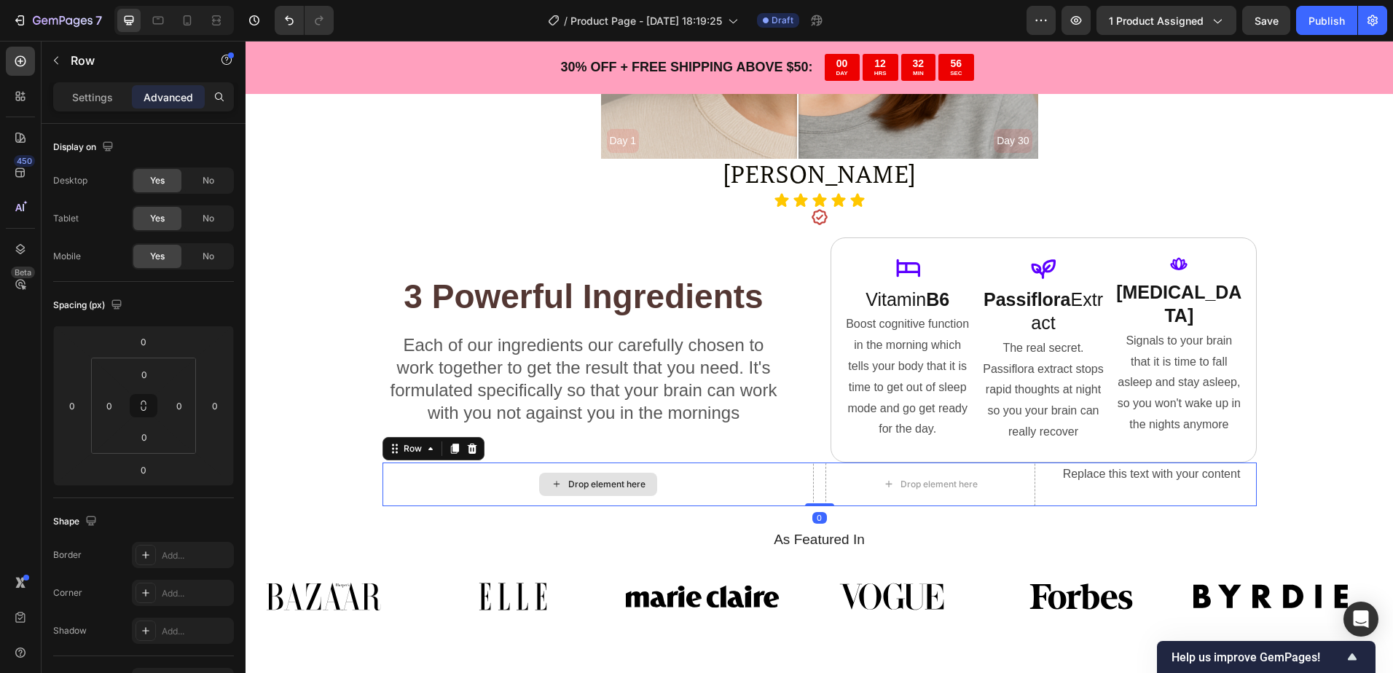
click at [771, 492] on div "Drop element here" at bounding box center [597, 485] width 431 height 44
click at [471, 447] on icon at bounding box center [472, 449] width 12 height 12
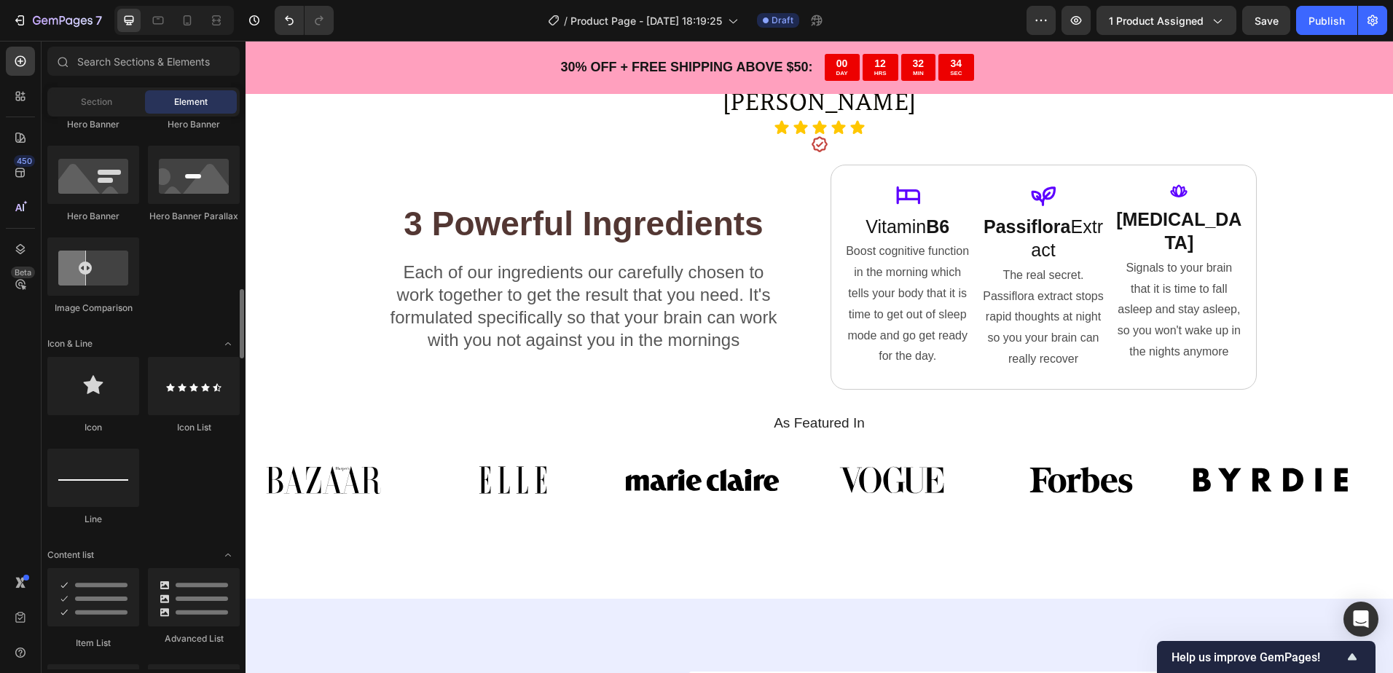
scroll to position [947, 0]
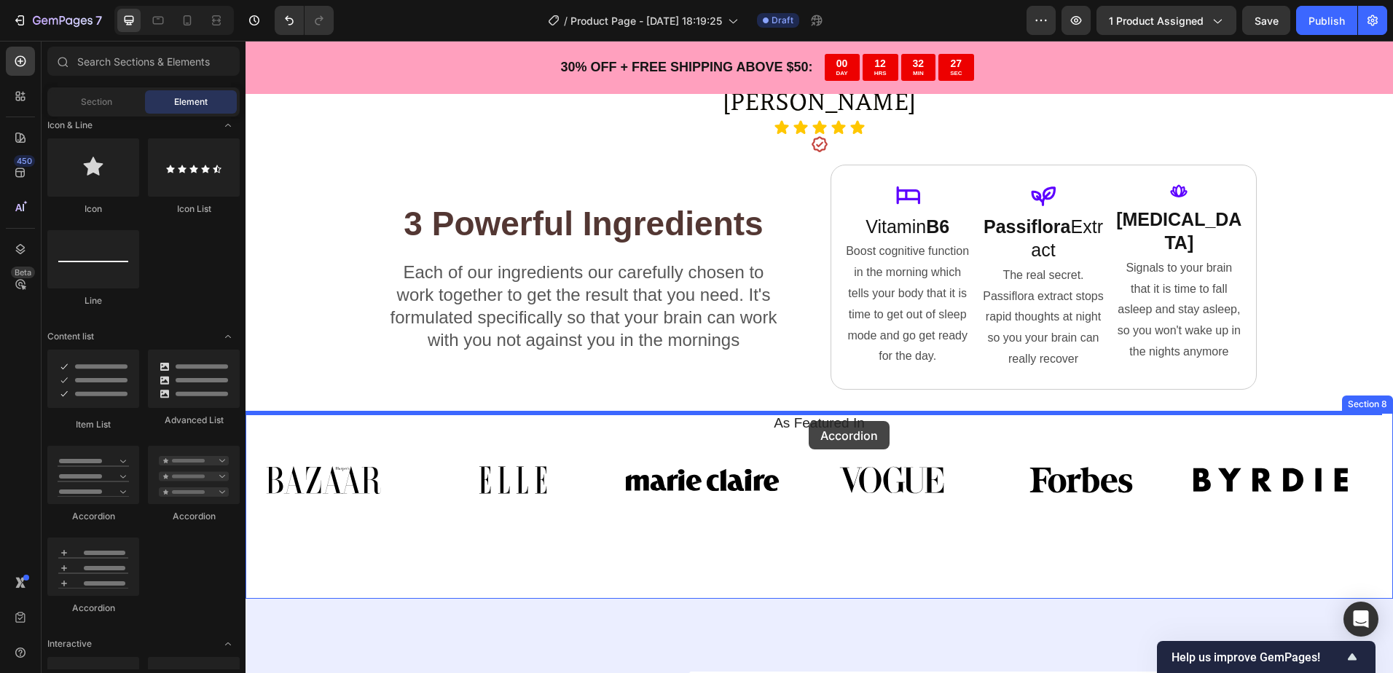
drag, startPoint x: 335, startPoint y: 599, endPoint x: 808, endPoint y: 421, distance: 505.7
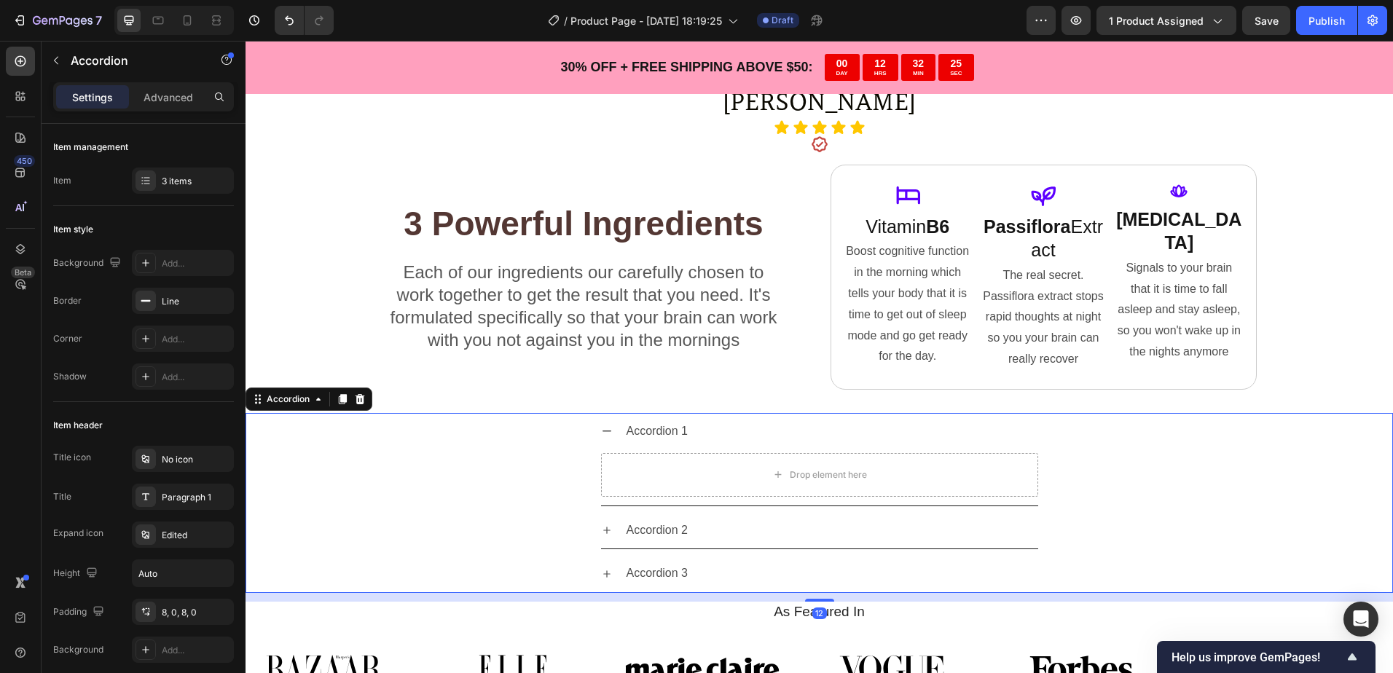
click at [651, 433] on div "Accordion 1" at bounding box center [657, 431] width 66 height 25
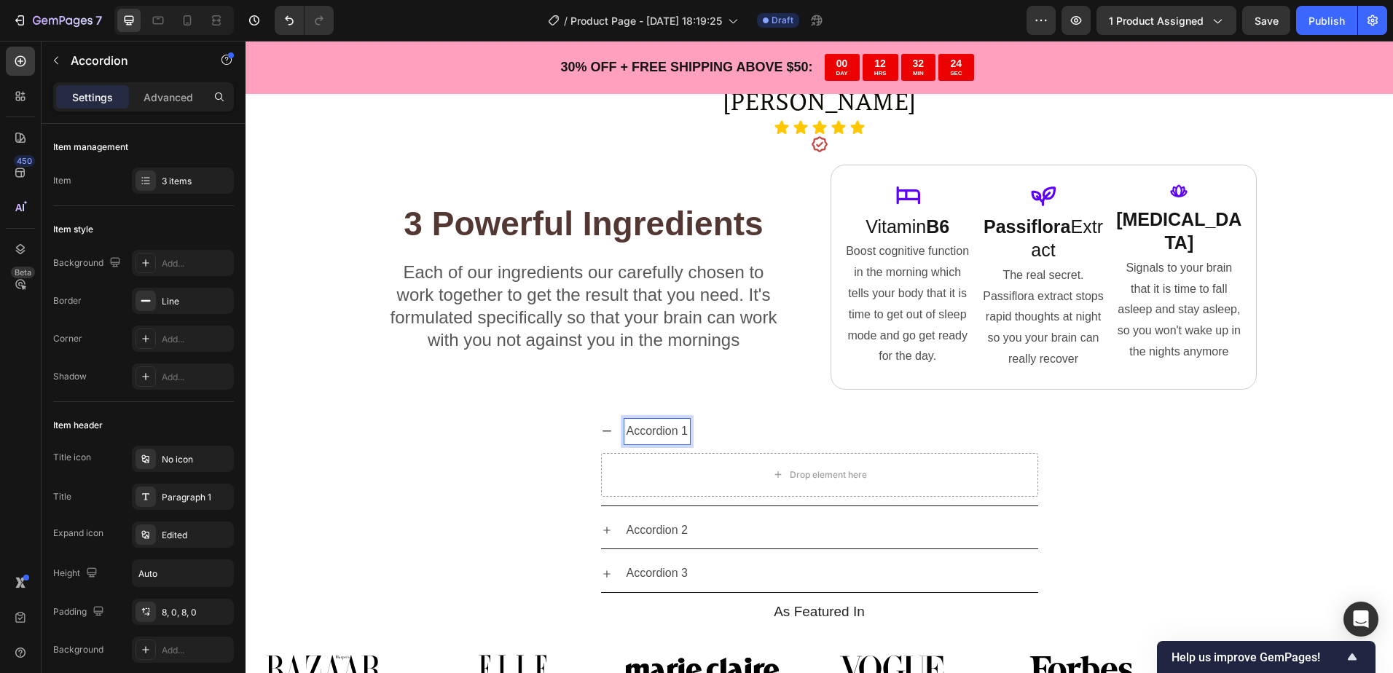
click at [604, 431] on icon at bounding box center [606, 430] width 9 height 1
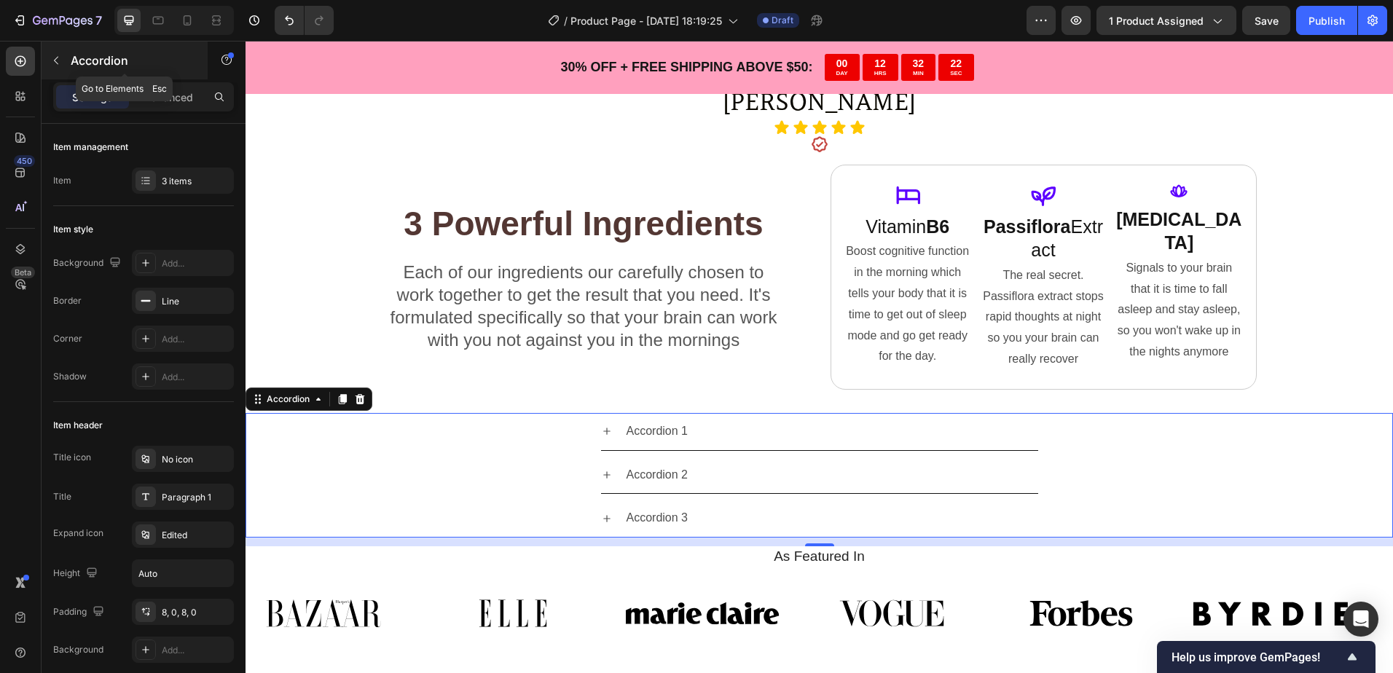
click at [85, 50] on div "Accordion" at bounding box center [125, 61] width 166 height 38
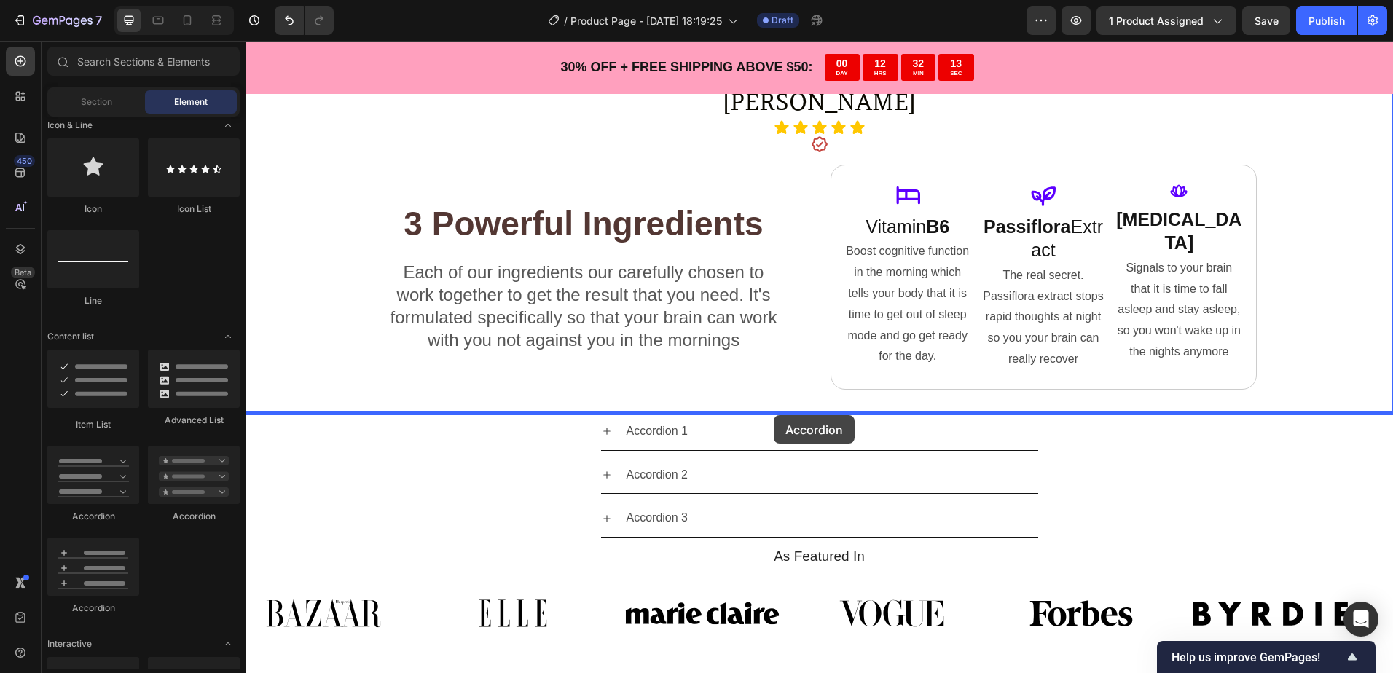
drag, startPoint x: 369, startPoint y: 523, endPoint x: 774, endPoint y: 415, distance: 419.1
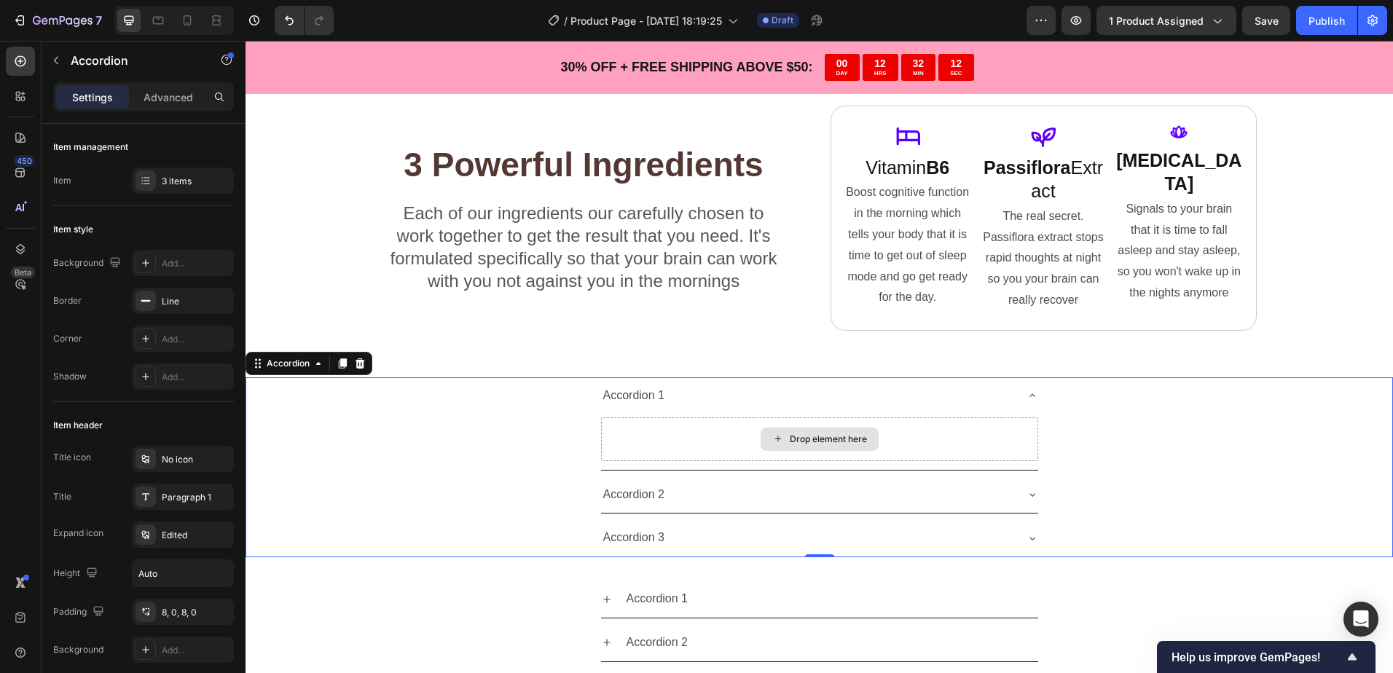
scroll to position [3299, 0]
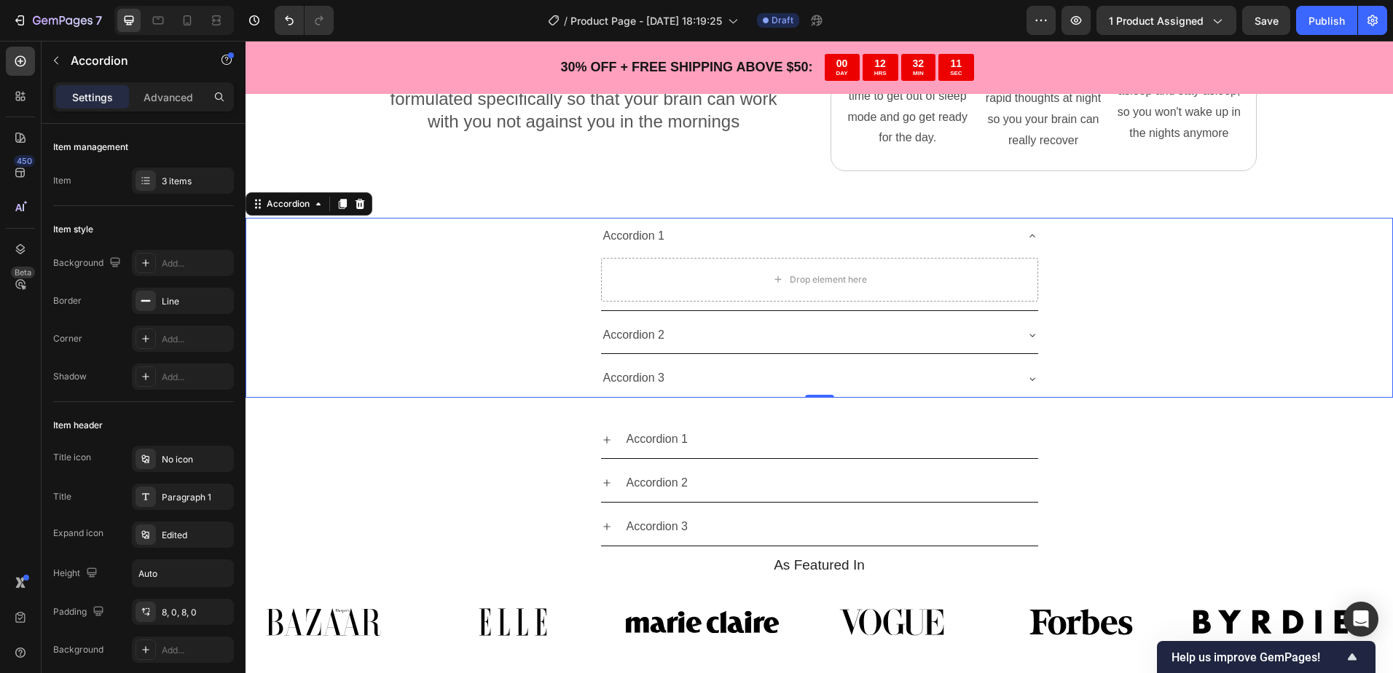
click at [1010, 235] on div "Accordion 1" at bounding box center [819, 236] width 437 height 37
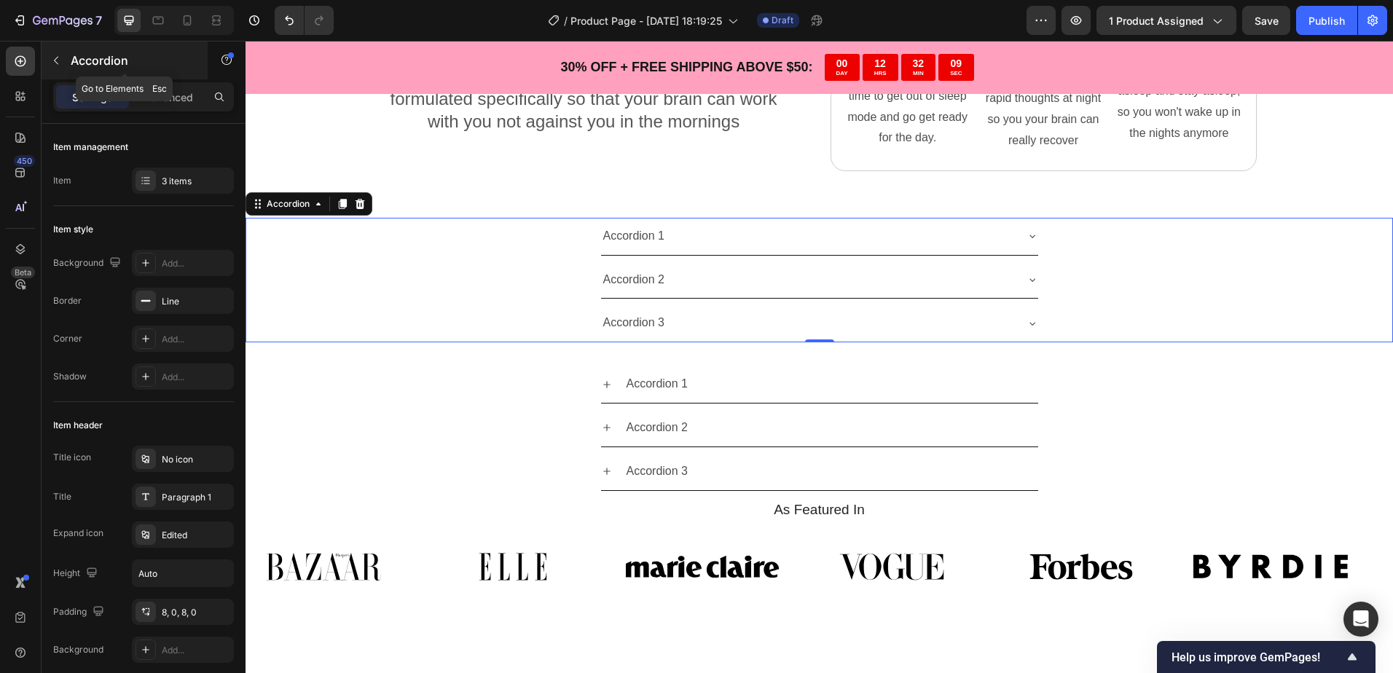
click at [98, 50] on div "Accordion" at bounding box center [125, 61] width 166 height 38
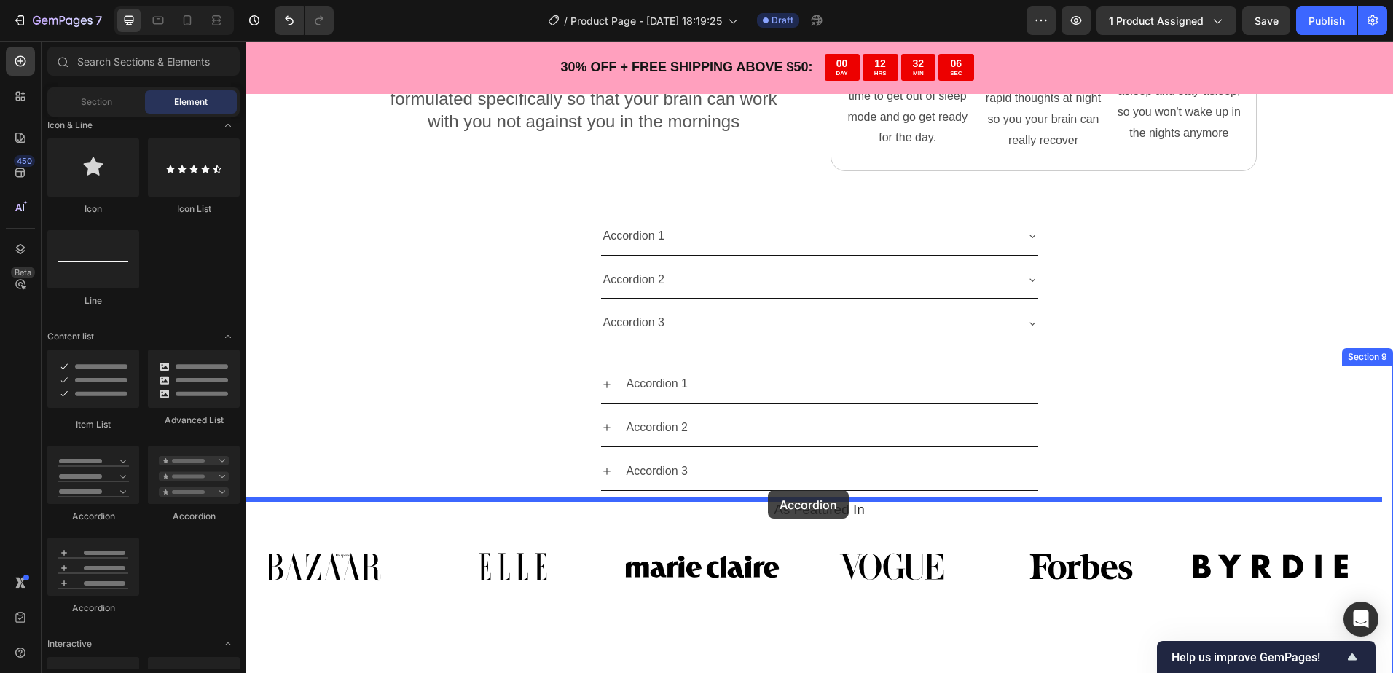
drag, startPoint x: 452, startPoint y: 514, endPoint x: 768, endPoint y: 490, distance: 317.0
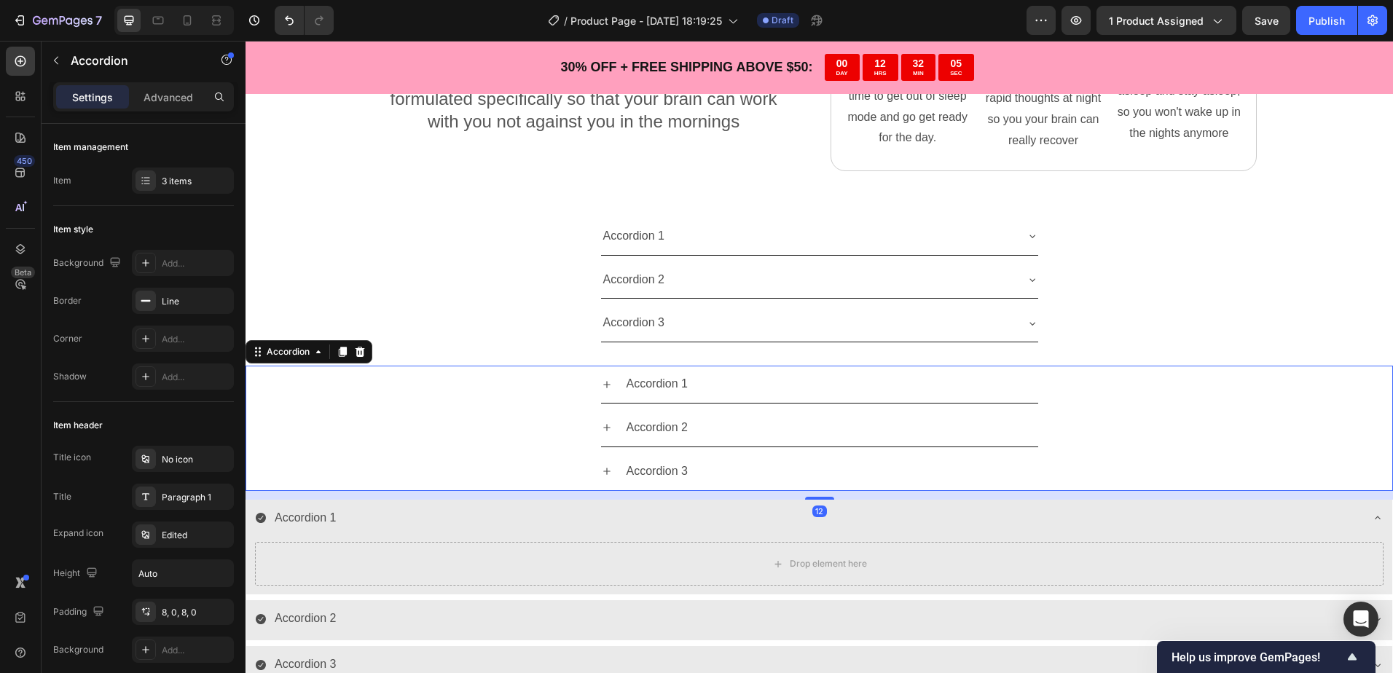
click at [416, 451] on div "Accordion 1 Accordion 2 Accordion 3" at bounding box center [818, 428] width 1147 height 125
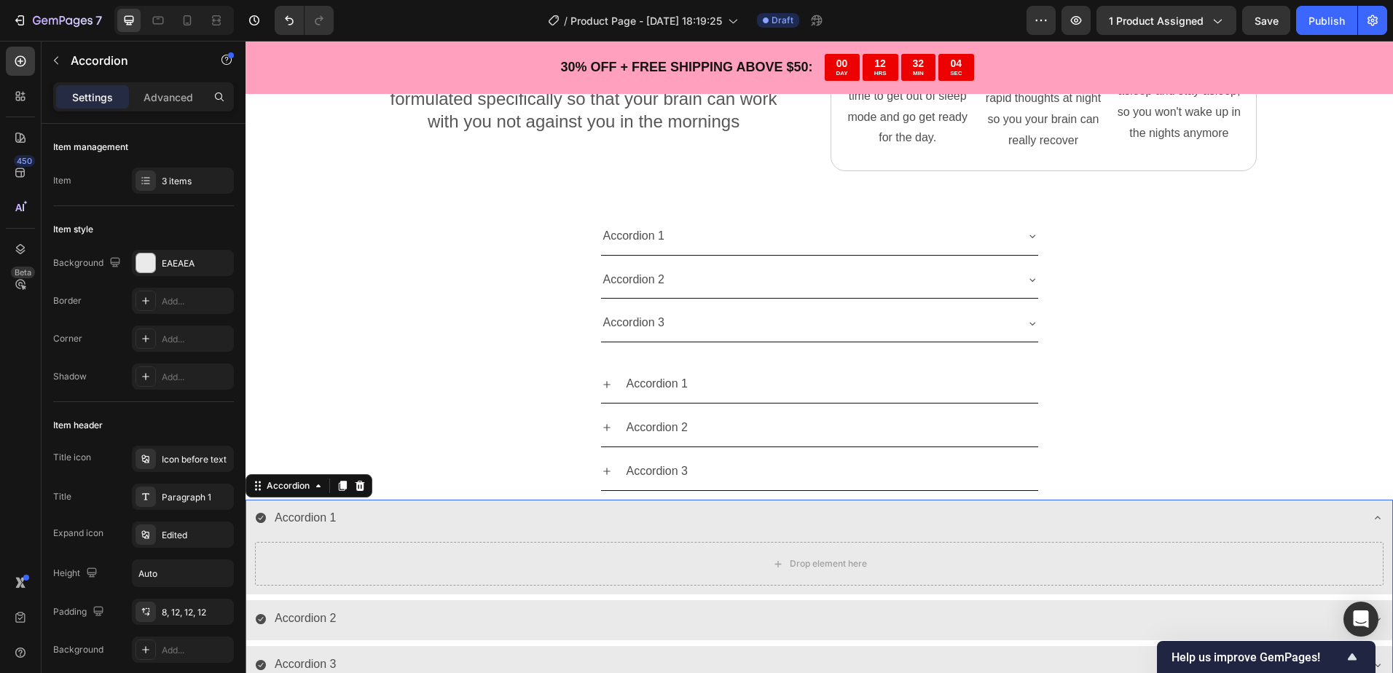
click at [564, 512] on div "Accordion 1" at bounding box center [807, 517] width 1105 height 25
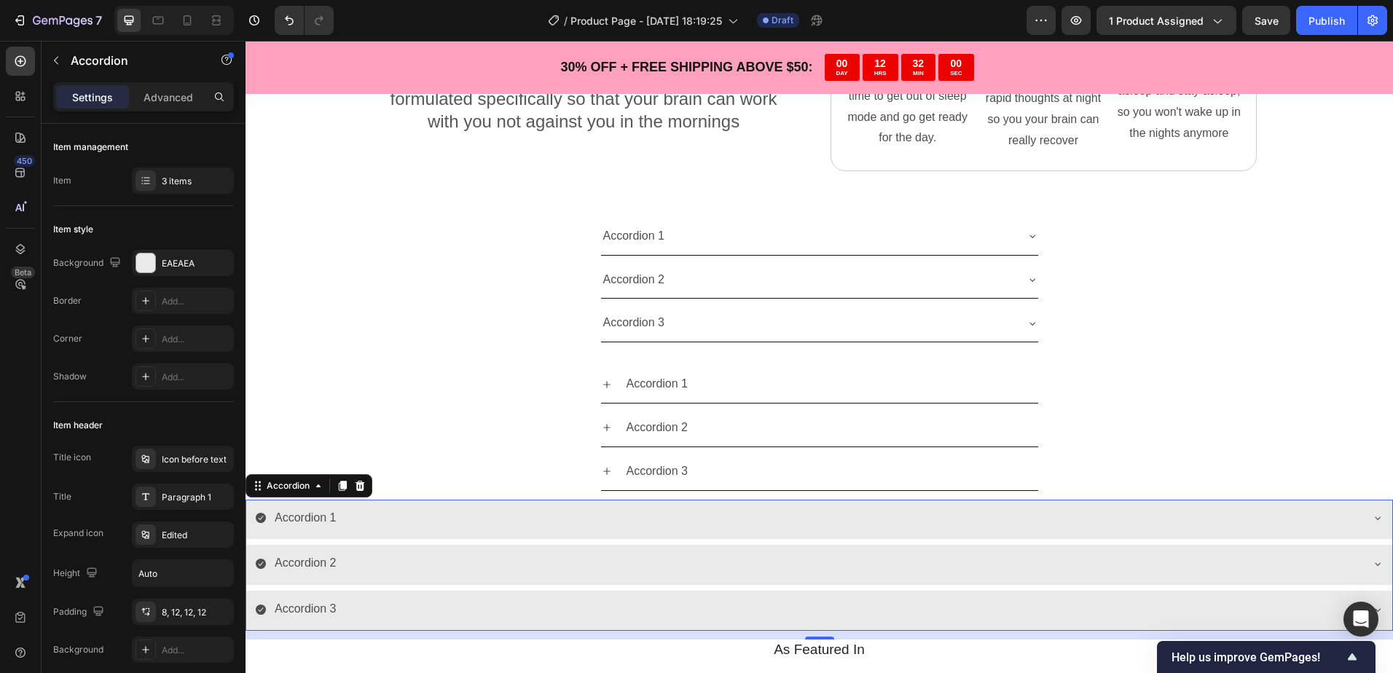
click at [696, 513] on div "Accordion 1" at bounding box center [807, 517] width 1105 height 25
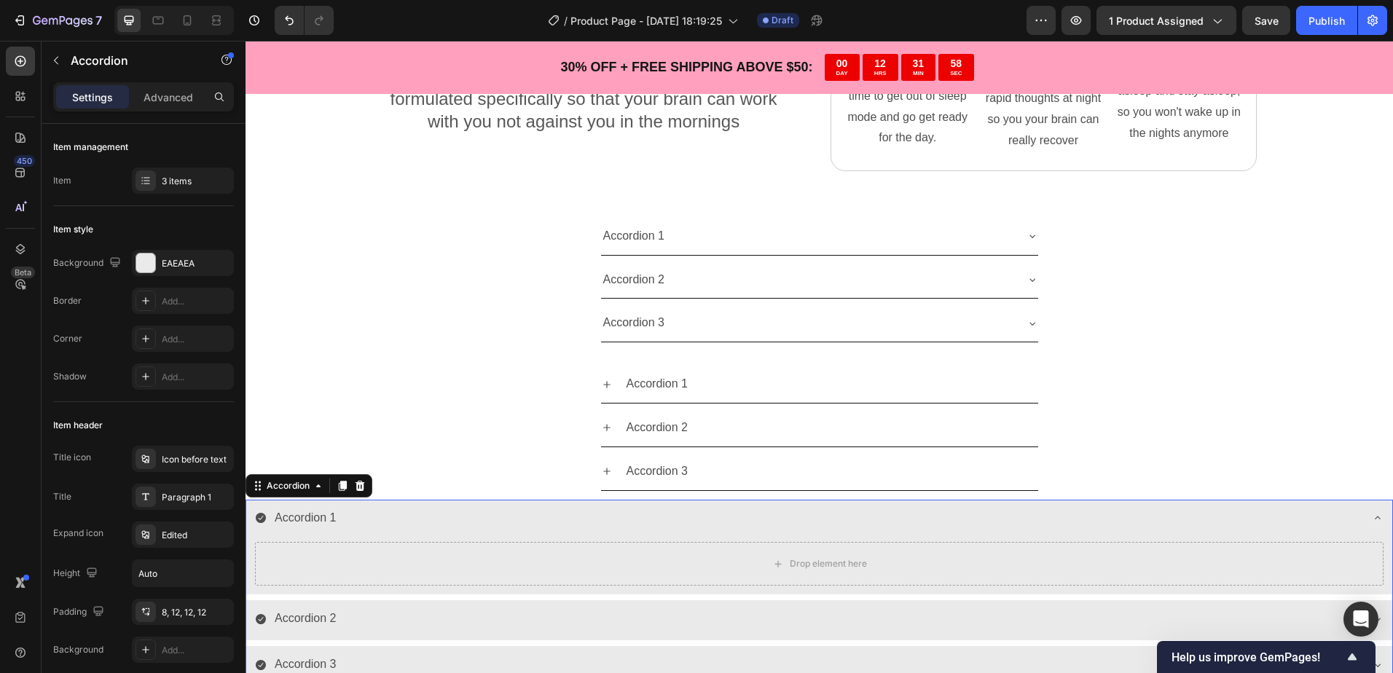
drag, startPoint x: 361, startPoint y: 485, endPoint x: 393, endPoint y: 494, distance: 33.2
click at [361, 485] on icon at bounding box center [360, 486] width 12 height 12
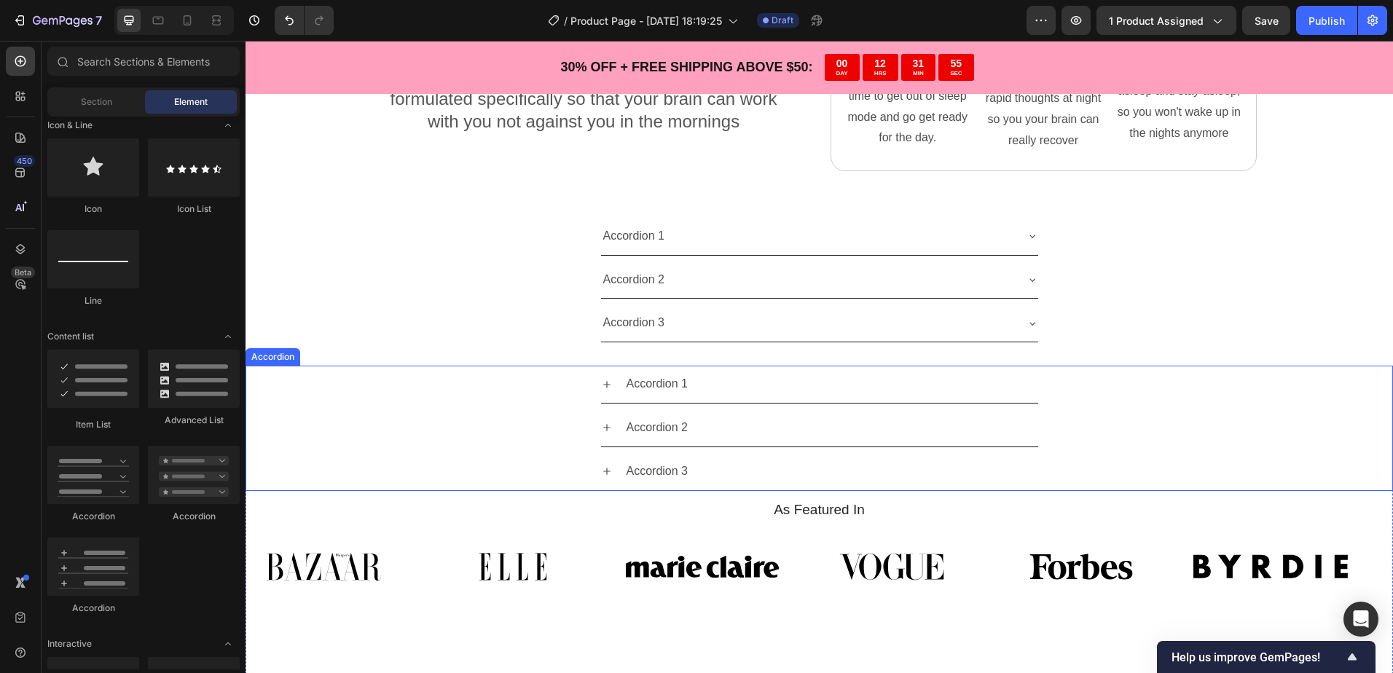
click at [1099, 401] on div "Accordion 1" at bounding box center [819, 385] width 1146 height 38
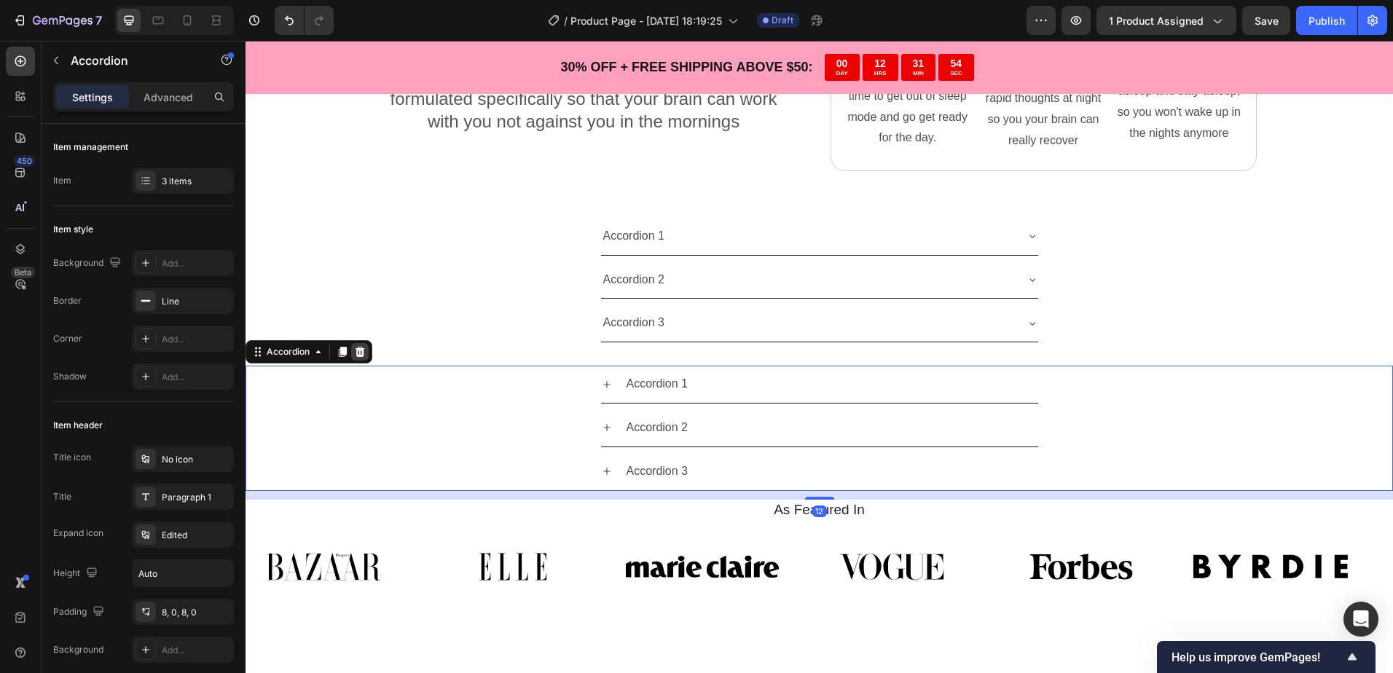
click at [366, 355] on div at bounding box center [359, 351] width 17 height 17
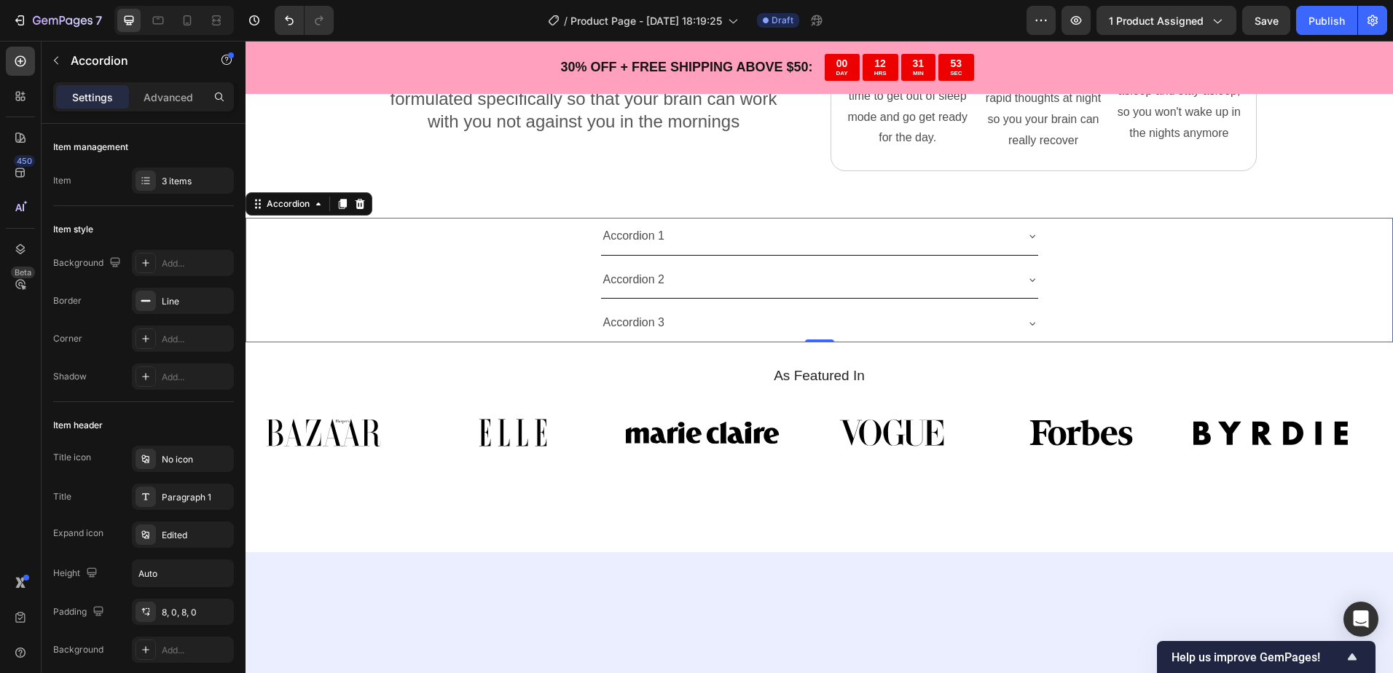
click at [719, 240] on div "Accordion 1" at bounding box center [808, 236] width 414 height 25
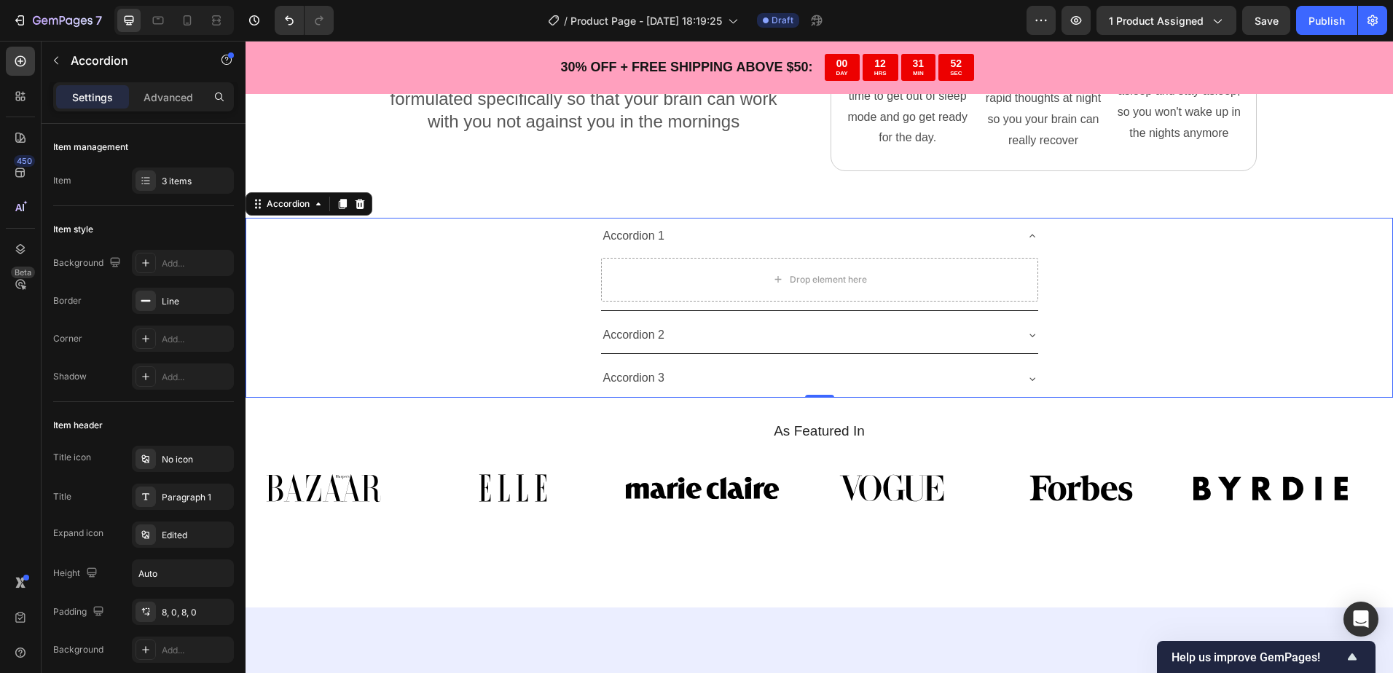
click at [739, 242] on div "Accordion 1" at bounding box center [808, 236] width 414 height 25
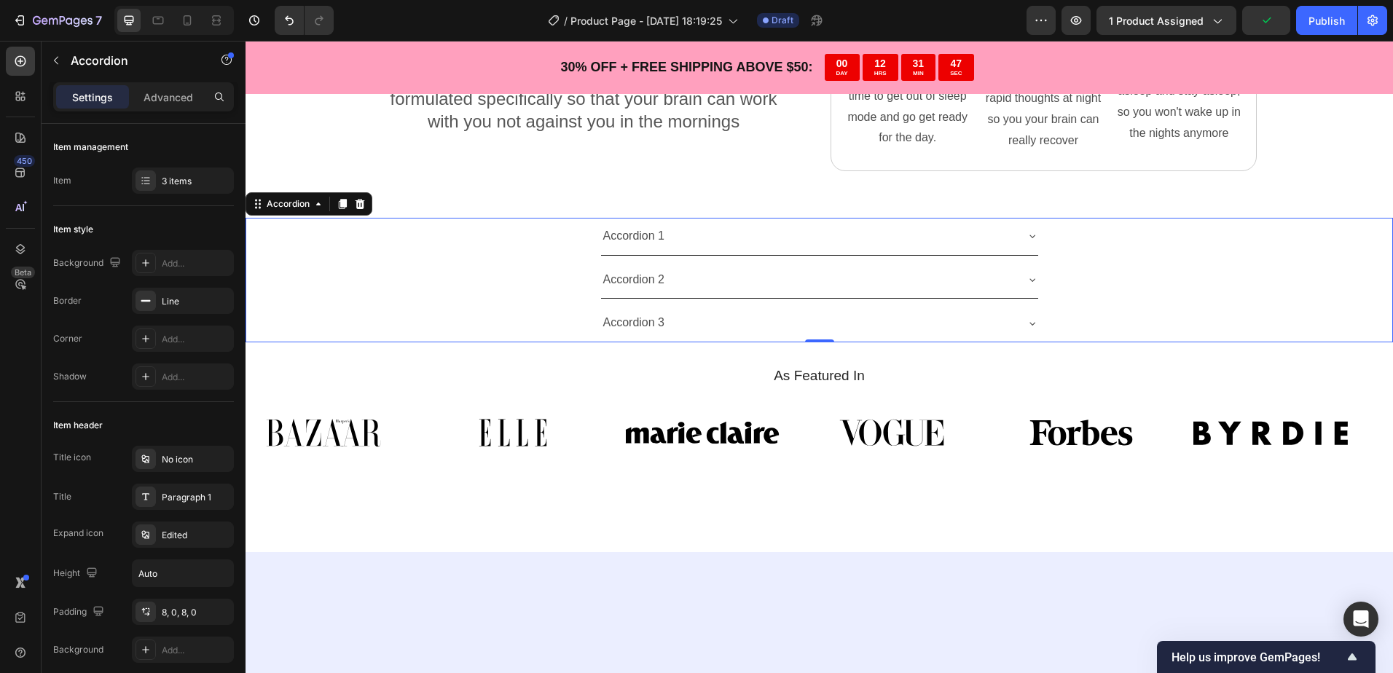
click at [892, 244] on div "Accordion 1" at bounding box center [808, 236] width 414 height 25
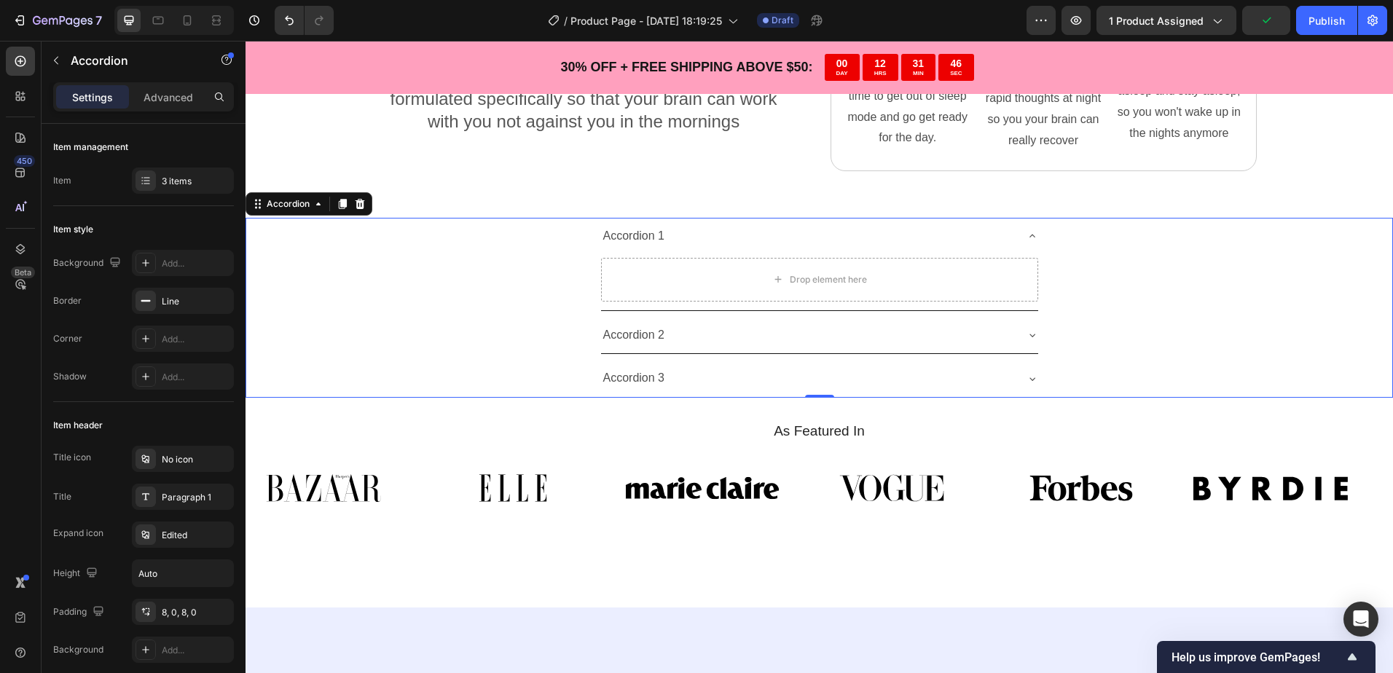
click at [886, 243] on div "Accordion 1" at bounding box center [808, 236] width 414 height 25
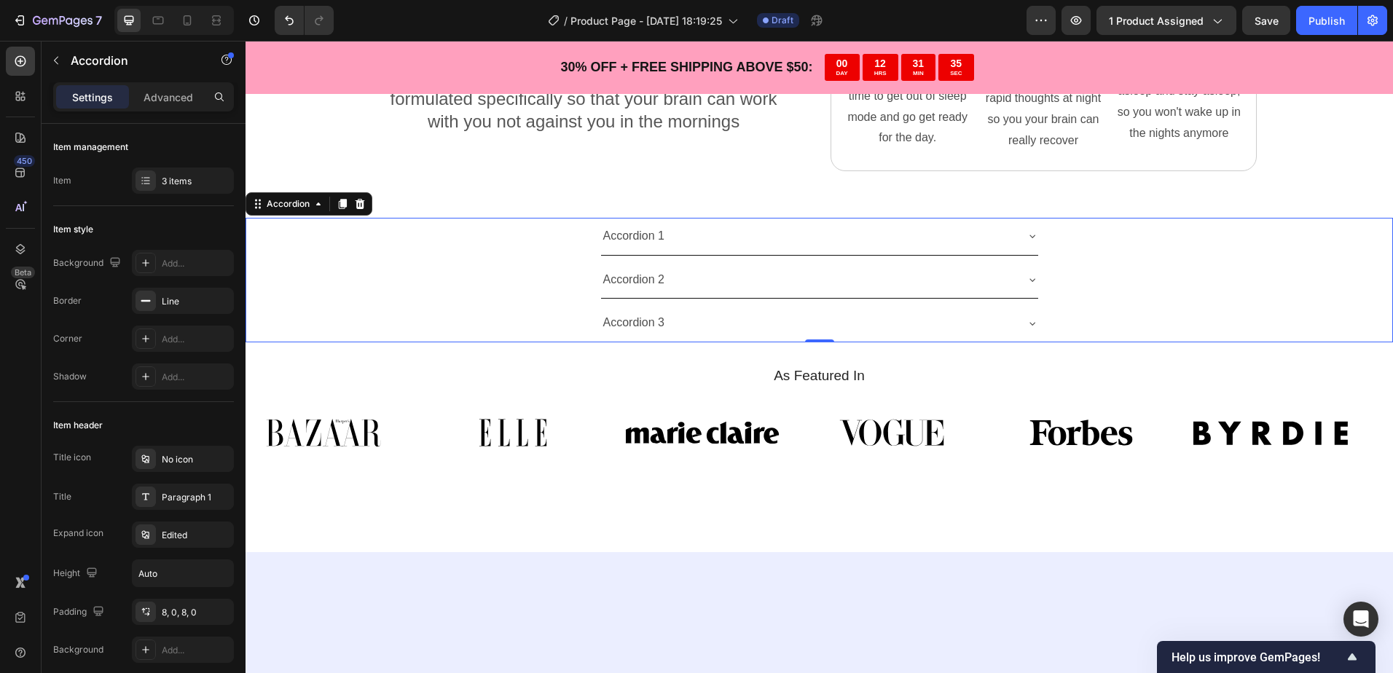
click at [773, 231] on div "Accordion 1" at bounding box center [808, 236] width 414 height 25
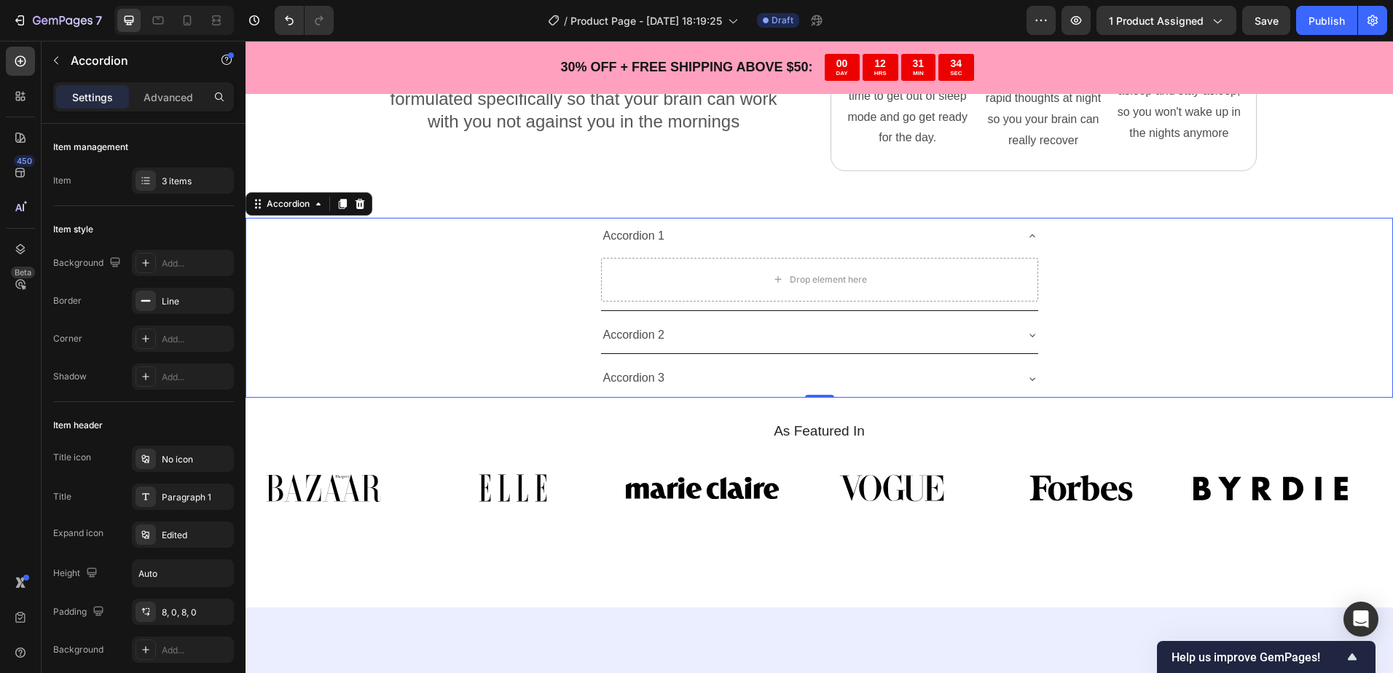
click at [763, 243] on div "Accordion 1" at bounding box center [808, 236] width 414 height 25
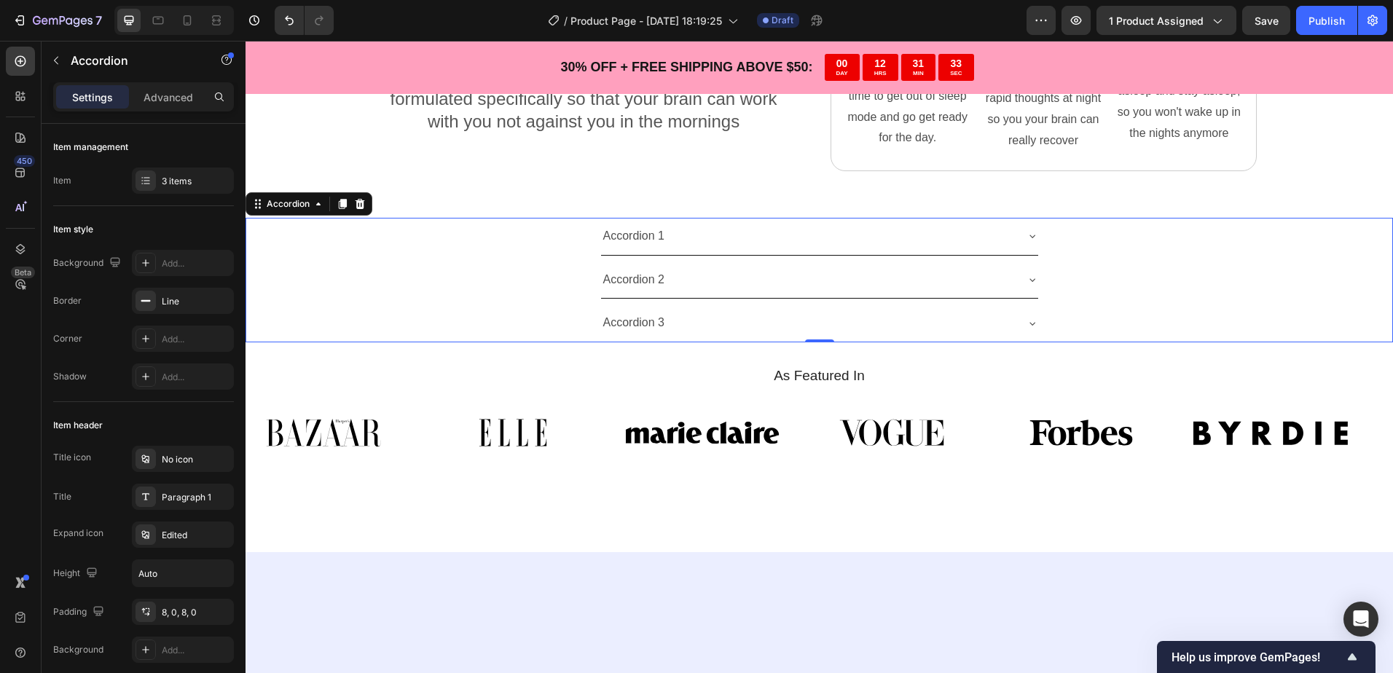
click at [618, 227] on div "Accordion 1" at bounding box center [634, 236] width 66 height 25
click at [623, 235] on p "Accordion 1" at bounding box center [634, 236] width 62 height 21
click at [622, 235] on p "Accordion 1" at bounding box center [634, 236] width 62 height 21
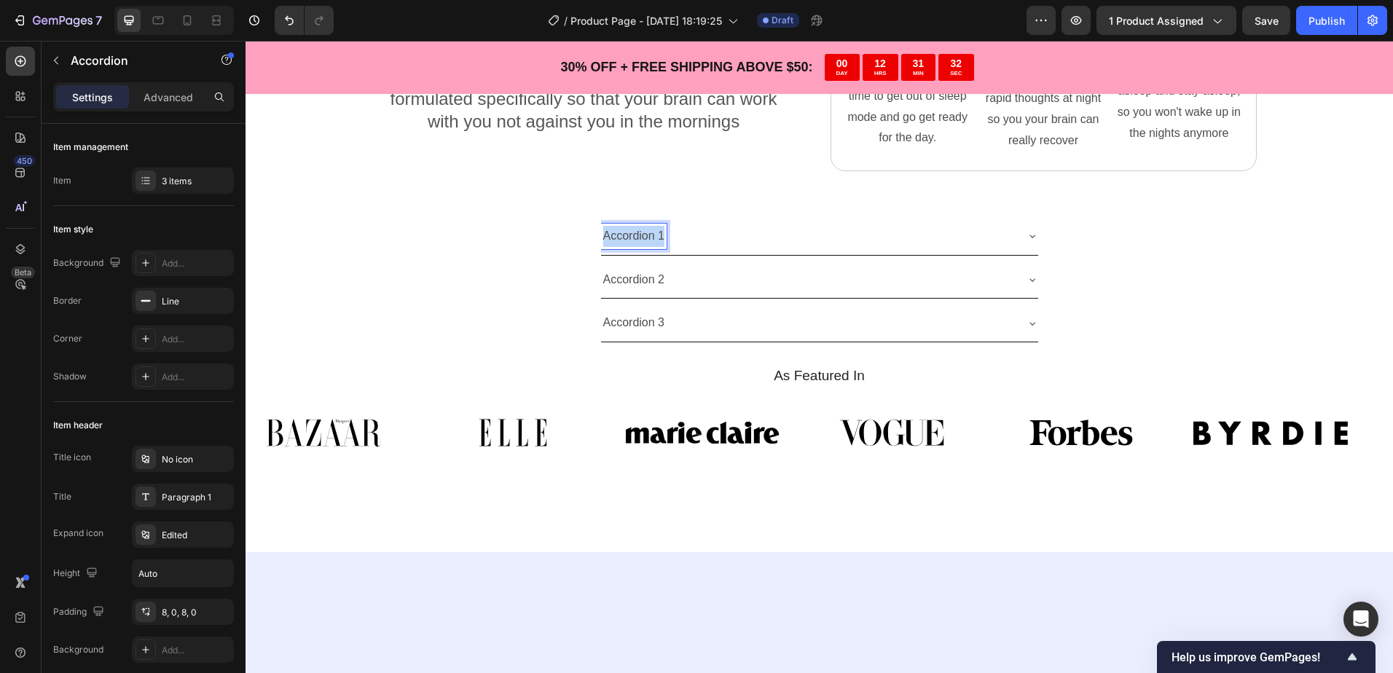
click at [623, 235] on p "Accordion 1" at bounding box center [634, 236] width 62 height 21
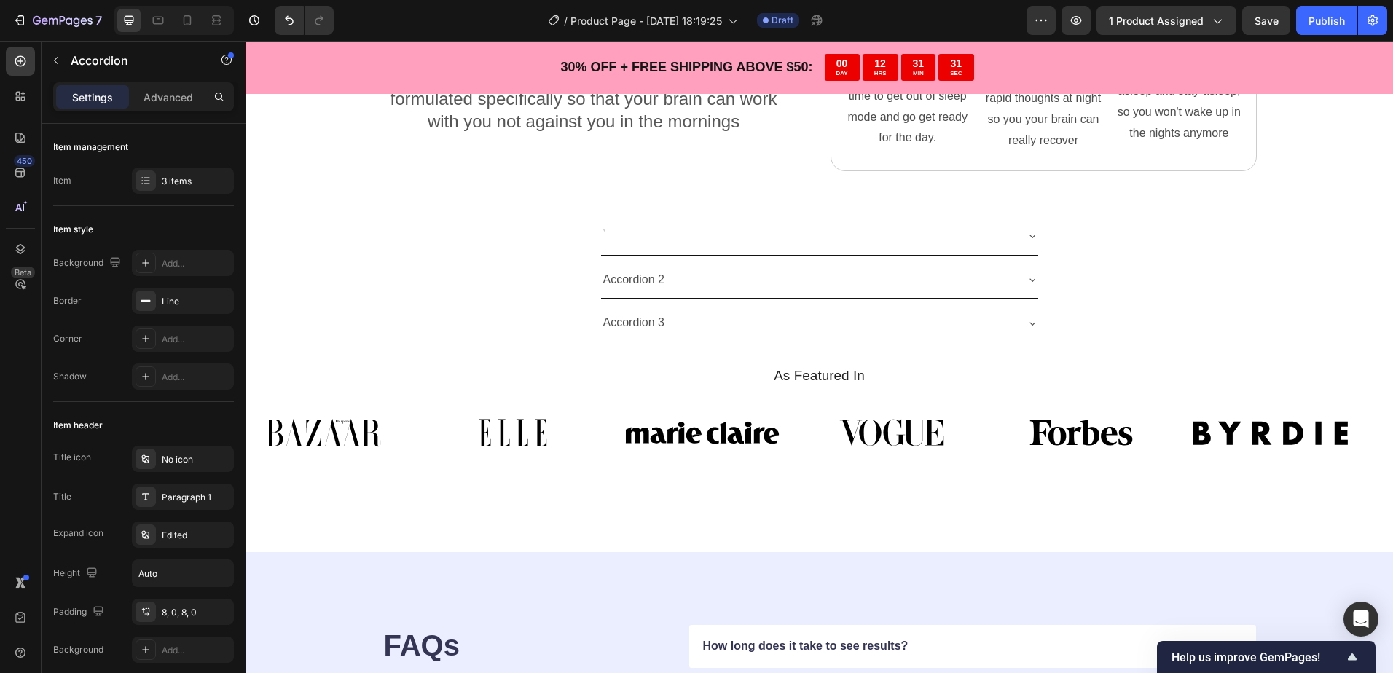
scroll to position [3296, 0]
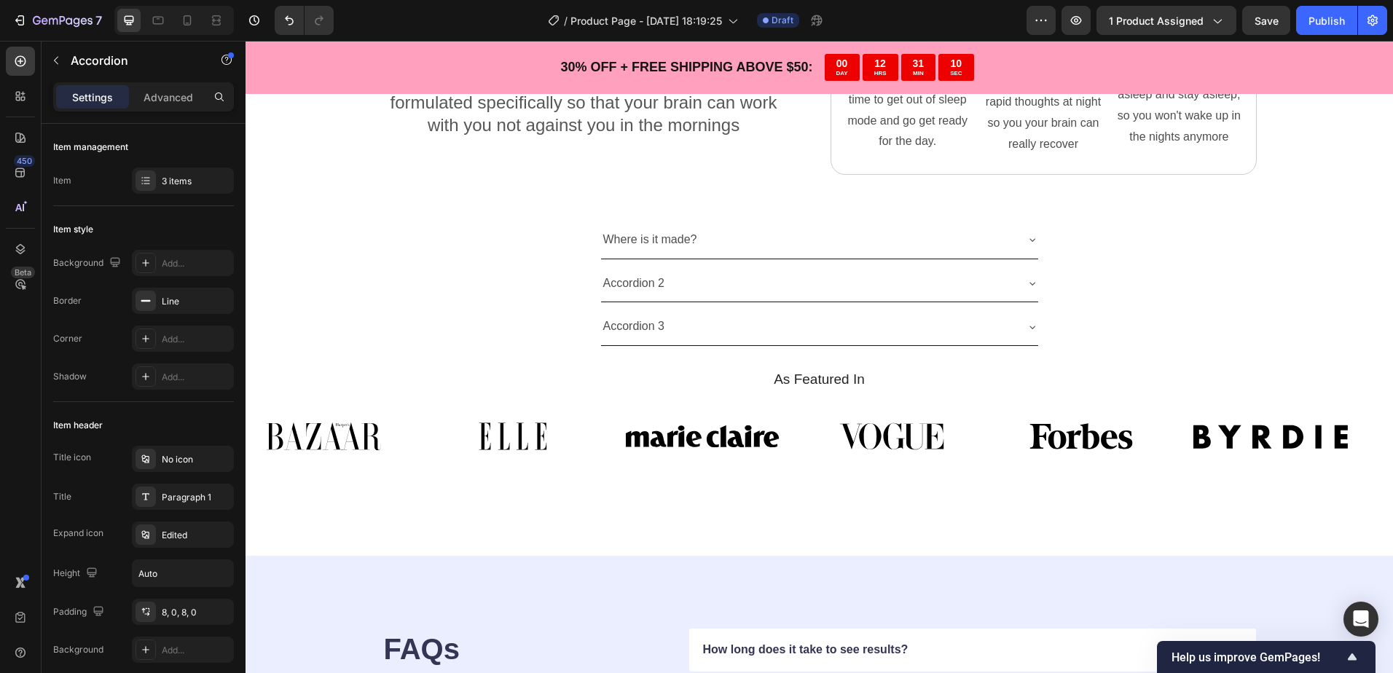
click at [812, 240] on div "Where is it made?" at bounding box center [808, 239] width 414 height 25
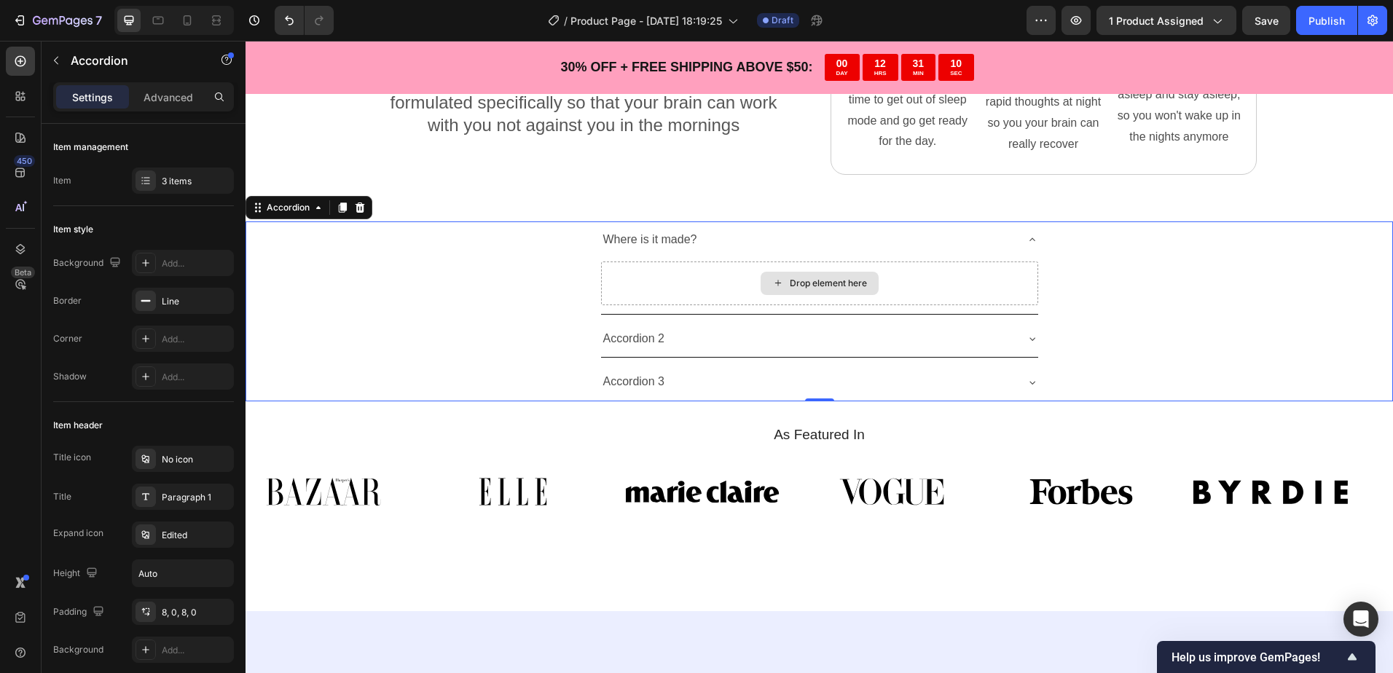
click at [819, 280] on div "Drop element here" at bounding box center [828, 284] width 77 height 12
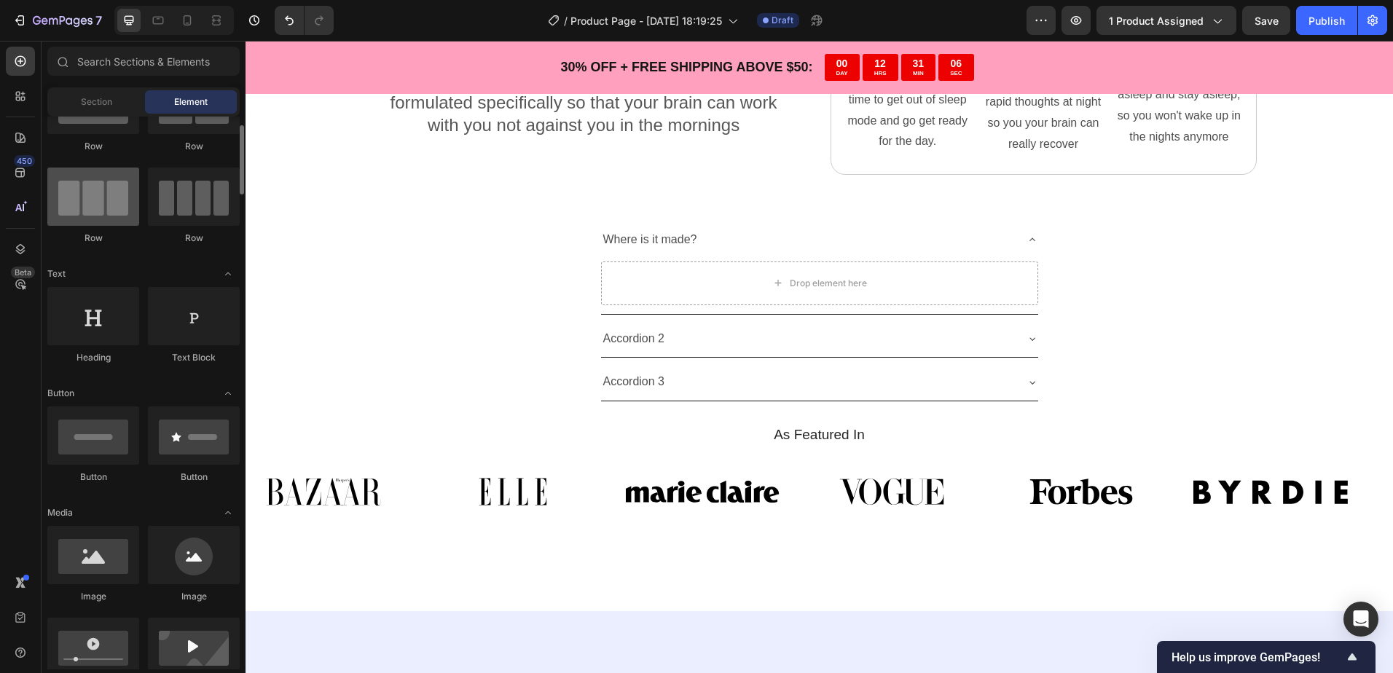
scroll to position [0, 0]
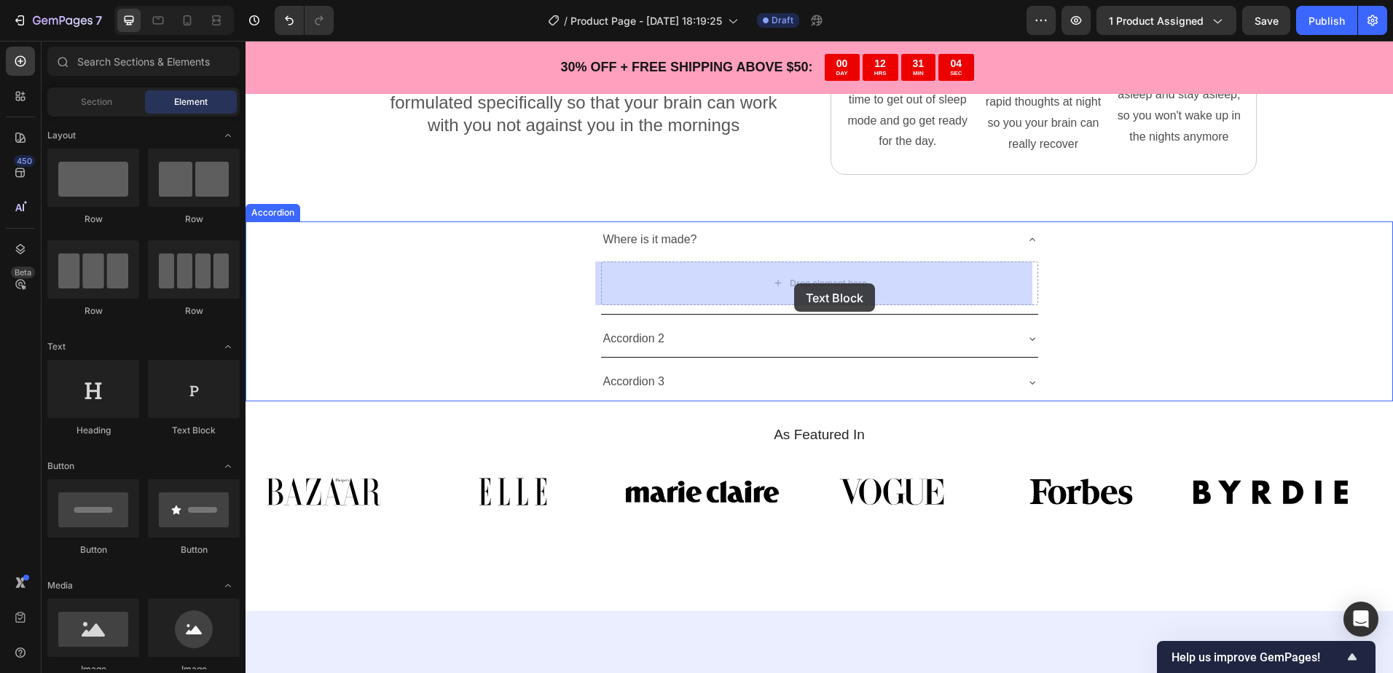
drag, startPoint x: 440, startPoint y: 436, endPoint x: 798, endPoint y: 293, distance: 386.0
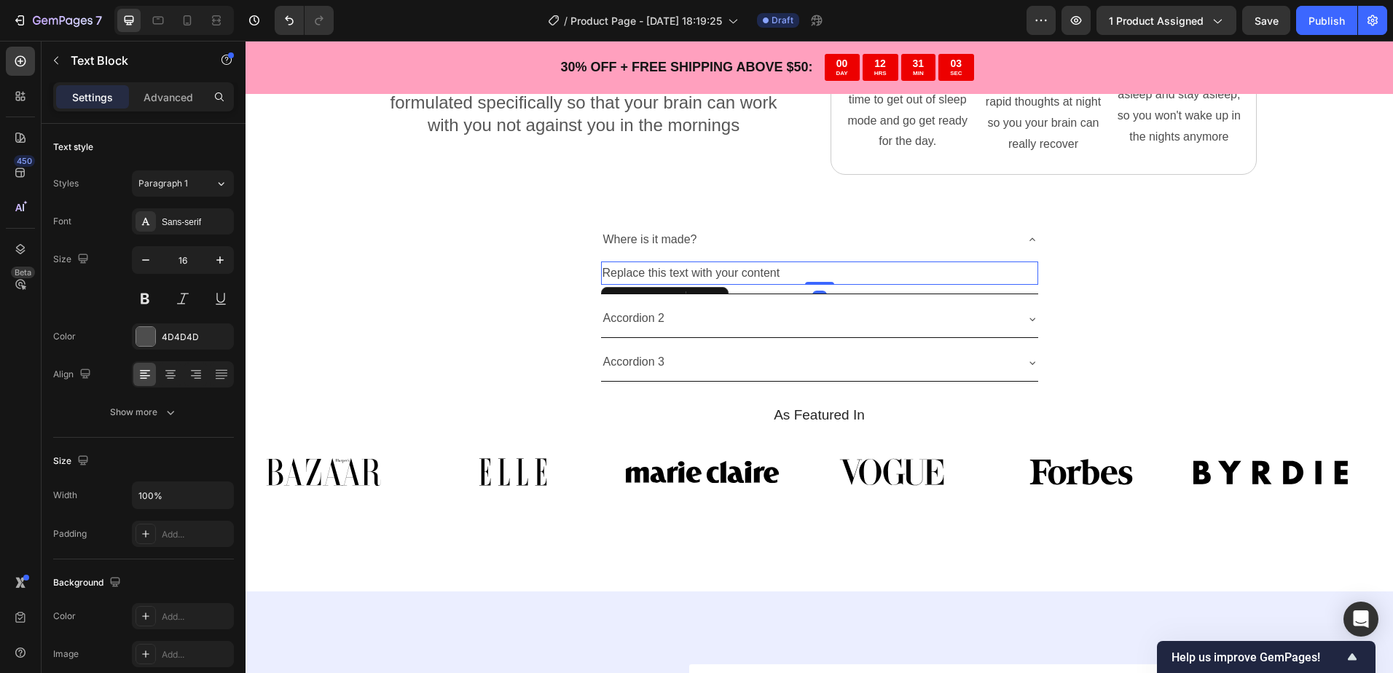
click at [732, 272] on div "Replace this text with your content" at bounding box center [819, 273] width 437 height 24
click at [732, 272] on p "Replace this text with your content" at bounding box center [819, 273] width 434 height 21
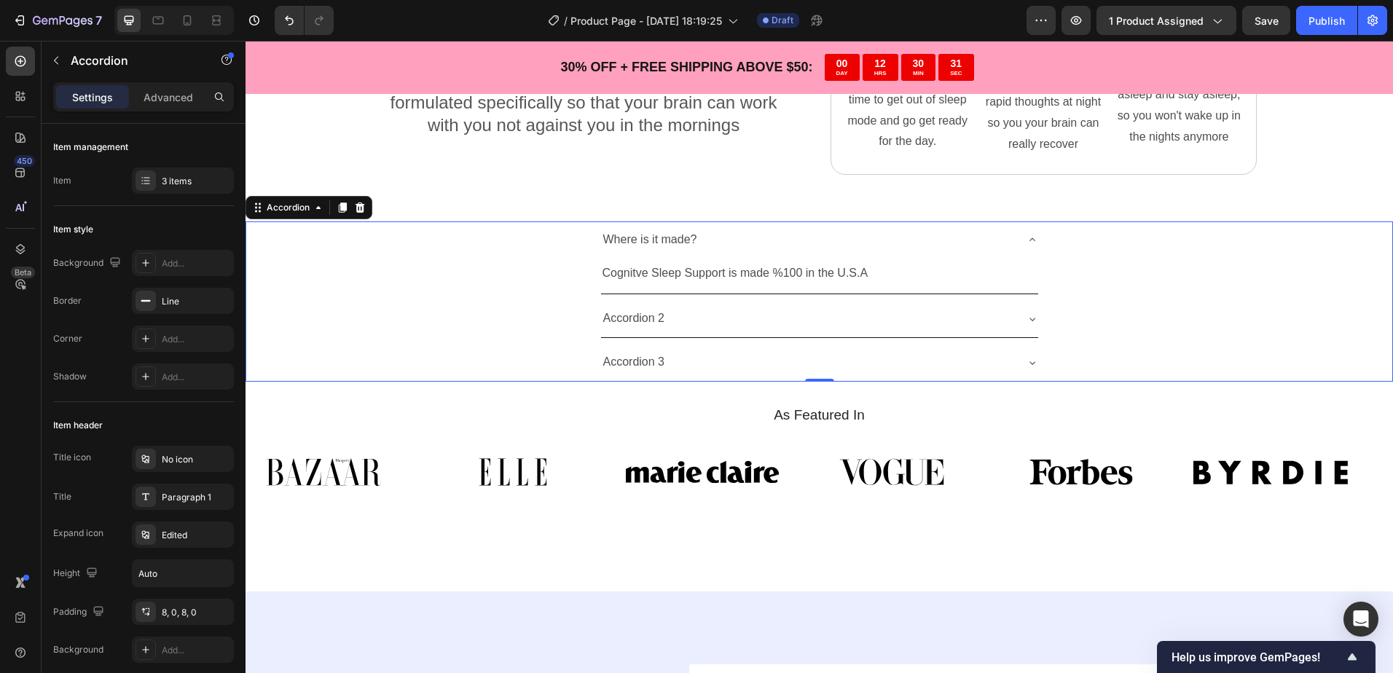
click at [500, 275] on div "Where is it made? Cognitve Sleep Support is made %100 in the U.S.A Text Block" at bounding box center [819, 258] width 1146 height 74
click at [804, 294] on div "Where is it made? Cognitve Sleep Support is made %100 in the U.S.A Text Block" at bounding box center [819, 258] width 437 height 74
click at [168, 266] on div "Add..." at bounding box center [196, 263] width 68 height 13
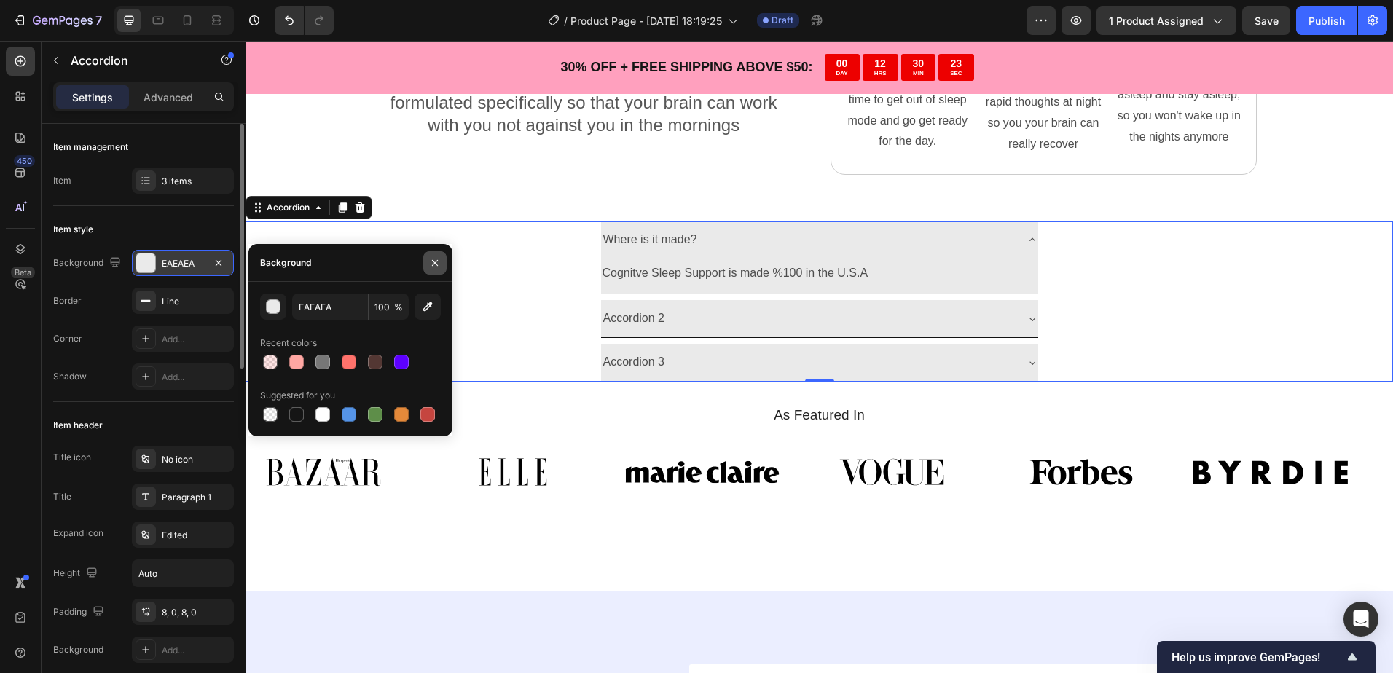
click at [439, 264] on icon "button" at bounding box center [435, 263] width 12 height 12
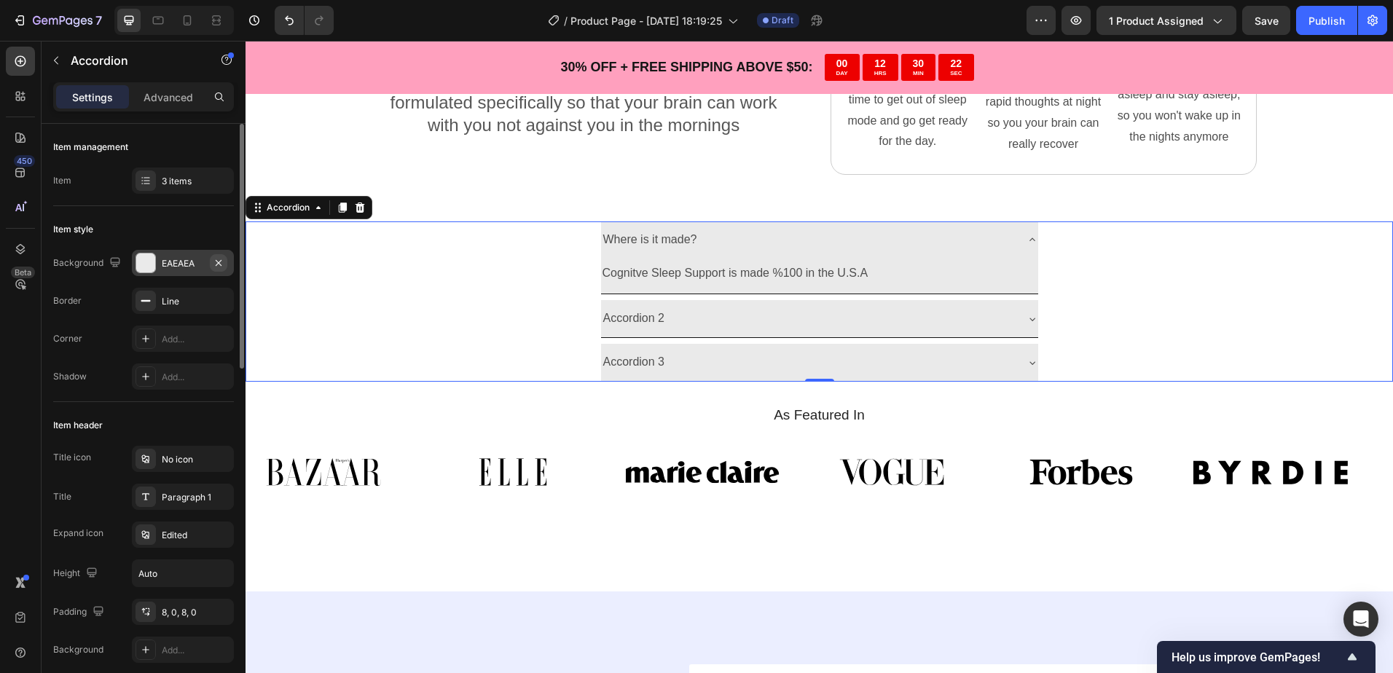
click at [216, 258] on icon "button" at bounding box center [219, 263] width 12 height 12
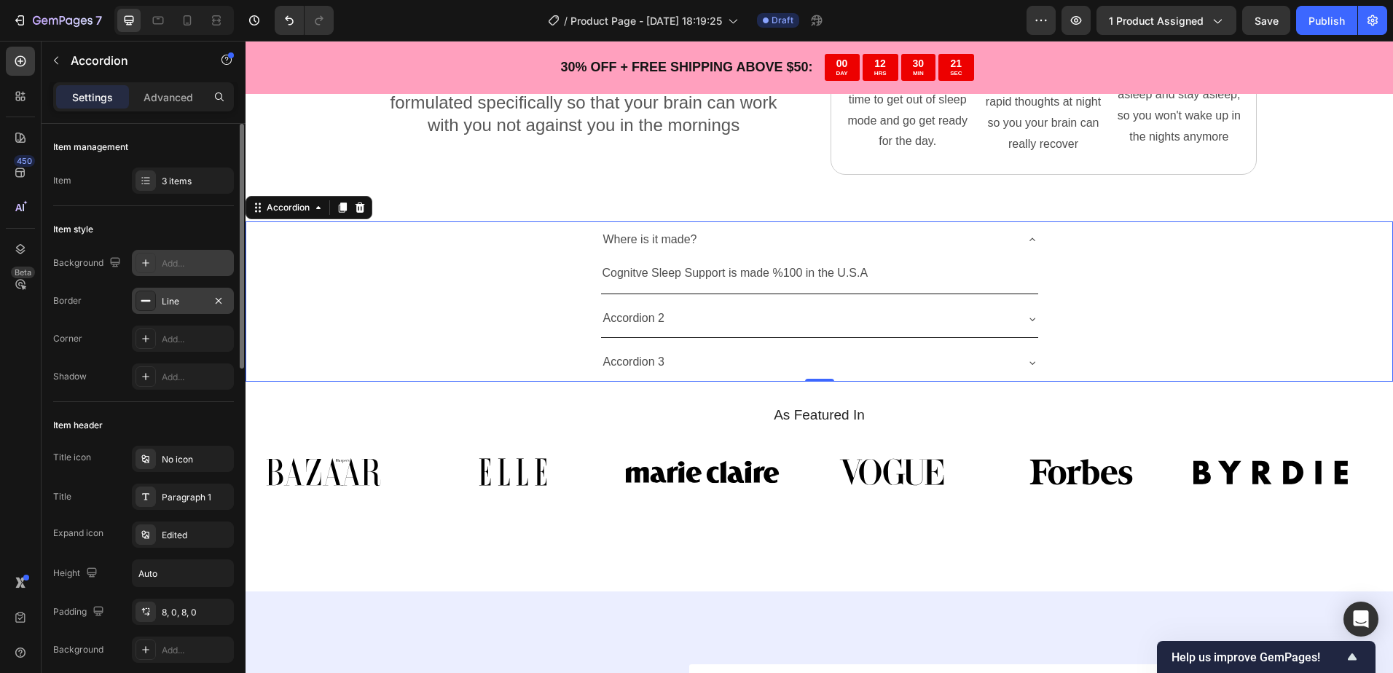
click at [187, 304] on div "Line" at bounding box center [183, 301] width 42 height 13
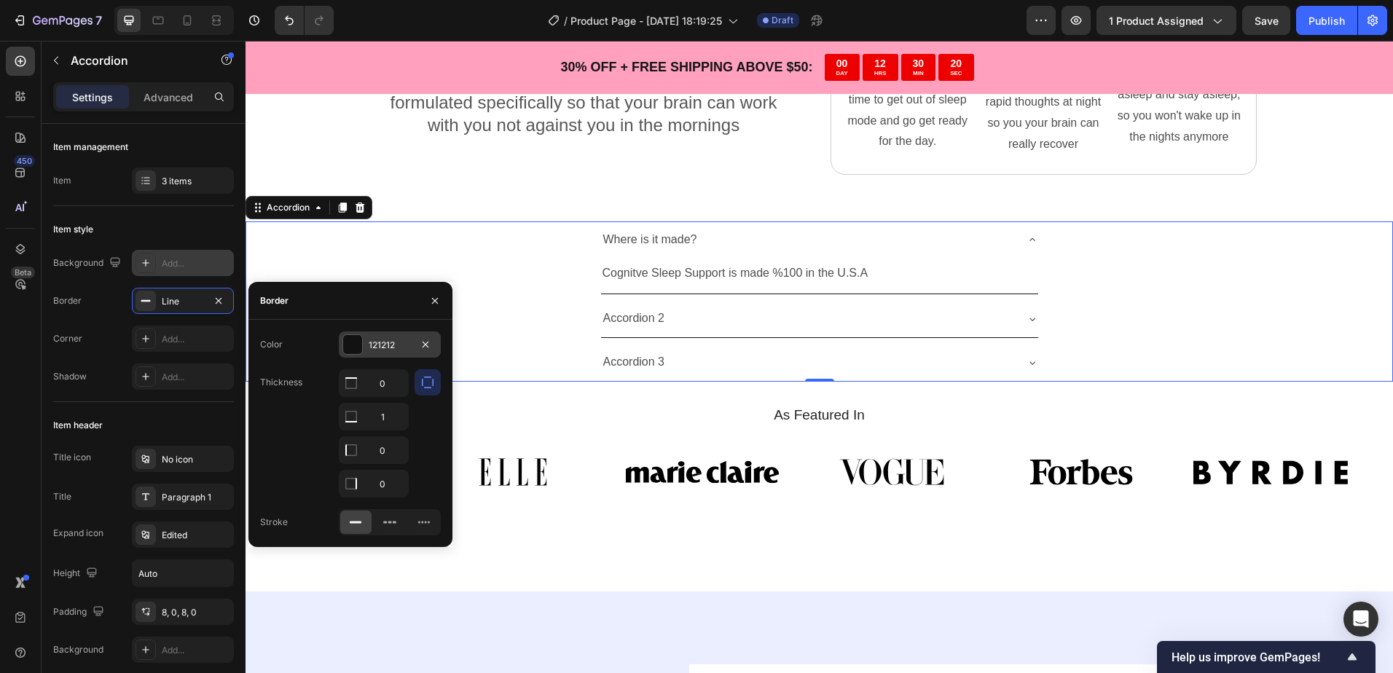
click at [382, 345] on div "121212" at bounding box center [390, 345] width 42 height 13
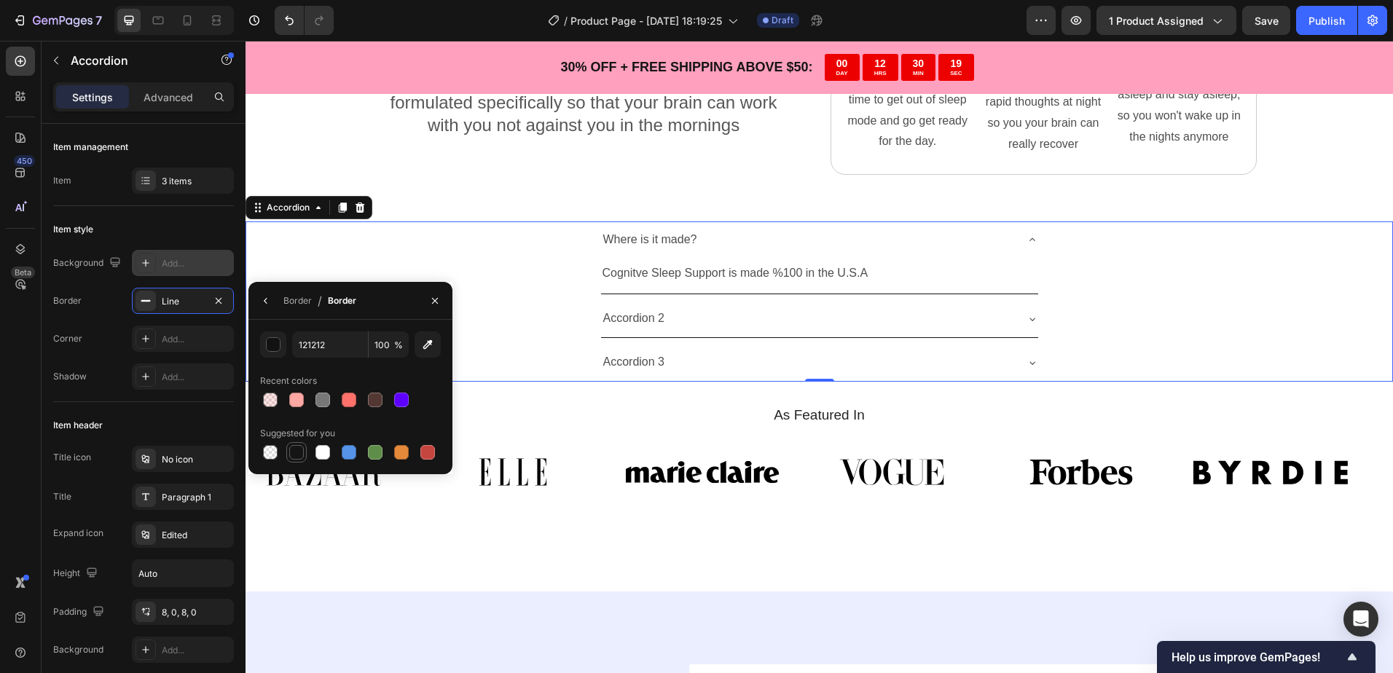
click at [290, 449] on div at bounding box center [296, 452] width 15 height 15
type input "151515"
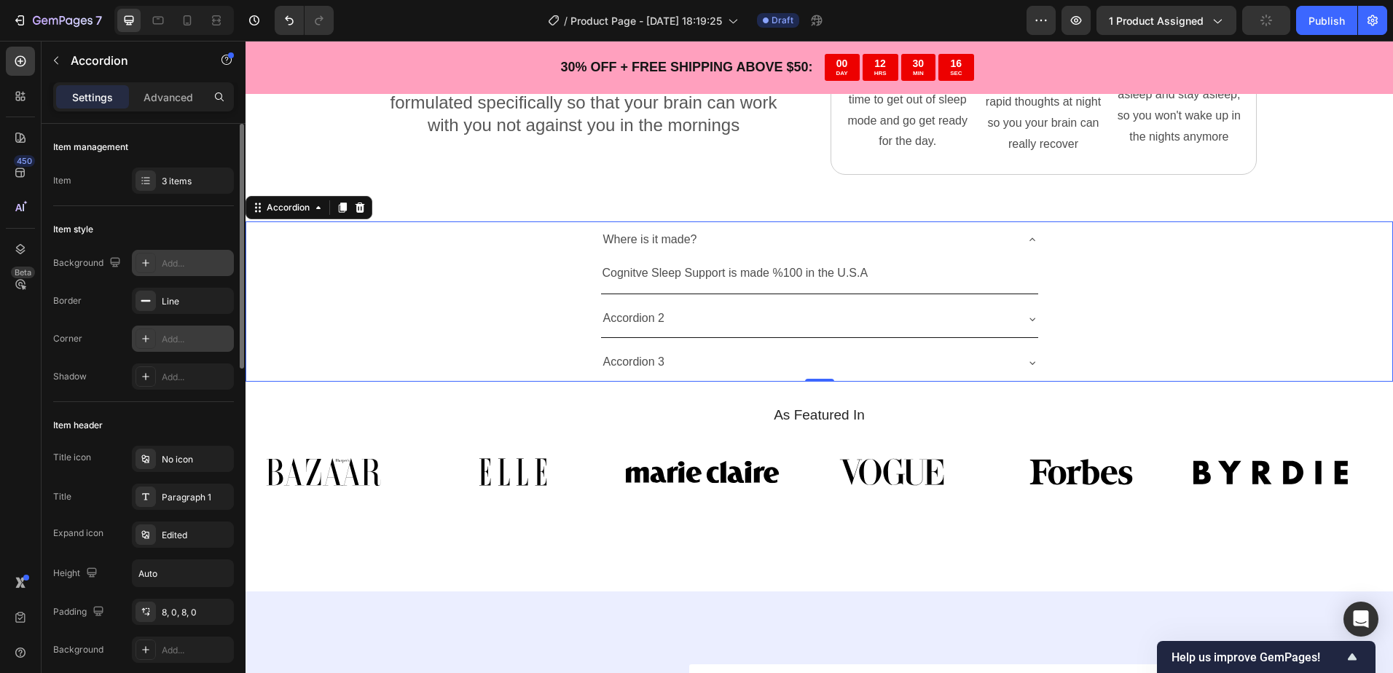
click at [162, 334] on div "Add..." at bounding box center [196, 339] width 68 height 13
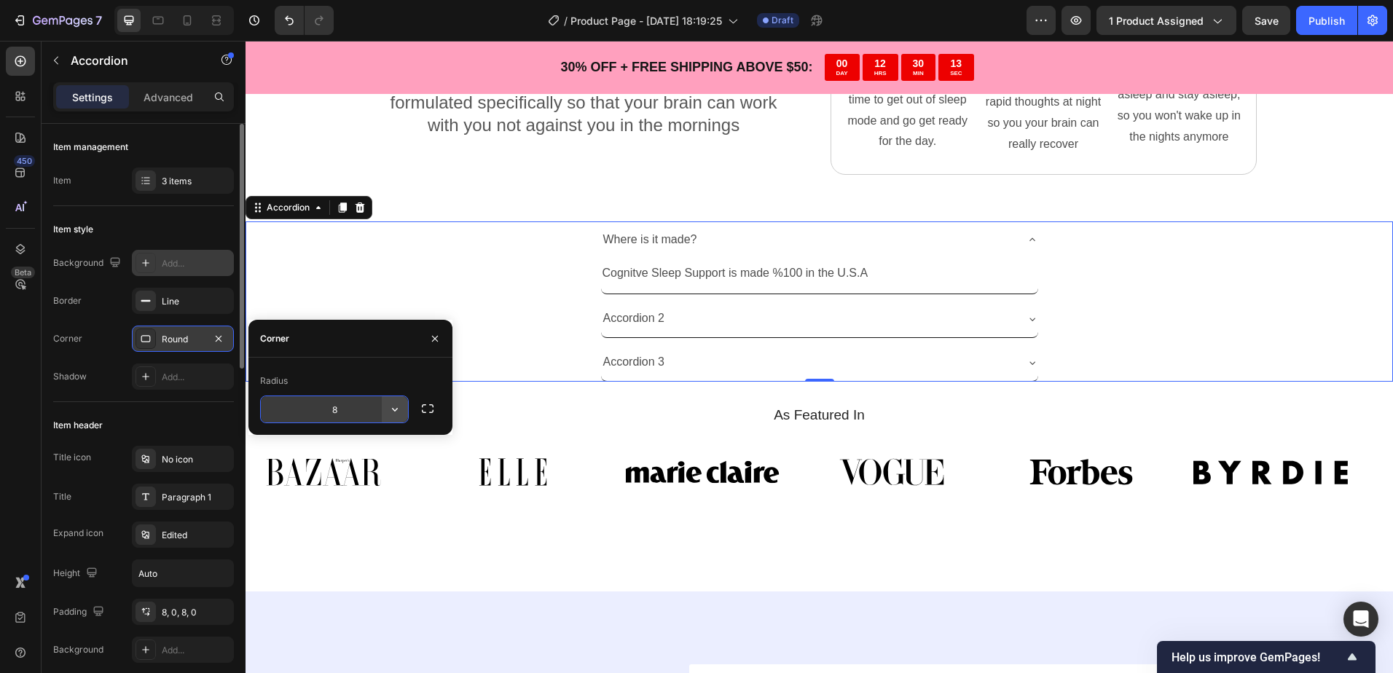
click at [389, 407] on icon "button" at bounding box center [394, 409] width 15 height 15
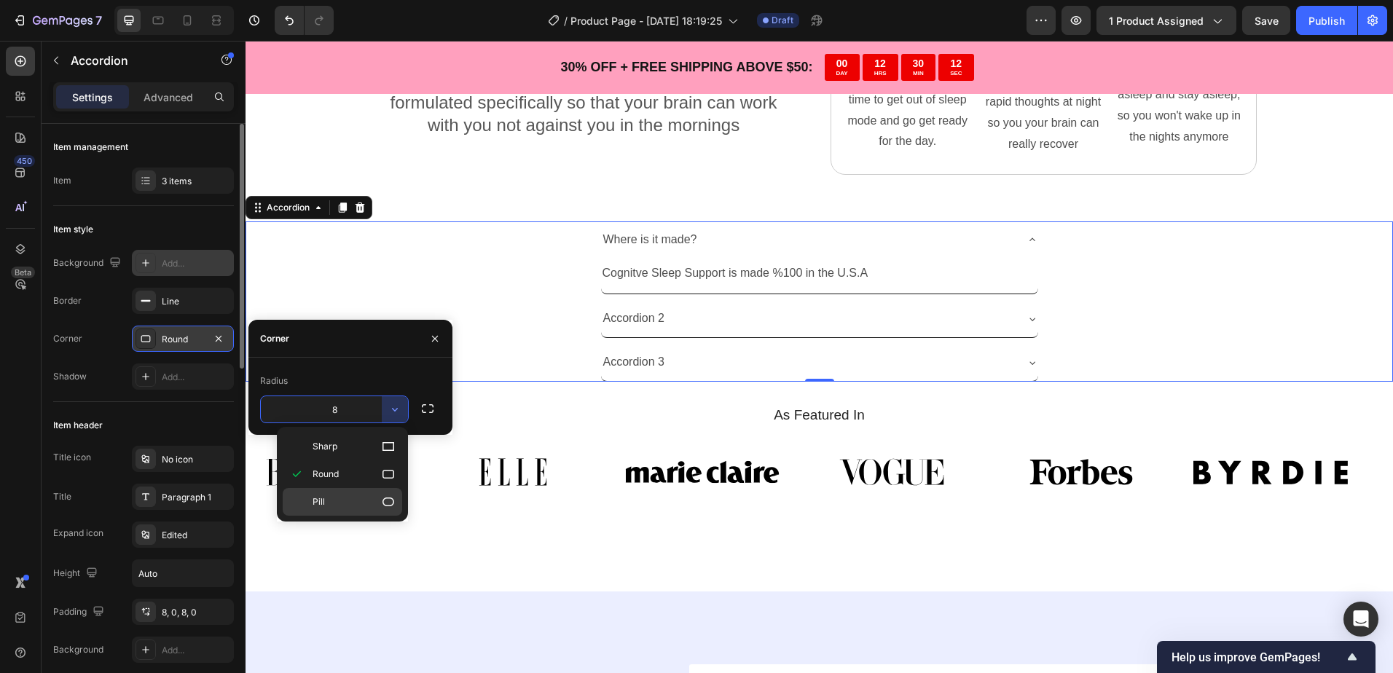
click at [342, 502] on p "Pill" at bounding box center [353, 502] width 83 height 15
type input "9999"
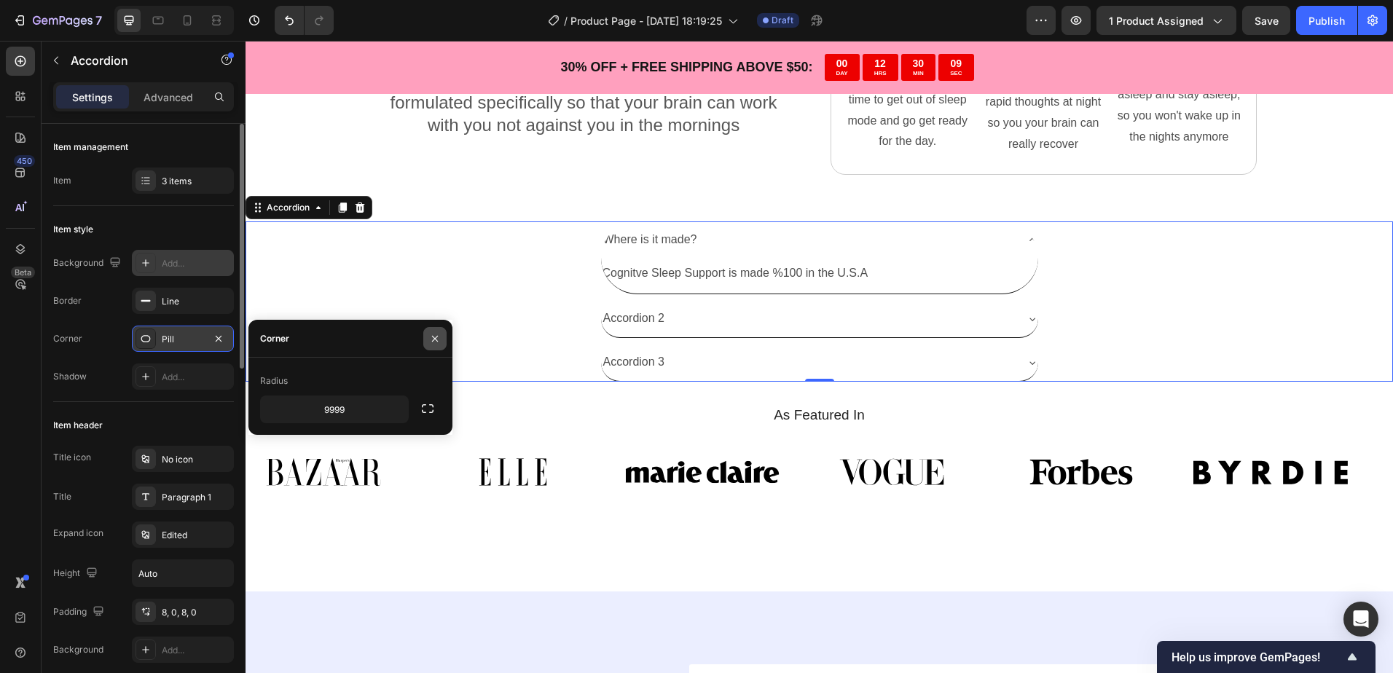
click at [434, 333] on icon "button" at bounding box center [435, 339] width 12 height 12
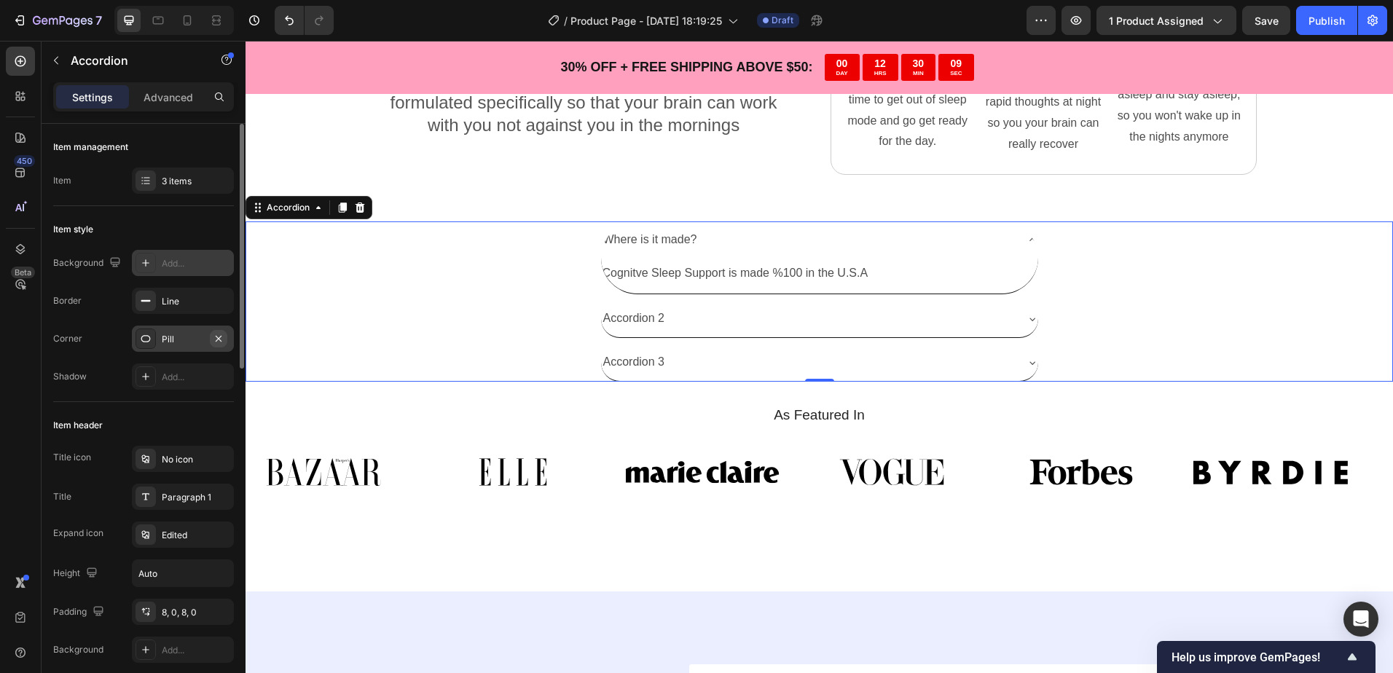
click at [223, 334] on icon "button" at bounding box center [219, 339] width 12 height 12
click at [177, 455] on div "No icon" at bounding box center [196, 459] width 68 height 13
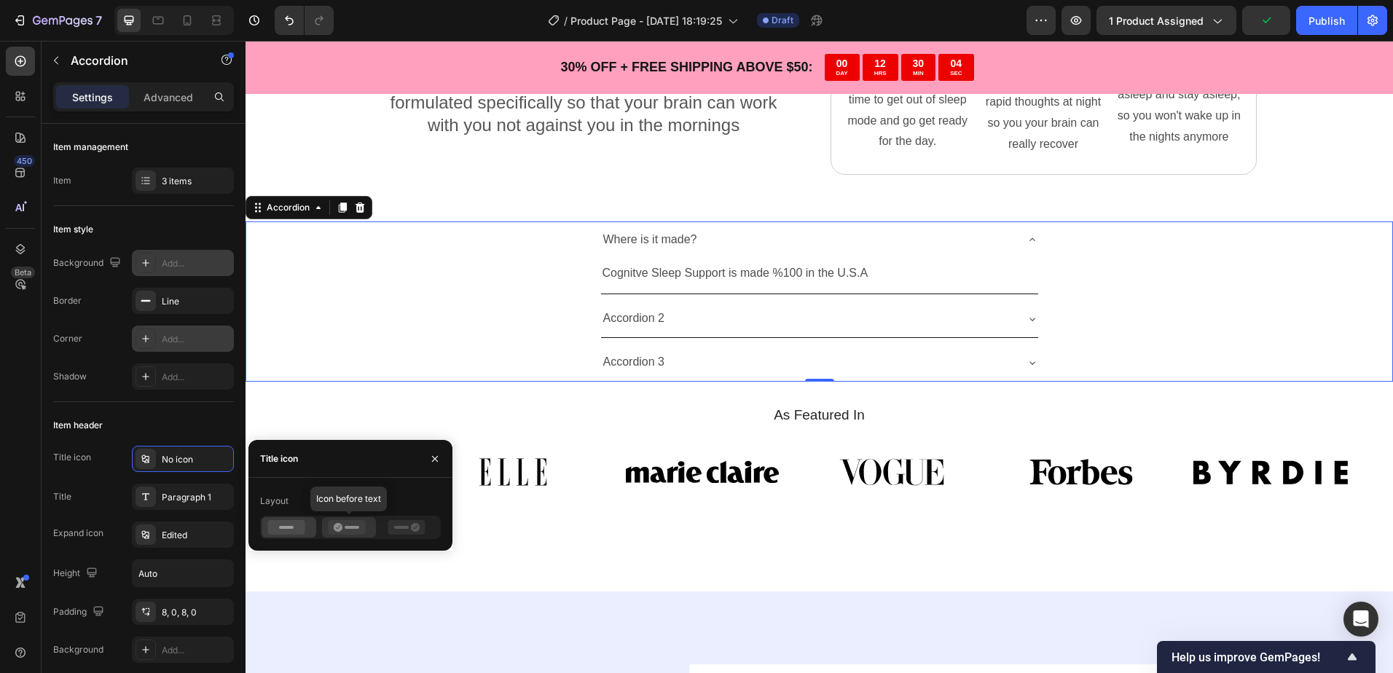
click at [340, 524] on icon at bounding box center [338, 527] width 9 height 9
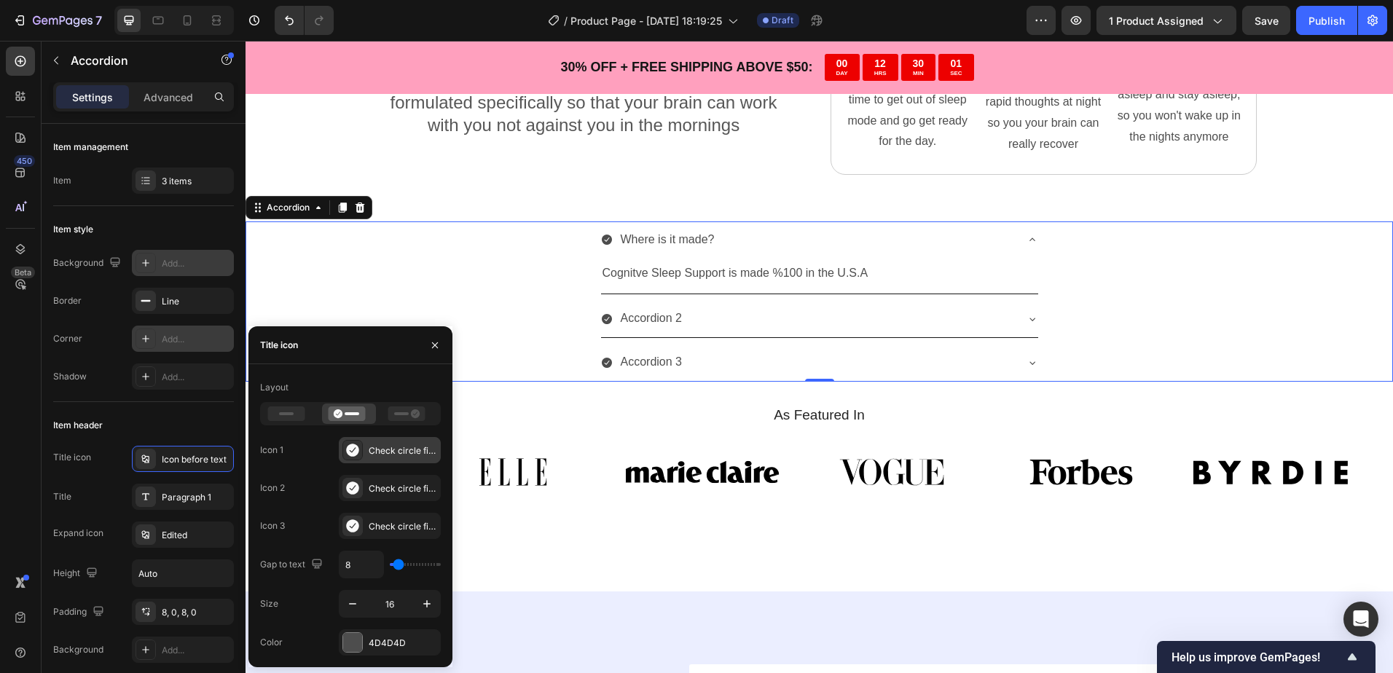
click at [345, 451] on div at bounding box center [352, 450] width 20 height 20
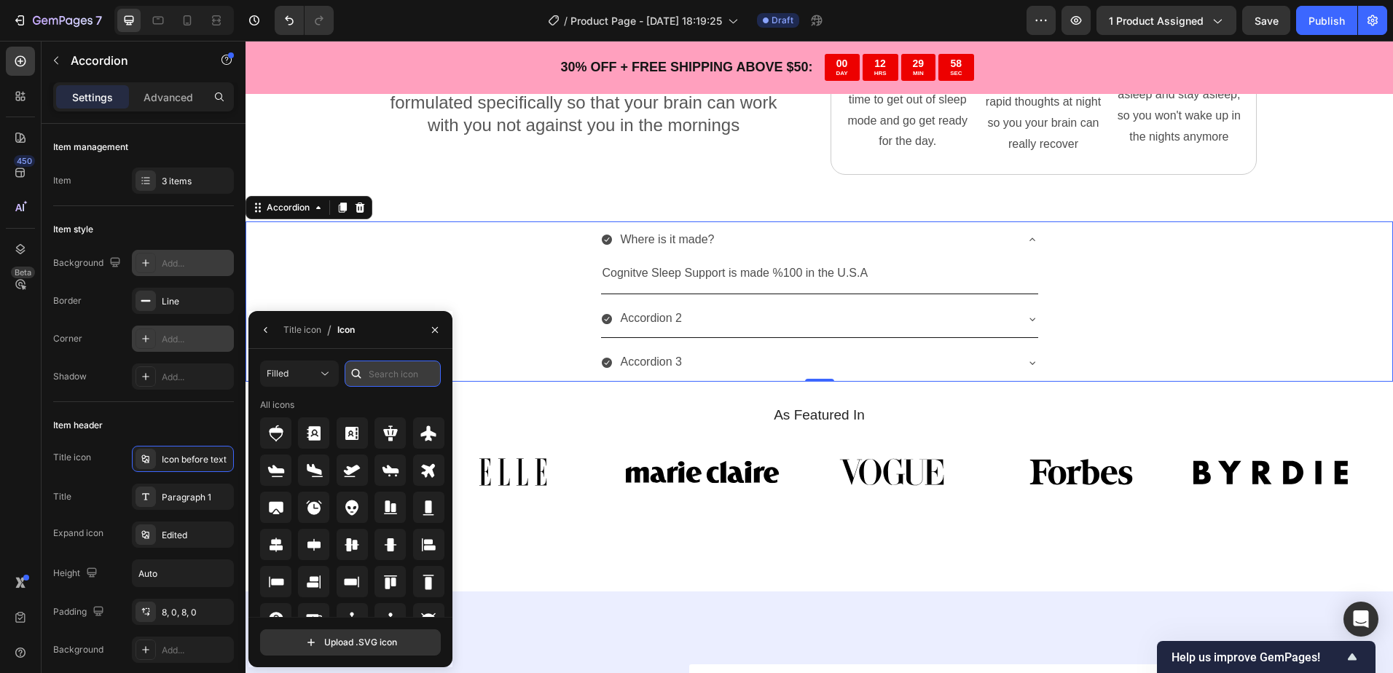
click at [398, 376] on input "text" at bounding box center [393, 374] width 96 height 26
type input "?"
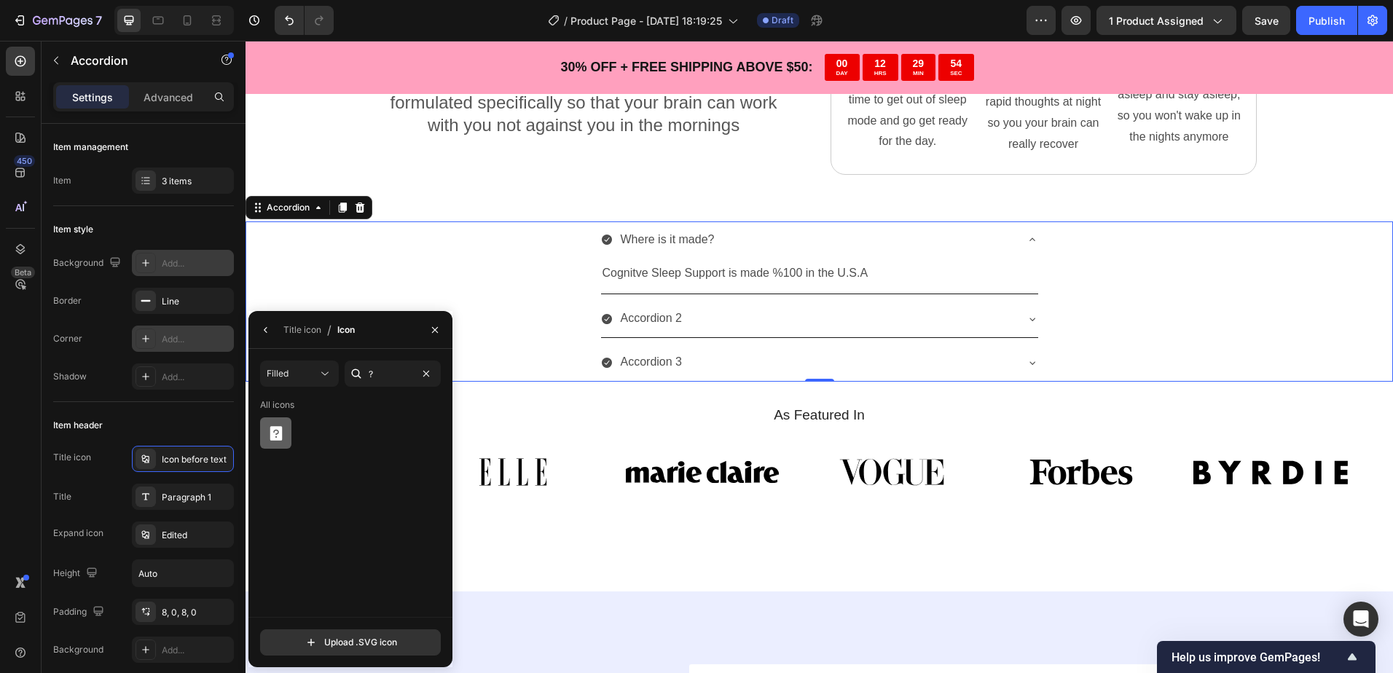
click at [279, 427] on icon at bounding box center [275, 433] width 12 height 15
click at [279, 428] on icon at bounding box center [275, 433] width 12 height 15
click at [298, 371] on div "Filled" at bounding box center [292, 373] width 51 height 13
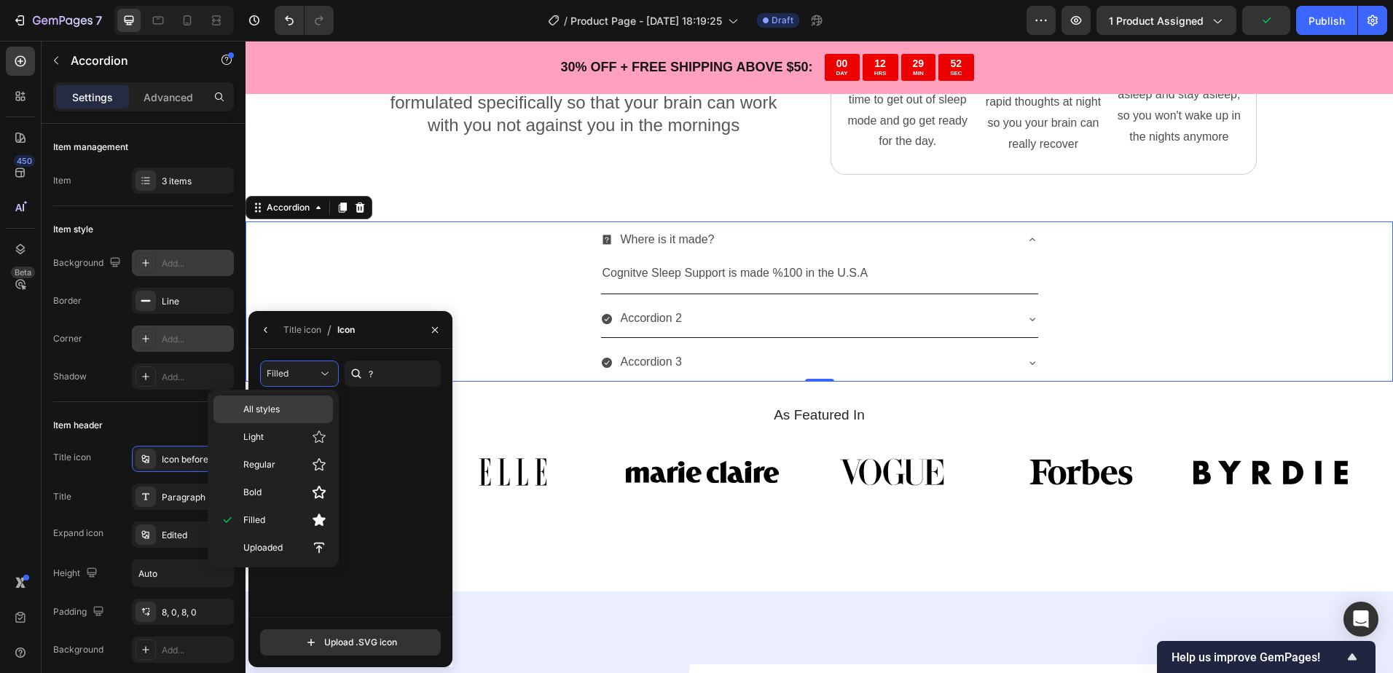
click at [291, 406] on p "All styles" at bounding box center [284, 409] width 83 height 13
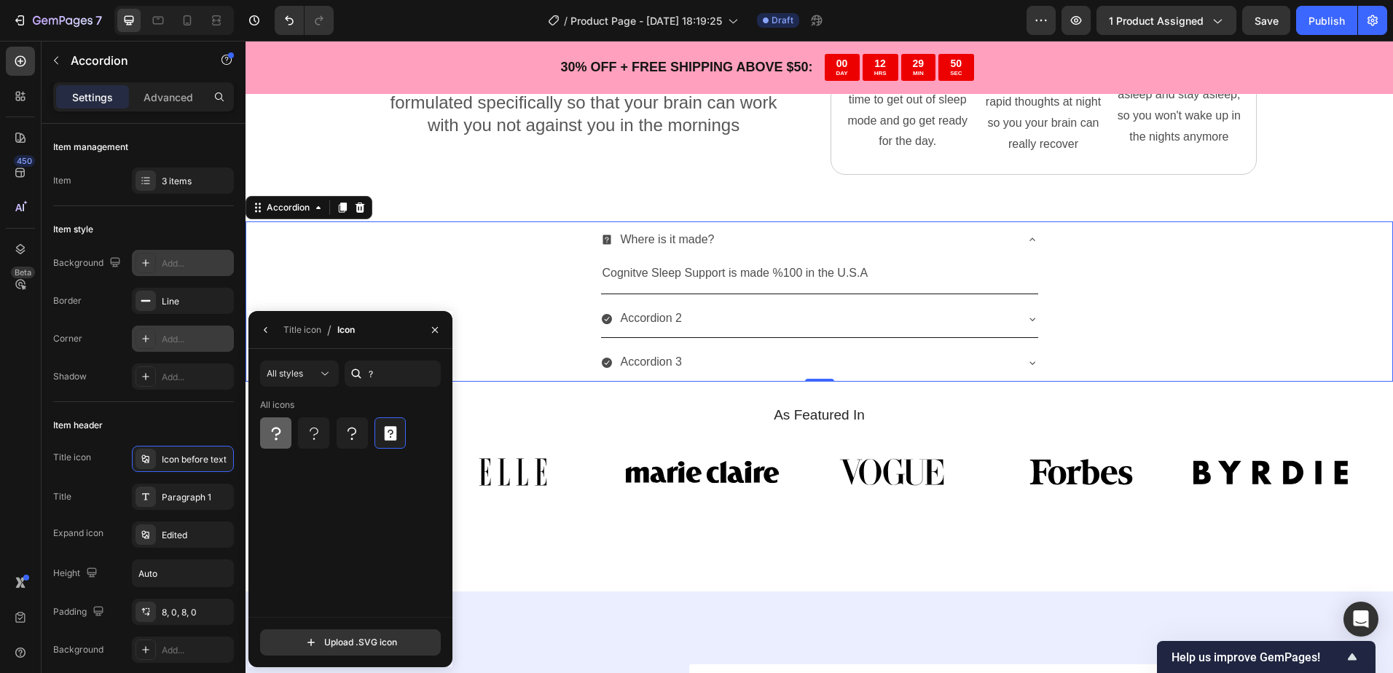
click at [288, 429] on div at bounding box center [275, 432] width 31 height 31
click at [348, 437] on icon at bounding box center [351, 433] width 17 height 17
click at [322, 438] on icon at bounding box center [313, 433] width 17 height 17
click at [283, 435] on icon at bounding box center [275, 433] width 17 height 17
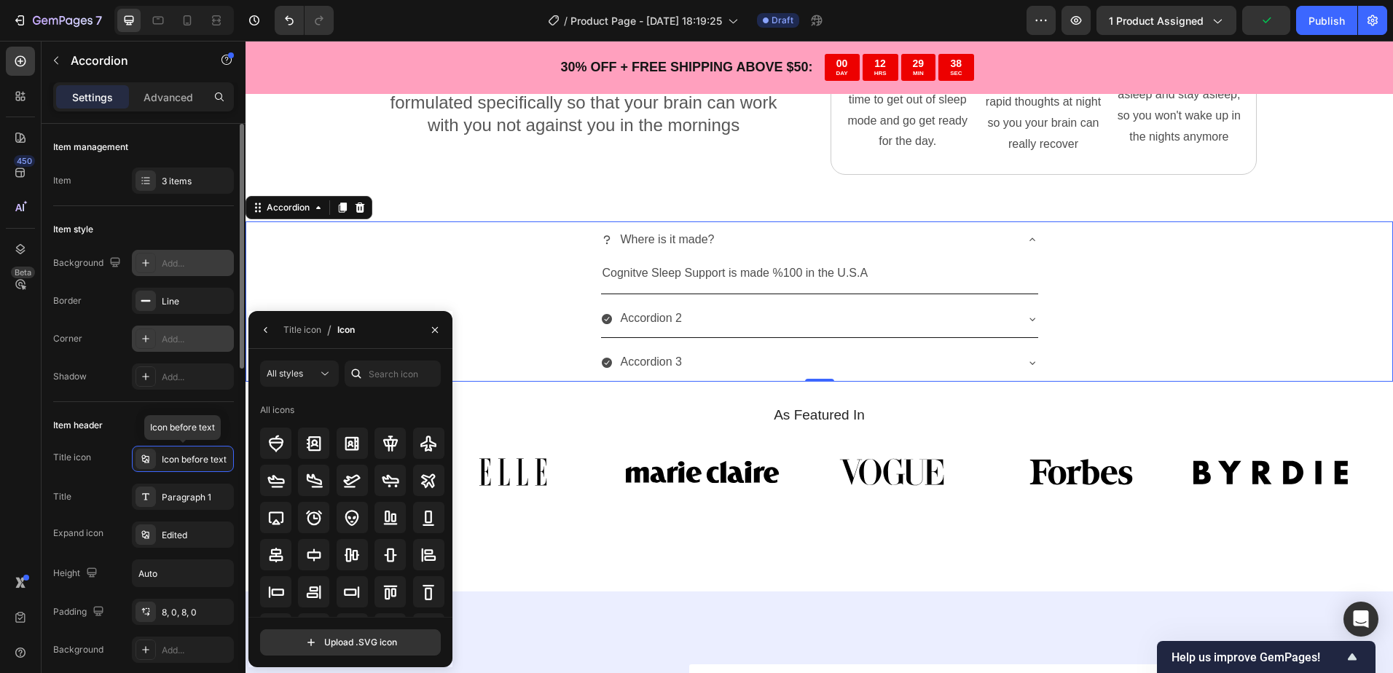
click at [217, 436] on div "Item header" at bounding box center [143, 425] width 181 height 23
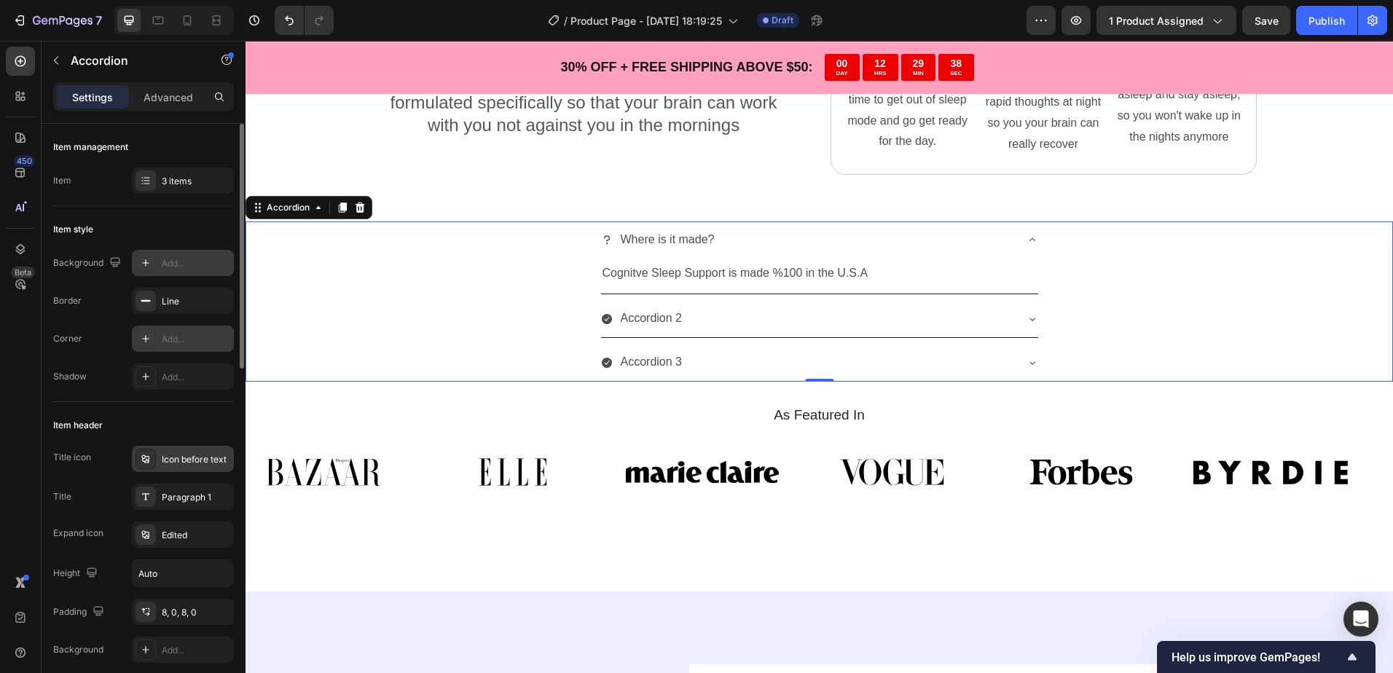
click at [221, 458] on div "Icon before text" at bounding box center [196, 459] width 68 height 13
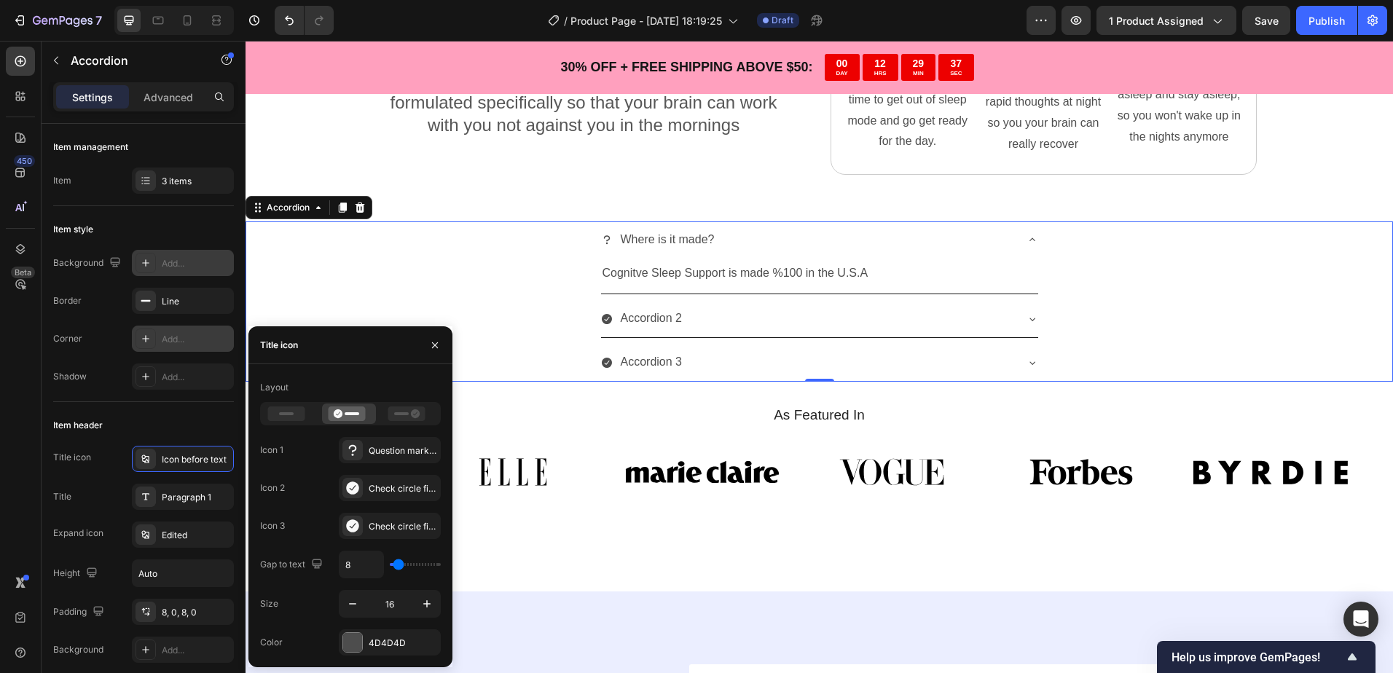
click at [201, 449] on div "Icon before text" at bounding box center [183, 459] width 102 height 26
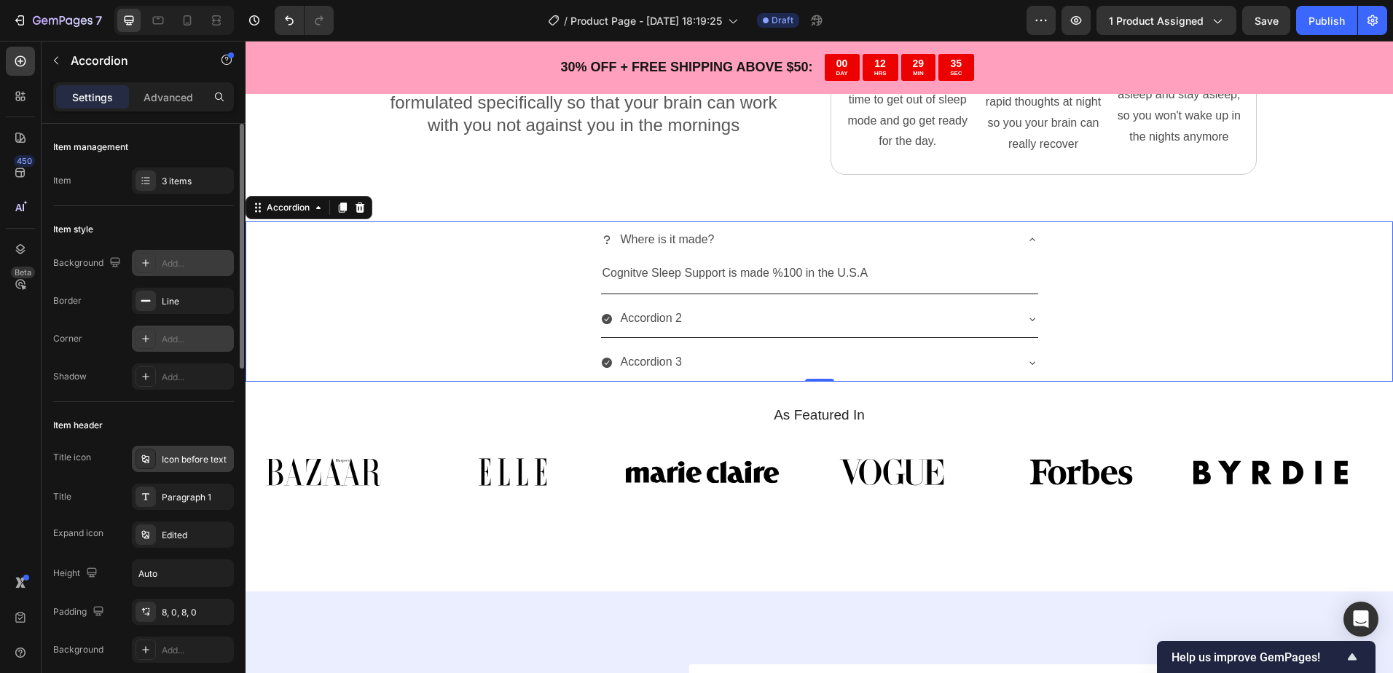
click at [172, 454] on div "Icon before text" at bounding box center [196, 459] width 68 height 13
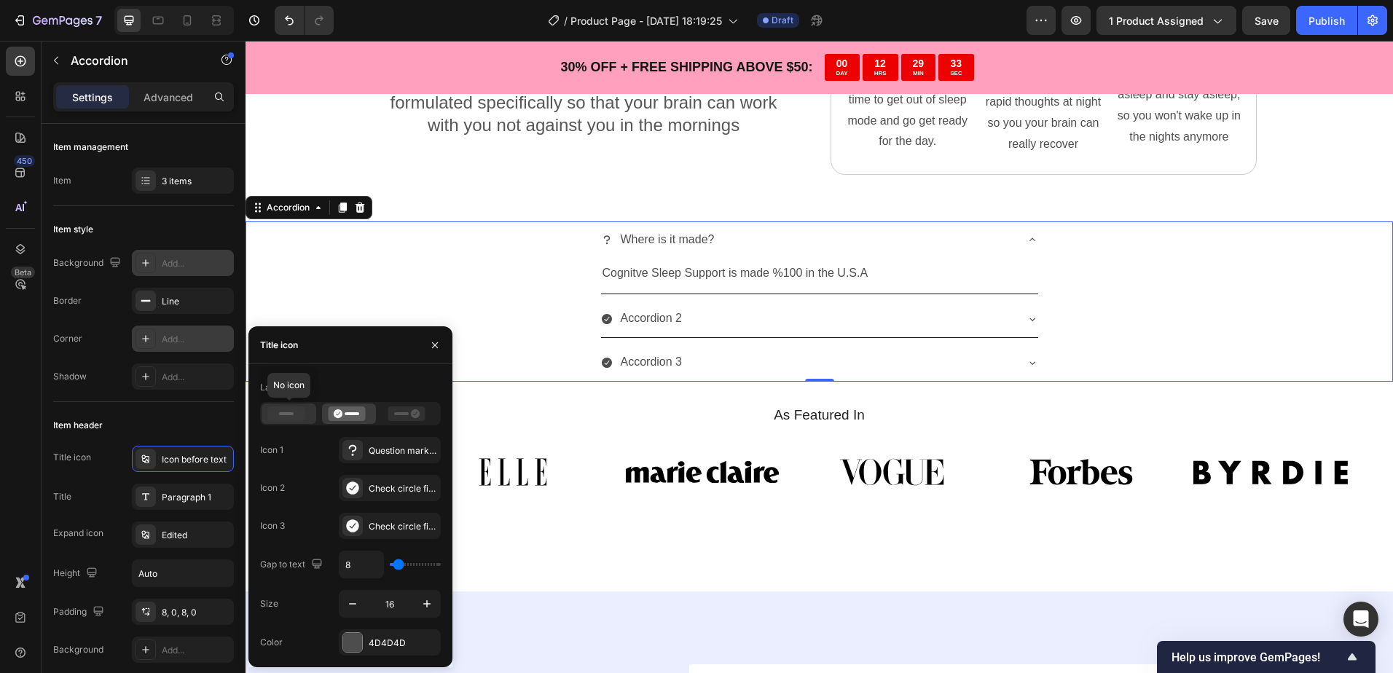
click at [301, 415] on icon at bounding box center [286, 413] width 37 height 15
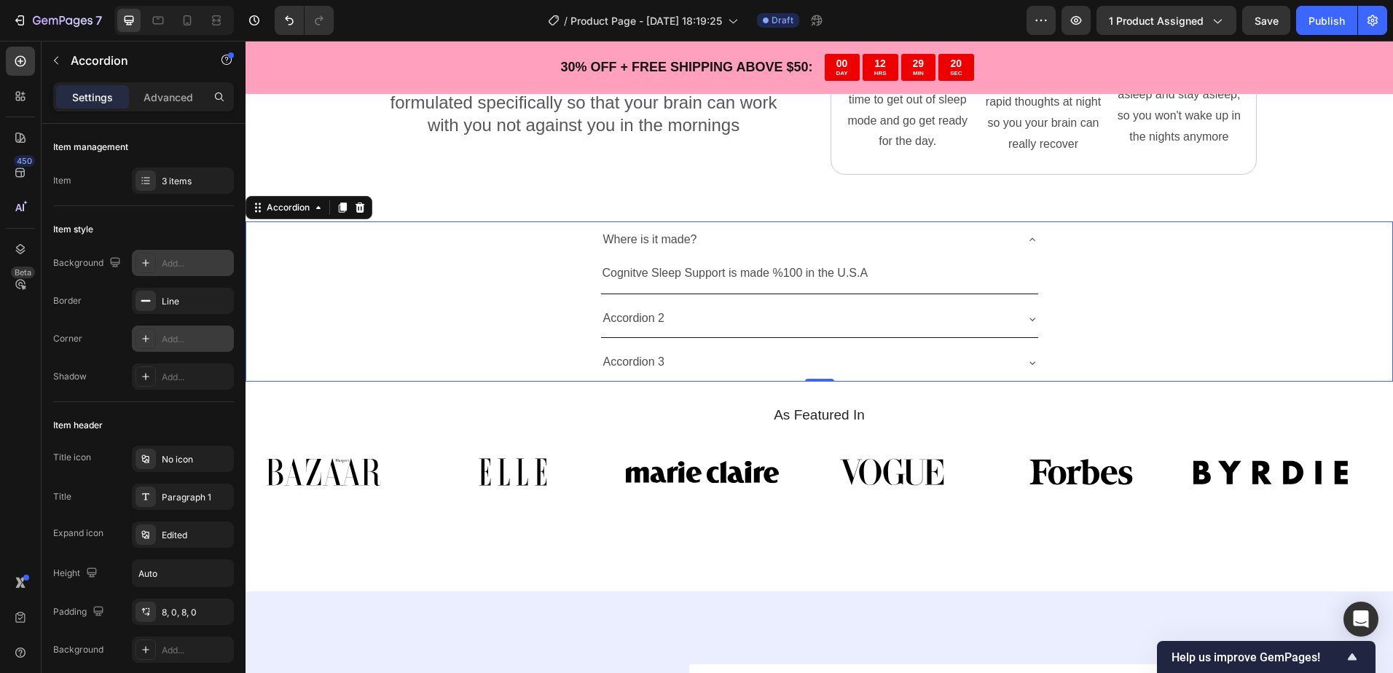
click at [149, 409] on div "Item header Title icon No icon Title Paragraph 1 Expand icon Edited Height Auto…" at bounding box center [143, 557] width 181 height 311
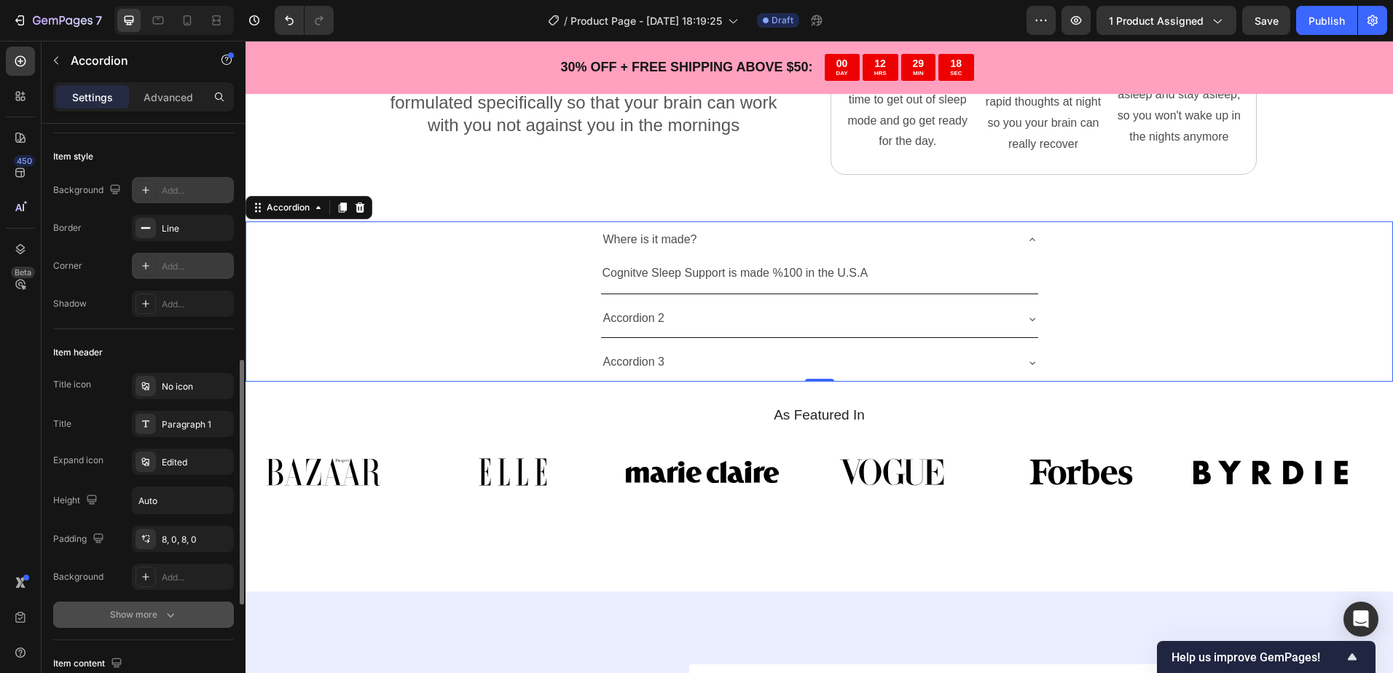
scroll to position [219, 0]
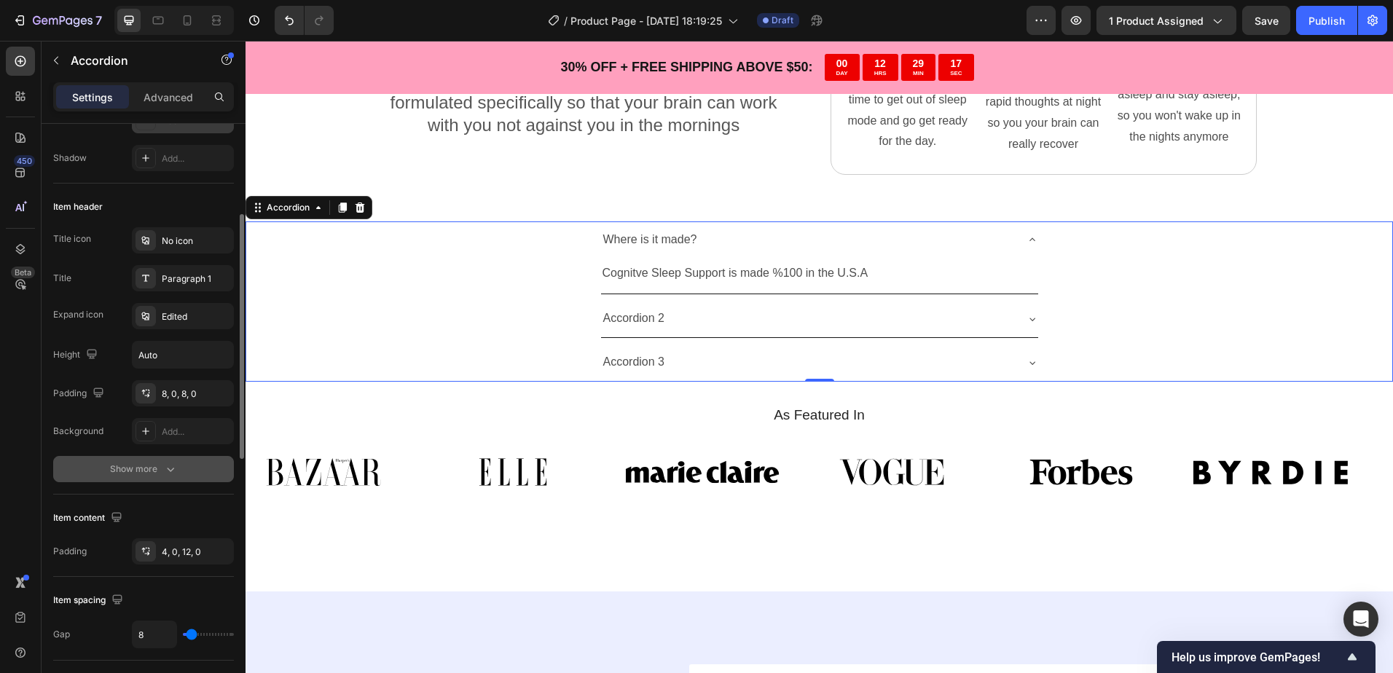
click at [155, 479] on button "Show more" at bounding box center [143, 469] width 181 height 26
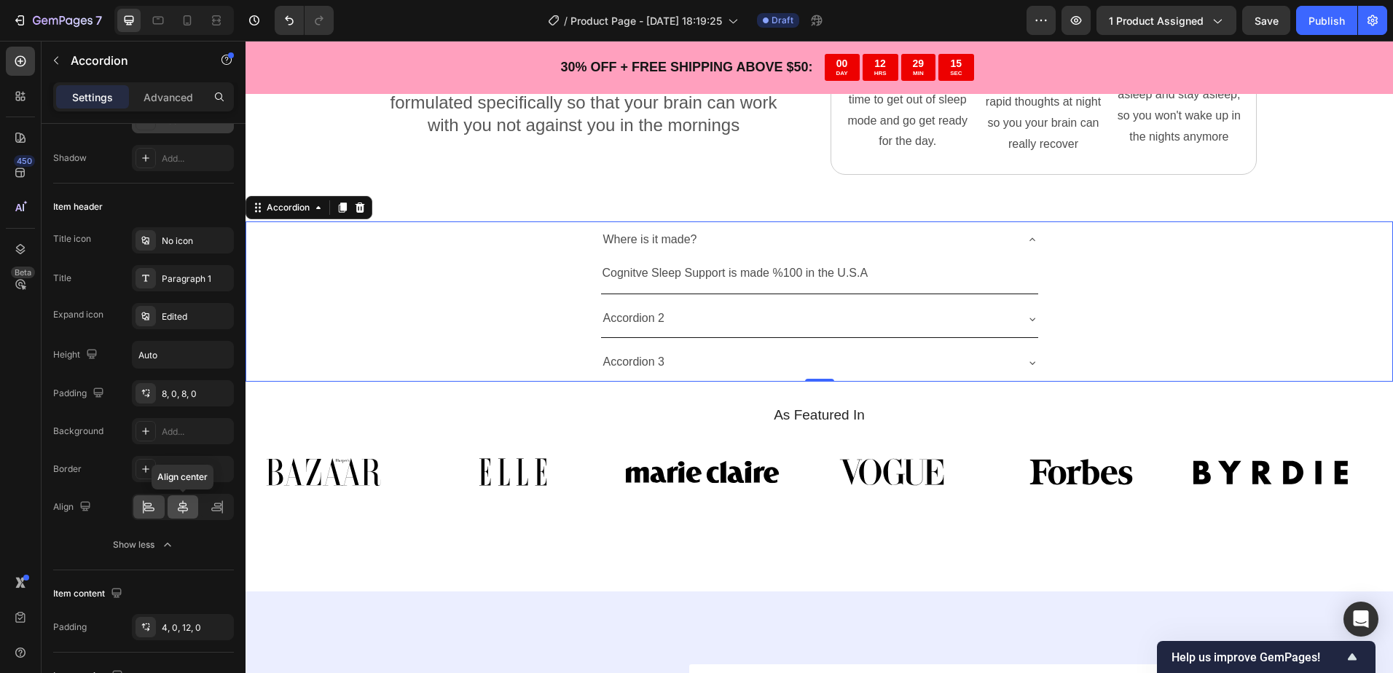
click at [188, 508] on icon at bounding box center [183, 507] width 15 height 15
click at [137, 507] on div at bounding box center [148, 506] width 31 height 23
click at [155, 536] on button "Show less" at bounding box center [143, 545] width 181 height 26
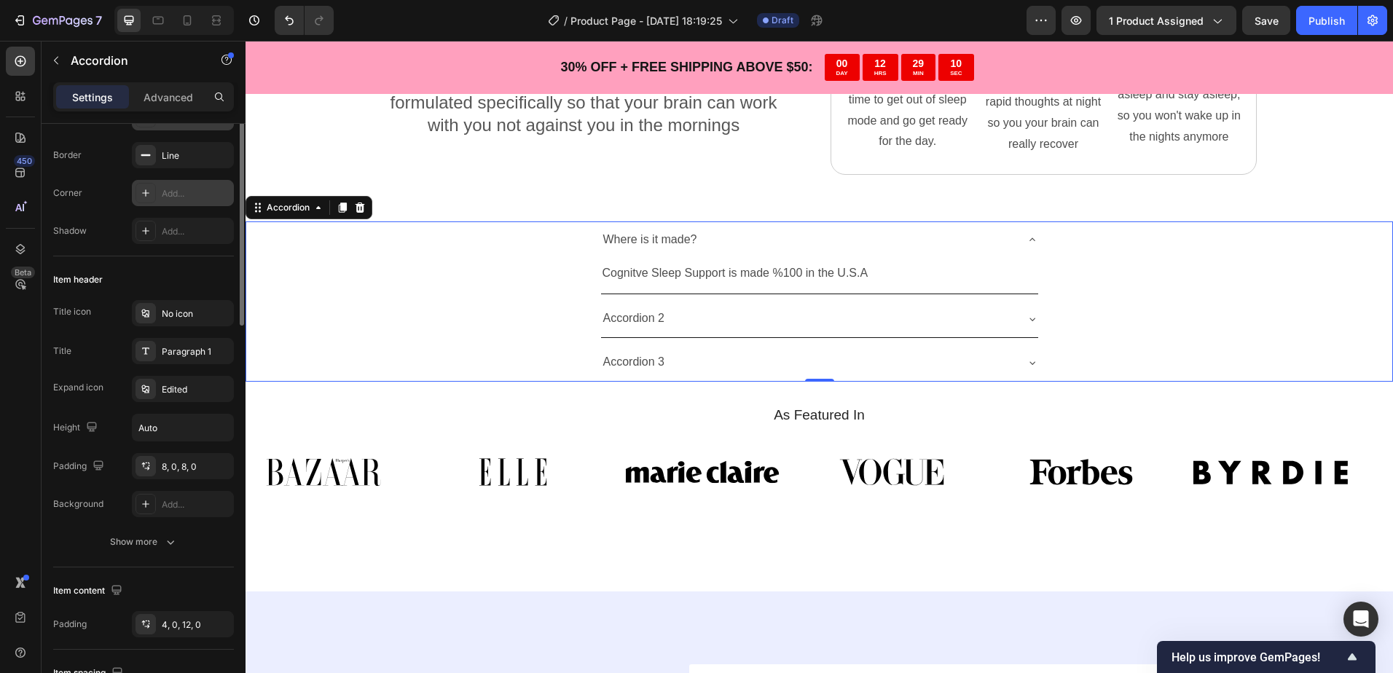
scroll to position [0, 0]
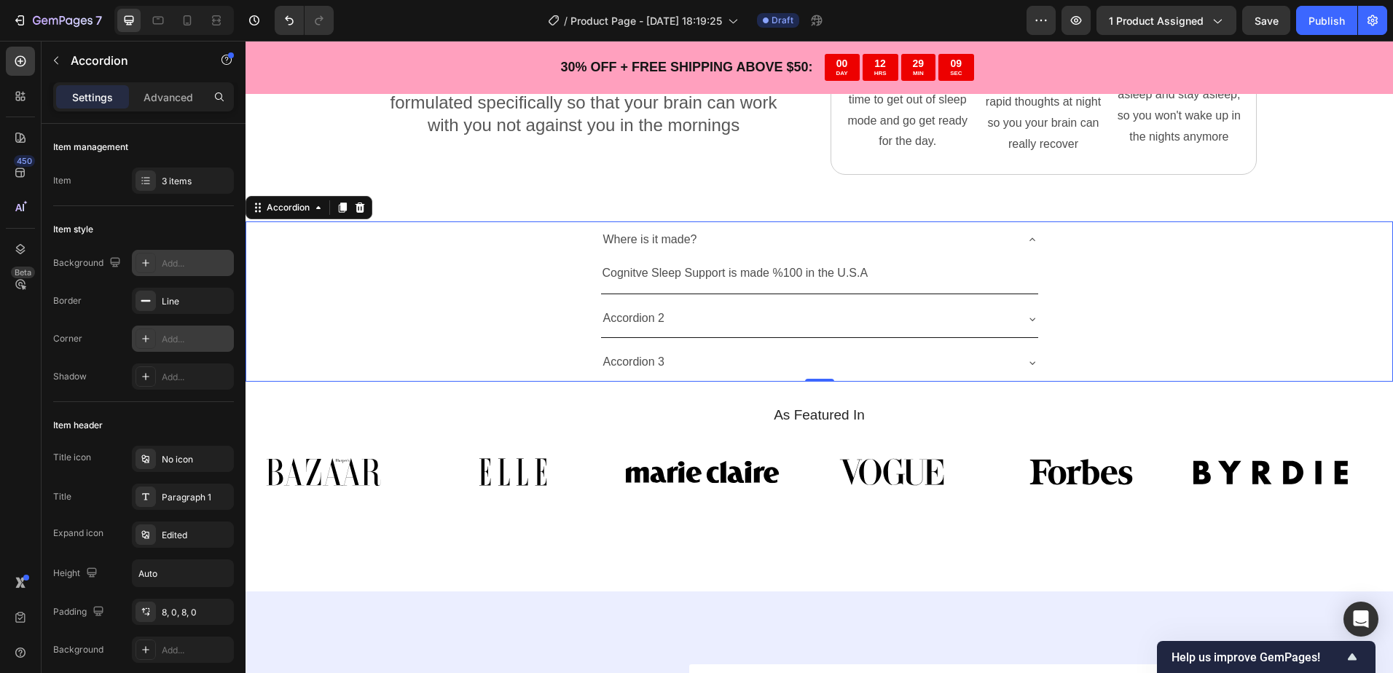
click at [1026, 243] on icon at bounding box center [1032, 240] width 12 height 12
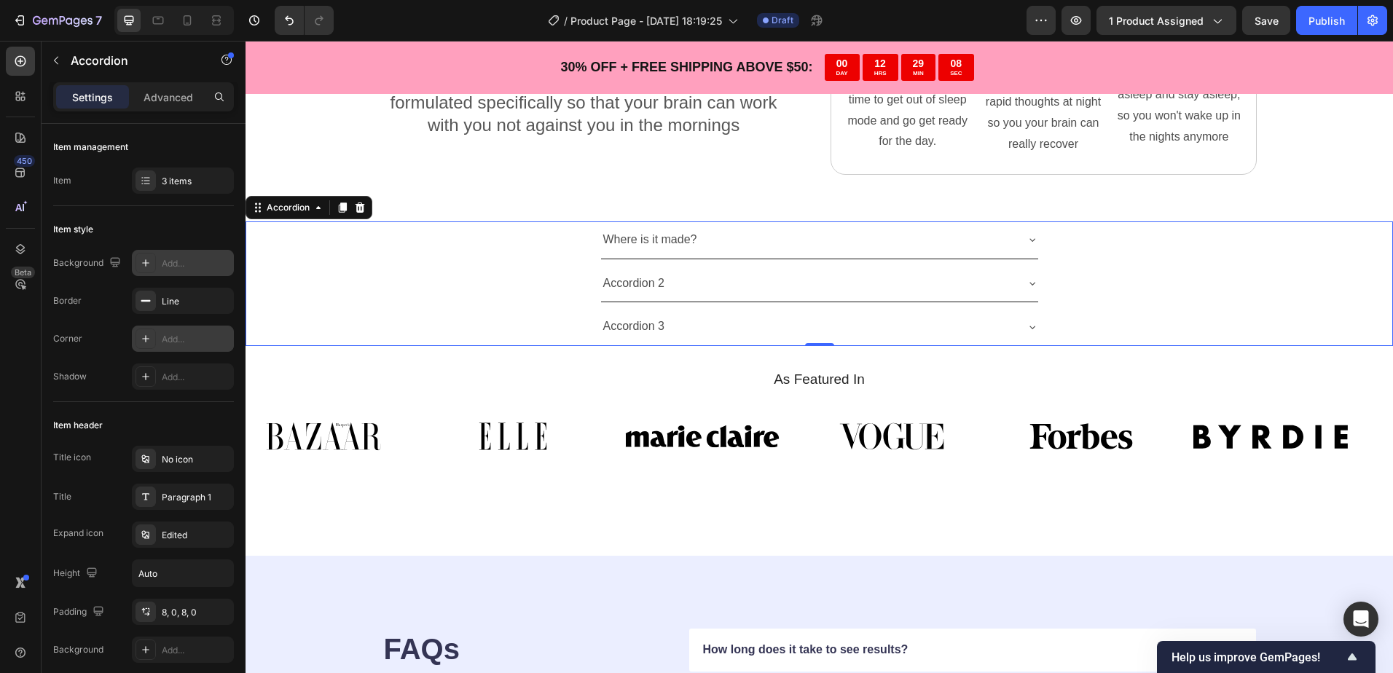
click at [945, 233] on div "Where is it made?" at bounding box center [808, 239] width 414 height 25
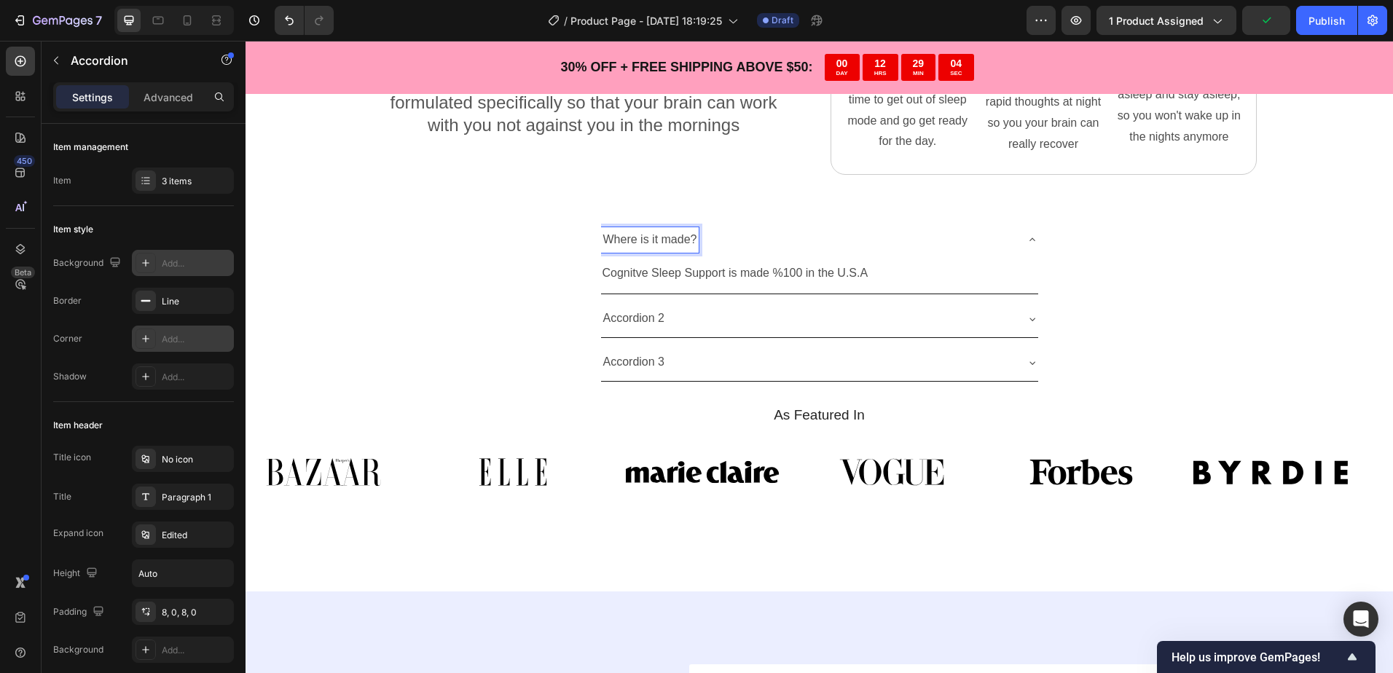
click at [689, 240] on p "Where is it made?" at bounding box center [650, 239] width 94 height 21
click at [668, 240] on p "Where is it made?" at bounding box center [650, 239] width 94 height 21
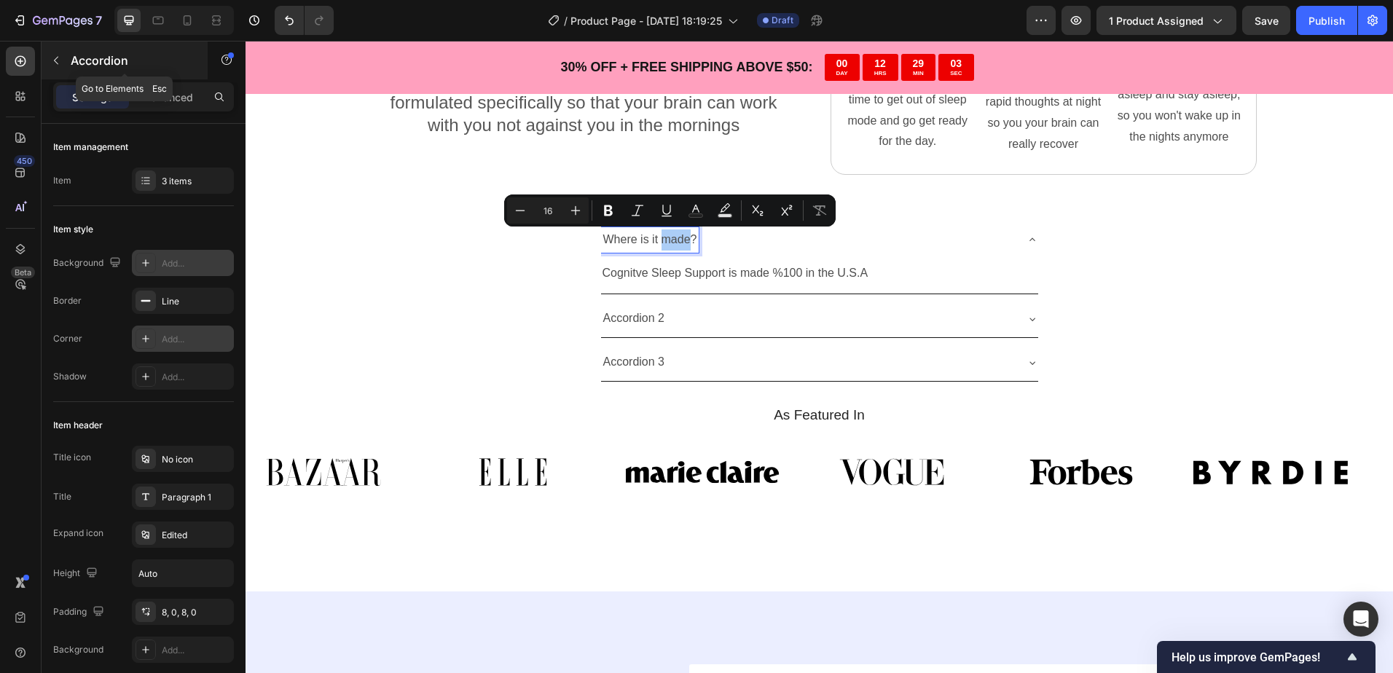
click at [56, 60] on icon "button" at bounding box center [56, 61] width 12 height 12
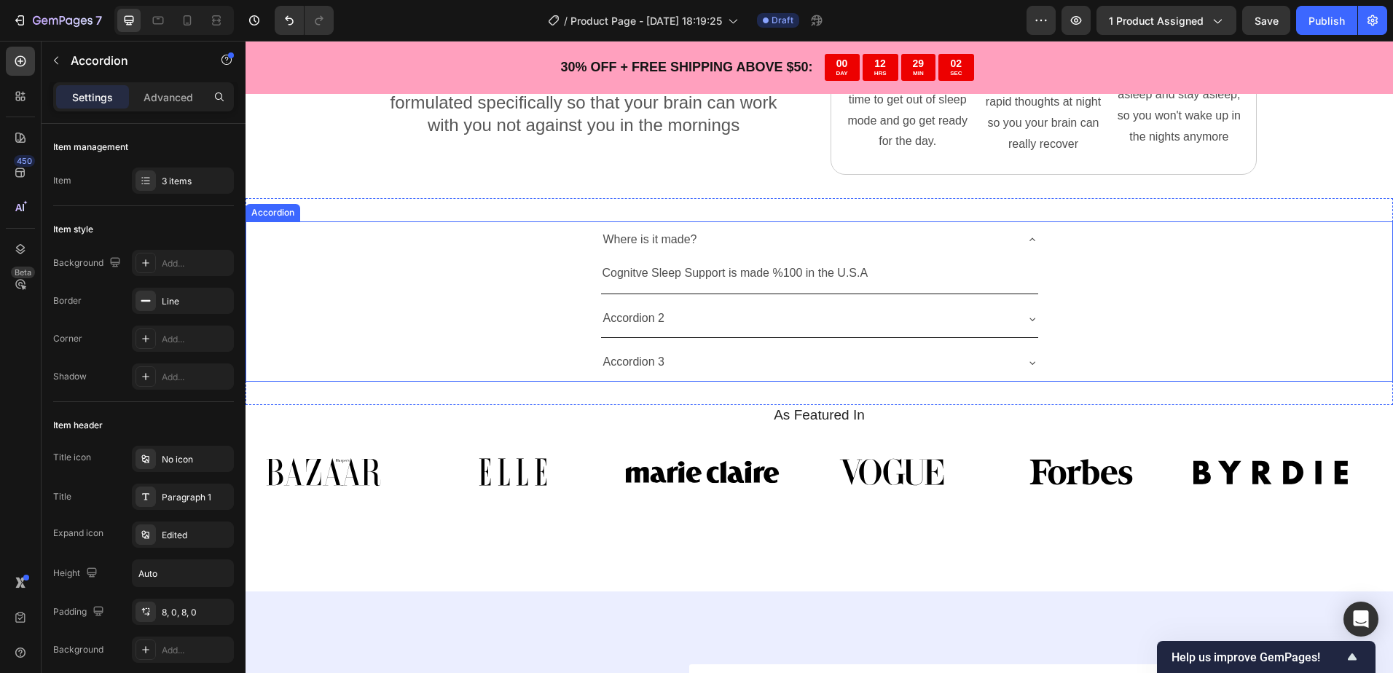
click at [646, 236] on p "Where is it made?" at bounding box center [650, 239] width 94 height 21
click at [665, 278] on p "Cognitve Sleep Support is made %100 in the U.S.A" at bounding box center [819, 273] width 434 height 21
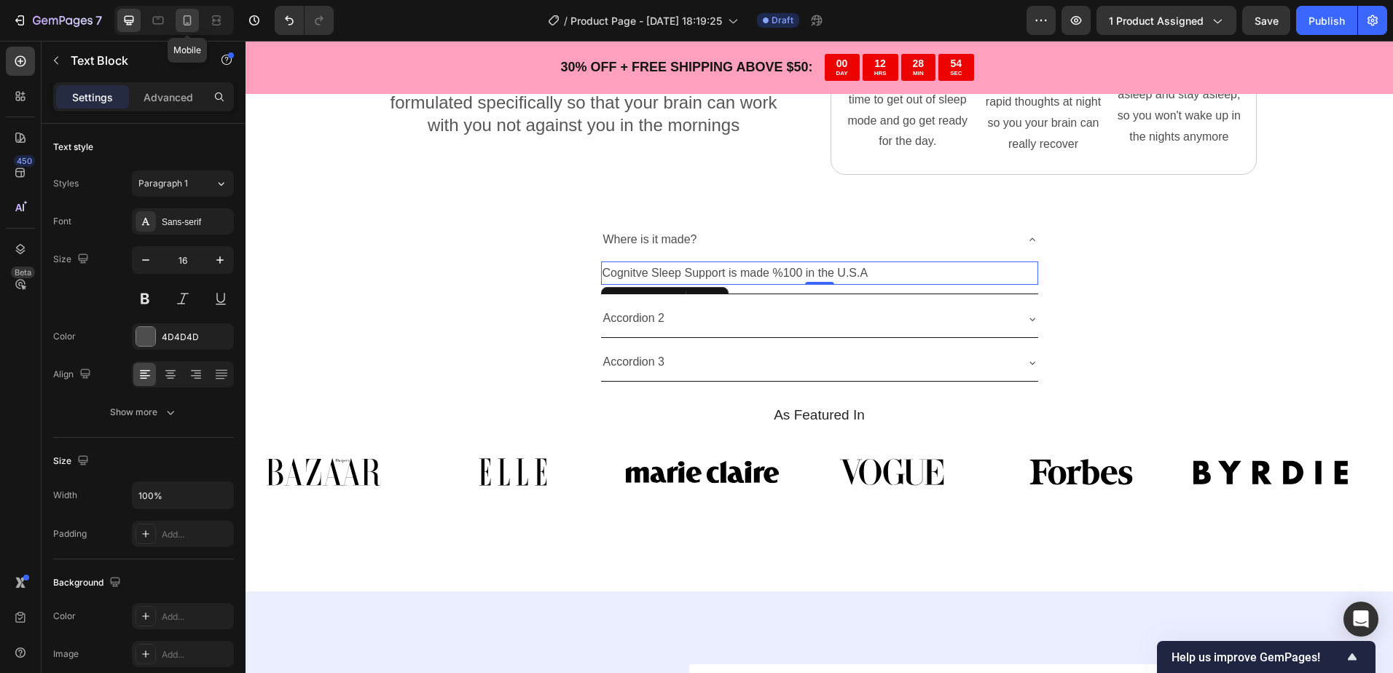
click at [192, 15] on icon at bounding box center [187, 20] width 15 height 15
type input "14"
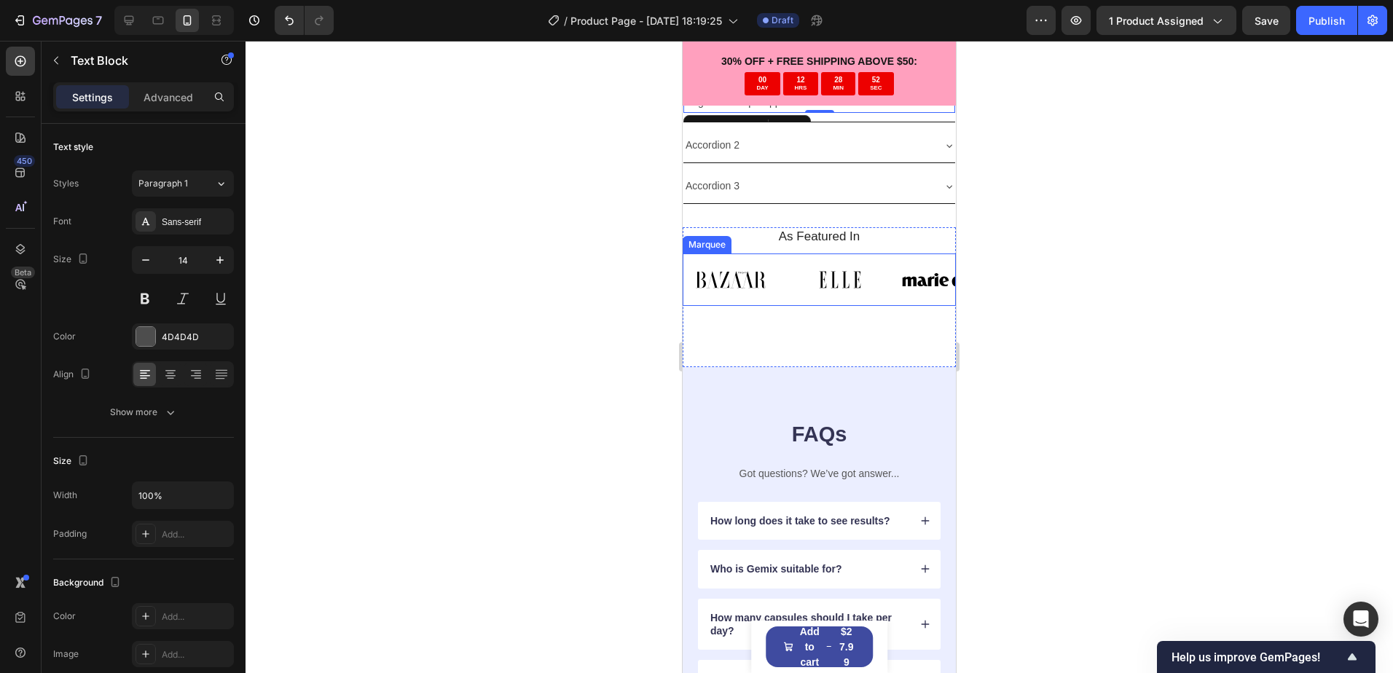
scroll to position [3275, 0]
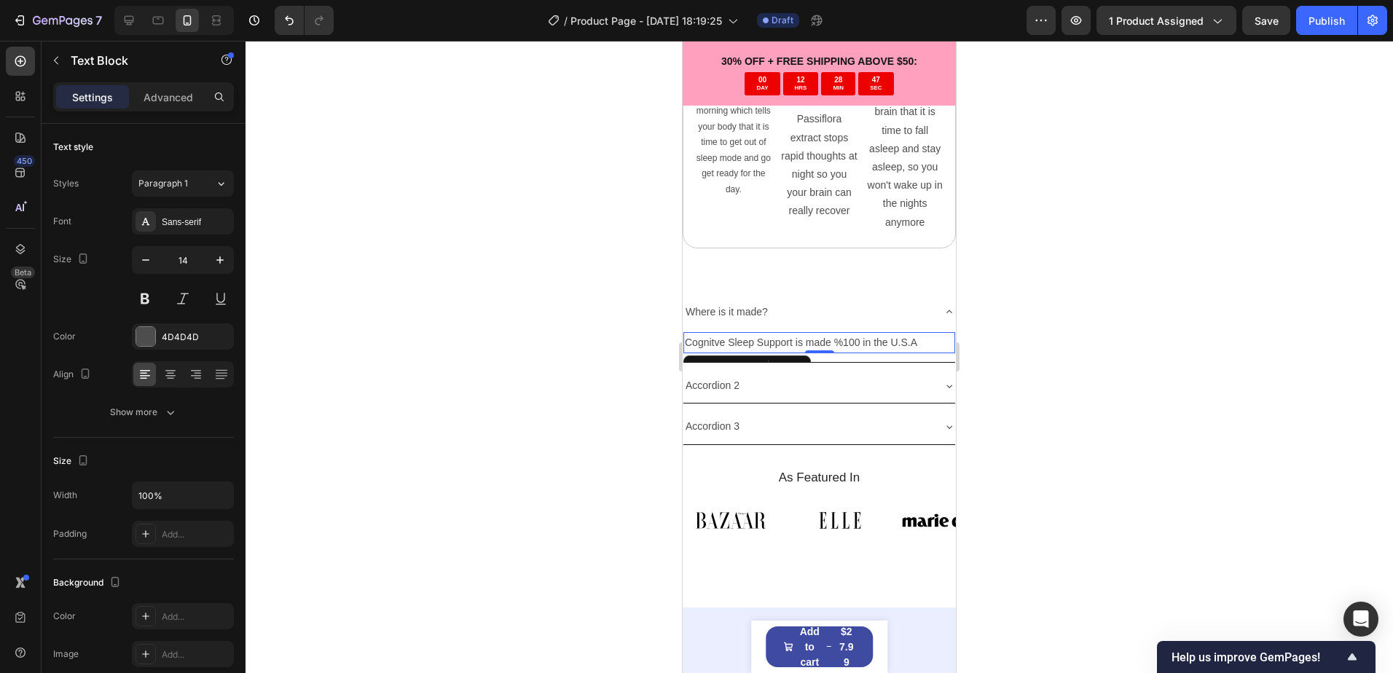
click at [865, 334] on p "Cognitve Sleep Support is made %100 in the U.S.A" at bounding box center [819, 343] width 269 height 18
click at [861, 334] on p "Cognitve Sleep Support is made %100 in the U.S.A" at bounding box center [819, 343] width 269 height 18
click at [843, 334] on p "Cognitve Sleep Support is made %100% in the U.S.A" at bounding box center [819, 343] width 269 height 18
click at [484, 265] on div at bounding box center [818, 357] width 1147 height 632
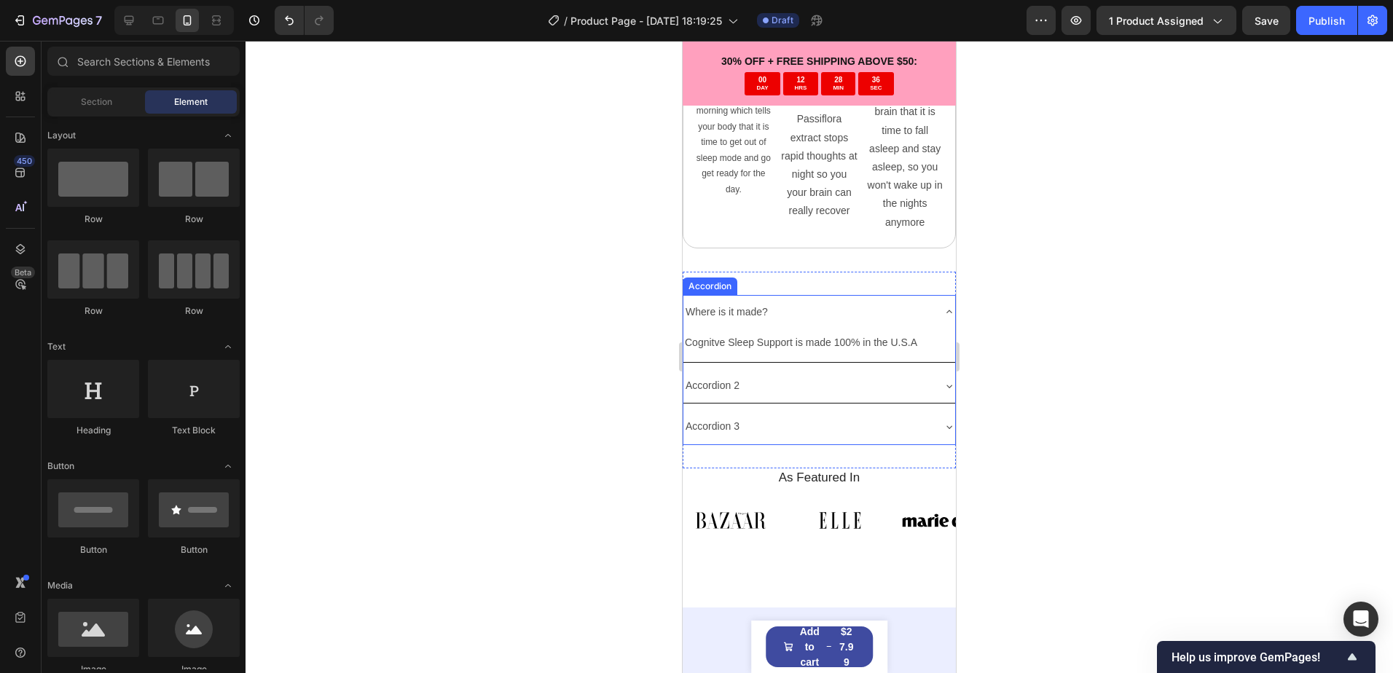
click at [923, 295] on div "Where is it made?" at bounding box center [819, 312] width 272 height 34
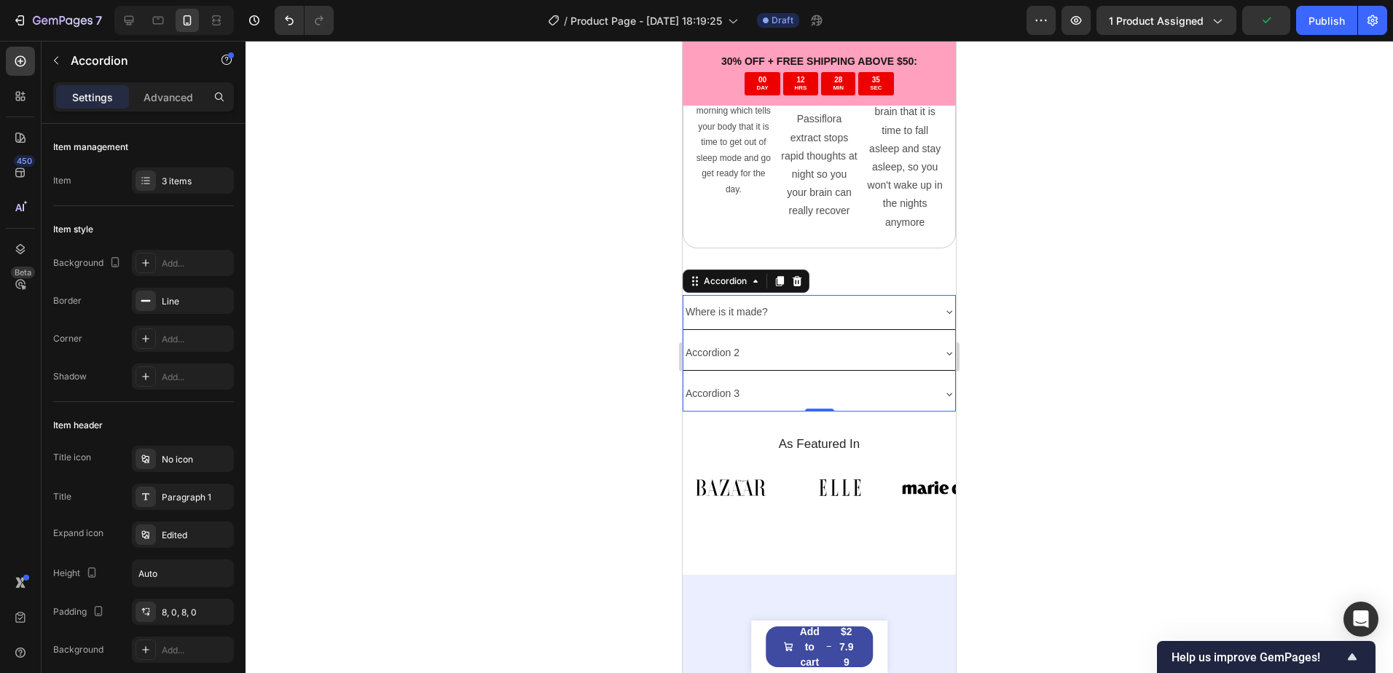
click at [909, 301] on div "Where is it made?" at bounding box center [807, 312] width 248 height 23
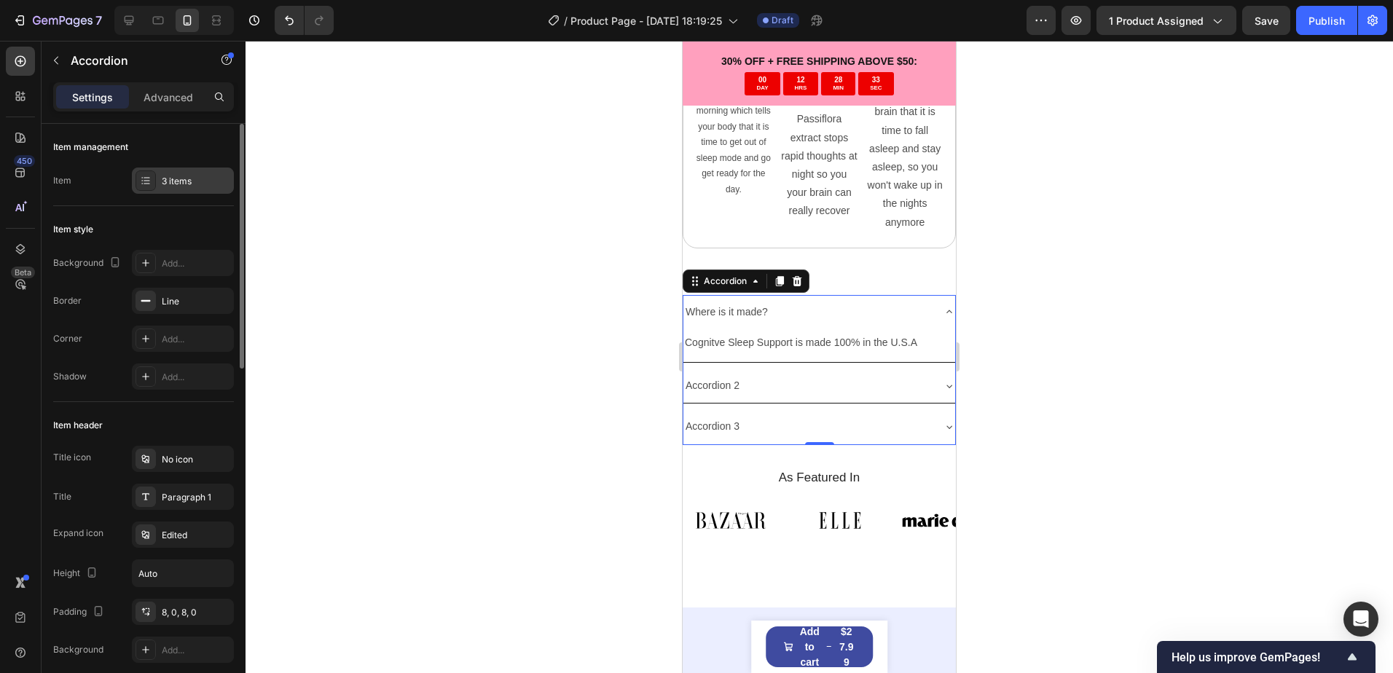
click at [202, 181] on div "3 items" at bounding box center [196, 181] width 68 height 13
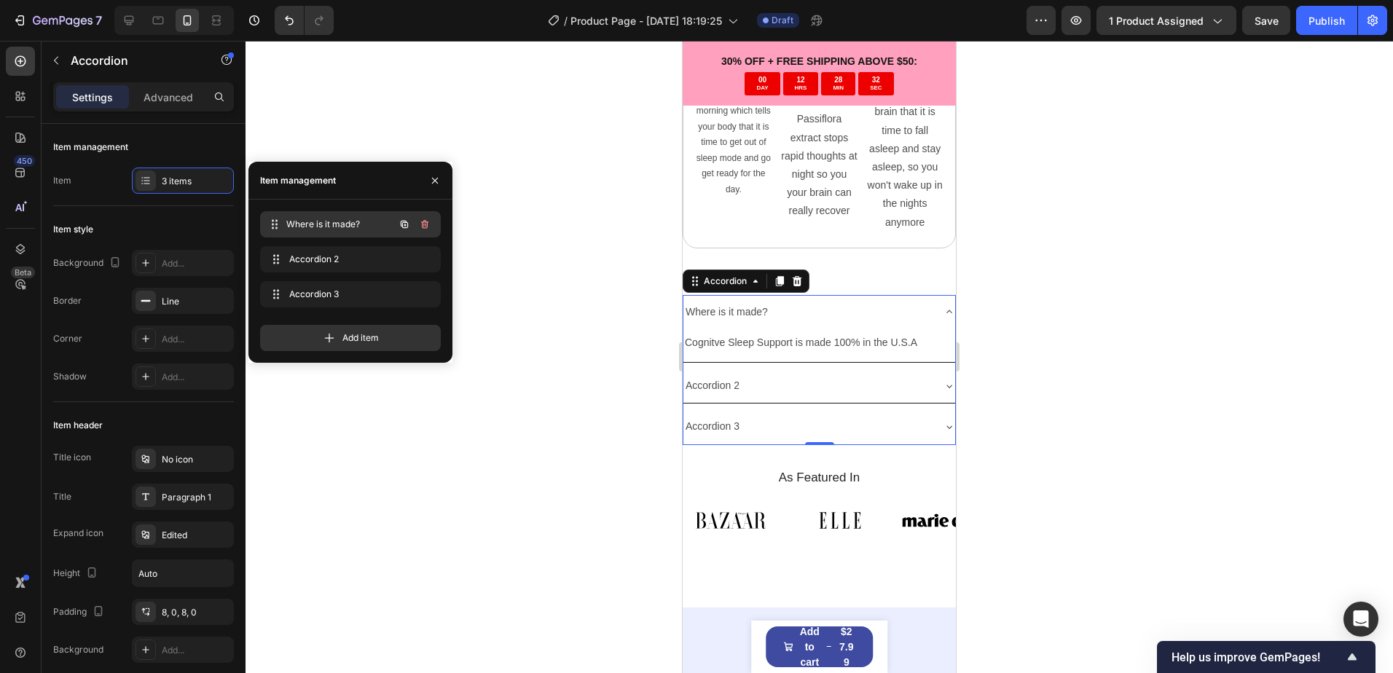
click at [361, 219] on span "Where is it made?" at bounding box center [340, 224] width 108 height 13
click at [360, 227] on span "Where is it made?" at bounding box center [330, 224] width 82 height 13
click at [375, 223] on div "Where is it made? Where is it made?" at bounding box center [330, 224] width 128 height 20
click at [358, 223] on span "Where is it made?" at bounding box center [330, 224] width 82 height 13
click at [277, 221] on icon at bounding box center [276, 221] width 2 height 2
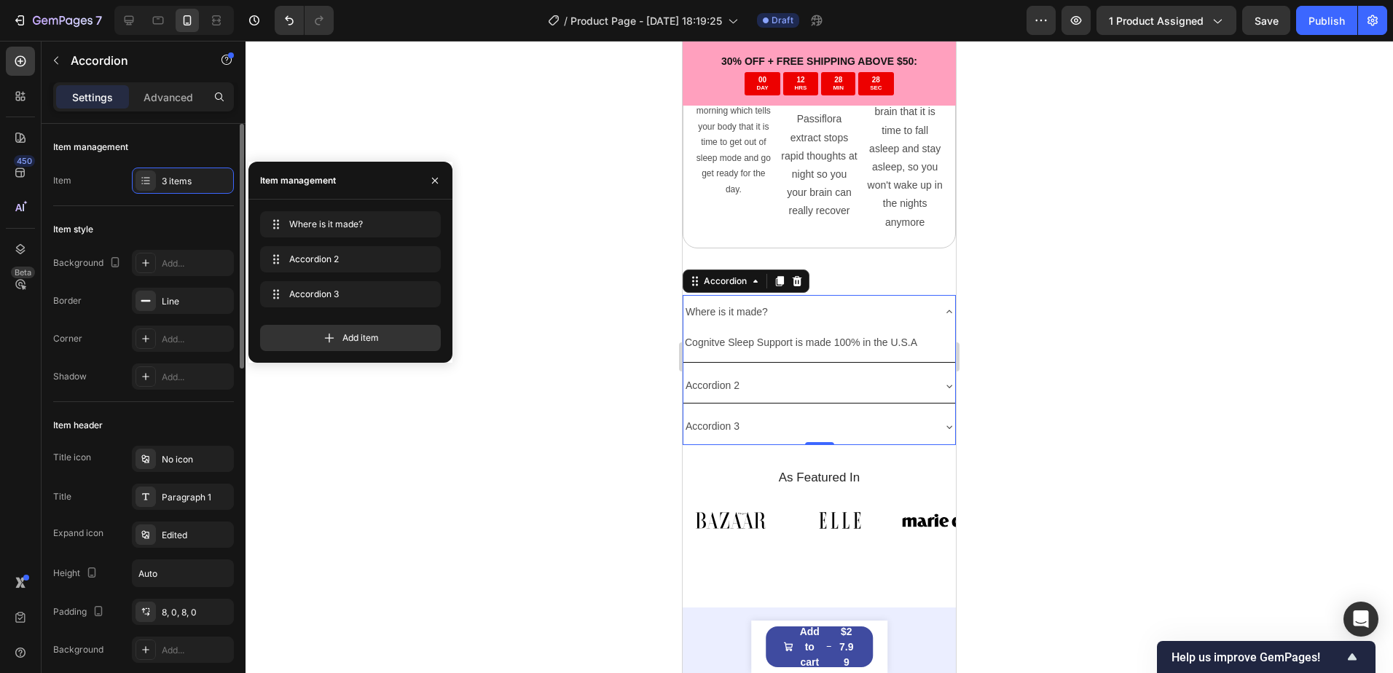
scroll to position [219, 0]
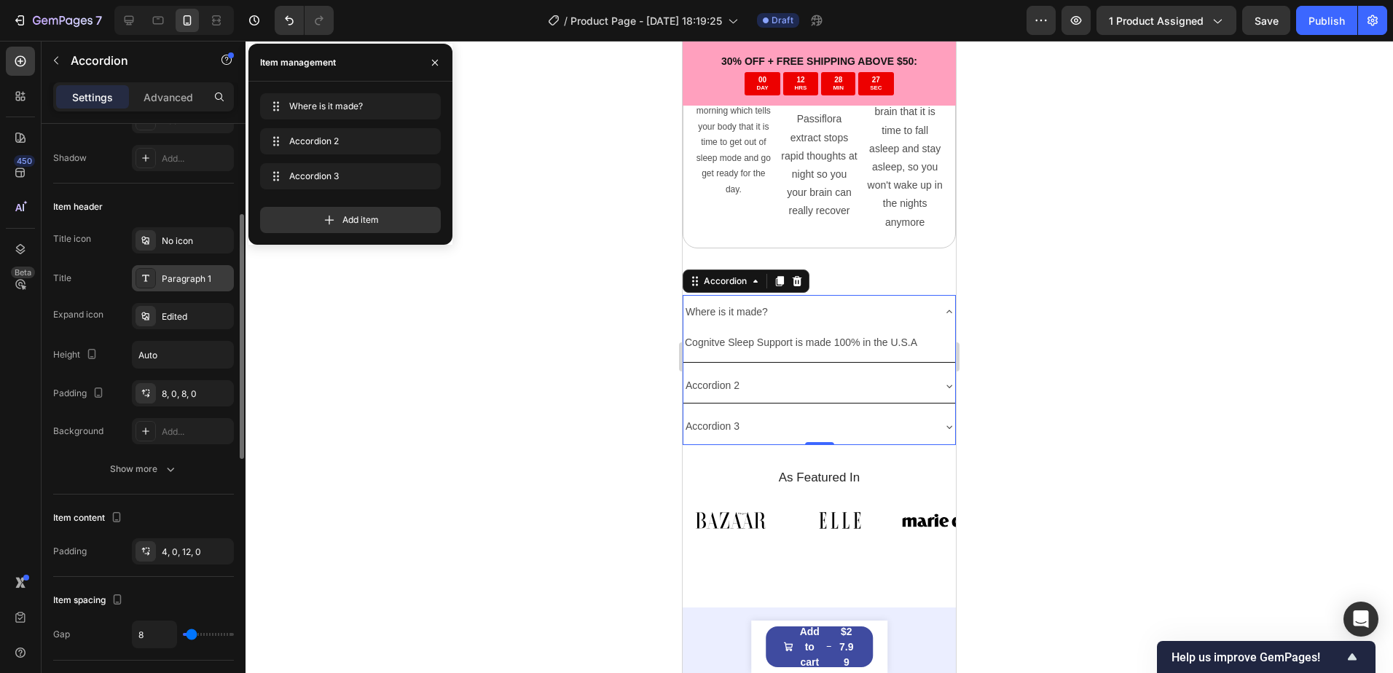
click at [199, 275] on div "Paragraph 1" at bounding box center [196, 278] width 68 height 13
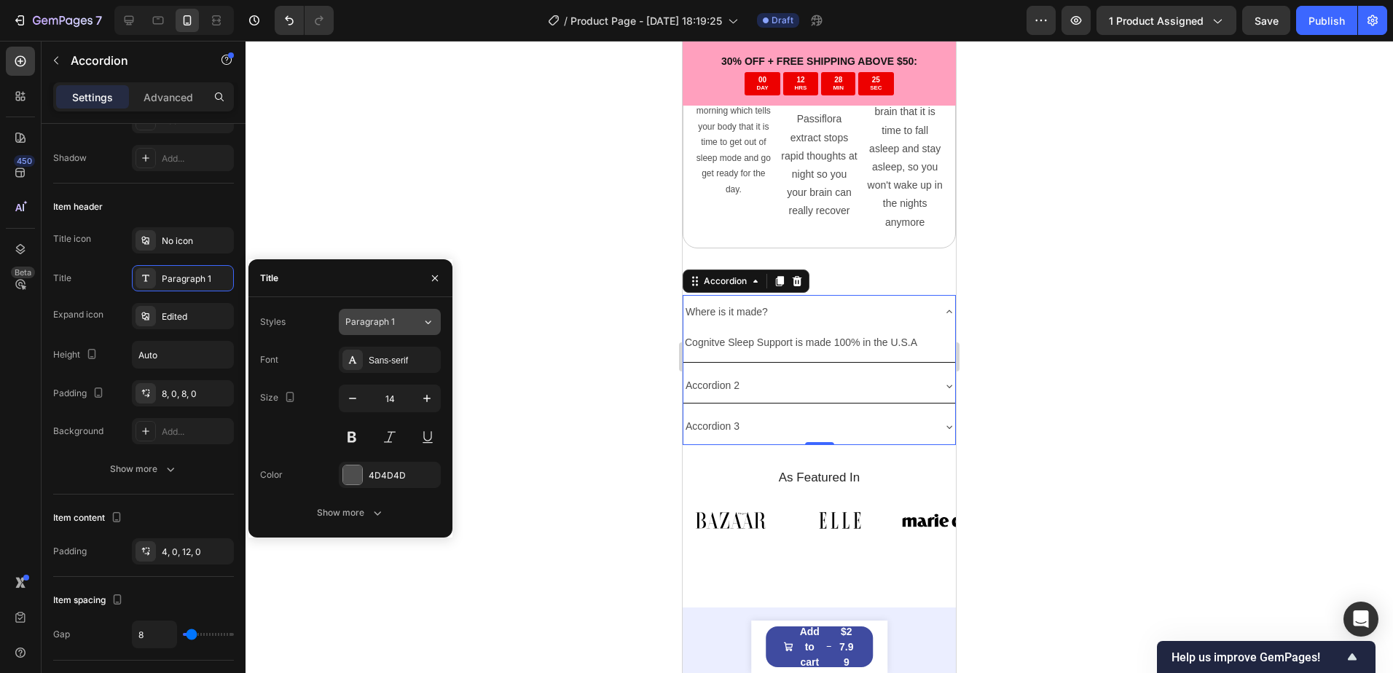
click at [363, 326] on span "Paragraph 1" at bounding box center [370, 321] width 50 height 13
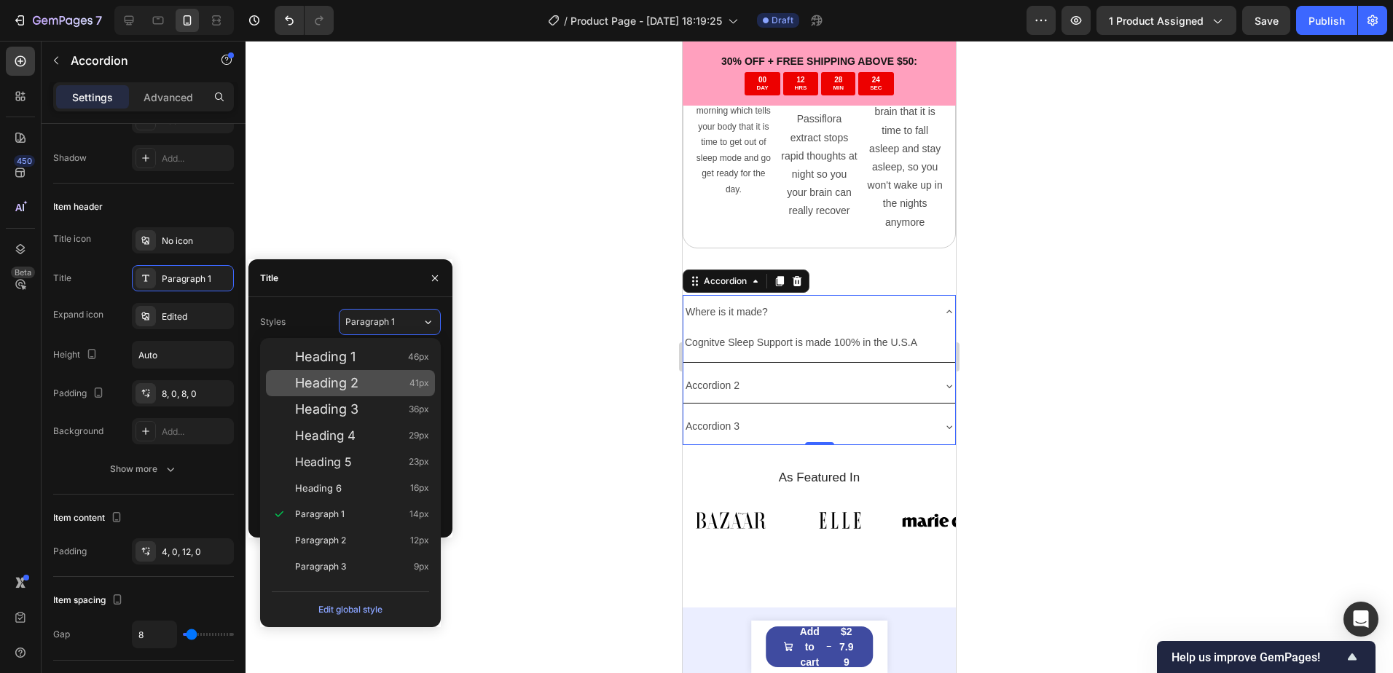
click at [339, 379] on span "Heading 2" at bounding box center [326, 383] width 63 height 15
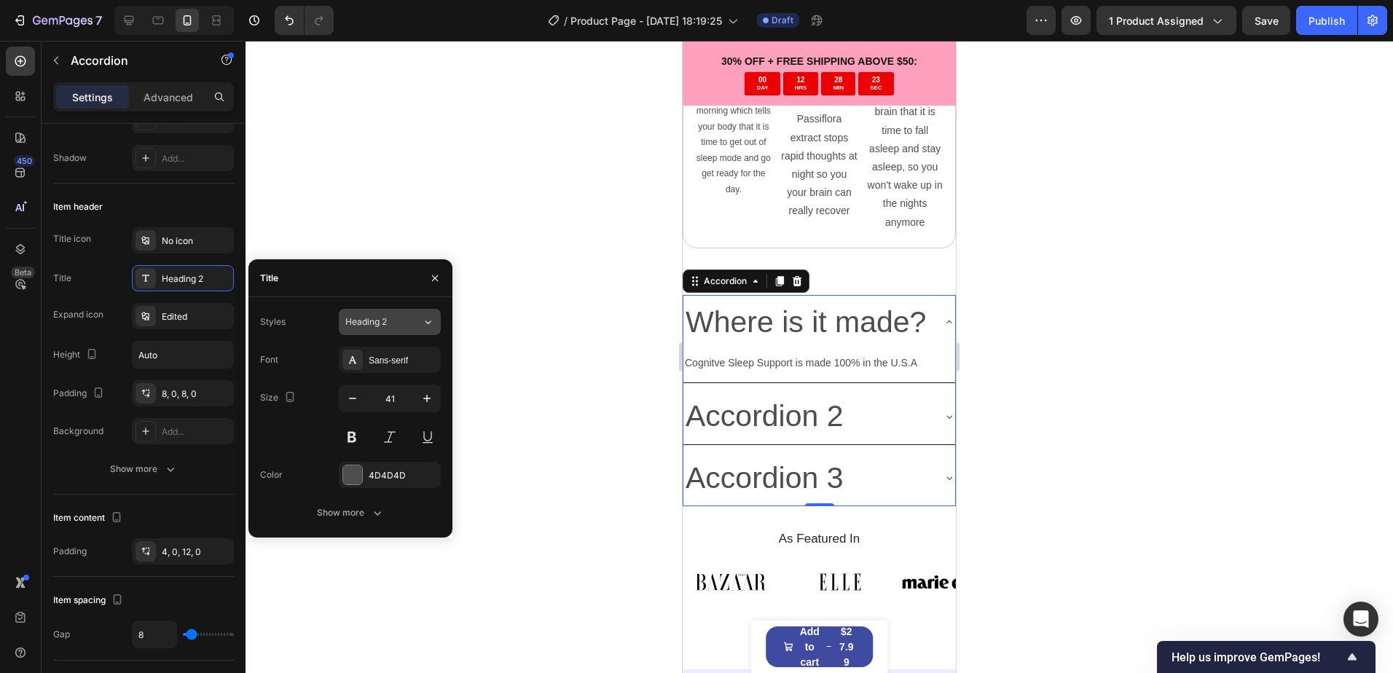
click at [398, 318] on div "Heading 2" at bounding box center [374, 321] width 59 height 13
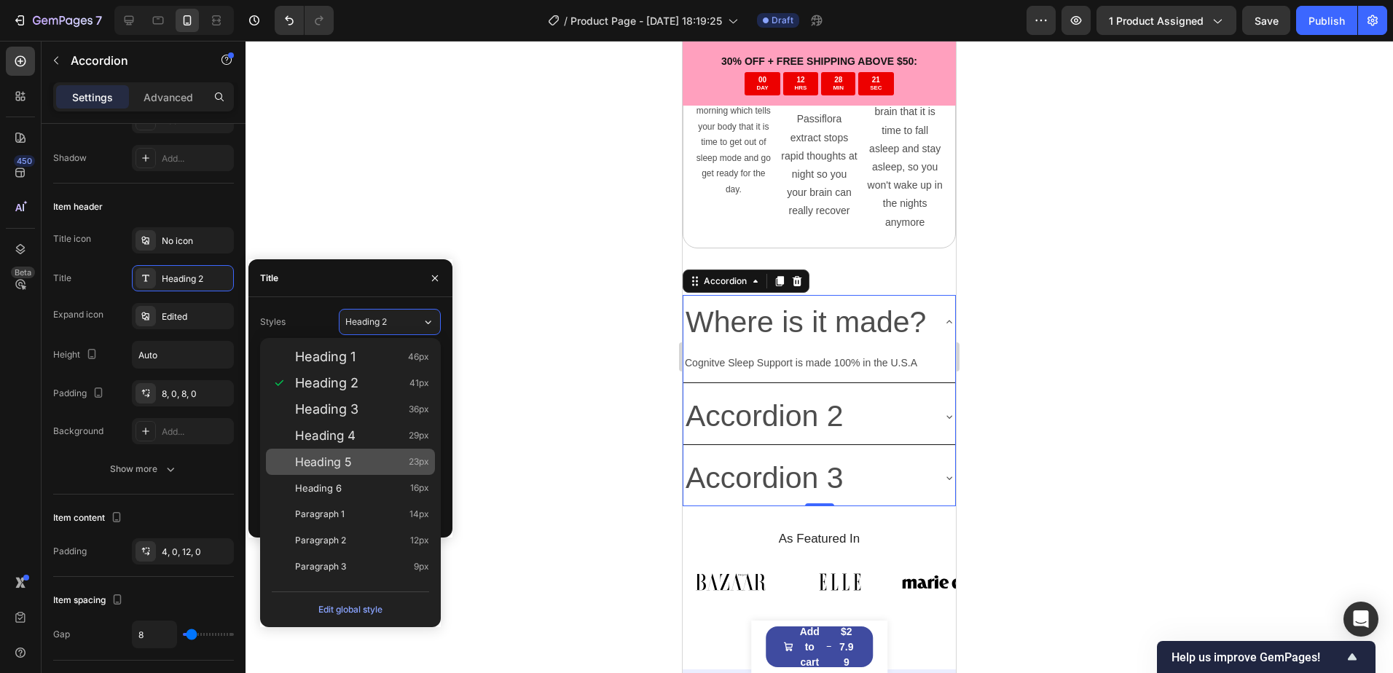
click at [345, 462] on span "Heading 5" at bounding box center [323, 461] width 57 height 15
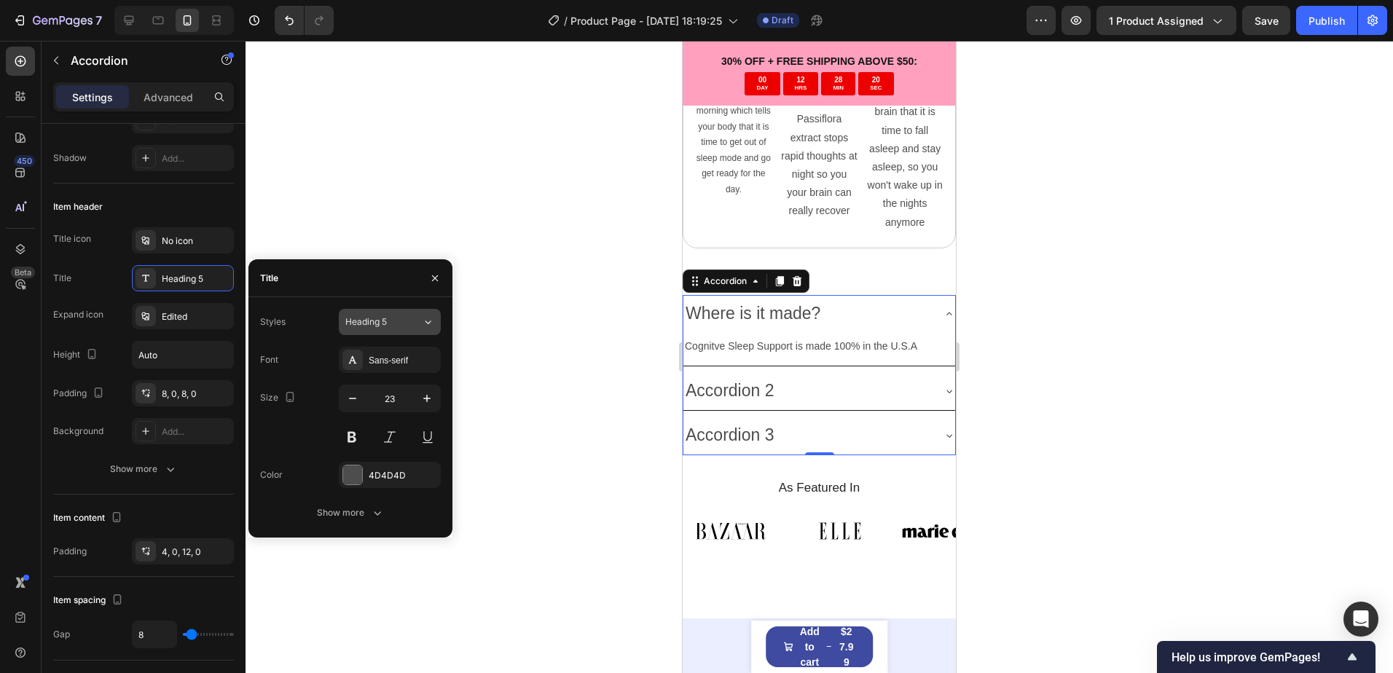
click at [390, 322] on div "Heading 5" at bounding box center [374, 321] width 59 height 13
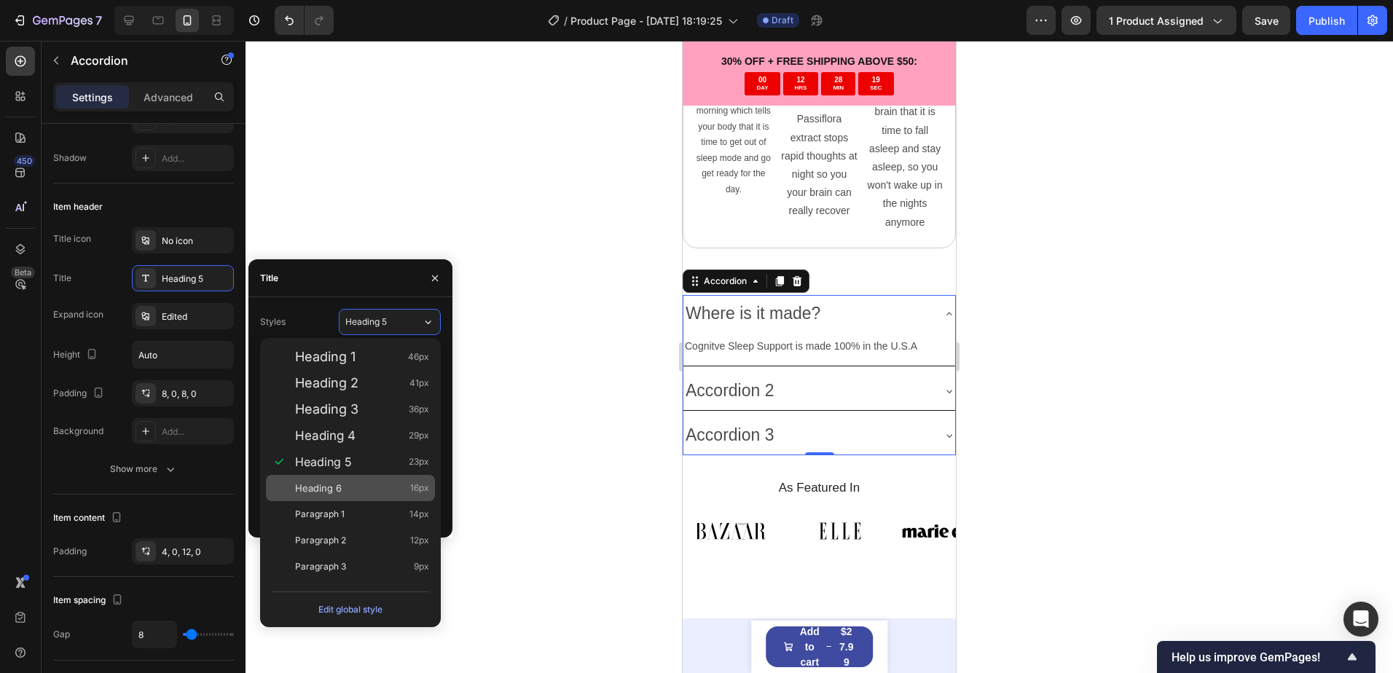
click at [350, 481] on div "Heading 6 16px" at bounding box center [362, 488] width 134 height 15
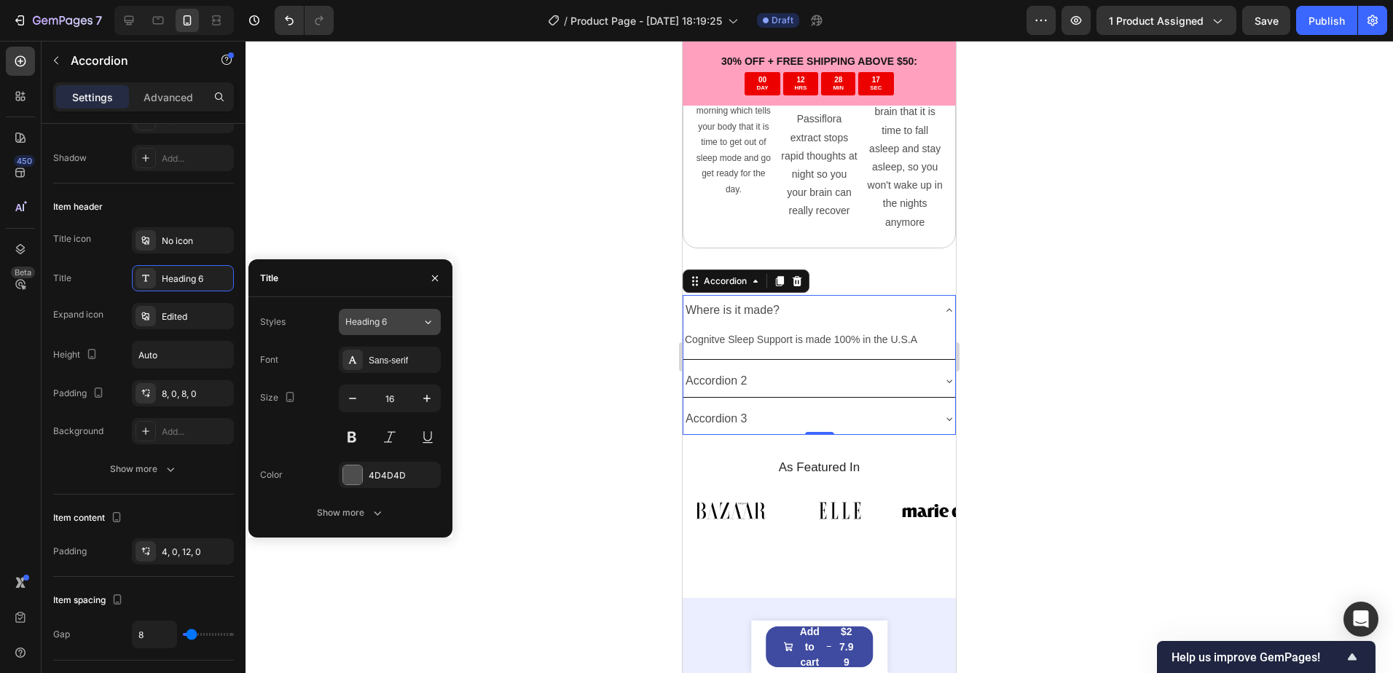
click at [395, 320] on div "Heading 6" at bounding box center [374, 321] width 59 height 13
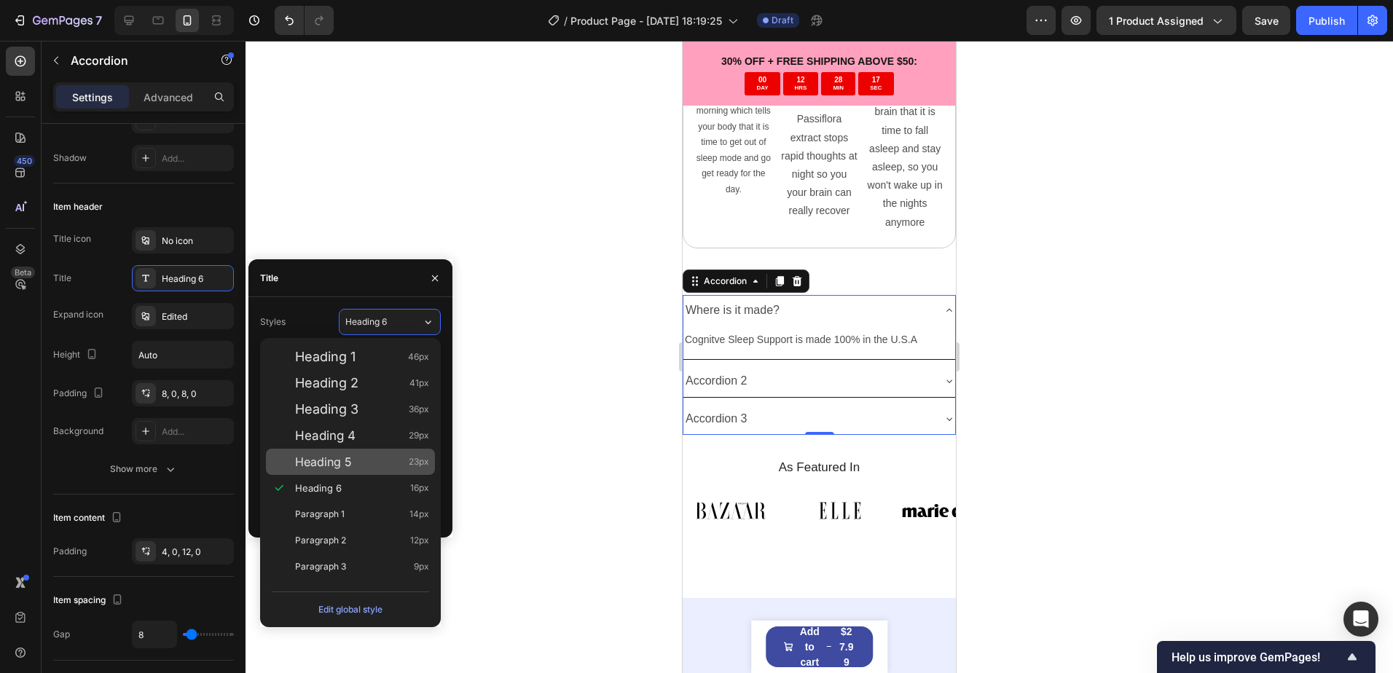
click at [348, 457] on span "Heading 5" at bounding box center [323, 461] width 57 height 15
type input "23"
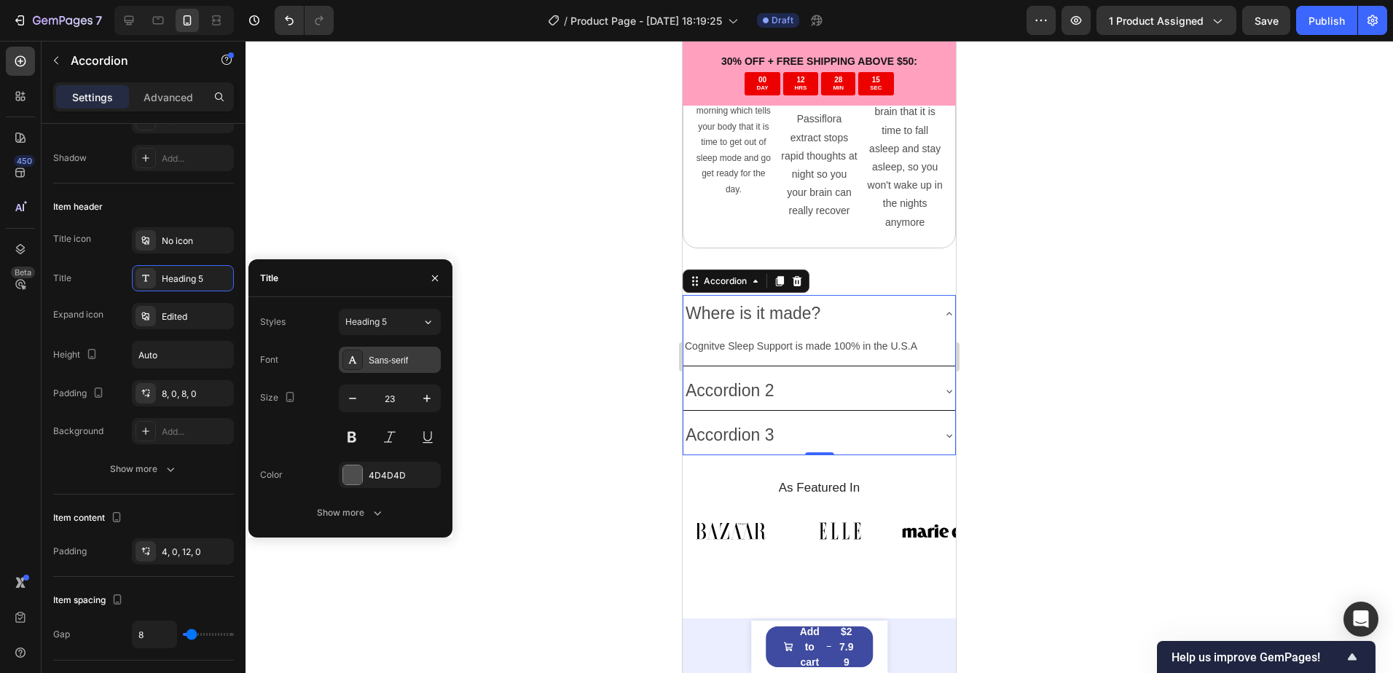
click at [382, 361] on div "Sans-serif" at bounding box center [403, 360] width 68 height 13
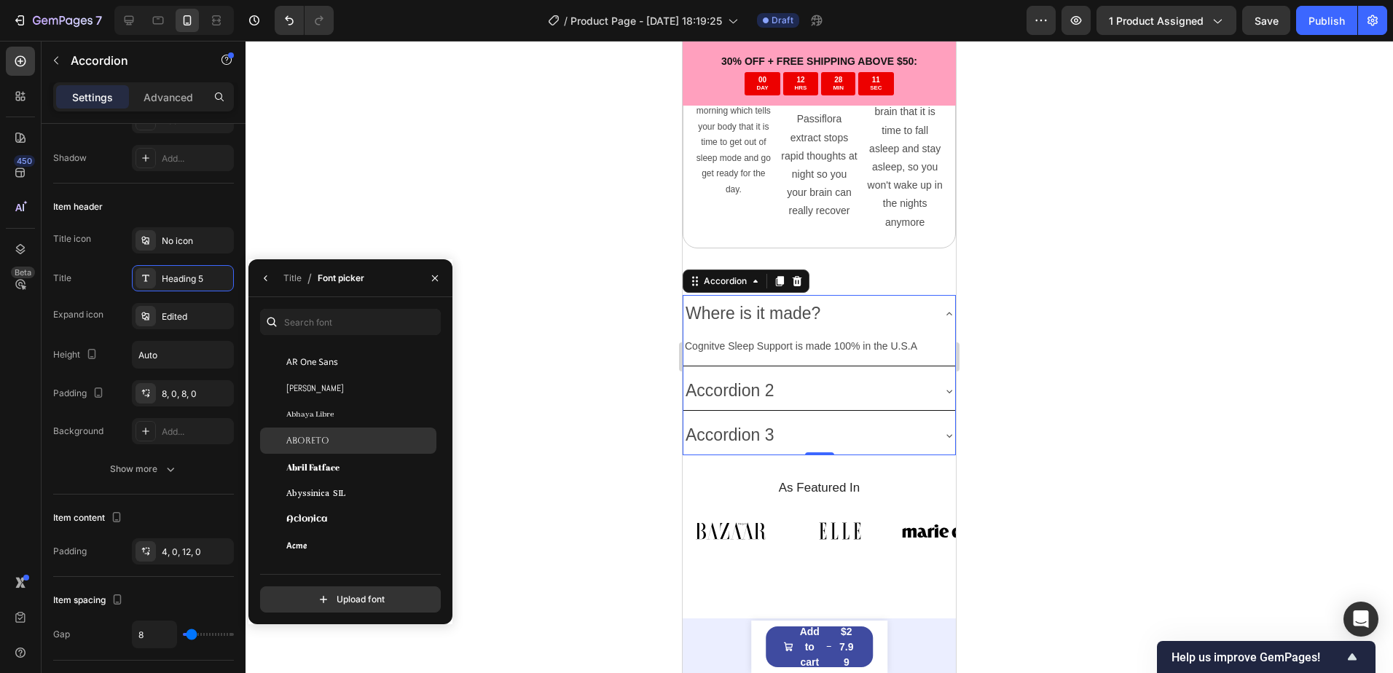
click at [334, 450] on div "Aboreto" at bounding box center [348, 441] width 176 height 26
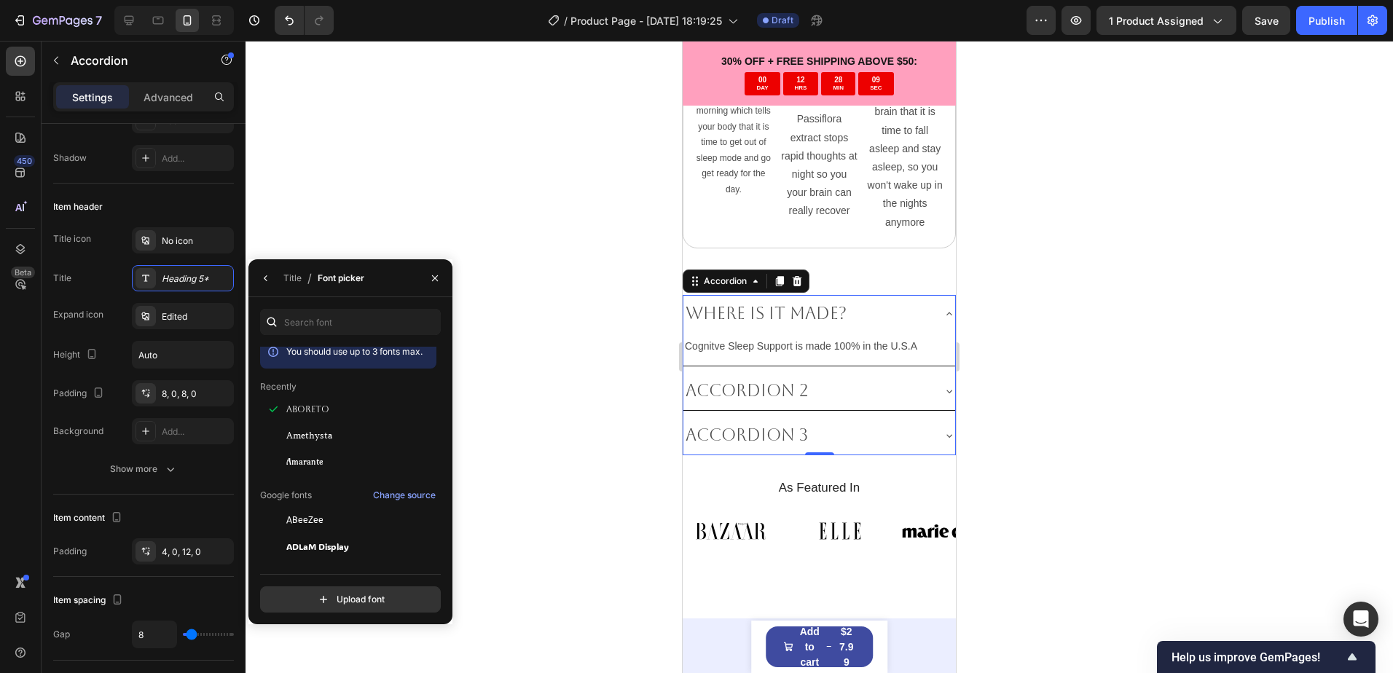
scroll to position [0, 0]
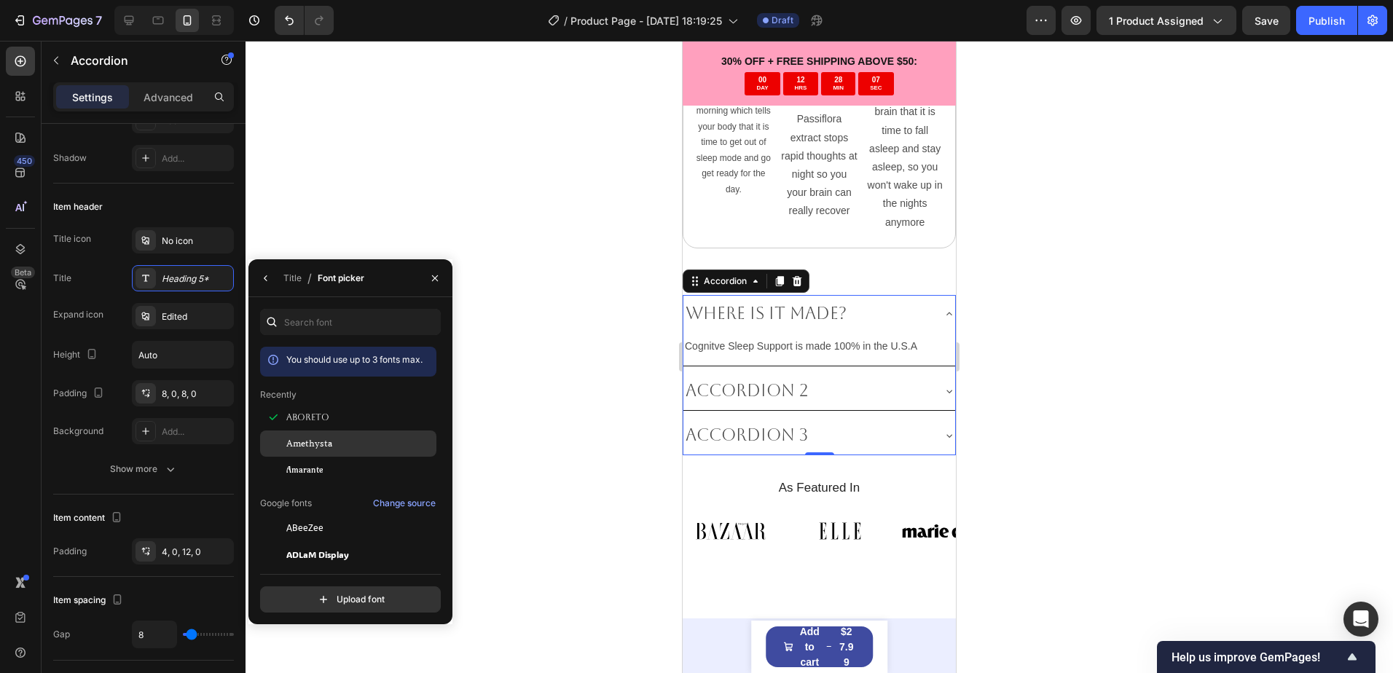
click at [325, 452] on div "Amethysta" at bounding box center [348, 443] width 176 height 26
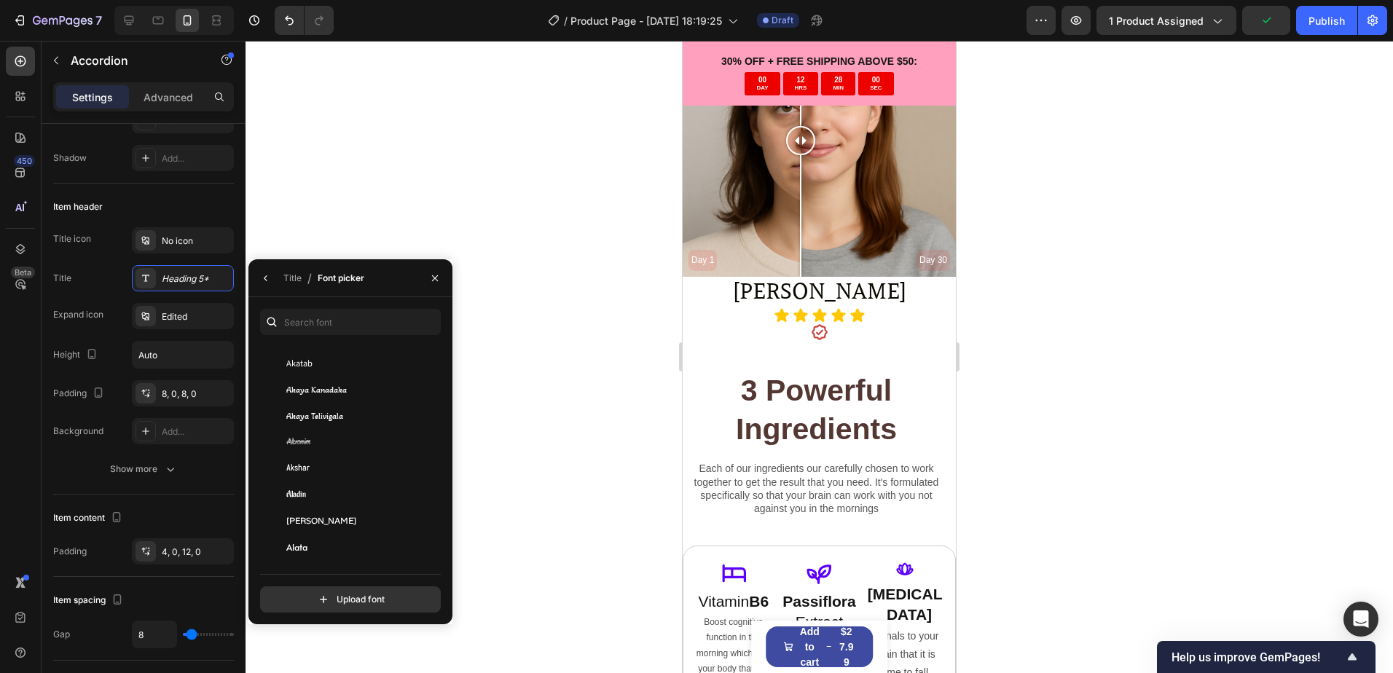
scroll to position [2473, 0]
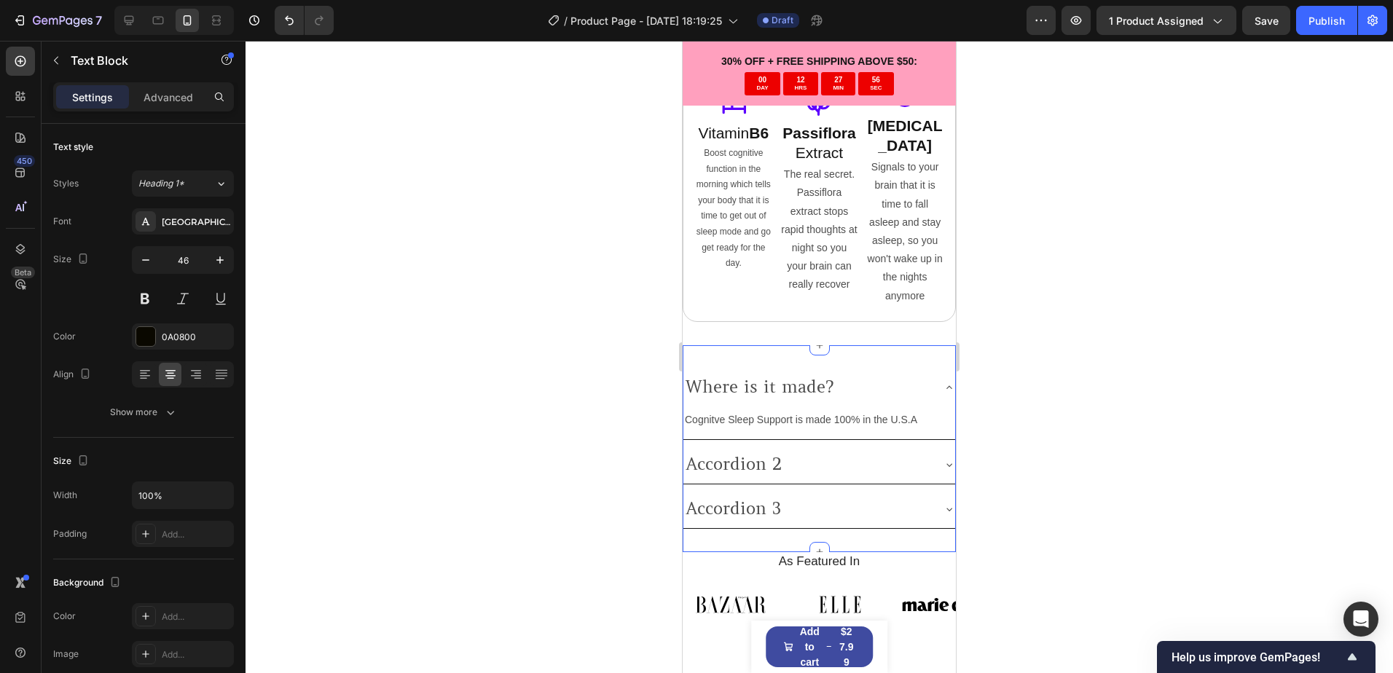
scroll to position [3493, 0]
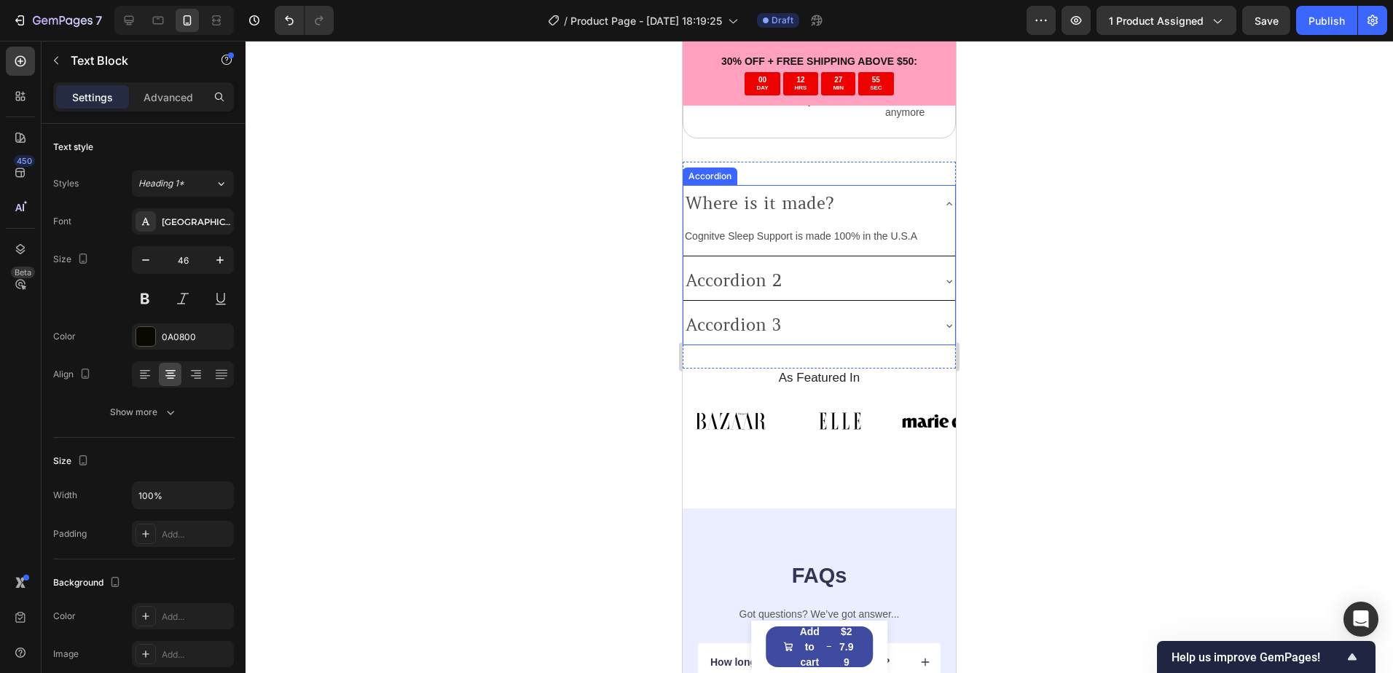
click at [771, 193] on p "Where is it made?" at bounding box center [759, 204] width 148 height 22
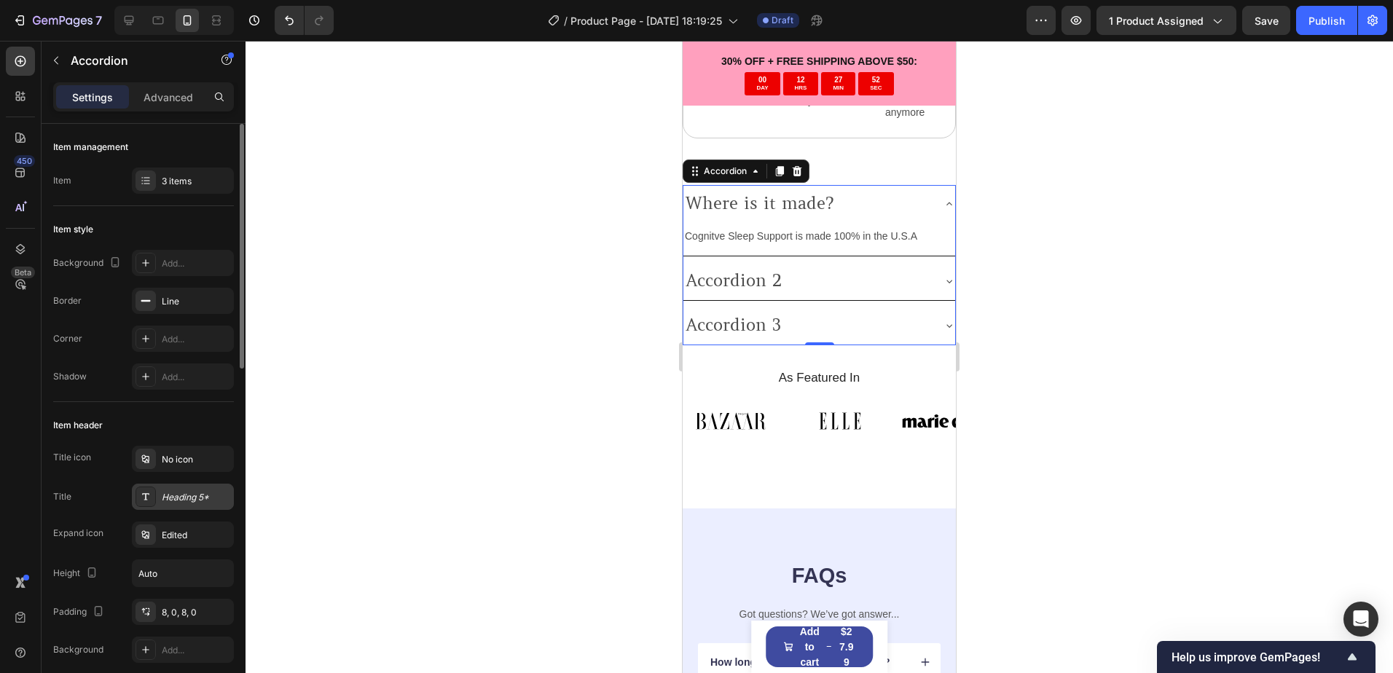
click at [186, 499] on div "Heading 5*" at bounding box center [196, 497] width 68 height 13
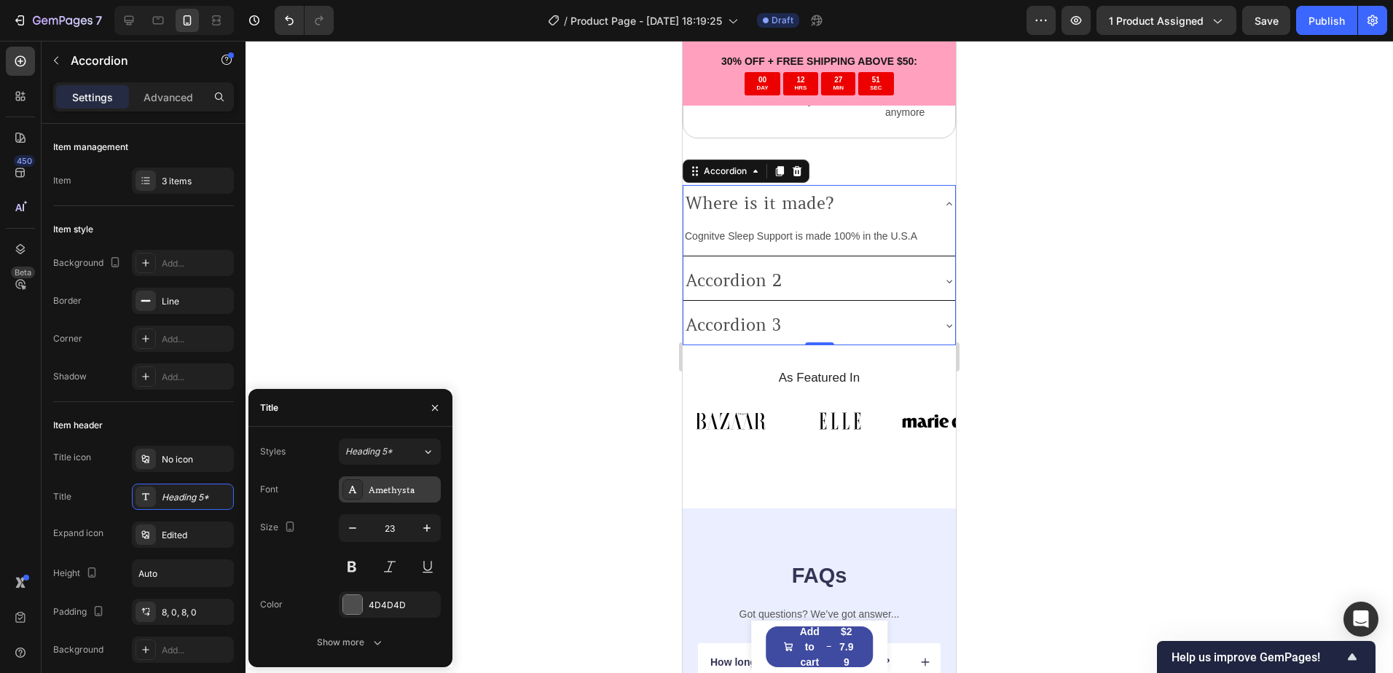
click at [387, 487] on div "Amethysta" at bounding box center [403, 490] width 68 height 13
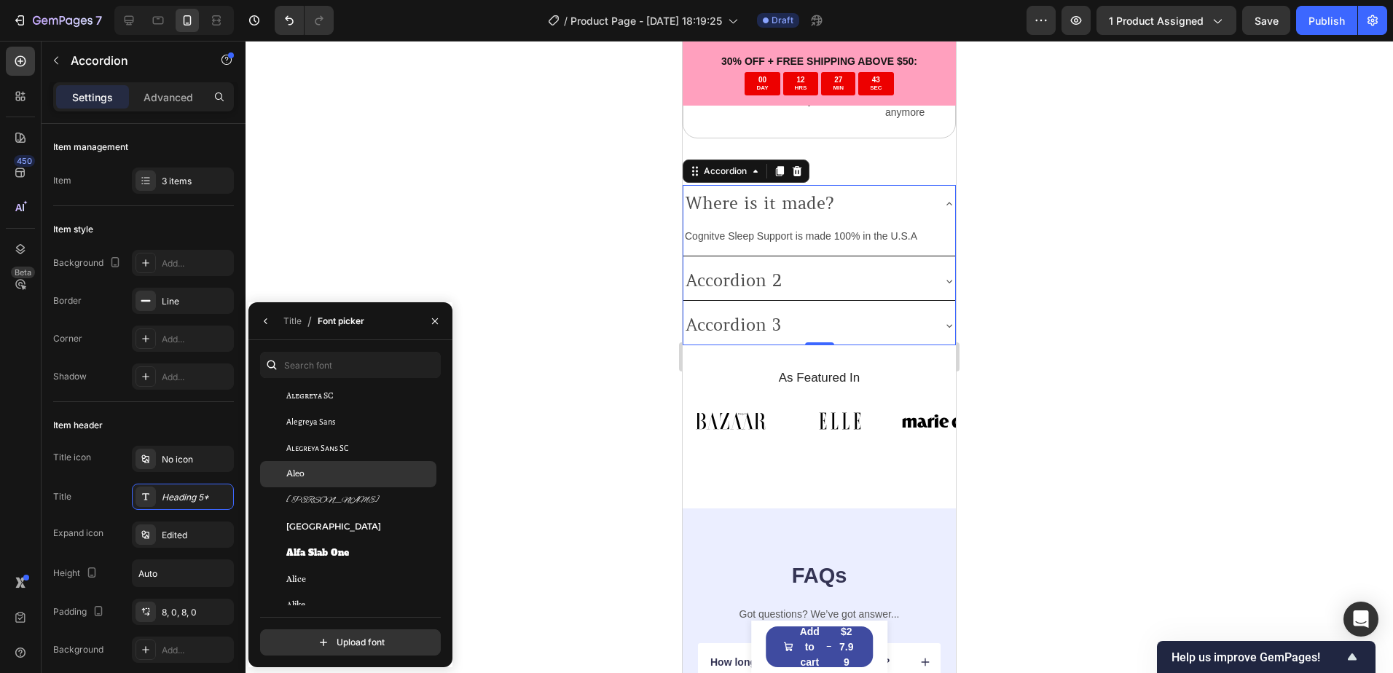
scroll to position [1020, 0]
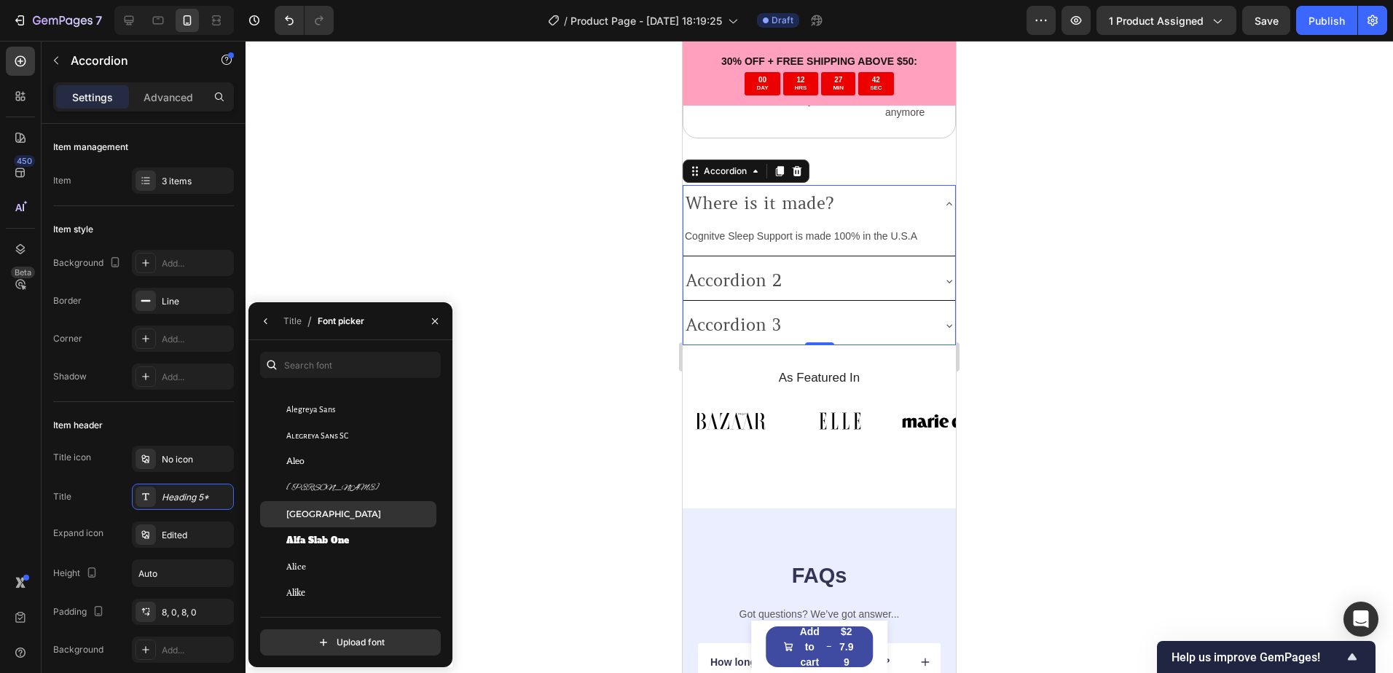
click at [322, 522] on div "[GEOGRAPHIC_DATA]" at bounding box center [348, 514] width 176 height 26
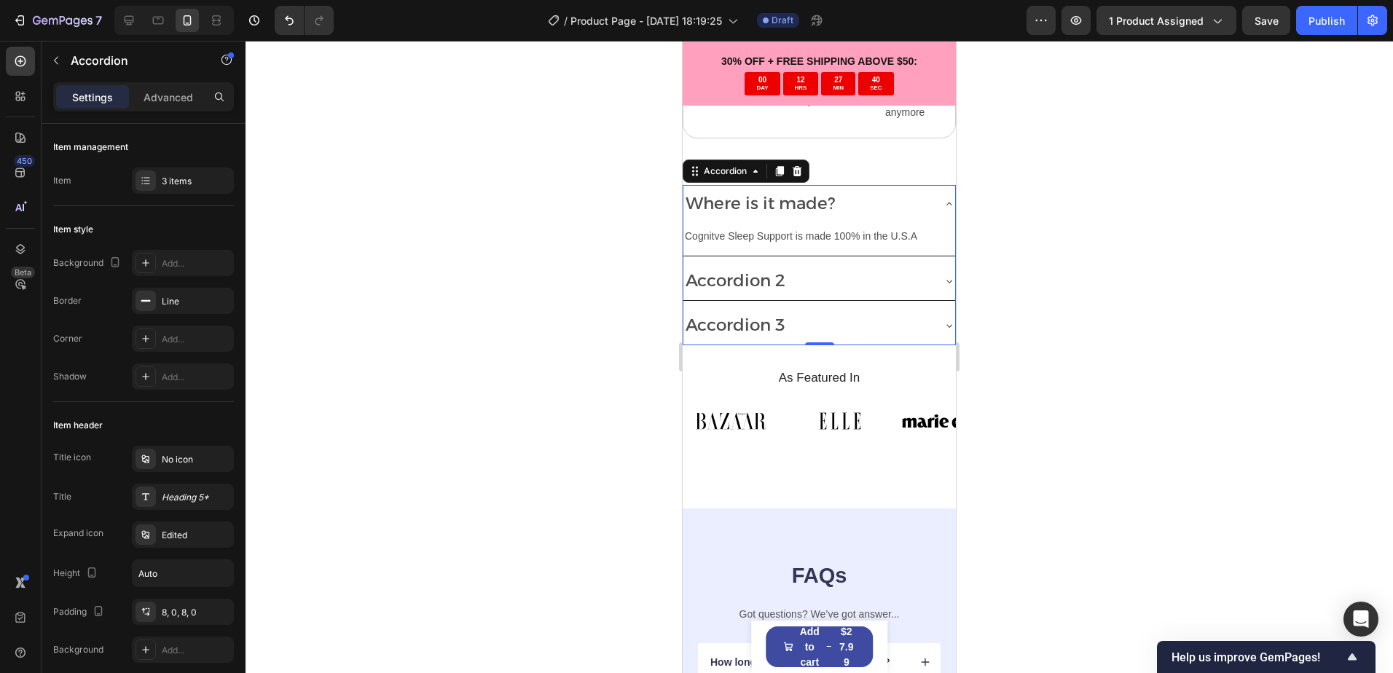
click at [23, 507] on div "450 Beta" at bounding box center [20, 307] width 29 height 521
click at [194, 538] on div "Edited" at bounding box center [196, 535] width 68 height 13
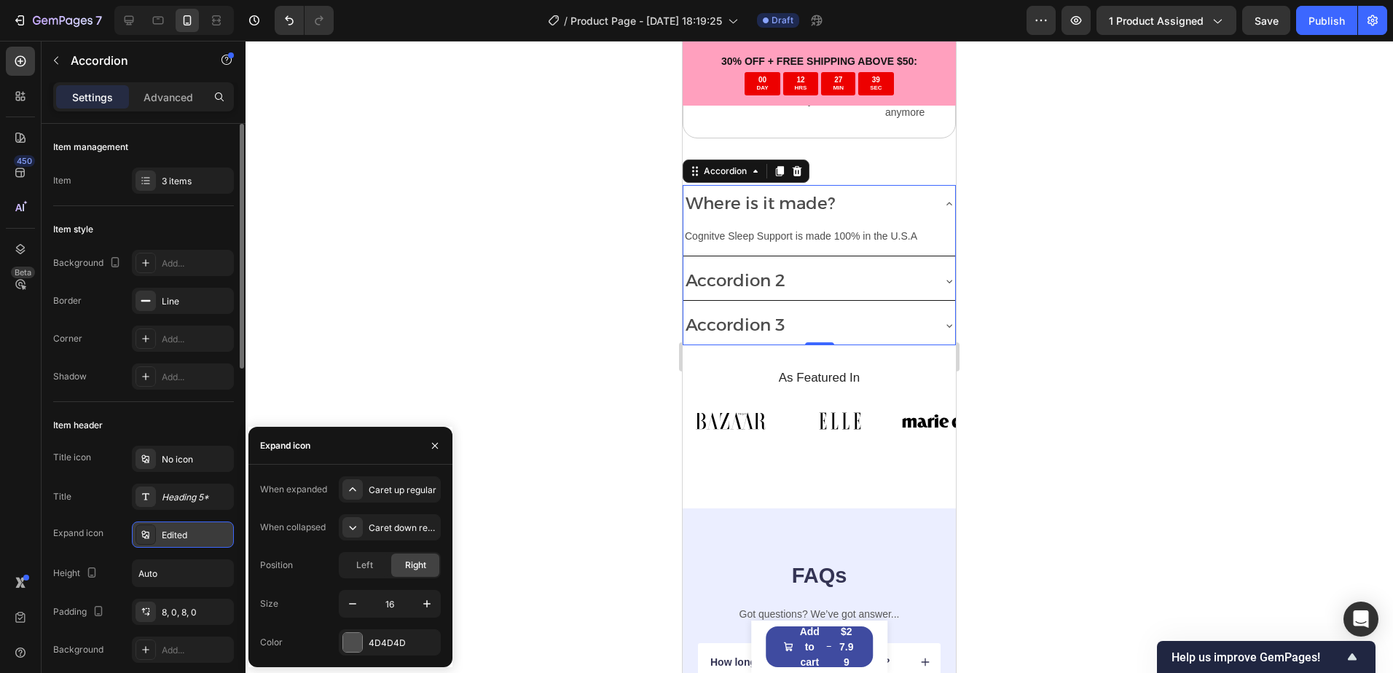
click at [192, 538] on div "Edited" at bounding box center [196, 535] width 68 height 13
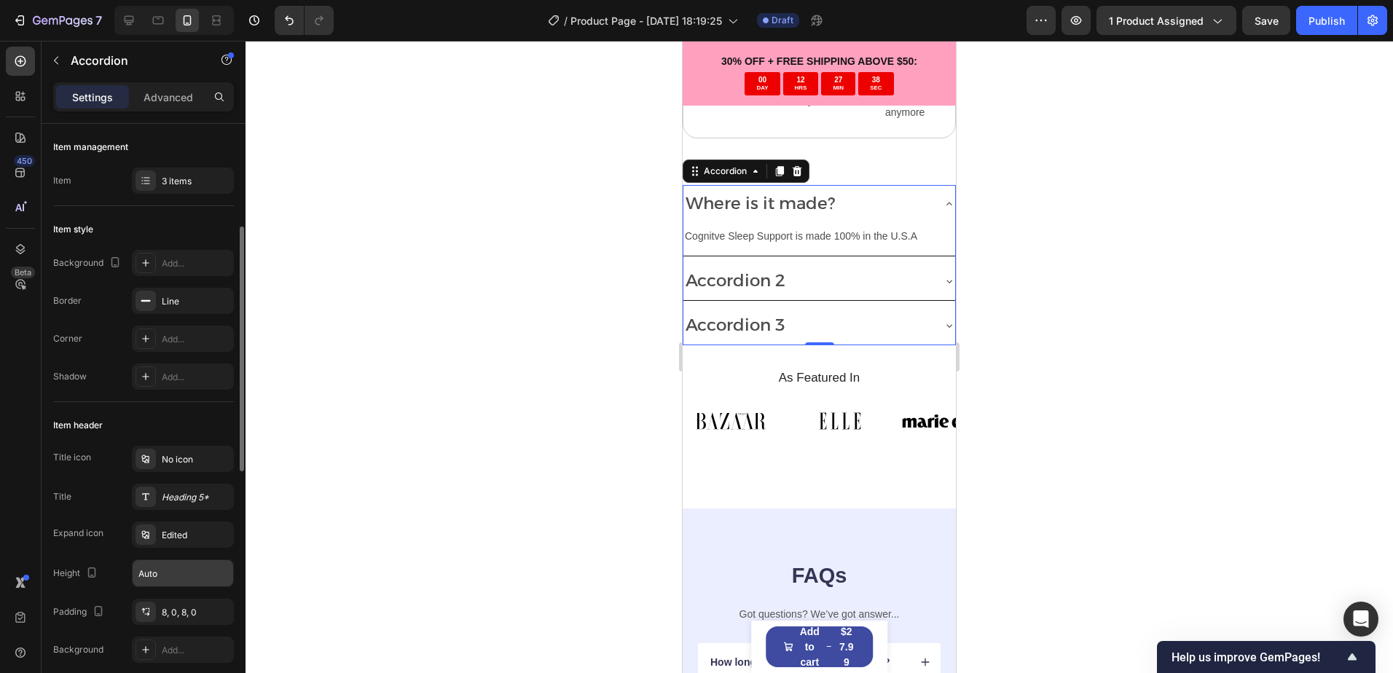
scroll to position [73, 0]
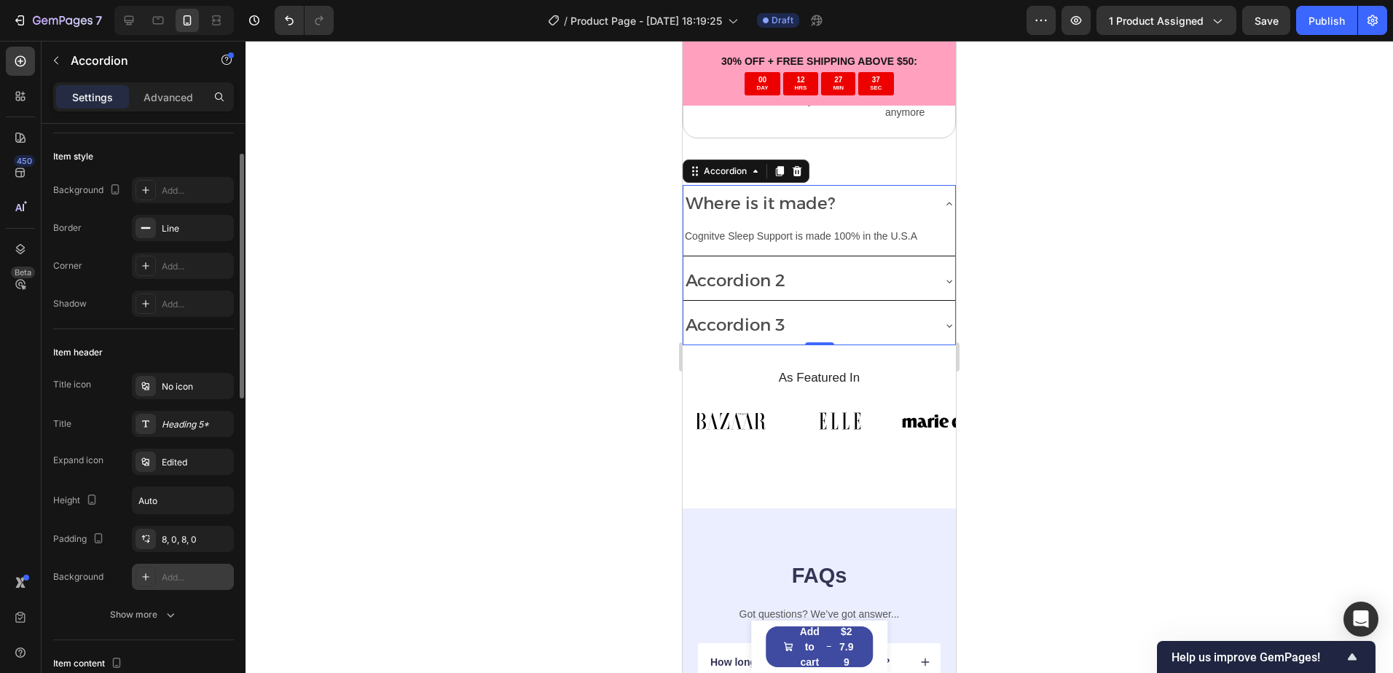
click at [174, 569] on div "Add..." at bounding box center [183, 577] width 102 height 26
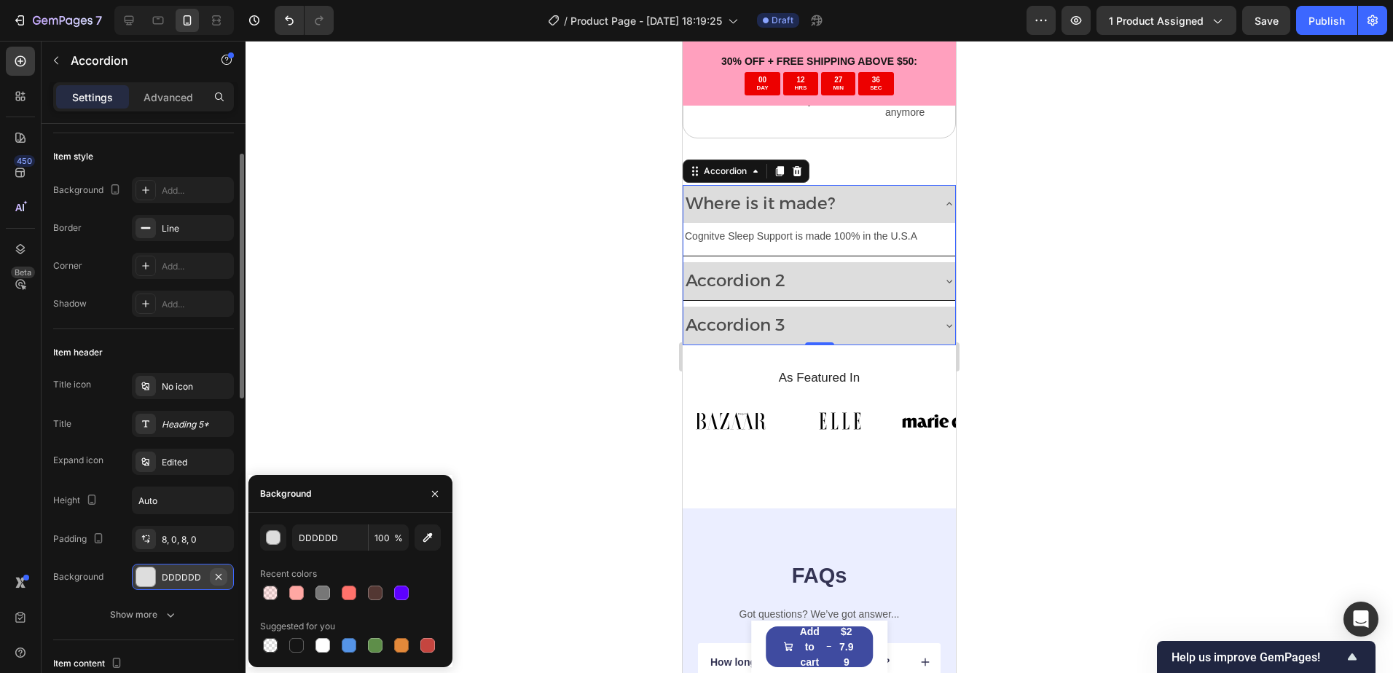
click at [224, 572] on button "button" at bounding box center [218, 576] width 17 height 17
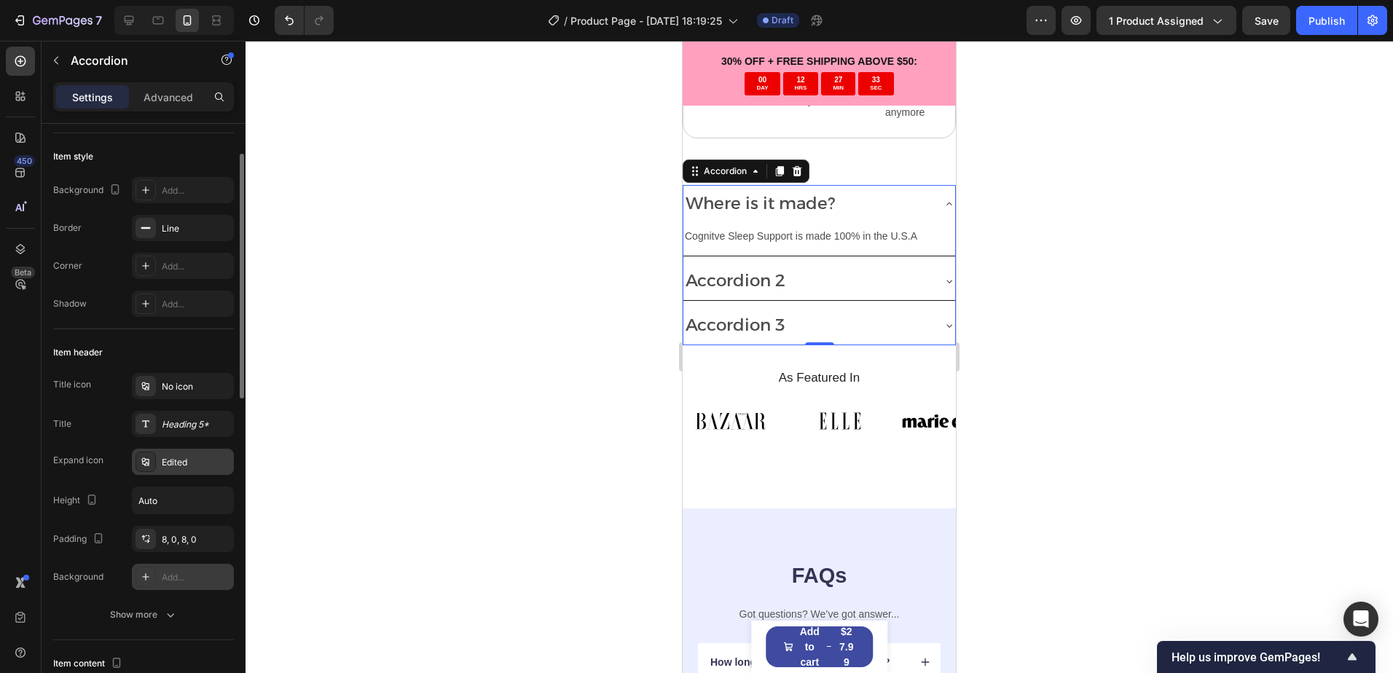
click at [192, 457] on div "Edited" at bounding box center [196, 462] width 68 height 13
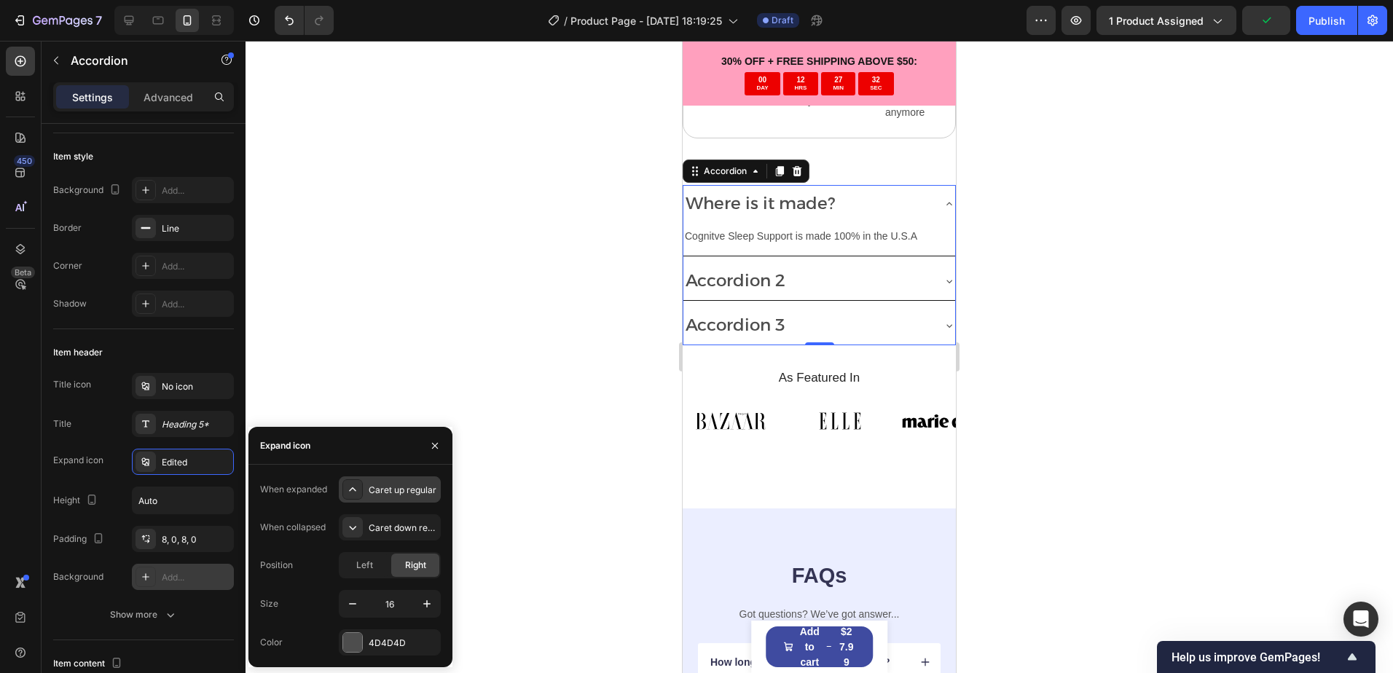
click at [348, 490] on icon at bounding box center [352, 489] width 15 height 15
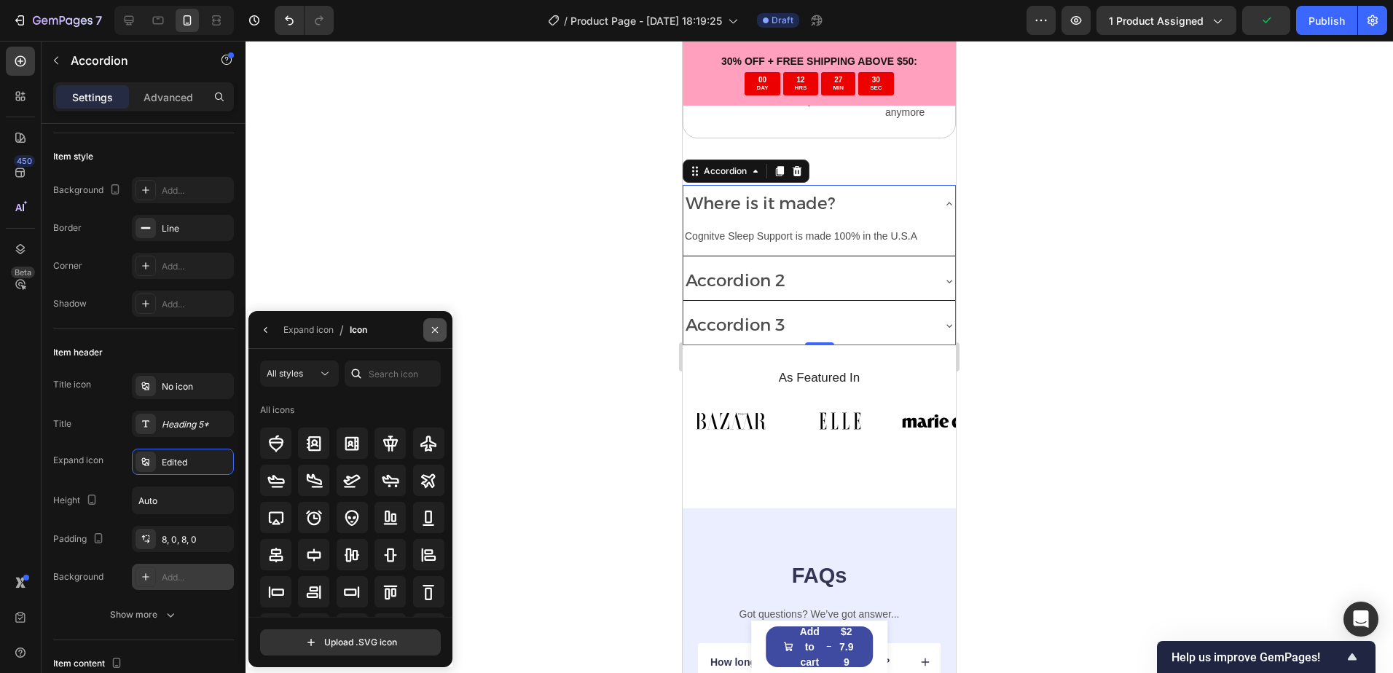
click at [438, 326] on icon "button" at bounding box center [435, 330] width 12 height 12
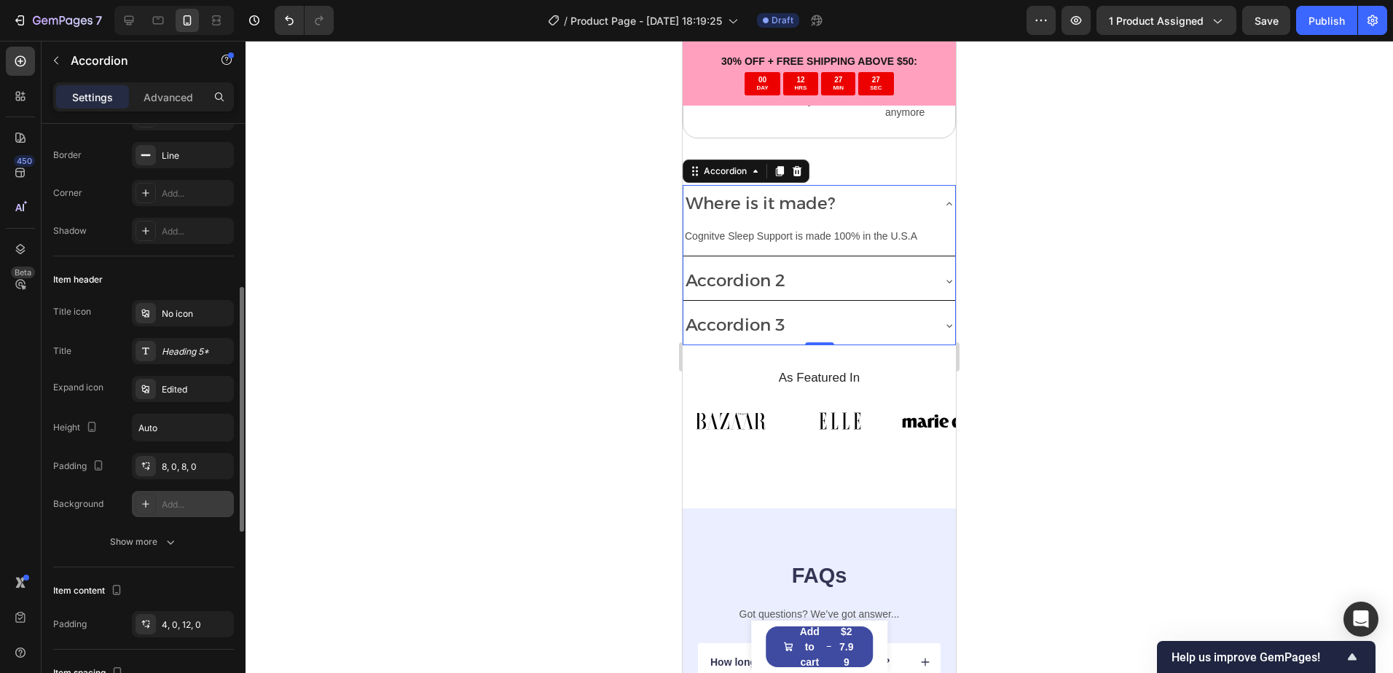
scroll to position [219, 0]
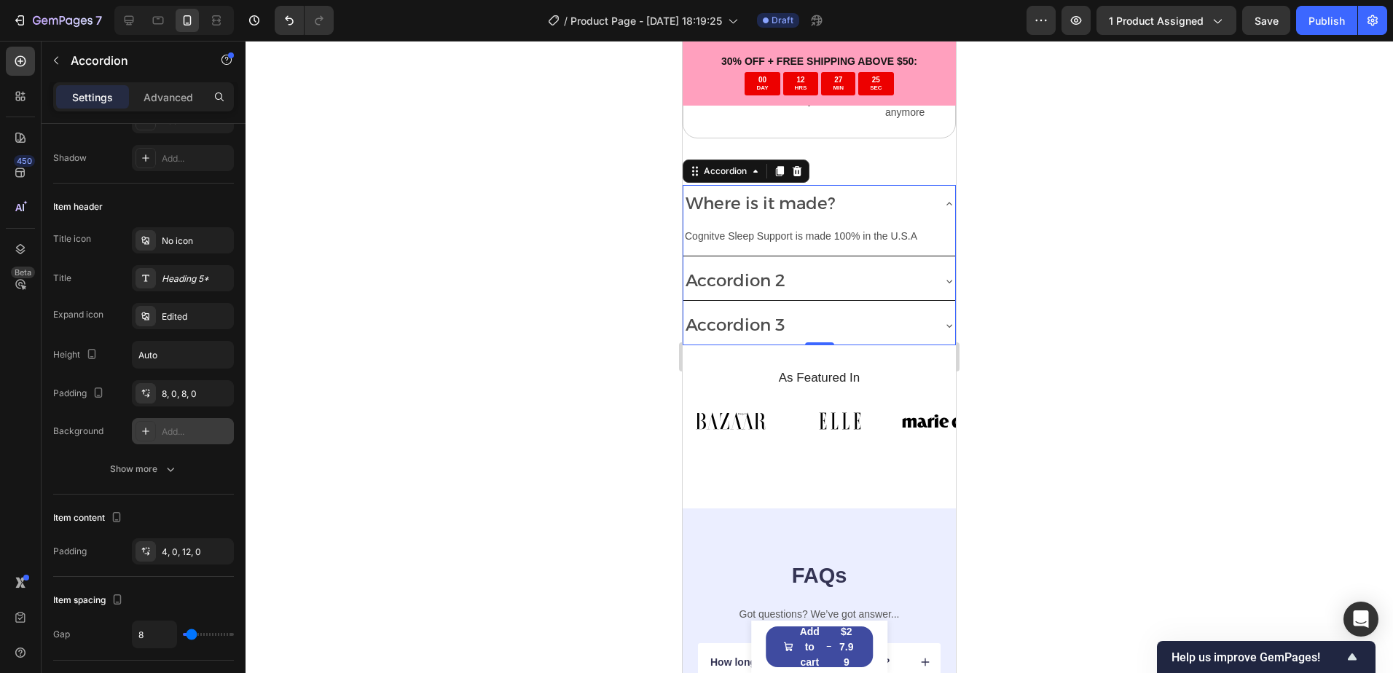
drag, startPoint x: 1037, startPoint y: 296, endPoint x: 1026, endPoint y: 296, distance: 10.9
click at [1026, 296] on div at bounding box center [818, 357] width 1147 height 632
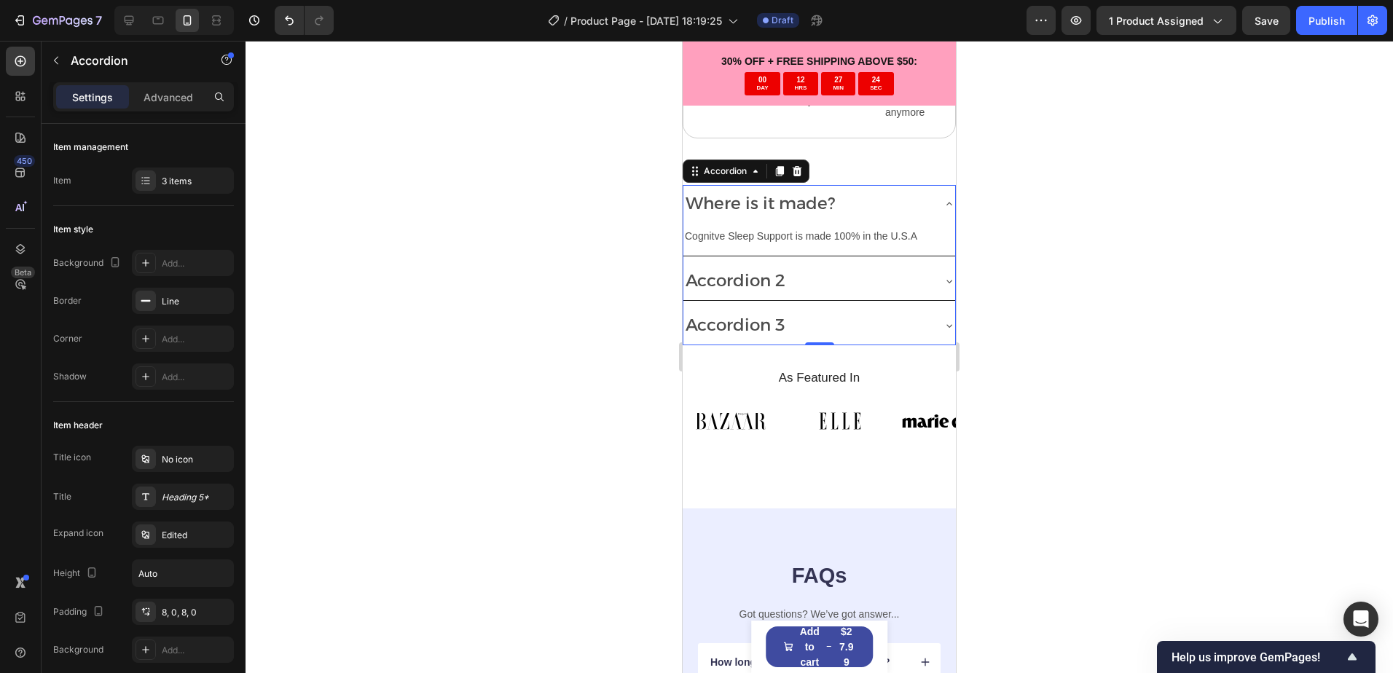
click at [774, 193] on p "Where is it made?" at bounding box center [759, 204] width 149 height 22
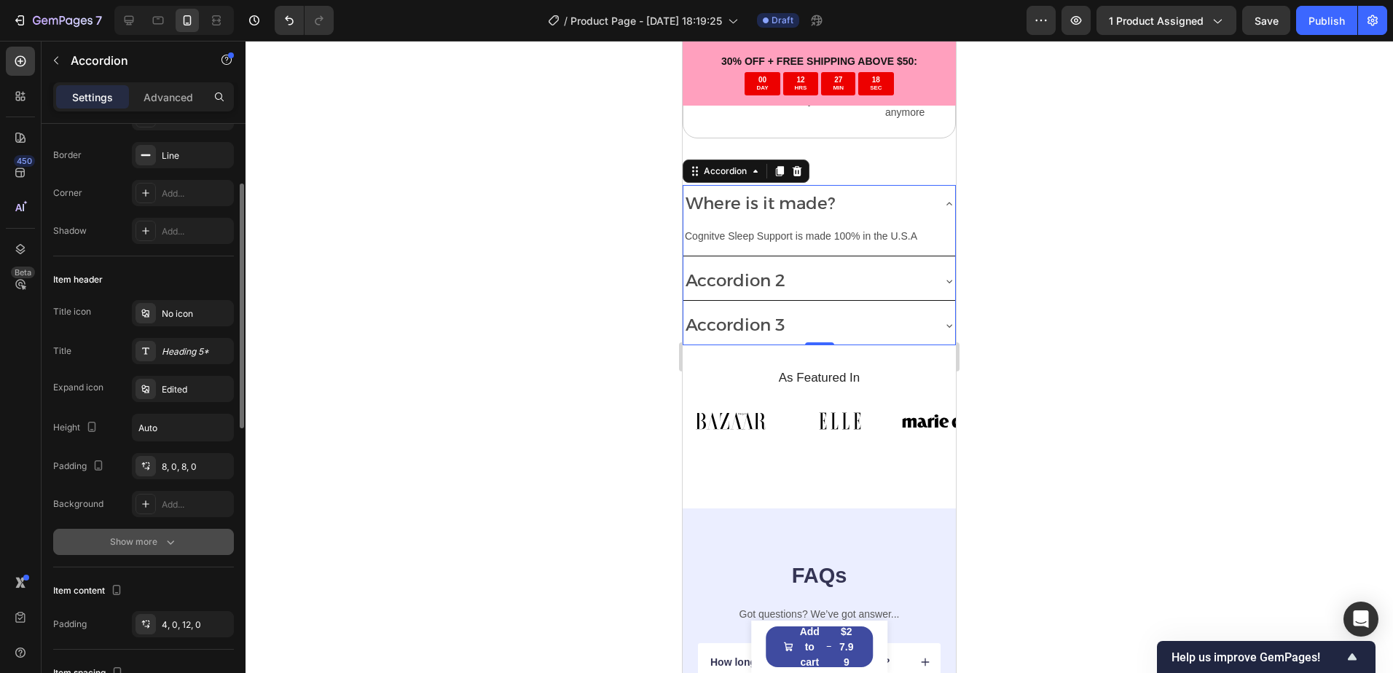
click at [141, 550] on button "Show more" at bounding box center [143, 542] width 181 height 26
click at [146, 543] on icon at bounding box center [146, 542] width 12 height 12
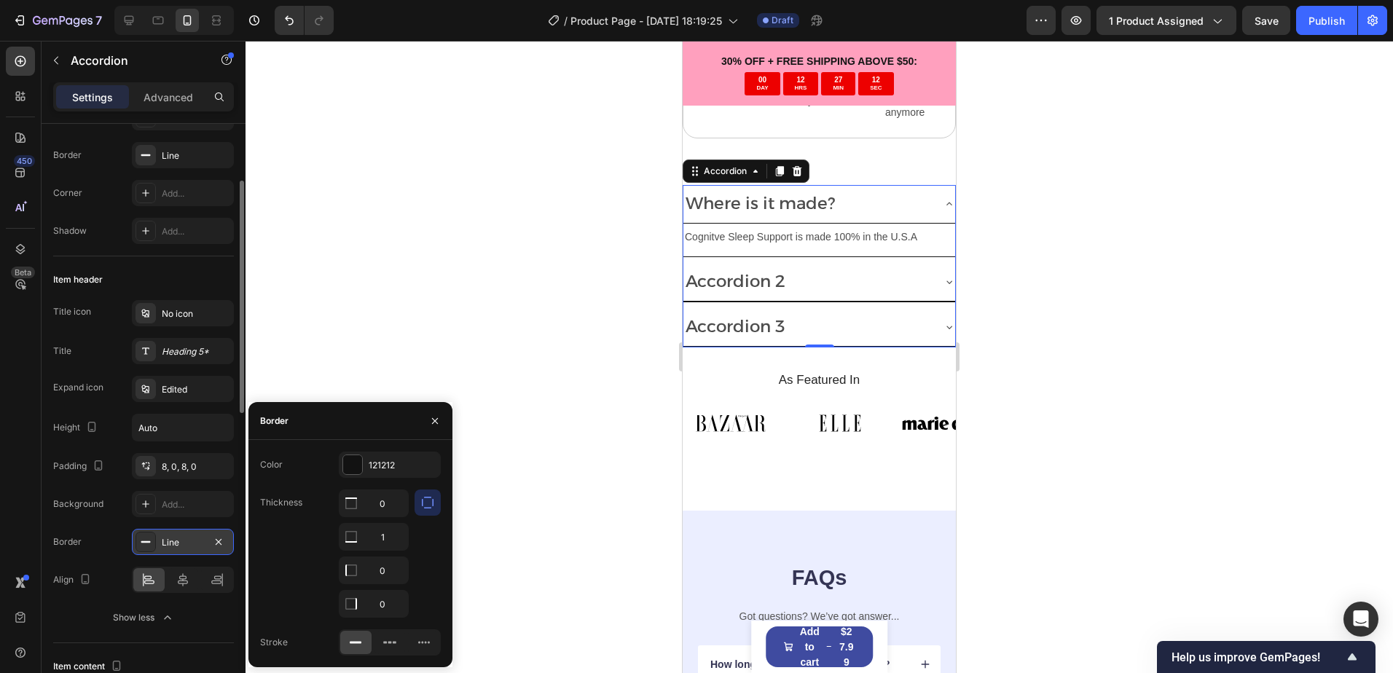
click at [334, 341] on div at bounding box center [818, 357] width 1147 height 632
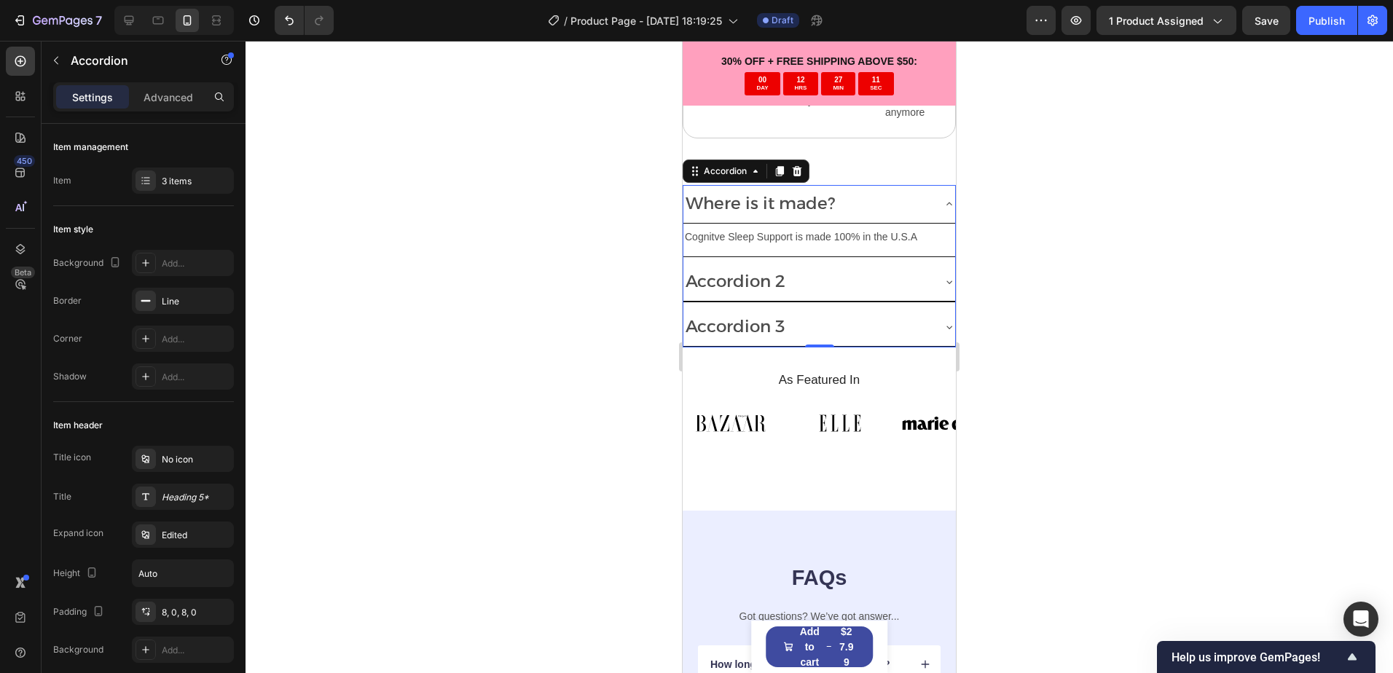
click at [927, 185] on div "Where is it made?" at bounding box center [819, 204] width 272 height 39
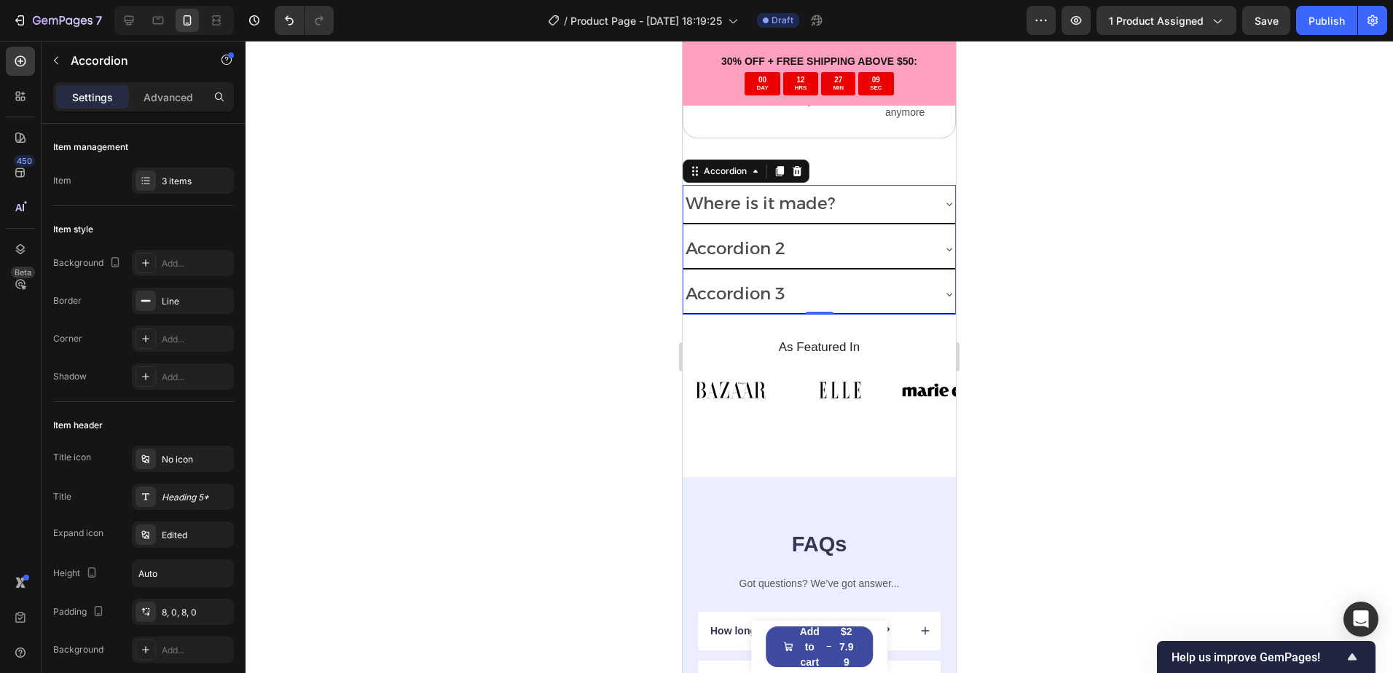
click at [943, 198] on icon at bounding box center [949, 204] width 12 height 12
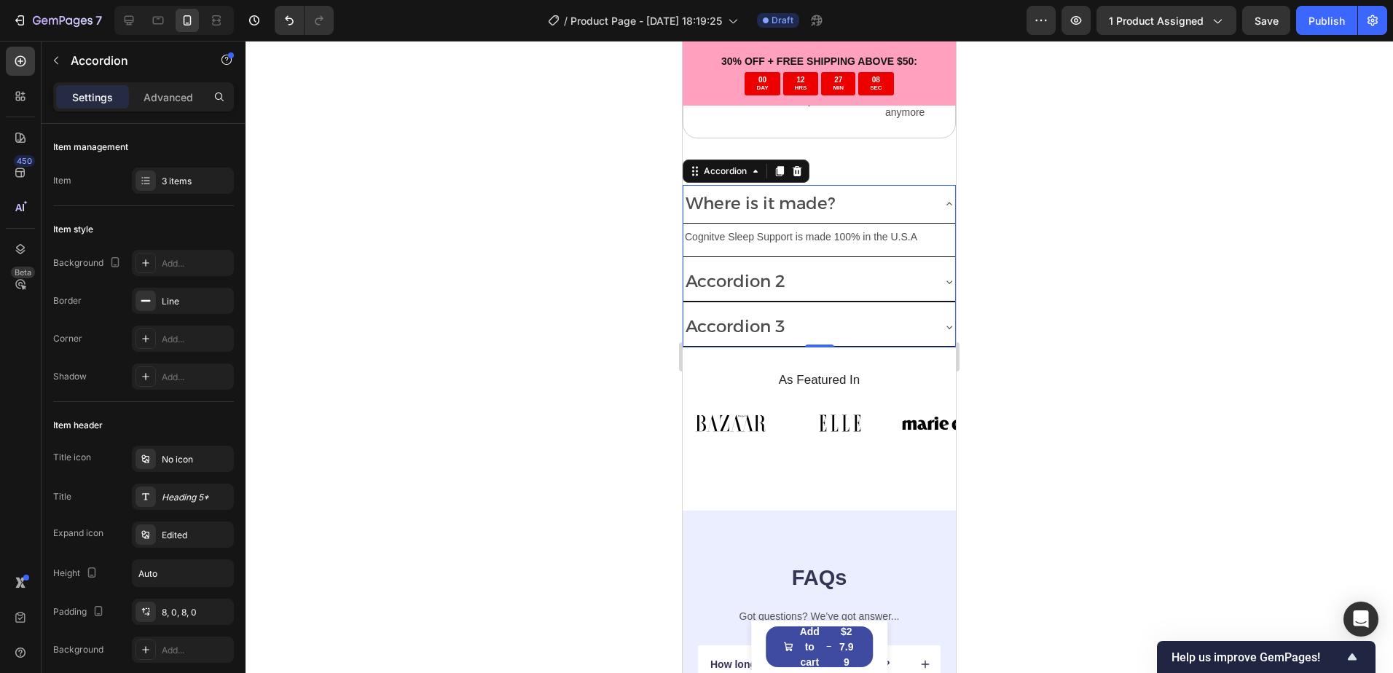
click at [943, 198] on icon at bounding box center [949, 204] width 12 height 12
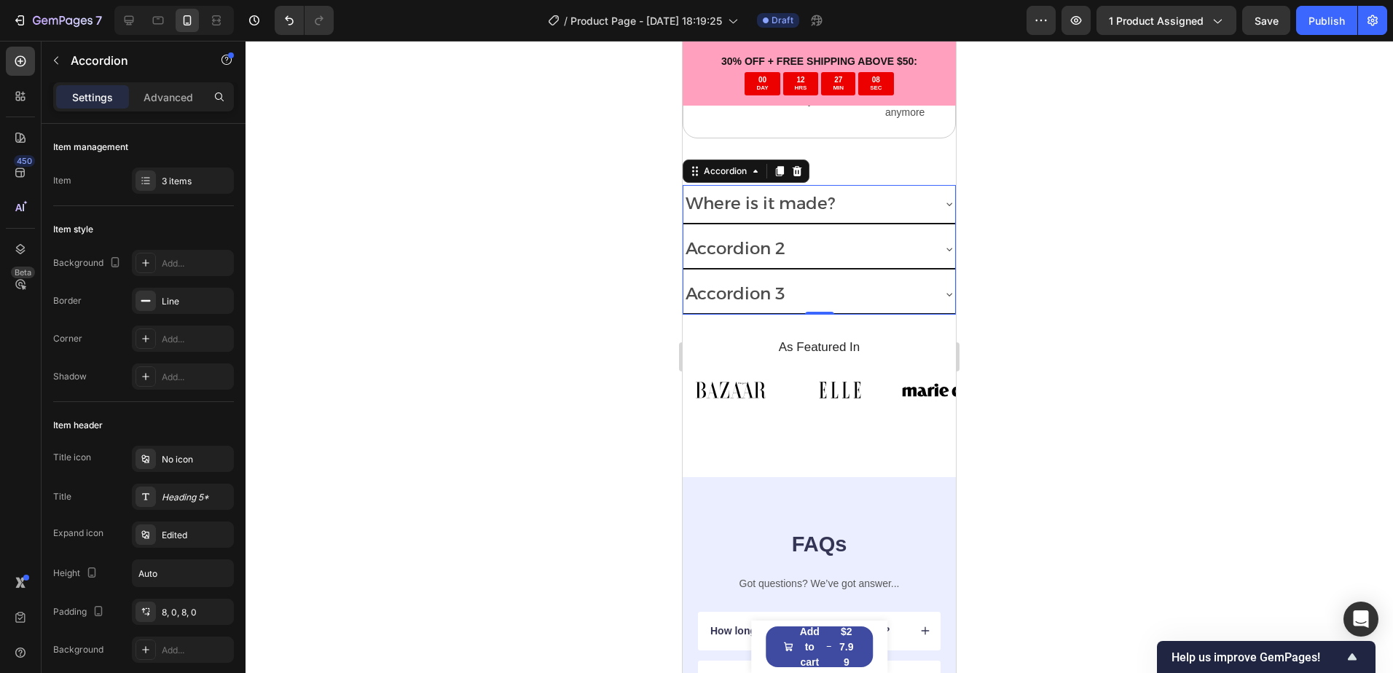
click at [943, 198] on icon at bounding box center [949, 204] width 12 height 12
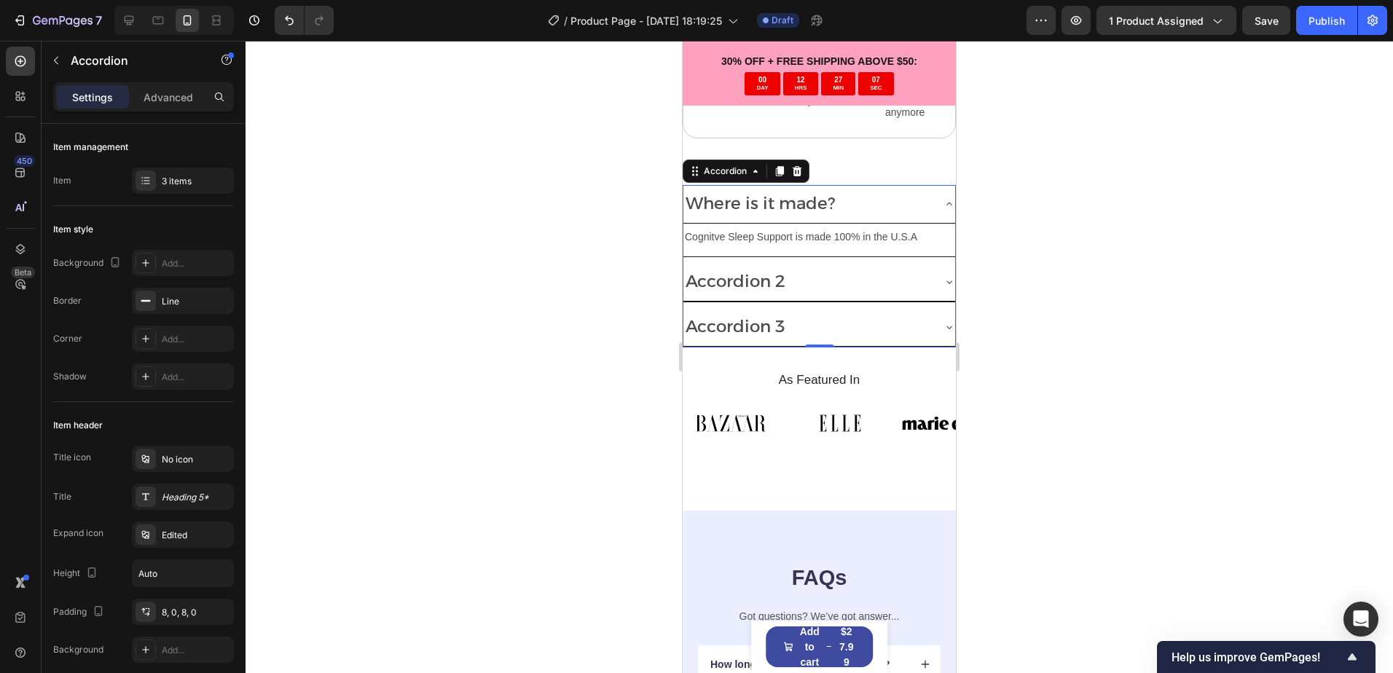
click at [943, 198] on icon at bounding box center [949, 204] width 12 height 12
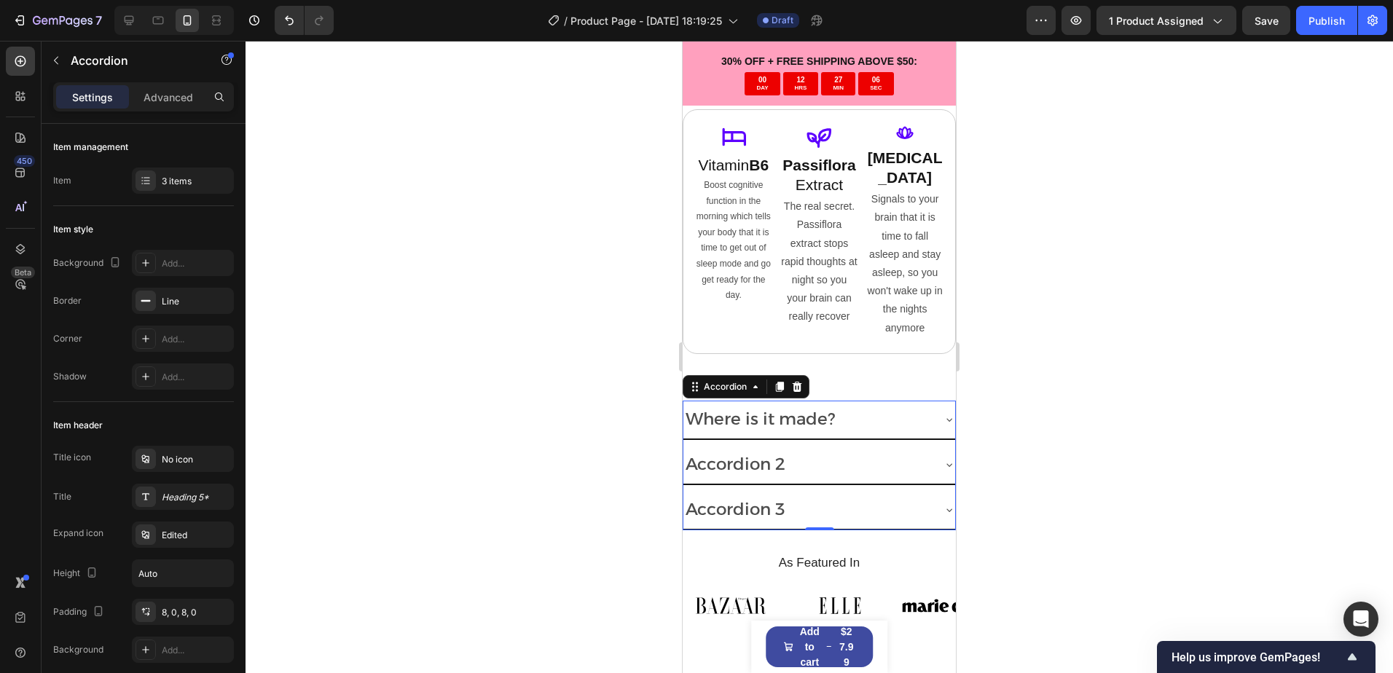
scroll to position [3347, 0]
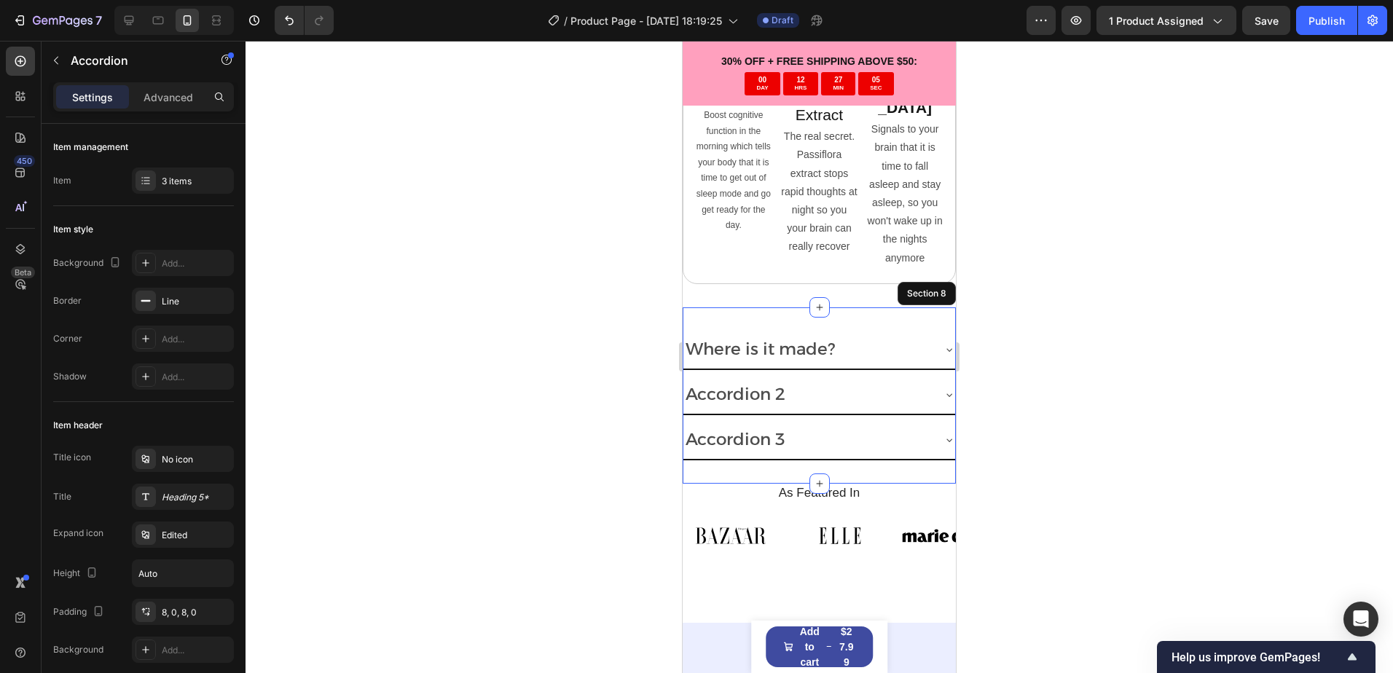
click at [850, 307] on div "Where is it made? Accordion 2 Accordion 3 Accordion 0 Section 8" at bounding box center [818, 395] width 273 height 176
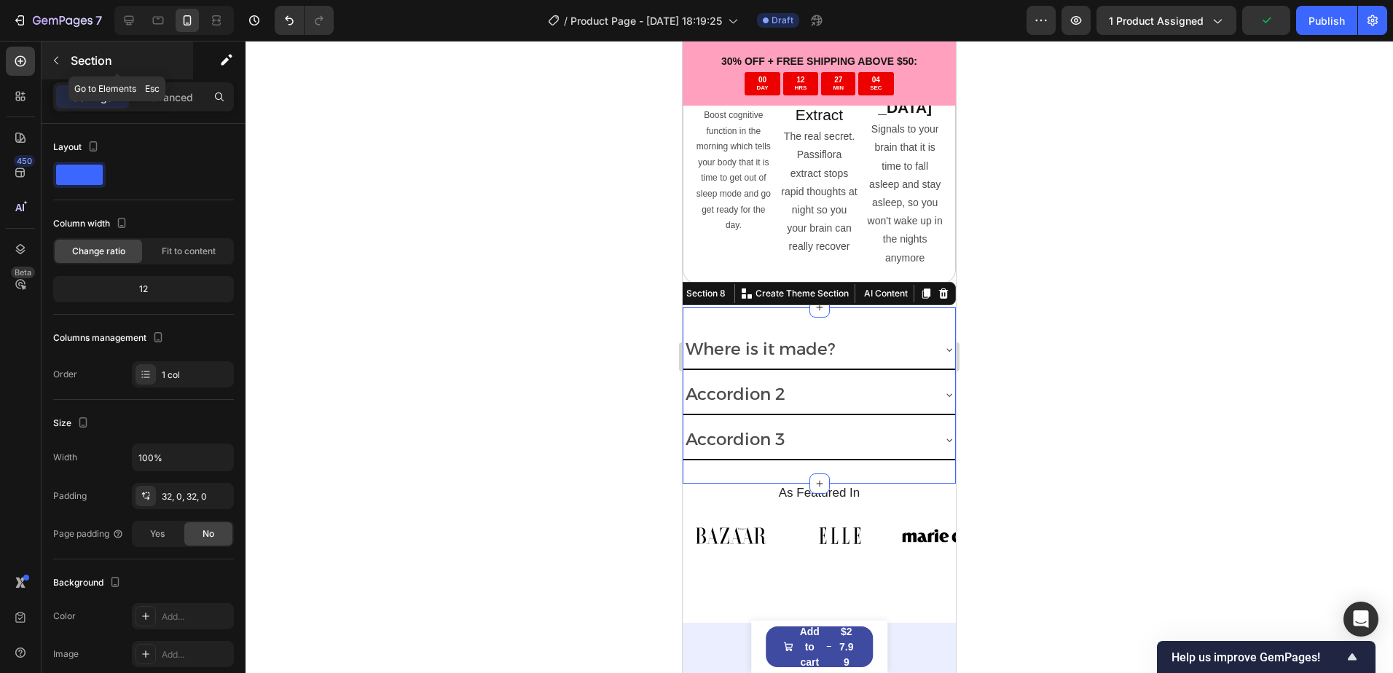
click at [66, 63] on button "button" at bounding box center [55, 60] width 23 height 23
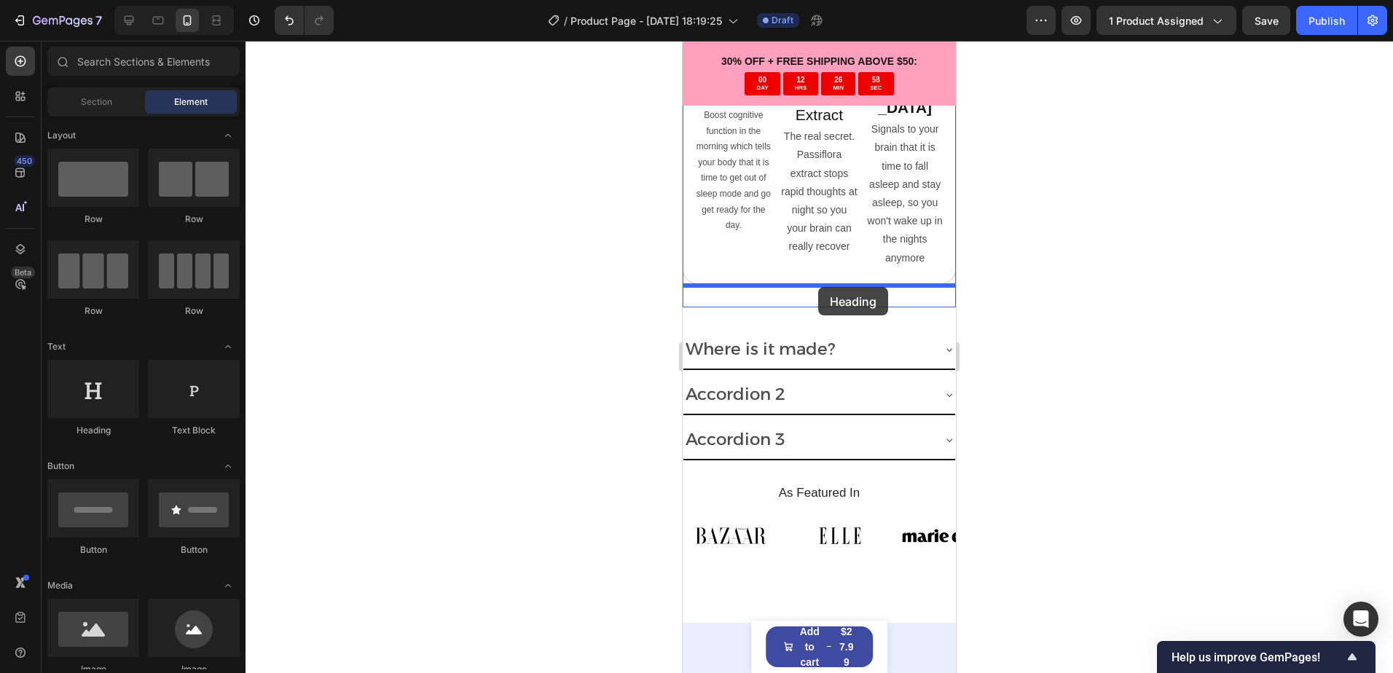
drag, startPoint x: 772, startPoint y: 441, endPoint x: 818, endPoint y: 287, distance: 160.4
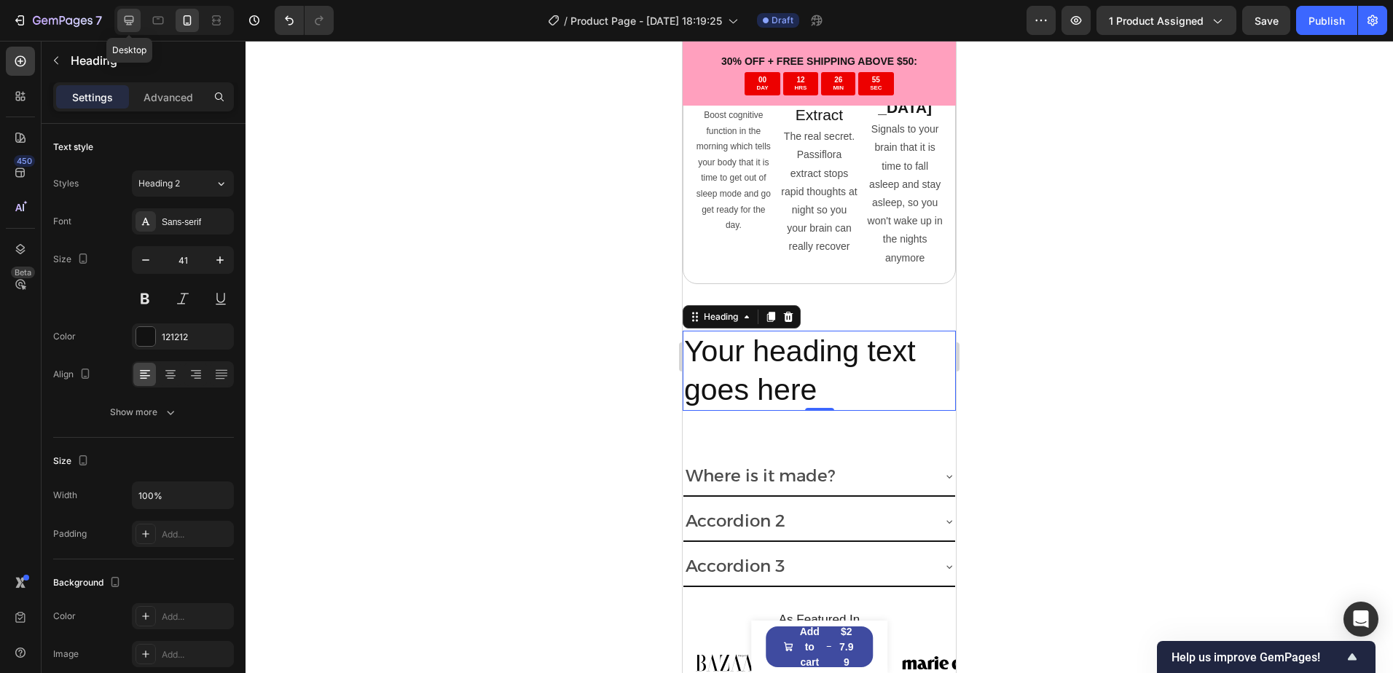
click at [130, 18] on icon at bounding box center [129, 20] width 15 height 15
type input "46"
type input "1200"
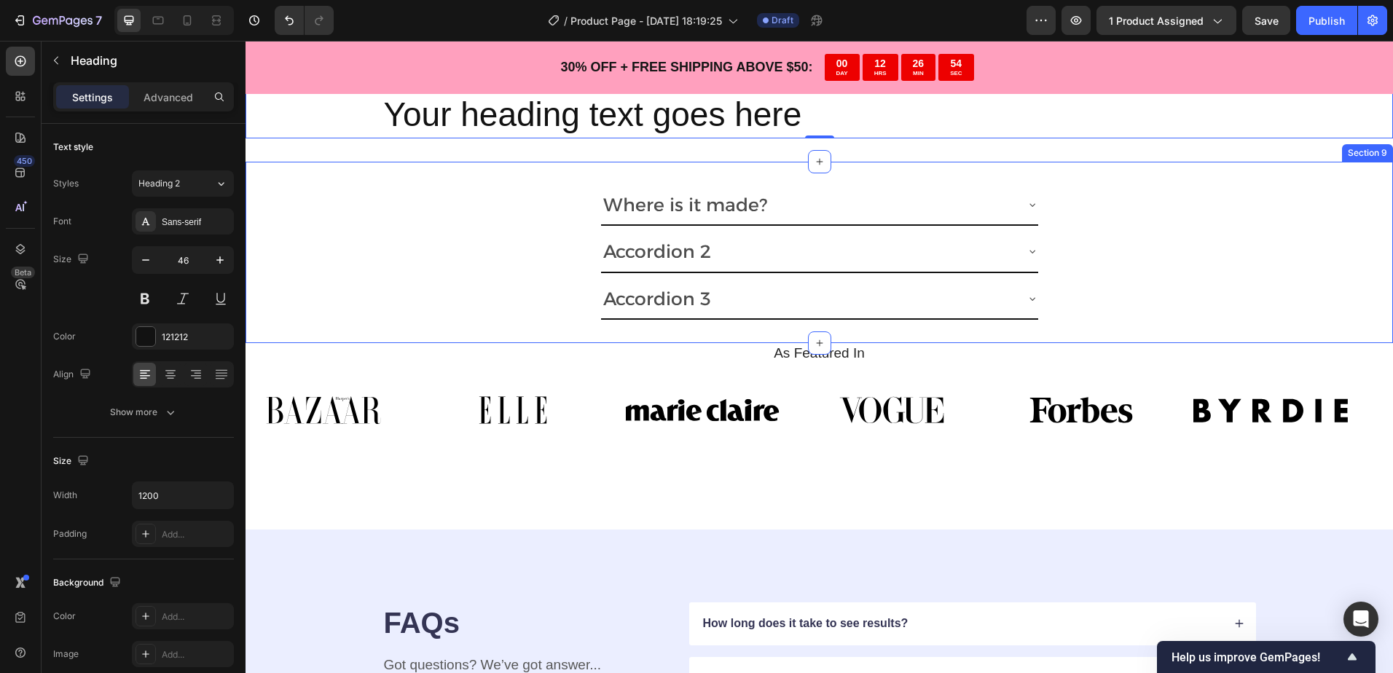
scroll to position [3461, 0]
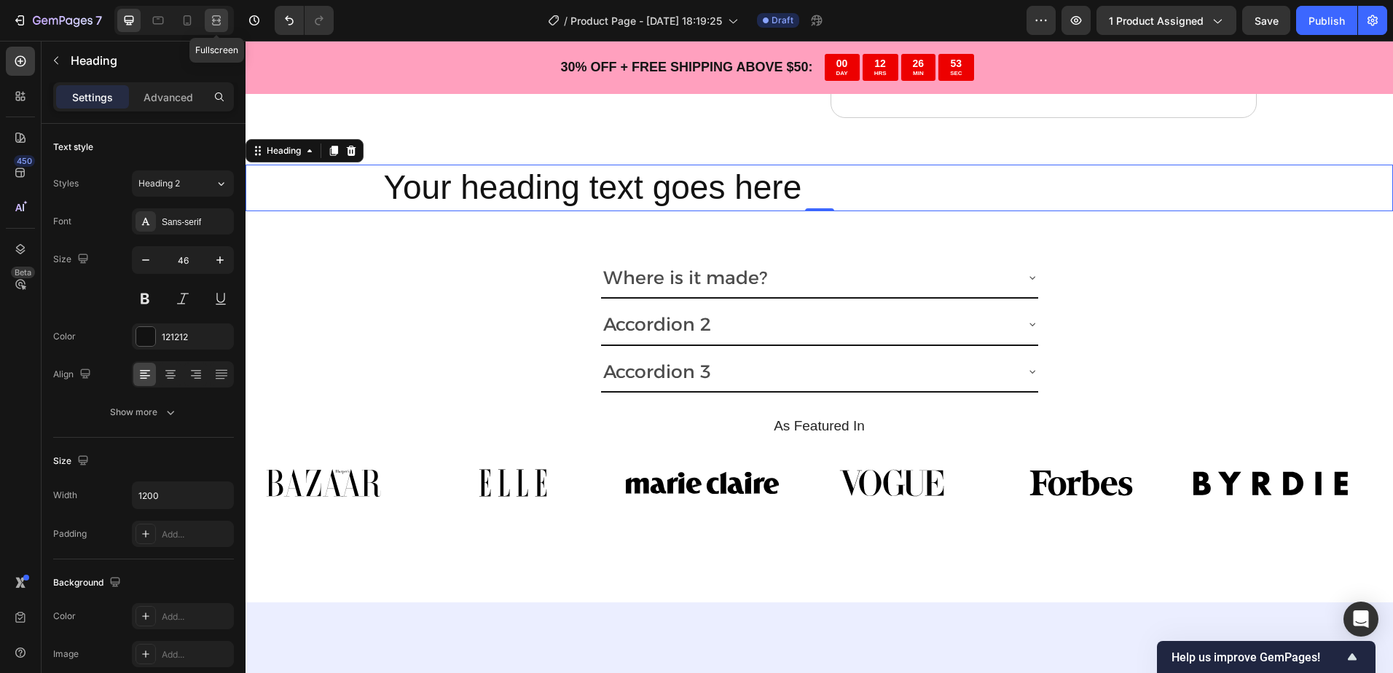
click at [215, 21] on icon at bounding box center [216, 20] width 15 height 15
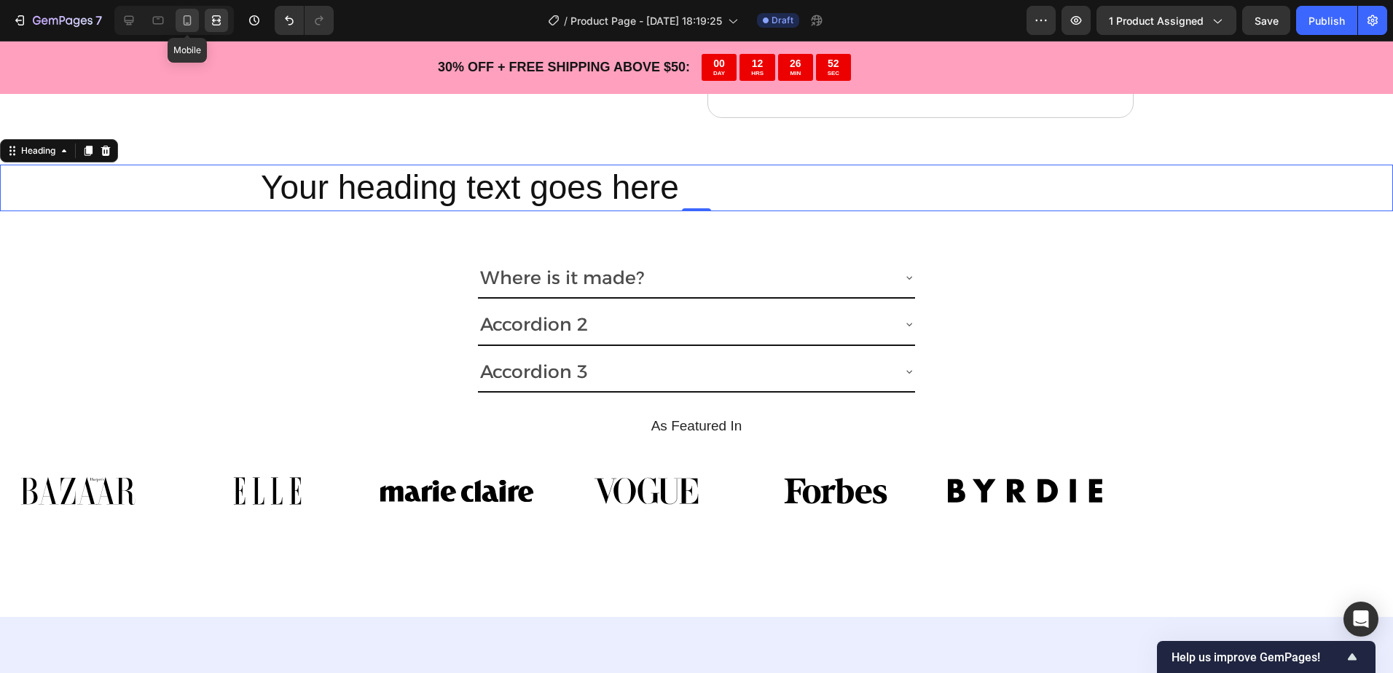
click at [191, 19] on icon at bounding box center [188, 20] width 8 height 10
type input "41"
type input "100%"
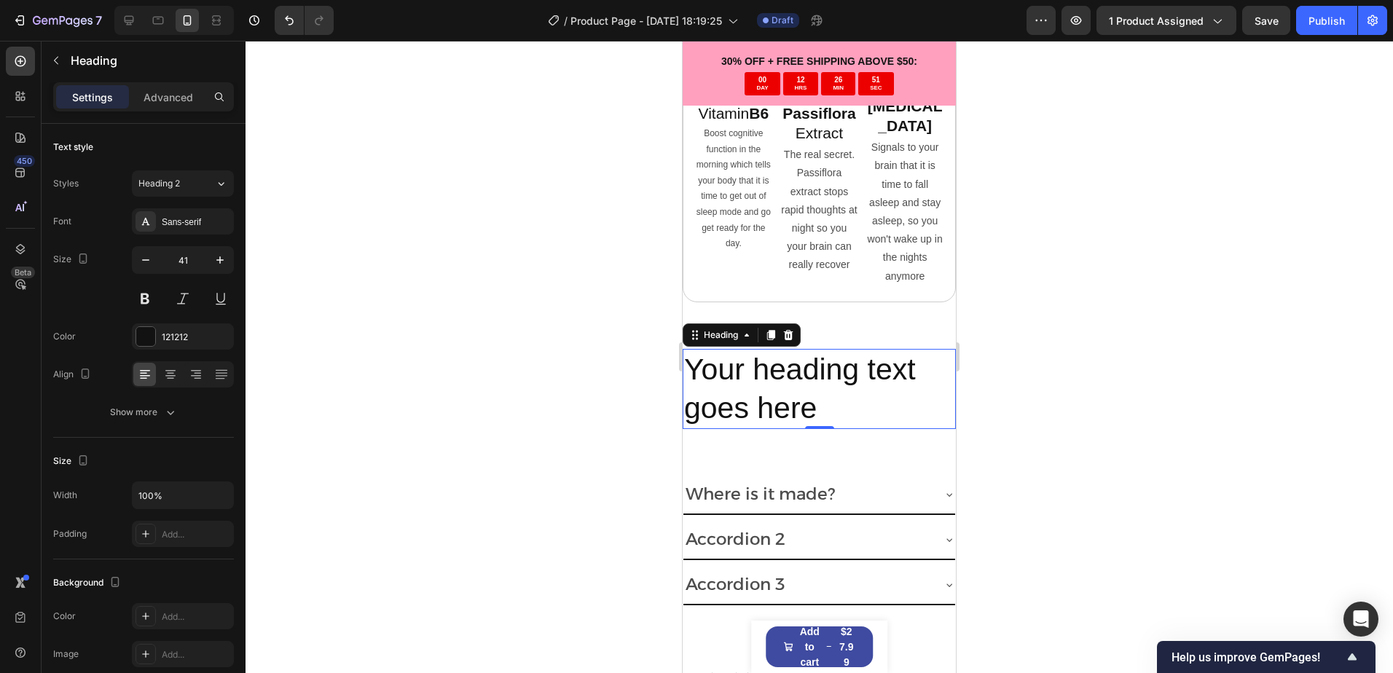
scroll to position [3565, 0]
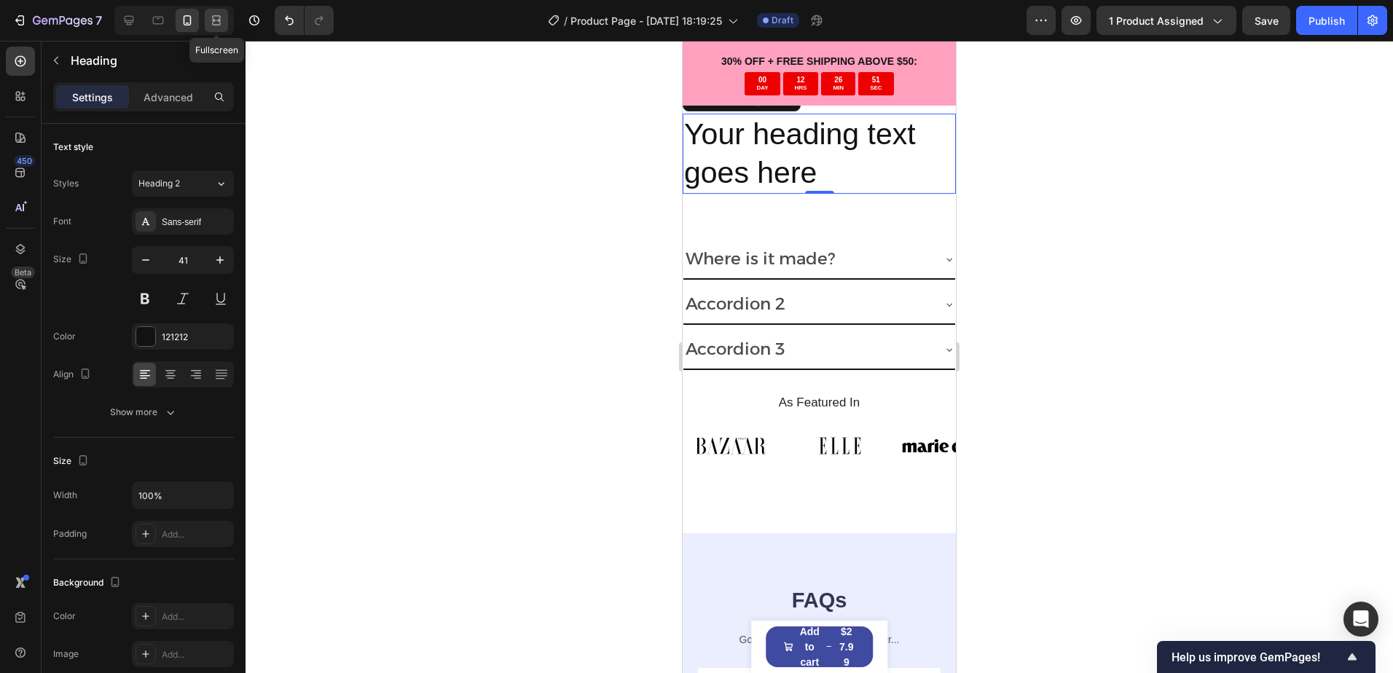
click at [213, 17] on icon at bounding box center [216, 20] width 15 height 15
type input "46"
type input "1200"
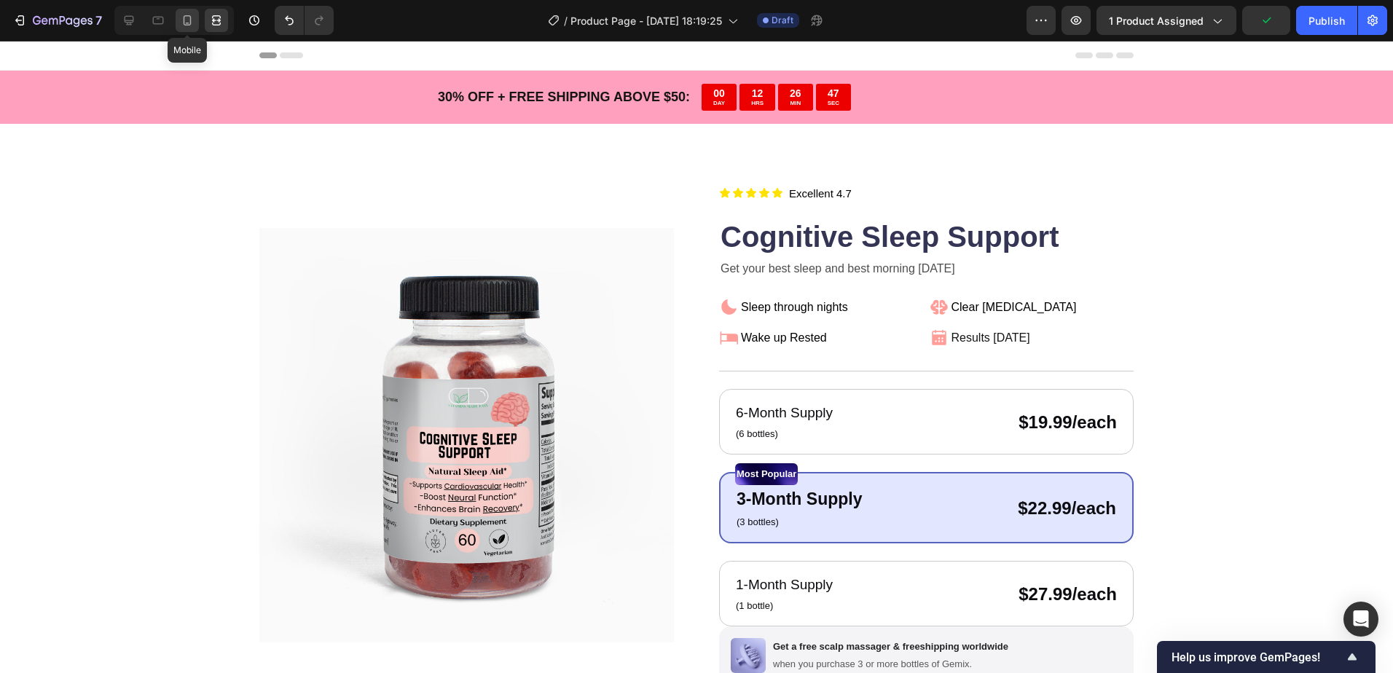
click at [185, 18] on icon at bounding box center [187, 20] width 15 height 15
type input "41"
type input "100%"
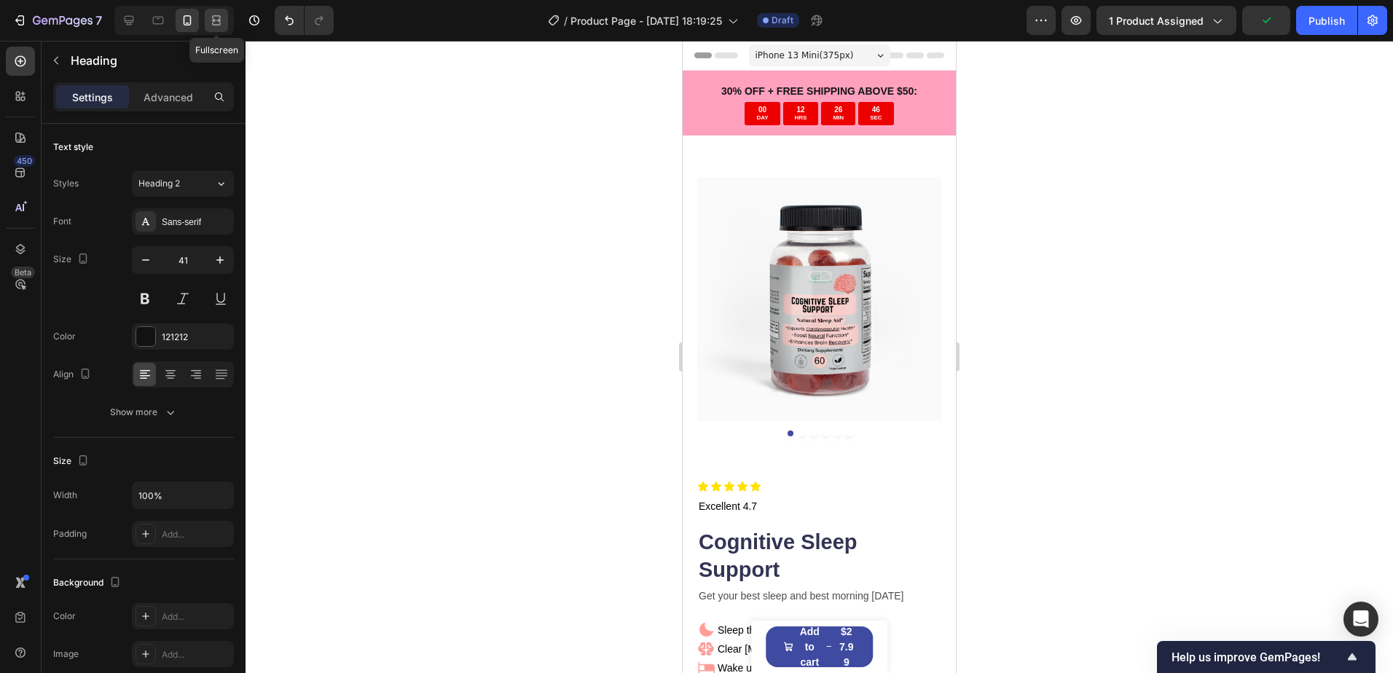
click at [215, 25] on icon at bounding box center [216, 24] width 9 height 3
type input "46"
type input "1200"
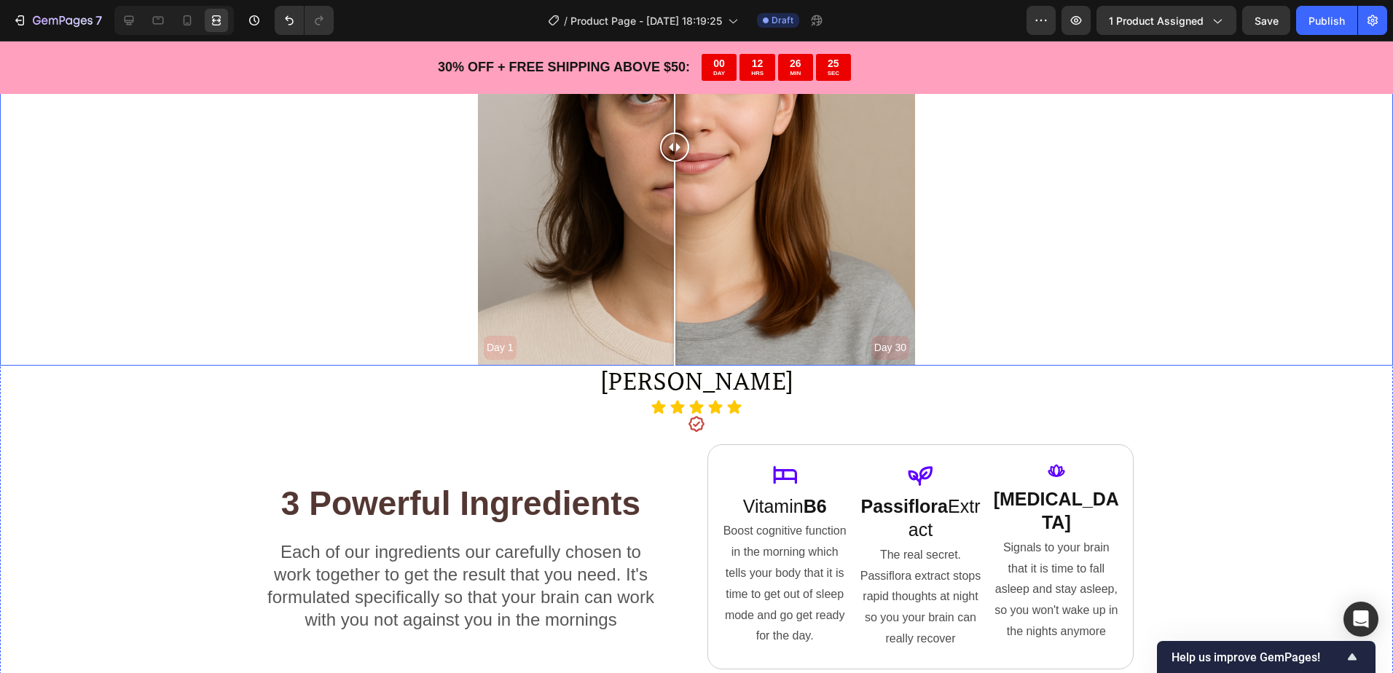
scroll to position [2841, 0]
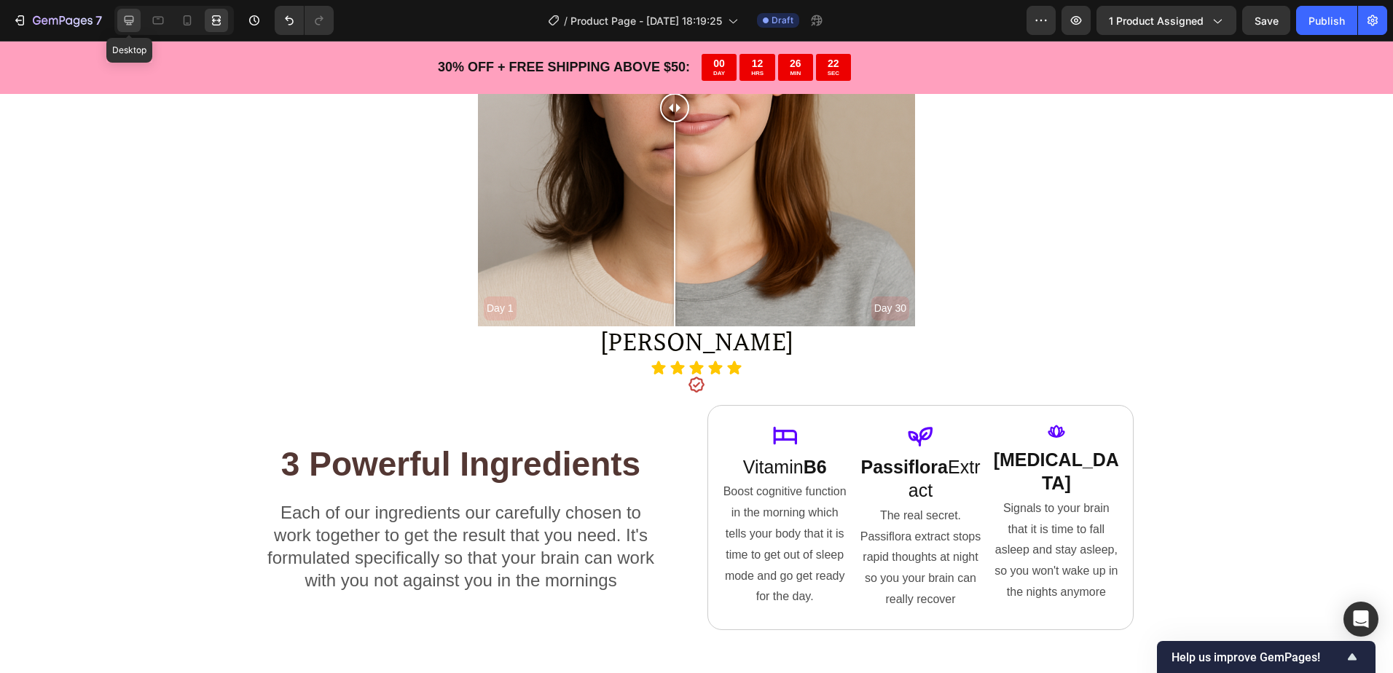
click at [130, 16] on icon at bounding box center [129, 20] width 9 height 9
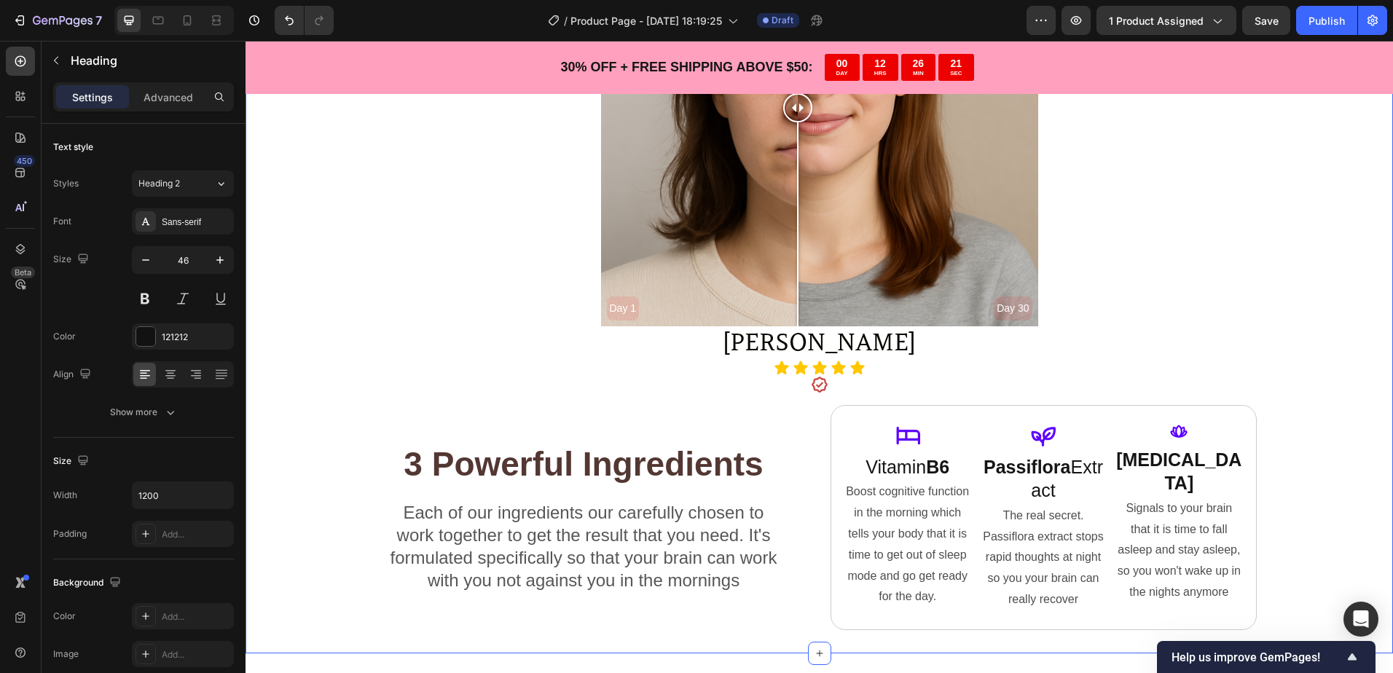
click at [310, 489] on div "30 Day Results Text Block Day 1 Day 30 Image Comparison Abagail P. Text Block I…" at bounding box center [818, 228] width 1147 height 804
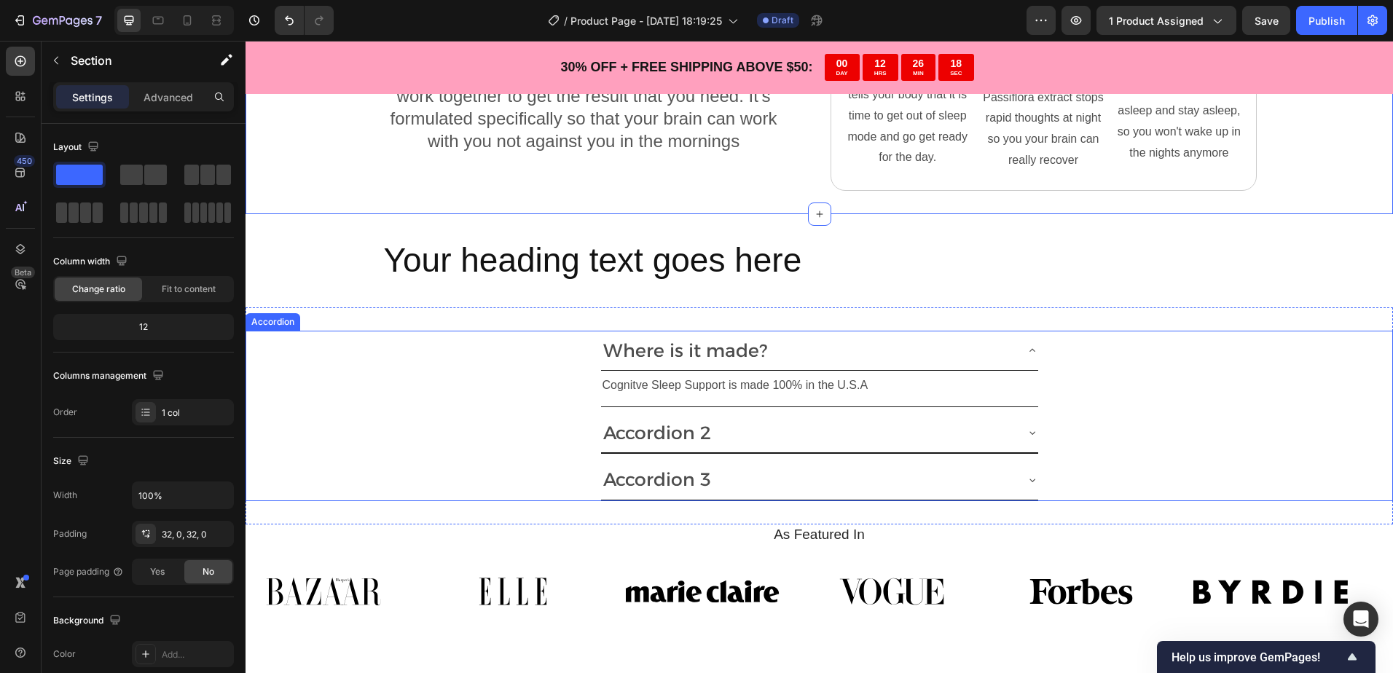
scroll to position [3278, 0]
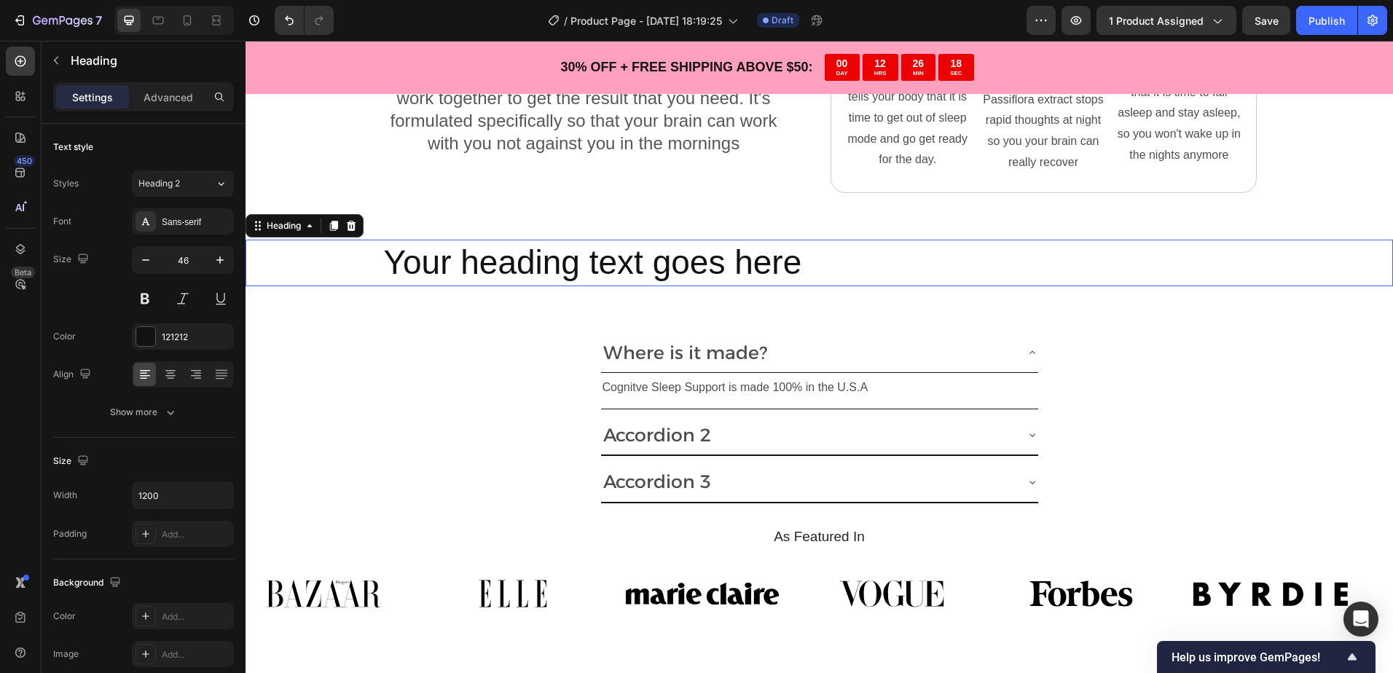
click at [330, 269] on div "Your heading text goes here" at bounding box center [818, 263] width 1147 height 47
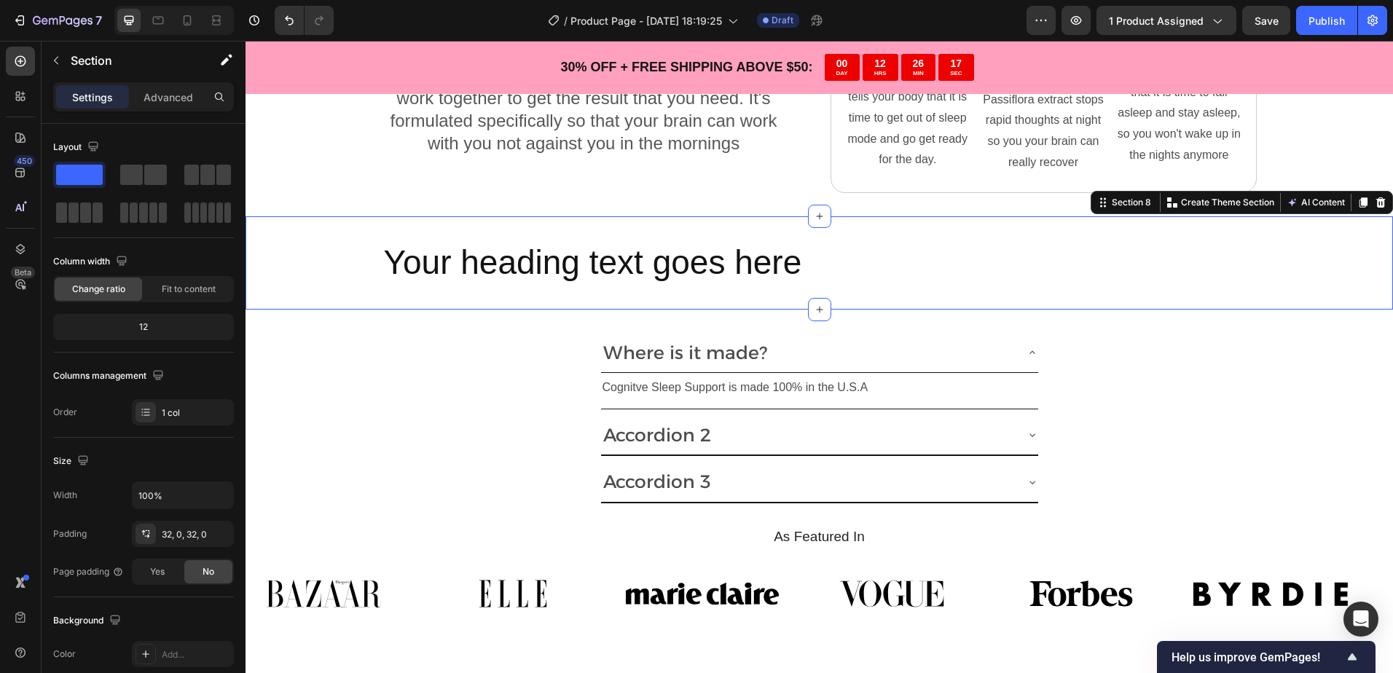
click at [512, 226] on div "Your heading text goes here Heading Section 8 You can create reusable sections …" at bounding box center [818, 262] width 1147 height 93
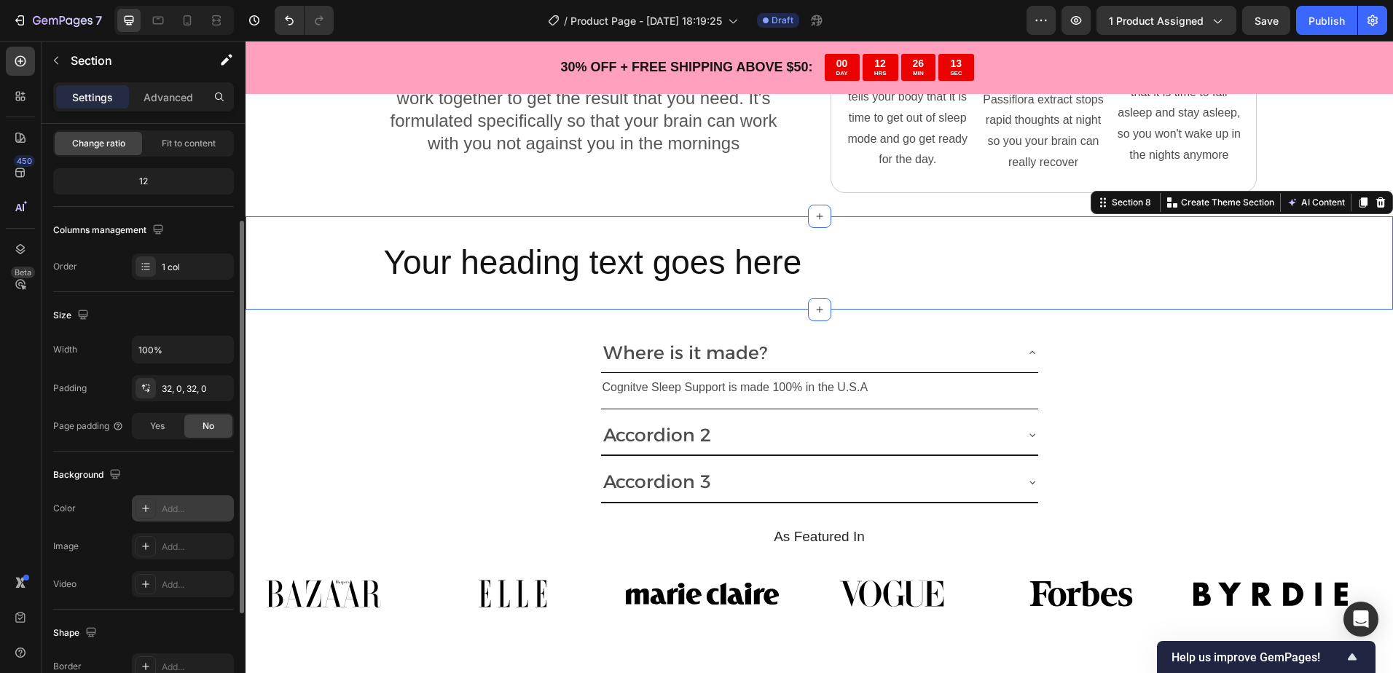
click at [173, 503] on div "Add..." at bounding box center [196, 509] width 68 height 13
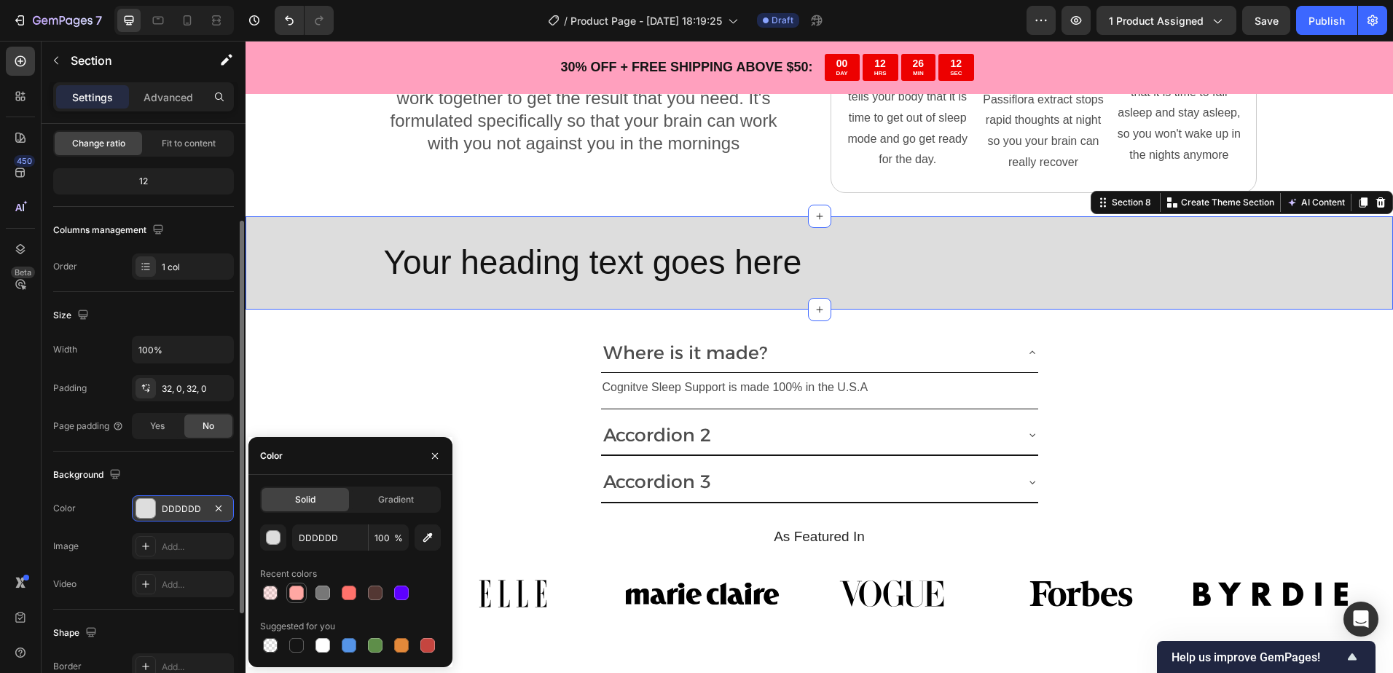
click at [304, 593] on div at bounding box center [296, 592] width 17 height 17
type input "FFA7A3"
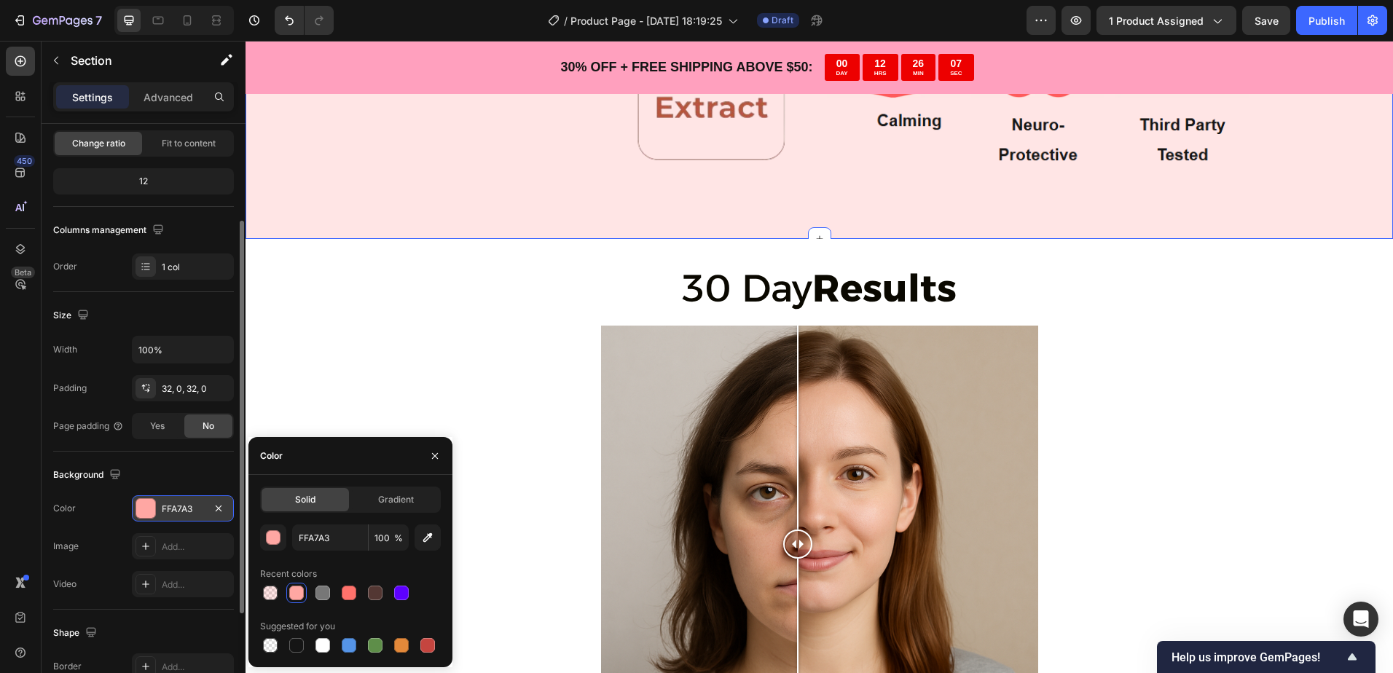
scroll to position [2258, 0]
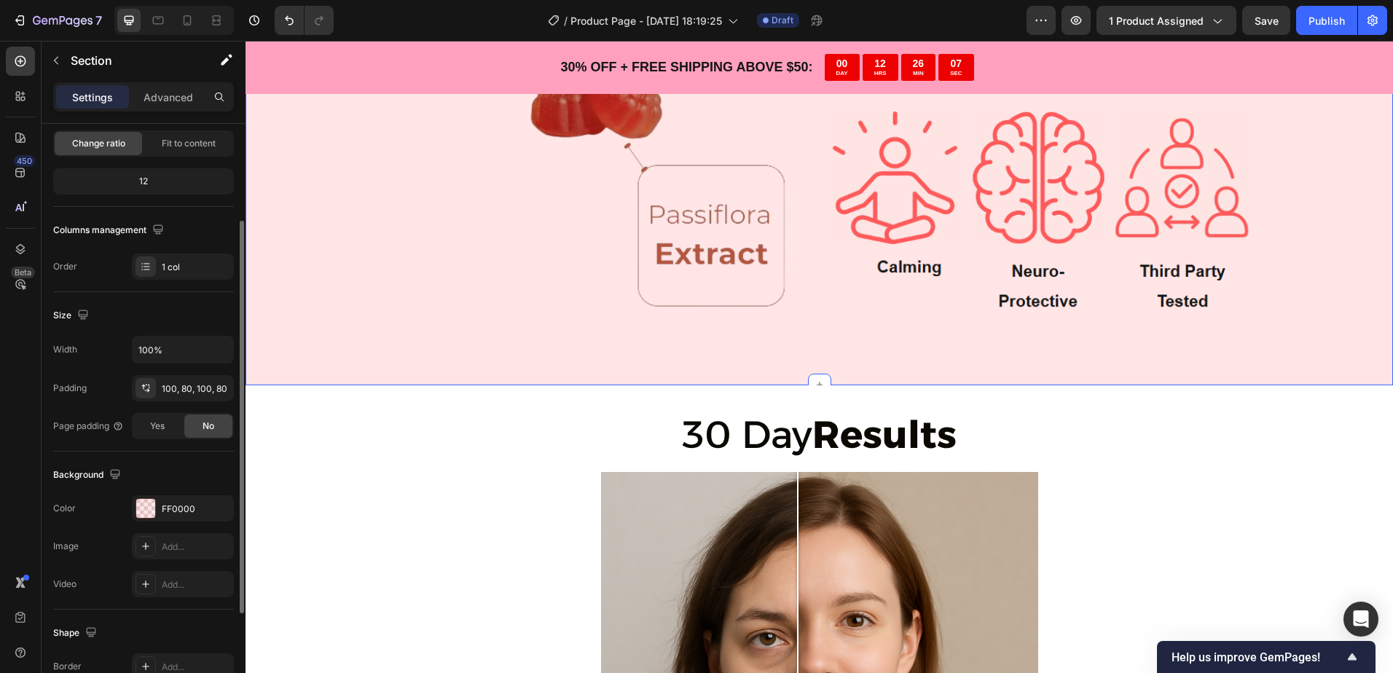
click at [380, 313] on div "Scientifically Proven, Tested to be Effective Heading Our formula has been craf…" at bounding box center [818, 2] width 1147 height 763
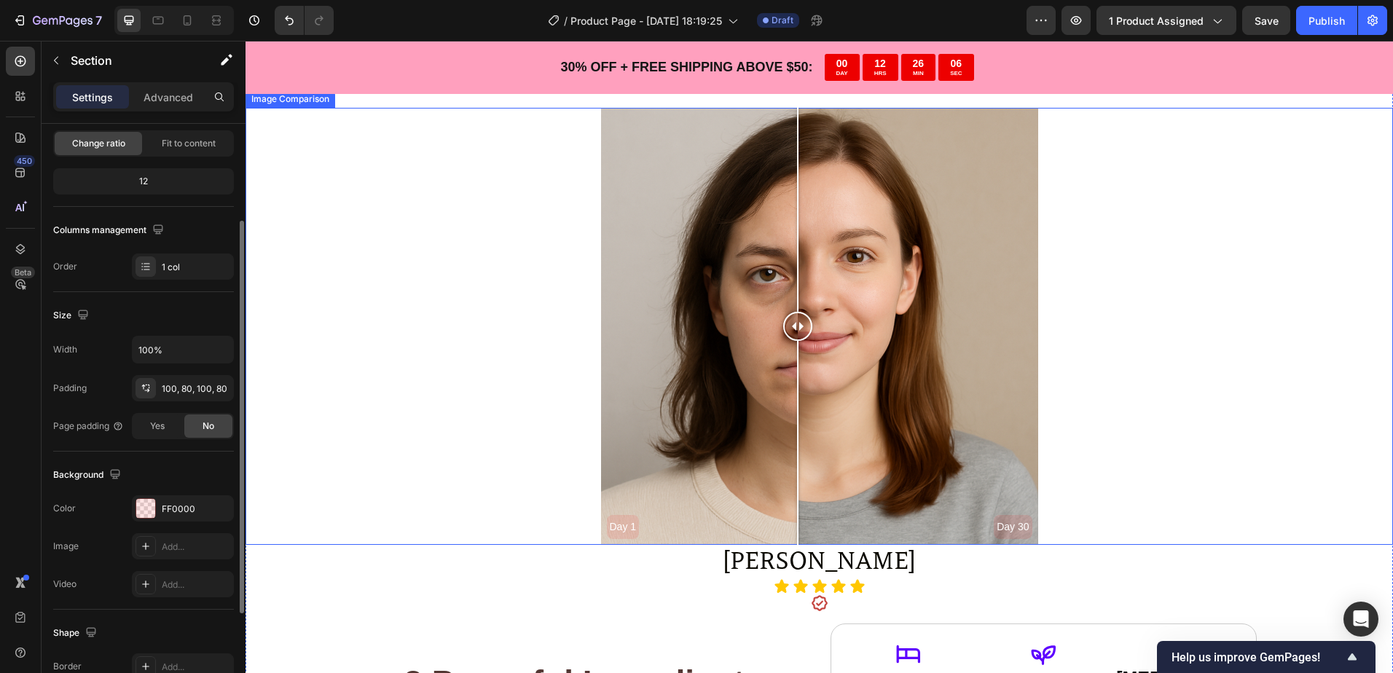
scroll to position [2986, 0]
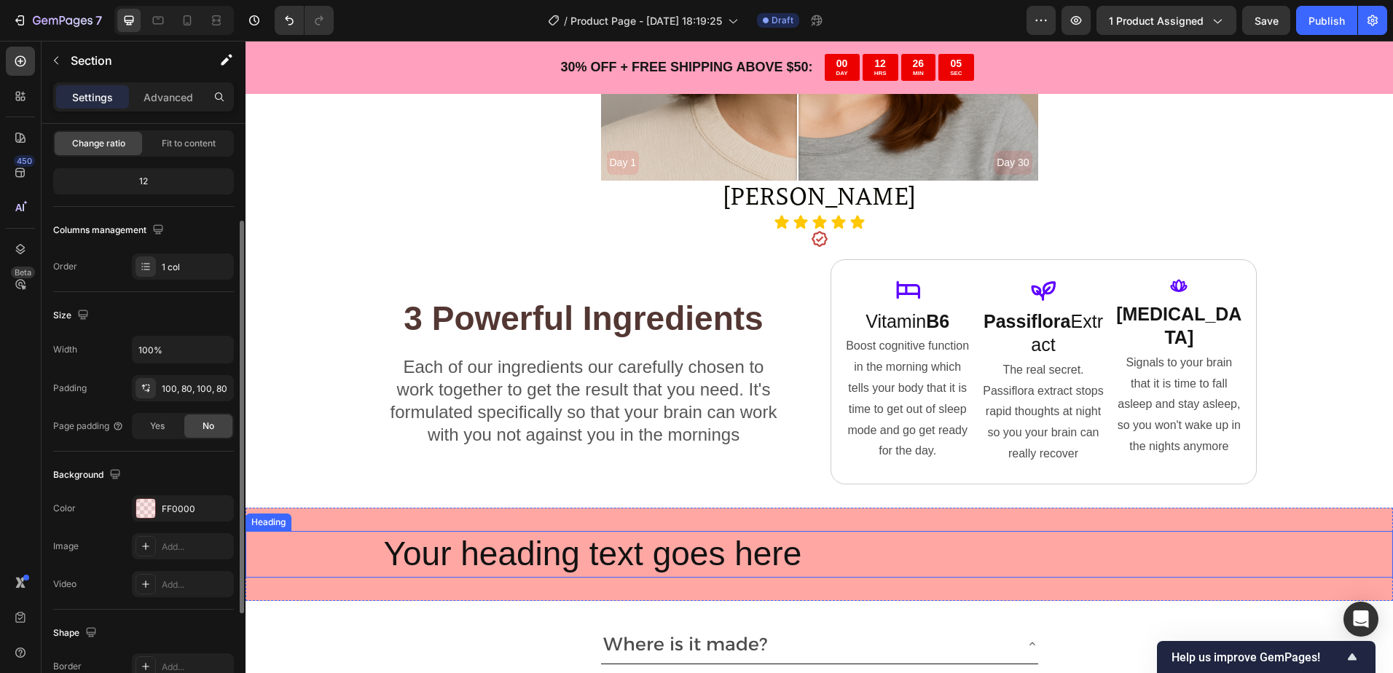
click at [364, 567] on div "Your heading text goes here" at bounding box center [818, 554] width 1147 height 47
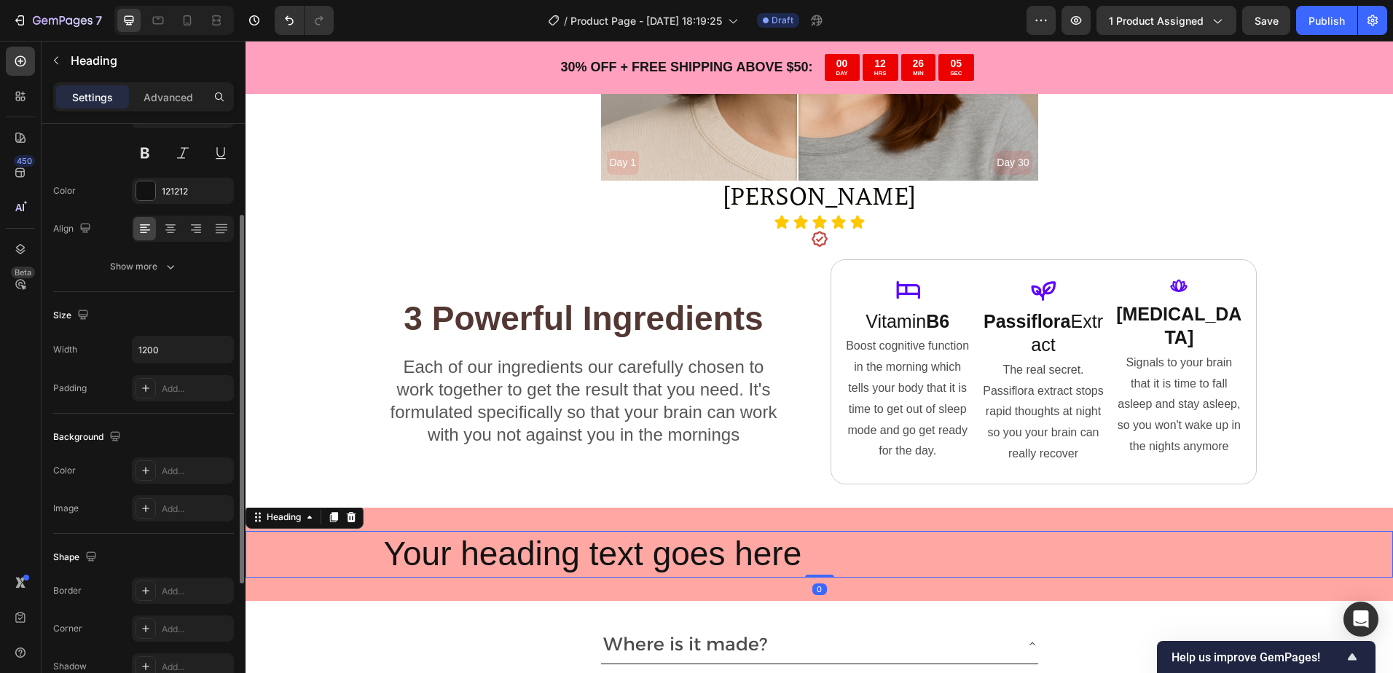
scroll to position [0, 0]
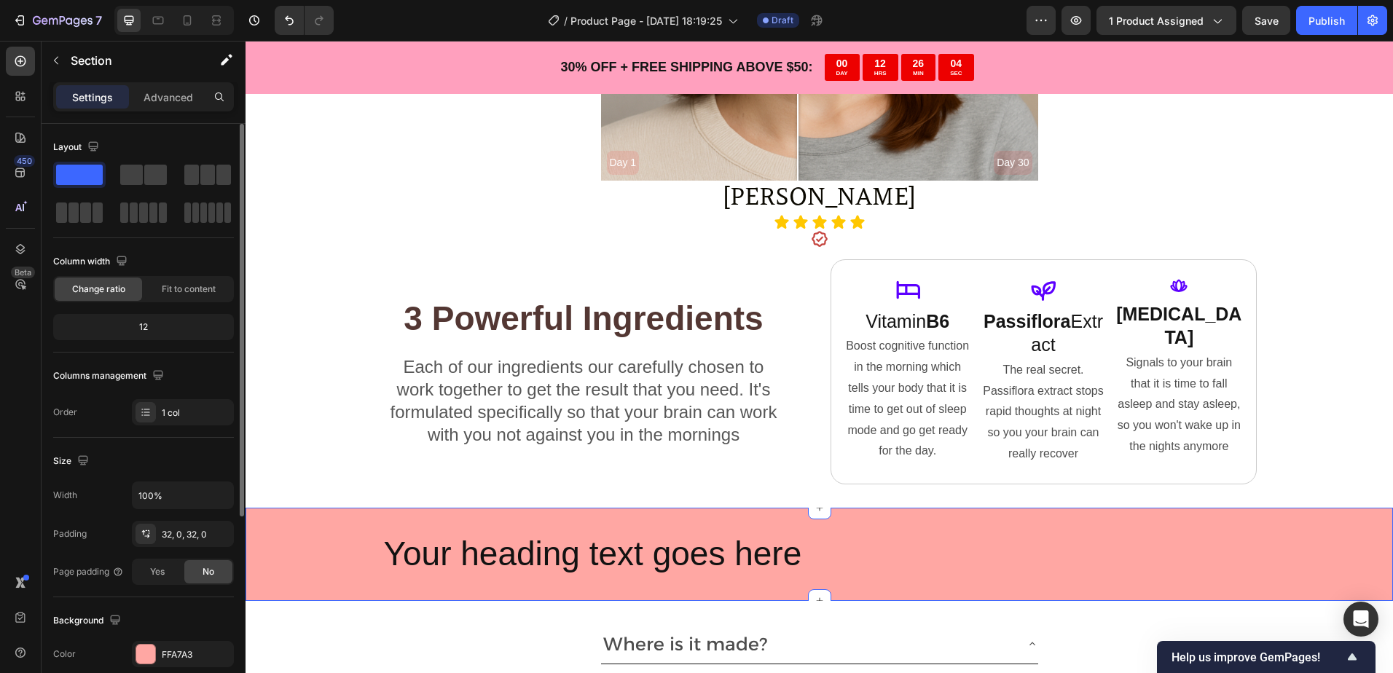
click at [323, 584] on div "Your heading text goes here Heading Section 8 You can create reusable sections …" at bounding box center [818, 554] width 1147 height 93
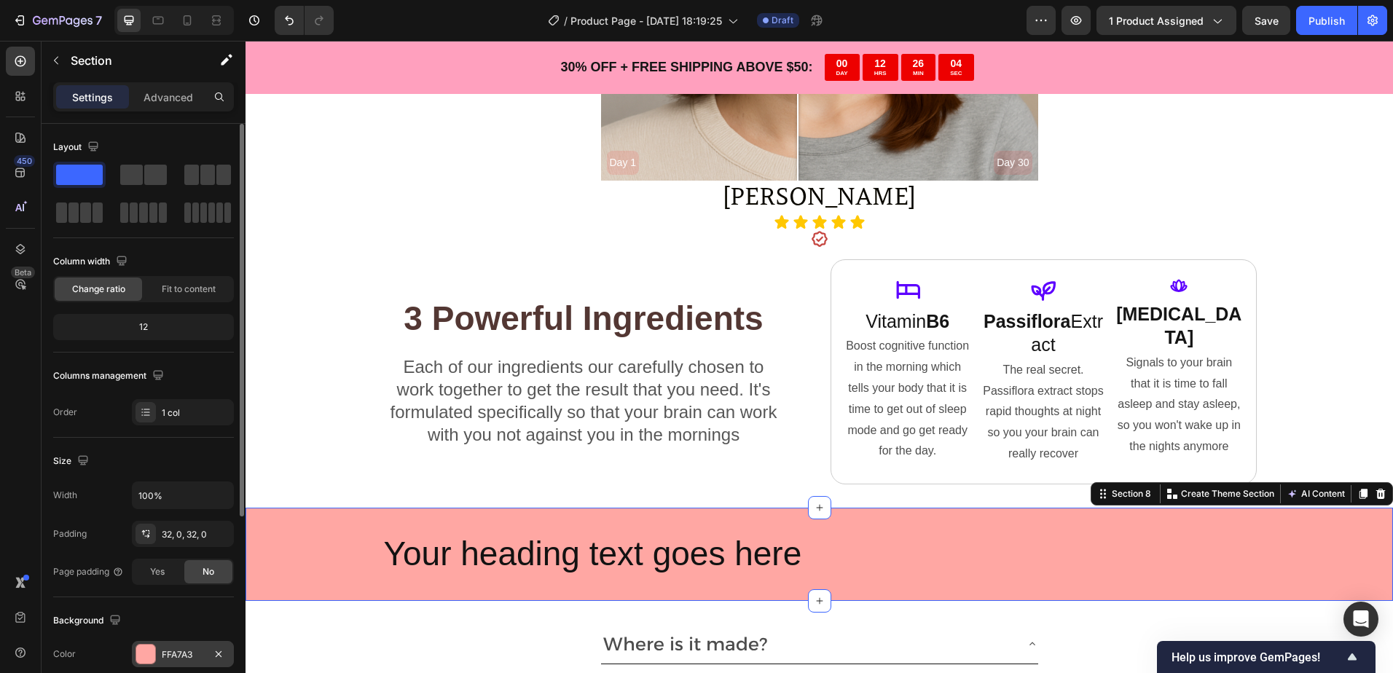
click at [170, 658] on div "FFA7A3" at bounding box center [183, 654] width 42 height 13
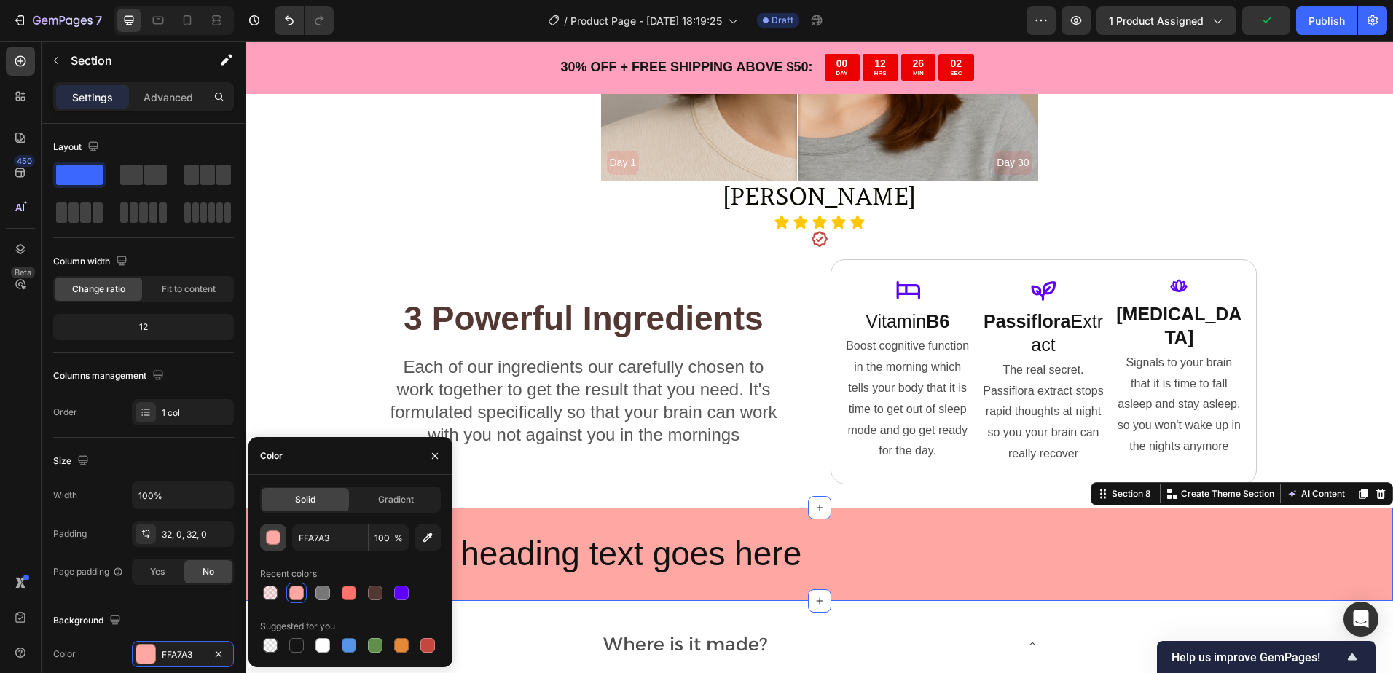
click at [269, 543] on div "button" at bounding box center [273, 537] width 15 height 15
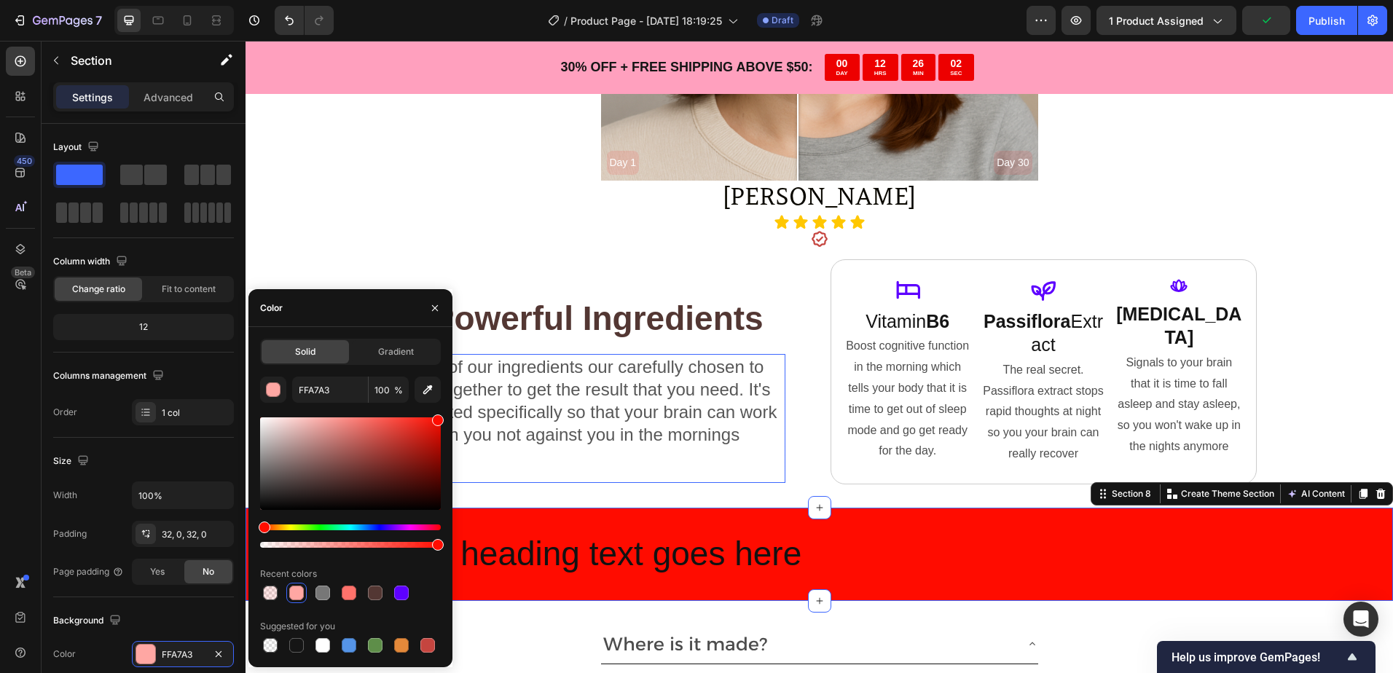
drag, startPoint x: 619, startPoint y: 487, endPoint x: 481, endPoint y: 387, distance: 170.6
type input "FF0C00"
drag, startPoint x: 409, startPoint y: 396, endPoint x: 395, endPoint y: 393, distance: 13.4
click at [404, 398] on div "FF0C00 100 %" at bounding box center [350, 390] width 181 height 26
click at [395, 393] on span "%" at bounding box center [398, 390] width 9 height 13
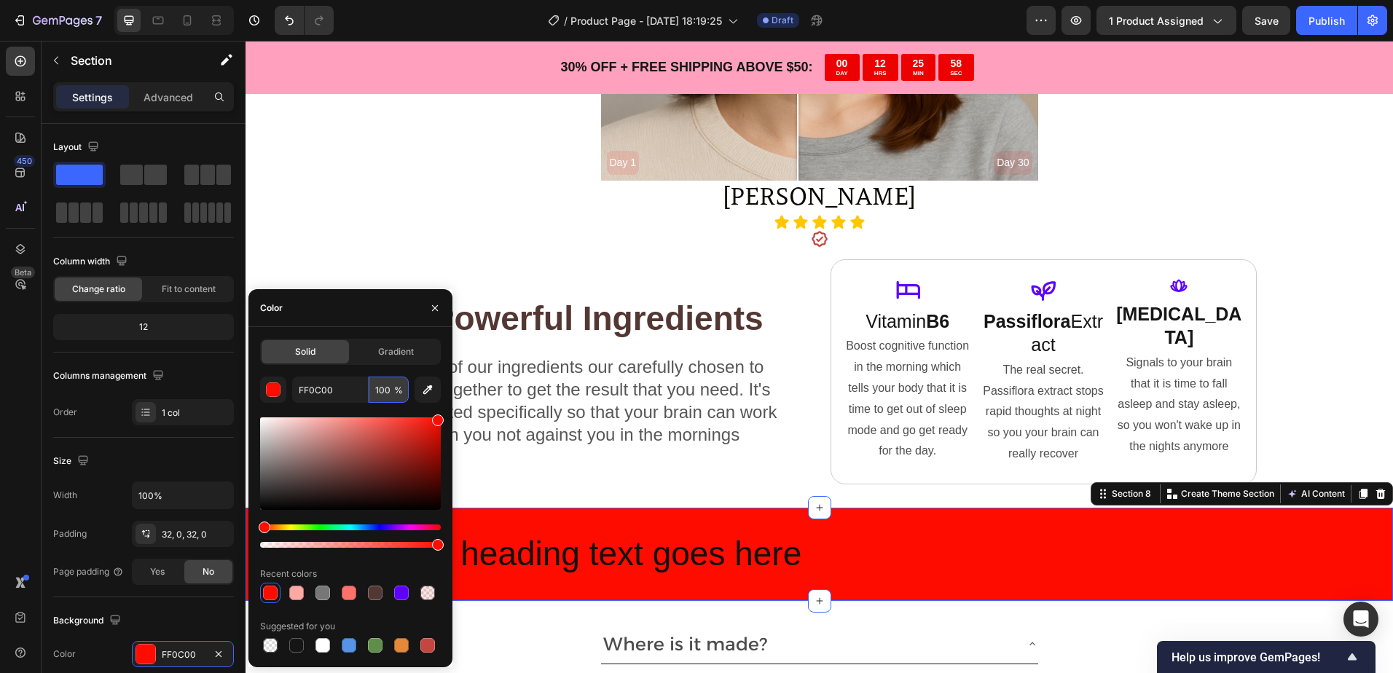
click at [391, 392] on input "100" at bounding box center [389, 390] width 40 height 26
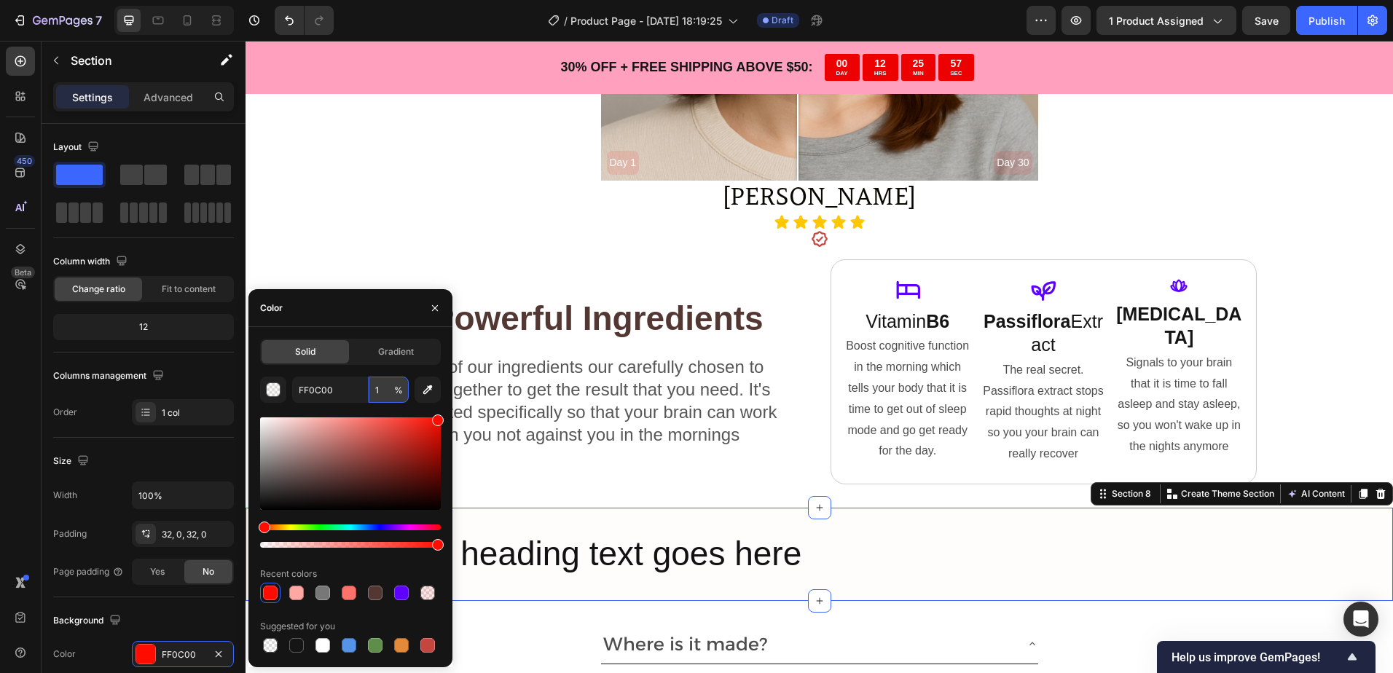
type input "10"
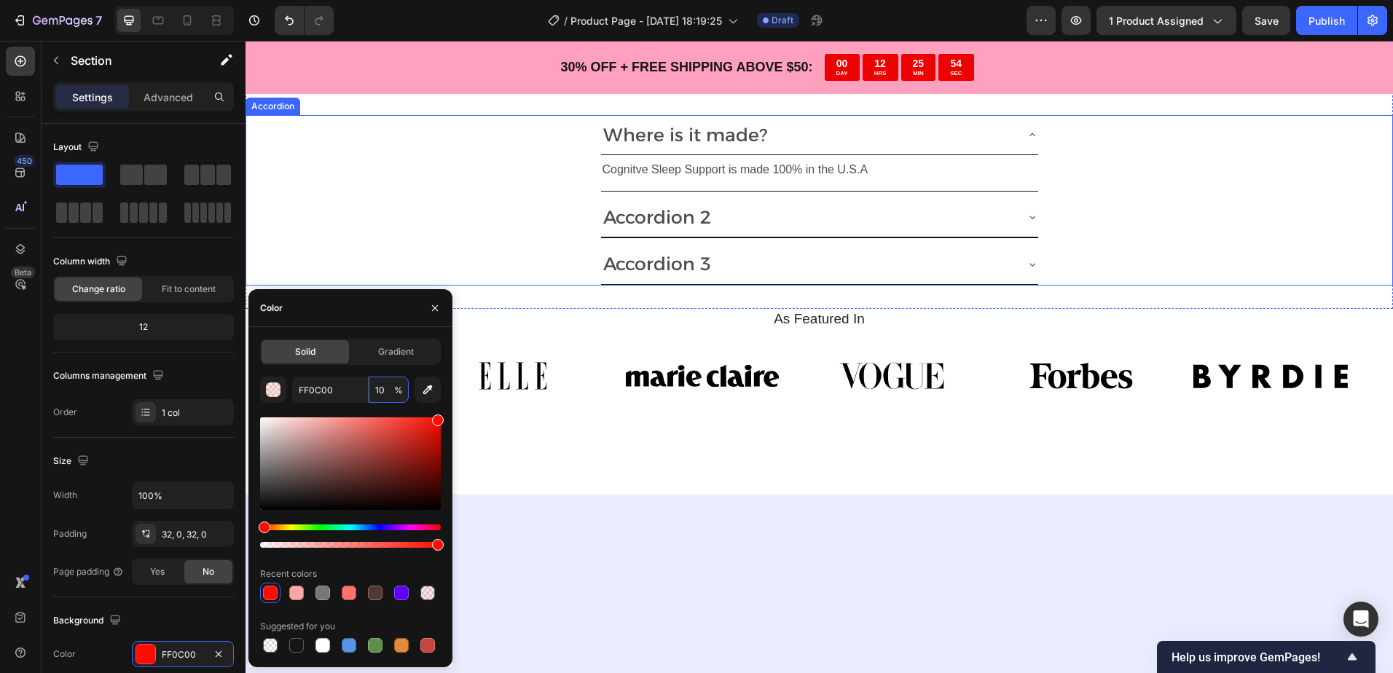
scroll to position [3496, 0]
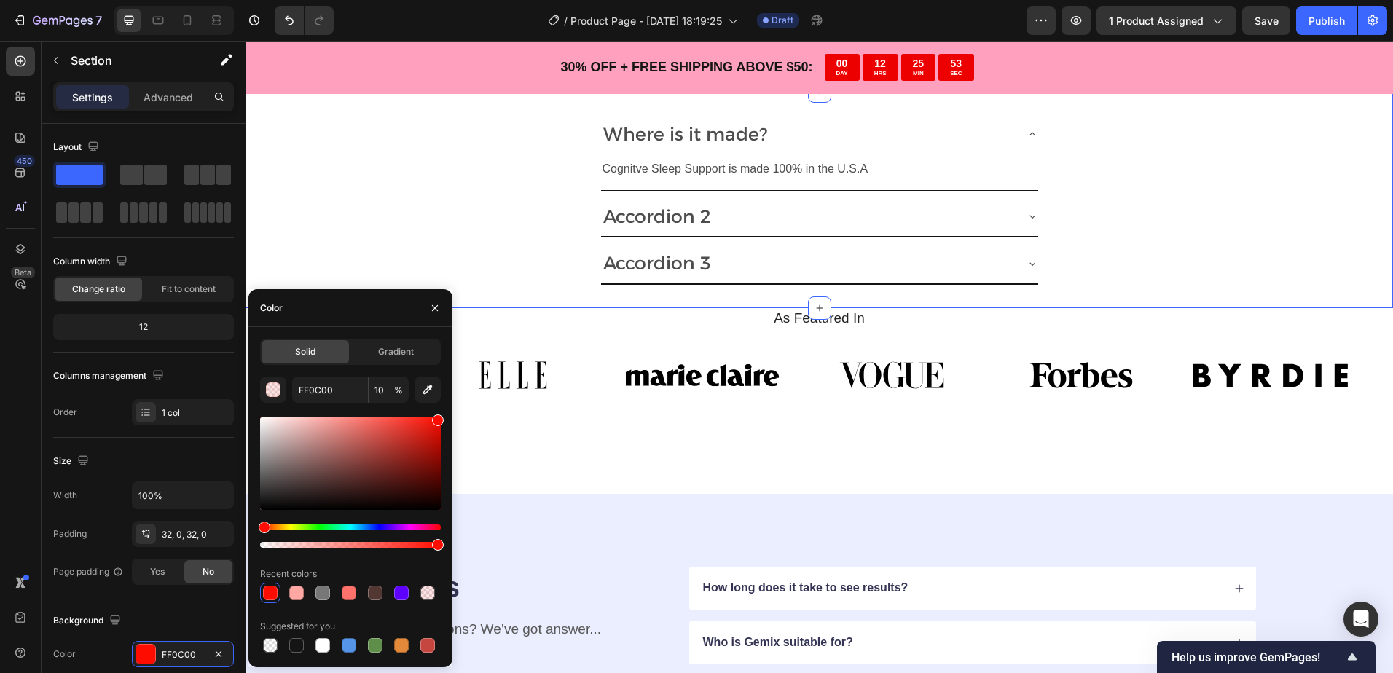
click at [1344, 291] on div "Where is it made? Cognitve Sleep Support is made 100% in the U.S.A Text Block A…" at bounding box center [818, 199] width 1147 height 217
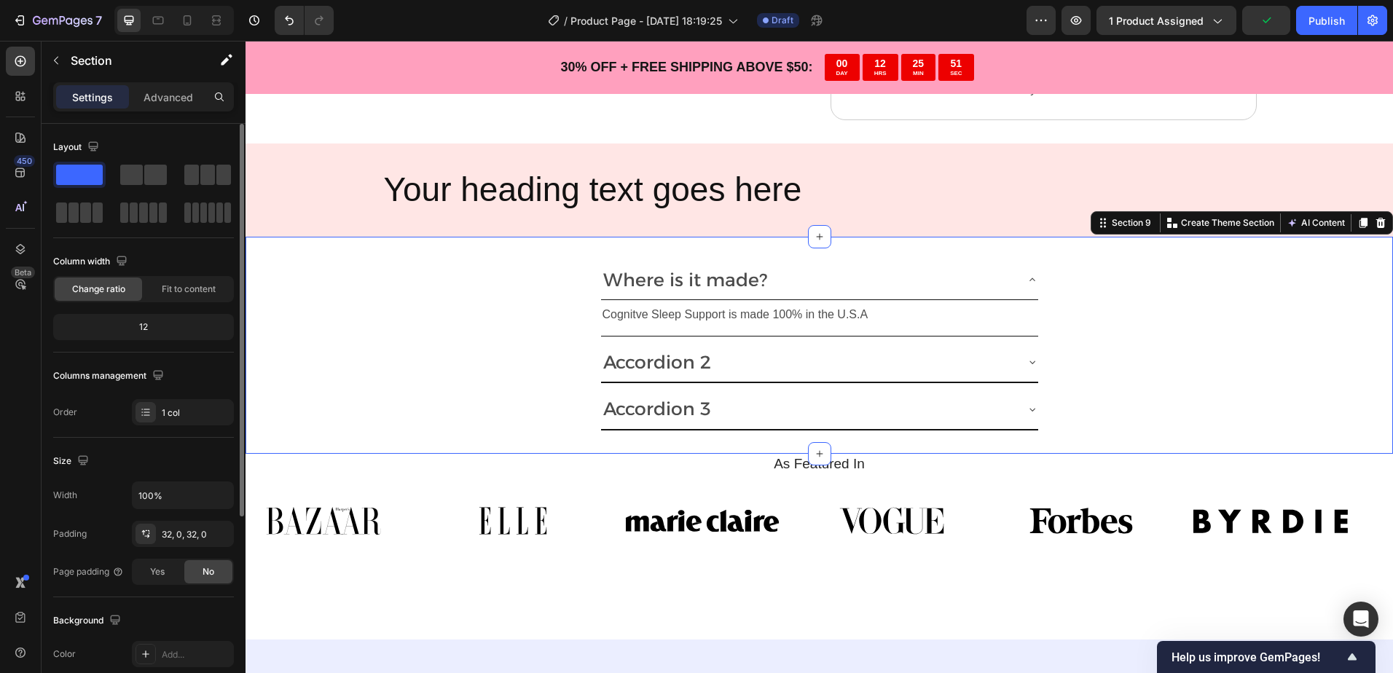
scroll to position [291, 0]
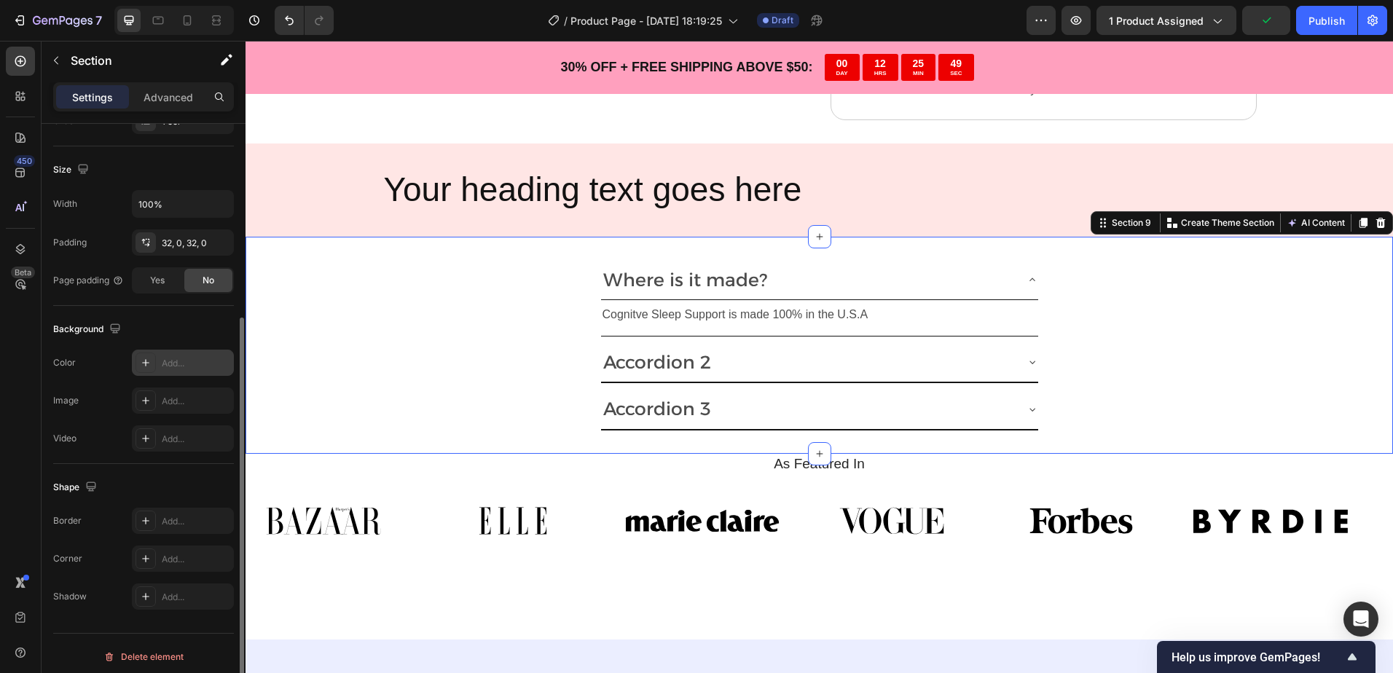
click at [177, 363] on div "Add..." at bounding box center [196, 363] width 68 height 13
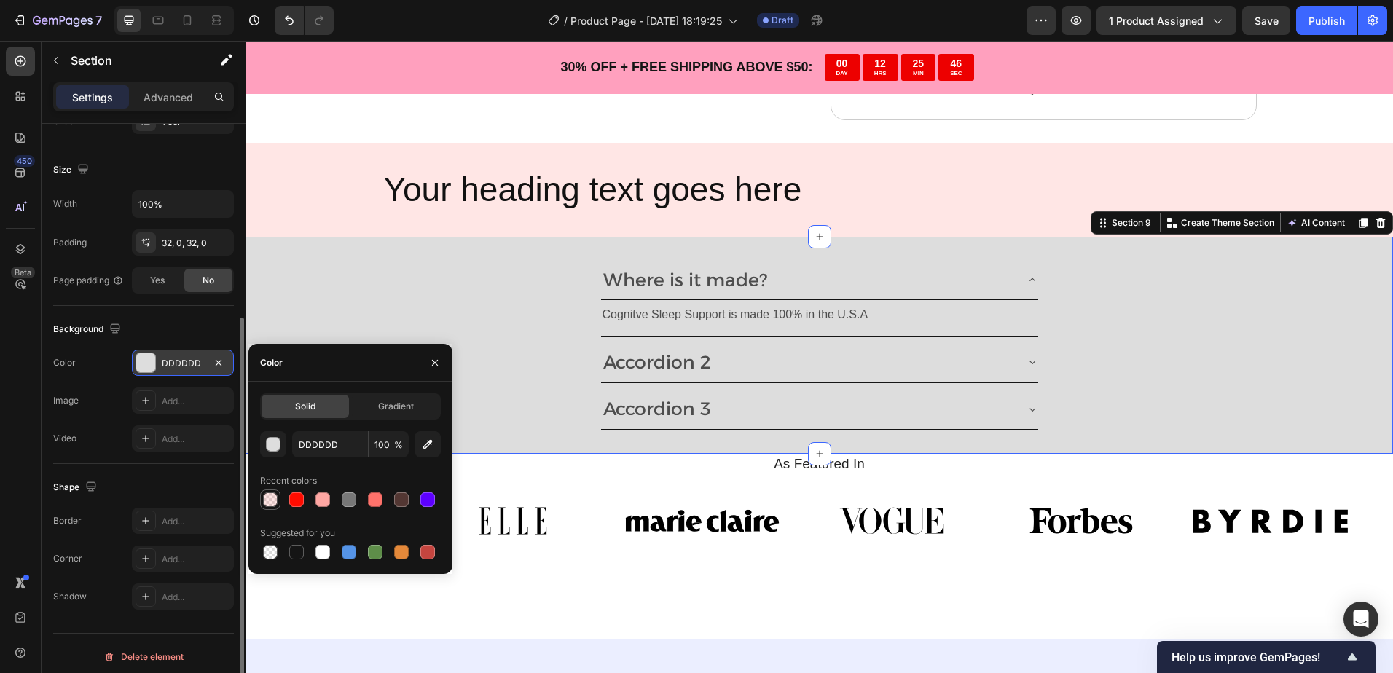
click at [274, 501] on div at bounding box center [270, 499] width 15 height 15
type input "FF0C00"
type input "10"
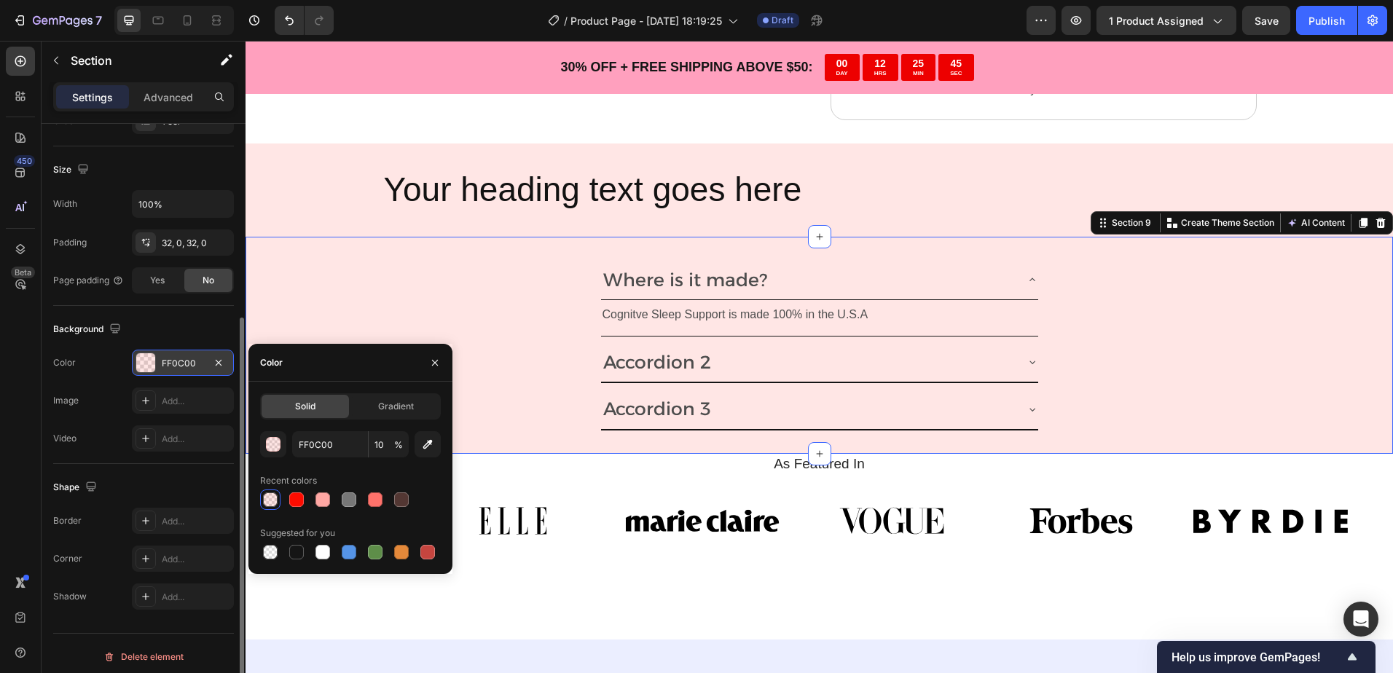
scroll to position [3132, 0]
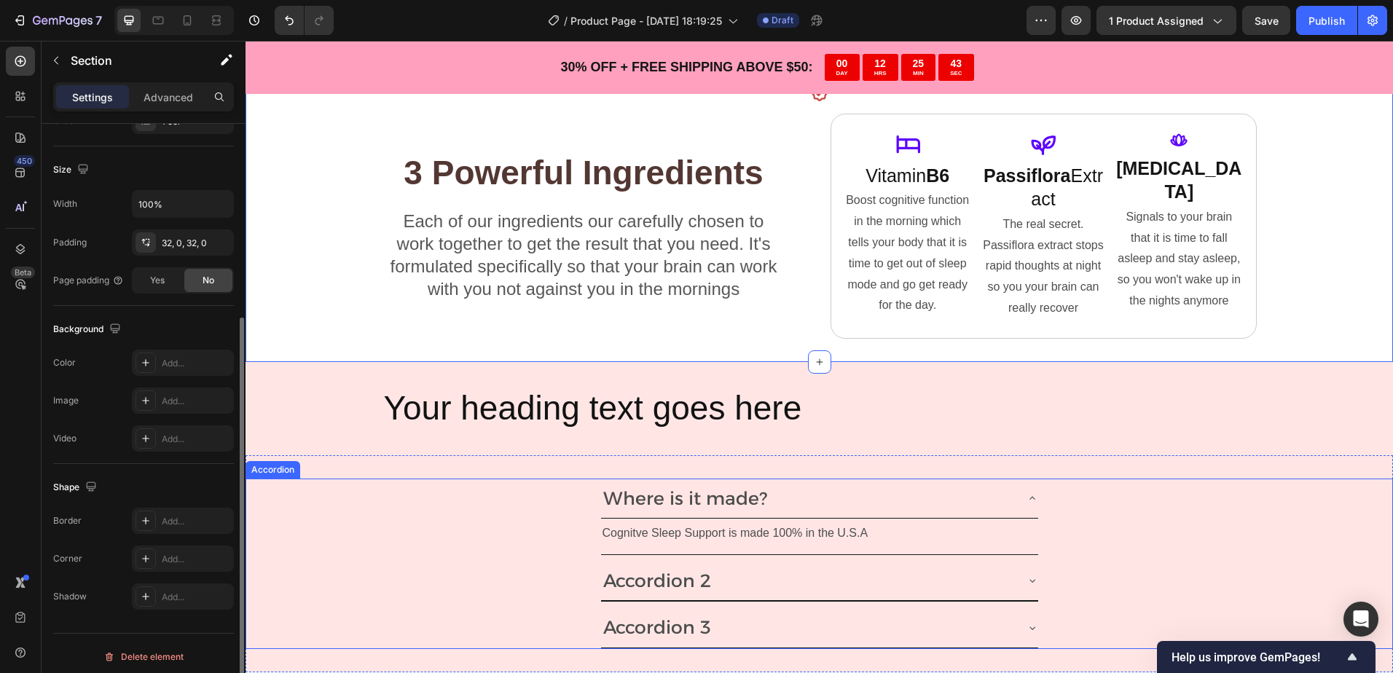
click at [655, 502] on p "Where is it made?" at bounding box center [685, 499] width 164 height 24
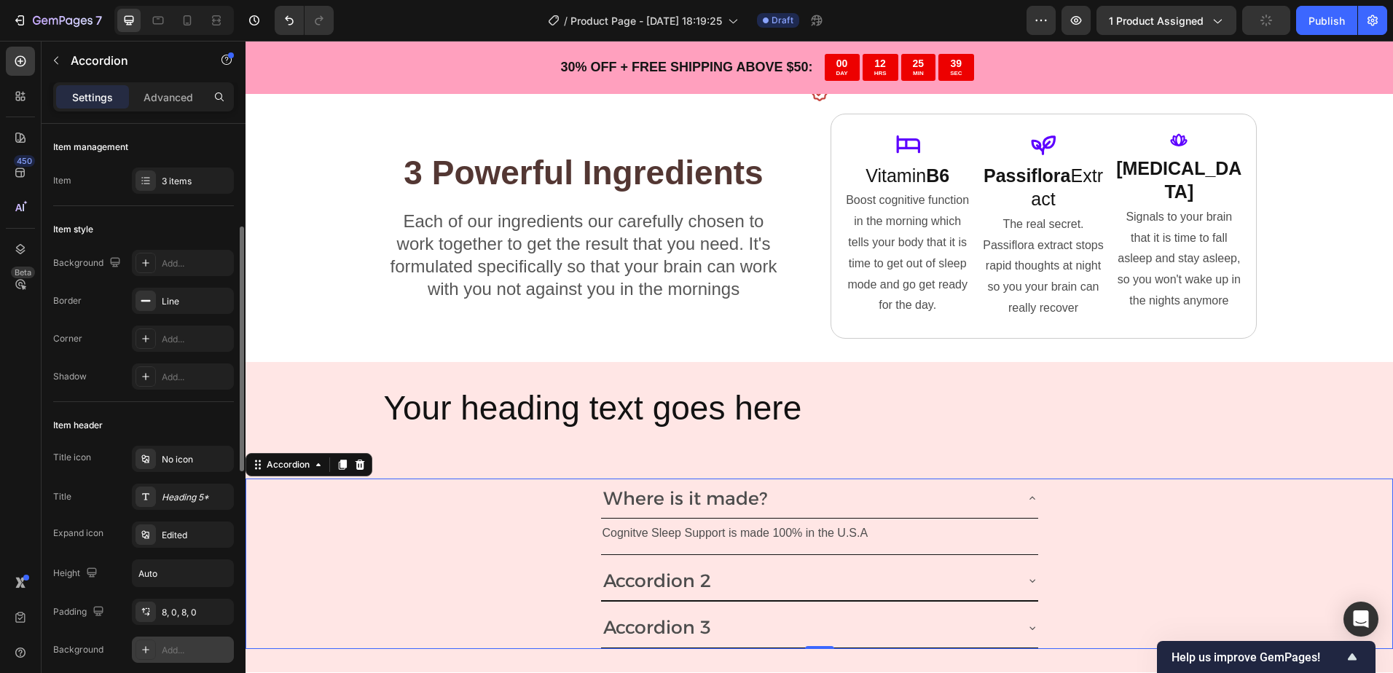
scroll to position [146, 0]
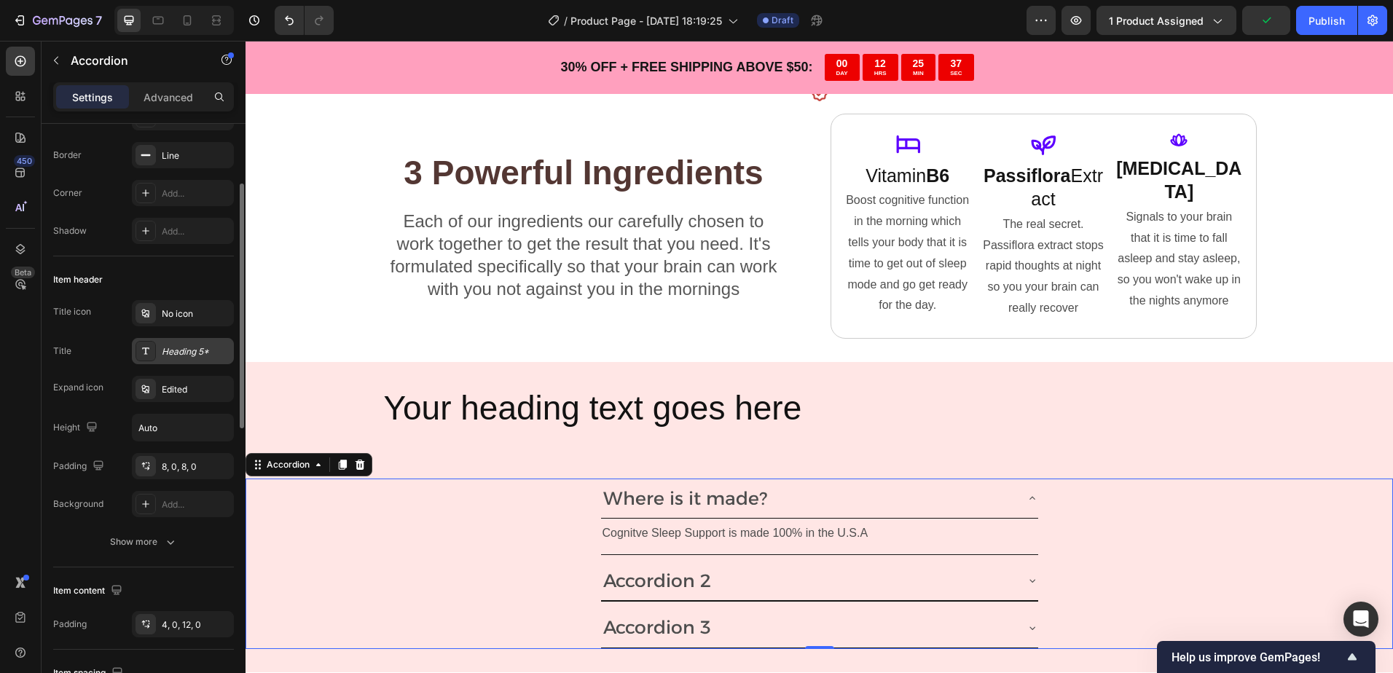
click at [192, 351] on div "Heading 5*" at bounding box center [196, 351] width 68 height 13
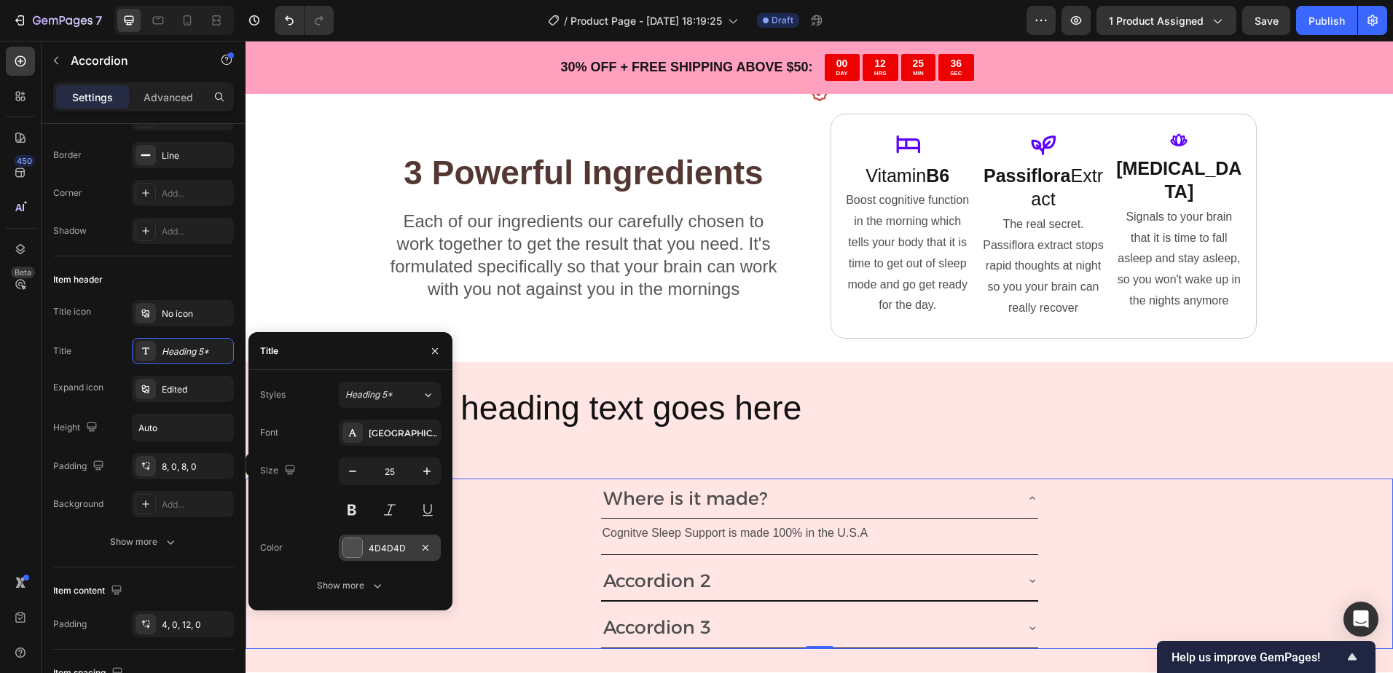
click at [371, 546] on div "4D4D4D" at bounding box center [390, 548] width 42 height 13
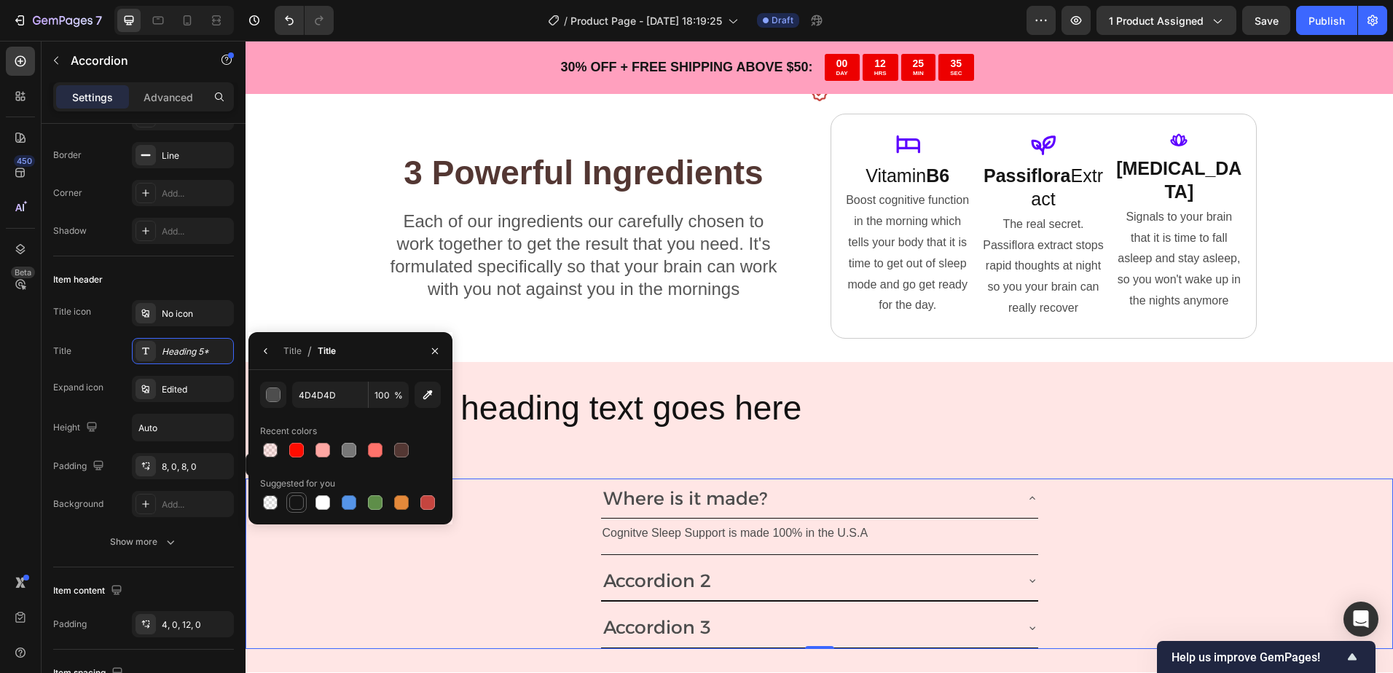
click at [292, 503] on div at bounding box center [296, 502] width 15 height 15
type input "151515"
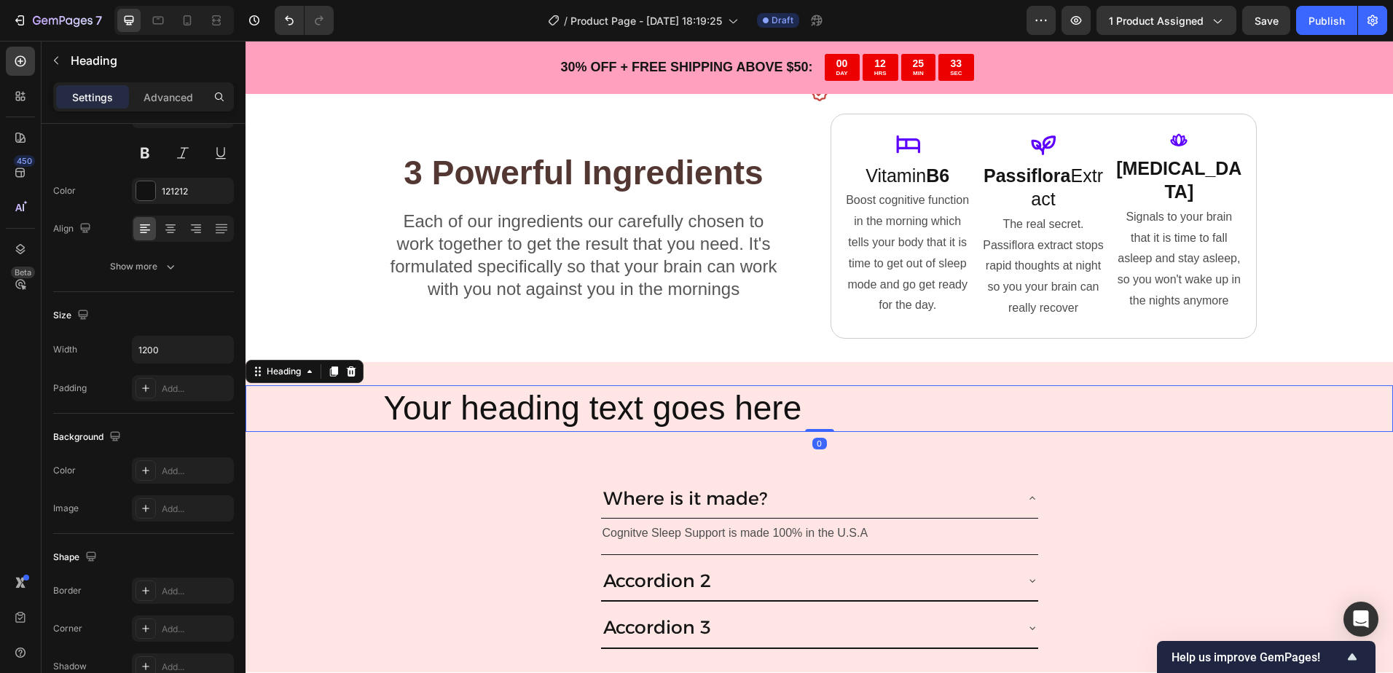
click at [1296, 401] on div "Your heading text goes here" at bounding box center [818, 408] width 1147 height 47
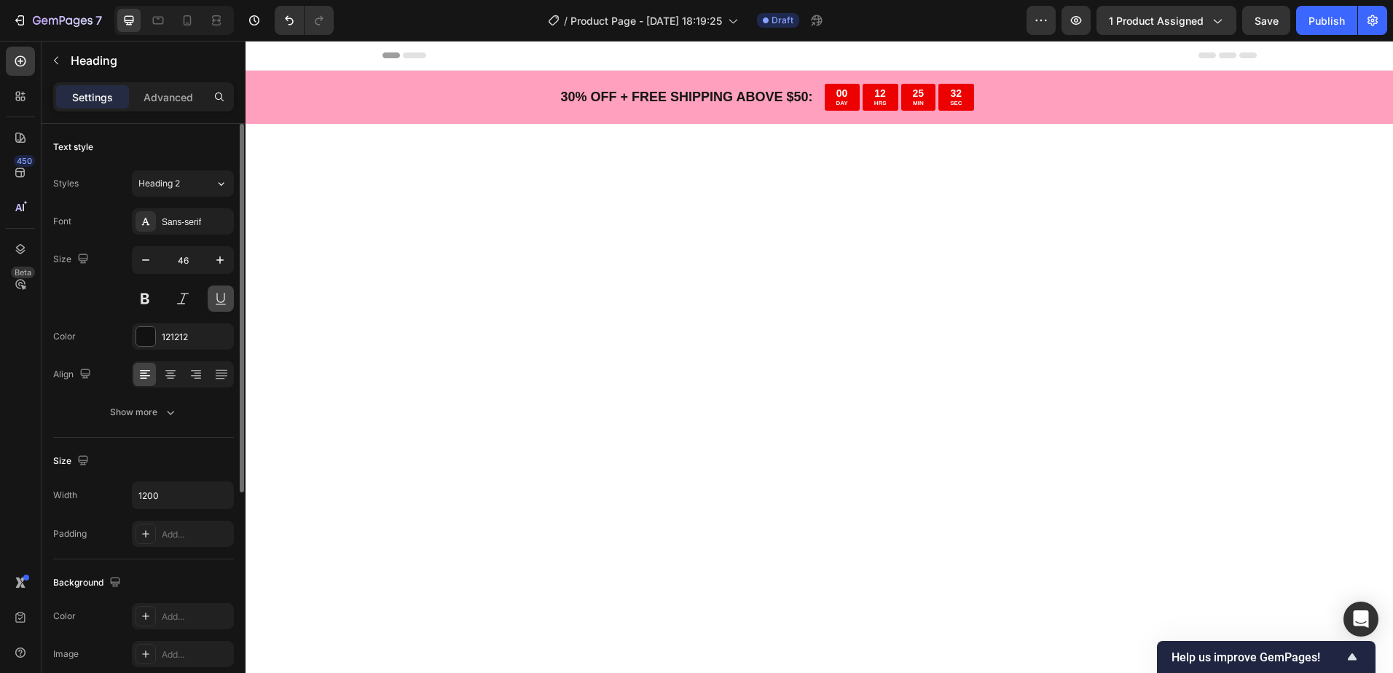
scroll to position [3132, 0]
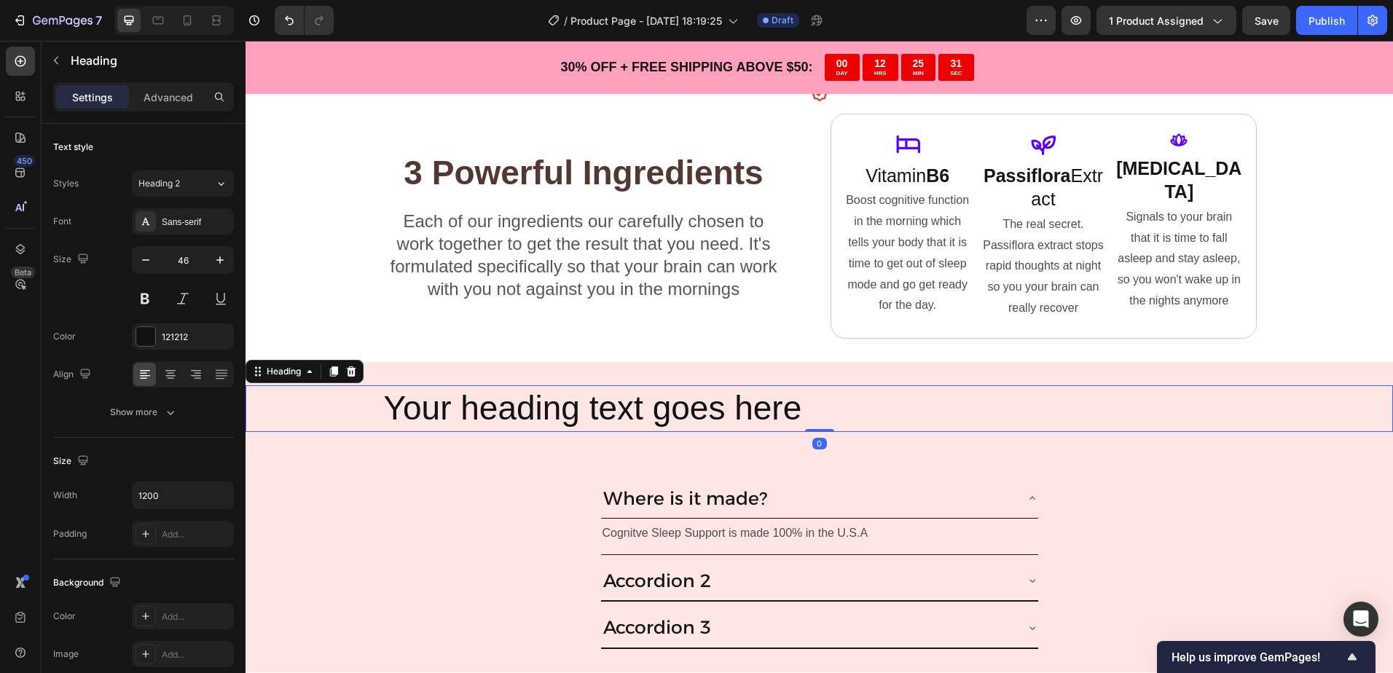
click at [477, 402] on h2 "Your heading text goes here" at bounding box center [819, 408] width 874 height 47
click at [477, 402] on p "Your heading text goes here" at bounding box center [819, 409] width 871 height 44
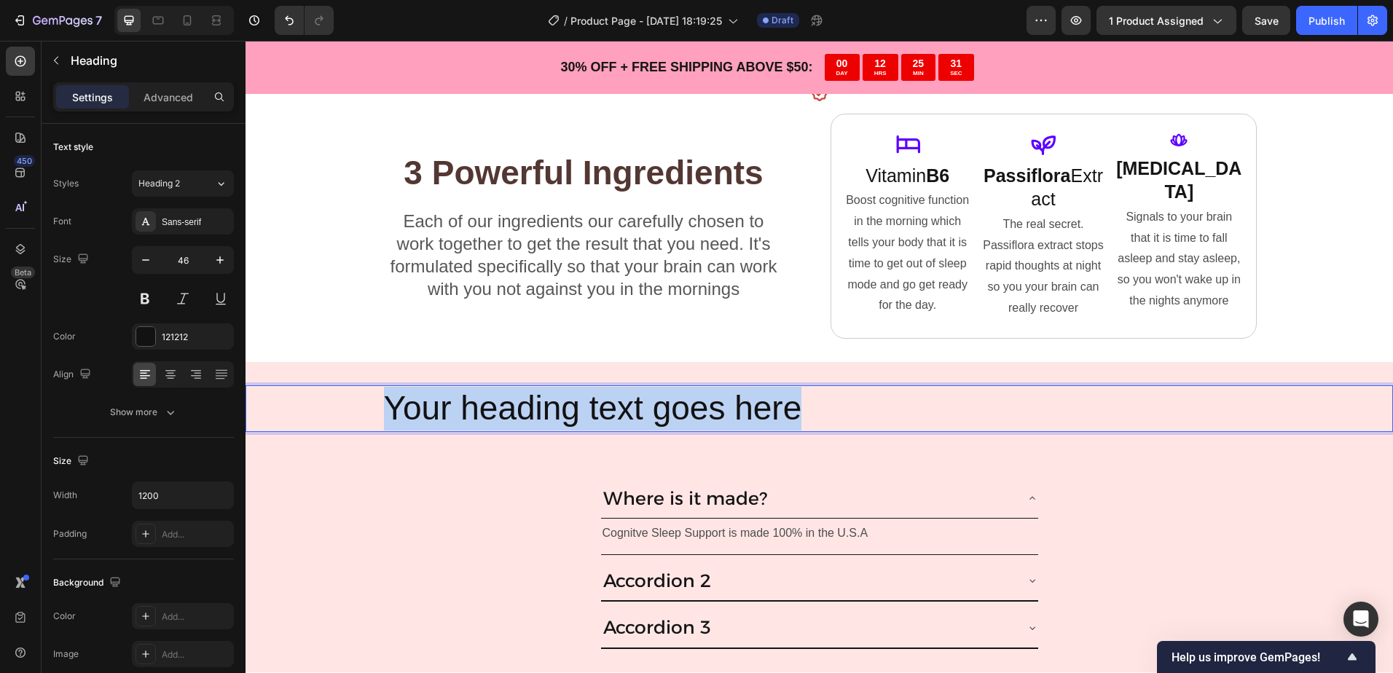
click at [476, 401] on p "Your heading text goes here" at bounding box center [819, 409] width 871 height 44
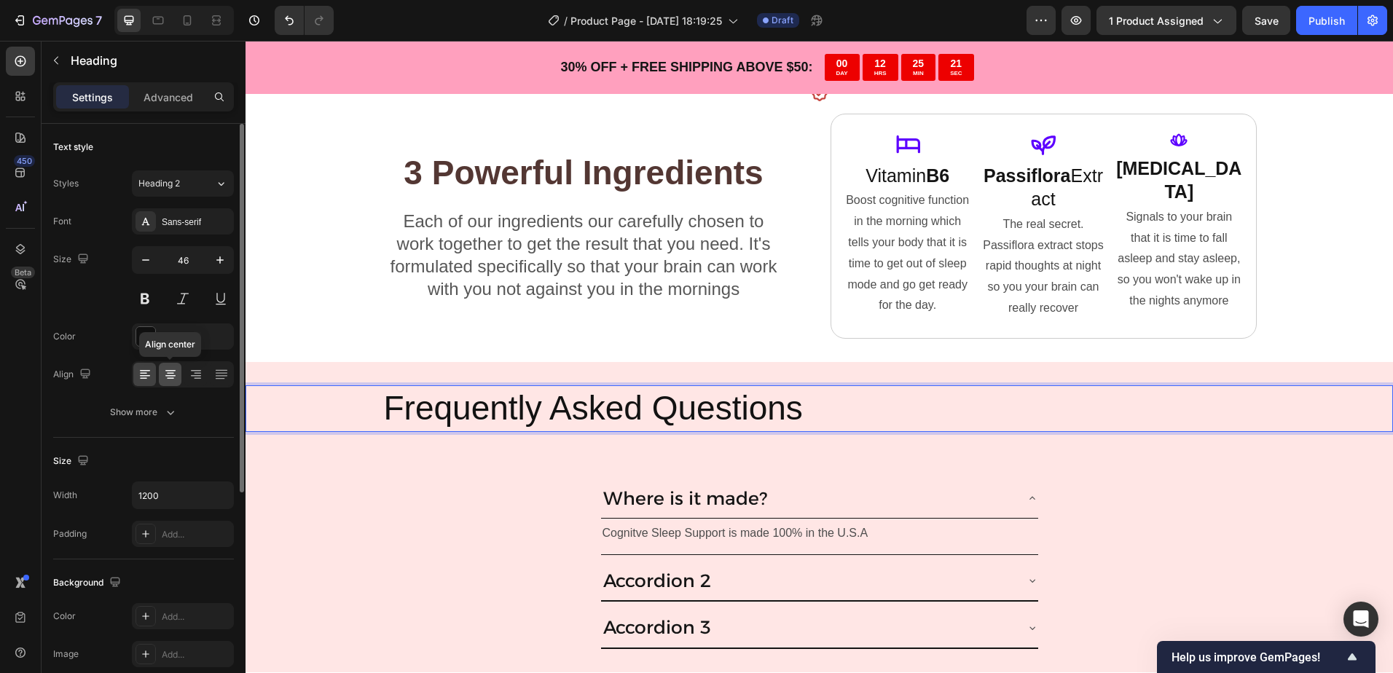
click at [176, 370] on icon at bounding box center [170, 374] width 15 height 15
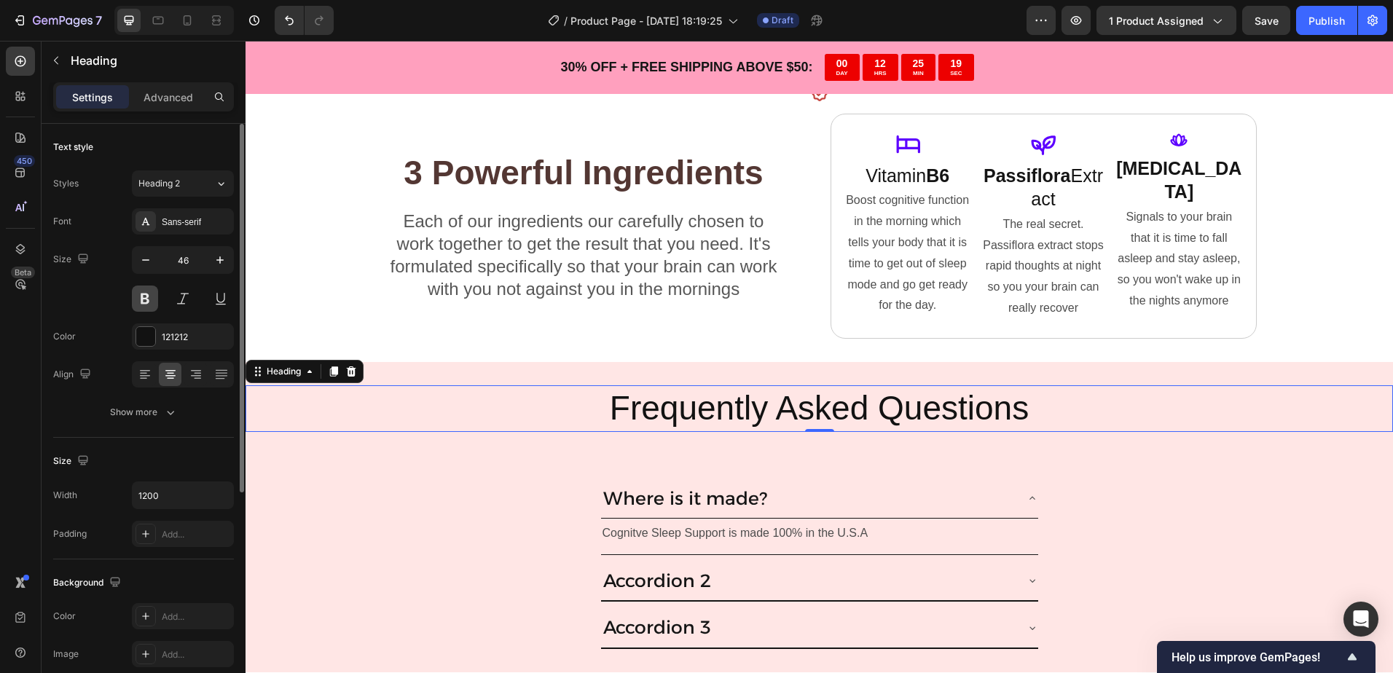
click at [154, 294] on button at bounding box center [145, 299] width 26 height 26
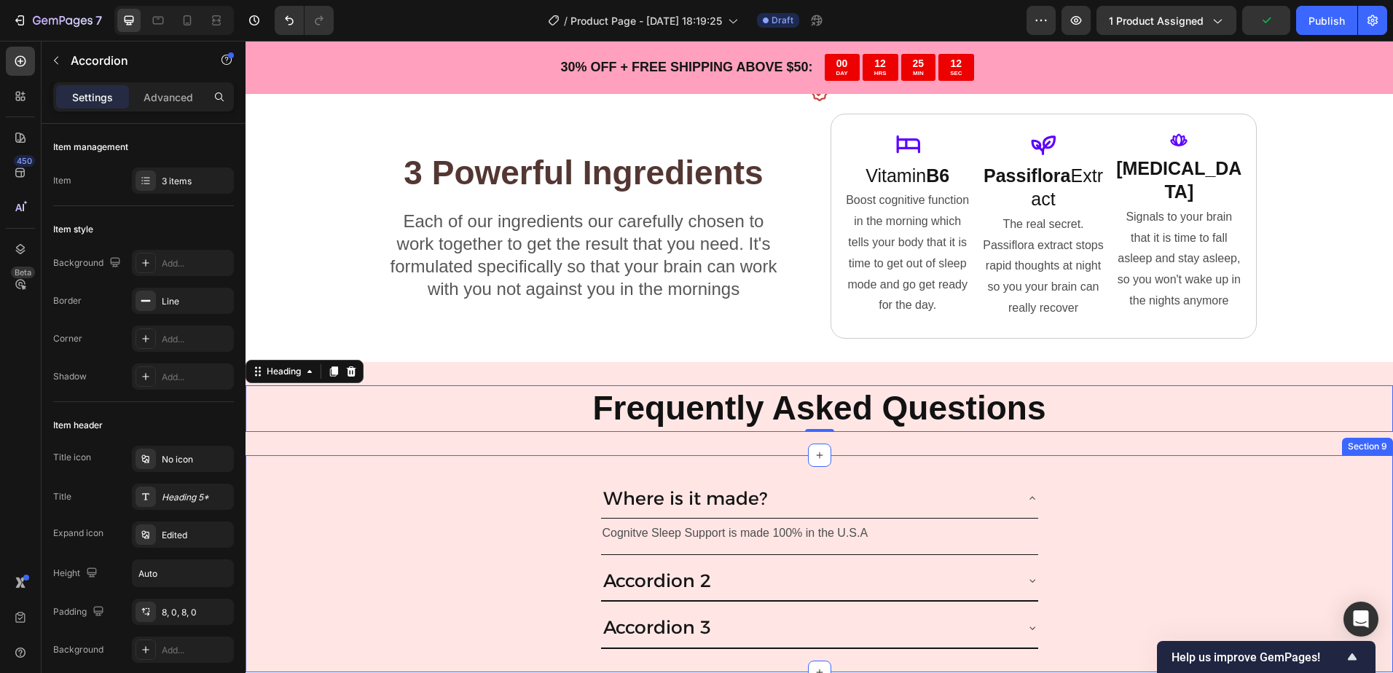
click at [857, 484] on div "Where is it made?" at bounding box center [808, 498] width 414 height 28
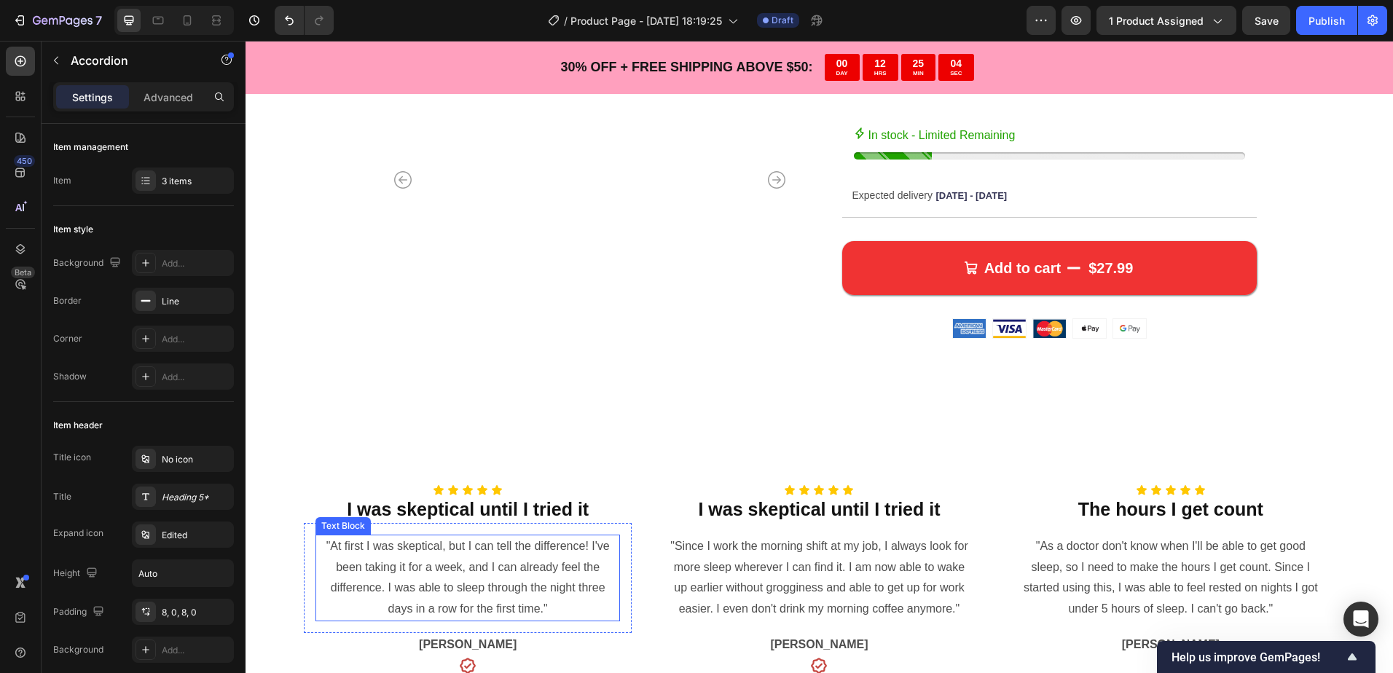
scroll to position [291, 0]
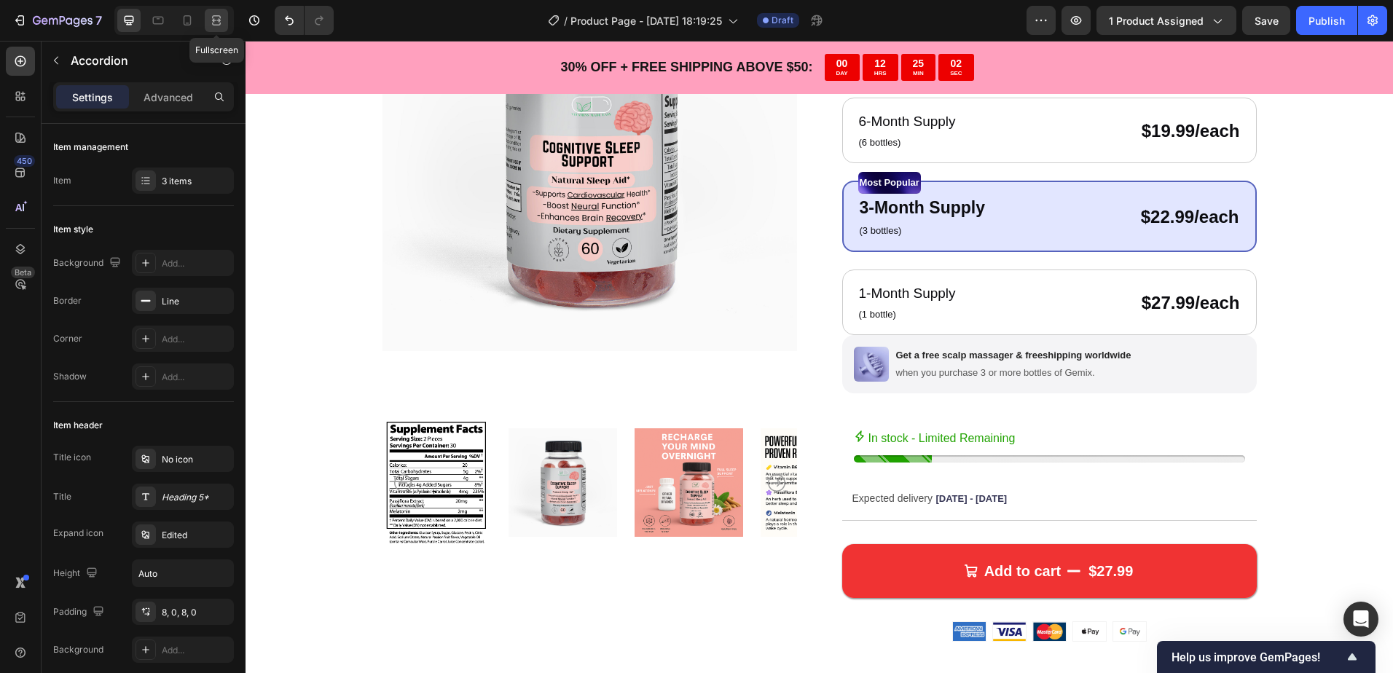
click at [208, 19] on div at bounding box center [216, 20] width 23 height 23
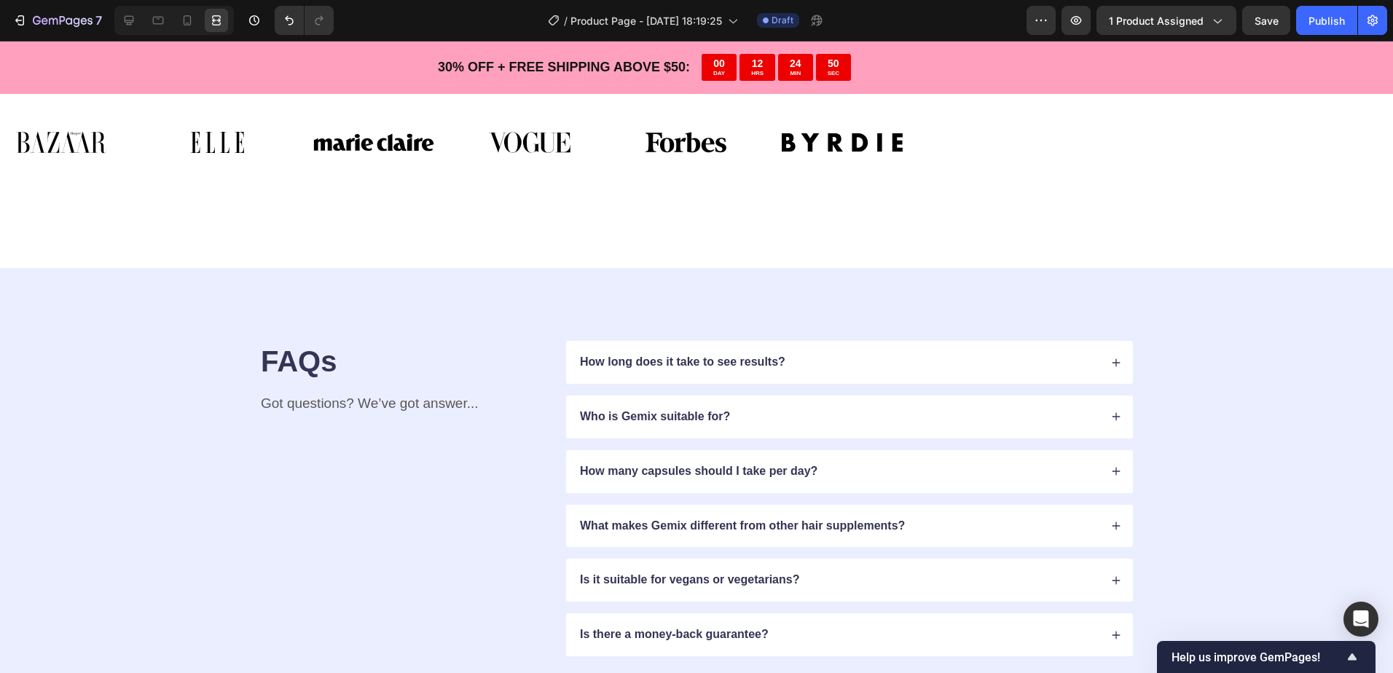
scroll to position [3299, 0]
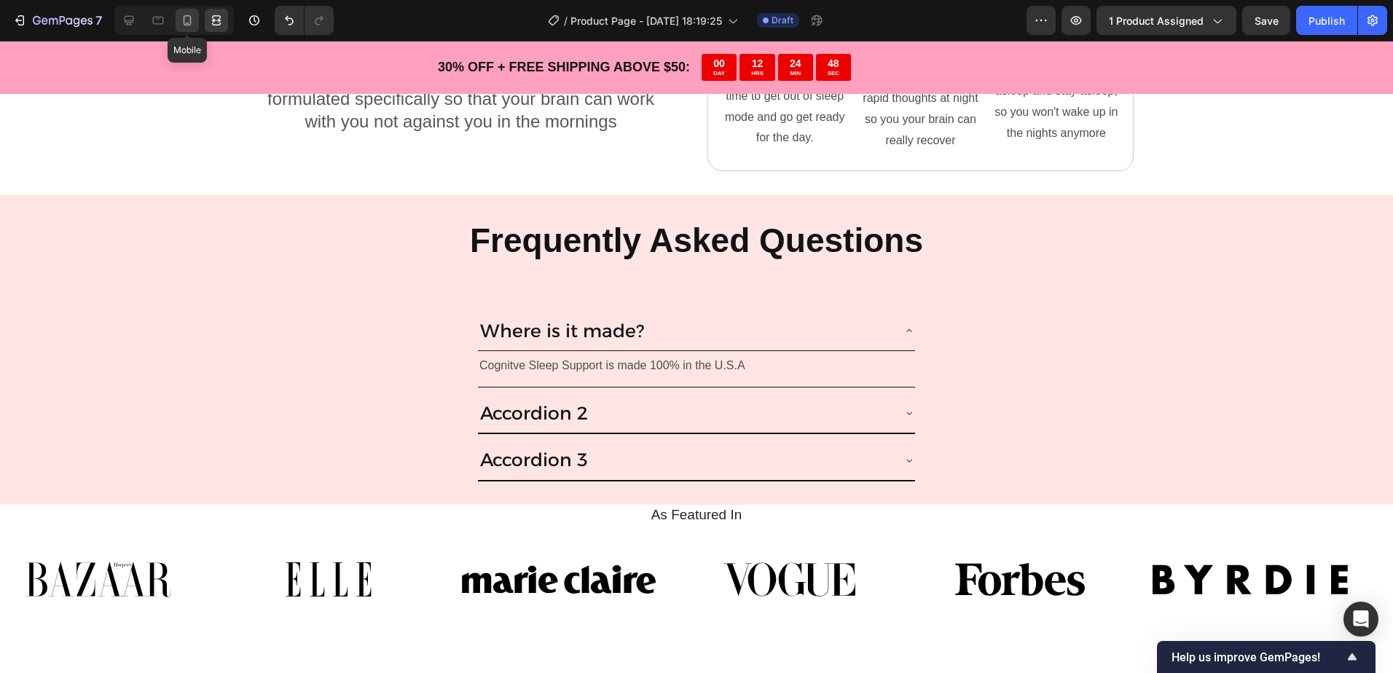
click at [186, 20] on icon at bounding box center [187, 20] width 15 height 15
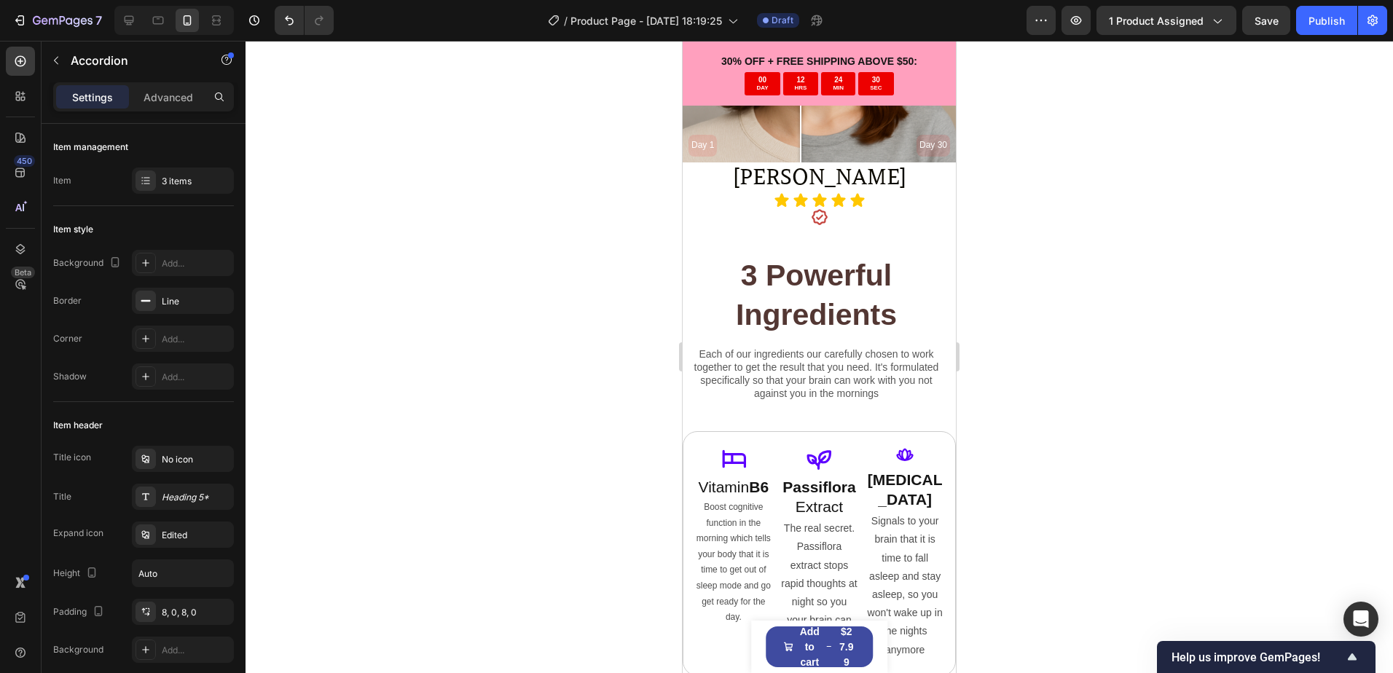
scroll to position [3510, 0]
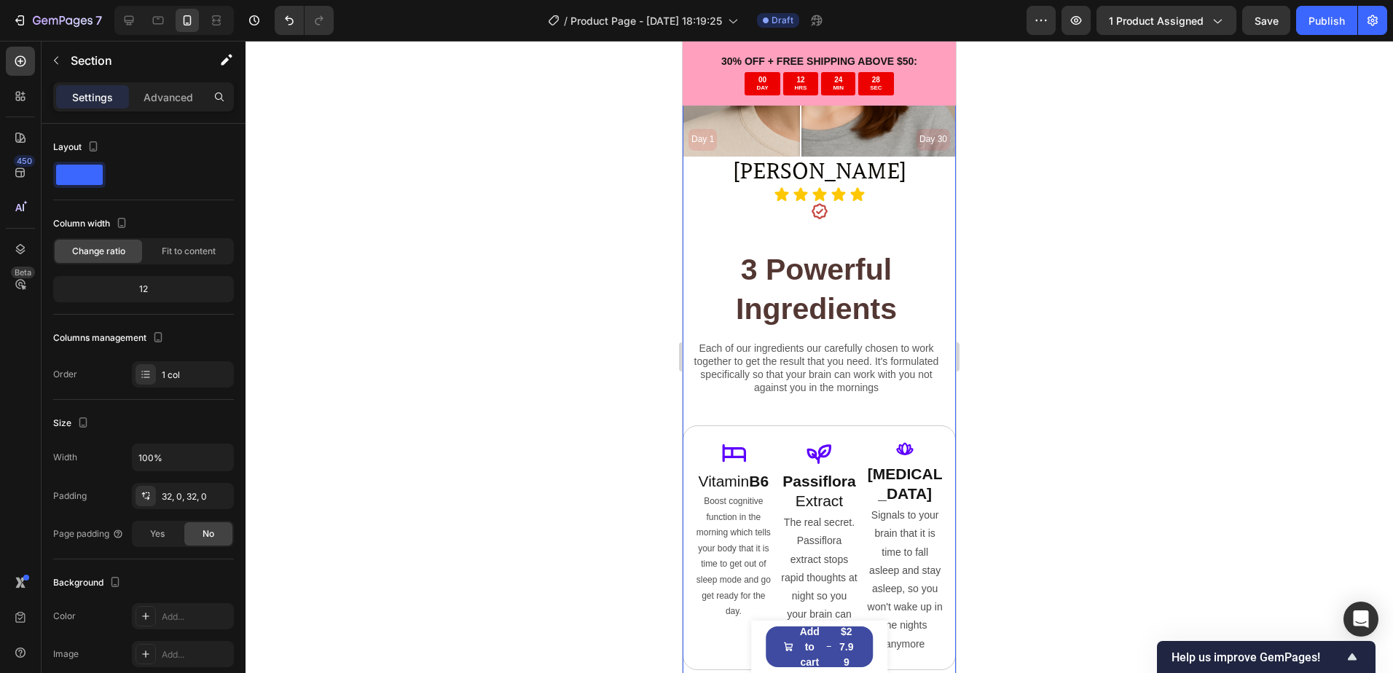
click at [849, 282] on div "30 Day Results Text Block Day 1 Day 30 Image Comparison [PERSON_NAME] Text Bloc…" at bounding box center [818, 248] width 273 height 892
click at [823, 339] on div "30 Day Results Text Block Day 1 Day 30 Image Comparison [PERSON_NAME] Text Bloc…" at bounding box center [818, 247] width 273 height 845
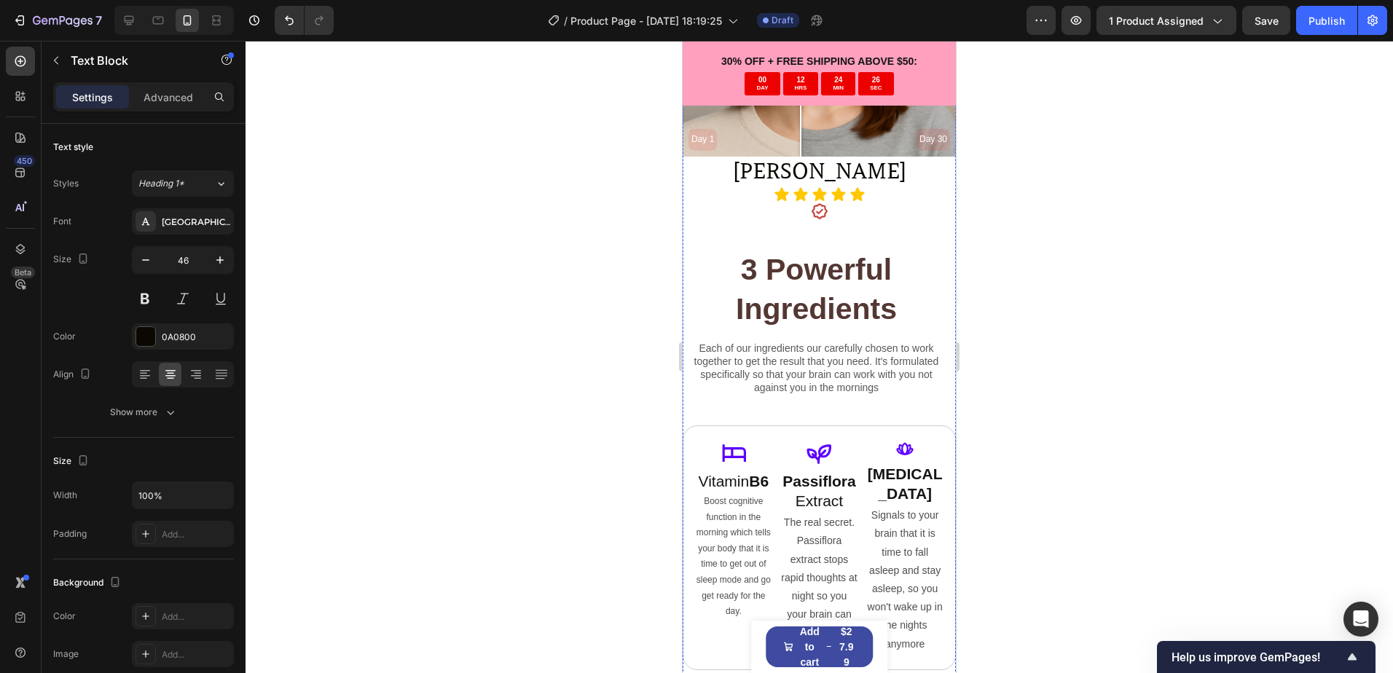
click at [169, 93] on p "Advanced" at bounding box center [168, 97] width 50 height 15
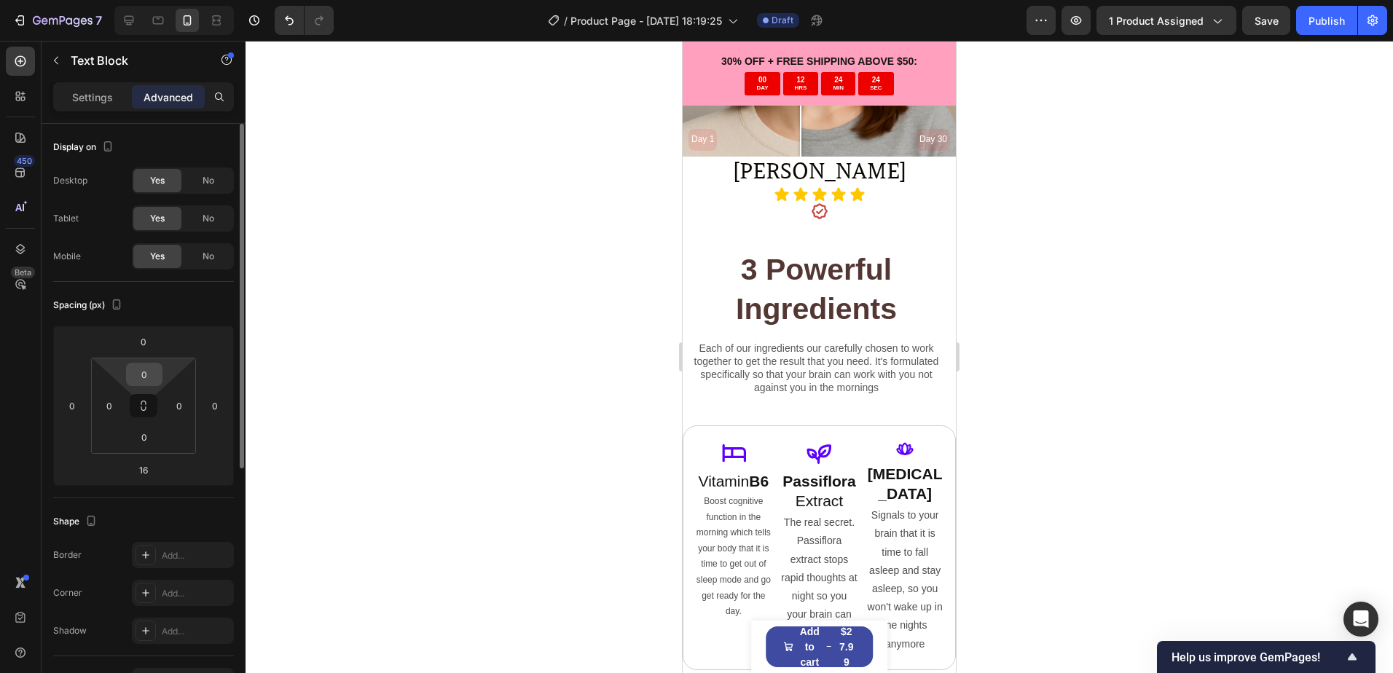
click at [137, 380] on input "0" at bounding box center [144, 374] width 29 height 22
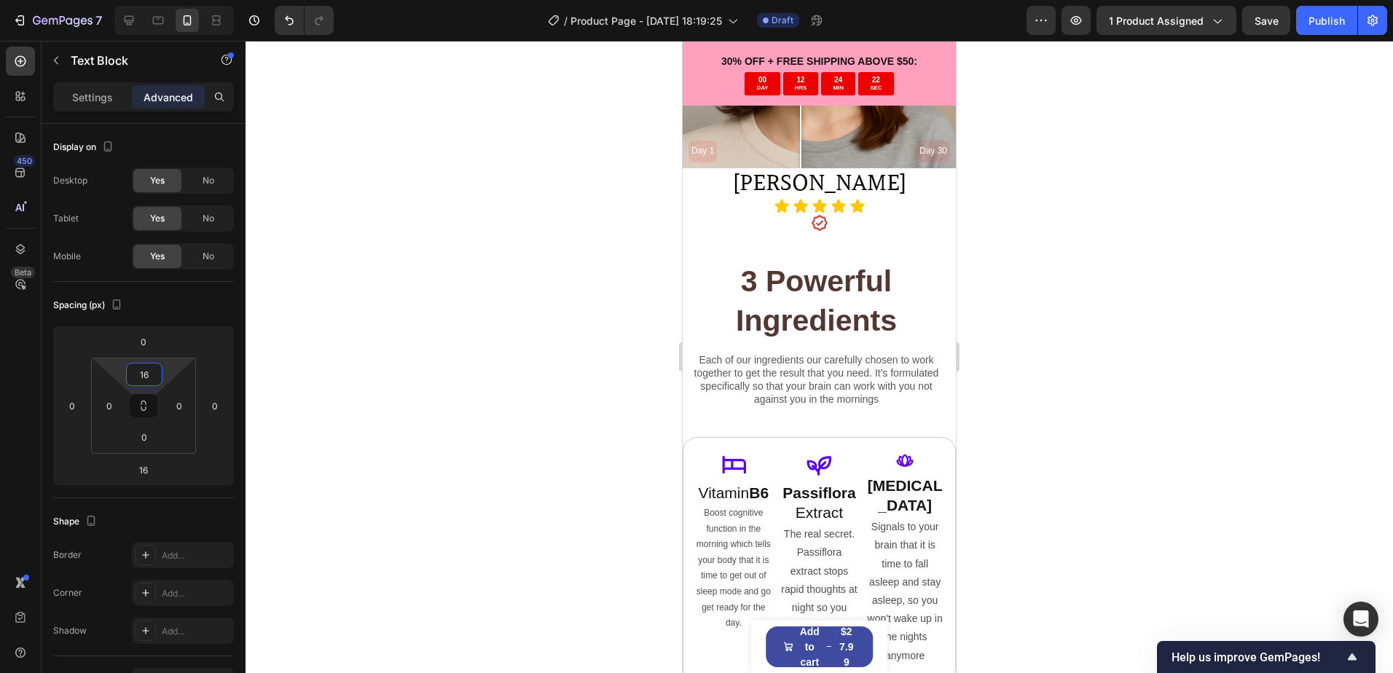
type input "16"
click at [1103, 346] on div at bounding box center [818, 357] width 1147 height 632
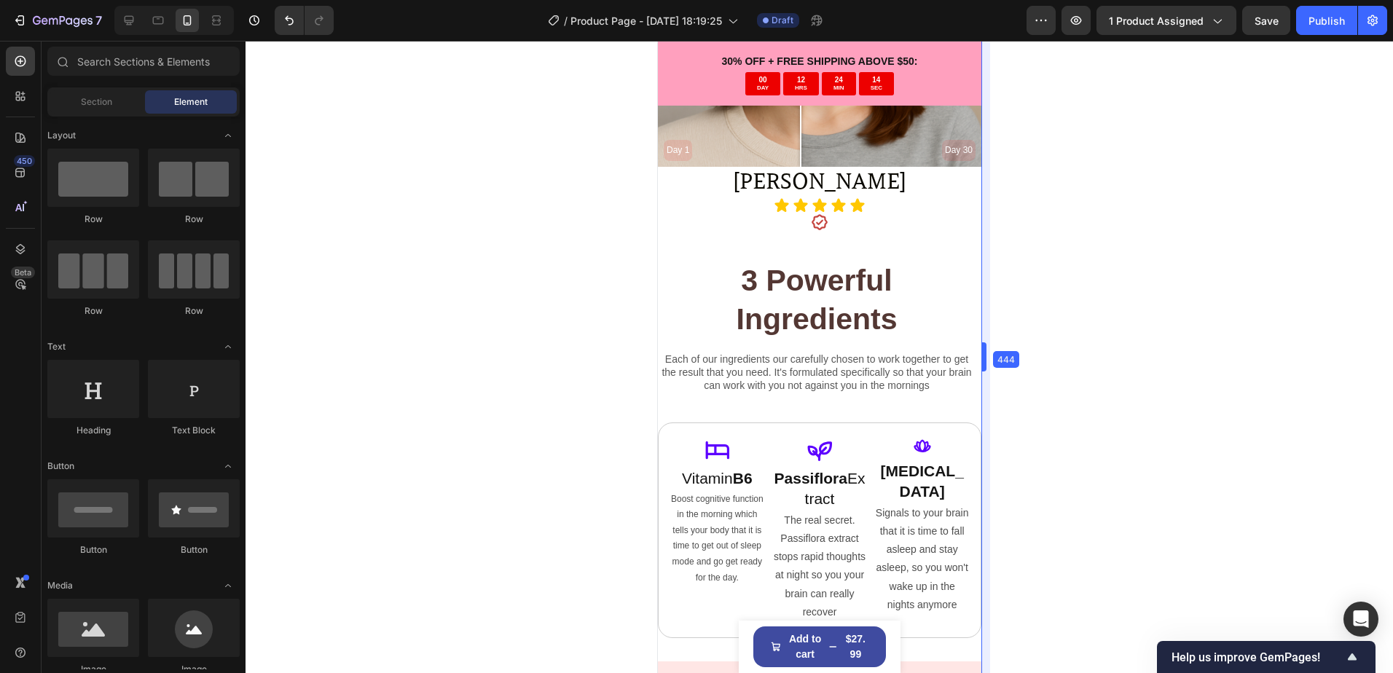
drag, startPoint x: 959, startPoint y: 353, endPoint x: 983, endPoint y: 347, distance: 25.3
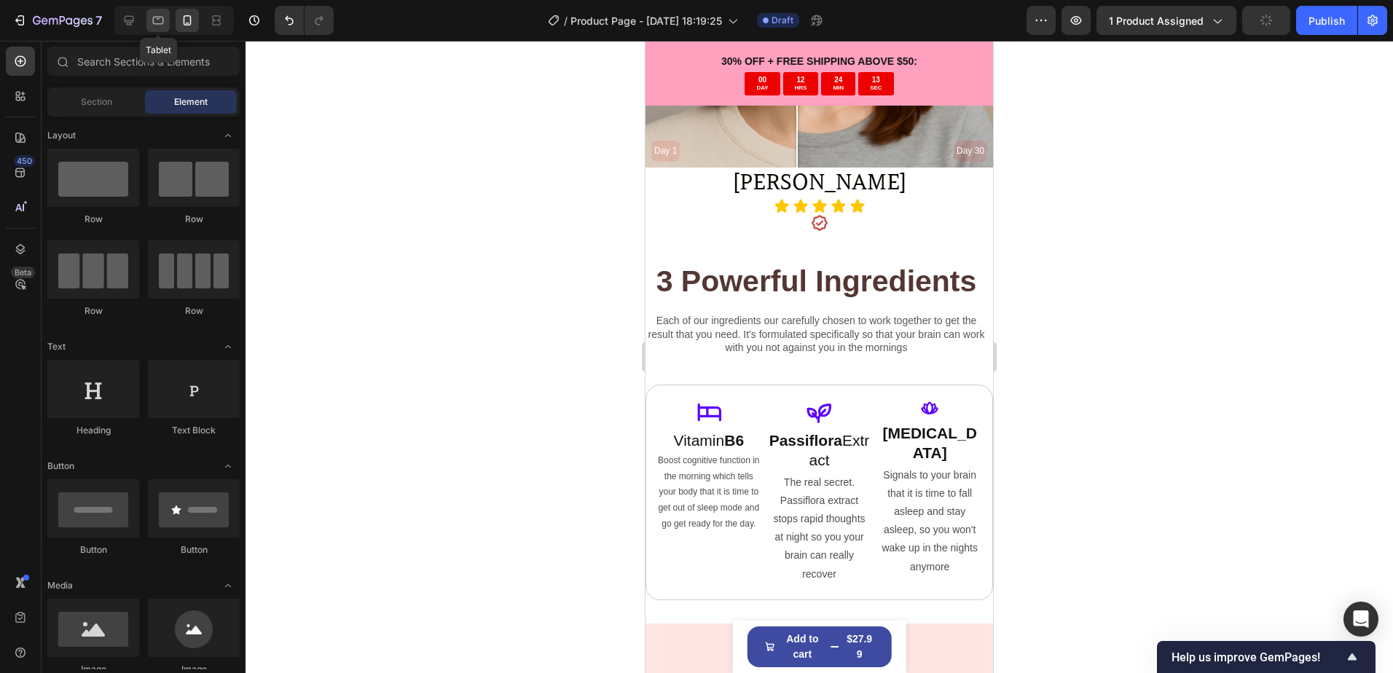
click at [161, 16] on icon at bounding box center [158, 20] width 15 height 15
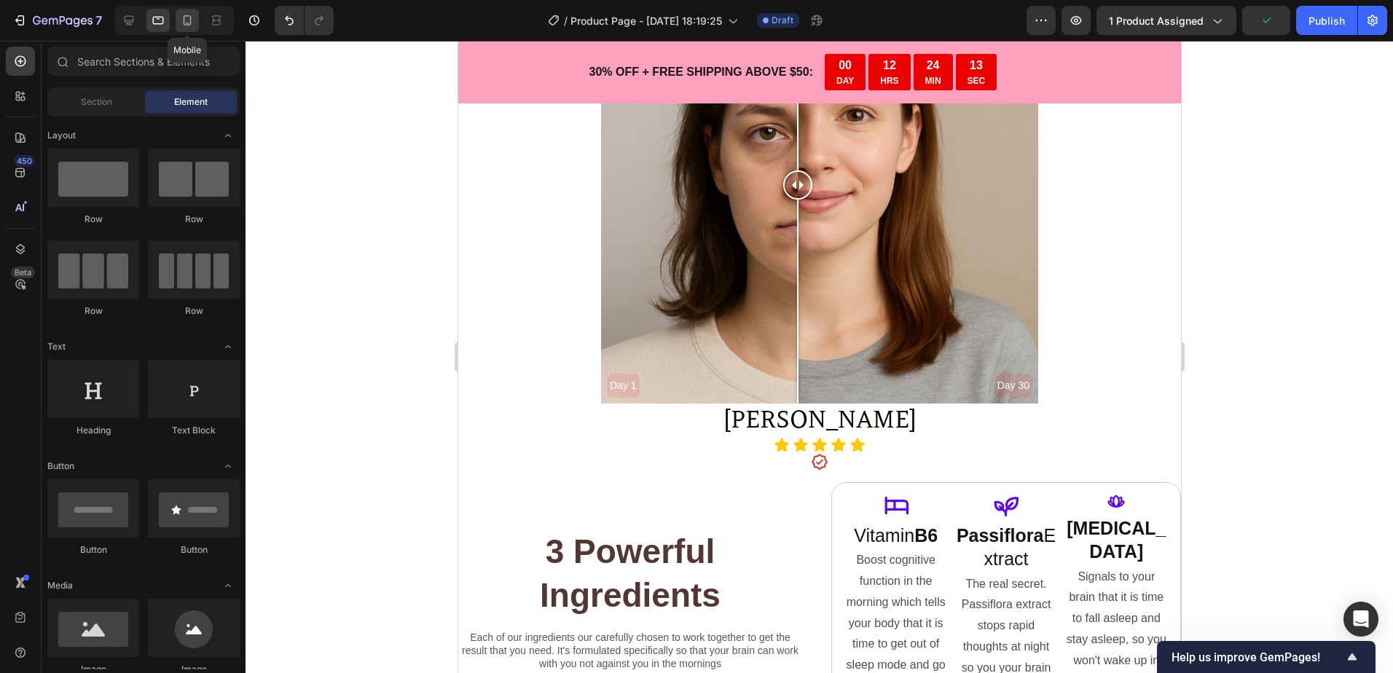
click at [176, 19] on div at bounding box center [187, 20] width 23 height 23
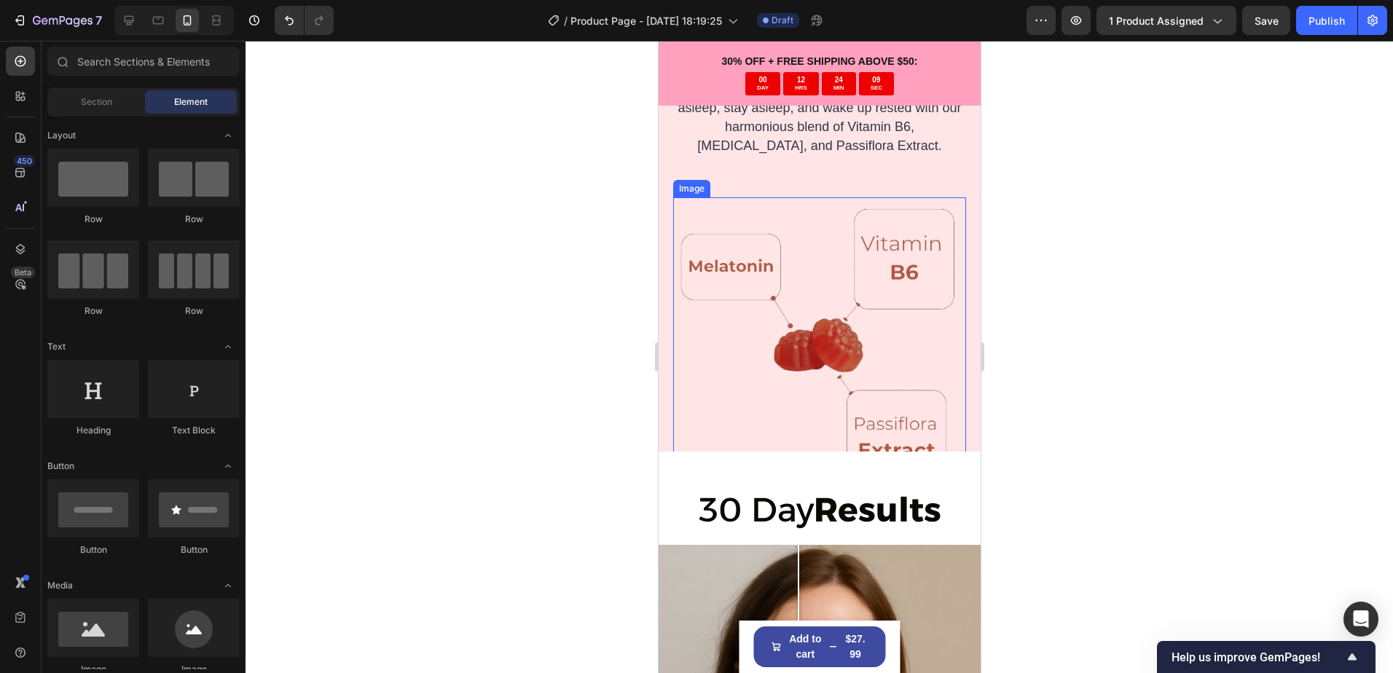
scroll to position [3027, 0]
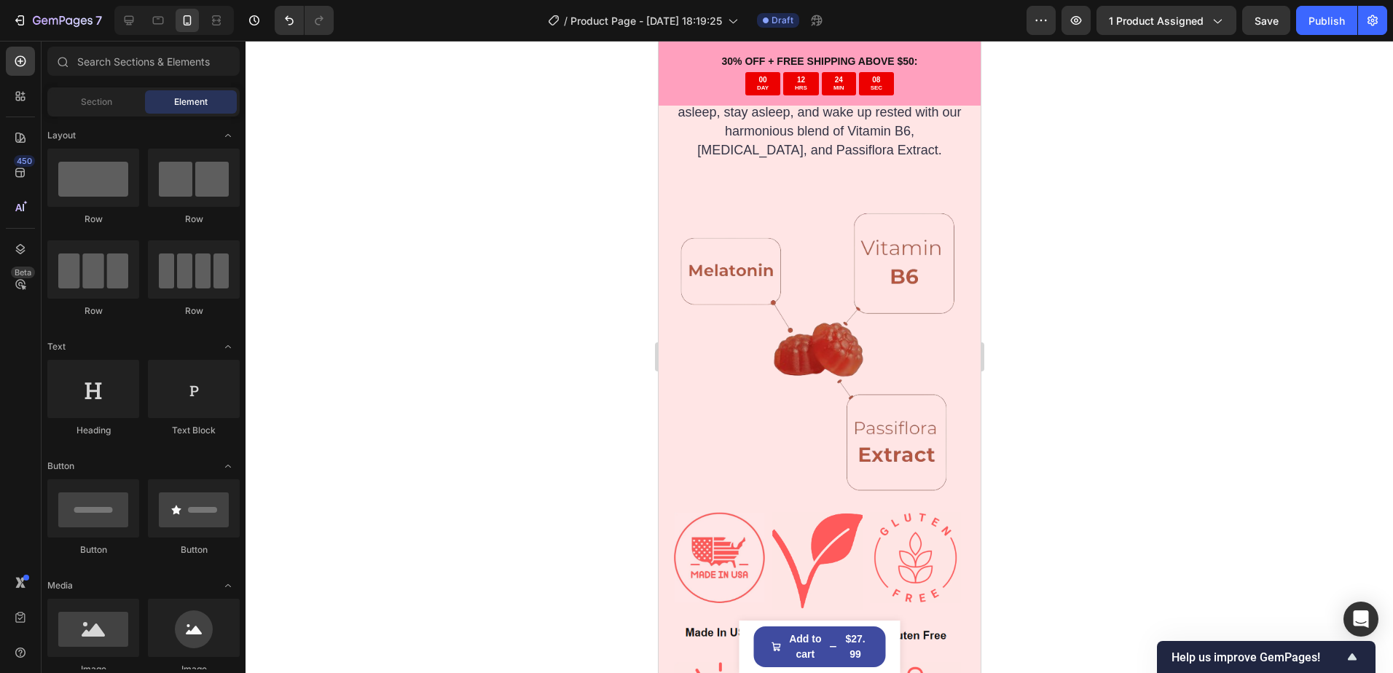
click at [1179, 450] on div at bounding box center [818, 357] width 1147 height 632
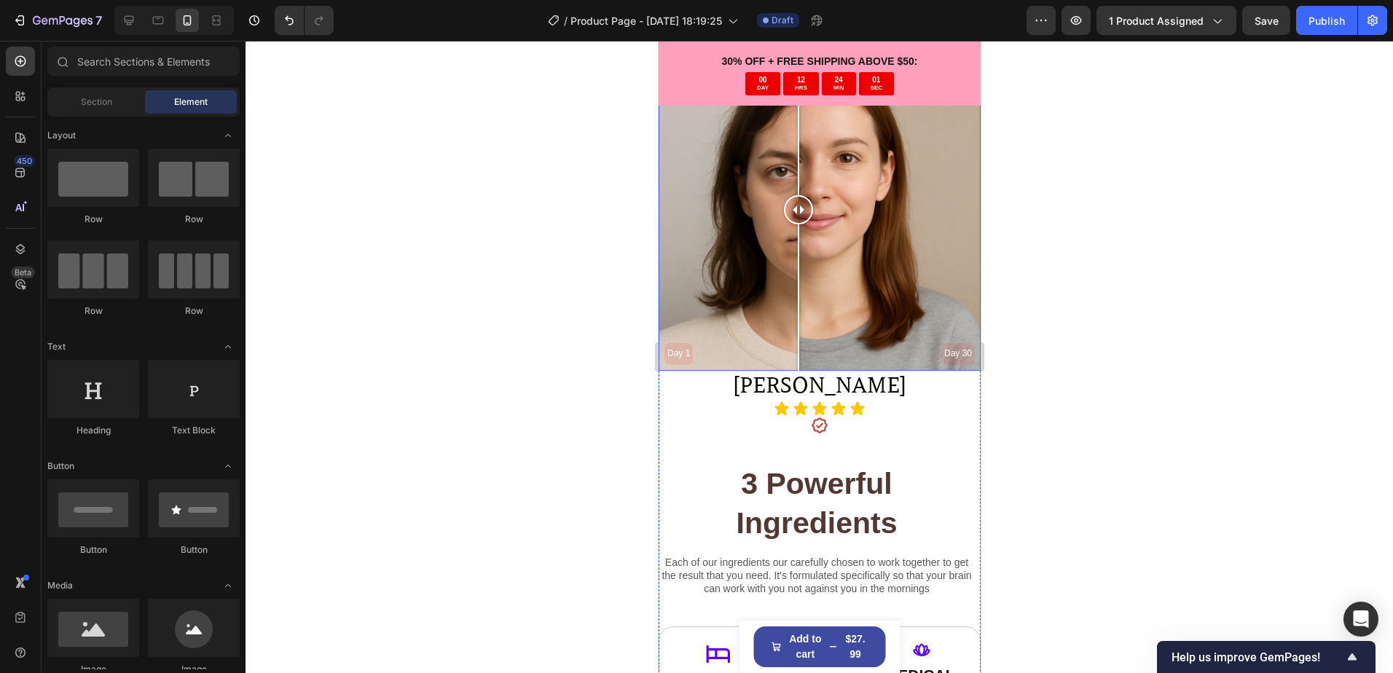
scroll to position [3901, 0]
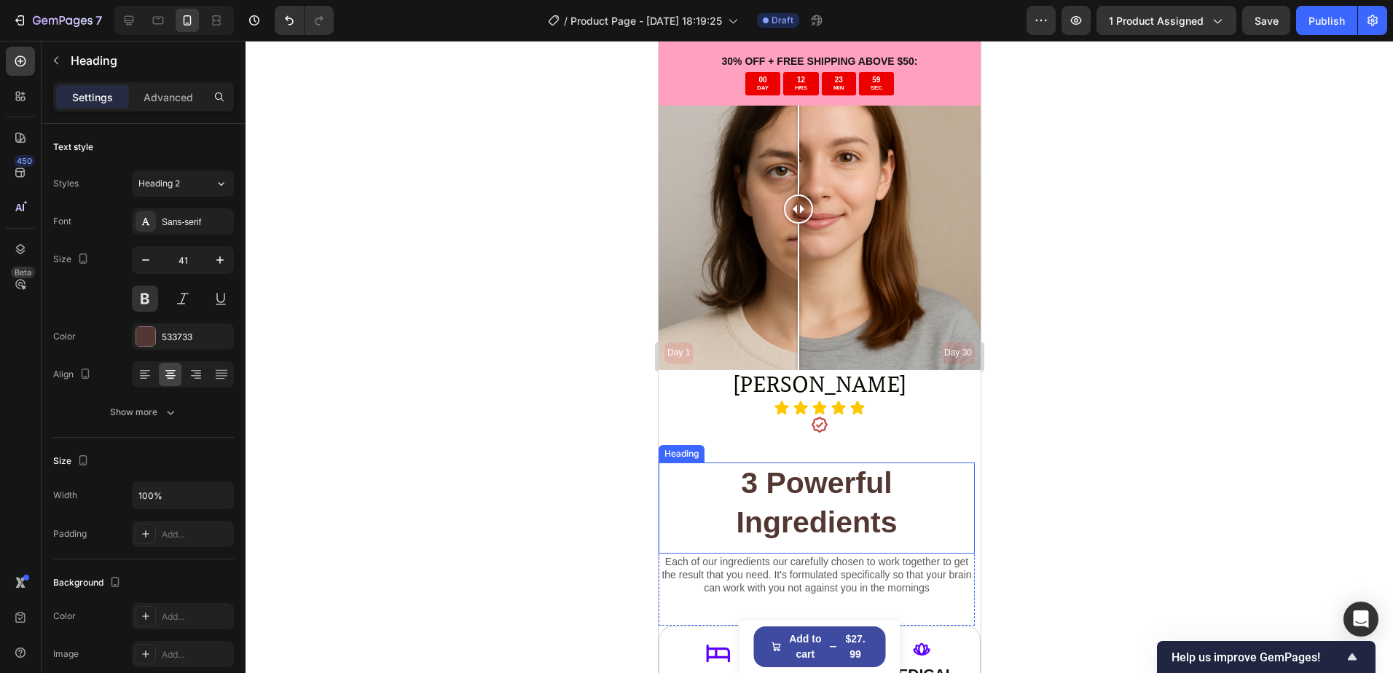
click at [832, 463] on h2 "3 Powerful Ingredients" at bounding box center [816, 503] width 316 height 81
drag, startPoint x: 846, startPoint y: 433, endPoint x: 661, endPoint y: 376, distance: 194.2
click at [847, 433] on div "3 Powerful Ingredients Heading 0 Each of our ingredients our carefully chosen t…" at bounding box center [819, 636] width 322 height 407
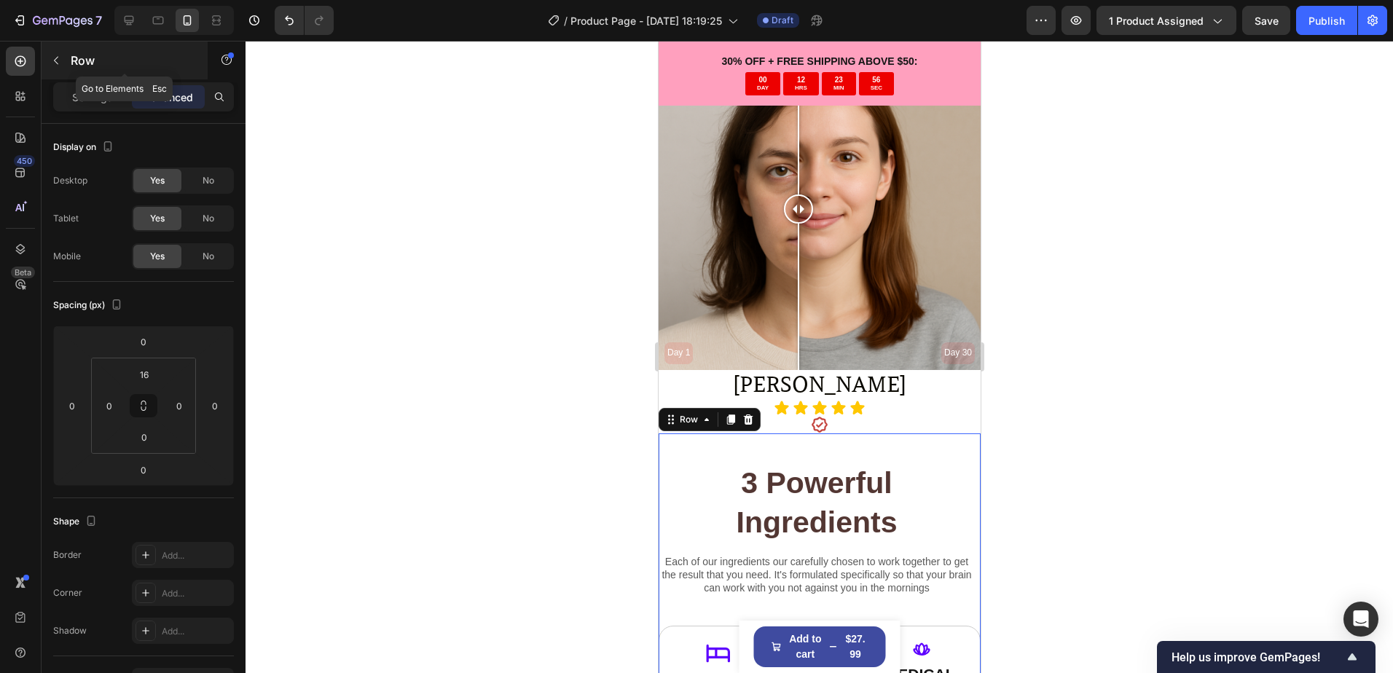
click at [74, 63] on p "Row" at bounding box center [133, 60] width 124 height 17
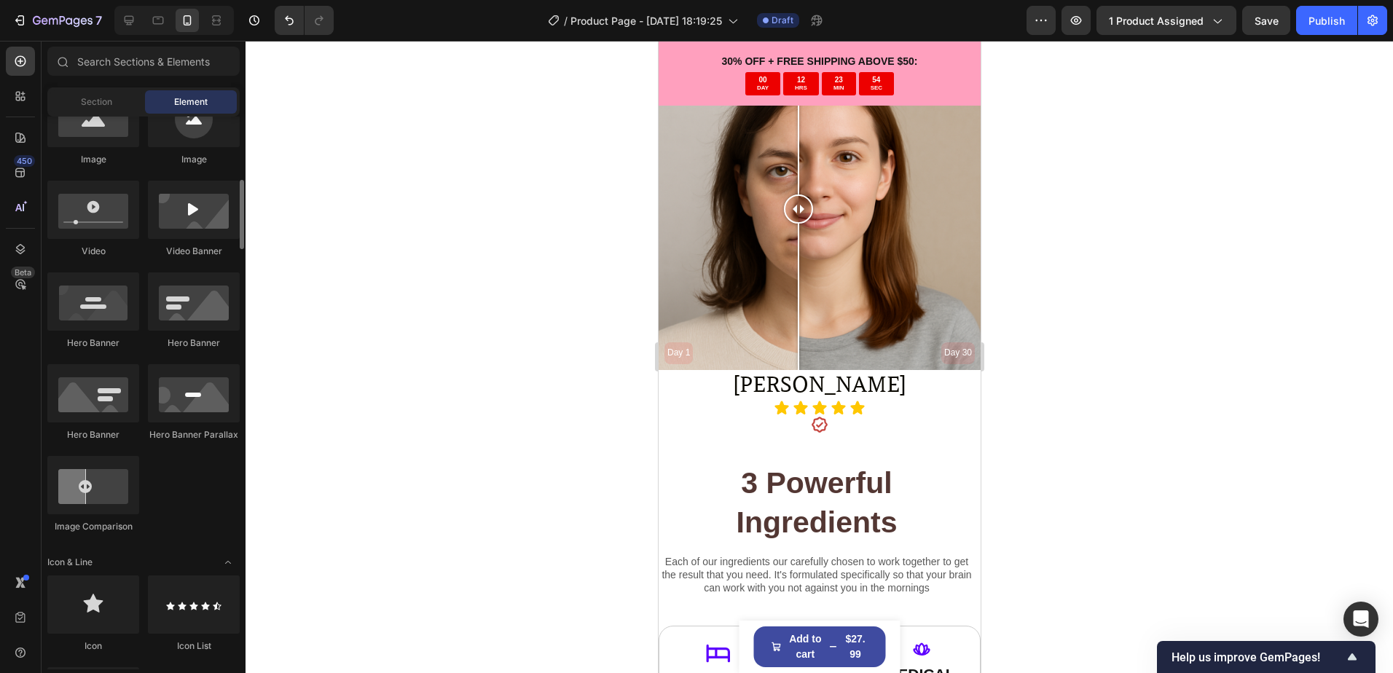
scroll to position [656, 0]
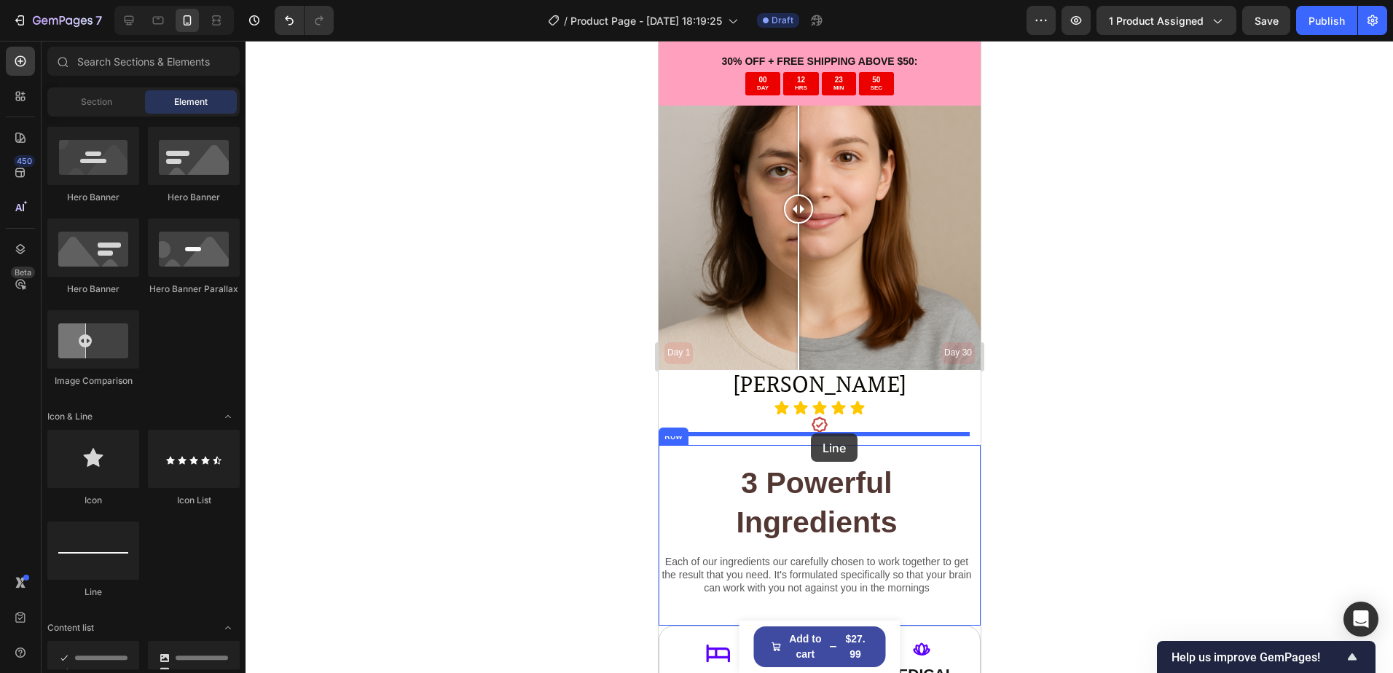
drag, startPoint x: 744, startPoint y: 602, endPoint x: 810, endPoint y: 433, distance: 181.2
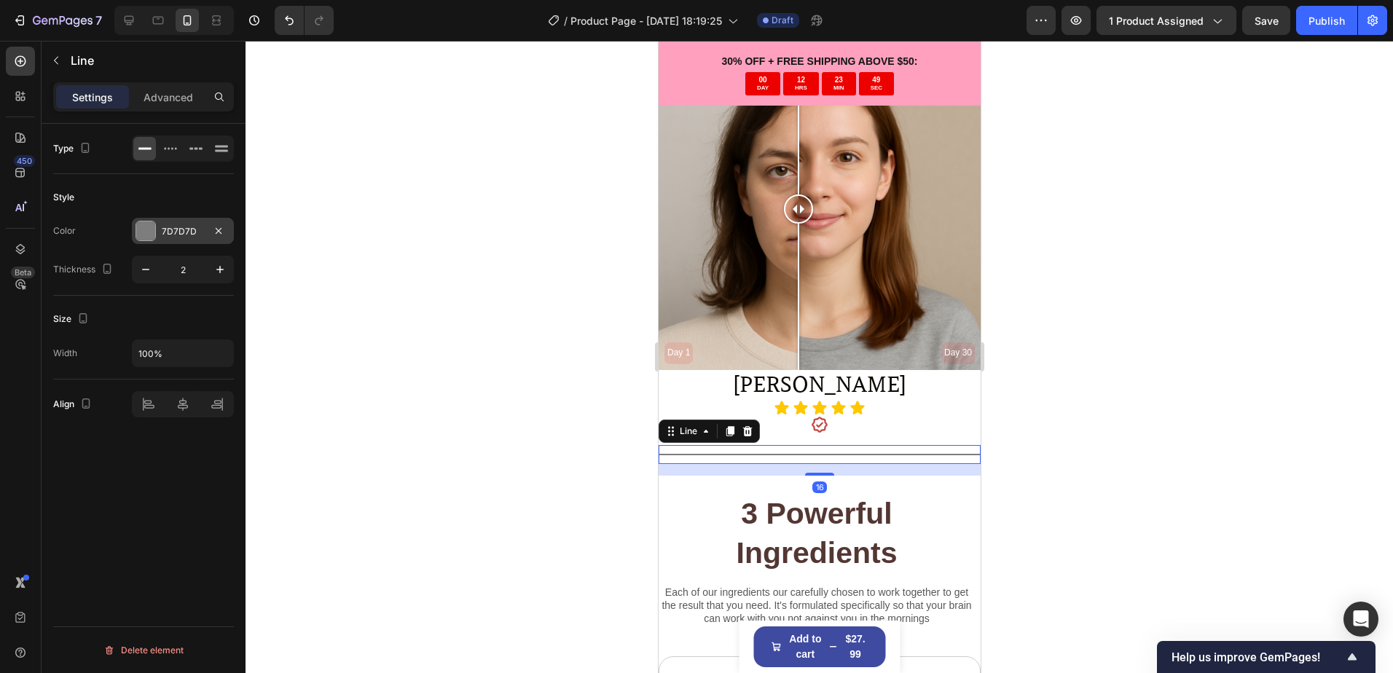
click at [195, 222] on div "7D7D7D" at bounding box center [183, 231] width 102 height 26
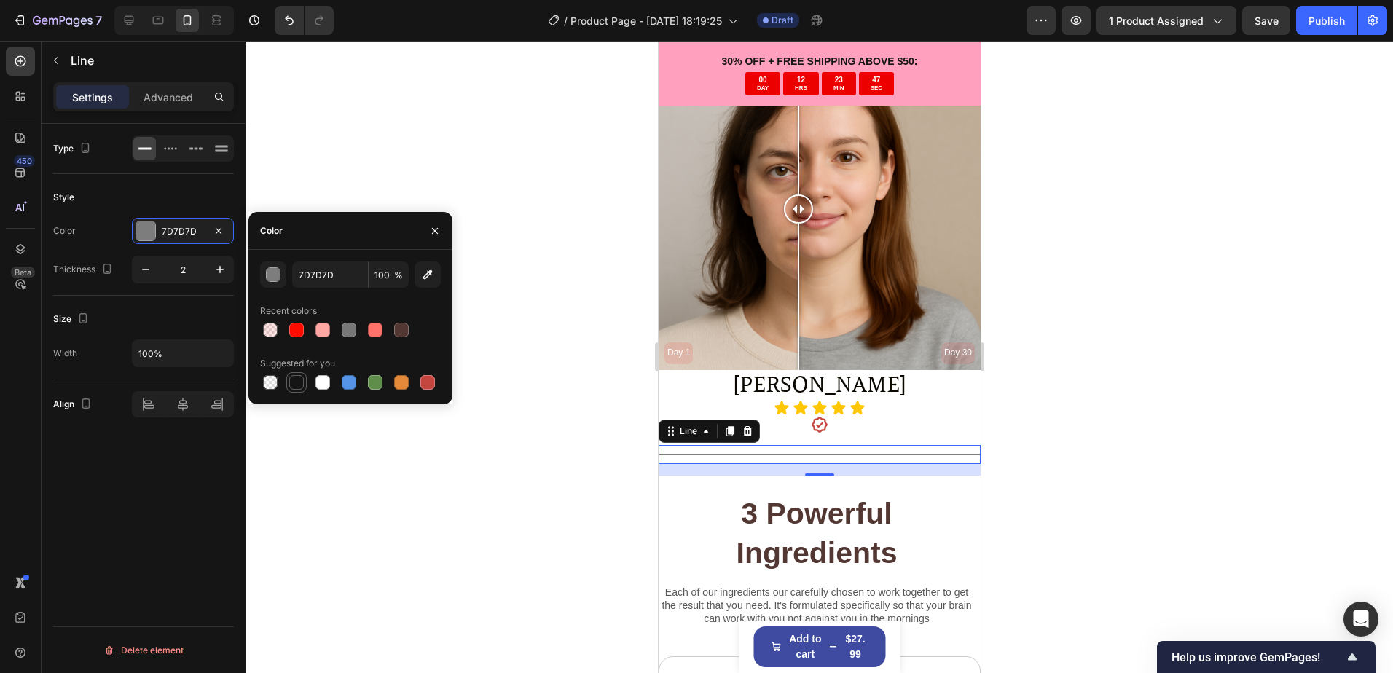
click at [294, 385] on div at bounding box center [296, 382] width 15 height 15
type input "151515"
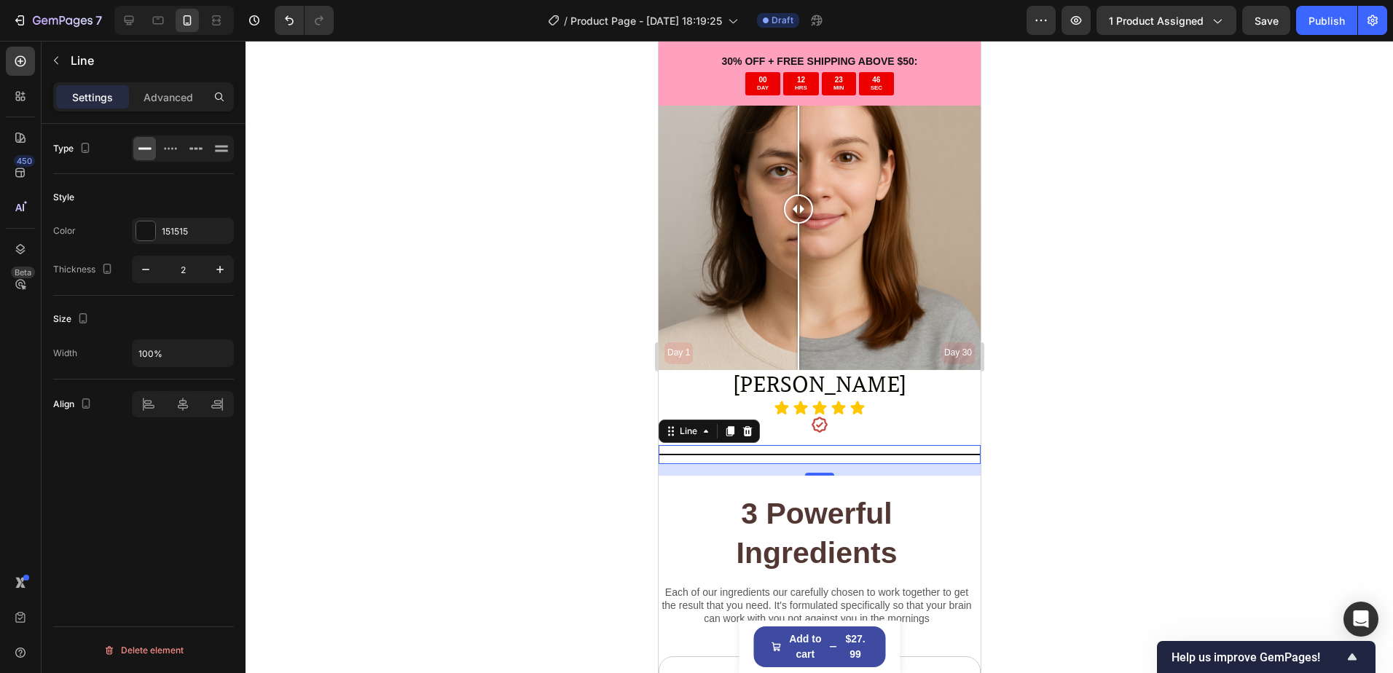
click at [351, 512] on div at bounding box center [818, 357] width 1147 height 632
click at [832, 449] on div "Title Line" at bounding box center [819, 454] width 322 height 19
click at [170, 148] on icon at bounding box center [170, 148] width 15 height 15
click at [186, 148] on div at bounding box center [195, 148] width 23 height 23
click at [222, 149] on icon at bounding box center [221, 148] width 15 height 15
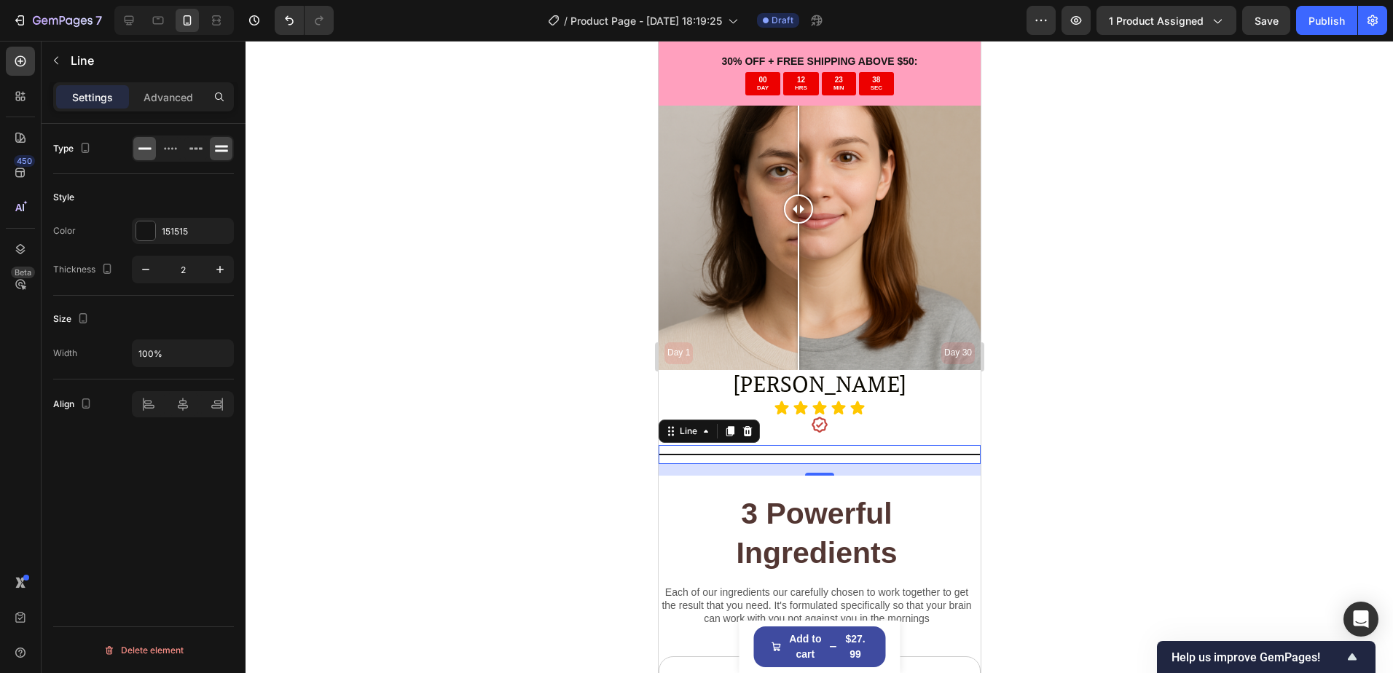
click at [151, 144] on icon at bounding box center [145, 148] width 15 height 15
click at [188, 412] on div at bounding box center [183, 404] width 102 height 26
click at [197, 358] on input "100%" at bounding box center [183, 353] width 101 height 26
click at [197, 357] on input "100%" at bounding box center [183, 353] width 101 height 26
click at [189, 310] on div "Size" at bounding box center [143, 318] width 181 height 23
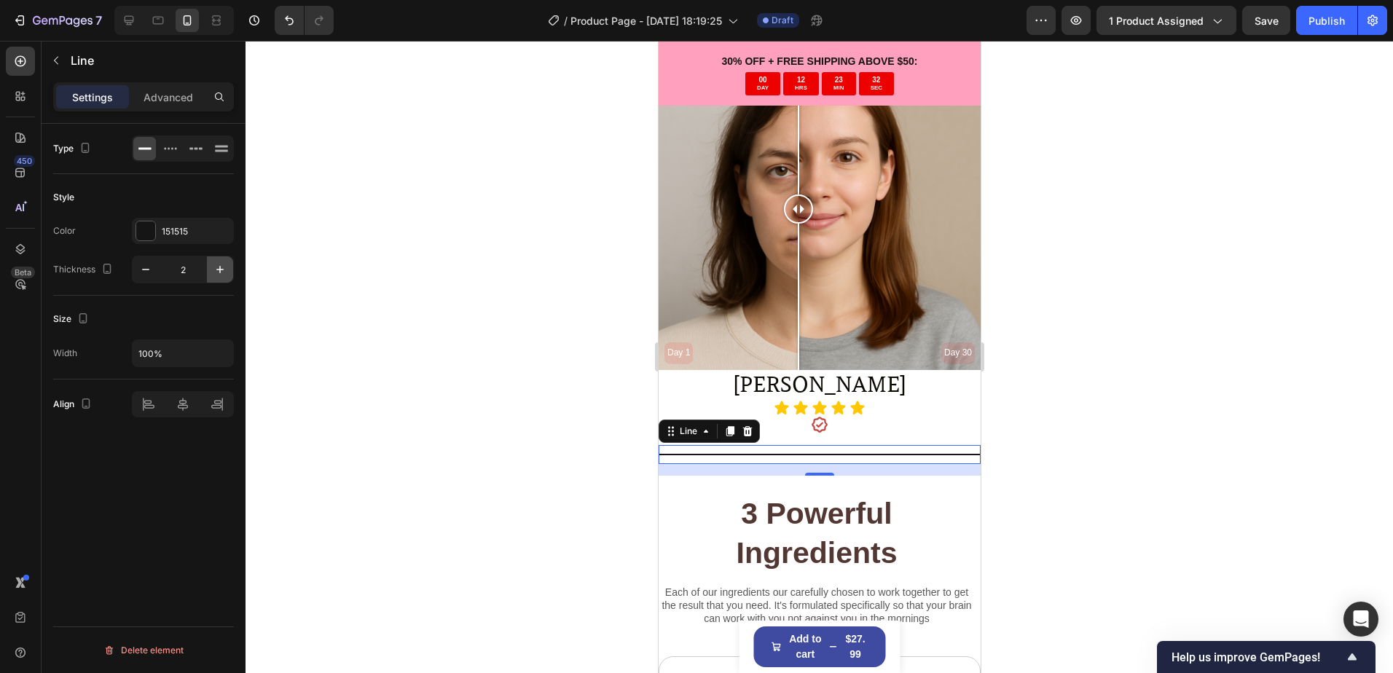
click at [225, 272] on icon "button" at bounding box center [220, 269] width 15 height 15
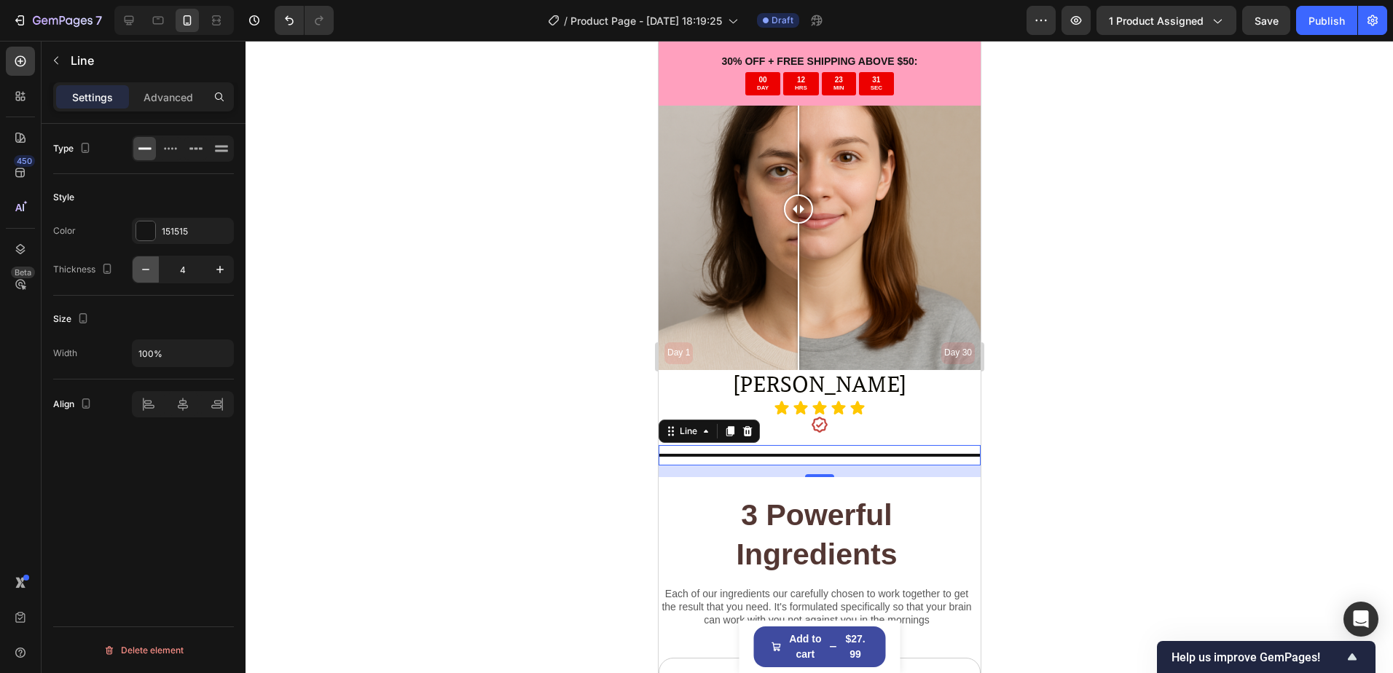
click at [137, 270] on button "button" at bounding box center [146, 269] width 26 height 26
type input "1"
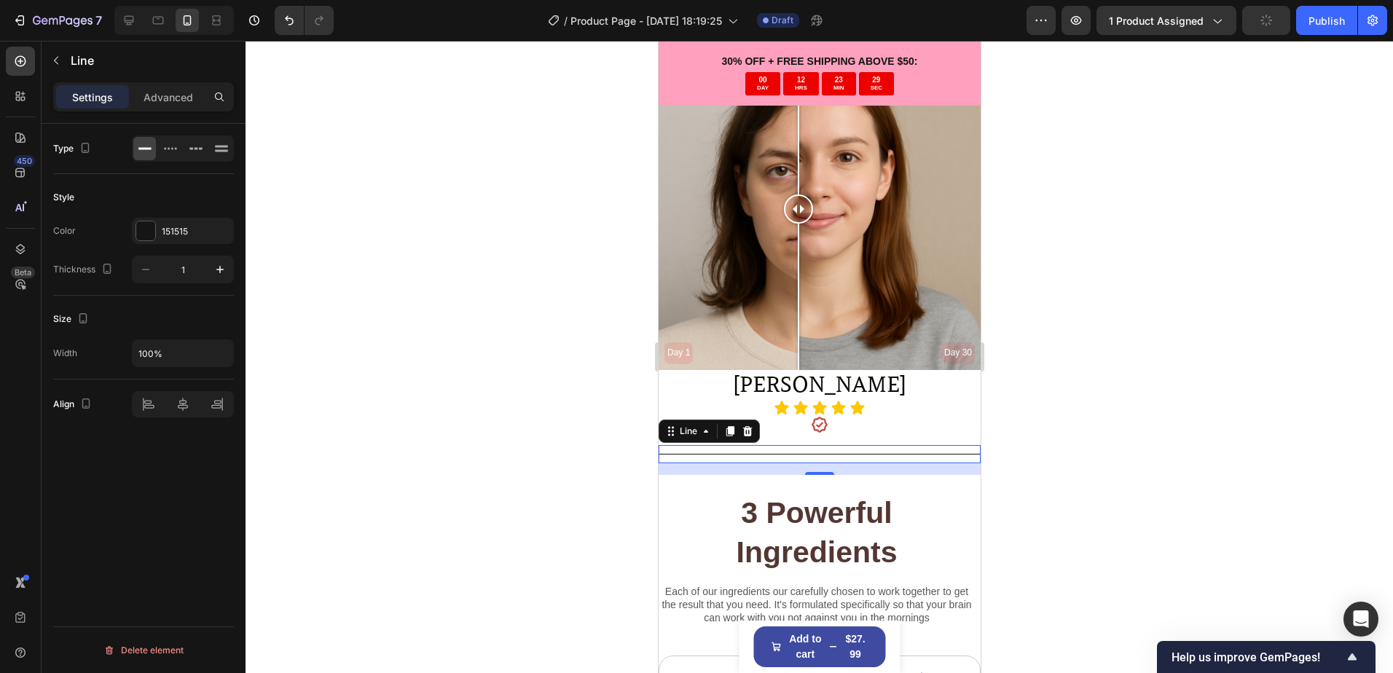
click at [497, 377] on div at bounding box center [818, 357] width 1147 height 632
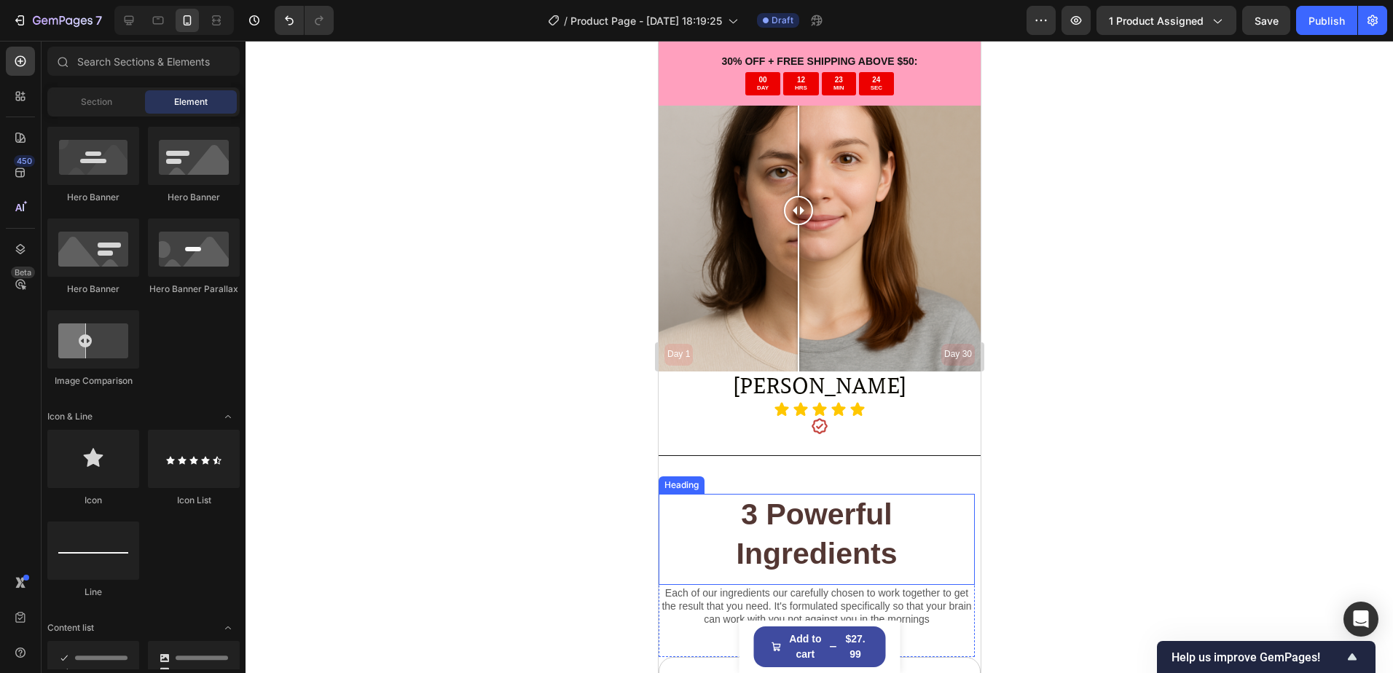
scroll to position [3901, 0]
click at [829, 495] on h2 "3 Powerful Ingredients" at bounding box center [816, 532] width 316 height 81
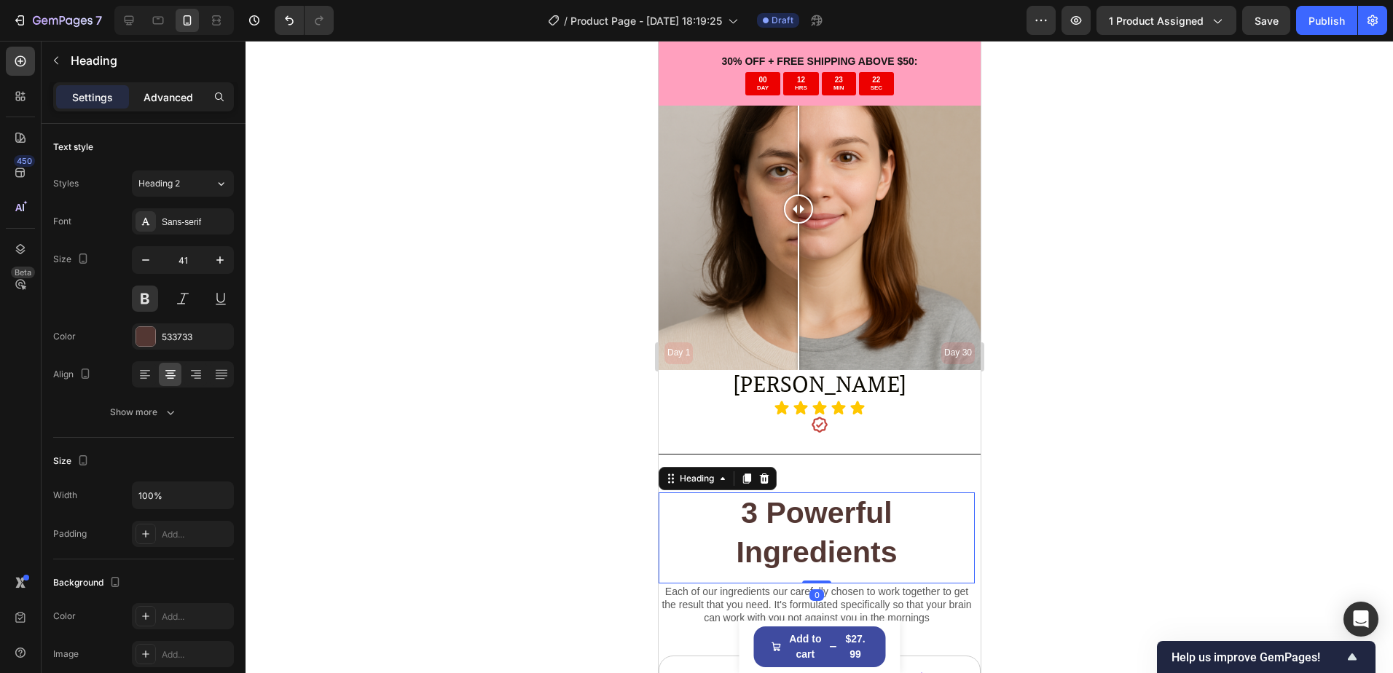
click at [172, 91] on p "Advanced" at bounding box center [168, 97] width 50 height 15
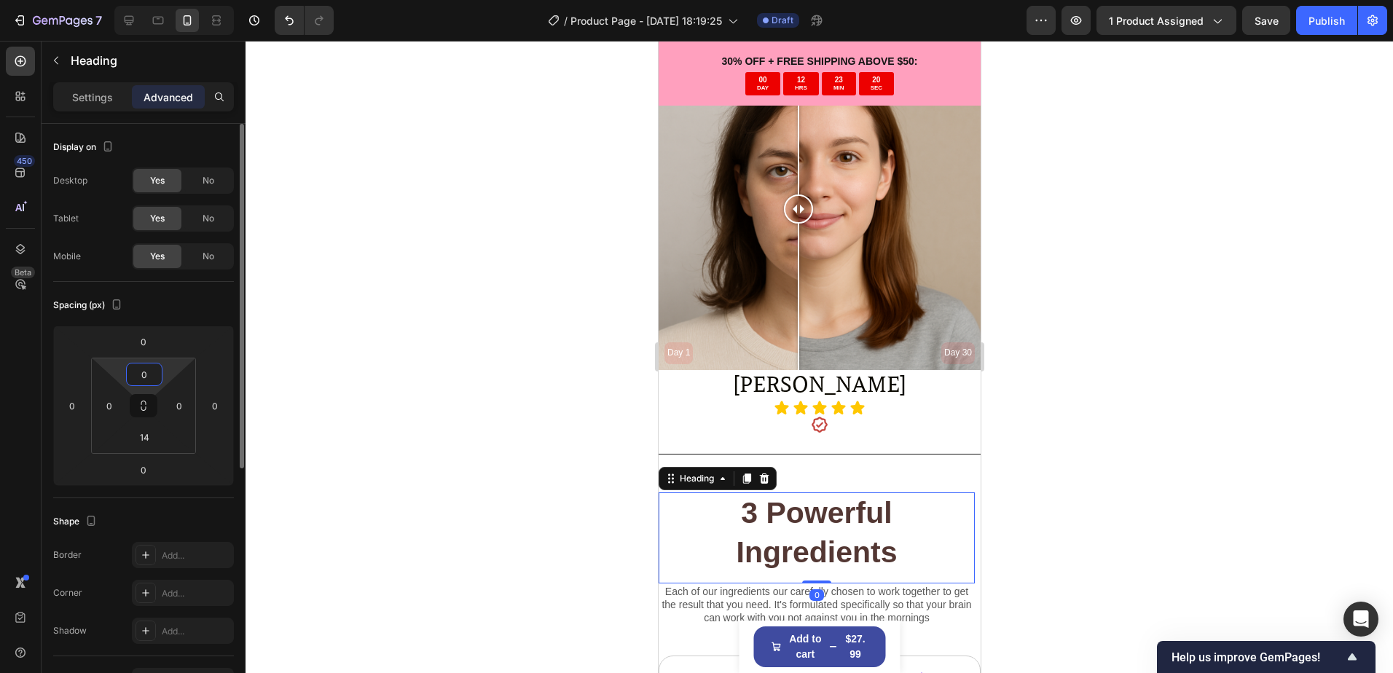
click at [143, 374] on input "0" at bounding box center [144, 374] width 29 height 22
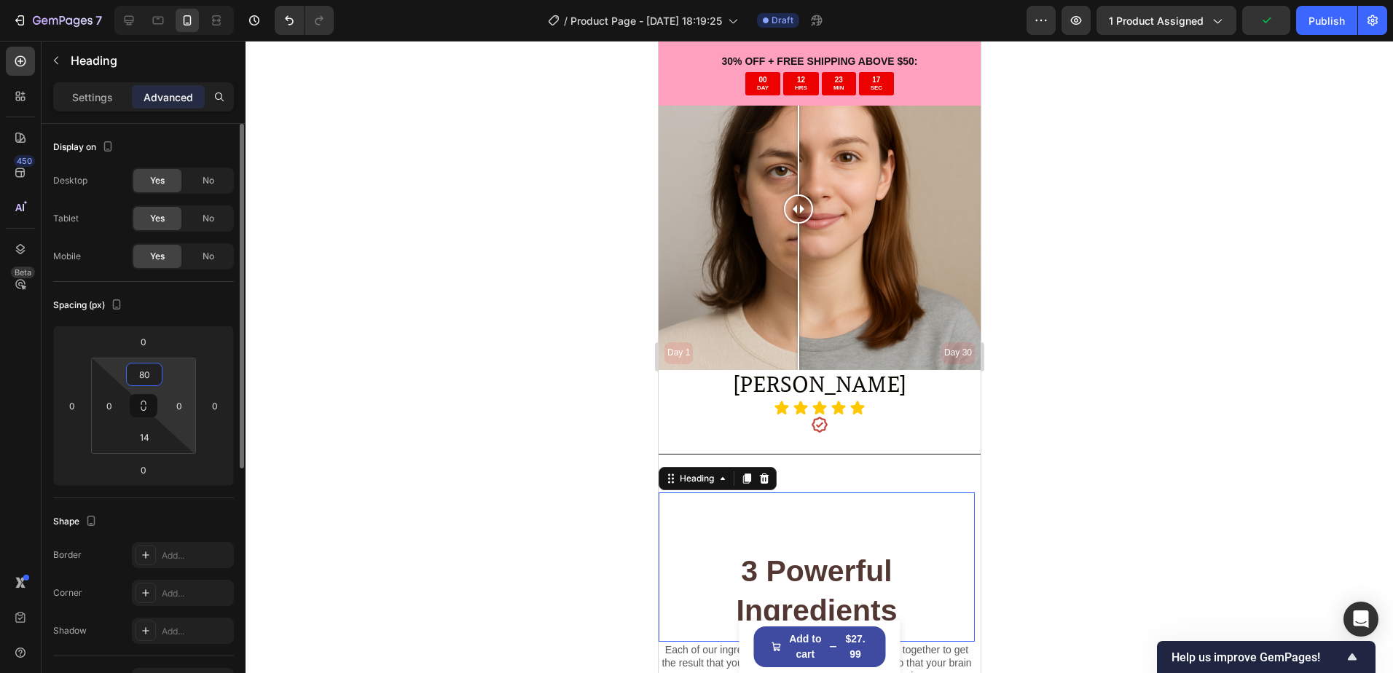
type input "8"
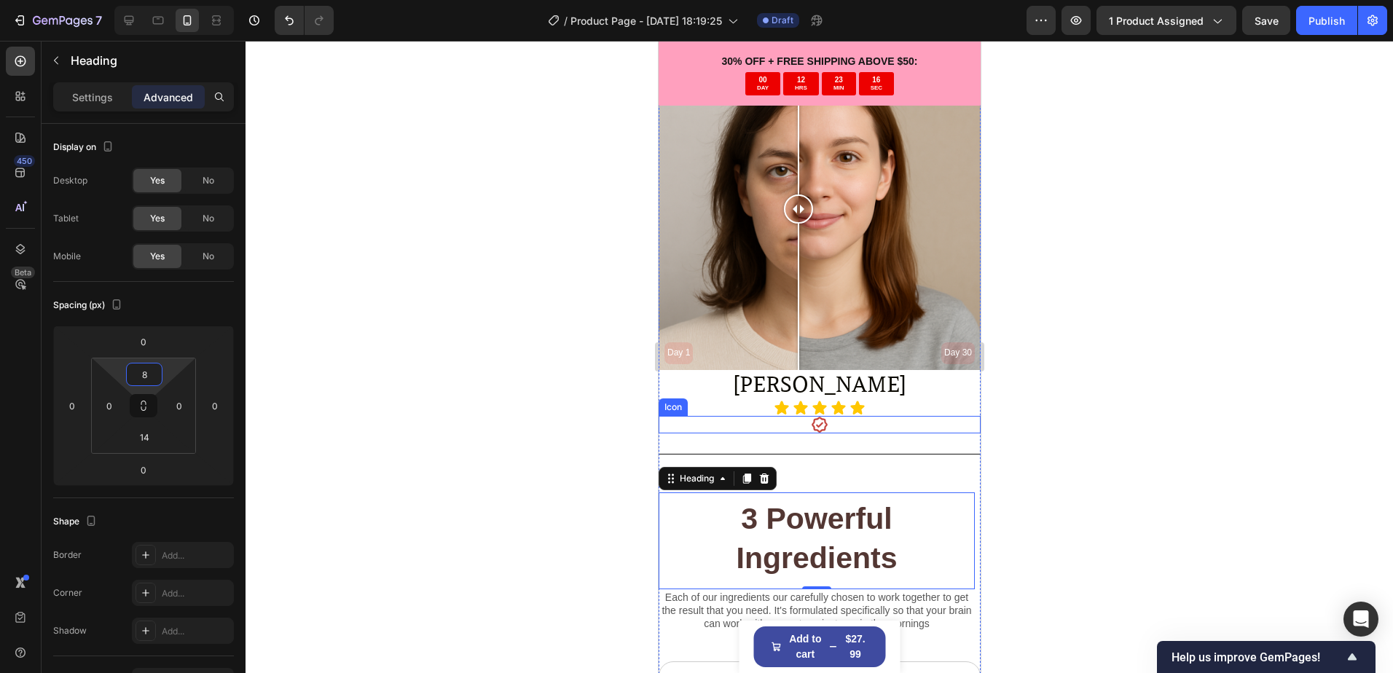
click at [1134, 415] on div at bounding box center [818, 357] width 1147 height 632
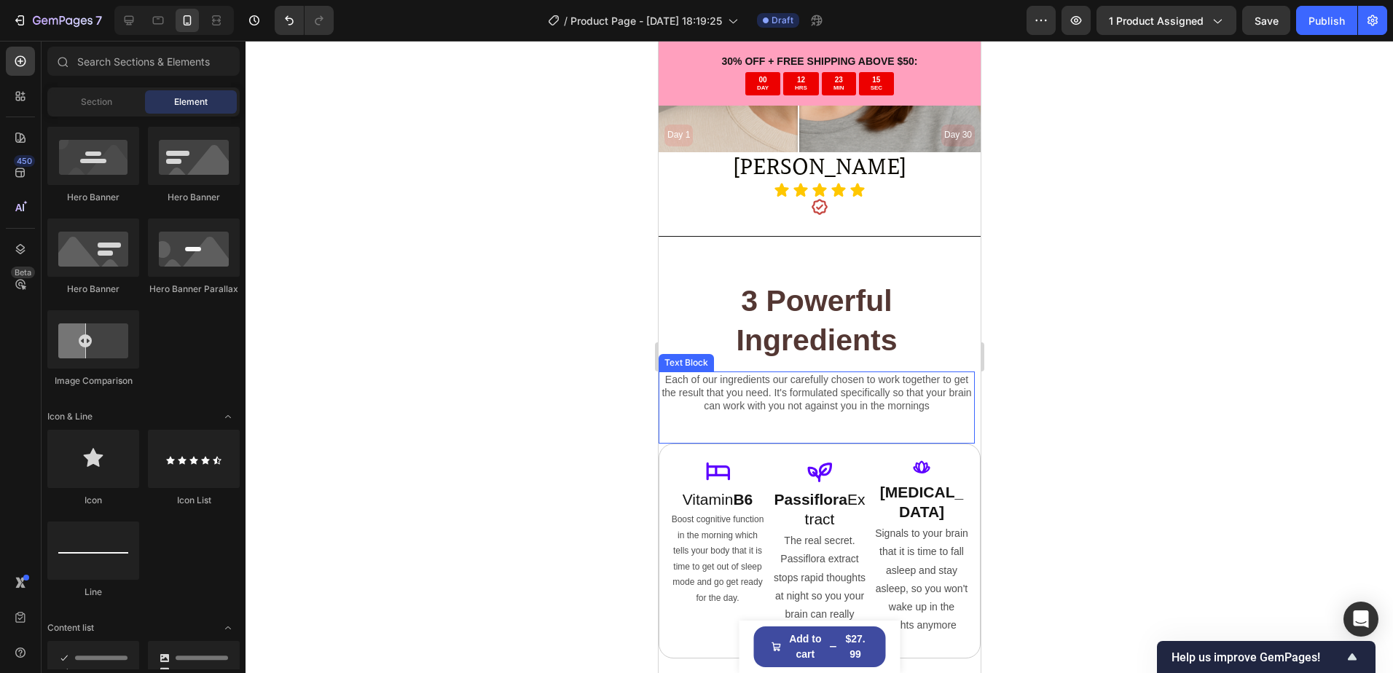
scroll to position [4120, 0]
click at [843, 398] on p "Each of our ingredients our carefully chosen to work together to get the result…" at bounding box center [815, 392] width 313 height 40
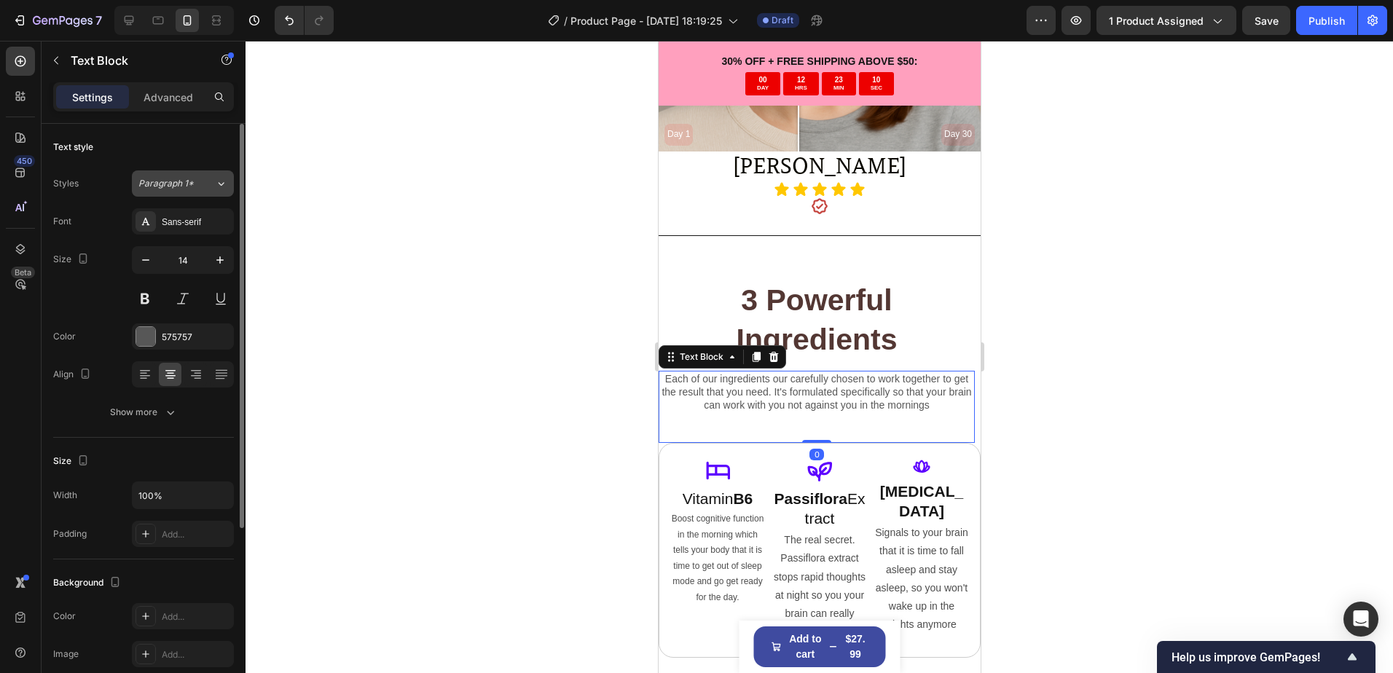
click at [184, 189] on span "Paragraph 1*" at bounding box center [165, 183] width 55 height 13
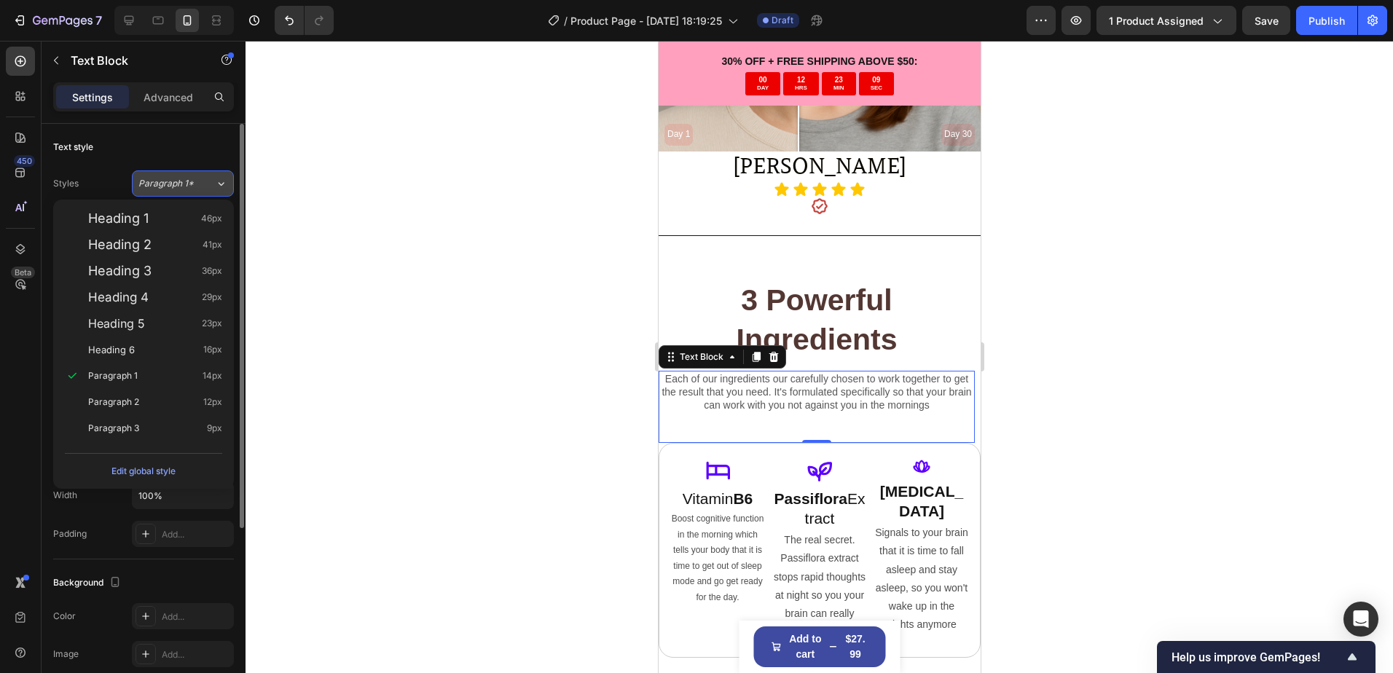
click at [172, 176] on button "Paragraph 1*" at bounding box center [183, 183] width 102 height 26
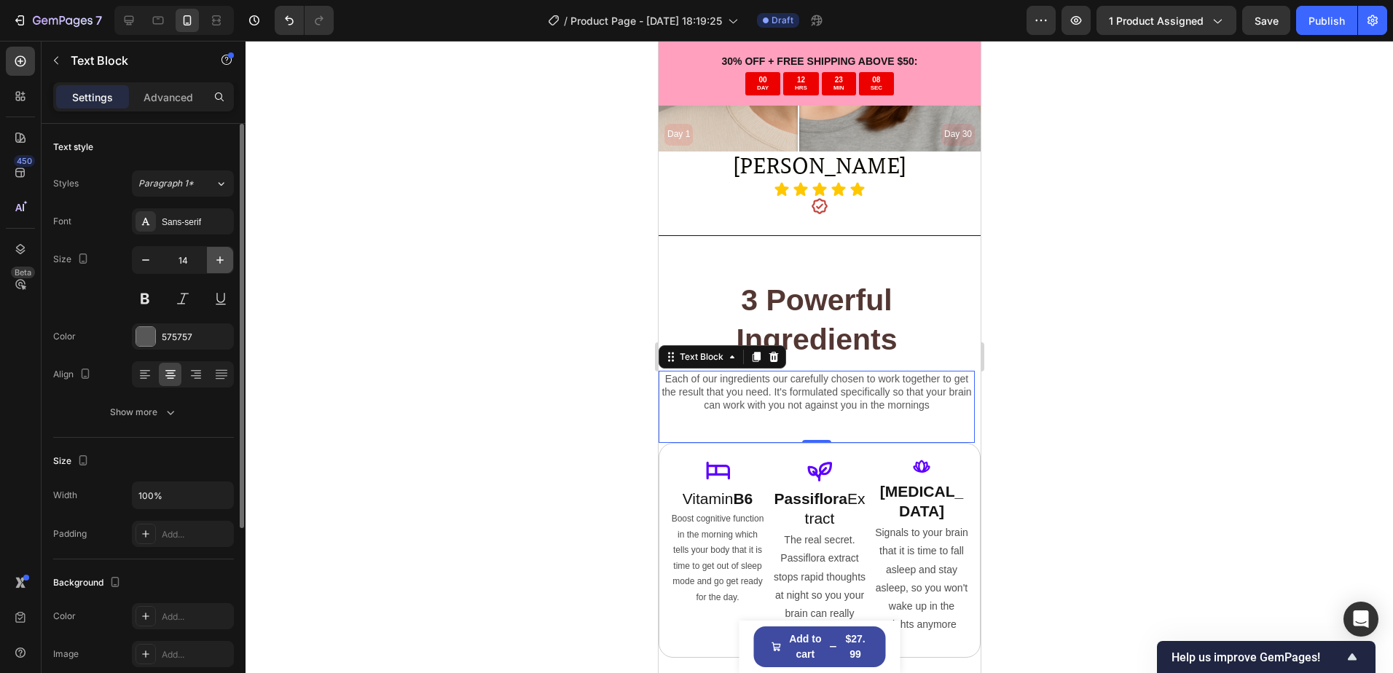
click at [219, 258] on icon "button" at bounding box center [220, 260] width 15 height 15
type input "16"
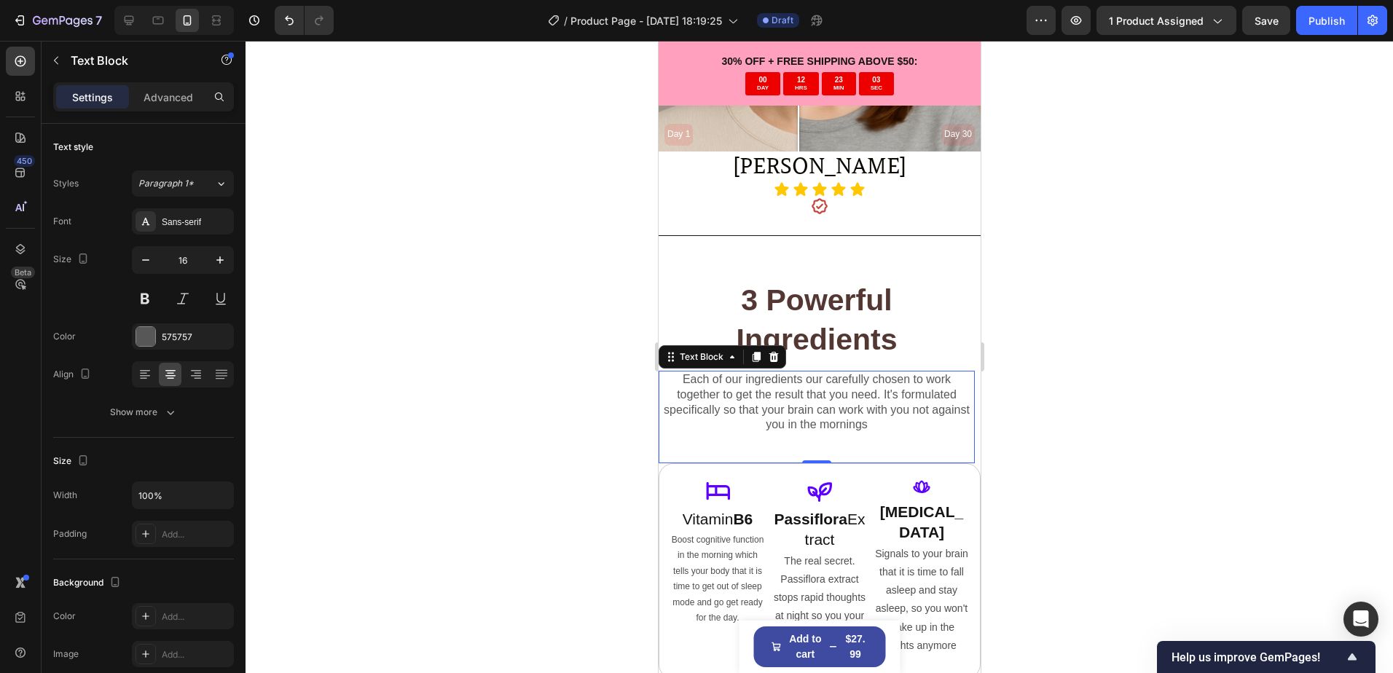
click at [409, 331] on div at bounding box center [818, 357] width 1147 height 632
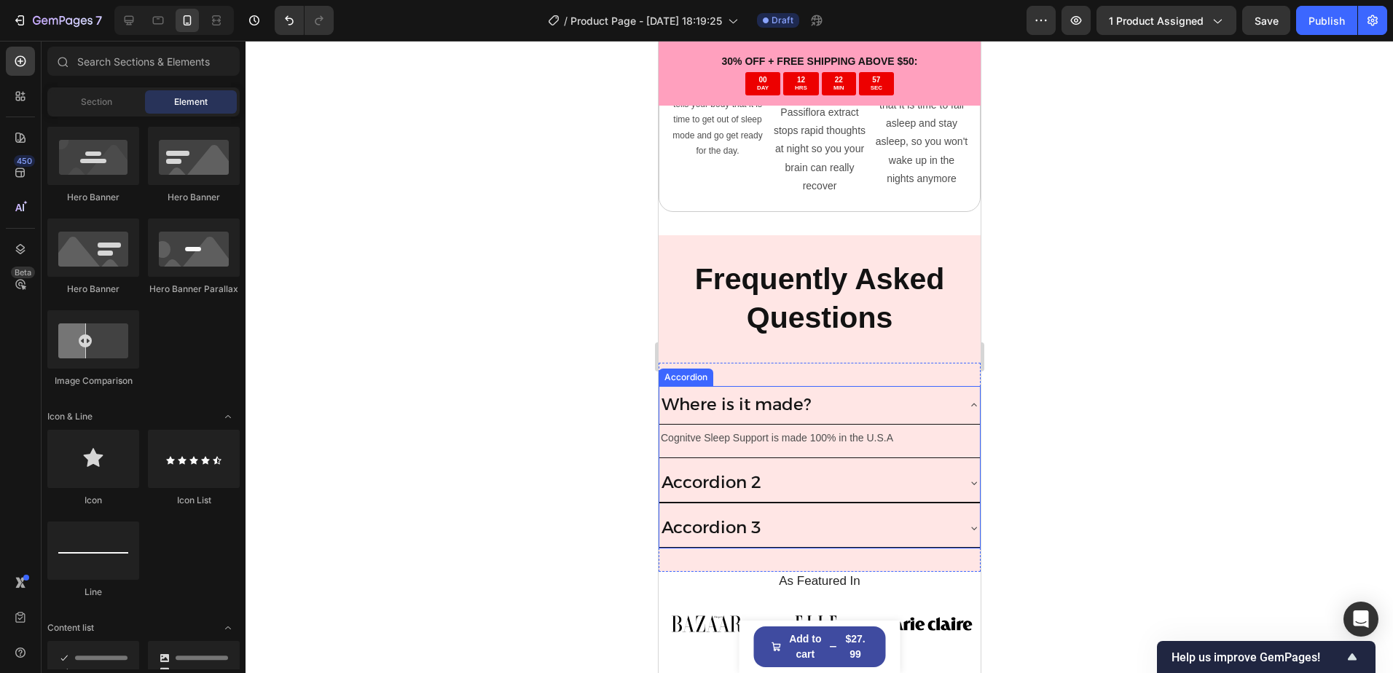
scroll to position [4702, 0]
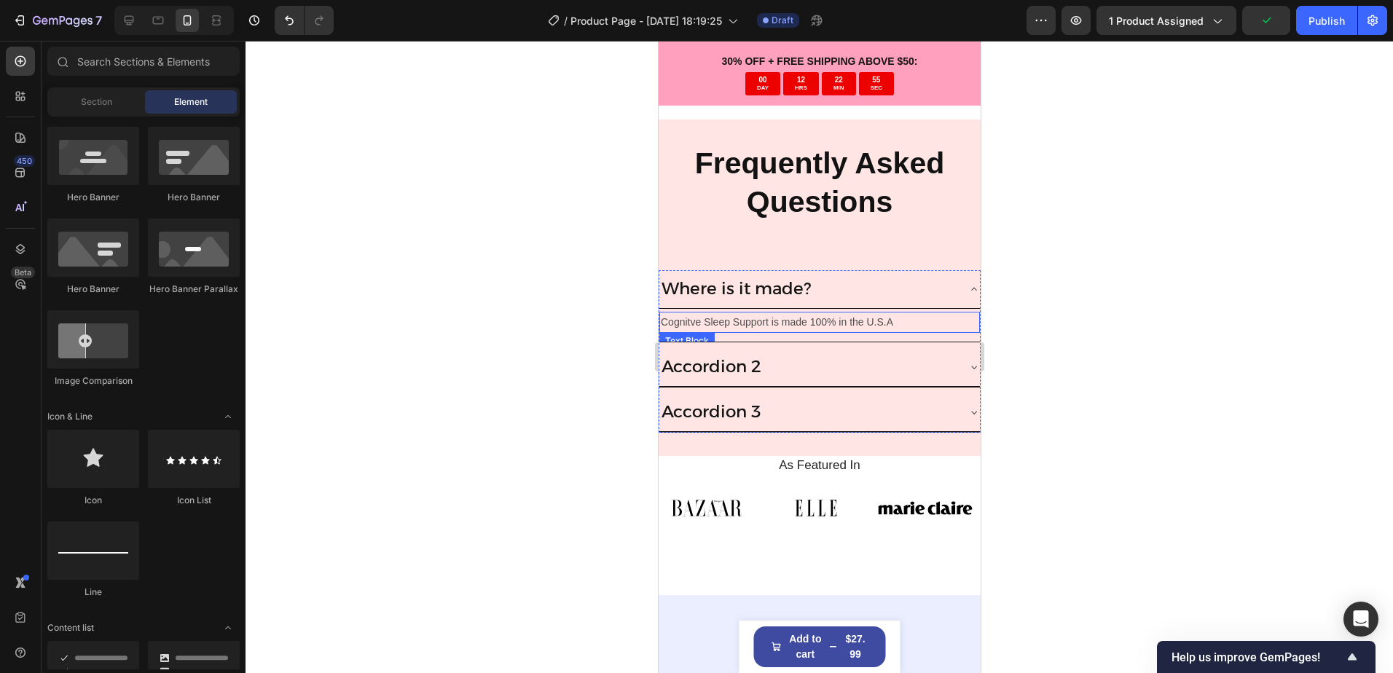
click at [881, 313] on p "Cognitve Sleep Support is made 100% in the U.S.A" at bounding box center [819, 322] width 318 height 18
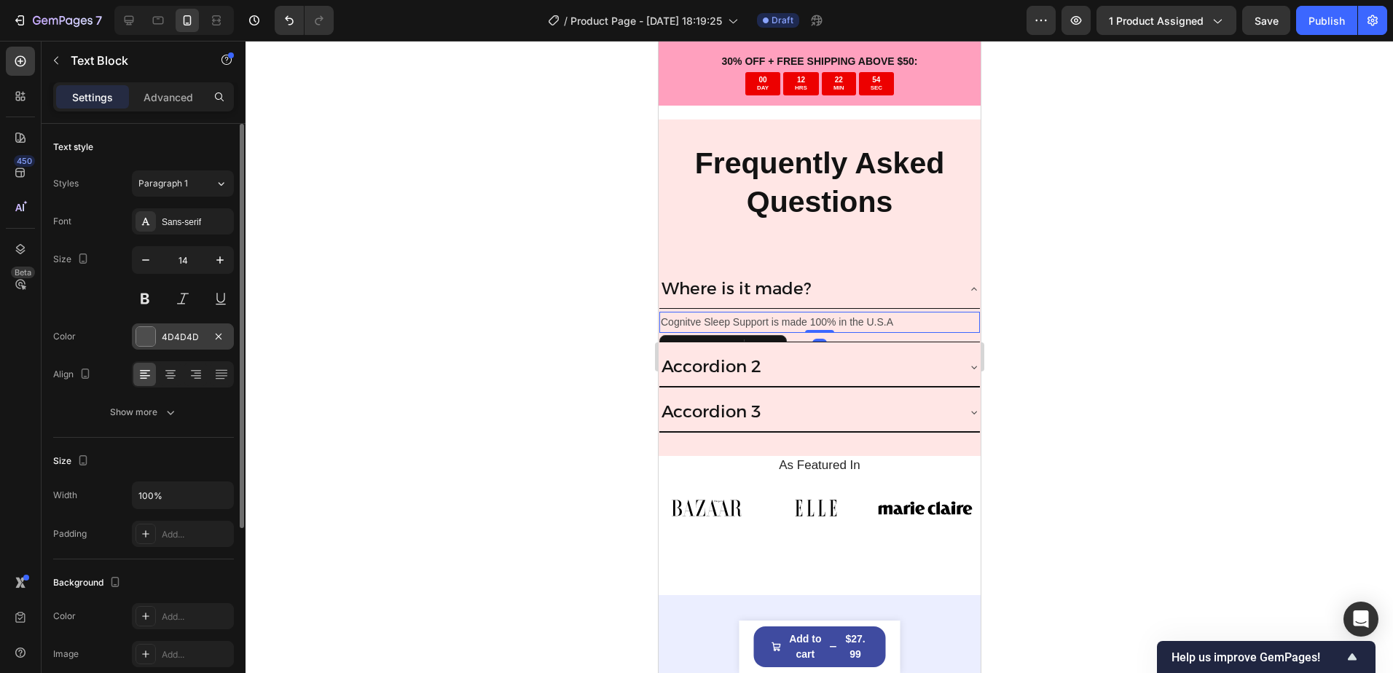
click at [188, 332] on div "4D4D4D" at bounding box center [183, 337] width 42 height 13
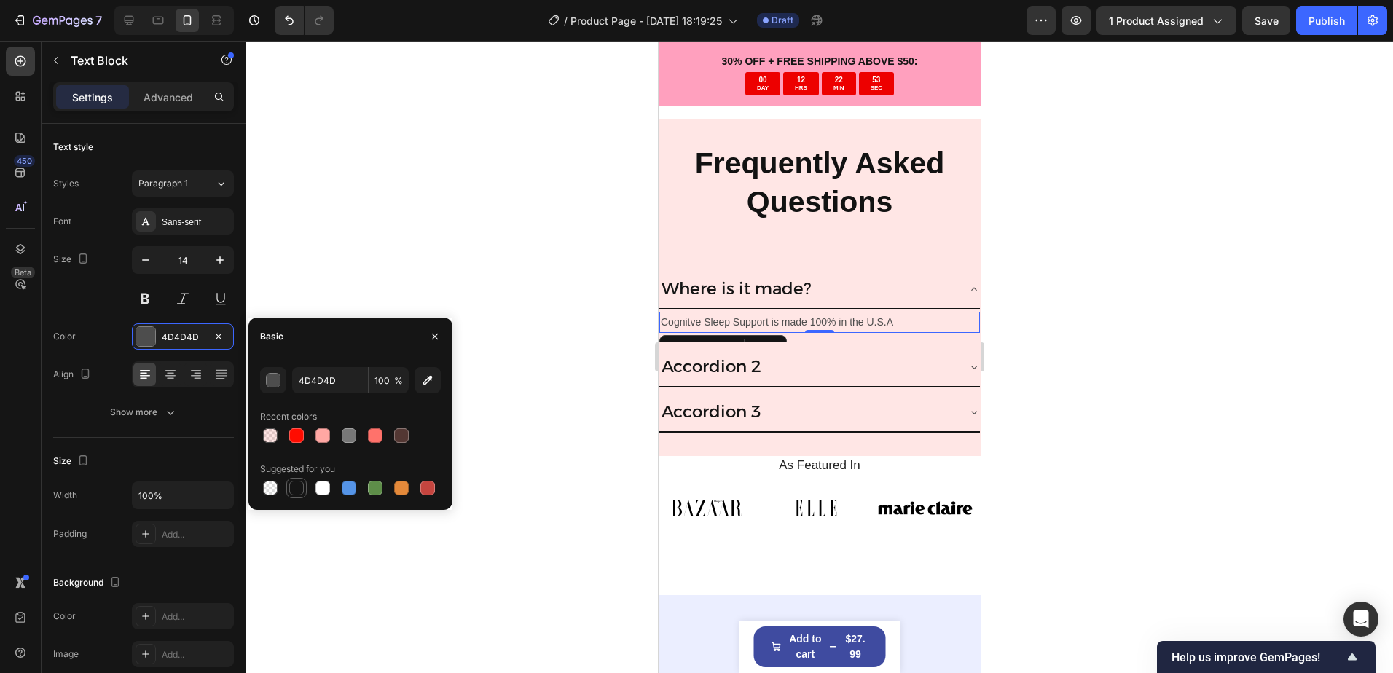
click at [296, 487] on div at bounding box center [296, 488] width 15 height 15
type input "151515"
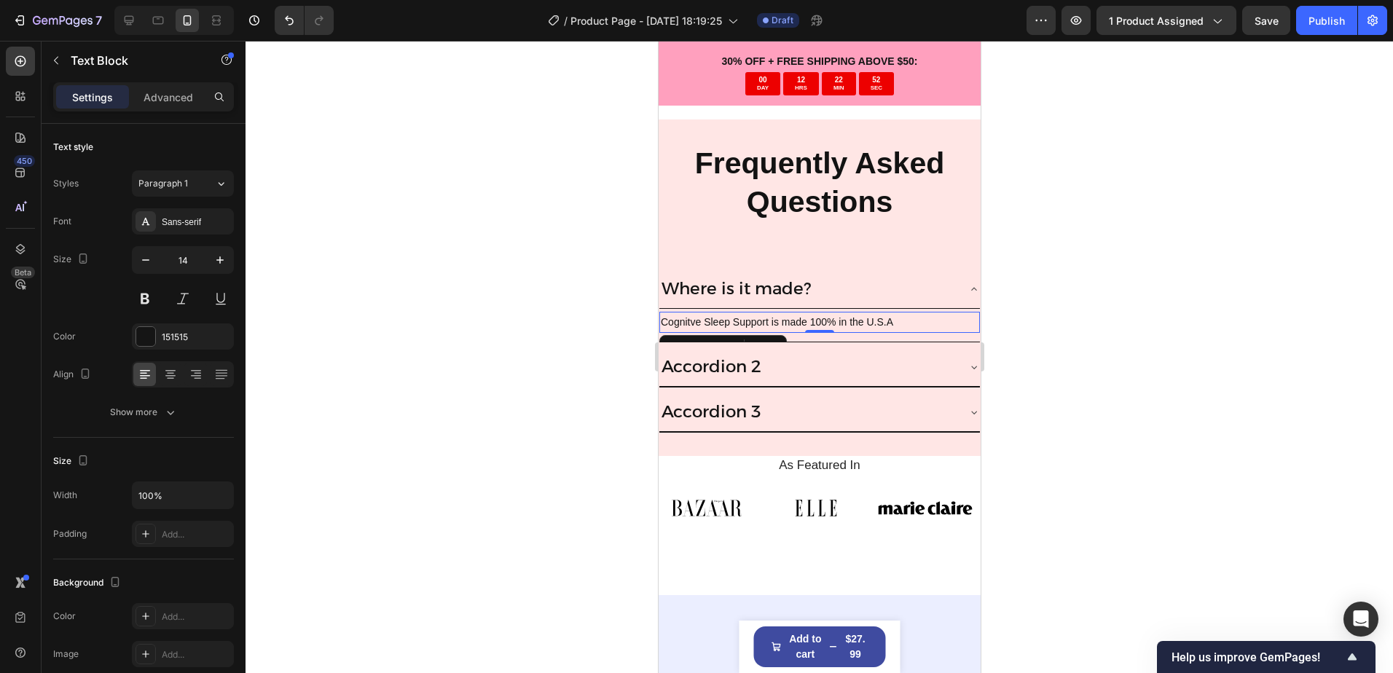
click at [460, 270] on div at bounding box center [818, 357] width 1147 height 632
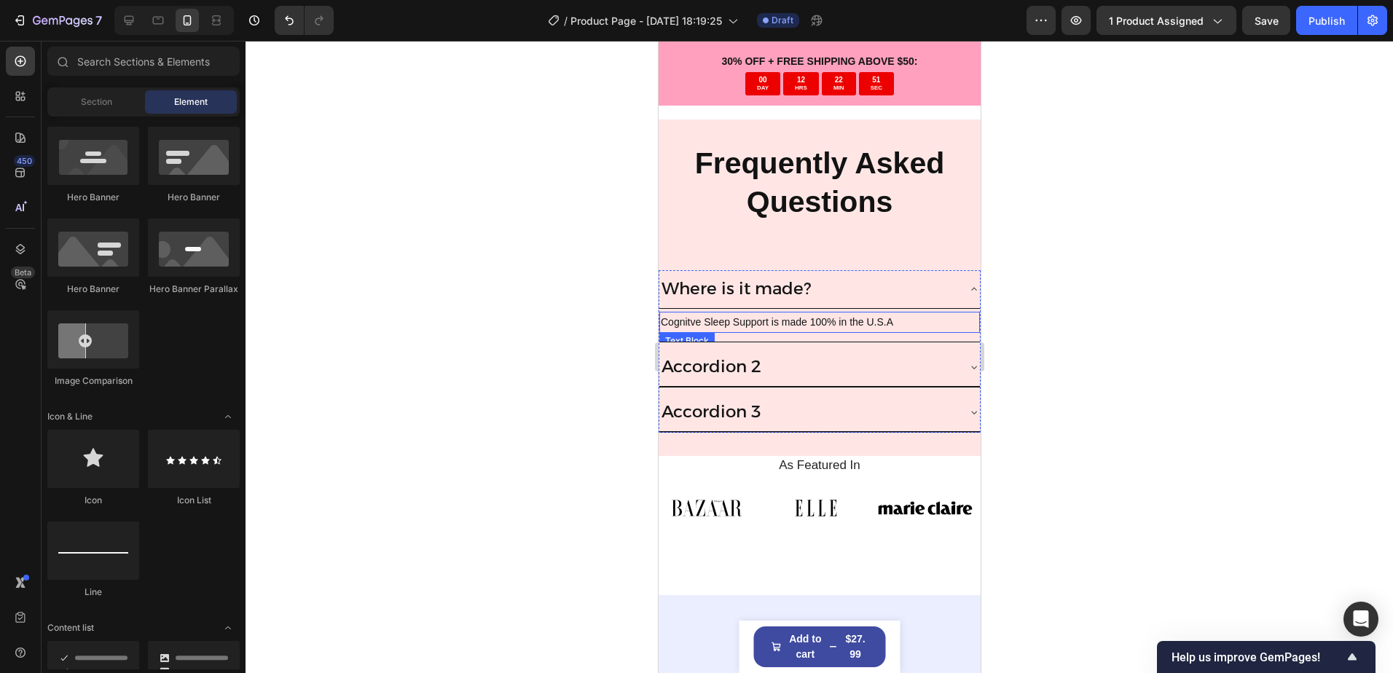
click at [882, 313] on p "Cognitve Sleep Support is made 100% in the U.S.A" at bounding box center [819, 322] width 318 height 18
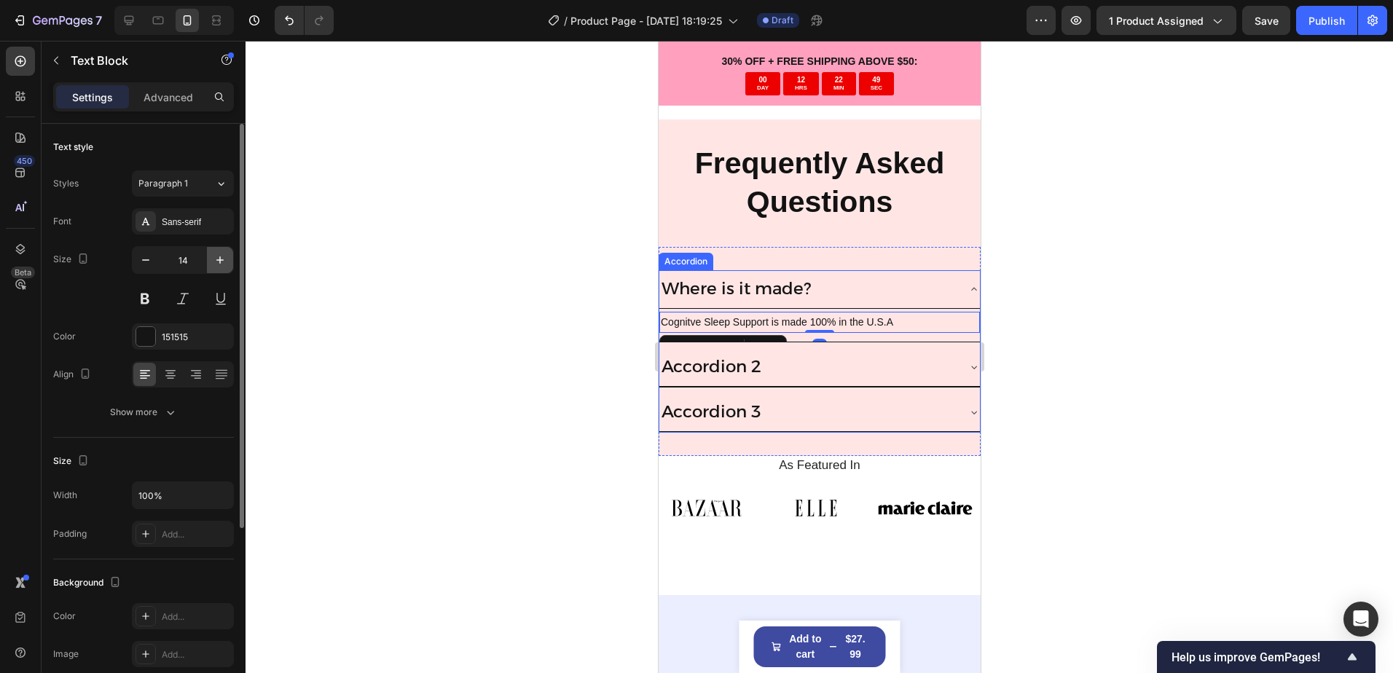
click at [223, 266] on icon "button" at bounding box center [220, 260] width 15 height 15
type input "16"
click at [506, 362] on div at bounding box center [818, 357] width 1147 height 632
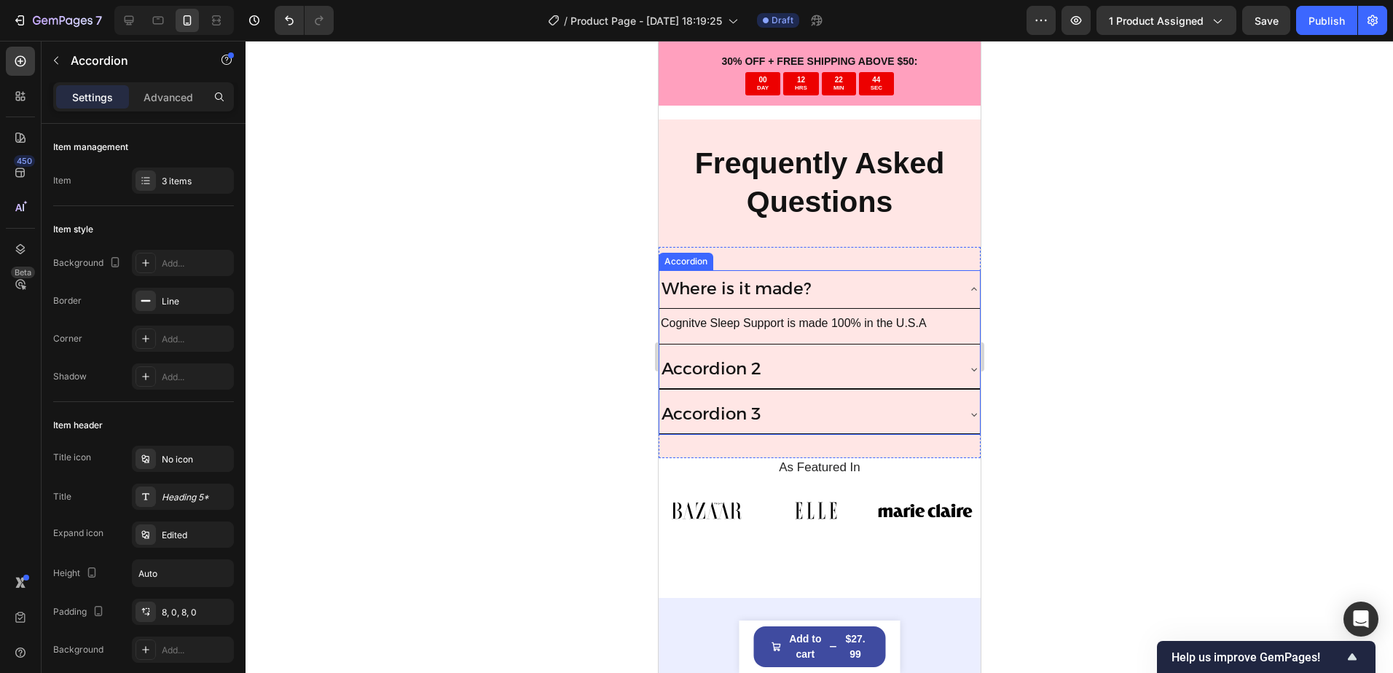
click at [775, 278] on p "Where is it made?" at bounding box center [735, 289] width 149 height 22
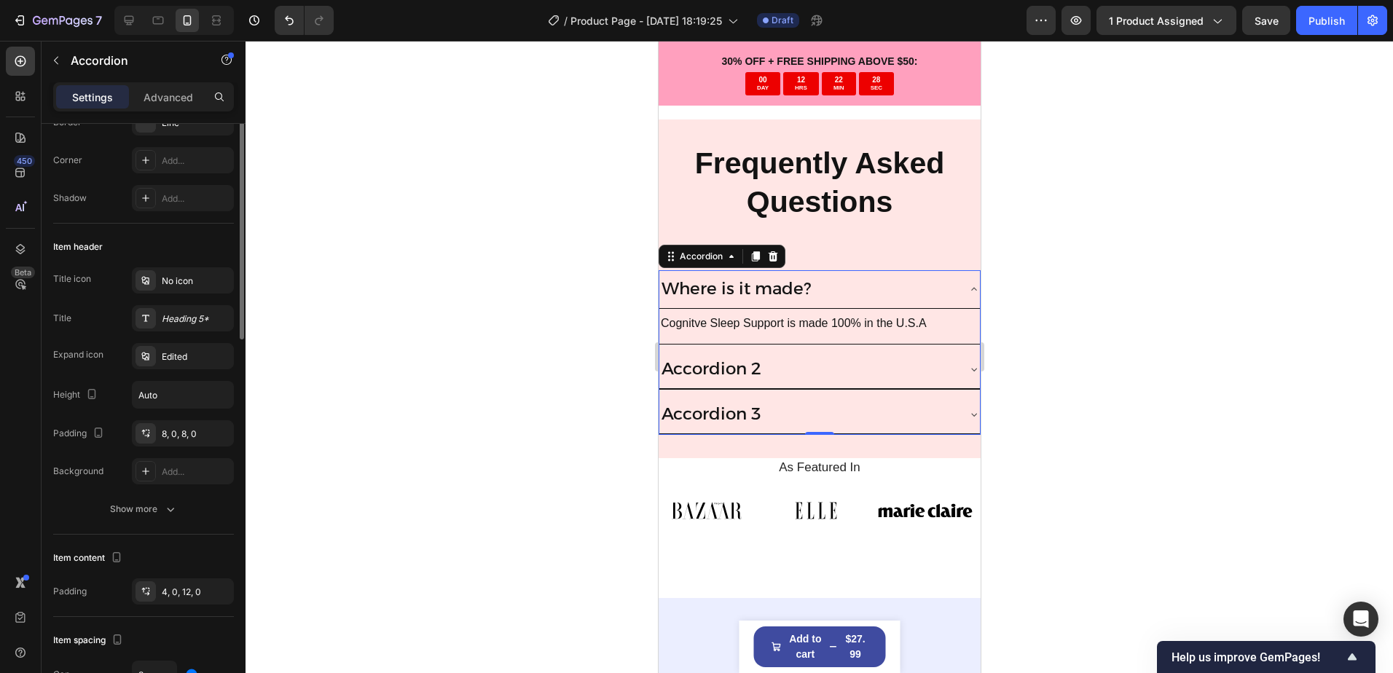
scroll to position [106, 0]
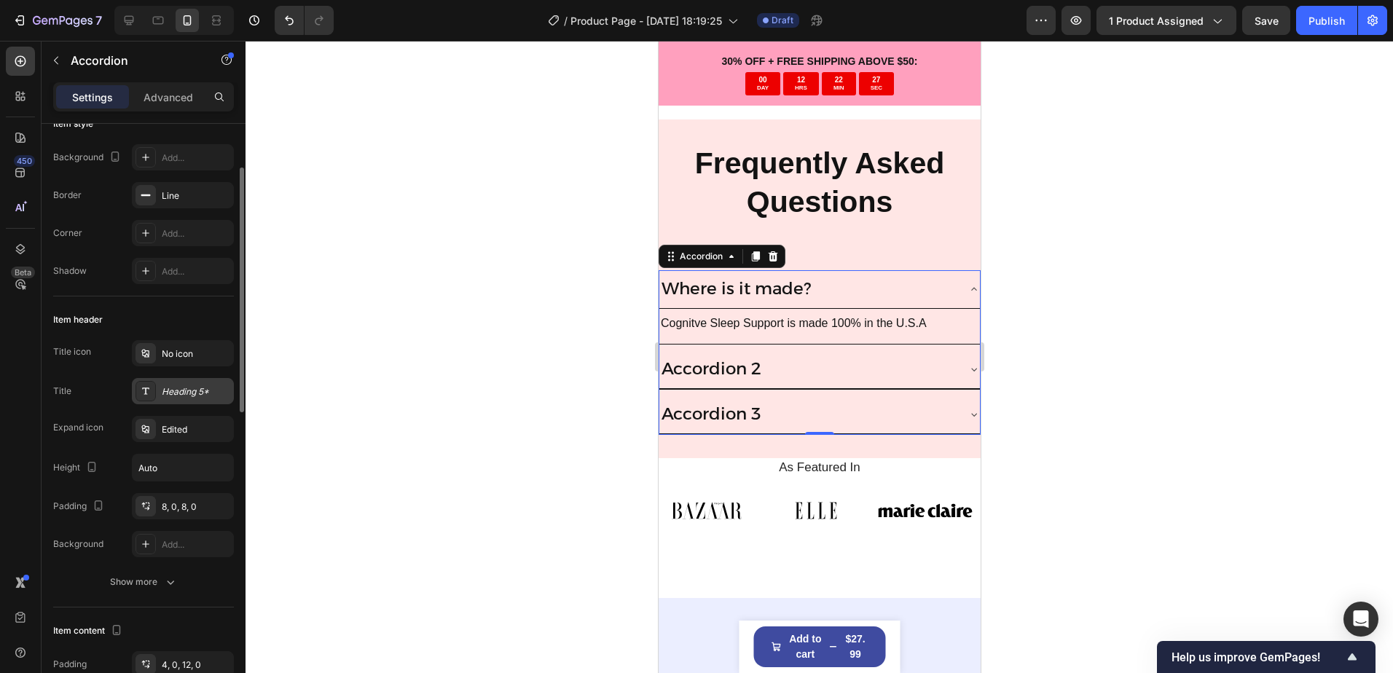
click at [191, 390] on div "Heading 5*" at bounding box center [196, 391] width 68 height 13
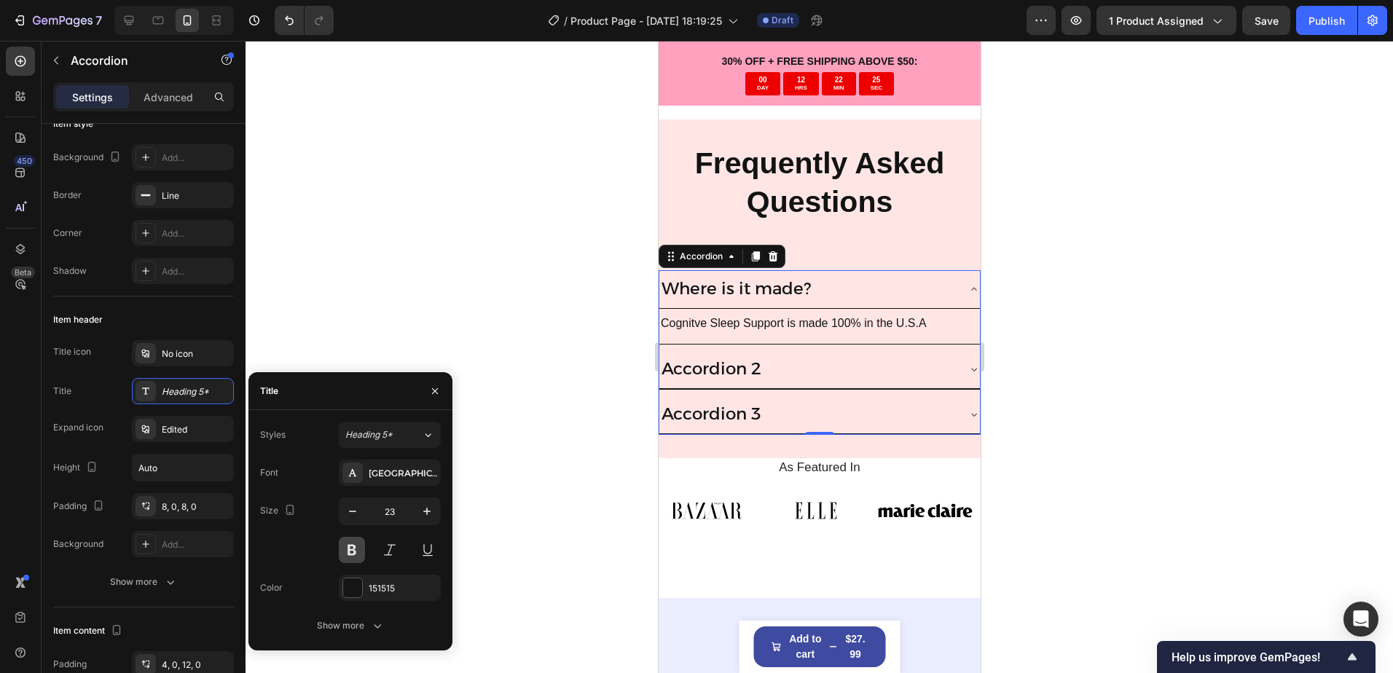
click at [348, 546] on button at bounding box center [352, 550] width 26 height 26
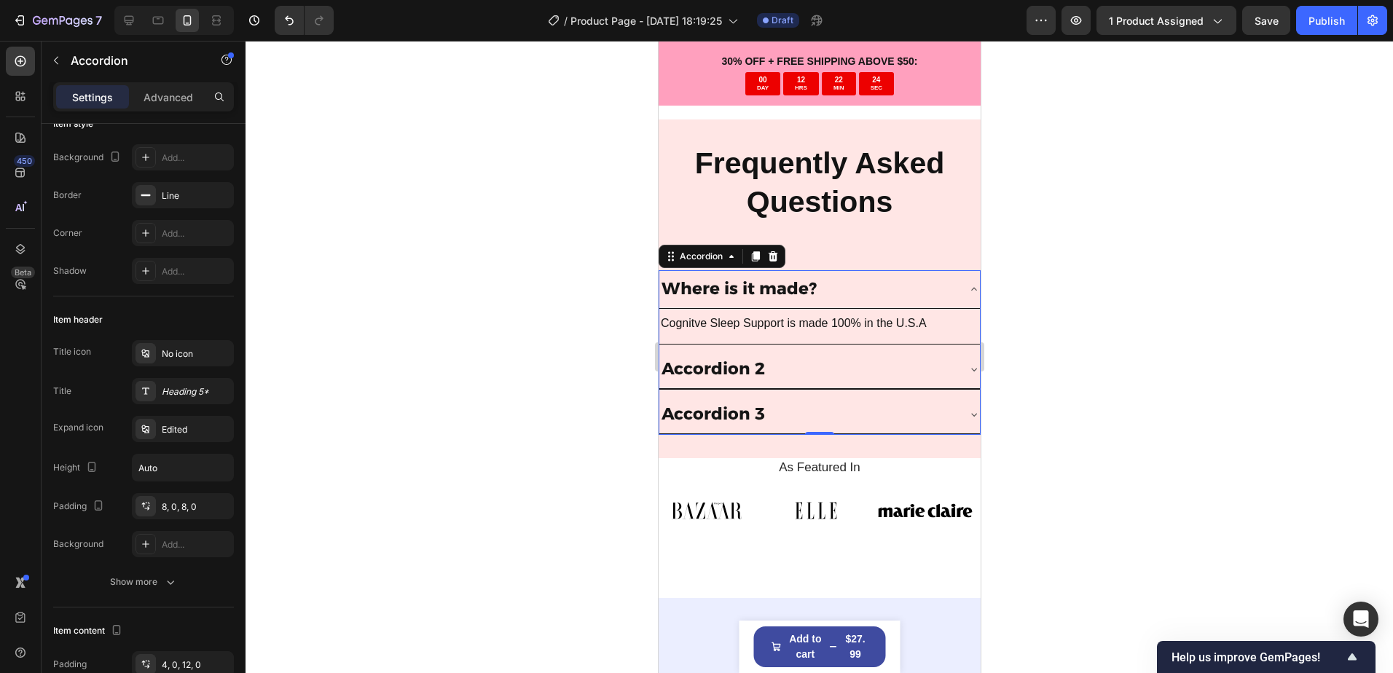
click at [467, 333] on div at bounding box center [818, 357] width 1147 height 632
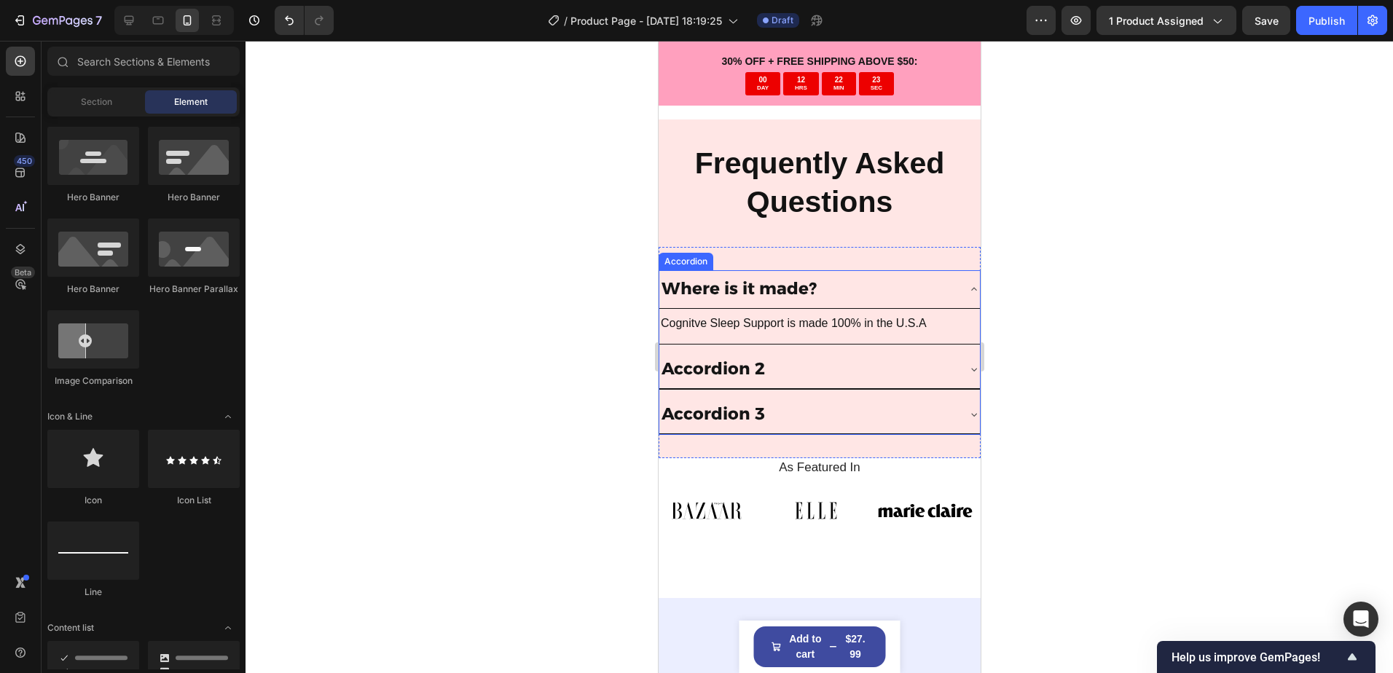
click at [951, 275] on div "Where is it made?" at bounding box center [818, 289] width 320 height 39
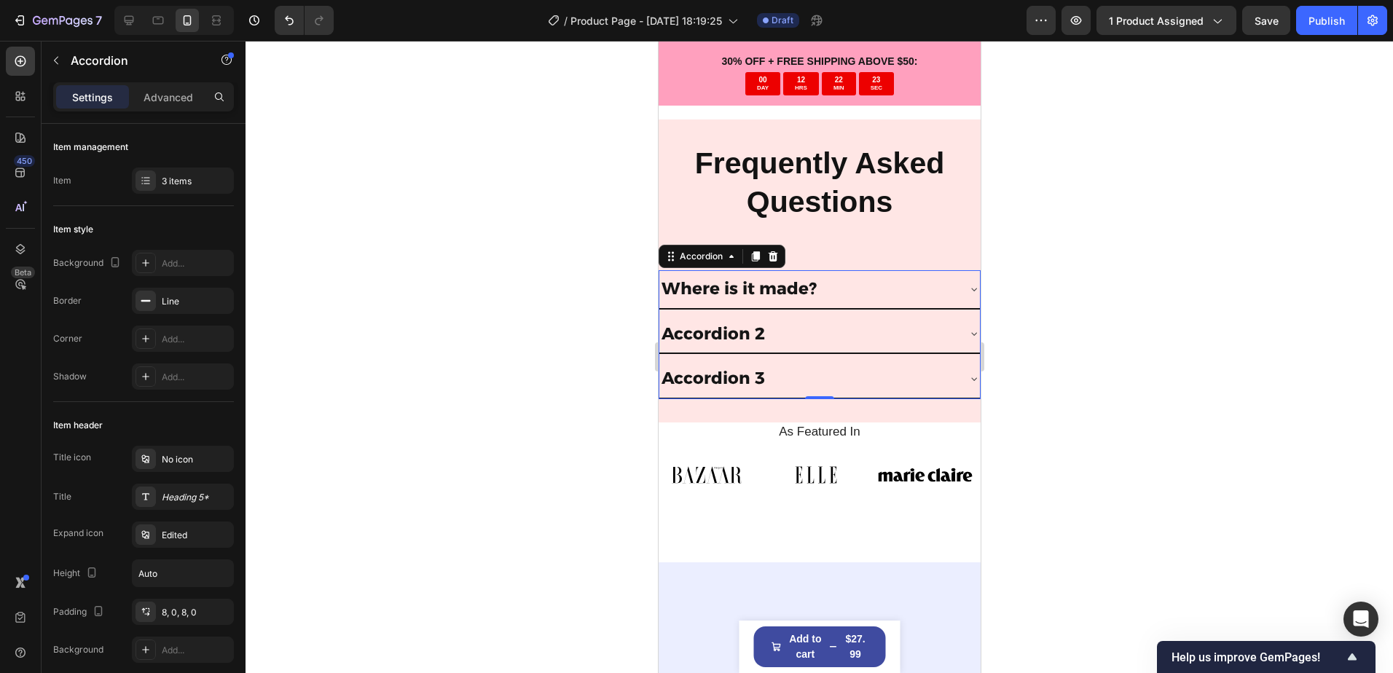
click at [1050, 309] on div at bounding box center [818, 357] width 1147 height 632
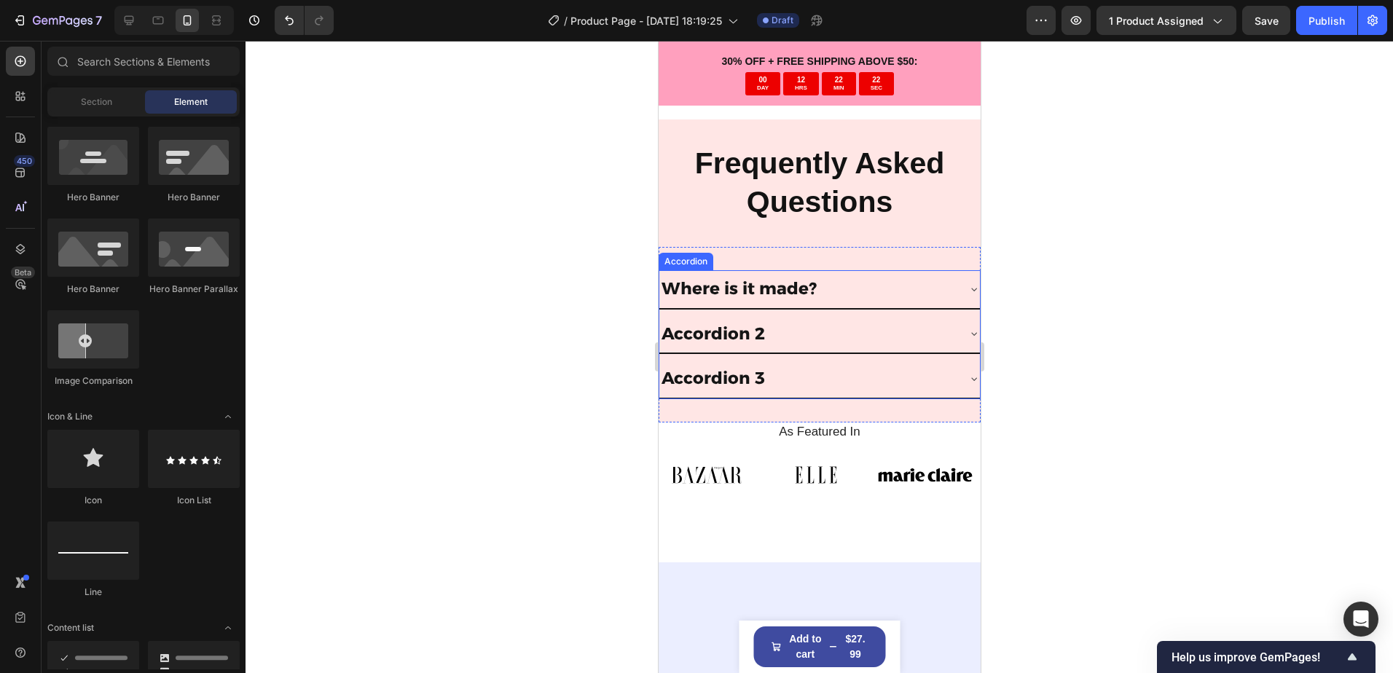
scroll to position [4484, 0]
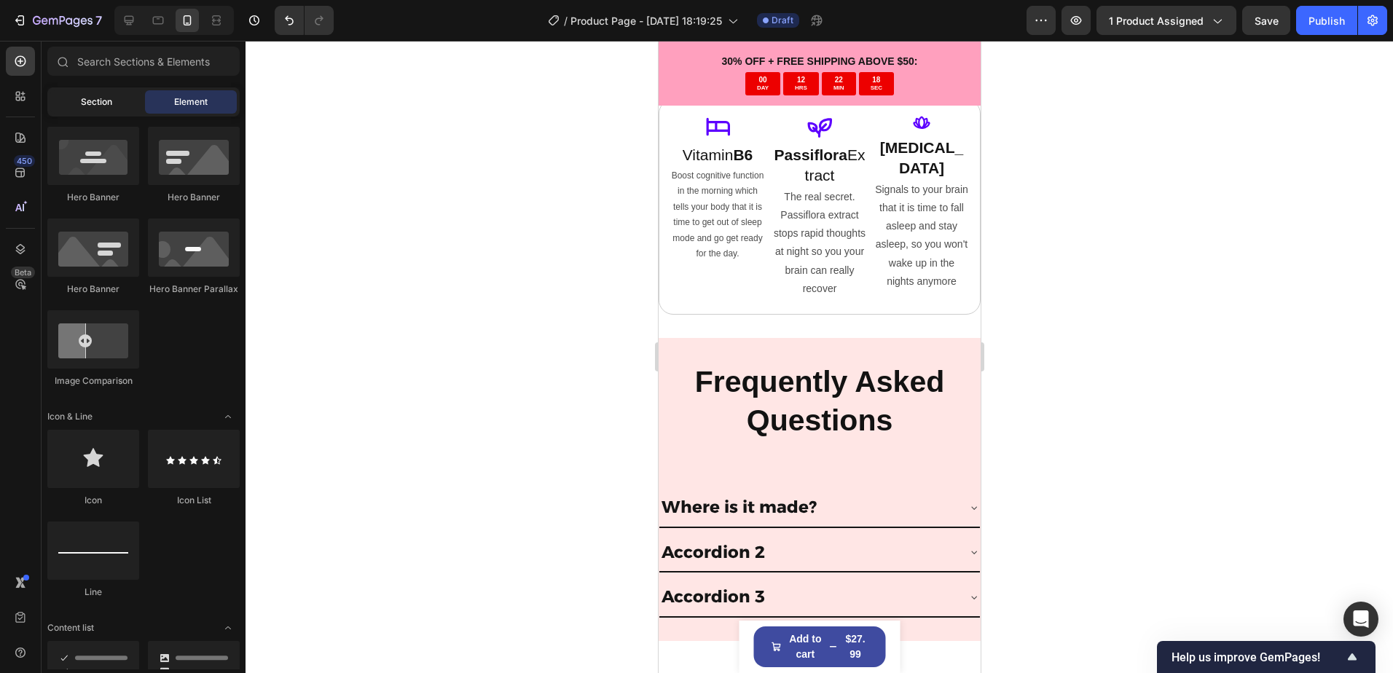
click at [84, 106] on span "Section" at bounding box center [96, 101] width 31 height 13
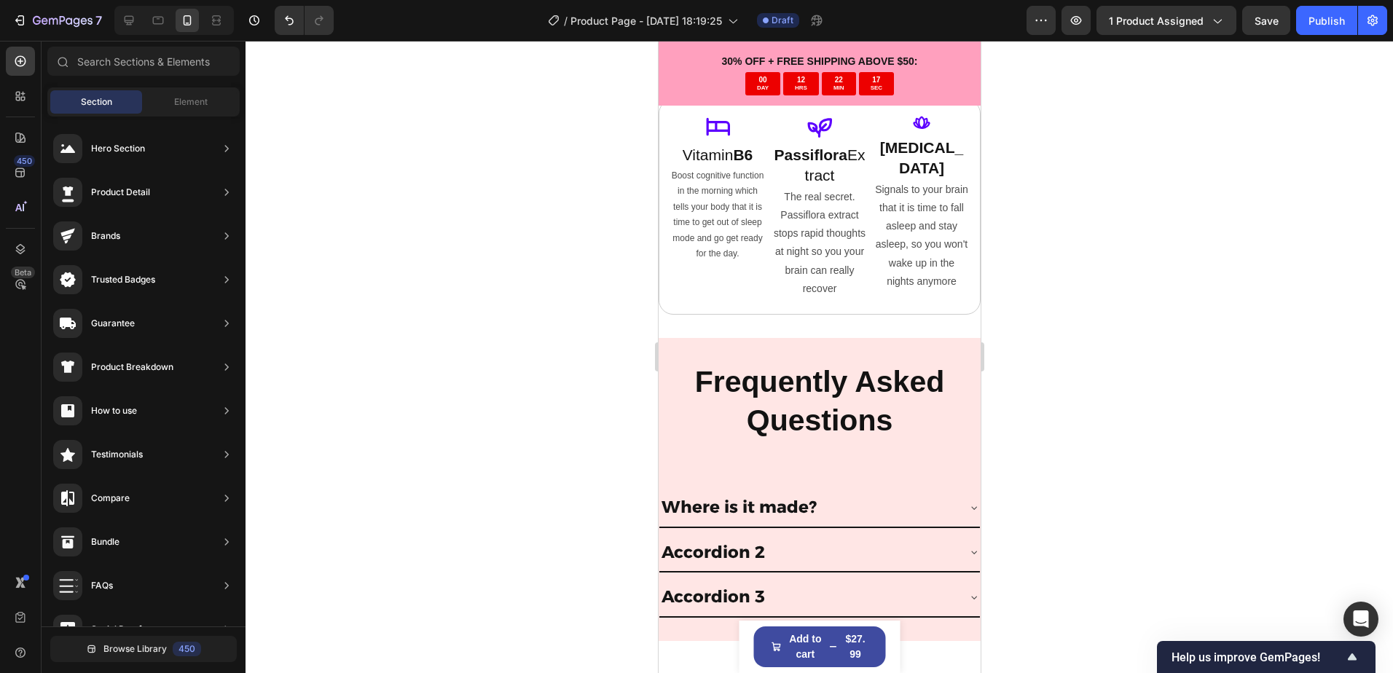
click at [190, 89] on div "Section Element" at bounding box center [143, 101] width 192 height 29
click at [183, 102] on span "Element" at bounding box center [191, 101] width 34 height 13
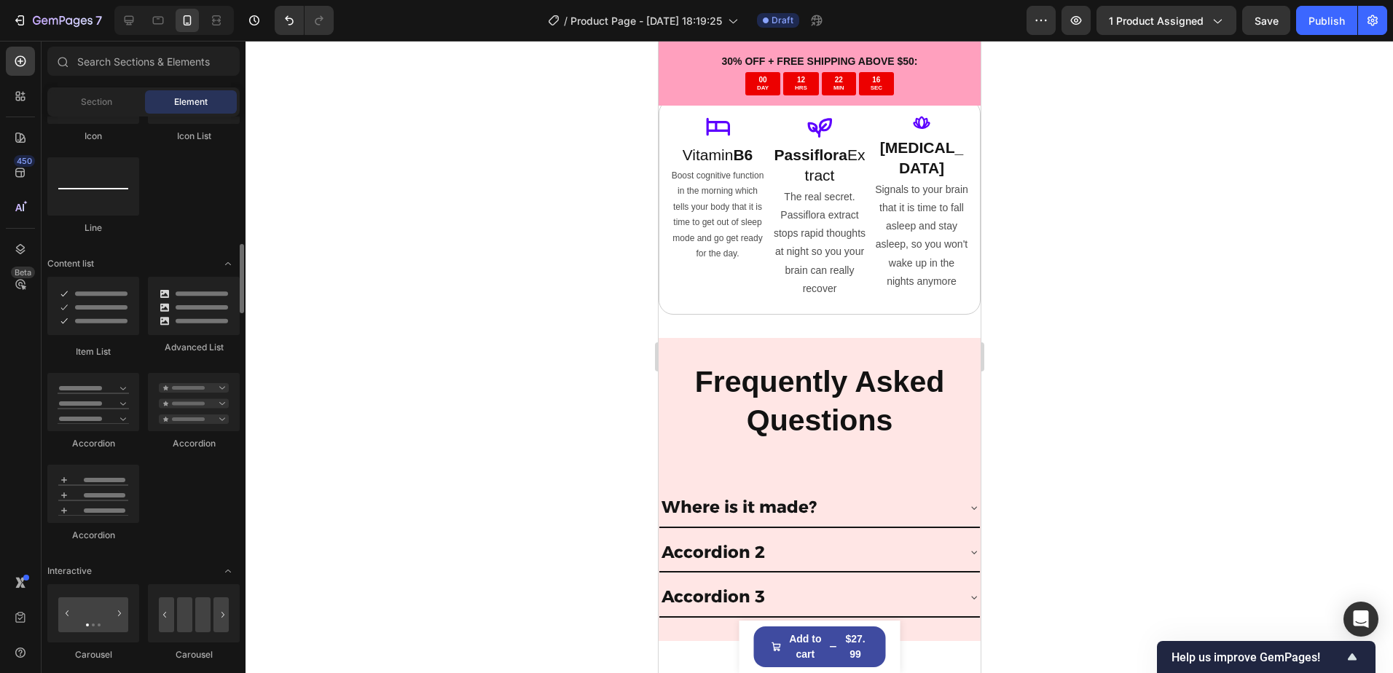
scroll to position [874, 0]
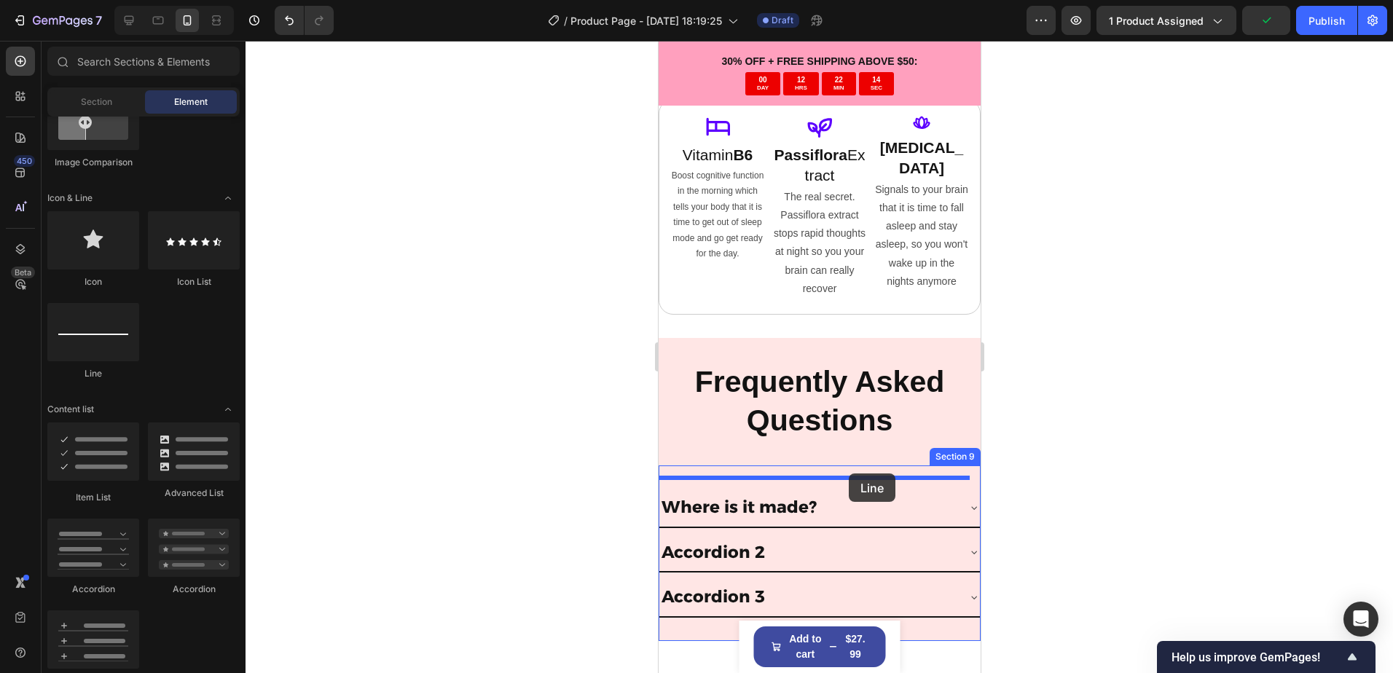
drag, startPoint x: 772, startPoint y: 381, endPoint x: 848, endPoint y: 473, distance: 119.6
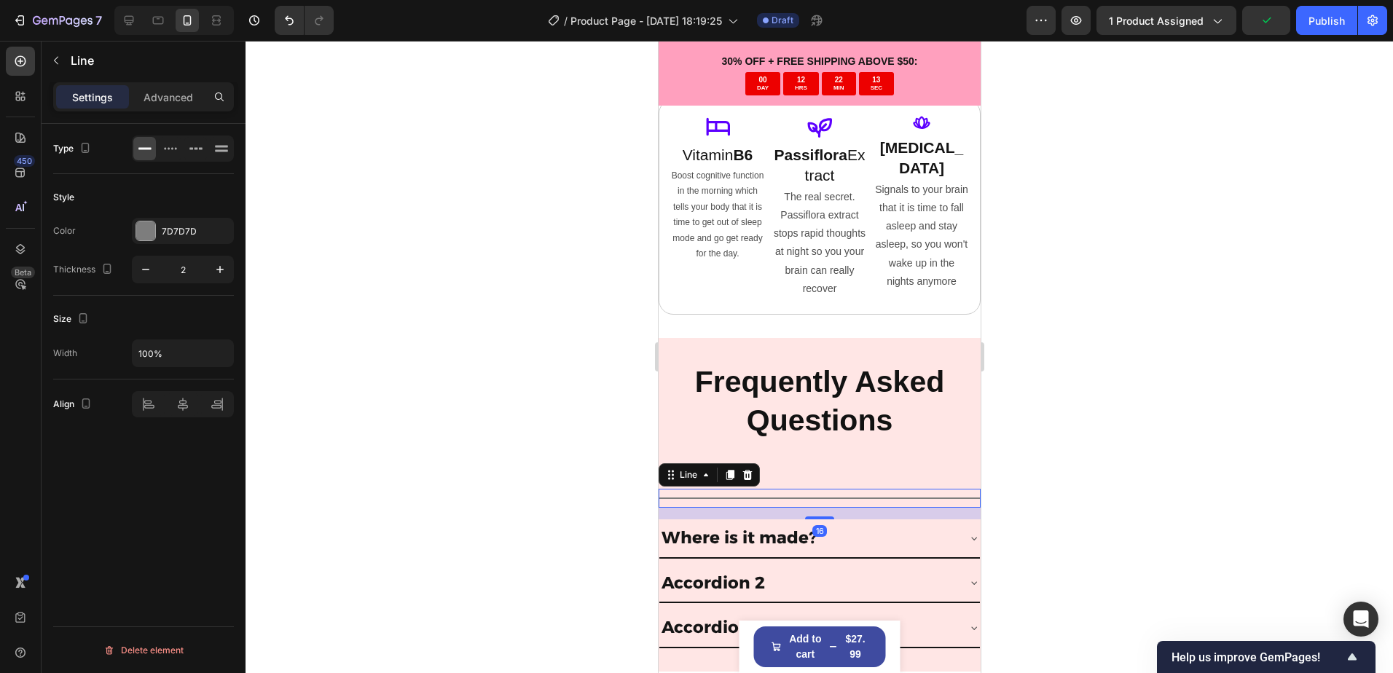
click at [1077, 462] on div at bounding box center [818, 357] width 1147 height 632
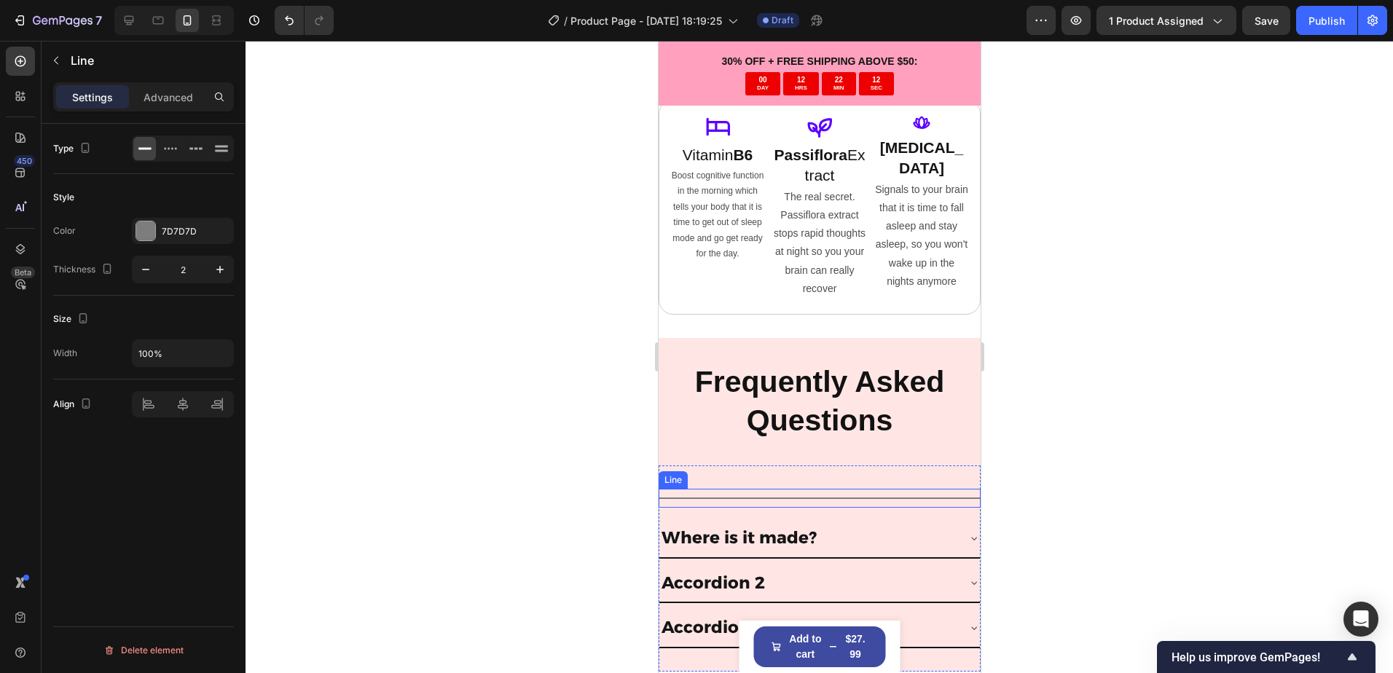
click at [891, 495] on div "Title Line" at bounding box center [819, 498] width 322 height 19
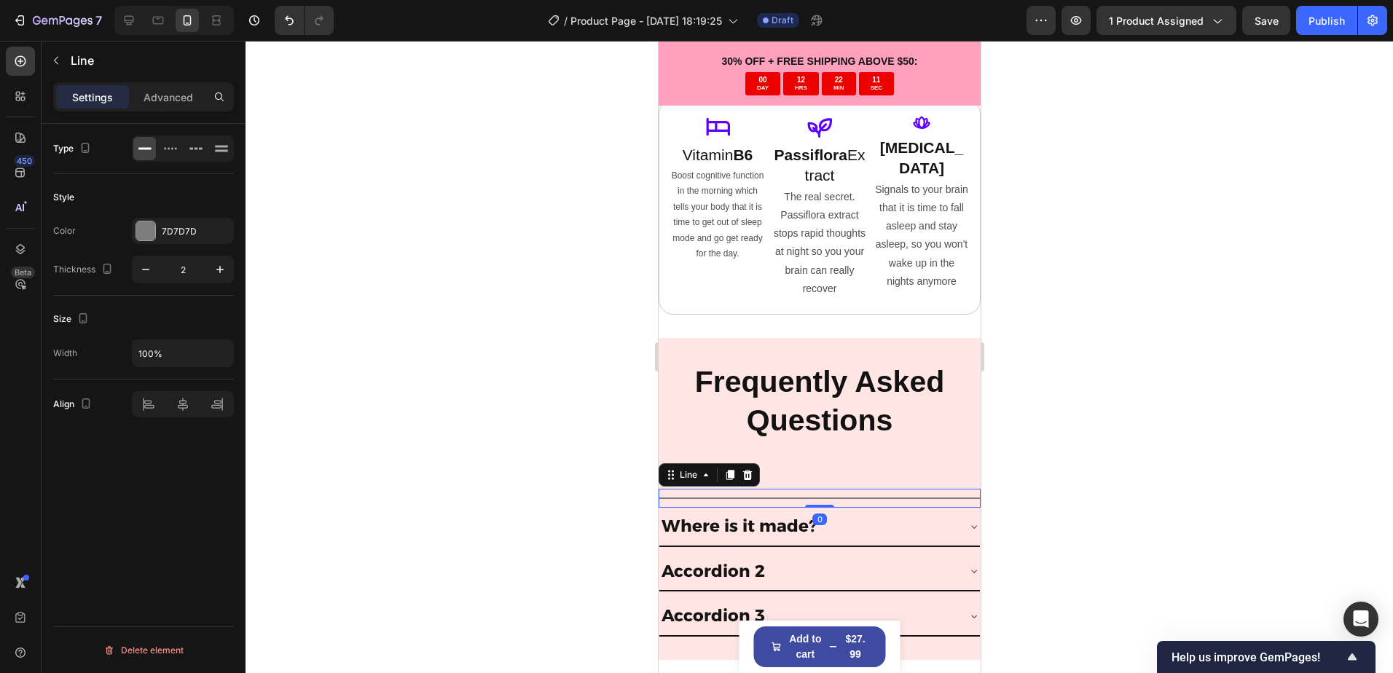
drag, startPoint x: 814, startPoint y: 505, endPoint x: 901, endPoint y: 445, distance: 106.3
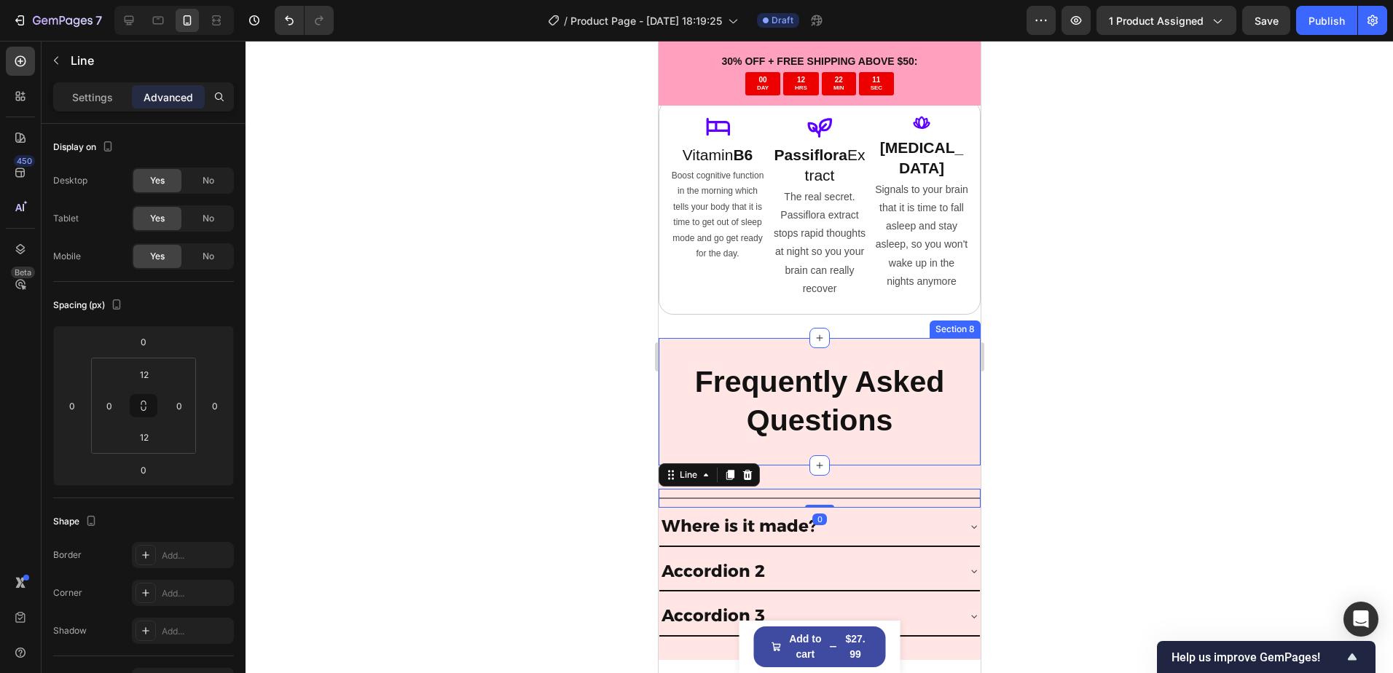
click at [1069, 444] on div at bounding box center [818, 357] width 1147 height 632
click at [926, 491] on div "Title Line" at bounding box center [819, 498] width 322 height 19
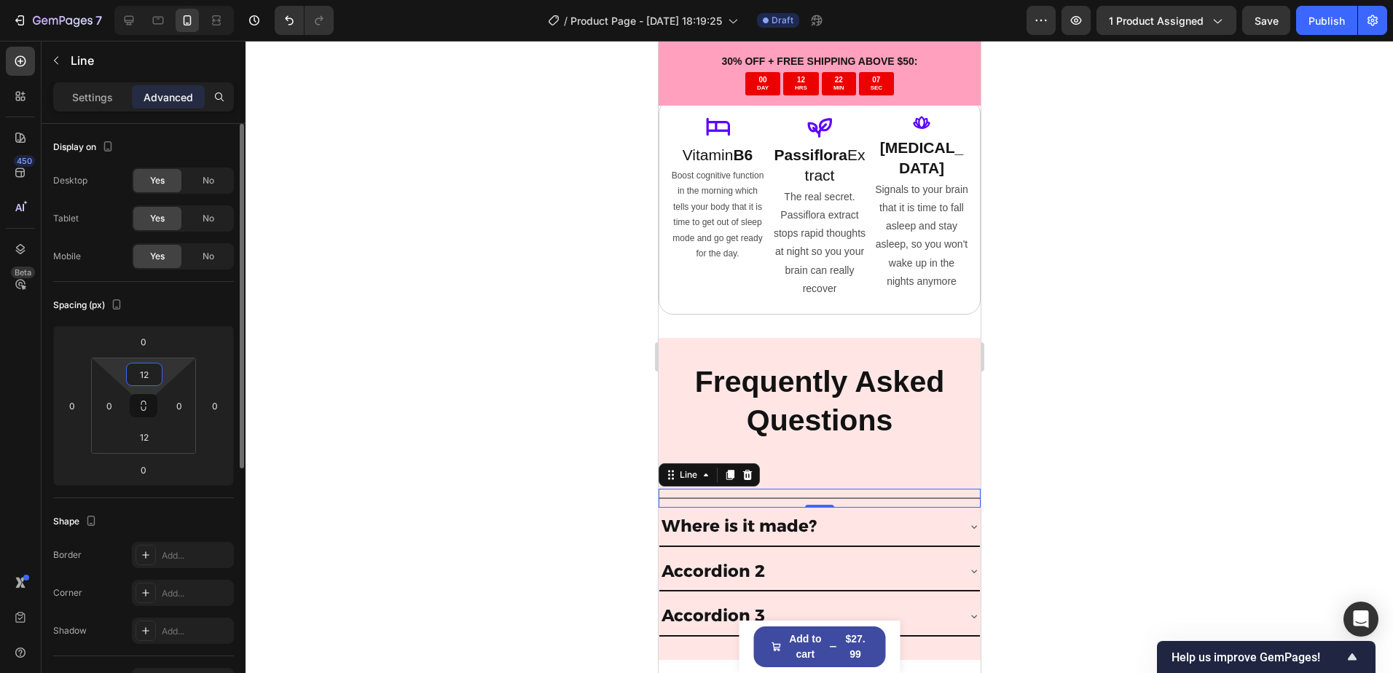
click at [146, 377] on input "12" at bounding box center [144, 374] width 29 height 22
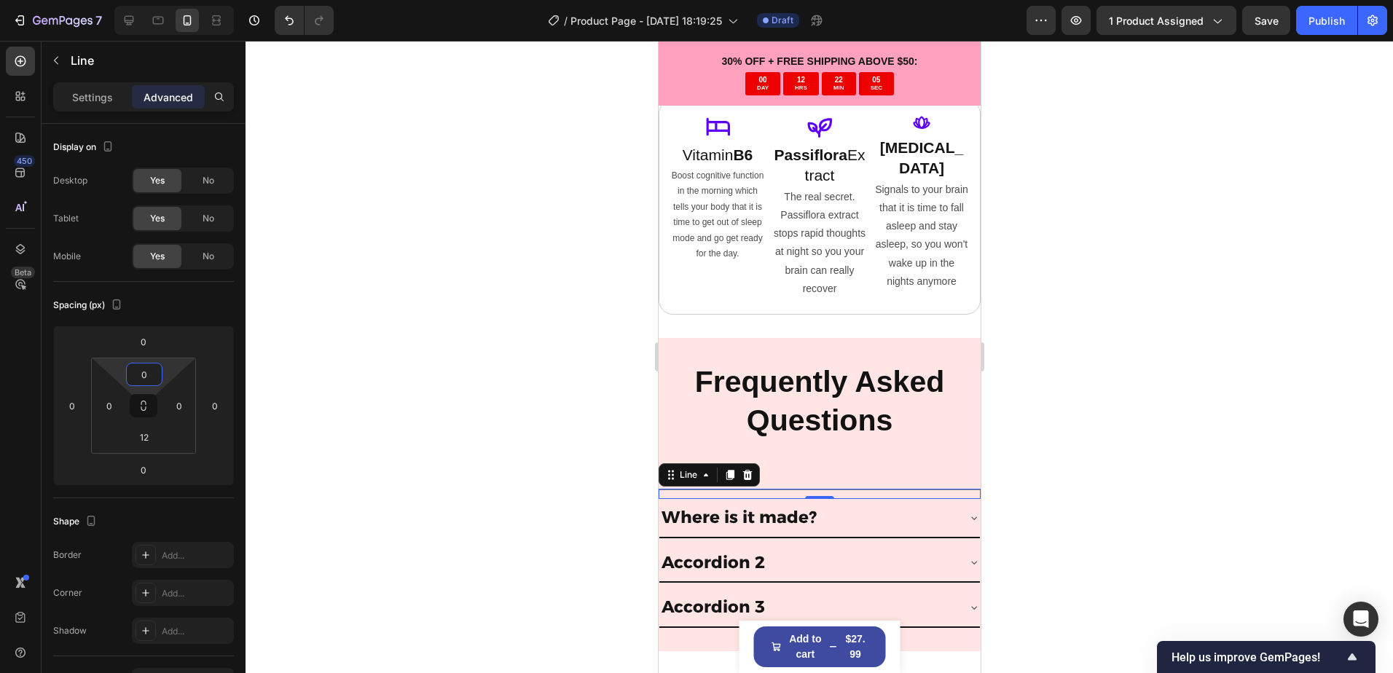
type input "0"
click at [280, 334] on div at bounding box center [818, 357] width 1147 height 632
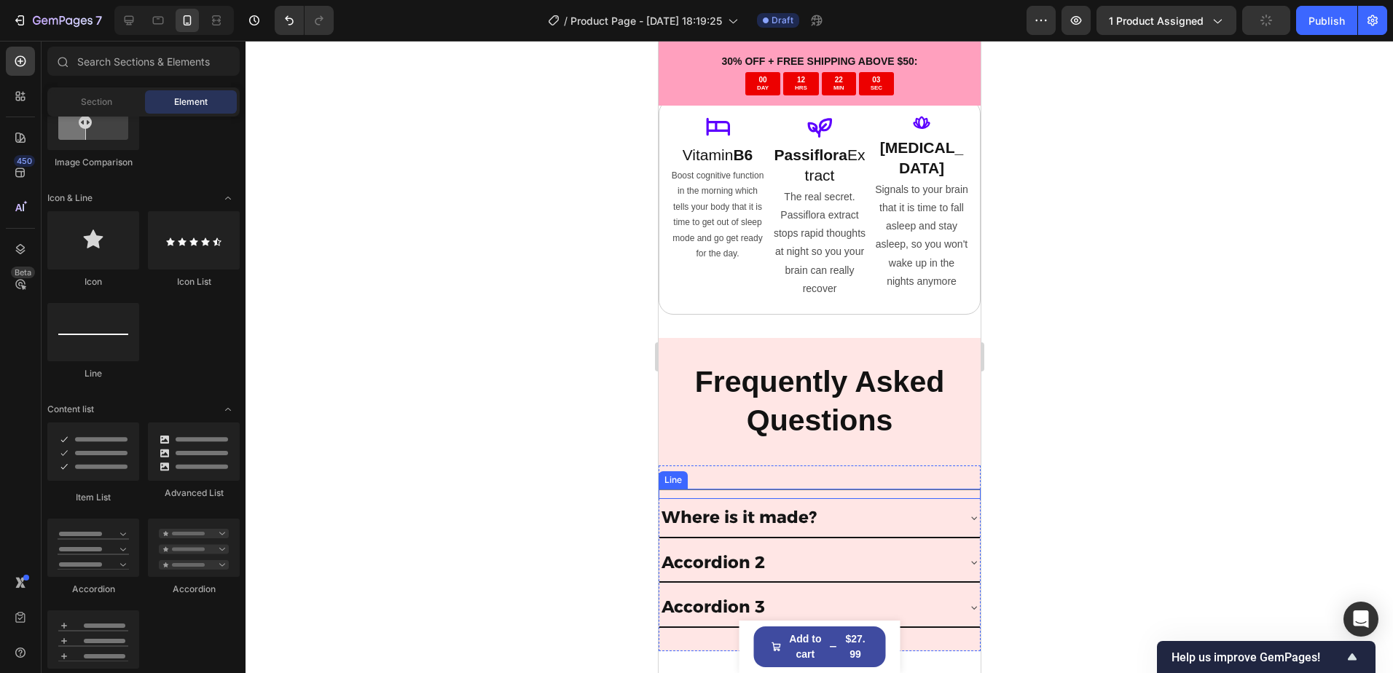
click at [797, 489] on div at bounding box center [819, 489] width 322 height 1
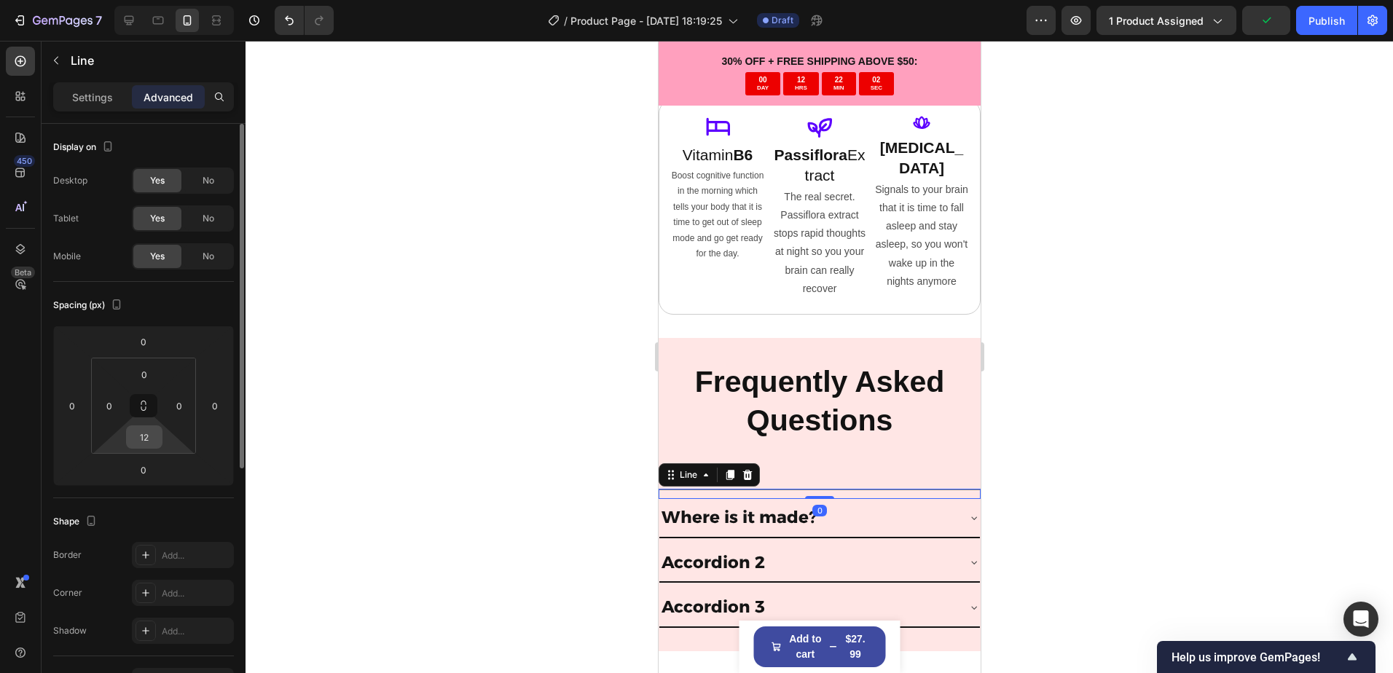
click at [150, 439] on input "12" at bounding box center [144, 437] width 29 height 22
type input "0"
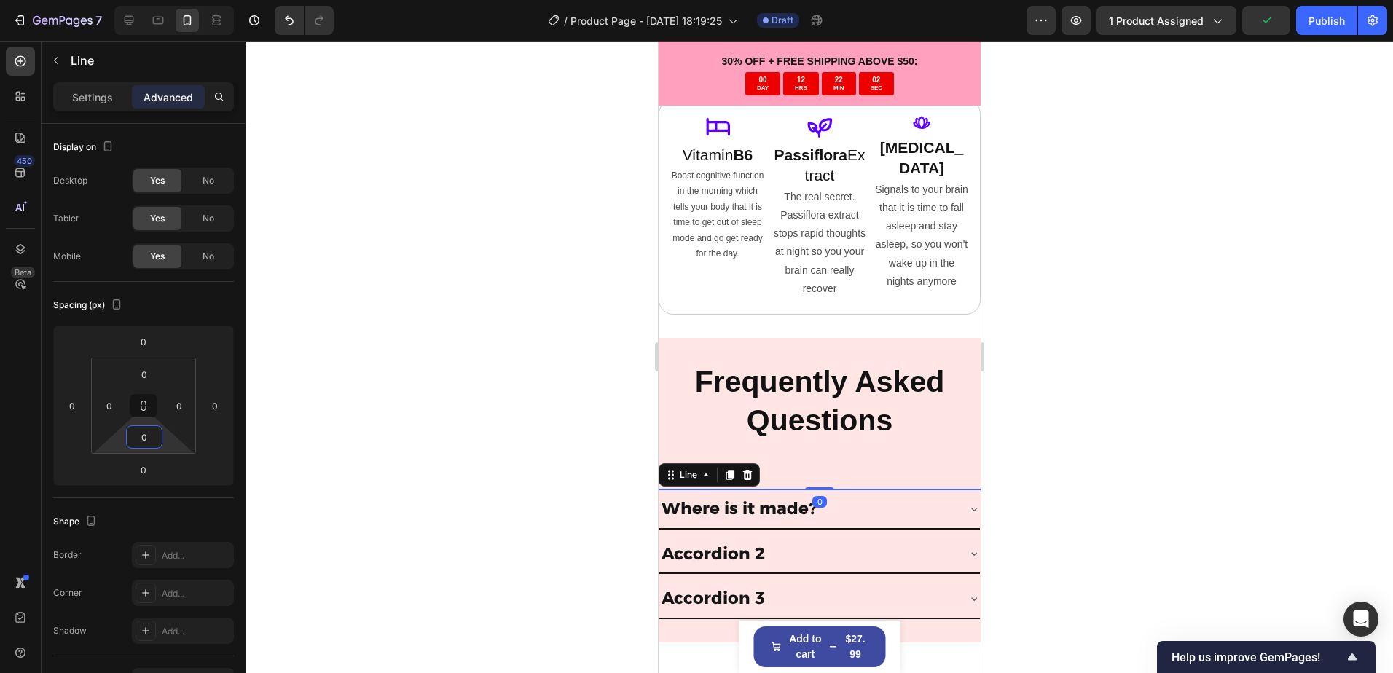
click at [405, 387] on div at bounding box center [818, 357] width 1147 height 632
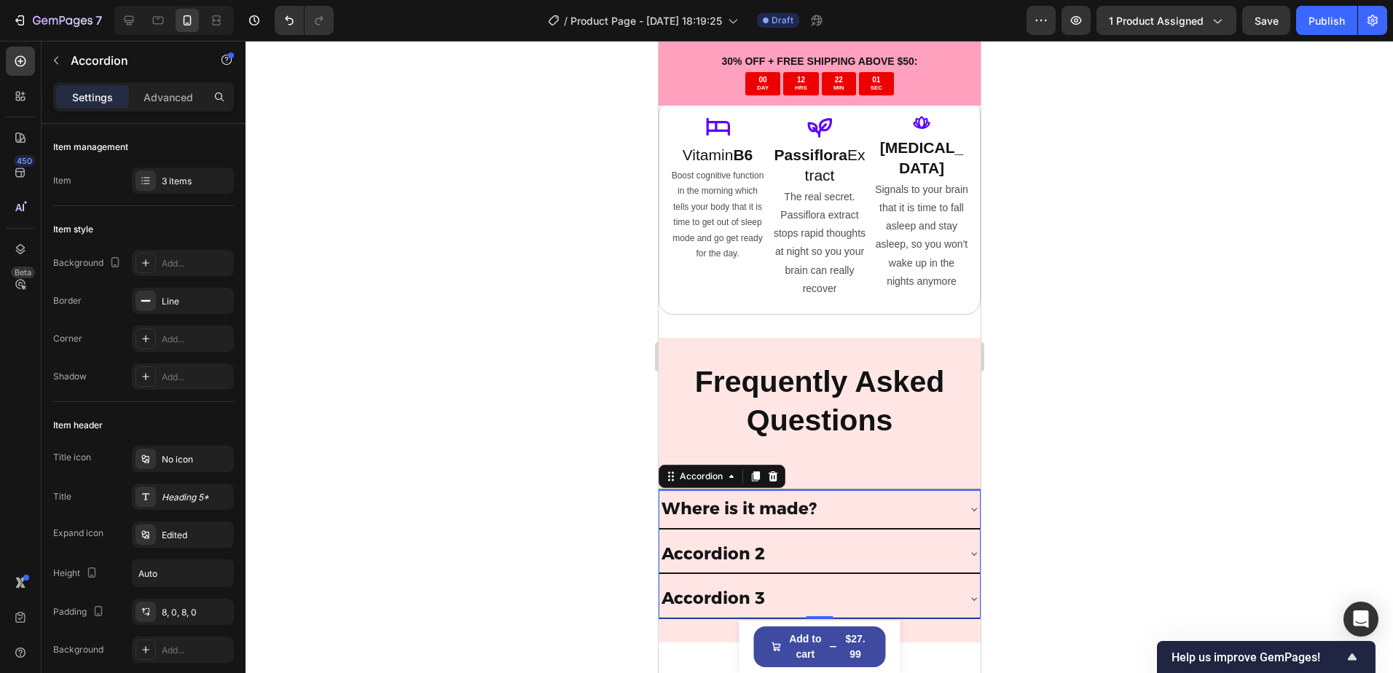
click at [731, 490] on div "Where is it made?" at bounding box center [818, 509] width 320 height 39
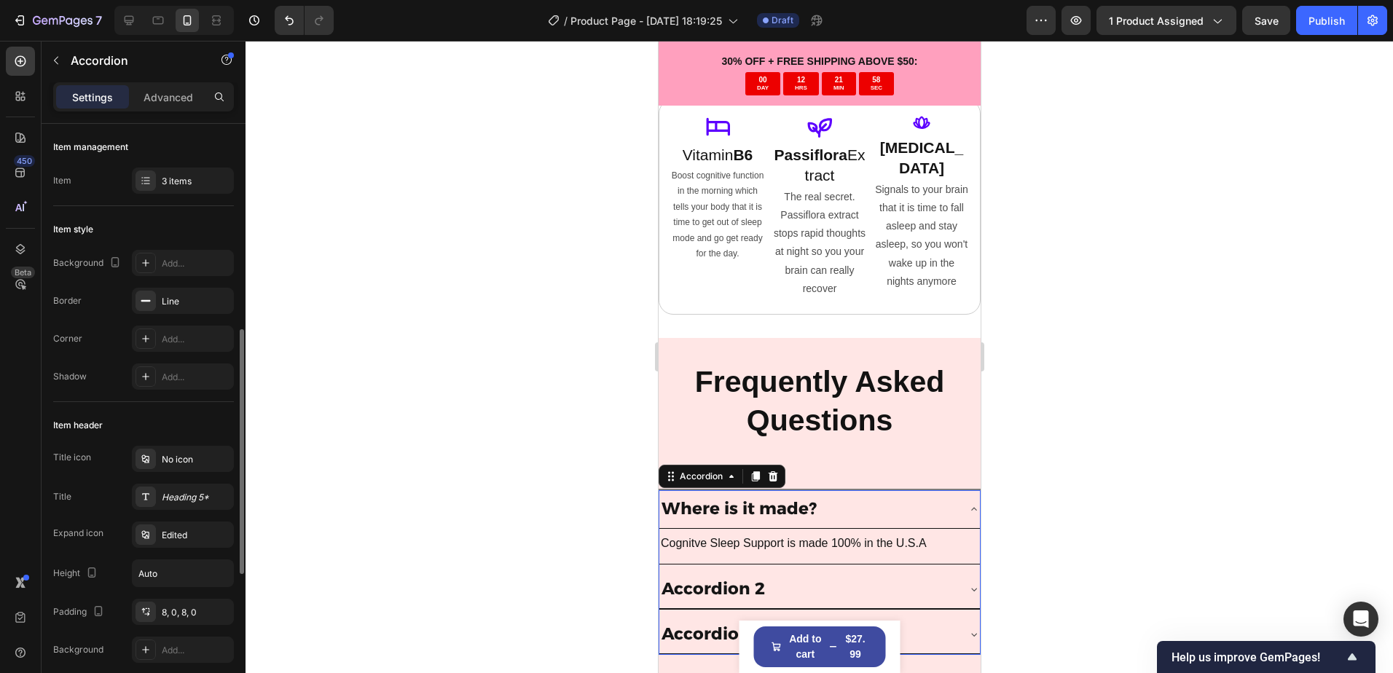
scroll to position [219, 0]
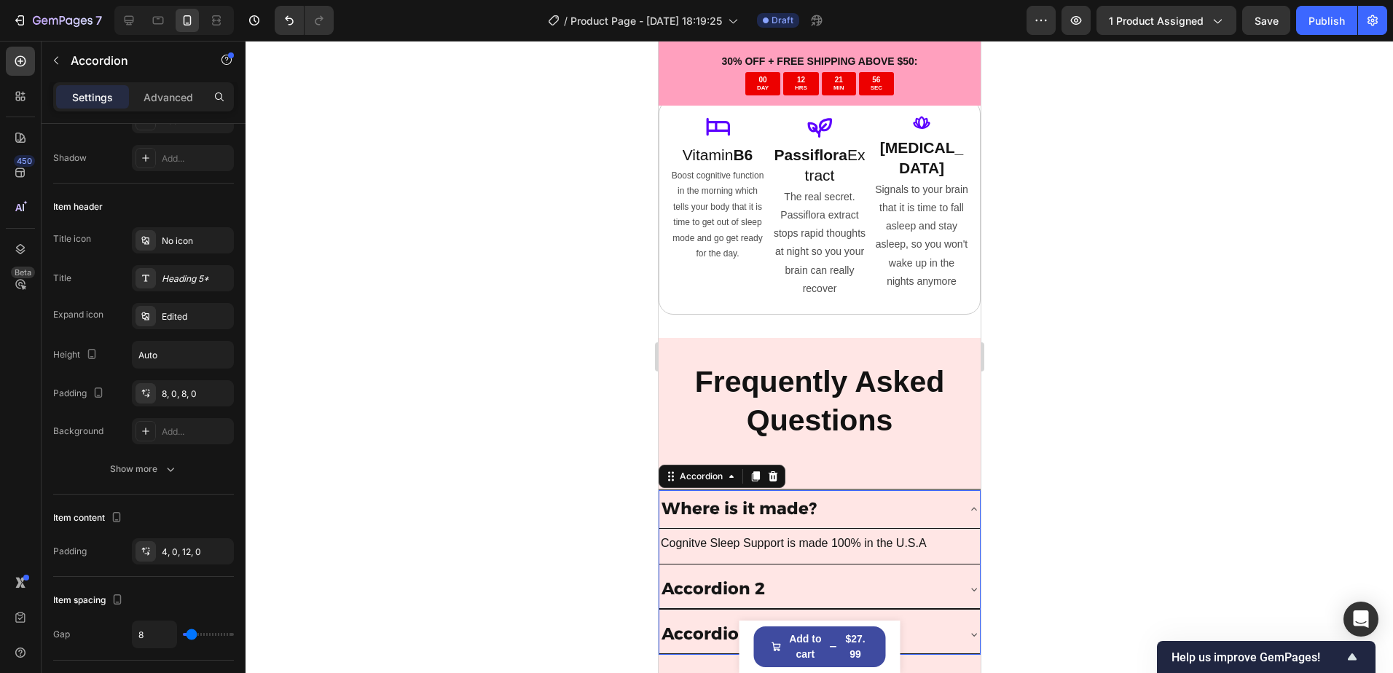
click at [818, 490] on div "Where is it made?" at bounding box center [818, 509] width 320 height 39
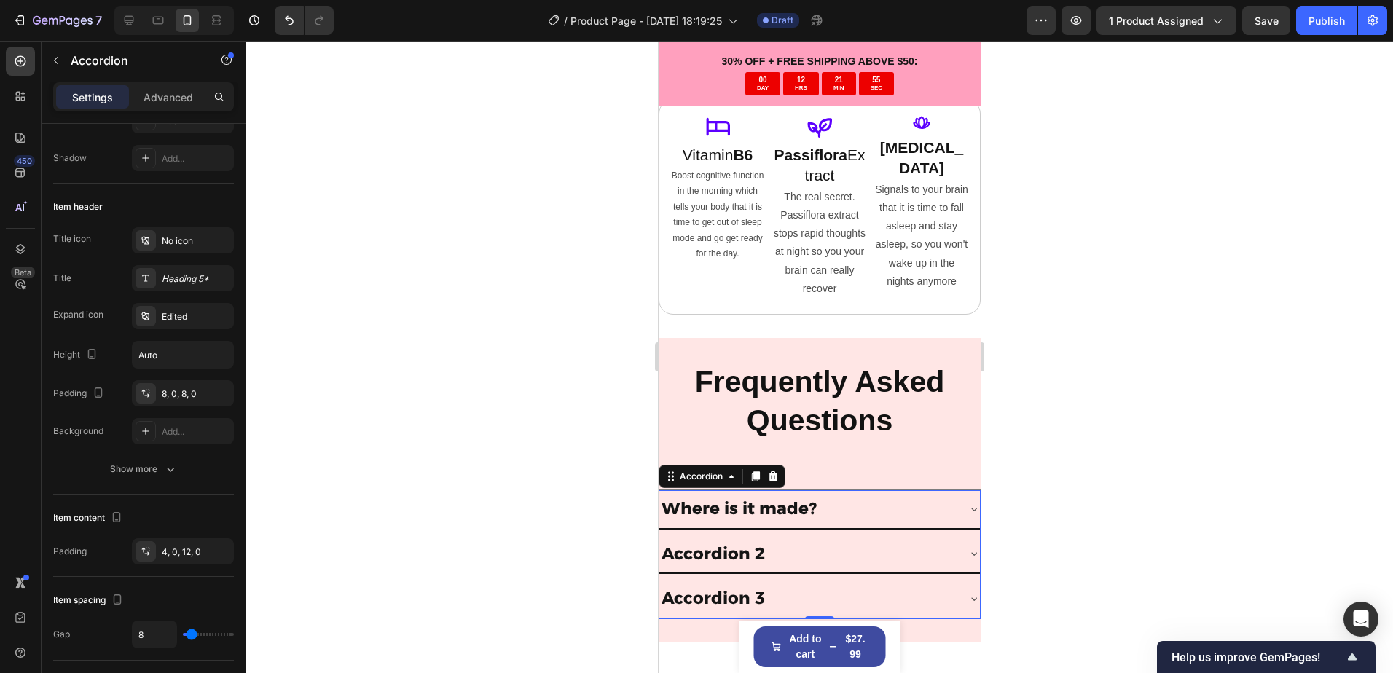
click at [818, 490] on div "Where is it made?" at bounding box center [818, 509] width 320 height 39
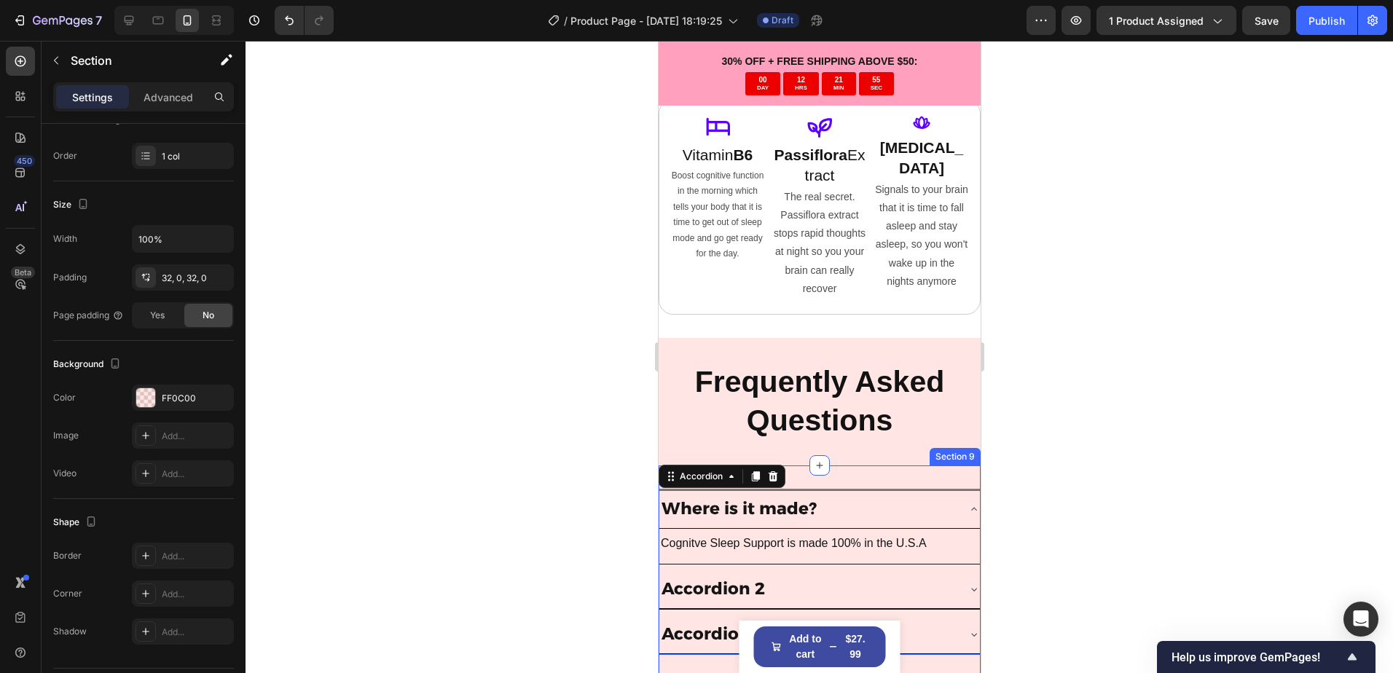
click at [827, 470] on div "Title Line Where is it made? Cognitve Sleep Support is made 100% in the U.S.A T…" at bounding box center [819, 571] width 322 height 213
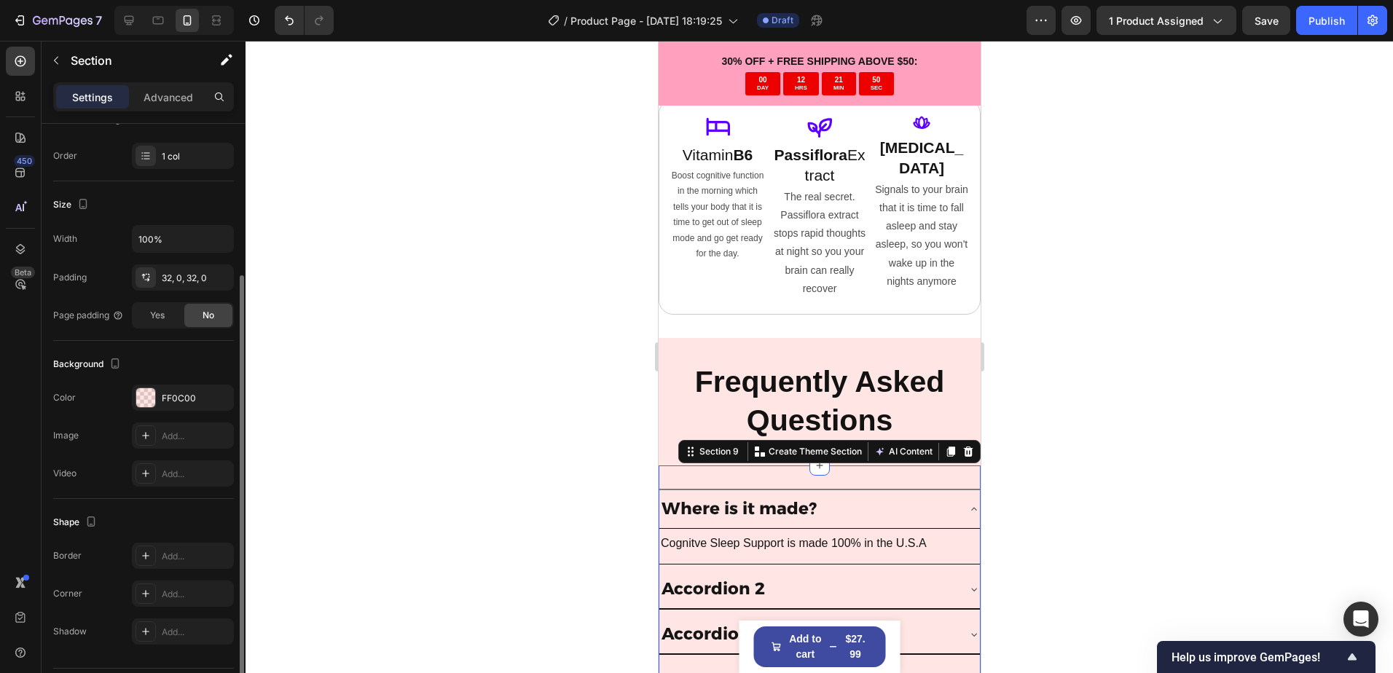
drag, startPoint x: 1243, startPoint y: 461, endPoint x: 1038, endPoint y: 470, distance: 204.9
click at [1240, 460] on div at bounding box center [818, 357] width 1147 height 632
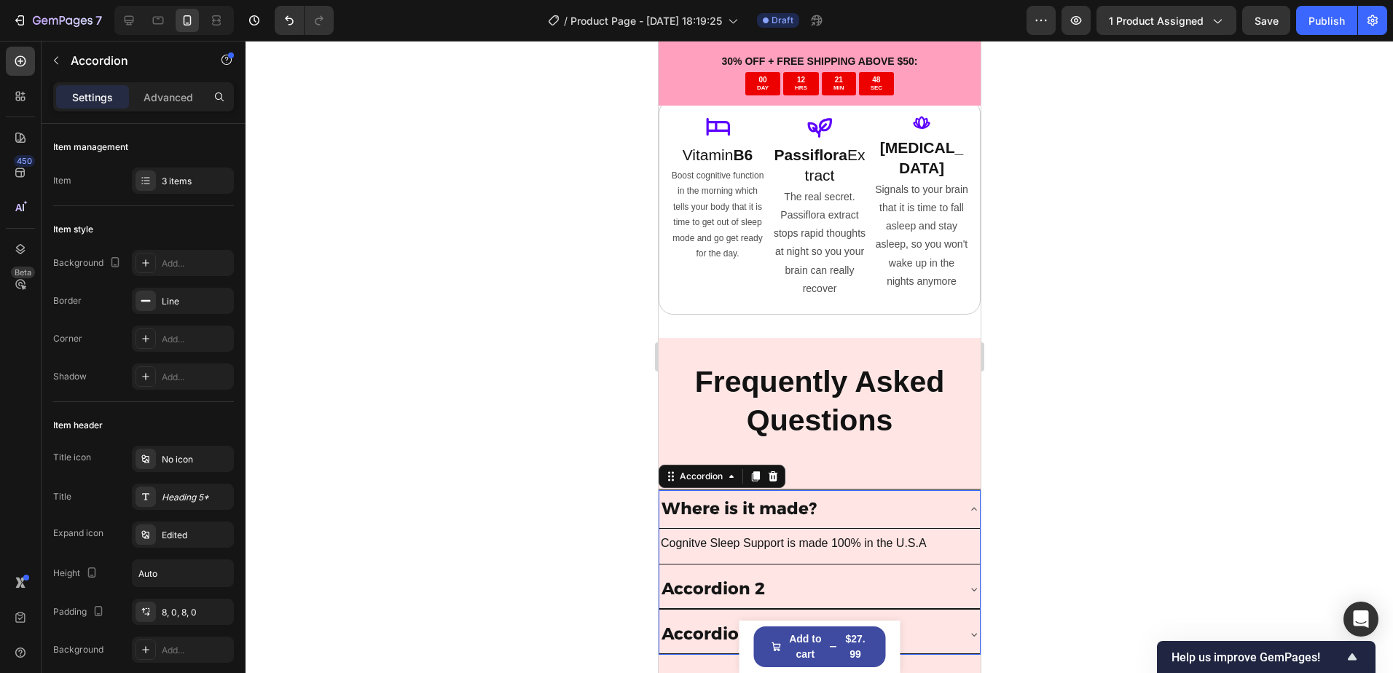
click at [816, 490] on div "Where is it made?" at bounding box center [818, 509] width 320 height 39
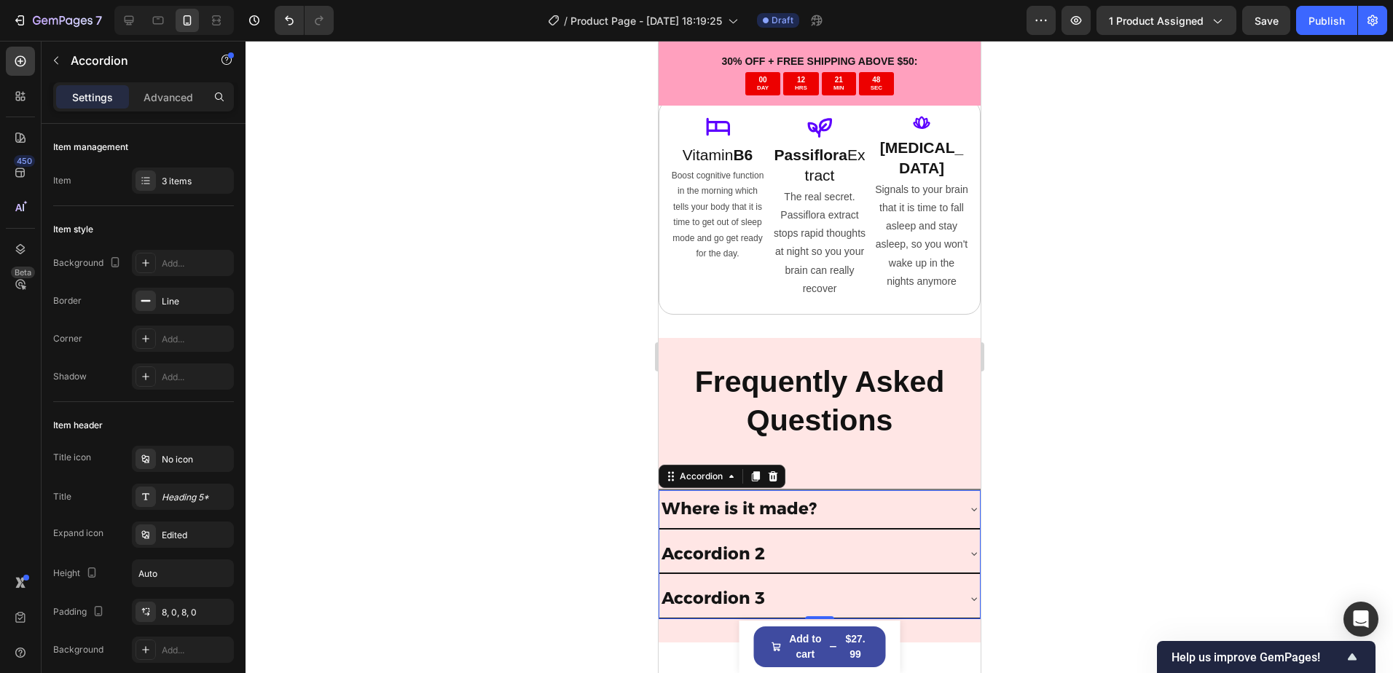
click at [816, 490] on div "Where is it made?" at bounding box center [818, 509] width 320 height 39
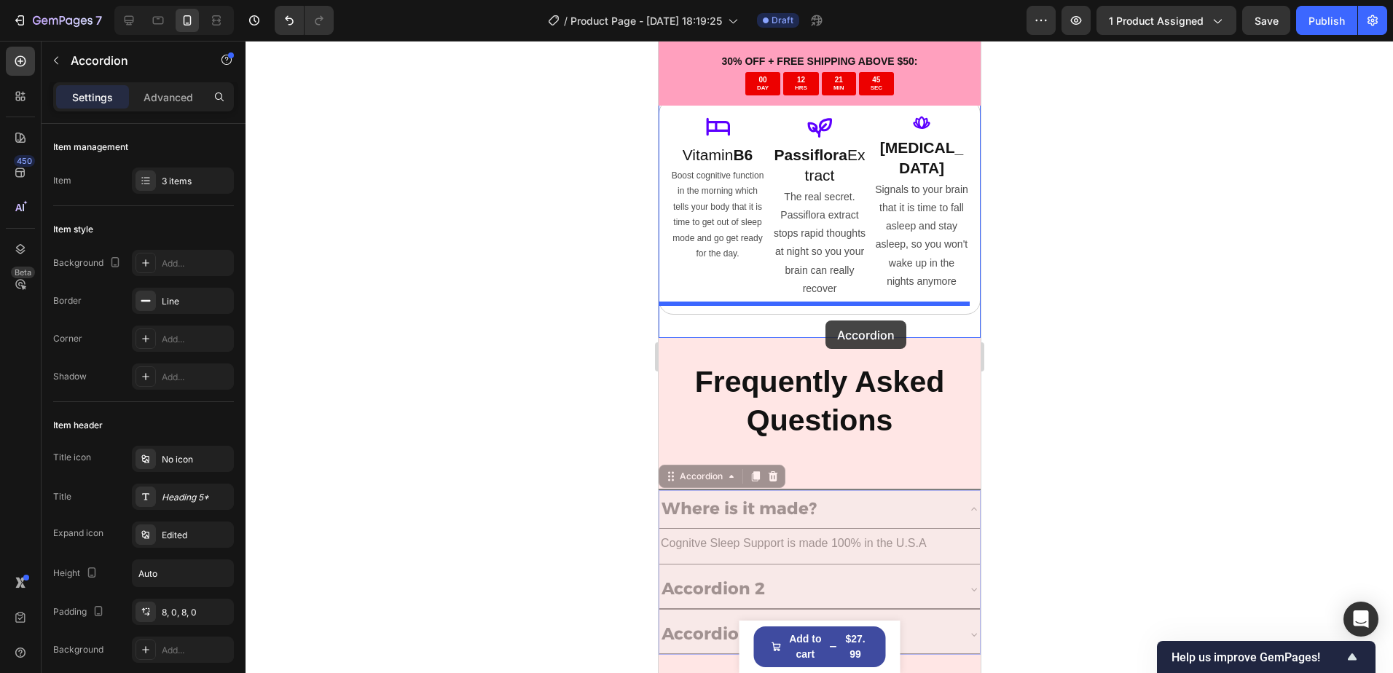
drag, startPoint x: 816, startPoint y: 479, endPoint x: 824, endPoint y: 320, distance: 159.0
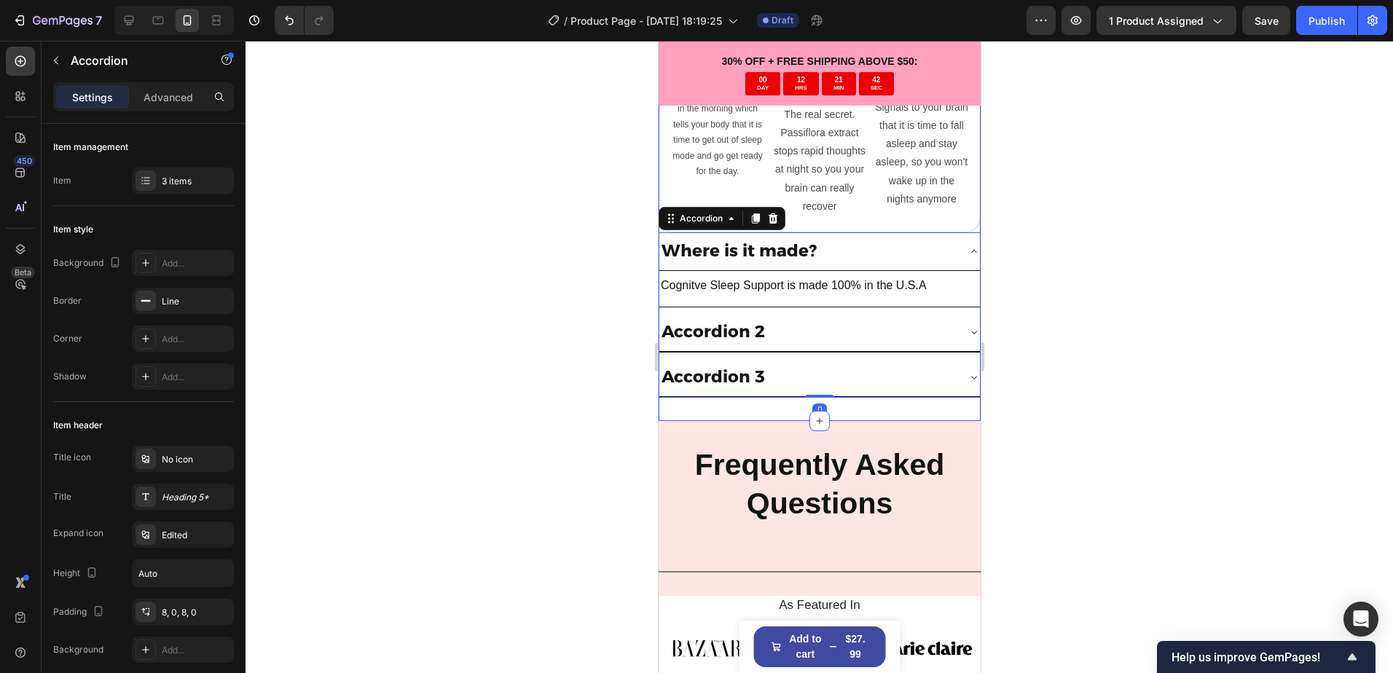
scroll to position [4775, 0]
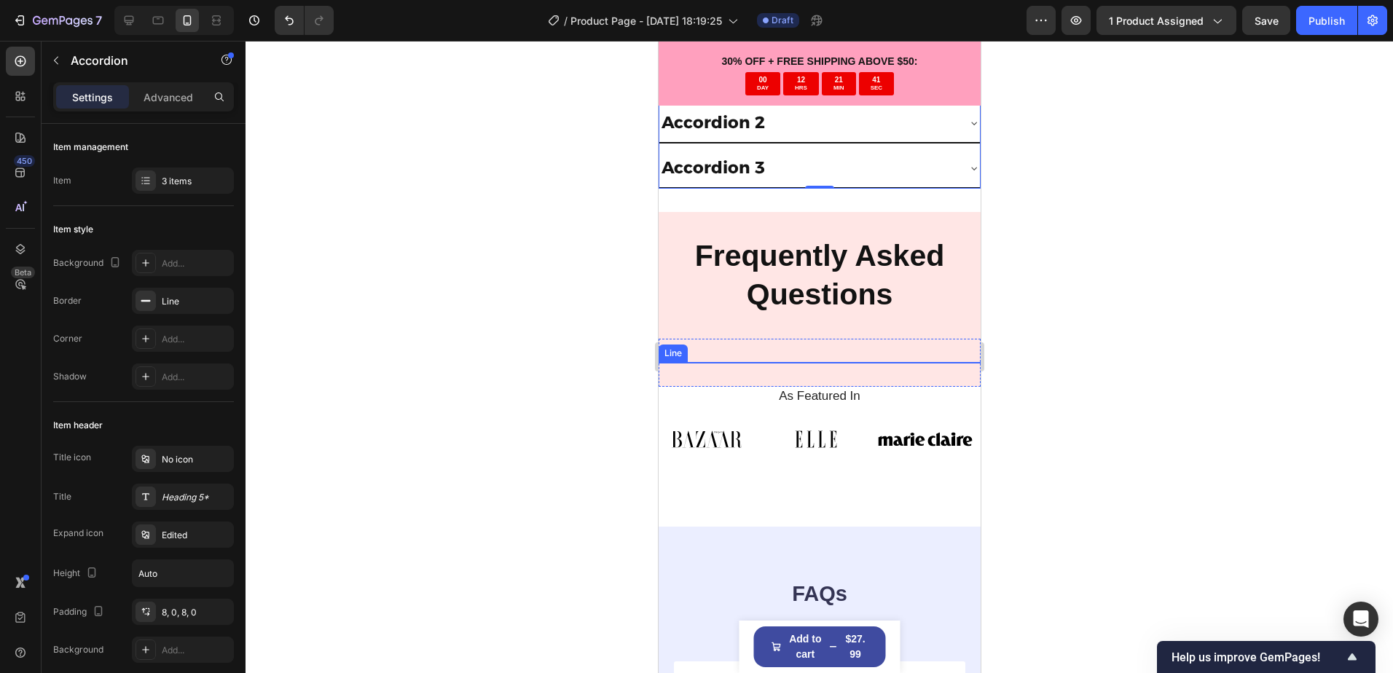
click at [771, 362] on div at bounding box center [819, 362] width 322 height 1
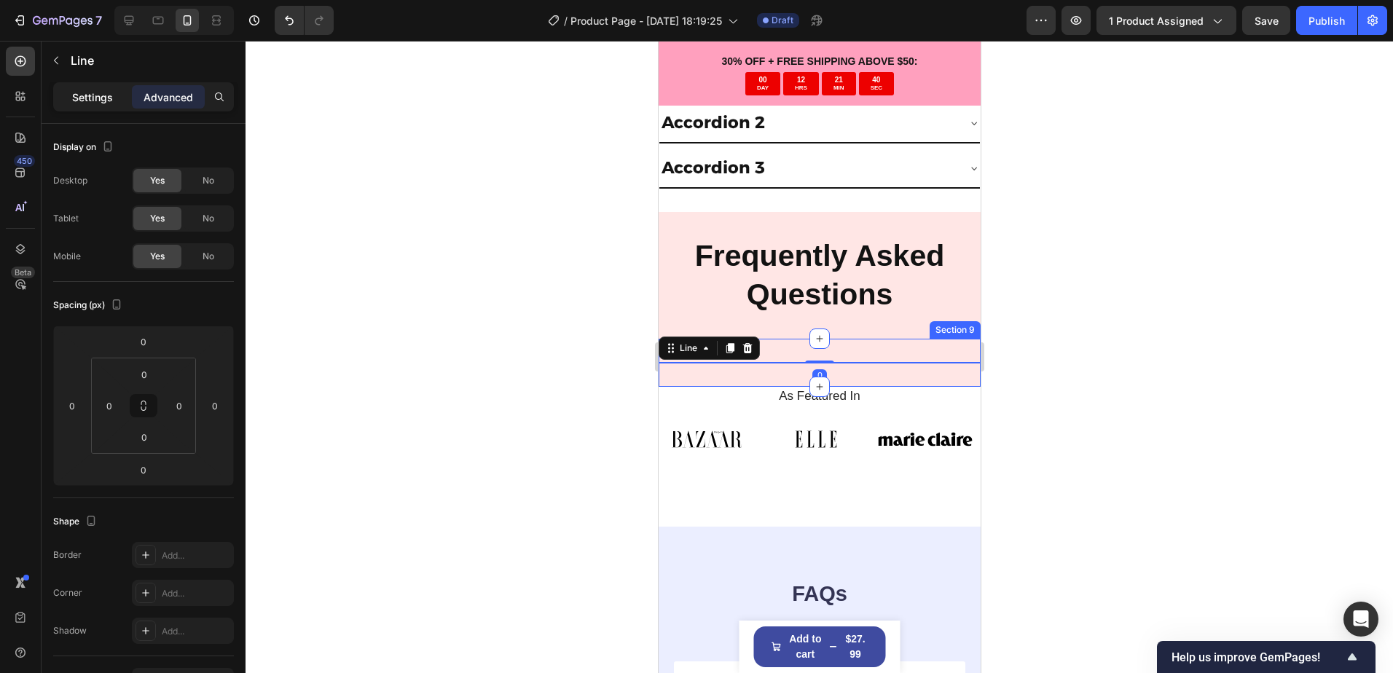
click at [93, 106] on div "Settings" at bounding box center [92, 96] width 73 height 23
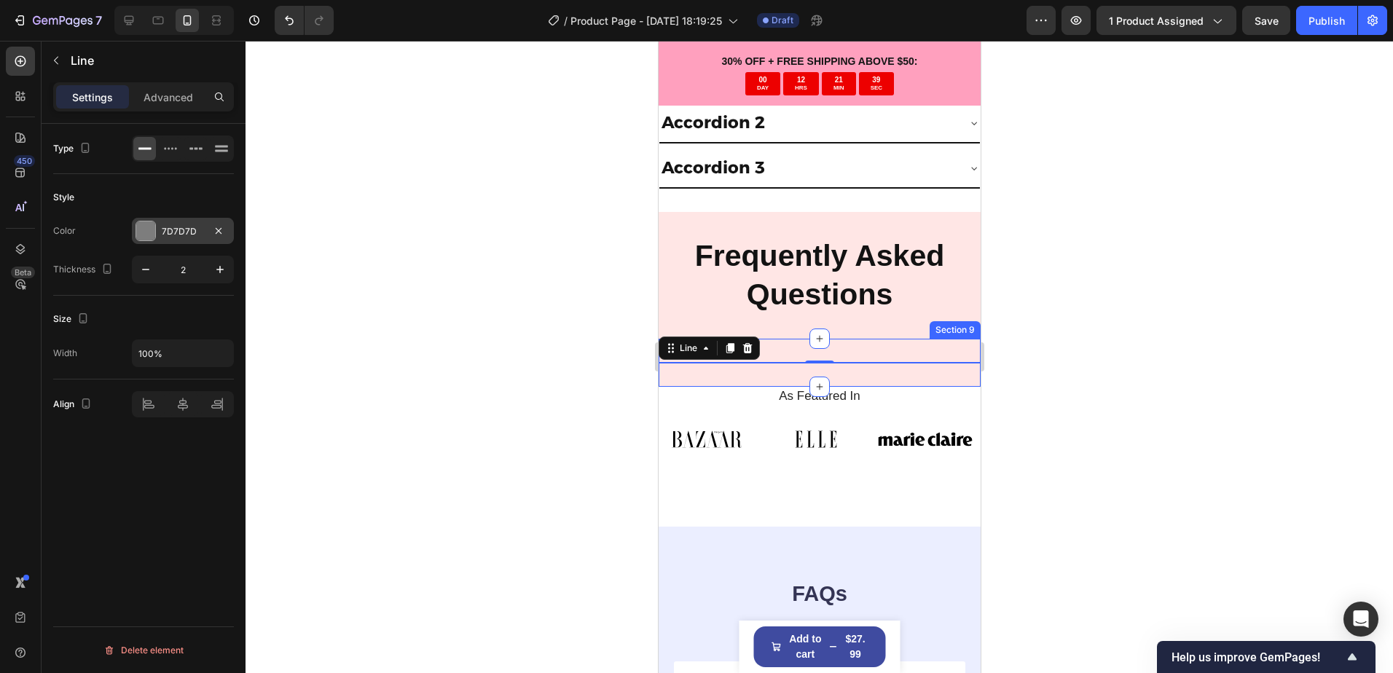
click at [167, 234] on div "7D7D7D" at bounding box center [183, 231] width 42 height 13
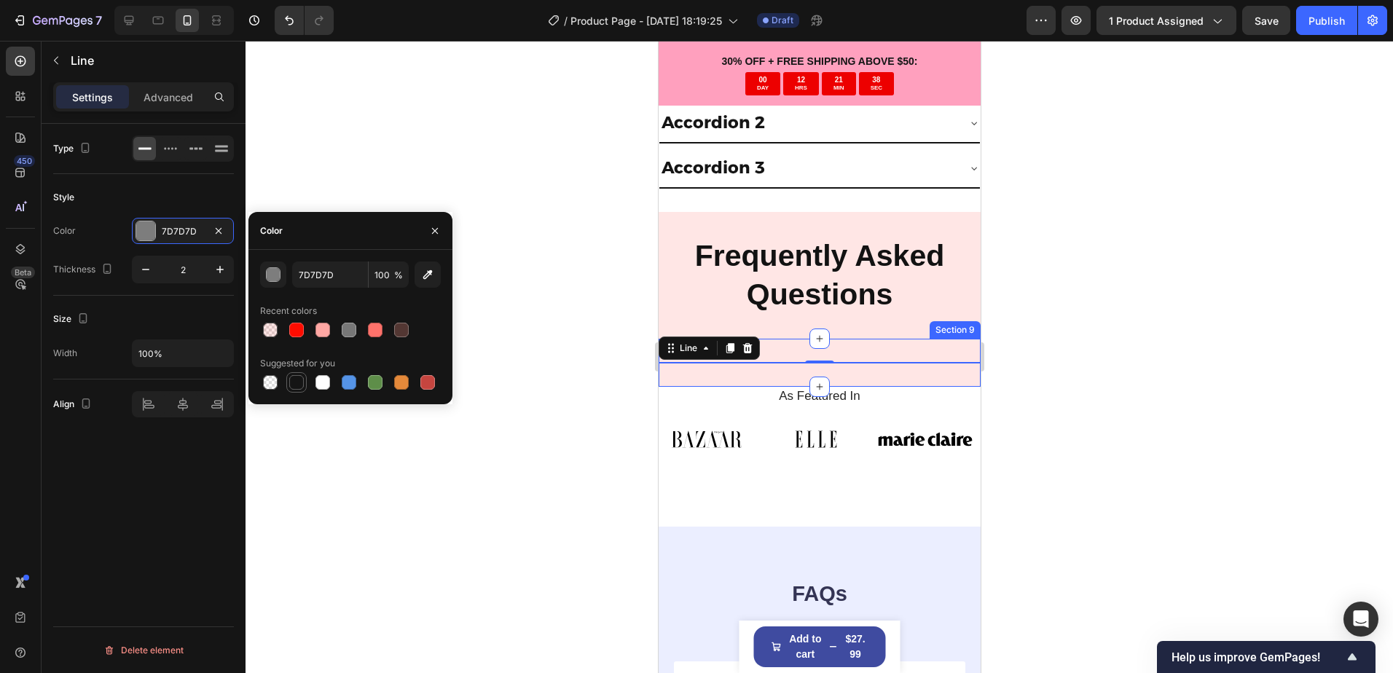
click at [303, 381] on div at bounding box center [296, 382] width 15 height 15
type input "151515"
click at [211, 304] on div "Size Width 100%" at bounding box center [143, 338] width 181 height 84
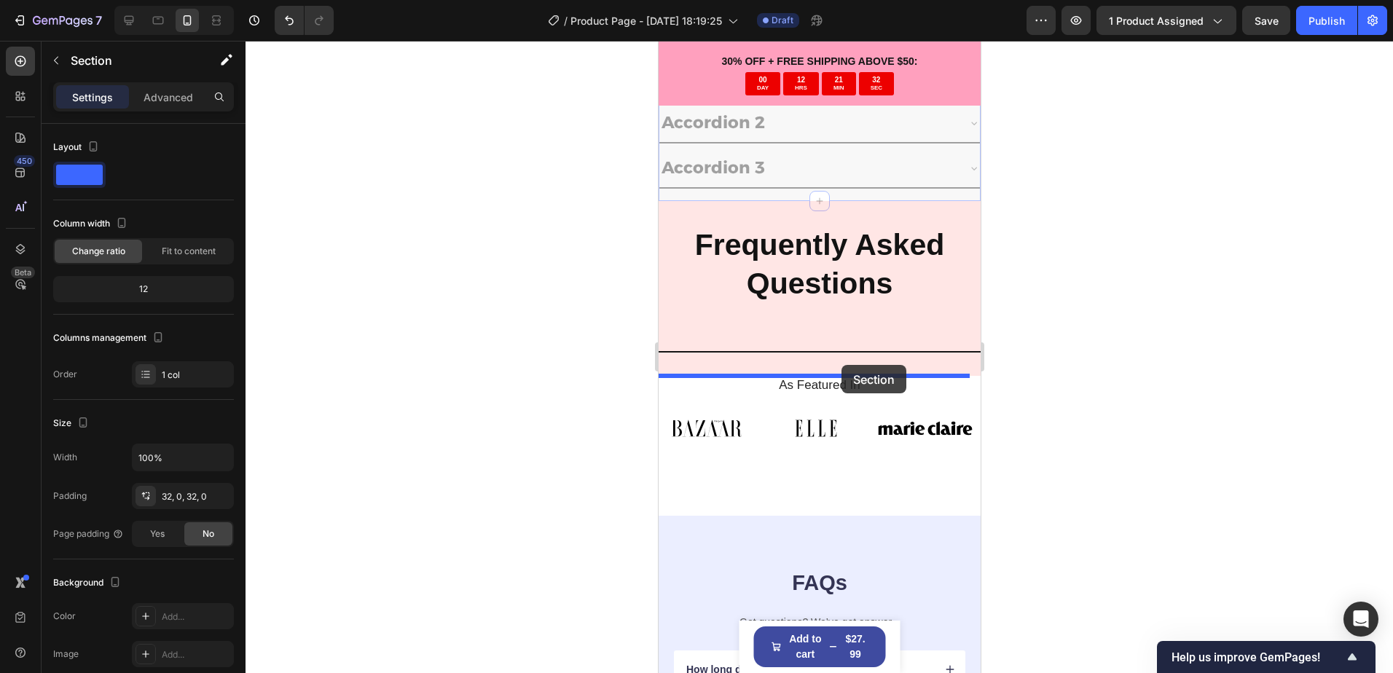
drag, startPoint x: 860, startPoint y: 186, endPoint x: 841, endPoint y: 365, distance: 179.5
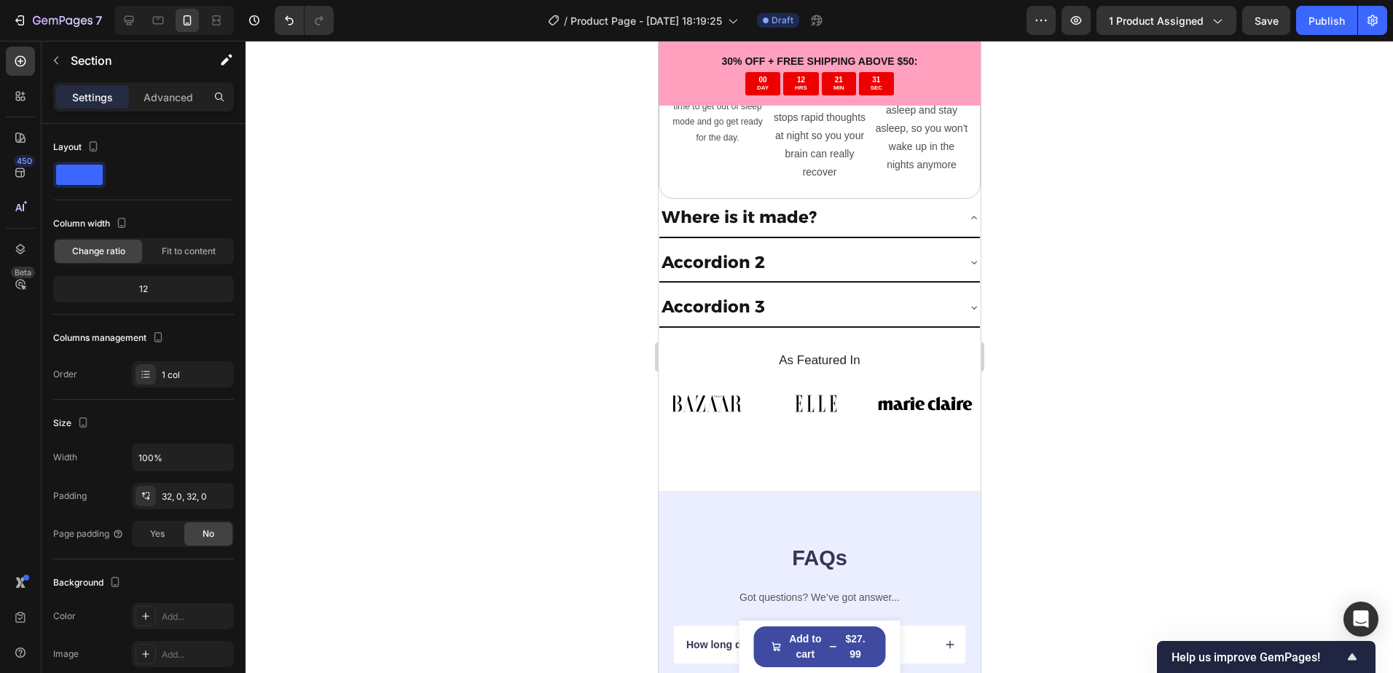
scroll to position [3655, 0]
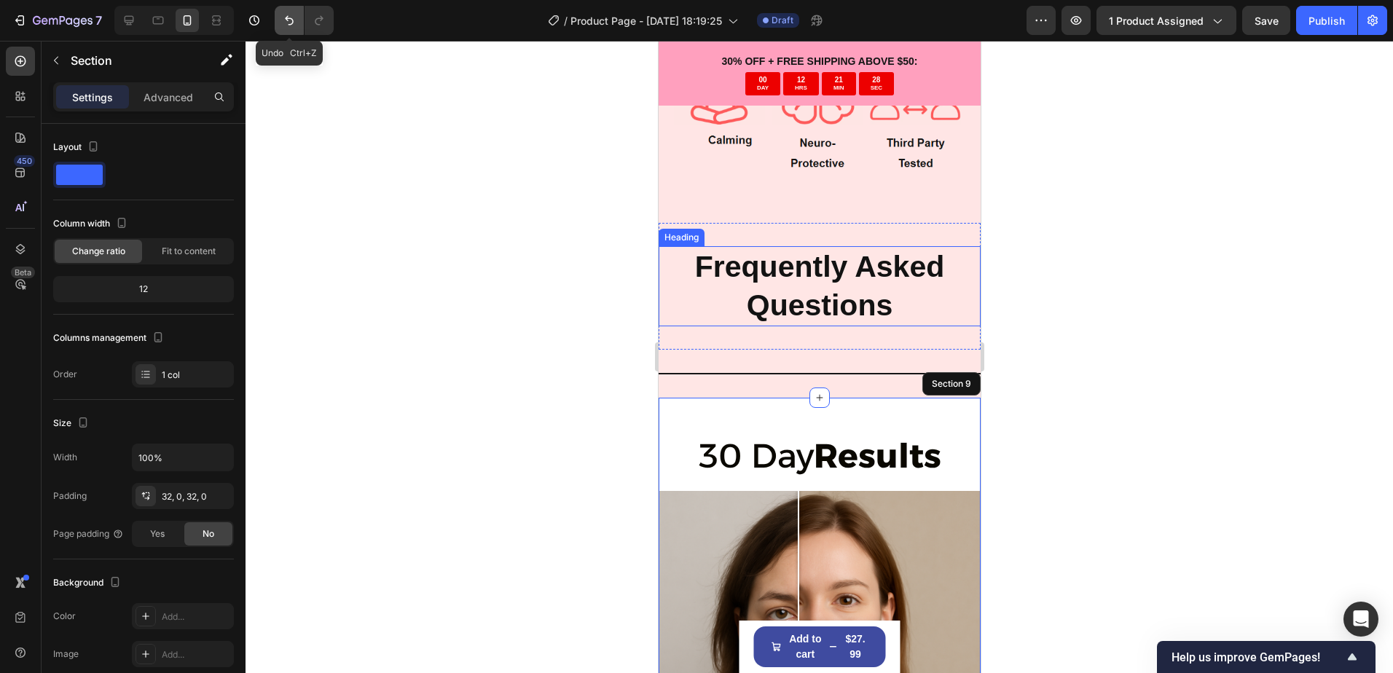
click at [286, 22] on icon "Undo/Redo" at bounding box center [289, 20] width 15 height 15
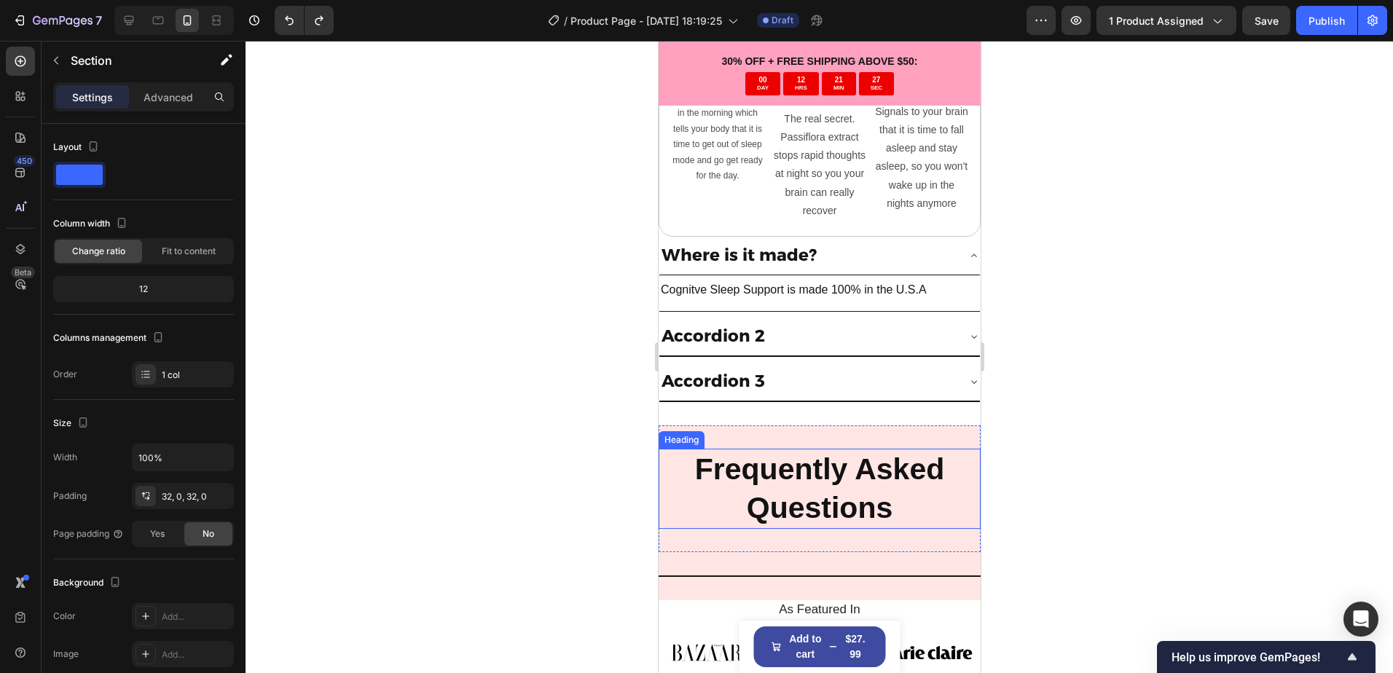
scroll to position [4556, 0]
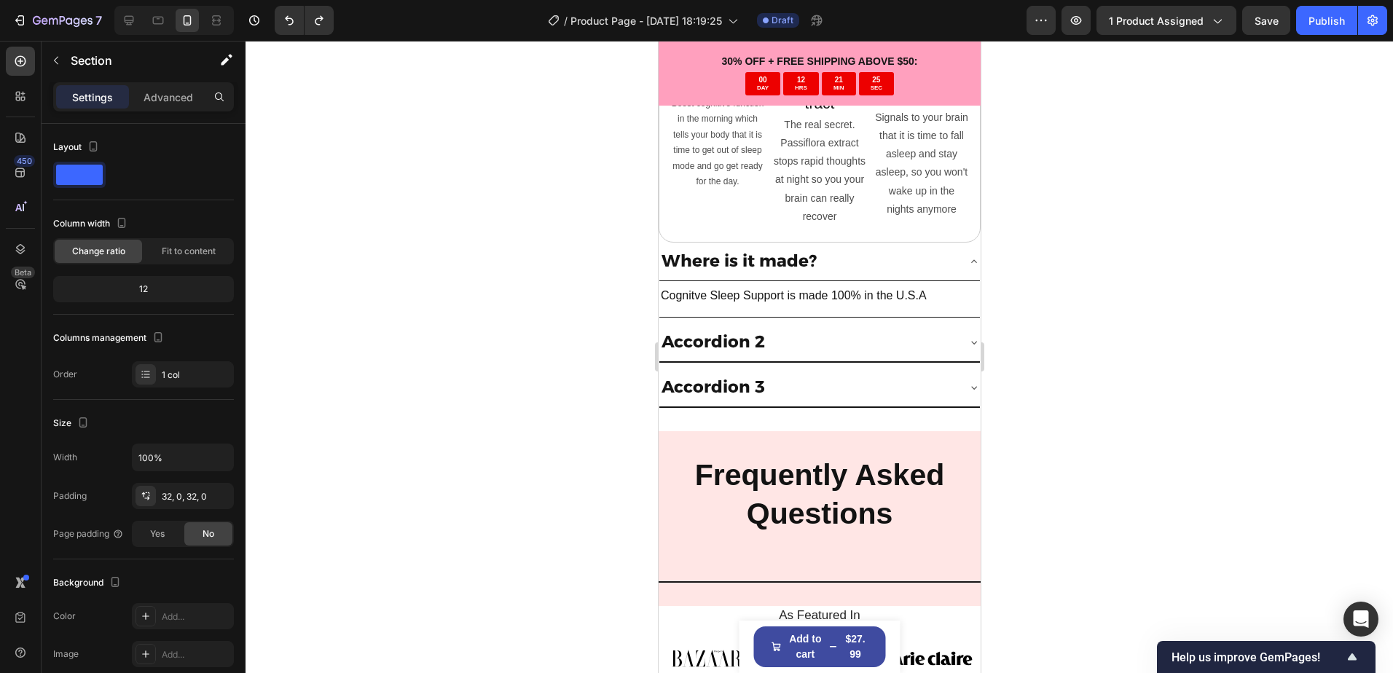
click at [1059, 255] on div at bounding box center [818, 357] width 1147 height 632
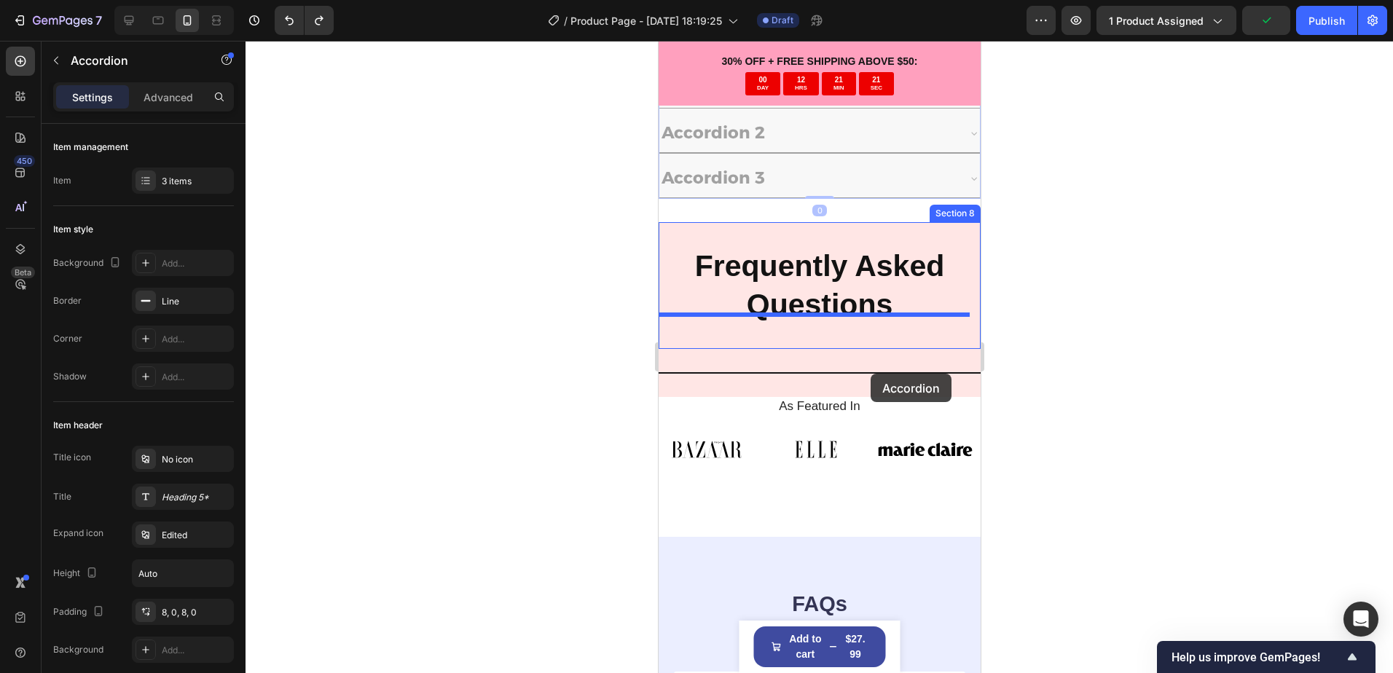
scroll to position [4774, 0]
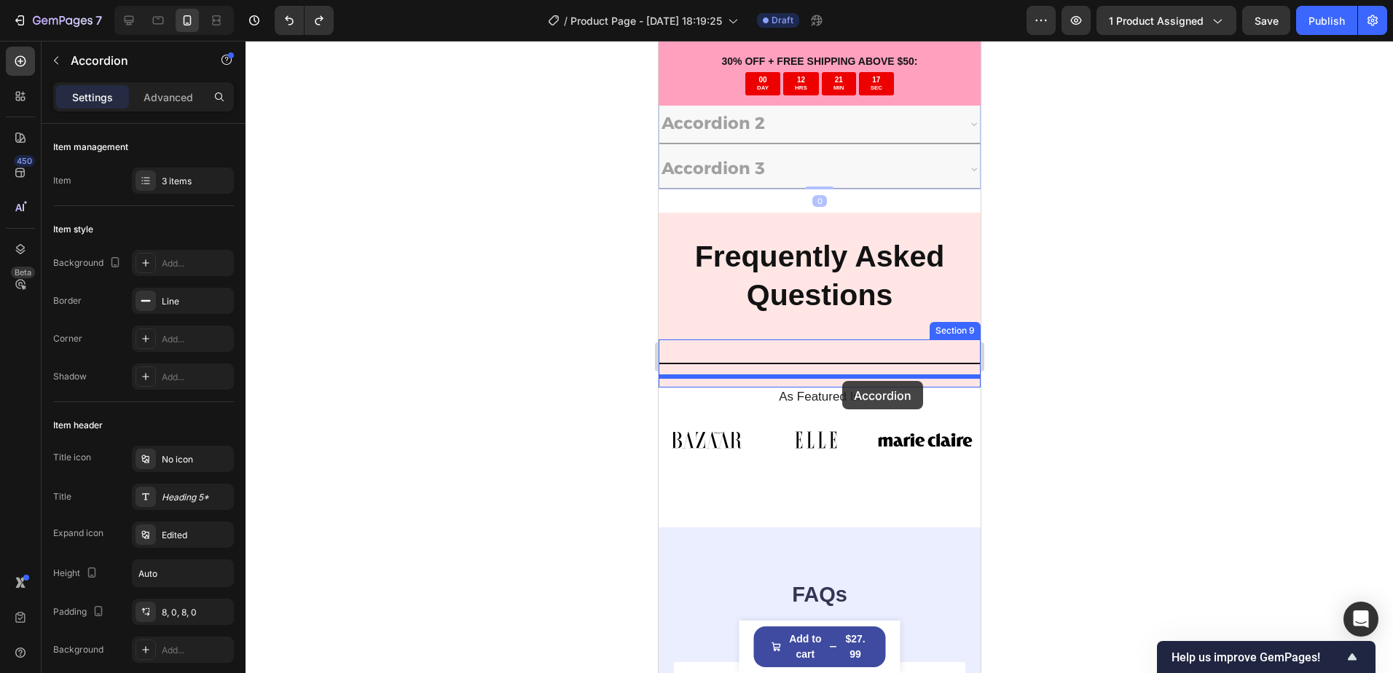
drag, startPoint x: 879, startPoint y: 251, endPoint x: 841, endPoint y: 381, distance: 135.8
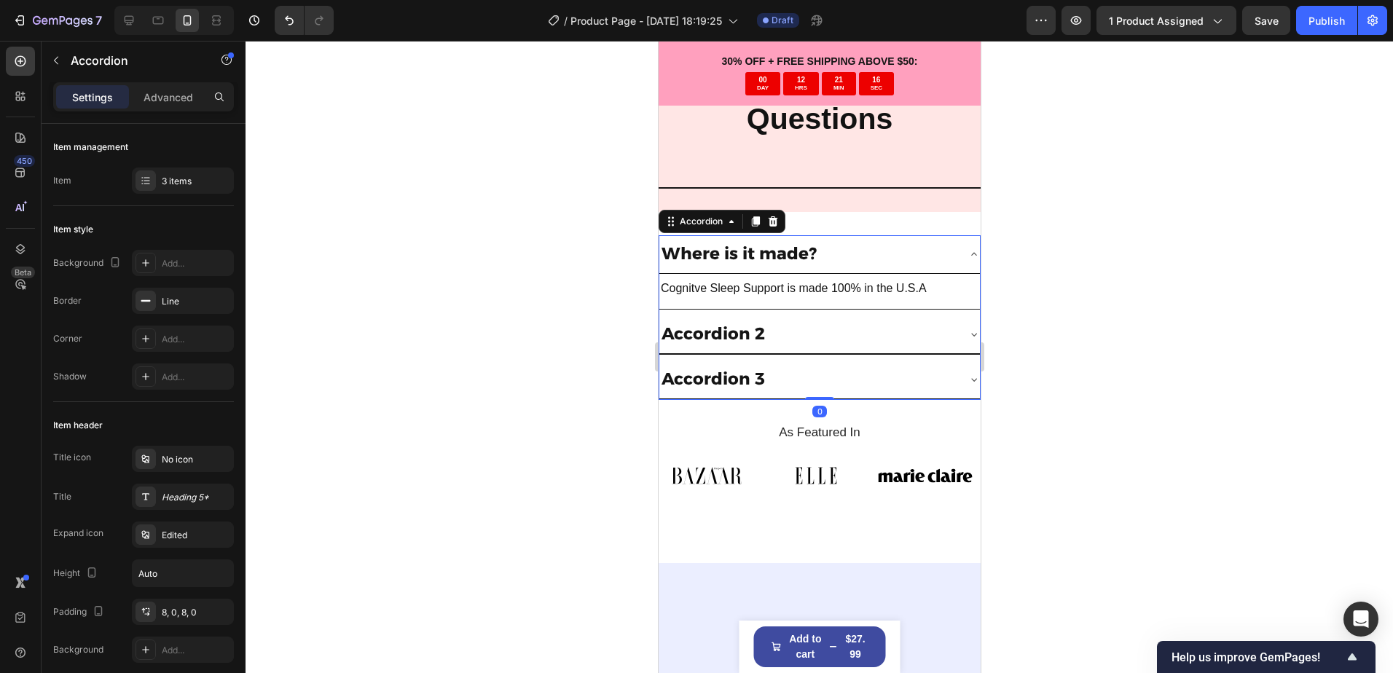
scroll to position [4629, 0]
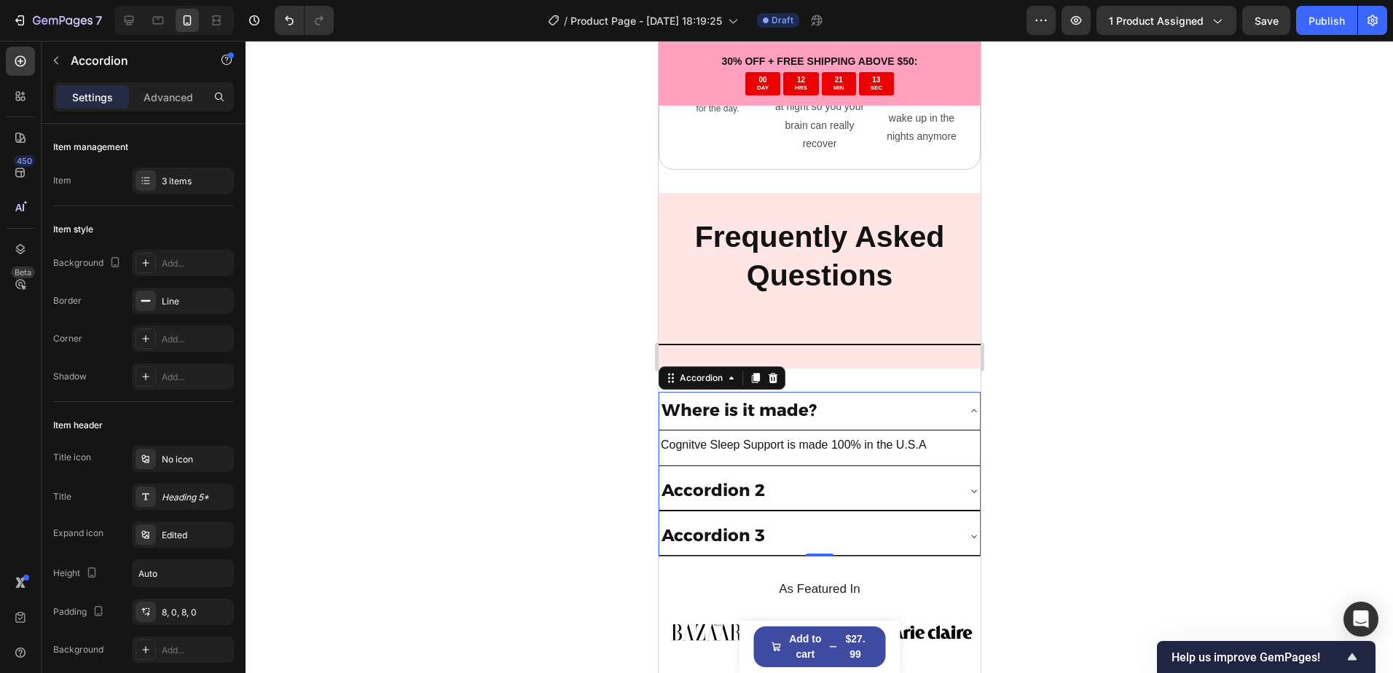
click at [1108, 386] on div at bounding box center [818, 357] width 1147 height 632
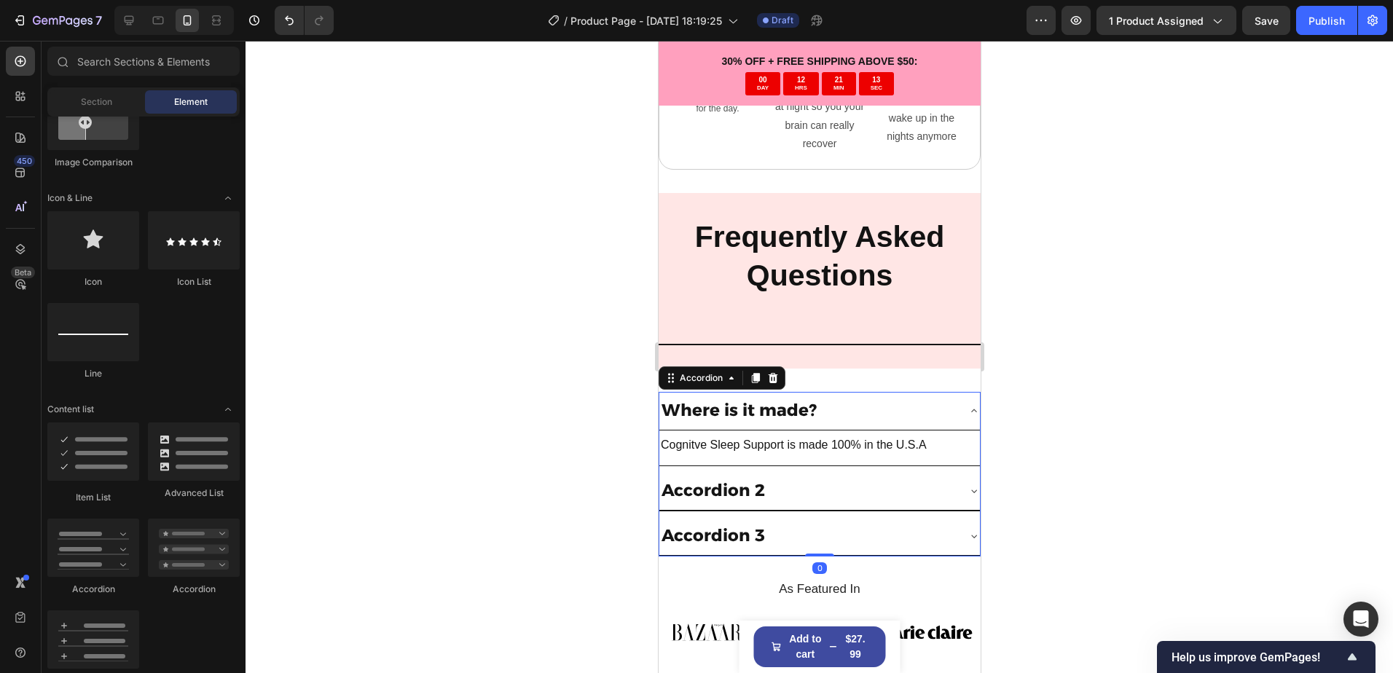
drag, startPoint x: 959, startPoint y: 396, endPoint x: 1641, endPoint y: 444, distance: 683.4
click at [967, 405] on icon at bounding box center [973, 411] width 12 height 12
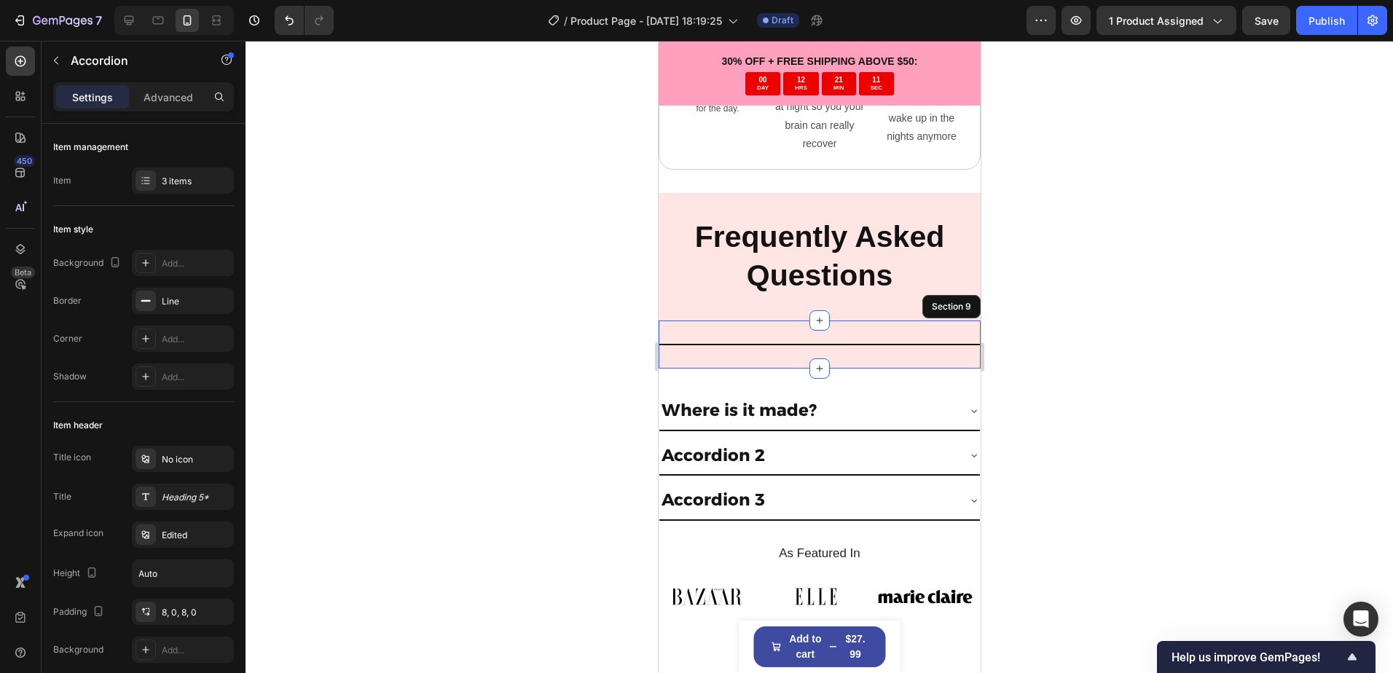
click at [890, 347] on div "Title Line Section 9" at bounding box center [819, 344] width 322 height 48
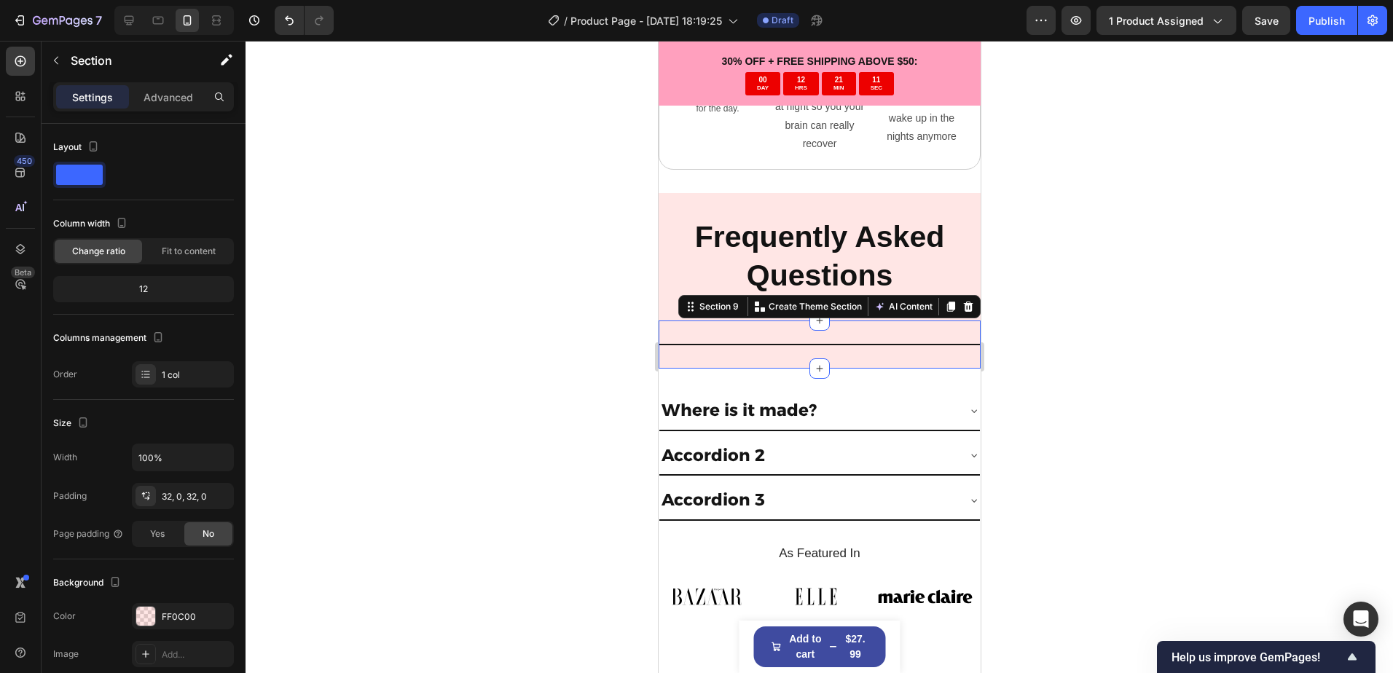
click at [888, 331] on div "Title Line Section 9 You can create reusable sections Create Theme Section AI C…" at bounding box center [819, 344] width 322 height 48
click at [161, 103] on p "Advanced" at bounding box center [168, 97] width 50 height 15
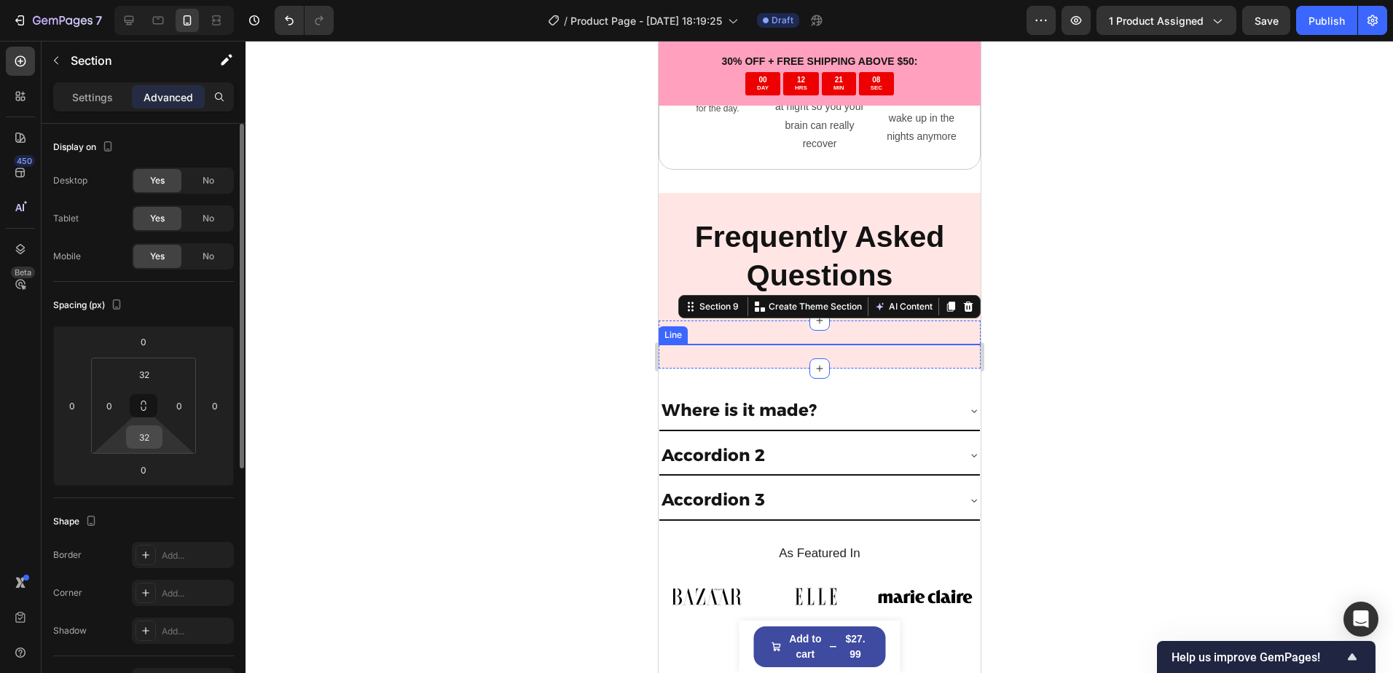
click at [151, 440] on input "32" at bounding box center [144, 437] width 29 height 22
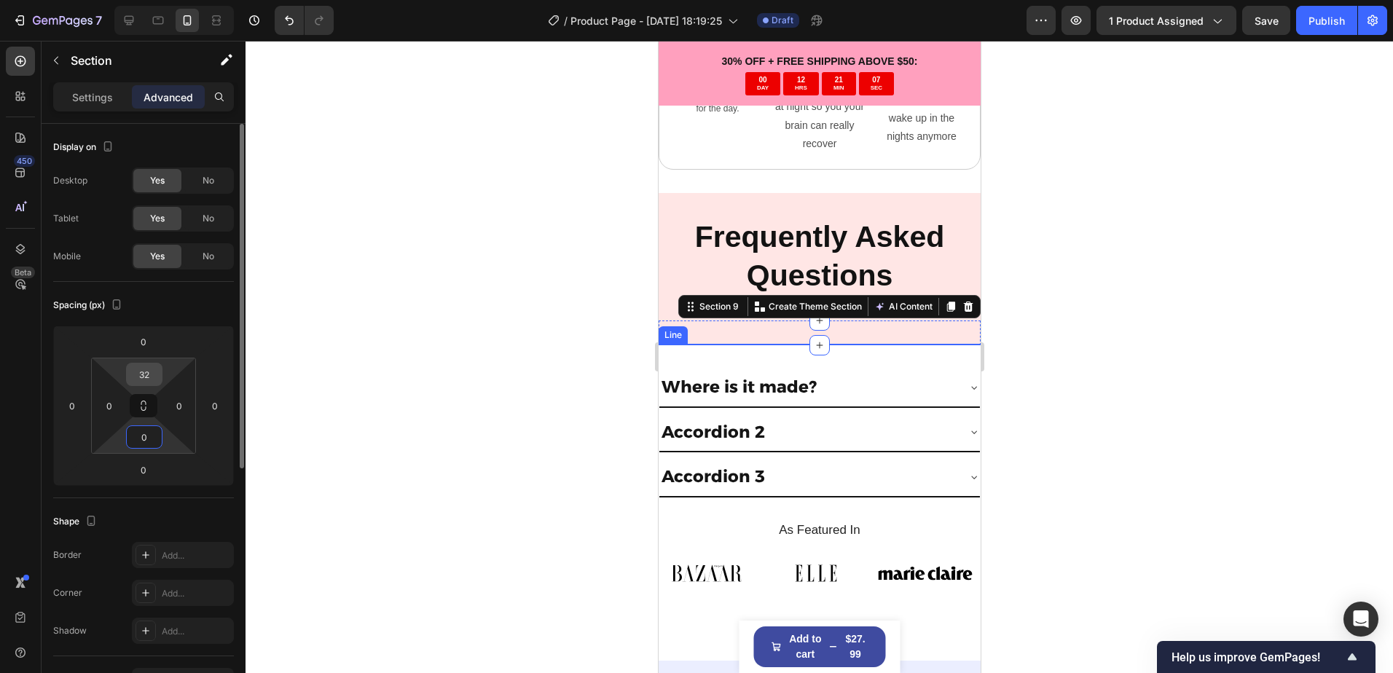
type input "0"
click at [143, 379] on input "32" at bounding box center [144, 374] width 29 height 22
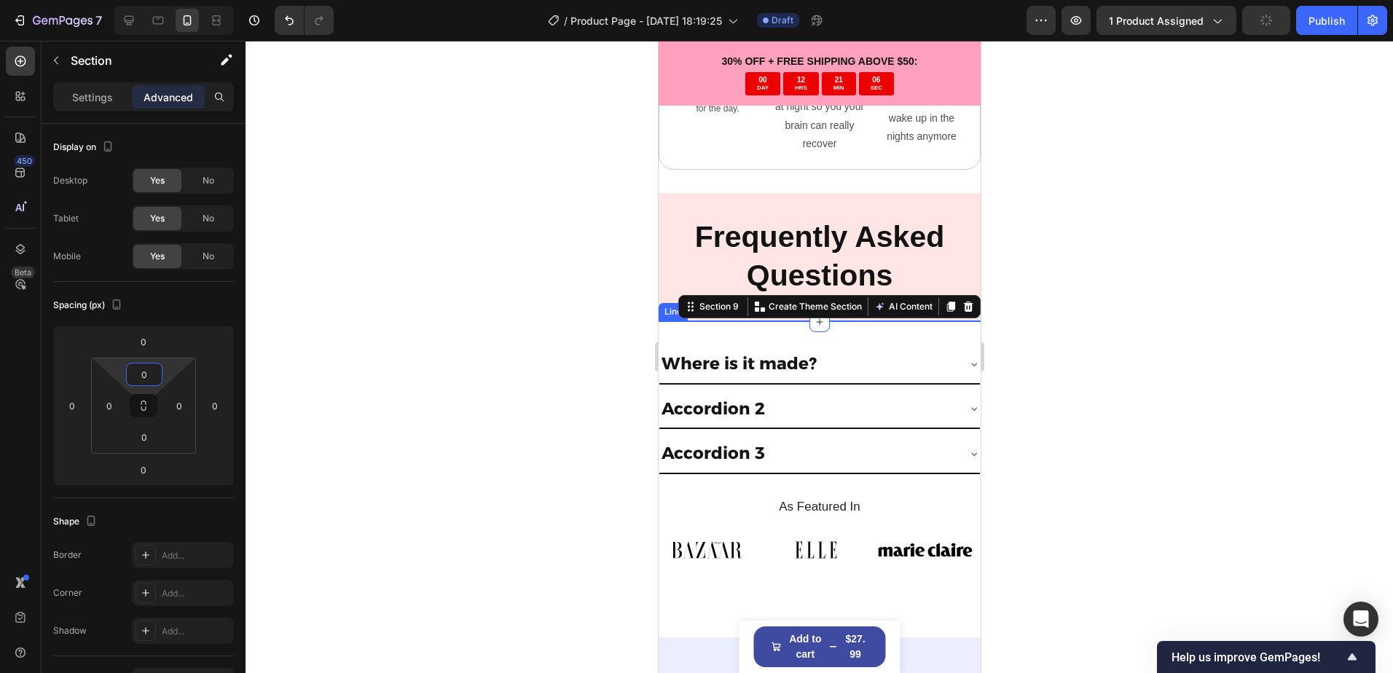
type input "0"
click at [379, 351] on div at bounding box center [818, 357] width 1147 height 632
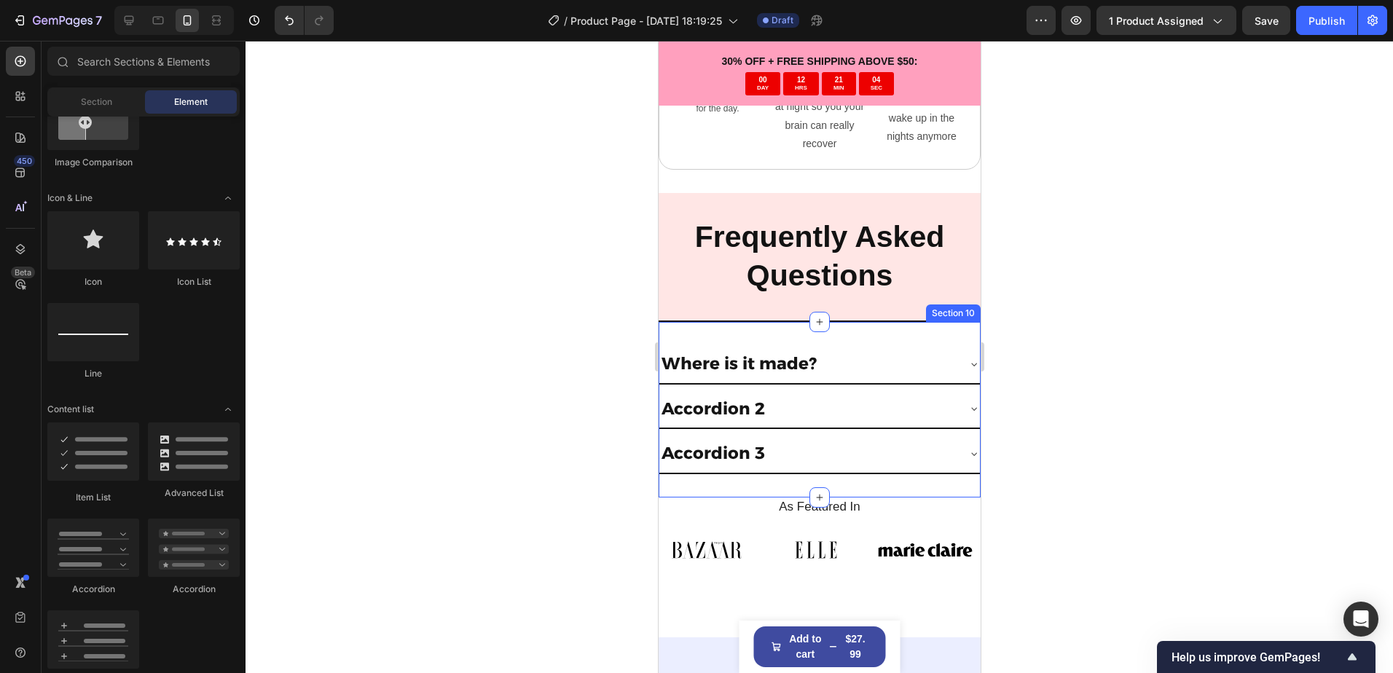
click at [928, 322] on div "Where is it made? Accordion 2 Accordion 3 Accordion Section 10" at bounding box center [819, 410] width 322 height 176
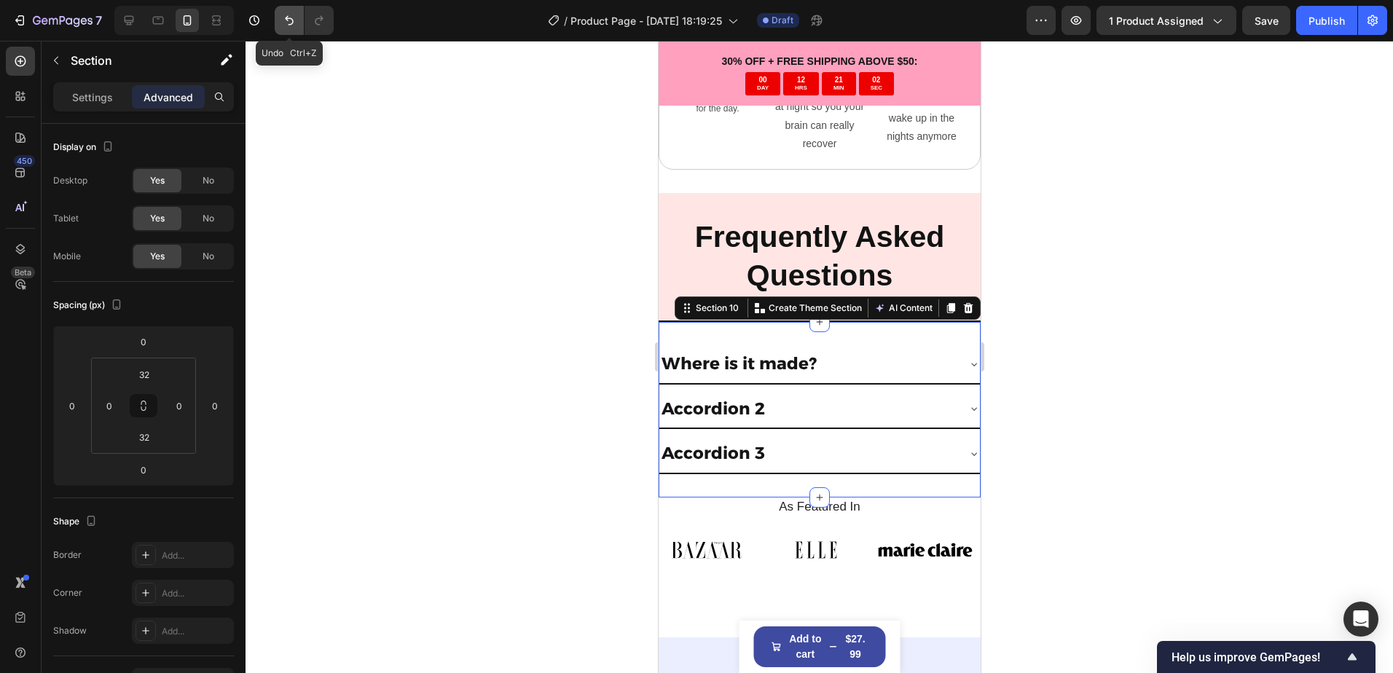
click at [288, 17] on icon "Undo/Redo" at bounding box center [289, 20] width 15 height 15
click at [428, 188] on div at bounding box center [818, 357] width 1147 height 632
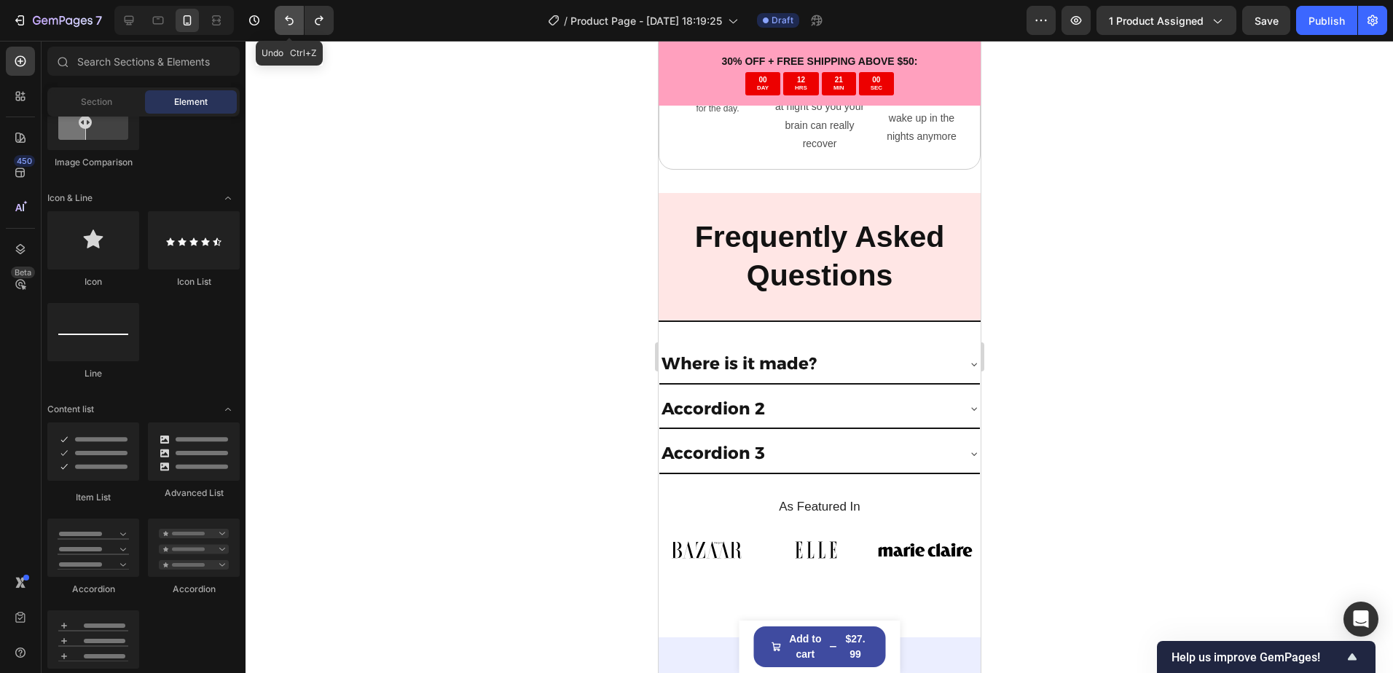
click at [288, 30] on button "Undo/Redo" at bounding box center [289, 20] width 29 height 29
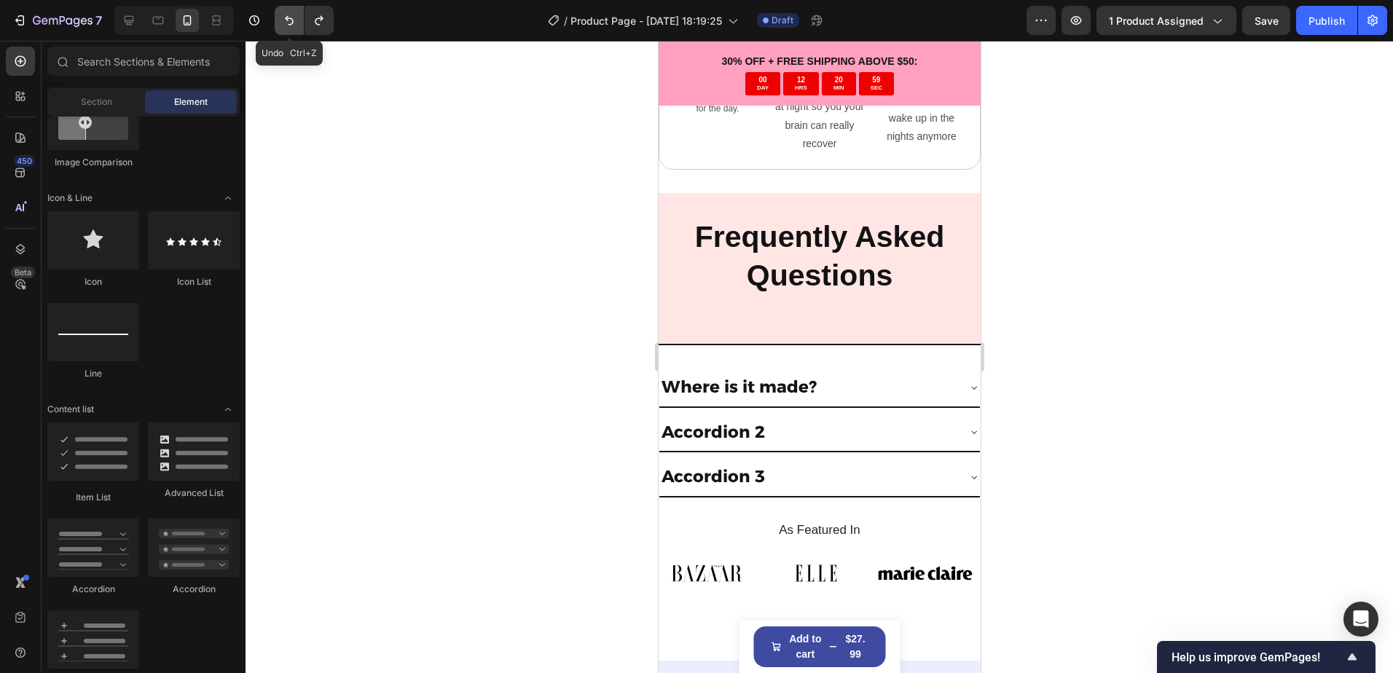
click at [290, 31] on button "Undo/Redo" at bounding box center [289, 20] width 29 height 29
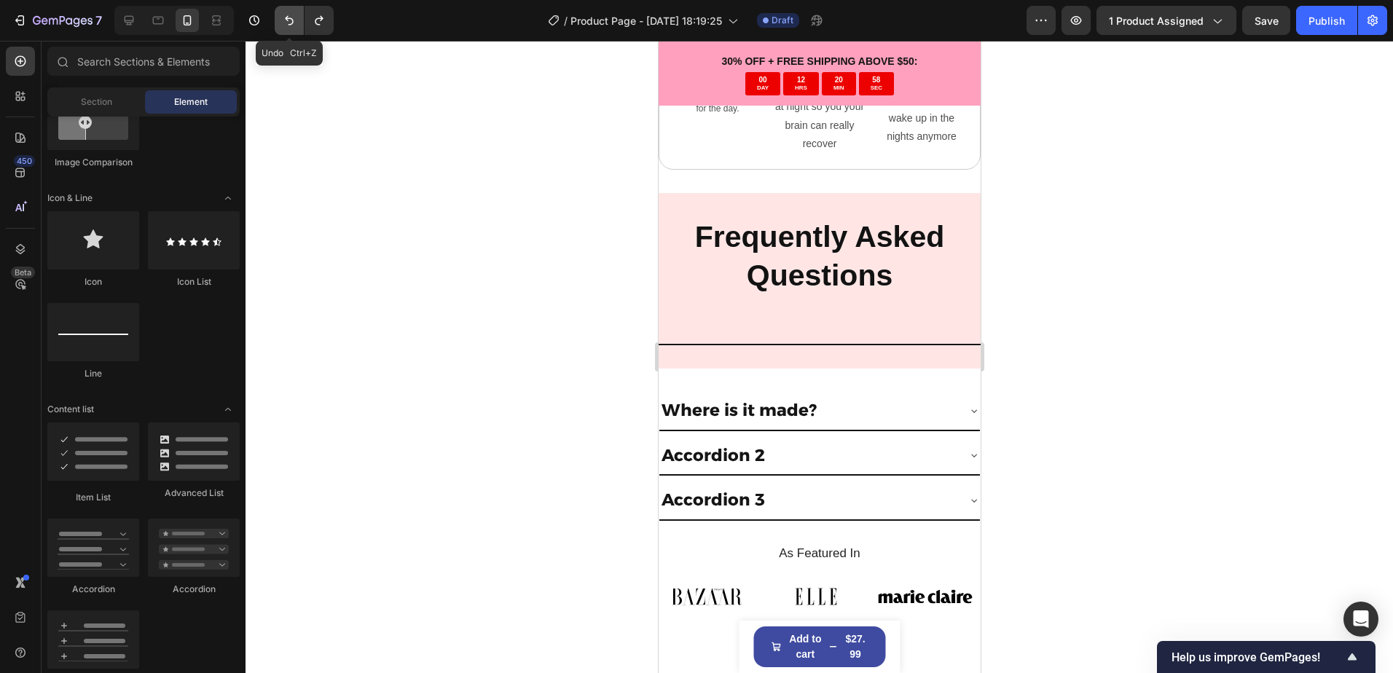
click at [289, 31] on button "Undo/Redo" at bounding box center [289, 20] width 29 height 29
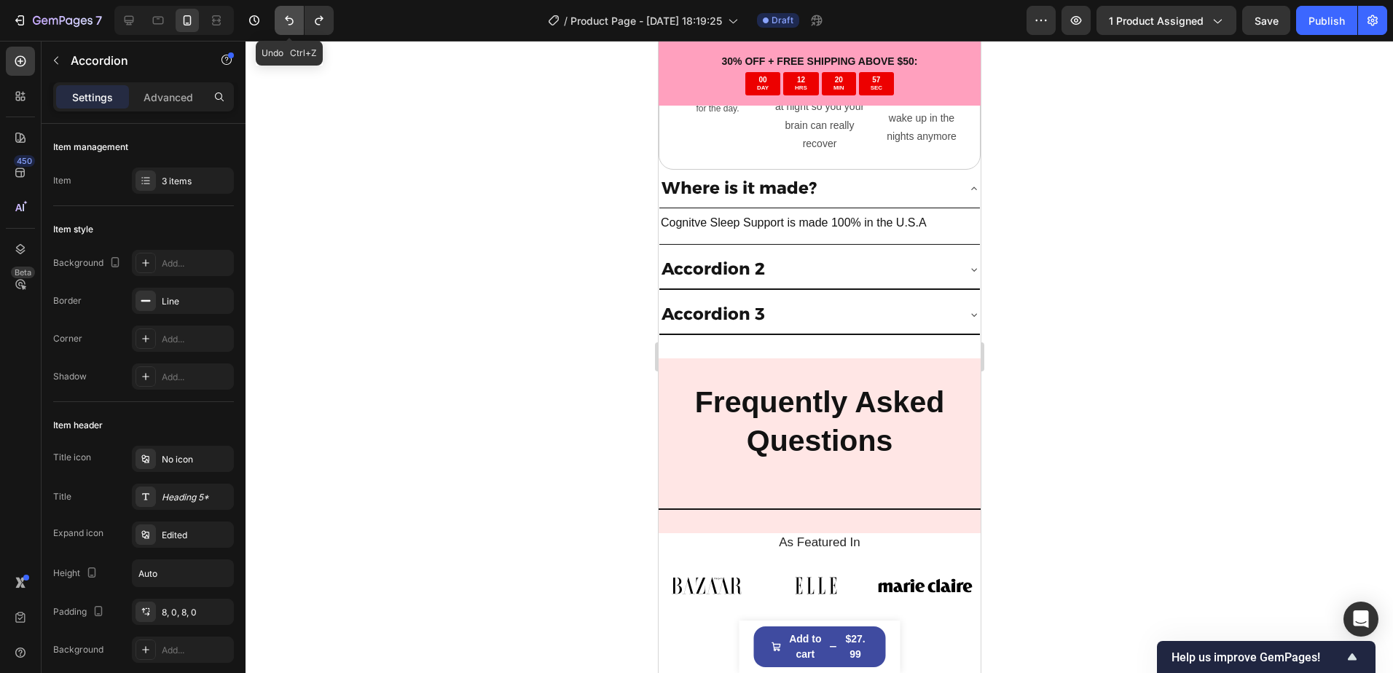
click at [289, 31] on button "Undo/Redo" at bounding box center [289, 20] width 29 height 29
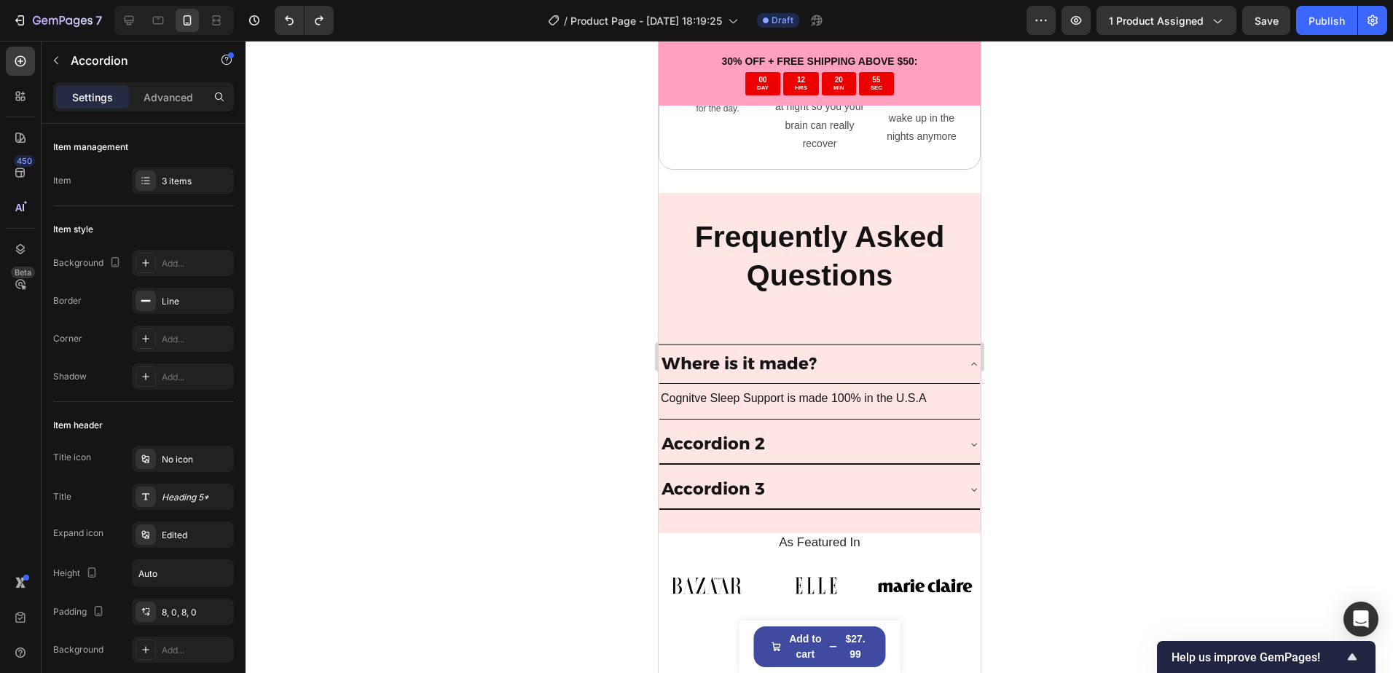
click at [489, 268] on div at bounding box center [818, 357] width 1147 height 632
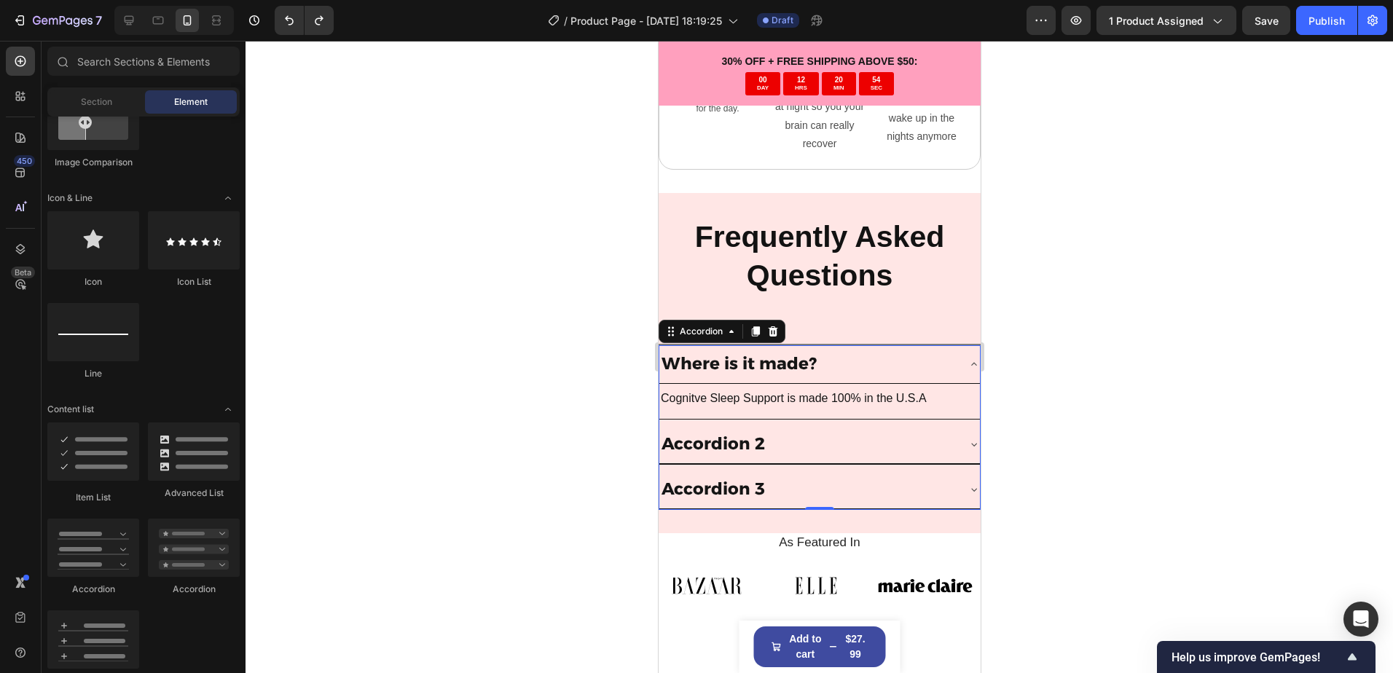
click at [740, 345] on div "Where is it made?" at bounding box center [818, 364] width 320 height 39
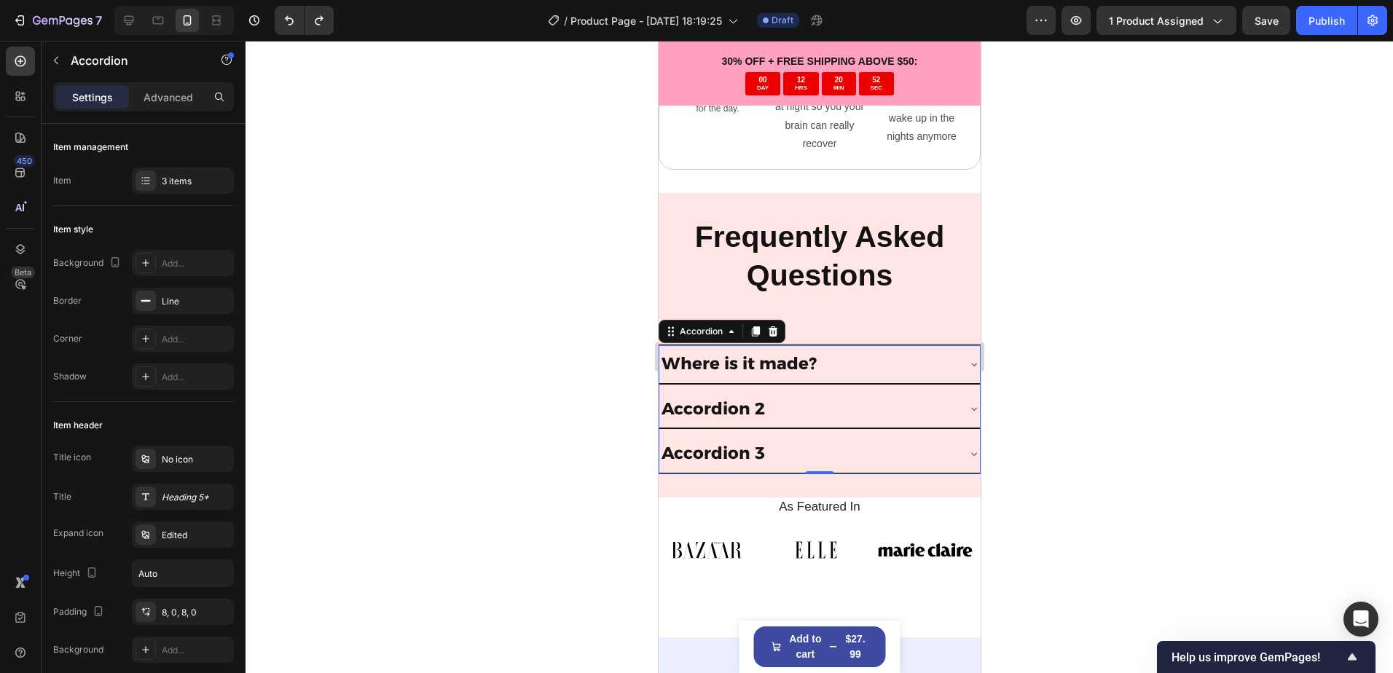
click at [931, 345] on div "Where is it made?" at bounding box center [818, 364] width 320 height 39
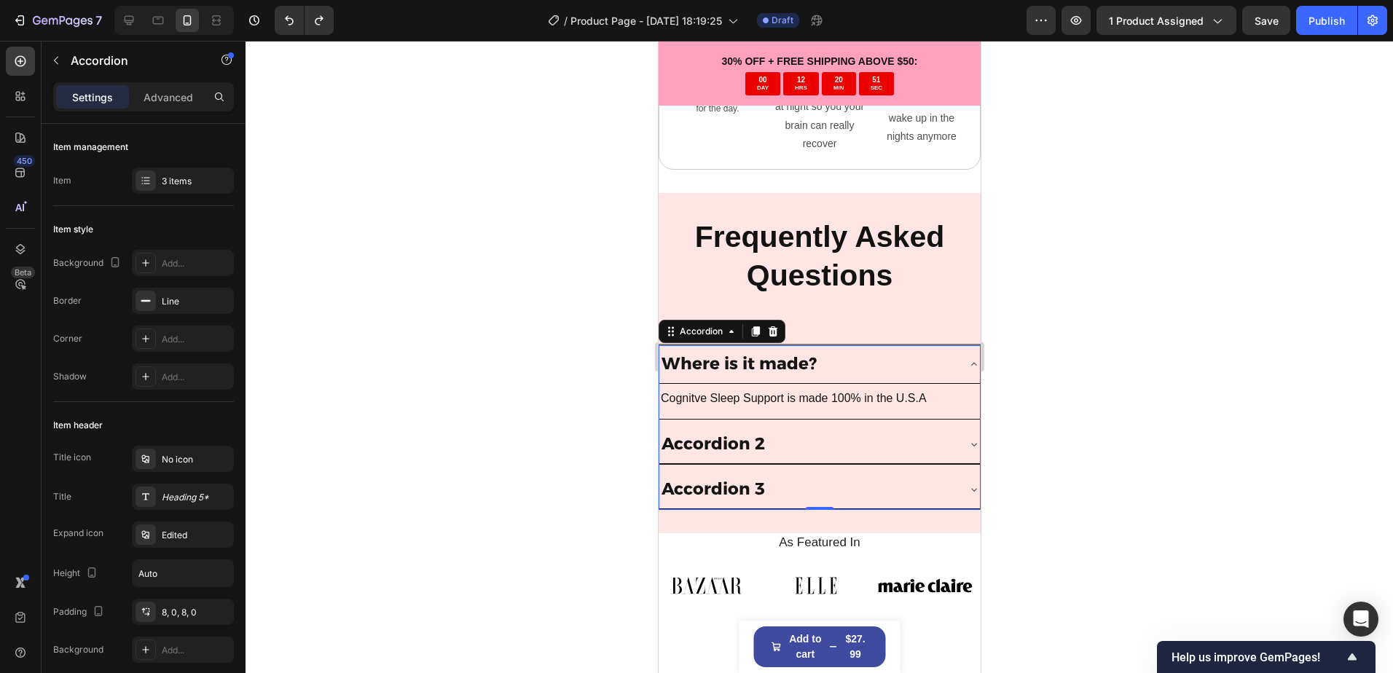
click at [959, 345] on div "Where is it made?" at bounding box center [818, 364] width 320 height 39
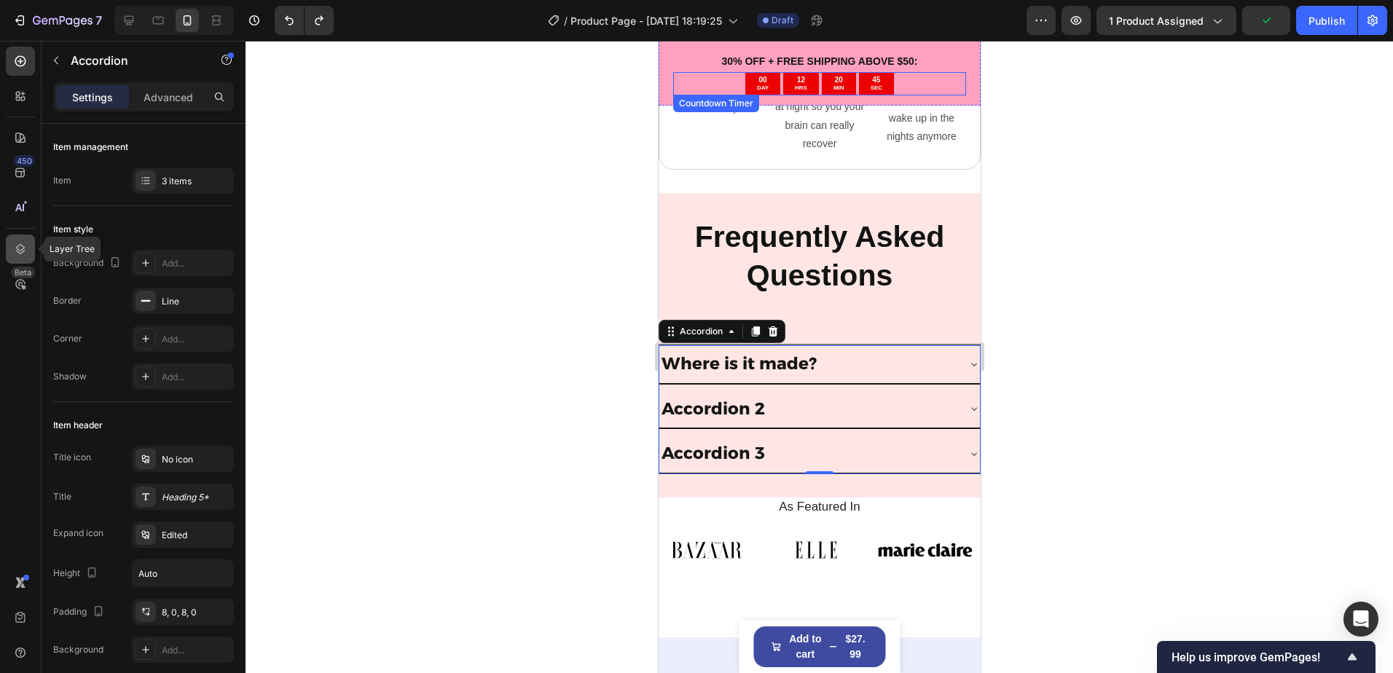
click at [16, 245] on icon at bounding box center [20, 249] width 15 height 15
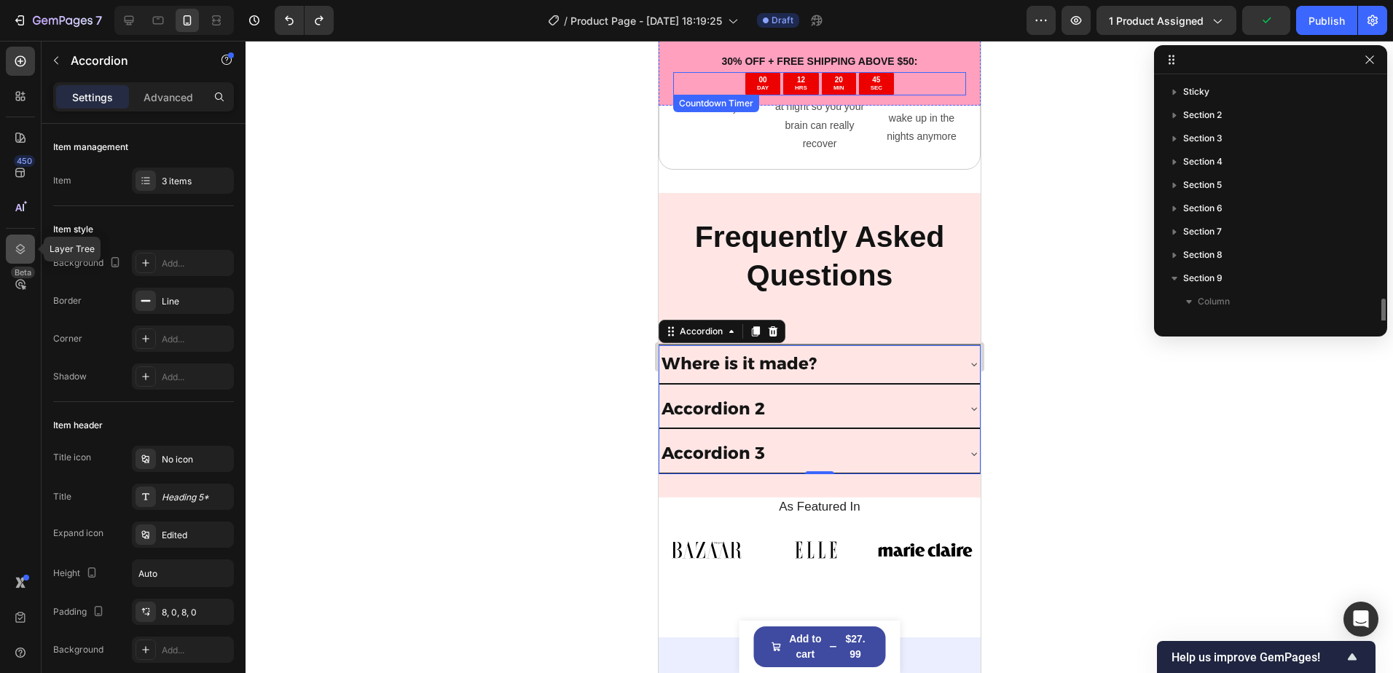
scroll to position [133, 0]
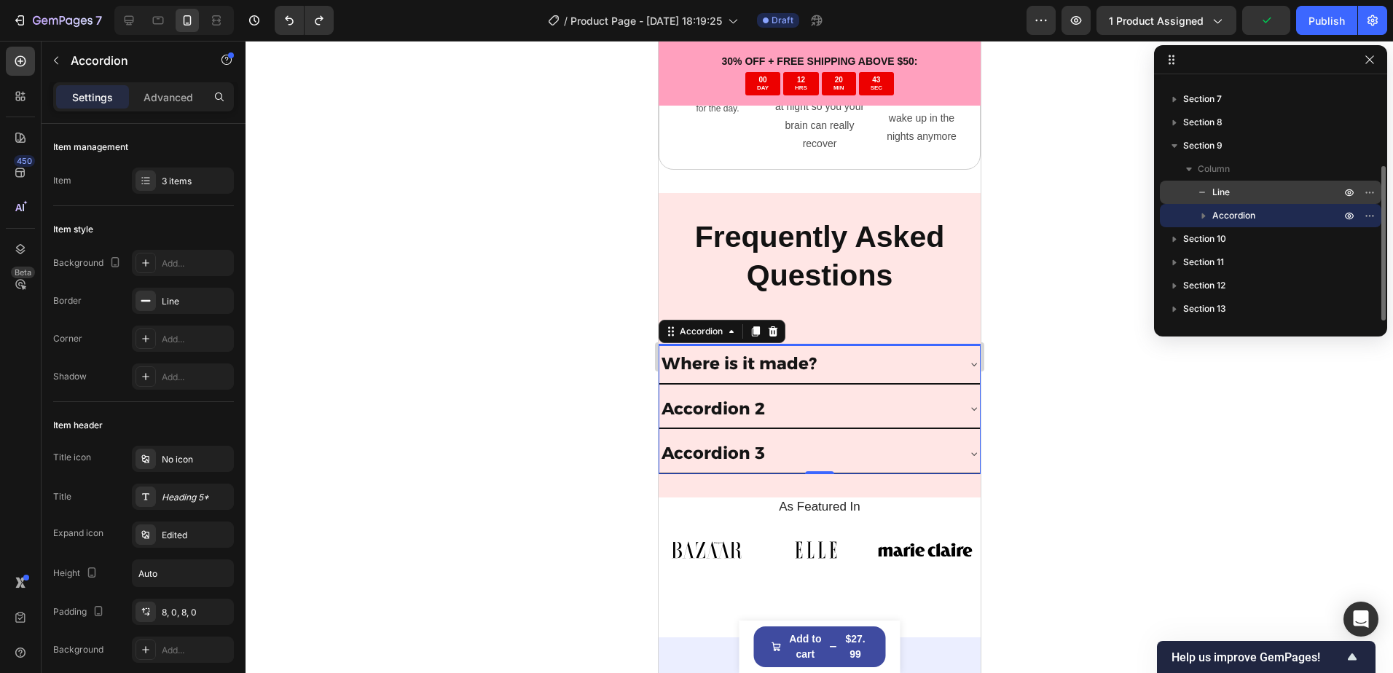
click at [1247, 197] on p "Line" at bounding box center [1259, 192] width 131 height 15
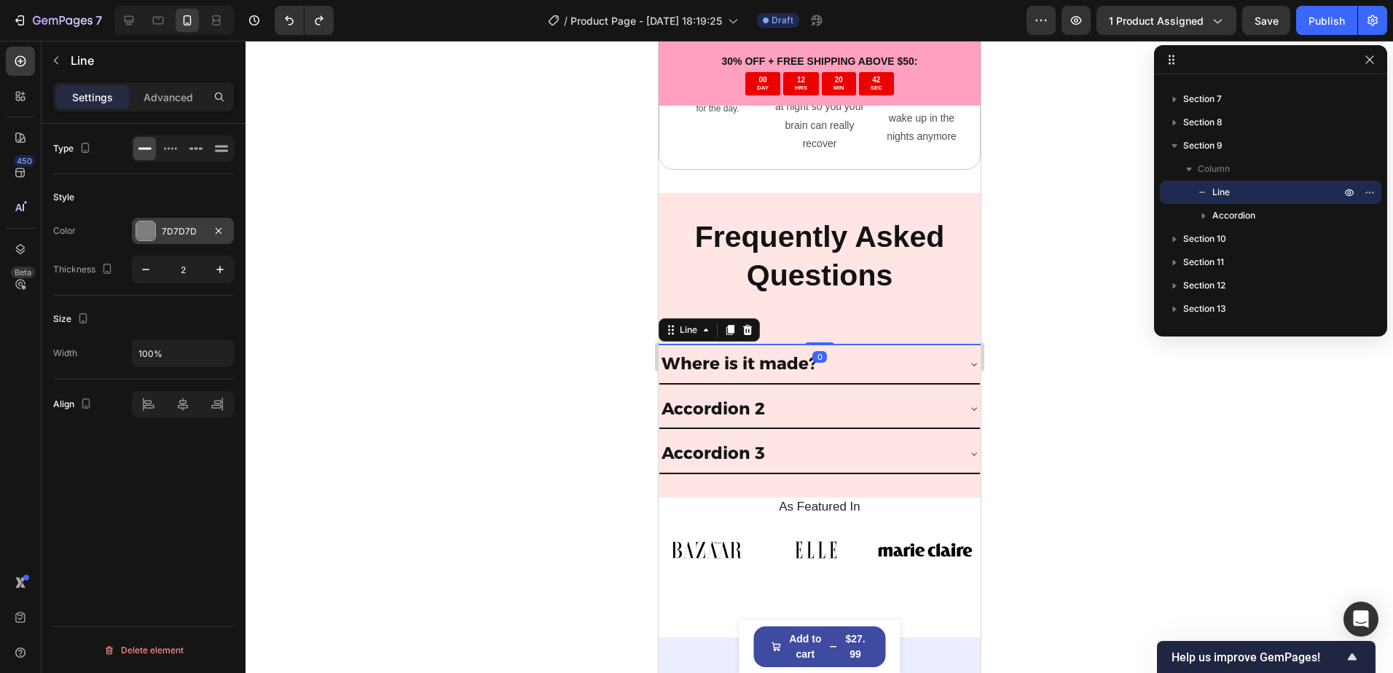
click at [180, 232] on div "7D7D7D" at bounding box center [183, 231] width 42 height 13
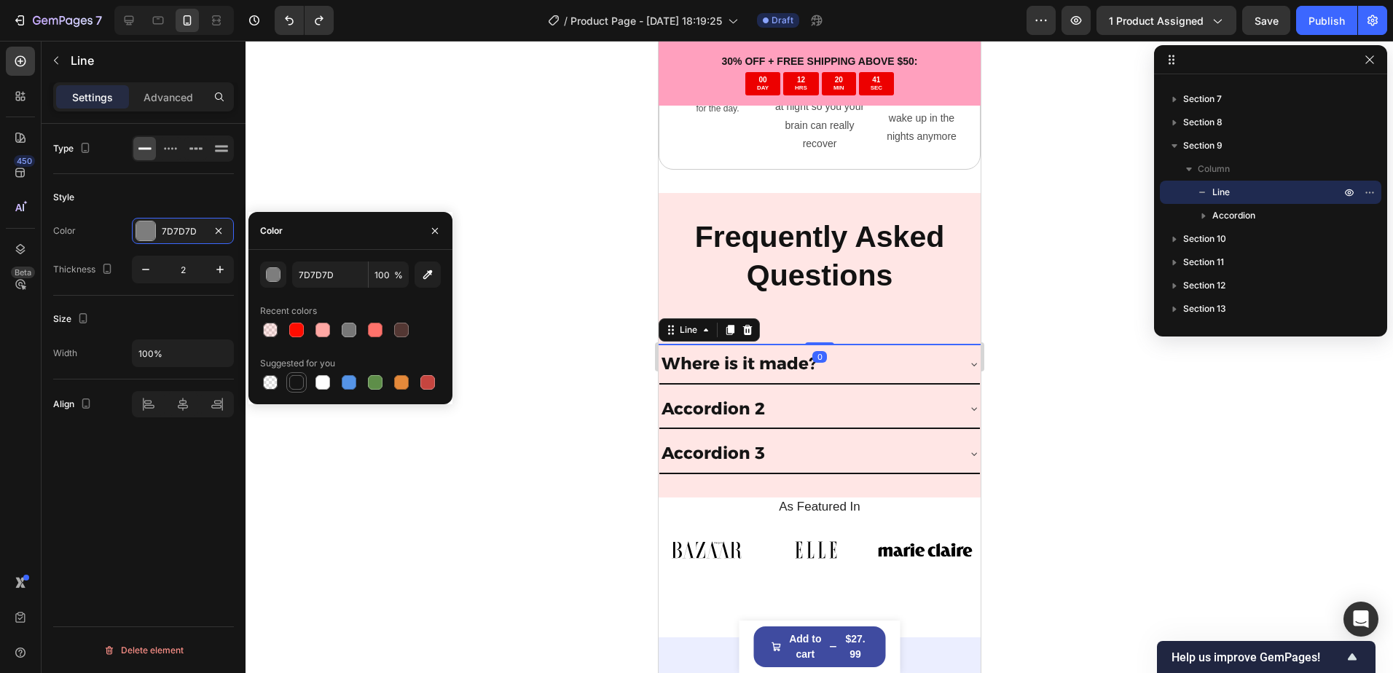
click at [294, 385] on div at bounding box center [296, 382] width 15 height 15
type input "151515"
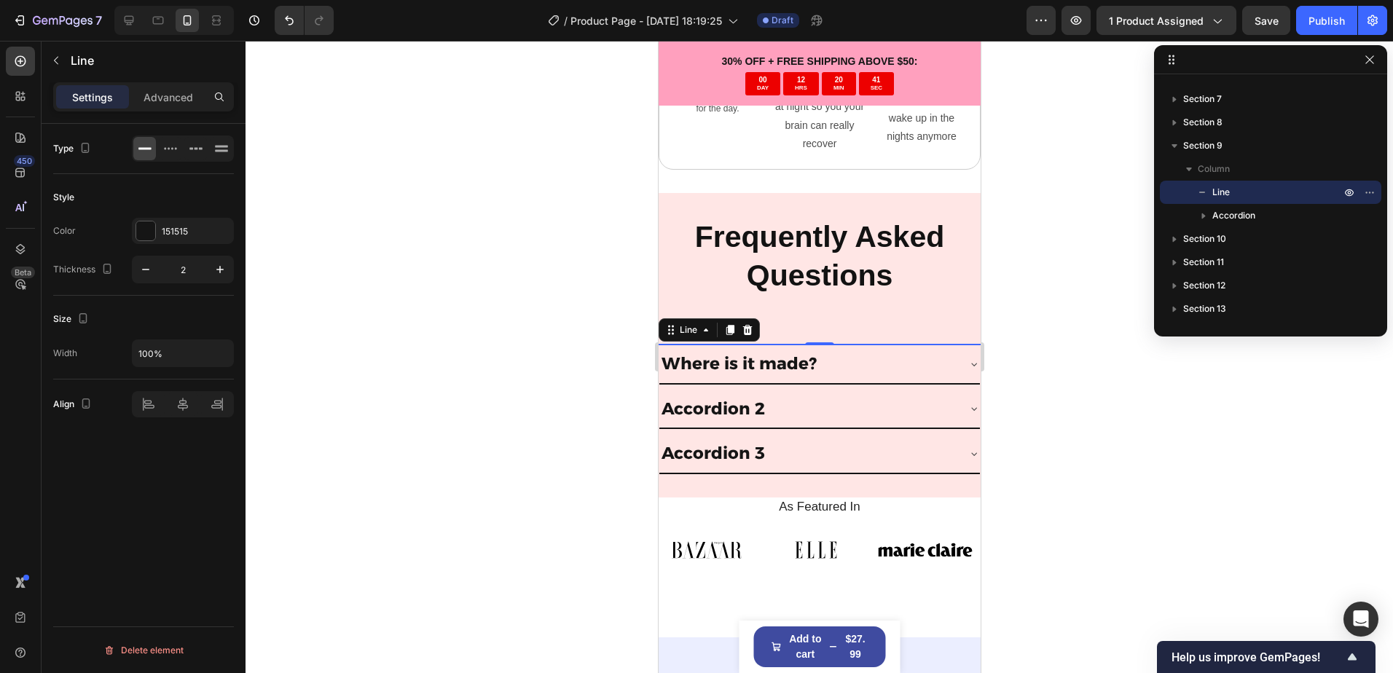
click at [453, 461] on div at bounding box center [818, 357] width 1147 height 632
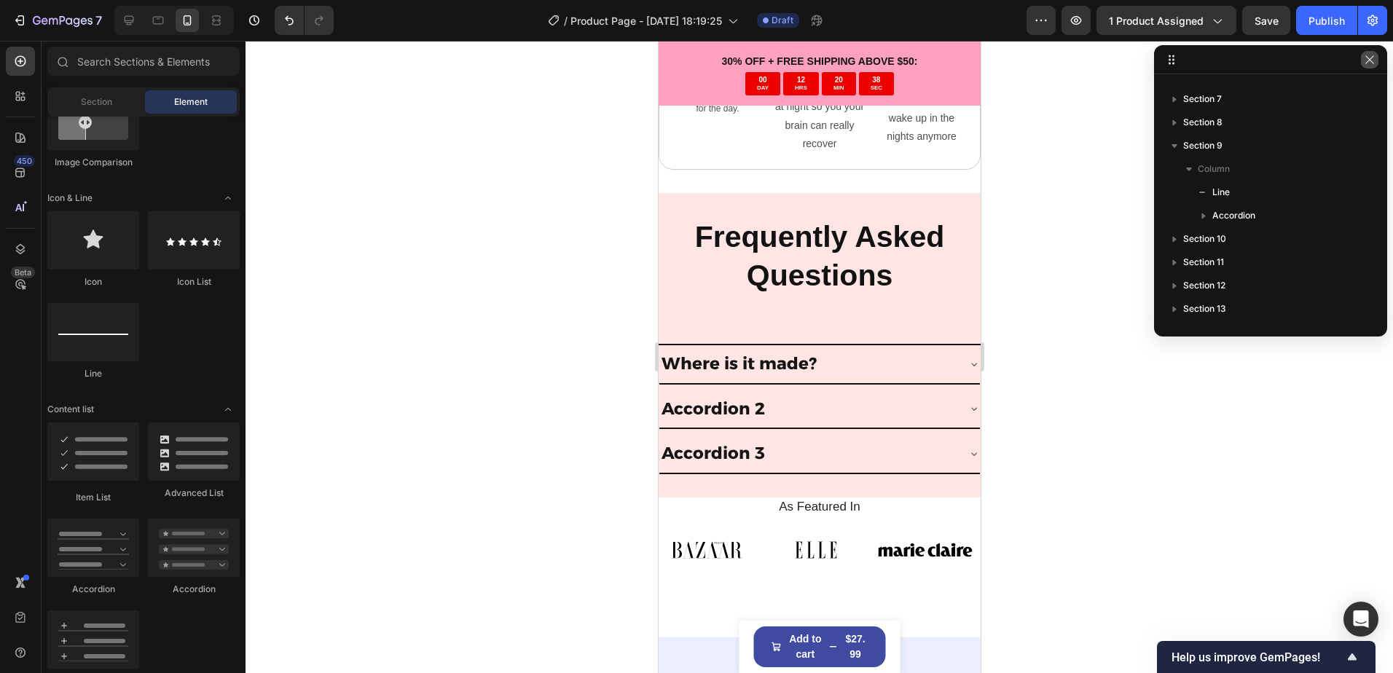
click at [1371, 63] on icon "button" at bounding box center [1369, 60] width 12 height 12
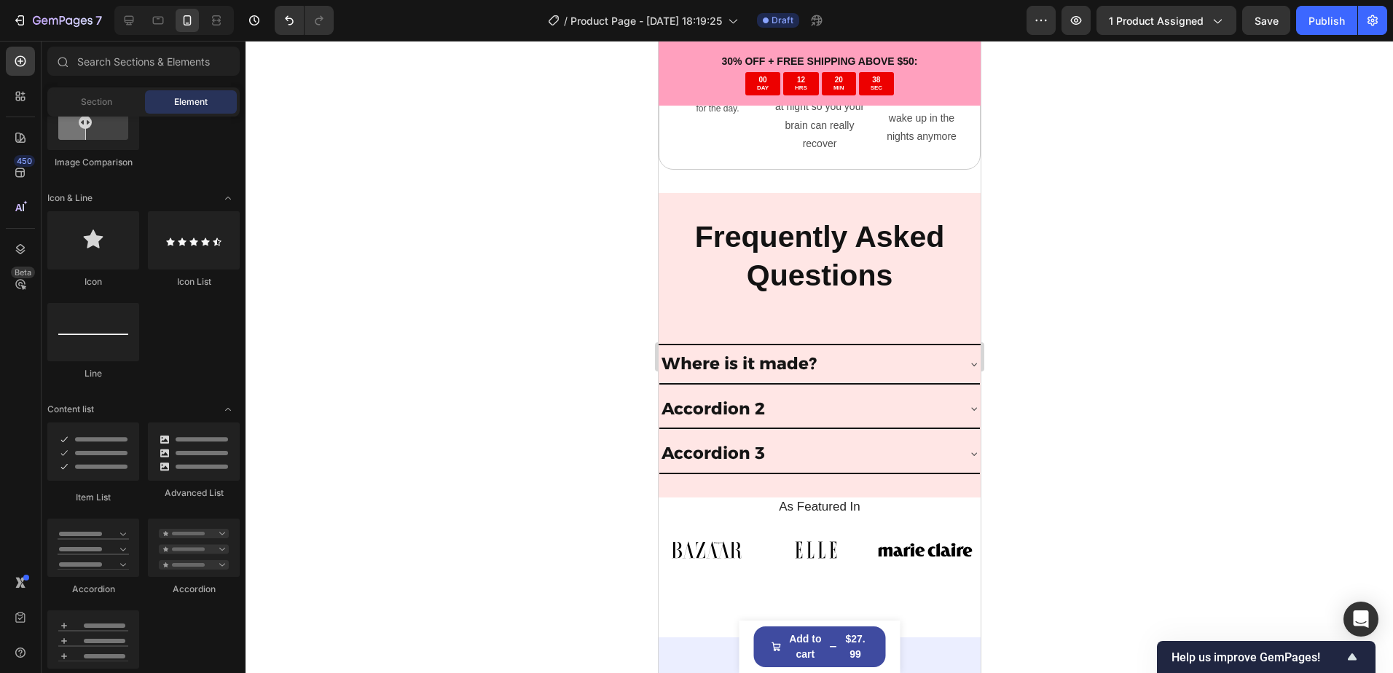
drag, startPoint x: 1251, startPoint y: 252, endPoint x: 1195, endPoint y: 324, distance: 90.9
click at [1240, 253] on div at bounding box center [818, 357] width 1147 height 632
click at [693, 398] on p "Accordion 2" at bounding box center [712, 409] width 103 height 22
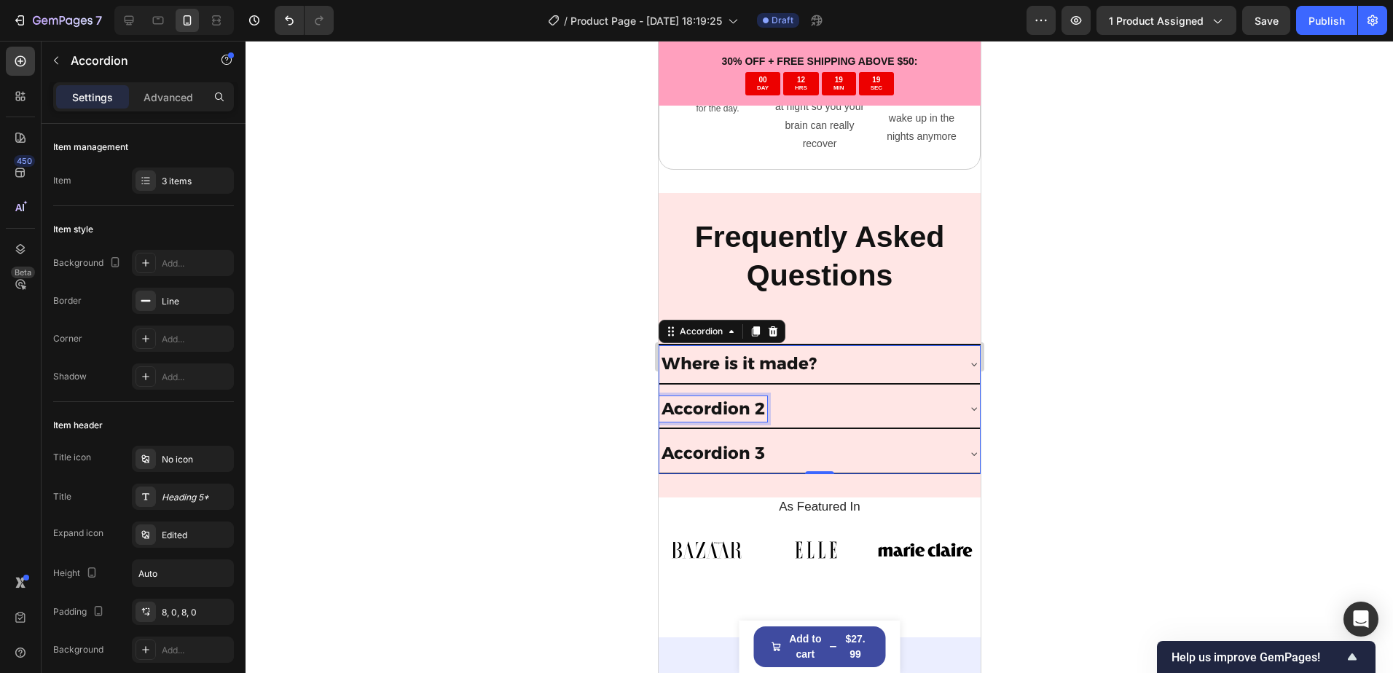
click at [711, 398] on p "Accordion 2" at bounding box center [712, 409] width 103 height 22
click at [713, 398] on p "Accordion 2" at bounding box center [712, 409] width 103 height 22
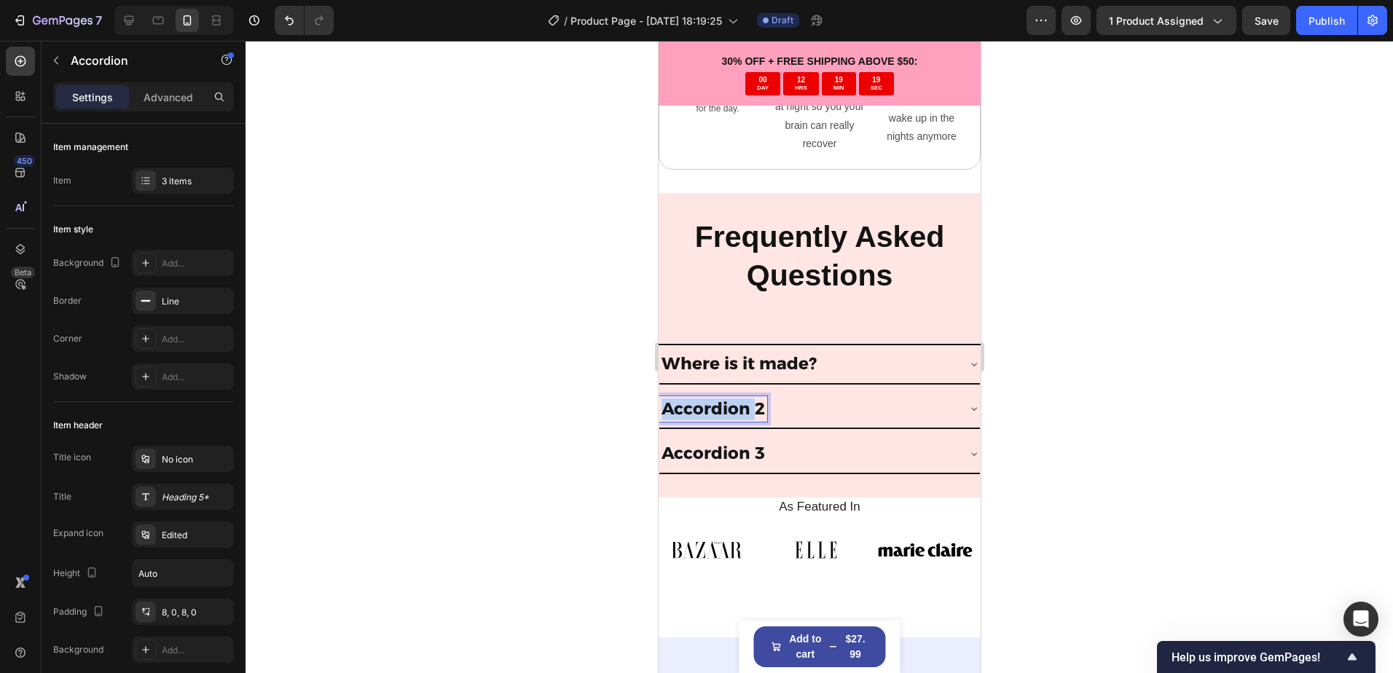
click at [712, 398] on p "Accordion 2" at bounding box center [712, 409] width 103 height 22
click at [1046, 387] on div at bounding box center [818, 357] width 1147 height 632
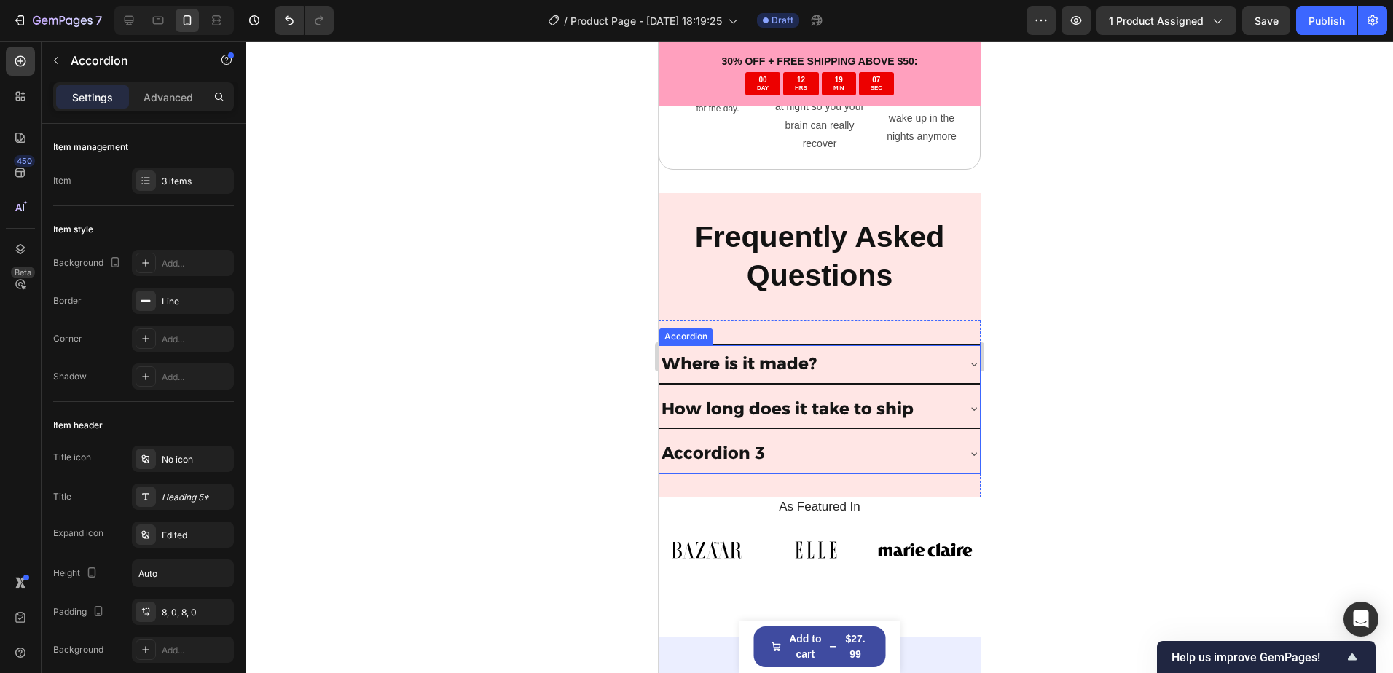
click at [959, 404] on div "How long does it take to ship" at bounding box center [818, 409] width 320 height 39
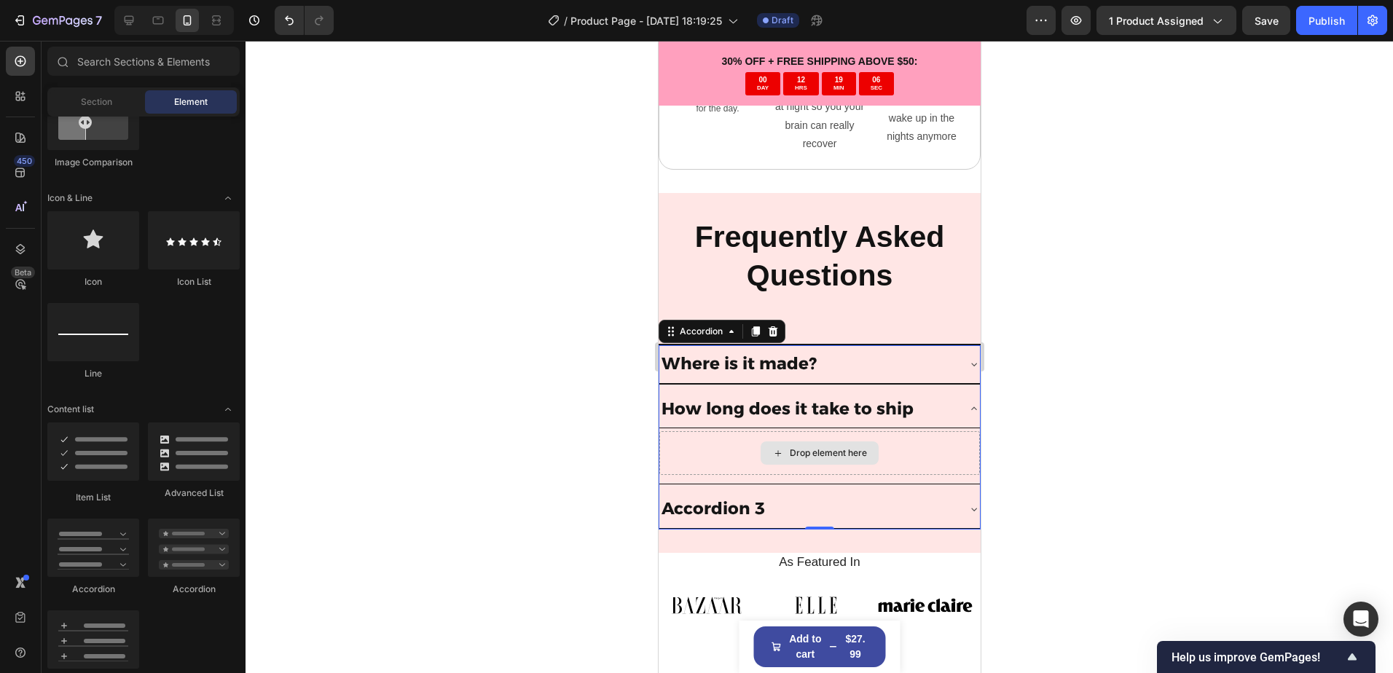
click at [813, 447] on div "Drop element here" at bounding box center [827, 453] width 77 height 12
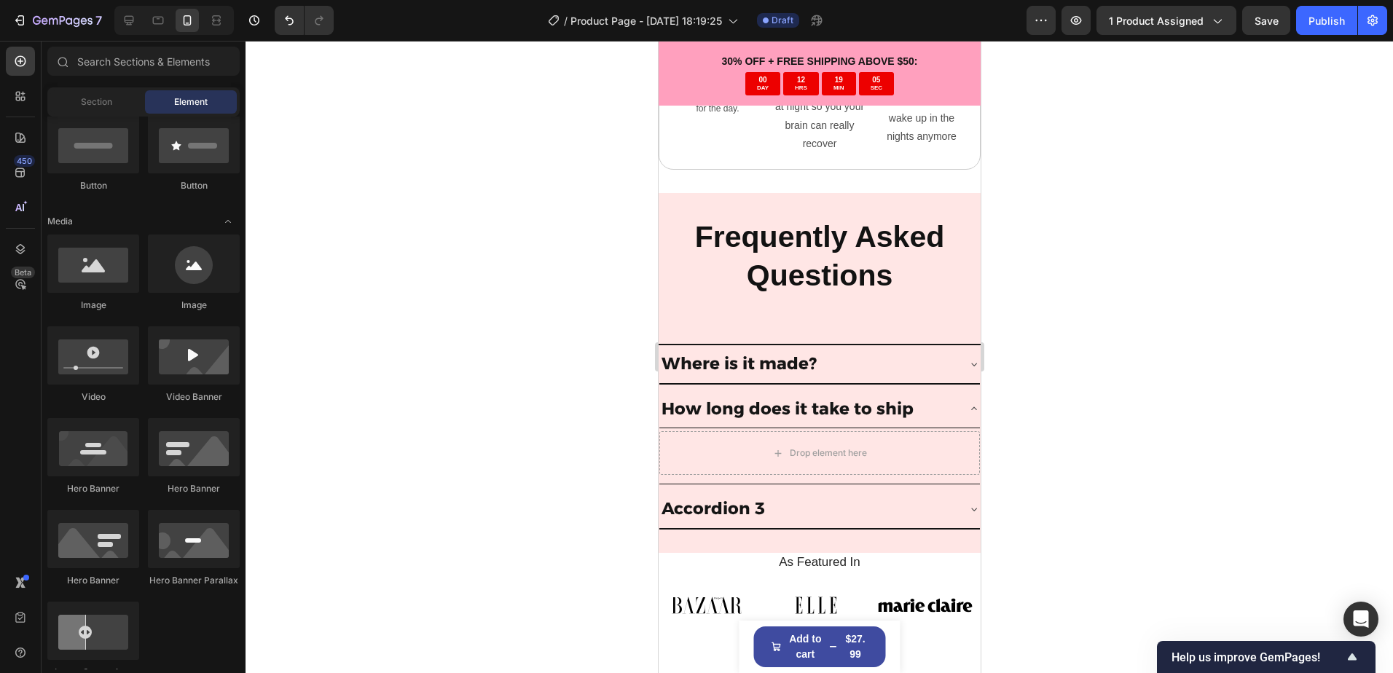
scroll to position [0, 0]
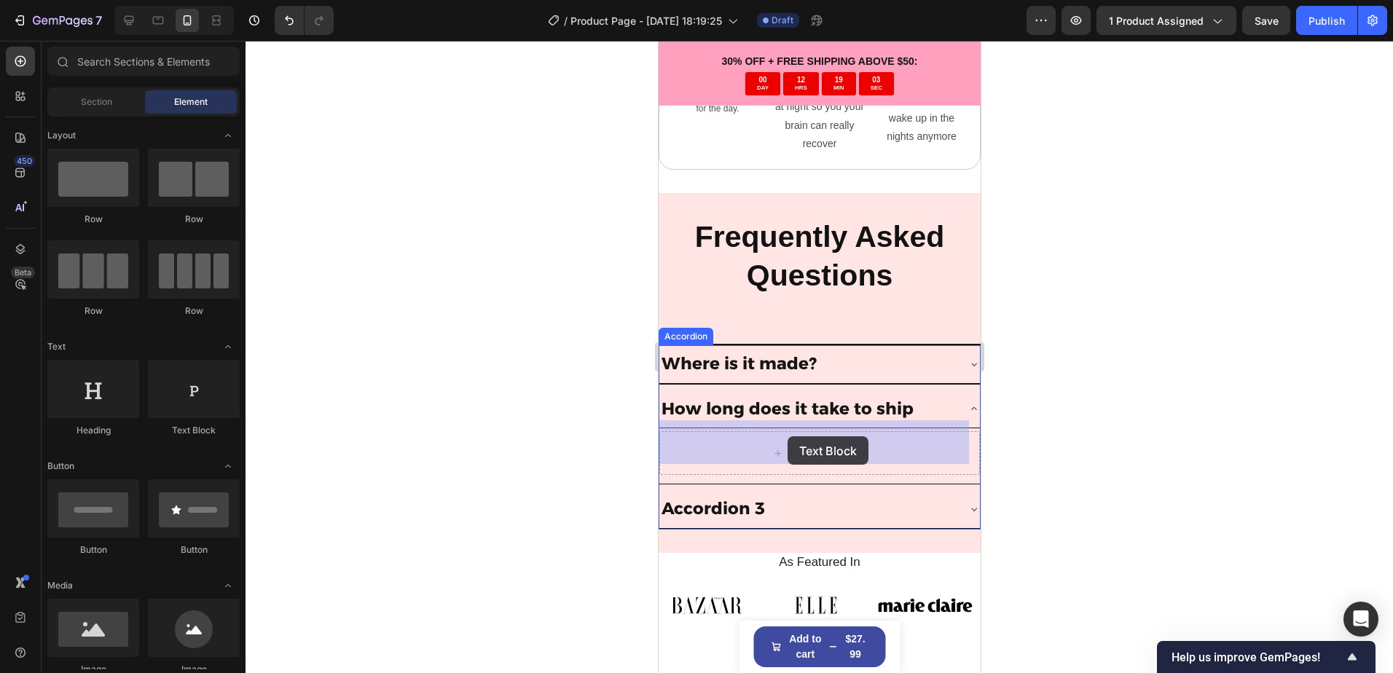
drag, startPoint x: 829, startPoint y: 444, endPoint x: 787, endPoint y: 436, distance: 42.9
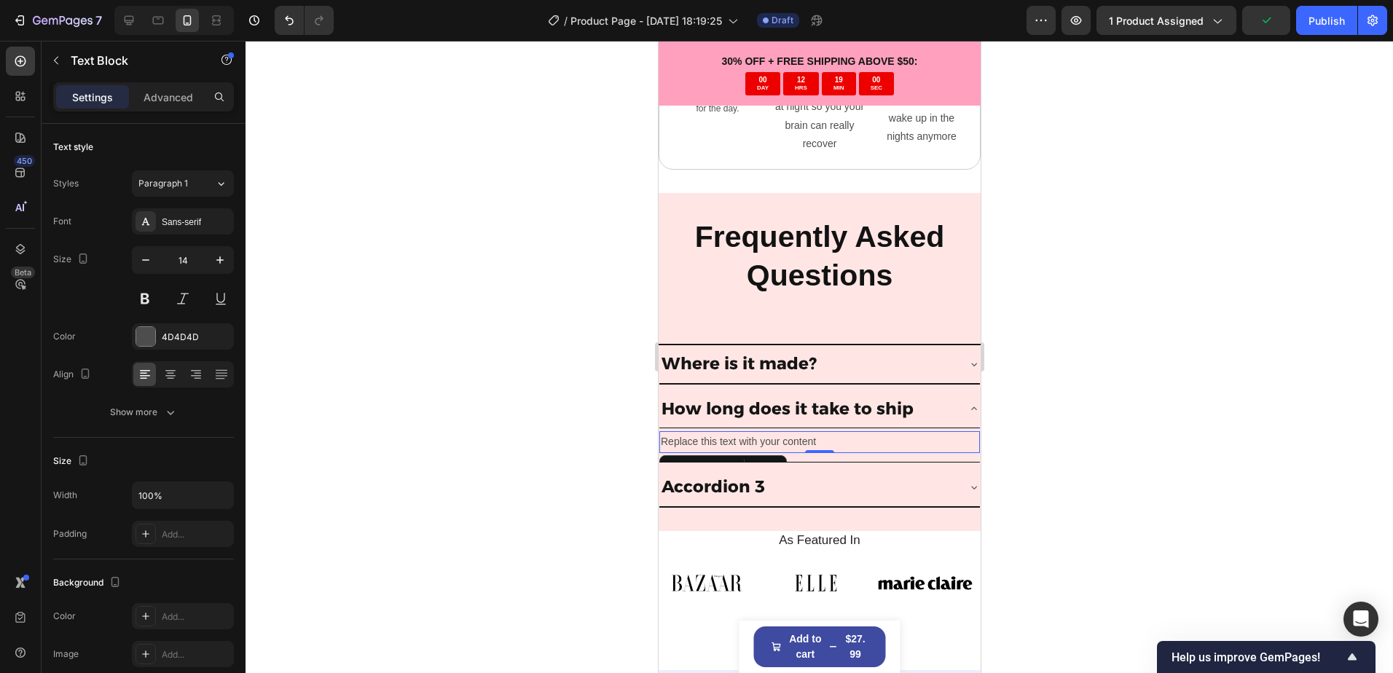
click at [730, 431] on div "Replace this text with your content" at bounding box center [818, 441] width 320 height 21
click at [730, 433] on p "Replace this text with your content" at bounding box center [819, 442] width 318 height 18
click at [747, 433] on p "Usually around" at bounding box center [819, 442] width 318 height 18
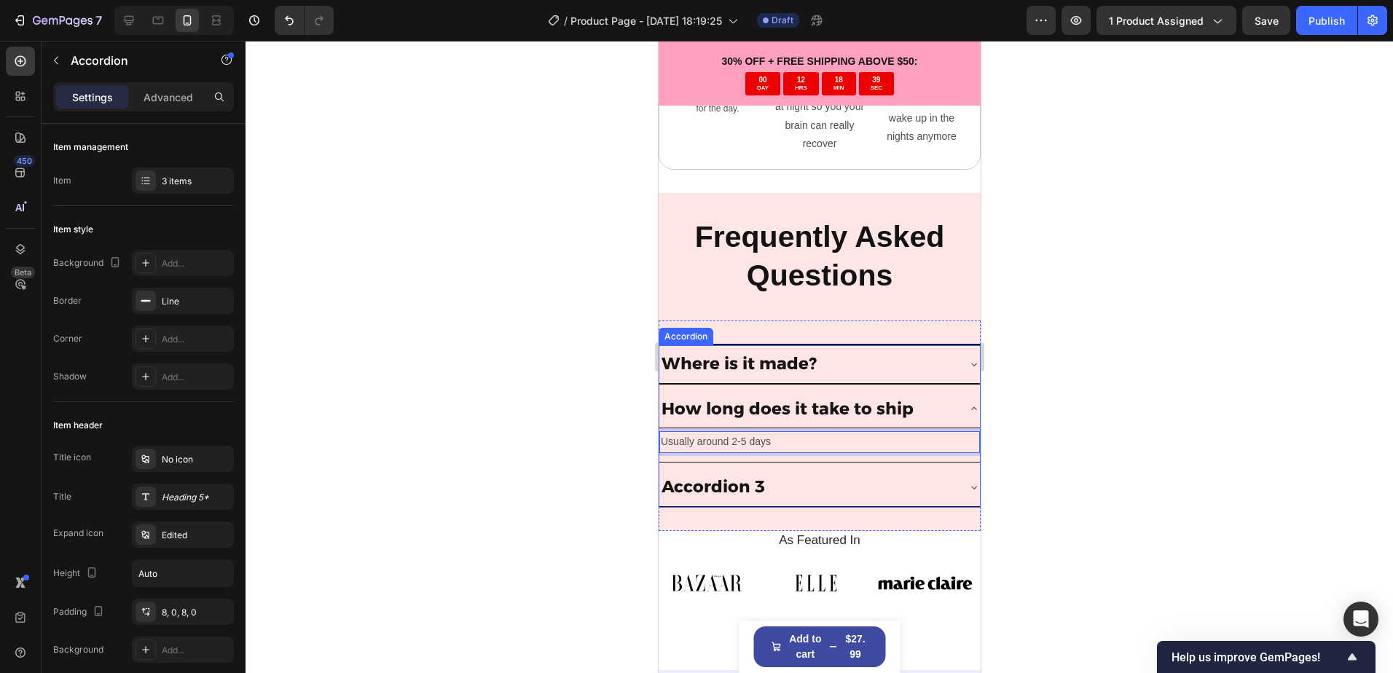
click at [850, 356] on div "Where is it made?" at bounding box center [806, 364] width 297 height 26
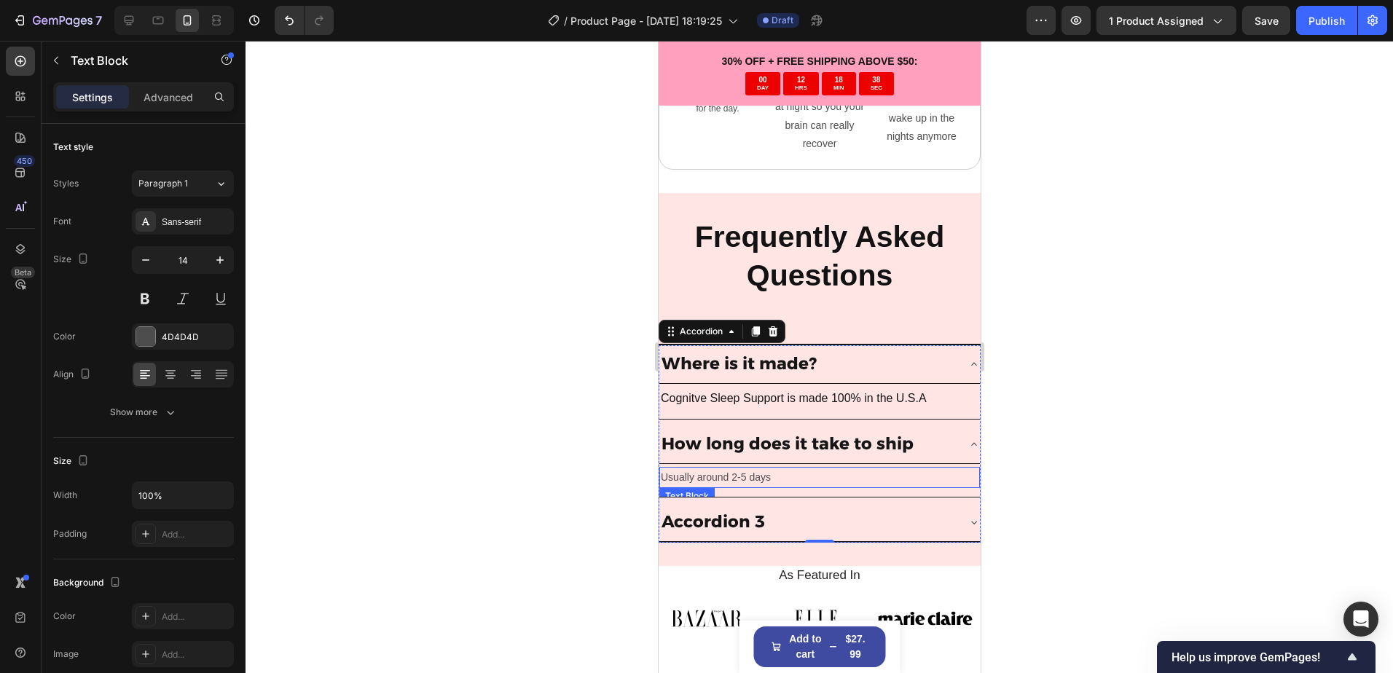
click at [782, 470] on p "Usually around 2-5 days" at bounding box center [819, 477] width 318 height 18
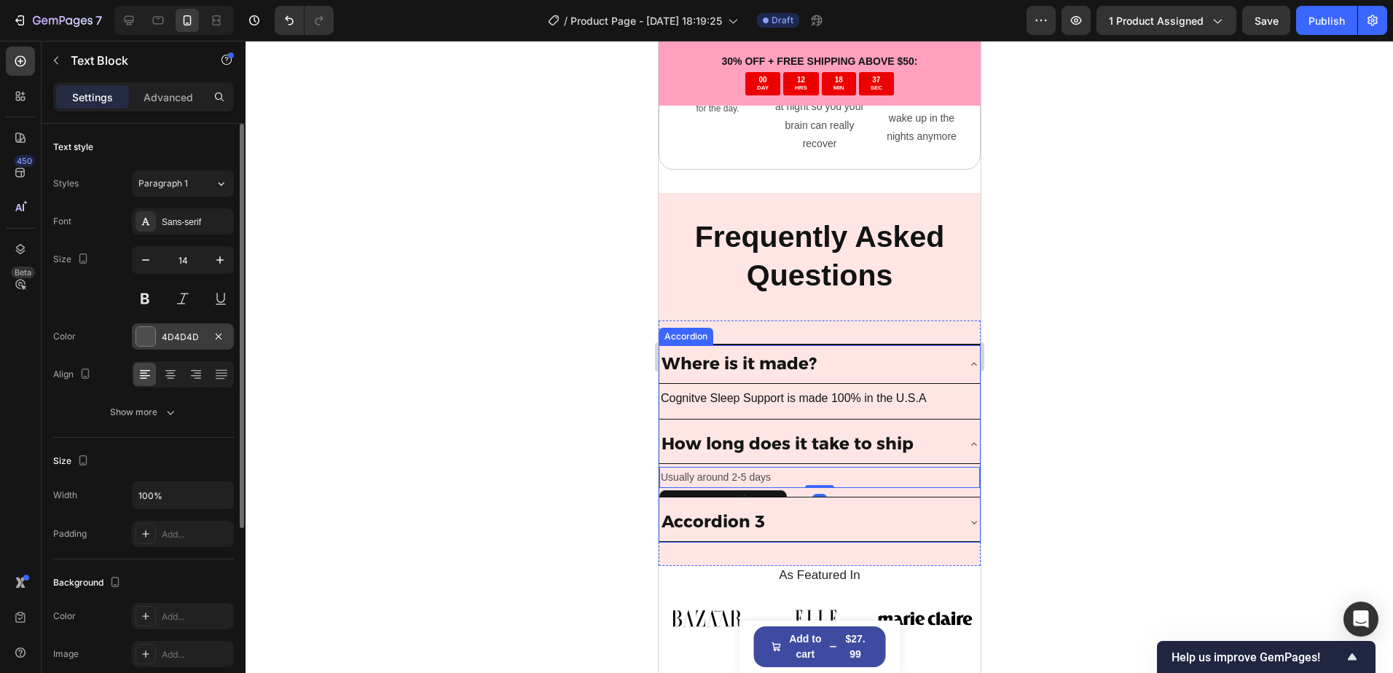
click at [168, 336] on div "4D4D4D" at bounding box center [183, 337] width 42 height 13
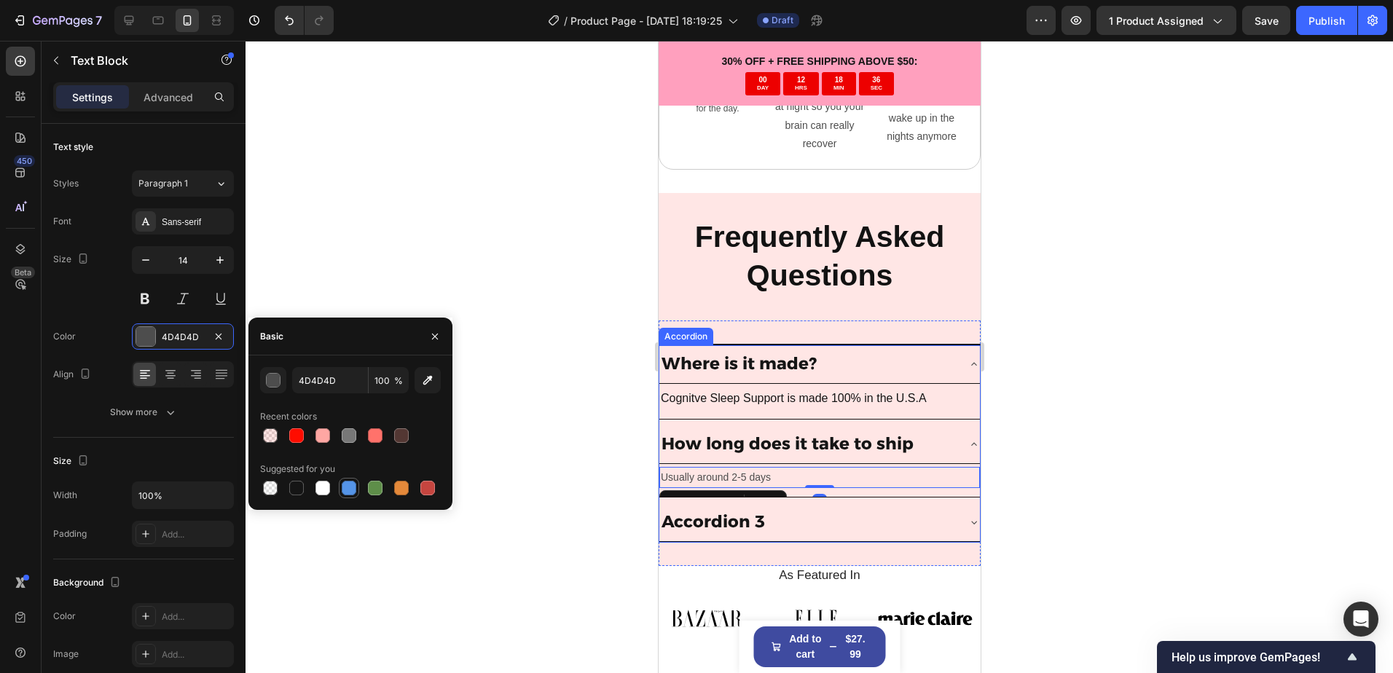
drag, startPoint x: 305, startPoint y: 487, endPoint x: 354, endPoint y: 486, distance: 48.8
click at [304, 487] on div at bounding box center [296, 488] width 20 height 20
type input "151515"
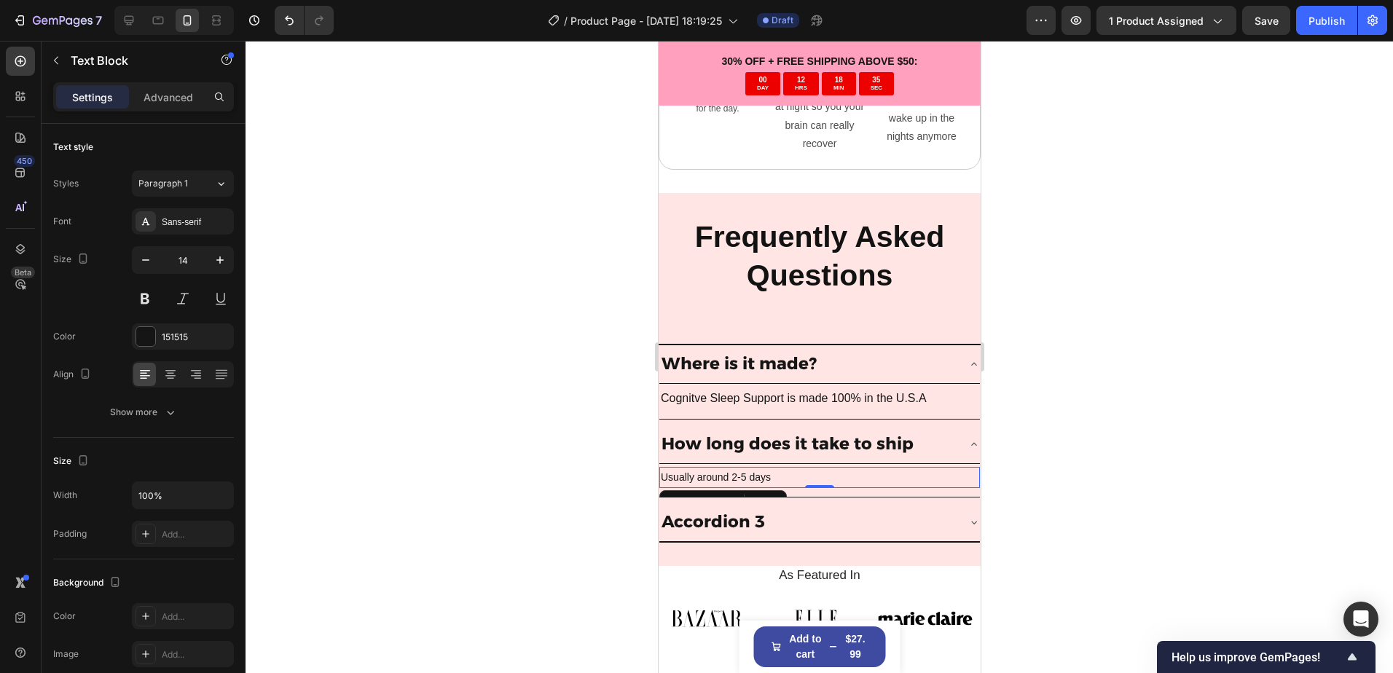
click at [1085, 464] on div at bounding box center [818, 357] width 1147 height 632
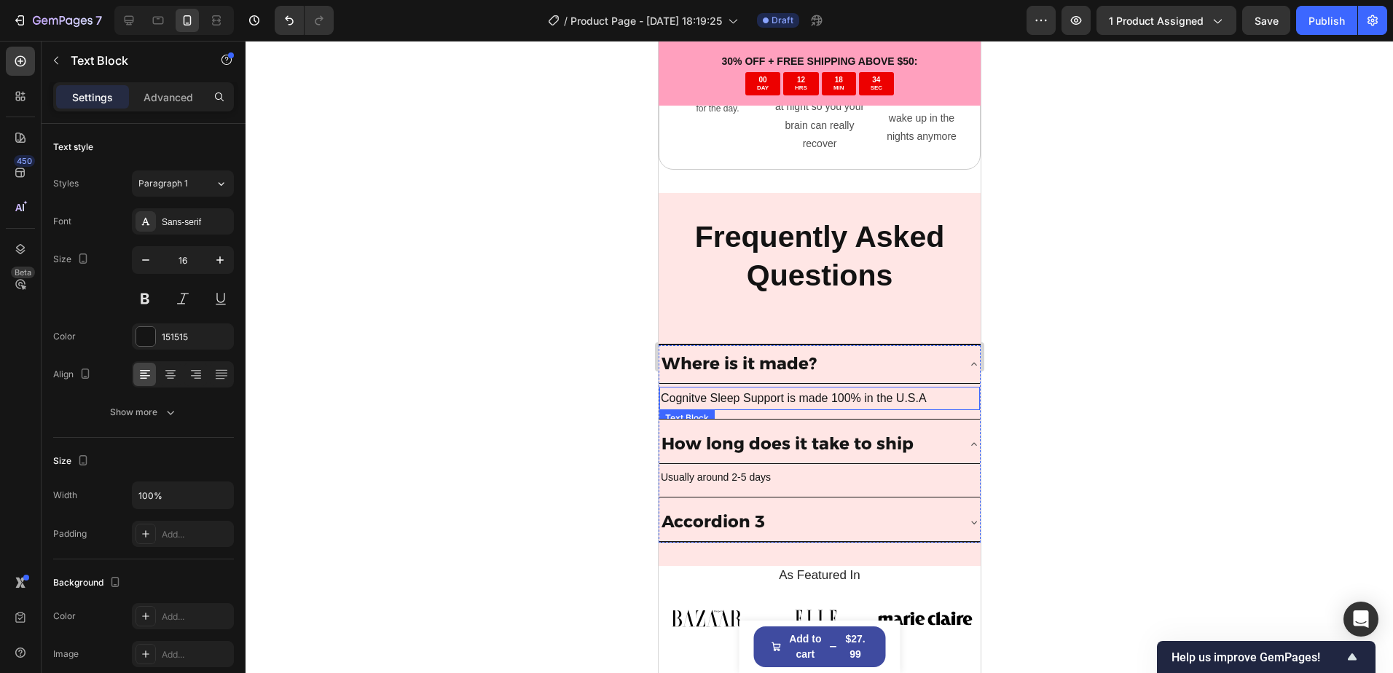
click at [781, 388] on p "Cognitve Sleep Support is made 100% in the U.S.A" at bounding box center [819, 398] width 318 height 21
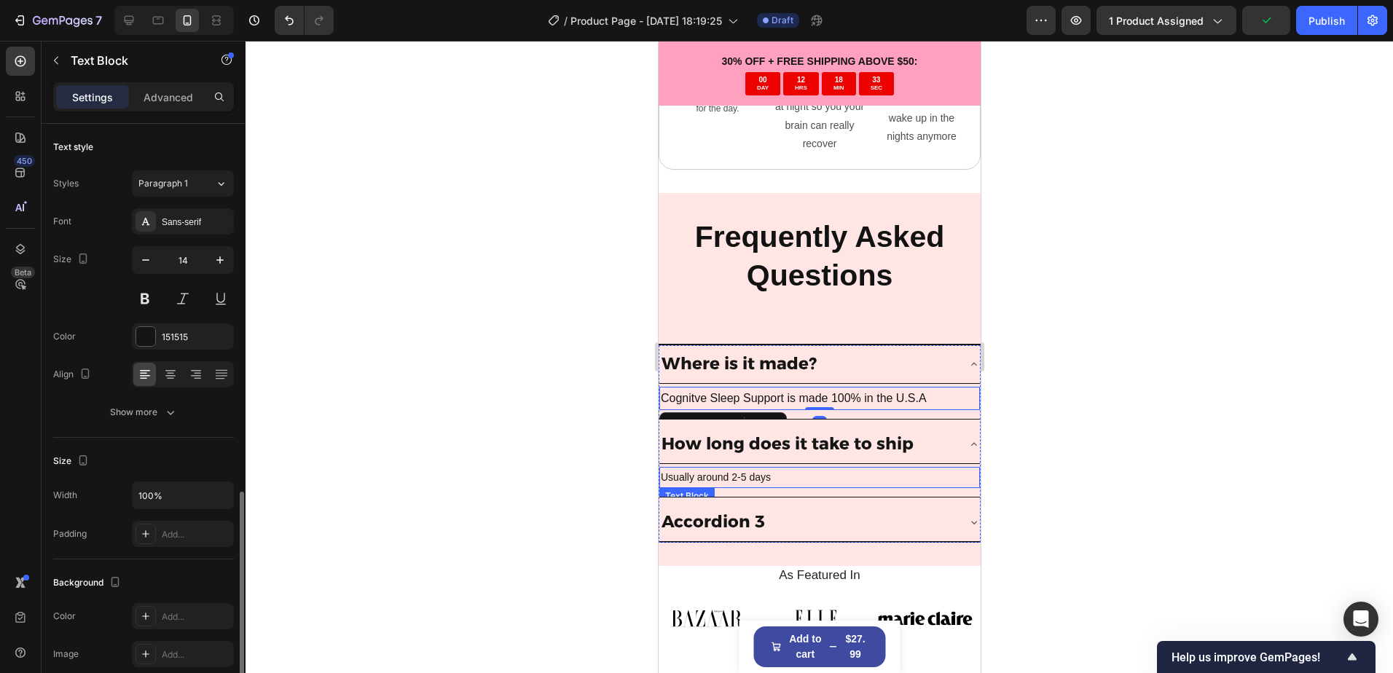
click at [756, 468] on p "Usually around 2-5 days" at bounding box center [819, 477] width 318 height 18
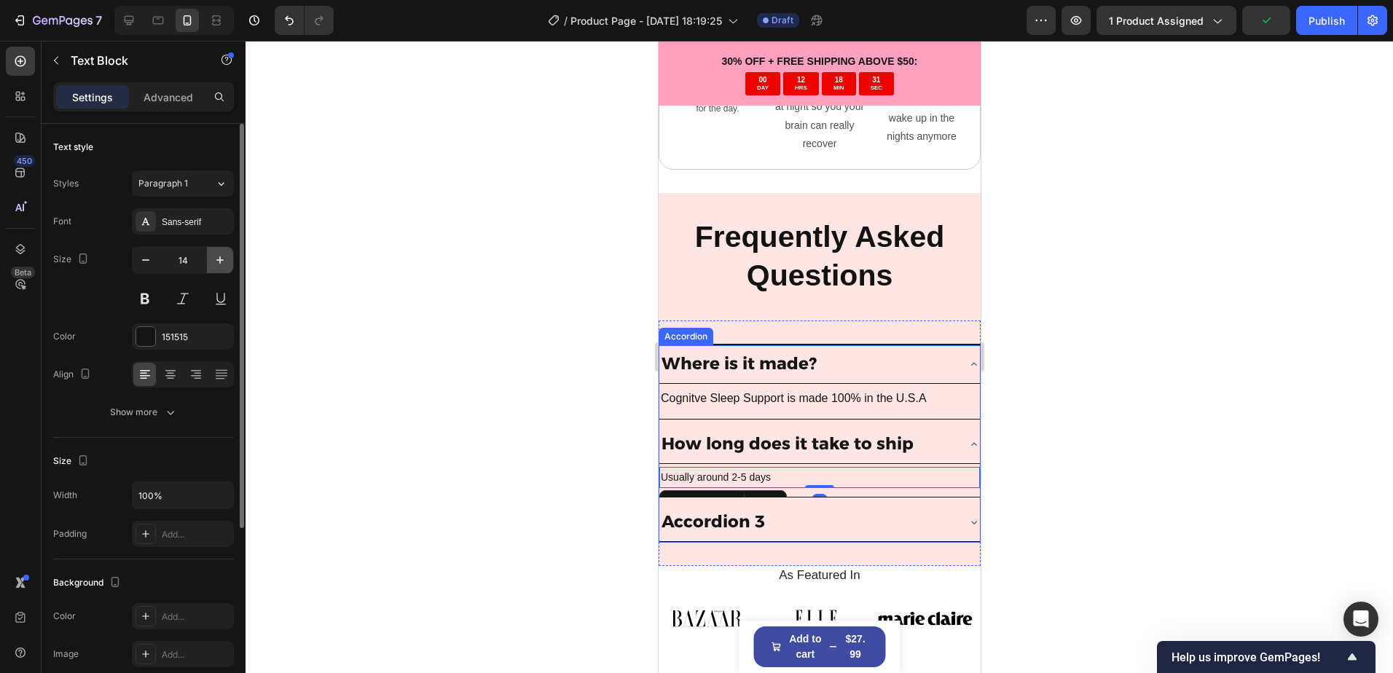
click at [221, 259] on icon "button" at bounding box center [220, 260] width 15 height 15
type input "16"
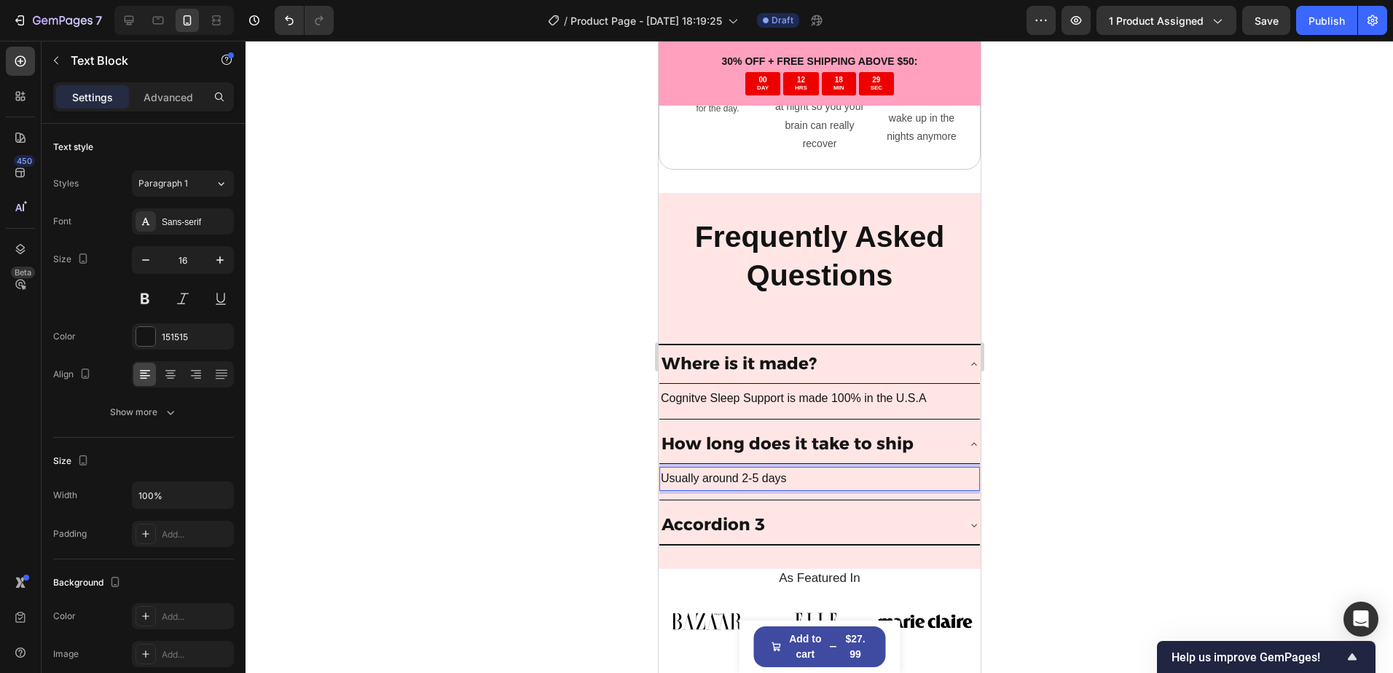
click at [788, 472] on p "Usually around 2-5 days" at bounding box center [819, 478] width 318 height 21
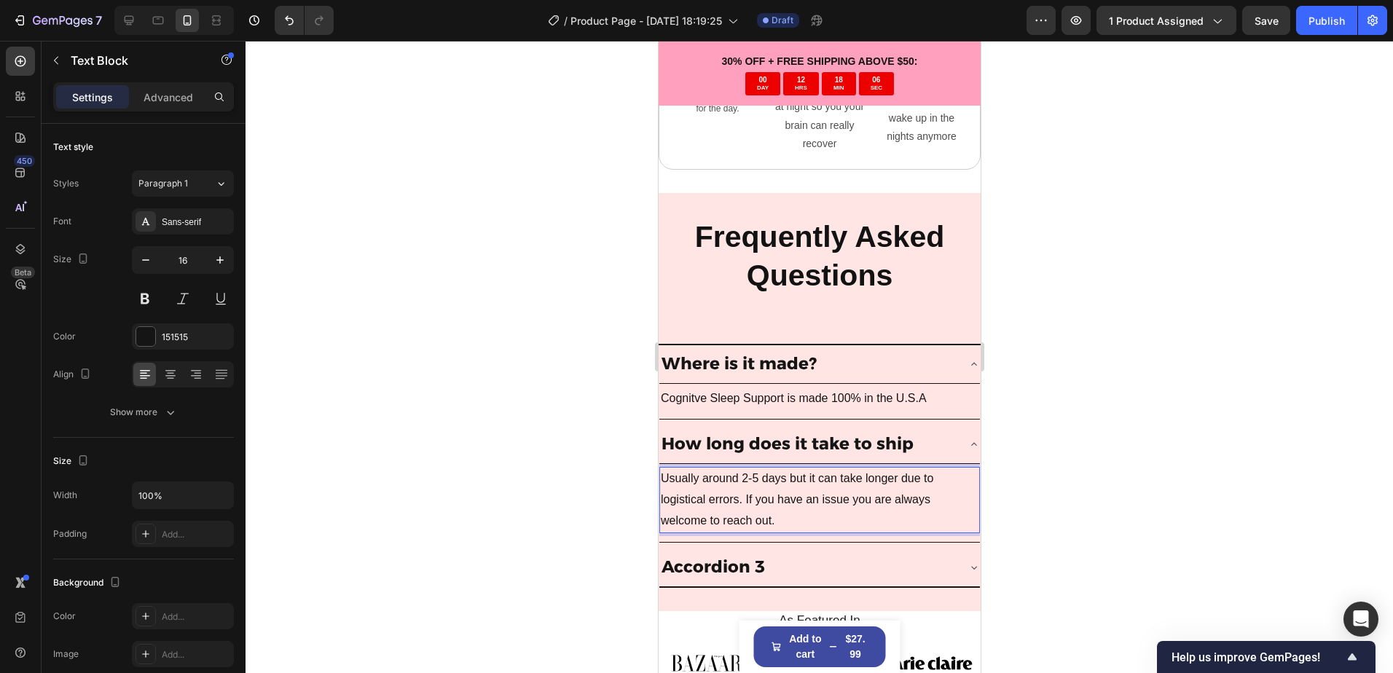
click at [1159, 376] on div at bounding box center [818, 357] width 1147 height 632
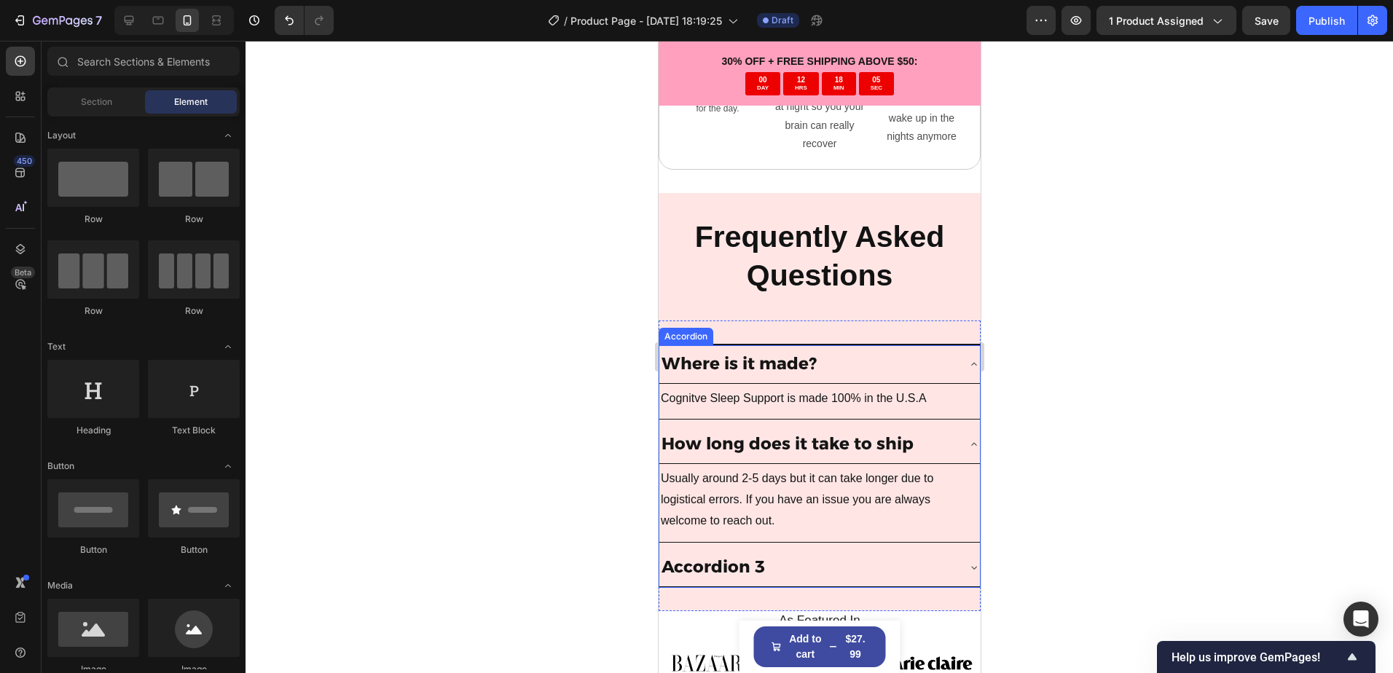
click at [967, 438] on icon at bounding box center [973, 444] width 12 height 12
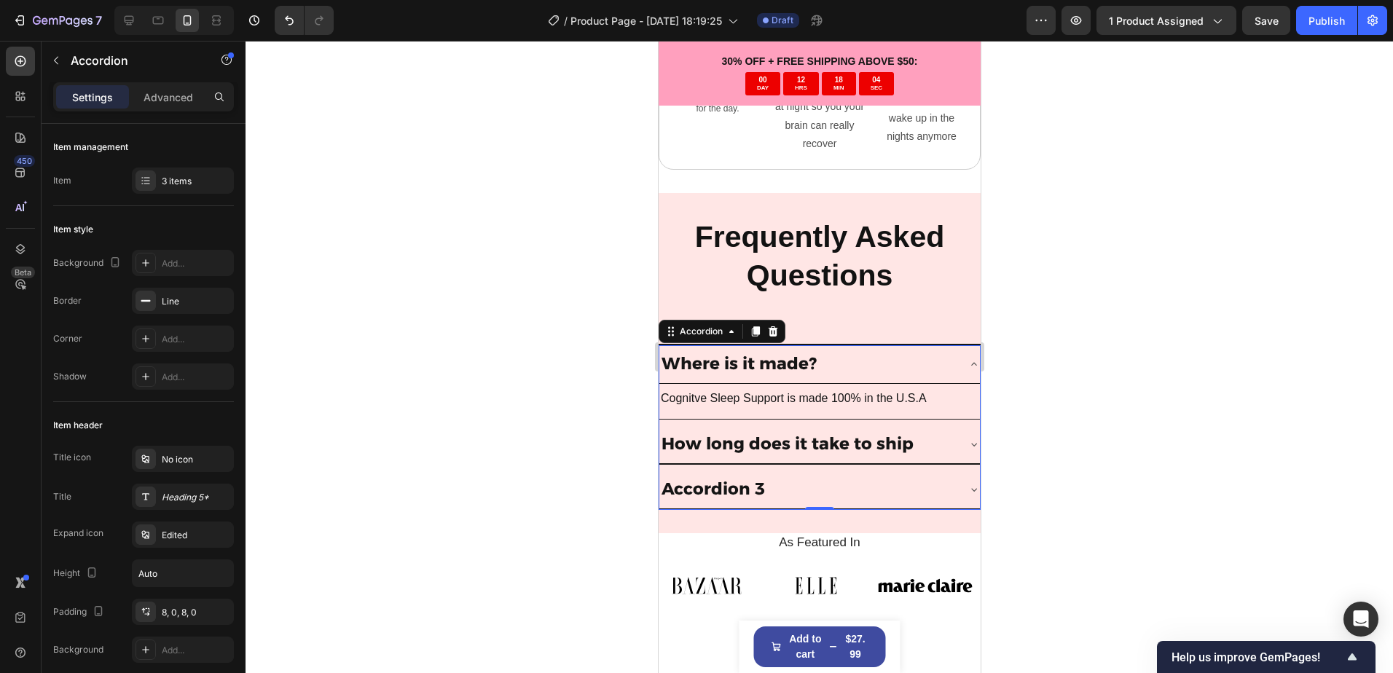
click at [949, 358] on div "Where is it made?" at bounding box center [818, 364] width 320 height 39
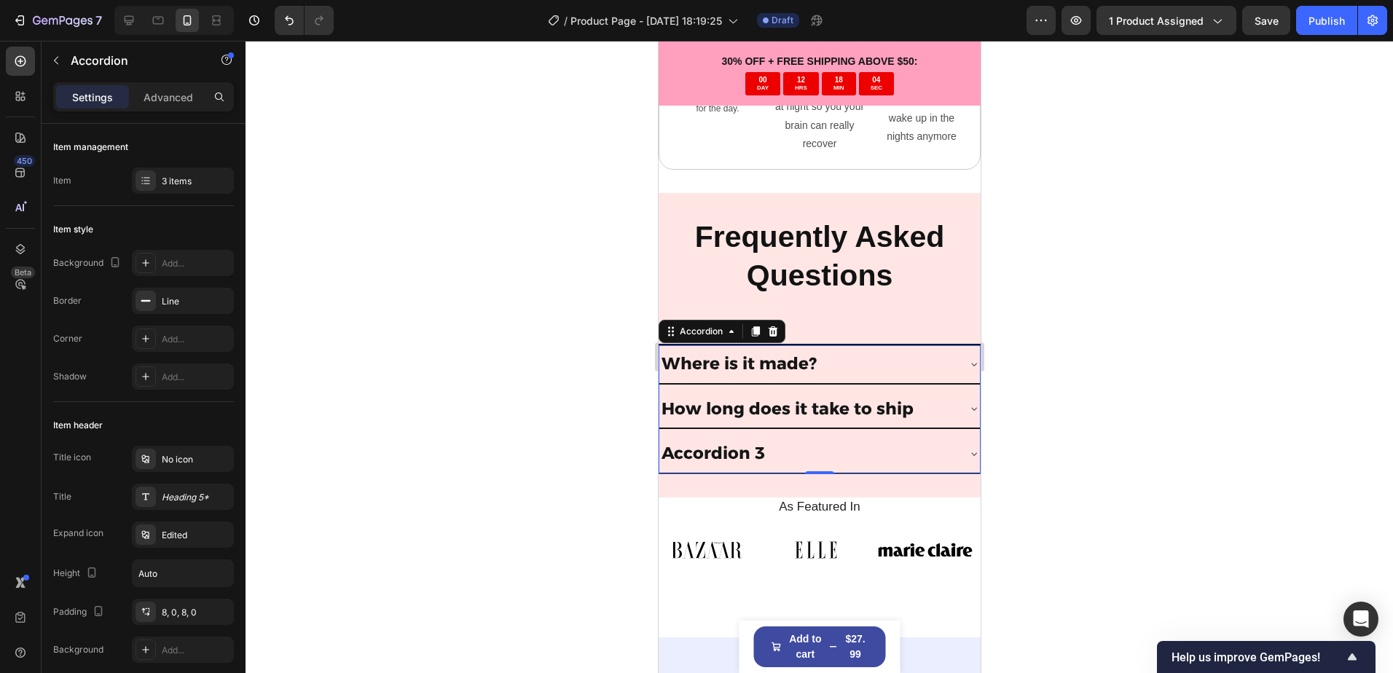
click at [949, 357] on div "Where is it made?" at bounding box center [818, 364] width 320 height 39
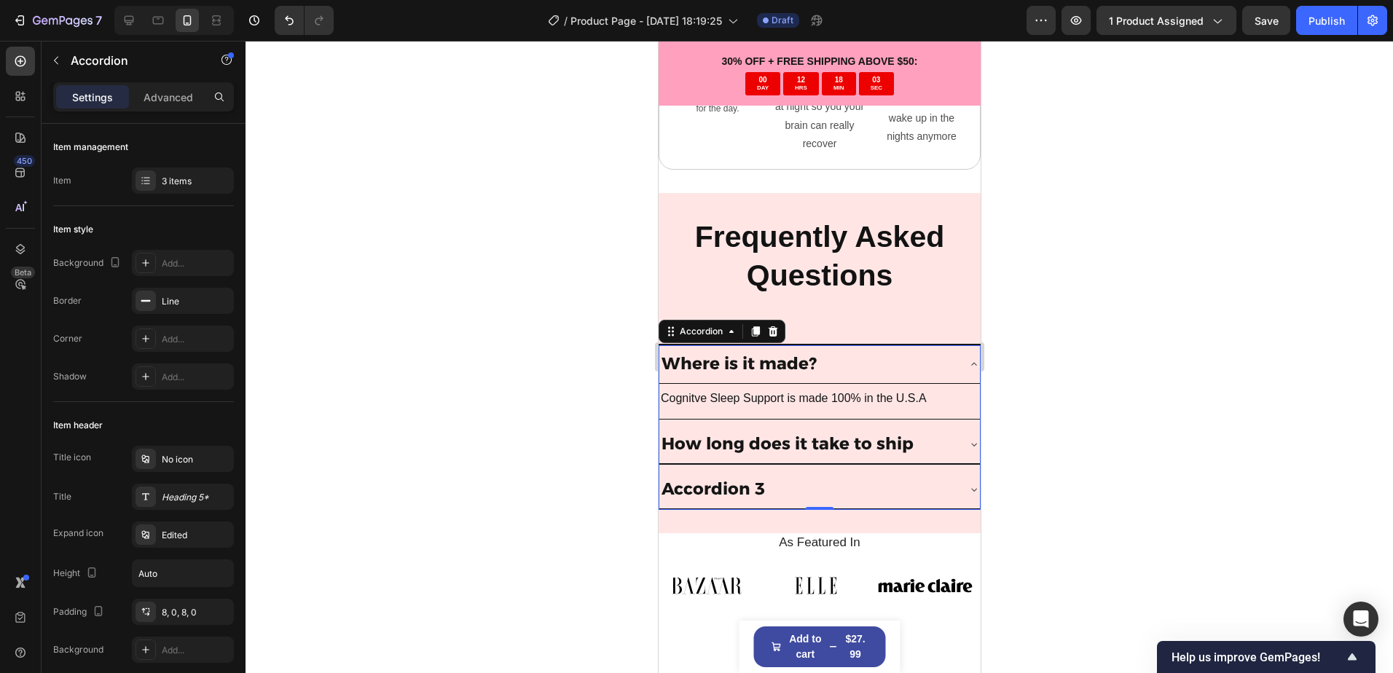
click at [949, 357] on div "Where is it made?" at bounding box center [818, 364] width 320 height 39
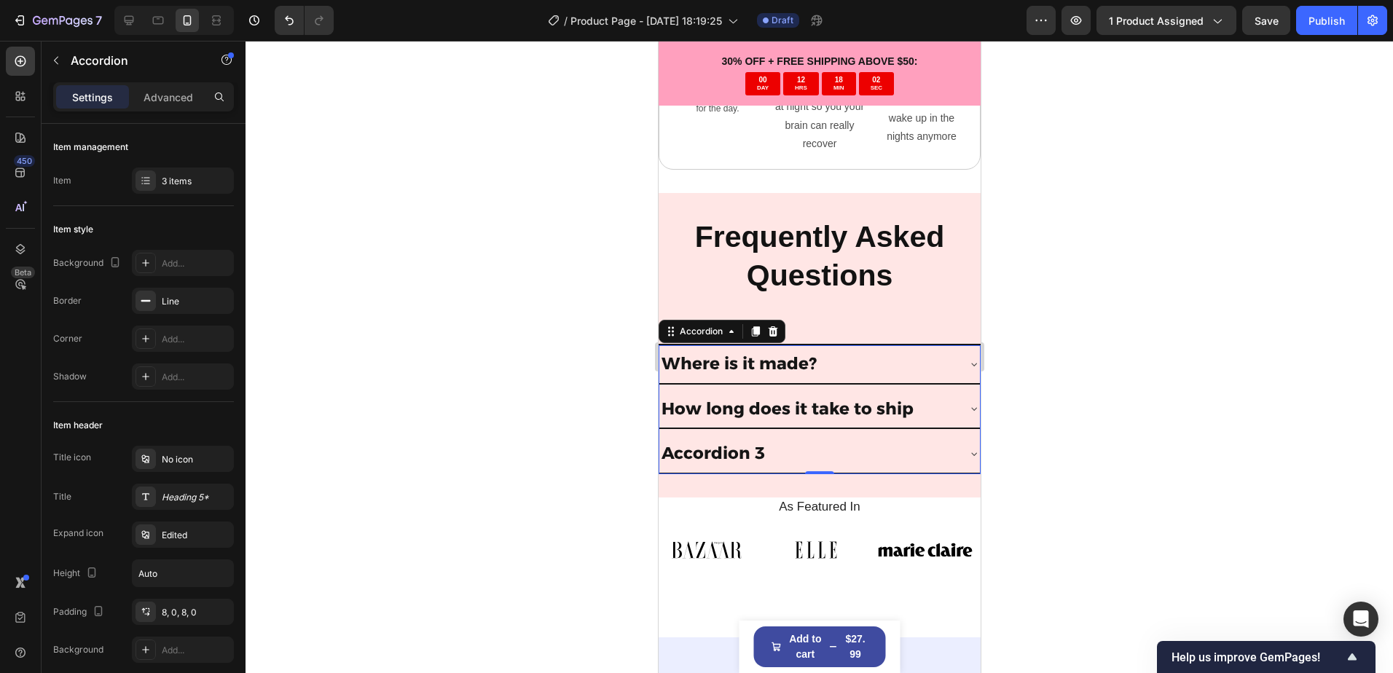
click at [943, 398] on div "How long does it take to ship" at bounding box center [806, 409] width 297 height 26
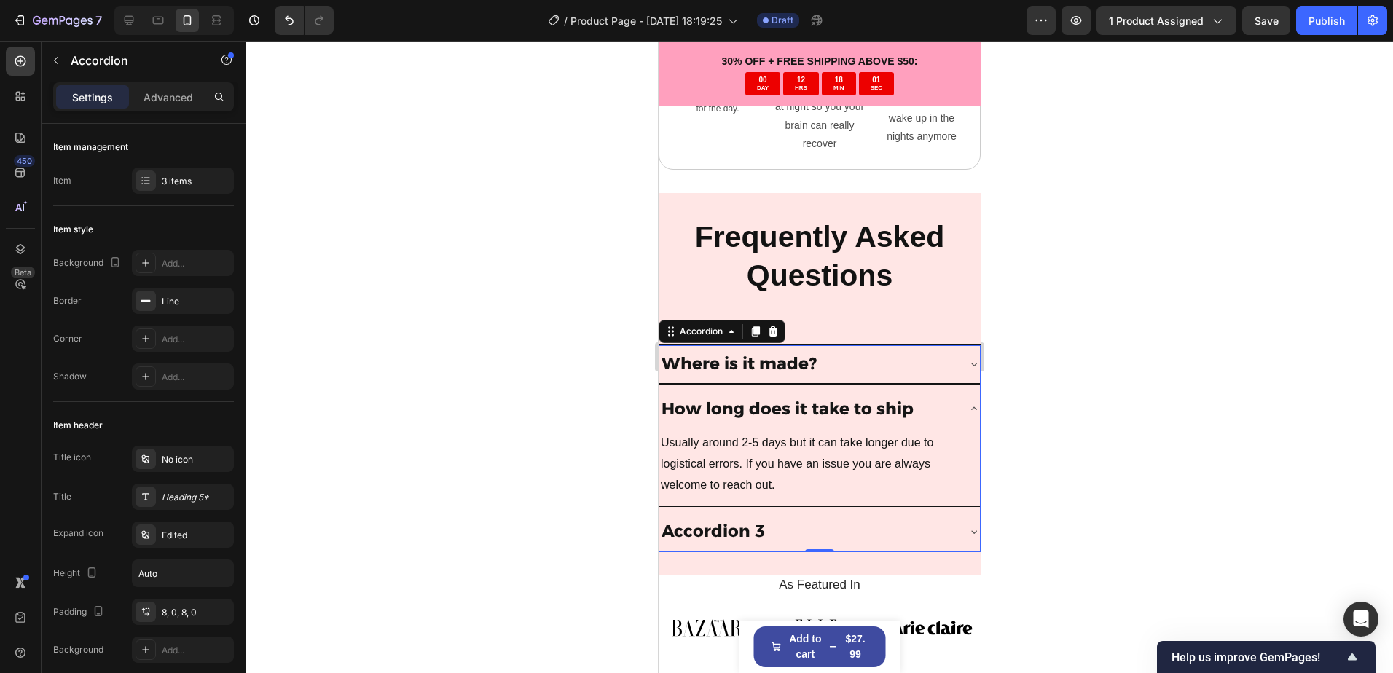
click at [943, 398] on div "How long does it take to ship" at bounding box center [806, 409] width 297 height 26
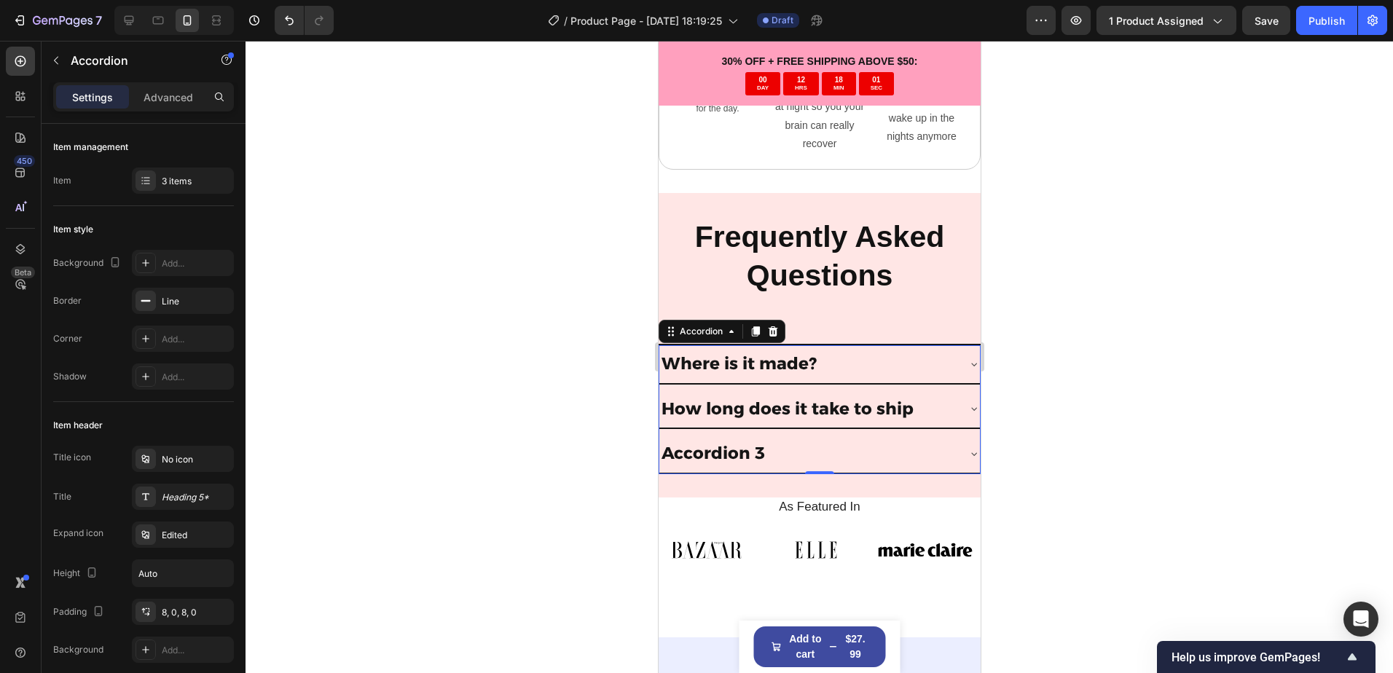
click at [868, 444] on div "Accordion 3" at bounding box center [806, 454] width 297 height 26
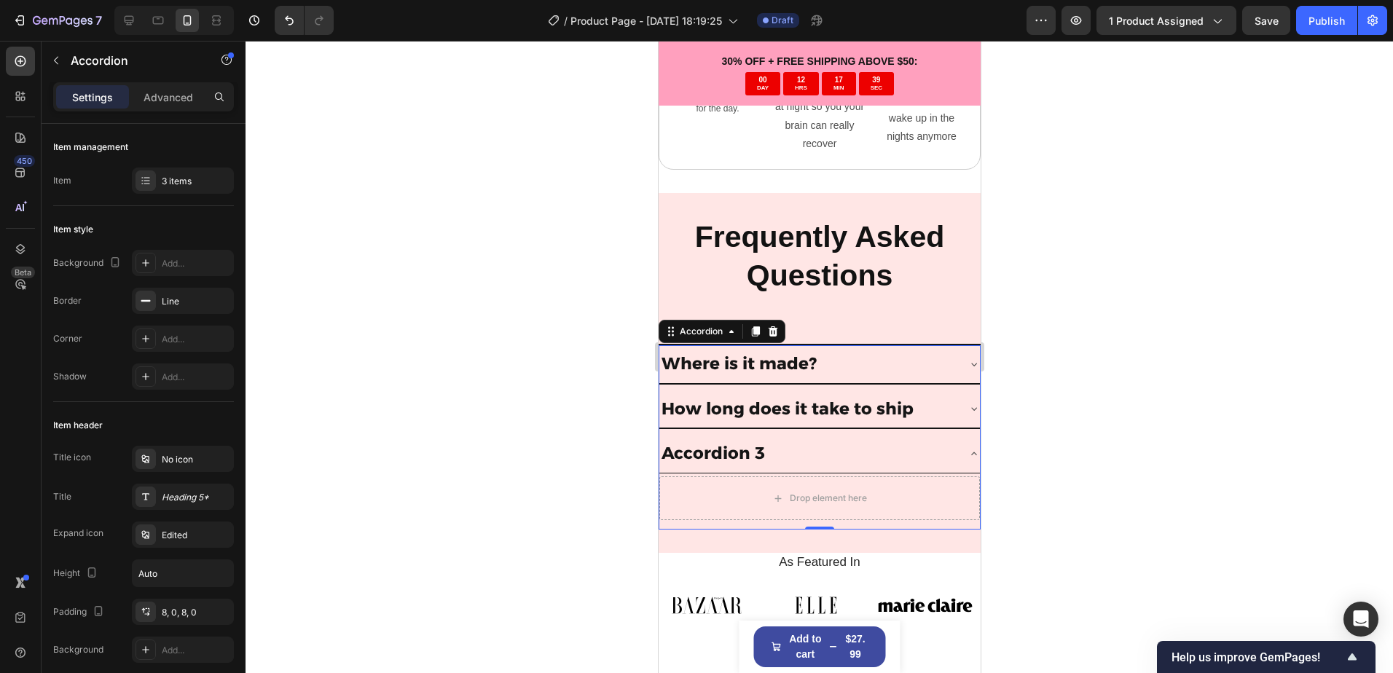
click at [749, 444] on p "Accordion 3" at bounding box center [712, 454] width 103 height 22
click at [714, 443] on p "Accordion 3" at bounding box center [712, 454] width 103 height 22
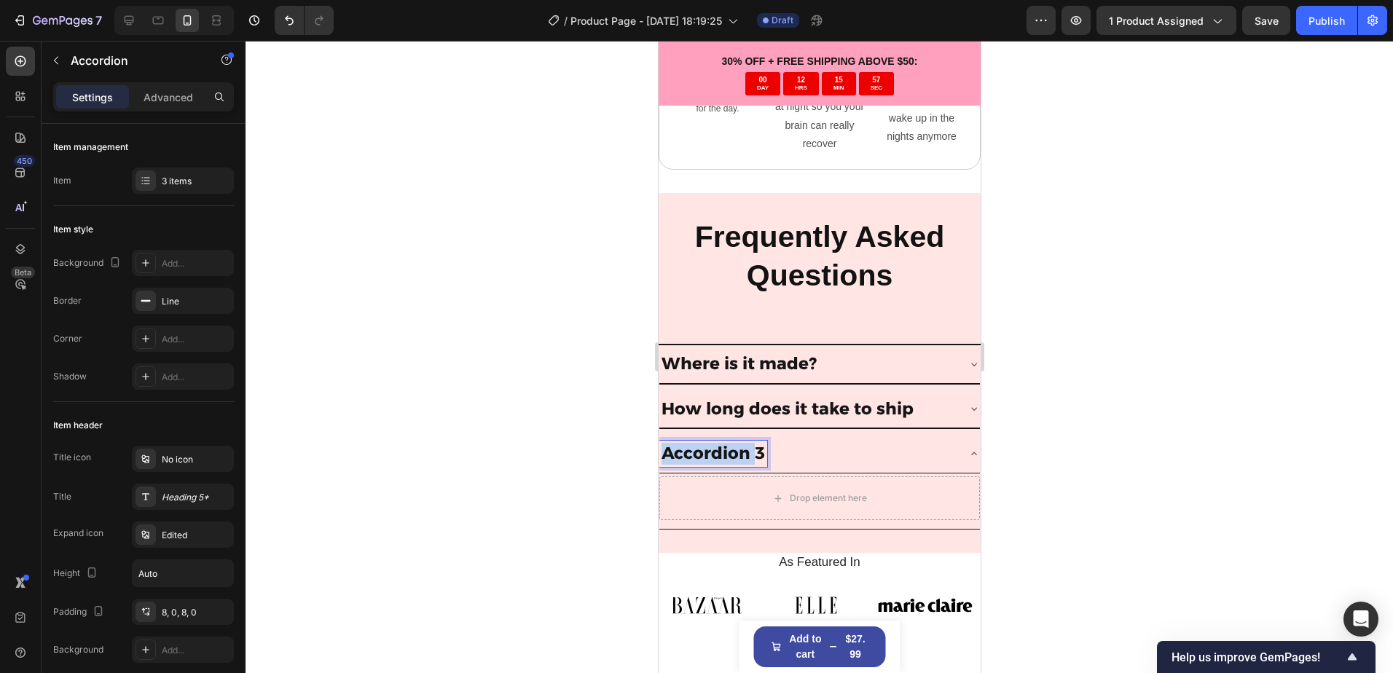
click at [713, 443] on p "Accordion 3" at bounding box center [712, 454] width 103 height 22
click at [712, 443] on p "Accordion 3" at bounding box center [712, 454] width 103 height 22
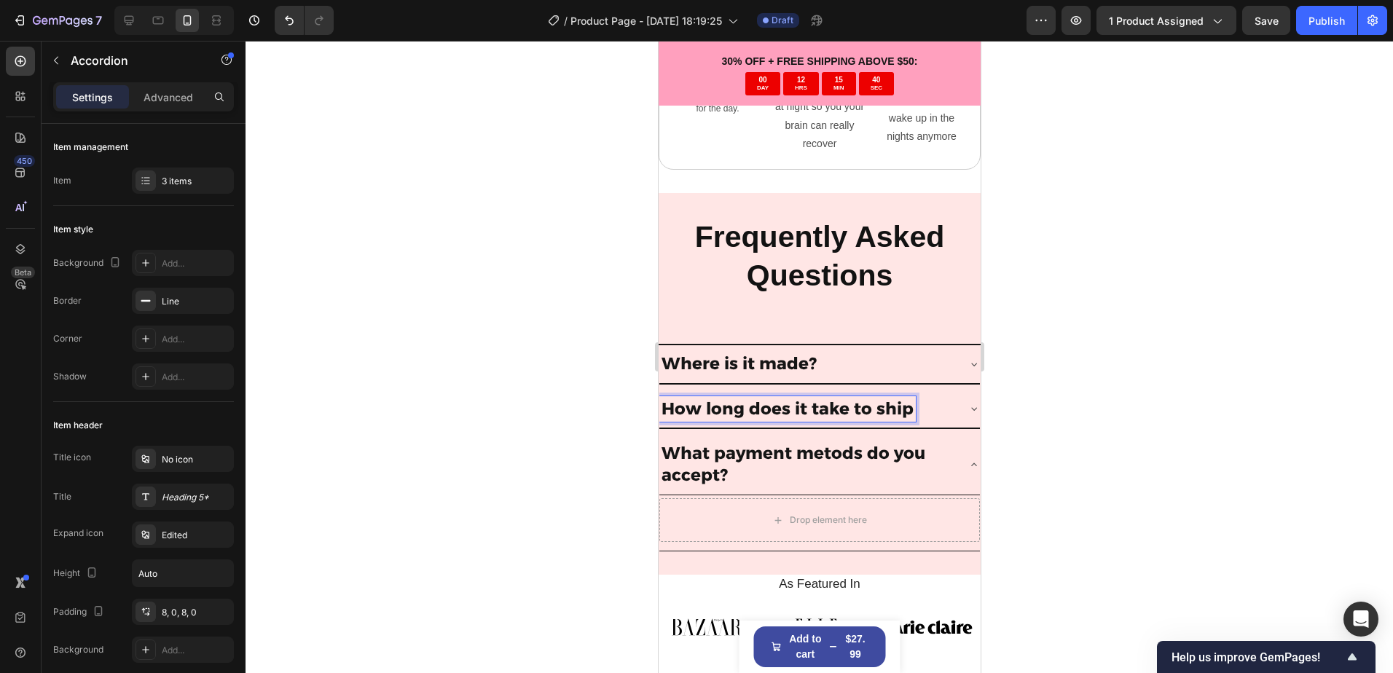
click at [912, 398] on div "How long does it take to ship" at bounding box center [786, 409] width 256 height 26
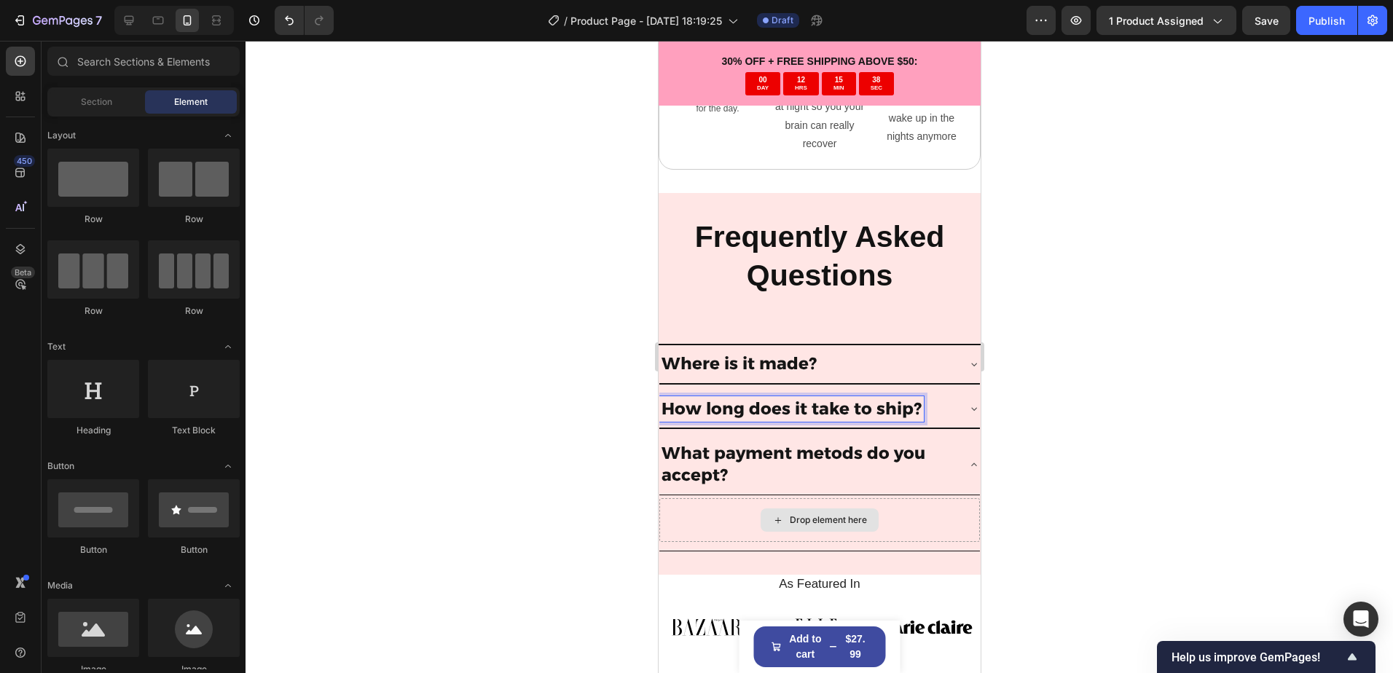
click at [823, 514] on div "Drop element here" at bounding box center [827, 520] width 77 height 12
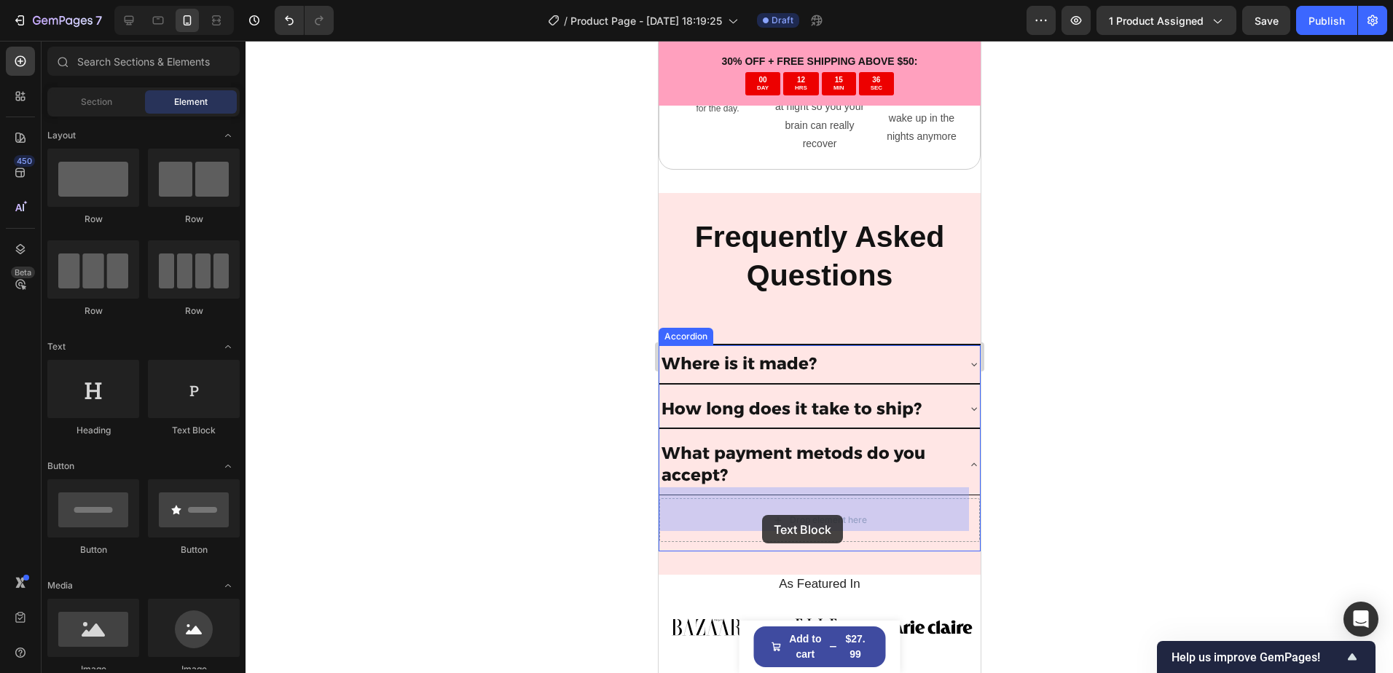
drag, startPoint x: 852, startPoint y: 433, endPoint x: 761, endPoint y: 515, distance: 122.7
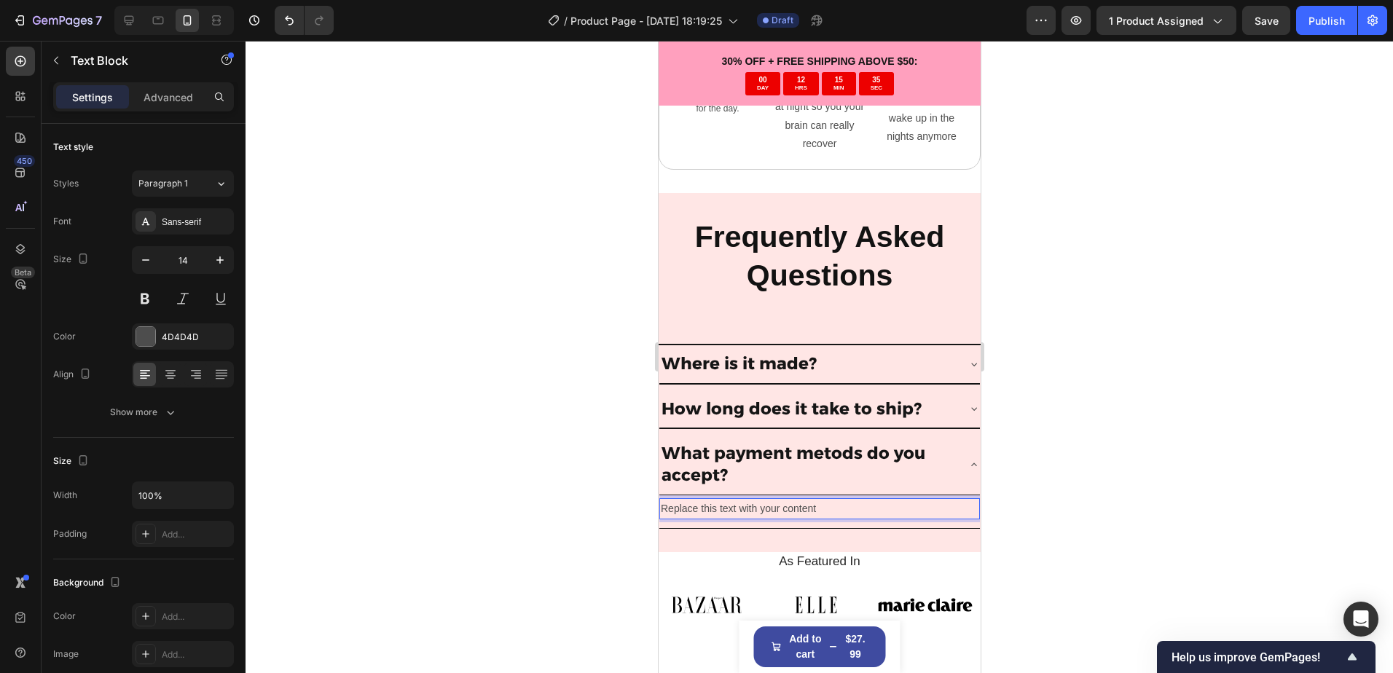
click at [775, 498] on div "Replace this text with your content" at bounding box center [818, 508] width 320 height 21
click at [780, 500] on p "Replace this text with your content" at bounding box center [819, 509] width 318 height 18
click at [226, 257] on icon "button" at bounding box center [220, 260] width 15 height 15
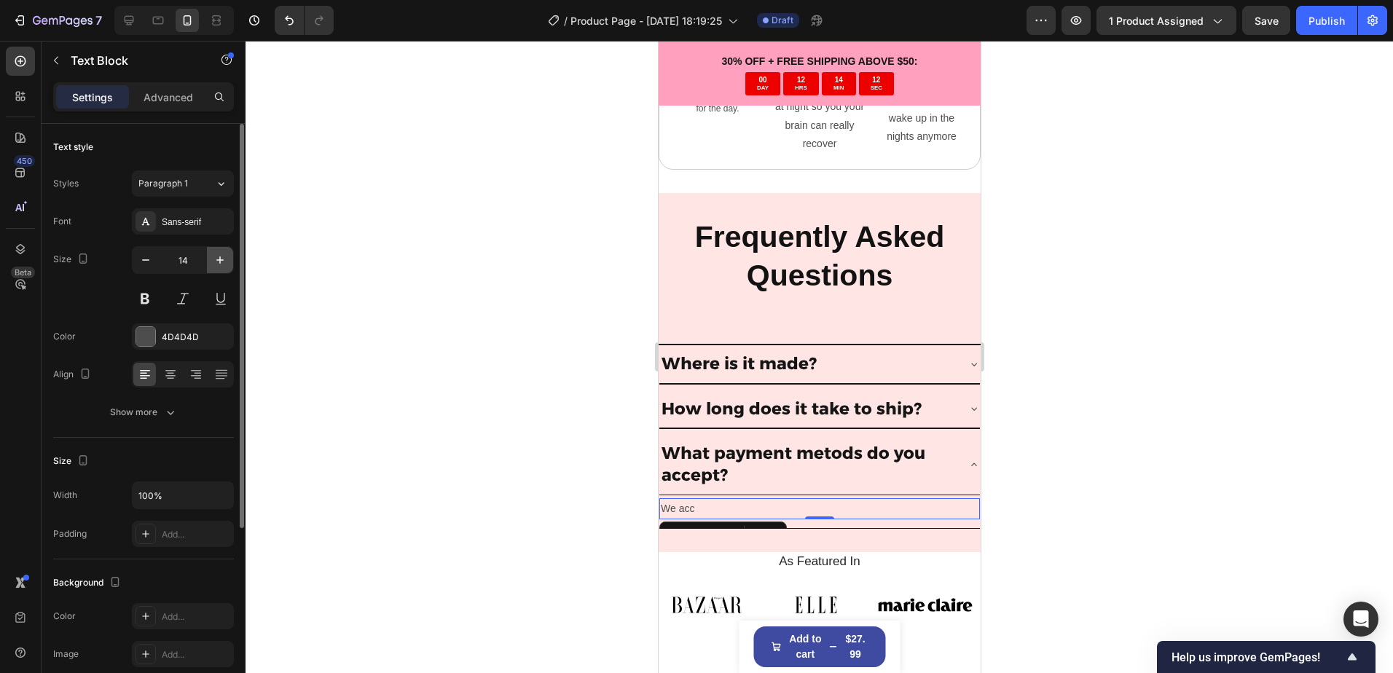
click at [226, 257] on icon "button" at bounding box center [220, 260] width 15 height 15
type input "16"
click at [180, 340] on div "4D4D4D" at bounding box center [183, 337] width 42 height 13
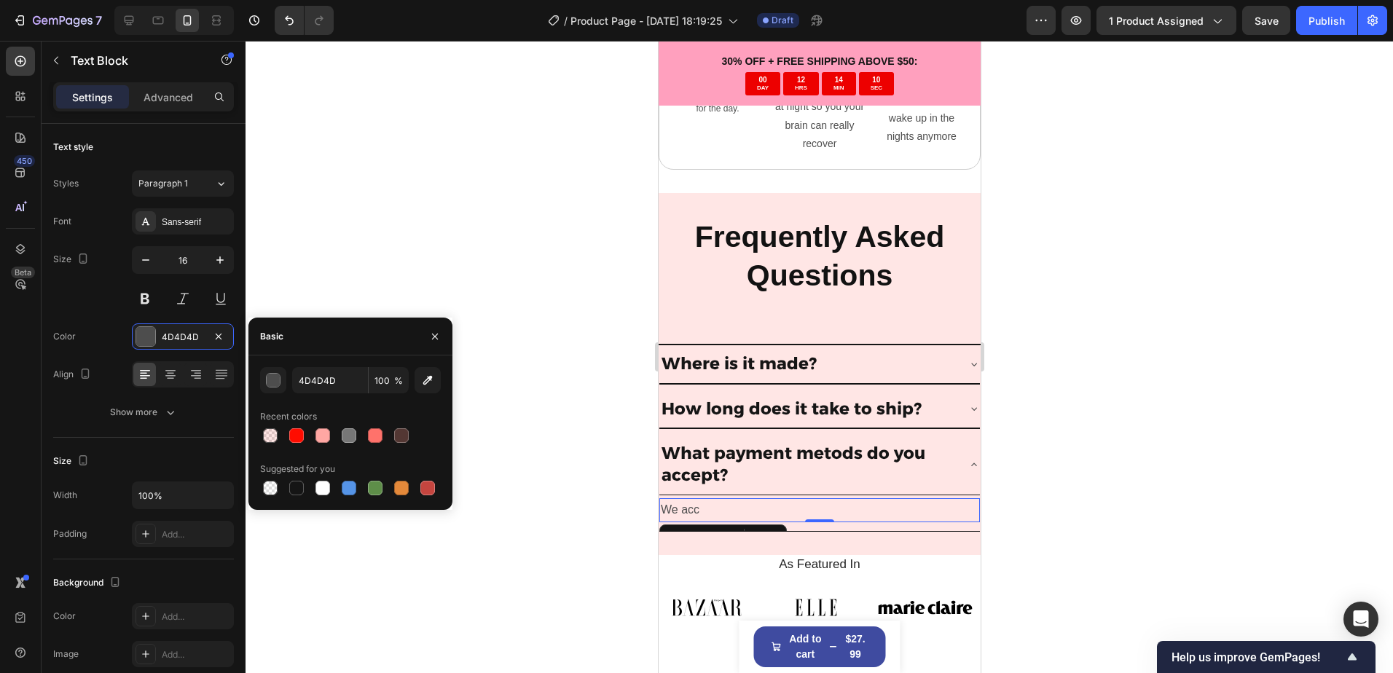
drag, startPoint x: 298, startPoint y: 489, endPoint x: 503, endPoint y: 438, distance: 210.9
click at [299, 489] on div at bounding box center [296, 488] width 15 height 15
type input "151515"
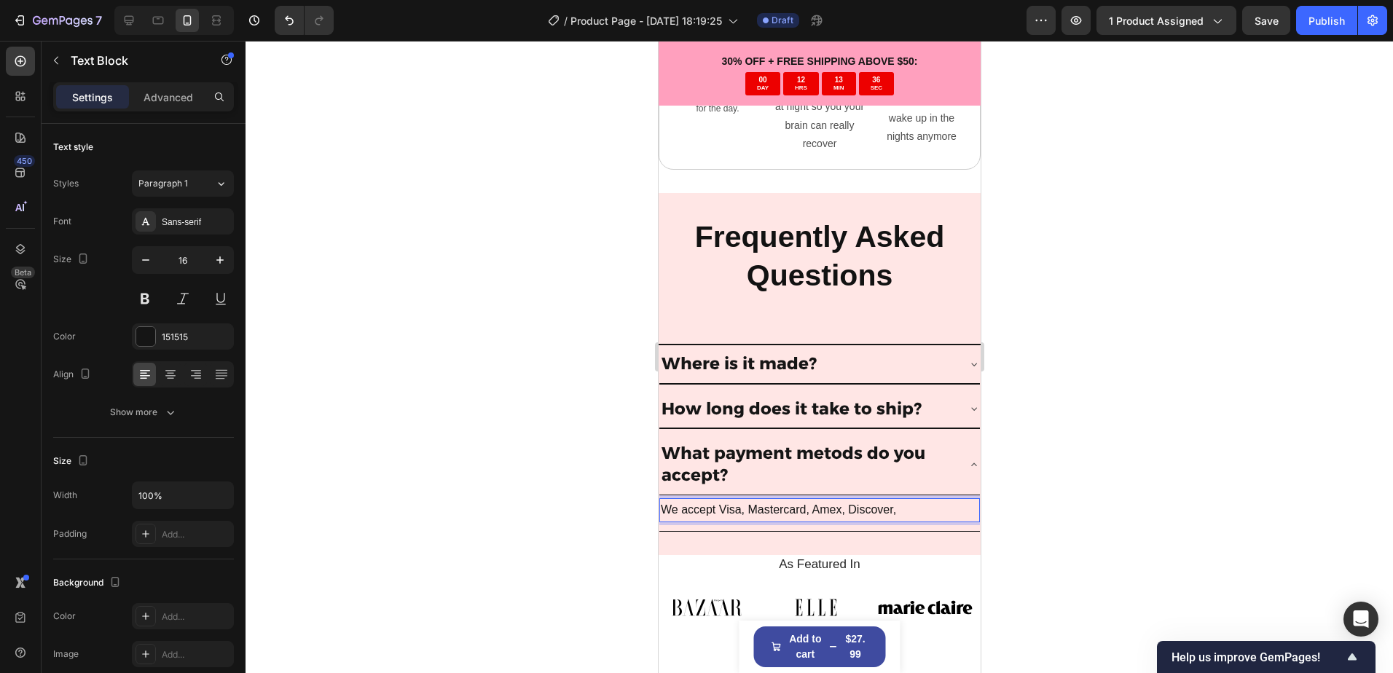
click at [881, 500] on p "We accept Visa, Mastercard, Amex, Discover," at bounding box center [819, 510] width 318 height 21
click at [910, 505] on p "We accept Visa, Mastercard, Amex, Discover," at bounding box center [819, 510] width 318 height 21
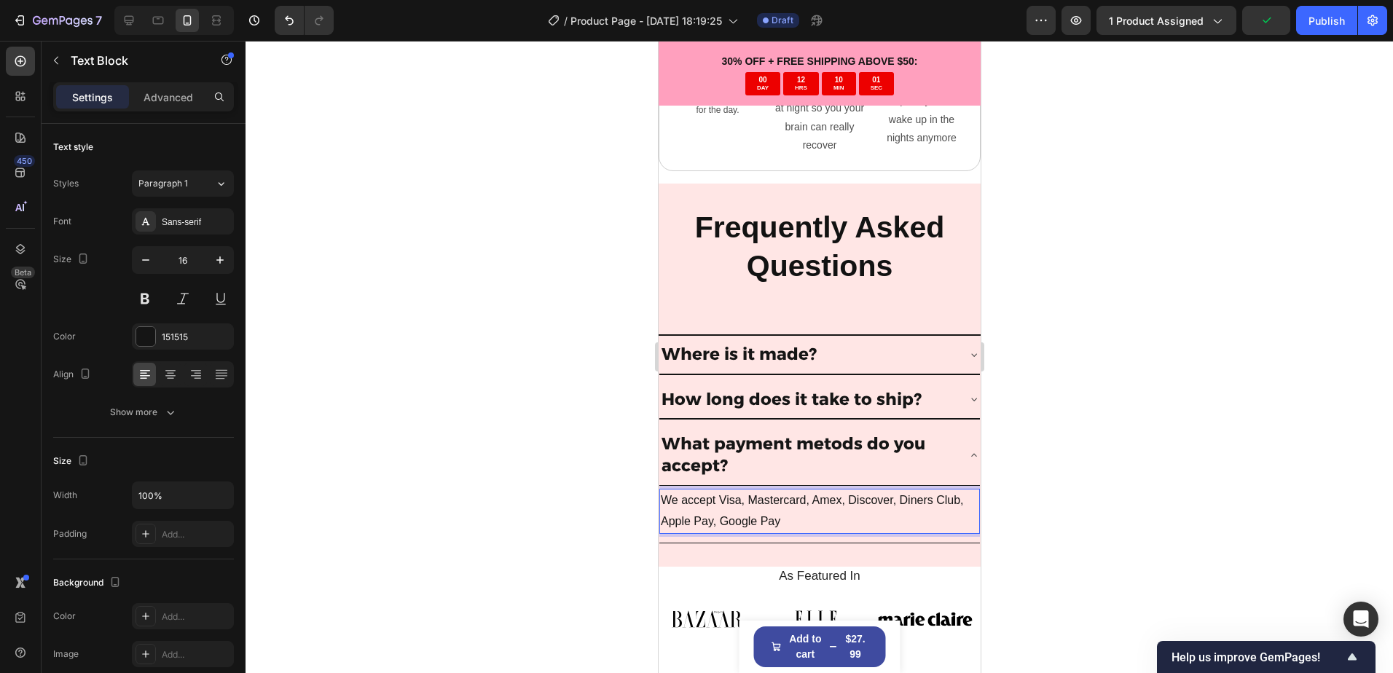
scroll to position [4556, 0]
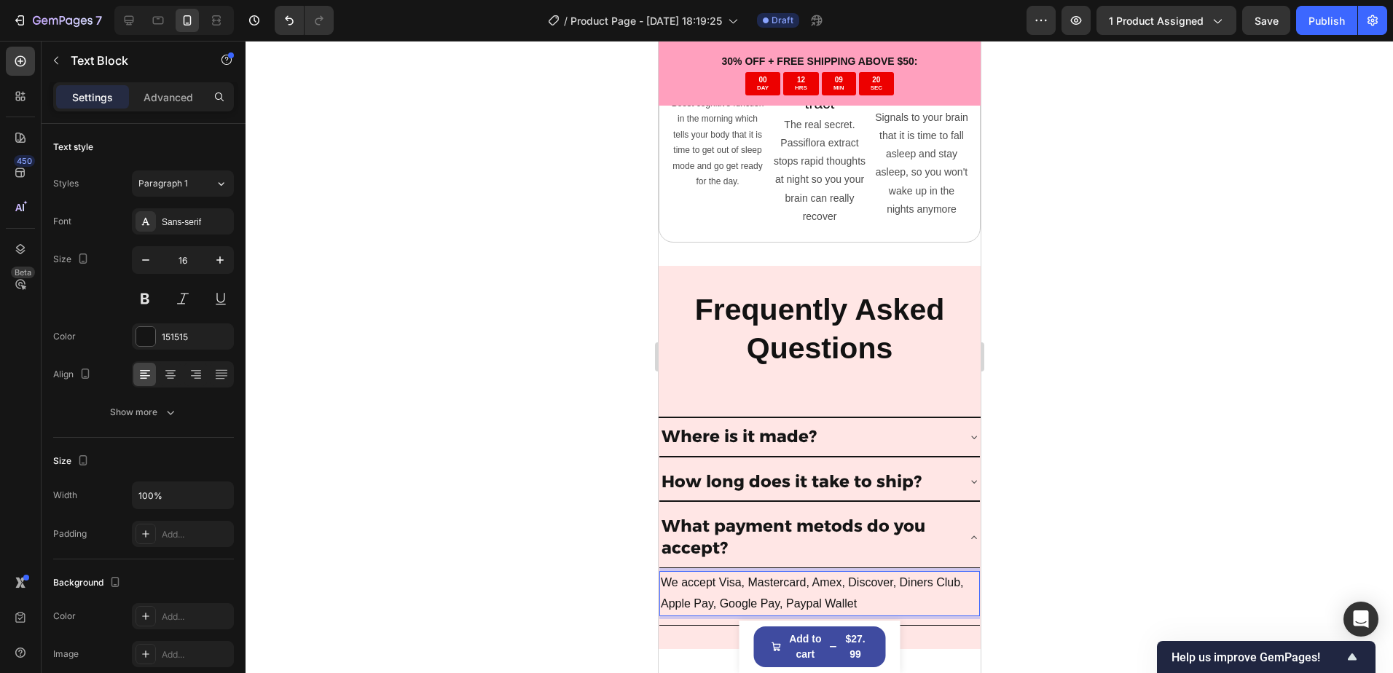
click at [812, 592] on p "We accept Visa, Mastercard, Amex, Discover, Diners Club, Apple Pay, Google Pay,…" at bounding box center [819, 593] width 318 height 42
click at [868, 592] on p "We accept Visa, Mastercard, Amex, Discover, Diners Club, Apple Pay, Google Pay,…" at bounding box center [819, 593] width 318 height 42
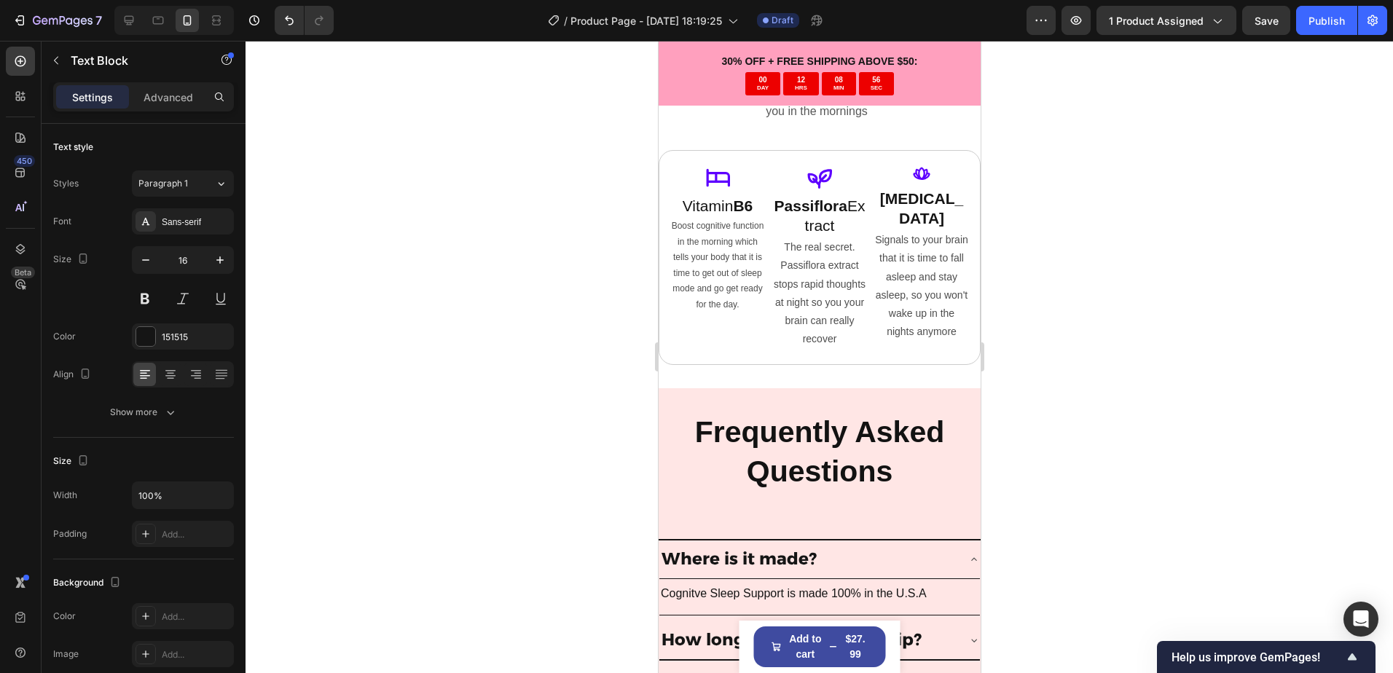
scroll to position [4664, 0]
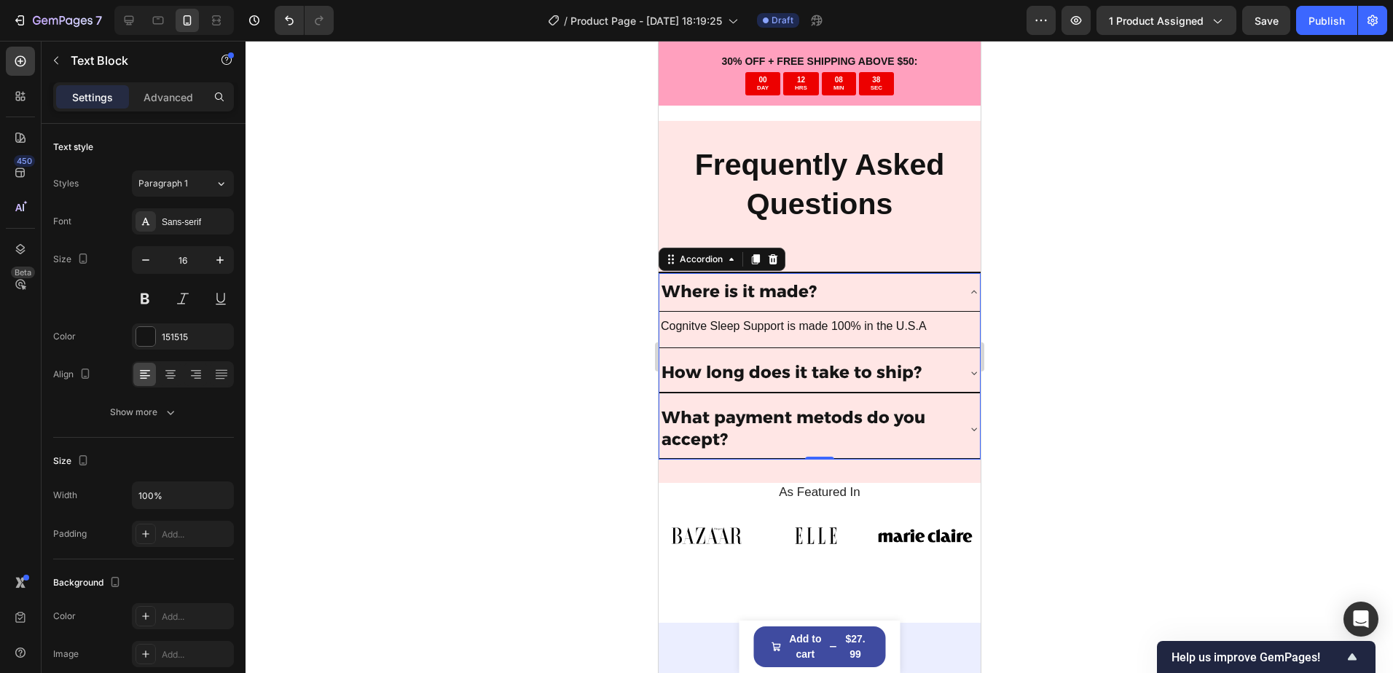
click at [887, 273] on div "Where is it made?" at bounding box center [818, 292] width 320 height 39
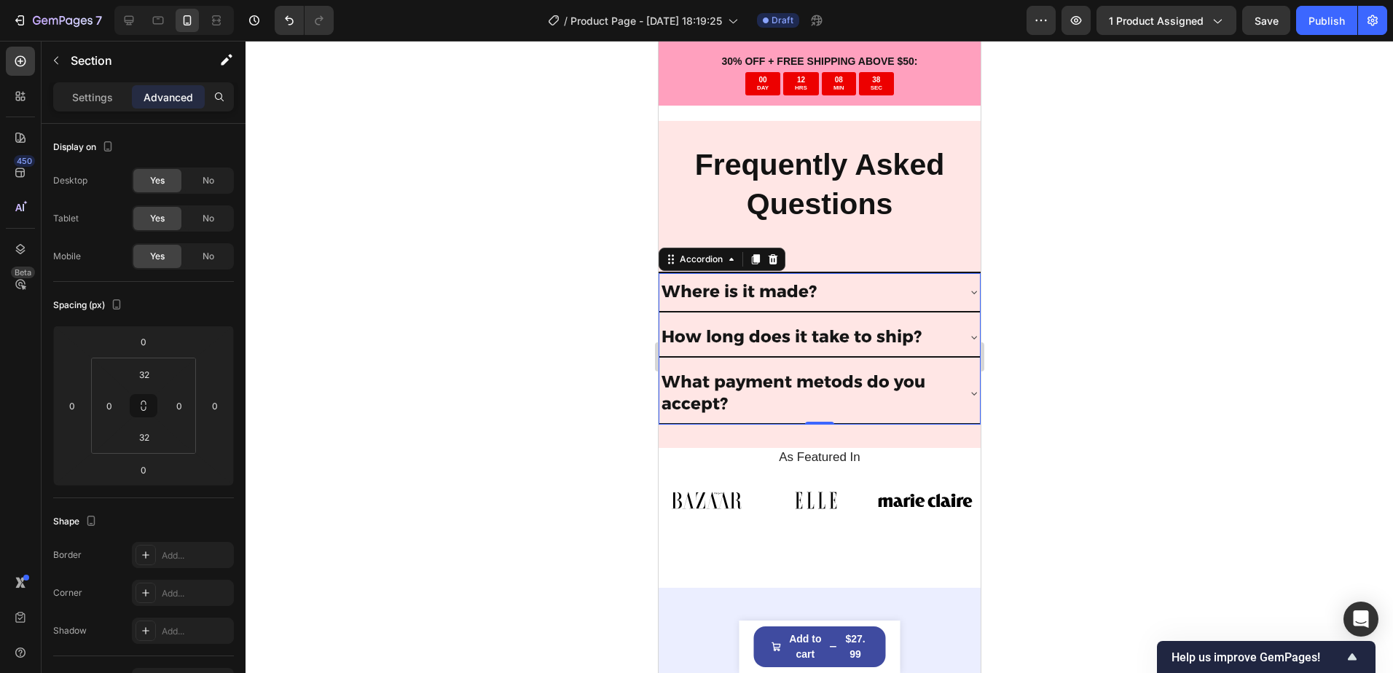
click at [891, 251] on div "Title Line Where is it made? Cognitve Sleep Support is made 100% in the U.S.A T…" at bounding box center [819, 348] width 322 height 200
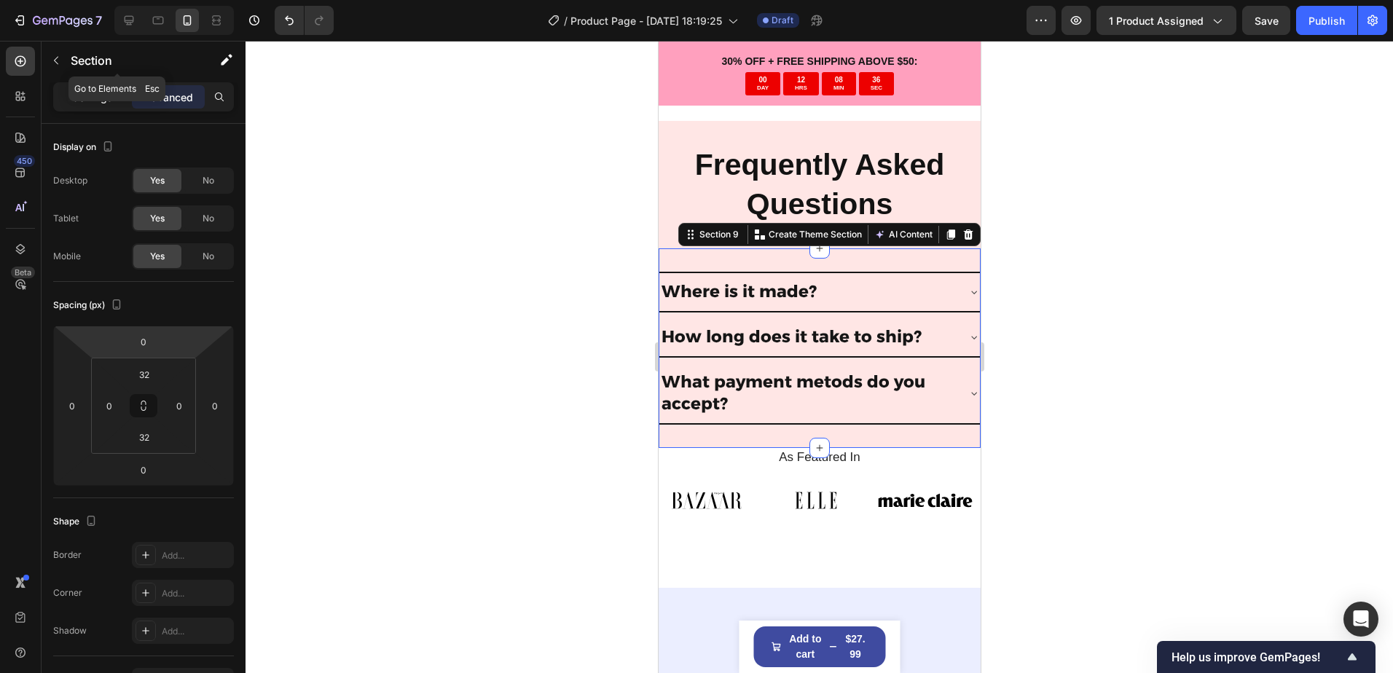
click at [82, 95] on div "Settings Advanced" at bounding box center [143, 96] width 181 height 29
click at [109, 103] on p "Settings" at bounding box center [92, 97] width 41 height 15
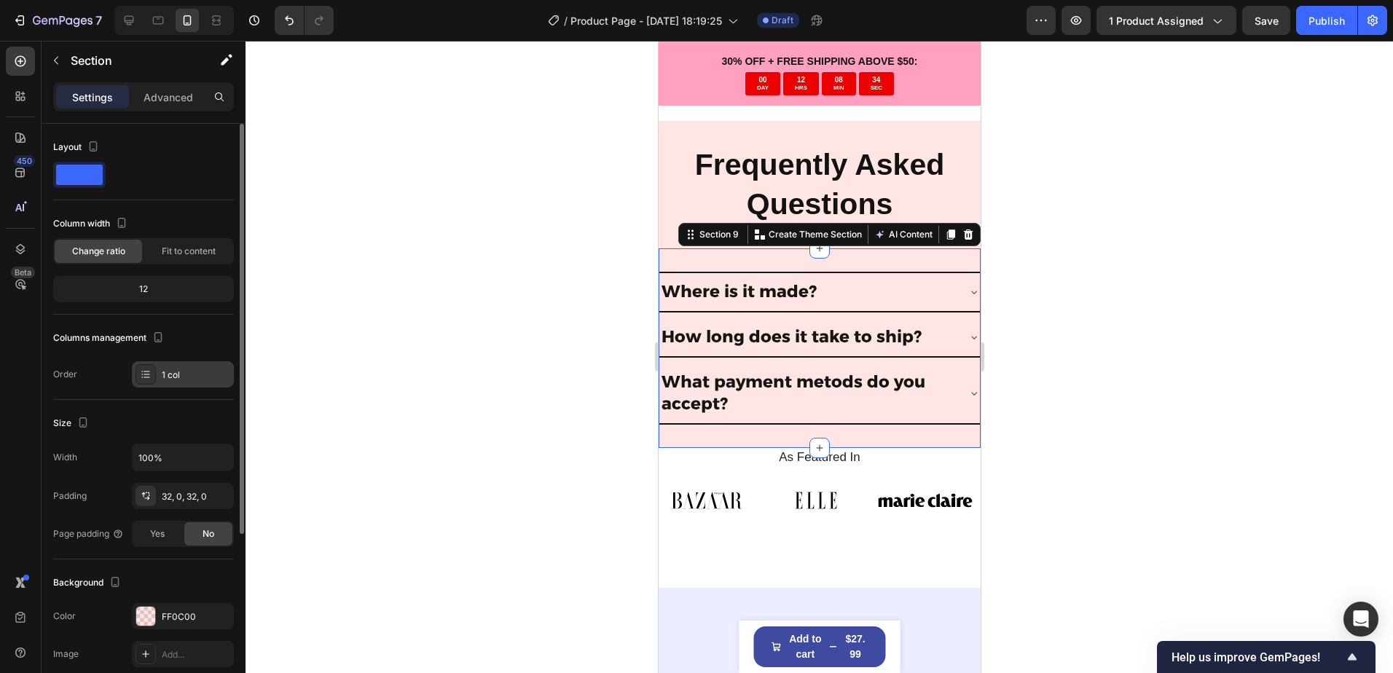
click at [176, 373] on div "1 col" at bounding box center [196, 375] width 68 height 13
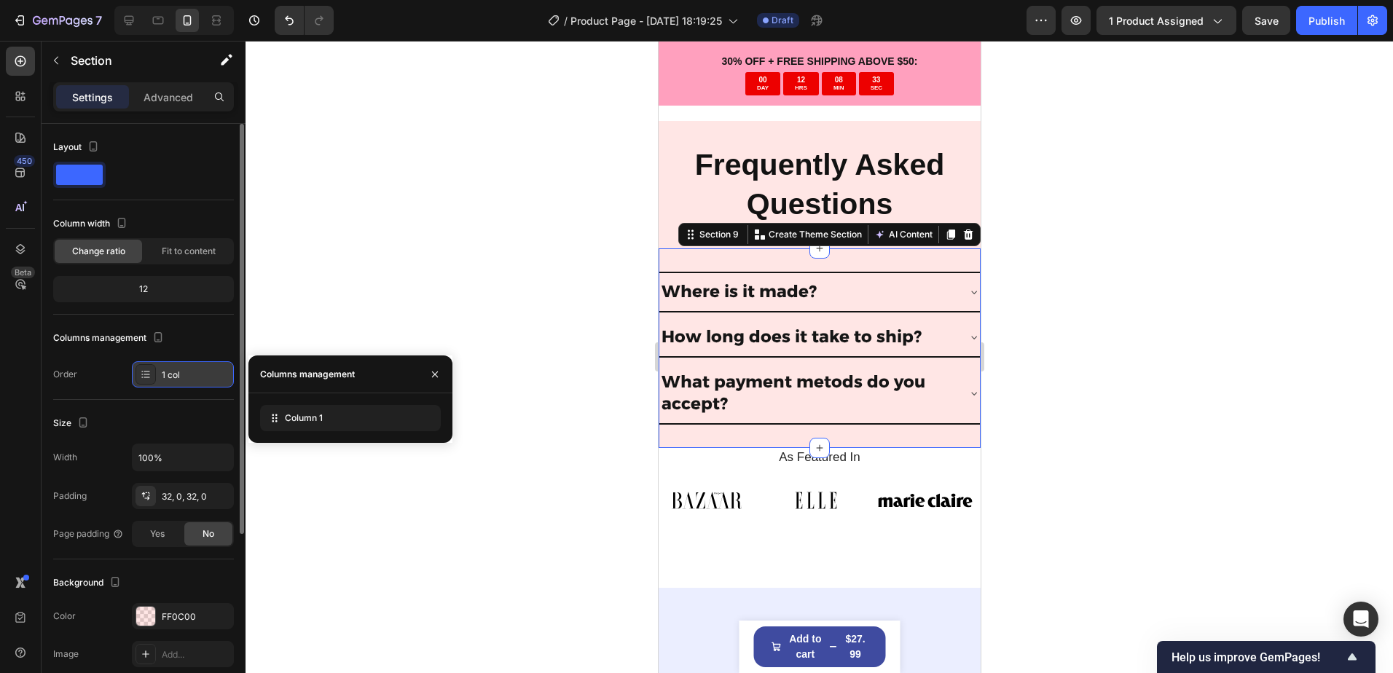
click at [176, 373] on div "1 col" at bounding box center [196, 375] width 68 height 13
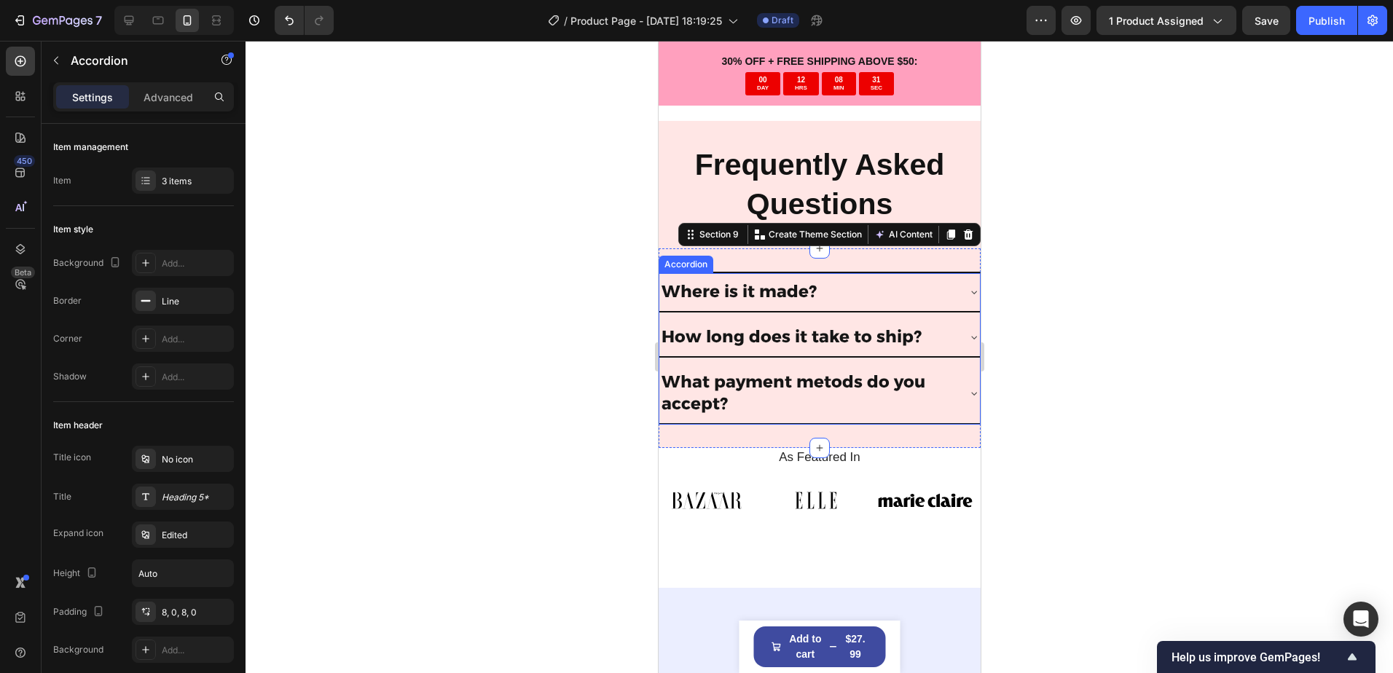
click at [894, 288] on div "Where is it made?" at bounding box center [806, 292] width 297 height 26
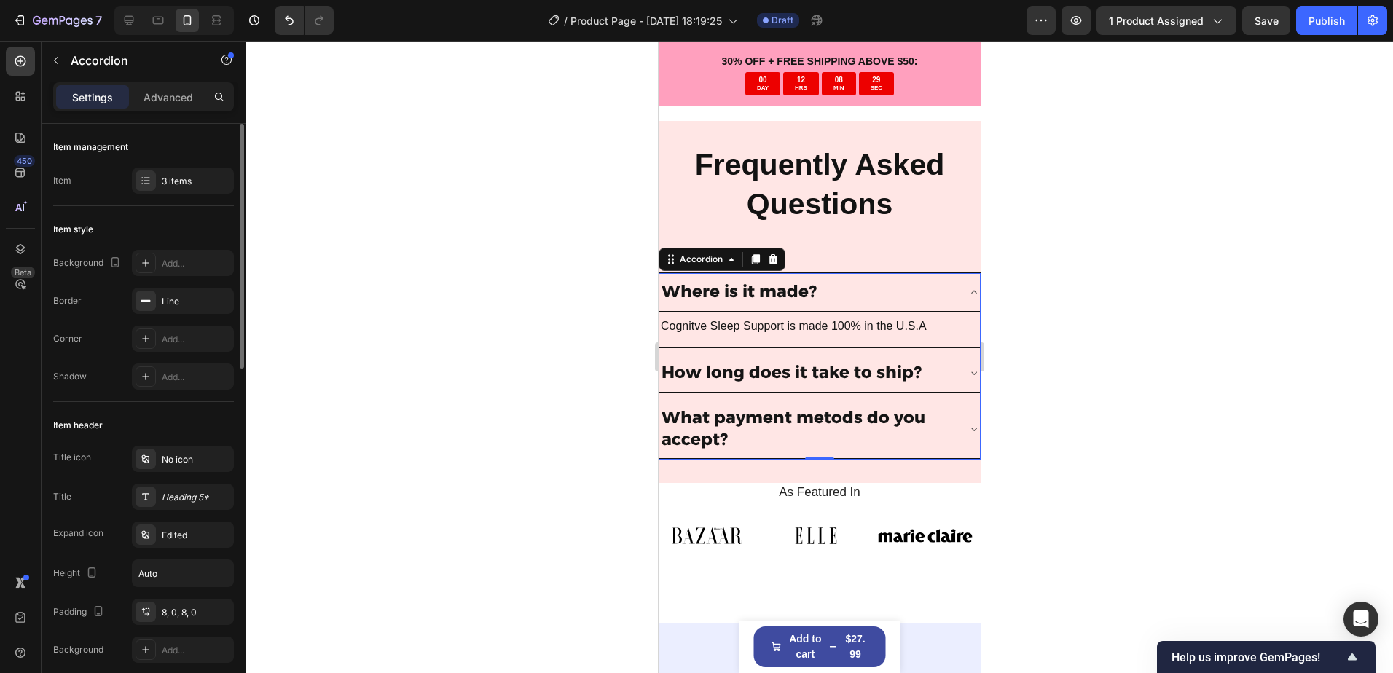
click at [186, 202] on div "Item management Item 3 items" at bounding box center [143, 165] width 181 height 82
click at [187, 189] on div "3 items" at bounding box center [183, 181] width 102 height 26
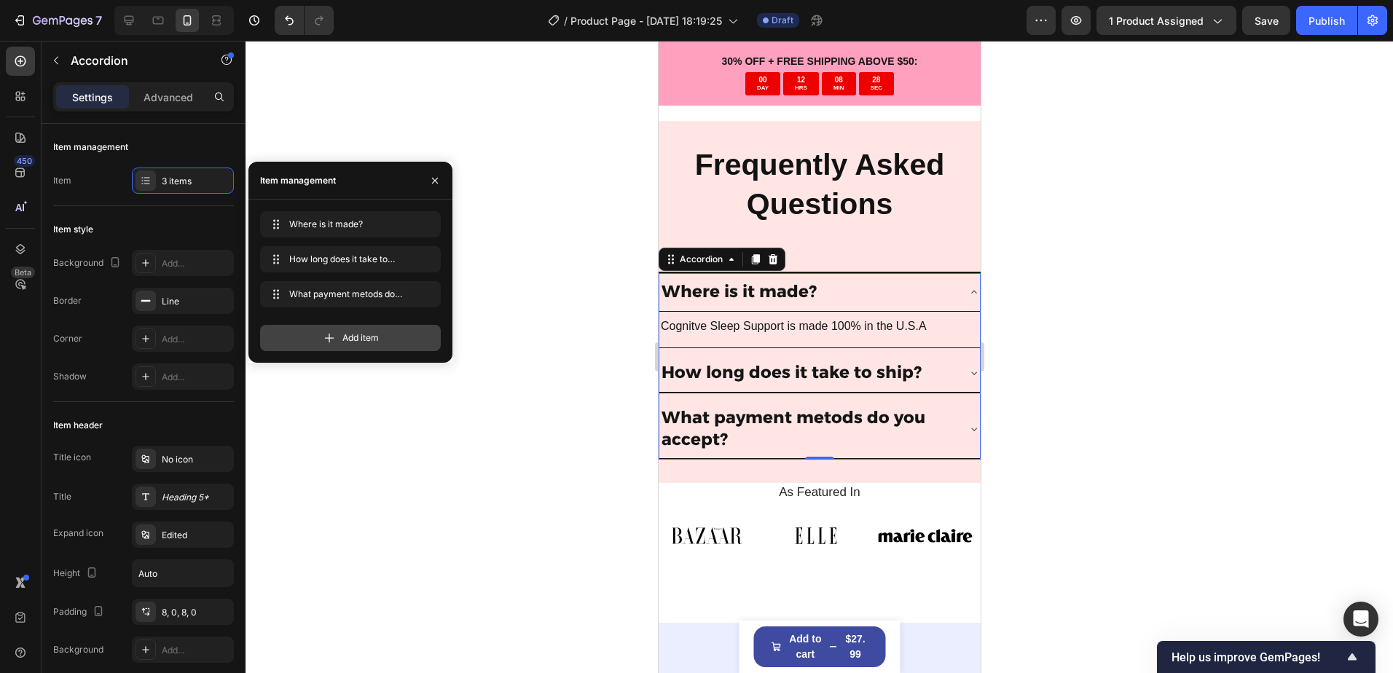
click at [353, 333] on span "Add item" at bounding box center [360, 337] width 36 height 13
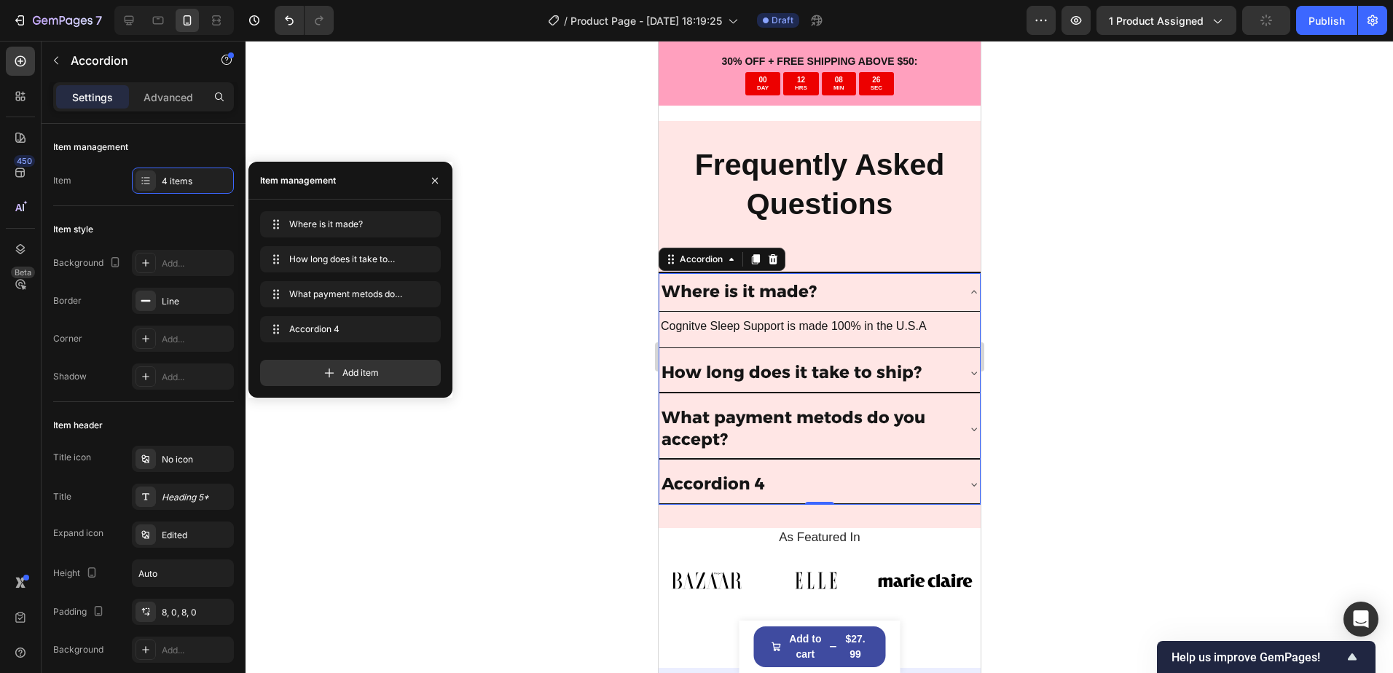
click at [735, 478] on div "Accordion 4" at bounding box center [712, 484] width 108 height 26
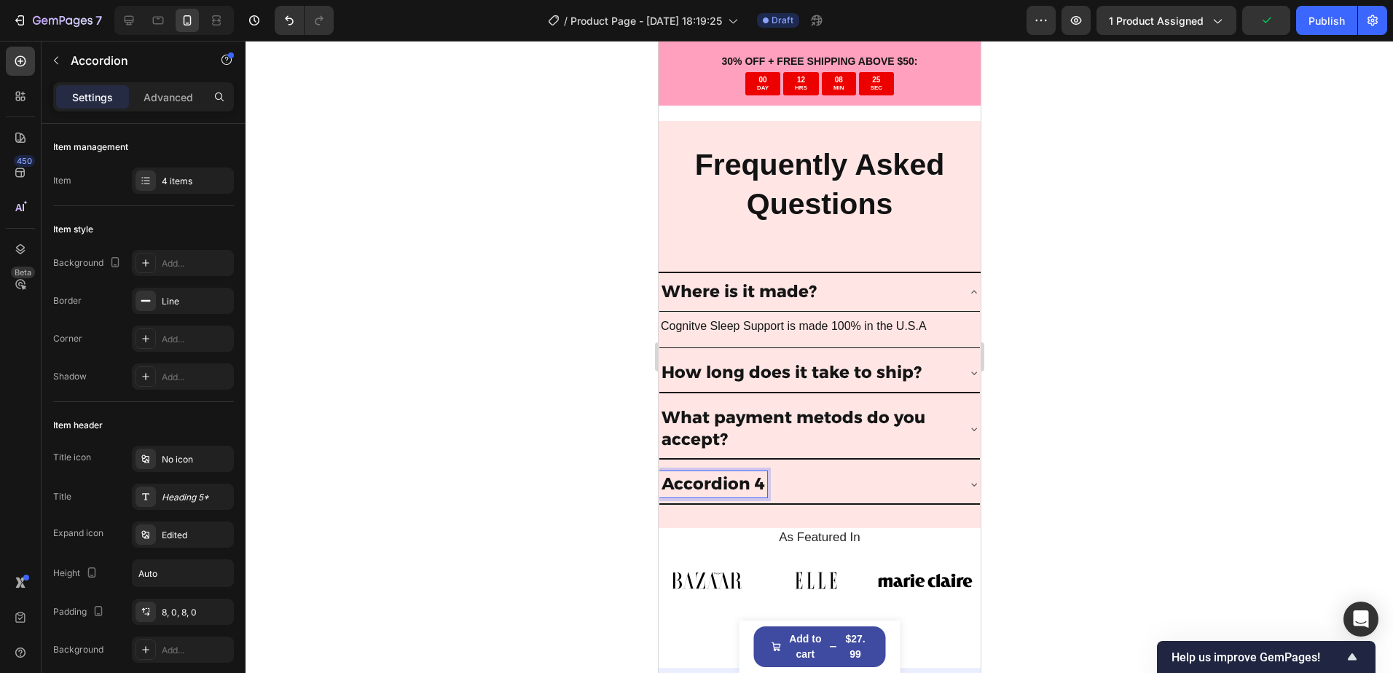
click at [732, 473] on p "Accordion 4" at bounding box center [712, 484] width 103 height 22
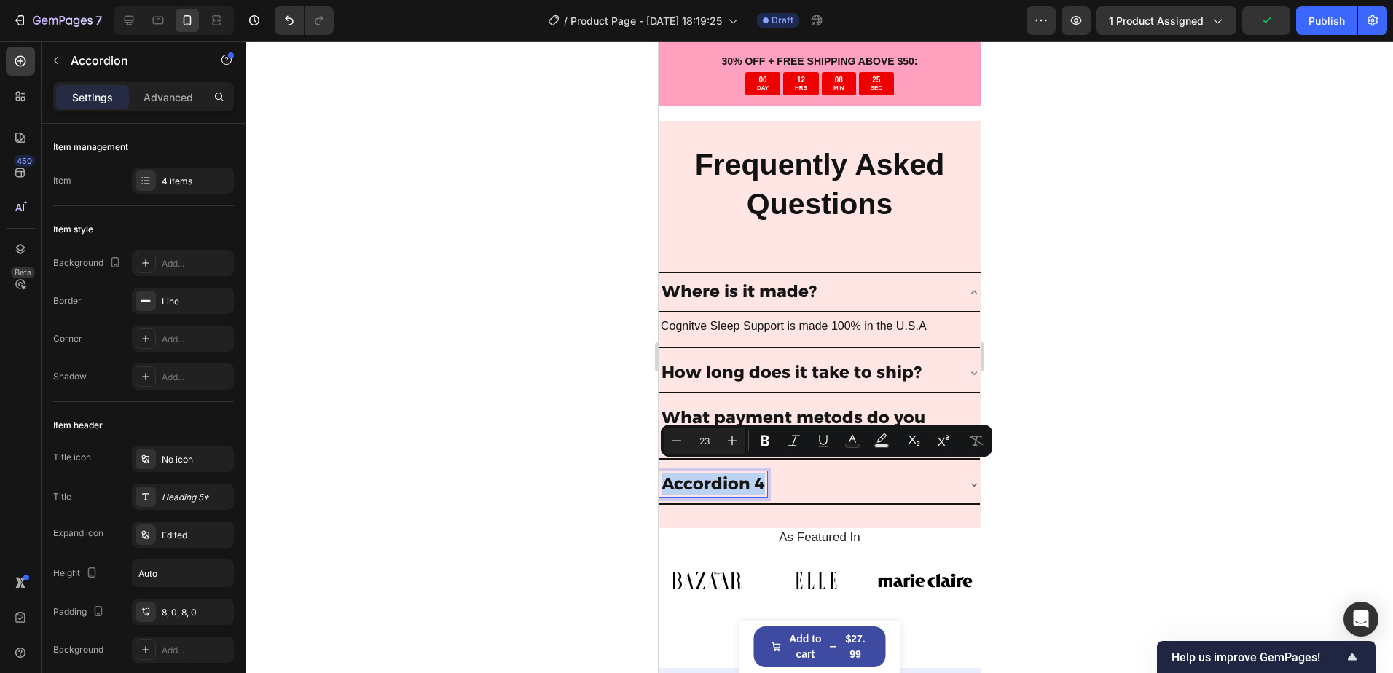
click at [732, 473] on p "Accordion 4" at bounding box center [712, 484] width 103 height 22
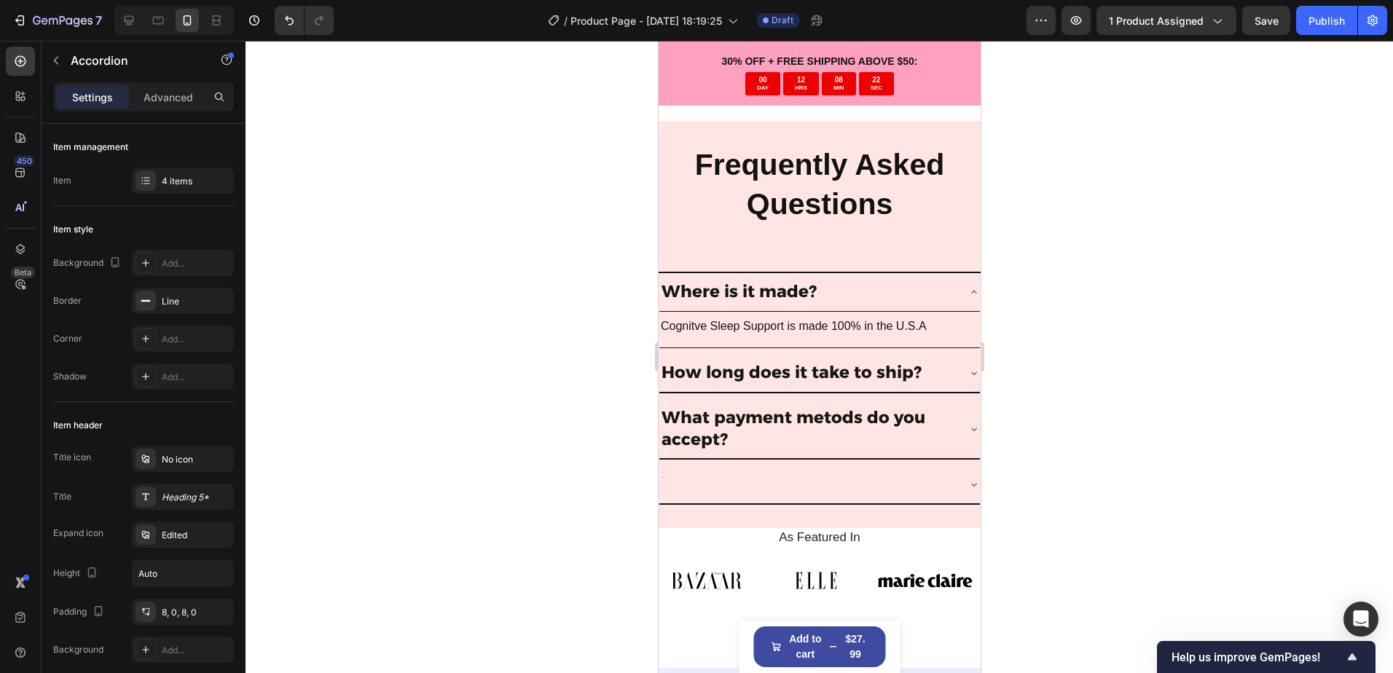
scroll to position [4661, 0]
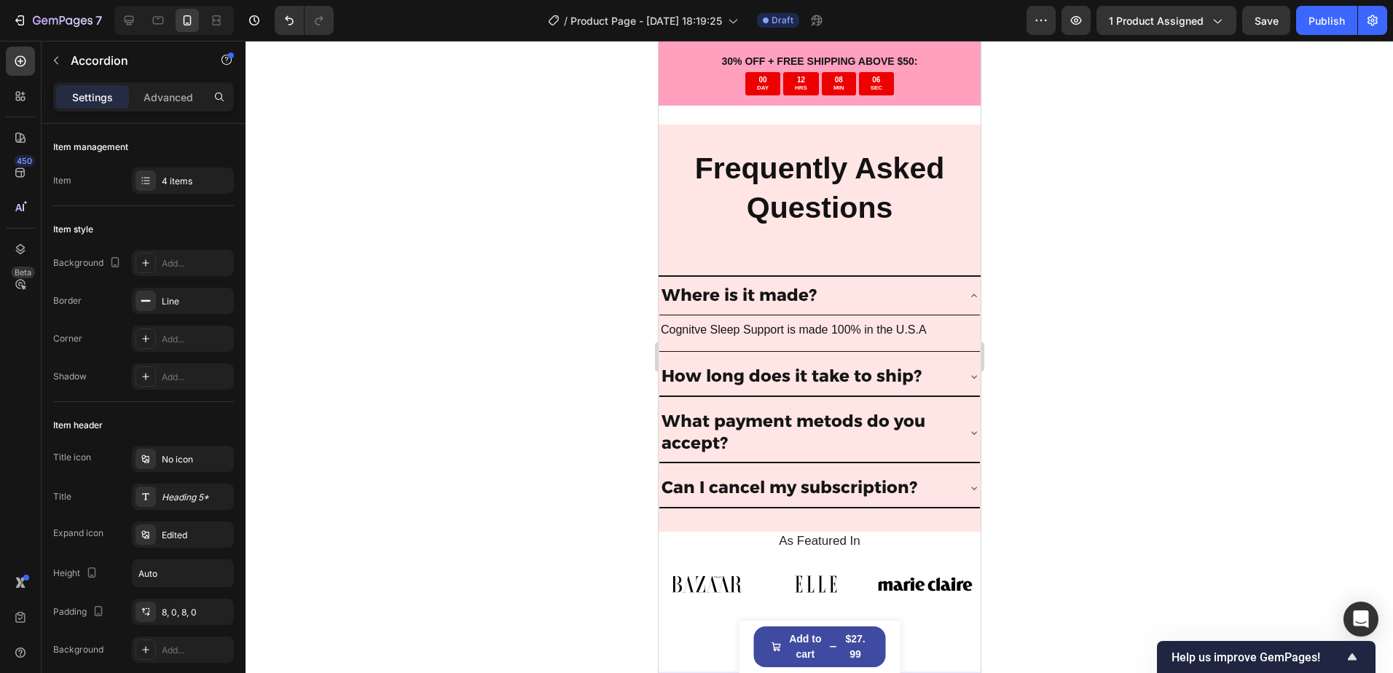
click at [1114, 474] on div at bounding box center [818, 357] width 1147 height 632
click at [967, 482] on icon at bounding box center [973, 488] width 12 height 12
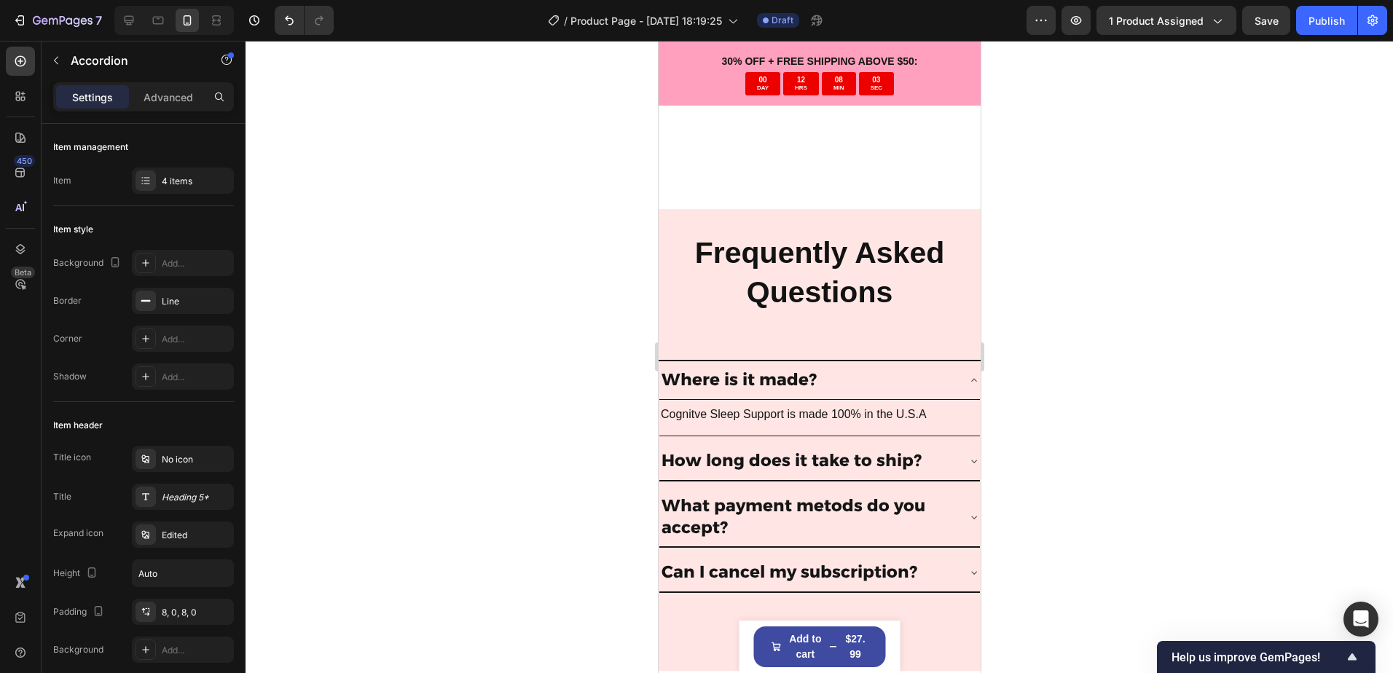
scroll to position [4806, 0]
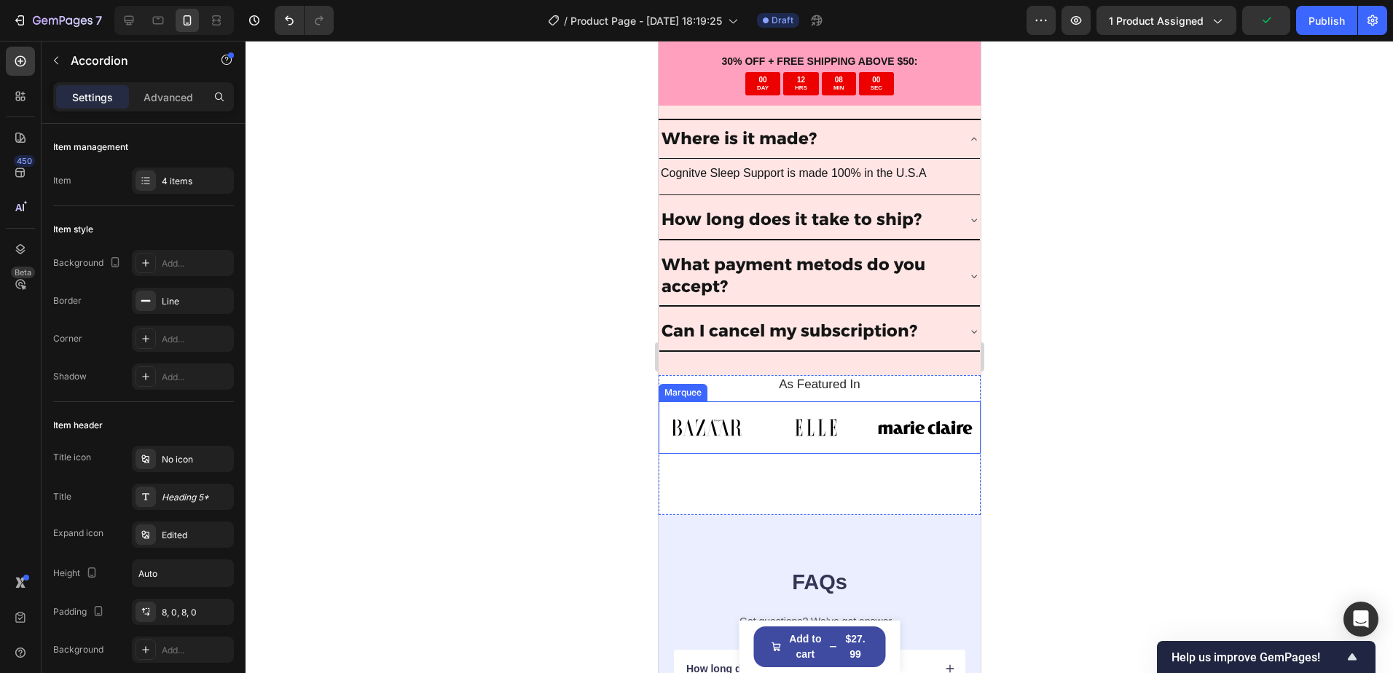
click at [898, 406] on div "Image Image Image Image Image Image Image Image Image Image Image Image Marquee" at bounding box center [819, 427] width 322 height 52
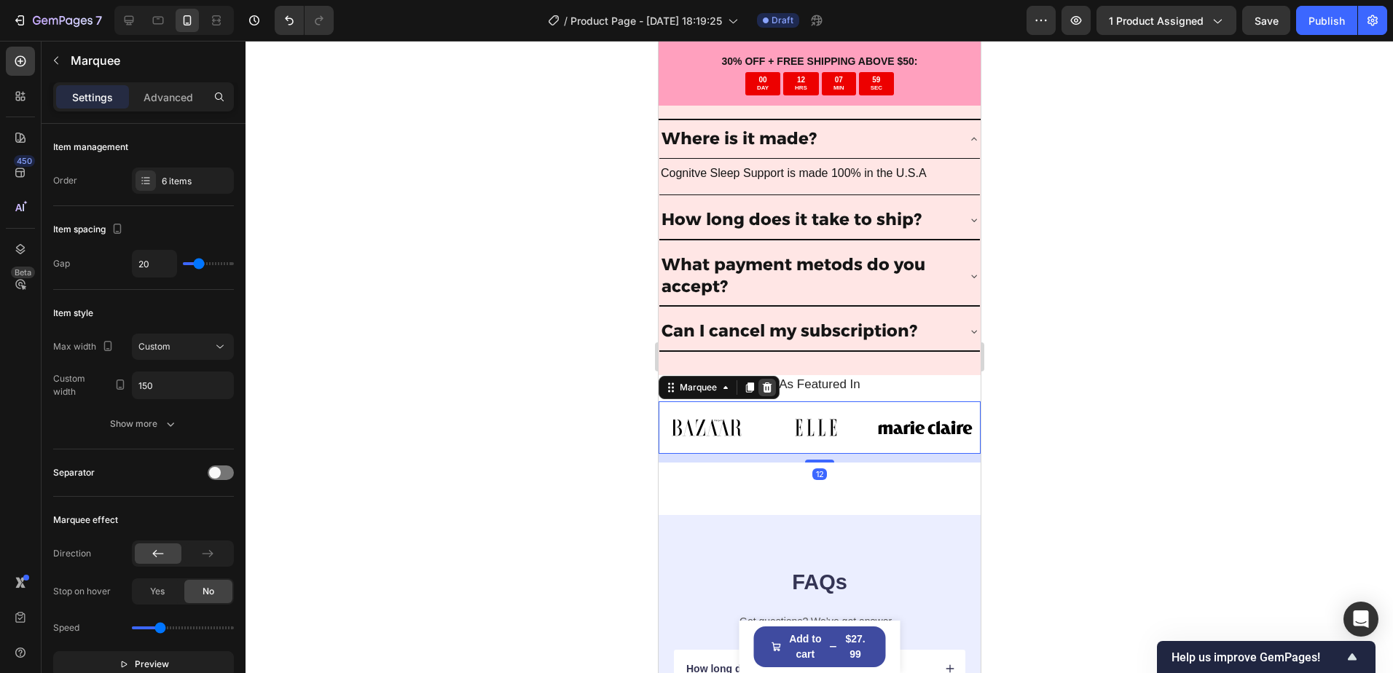
click at [763, 389] on icon at bounding box center [766, 387] width 9 height 10
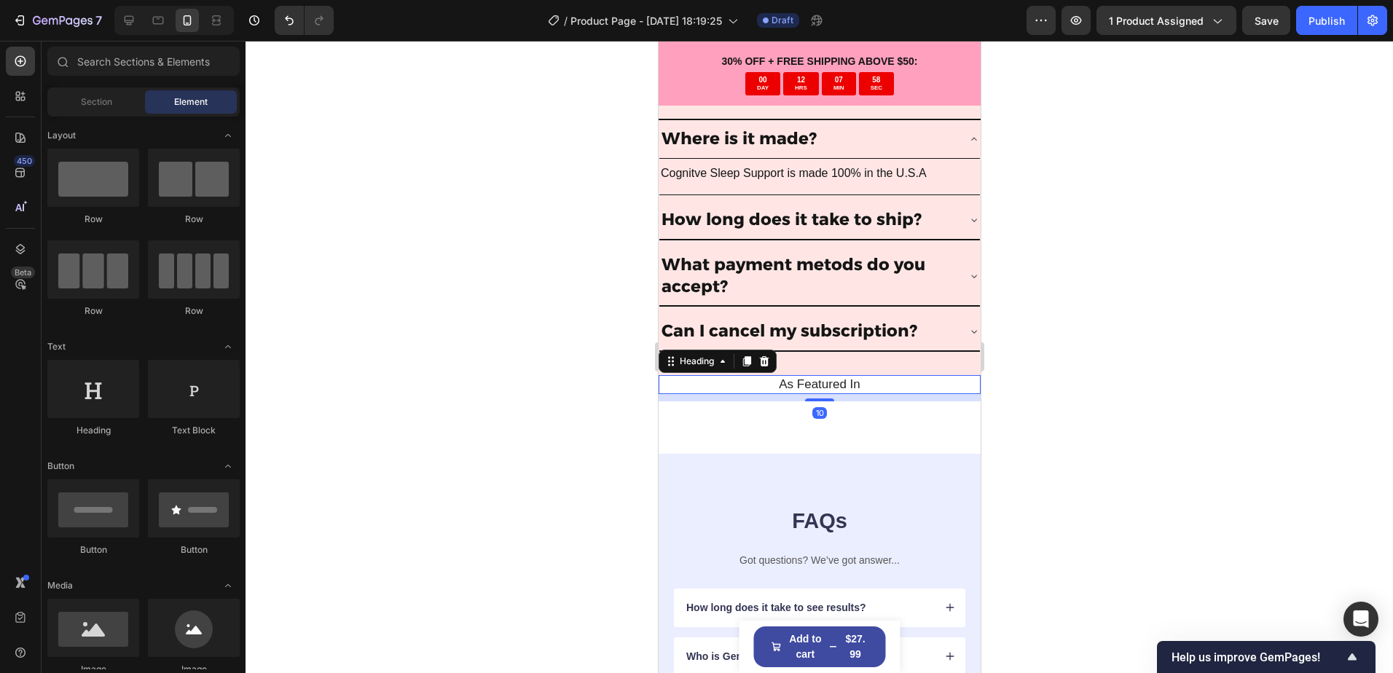
click at [753, 387] on h2 "As Featured In" at bounding box center [819, 384] width 300 height 19
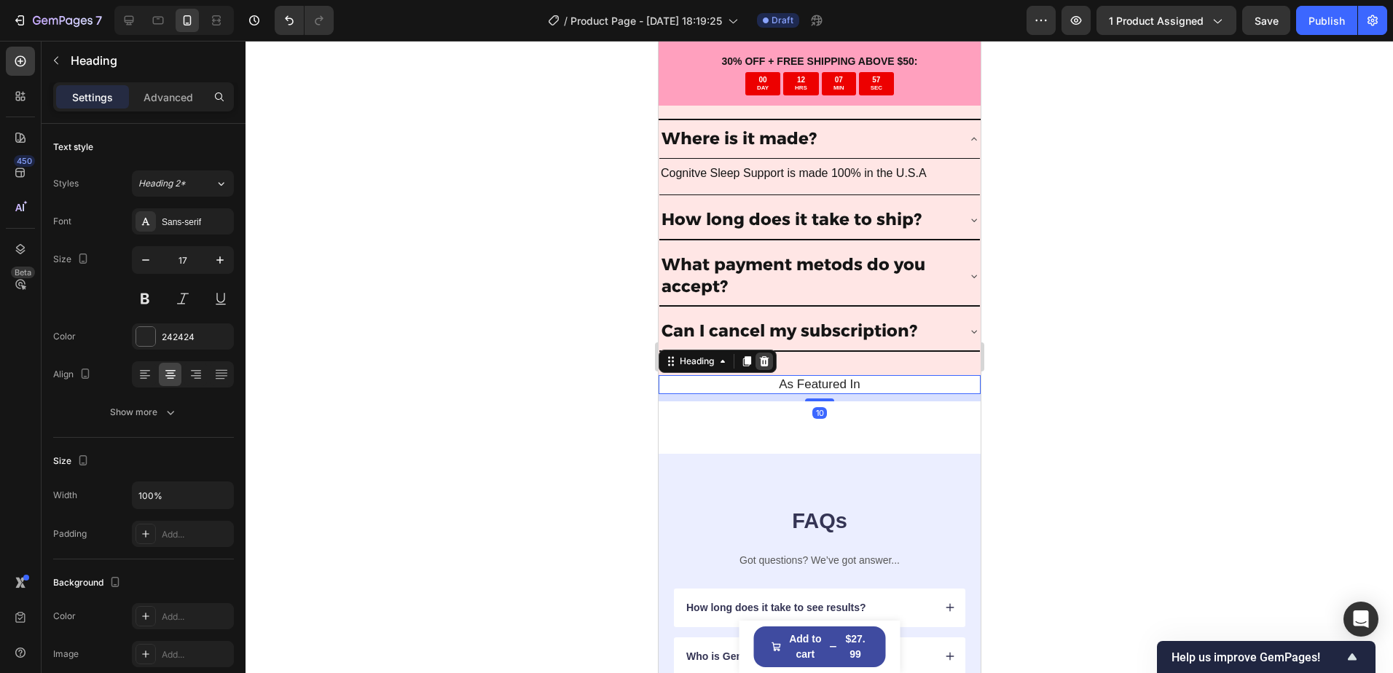
click at [765, 363] on icon at bounding box center [763, 361] width 12 height 12
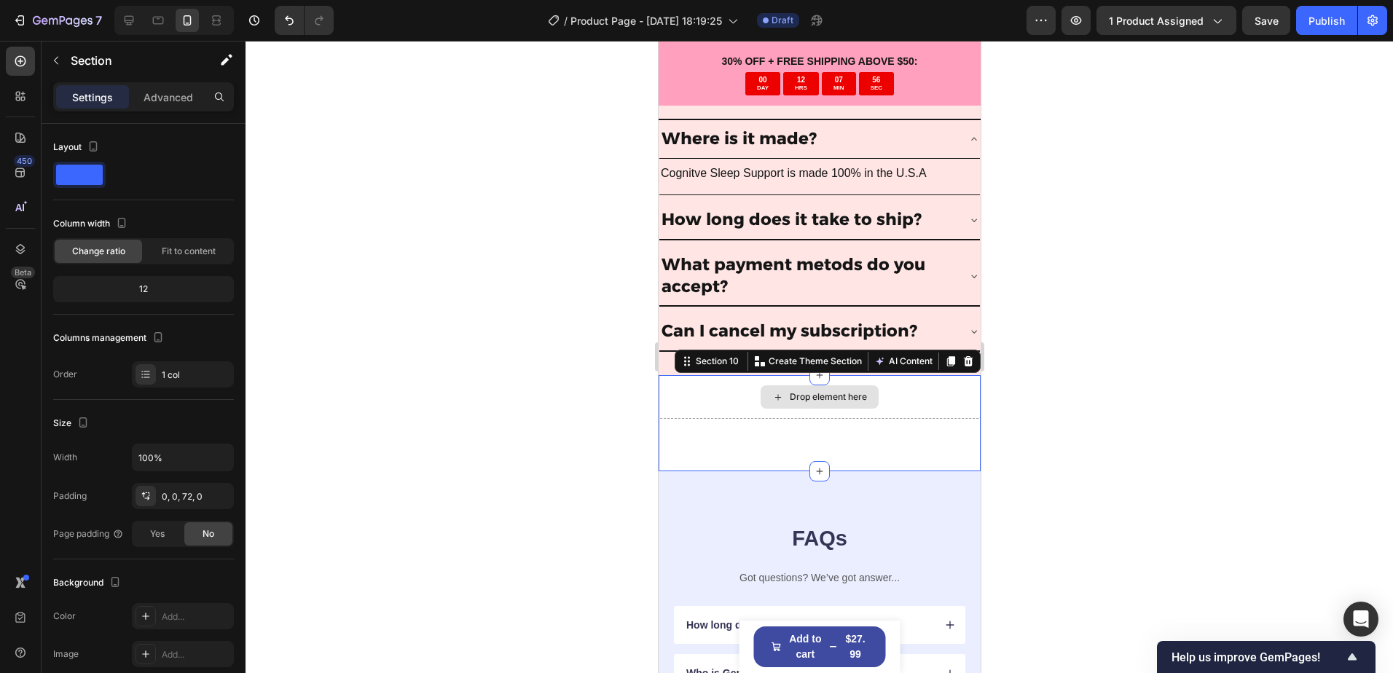
click at [736, 403] on div "Drop element here" at bounding box center [819, 397] width 322 height 44
click at [961, 363] on icon at bounding box center [967, 361] width 12 height 12
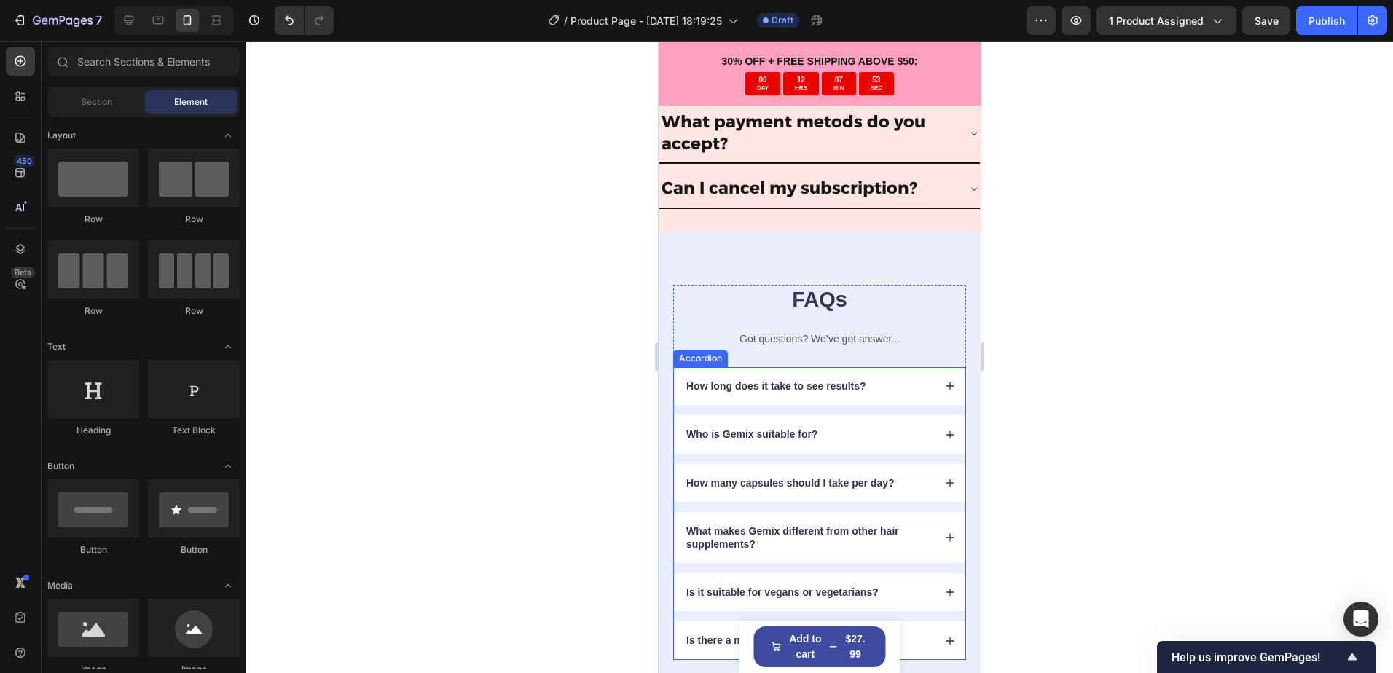
scroll to position [4952, 0]
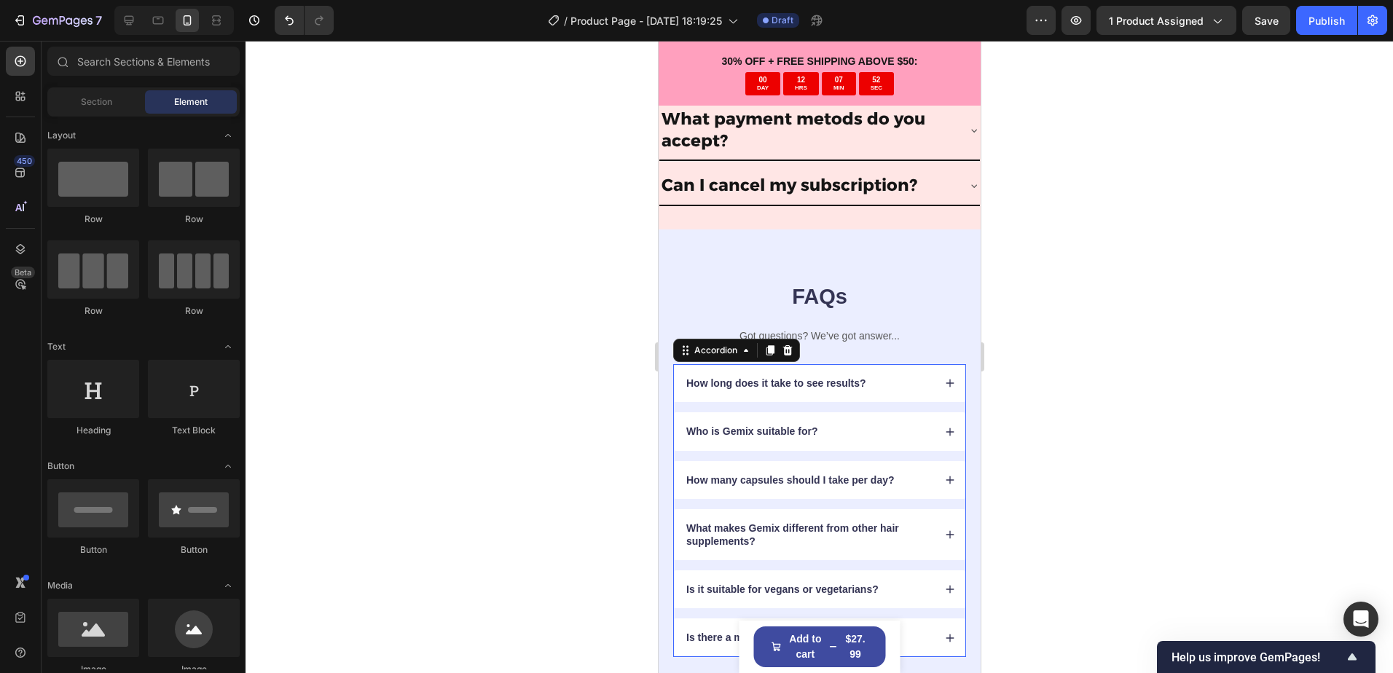
click at [919, 384] on div "How long does it take to see results?" at bounding box center [807, 382] width 249 height 17
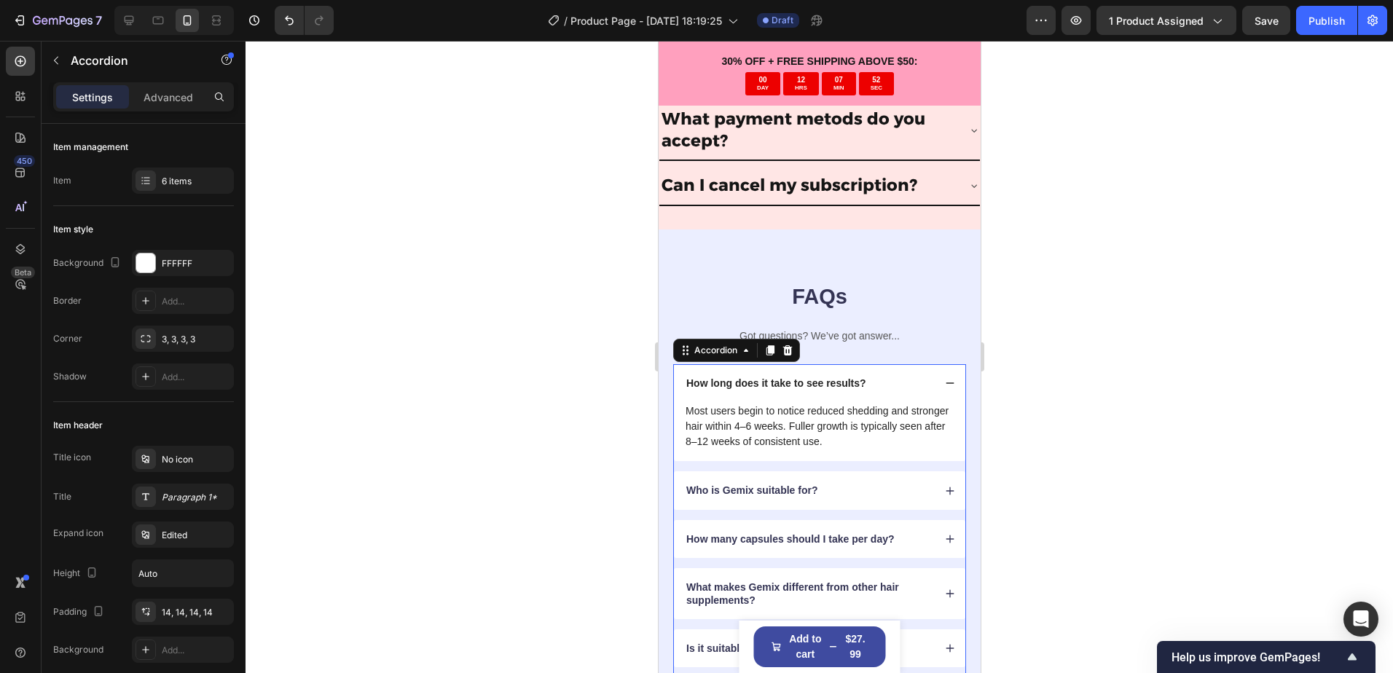
click at [920, 384] on div "How long does it take to see results?" at bounding box center [807, 382] width 249 height 17
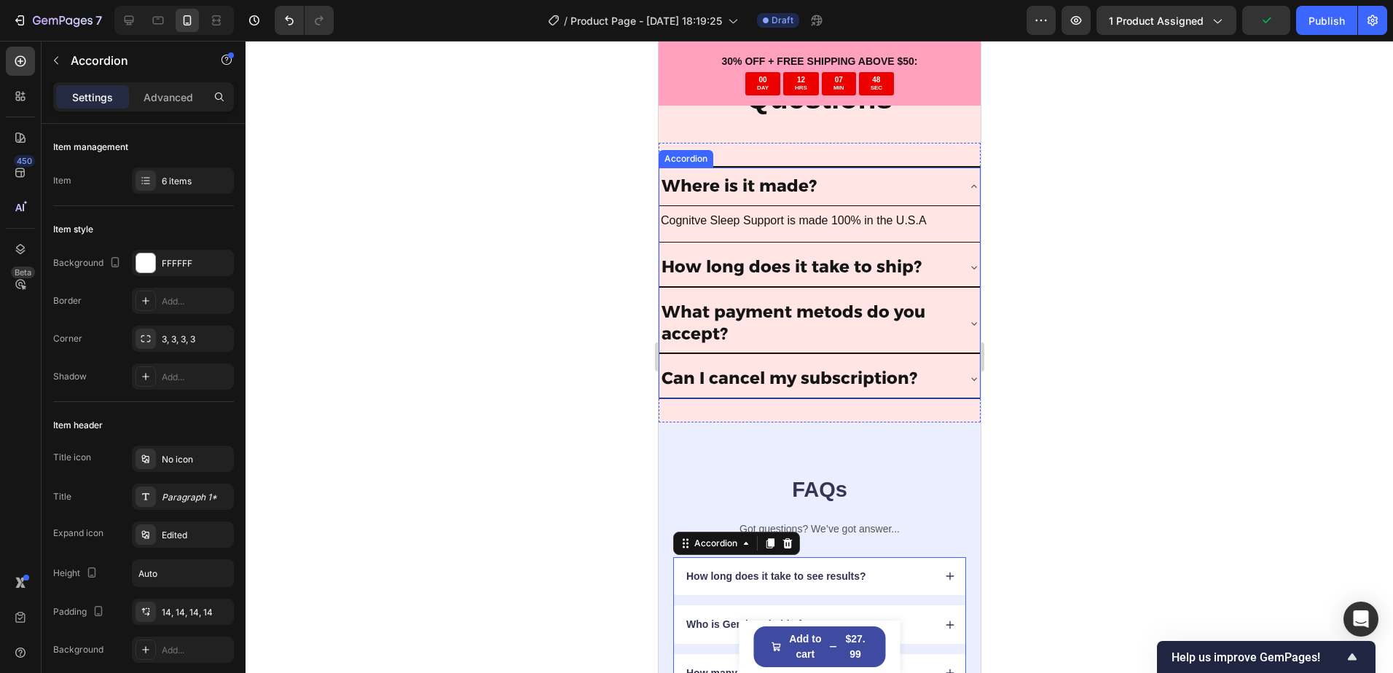
scroll to position [4769, 0]
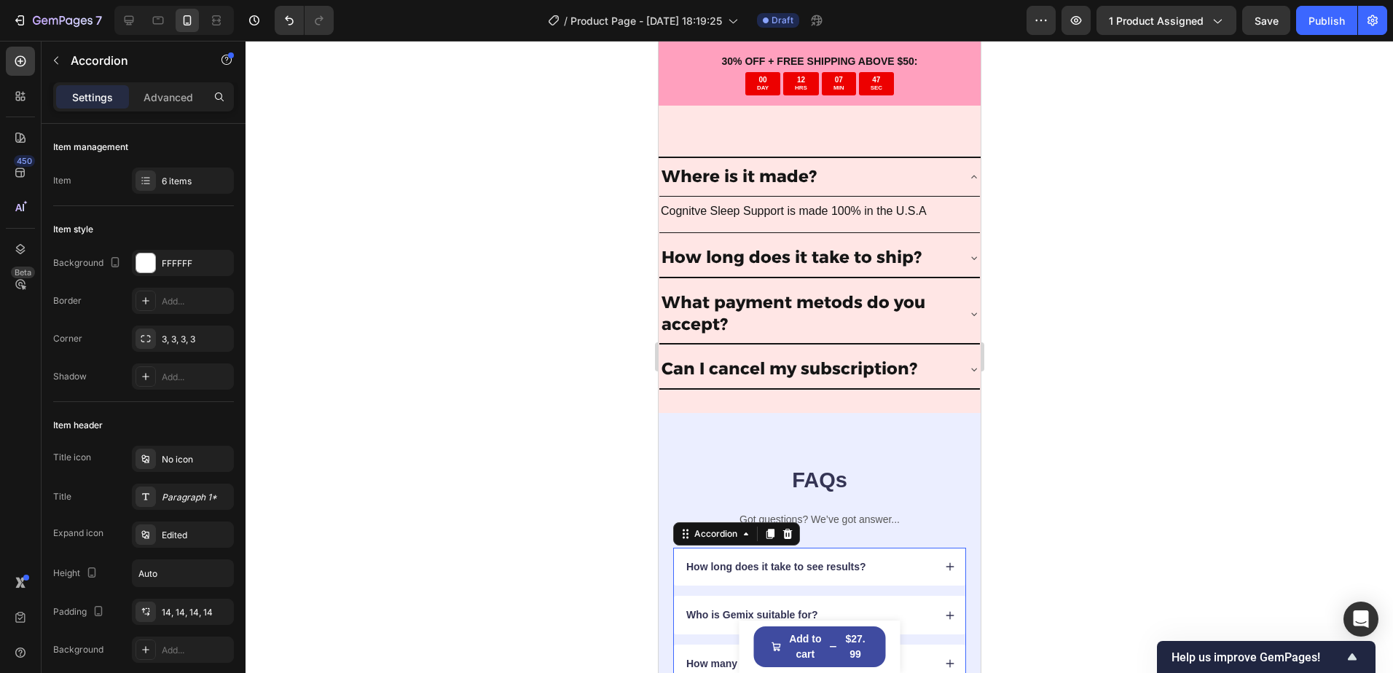
click at [1089, 452] on div at bounding box center [818, 357] width 1147 height 632
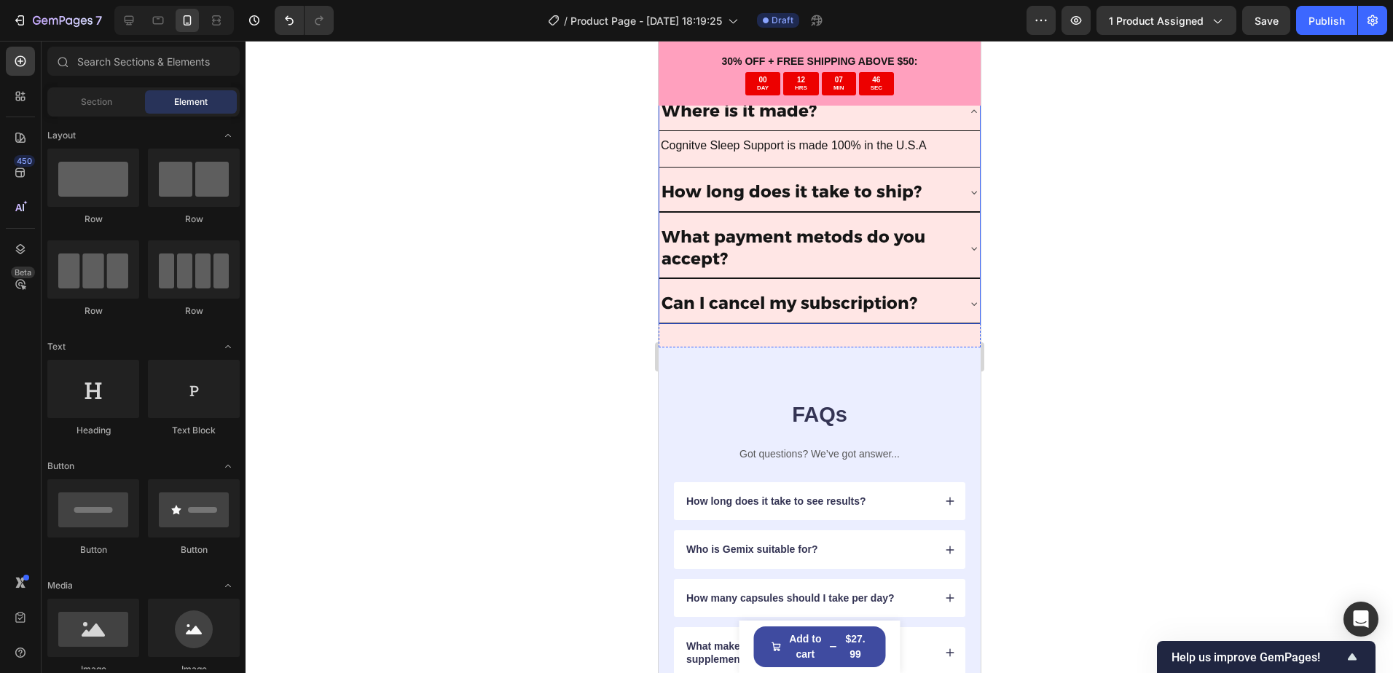
scroll to position [4841, 0]
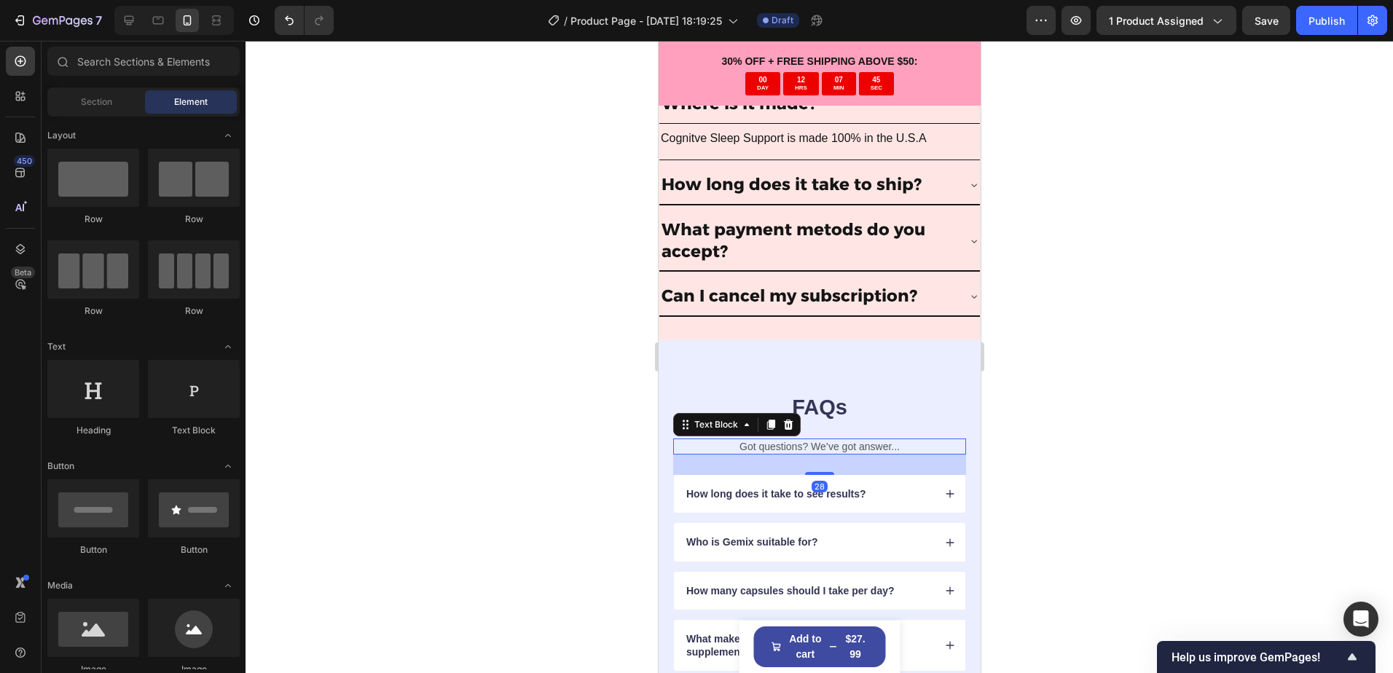
click at [843, 445] on p "Got questions? We’ve got answer..." at bounding box center [819, 446] width 290 height 13
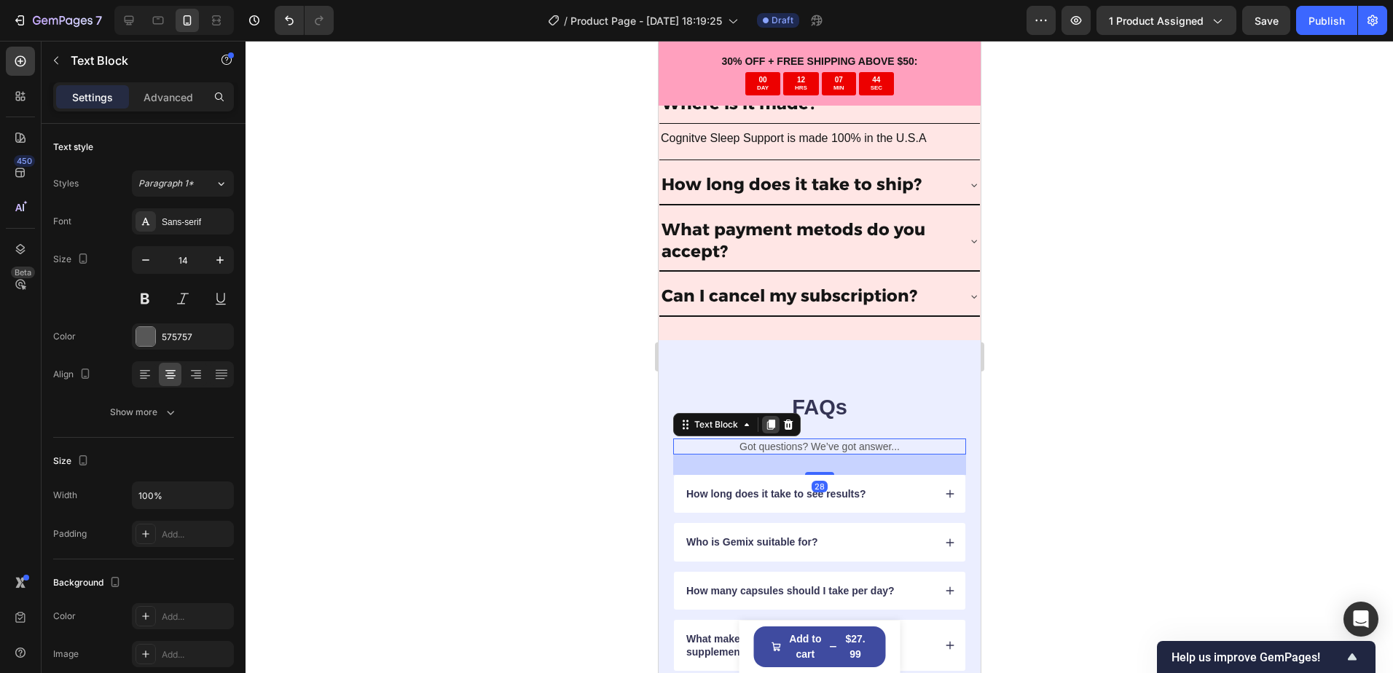
click at [768, 423] on icon at bounding box center [770, 425] width 8 height 10
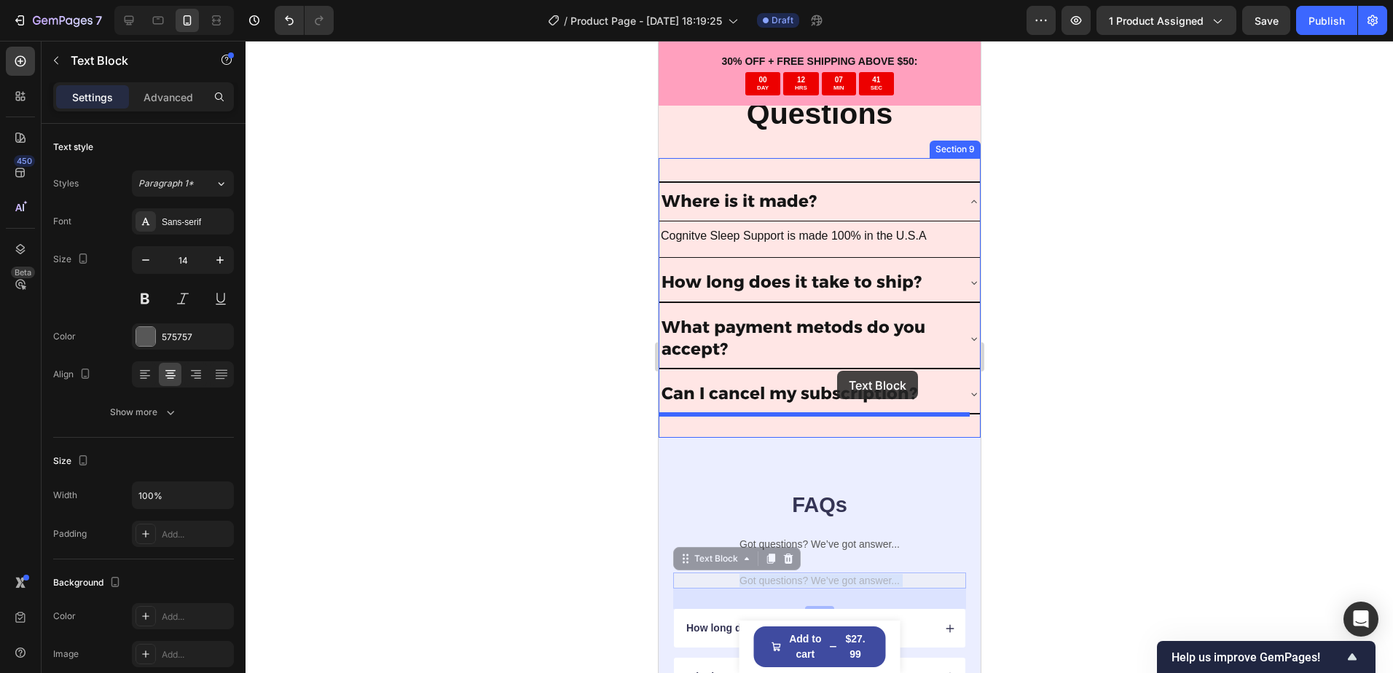
scroll to position [4550, 0]
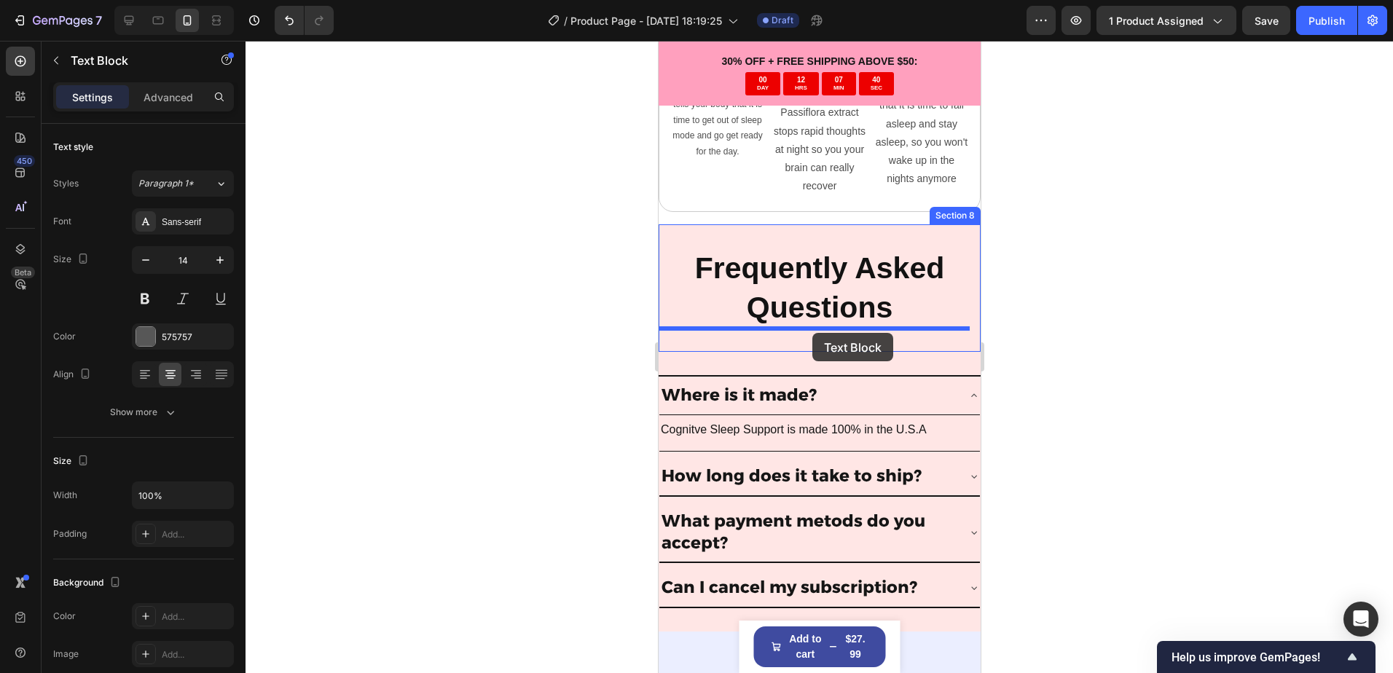
drag, startPoint x: 825, startPoint y: 479, endPoint x: 811, endPoint y: 333, distance: 147.1
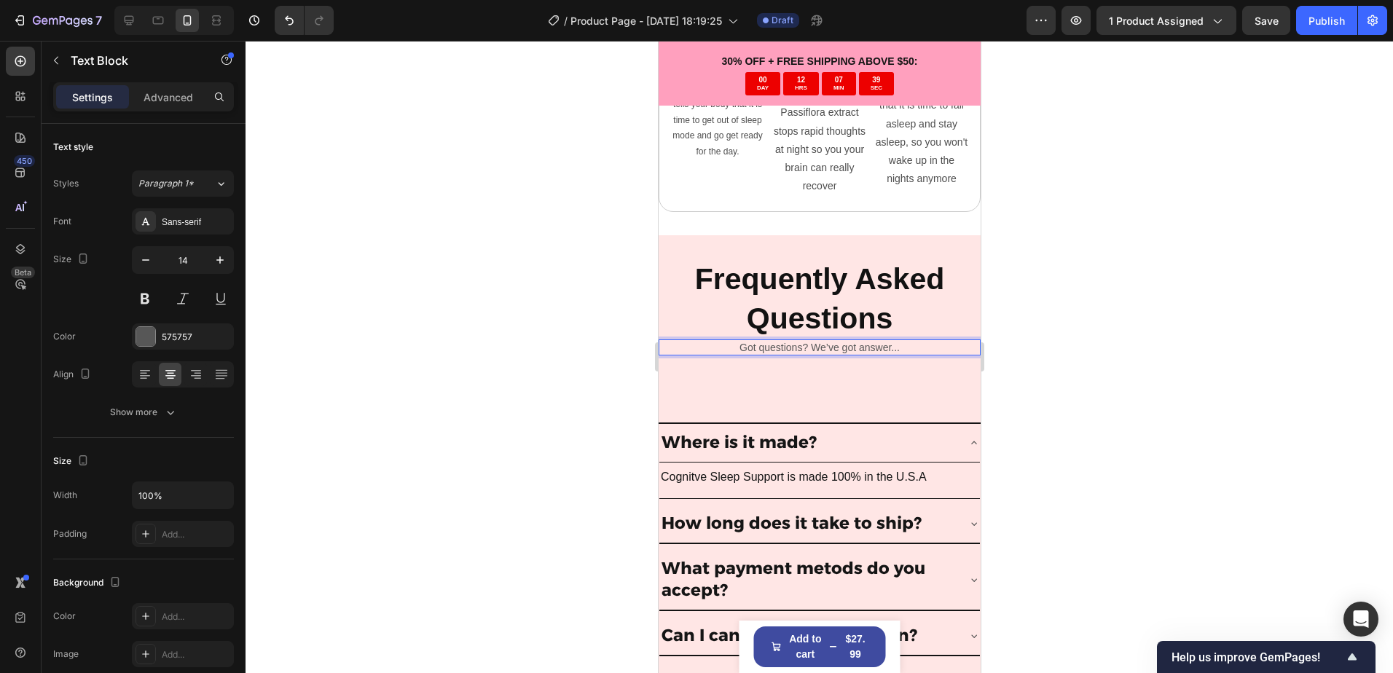
click at [819, 341] on p "Got questions? We’ve got answer..." at bounding box center [818, 347] width 319 height 13
click at [1092, 369] on div at bounding box center [818, 357] width 1147 height 632
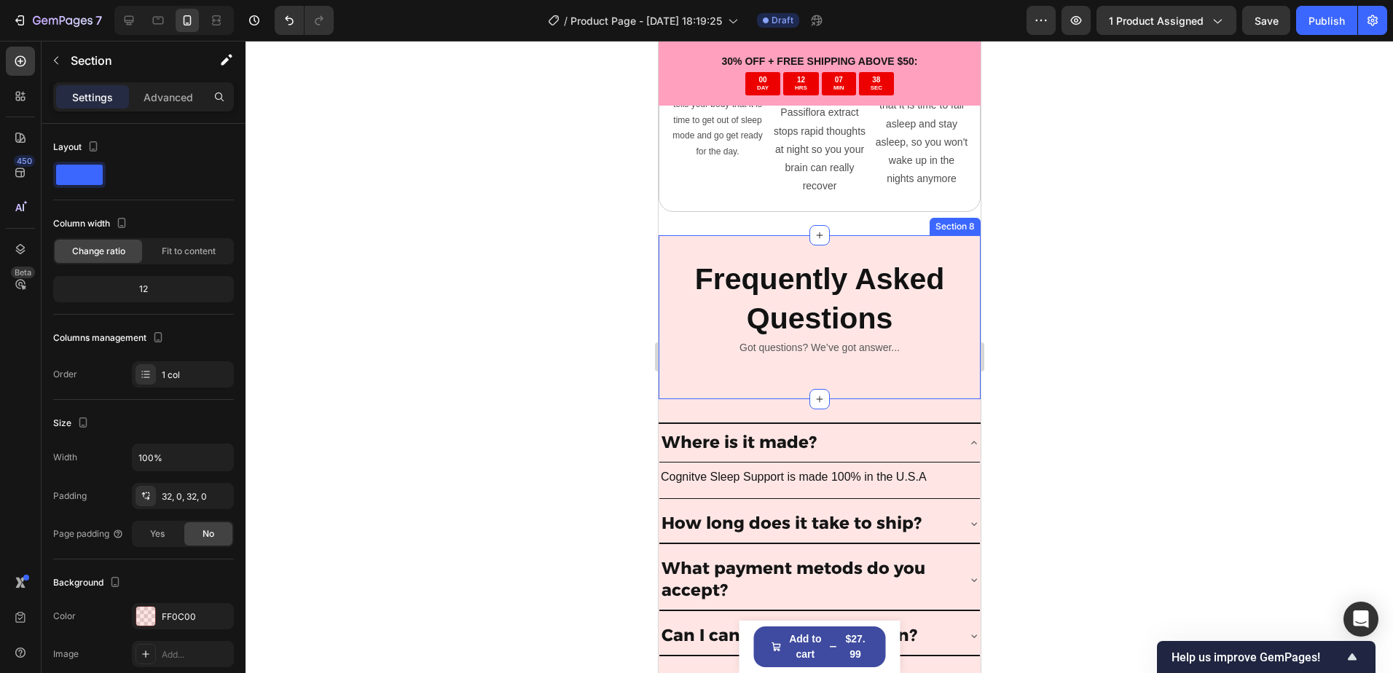
click at [866, 354] on div "Frequently Asked Questions Heading Got questions? We’ve got answer... Text Block" at bounding box center [819, 317] width 322 height 117
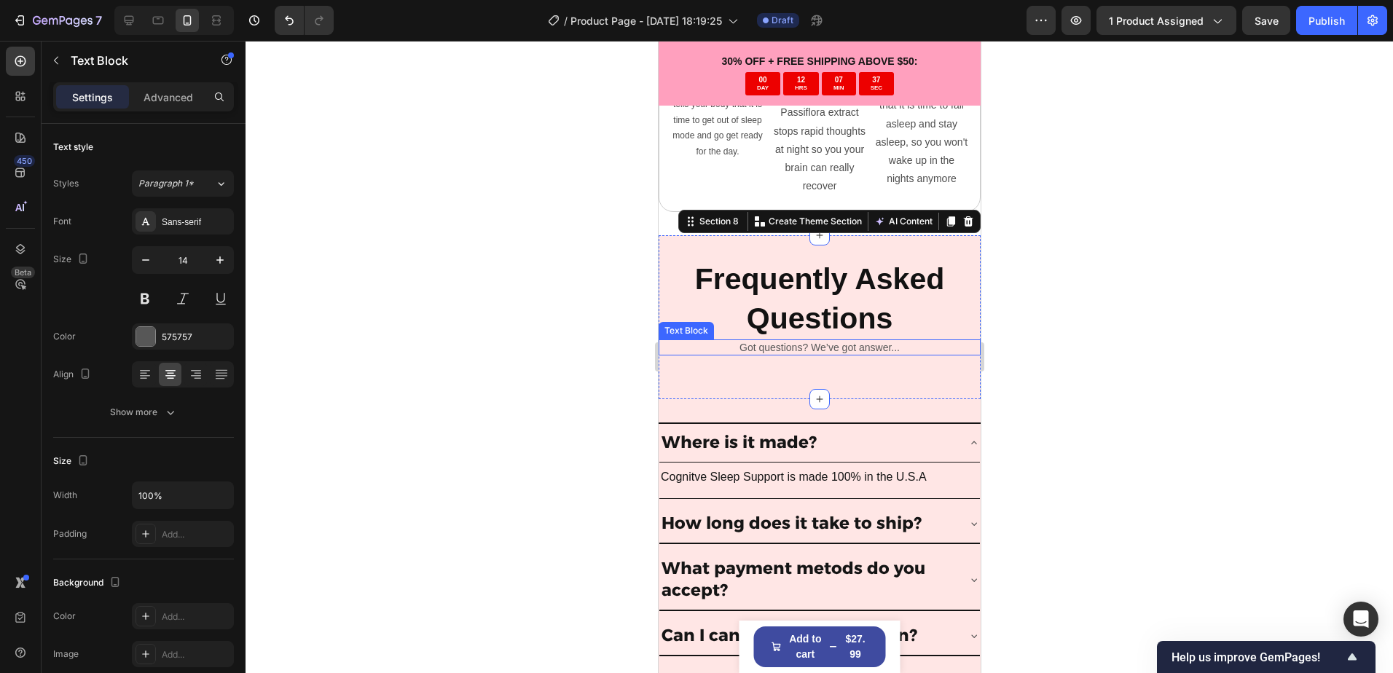
click at [803, 341] on p "Got questions? We’ve got answer..." at bounding box center [818, 347] width 319 height 13
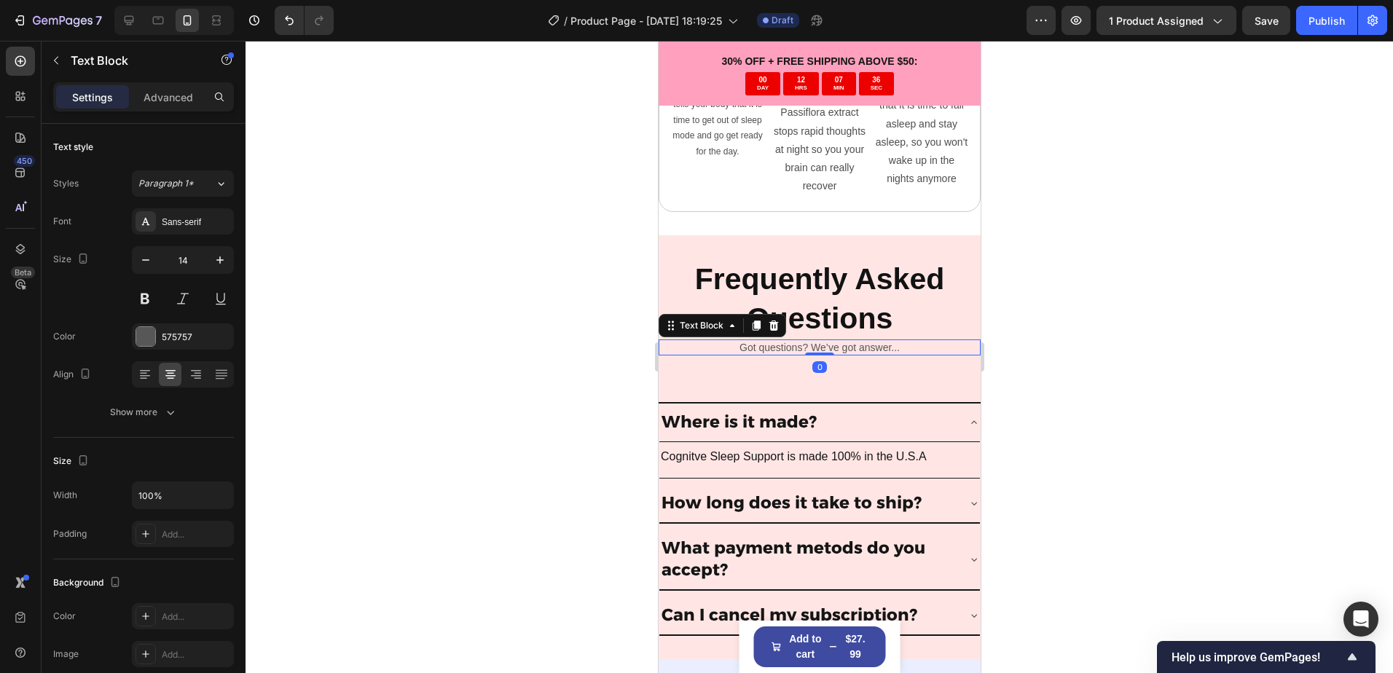
drag, startPoint x: 809, startPoint y: 362, endPoint x: 824, endPoint y: 284, distance: 79.3
click at [824, 284] on div "Frequently Asked Questions Heading Got questions? We’ve got answer... Text Bloc…" at bounding box center [819, 307] width 322 height 97
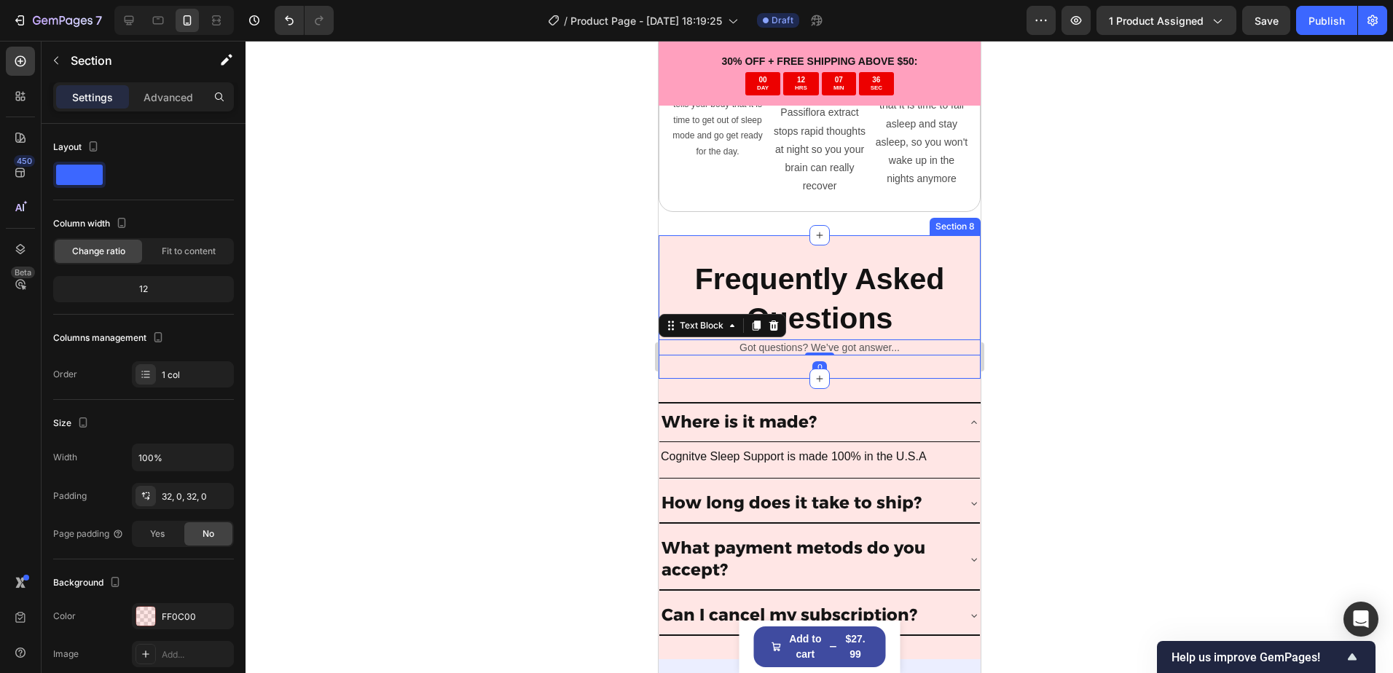
click at [842, 365] on div "Frequently Asked Questions Heading Got questions? We’ve got answer... Text Bloc…" at bounding box center [819, 306] width 322 height 143
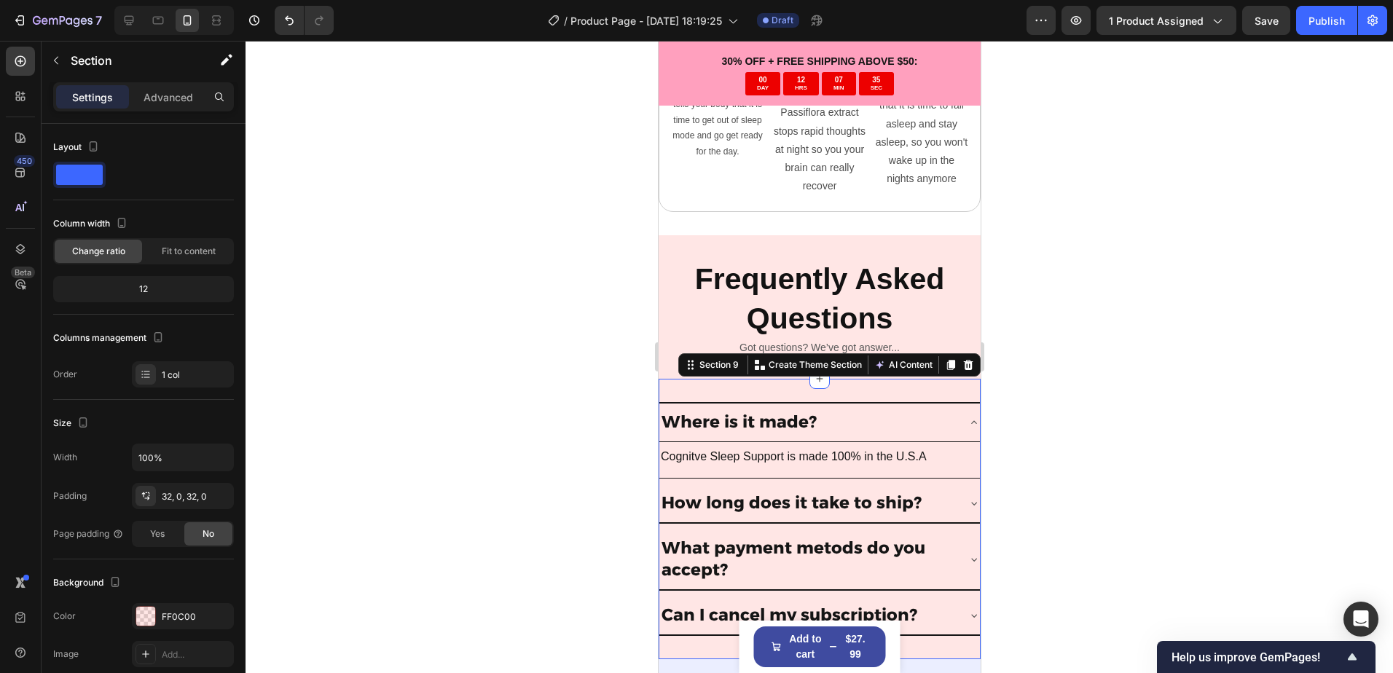
click at [843, 382] on div "Title Line Where is it made? Cognitve Sleep Support is made 100% in the U.S.A T…" at bounding box center [819, 519] width 322 height 280
click at [1114, 364] on div at bounding box center [818, 357] width 1147 height 632
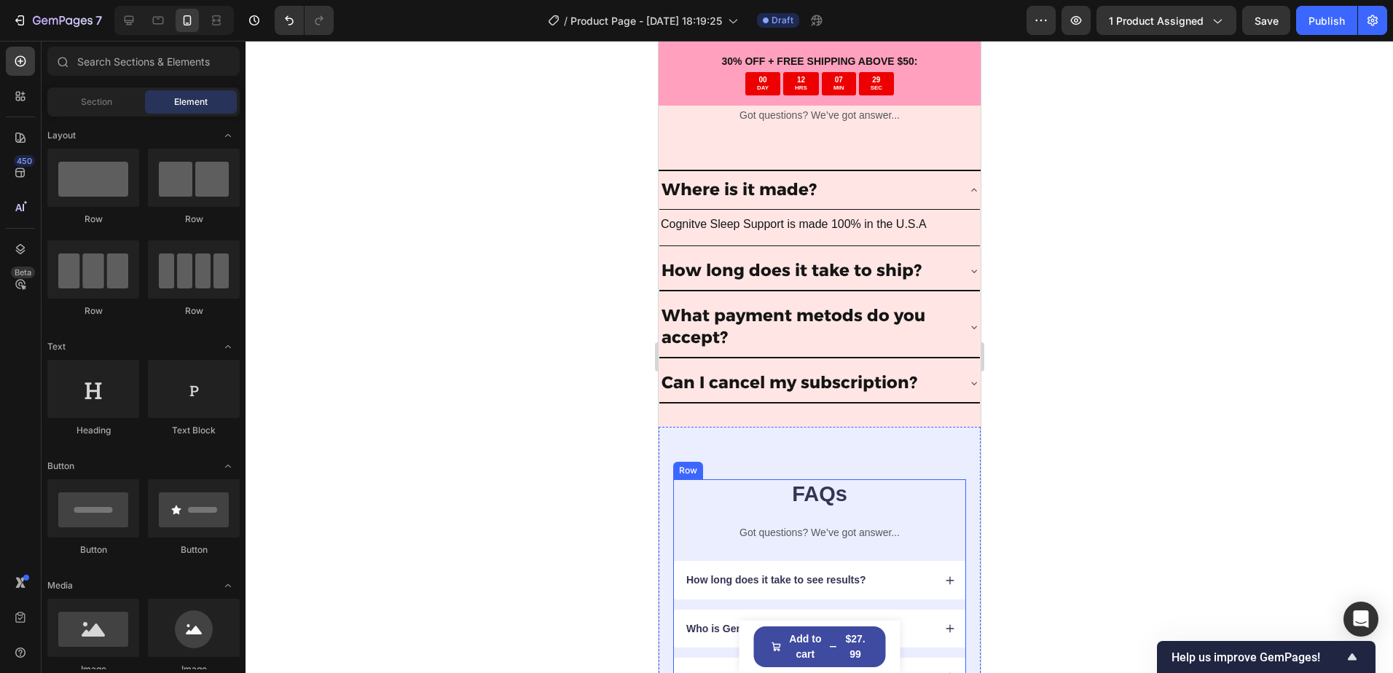
scroll to position [4769, 0]
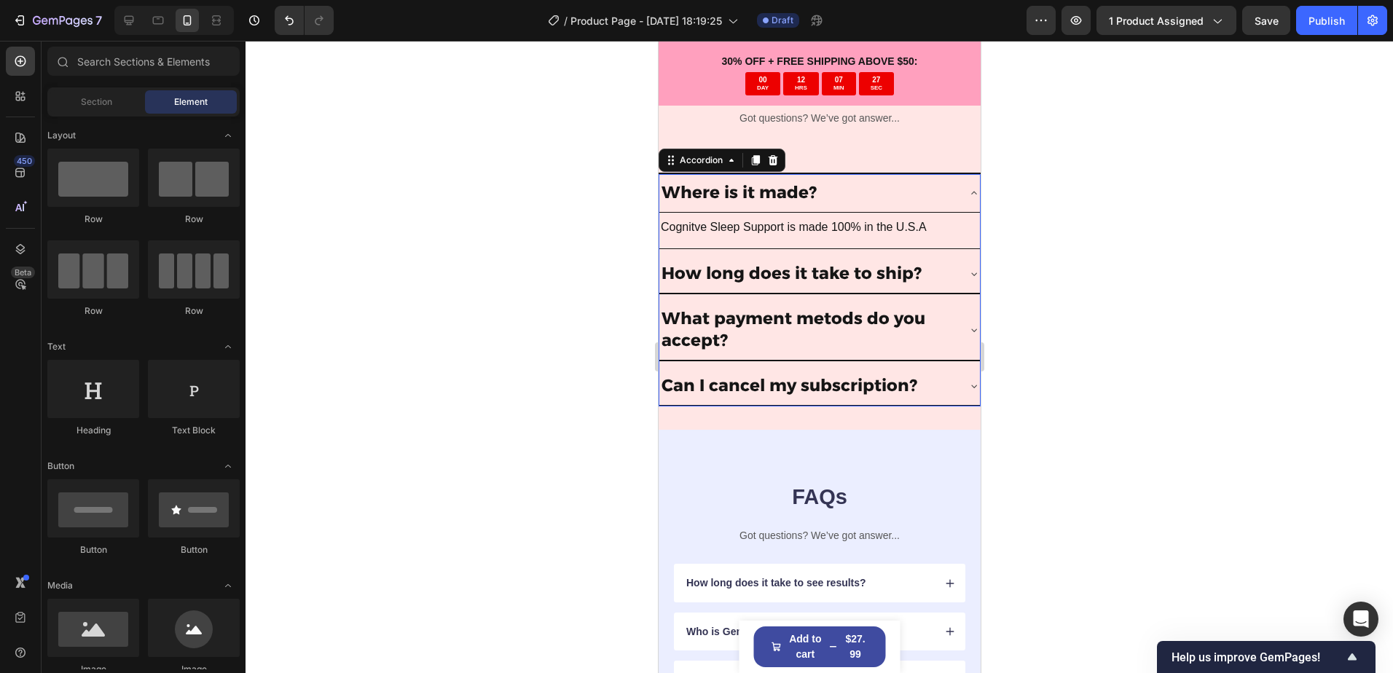
click at [951, 194] on div "Where is it made?" at bounding box center [818, 193] width 320 height 39
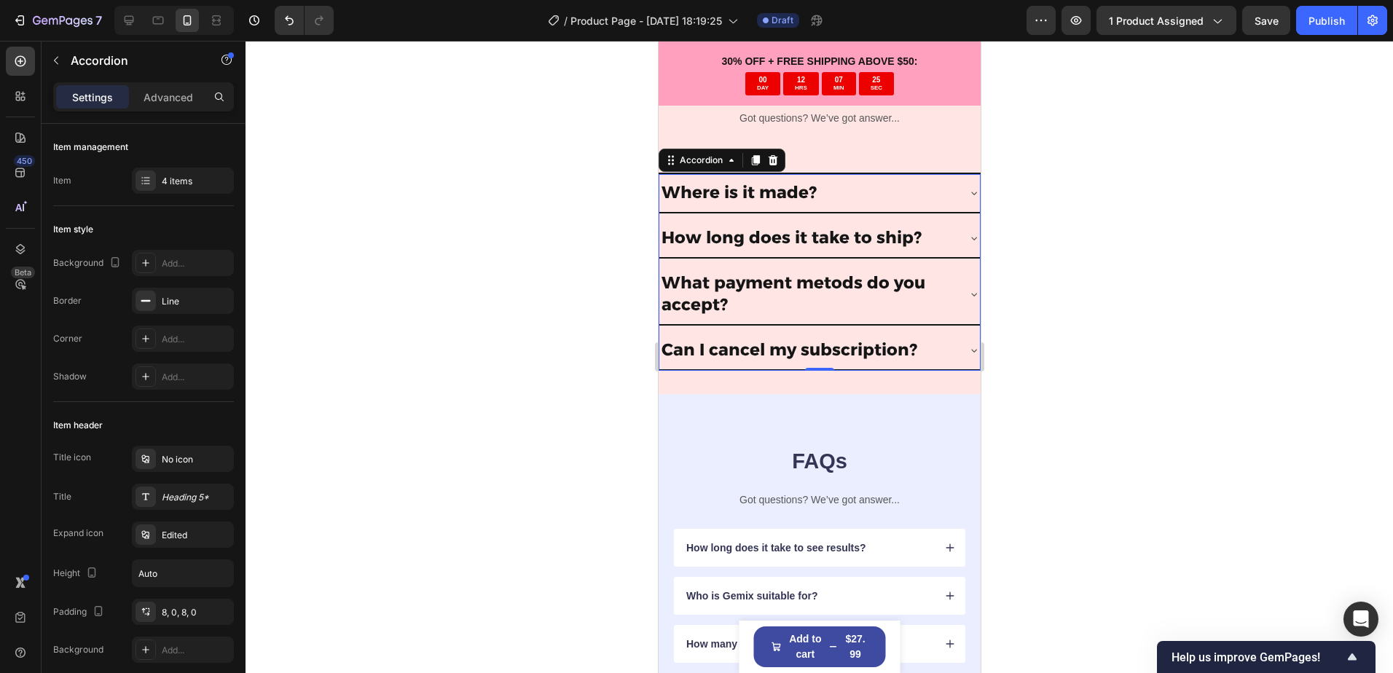
click at [1081, 413] on div at bounding box center [818, 357] width 1147 height 632
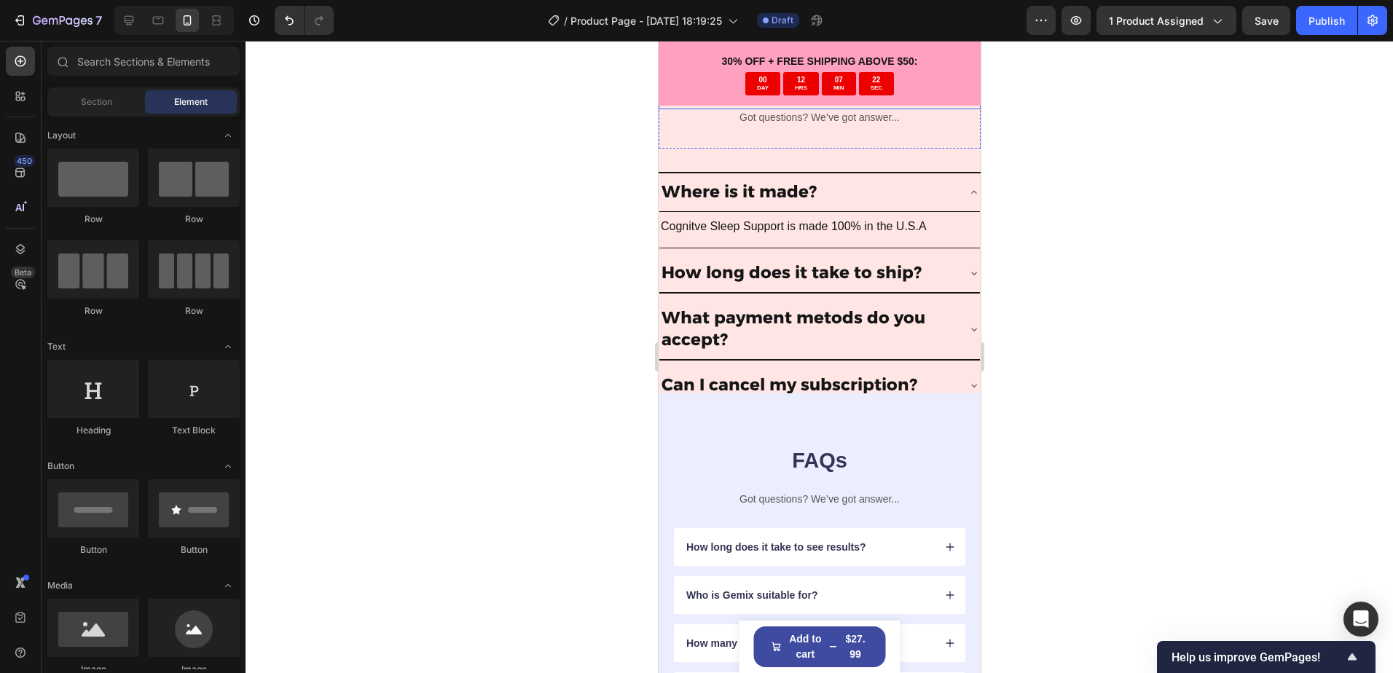
scroll to position [4623, 0]
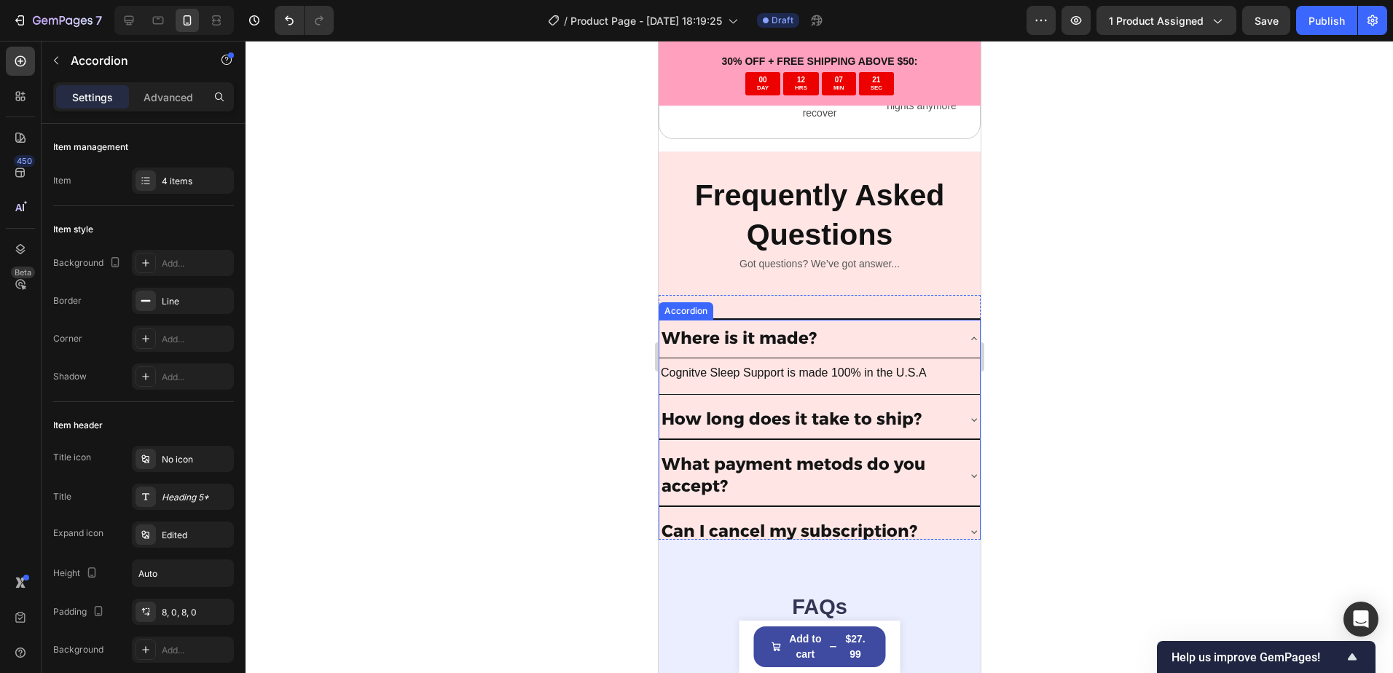
click at [967, 341] on icon at bounding box center [973, 339] width 12 height 12
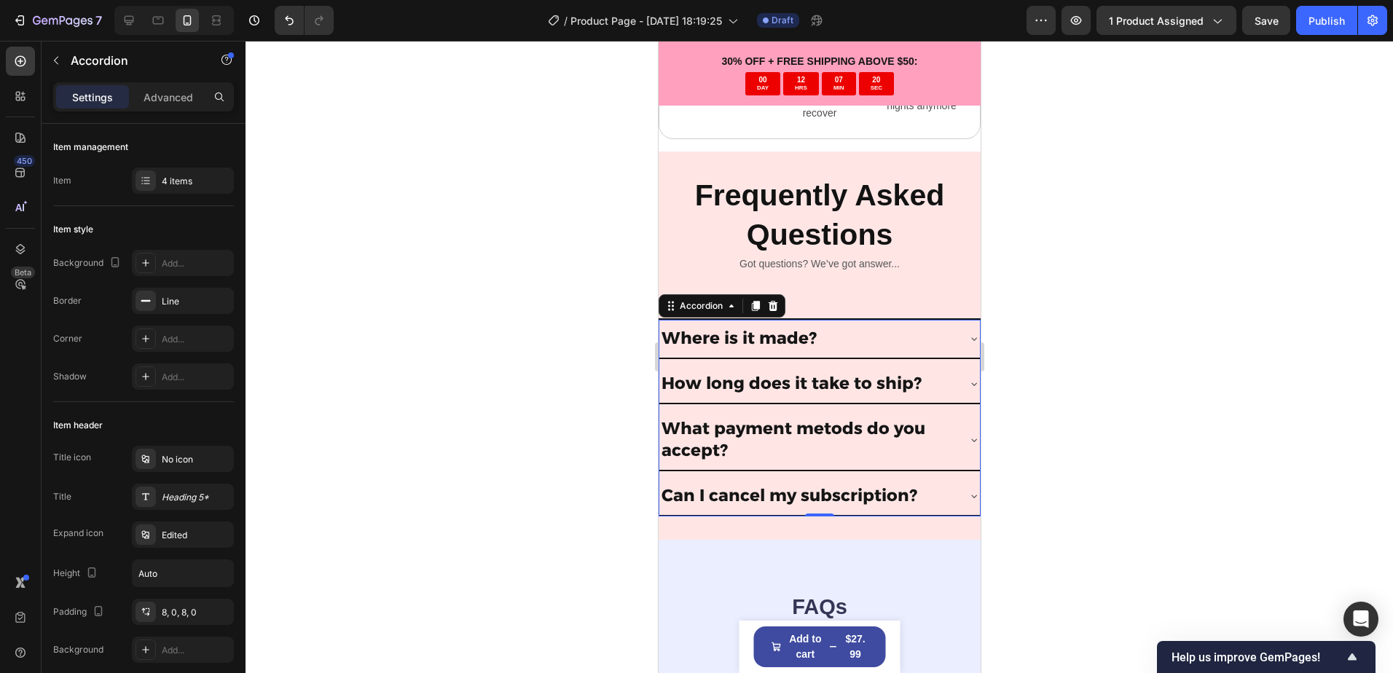
click at [967, 342] on icon at bounding box center [973, 339] width 12 height 12
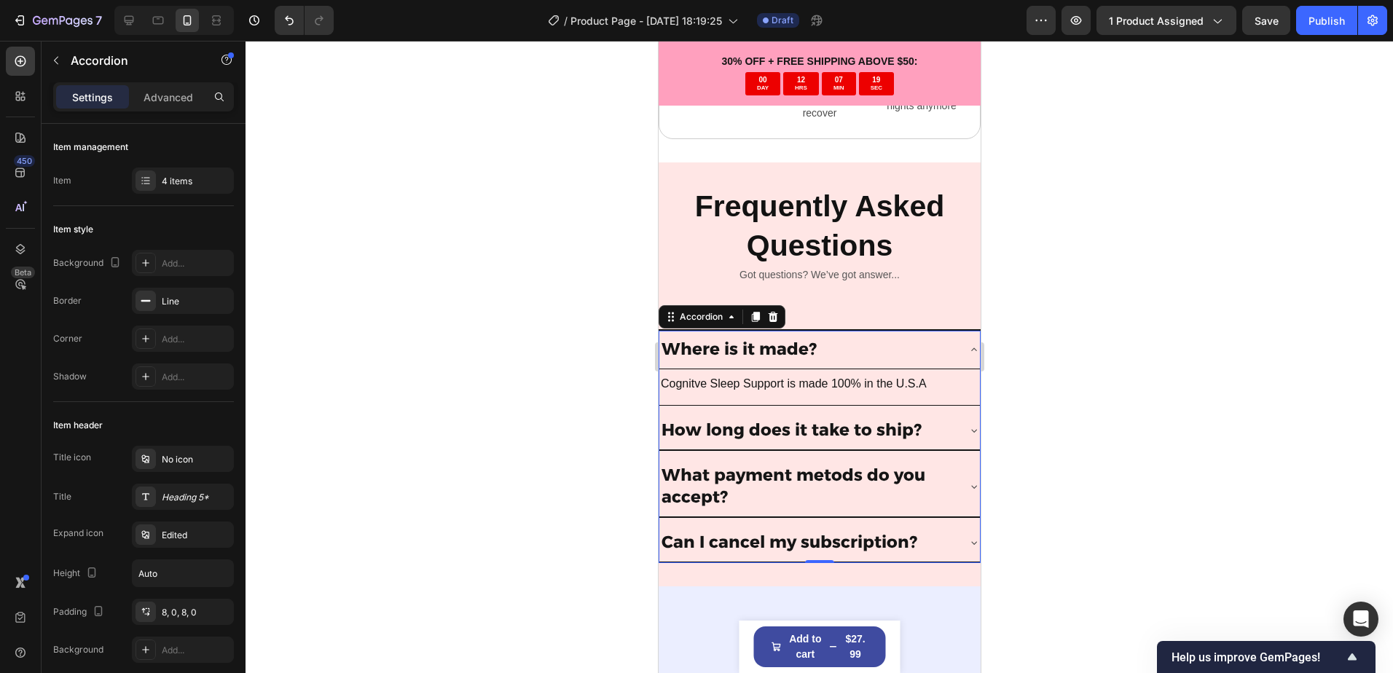
click at [967, 344] on icon at bounding box center [973, 350] width 12 height 12
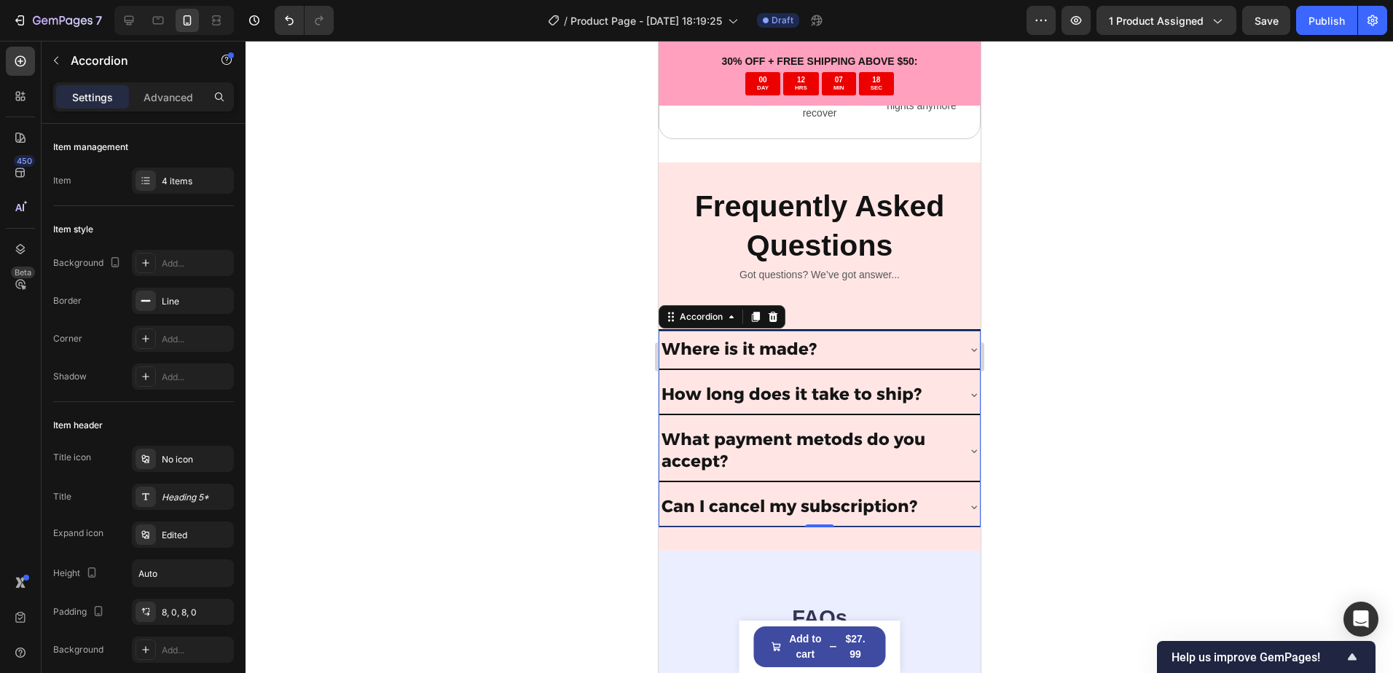
click at [945, 492] on div "Can I cancel my subscription?" at bounding box center [818, 507] width 320 height 39
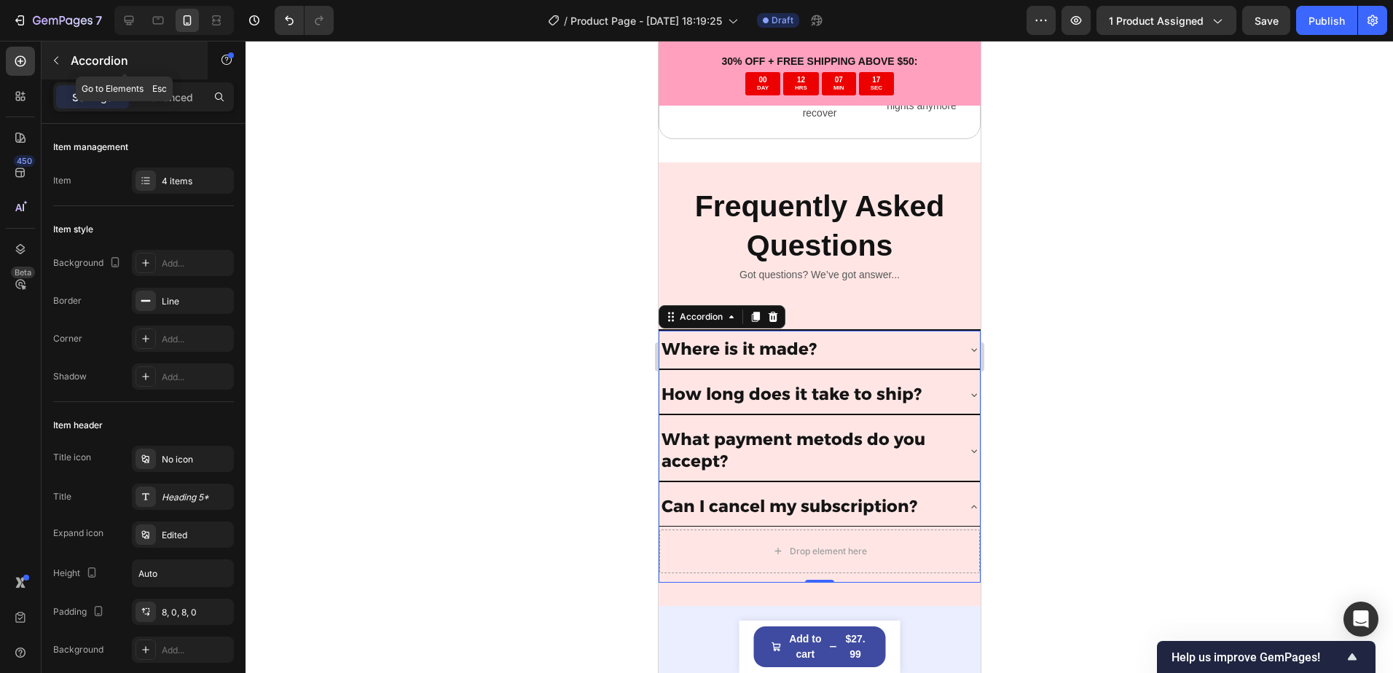
click at [79, 62] on p "Accordion" at bounding box center [133, 60] width 124 height 17
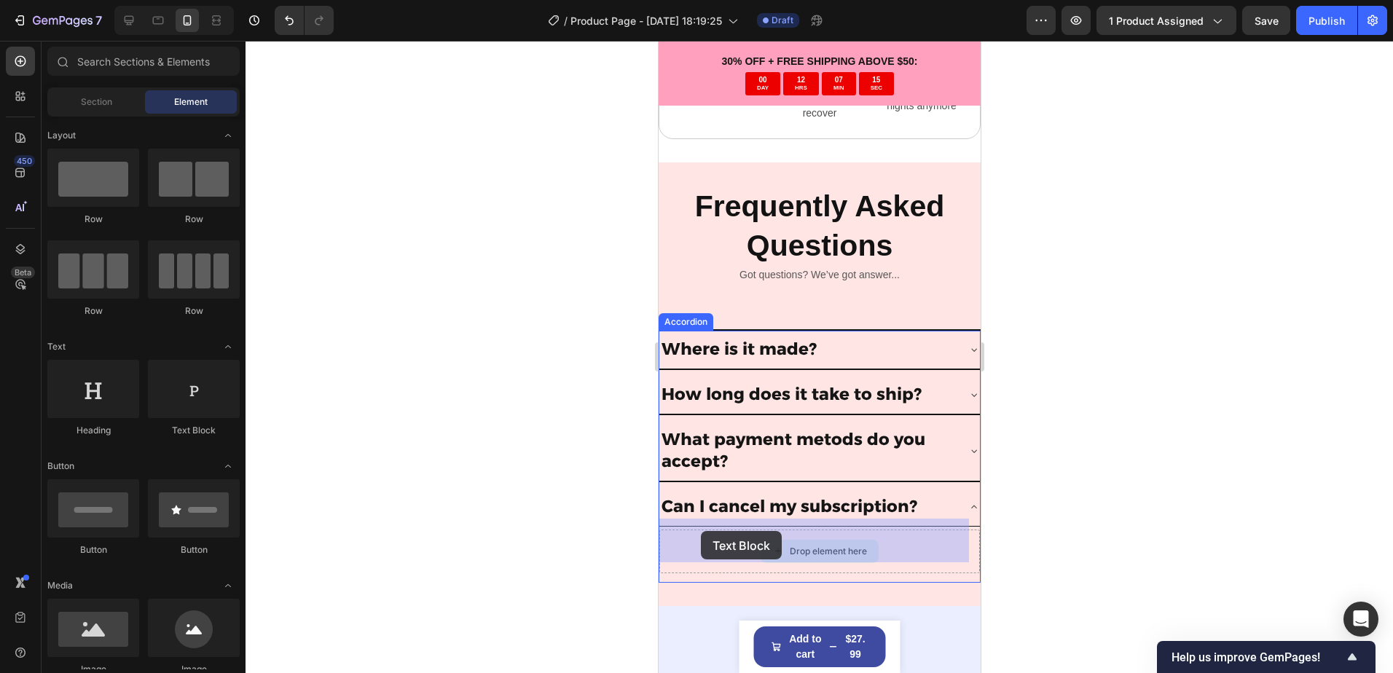
drag, startPoint x: 839, startPoint y: 446, endPoint x: 700, endPoint y: 531, distance: 162.8
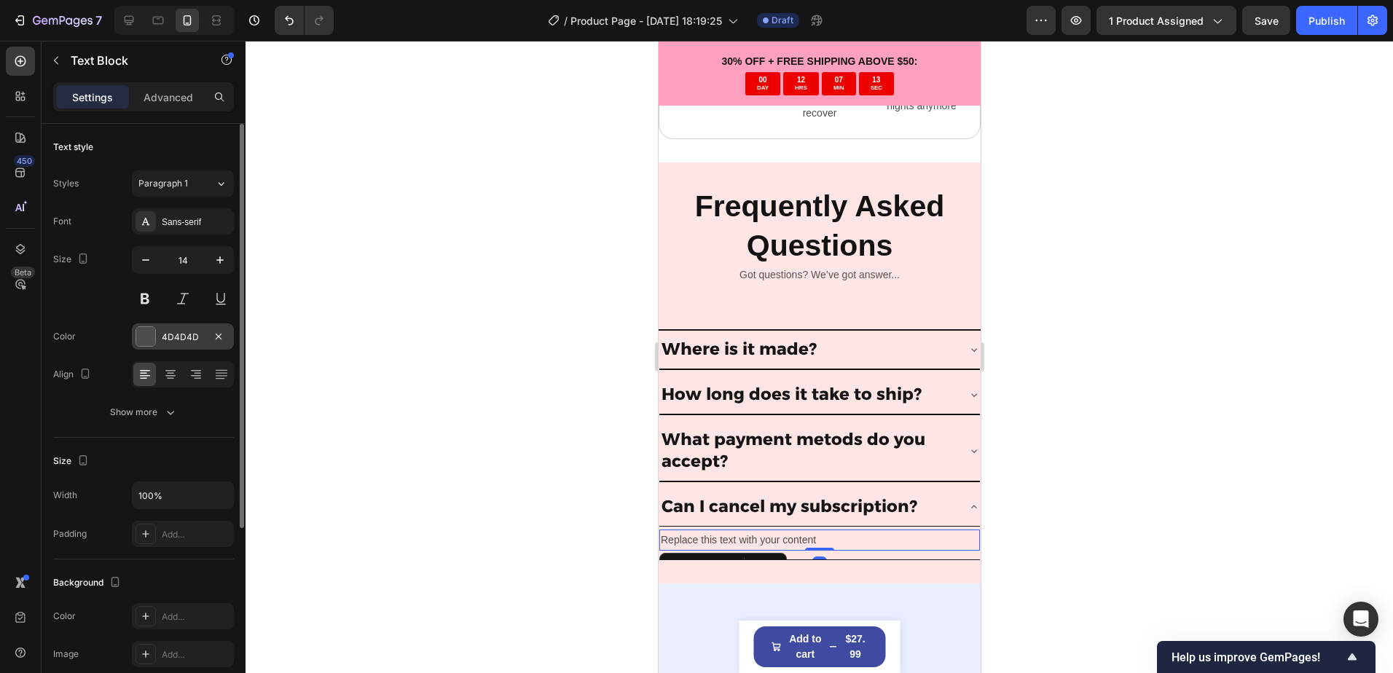
click at [192, 328] on div "4D4D4D" at bounding box center [183, 336] width 102 height 26
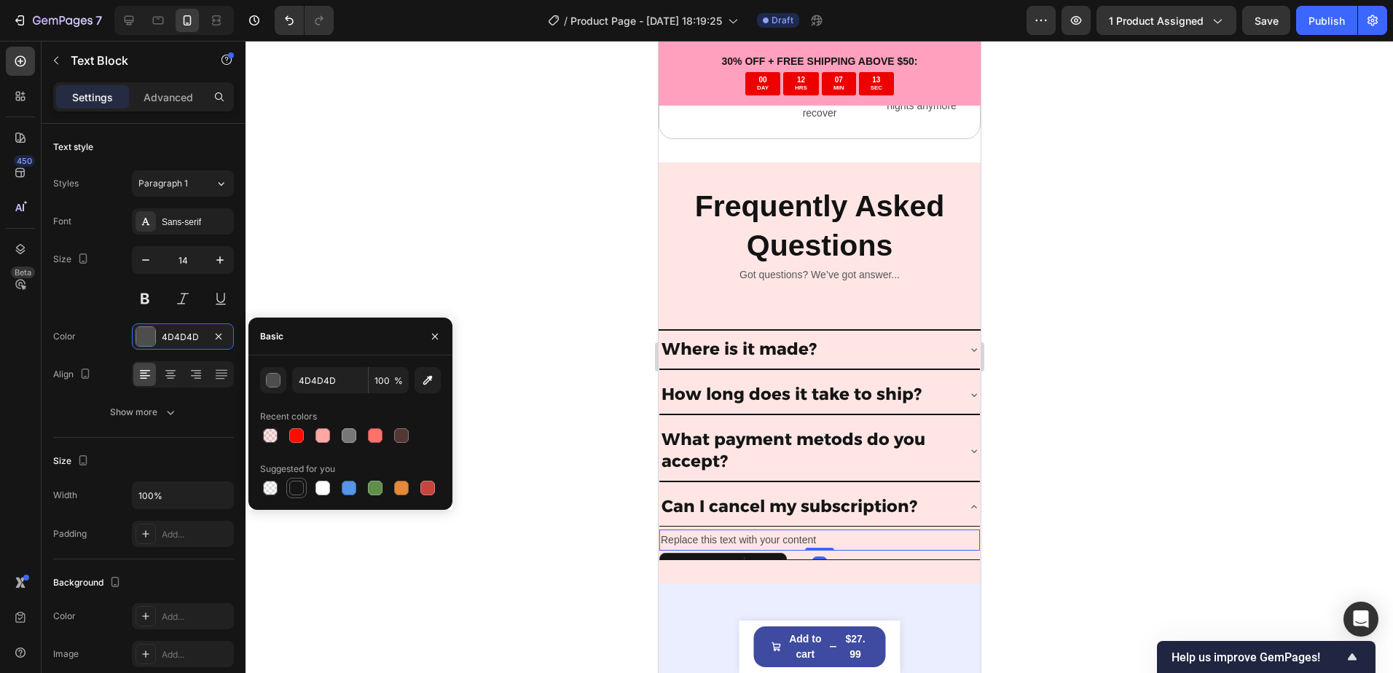
click at [299, 496] on div at bounding box center [296, 487] width 17 height 17
type input "151515"
click at [216, 265] on icon "button" at bounding box center [220, 260] width 15 height 15
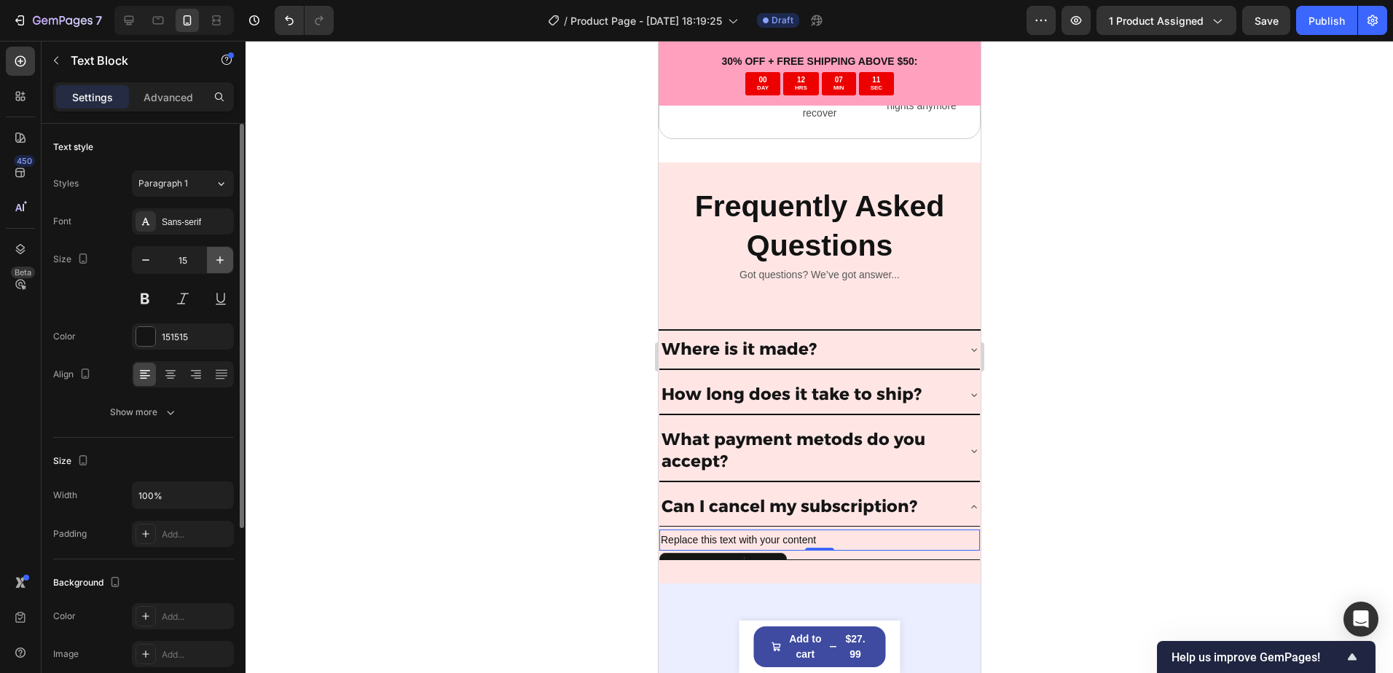
click at [216, 265] on icon "button" at bounding box center [220, 260] width 15 height 15
type input "16"
click at [210, 181] on div "Paragraph 1" at bounding box center [176, 183] width 76 height 13
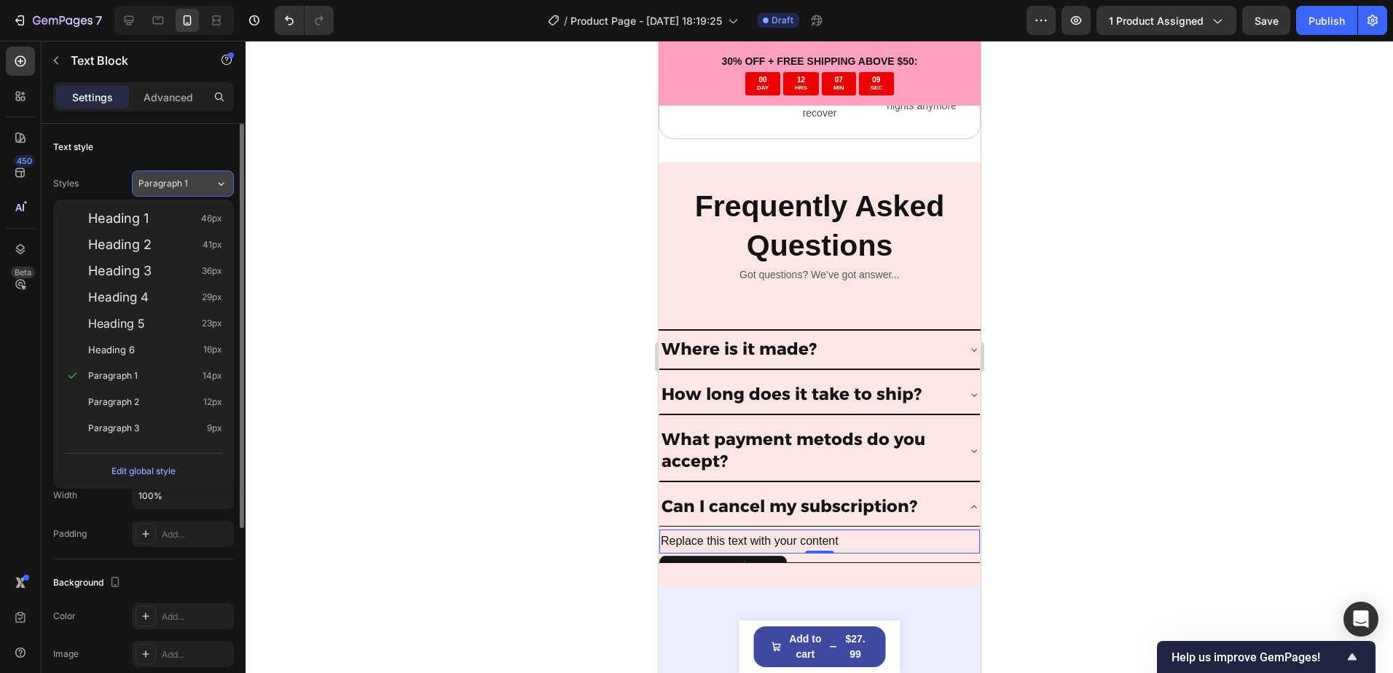
click at [213, 181] on div "Paragraph 1" at bounding box center [176, 183] width 76 height 13
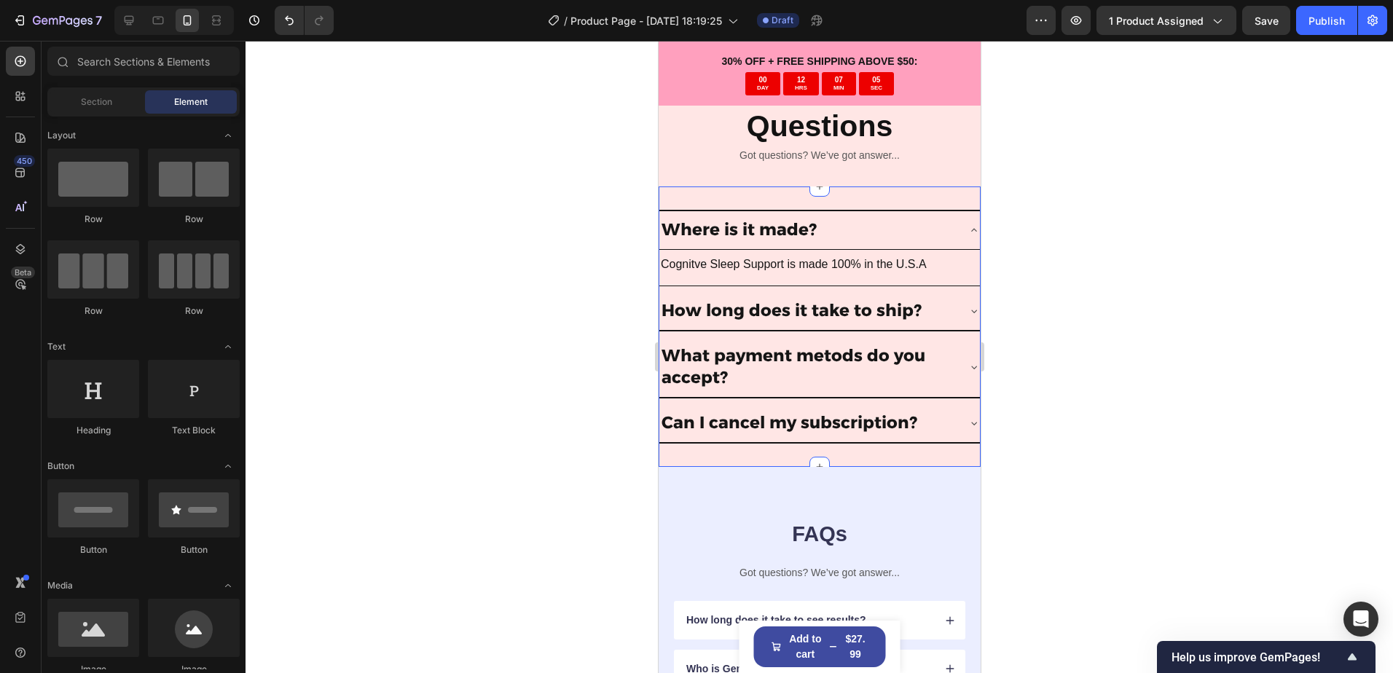
scroll to position [4726, 0]
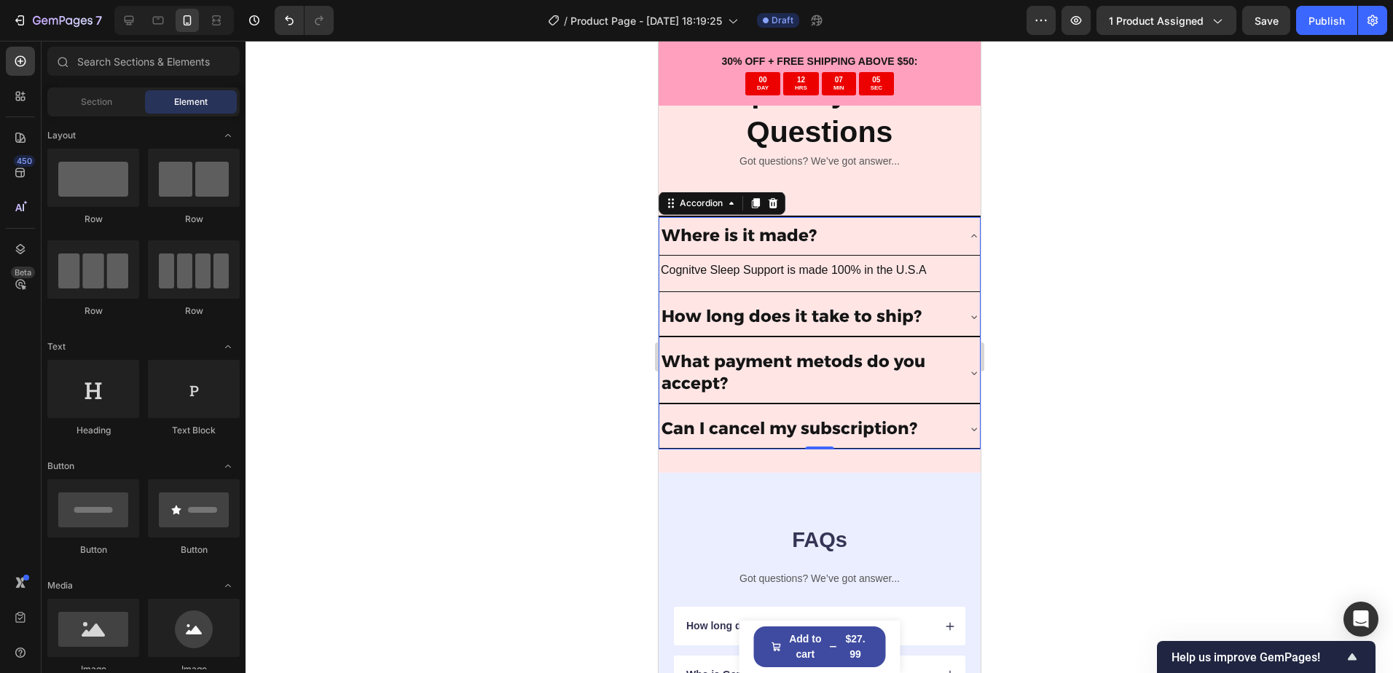
click at [957, 361] on div "What payment metods do you accept?" at bounding box center [818, 373] width 320 height 60
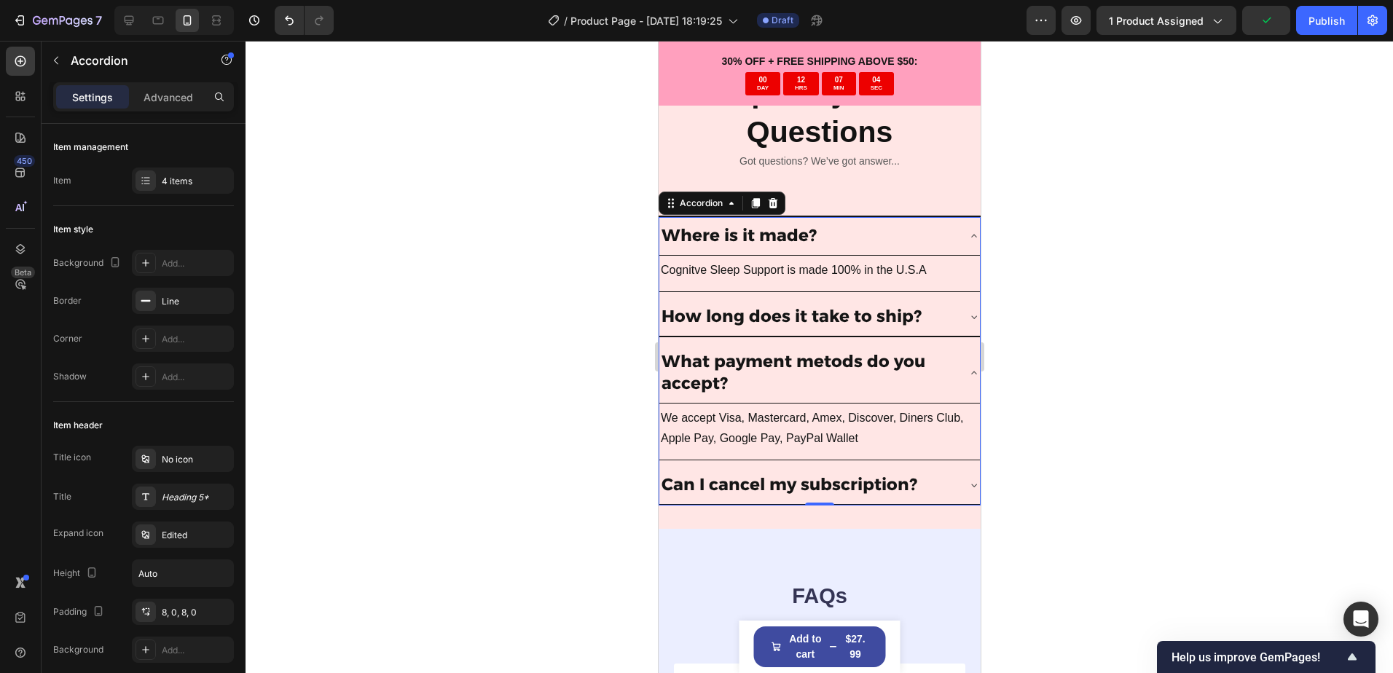
click at [967, 367] on icon at bounding box center [973, 373] width 12 height 12
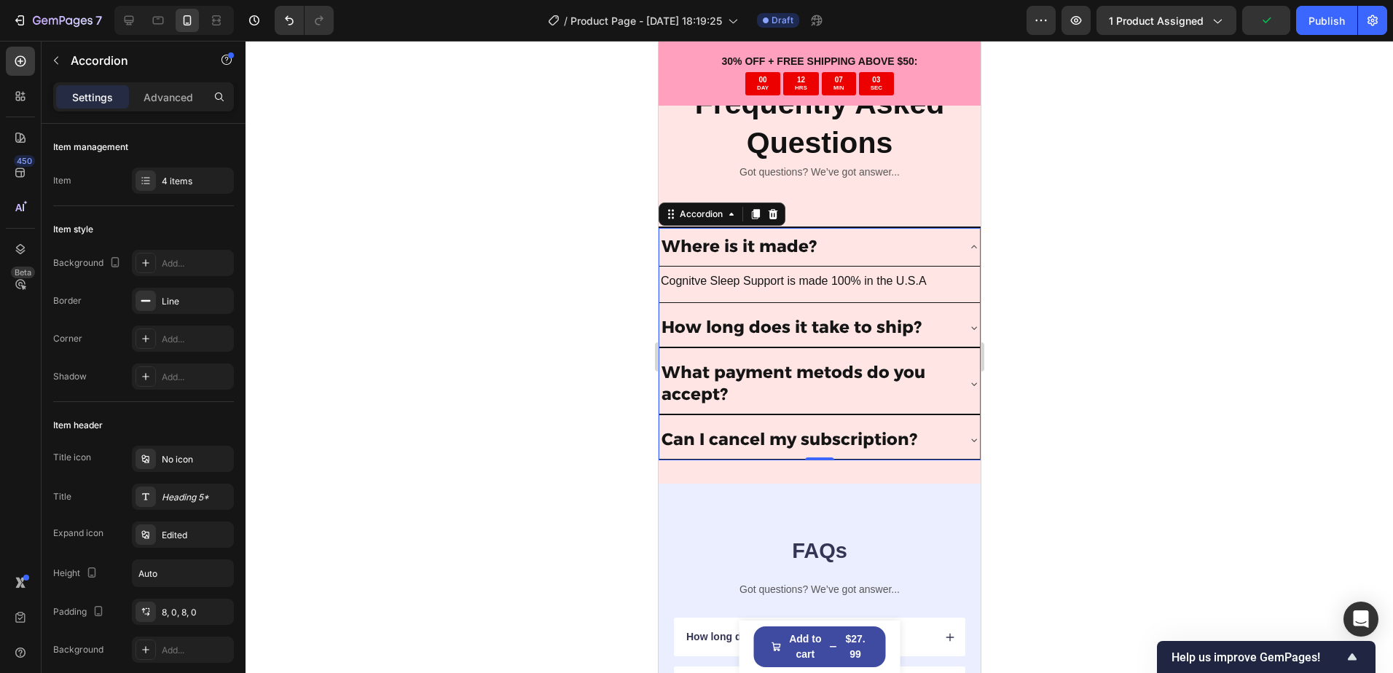
click at [946, 433] on div "Can I cancel my subscription?" at bounding box center [818, 440] width 320 height 39
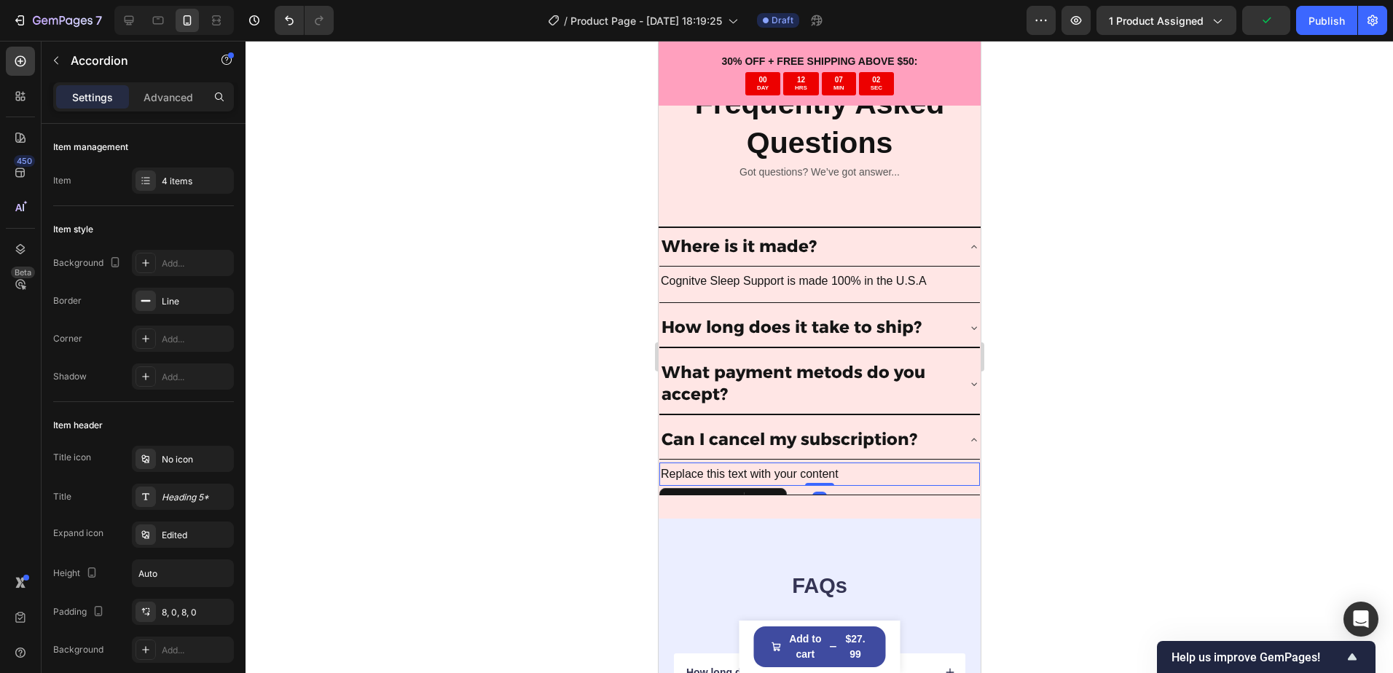
click at [782, 465] on div "Replace this text with your content" at bounding box center [818, 475] width 320 height 24
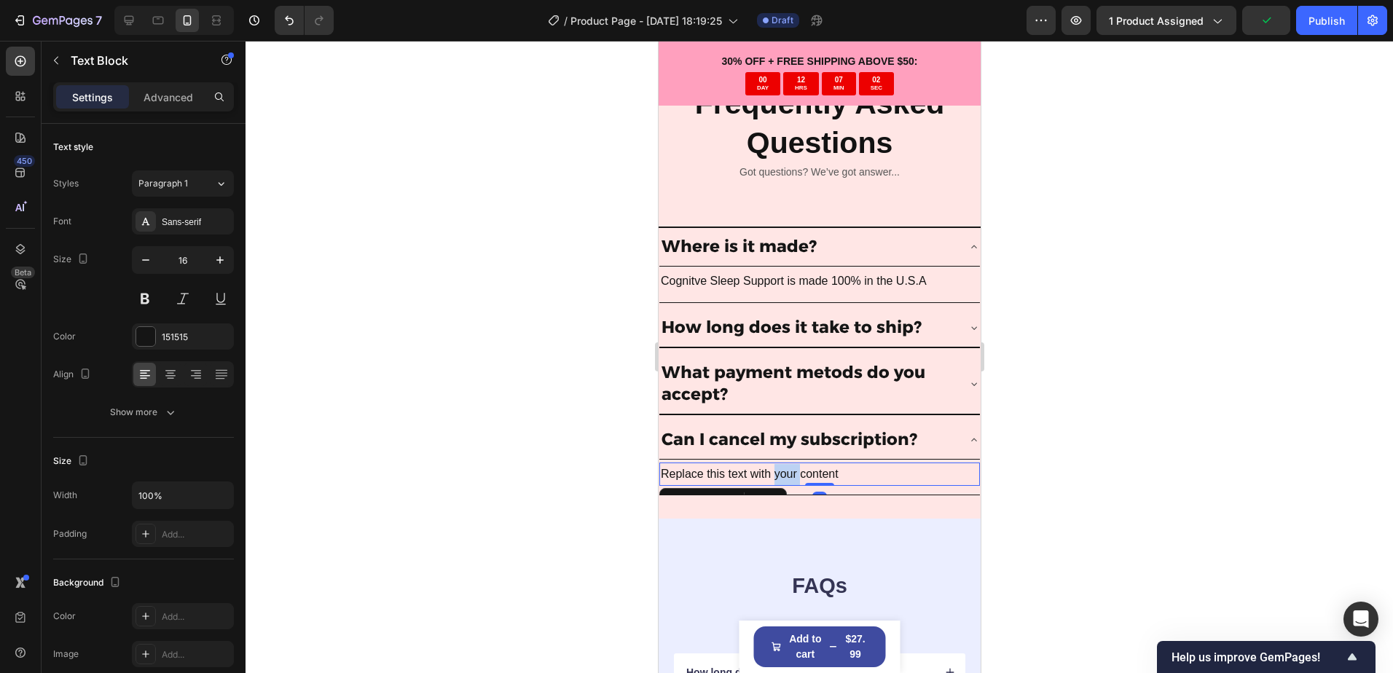
click at [782, 464] on div "Replace this text with your content" at bounding box center [818, 475] width 320 height 24
click at [782, 464] on p "Replace this text with your content" at bounding box center [819, 474] width 318 height 21
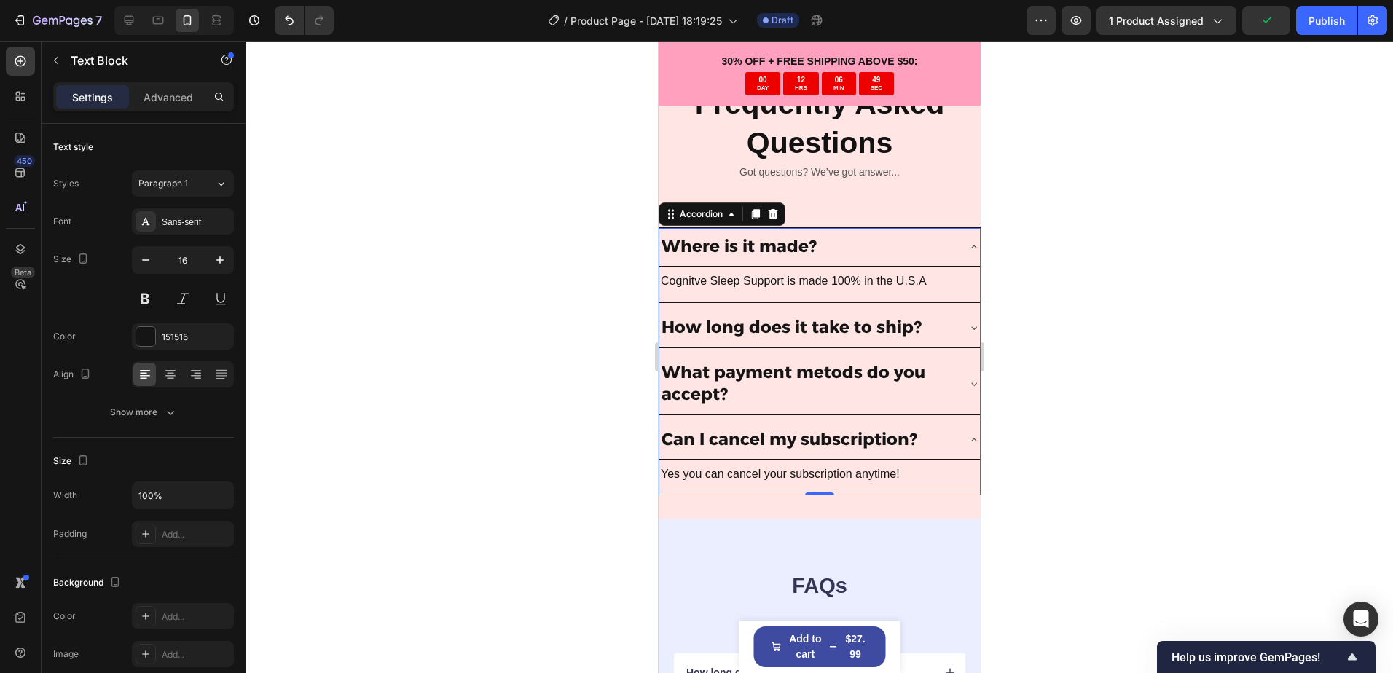
click at [955, 369] on div "What payment metods do you accept?" at bounding box center [818, 384] width 320 height 60
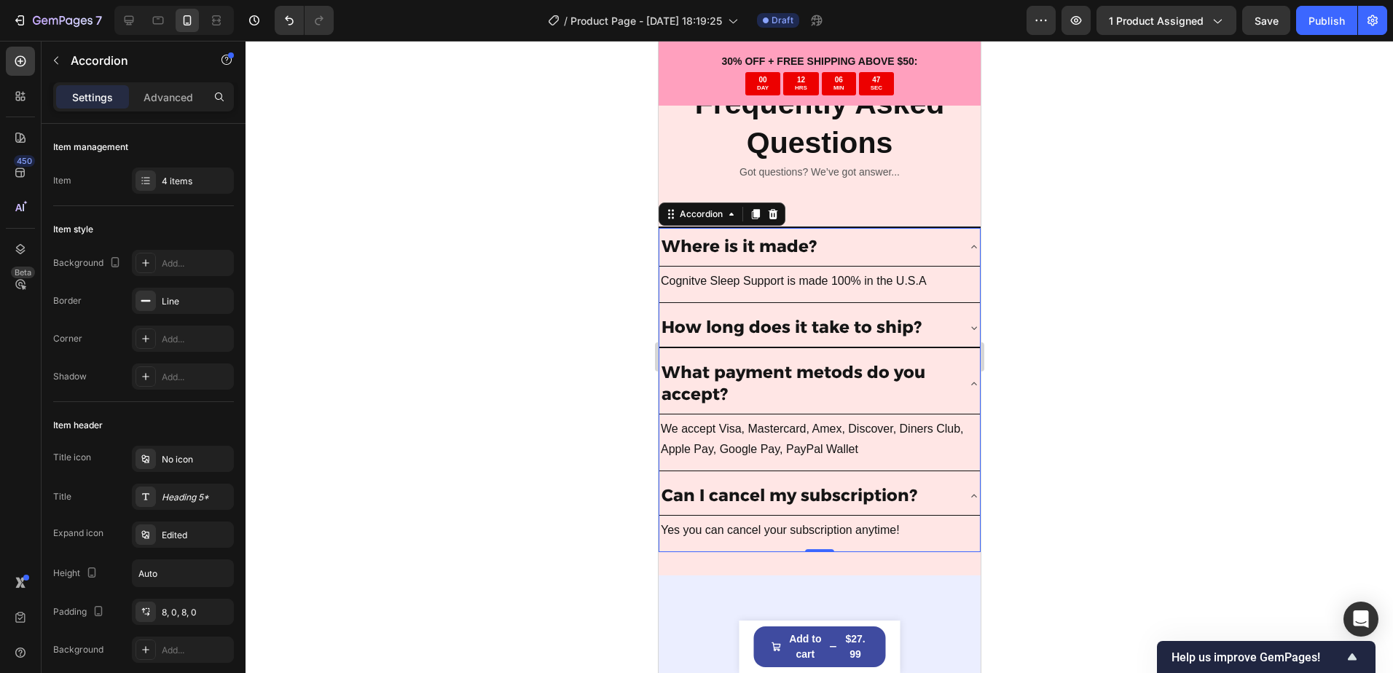
click at [929, 315] on div "How long does it take to ship?" at bounding box center [806, 328] width 297 height 26
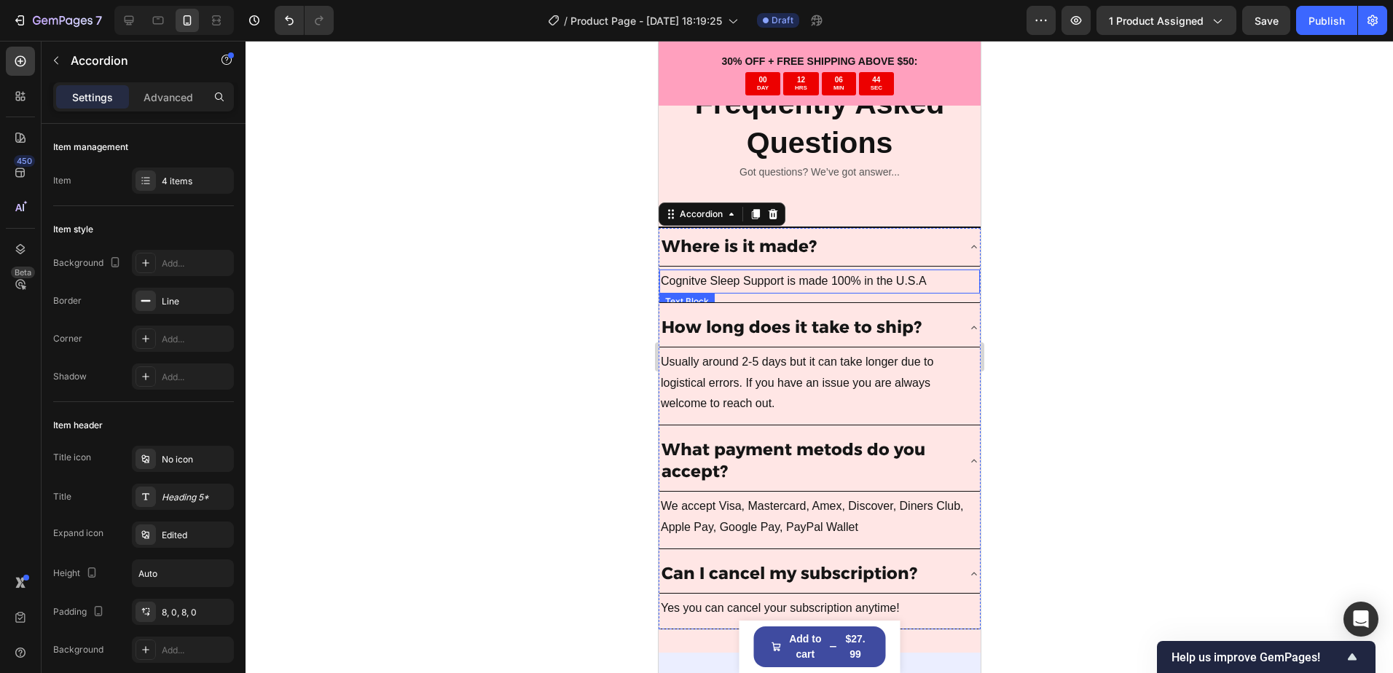
click at [939, 271] on p "Cognitve Sleep Support is made 100% in the U.S.A" at bounding box center [819, 281] width 318 height 21
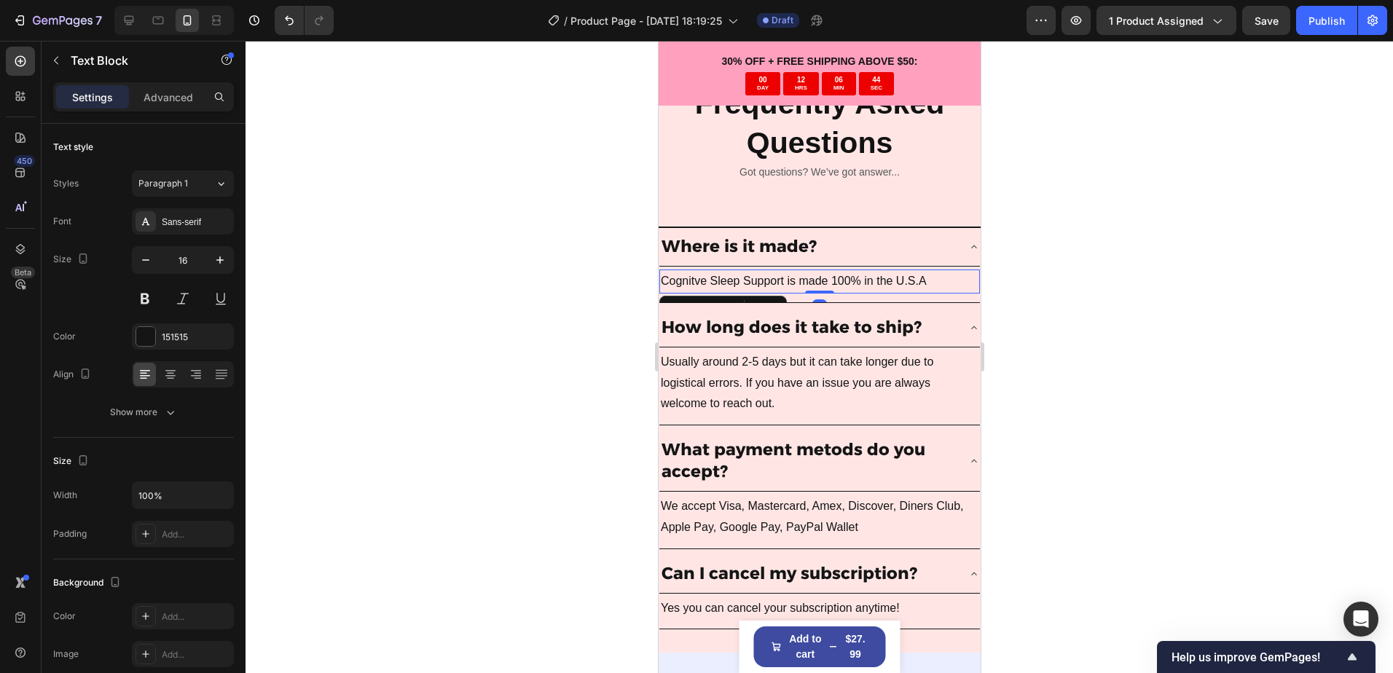
click at [928, 275] on p "Cognitve Sleep Support is made 100% in the U.S.A" at bounding box center [819, 281] width 318 height 21
click at [149, 296] on button at bounding box center [145, 299] width 26 height 26
click at [153, 302] on button at bounding box center [145, 299] width 26 height 26
click at [921, 271] on p "Cognitve Sleep Support is made 100% in the U.S.A" at bounding box center [819, 281] width 318 height 21
click at [936, 271] on p "Cognitve Sleep Support is made 100% in the U.S.A" at bounding box center [819, 281] width 318 height 21
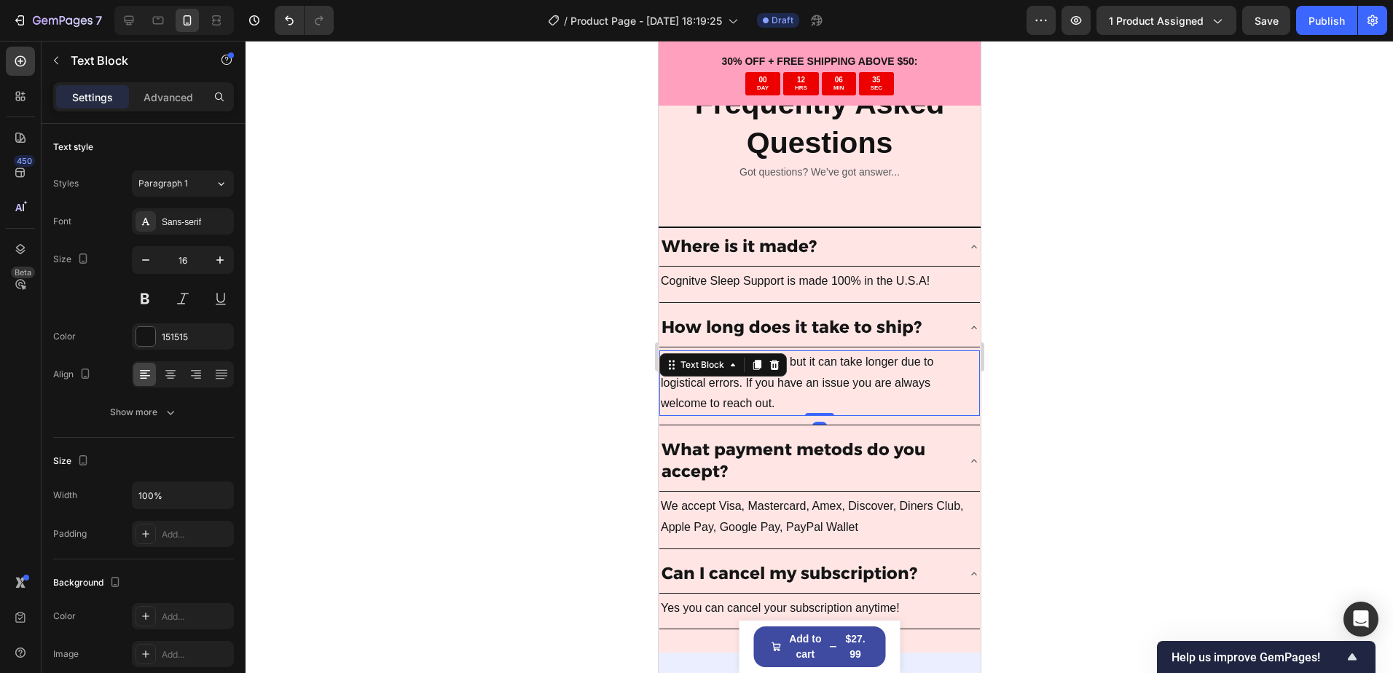
click at [788, 390] on p "Usually around 2-5 days but it can take longer due to logistical errors. If you…" at bounding box center [819, 383] width 318 height 63
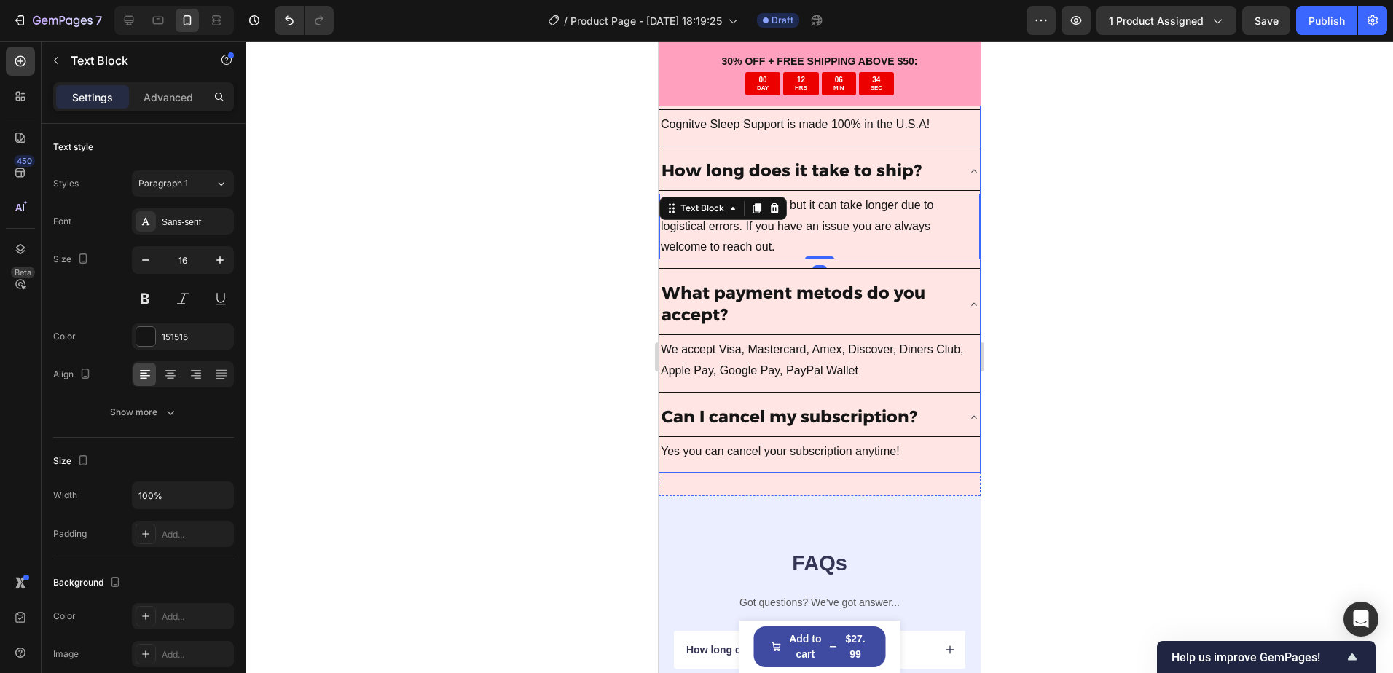
click at [822, 308] on p "What payment metods do you accept?" at bounding box center [807, 305] width 293 height 44
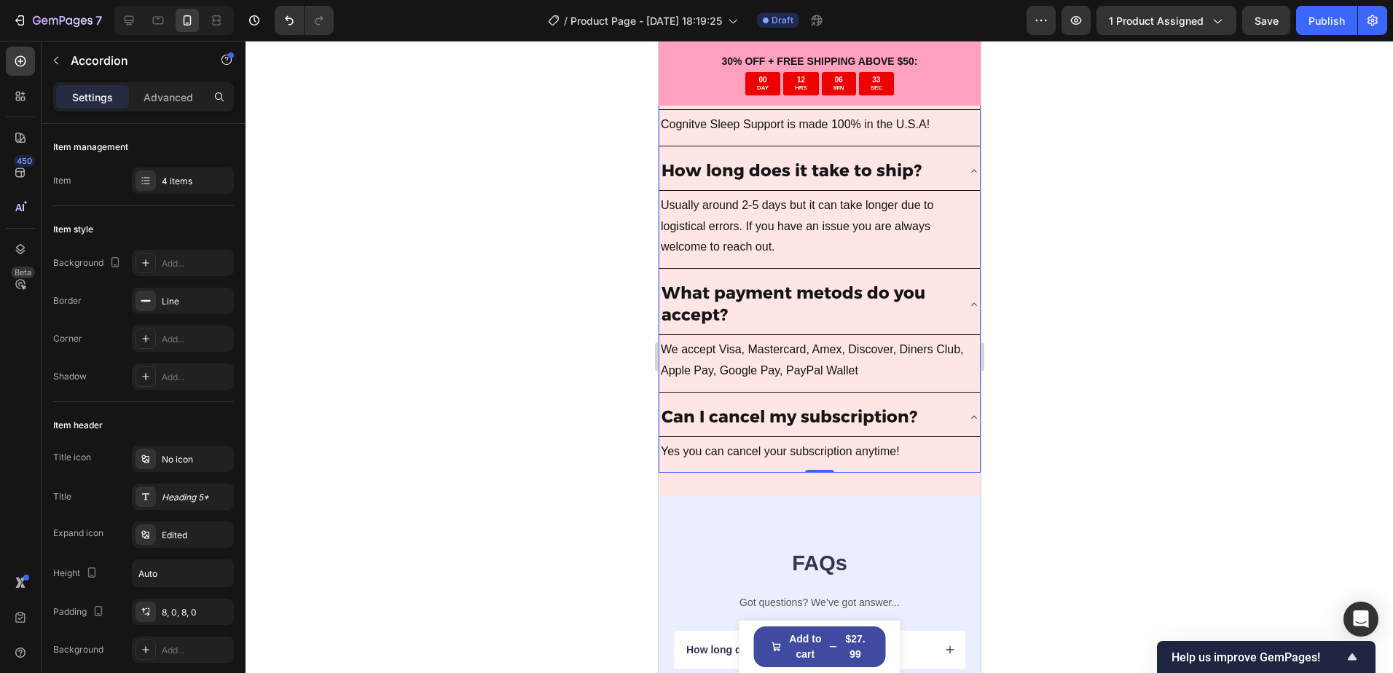
click at [951, 305] on div "What payment metods do you accept?" at bounding box center [818, 305] width 320 height 60
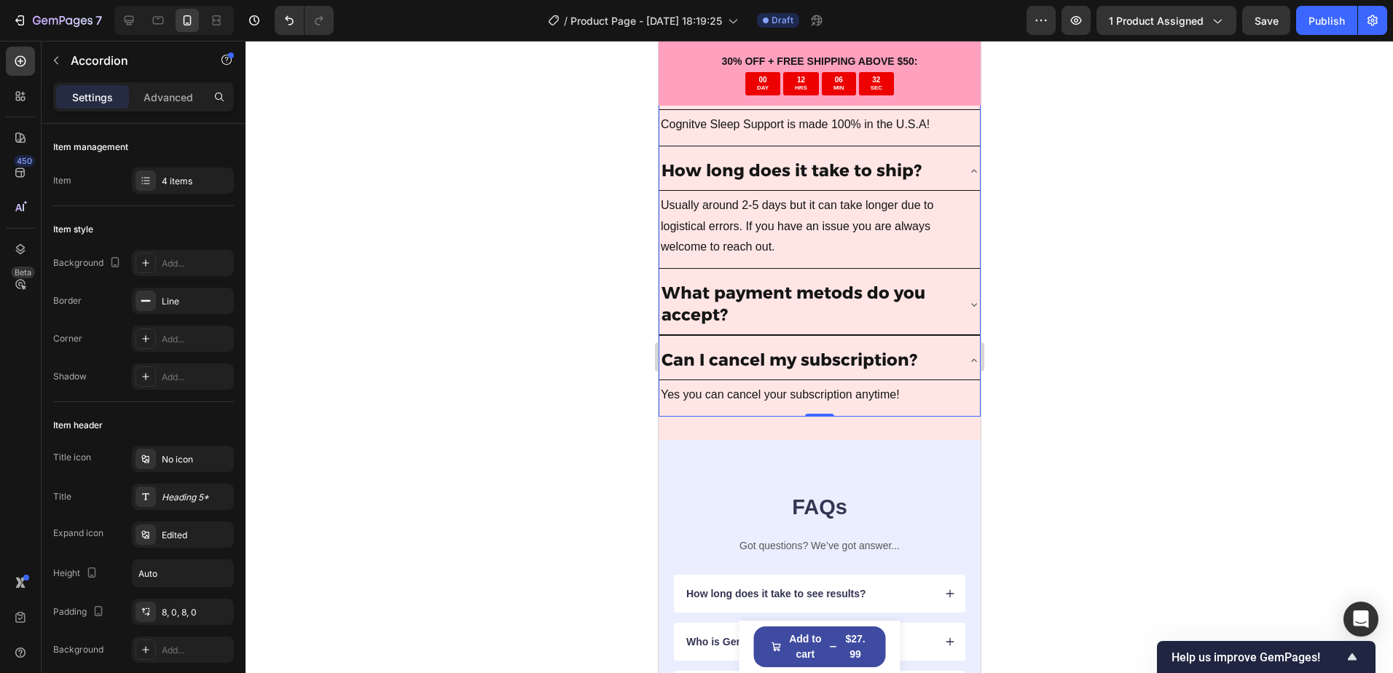
click at [952, 301] on div "What payment metods do you accept?" at bounding box center [818, 305] width 320 height 60
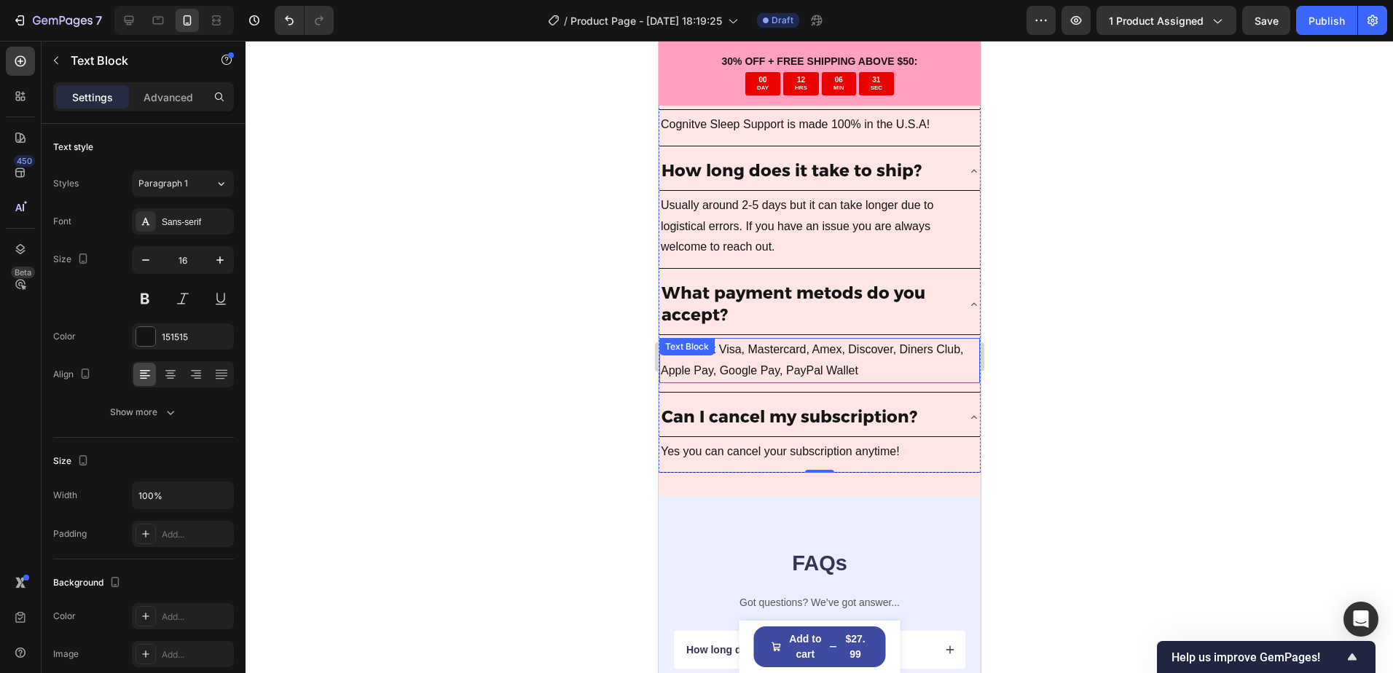
click at [859, 363] on p "We accept Visa, Mastercard, Amex, Discover, Diners Club, Apple Pay, Google Pay,…" at bounding box center [819, 360] width 318 height 42
click at [863, 371] on p "We accept Visa, Mastercard, Amex, Discover, Diners Club, Apple Pay, Google Pay,…" at bounding box center [819, 360] width 318 height 42
click at [967, 421] on icon at bounding box center [973, 418] width 12 height 12
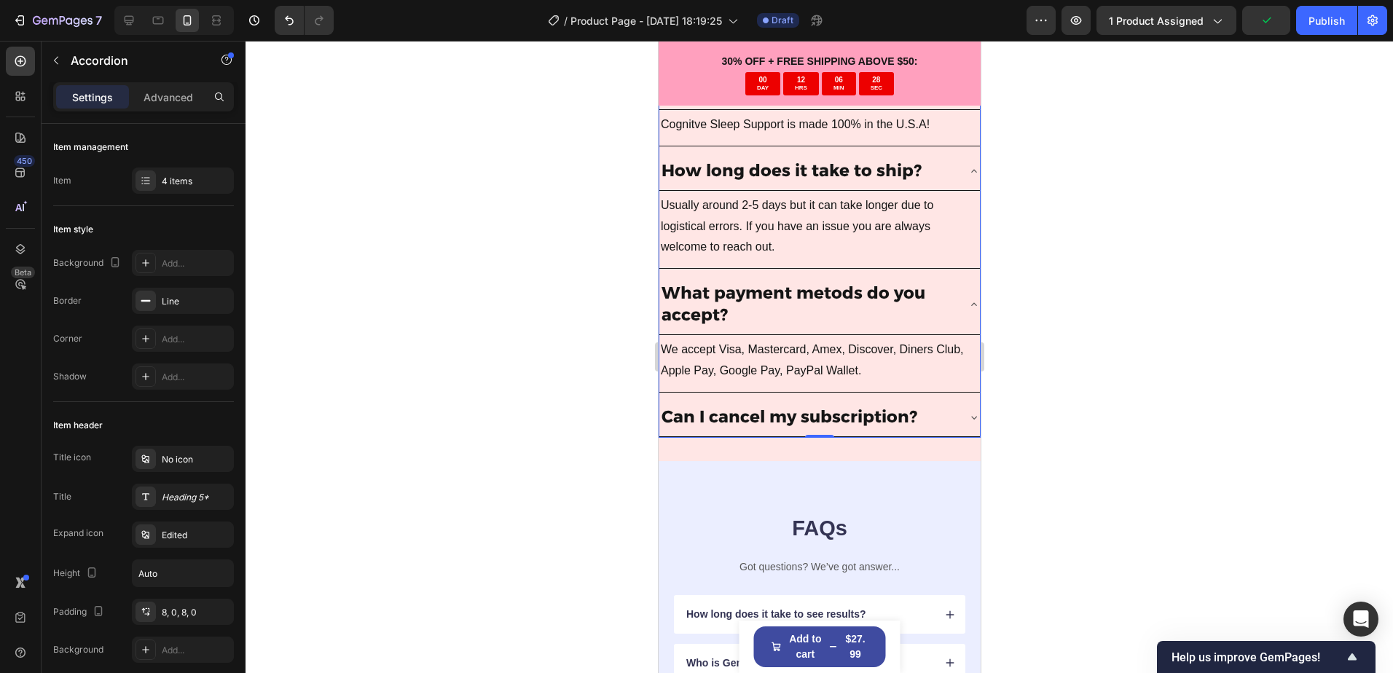
click at [943, 304] on div "What payment metods do you accept?" at bounding box center [806, 304] width 297 height 48
click at [967, 166] on icon at bounding box center [973, 171] width 12 height 12
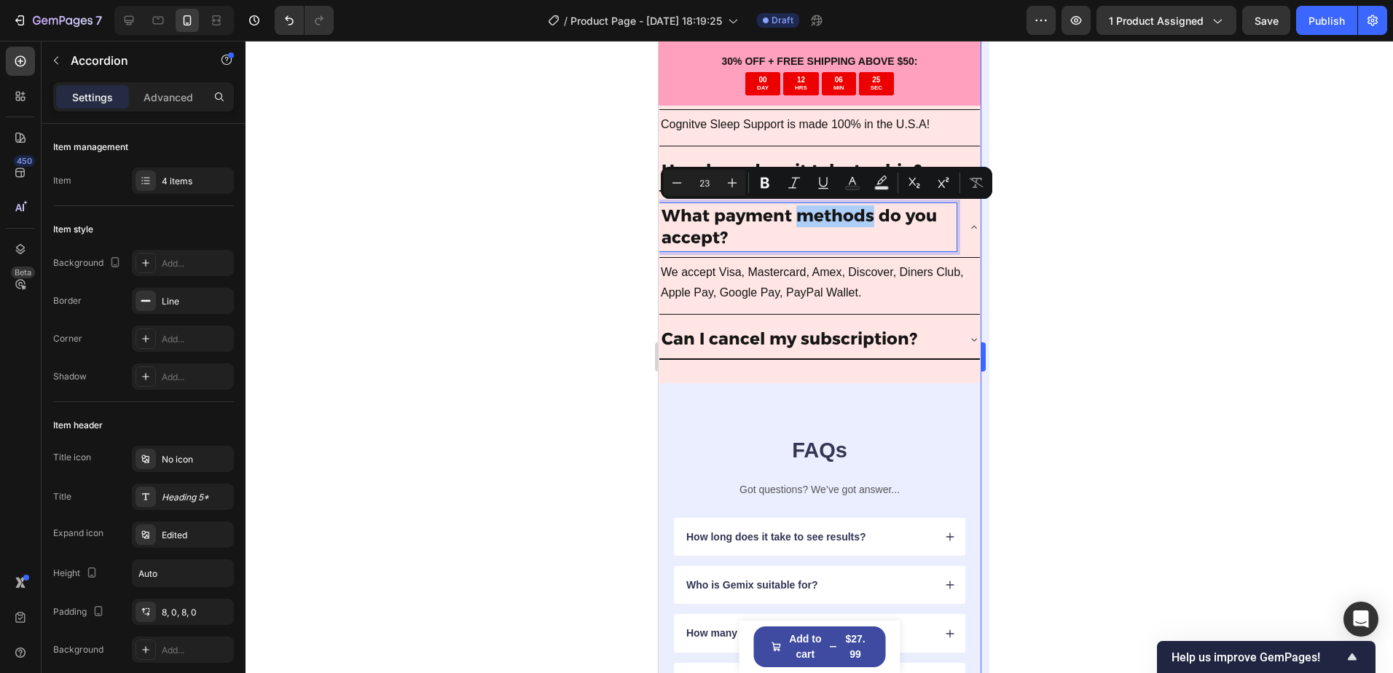
click at [1007, 224] on div at bounding box center [818, 357] width 1147 height 632
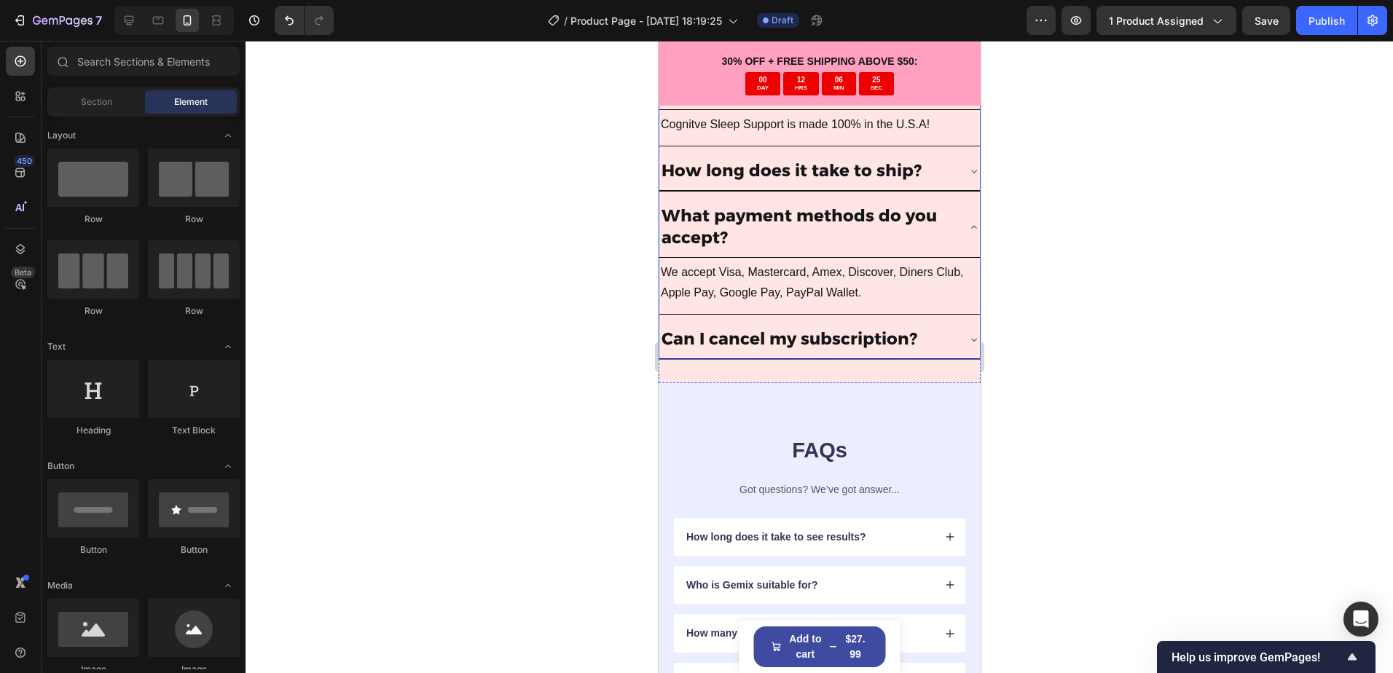
click at [961, 233] on div "What payment methods do you accept?" at bounding box center [818, 227] width 320 height 60
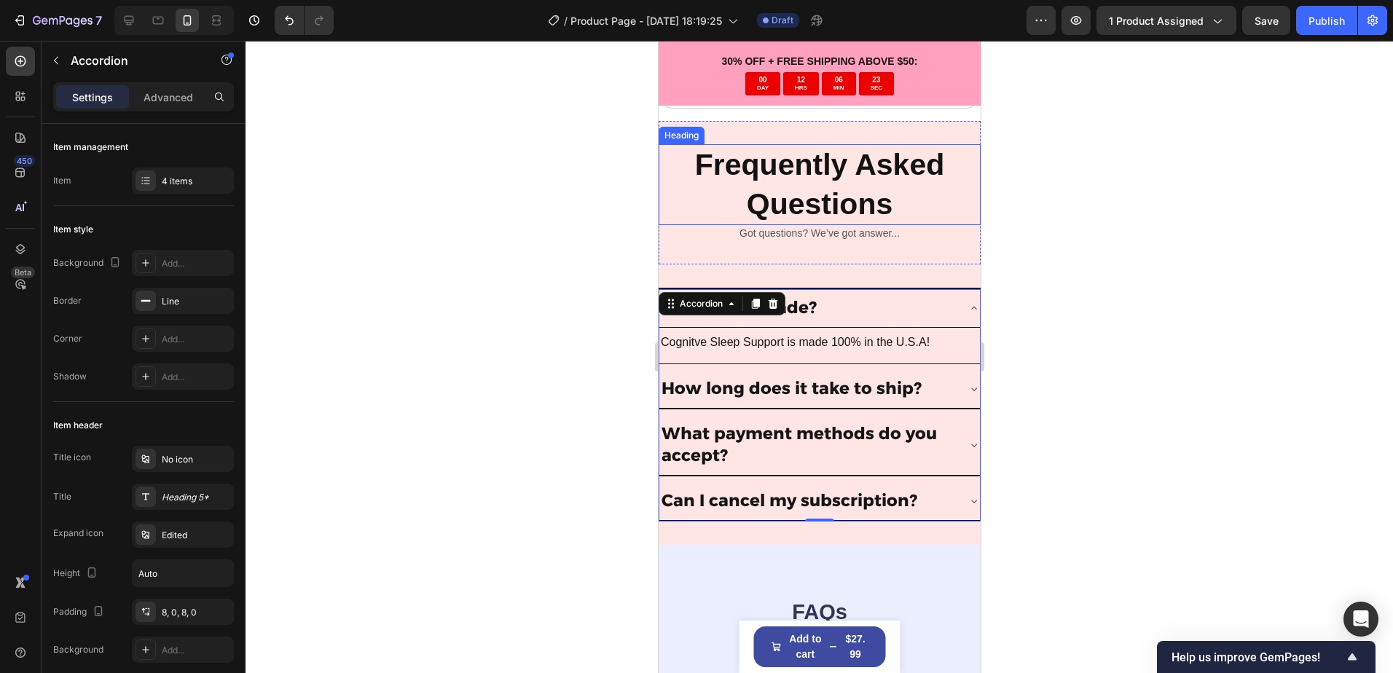
scroll to position [4653, 0]
click at [944, 308] on div "Where is it made?" at bounding box center [806, 309] width 297 height 26
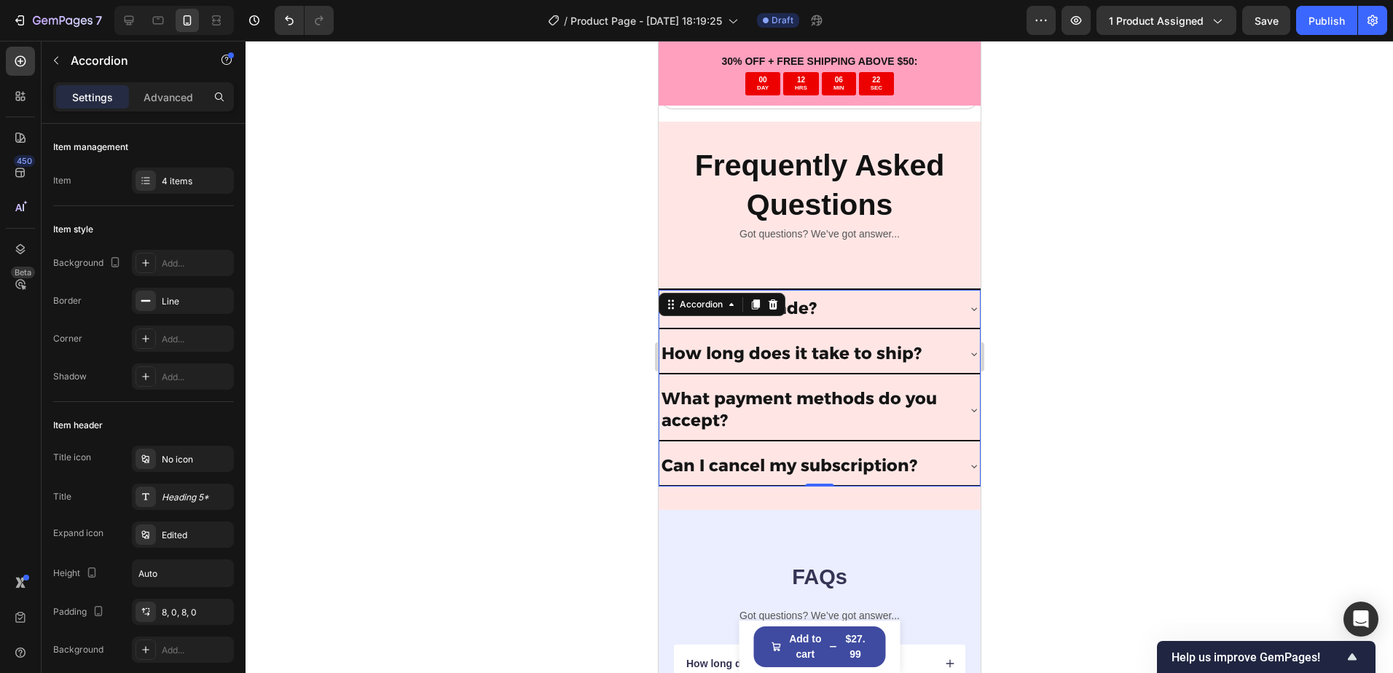
click at [1110, 336] on div at bounding box center [818, 357] width 1147 height 632
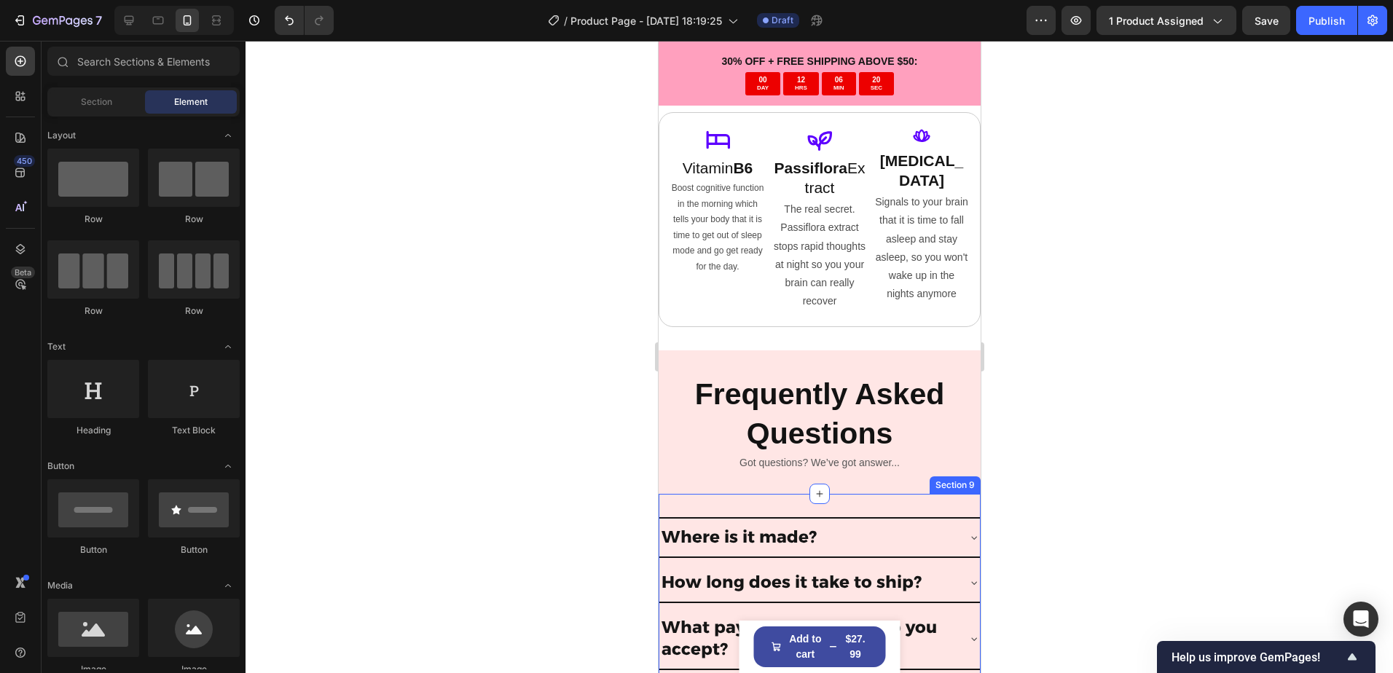
scroll to position [4361, 0]
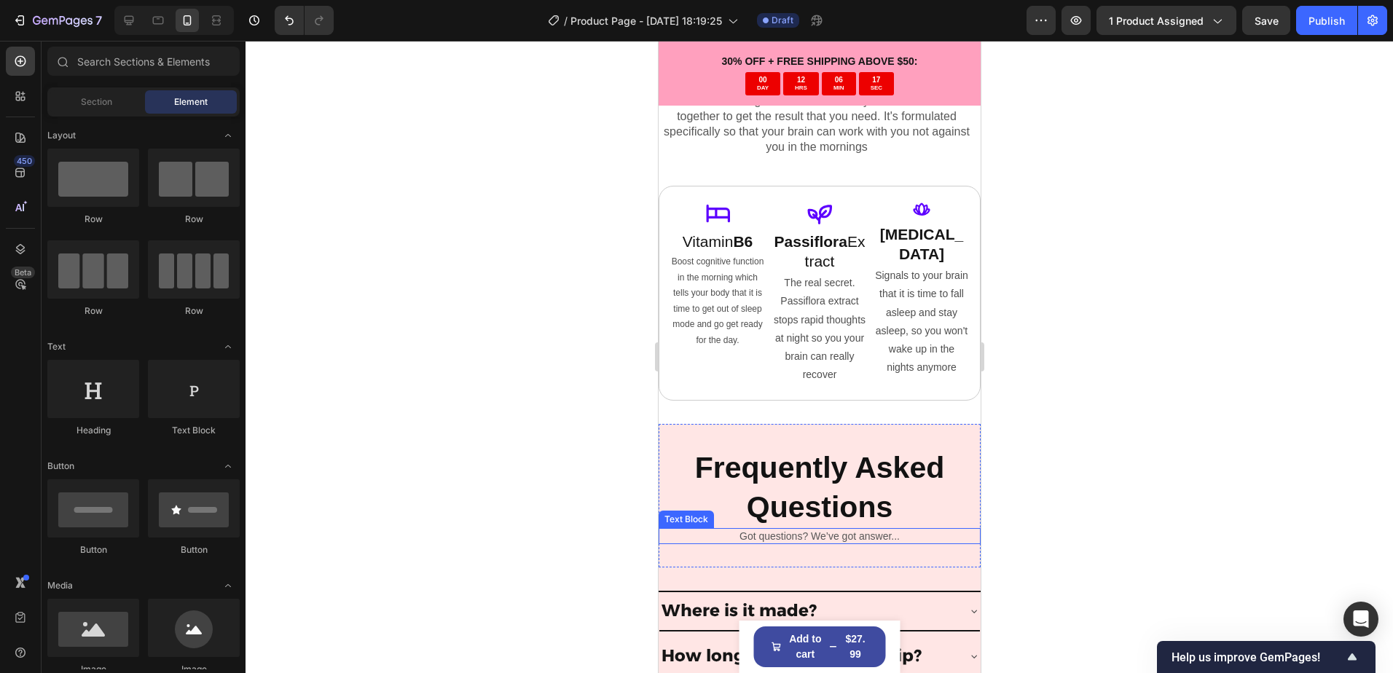
click at [780, 530] on p "Got questions? We’ve got answer..." at bounding box center [818, 536] width 319 height 13
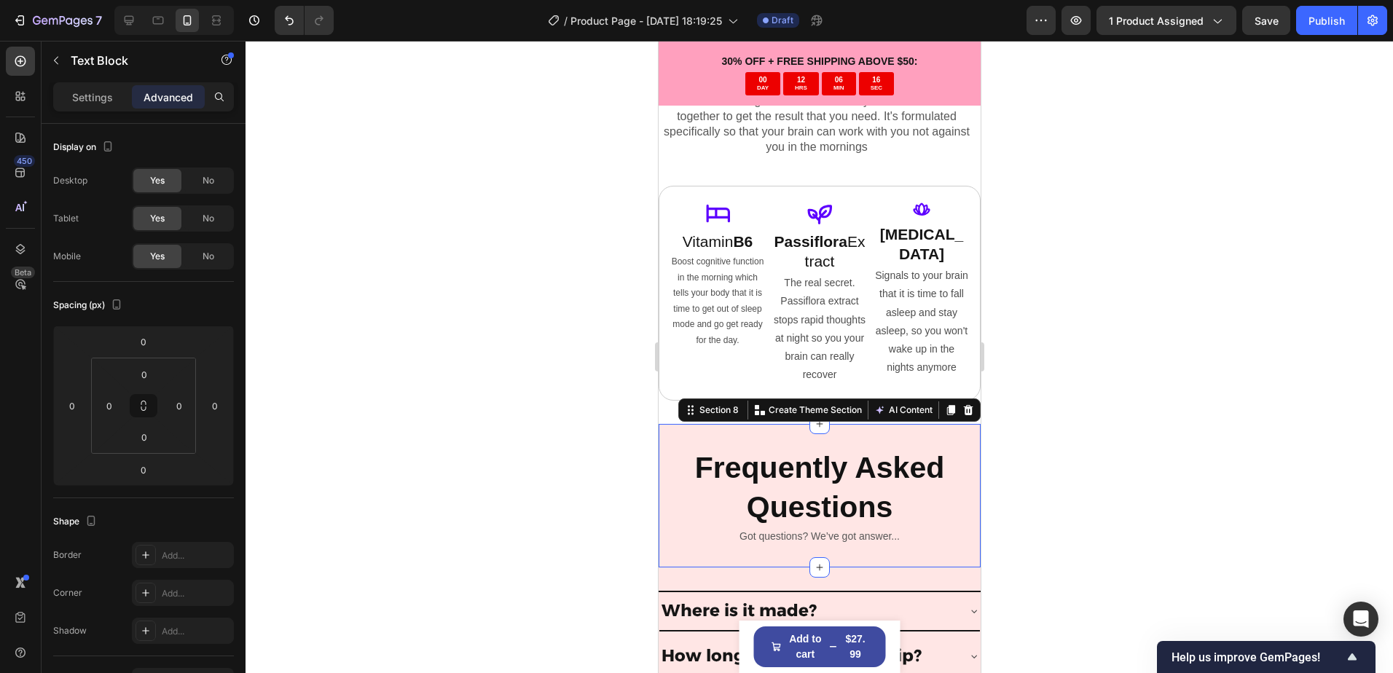
click at [844, 548] on div "Frequently Asked Questions Heading Got questions? We’ve got answer... Text Bloc…" at bounding box center [819, 495] width 322 height 143
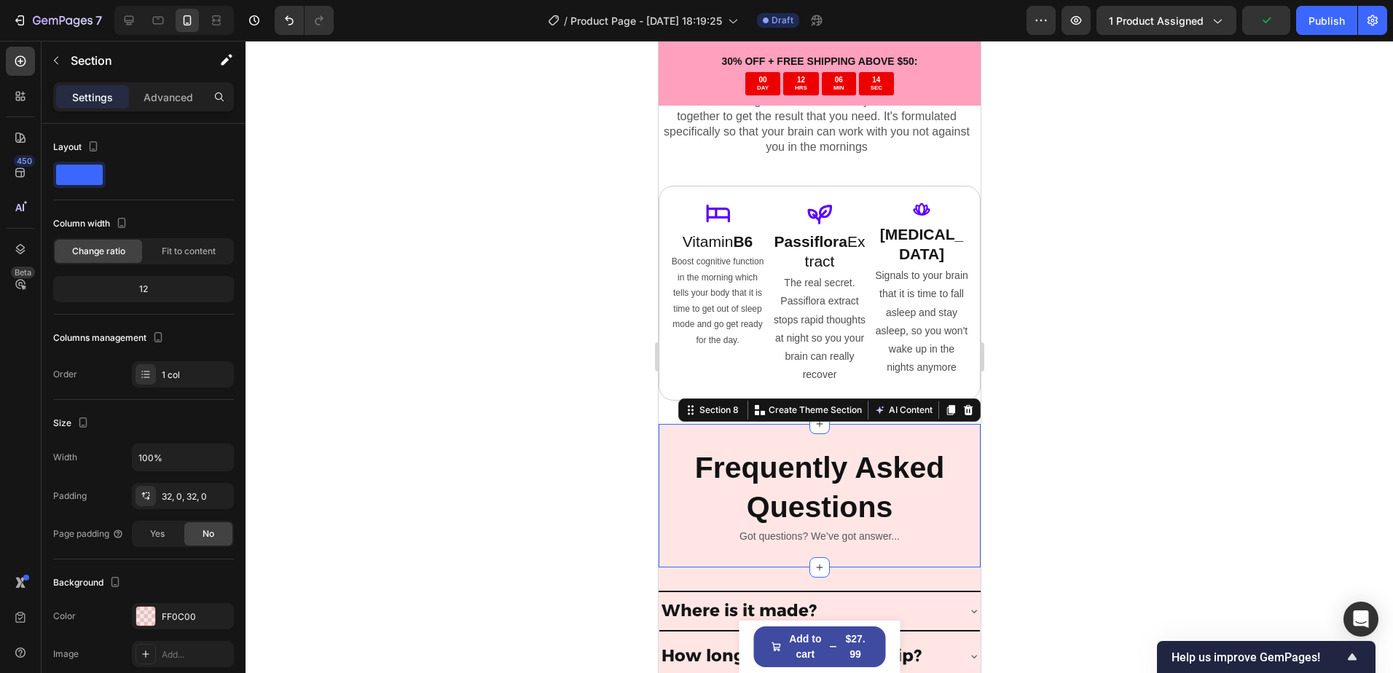
click at [1116, 527] on div at bounding box center [818, 357] width 1147 height 632
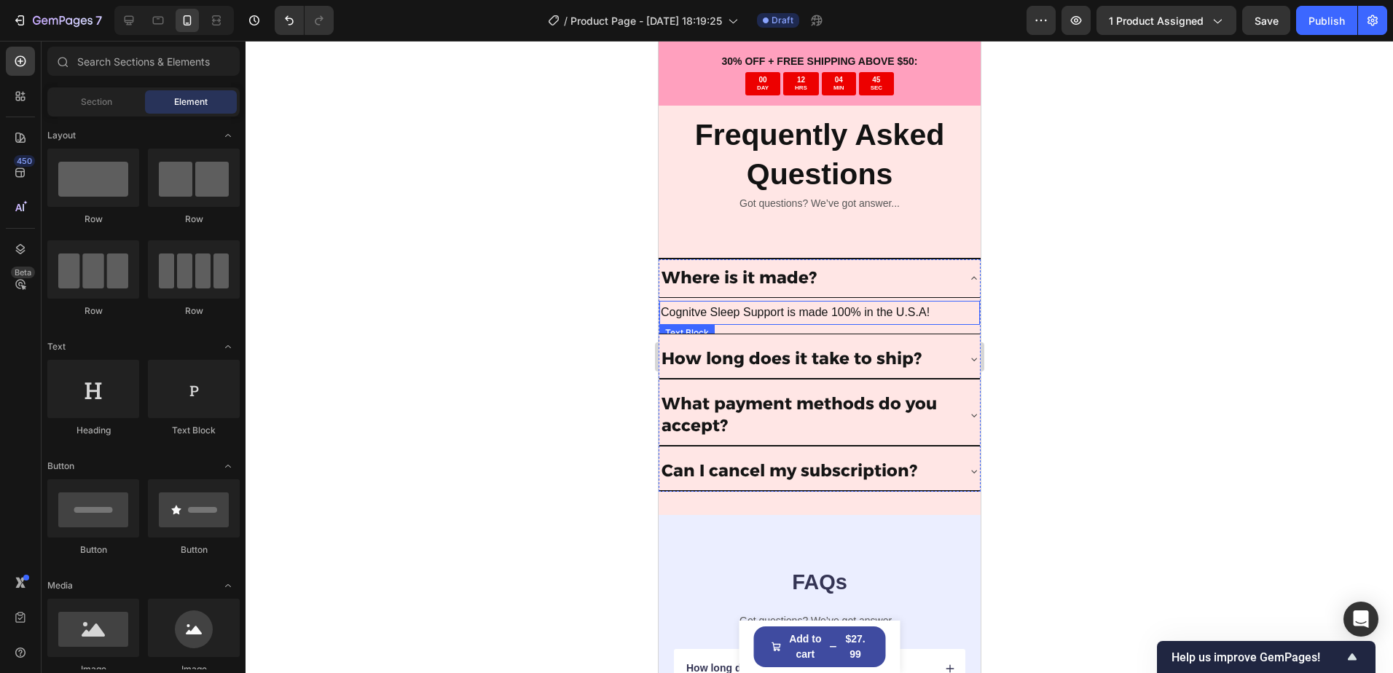
scroll to position [4653, 0]
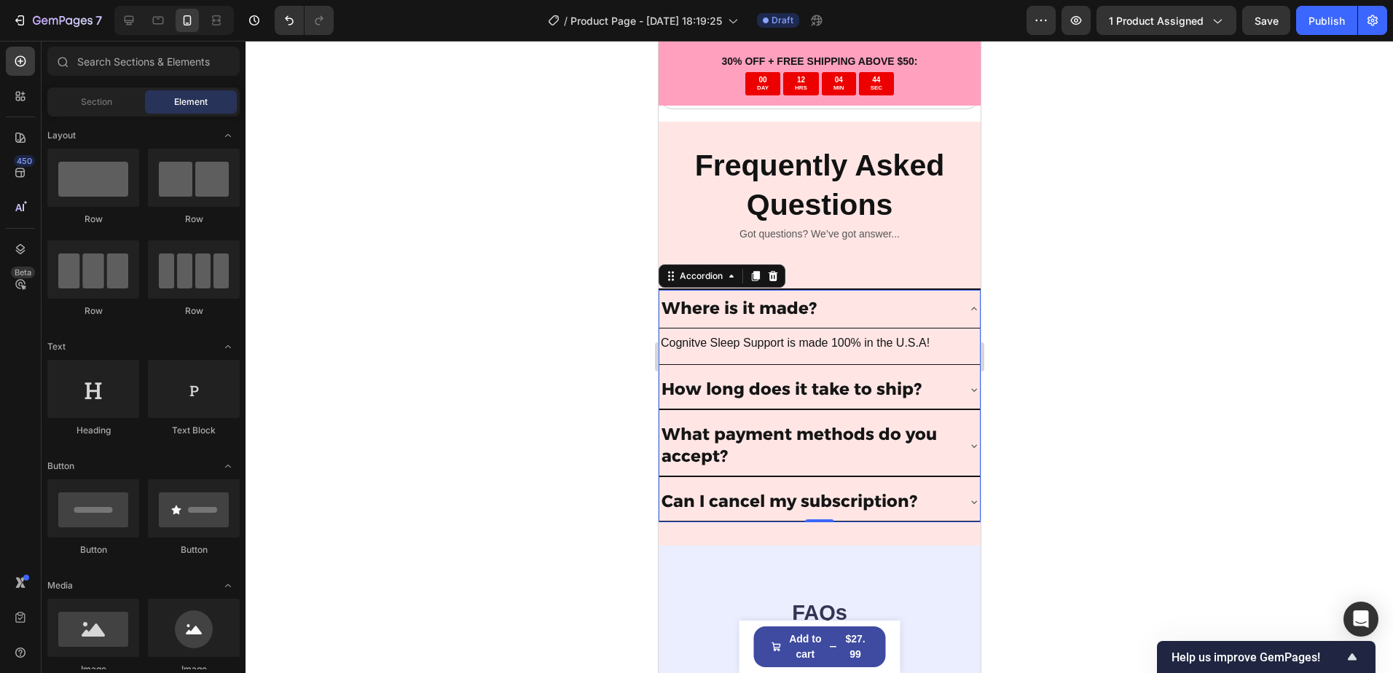
click at [940, 310] on div "Where is it made?" at bounding box center [806, 309] width 297 height 26
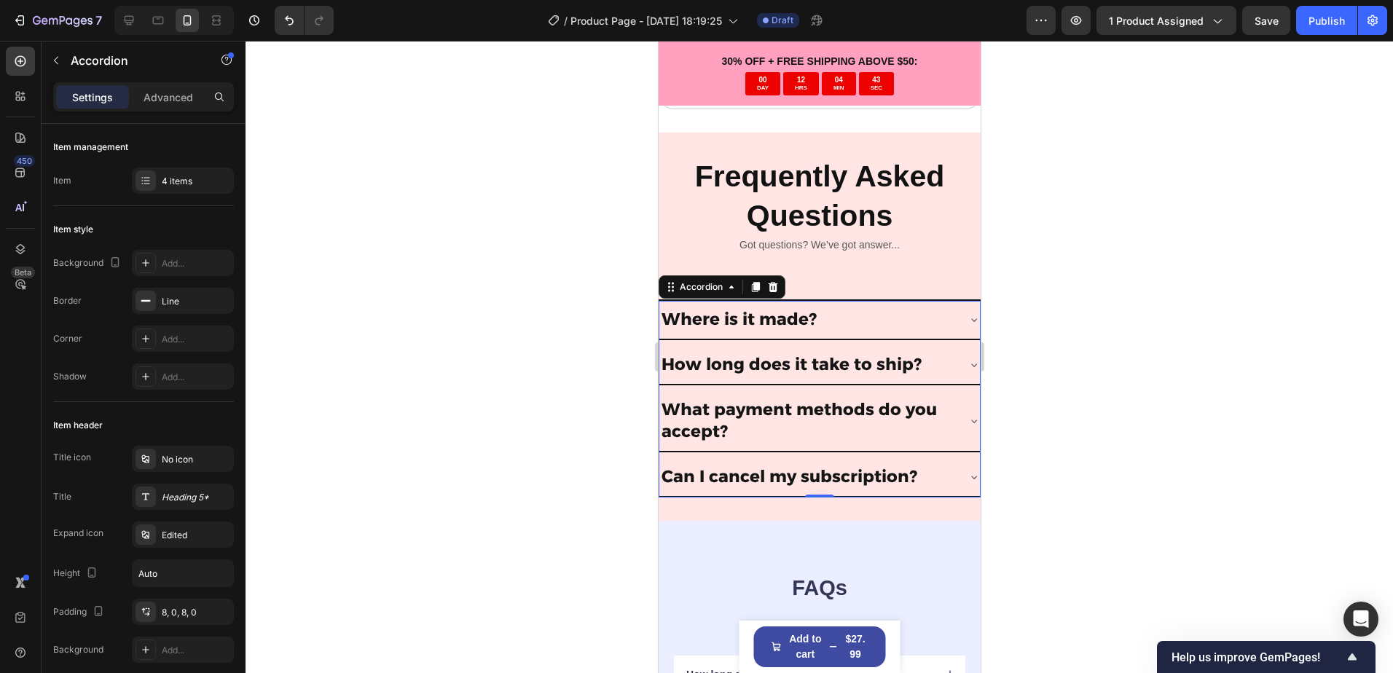
click at [1058, 519] on div at bounding box center [818, 357] width 1147 height 632
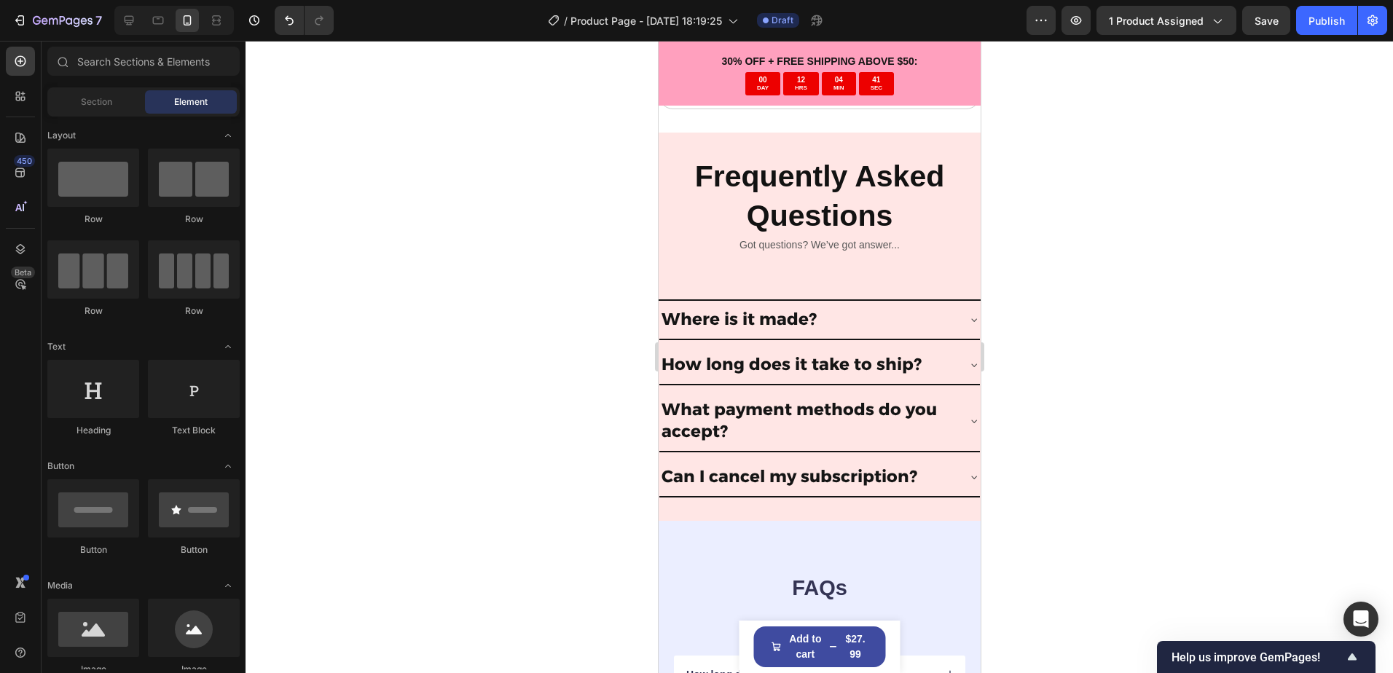
click at [1220, 433] on div at bounding box center [818, 357] width 1147 height 632
click at [942, 473] on div "Can I cancel my subscription?" at bounding box center [806, 477] width 297 height 26
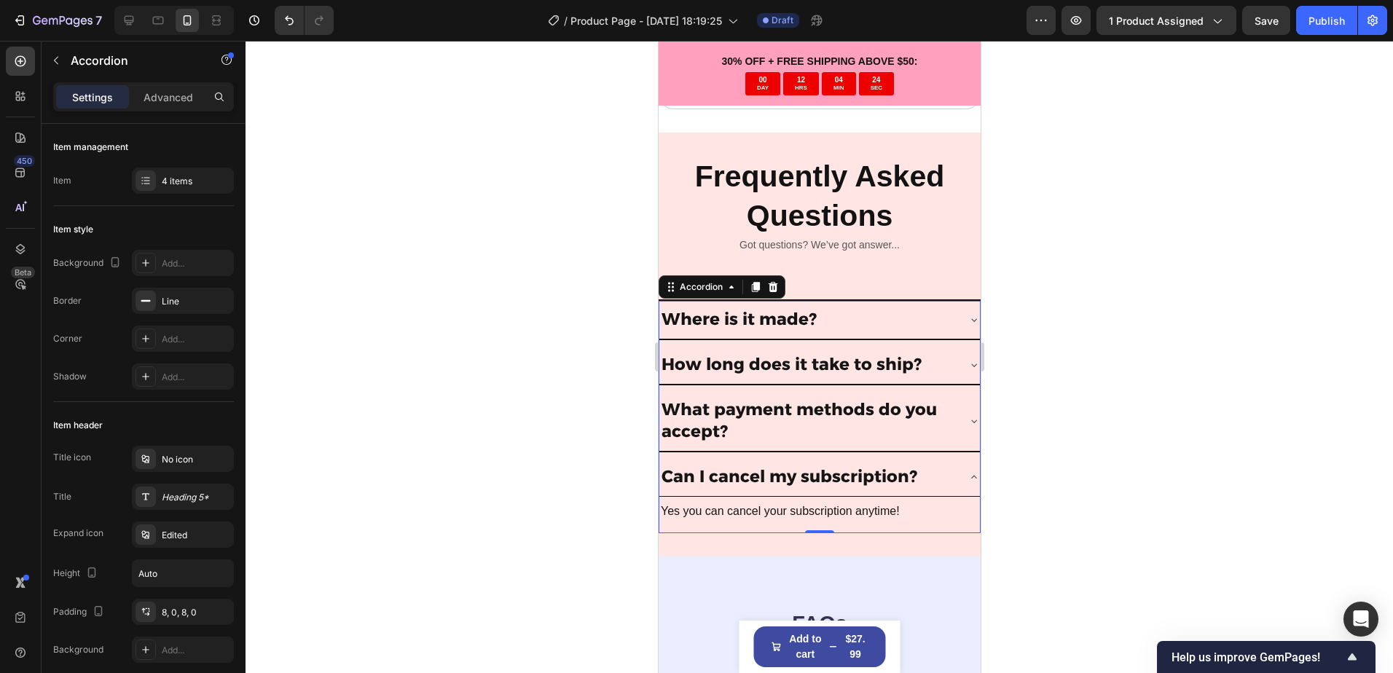
click at [944, 471] on div "Can I cancel my subscription?" at bounding box center [806, 477] width 297 height 26
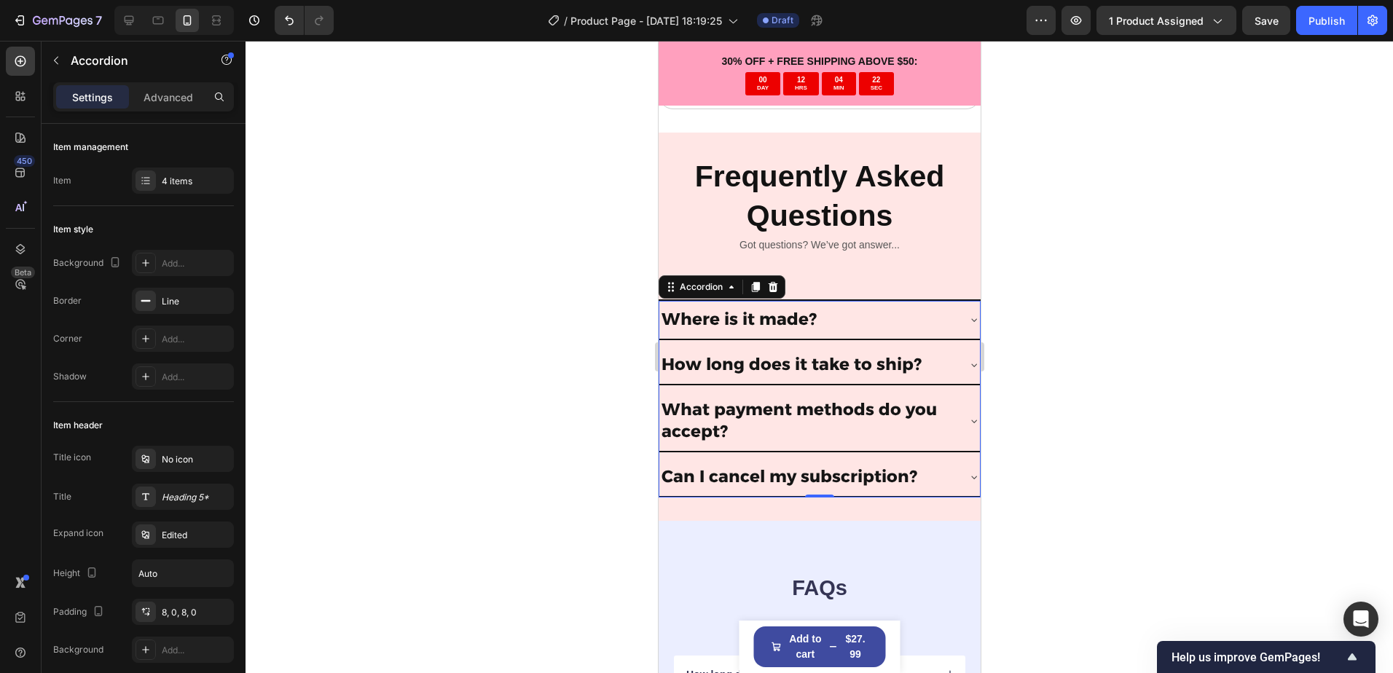
click at [1245, 385] on div at bounding box center [818, 357] width 1147 height 632
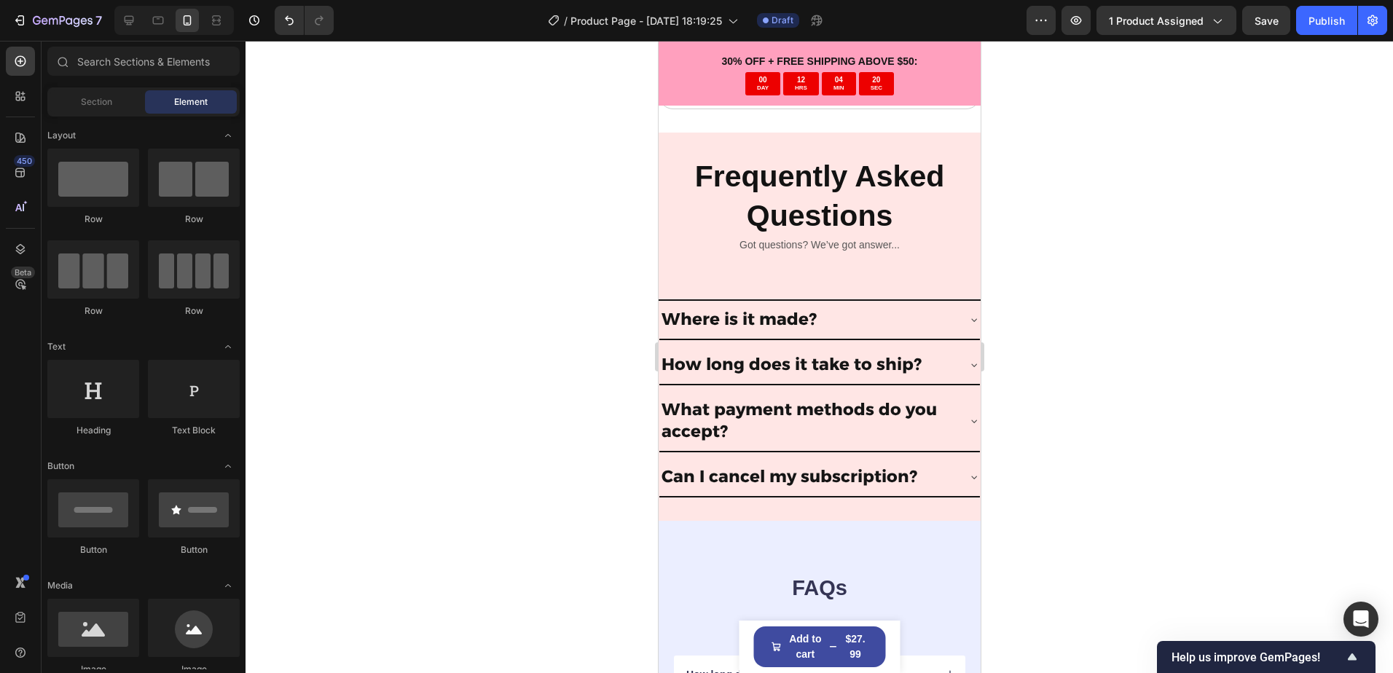
click at [1237, 407] on div at bounding box center [818, 357] width 1147 height 632
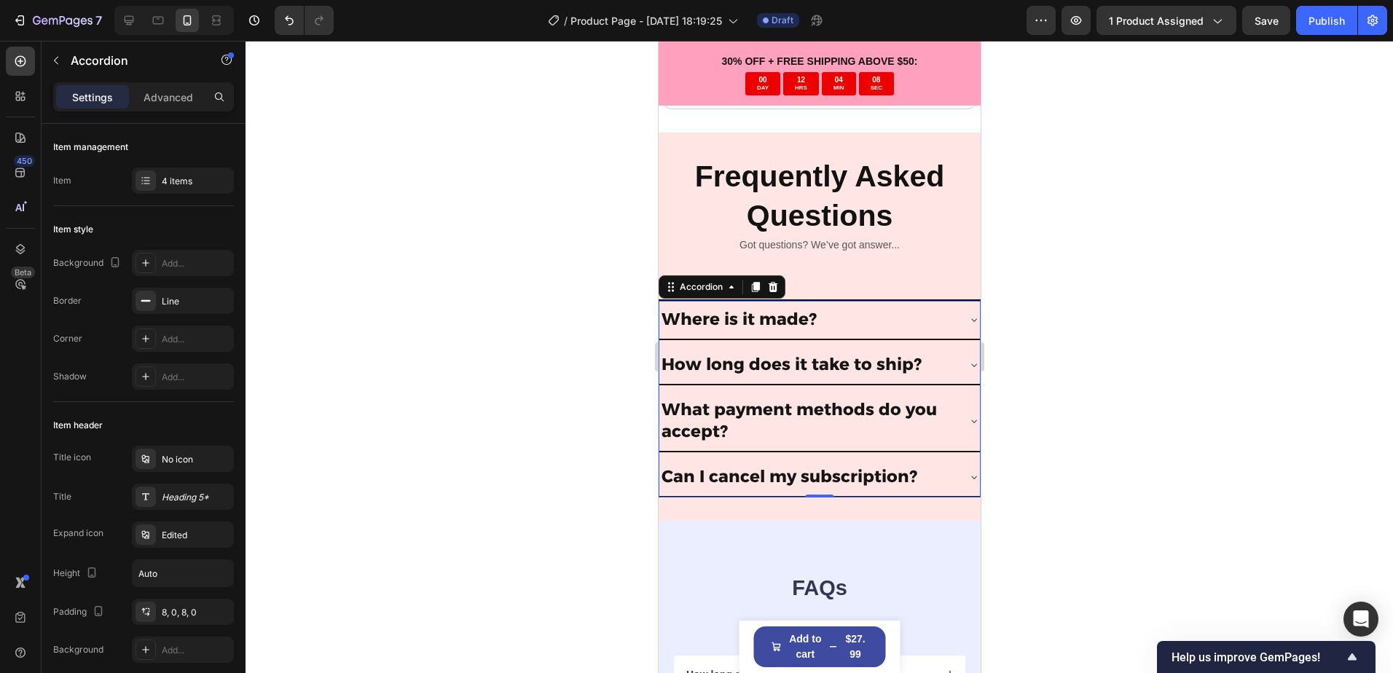
click at [920, 311] on div "Where is it made?" at bounding box center [806, 320] width 297 height 26
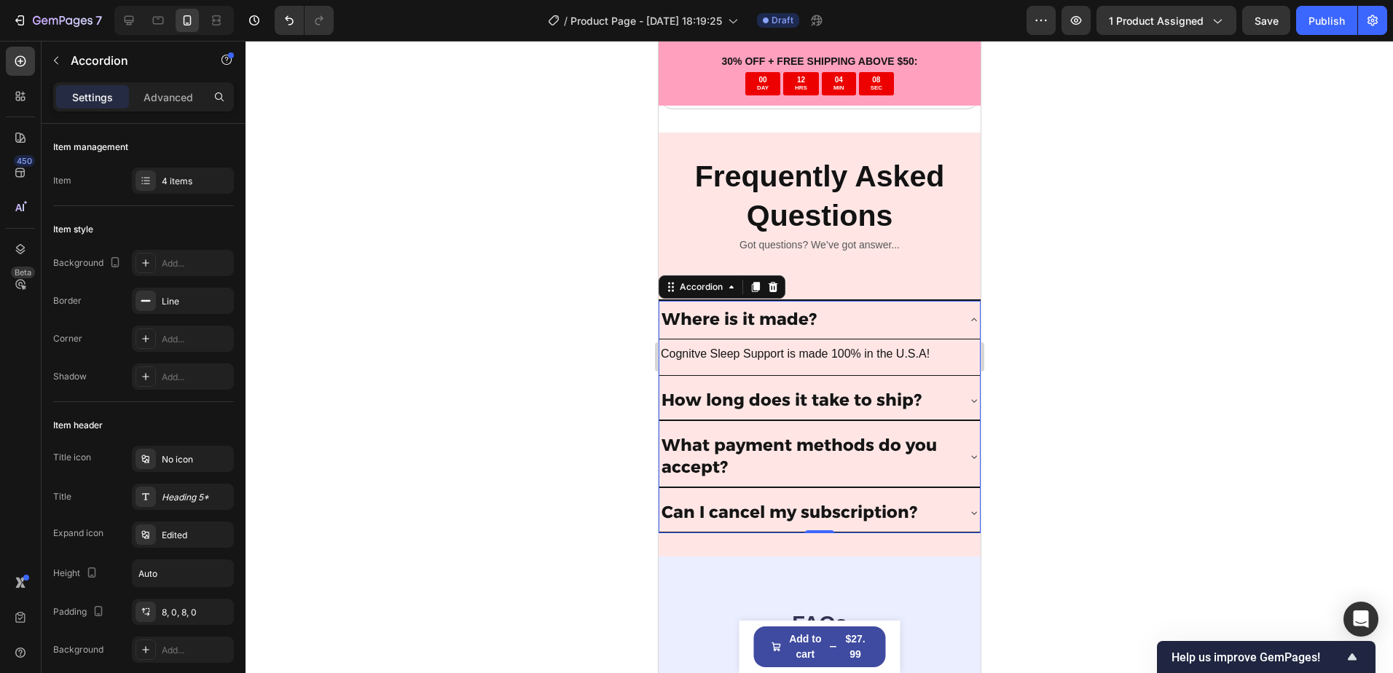
click at [875, 307] on div "Where is it made?" at bounding box center [806, 320] width 297 height 26
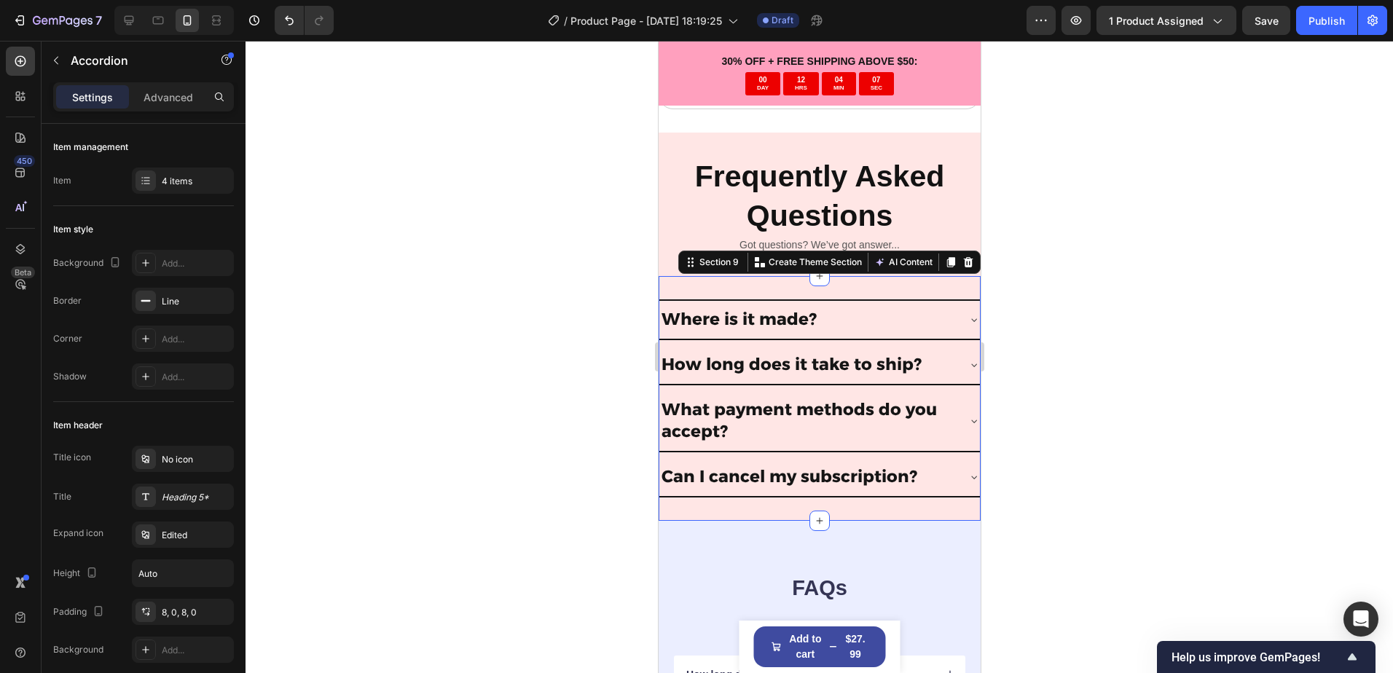
click at [917, 276] on div "Title Line Where is it made? Cognitve Sleep Support is made 100% in the U.S.A! …" at bounding box center [819, 398] width 322 height 245
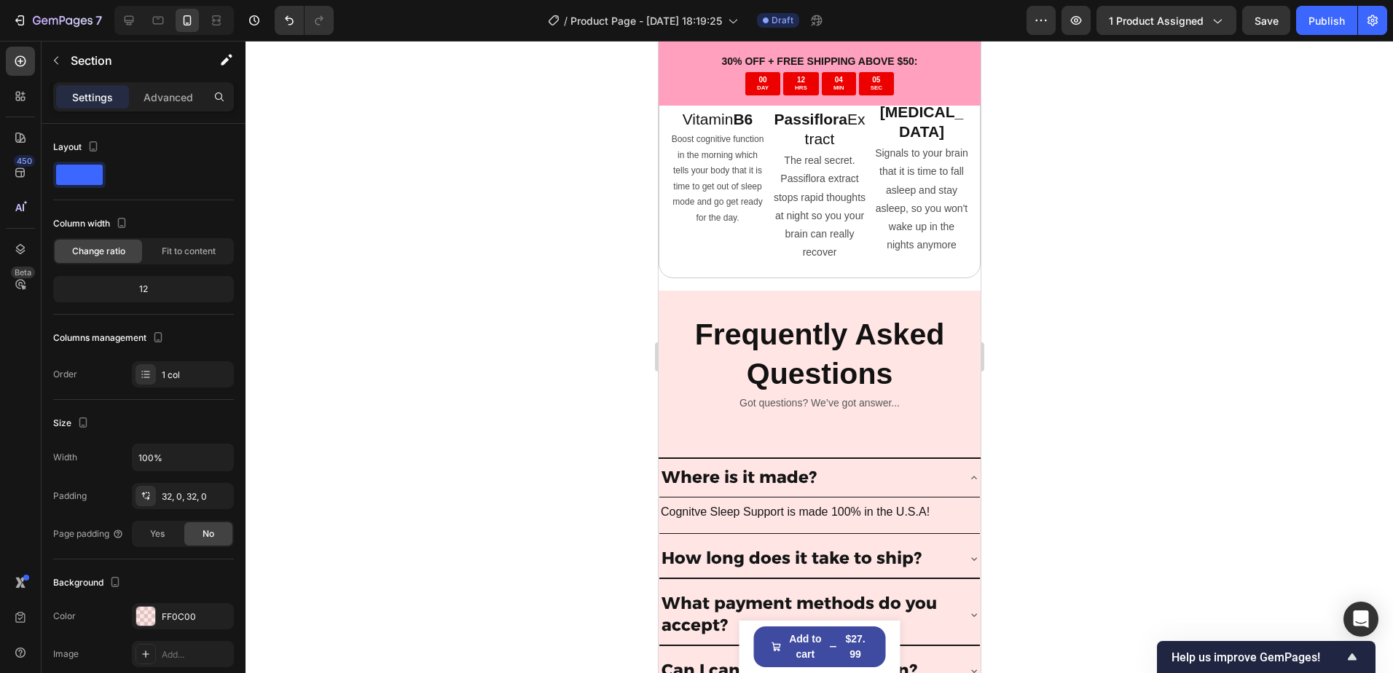
scroll to position [4726, 0]
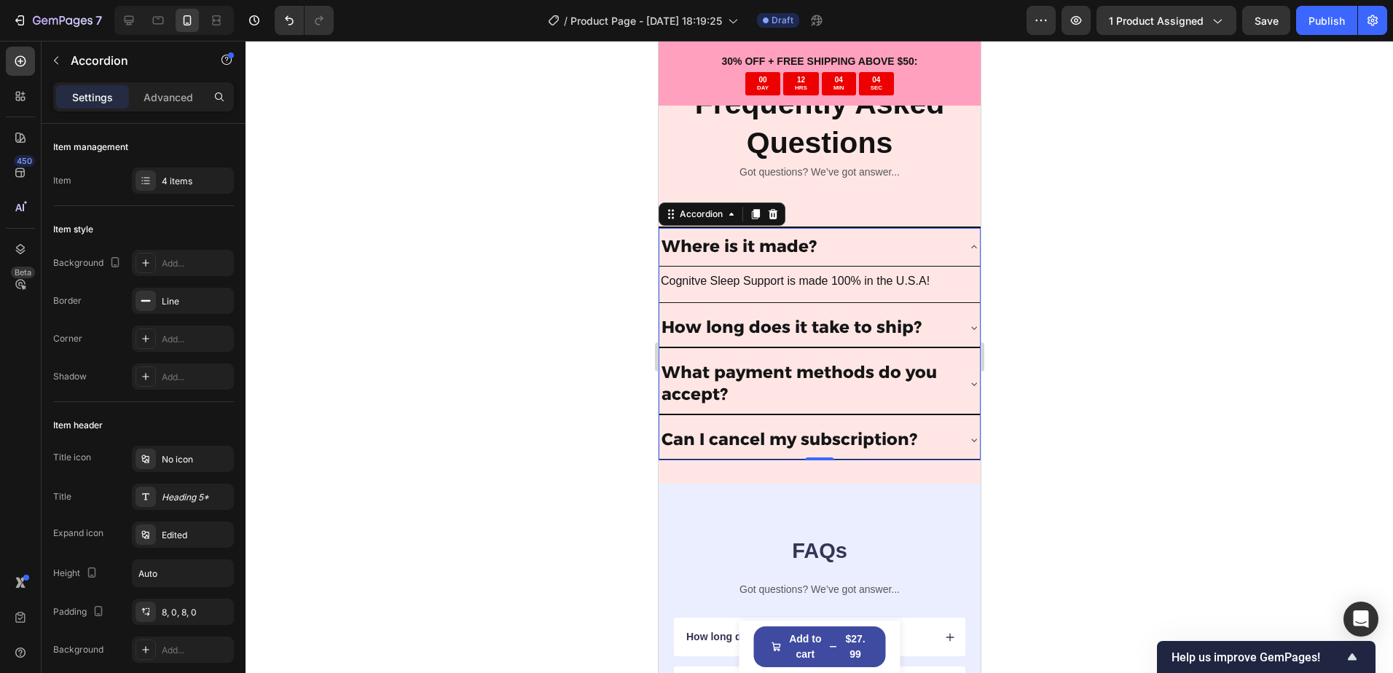
click at [911, 235] on div "Where is it made?" at bounding box center [806, 247] width 297 height 26
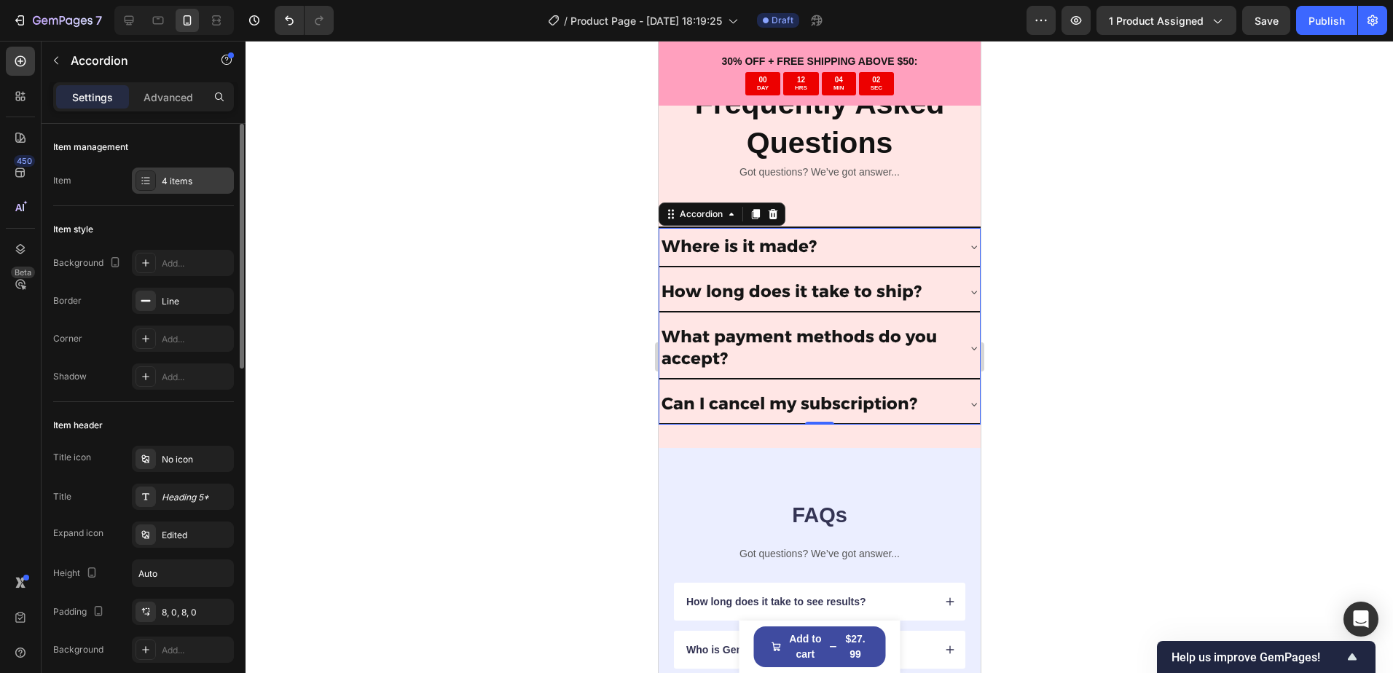
click at [176, 176] on div "4 items" at bounding box center [196, 181] width 68 height 13
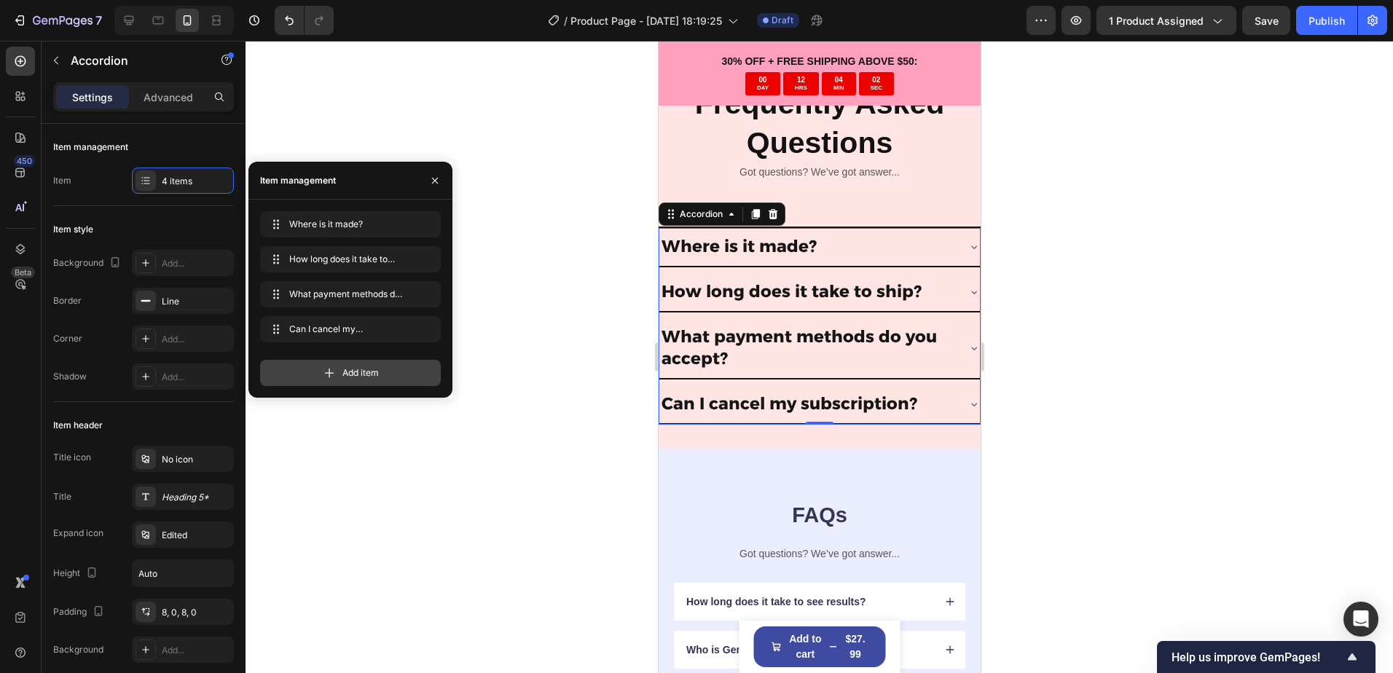
click at [362, 378] on span "Add item" at bounding box center [360, 372] width 36 height 13
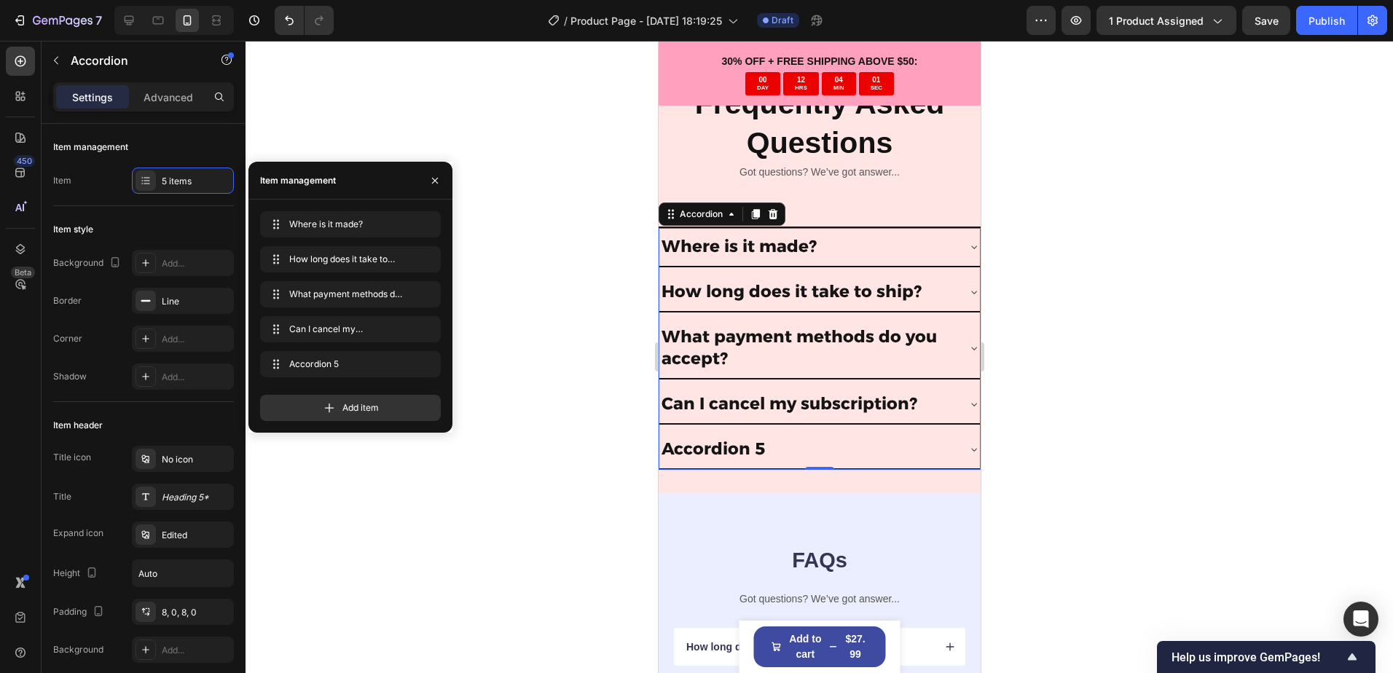
click at [725, 436] on div "Accordion 5" at bounding box center [712, 449] width 108 height 26
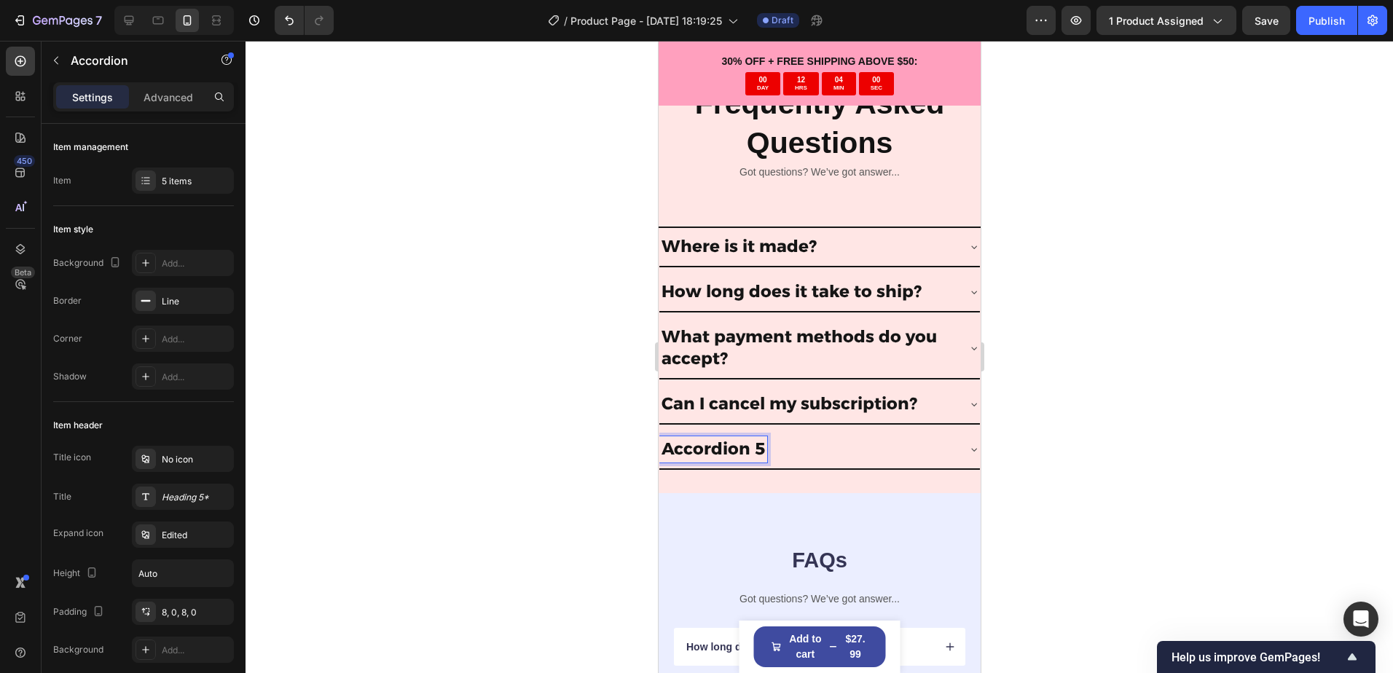
click at [727, 440] on p "Accordion 5" at bounding box center [712, 449] width 103 height 22
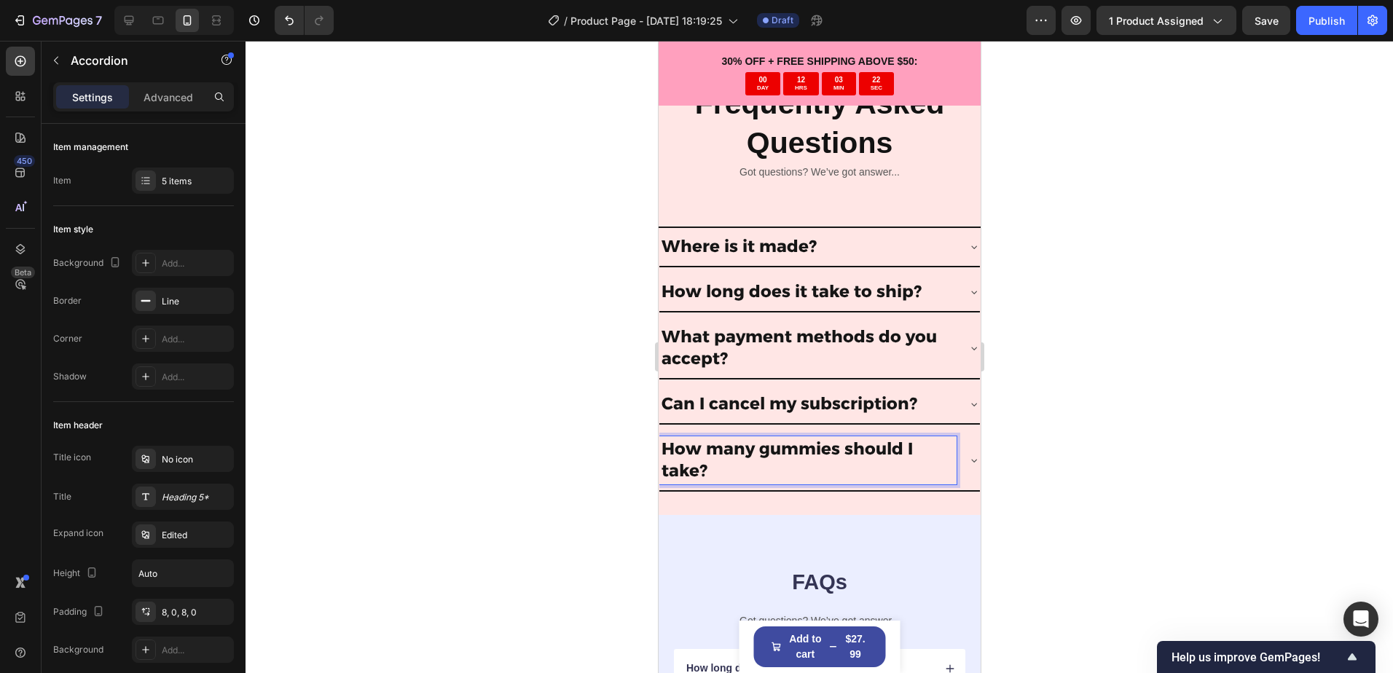
click at [967, 454] on icon at bounding box center [973, 460] width 12 height 12
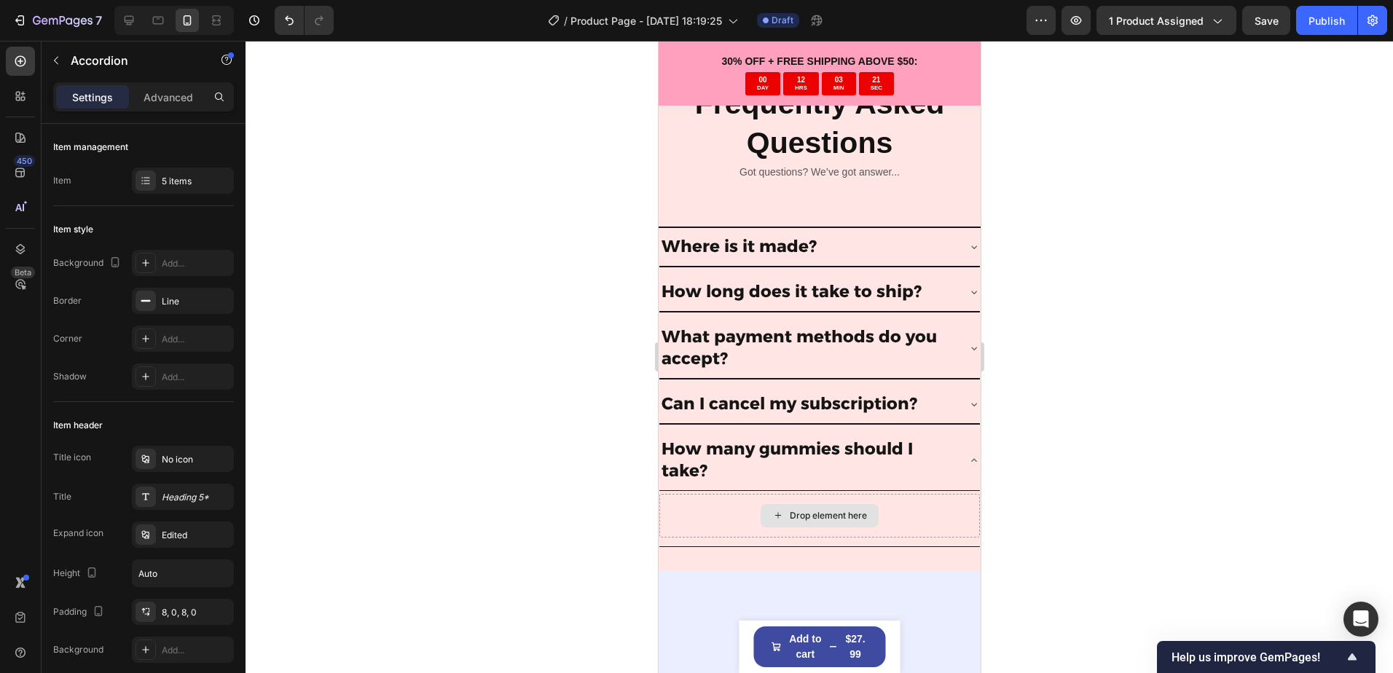
click at [862, 506] on div "Drop element here" at bounding box center [819, 515] width 118 height 23
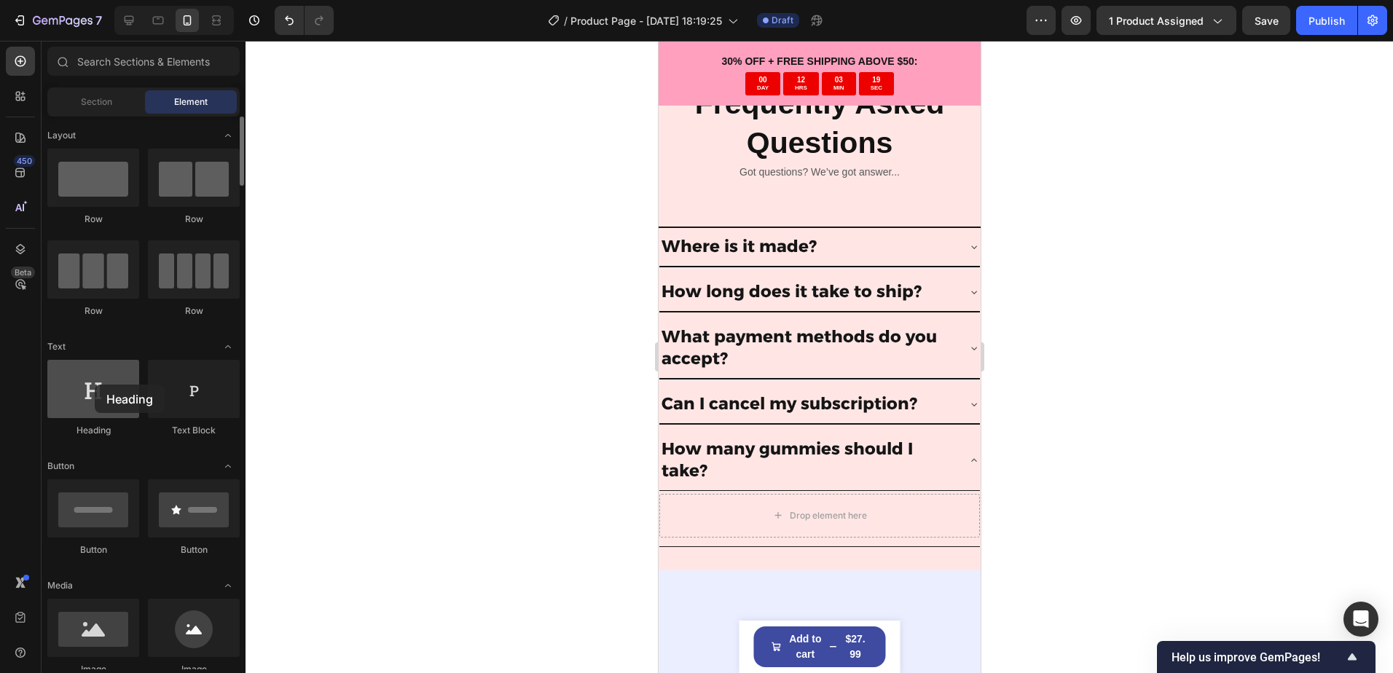
drag, startPoint x: 102, startPoint y: 385, endPoint x: 87, endPoint y: 385, distance: 15.3
click at [87, 385] on div at bounding box center [93, 389] width 92 height 58
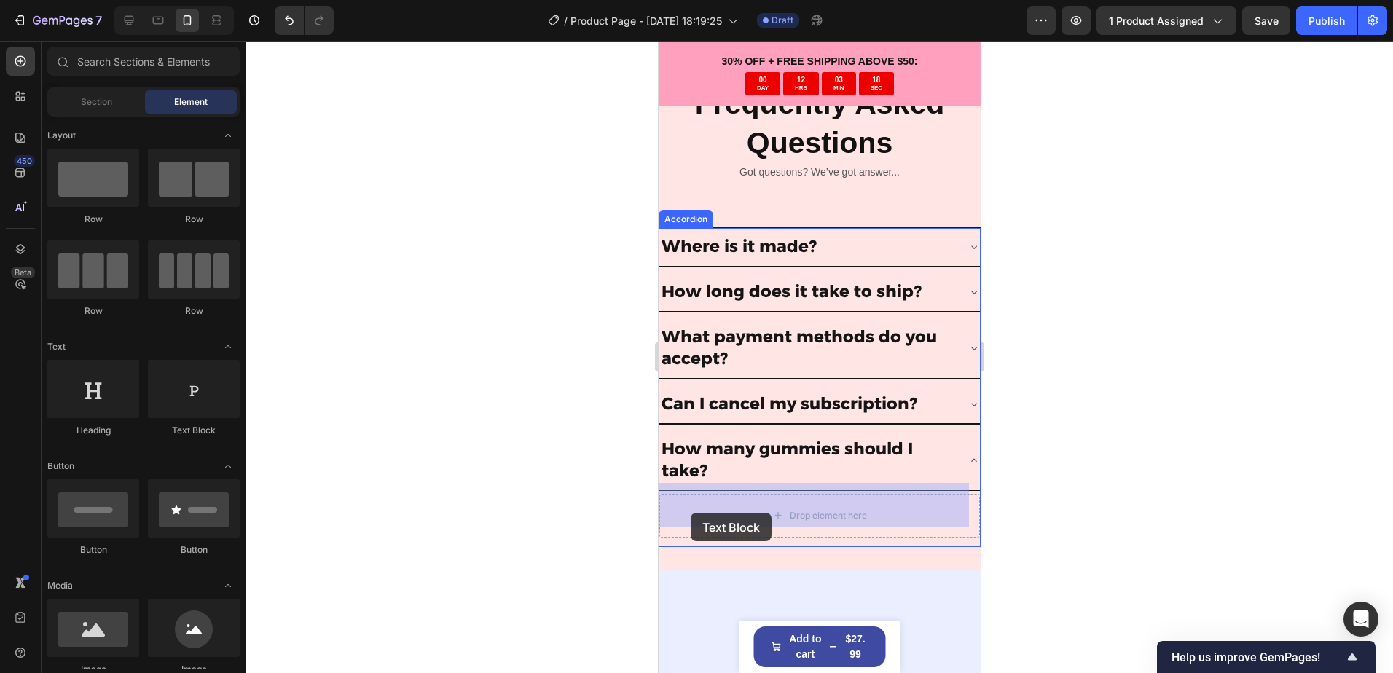
drag, startPoint x: 819, startPoint y: 433, endPoint x: 689, endPoint y: 513, distance: 152.6
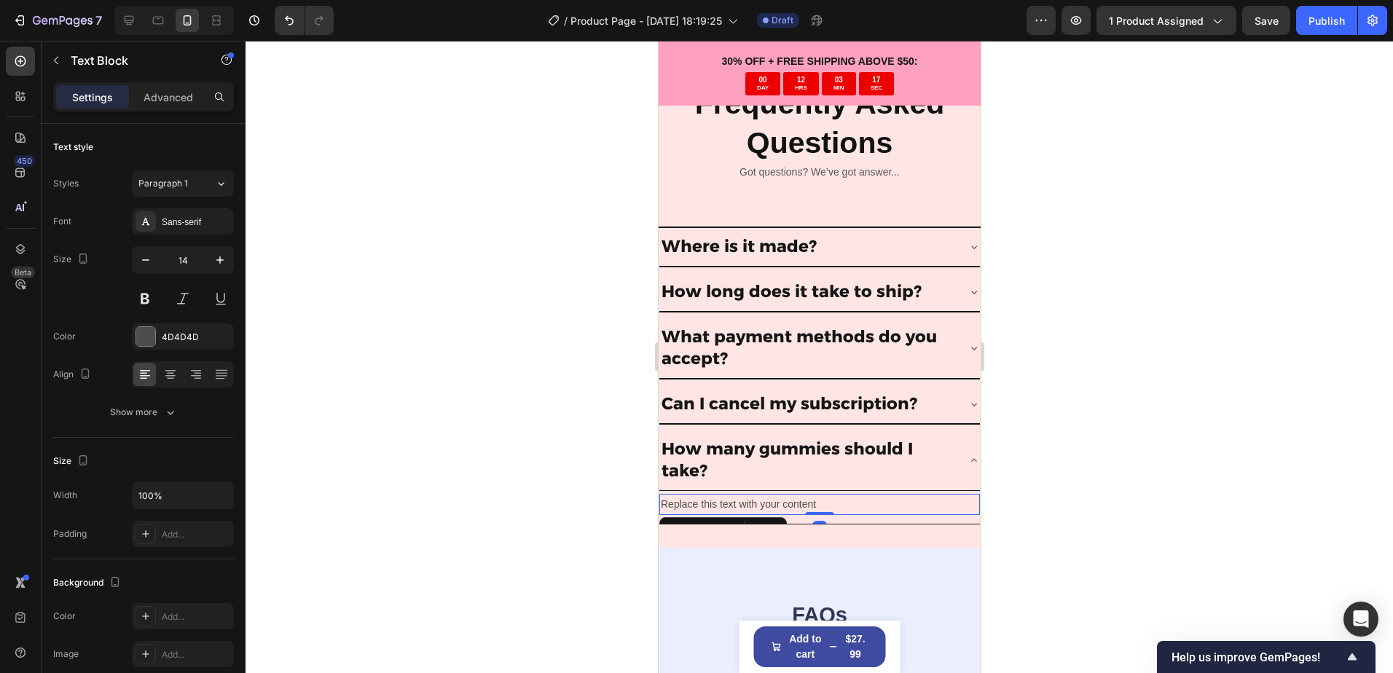
click at [752, 494] on div "Replace this text with your content" at bounding box center [818, 504] width 320 height 21
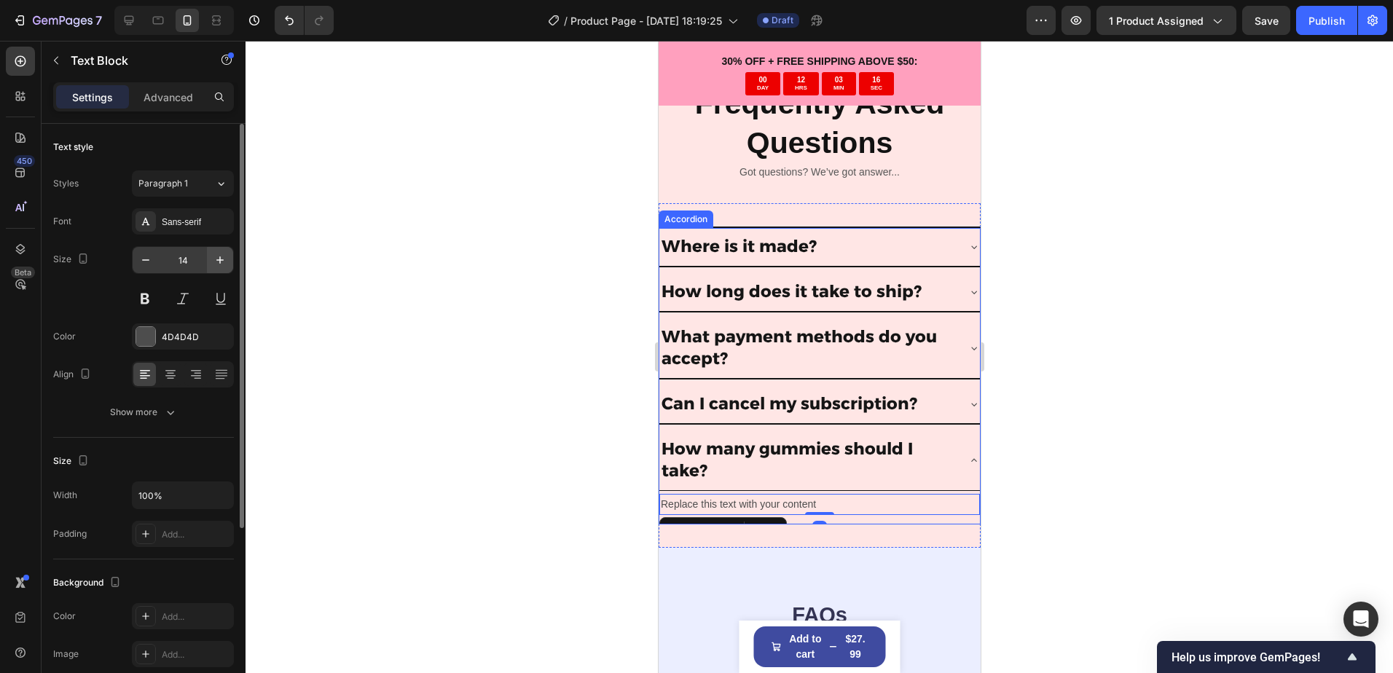
click at [208, 261] on button "button" at bounding box center [220, 260] width 26 height 26
type input "16"
click at [176, 336] on div "4D4D4D" at bounding box center [183, 337] width 42 height 13
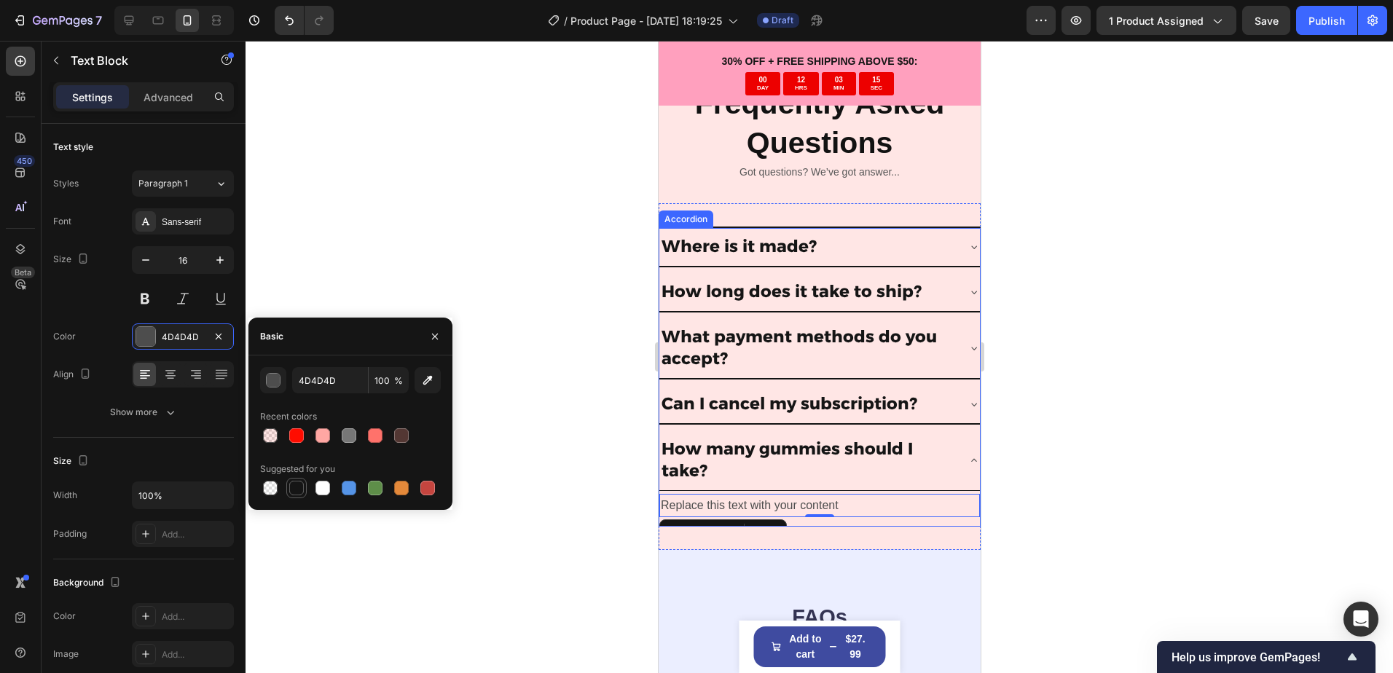
click at [289, 481] on div at bounding box center [296, 487] width 17 height 17
type input "151515"
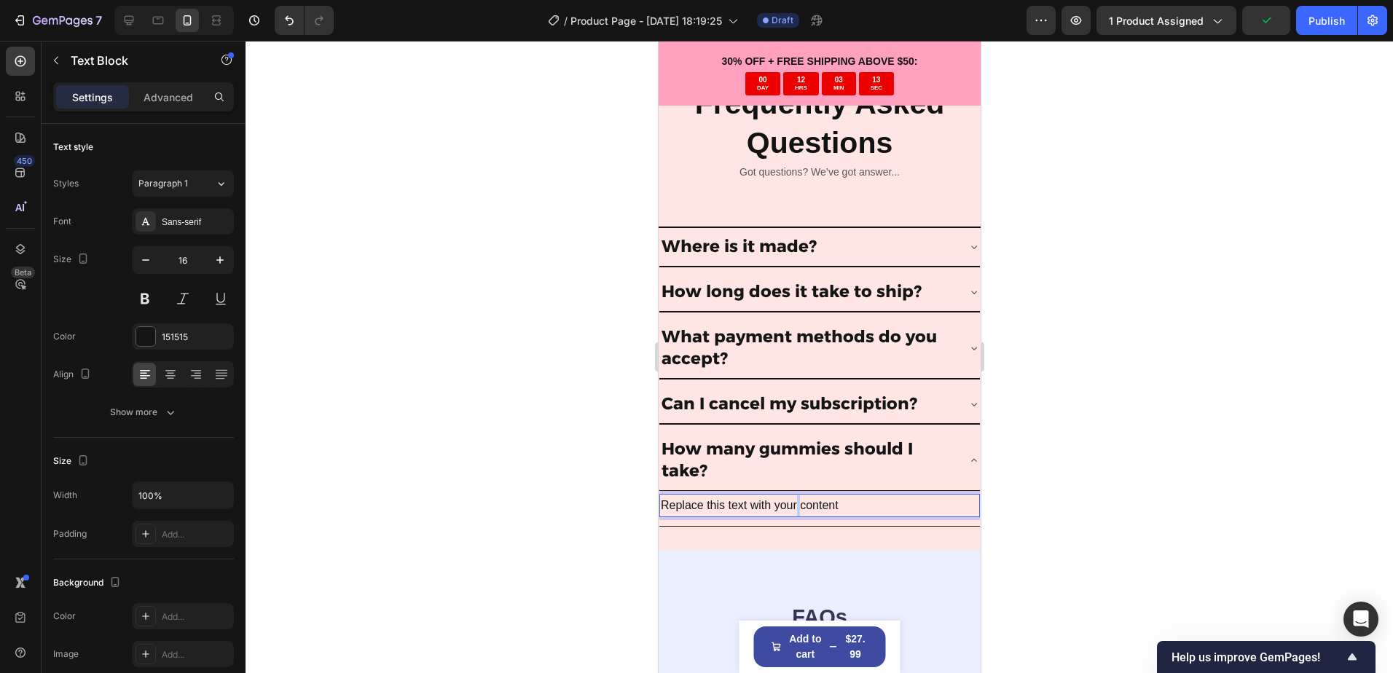
click at [796, 495] on p "Replace this text with your content" at bounding box center [819, 505] width 318 height 21
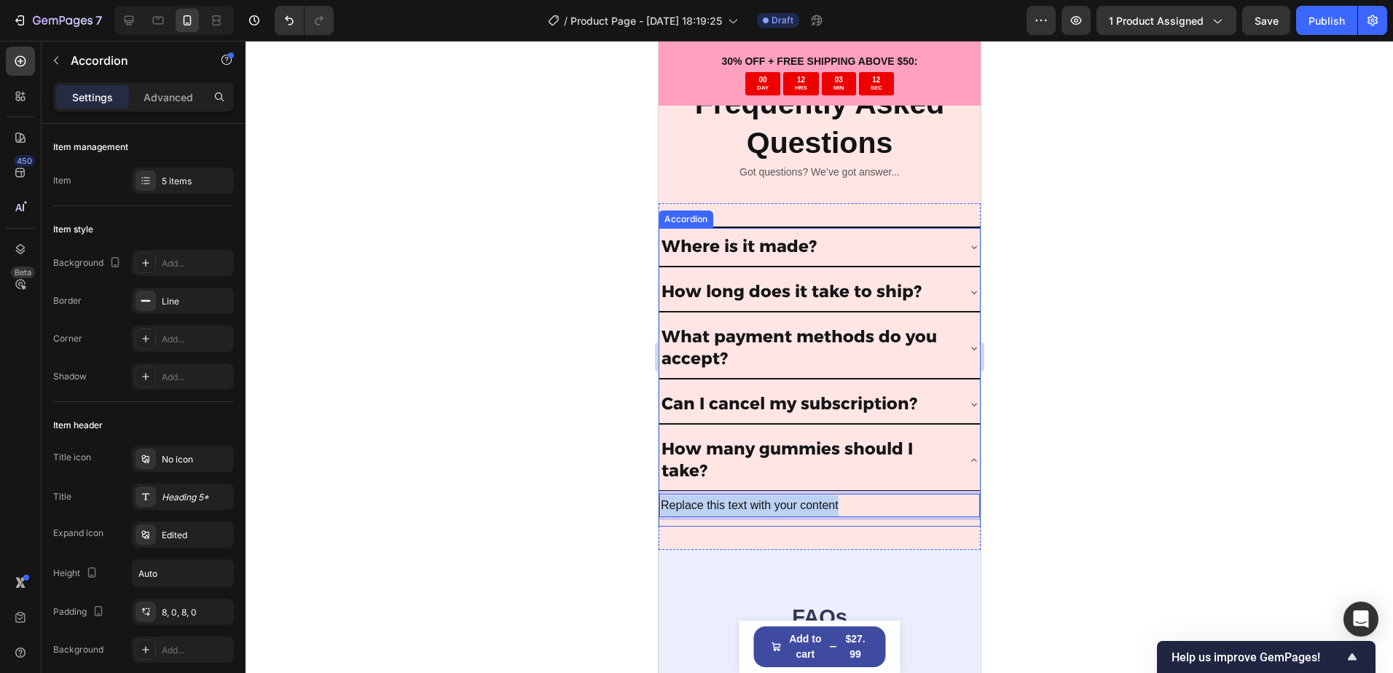
click at [959, 387] on div "Can I cancel my subscription?" at bounding box center [818, 404] width 320 height 39
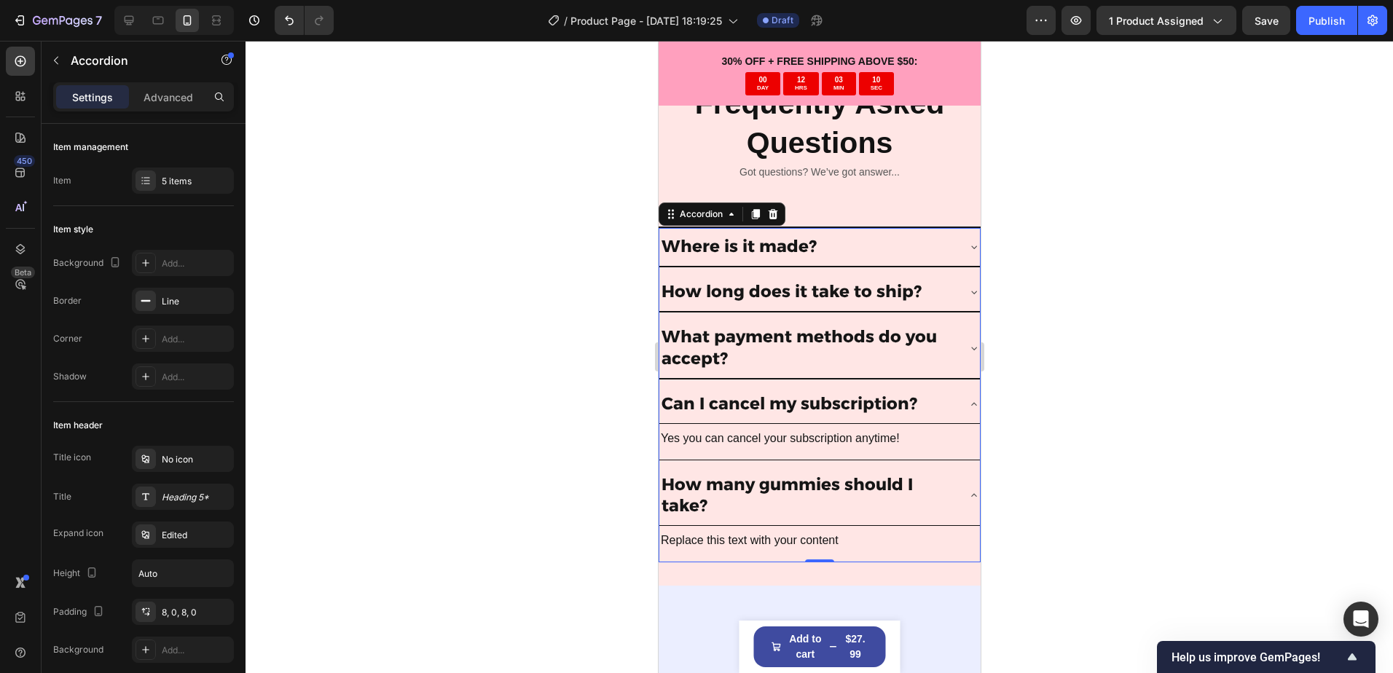
click at [955, 390] on div "Can I cancel my subscription?" at bounding box center [818, 404] width 320 height 39
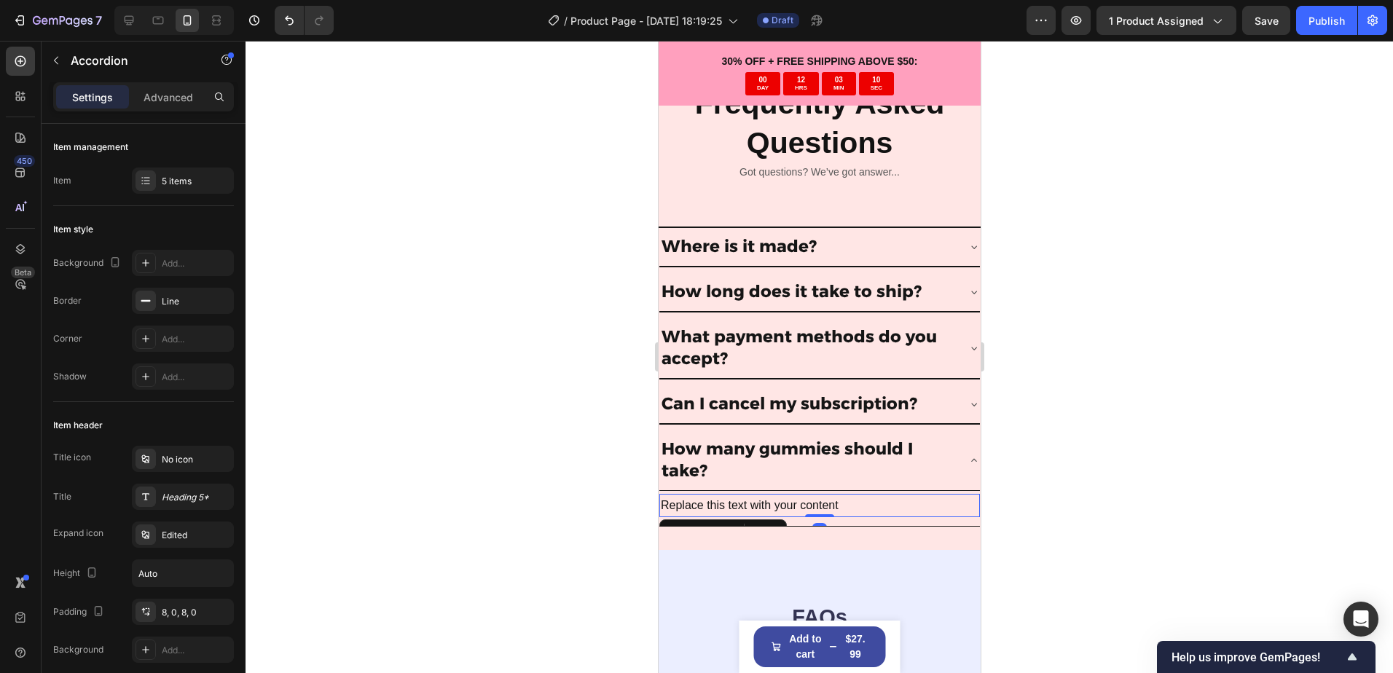
click at [749, 498] on p "Replace this text with your content" at bounding box center [819, 505] width 318 height 21
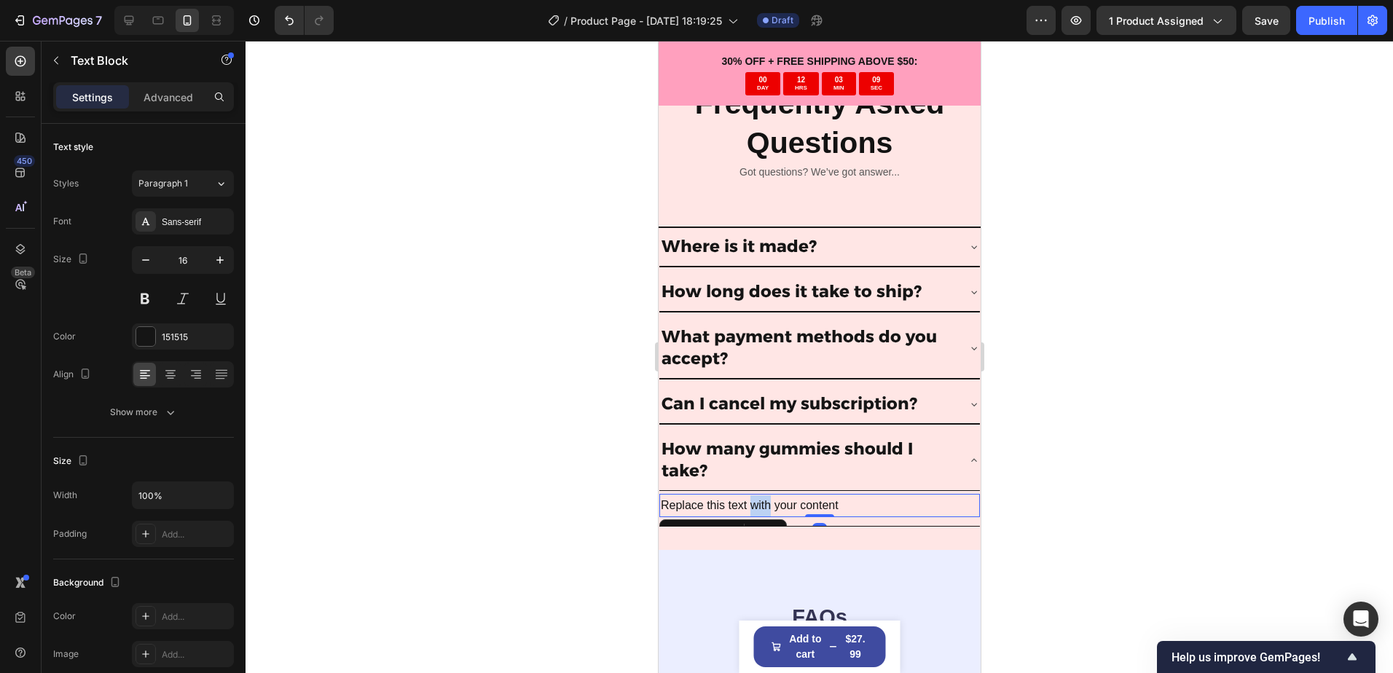
click at [749, 495] on p "Replace this text with your content" at bounding box center [819, 505] width 318 height 21
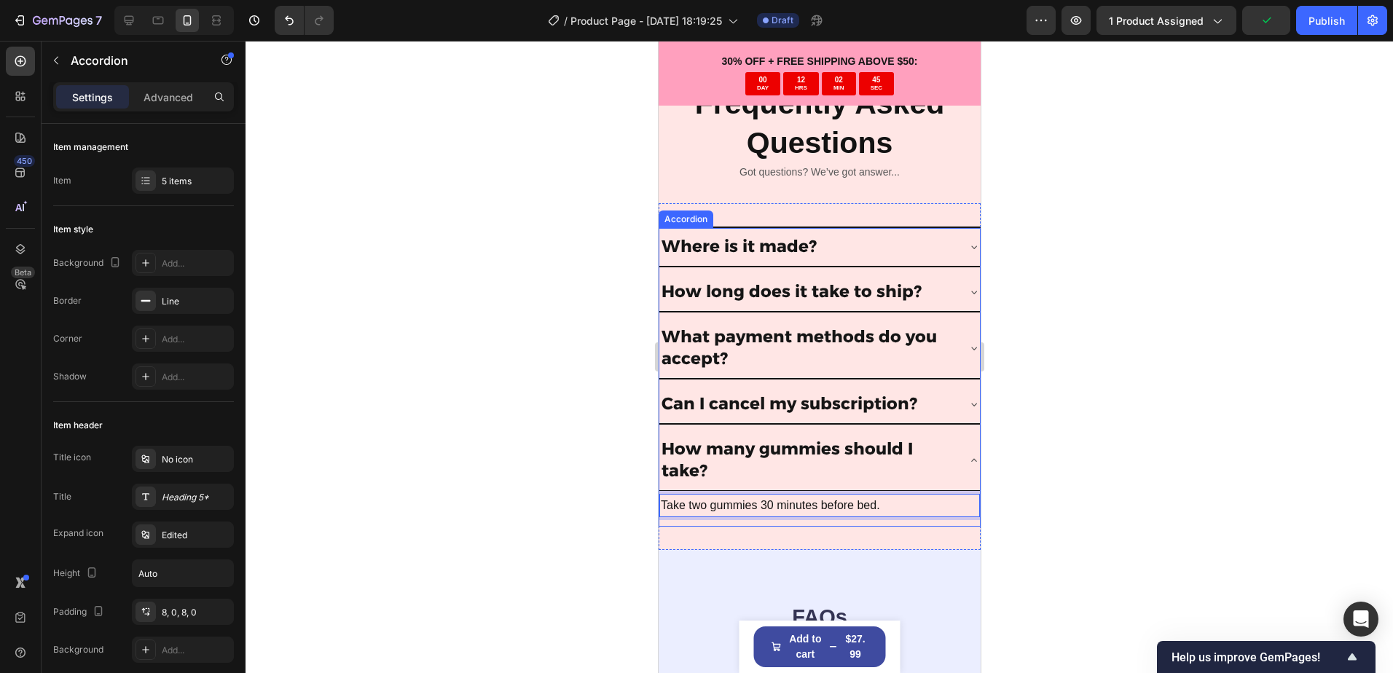
click at [967, 342] on icon at bounding box center [973, 348] width 12 height 12
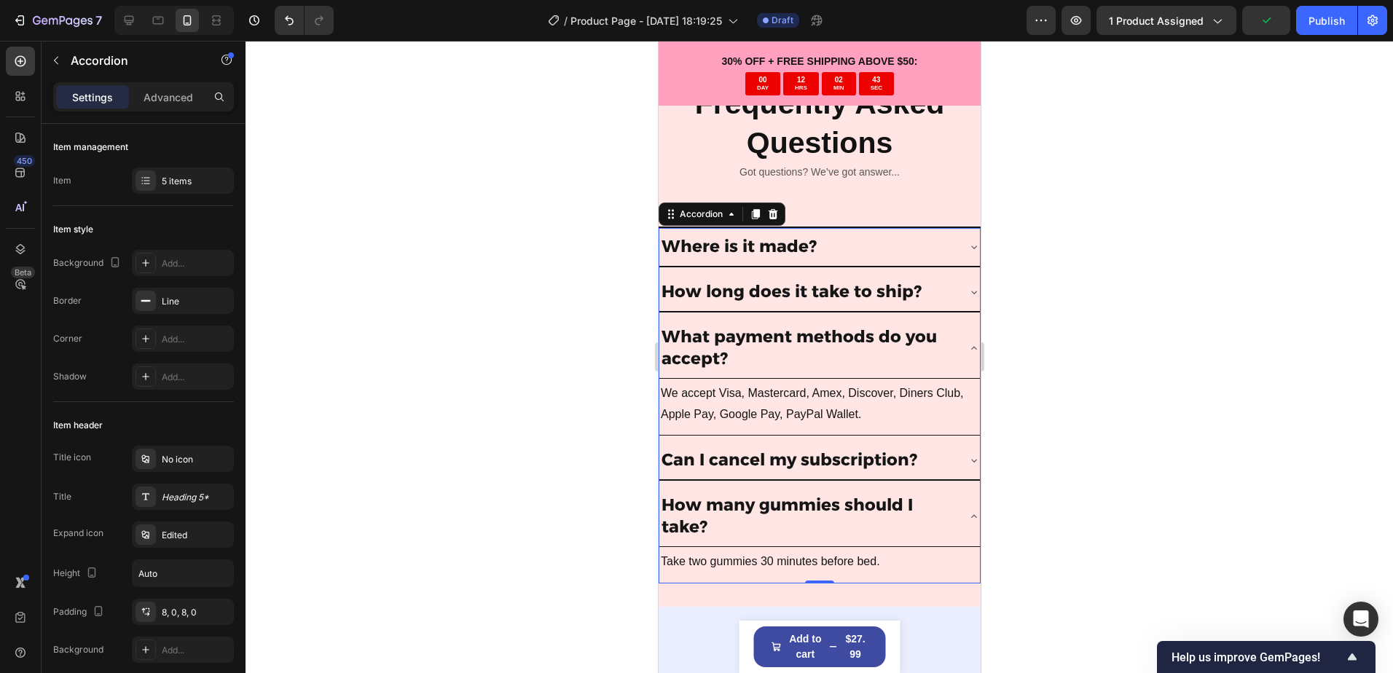
click at [967, 342] on icon at bounding box center [973, 348] width 12 height 12
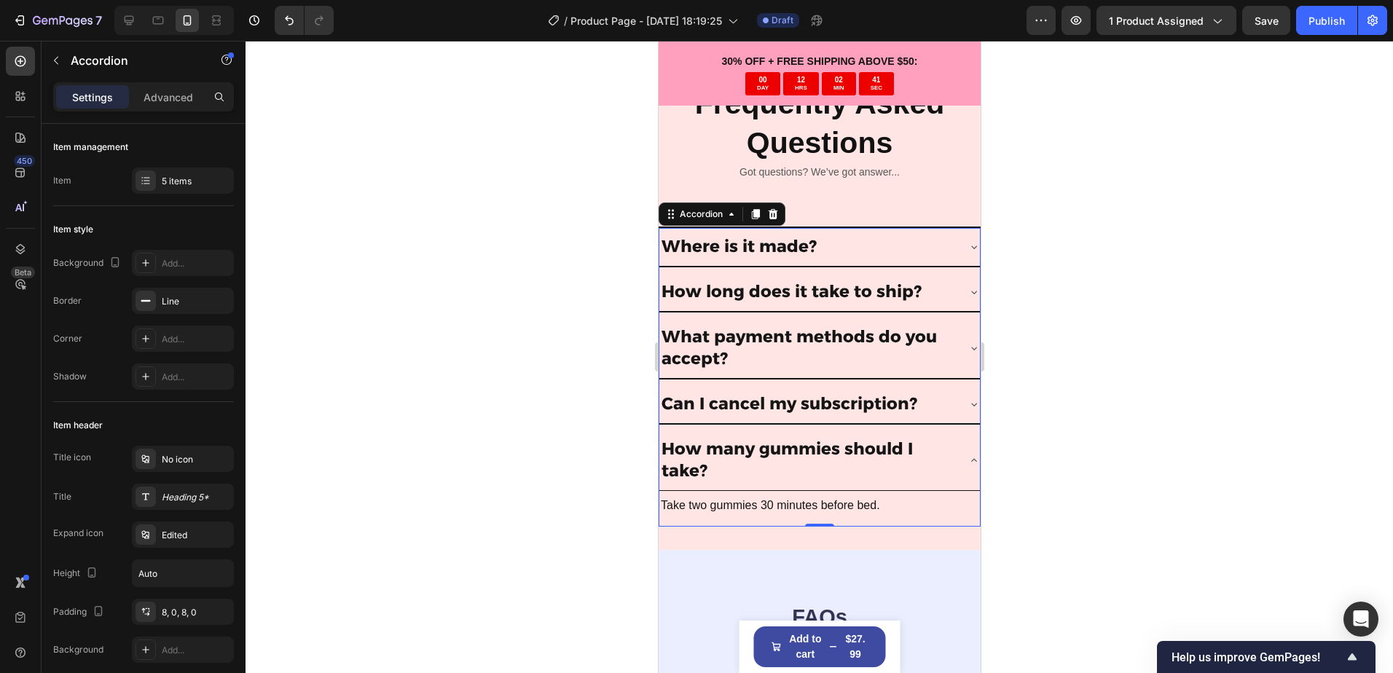
click at [947, 353] on div "What payment methods do you accept?" at bounding box center [818, 348] width 320 height 60
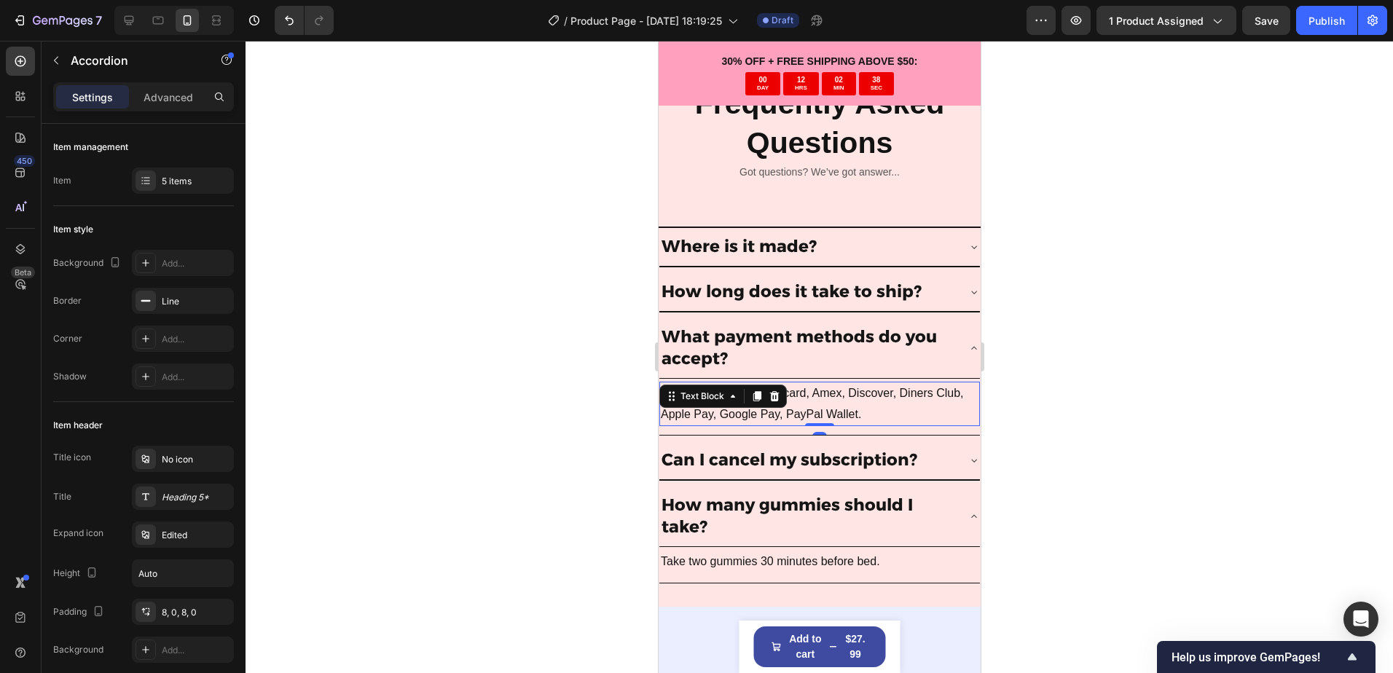
click at [870, 406] on p "We accept Visa, Mastercard, Amex, Discover, Diners Club, Apple Pay, Google Pay,…" at bounding box center [819, 404] width 318 height 42
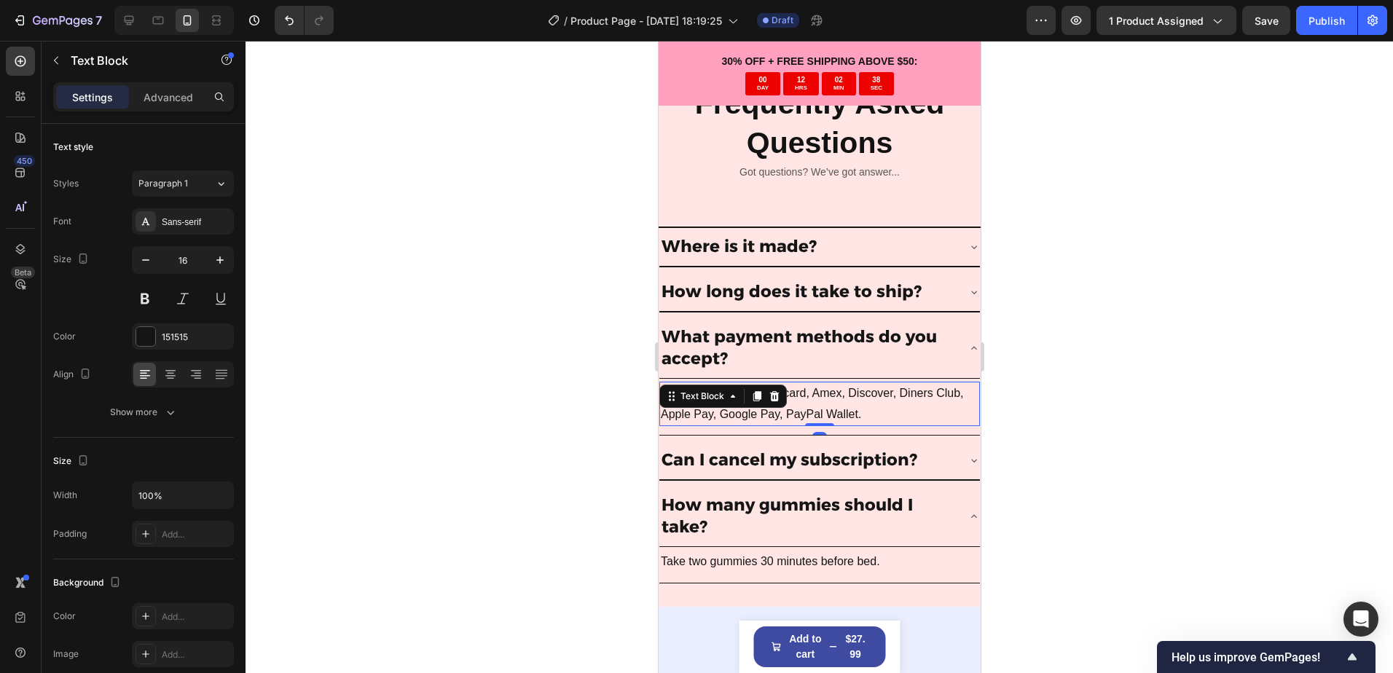
click at [862, 406] on p "We accept Visa, Mastercard, Amex, Discover, Diners Club, Apple Pay, Google Pay,…" at bounding box center [819, 404] width 318 height 42
click at [1167, 335] on div at bounding box center [818, 357] width 1147 height 632
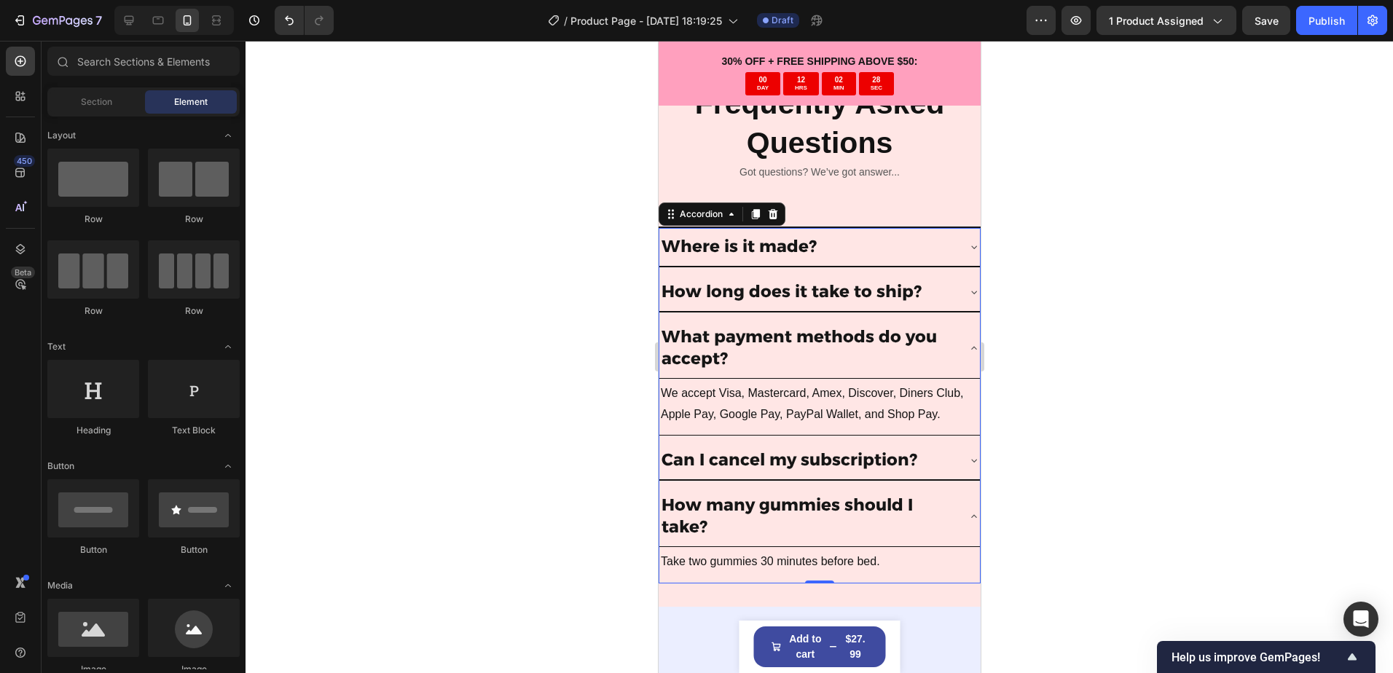
click at [967, 342] on icon at bounding box center [973, 348] width 12 height 12
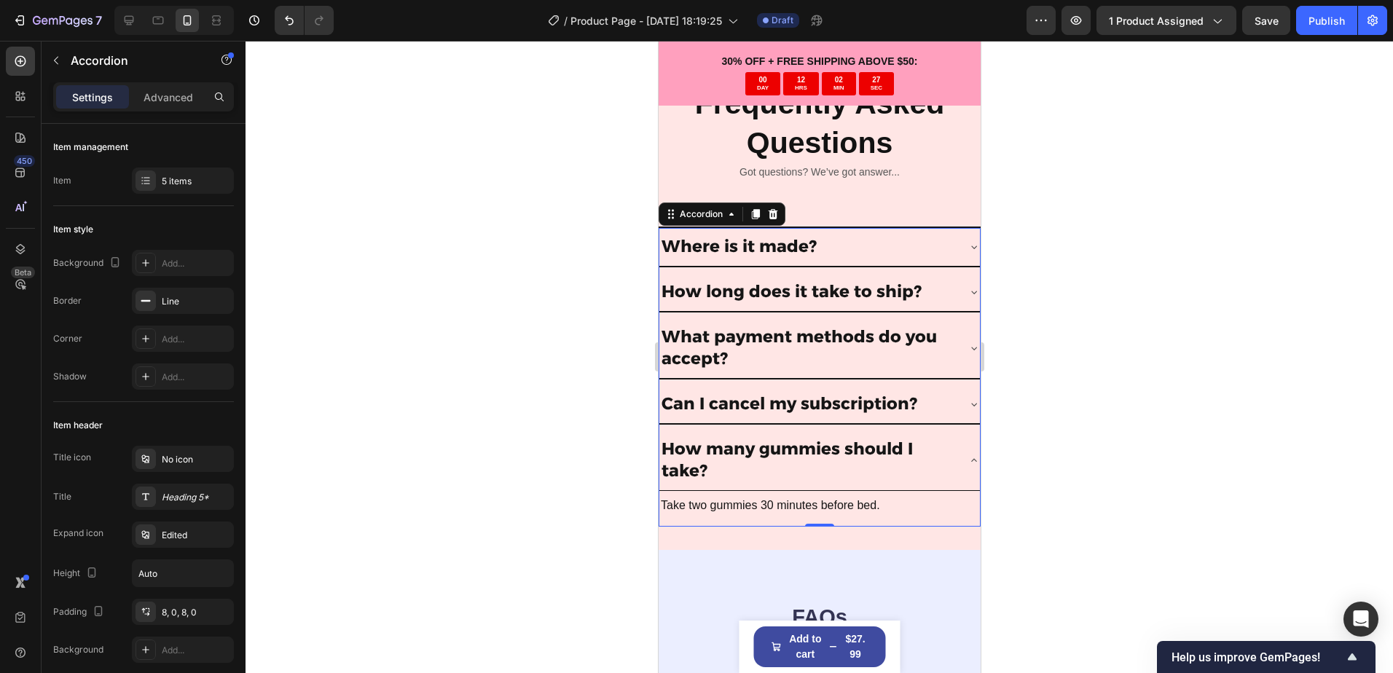
click at [1125, 452] on div at bounding box center [818, 357] width 1147 height 632
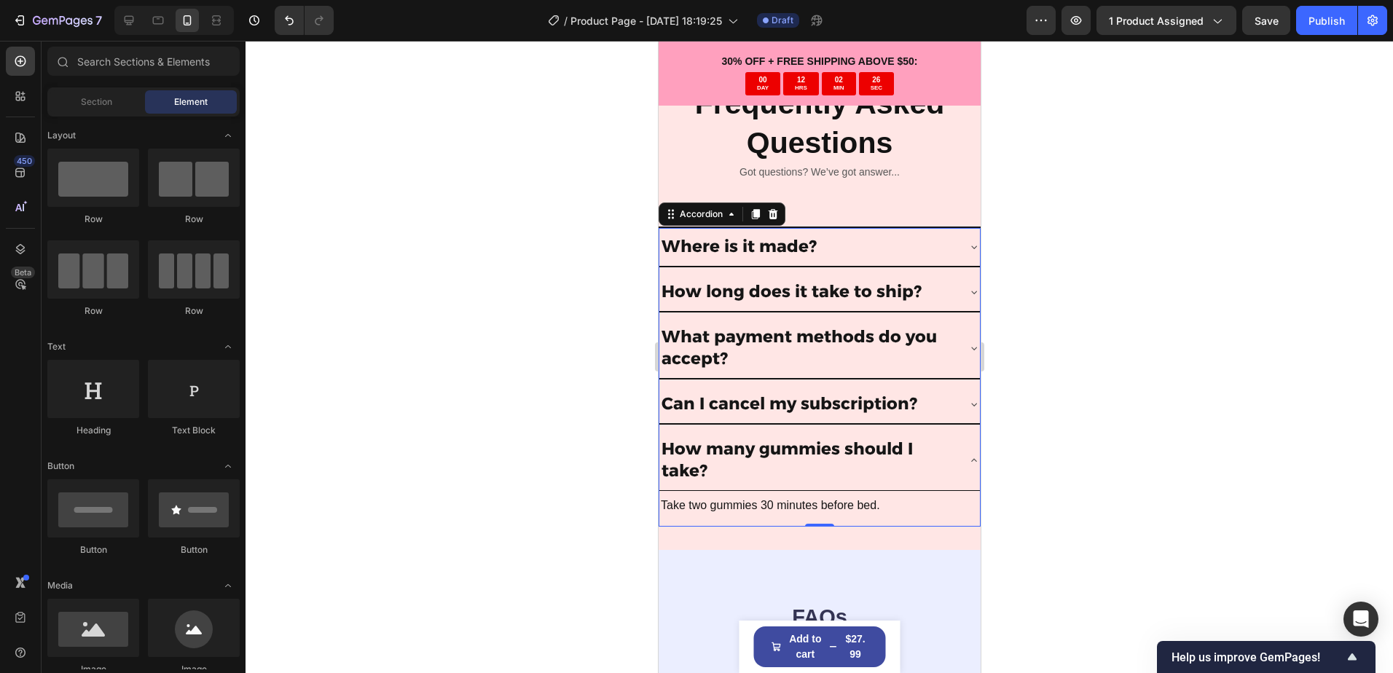
click at [953, 464] on div "How many gummies should I take?" at bounding box center [818, 460] width 320 height 60
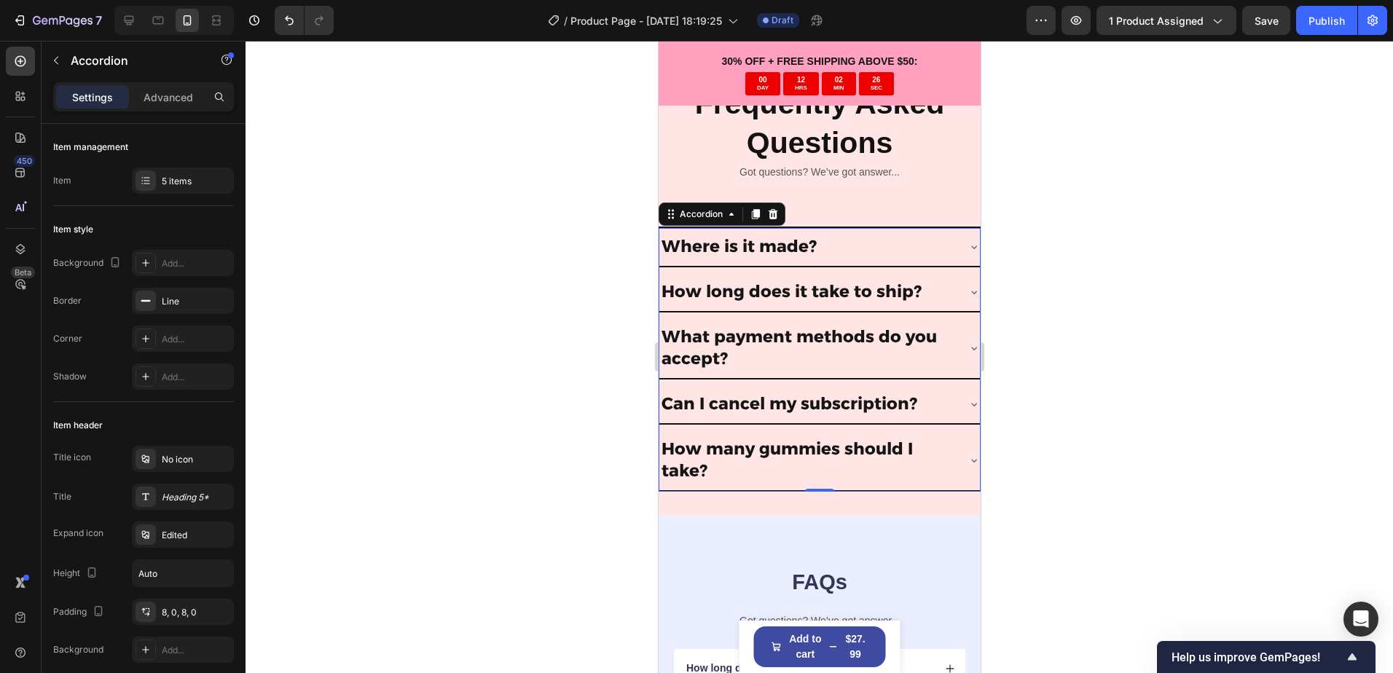
click at [1141, 465] on div at bounding box center [818, 357] width 1147 height 632
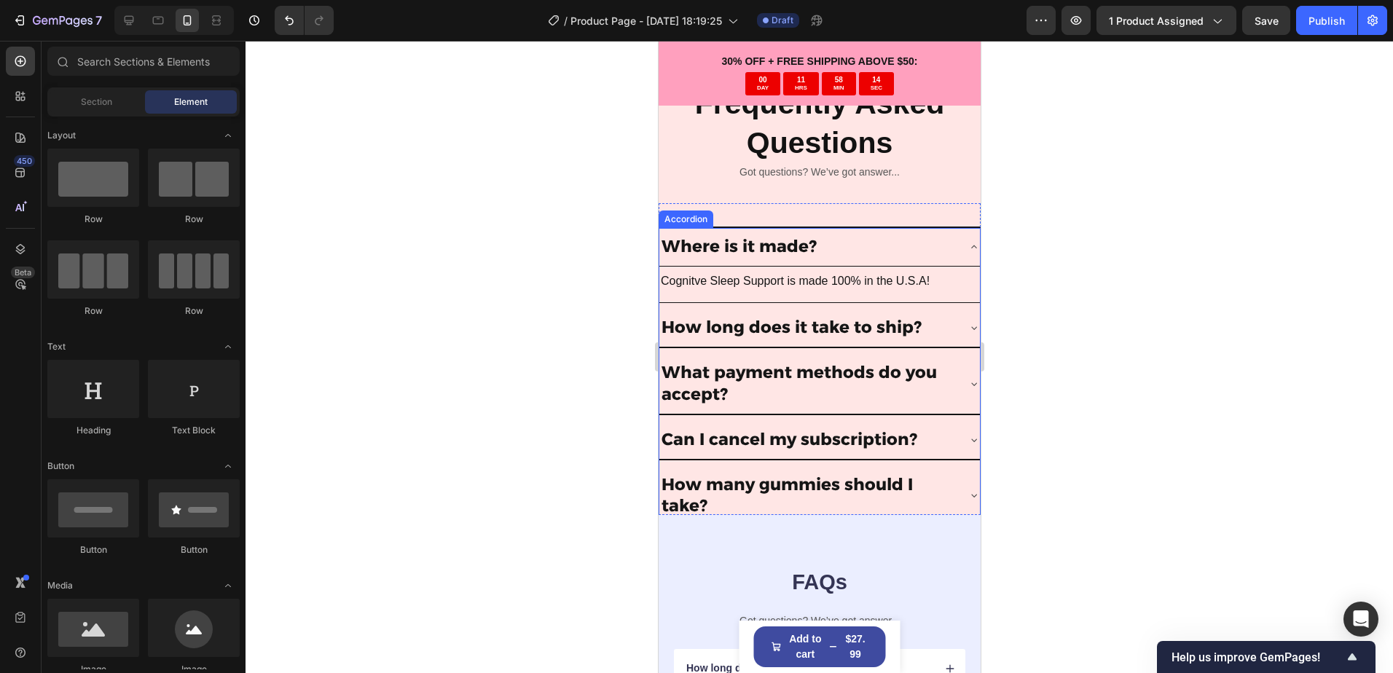
click at [946, 229] on div "Where is it made?" at bounding box center [818, 247] width 320 height 39
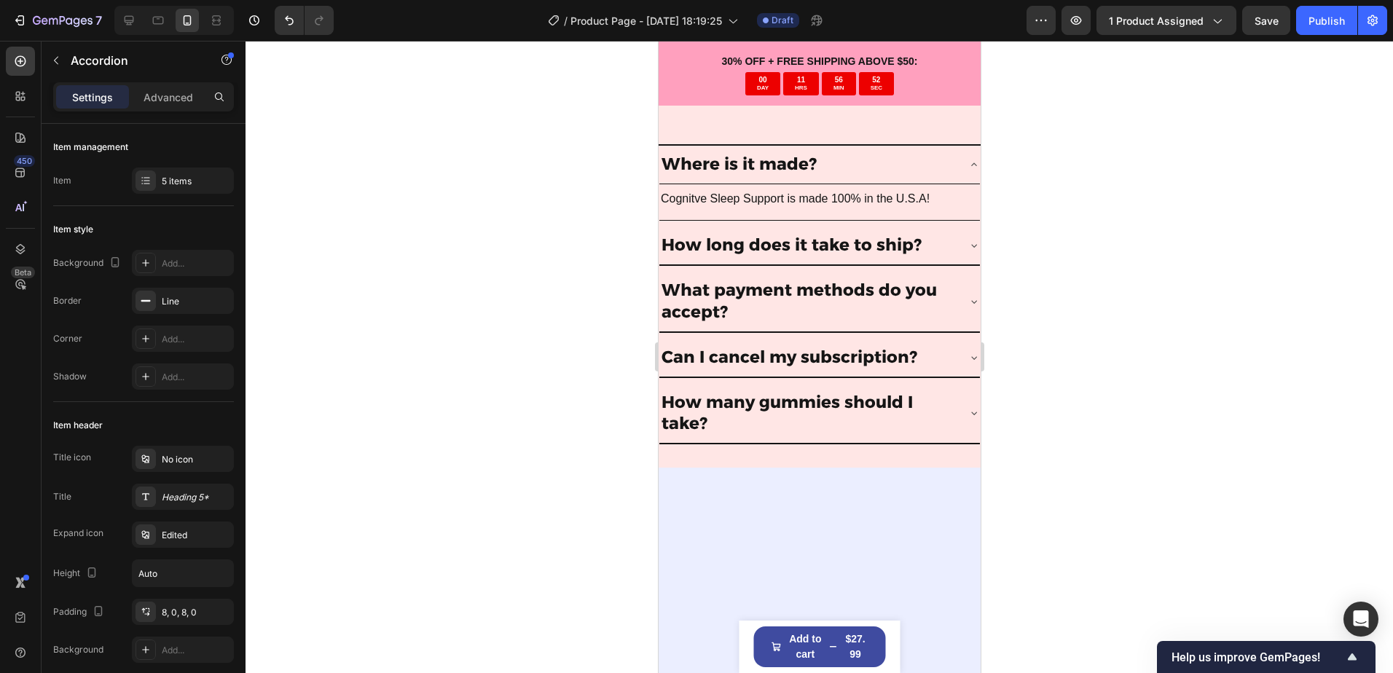
scroll to position [4580, 0]
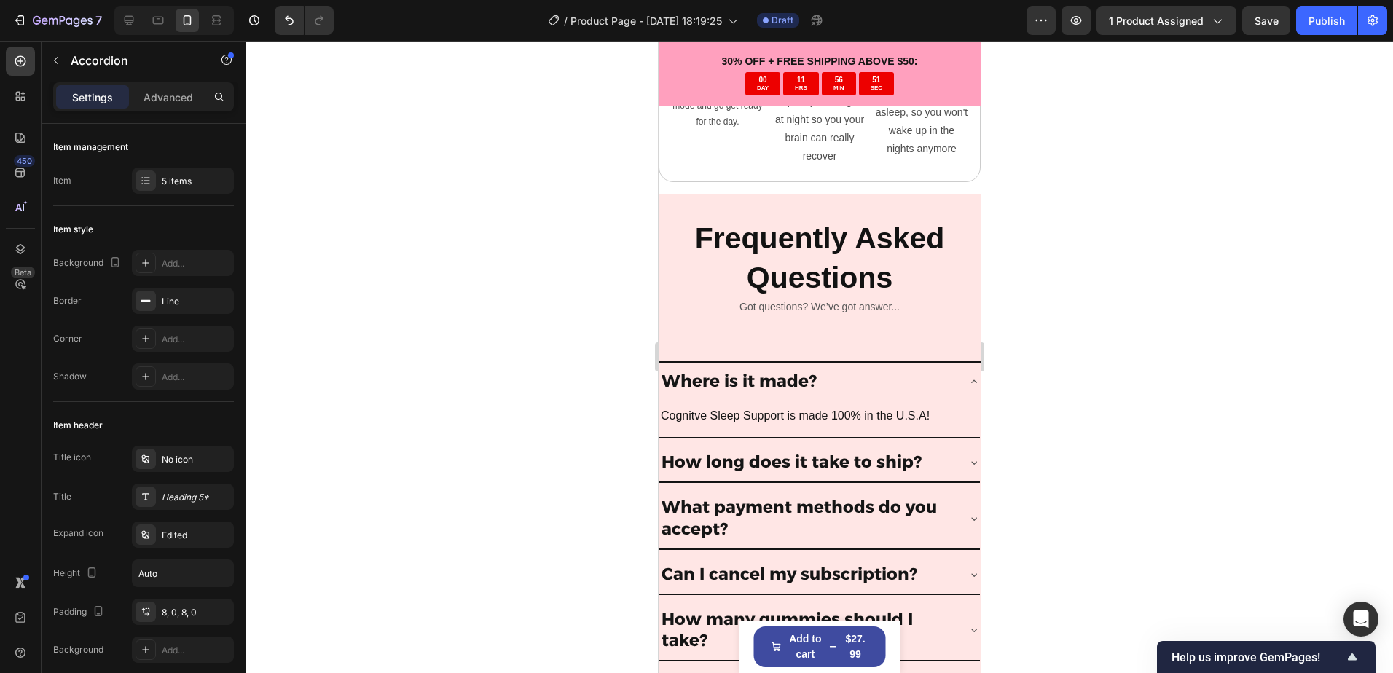
click at [927, 374] on div "Where is it made?" at bounding box center [806, 382] width 297 height 26
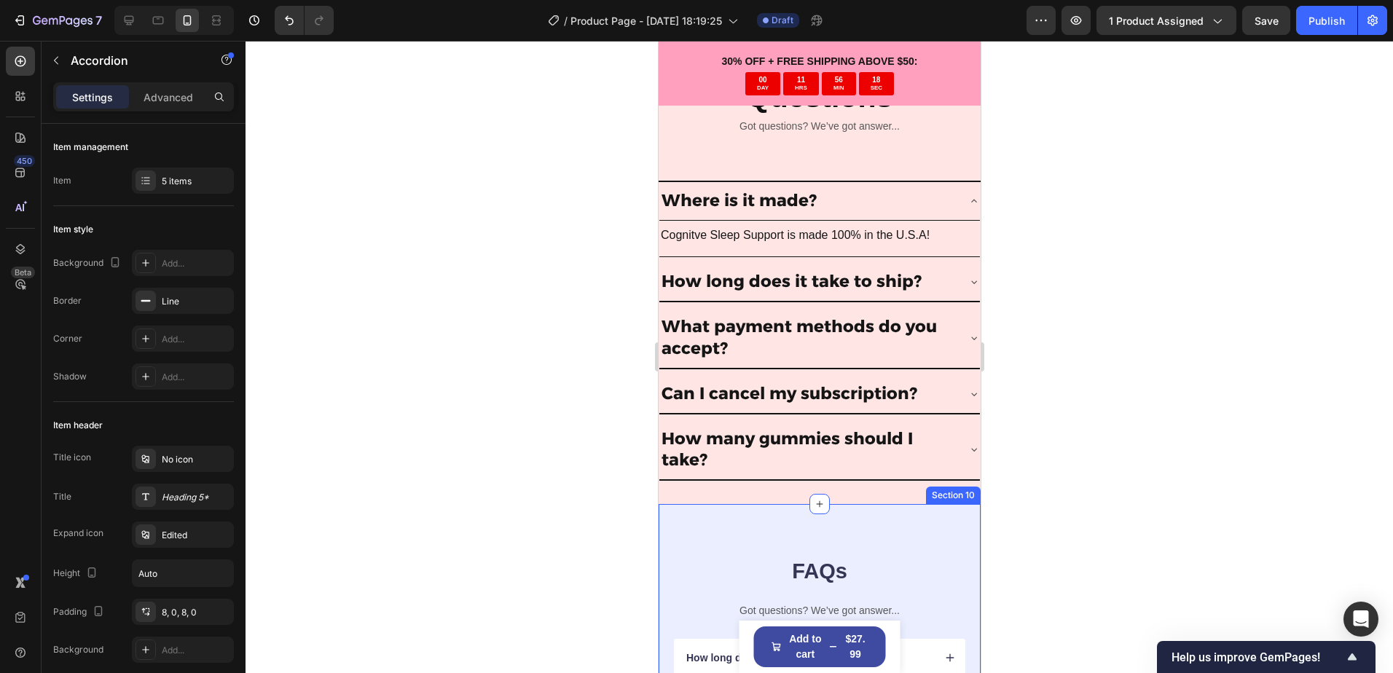
scroll to position [4726, 0]
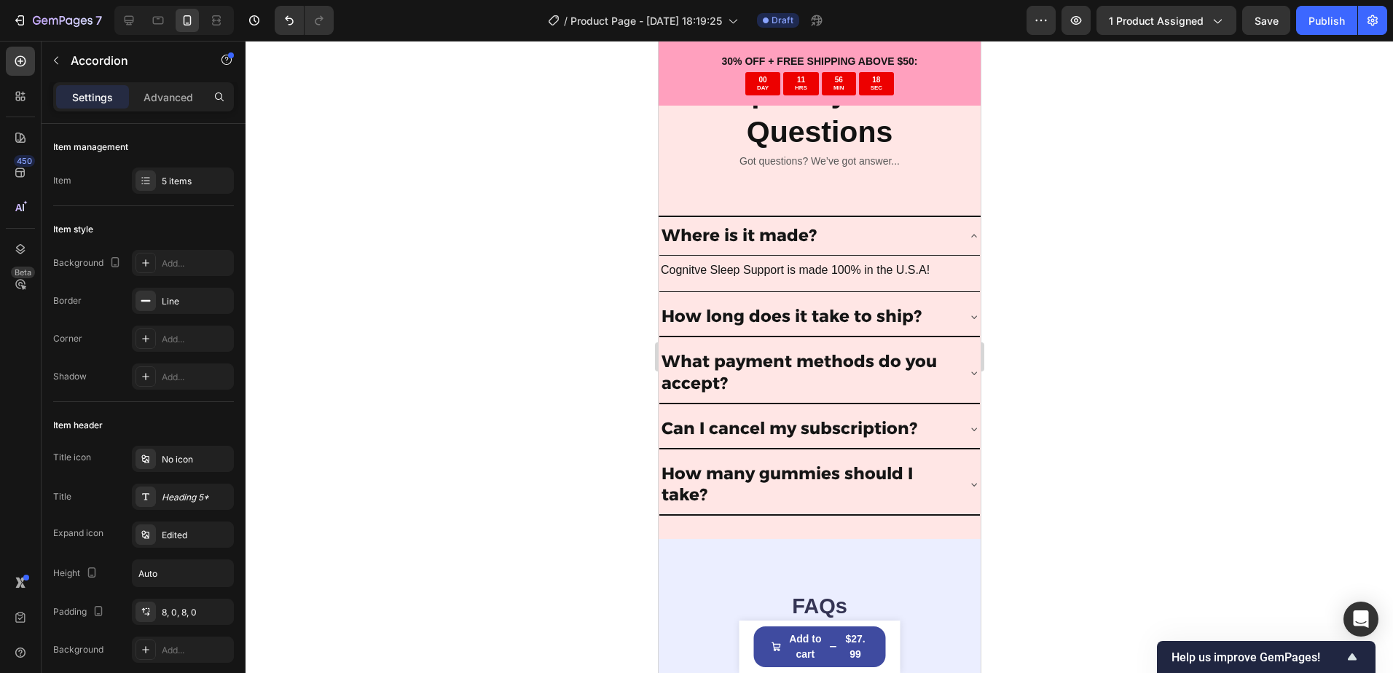
click at [949, 237] on div "Where is it made?" at bounding box center [818, 236] width 320 height 39
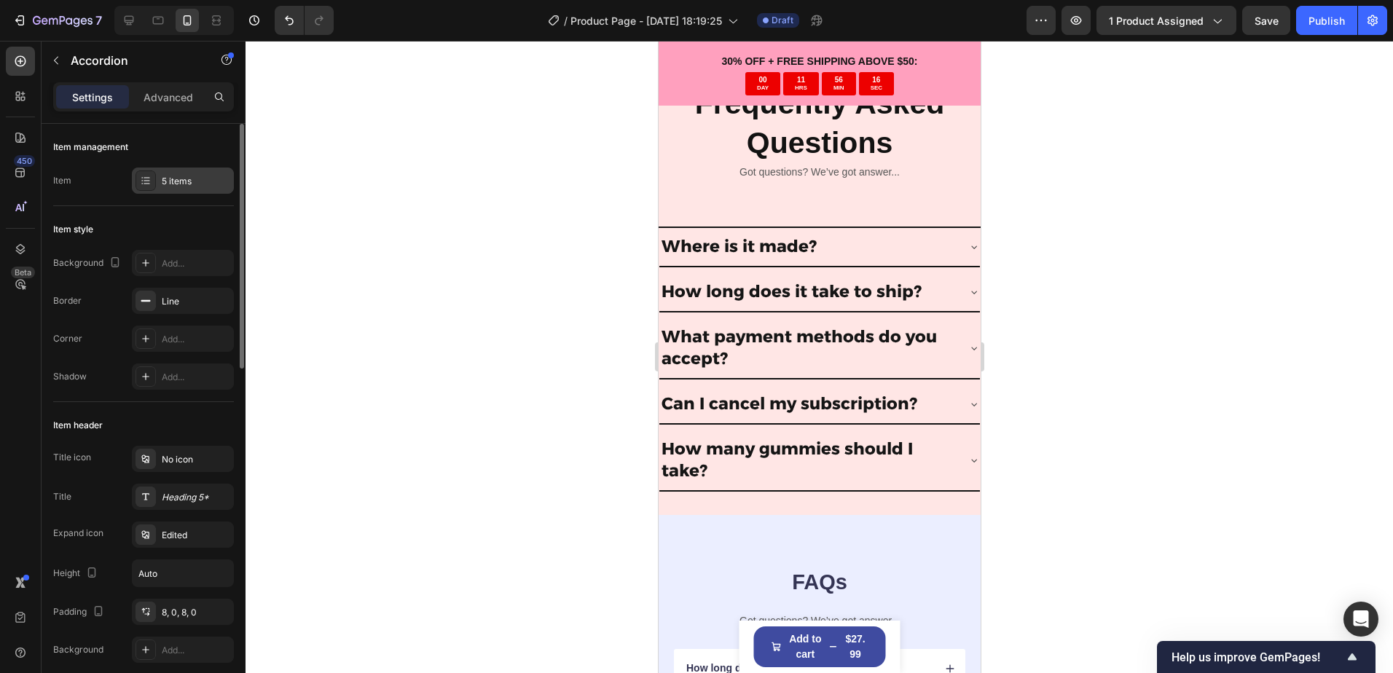
click at [181, 180] on div "5 items" at bounding box center [196, 181] width 68 height 13
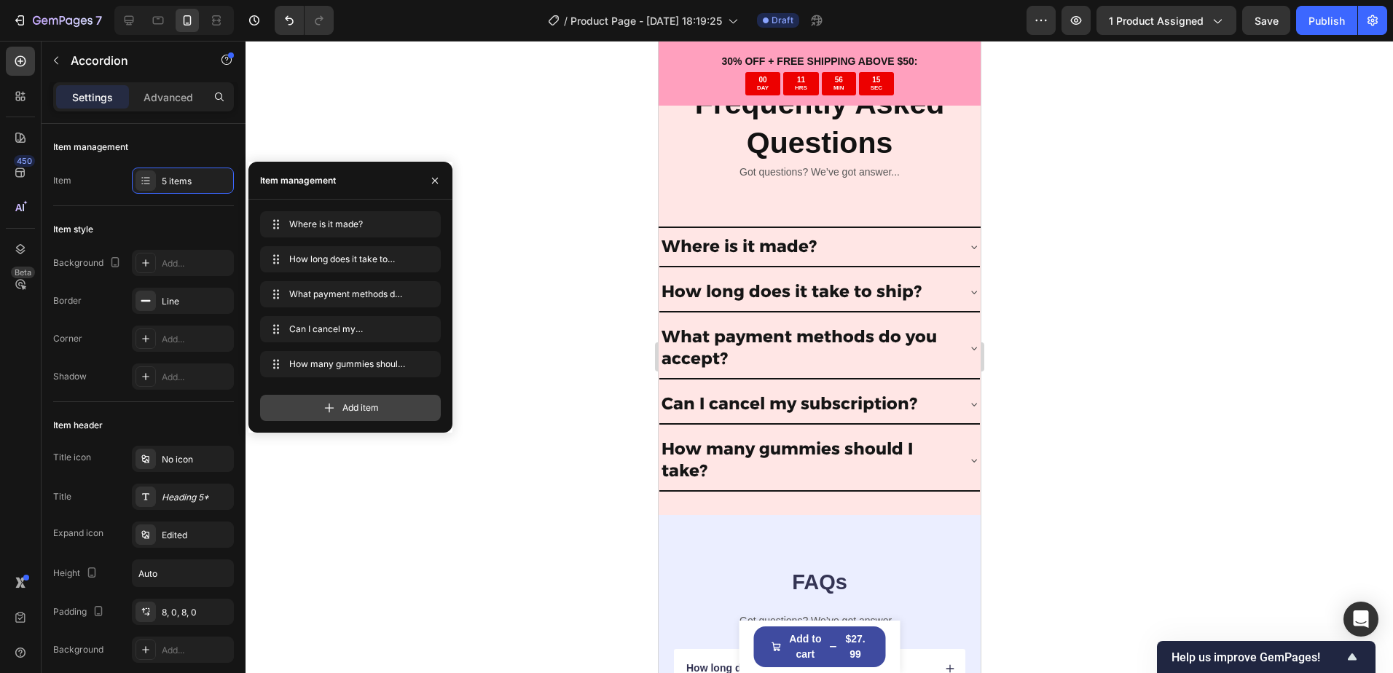
drag, startPoint x: 339, startPoint y: 407, endPoint x: 107, endPoint y: 436, distance: 234.1
click at [339, 406] on div "Add item" at bounding box center [350, 408] width 181 height 26
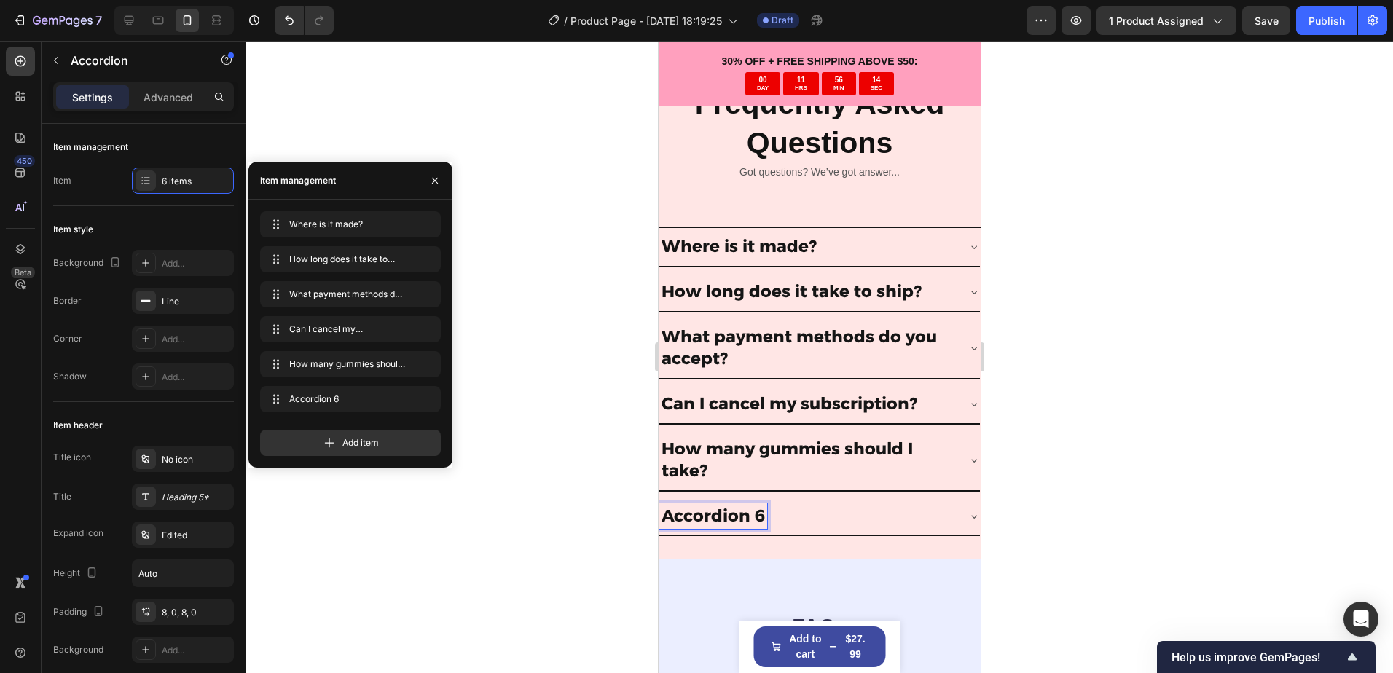
click at [722, 503] on div "Accordion 6" at bounding box center [712, 516] width 108 height 26
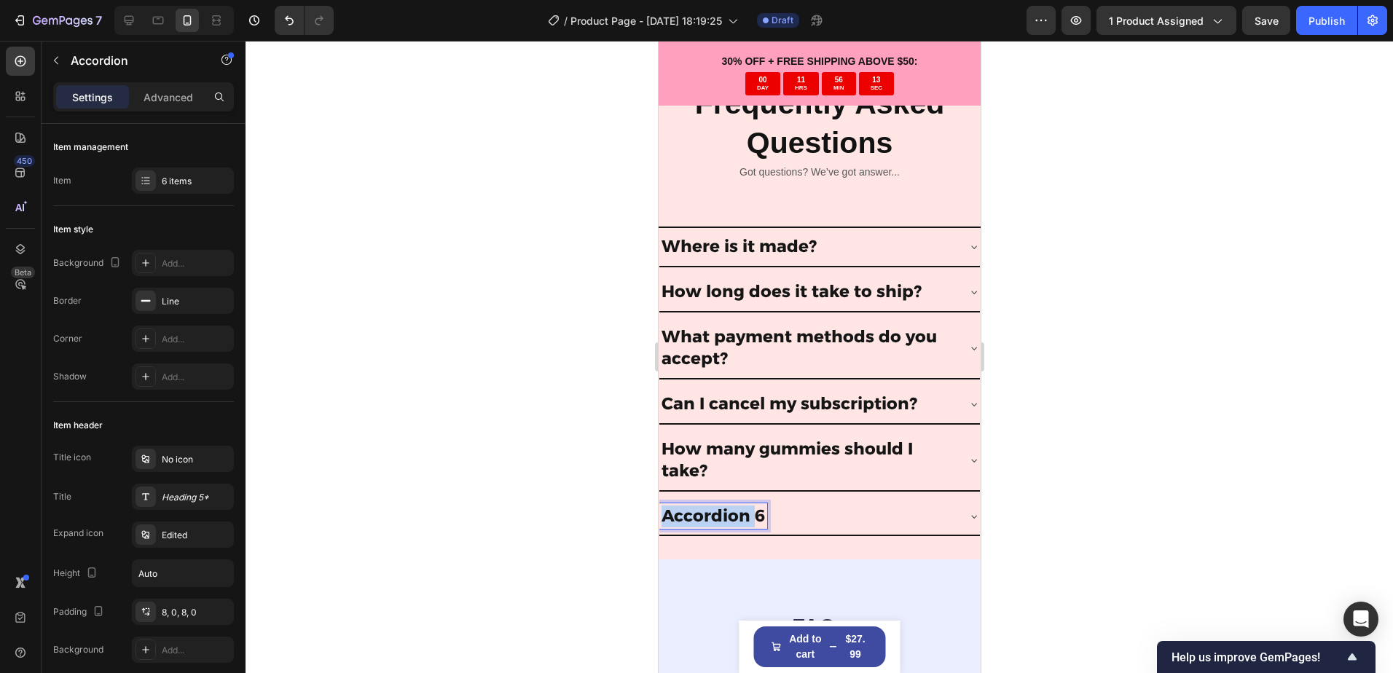
click at [722, 505] on p "Accordion 6" at bounding box center [712, 516] width 103 height 22
click at [825, 517] on div "Is it GMO?" at bounding box center [806, 516] width 297 height 26
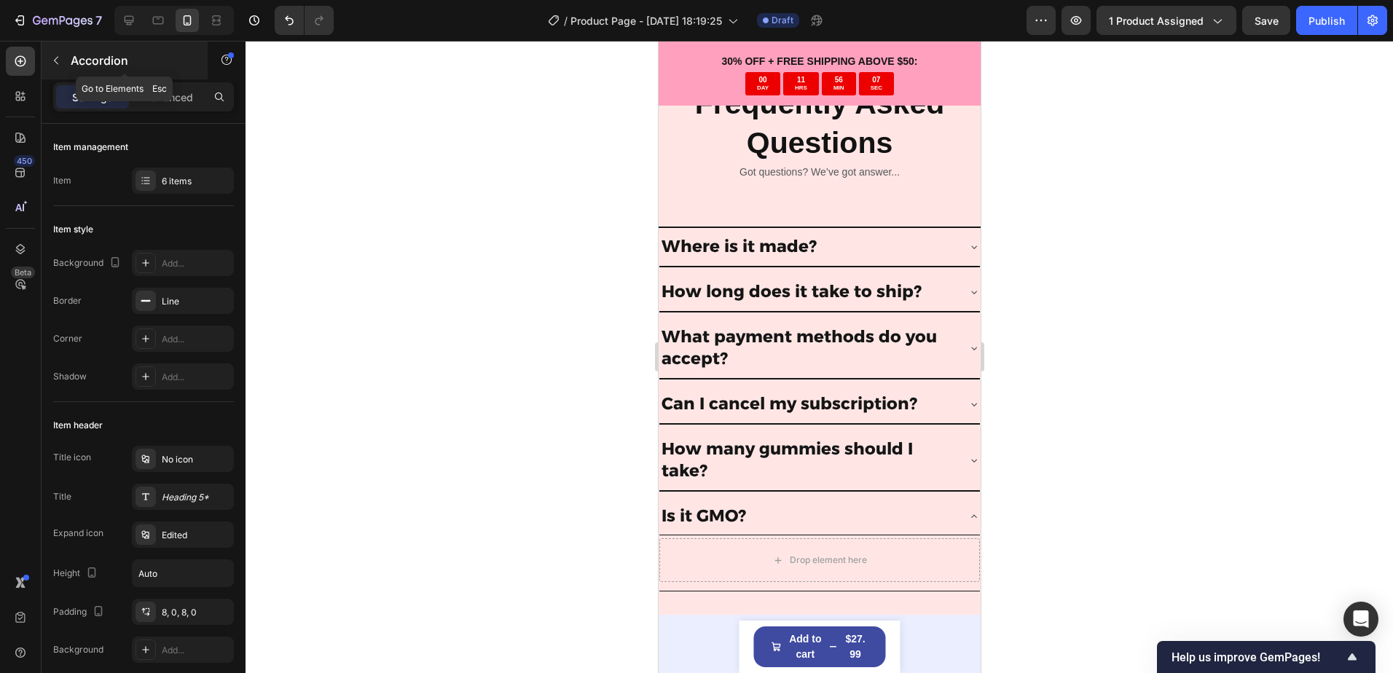
click at [87, 74] on div "Accordion" at bounding box center [125, 61] width 166 height 38
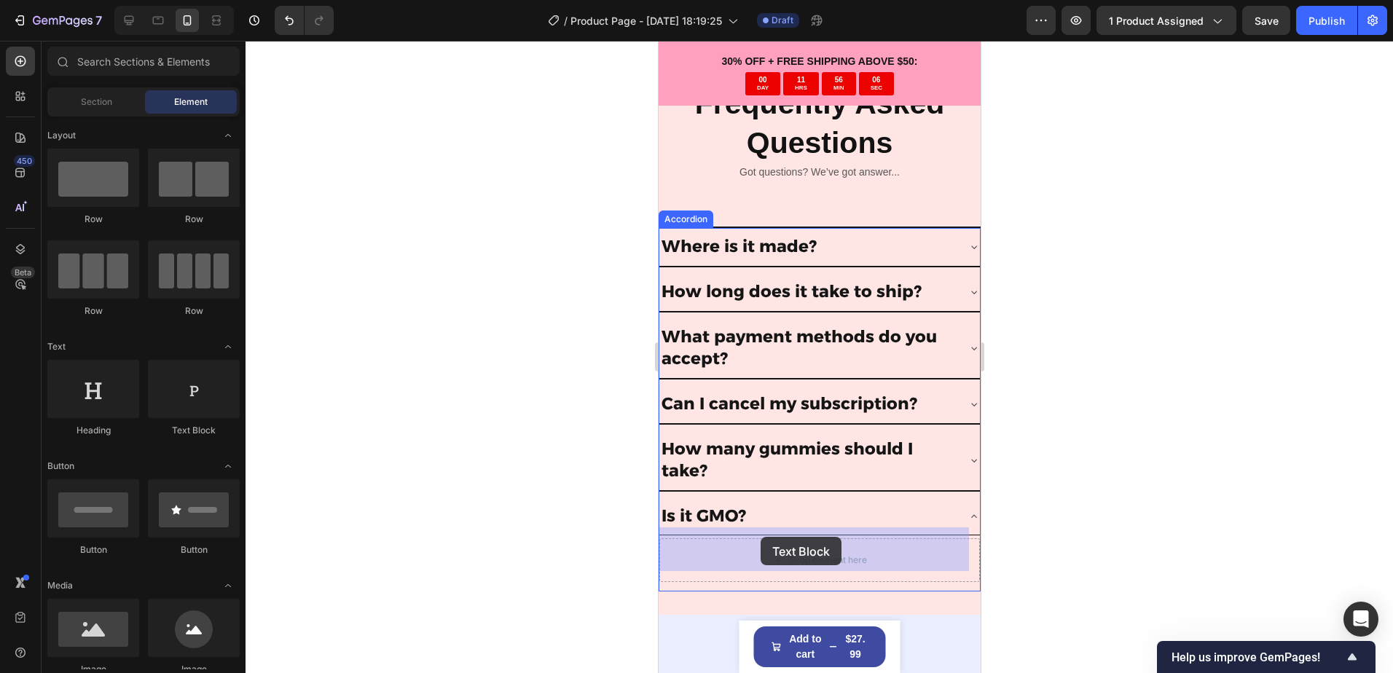
drag, startPoint x: 868, startPoint y: 434, endPoint x: 760, endPoint y: 537, distance: 149.4
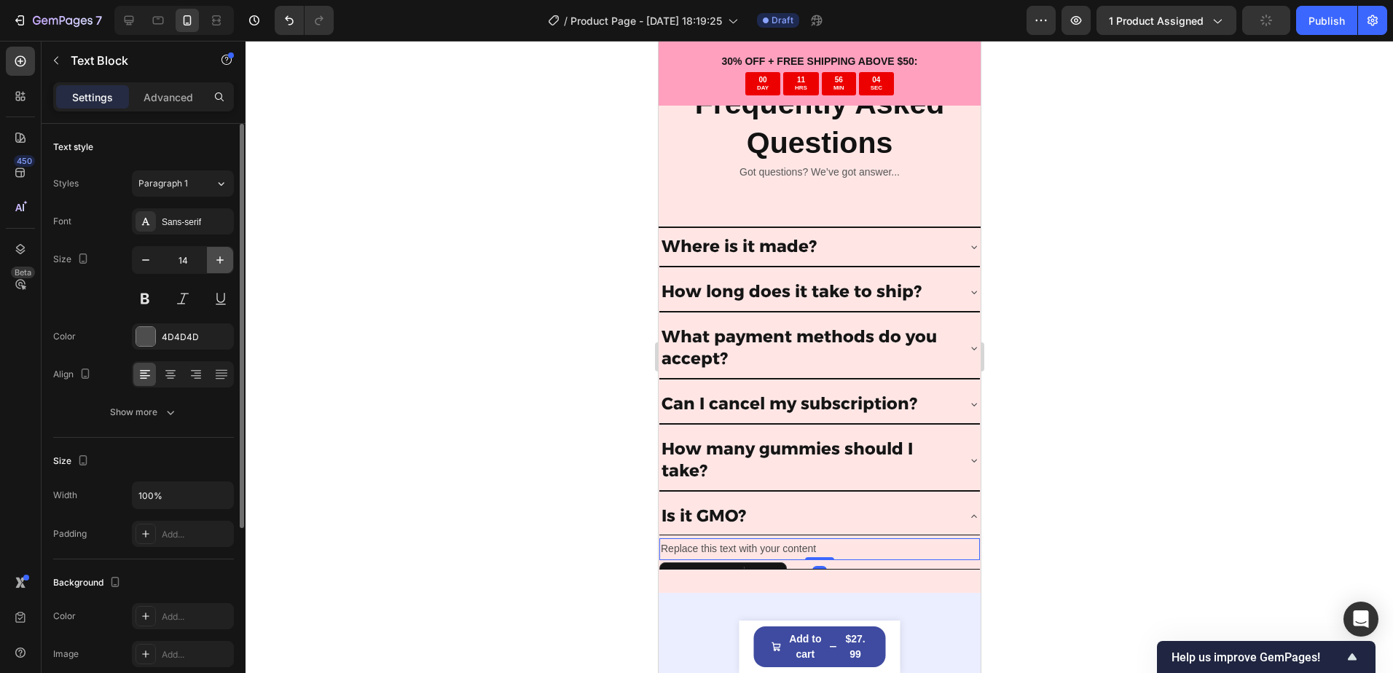
click at [222, 260] on icon "button" at bounding box center [219, 259] width 7 height 7
type input "16"
click at [200, 335] on div "4D4D4D" at bounding box center [183, 337] width 42 height 13
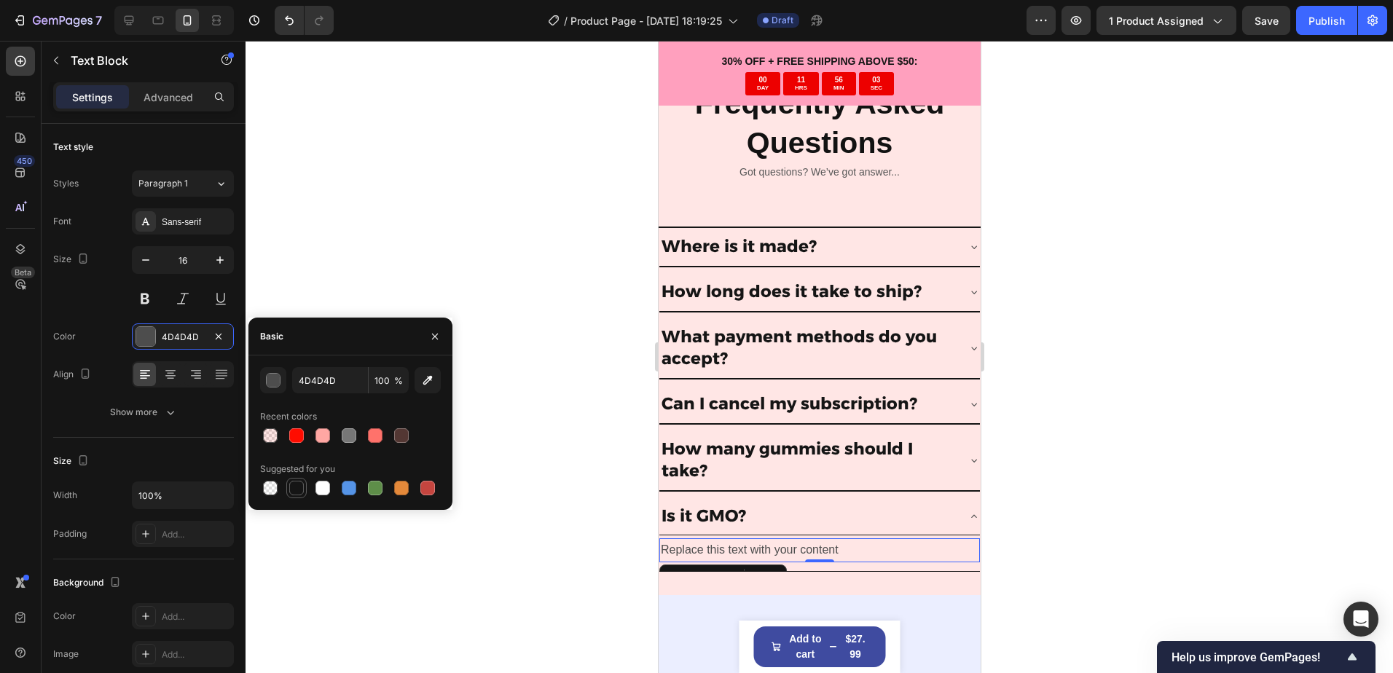
click at [299, 487] on div at bounding box center [296, 488] width 15 height 15
type input "151515"
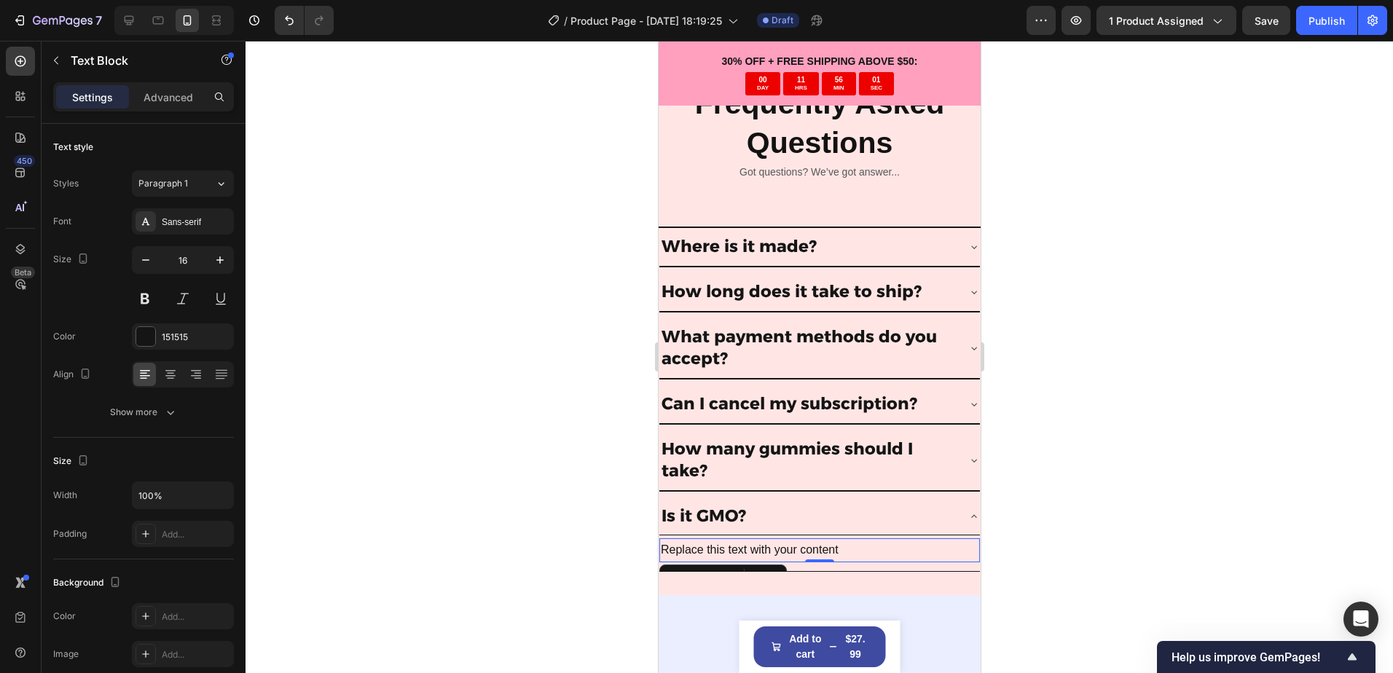
click at [859, 542] on div "Replace this text with your content" at bounding box center [818, 550] width 320 height 24
click at [864, 542] on p "Replace this text with your content" at bounding box center [819, 550] width 318 height 21
click at [824, 540] on p "Replace this text with your content" at bounding box center [819, 550] width 318 height 21
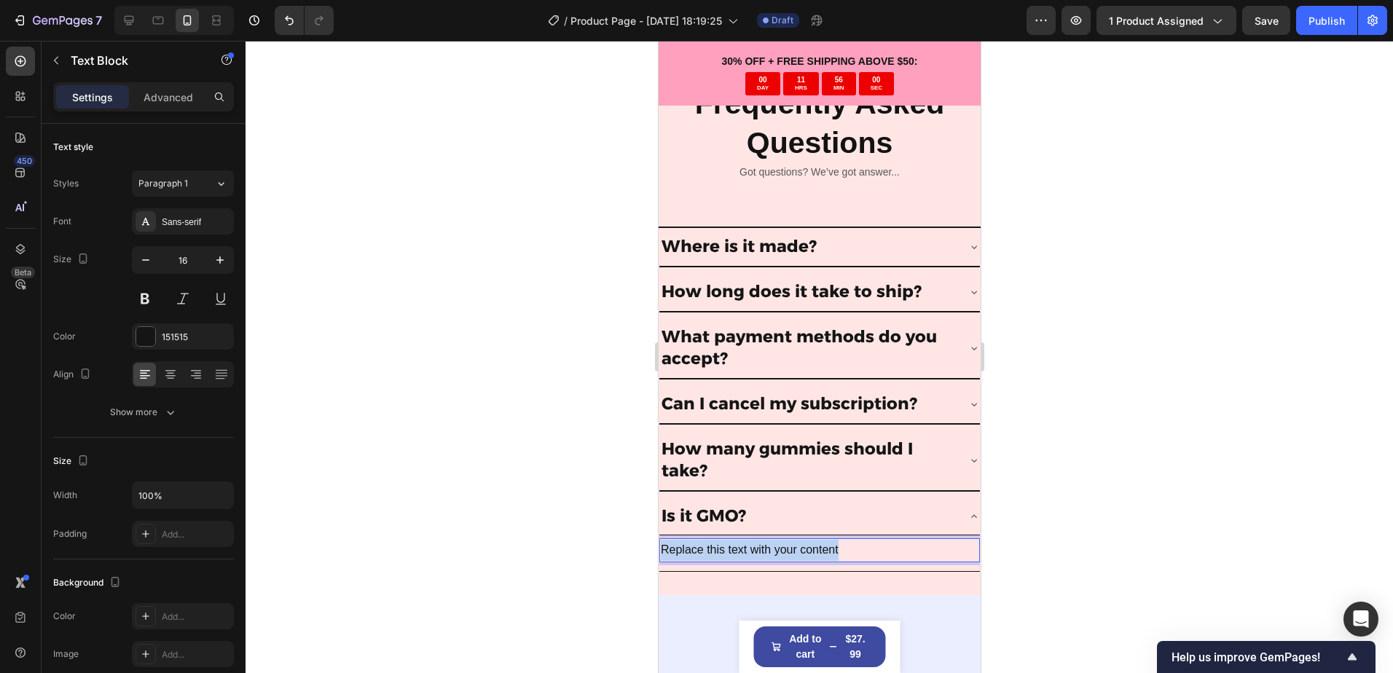
click at [824, 540] on p "Replace this text with your content" at bounding box center [819, 550] width 318 height 21
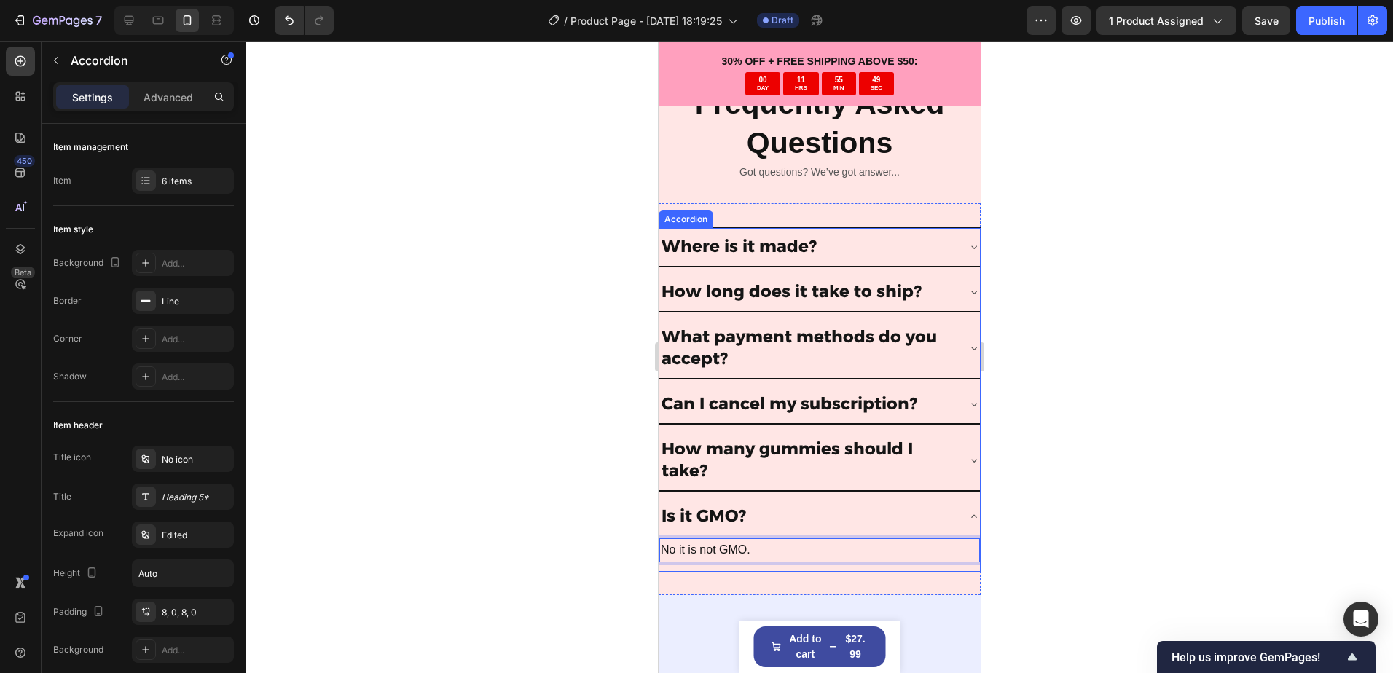
click at [936, 453] on p "How many gummies should I take?" at bounding box center [807, 460] width 293 height 44
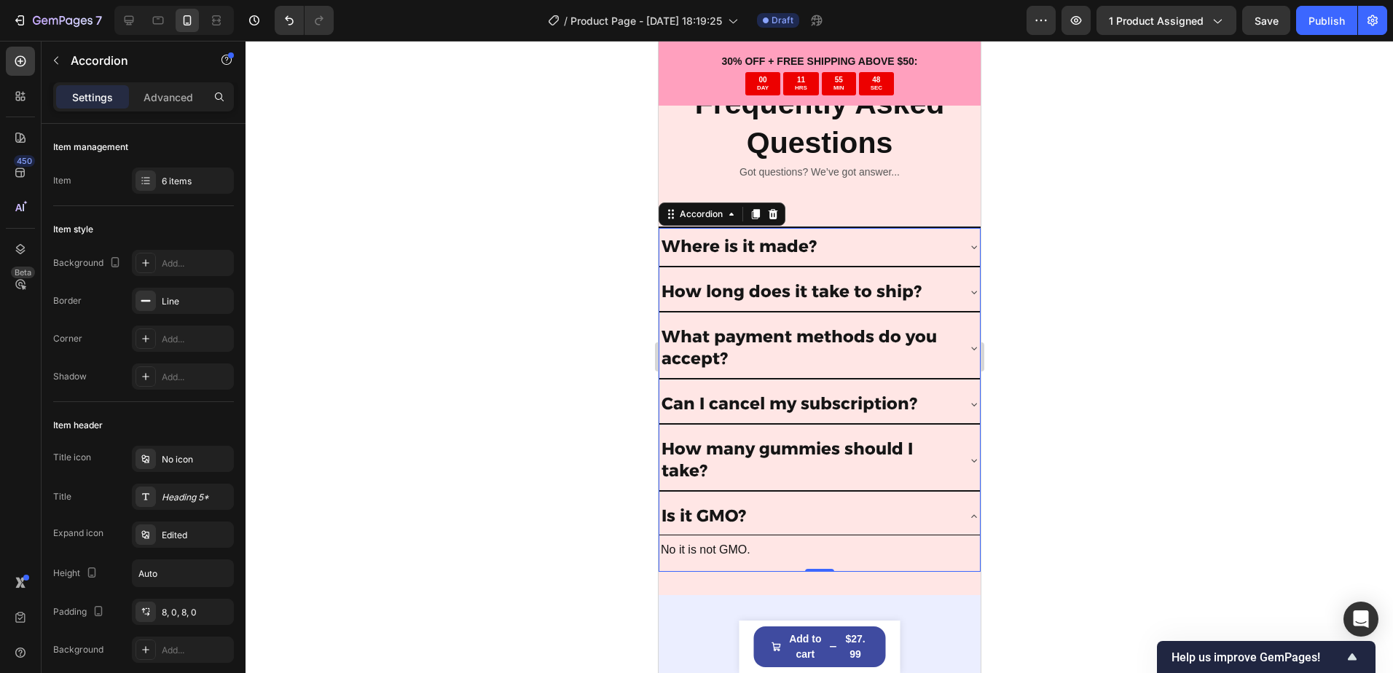
click at [967, 454] on icon at bounding box center [973, 460] width 12 height 12
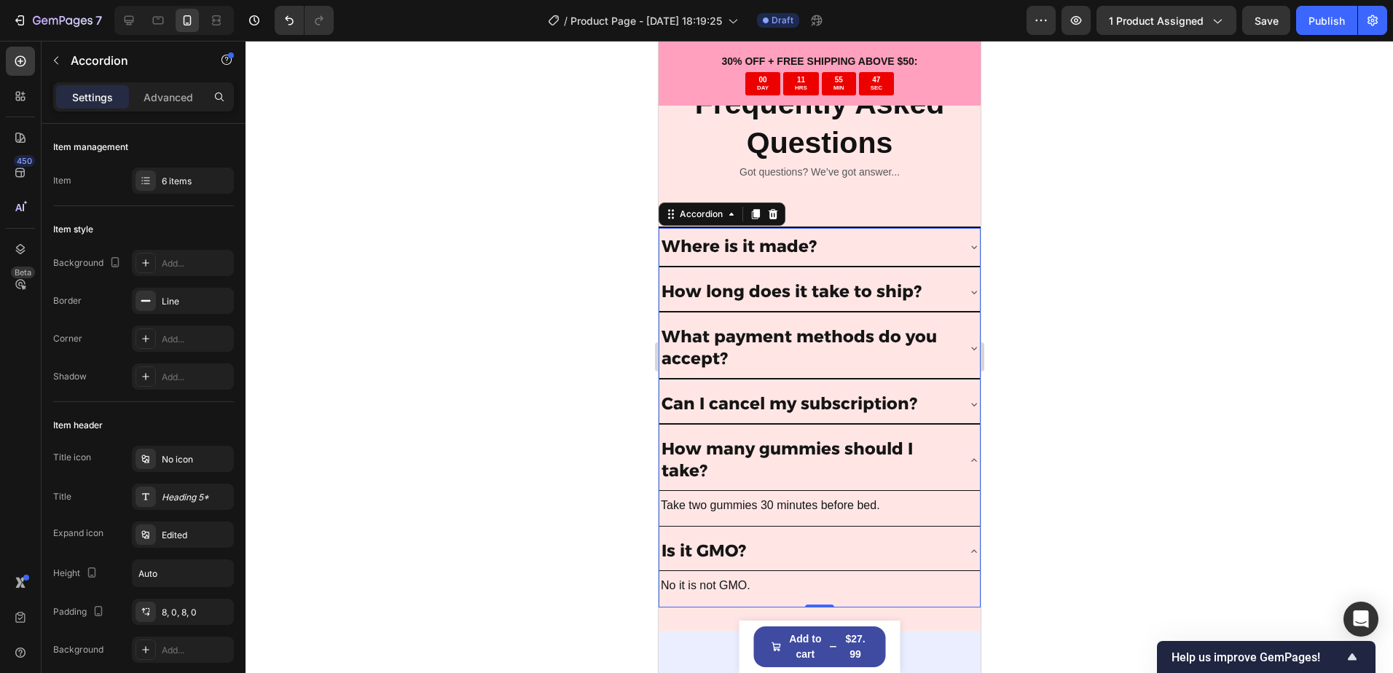
click at [952, 456] on div "How many gummies should I take?" at bounding box center [818, 460] width 320 height 60
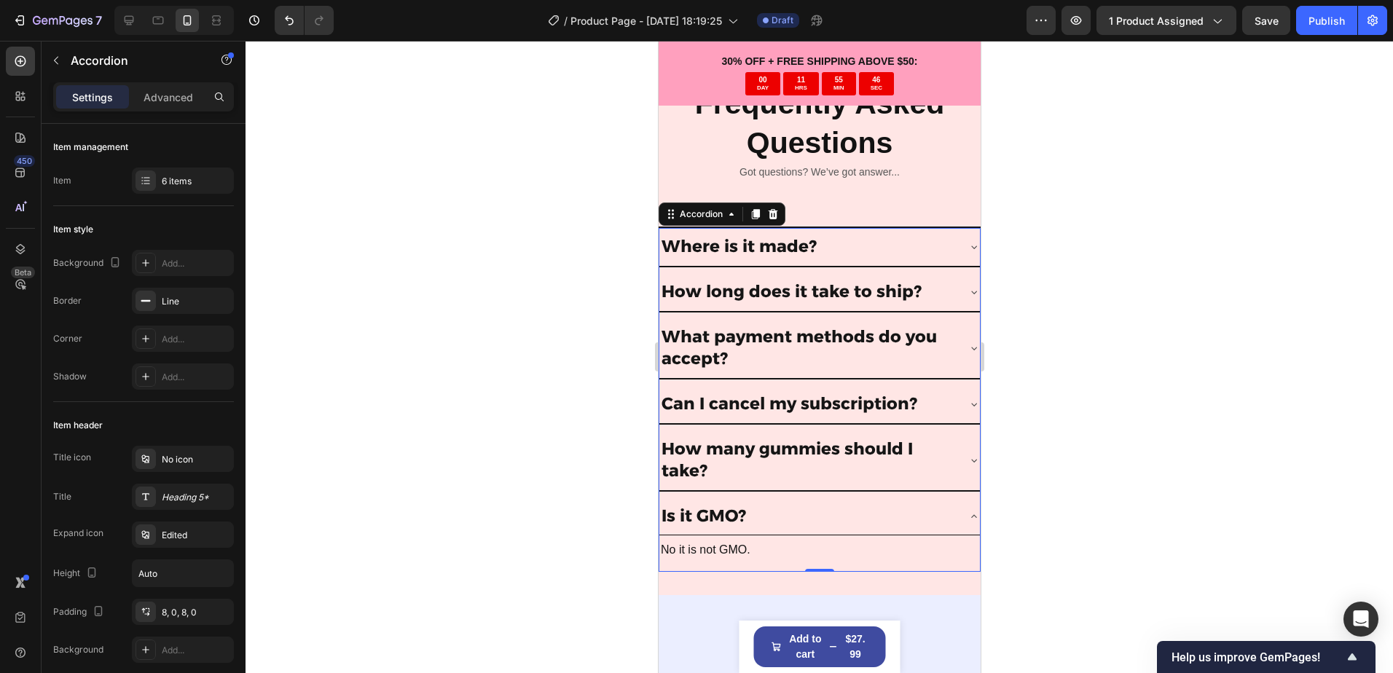
click at [939, 503] on div "Is it GMO?" at bounding box center [806, 516] width 297 height 26
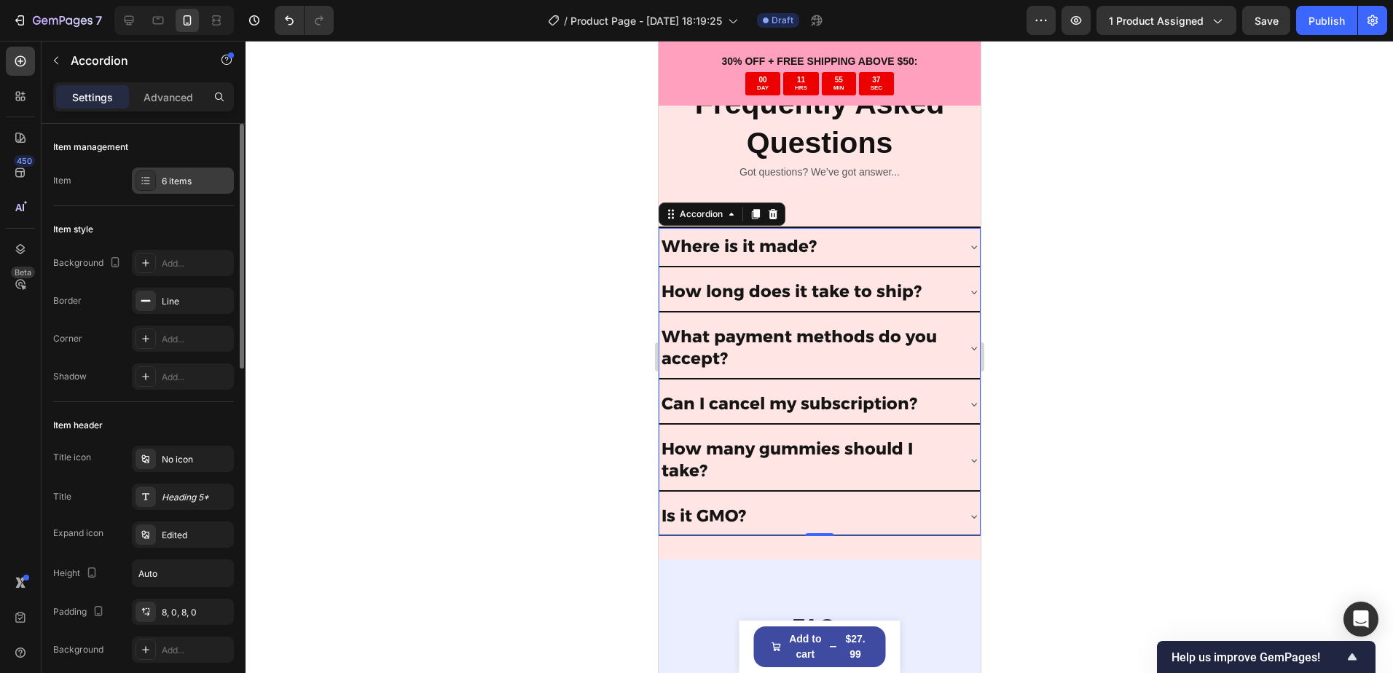
click at [186, 178] on div "6 items" at bounding box center [196, 181] width 68 height 13
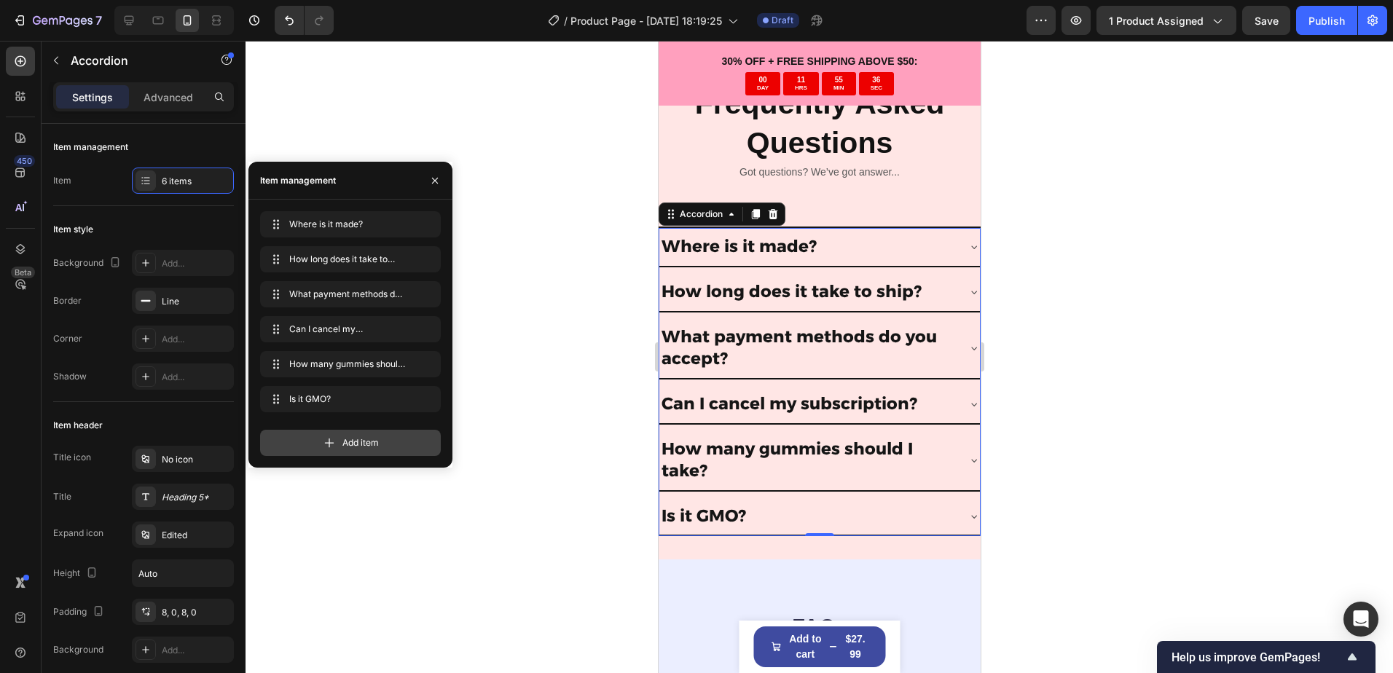
click at [342, 438] on span "Add item" at bounding box center [360, 442] width 36 height 13
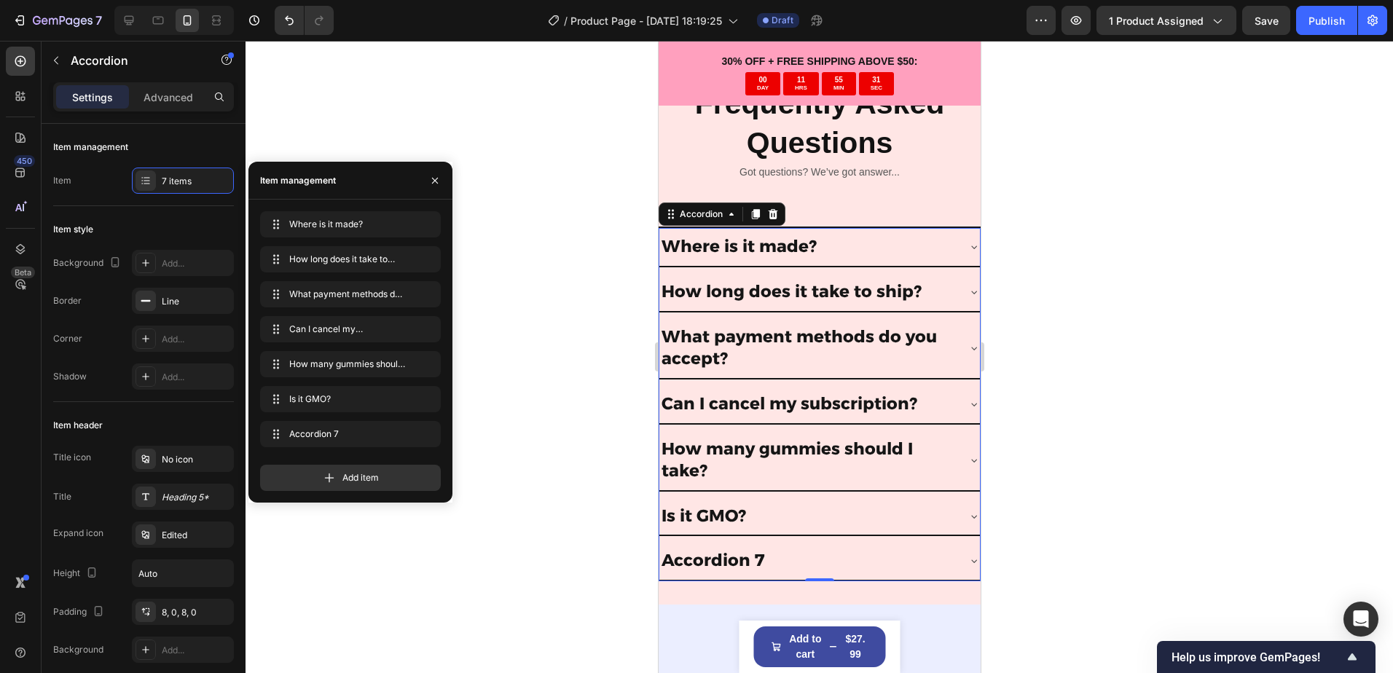
click at [707, 552] on div "Accordion 7" at bounding box center [712, 561] width 108 height 26
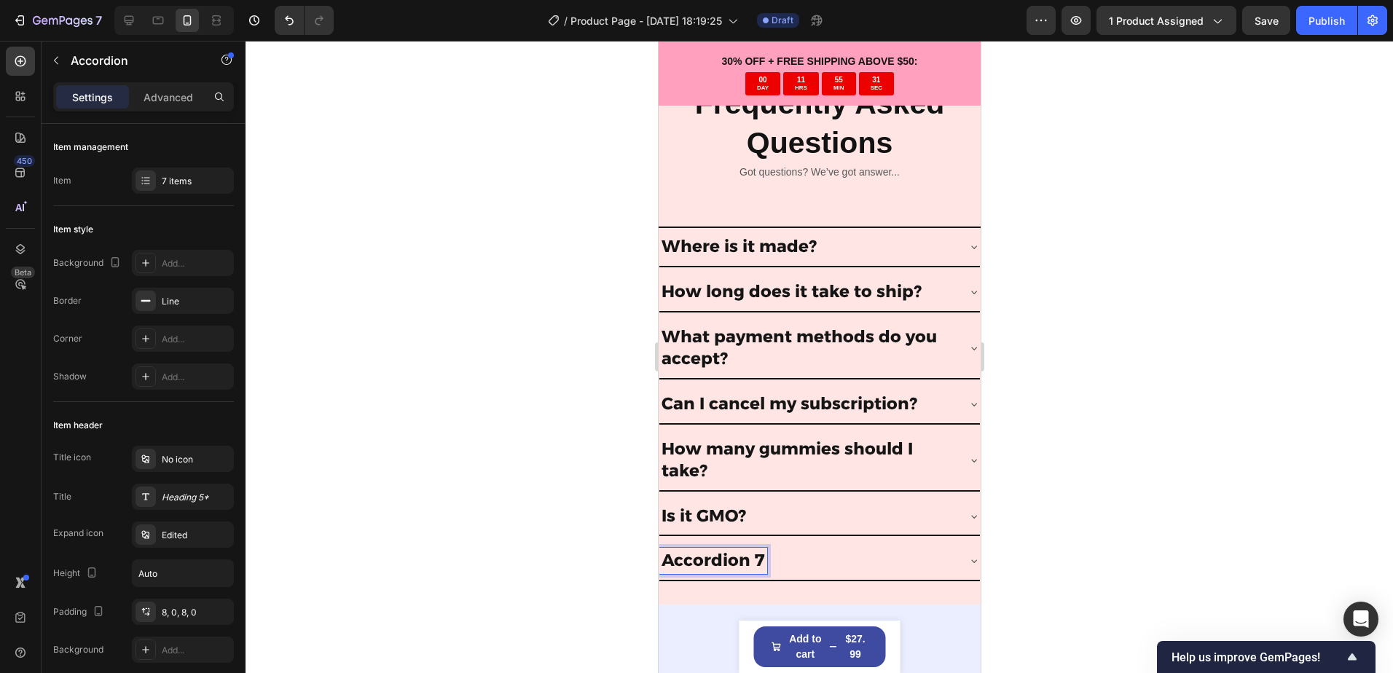
click at [707, 552] on p "Accordion 7" at bounding box center [712, 561] width 103 height 22
click at [708, 552] on p "Accordion 7" at bounding box center [712, 561] width 103 height 22
click at [880, 554] on div "Is it antibiotic free" at bounding box center [806, 561] width 297 height 26
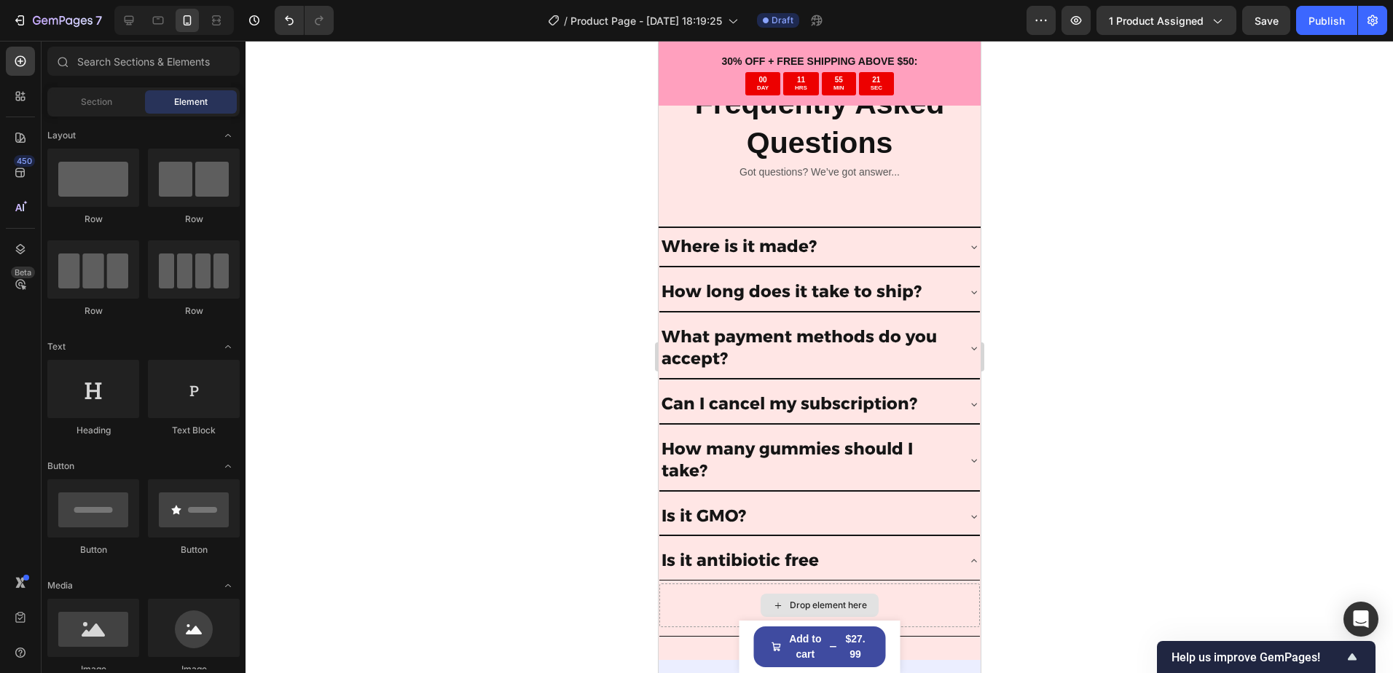
drag, startPoint x: 855, startPoint y: 592, endPoint x: 1213, endPoint y: 507, distance: 368.3
click at [855, 599] on div "Drop element here" at bounding box center [827, 605] width 77 height 12
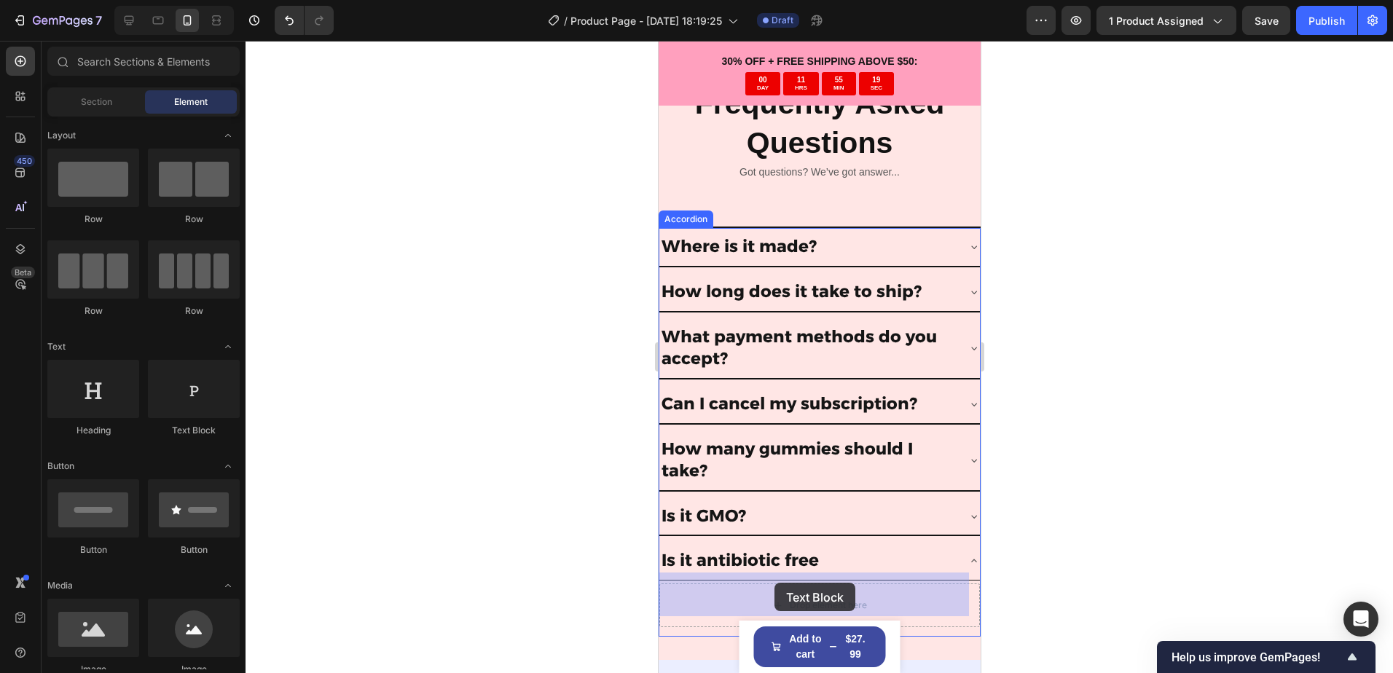
drag, startPoint x: 833, startPoint y: 461, endPoint x: 774, endPoint y: 583, distance: 135.2
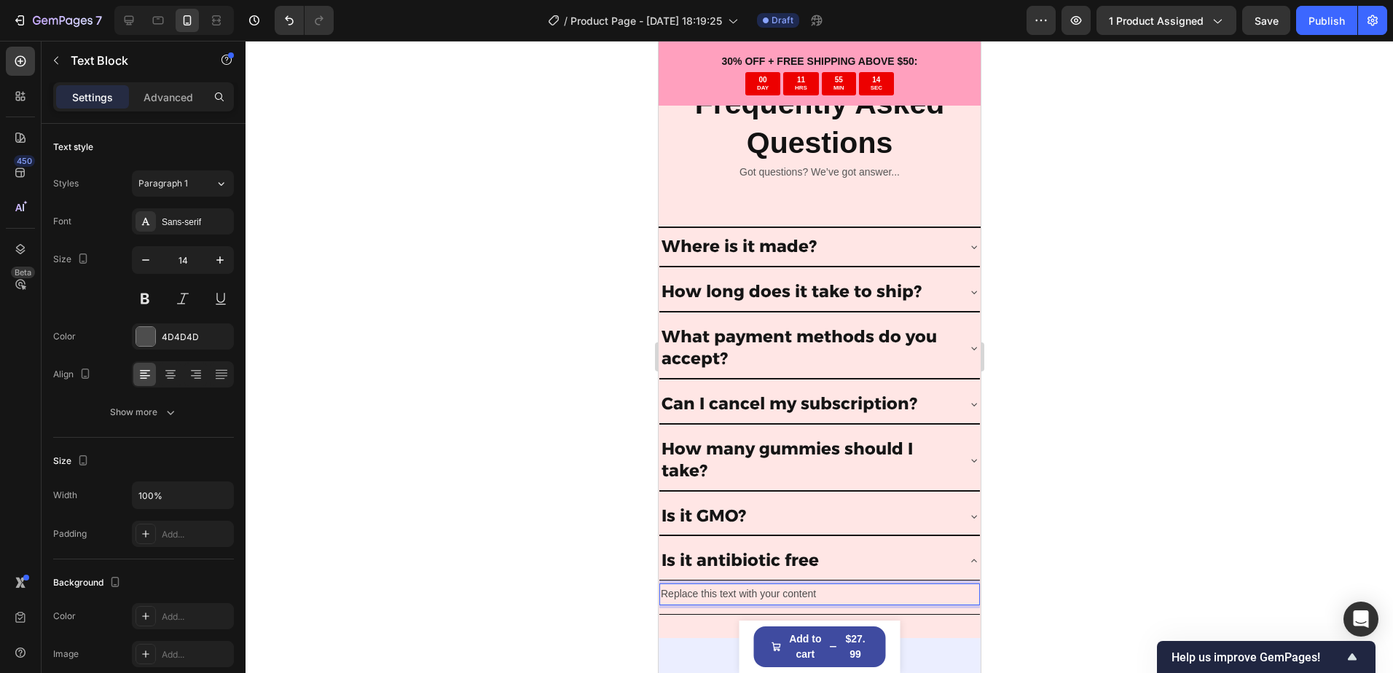
click at [751, 583] on div "Replace this text with your content" at bounding box center [818, 593] width 320 height 21
click at [751, 585] on p "Replace this text with your content" at bounding box center [819, 594] width 318 height 18
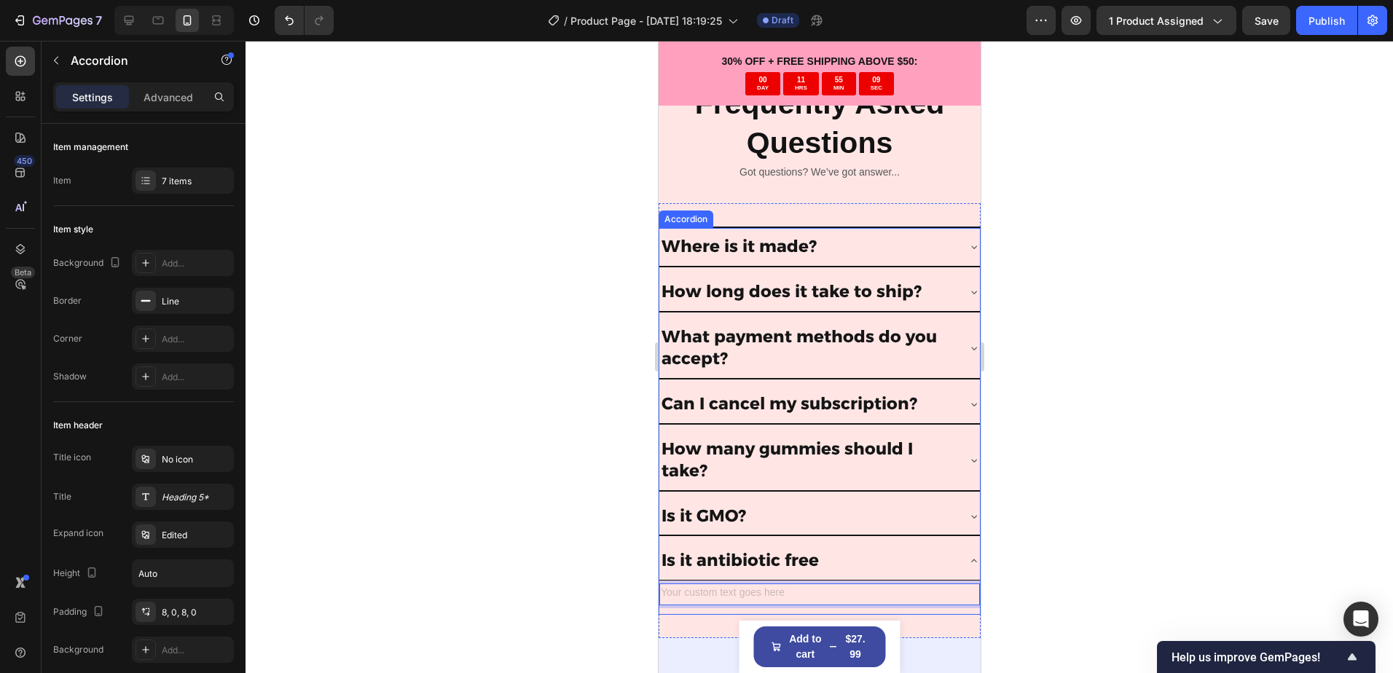
click at [781, 513] on div "Is it GMO?" at bounding box center [806, 516] width 297 height 26
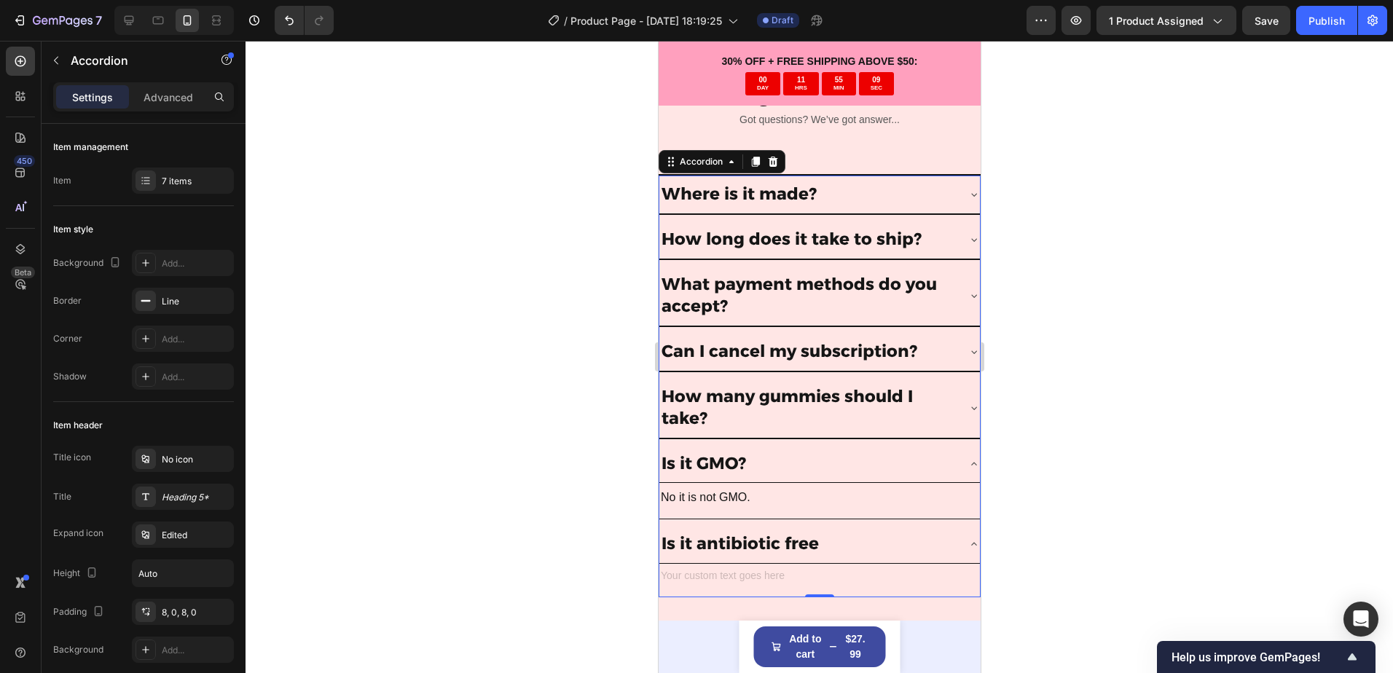
scroll to position [4798, 0]
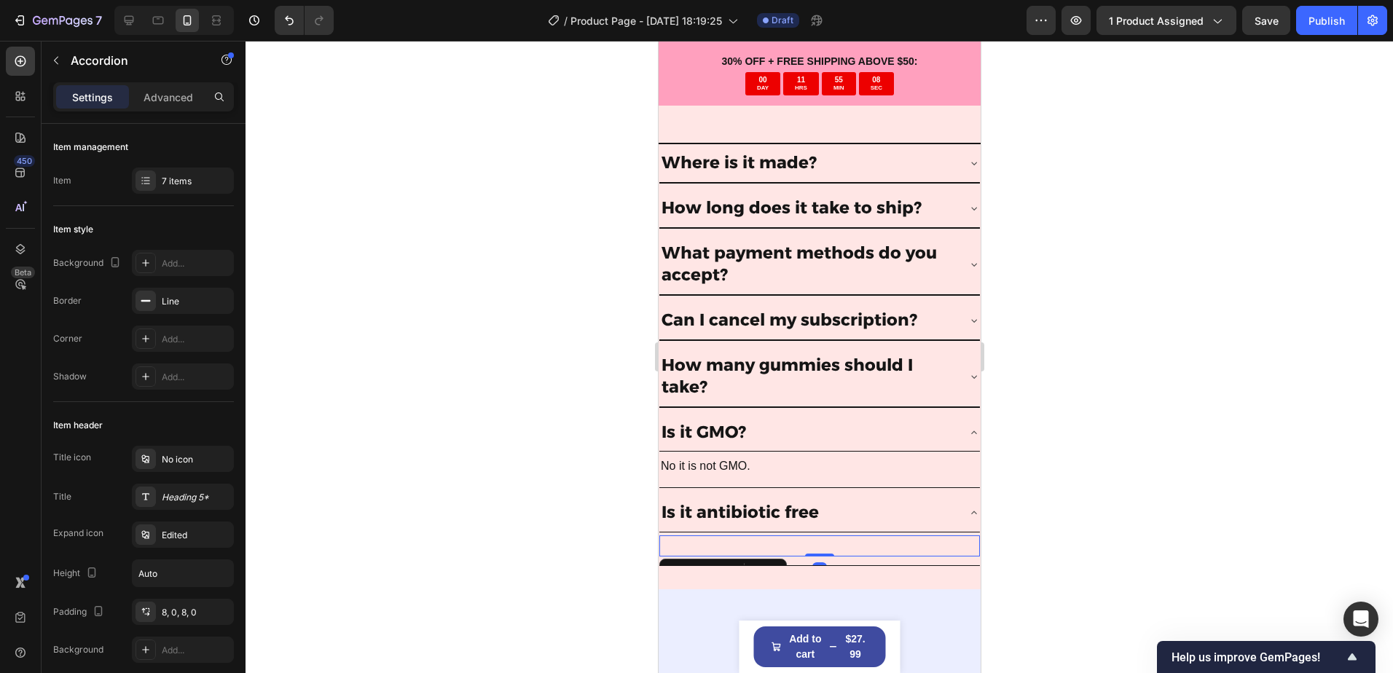
click at [723, 548] on div "Rich Text Editor. Editing area: main" at bounding box center [818, 545] width 320 height 21
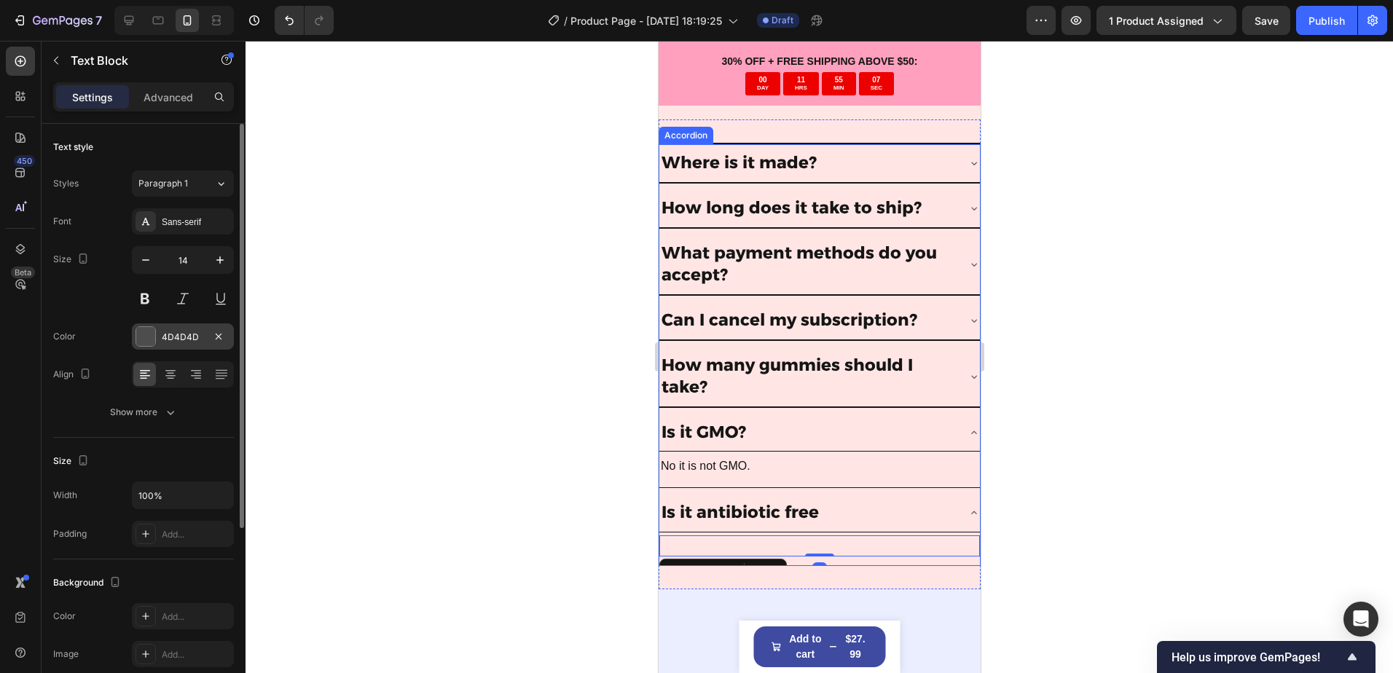
click at [181, 342] on div "4D4D4D" at bounding box center [183, 337] width 42 height 13
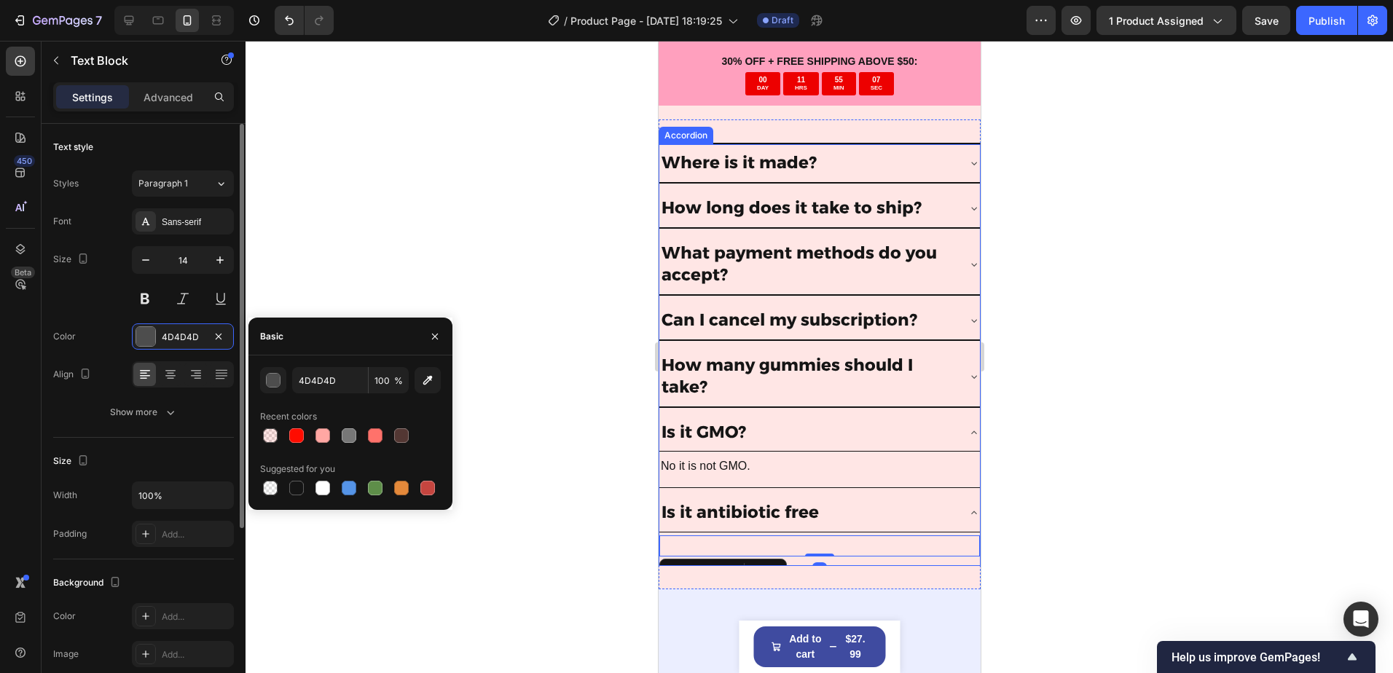
drag, startPoint x: 304, startPoint y: 493, endPoint x: 210, endPoint y: 323, distance: 194.6
click at [304, 492] on div at bounding box center [296, 487] width 17 height 17
type input "151515"
click at [202, 268] on input "14" at bounding box center [183, 260] width 48 height 26
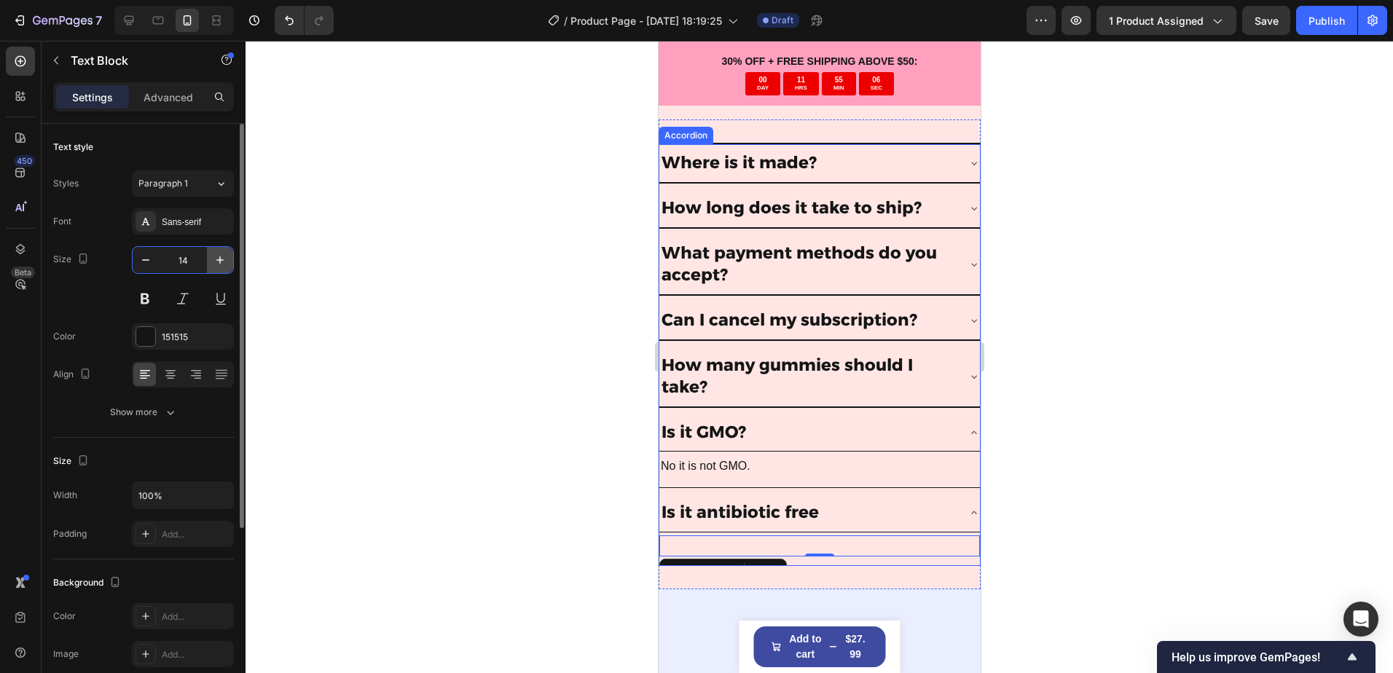
click at [210, 264] on button "button" at bounding box center [220, 260] width 26 height 26
type input "16"
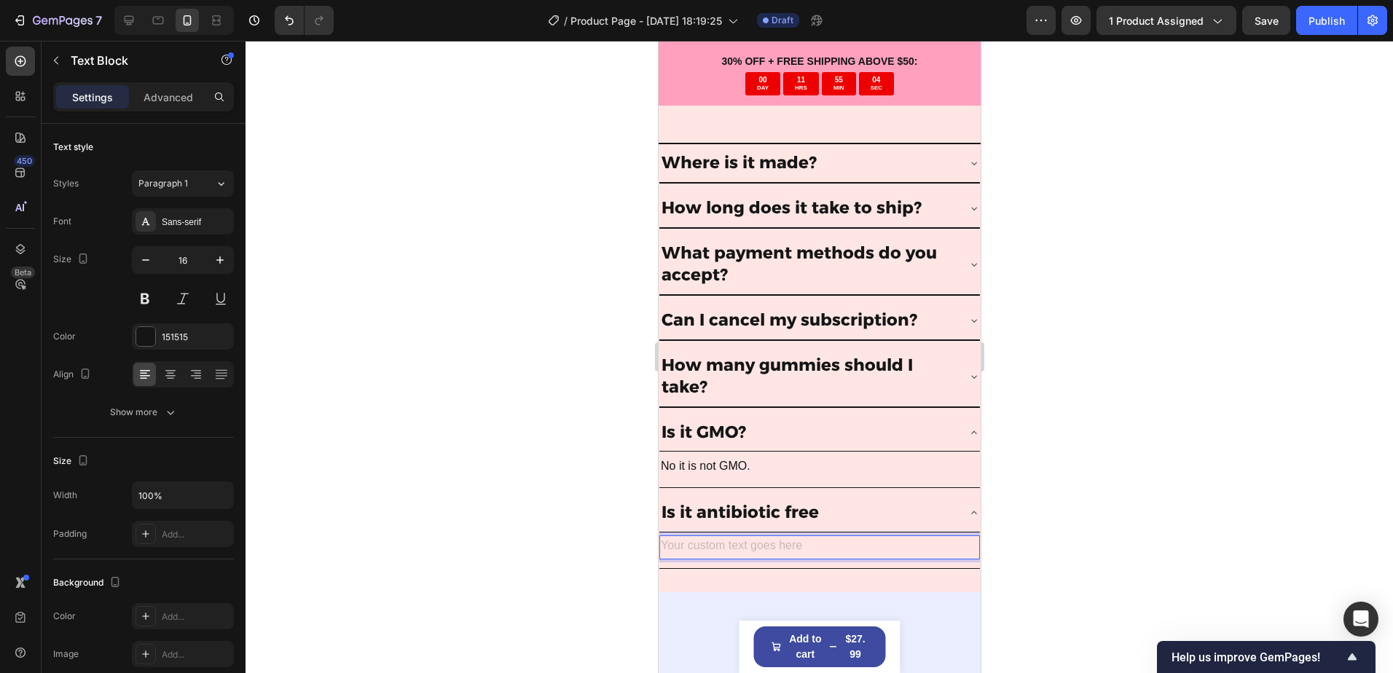
click at [728, 543] on div "Rich Text Editor. Editing area: main" at bounding box center [818, 547] width 320 height 24
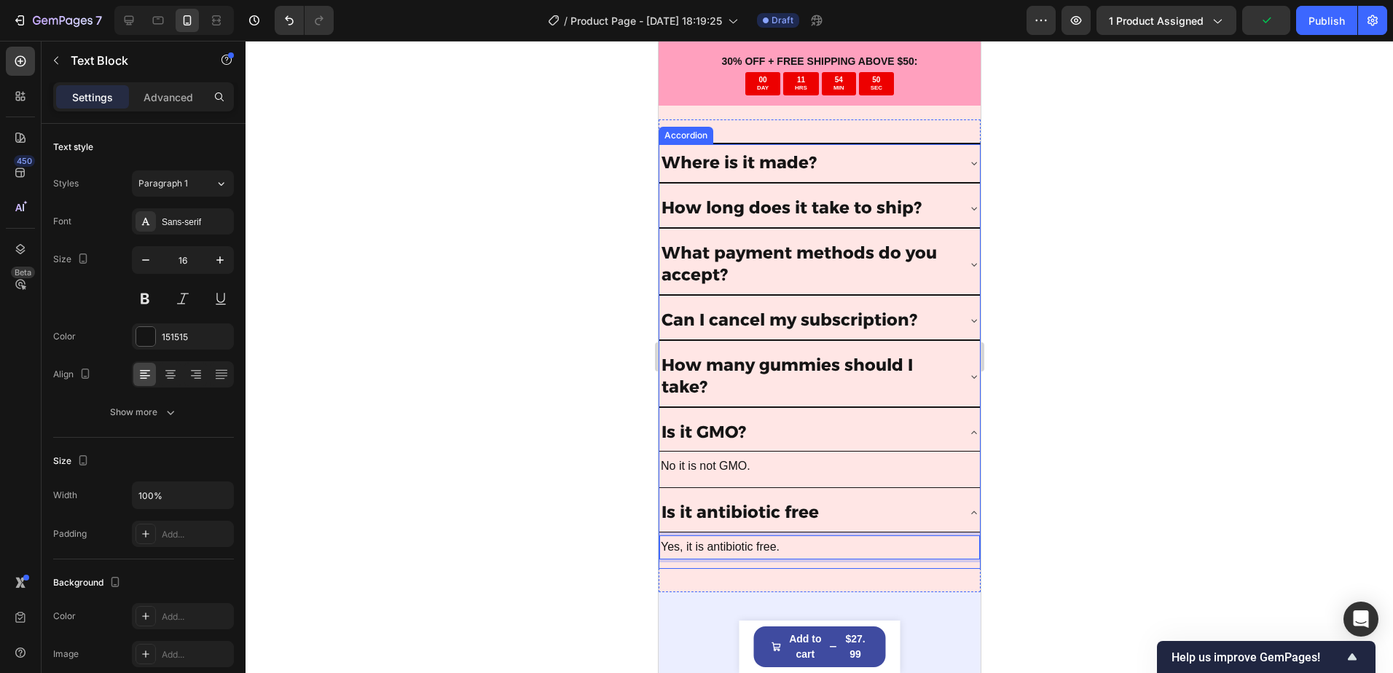
click at [942, 510] on div "Is it antibiotic free" at bounding box center [806, 513] width 297 height 26
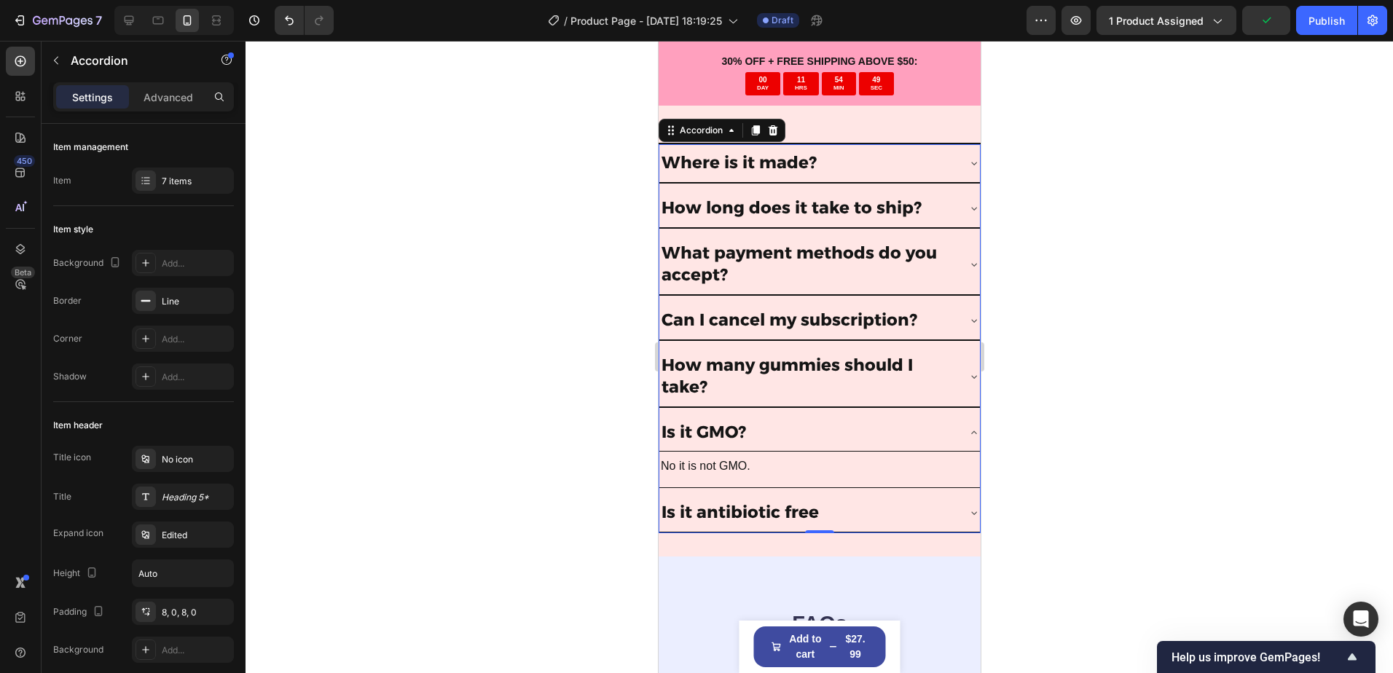
click at [896, 449] on div "Is it GMO?" at bounding box center [818, 433] width 320 height 39
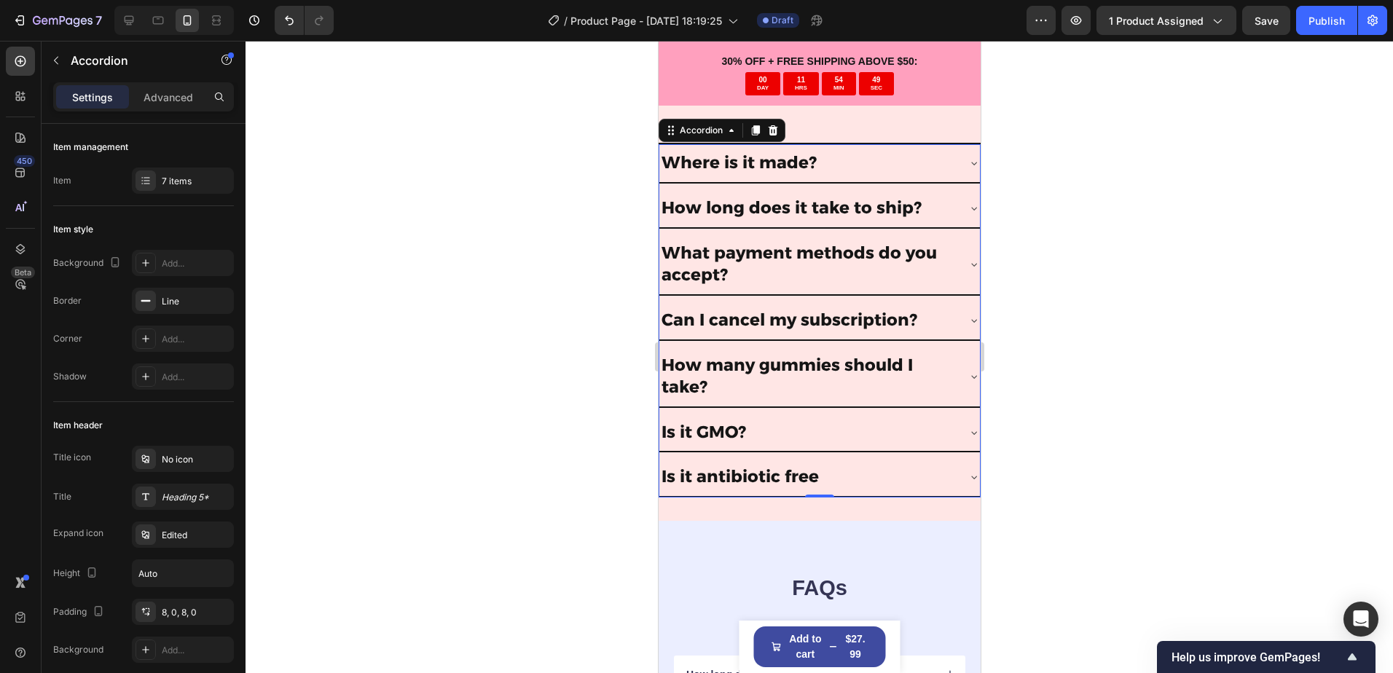
click at [838, 432] on div "Is it GMO?" at bounding box center [806, 433] width 297 height 26
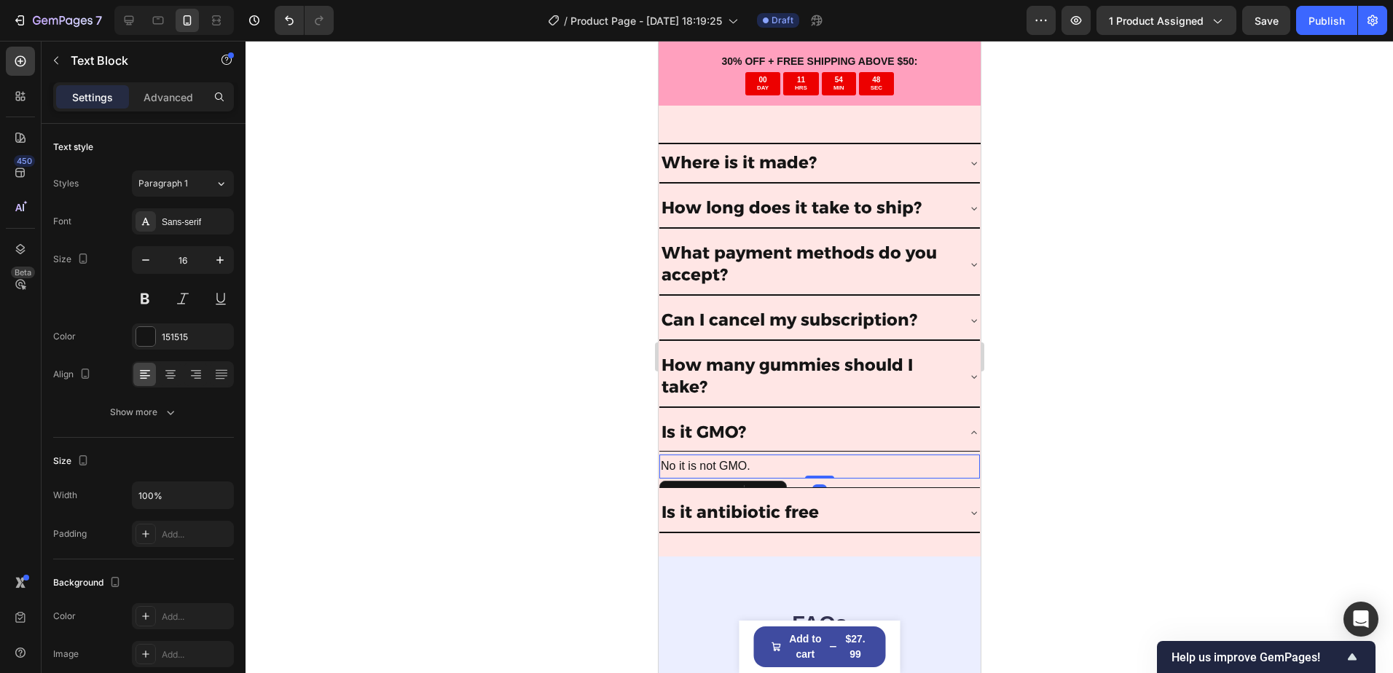
click at [674, 469] on p "No it is not GMO." at bounding box center [819, 466] width 318 height 21
click at [1090, 428] on div at bounding box center [818, 357] width 1147 height 632
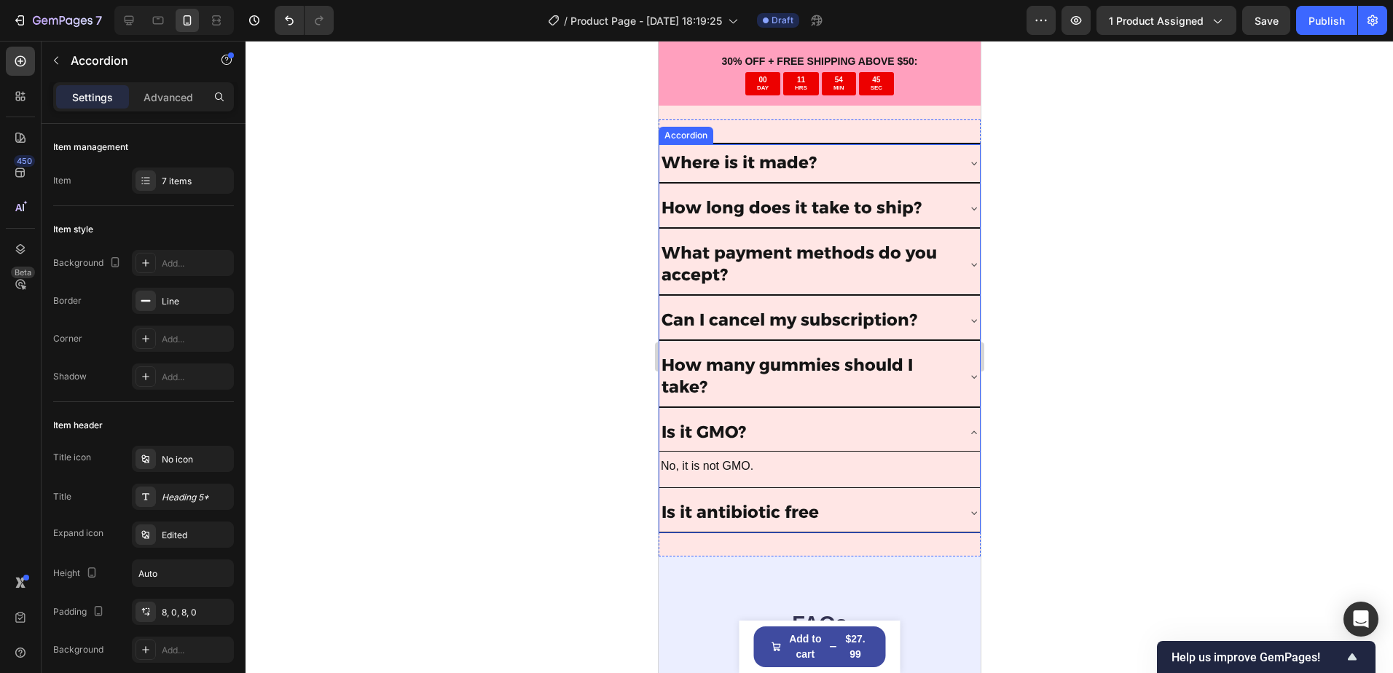
click at [940, 434] on div "Is it GMO?" at bounding box center [806, 433] width 297 height 26
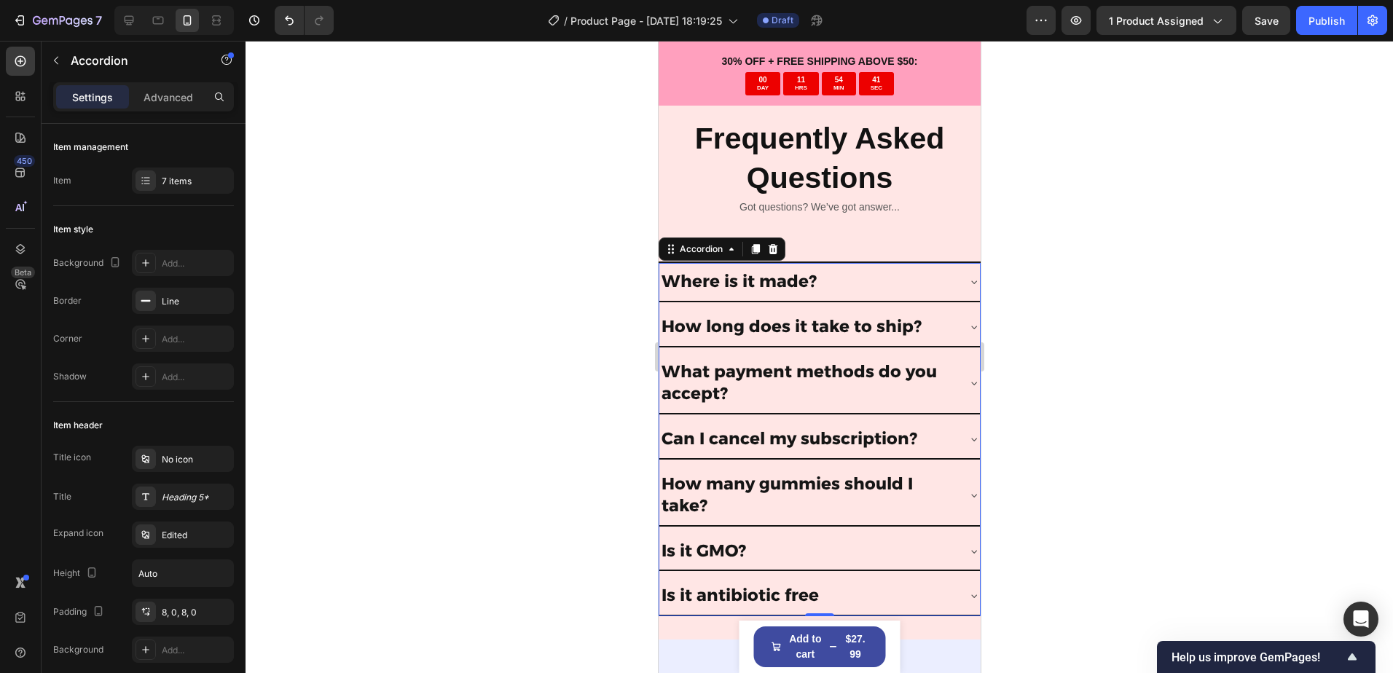
scroll to position [4726, 0]
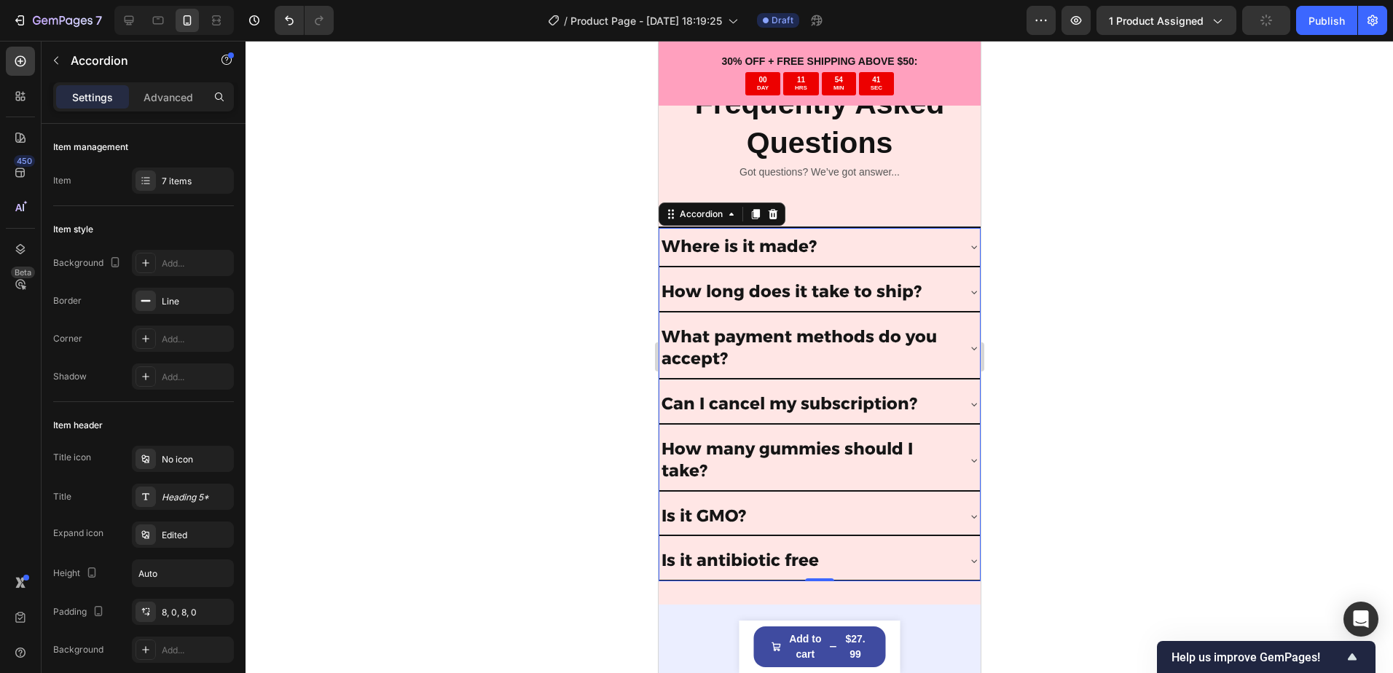
click at [860, 548] on div "Is it antibiotic free" at bounding box center [806, 561] width 297 height 26
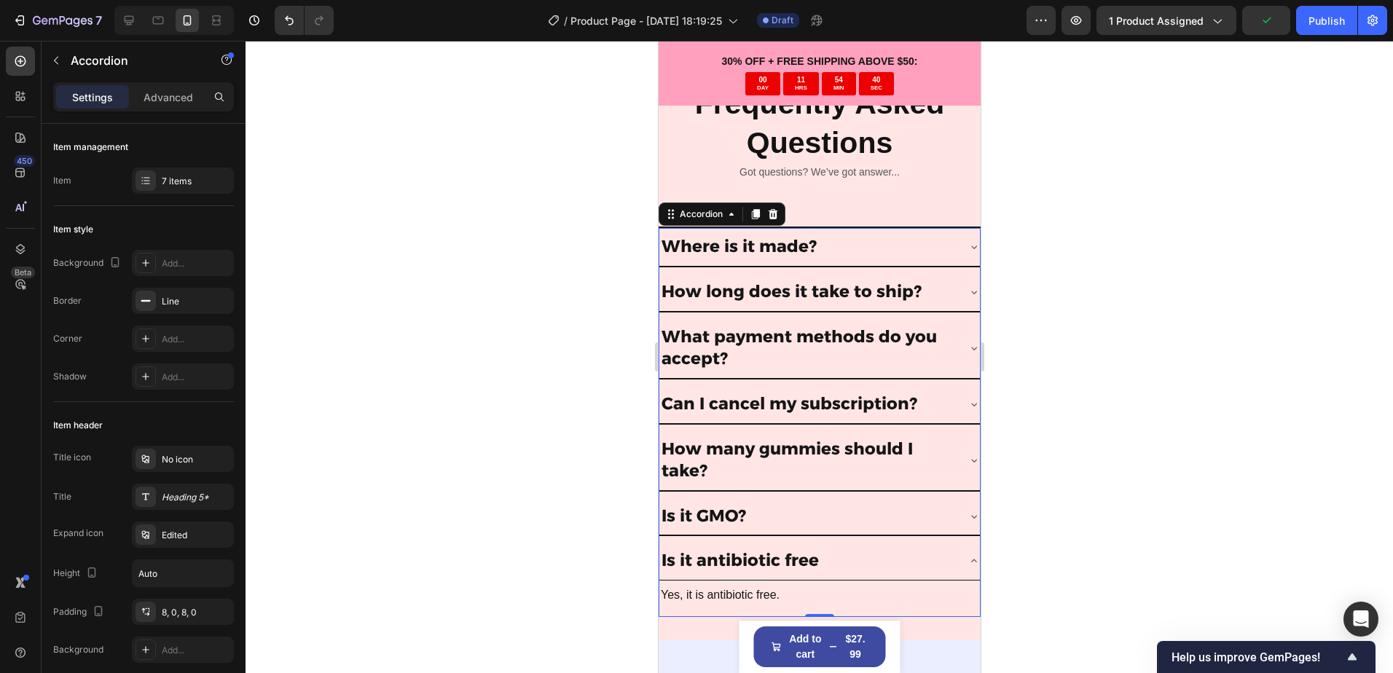
click at [820, 549] on div "Is it antibiotic free" at bounding box center [806, 561] width 297 height 26
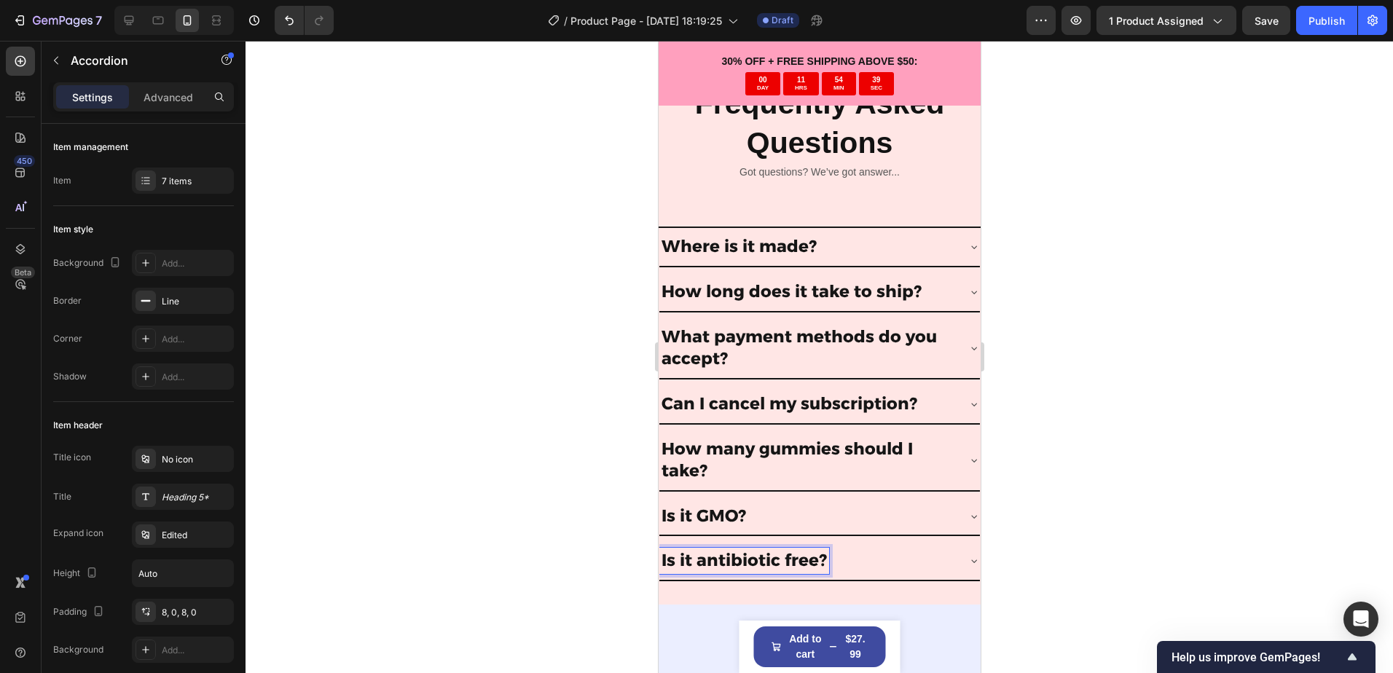
click at [634, 508] on div at bounding box center [818, 357] width 1147 height 632
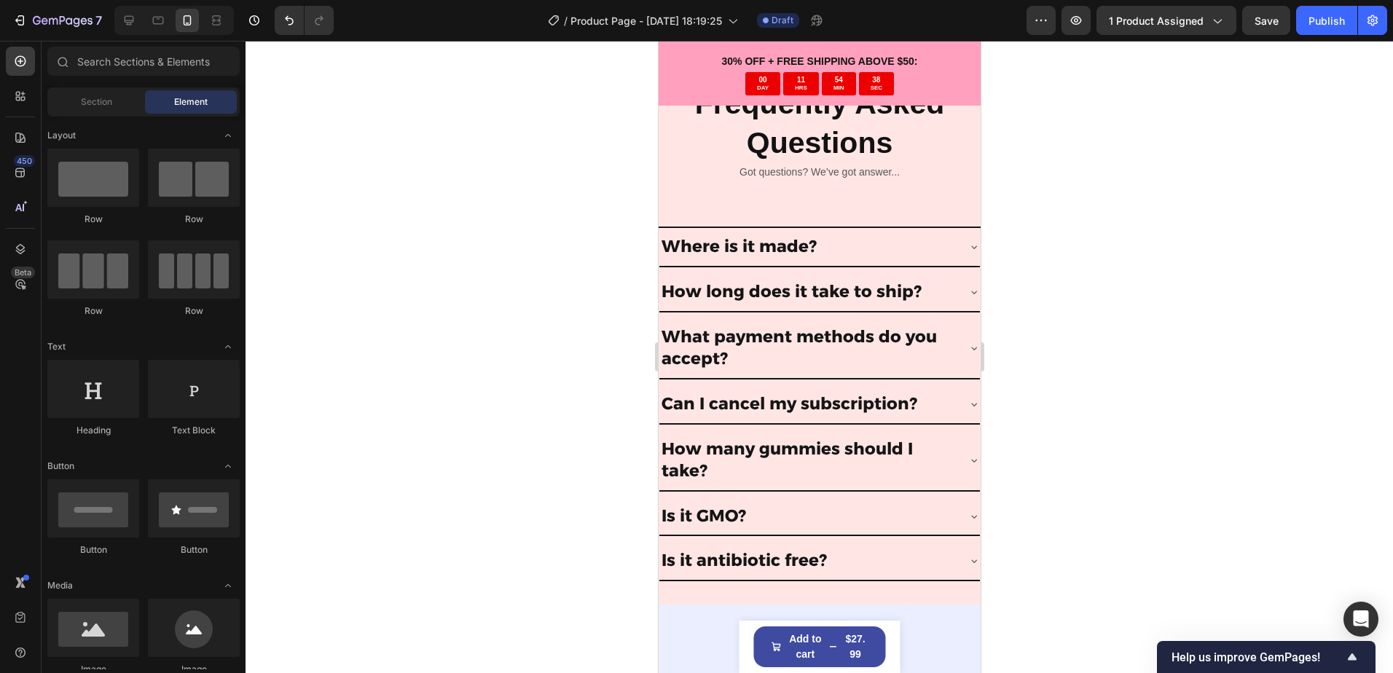
click at [572, 476] on div at bounding box center [818, 357] width 1147 height 632
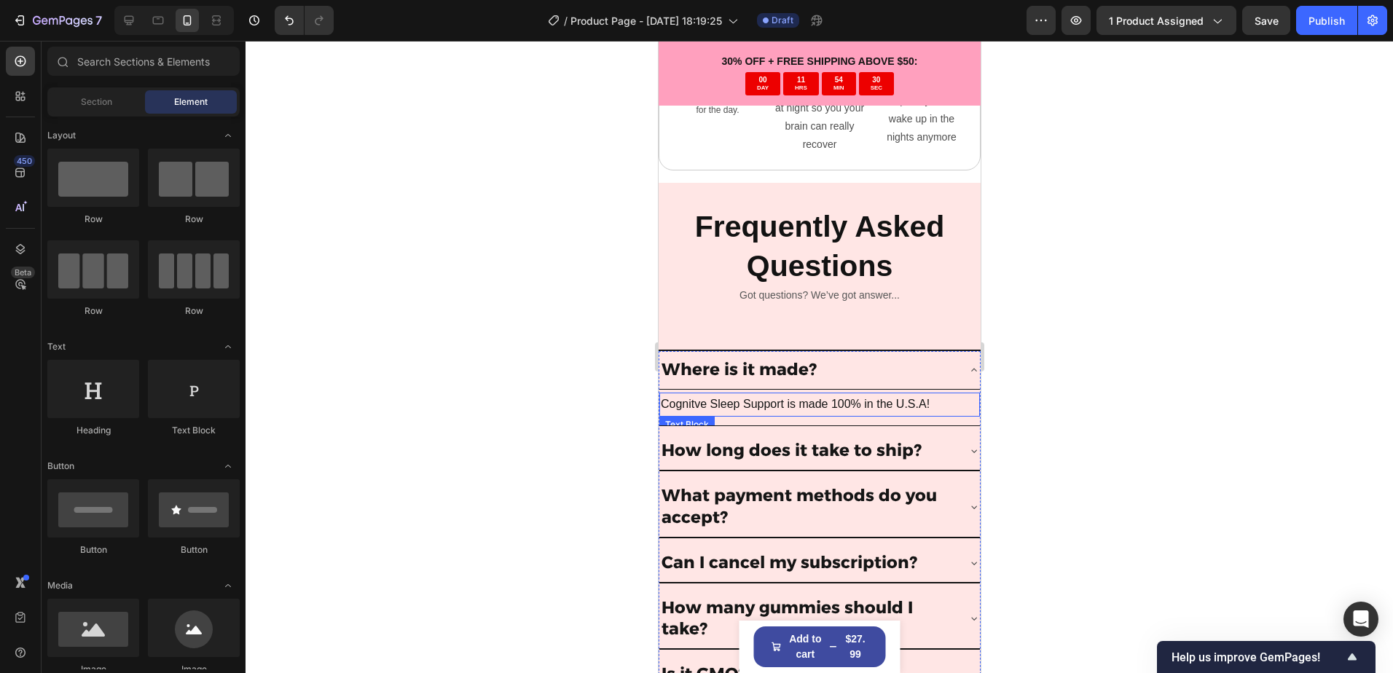
scroll to position [4748, 0]
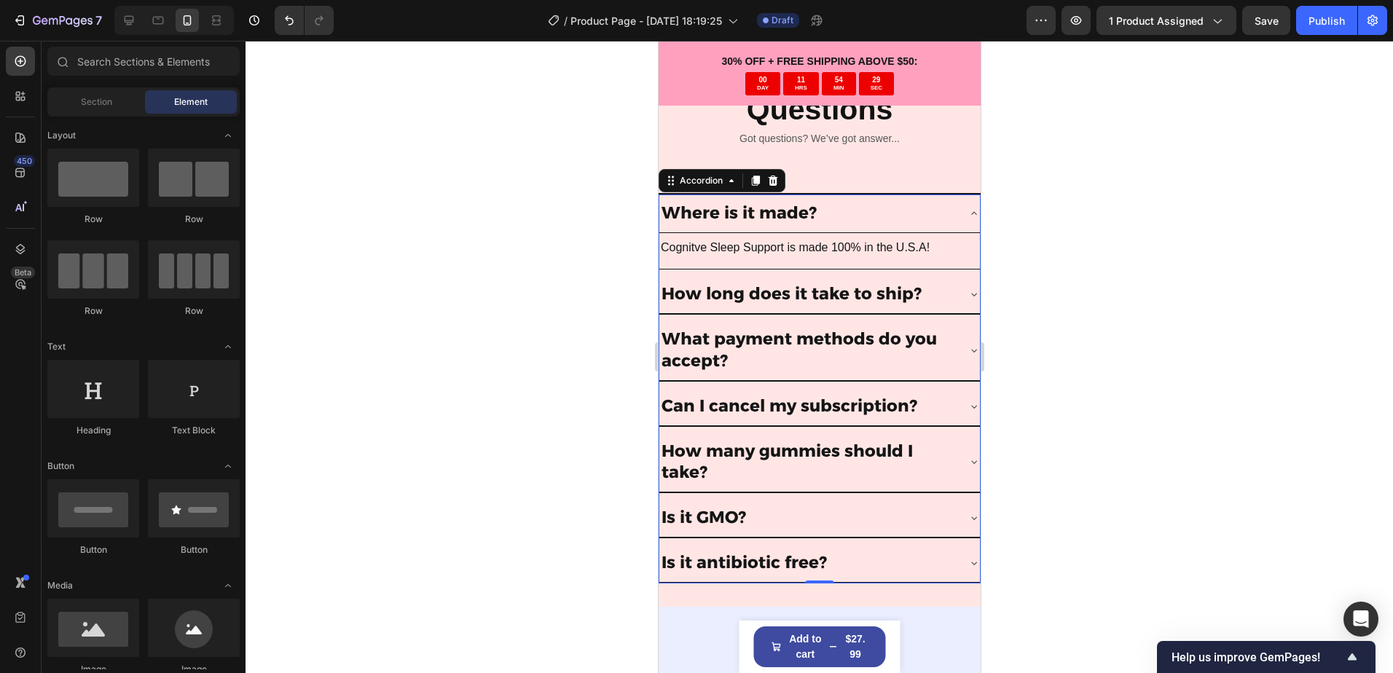
click at [948, 219] on div "Where is it made?" at bounding box center [818, 213] width 320 height 39
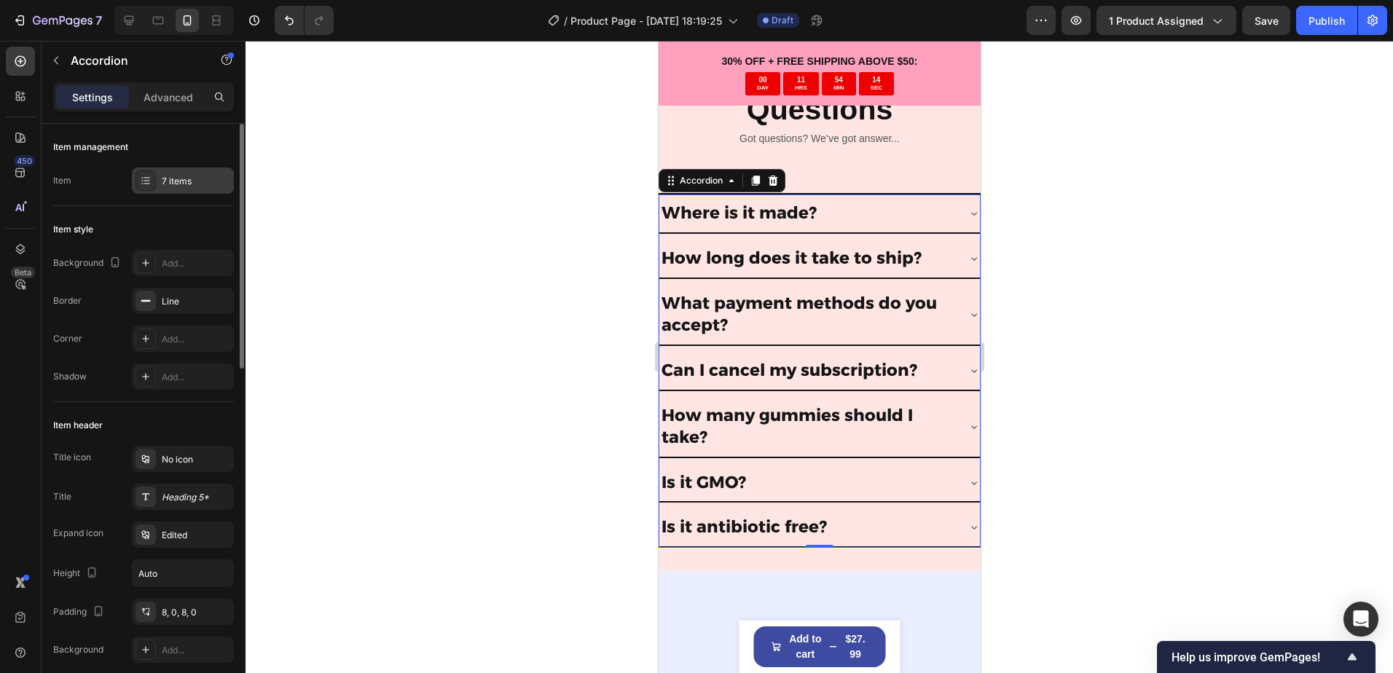
click at [162, 184] on div "7 items" at bounding box center [196, 181] width 68 height 13
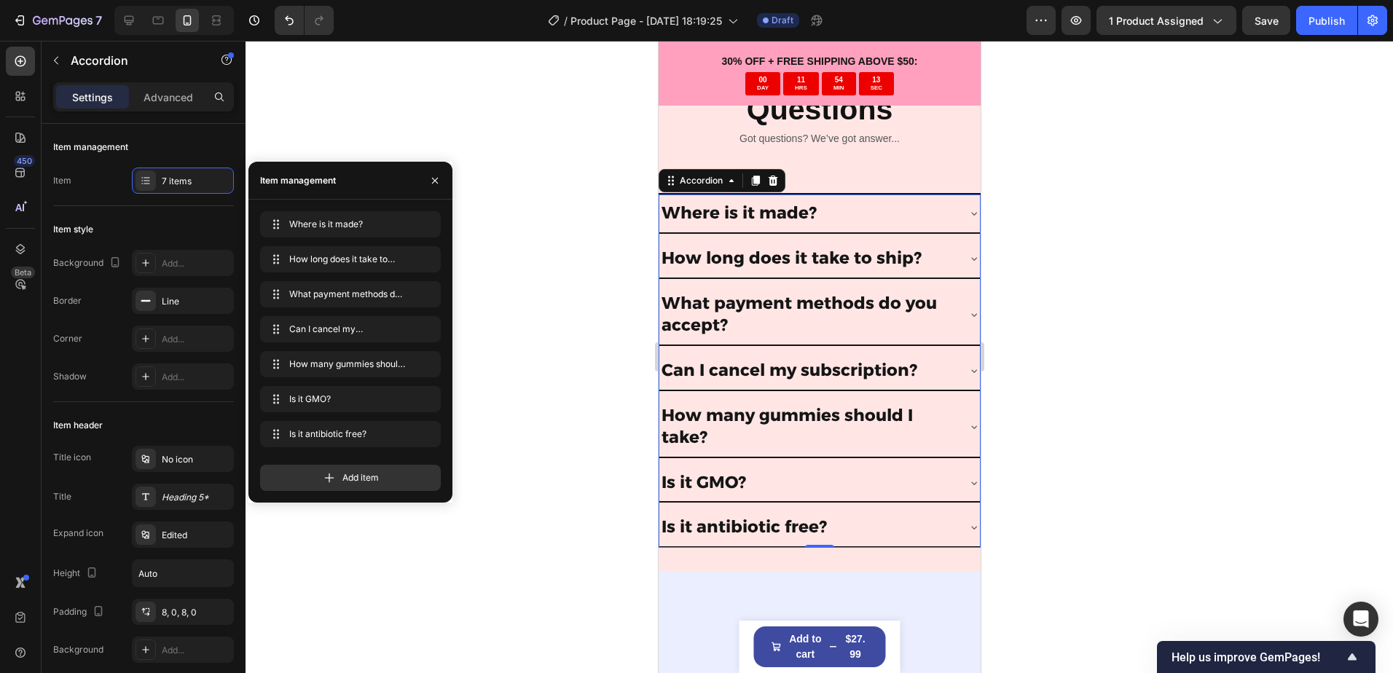
click at [334, 473] on icon at bounding box center [329, 478] width 15 height 15
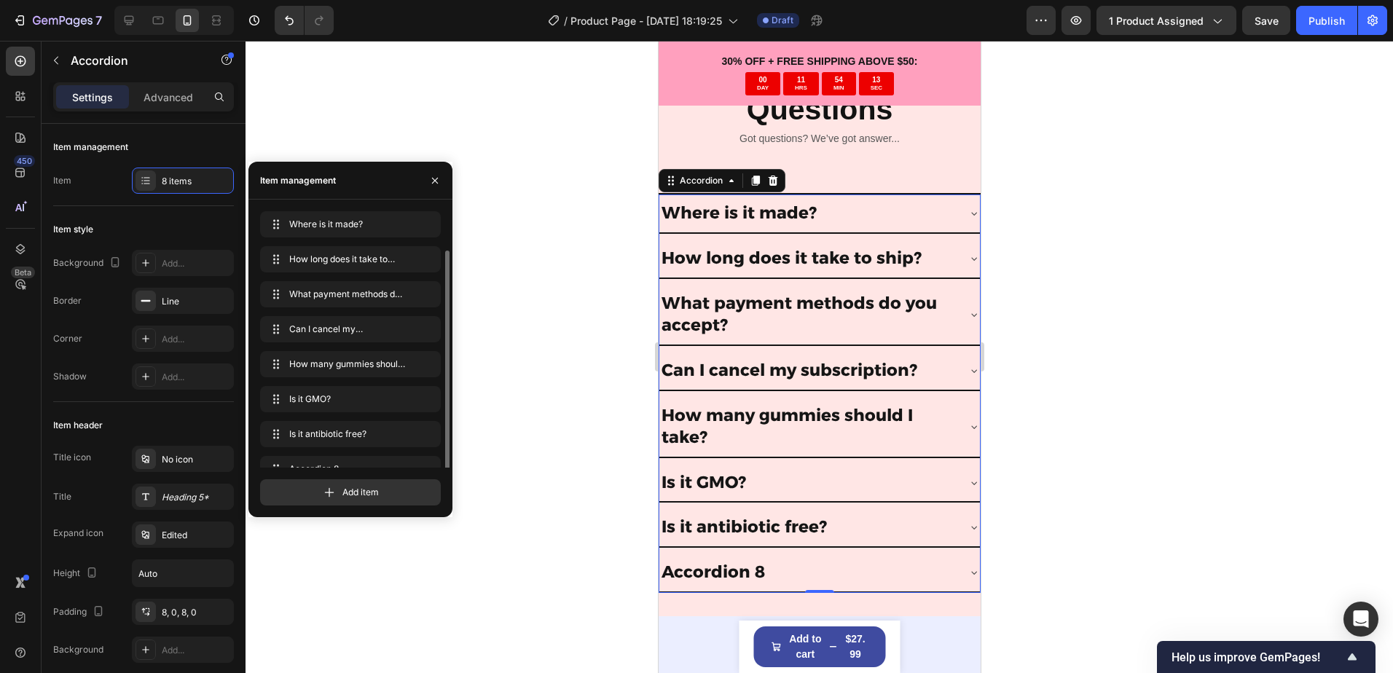
scroll to position [20, 0]
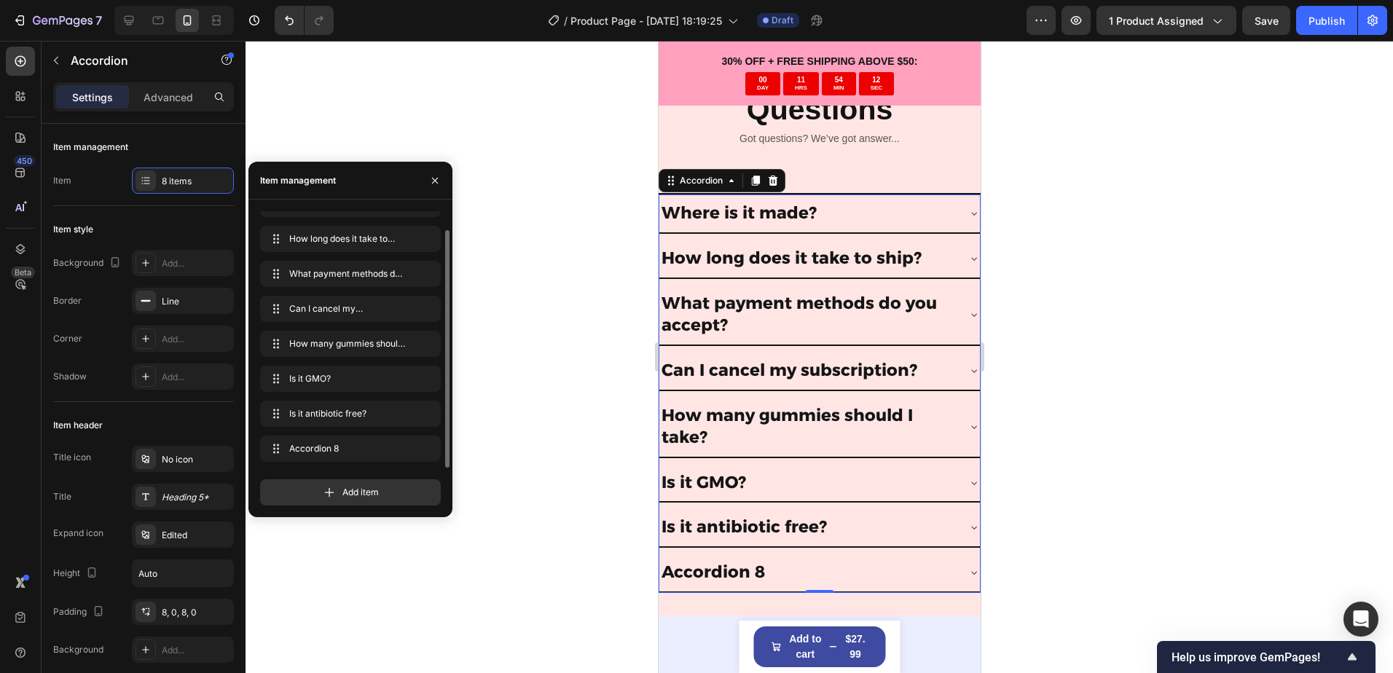
click at [712, 572] on div "Accordion 8" at bounding box center [712, 572] width 109 height 26
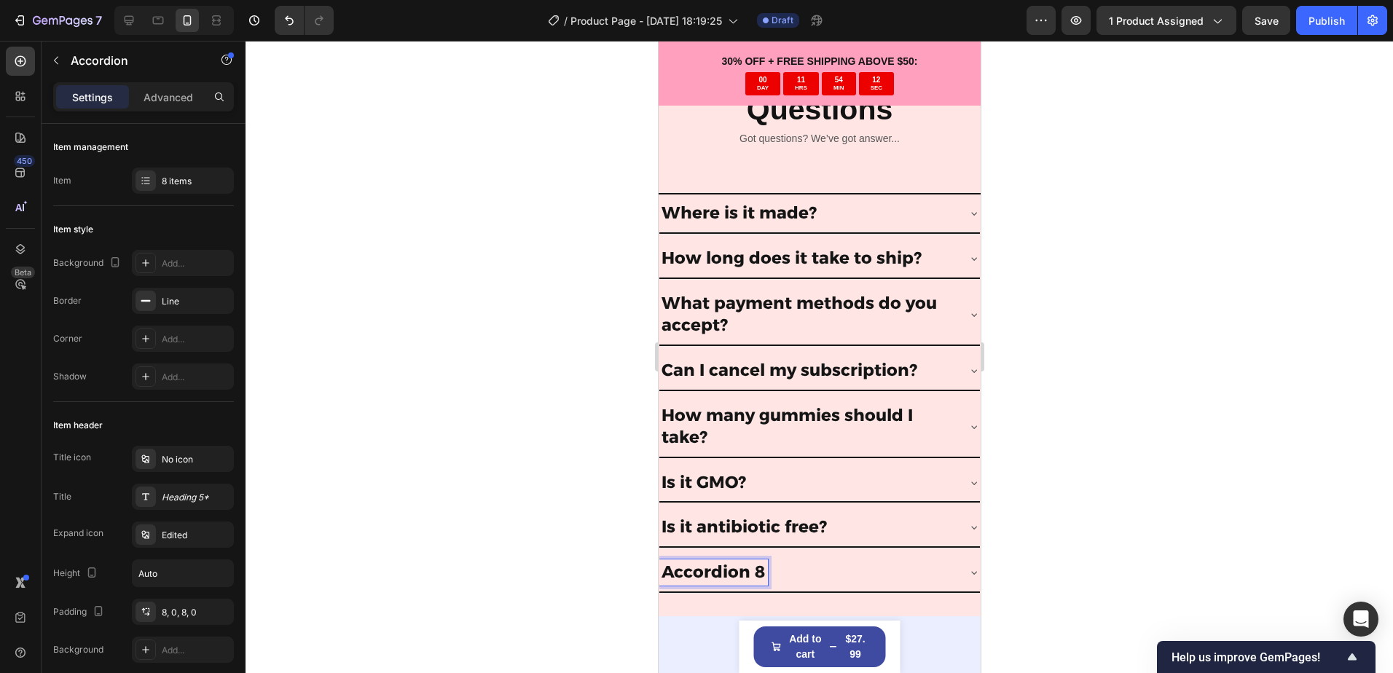
click at [712, 572] on p "Accordion 8" at bounding box center [713, 573] width 104 height 22
click at [711, 572] on p "Accordion 8" at bounding box center [713, 573] width 104 height 22
click at [956, 566] on div "Can I take it with allergens?" at bounding box center [818, 573] width 320 height 39
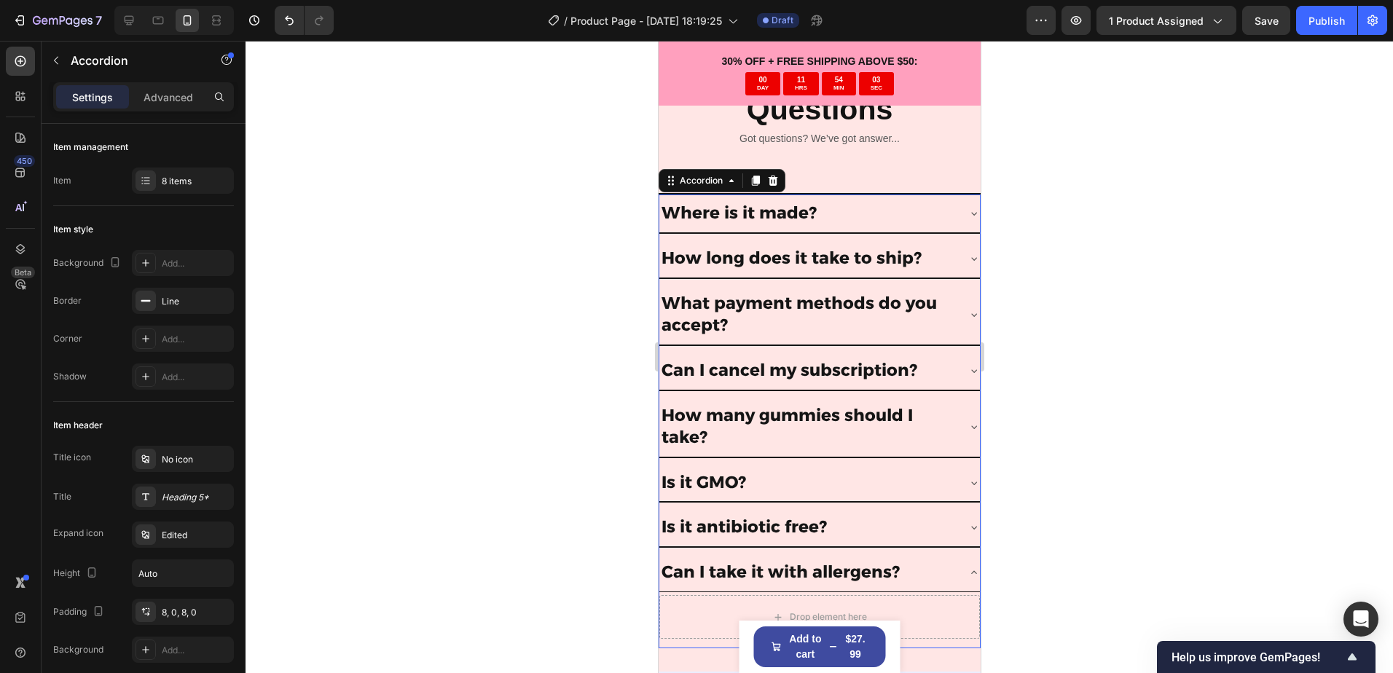
click at [952, 573] on div "Can I take it with allergens?" at bounding box center [818, 573] width 320 height 39
click at [939, 577] on div "Can I take it with allergens?" at bounding box center [806, 572] width 297 height 26
click at [70, 53] on div "Accordion" at bounding box center [125, 61] width 166 height 38
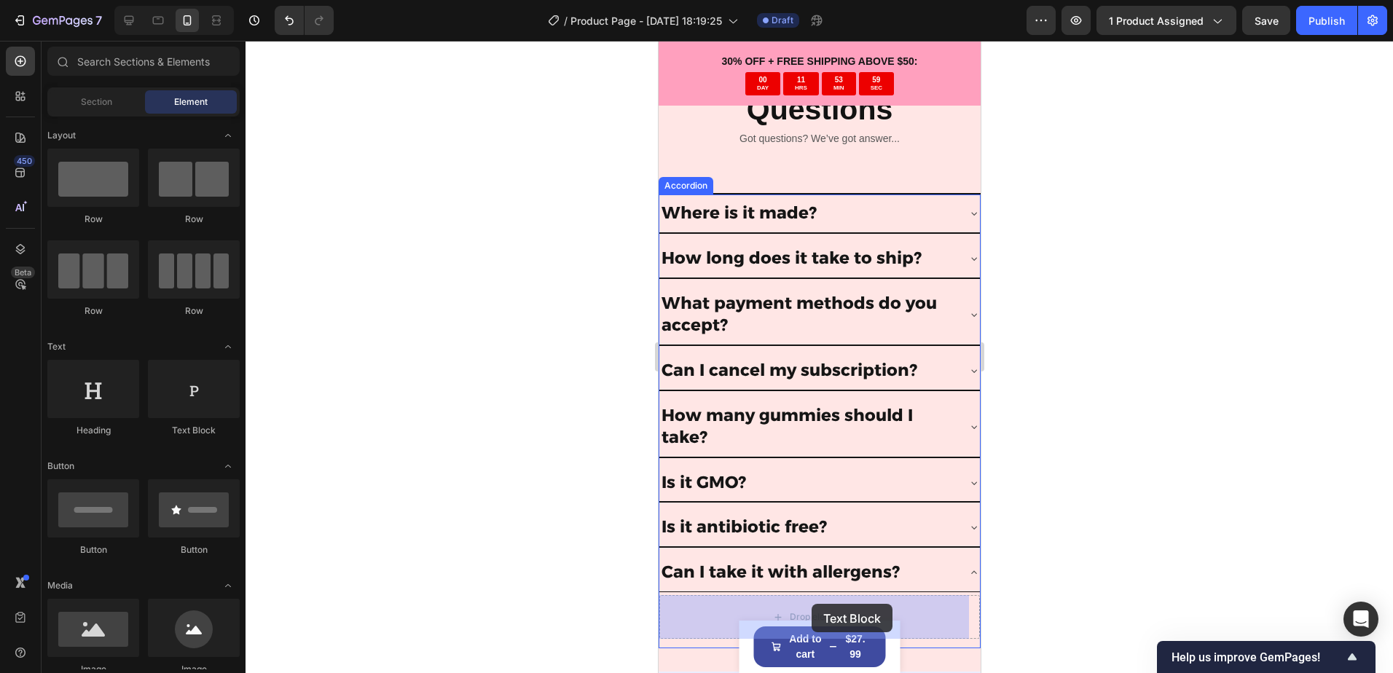
drag, startPoint x: 847, startPoint y: 453, endPoint x: 811, endPoint y: 604, distance: 155.1
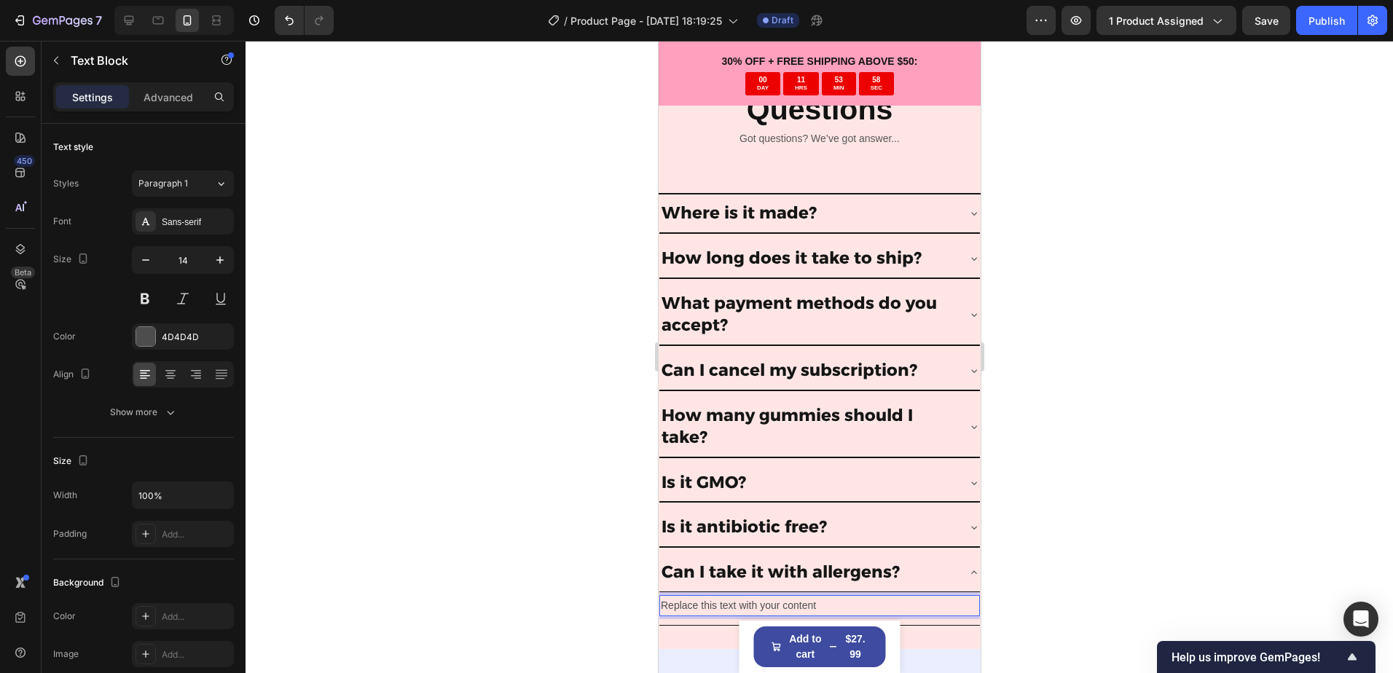
click at [792, 603] on div "Replace this text with your content" at bounding box center [818, 605] width 320 height 21
click at [792, 603] on p "Replace this text with your content" at bounding box center [819, 606] width 318 height 18
click at [744, 605] on p "Yes, it is 100% allergen free" at bounding box center [819, 606] width 318 height 18
click at [803, 607] on p "Yes, it is 100% allergen free" at bounding box center [819, 606] width 318 height 18
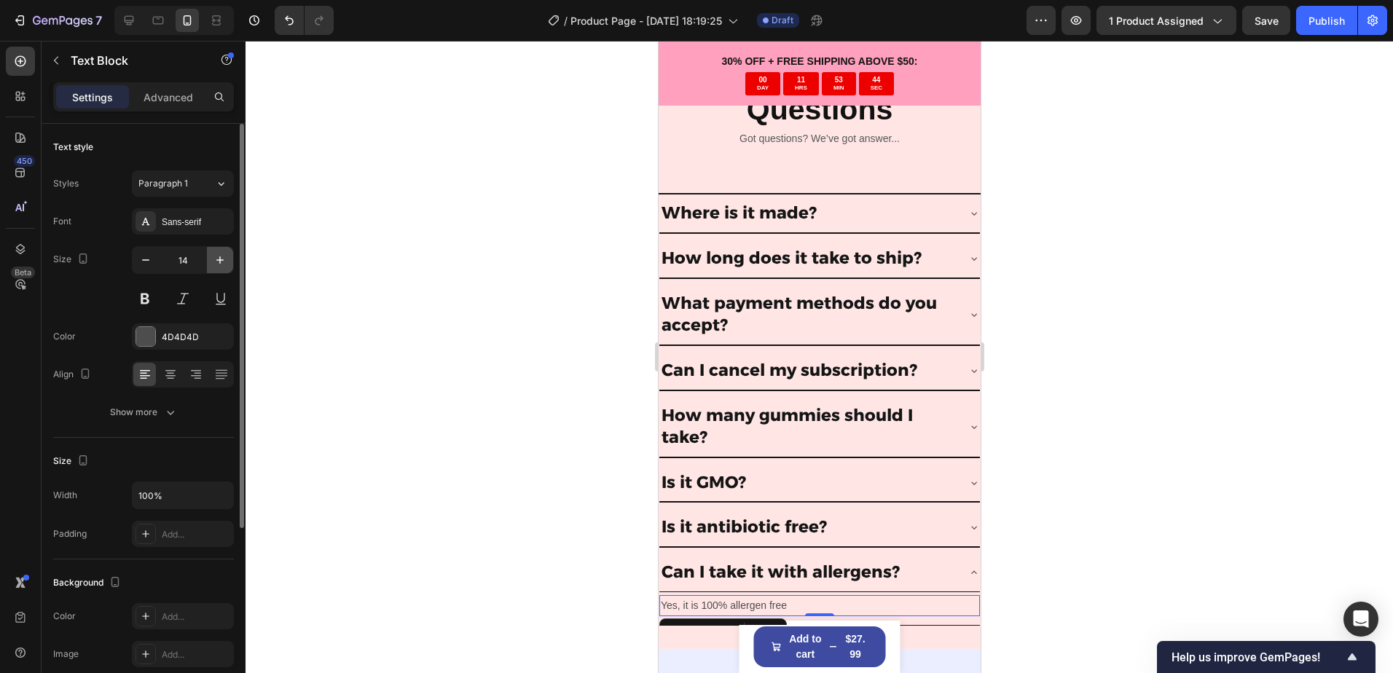
click at [219, 254] on icon "button" at bounding box center [220, 260] width 15 height 15
type input "16"
drag, startPoint x: 203, startPoint y: 330, endPoint x: 238, endPoint y: 401, distance: 78.8
click at [202, 331] on div "4D4D4D" at bounding box center [196, 337] width 68 height 13
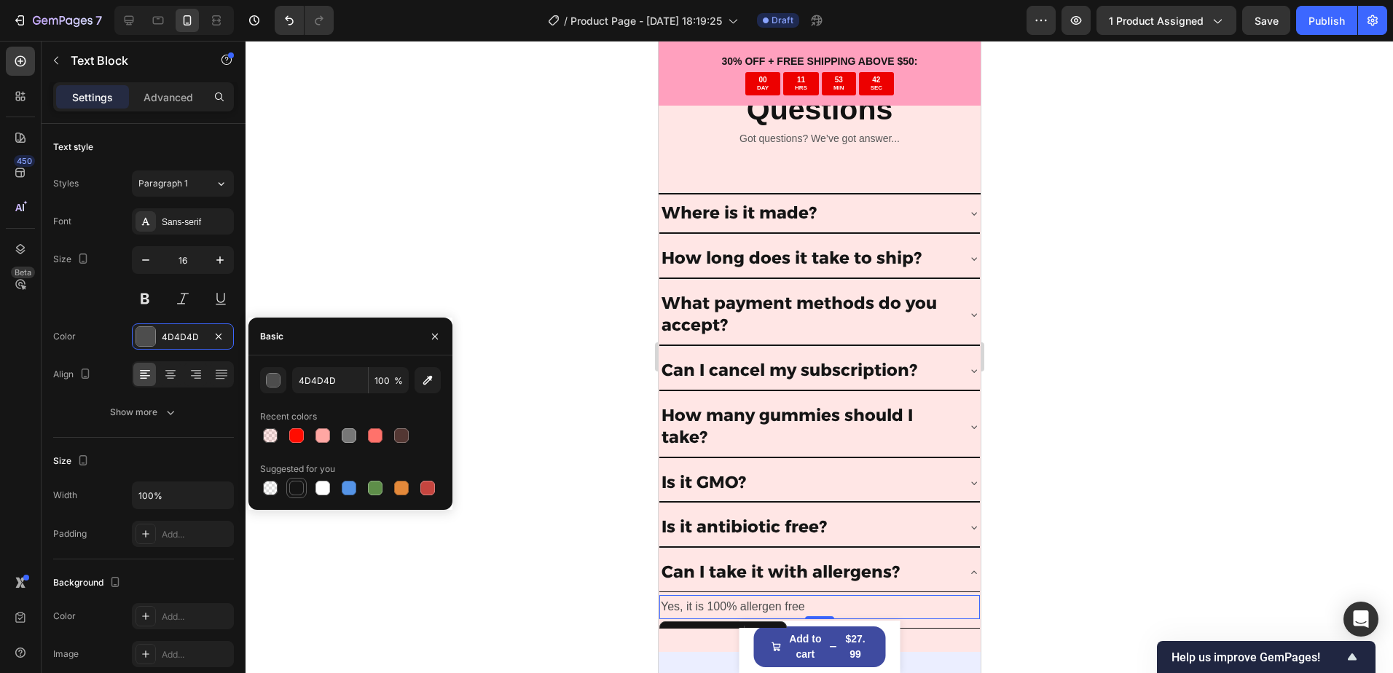
click at [299, 480] on div at bounding box center [296, 487] width 17 height 17
type input "151515"
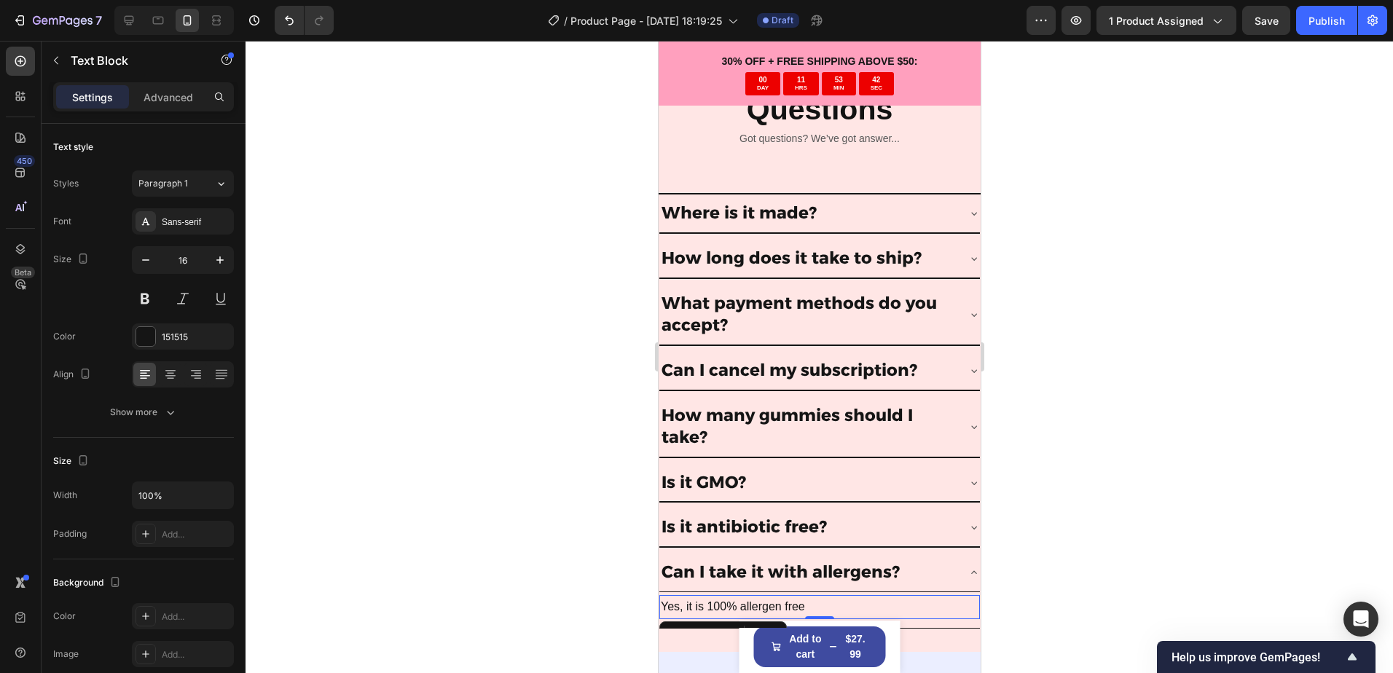
click at [506, 492] on div at bounding box center [818, 357] width 1147 height 632
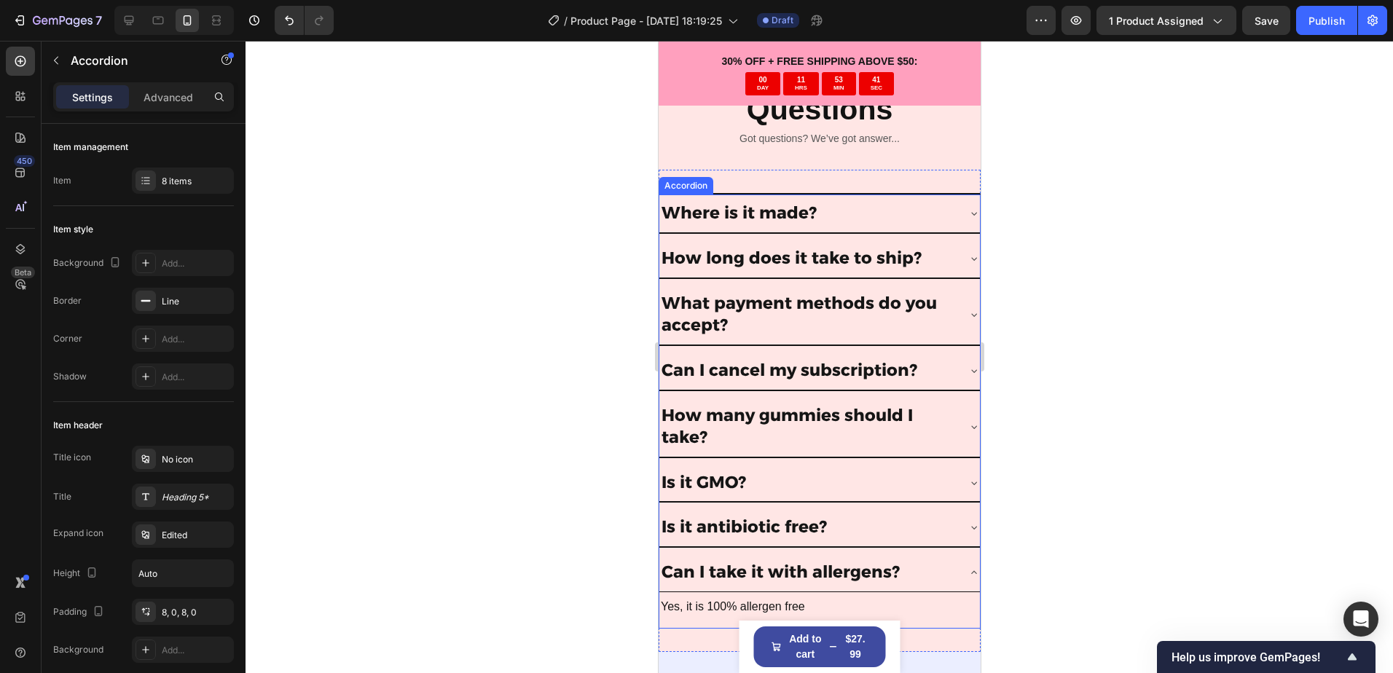
click at [846, 590] on div "Can I take it with allergens?" at bounding box center [818, 573] width 320 height 39
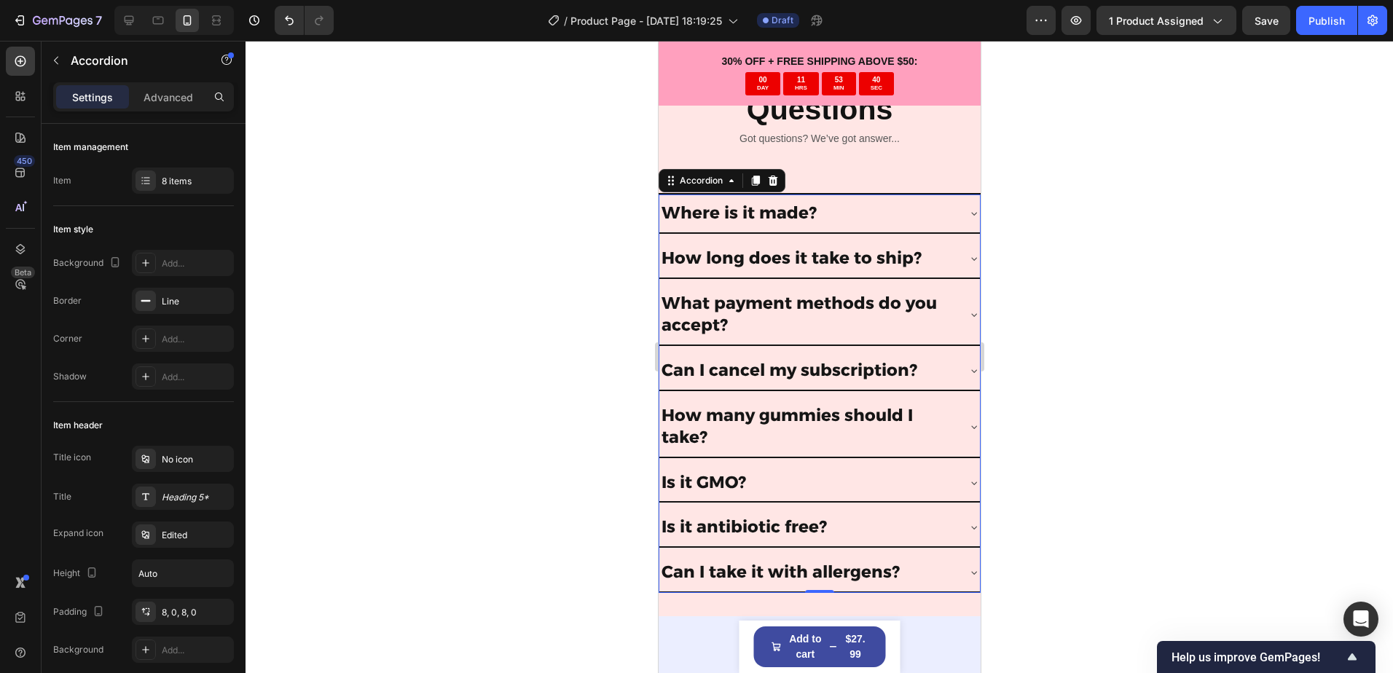
click at [881, 200] on div "Where is it made?" at bounding box center [818, 213] width 320 height 39
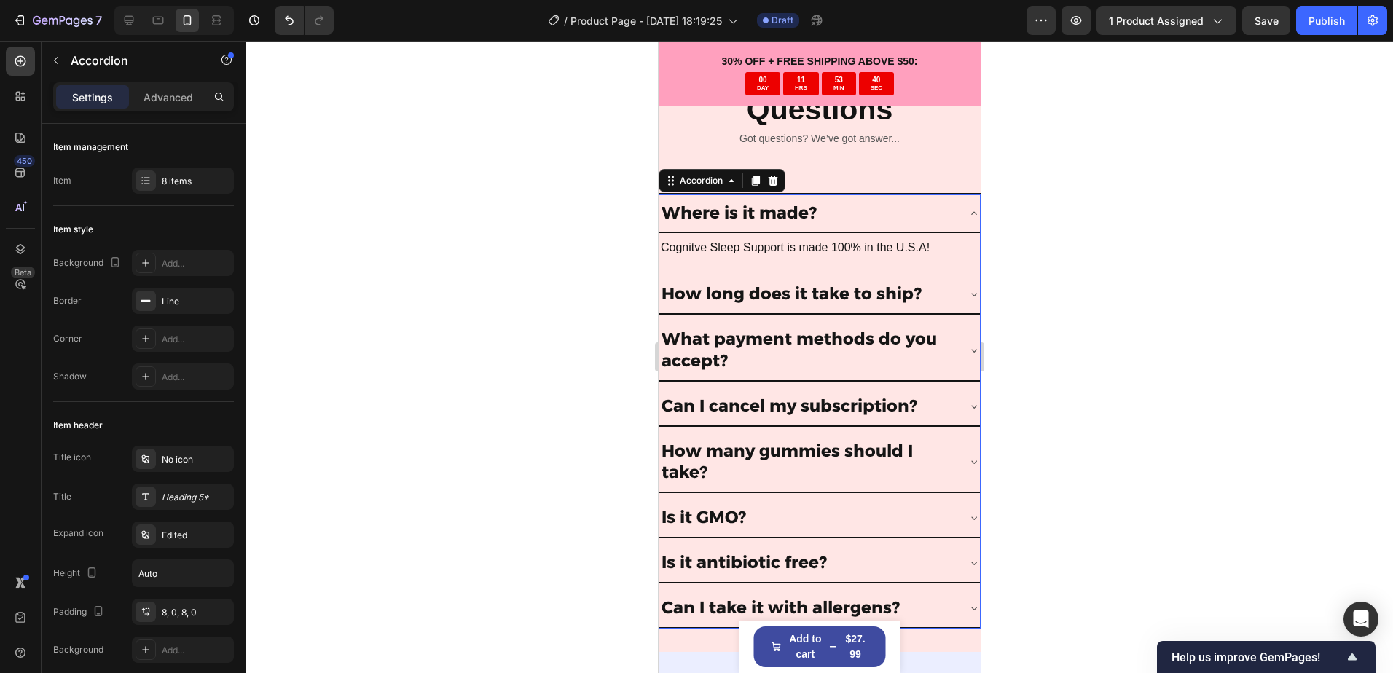
click at [883, 209] on div "Where is it made?" at bounding box center [806, 213] width 297 height 26
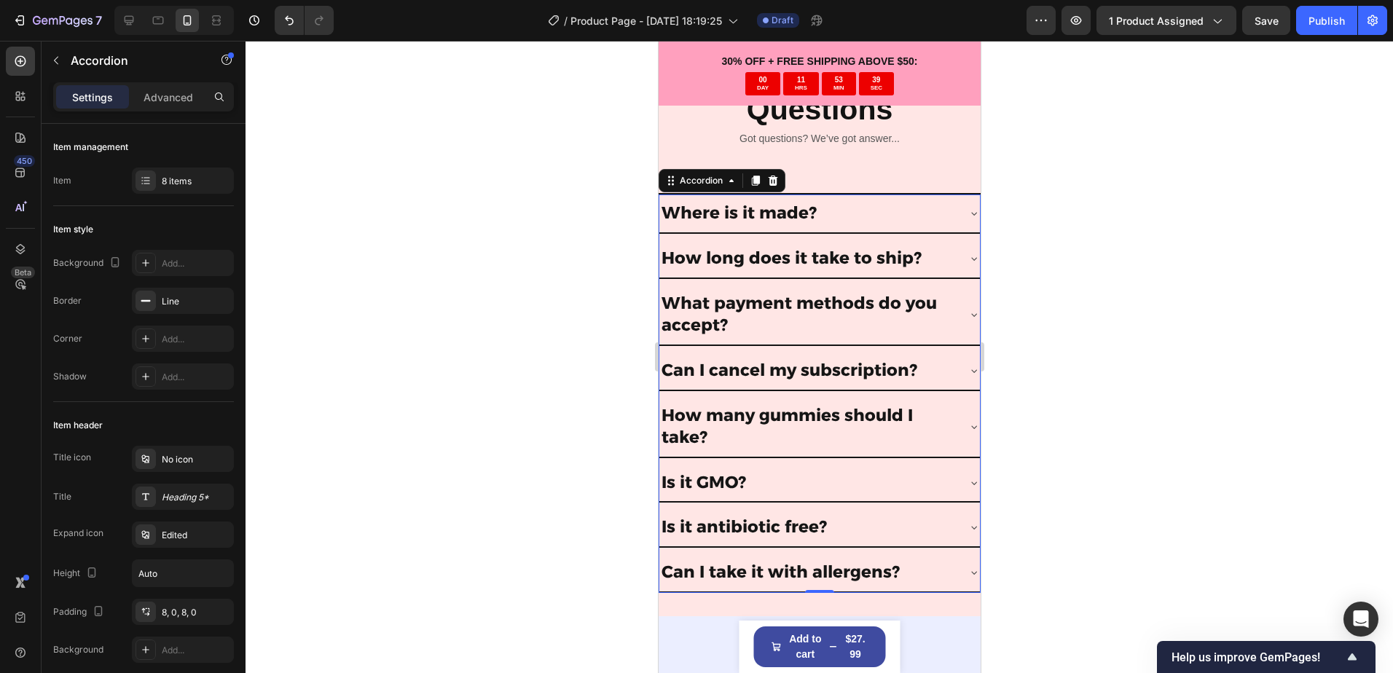
click at [929, 260] on div "How long does it take to ship?" at bounding box center [806, 258] width 297 height 26
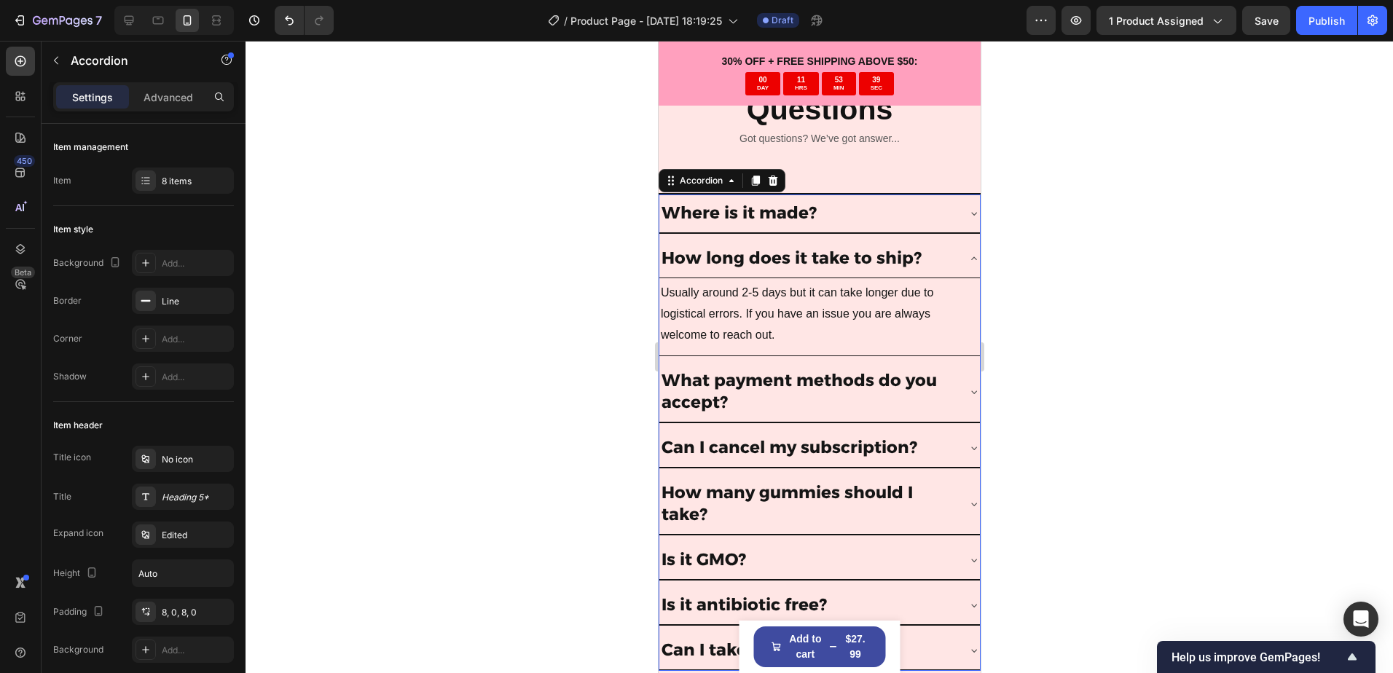
click at [940, 260] on div "How long does it take to ship?" at bounding box center [806, 258] width 297 height 26
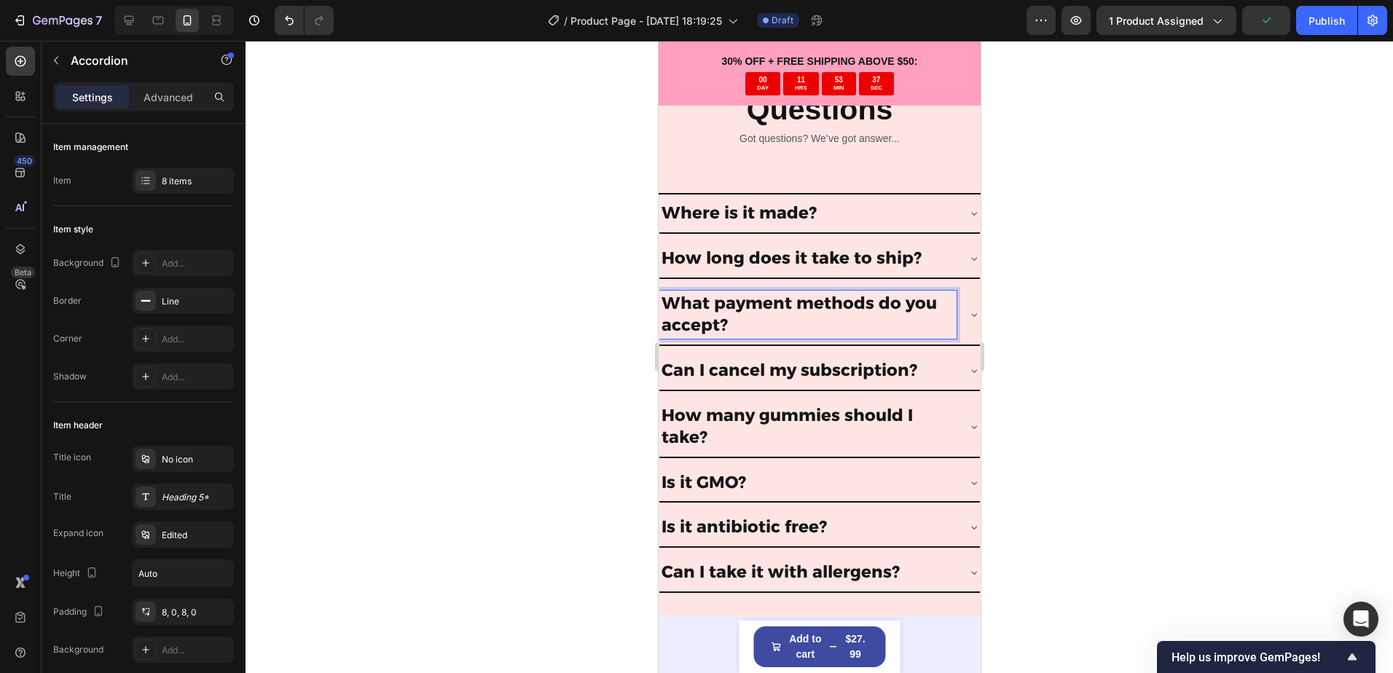
click at [949, 311] on div "What payment methods do you accept?" at bounding box center [818, 315] width 320 height 60
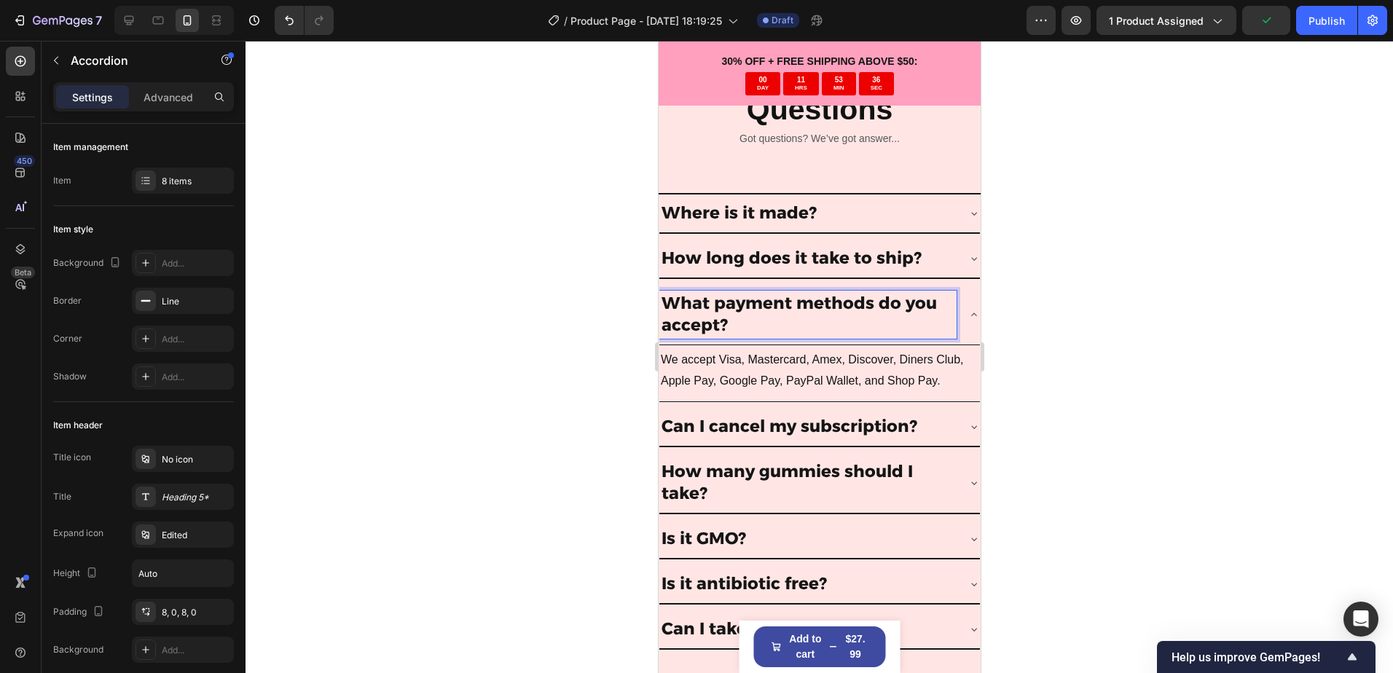
click at [956, 327] on div "What payment methods do you accept?" at bounding box center [818, 315] width 320 height 60
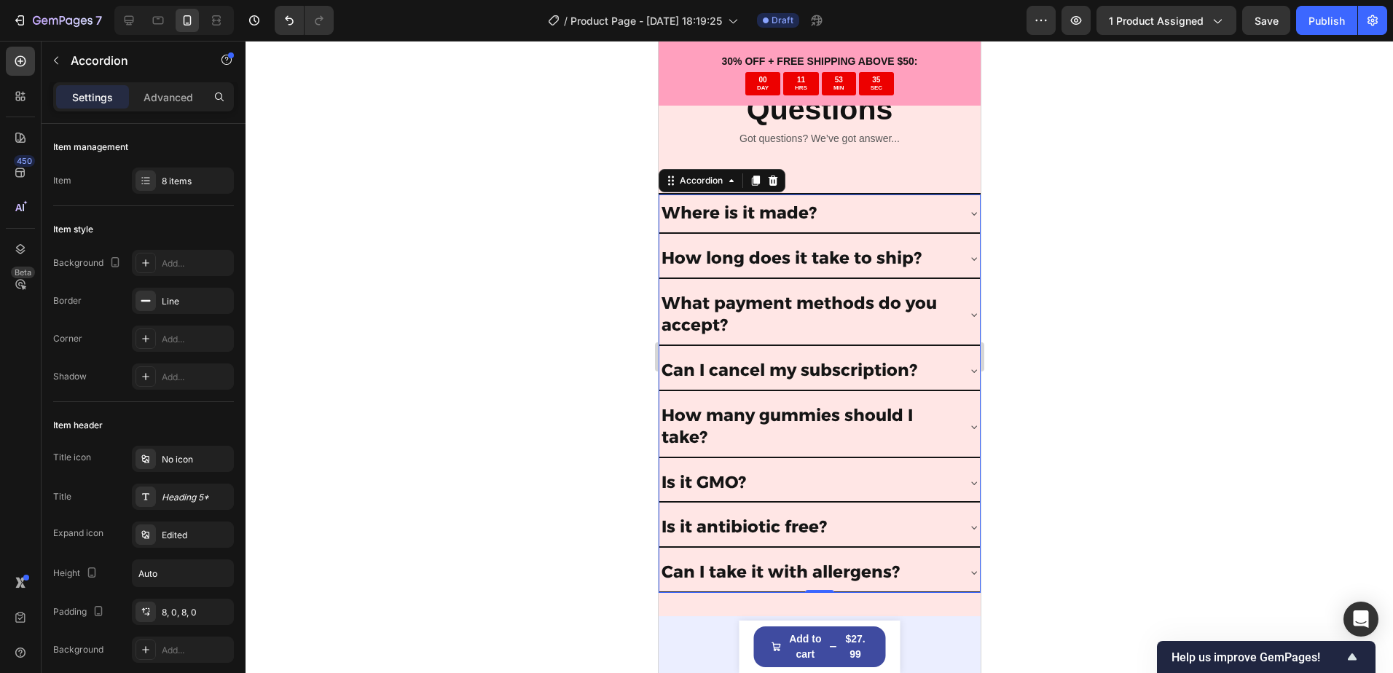
click at [932, 568] on div "Can I take it with allergens?" at bounding box center [806, 572] width 297 height 26
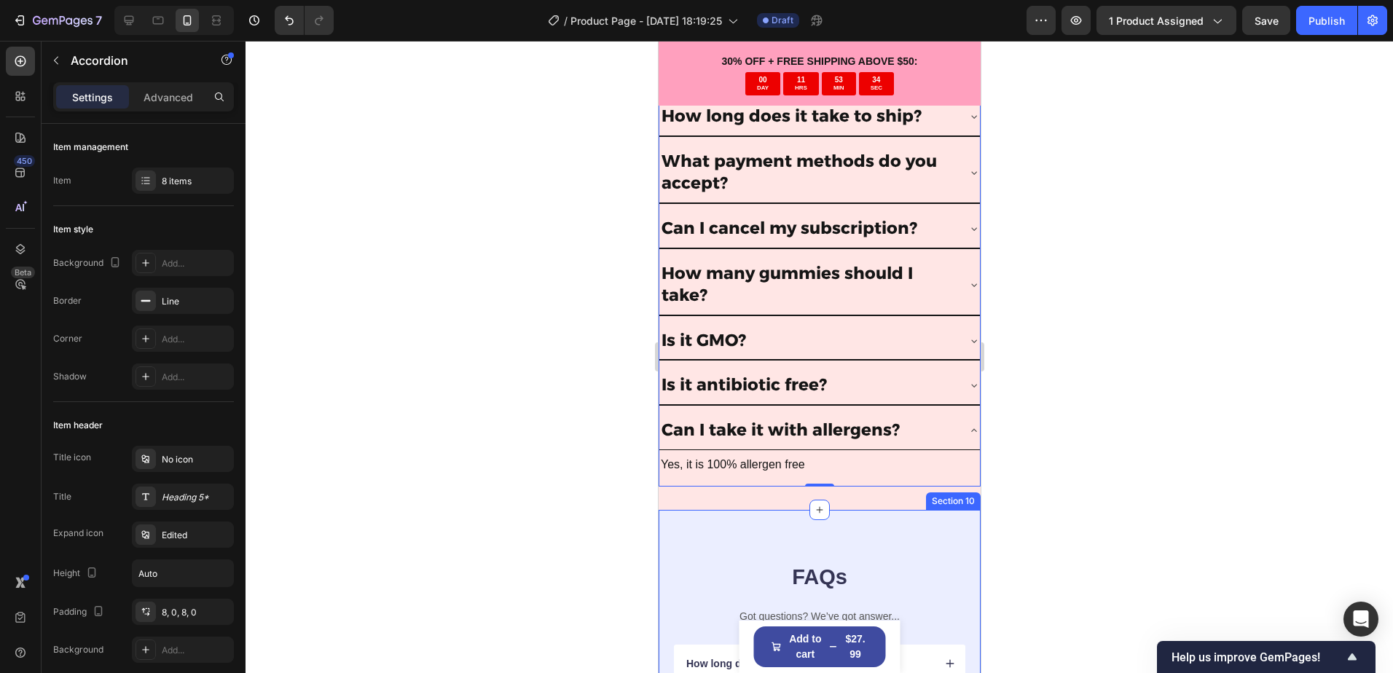
scroll to position [4894, 0]
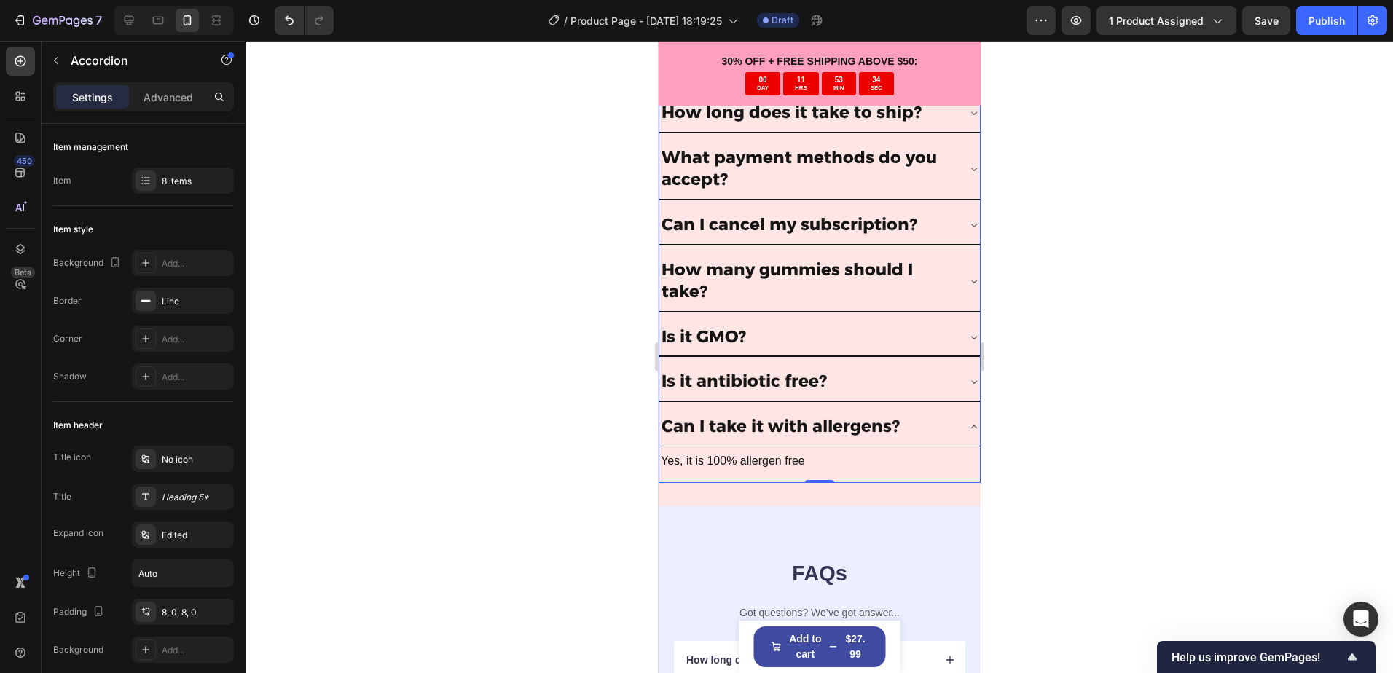
click at [942, 432] on div "Can I take it with allergens?" at bounding box center [806, 427] width 297 height 26
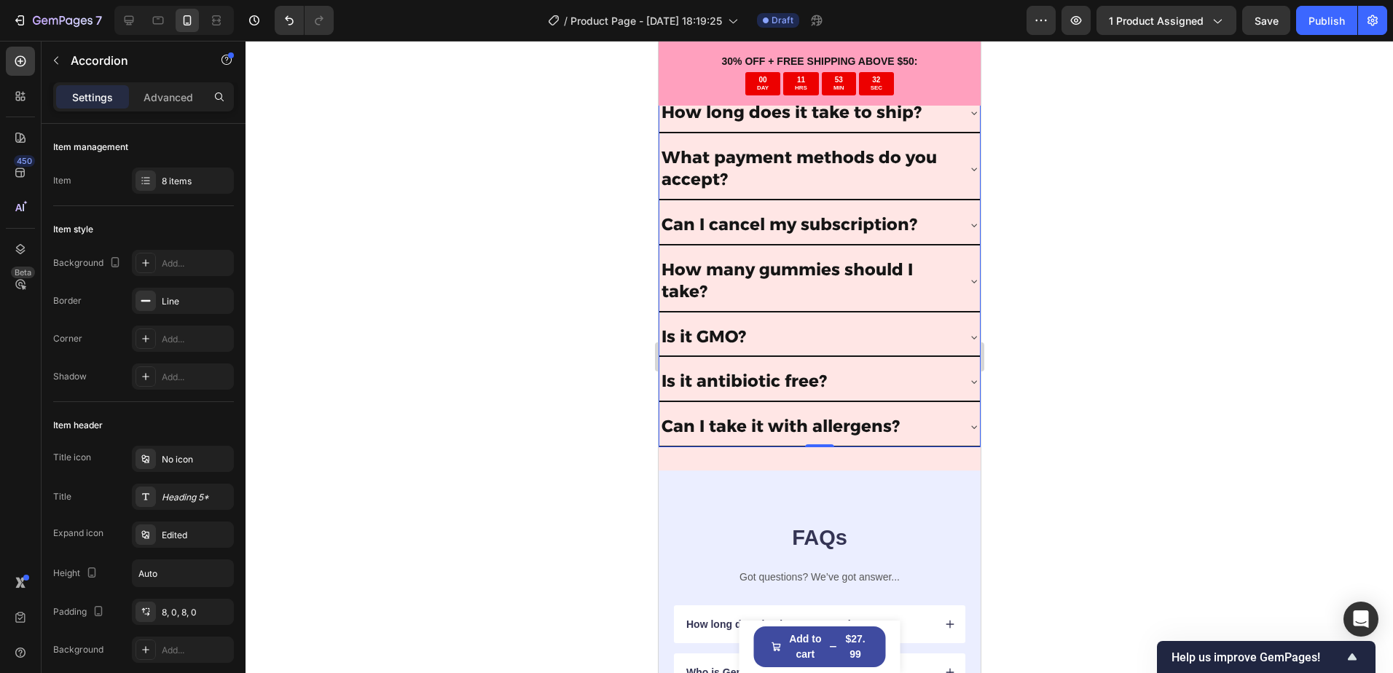
click at [866, 431] on p "Can I take it with allergens?" at bounding box center [780, 427] width 238 height 22
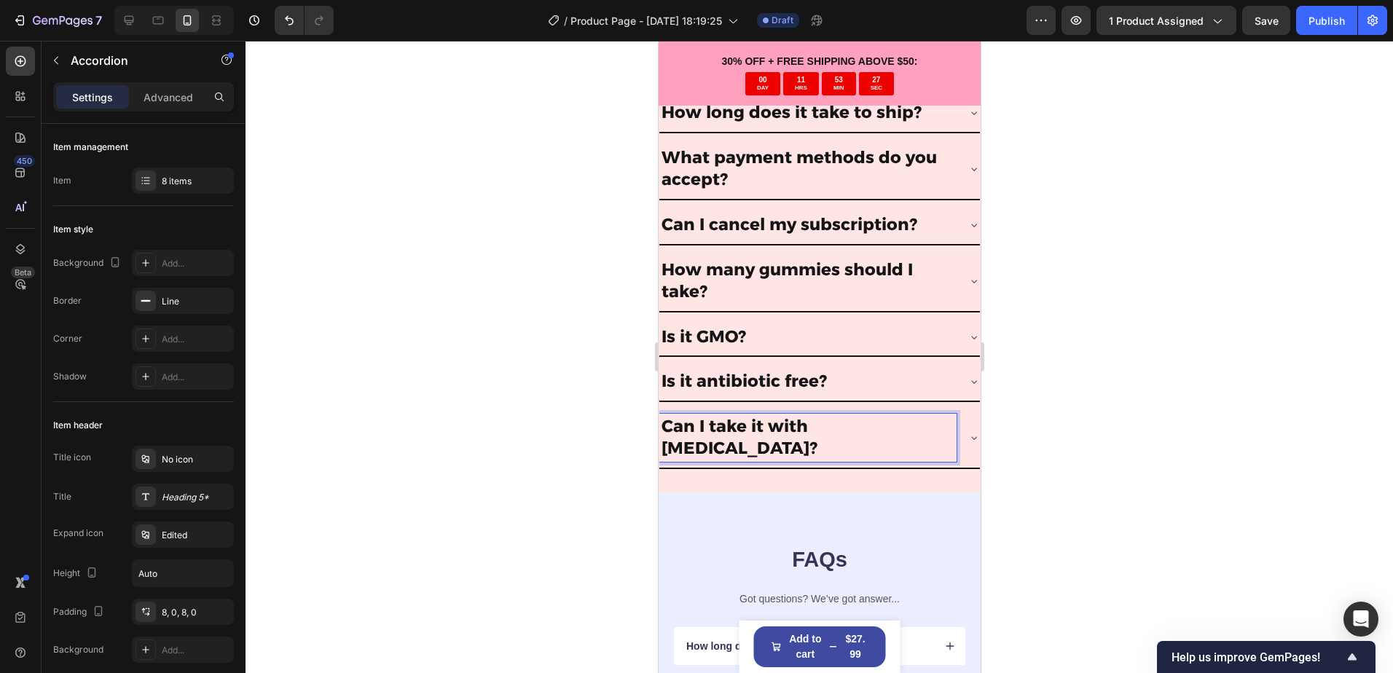
click at [1105, 369] on div at bounding box center [818, 357] width 1147 height 632
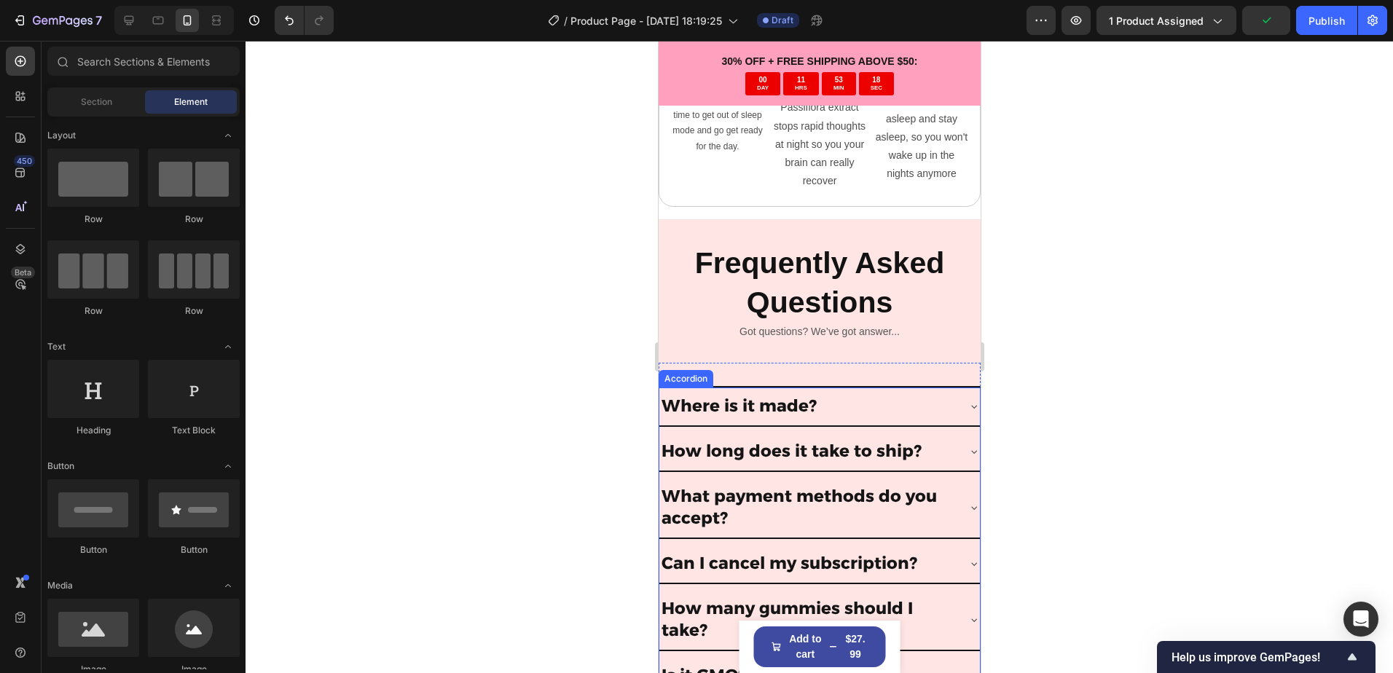
scroll to position [4530, 0]
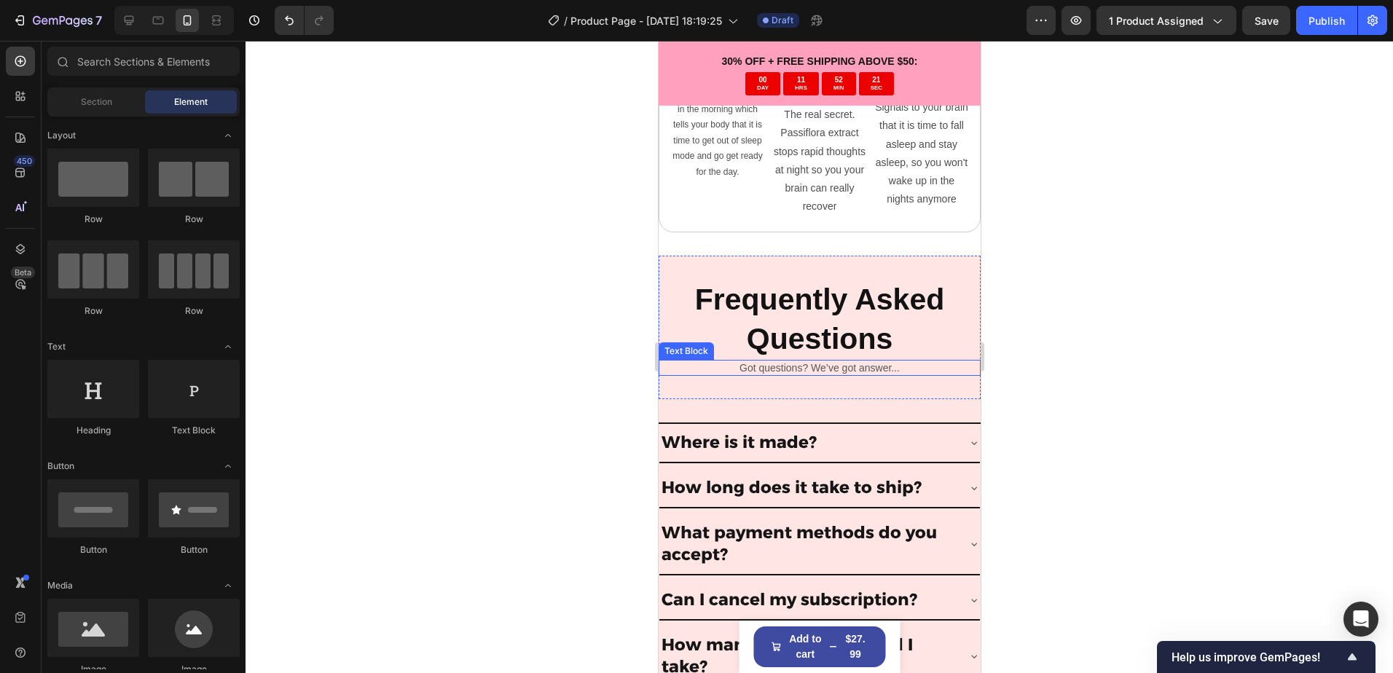
click at [882, 361] on p "Got questions? We’ve got answer..." at bounding box center [818, 367] width 319 height 13
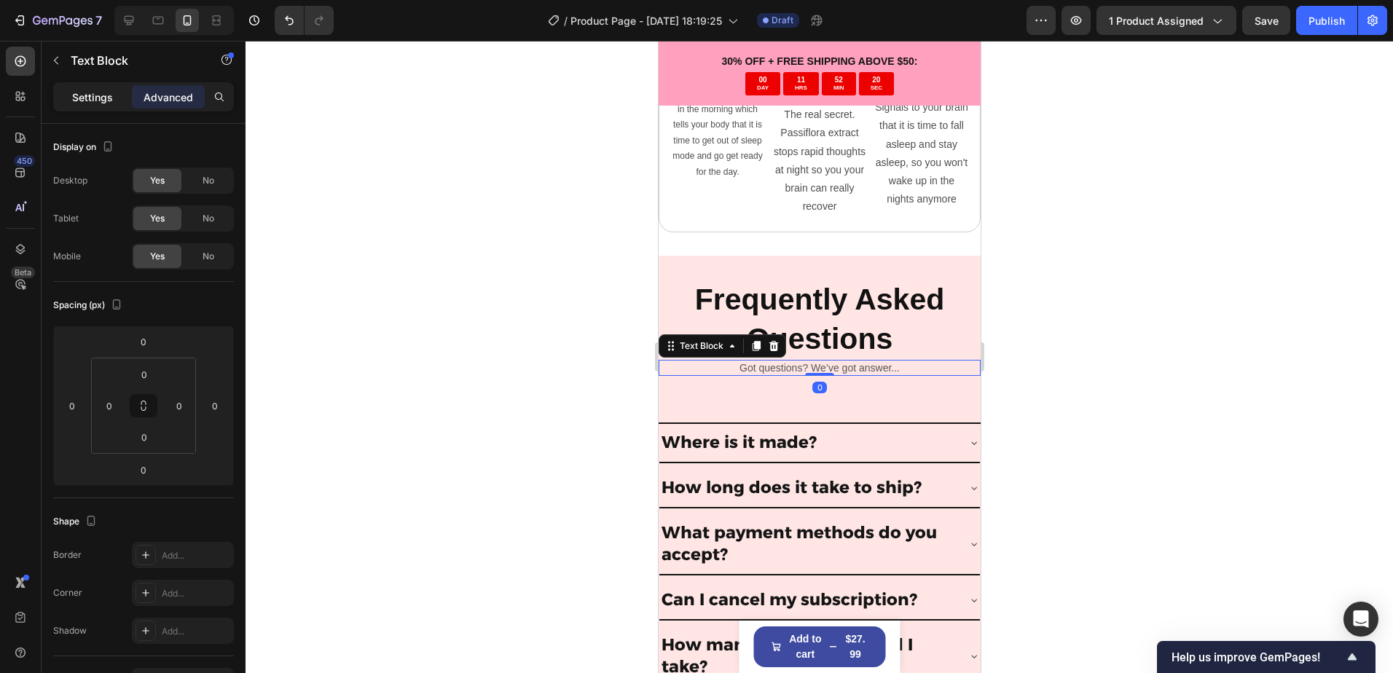
drag, startPoint x: 91, startPoint y: 98, endPoint x: 122, endPoint y: 133, distance: 46.4
click at [90, 98] on p "Settings" at bounding box center [92, 97] width 41 height 15
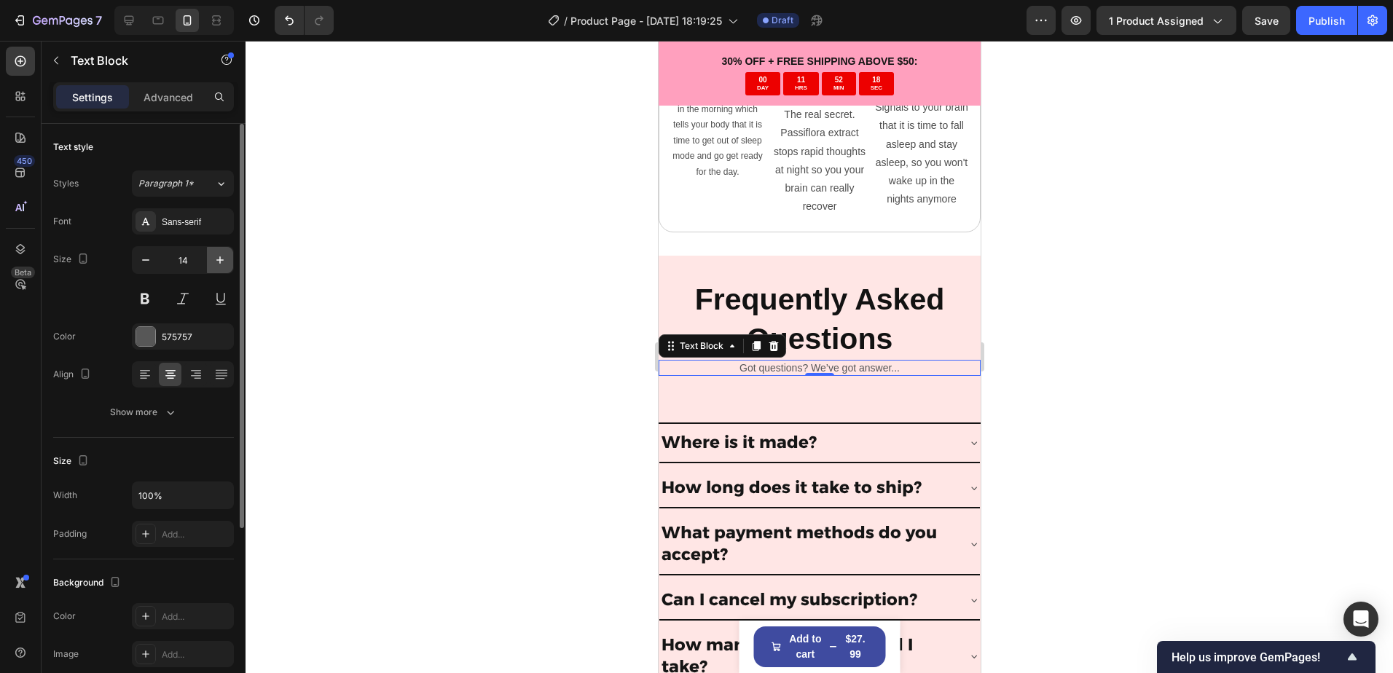
click at [217, 266] on icon "button" at bounding box center [220, 260] width 15 height 15
type input "16"
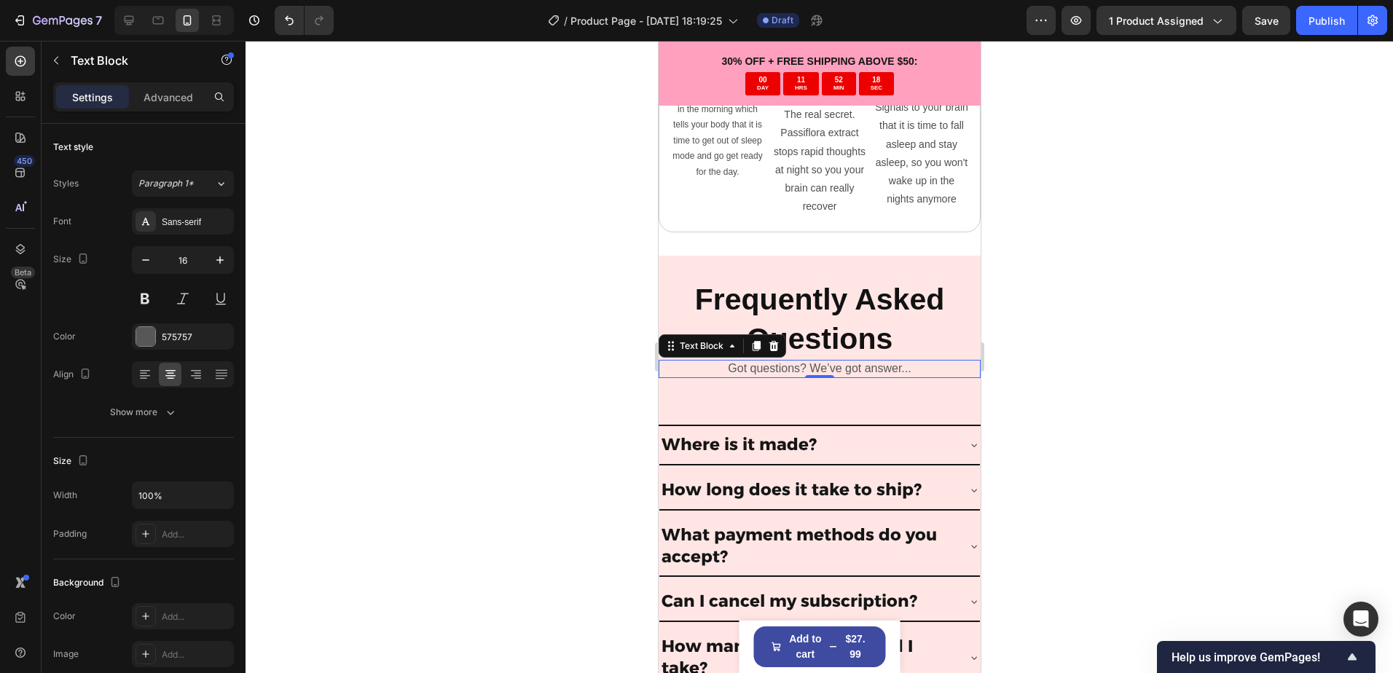
click at [513, 322] on div at bounding box center [818, 357] width 1147 height 632
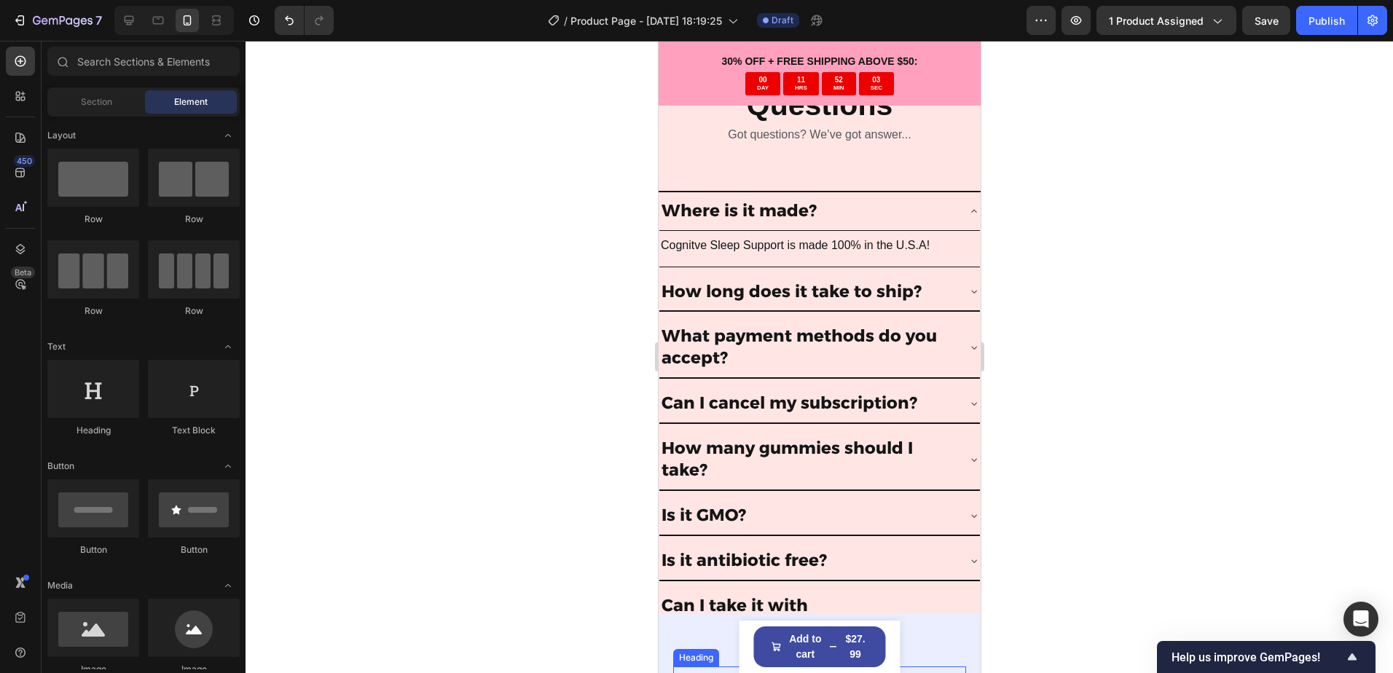
scroll to position [4751, 0]
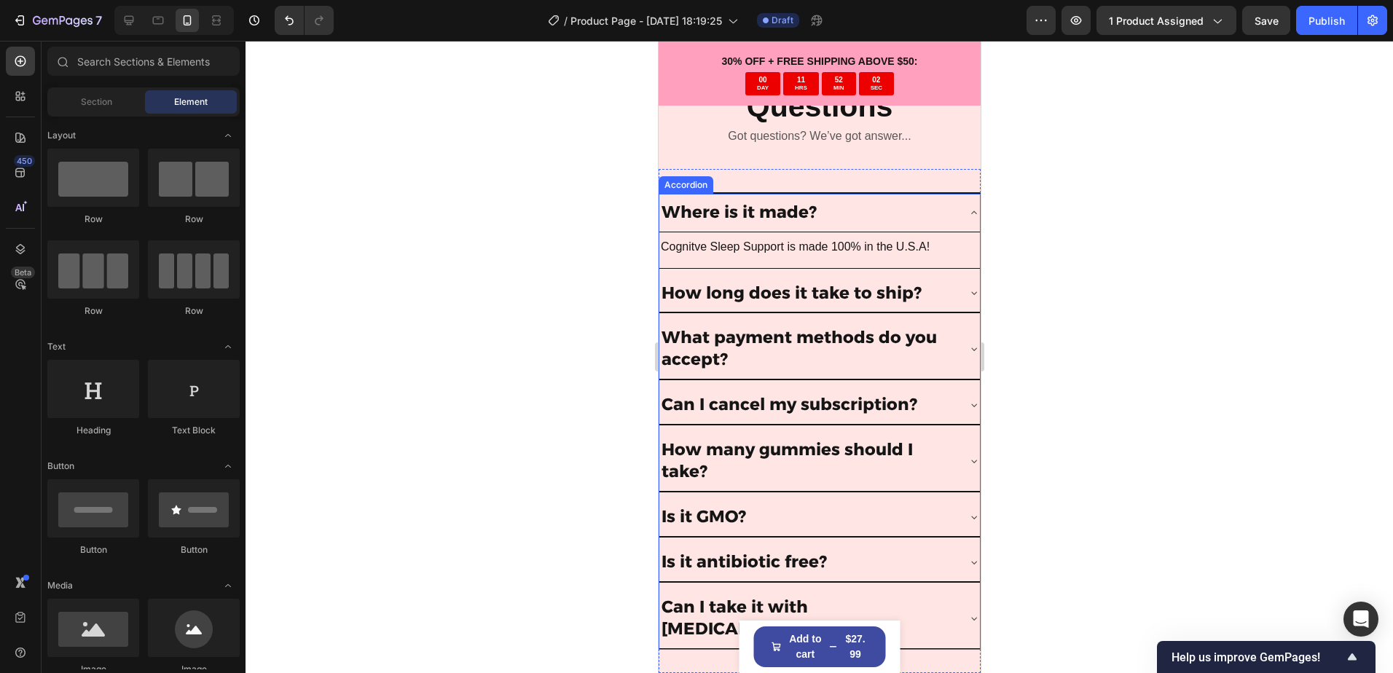
click at [945, 216] on div "Where is it made?" at bounding box center [818, 213] width 320 height 39
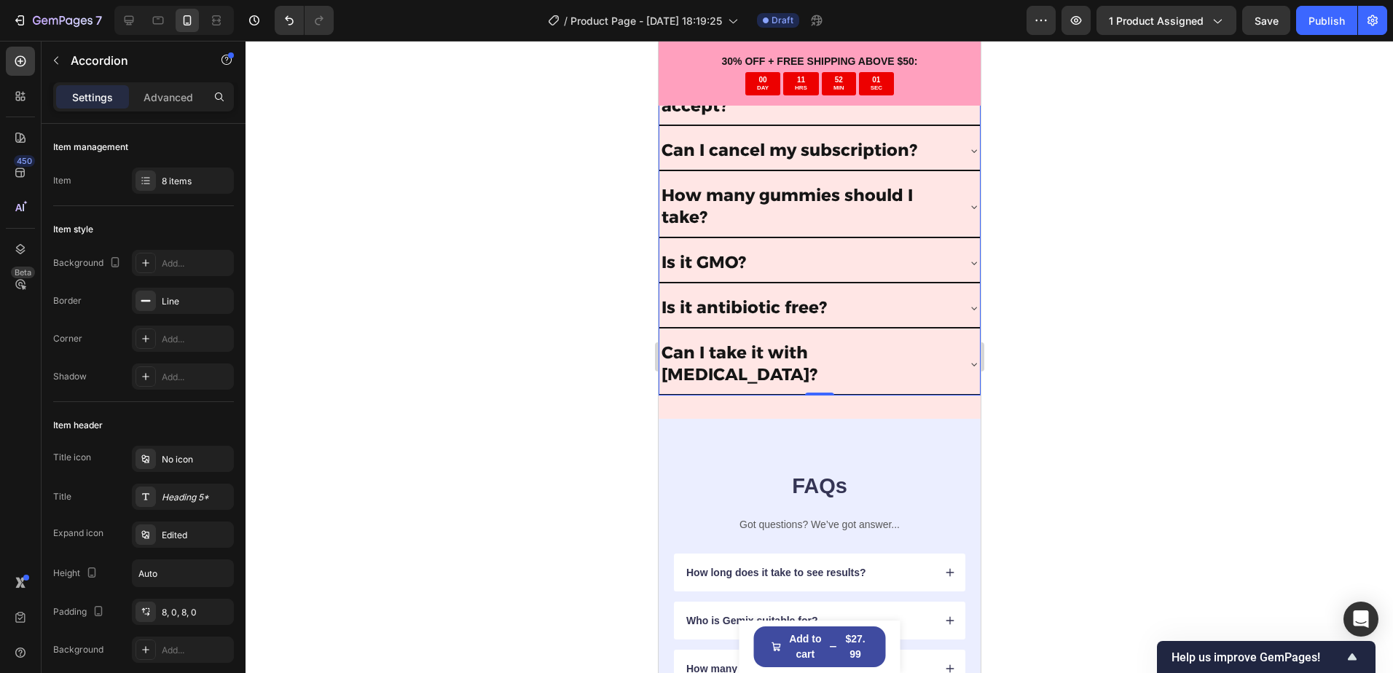
click at [1127, 481] on div at bounding box center [818, 357] width 1147 height 632
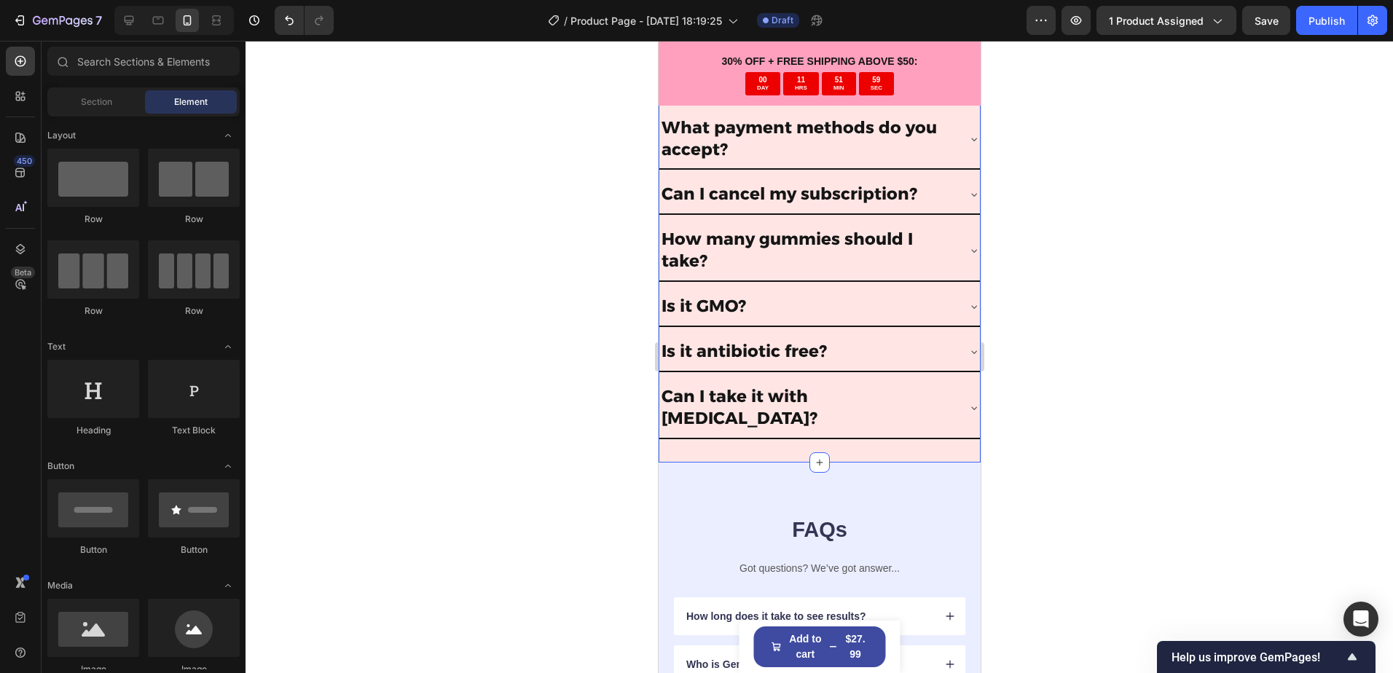
scroll to position [4970, 0]
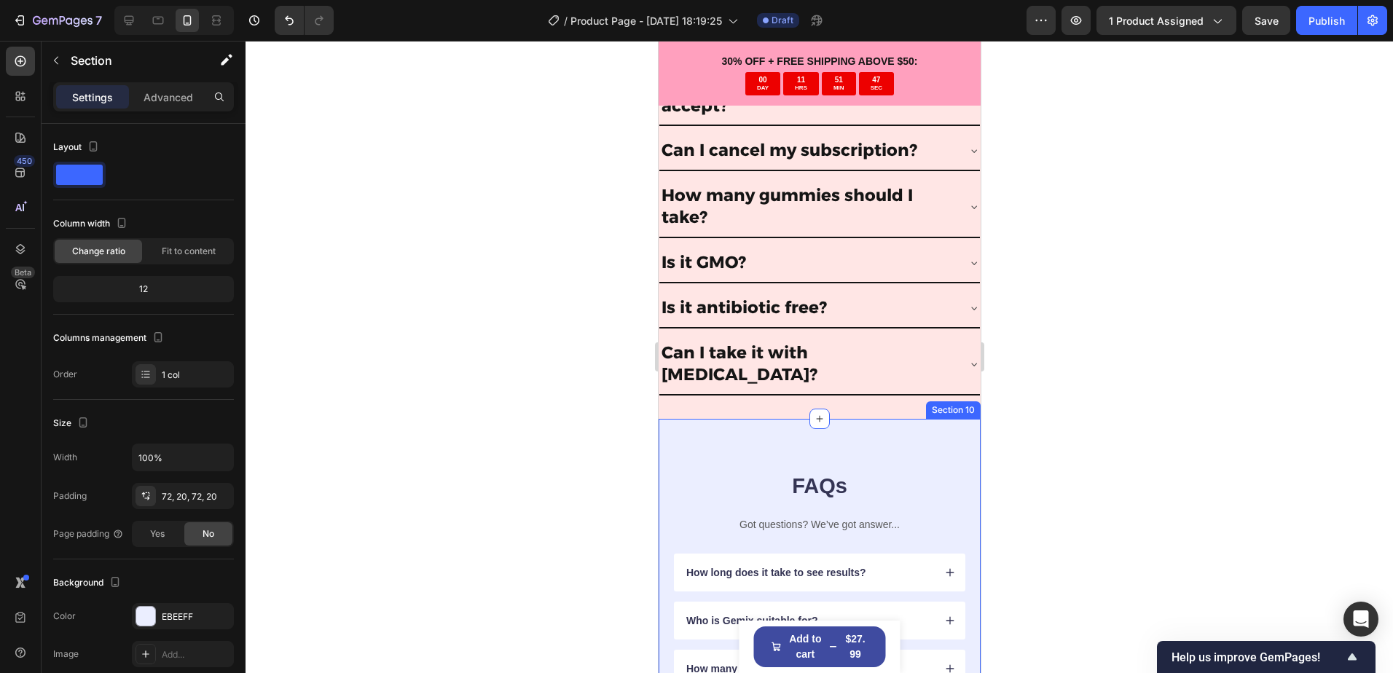
click at [950, 438] on div "FAQs Heading Got questions? We’ve got answer... Text Block How long does it tak…" at bounding box center [819, 658] width 322 height 479
click at [963, 400] on icon at bounding box center [967, 405] width 9 height 10
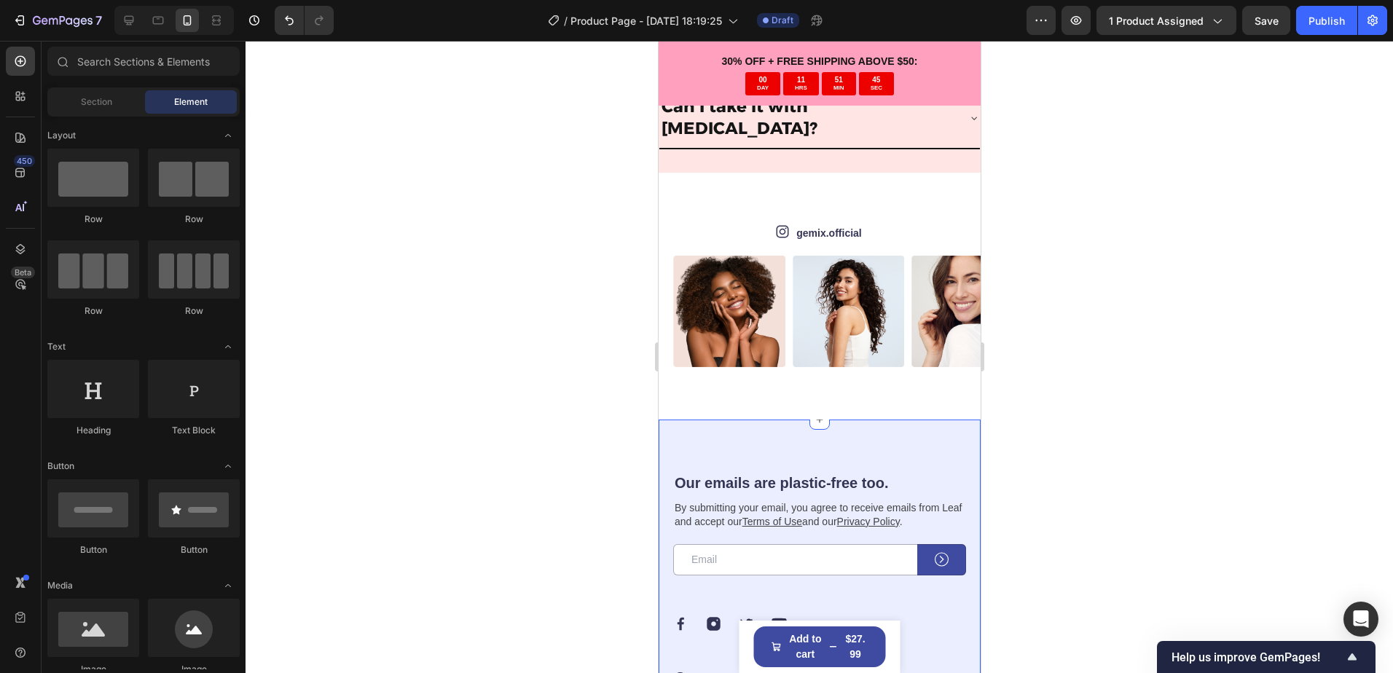
scroll to position [5042, 0]
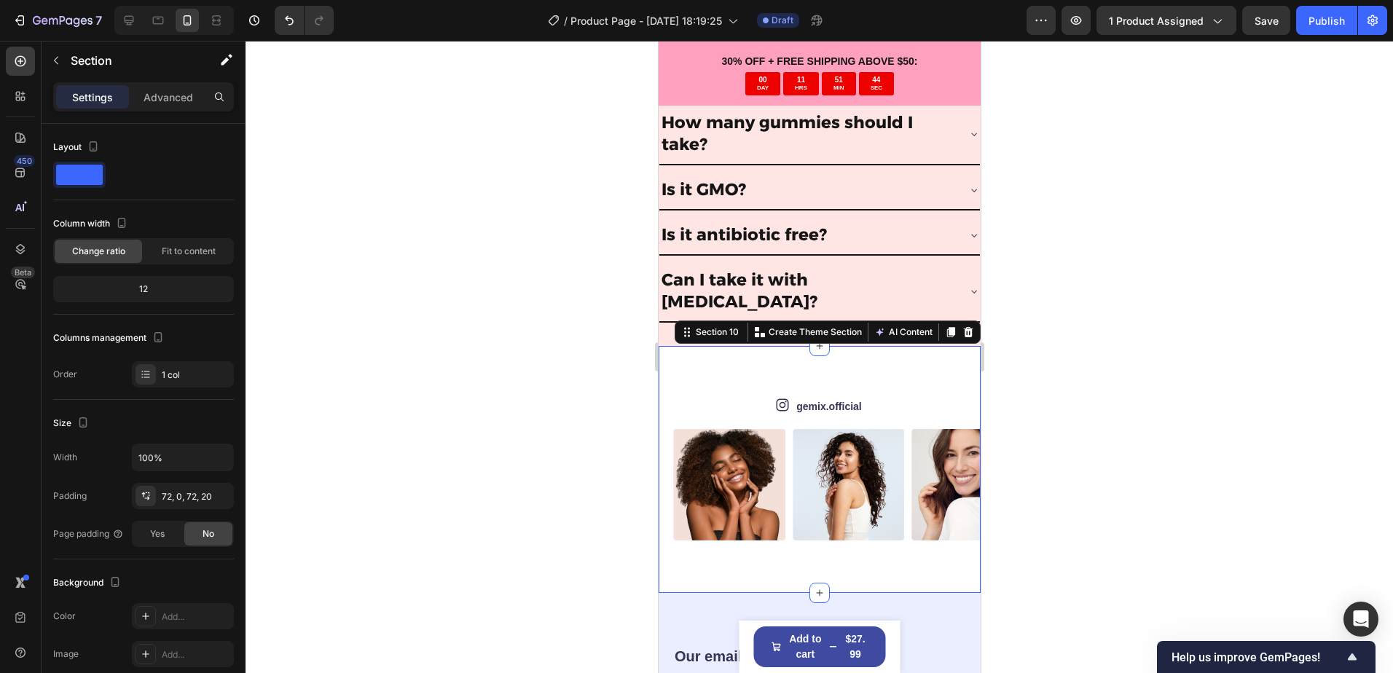
click at [909, 369] on div "Icon gemix.official Text Block Row Image Image Image Image Image Image Image Im…" at bounding box center [819, 470] width 322 height 248
click at [961, 326] on icon at bounding box center [967, 332] width 12 height 12
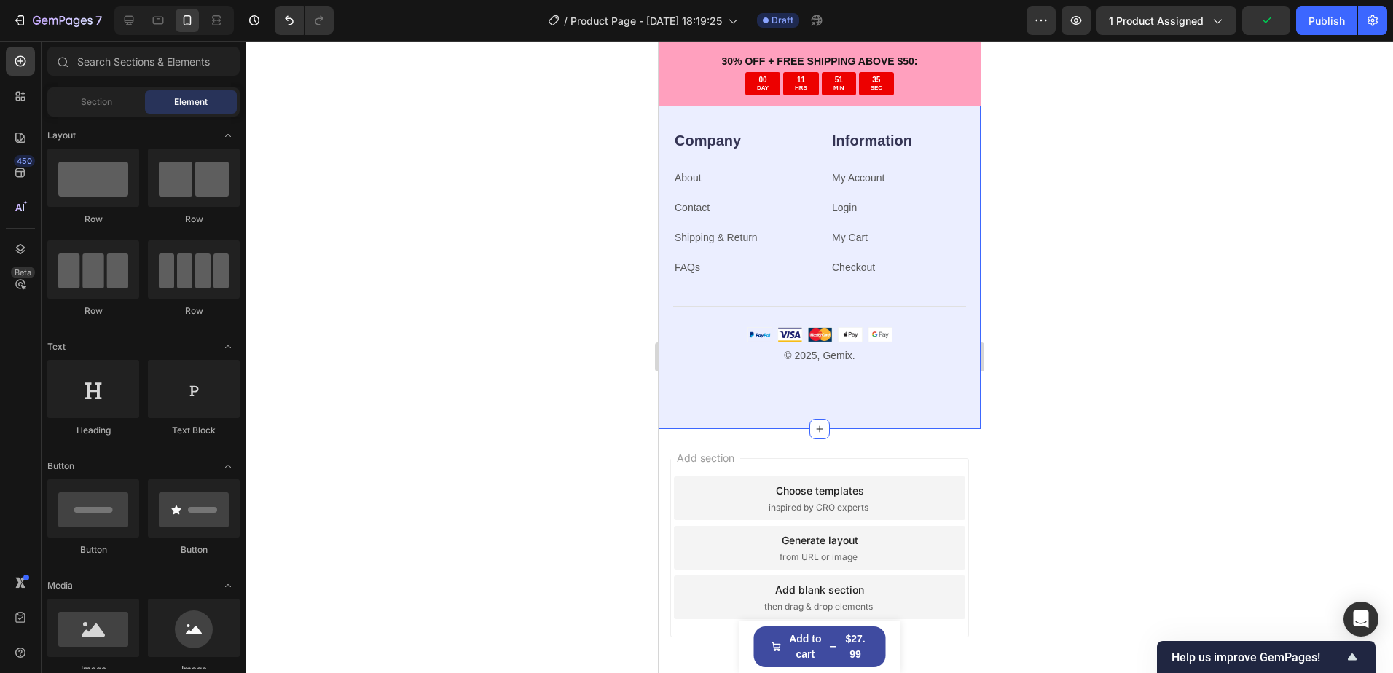
scroll to position [5584, 0]
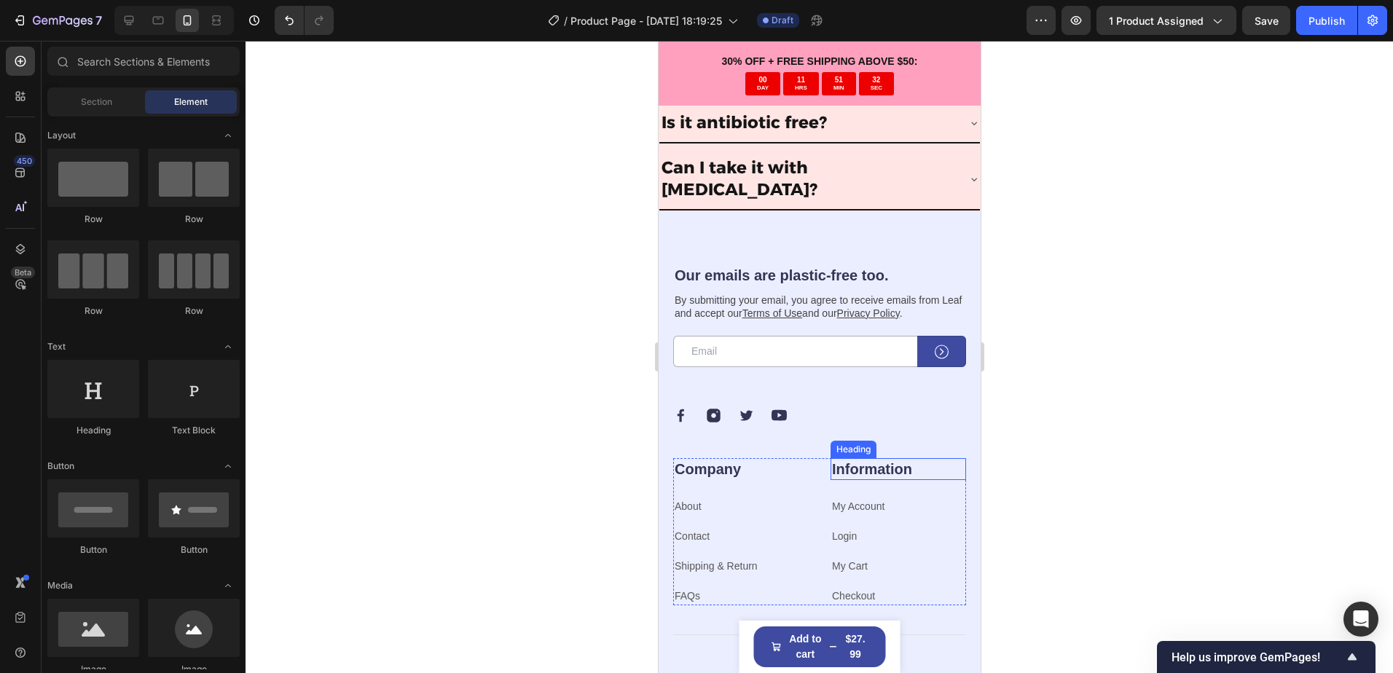
scroll to position [5147, 0]
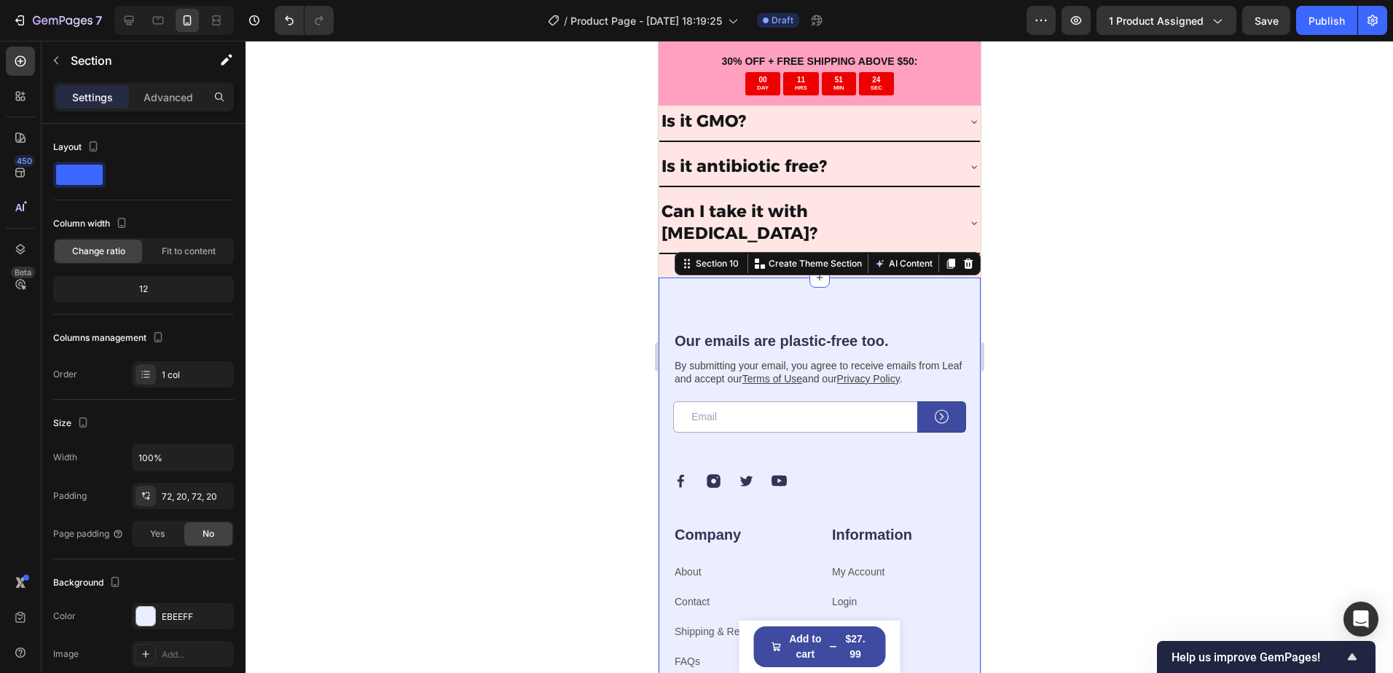
click at [892, 280] on div "Our emails are plastic-free too. Heading By submitting your email, you agree to…" at bounding box center [819, 551] width 322 height 546
click at [49, 58] on button "button" at bounding box center [55, 60] width 23 height 23
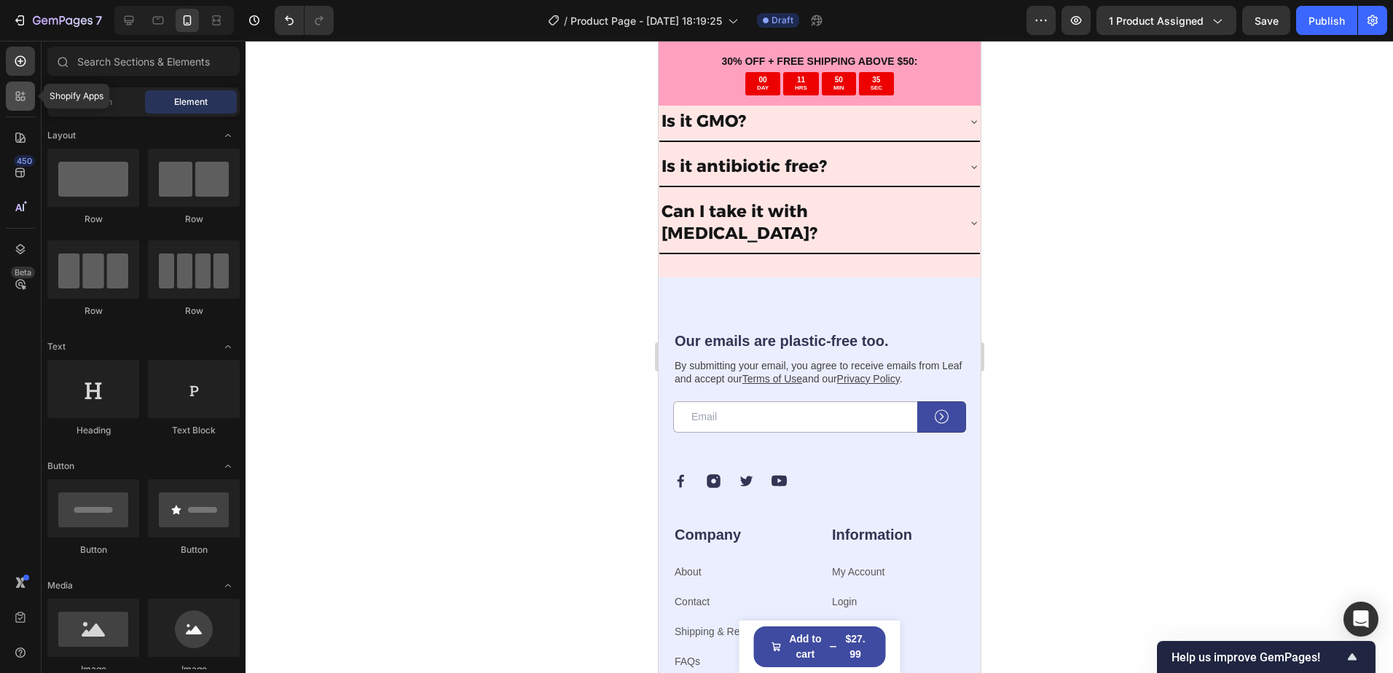
click at [28, 91] on div at bounding box center [20, 96] width 29 height 29
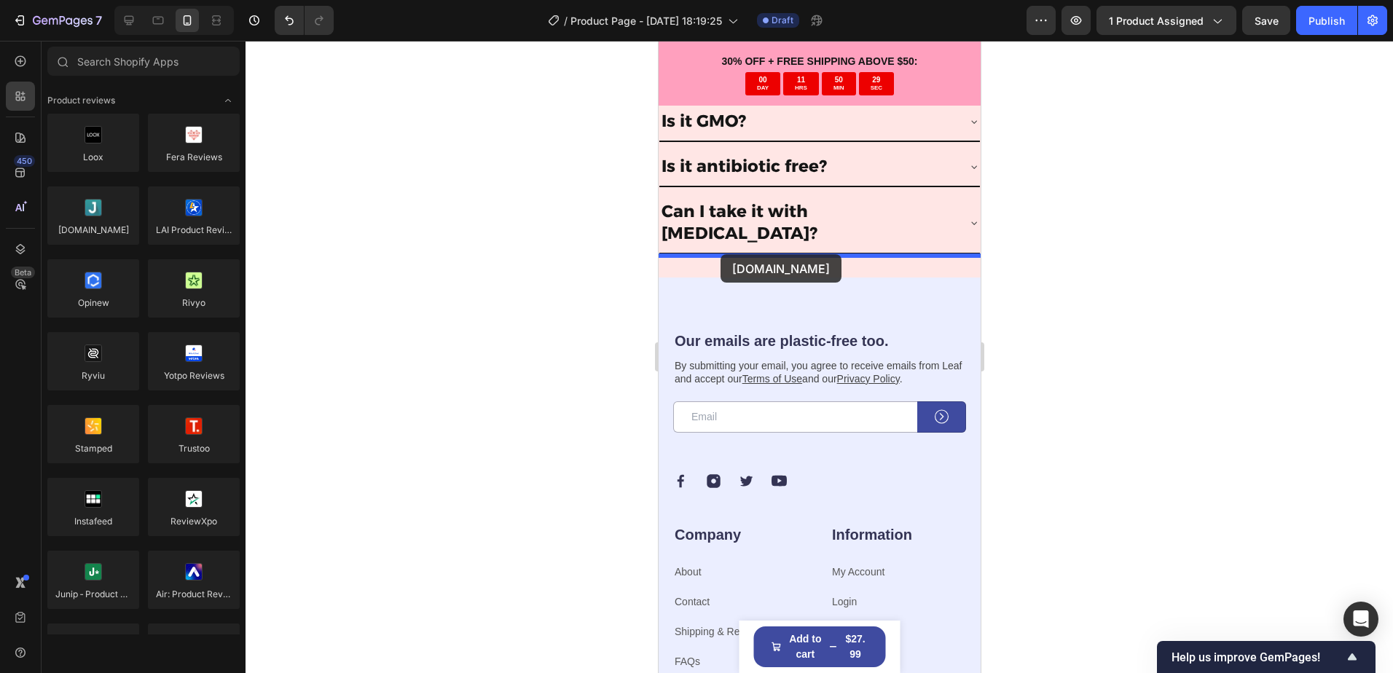
drag, startPoint x: 779, startPoint y: 251, endPoint x: 720, endPoint y: 254, distance: 59.1
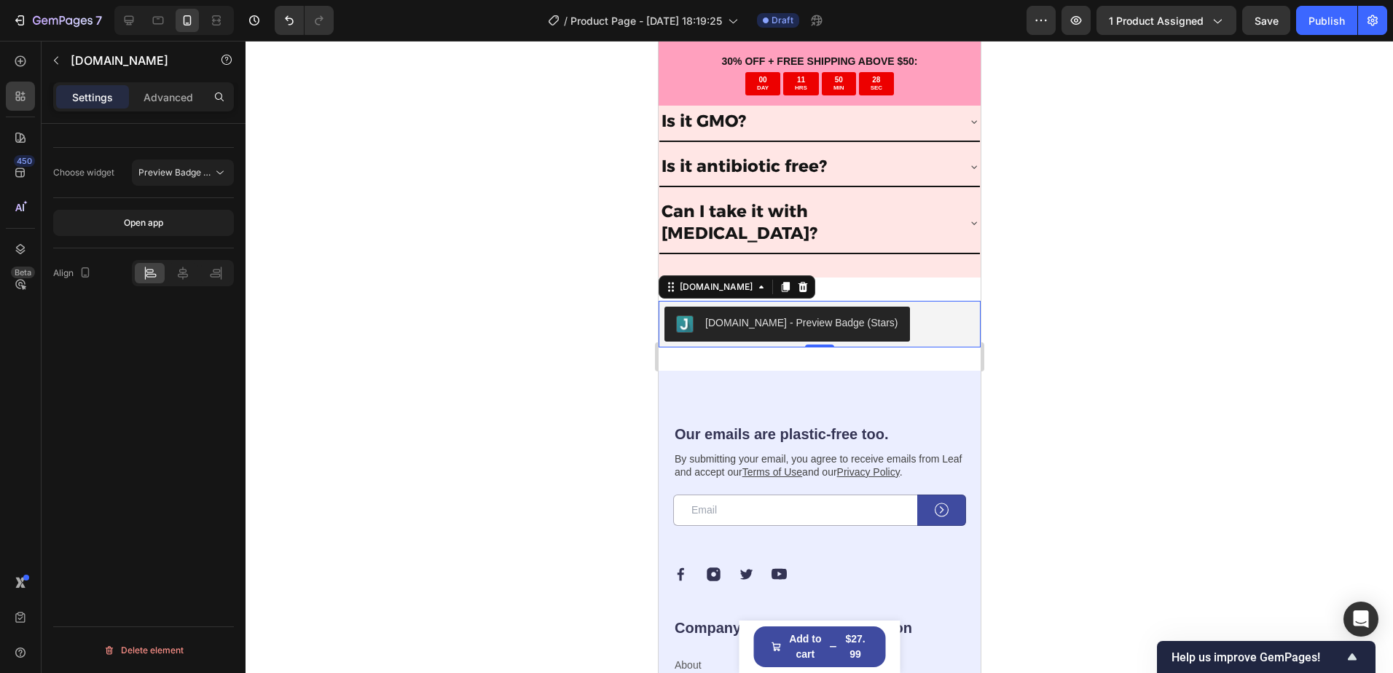
click at [1080, 319] on div at bounding box center [818, 357] width 1147 height 632
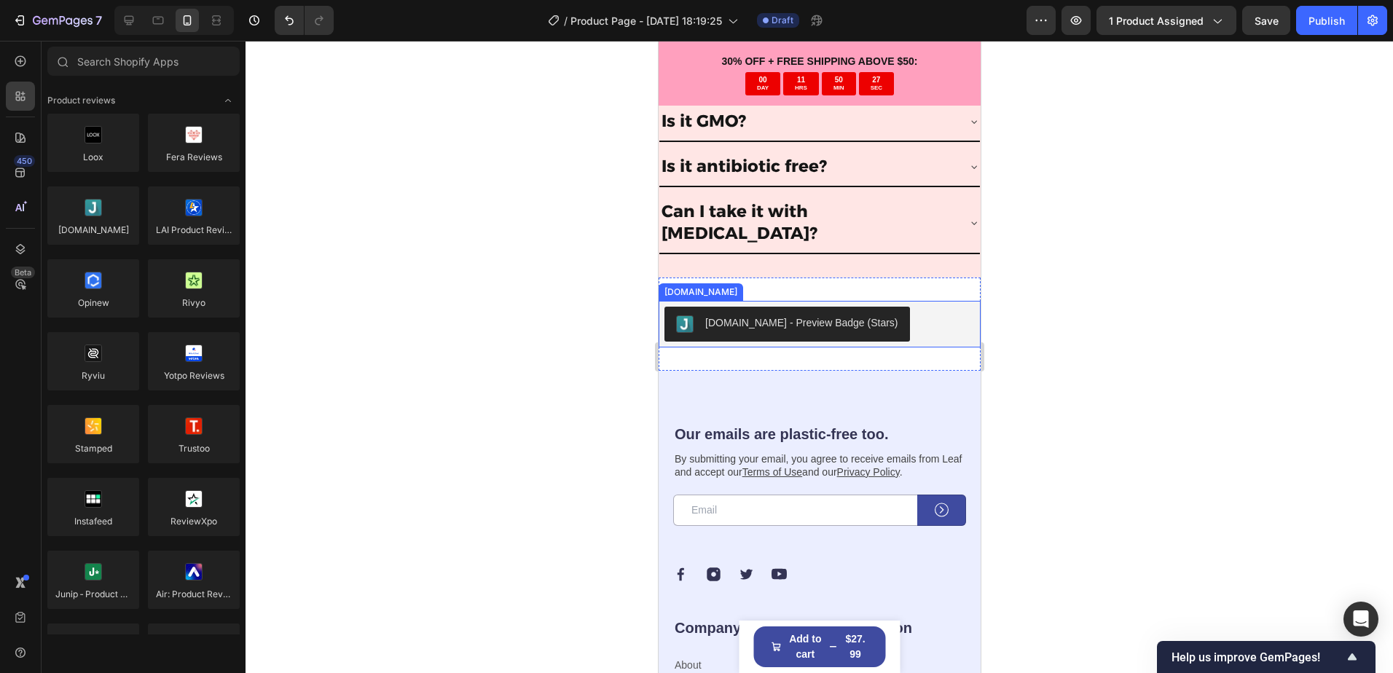
click at [814, 315] on div "[DOMAIN_NAME] - Preview Badge (Stars)" at bounding box center [800, 322] width 193 height 15
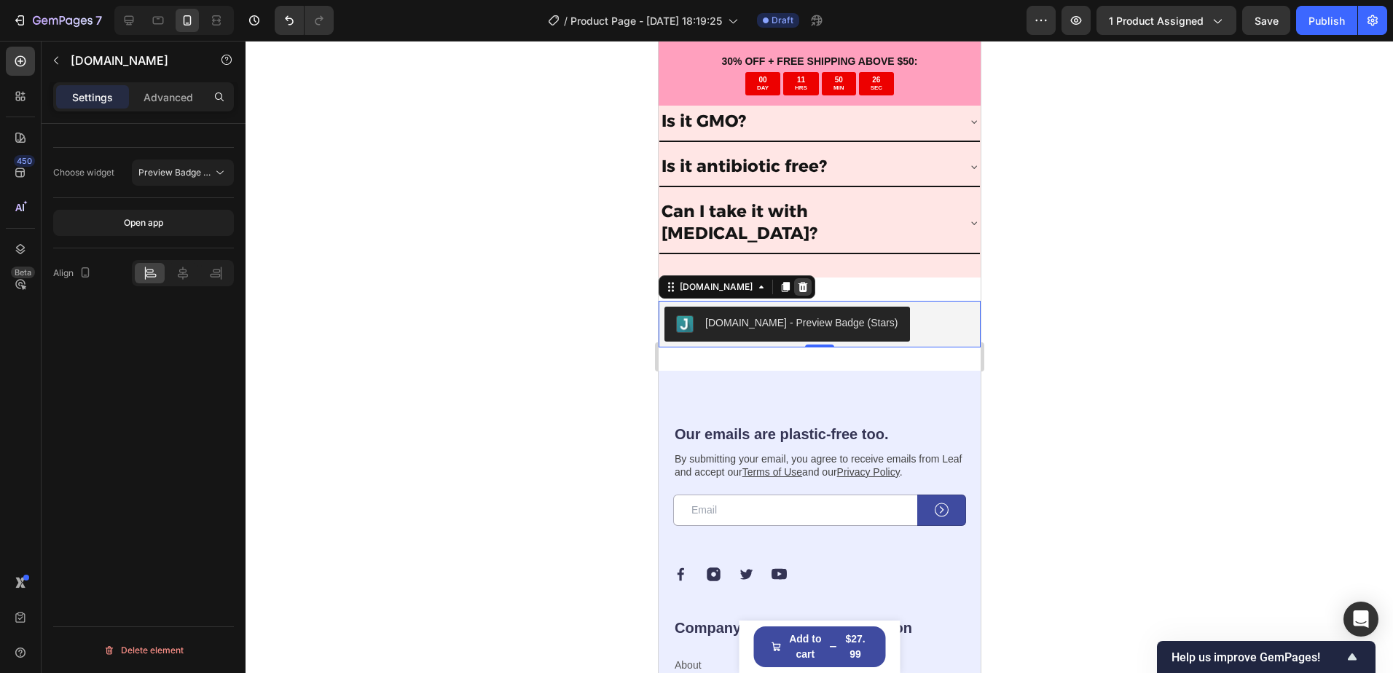
click at [798, 281] on icon at bounding box center [802, 286] width 9 height 10
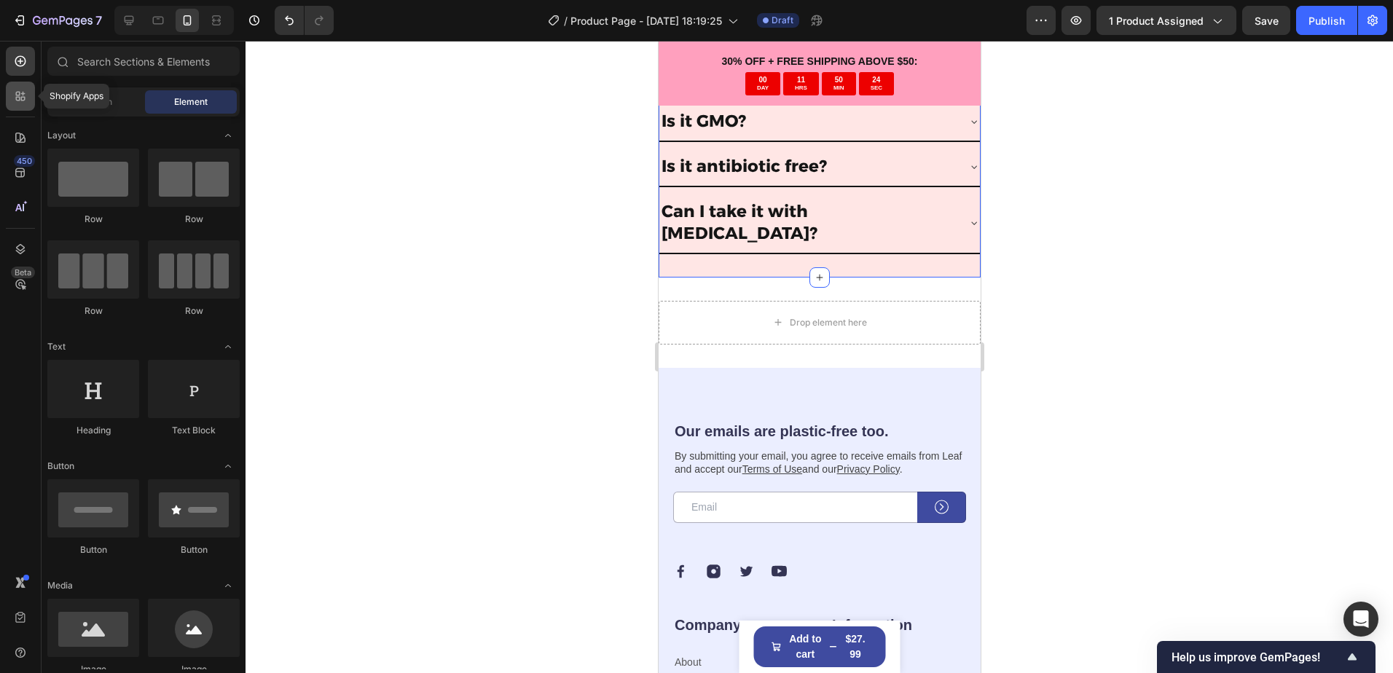
click at [23, 84] on div at bounding box center [20, 96] width 29 height 29
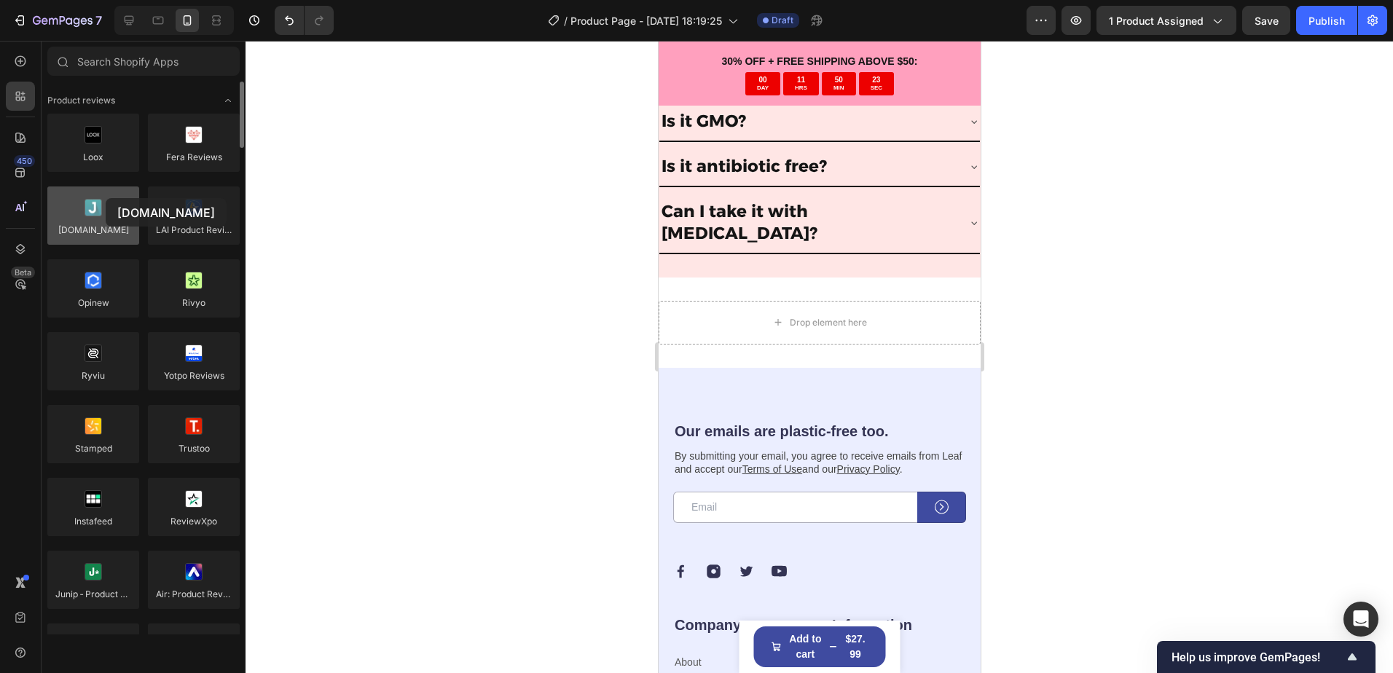
click at [106, 197] on div at bounding box center [93, 215] width 92 height 58
click at [106, 200] on div at bounding box center [93, 215] width 92 height 58
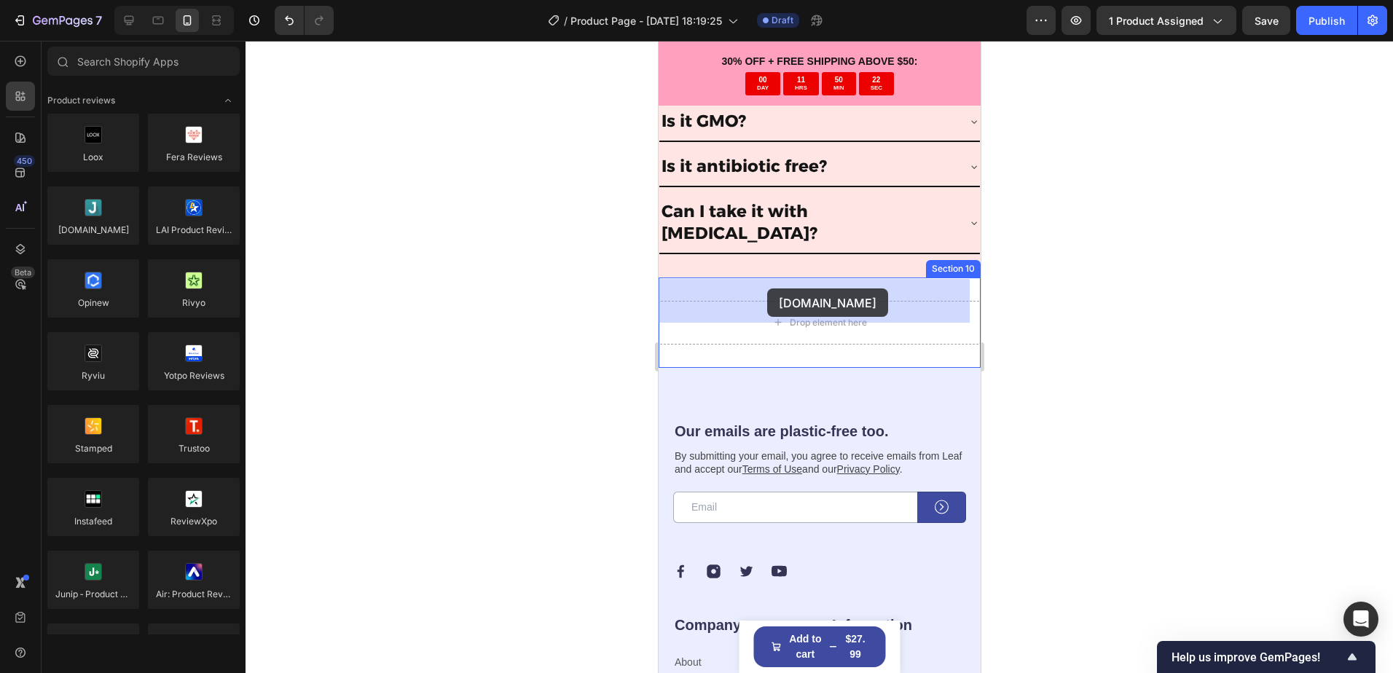
drag, startPoint x: 763, startPoint y: 240, endPoint x: 766, endPoint y: 288, distance: 48.2
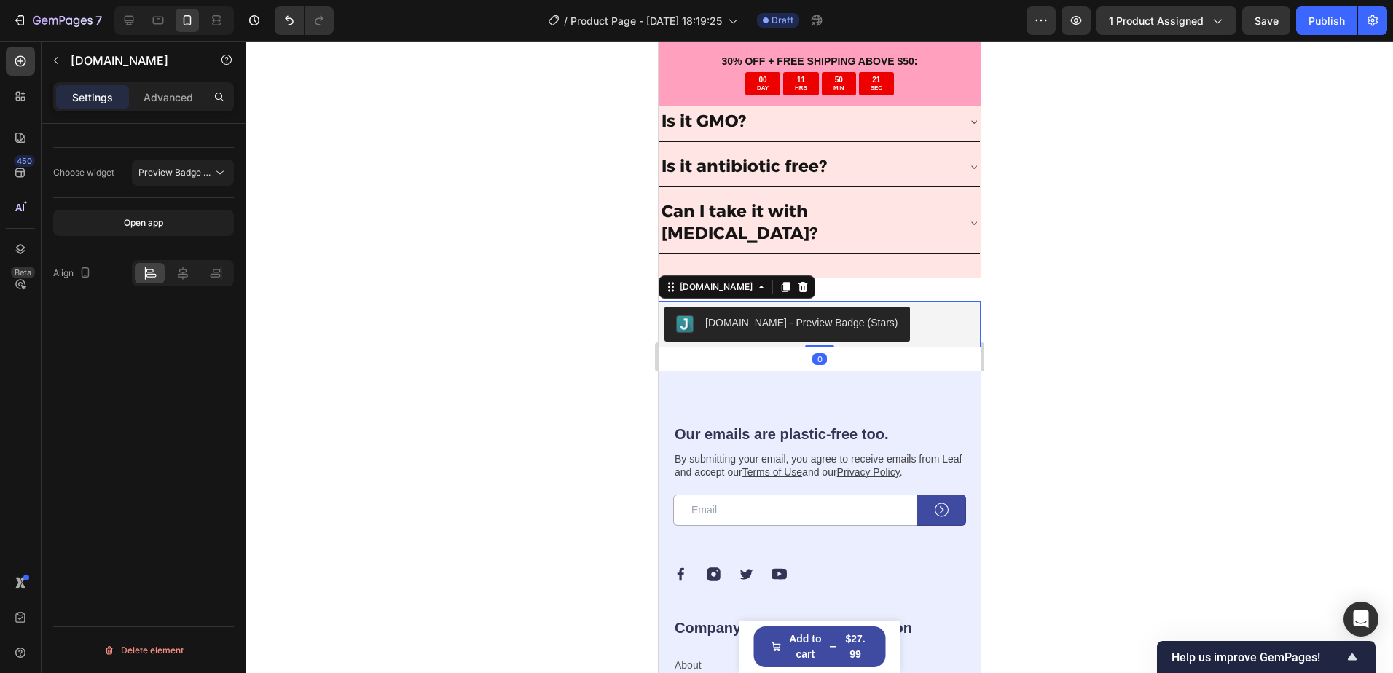
click at [752, 315] on div "[DOMAIN_NAME] - Preview Badge (Stars)" at bounding box center [800, 322] width 193 height 15
click at [755, 281] on icon at bounding box center [761, 287] width 12 height 12
click at [706, 280] on div "[DOMAIN_NAME]" at bounding box center [715, 286] width 79 height 13
click at [183, 176] on span "Preview Badge (Stars)" at bounding box center [184, 172] width 93 height 11
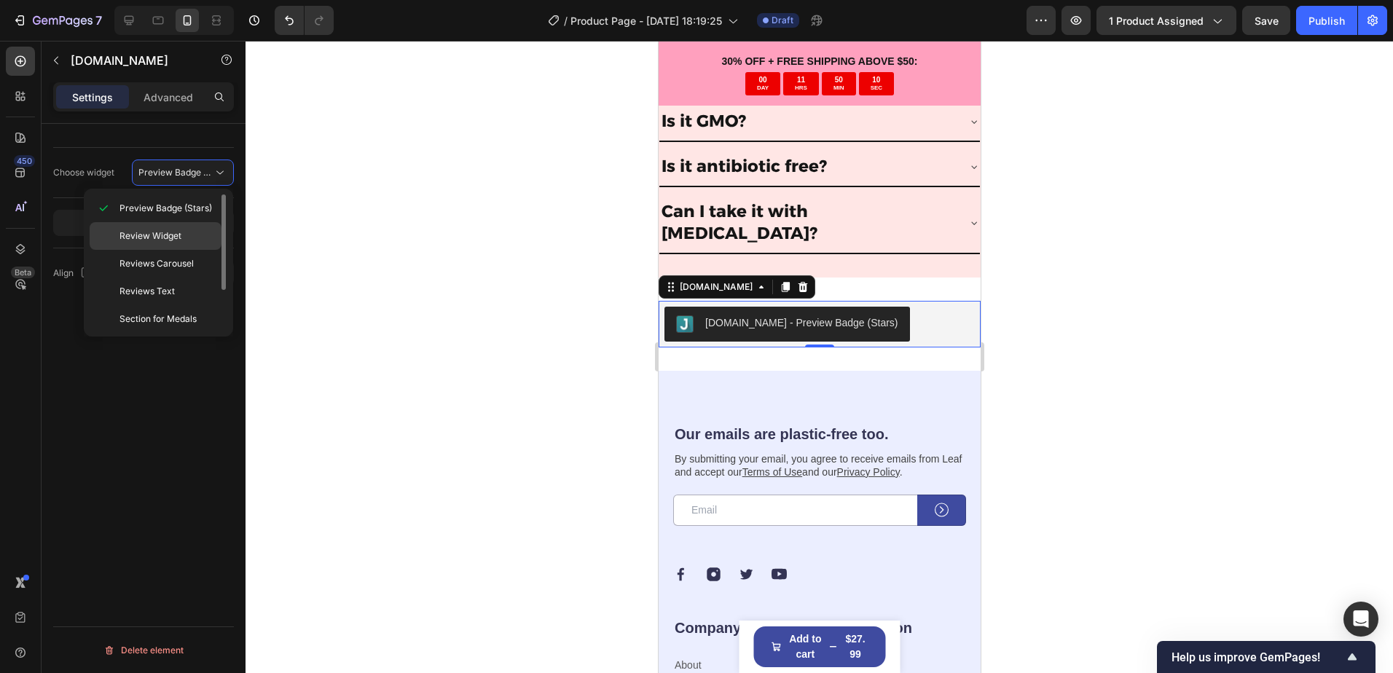
click at [174, 238] on span "Review Widget" at bounding box center [150, 235] width 62 height 13
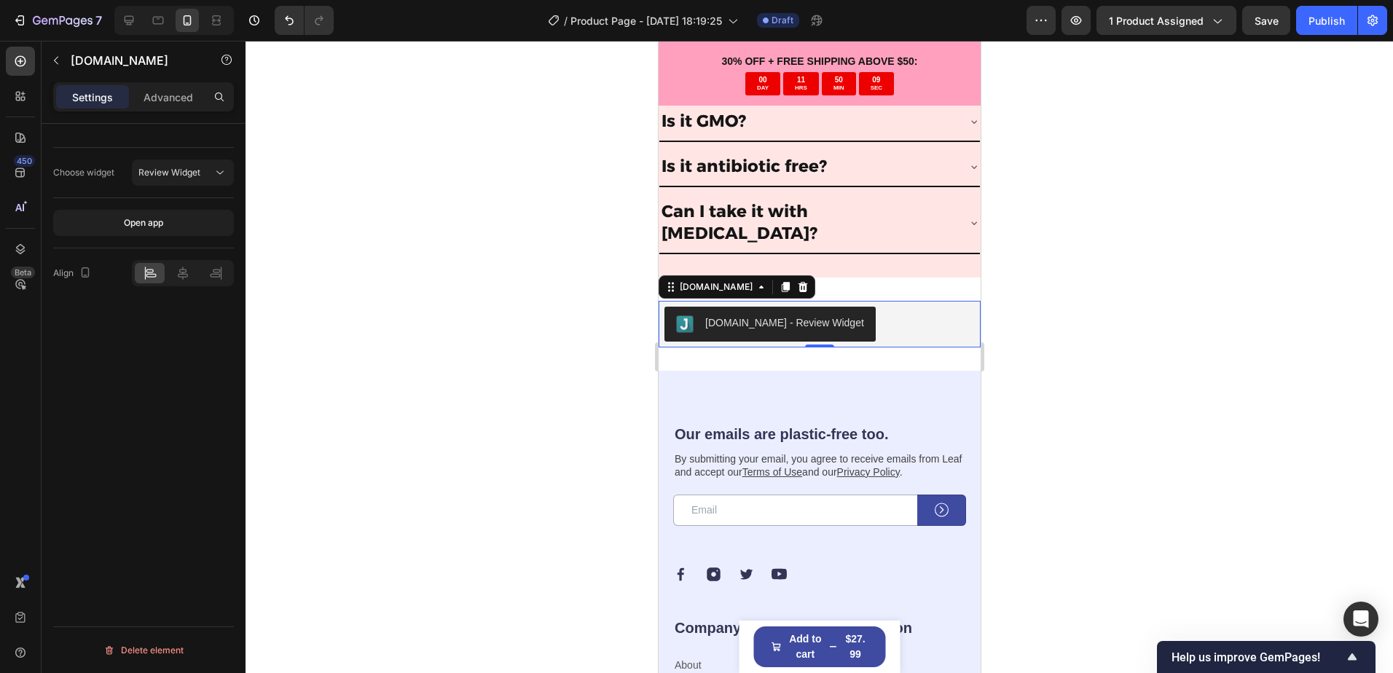
click at [445, 318] on div at bounding box center [818, 357] width 1147 height 632
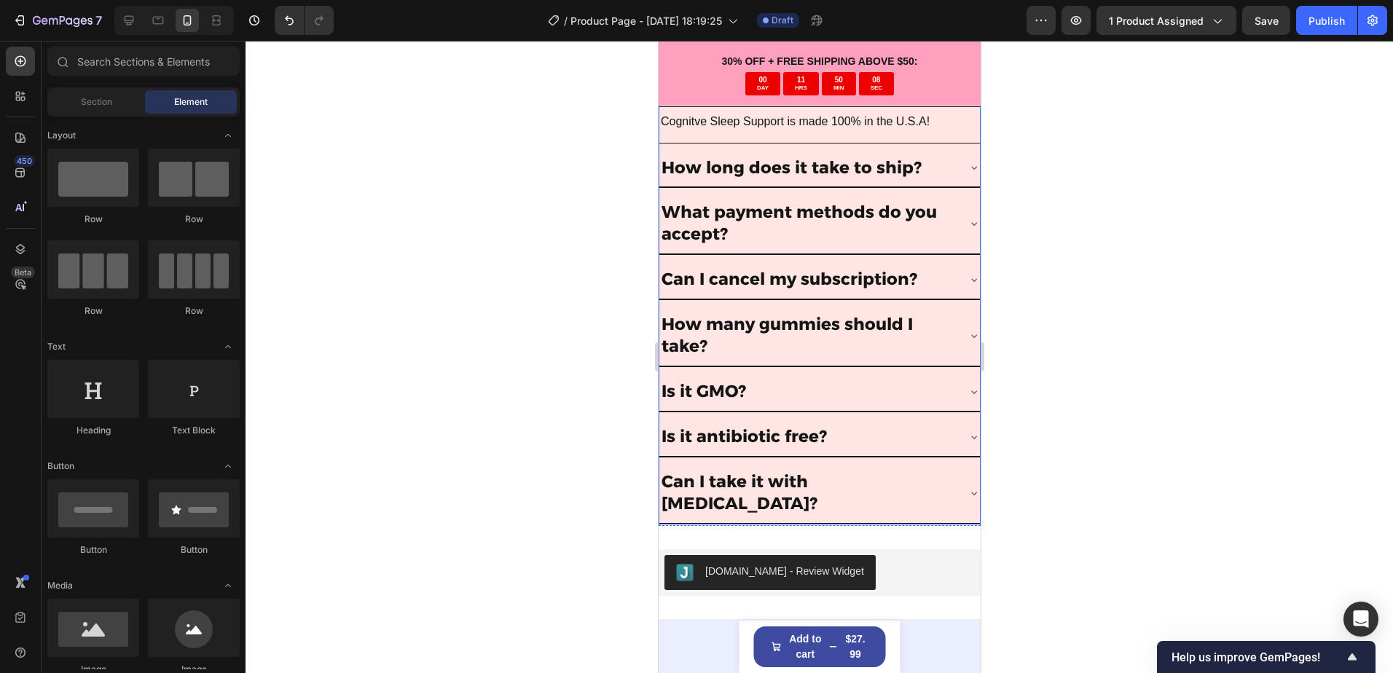
scroll to position [5074, 0]
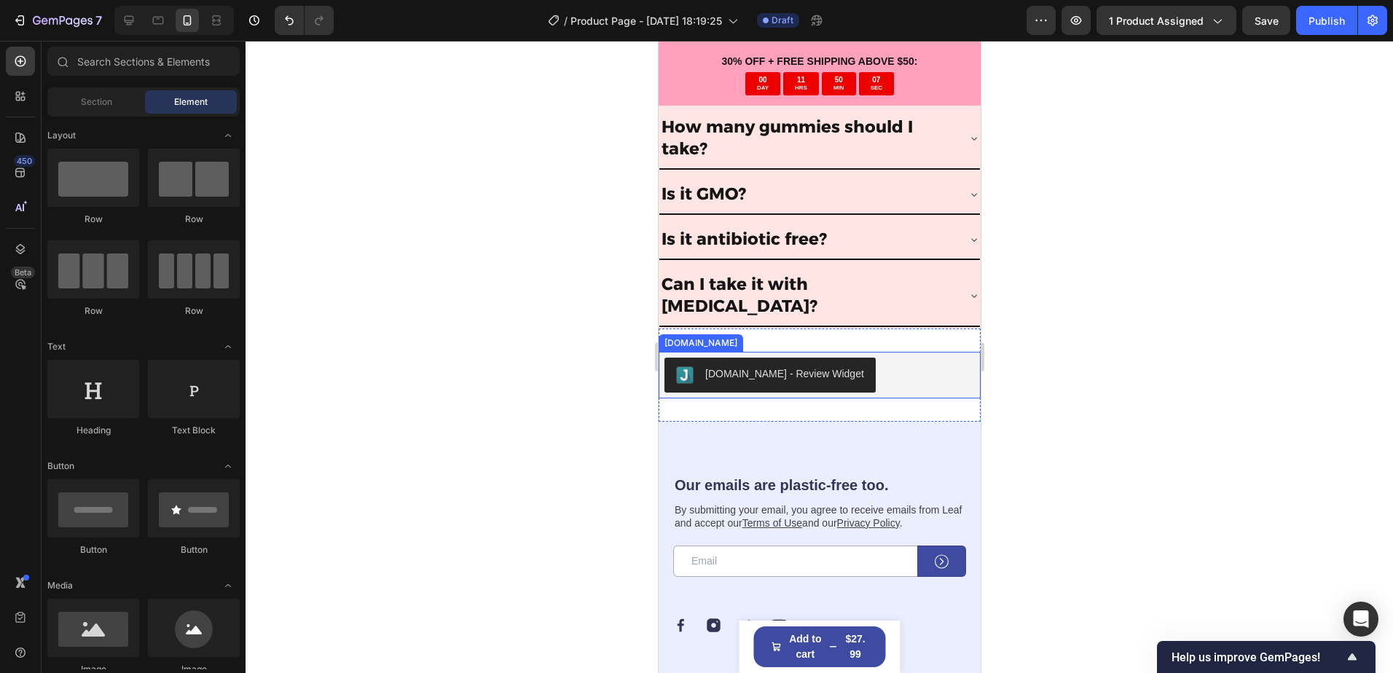
click at [886, 401] on div "[DOMAIN_NAME] - Review Widget [DOMAIN_NAME] Section 10" at bounding box center [819, 374] width 322 height 93
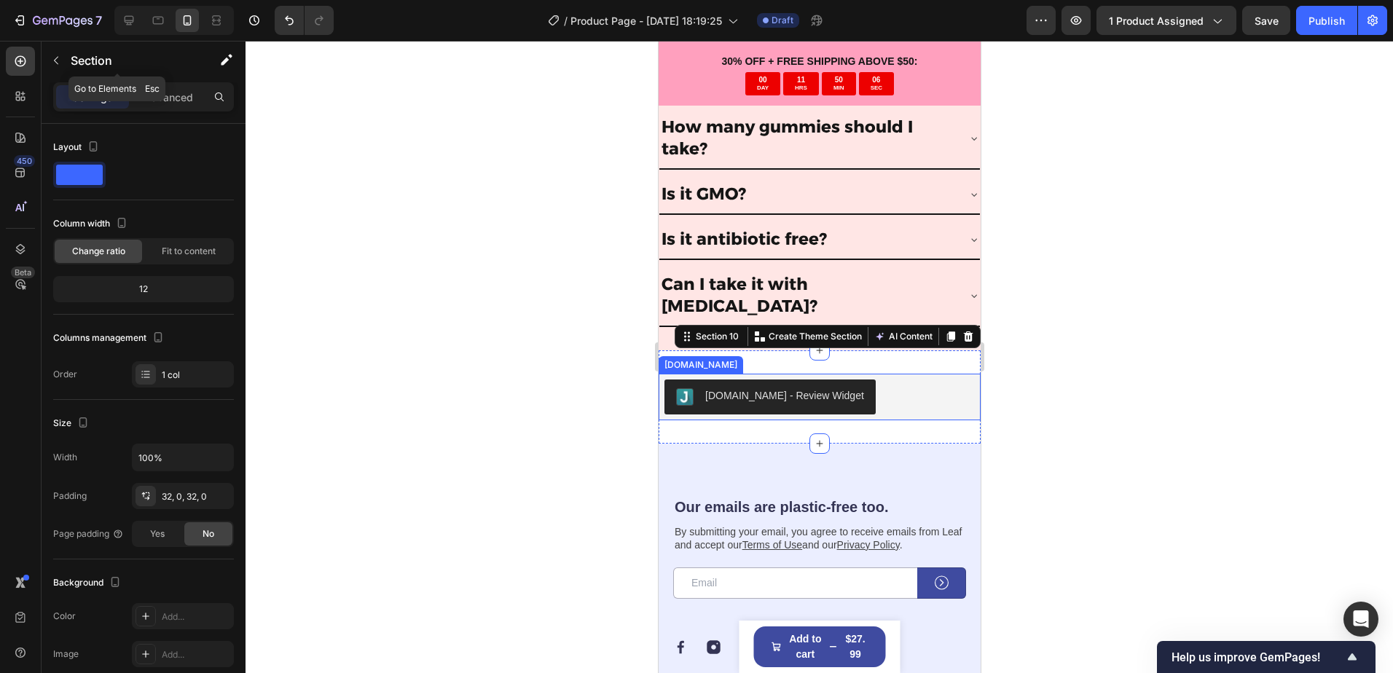
drag, startPoint x: 95, startPoint y: 52, endPoint x: 64, endPoint y: 81, distance: 42.2
click at [95, 52] on p "Section" at bounding box center [130, 60] width 119 height 17
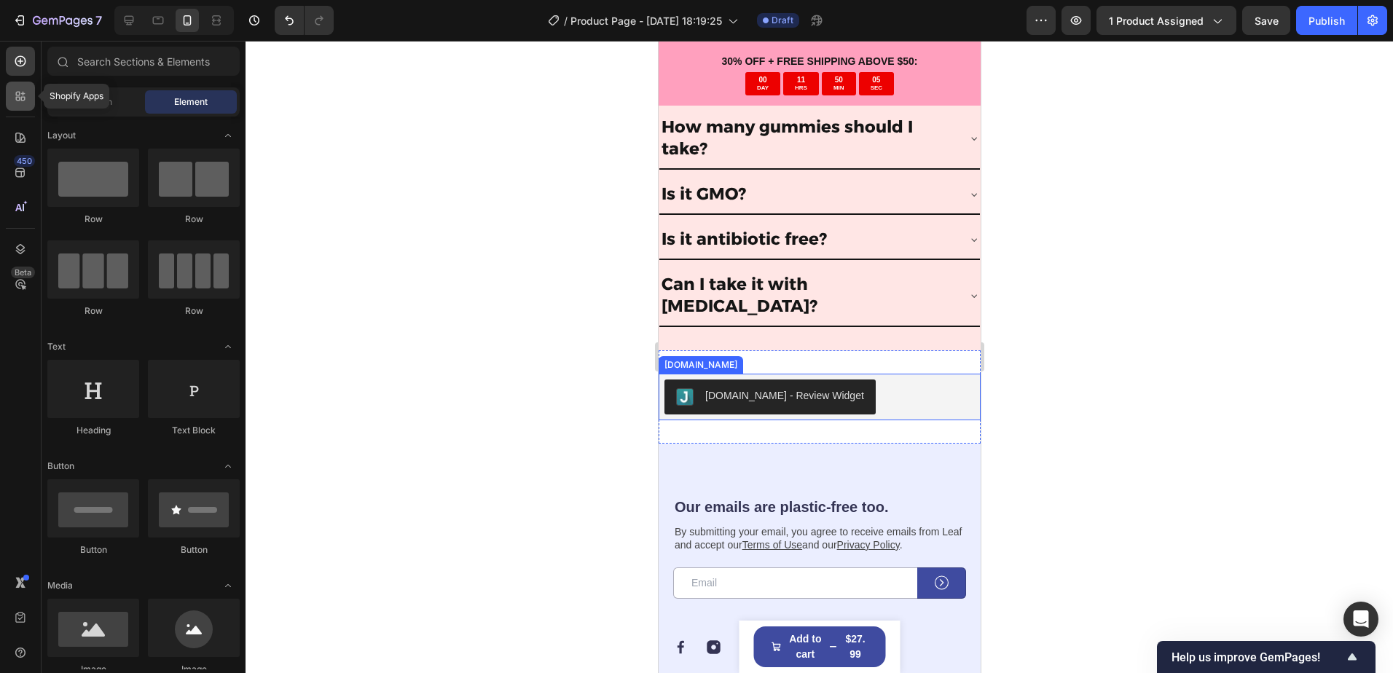
click at [12, 103] on div at bounding box center [20, 96] width 29 height 29
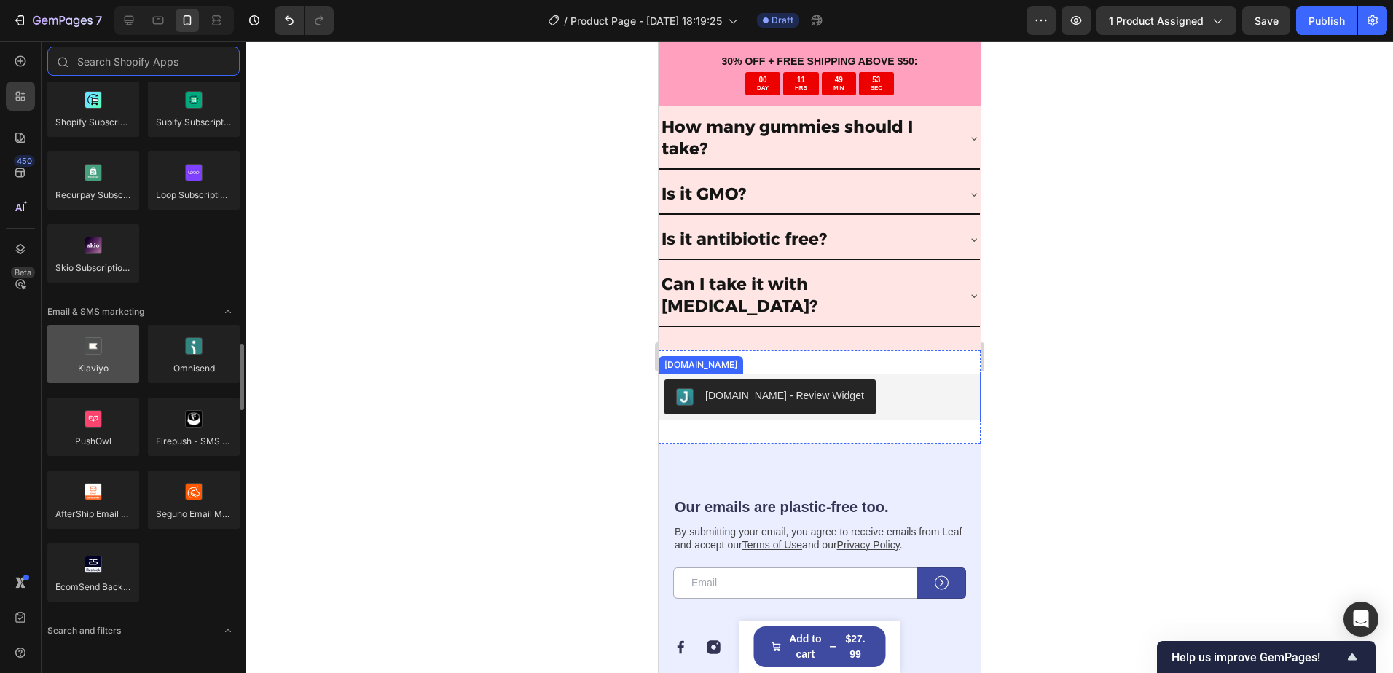
scroll to position [2112, 0]
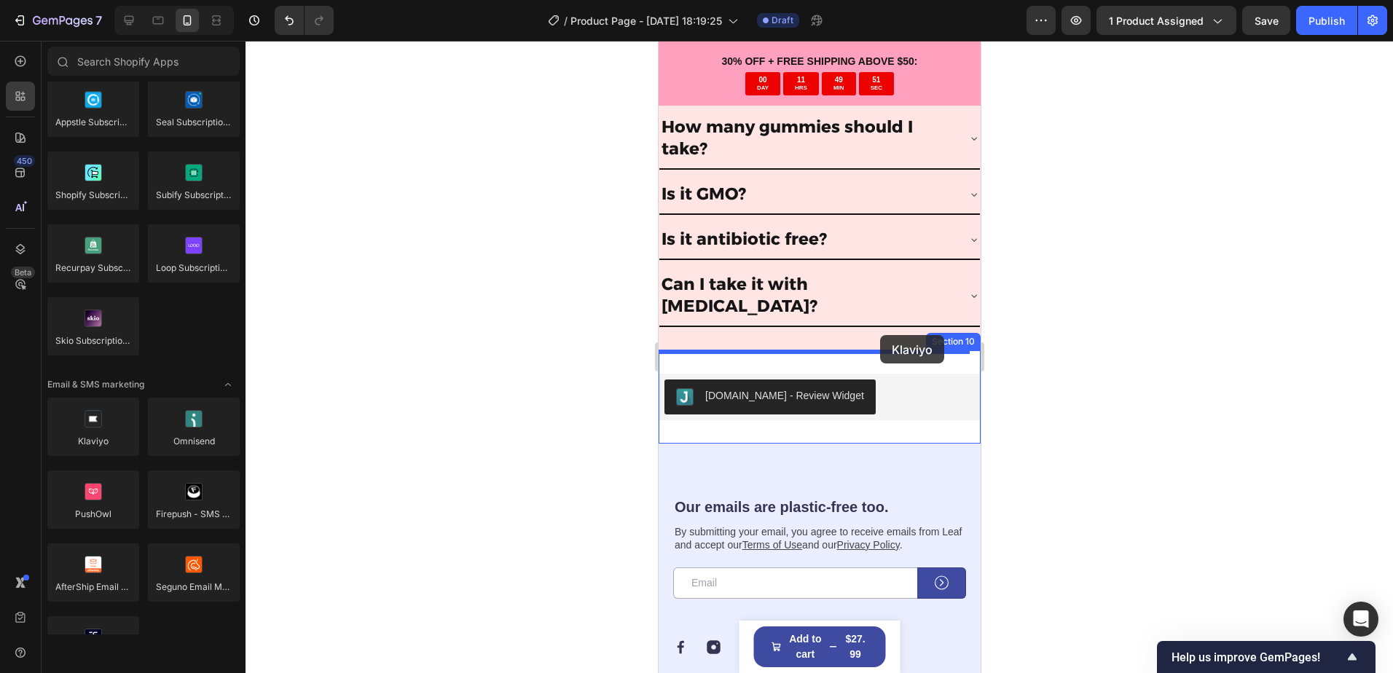
drag, startPoint x: 763, startPoint y: 455, endPoint x: 879, endPoint y: 335, distance: 167.4
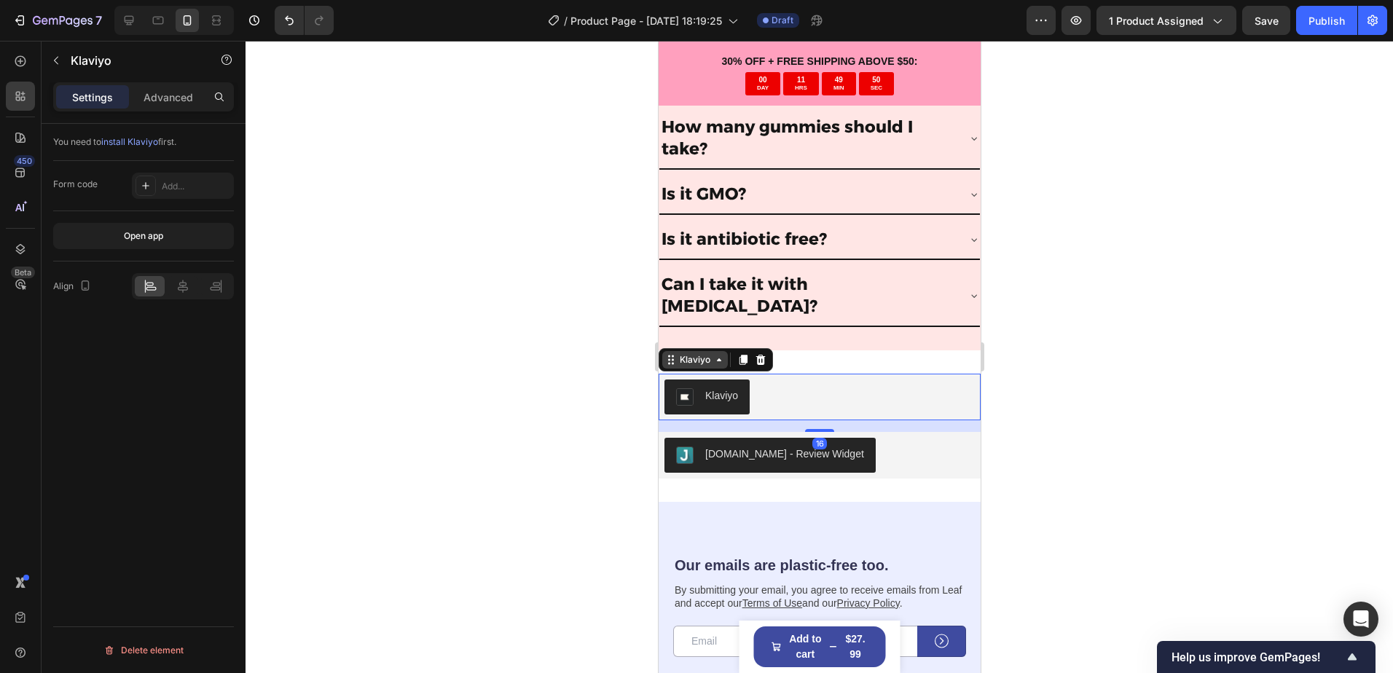
click at [711, 353] on div "Klaviyo" at bounding box center [694, 359] width 36 height 13
click at [718, 388] on div "Klaviyo" at bounding box center [720, 395] width 33 height 15
click at [168, 184] on div "Add..." at bounding box center [196, 186] width 68 height 13
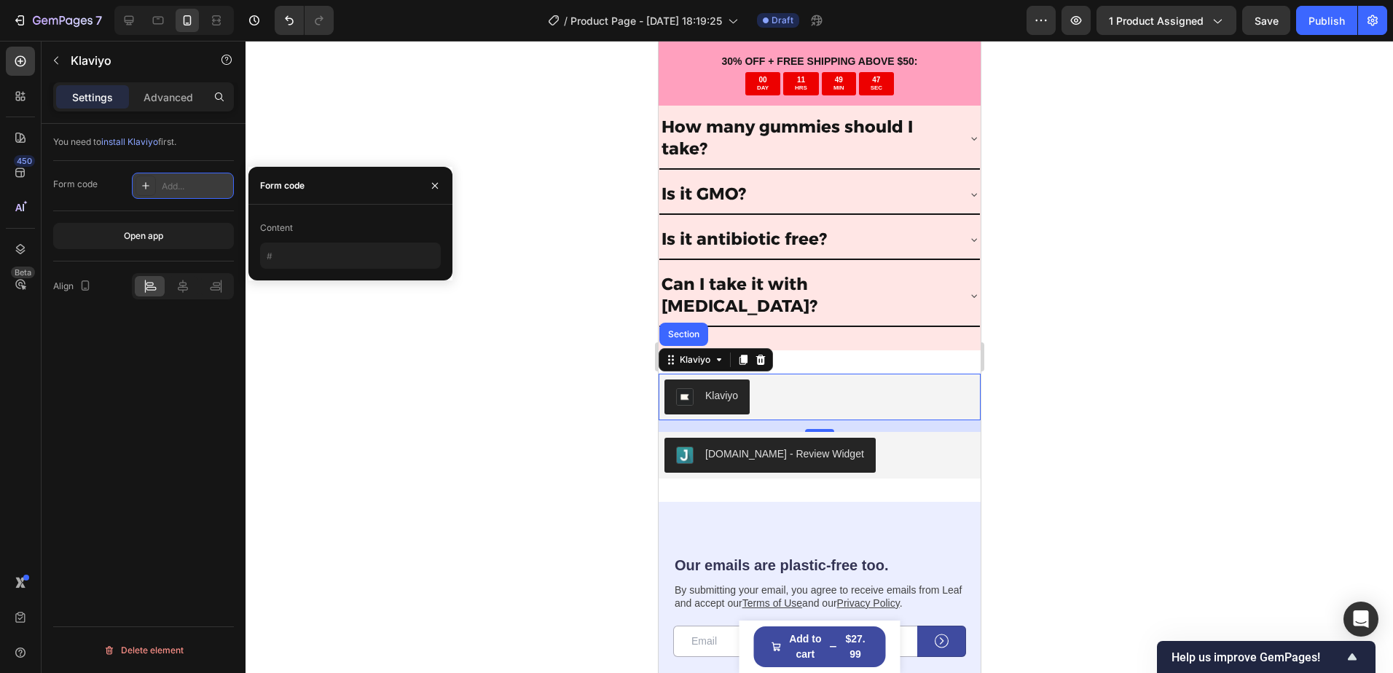
click at [168, 184] on div "Add..." at bounding box center [196, 186] width 68 height 13
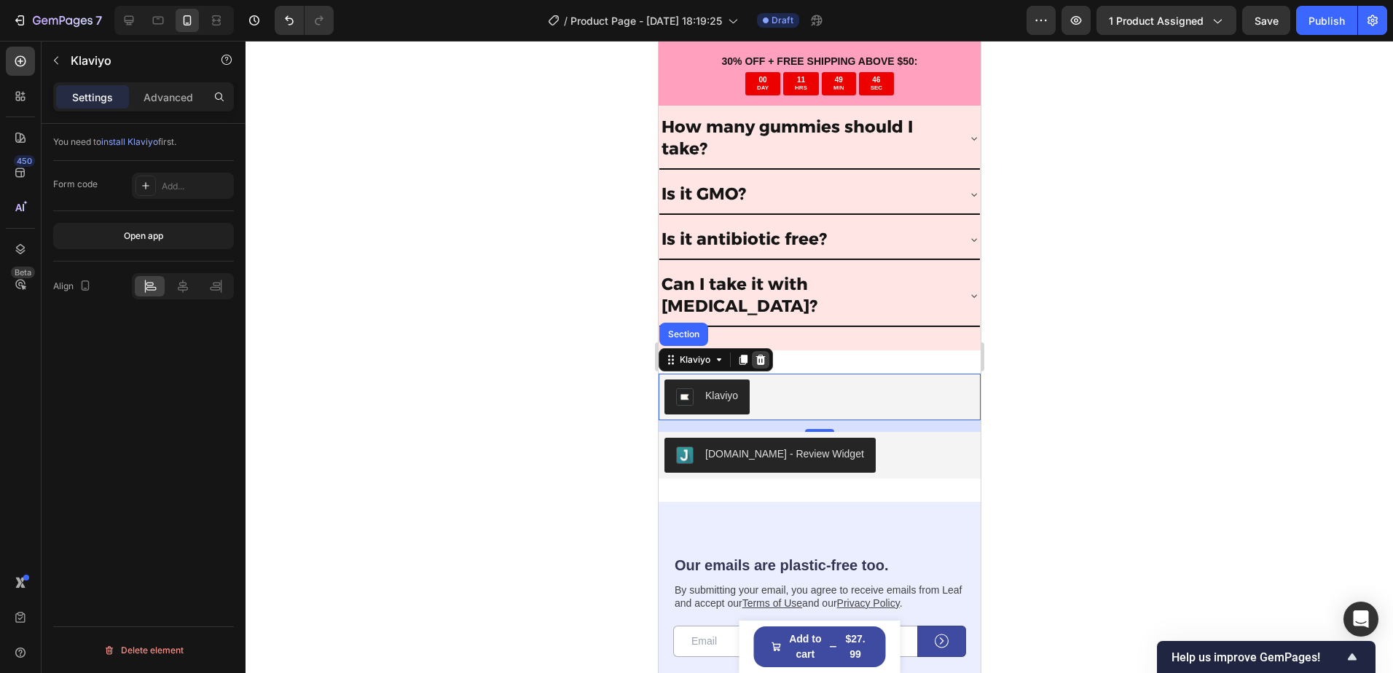
click at [762, 354] on icon at bounding box center [759, 359] width 9 height 10
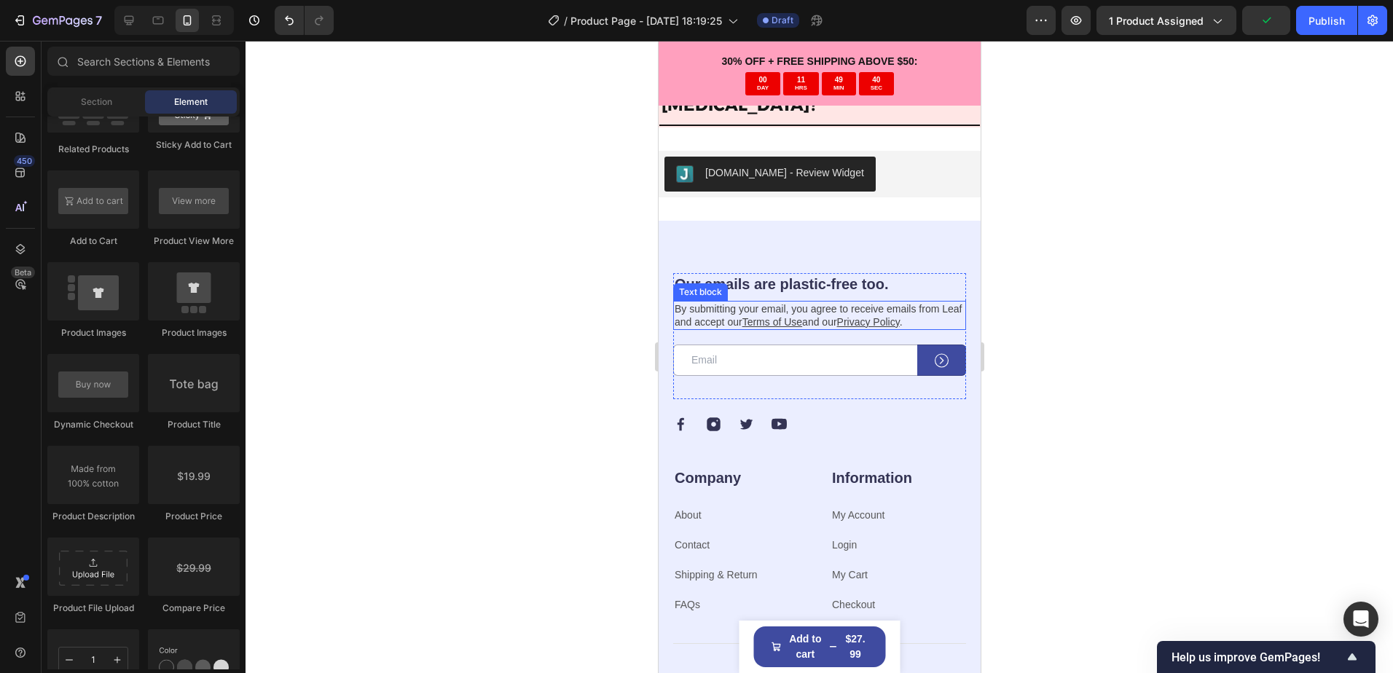
scroll to position [5275, 0]
click at [890, 260] on div "Our emails are plastic-free too. Heading By submitting your email, you agree to…" at bounding box center [819, 493] width 322 height 546
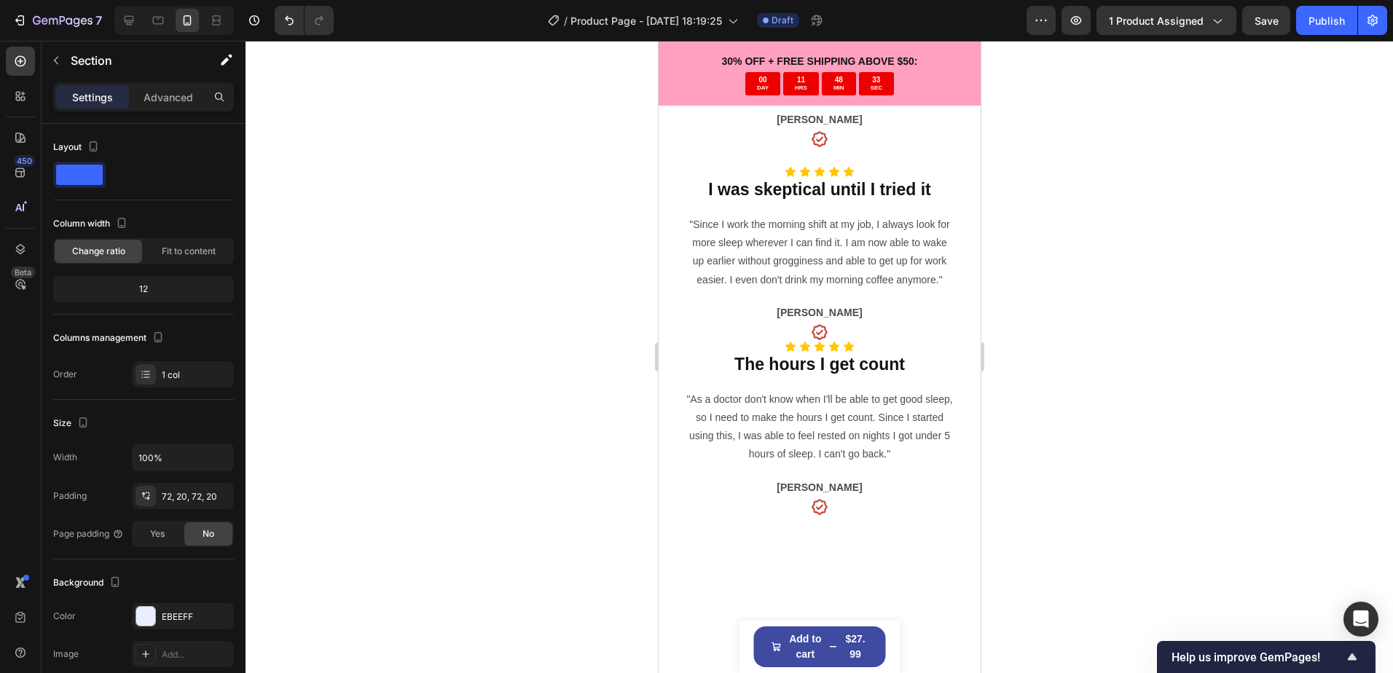
scroll to position [1051, 0]
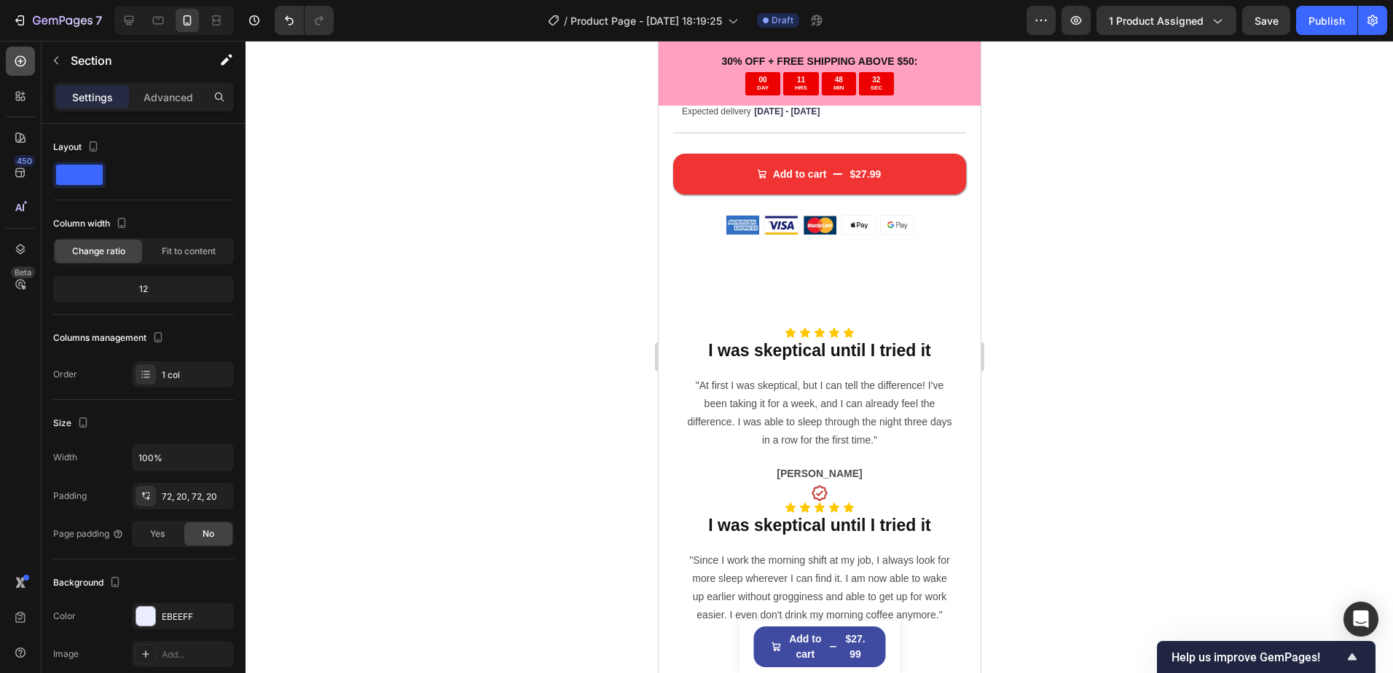
click at [25, 68] on div at bounding box center [20, 61] width 29 height 29
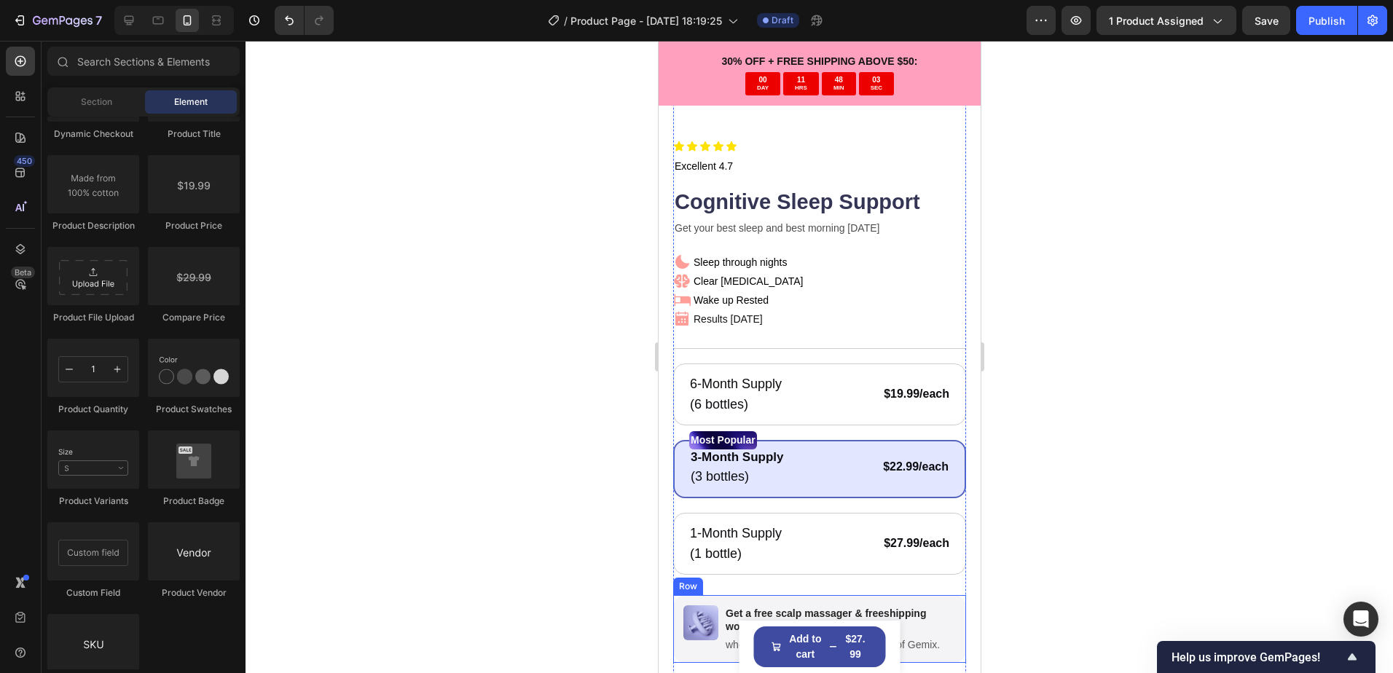
scroll to position [364, 0]
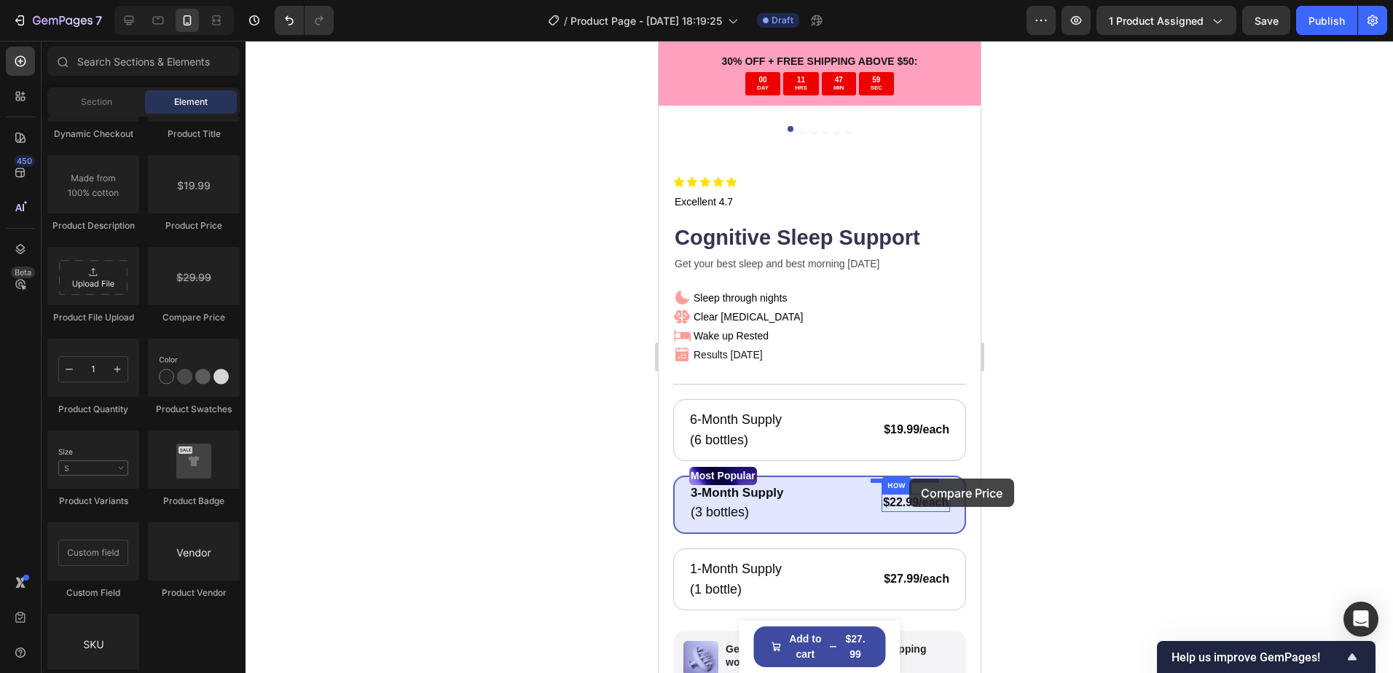
drag, startPoint x: 843, startPoint y: 317, endPoint x: 908, endPoint y: 479, distance: 174.2
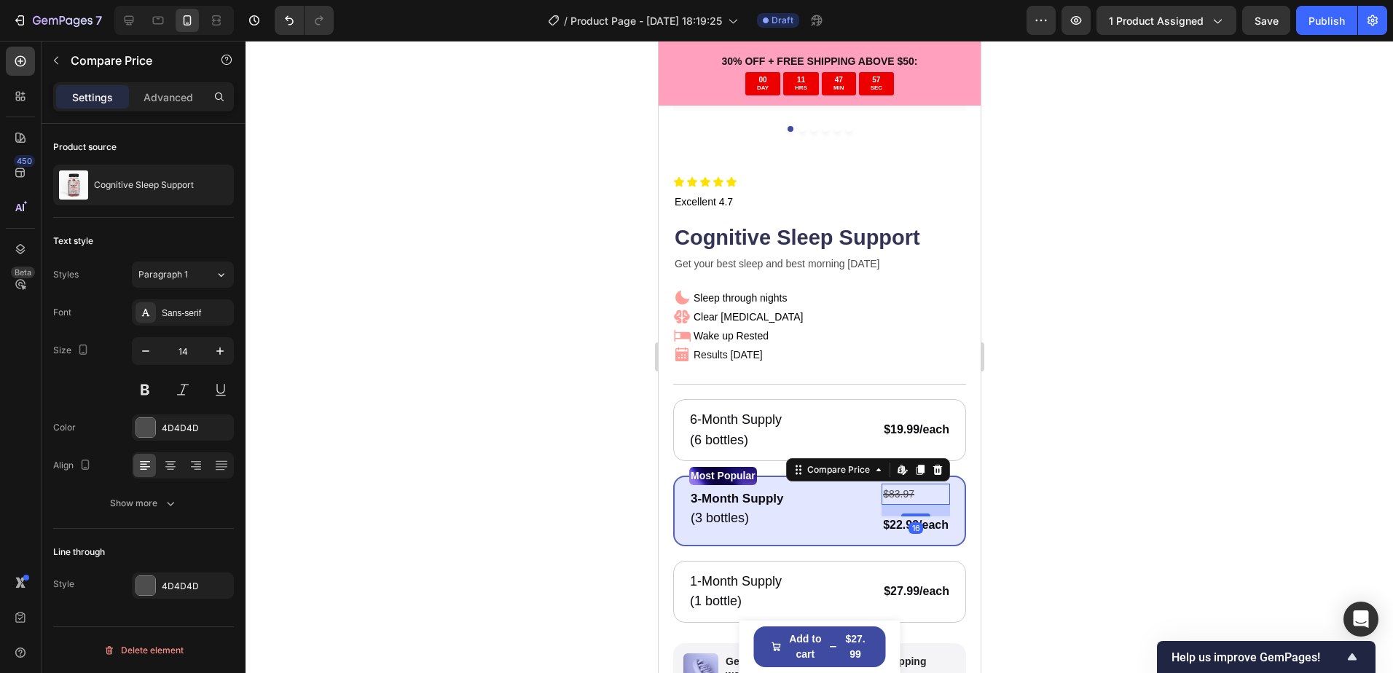
click at [1031, 481] on div at bounding box center [818, 357] width 1147 height 632
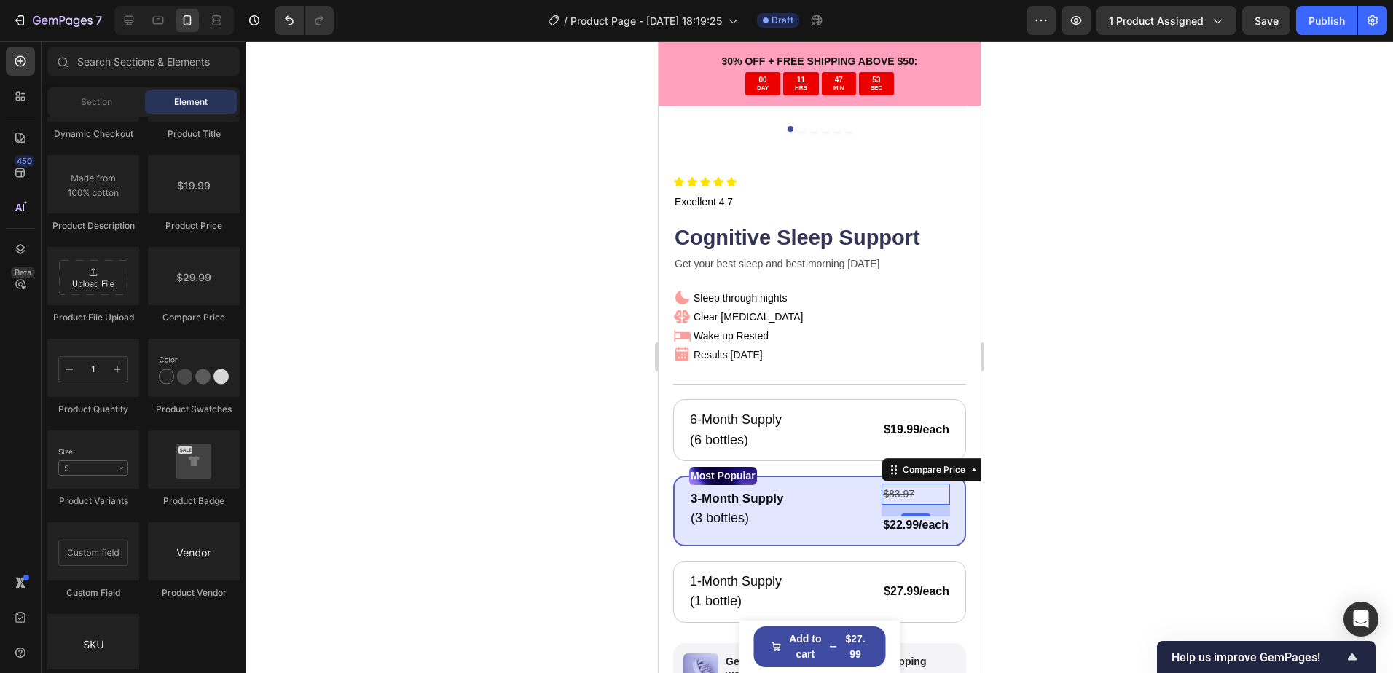
click at [902, 484] on div "$83.97" at bounding box center [915, 494] width 68 height 21
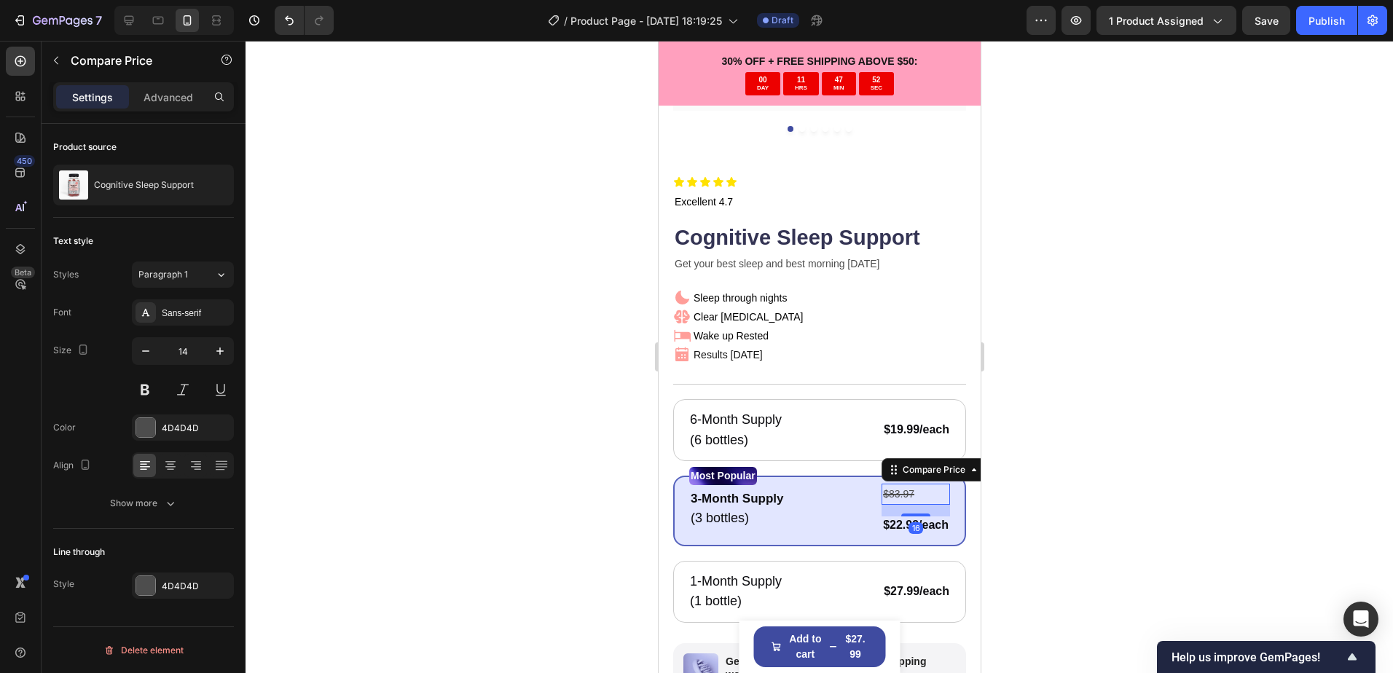
click at [905, 484] on div "$83.97" at bounding box center [915, 494] width 68 height 21
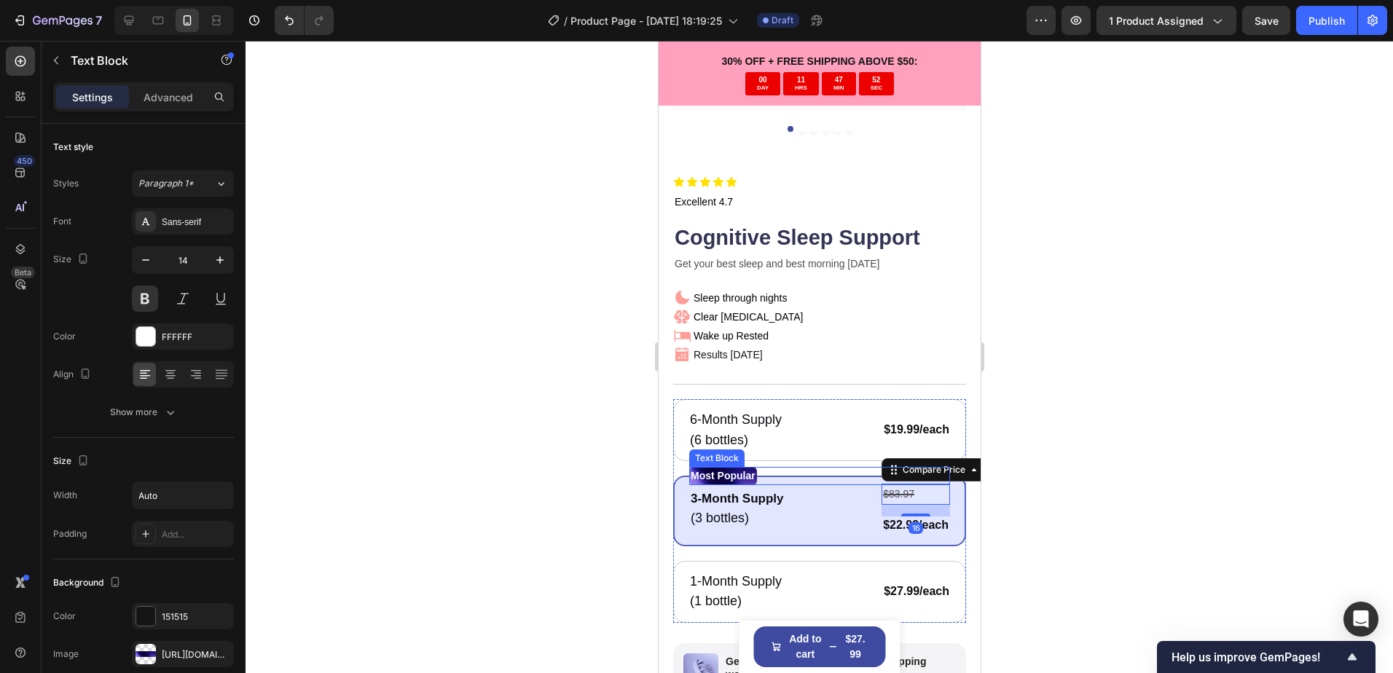
click at [924, 467] on div "Most Popular" at bounding box center [818, 476] width 261 height 18
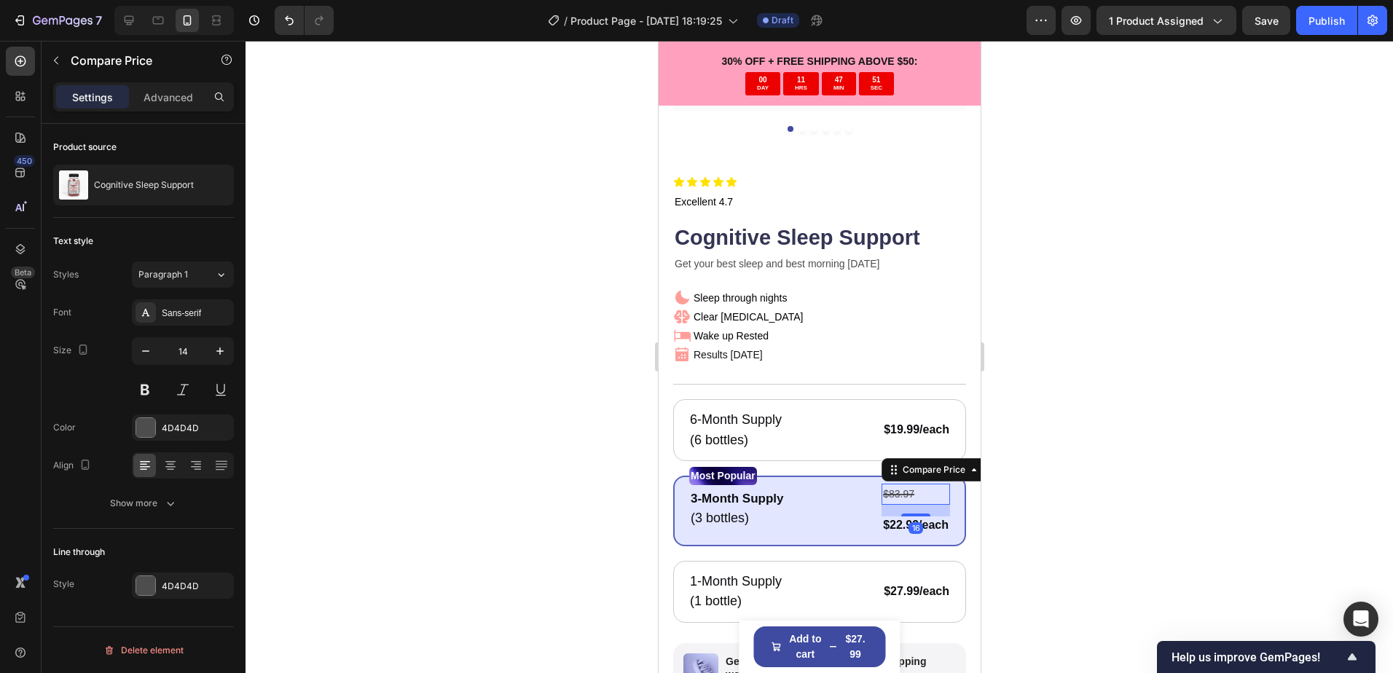
click at [913, 484] on div "$83.97" at bounding box center [915, 494] width 68 height 21
click at [921, 467] on div "Most Popular" at bounding box center [818, 476] width 261 height 18
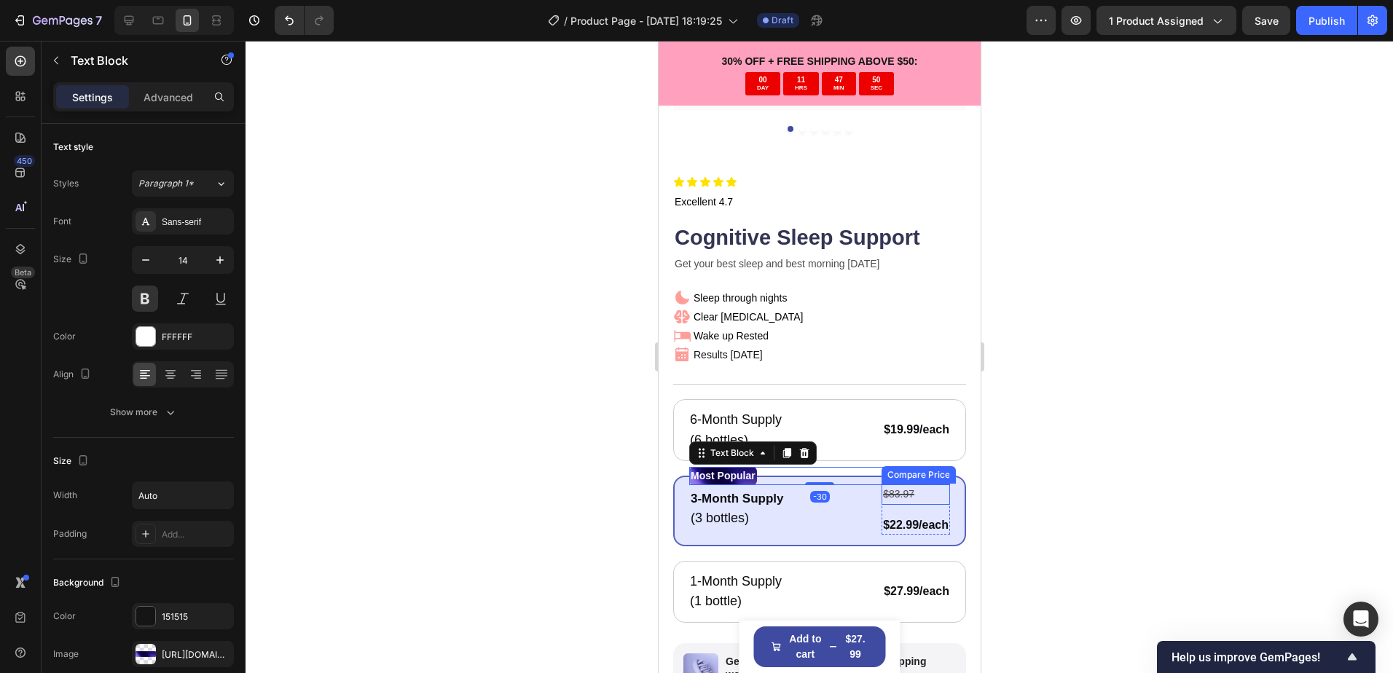
click at [908, 484] on div "$83.97" at bounding box center [915, 494] width 68 height 21
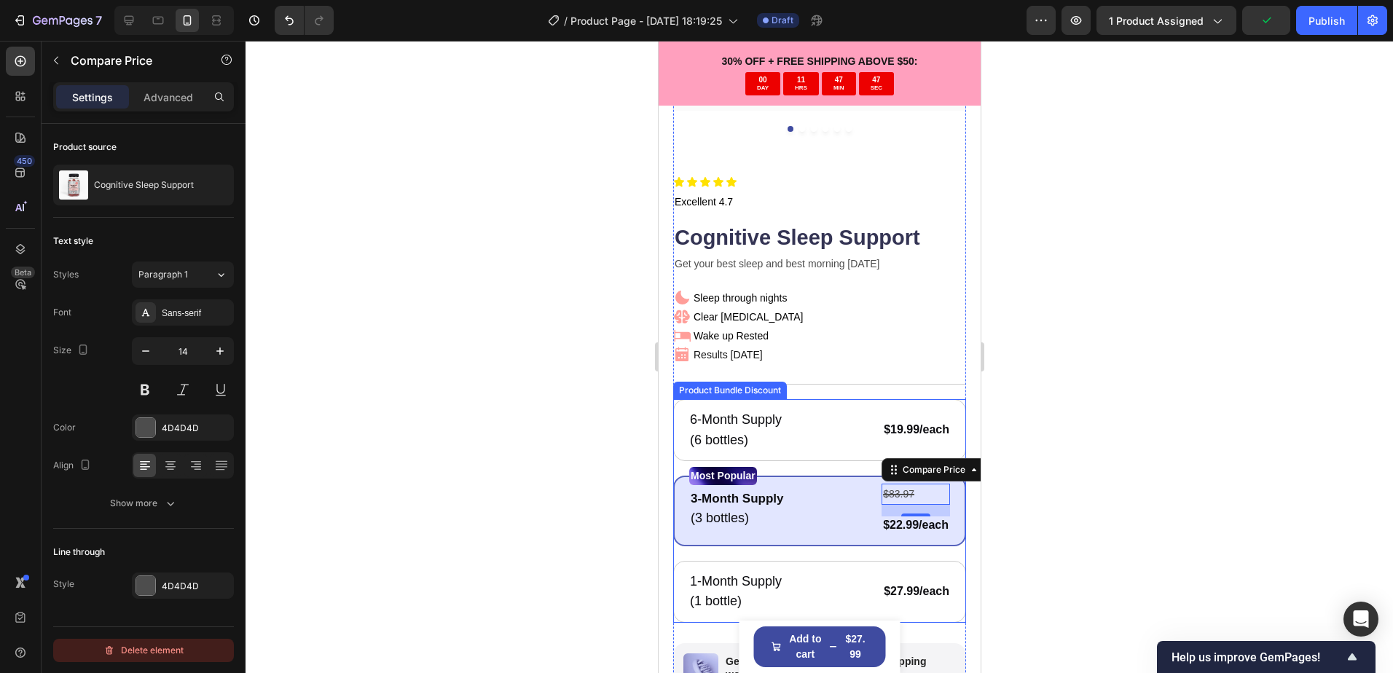
click at [153, 646] on div "Delete element" at bounding box center [143, 650] width 80 height 17
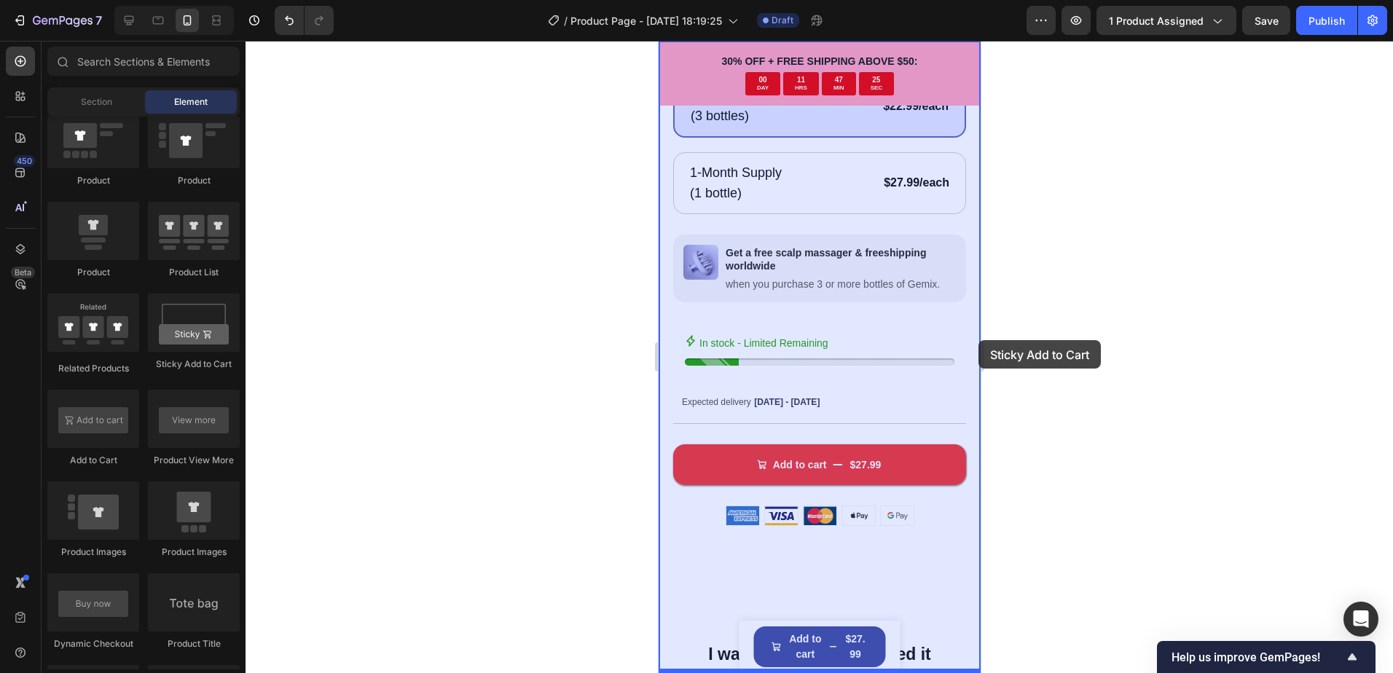
scroll to position [808, 0]
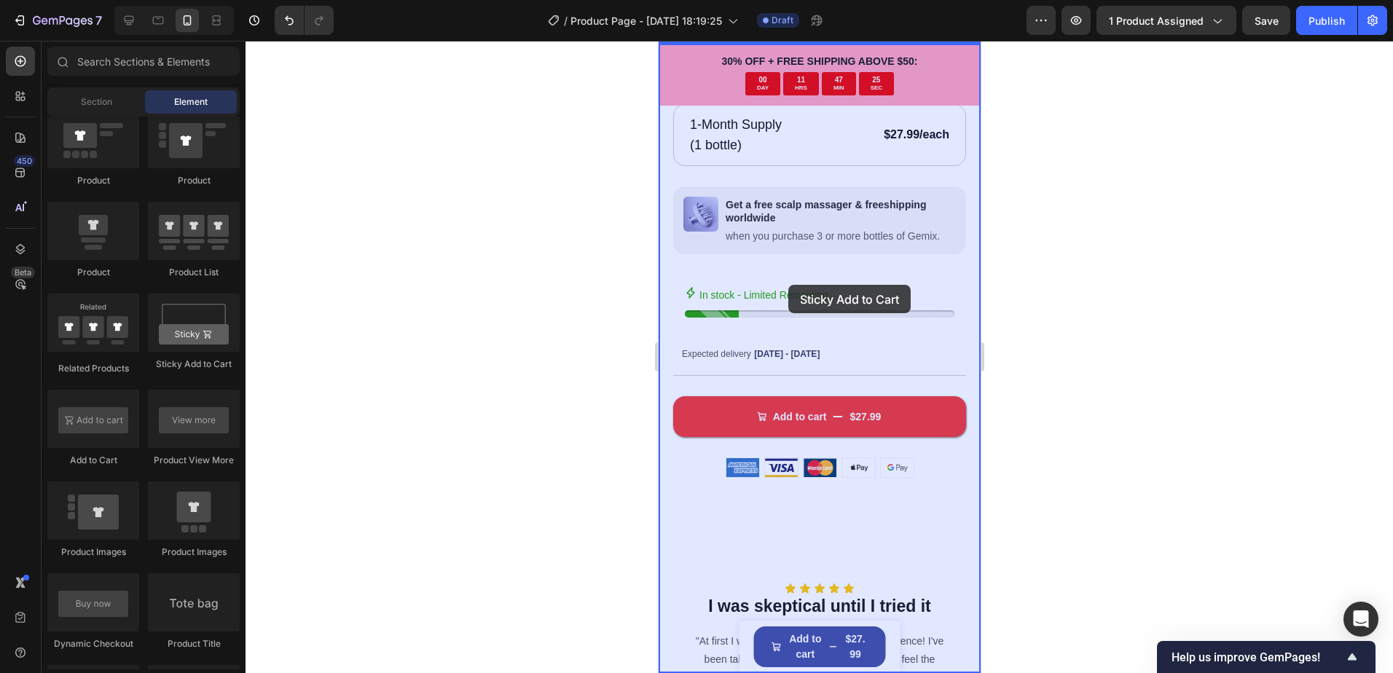
drag, startPoint x: 830, startPoint y: 378, endPoint x: 787, endPoint y: 285, distance: 102.7
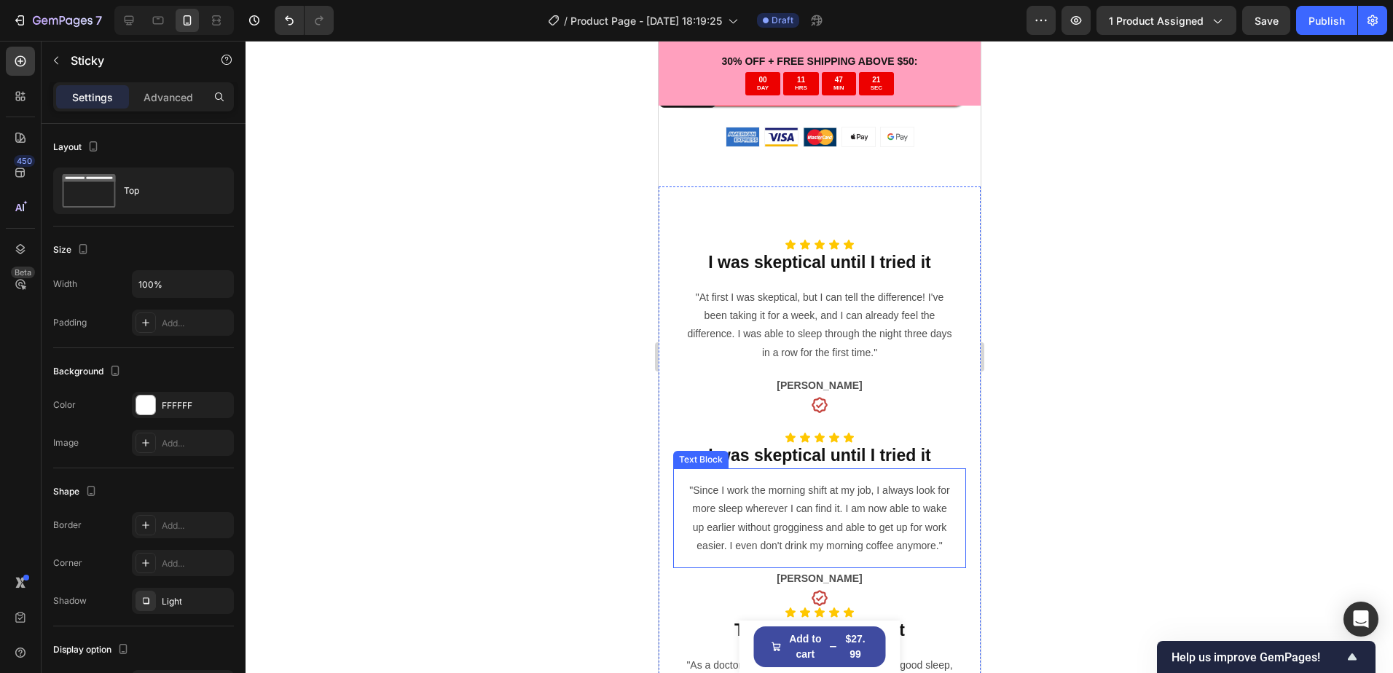
scroll to position [850, 0]
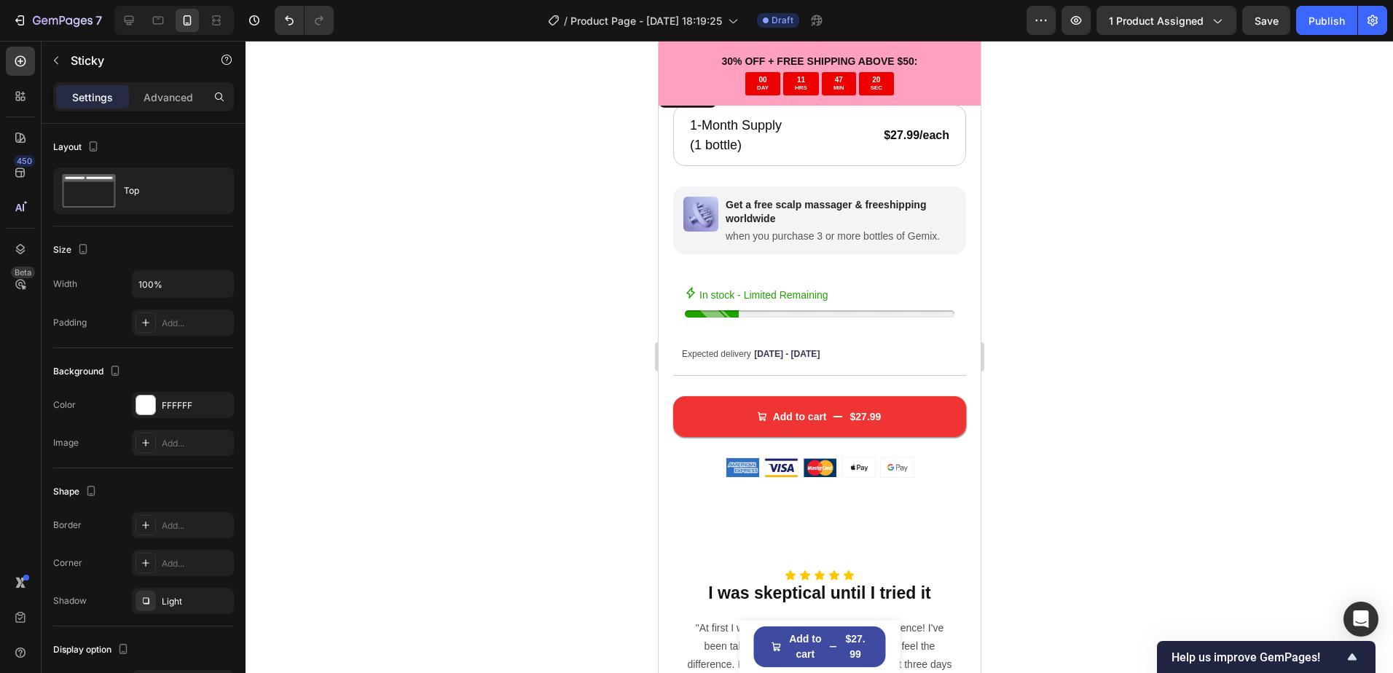
click at [453, 228] on div at bounding box center [818, 357] width 1147 height 632
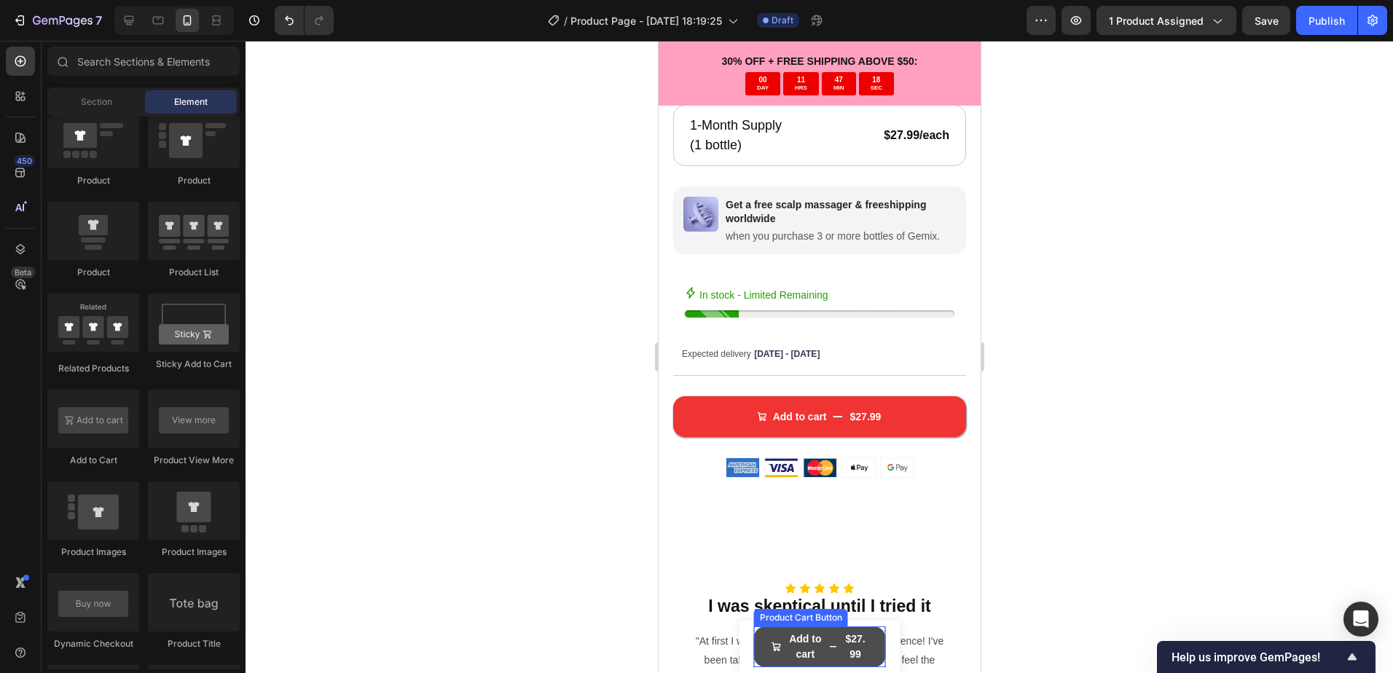
click at [771, 638] on span "Add to cart" at bounding box center [776, 646] width 10 height 31
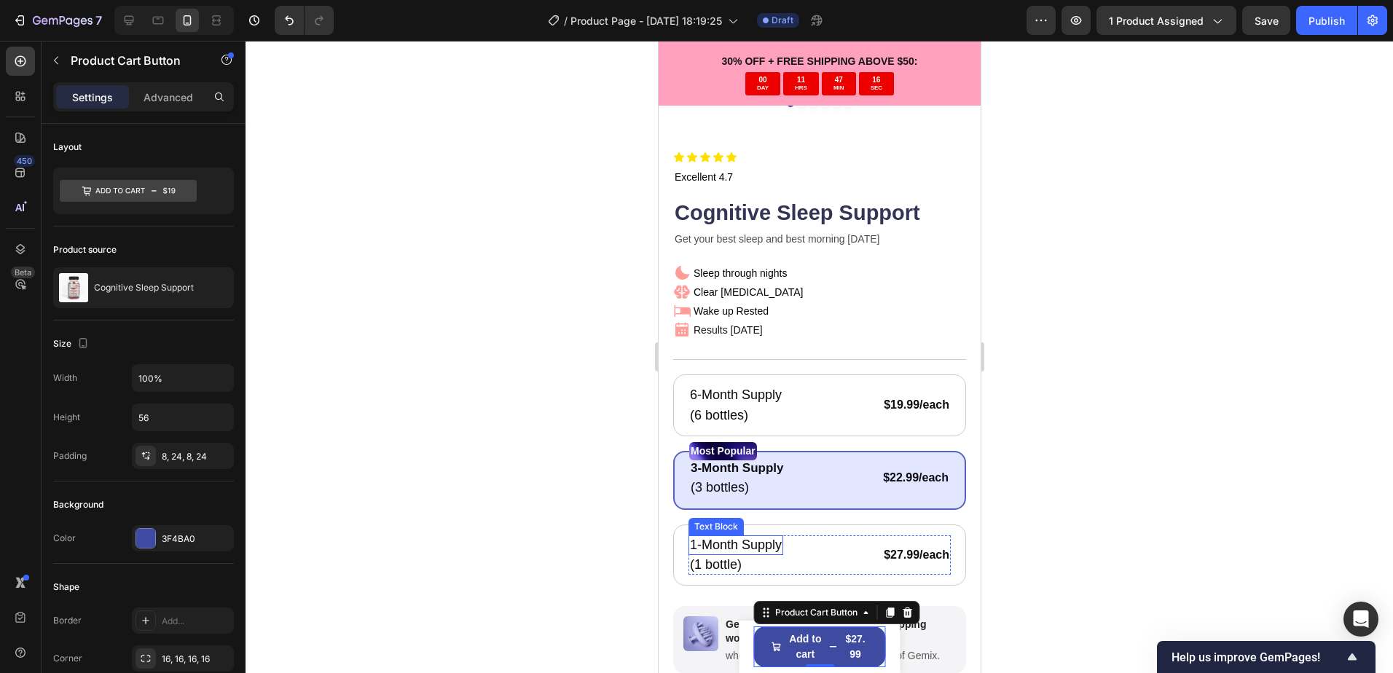
scroll to position [413, 0]
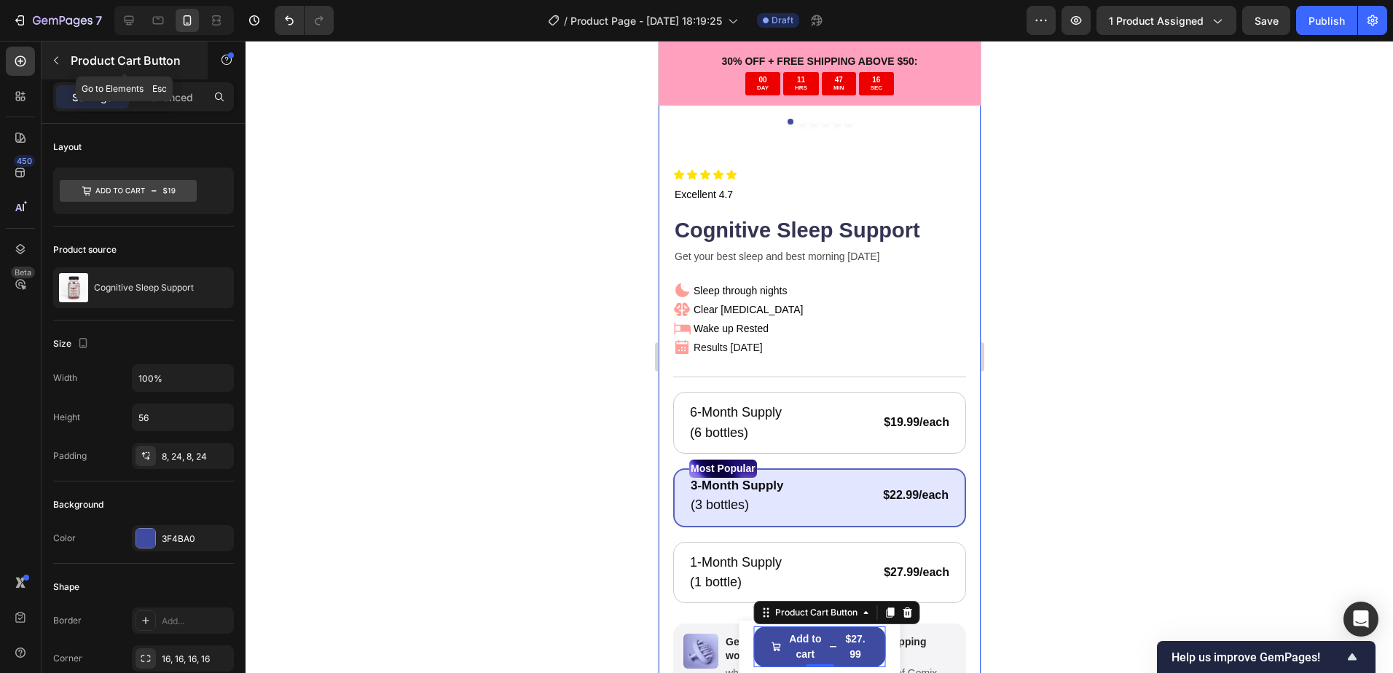
click at [69, 66] on div "Product Cart Button" at bounding box center [125, 61] width 166 height 38
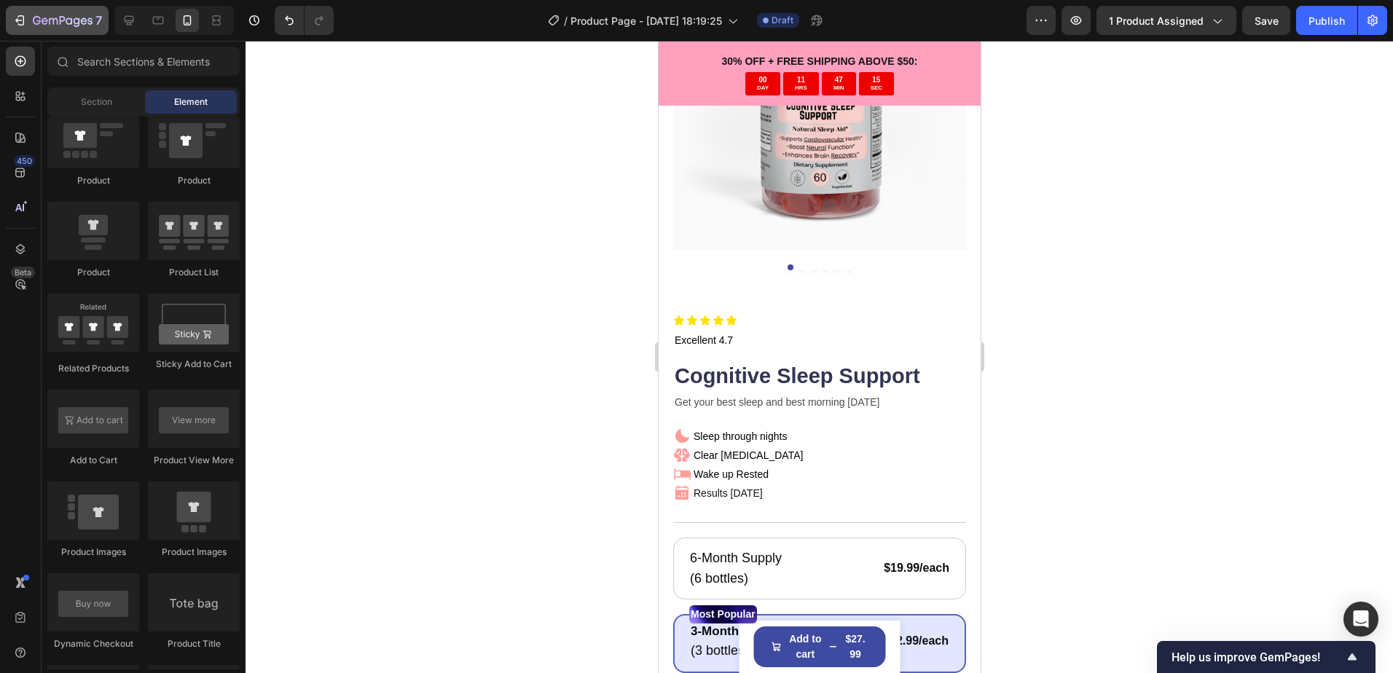
scroll to position [0, 0]
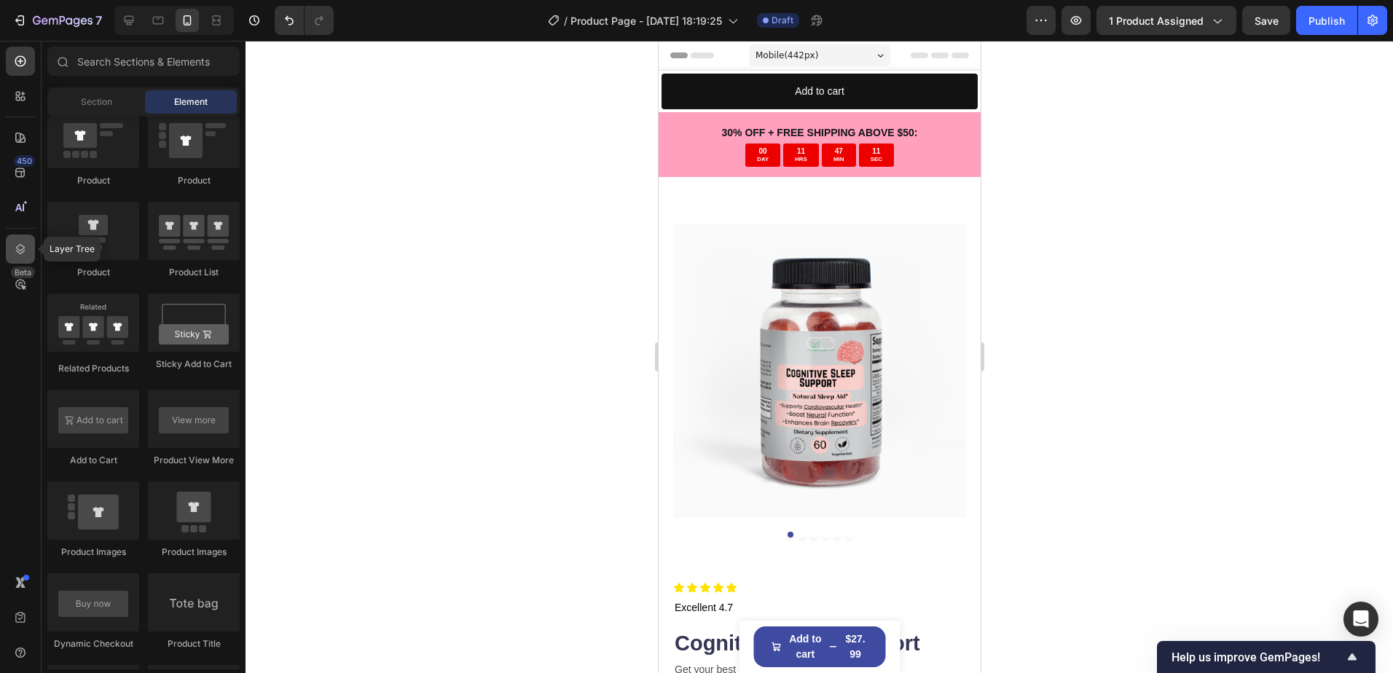
click at [31, 243] on div at bounding box center [20, 249] width 29 height 29
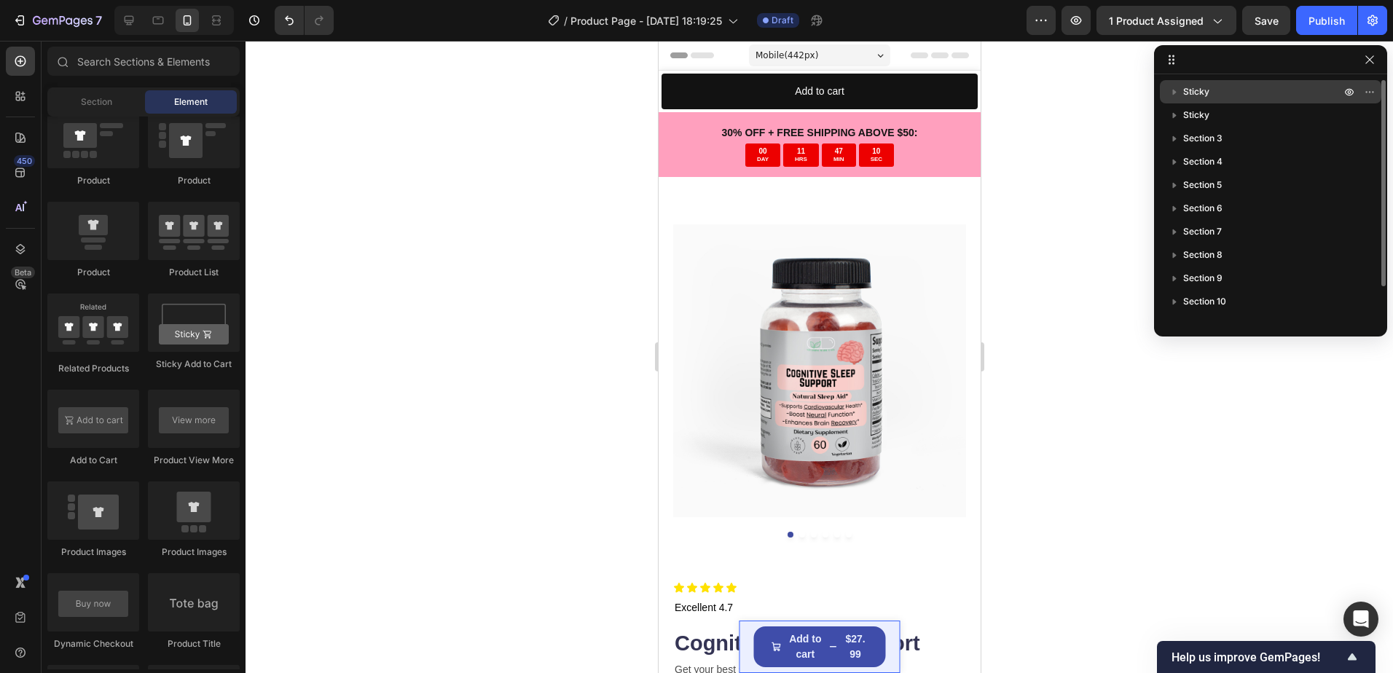
click at [1189, 96] on span "Sticky" at bounding box center [1196, 91] width 26 height 15
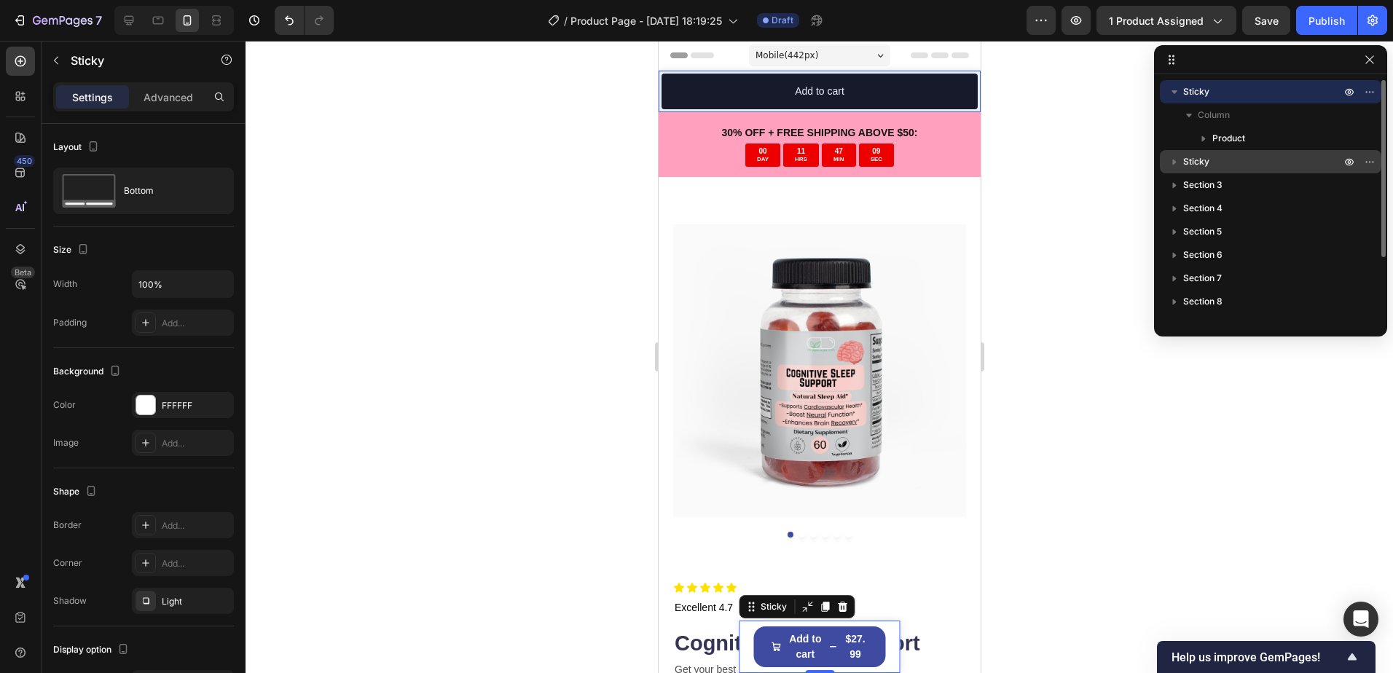
click at [1192, 161] on span "Sticky" at bounding box center [1196, 161] width 26 height 15
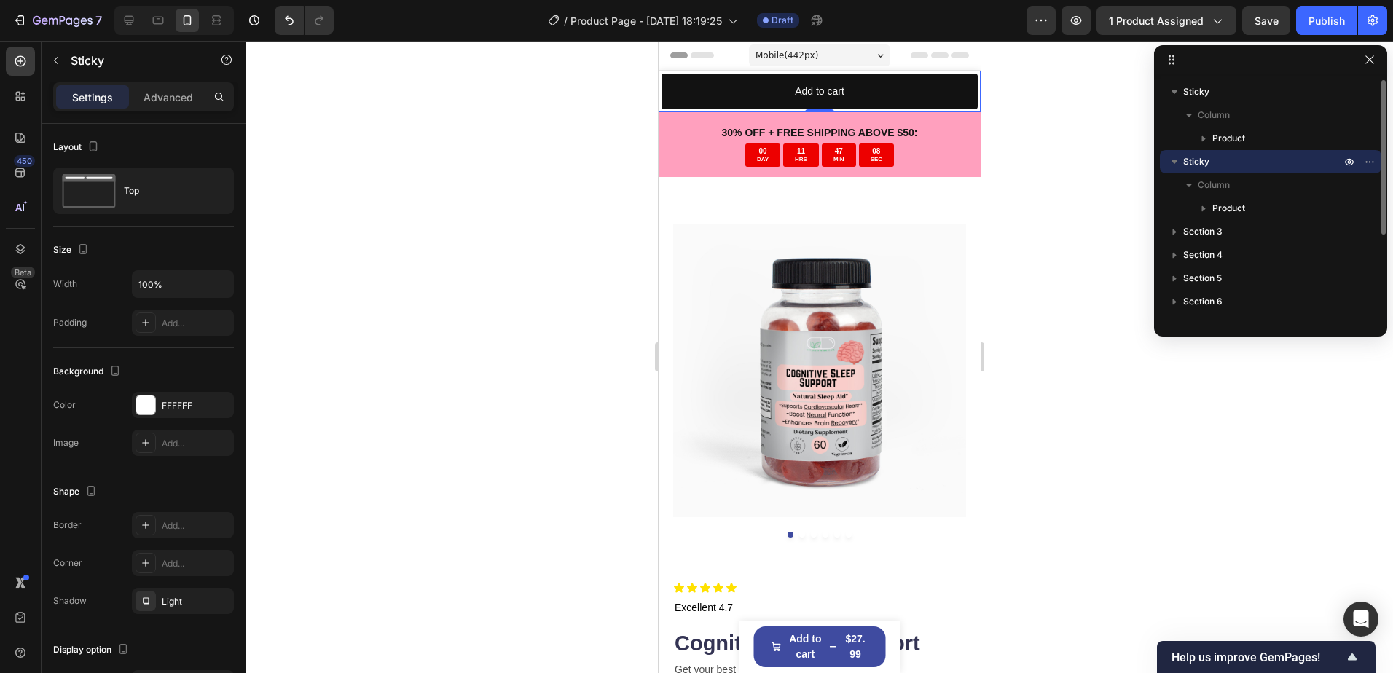
click at [1220, 171] on div "Sticky" at bounding box center [1270, 161] width 210 height 23
click at [1218, 169] on div "Sticky" at bounding box center [1270, 161] width 210 height 23
click at [1371, 163] on icon "button" at bounding box center [1369, 162] width 12 height 12
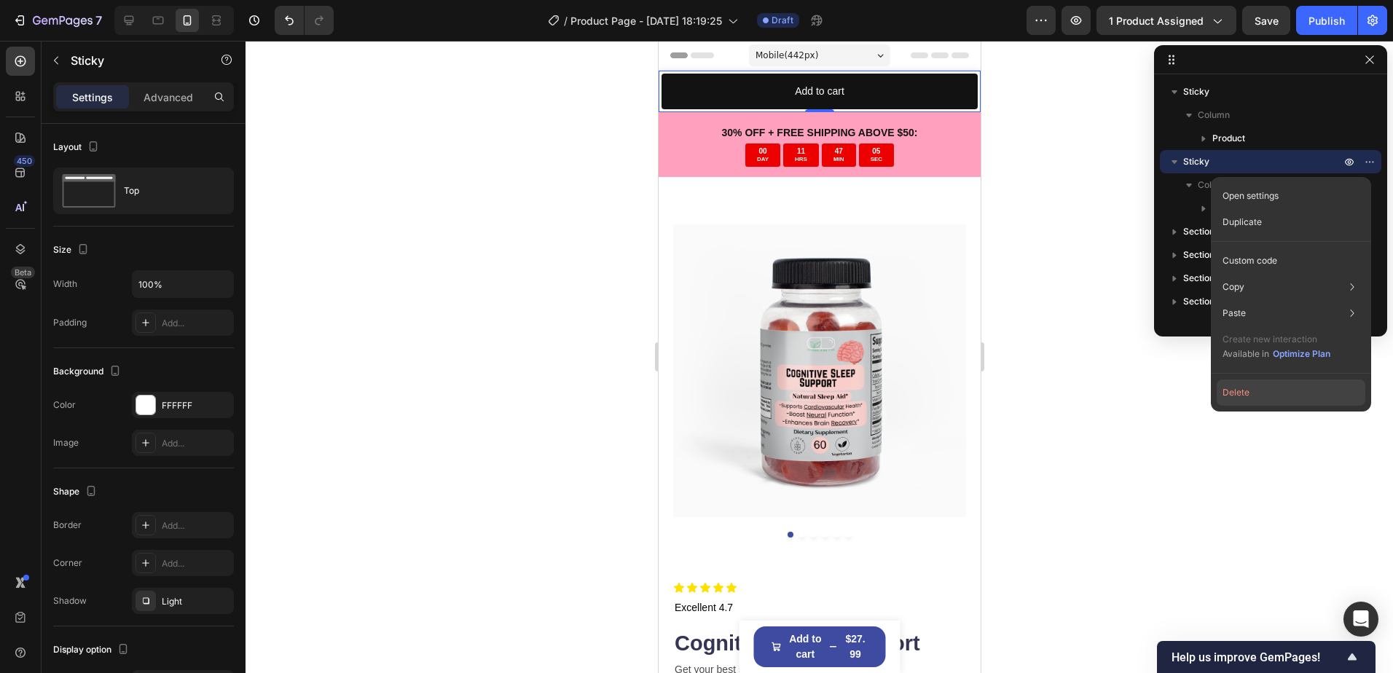
drag, startPoint x: 1253, startPoint y: 393, endPoint x: 1223, endPoint y: 363, distance: 41.7
click at [1253, 393] on button "Delete" at bounding box center [1290, 392] width 149 height 26
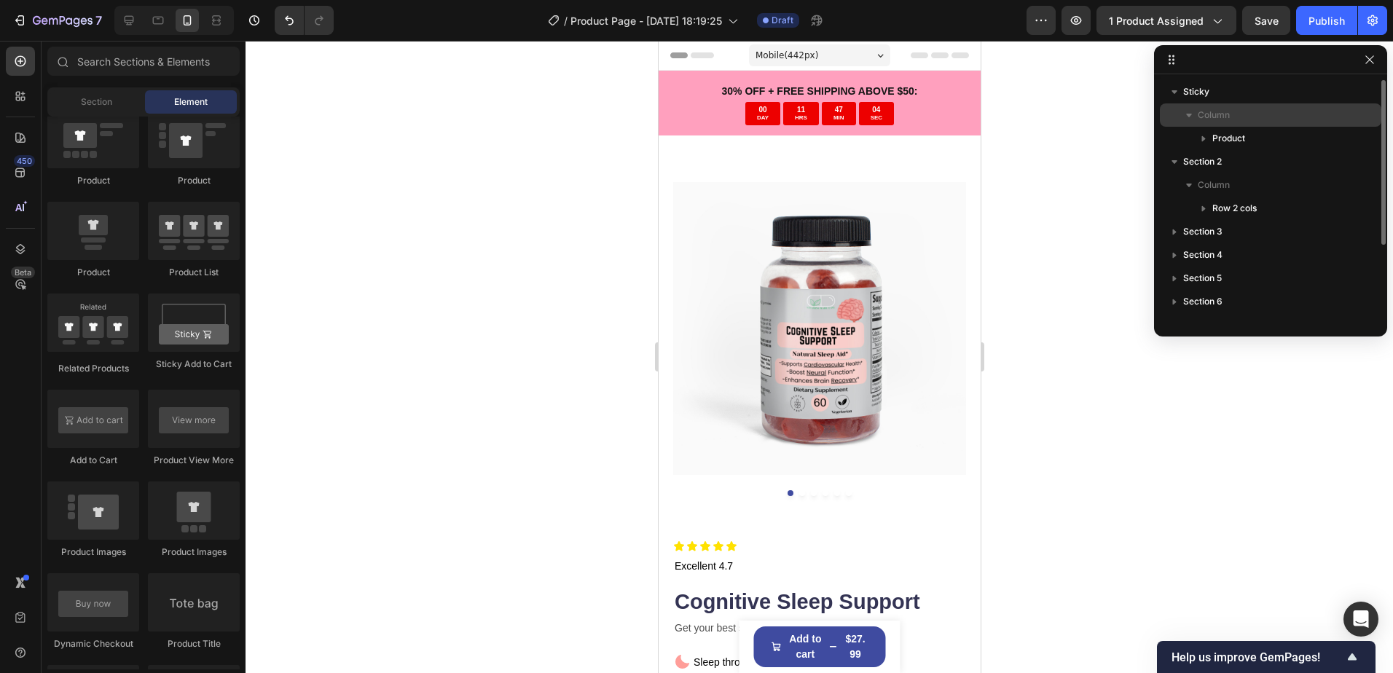
click at [1213, 110] on span "Column" at bounding box center [1213, 115] width 32 height 15
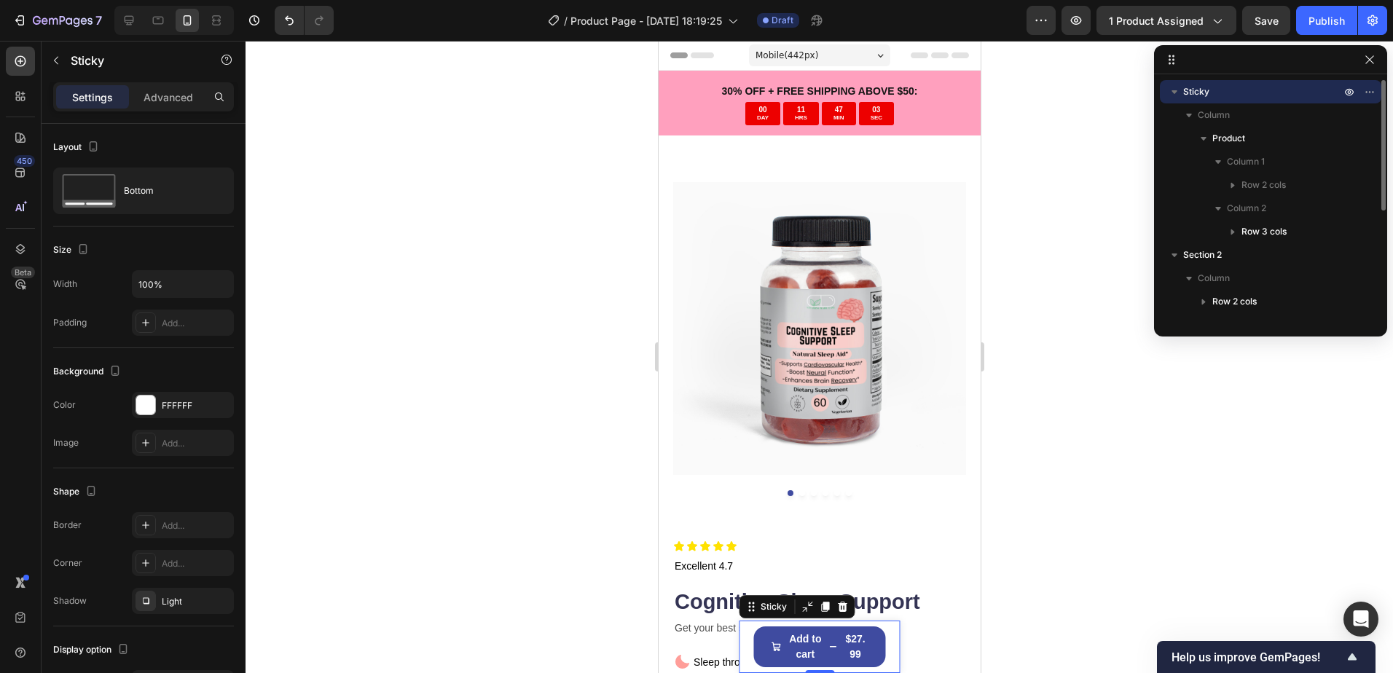
click at [1208, 90] on span "Sticky" at bounding box center [1196, 91] width 26 height 15
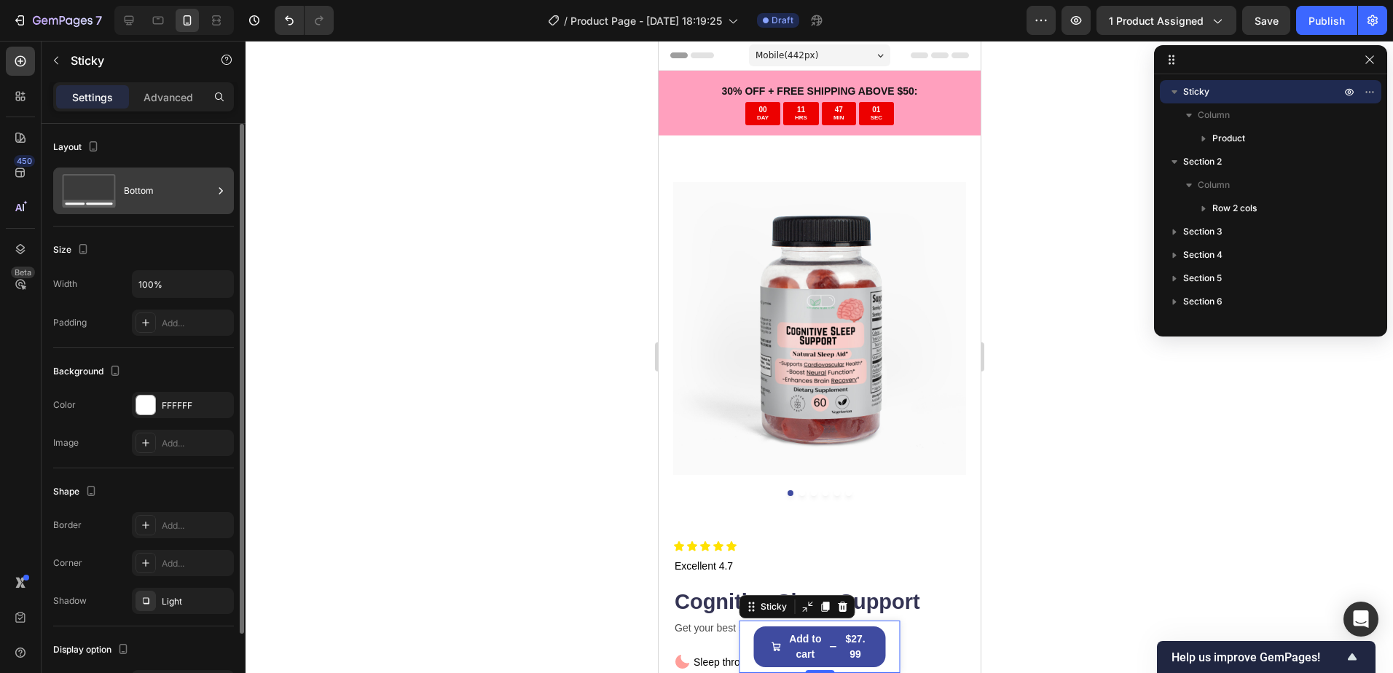
click at [151, 184] on div "Bottom" at bounding box center [168, 191] width 89 height 34
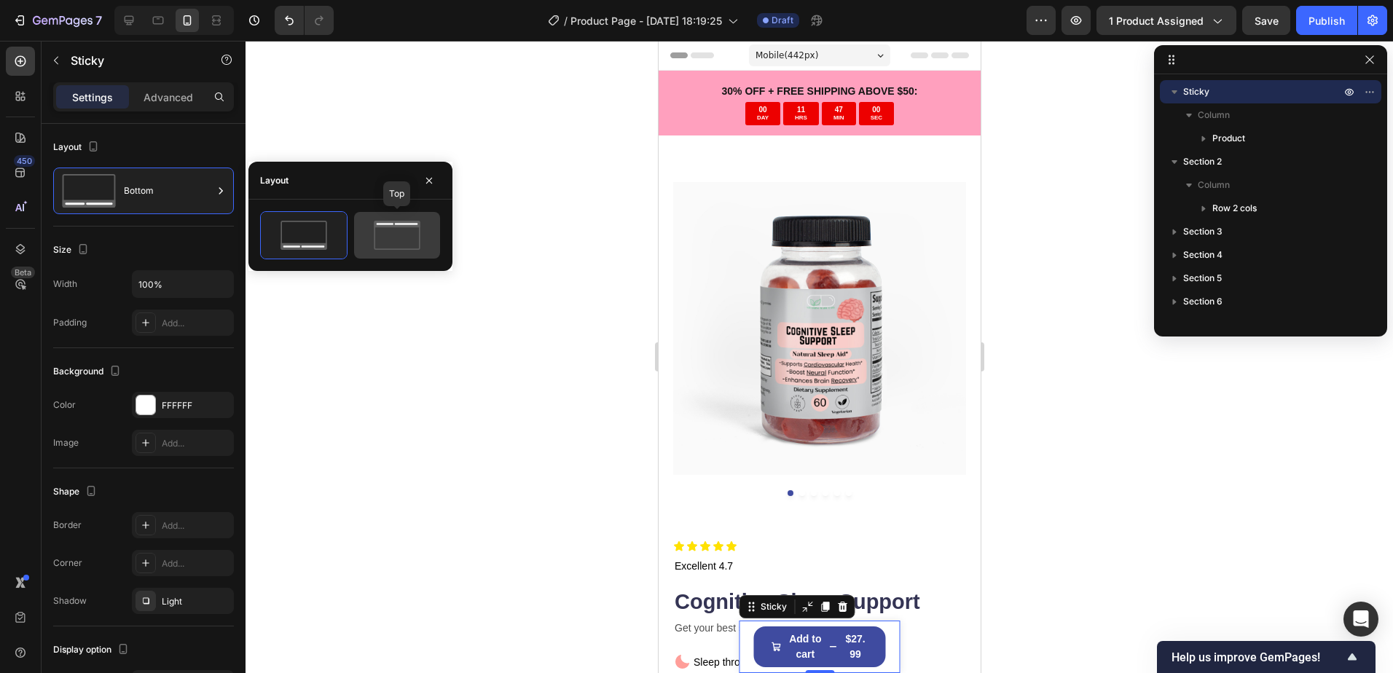
click at [422, 232] on icon at bounding box center [397, 235] width 68 height 29
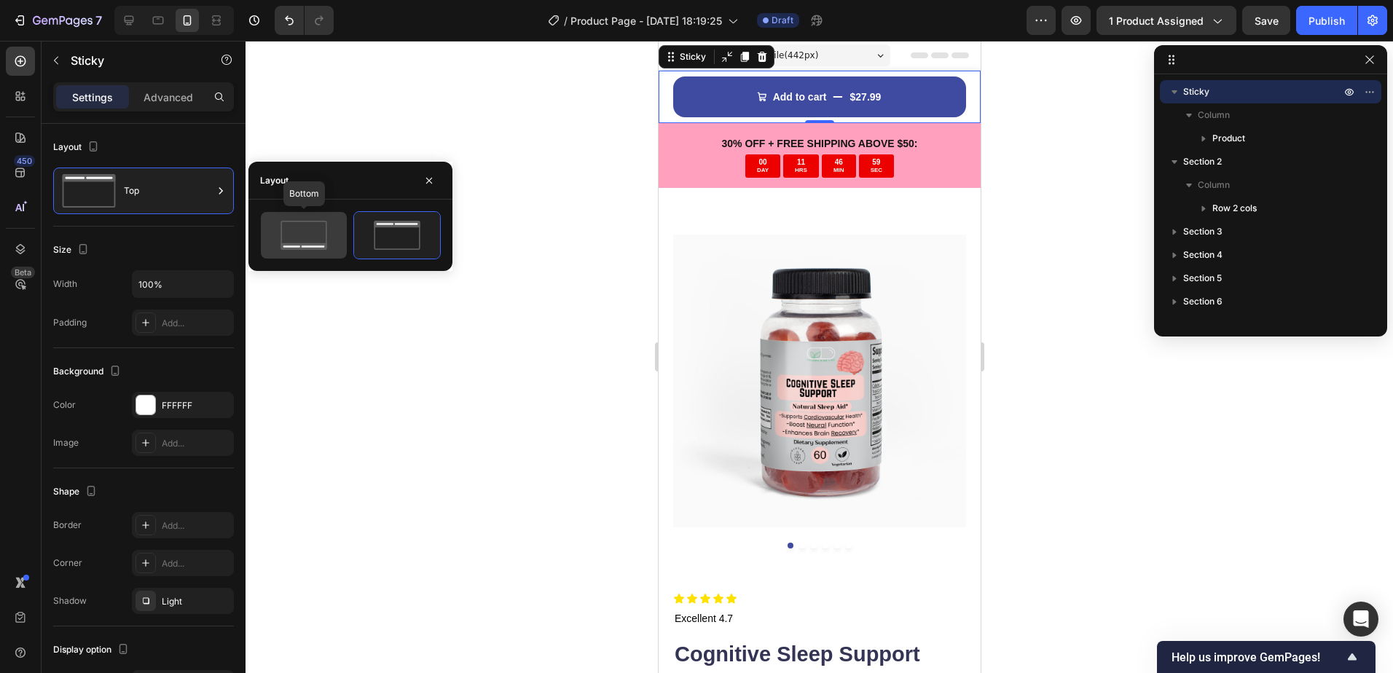
click at [304, 232] on icon at bounding box center [303, 235] width 68 height 29
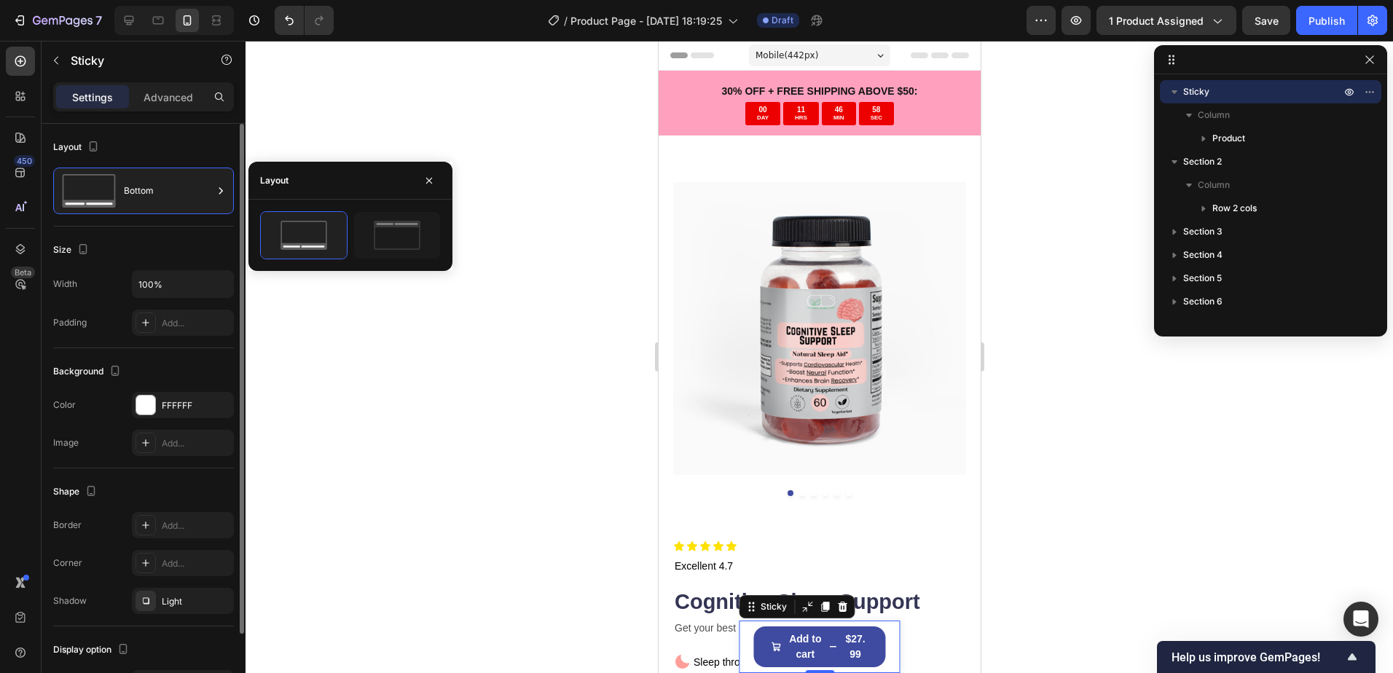
click at [141, 245] on div "Size" at bounding box center [143, 249] width 181 height 23
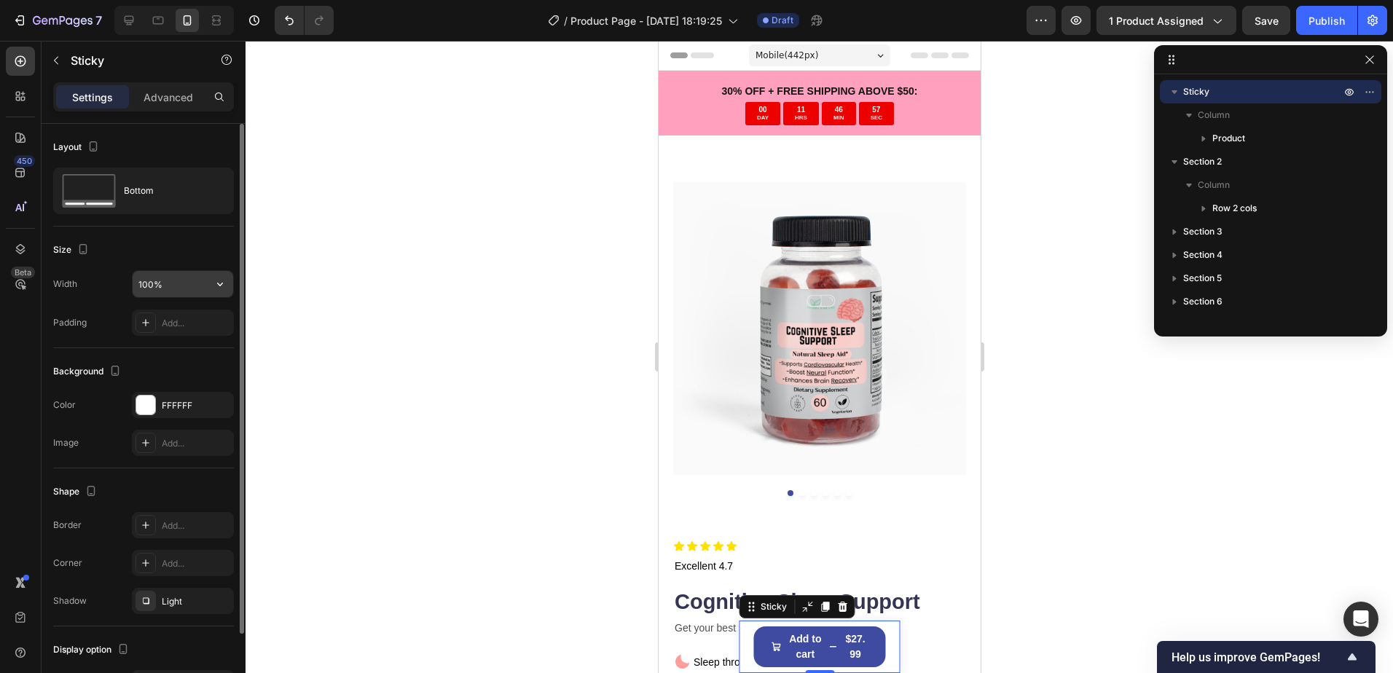
click at [168, 281] on input "100%" at bounding box center [183, 284] width 101 height 26
click at [208, 285] on button "button" at bounding box center [220, 284] width 26 height 26
click at [166, 283] on input "100%" at bounding box center [183, 284] width 101 height 26
click at [152, 283] on input "100%" at bounding box center [183, 284] width 101 height 26
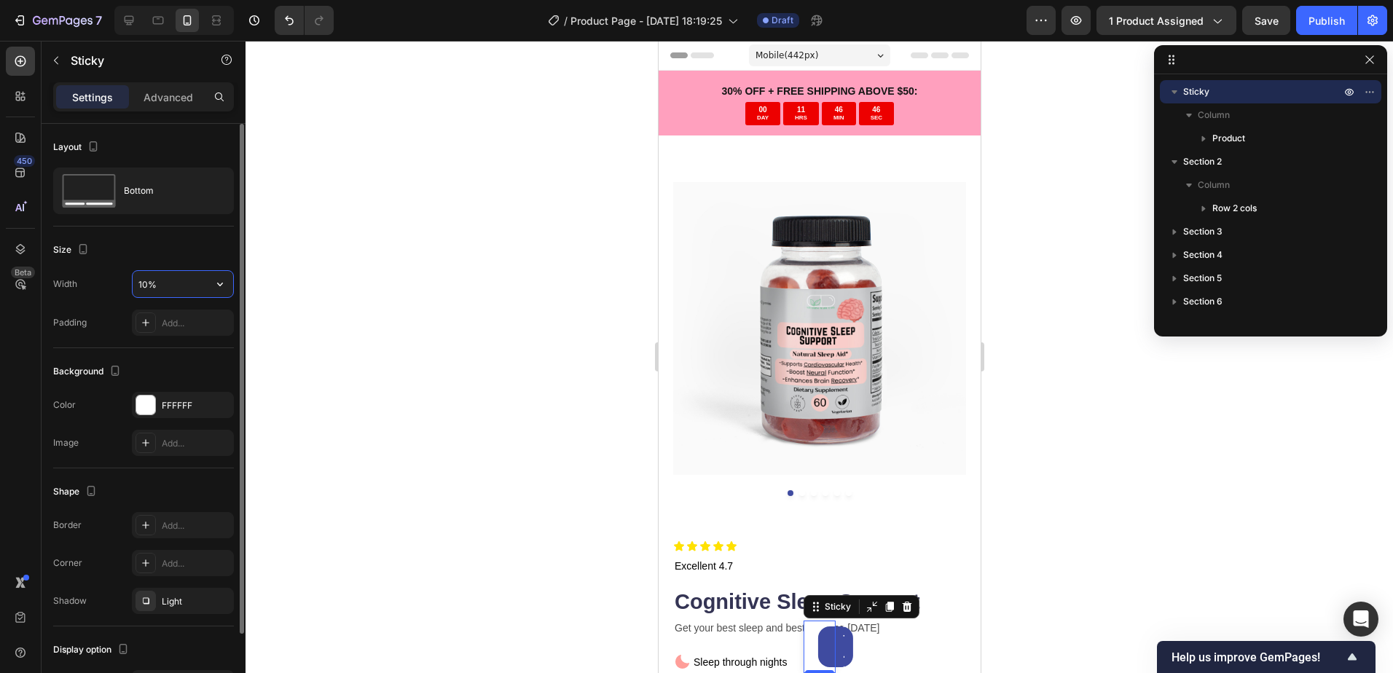
type input "100%"
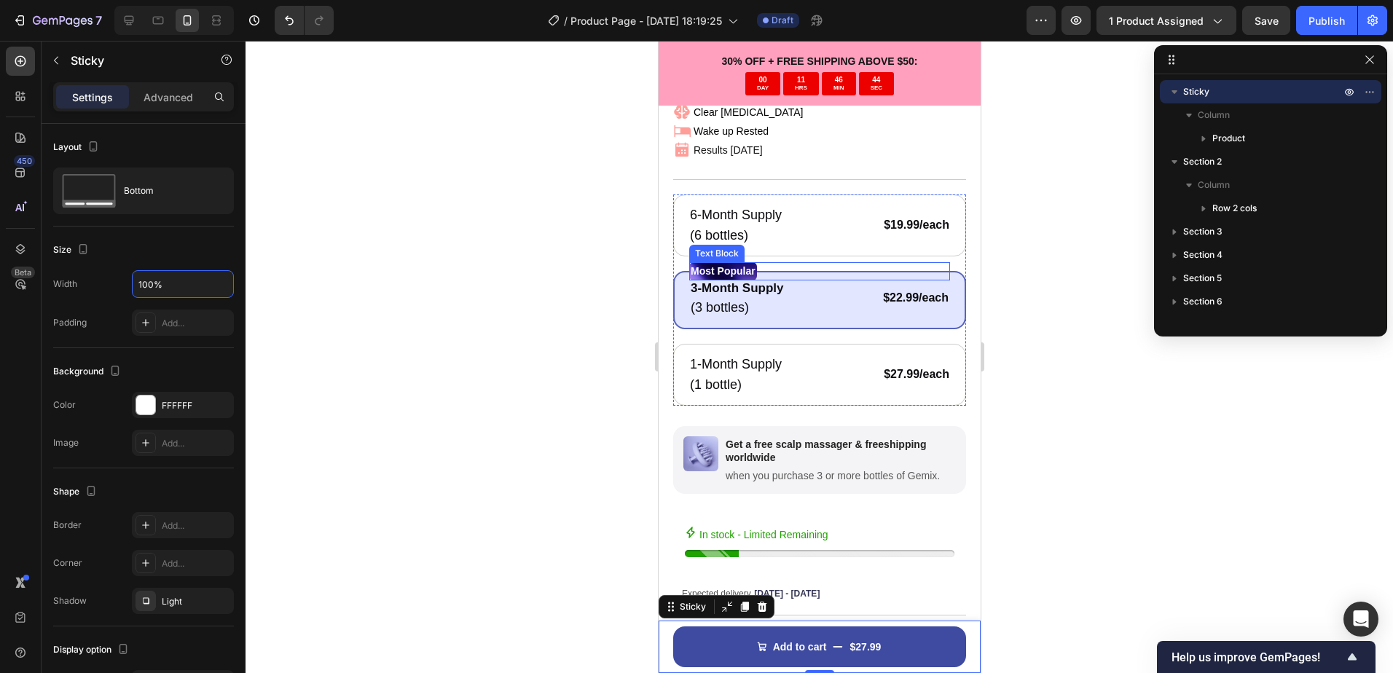
scroll to position [728, 0]
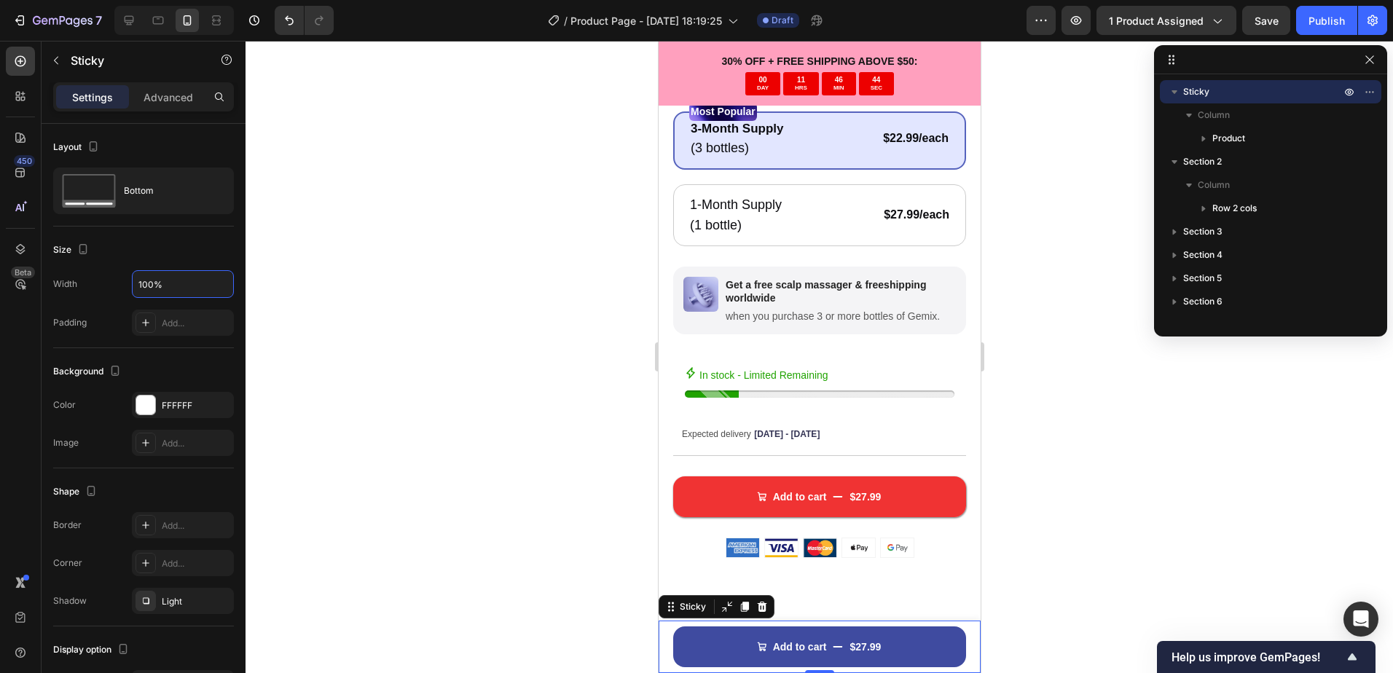
click at [1125, 415] on div at bounding box center [818, 357] width 1147 height 632
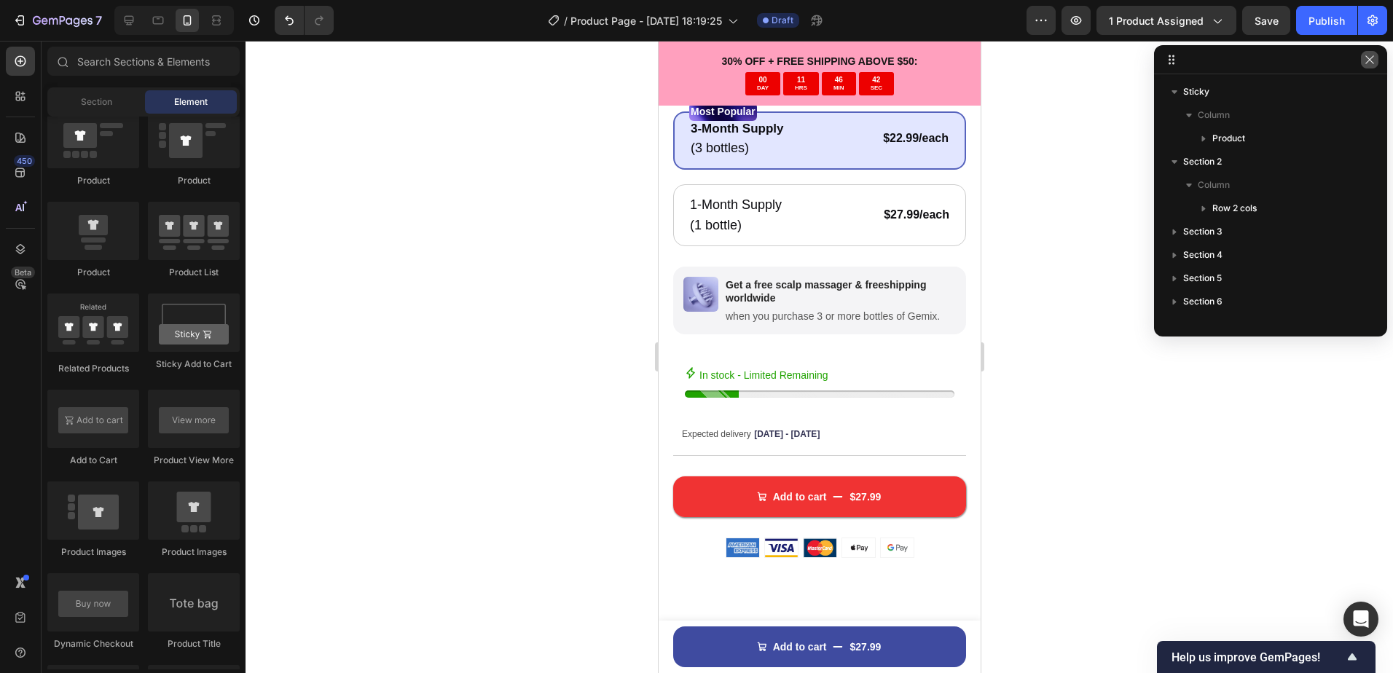
click at [1374, 62] on icon "button" at bounding box center [1369, 60] width 12 height 12
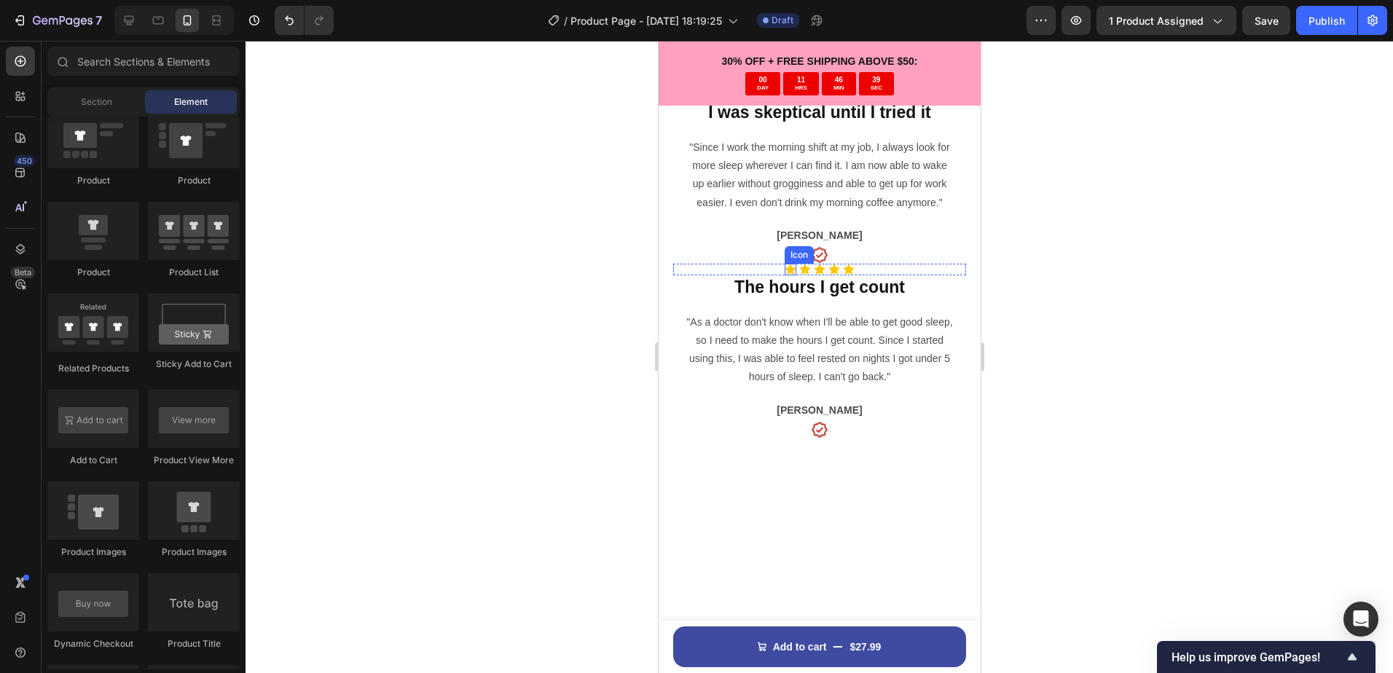
scroll to position [1093, 0]
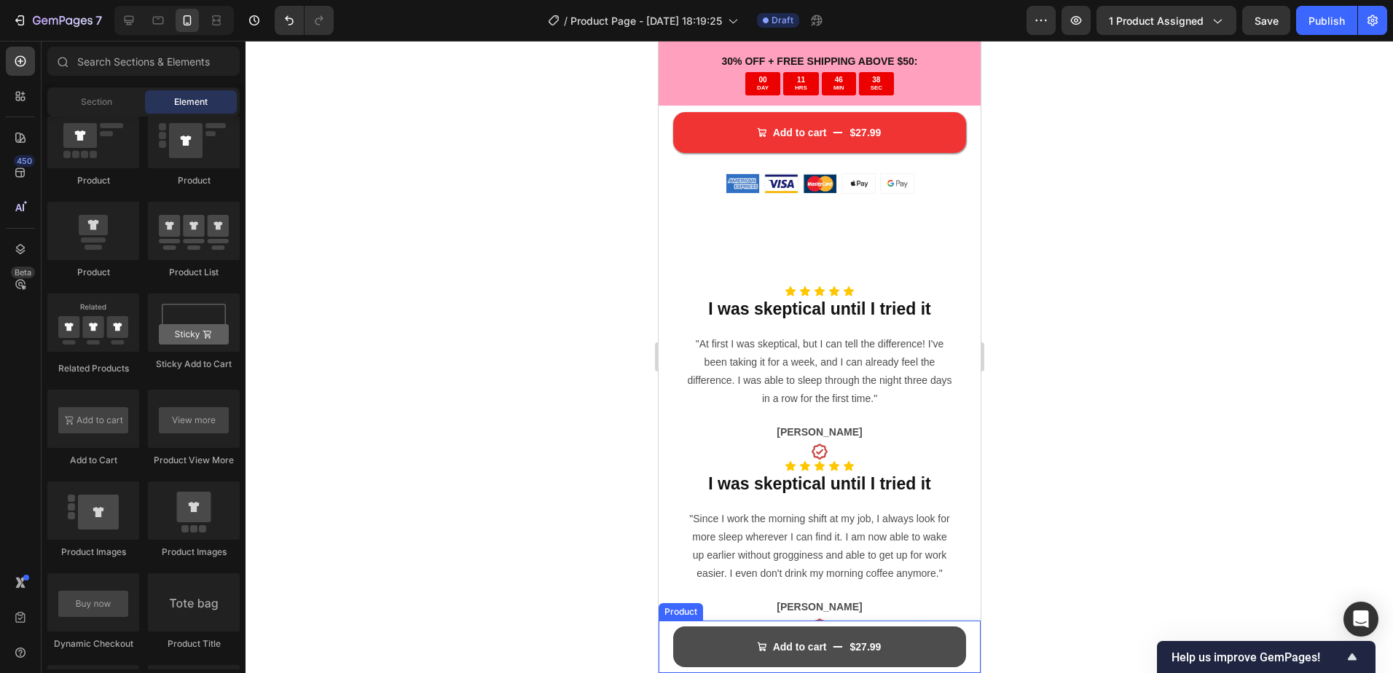
click at [922, 654] on button "Add to cart $27.99" at bounding box center [818, 646] width 293 height 41
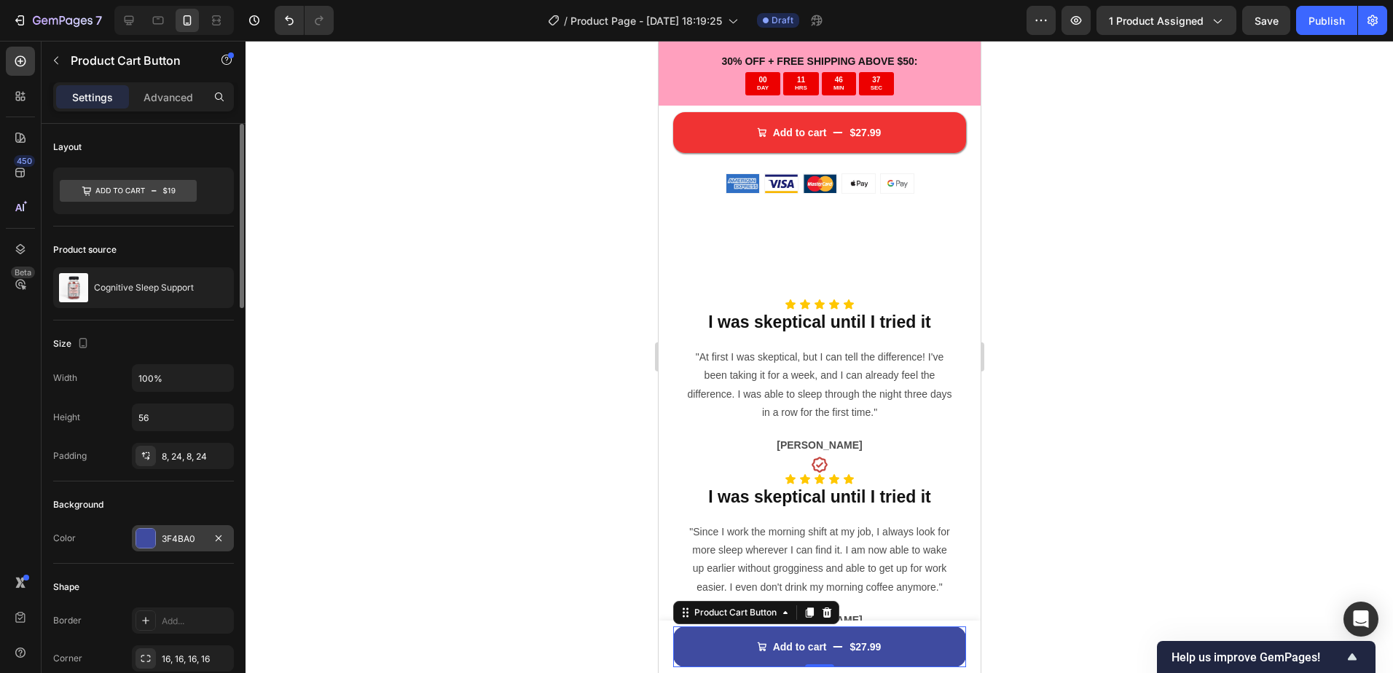
click at [174, 529] on div "3F4BA0" at bounding box center [183, 538] width 102 height 26
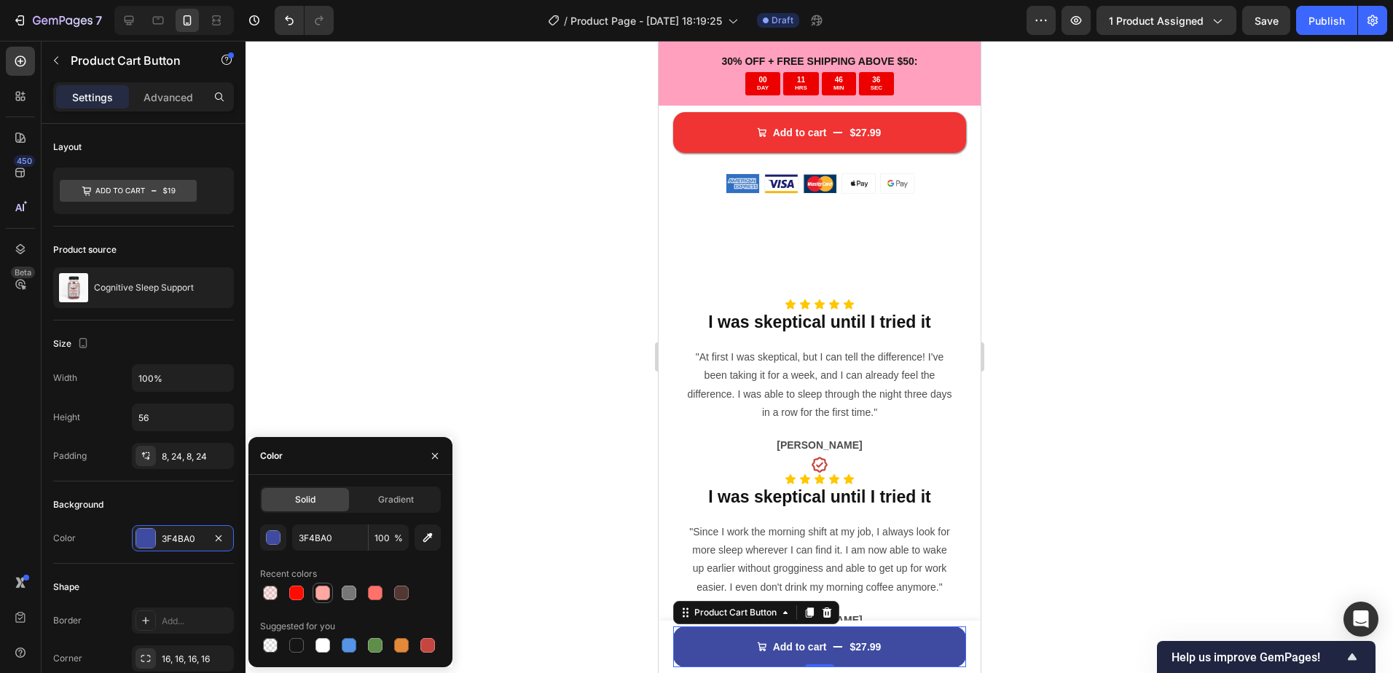
click at [318, 586] on div at bounding box center [322, 593] width 15 height 15
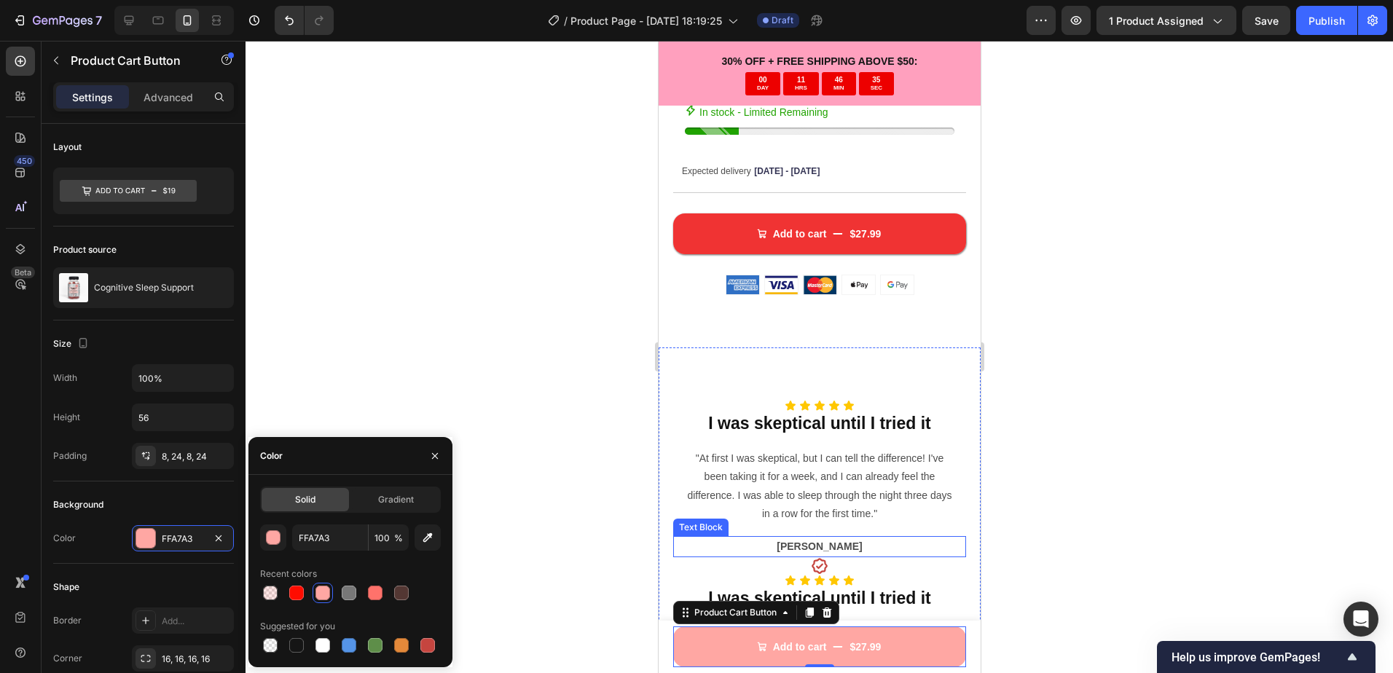
scroll to position [801, 0]
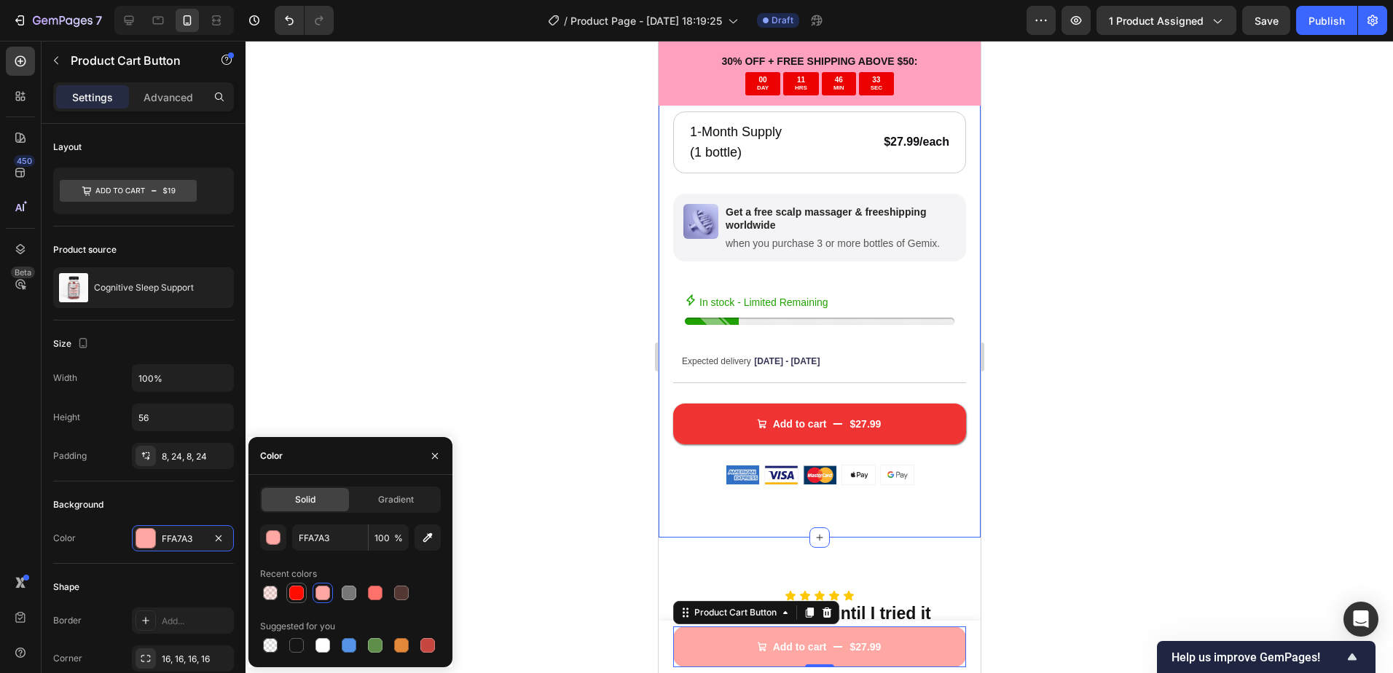
click at [302, 593] on div at bounding box center [296, 593] width 15 height 15
type input "FF0C00"
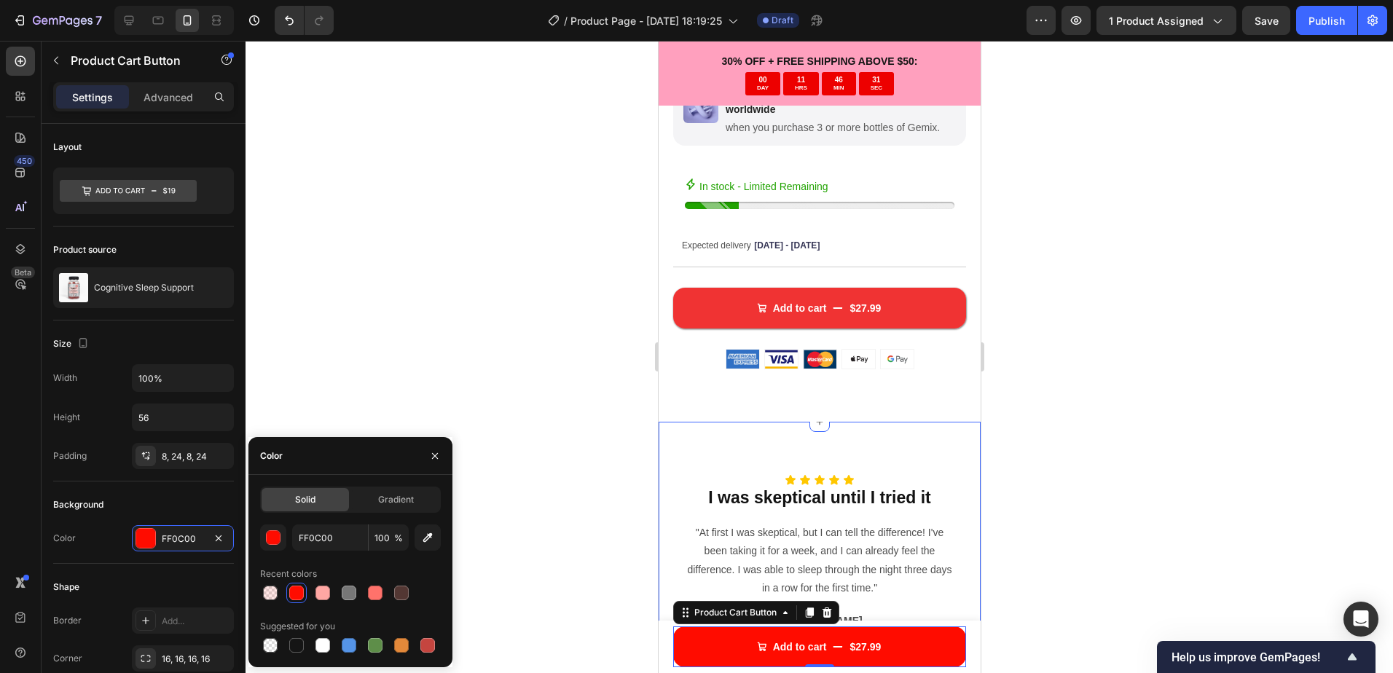
scroll to position [1093, 0]
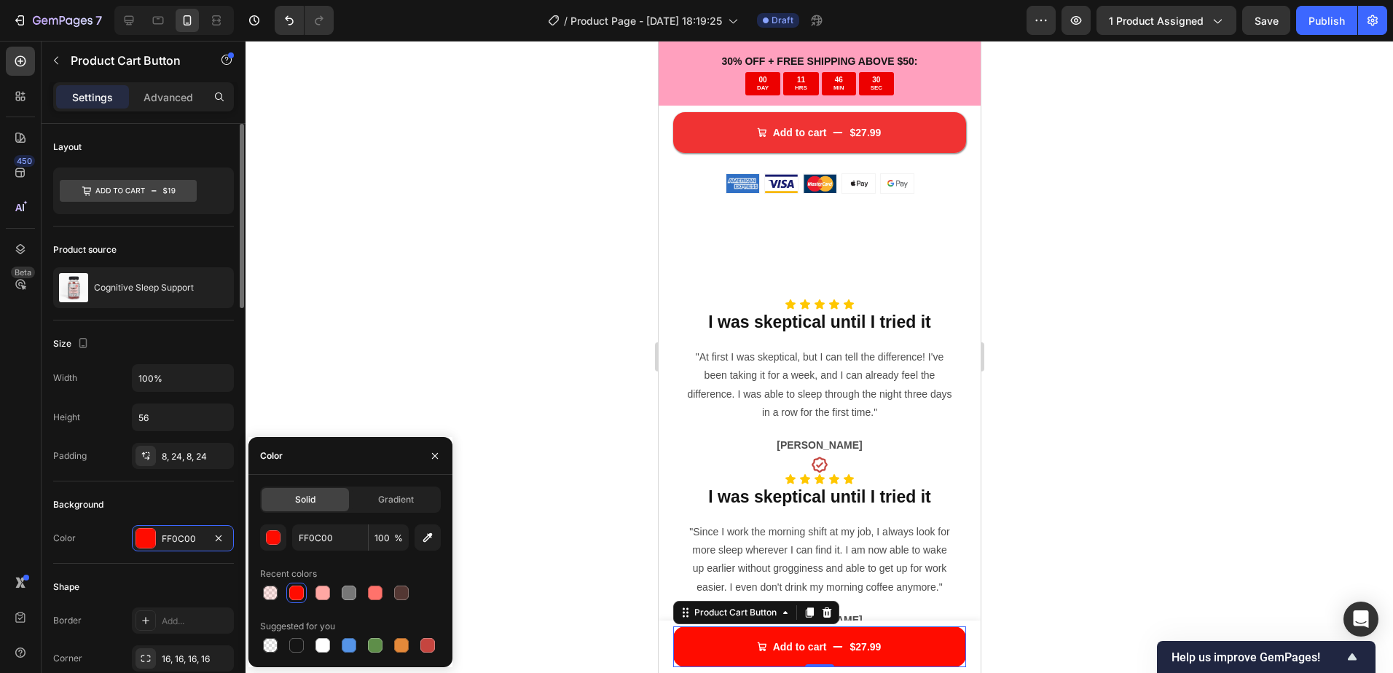
click at [162, 578] on div "Shape" at bounding box center [143, 586] width 181 height 23
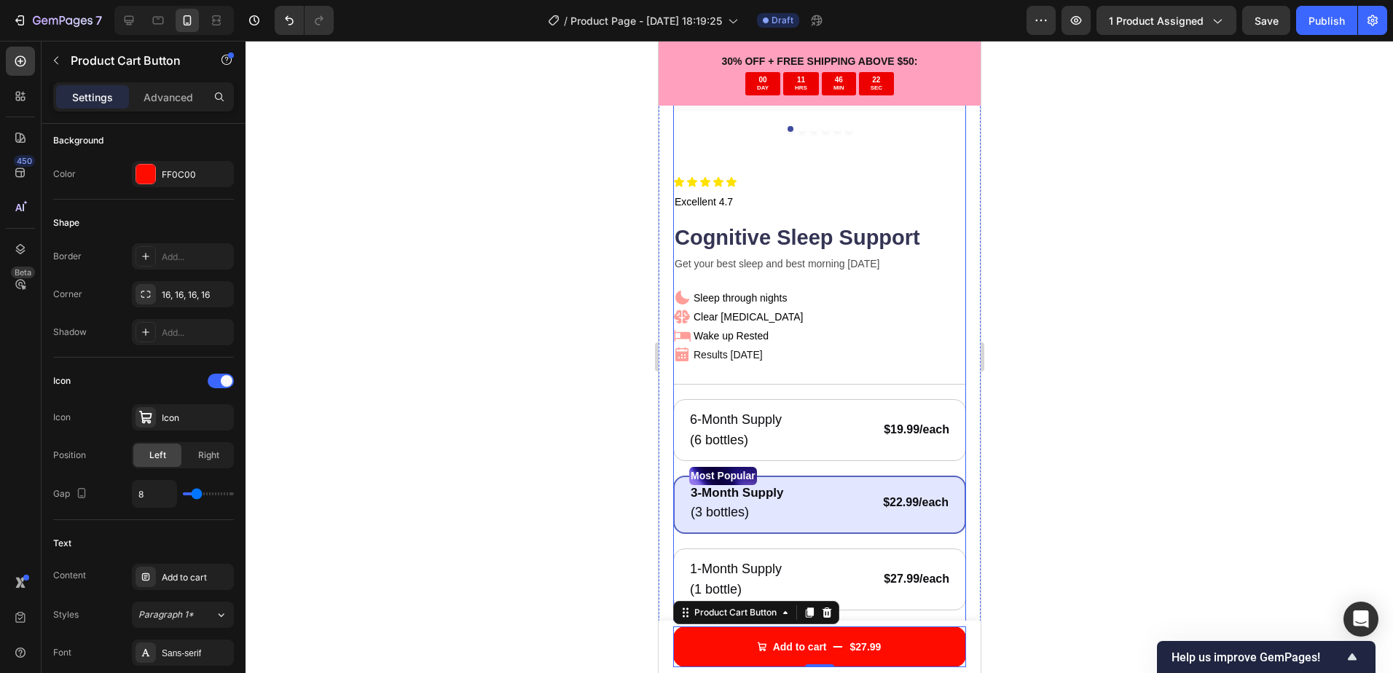
scroll to position [0, 0]
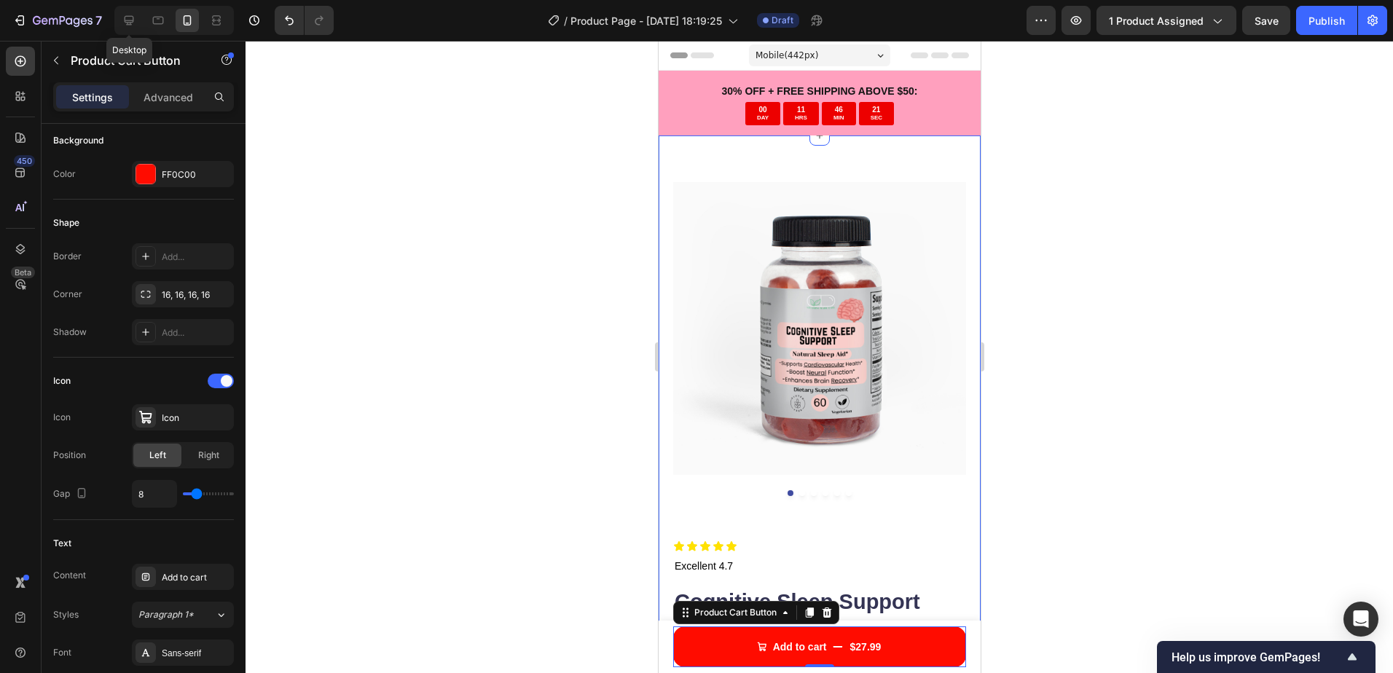
drag, startPoint x: 127, startPoint y: 17, endPoint x: 143, endPoint y: 19, distance: 16.2
click at [130, 17] on icon at bounding box center [129, 20] width 9 height 9
type input "Auto"
type input "16"
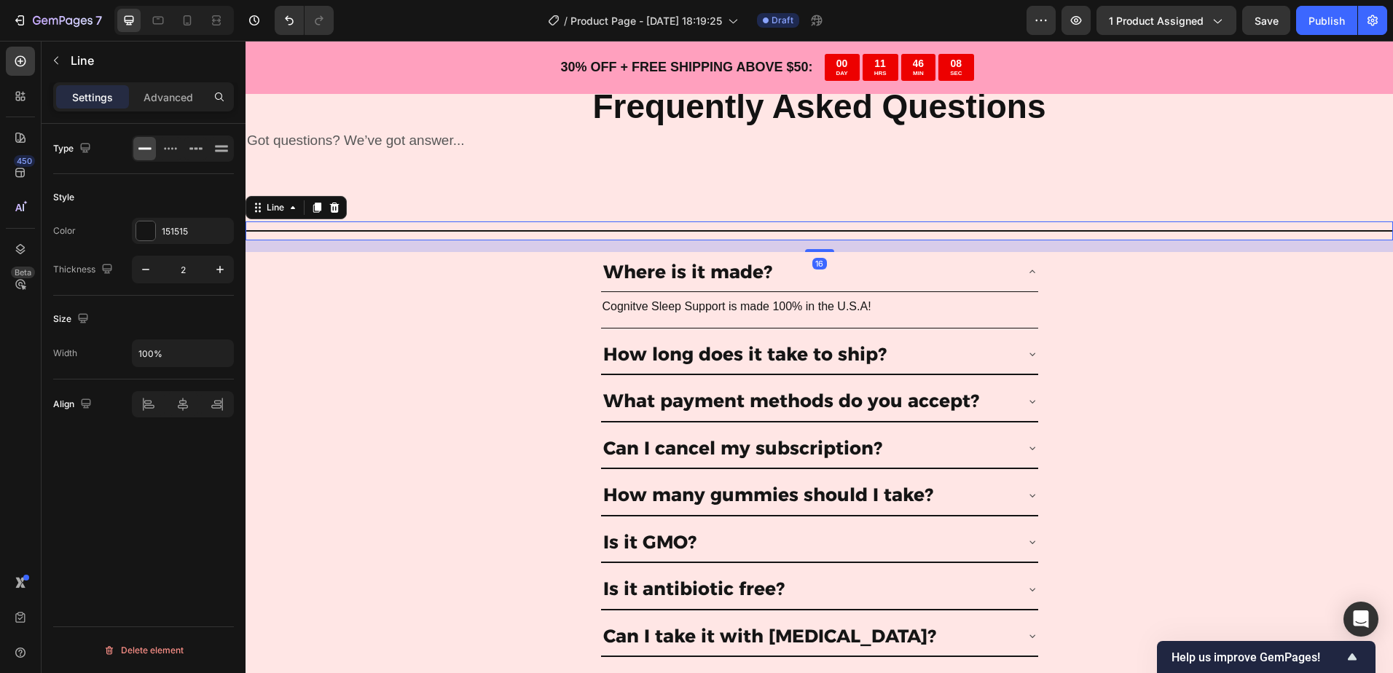
click at [663, 227] on div "Title Line 16" at bounding box center [818, 230] width 1147 height 19
click at [189, 348] on input "100%" at bounding box center [183, 353] width 101 height 26
type input "40%"
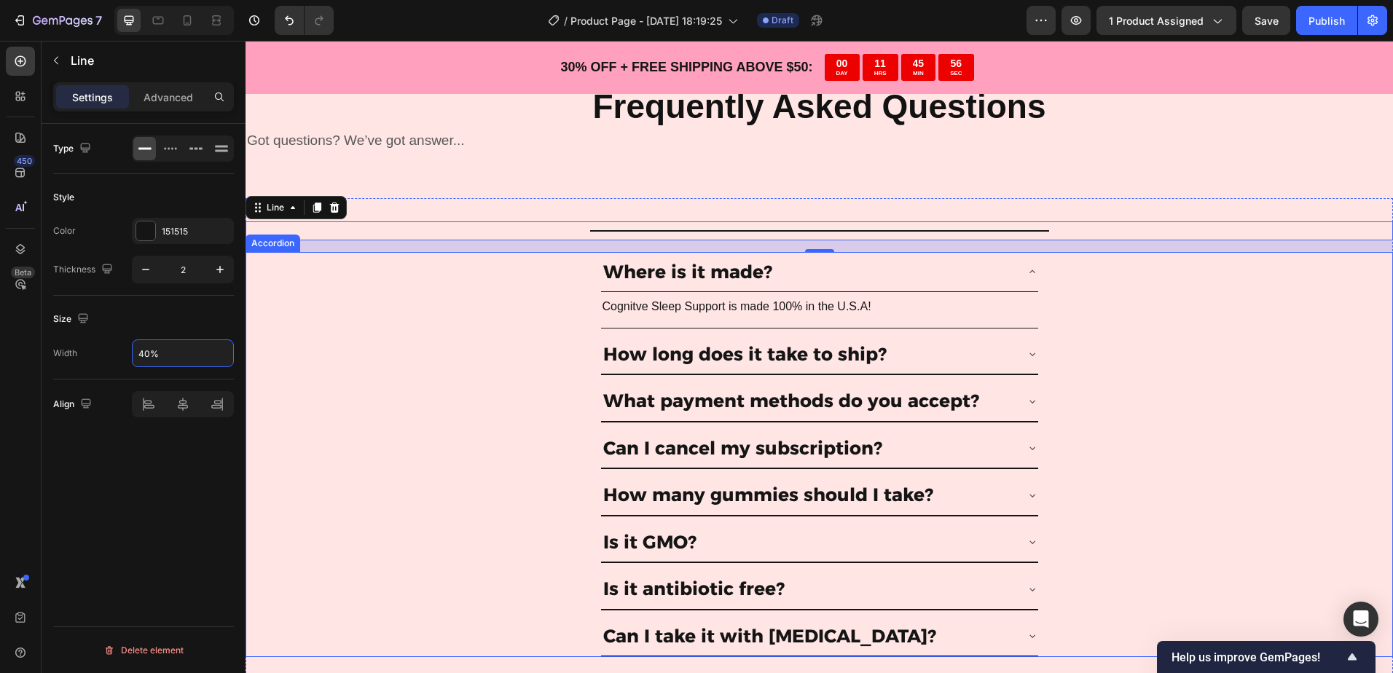
click at [391, 369] on div "How long does it take to ship?" at bounding box center [819, 355] width 1146 height 42
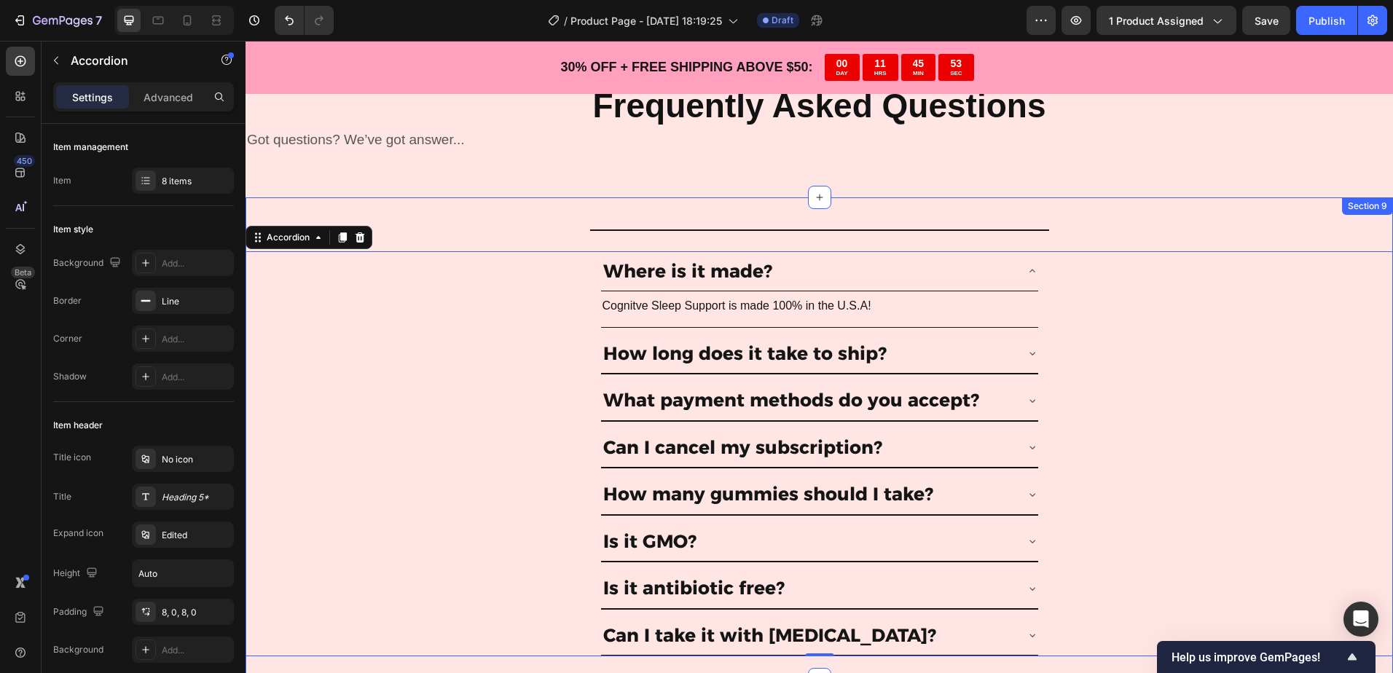
scroll to position [4006, 0]
click at [504, 330] on div "Where is it made? Cognitve Sleep Support is made 100% in the U.S.A! Text Block …" at bounding box center [818, 455] width 1147 height 406
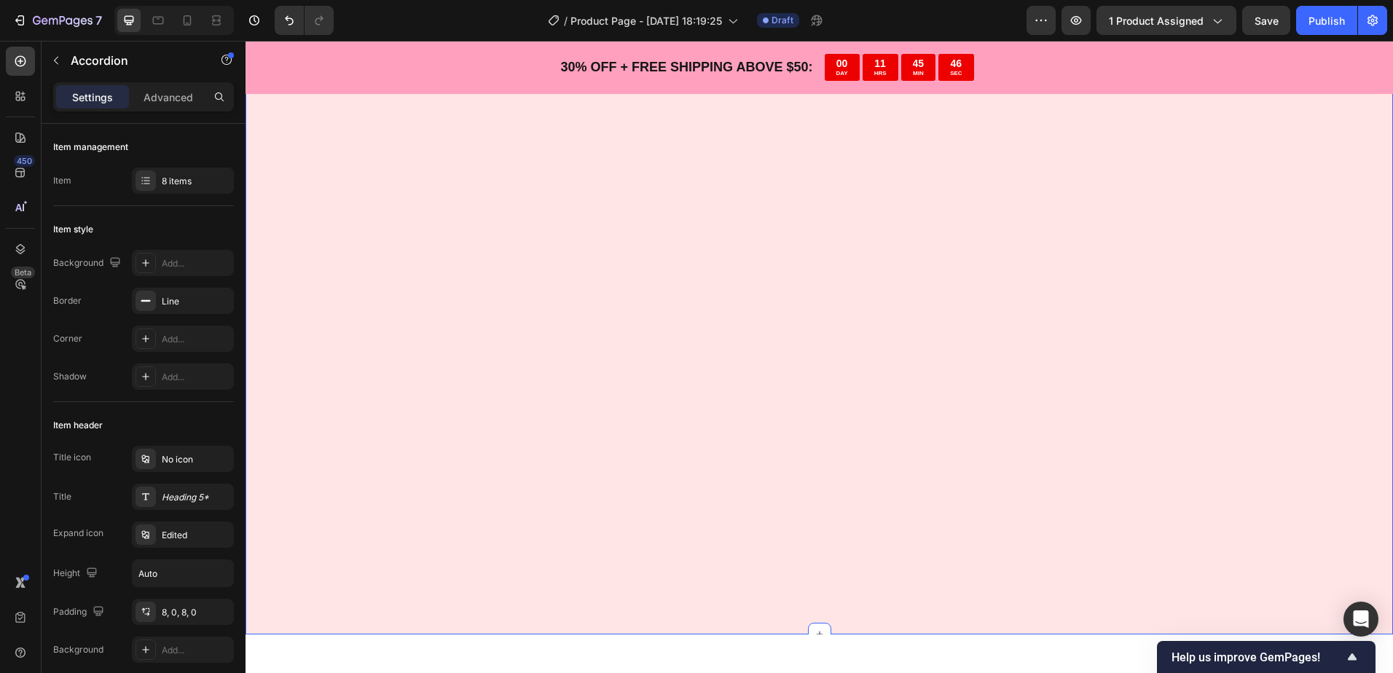
scroll to position [2117, 0]
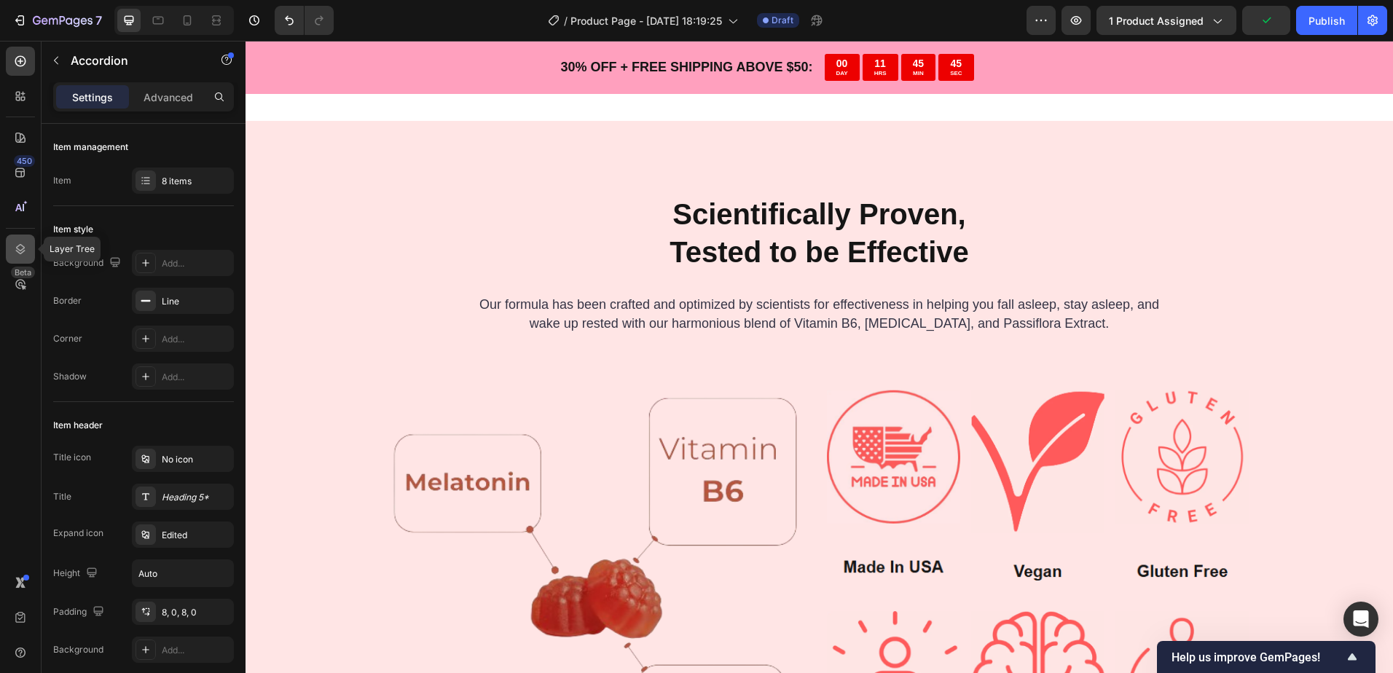
click at [28, 248] on div at bounding box center [20, 249] width 29 height 29
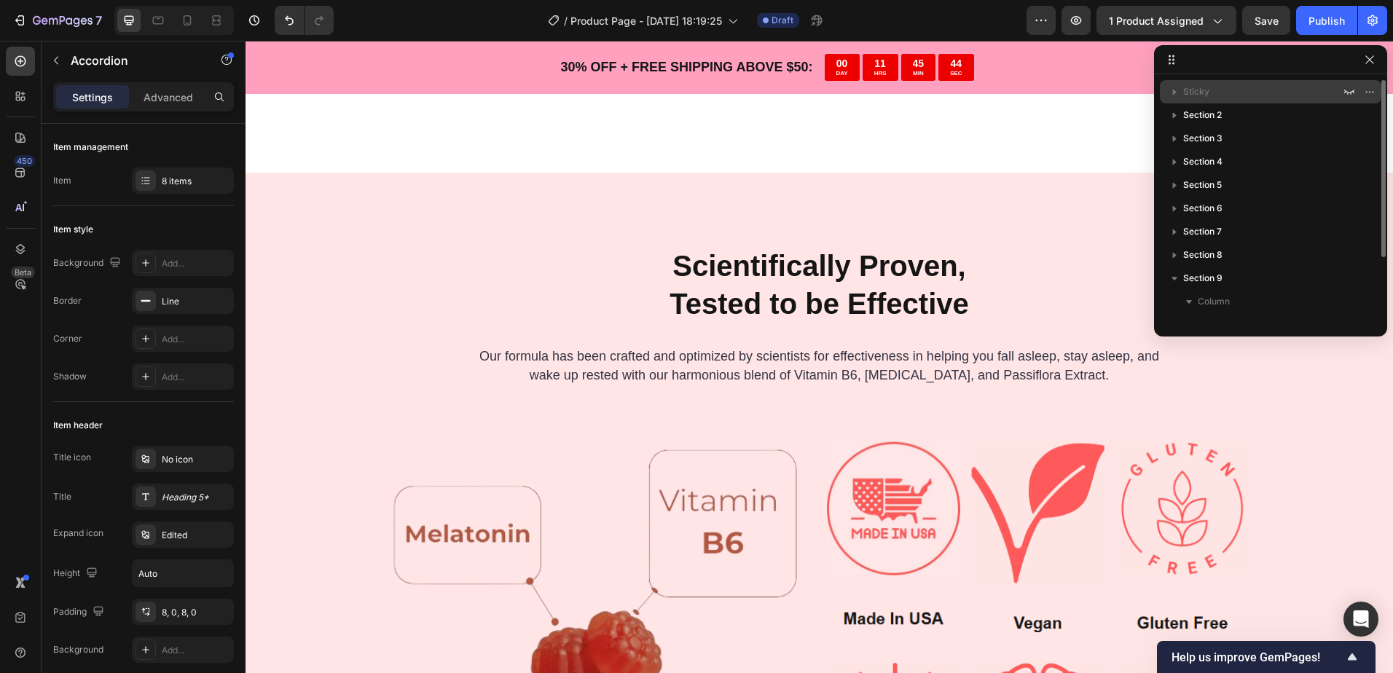
scroll to position [1607, 0]
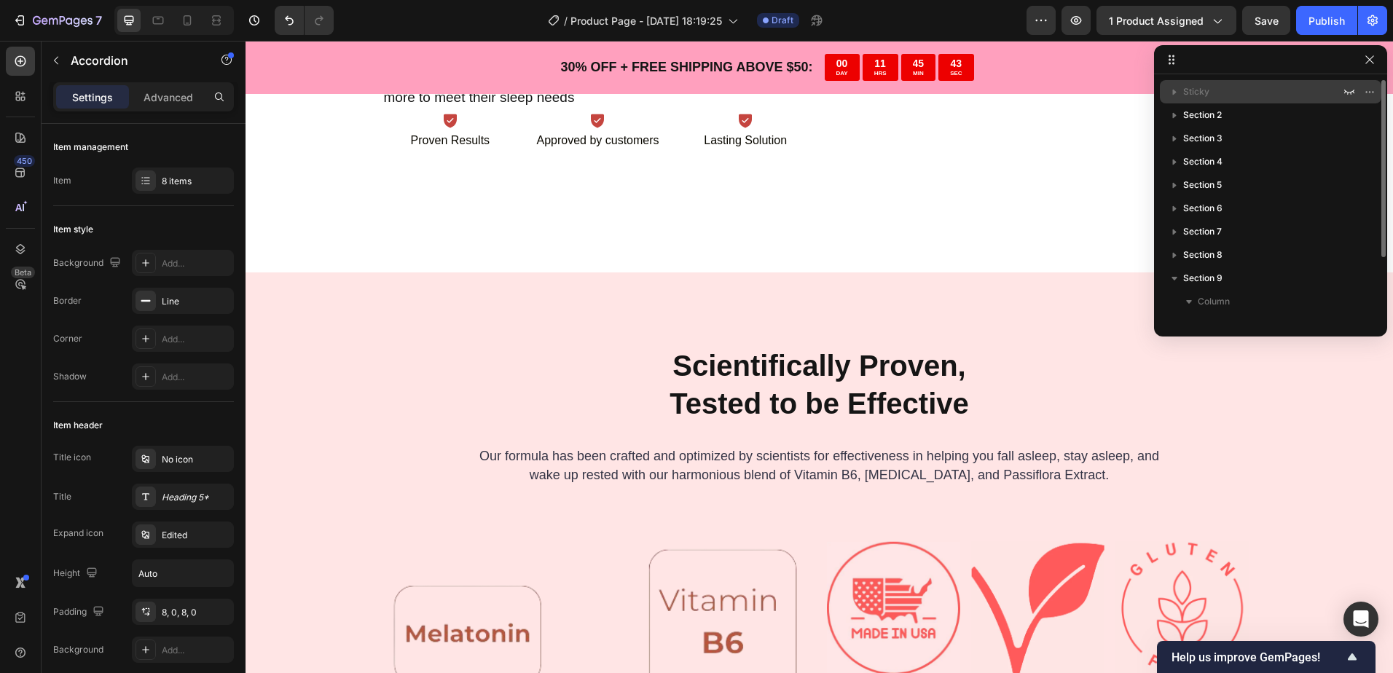
click at [1205, 90] on span "Sticky" at bounding box center [1196, 91] width 26 height 15
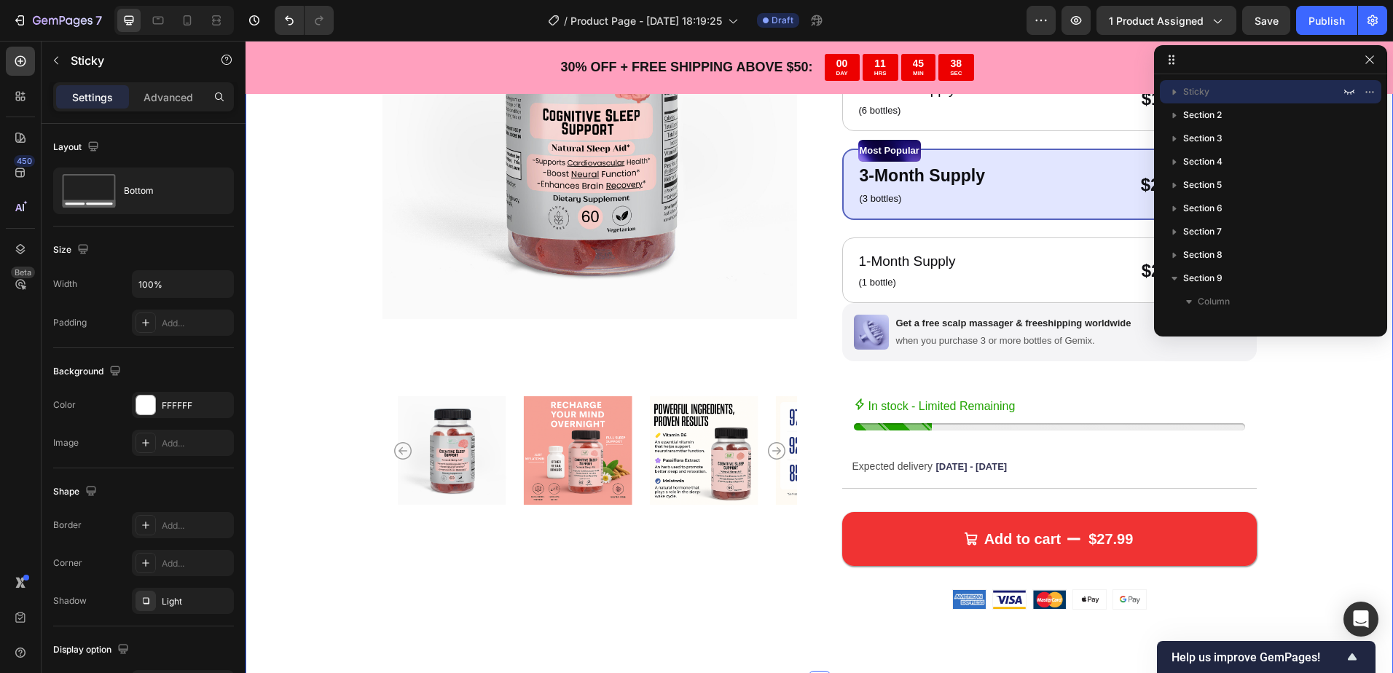
scroll to position [291, 0]
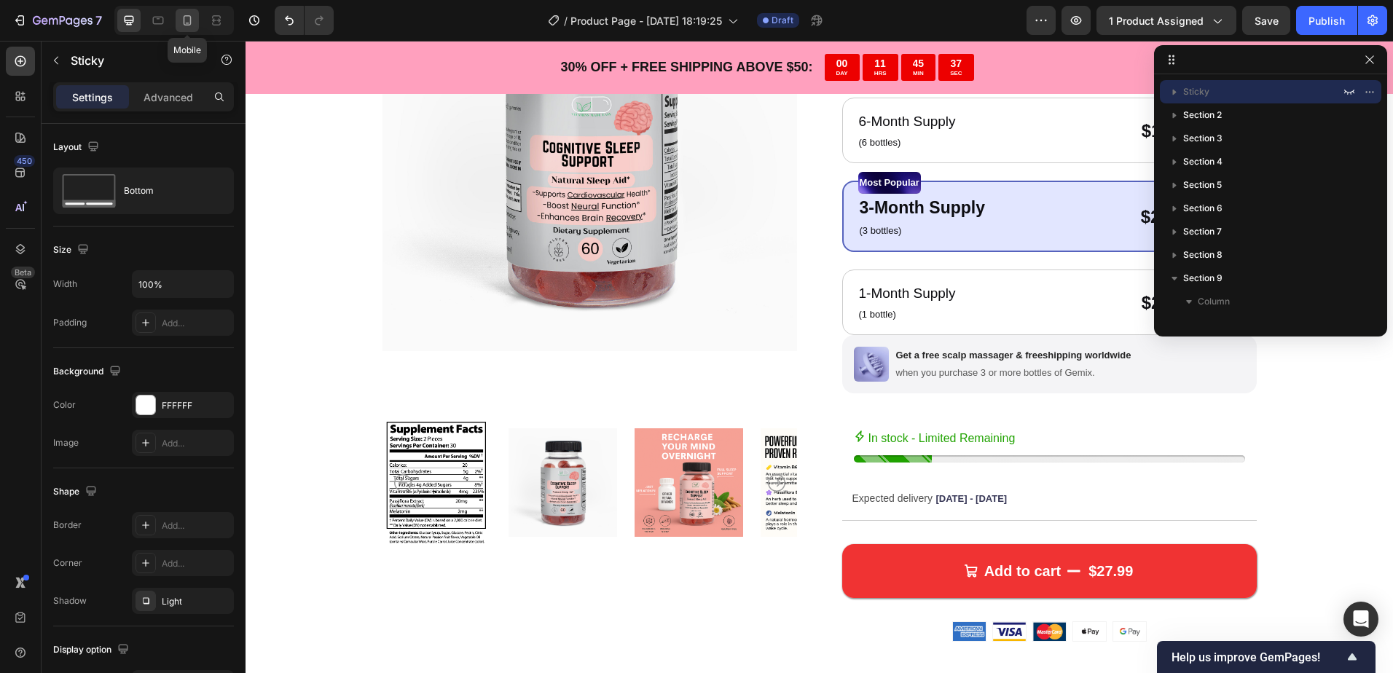
click at [189, 16] on icon at bounding box center [188, 20] width 8 height 10
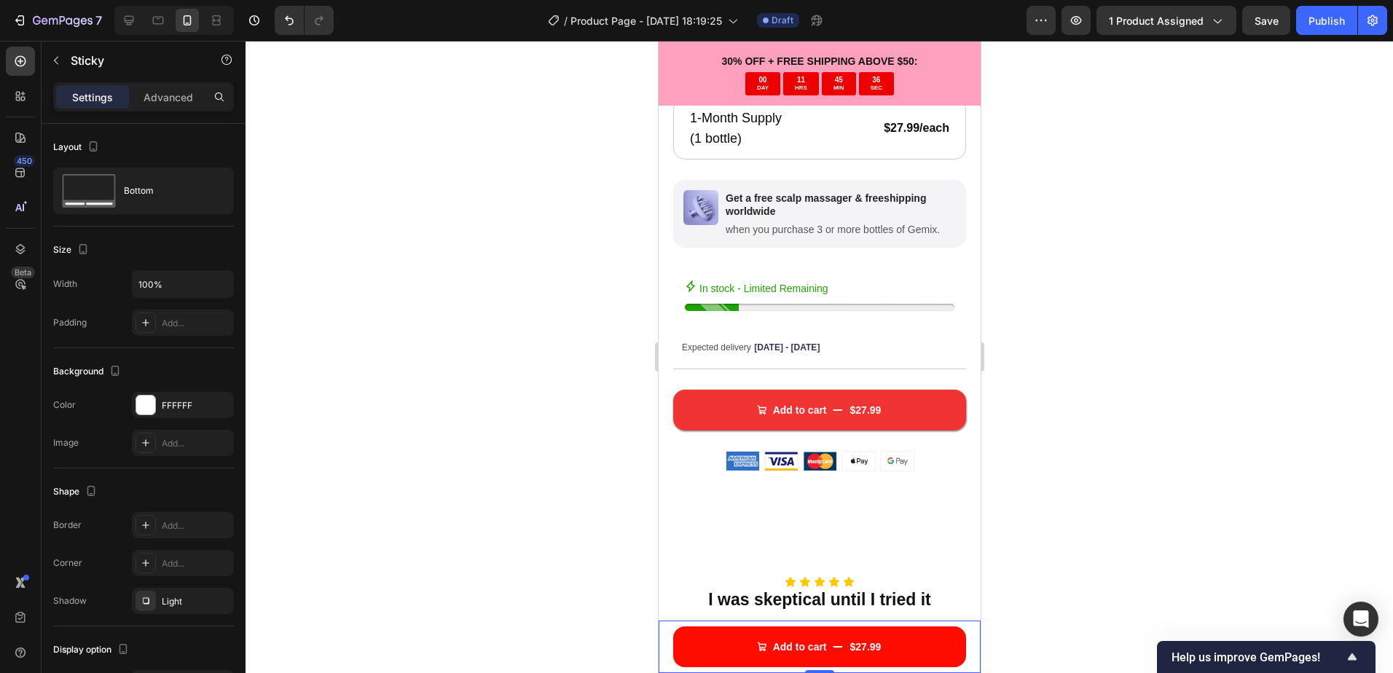
scroll to position [820, 0]
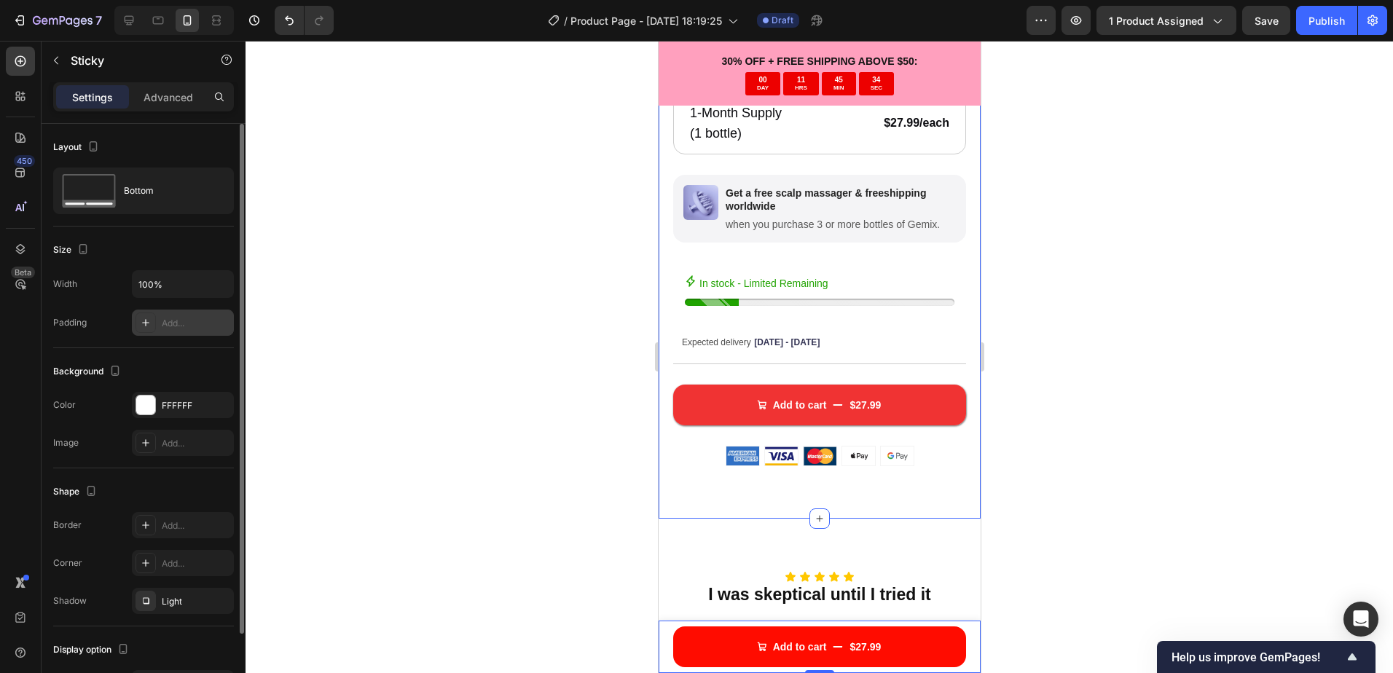
click at [162, 321] on div "Add..." at bounding box center [196, 323] width 68 height 13
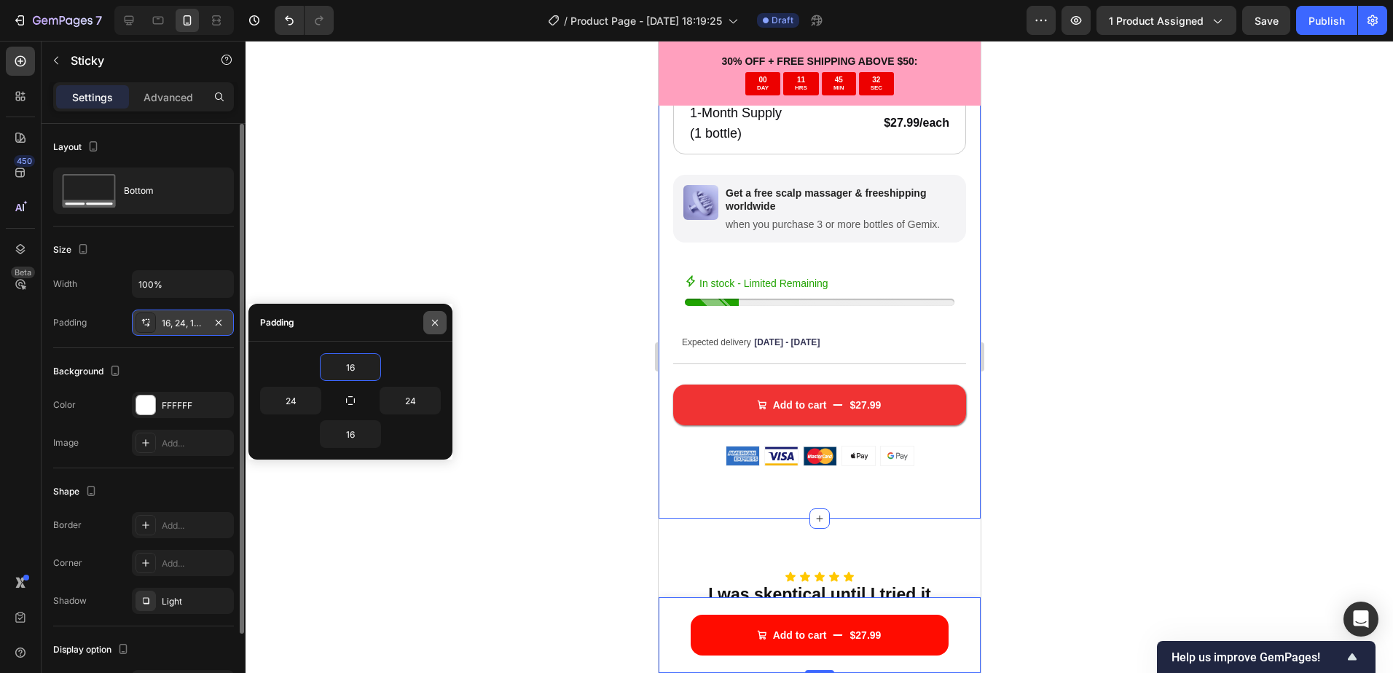
click at [439, 315] on button "button" at bounding box center [434, 322] width 23 height 23
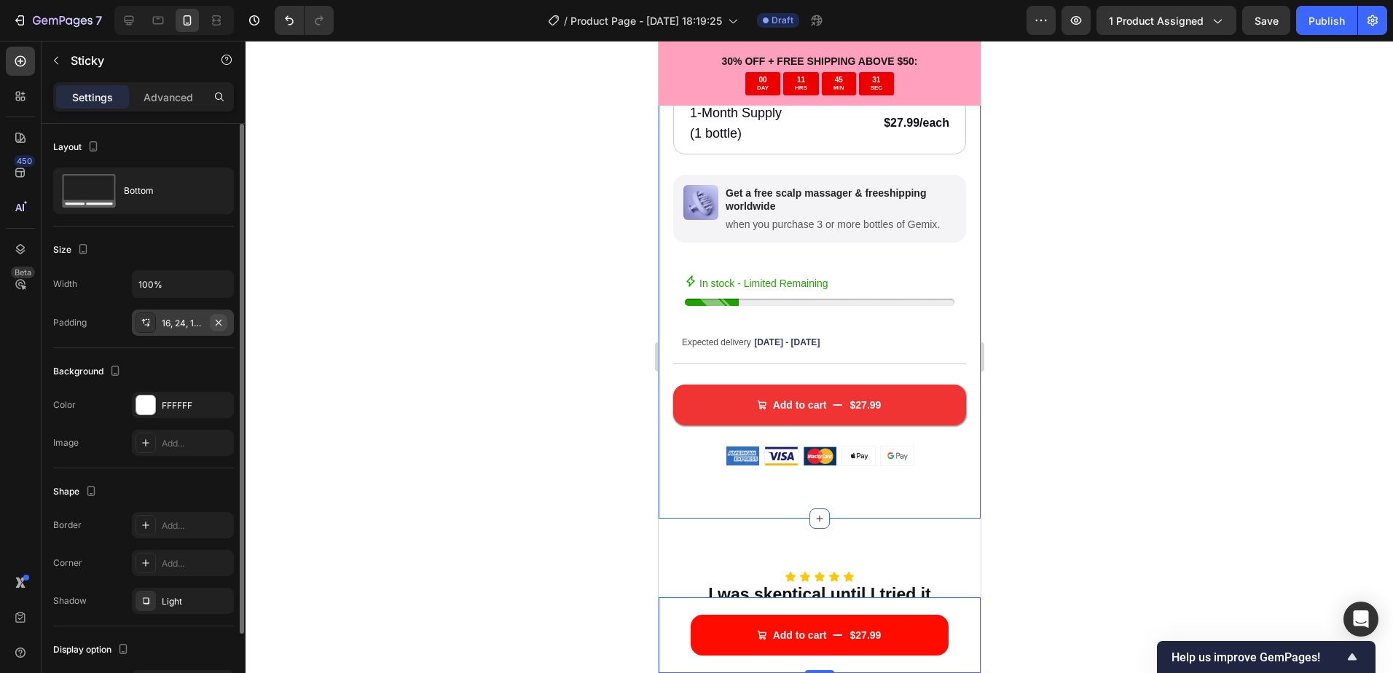
click at [216, 319] on icon "button" at bounding box center [219, 323] width 12 height 12
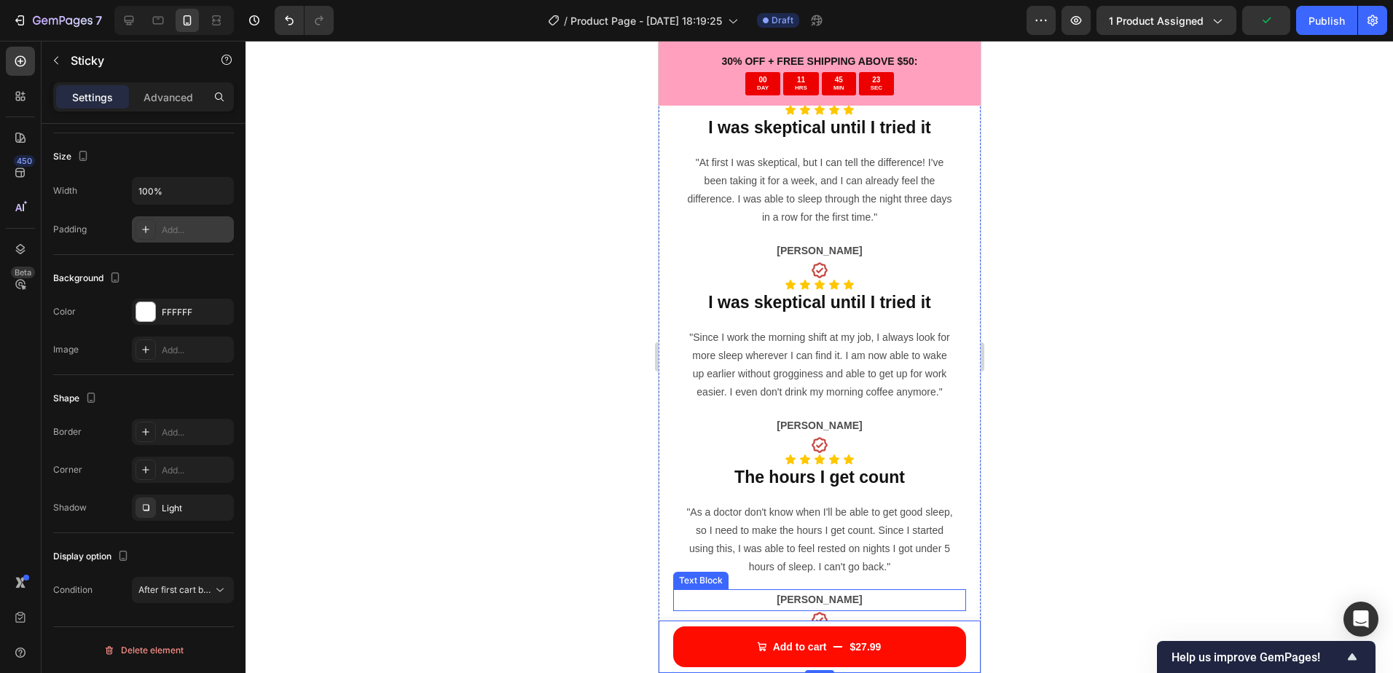
scroll to position [1403, 0]
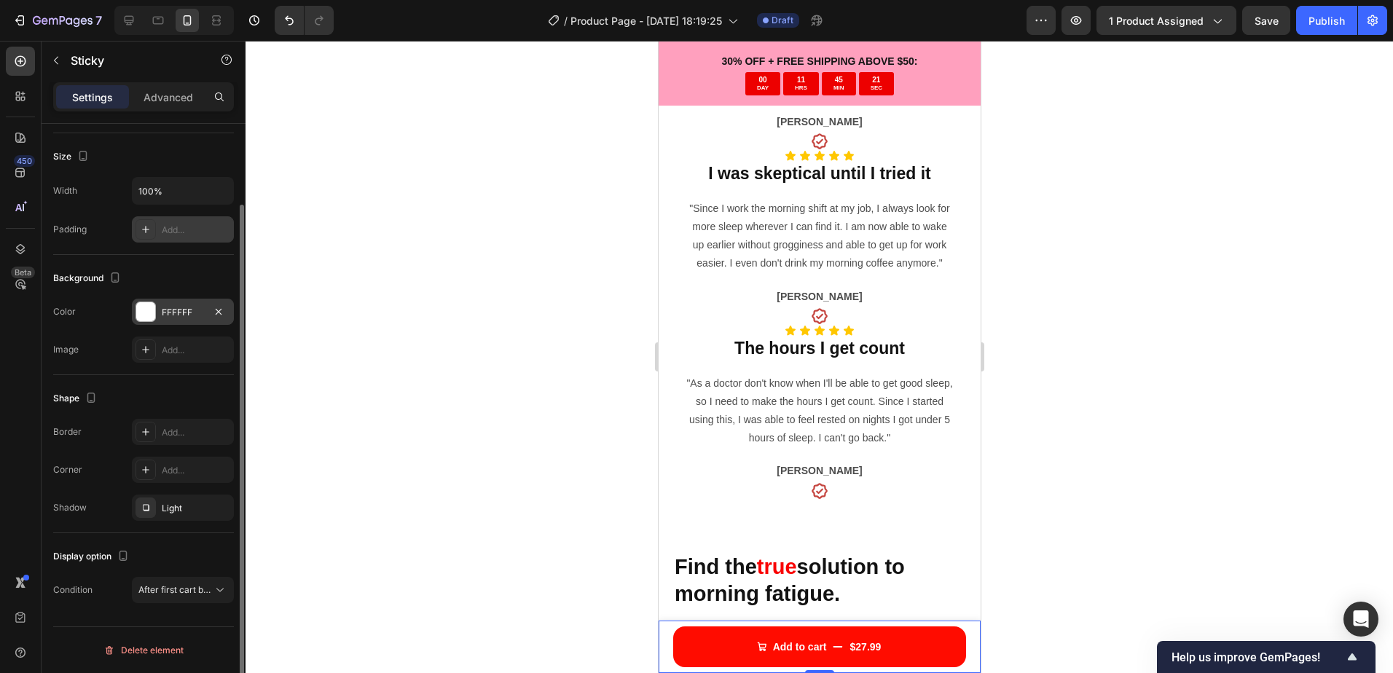
click at [179, 308] on div "FFFFFF" at bounding box center [183, 312] width 42 height 13
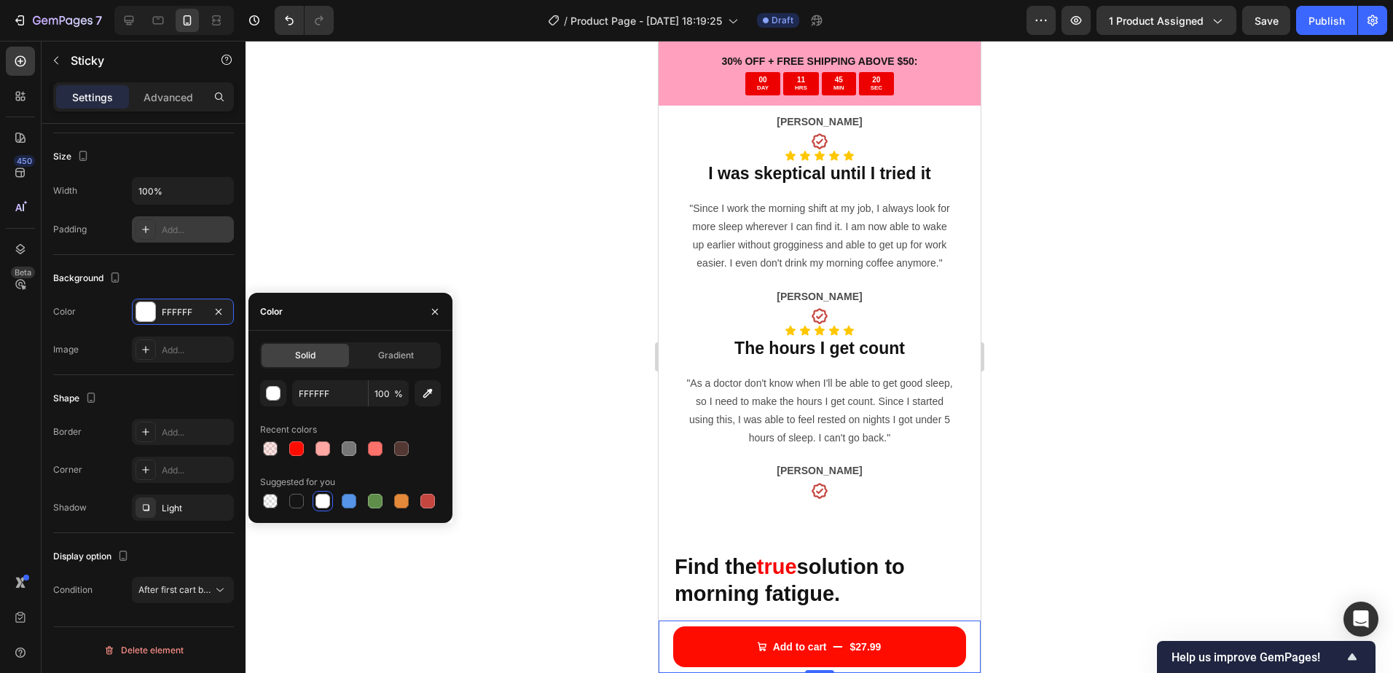
click at [269, 497] on div at bounding box center [270, 501] width 15 height 15
type input "000000"
type input "0"
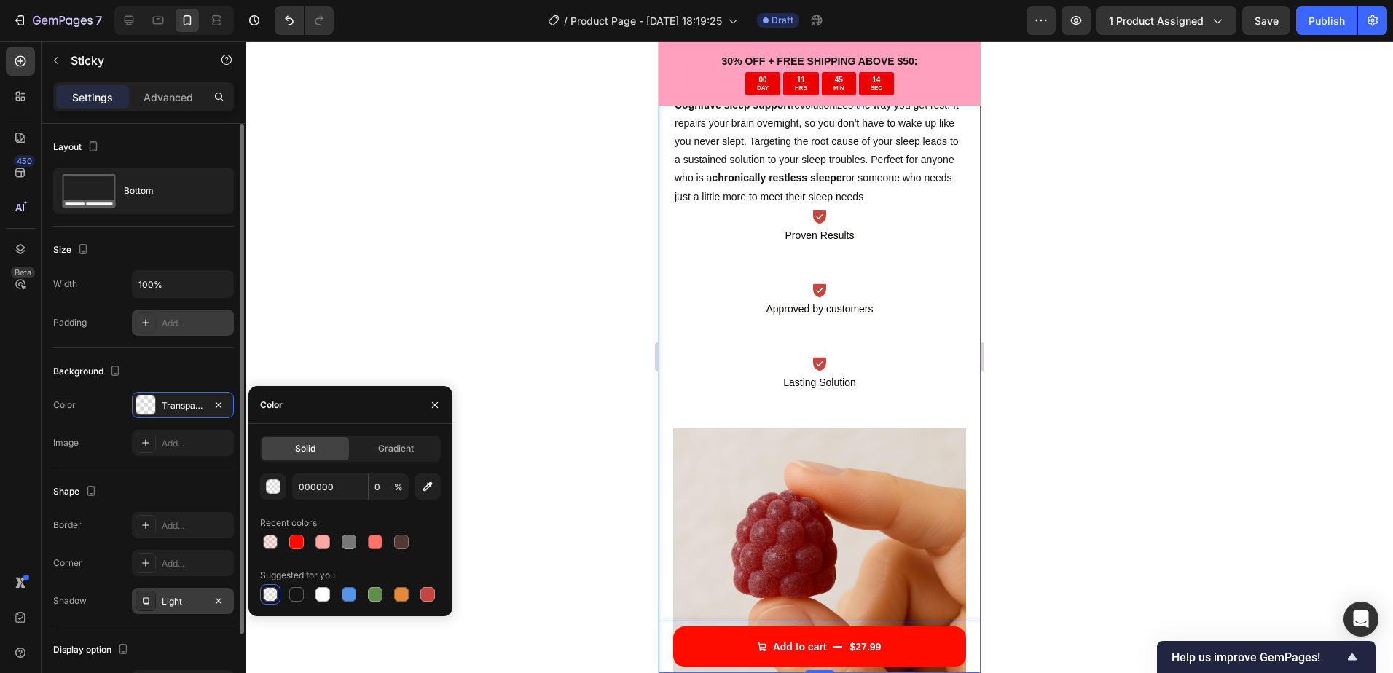
scroll to position [93, 0]
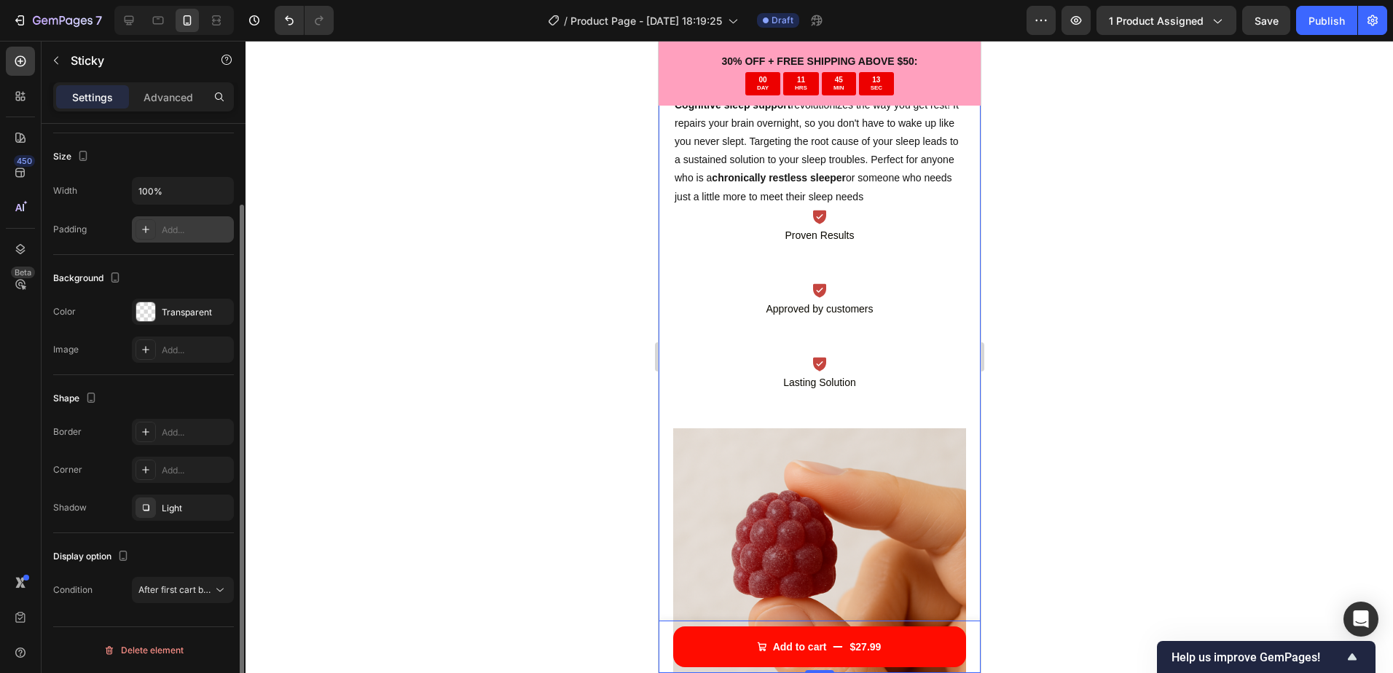
click at [401, 586] on div at bounding box center [818, 357] width 1147 height 632
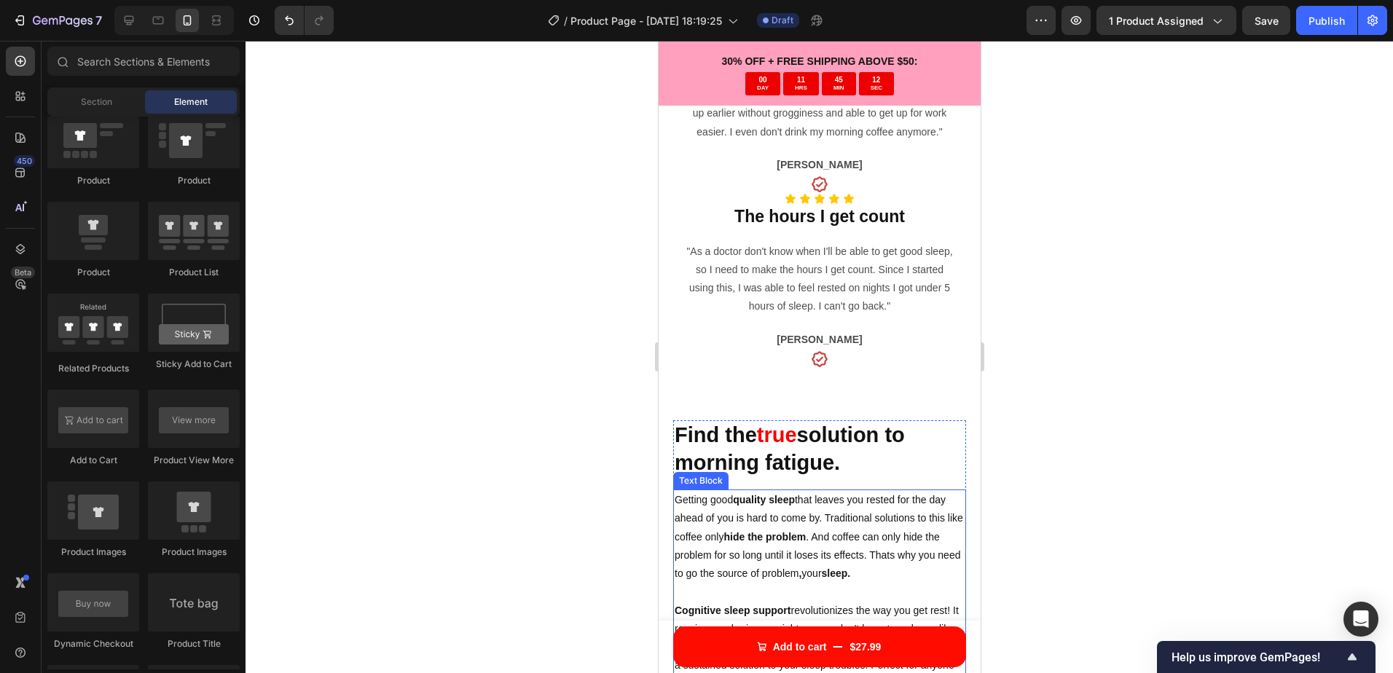
scroll to position [1403, 0]
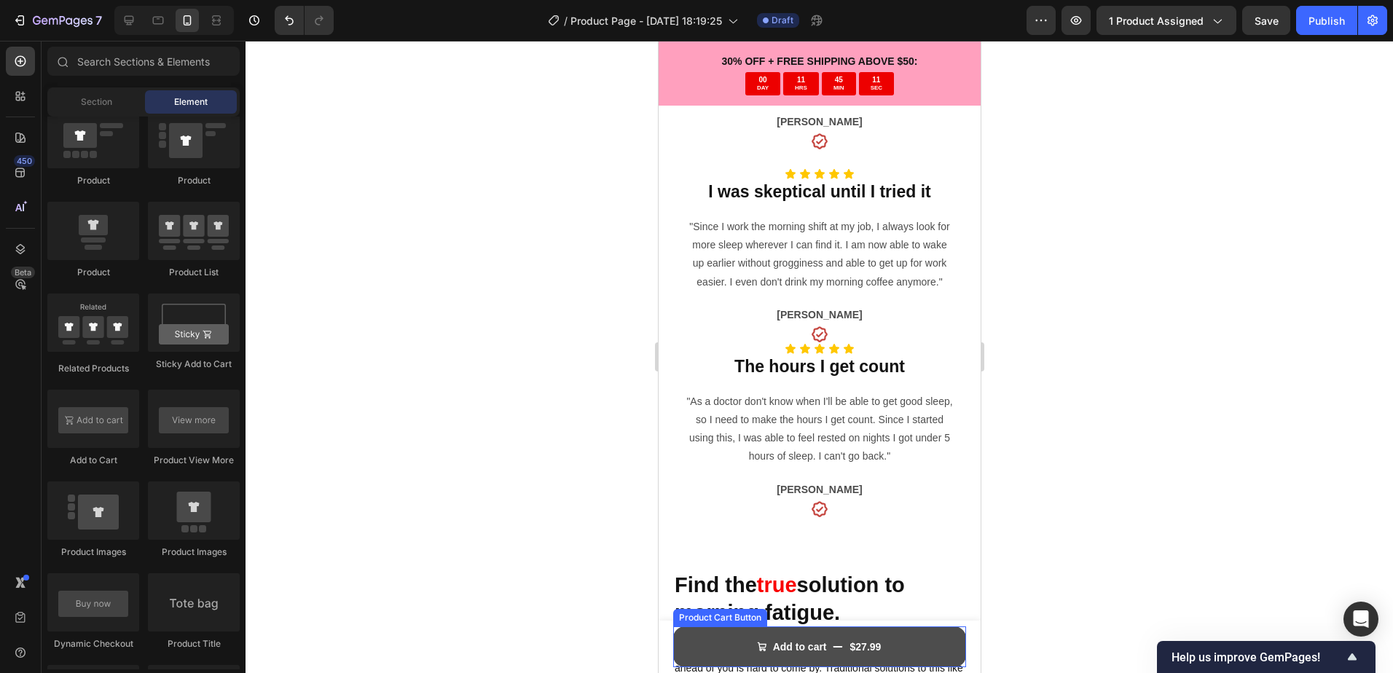
click at [721, 646] on button "Add to cart $27.99" at bounding box center [818, 646] width 293 height 41
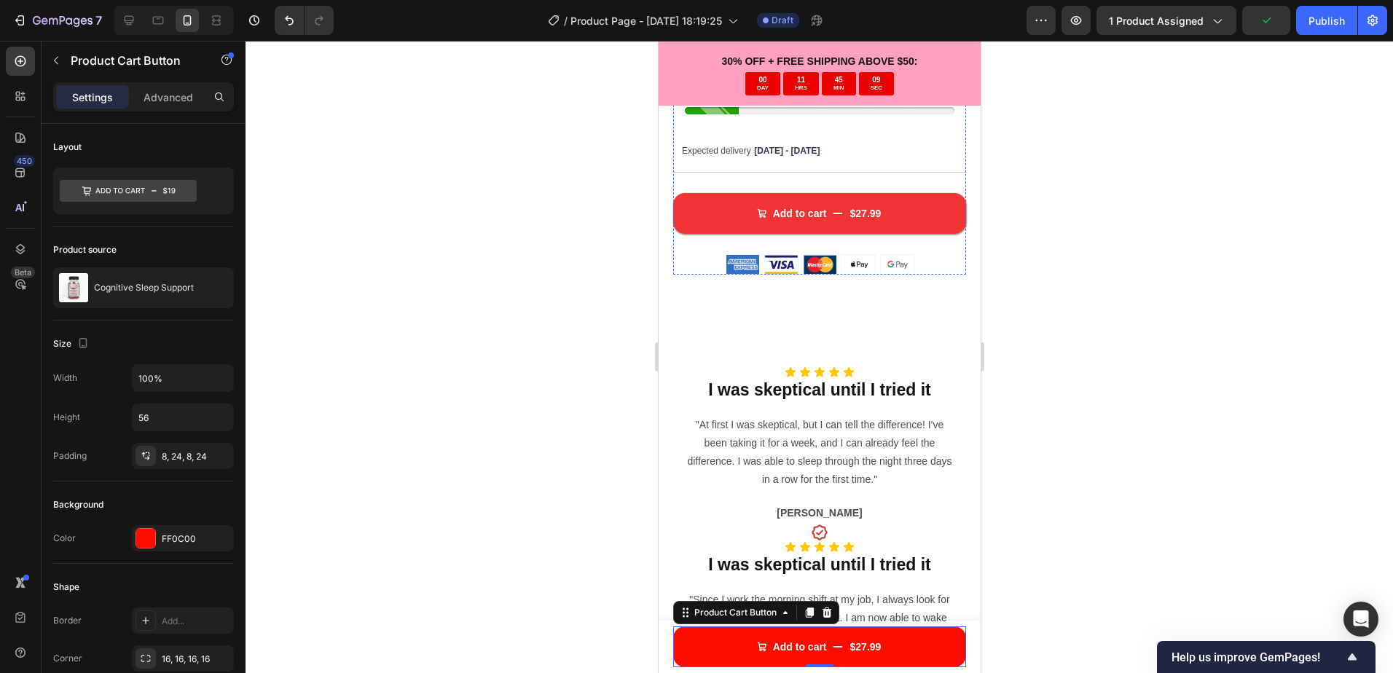
scroll to position [820, 0]
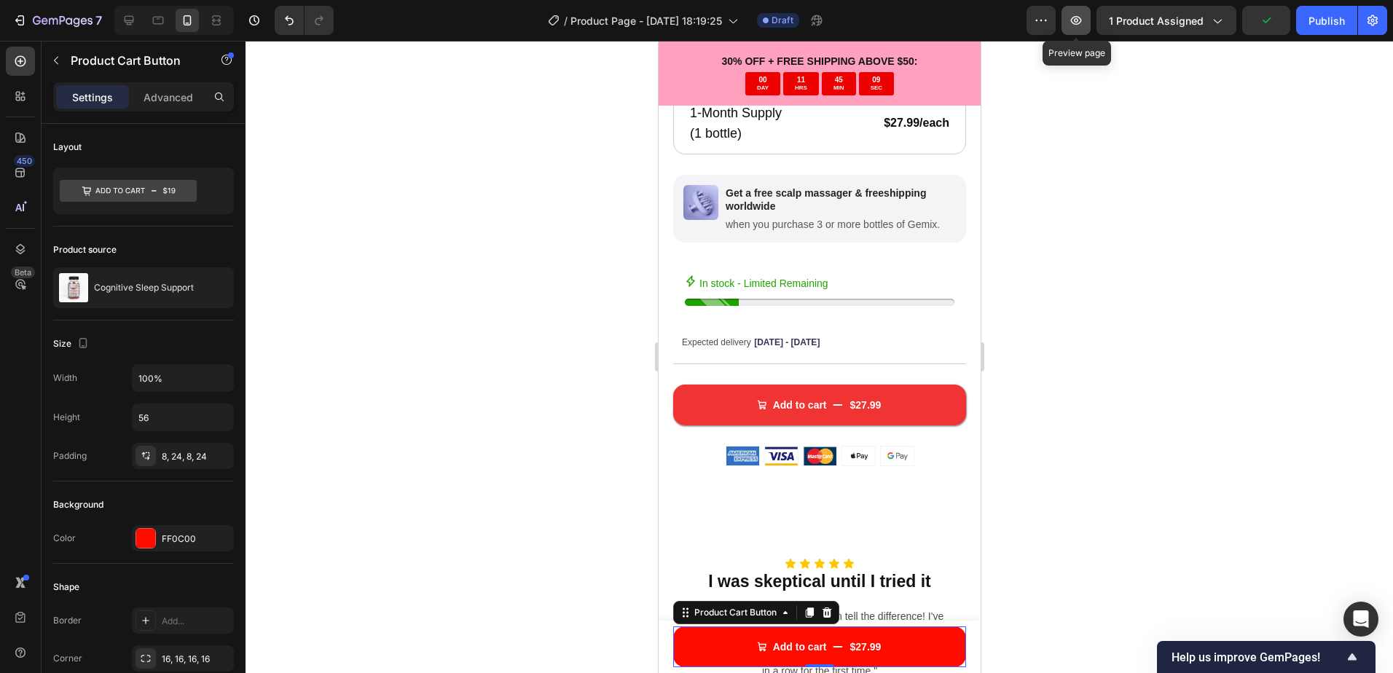
click at [1082, 20] on icon "button" at bounding box center [1076, 20] width 11 height 9
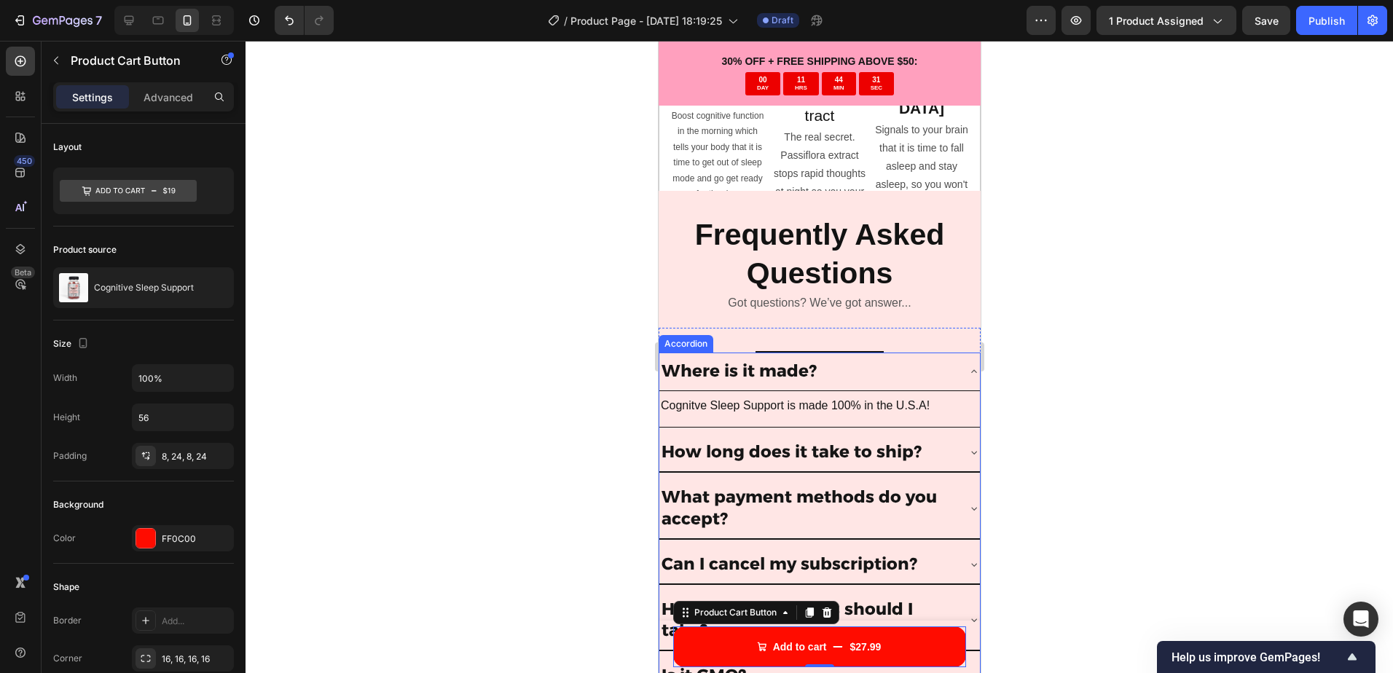
scroll to position [4248, 0]
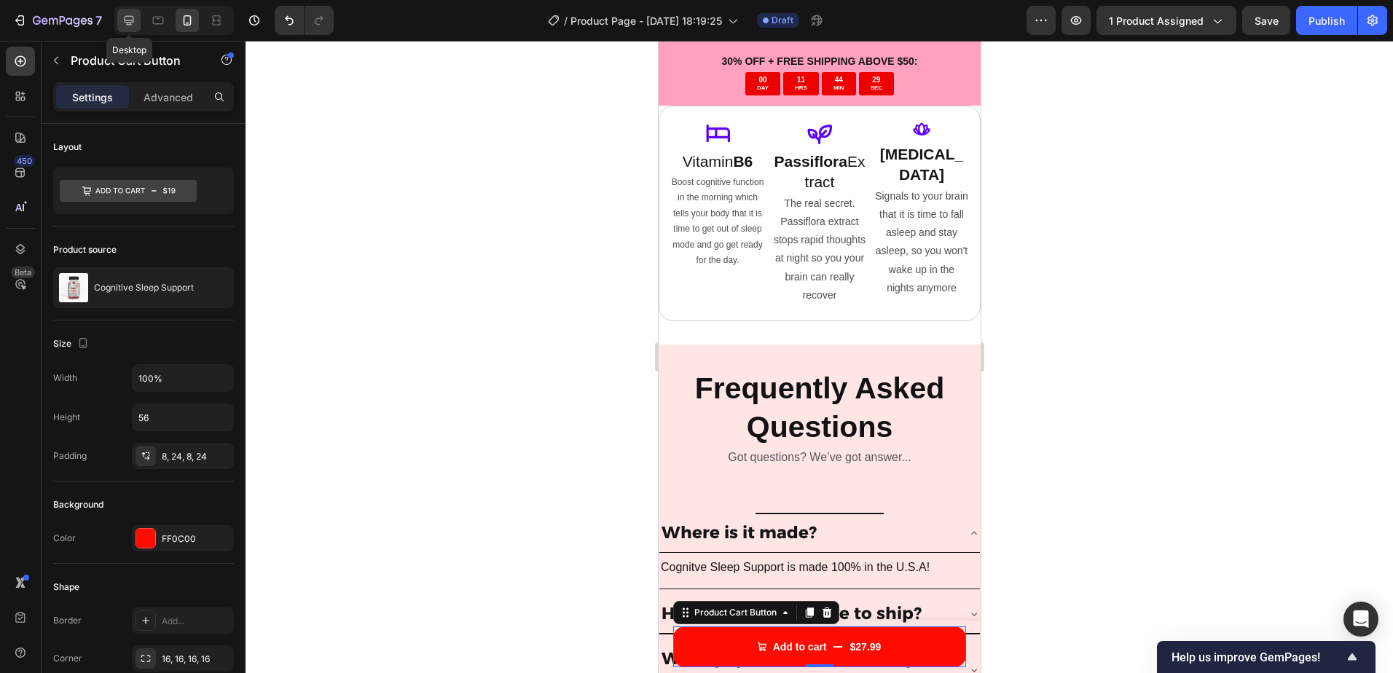
click at [128, 13] on icon at bounding box center [129, 20] width 15 height 15
type input "Auto"
type input "16"
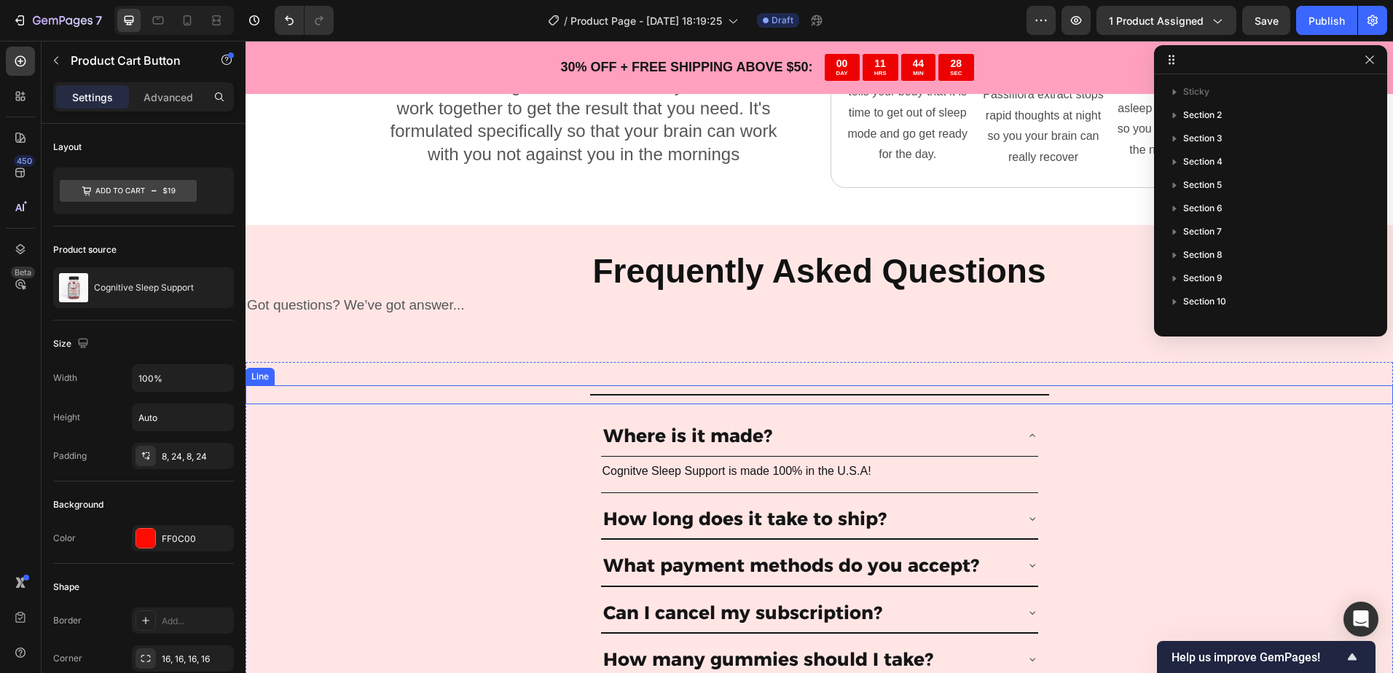
scroll to position [4217, 0]
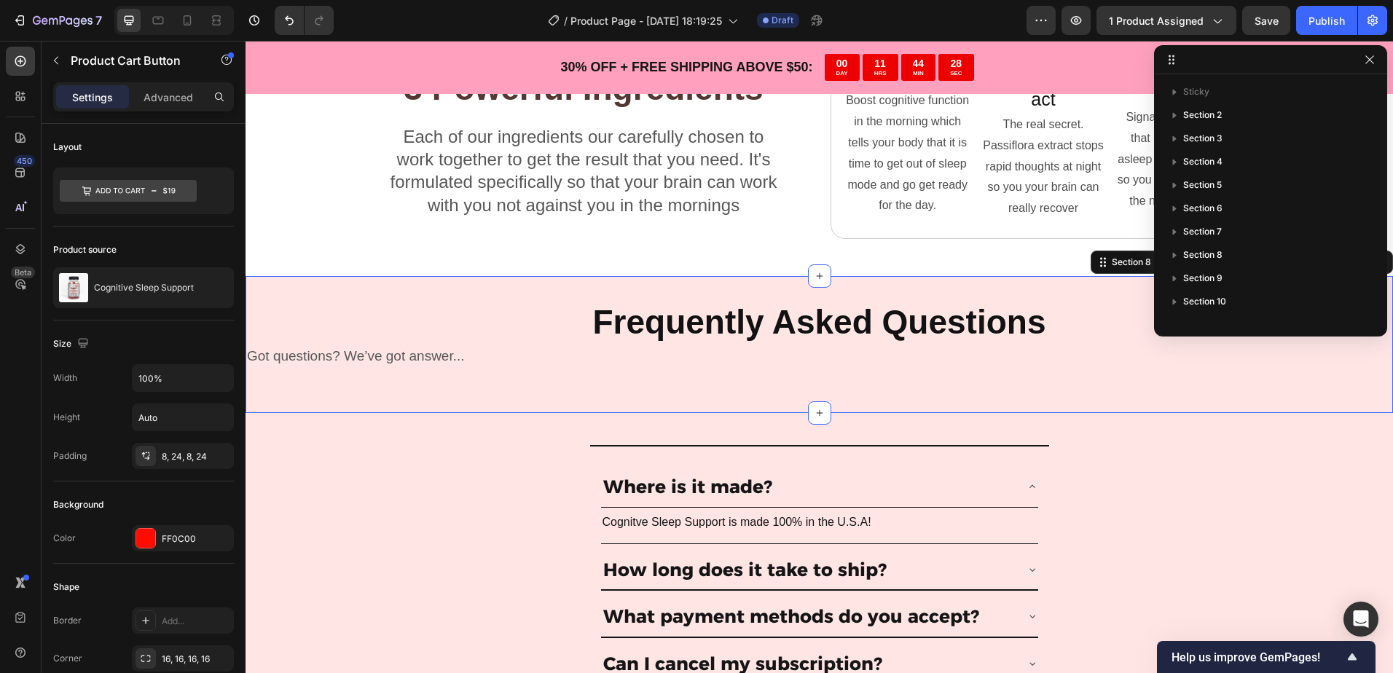
click at [438, 367] on div "Frequently Asked Questions Heading Got questions? We’ve got answer... Text Block" at bounding box center [818, 344] width 1147 height 91
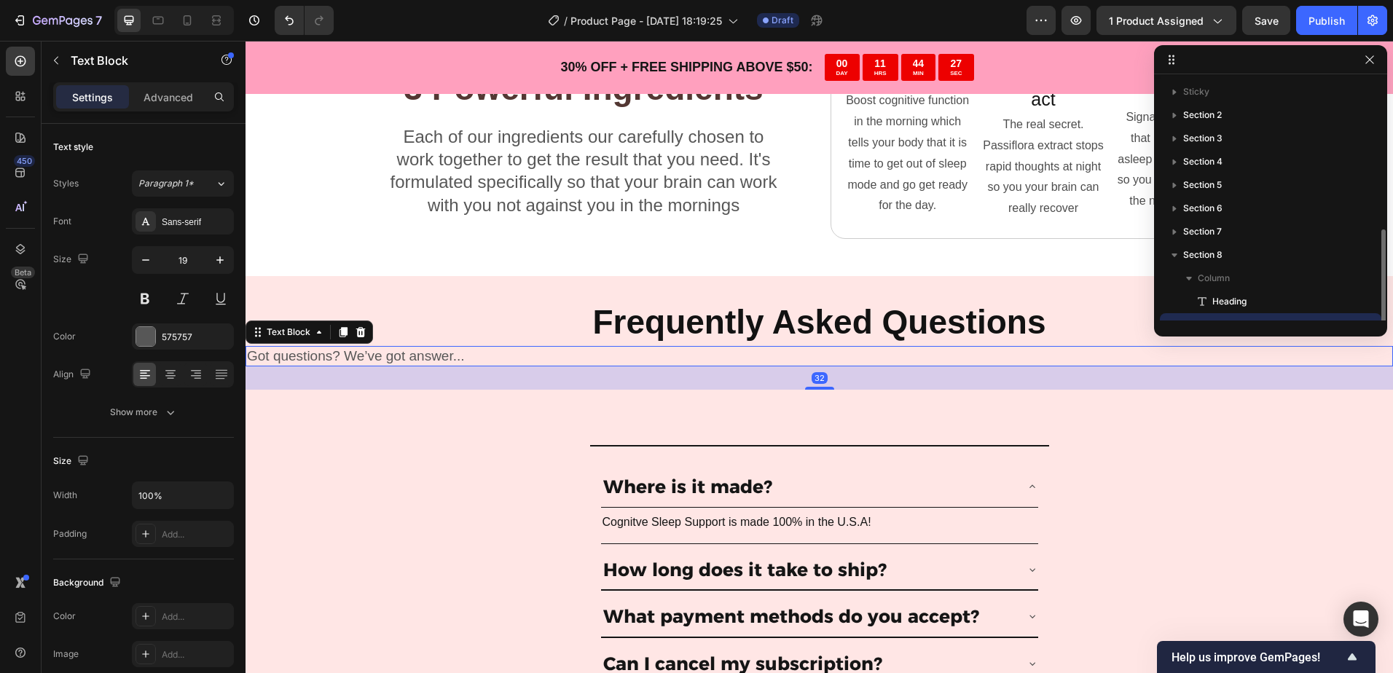
click at [434, 357] on p "Got questions? We’ve got answer..." at bounding box center [819, 356] width 1144 height 18
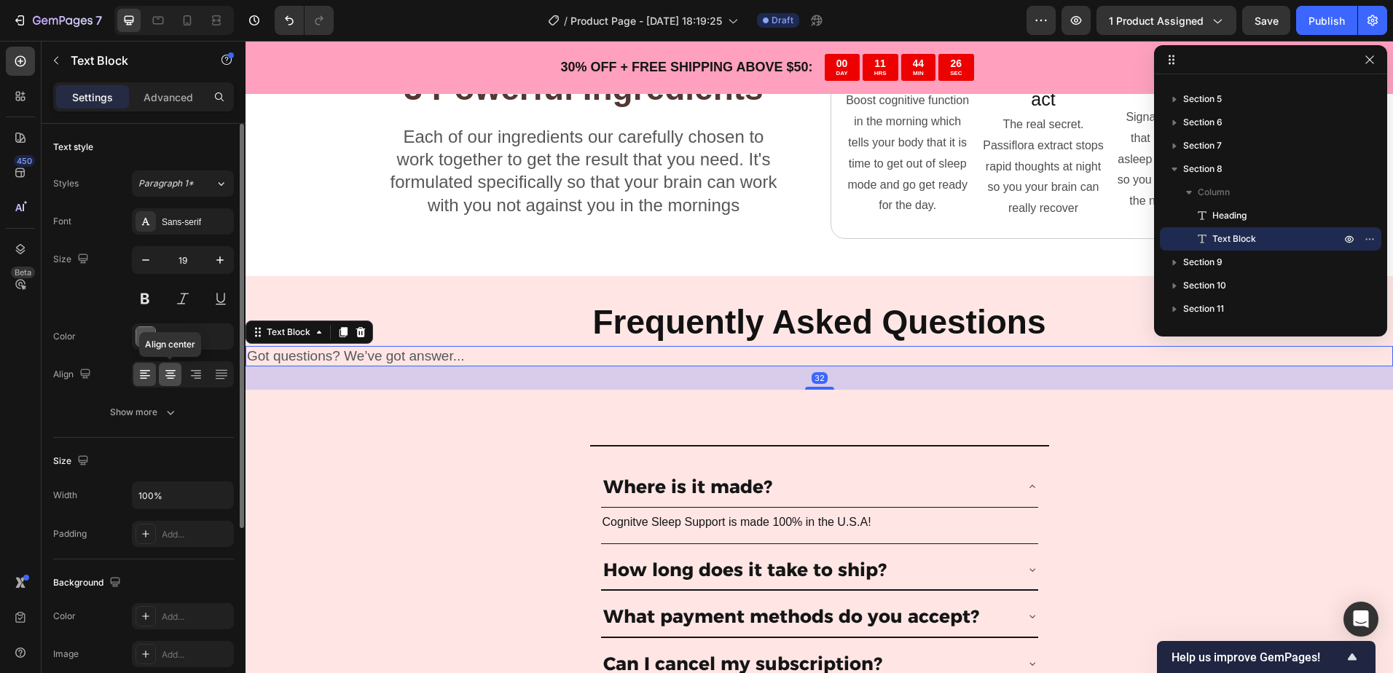
click at [173, 373] on icon at bounding box center [170, 373] width 7 height 1
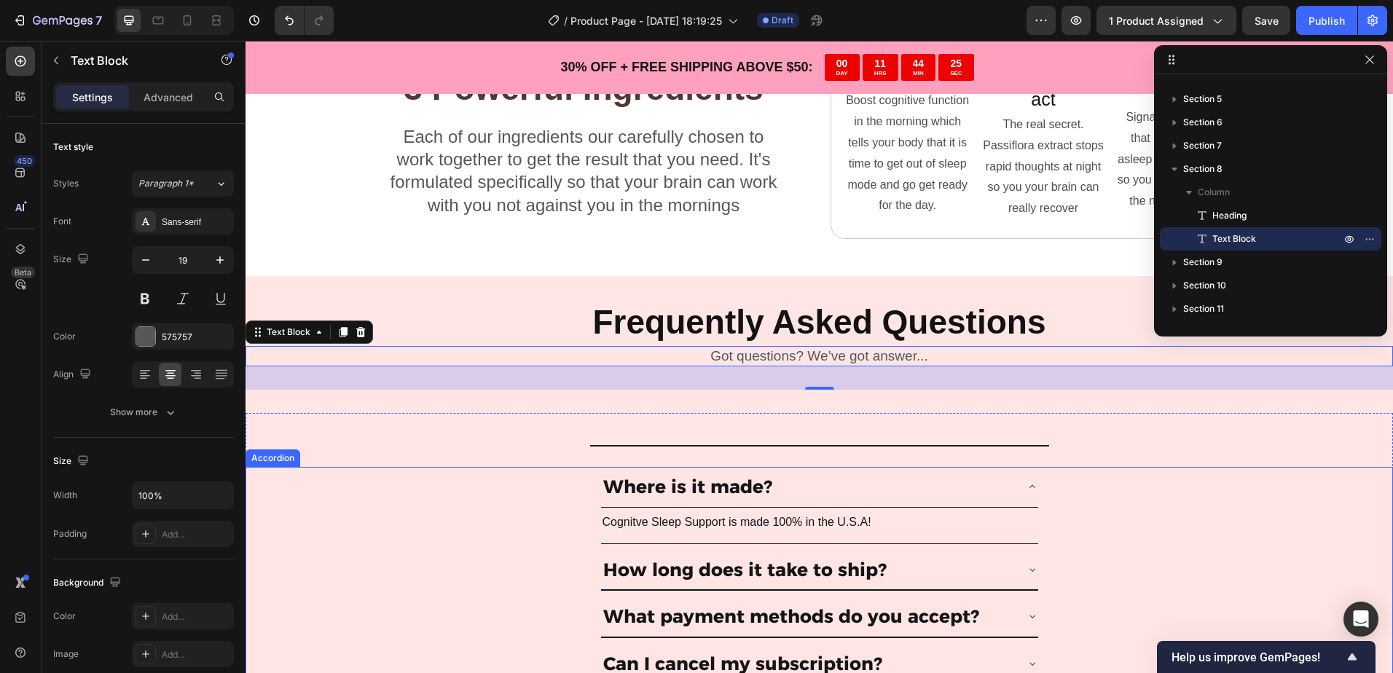
click at [502, 468] on div "Where is it made? Cognitve Sleep Support is made 100% in the U.S.A! Text Block" at bounding box center [819, 505] width 1146 height 76
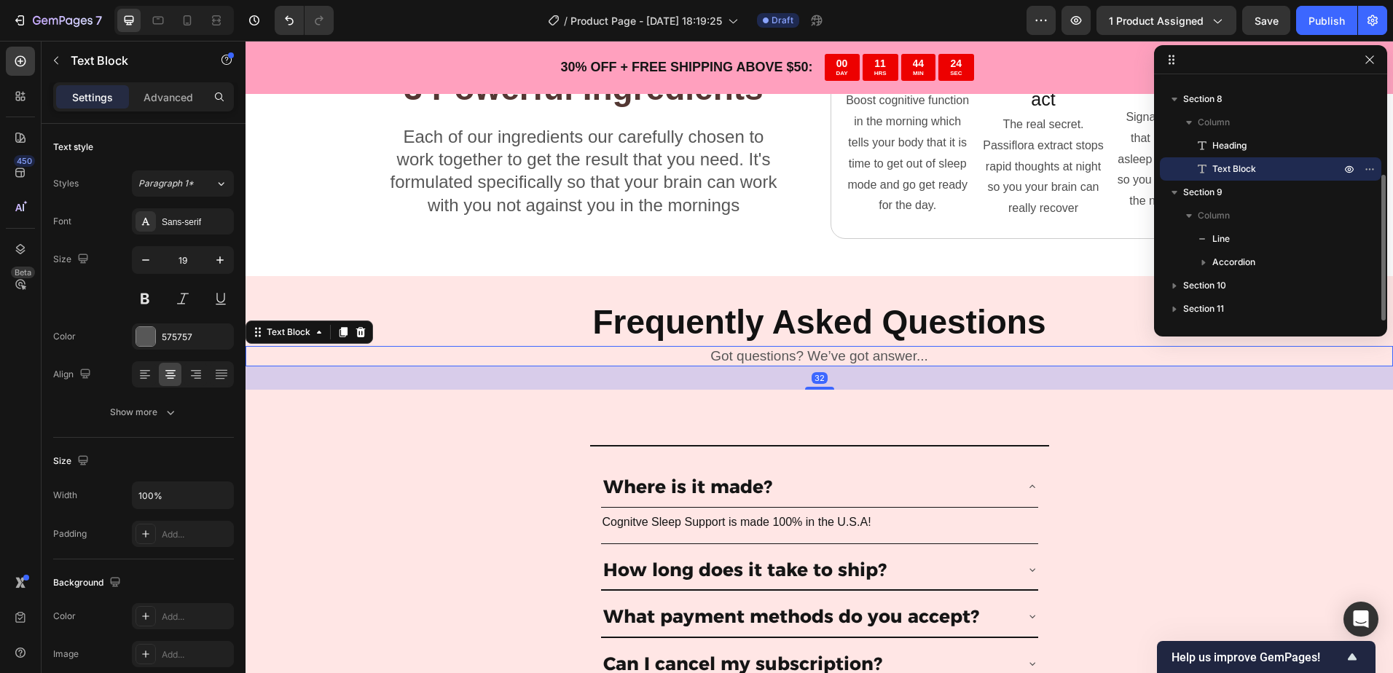
click at [649, 351] on p "Got questions? We’ve got answer..." at bounding box center [819, 356] width 1144 height 18
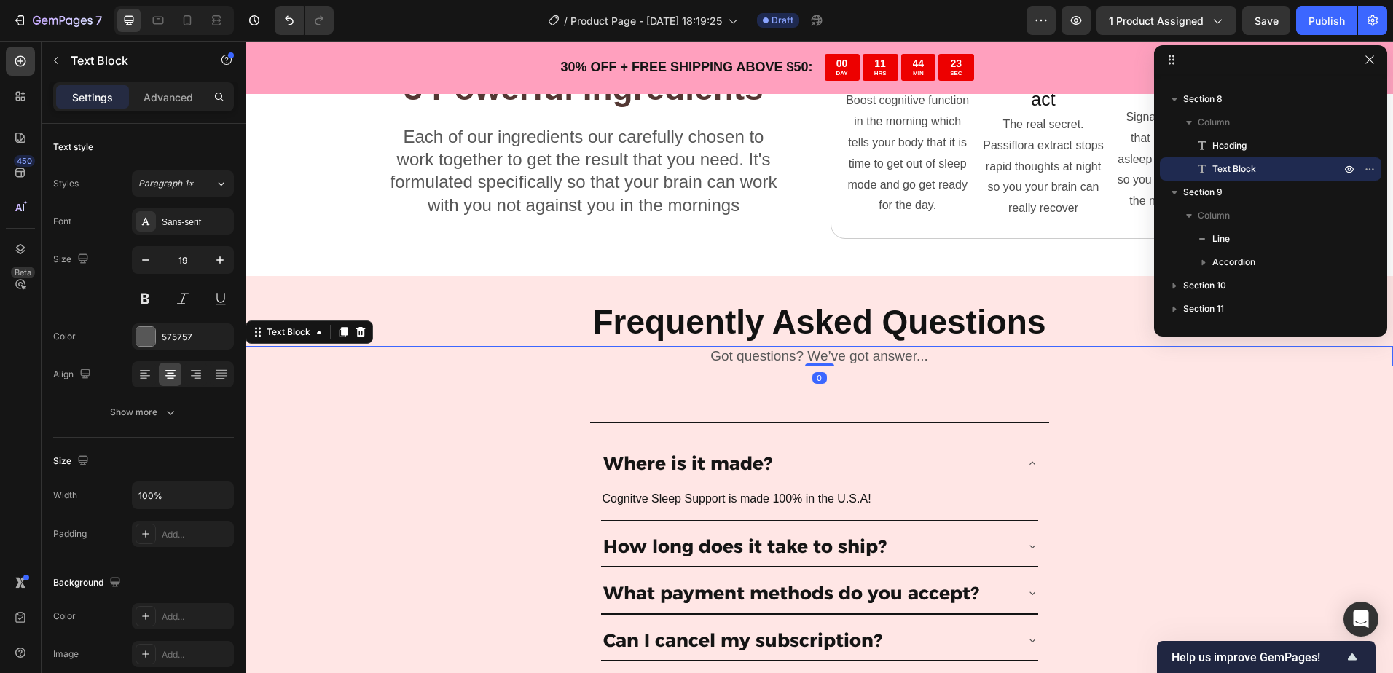
drag, startPoint x: 816, startPoint y: 386, endPoint x: 814, endPoint y: 328, distance: 58.3
click at [814, 328] on div "Frequently Asked Questions Heading Got questions? We’ve got answer... Text Bloc…" at bounding box center [818, 333] width 1147 height 68
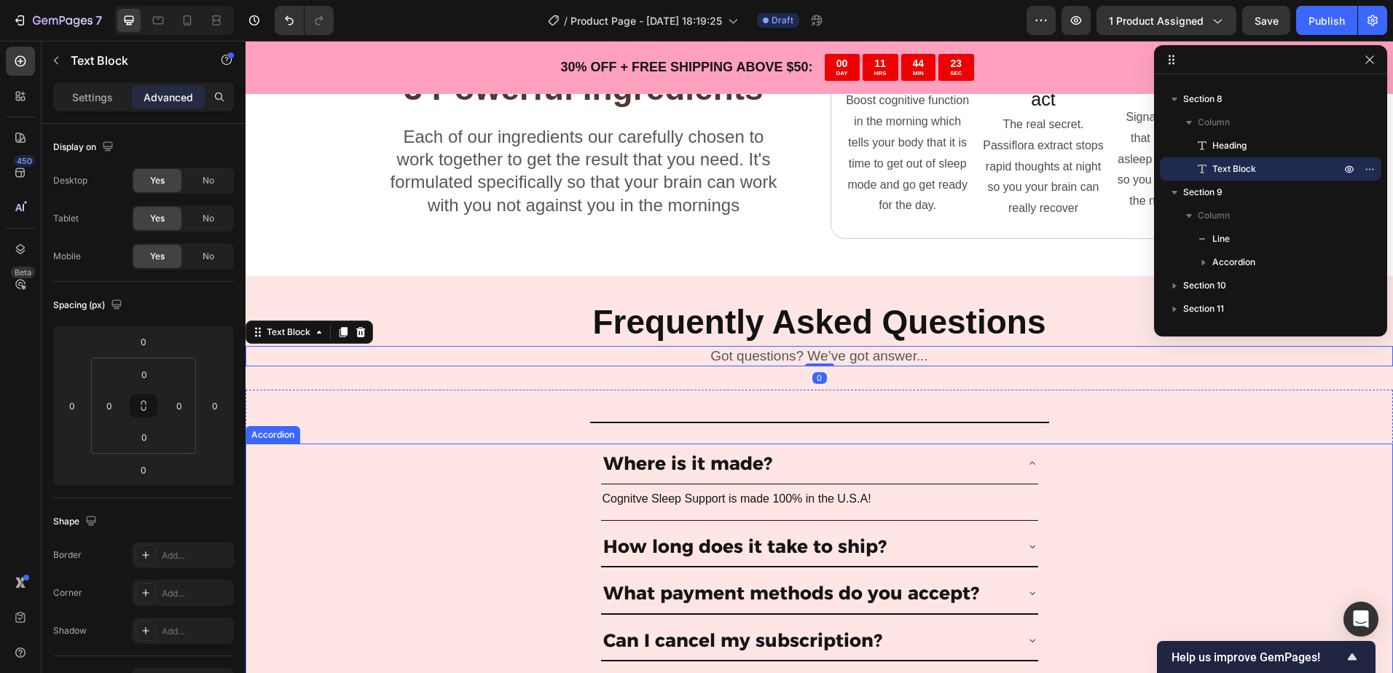
click at [492, 472] on div "Where is it made? Cognitve Sleep Support is made 100% in the U.S.A! Text Block" at bounding box center [819, 482] width 1146 height 76
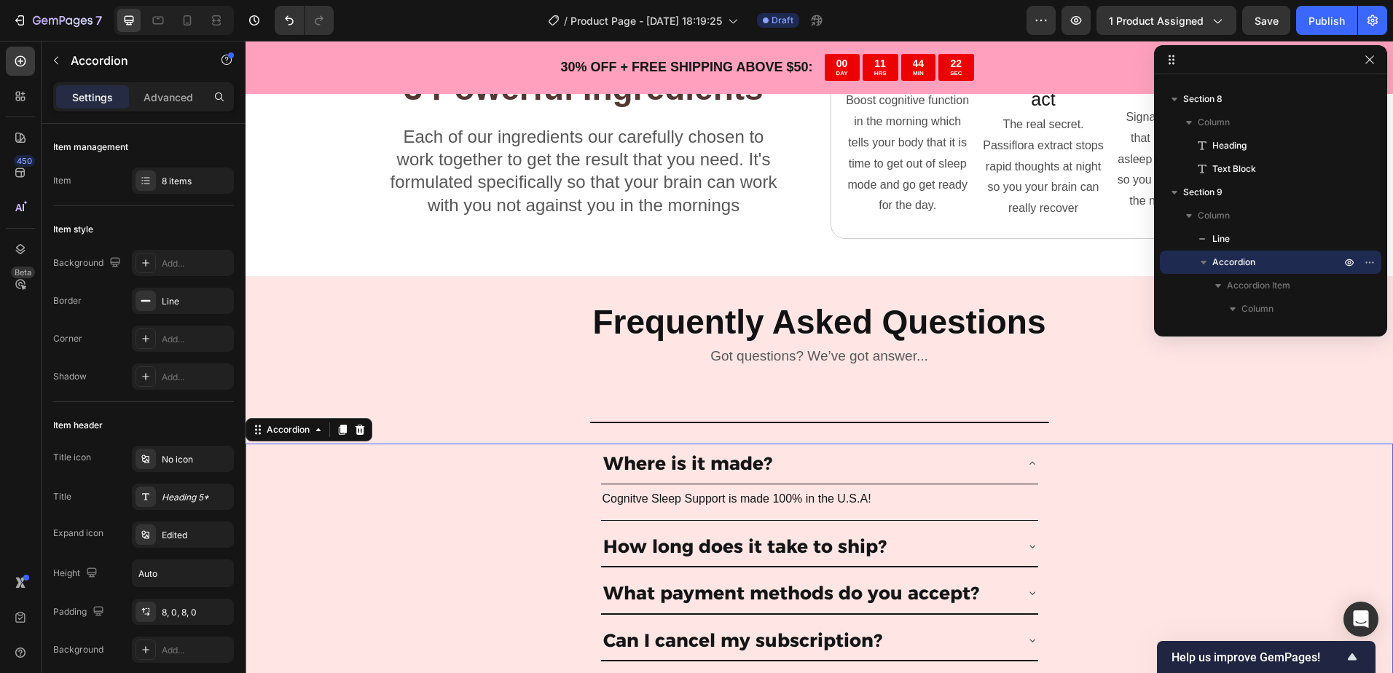
scroll to position [4508, 0]
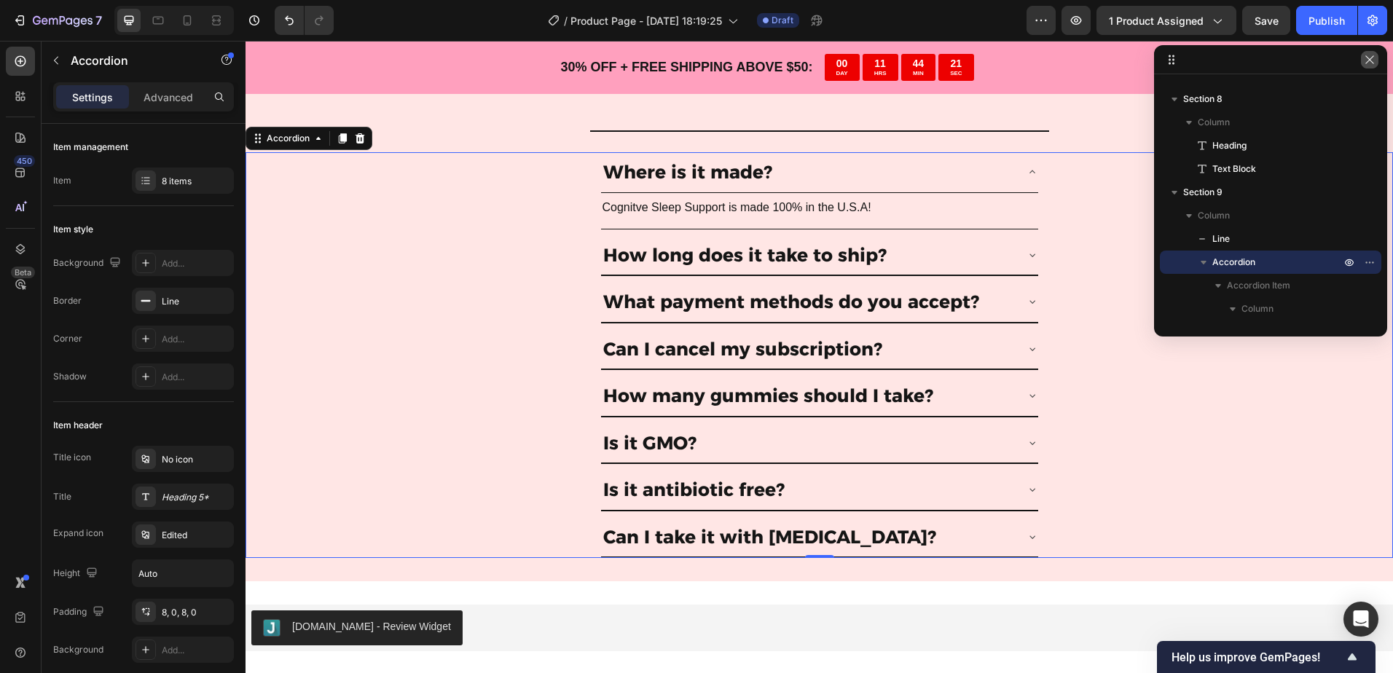
click at [1370, 61] on icon "button" at bounding box center [1369, 60] width 12 height 12
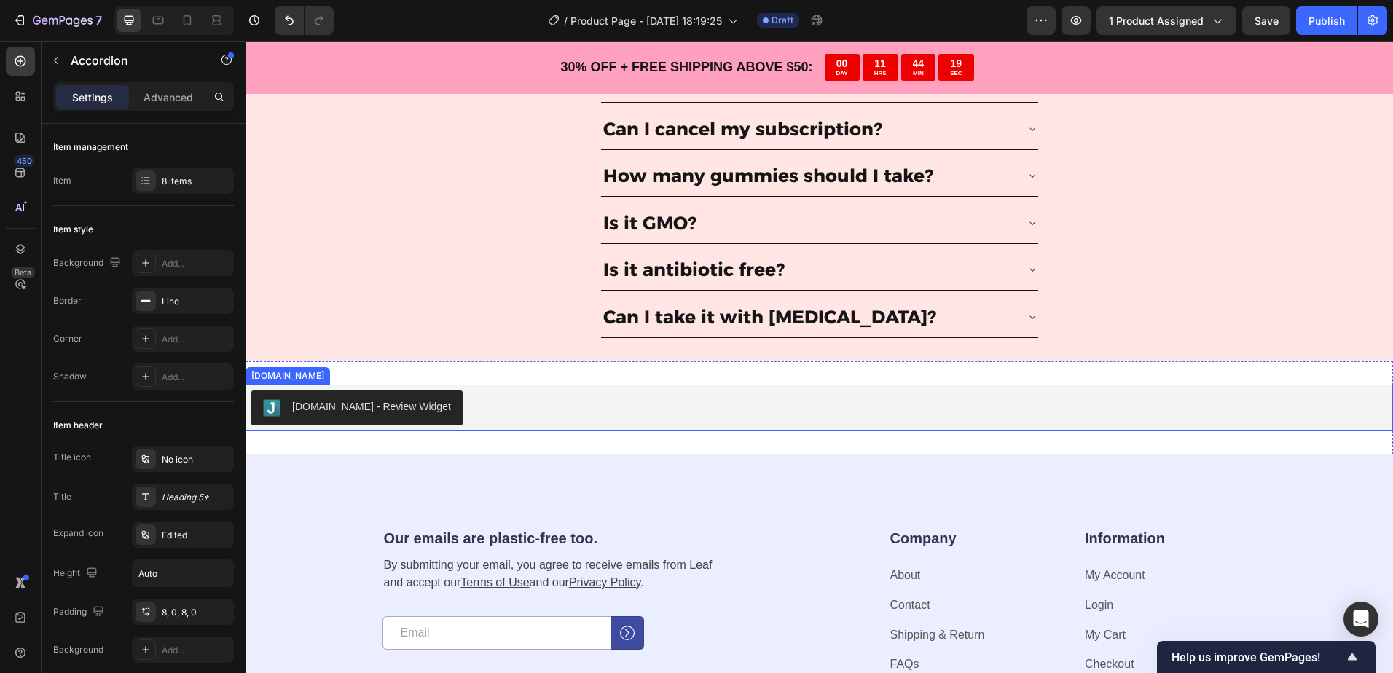
scroll to position [4729, 0]
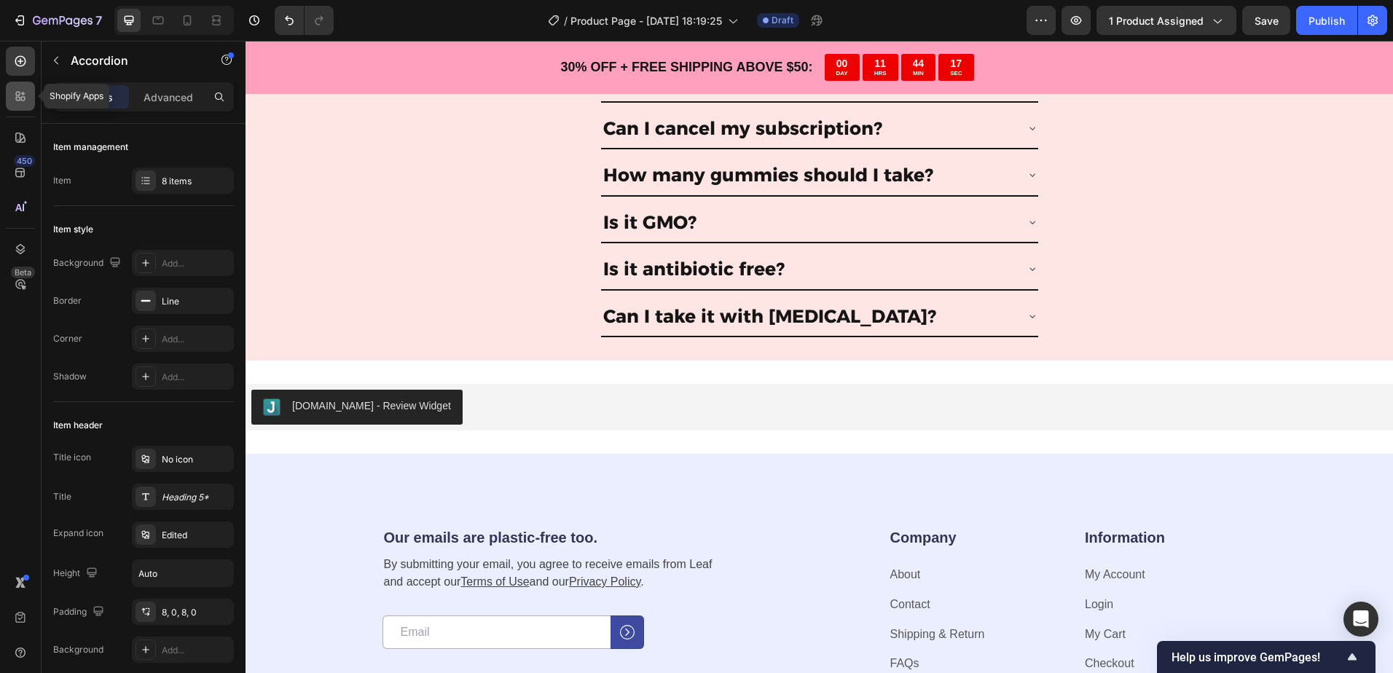
click at [13, 96] on icon at bounding box center [20, 96] width 15 height 15
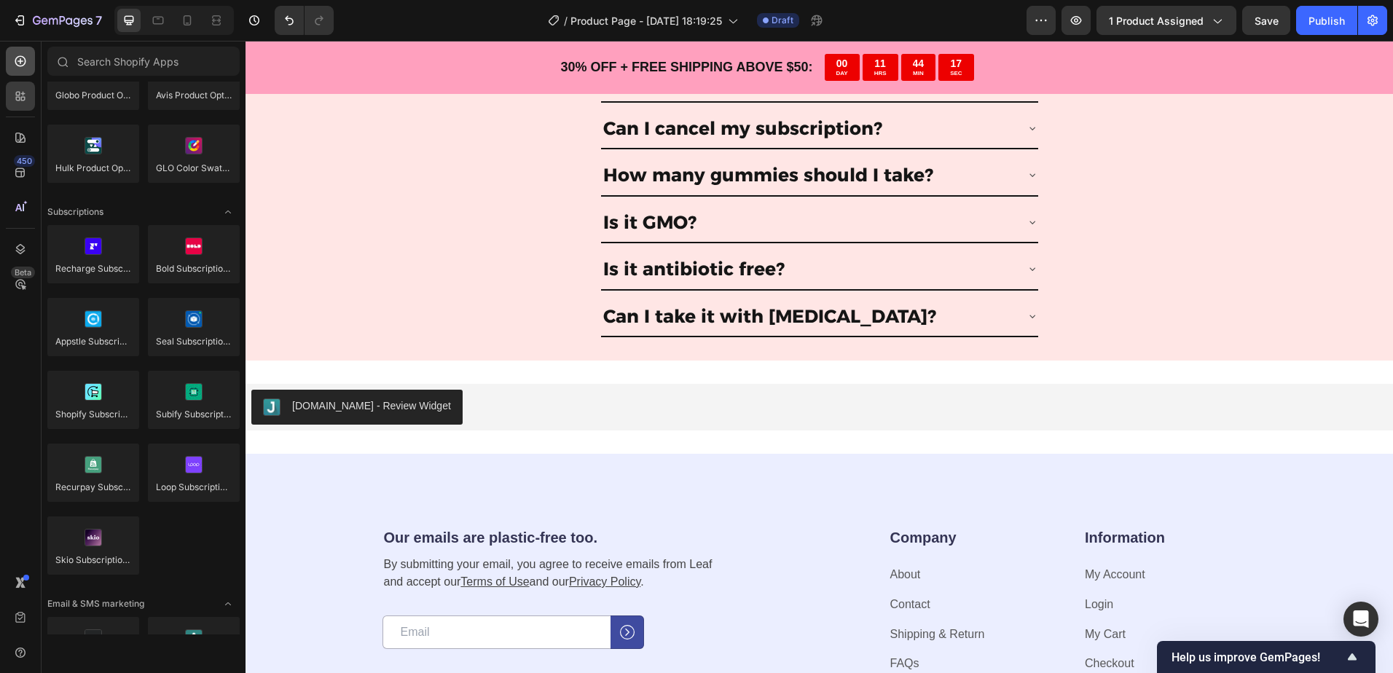
click at [17, 63] on icon at bounding box center [20, 61] width 15 height 15
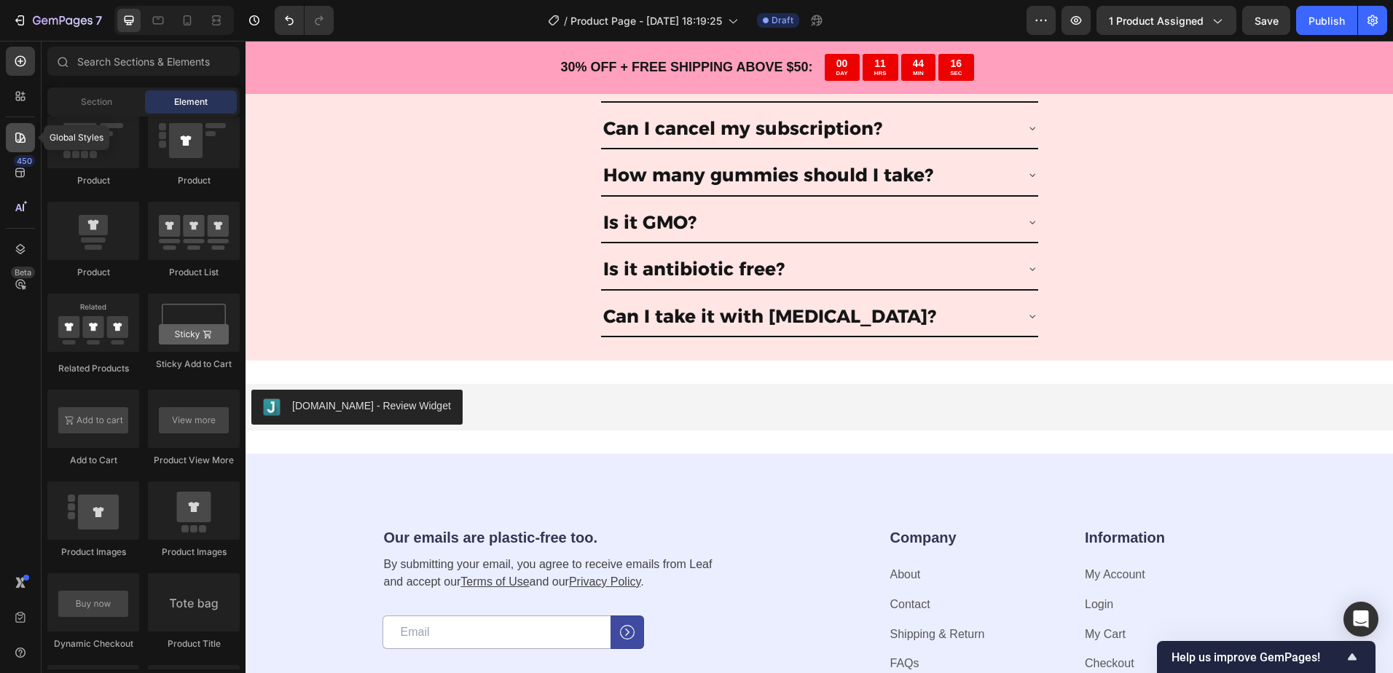
click at [20, 123] on div at bounding box center [20, 137] width 29 height 29
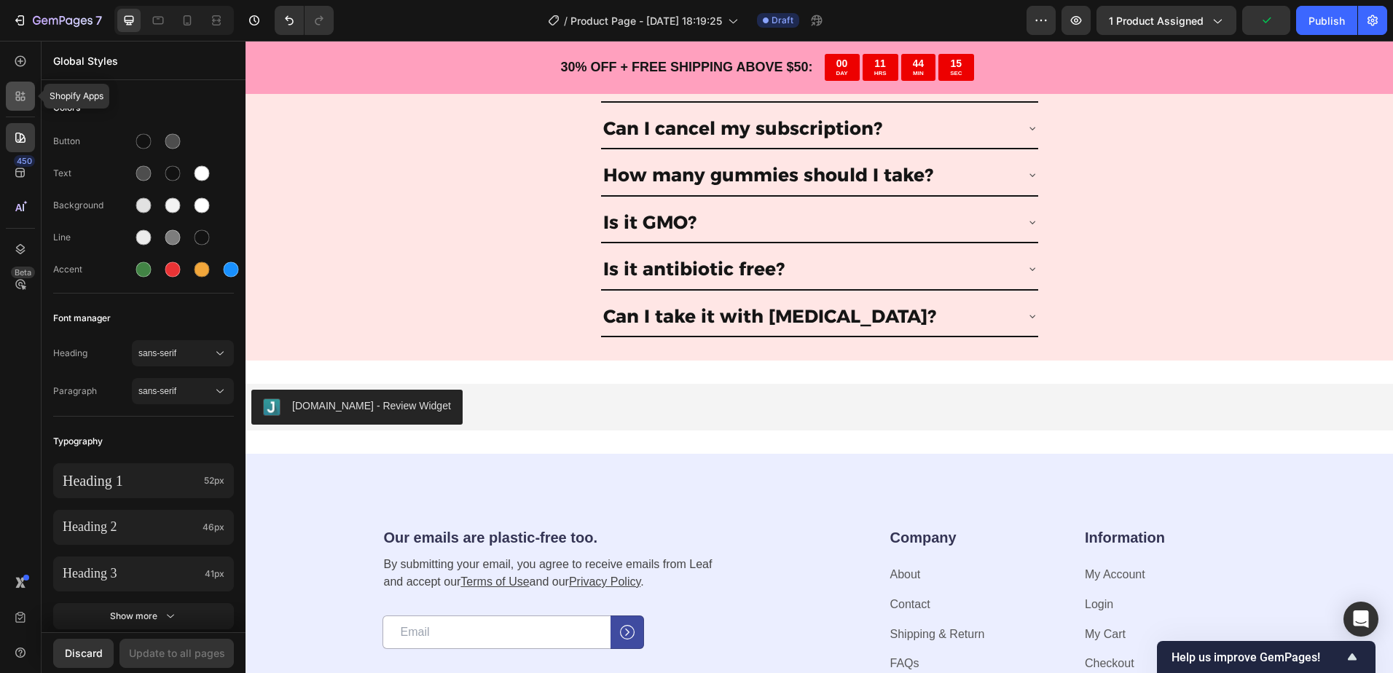
click at [15, 87] on div at bounding box center [20, 96] width 29 height 29
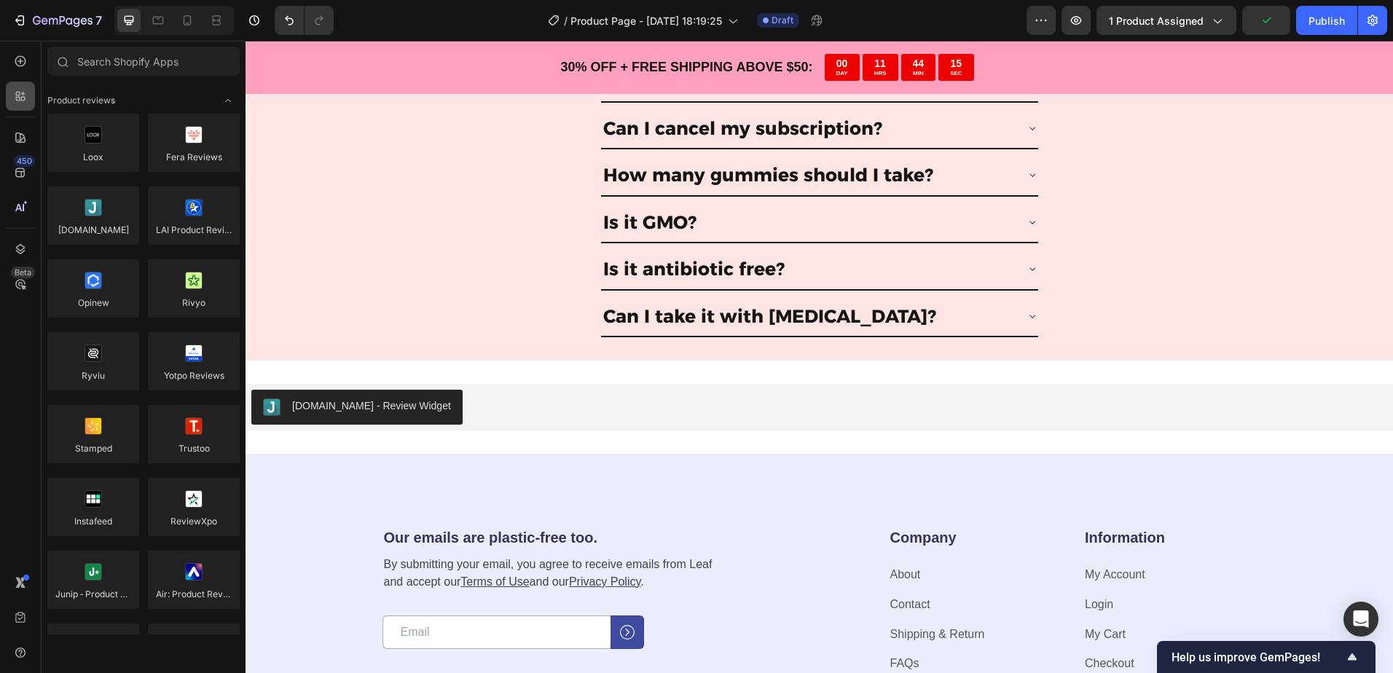
scroll to position [1893, 0]
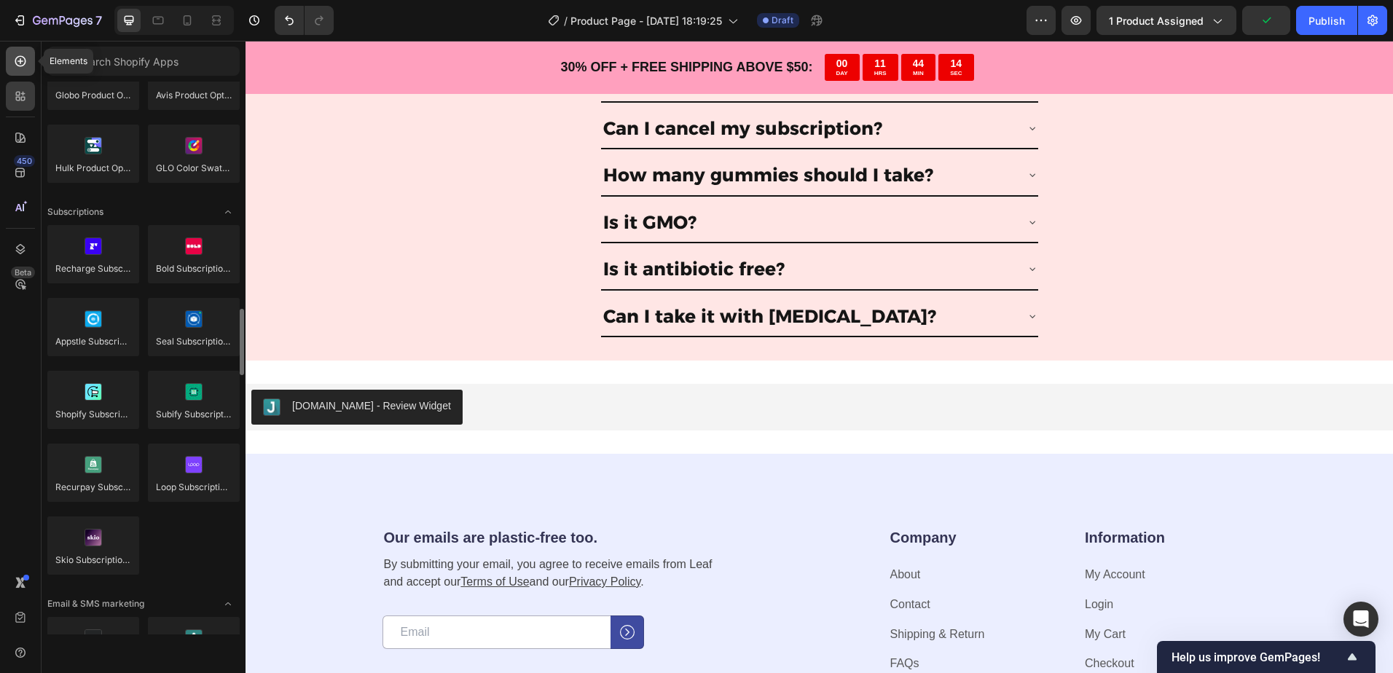
click at [17, 62] on icon at bounding box center [20, 61] width 15 height 15
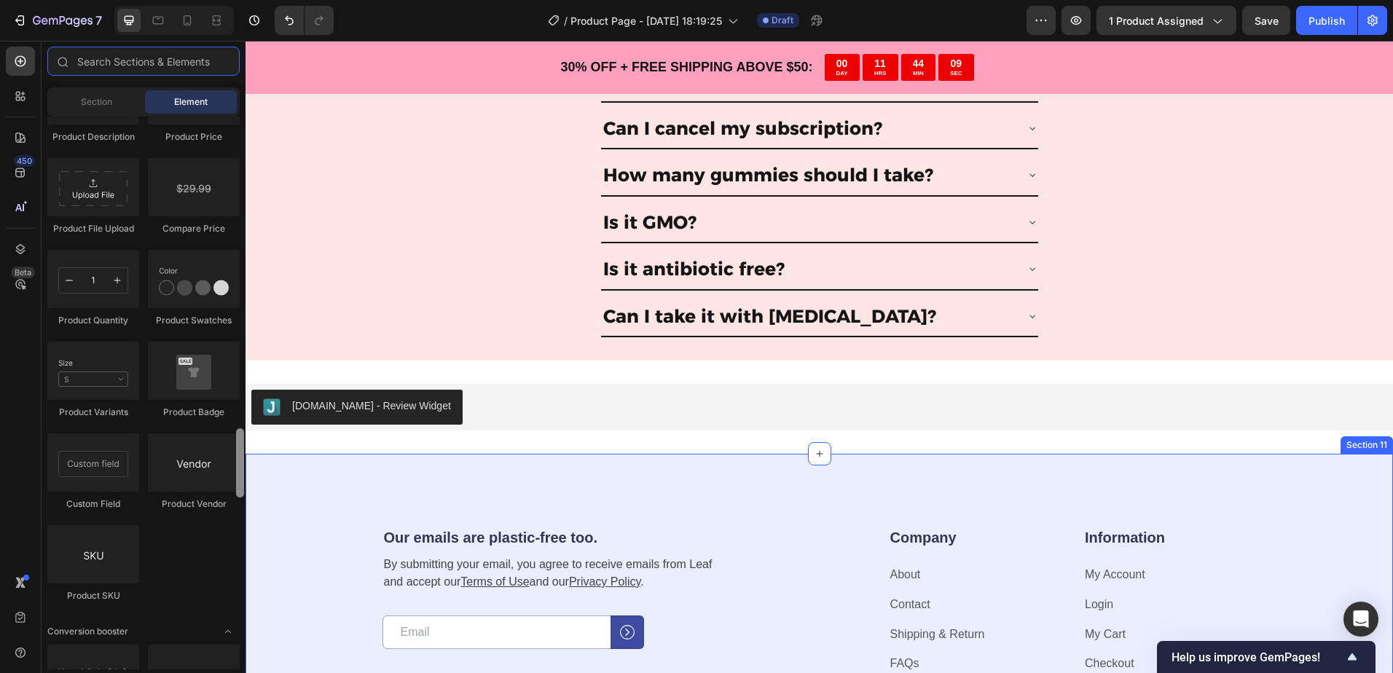
drag, startPoint x: 483, startPoint y: 291, endPoint x: 248, endPoint y: 495, distance: 311.3
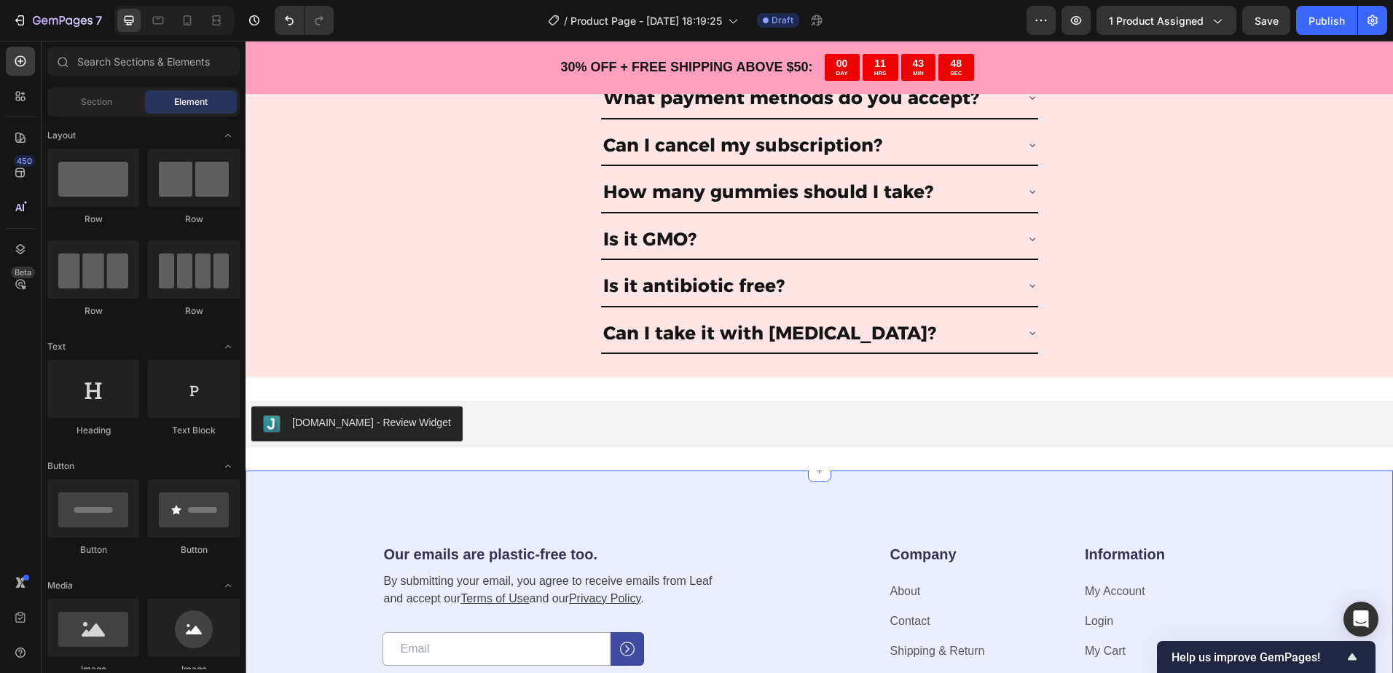
scroll to position [4074, 0]
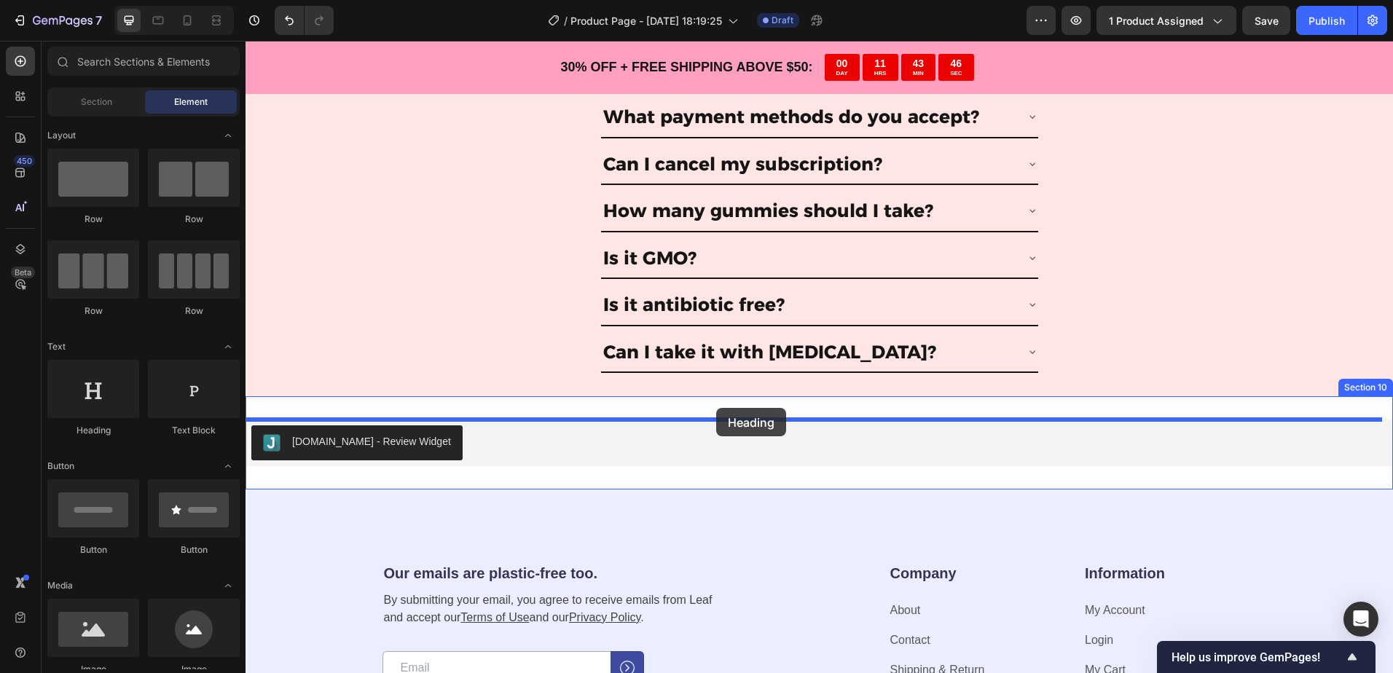
drag, startPoint x: 341, startPoint y: 431, endPoint x: 716, endPoint y: 408, distance: 375.8
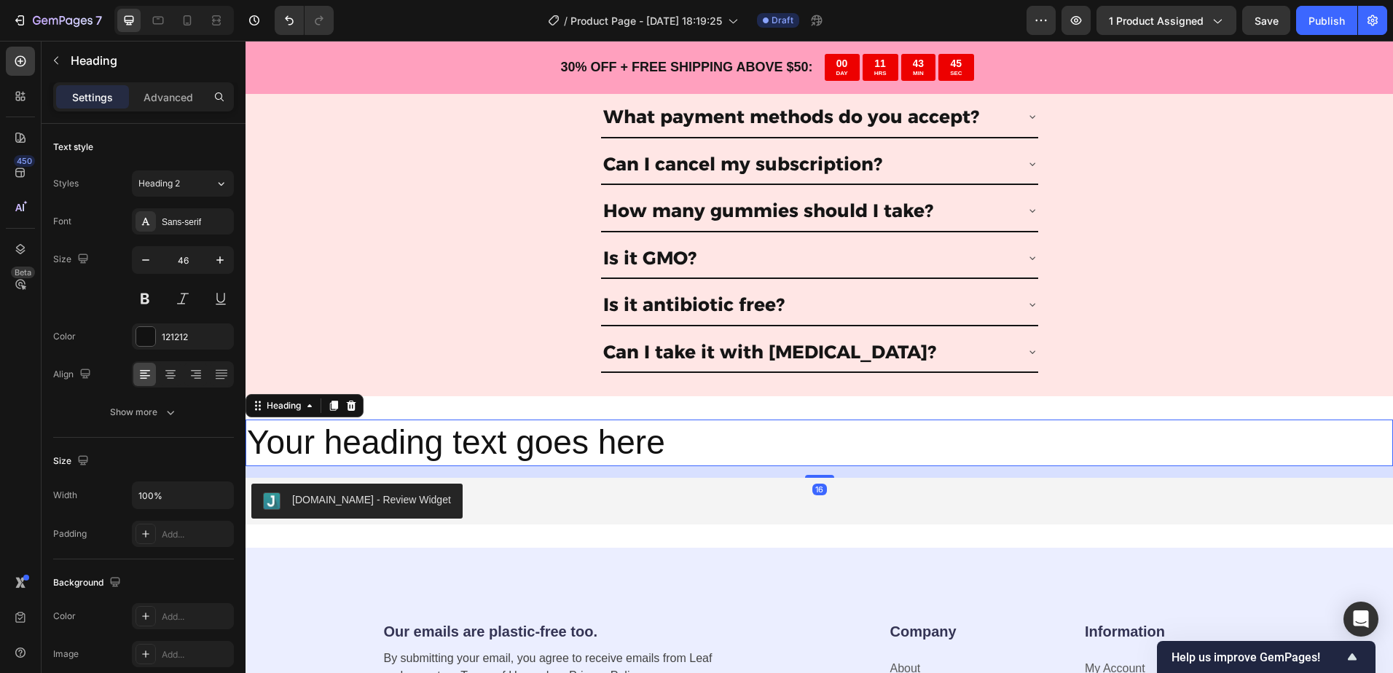
click at [583, 439] on h2 "Your heading text goes here" at bounding box center [818, 443] width 1147 height 47
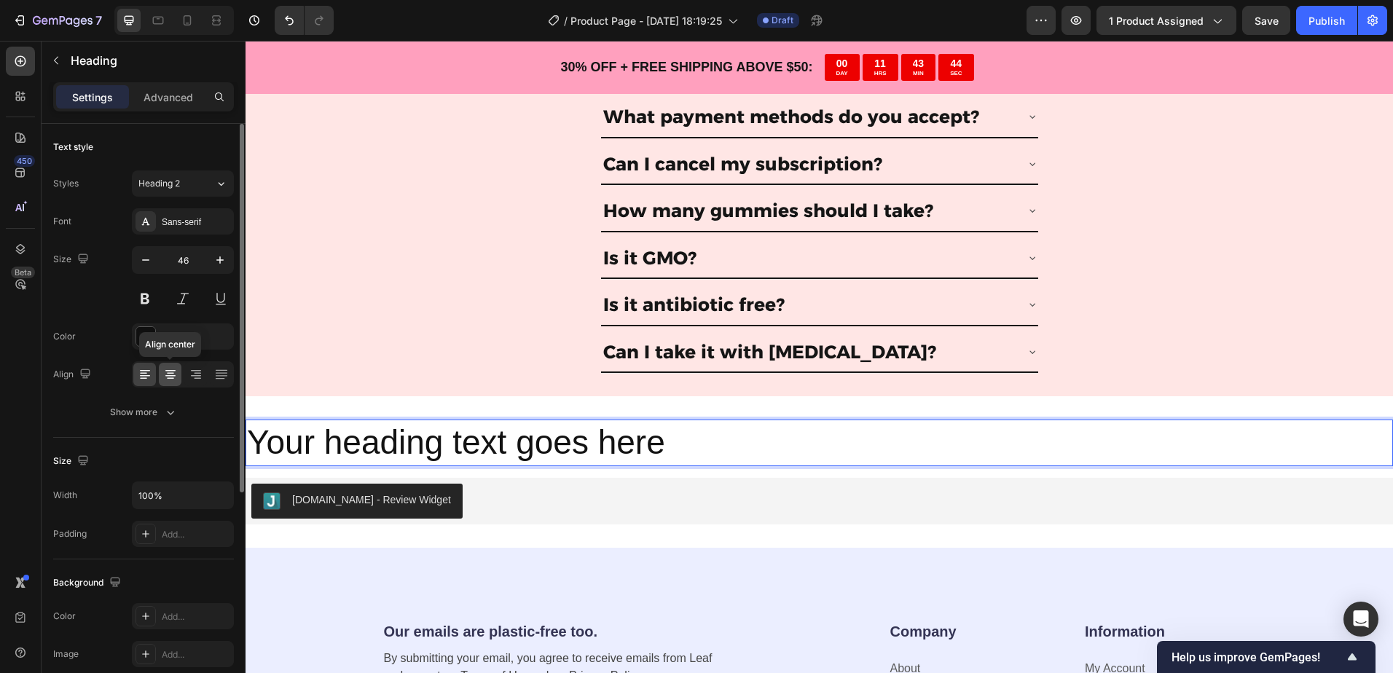
click at [170, 369] on icon at bounding box center [170, 374] width 15 height 15
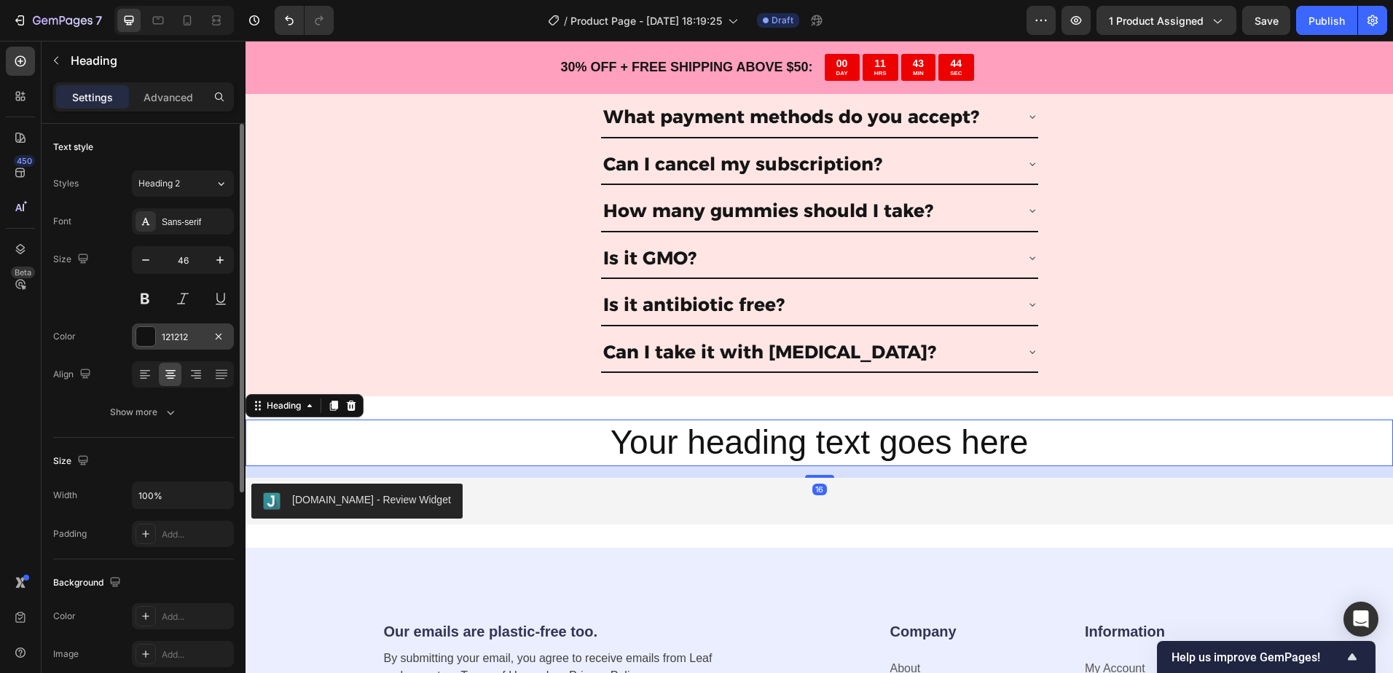
click at [187, 341] on div "121212" at bounding box center [183, 337] width 42 height 13
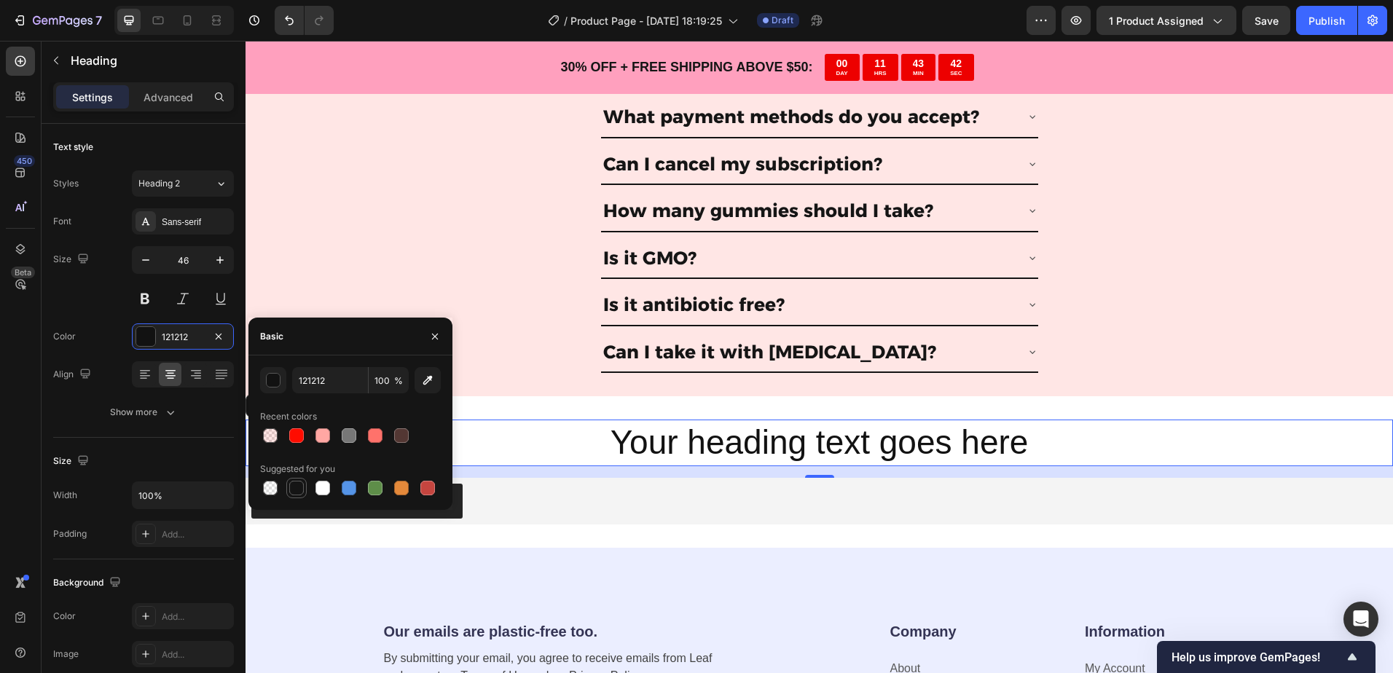
click at [299, 487] on div at bounding box center [296, 488] width 15 height 15
type input "151515"
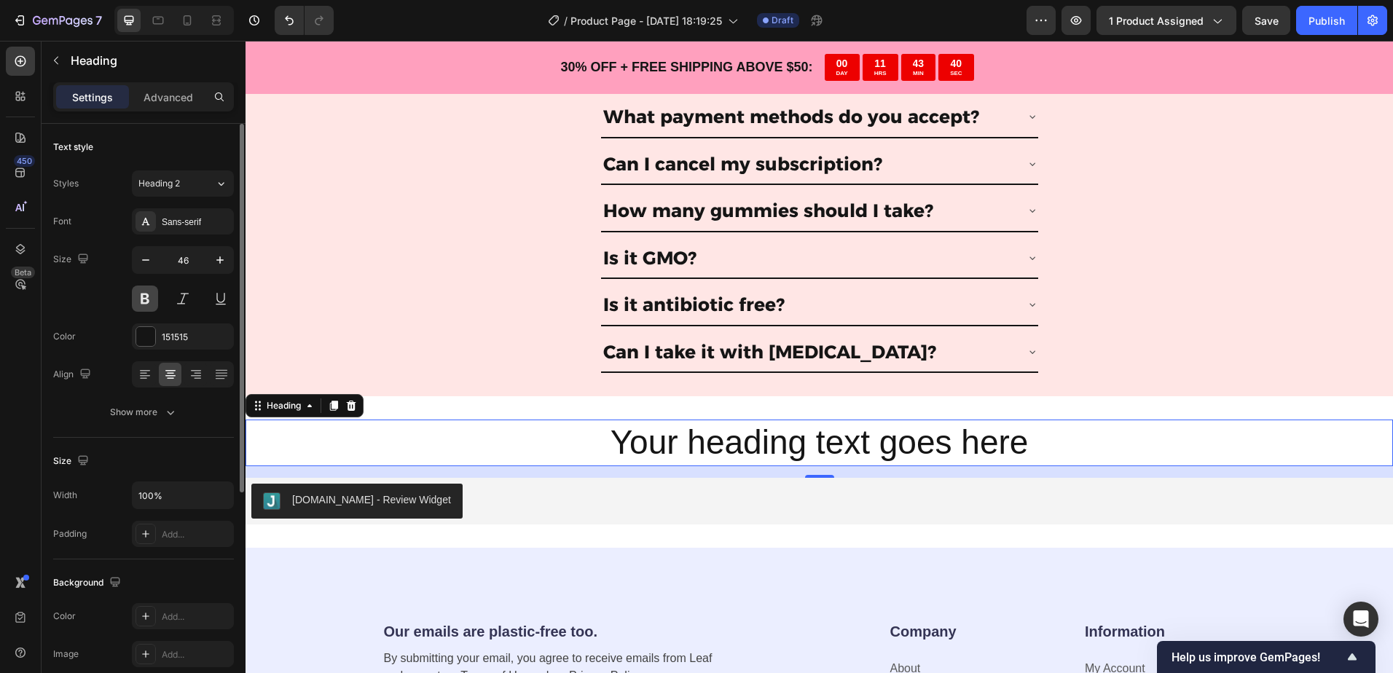
click at [147, 298] on button at bounding box center [145, 299] width 26 height 26
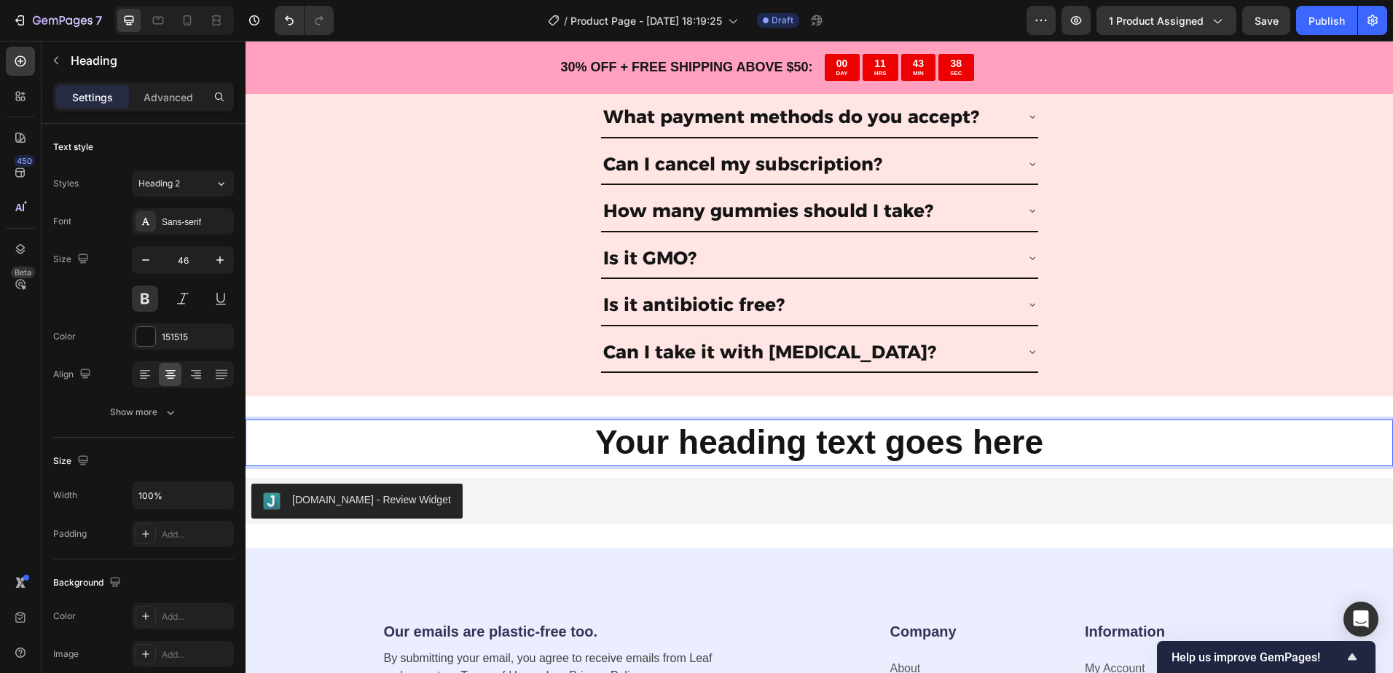
click at [744, 446] on p "Your heading text goes here" at bounding box center [819, 443] width 1144 height 44
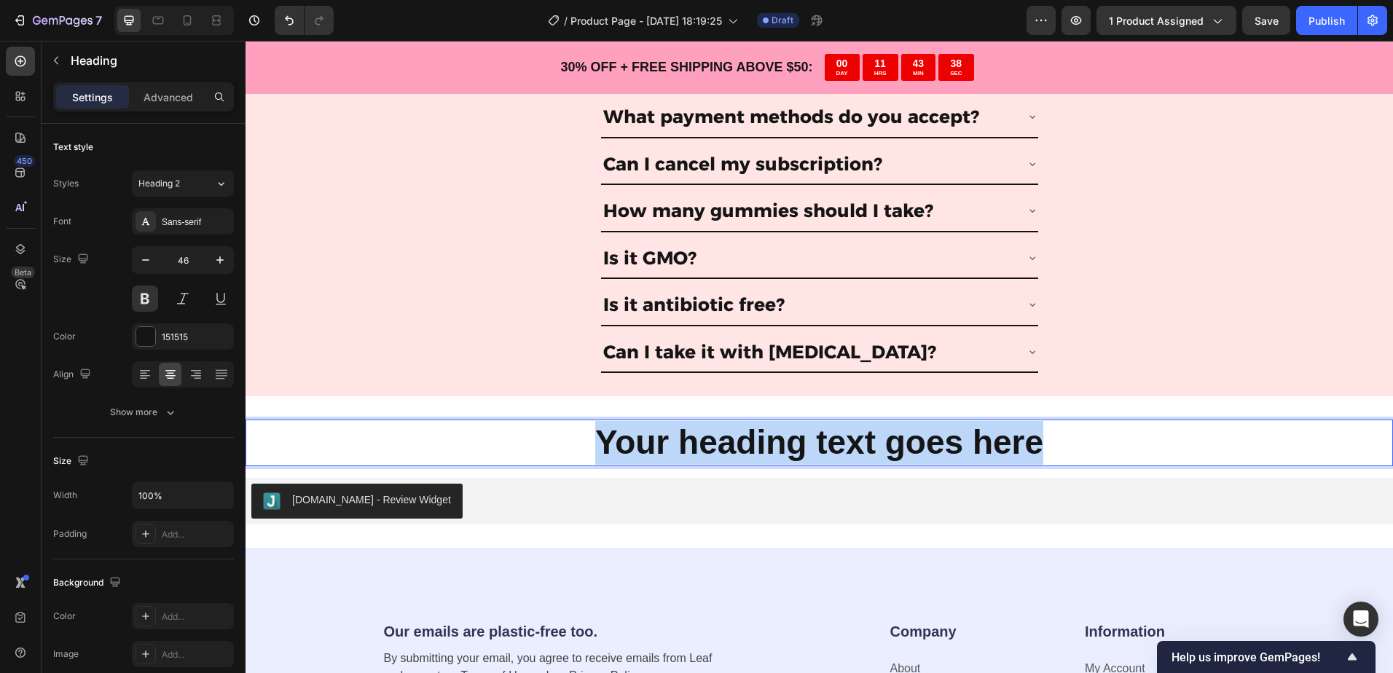
click at [744, 446] on p "Your heading text goes here" at bounding box center [819, 443] width 1144 height 44
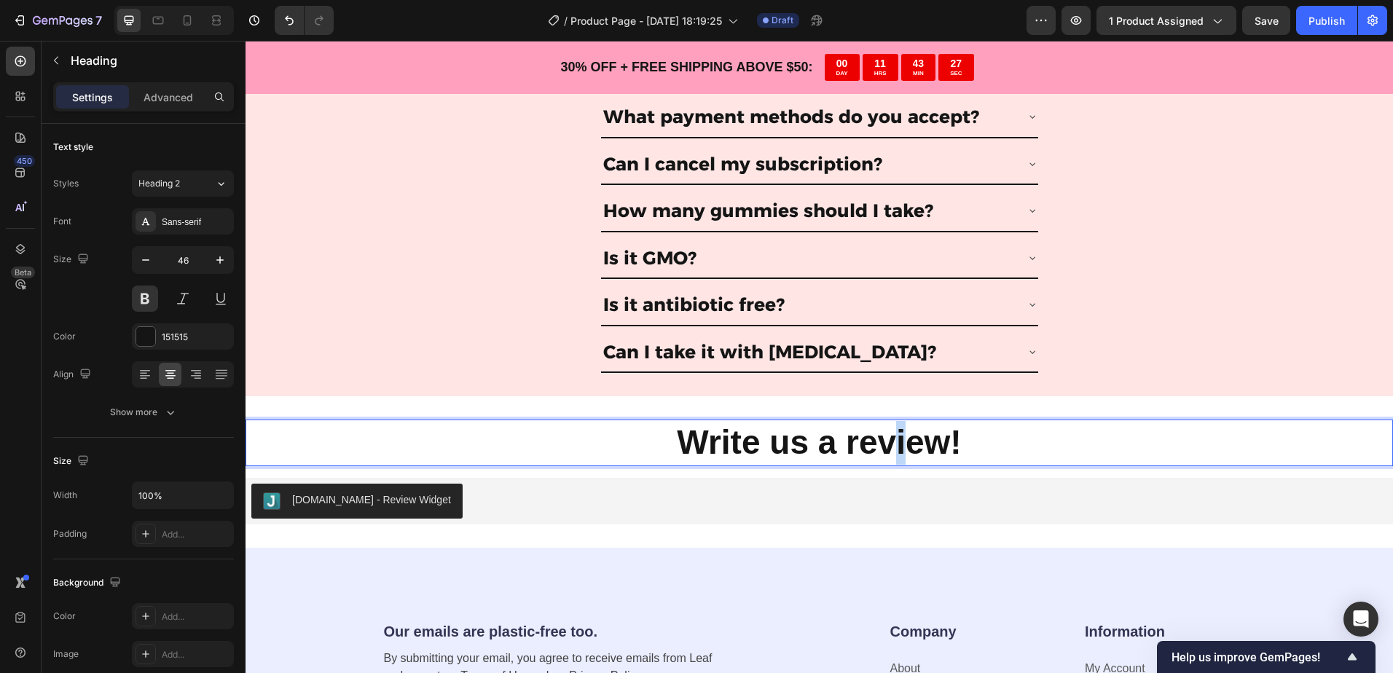
click at [894, 450] on p "Write us a review!" at bounding box center [819, 443] width 1144 height 44
click at [918, 425] on p "Write us a review!" at bounding box center [819, 443] width 1144 height 44
click at [1005, 452] on p "Write us a review!" at bounding box center [819, 443] width 1144 height 44
click at [174, 186] on span "Heading 2" at bounding box center [159, 183] width 42 height 13
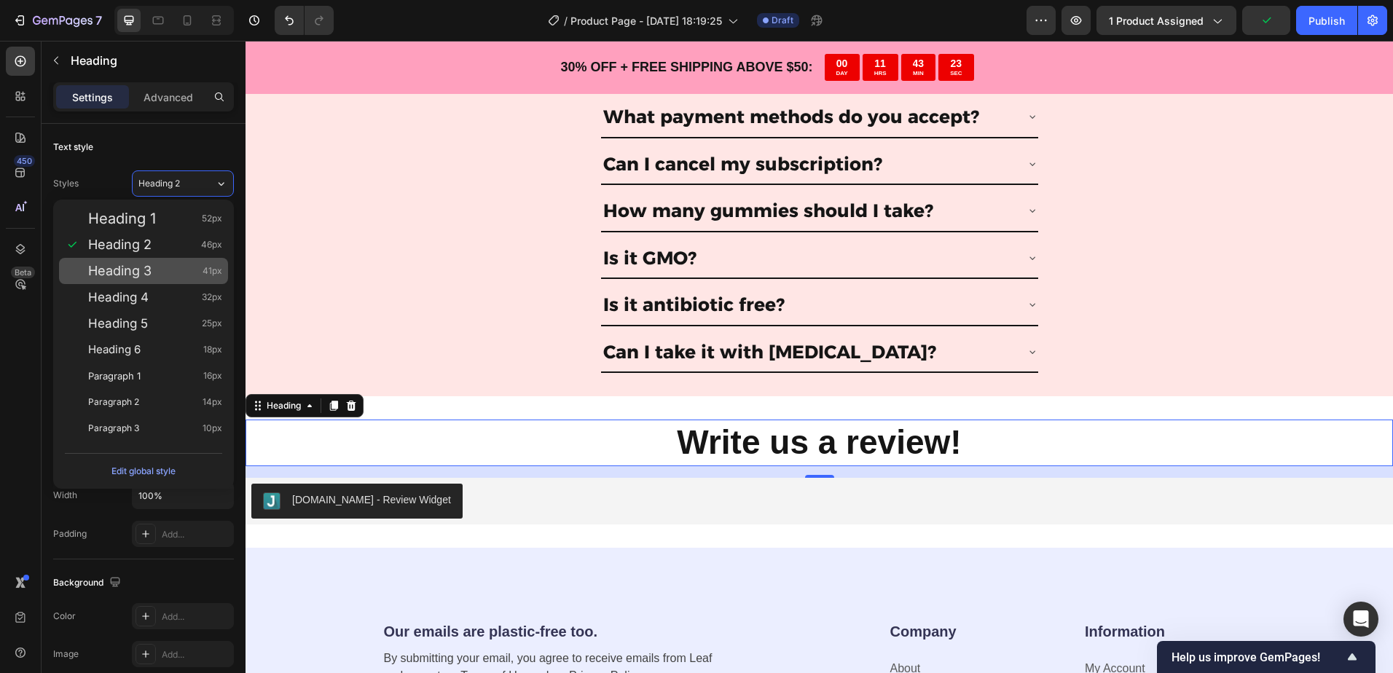
click at [176, 269] on div "Heading 3 41px" at bounding box center [155, 271] width 134 height 15
type input "41"
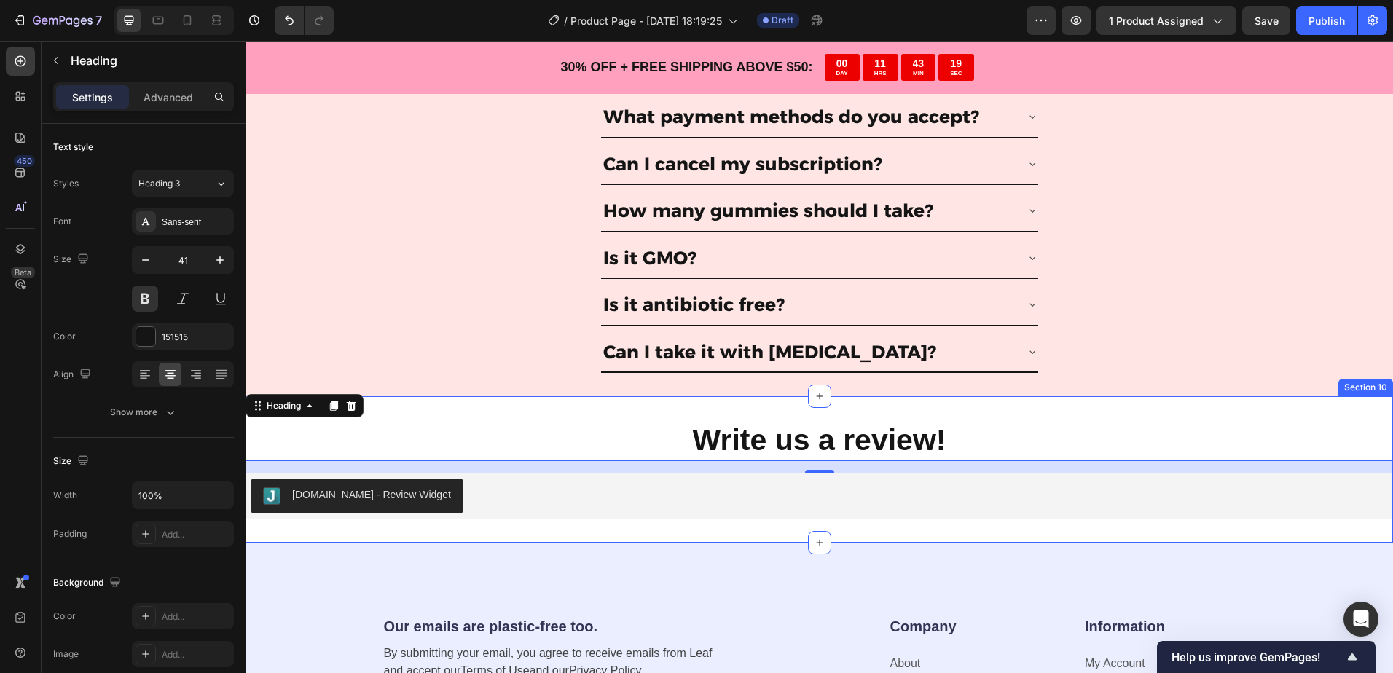
click at [792, 407] on div "Write us a review! Heading 16 [DOMAIN_NAME] - Review Widget [DOMAIN_NAME] Secti…" at bounding box center [818, 469] width 1147 height 146
click at [807, 430] on p "Write us a review!" at bounding box center [819, 440] width 1144 height 39
click at [824, 470] on div at bounding box center [819, 470] width 29 height 4
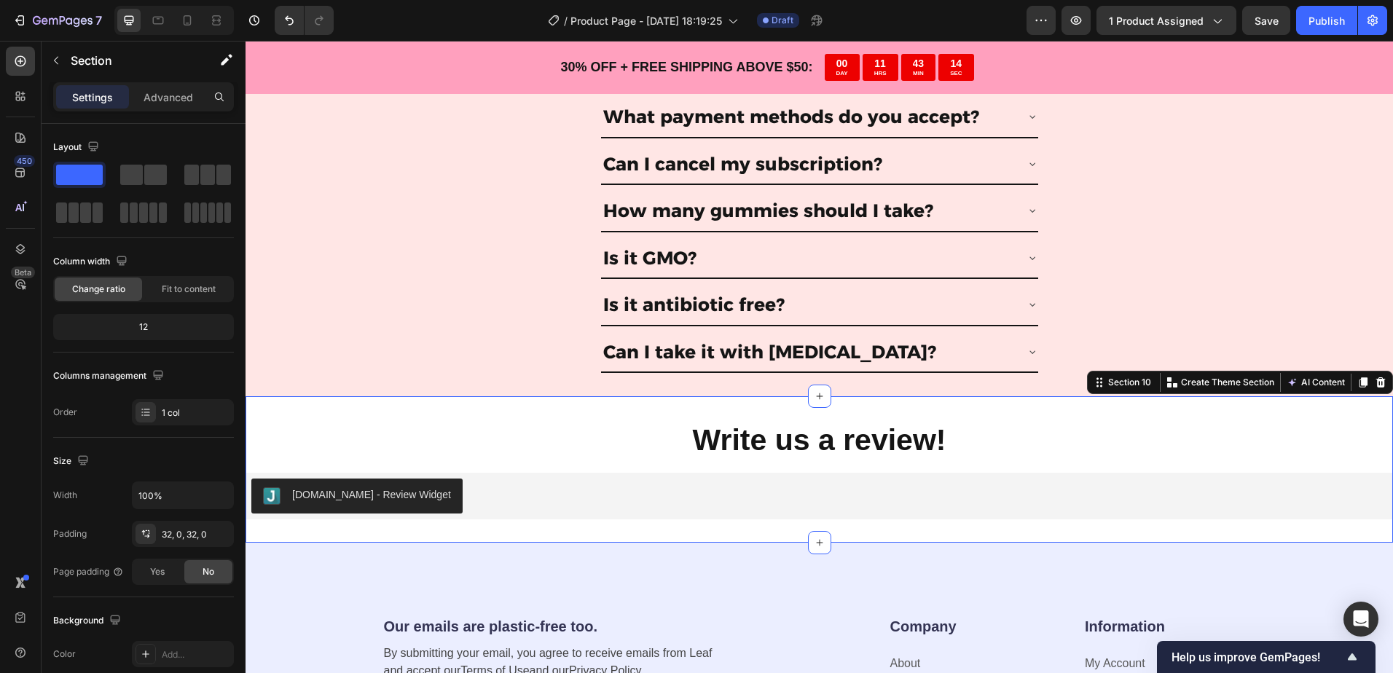
click at [813, 416] on div "Write us a review! Heading [DOMAIN_NAME] - Review Widget [DOMAIN_NAME] Section …" at bounding box center [818, 469] width 1147 height 146
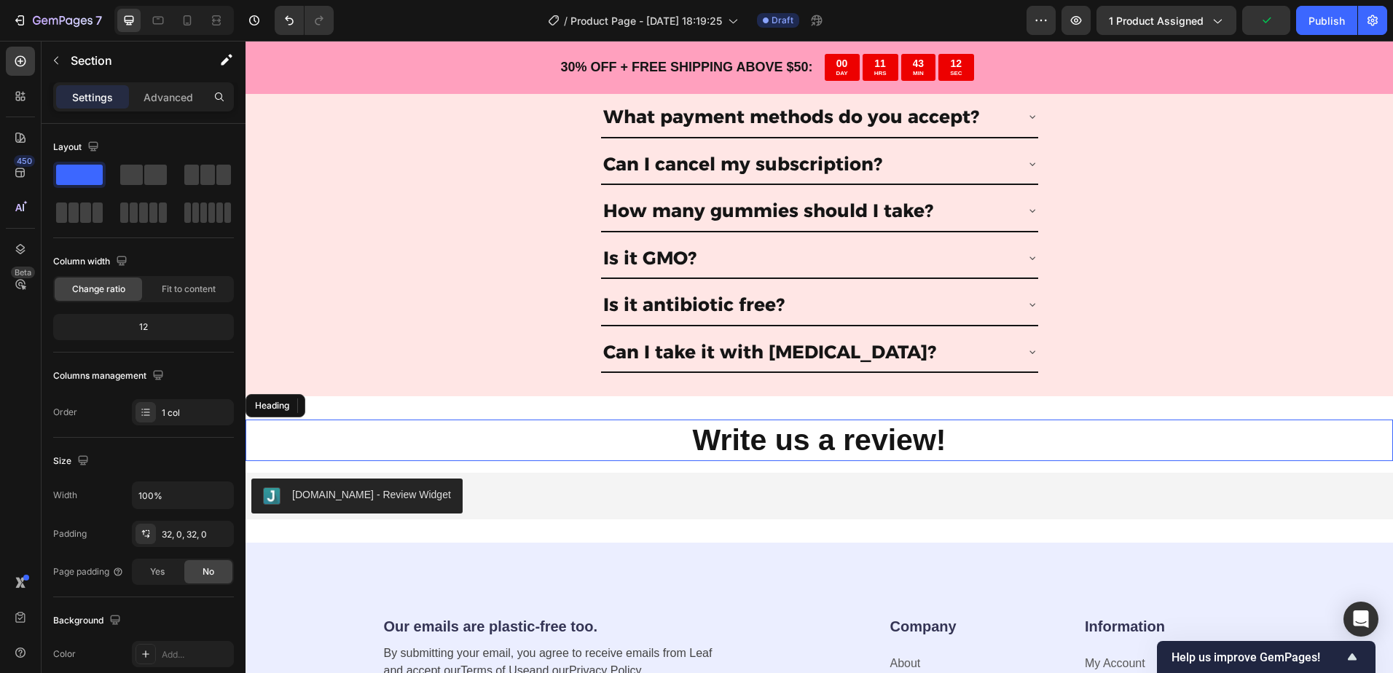
click at [750, 448] on p "Write us a review!" at bounding box center [819, 440] width 1144 height 39
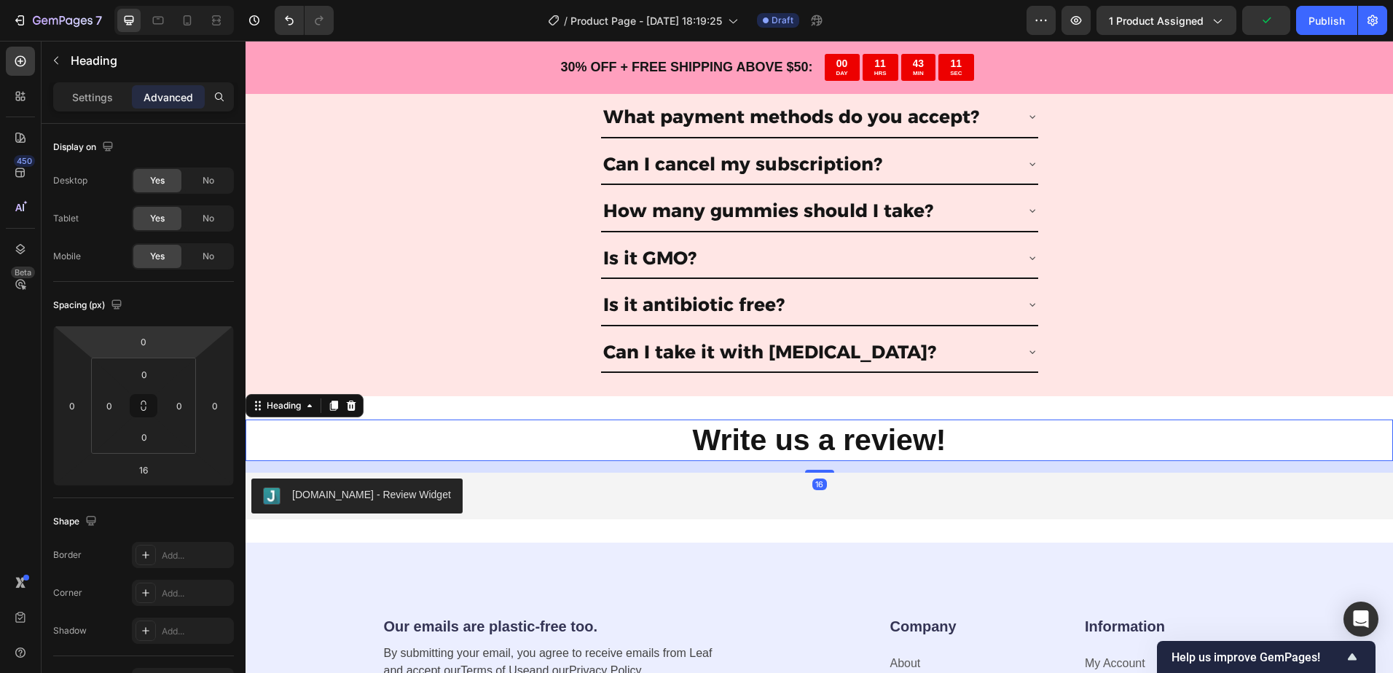
click at [88, 93] on p "Settings" at bounding box center [92, 97] width 41 height 15
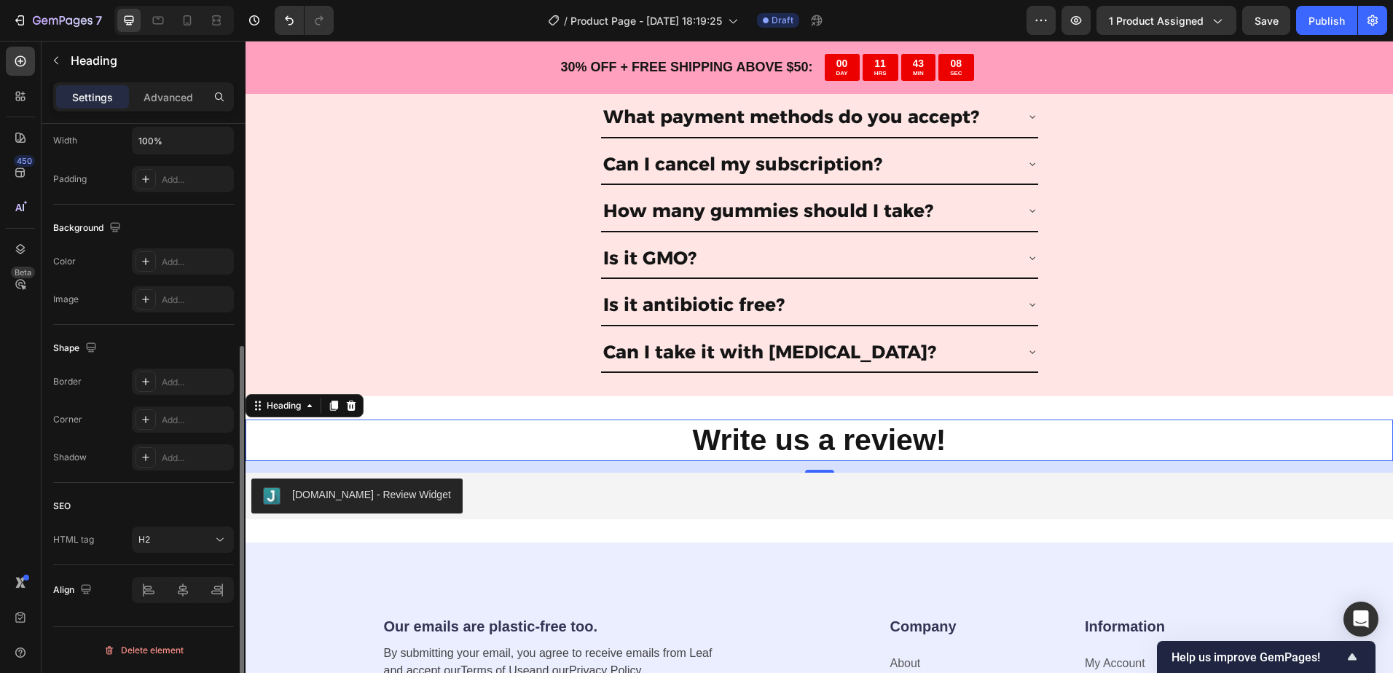
scroll to position [0, 0]
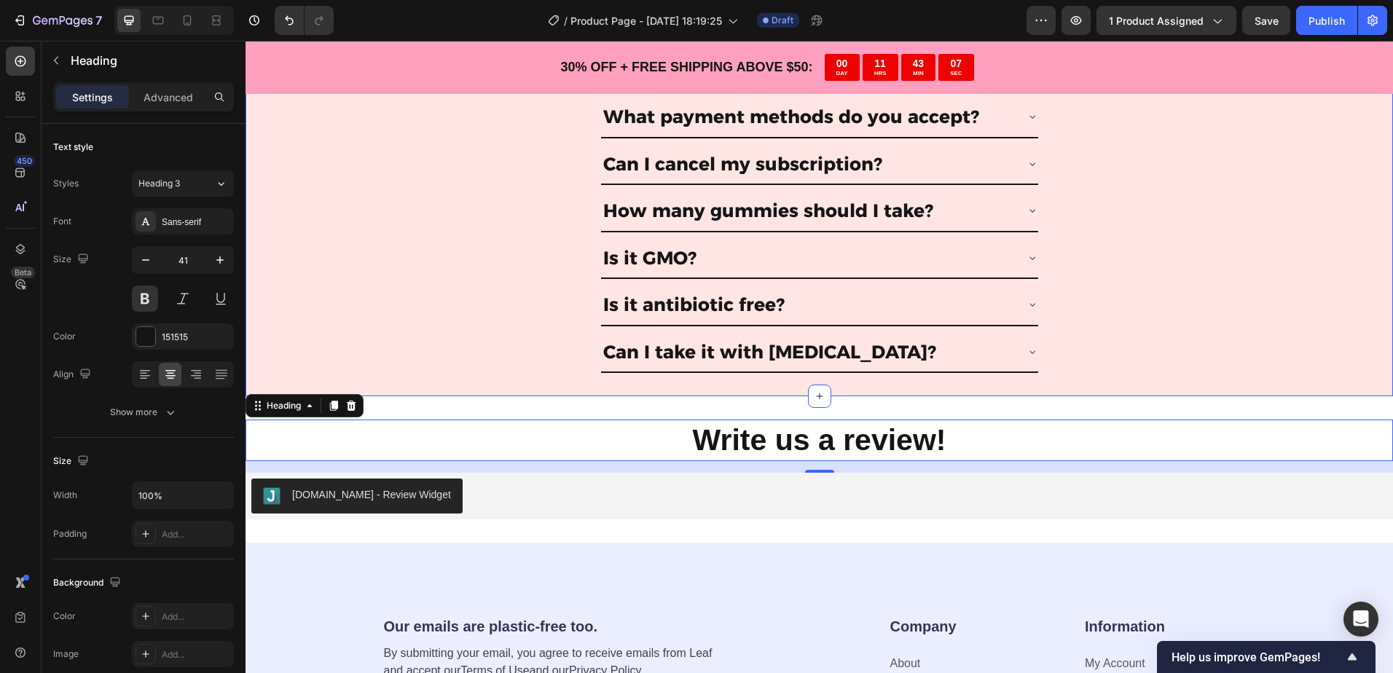
click at [439, 374] on div "Title Line Where is it made? Cognitve Sleep Support is made 100% in the U.S.A! …" at bounding box center [818, 154] width 1147 height 483
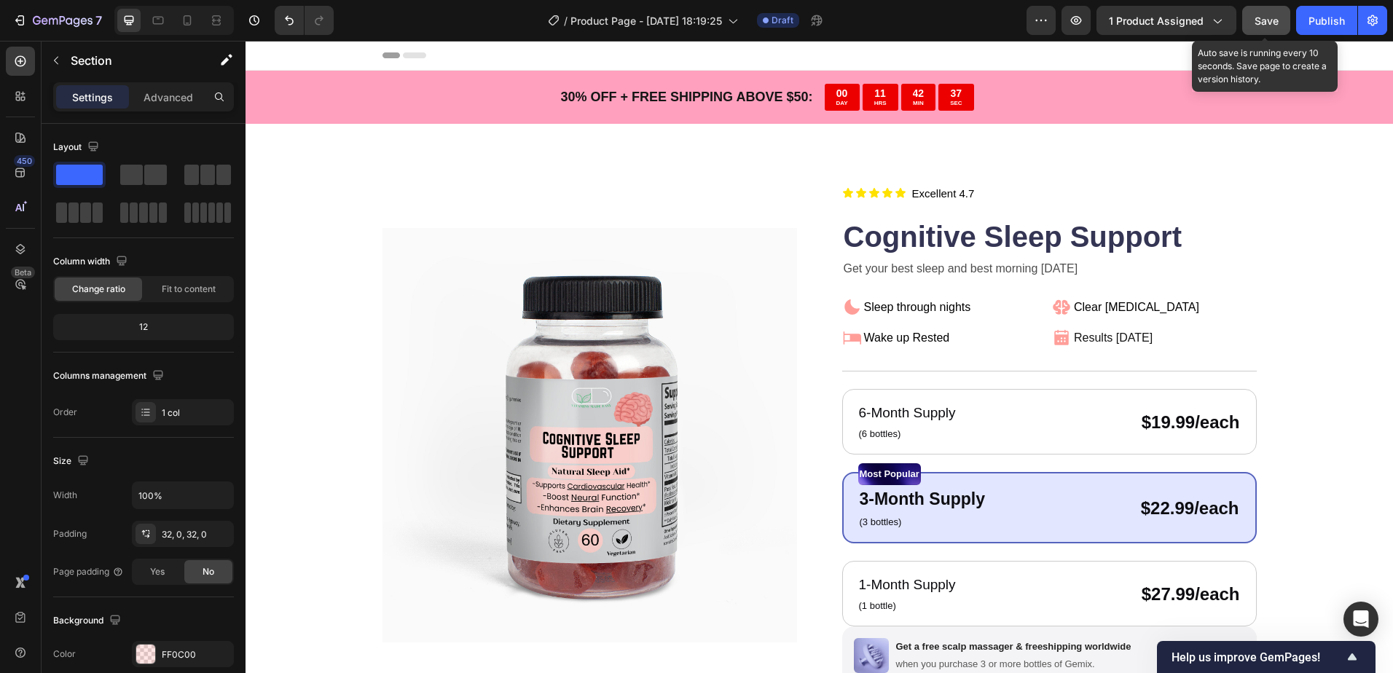
click at [1271, 28] on div "Save" at bounding box center [1266, 20] width 24 height 15
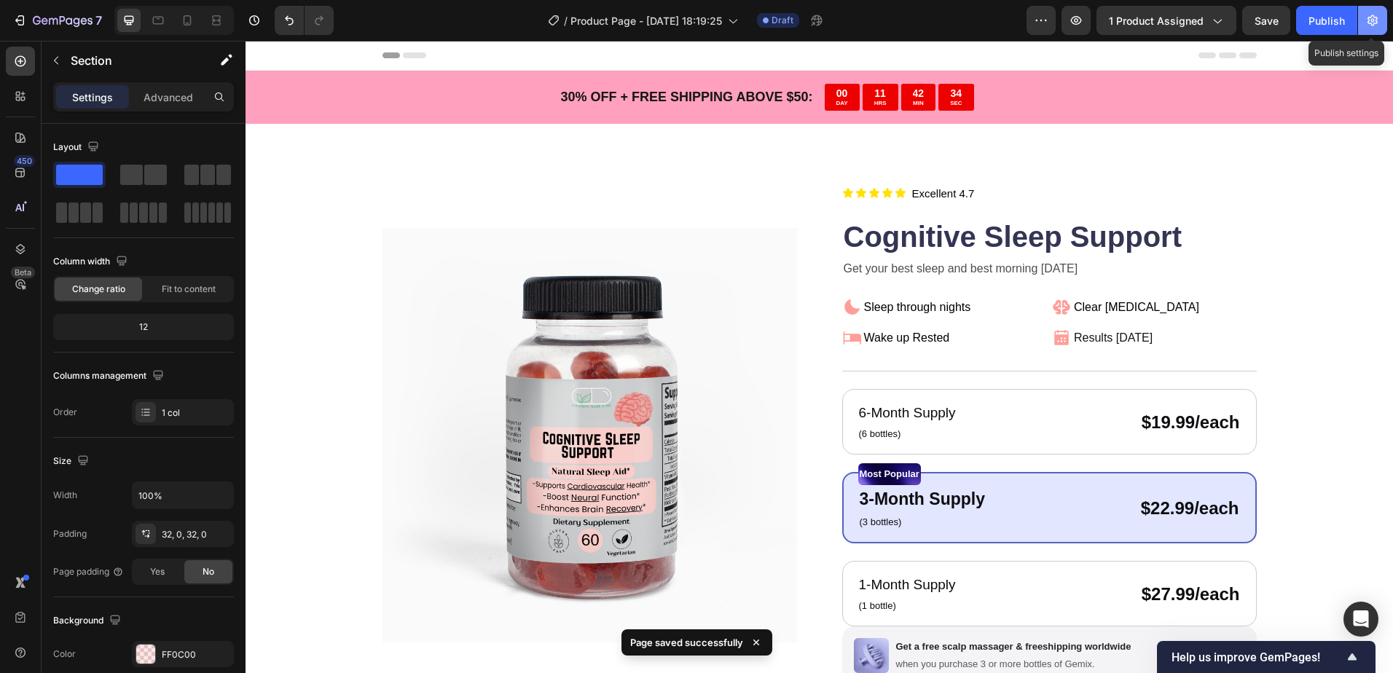
click at [1371, 20] on icon "button" at bounding box center [1373, 21] width 4 height 4
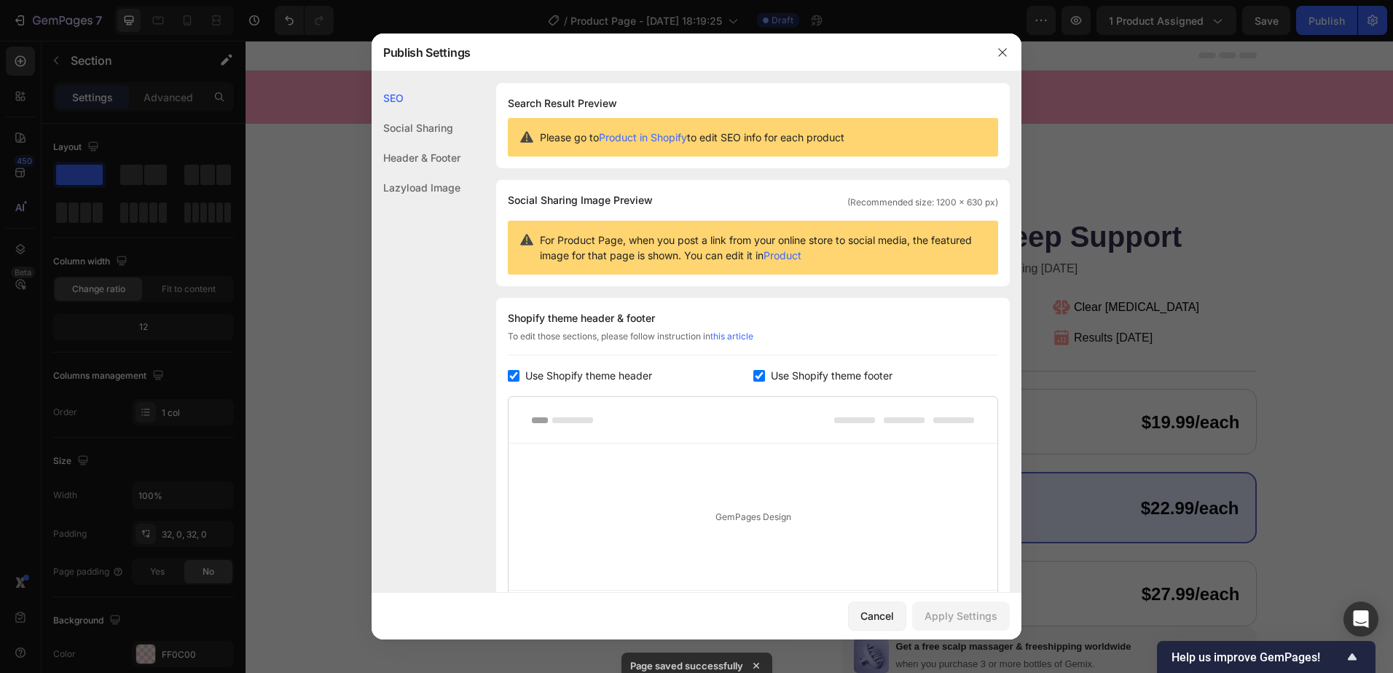
click at [983, 53] on div "Publish Settings" at bounding box center [677, 53] width 612 height 38
click at [1008, 44] on button "button" at bounding box center [1002, 52] width 23 height 23
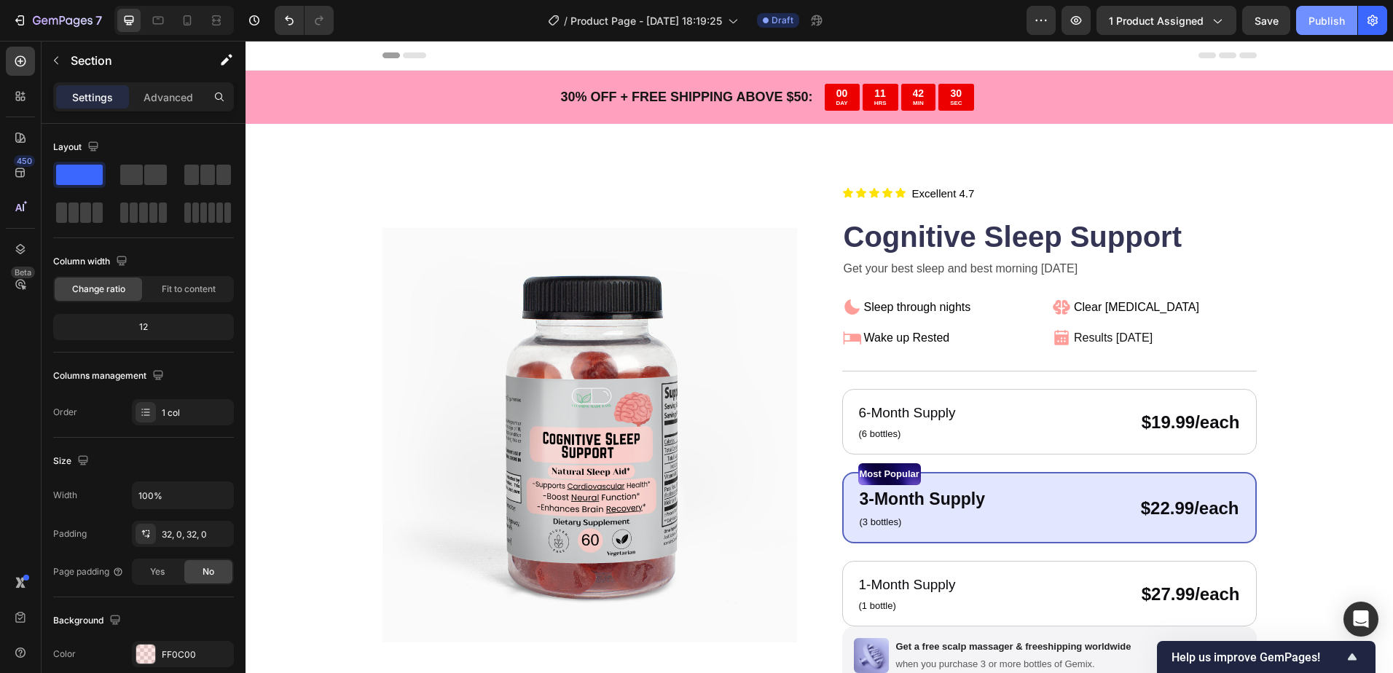
click at [1304, 14] on button "Publish" at bounding box center [1326, 20] width 61 height 29
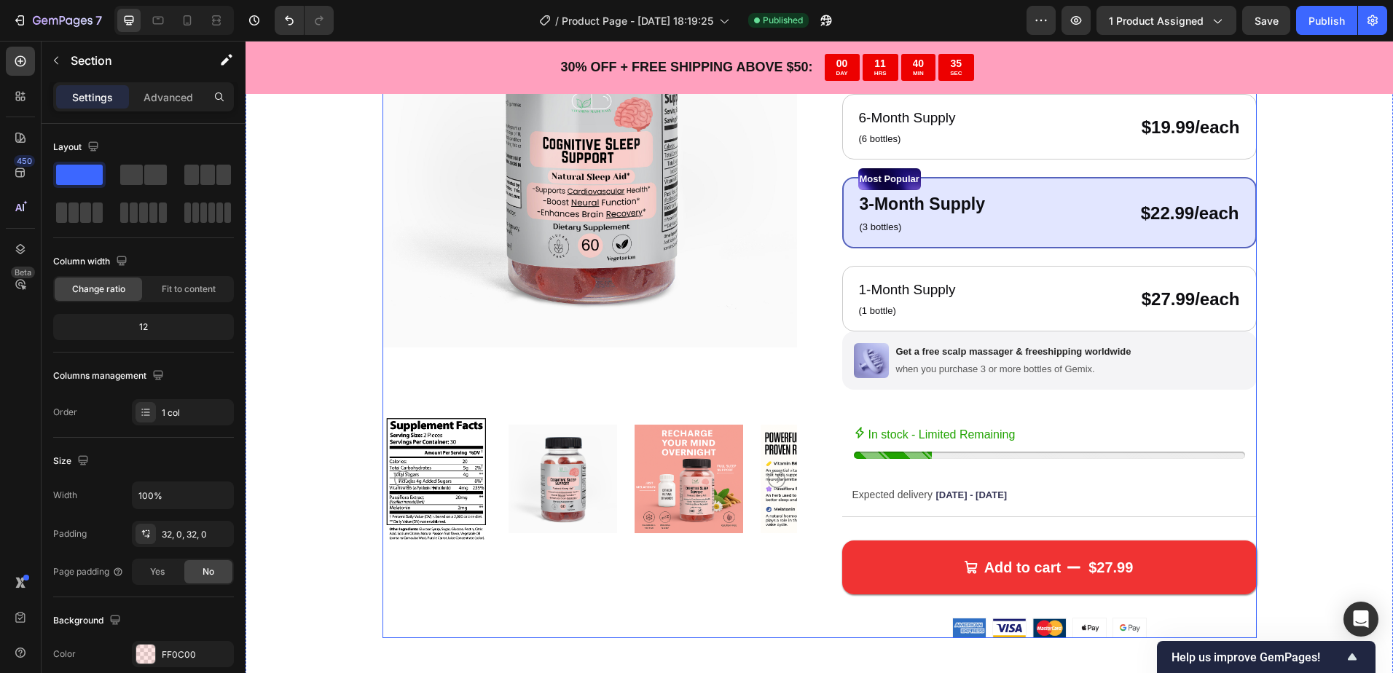
scroll to position [364, 0]
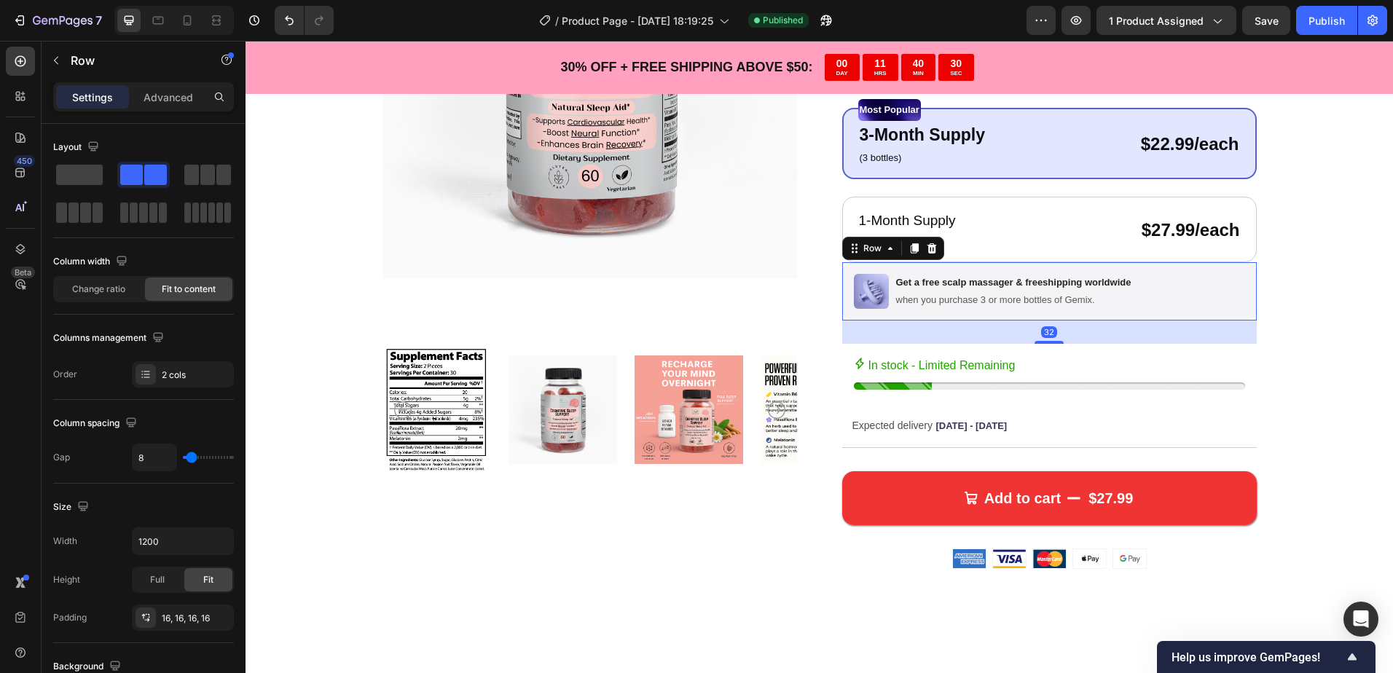
click at [1180, 291] on div "Image Get a free scalp massager & freeshipping worldwide Text Block when you pu…" at bounding box center [1049, 291] width 414 height 58
click at [929, 248] on icon at bounding box center [930, 248] width 9 height 10
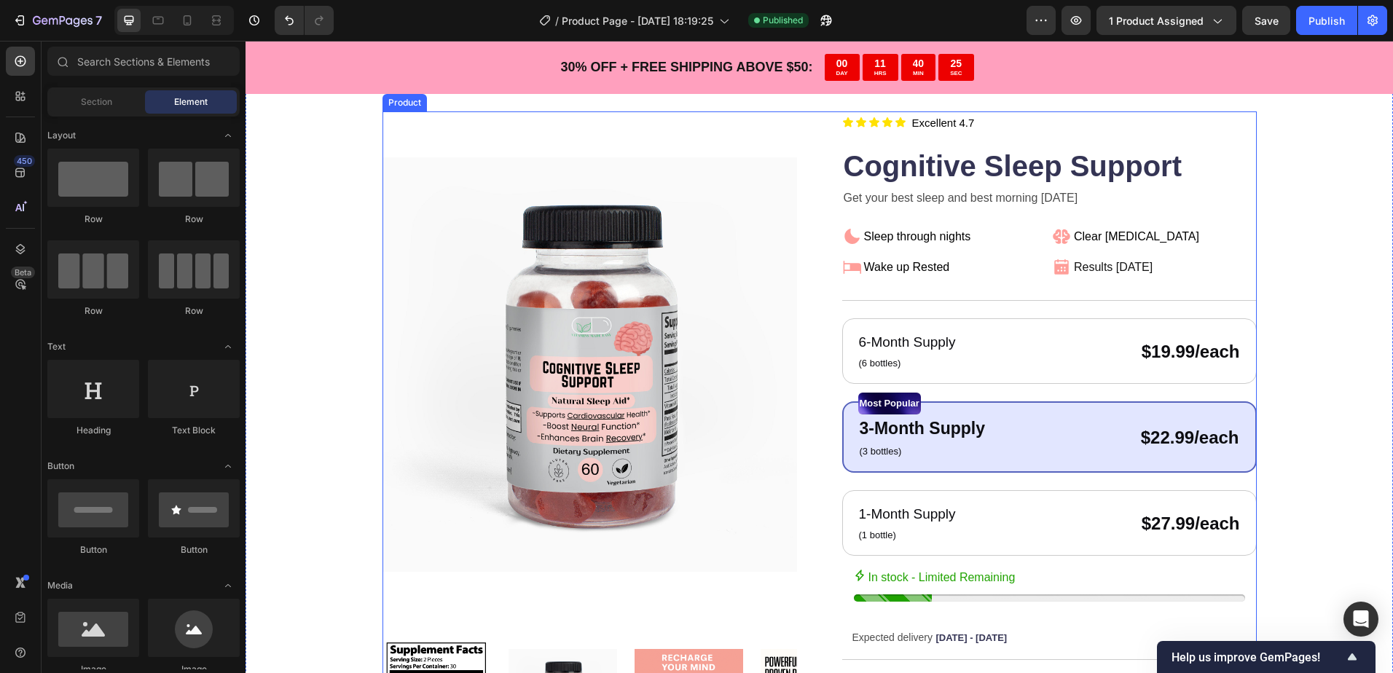
scroll to position [73, 0]
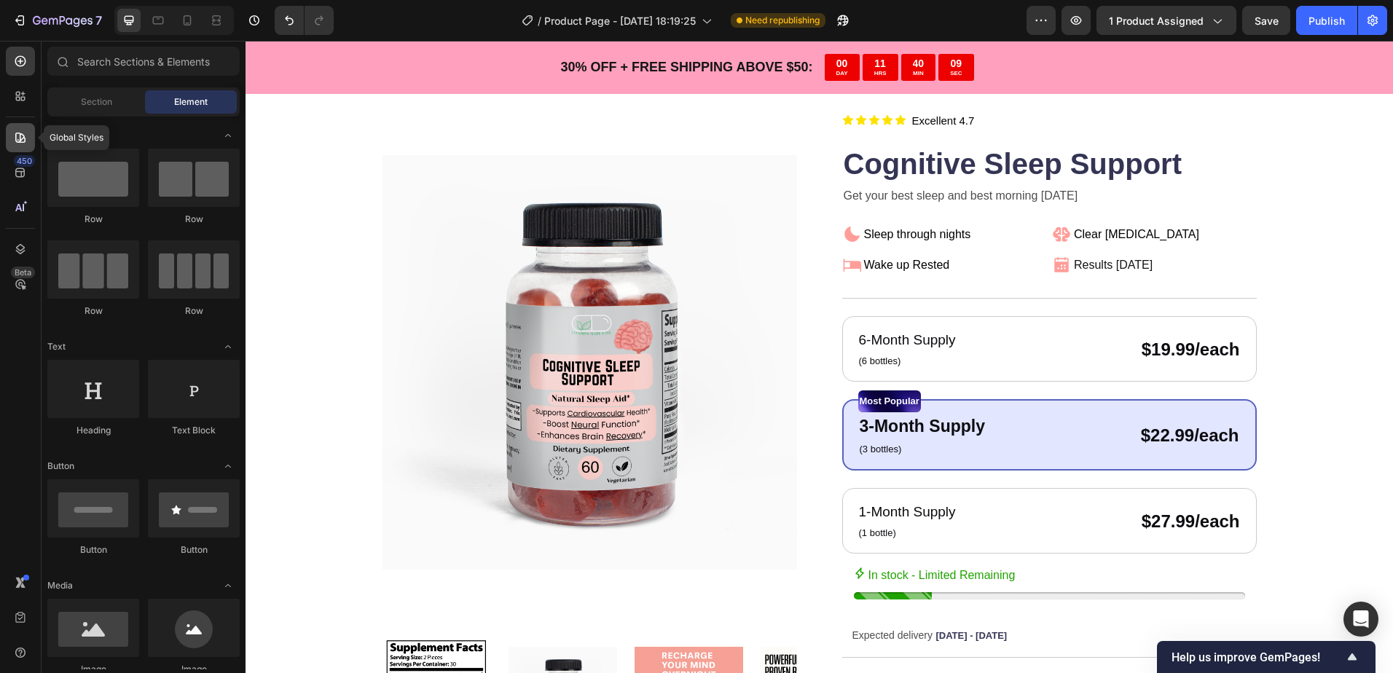
click at [20, 140] on icon at bounding box center [20, 138] width 10 height 10
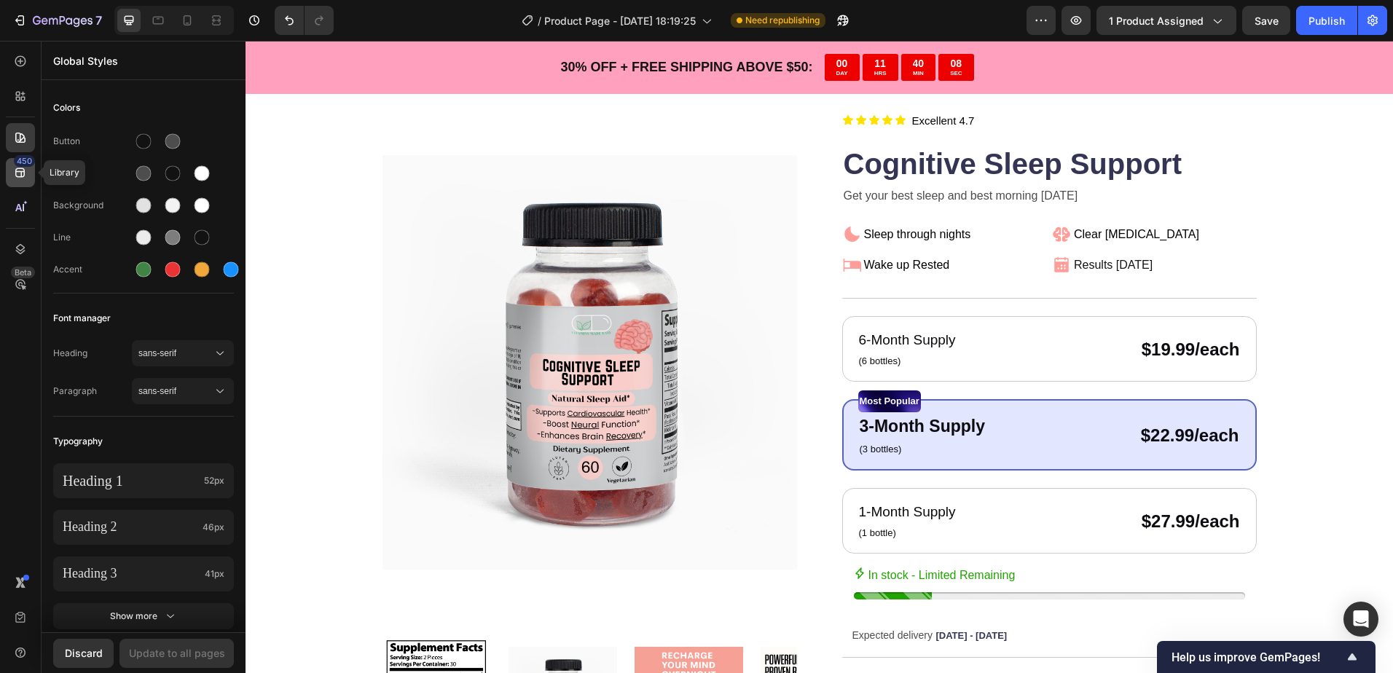
click at [20, 161] on div "450" at bounding box center [24, 161] width 21 height 12
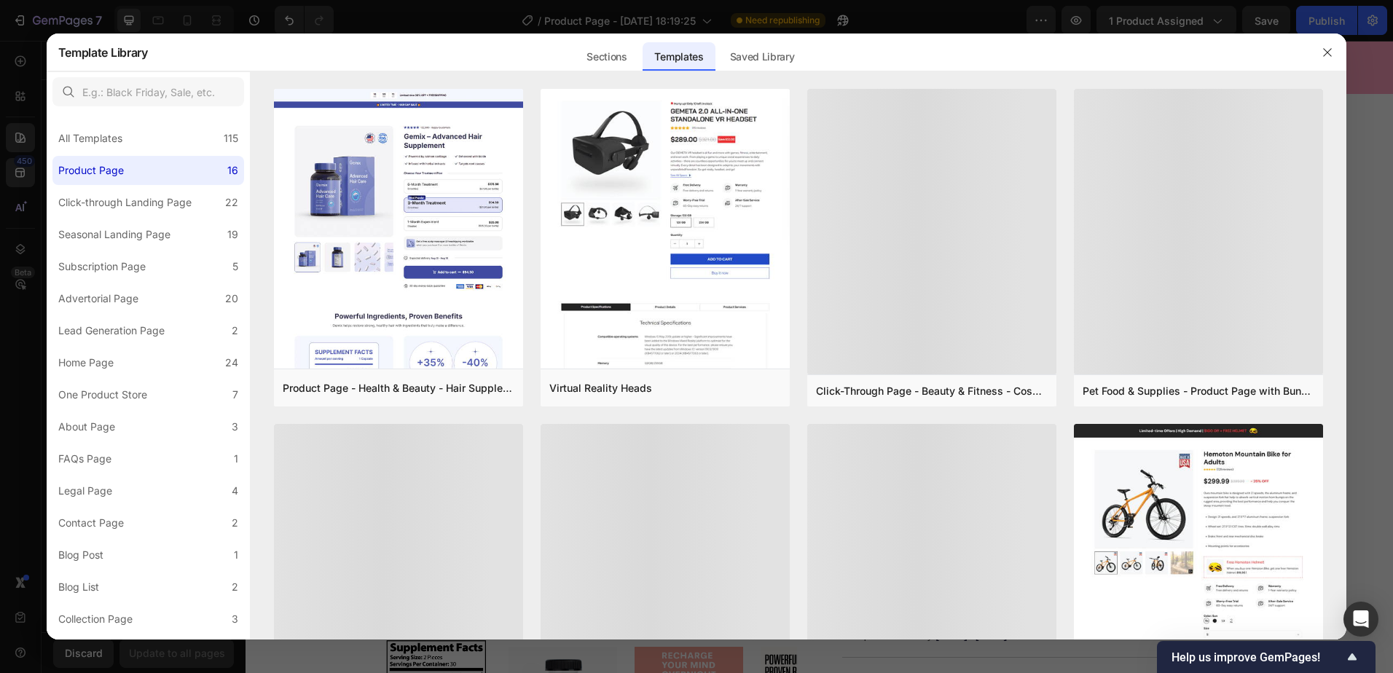
click at [24, 138] on div at bounding box center [696, 336] width 1393 height 673
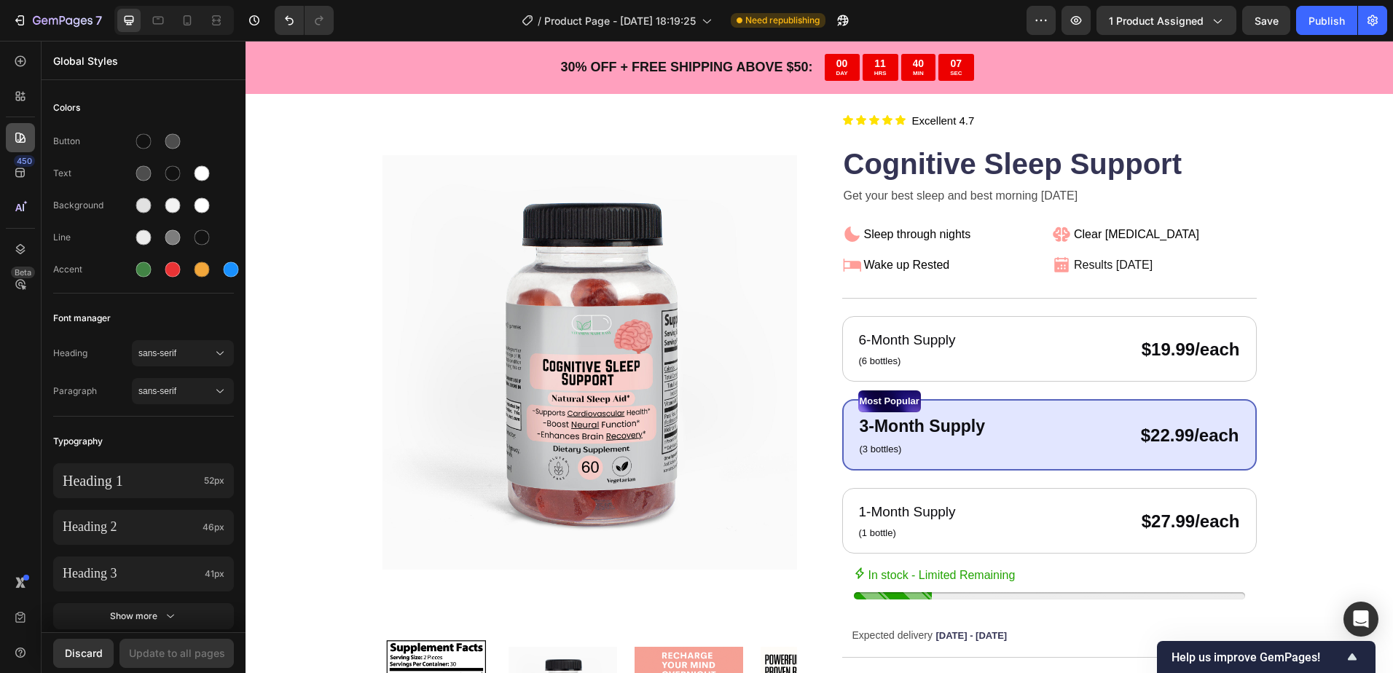
click at [25, 126] on div at bounding box center [20, 137] width 29 height 29
click at [18, 99] on icon at bounding box center [20, 96] width 15 height 15
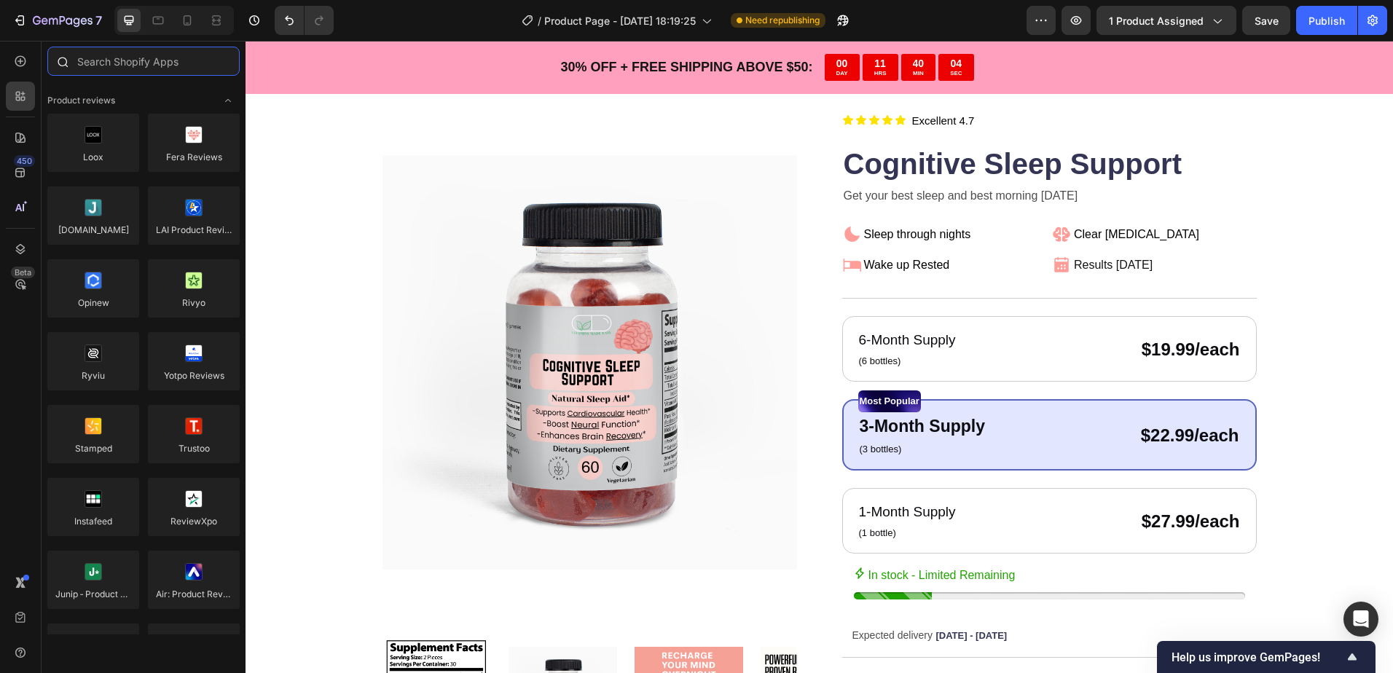
click at [118, 66] on input "text" at bounding box center [143, 61] width 192 height 29
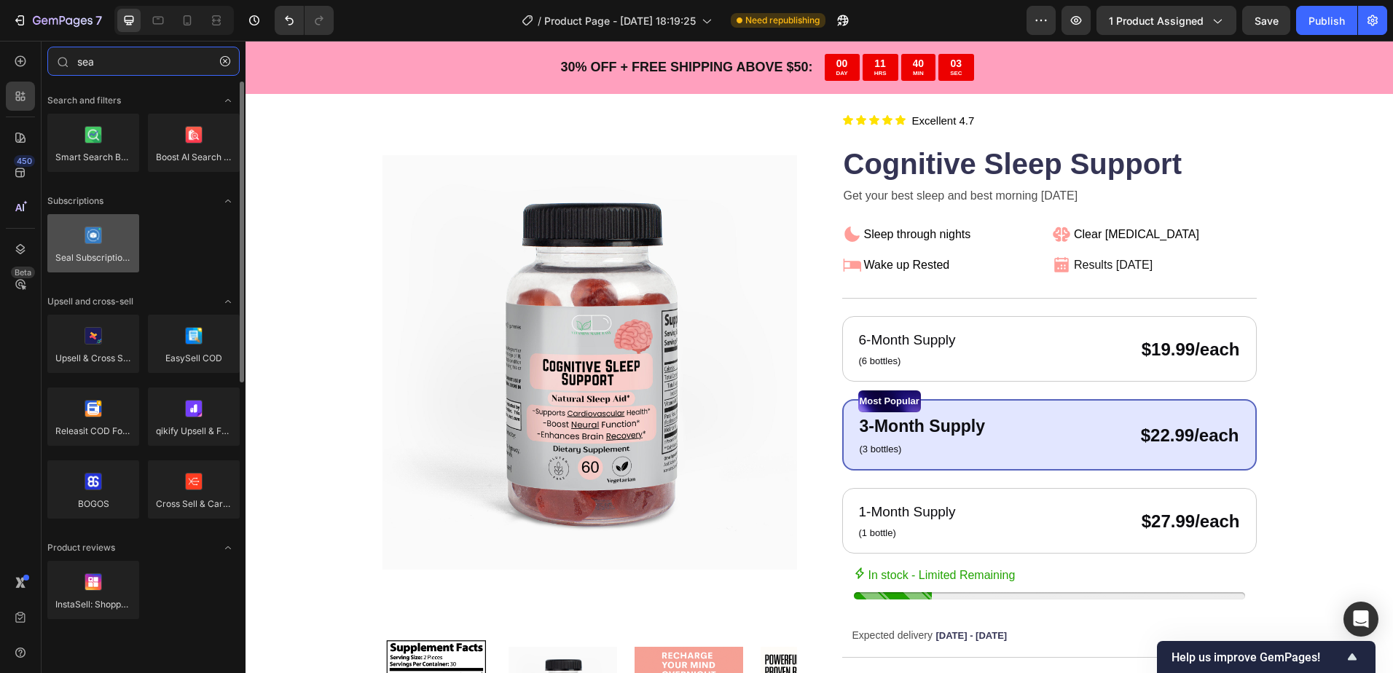
type input "sea"
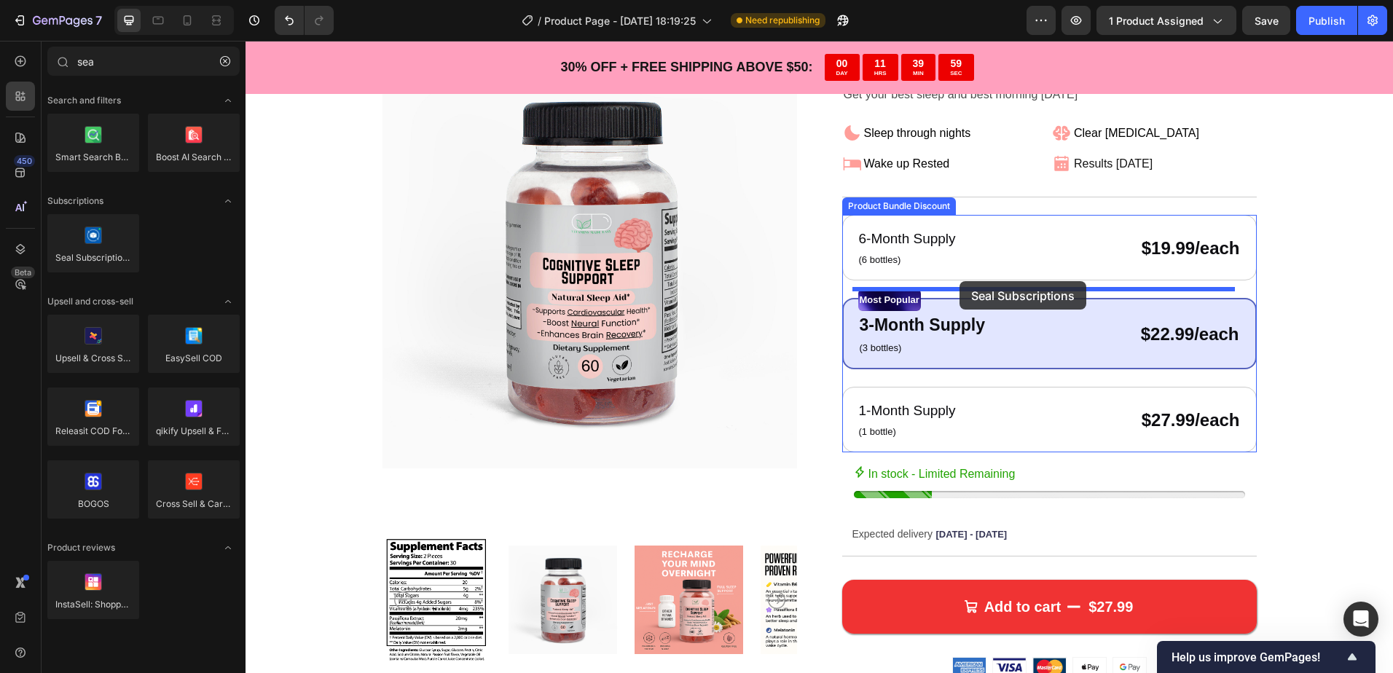
scroll to position [146, 0]
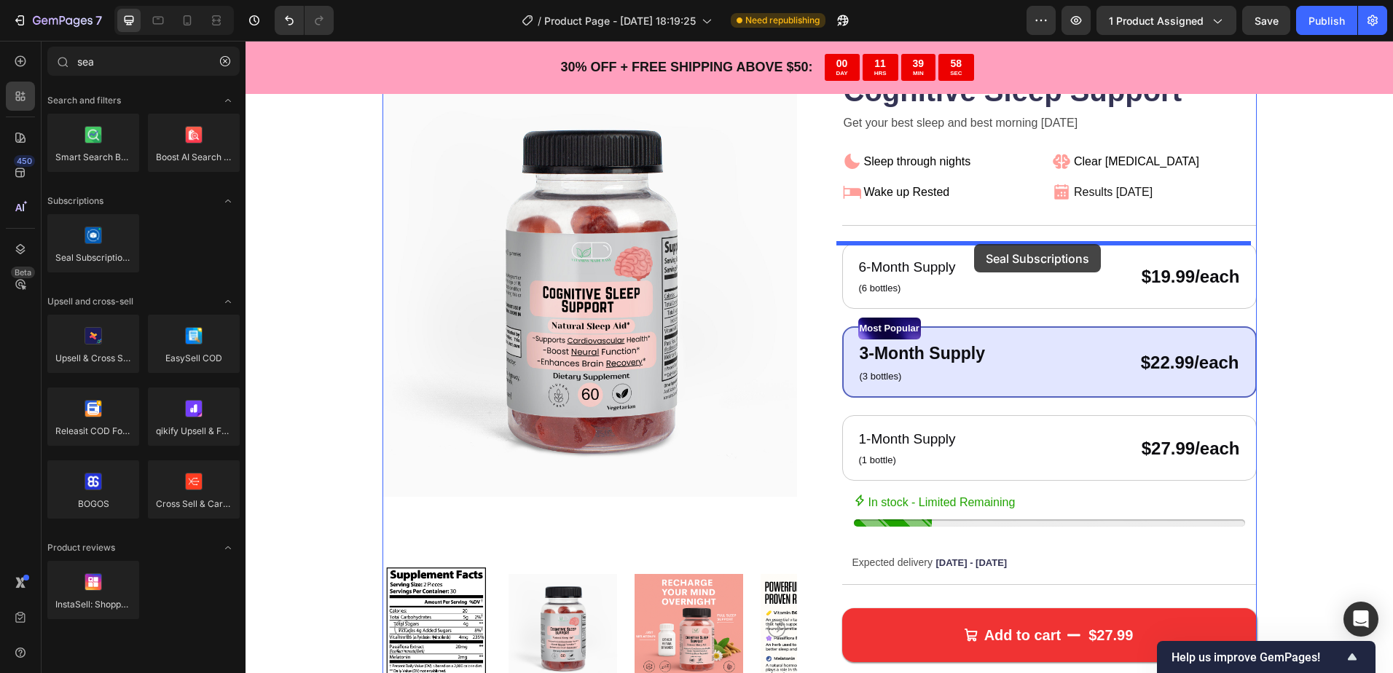
drag, startPoint x: 349, startPoint y: 277, endPoint x: 974, endPoint y: 244, distance: 625.8
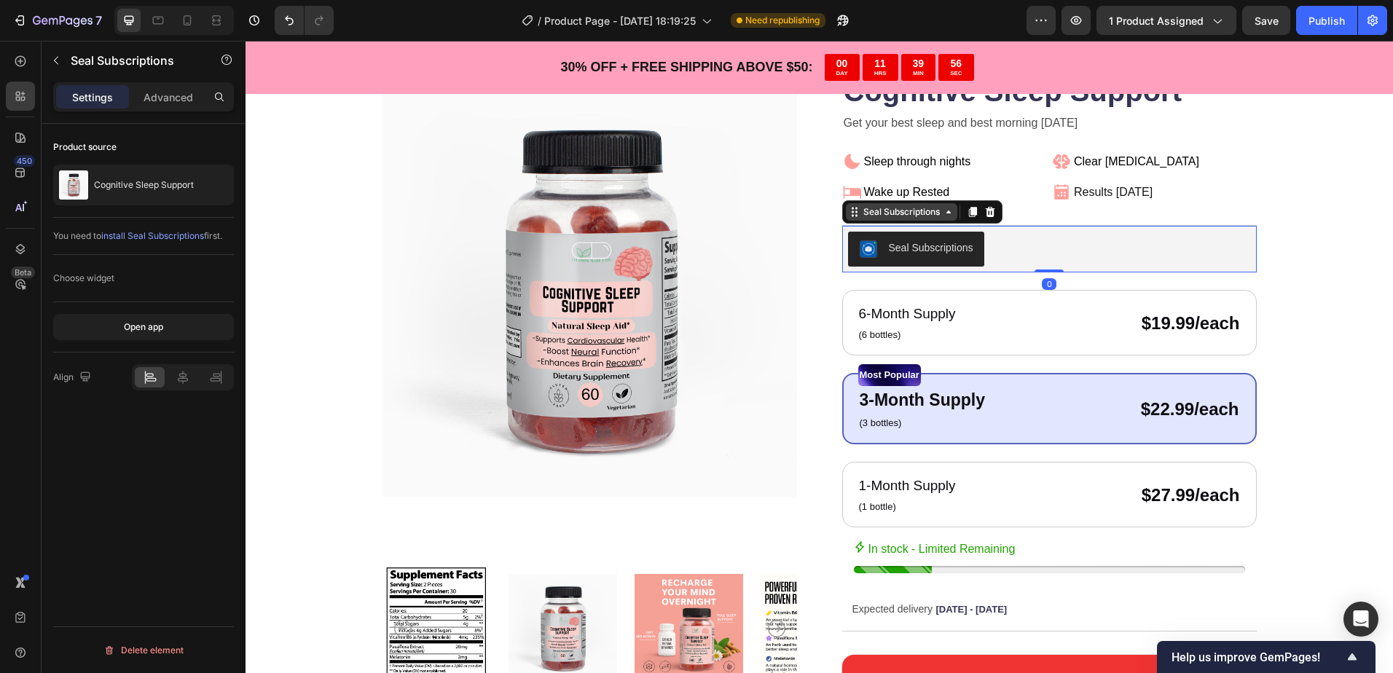
click at [933, 220] on div "Seal Subscriptions" at bounding box center [901, 211] width 111 height 17
click at [916, 241] on div "Seal Subscriptions" at bounding box center [931, 247] width 84 height 15
click at [167, 236] on span "install Seal Subscriptions" at bounding box center [152, 235] width 103 height 11
click at [160, 106] on div "Advanced" at bounding box center [168, 96] width 73 height 23
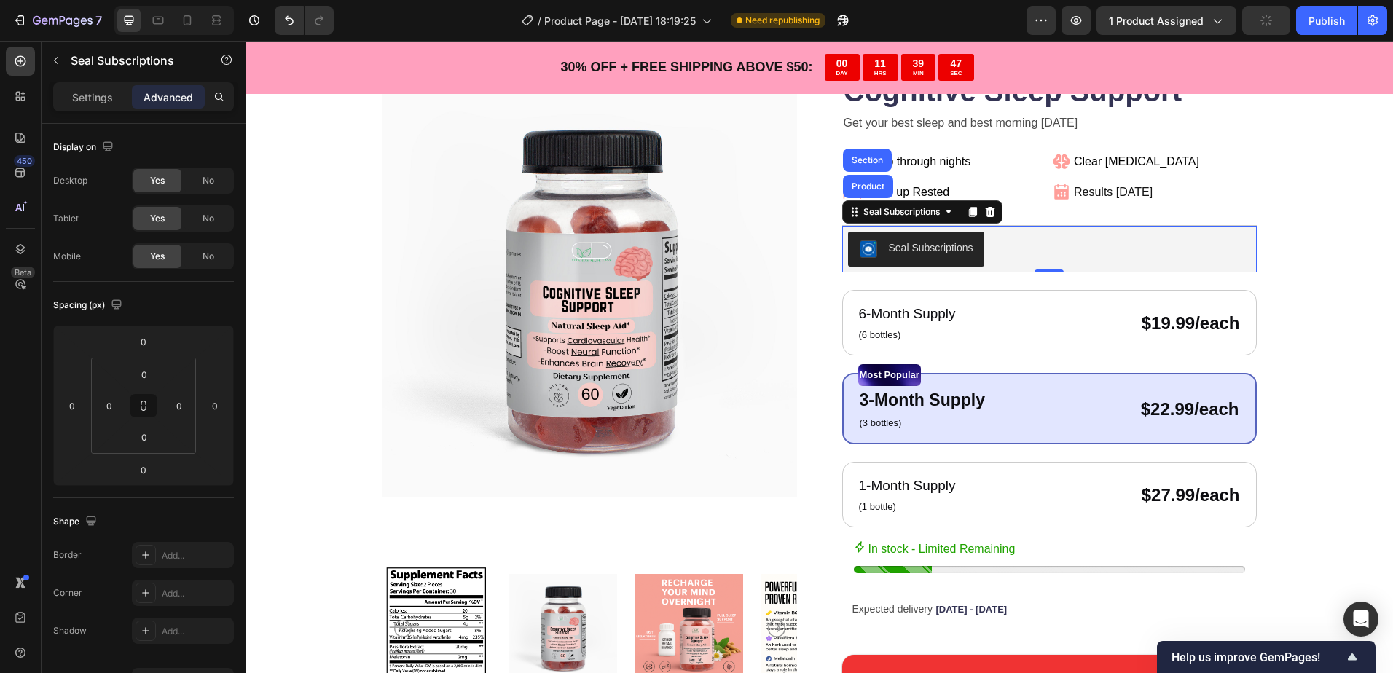
click at [109, 101] on p "Settings" at bounding box center [92, 97] width 41 height 15
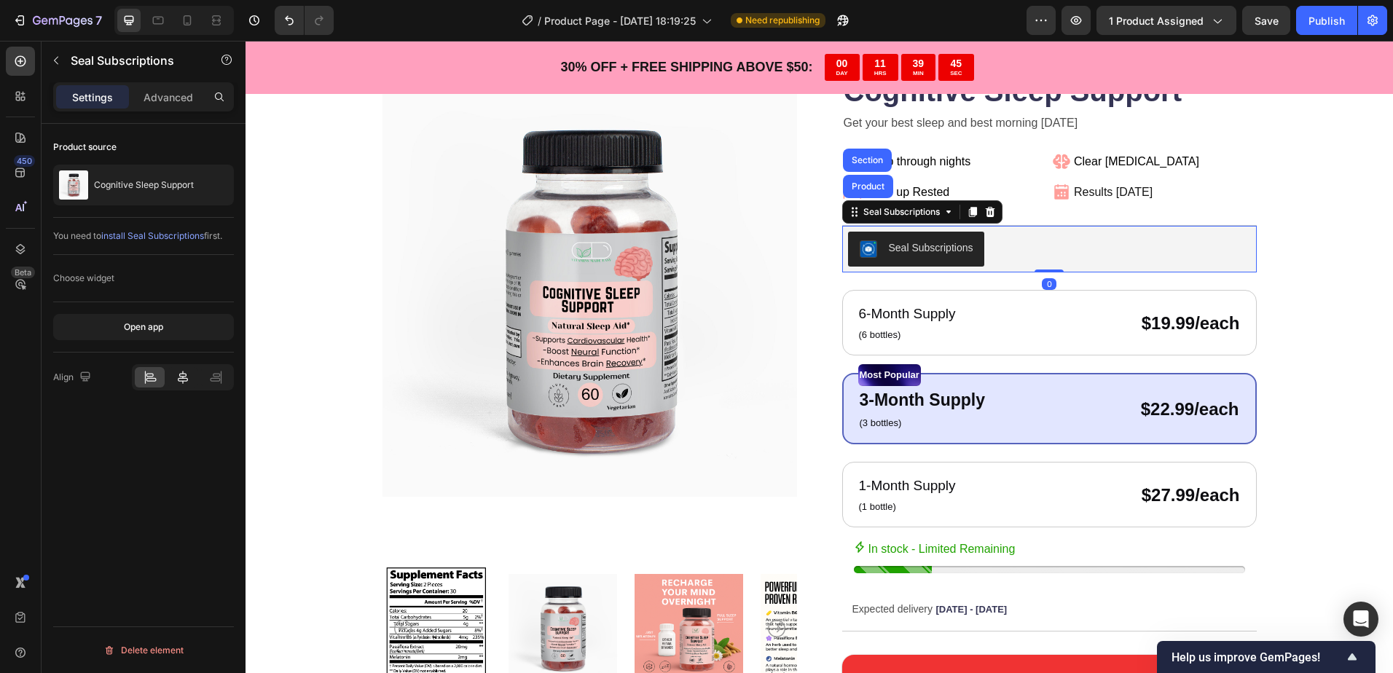
click at [173, 373] on div at bounding box center [183, 377] width 30 height 20
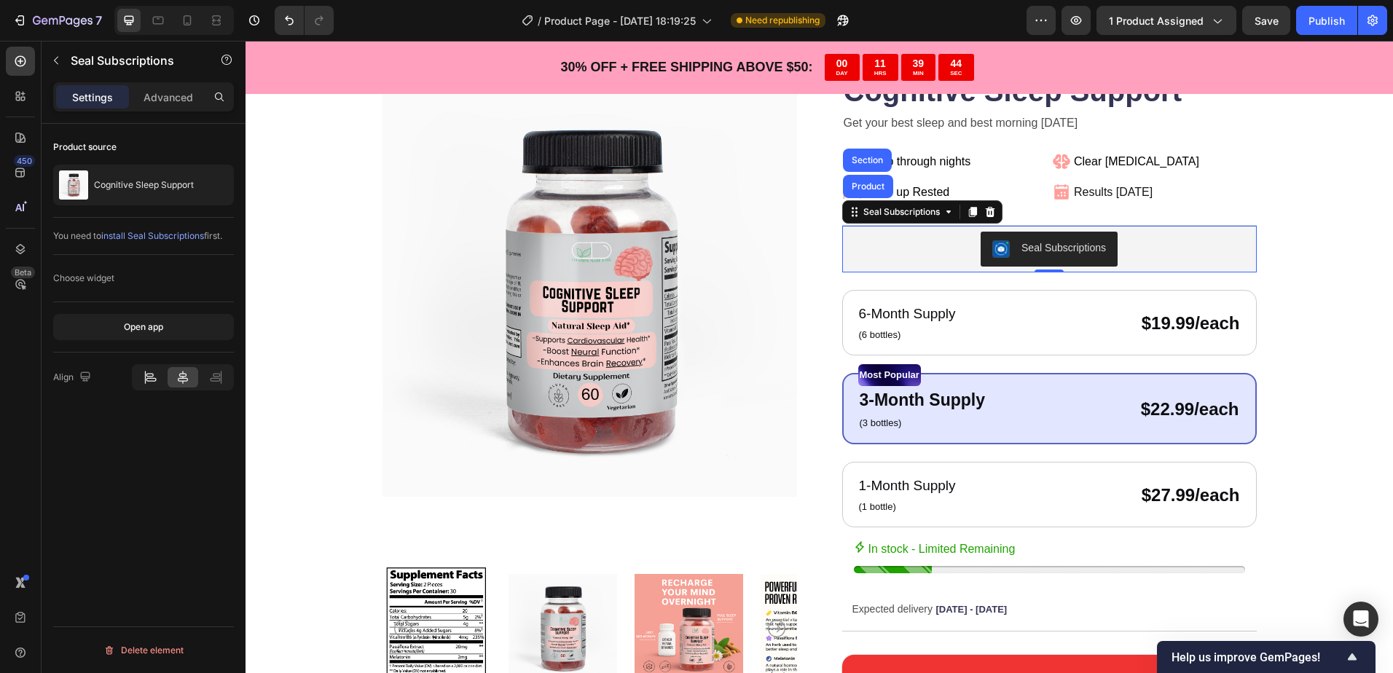
click at [157, 374] on div at bounding box center [150, 377] width 30 height 20
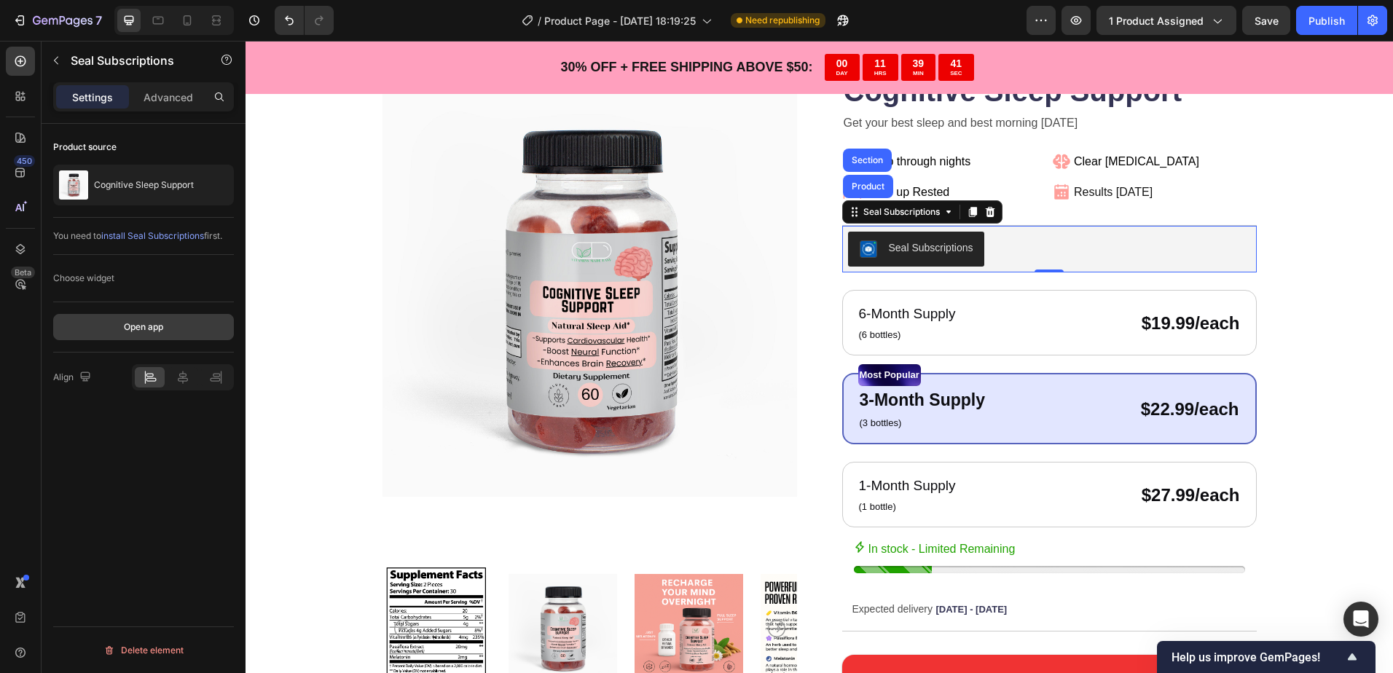
click at [175, 323] on button "Open app" at bounding box center [143, 327] width 181 height 26
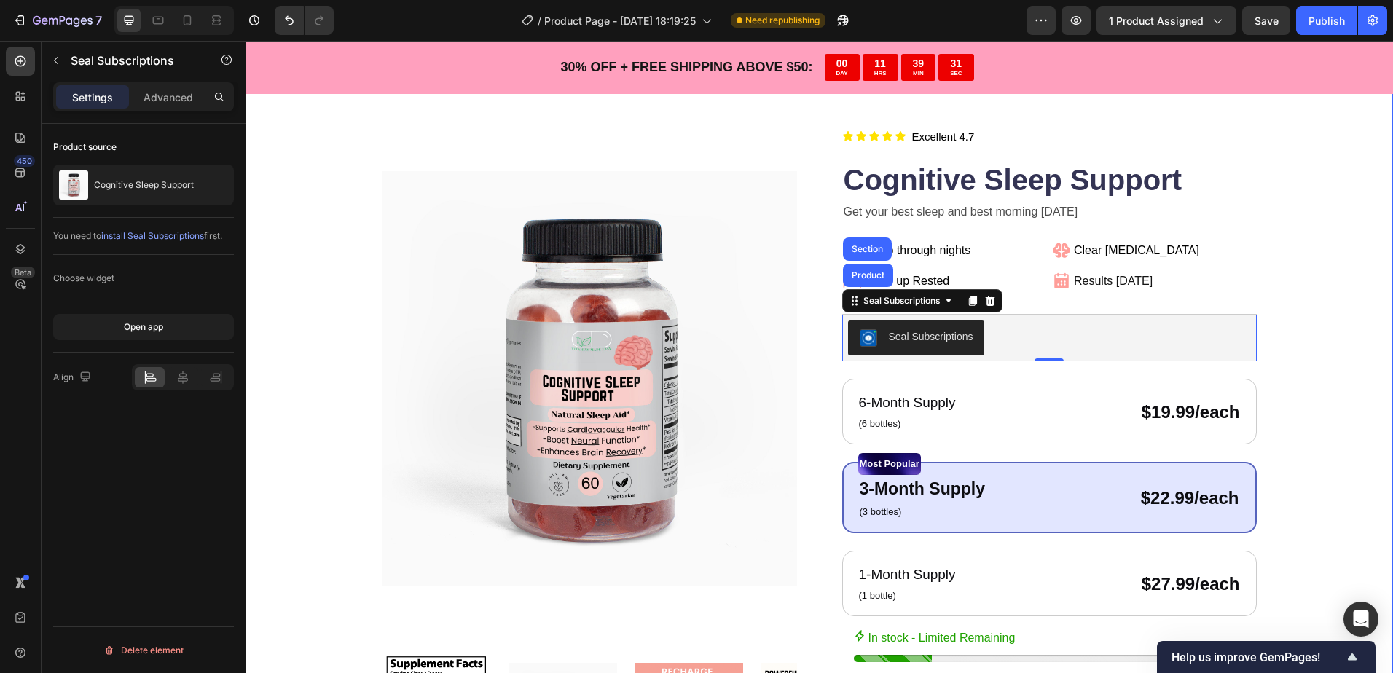
scroll to position [0, 0]
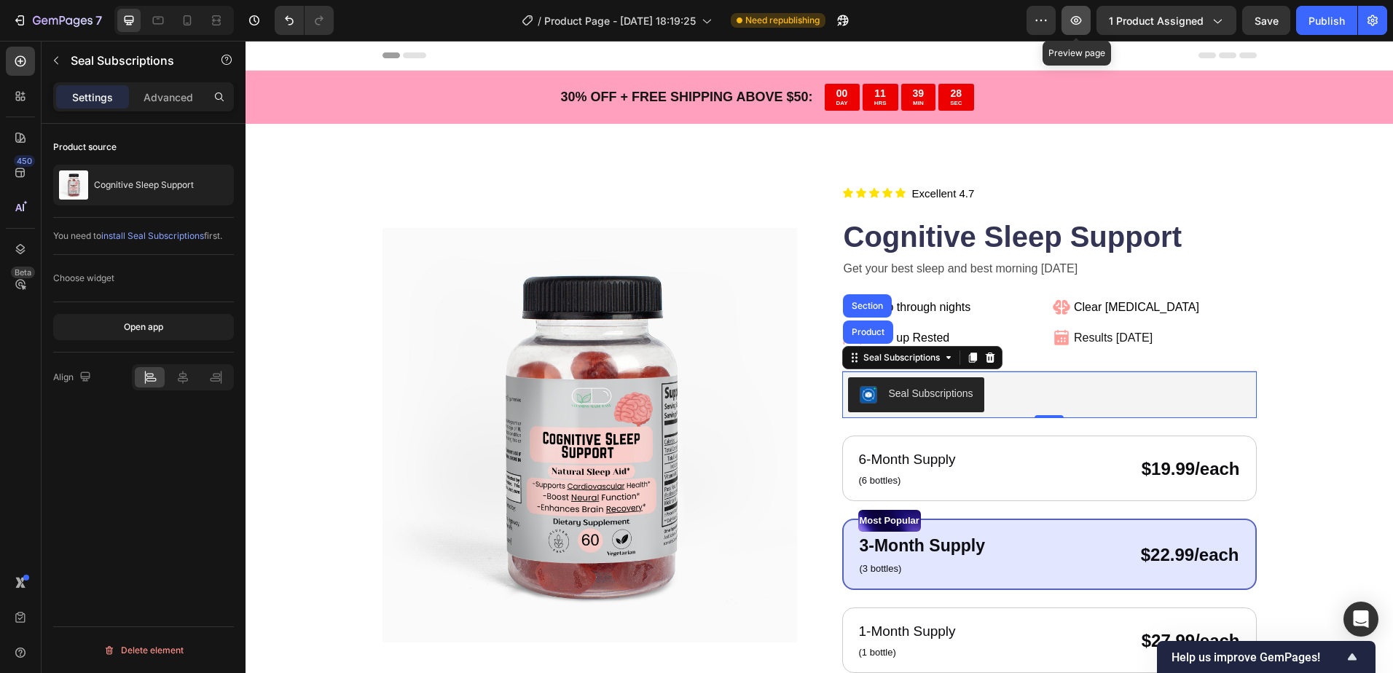
click at [1078, 23] on icon "button" at bounding box center [1075, 20] width 15 height 15
click at [1313, 23] on div "Publish" at bounding box center [1326, 20] width 36 height 15
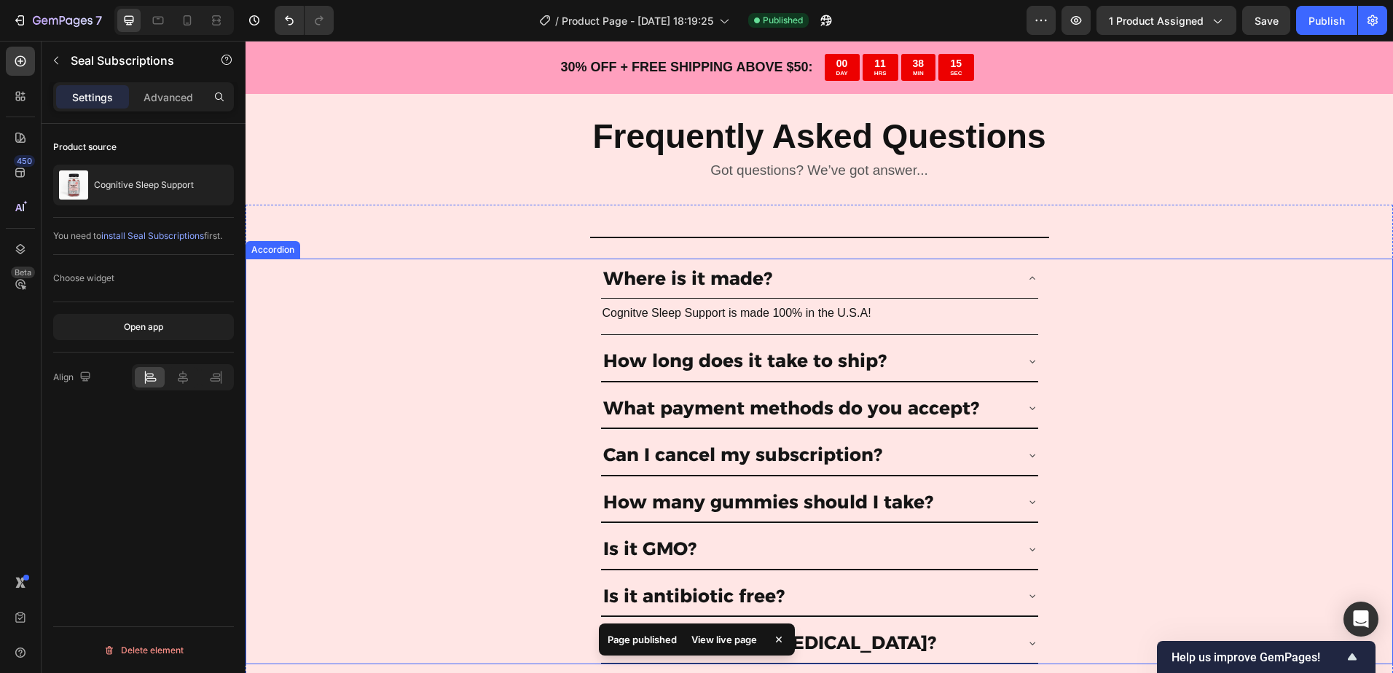
scroll to position [3059, 0]
